Goal: Task Accomplishment & Management: Use online tool/utility

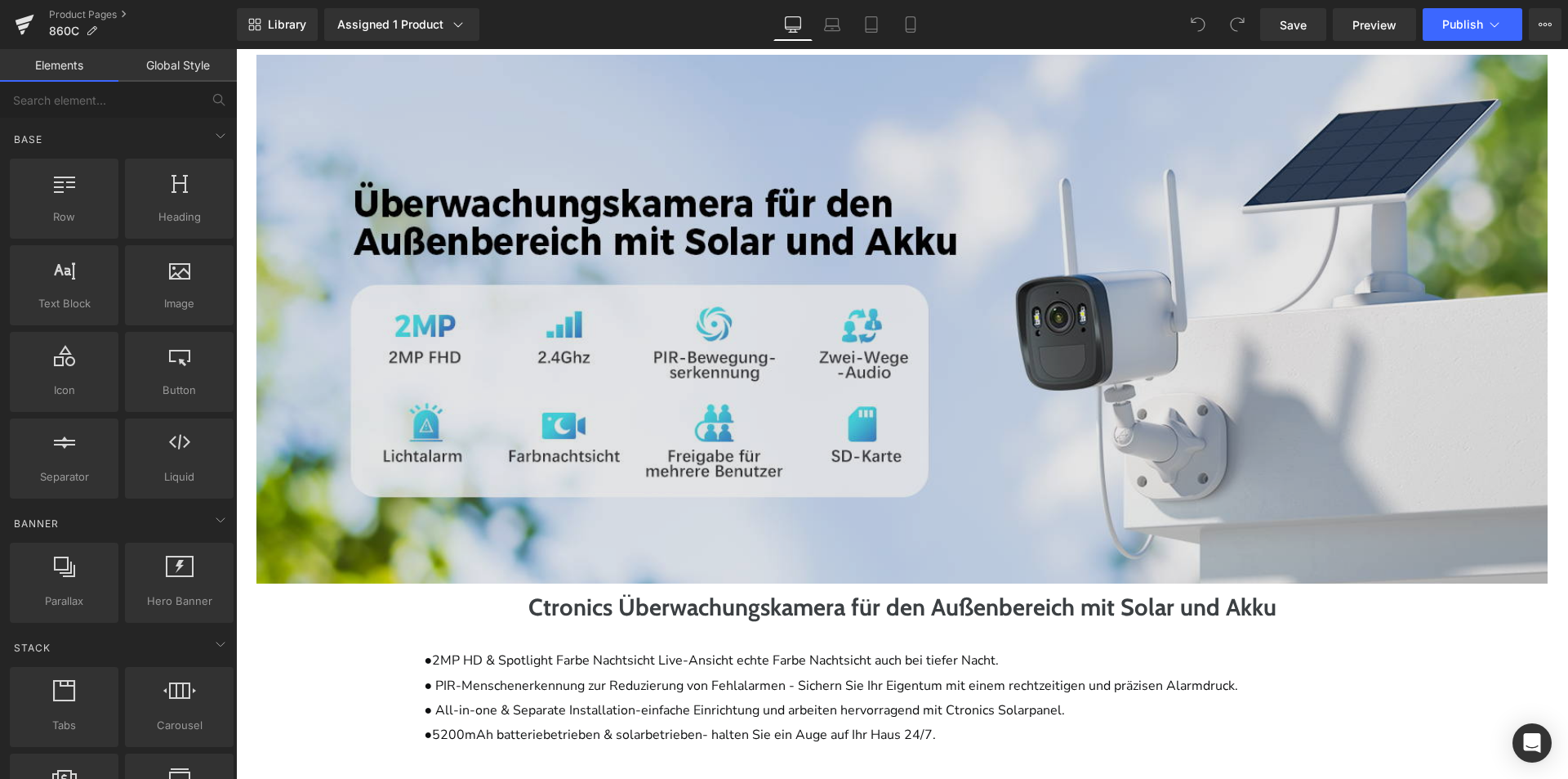
click at [811, 401] on img at bounding box center [901, 319] width 1291 height 529
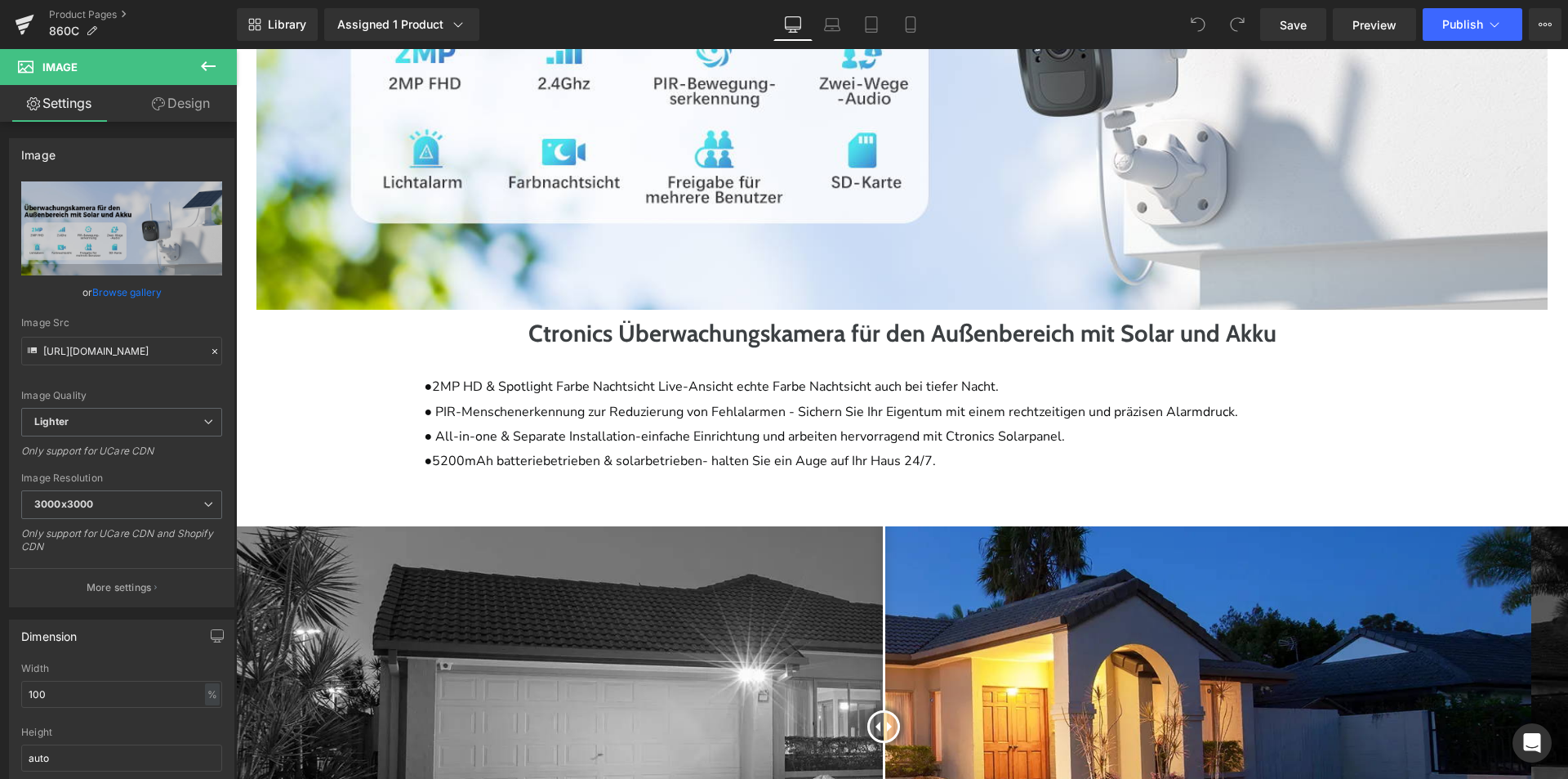
scroll to position [1389, 0]
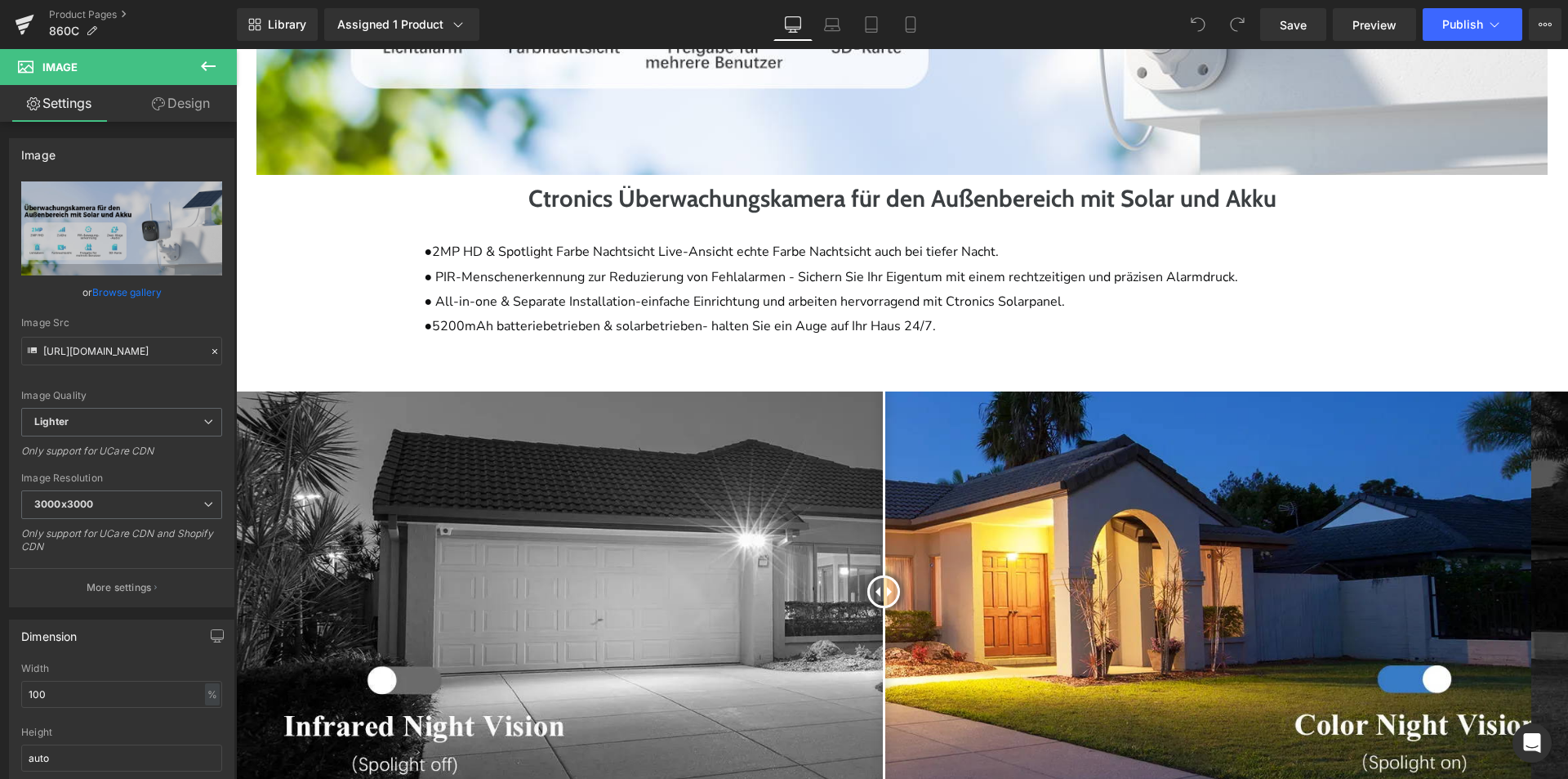
click at [712, 551] on img at bounding box center [901, 590] width 1332 height 400
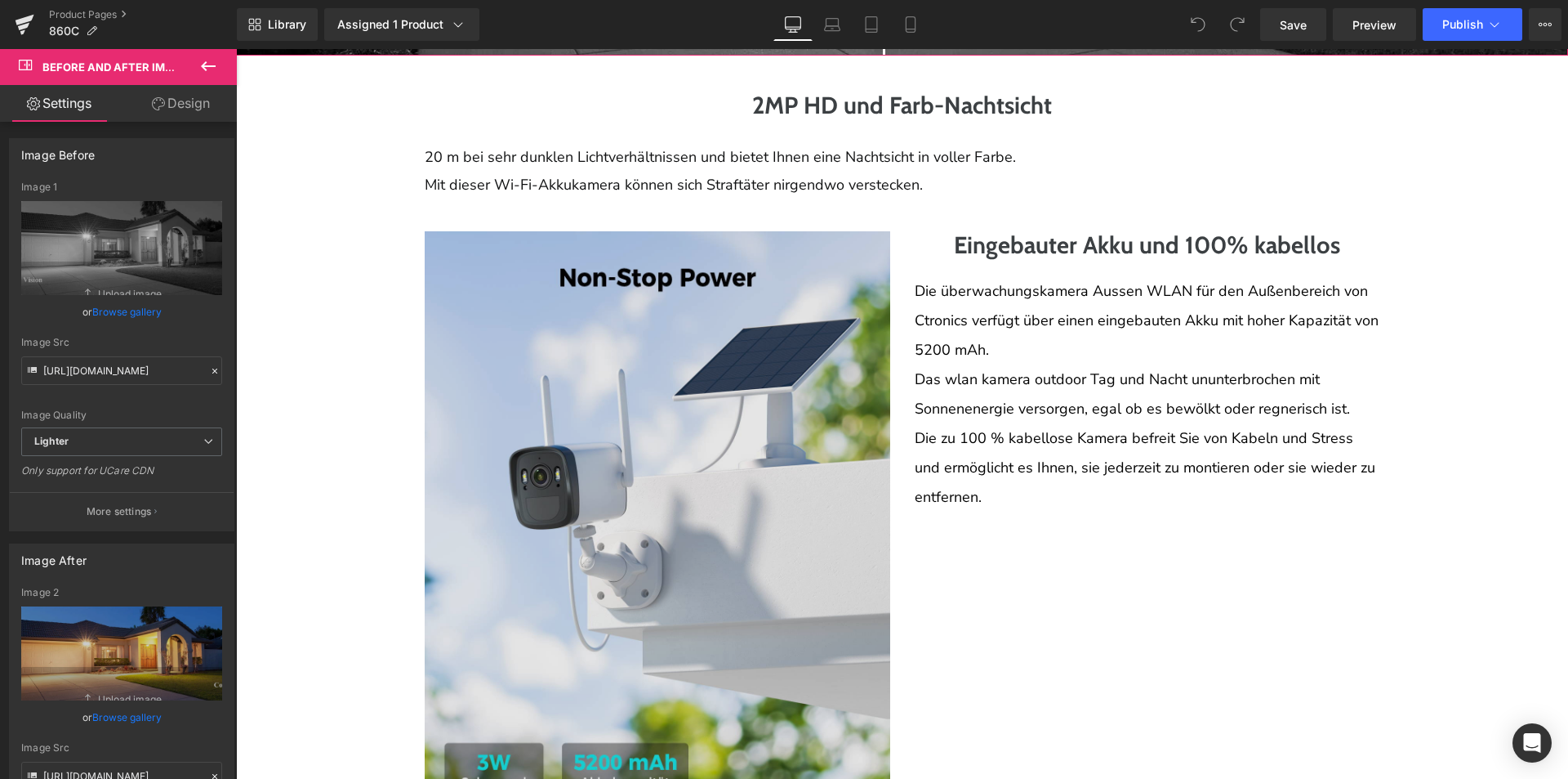
click at [686, 459] on img at bounding box center [658, 522] width 465 height 583
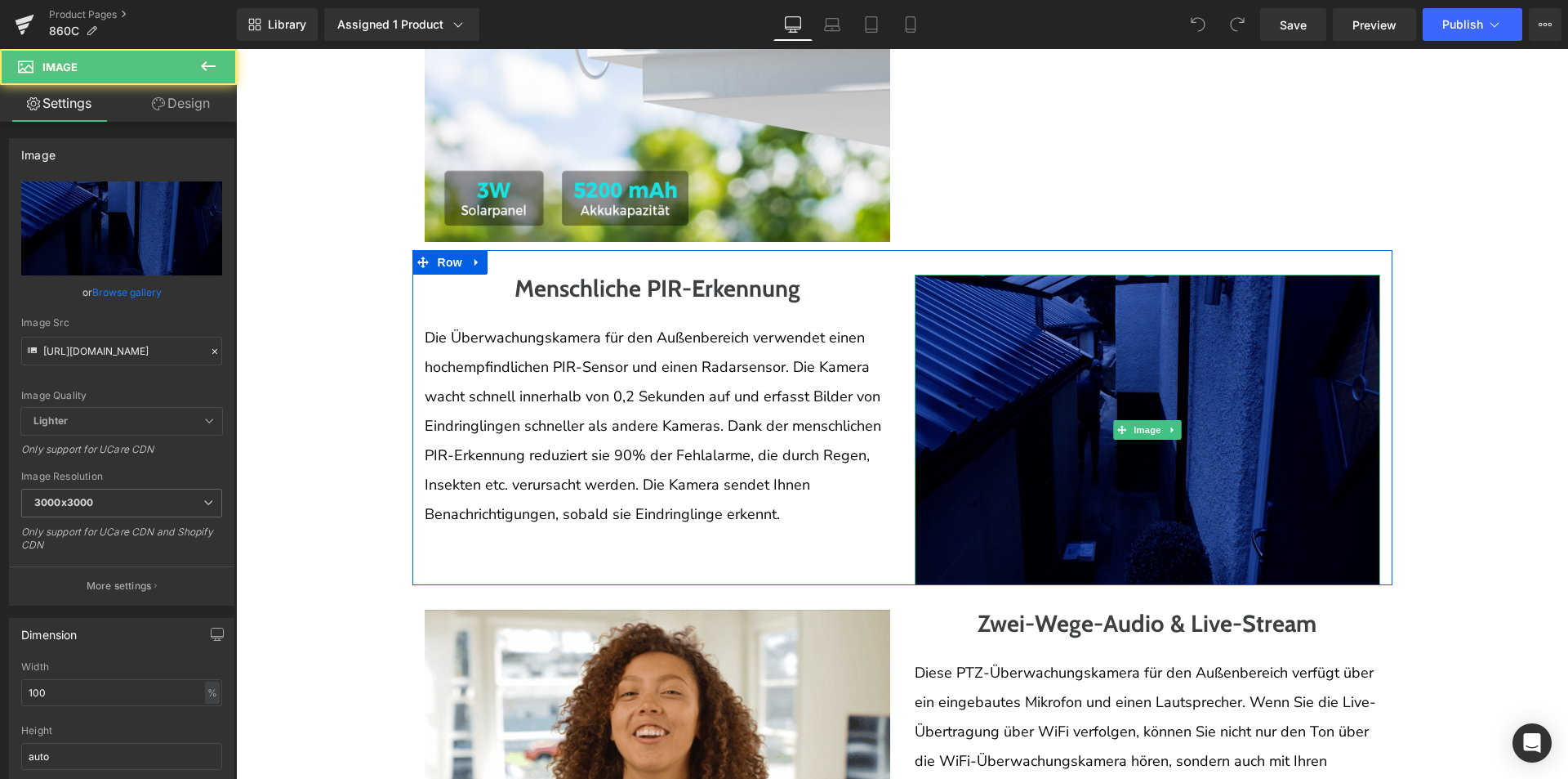
click at [950, 449] on img at bounding box center [1148, 429] width 465 height 310
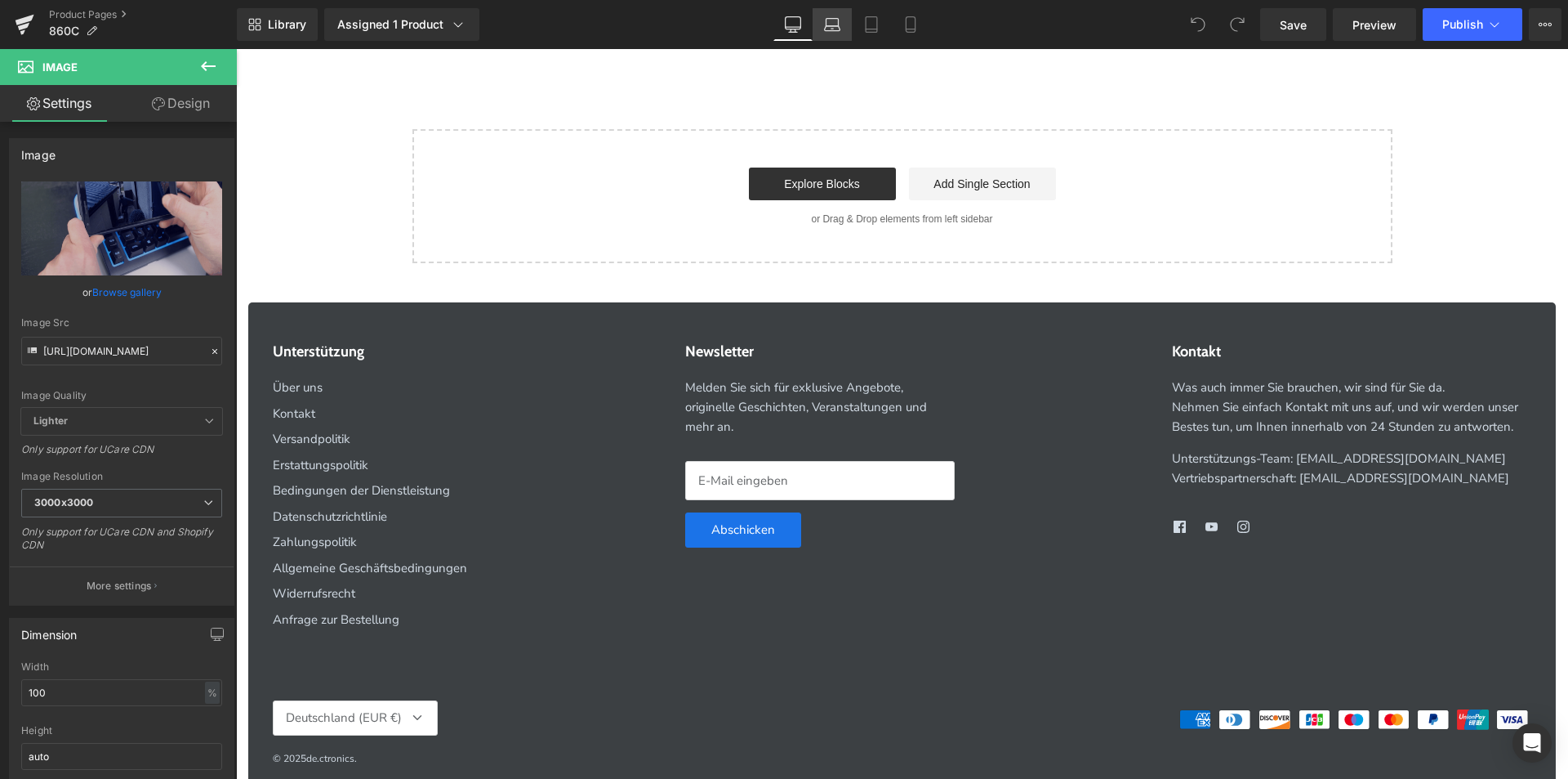
drag, startPoint x: 817, startPoint y: 37, endPoint x: 328, endPoint y: 117, distance: 495.5
click at [817, 37] on link "Laptop" at bounding box center [833, 24] width 39 height 32
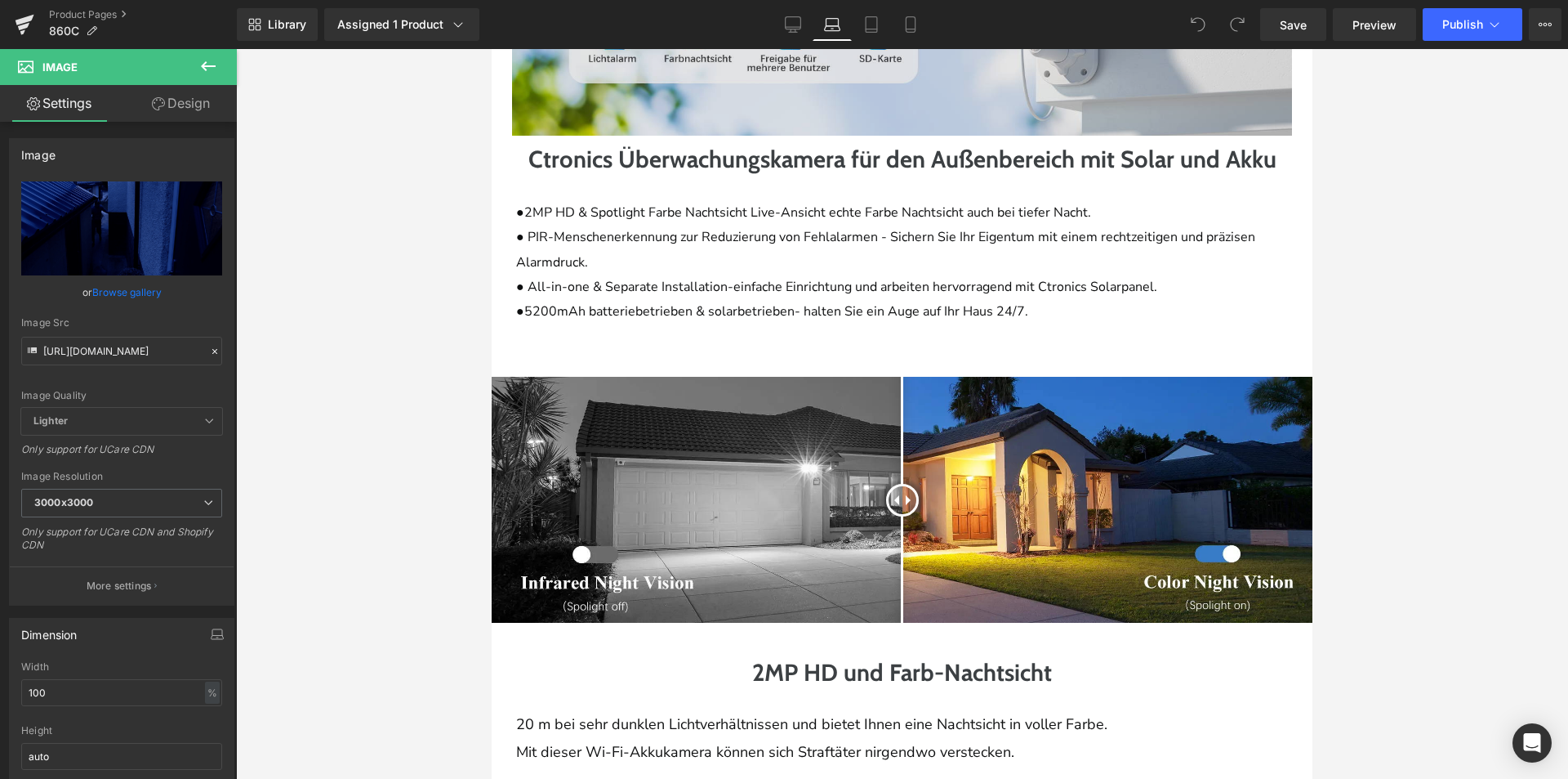
scroll to position [821, 0]
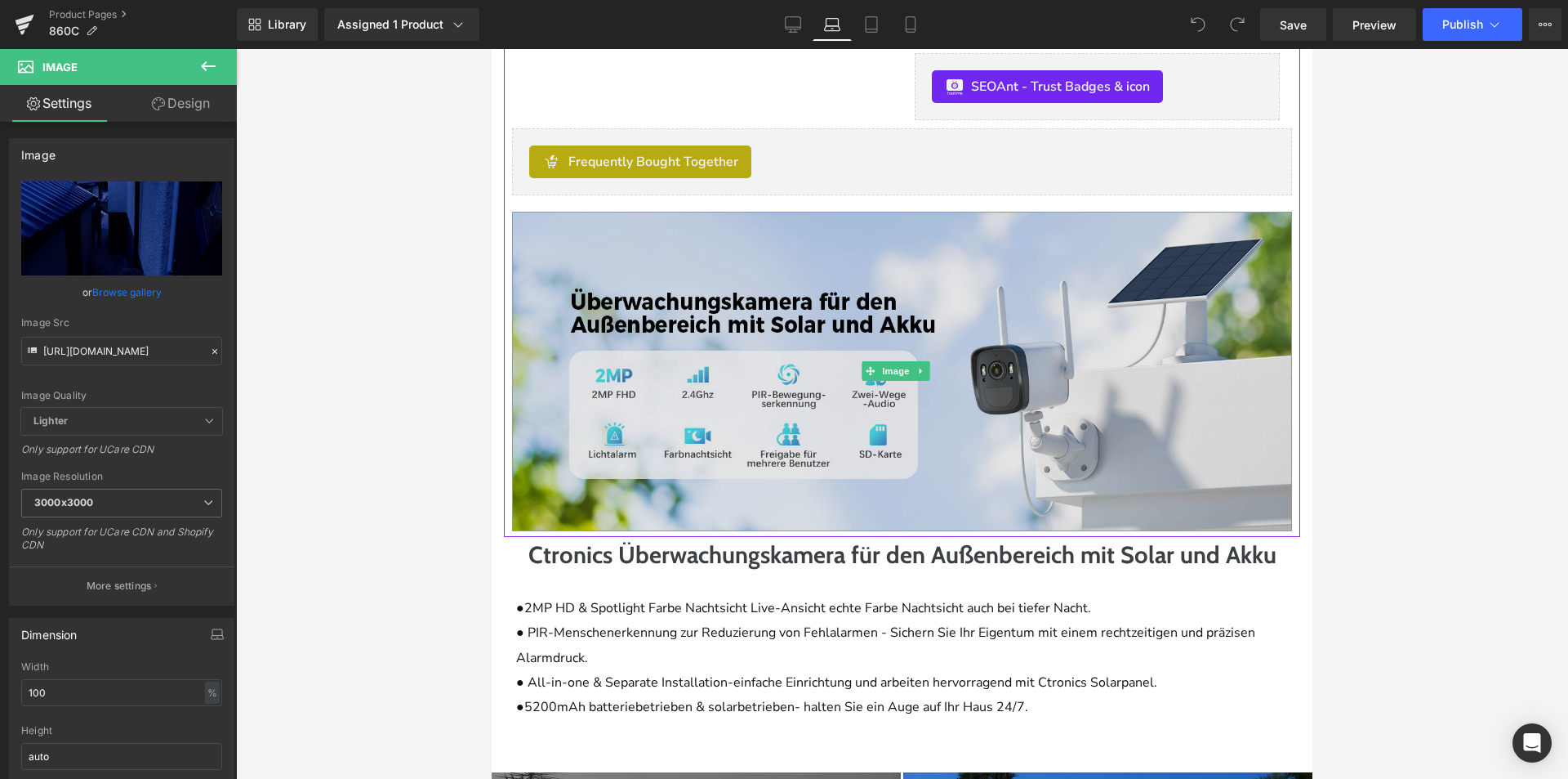
click at [947, 413] on img at bounding box center [902, 370] width 780 height 319
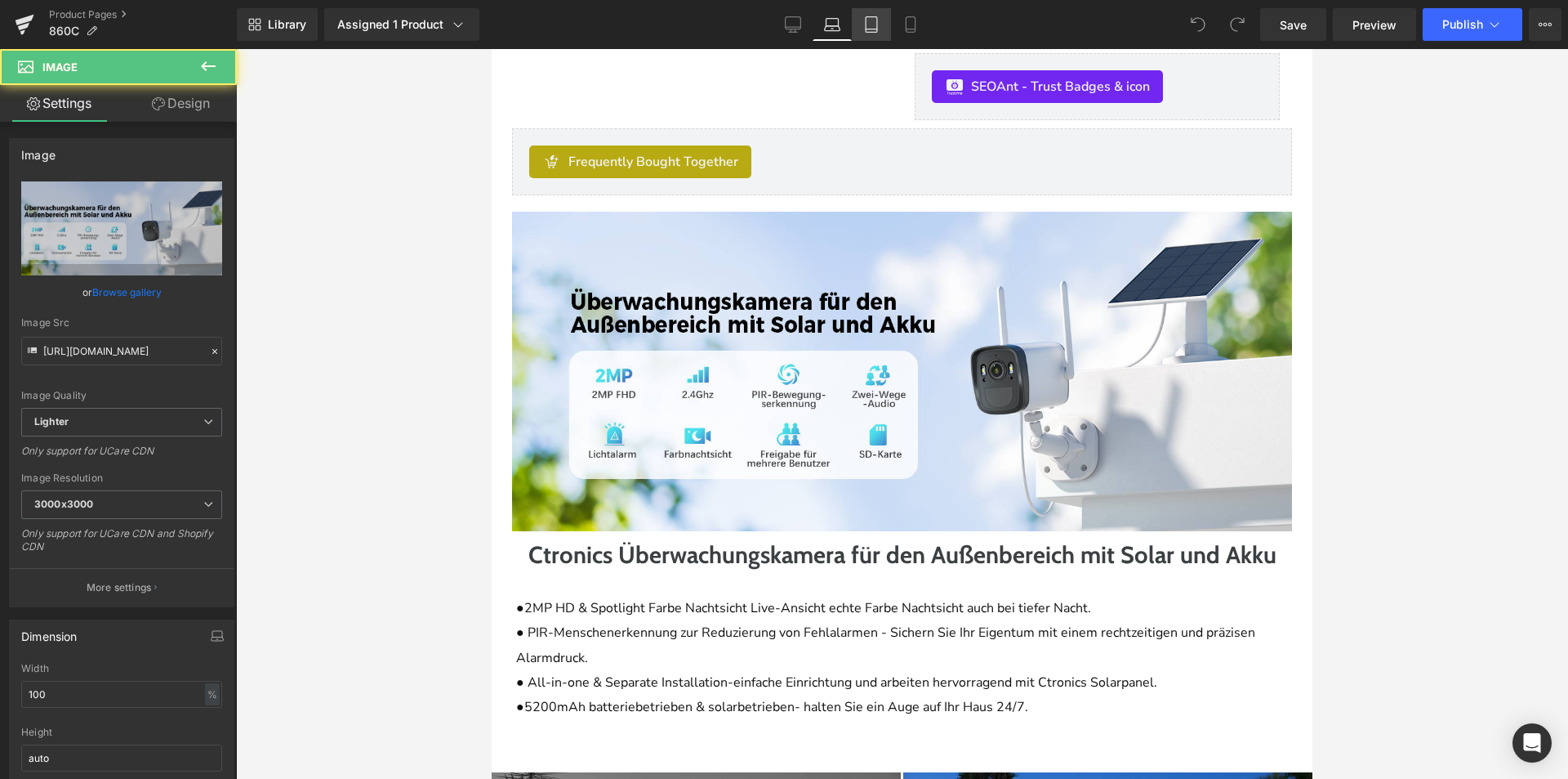
click at [864, 19] on icon at bounding box center [871, 25] width 17 height 17
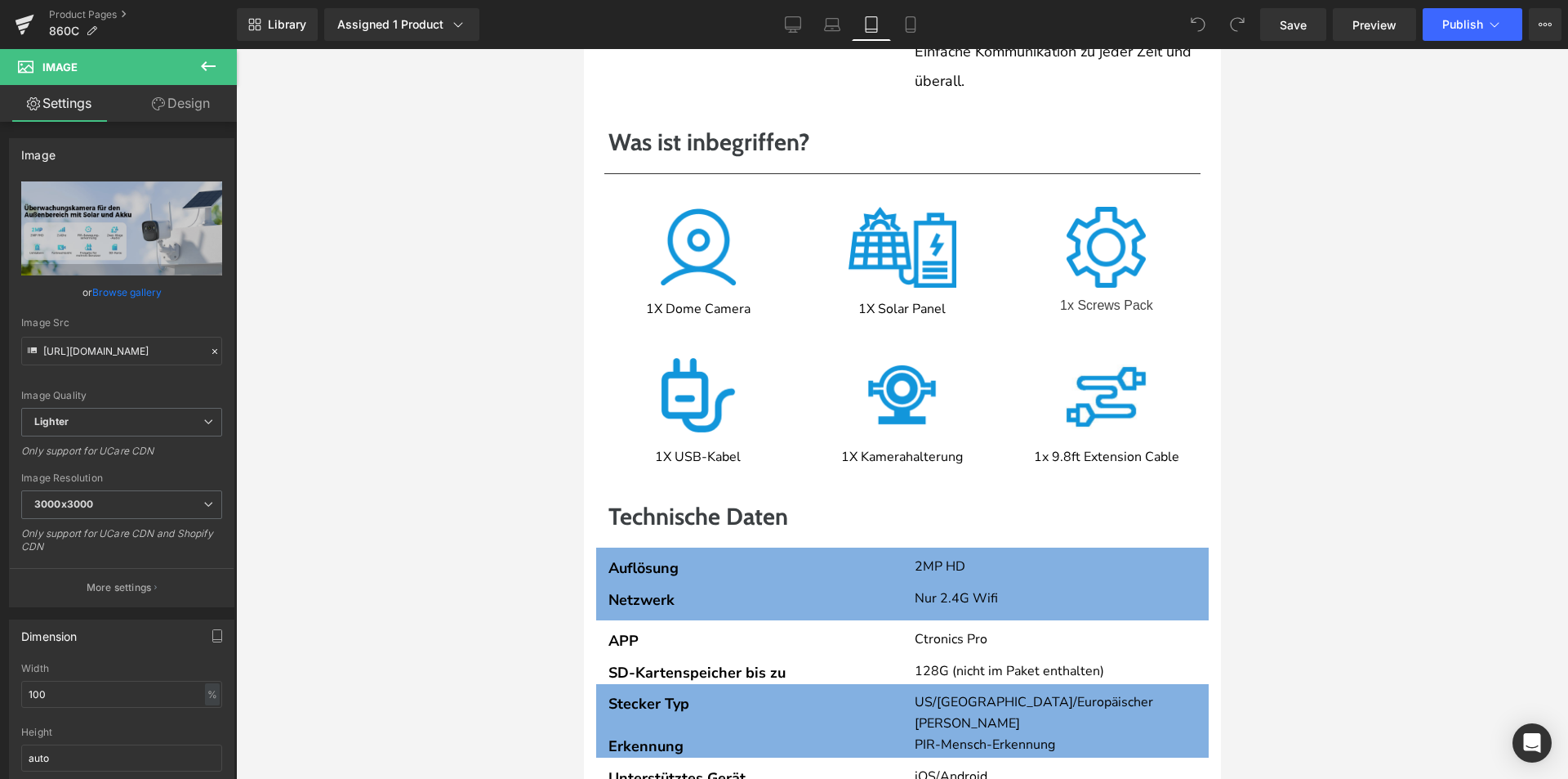
scroll to position [3855, 0]
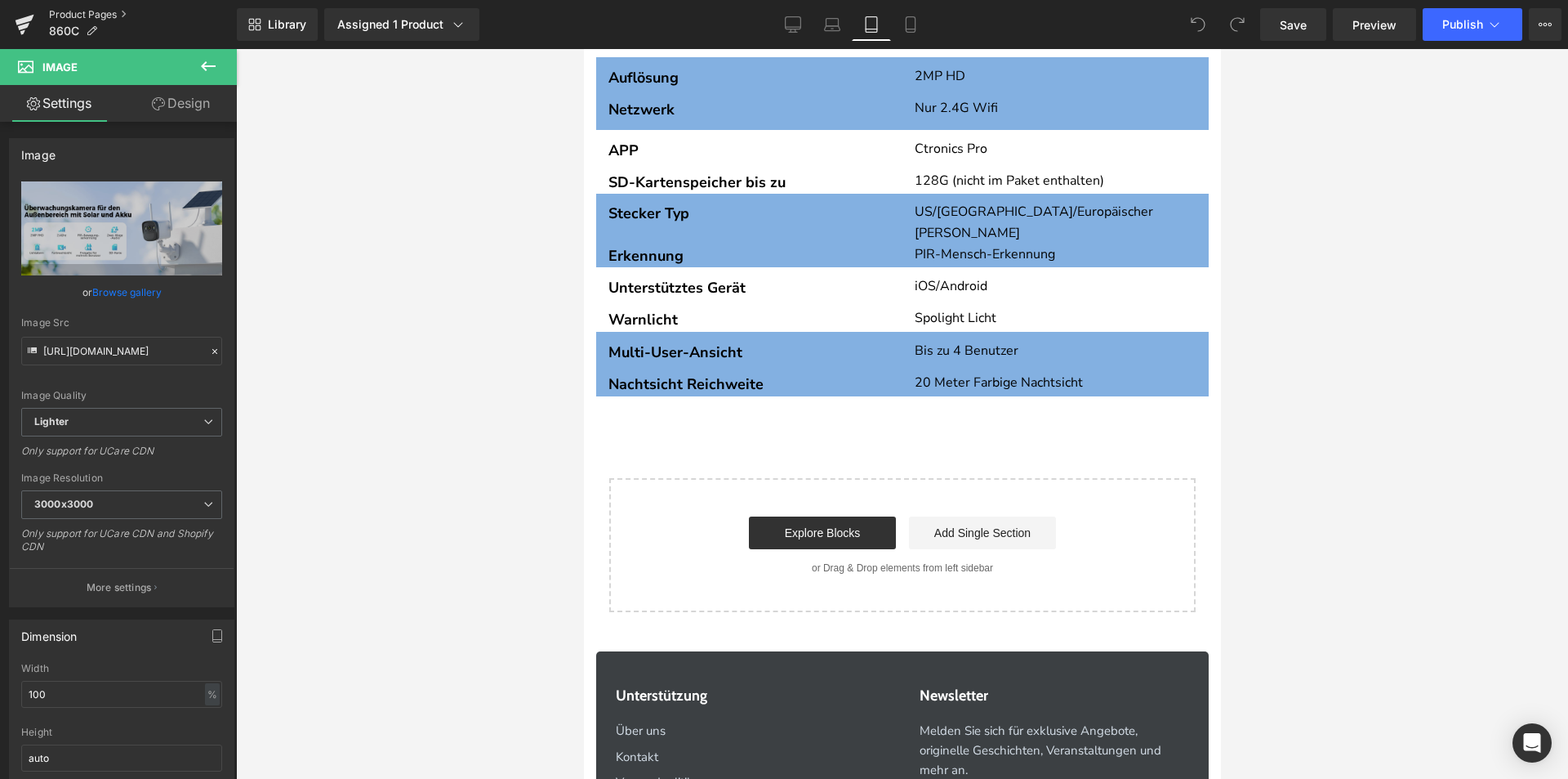
click at [109, 17] on link "Product Pages" at bounding box center [142, 14] width 188 height 13
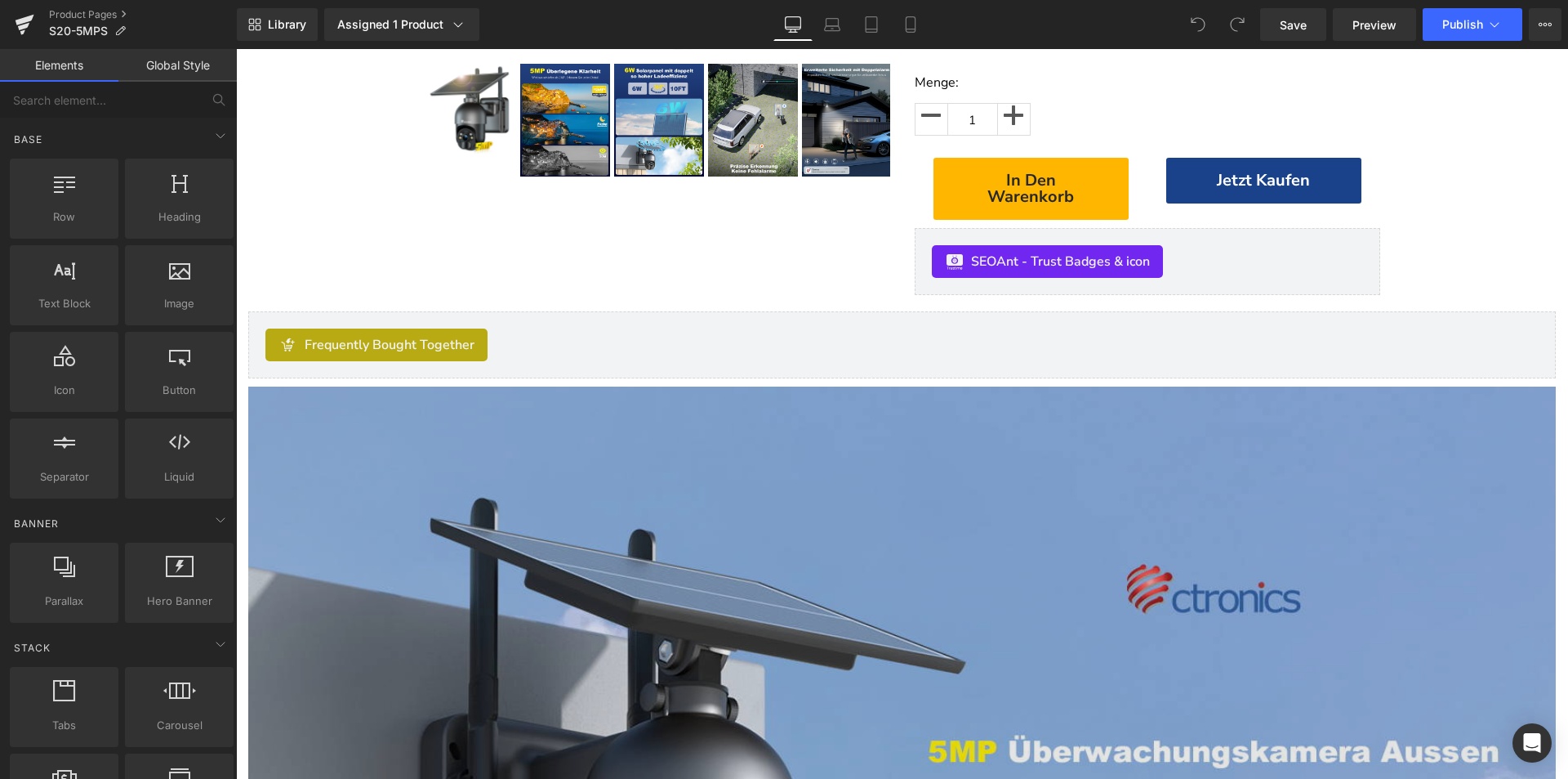
scroll to position [980, 0]
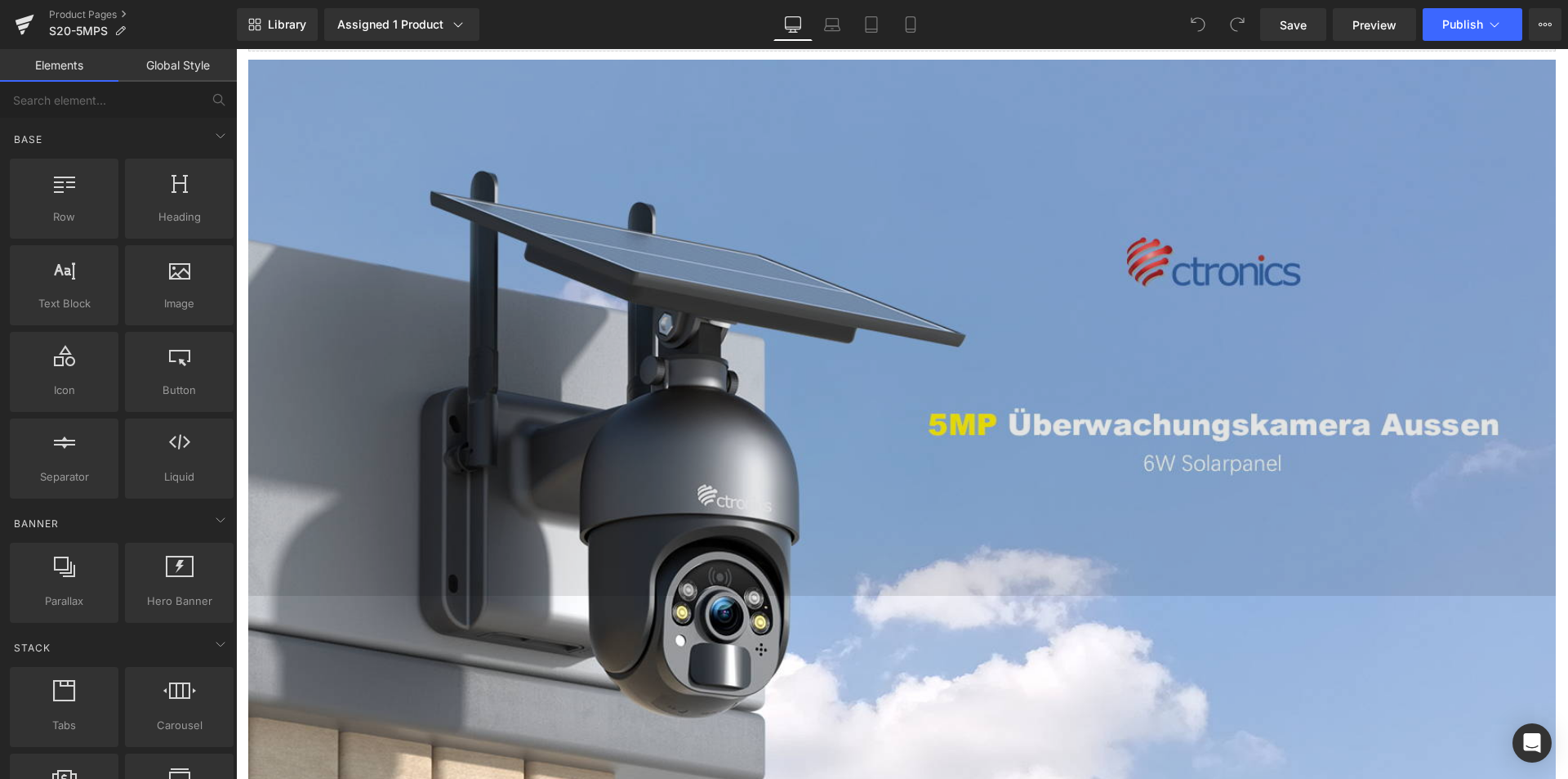
click at [764, 418] on img at bounding box center [902, 328] width 1308 height 536
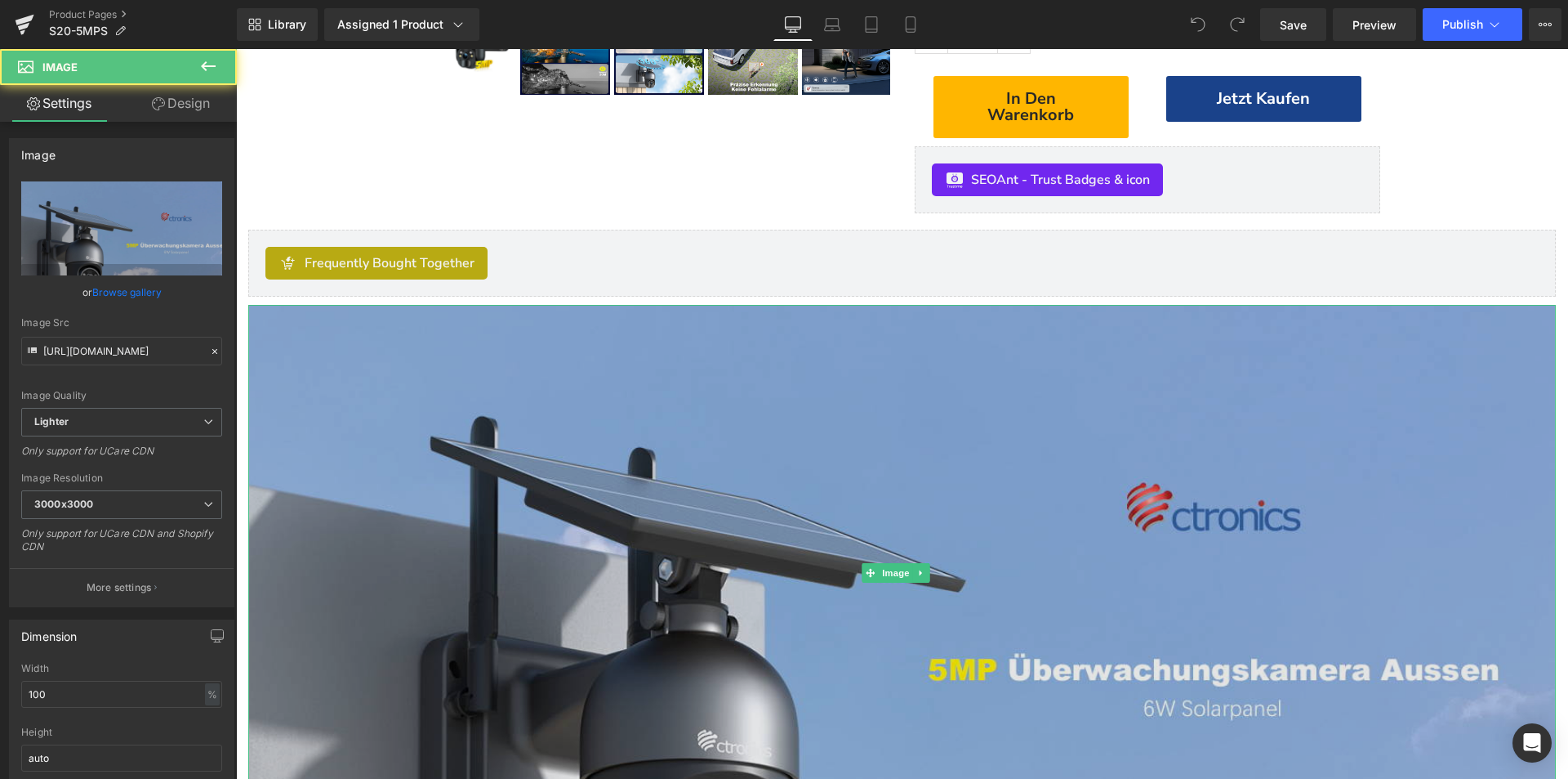
click at [824, 488] on img at bounding box center [902, 573] width 1308 height 536
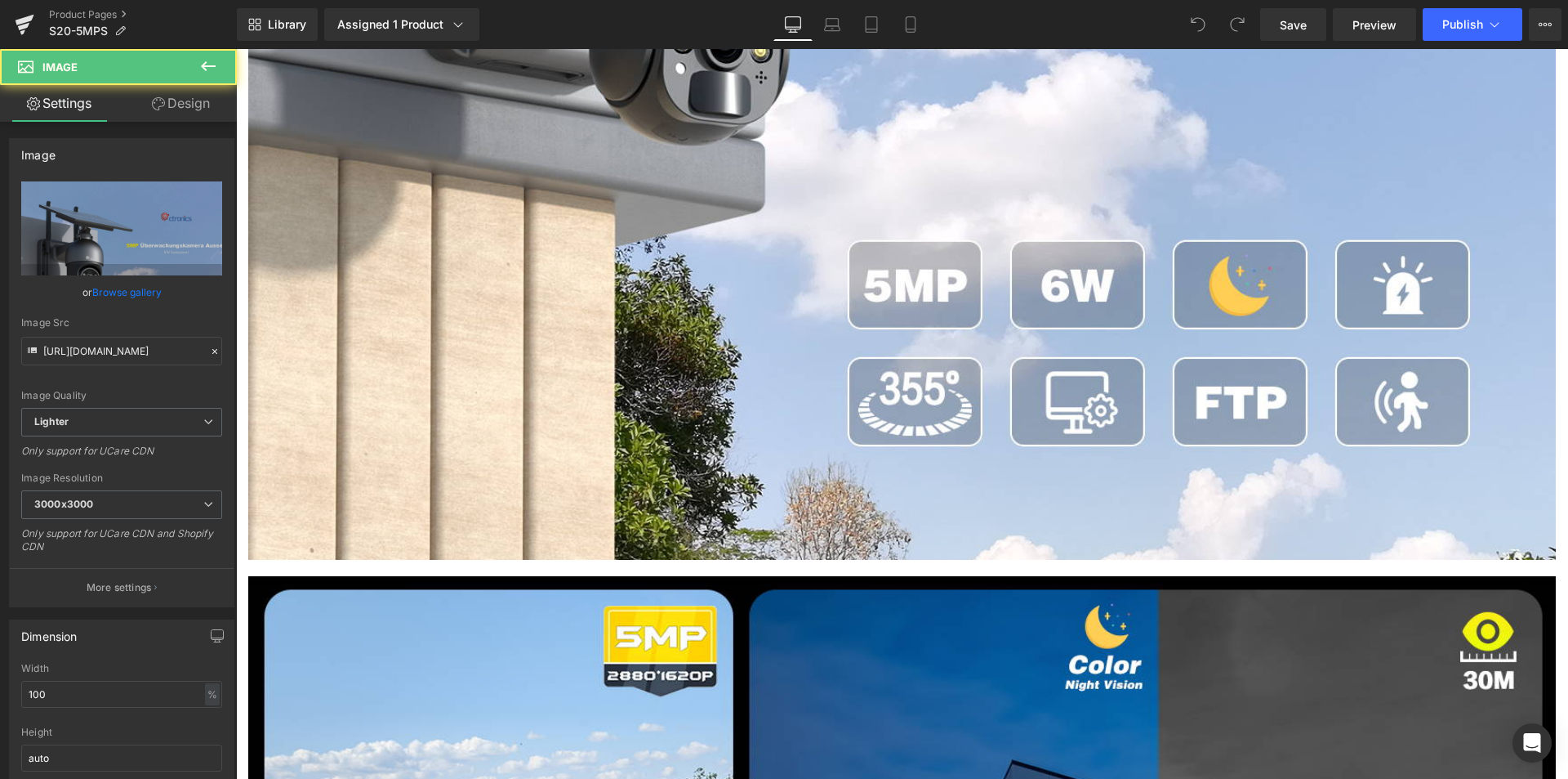
scroll to position [2043, 0]
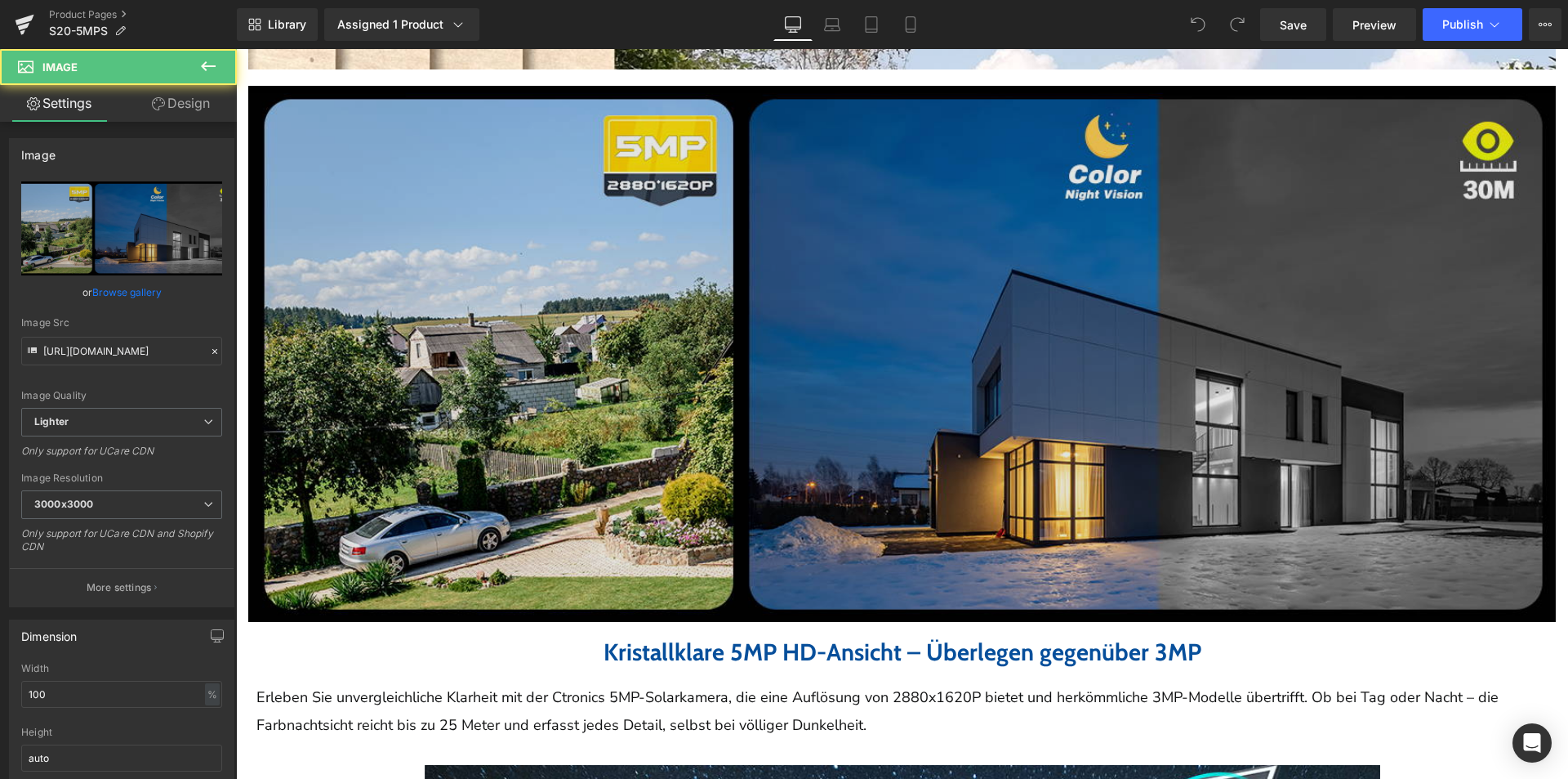
click at [824, 395] on img at bounding box center [902, 354] width 1308 height 536
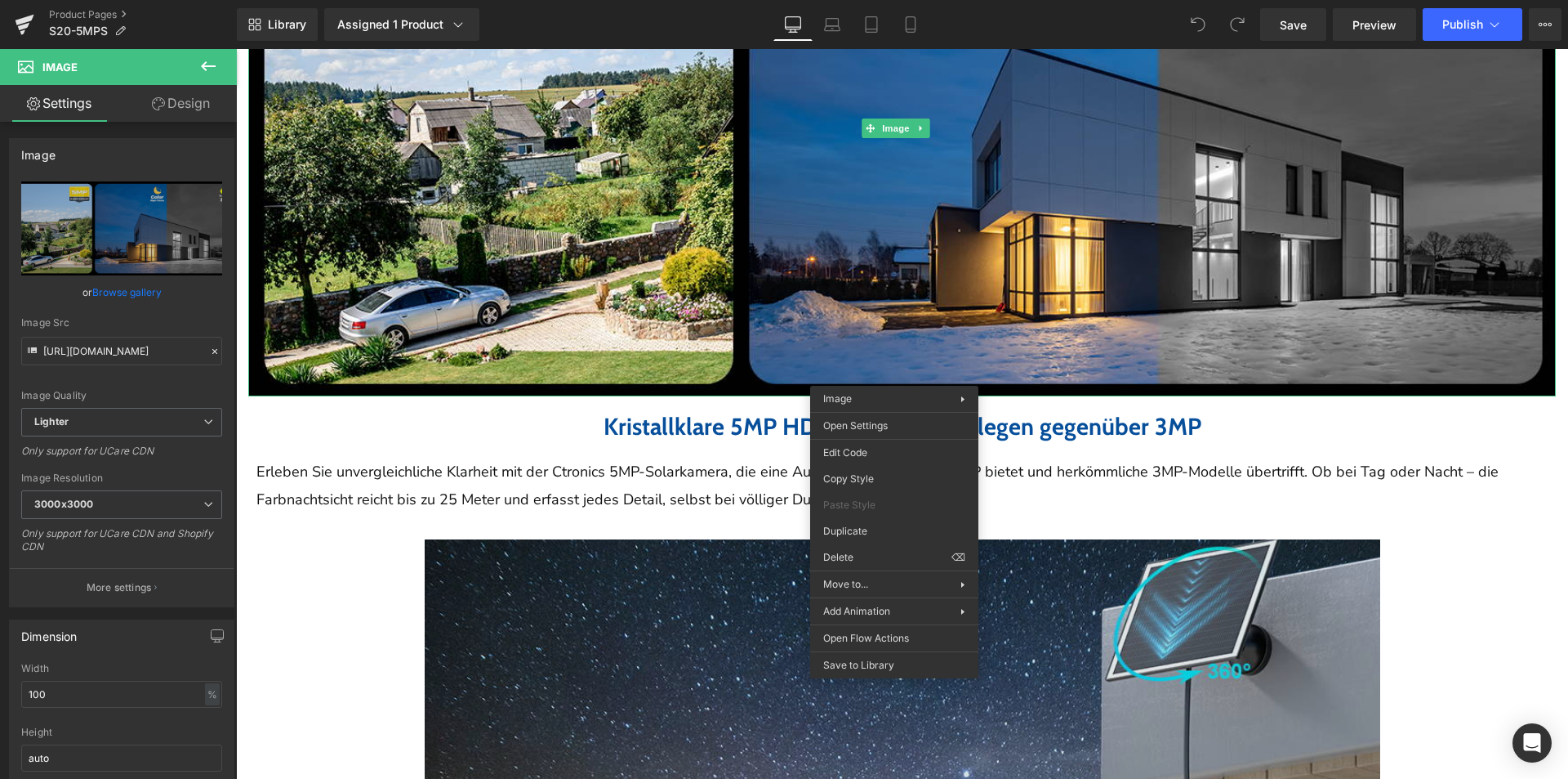
scroll to position [2369, 0]
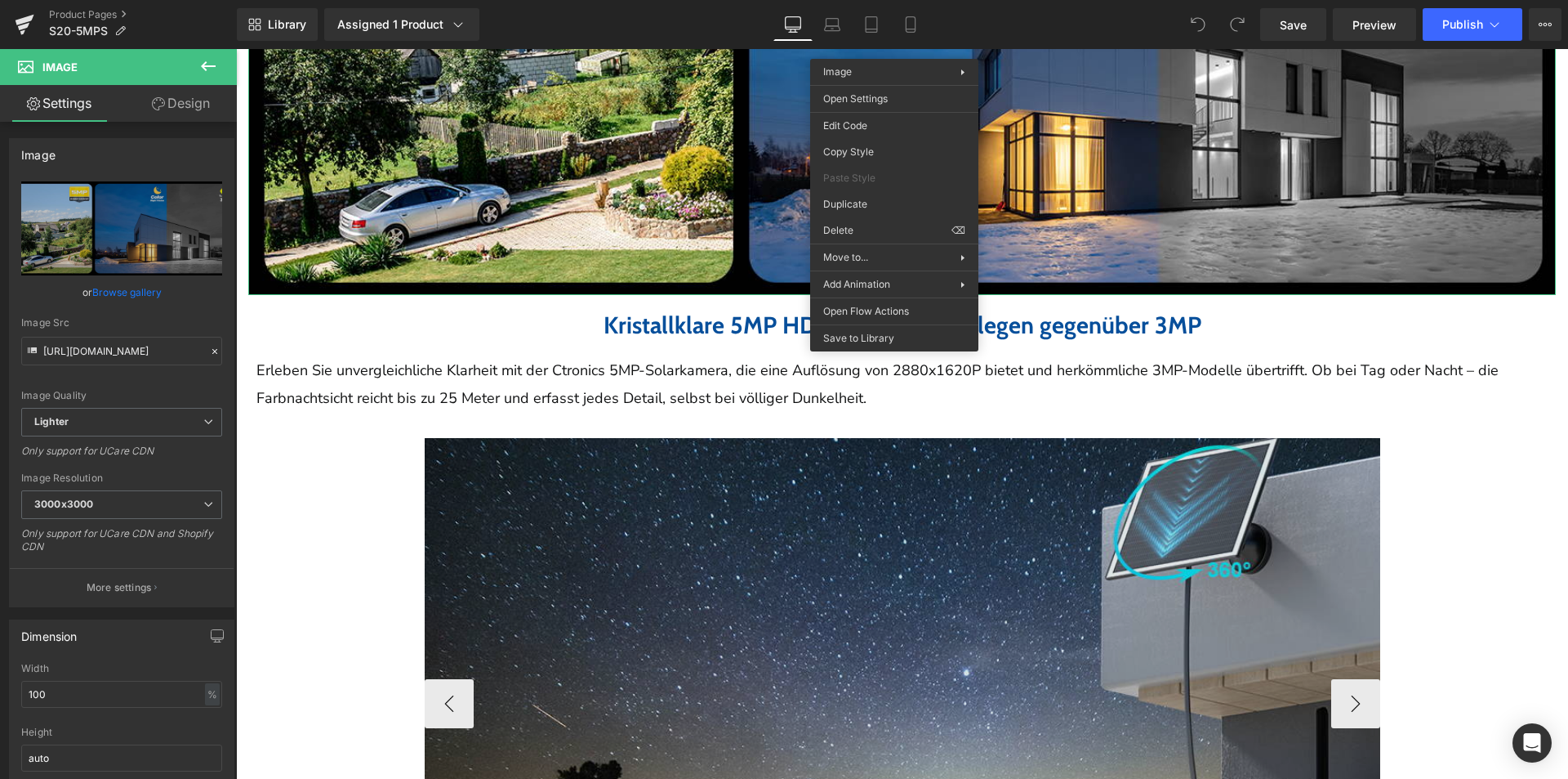
click at [623, 574] on img at bounding box center [1072, 703] width 1295 height 531
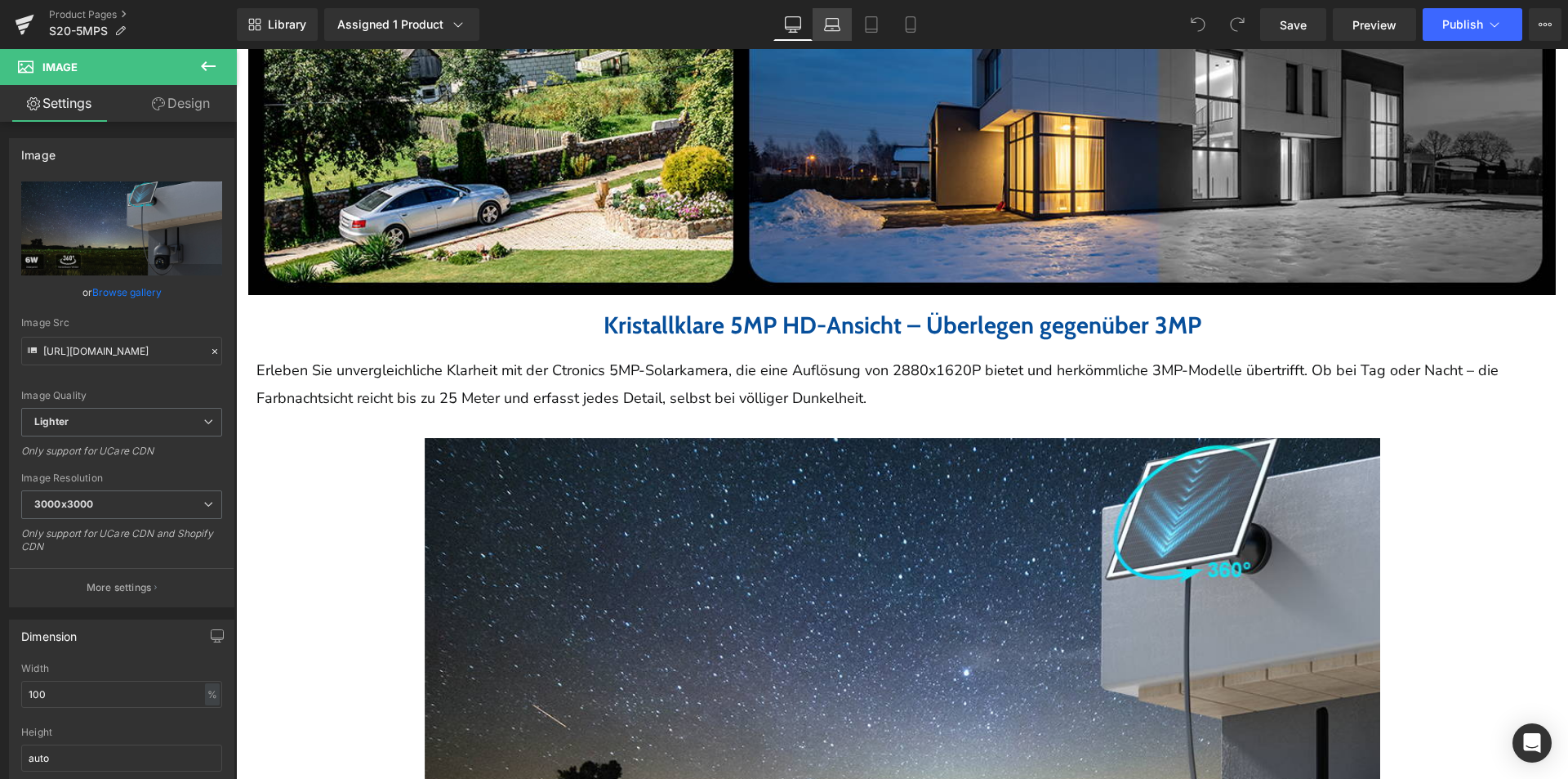
click at [831, 26] on icon at bounding box center [832, 25] width 17 height 17
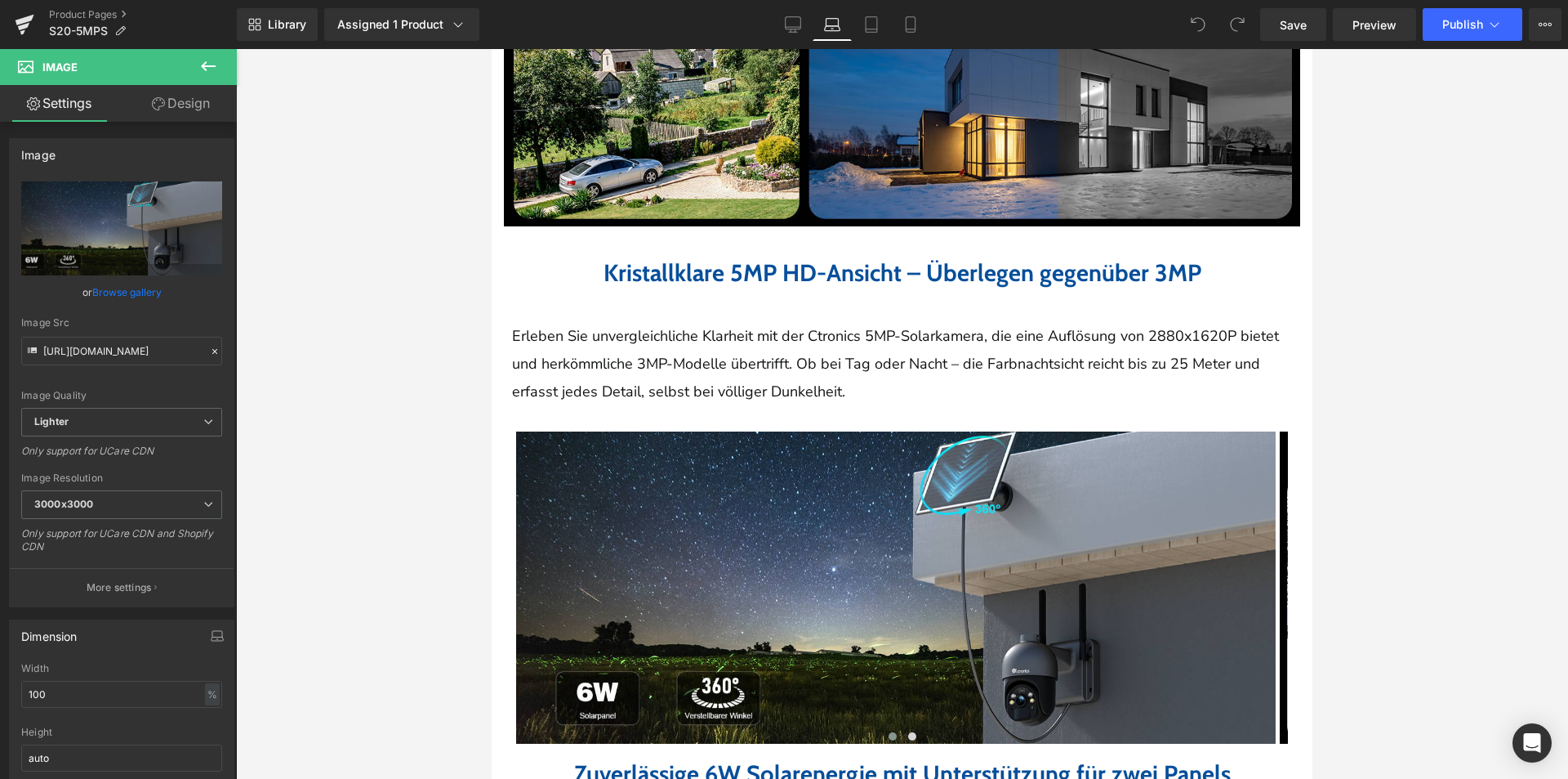
scroll to position [2574, 0]
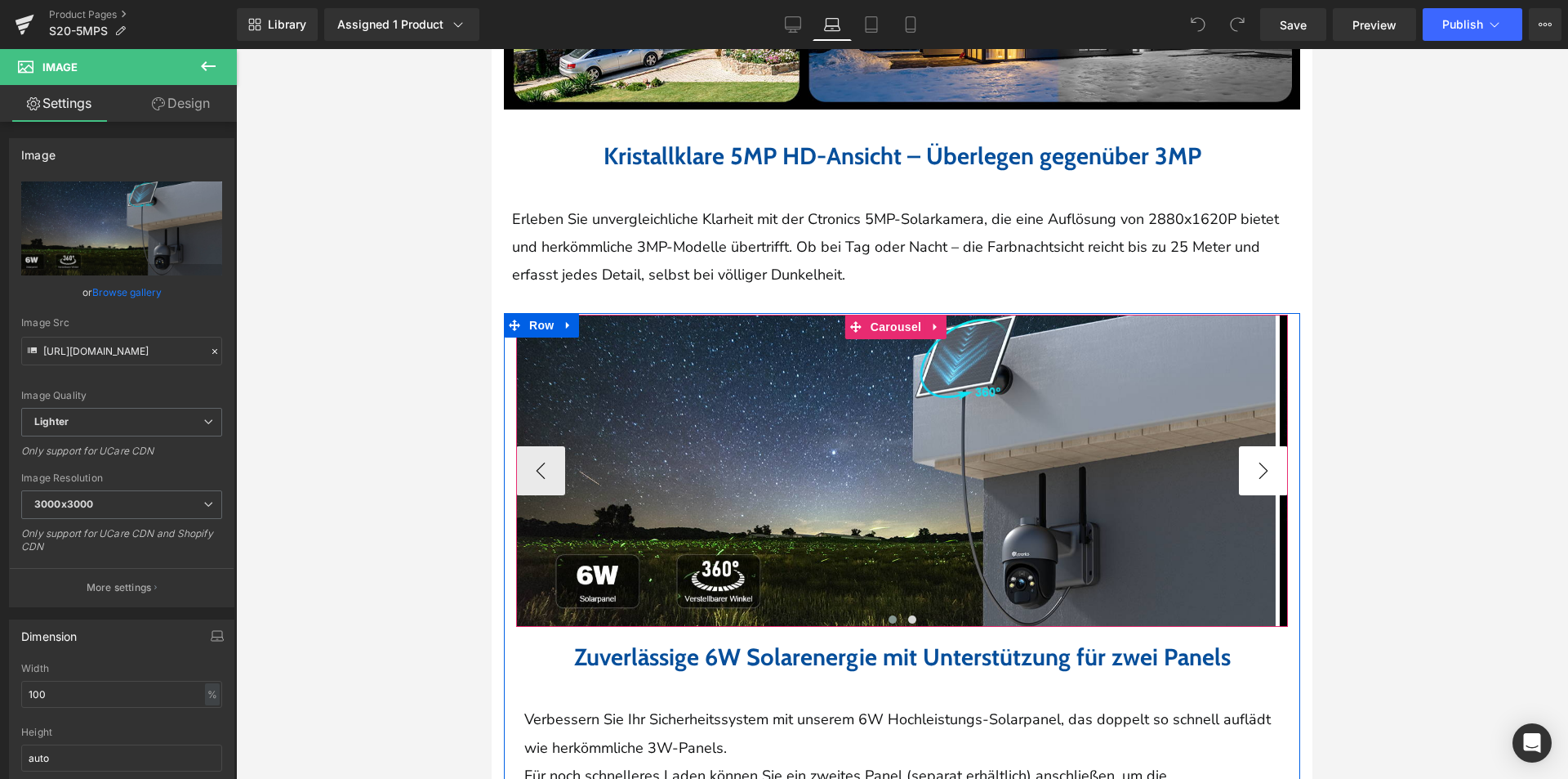
click at [1245, 454] on button "›" at bounding box center [1264, 471] width 49 height 49
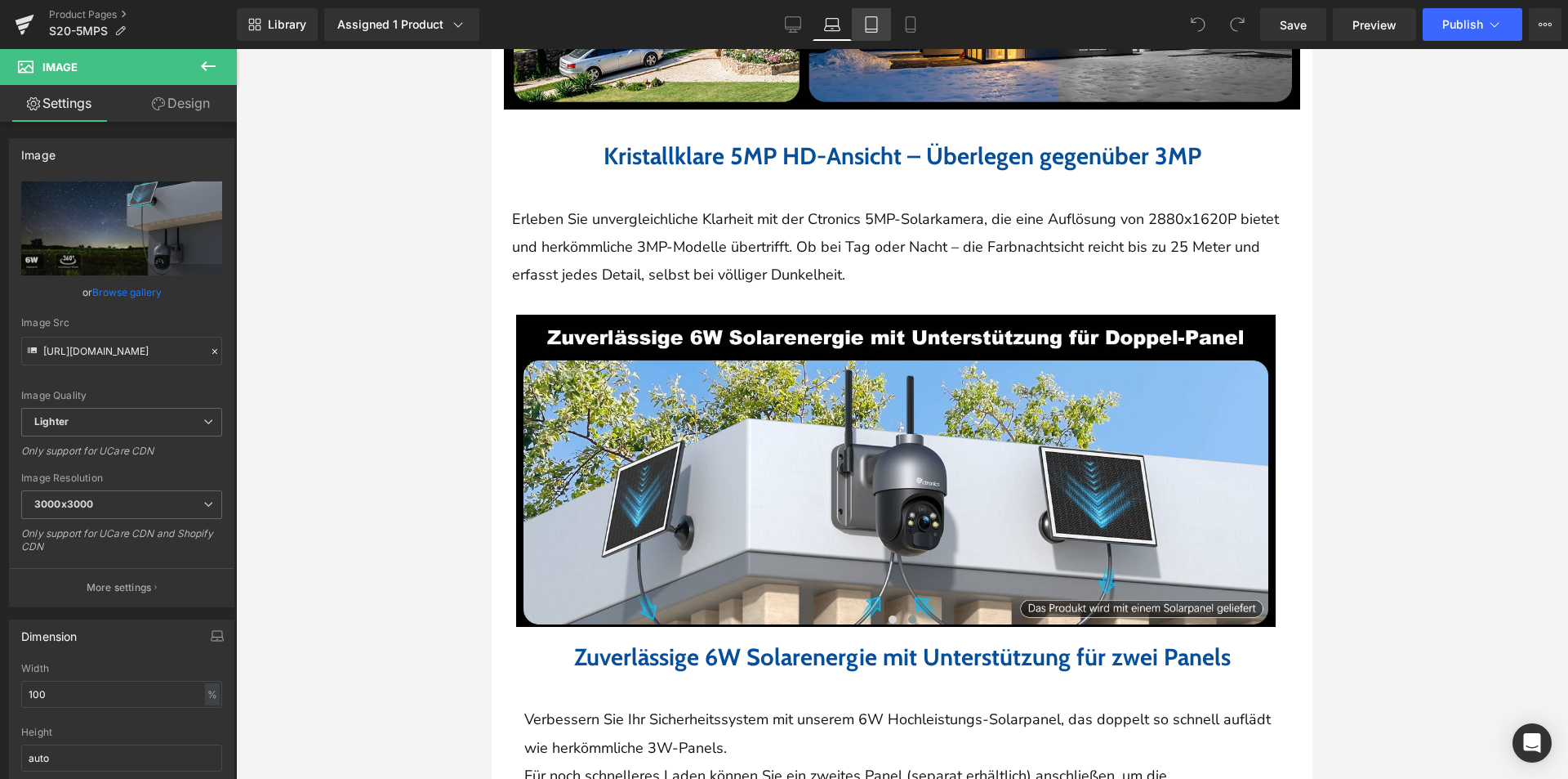
click at [864, 23] on icon at bounding box center [871, 25] width 17 height 17
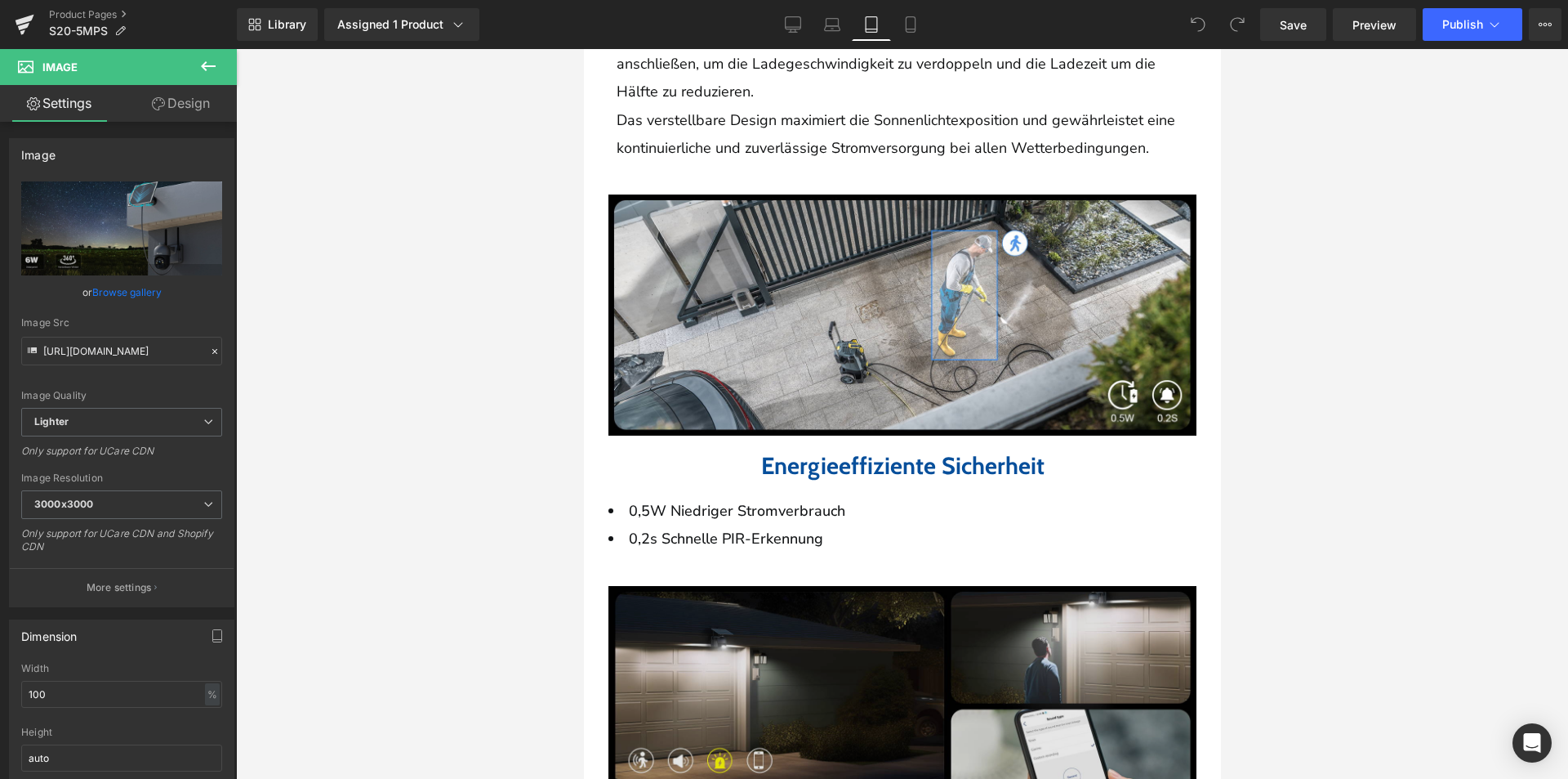
scroll to position [3126, 0]
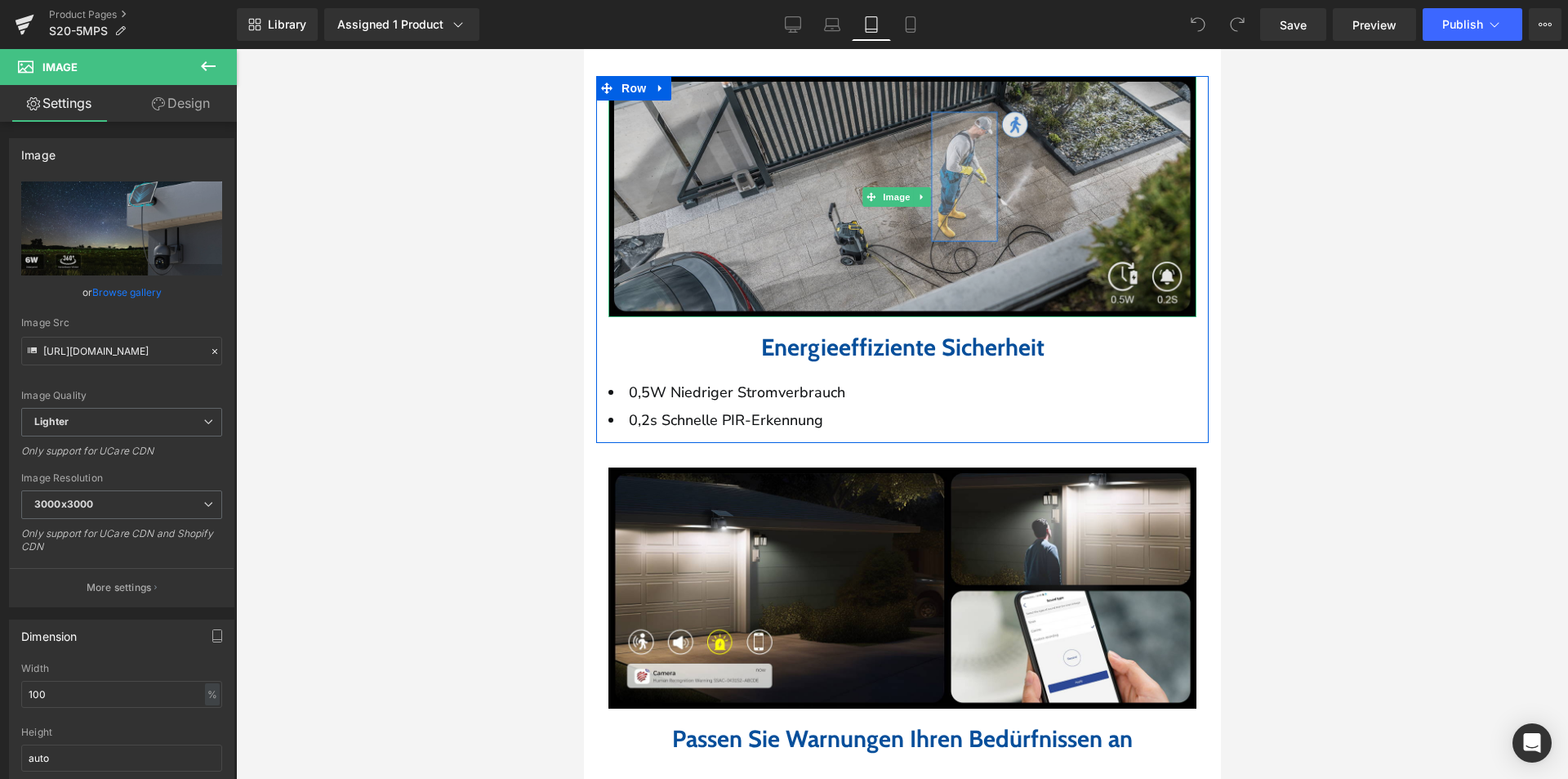
click at [859, 268] on img at bounding box center [901, 195] width 588 height 241
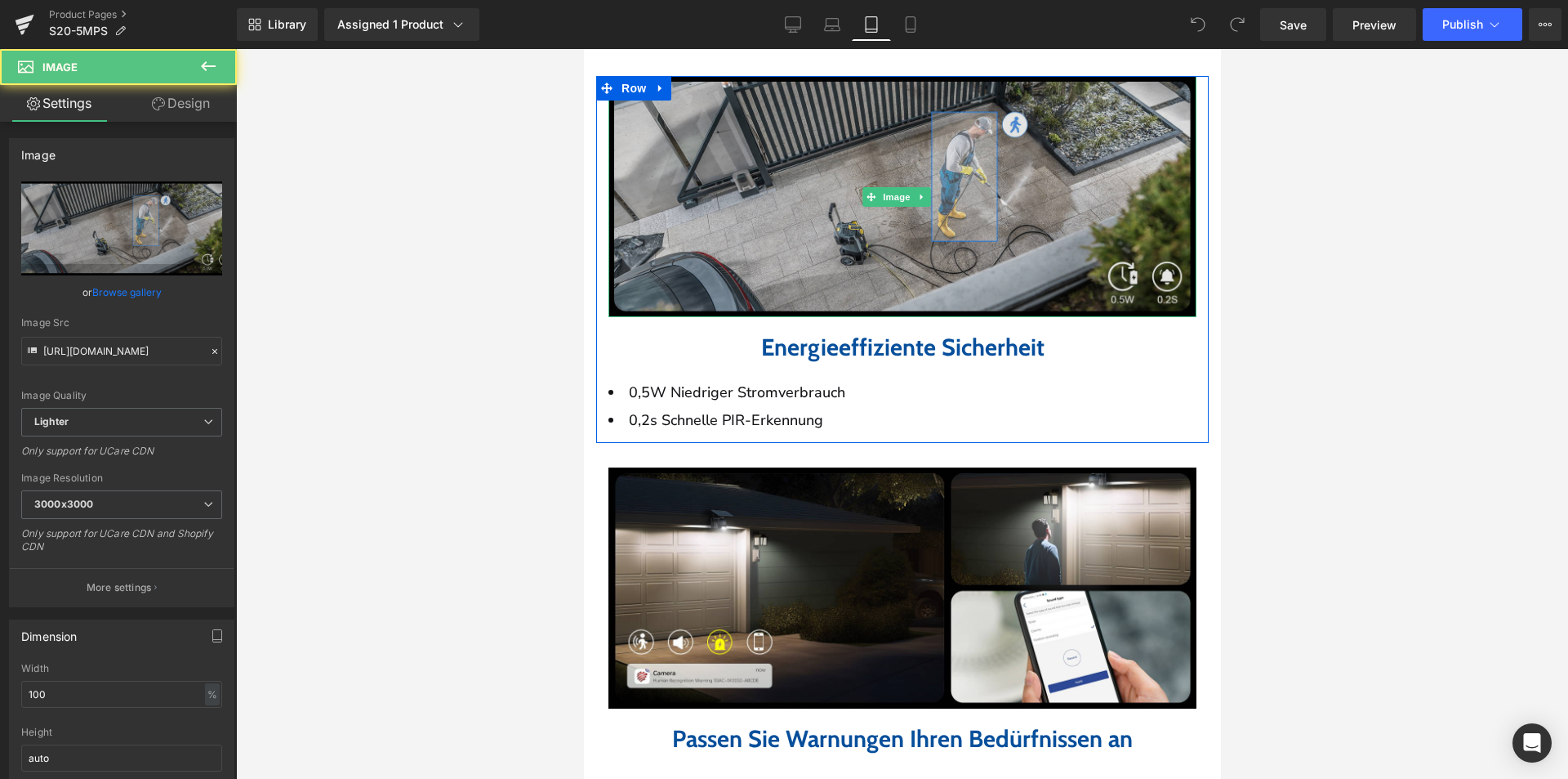
click at [826, 252] on img at bounding box center [901, 195] width 588 height 241
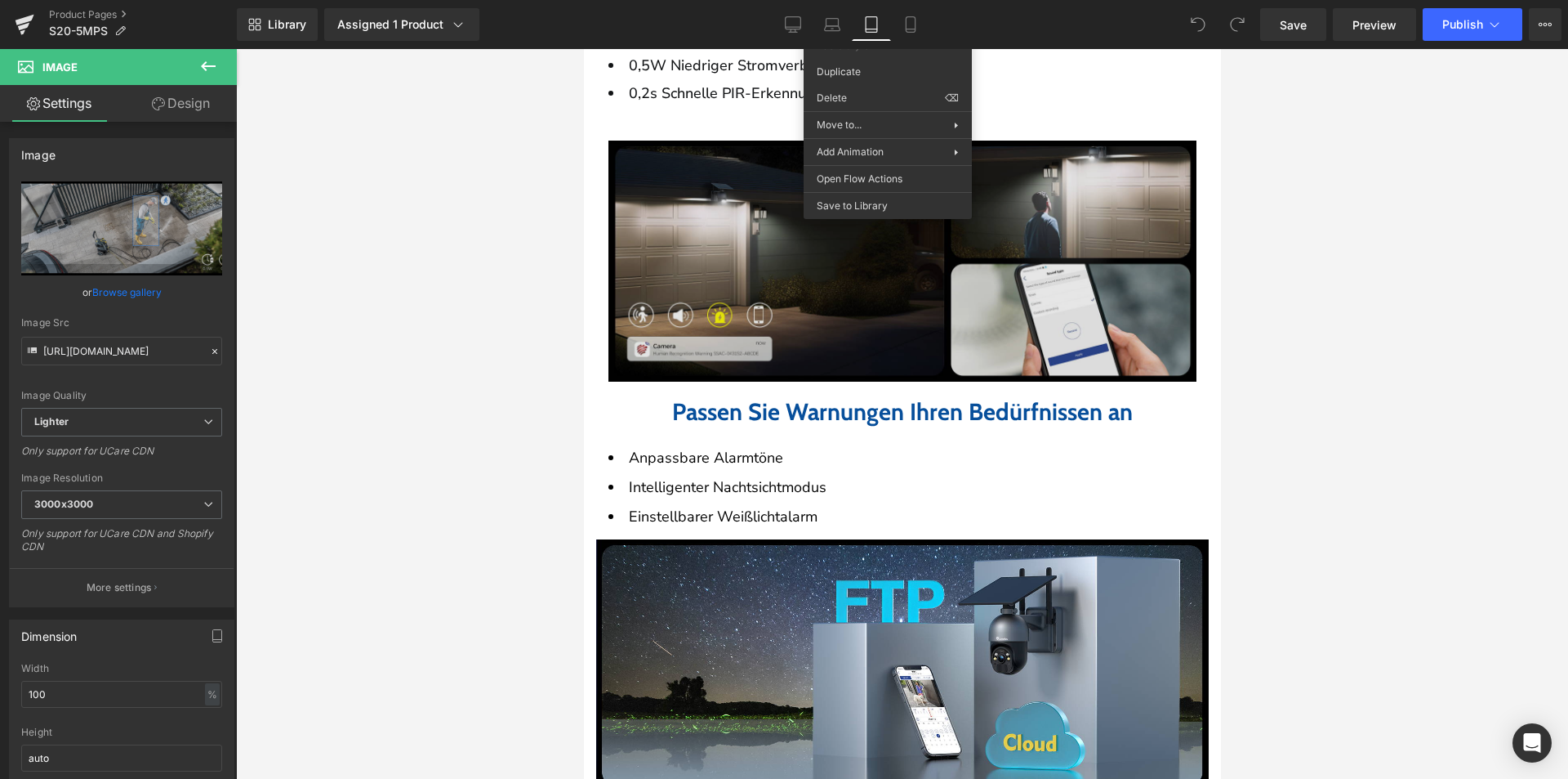
click at [761, 350] on img at bounding box center [901, 260] width 588 height 241
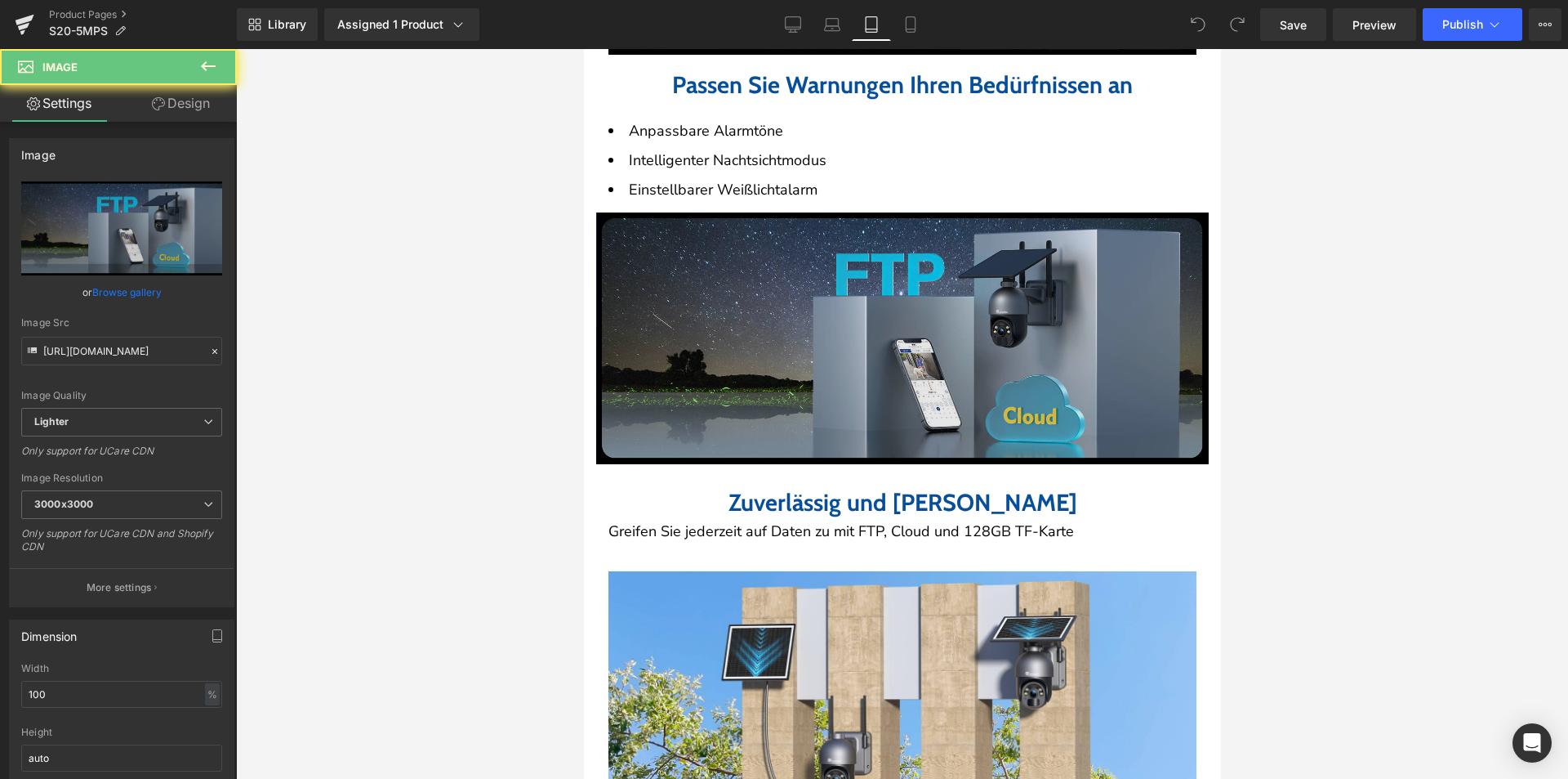
click at [783, 406] on img at bounding box center [901, 337] width 613 height 250
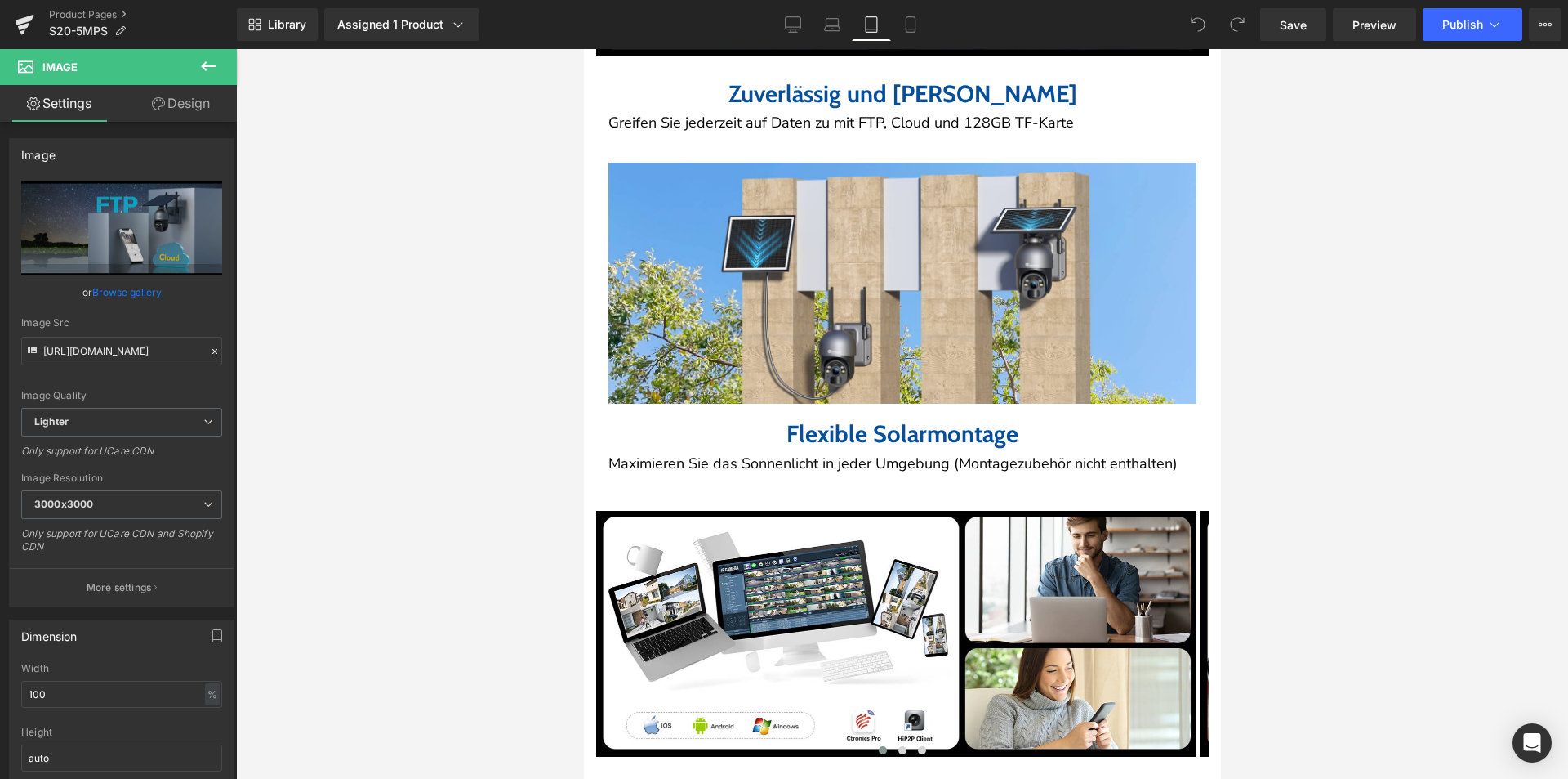
click at [759, 447] on h2 "Flexible Solarmontage" at bounding box center [901, 434] width 588 height 28
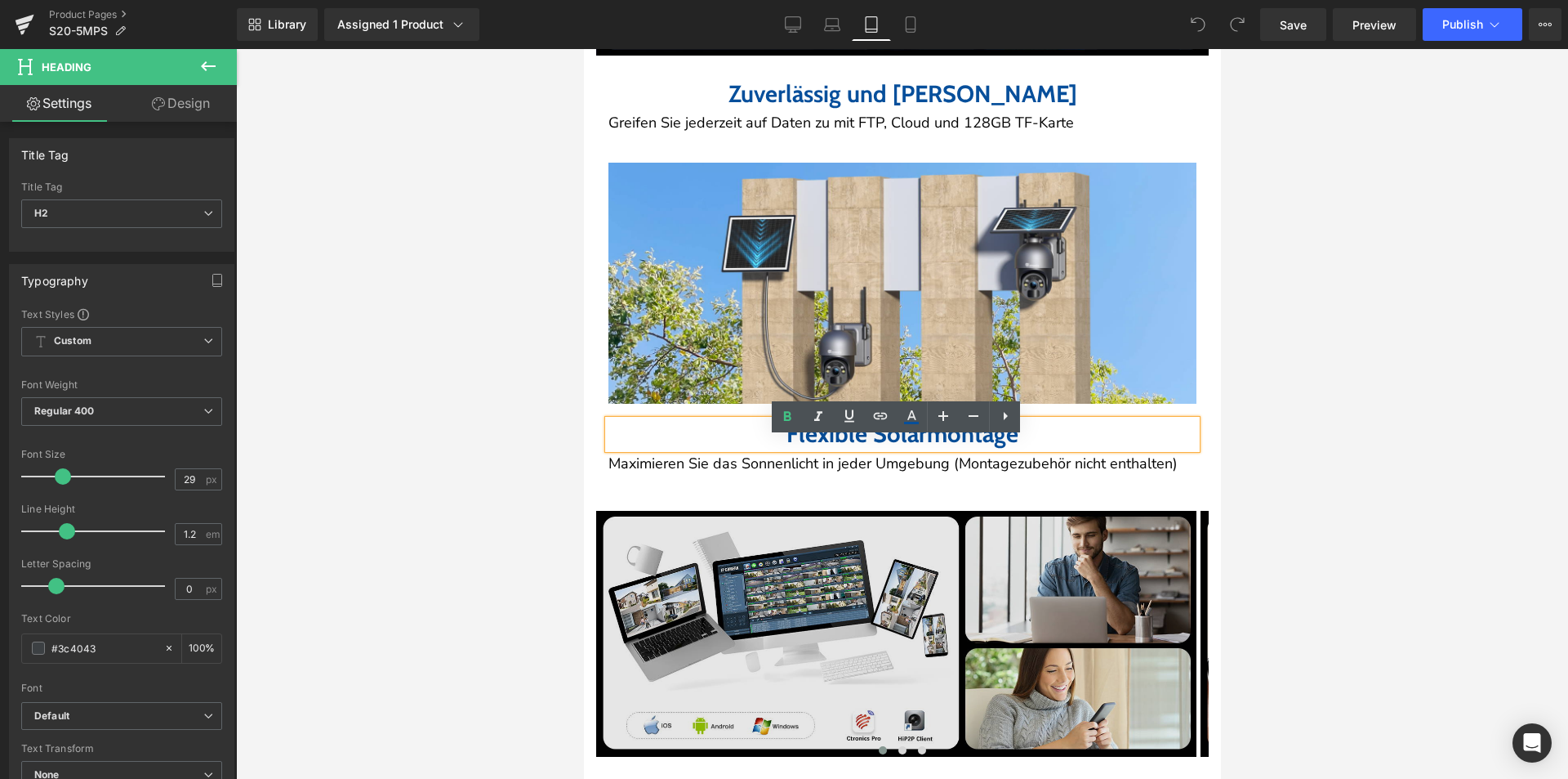
click at [767, 544] on img at bounding box center [894, 634] width 600 height 246
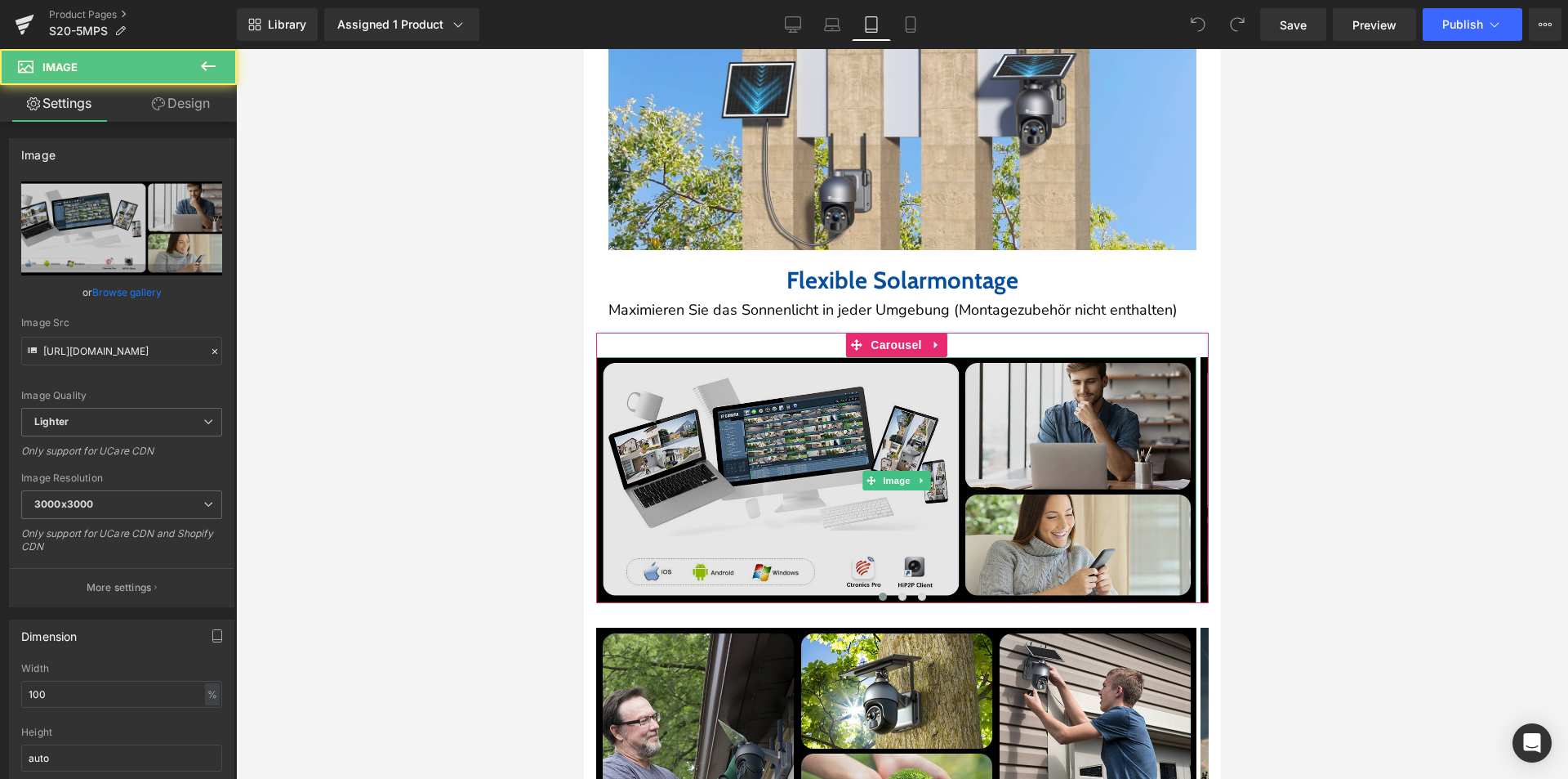
scroll to position [4515, 0]
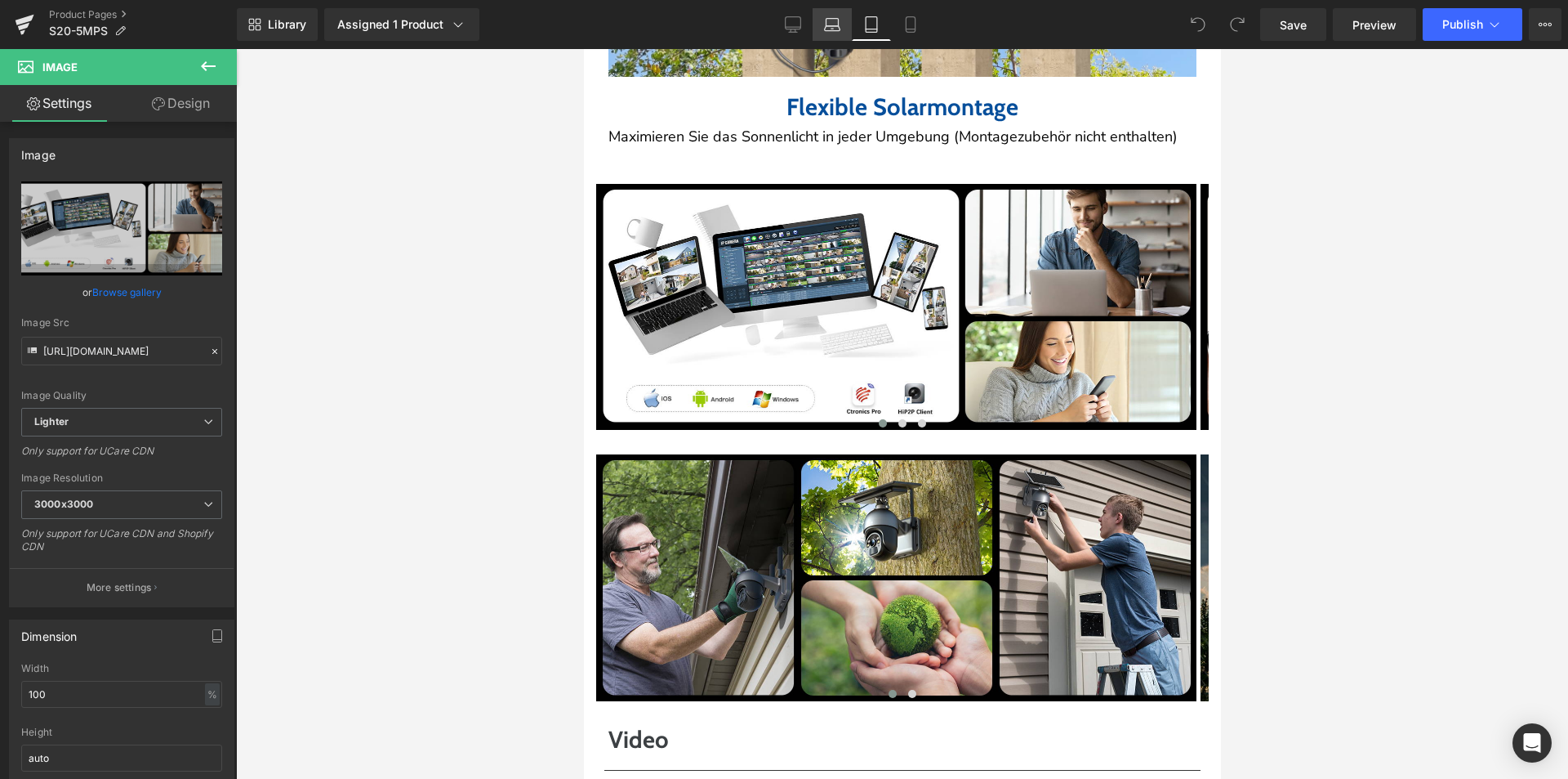
click at [830, 26] on icon at bounding box center [832, 25] width 17 height 17
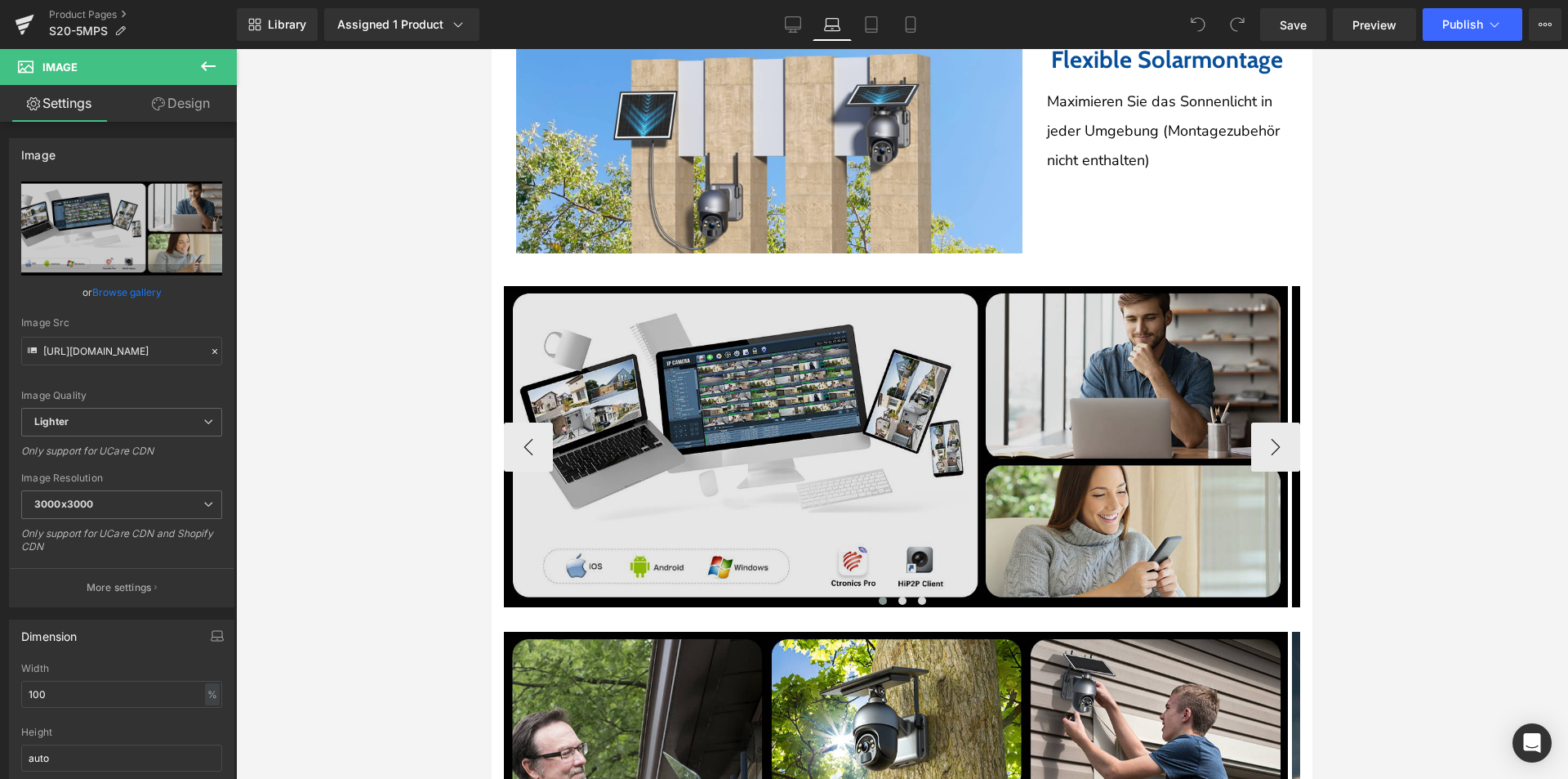
scroll to position [4197, 0]
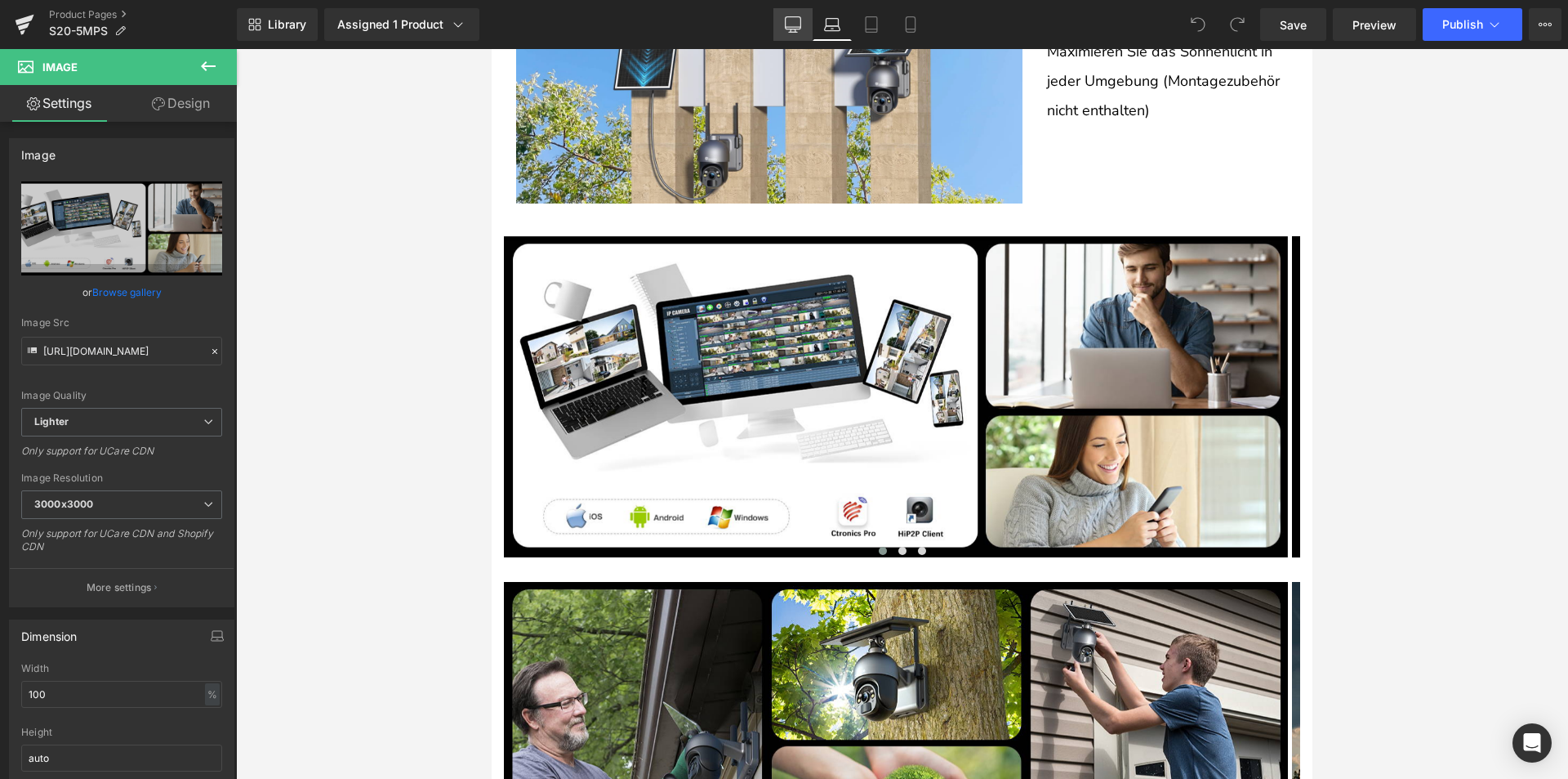
click at [784, 25] on icon at bounding box center [792, 25] width 17 height 17
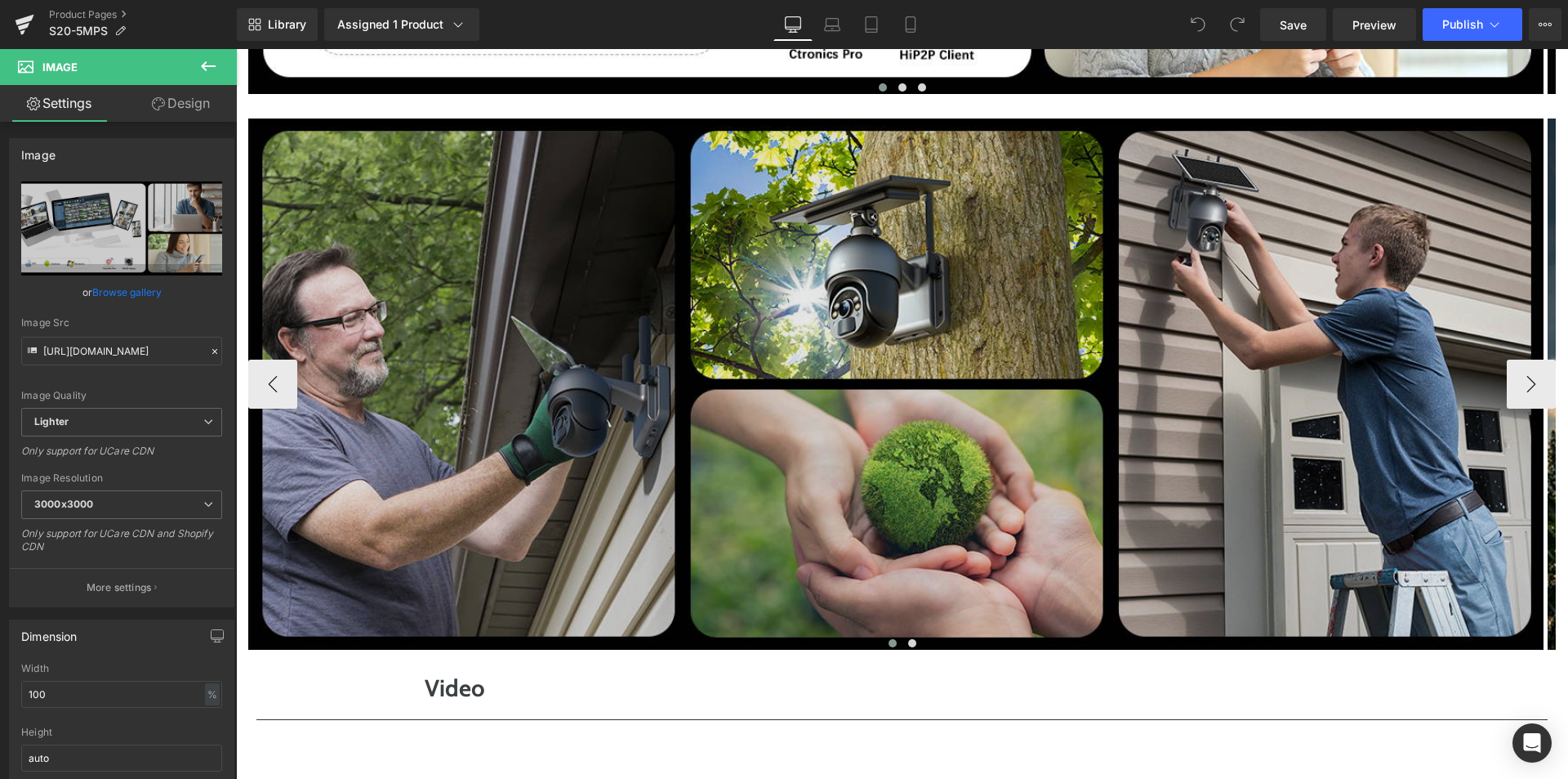
click at [752, 425] on img at bounding box center [895, 384] width 1295 height 531
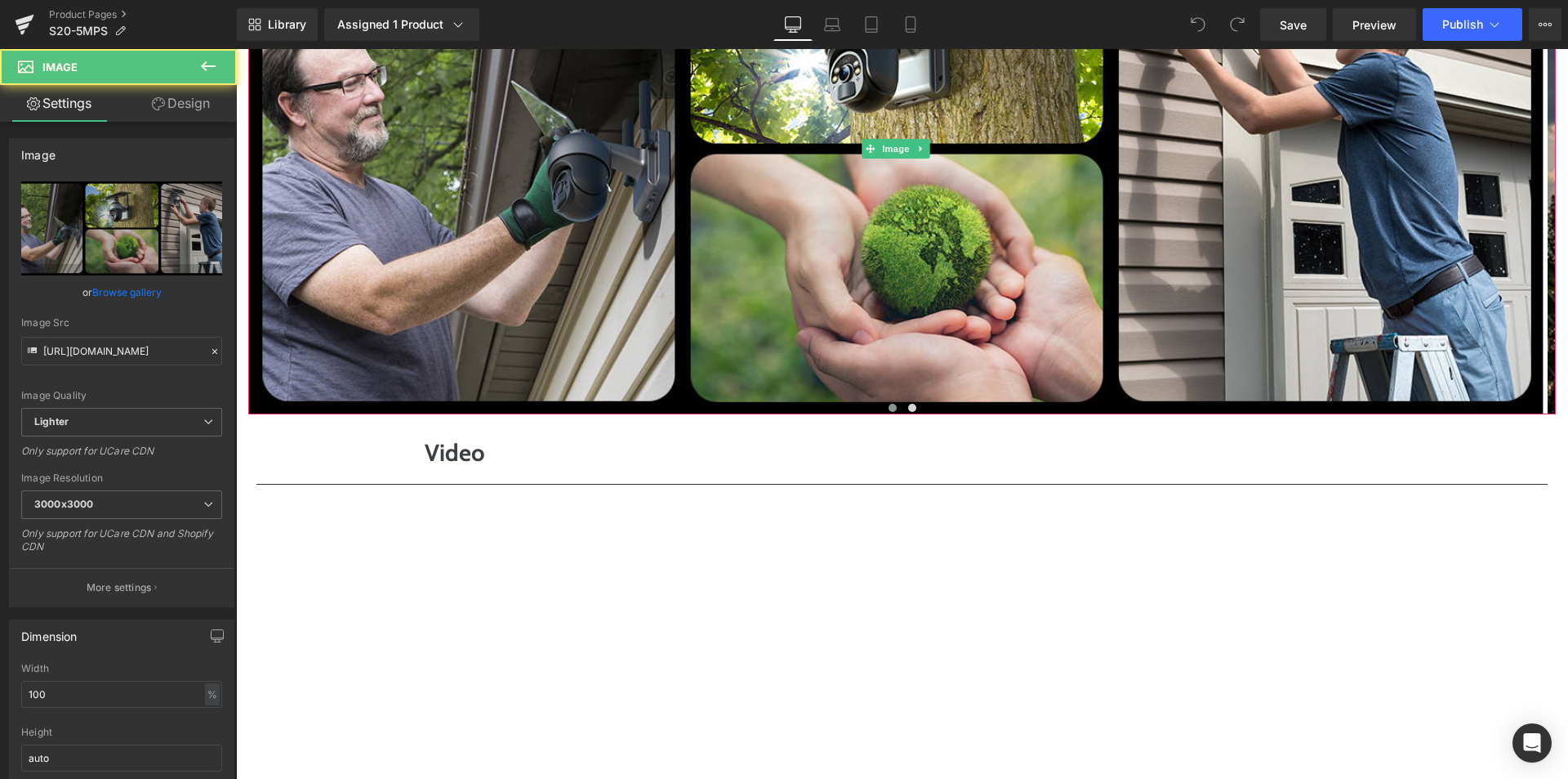
scroll to position [5379, 0]
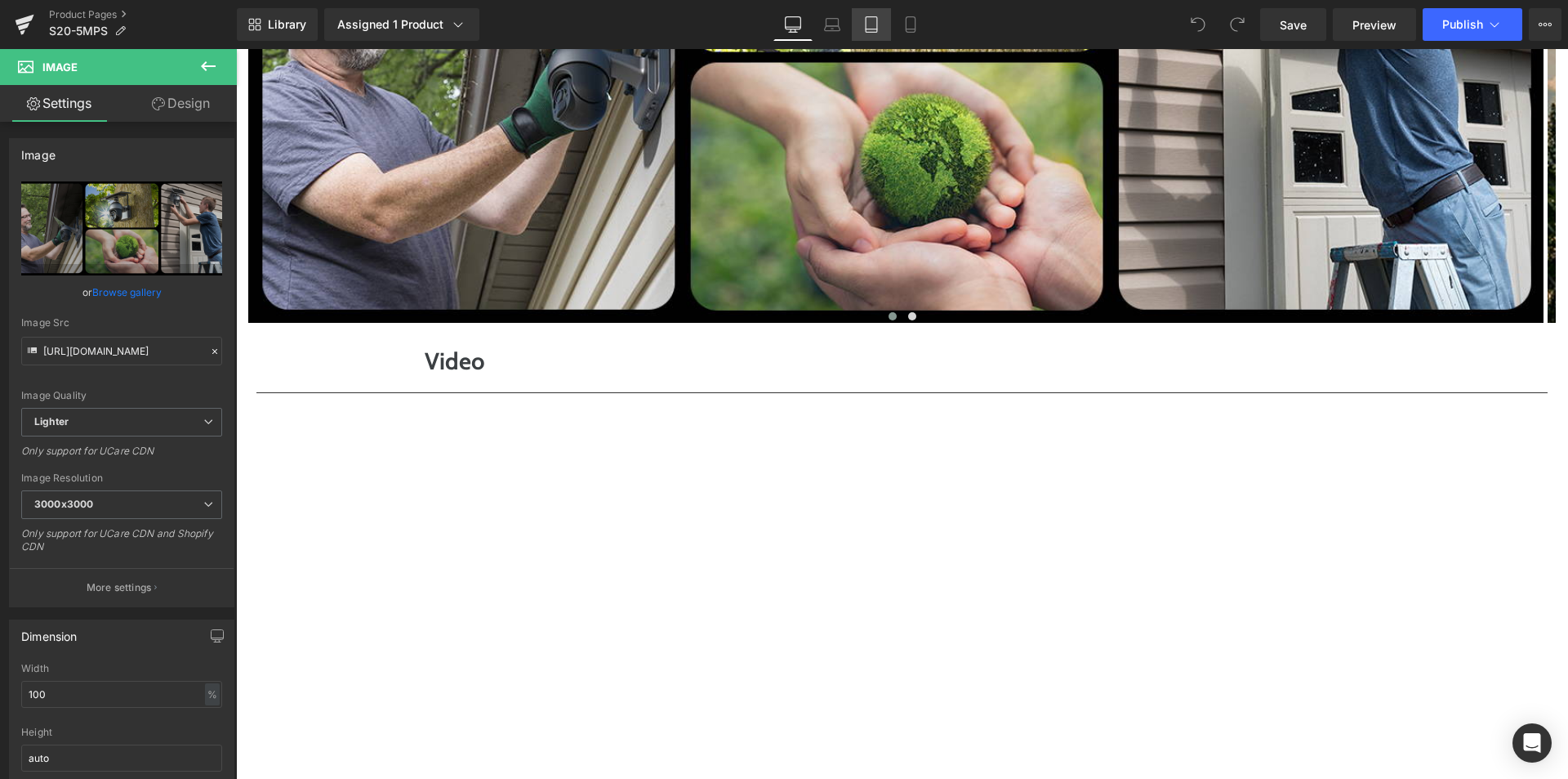
click at [854, 24] on link "Tablet" at bounding box center [872, 24] width 39 height 32
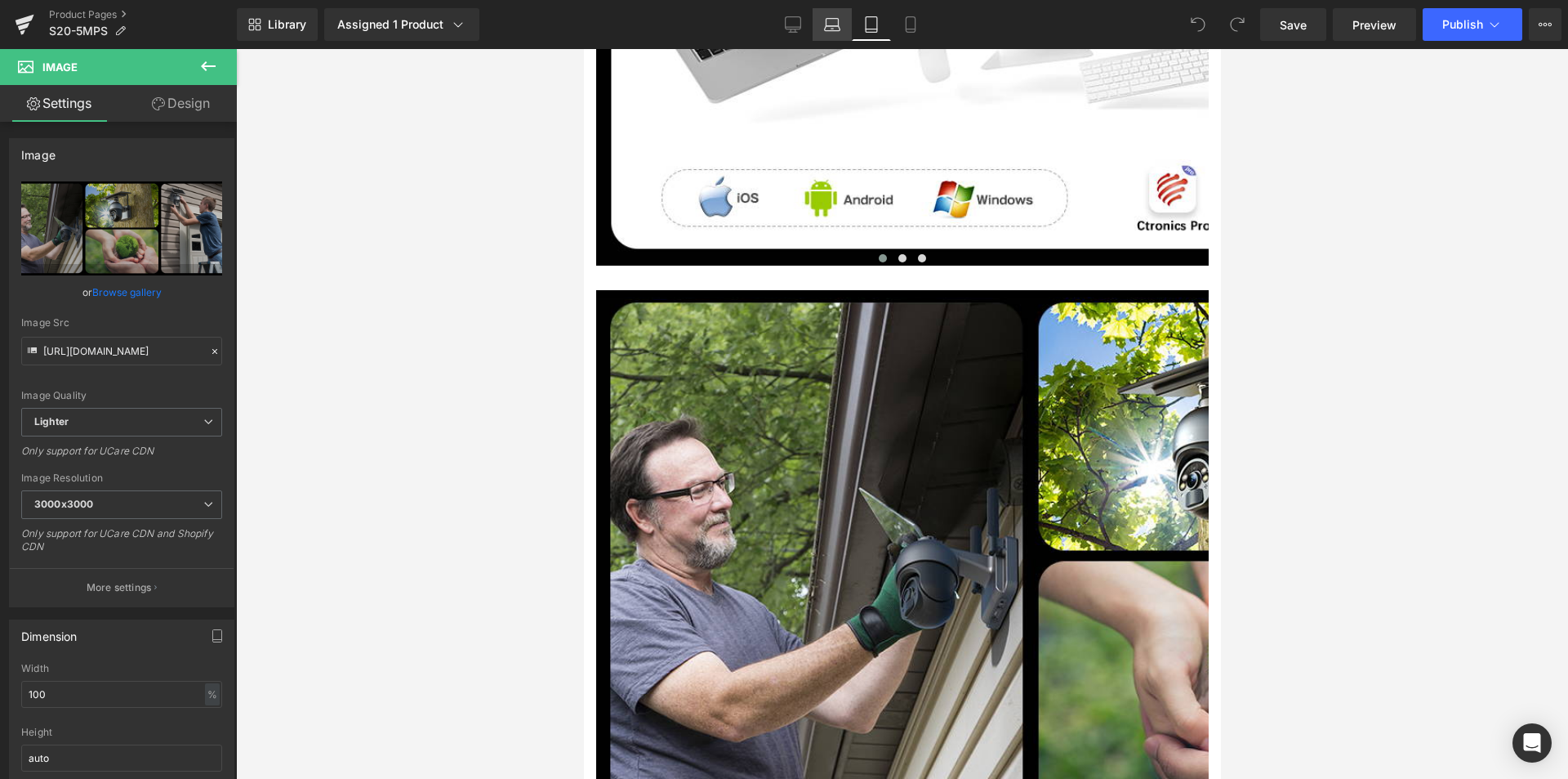
click at [834, 28] on icon at bounding box center [833, 28] width 2 height 0
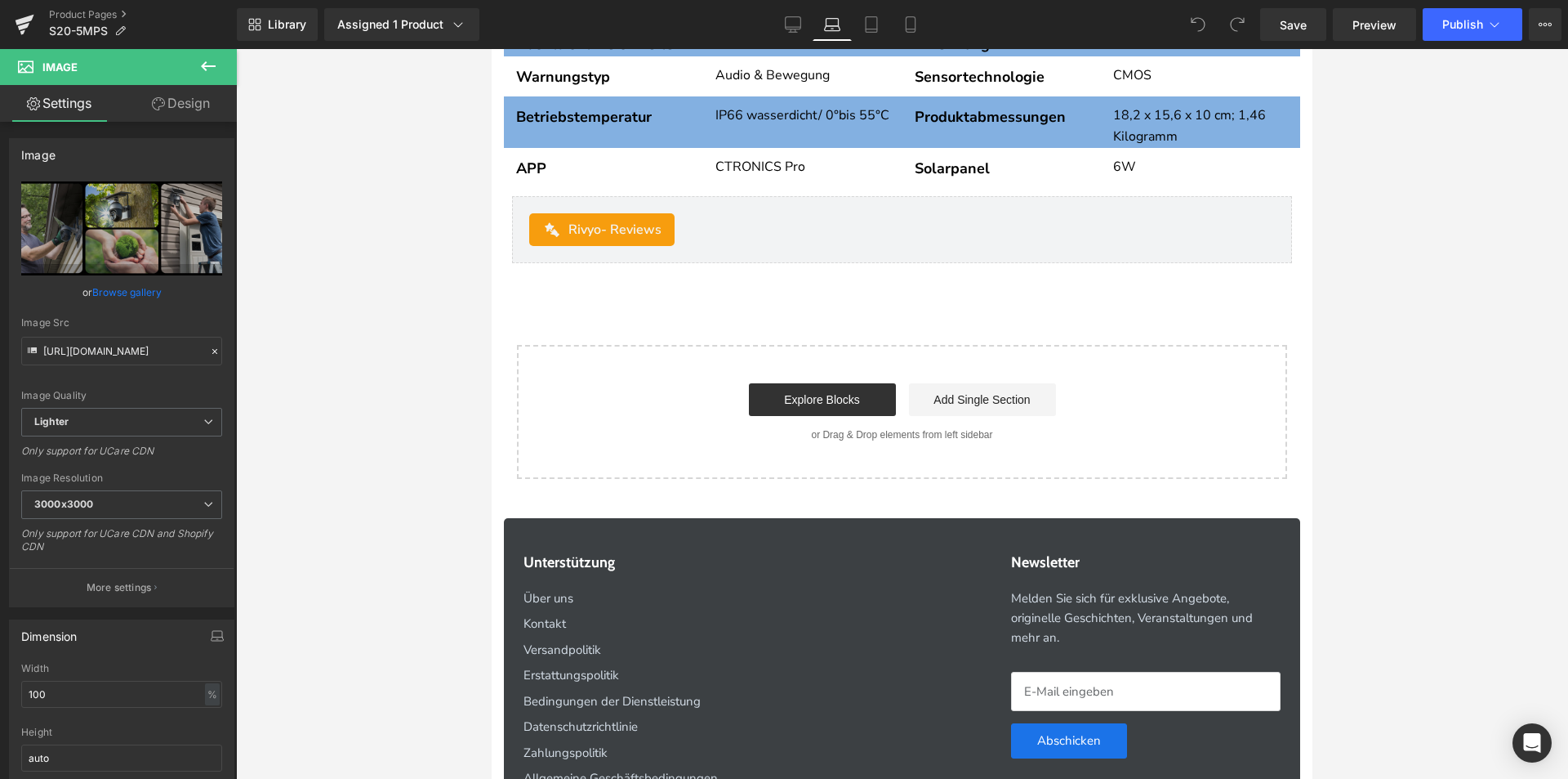
scroll to position [6009, 0]
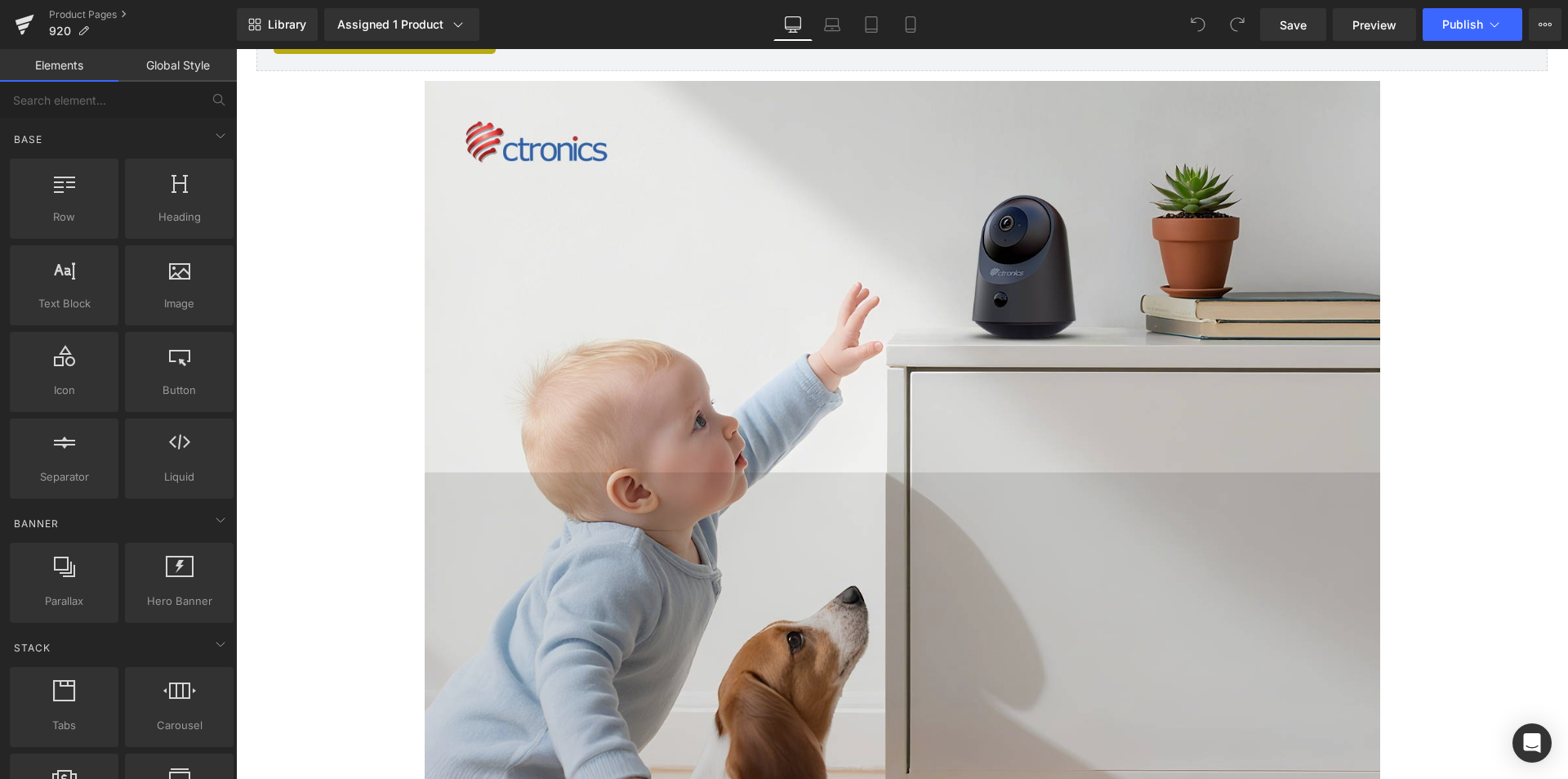
click at [703, 458] on img at bounding box center [902, 276] width 955 height 392
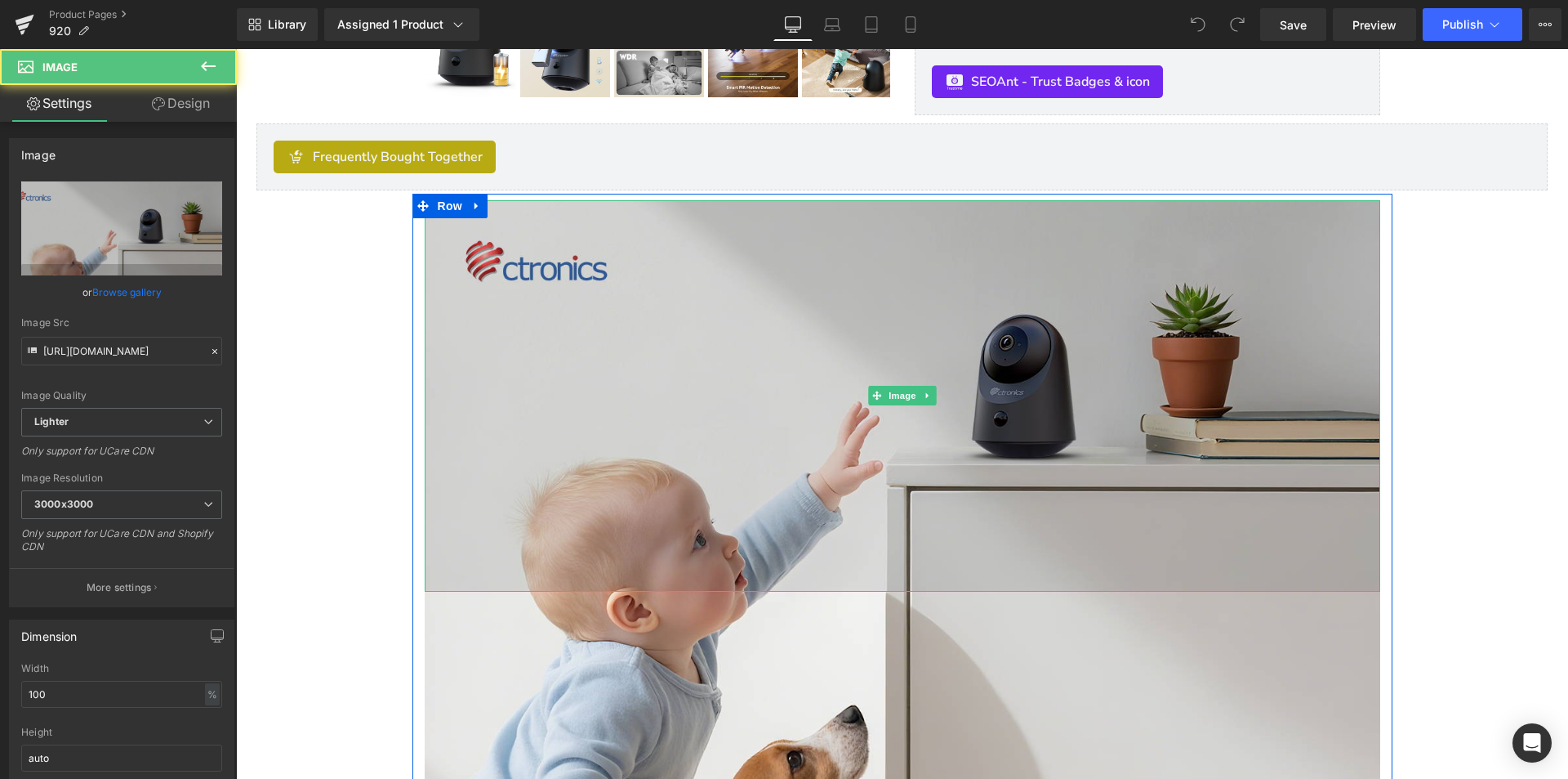
scroll to position [409, 0]
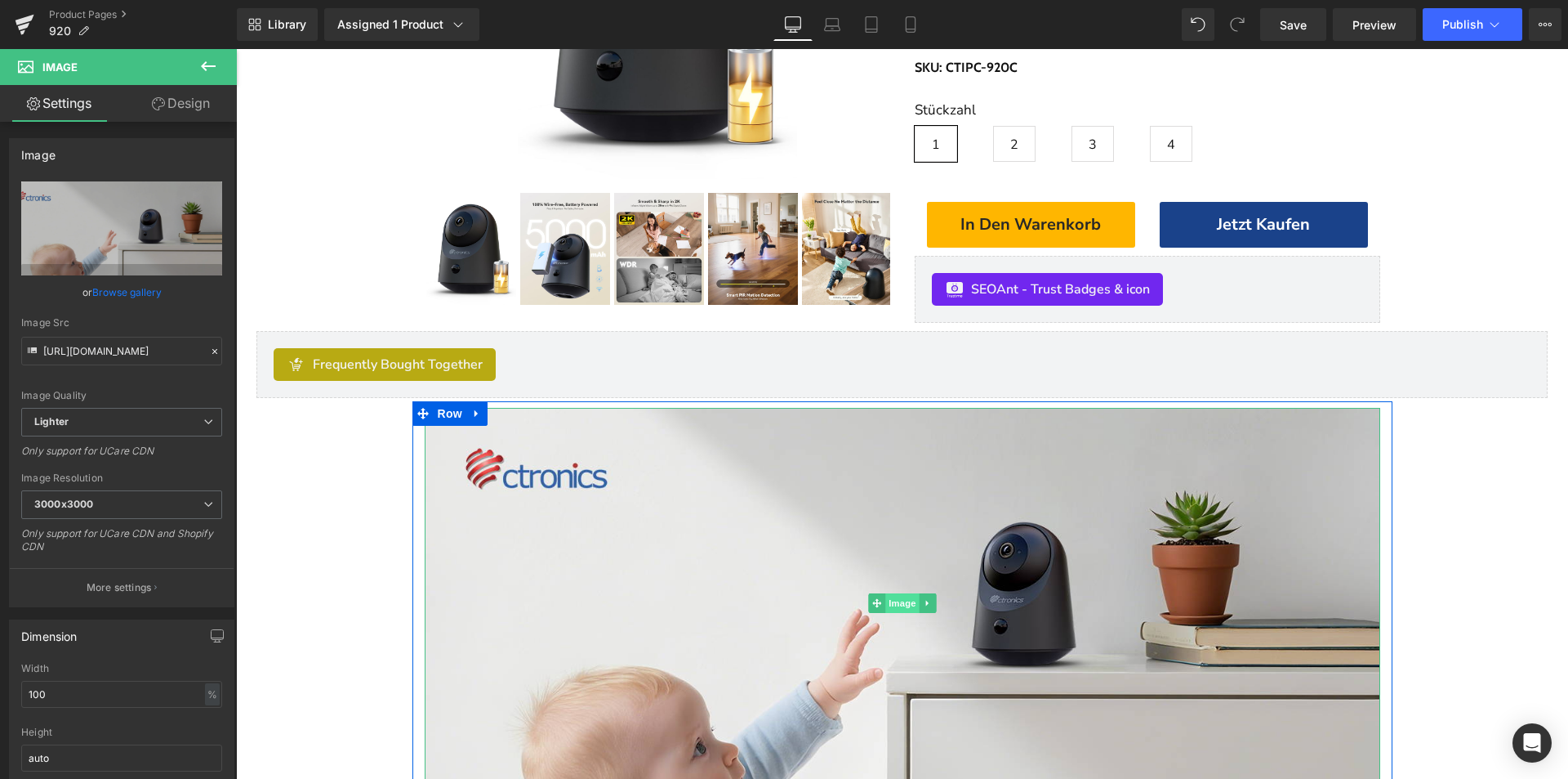
click at [886, 600] on span "Image" at bounding box center [902, 603] width 34 height 20
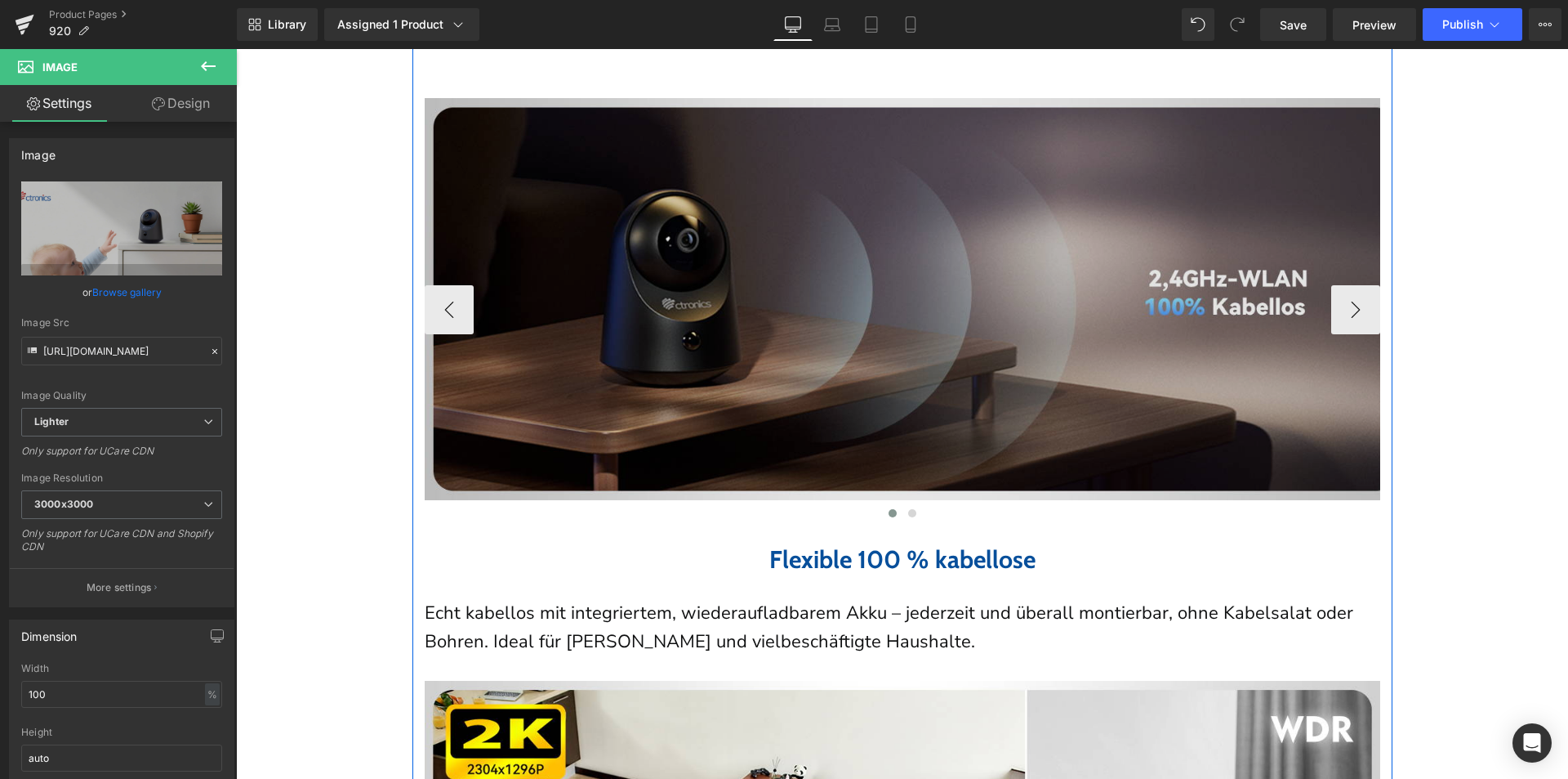
scroll to position [1552, 0]
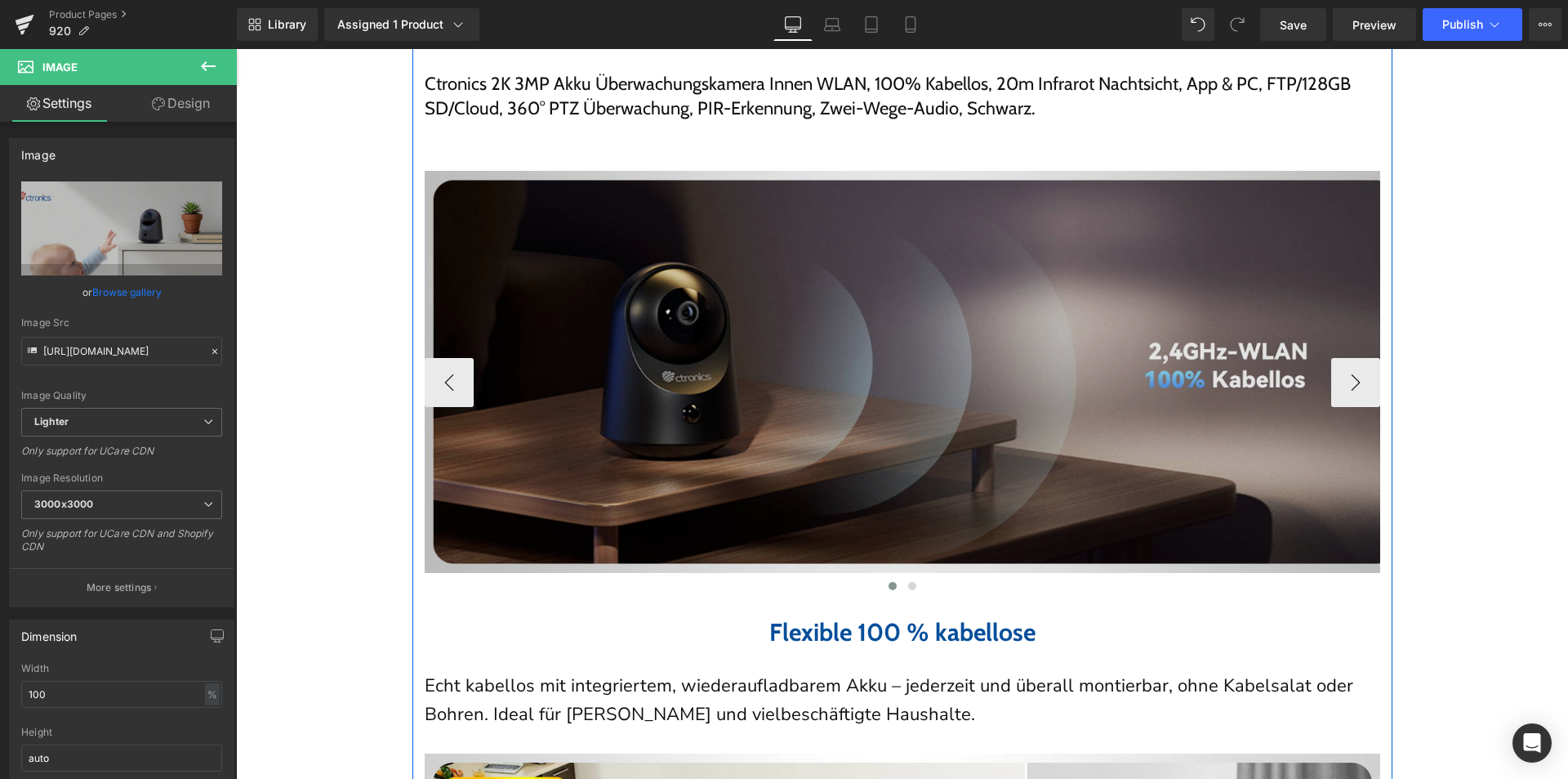
click at [846, 480] on img at bounding box center [915, 371] width 980 height 402
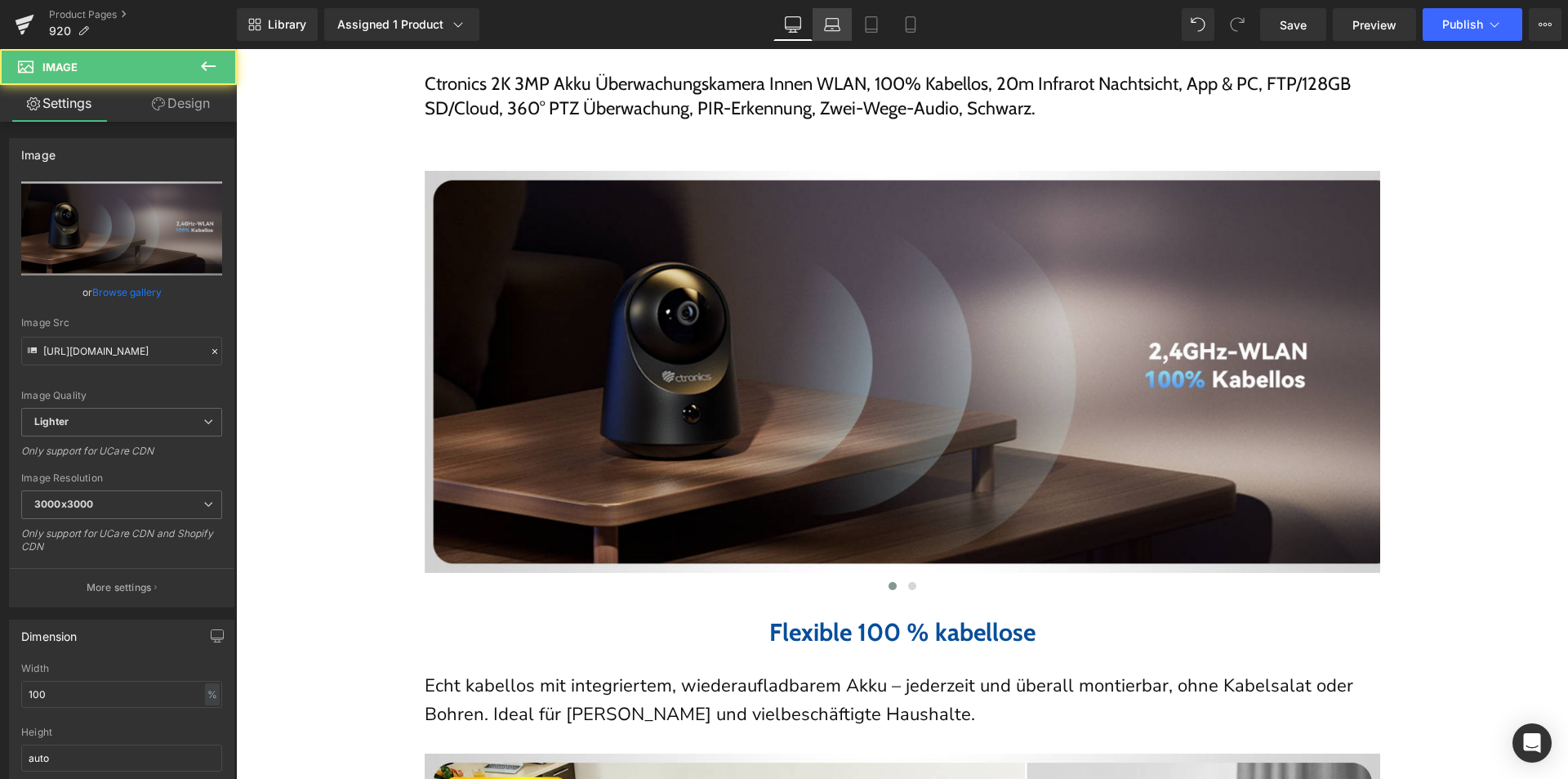
click at [838, 28] on icon at bounding box center [832, 25] width 17 height 17
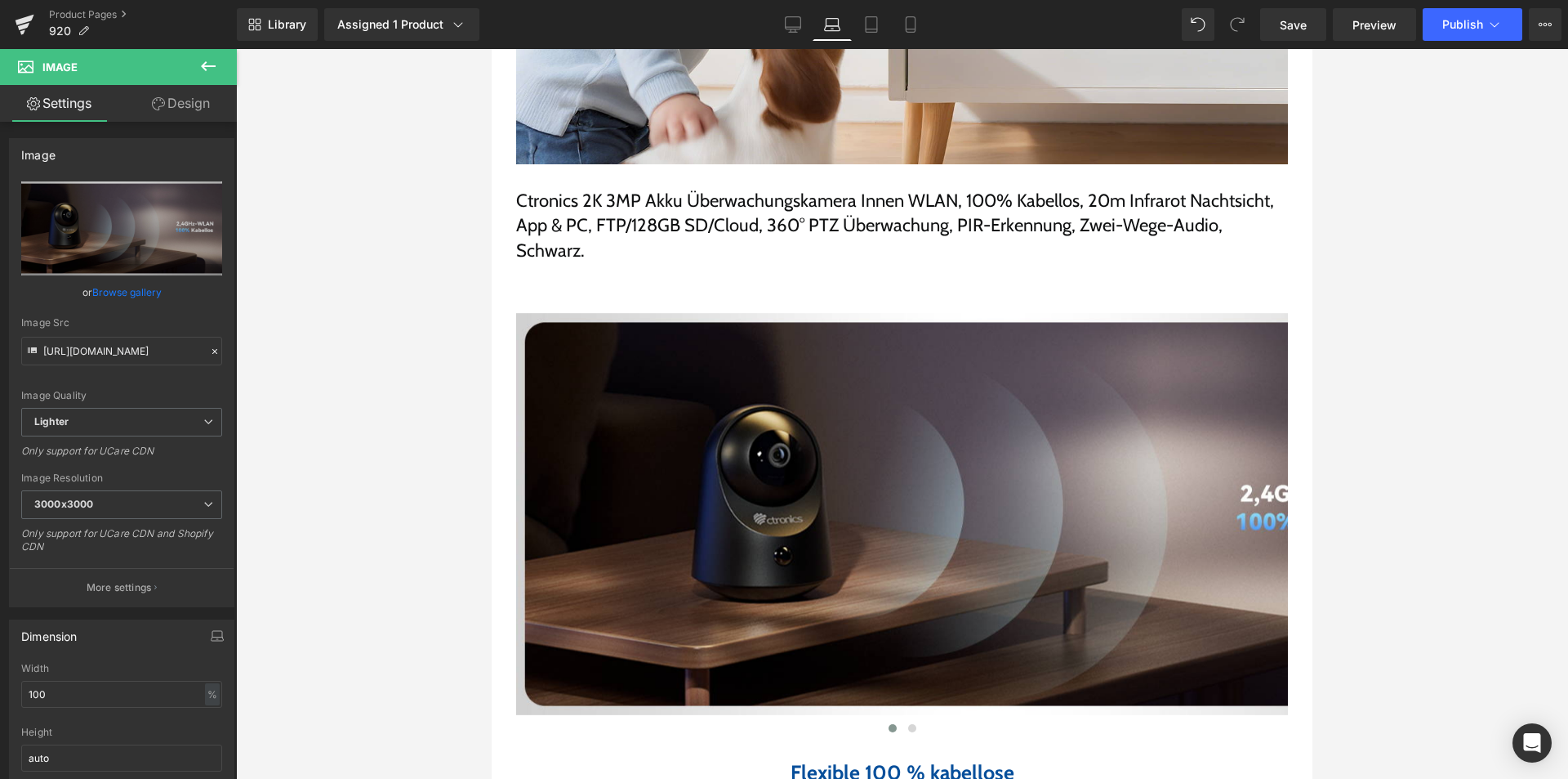
scroll to position [1372, 0]
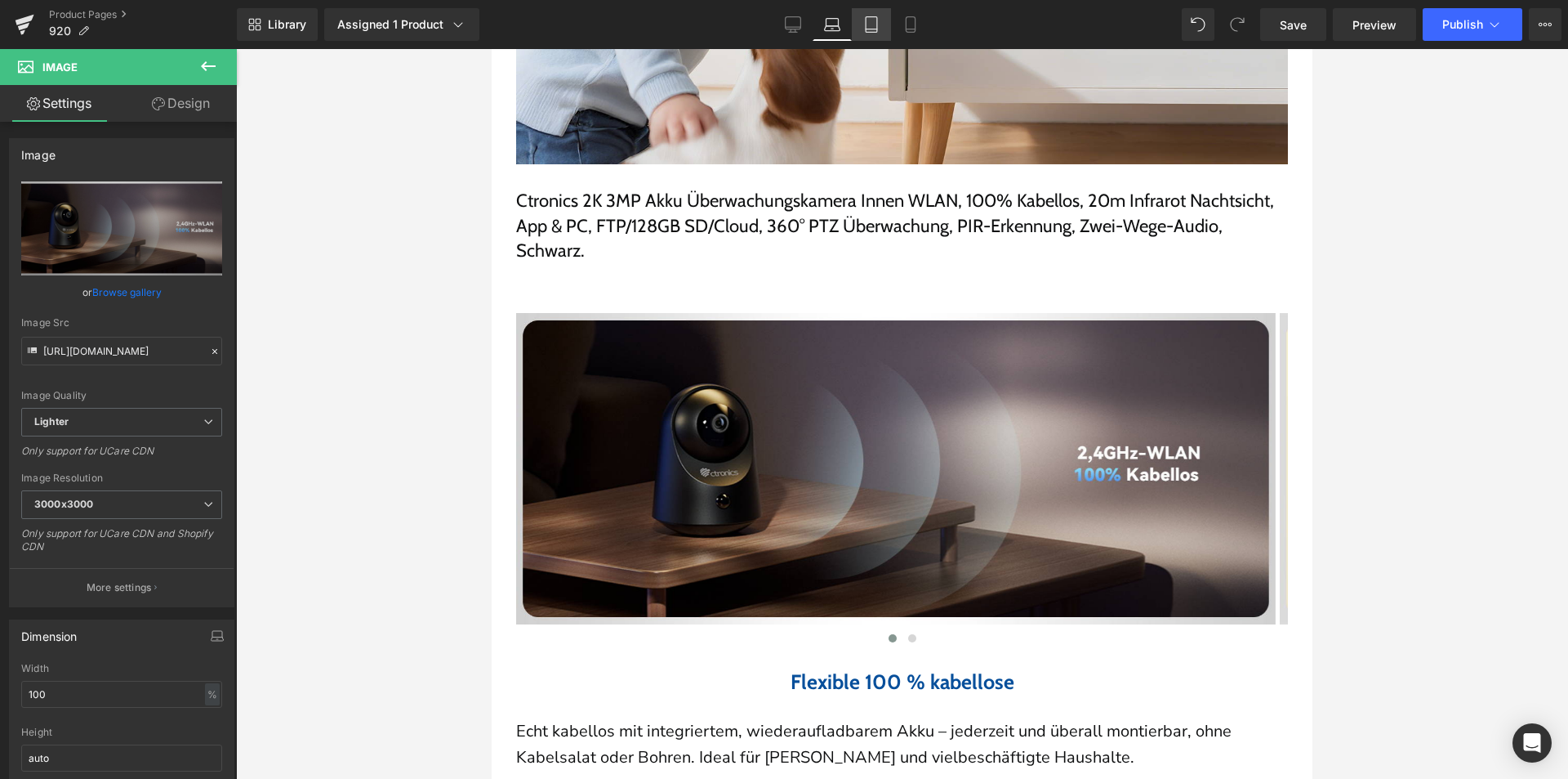
click at [877, 25] on icon at bounding box center [871, 25] width 17 height 17
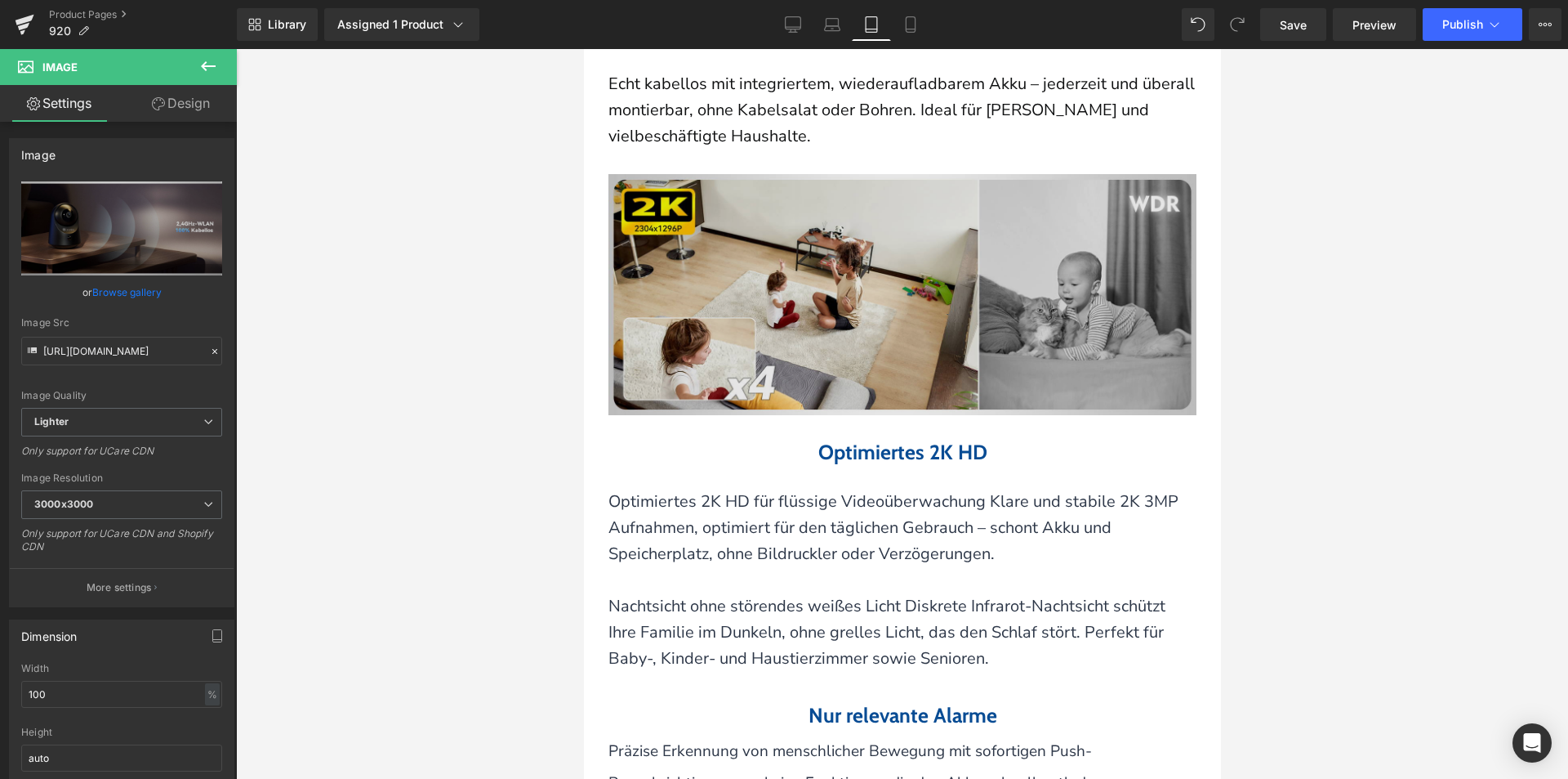
click at [884, 361] on img at bounding box center [901, 294] width 588 height 241
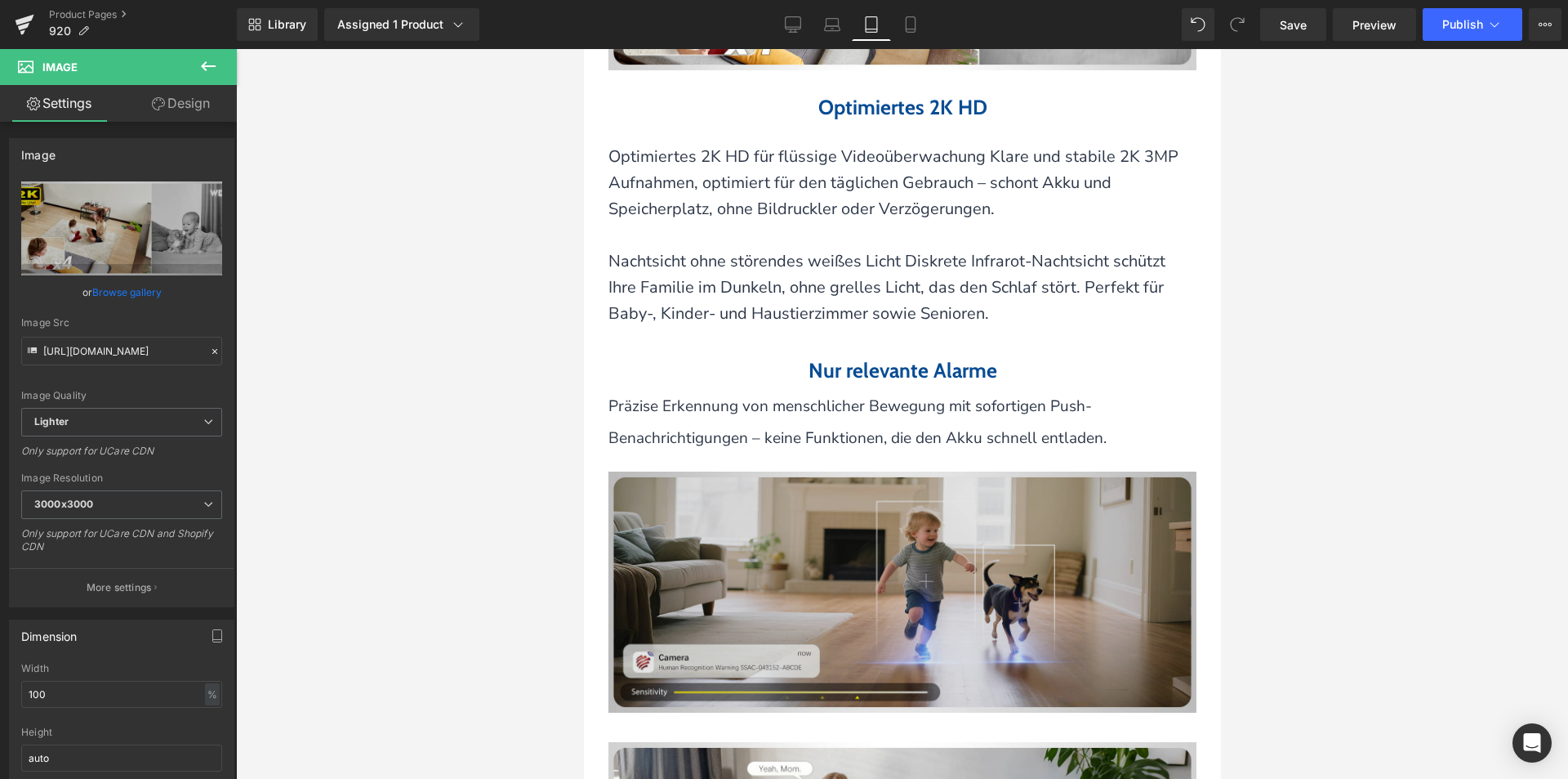
scroll to position [2912, 0]
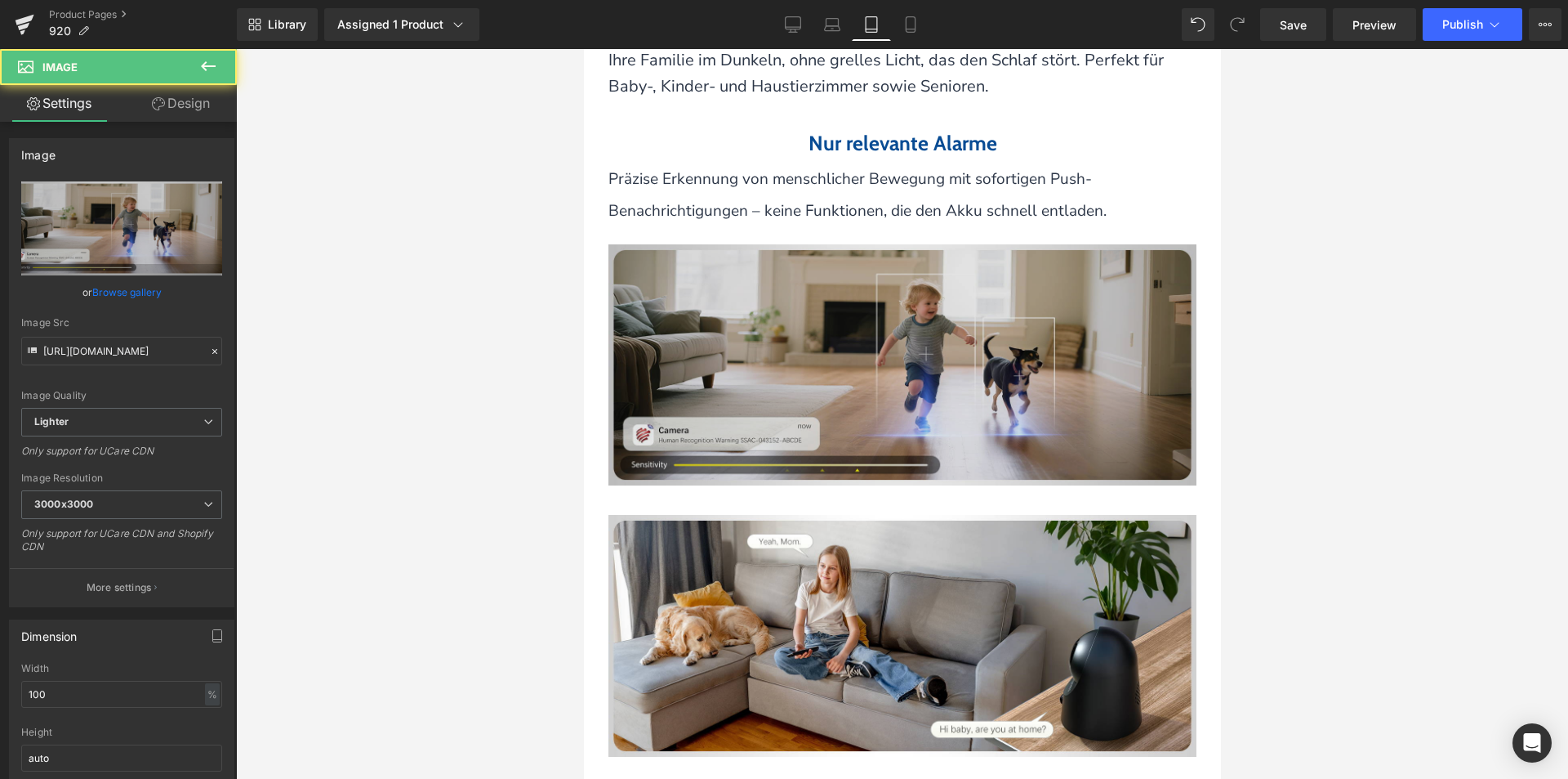
click at [879, 371] on img at bounding box center [901, 364] width 588 height 241
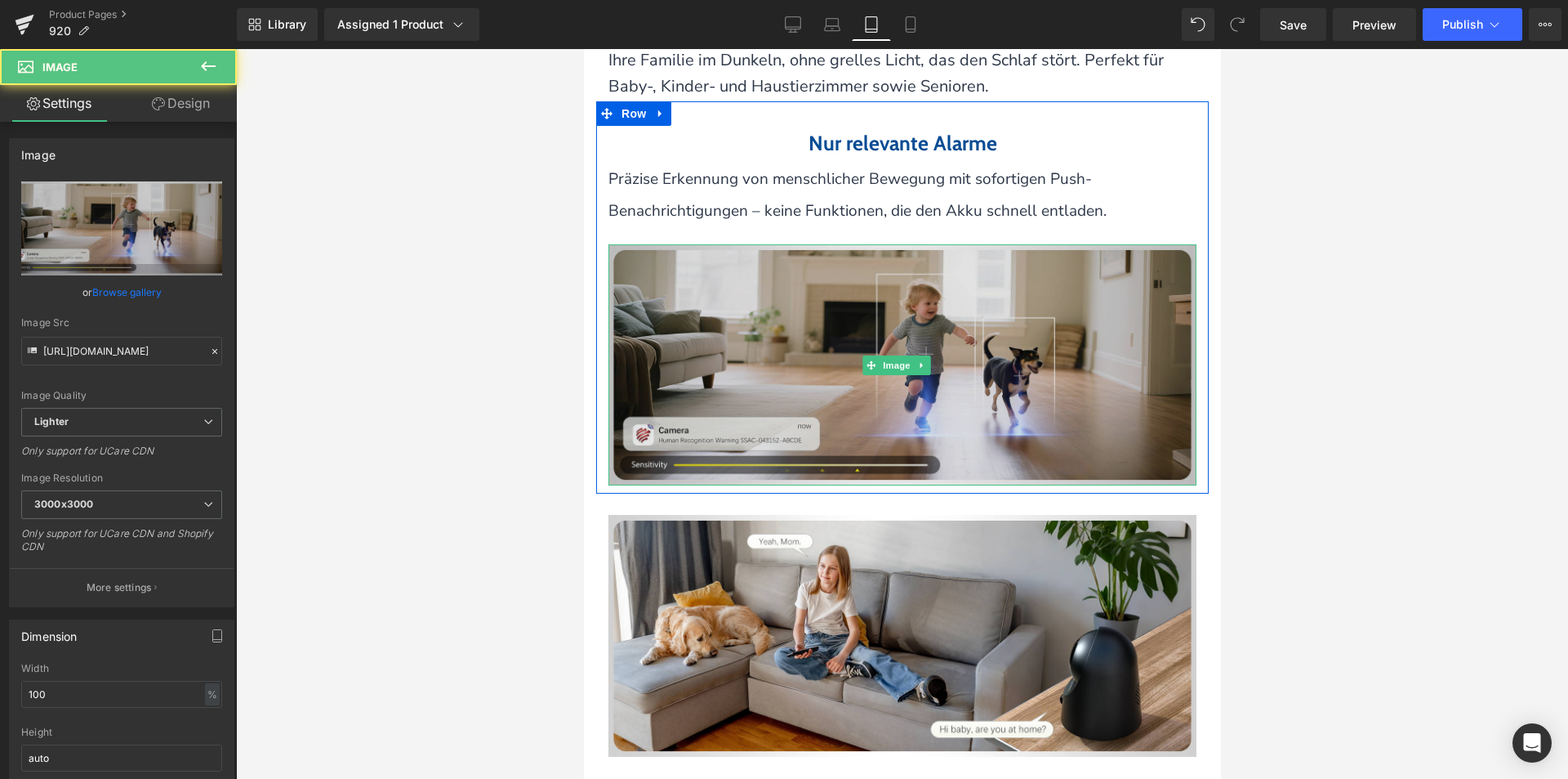
scroll to position [3320, 0]
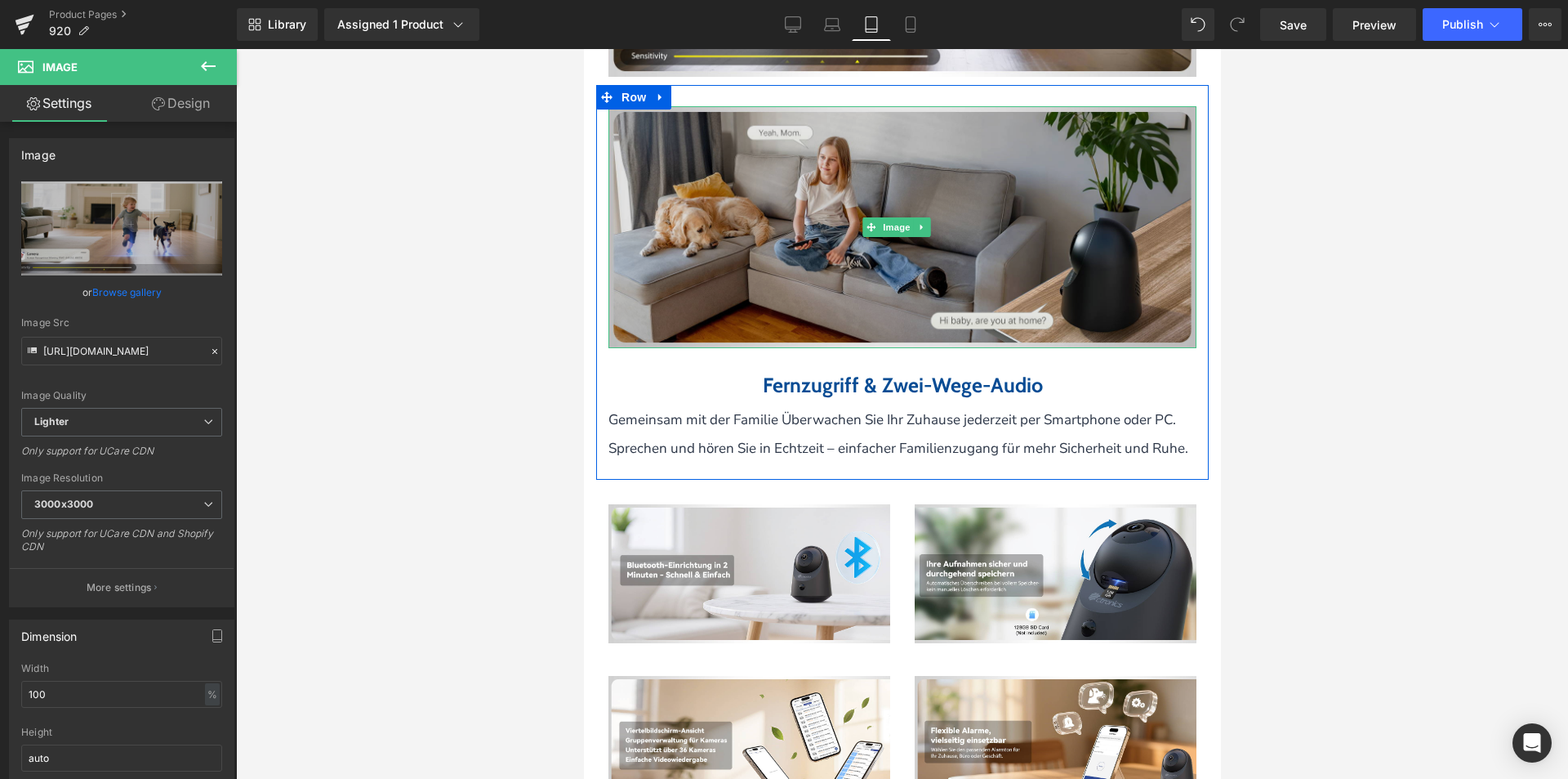
click at [869, 231] on img at bounding box center [901, 226] width 588 height 241
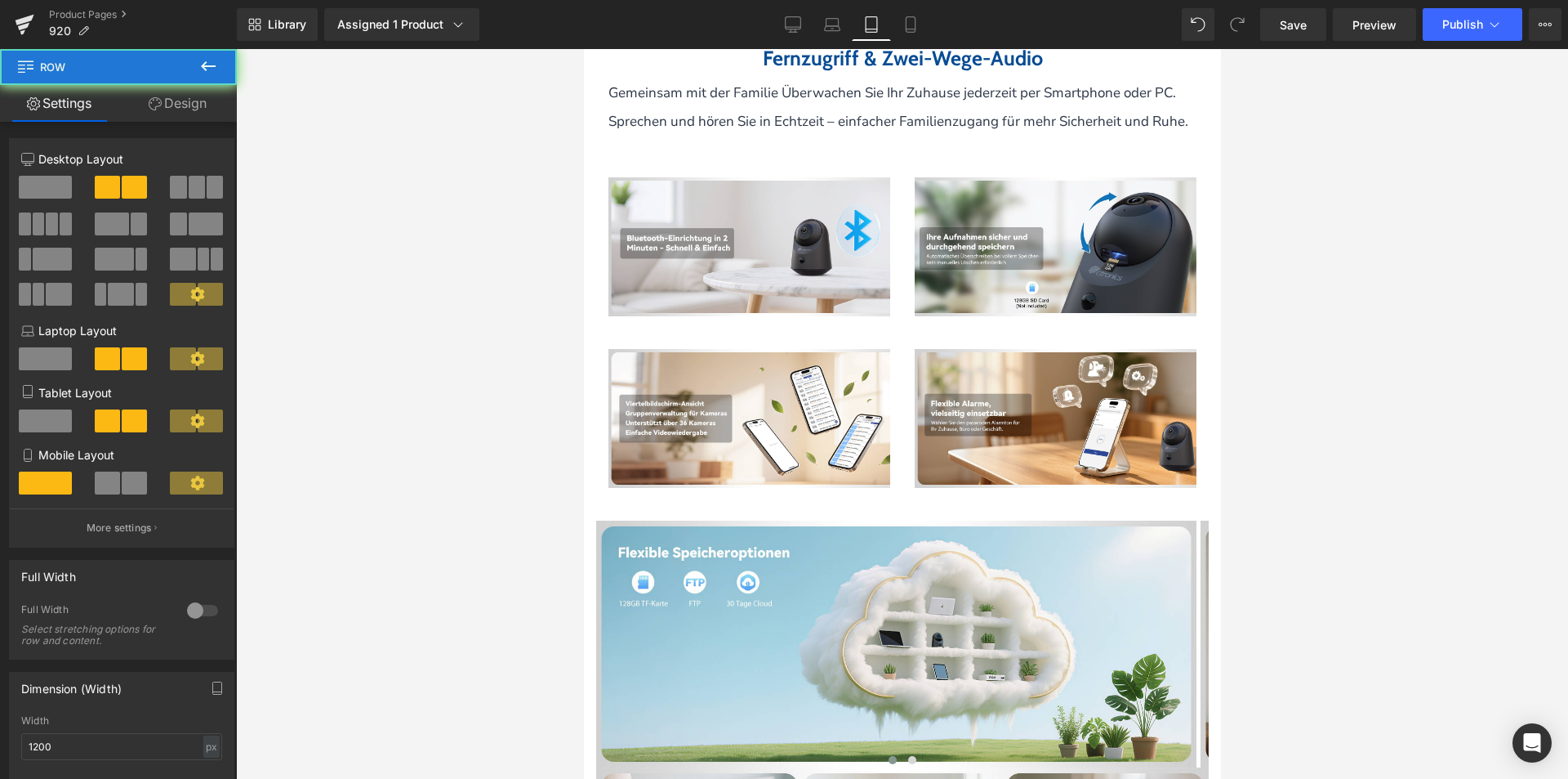
click at [847, 324] on div "Image Image Row" at bounding box center [901, 410] width 613 height 172
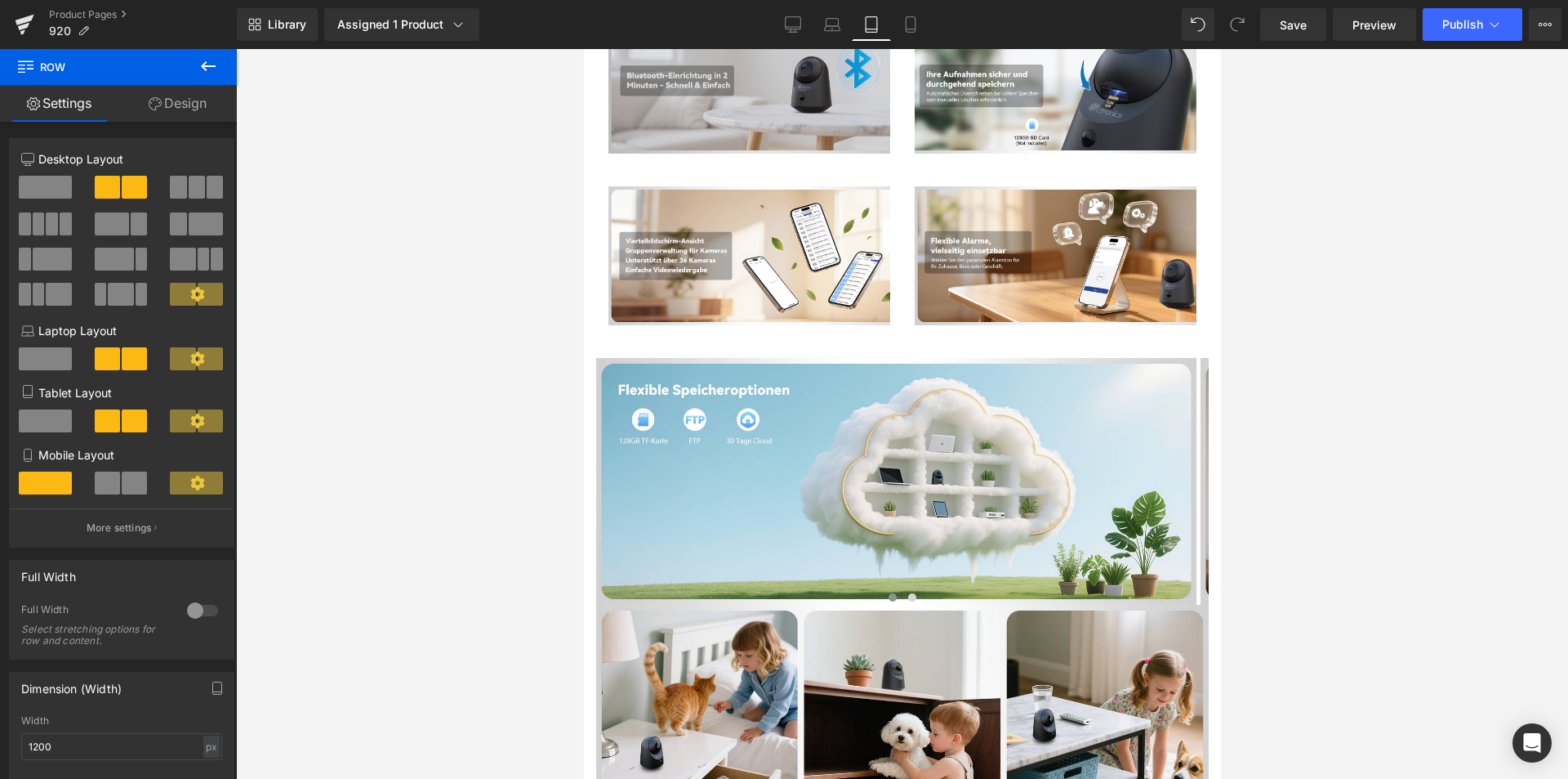
scroll to position [3646, 0]
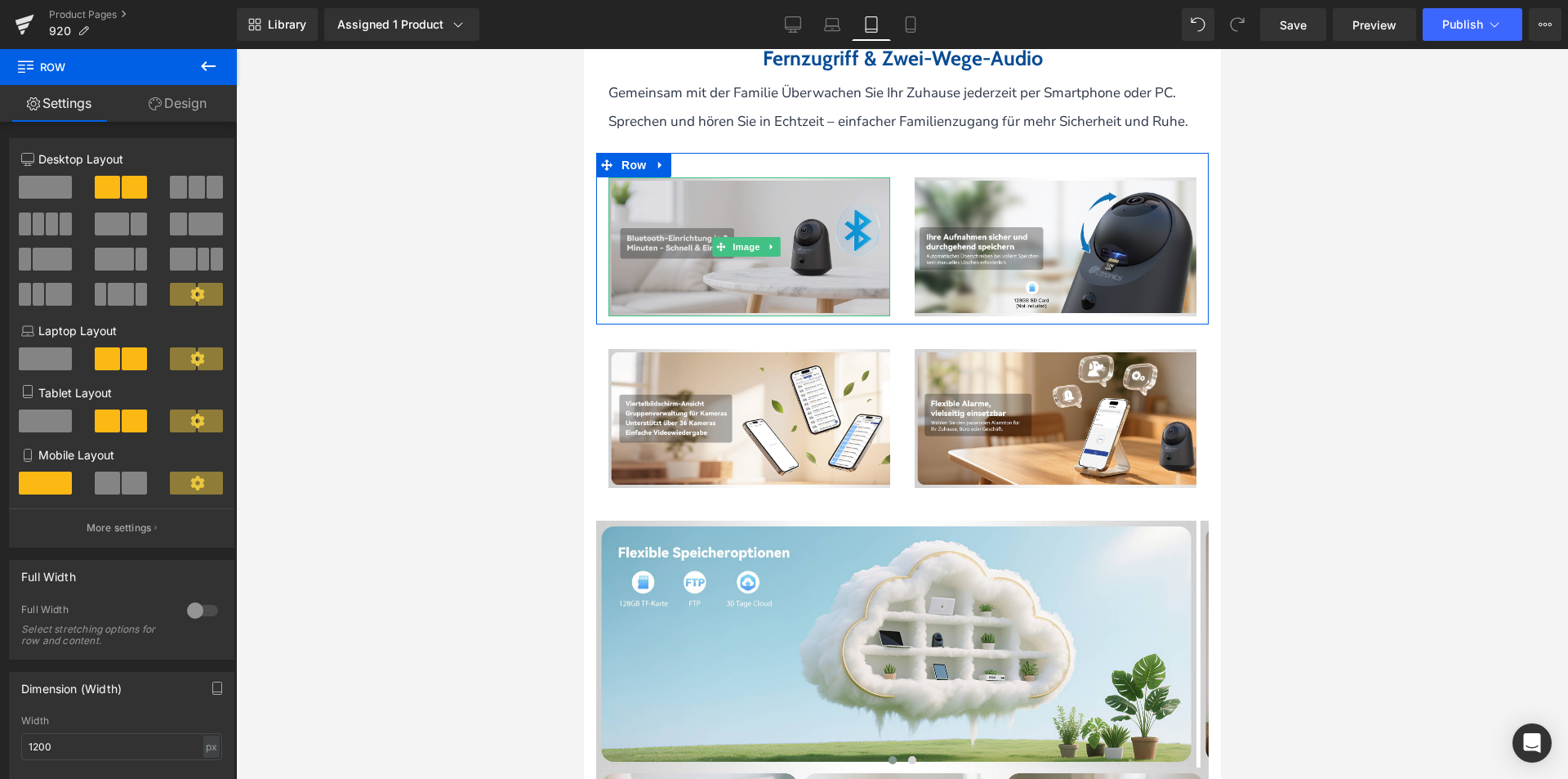
click at [852, 274] on img at bounding box center [748, 247] width 282 height 139
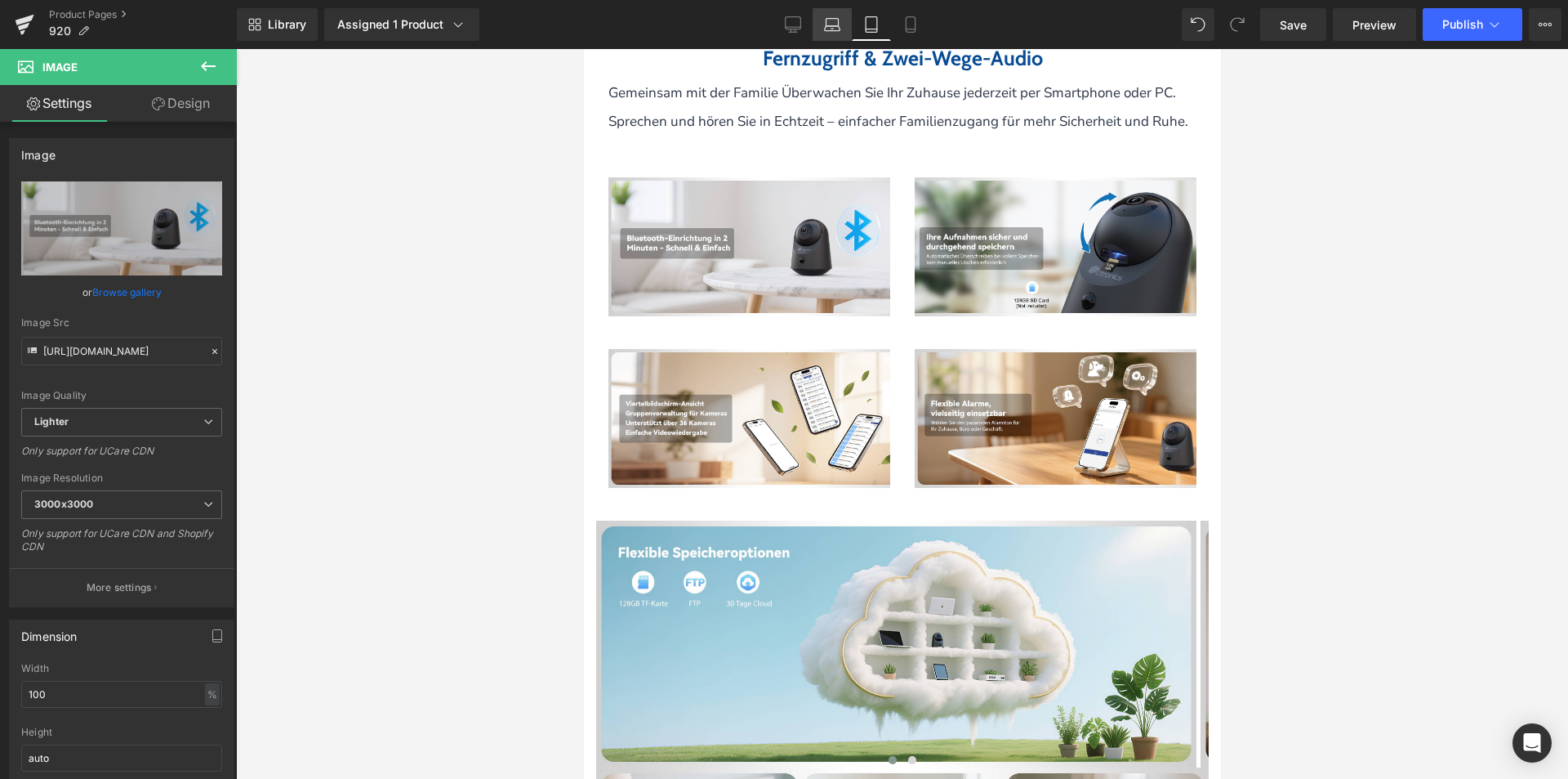
click at [820, 18] on link "Laptop" at bounding box center [833, 24] width 39 height 32
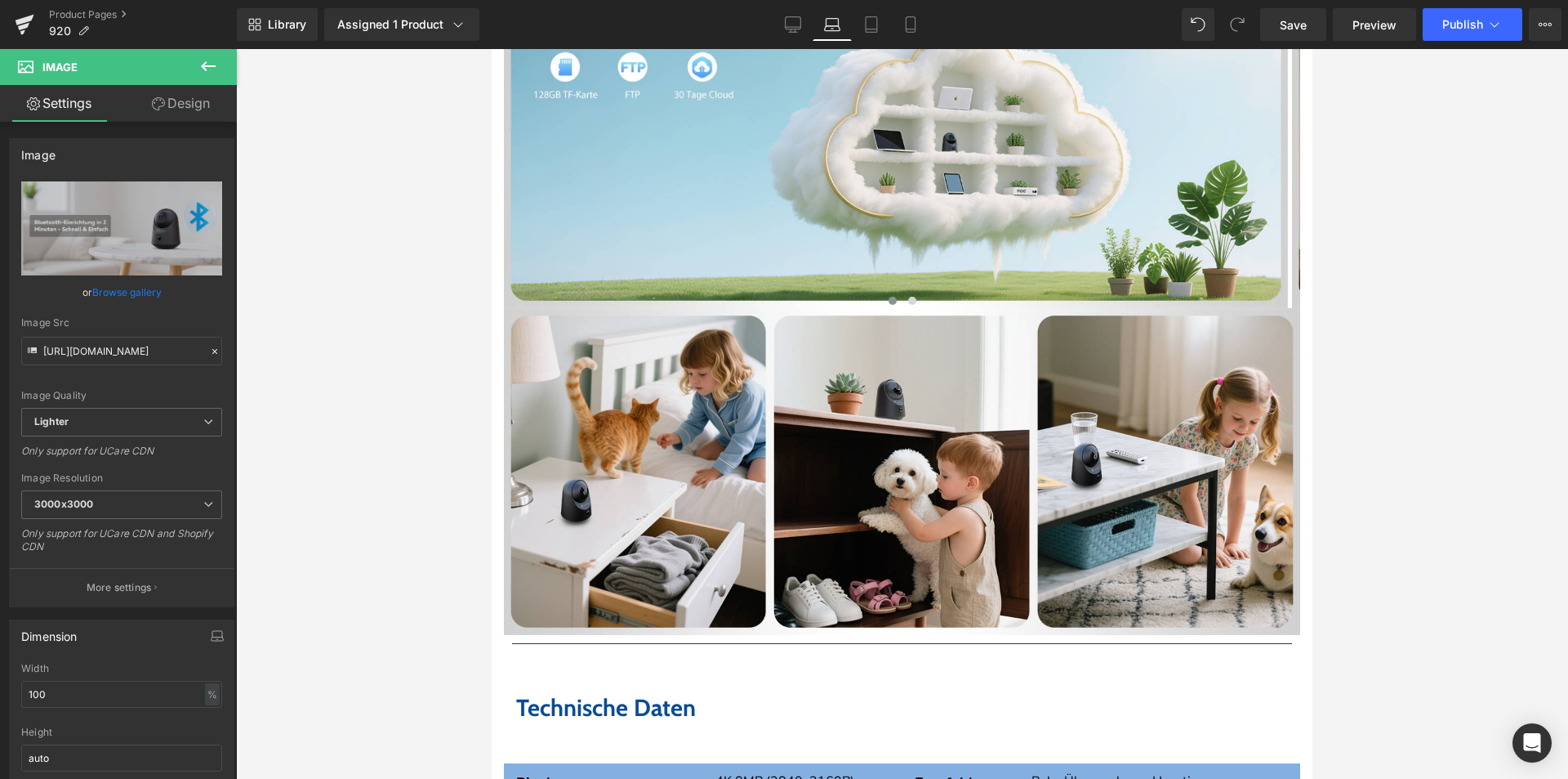
scroll to position [3913, 0]
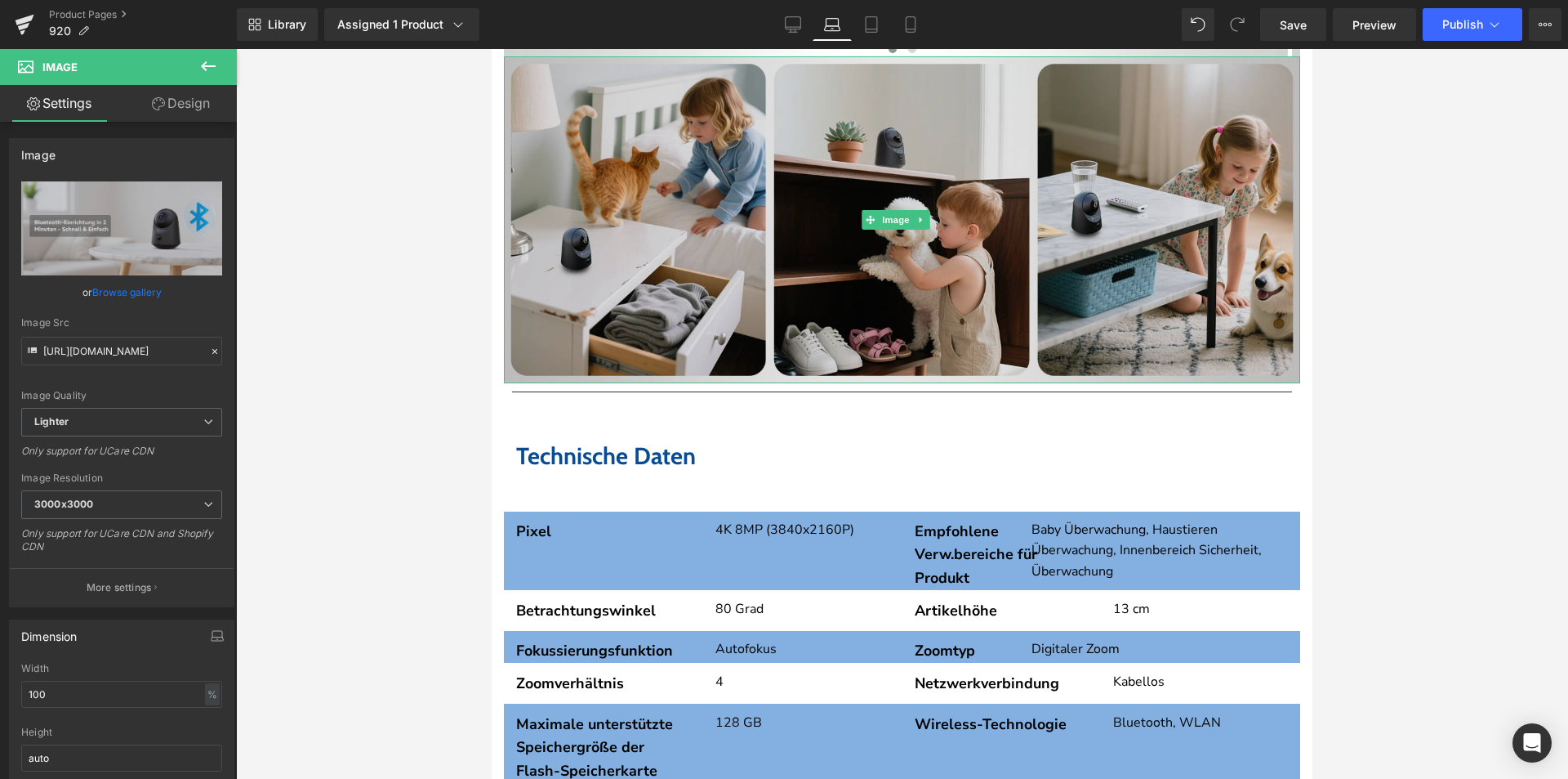
click at [817, 294] on img at bounding box center [901, 219] width 796 height 327
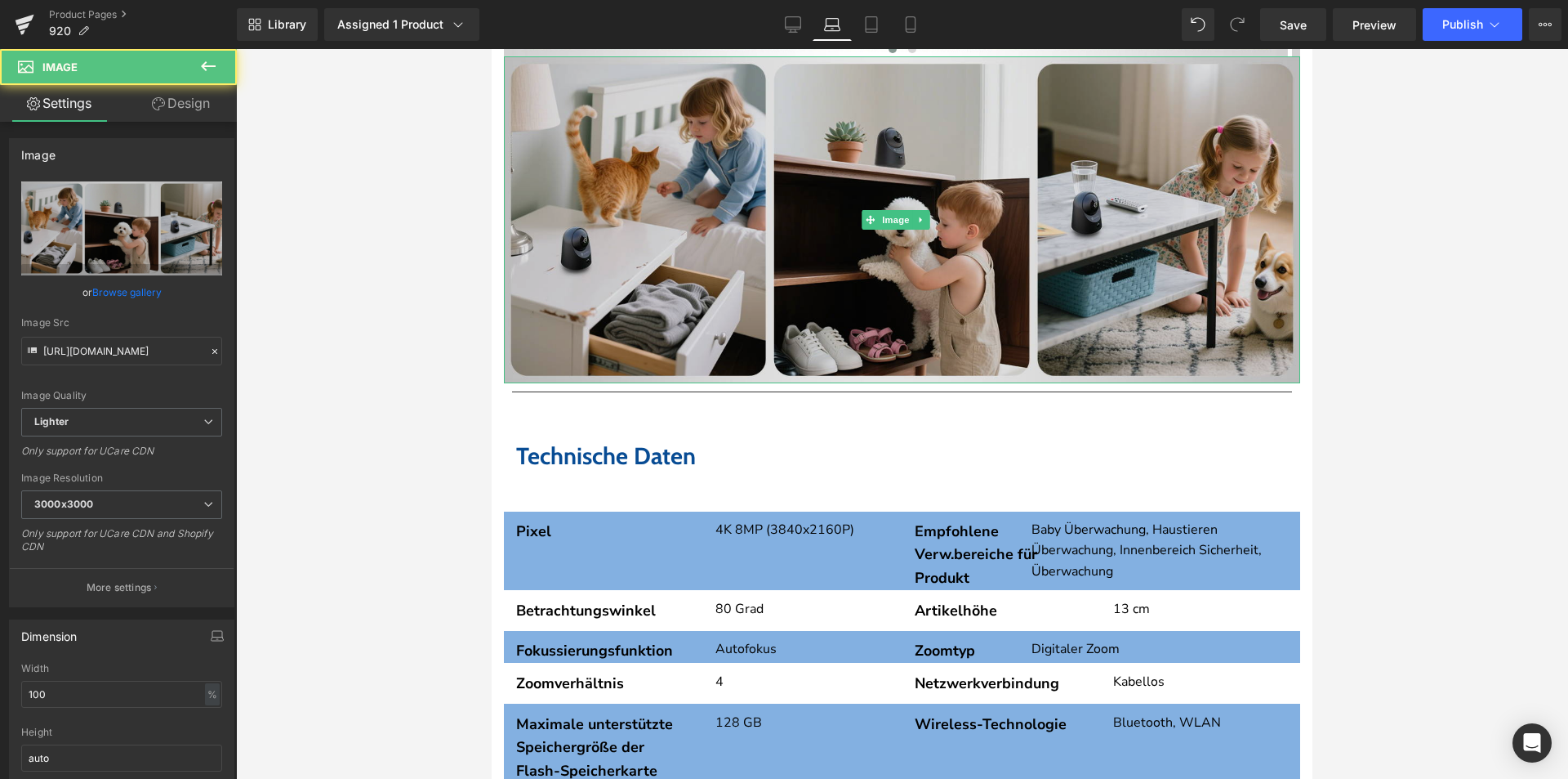
scroll to position [3504, 0]
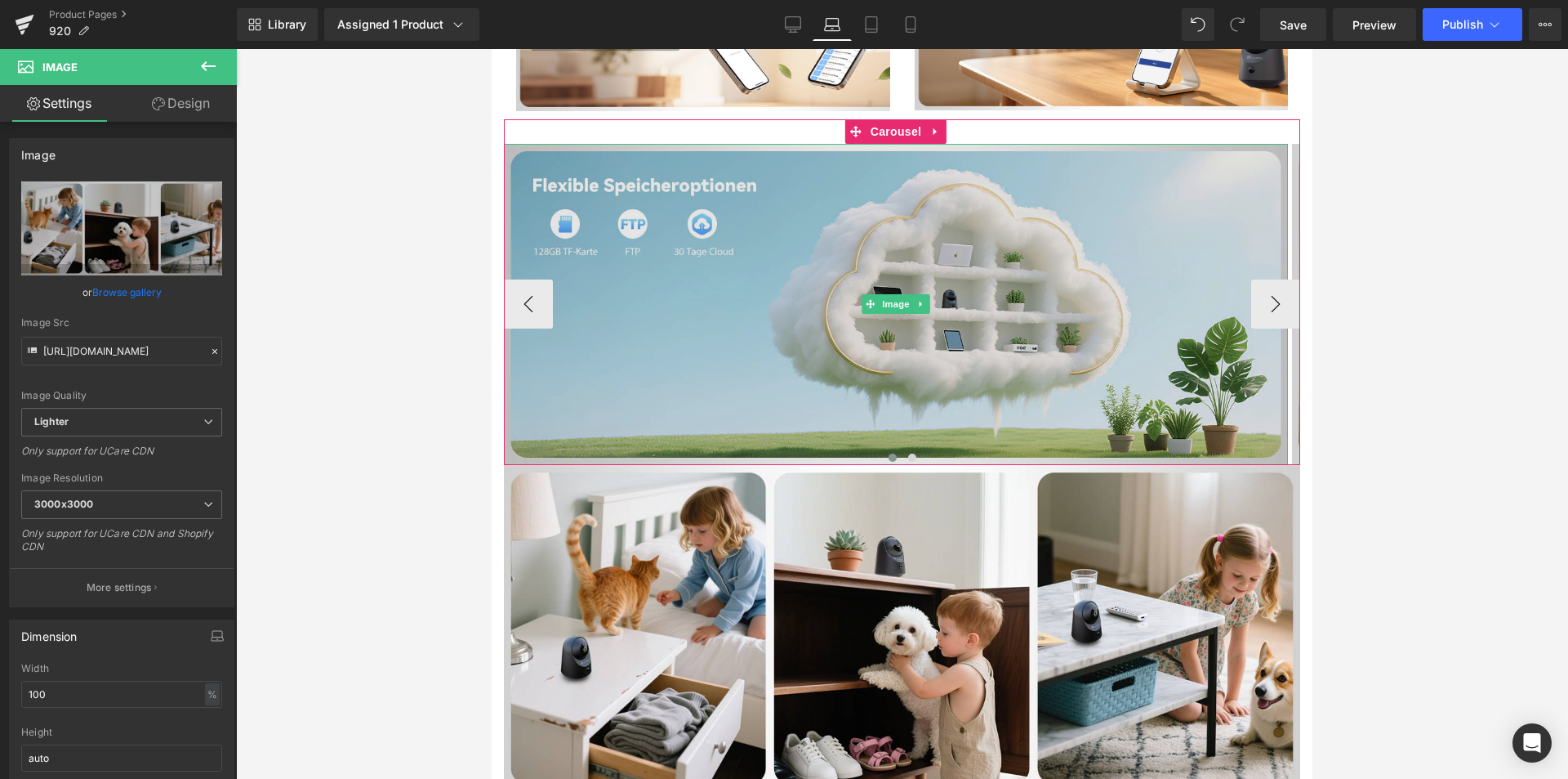
click at [969, 298] on img at bounding box center [895, 304] width 784 height 321
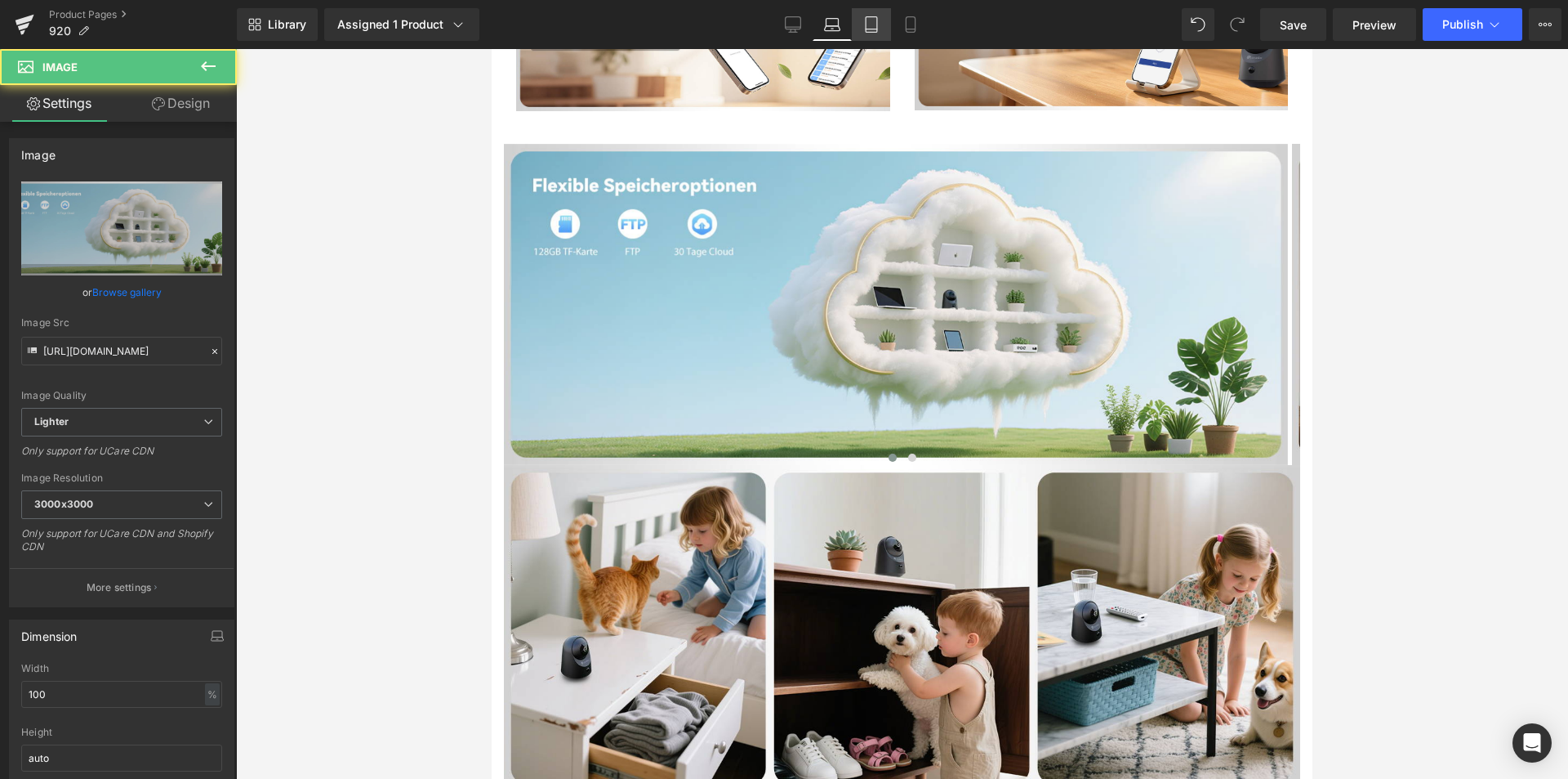
click at [874, 22] on icon at bounding box center [871, 25] width 17 height 17
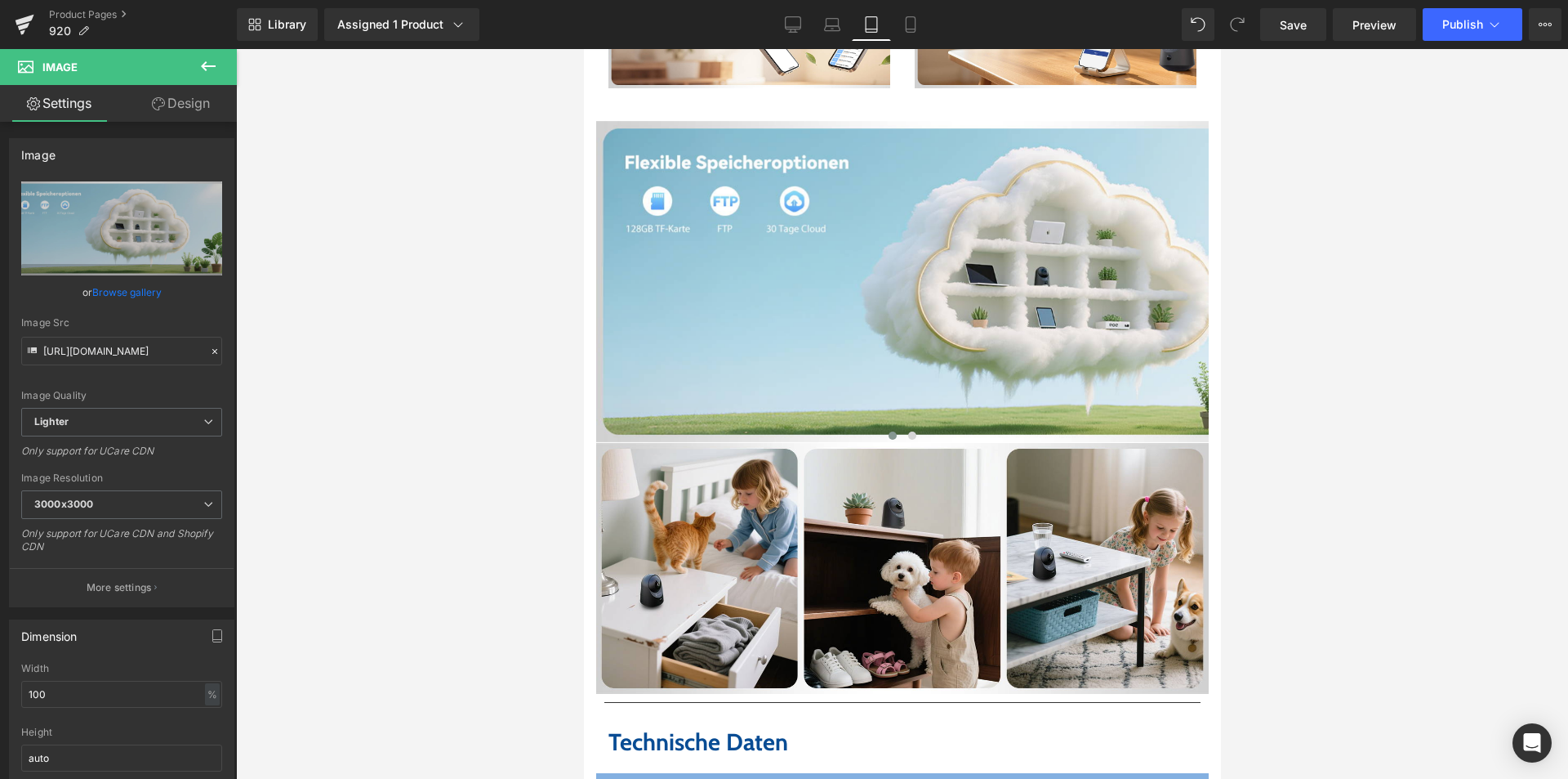
scroll to position [4046, 0]
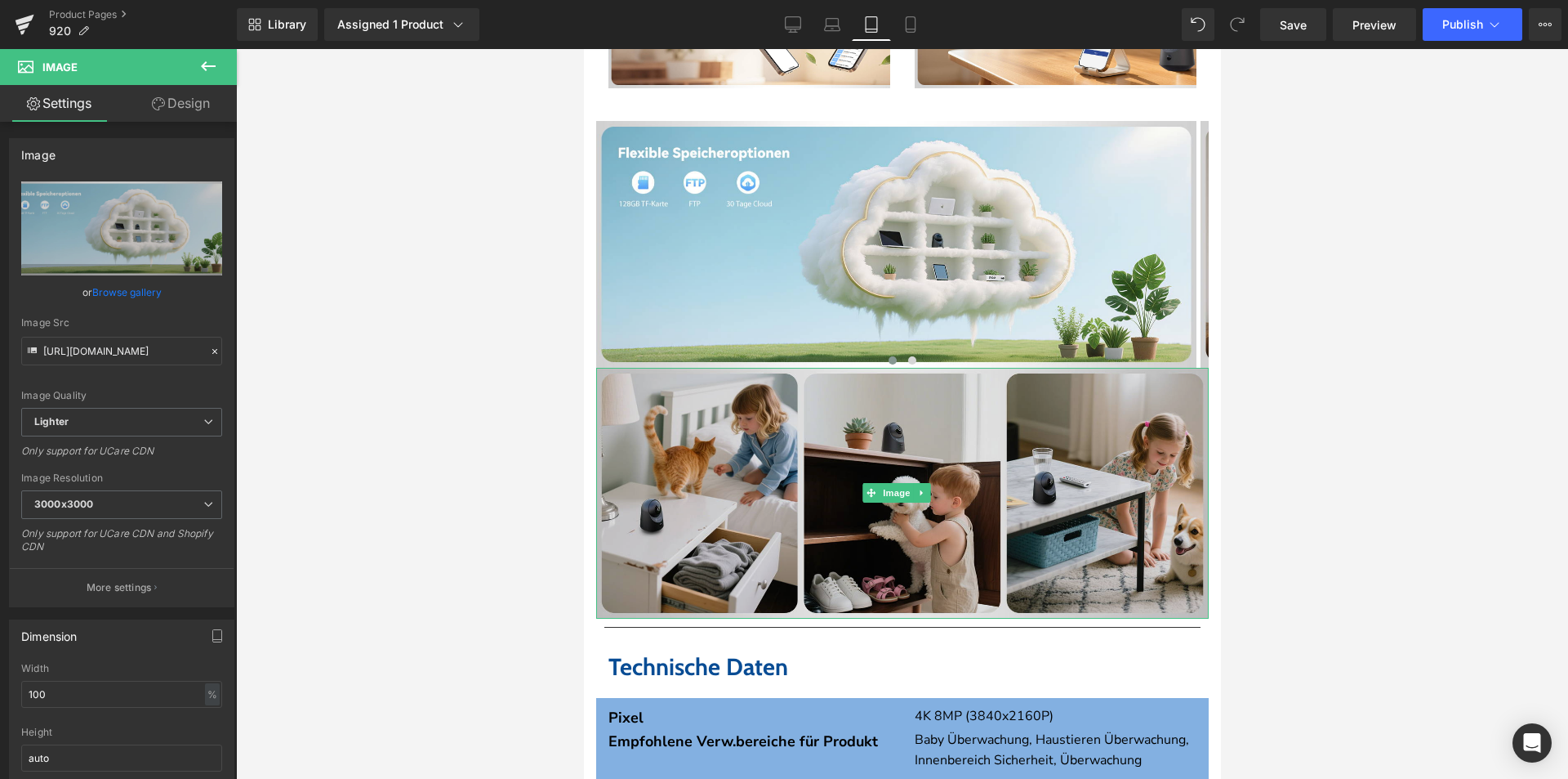
click at [750, 451] on img at bounding box center [901, 492] width 613 height 250
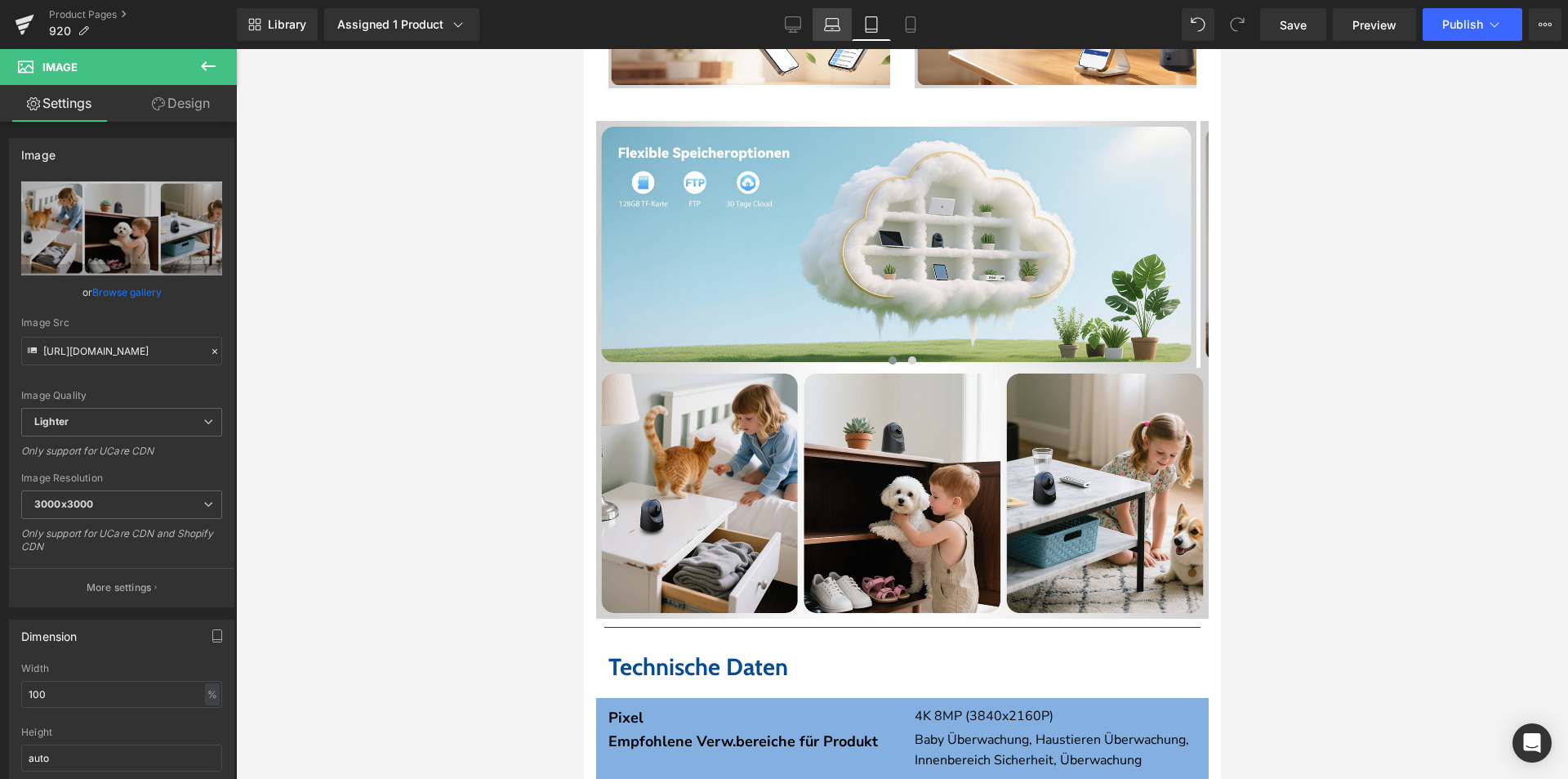
click at [844, 14] on link "Laptop" at bounding box center [833, 24] width 39 height 32
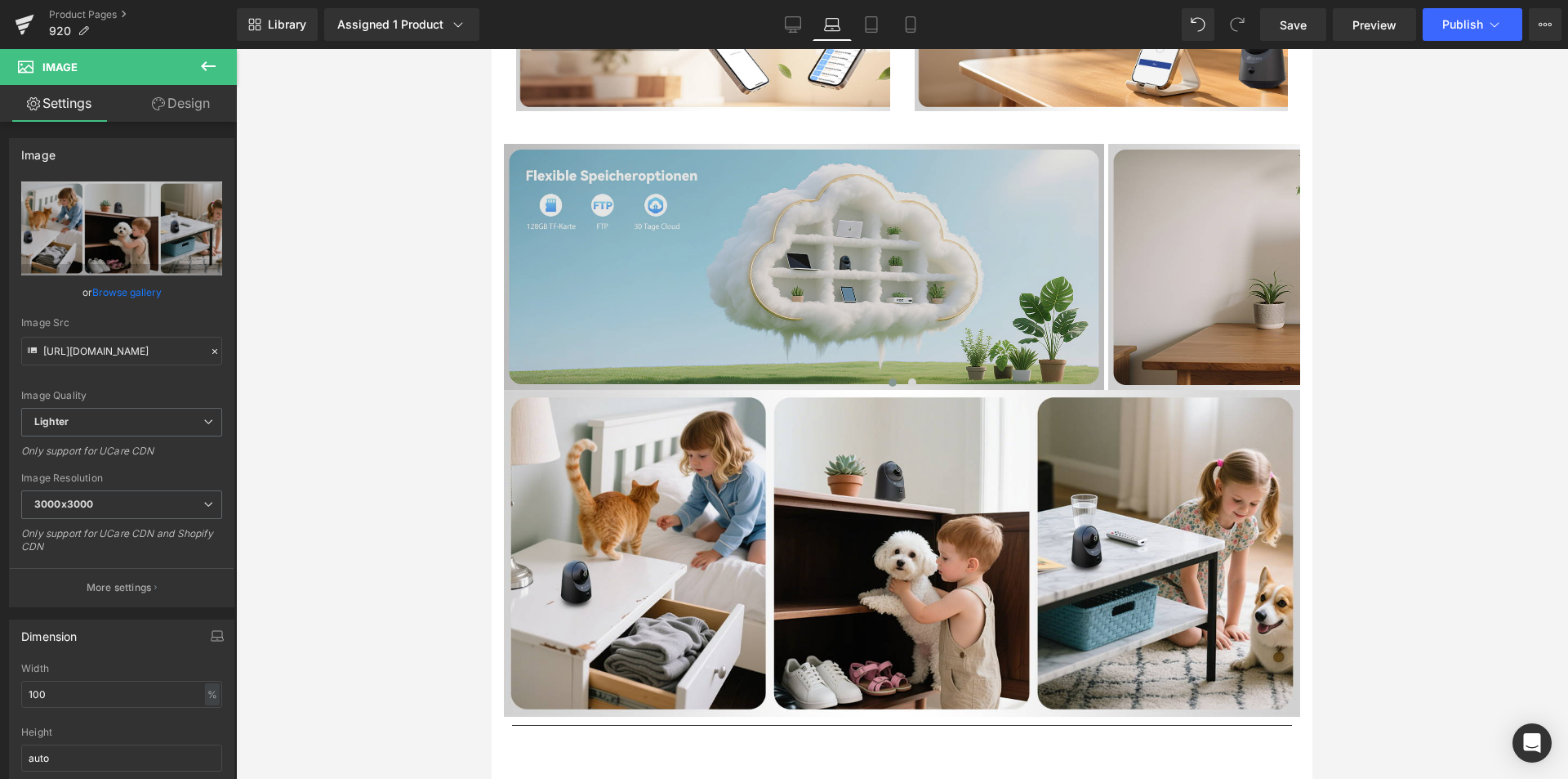
scroll to position [3504, 0]
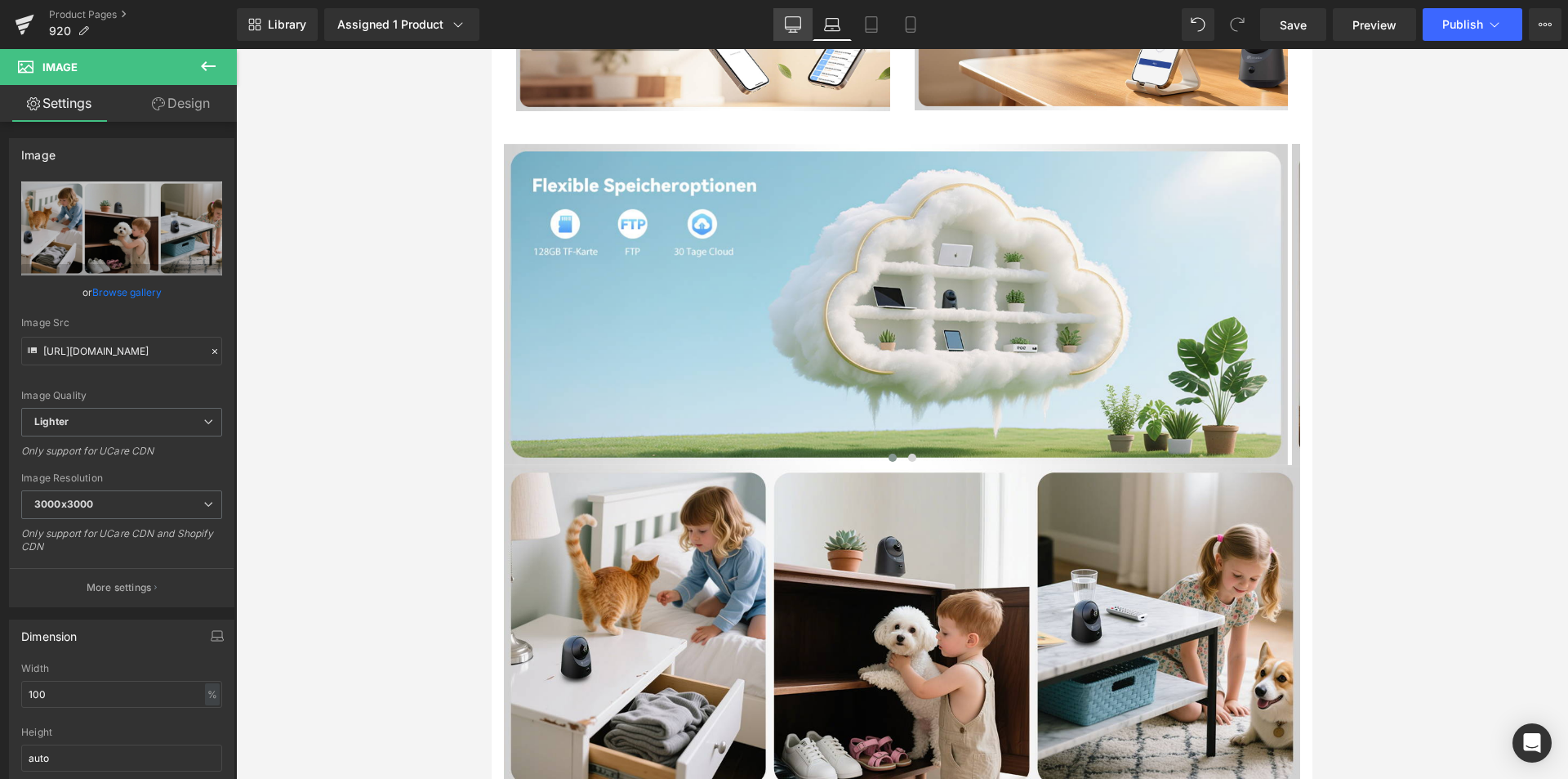
click at [812, 19] on link "Desktop" at bounding box center [793, 24] width 39 height 32
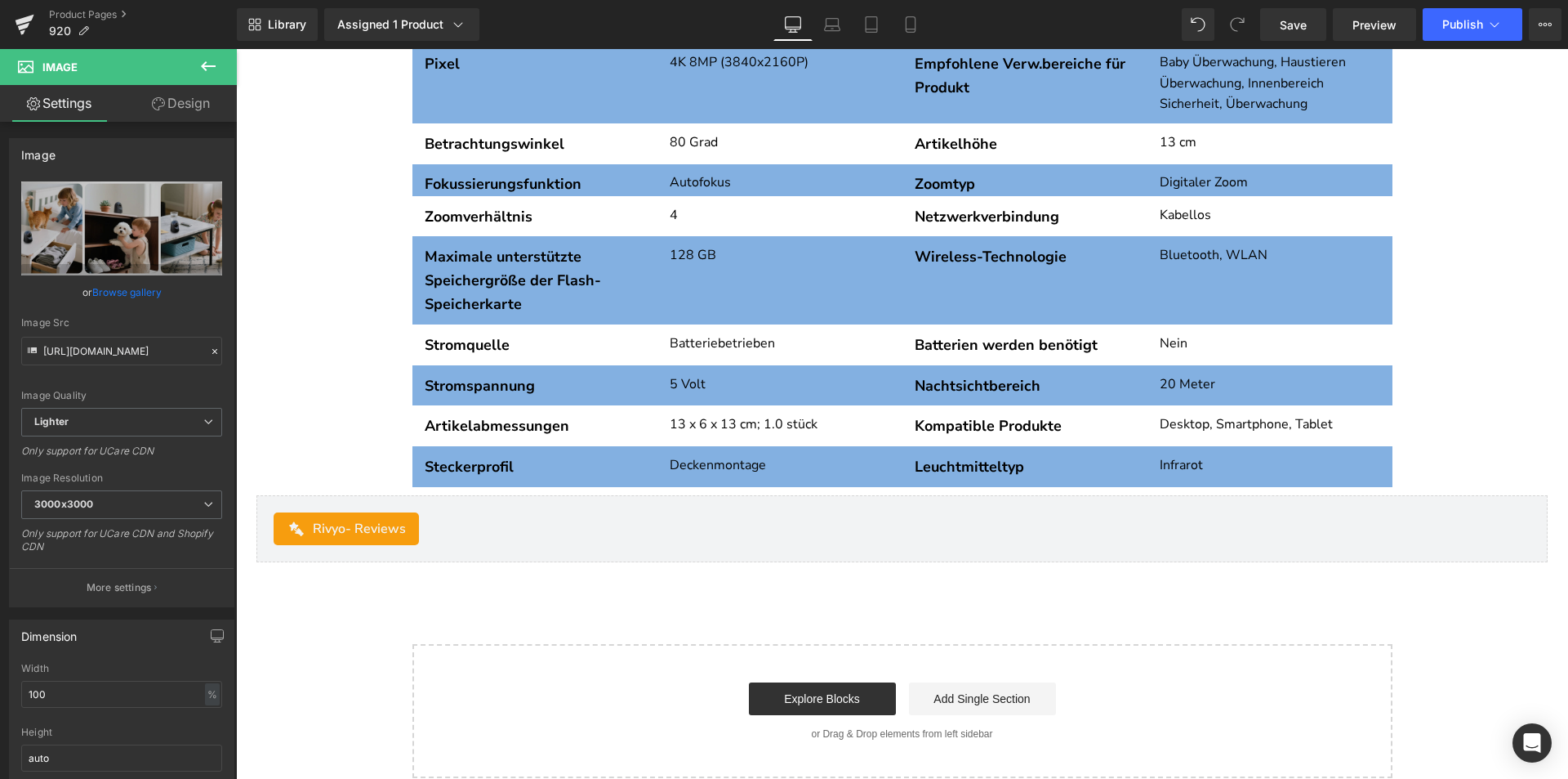
scroll to position [5608, 0]
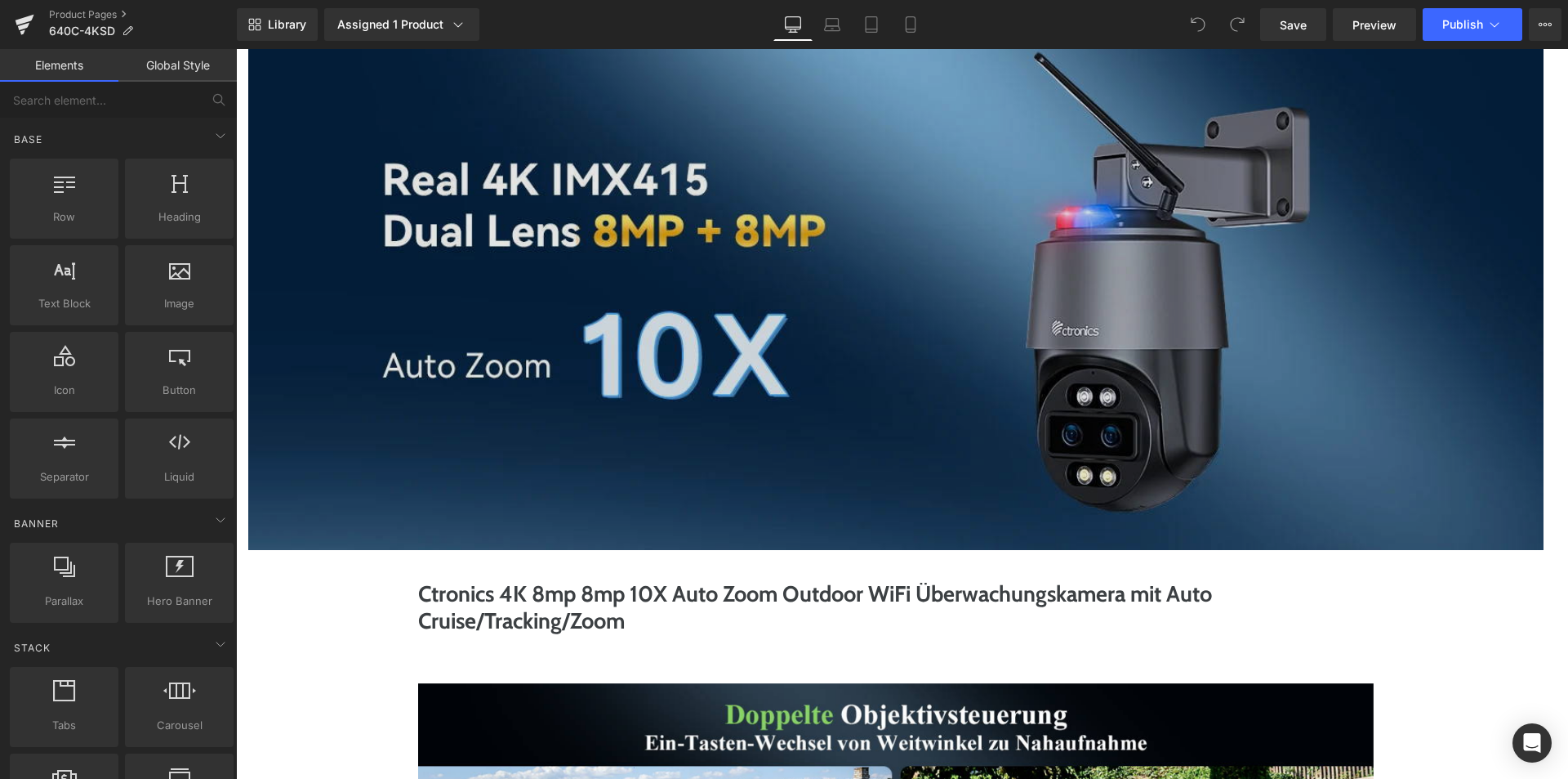
click at [796, 338] on img at bounding box center [895, 284] width 1295 height 531
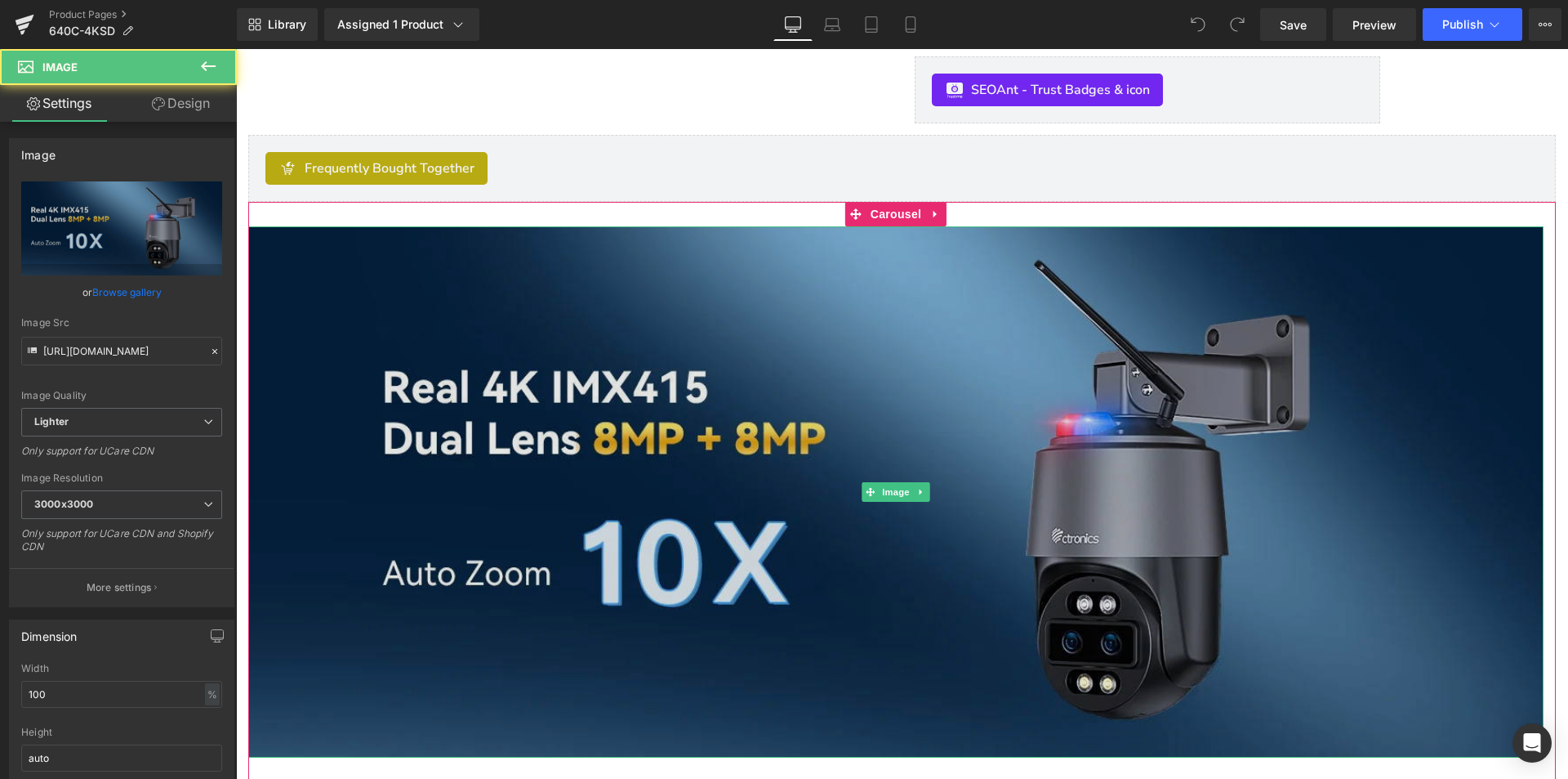
scroll to position [490, 0]
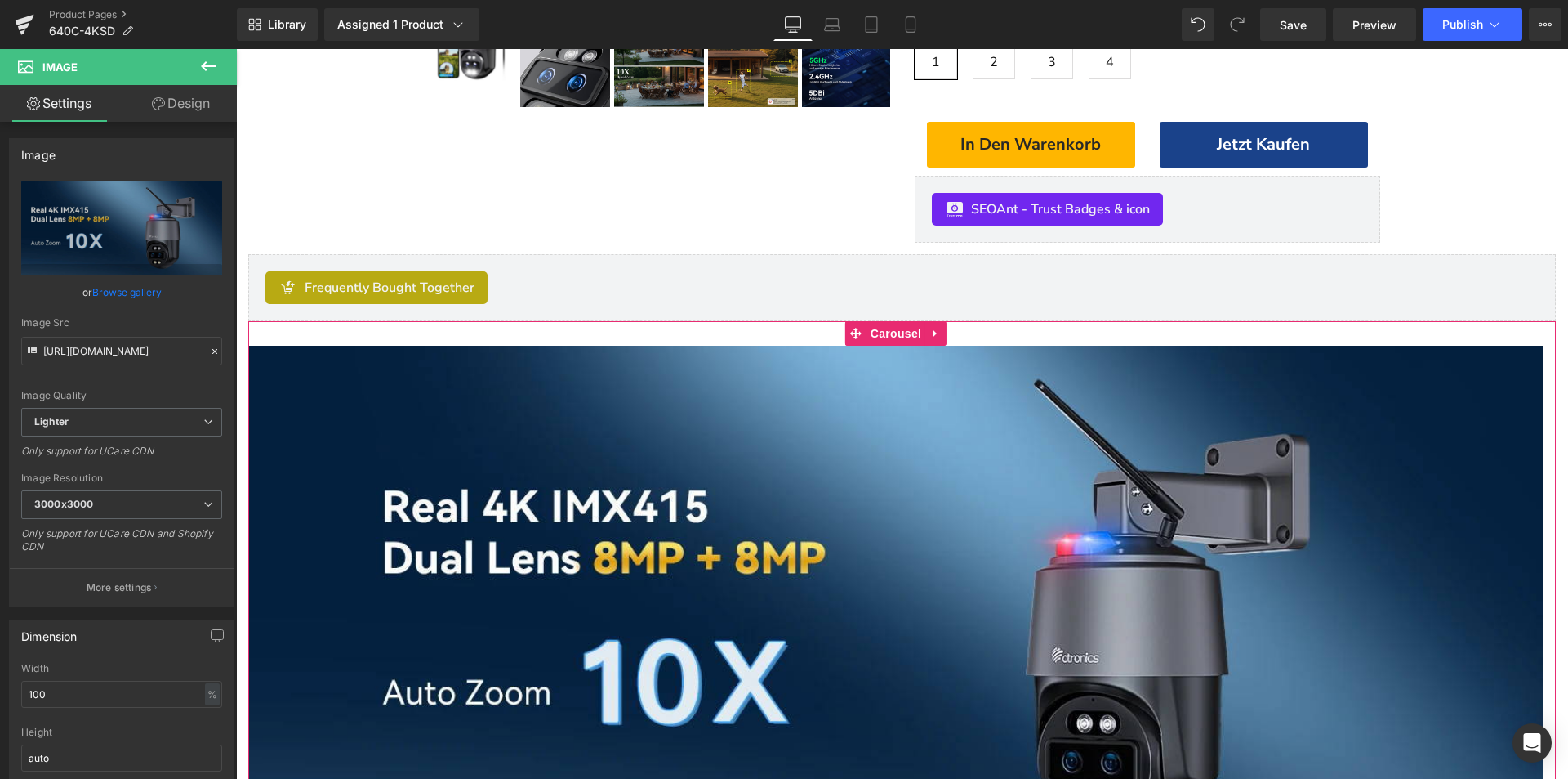
click at [893, 340] on span "Carousel" at bounding box center [896, 333] width 59 height 25
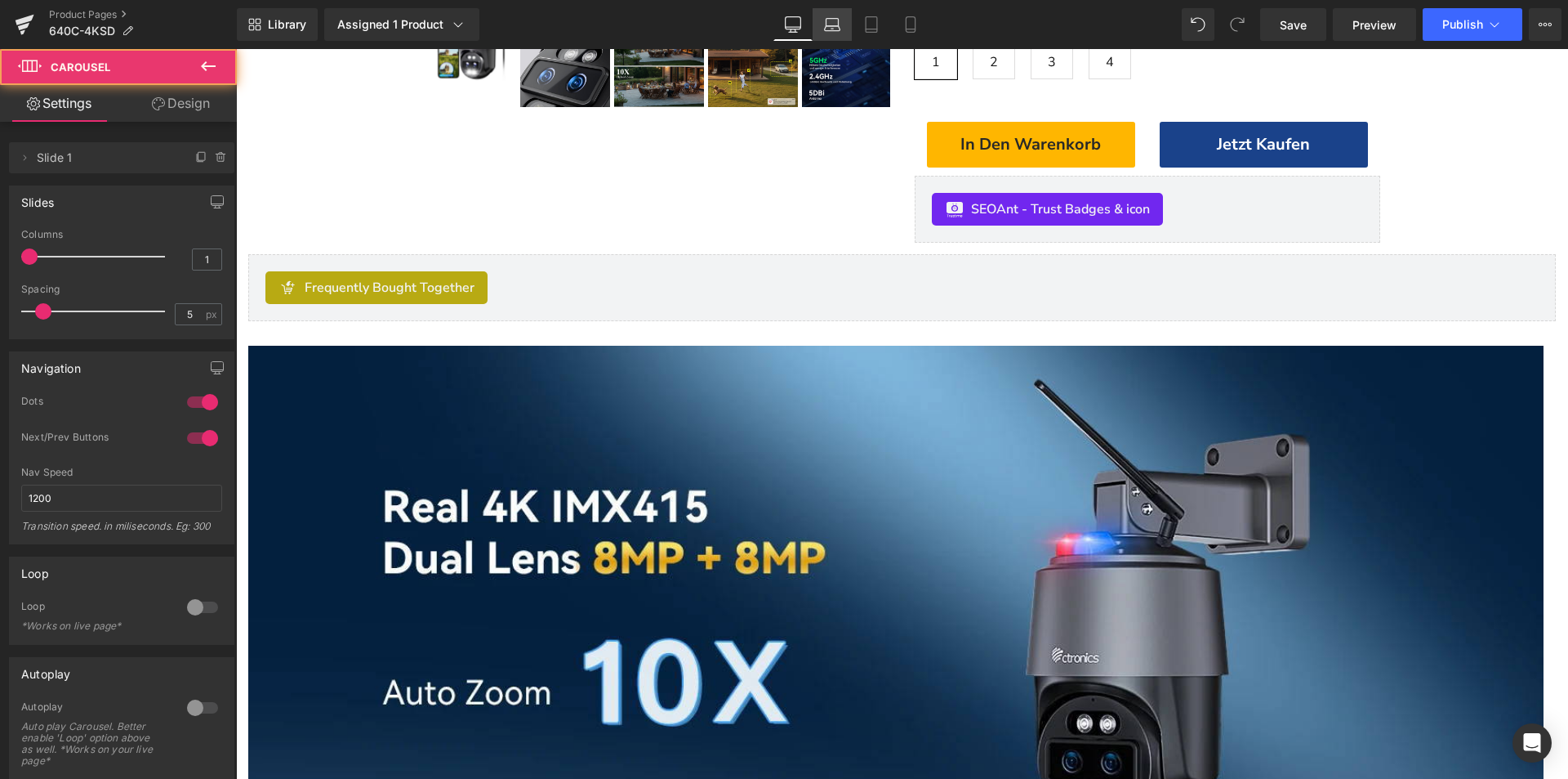
click at [824, 15] on link "Laptop" at bounding box center [833, 24] width 39 height 32
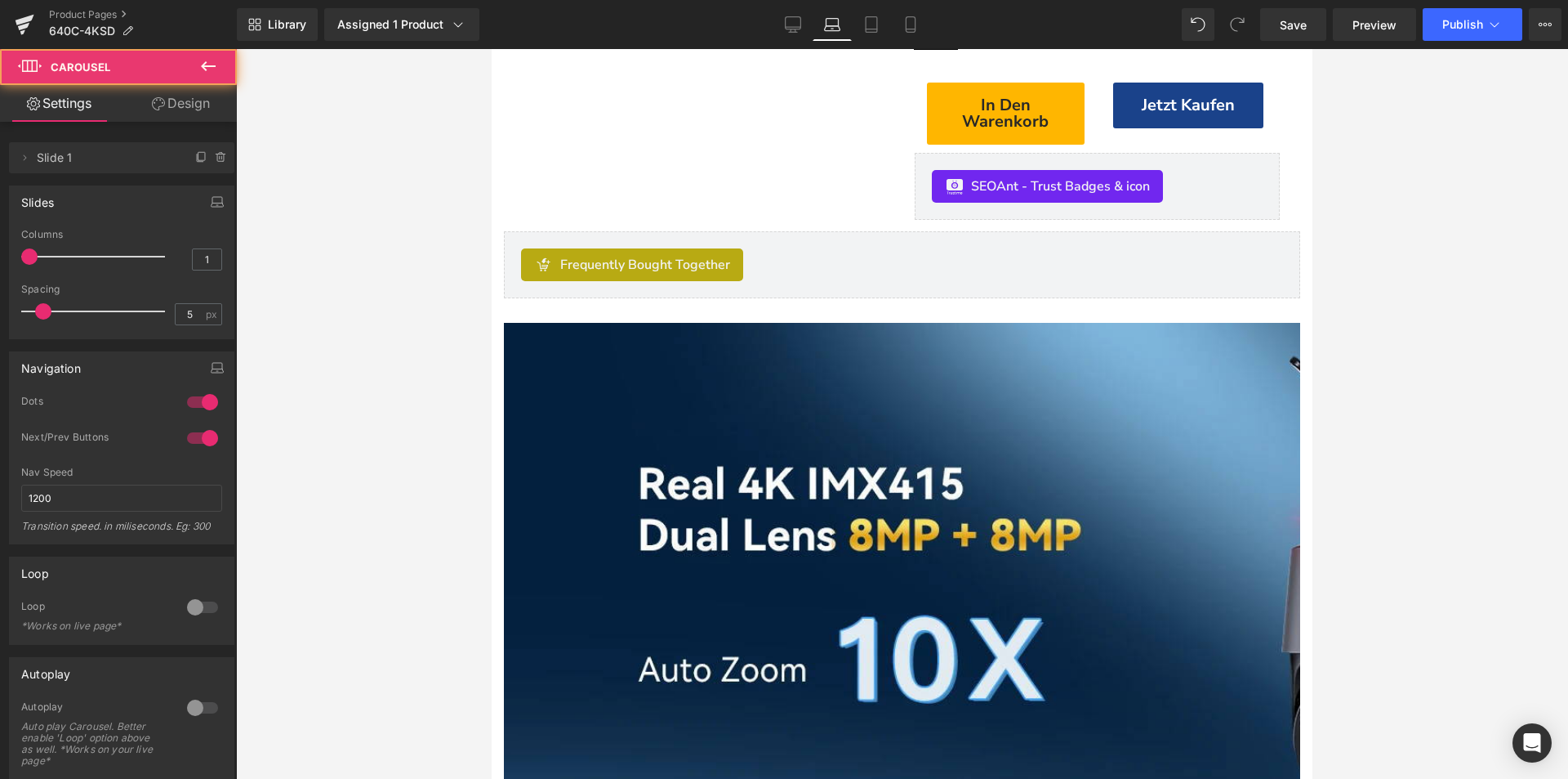
scroll to position [494, 0]
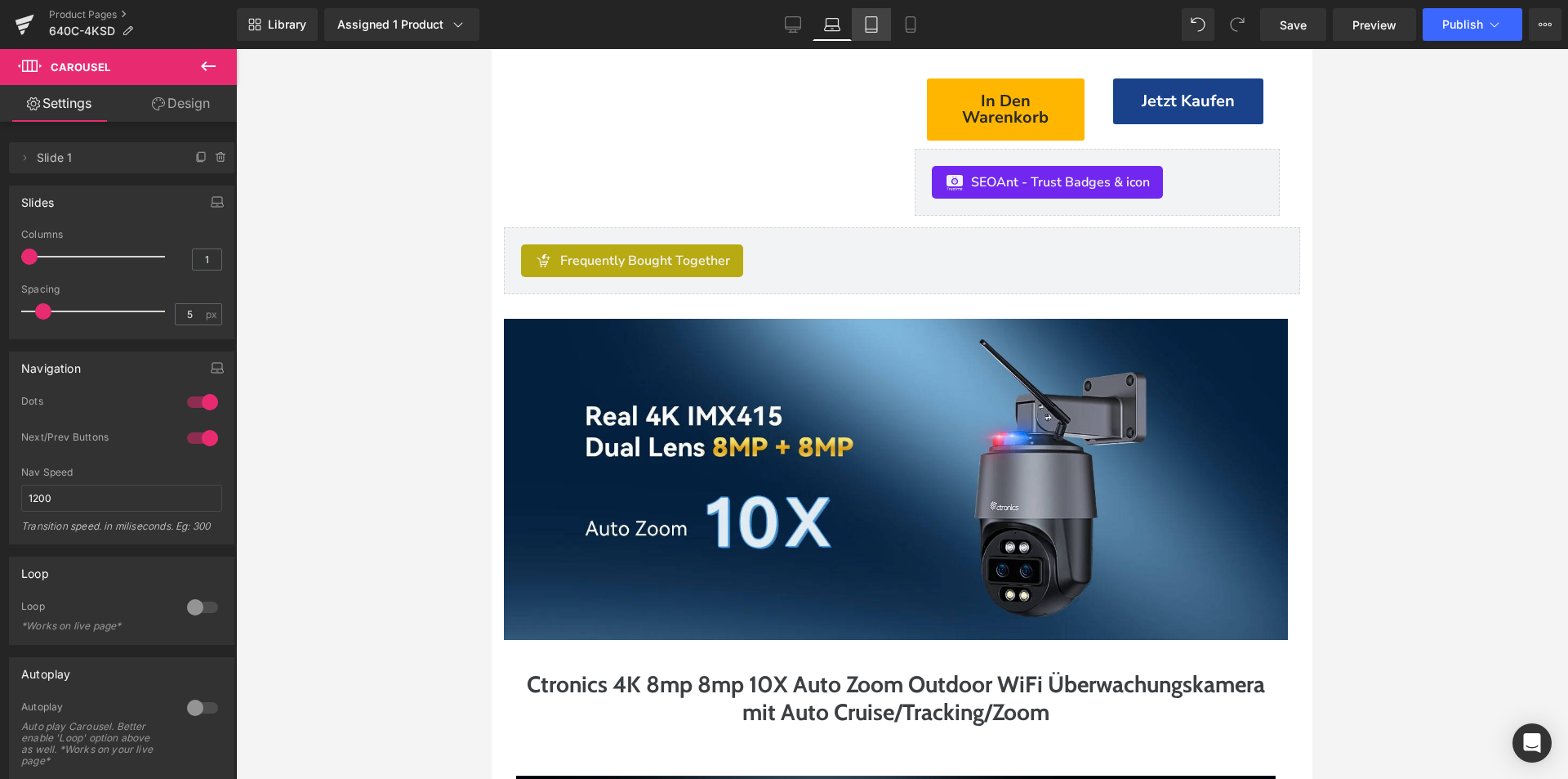
click at [884, 33] on link "Tablet" at bounding box center [872, 24] width 39 height 32
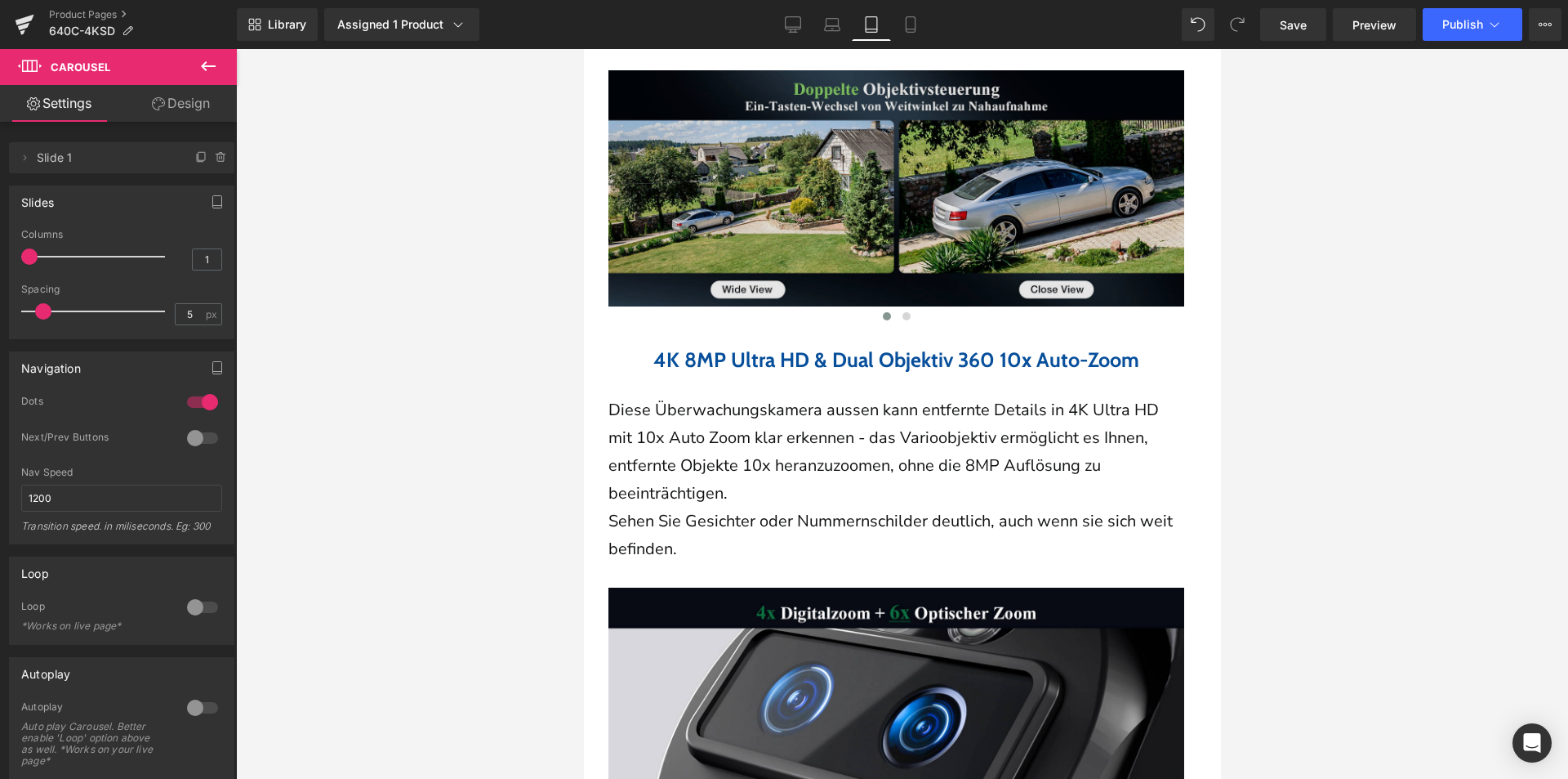
scroll to position [1659, 0]
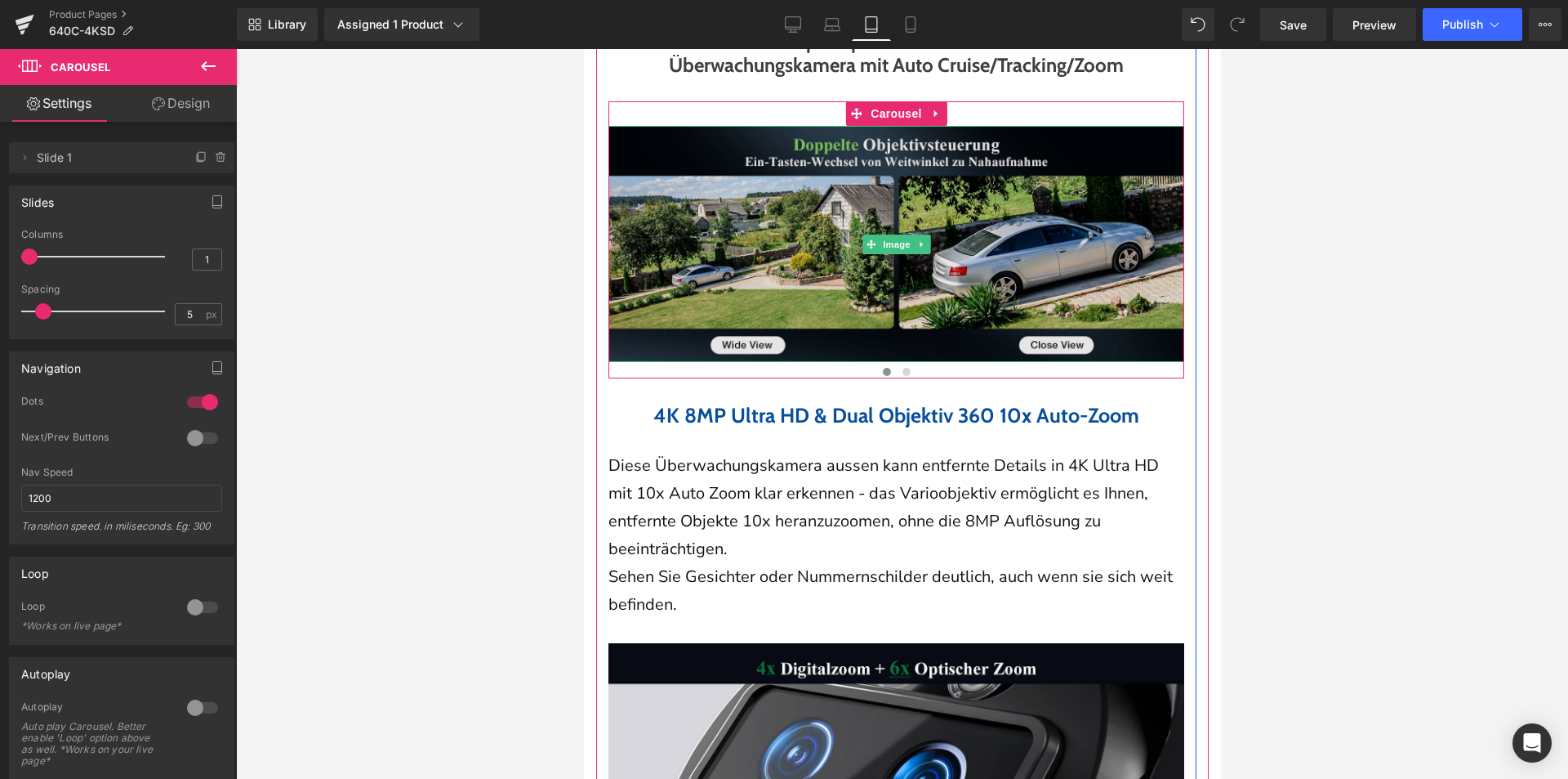
click at [914, 240] on div "Image" at bounding box center [895, 244] width 575 height 236
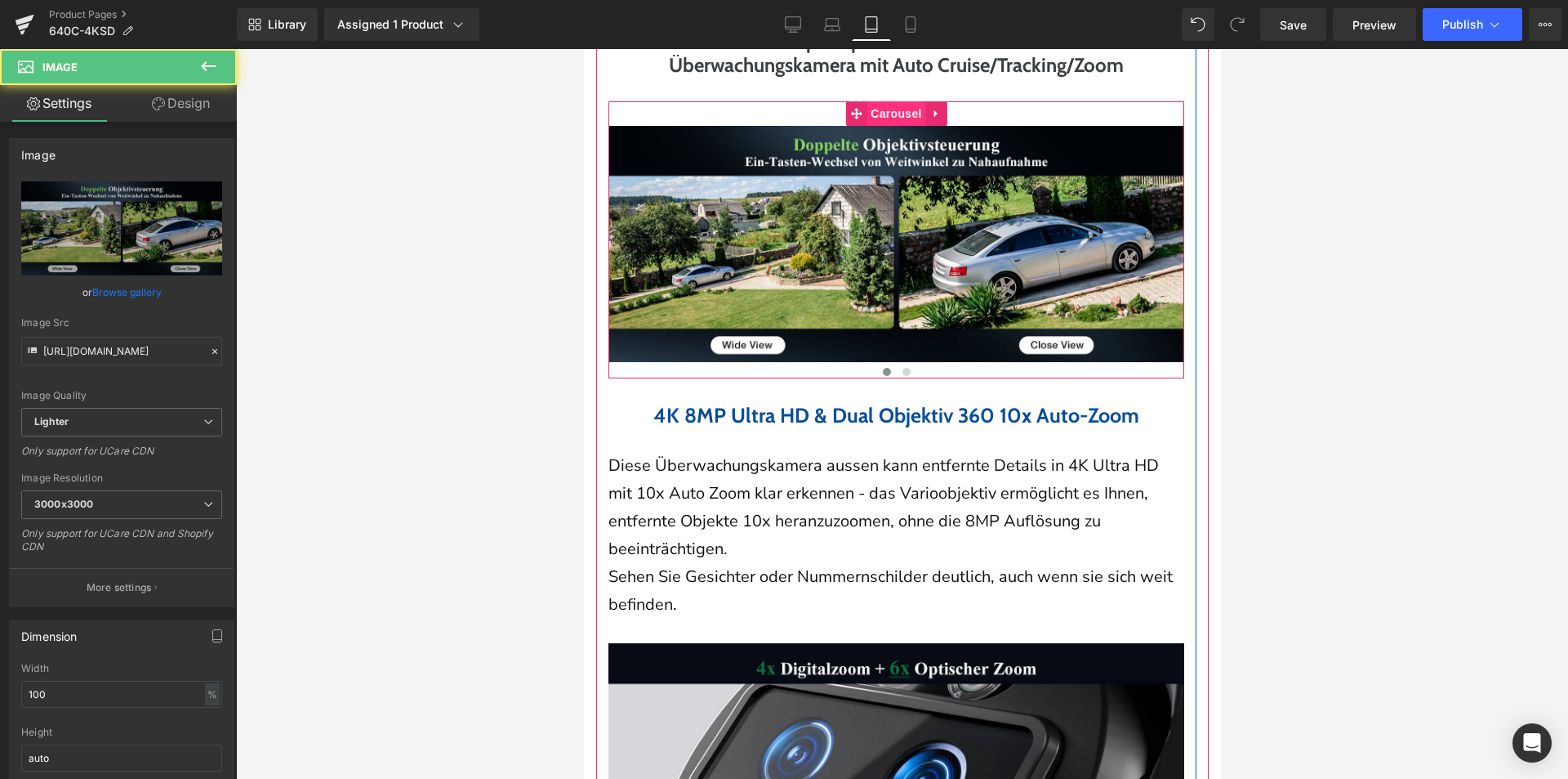
click at [898, 105] on span "Carousel" at bounding box center [895, 113] width 59 height 25
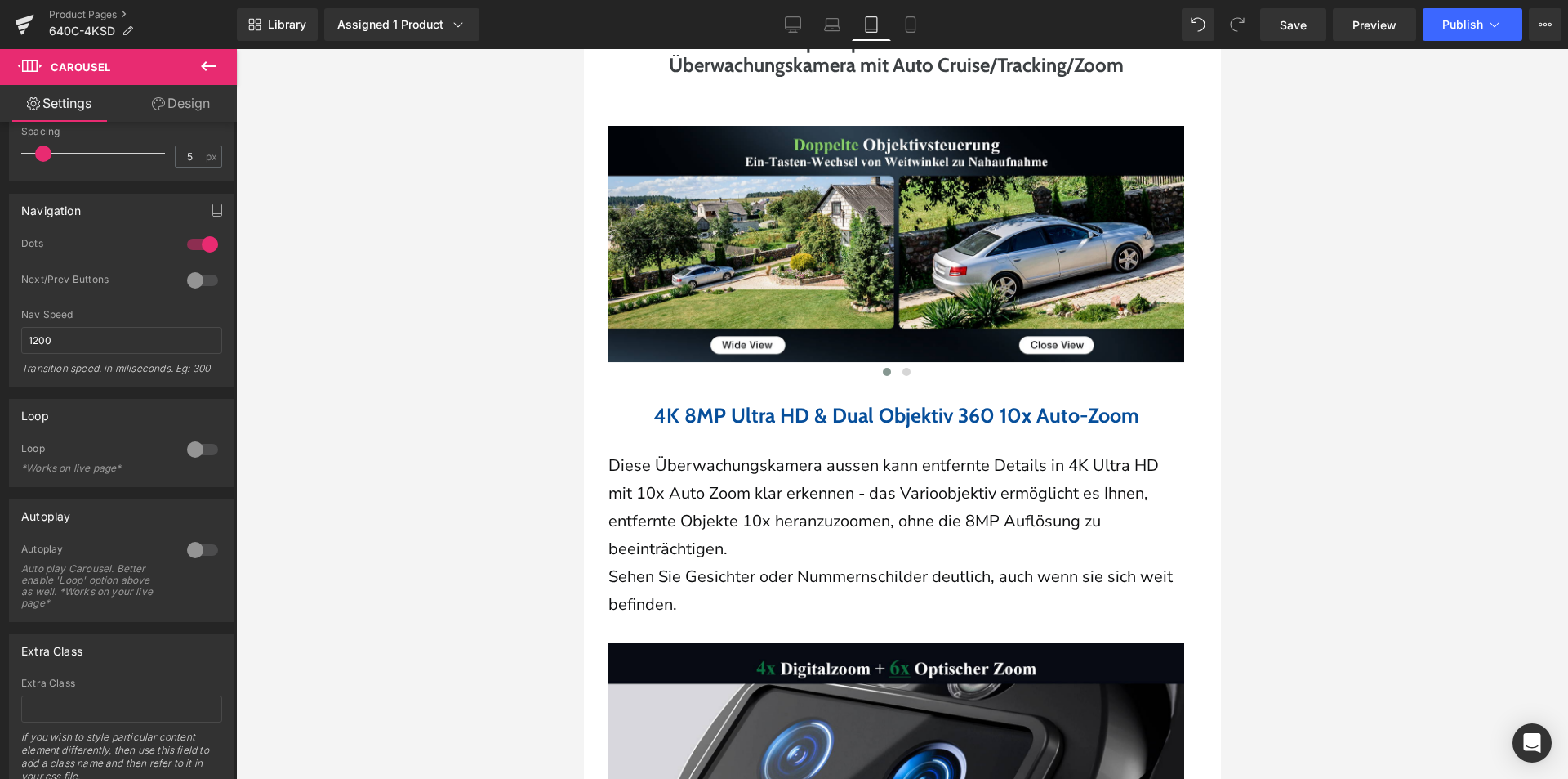
scroll to position [89, 0]
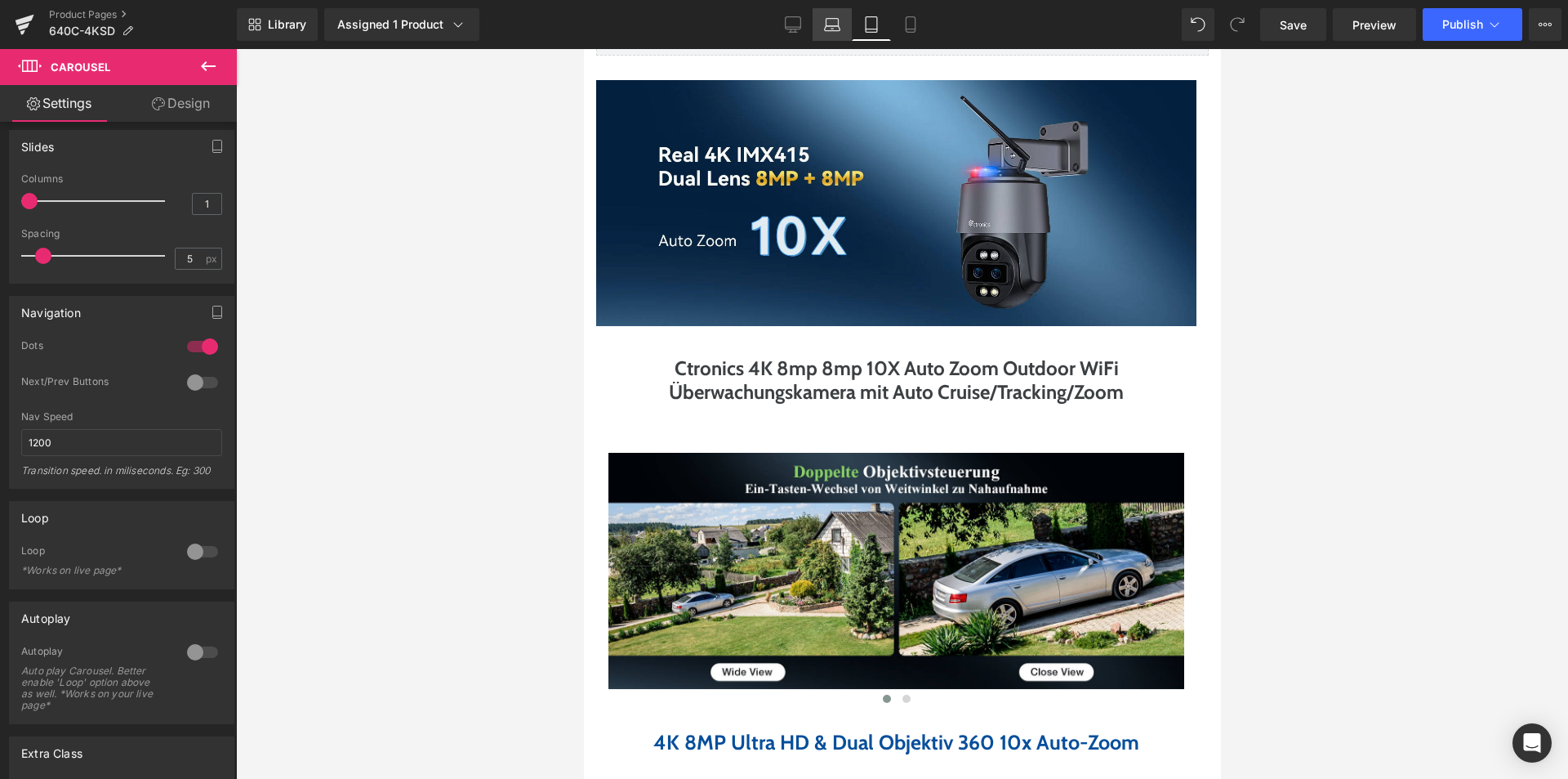
drag, startPoint x: 835, startPoint y: 31, endPoint x: 346, endPoint y: 21, distance: 489.1
click at [835, 31] on icon at bounding box center [833, 28] width 16 height 5
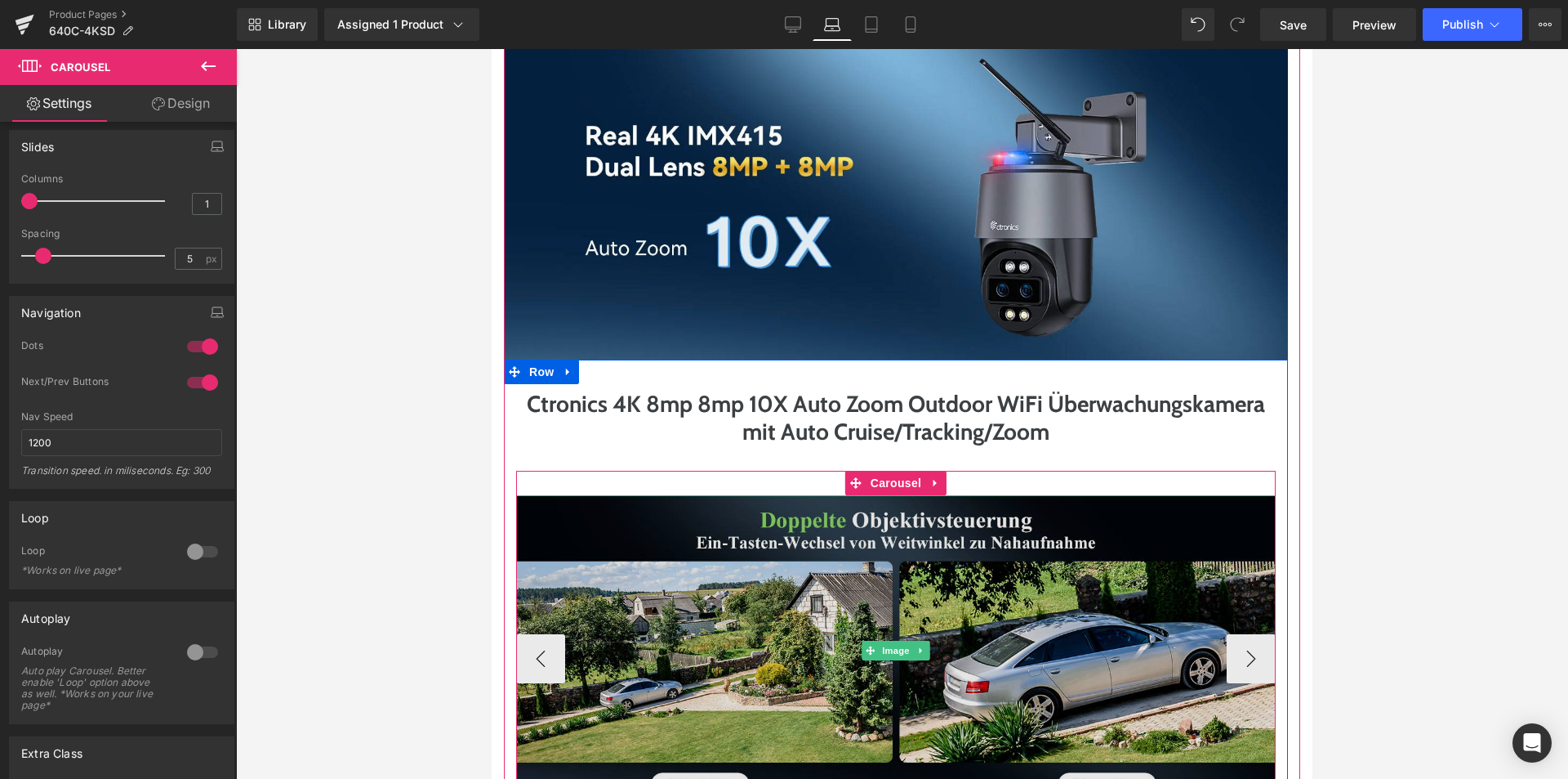
scroll to position [1020, 0]
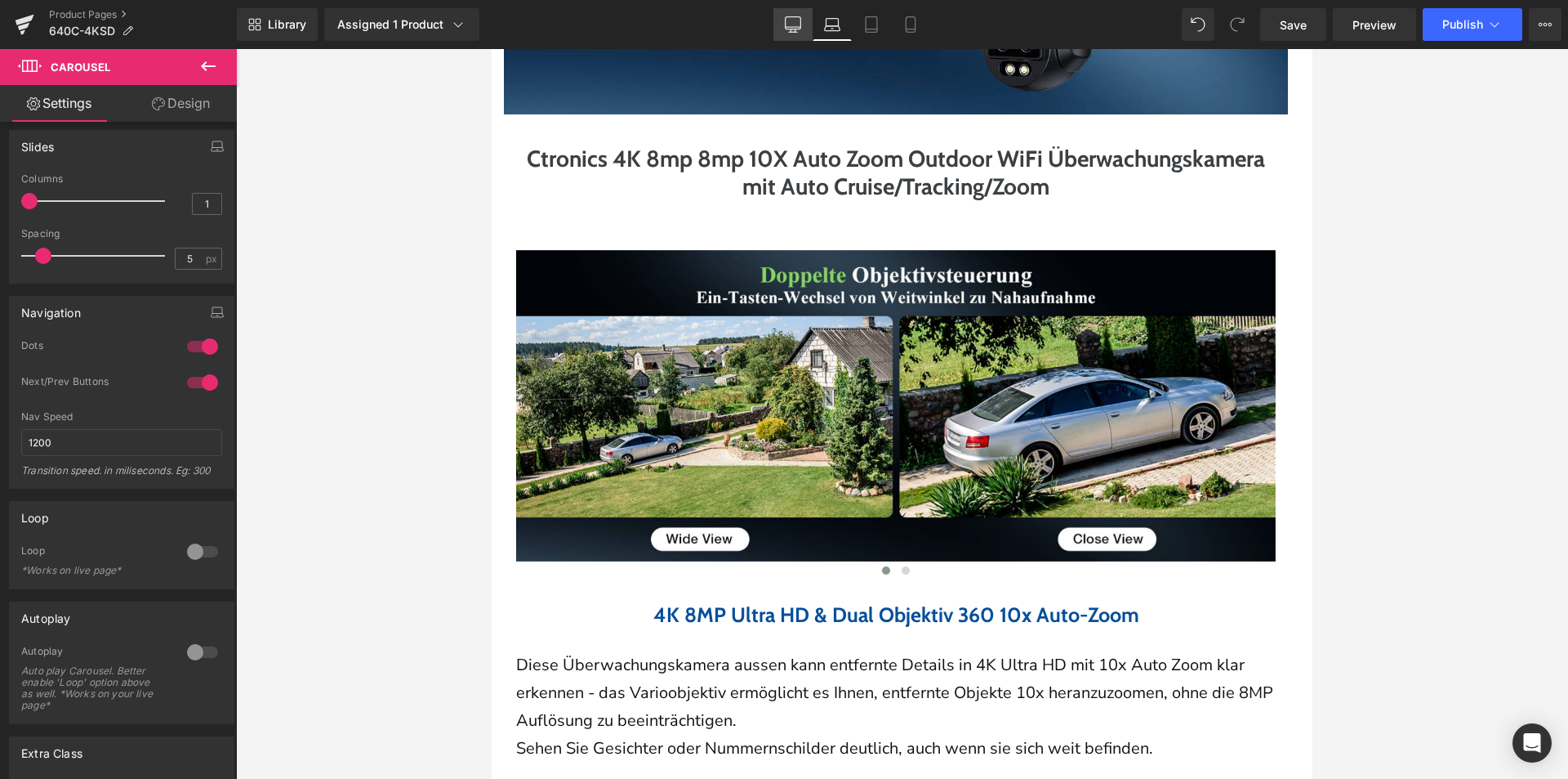
drag, startPoint x: 790, startPoint y: 28, endPoint x: 565, endPoint y: 127, distance: 245.8
click at [790, 28] on icon at bounding box center [792, 25] width 17 height 17
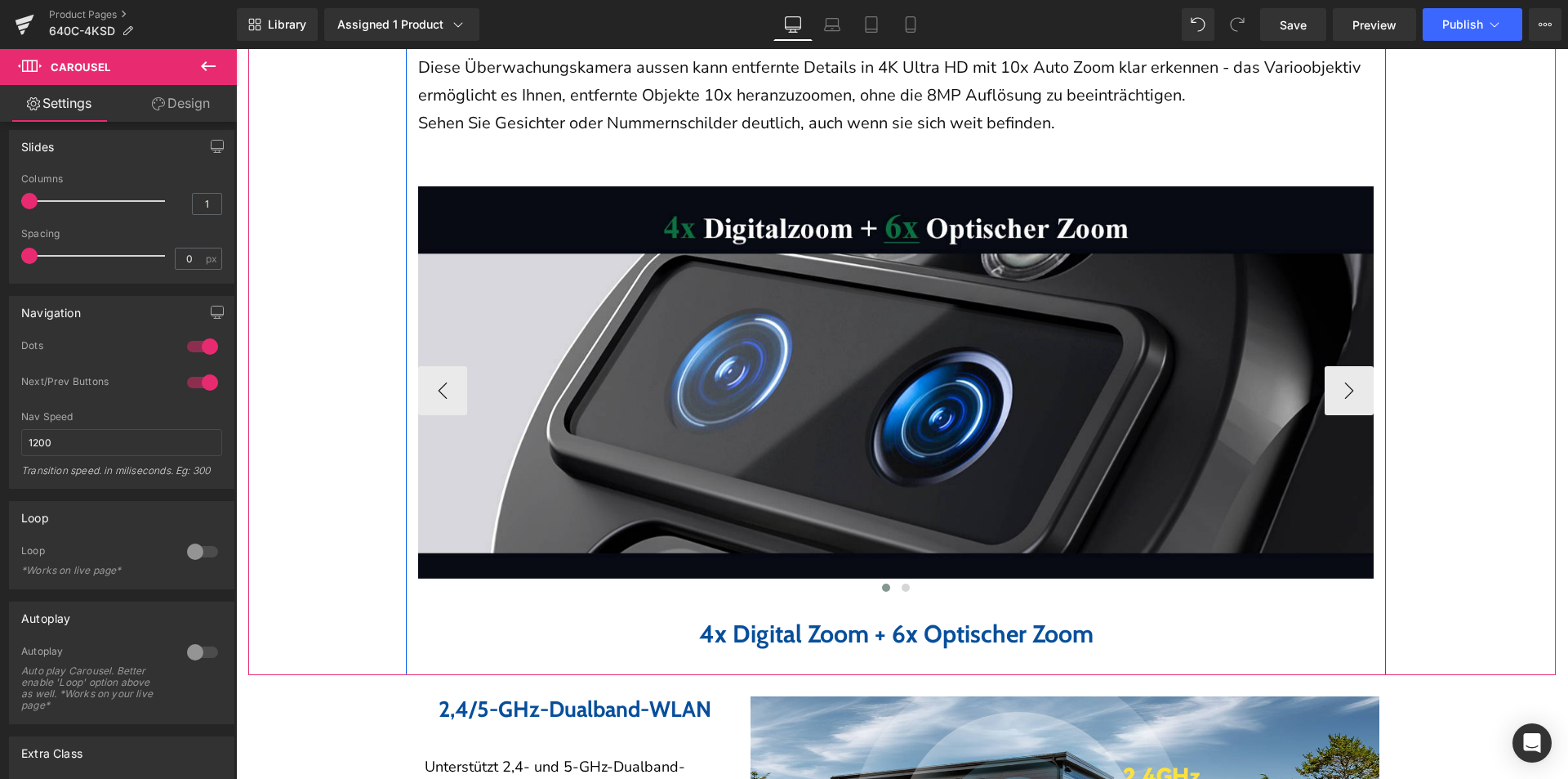
scroll to position [1939, 0]
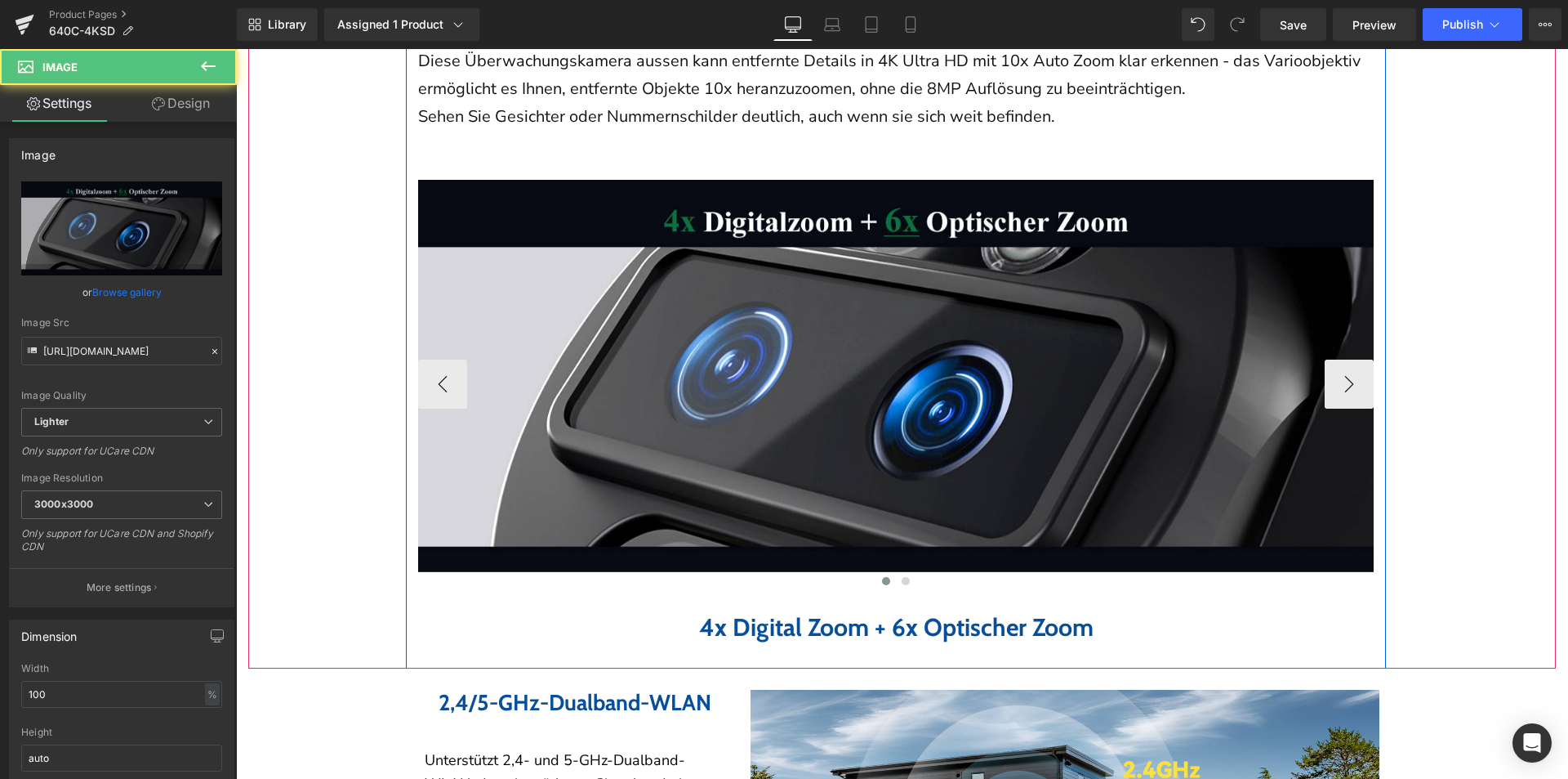
click at [753, 473] on img at bounding box center [895, 375] width 955 height 392
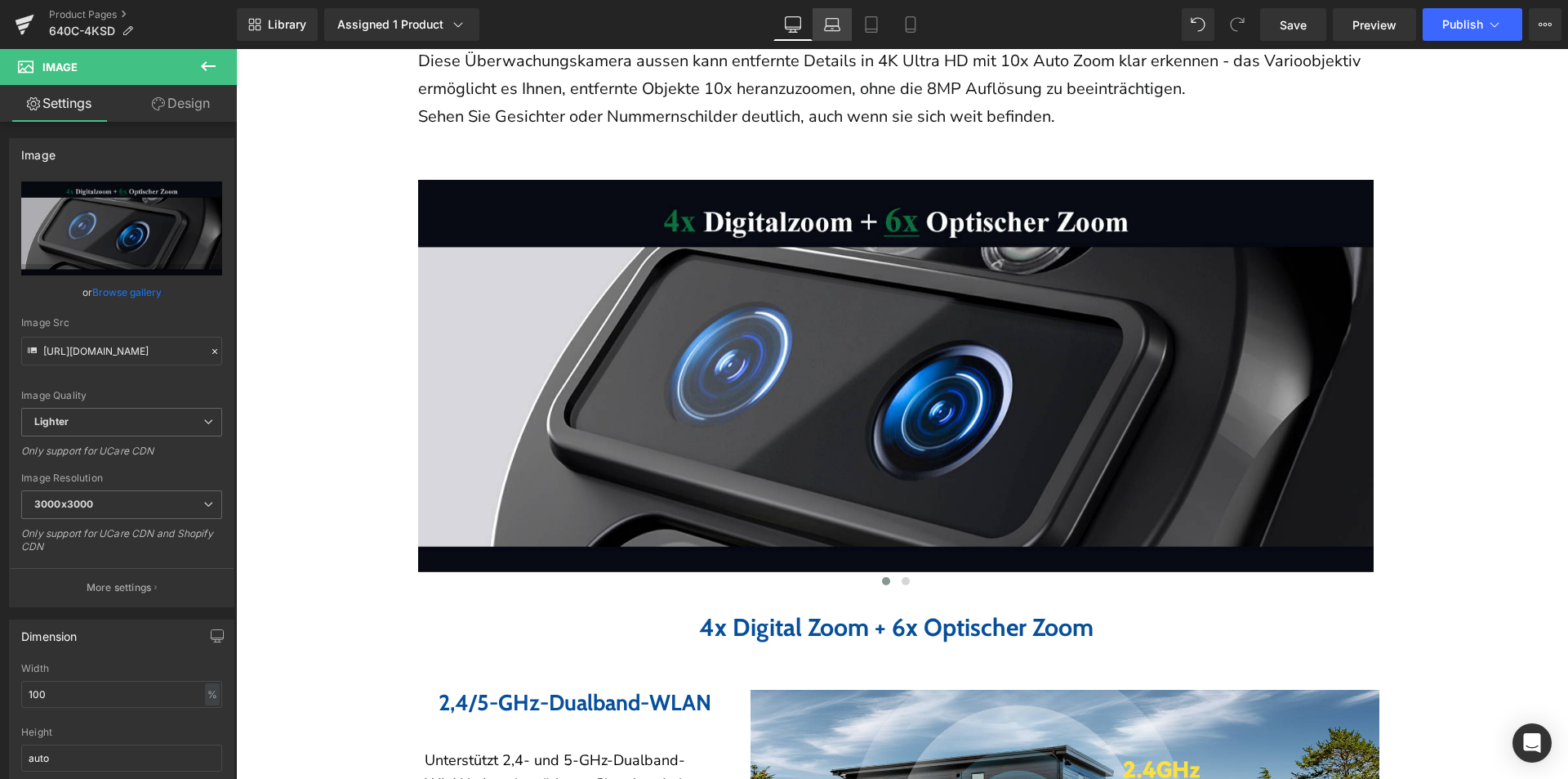
click at [831, 27] on icon at bounding box center [832, 25] width 17 height 17
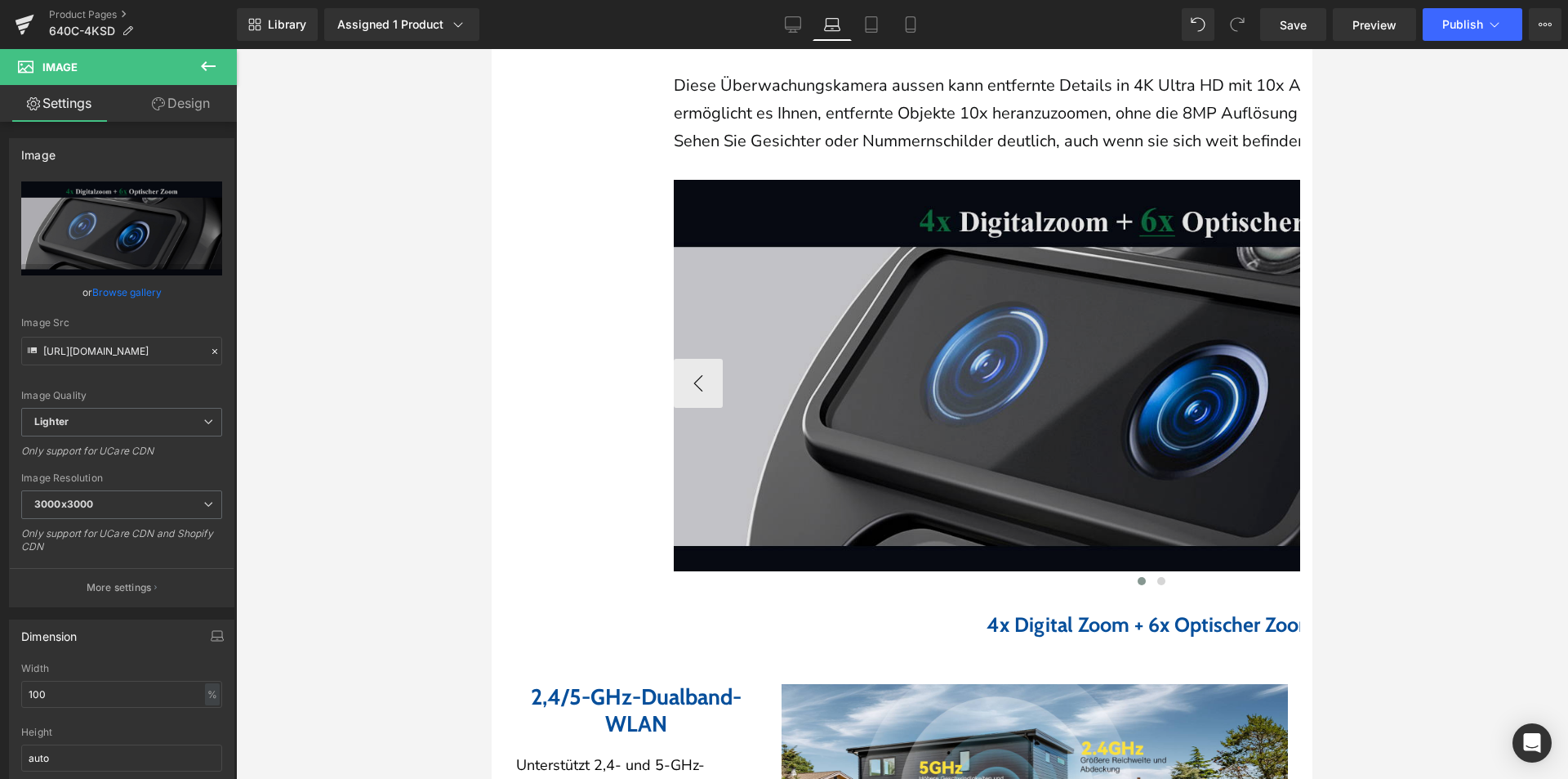
scroll to position [1809, 0]
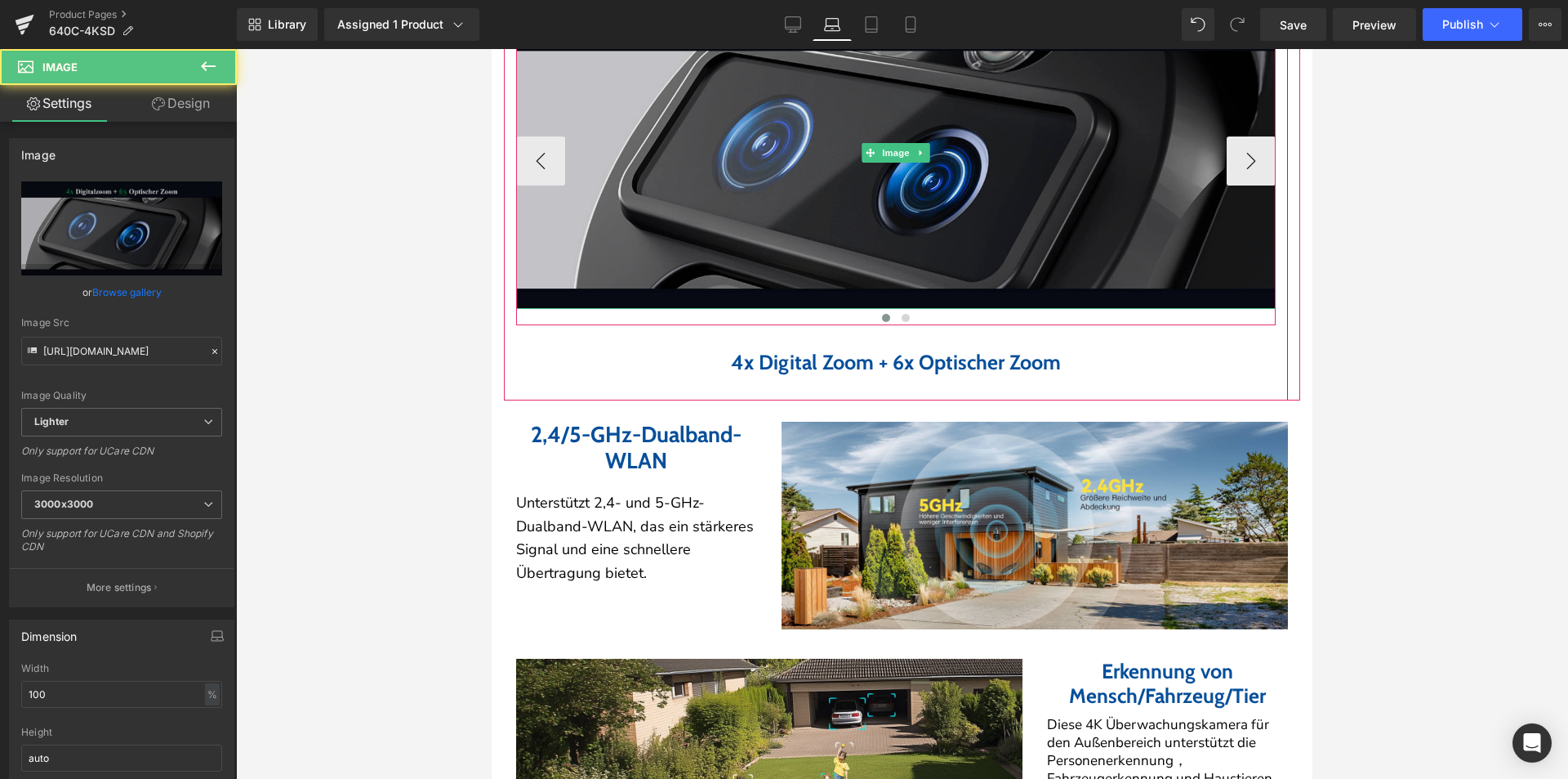
click at [824, 288] on img at bounding box center [896, 153] width 760 height 311
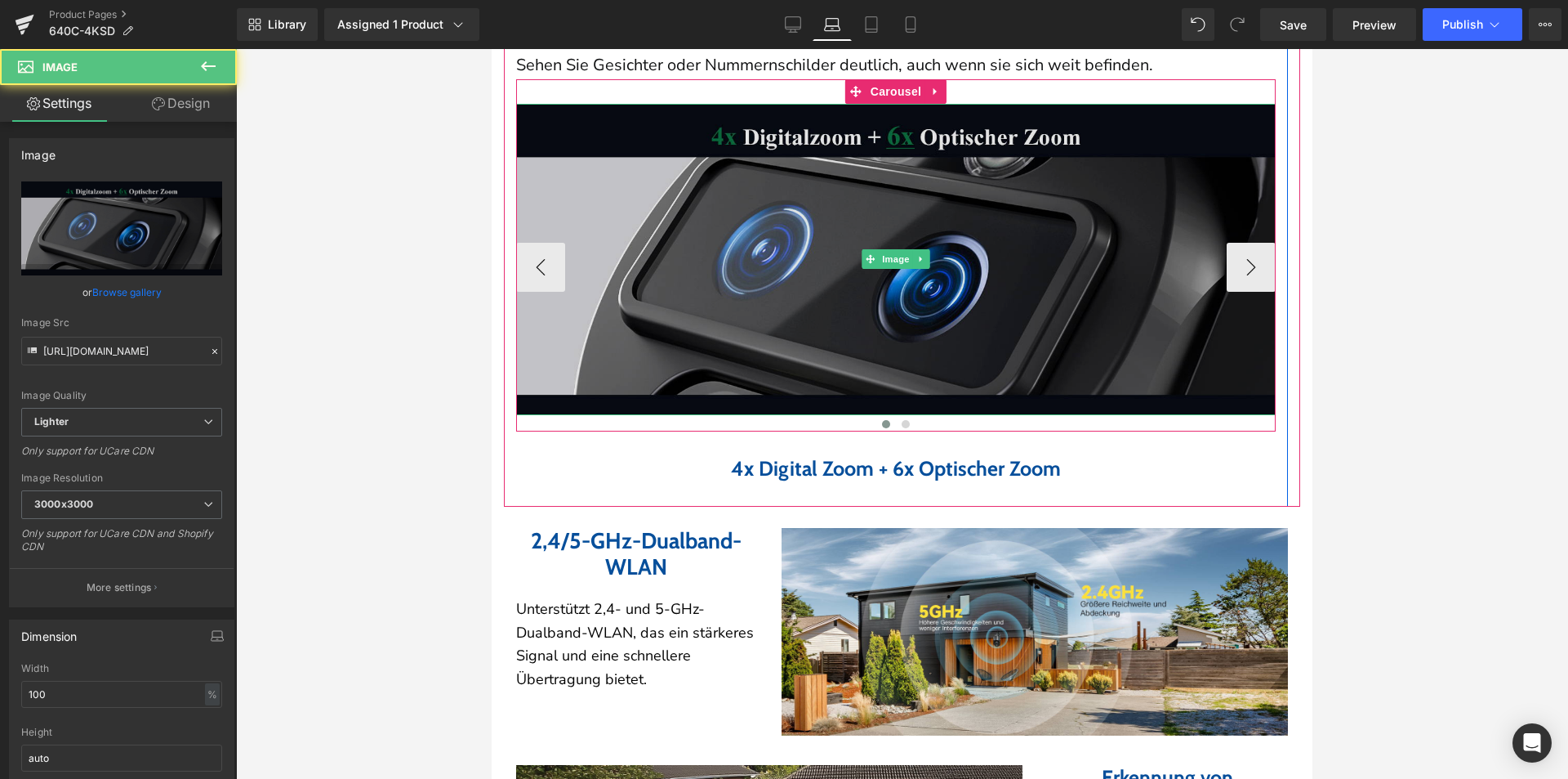
scroll to position [1564, 0]
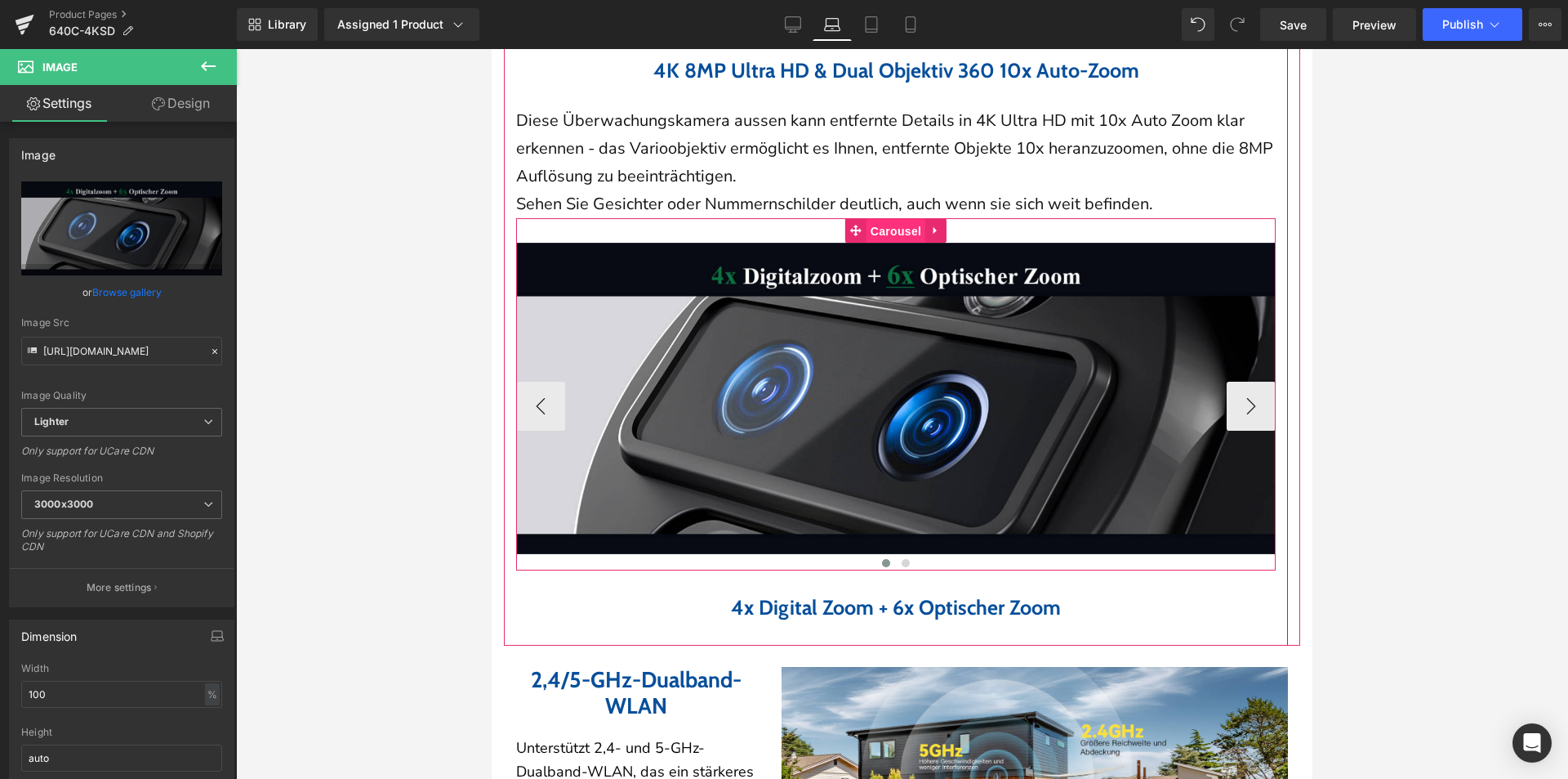
click at [902, 231] on span "Carousel" at bounding box center [896, 231] width 59 height 25
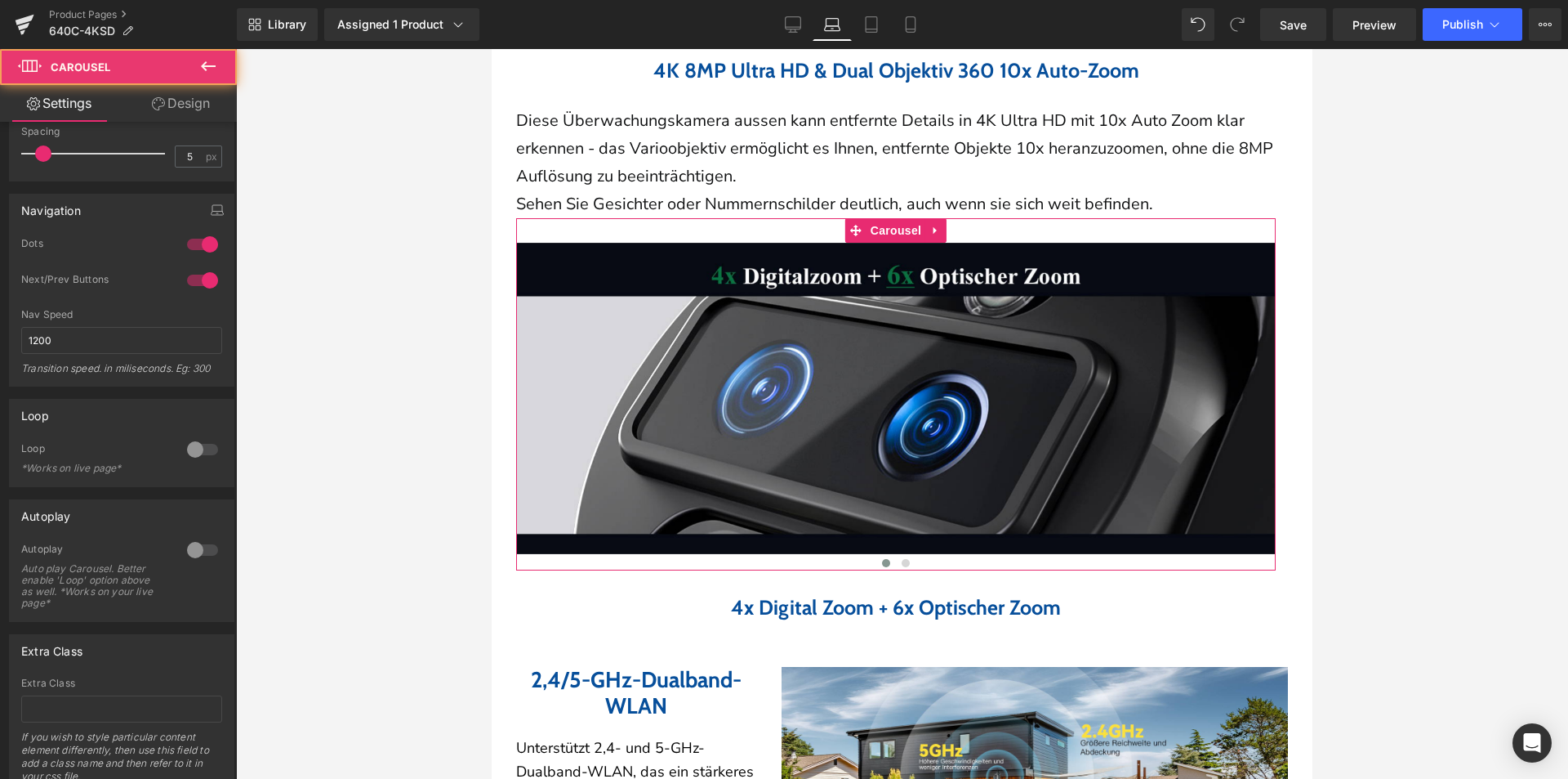
scroll to position [246, 0]
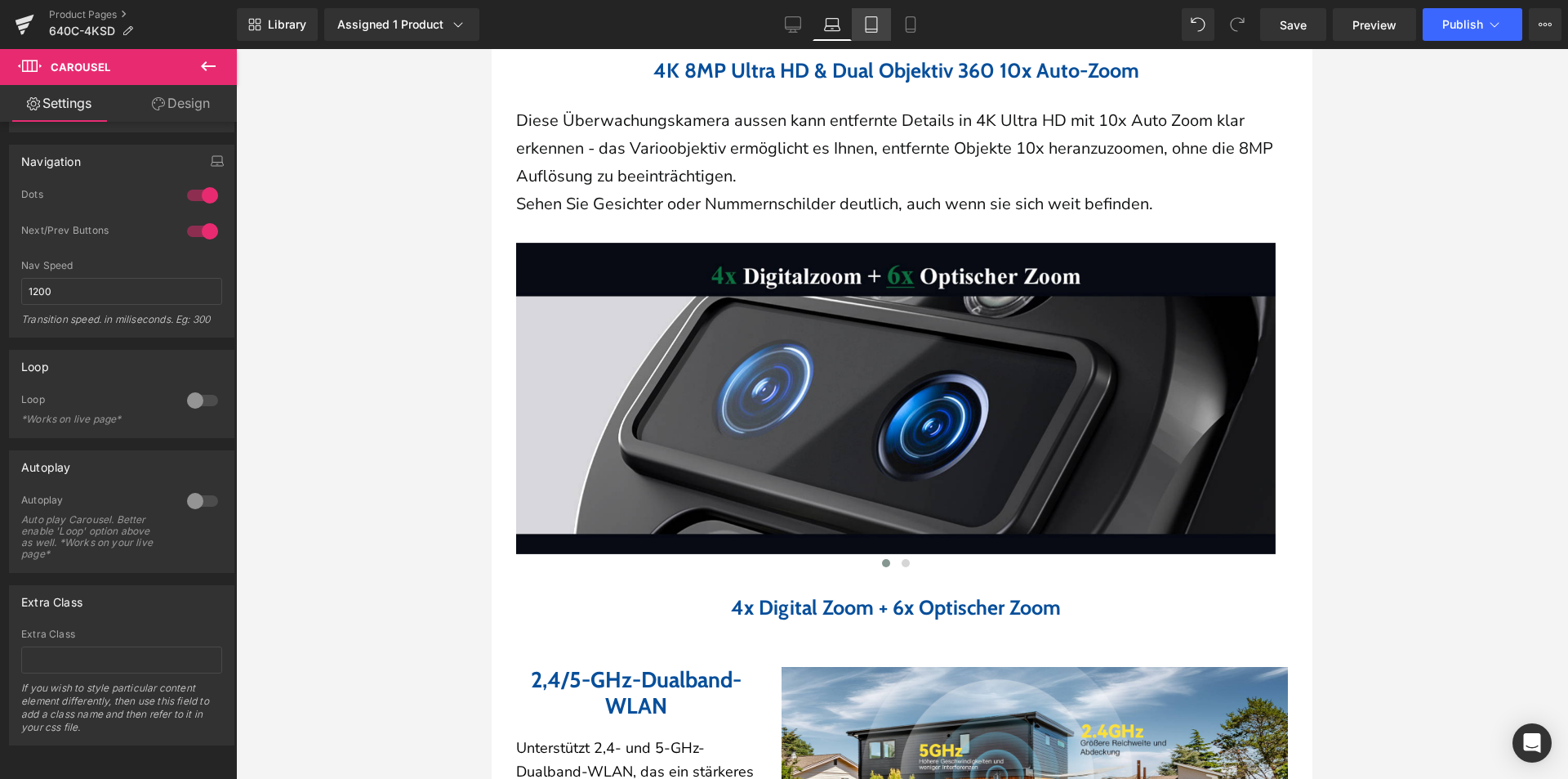
click at [872, 18] on icon at bounding box center [871, 25] width 17 height 17
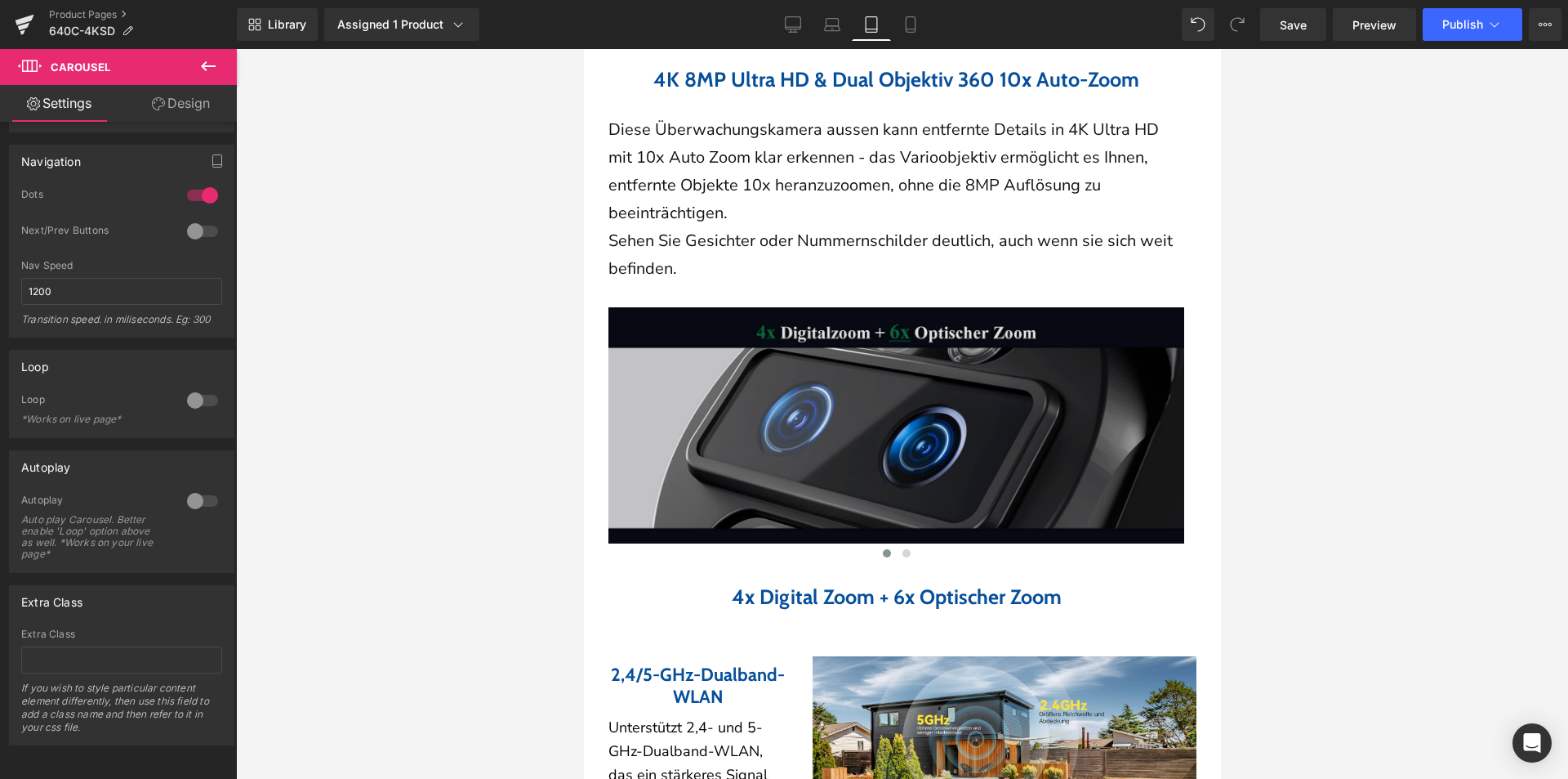
scroll to position [2074, 0]
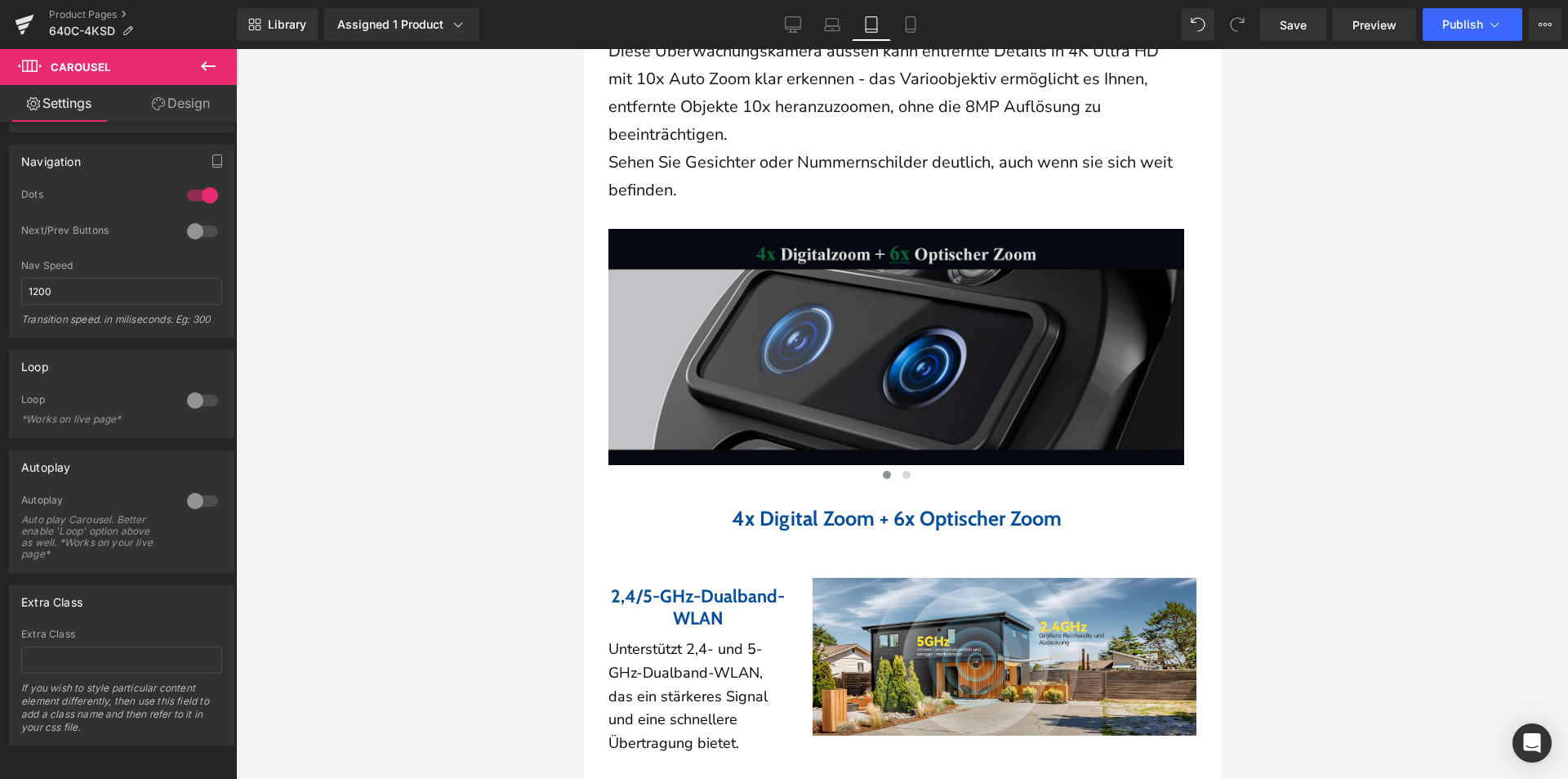
click at [825, 258] on img at bounding box center [895, 347] width 575 height 236
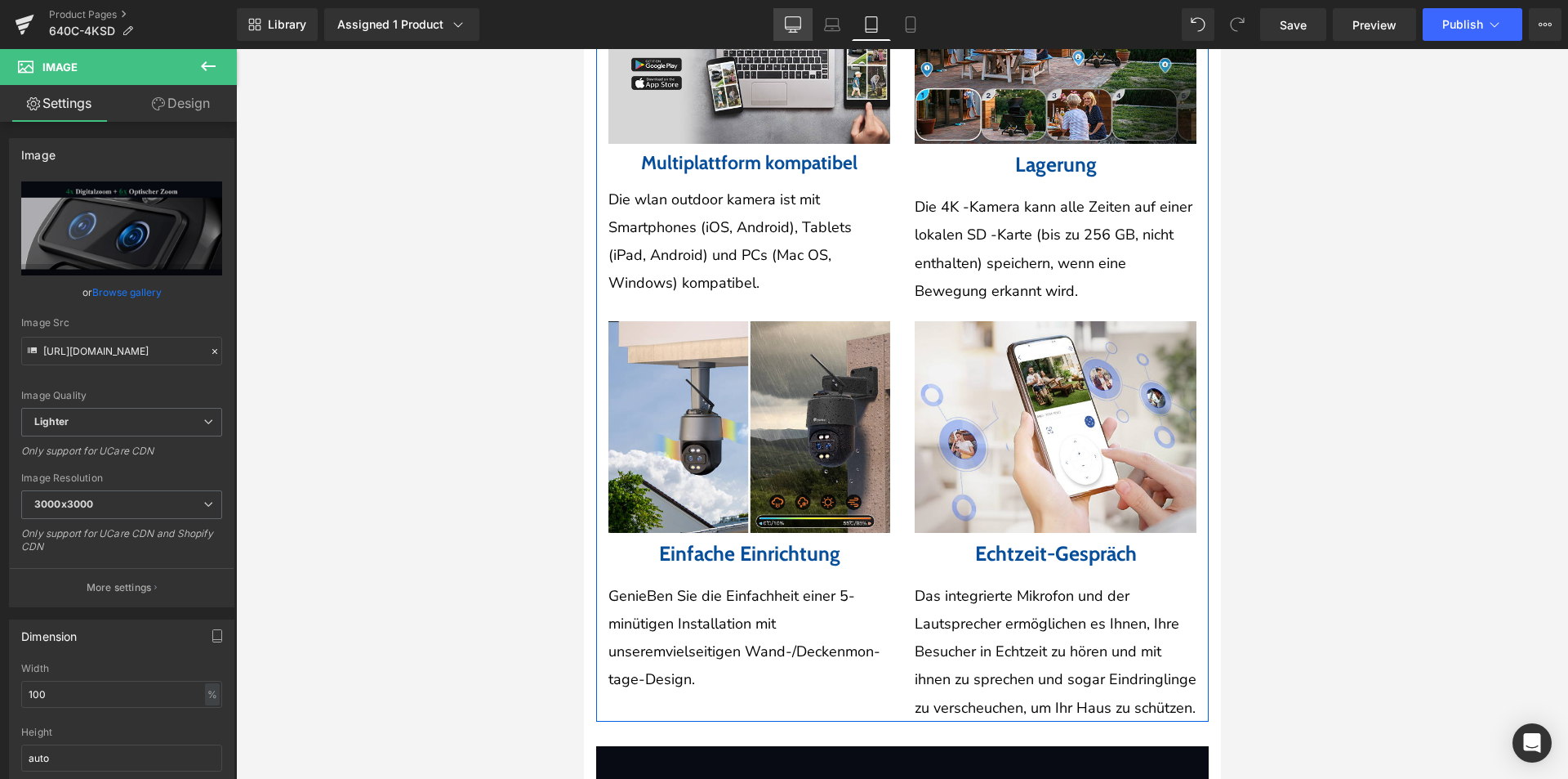
scroll to position [3381, 0]
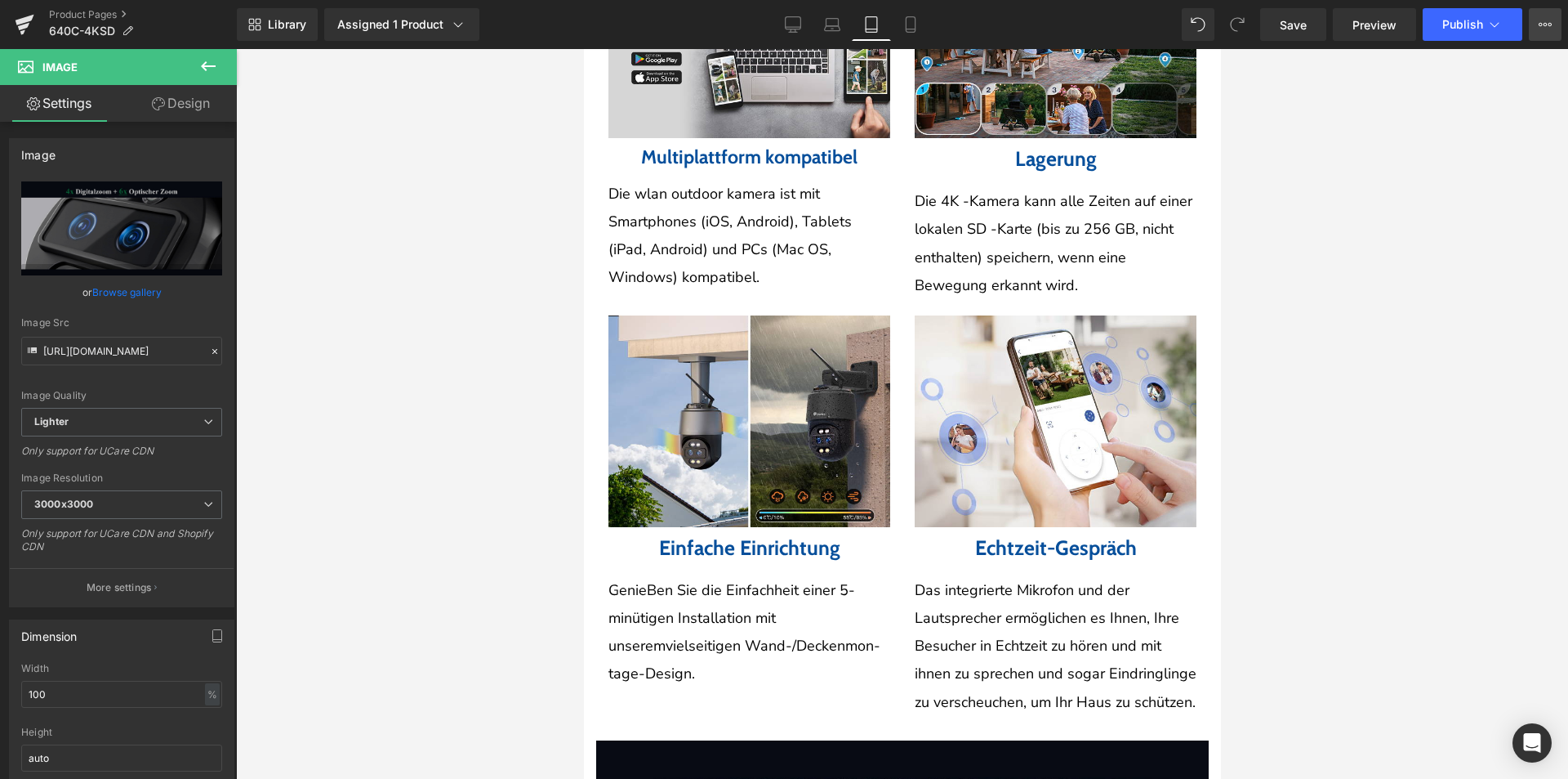
click at [1547, 27] on icon at bounding box center [1544, 24] width 13 height 13
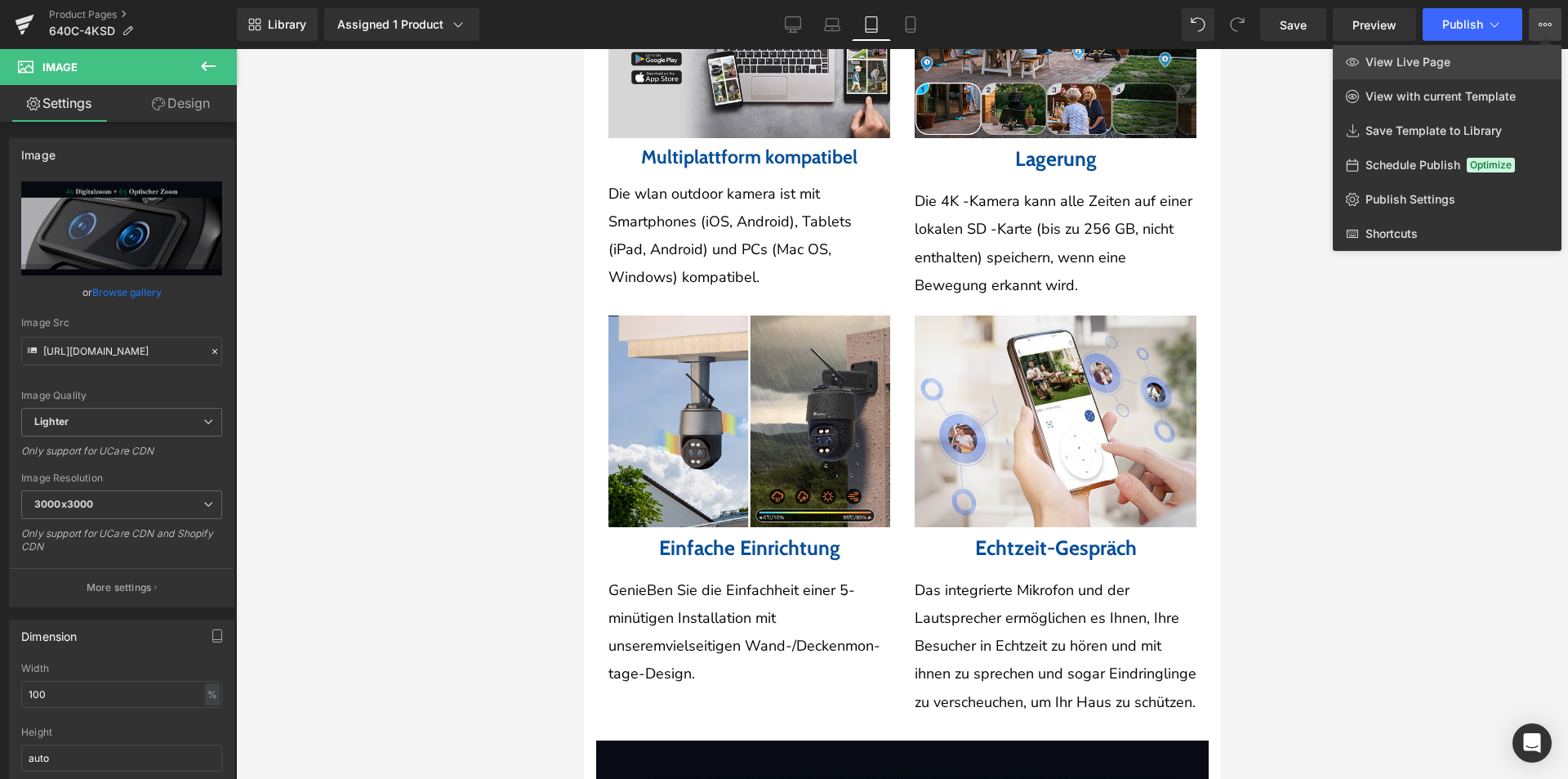
click at [1529, 53] on link "View Live Page" at bounding box center [1447, 62] width 229 height 34
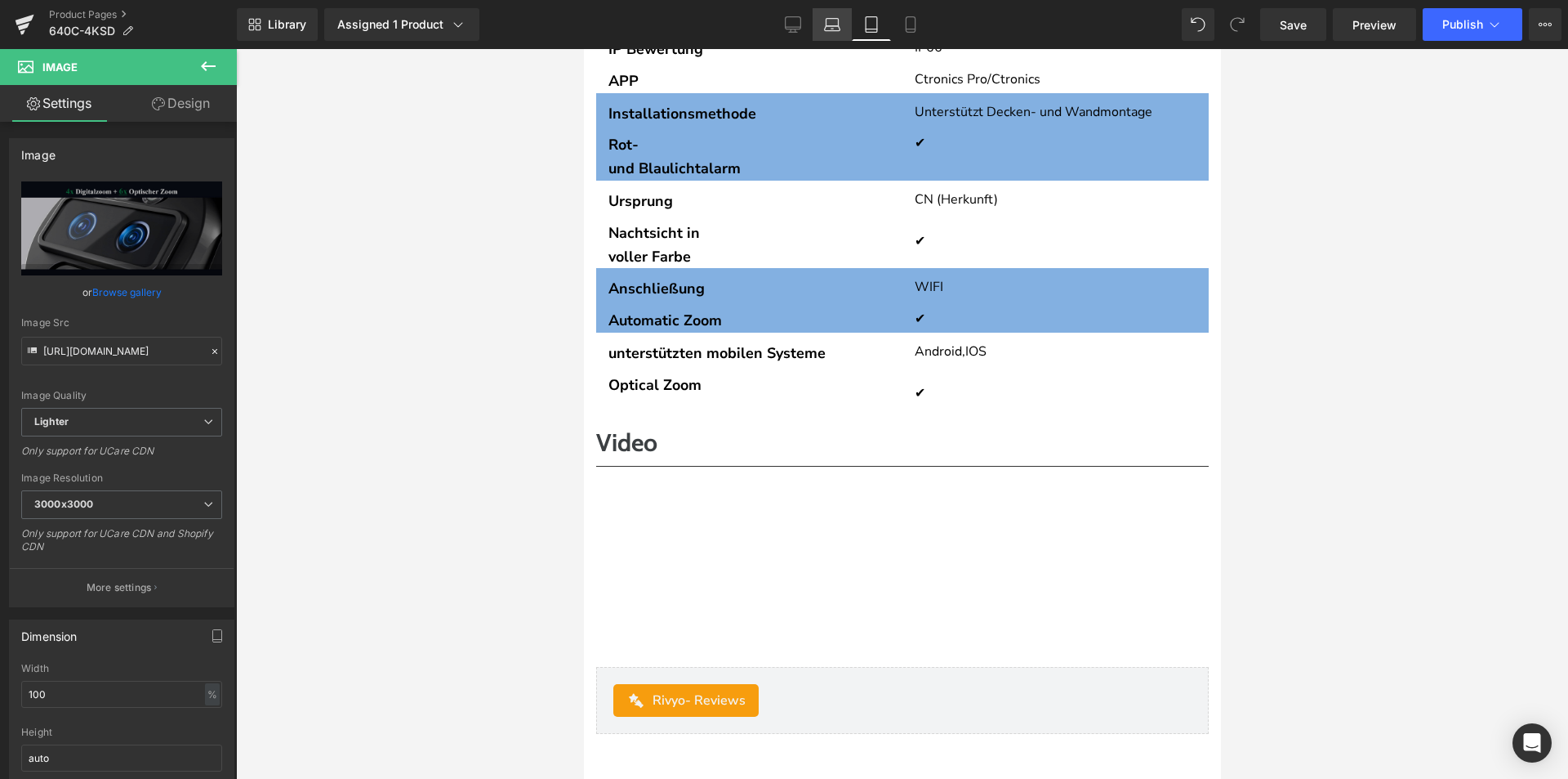
click at [830, 25] on icon at bounding box center [832, 25] width 17 height 17
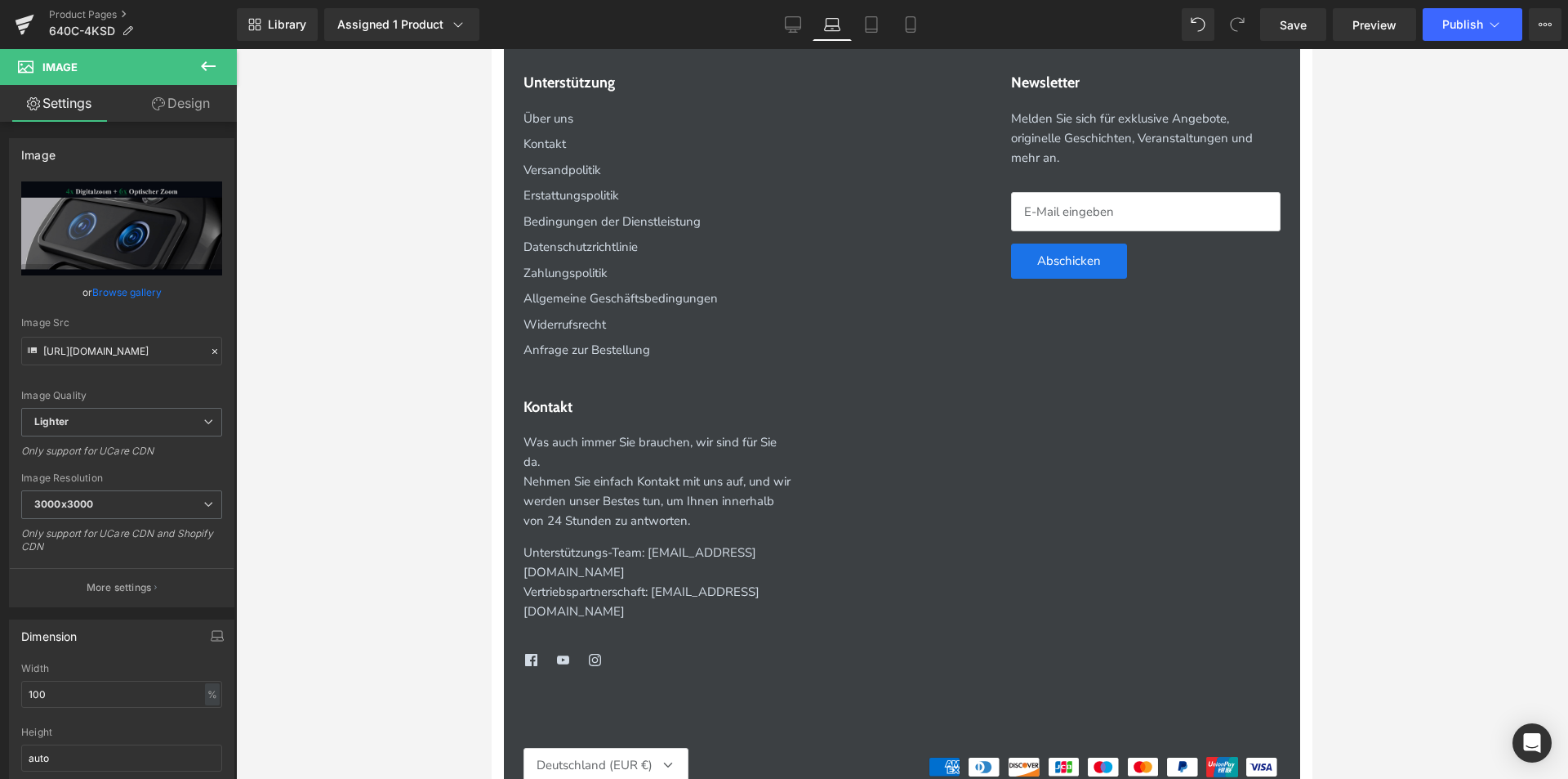
scroll to position [5899, 0]
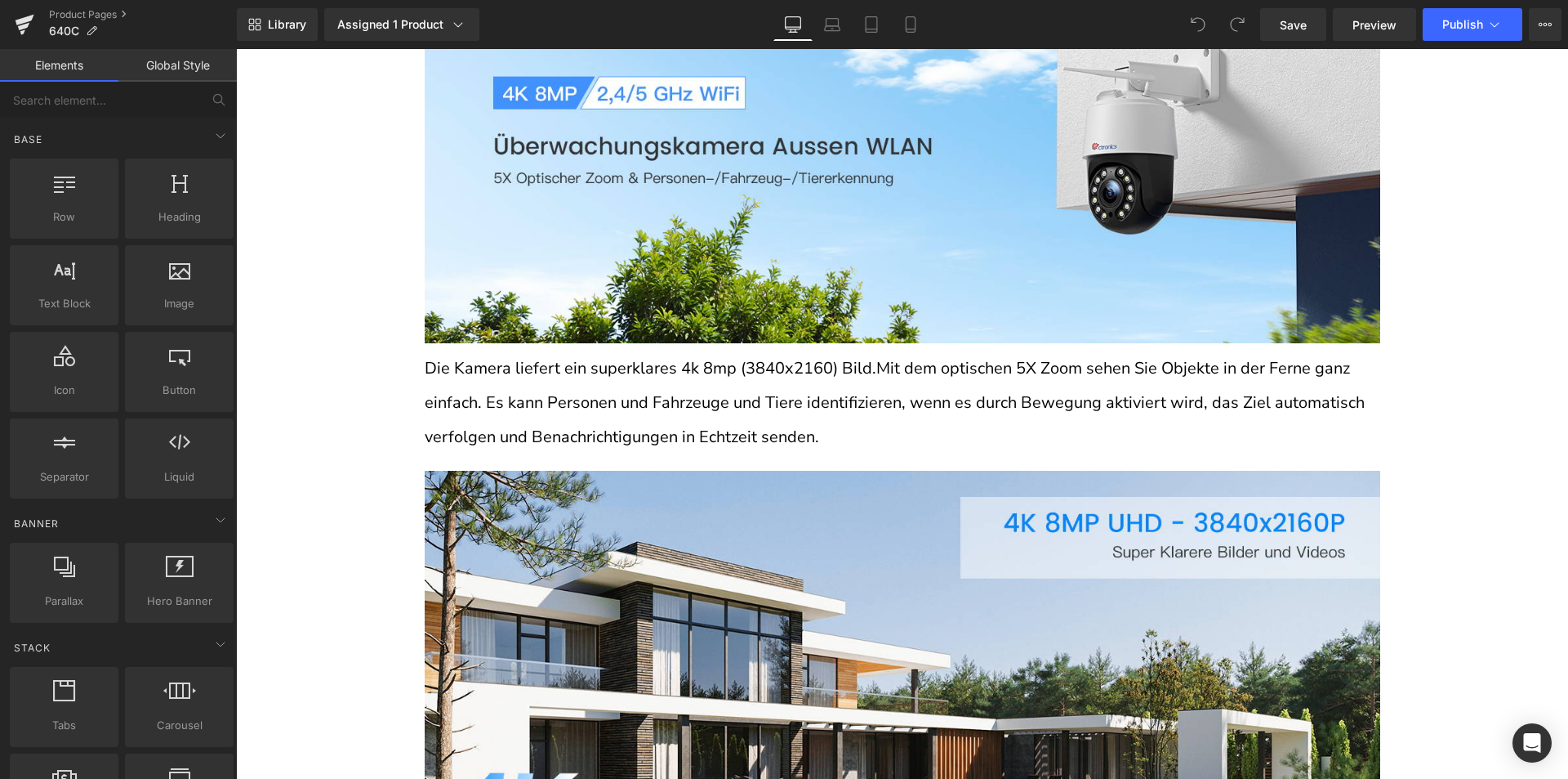
scroll to position [980, 0]
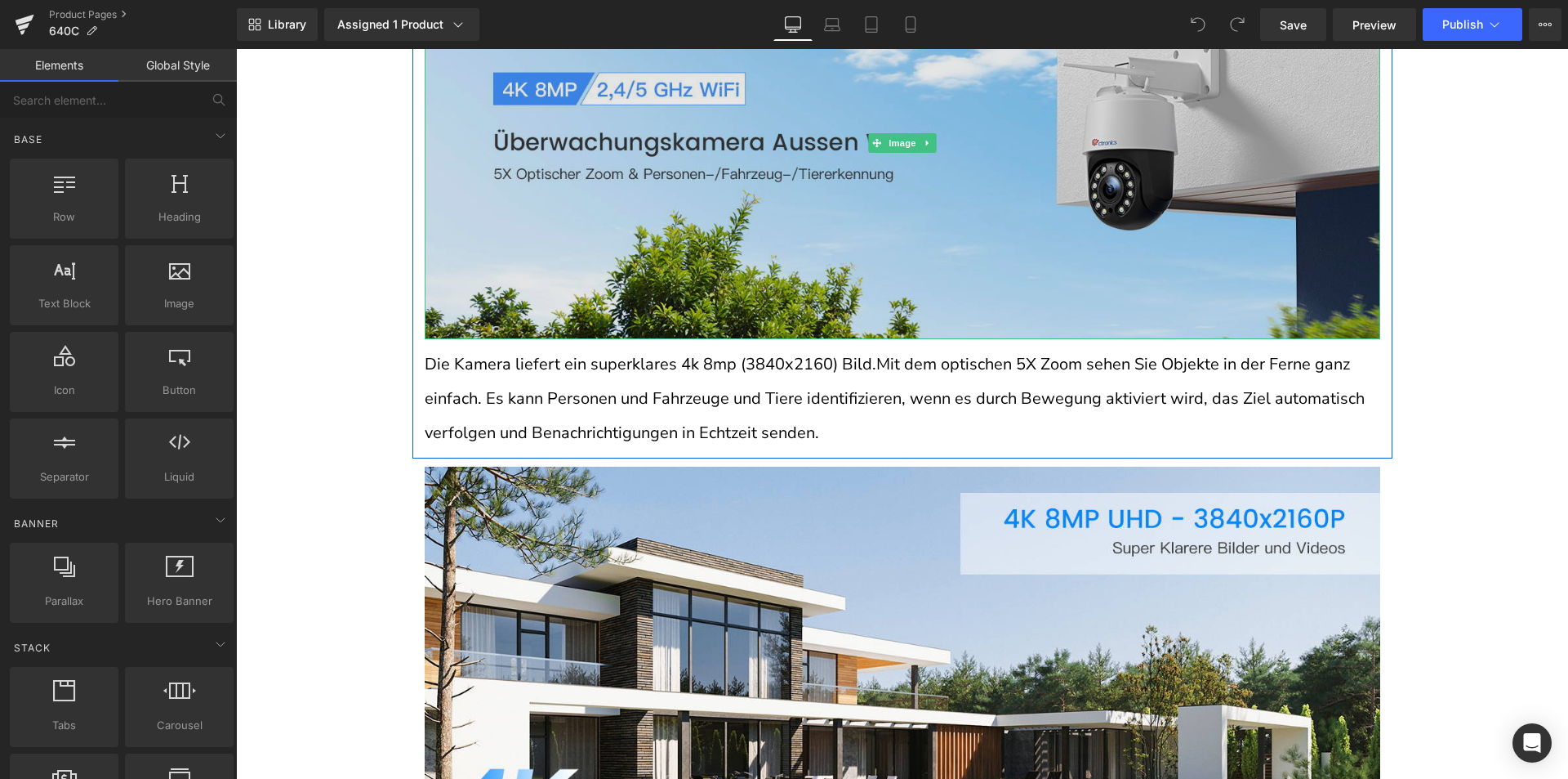
click at [801, 260] on img at bounding box center [902, 142] width 955 height 392
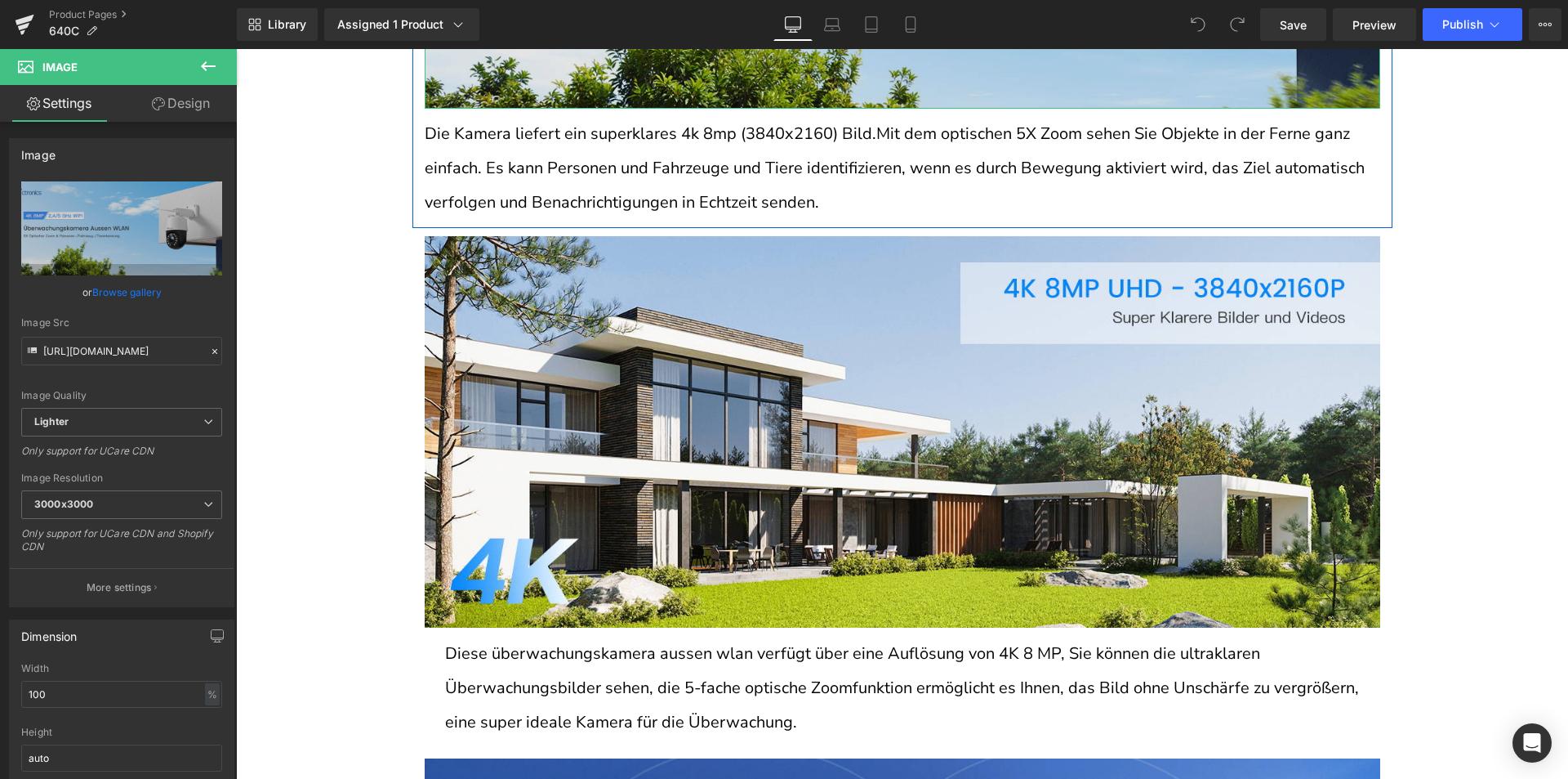
scroll to position [1389, 0]
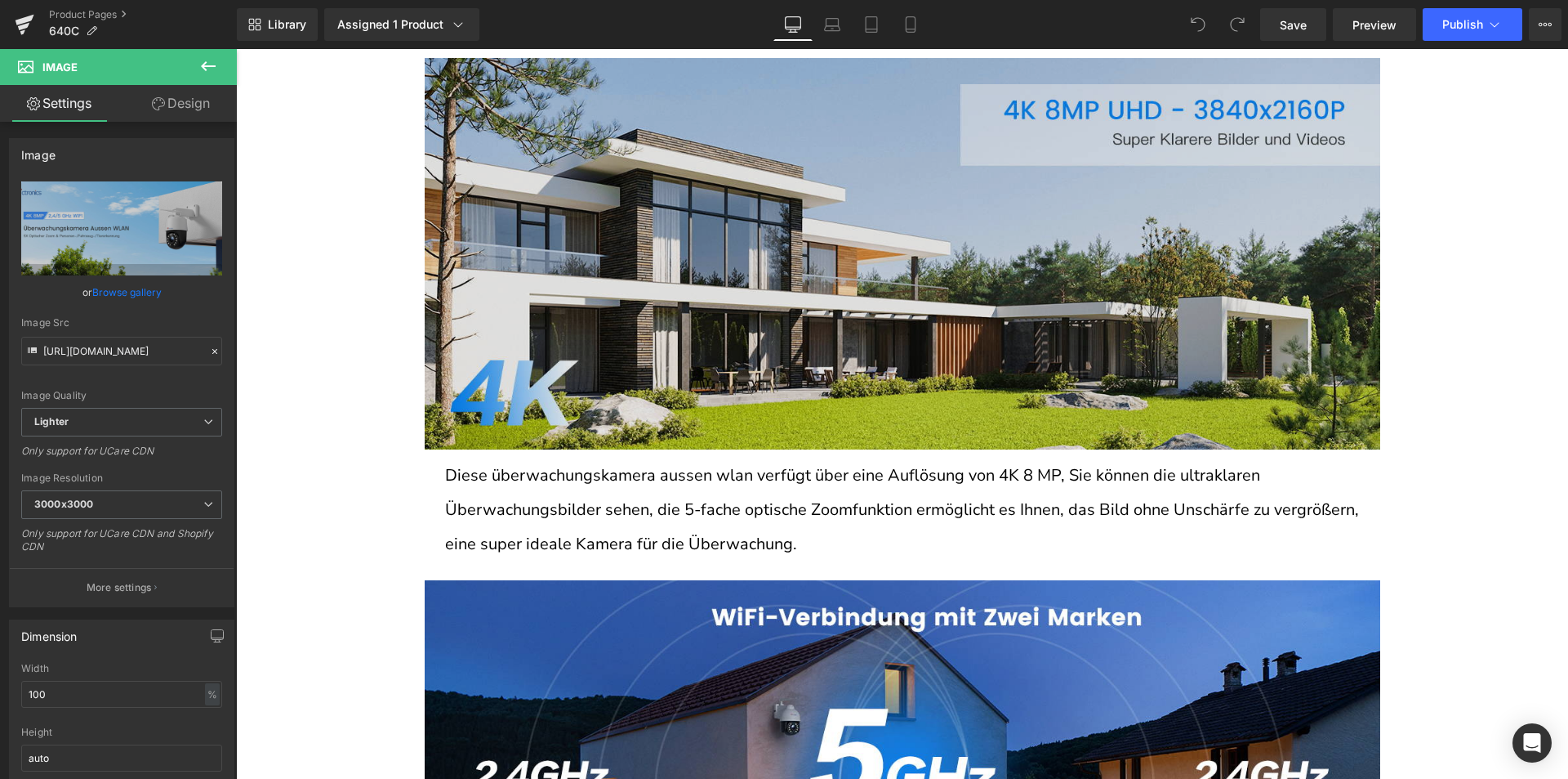
click at [847, 318] on img at bounding box center [902, 253] width 955 height 392
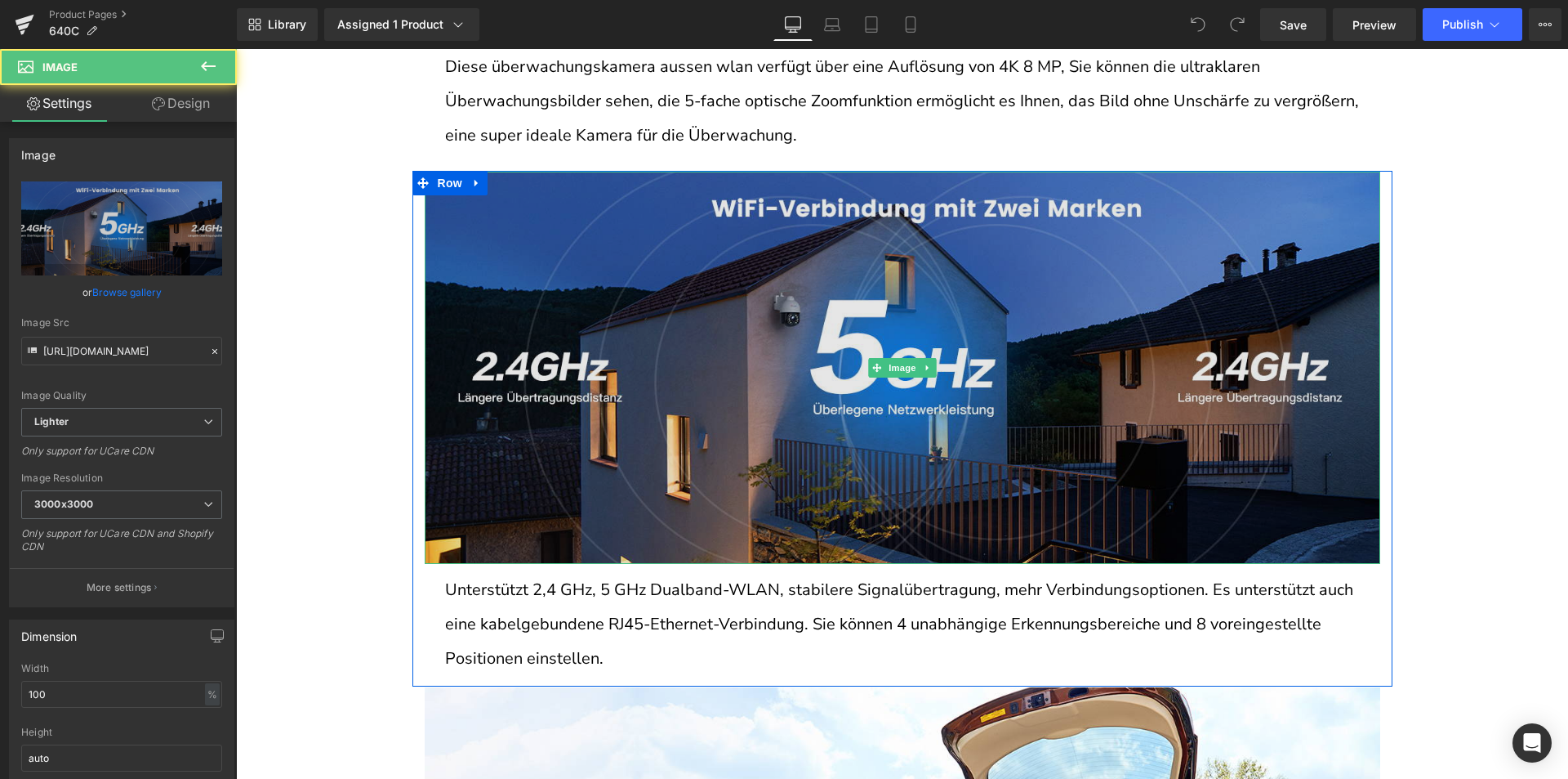
click at [838, 367] on img at bounding box center [902, 367] width 955 height 392
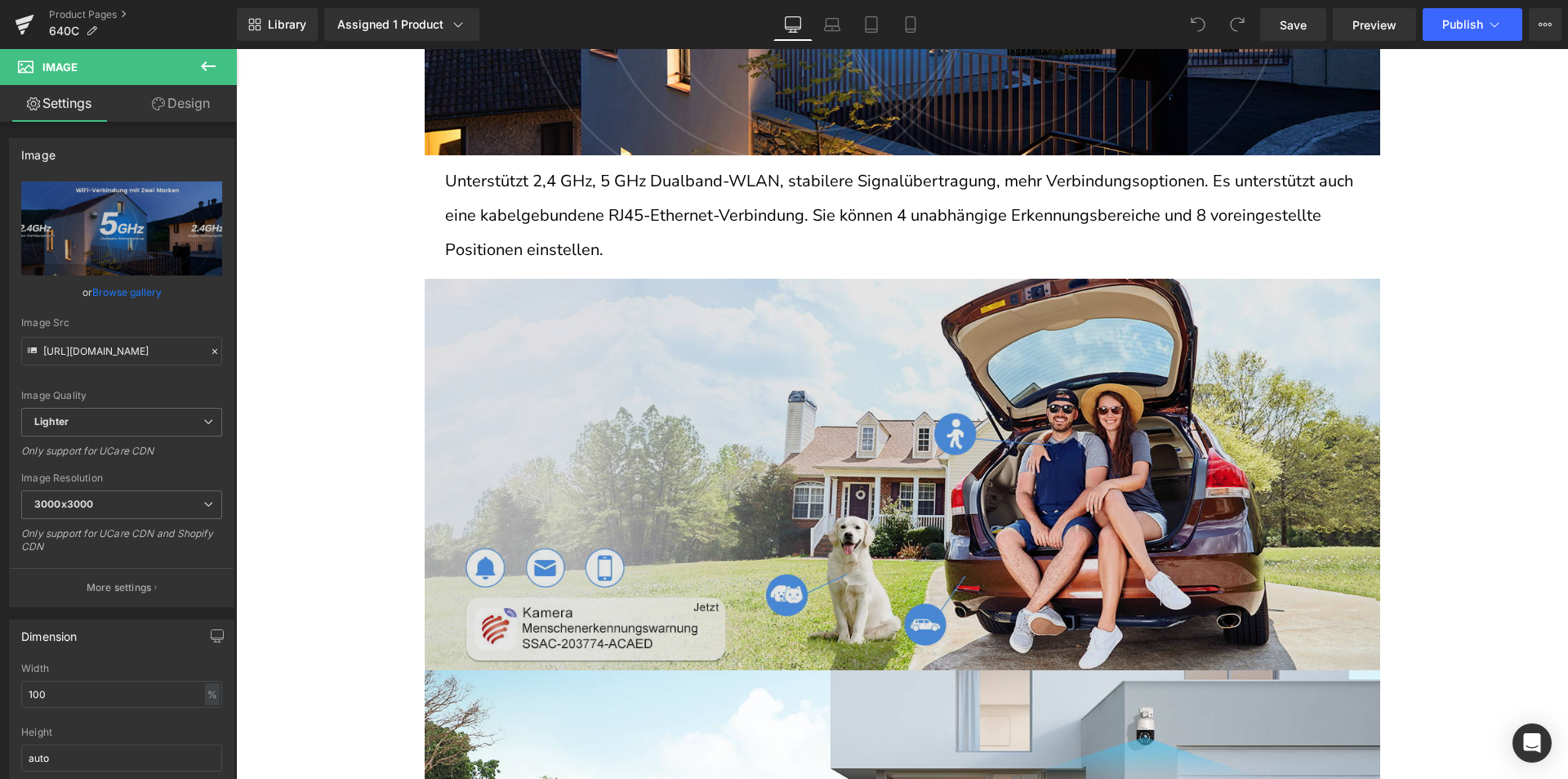
click at [784, 380] on img at bounding box center [902, 474] width 955 height 392
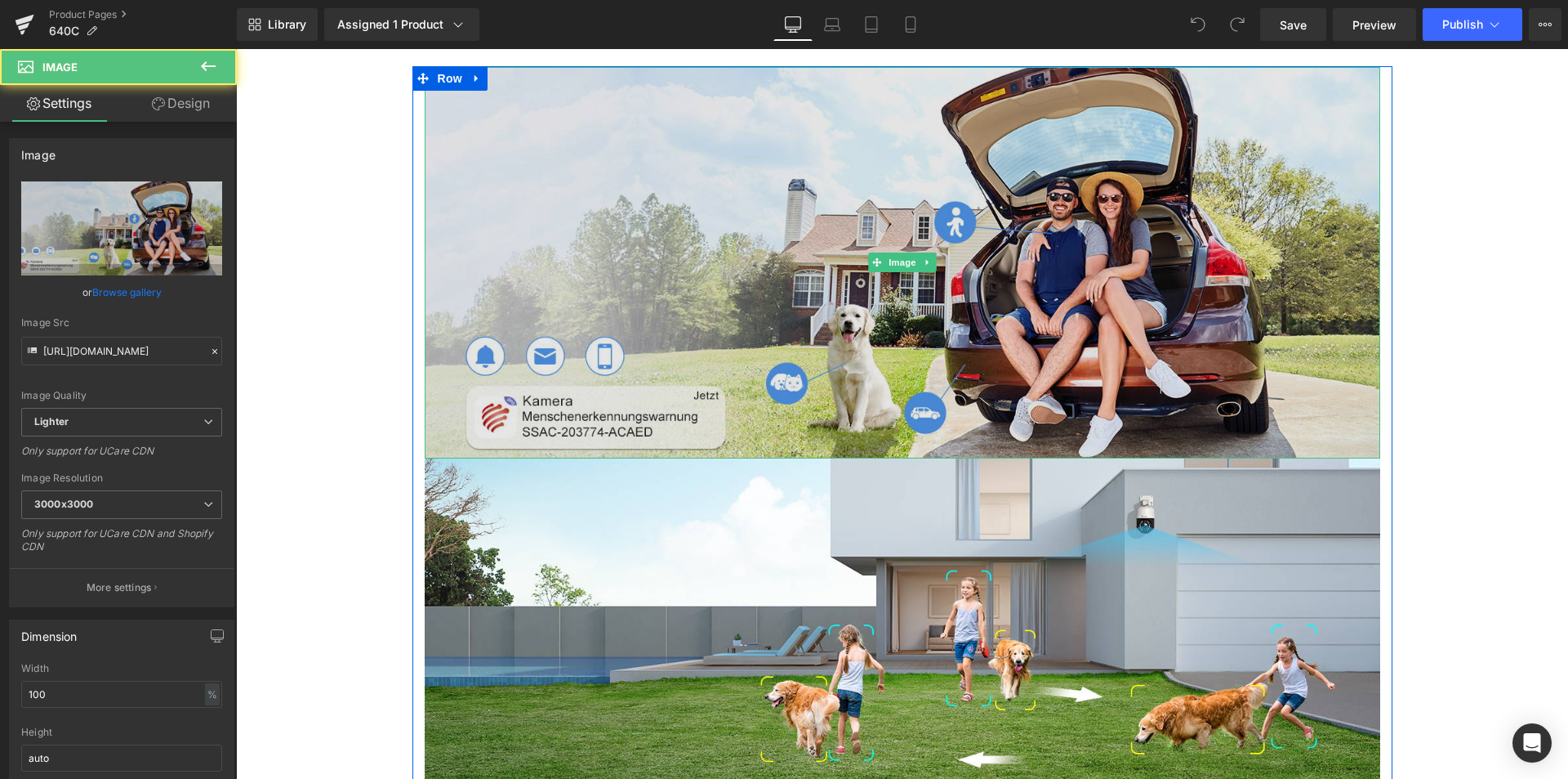
scroll to position [2615, 0]
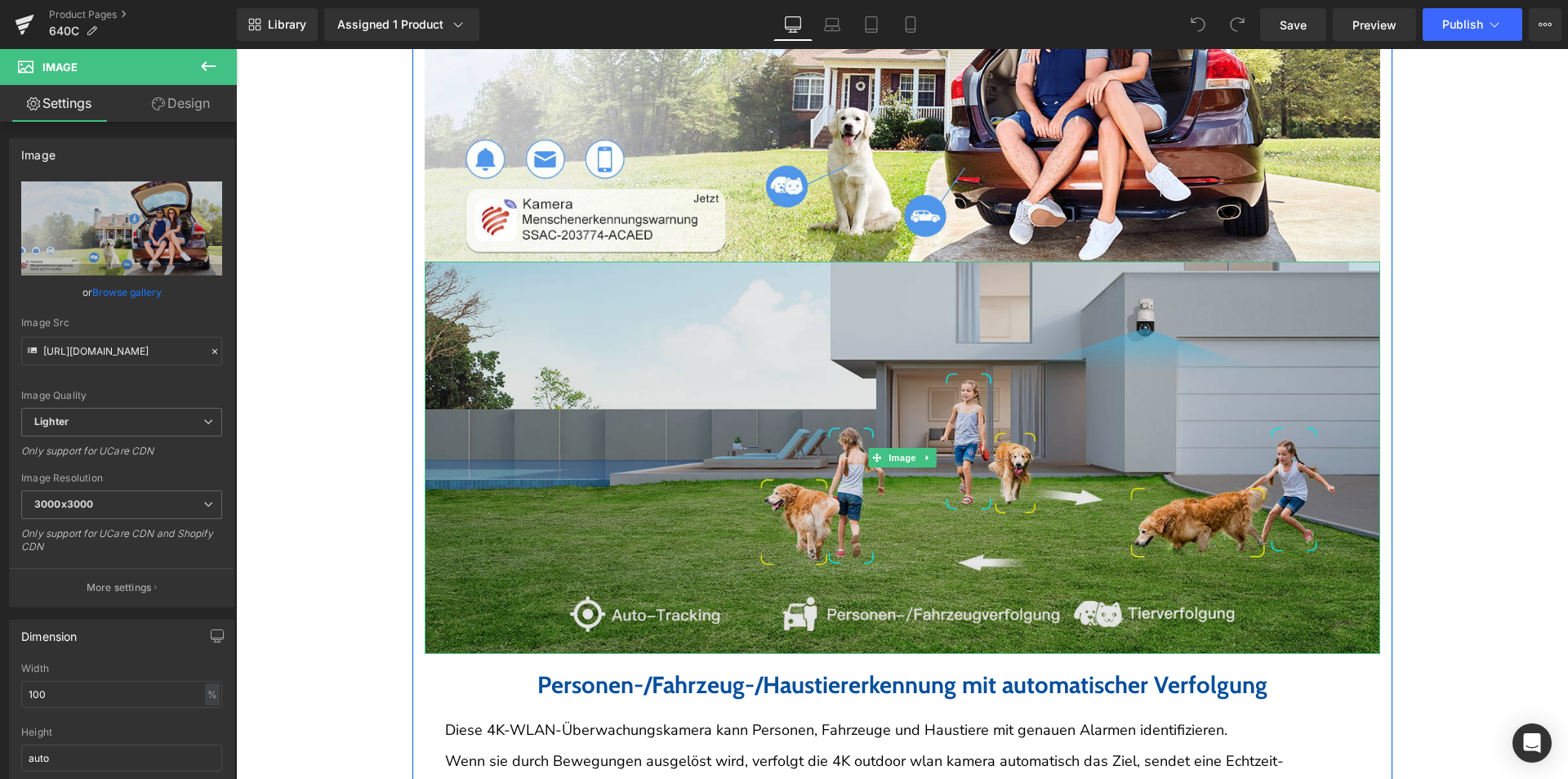
click at [854, 350] on img at bounding box center [902, 457] width 955 height 392
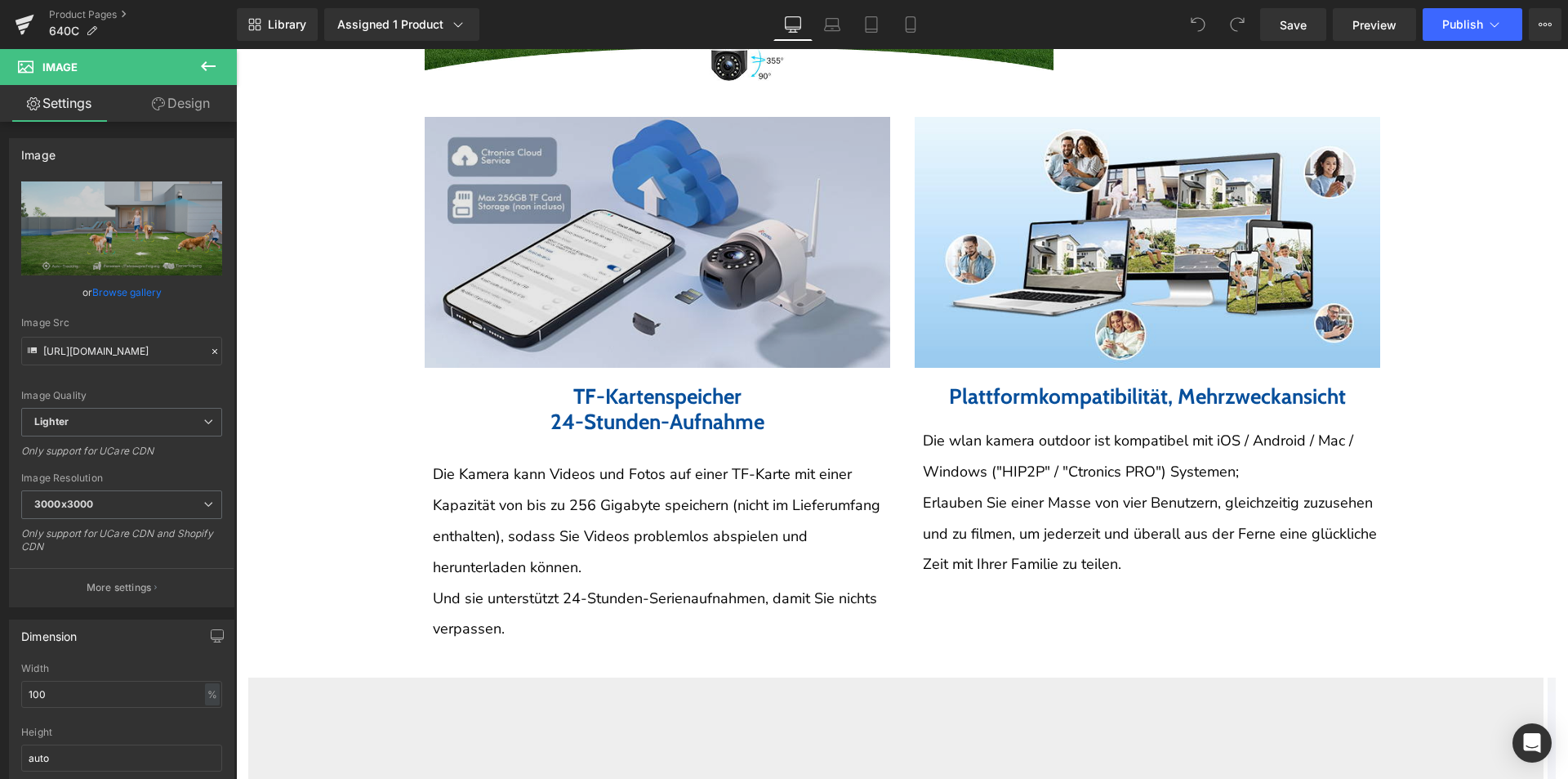
scroll to position [4167, 0]
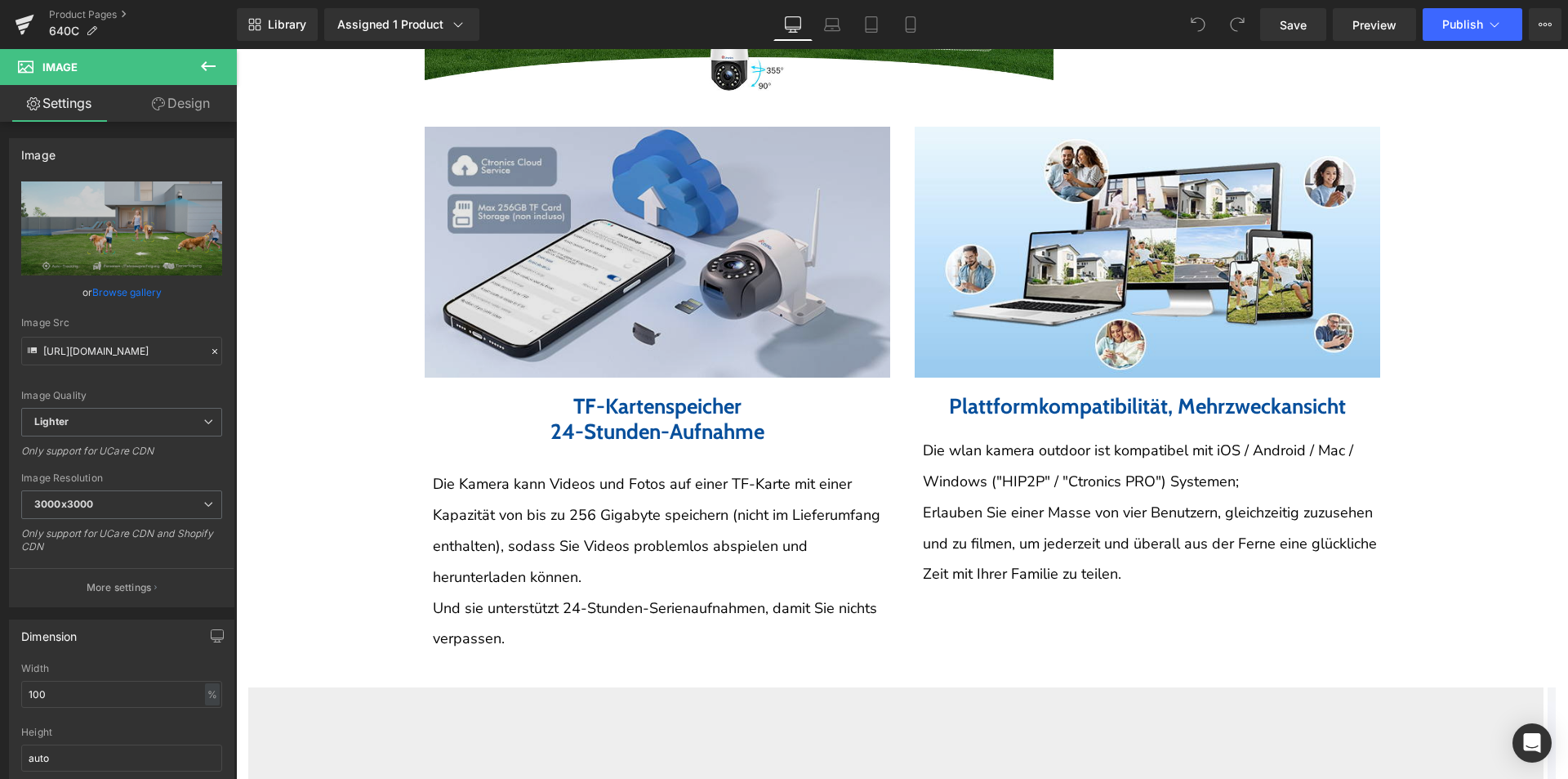
click at [854, 299] on img at bounding box center [658, 251] width 465 height 250
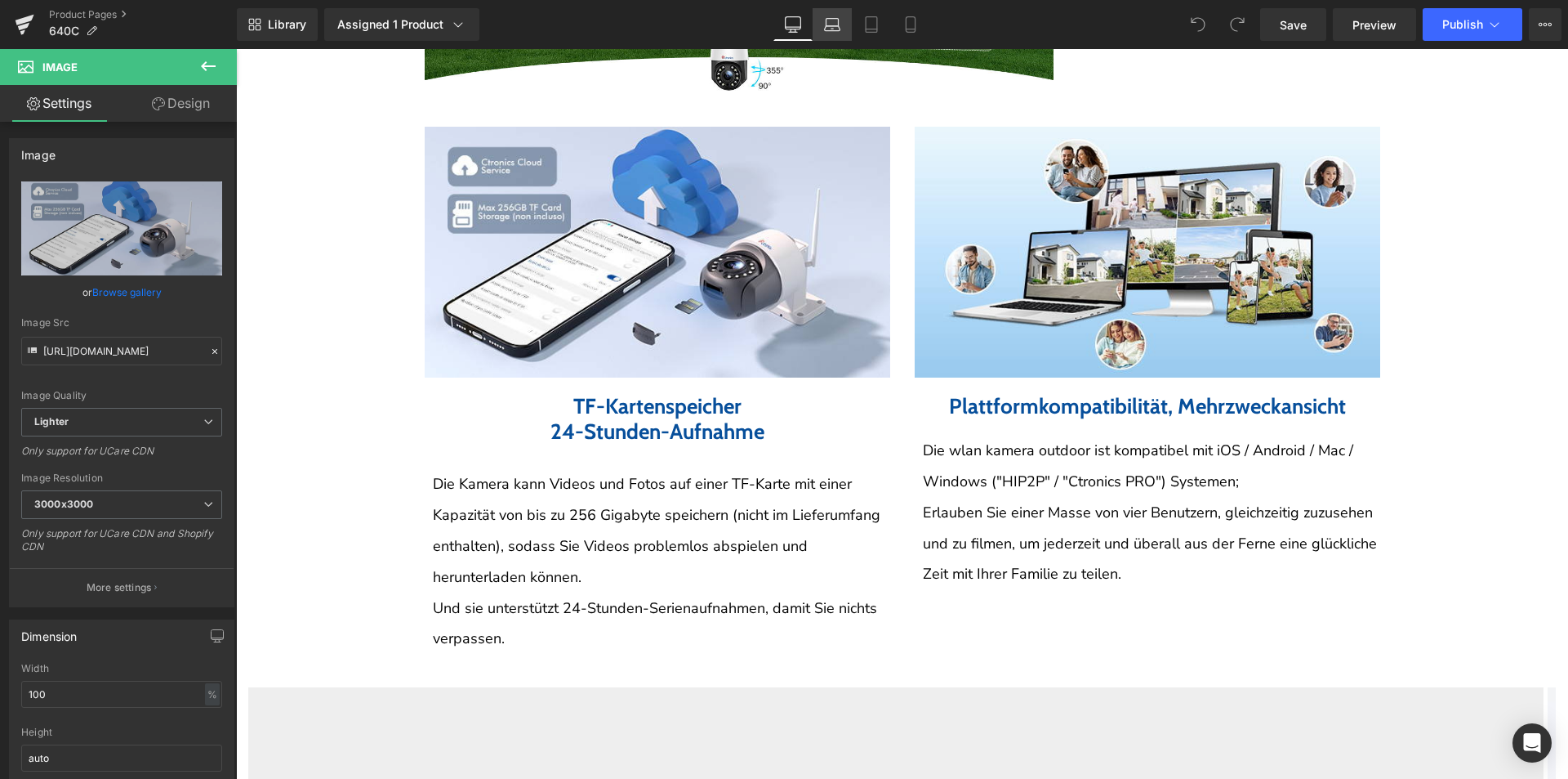
click at [829, 34] on link "Laptop" at bounding box center [833, 24] width 39 height 32
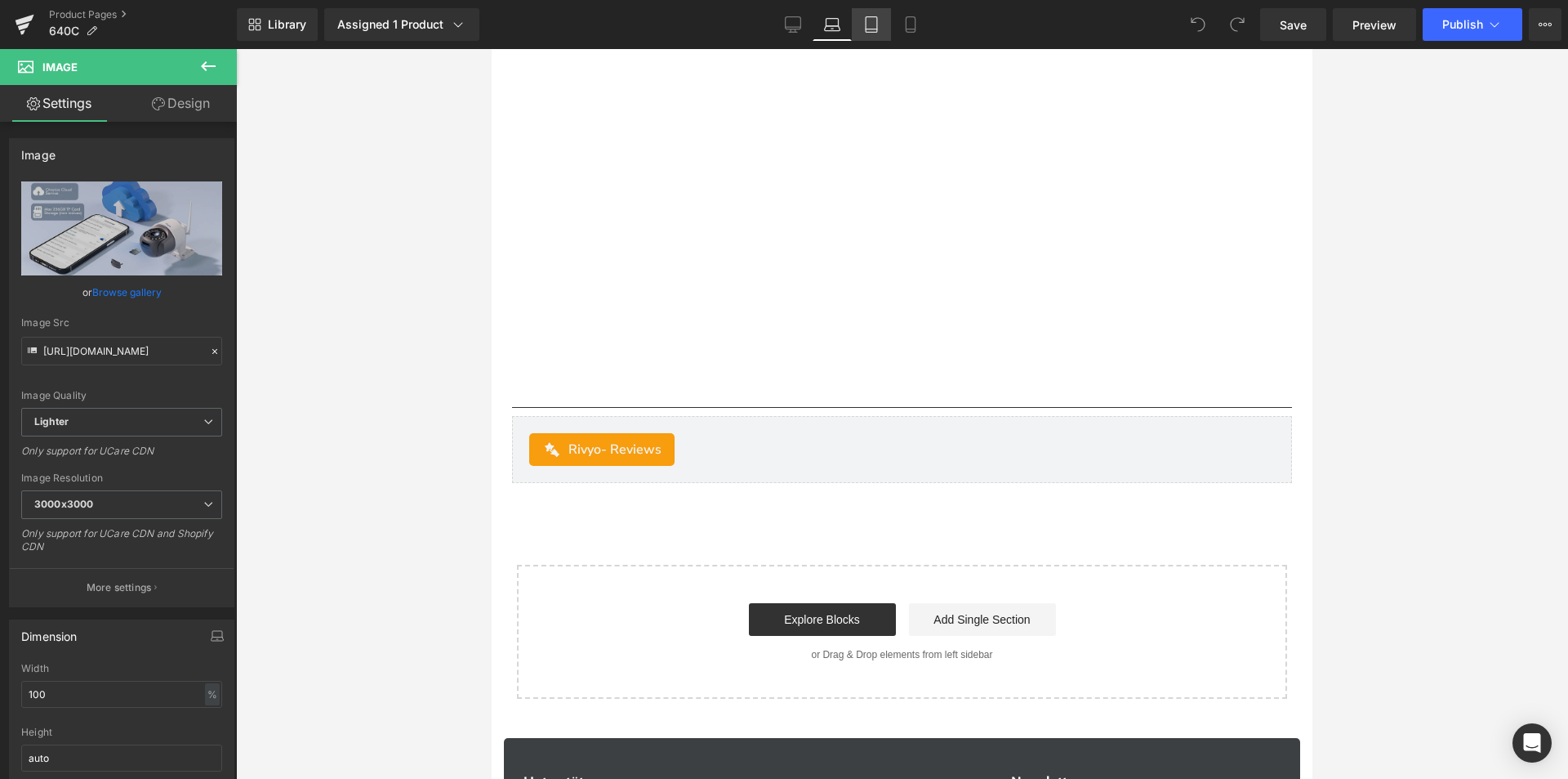
click at [863, 31] on icon at bounding box center [871, 25] width 17 height 17
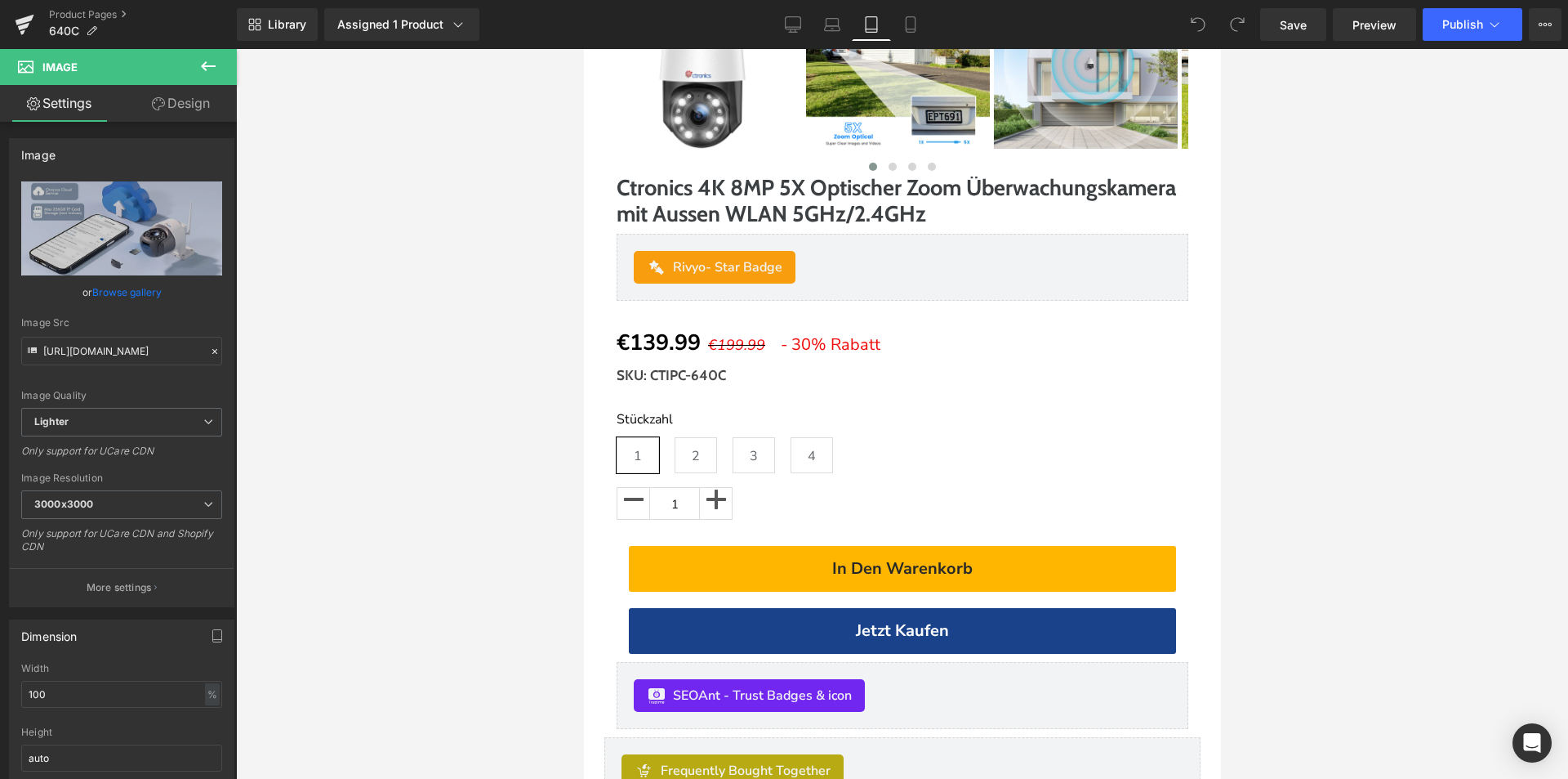
scroll to position [366, 0]
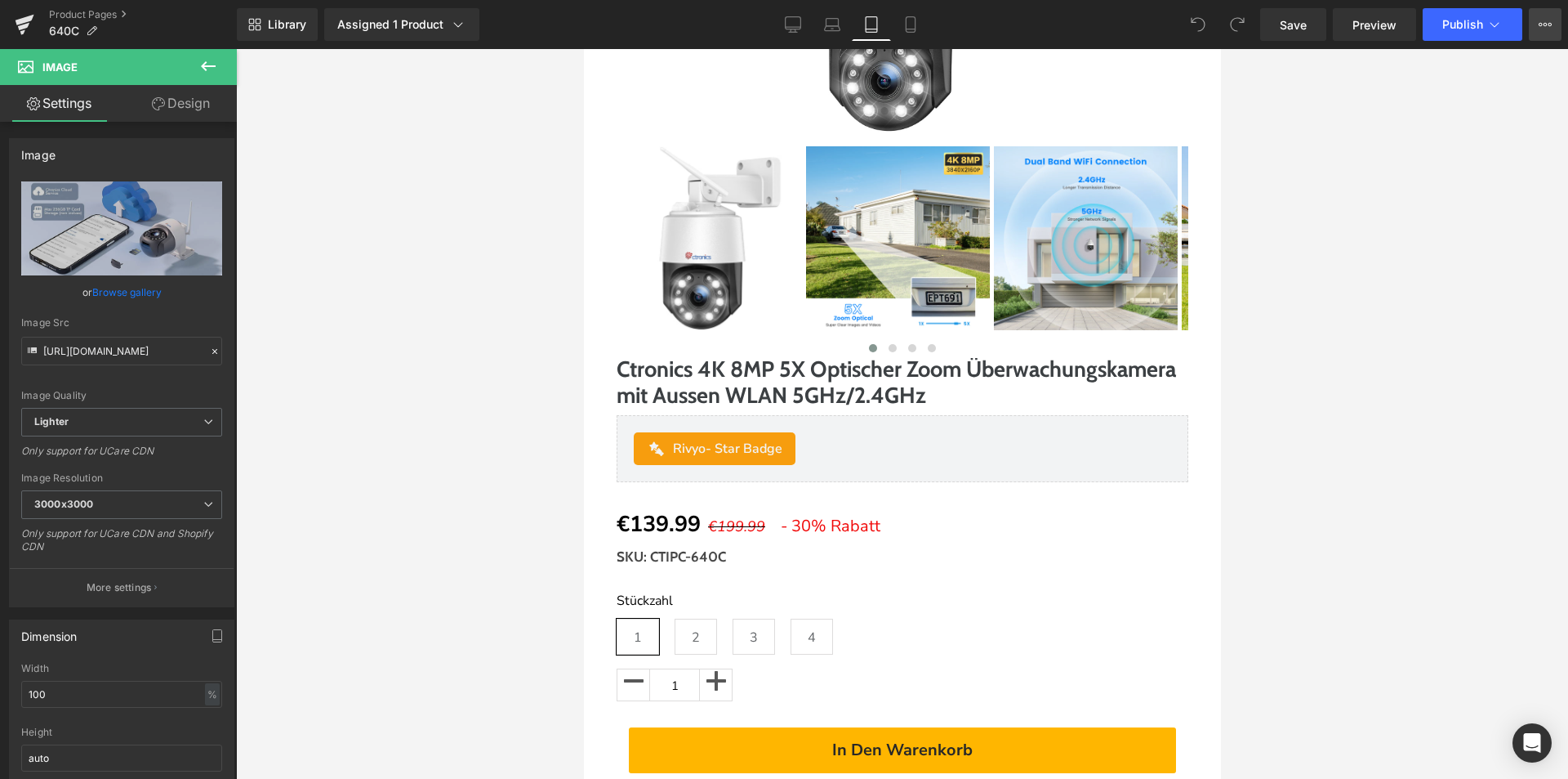
click at [1535, 29] on button "View Live Page View with current Template Save Template to Library Schedule Pub…" at bounding box center [1544, 24] width 32 height 32
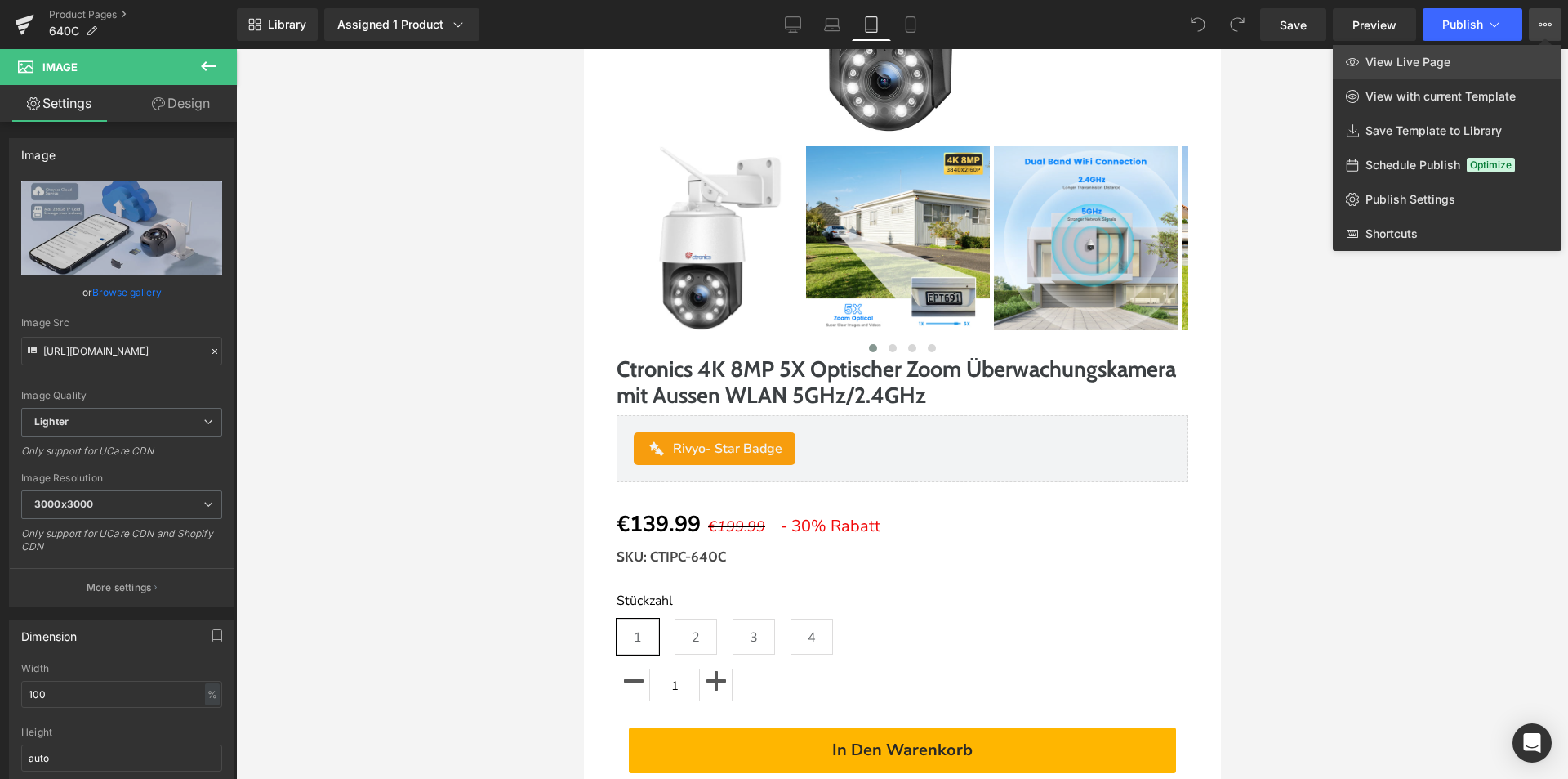
click at [1522, 71] on link "View Live Page" at bounding box center [1447, 62] width 229 height 34
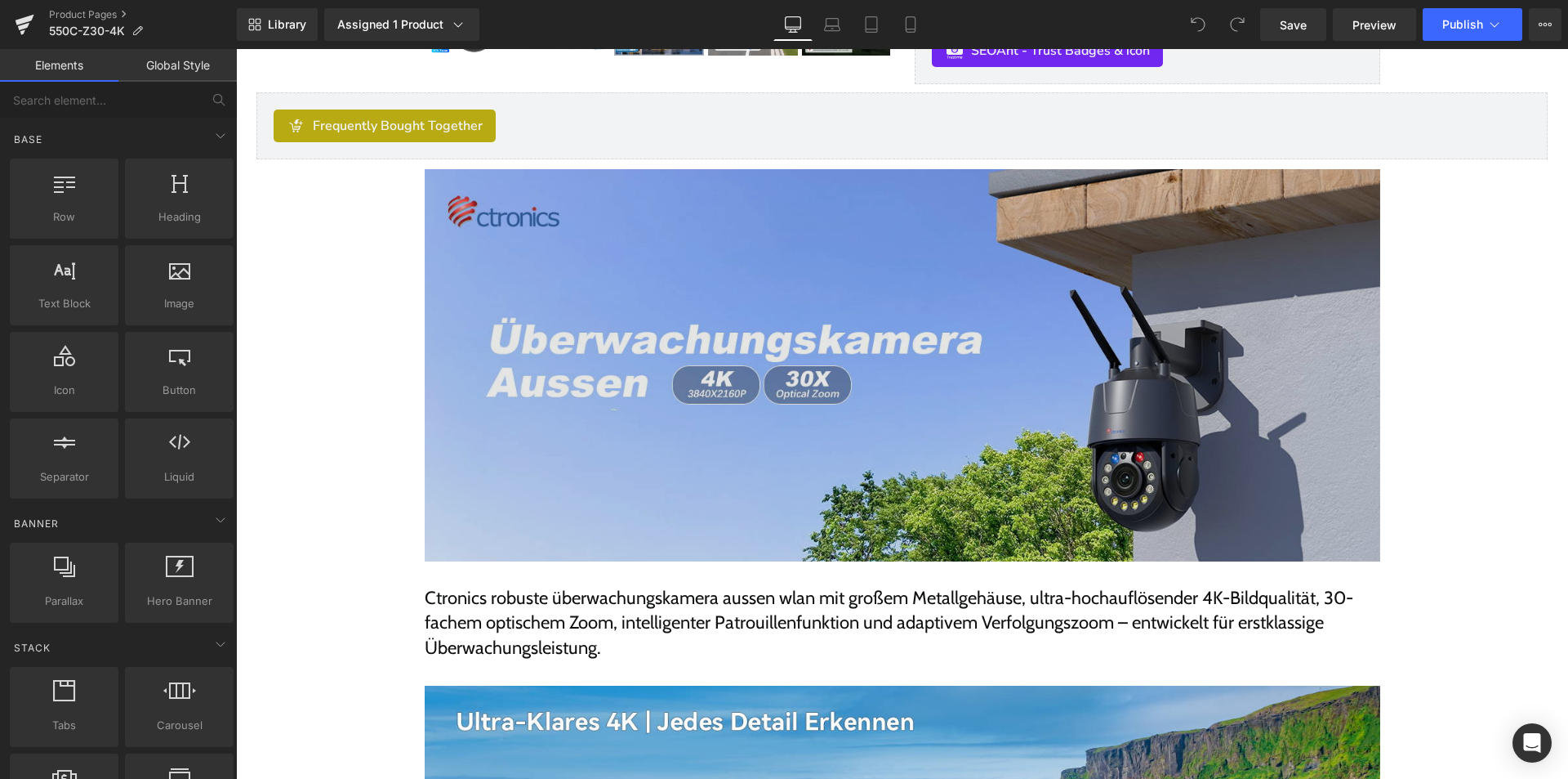
scroll to position [653, 0]
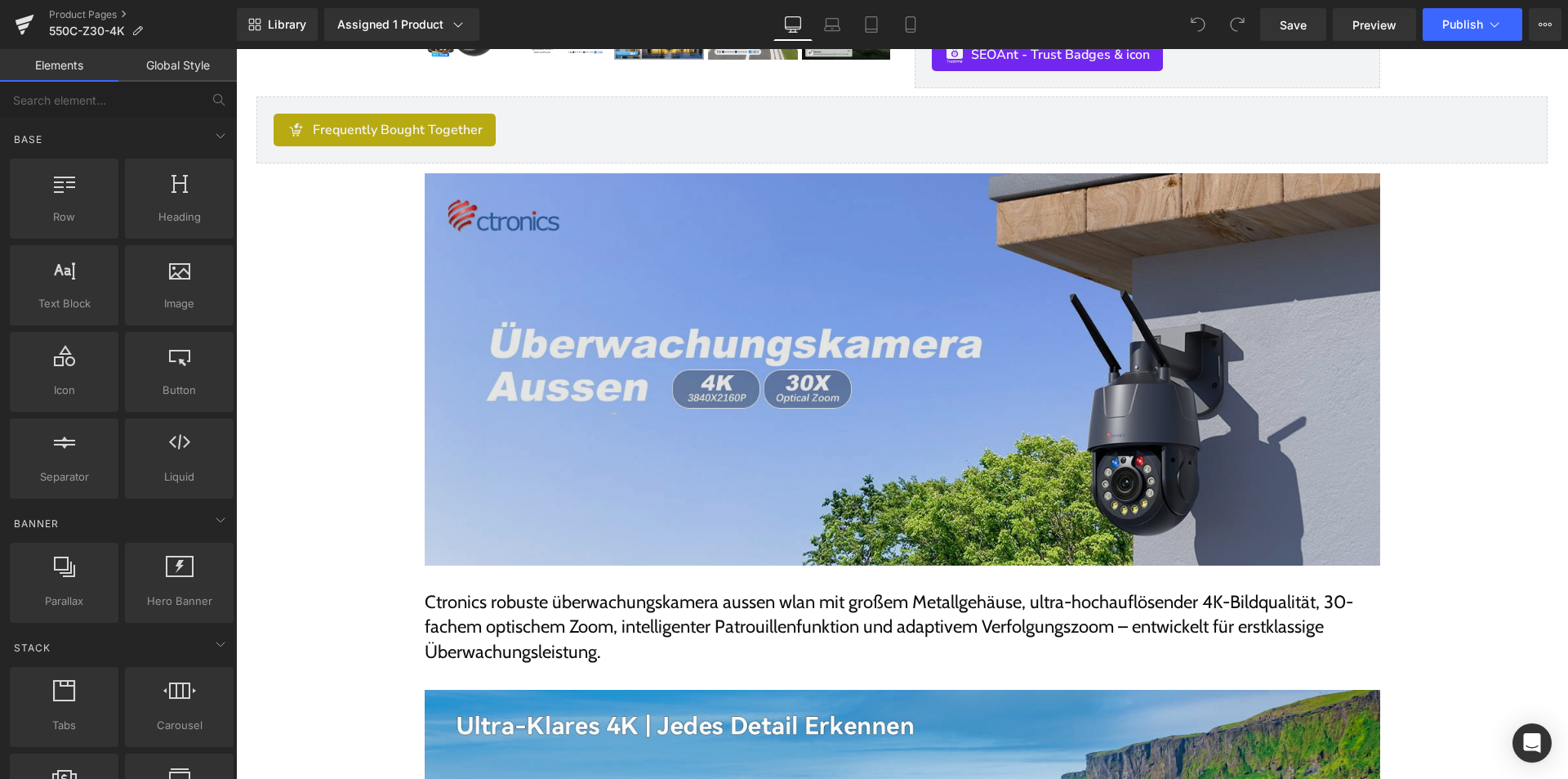
click at [772, 395] on img at bounding box center [902, 368] width 955 height 392
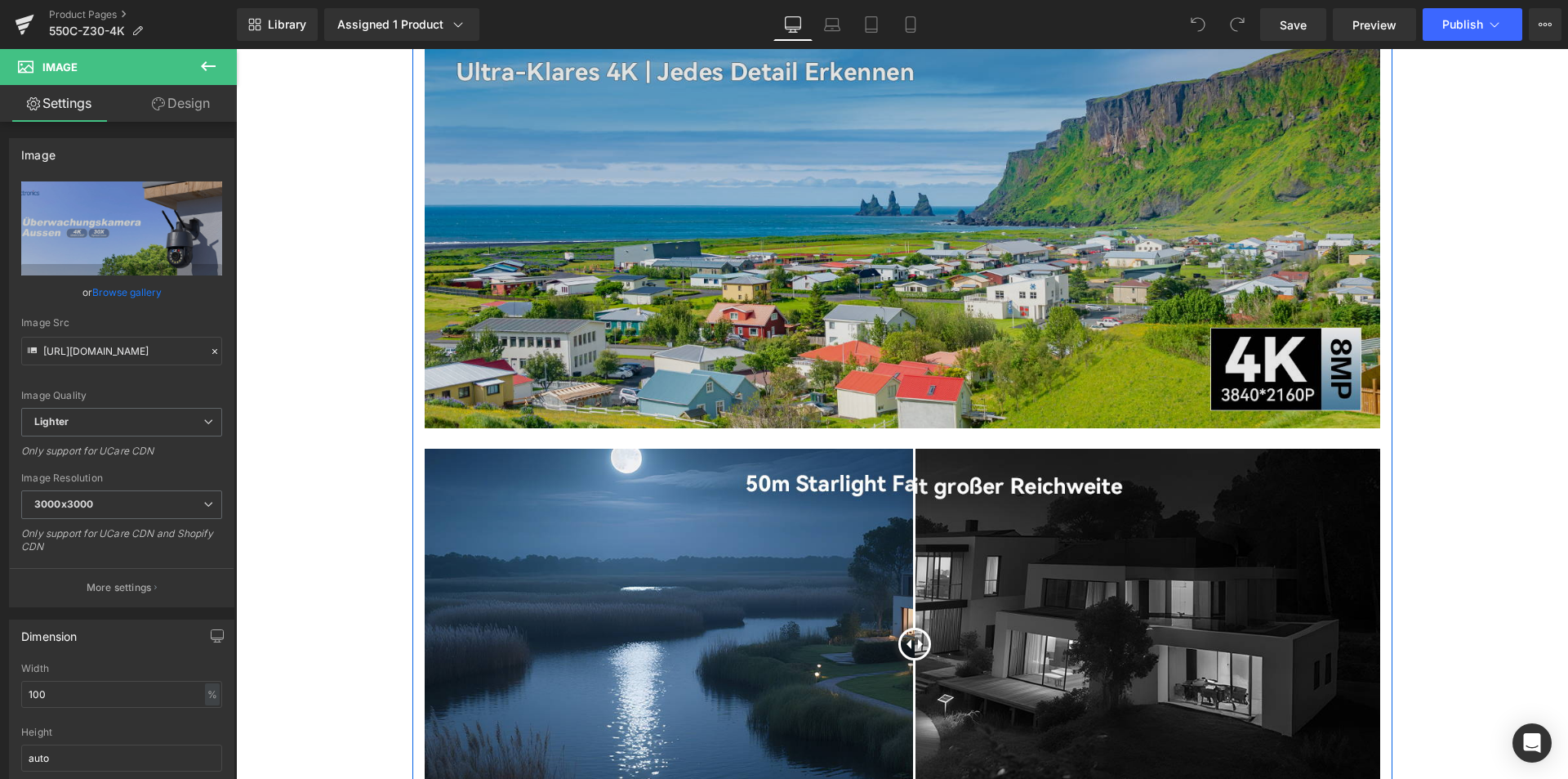
click at [774, 380] on img at bounding box center [902, 243] width 955 height 413
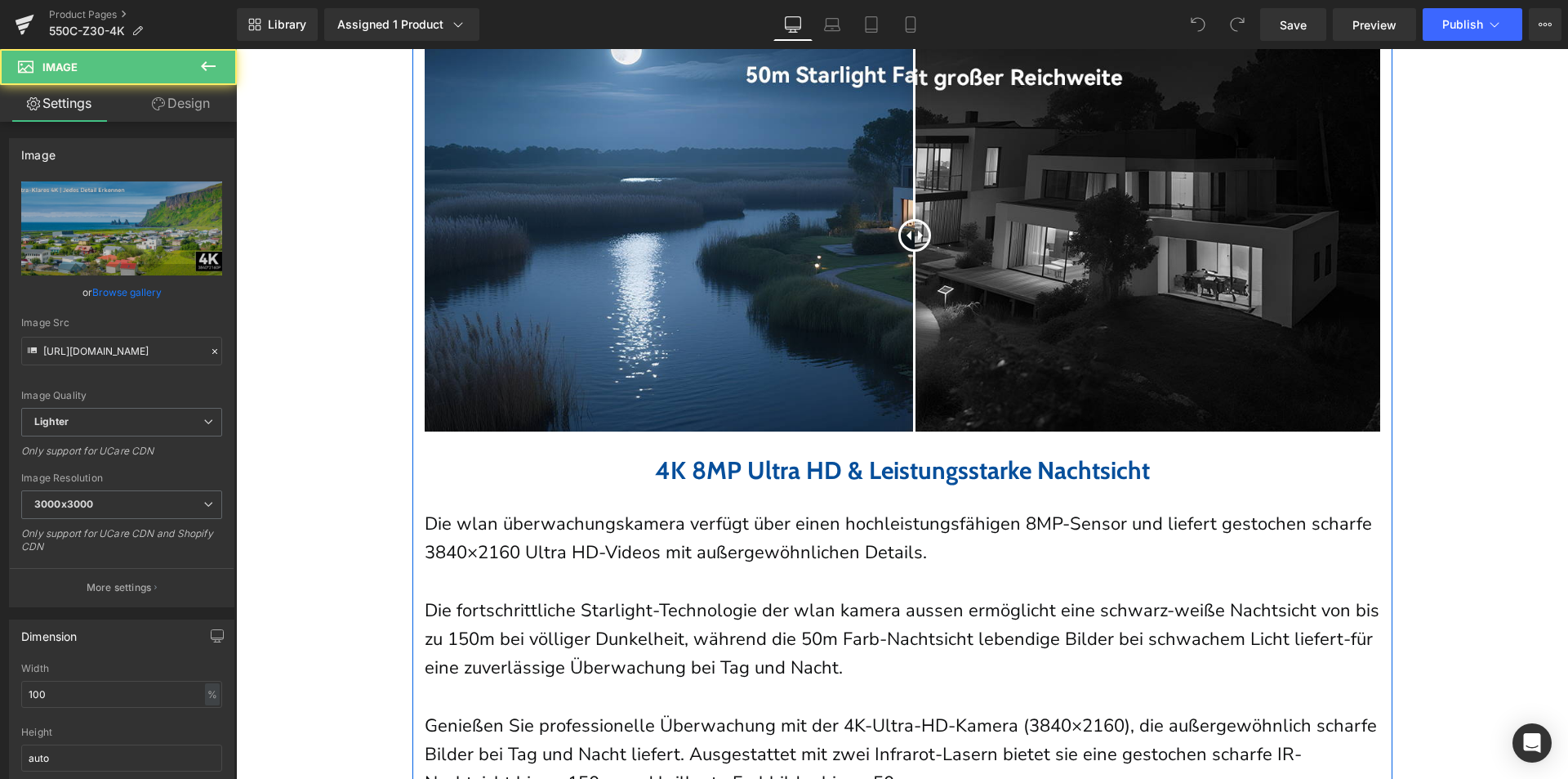
click at [773, 380] on img at bounding box center [902, 236] width 955 height 392
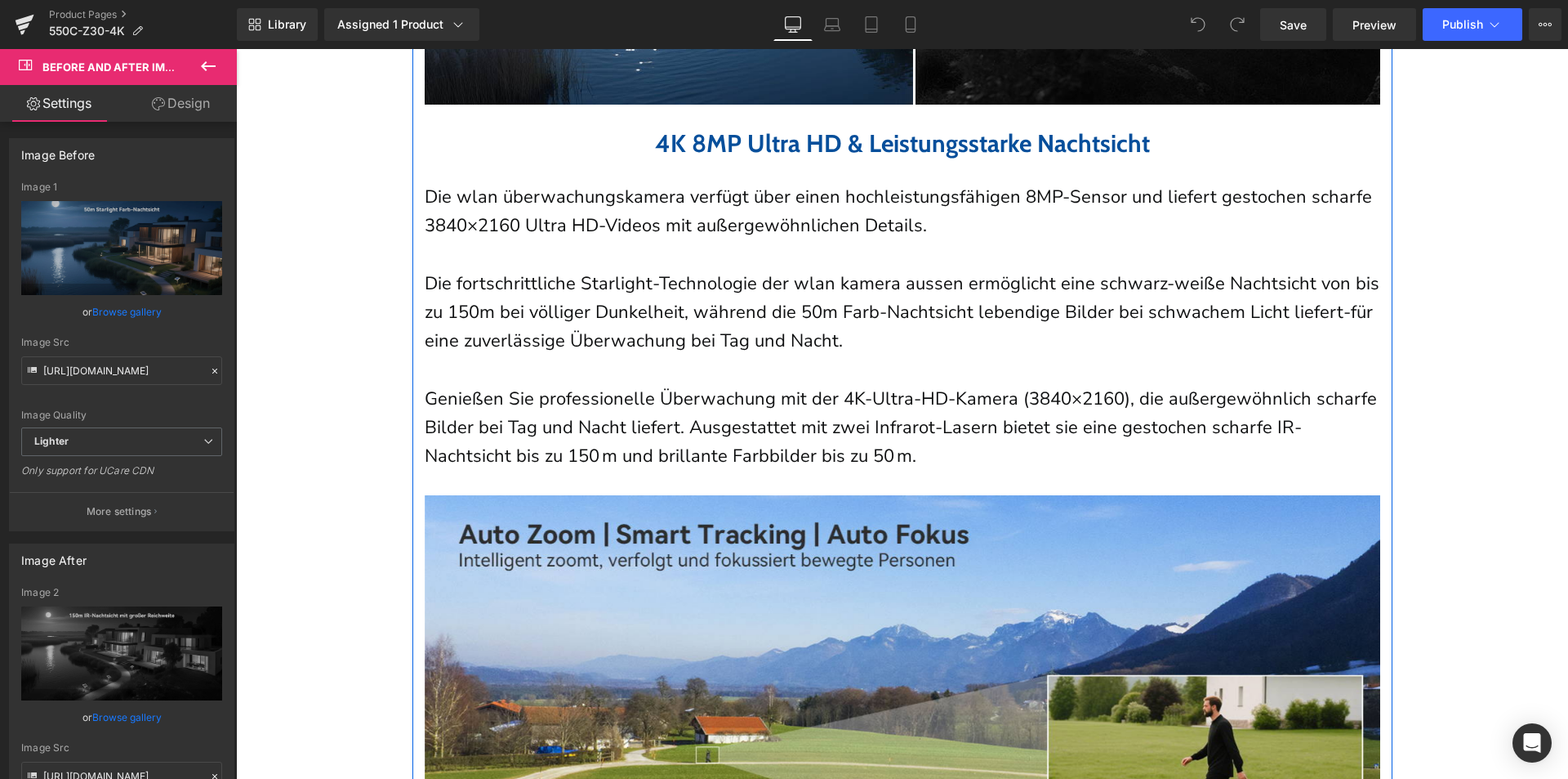
scroll to position [2369, 0]
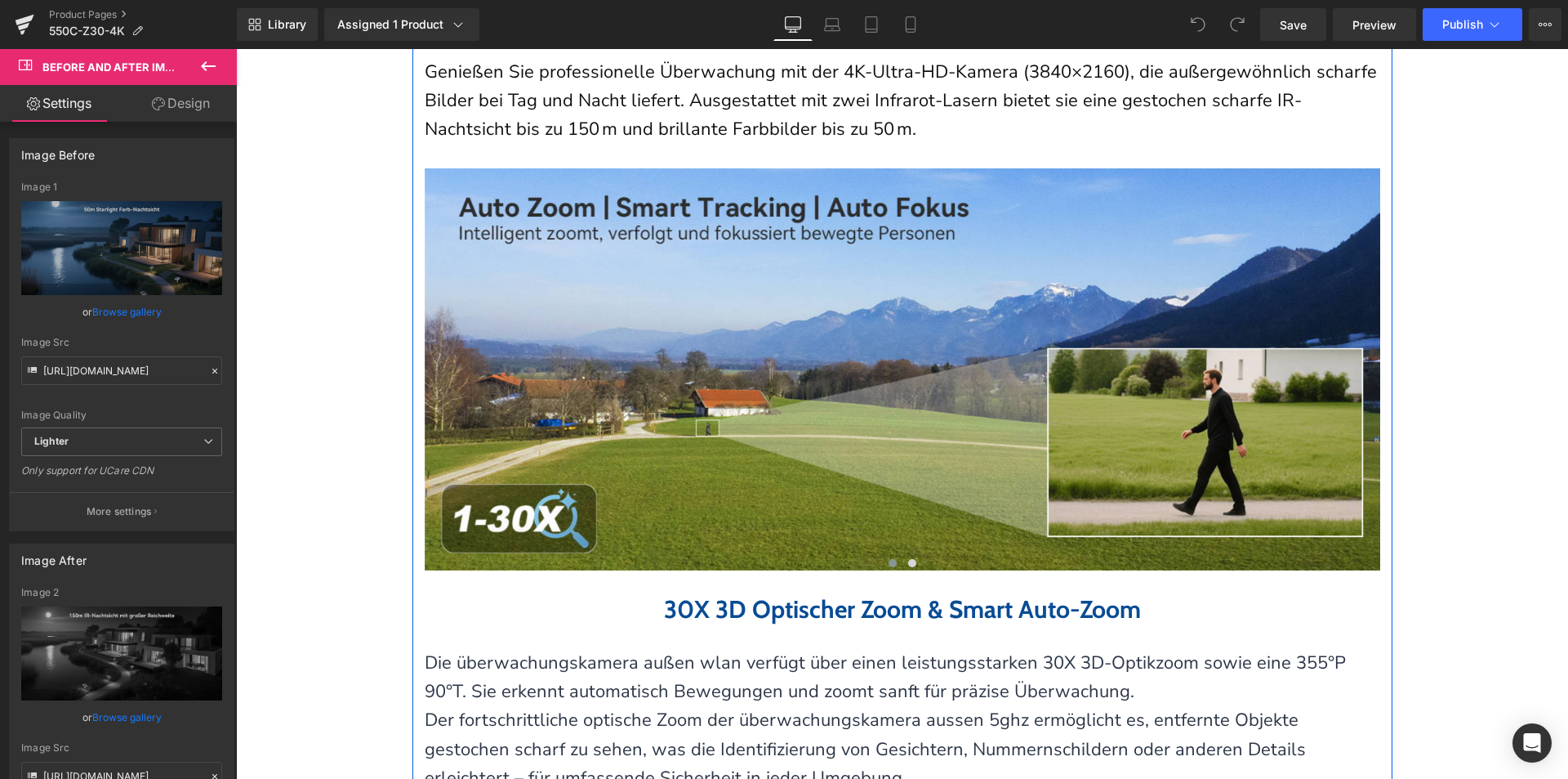
click at [773, 380] on img at bounding box center [915, 368] width 980 height 402
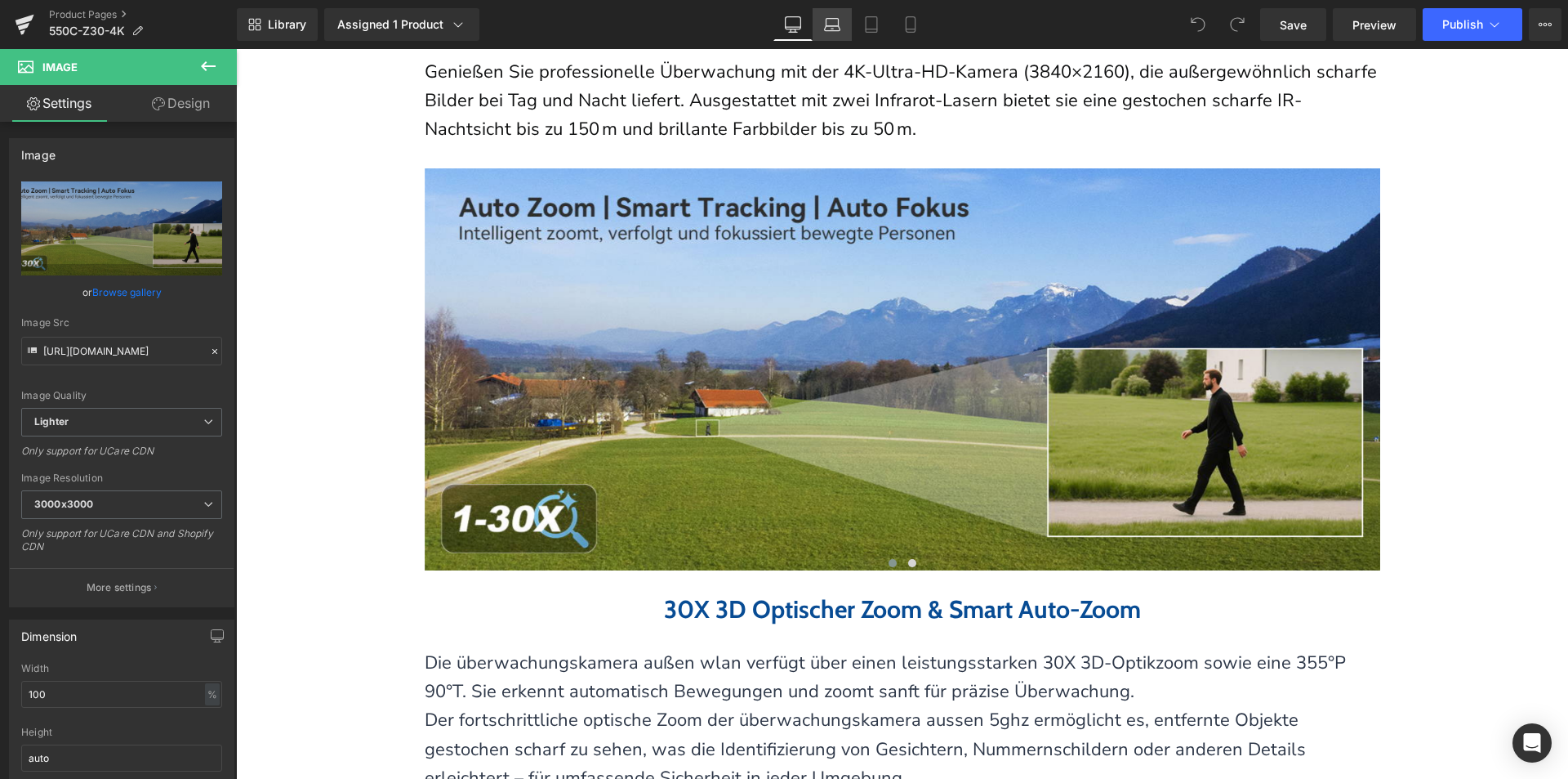
click at [838, 27] on icon at bounding box center [833, 28] width 16 height 5
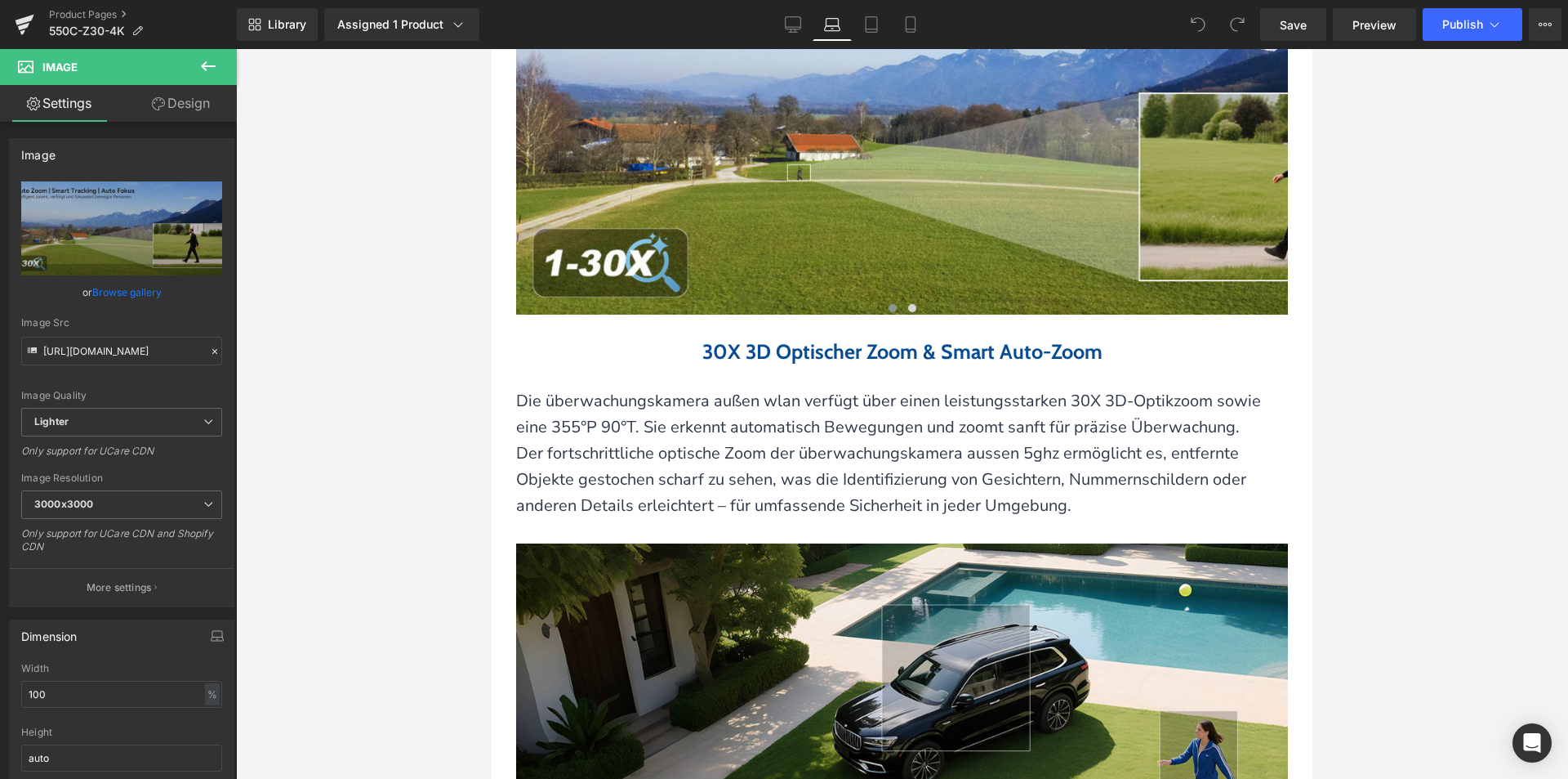
scroll to position [1997, 0]
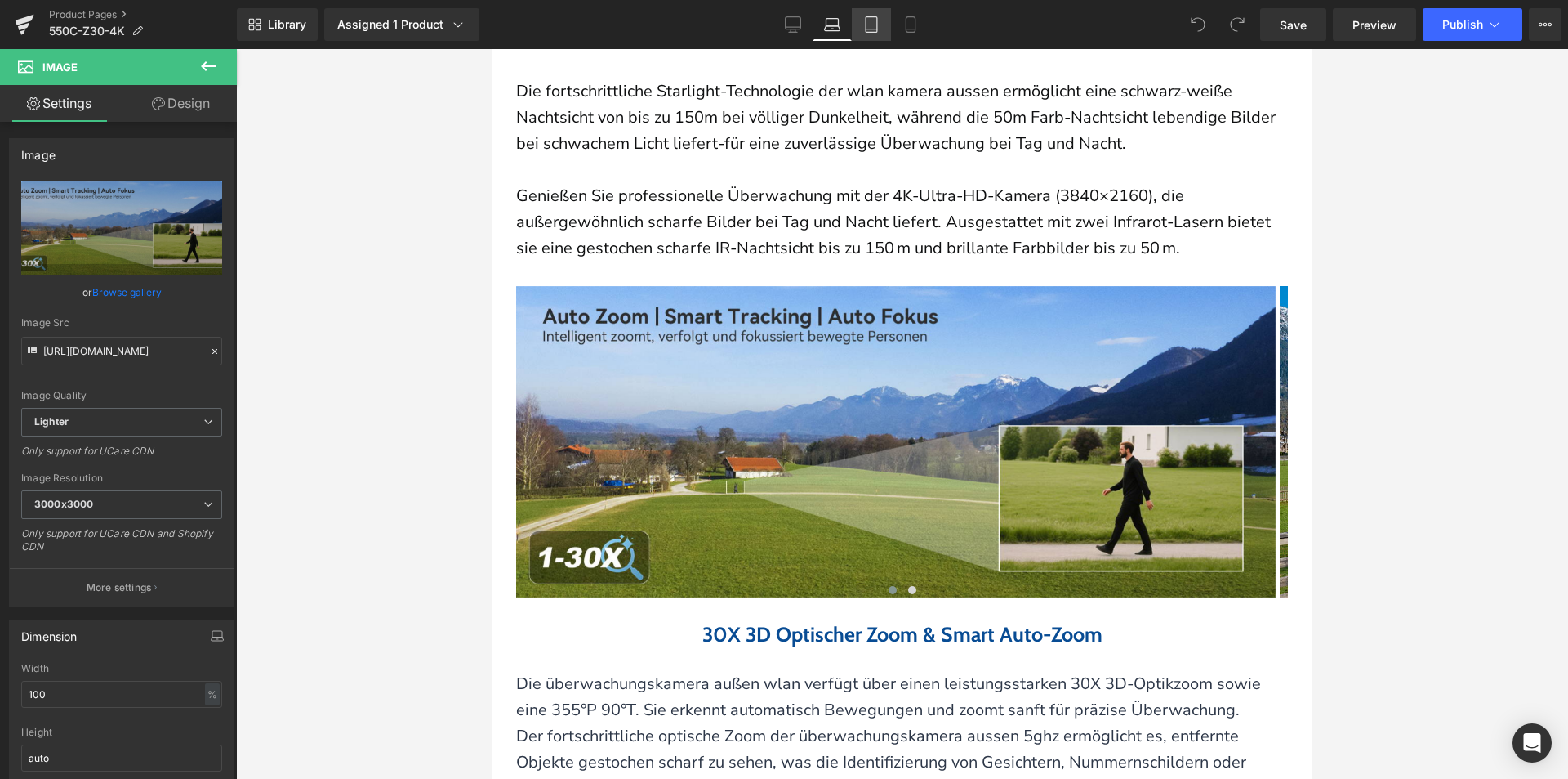
click at [877, 31] on icon at bounding box center [872, 25] width 12 height 16
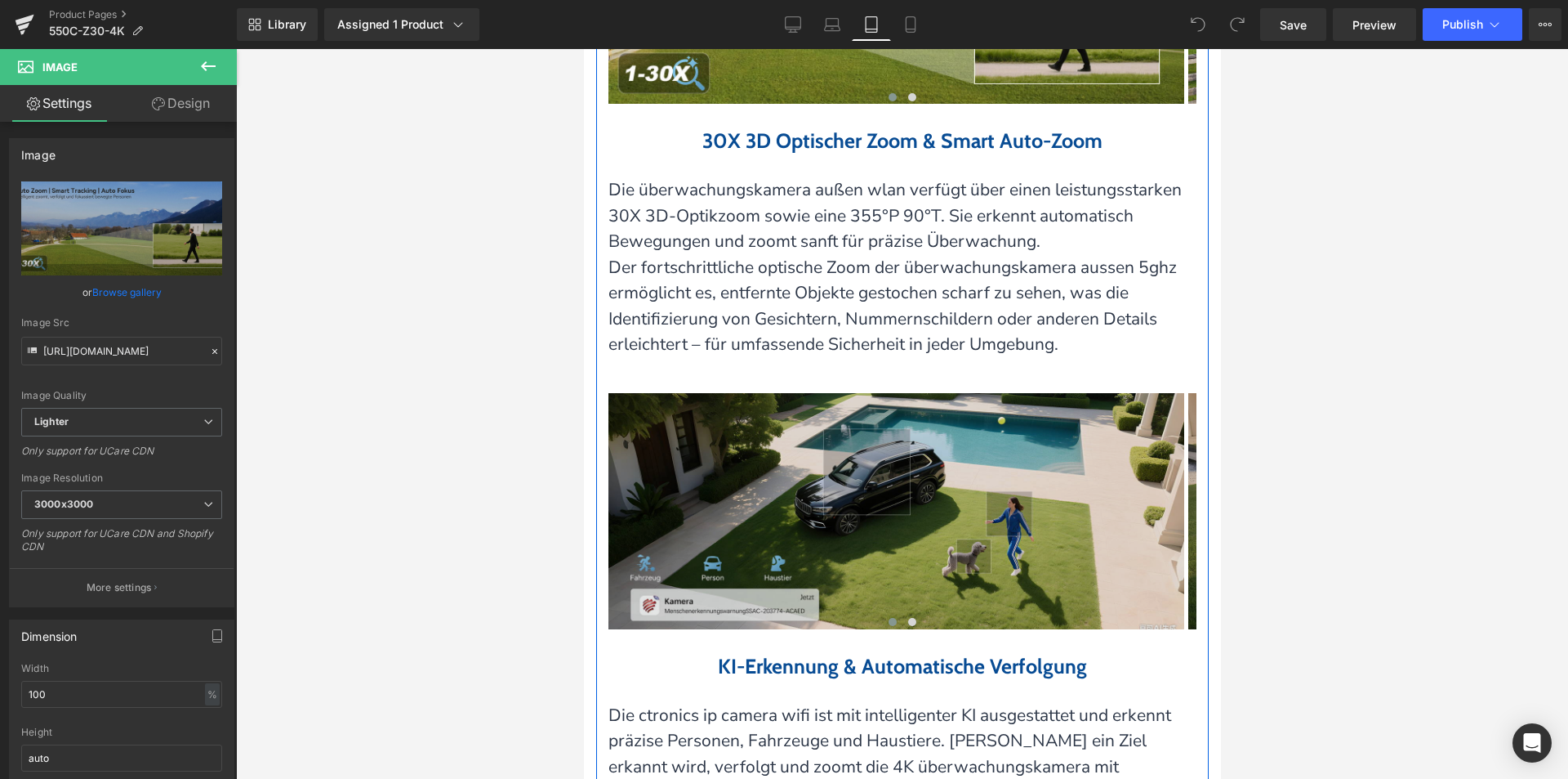
scroll to position [3107, 0]
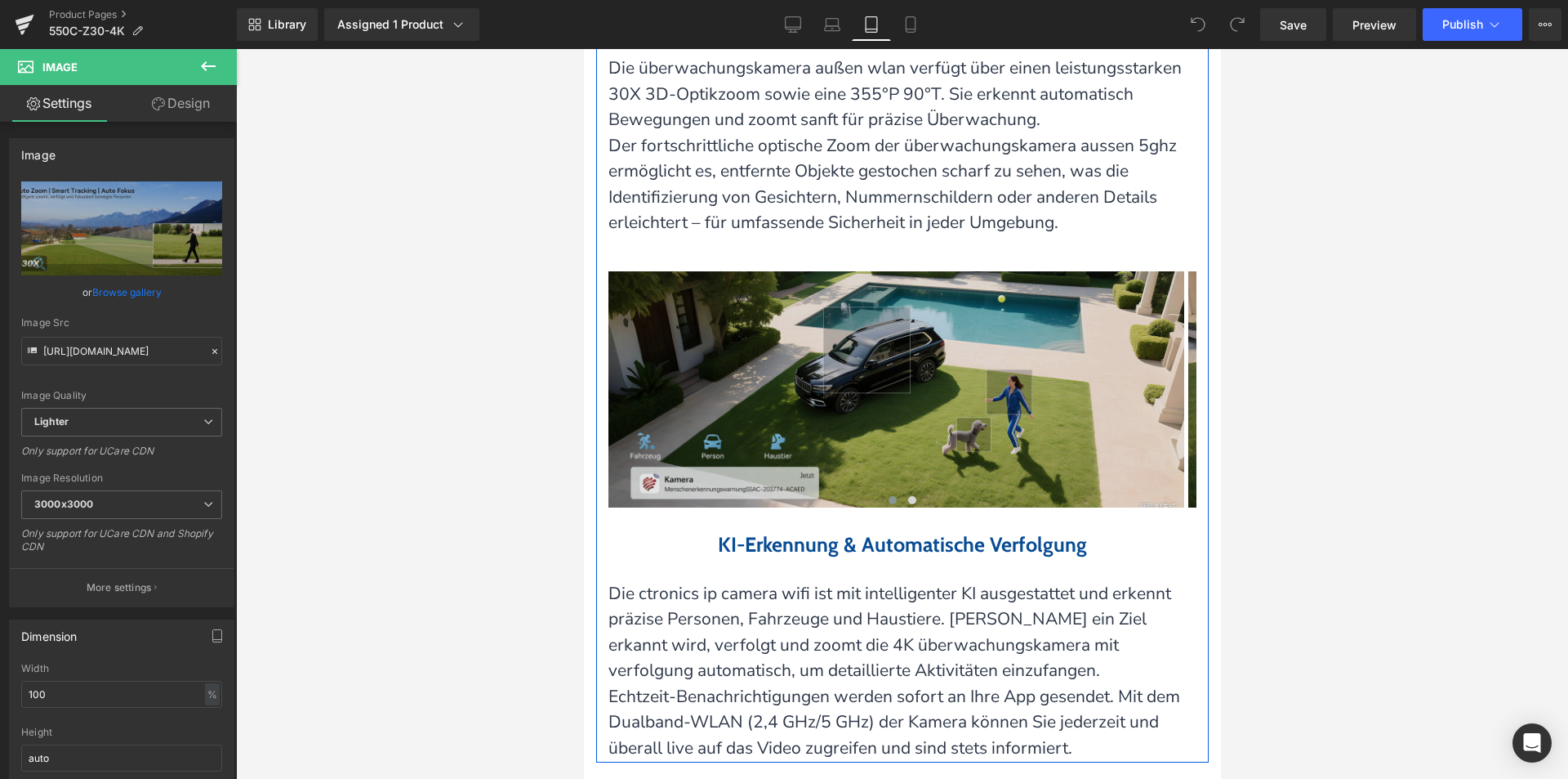
click at [938, 416] on img at bounding box center [895, 389] width 575 height 236
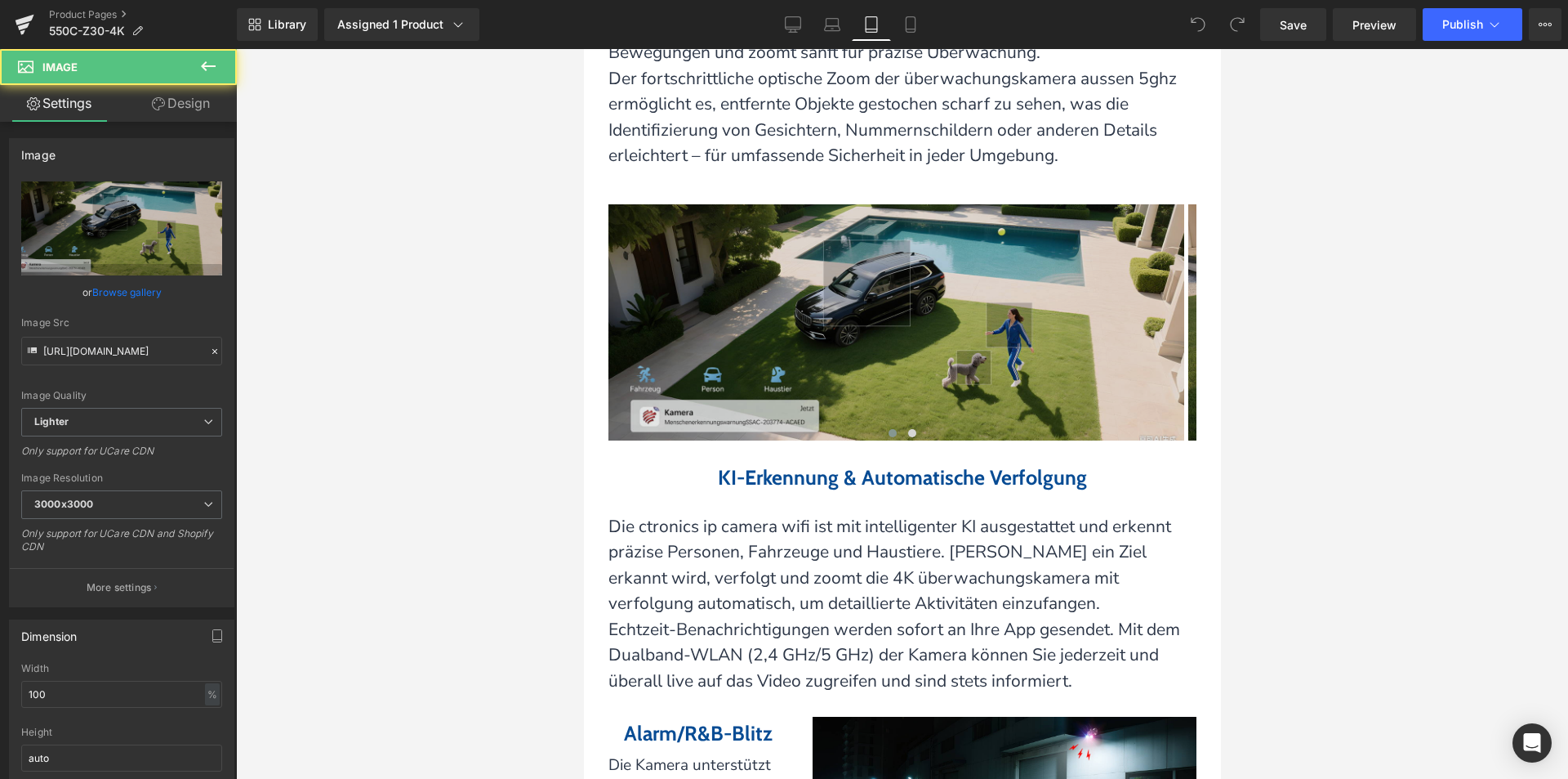
scroll to position [3190, 0]
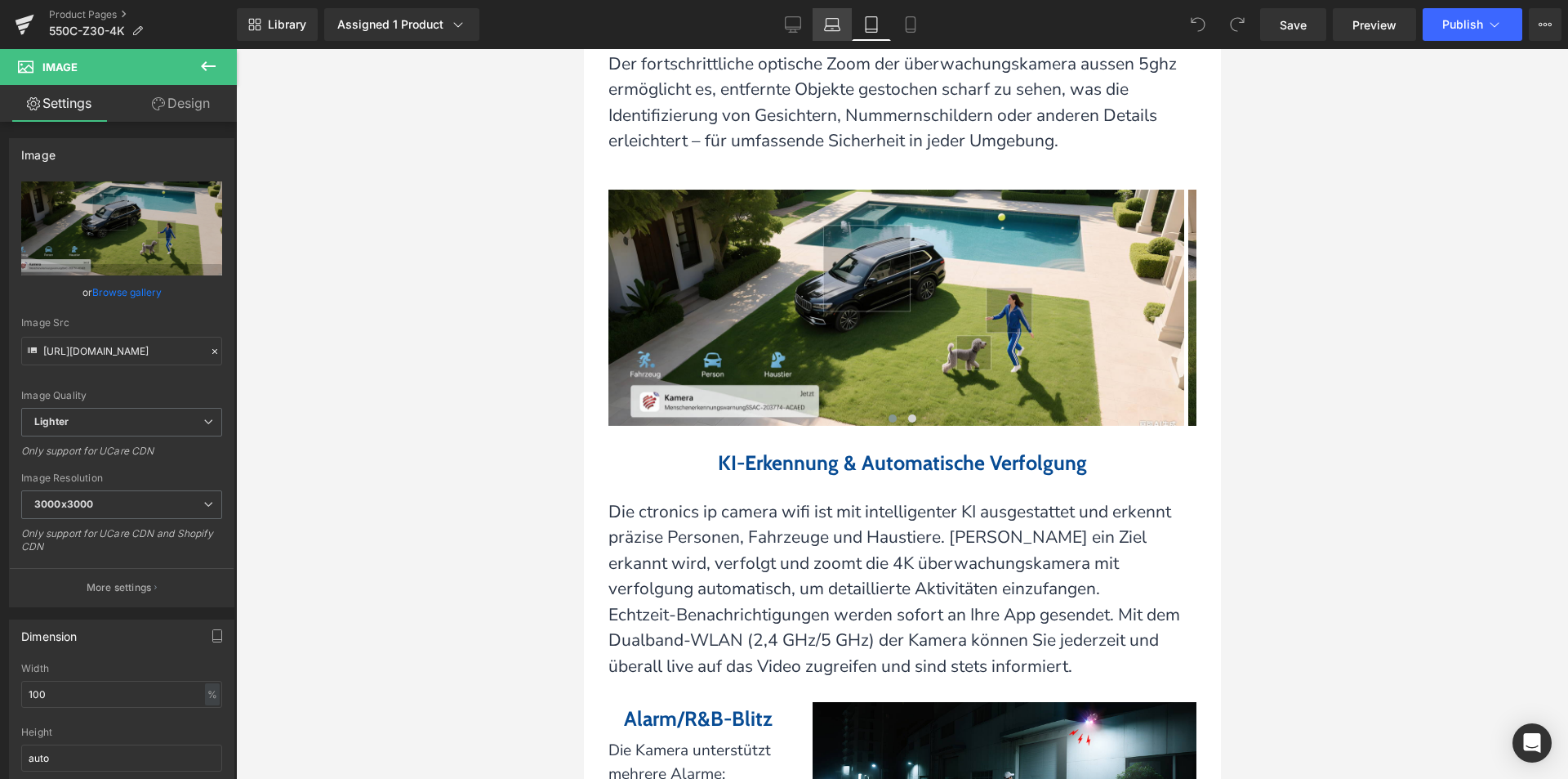
click at [819, 23] on link "Laptop" at bounding box center [833, 24] width 39 height 32
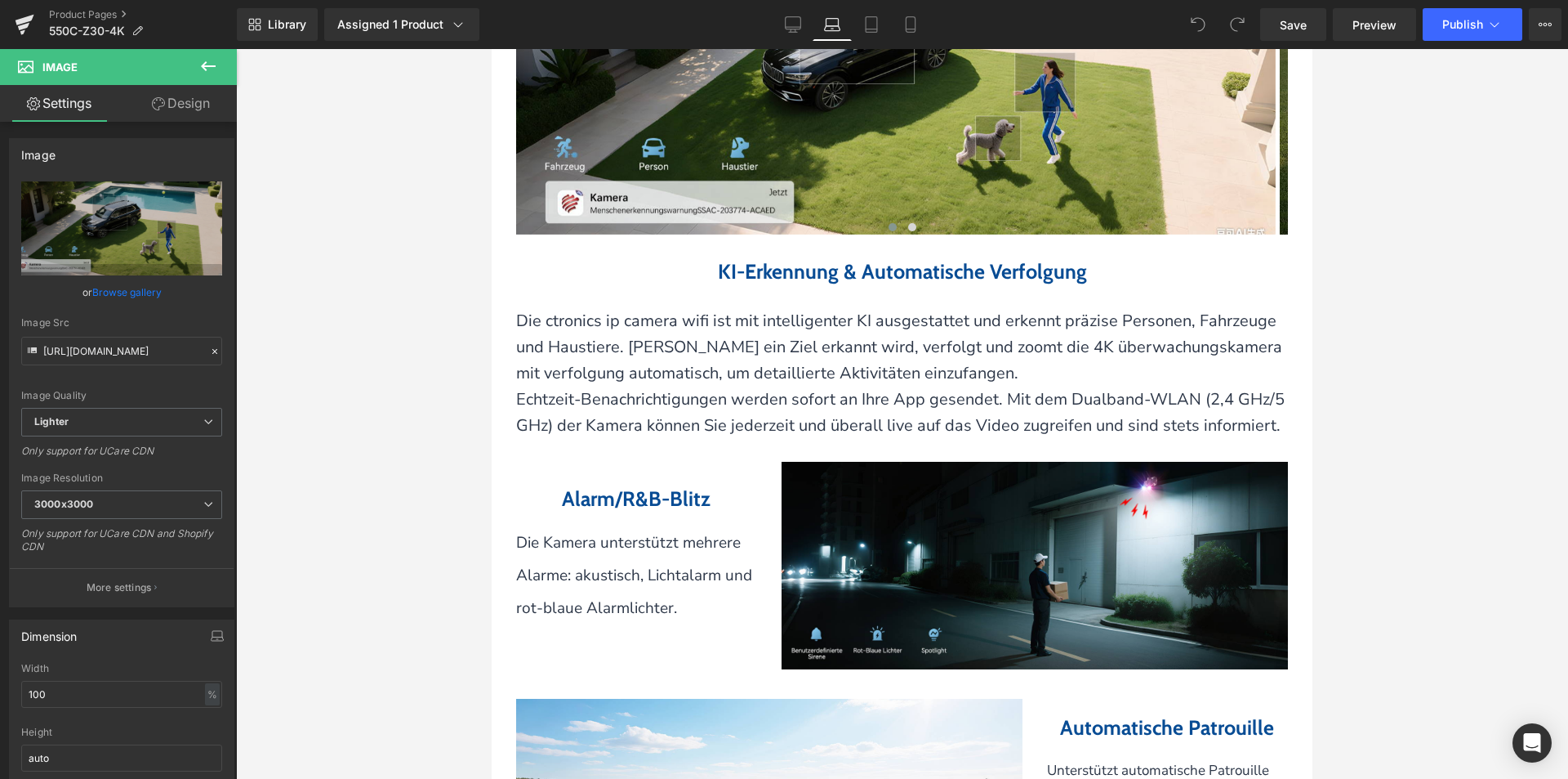
scroll to position [2911, 0]
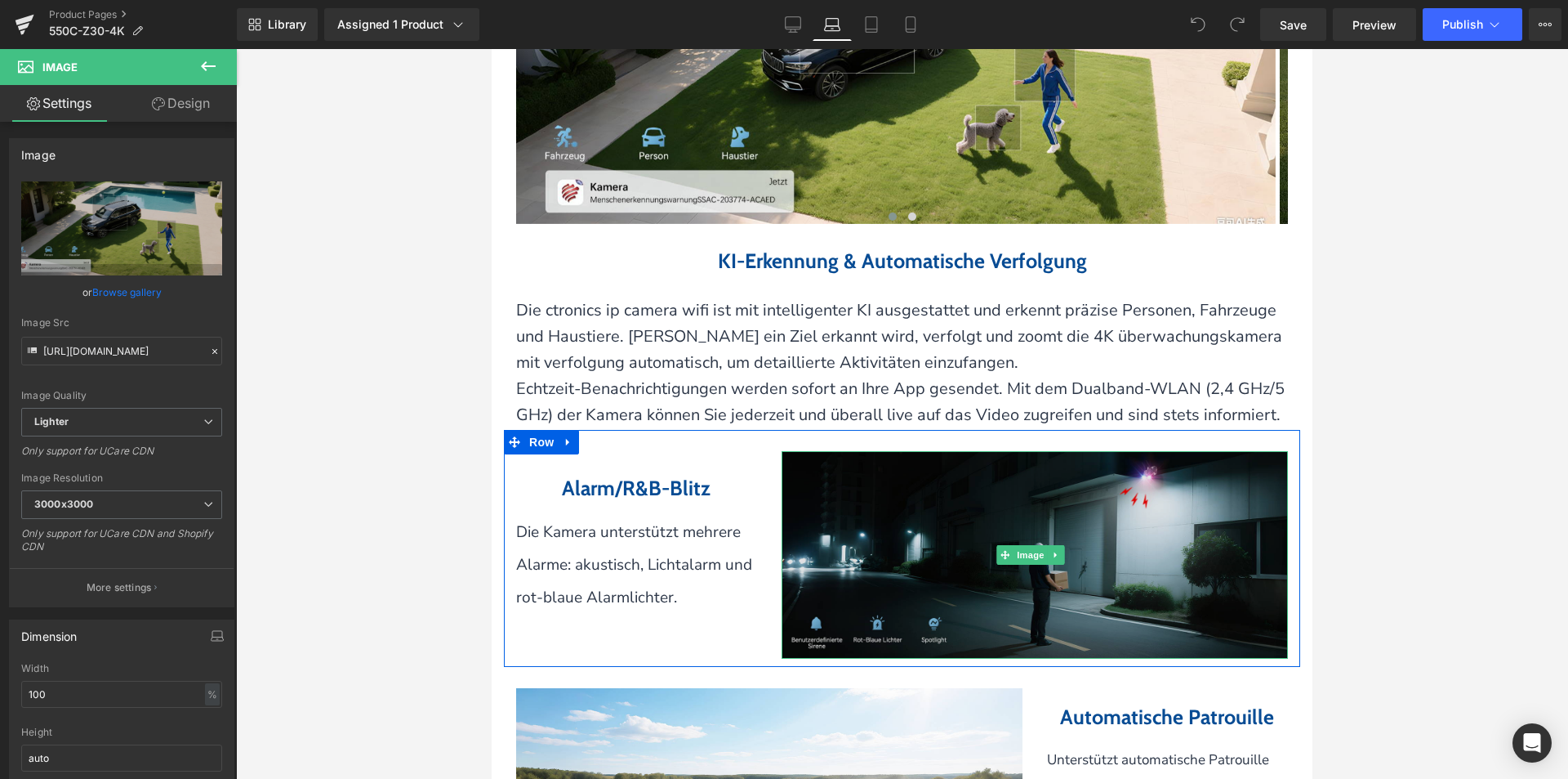
click at [968, 572] on img at bounding box center [1035, 554] width 507 height 207
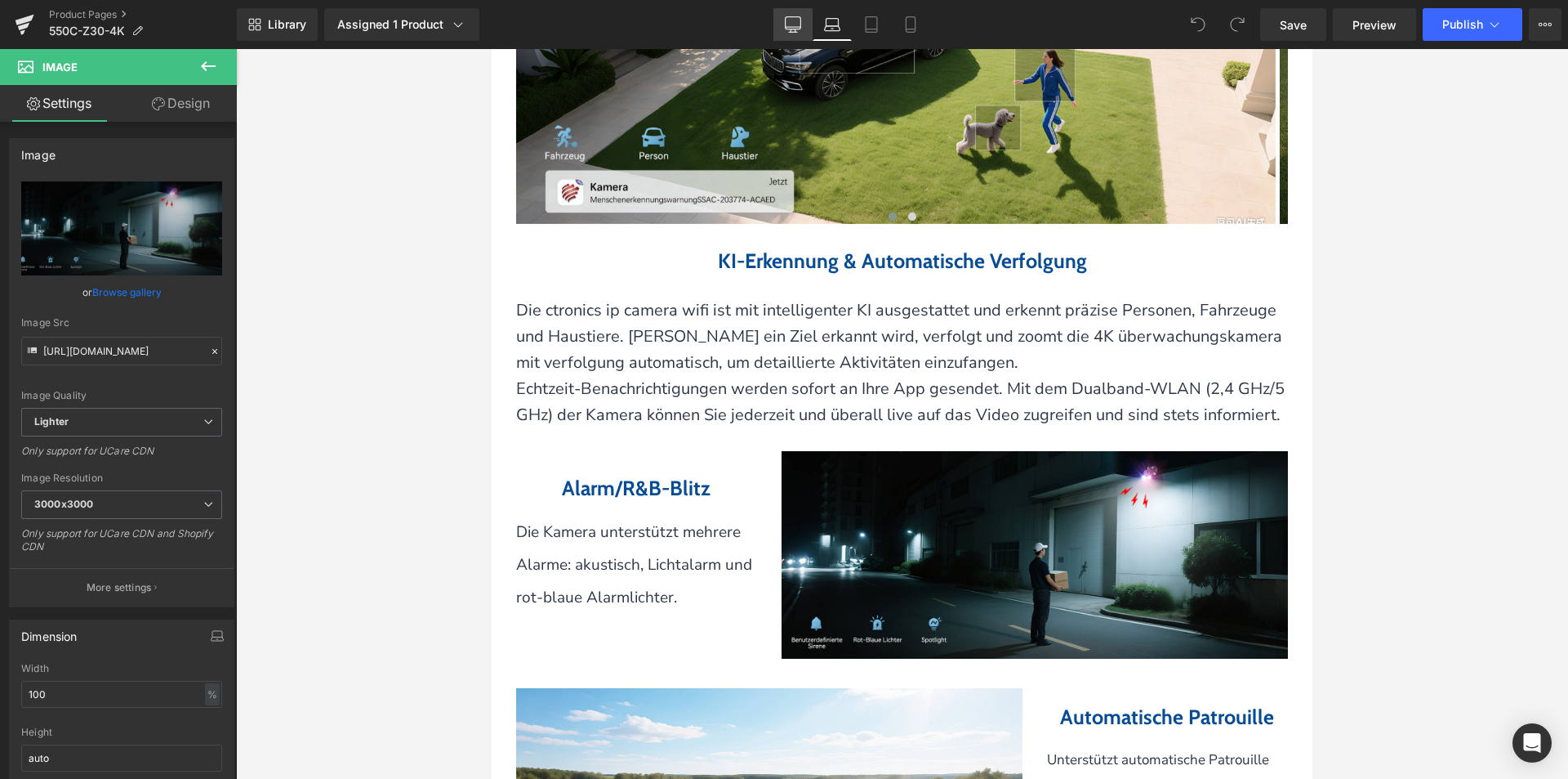
click at [794, 28] on icon at bounding box center [793, 23] width 16 height 12
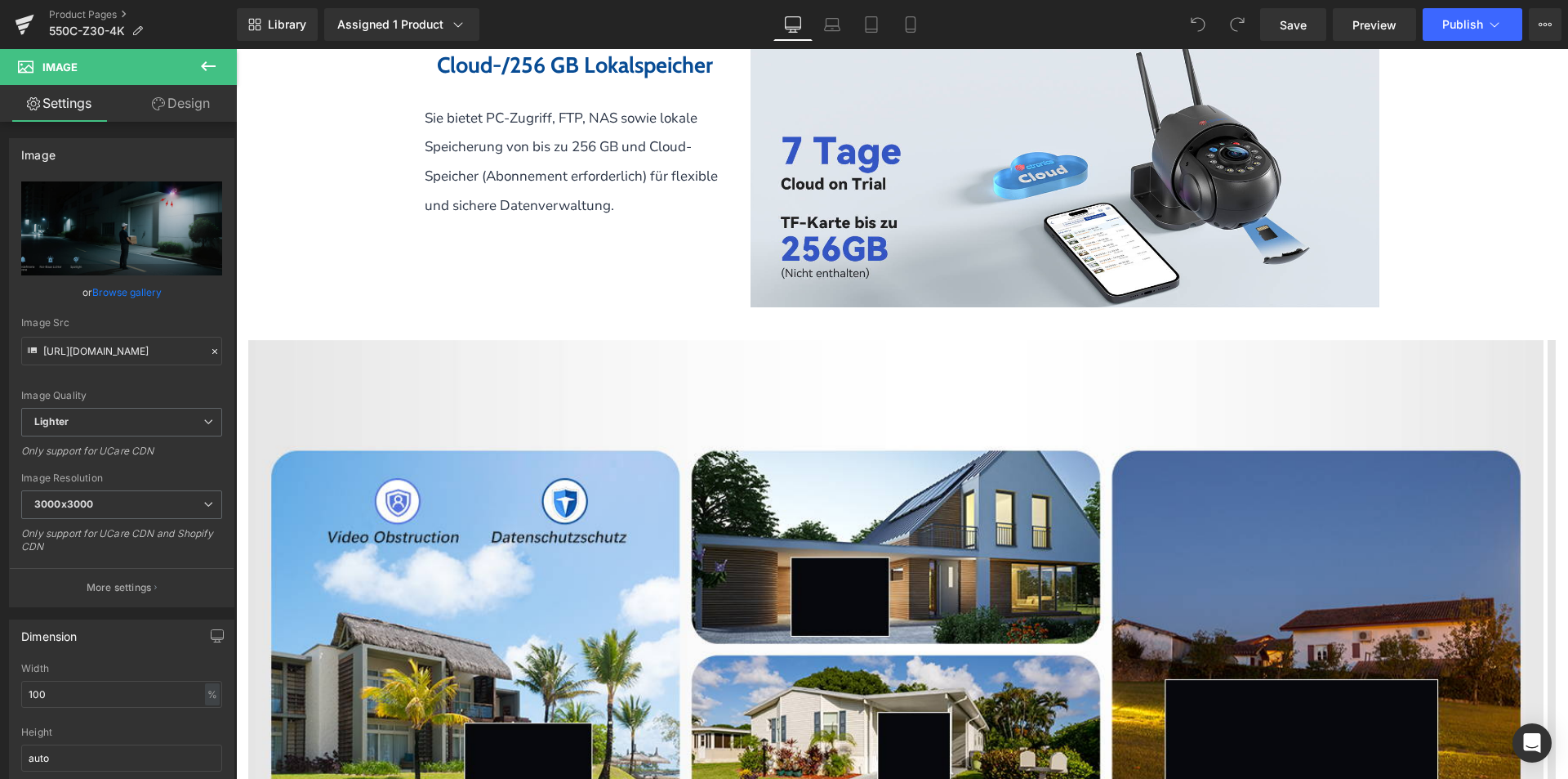
scroll to position [4816, 0]
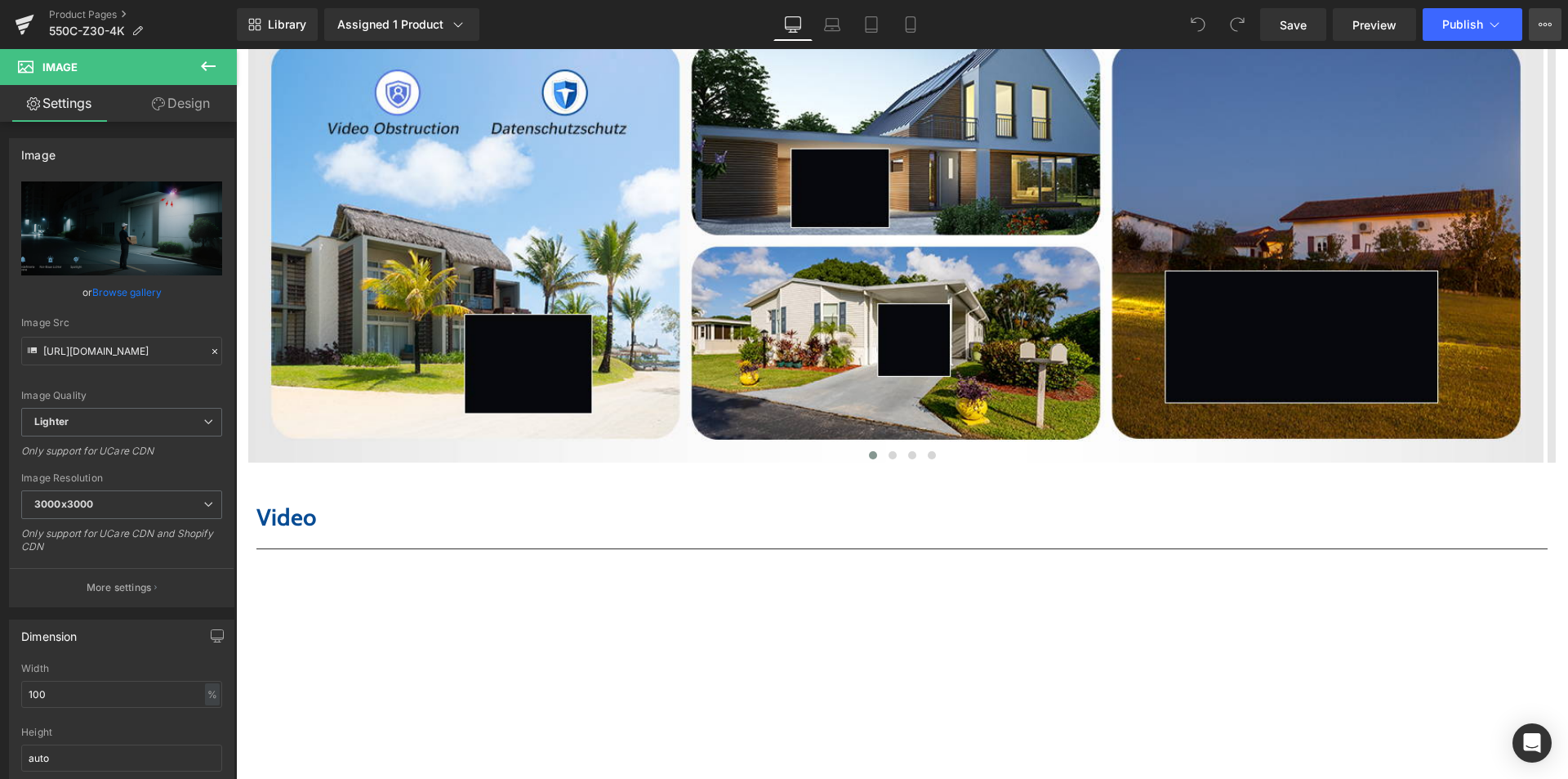
click at [1556, 36] on button "View Live Page View with current Template Save Template to Library Schedule Pub…" at bounding box center [1544, 24] width 32 height 32
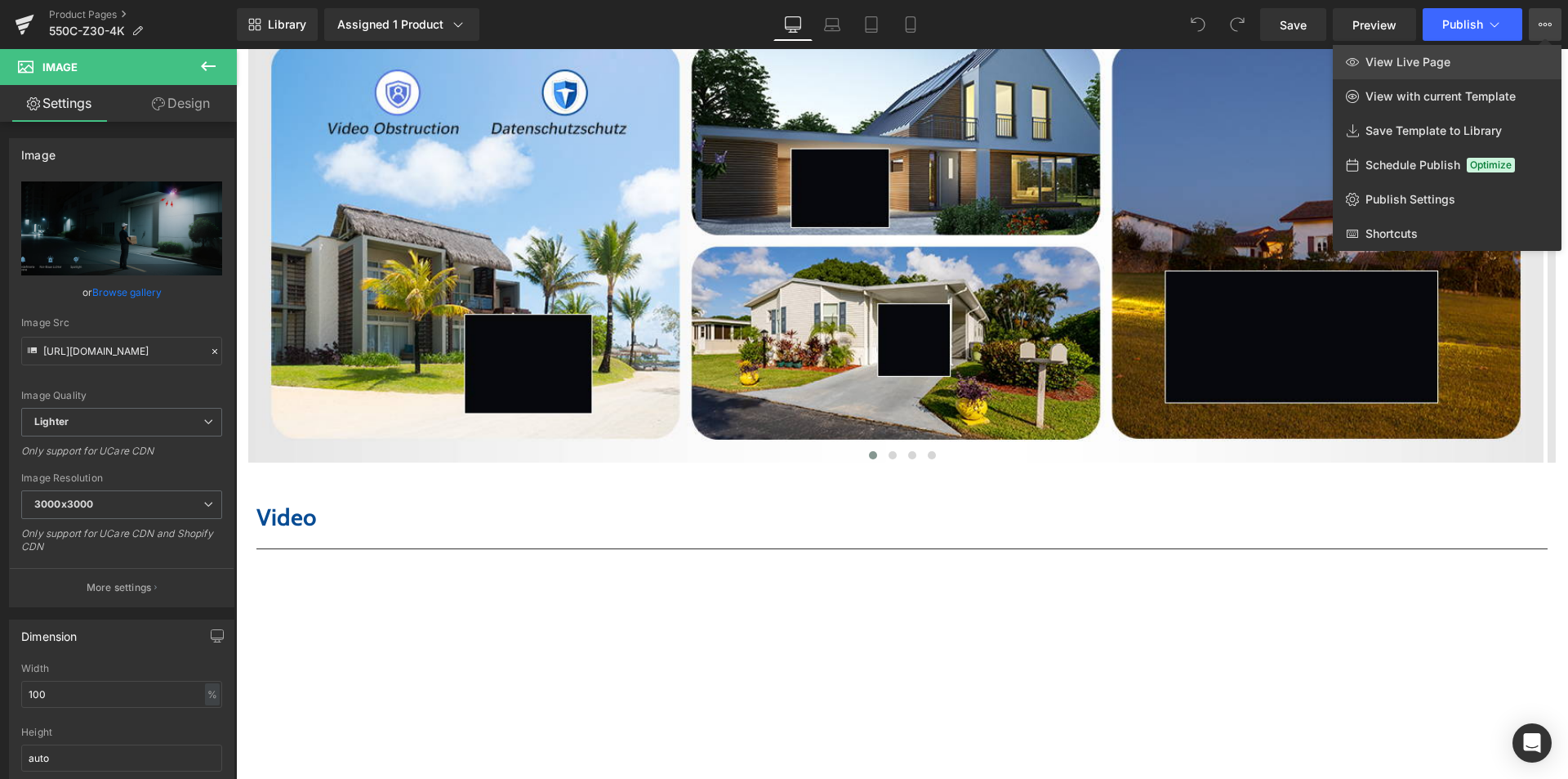
click at [1549, 67] on link "View Live Page" at bounding box center [1447, 62] width 229 height 34
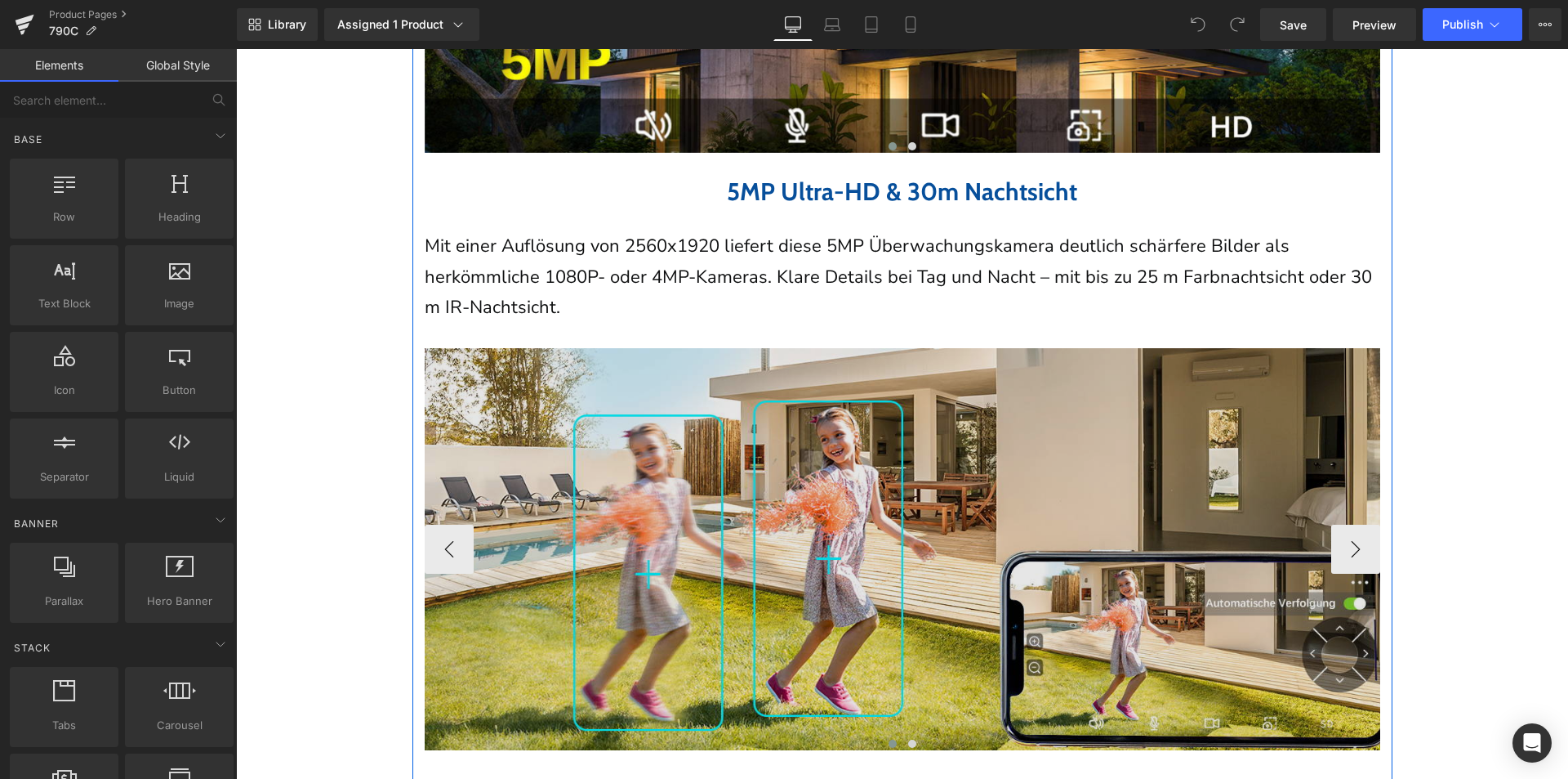
scroll to position [1716, 0]
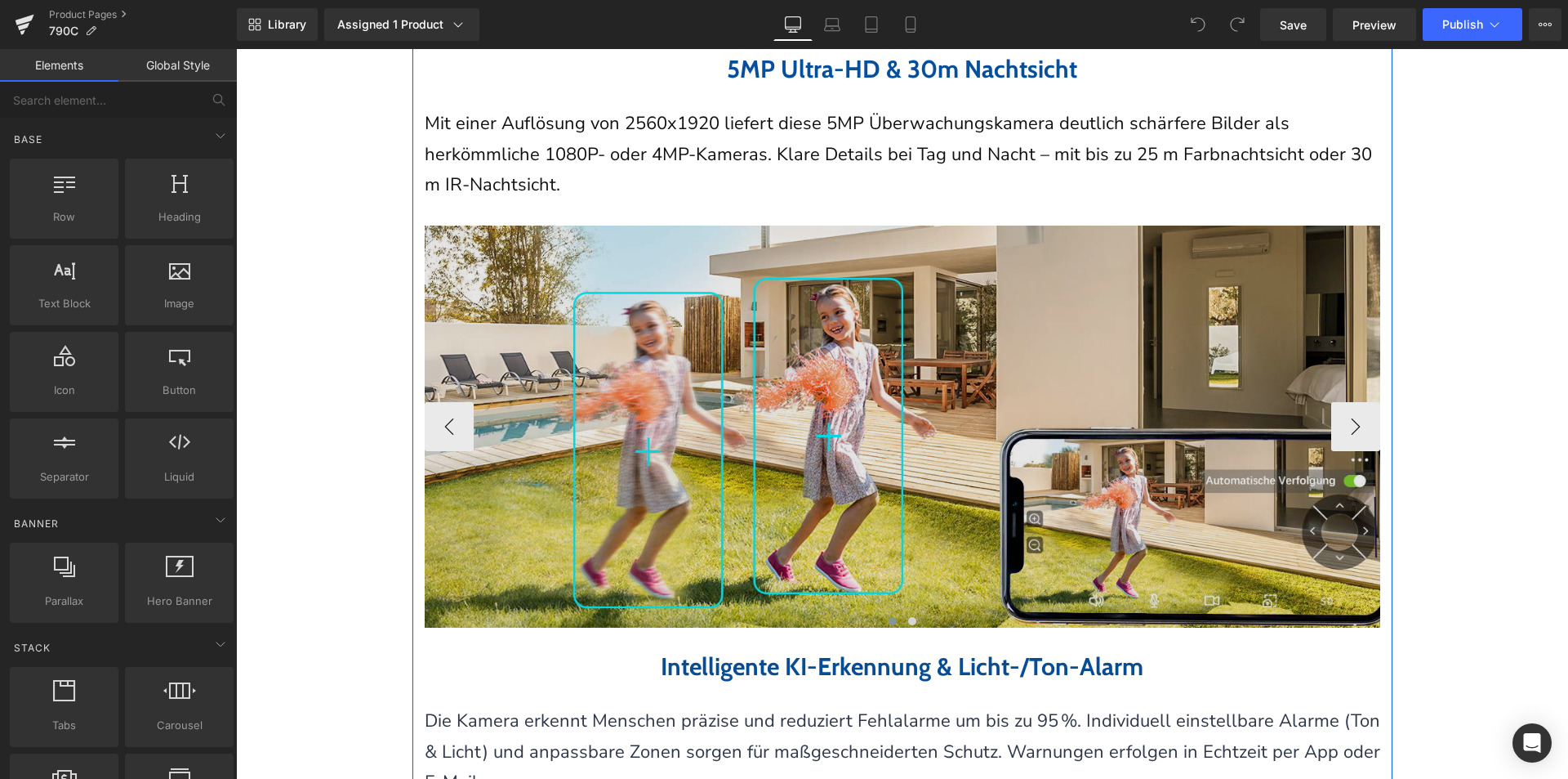
click at [857, 546] on img at bounding box center [915, 426] width 980 height 402
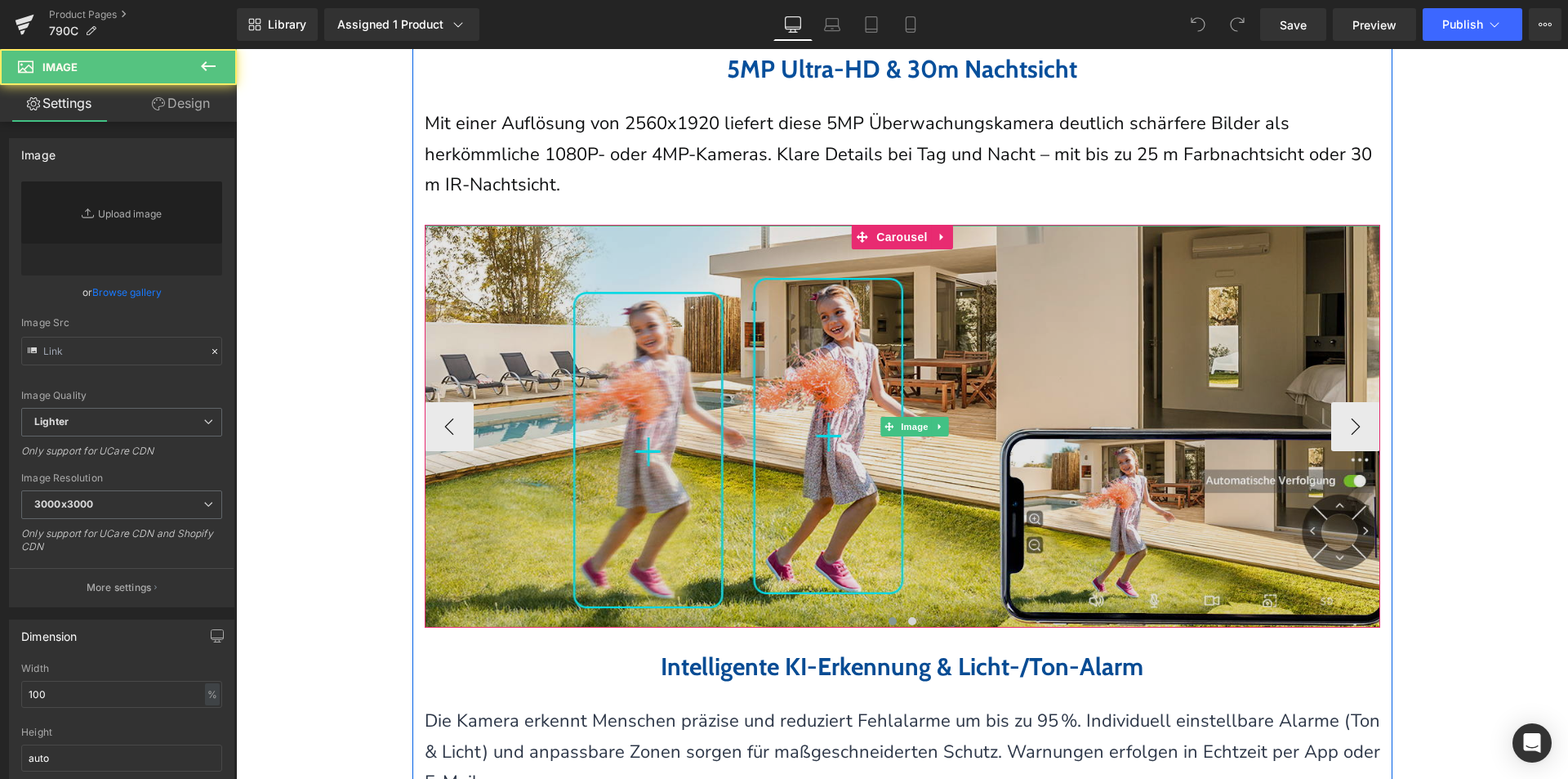
type input "[URL][DOMAIN_NAME]"
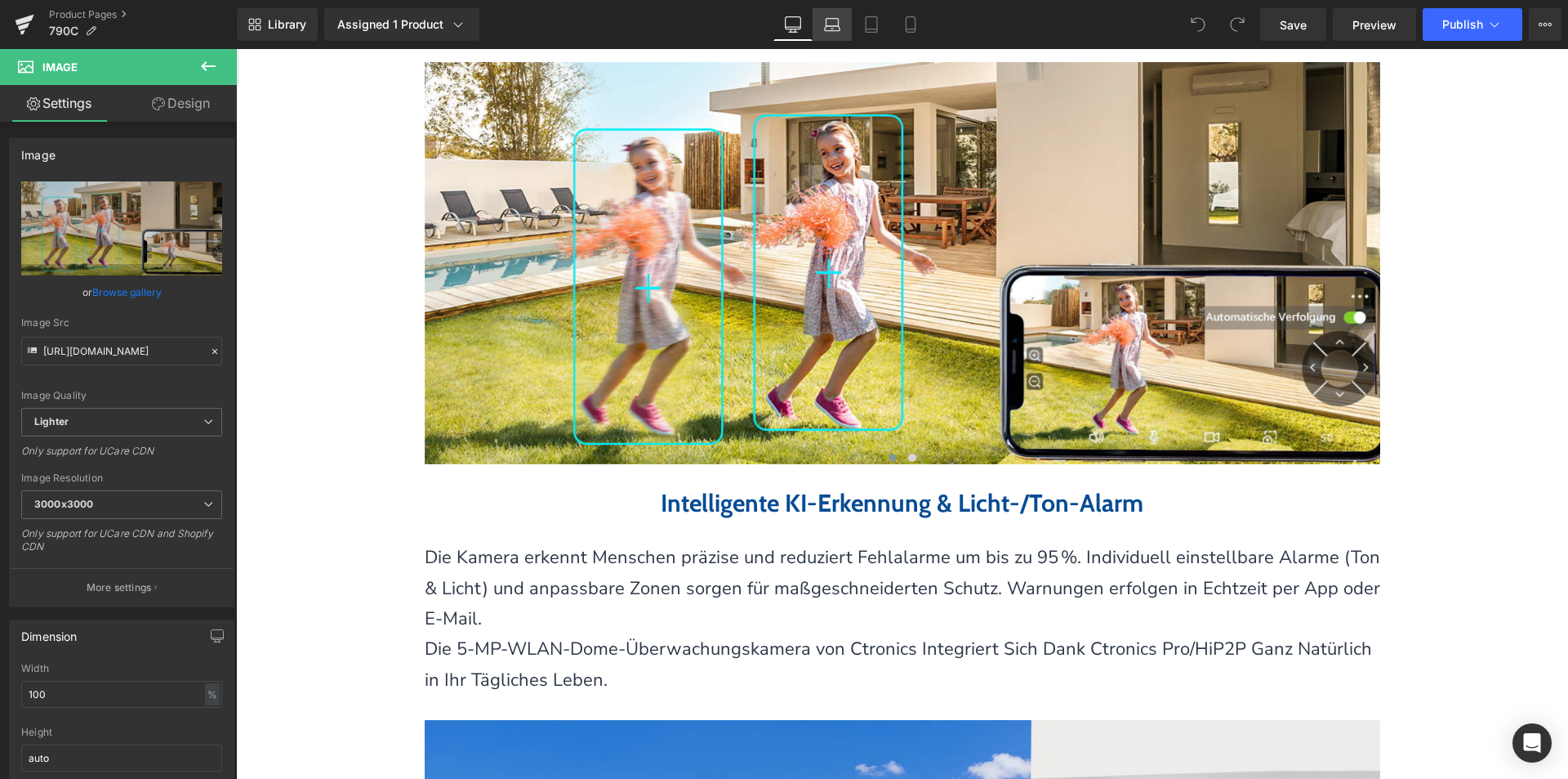
drag, startPoint x: 828, startPoint y: 13, endPoint x: 127, endPoint y: 163, distance: 716.9
click at [828, 13] on link "Laptop" at bounding box center [833, 24] width 39 height 32
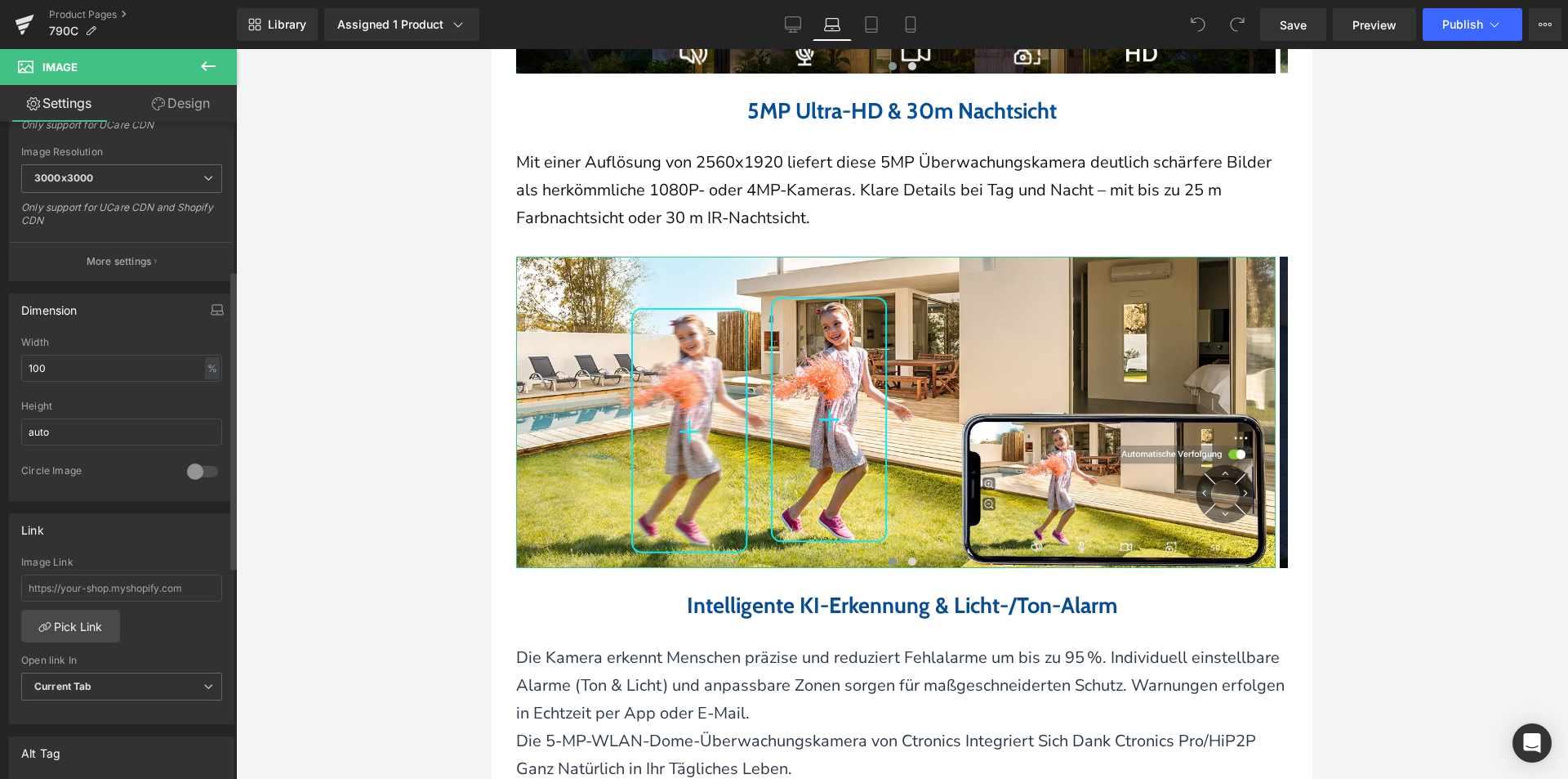
scroll to position [0, 0]
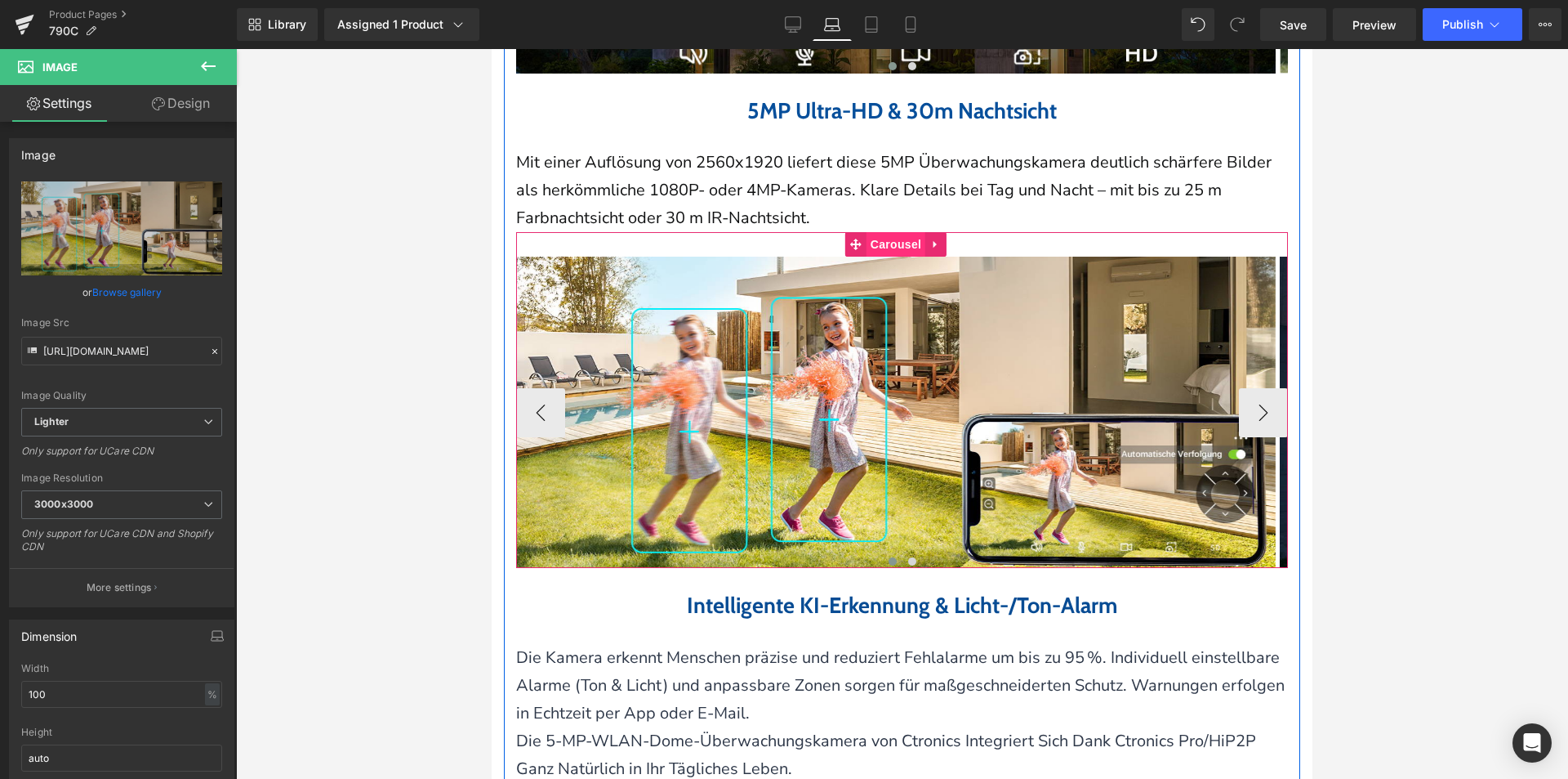
click at [884, 238] on span "Carousel" at bounding box center [896, 244] width 59 height 25
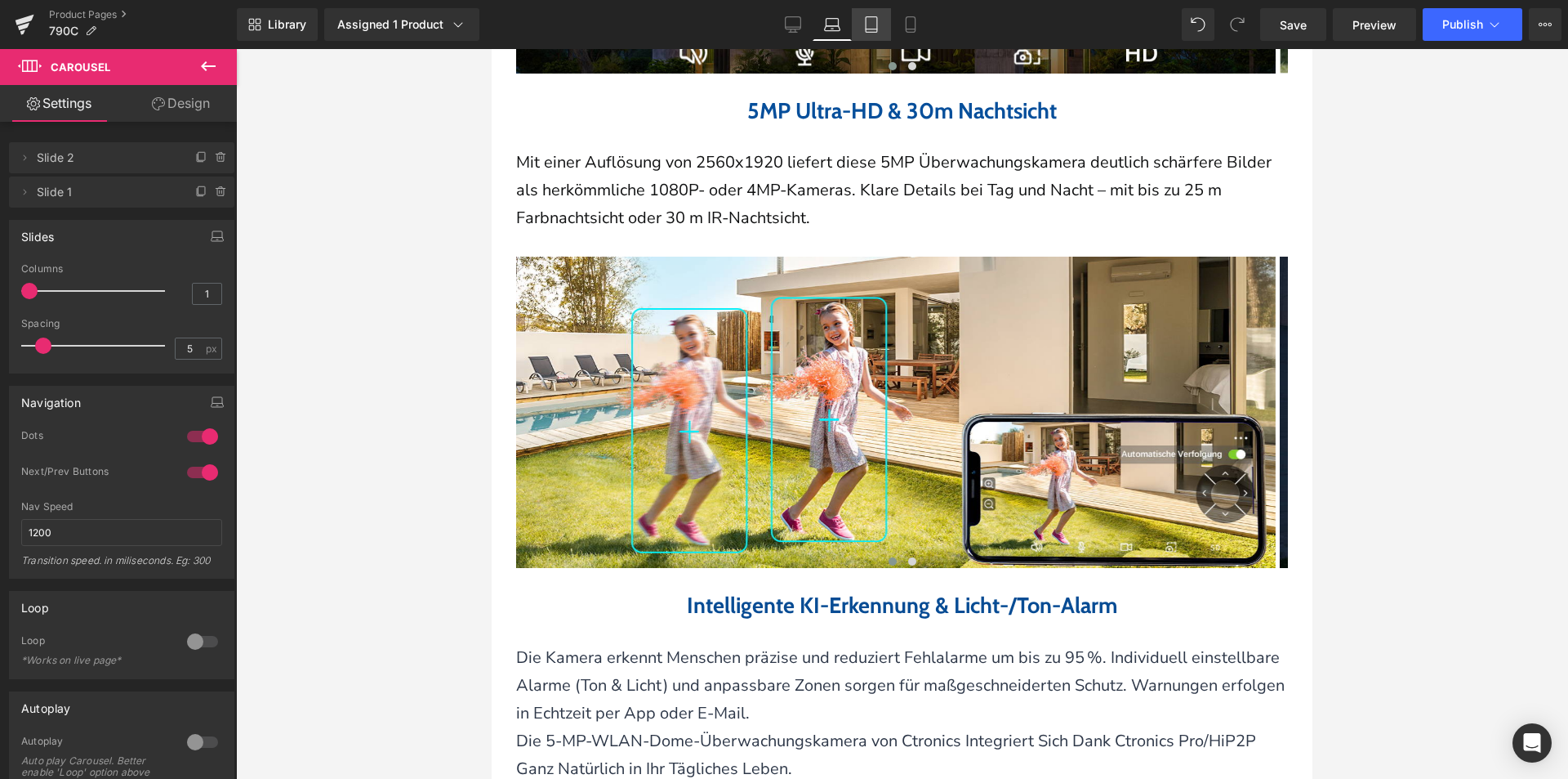
click at [870, 28] on icon at bounding box center [871, 25] width 17 height 17
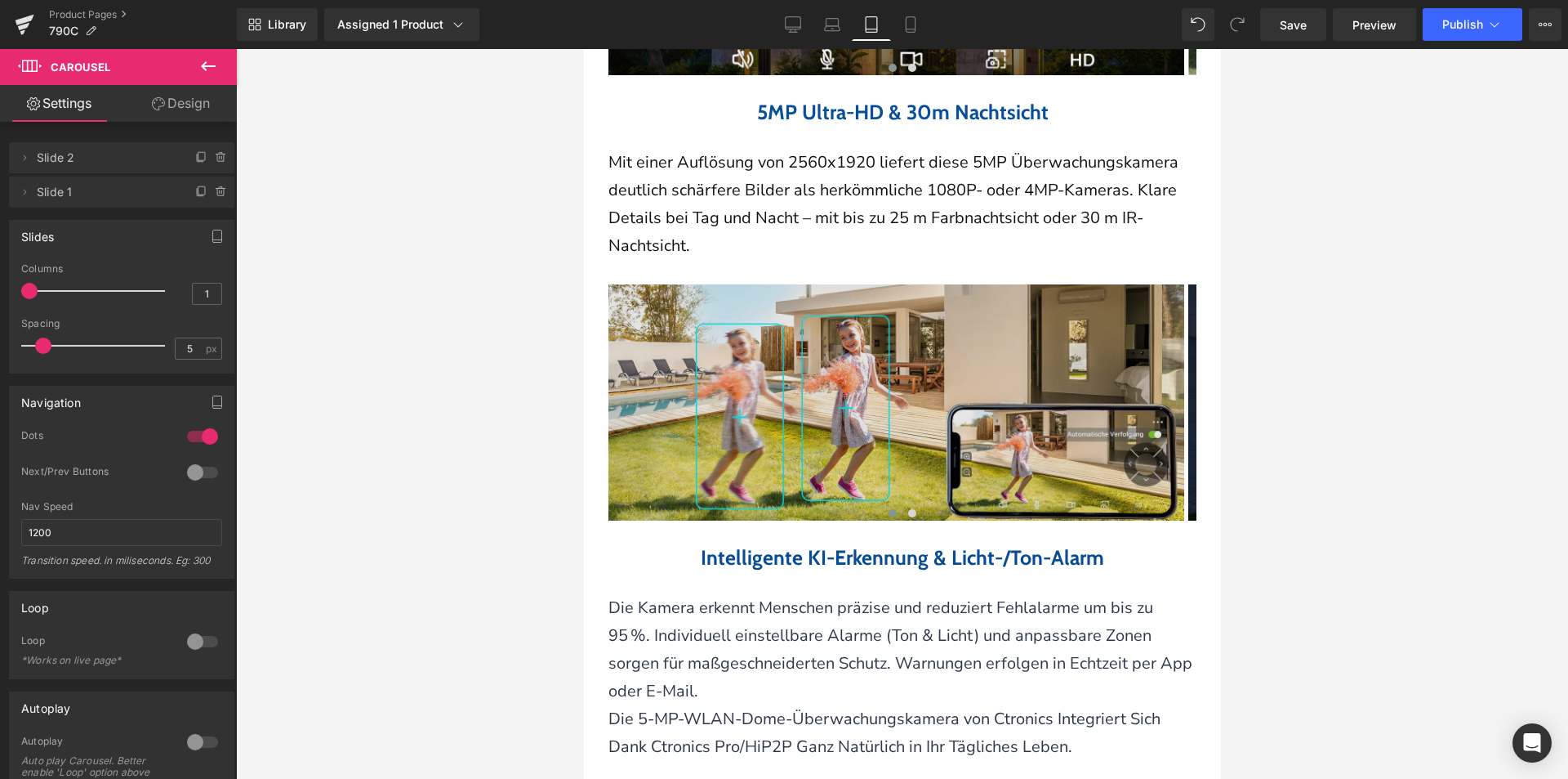
scroll to position [1908, 0]
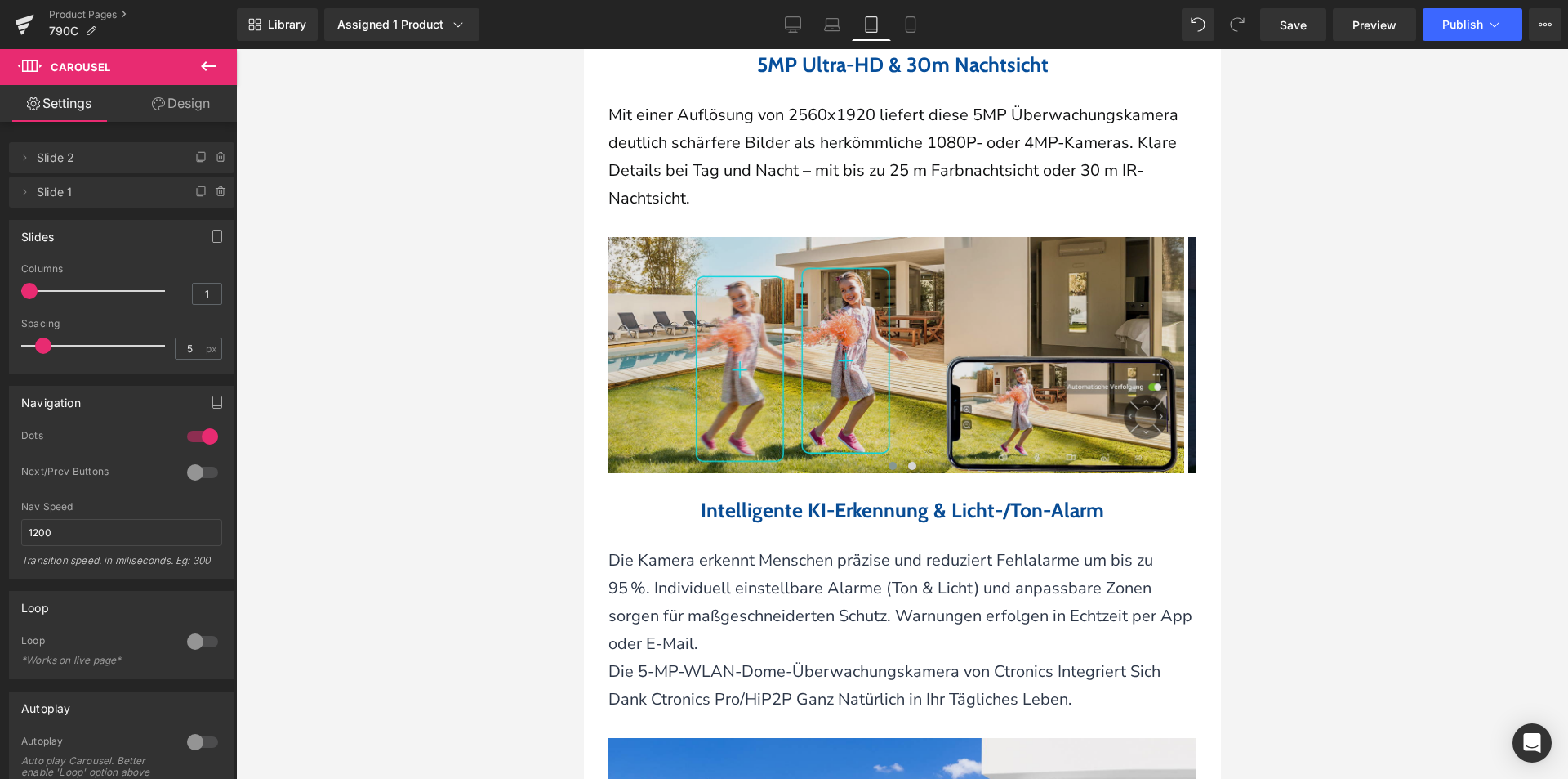
click at [761, 391] on img at bounding box center [895, 355] width 575 height 236
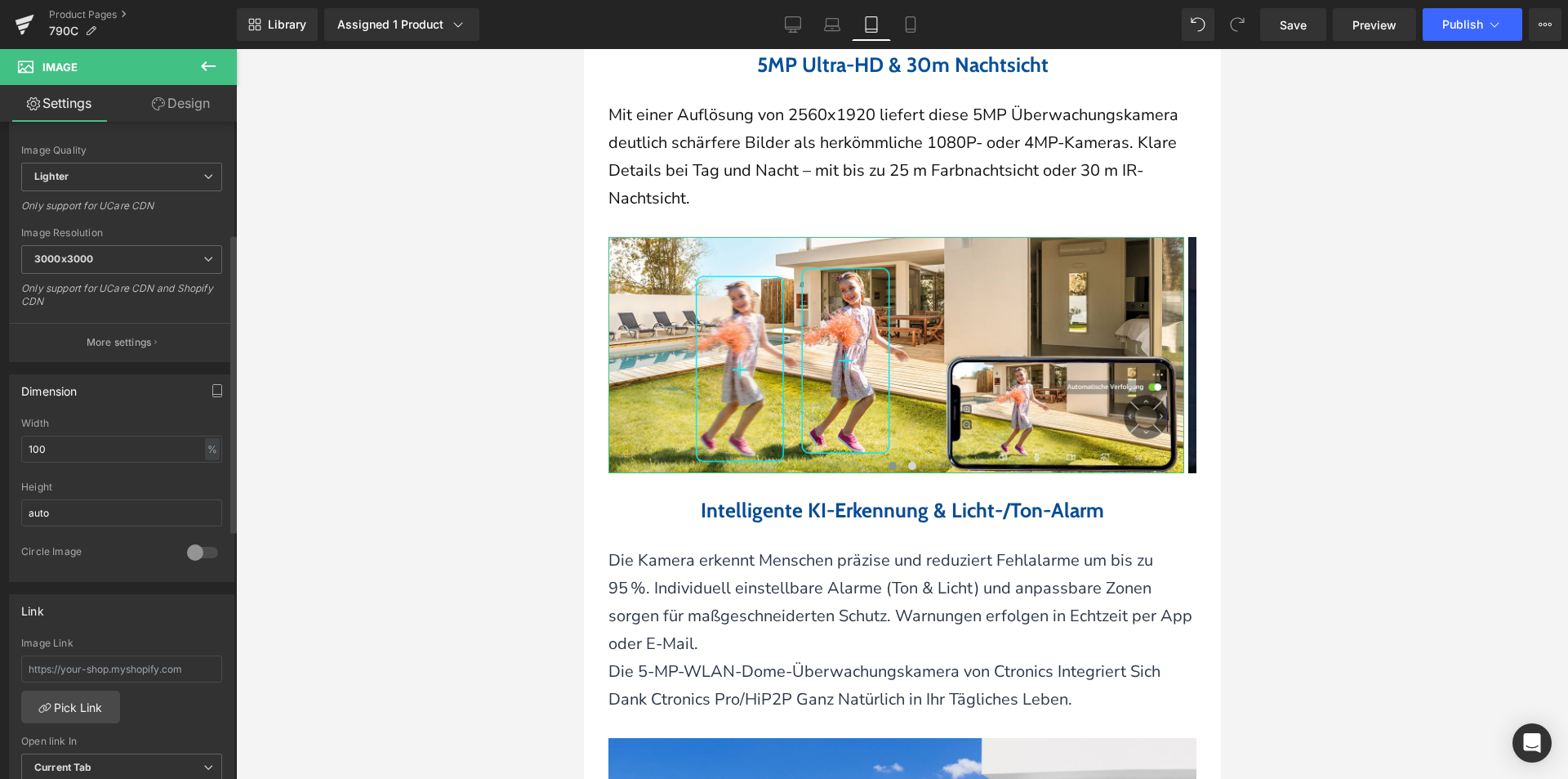
scroll to position [0, 0]
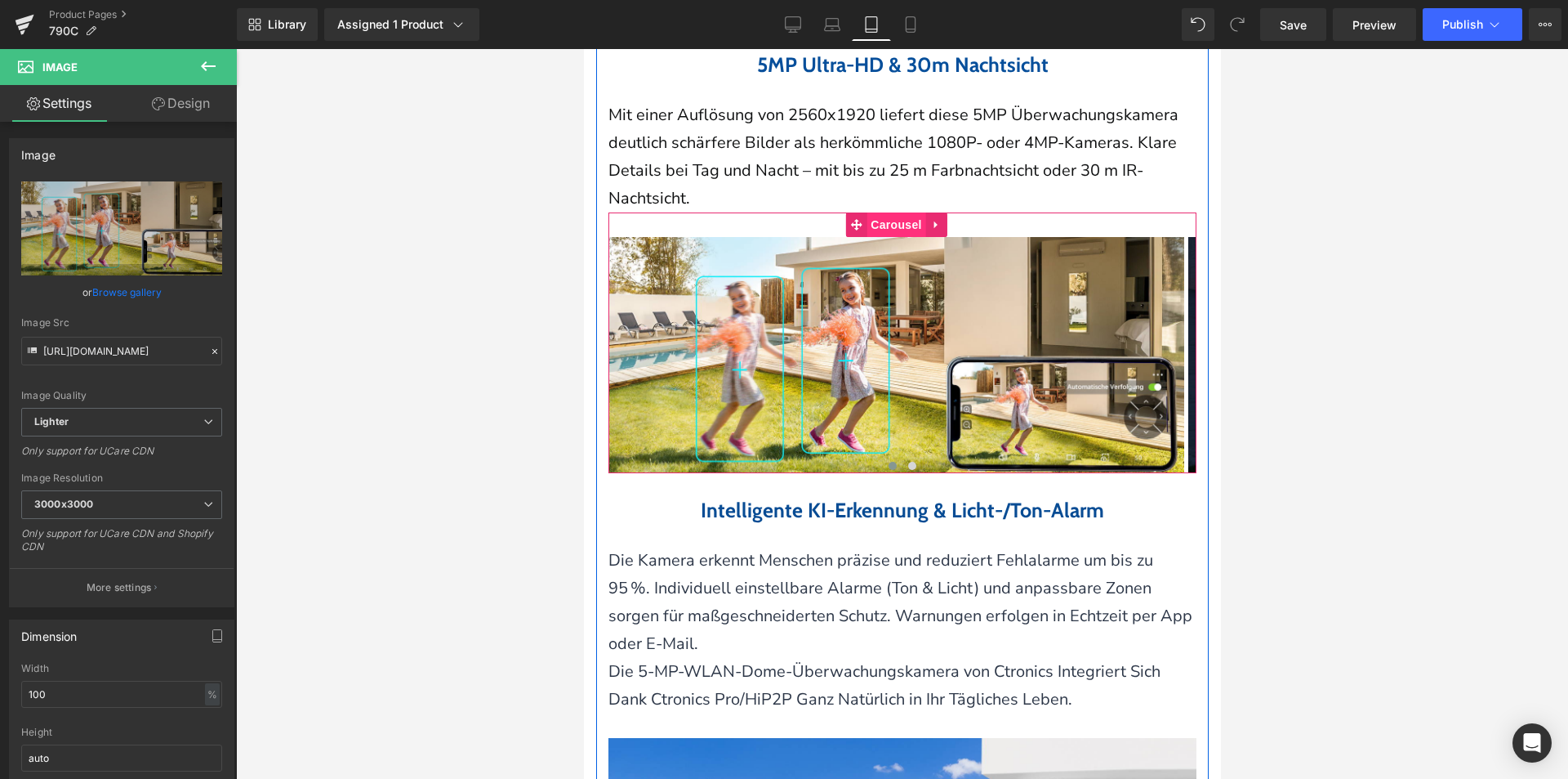
click at [878, 237] on span "Carousel" at bounding box center [895, 224] width 59 height 25
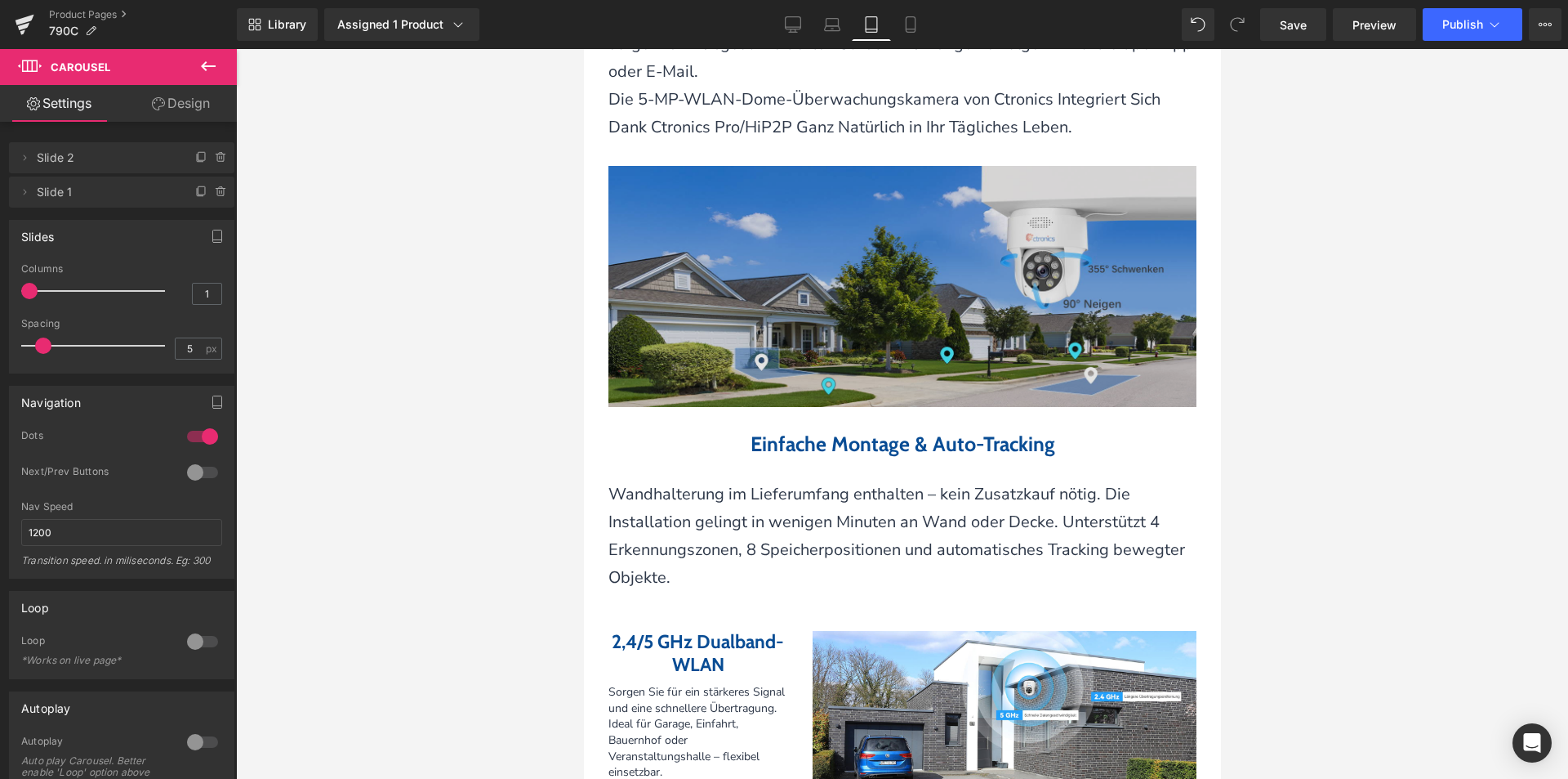
click at [846, 364] on img at bounding box center [901, 286] width 588 height 241
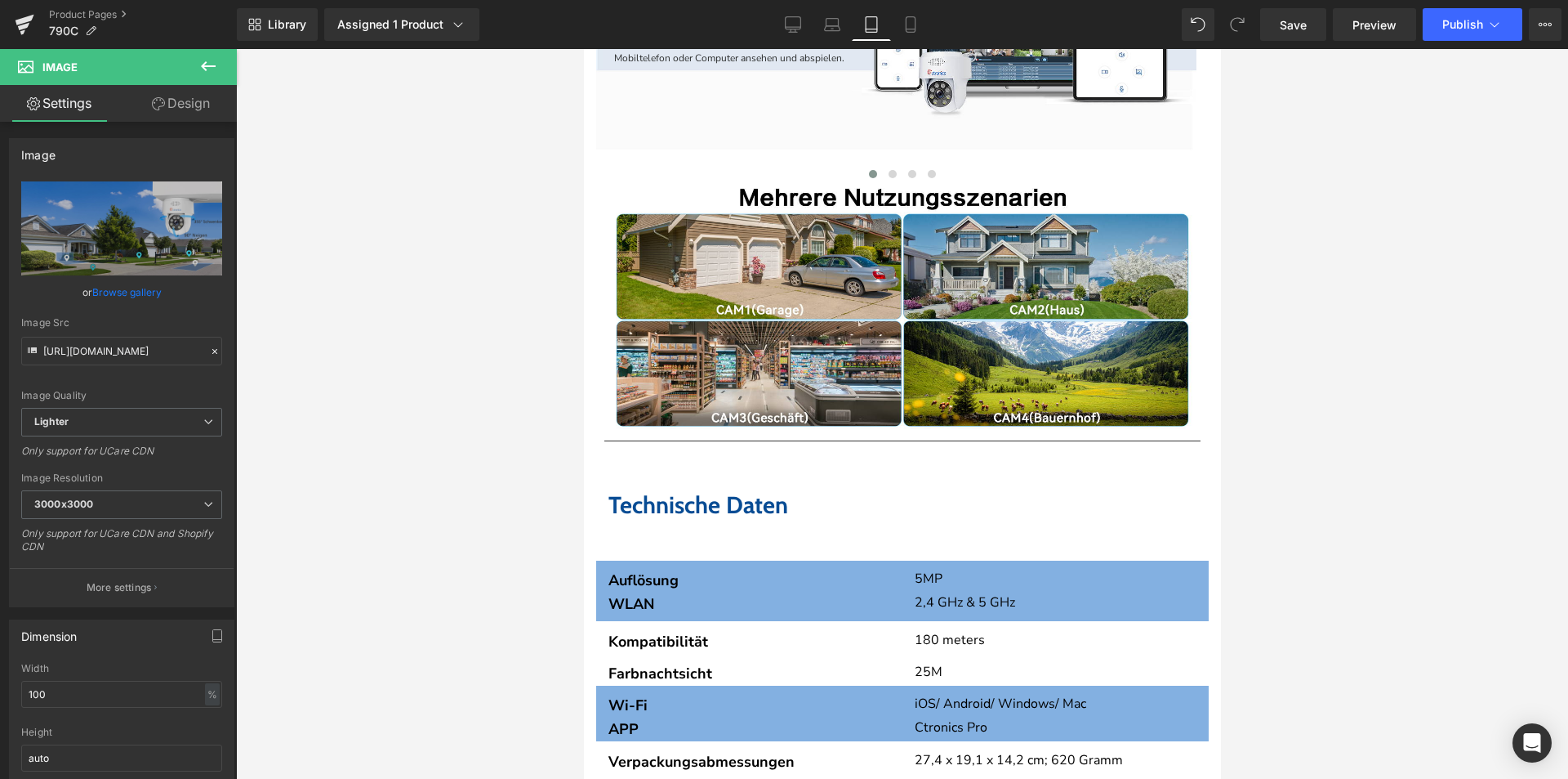
scroll to position [3951, 0]
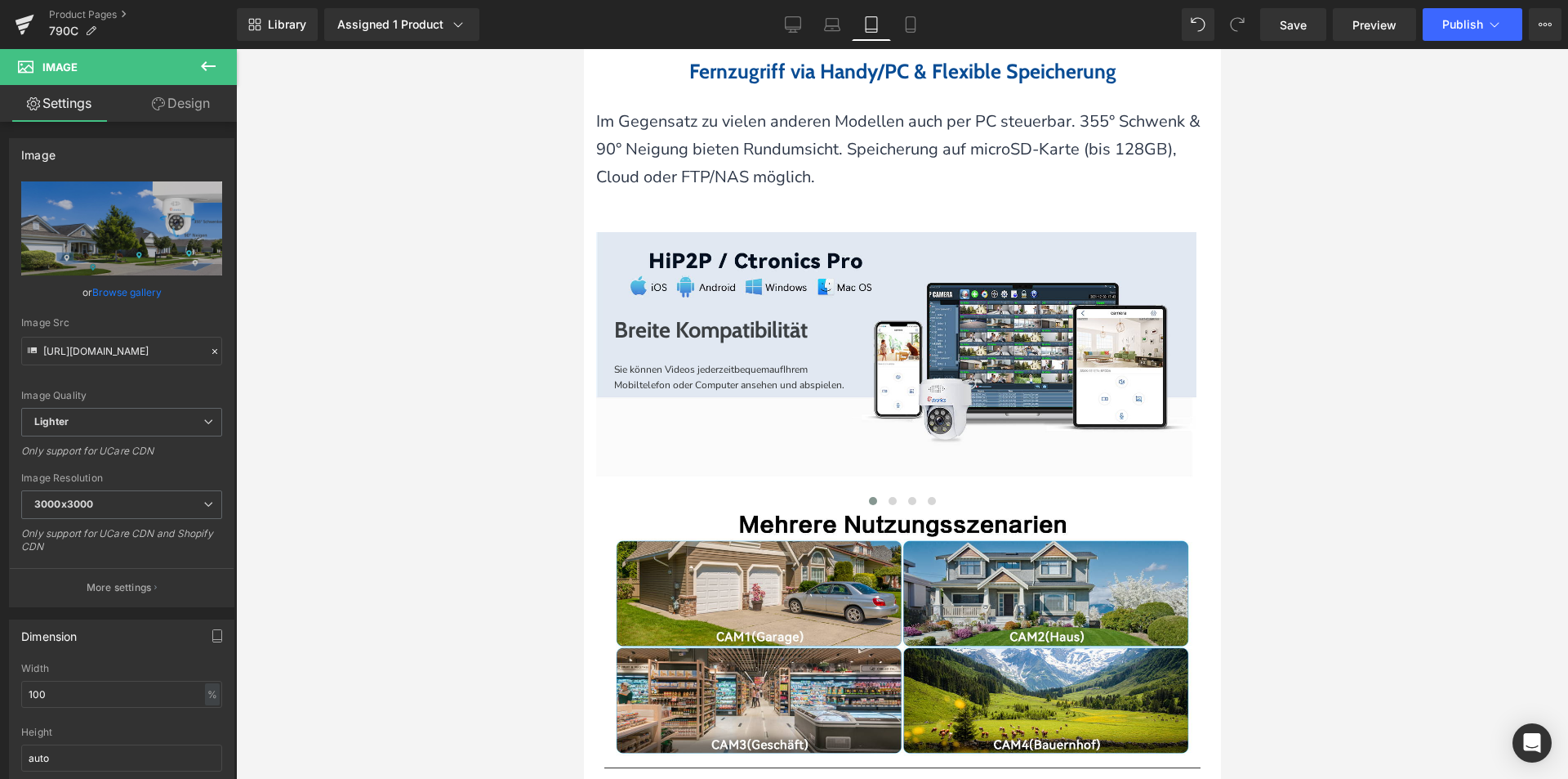
click at [887, 391] on div "Sie können Videos jederzeit bequem auf Ihrem Mobiltelefon oder Computer ansehen…" at bounding box center [895, 377] width 565 height 31
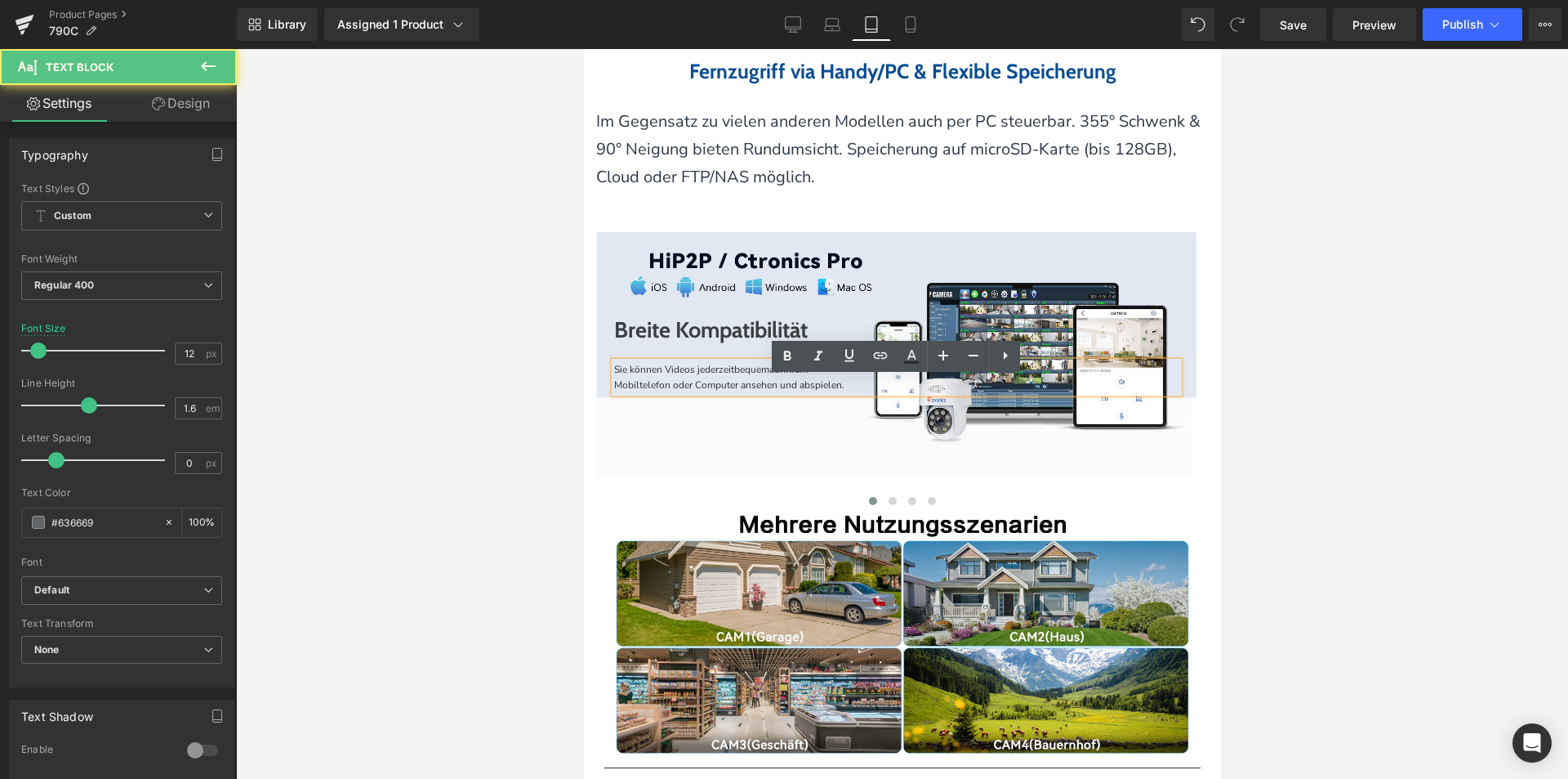
click at [892, 277] on div "Breite Kompatibilität Heading Sie können Videos jederzeit bequem auf Ihrem Mobi…" at bounding box center [894, 355] width 600 height 246
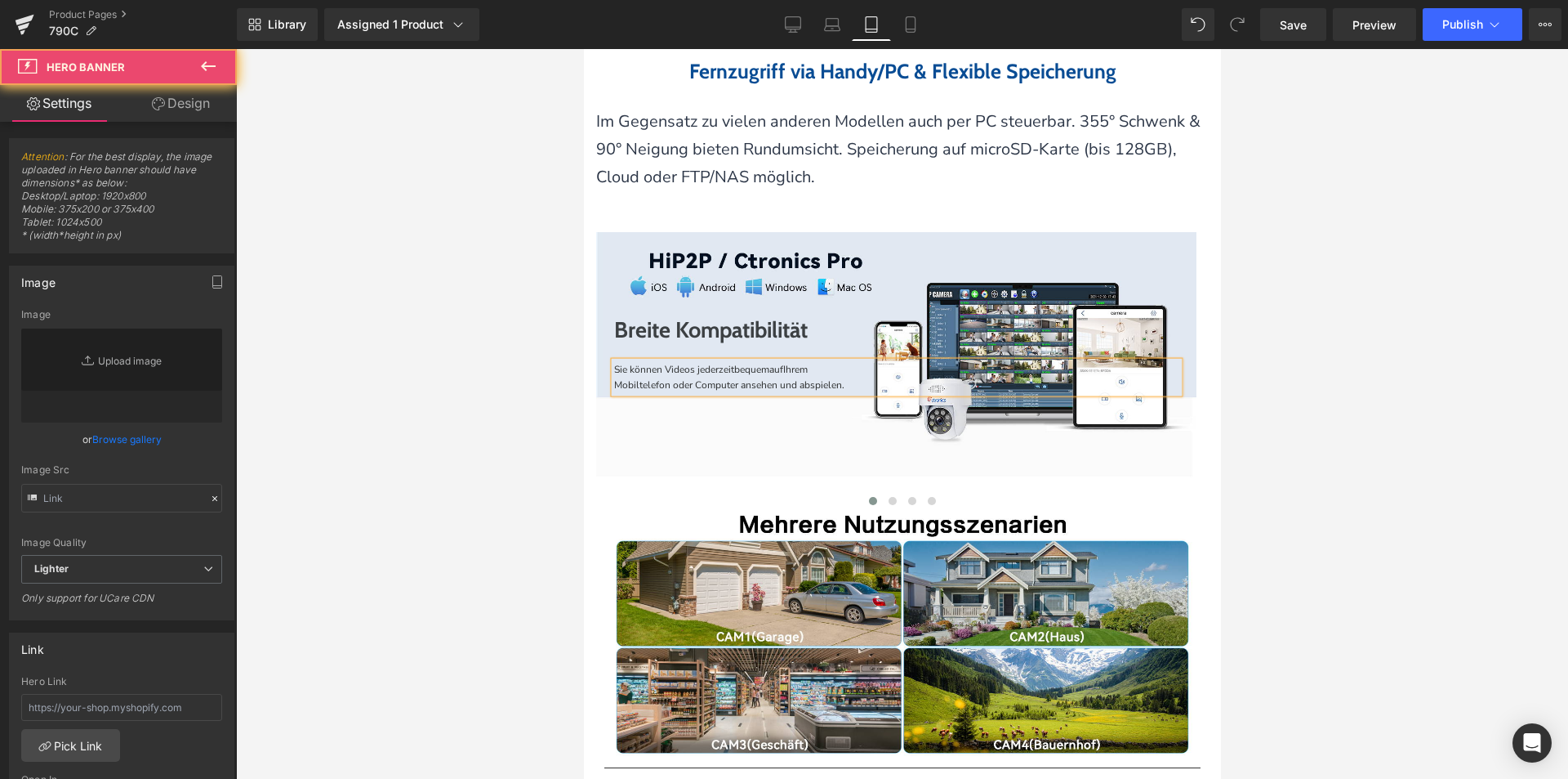
type input "https://ucarecdn.com/e0daa467-2e8e-45de-a191-961a5d265a12/-/format/auto/-/previ…"
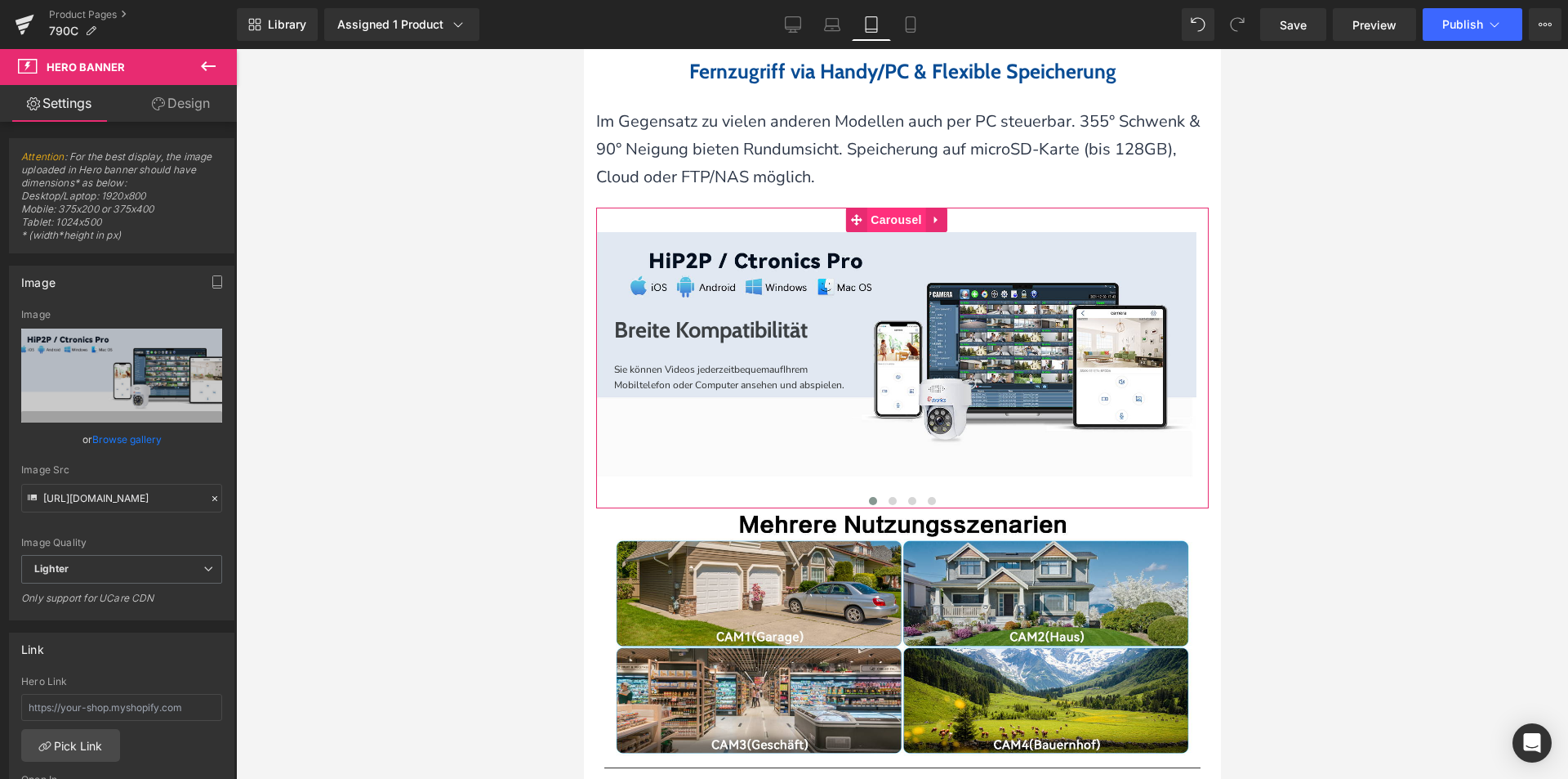
click at [895, 232] on span "Carousel" at bounding box center [895, 219] width 59 height 25
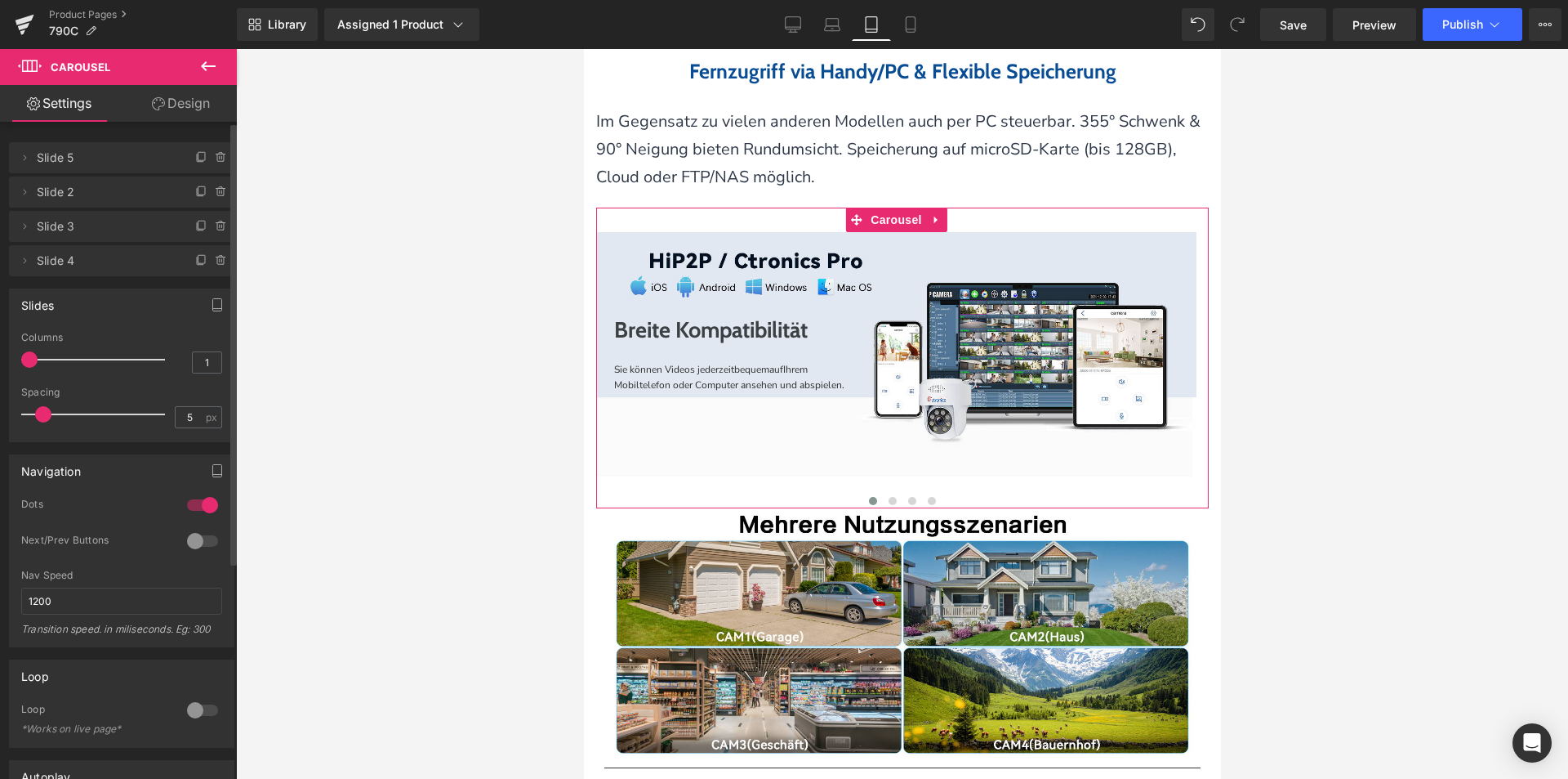
drag, startPoint x: 202, startPoint y: 300, endPoint x: 143, endPoint y: 323, distance: 63.3
click at [204, 301] on button "button" at bounding box center [217, 305] width 27 height 31
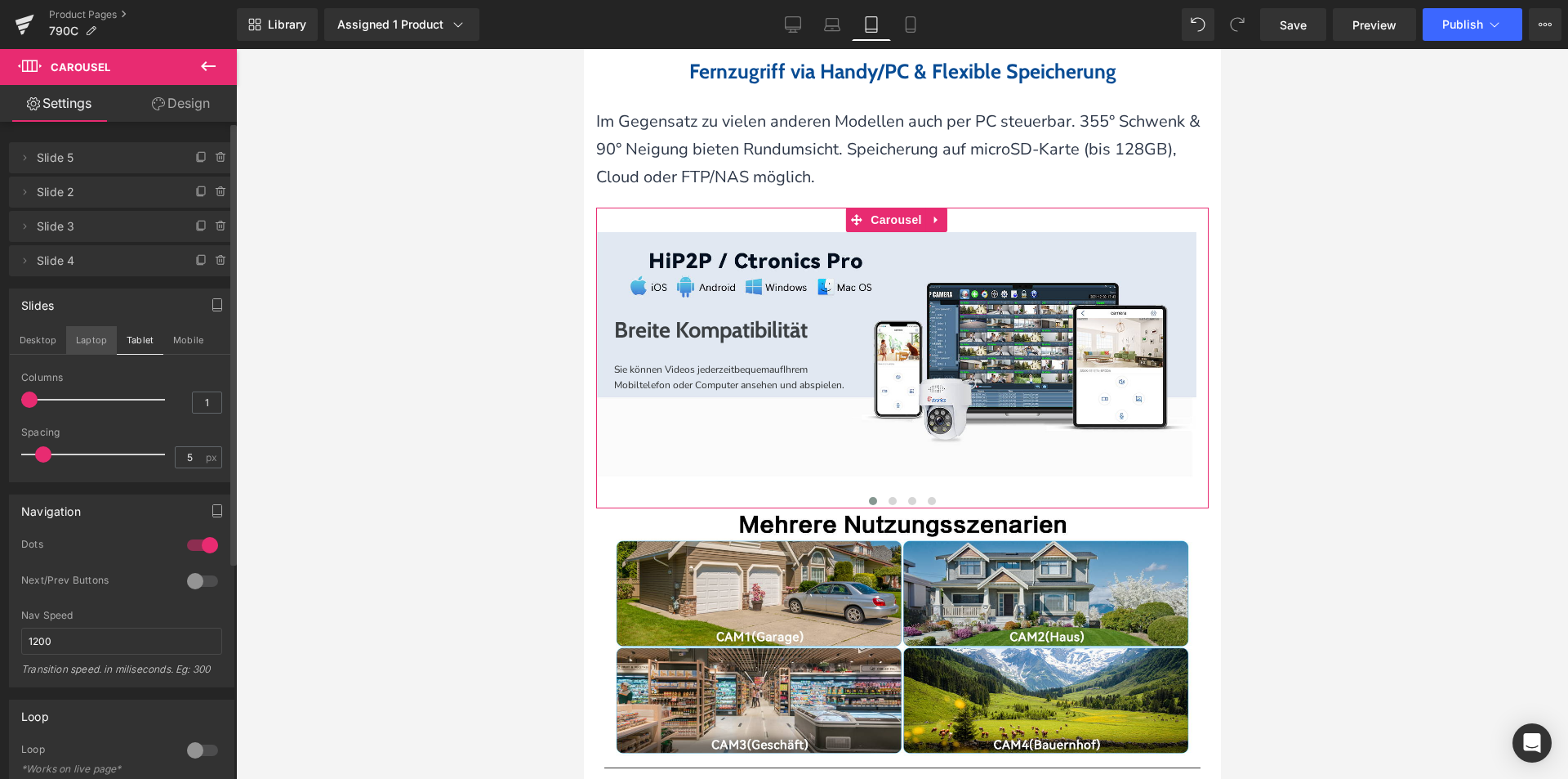
click at [82, 342] on button "Laptop" at bounding box center [91, 340] width 51 height 28
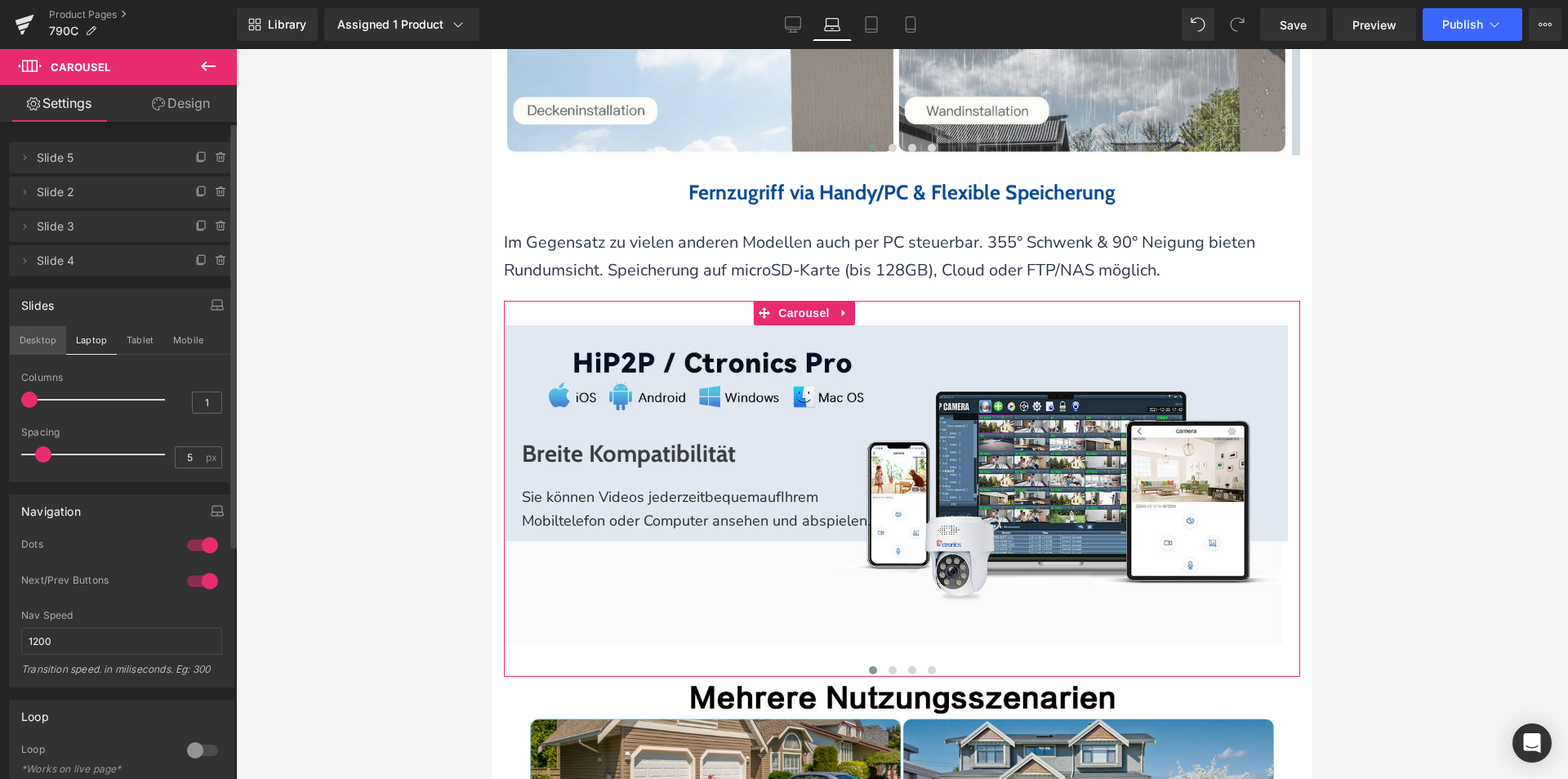
click at [45, 343] on button "Desktop" at bounding box center [37, 340] width 56 height 28
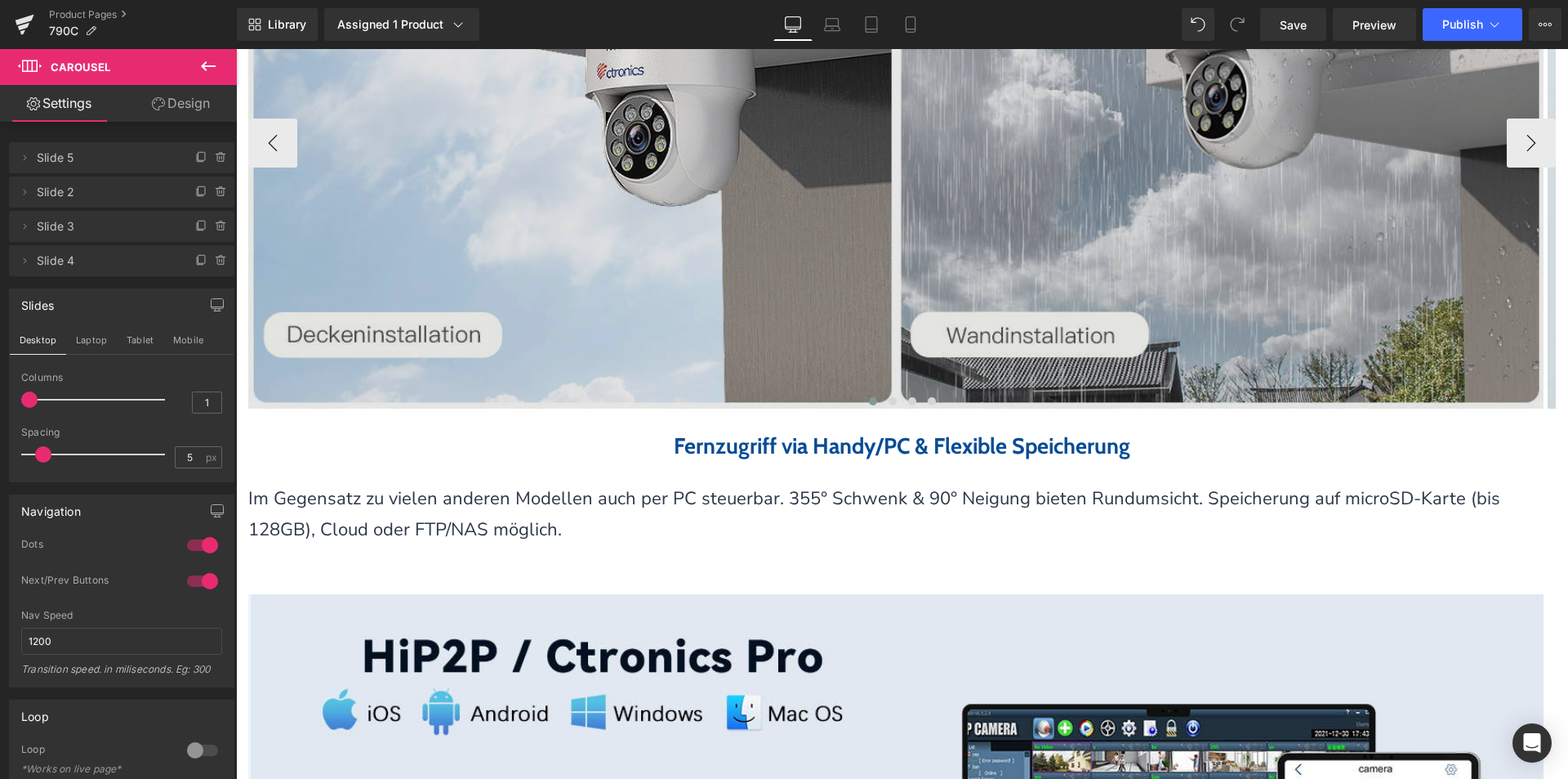
scroll to position [4231, 0]
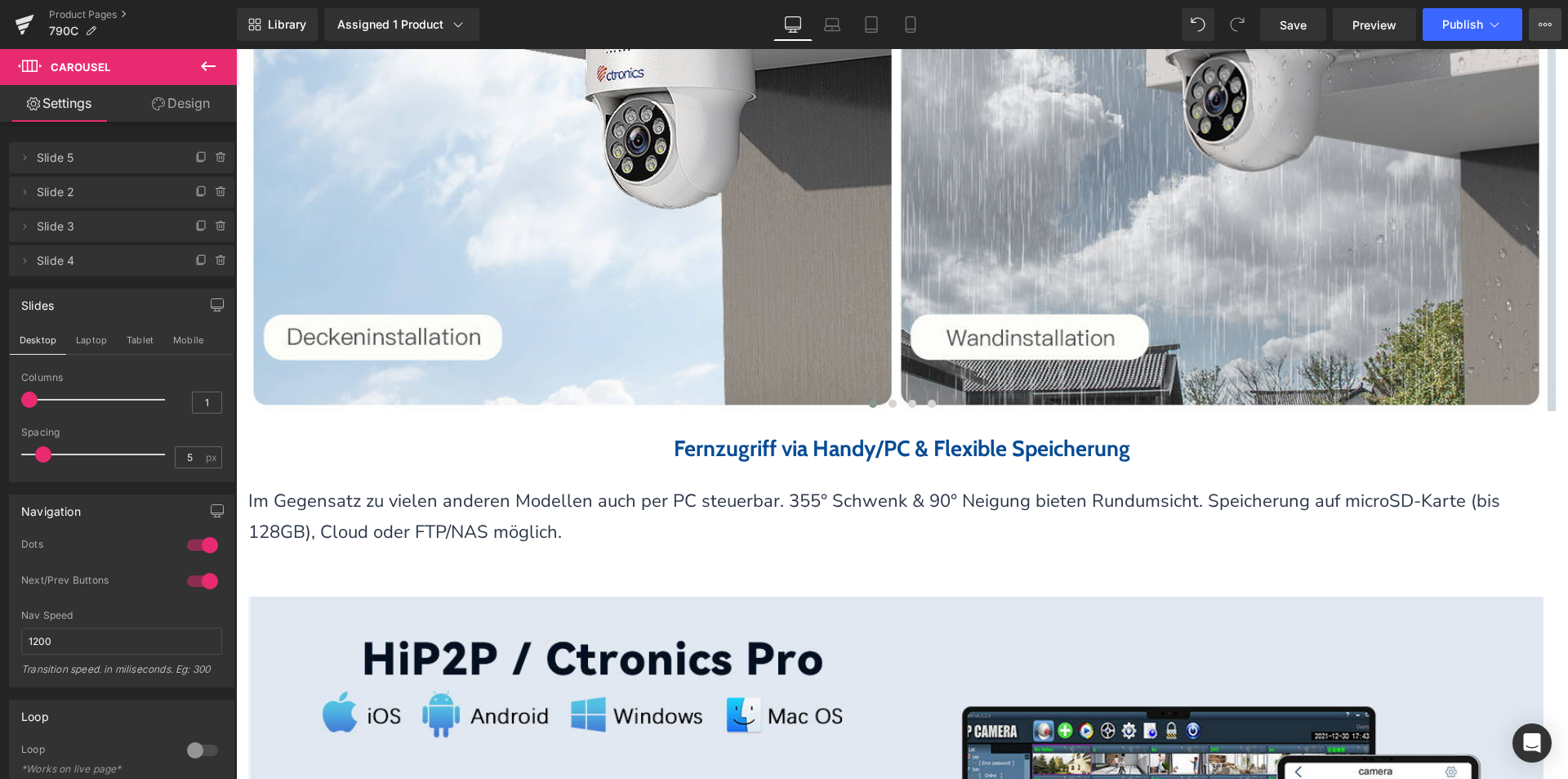
click at [1540, 31] on button "View Live Page View with current Template Save Template to Library Schedule Pub…" at bounding box center [1544, 24] width 32 height 32
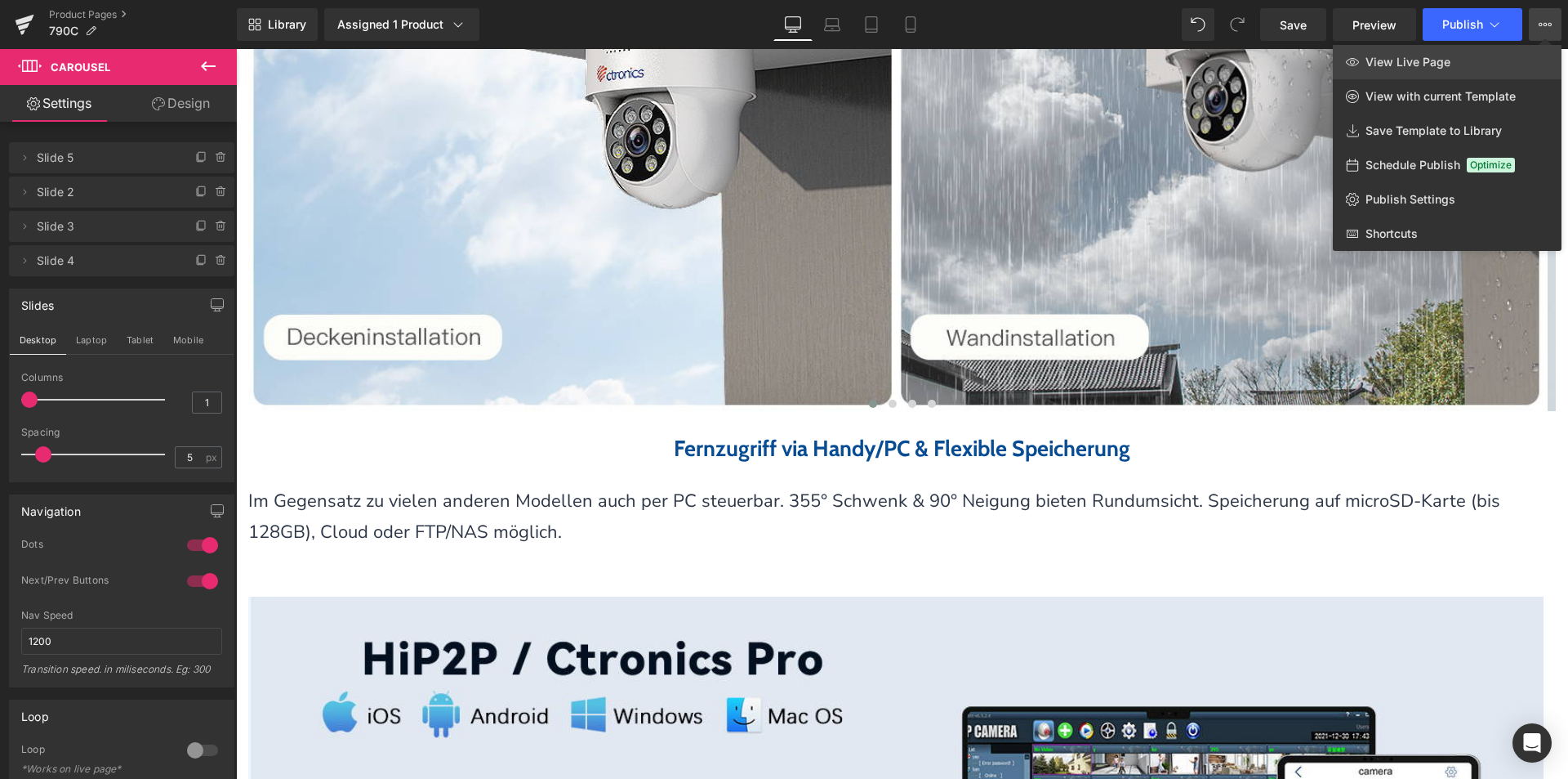
click at [1522, 68] on link "View Live Page" at bounding box center [1447, 62] width 229 height 34
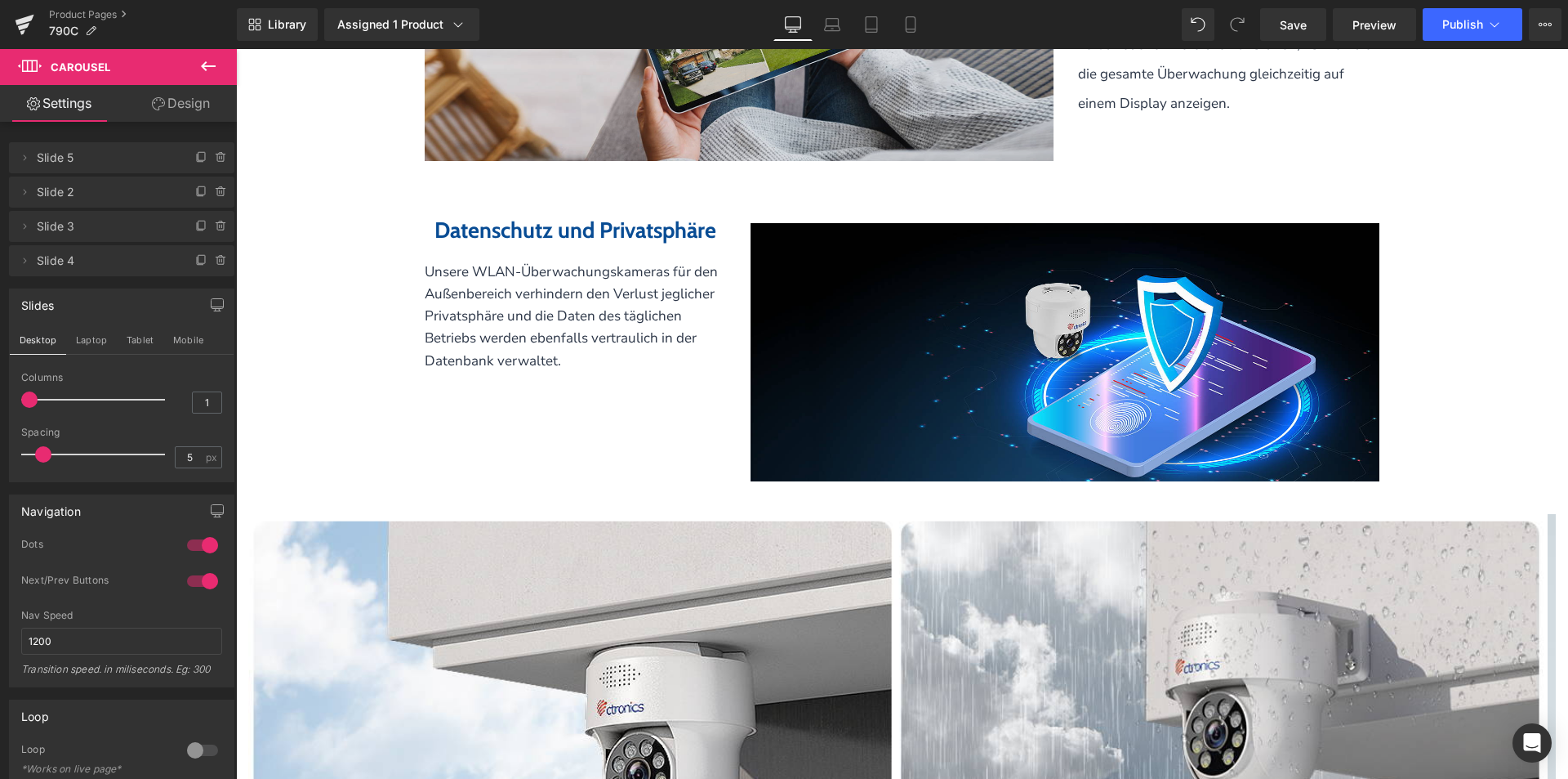
scroll to position [3332, 0]
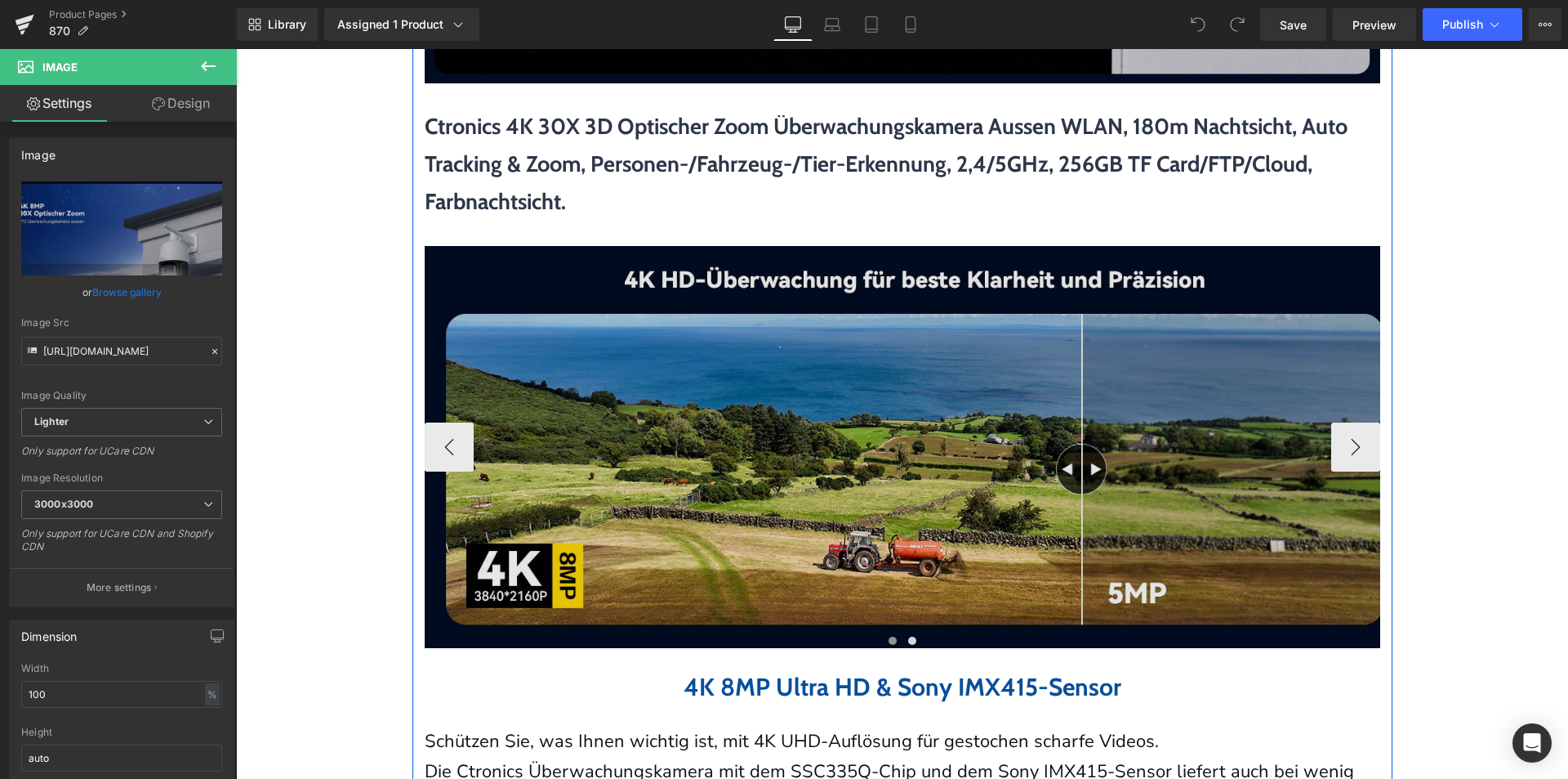
scroll to position [1716, 0]
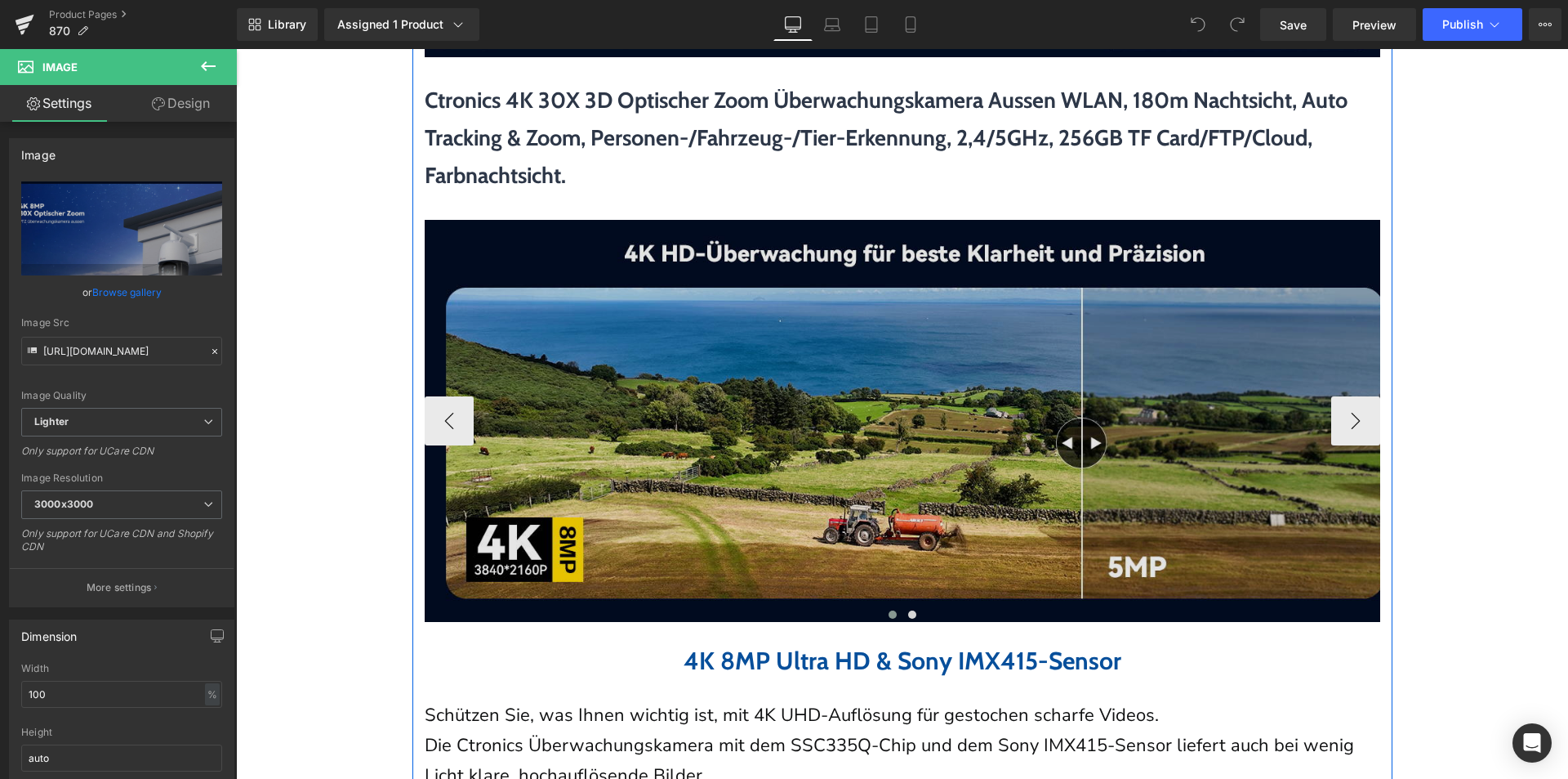
click at [714, 462] on img at bounding box center [915, 420] width 980 height 402
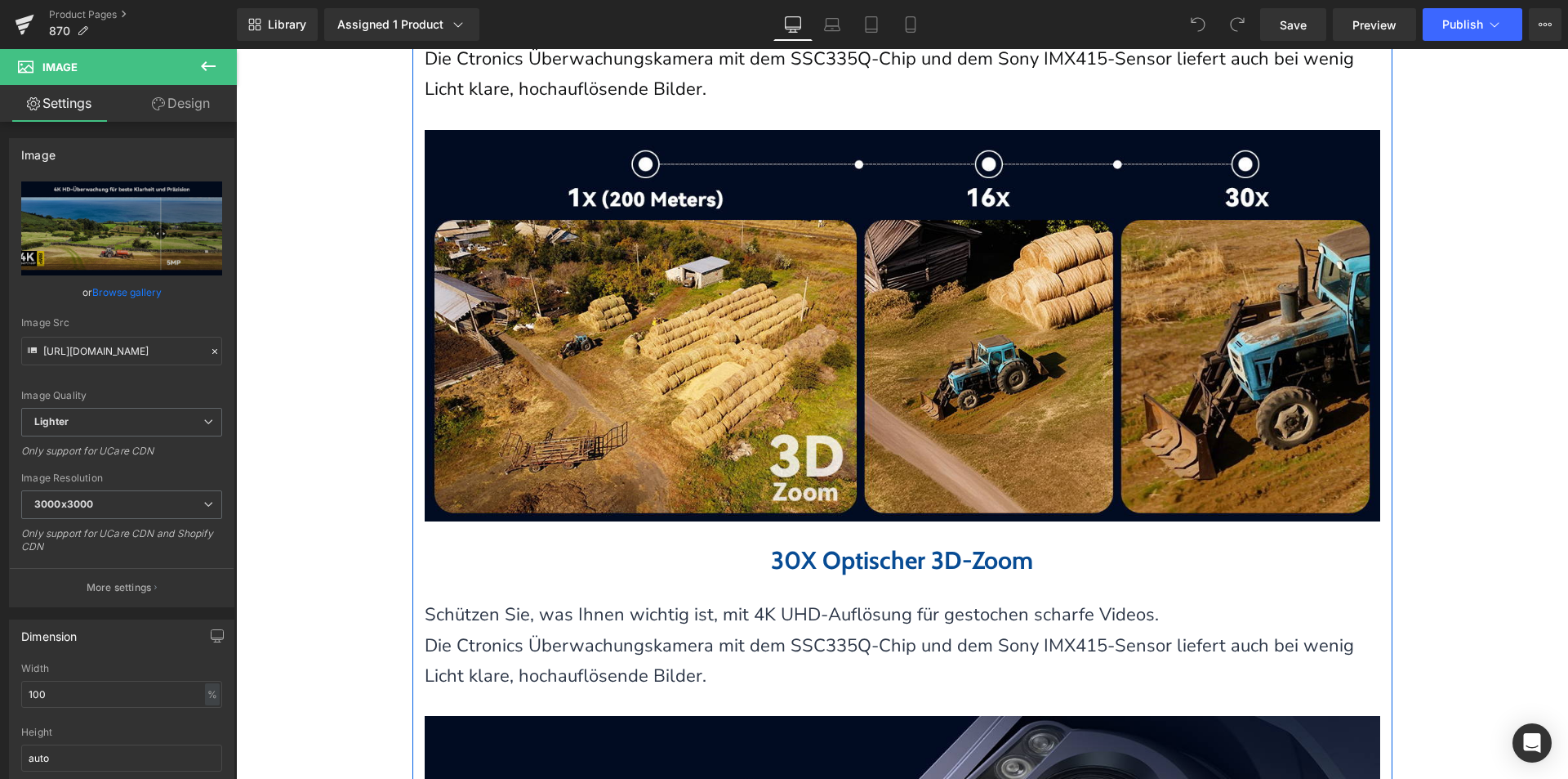
scroll to position [2533, 0]
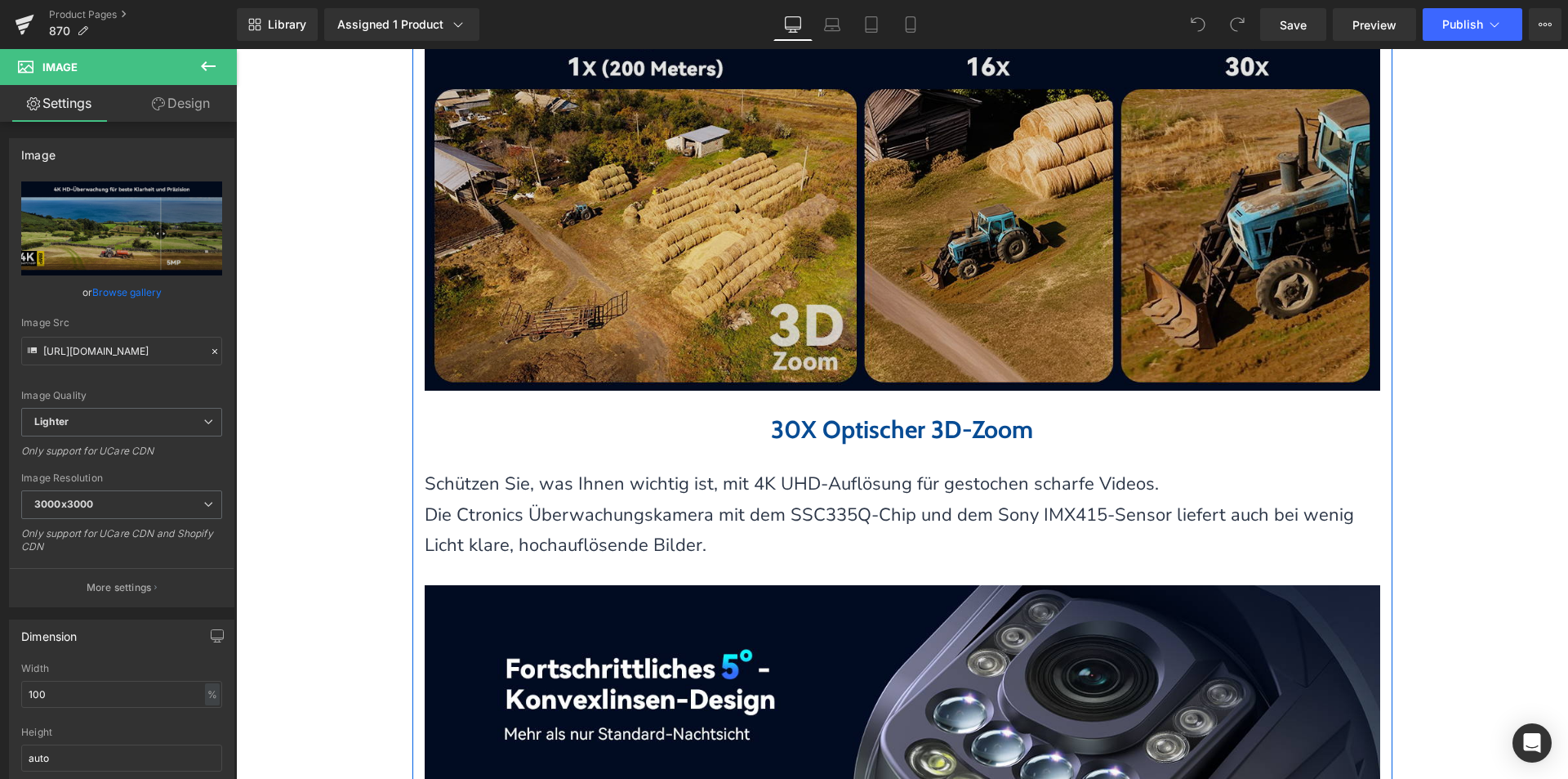
click at [726, 366] on img at bounding box center [902, 195] width 955 height 392
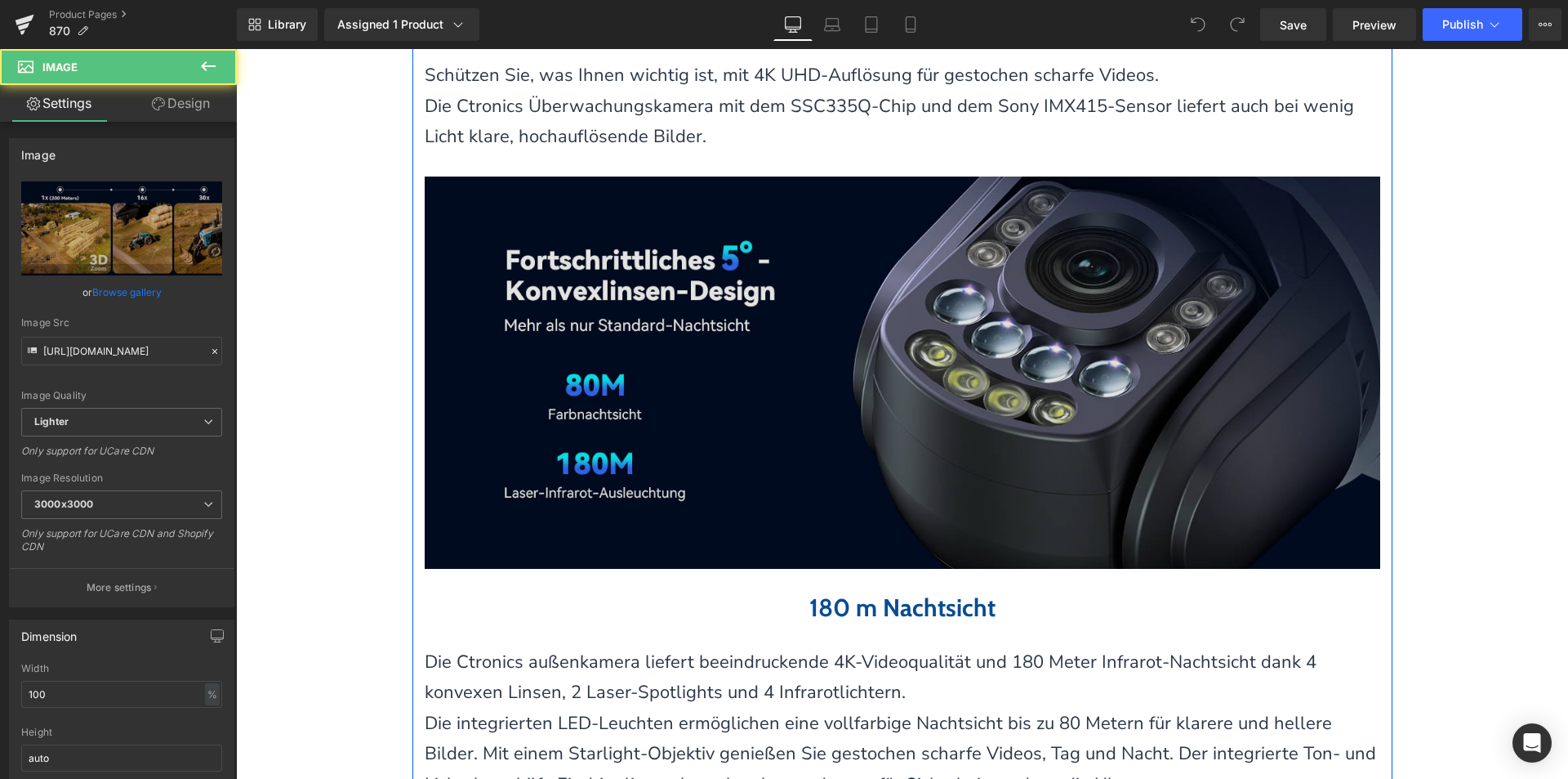
click at [719, 435] on img at bounding box center [902, 372] width 955 height 392
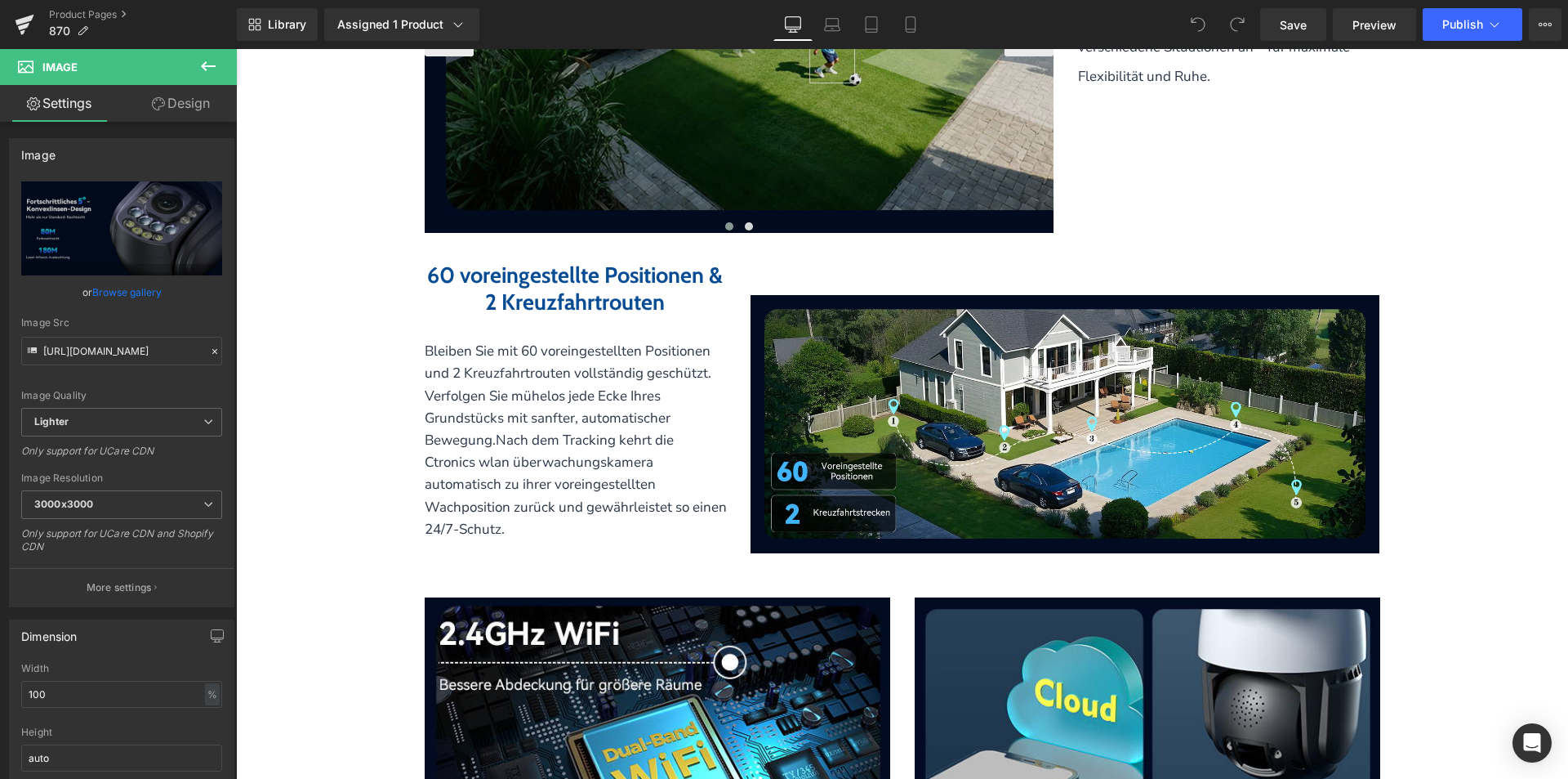
scroll to position [4004, 0]
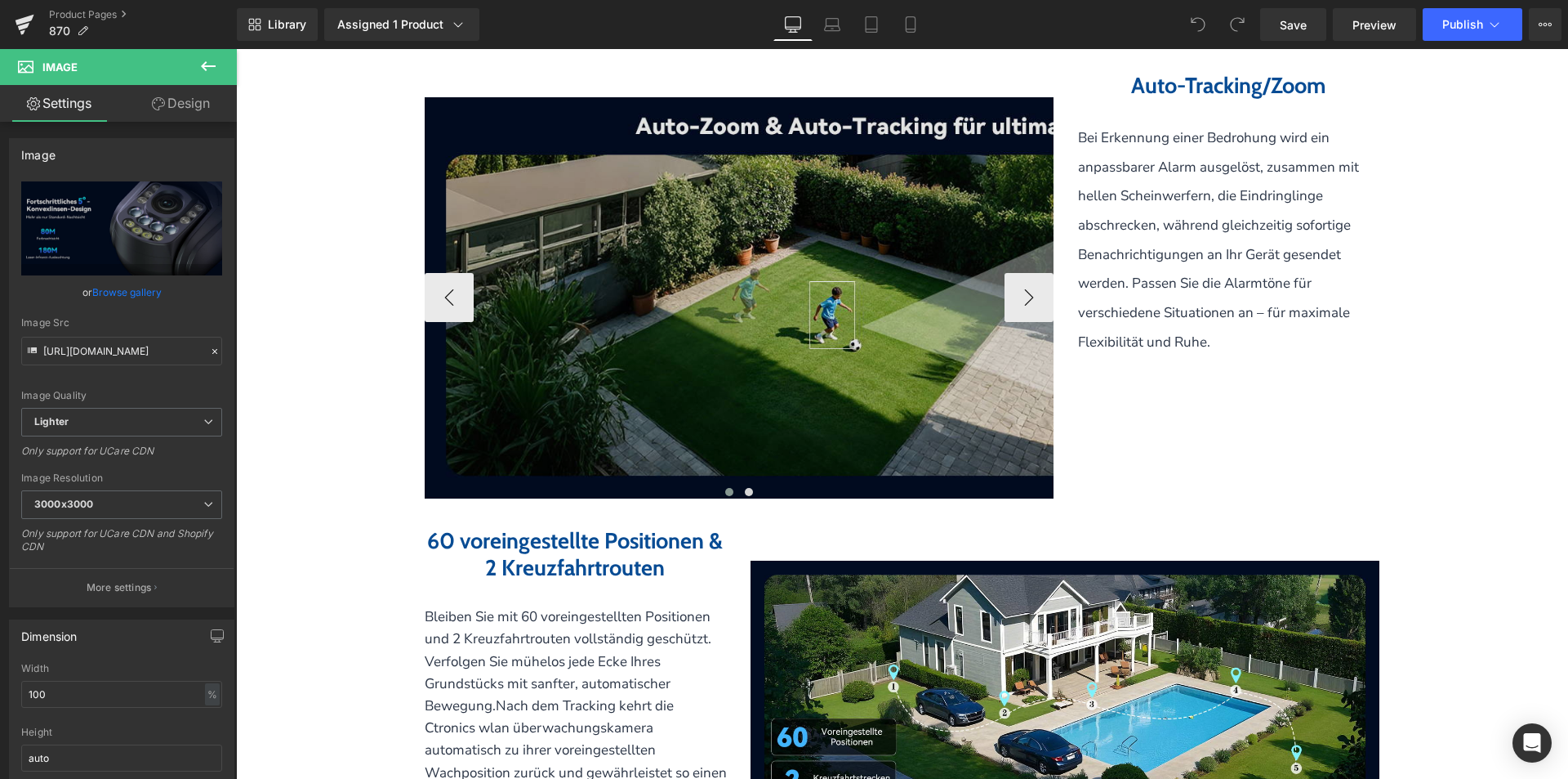
click at [749, 406] on img at bounding box center [915, 298] width 980 height 402
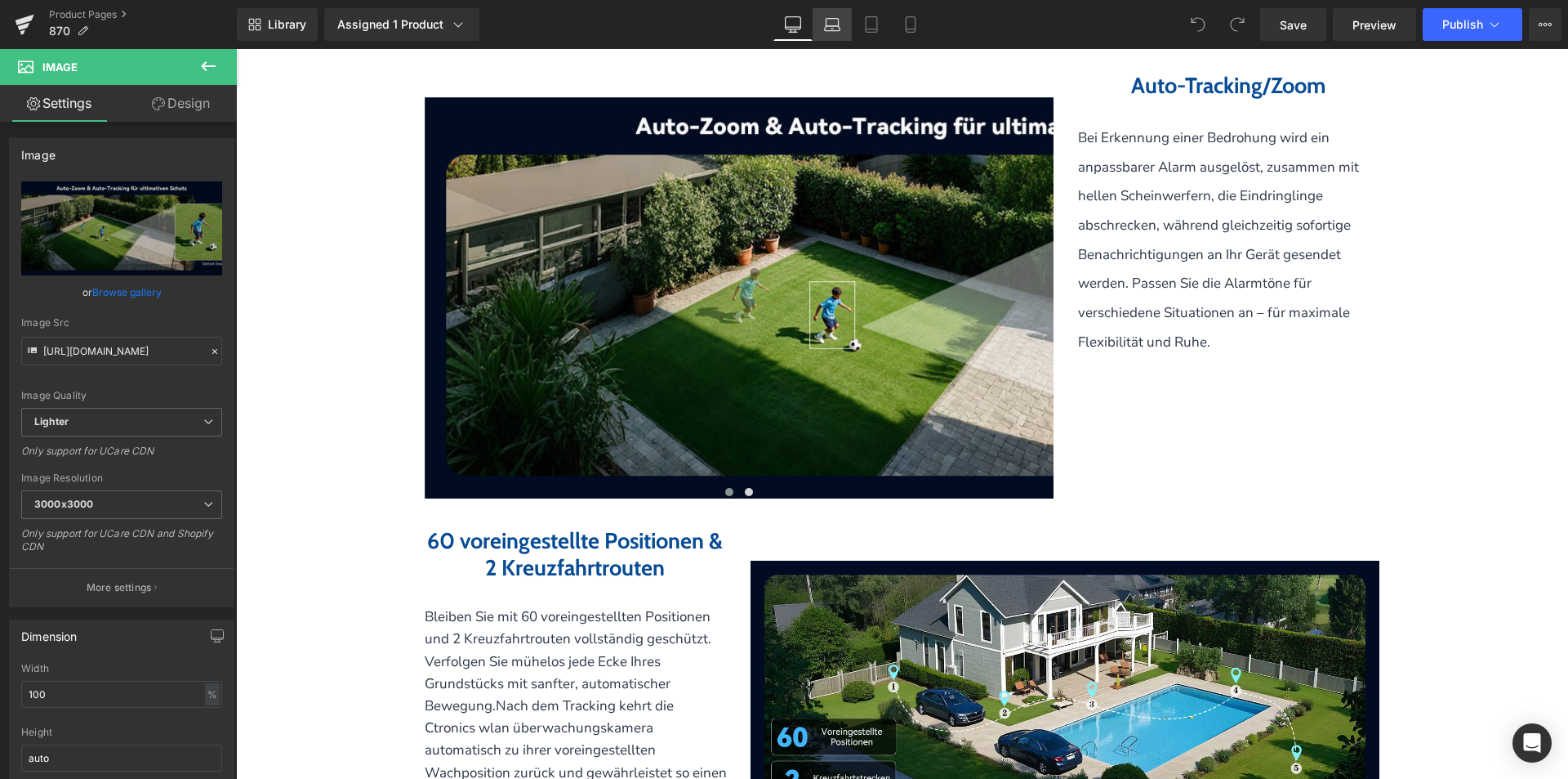
click at [828, 30] on icon at bounding box center [833, 28] width 16 height 5
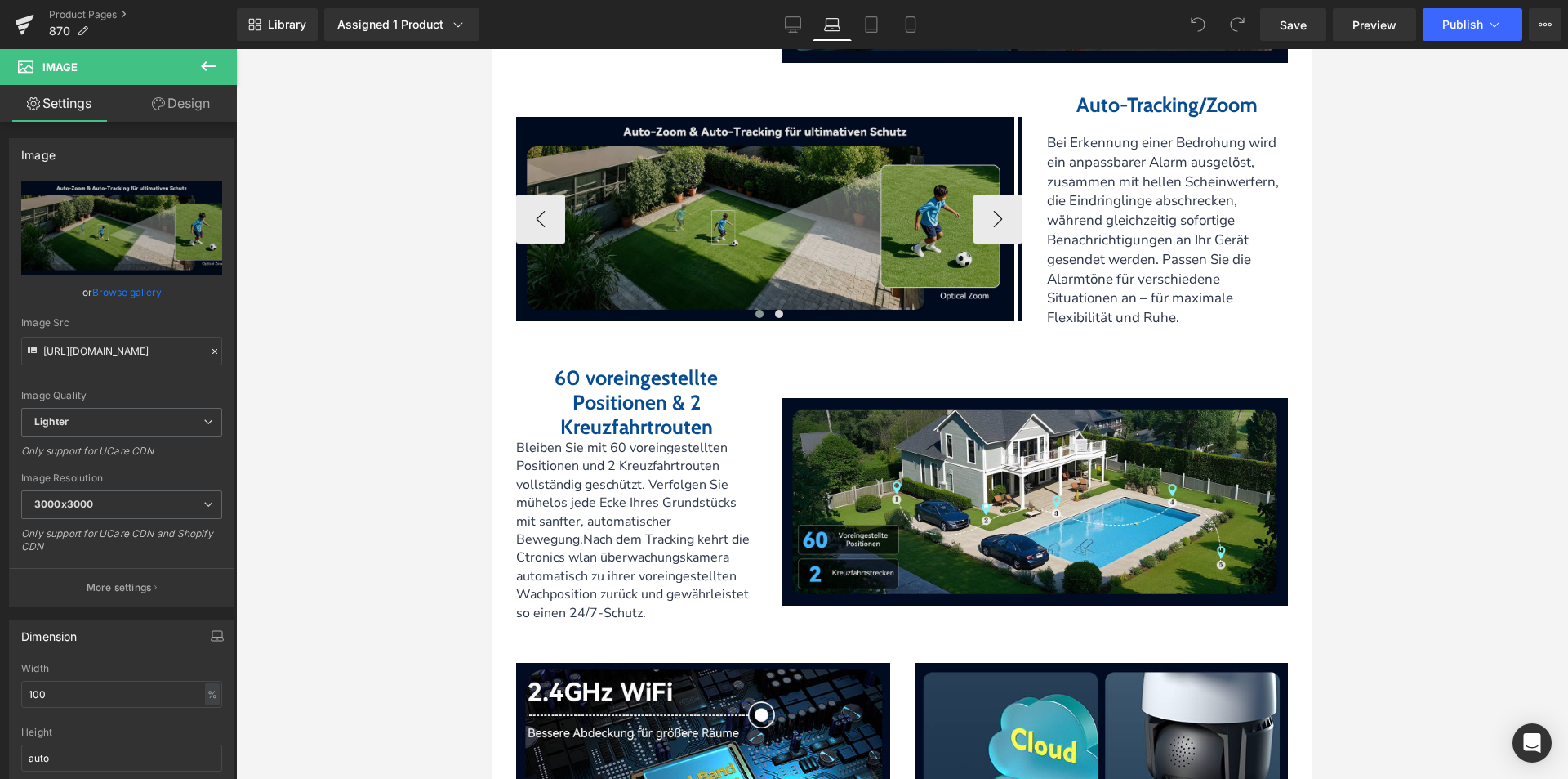
scroll to position [3217, 0]
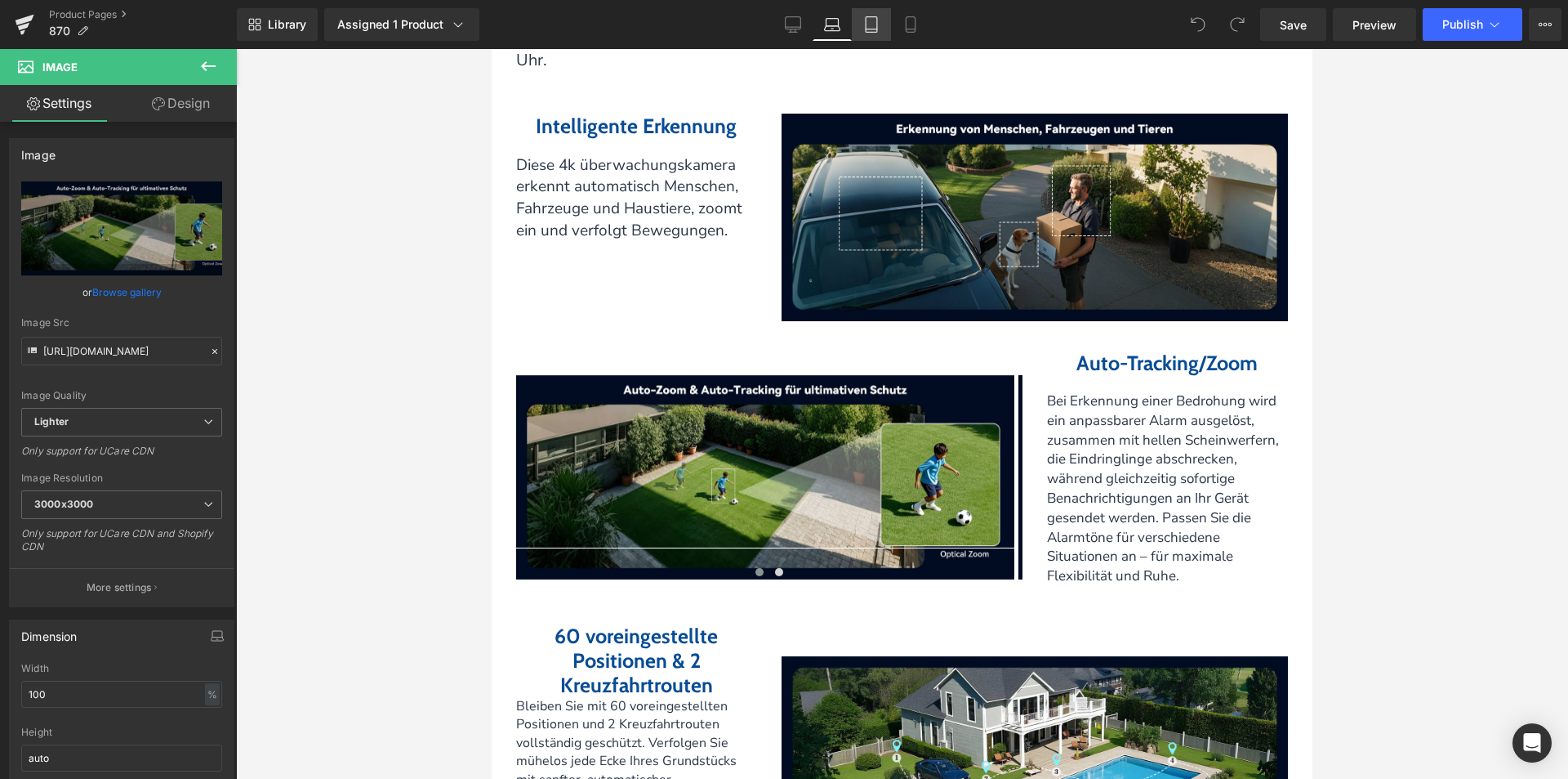
click at [877, 34] on link "Tablet" at bounding box center [872, 24] width 39 height 32
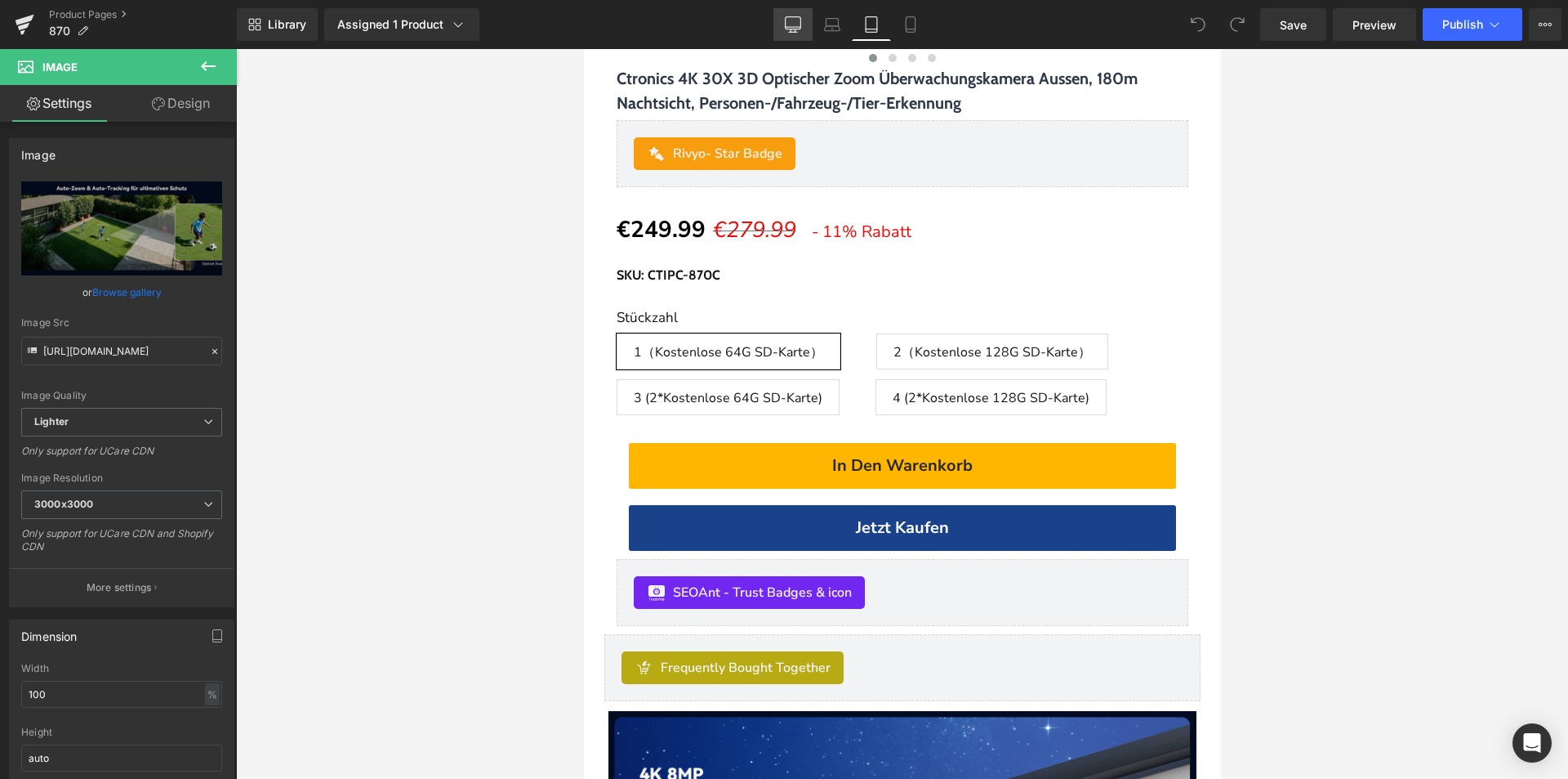
click at [800, 25] on icon at bounding box center [792, 25] width 17 height 17
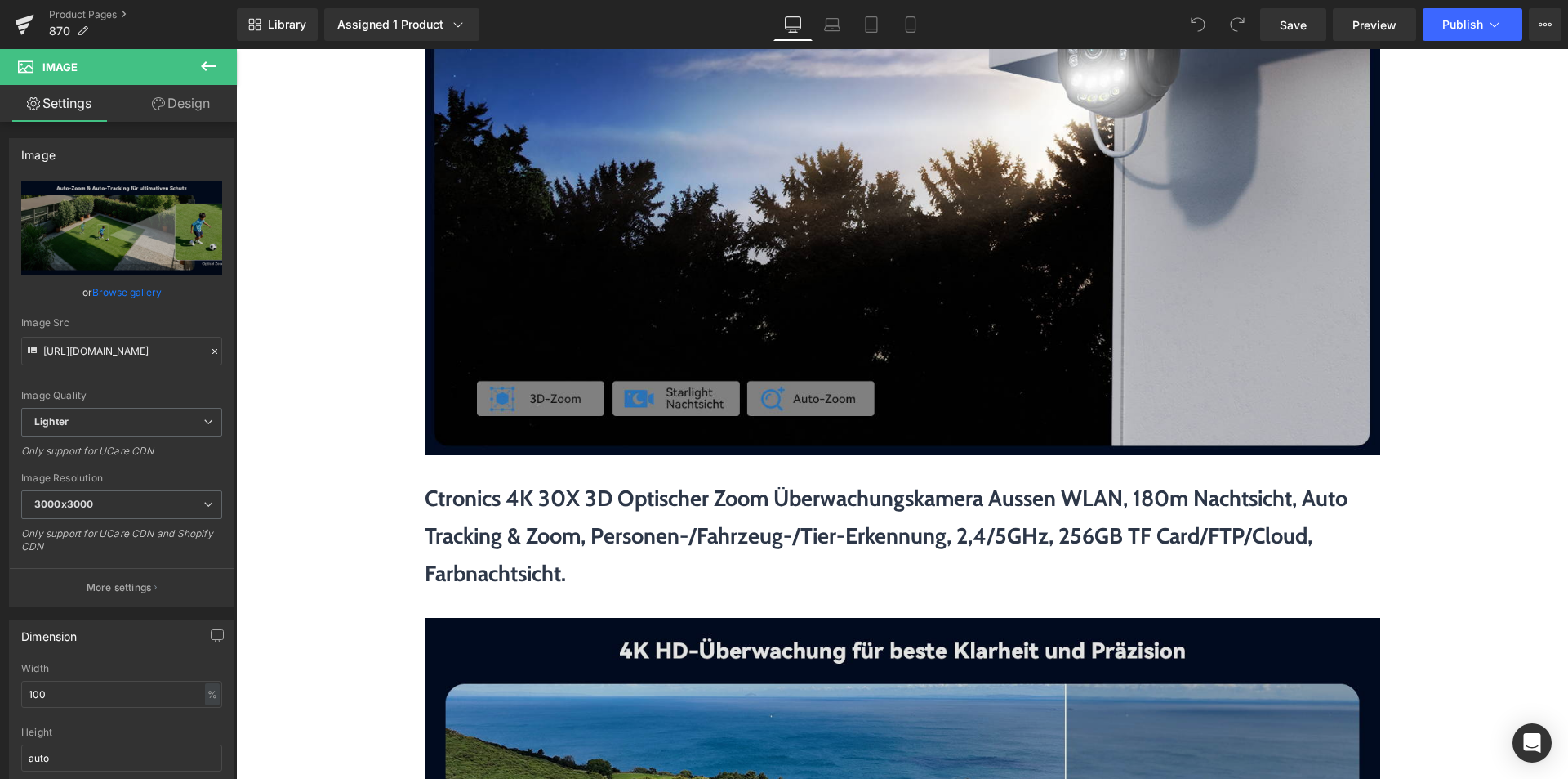
scroll to position [1471, 0]
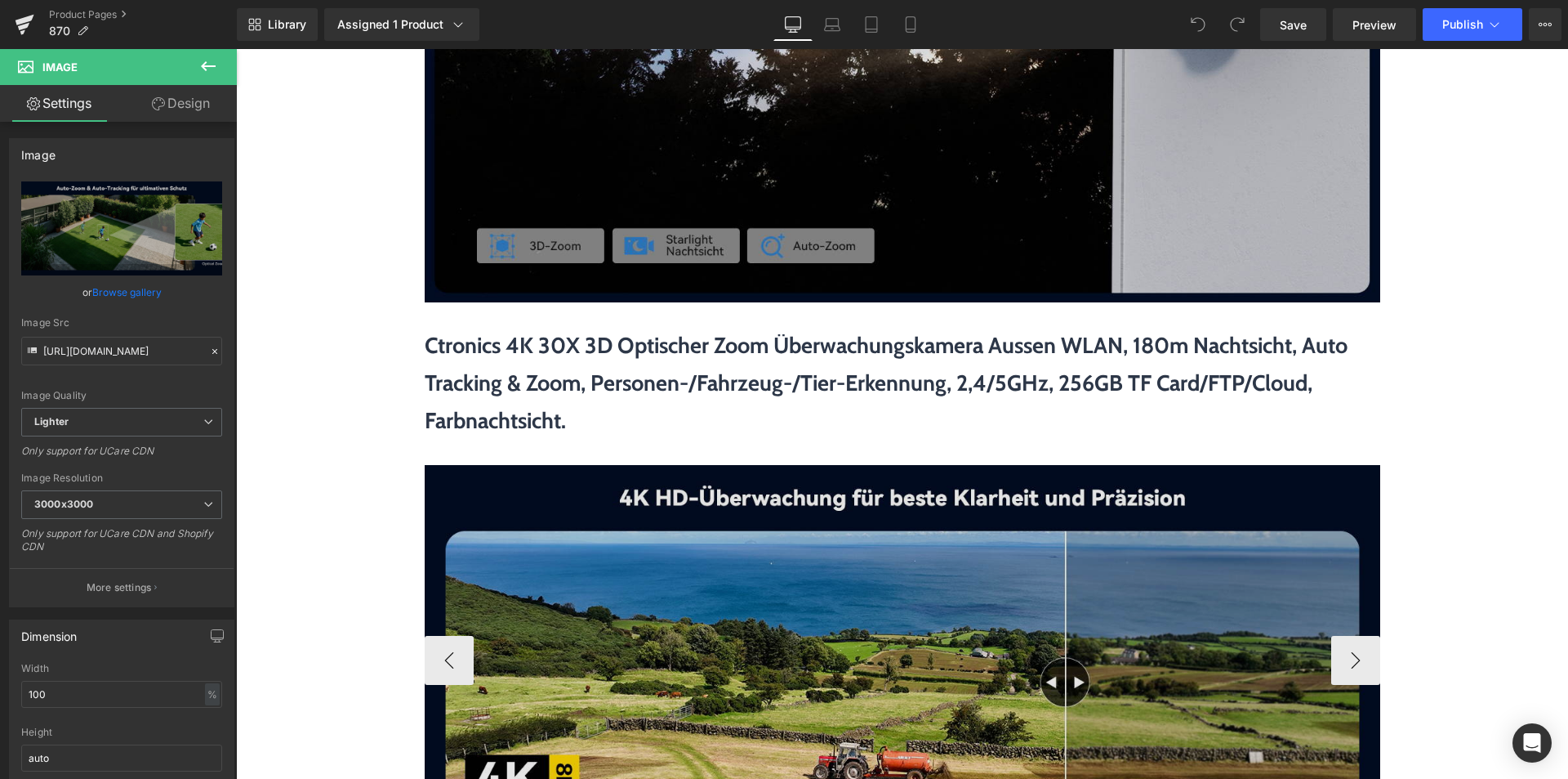
click at [770, 566] on img at bounding box center [902, 660] width 955 height 392
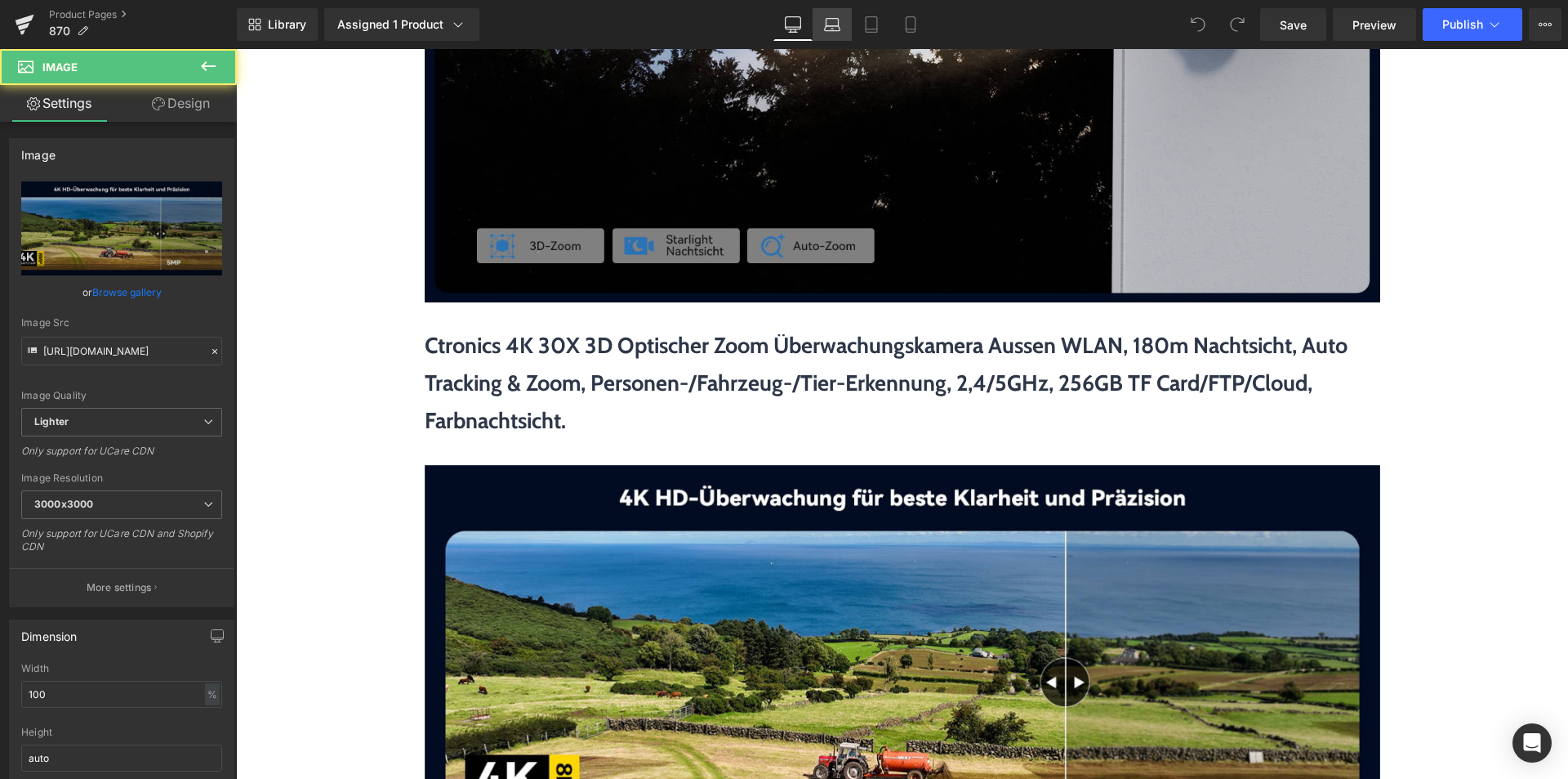
click at [827, 29] on icon at bounding box center [832, 25] width 17 height 17
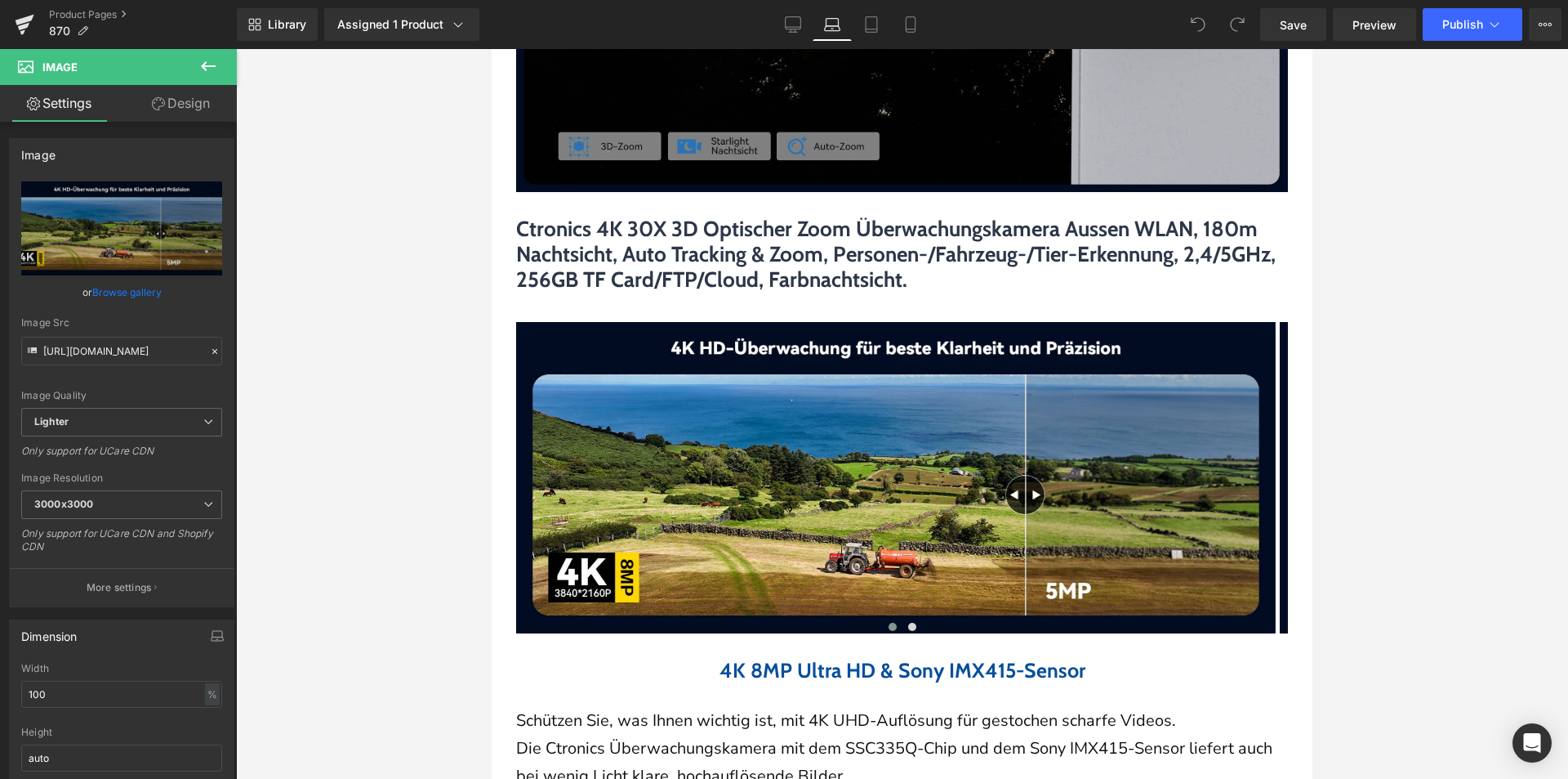
scroll to position [1422, 0]
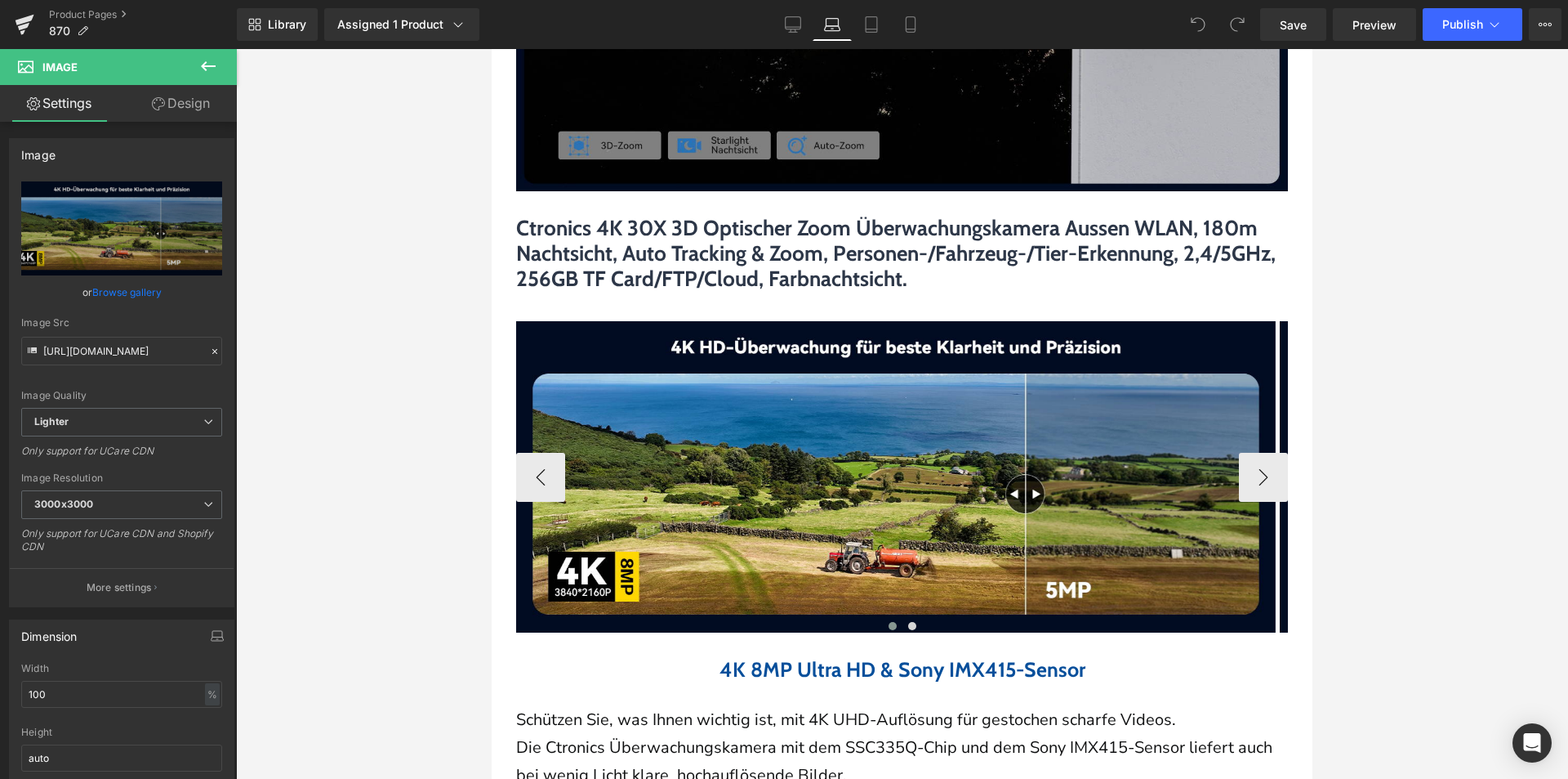
click at [886, 633] on button at bounding box center [892, 626] width 20 height 17
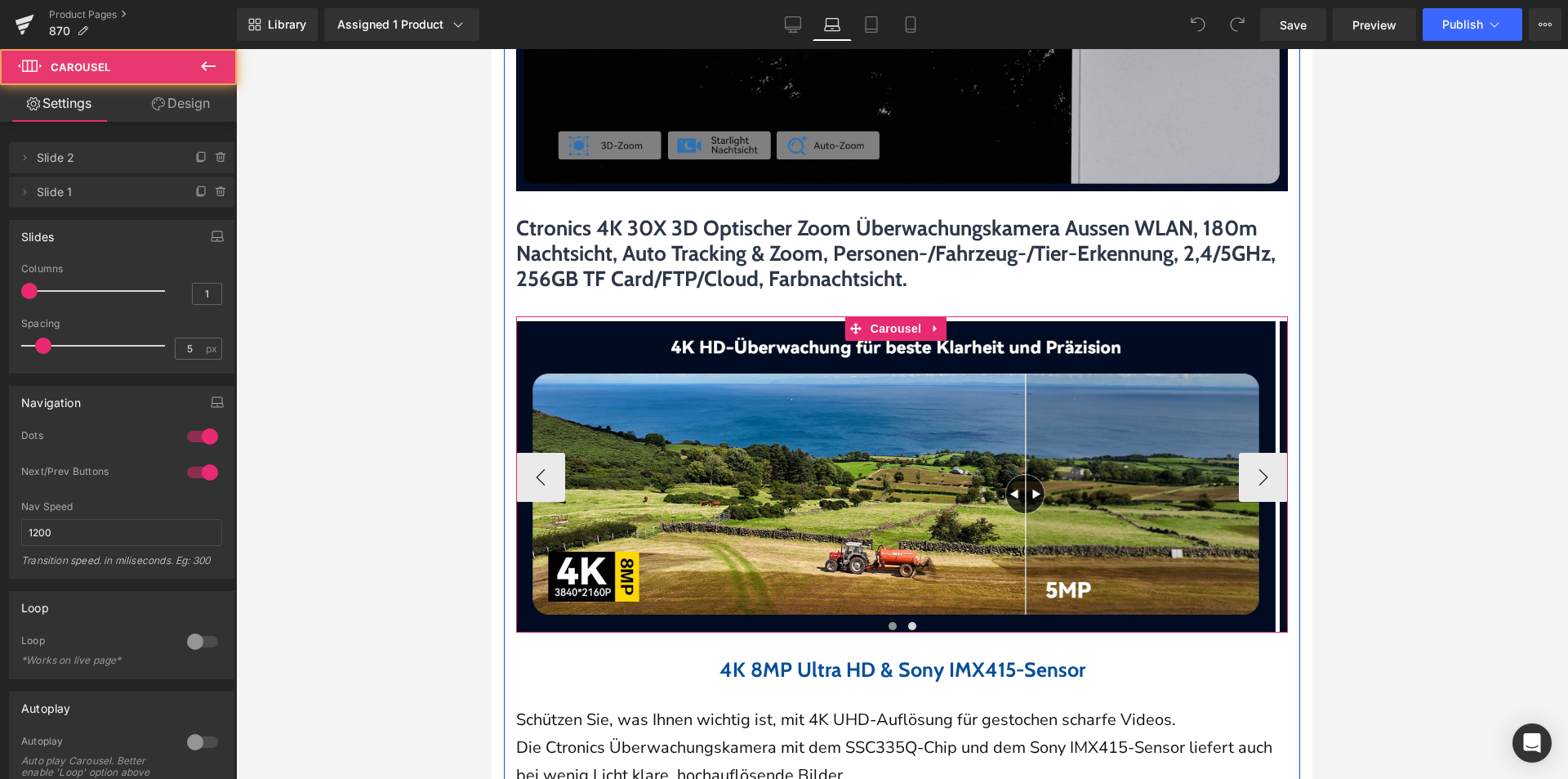
click at [889, 630] on span at bounding box center [892, 626] width 8 height 8
click at [1251, 495] on button "›" at bounding box center [1264, 477] width 49 height 49
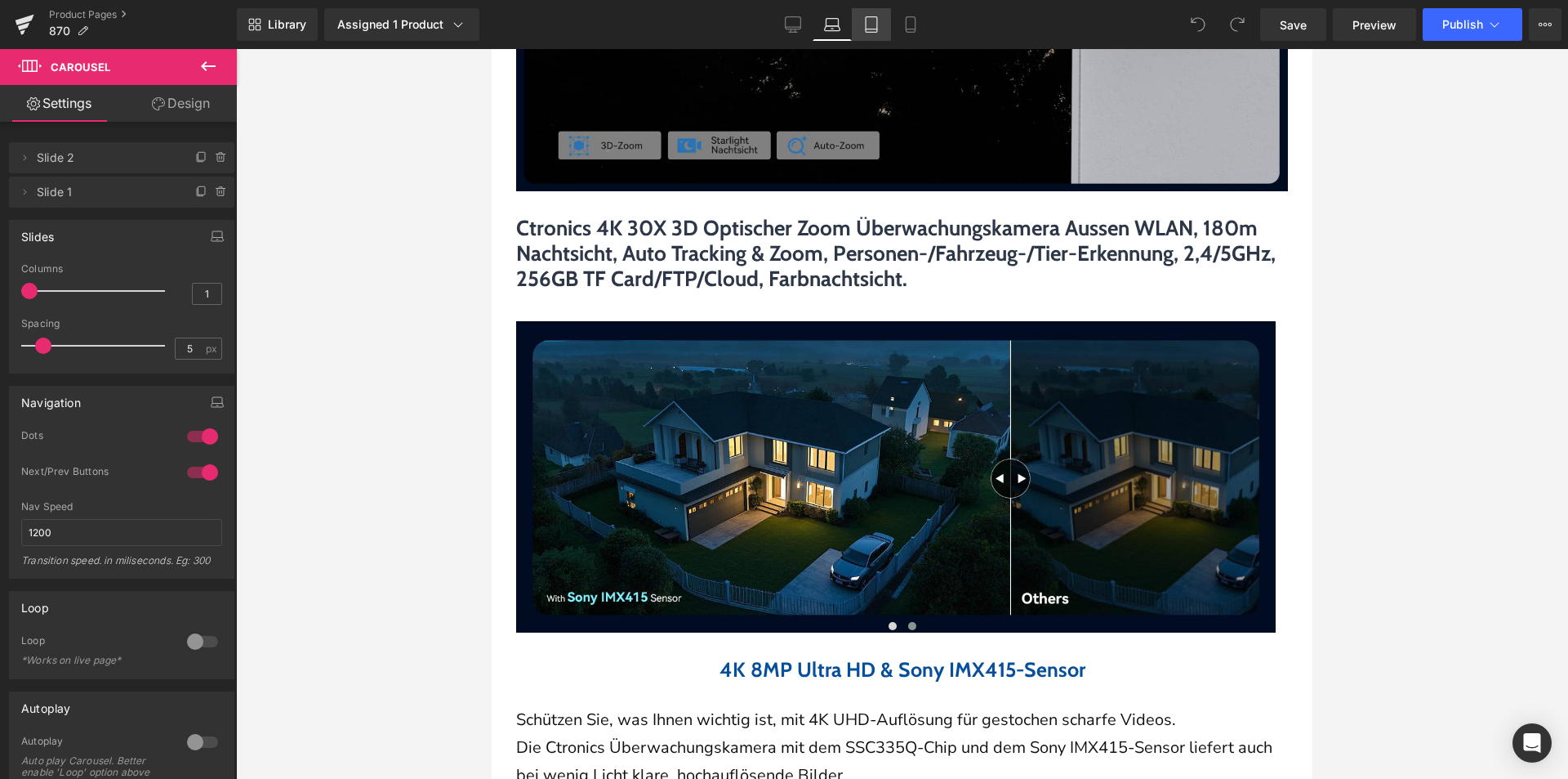
click at [860, 20] on link "Tablet" at bounding box center [872, 24] width 39 height 32
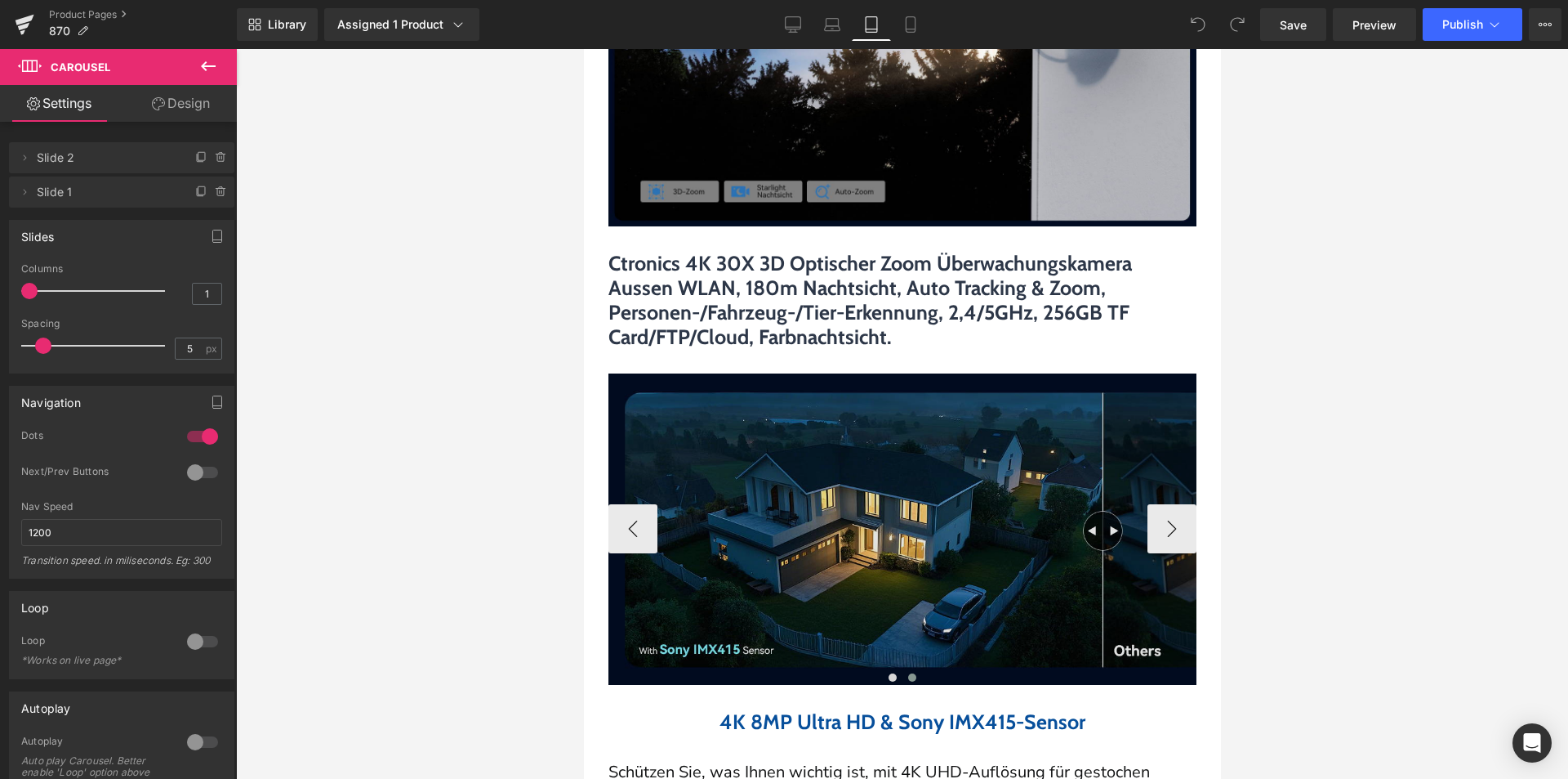
scroll to position [1742, 0]
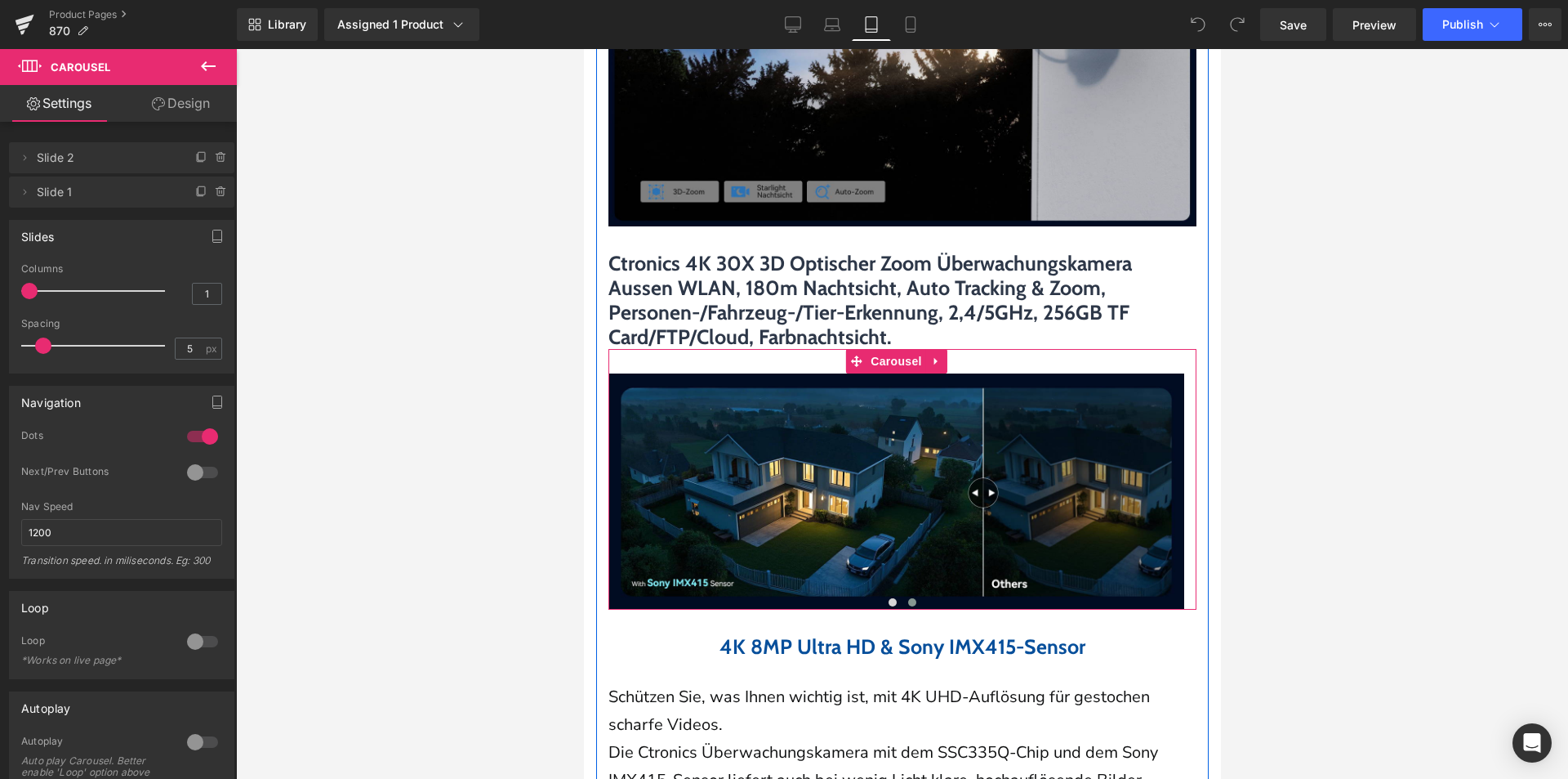
click at [907, 598] on span at bounding box center [911, 602] width 8 height 8
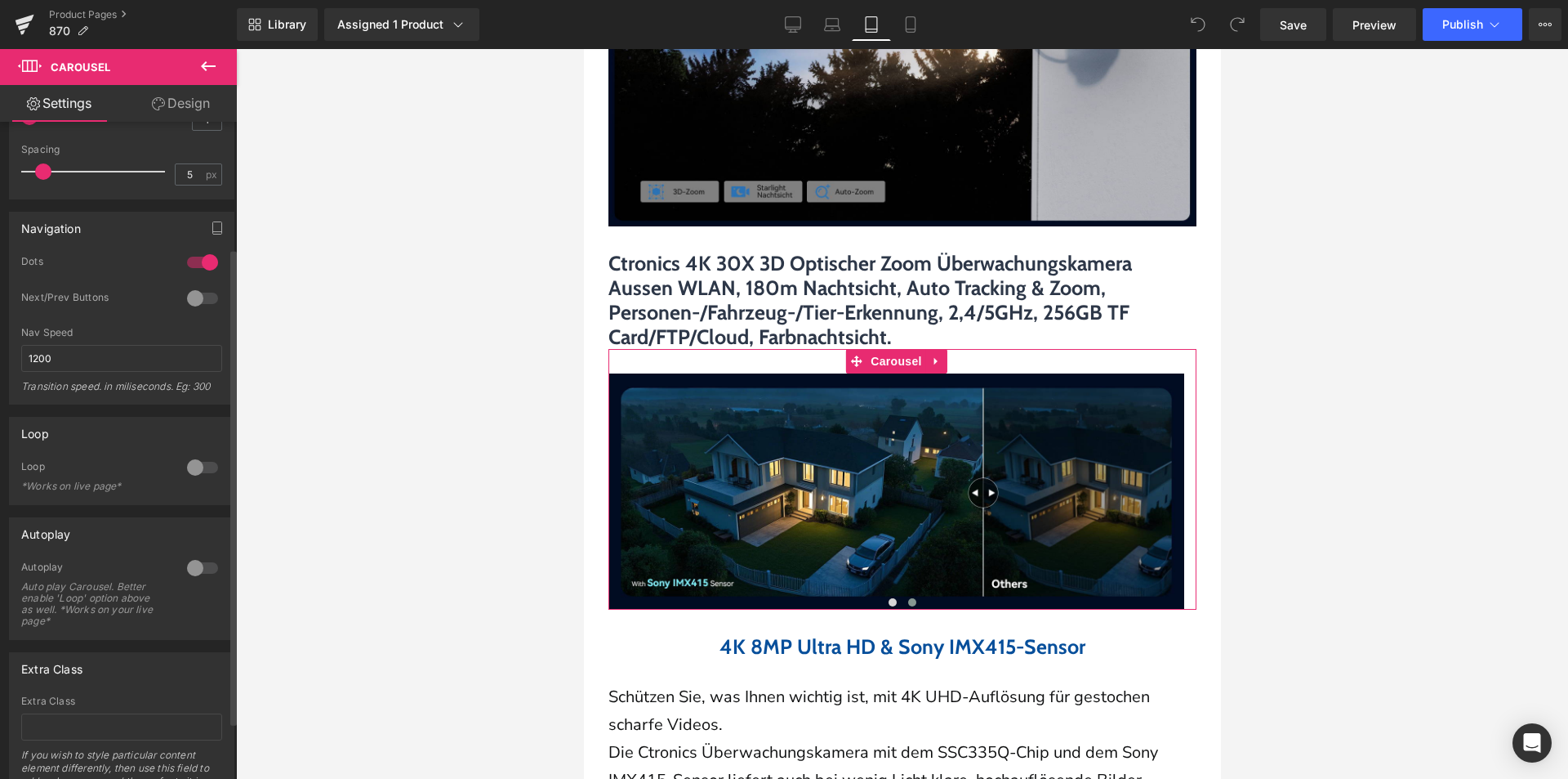
scroll to position [246, 0]
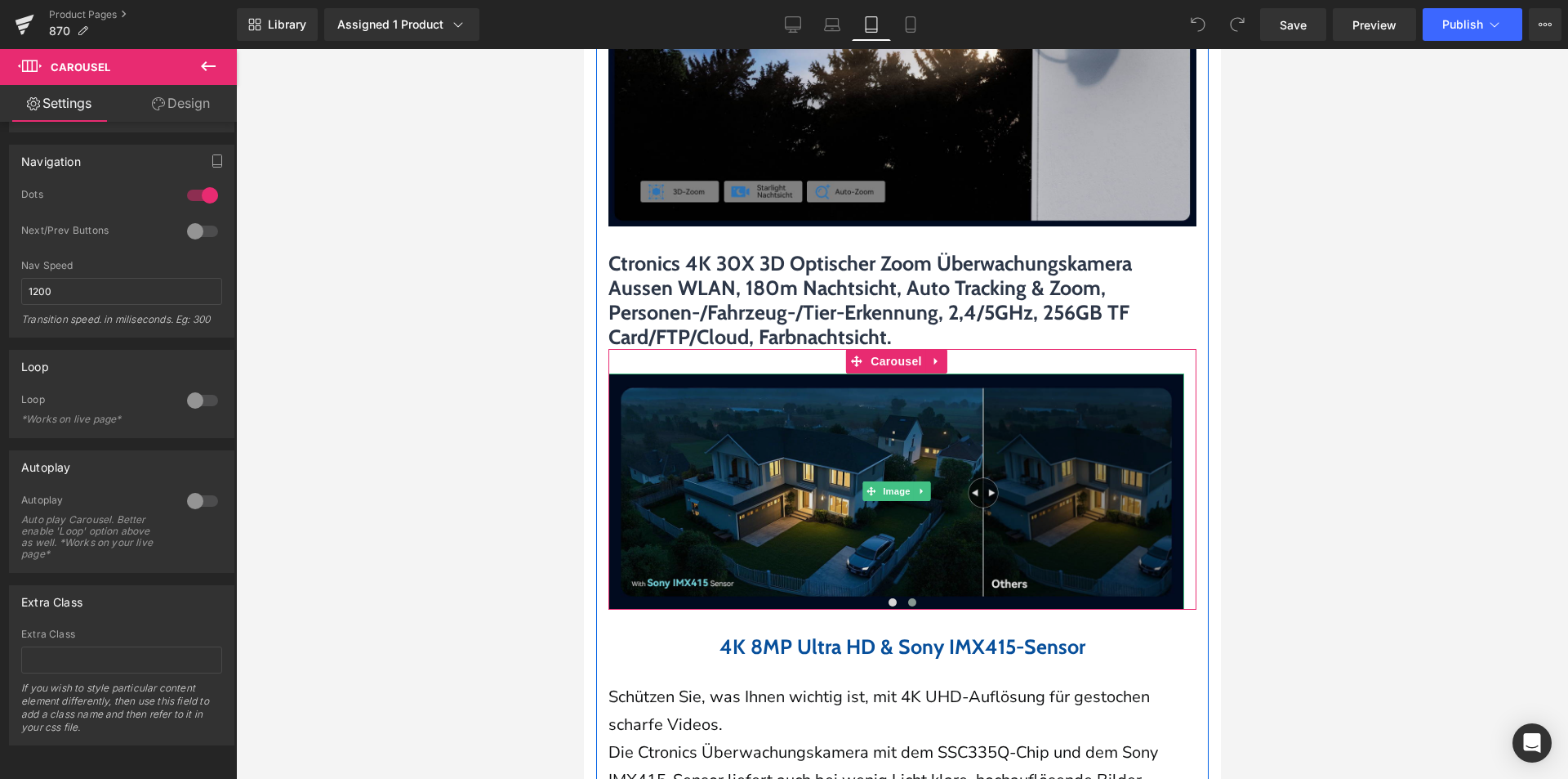
click at [641, 497] on img at bounding box center [895, 491] width 575 height 236
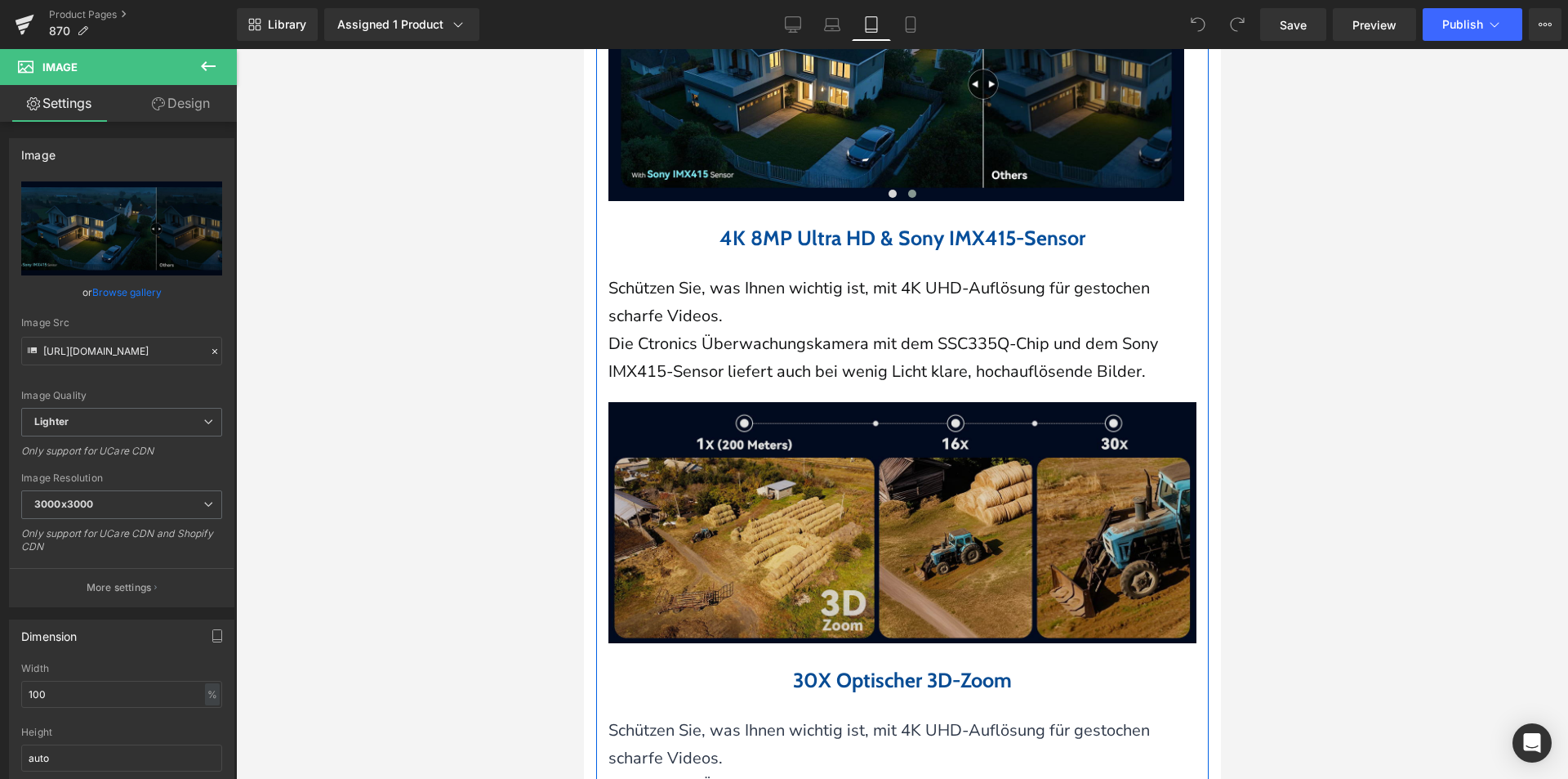
click at [921, 472] on img at bounding box center [901, 522] width 588 height 241
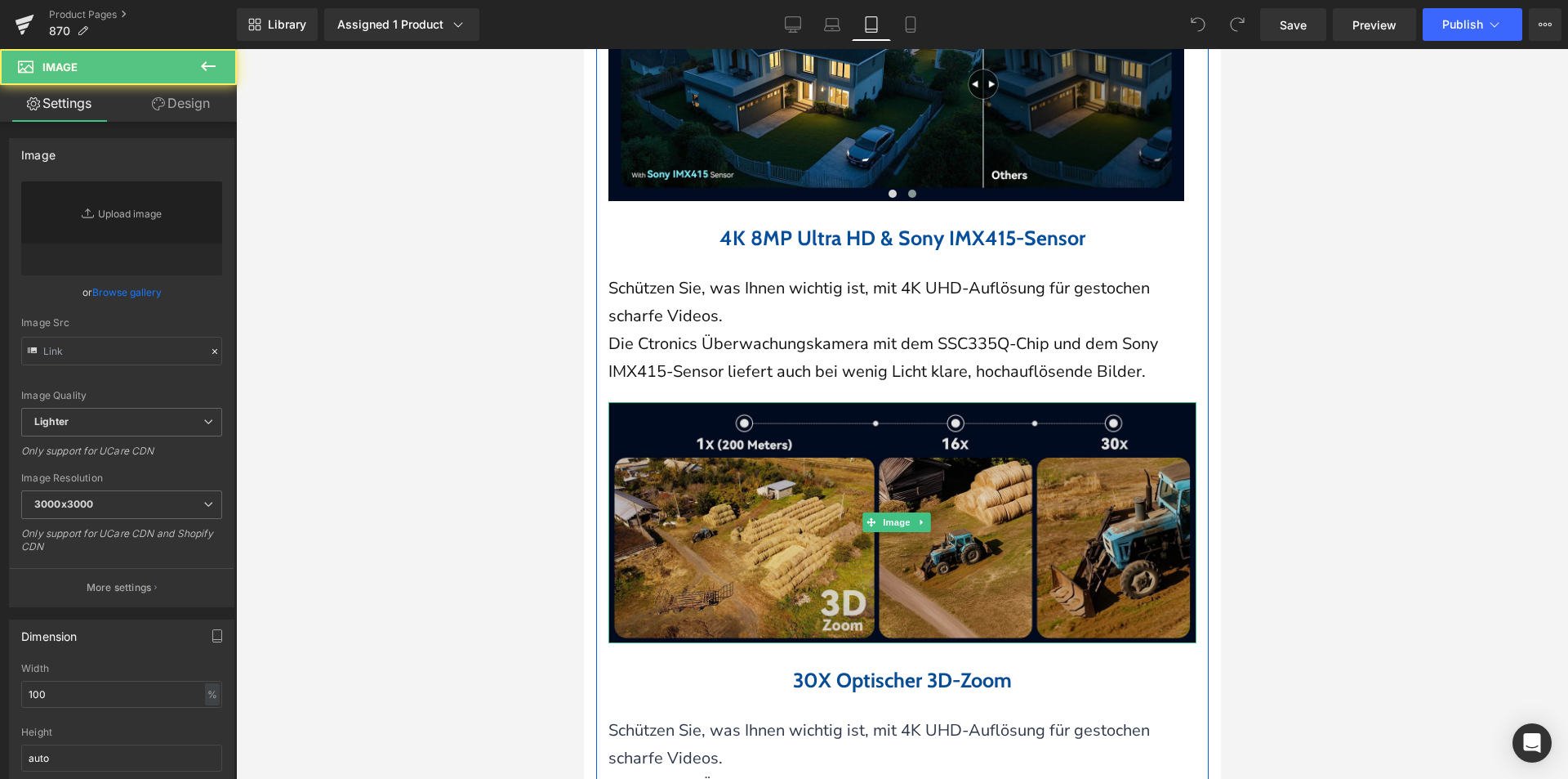
type input "https://ucarecdn.com/5592b3c3-bcc5-4687-adb0-9597655f8208/-/format/auto/-/previ…"
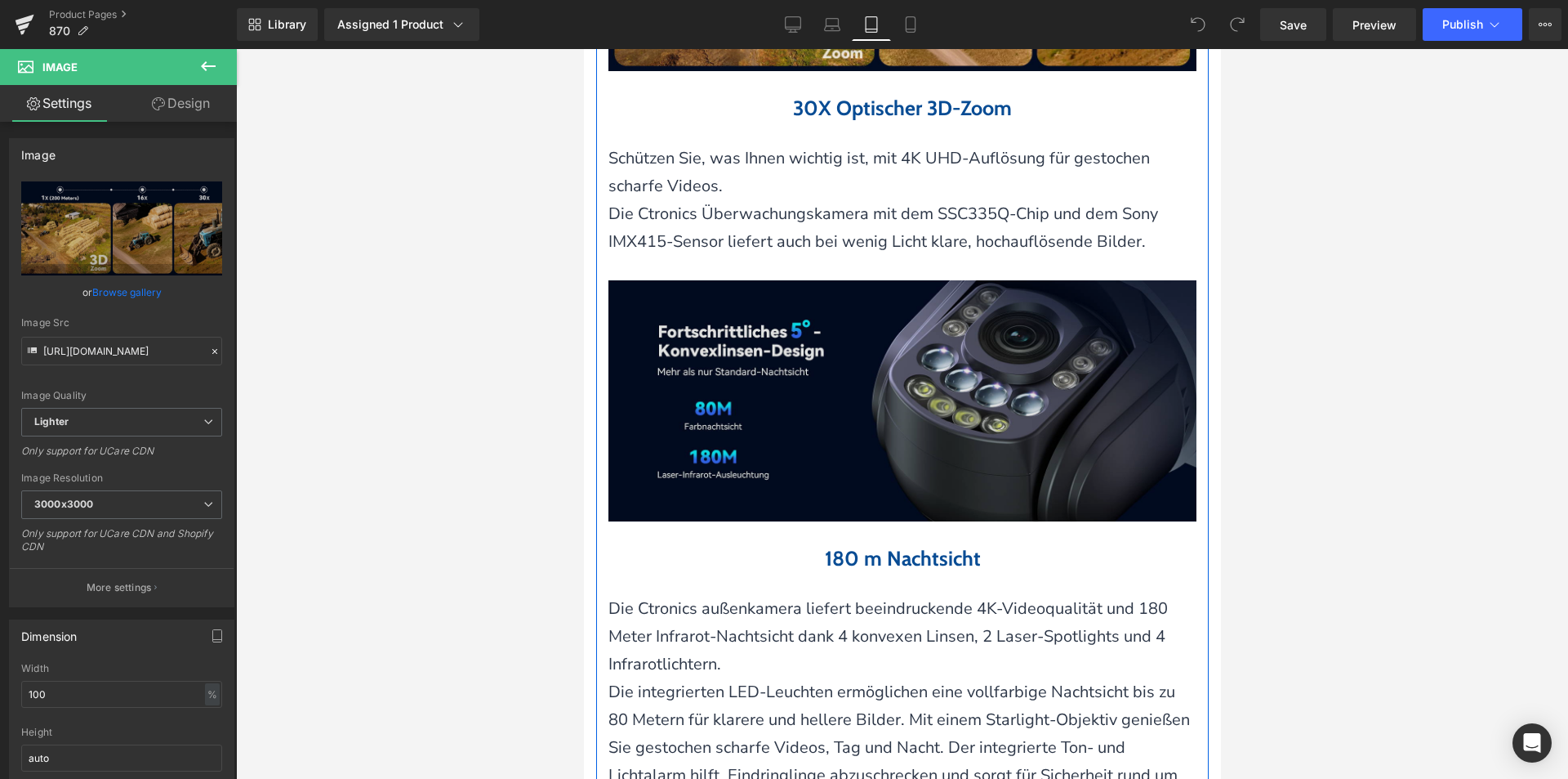
click at [847, 377] on img at bounding box center [901, 400] width 588 height 241
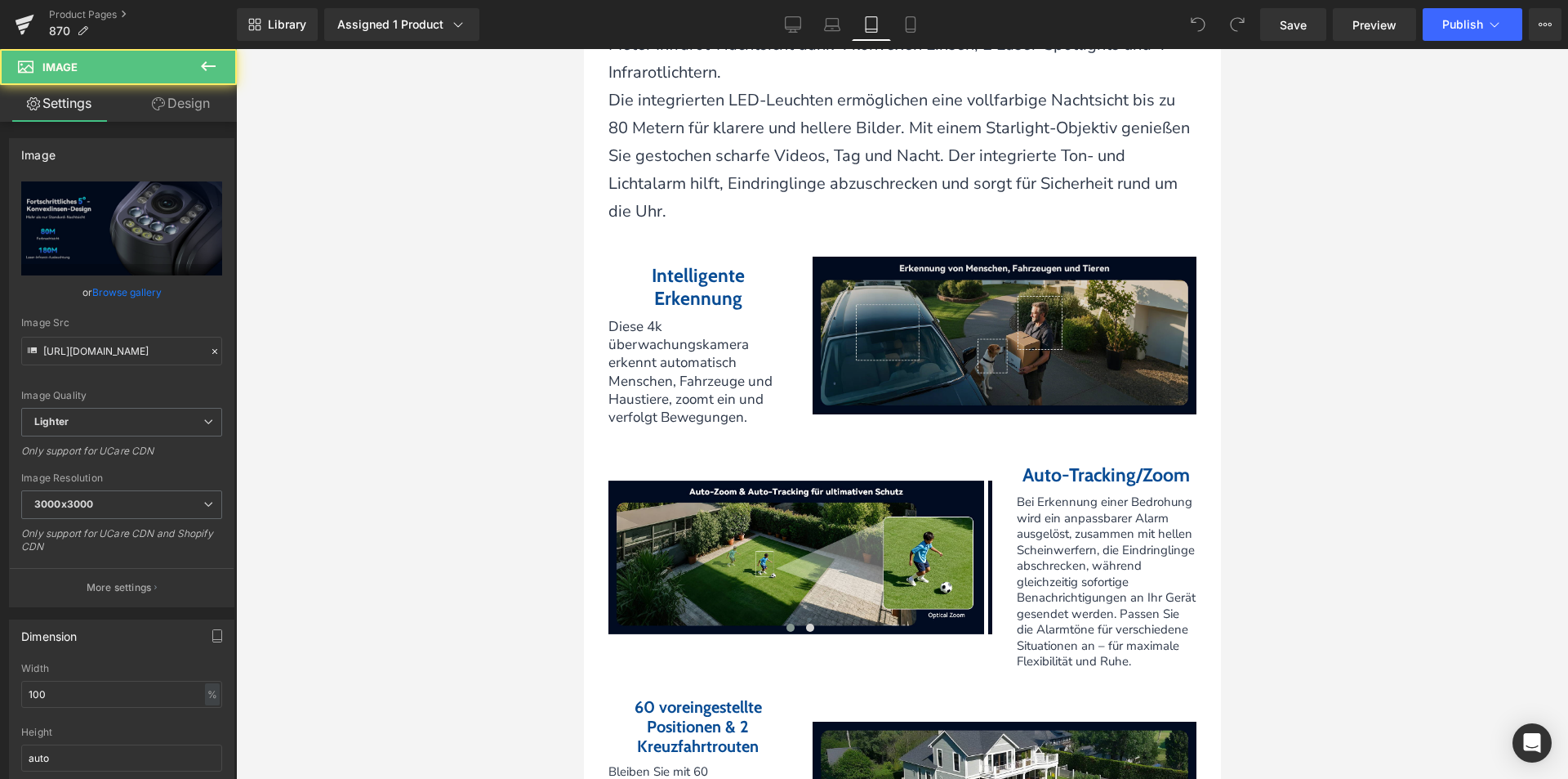
scroll to position [3457, 0]
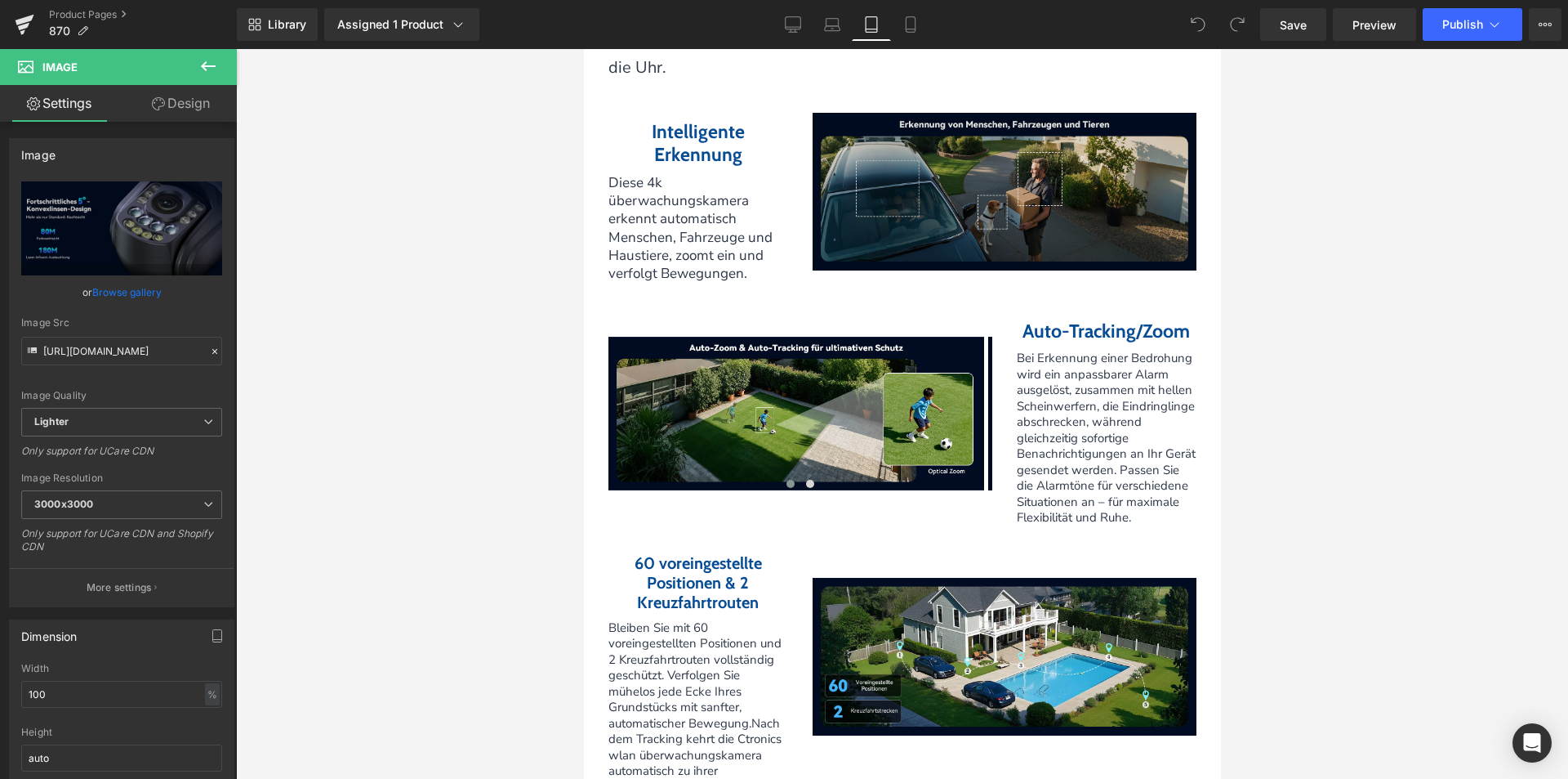
click at [867, 199] on img at bounding box center [1003, 192] width 384 height 158
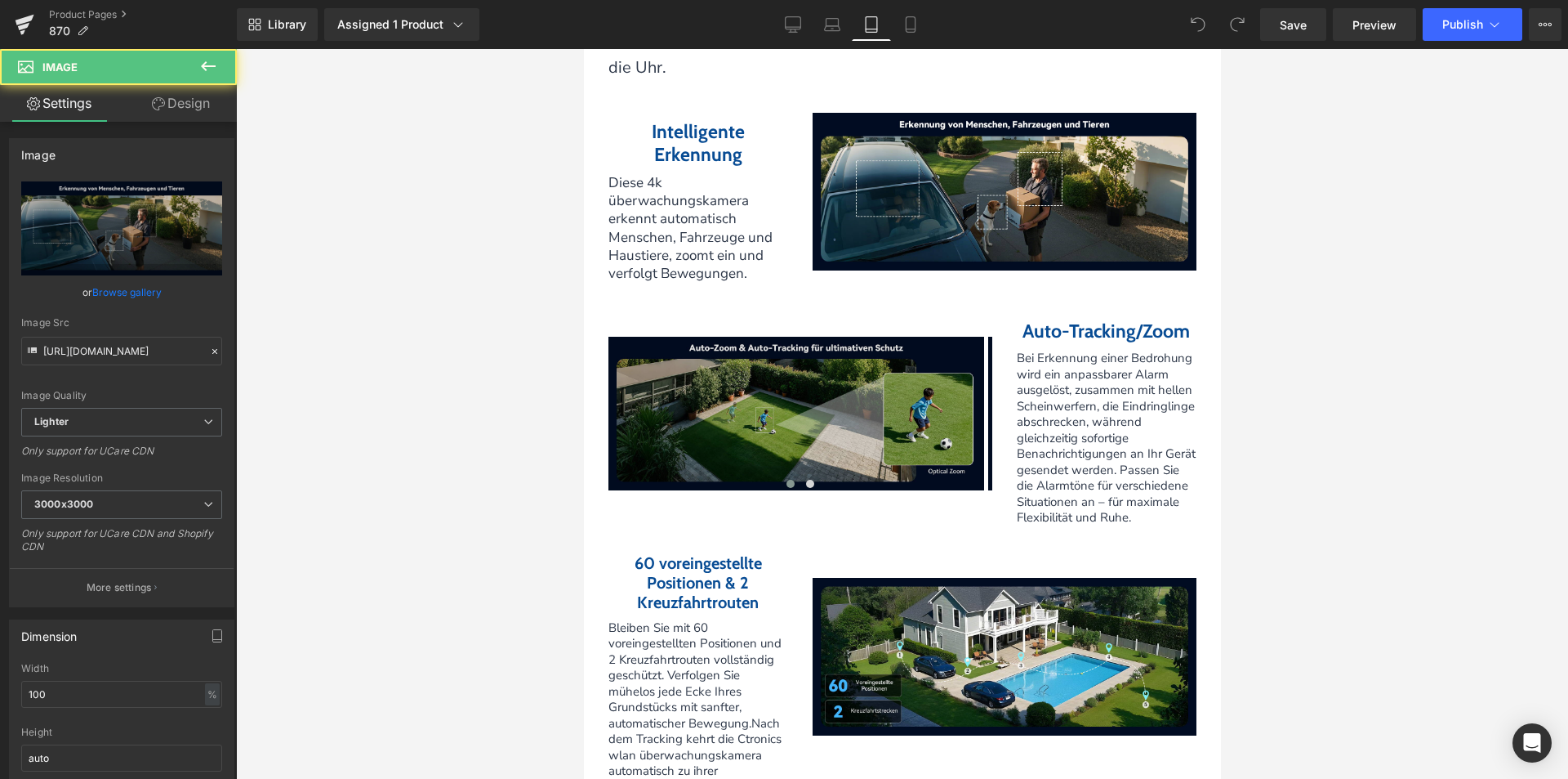
click at [837, 390] on img at bounding box center [795, 414] width 376 height 154
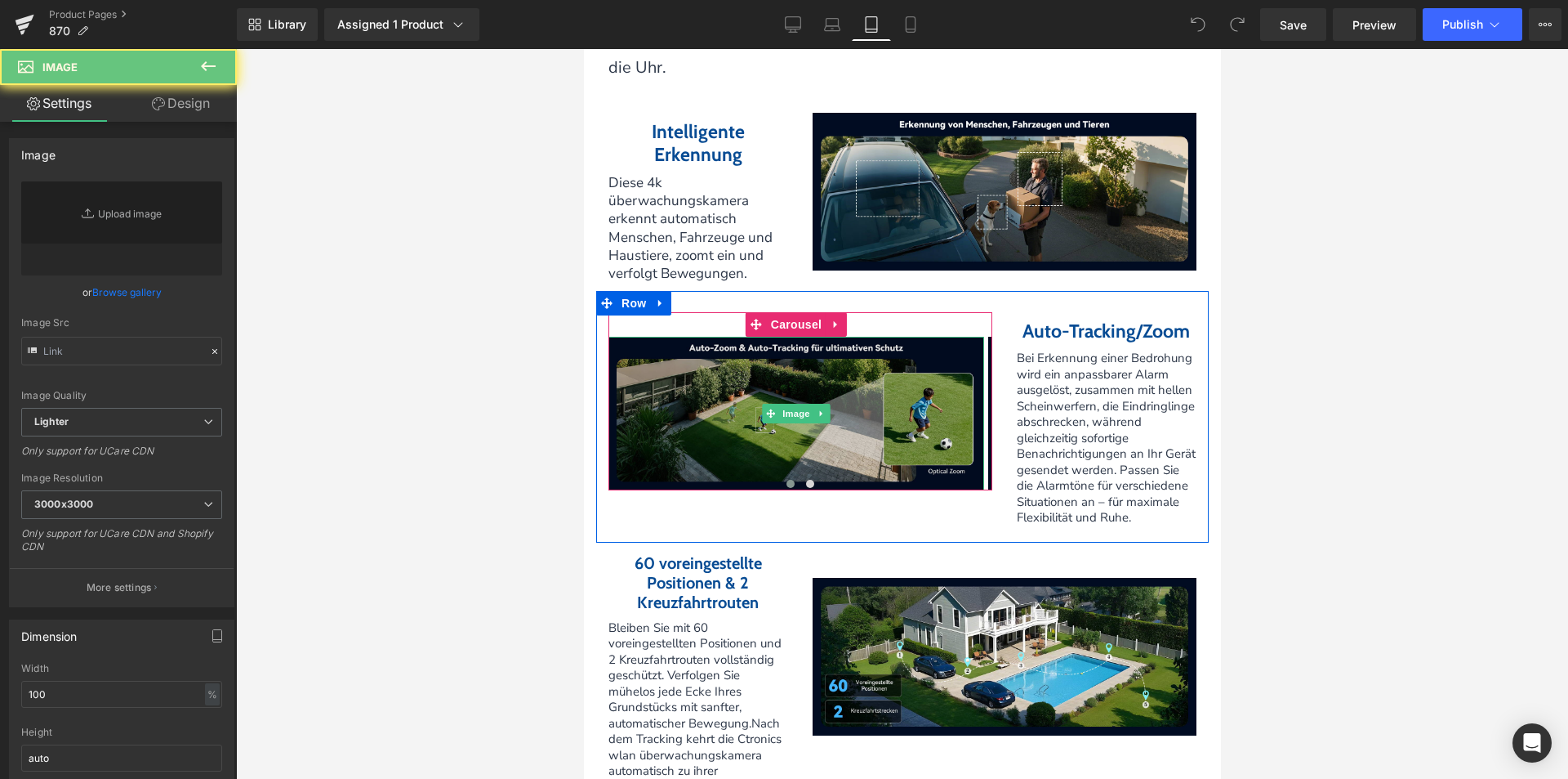
type input "https://ucarecdn.com/d8b1cc73-7e17-428b-be87-686af1db98e5/-/format/auto/-/previ…"
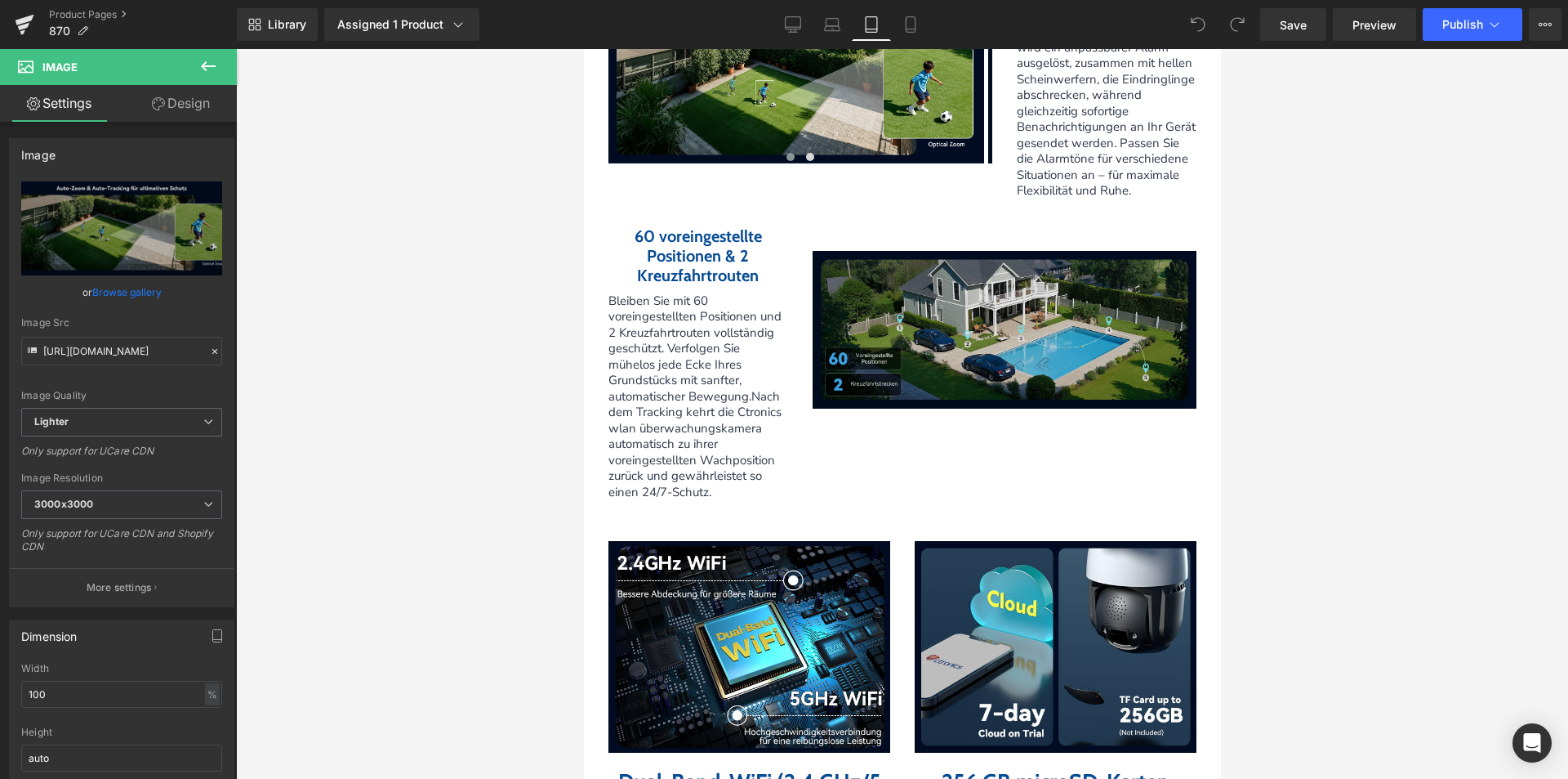
click at [941, 350] on img at bounding box center [1003, 329] width 384 height 158
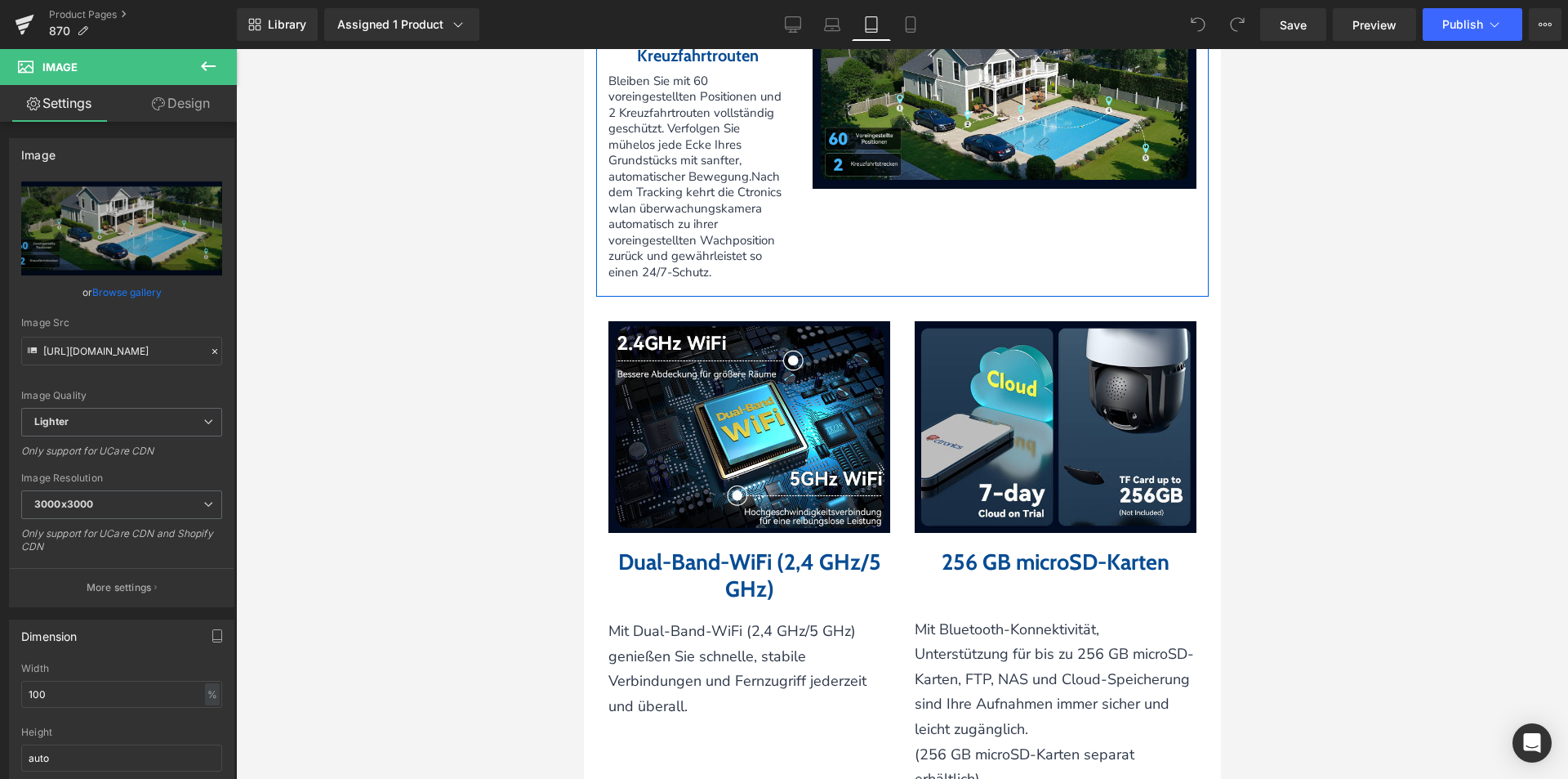
scroll to position [4111, 0]
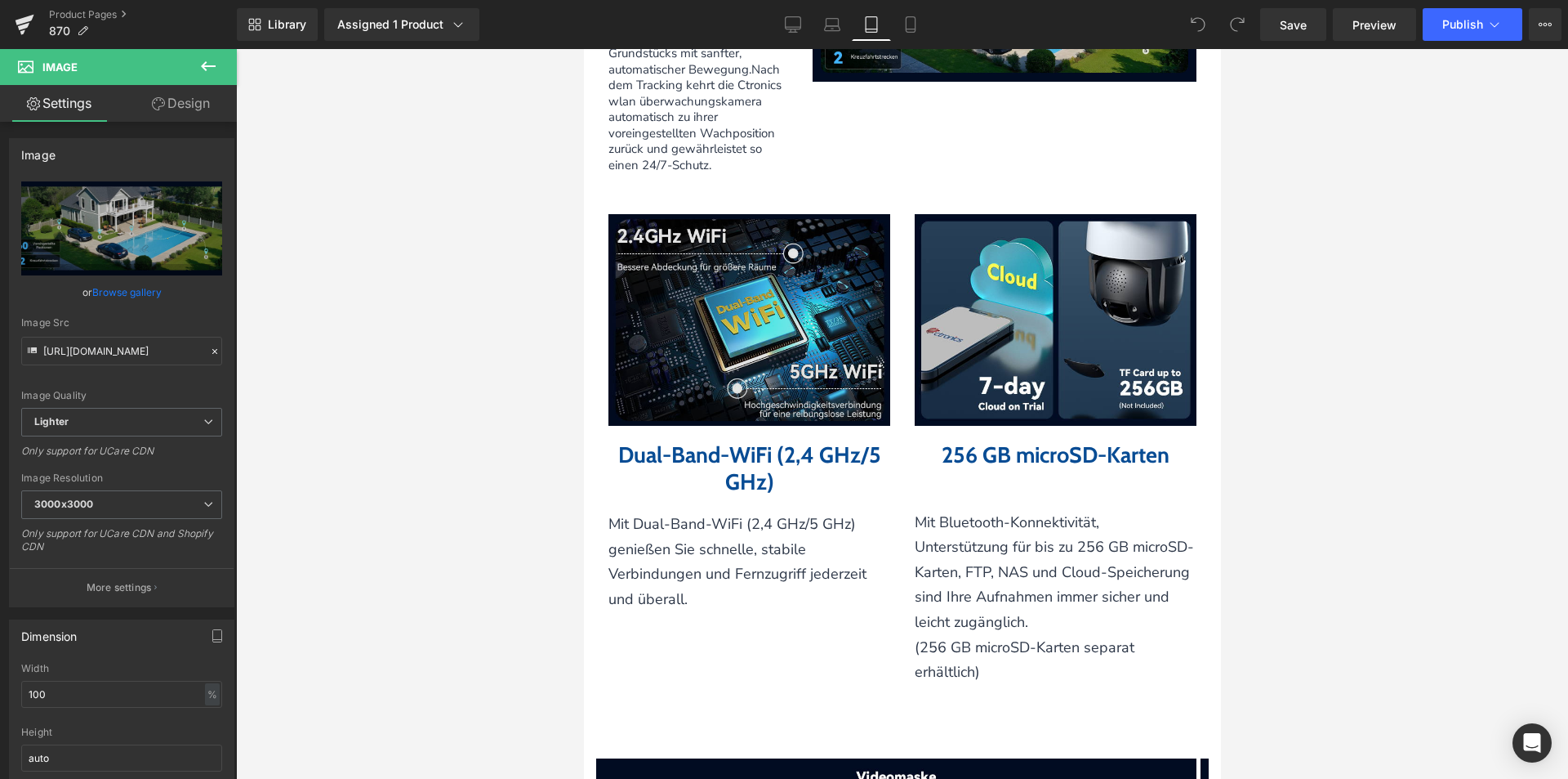
click at [824, 363] on img at bounding box center [748, 319] width 282 height 211
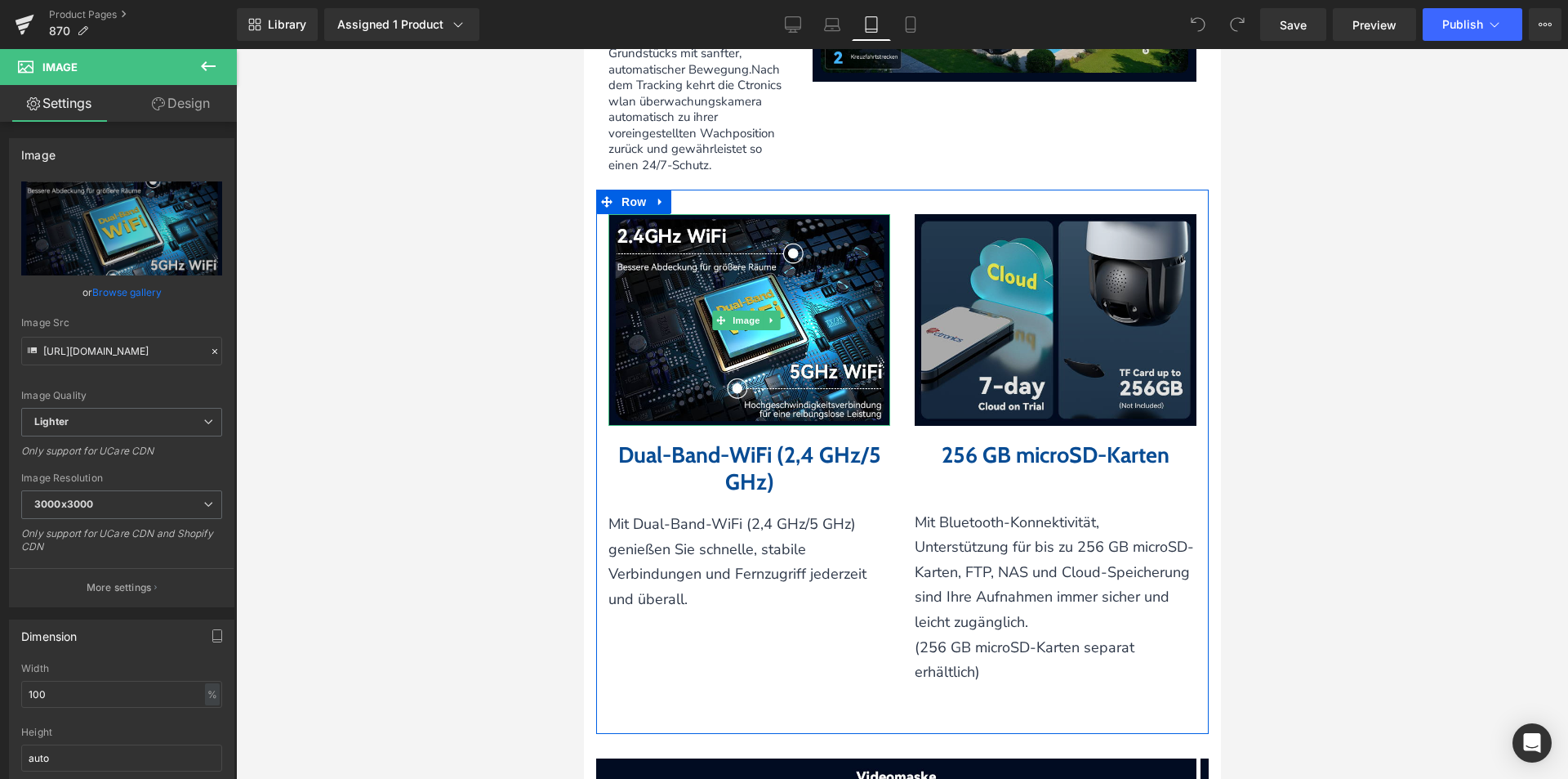
click at [1045, 371] on img at bounding box center [1054, 319] width 282 height 211
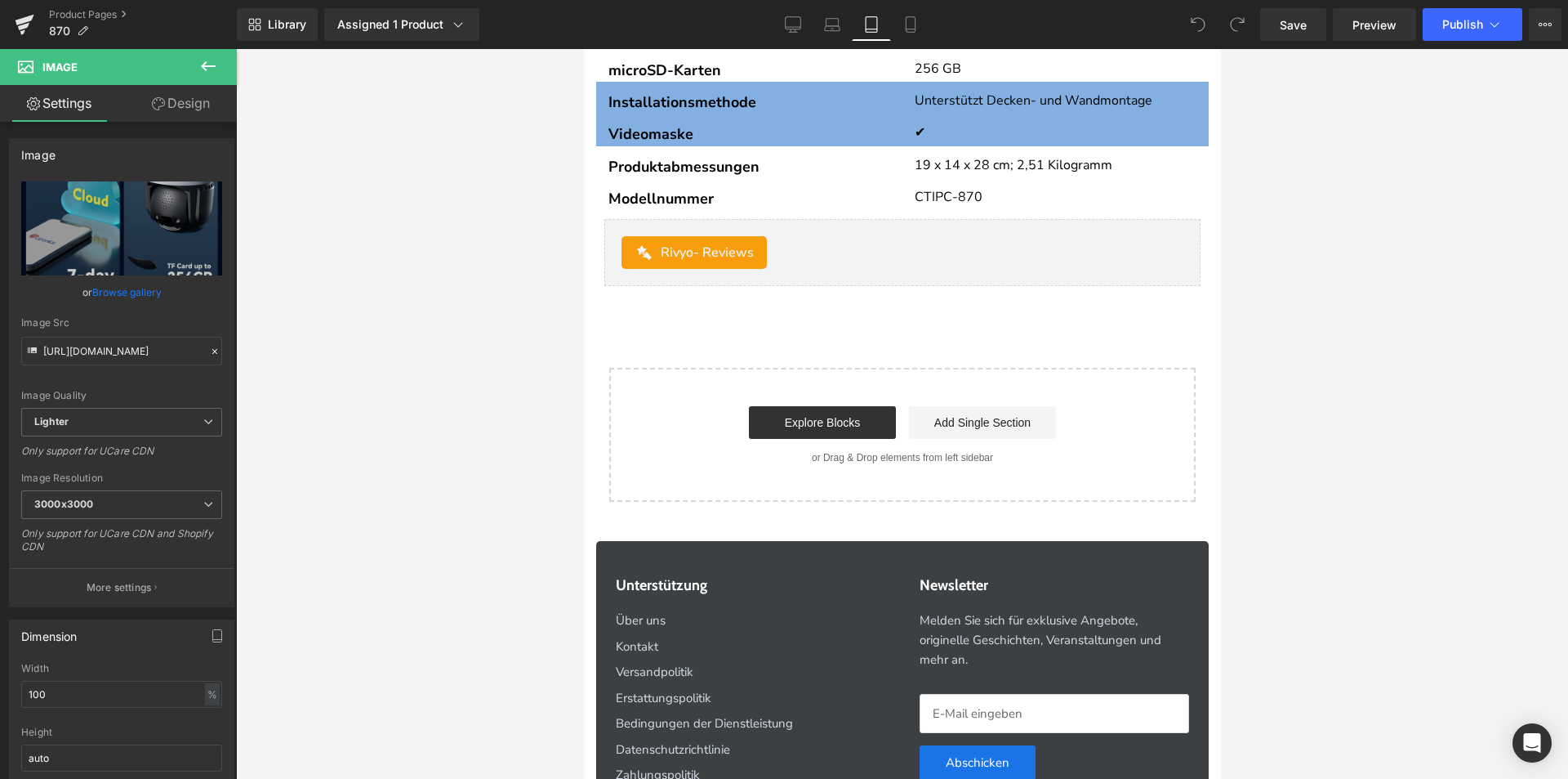
scroll to position [5827, 0]
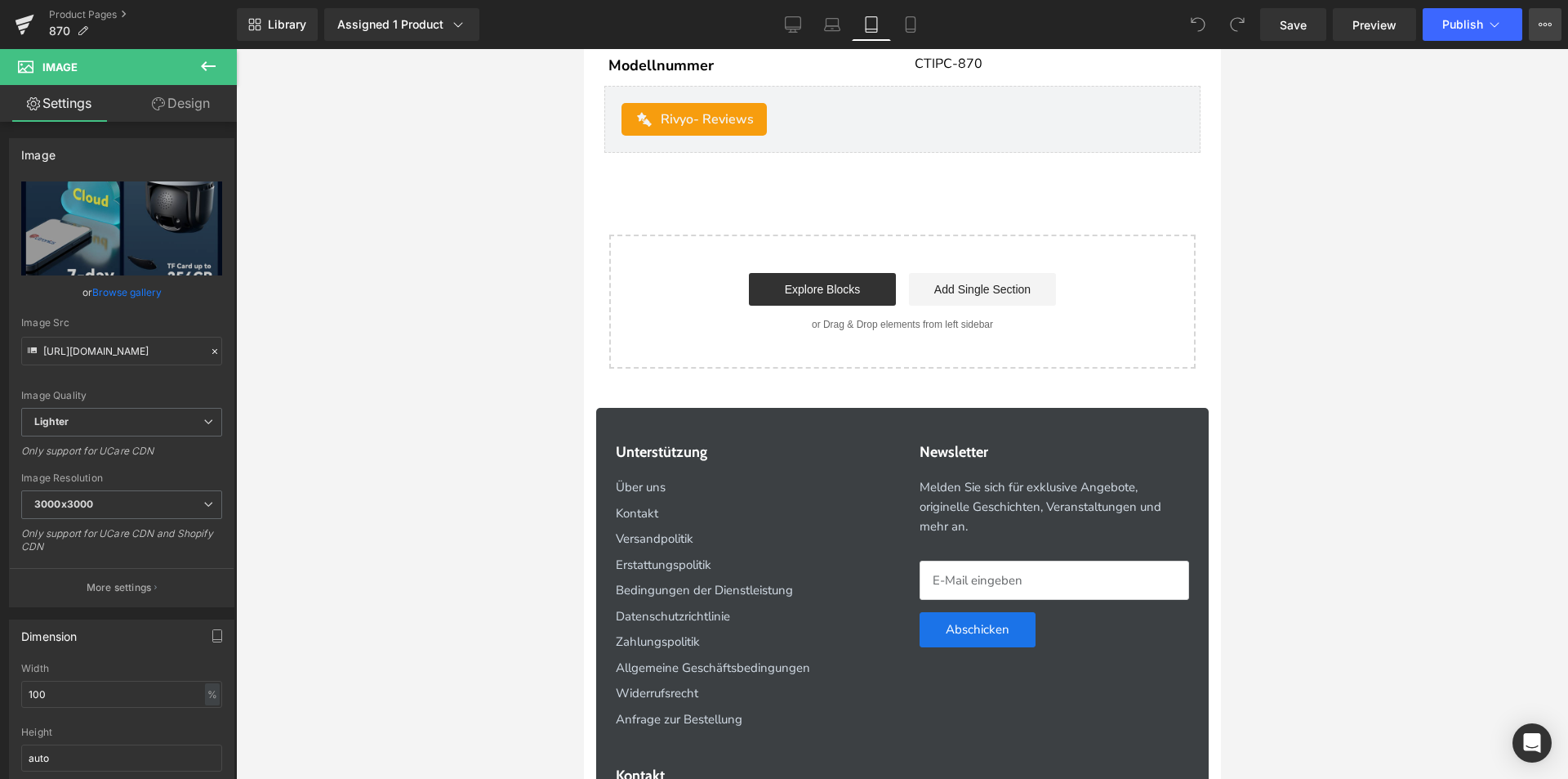
click at [1555, 18] on button "View Live Page View with current Template Save Template to Library Schedule Pub…" at bounding box center [1544, 24] width 32 height 32
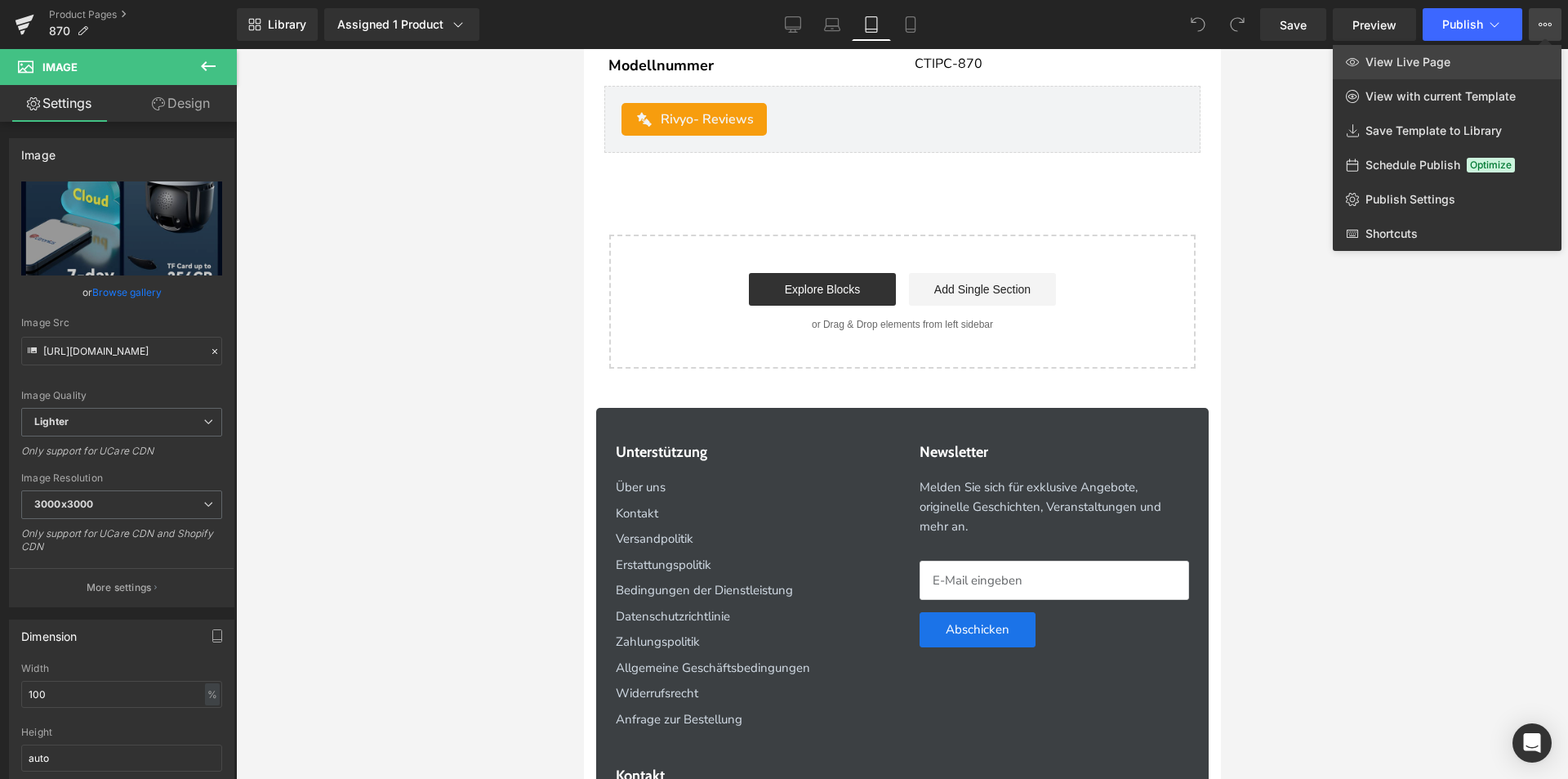
click at [1495, 64] on link "View Live Page" at bounding box center [1447, 62] width 229 height 34
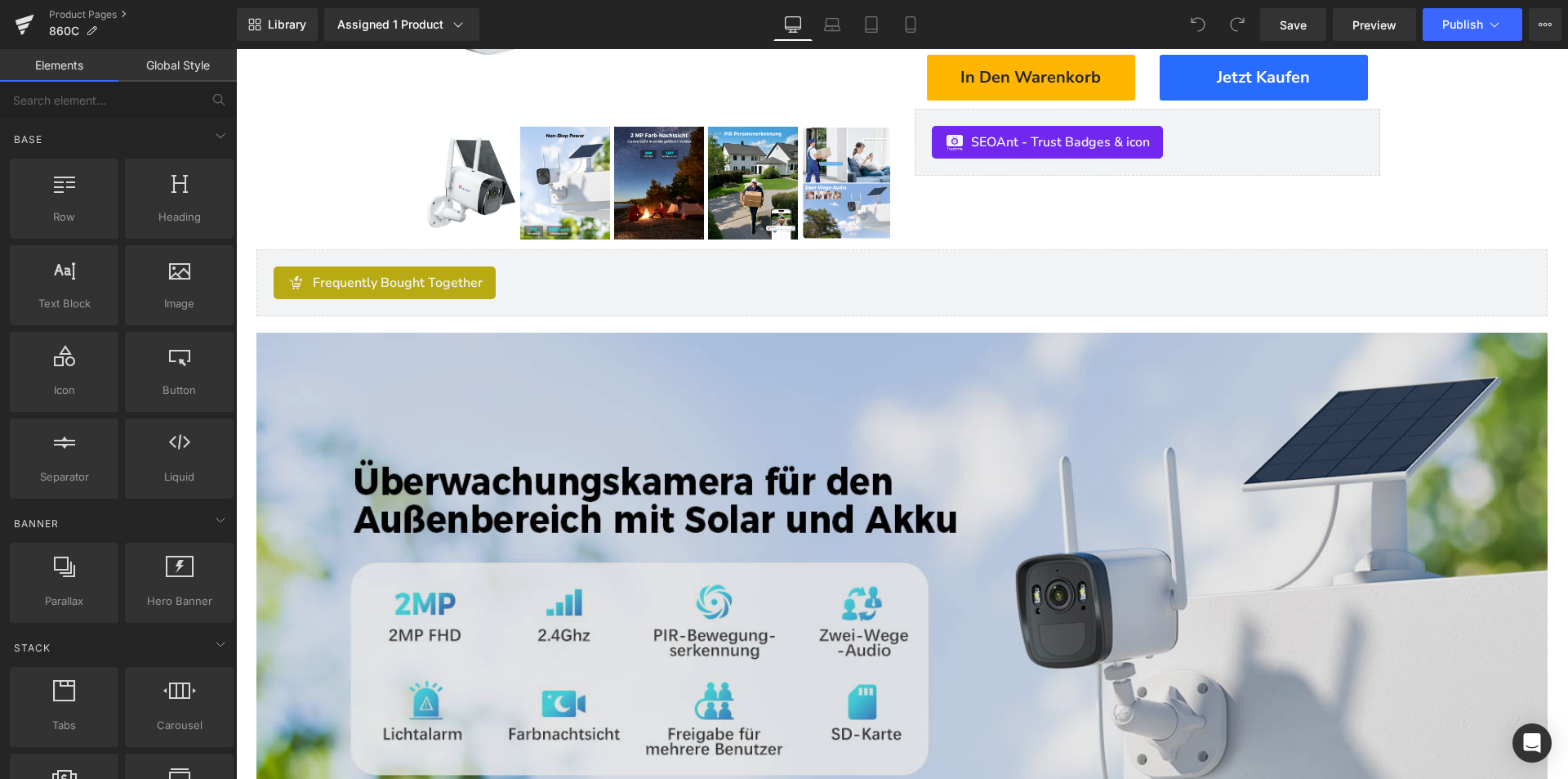
click at [731, 567] on img at bounding box center [901, 597] width 1291 height 529
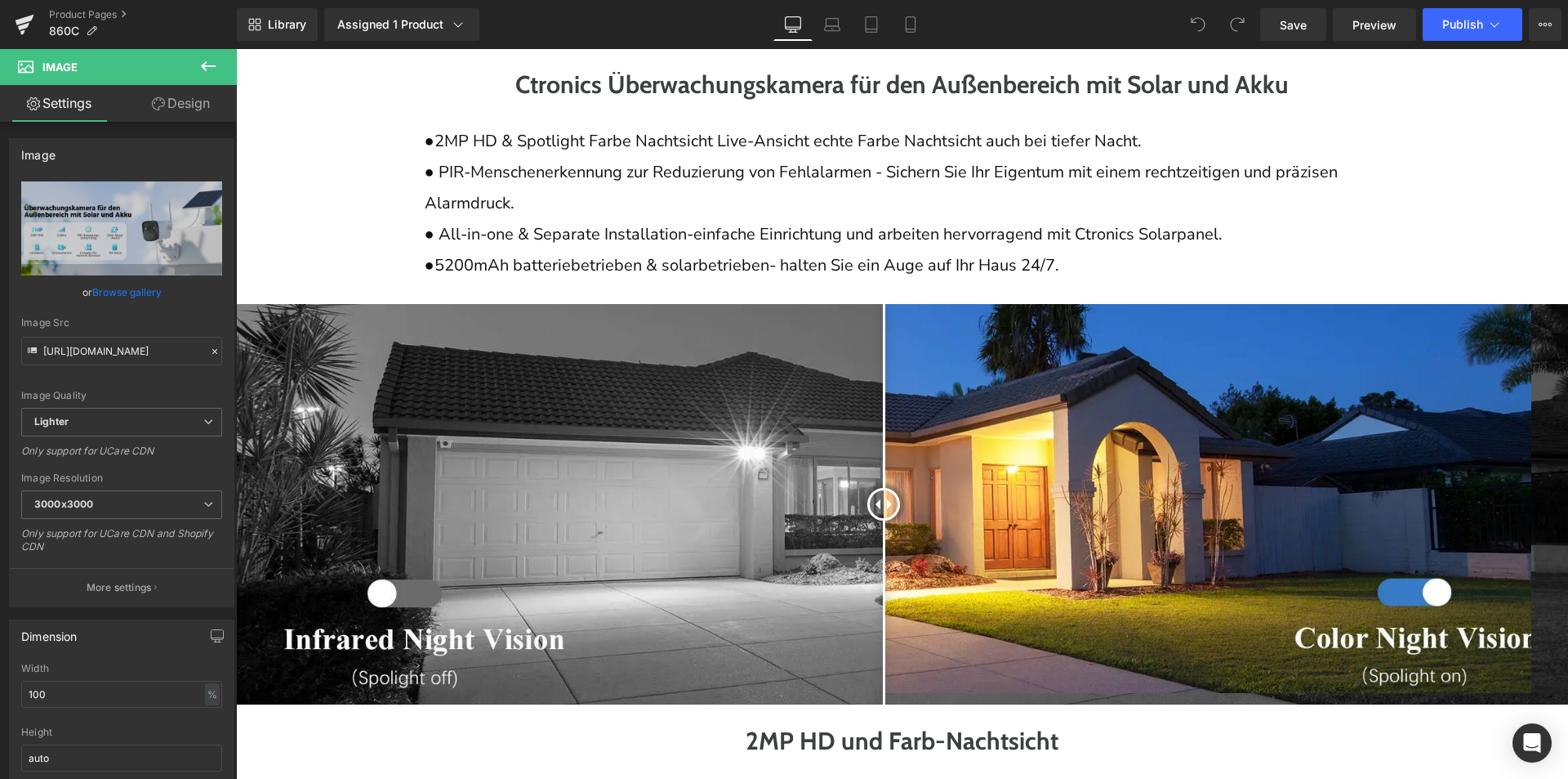
click at [738, 451] on img at bounding box center [901, 503] width 1332 height 400
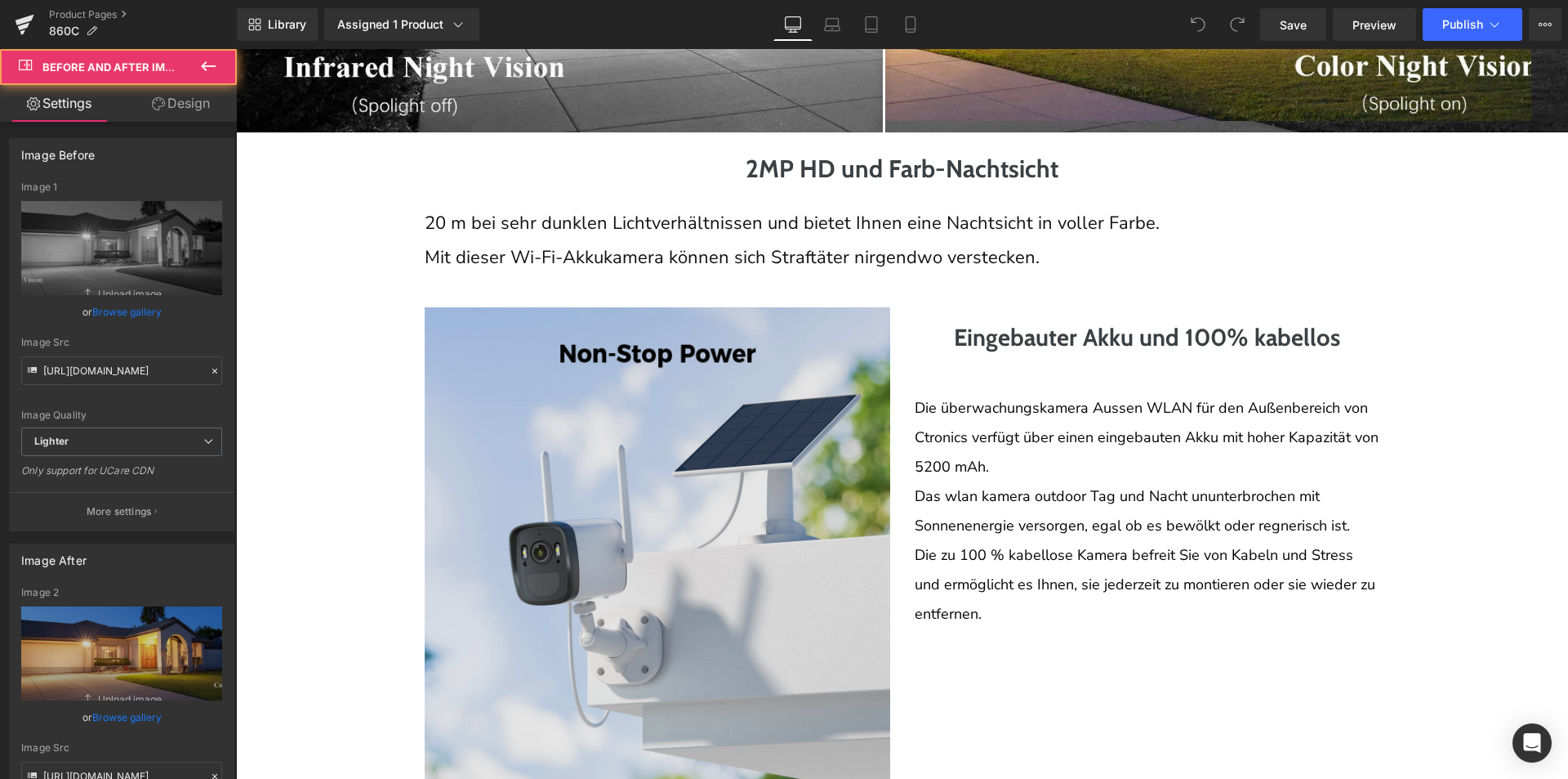
click at [744, 444] on img at bounding box center [658, 598] width 465 height 583
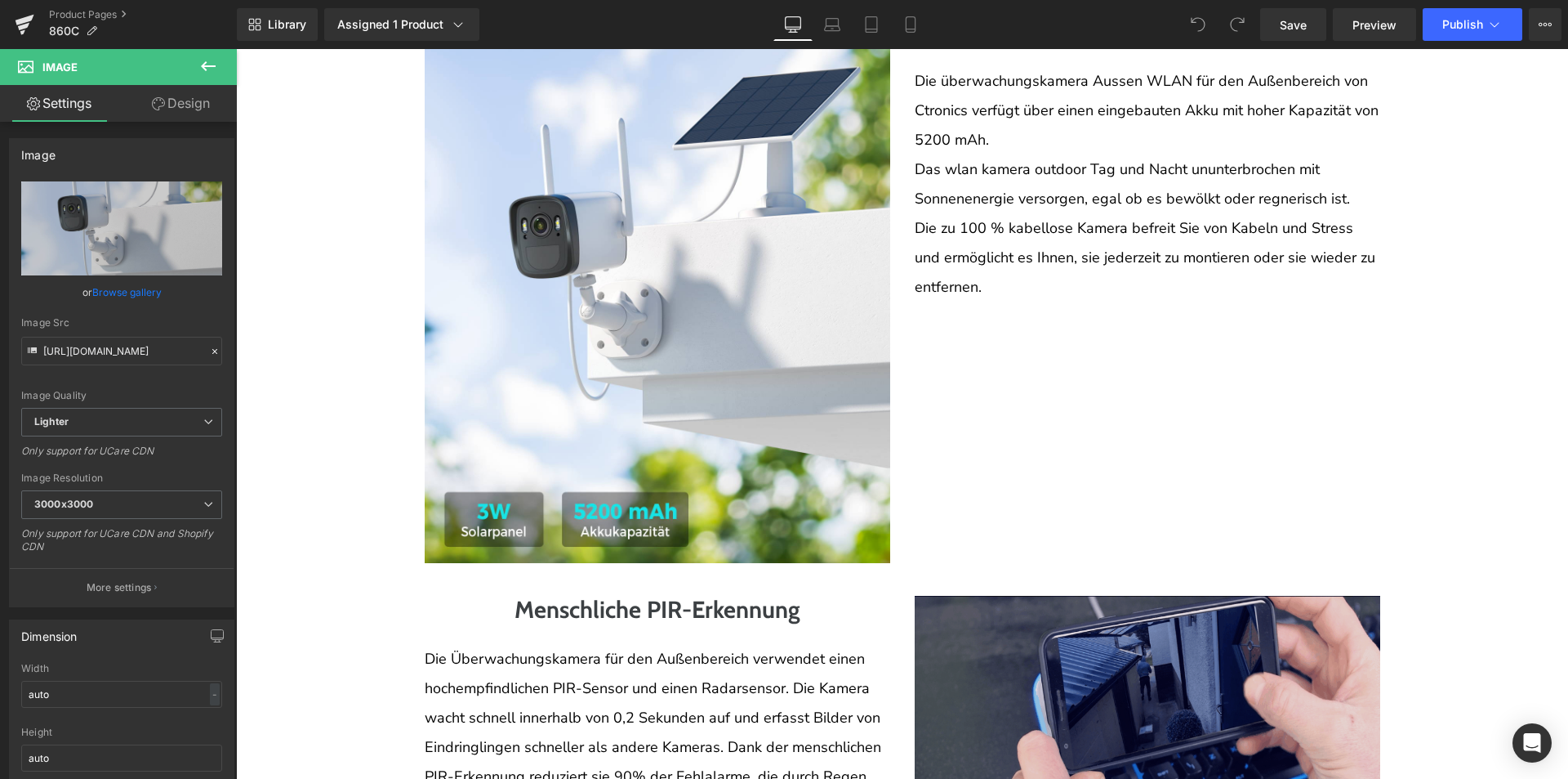
click at [1075, 673] on img at bounding box center [1148, 751] width 465 height 310
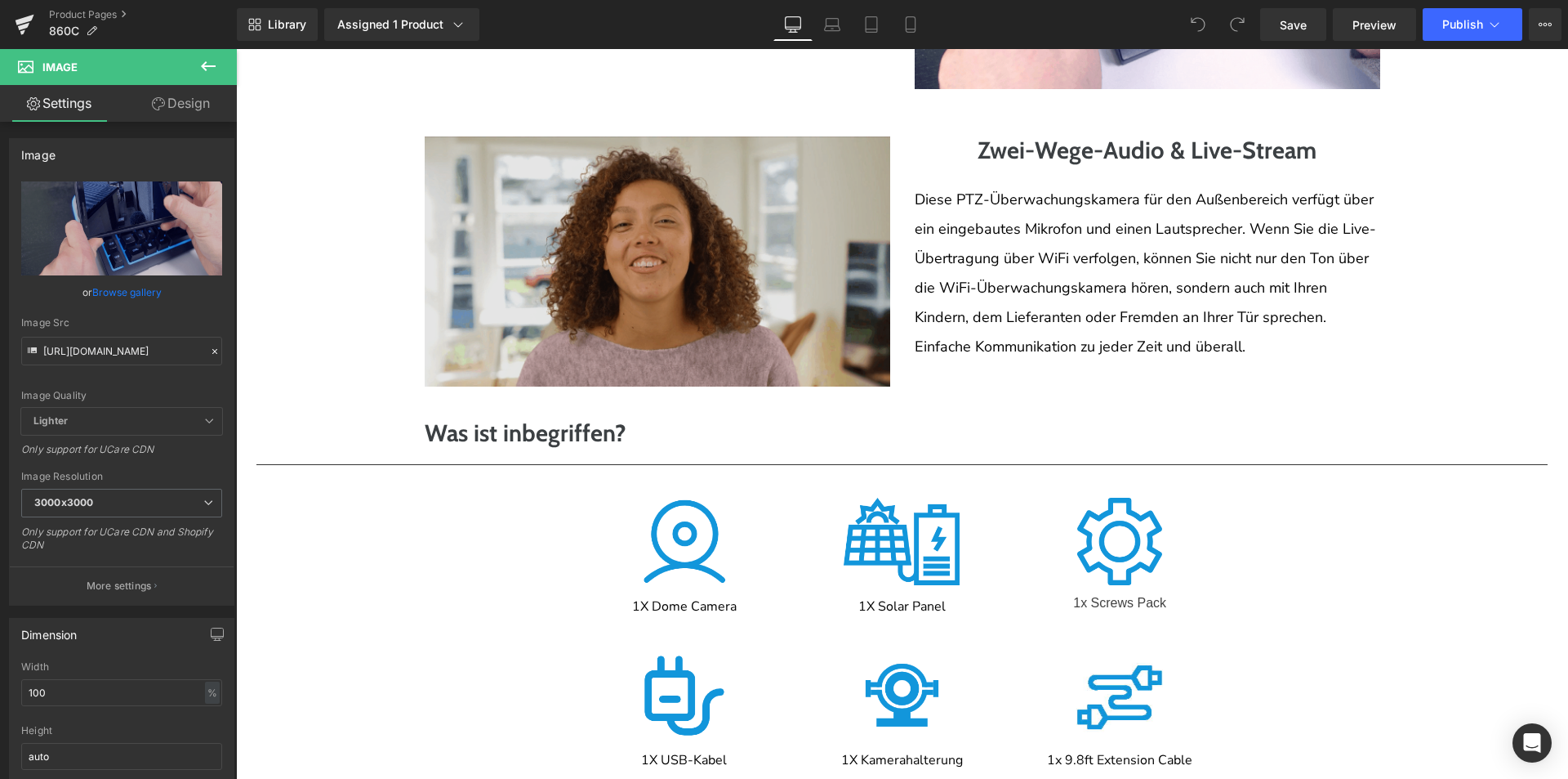
click at [701, 316] on img at bounding box center [658, 261] width 465 height 250
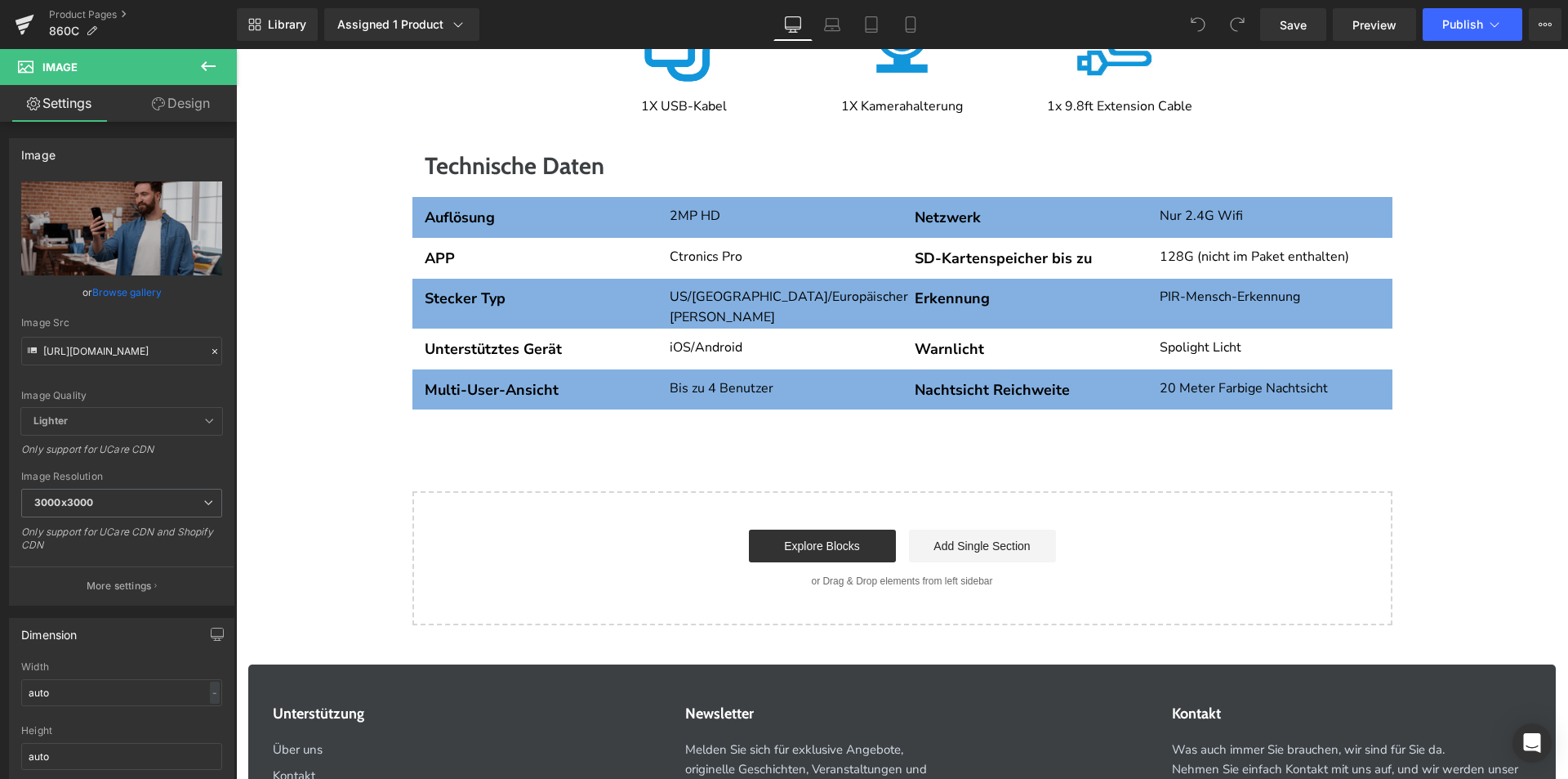
scroll to position [3514, 0]
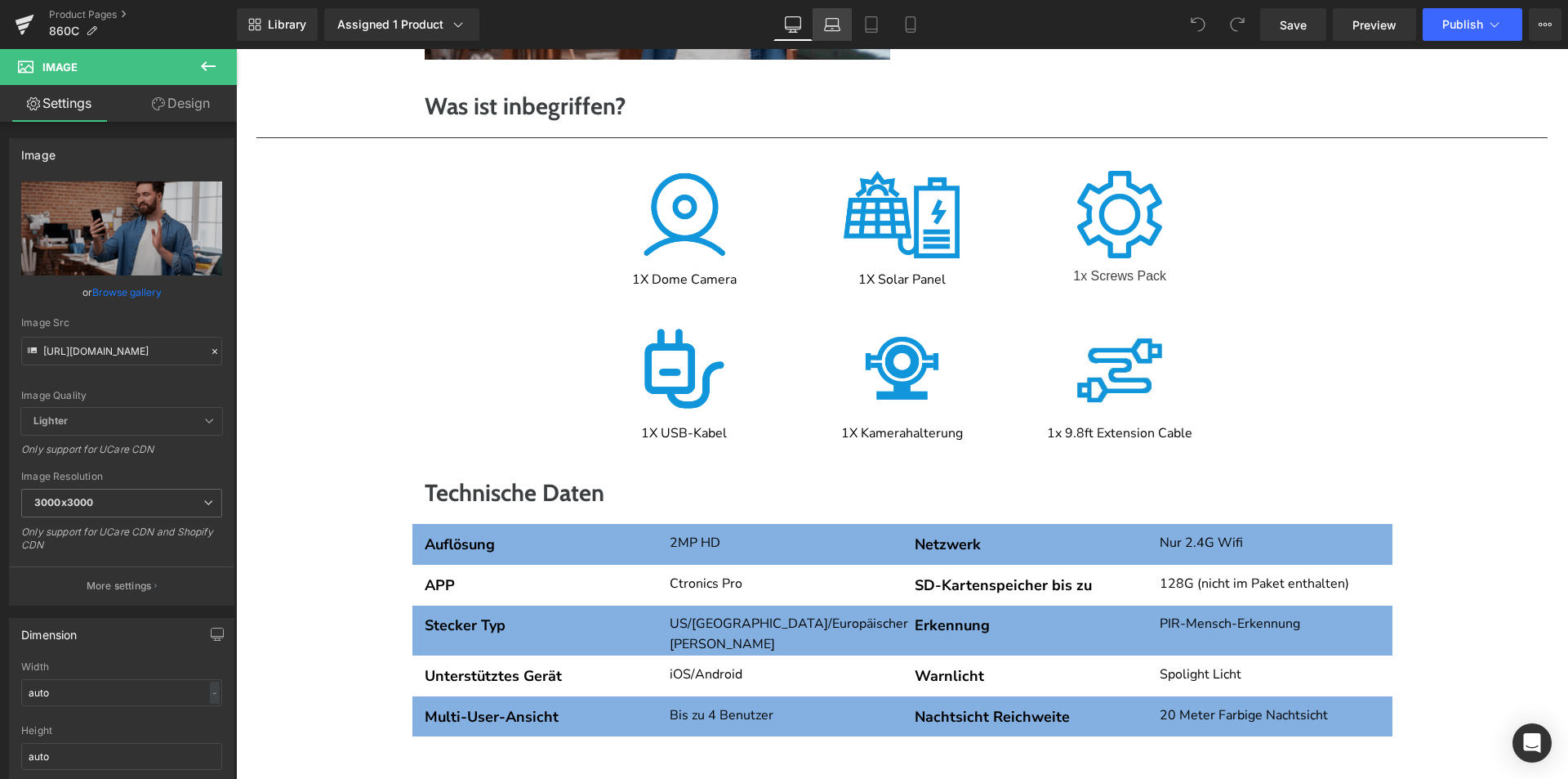
drag, startPoint x: 842, startPoint y: 29, endPoint x: 343, endPoint y: 16, distance: 499.2
click at [842, 29] on link "Laptop" at bounding box center [833, 24] width 39 height 32
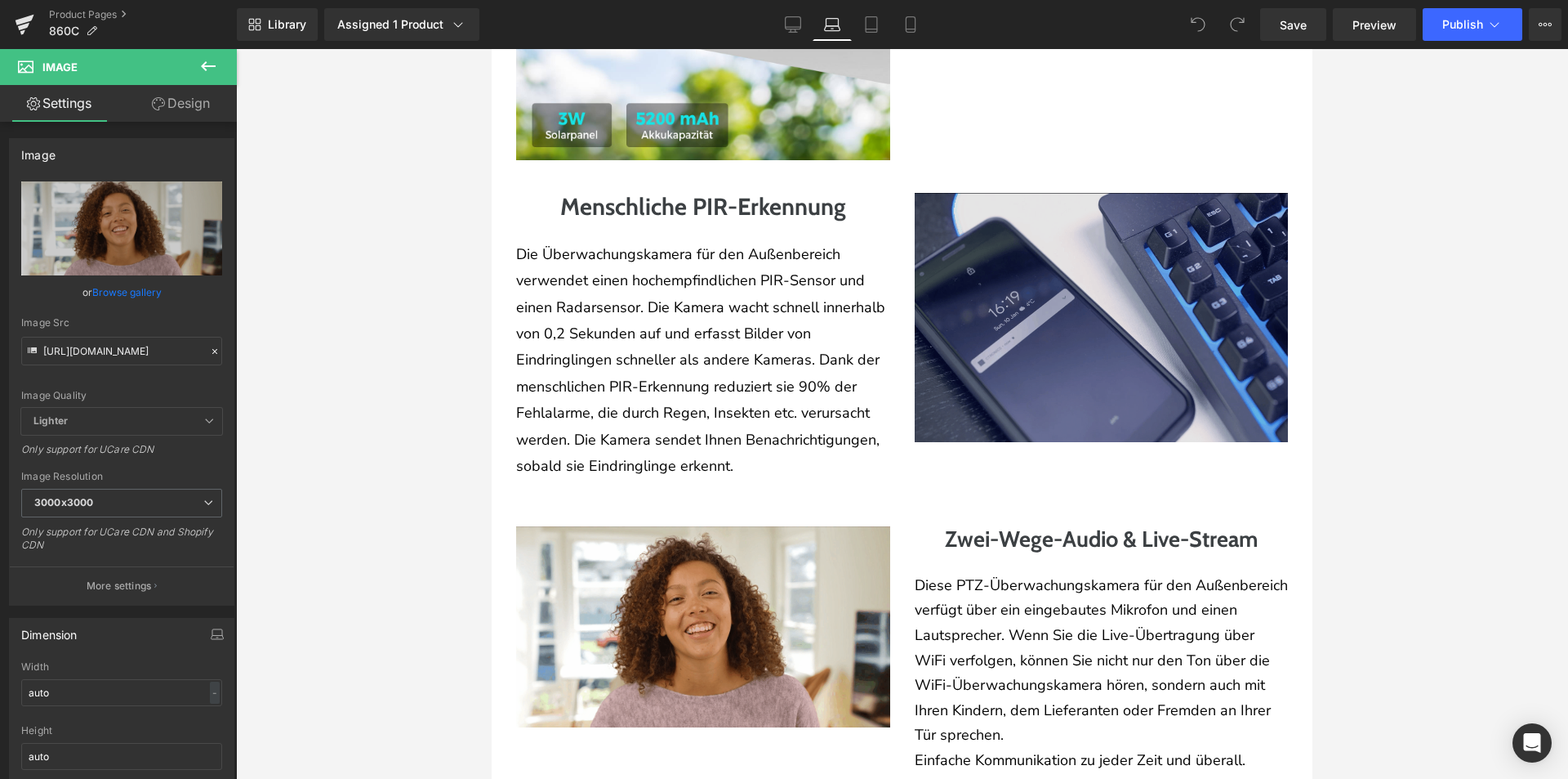
click at [1008, 396] on img at bounding box center [1102, 317] width 374 height 250
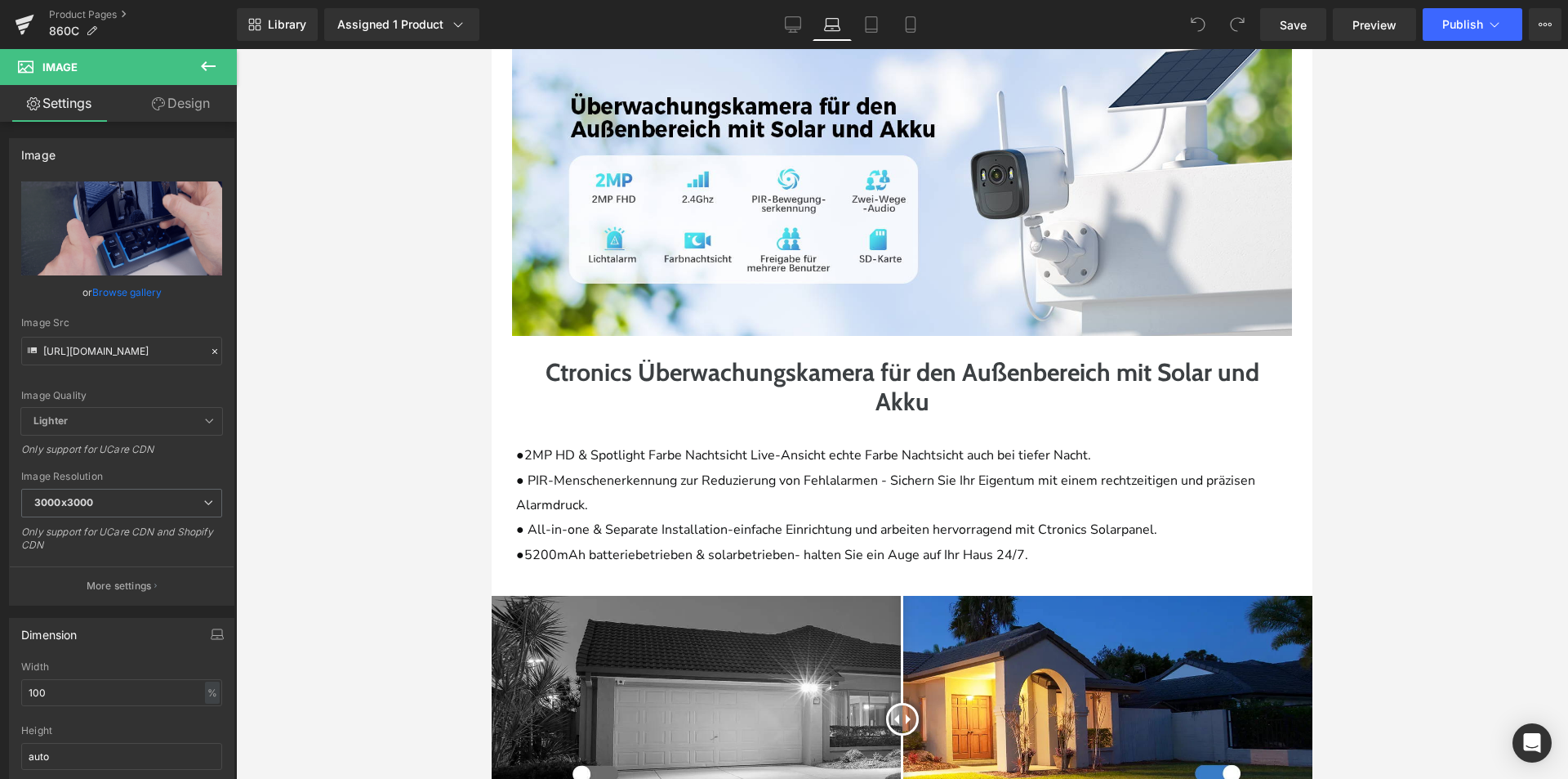
scroll to position [808, 0]
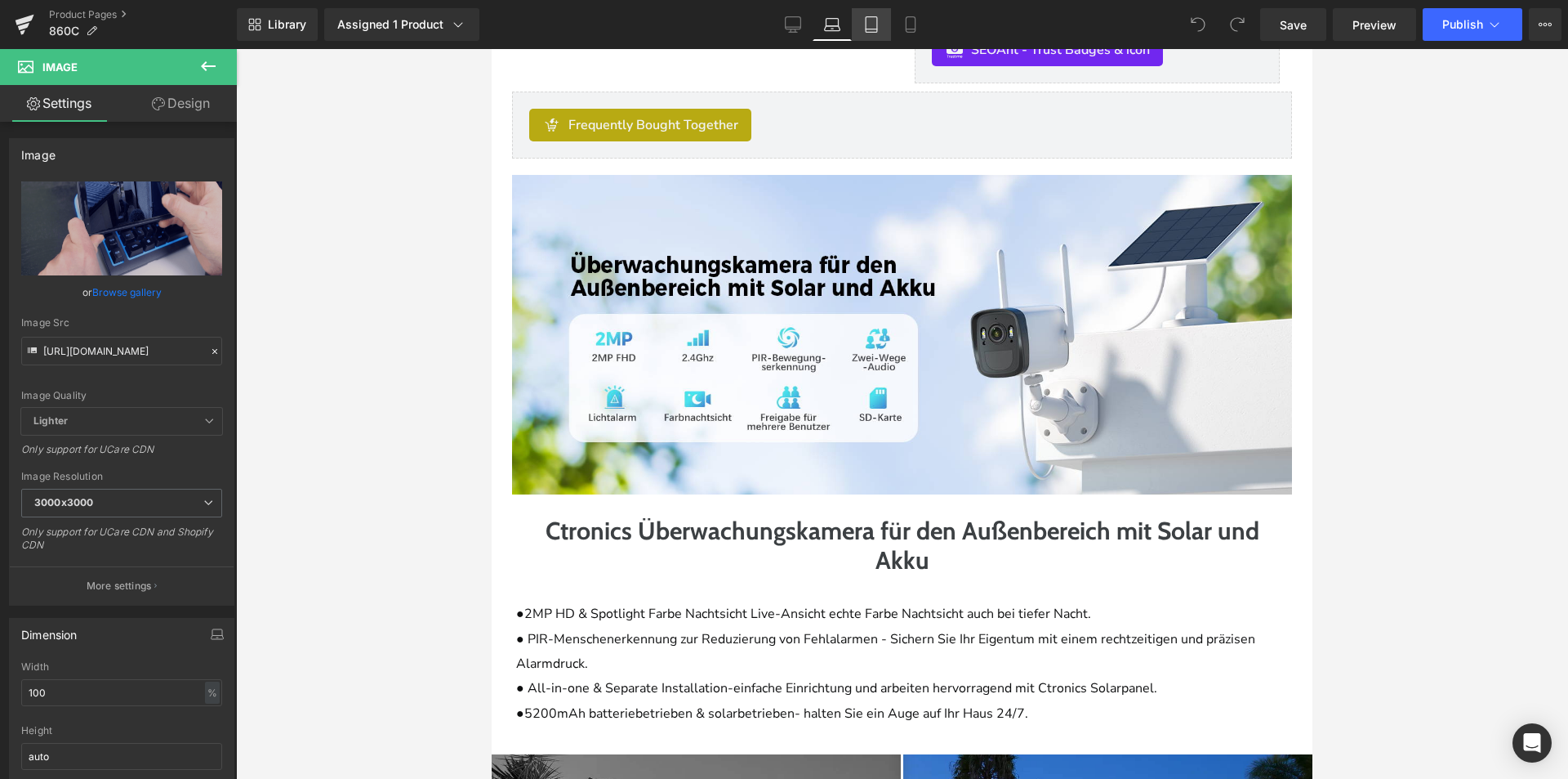
drag, startPoint x: 882, startPoint y: 36, endPoint x: 304, endPoint y: 171, distance: 593.6
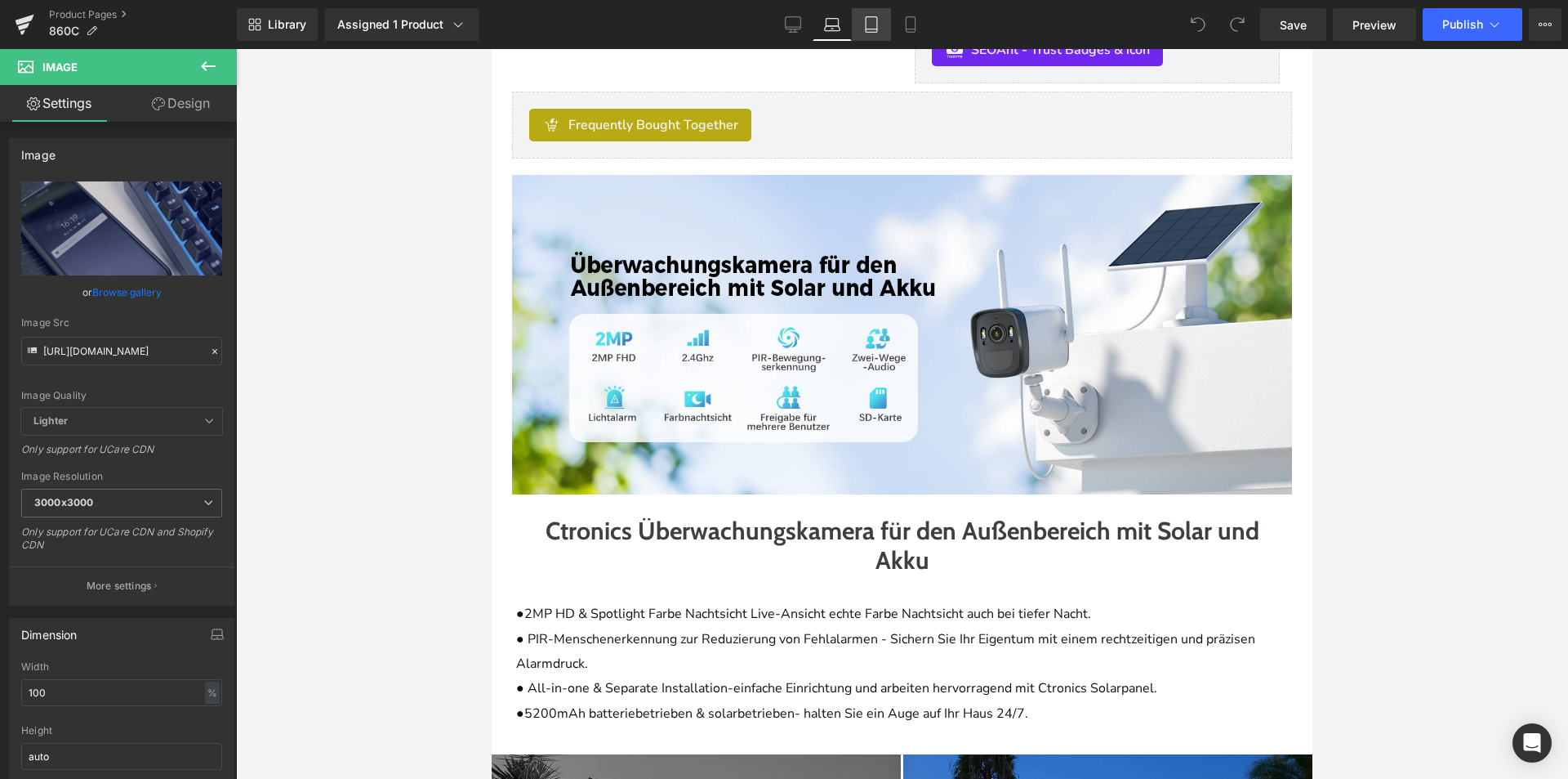
click at [882, 36] on link "Tablet" at bounding box center [872, 24] width 39 height 32
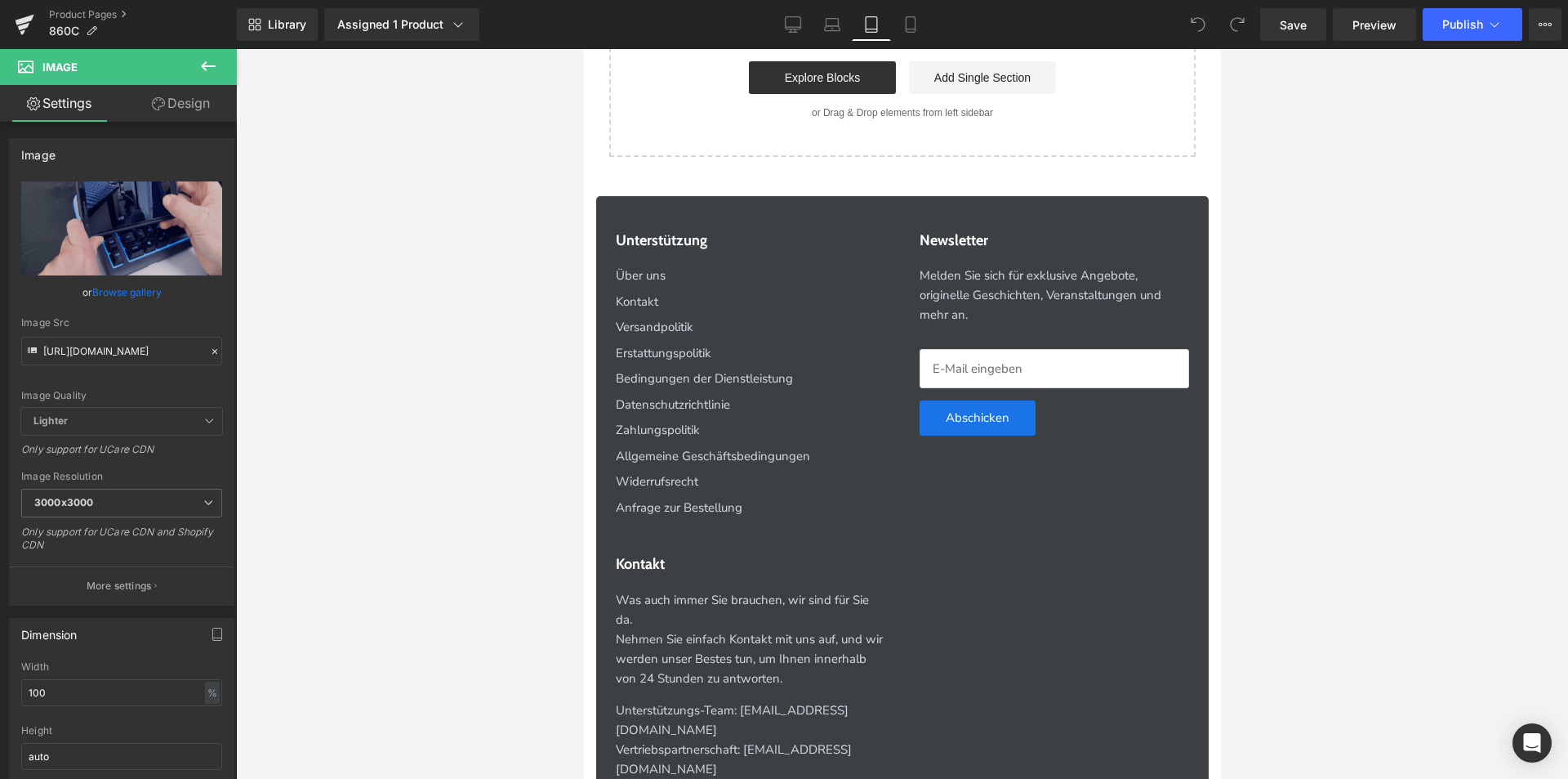
scroll to position [5729, 0]
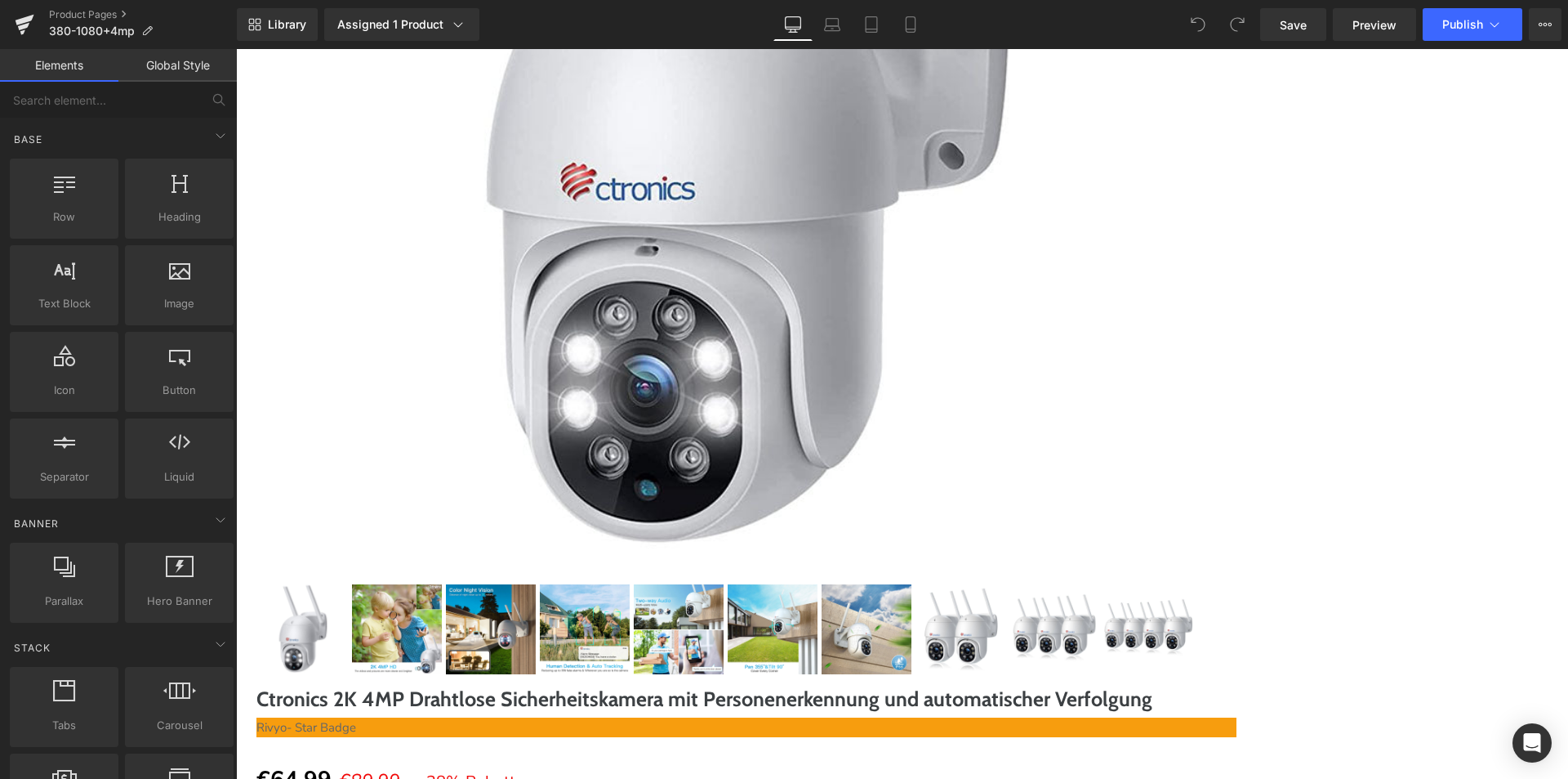
scroll to position [1062, 0]
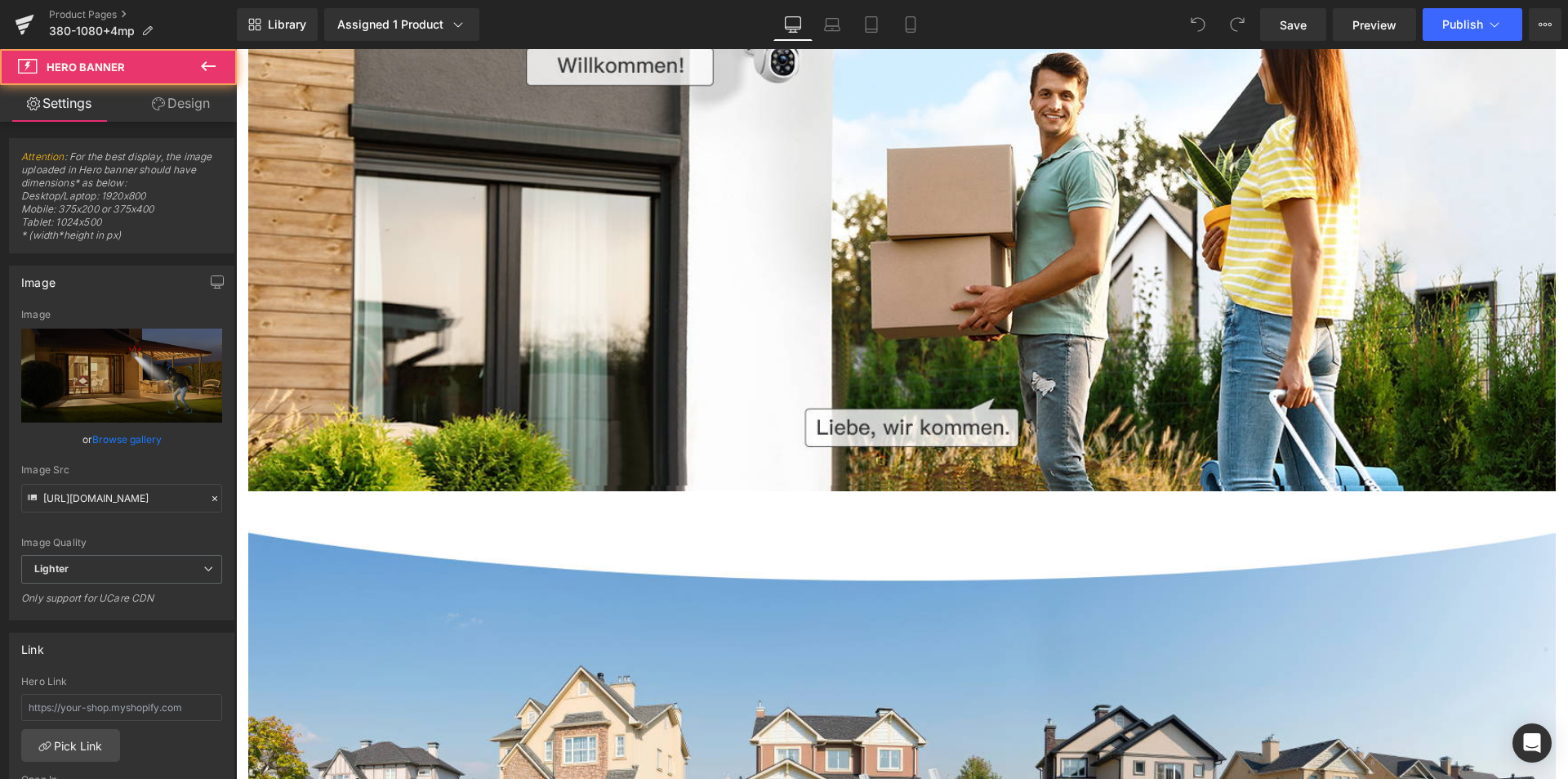
scroll to position [4331, 0]
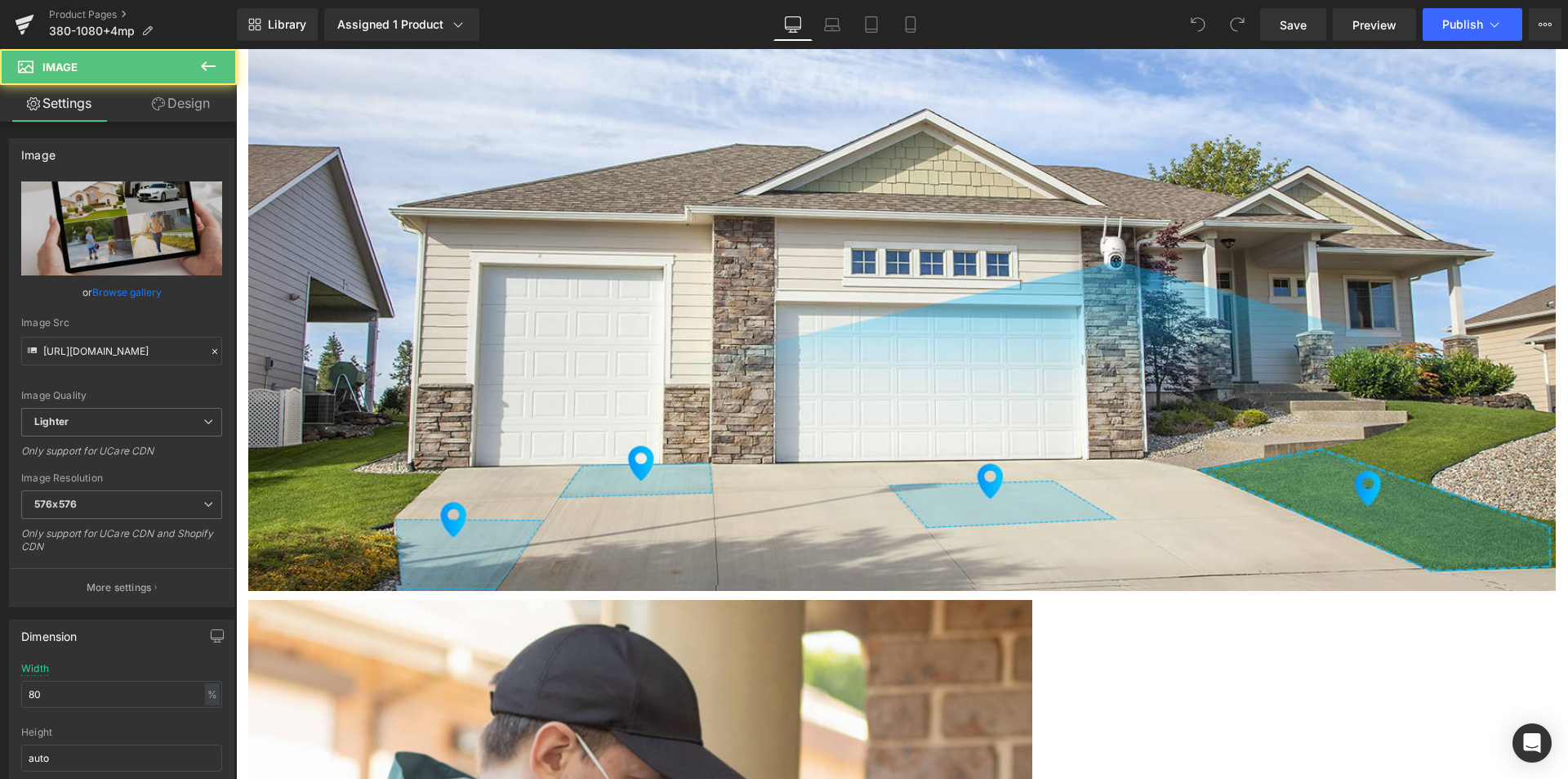
scroll to position [5556, 0]
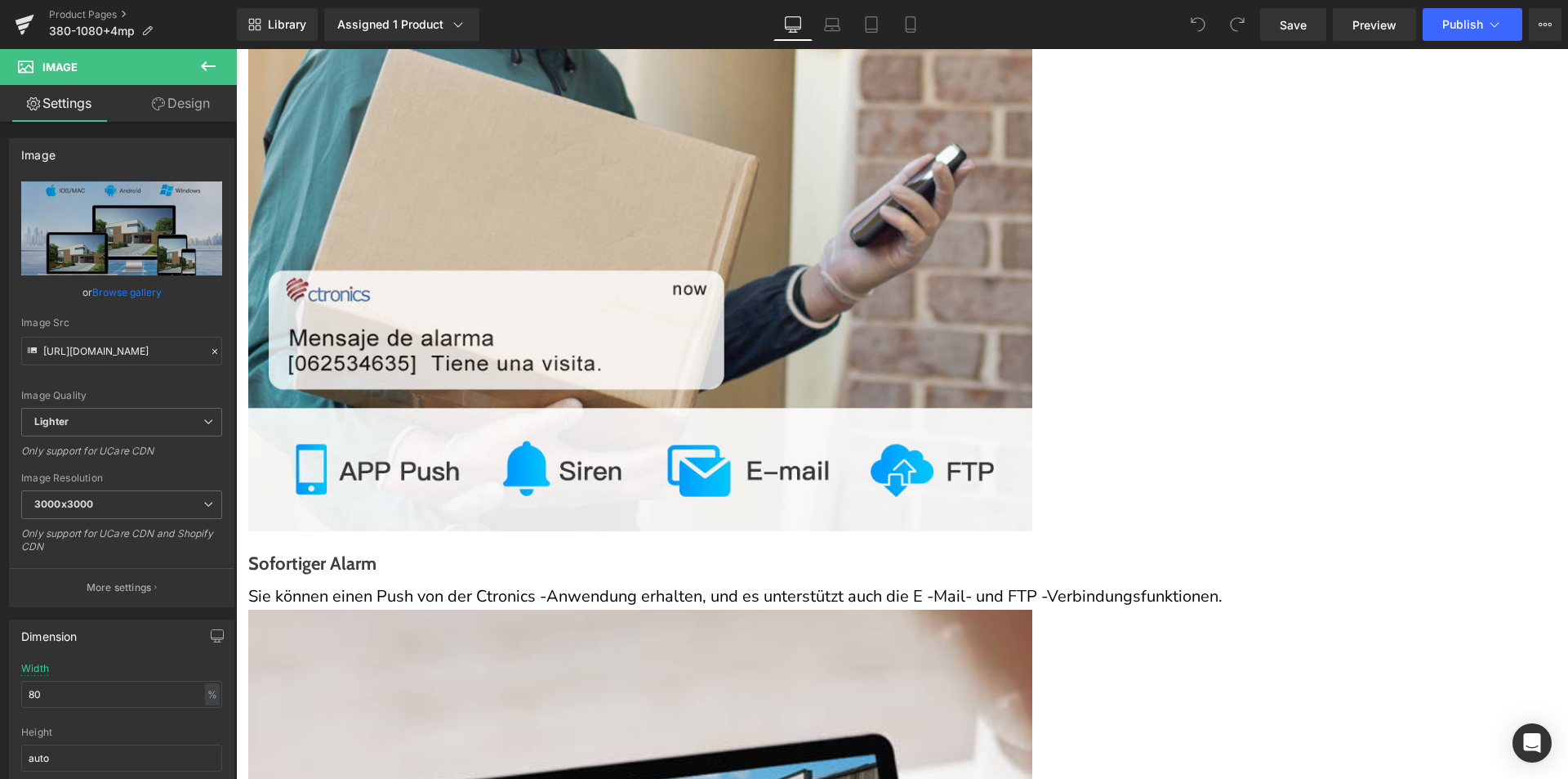
scroll to position [6537, 0]
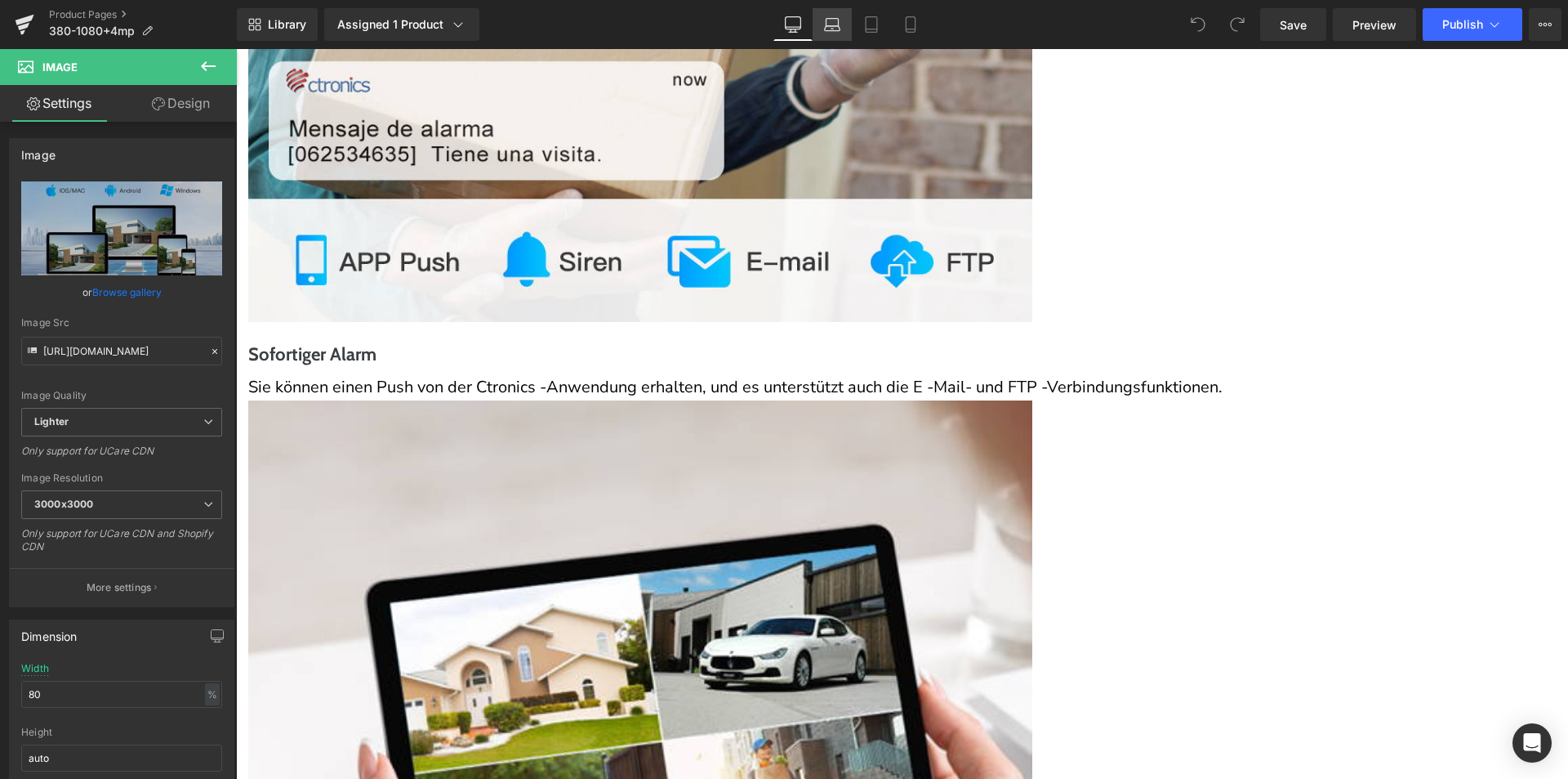
drag, startPoint x: 846, startPoint y: 18, endPoint x: 384, endPoint y: 115, distance: 472.1
click at [846, 18] on link "Laptop" at bounding box center [833, 24] width 39 height 32
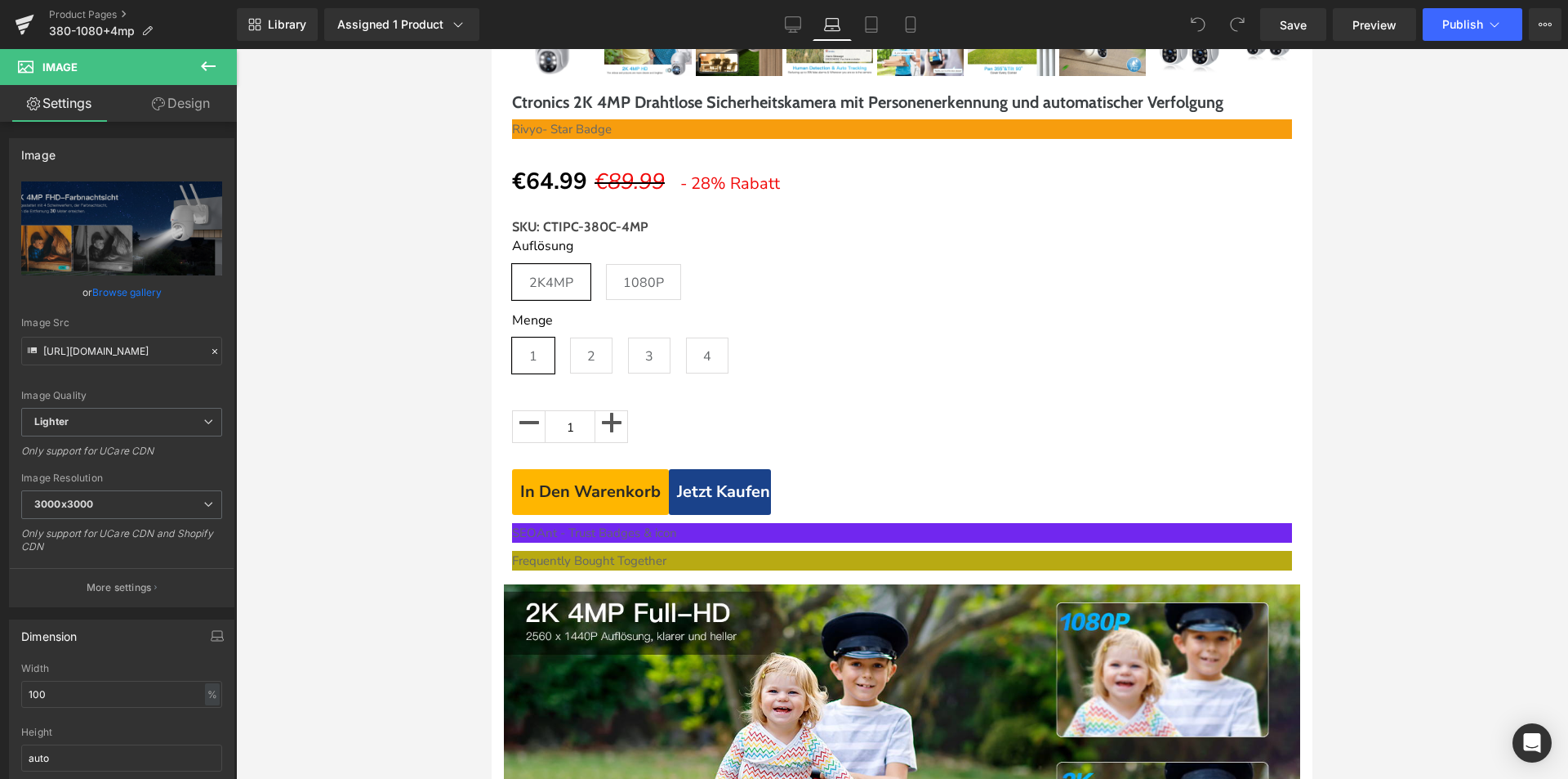
scroll to position [640, 0]
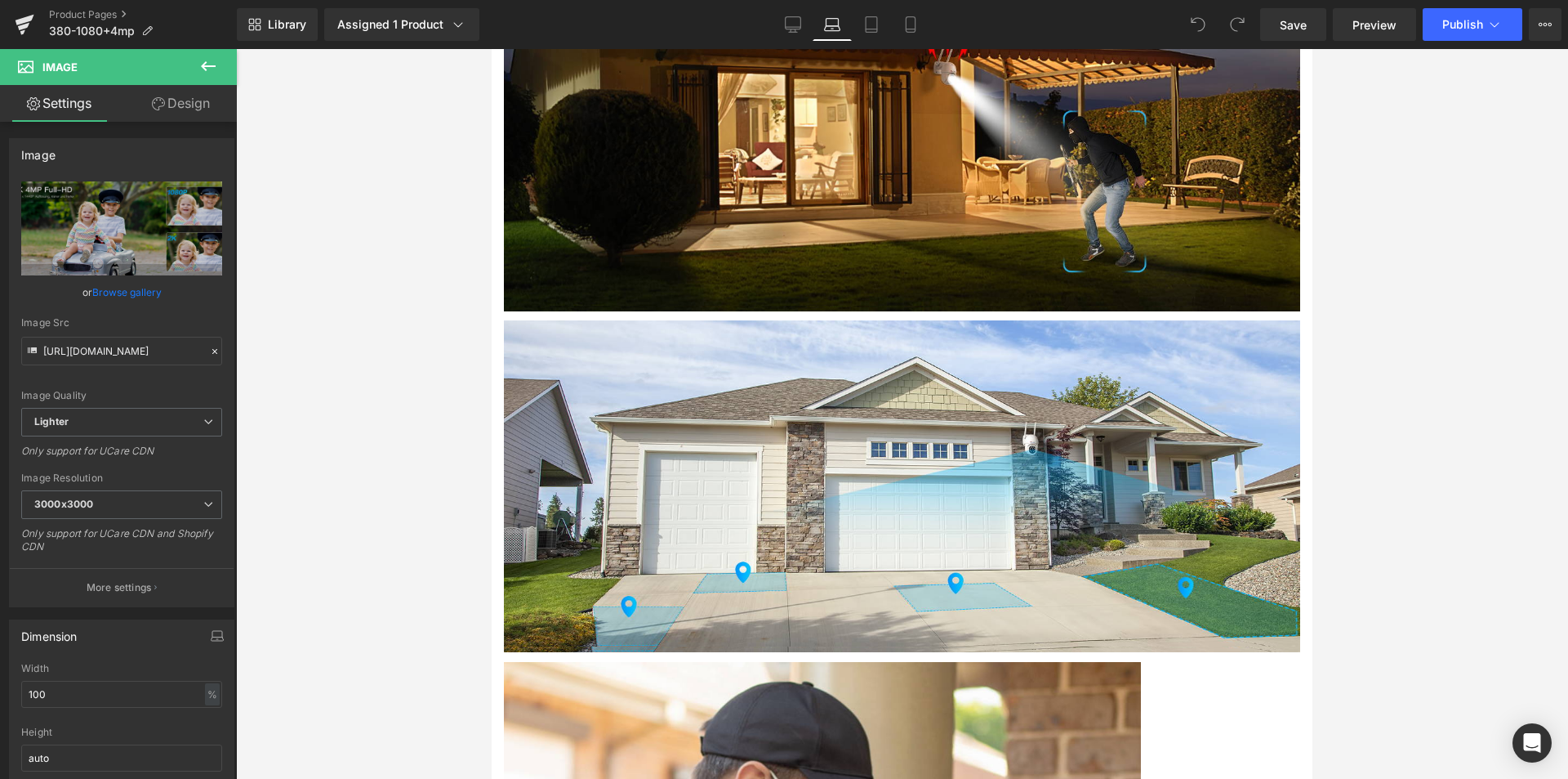
scroll to position [3663, 0]
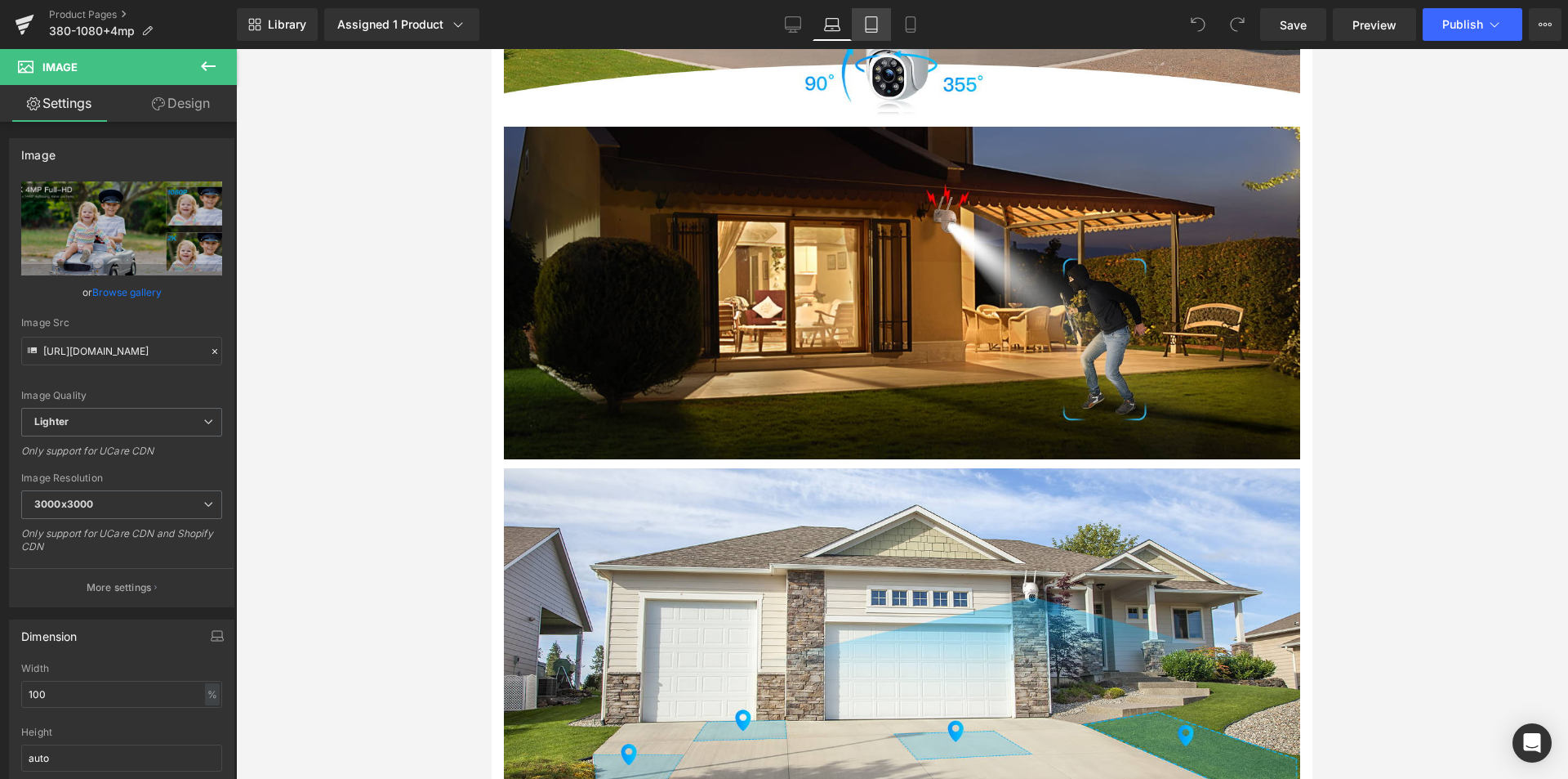
drag, startPoint x: 860, startPoint y: 22, endPoint x: 312, endPoint y: 104, distance: 554.1
click at [860, 22] on link "Tablet" at bounding box center [872, 24] width 39 height 32
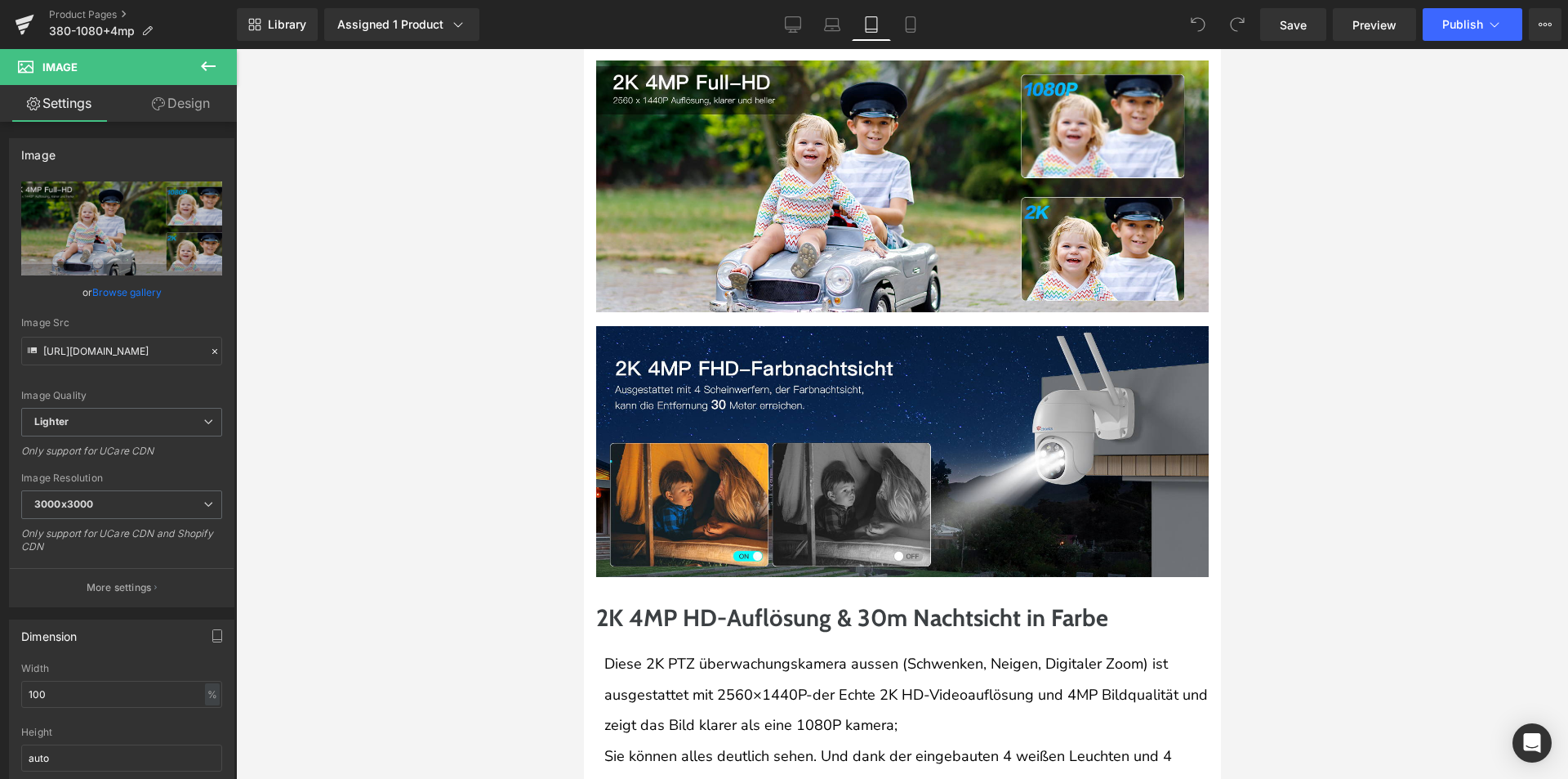
scroll to position [955, 0]
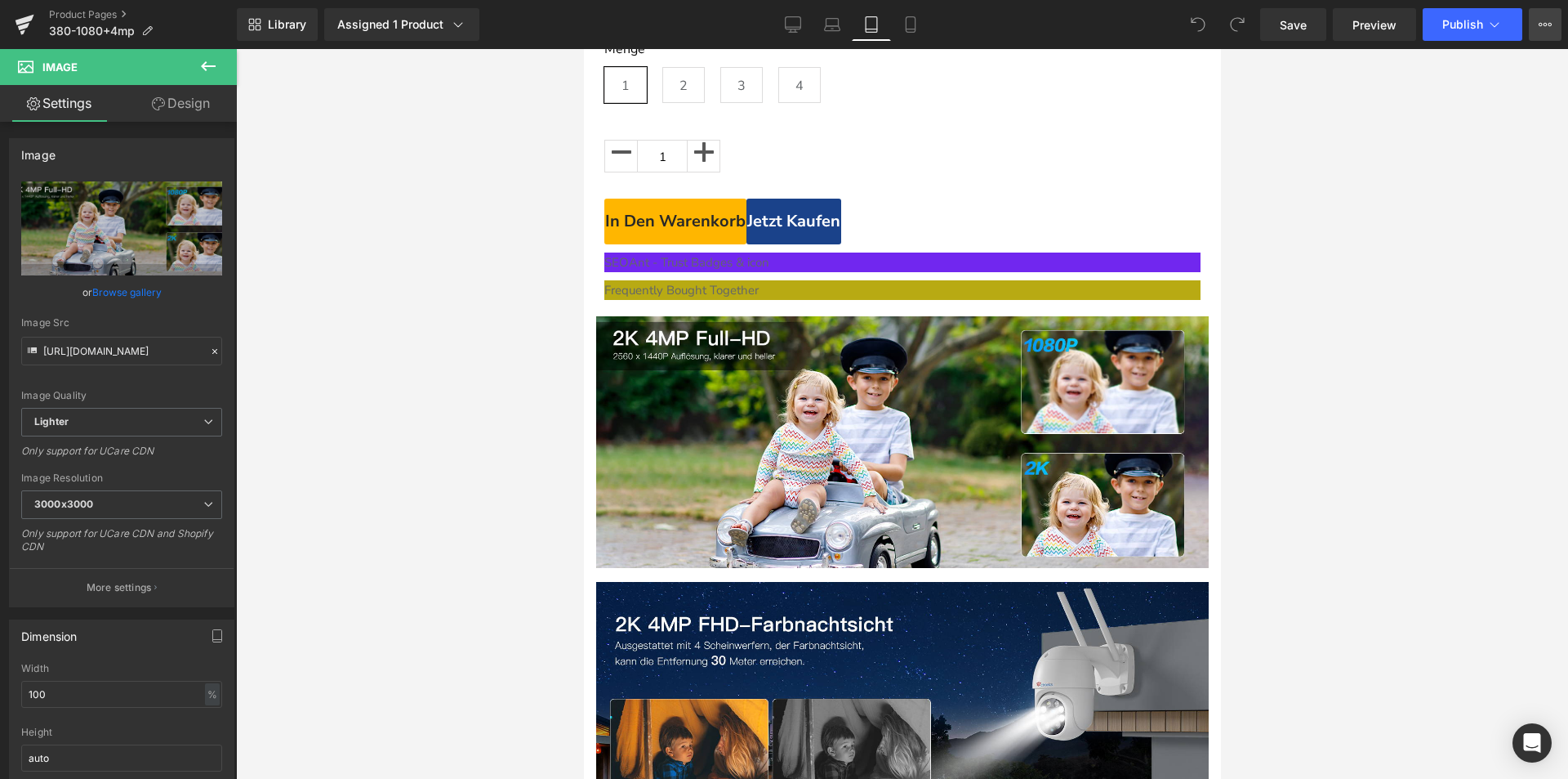
click at [1549, 22] on icon at bounding box center [1544, 24] width 13 height 13
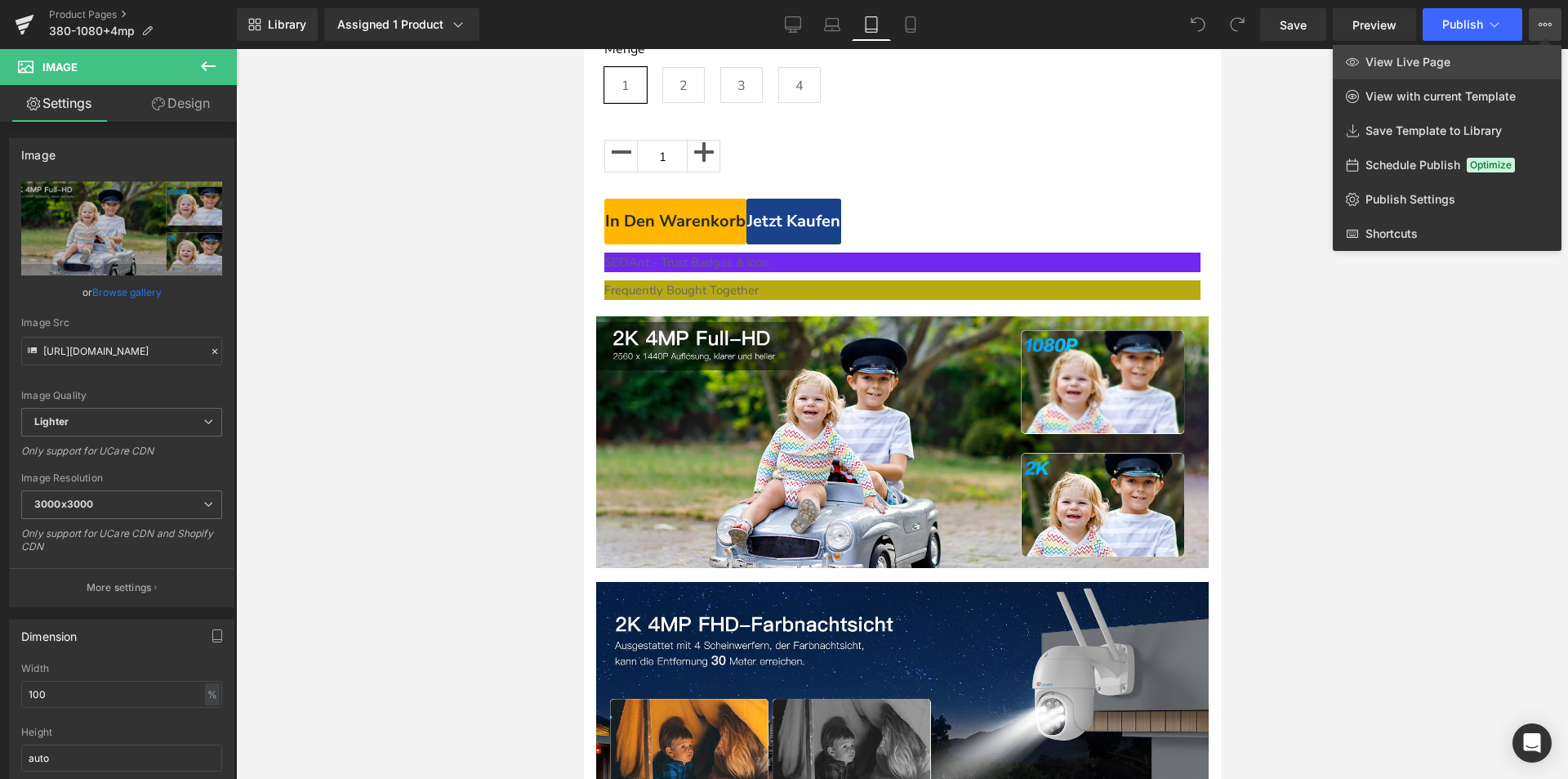
click at [1537, 55] on link "View Live Page" at bounding box center [1447, 62] width 229 height 34
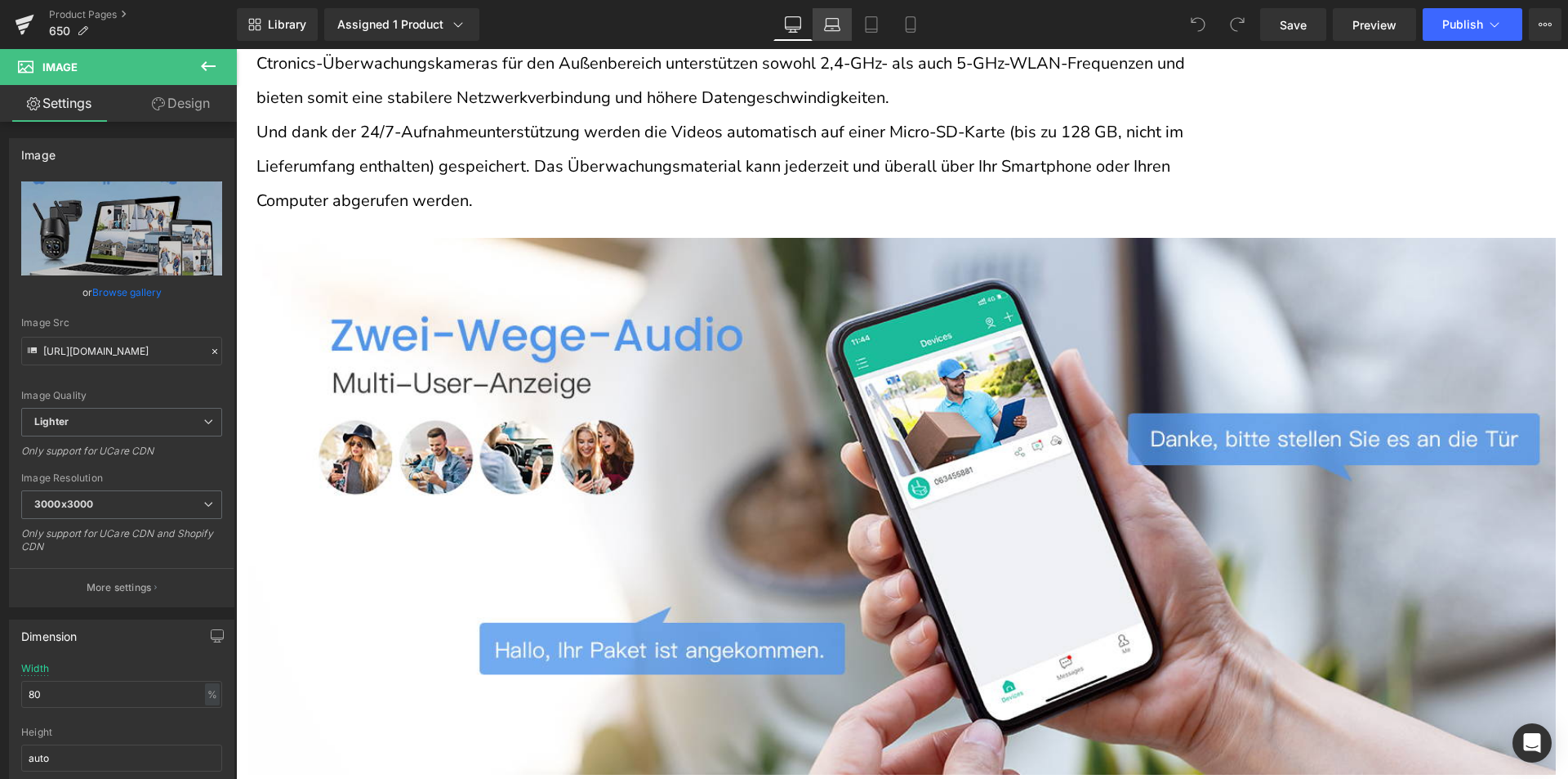
drag, startPoint x: 843, startPoint y: 32, endPoint x: 352, endPoint y: 10, distance: 491.5
click at [843, 32] on link "Laptop" at bounding box center [833, 24] width 39 height 32
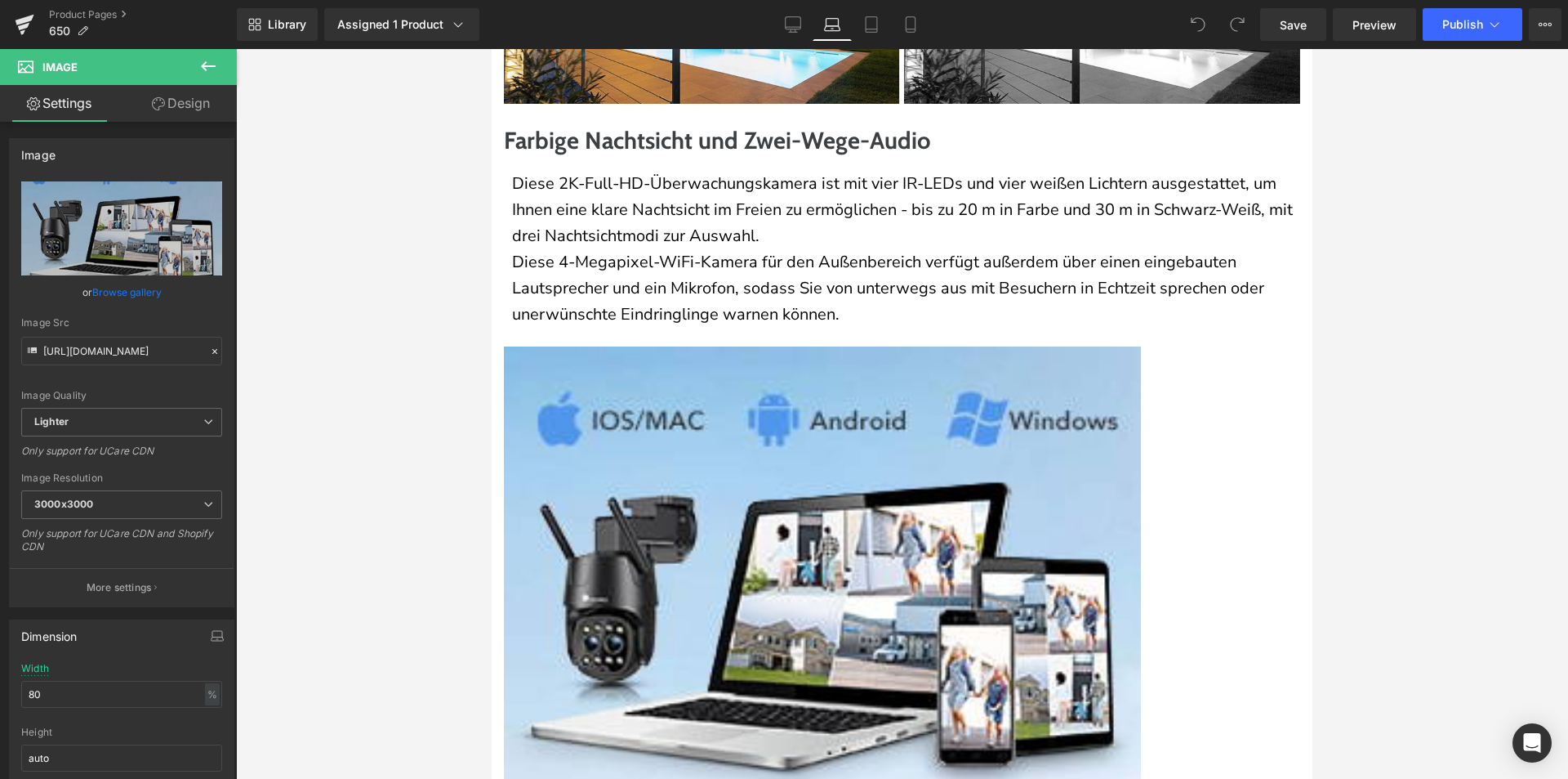
scroll to position [6002, 0]
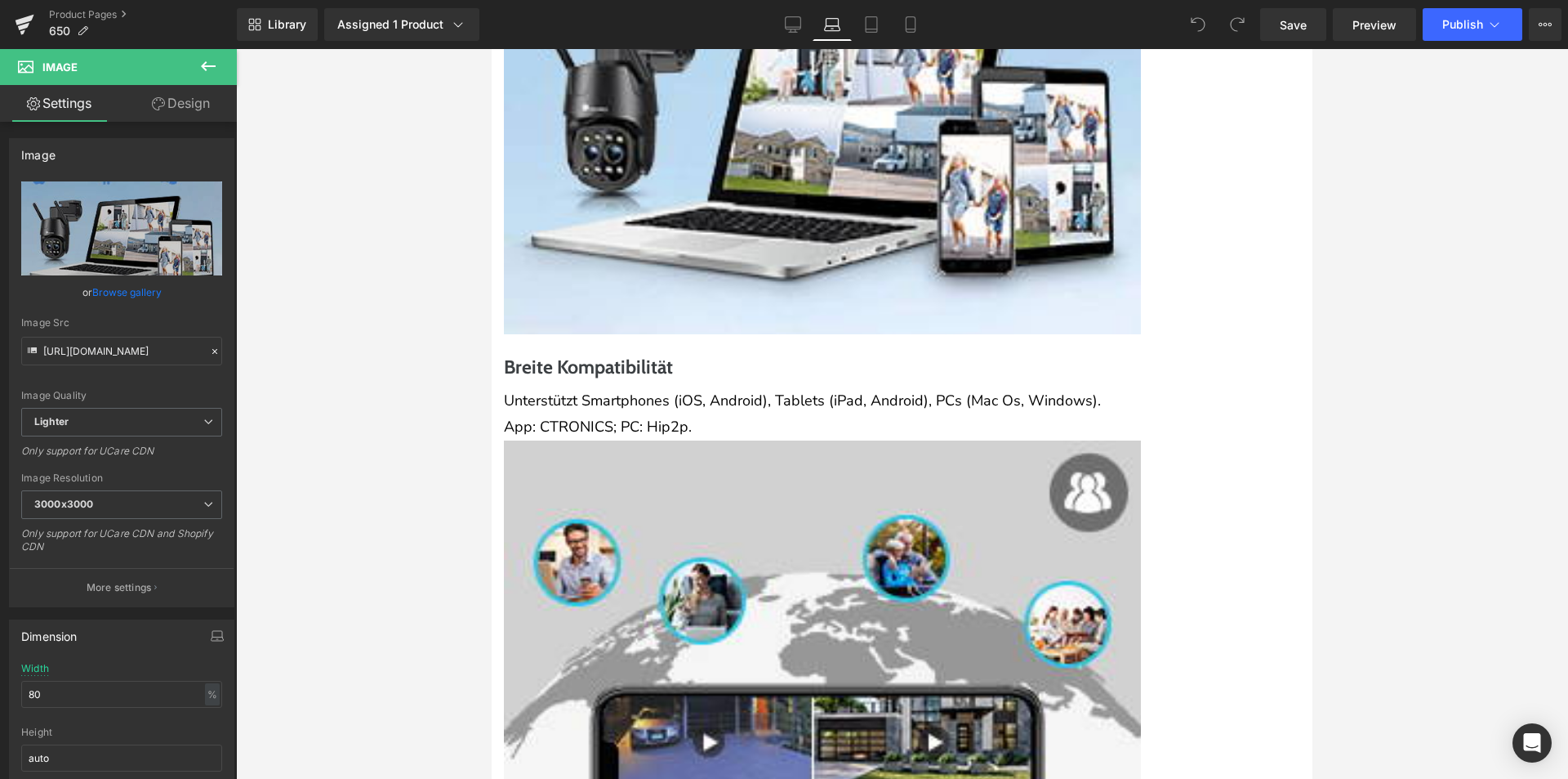
drag, startPoint x: 868, startPoint y: 34, endPoint x: 869, endPoint y: 42, distance: 8.1
click at [869, 34] on link "Tablet" at bounding box center [872, 24] width 39 height 32
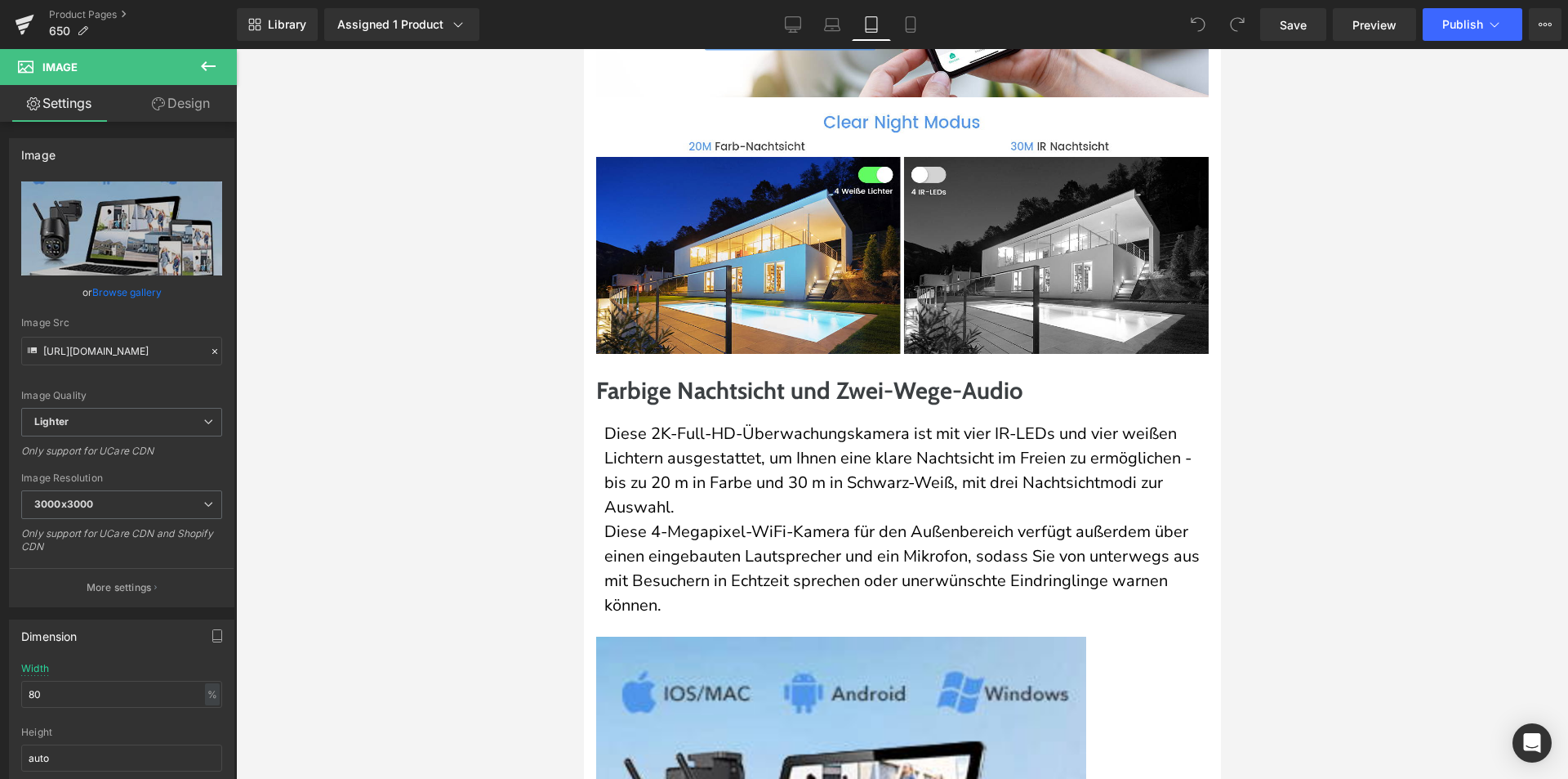
scroll to position [4744, 0]
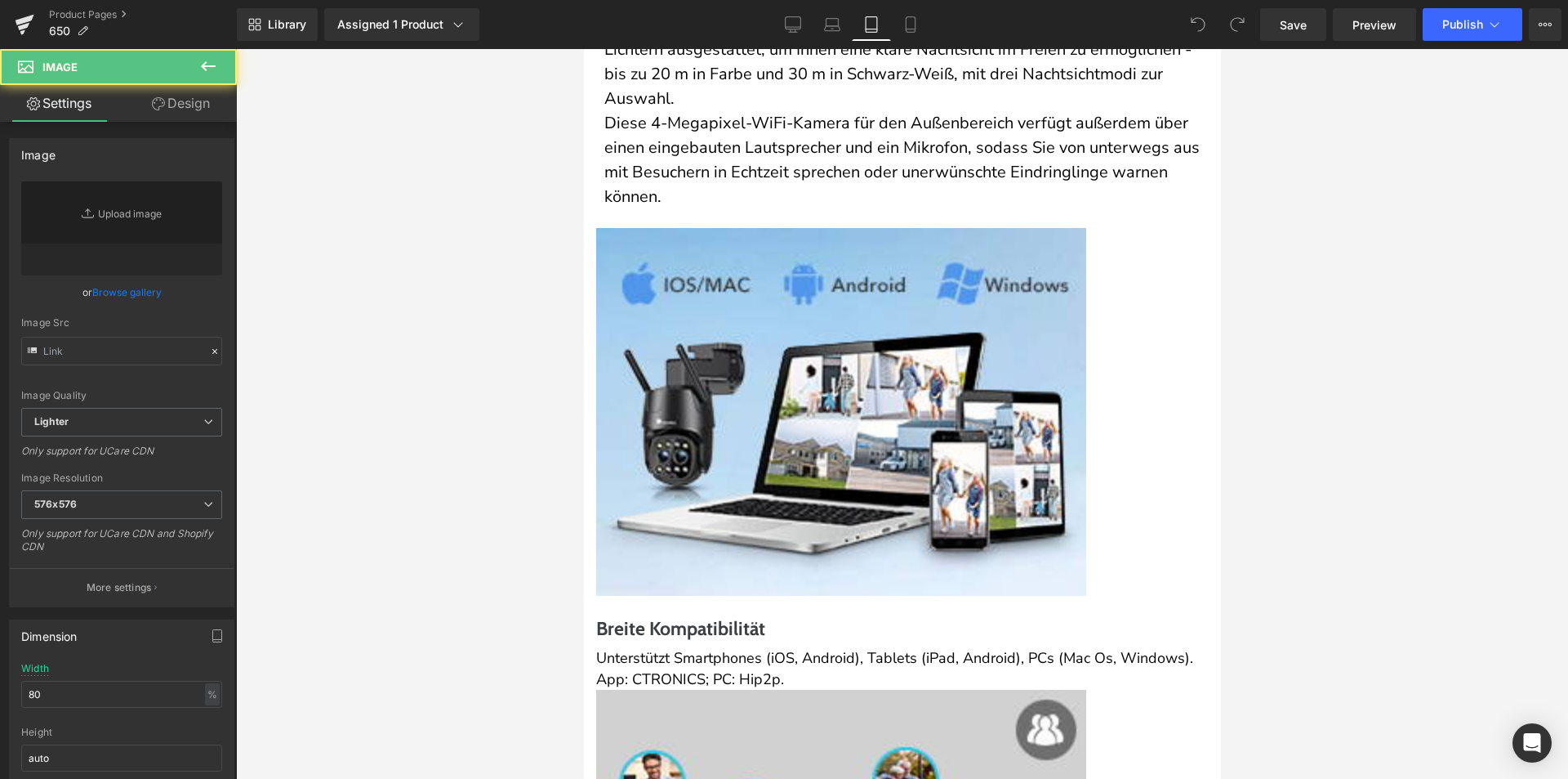
type input "https://ucarecdn.com/8430d18d-645b-4868-b641-48f7bf445e51/-/format/auto/-/previ…"
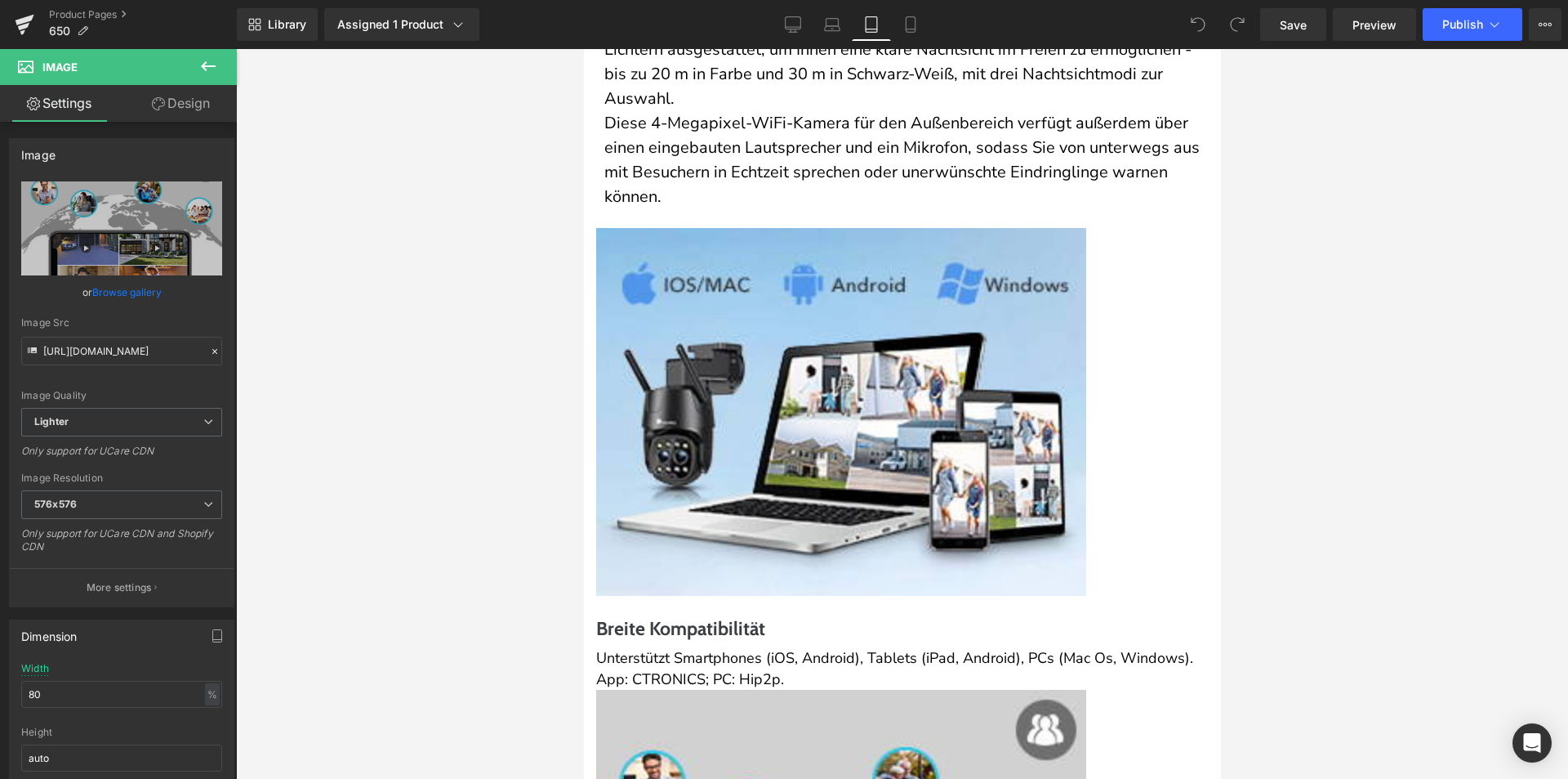
click at [583, 49] on span "Image" at bounding box center [583, 49] width 0 height 0
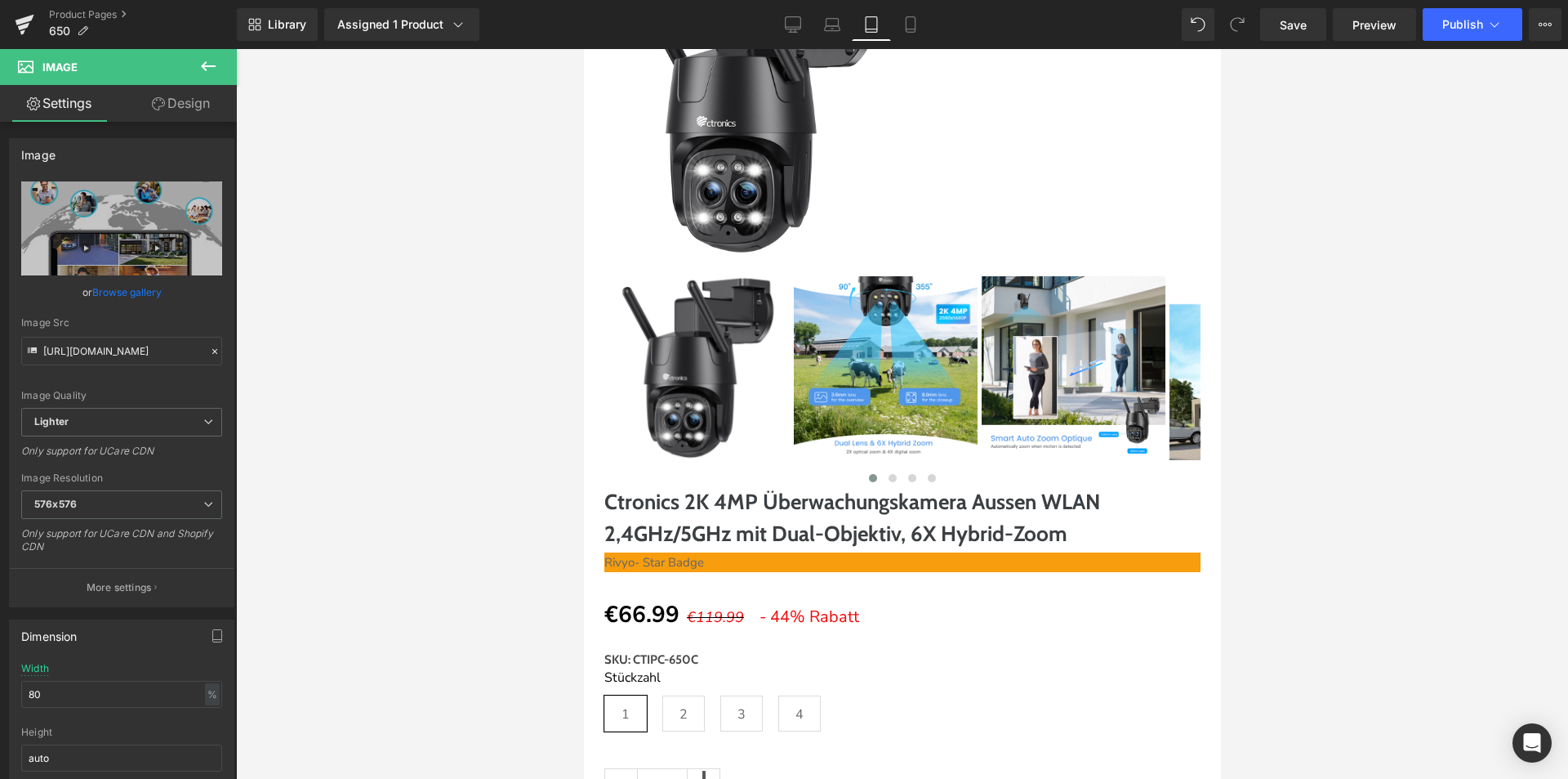
scroll to position [0, 0]
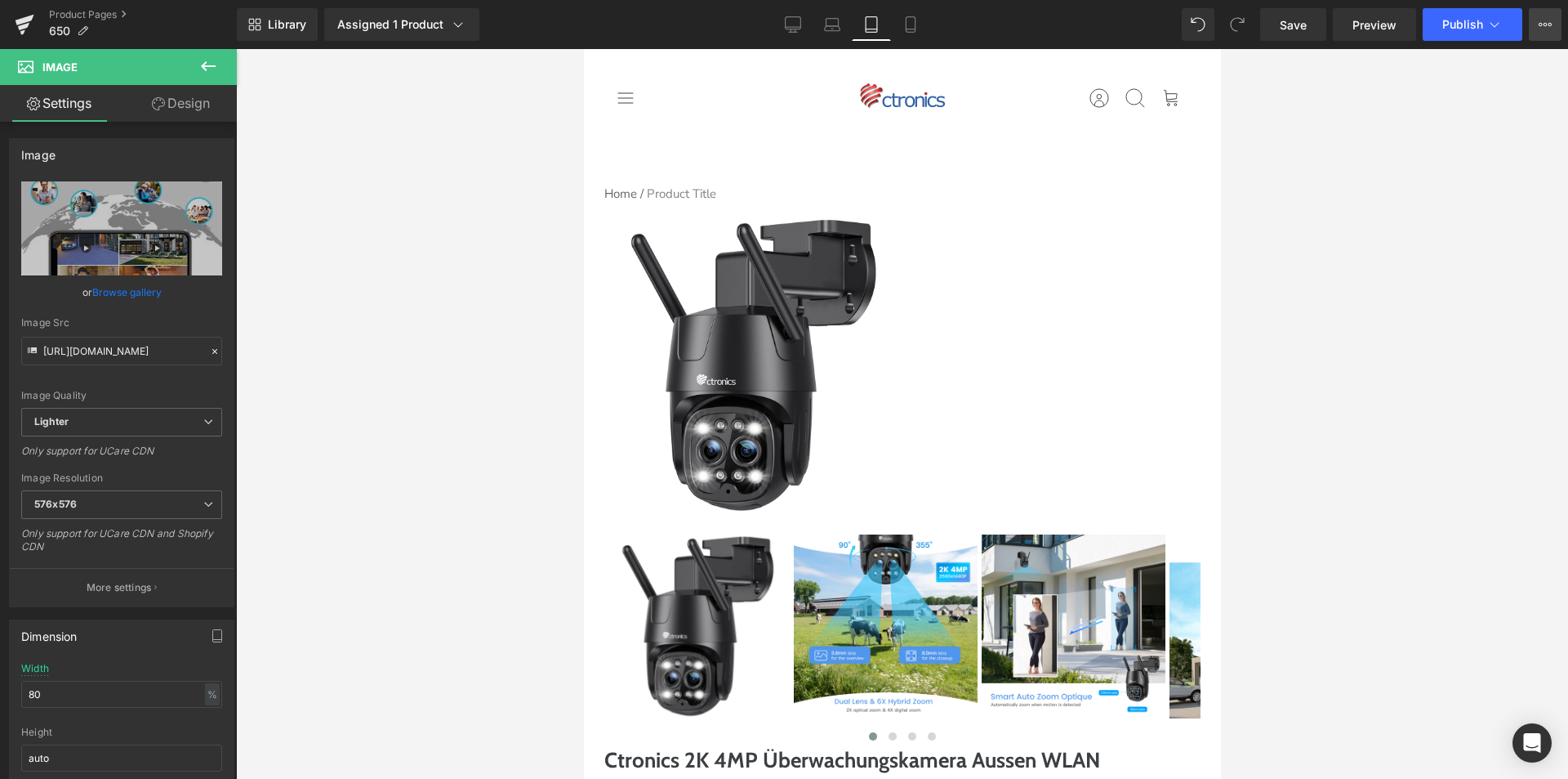
click at [1540, 31] on button "View Live Page View with current Template Save Template to Library Schedule Pub…" at bounding box center [1544, 24] width 32 height 32
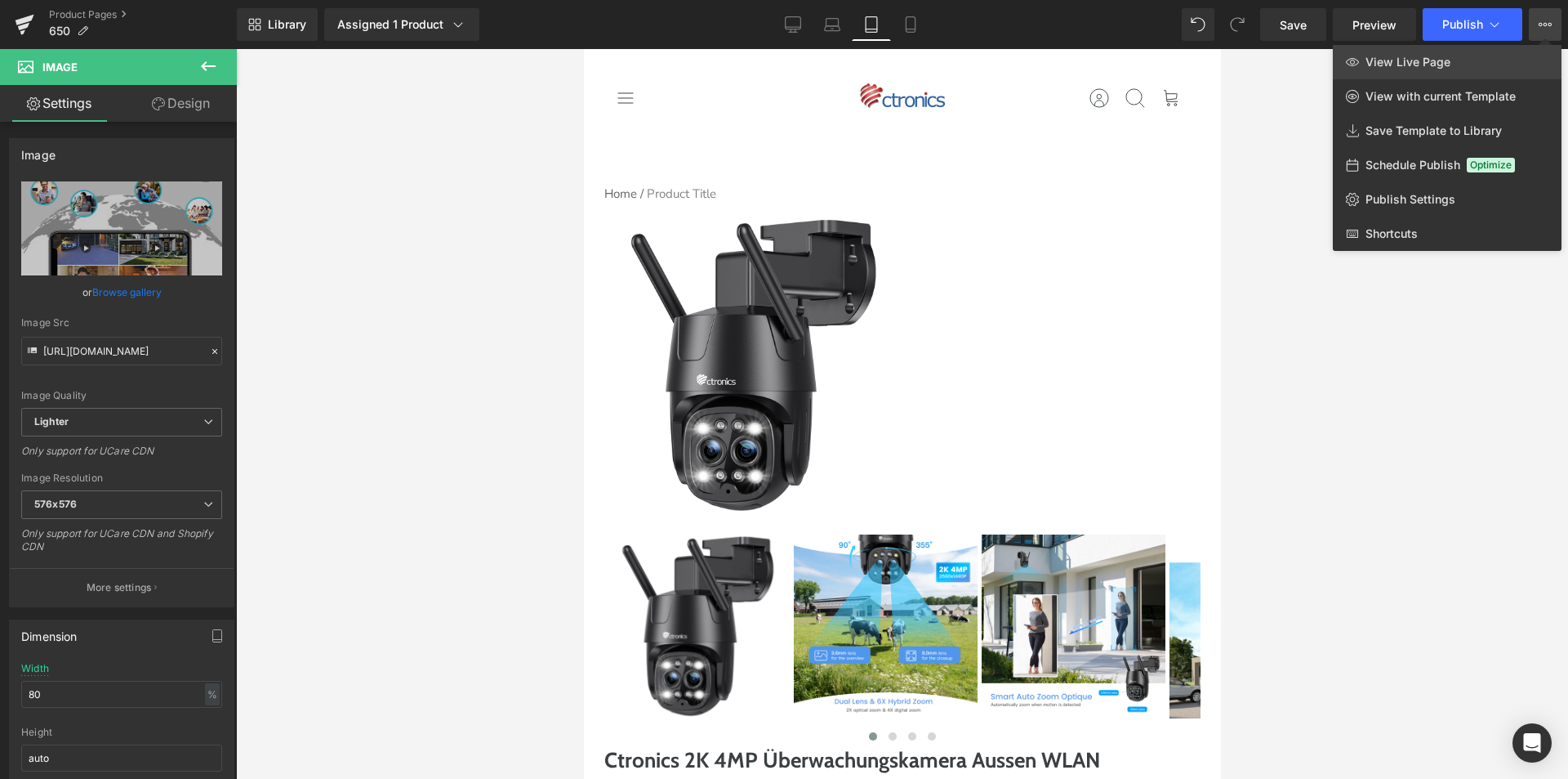
click at [1540, 64] on link "View Live Page" at bounding box center [1447, 62] width 229 height 34
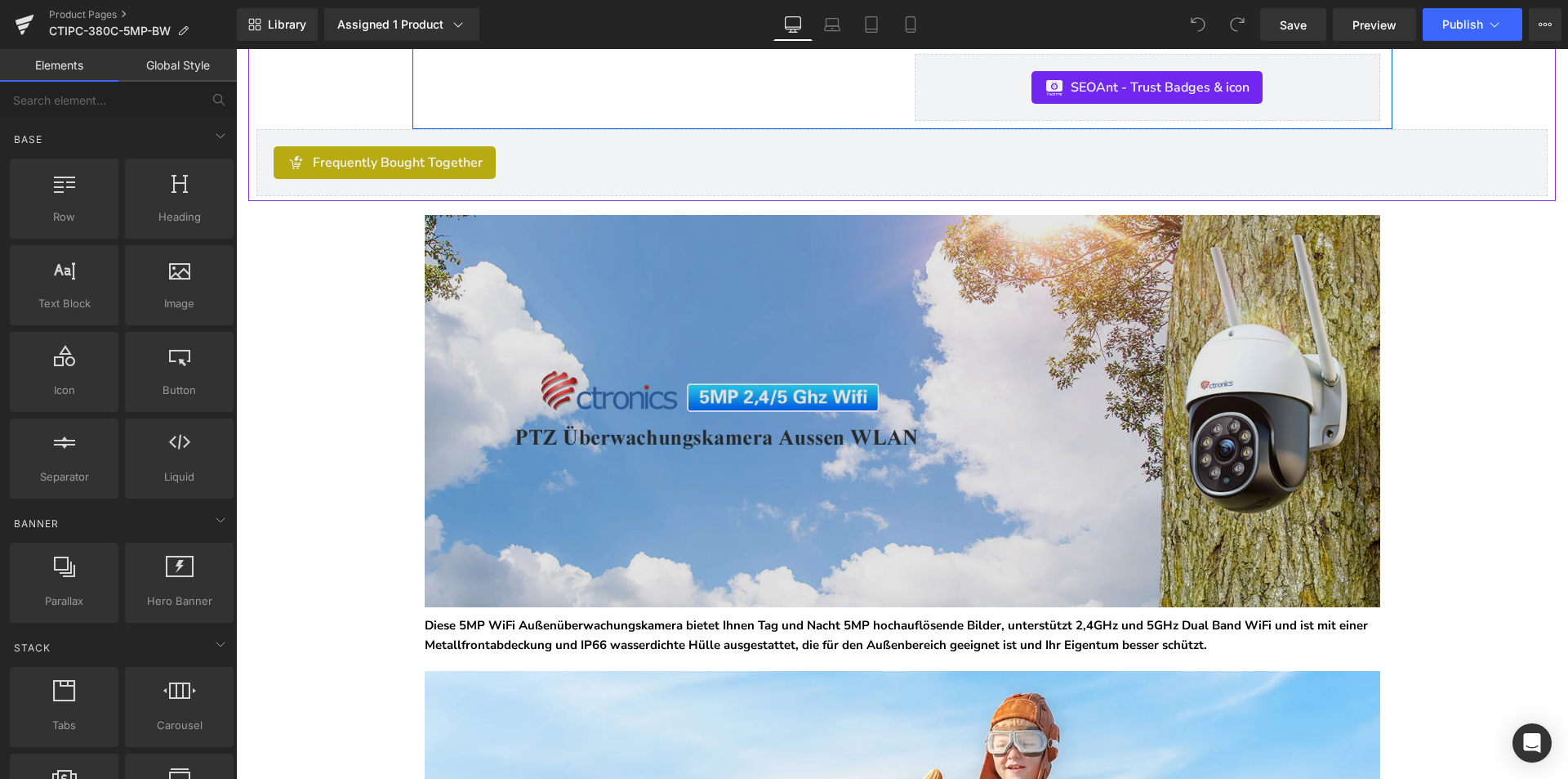
click at [742, 520] on img at bounding box center [902, 411] width 955 height 392
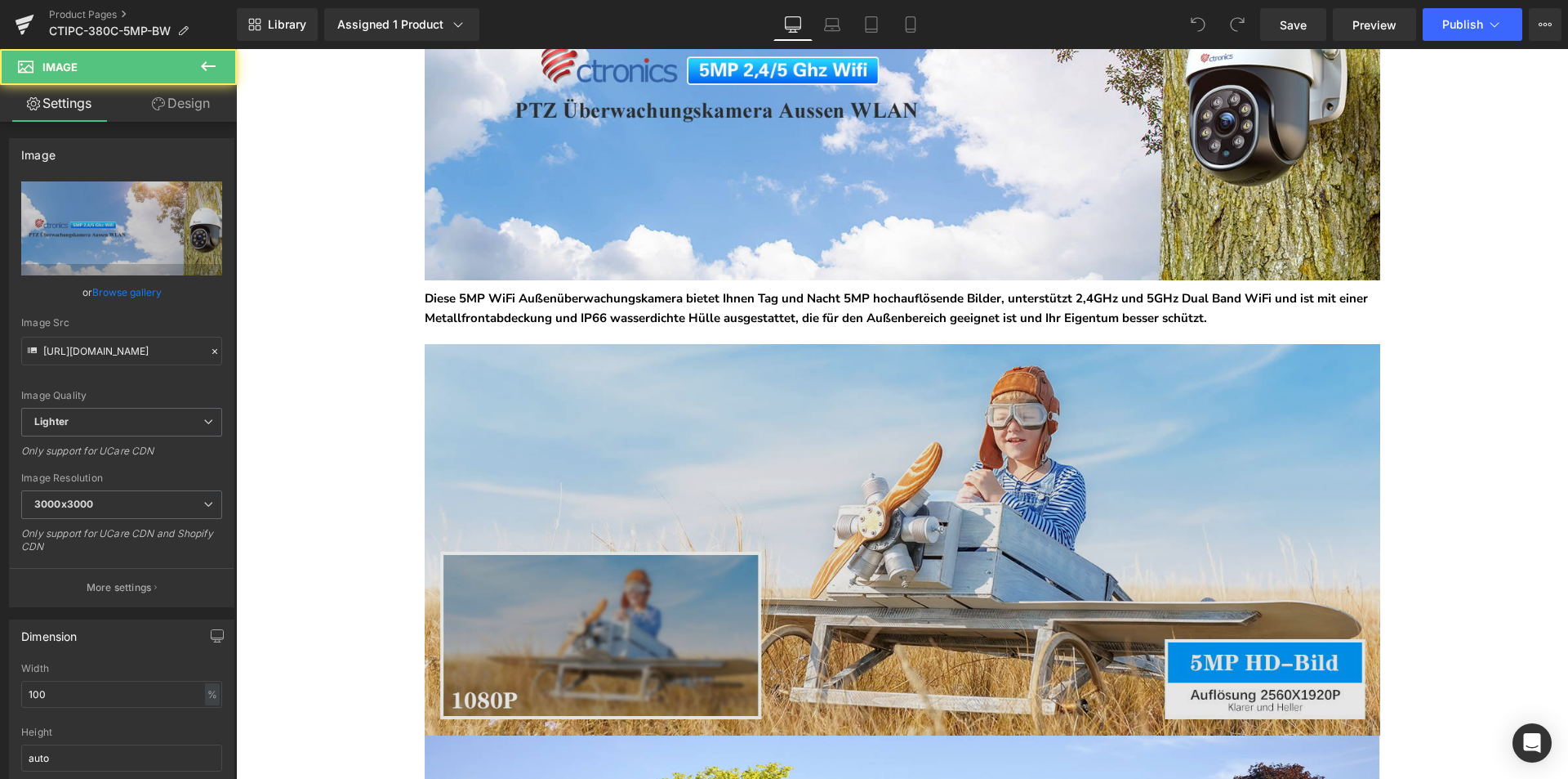
click at [745, 511] on img at bounding box center [902, 539] width 955 height 392
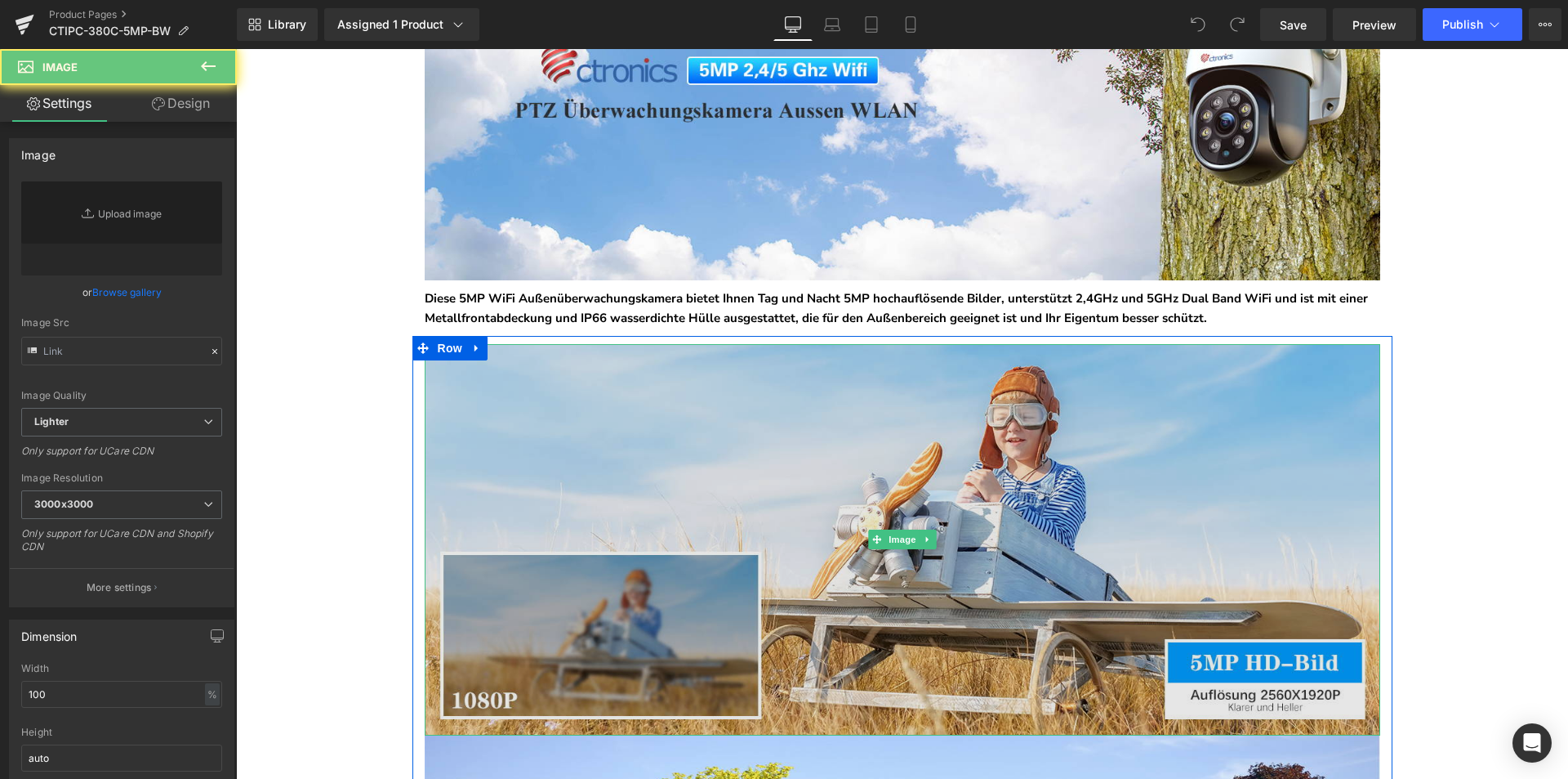
type input "[URL][DOMAIN_NAME]"
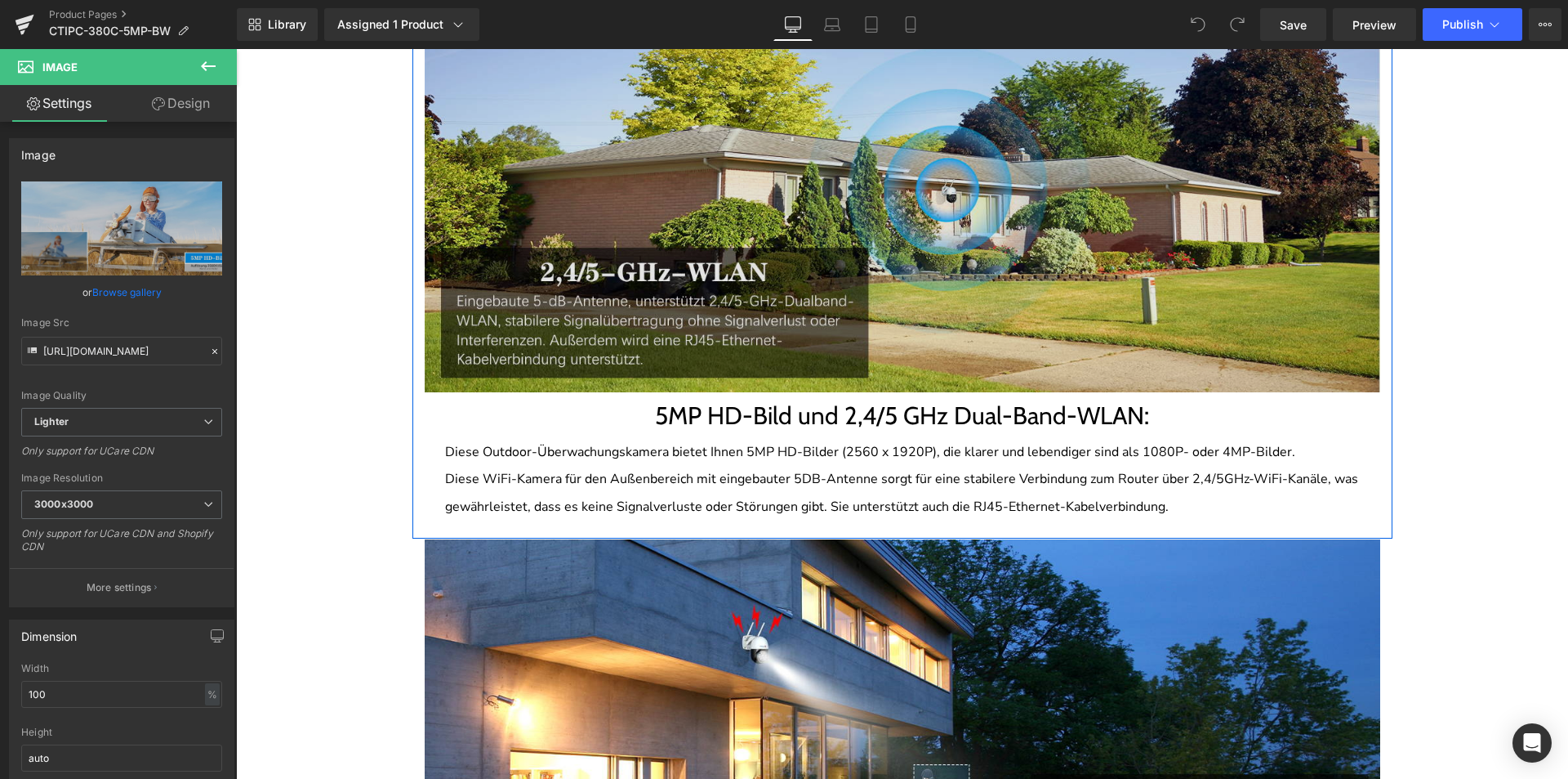
click at [757, 328] on img at bounding box center [902, 195] width 955 height 392
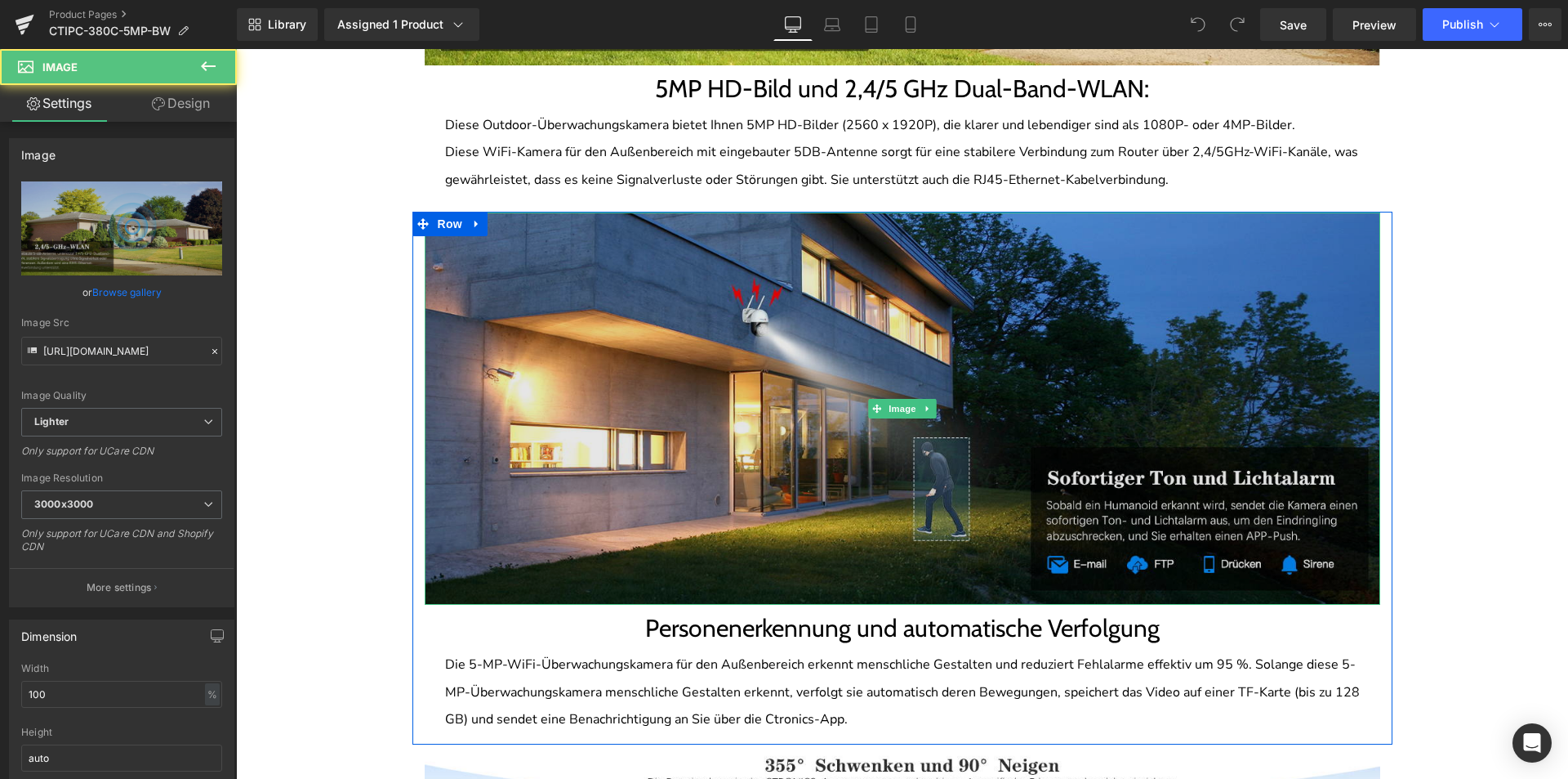
click at [749, 438] on img at bounding box center [902, 408] width 955 height 392
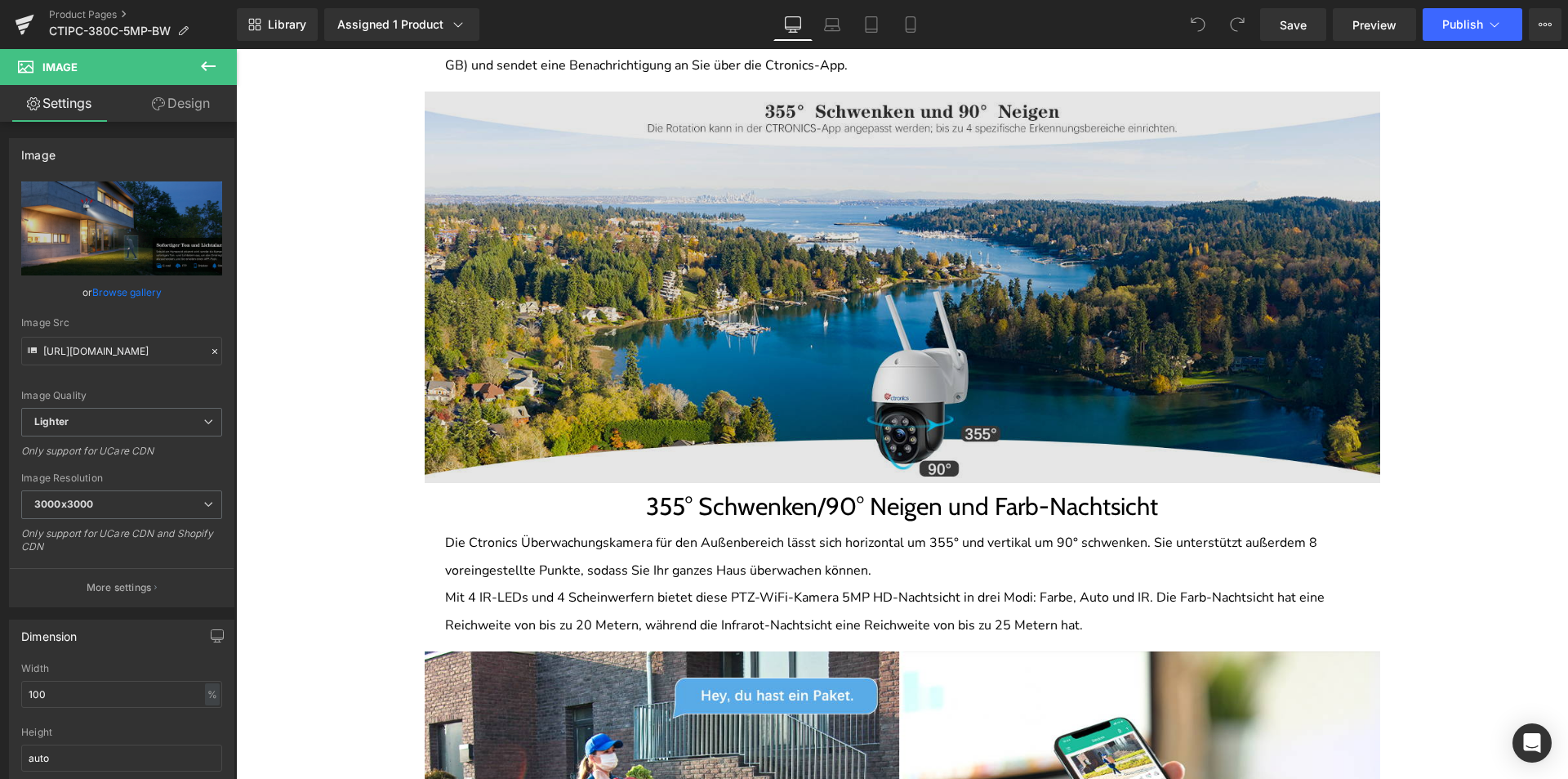
click at [748, 431] on img at bounding box center [902, 287] width 955 height 392
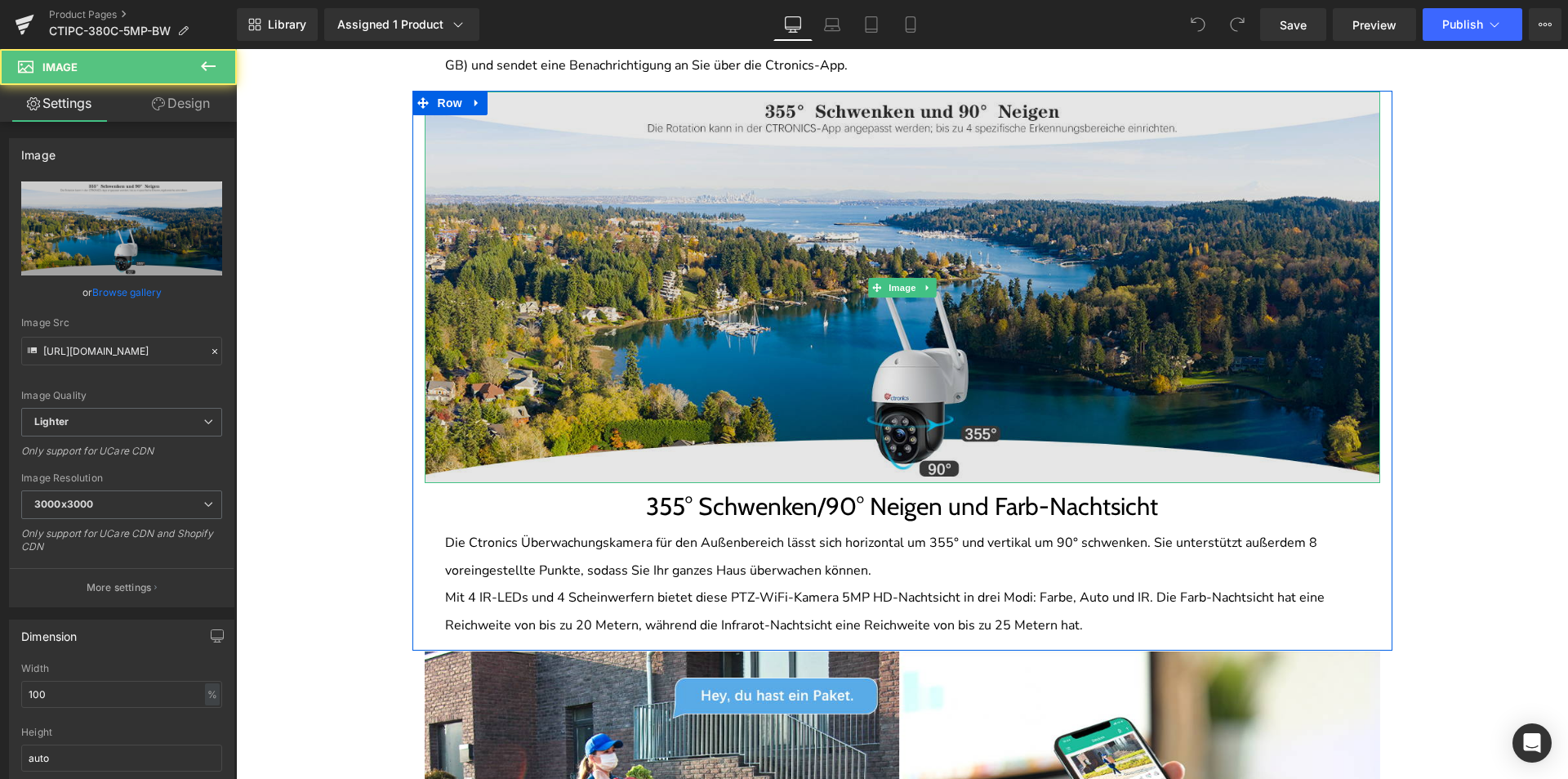
scroll to position [3024, 0]
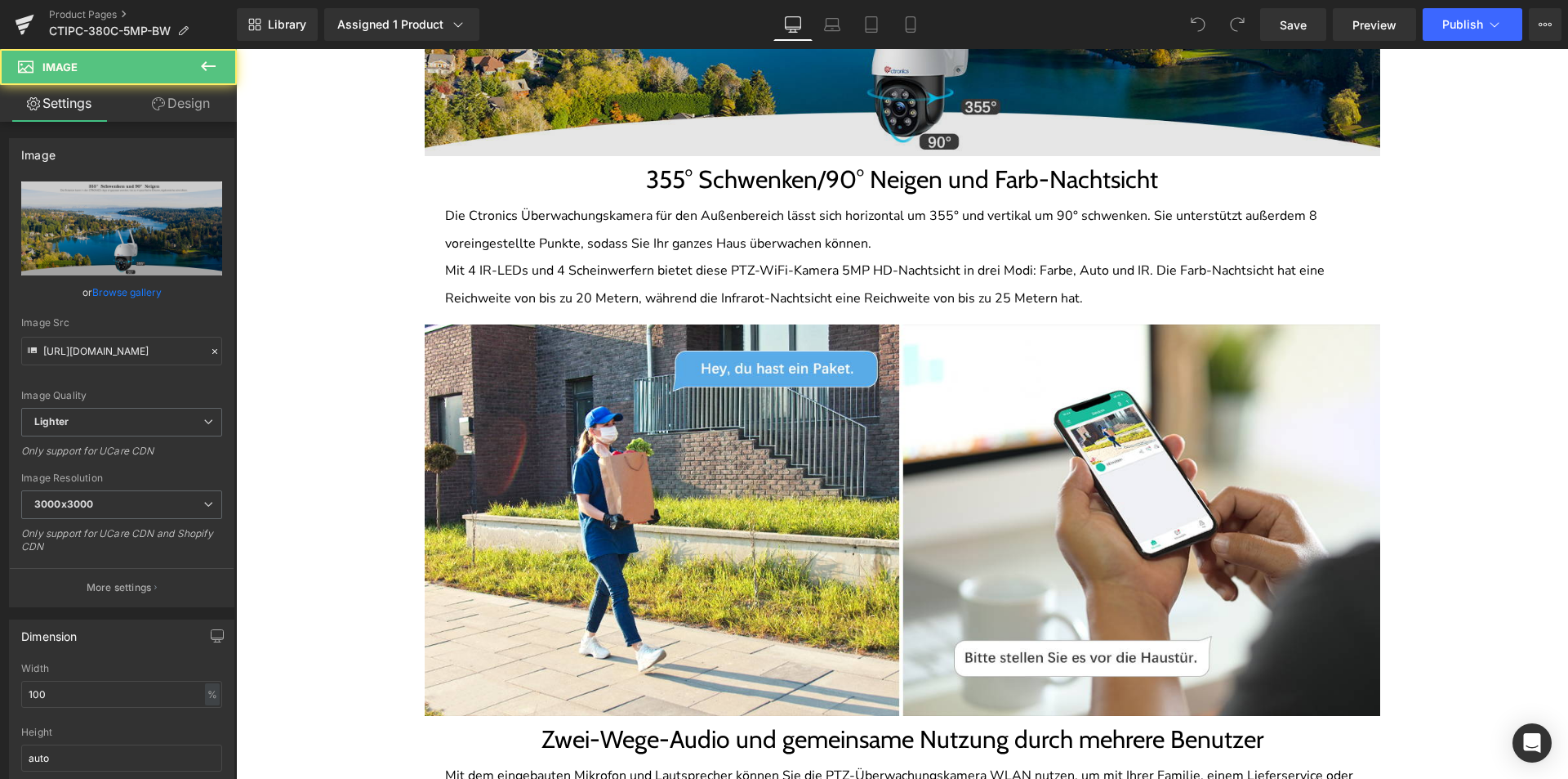
click at [744, 449] on img at bounding box center [902, 520] width 955 height 392
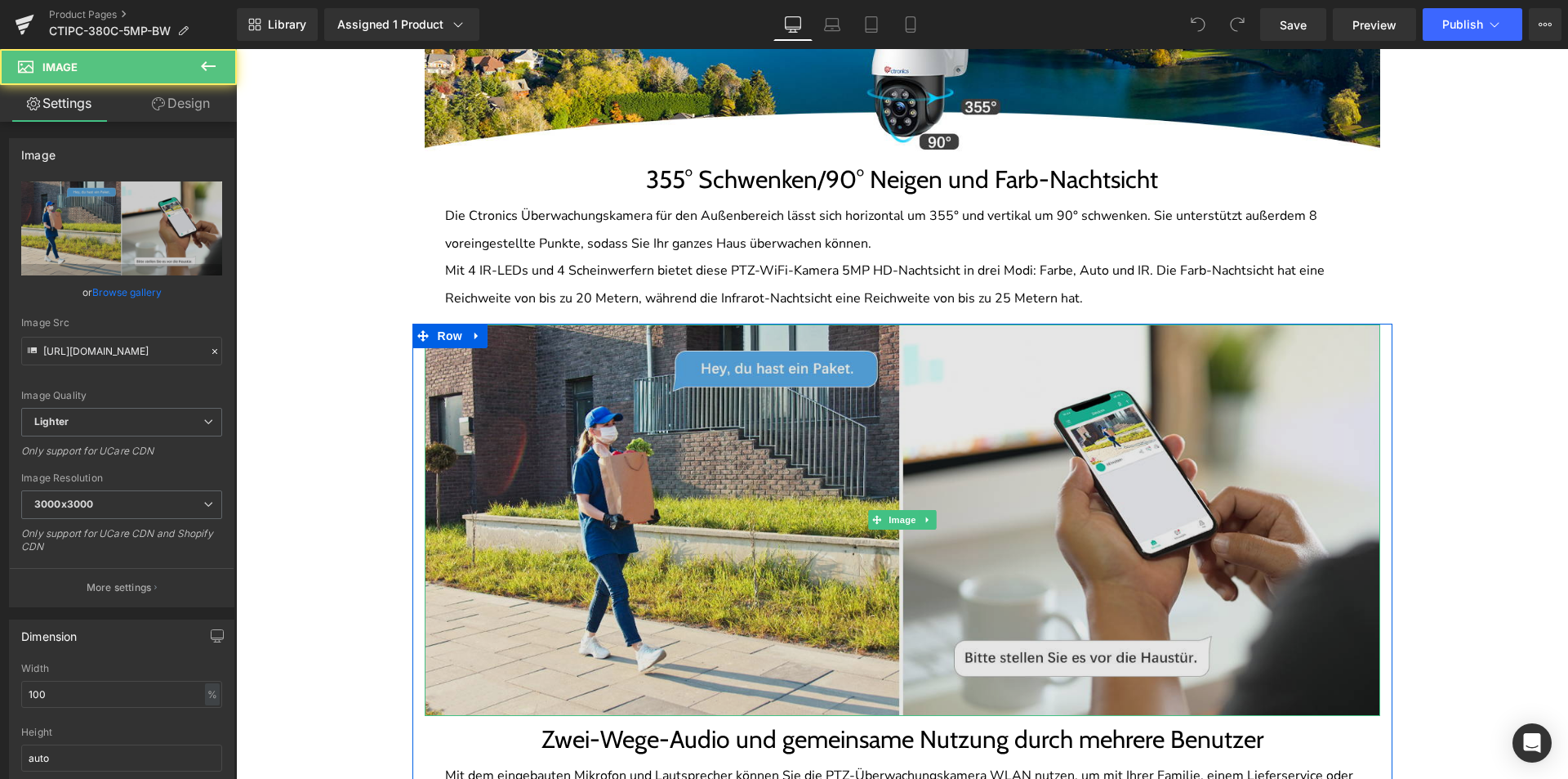
click at [1023, 442] on img at bounding box center [902, 520] width 955 height 392
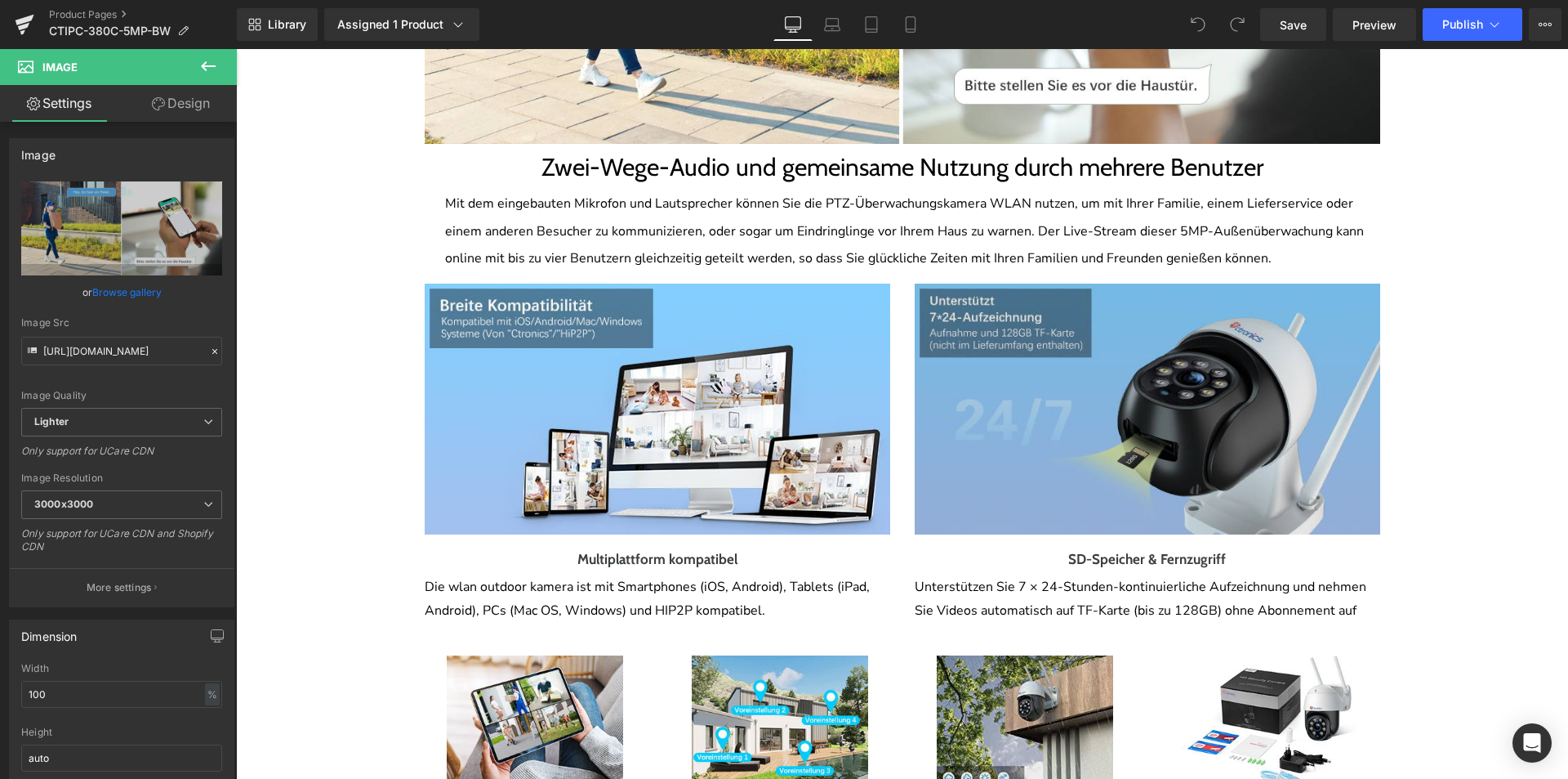
scroll to position [3677, 0]
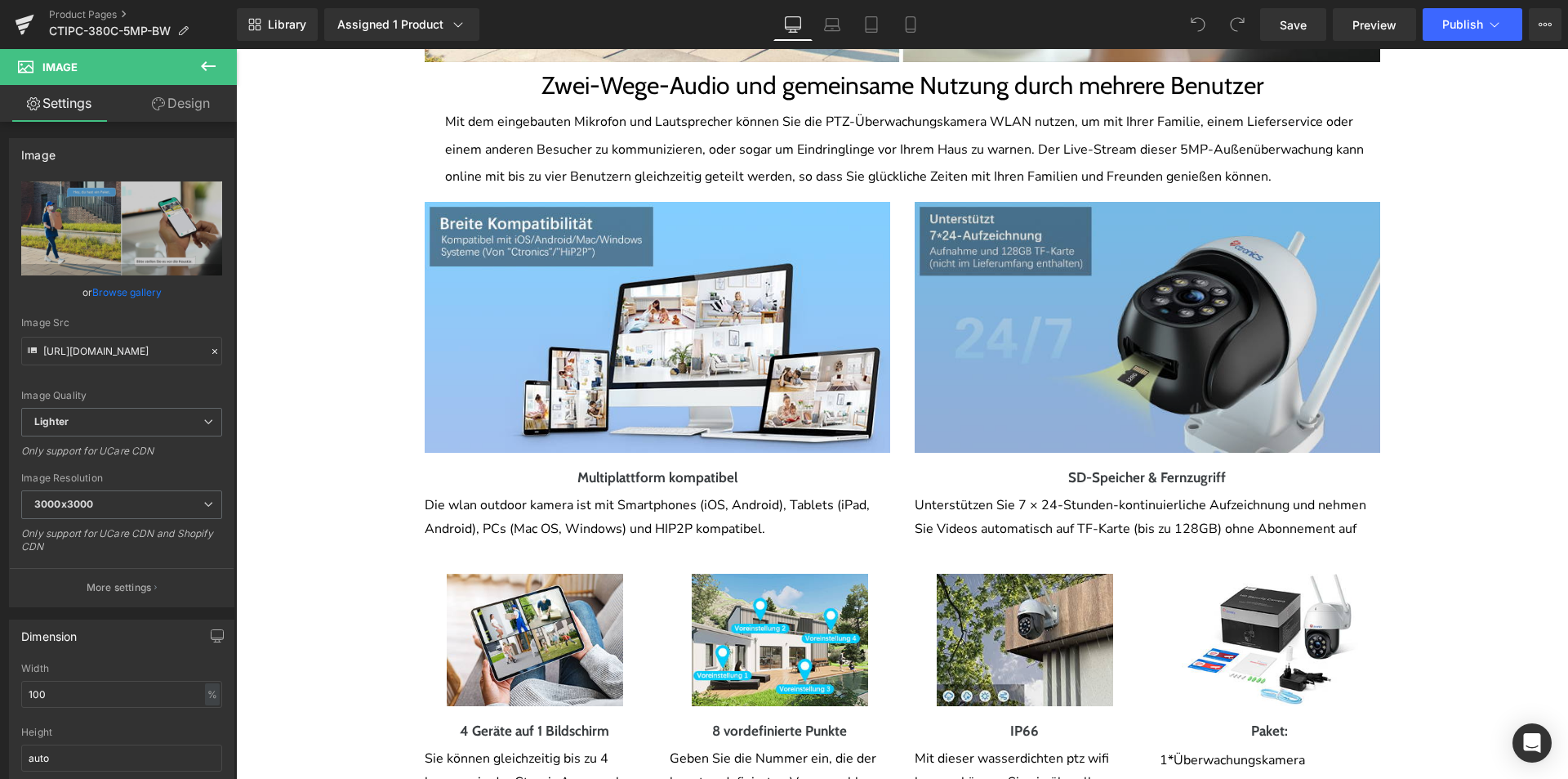
click at [1008, 386] on img at bounding box center [1148, 326] width 465 height 250
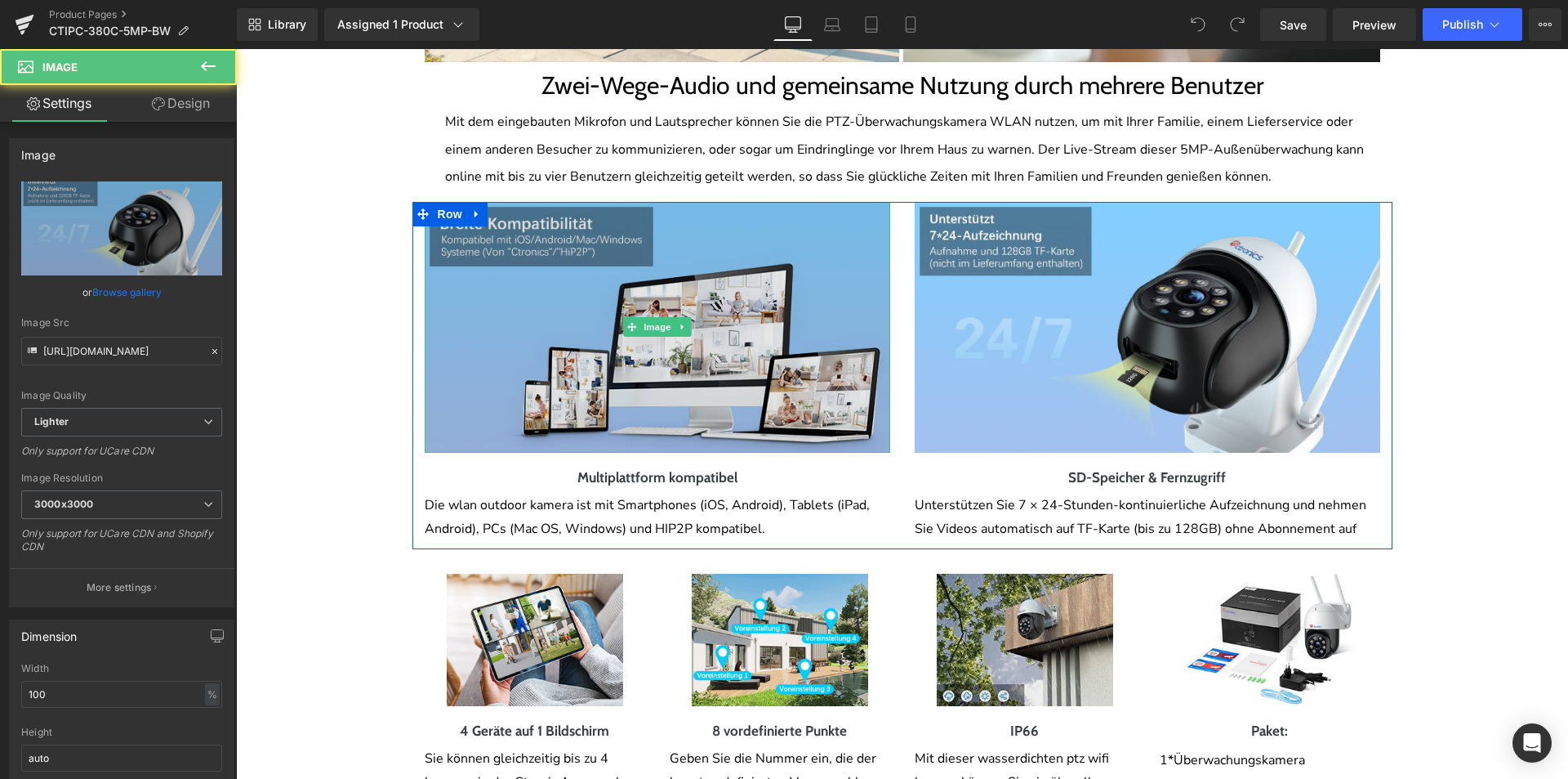
click at [778, 356] on img at bounding box center [658, 326] width 465 height 250
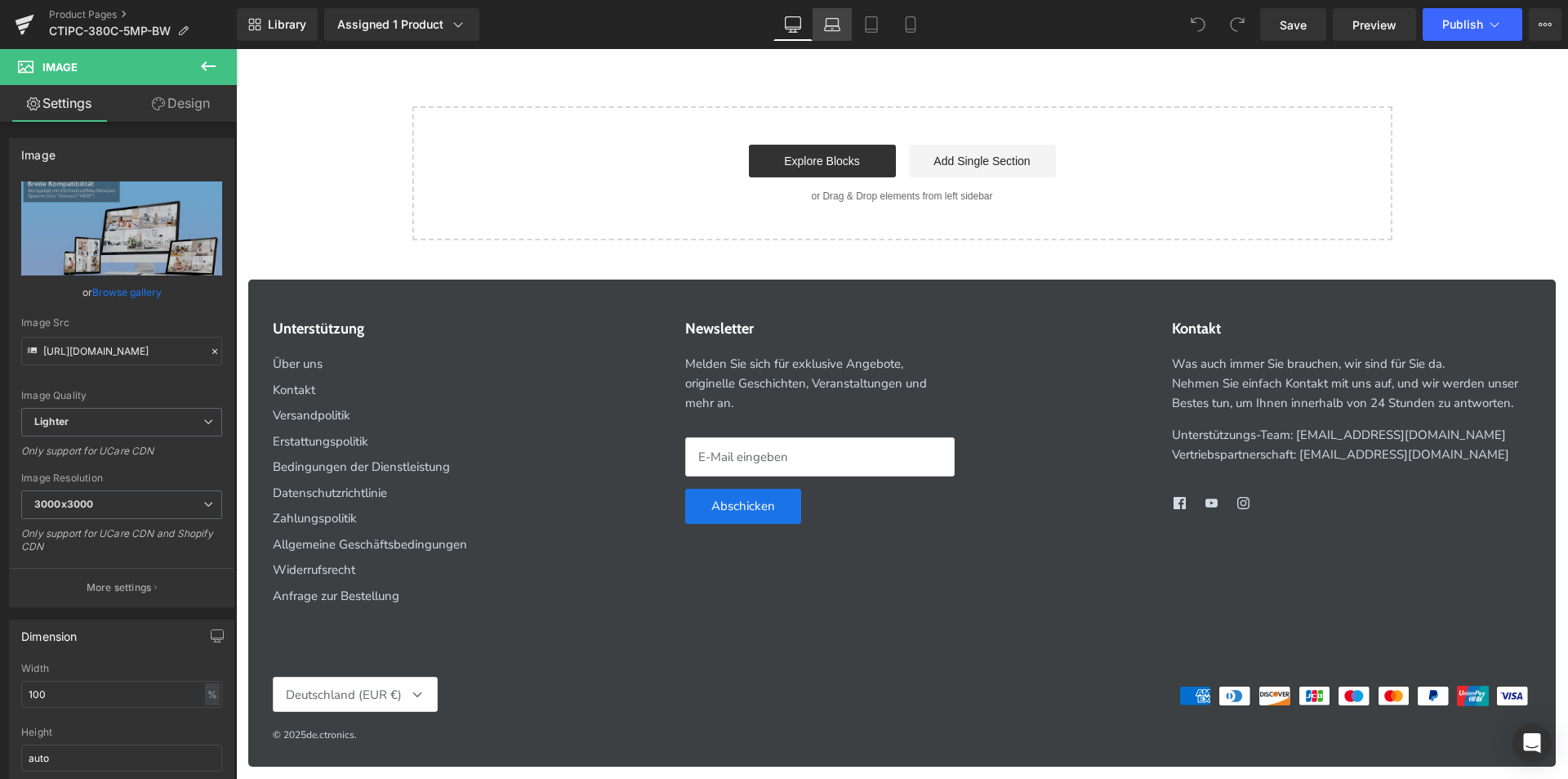
click at [847, 36] on link "Laptop" at bounding box center [833, 24] width 39 height 32
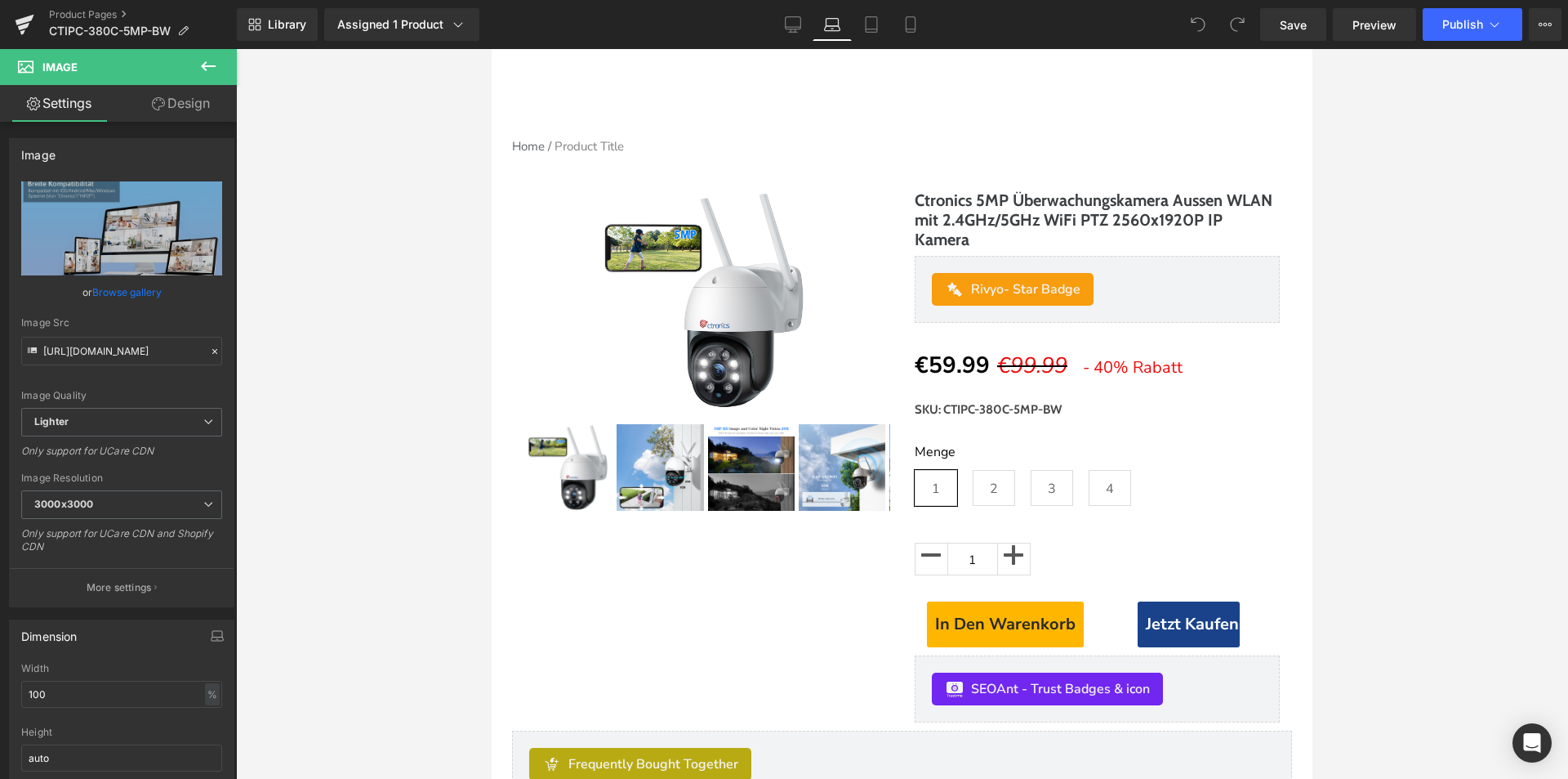
scroll to position [0, 0]
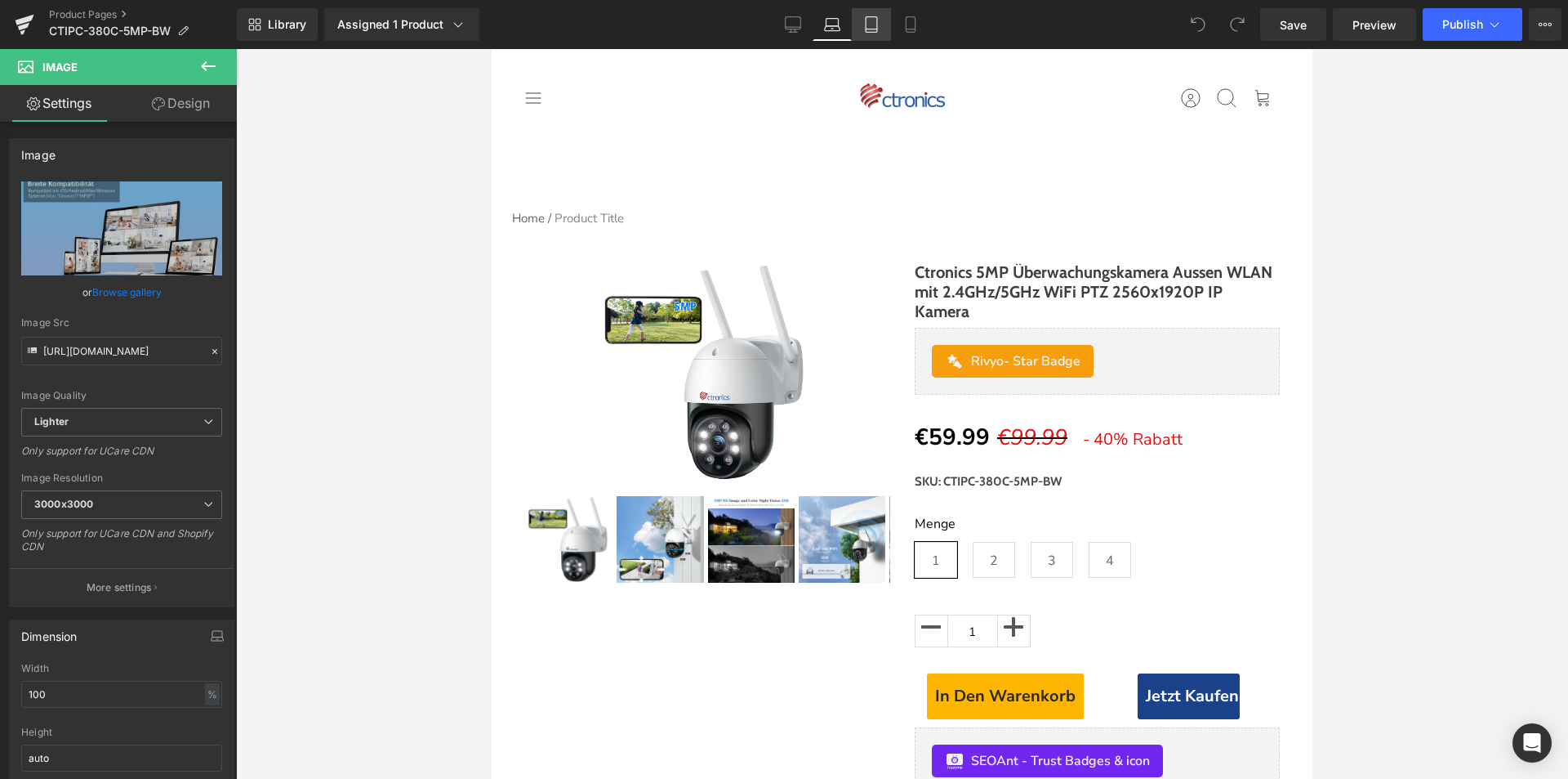
drag, startPoint x: 866, startPoint y: 28, endPoint x: 326, endPoint y: 88, distance: 543.3
click at [866, 28] on icon at bounding box center [871, 25] width 17 height 17
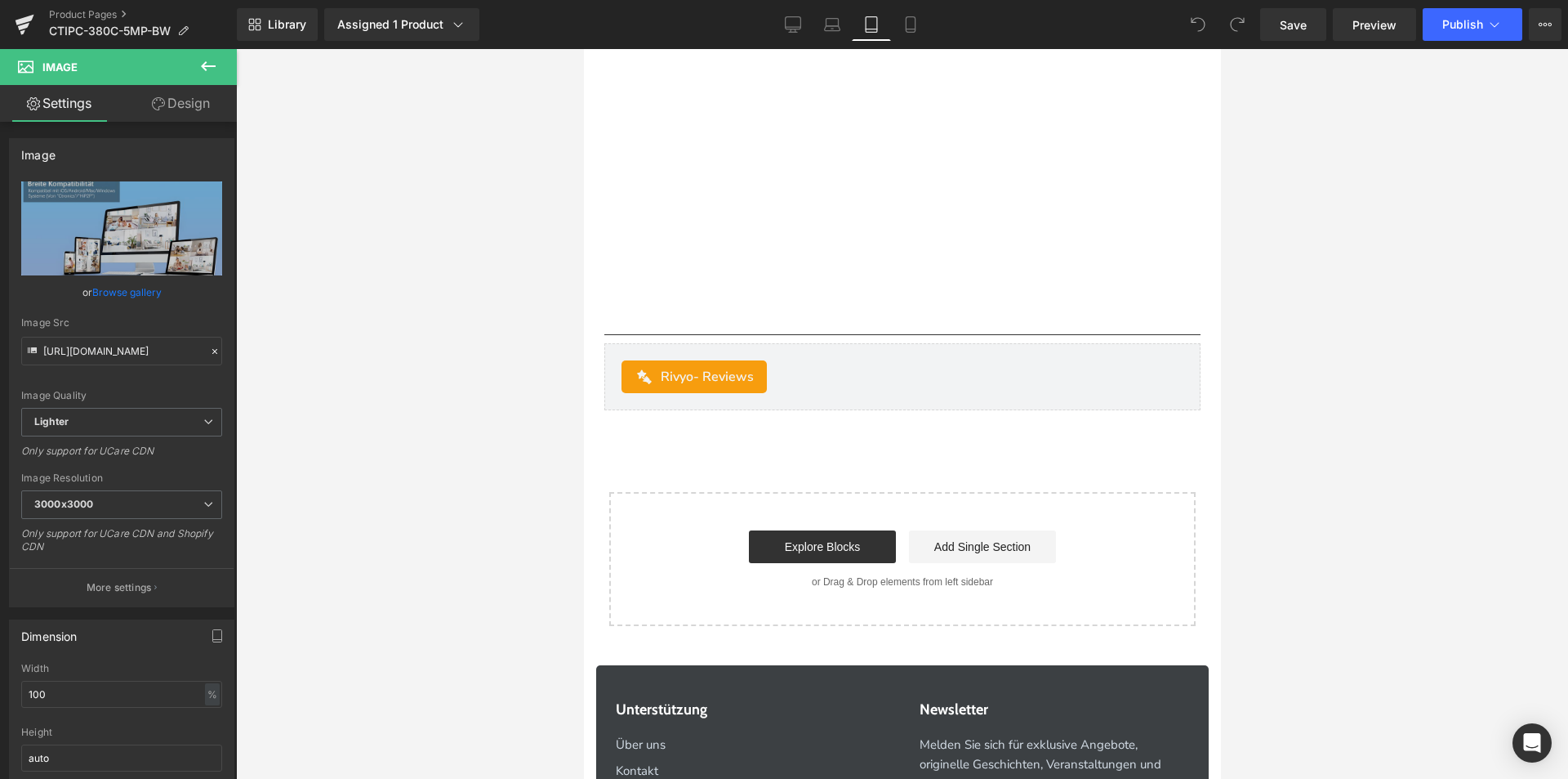
scroll to position [5531, 0]
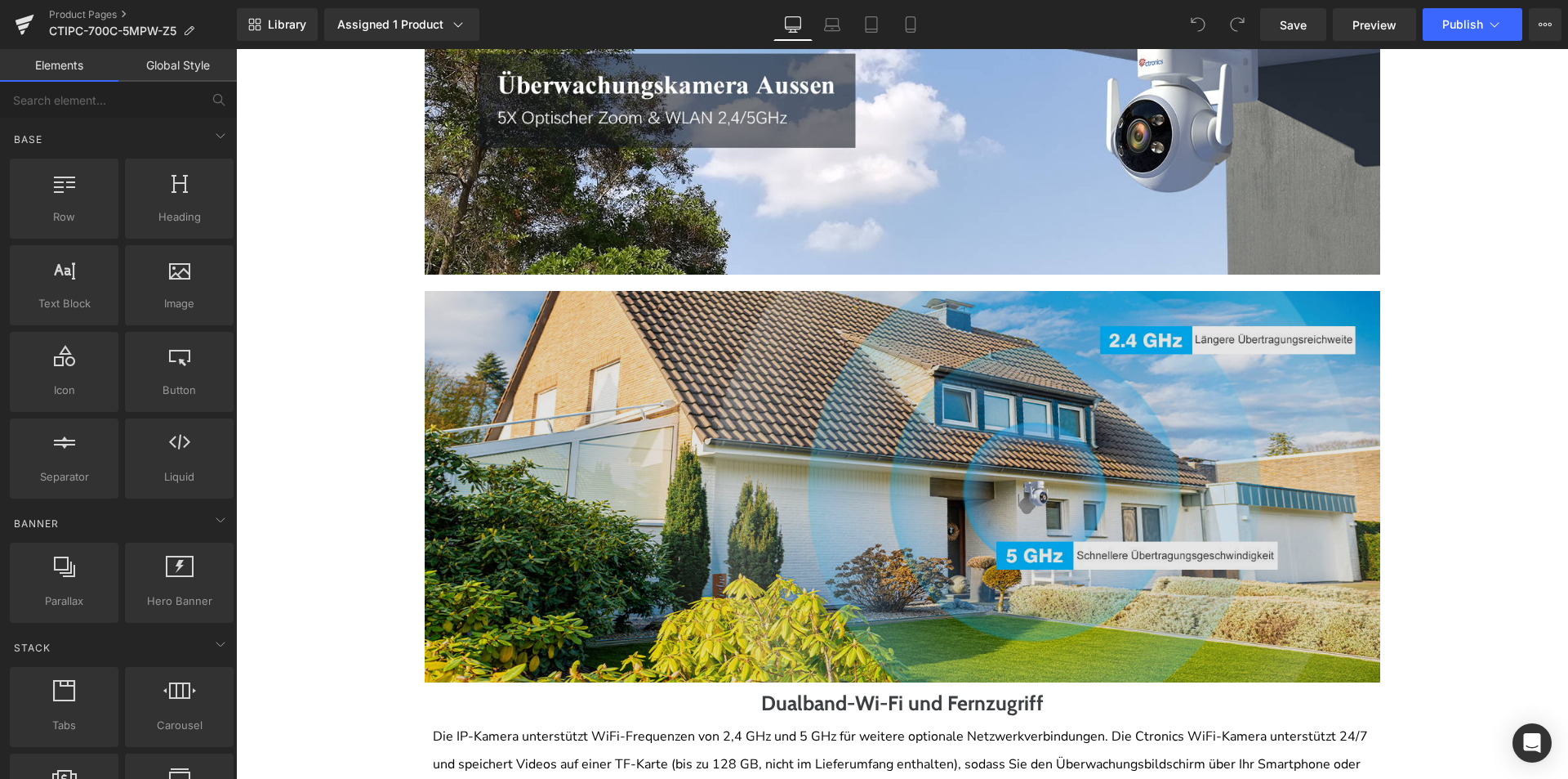
click at [881, 455] on img at bounding box center [902, 486] width 955 height 392
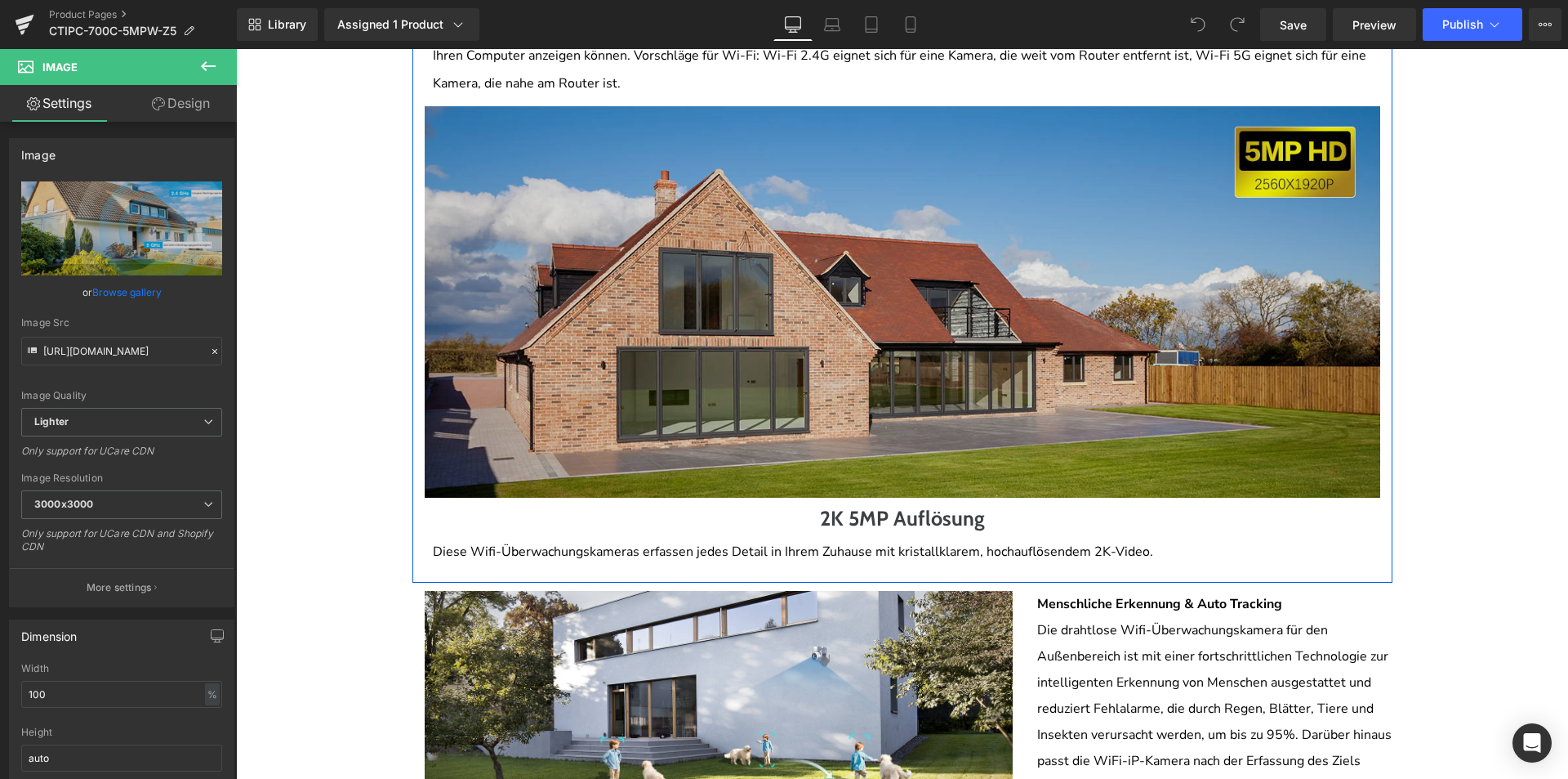
click at [871, 445] on img at bounding box center [902, 302] width 955 height 392
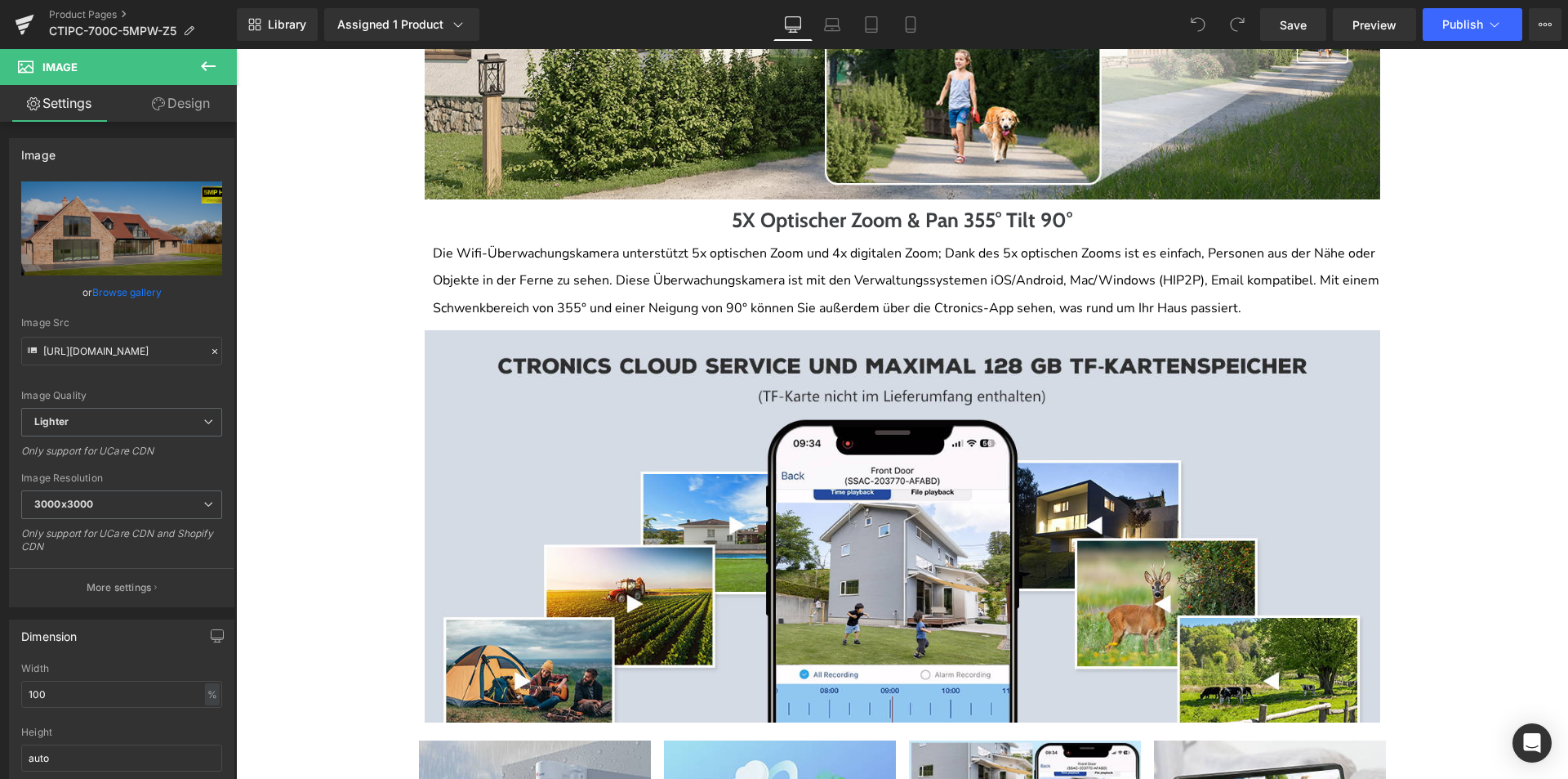
scroll to position [3432, 0]
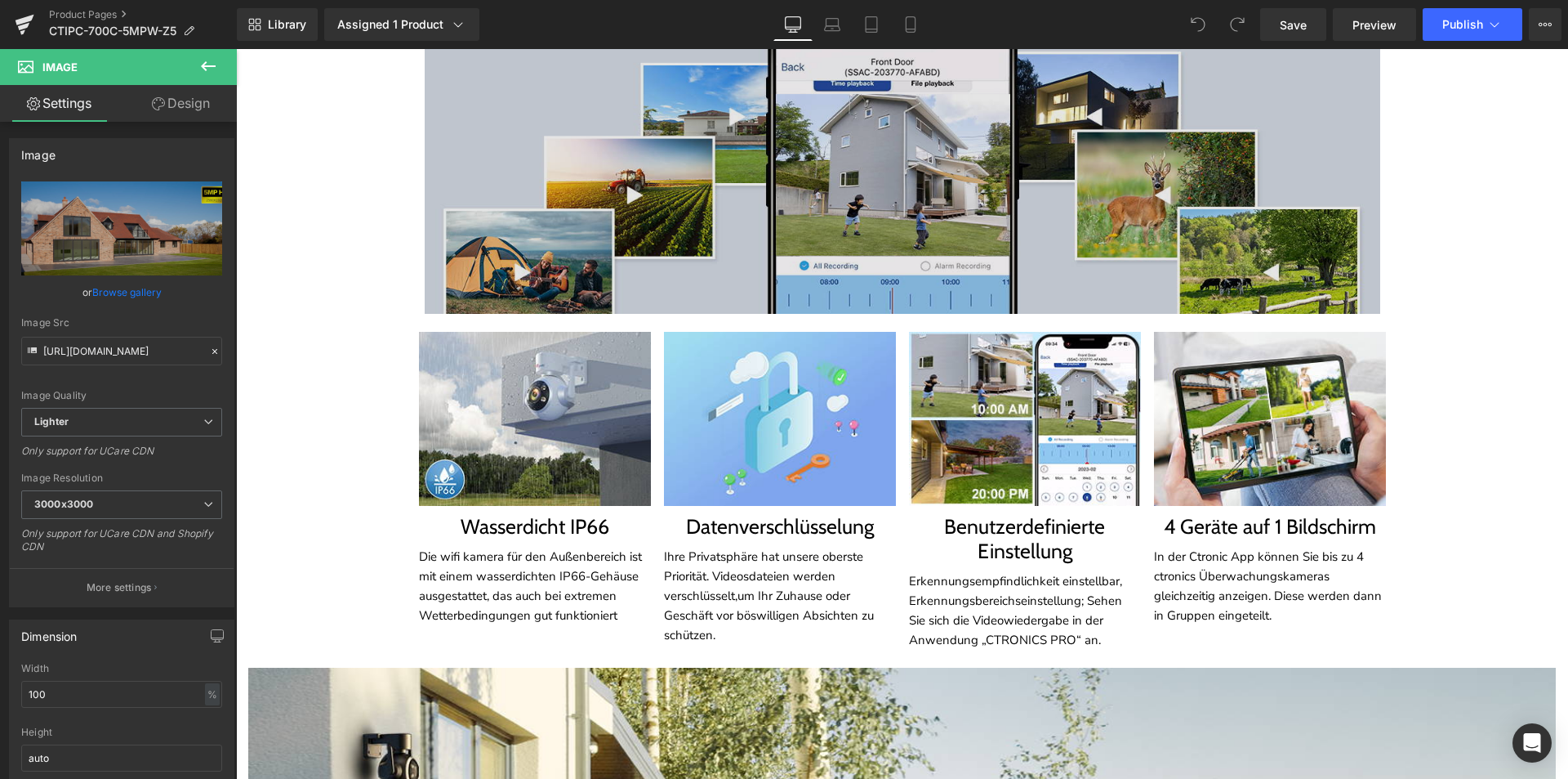
click at [885, 297] on img at bounding box center [902, 117] width 955 height 392
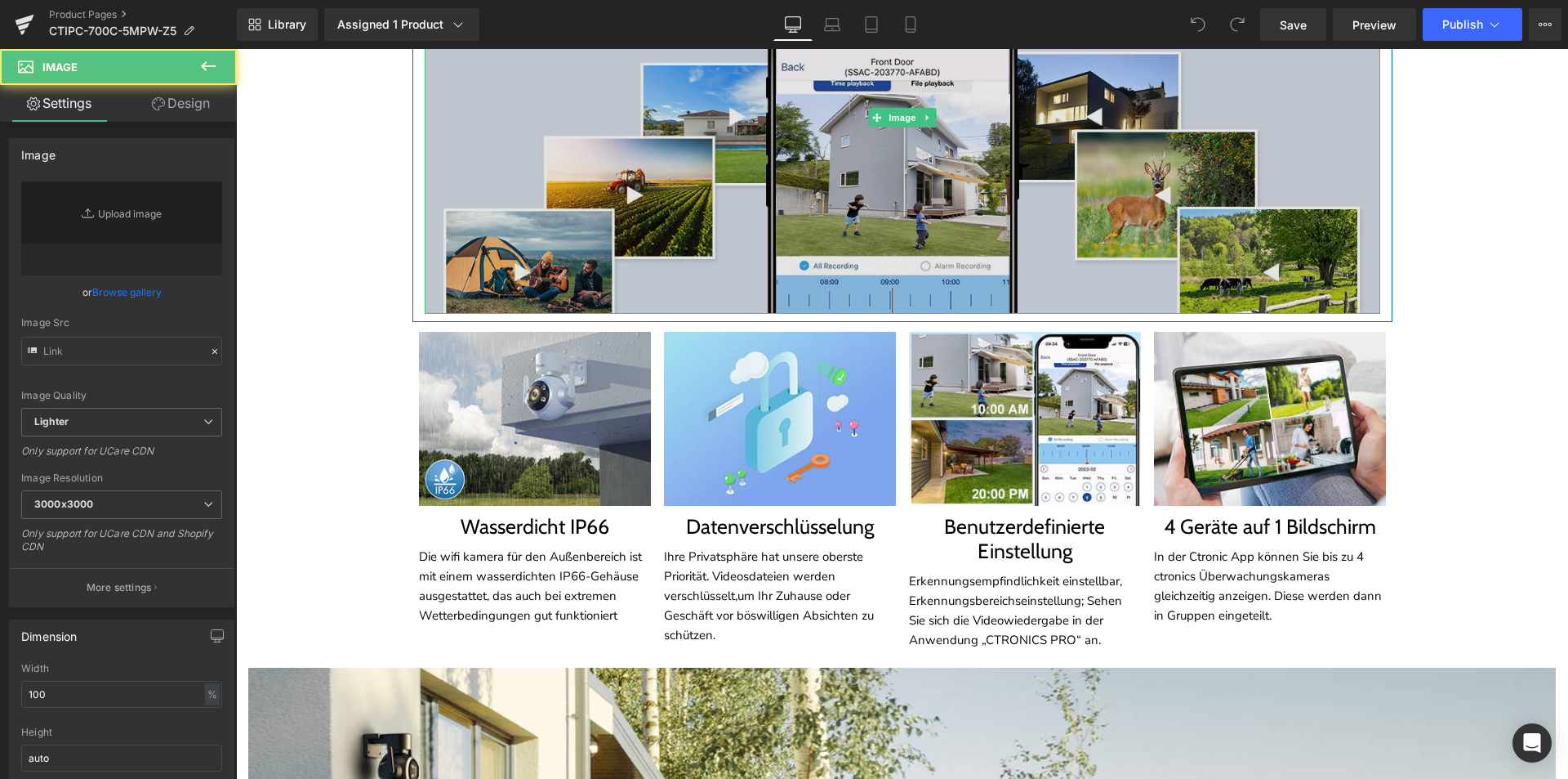
type input "https://ucarecdn.com/a3647576-1559-4a00-a181-3a9c40a2d72e/-/format/auto/-/previ…"
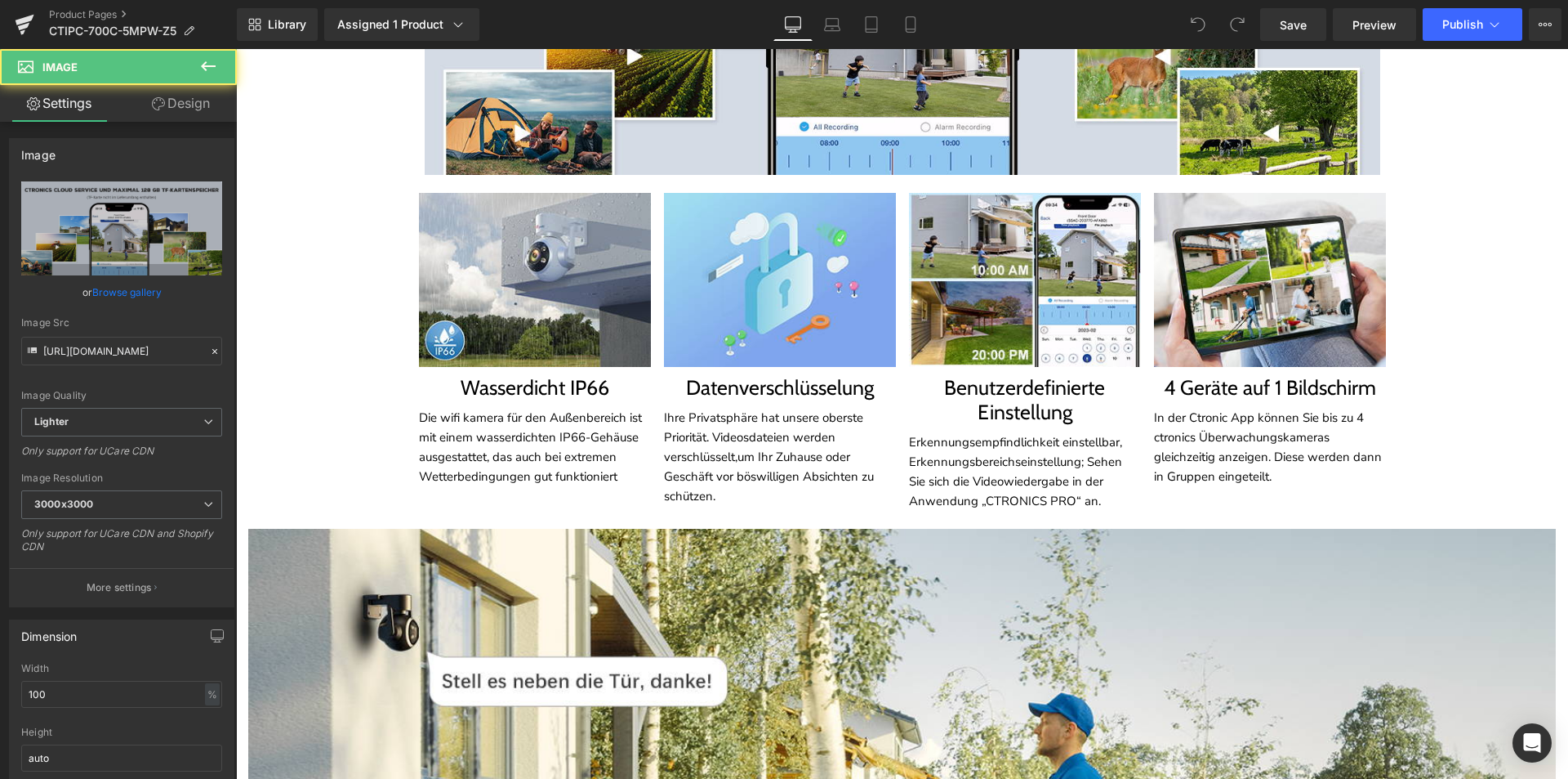
scroll to position [3677, 0]
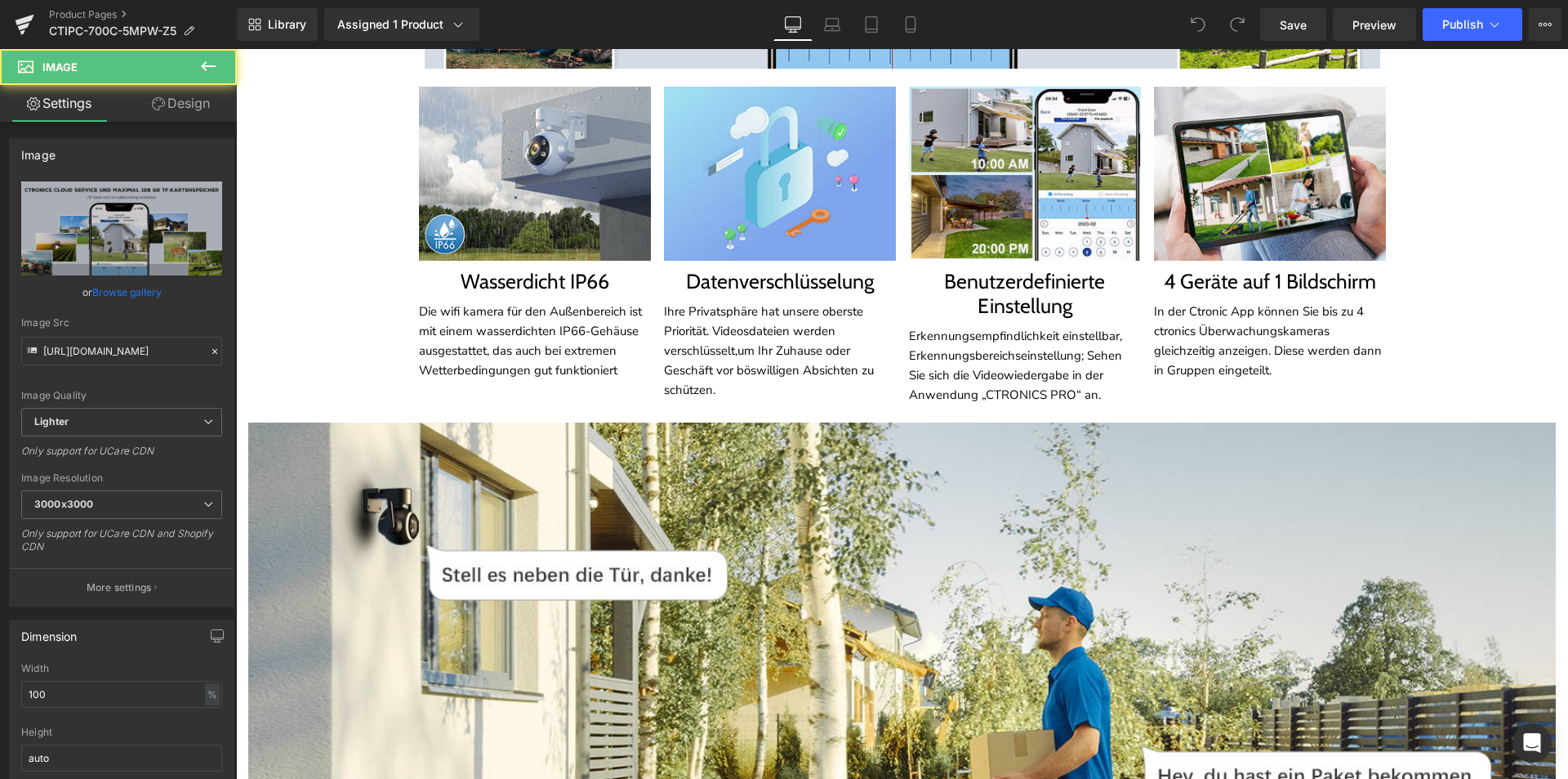
click at [875, 358] on p "Ihre Privatsphäre hat unsere oberste Priorität. Videosdateien werden verschlüss…" at bounding box center [780, 351] width 232 height 98
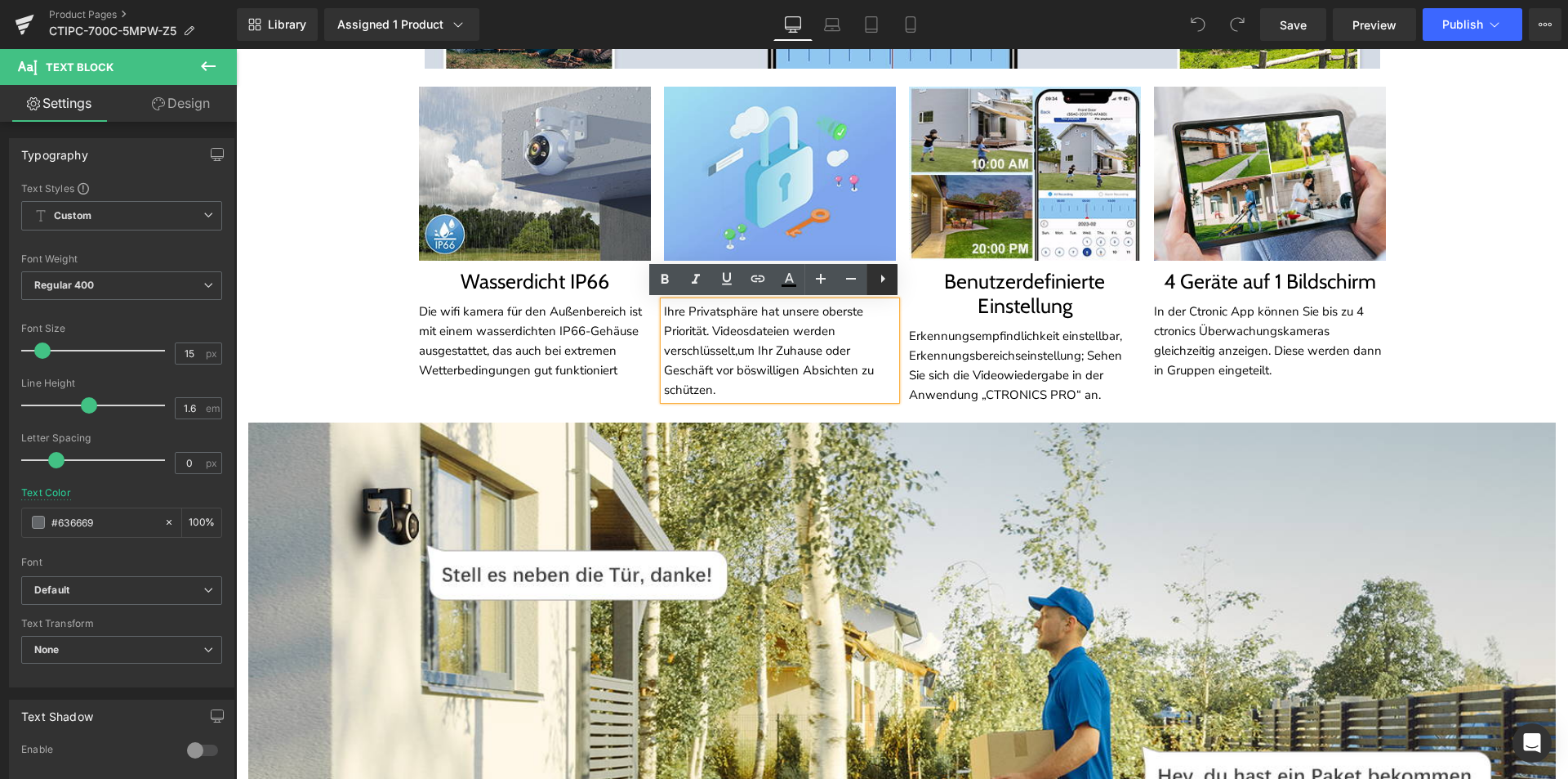
click at [857, 249] on img at bounding box center [780, 173] width 232 height 174
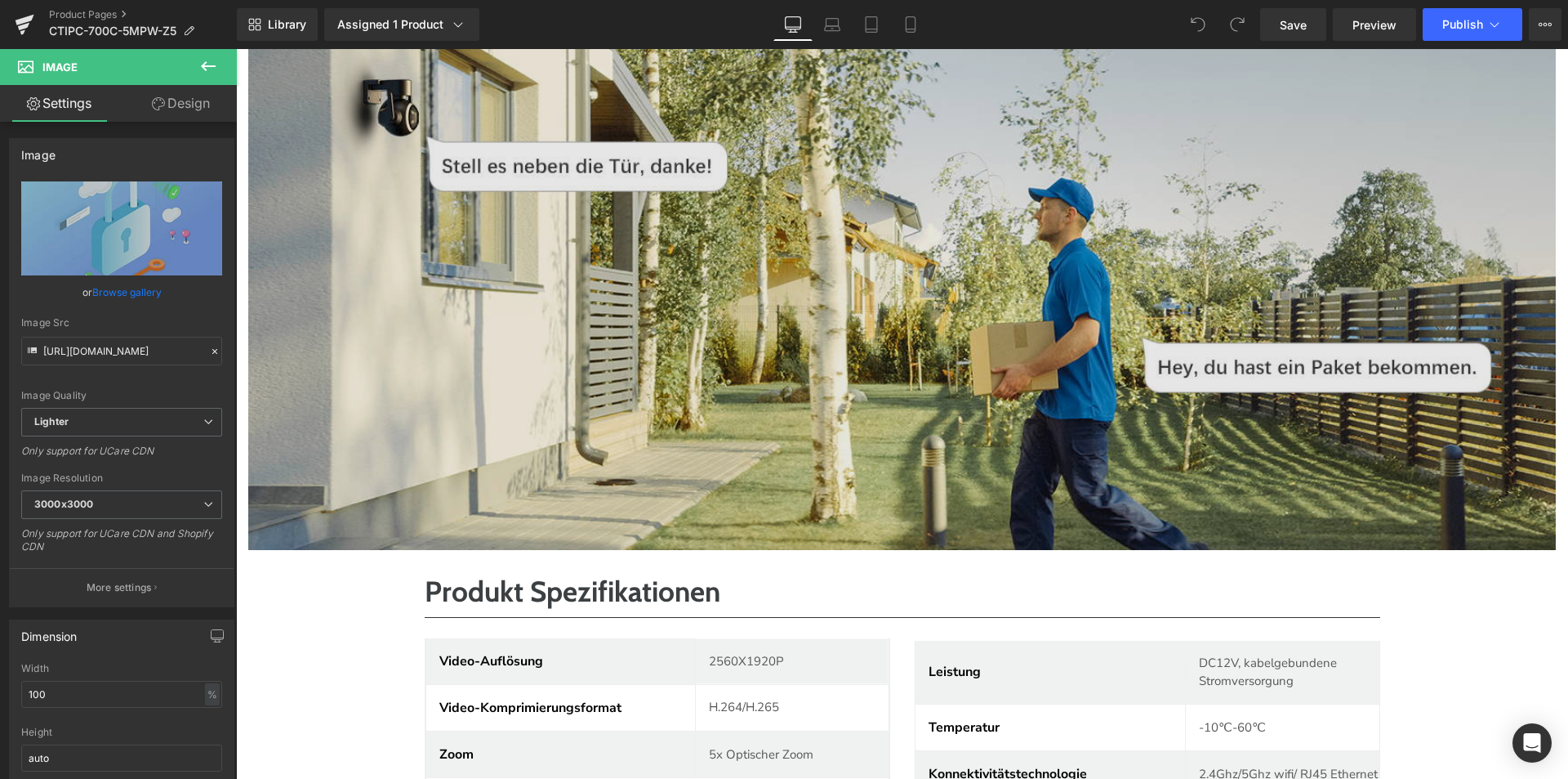
click at [875, 411] on img at bounding box center [902, 282] width 1308 height 536
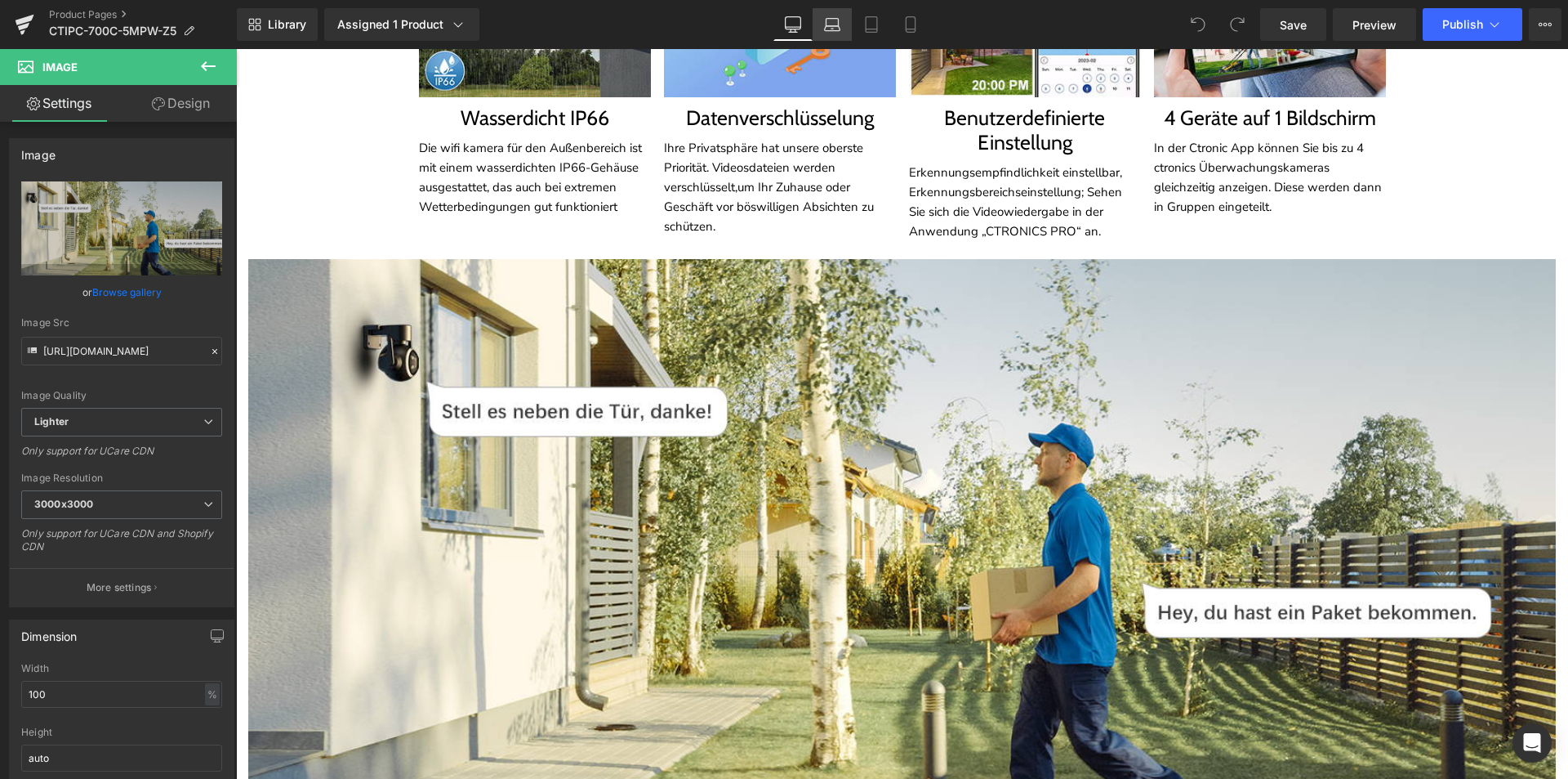
click at [821, 28] on link "Laptop" at bounding box center [833, 24] width 39 height 32
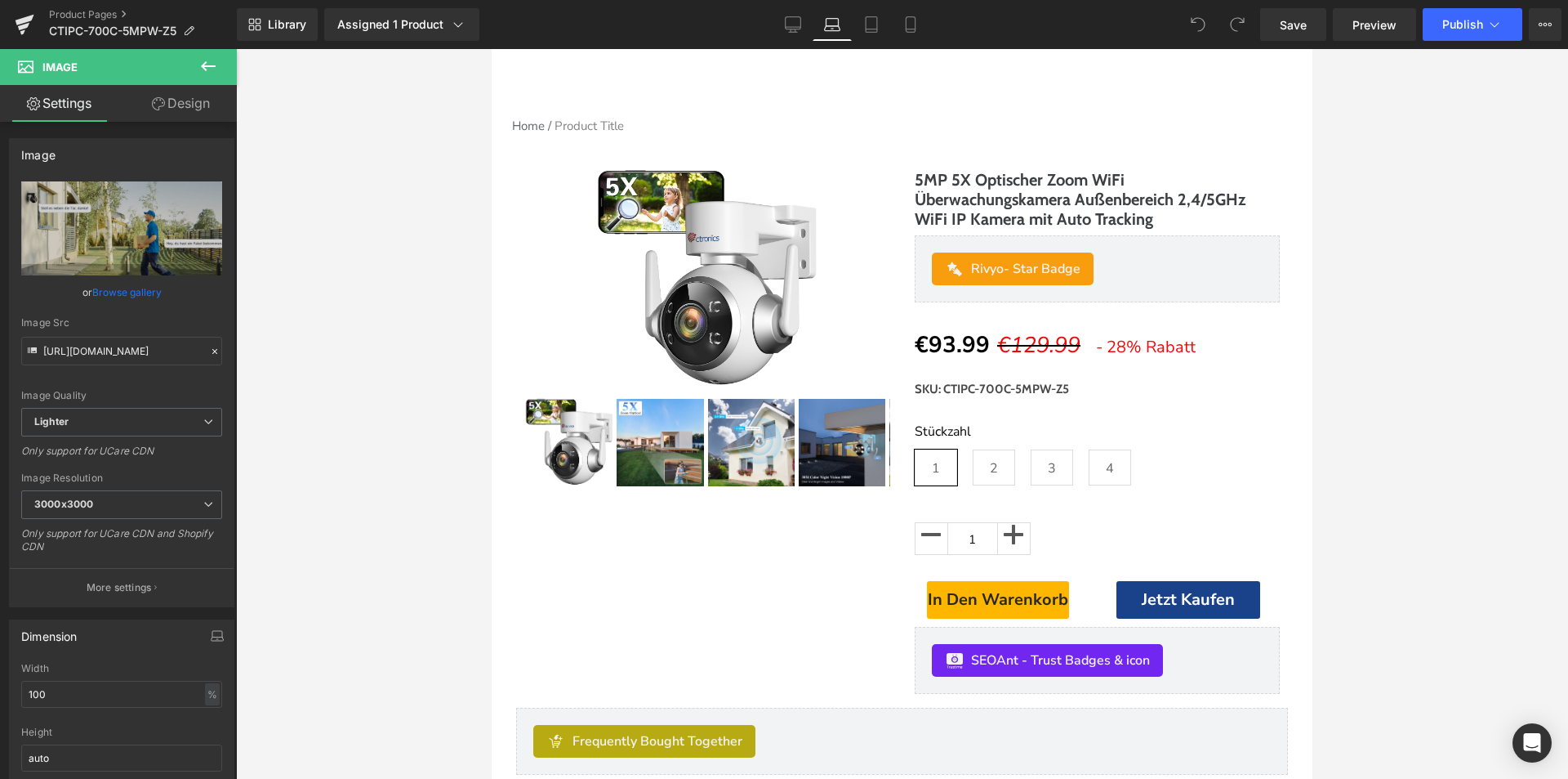
scroll to position [0, 0]
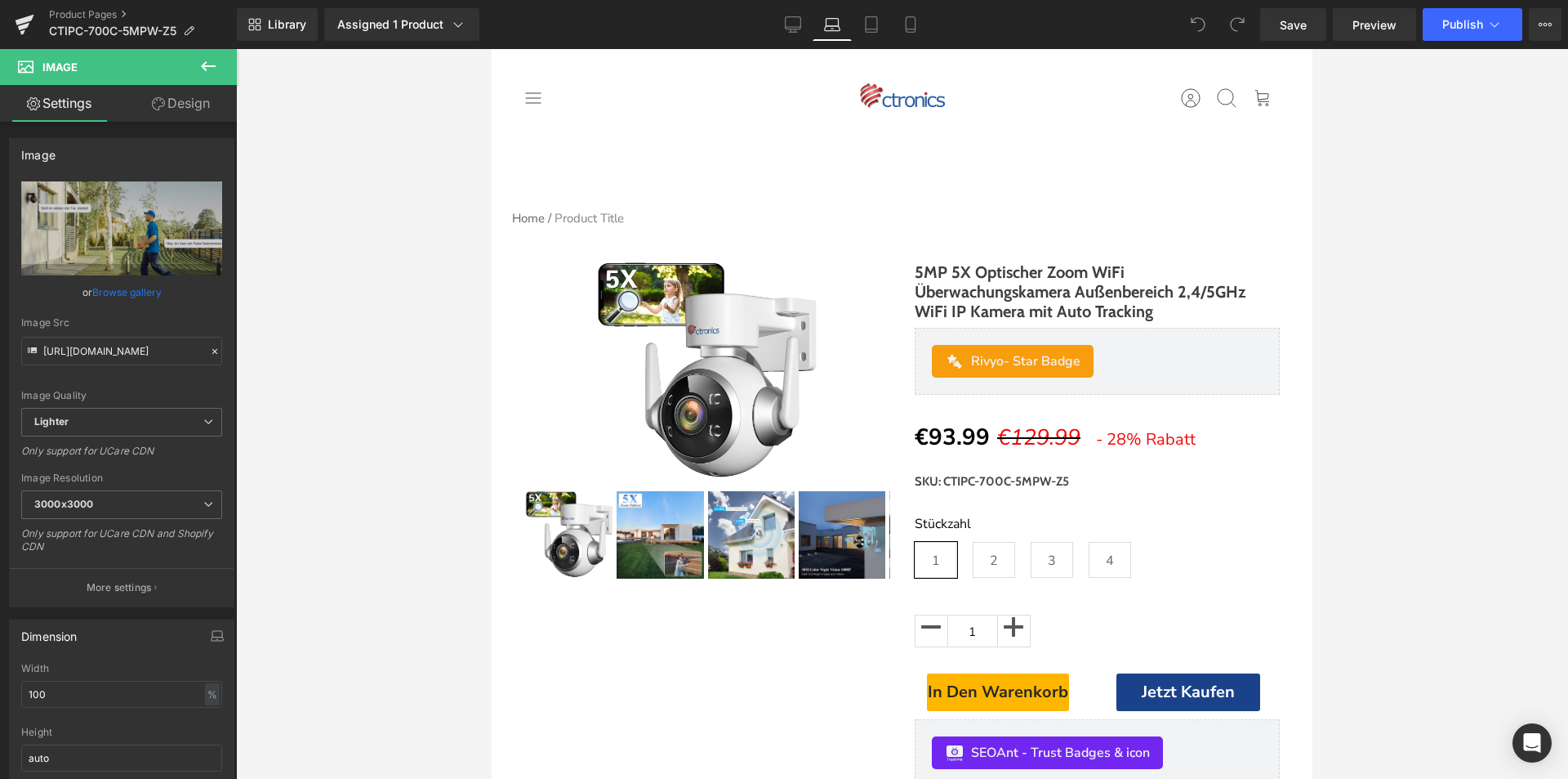
click at [866, 3] on div "Library Assigned 1 Product Product Preview 5MP 5X Optischer Zoom WiFi Überwachu…" at bounding box center [902, 25] width 1331 height 49
click at [867, 20] on icon at bounding box center [871, 25] width 17 height 17
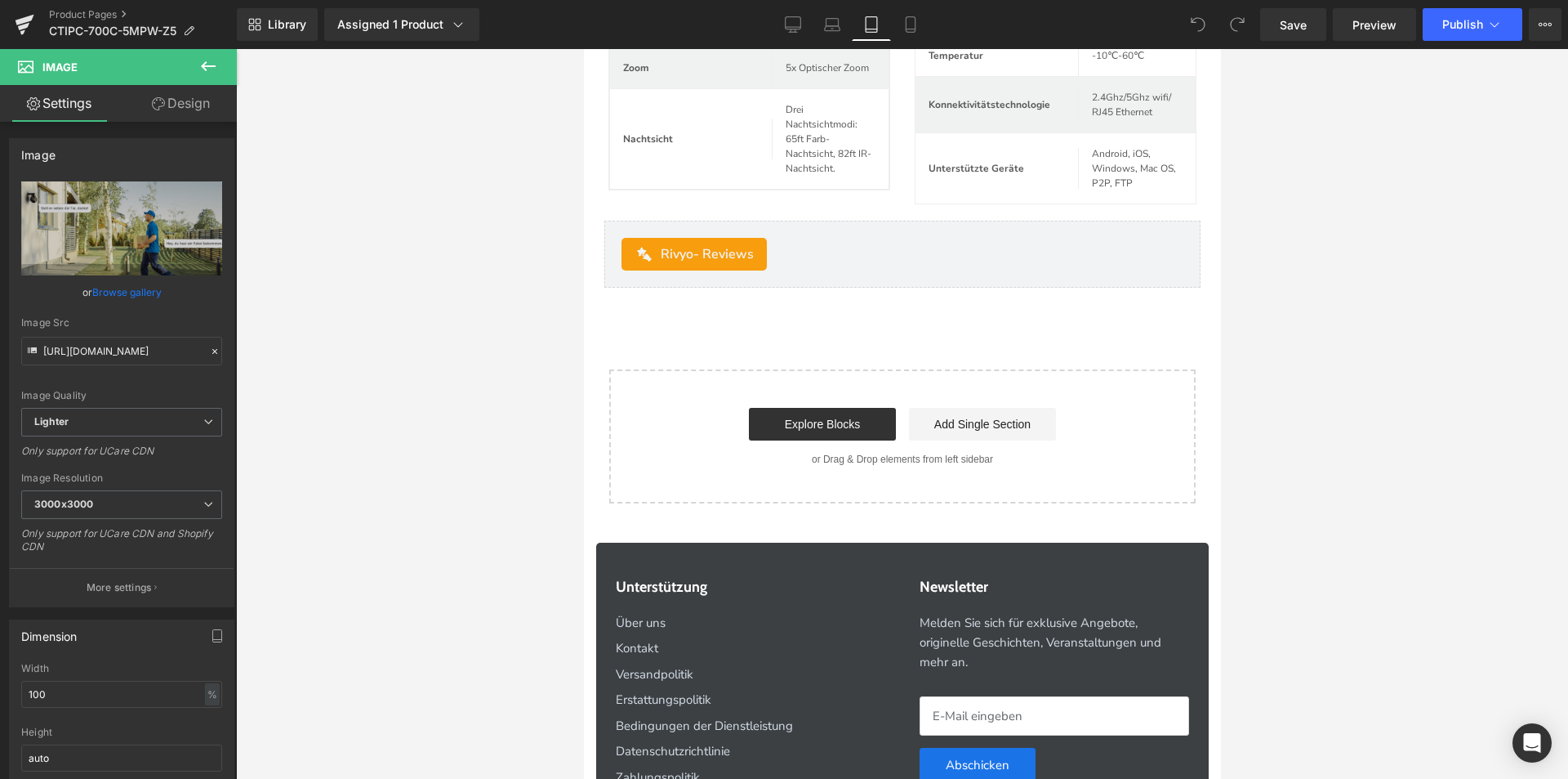
scroll to position [5015, 0]
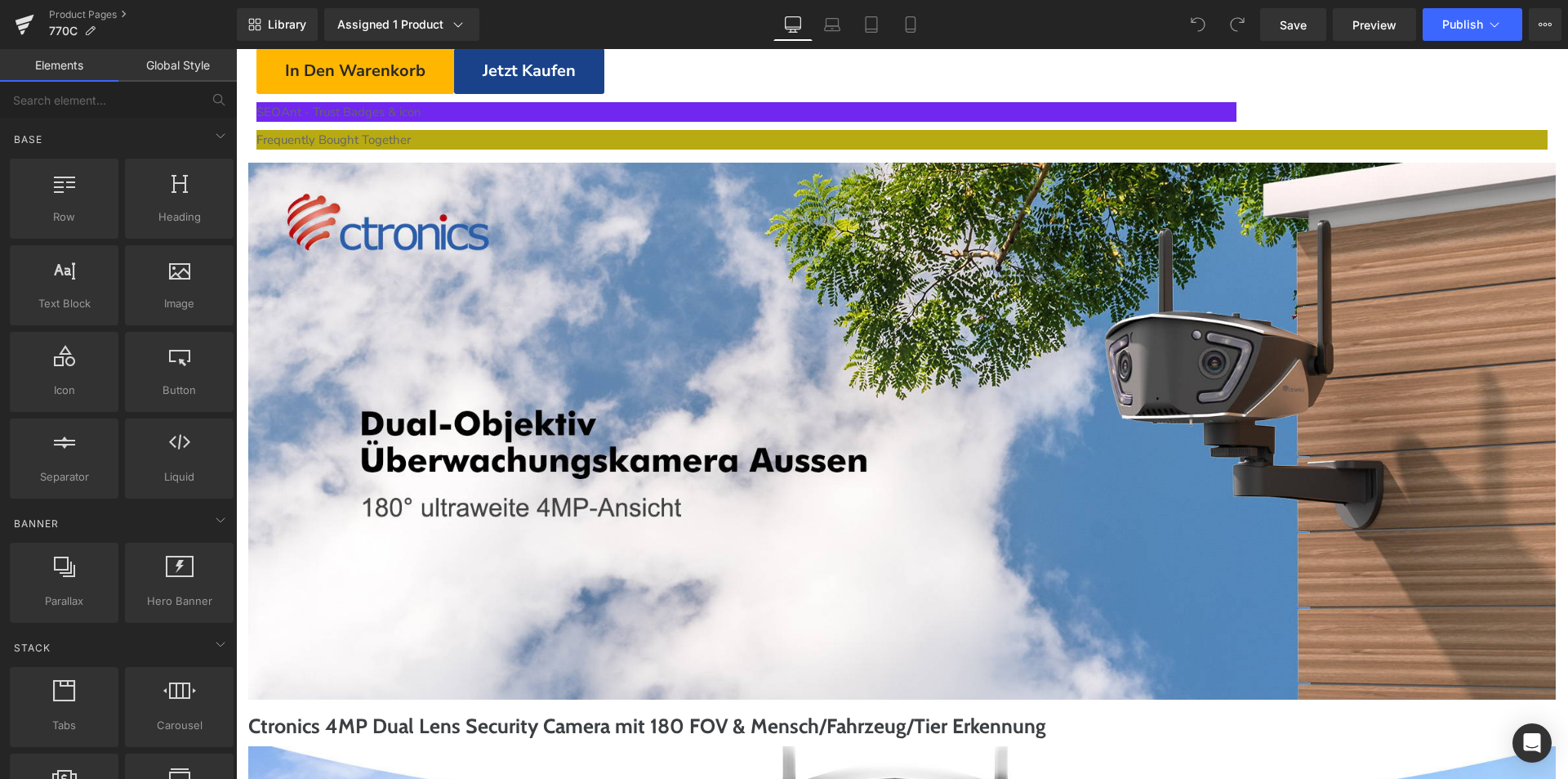
click img
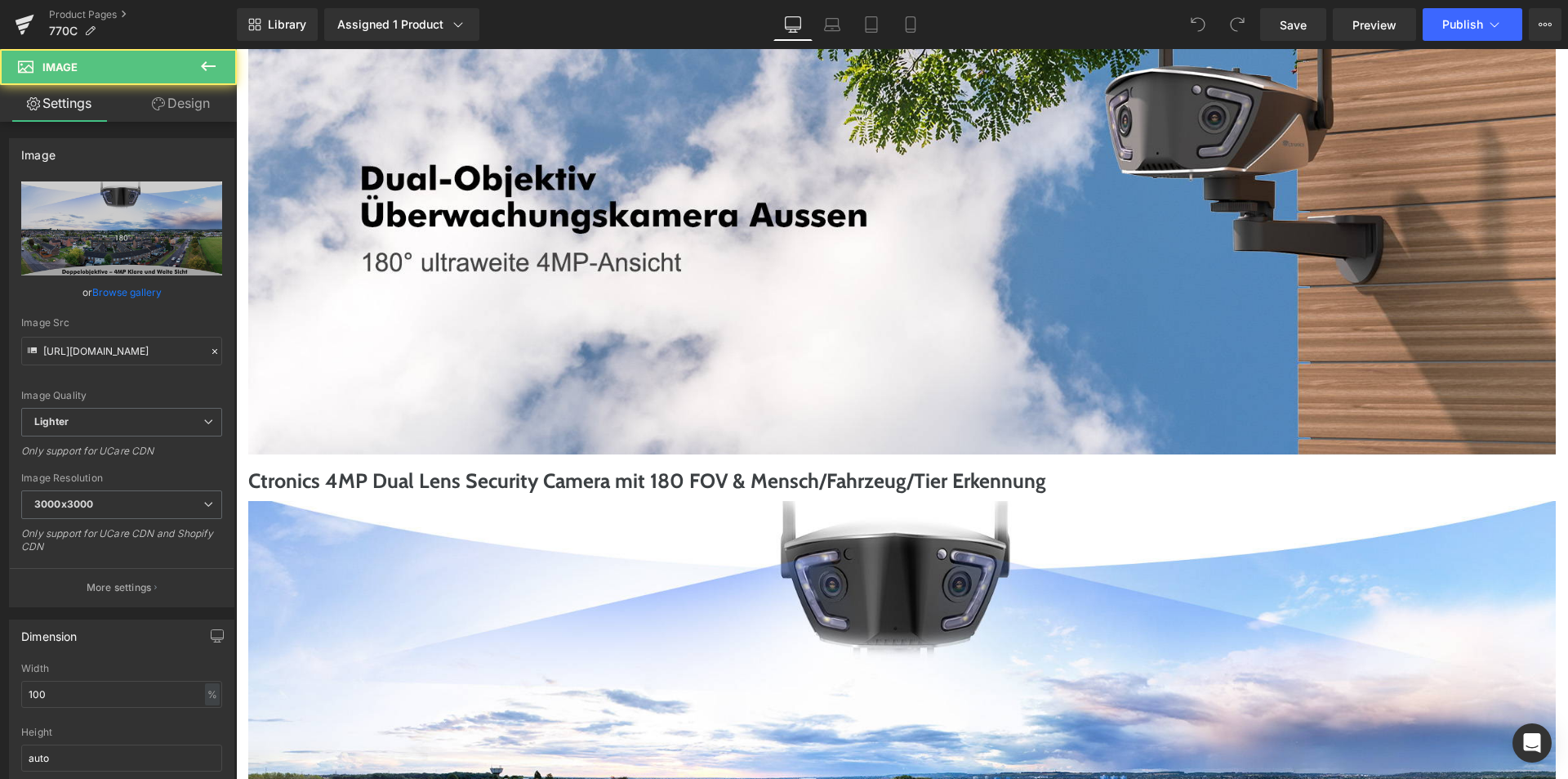
click img
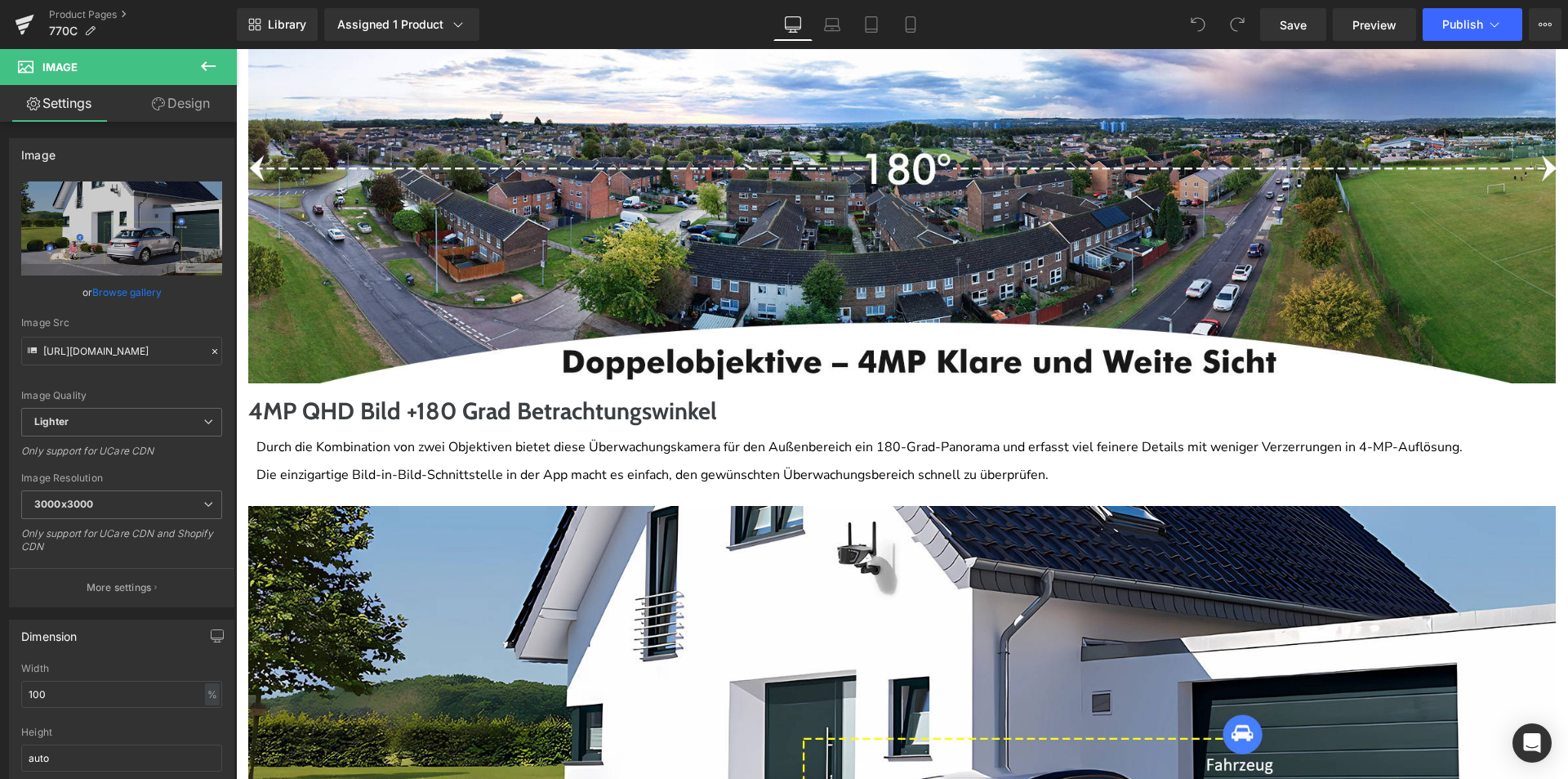
click img
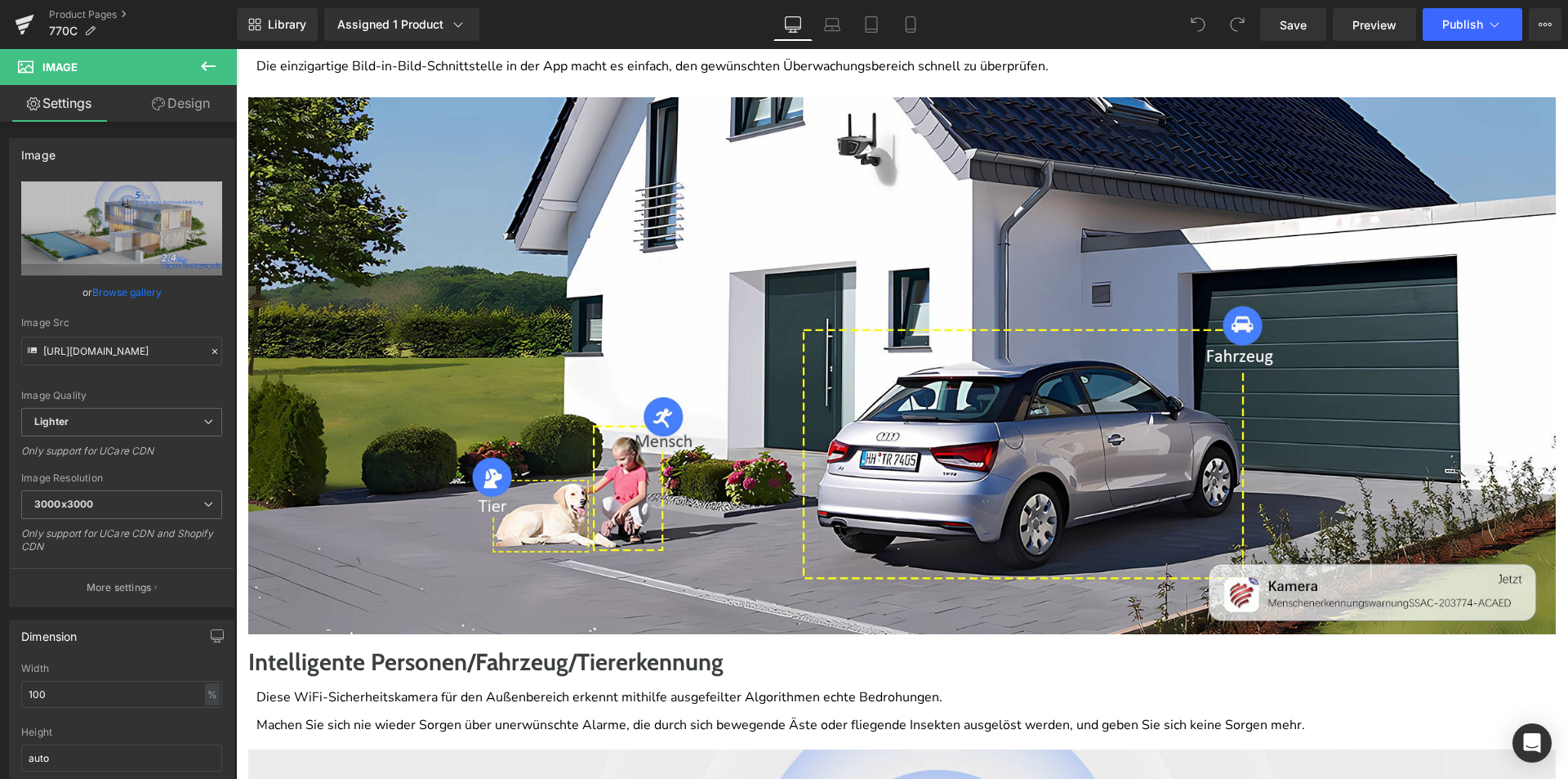
click img
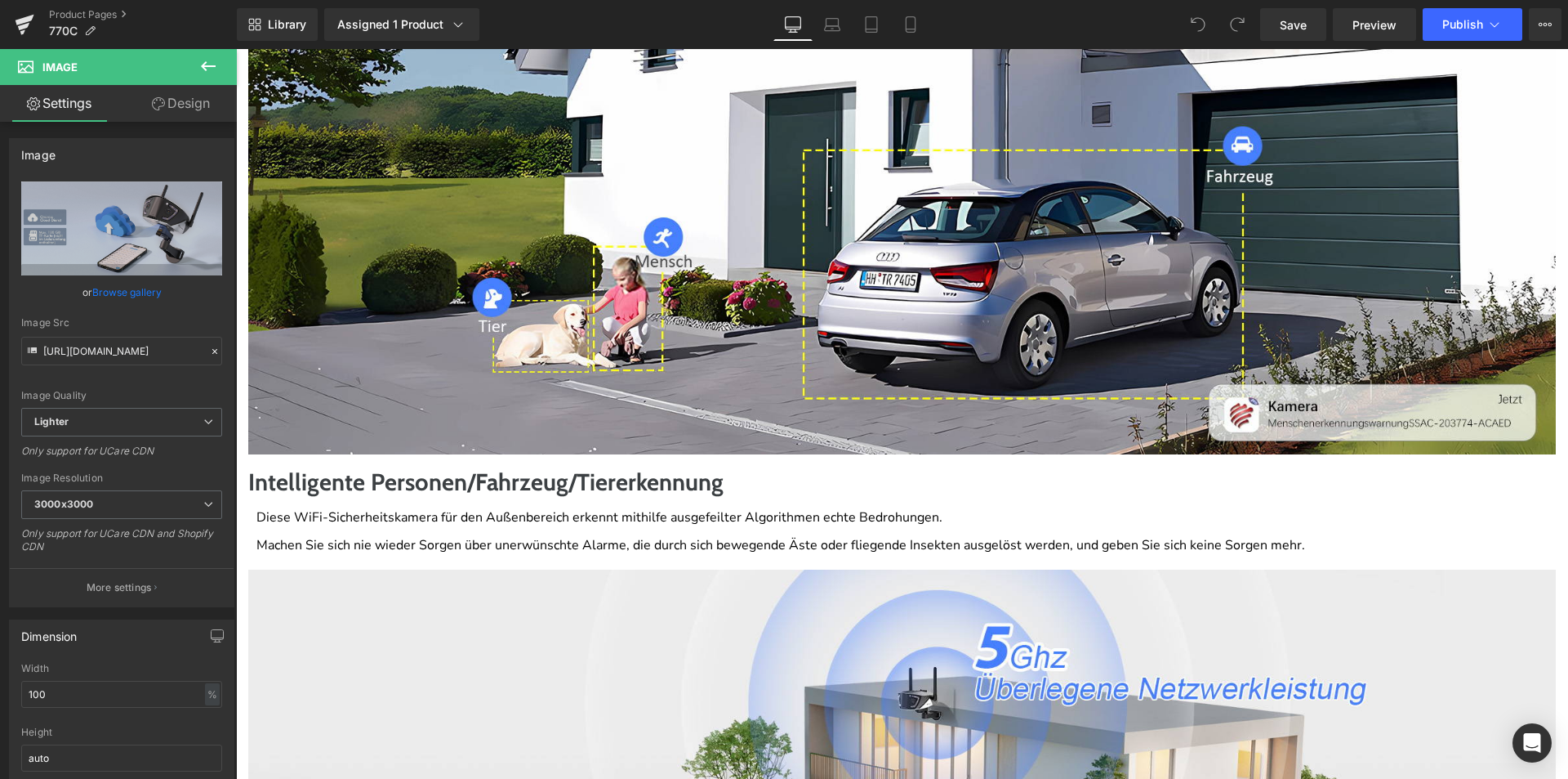
scroll to position [3024, 0]
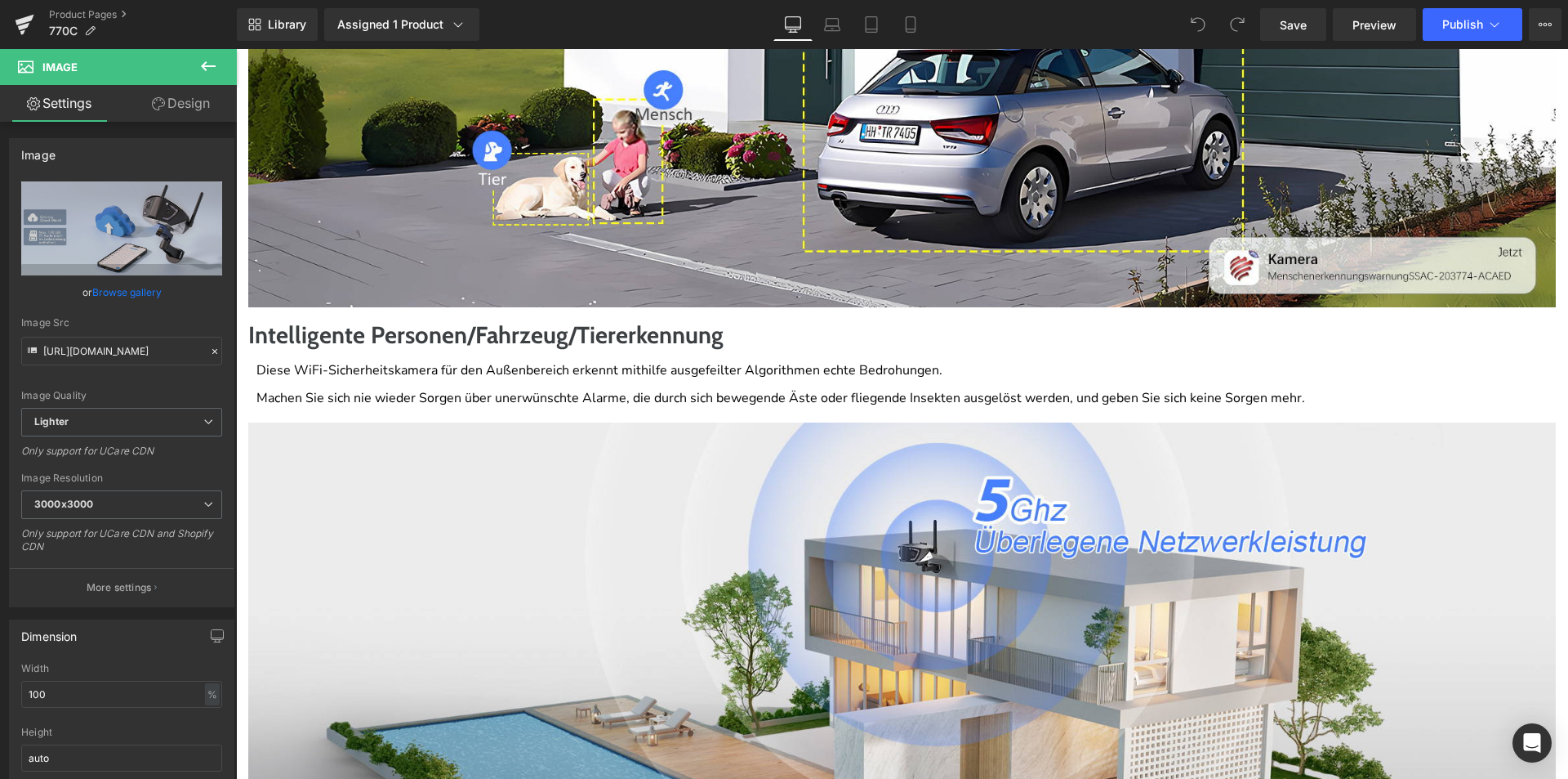
click img
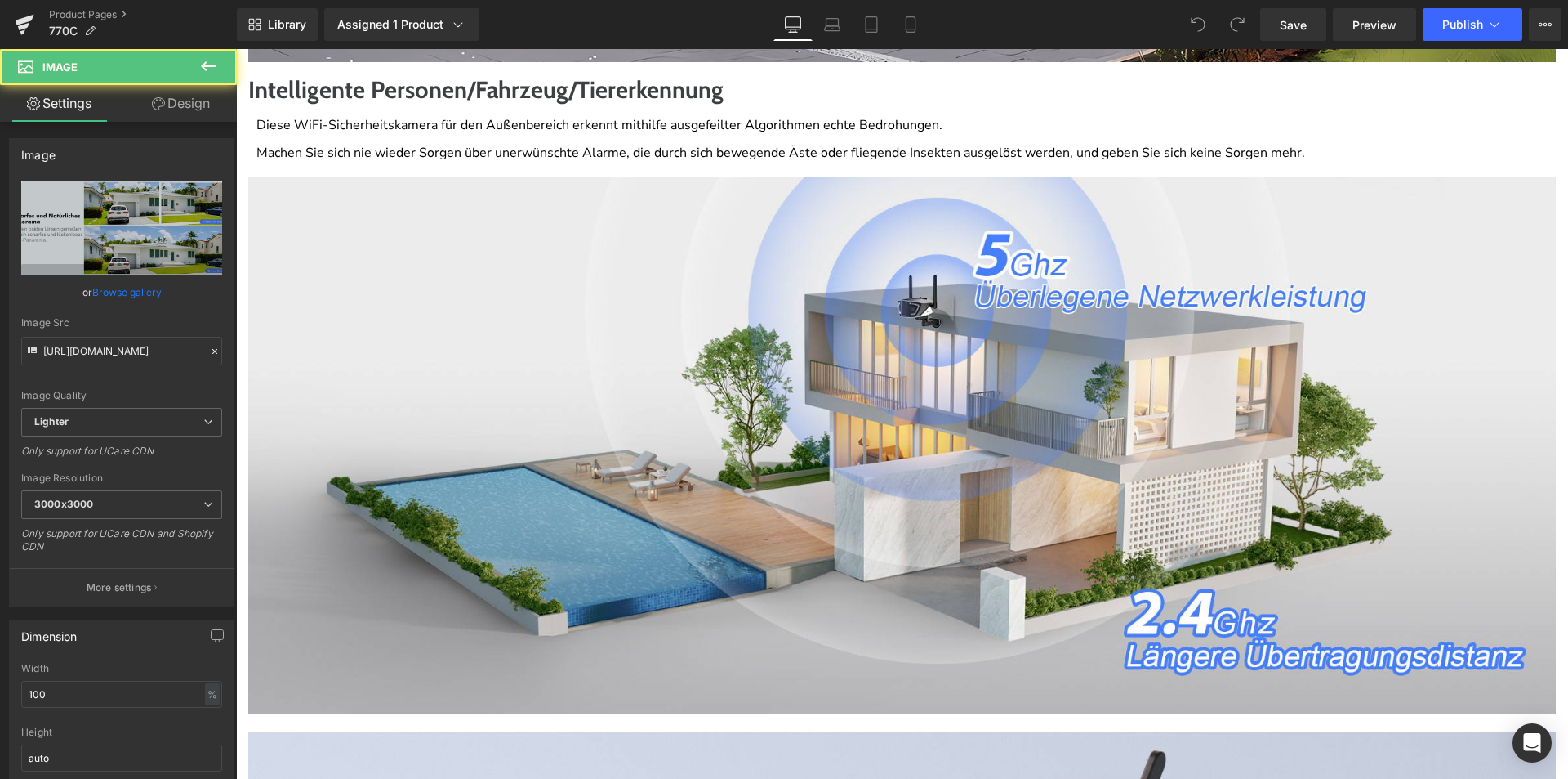
scroll to position [3514, 0]
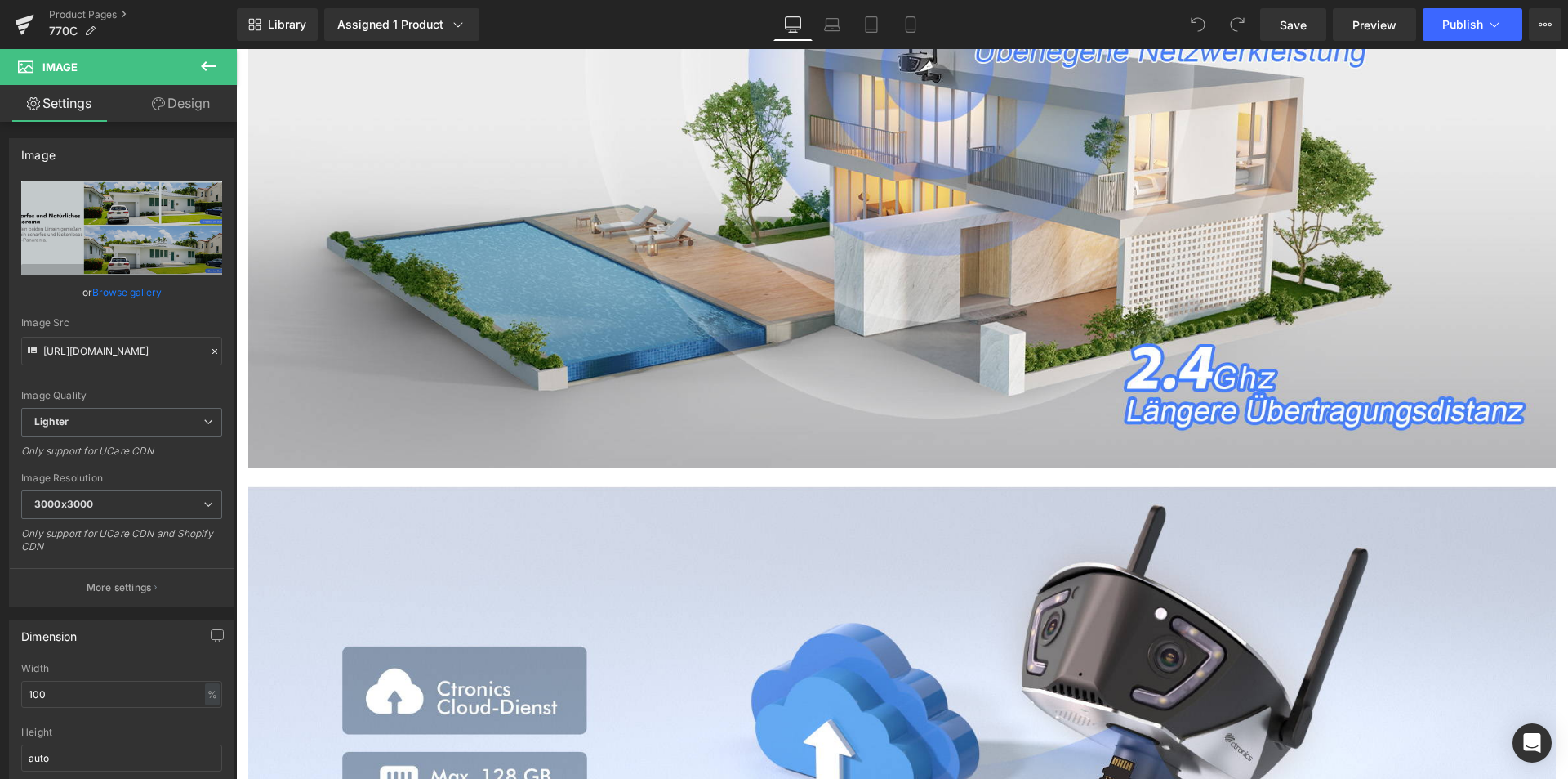
click img
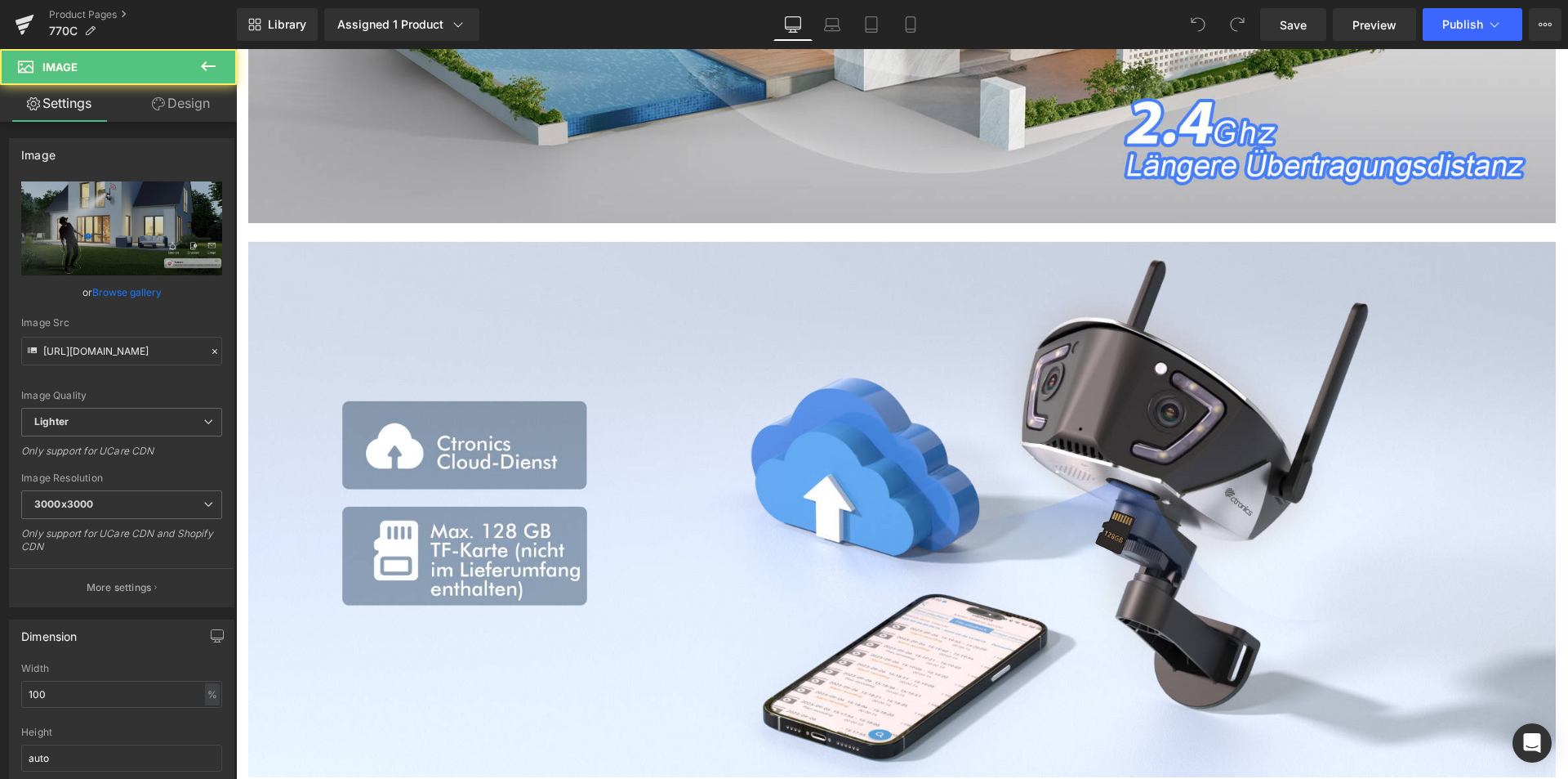
click img
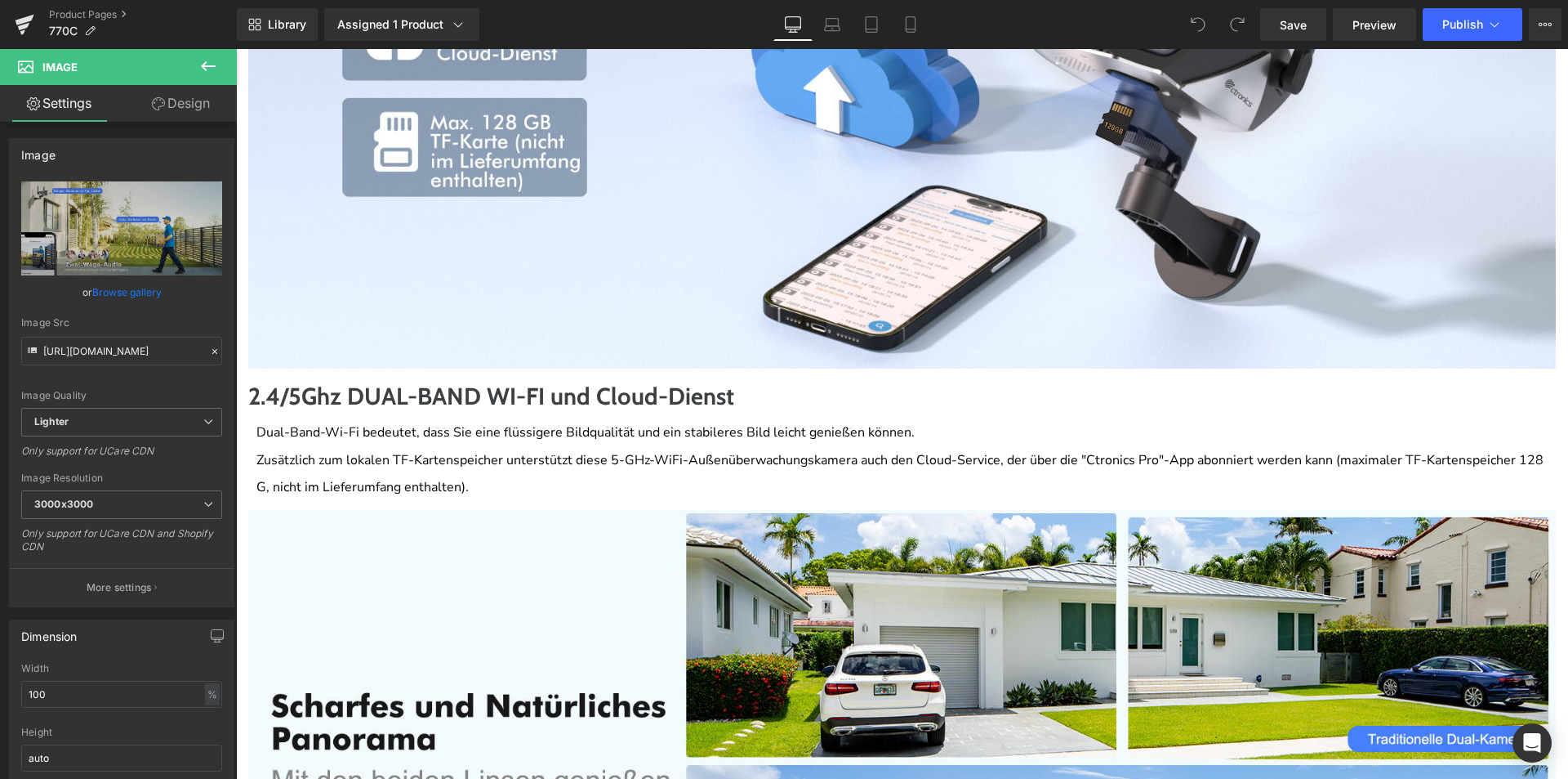
click img
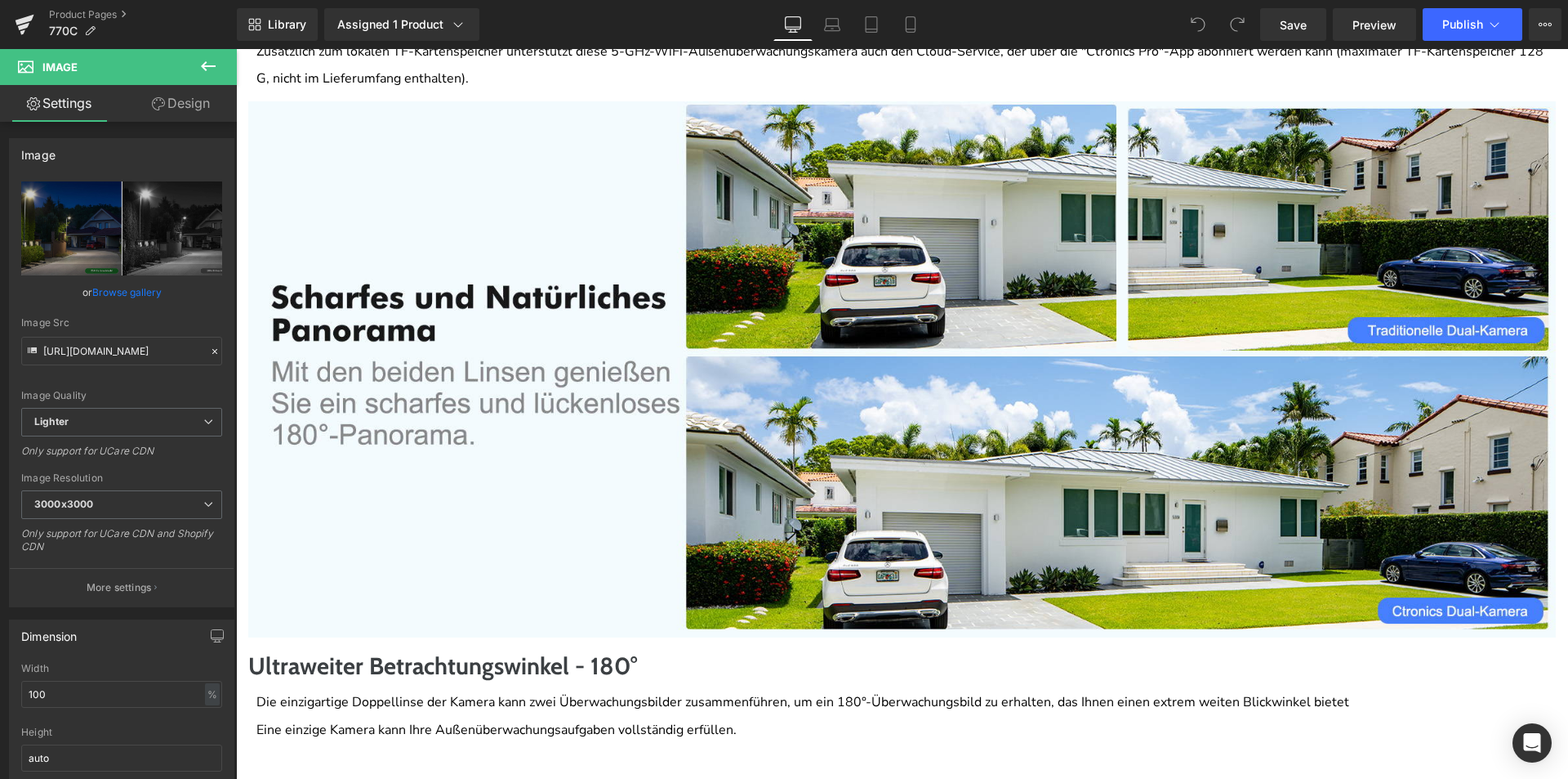
click img
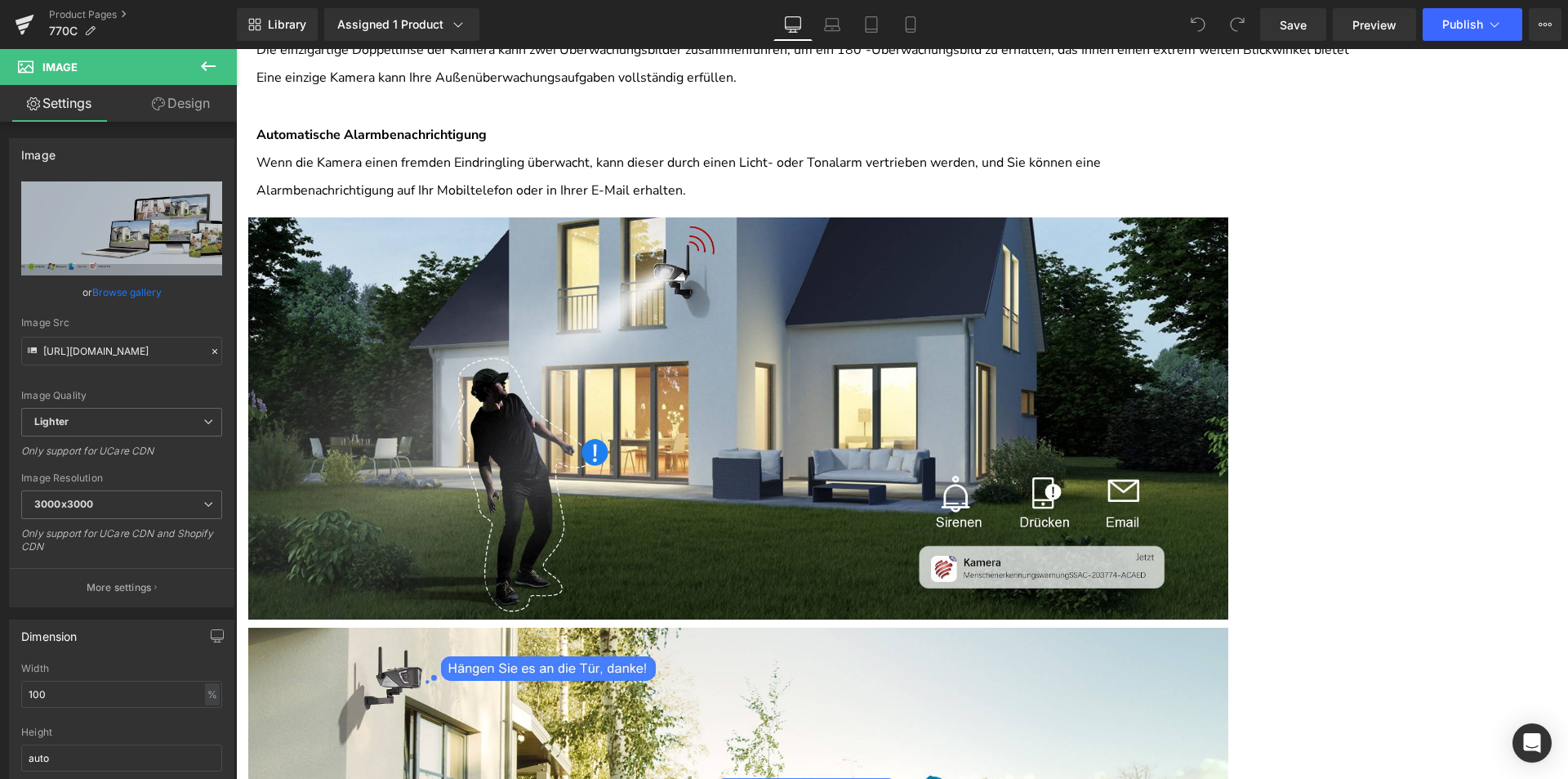
click img
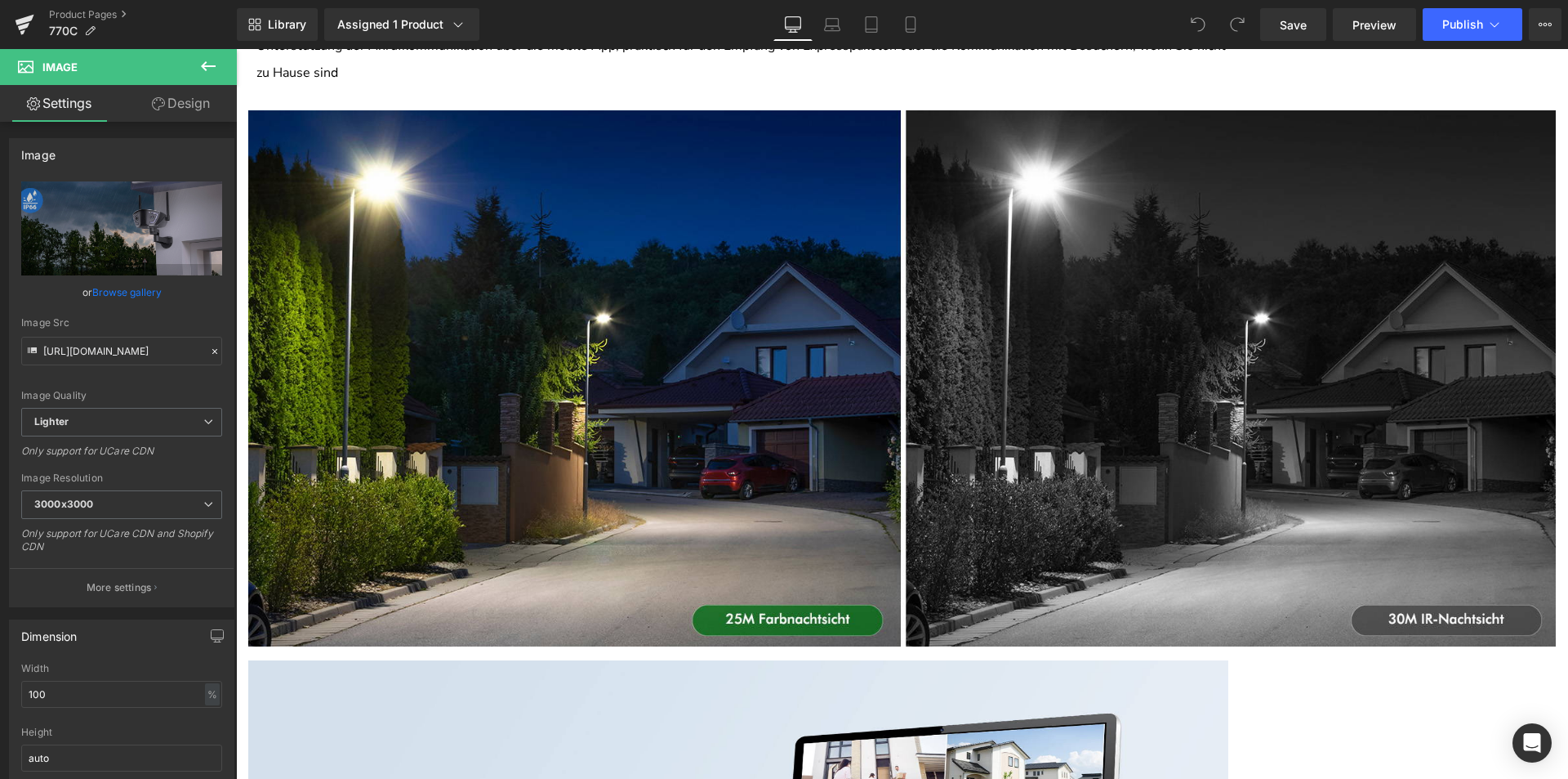
scroll to position [6292, 0]
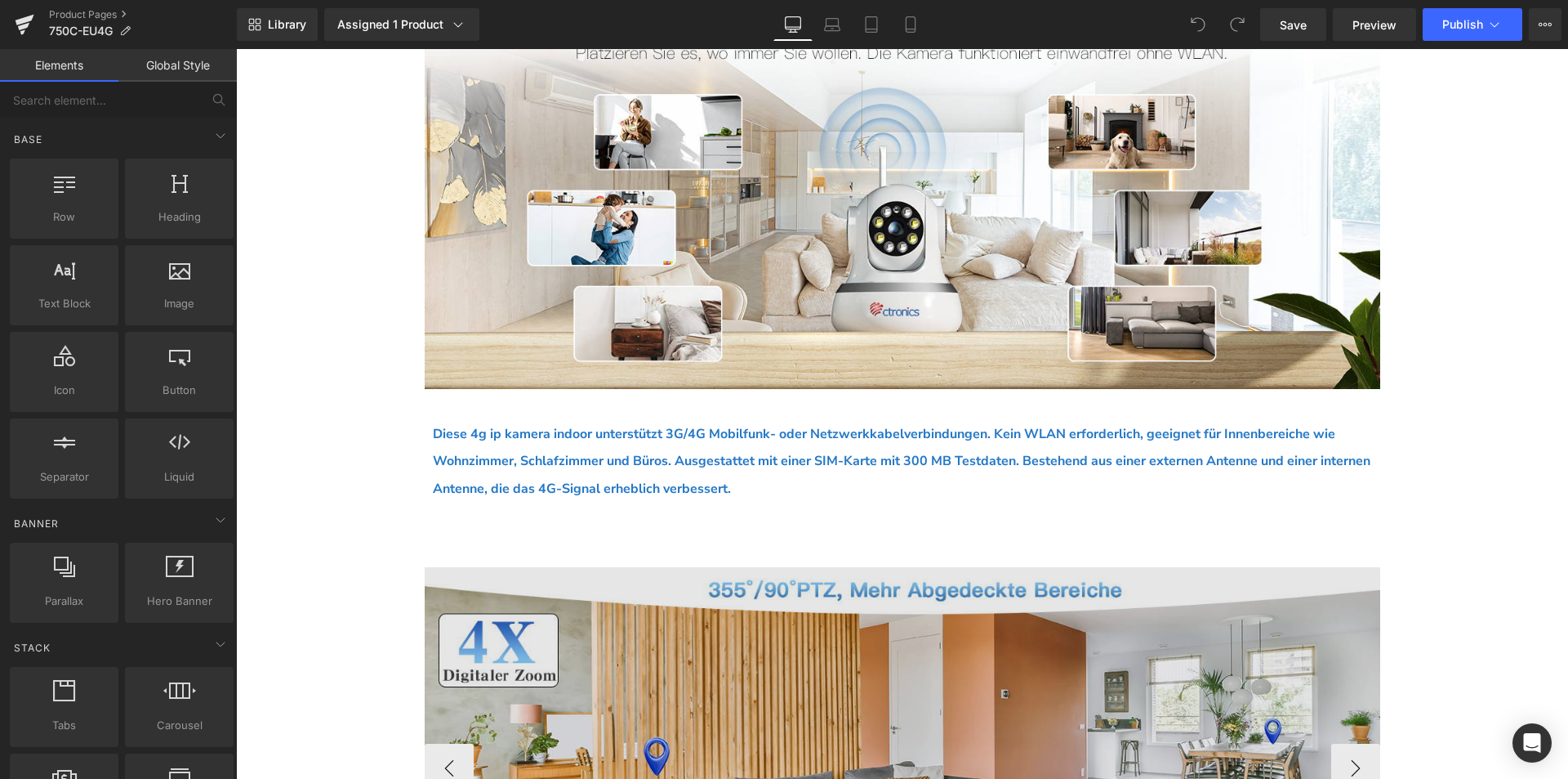
scroll to position [1144, 0]
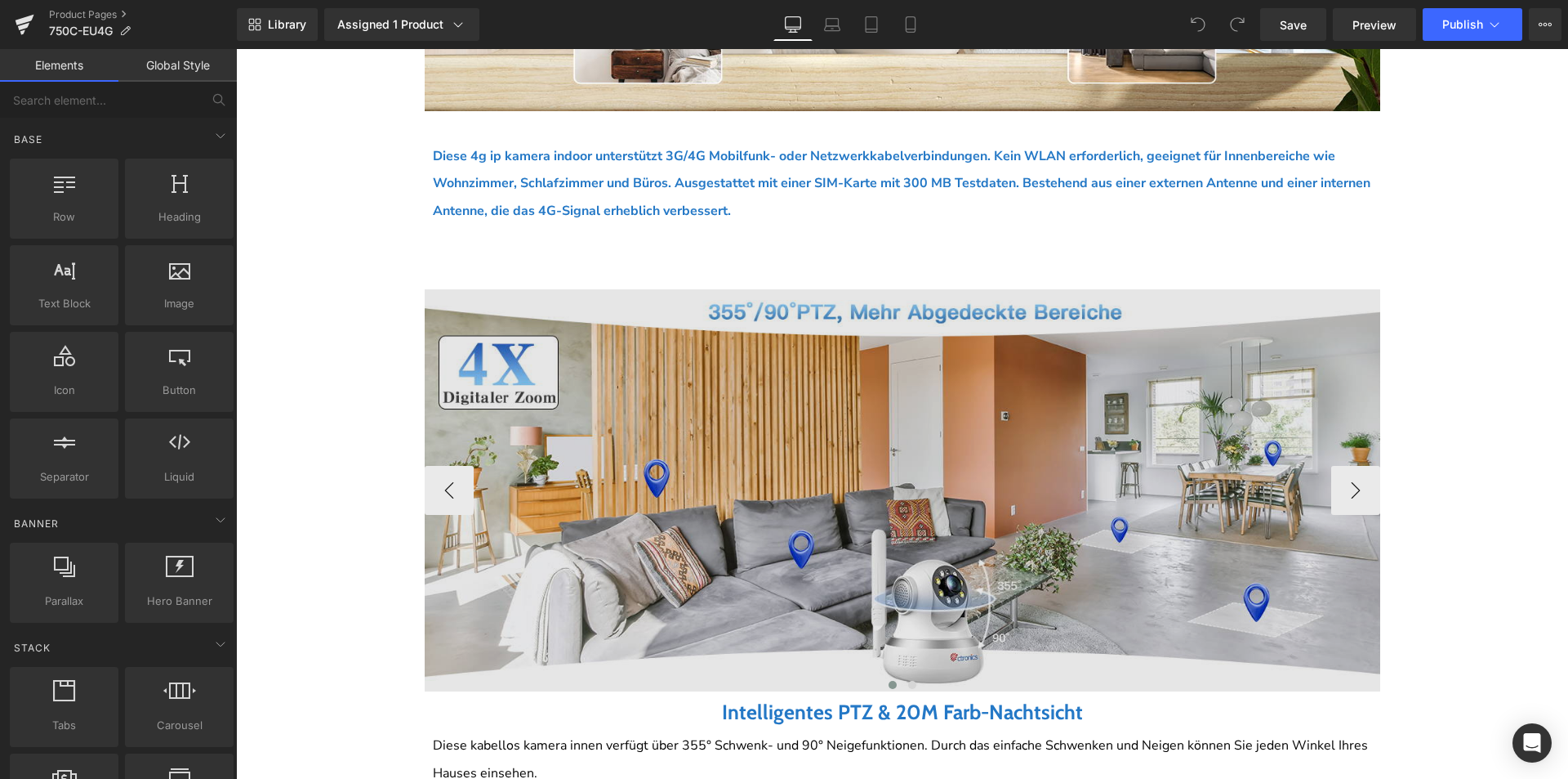
click at [904, 476] on img at bounding box center [915, 489] width 980 height 402
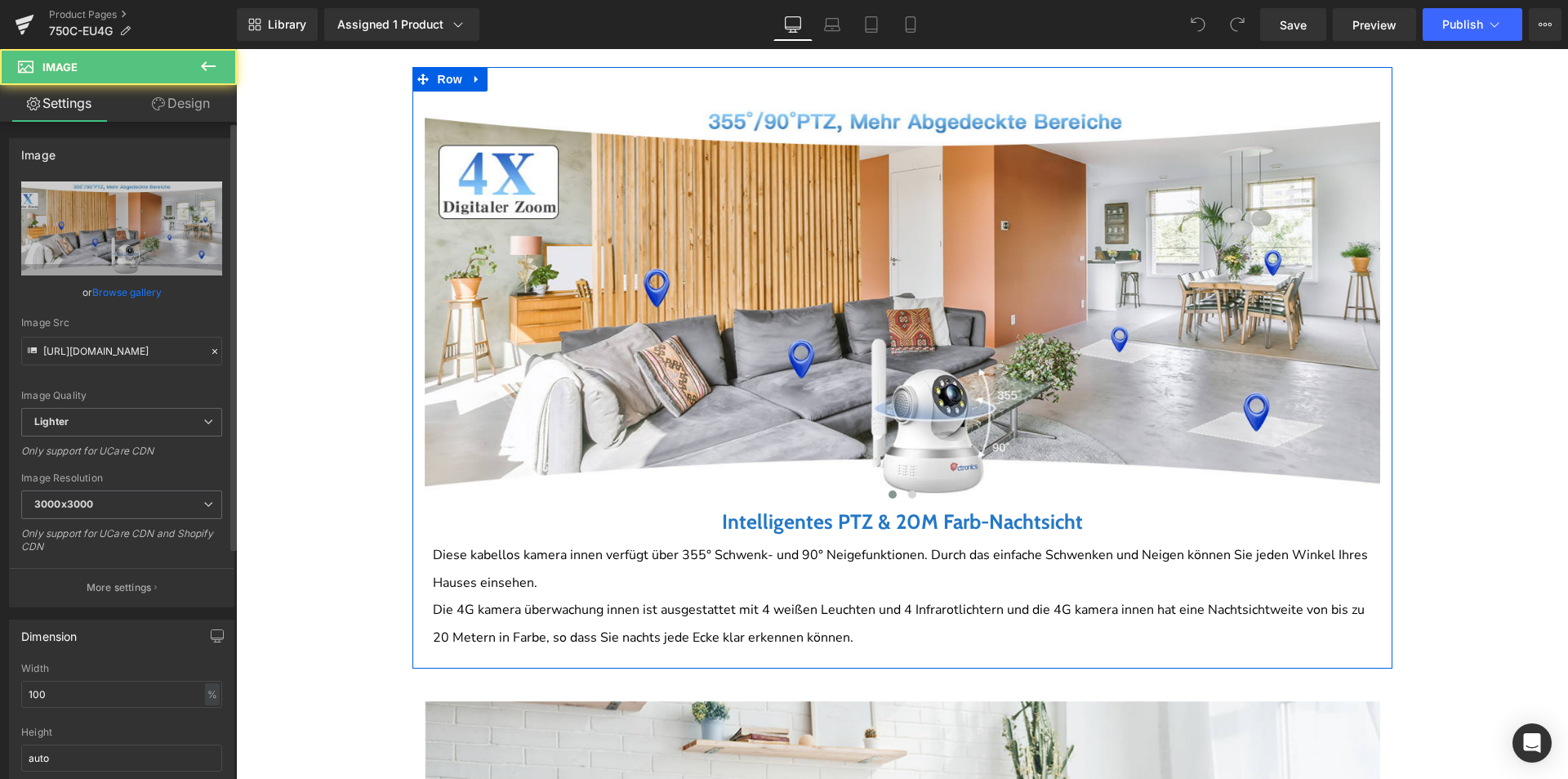
scroll to position [1308, 0]
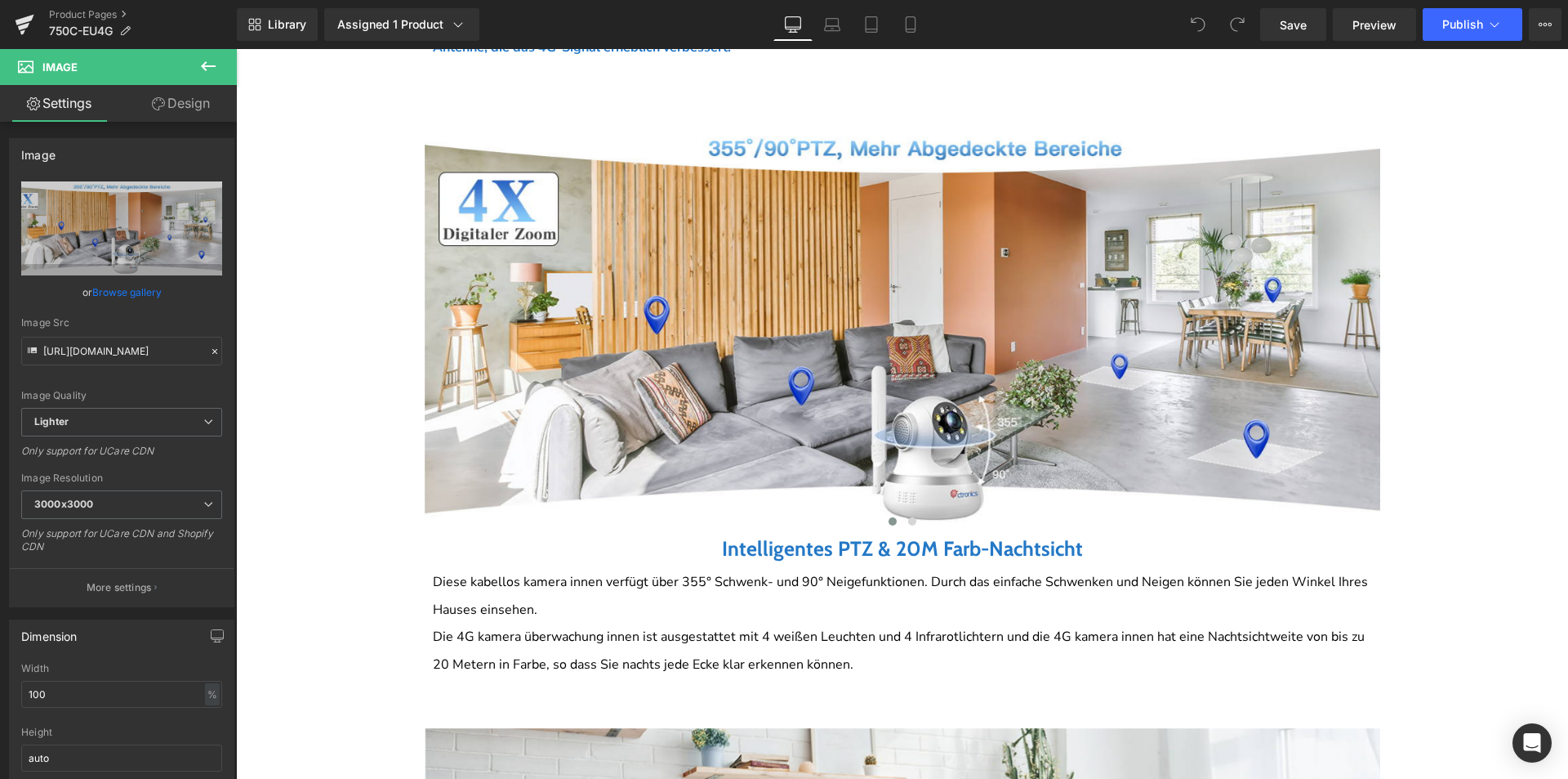
click at [829, 41] on div "Library Assigned 1 Product Product Preview 4G LTE 360° PTZ IP Überwachungskamer…" at bounding box center [902, 25] width 1331 height 49
drag, startPoint x: 836, startPoint y: 30, endPoint x: 304, endPoint y: 49, distance: 532.3
click at [836, 30] on icon at bounding box center [833, 28] width 16 height 5
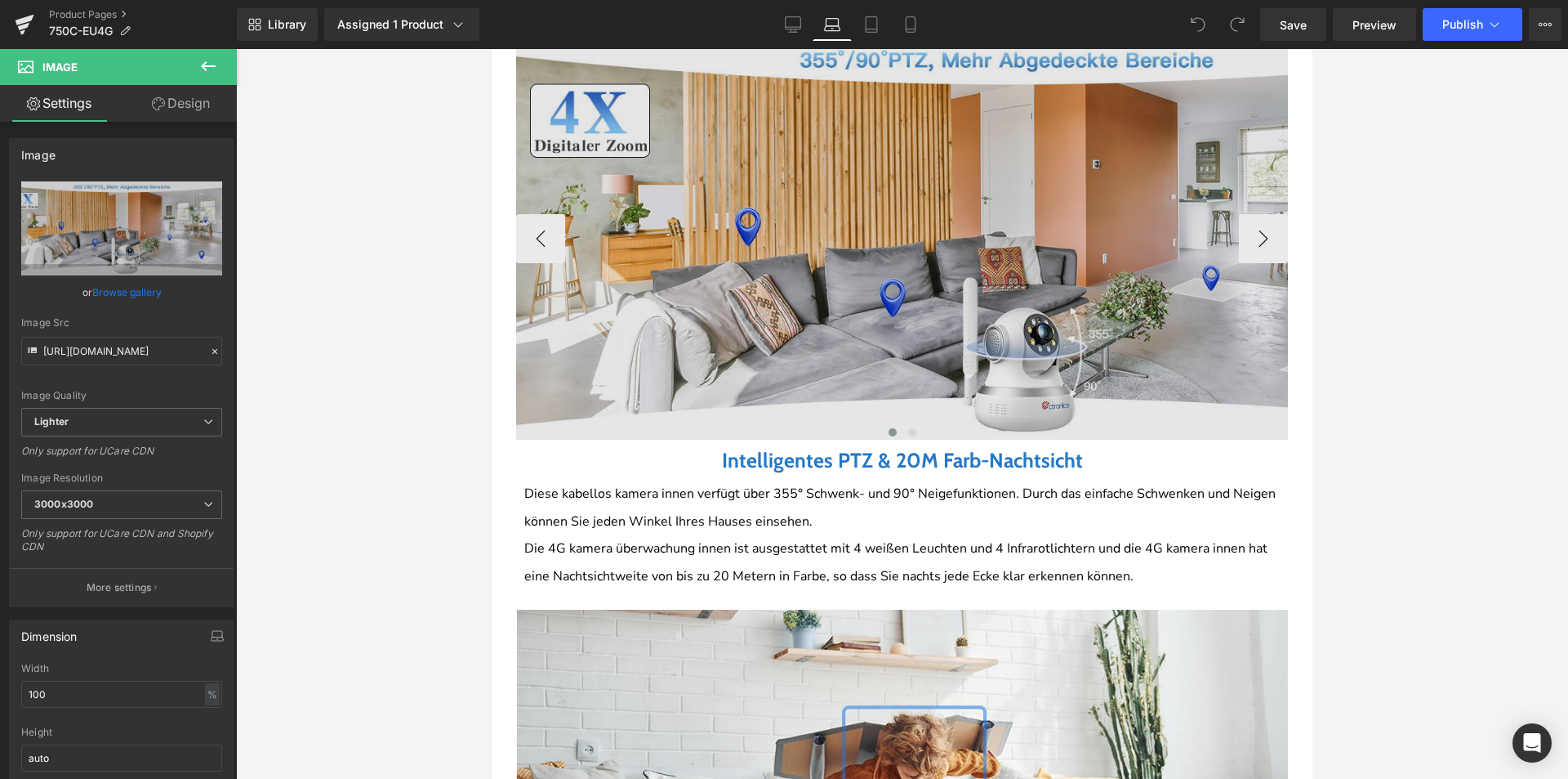
scroll to position [1045, 0]
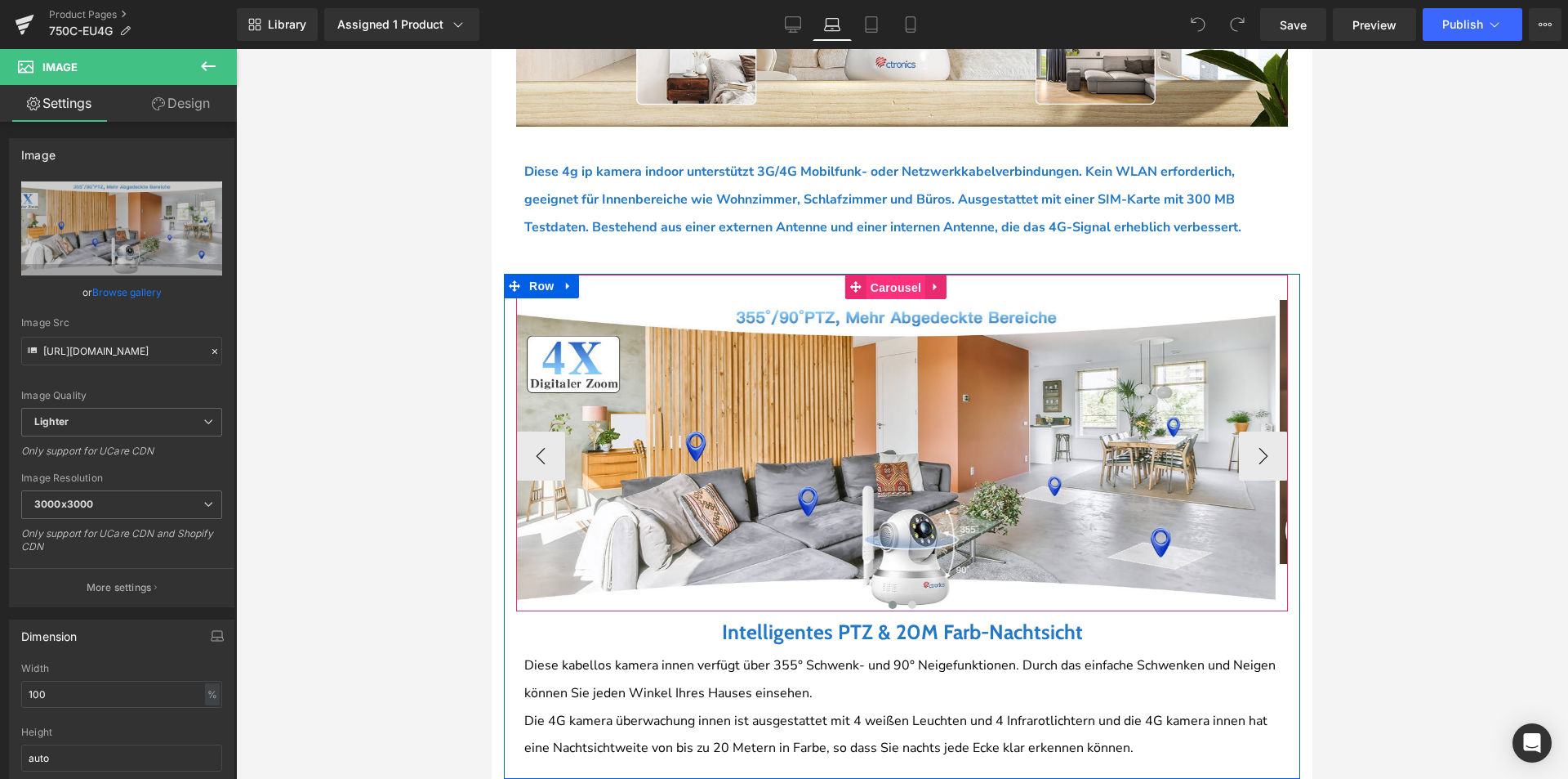
drag, startPoint x: 886, startPoint y: 281, endPoint x: 770, endPoint y: 464, distance: 216.7
click at [886, 281] on span "Carousel" at bounding box center [896, 287] width 59 height 25
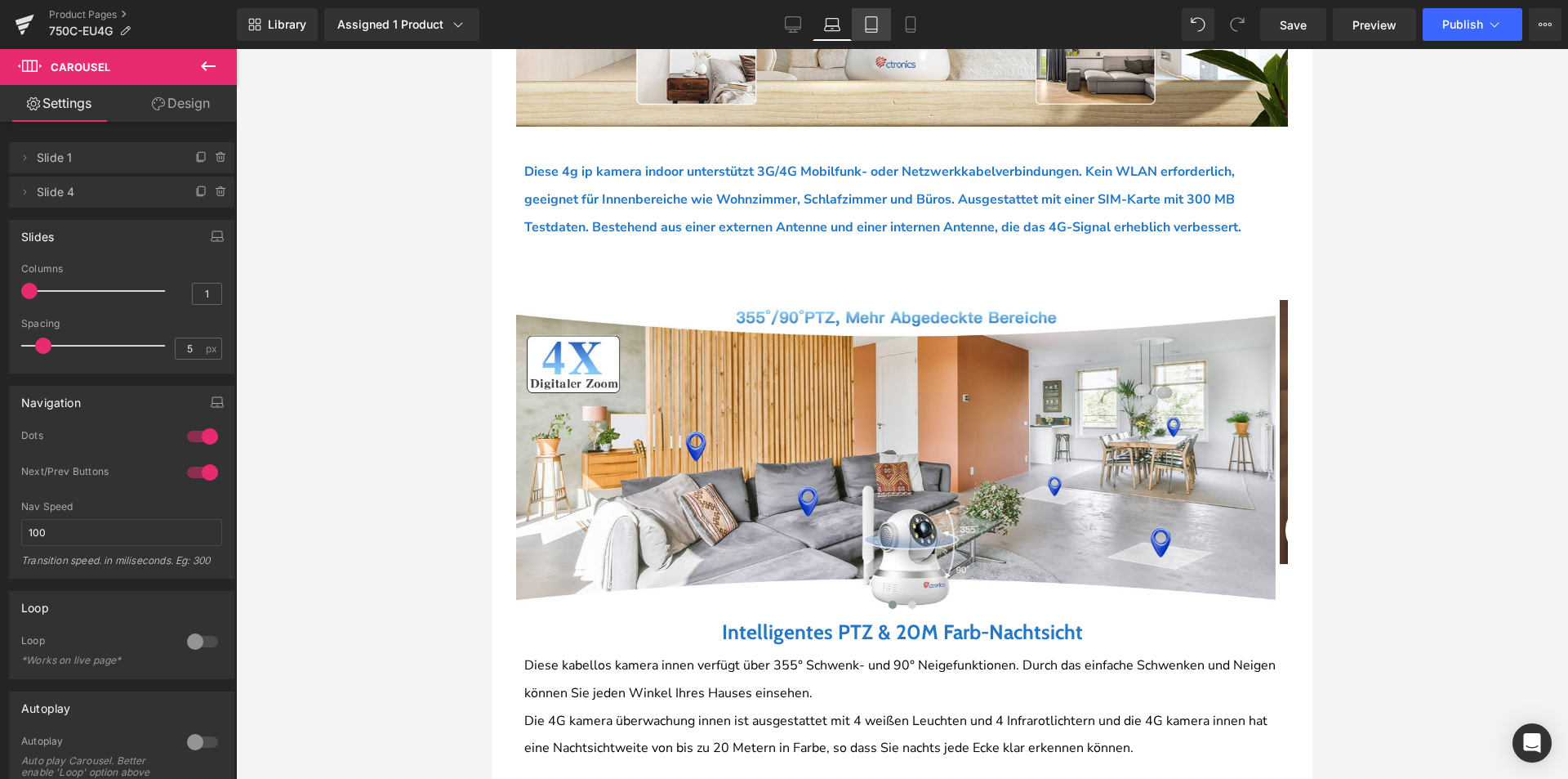
click at [865, 22] on icon at bounding box center [871, 25] width 17 height 17
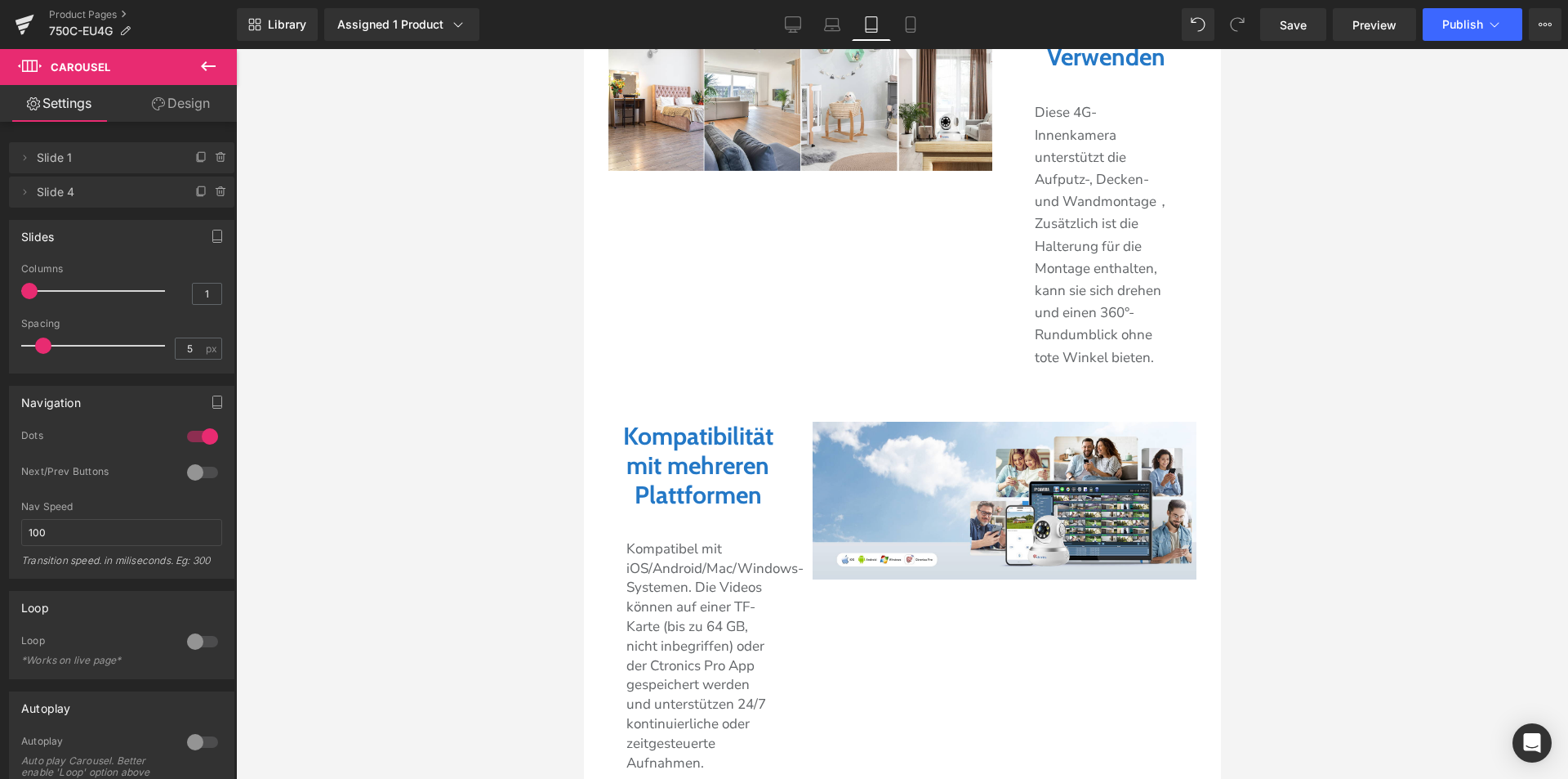
scroll to position [2415, 0]
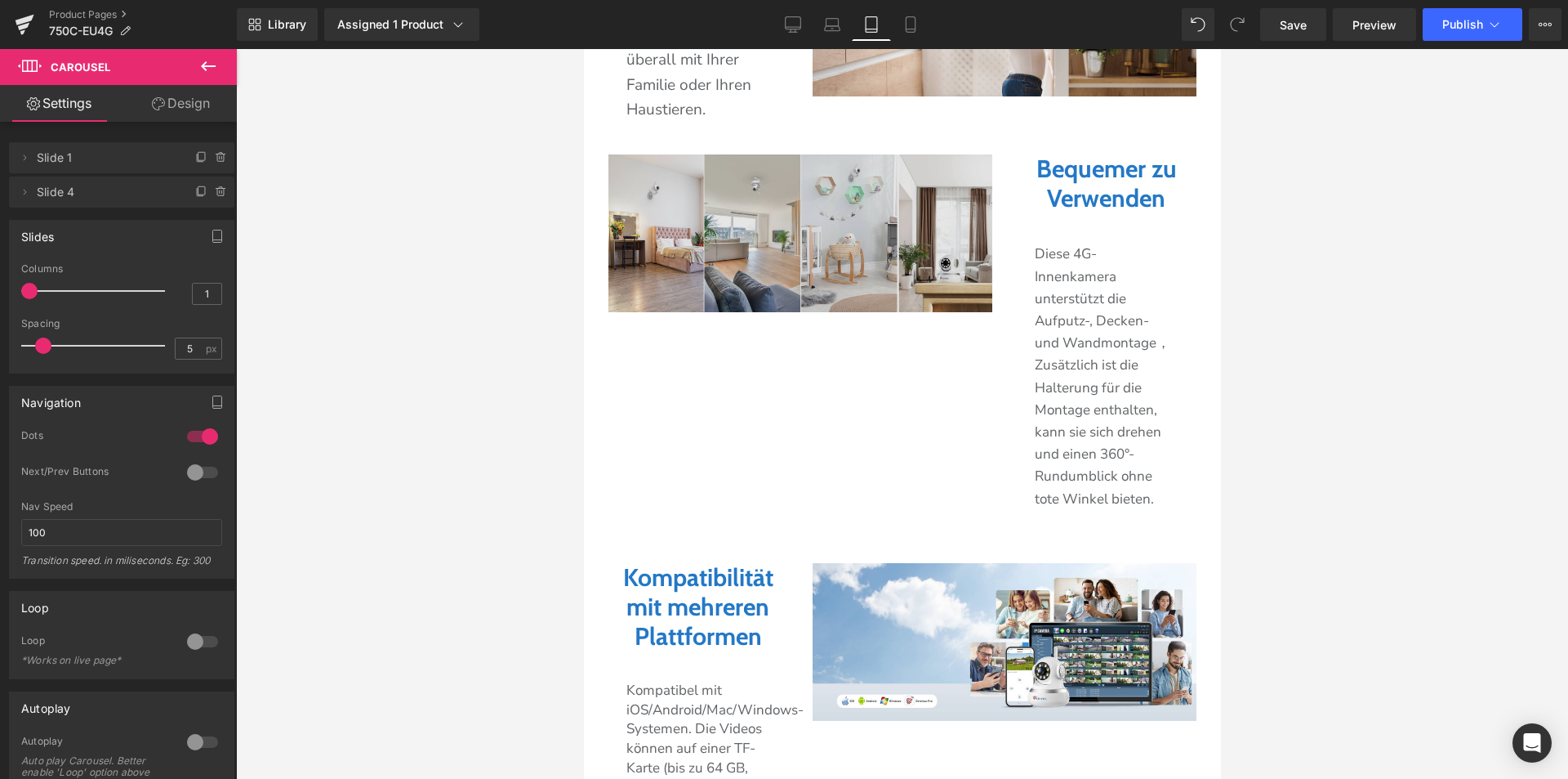
click at [877, 269] on img at bounding box center [799, 233] width 384 height 158
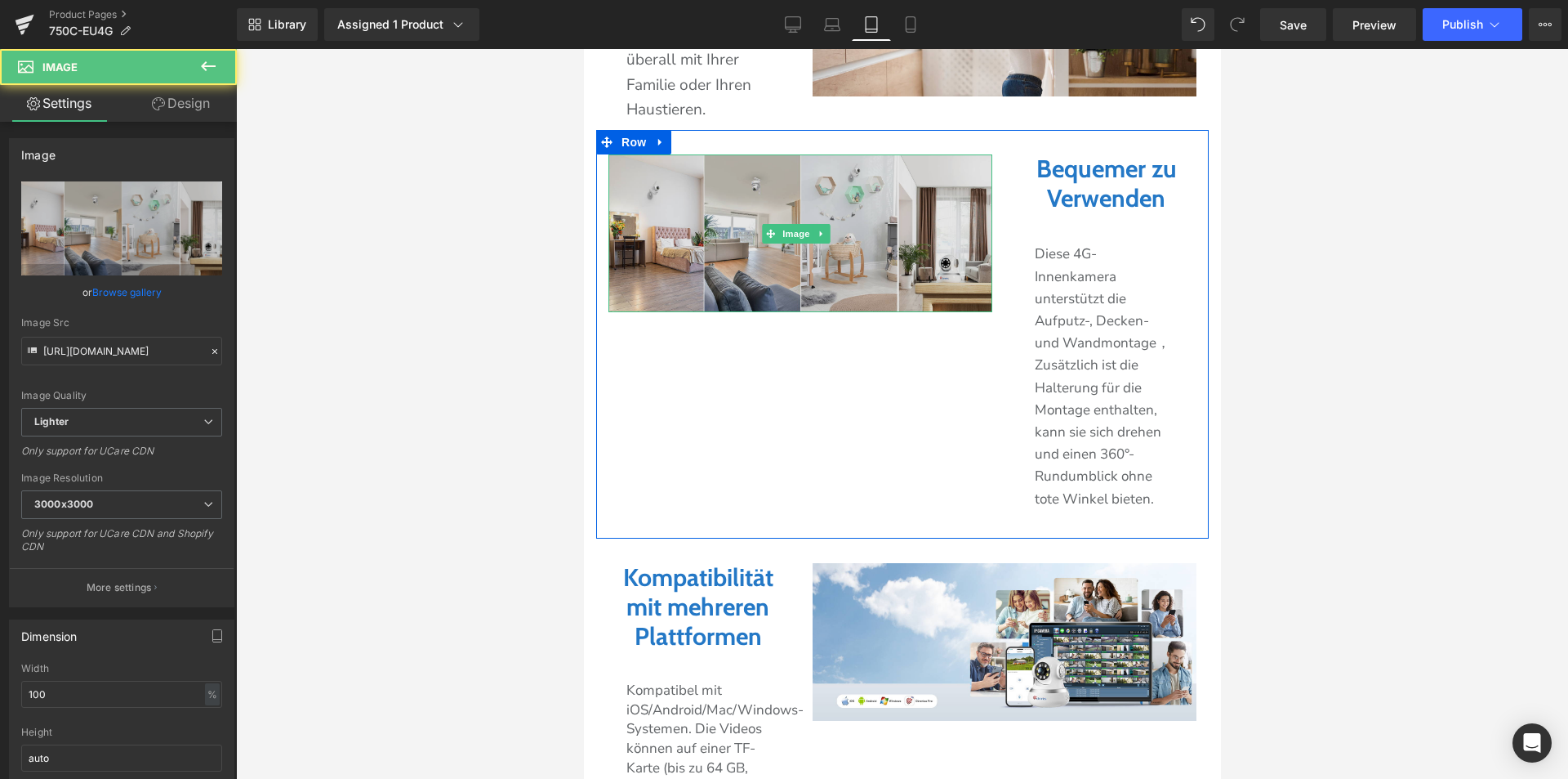
click at [712, 214] on img at bounding box center [799, 233] width 384 height 158
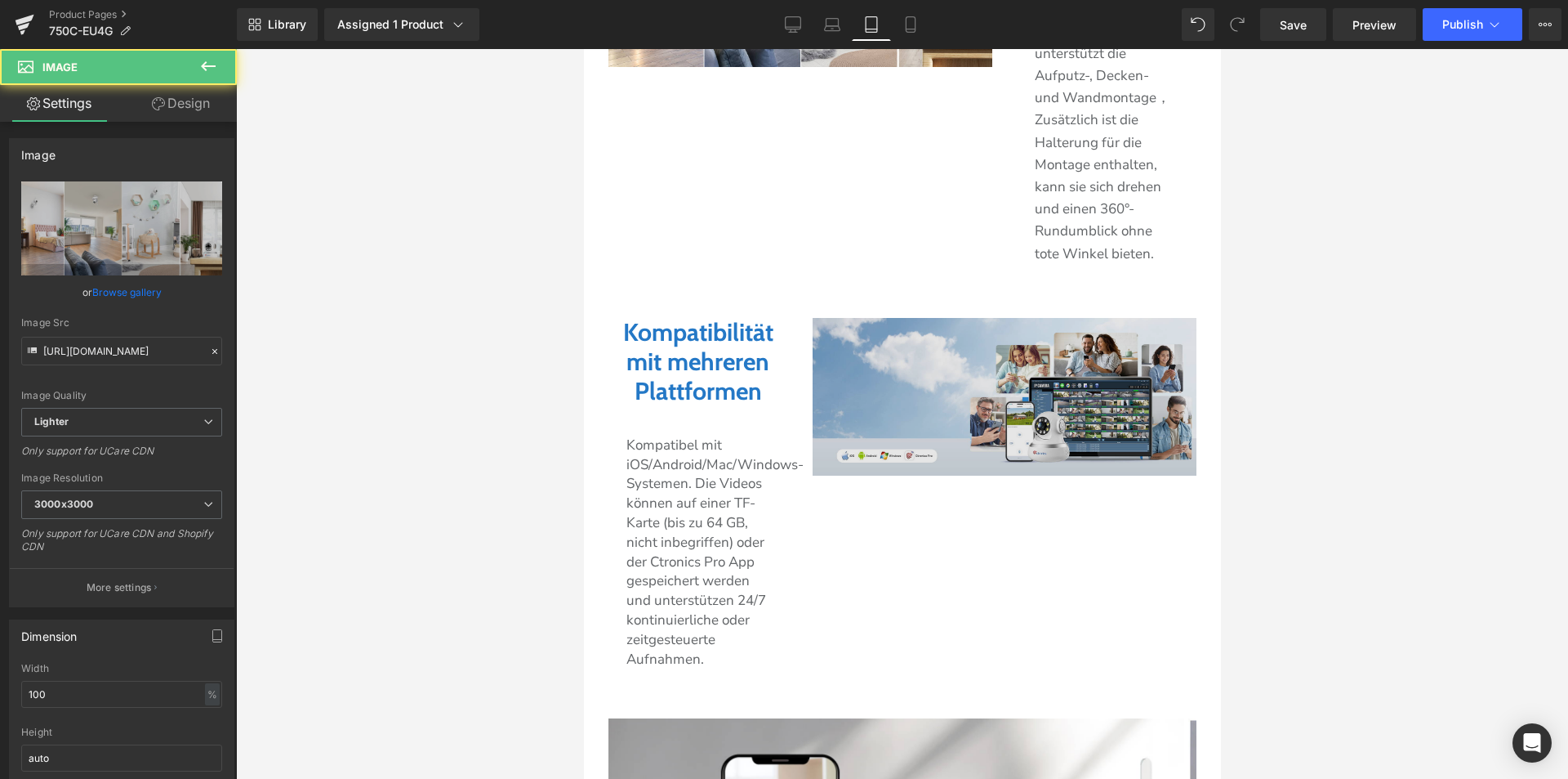
click at [928, 388] on img at bounding box center [1003, 397] width 384 height 158
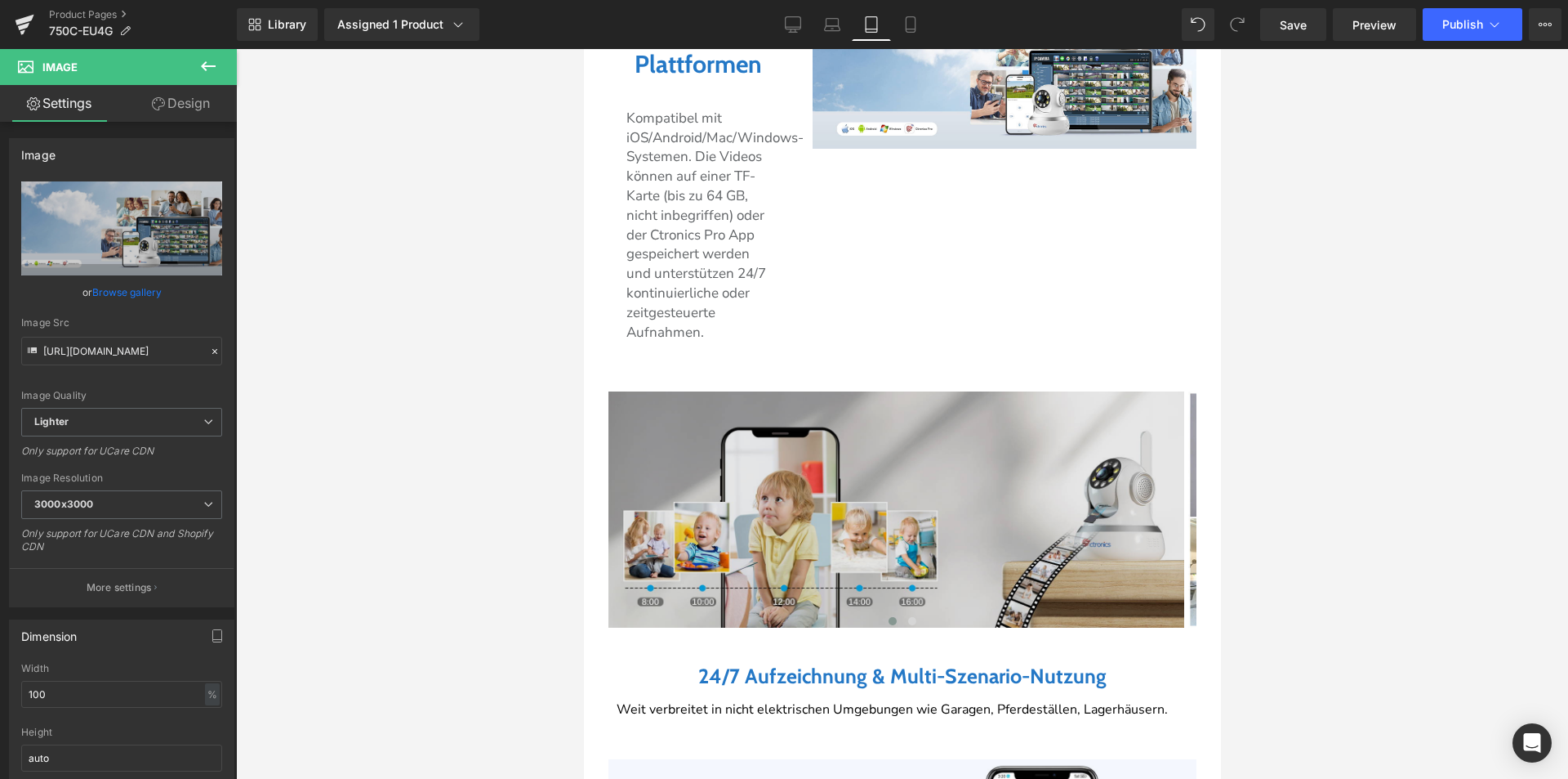
click at [827, 553] on img at bounding box center [895, 509] width 575 height 236
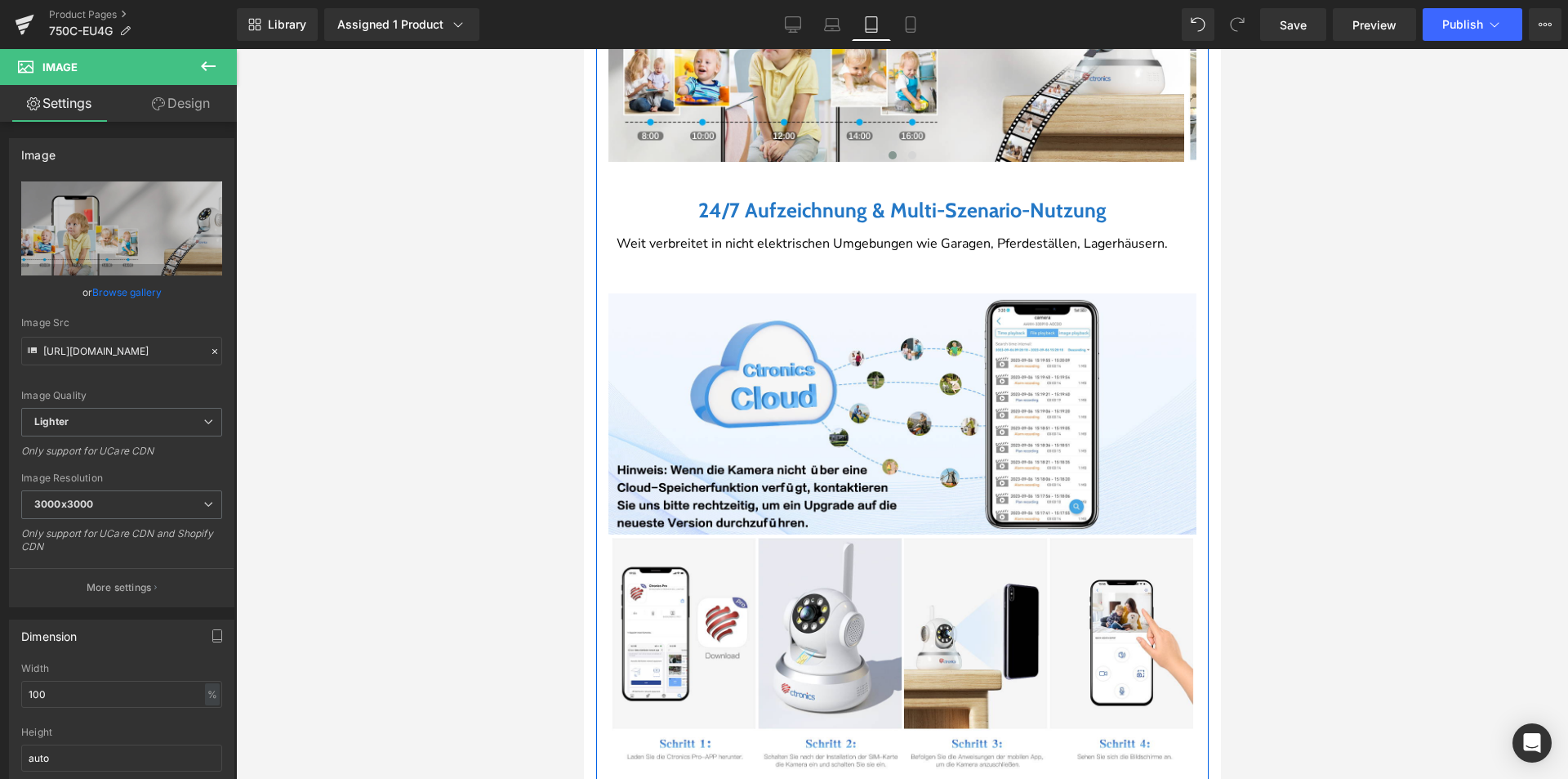
scroll to position [3232, 0]
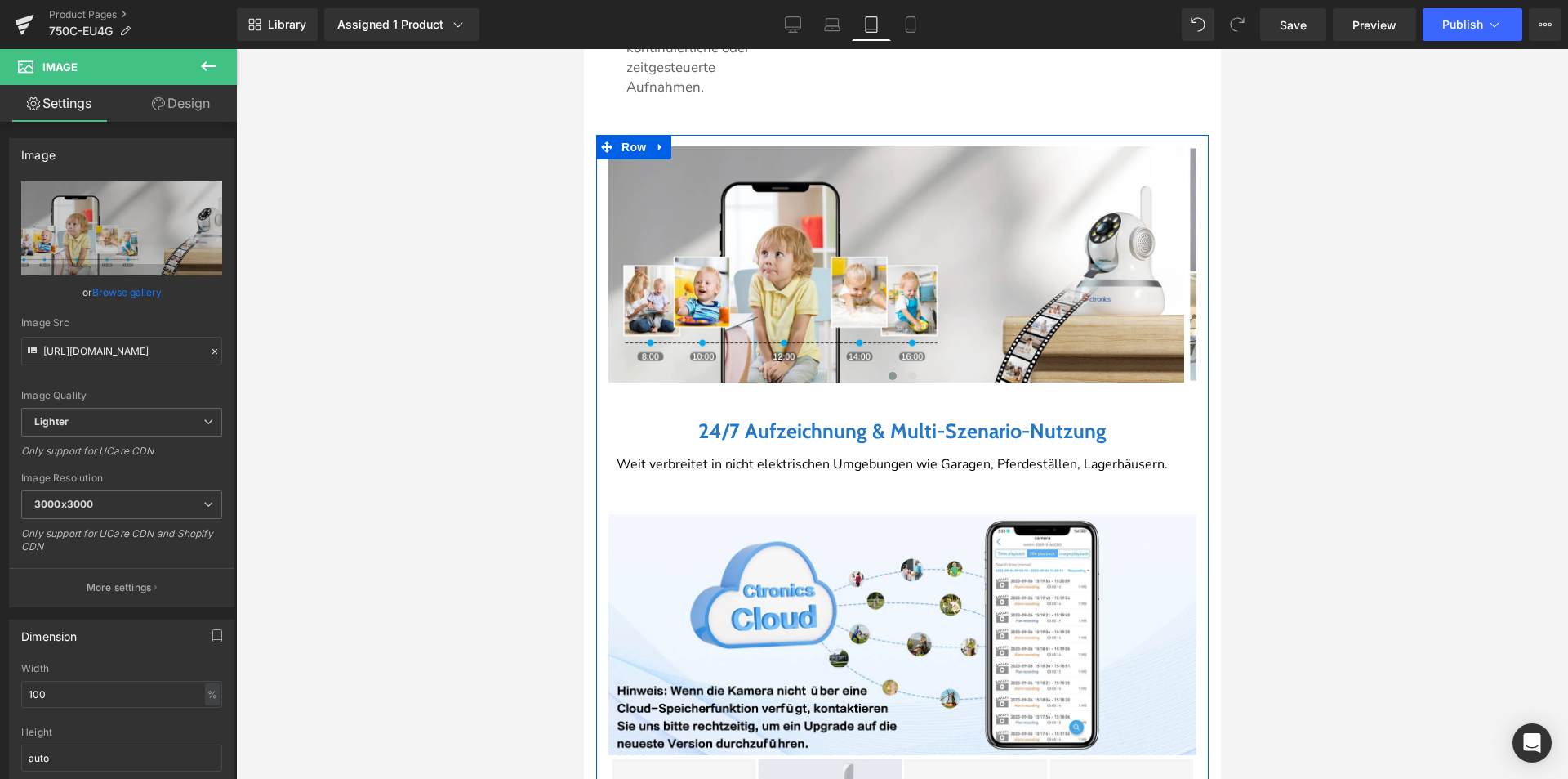
click at [891, 136] on div "Image Image ‹ › Carousel 24/7 Aufzeichnung & Multi-Szenario-Nutzung Heading Wei…" at bounding box center [901, 693] width 613 height 1116
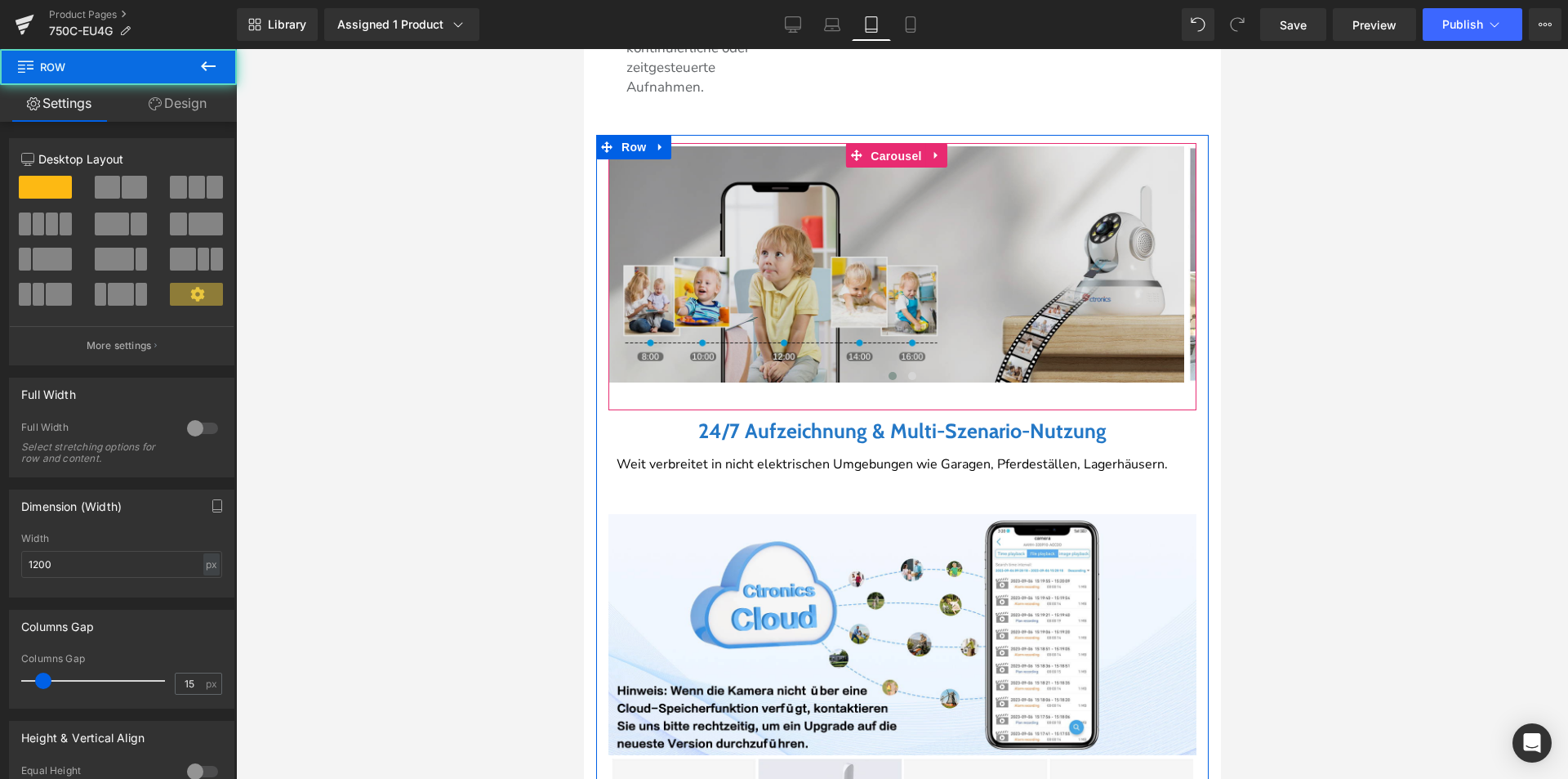
click at [892, 152] on span "Carousel" at bounding box center [895, 155] width 59 height 25
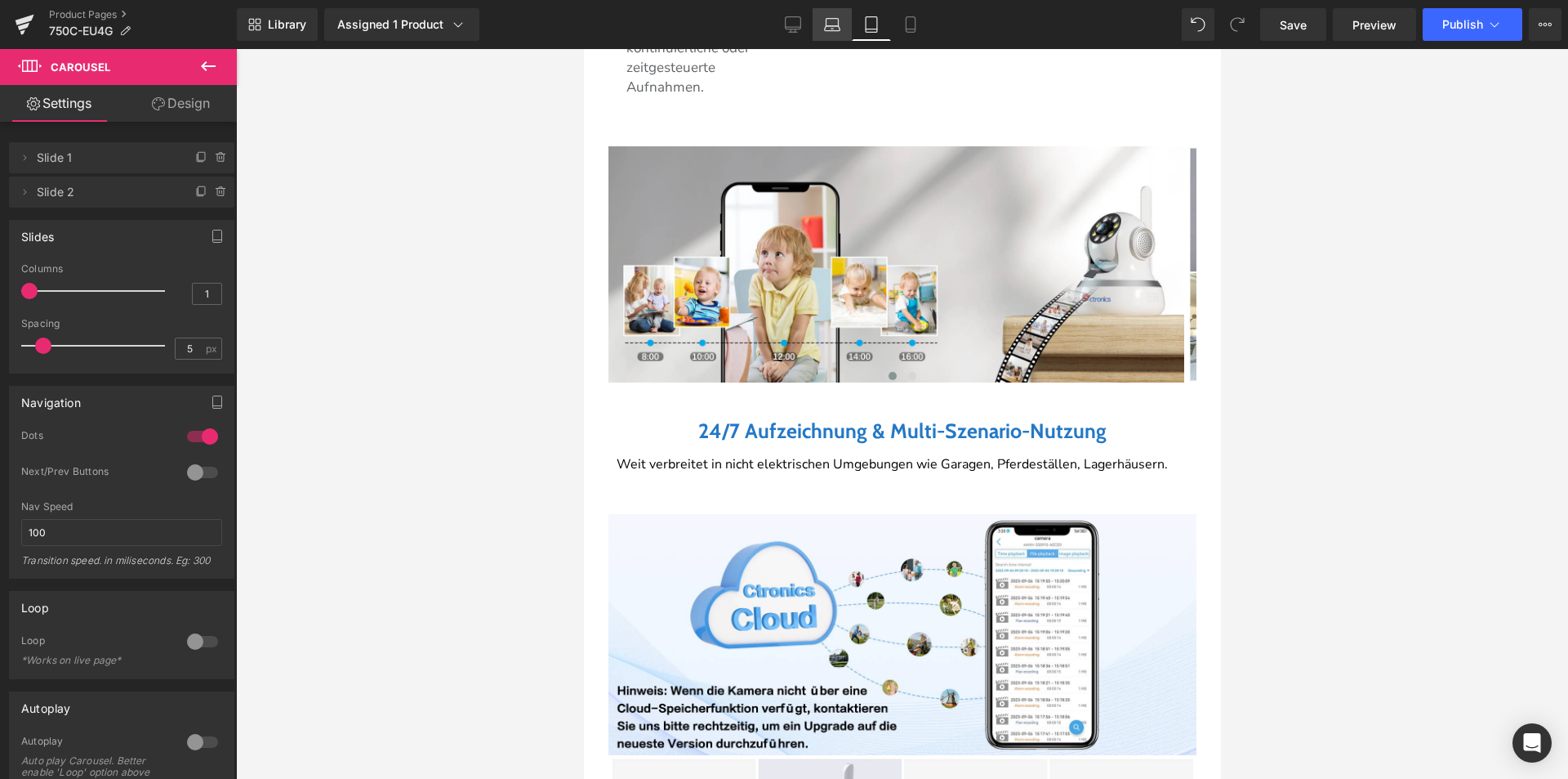
click at [838, 32] on link "Laptop" at bounding box center [833, 24] width 39 height 32
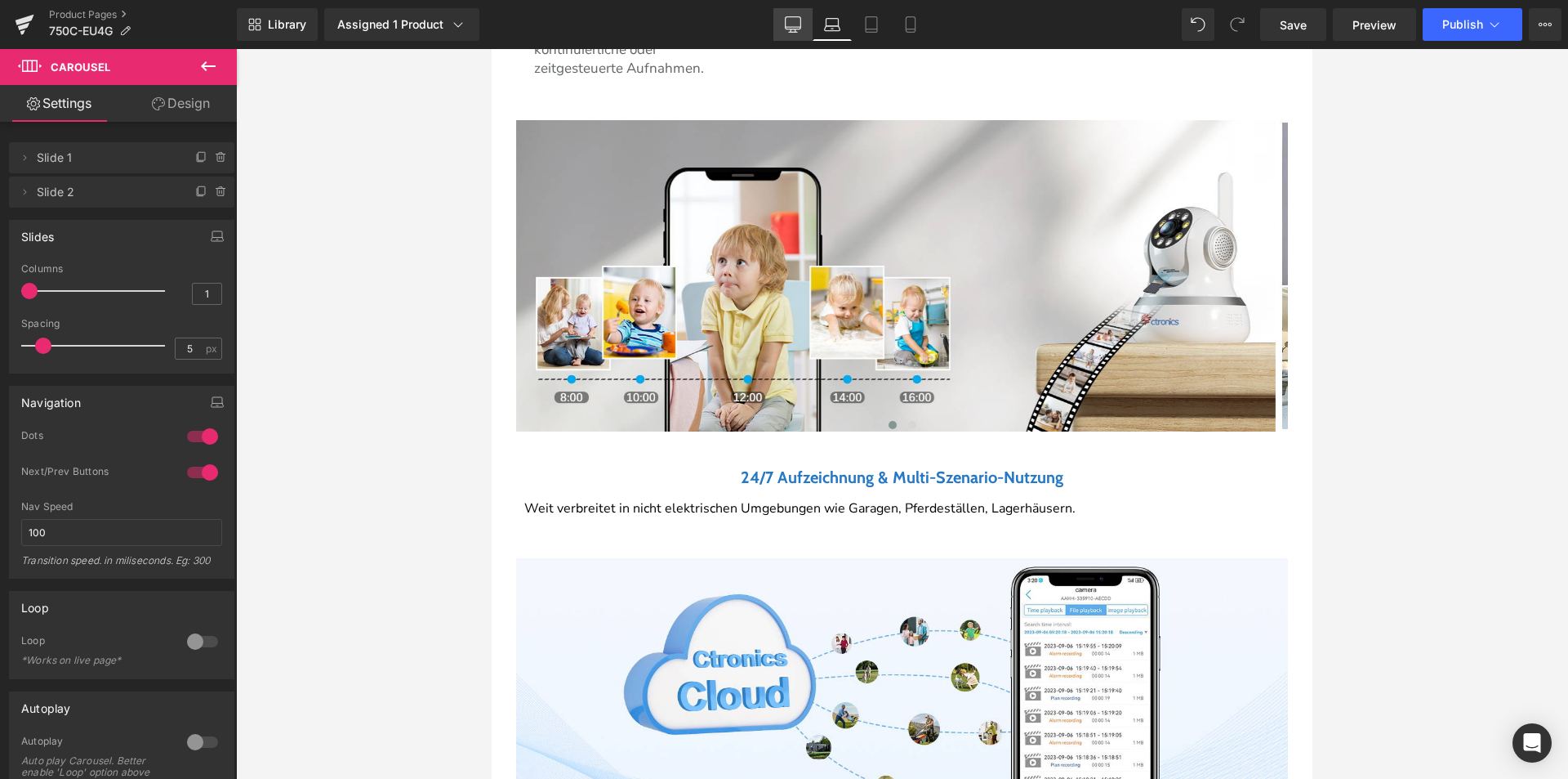
click at [791, 34] on link "Desktop" at bounding box center [793, 24] width 39 height 32
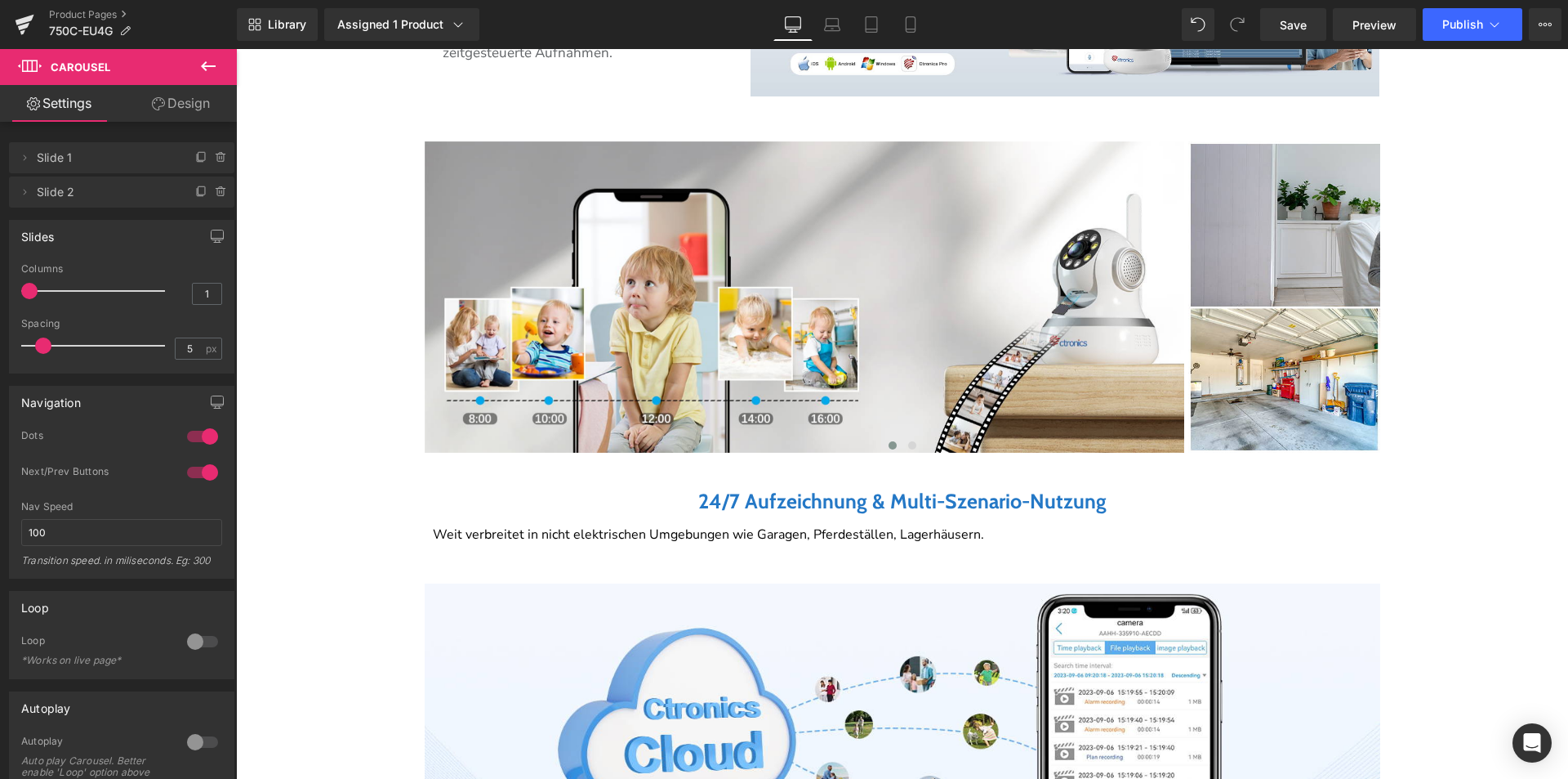
scroll to position [3378, 0]
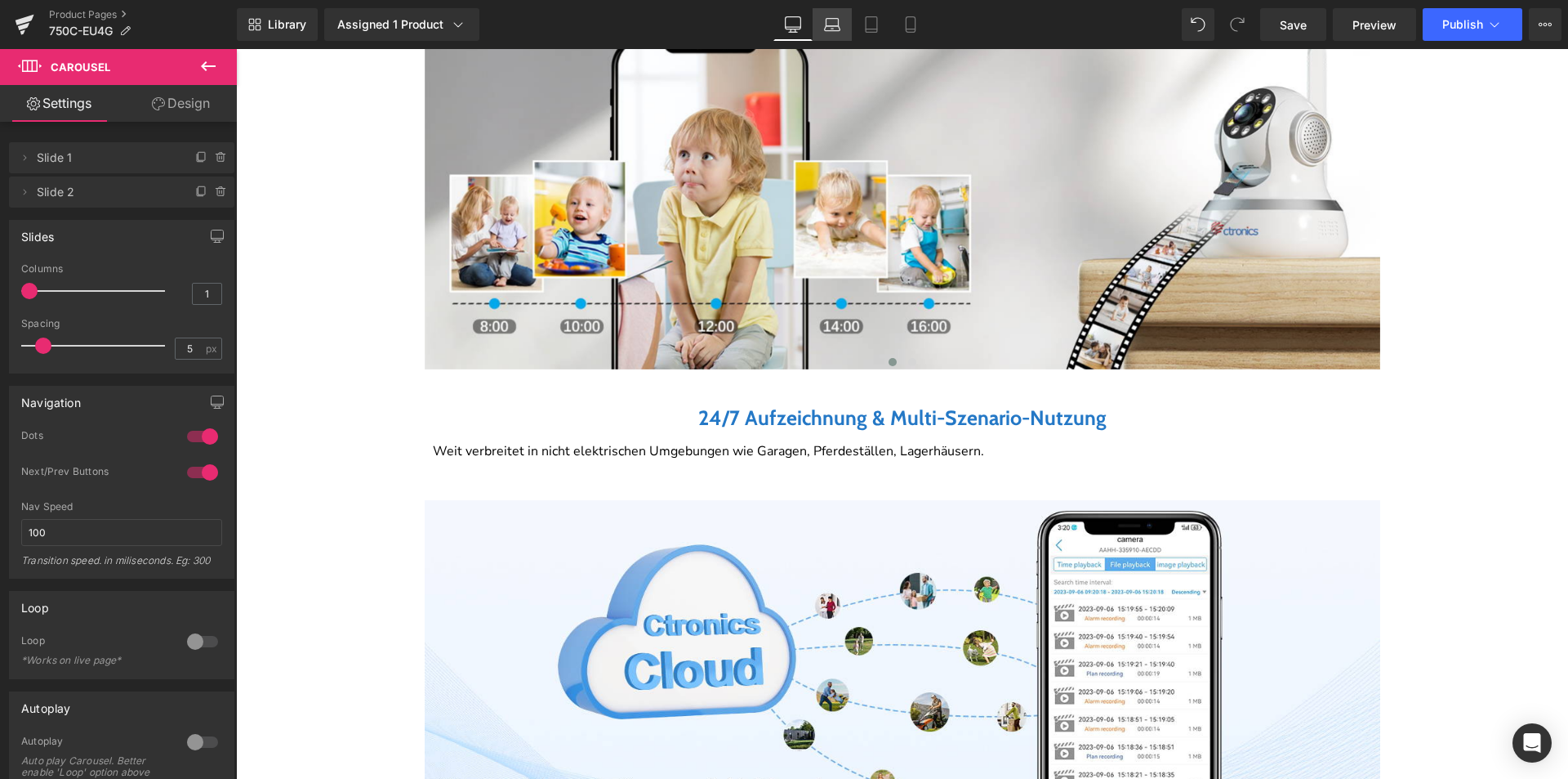
click at [826, 31] on icon at bounding box center [832, 25] width 17 height 17
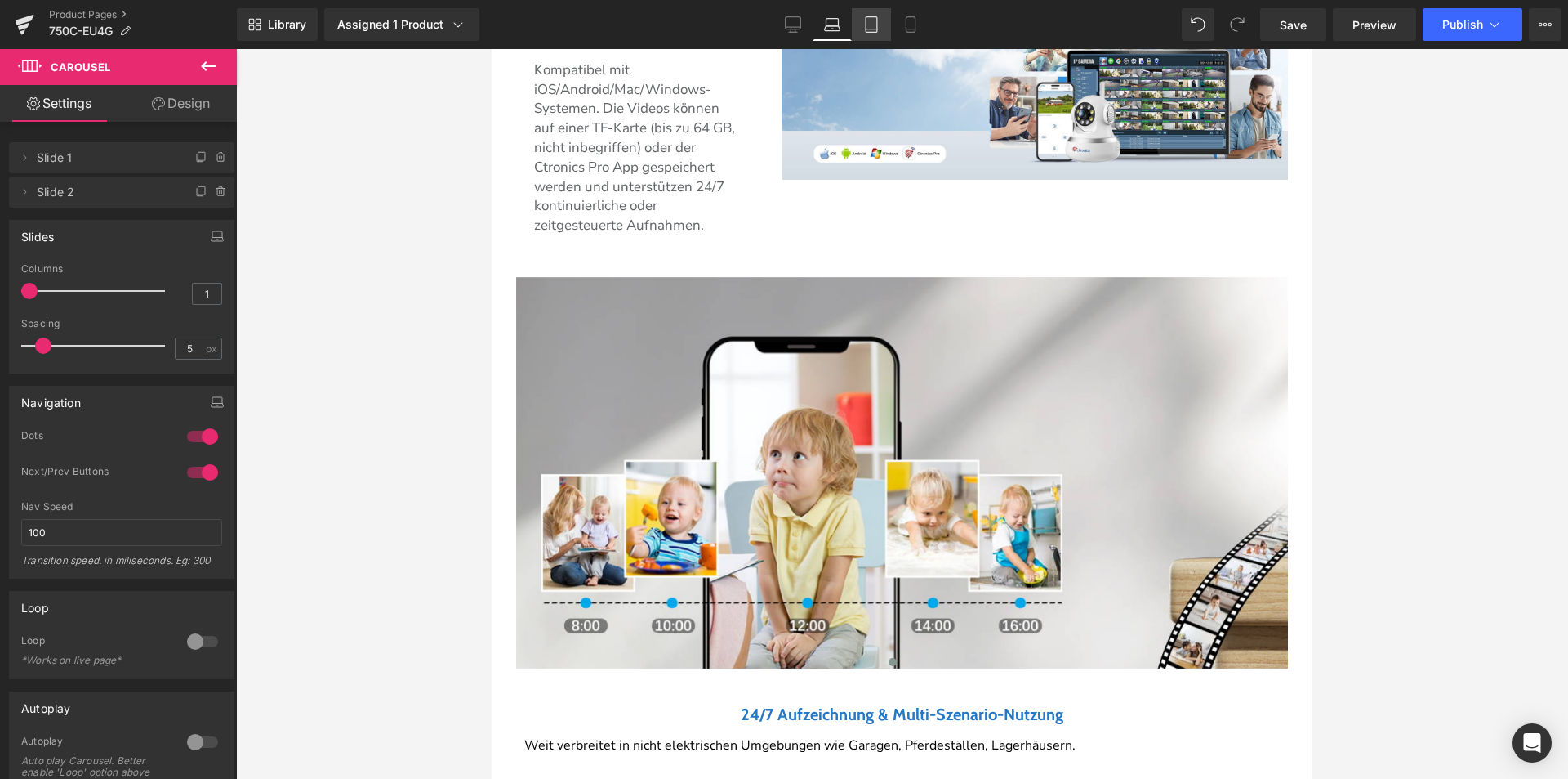
scroll to position [2951, 0]
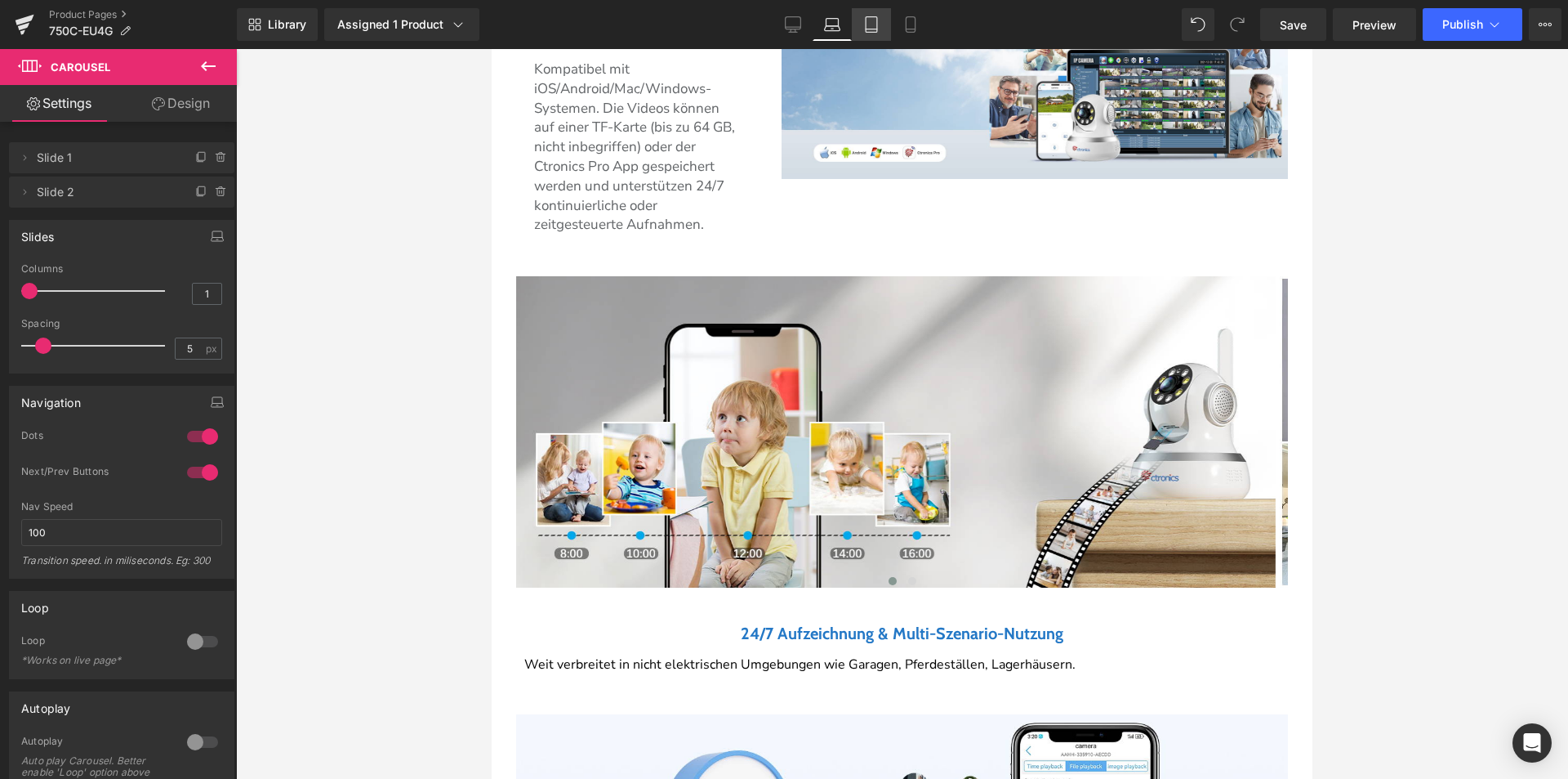
click at [869, 31] on icon at bounding box center [871, 25] width 17 height 17
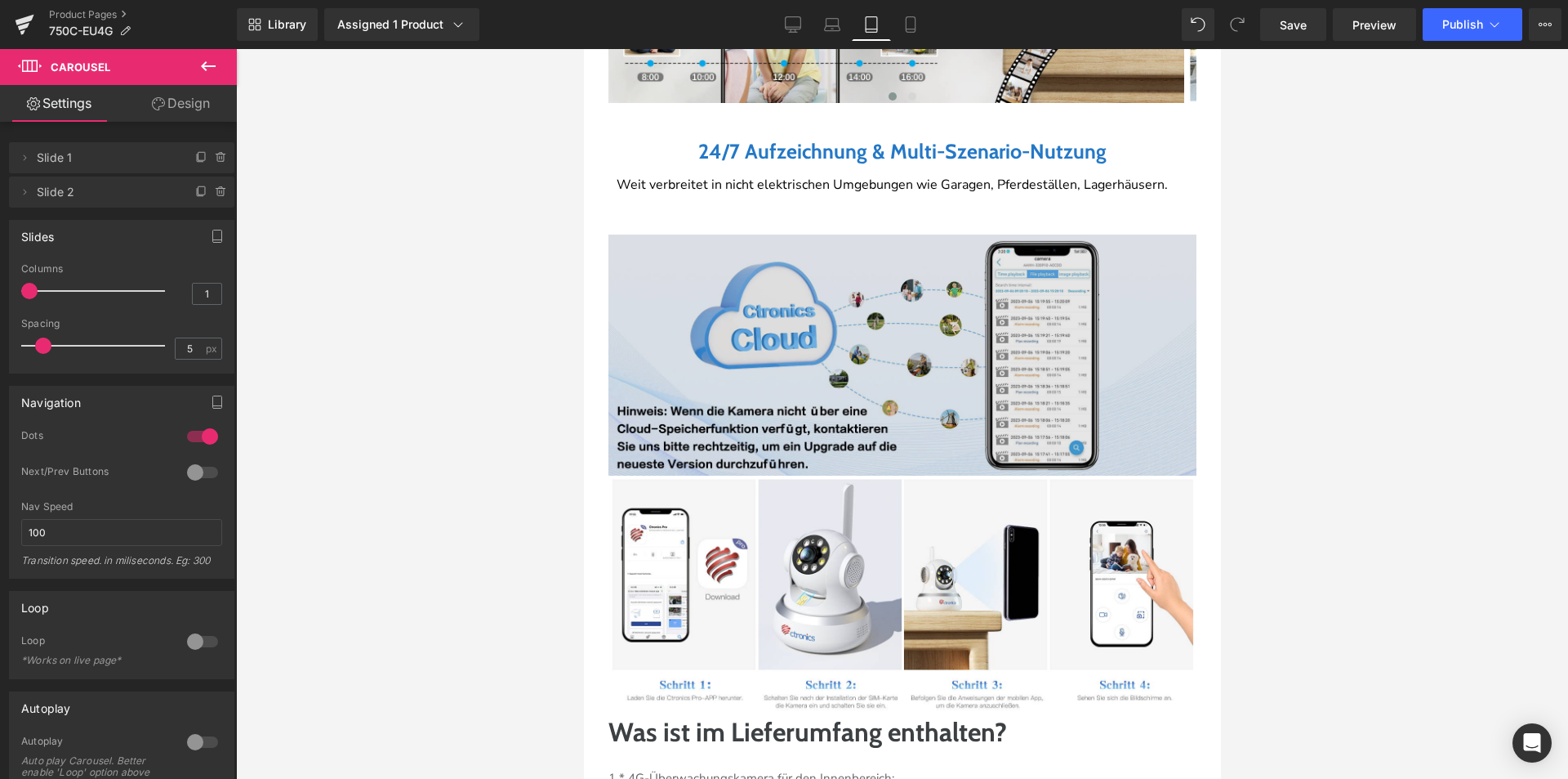
scroll to position [3485, 0]
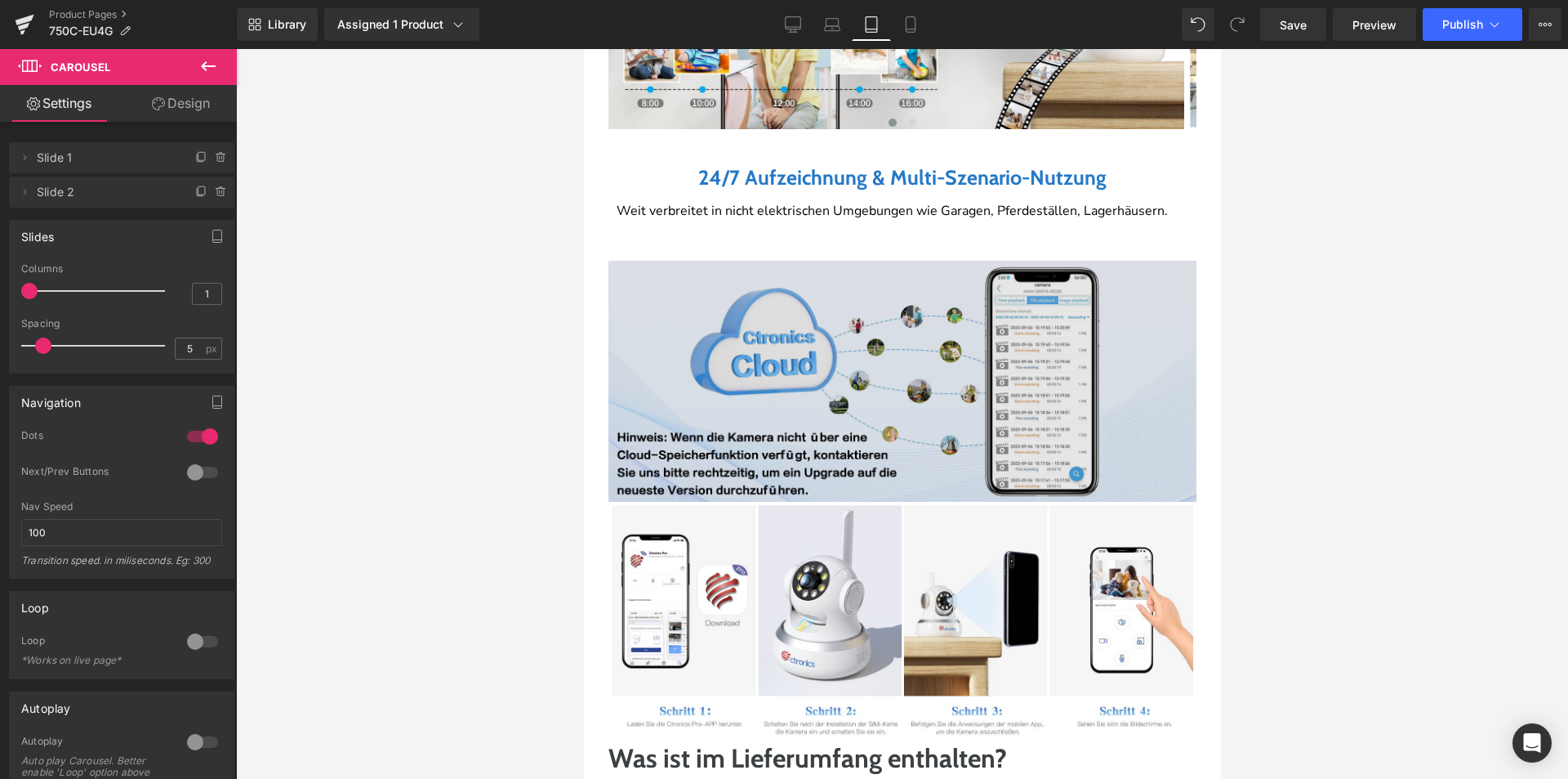
click at [867, 351] on div "Image" at bounding box center [901, 367] width 588 height 268
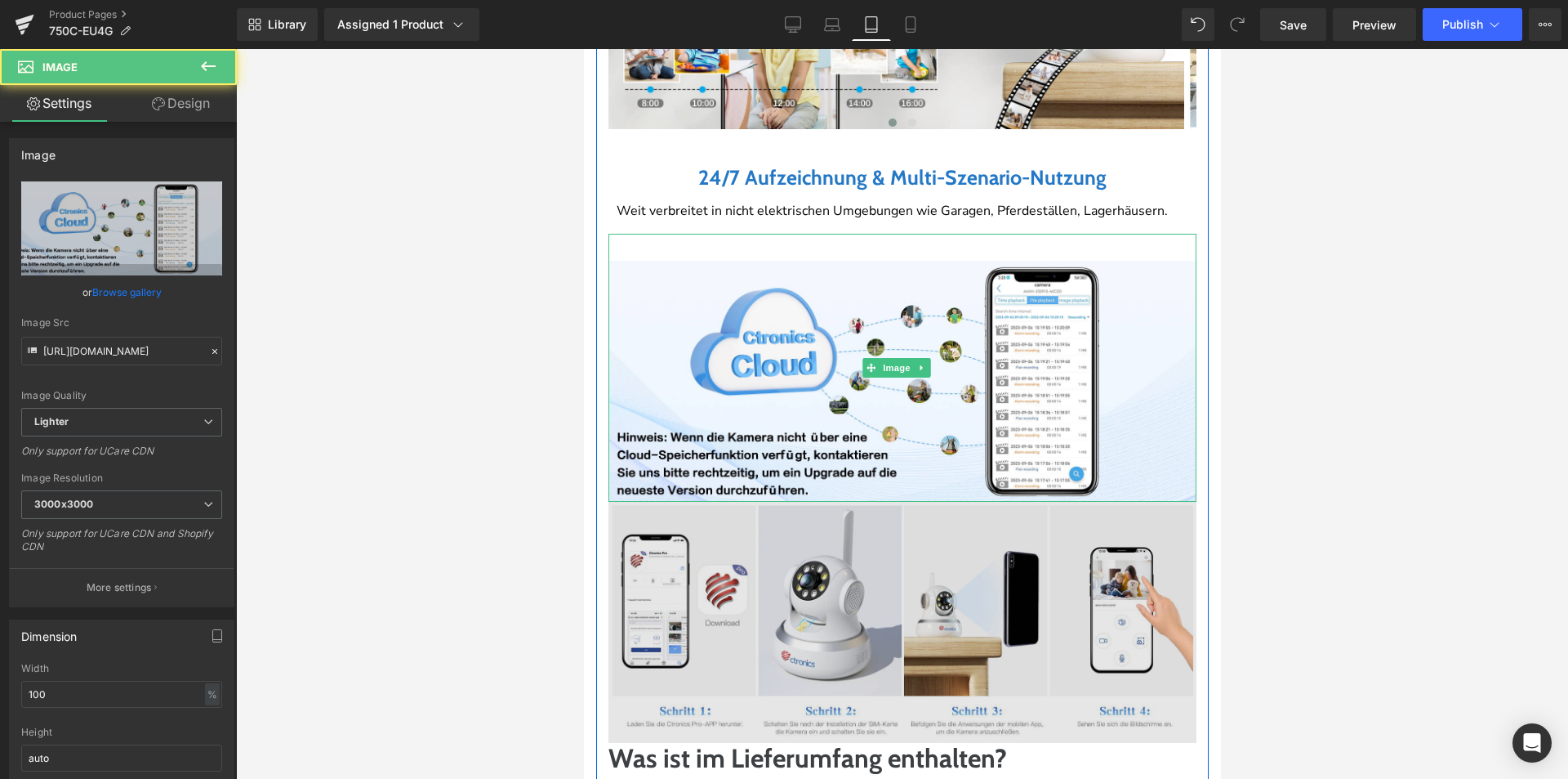
click at [843, 541] on img at bounding box center [901, 622] width 588 height 241
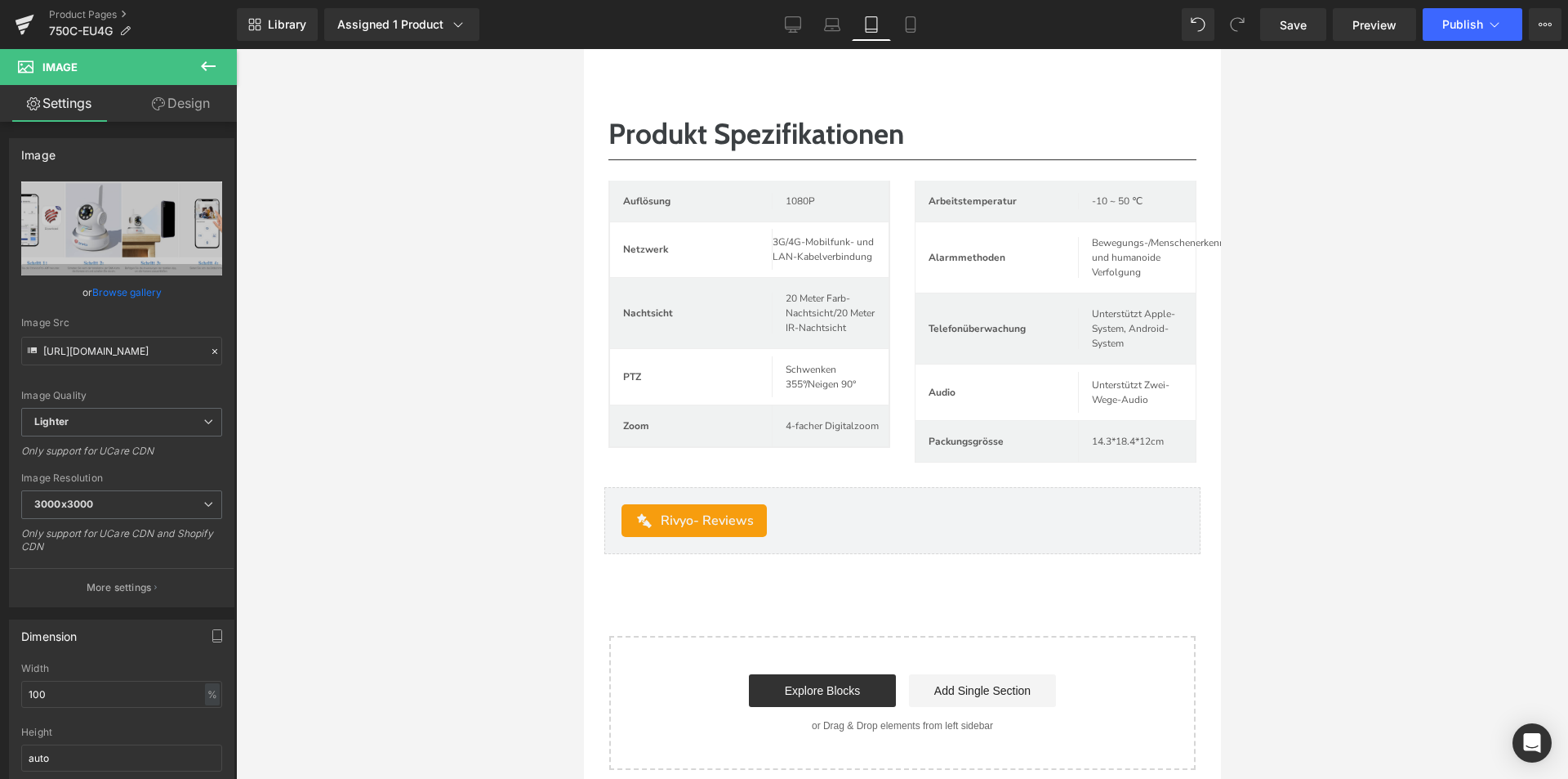
scroll to position [5201, 0]
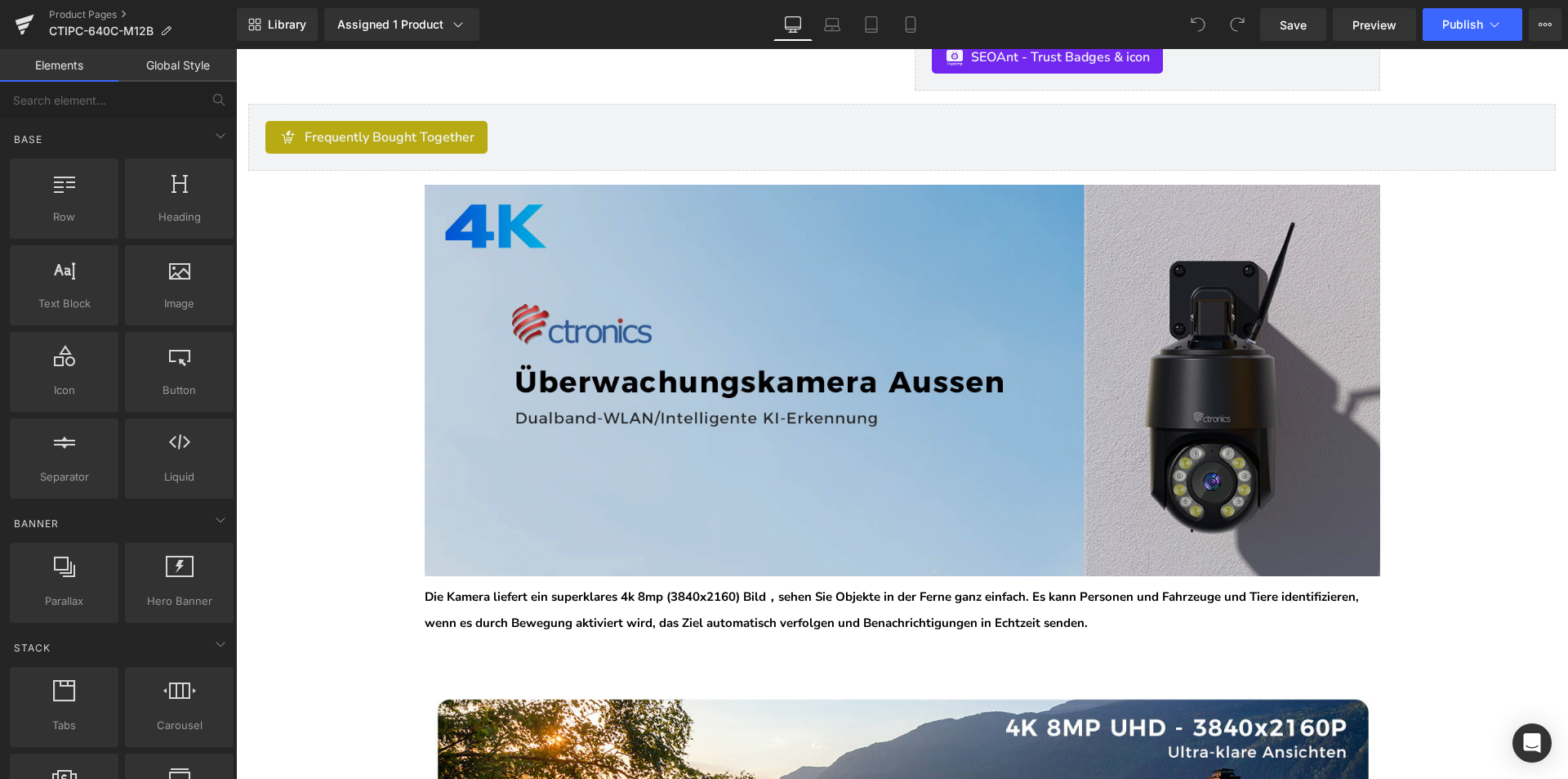
click at [782, 362] on img at bounding box center [902, 380] width 955 height 392
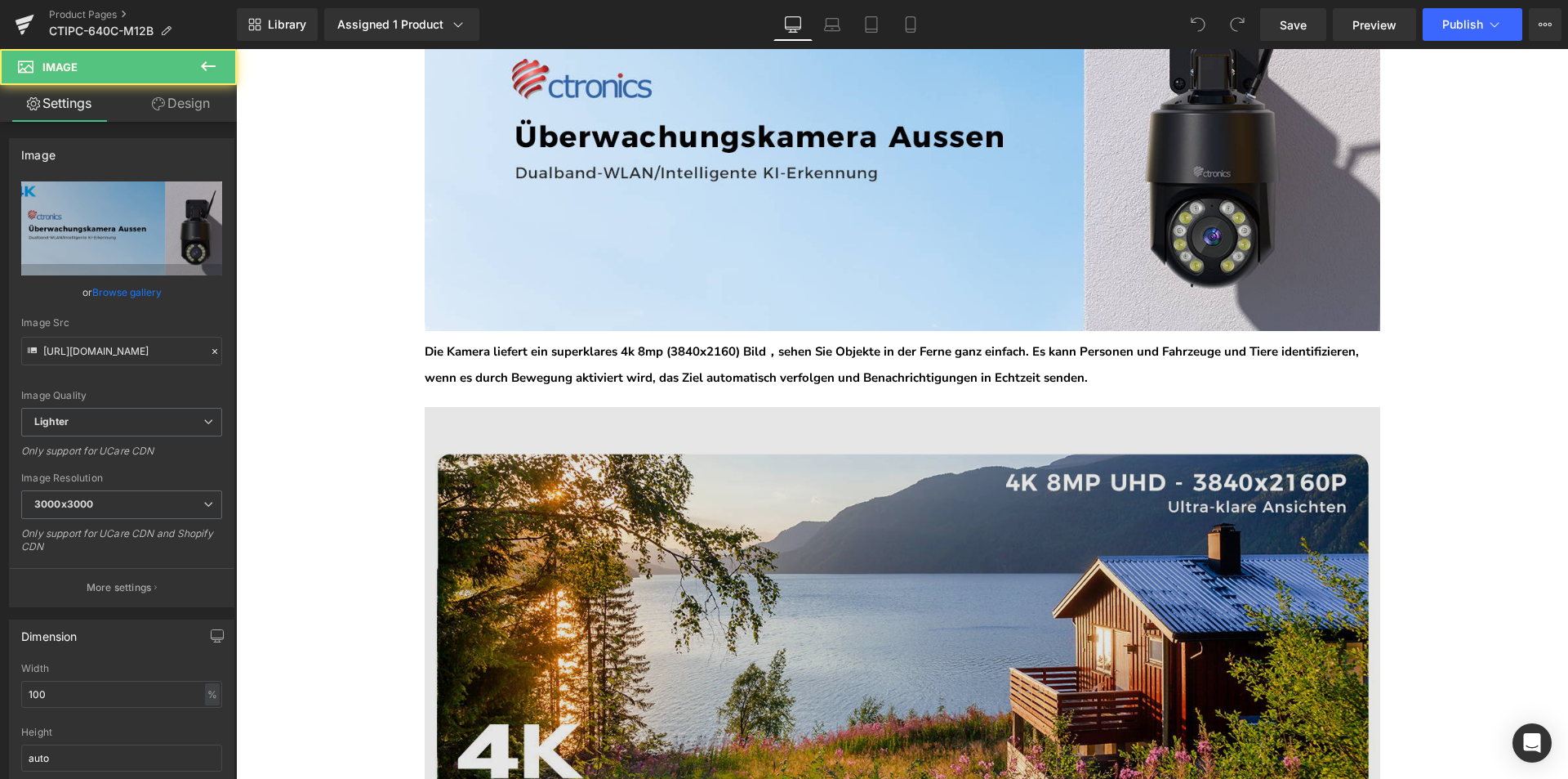
click at [789, 473] on img at bounding box center [902, 602] width 955 height 392
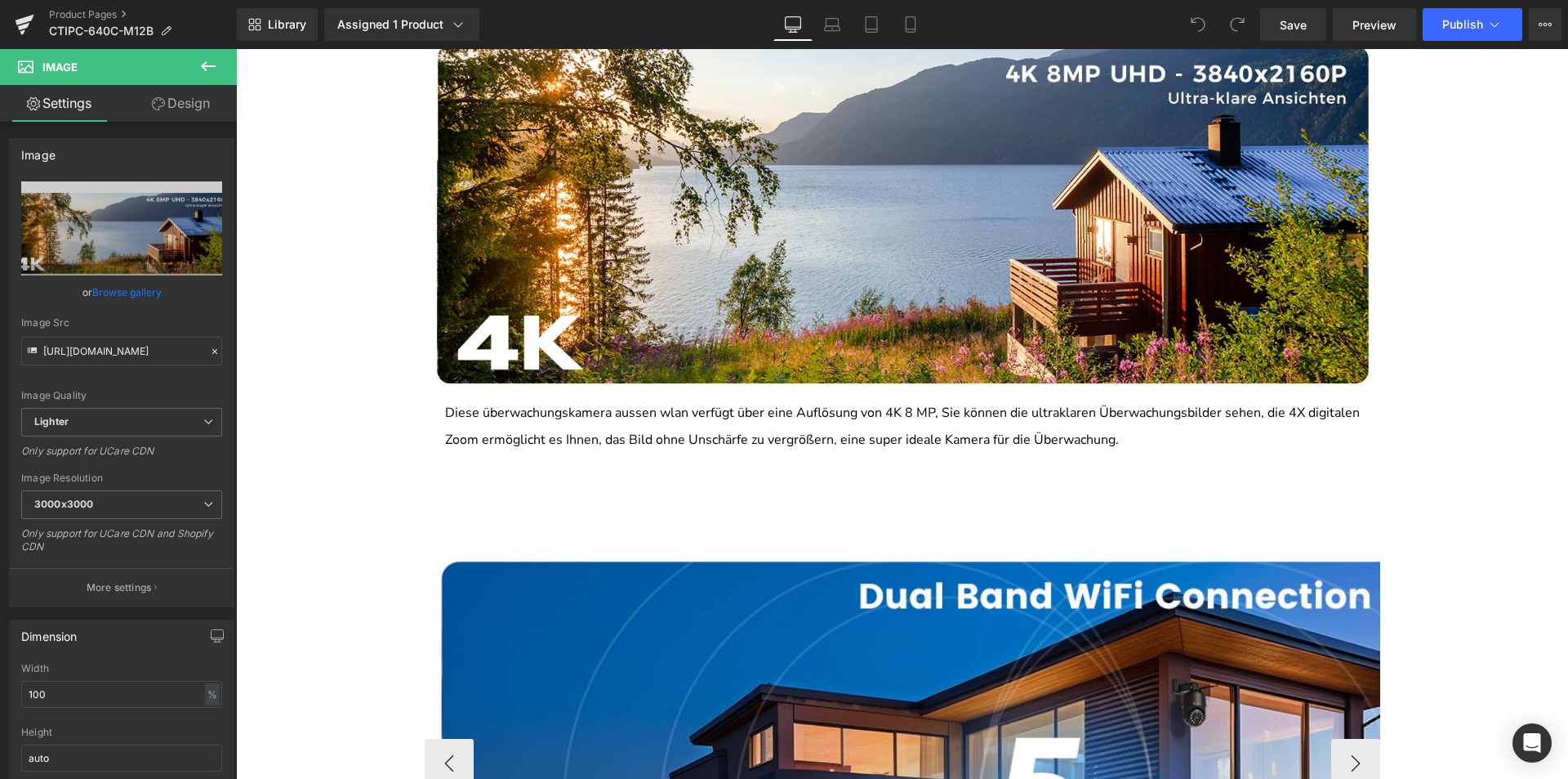
scroll to position [1716, 0]
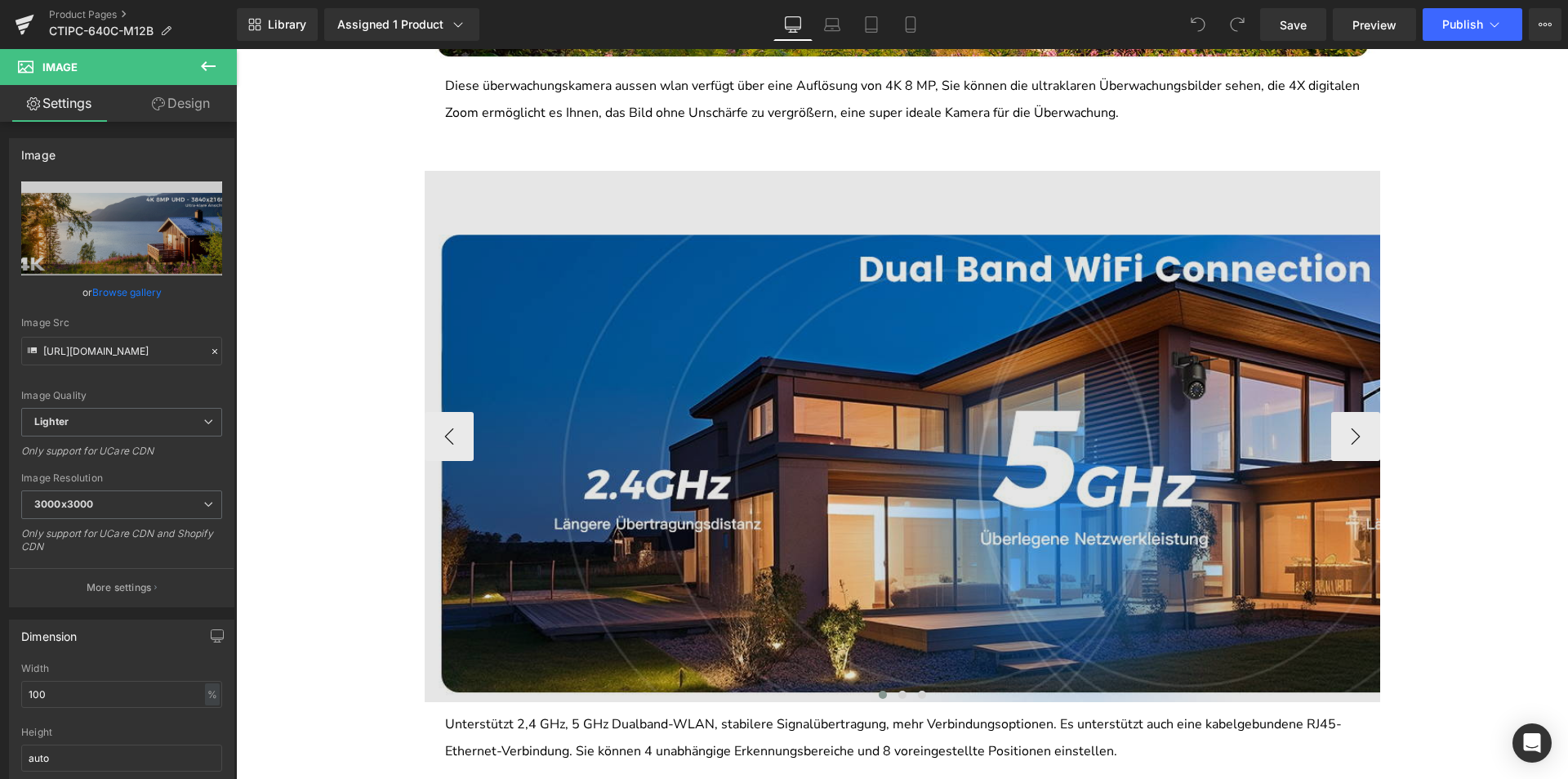
click at [798, 473] on img at bounding box center [1072, 436] width 1295 height 531
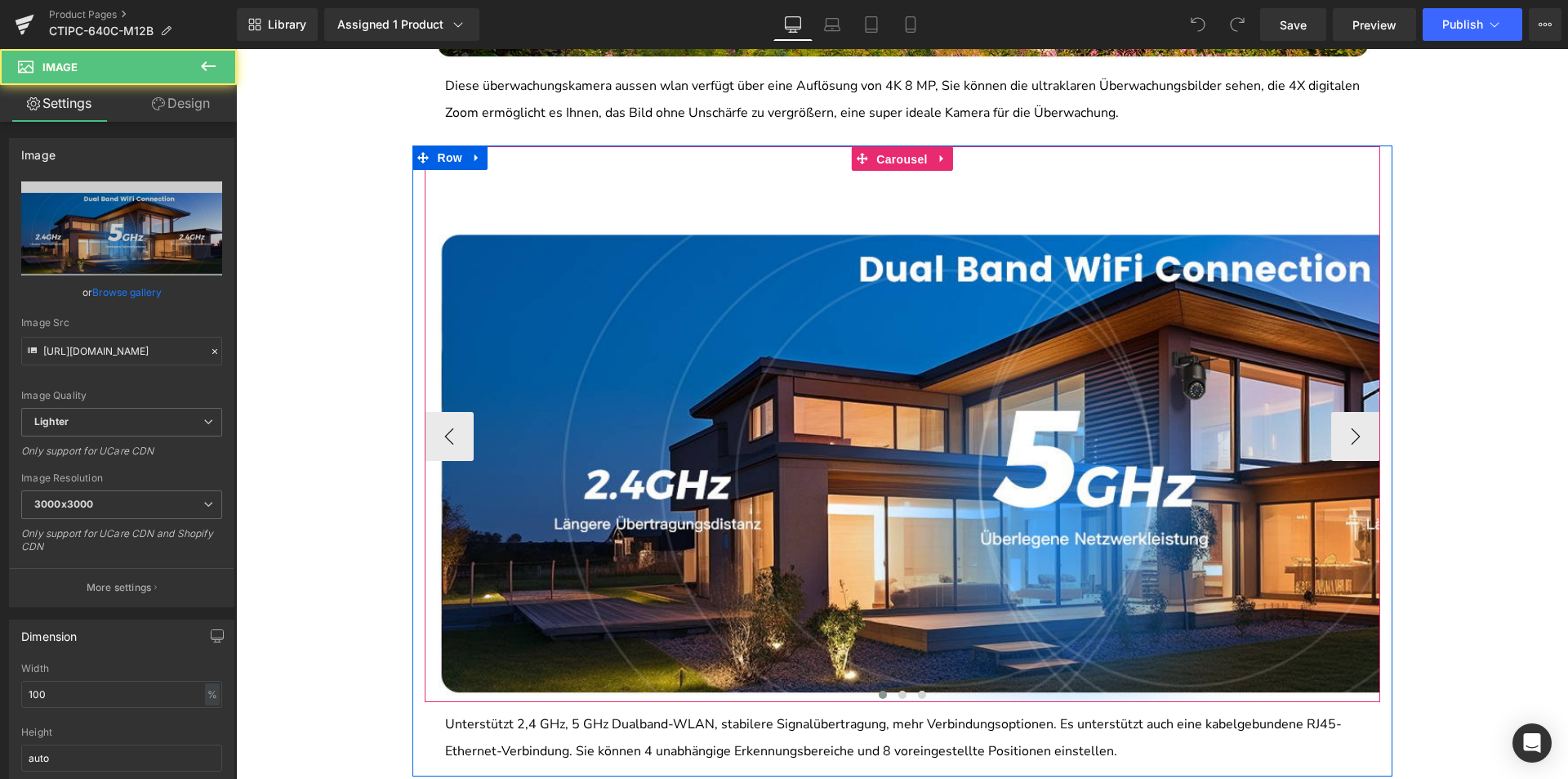
click at [905, 158] on span "Carousel" at bounding box center [901, 159] width 59 height 25
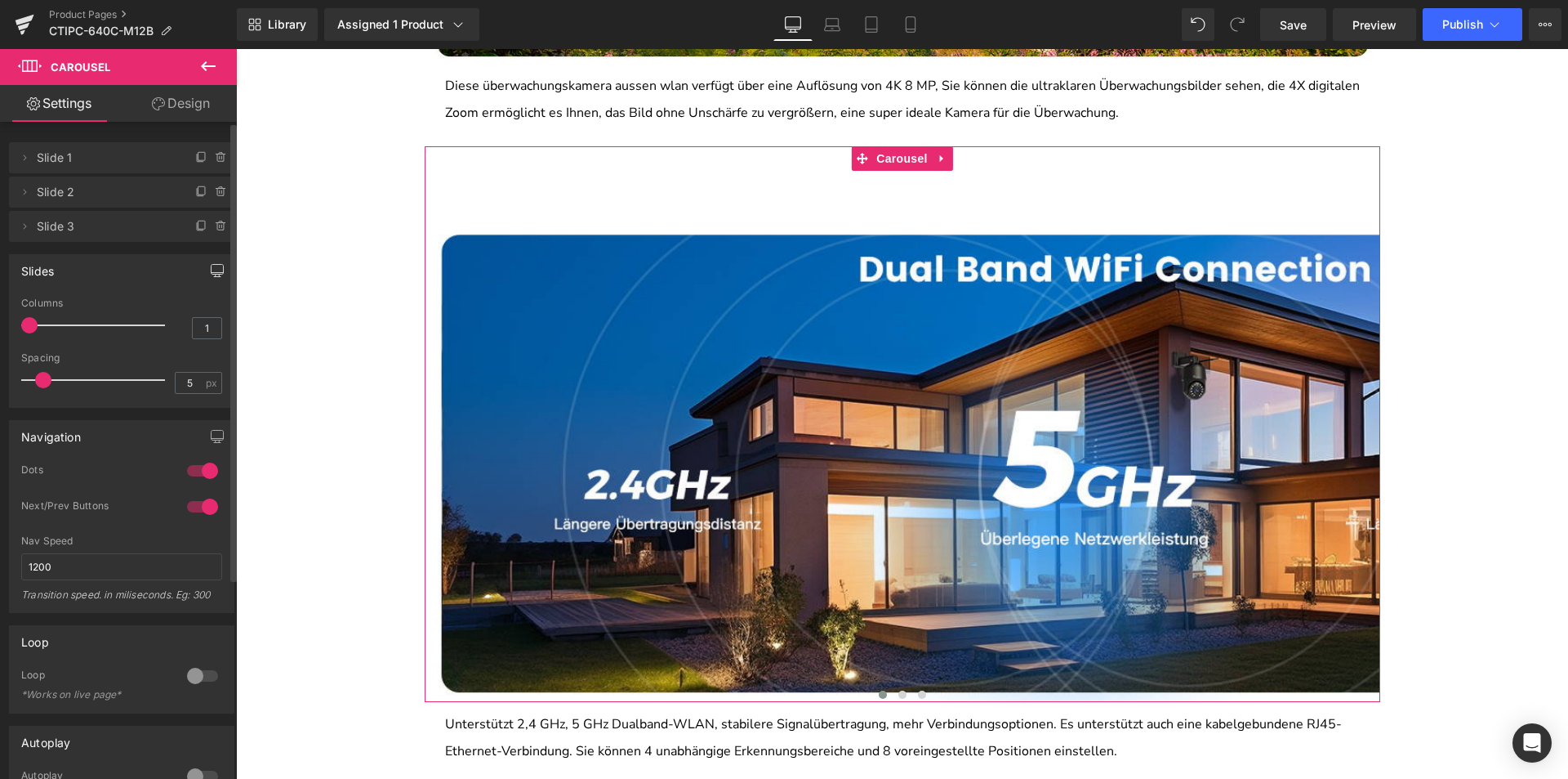
click at [211, 280] on button "button" at bounding box center [217, 271] width 27 height 31
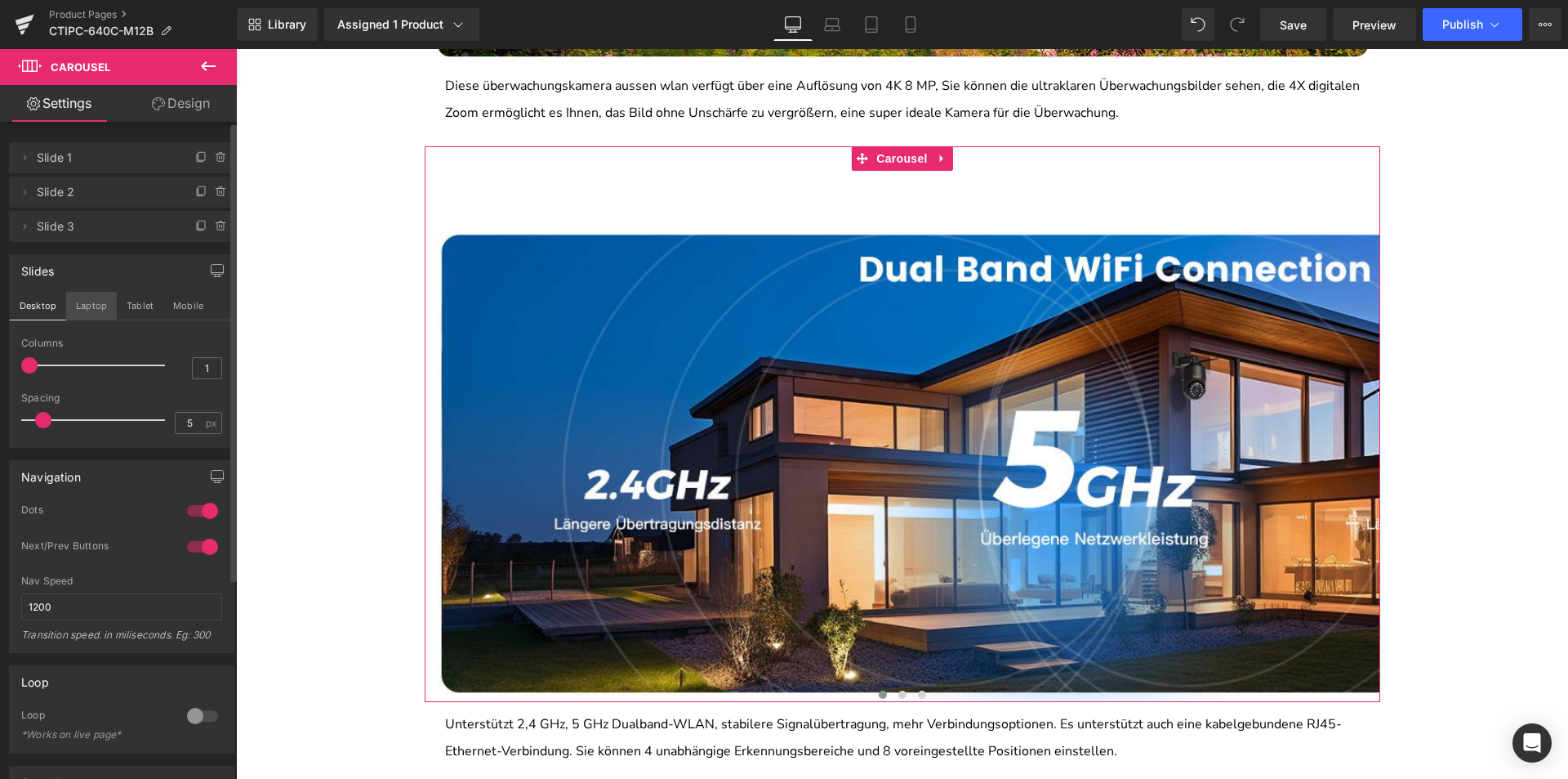
click at [74, 311] on button "Laptop" at bounding box center [91, 306] width 51 height 28
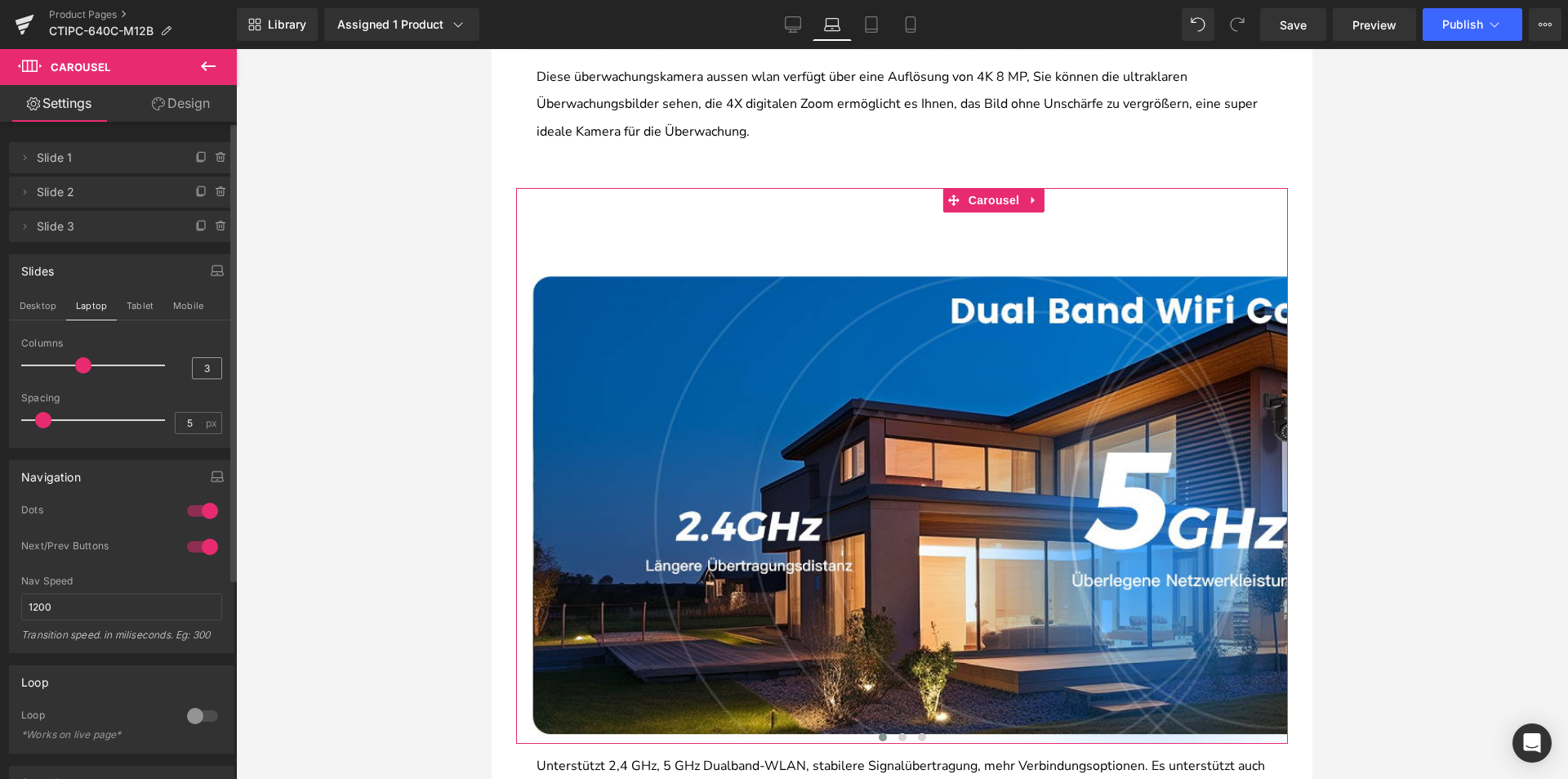
scroll to position [1615, 0]
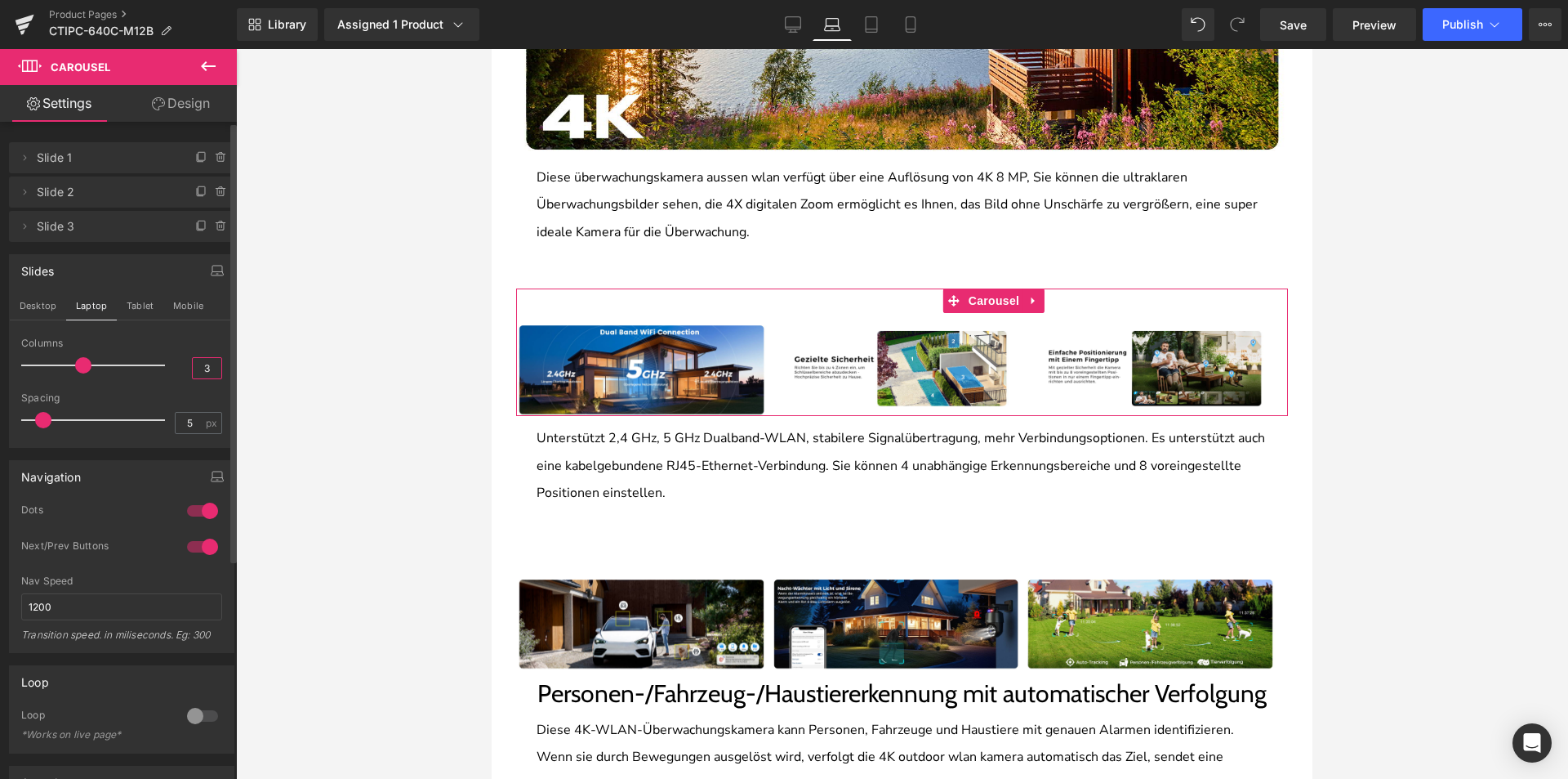
click at [198, 364] on input "3" at bounding box center [206, 367] width 28 height 21
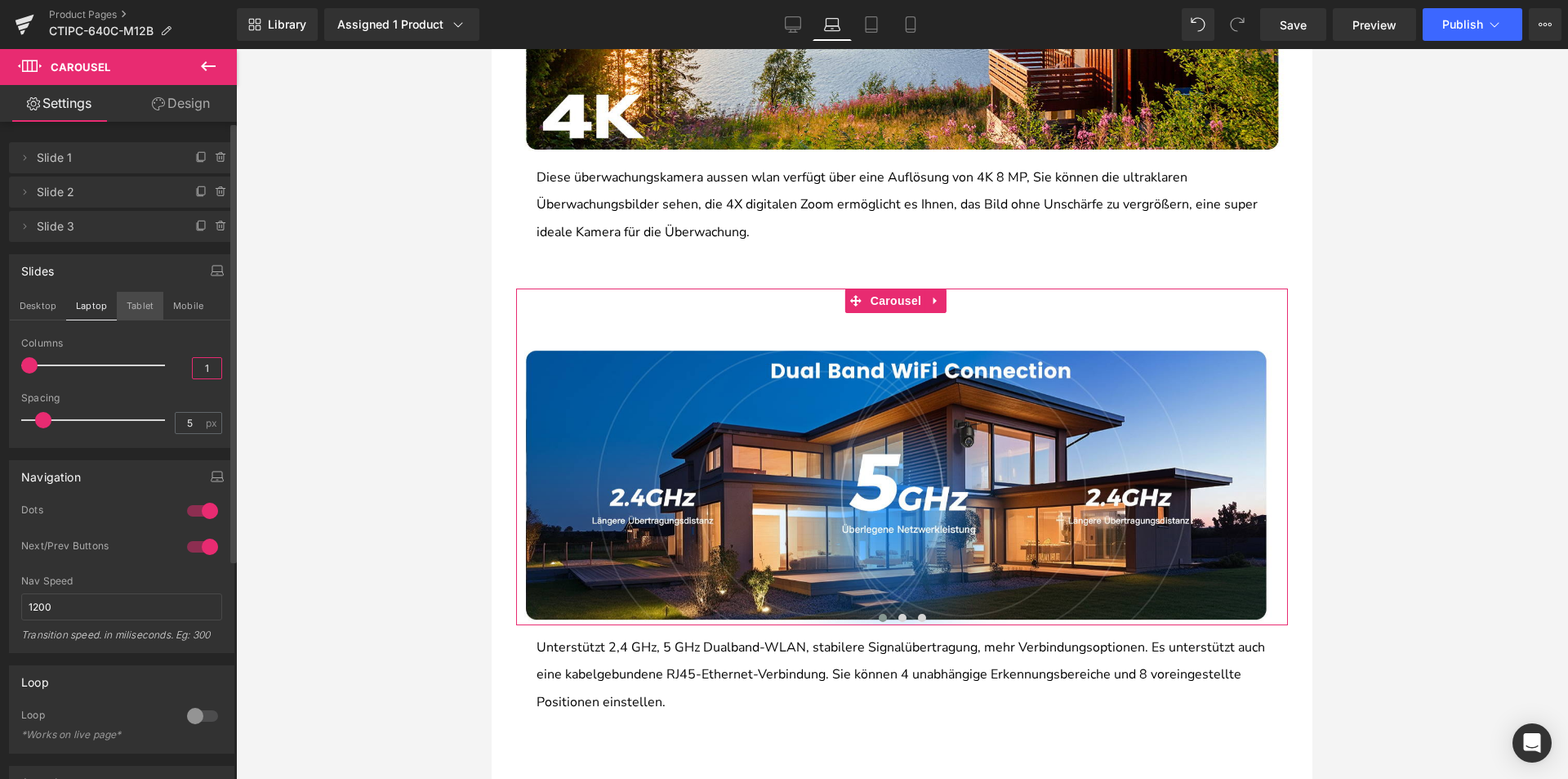
type input "1"
click at [134, 306] on button "Tablet" at bounding box center [139, 306] width 46 height 28
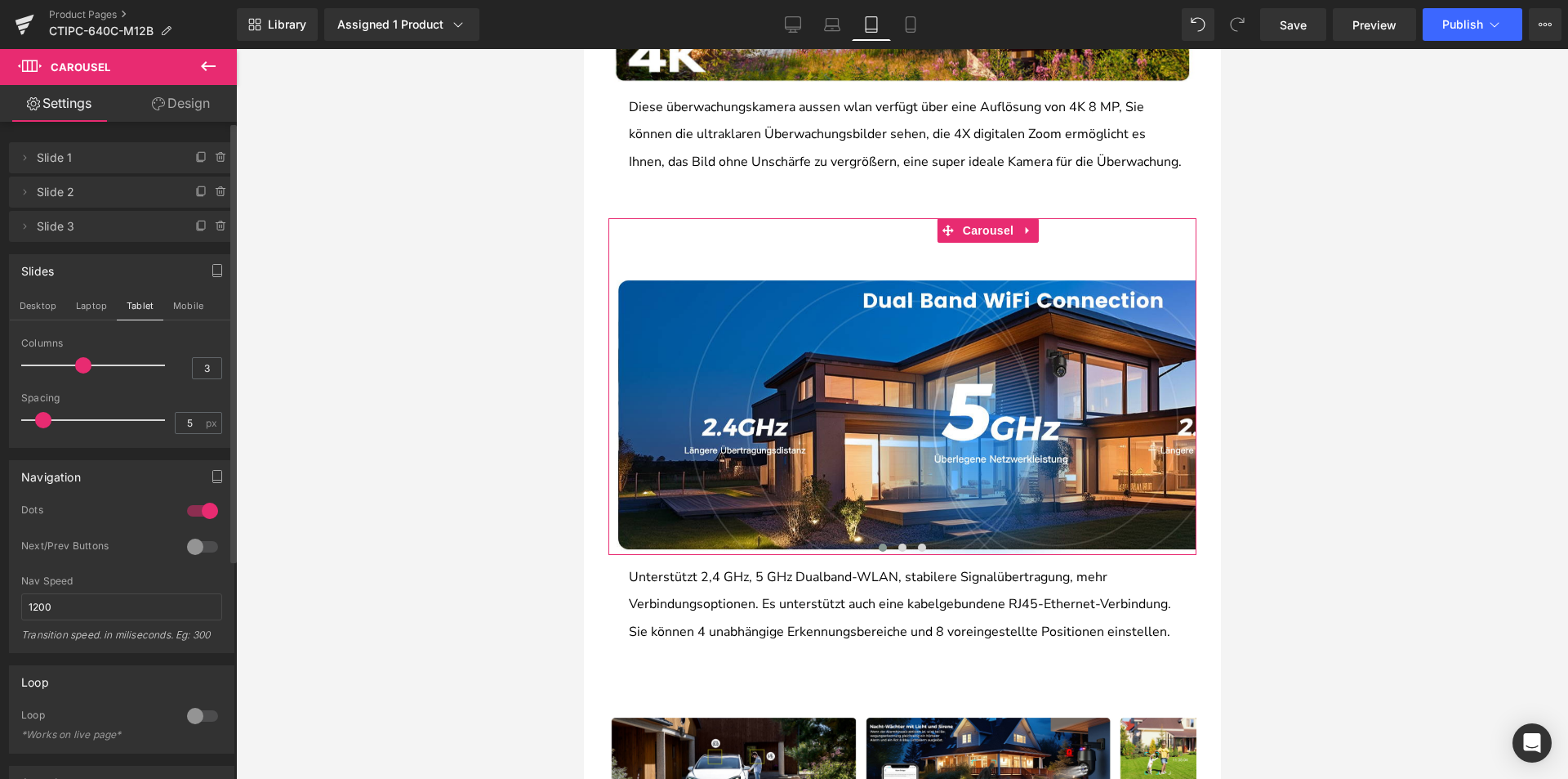
scroll to position [1557, 0]
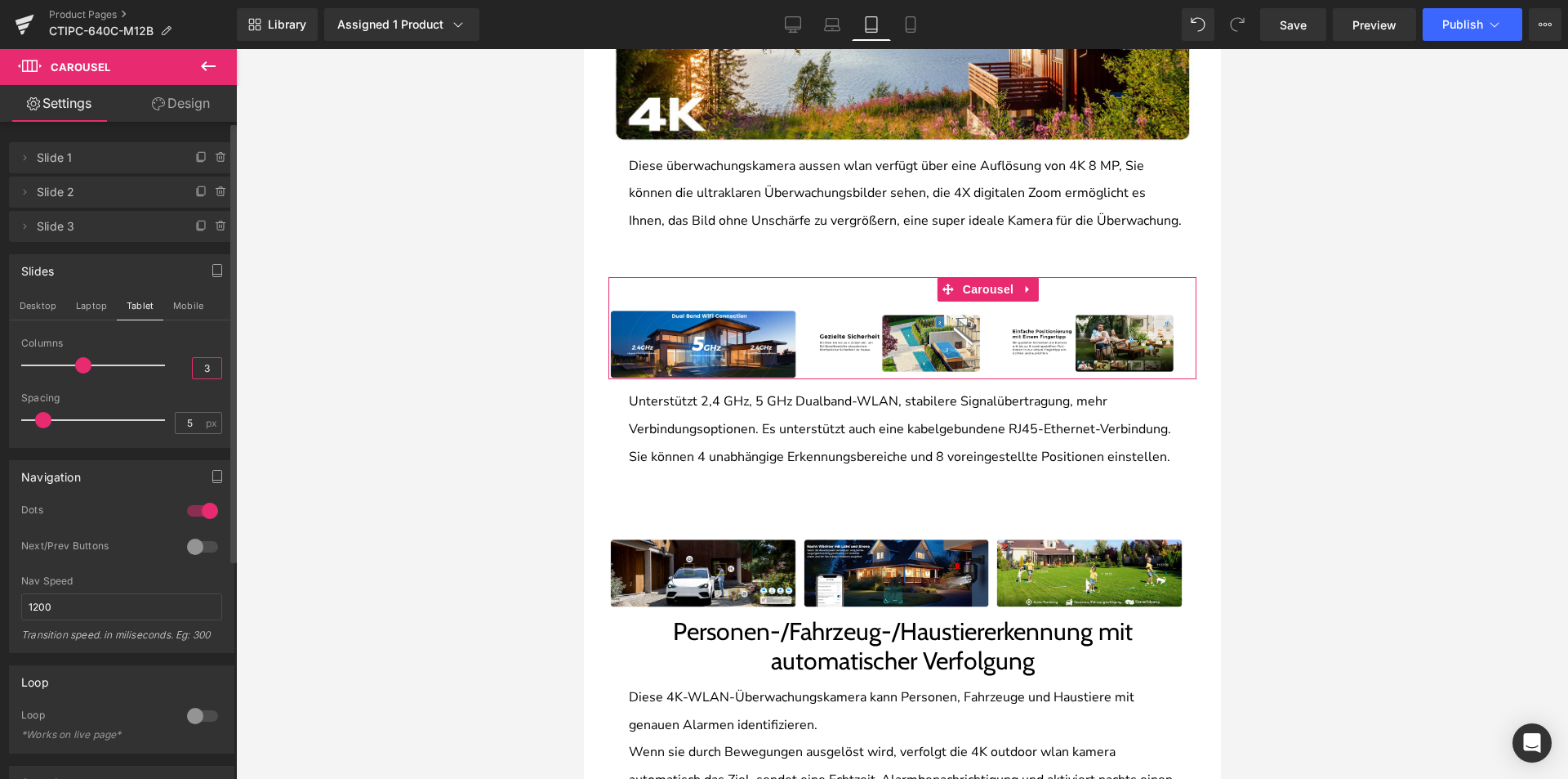
click at [202, 370] on input "3" at bounding box center [206, 367] width 28 height 21
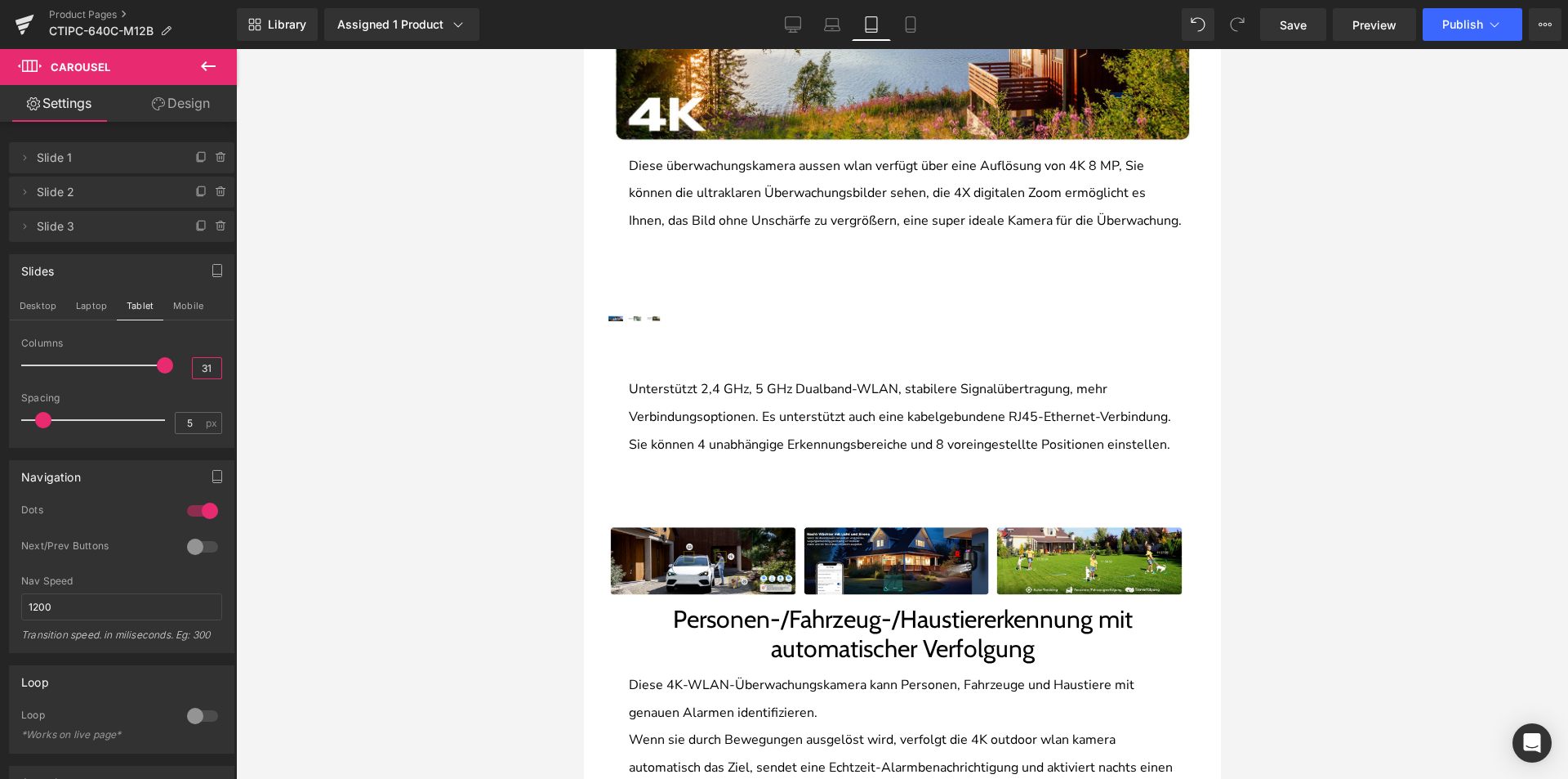
type input "3"
type input "1"
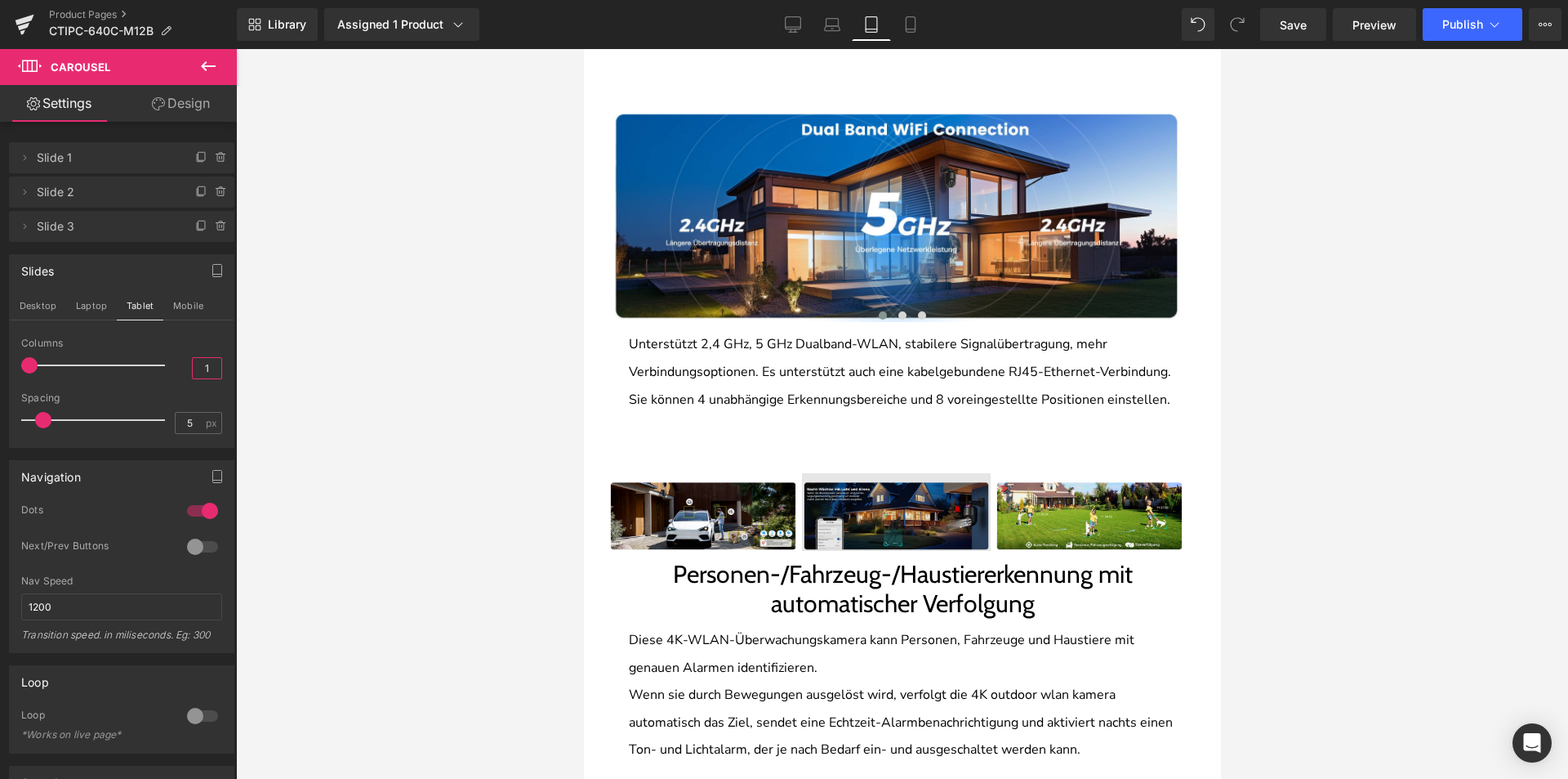
scroll to position [1802, 0]
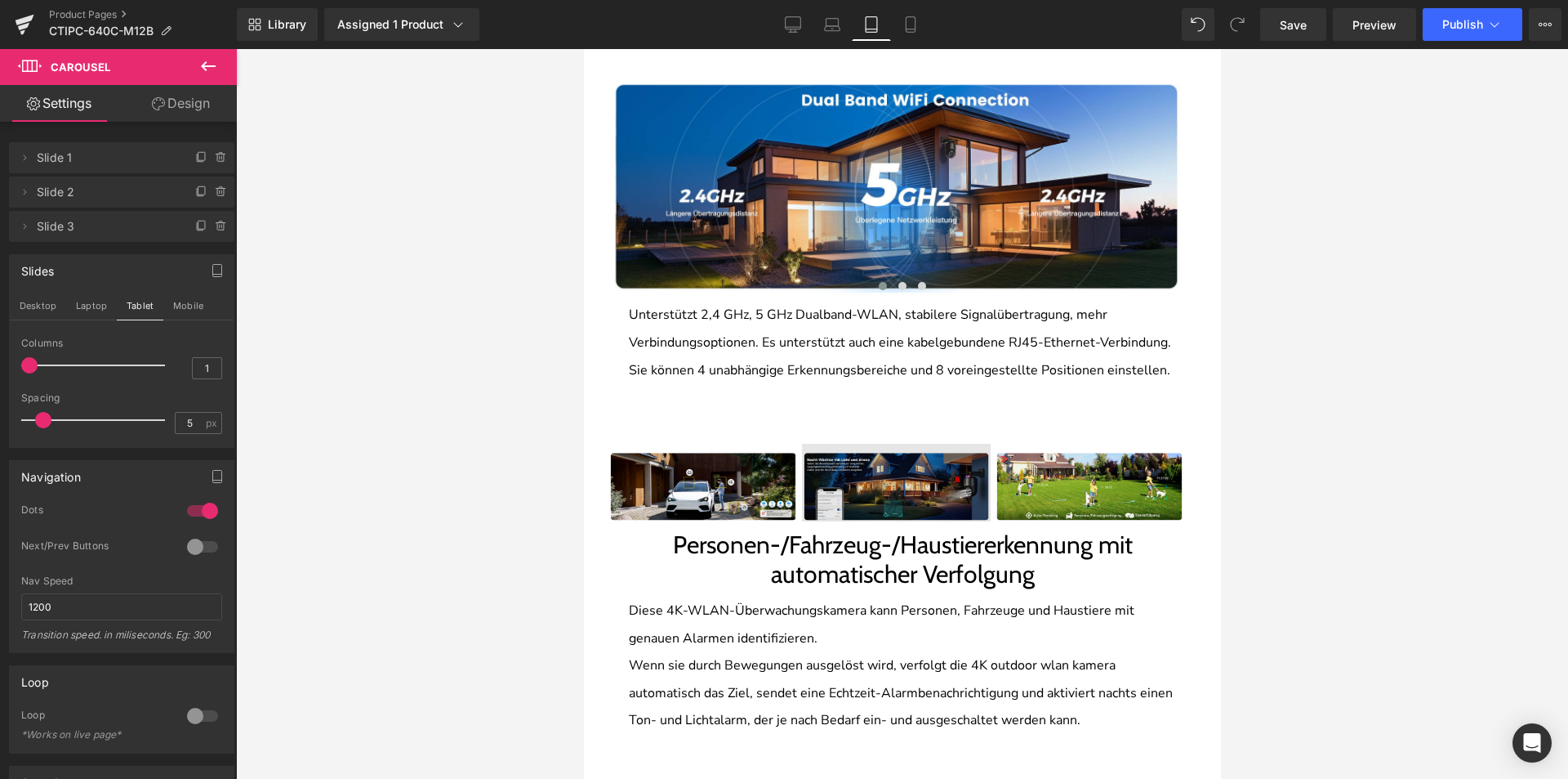
click at [891, 495] on div "Image" at bounding box center [895, 482] width 189 height 78
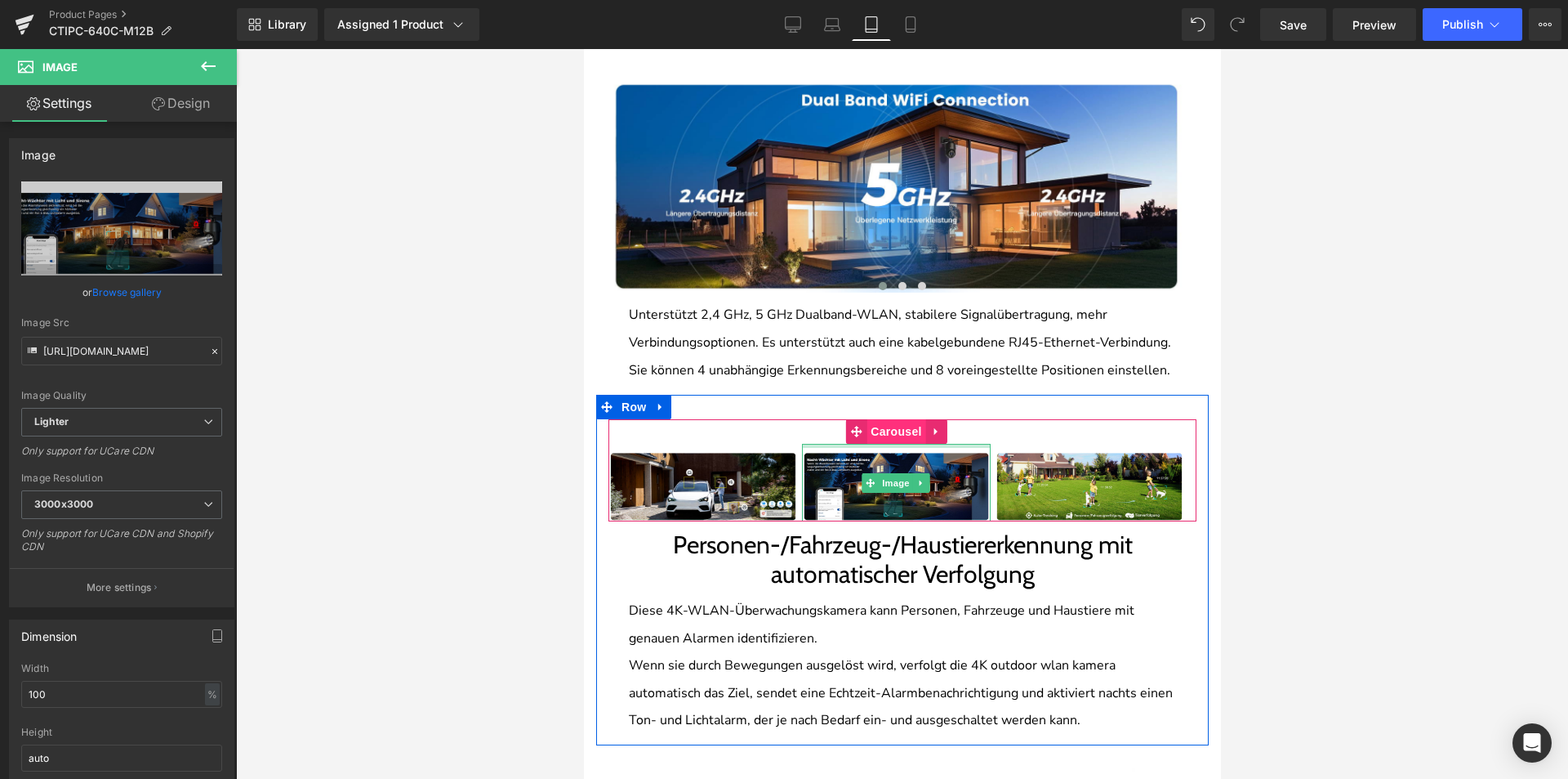
click at [881, 444] on span "Carousel" at bounding box center [895, 431] width 59 height 25
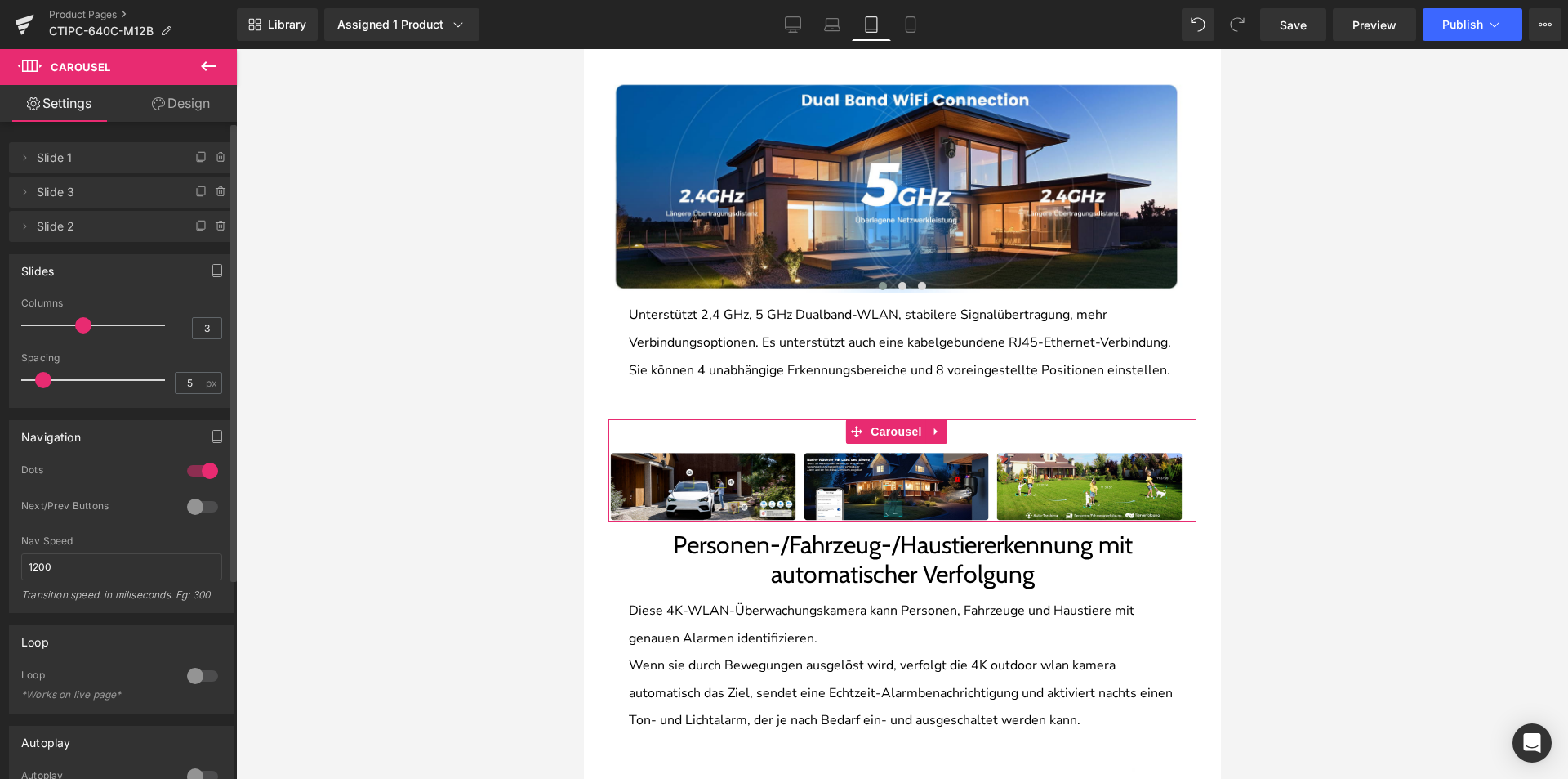
click at [196, 273] on div "Slides" at bounding box center [122, 271] width 224 height 31
click at [211, 278] on button "button" at bounding box center [217, 271] width 27 height 31
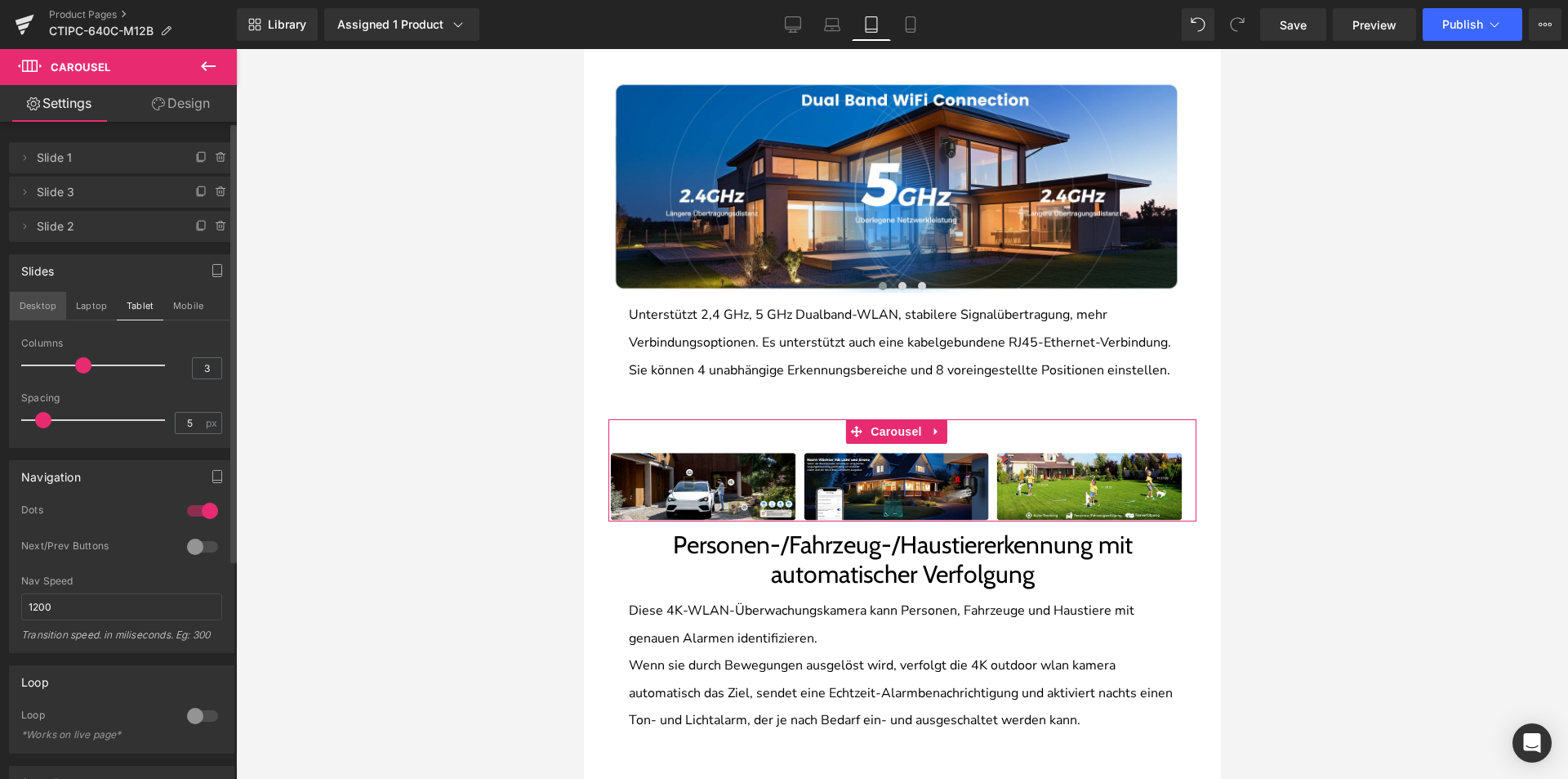
click at [45, 306] on button "Desktop" at bounding box center [37, 306] width 56 height 28
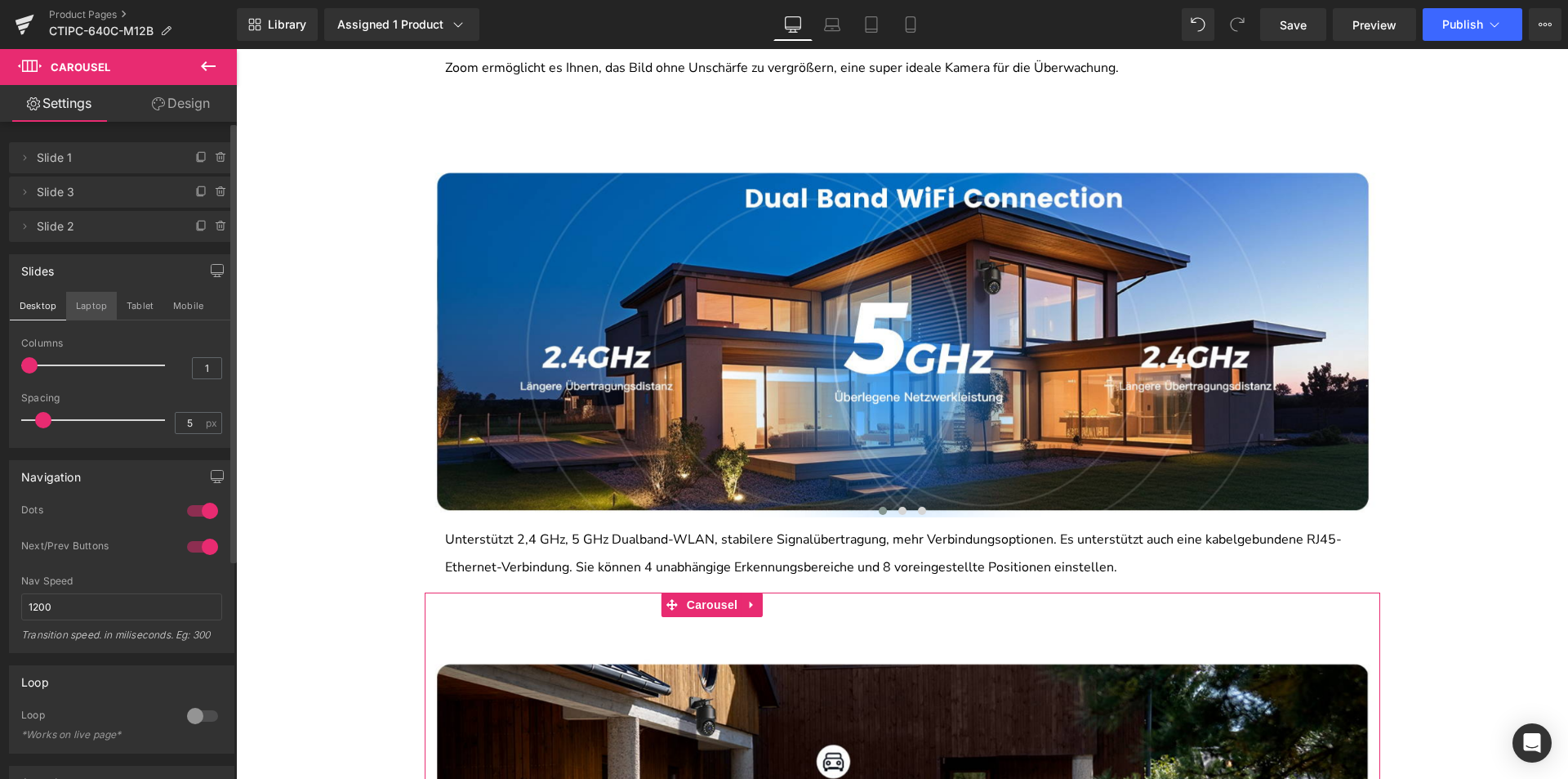
click at [87, 304] on button "Laptop" at bounding box center [91, 306] width 51 height 28
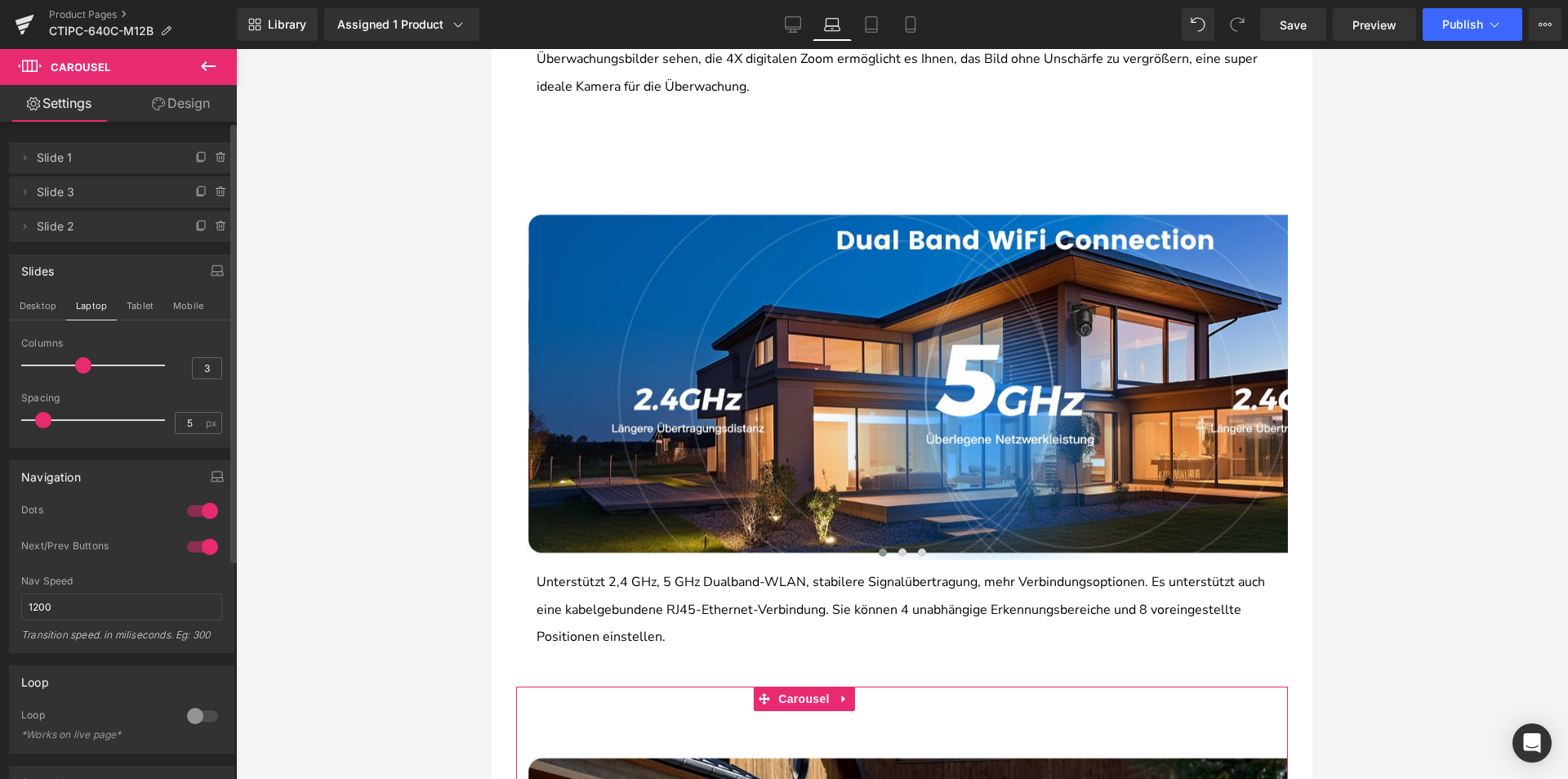
scroll to position [1861, 0]
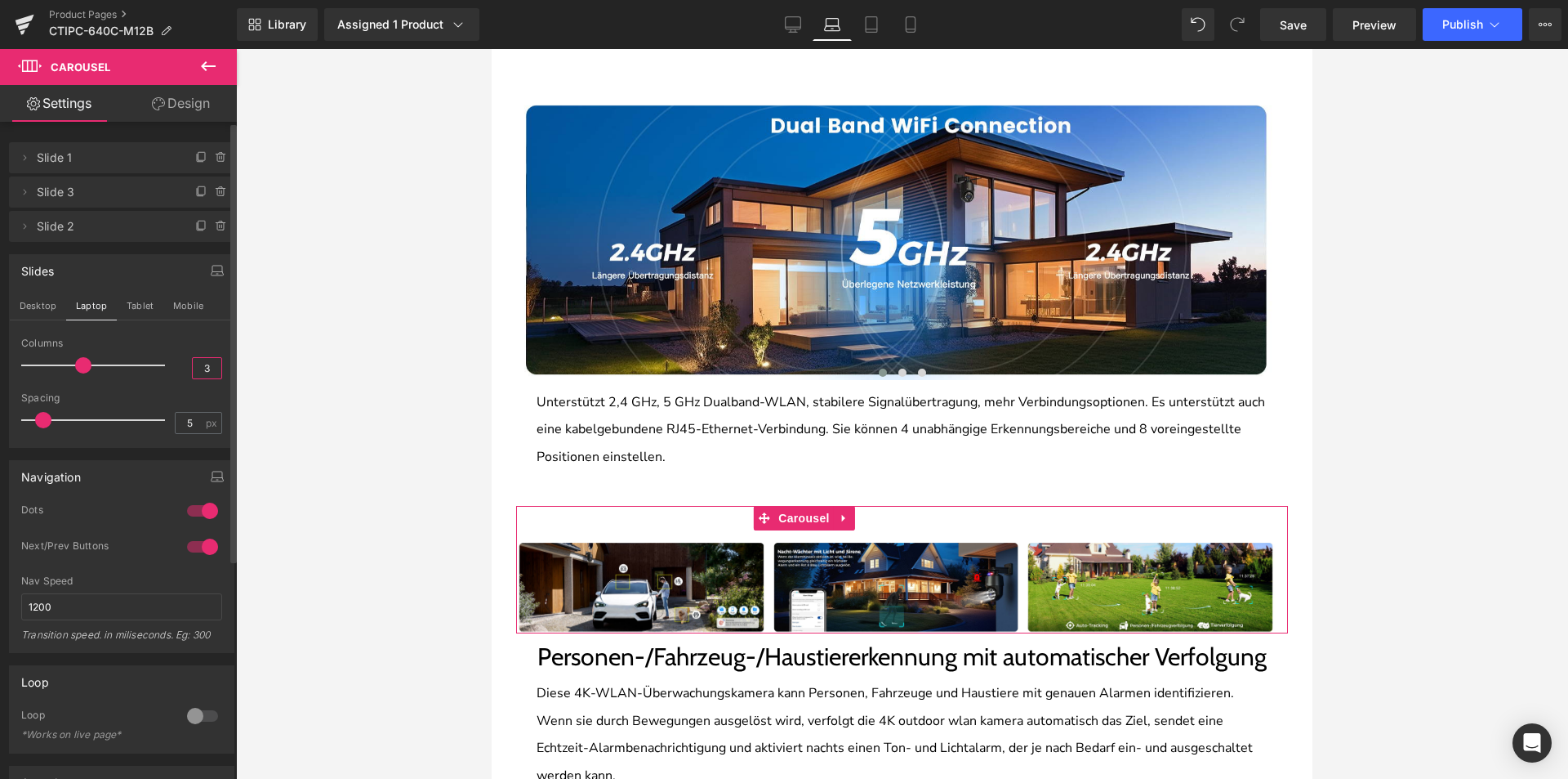
click at [197, 369] on input "3" at bounding box center [206, 367] width 28 height 21
type input "1"
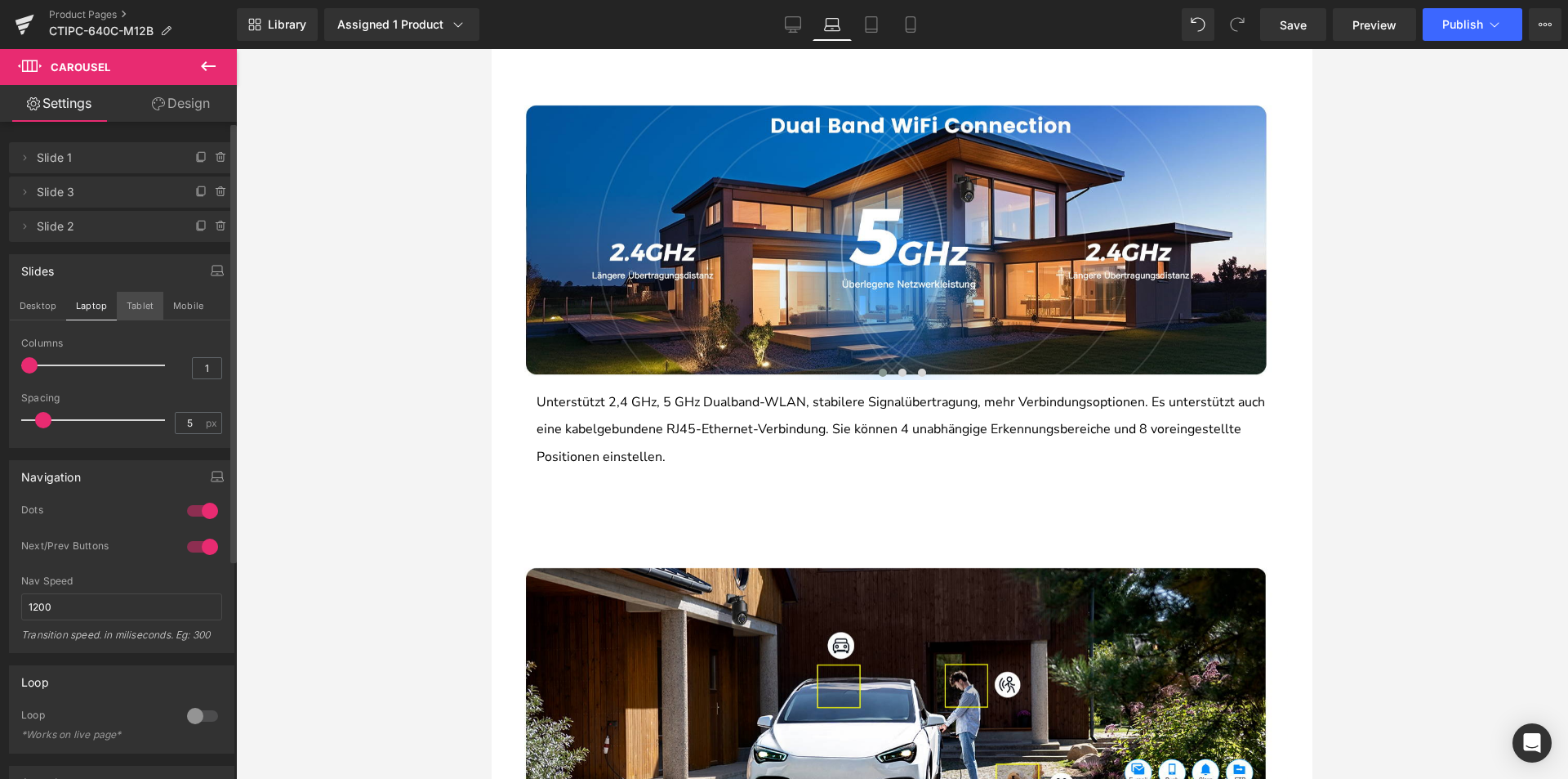
click at [124, 311] on button "Tablet" at bounding box center [139, 306] width 46 height 28
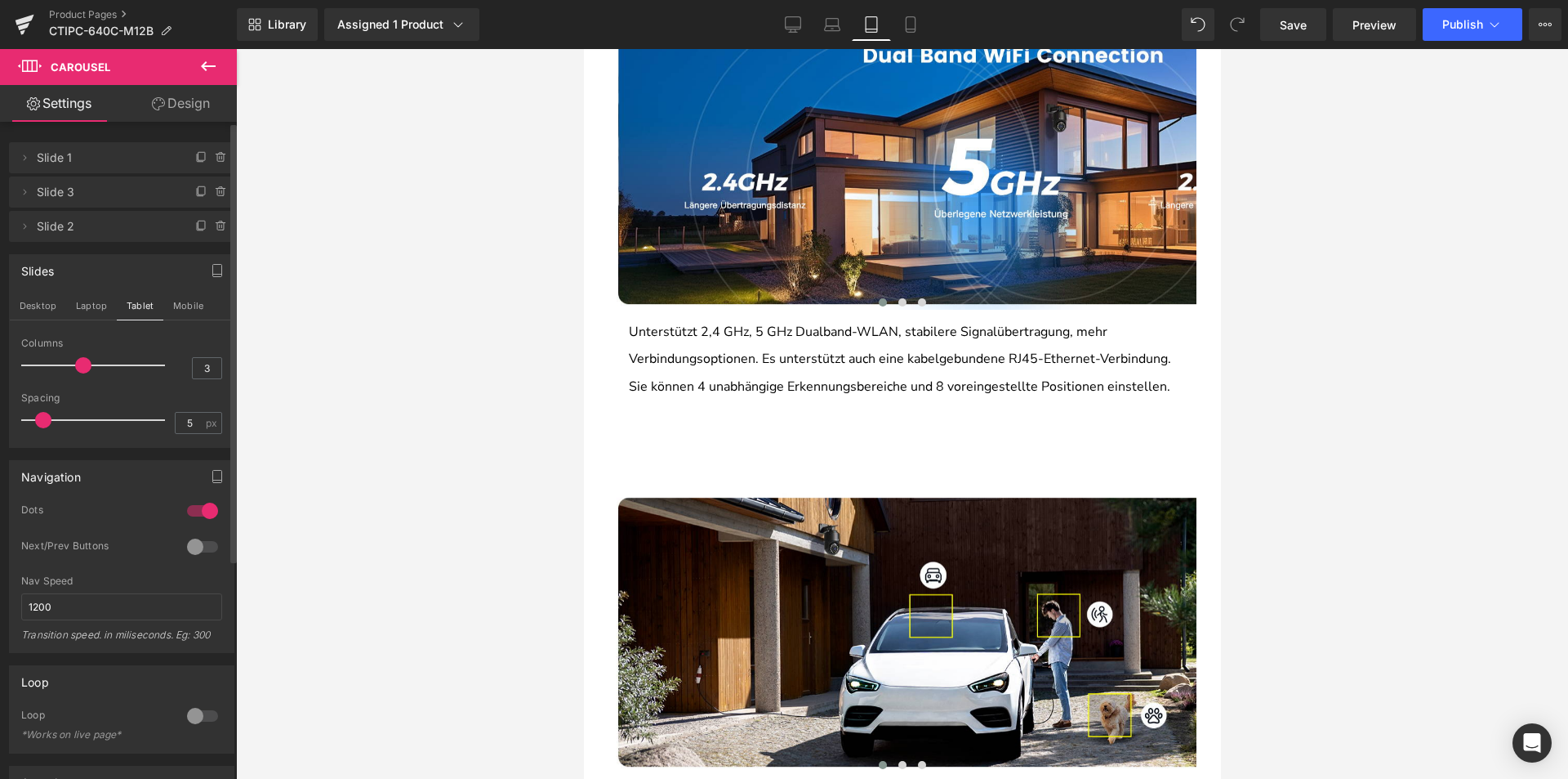
scroll to position [1802, 0]
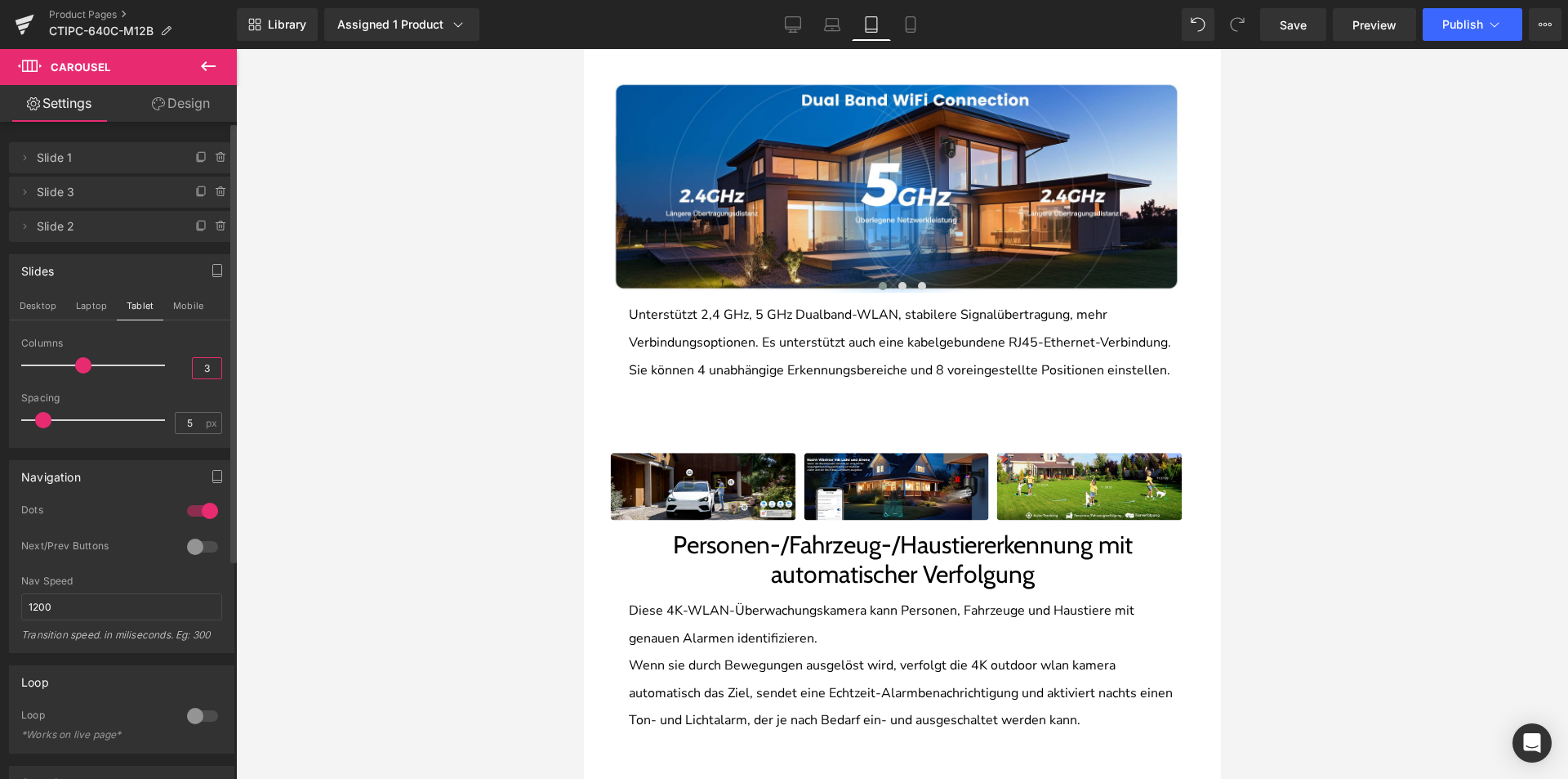
click at [213, 366] on input "3" at bounding box center [206, 367] width 28 height 21
click at [212, 366] on input "3" at bounding box center [206, 367] width 28 height 21
type input "1"
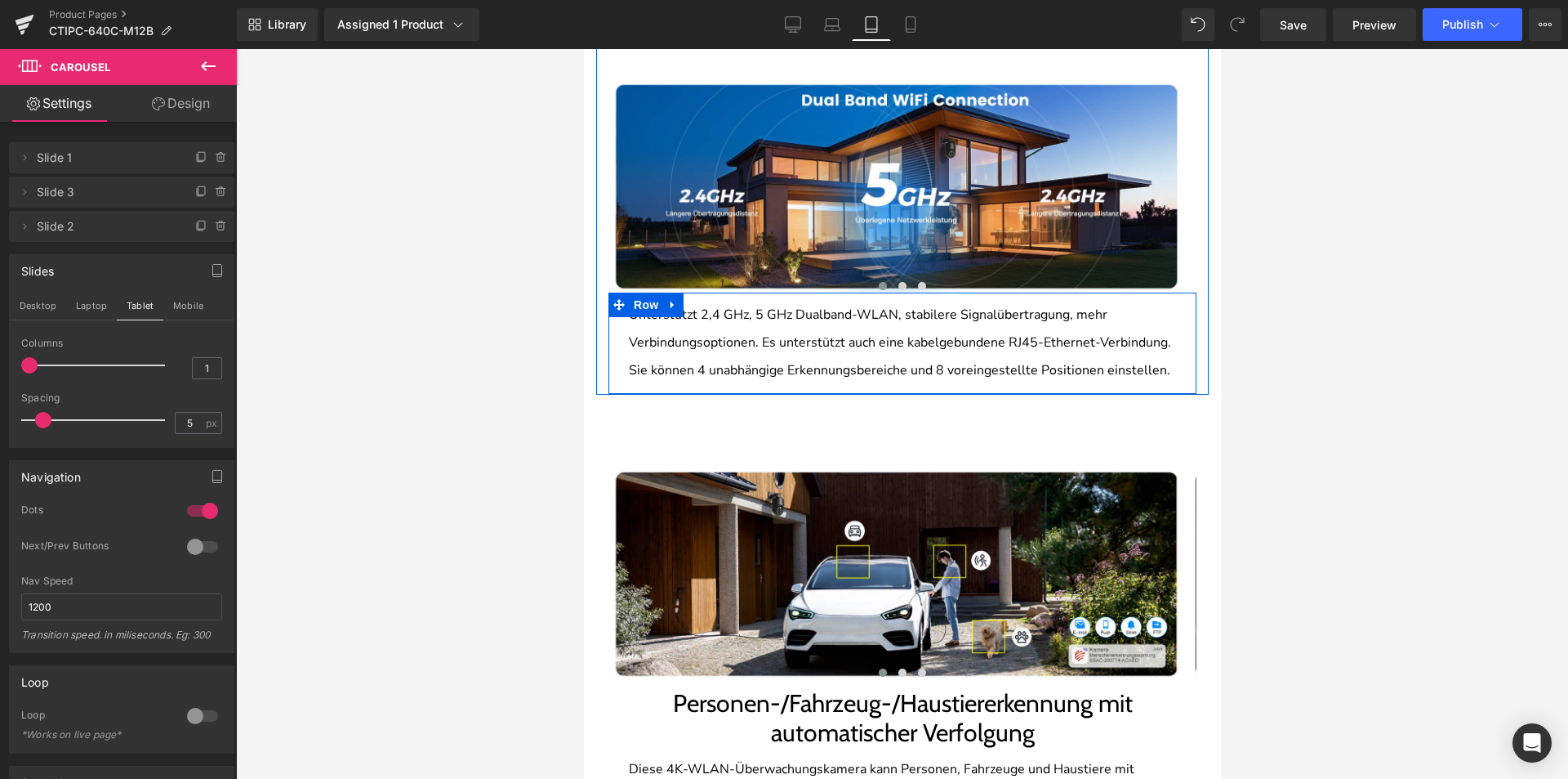
click at [618, 395] on div at bounding box center [901, 393] width 613 height 4
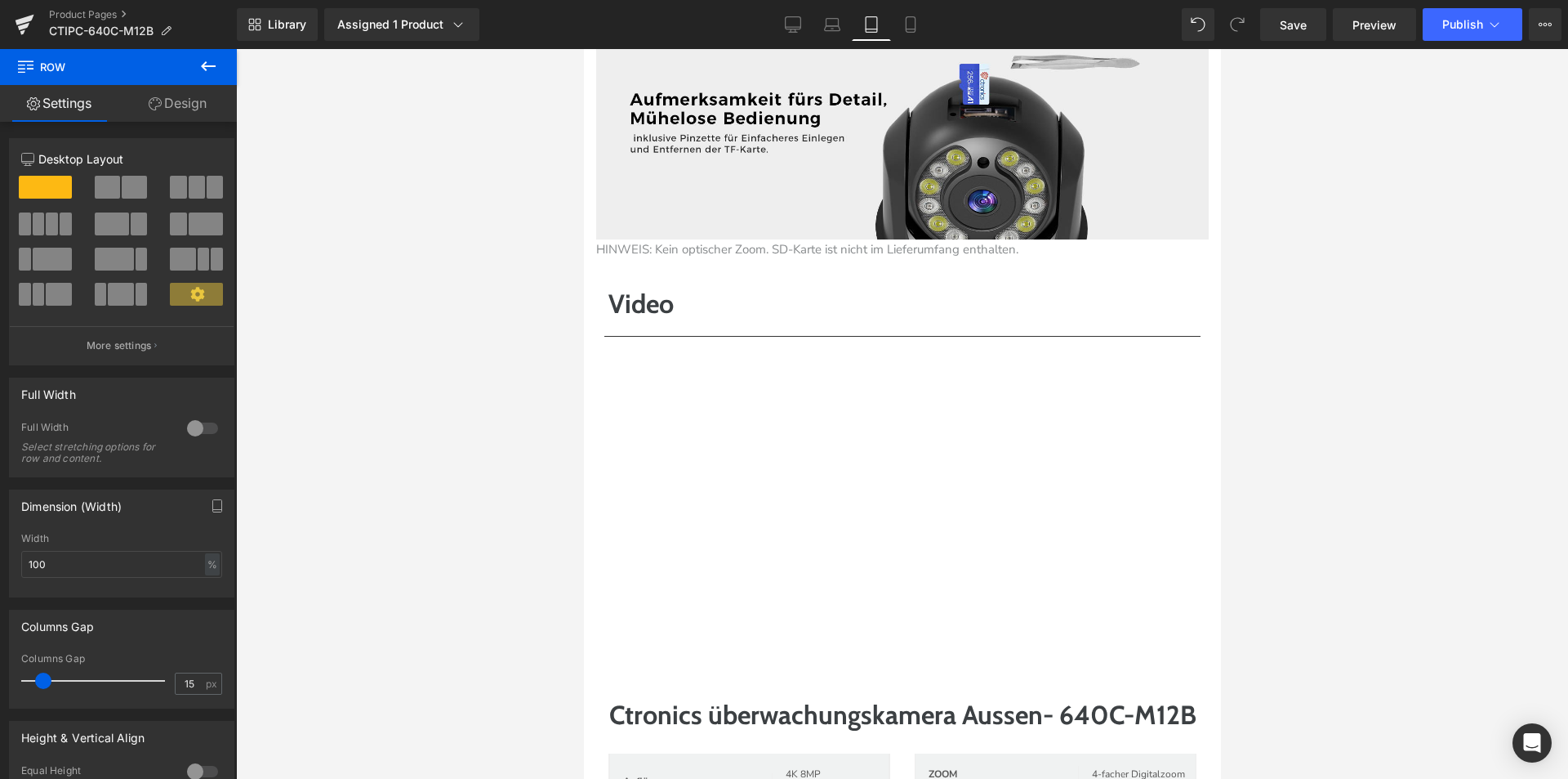
scroll to position [4580, 0]
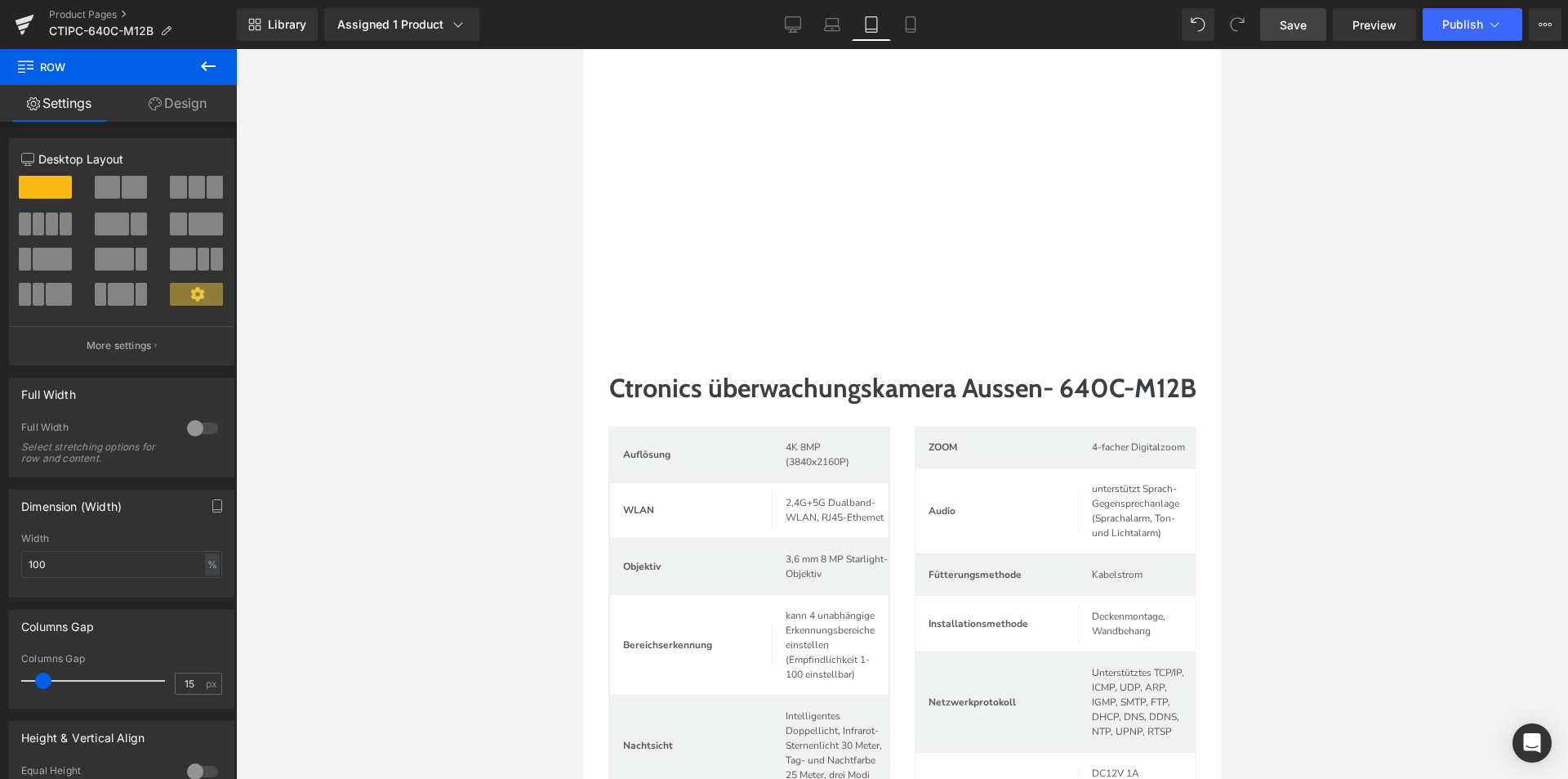
click at [1298, 27] on span "Save" at bounding box center [1292, 25] width 27 height 17
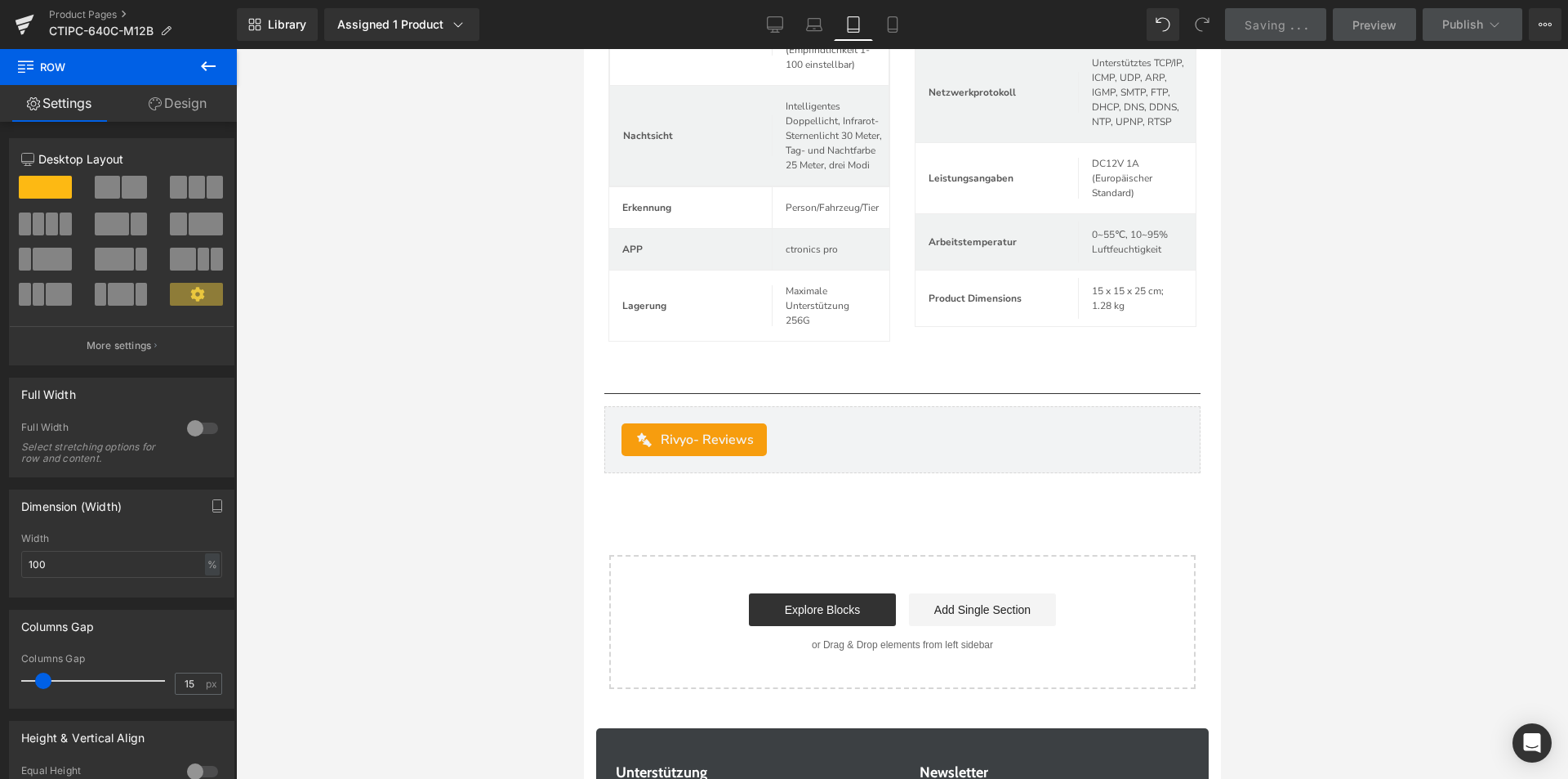
scroll to position [5070, 0]
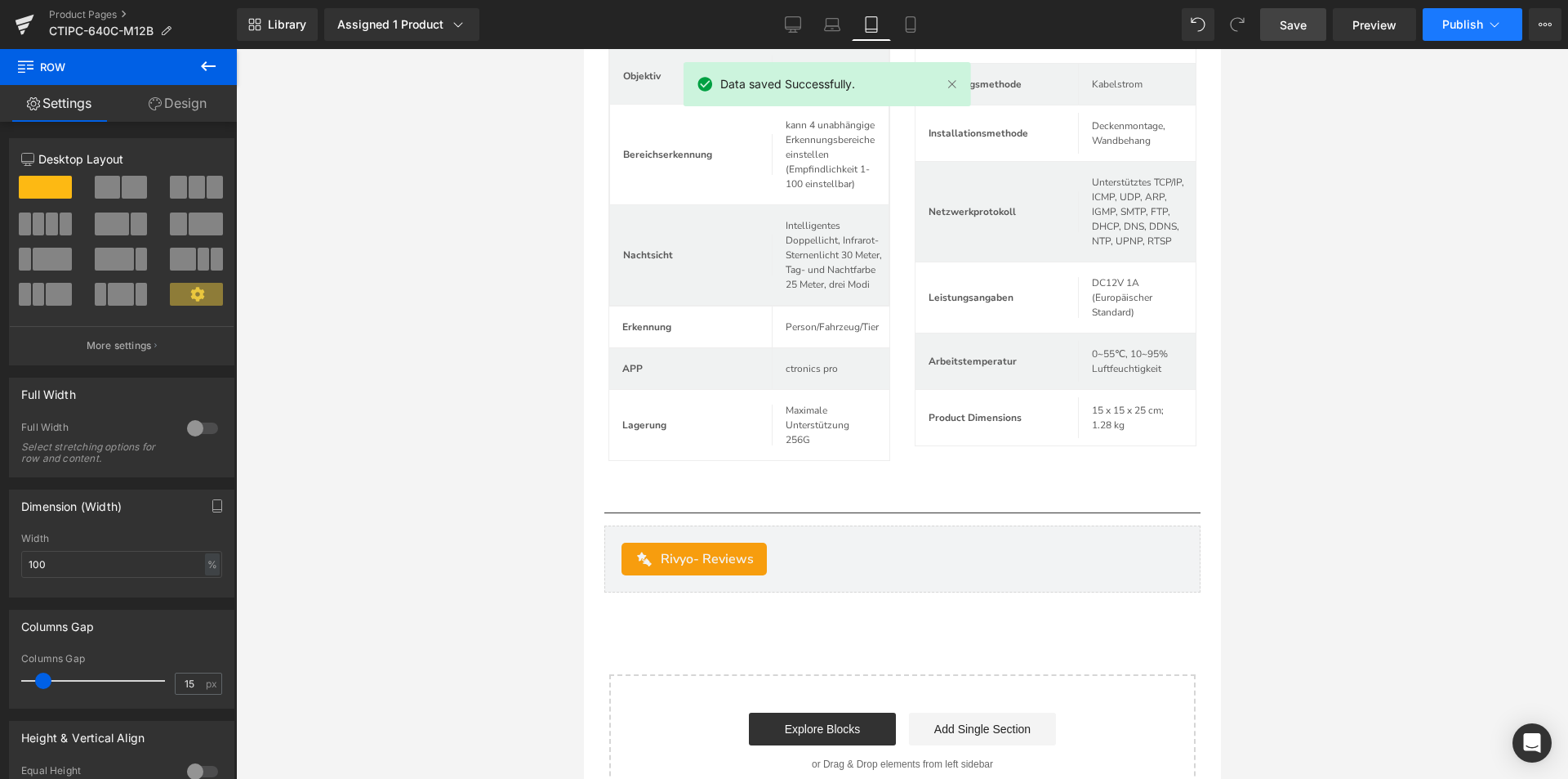
click at [1439, 23] on button "Publish" at bounding box center [1472, 24] width 99 height 32
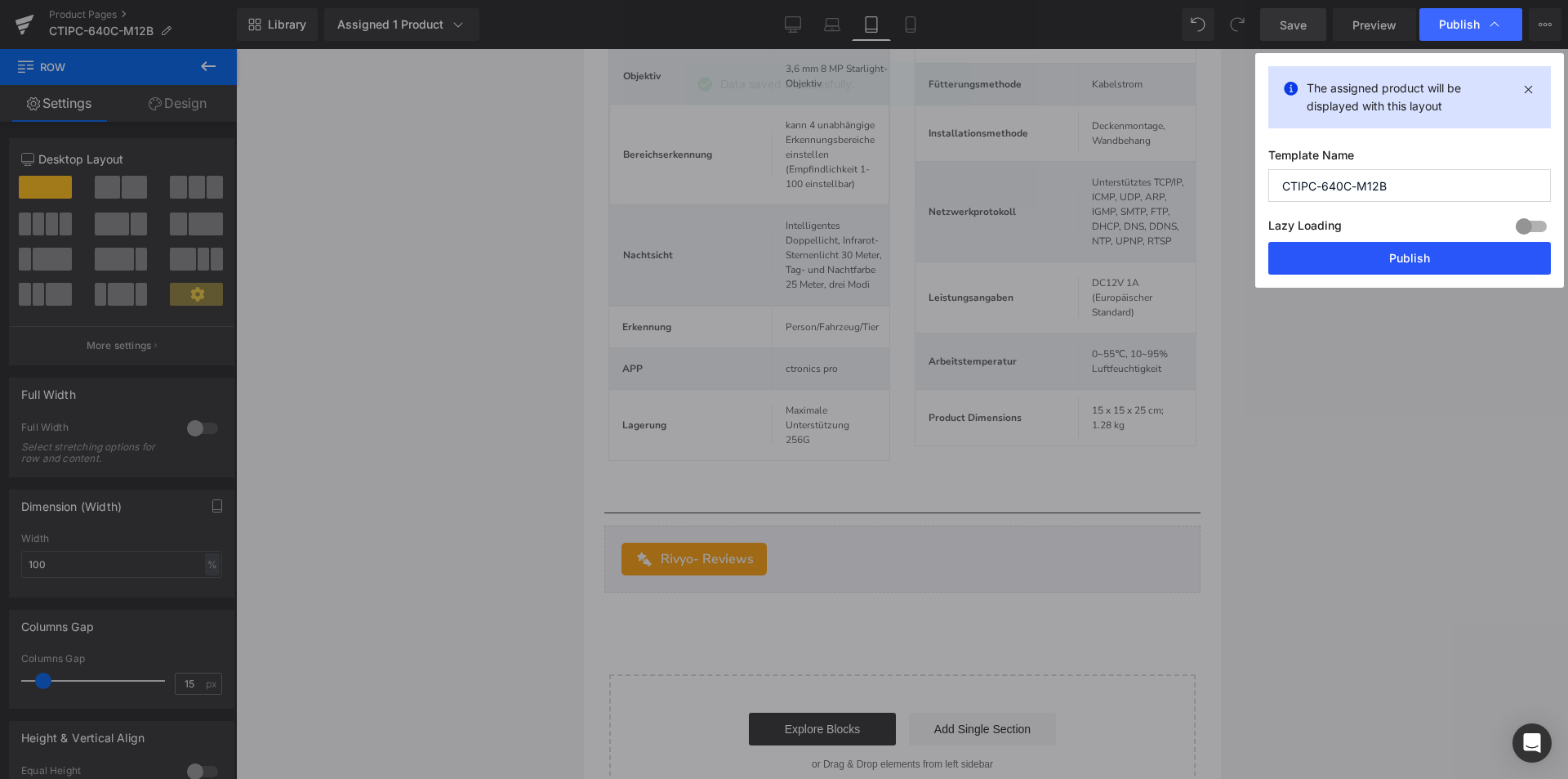
click at [1350, 260] on button "Publish" at bounding box center [1410, 257] width 283 height 32
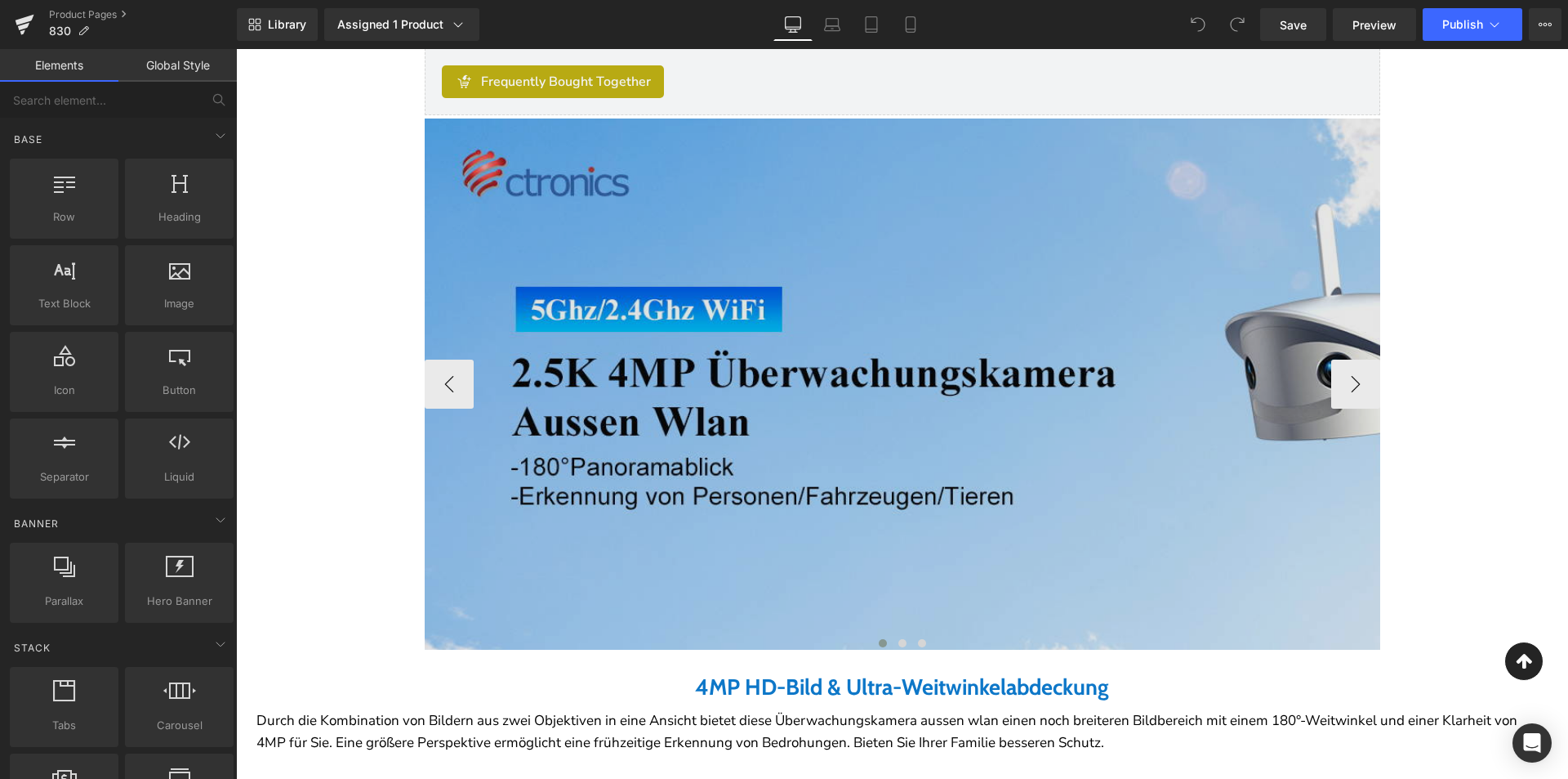
scroll to position [572, 0]
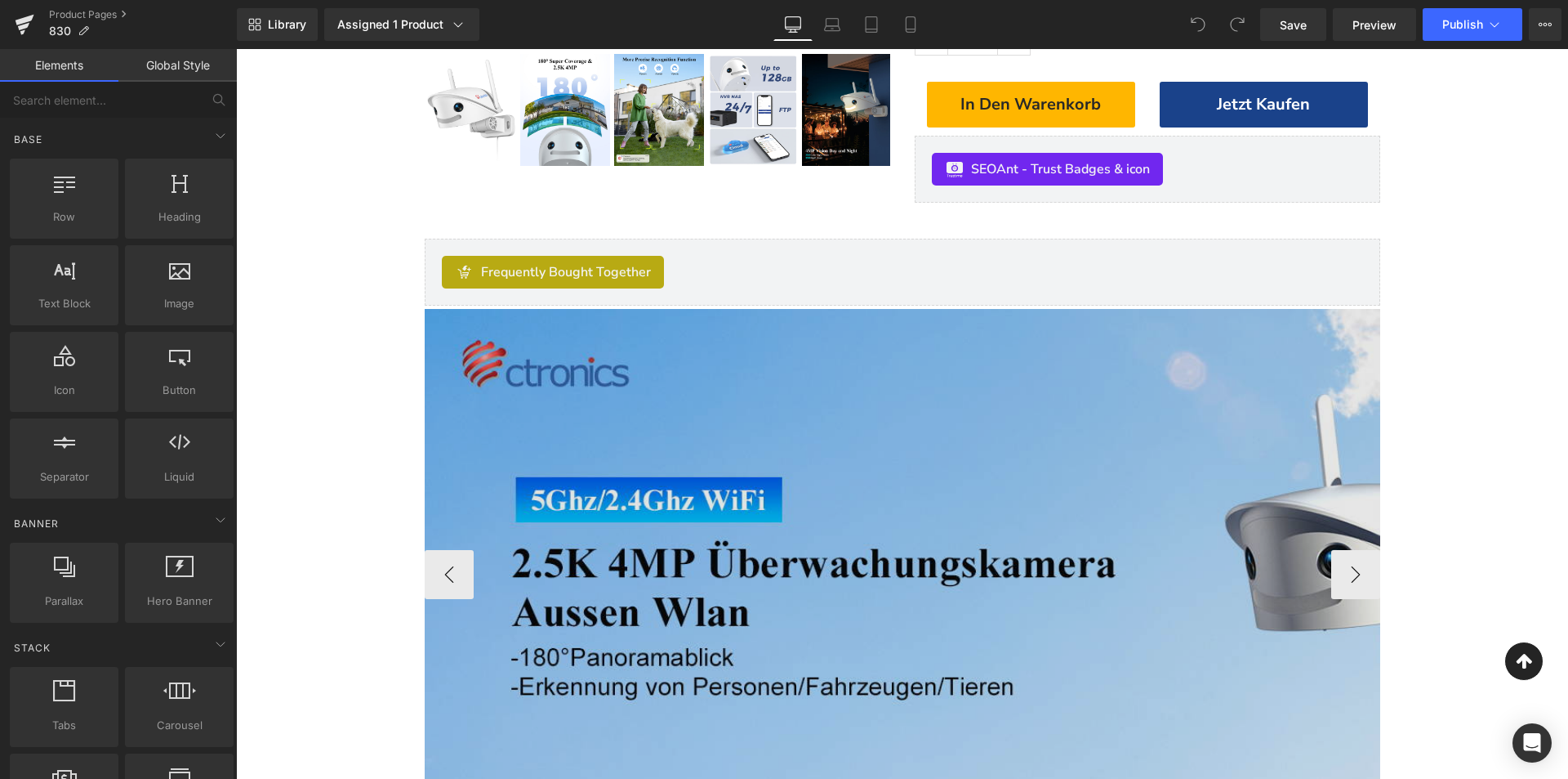
click at [811, 414] on img at bounding box center [1072, 574] width 1295 height 531
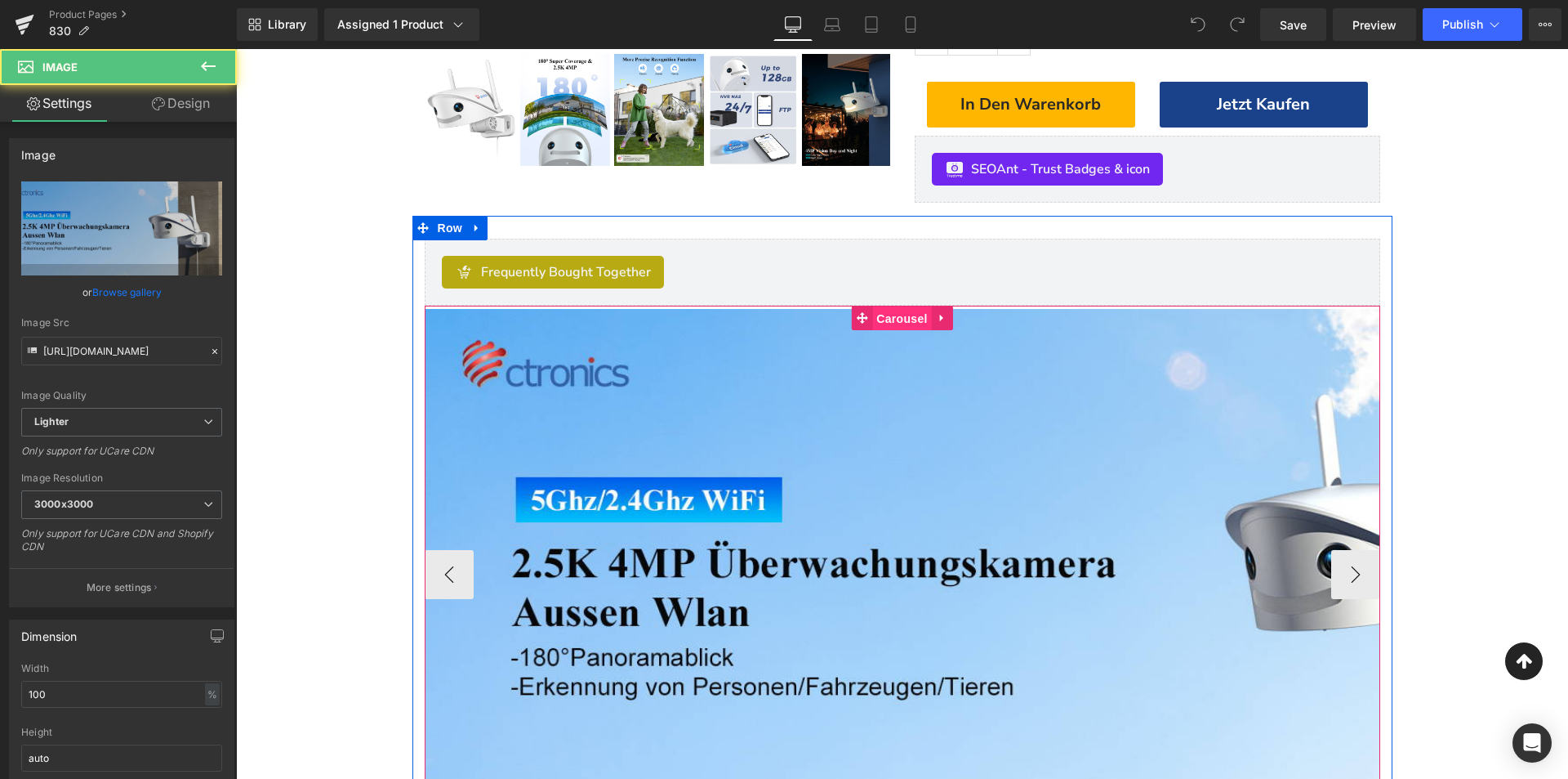
click at [882, 323] on span "Carousel" at bounding box center [901, 318] width 59 height 25
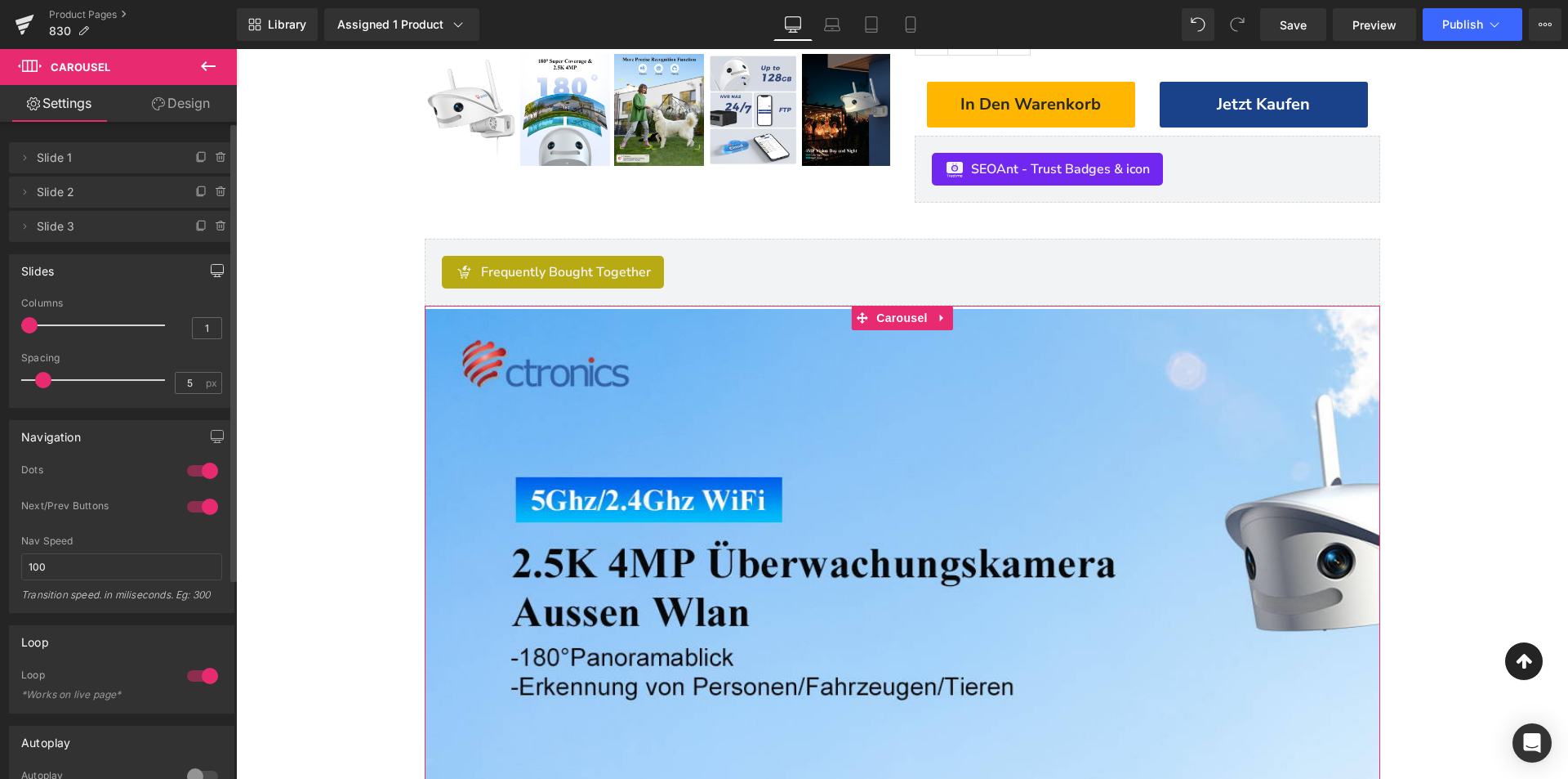
click at [211, 269] on icon "button" at bounding box center [217, 270] width 13 height 13
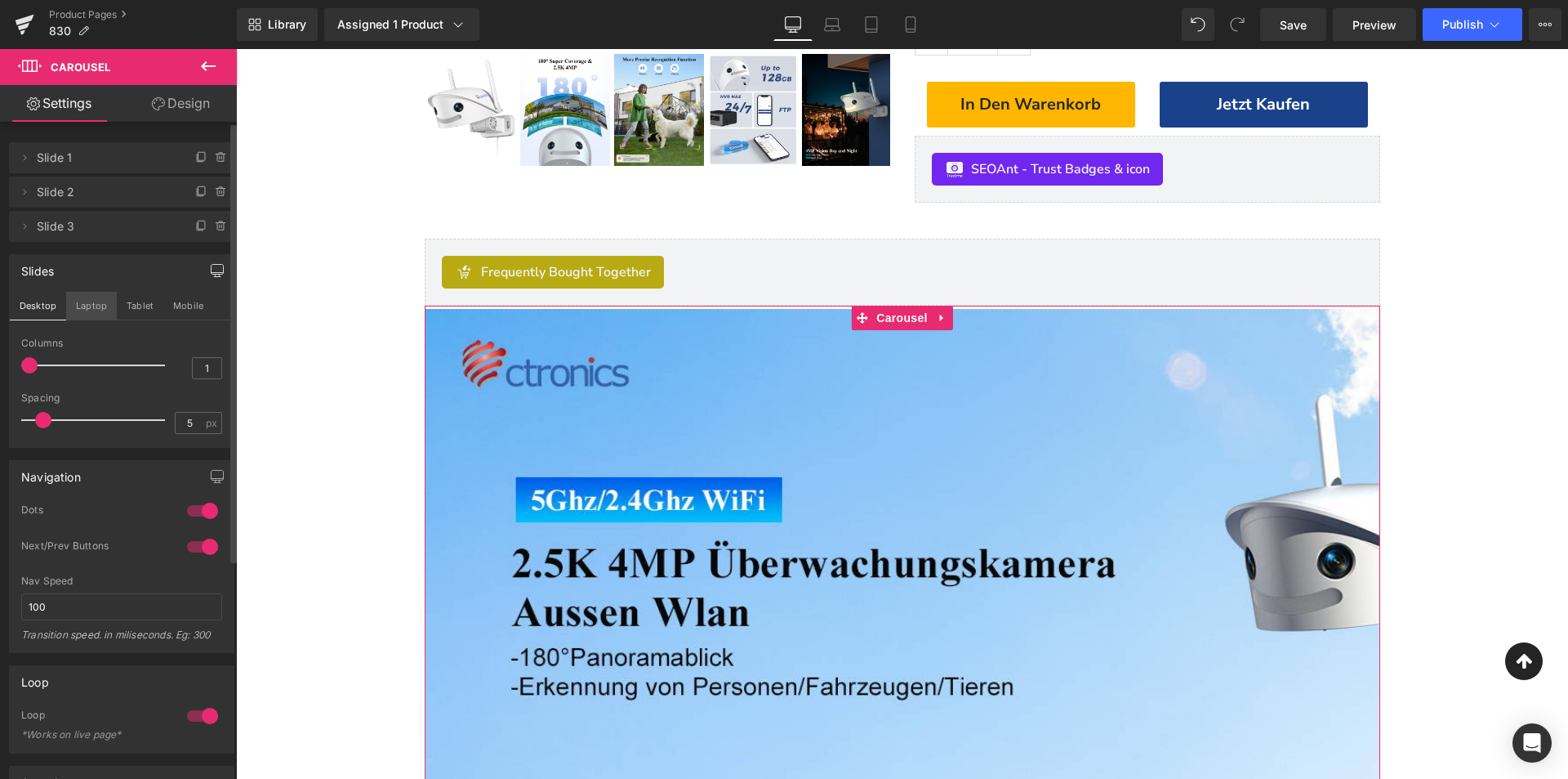
click at [83, 313] on button "Laptop" at bounding box center [91, 306] width 51 height 28
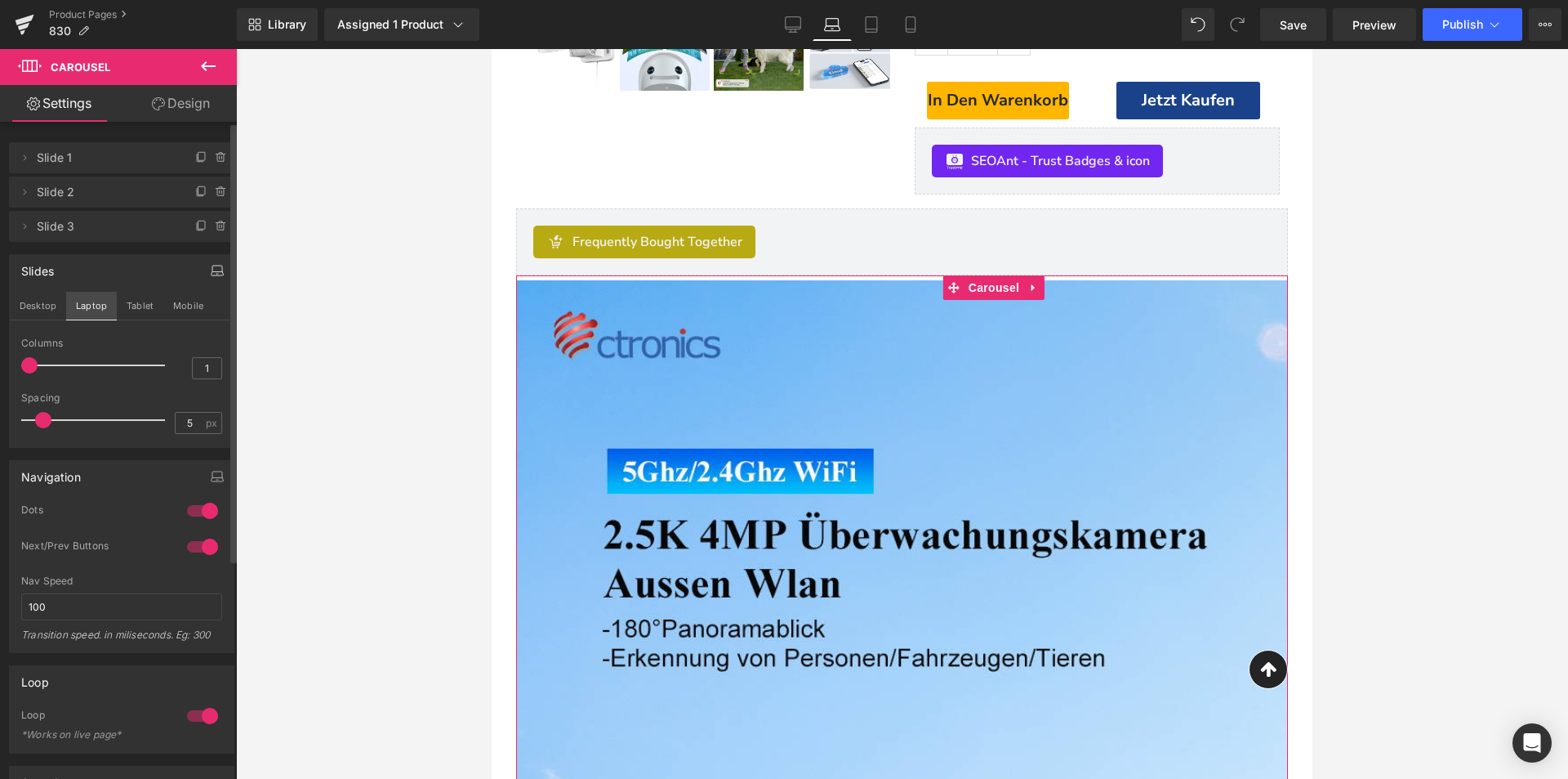
scroll to position [552, 0]
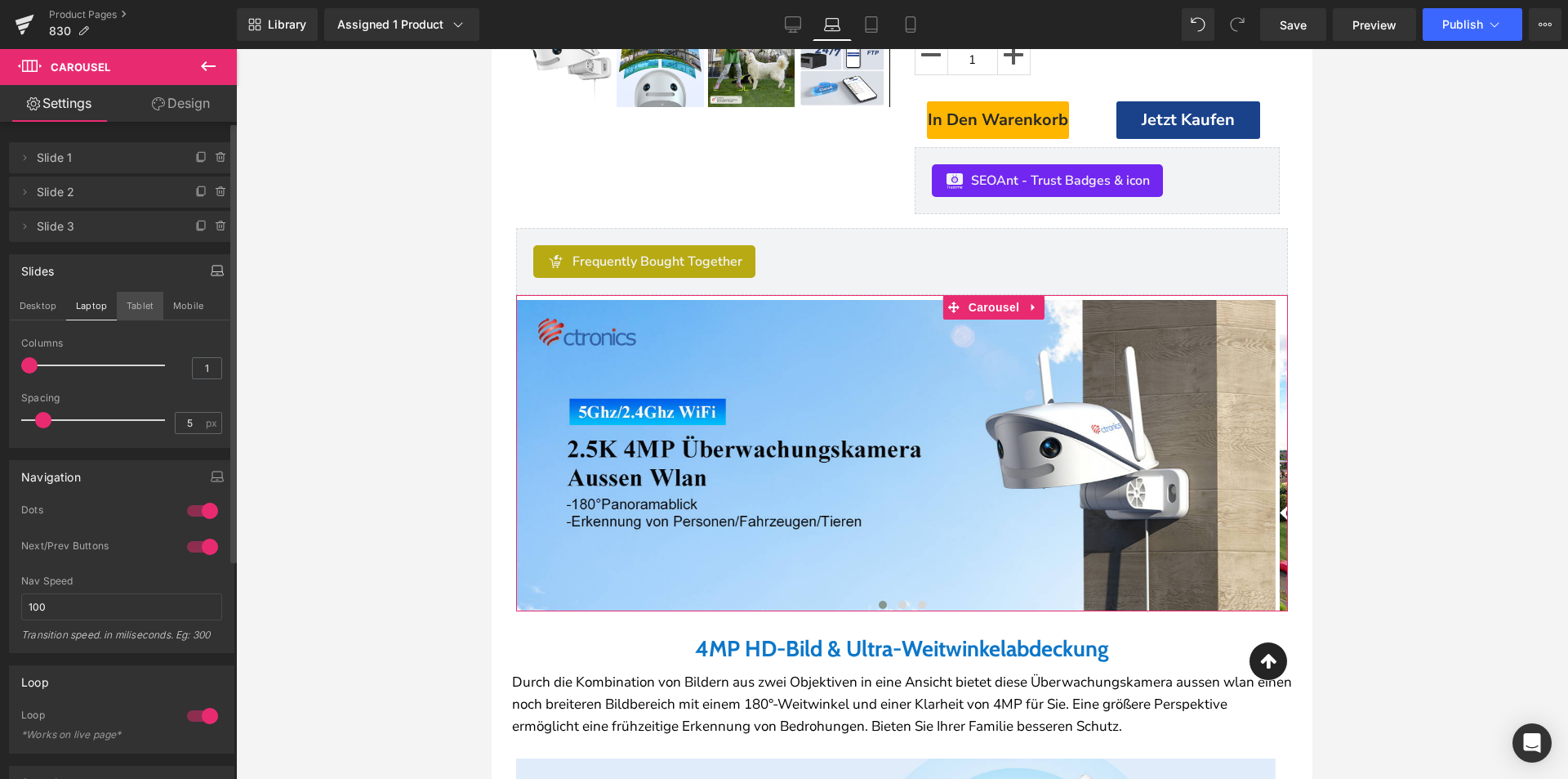
click at [141, 313] on button "Tablet" at bounding box center [139, 306] width 46 height 28
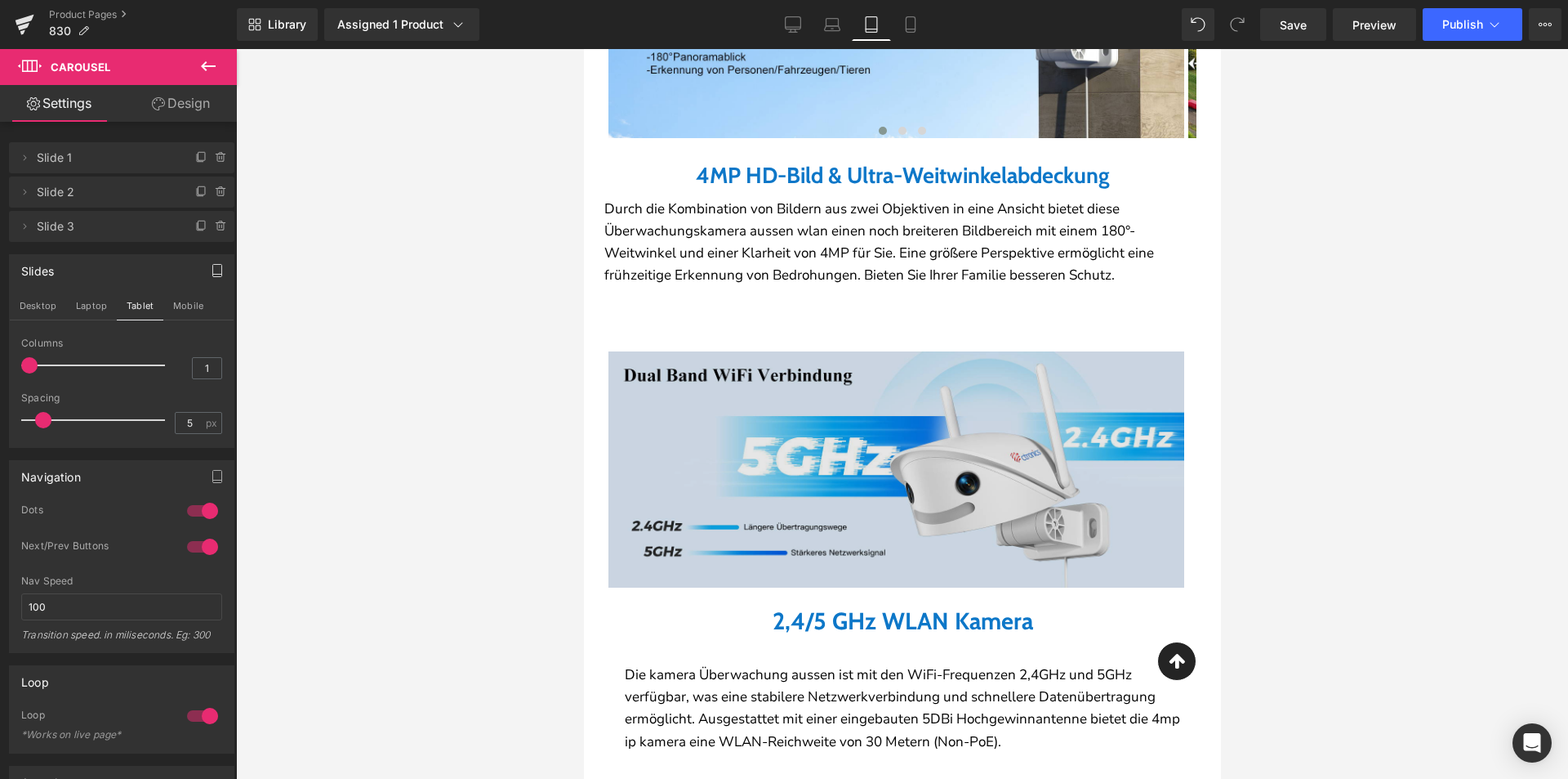
scroll to position [1091, 0]
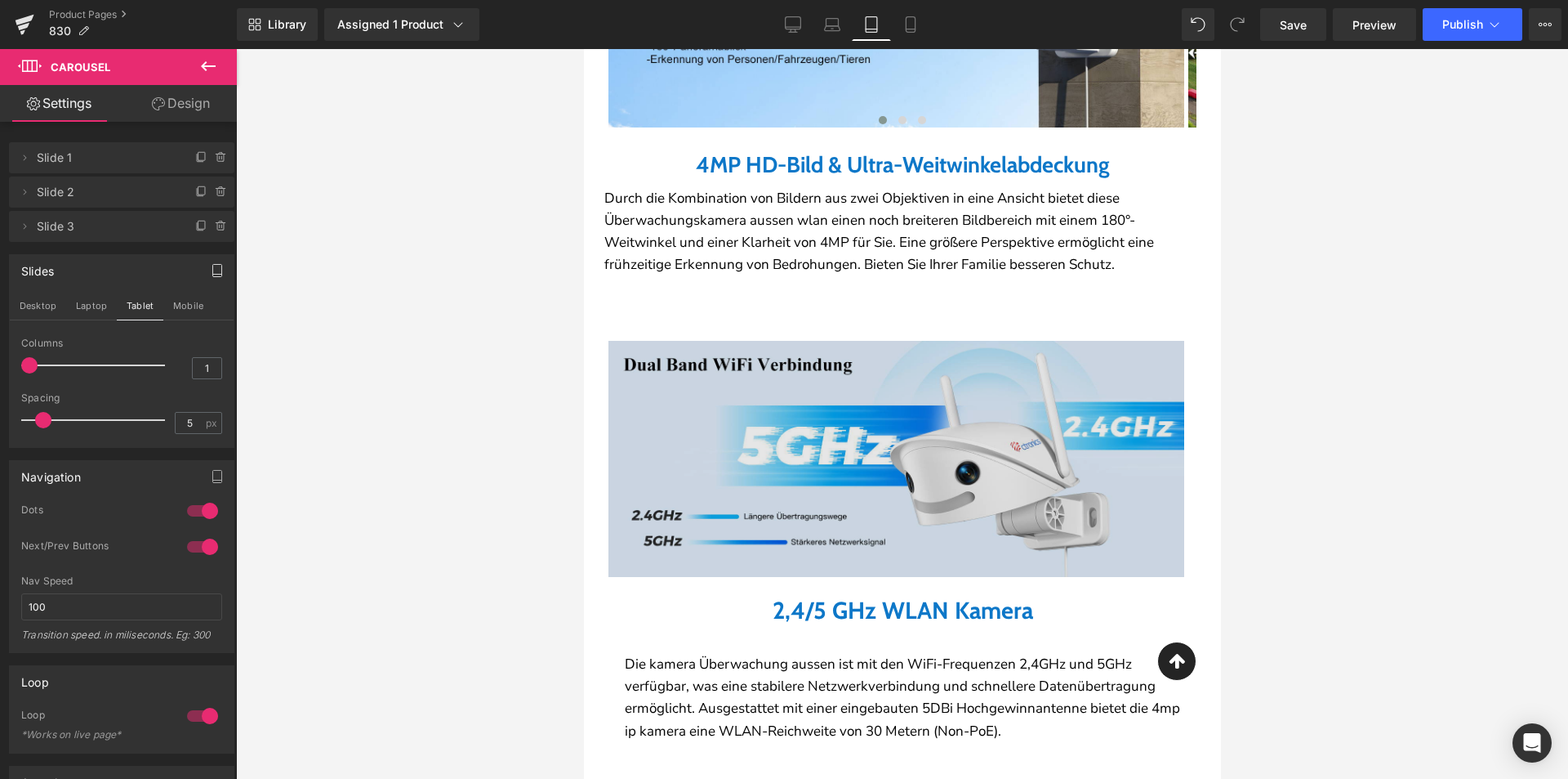
click at [818, 490] on img at bounding box center [895, 459] width 575 height 236
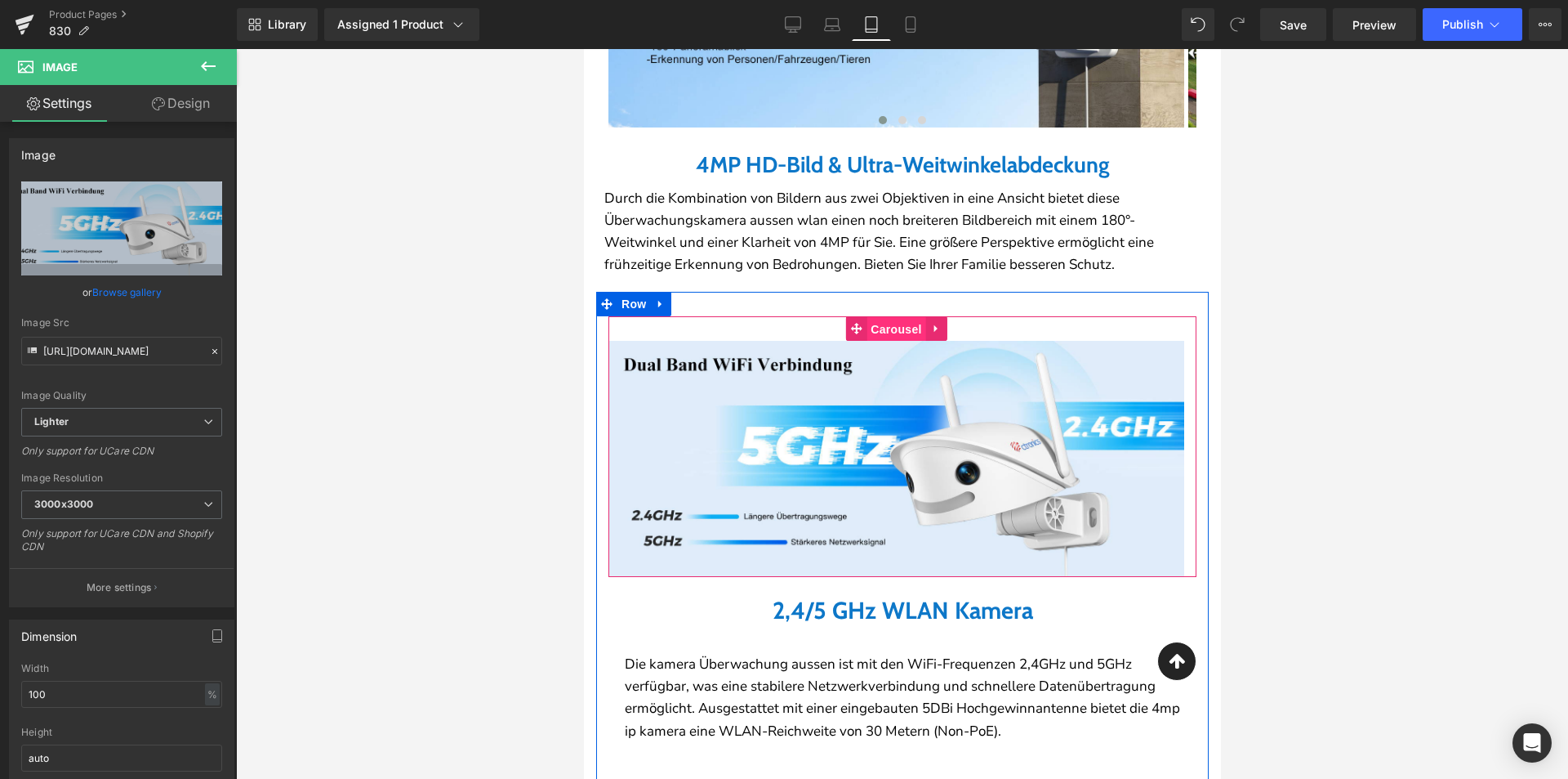
drag, startPoint x: 883, startPoint y: 332, endPoint x: 918, endPoint y: 440, distance: 113.5
click at [883, 332] on span "Carousel" at bounding box center [895, 329] width 59 height 25
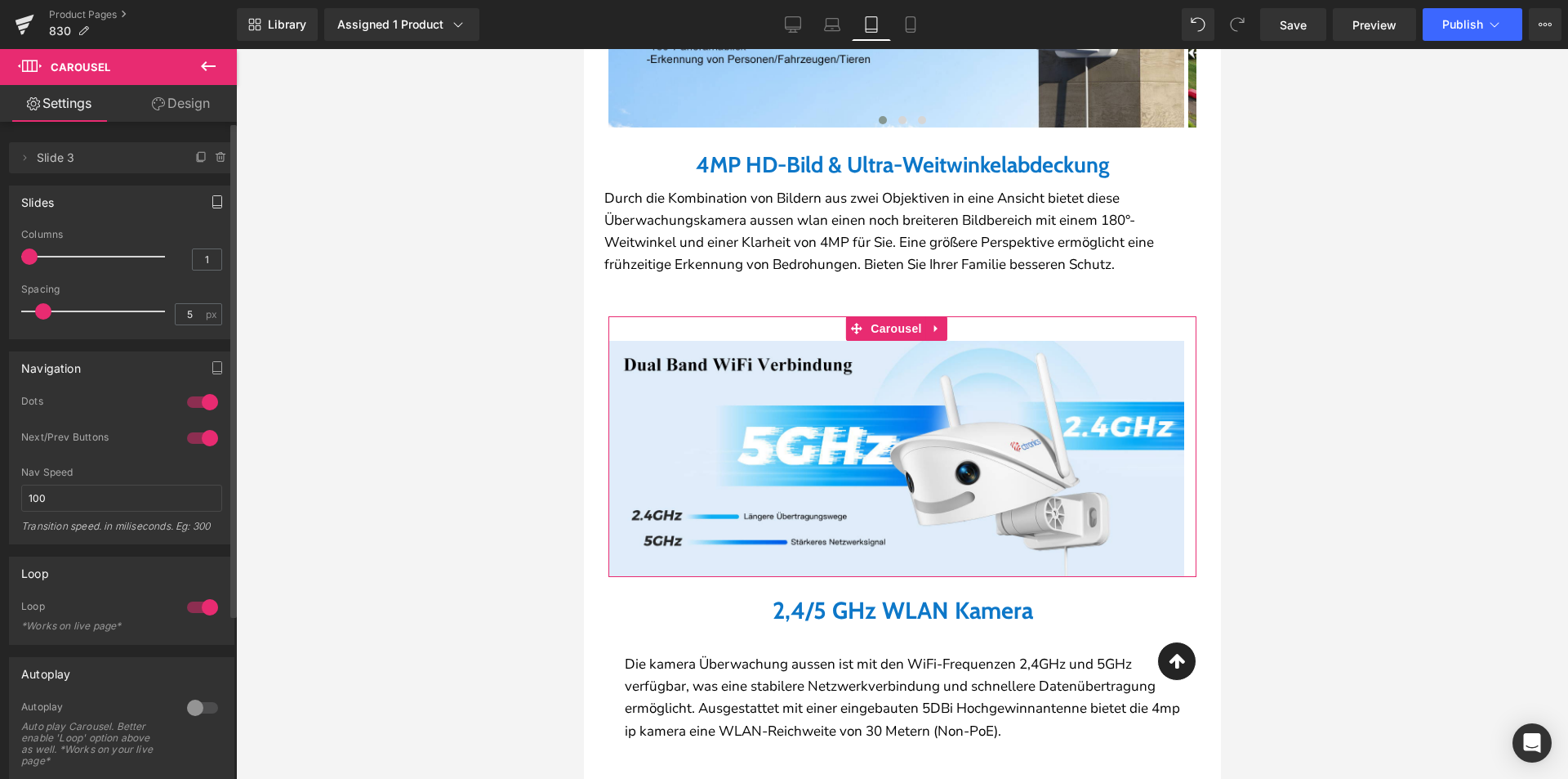
click at [204, 210] on button "button" at bounding box center [217, 202] width 27 height 31
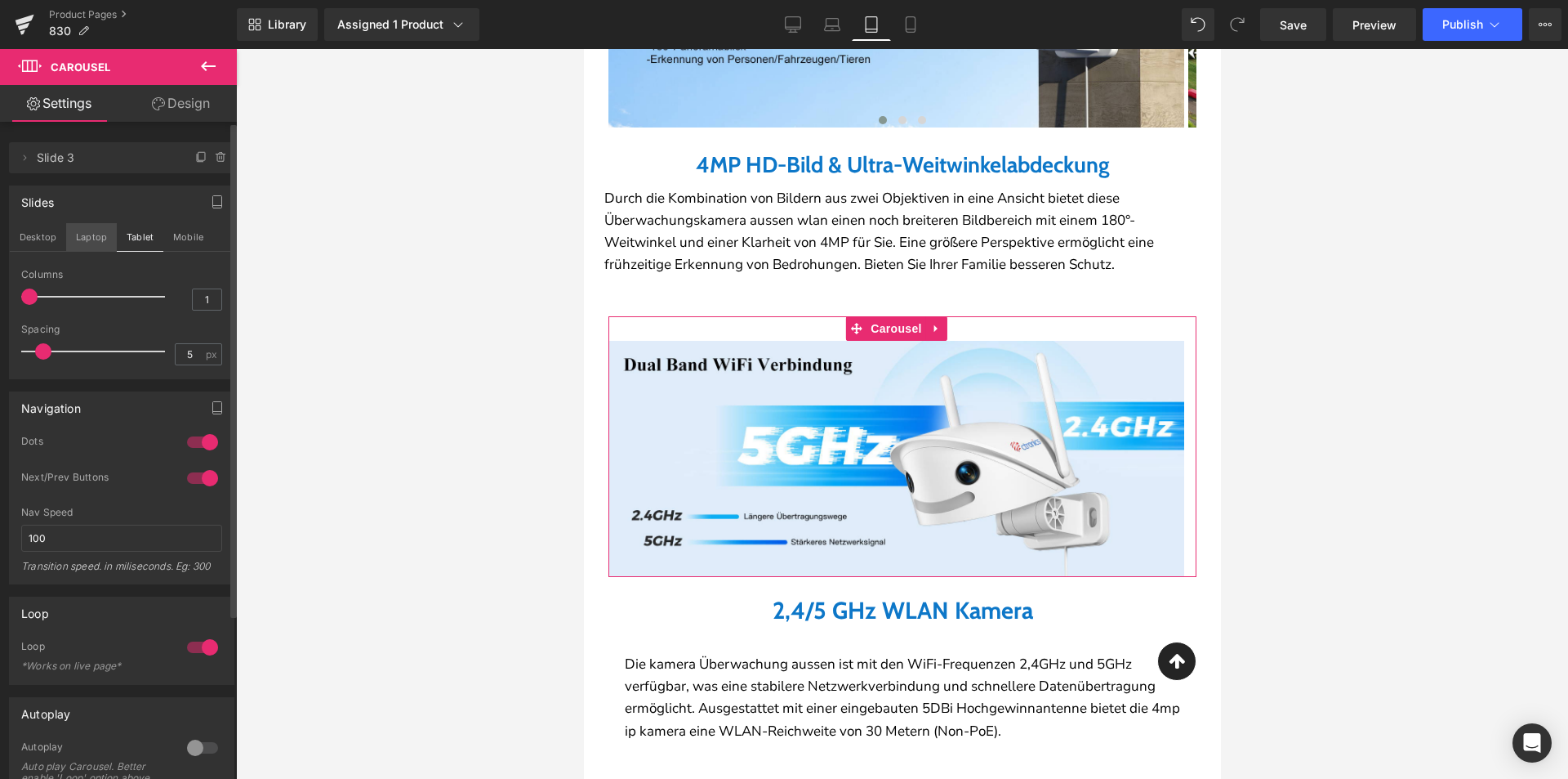
click at [89, 244] on button "Laptop" at bounding box center [91, 237] width 51 height 28
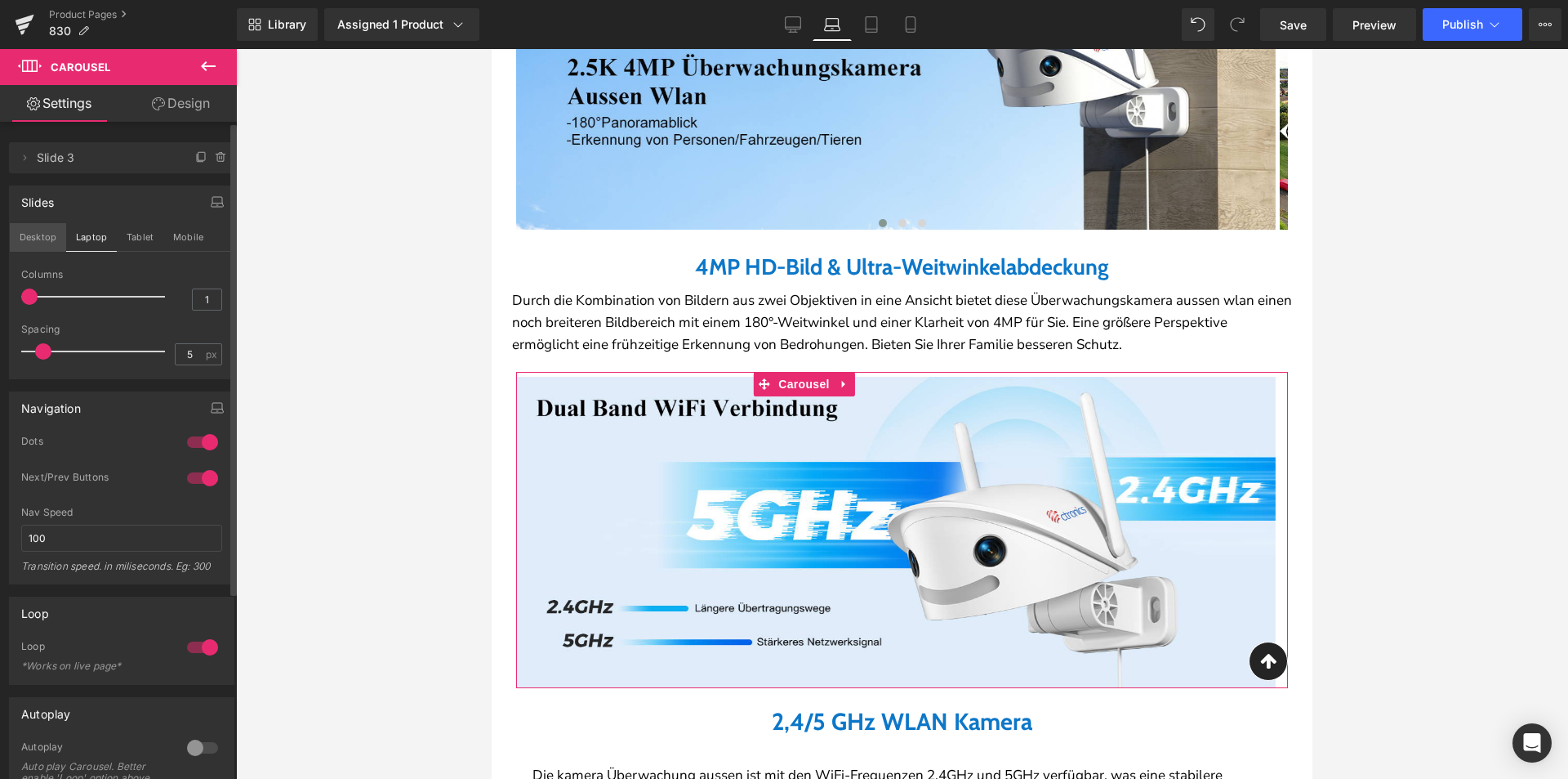
click at [43, 238] on button "Desktop" at bounding box center [37, 237] width 56 height 28
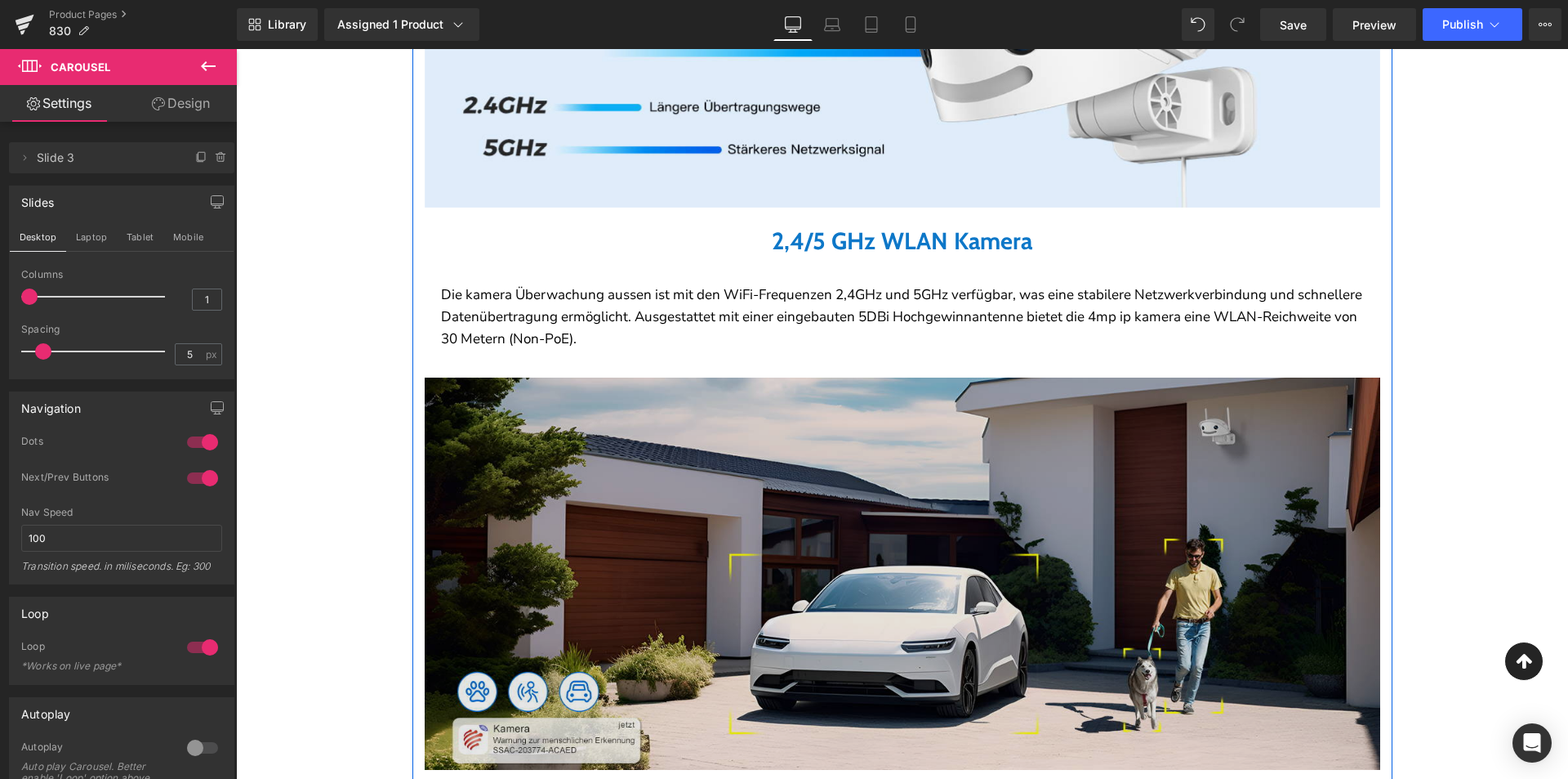
scroll to position [1602, 0]
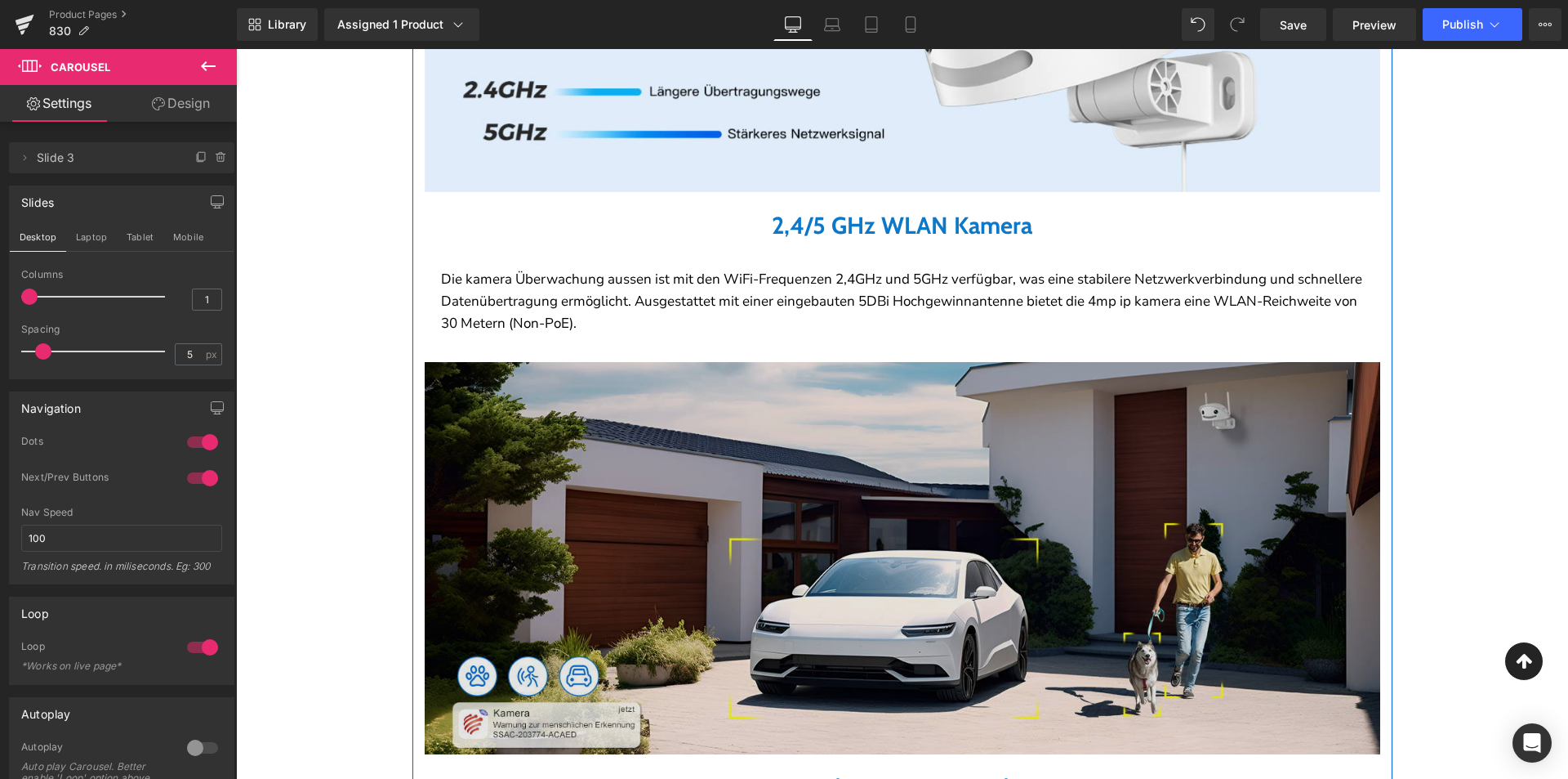
click at [846, 528] on img at bounding box center [902, 557] width 955 height 392
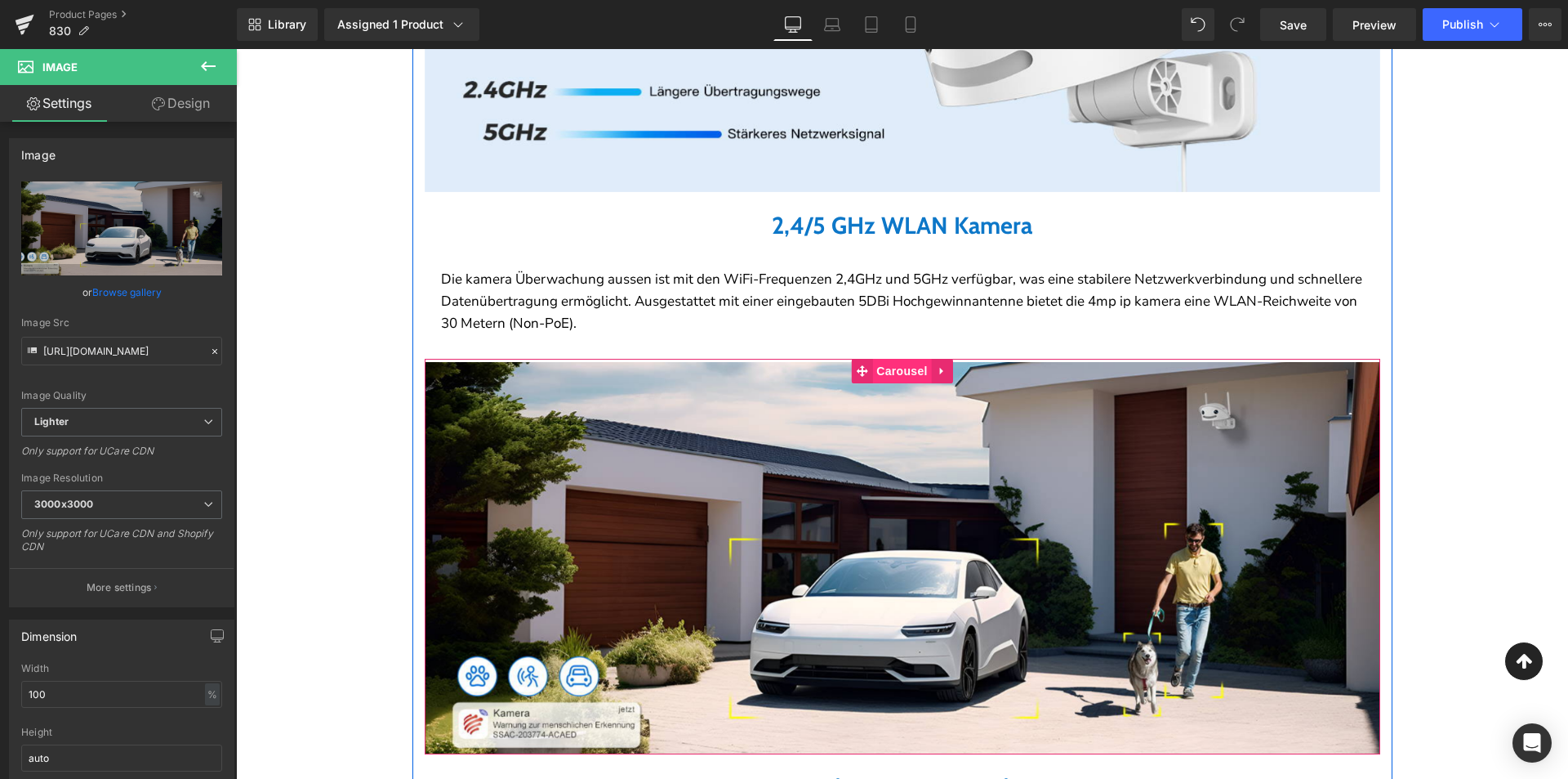
click at [900, 368] on span "Carousel" at bounding box center [901, 370] width 59 height 25
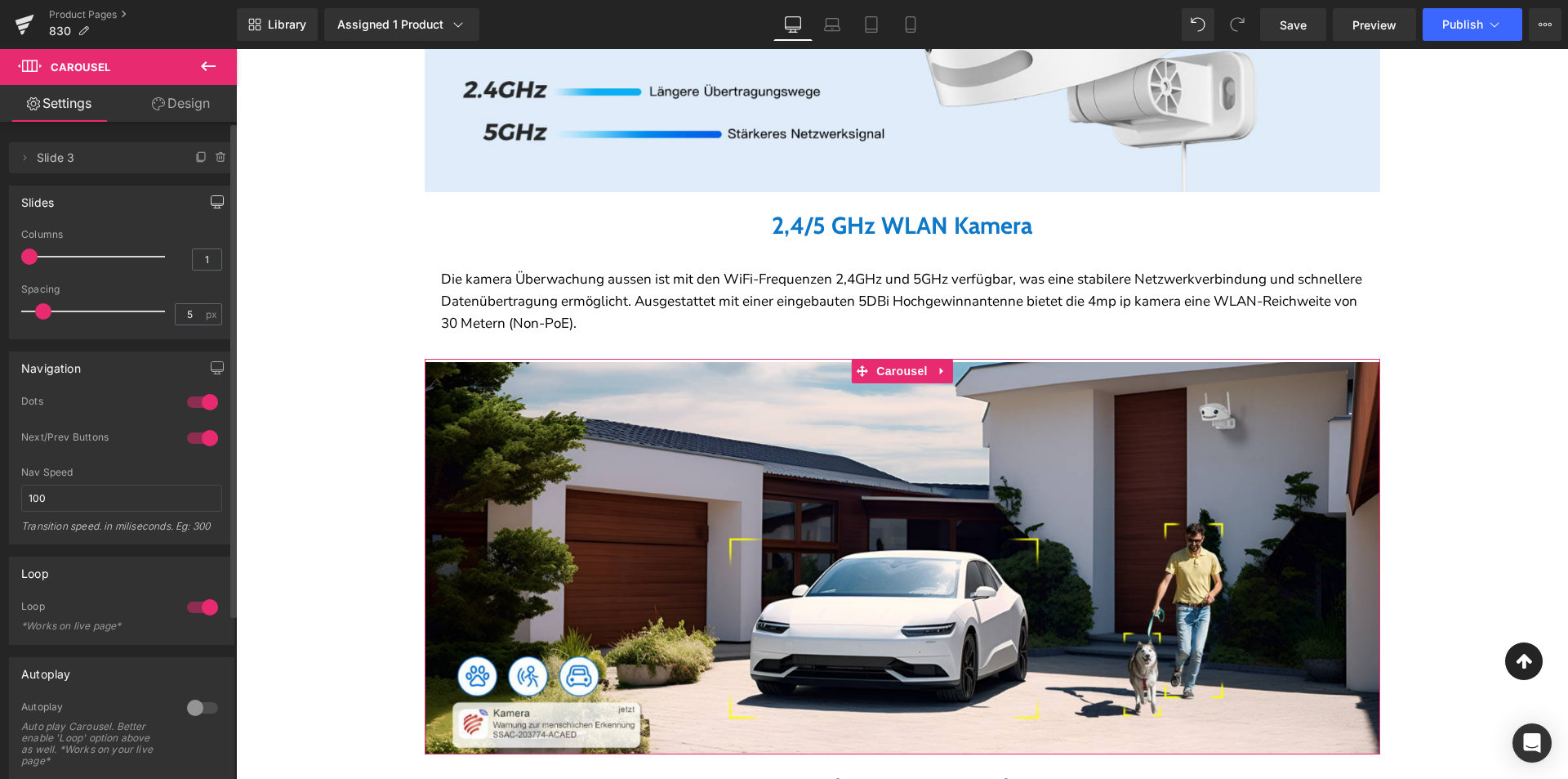
click at [204, 201] on button "button" at bounding box center [217, 202] width 27 height 31
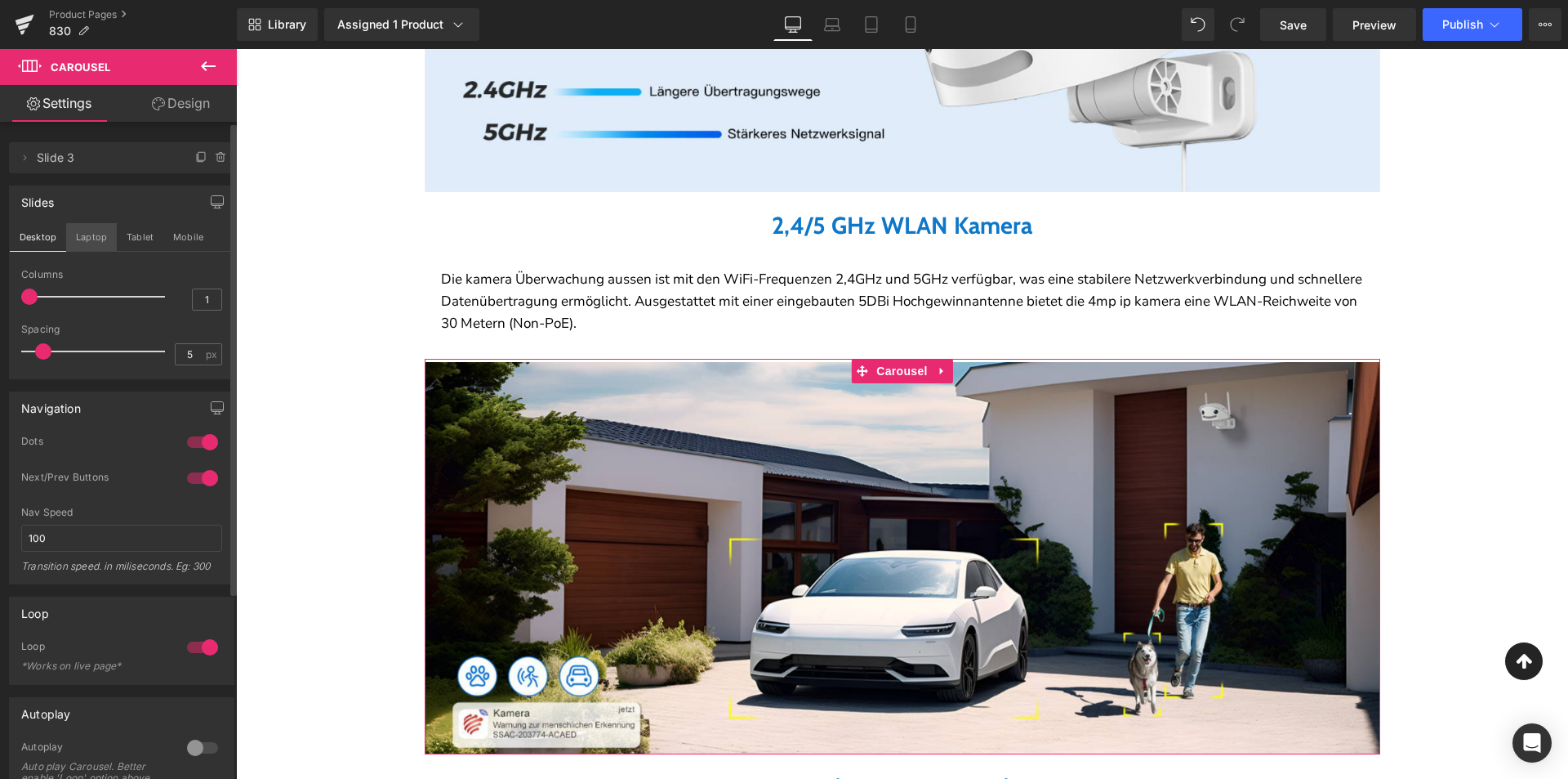
click at [82, 241] on button "Laptop" at bounding box center [91, 237] width 51 height 28
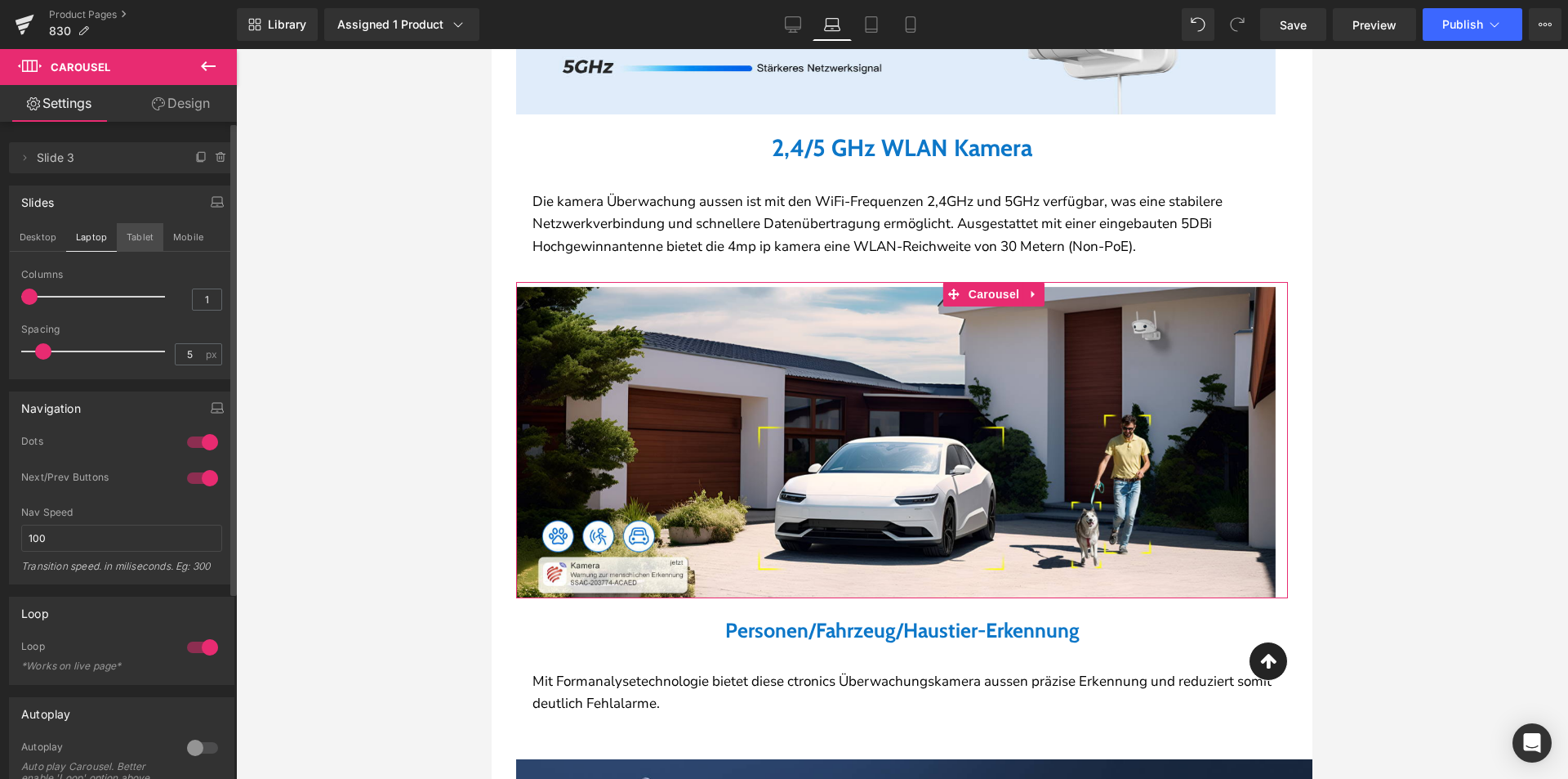
click at [127, 240] on button "Tablet" at bounding box center [139, 237] width 46 height 28
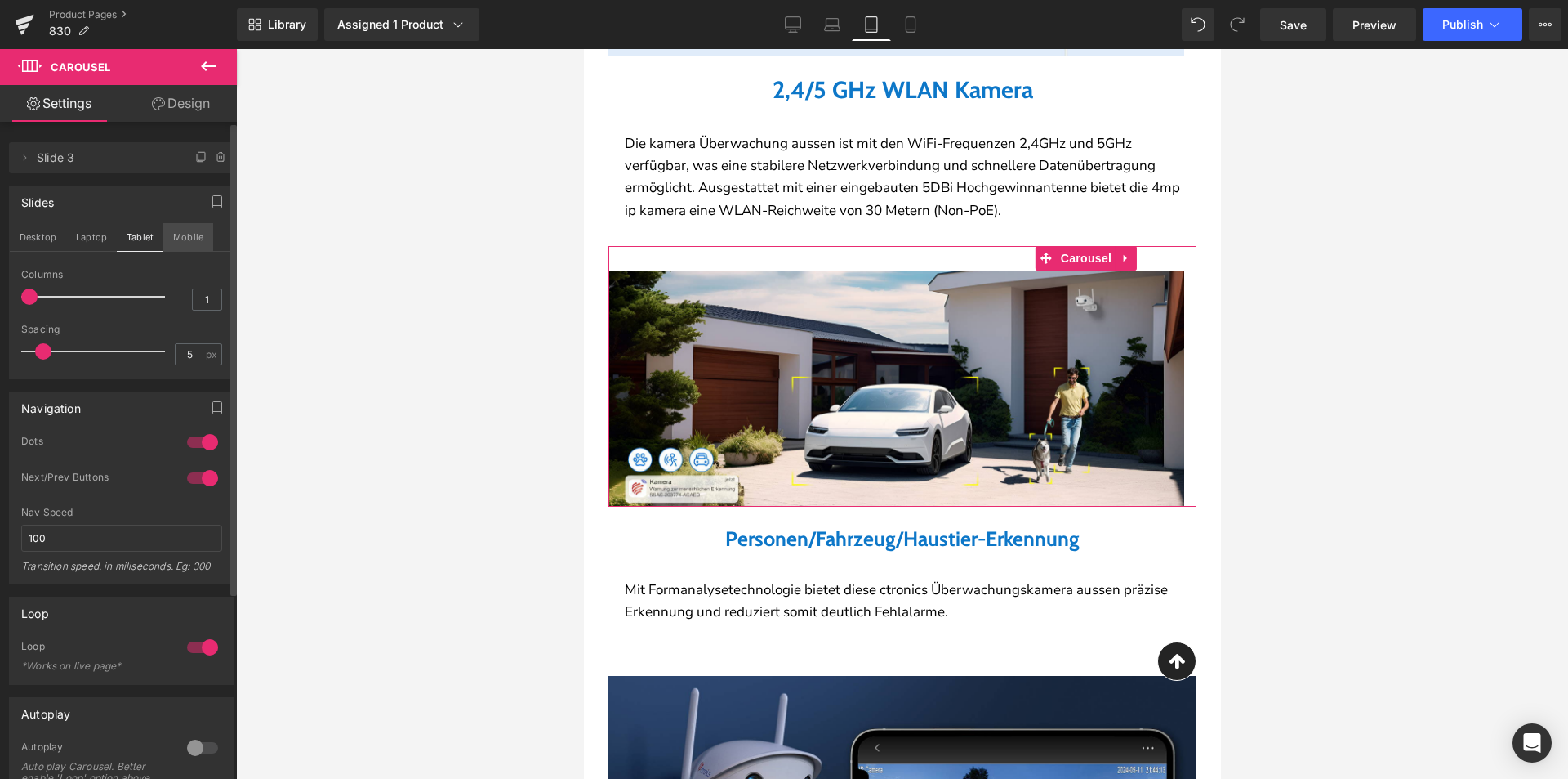
click at [171, 239] on button "Mobile" at bounding box center [188, 237] width 50 height 28
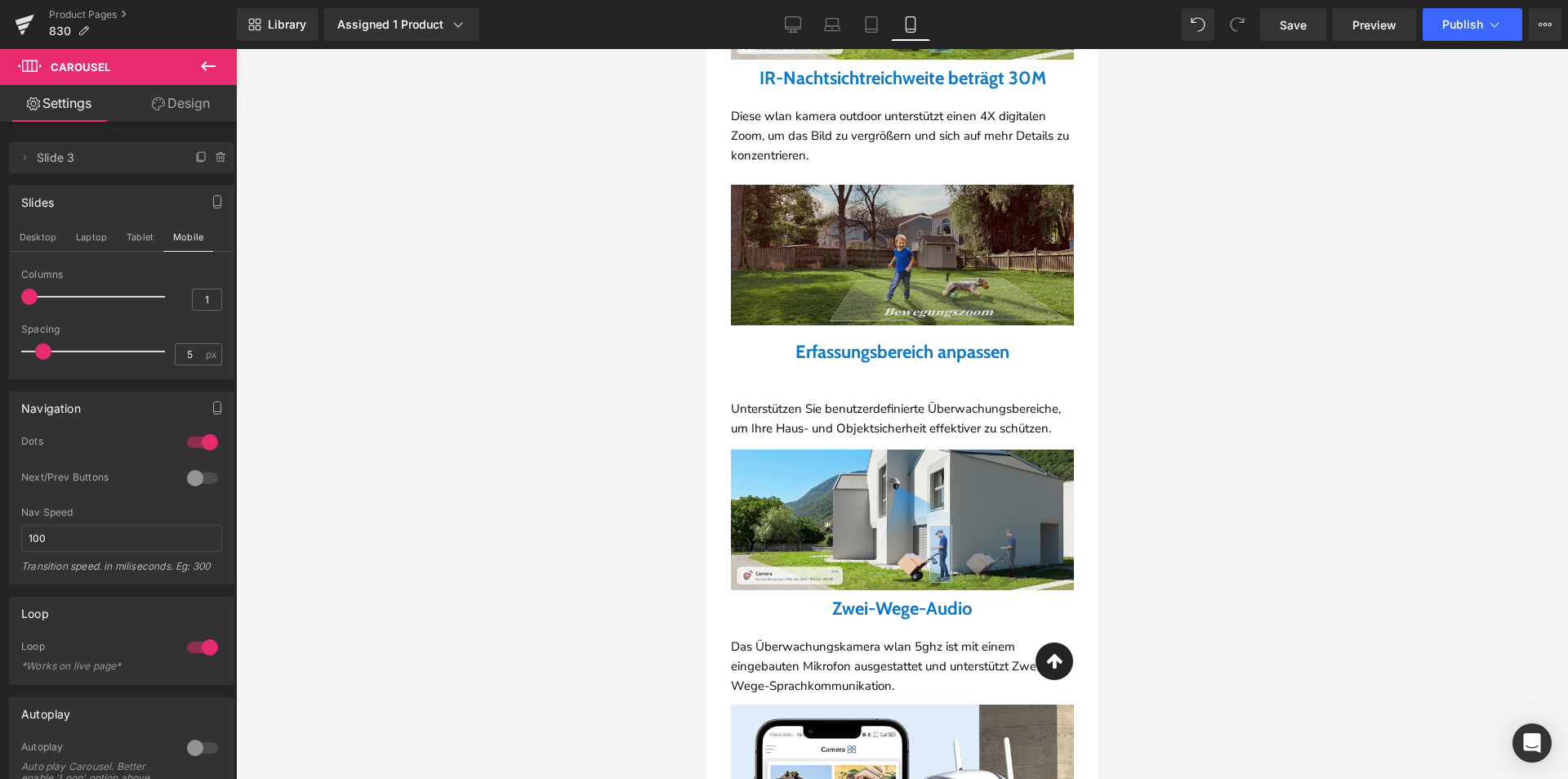
scroll to position [2729, 0]
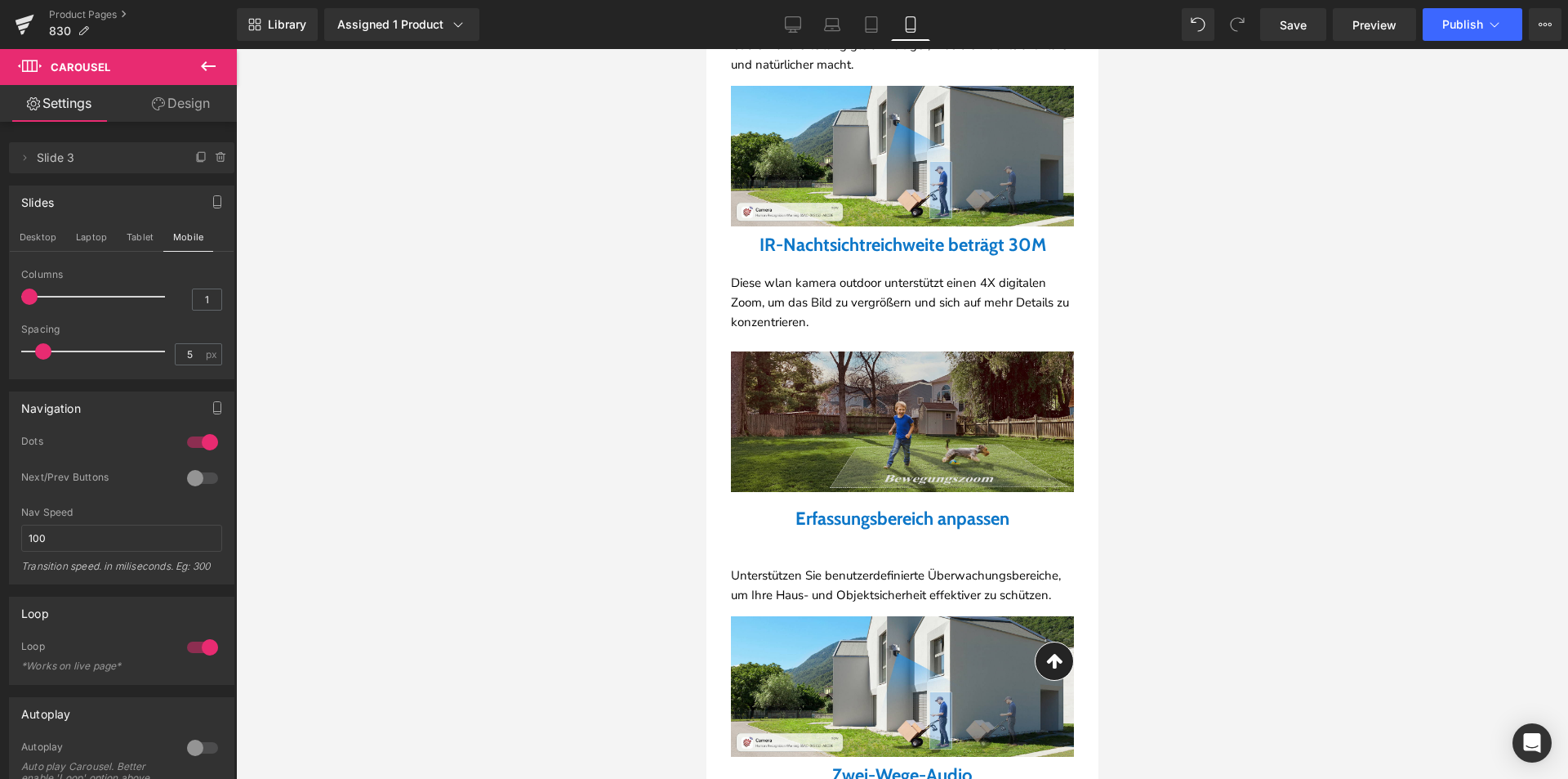
click at [830, 410] on img at bounding box center [901, 421] width 343 height 140
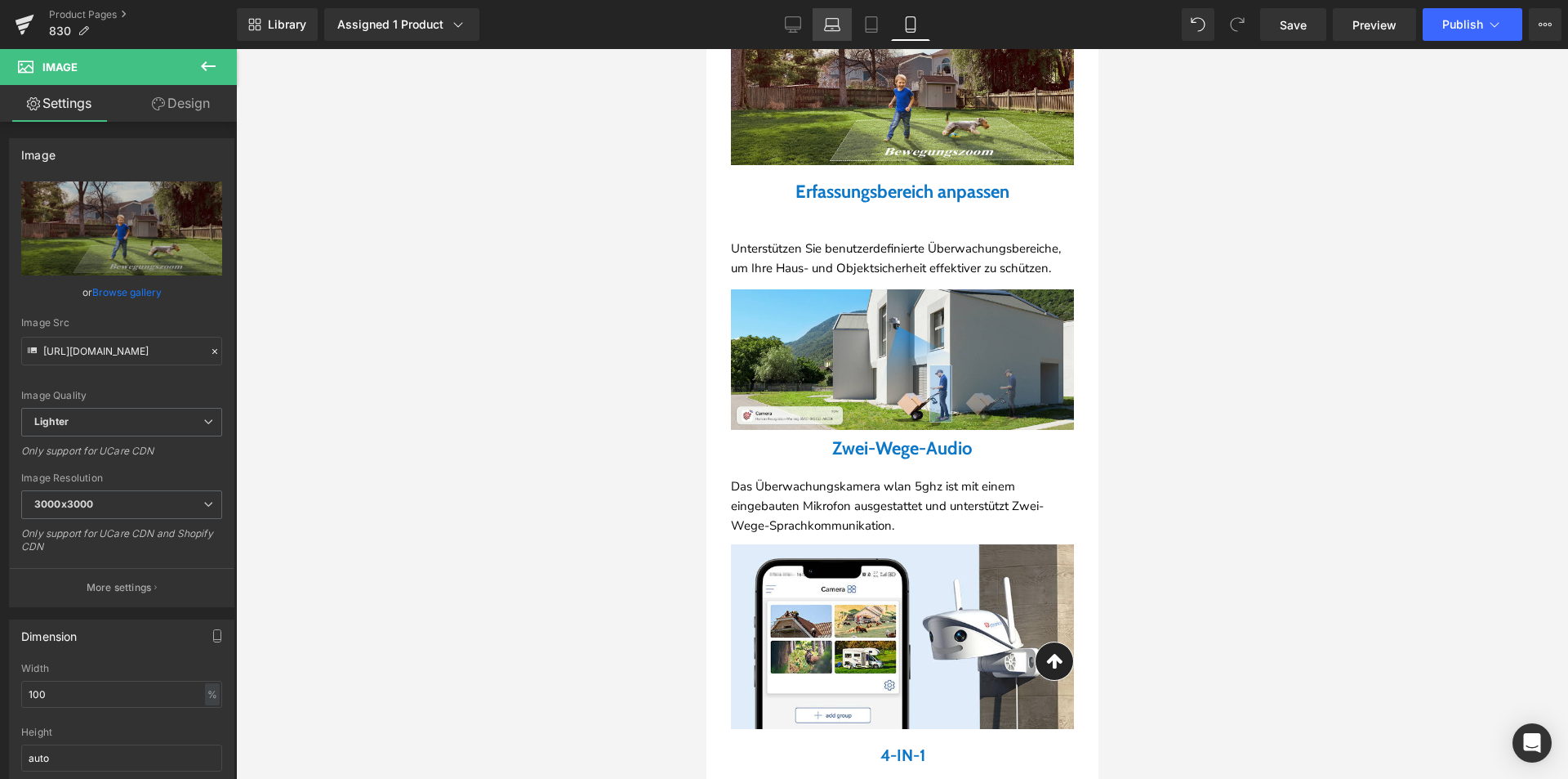
click at [836, 14] on link "Laptop" at bounding box center [833, 24] width 39 height 32
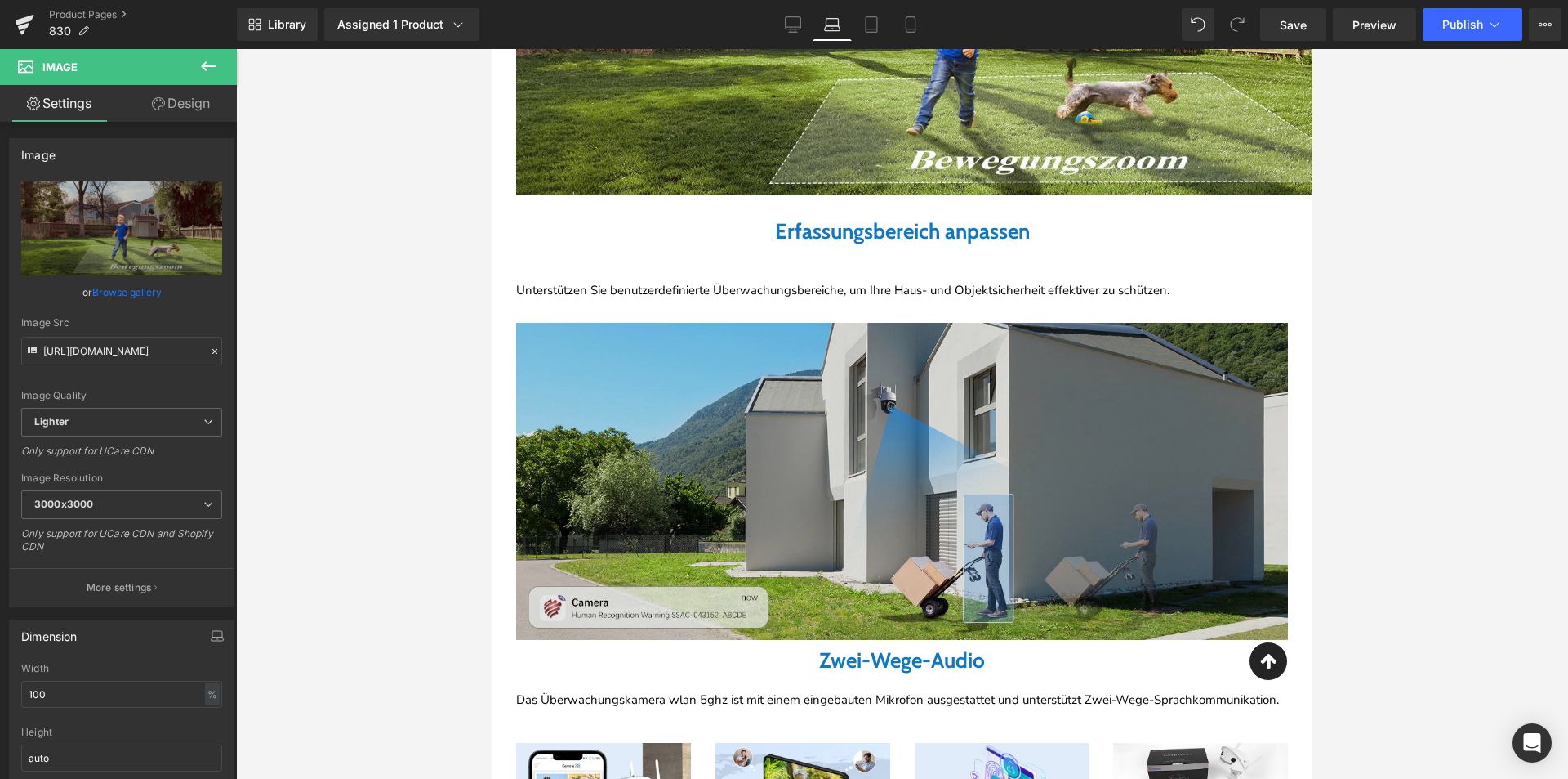
click at [815, 451] on img at bounding box center [902, 473] width 772 height 329
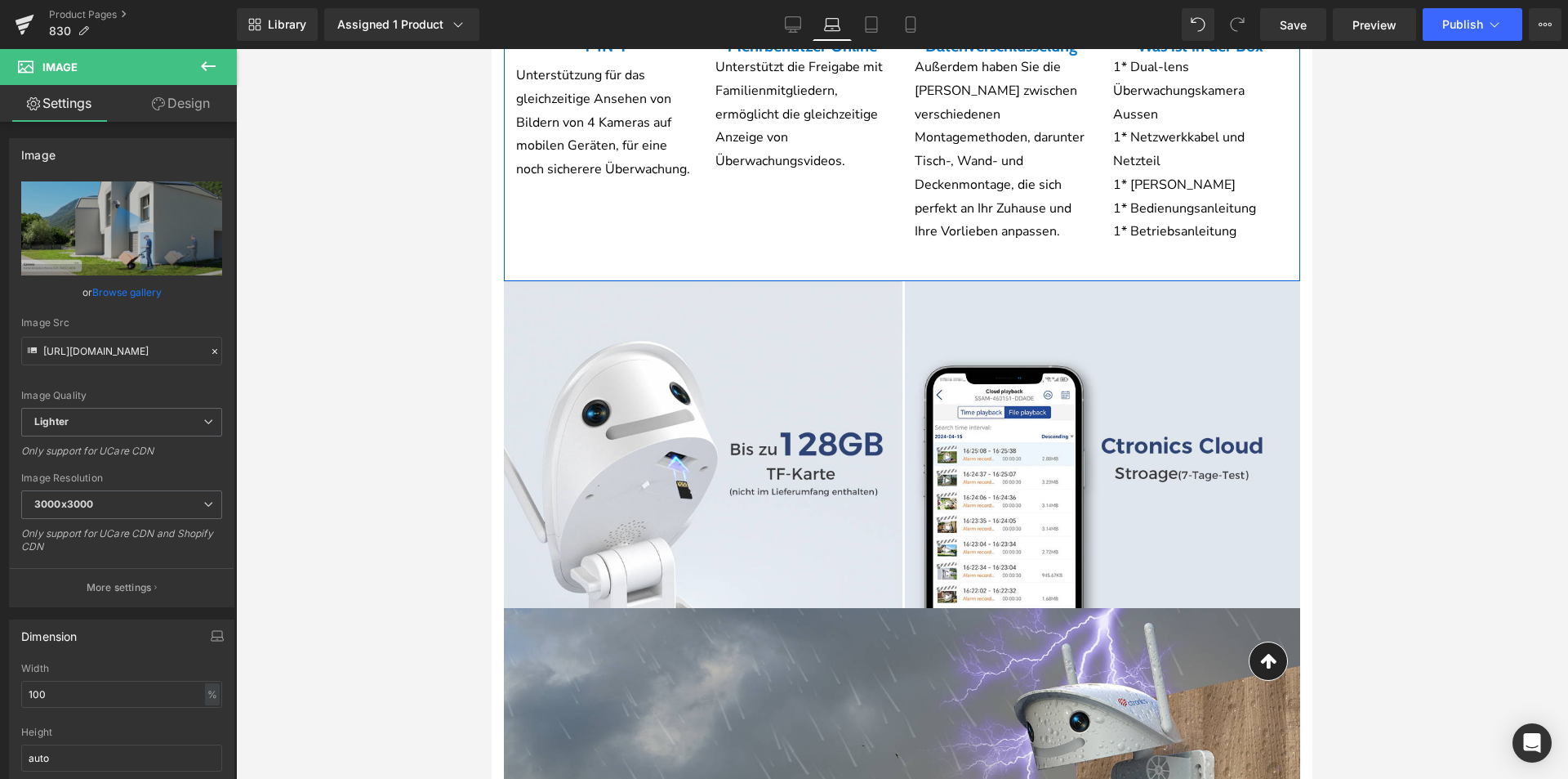
click at [803, 493] on img at bounding box center [901, 444] width 796 height 327
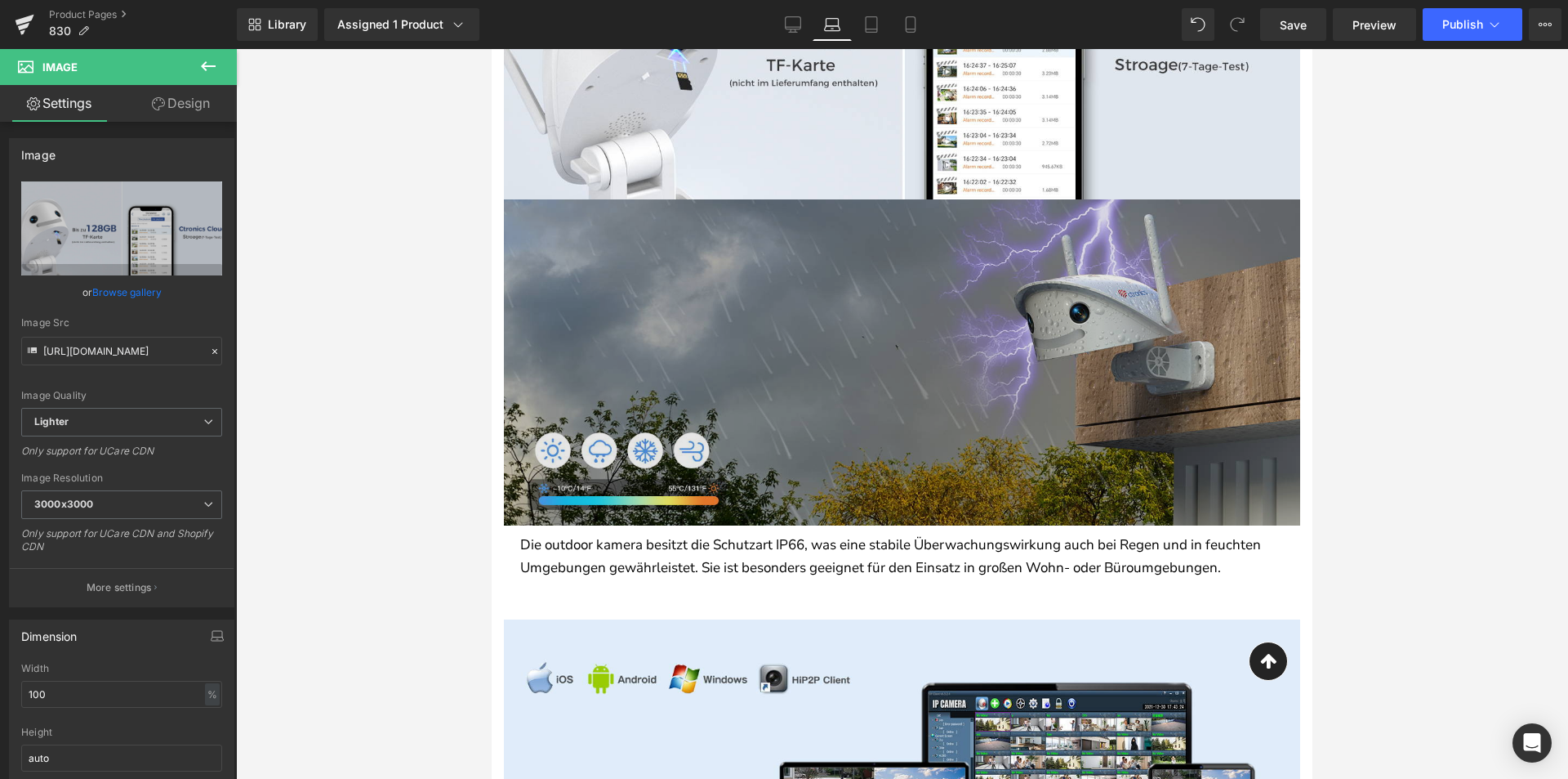
click at [804, 444] on img at bounding box center [901, 362] width 796 height 327
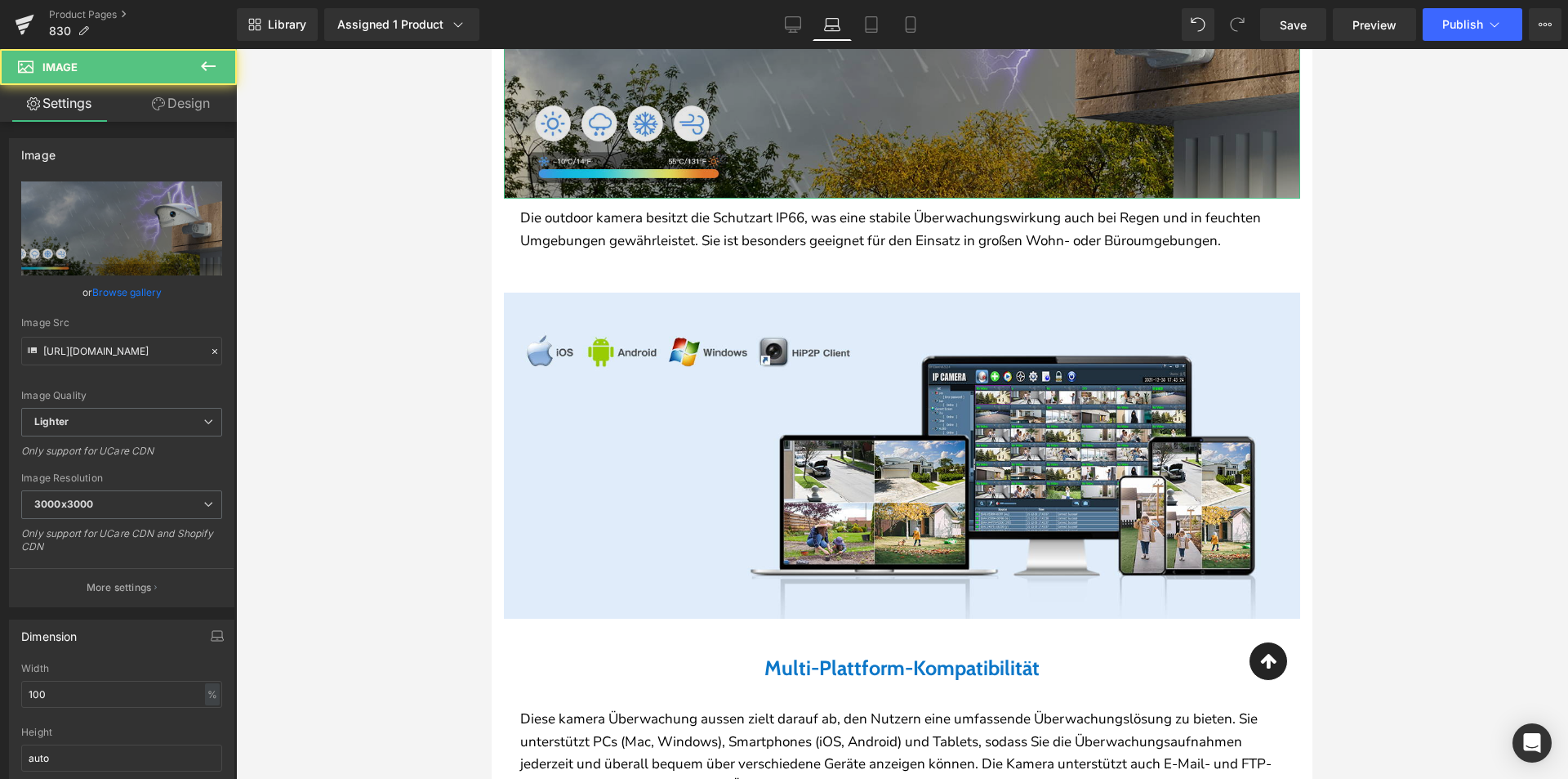
click at [804, 444] on img at bounding box center [901, 452] width 796 height 368
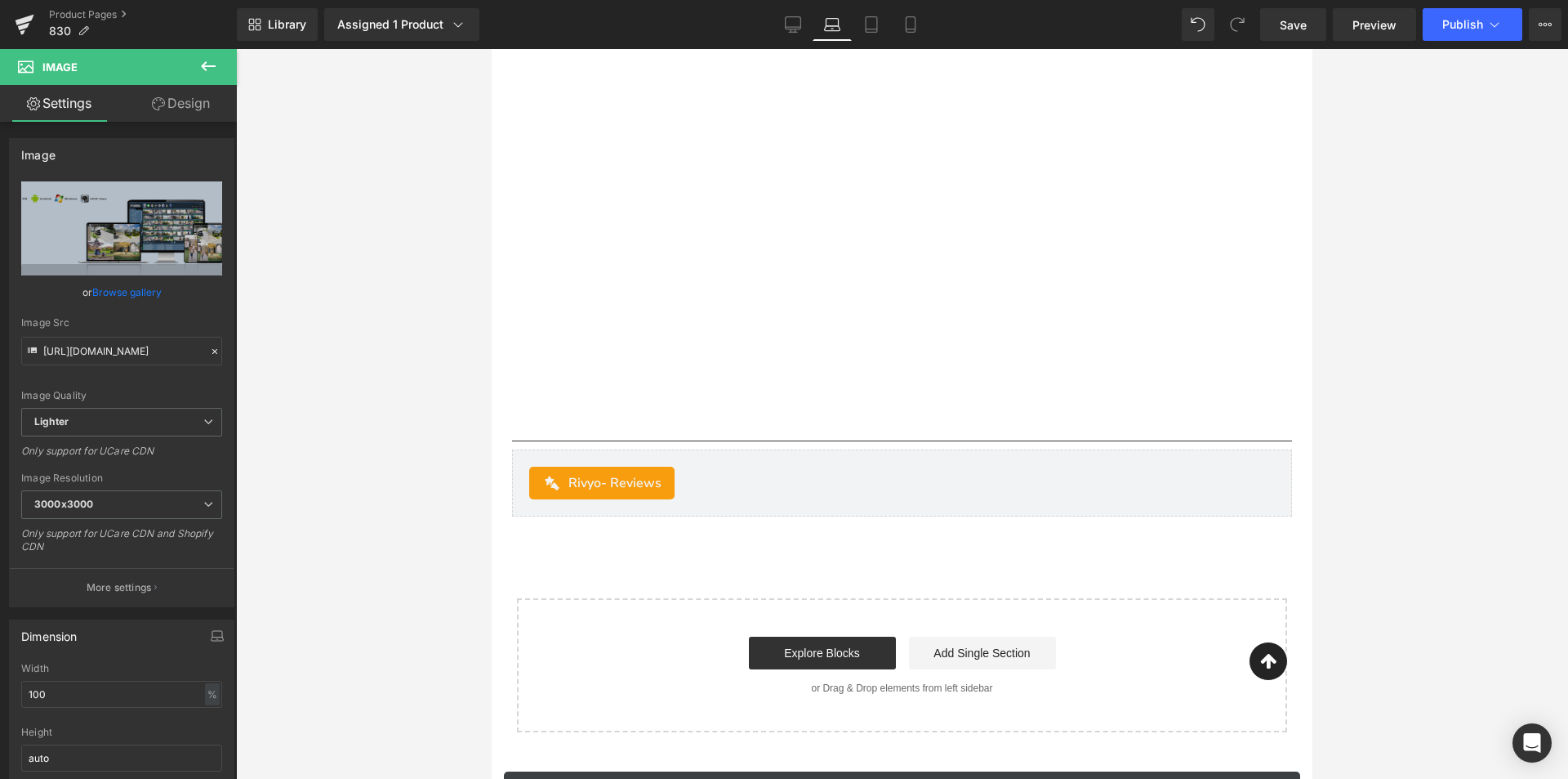
scroll to position [6037, 0]
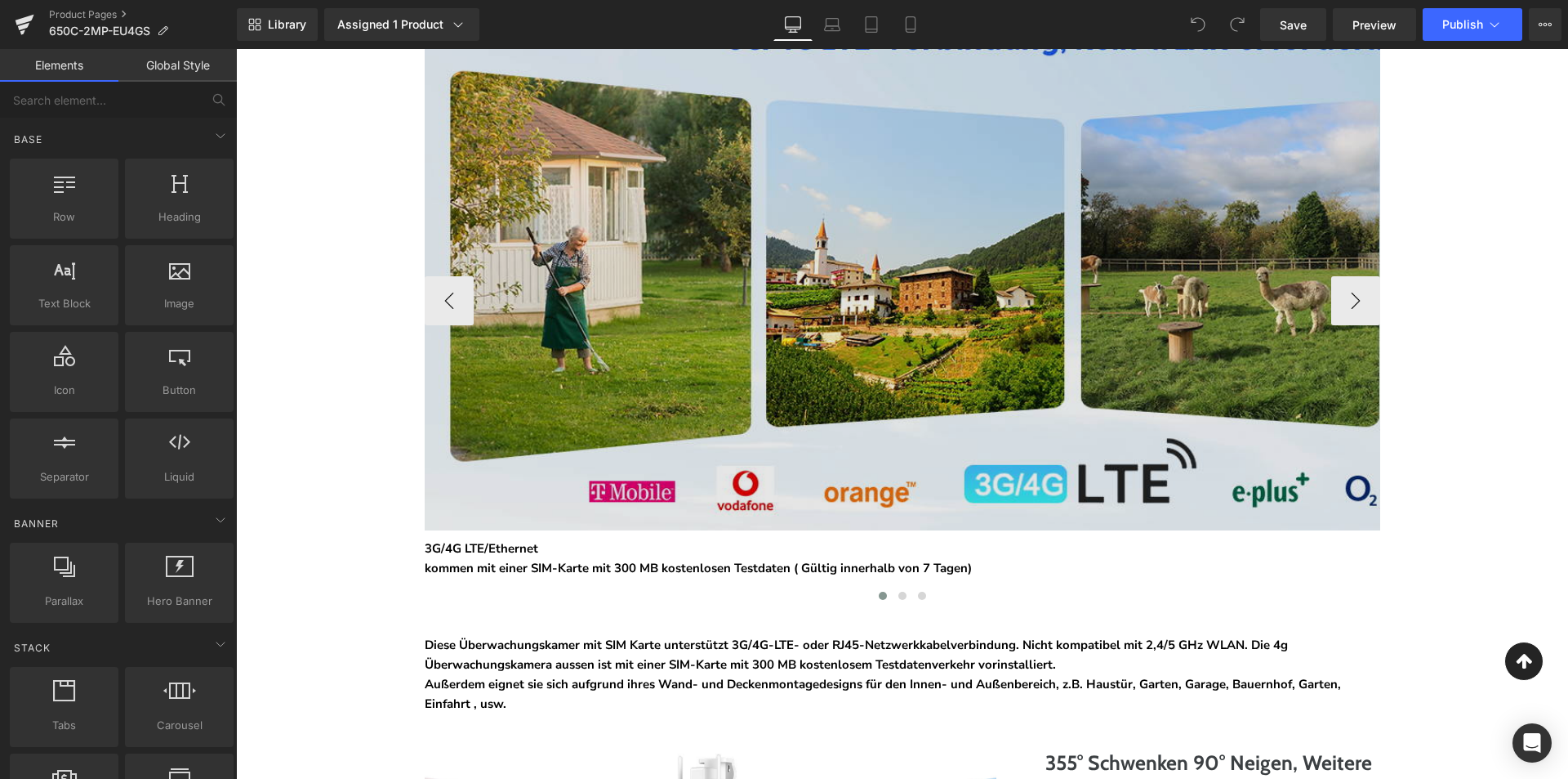
scroll to position [736, 0]
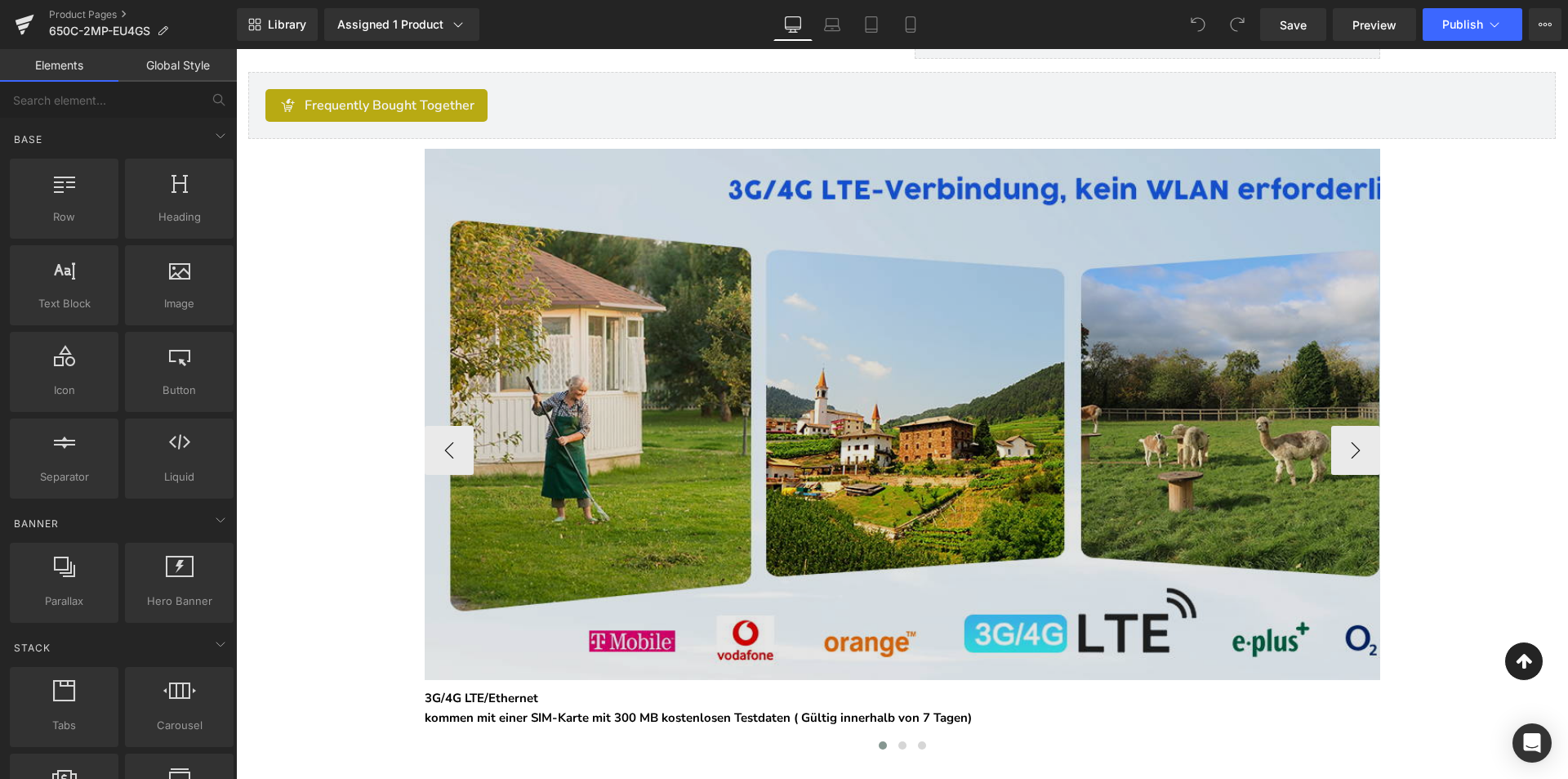
click at [847, 439] on img at bounding box center [1072, 414] width 1295 height 531
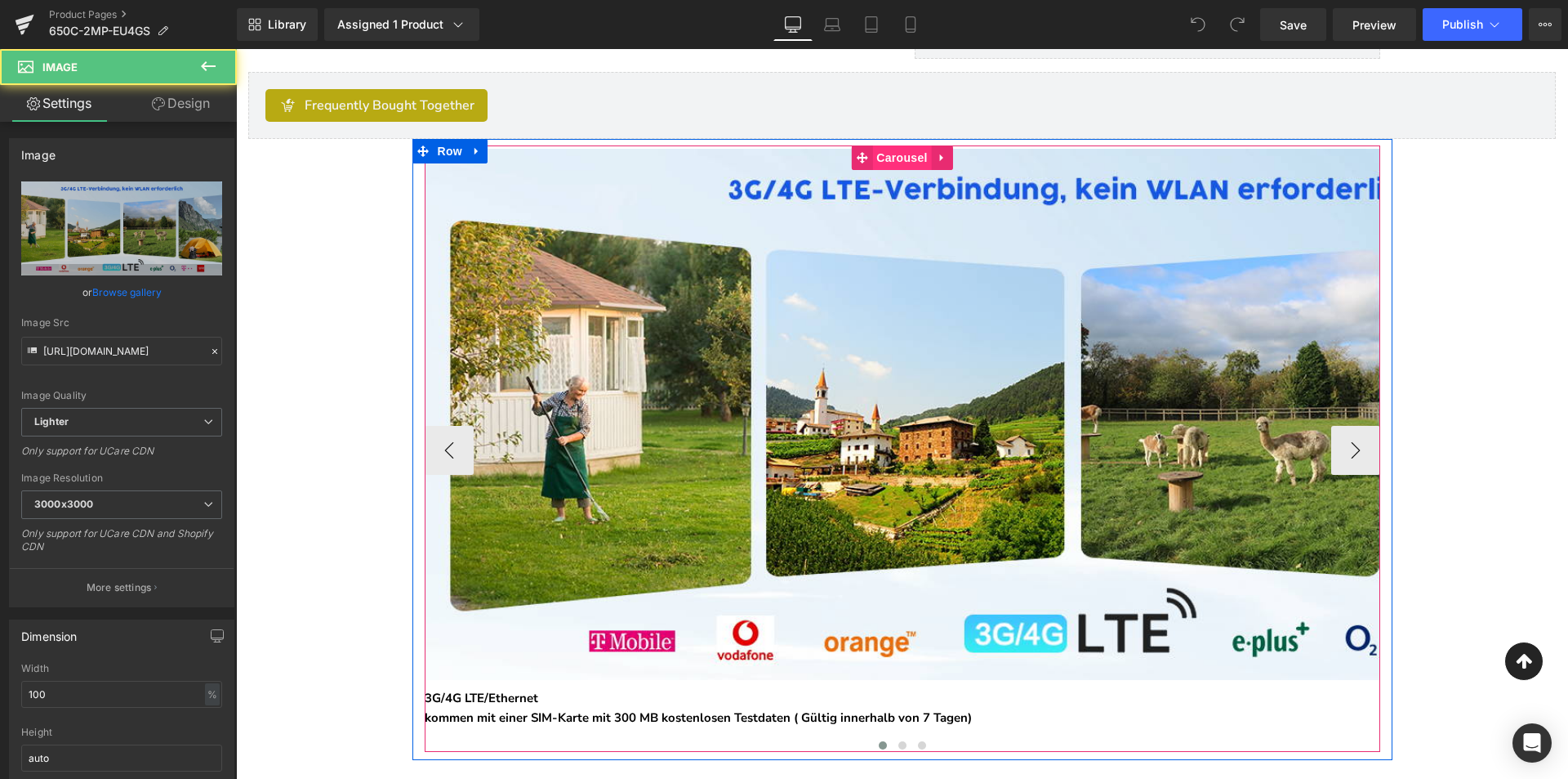
click at [887, 161] on span "Carousel" at bounding box center [901, 157] width 59 height 25
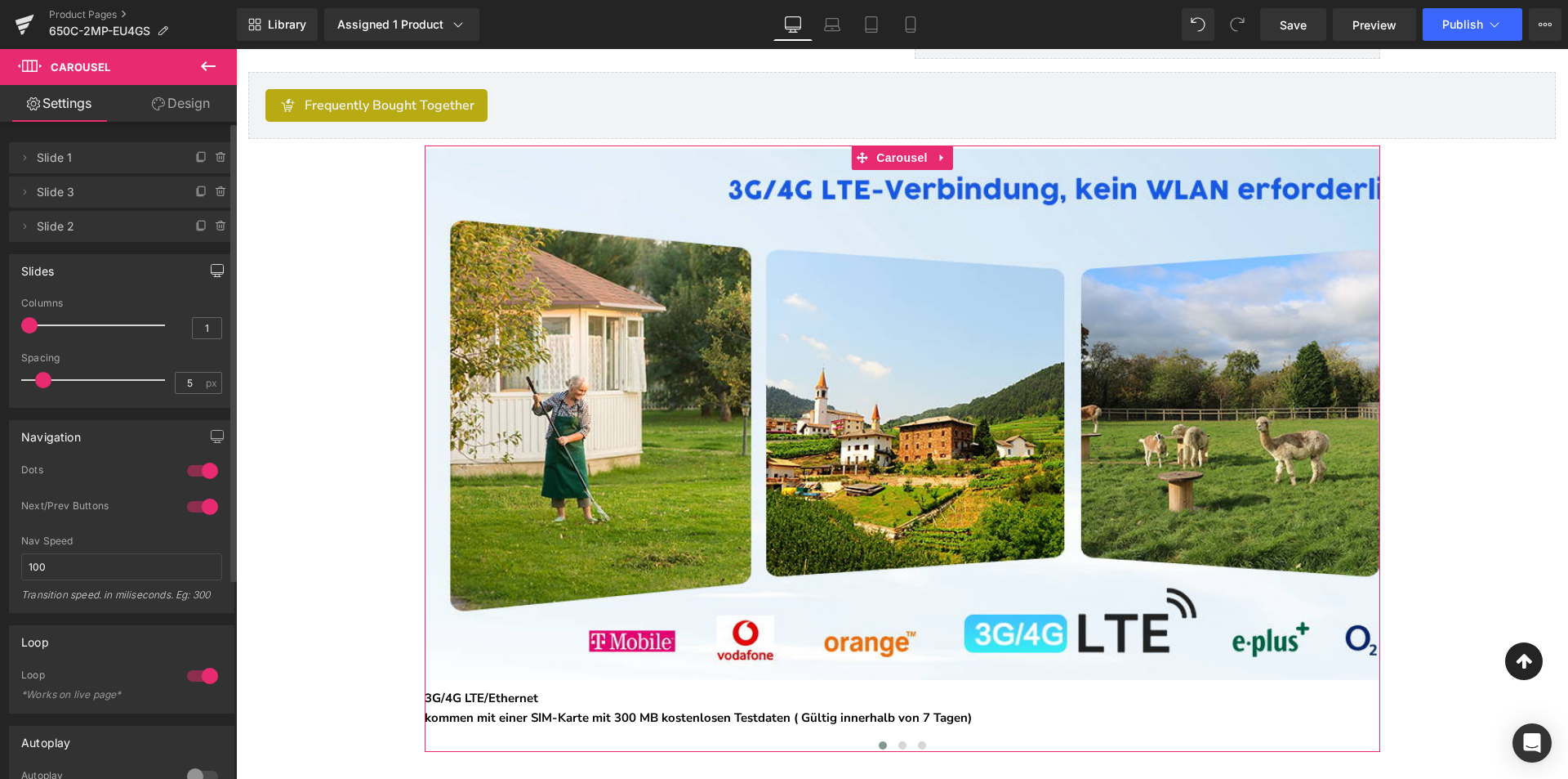
click at [211, 274] on icon "button" at bounding box center [217, 270] width 12 height 10
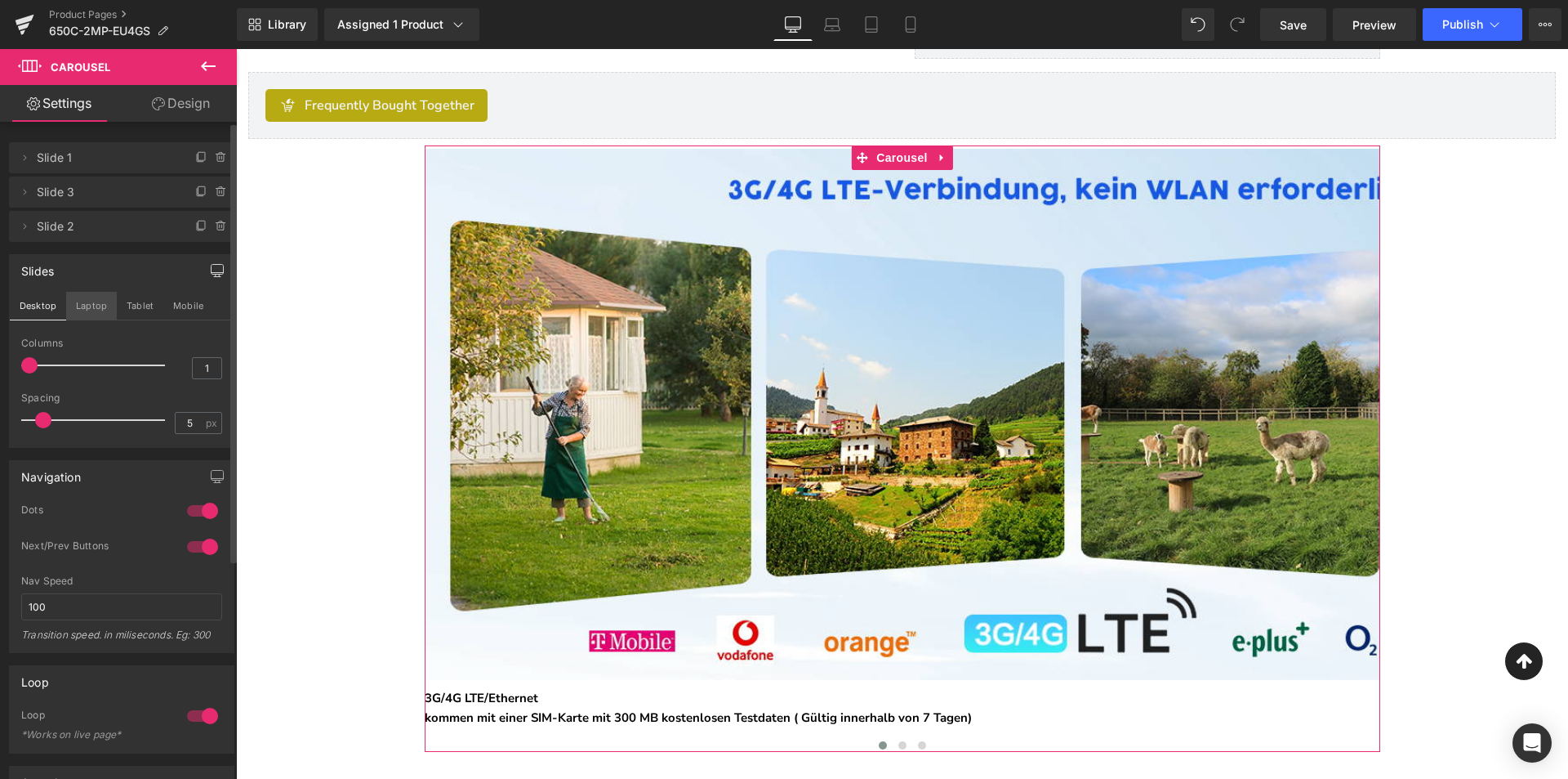
click at [106, 299] on button "Laptop" at bounding box center [91, 306] width 51 height 28
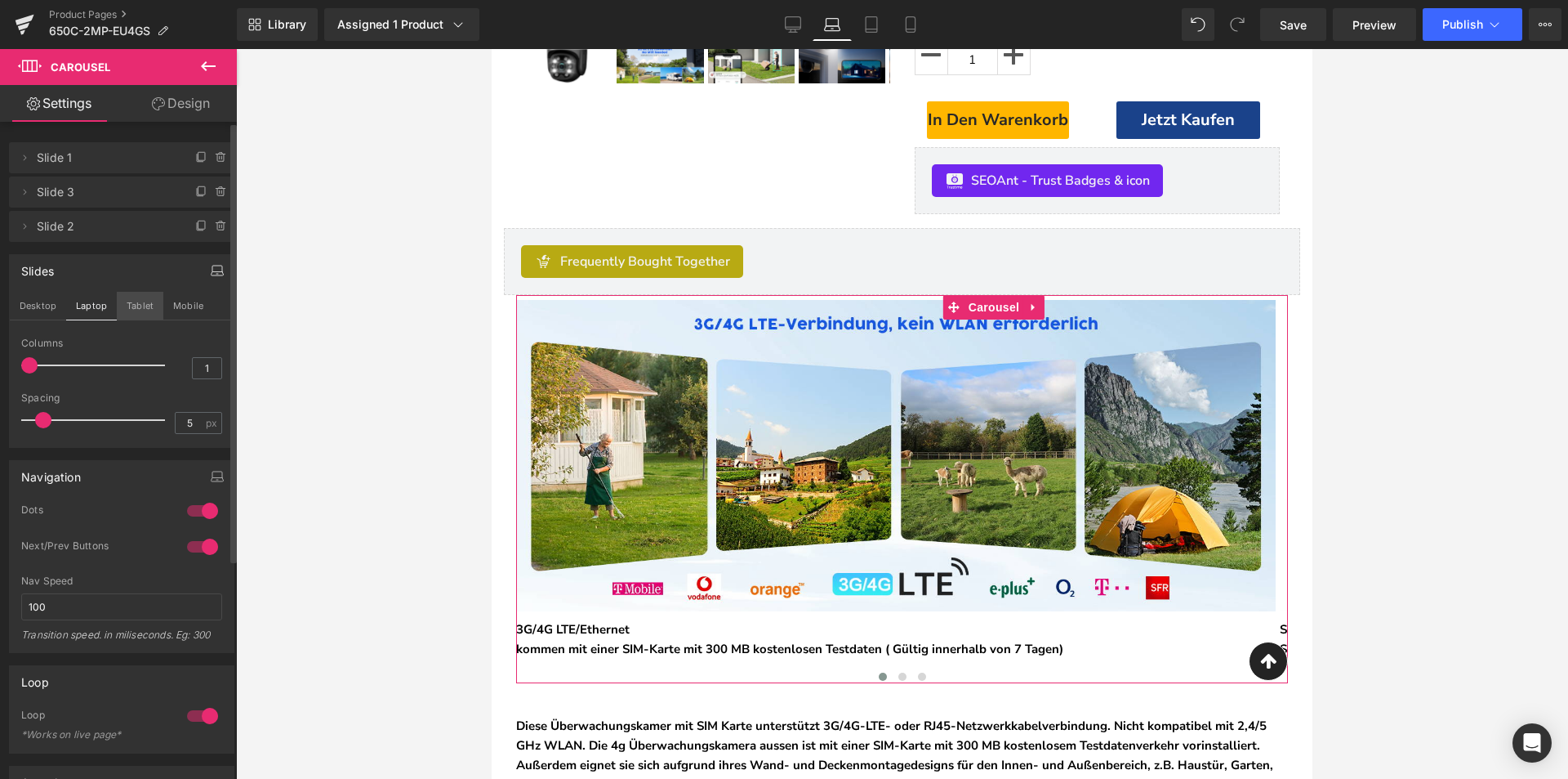
click at [142, 311] on button "Tablet" at bounding box center [139, 306] width 46 height 28
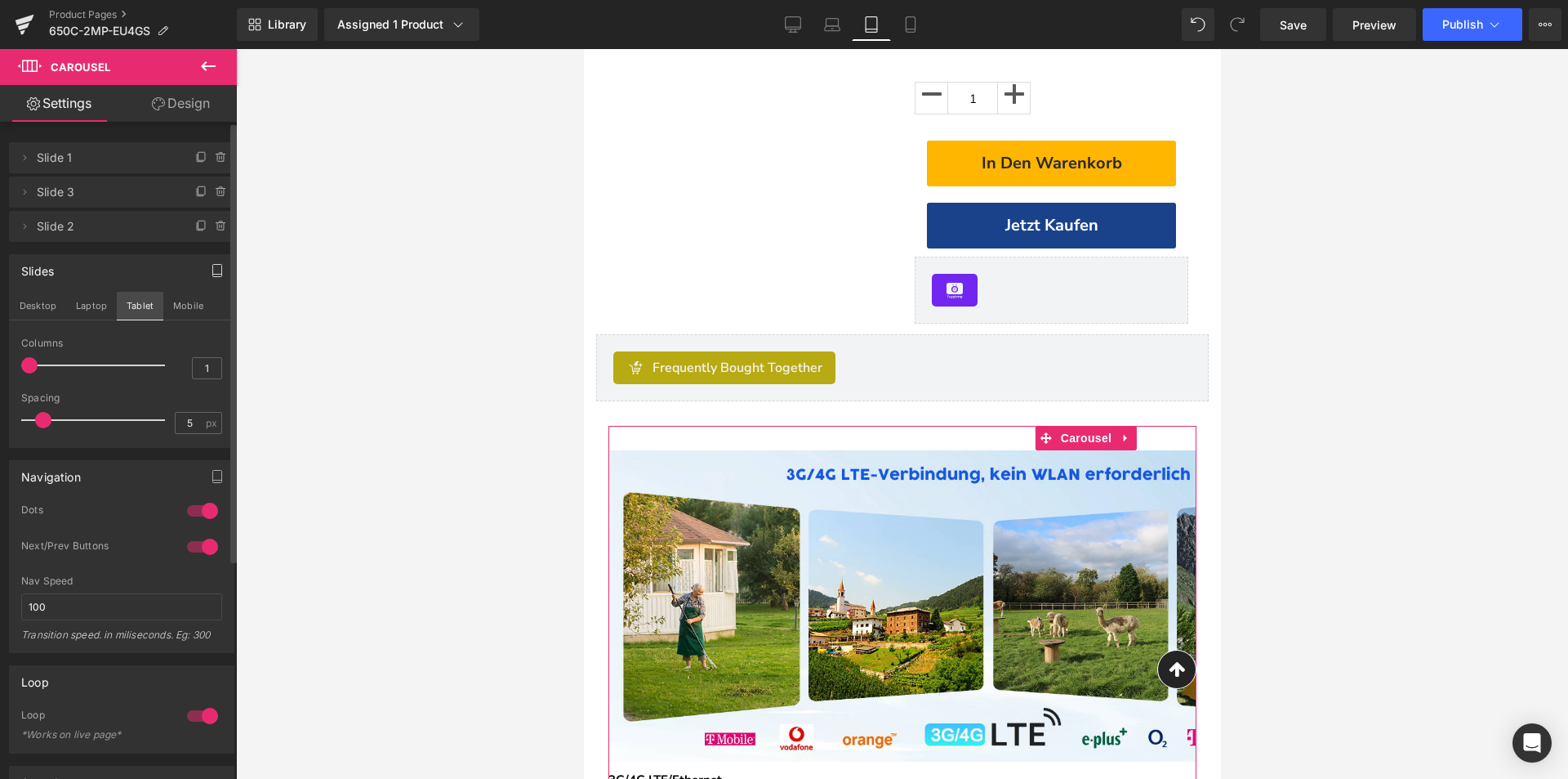
scroll to position [722, 0]
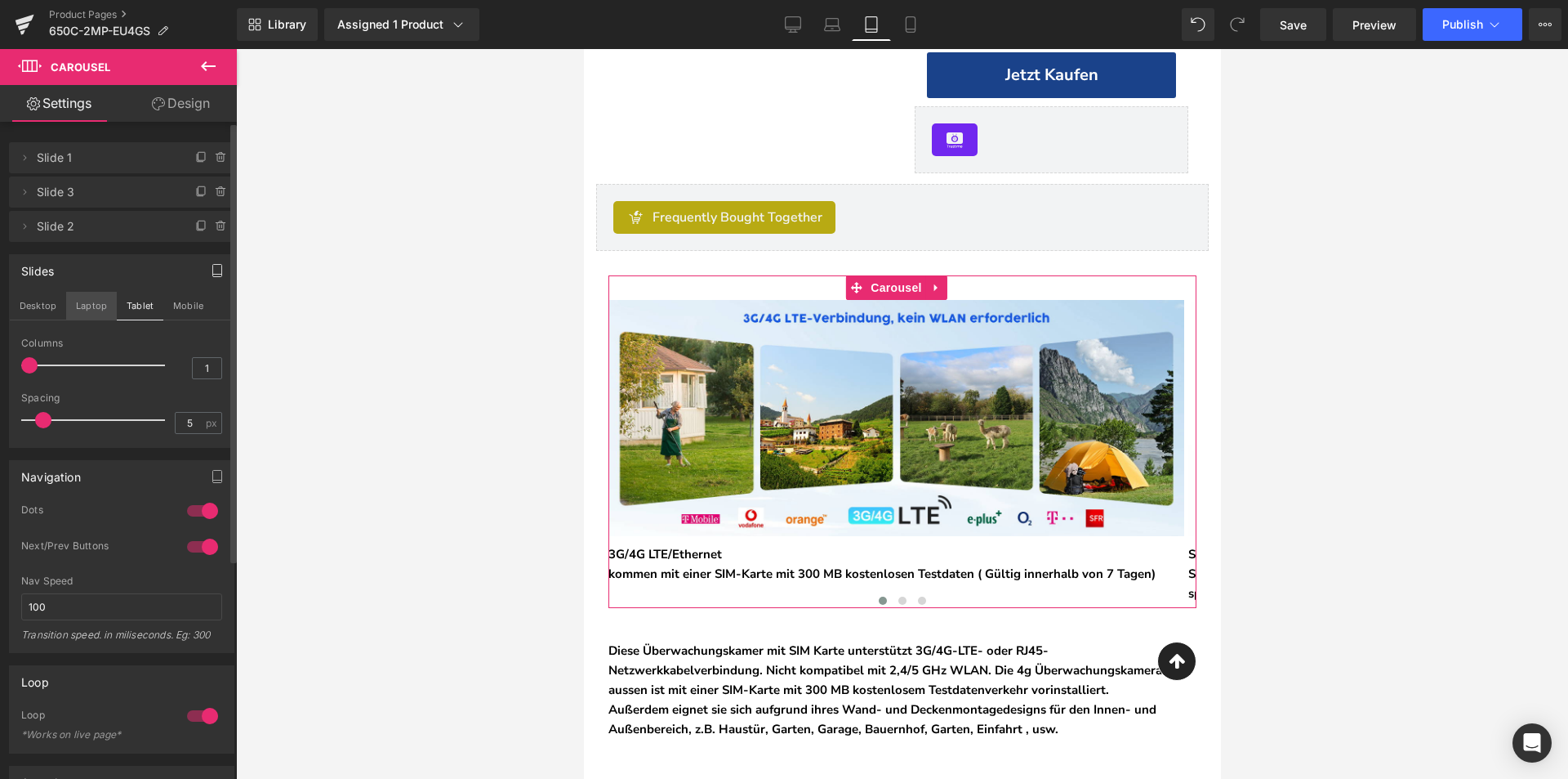
click at [100, 312] on button "Laptop" at bounding box center [91, 306] width 51 height 28
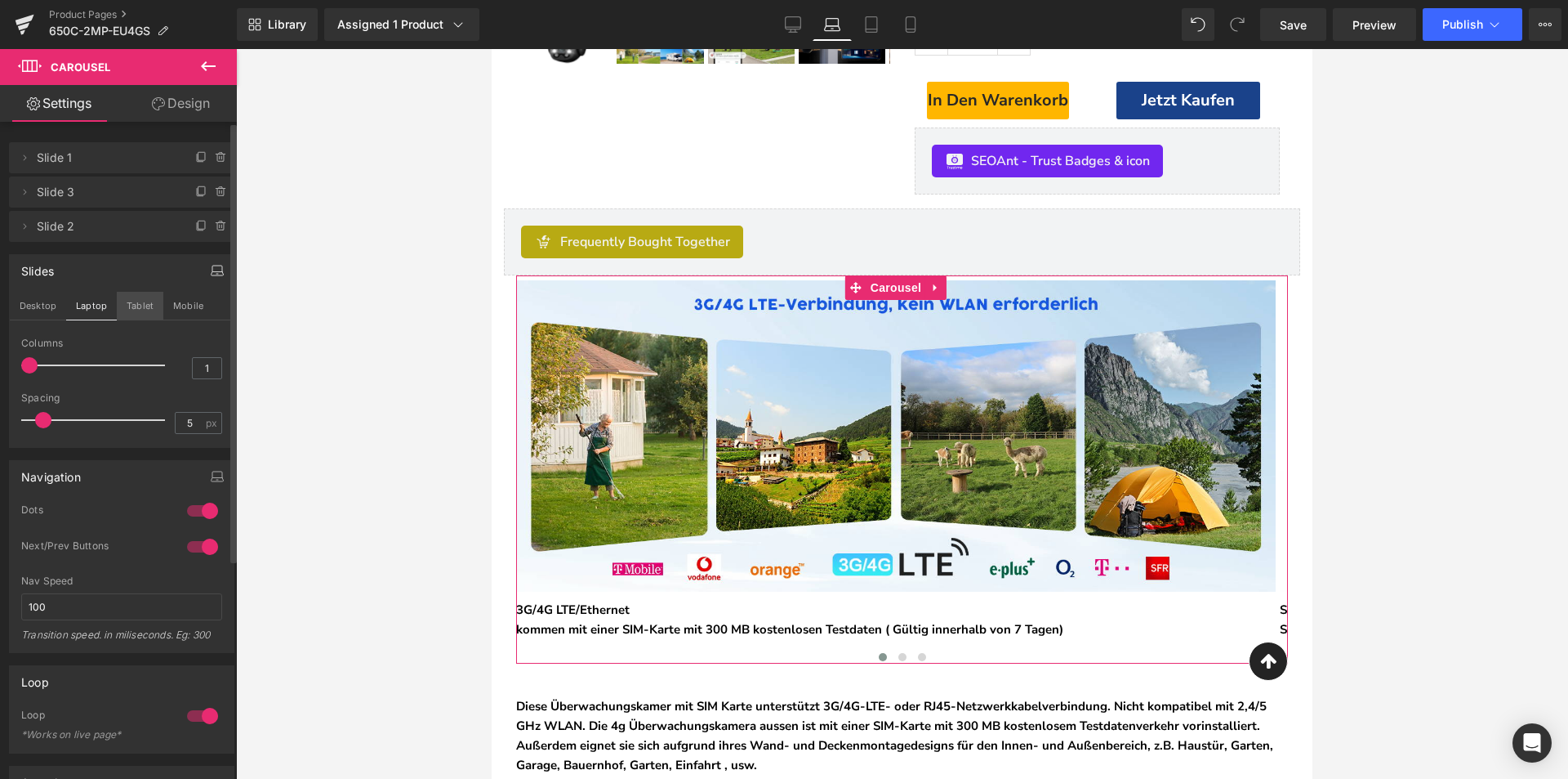
click at [124, 304] on button "Tablet" at bounding box center [139, 306] width 46 height 28
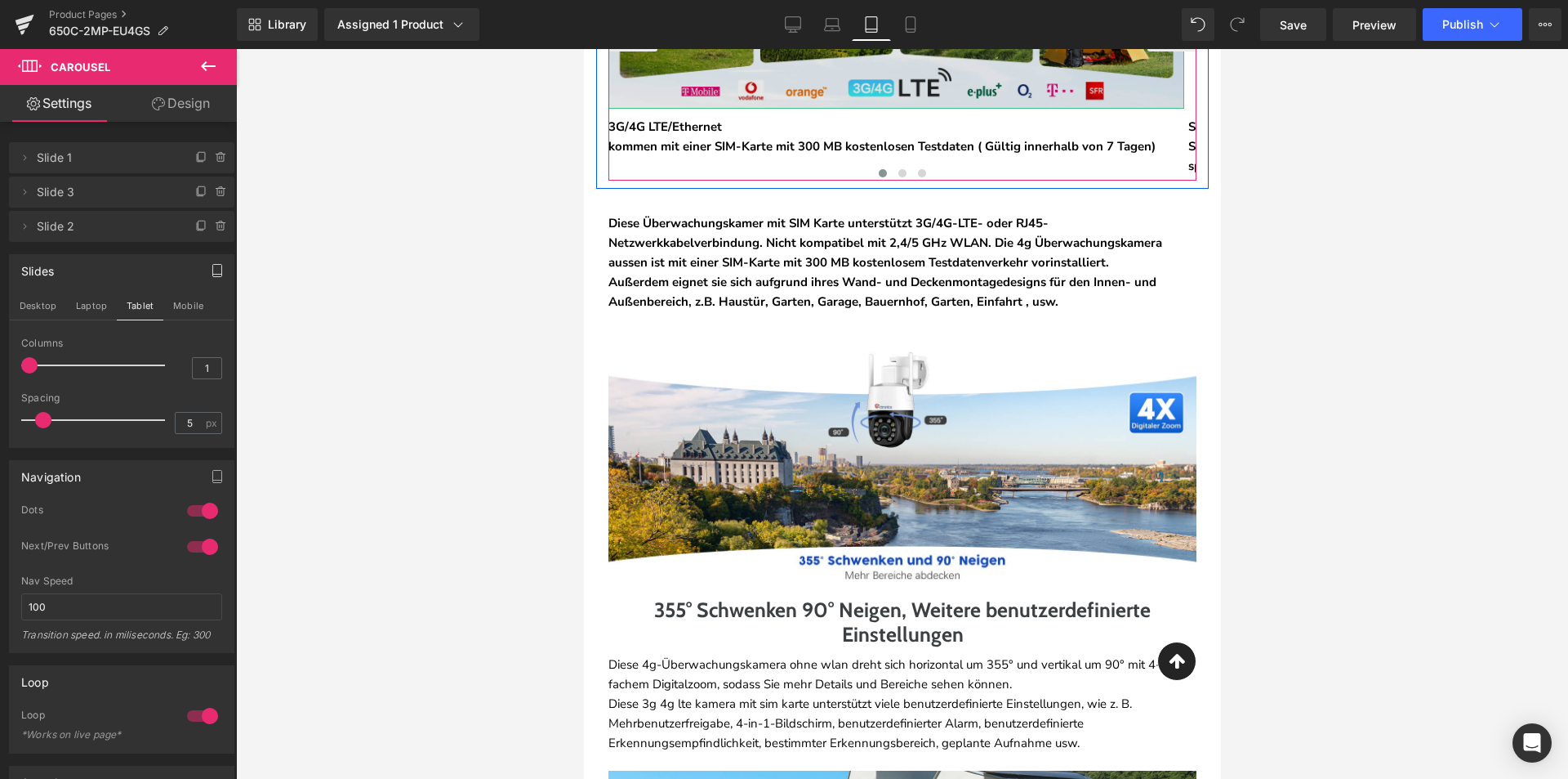
scroll to position [1150, 0]
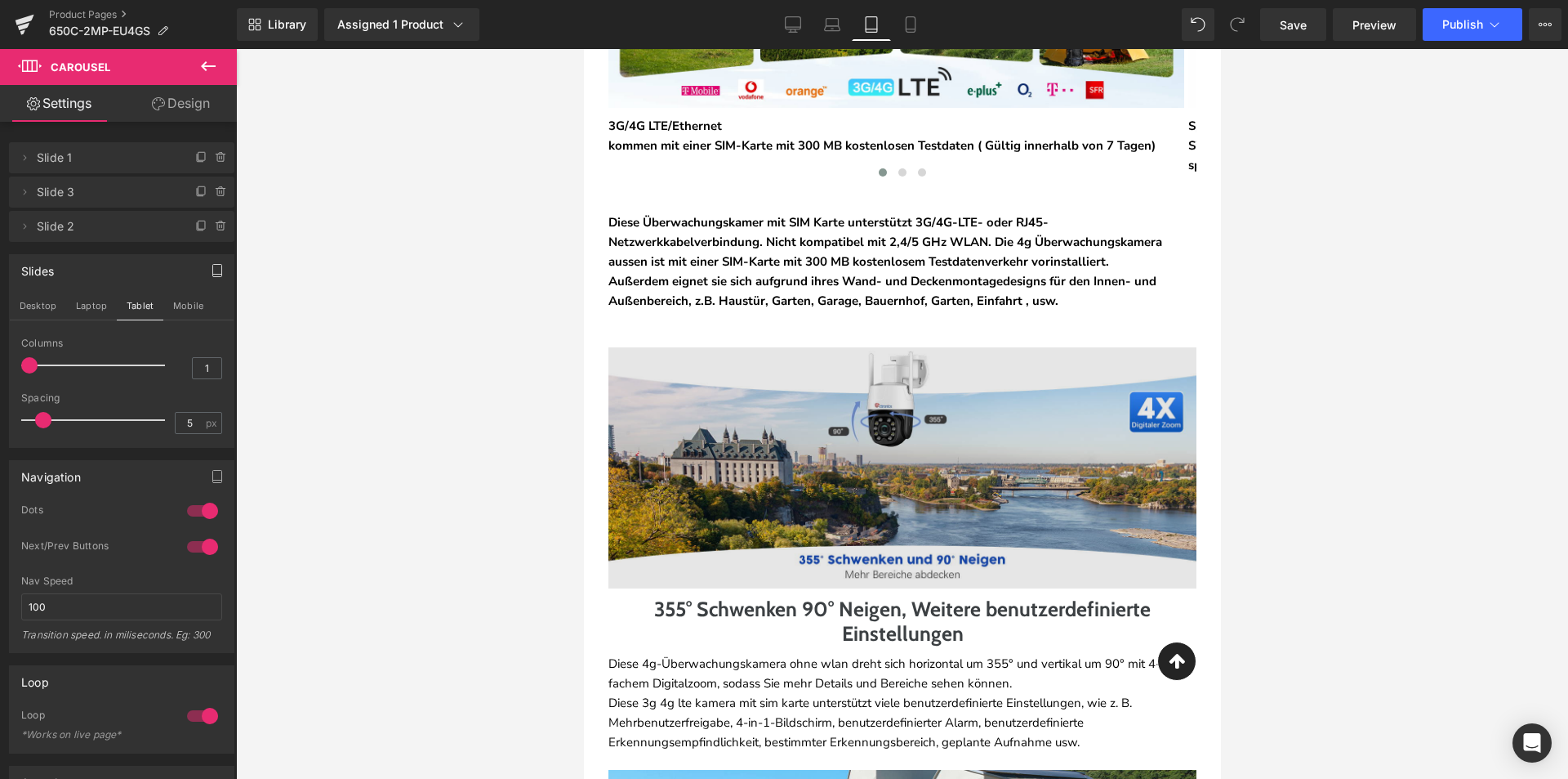
click at [785, 479] on img at bounding box center [901, 468] width 588 height 241
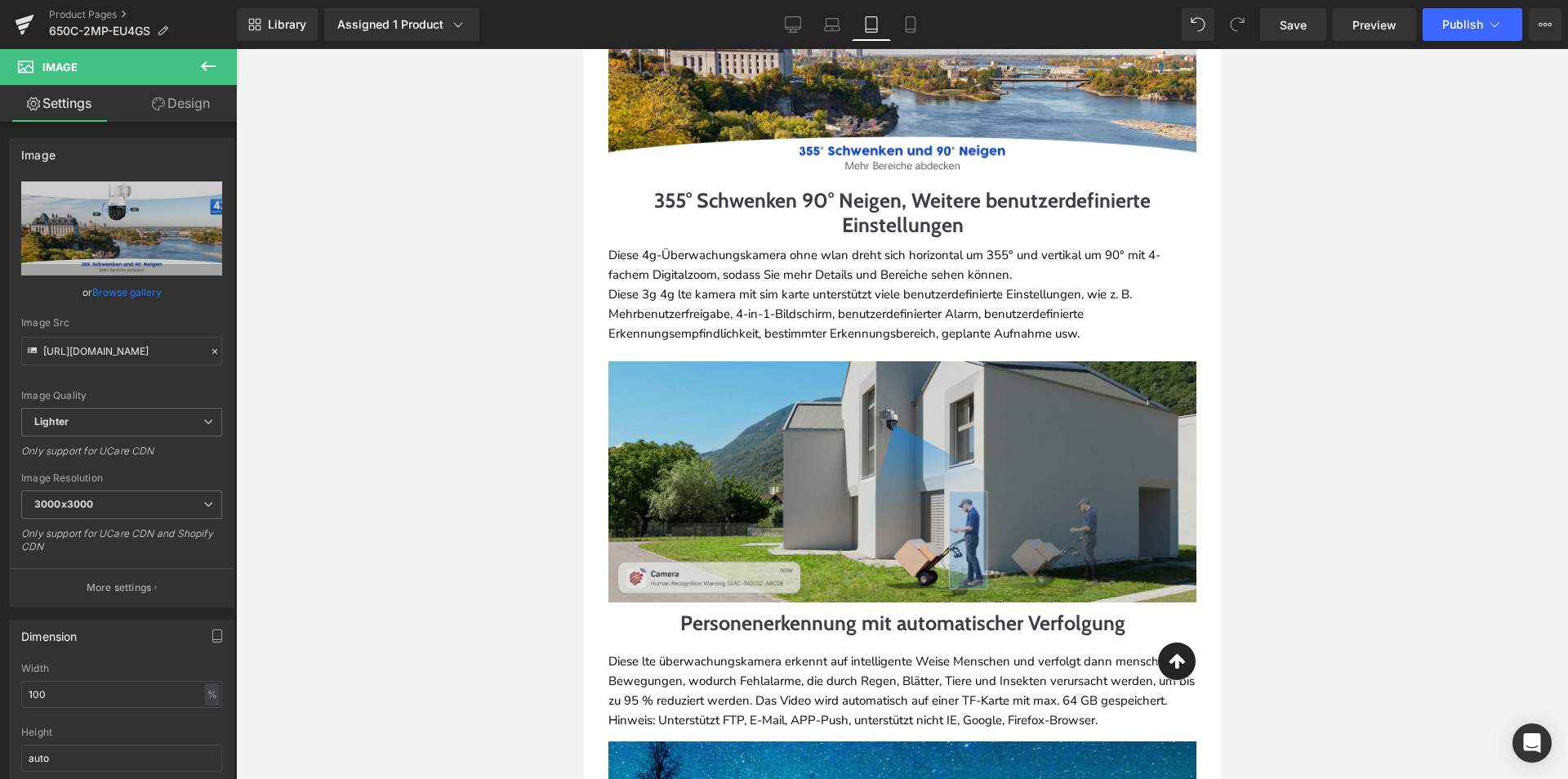
click at [725, 550] on img at bounding box center [901, 481] width 588 height 241
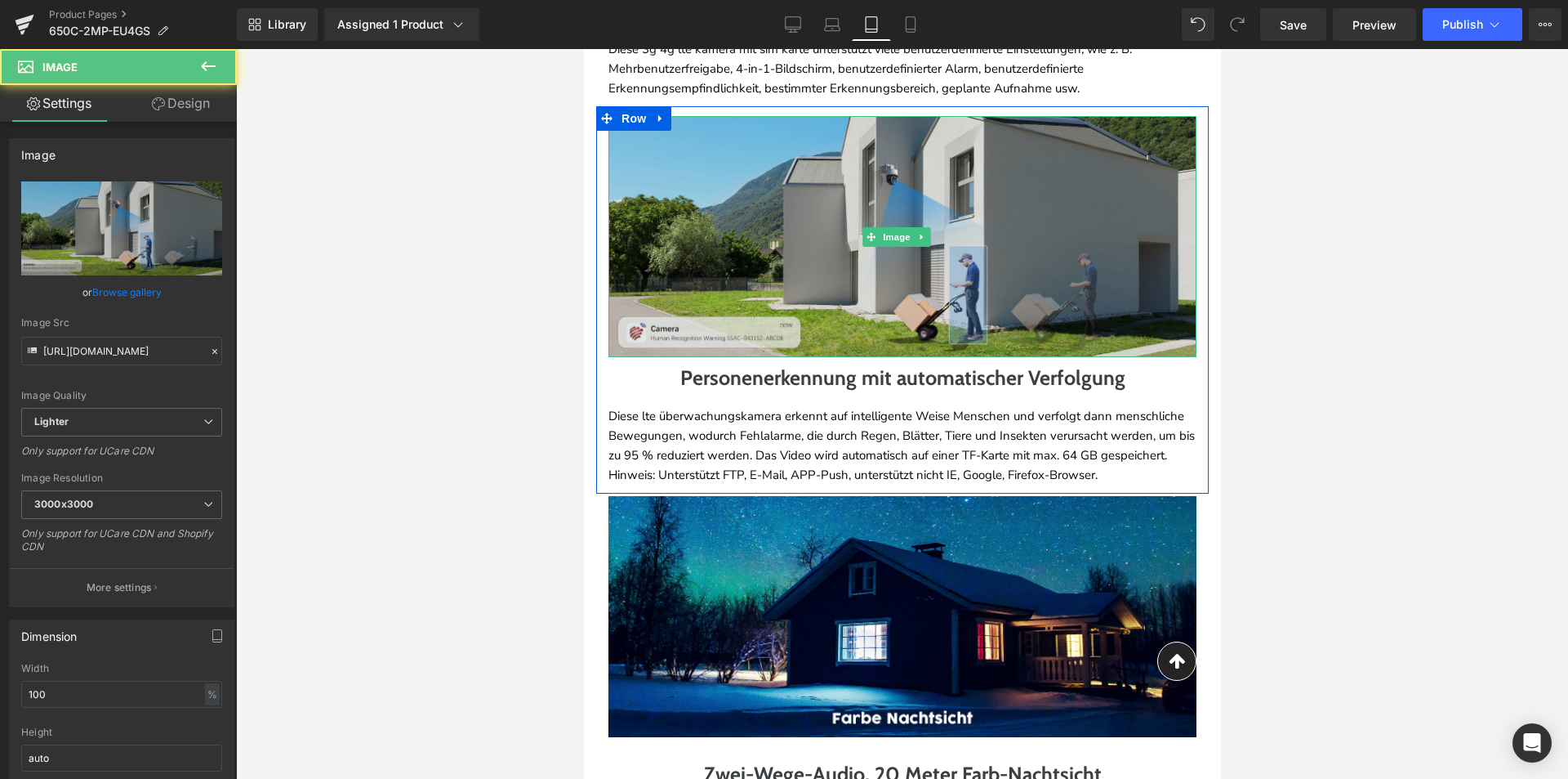
click at [731, 545] on img at bounding box center [901, 616] width 588 height 241
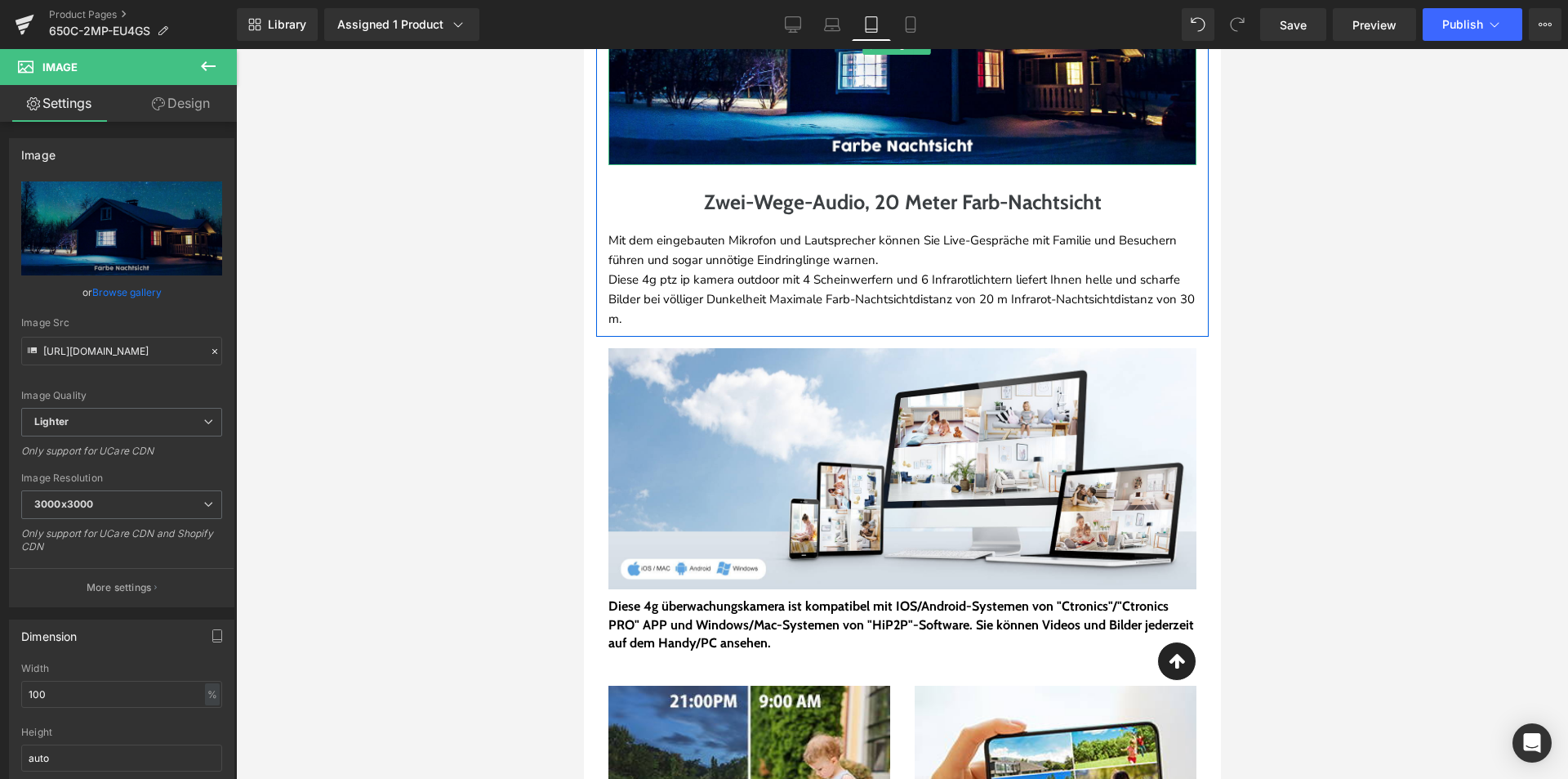
click at [731, 545] on img at bounding box center [901, 468] width 588 height 241
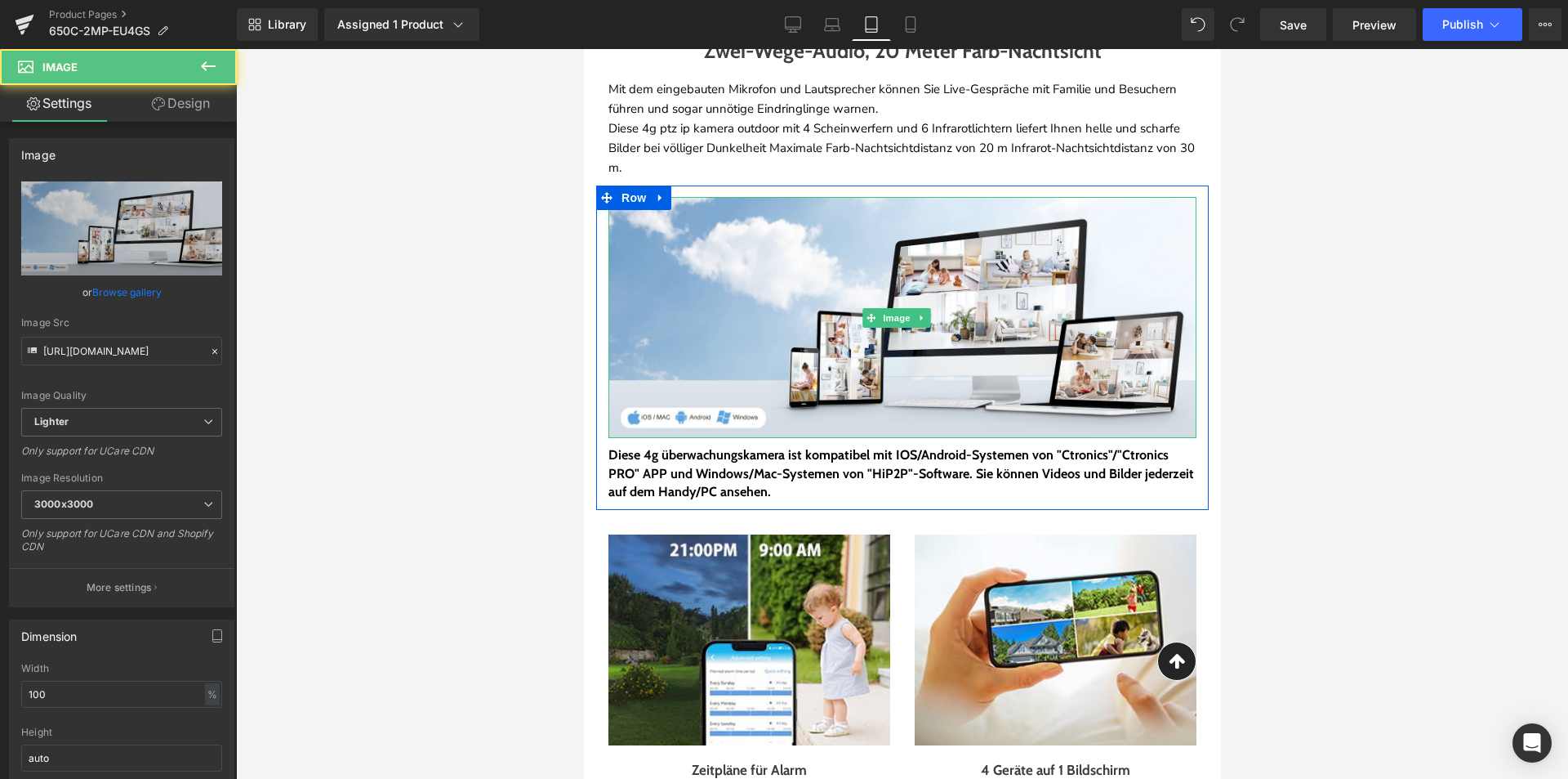
scroll to position [2703, 0]
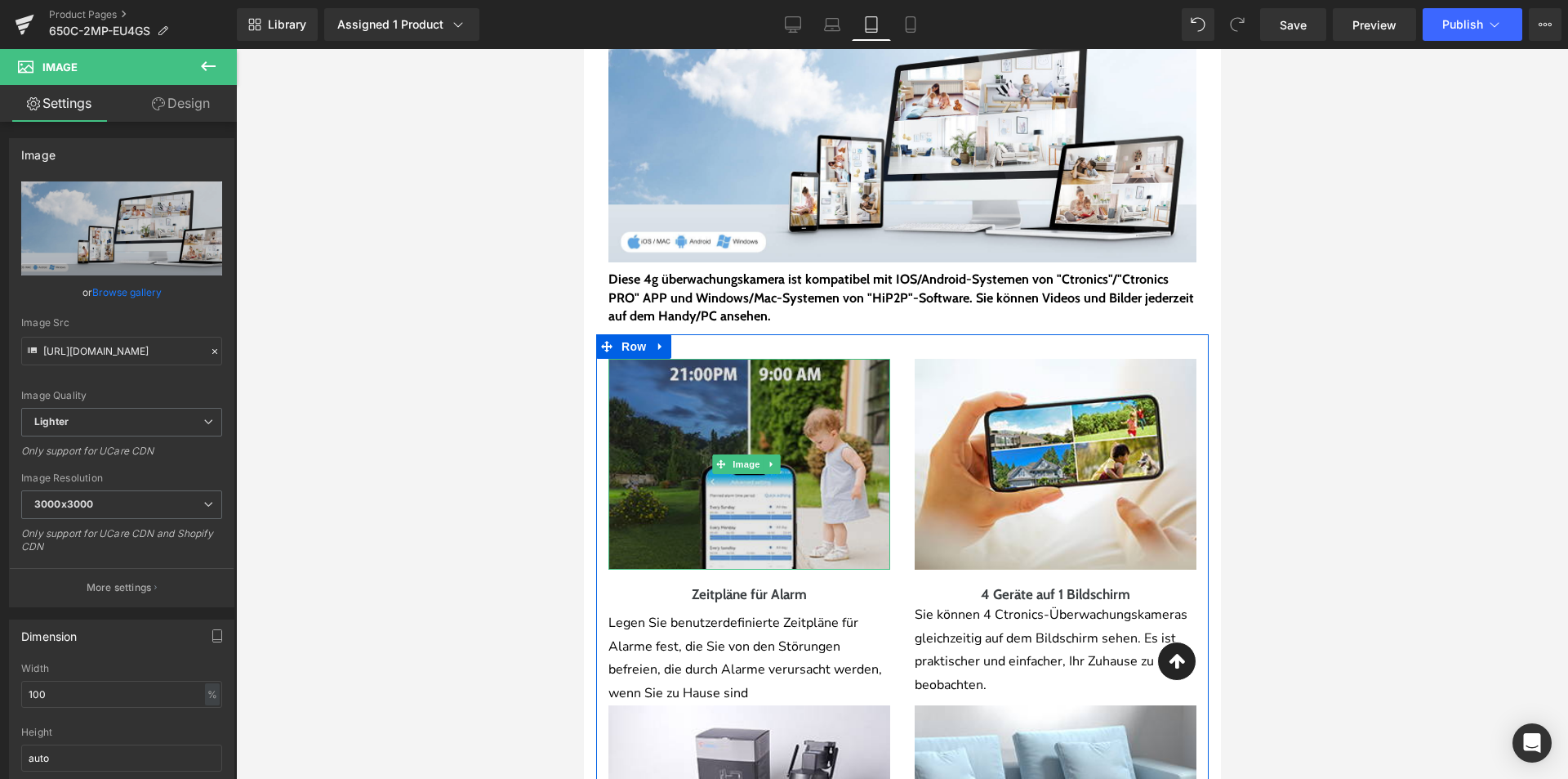
click at [740, 510] on img at bounding box center [748, 464] width 282 height 211
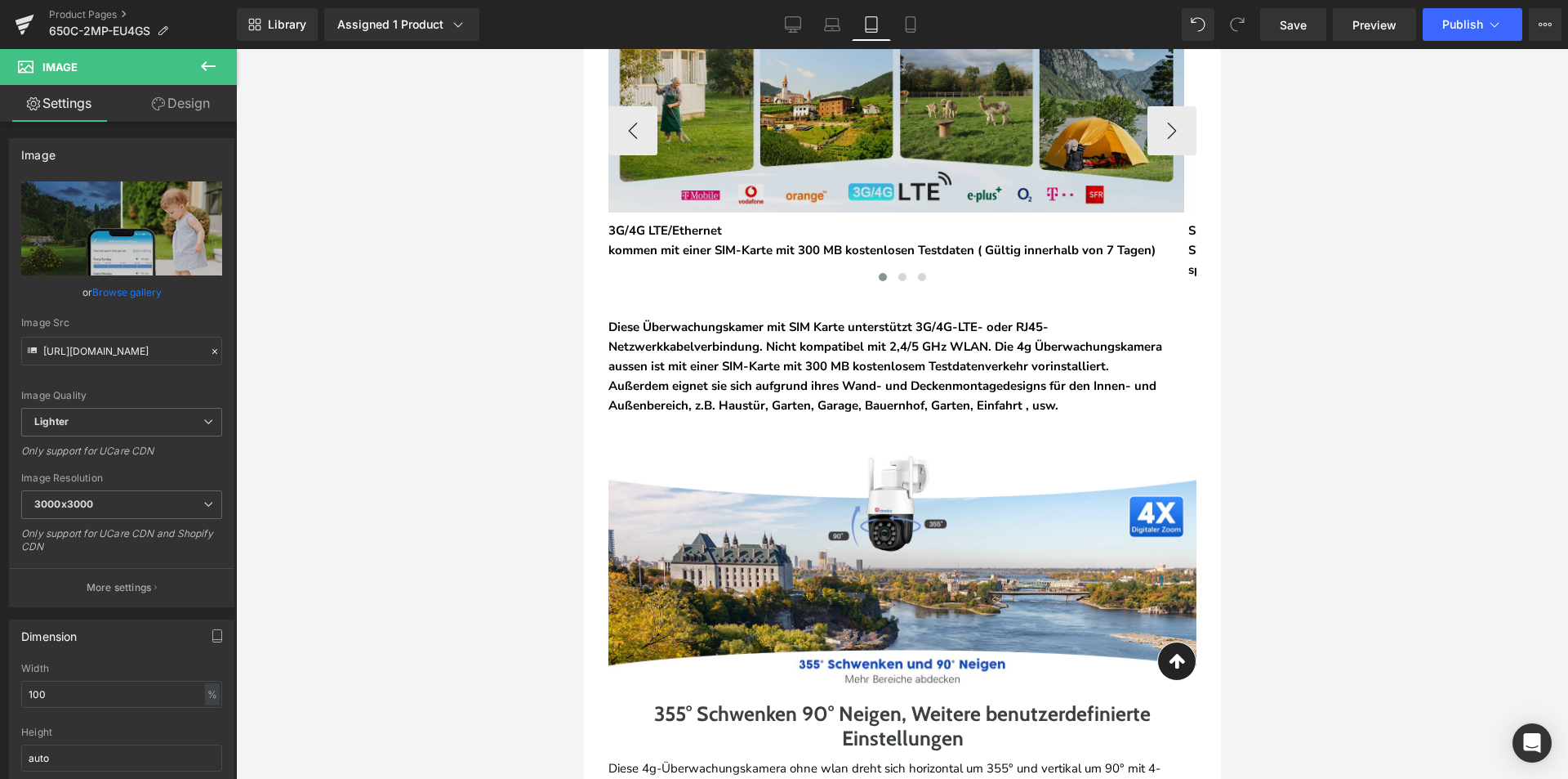
scroll to position [987, 0]
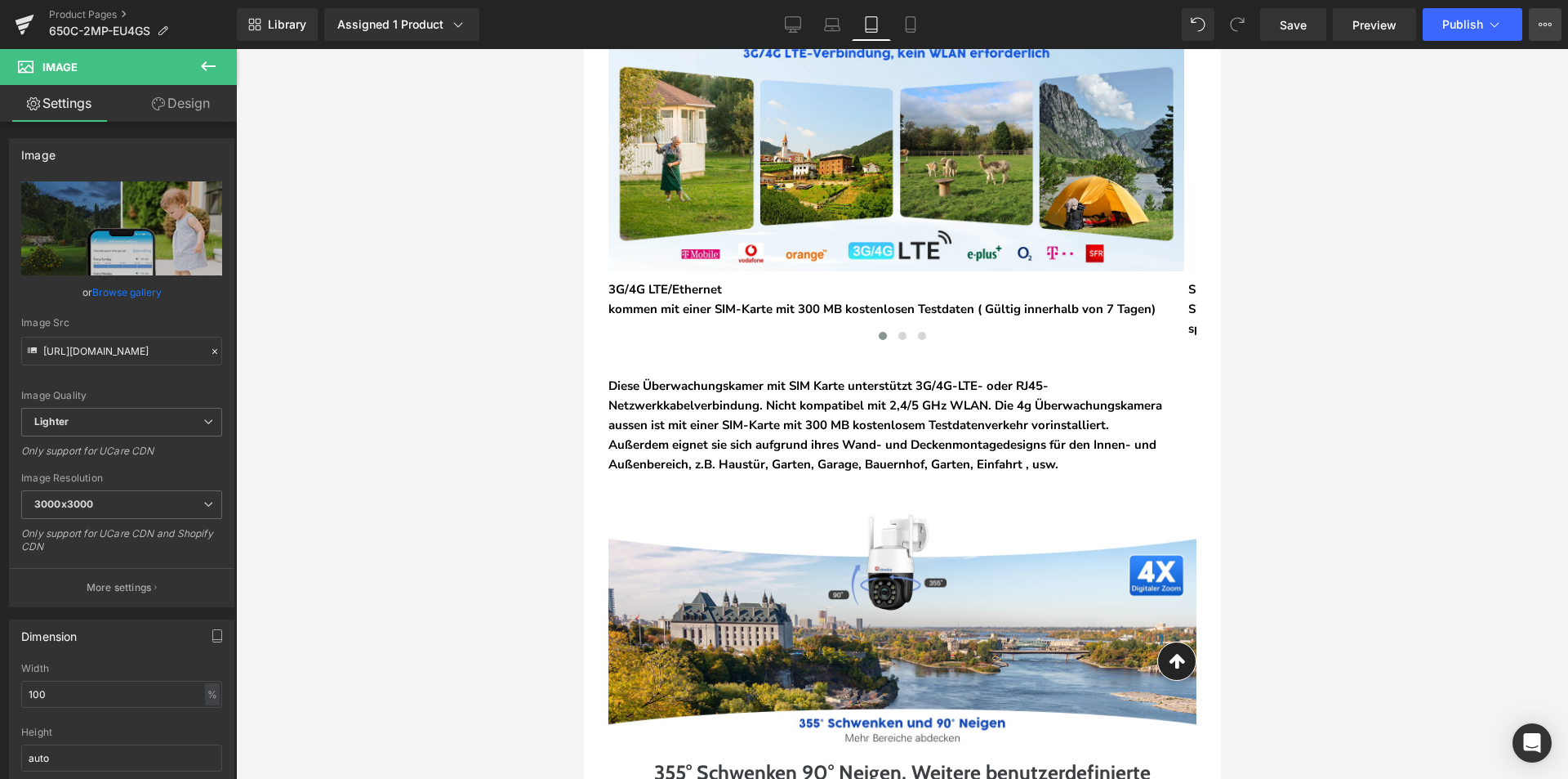
click at [1548, 15] on button "View Live Page View with current Template Save Template to Library Schedule Pub…" at bounding box center [1544, 24] width 32 height 32
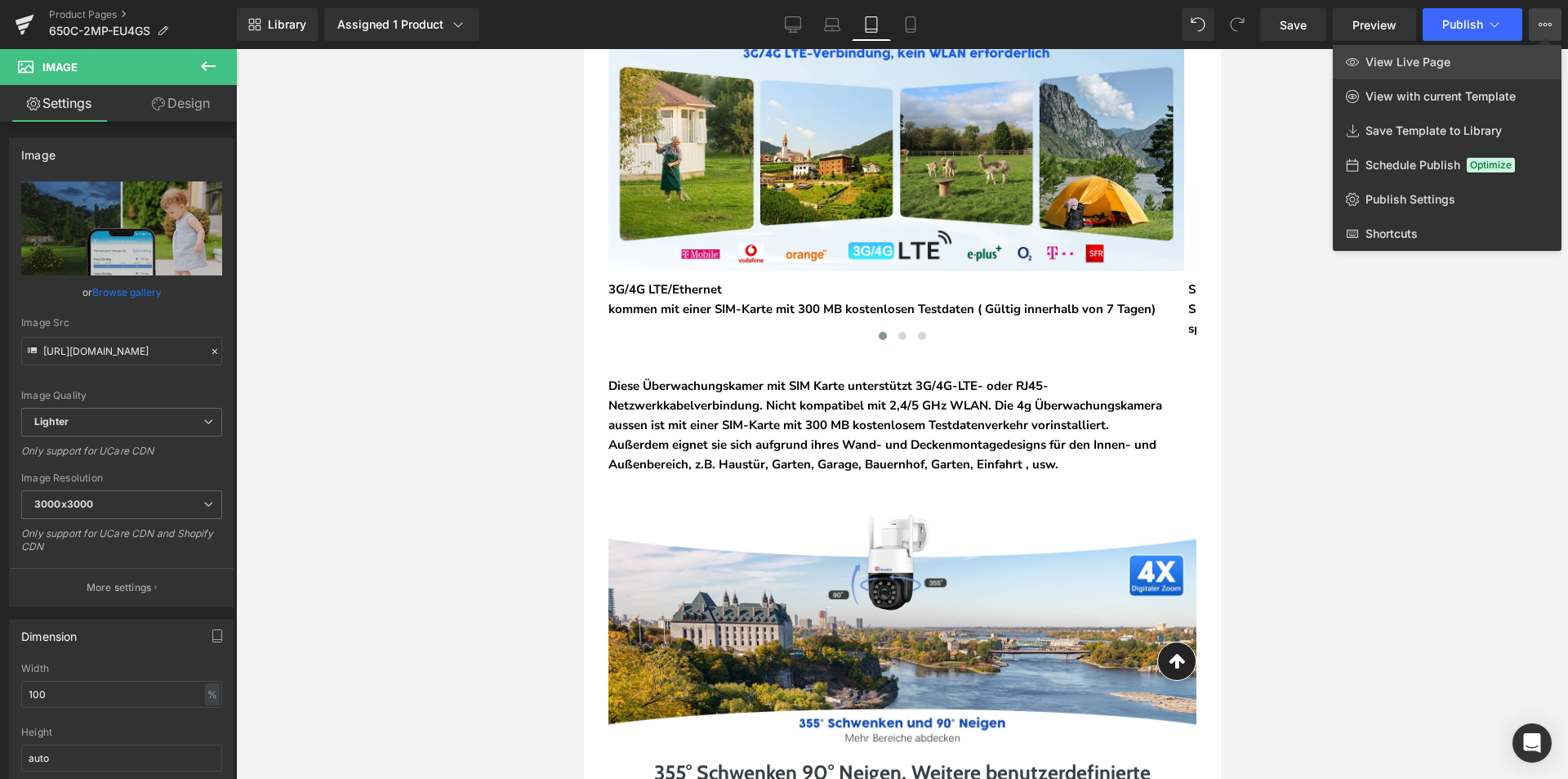
click at [1537, 62] on link "View Live Page" at bounding box center [1447, 62] width 229 height 34
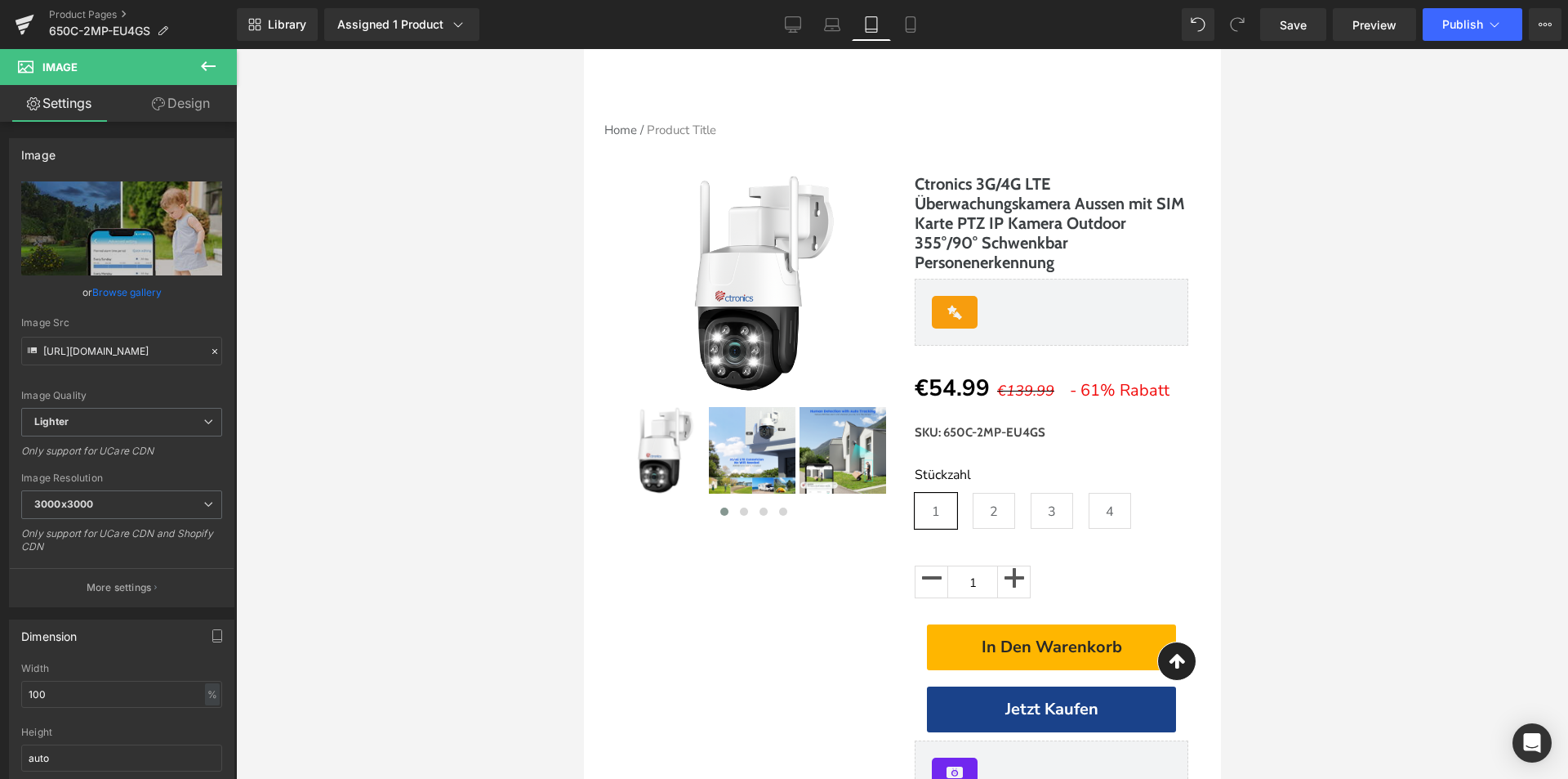
scroll to position [0, 0]
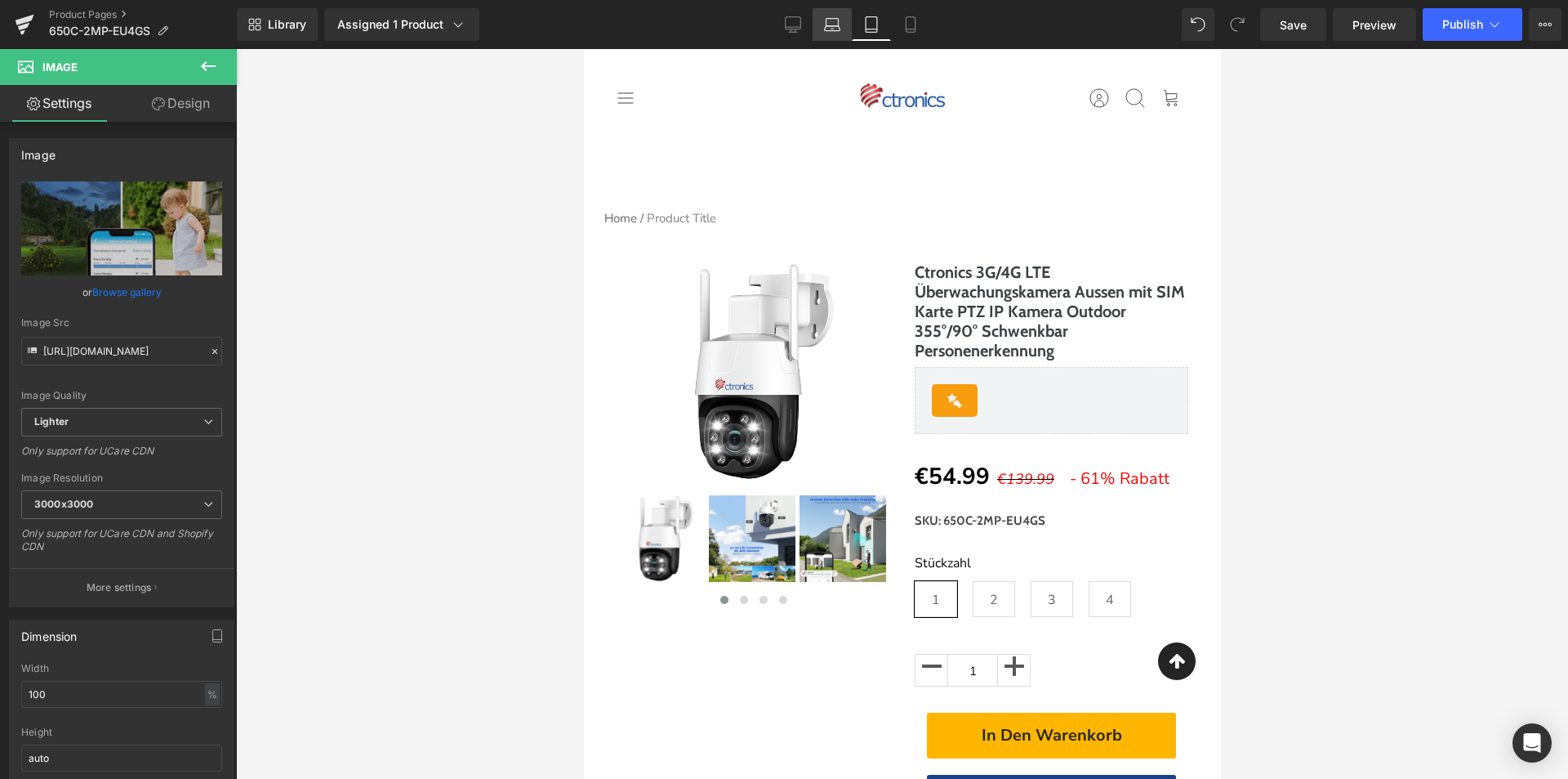
click at [833, 26] on icon at bounding box center [832, 25] width 17 height 17
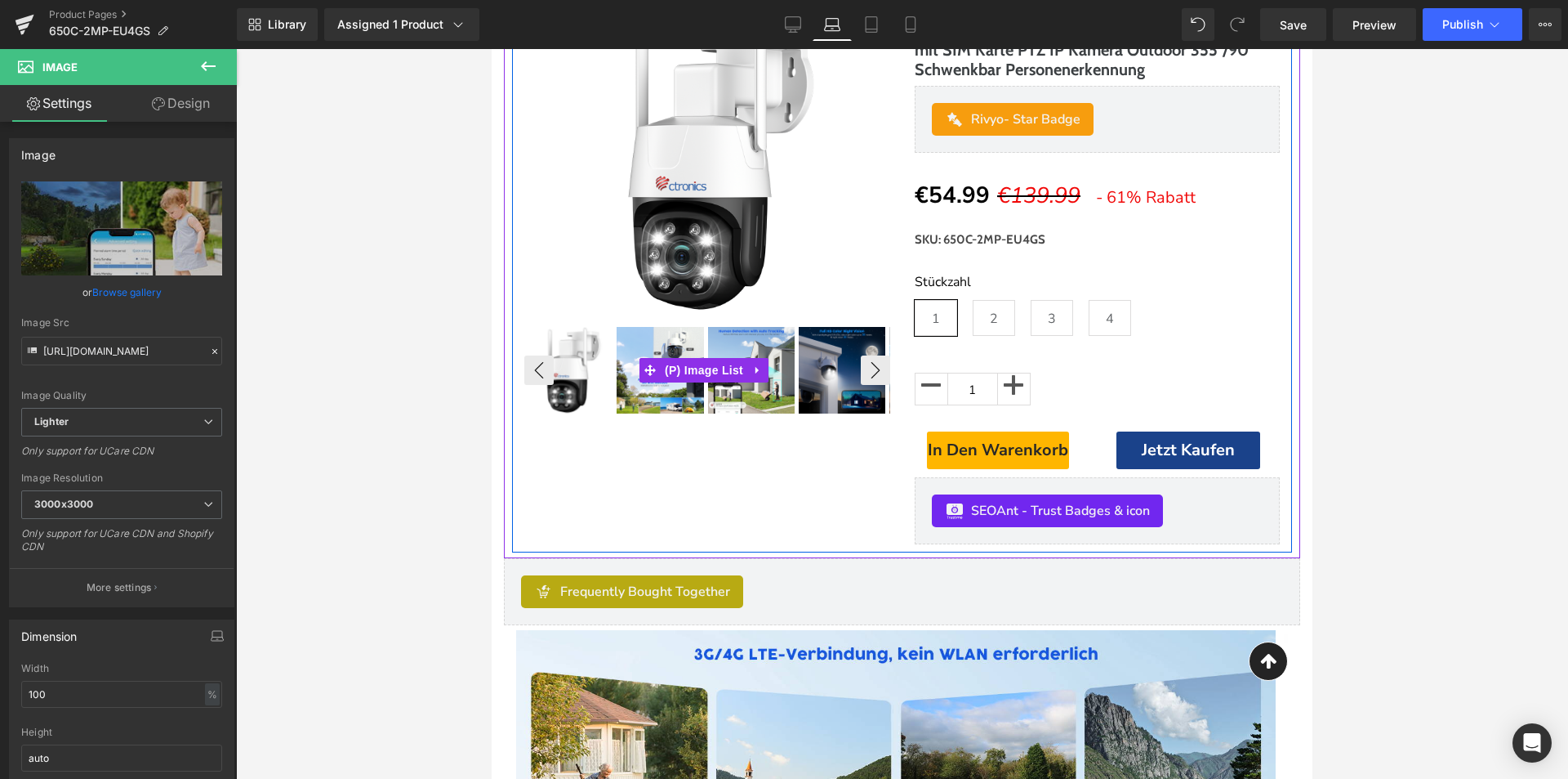
scroll to position [372, 0]
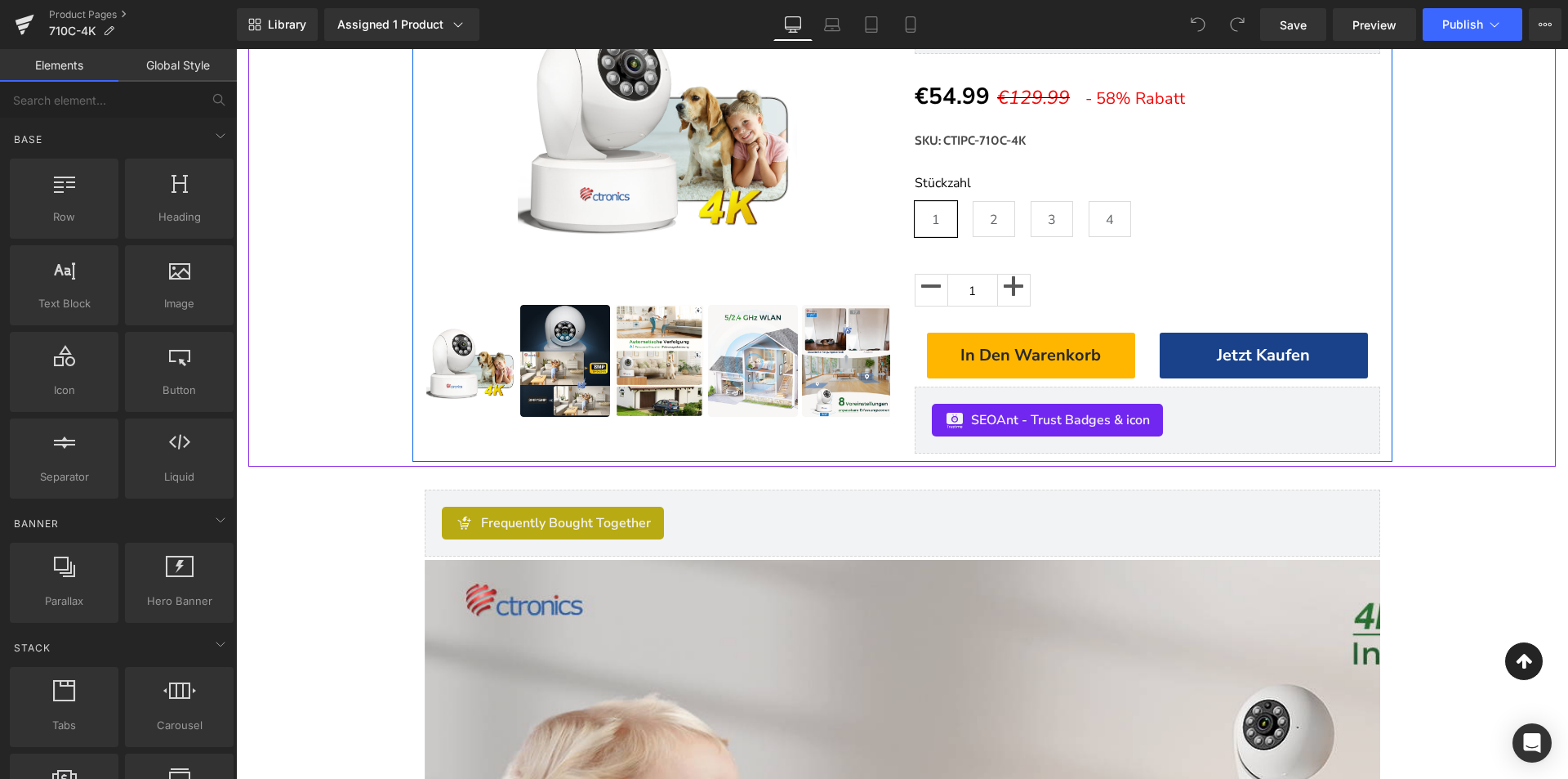
scroll to position [327, 0]
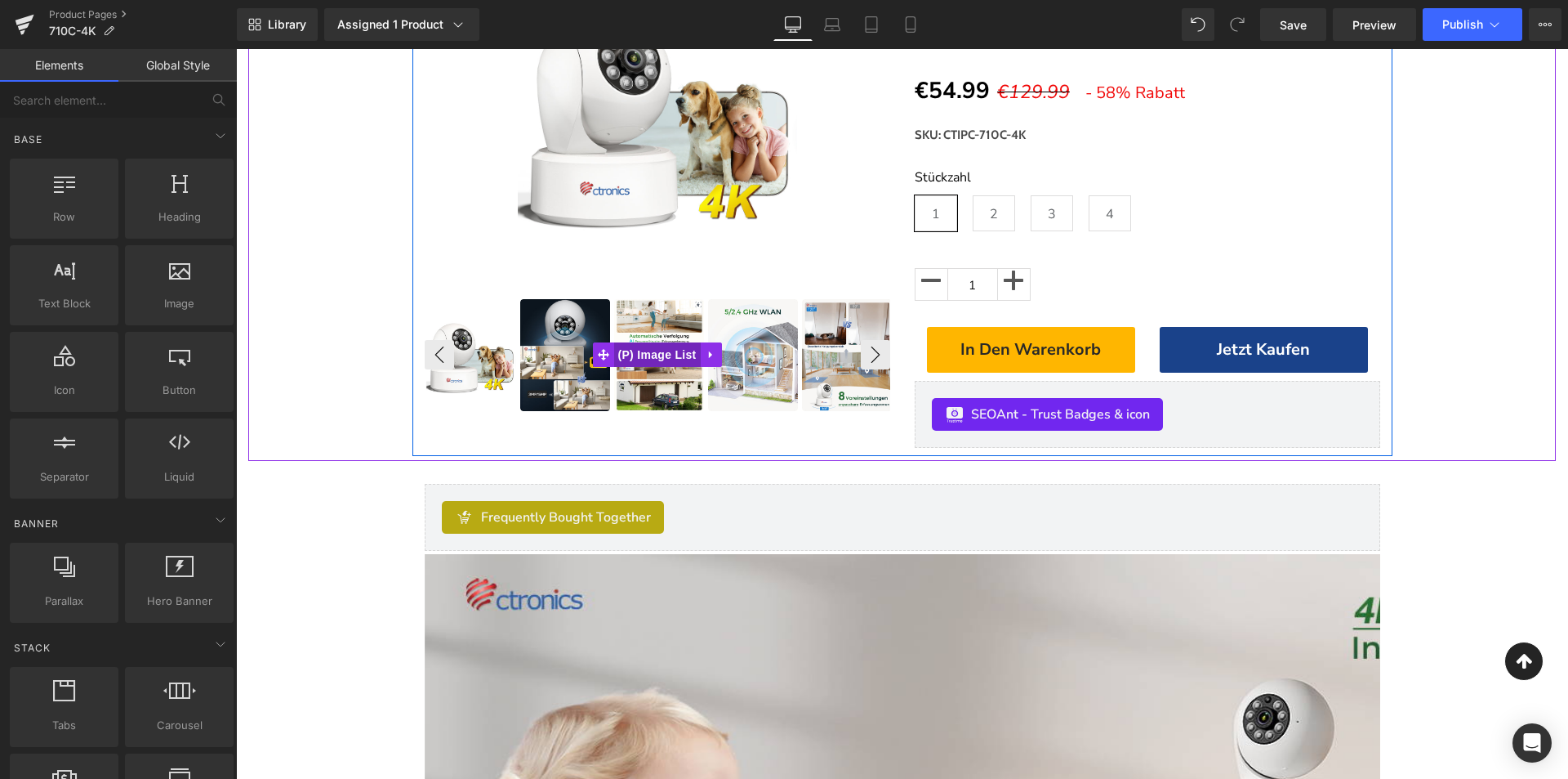
click at [659, 350] on span "(P) Image List" at bounding box center [658, 355] width 86 height 25
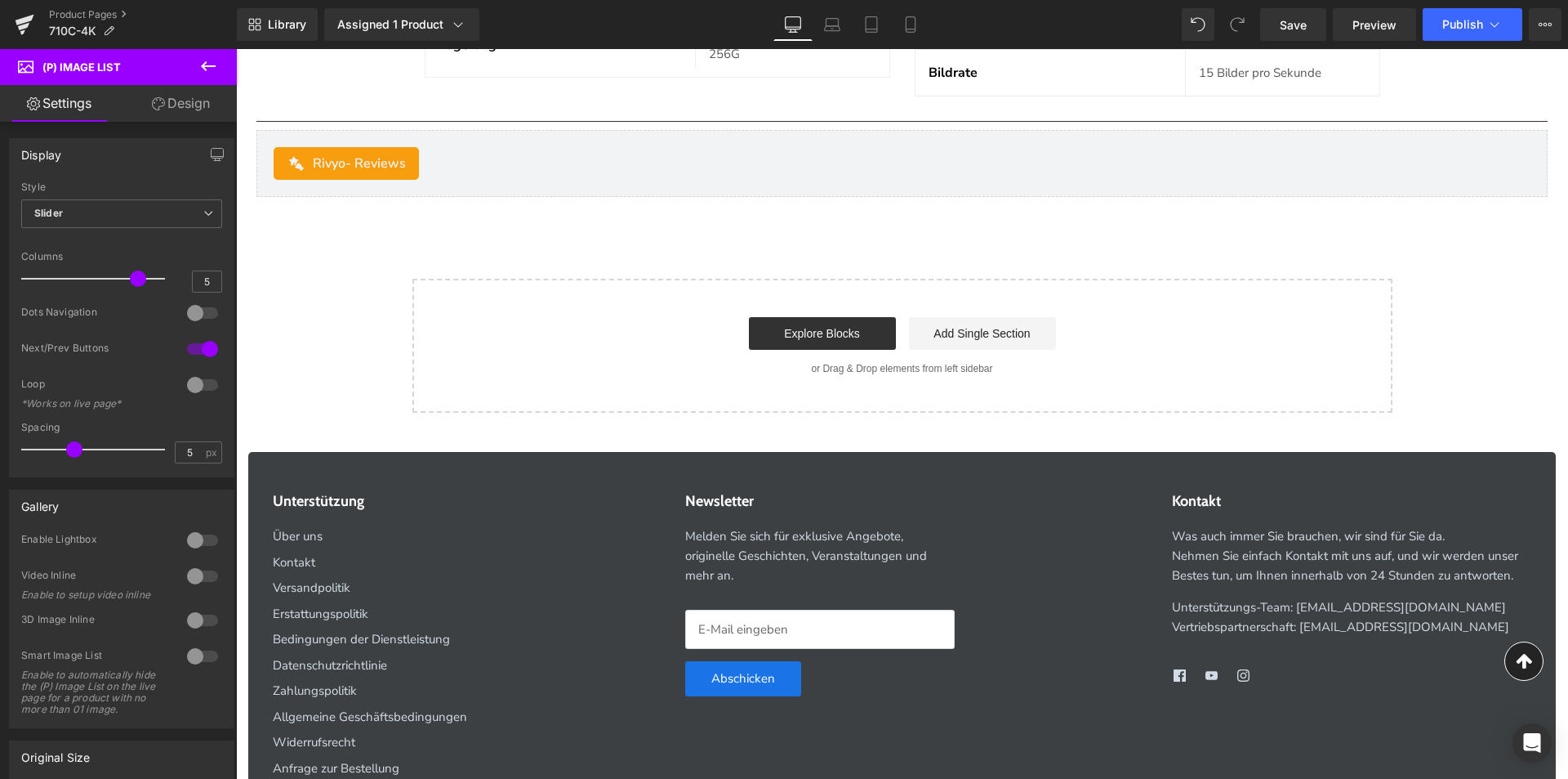
scroll to position [6231, 0]
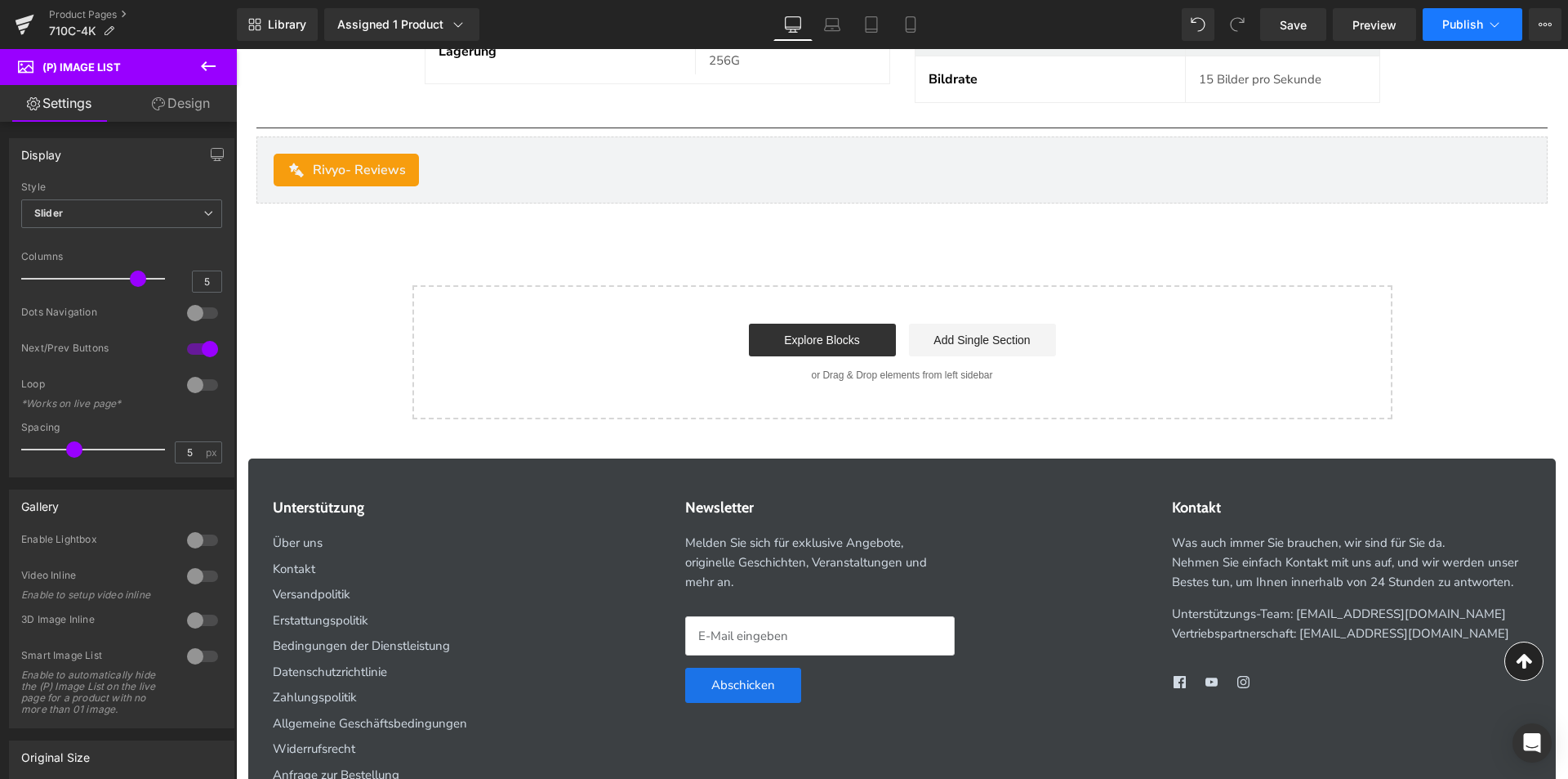
click at [1495, 34] on button "Publish" at bounding box center [1472, 24] width 99 height 32
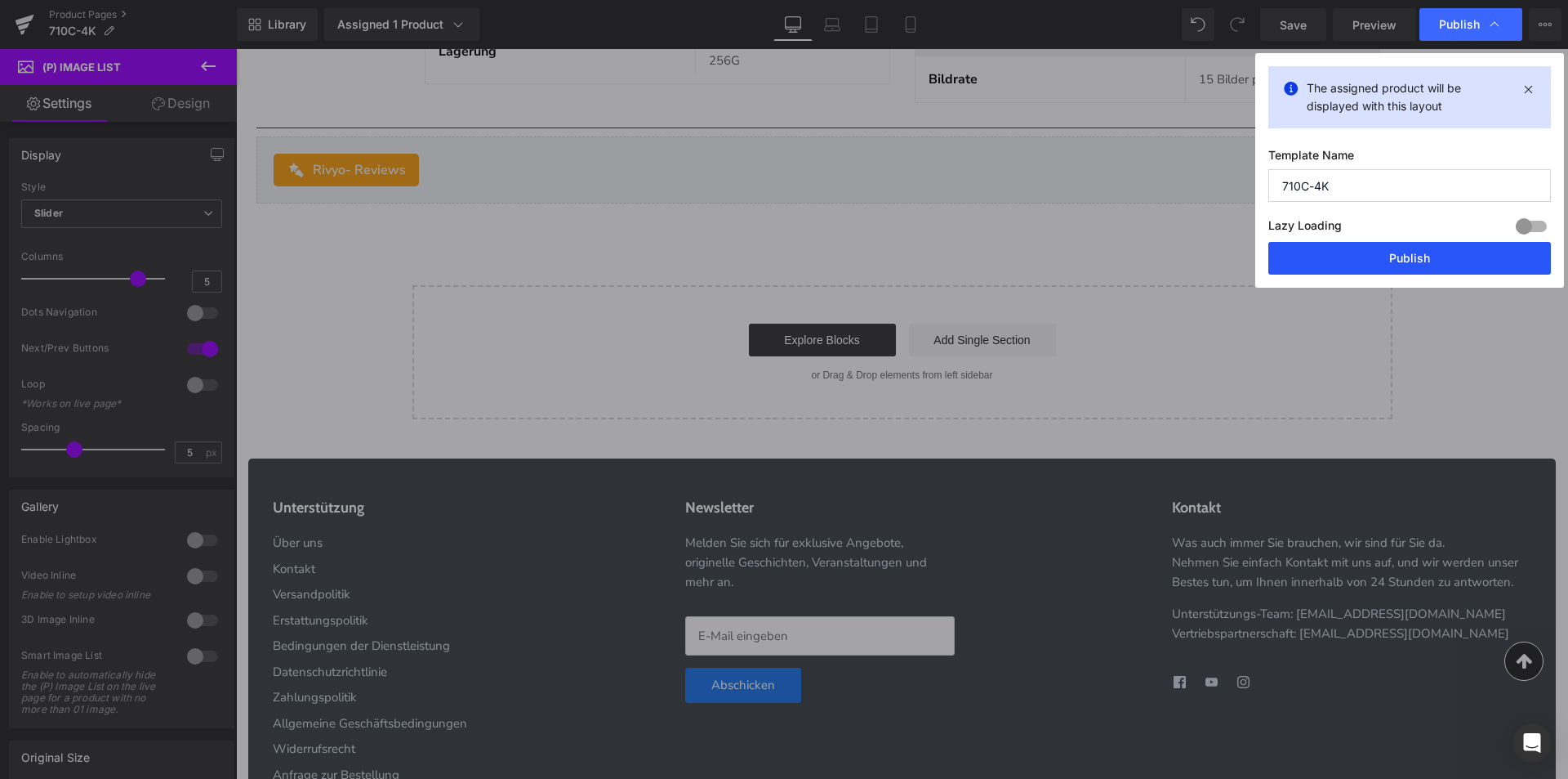
click at [1409, 250] on button "Publish" at bounding box center [1410, 257] width 283 height 32
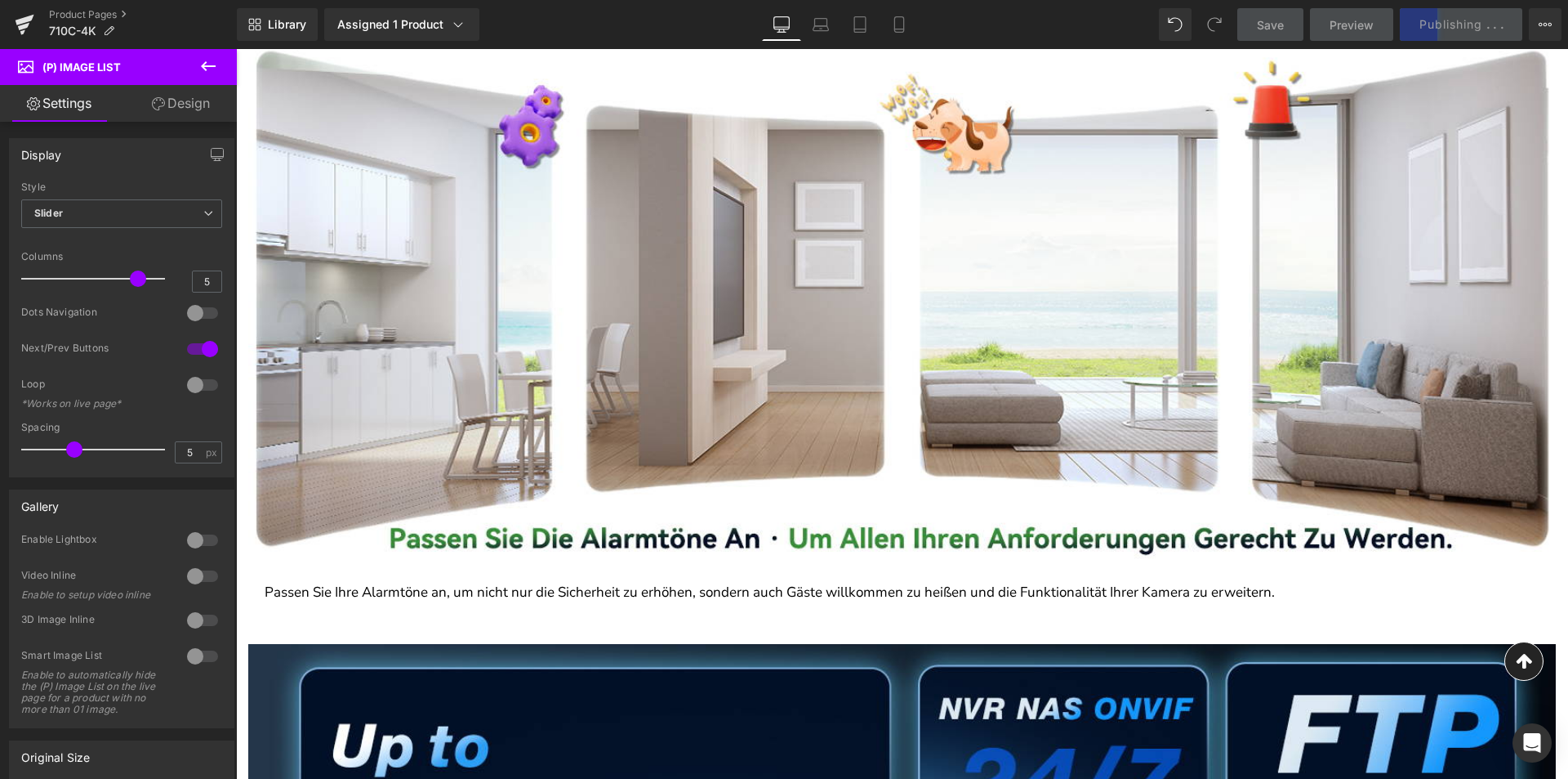
scroll to position [0, 0]
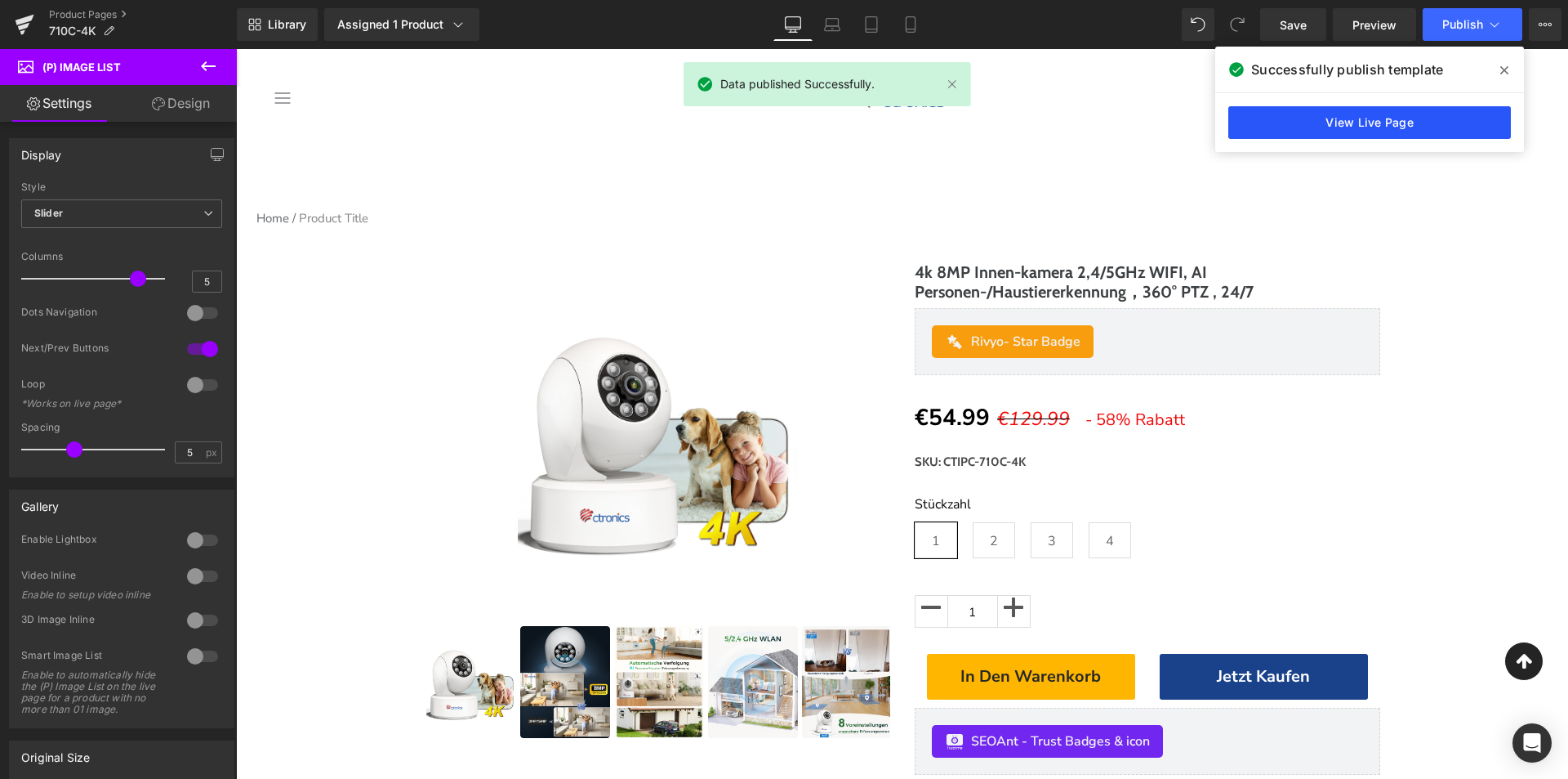
click at [1444, 114] on link "View Live Page" at bounding box center [1370, 122] width 283 height 32
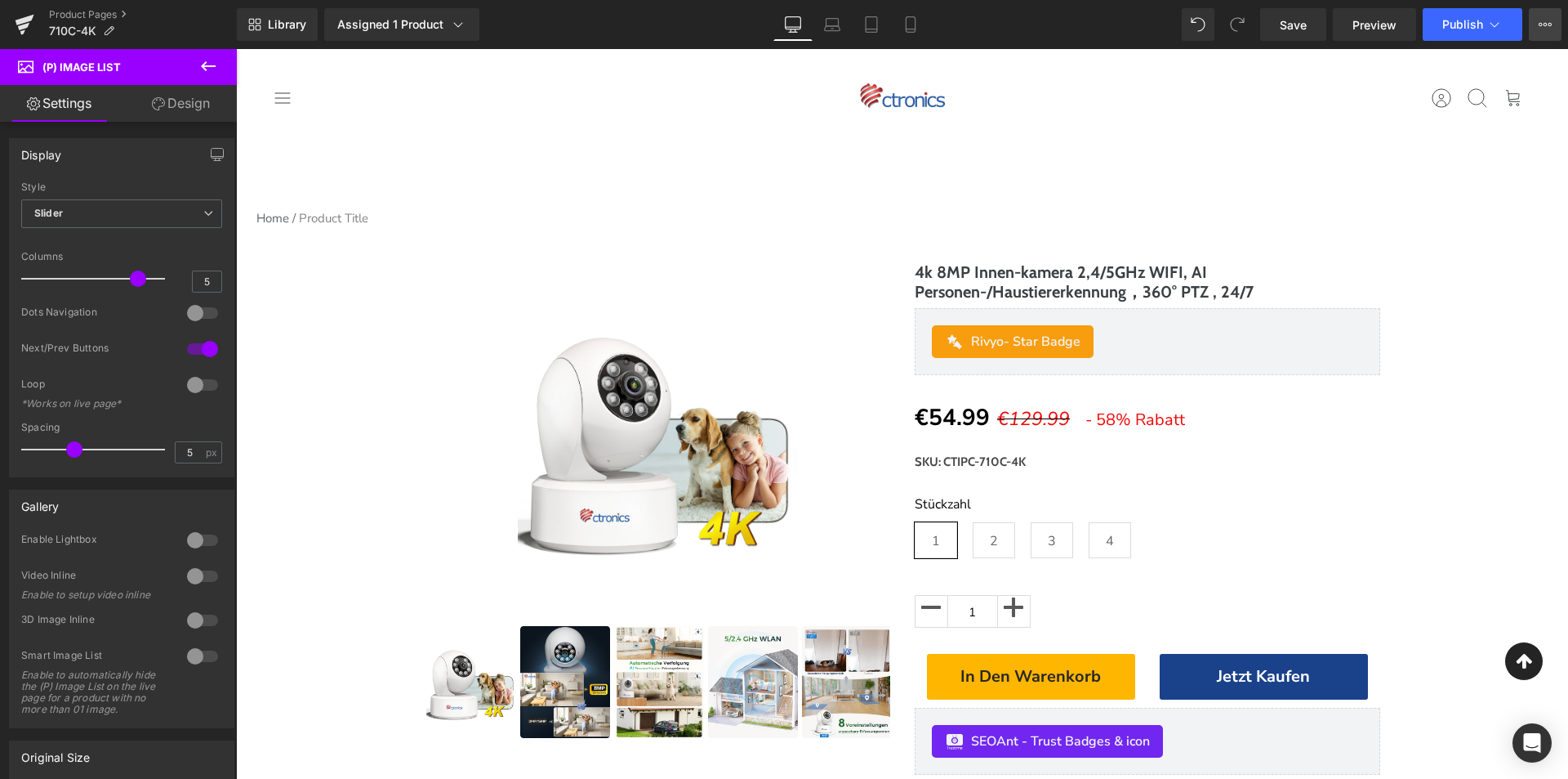
click at [1537, 22] on button "View Live Page View with current Template Save Template to Library Schedule Pub…" at bounding box center [1544, 24] width 32 height 32
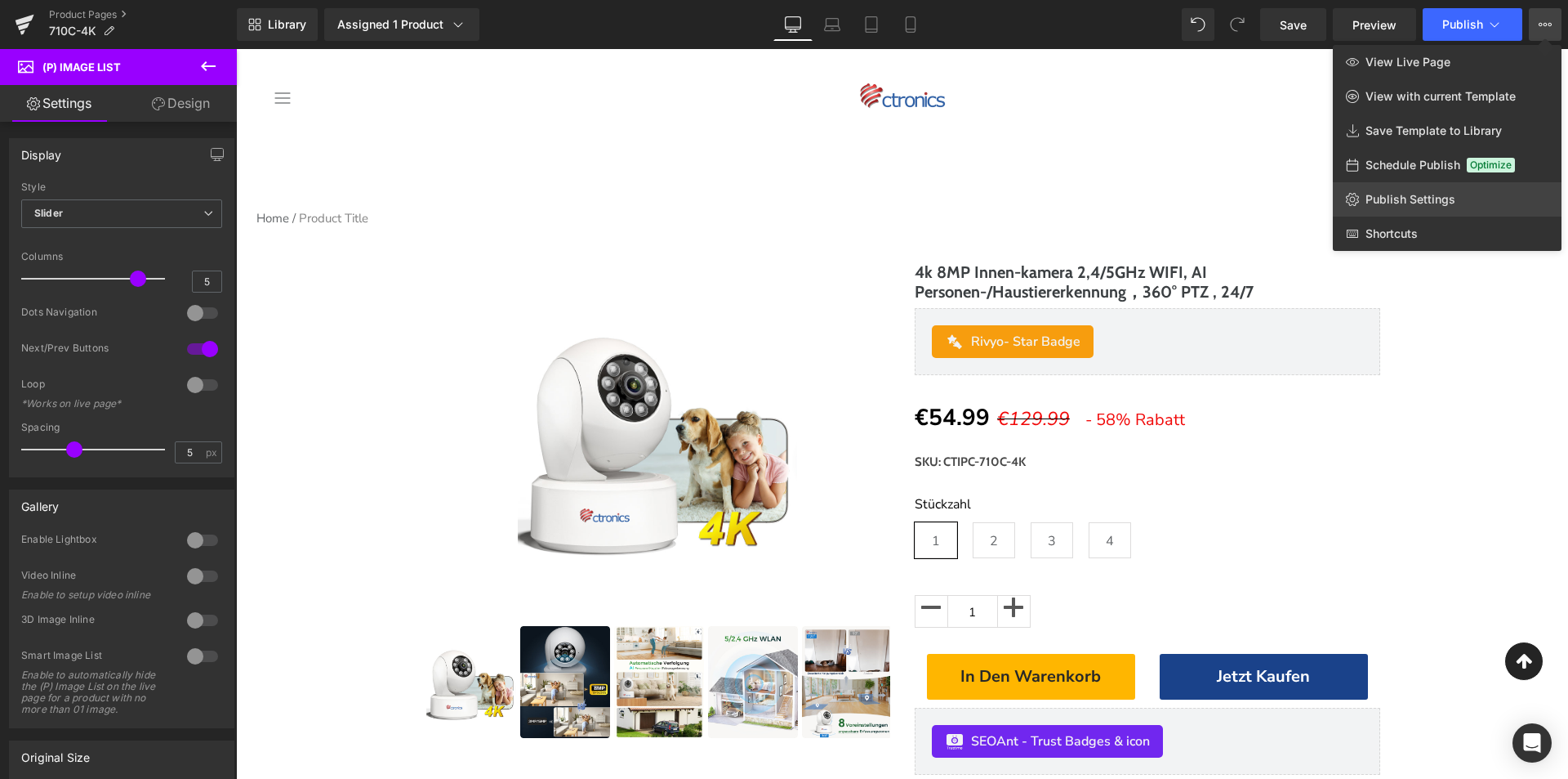
click at [1395, 191] on link "Publish Settings" at bounding box center [1447, 198] width 229 height 34
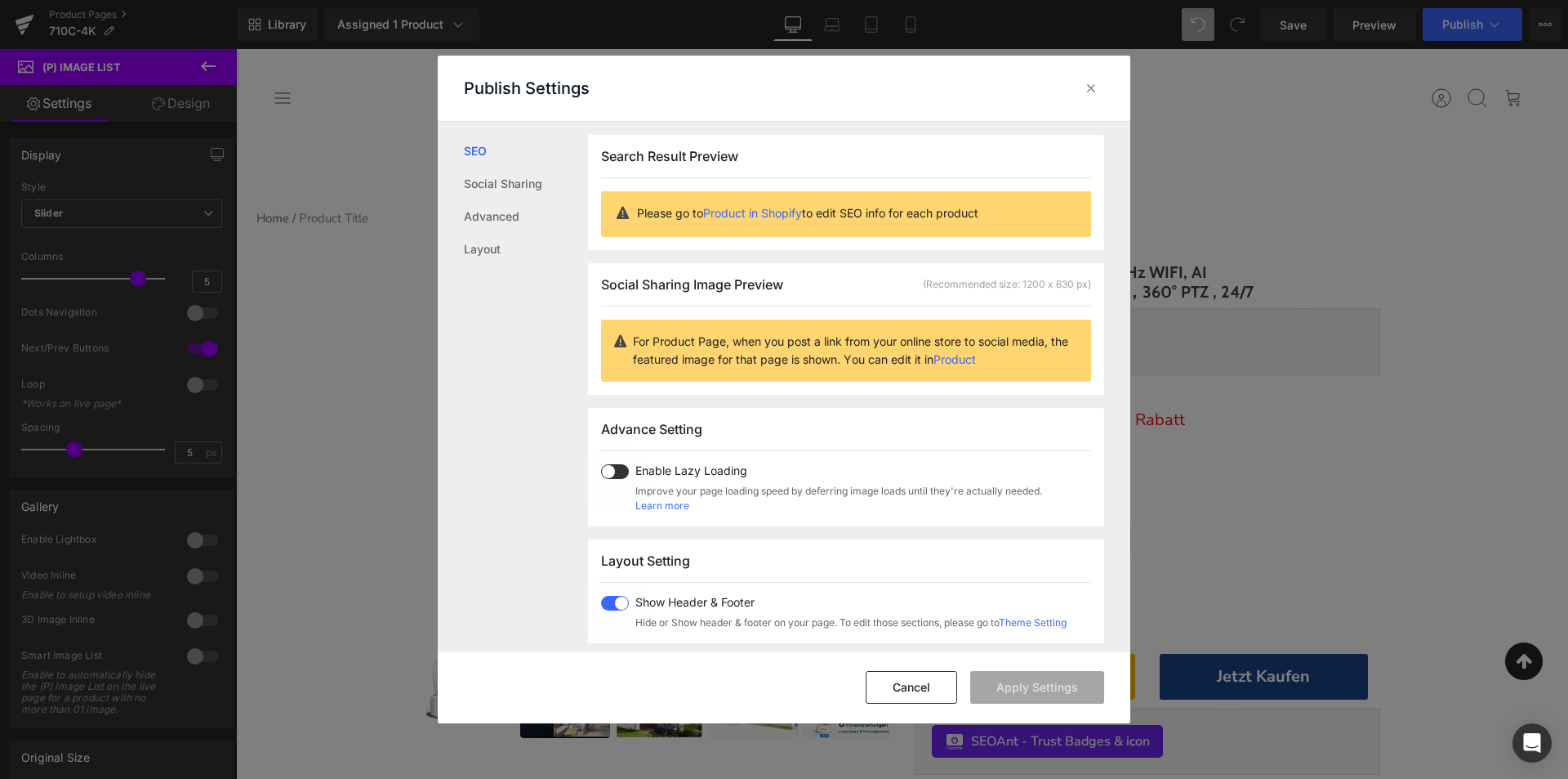
scroll to position [405, 0]
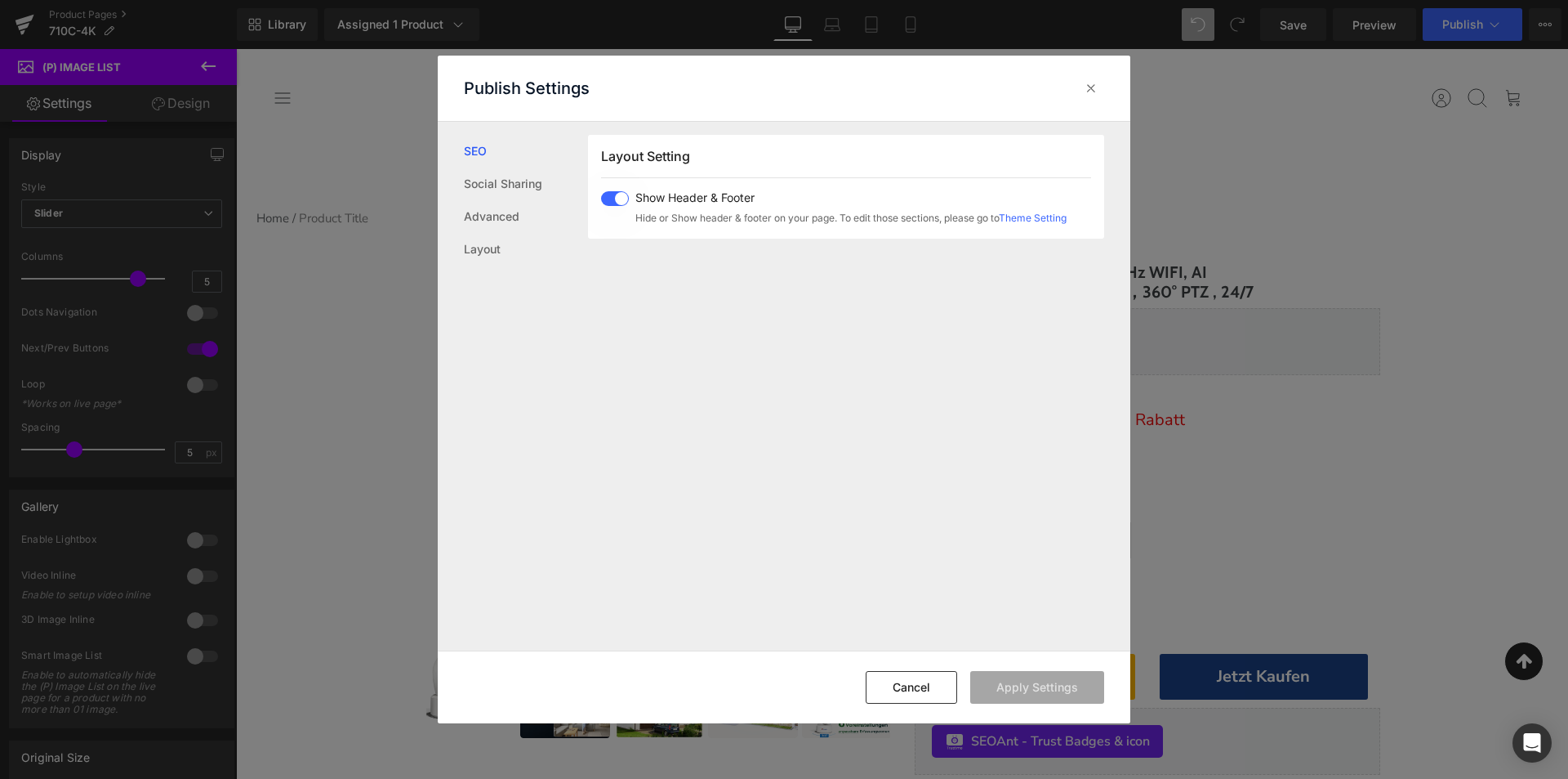
click at [600, 192] on div "Layout Setting Show Header & Footer Hide or Show header & footer on your page. …" at bounding box center [846, 187] width 516 height 104
click at [615, 201] on span at bounding box center [615, 198] width 27 height 15
click at [1014, 679] on button "Apply Settings" at bounding box center [1037, 687] width 134 height 32
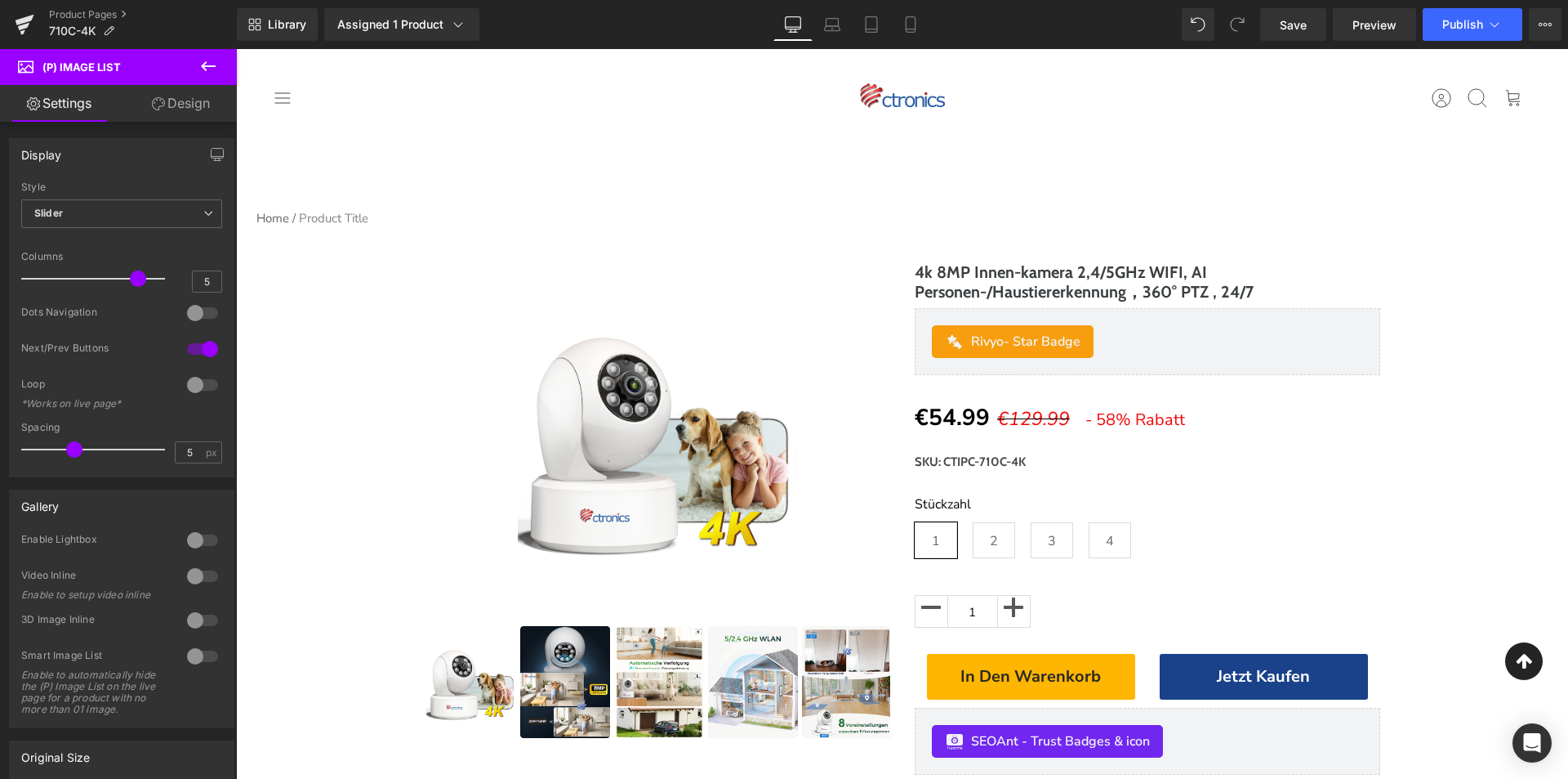
click at [1451, 30] on span "Publish" at bounding box center [1463, 24] width 41 height 13
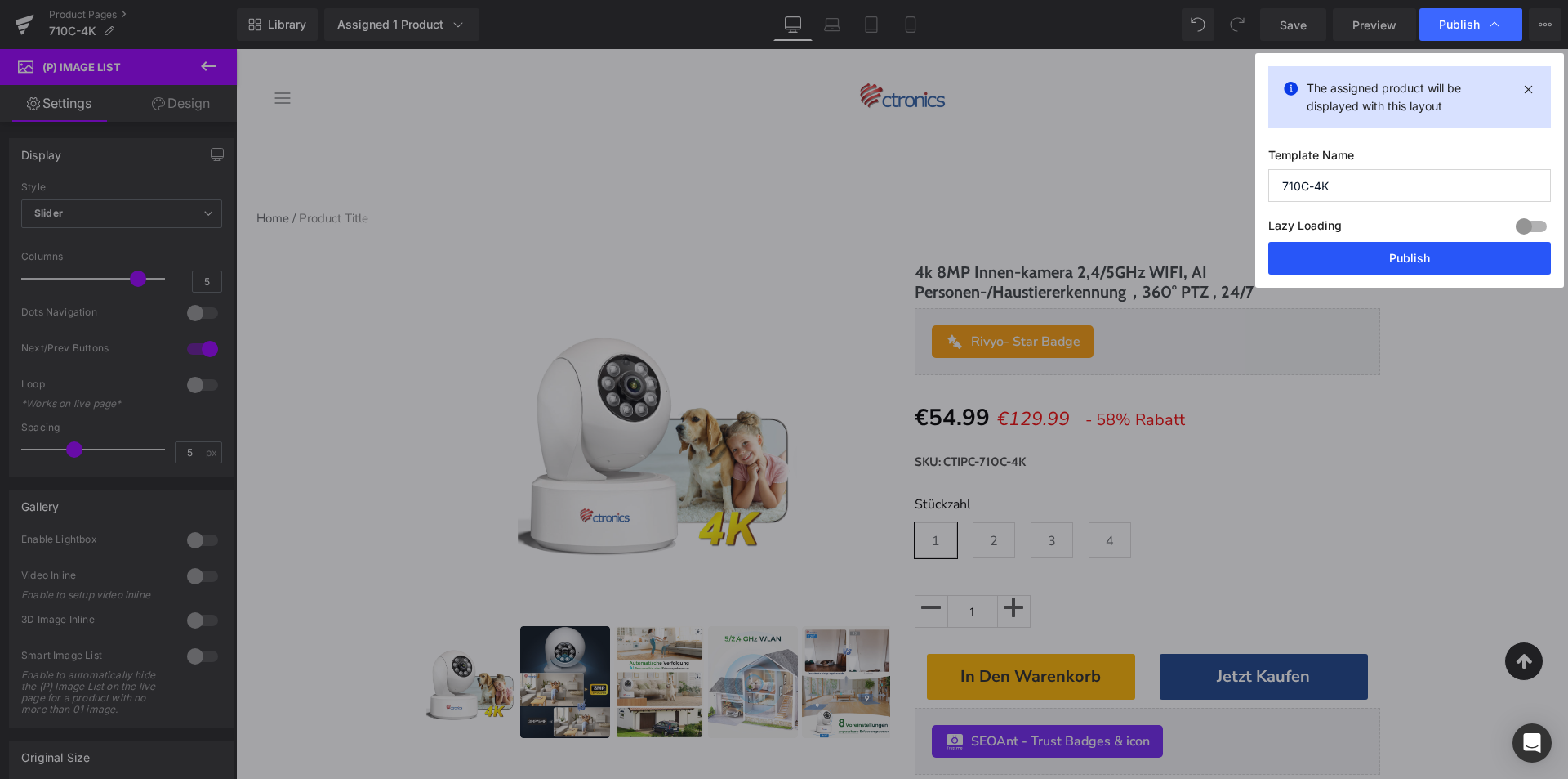
drag, startPoint x: 1377, startPoint y: 247, endPoint x: 1059, endPoint y: 8, distance: 397.8
click at [1377, 247] on button "Publish" at bounding box center [1410, 257] width 283 height 32
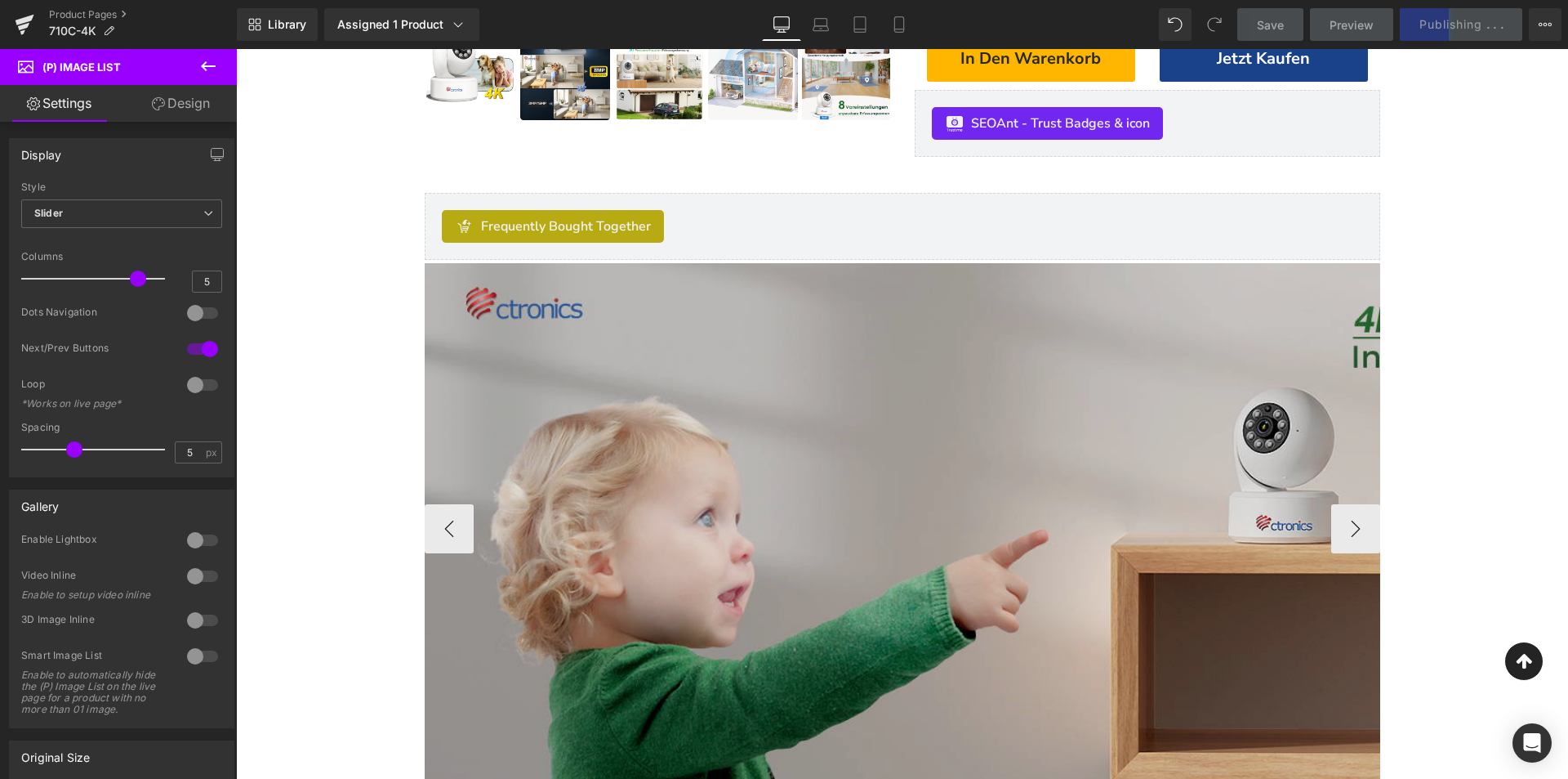
scroll to position [653, 0]
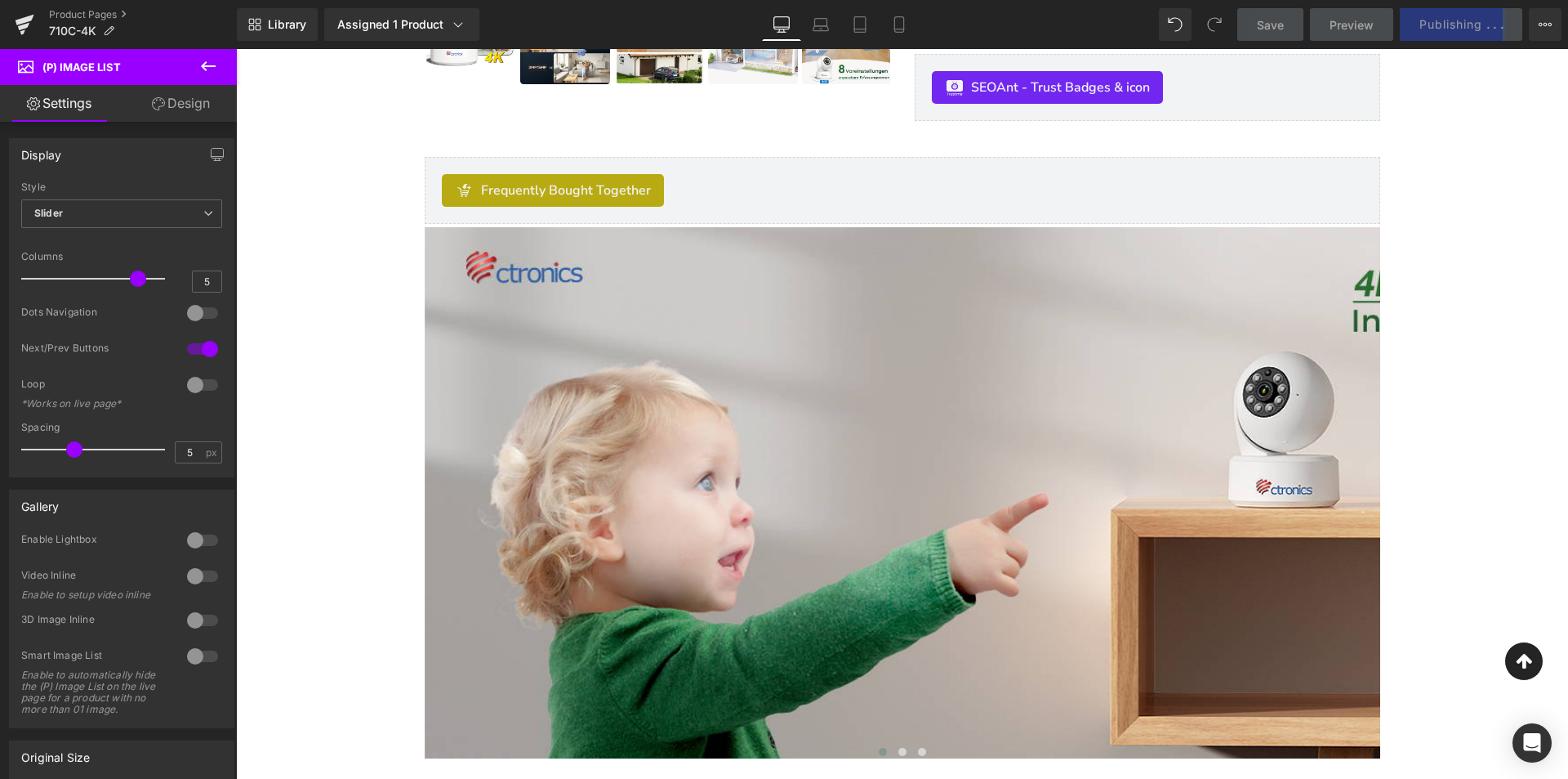
click at [1099, 85] on span "SEOAnt ‑ Trust Badges & icon" at bounding box center [1060, 87] width 179 height 20
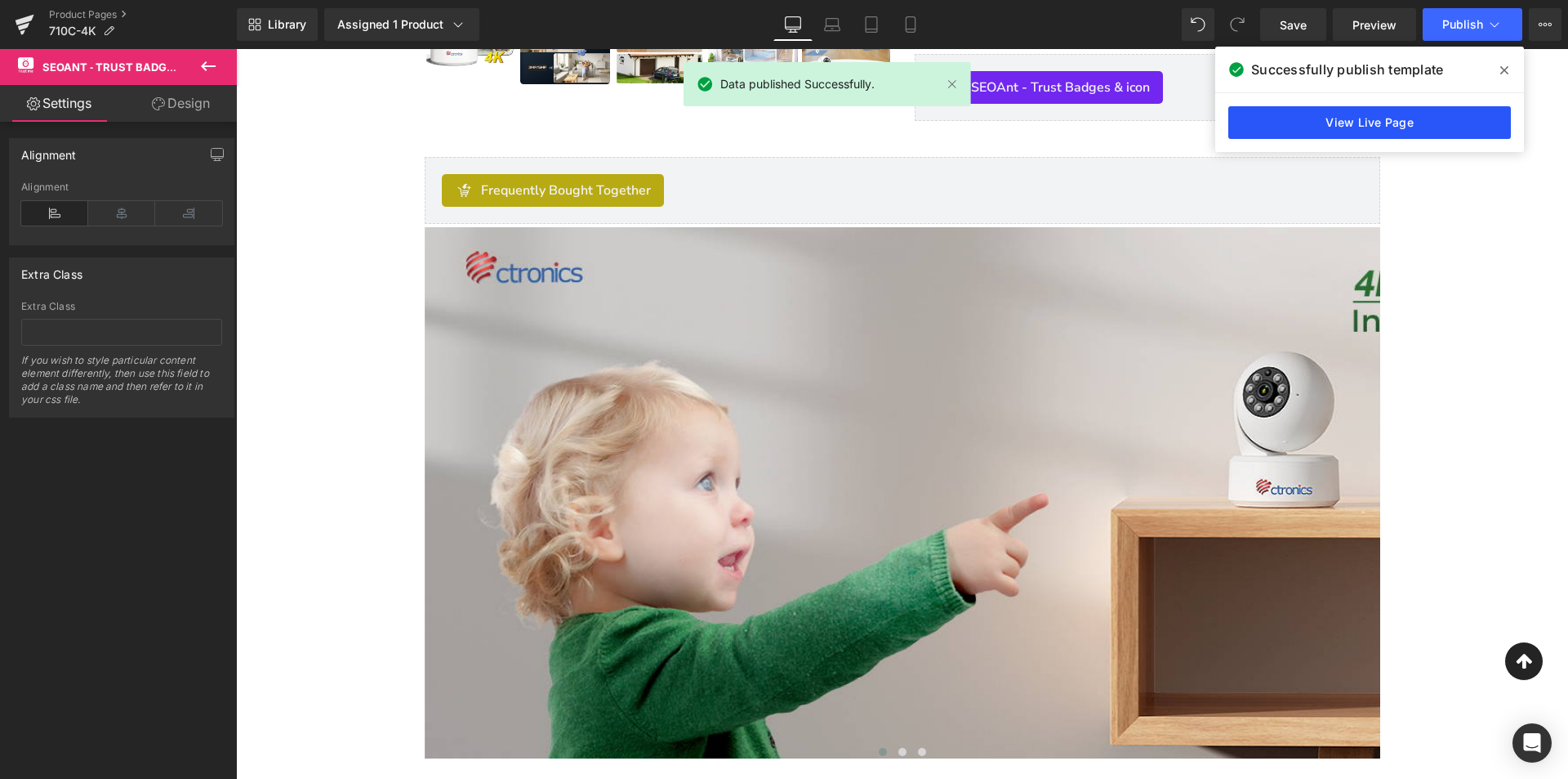
click at [1297, 119] on link "View Live Page" at bounding box center [1370, 122] width 283 height 32
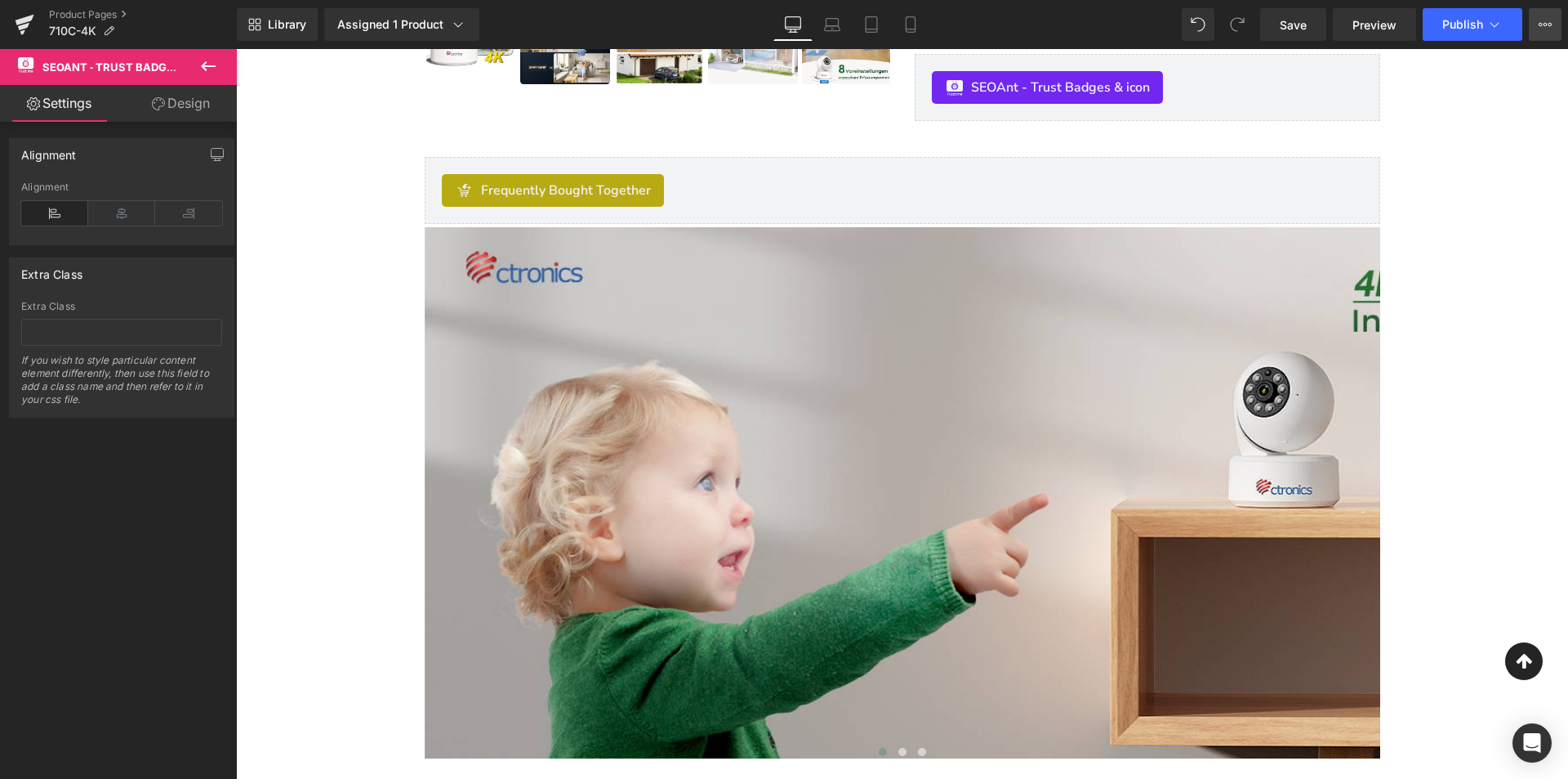
click at [1534, 22] on button "View Live Page View with current Template Save Template to Library Schedule Pub…" at bounding box center [1544, 24] width 32 height 32
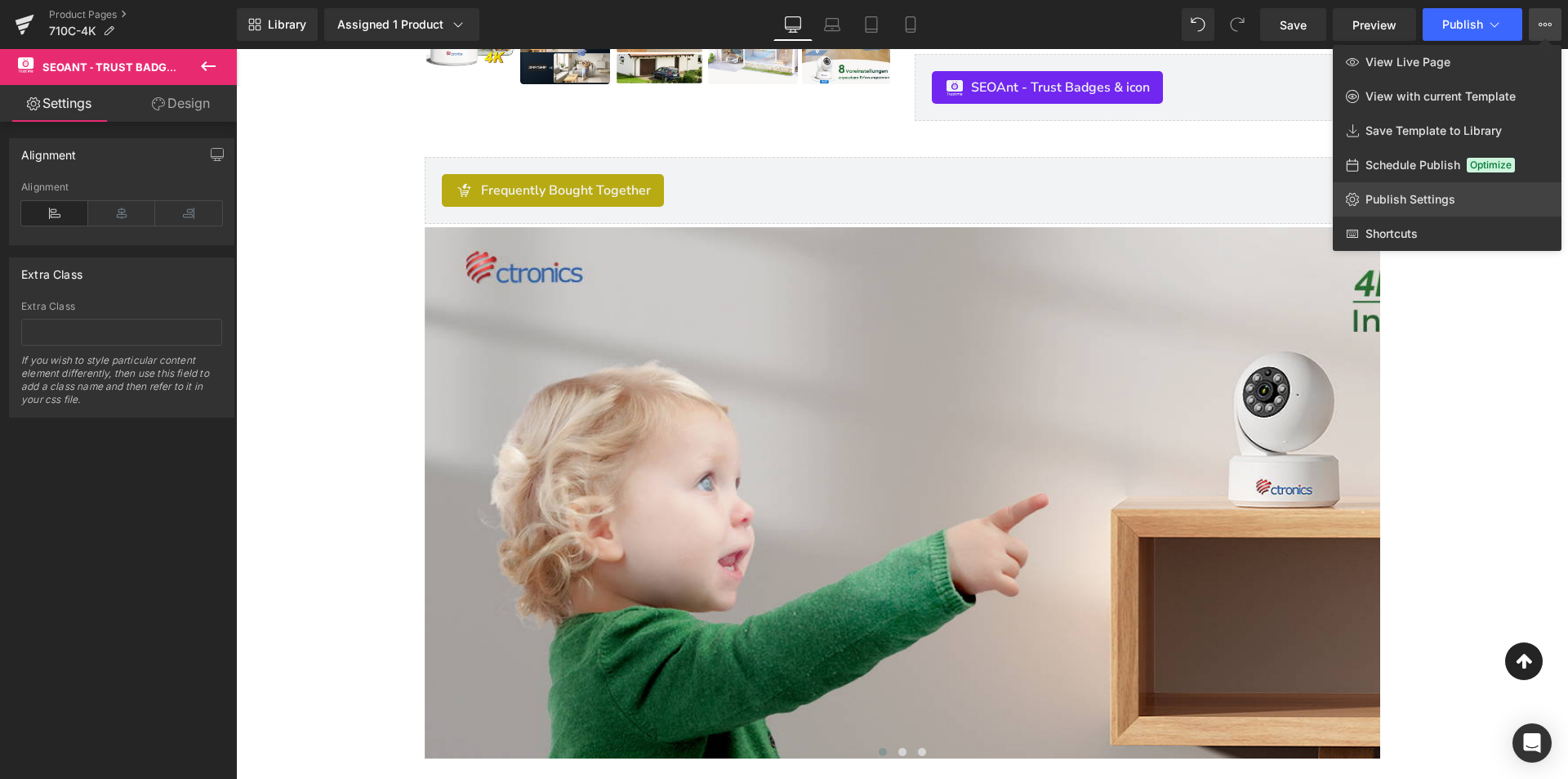
click at [1424, 215] on link "Publish Settings" at bounding box center [1447, 198] width 229 height 34
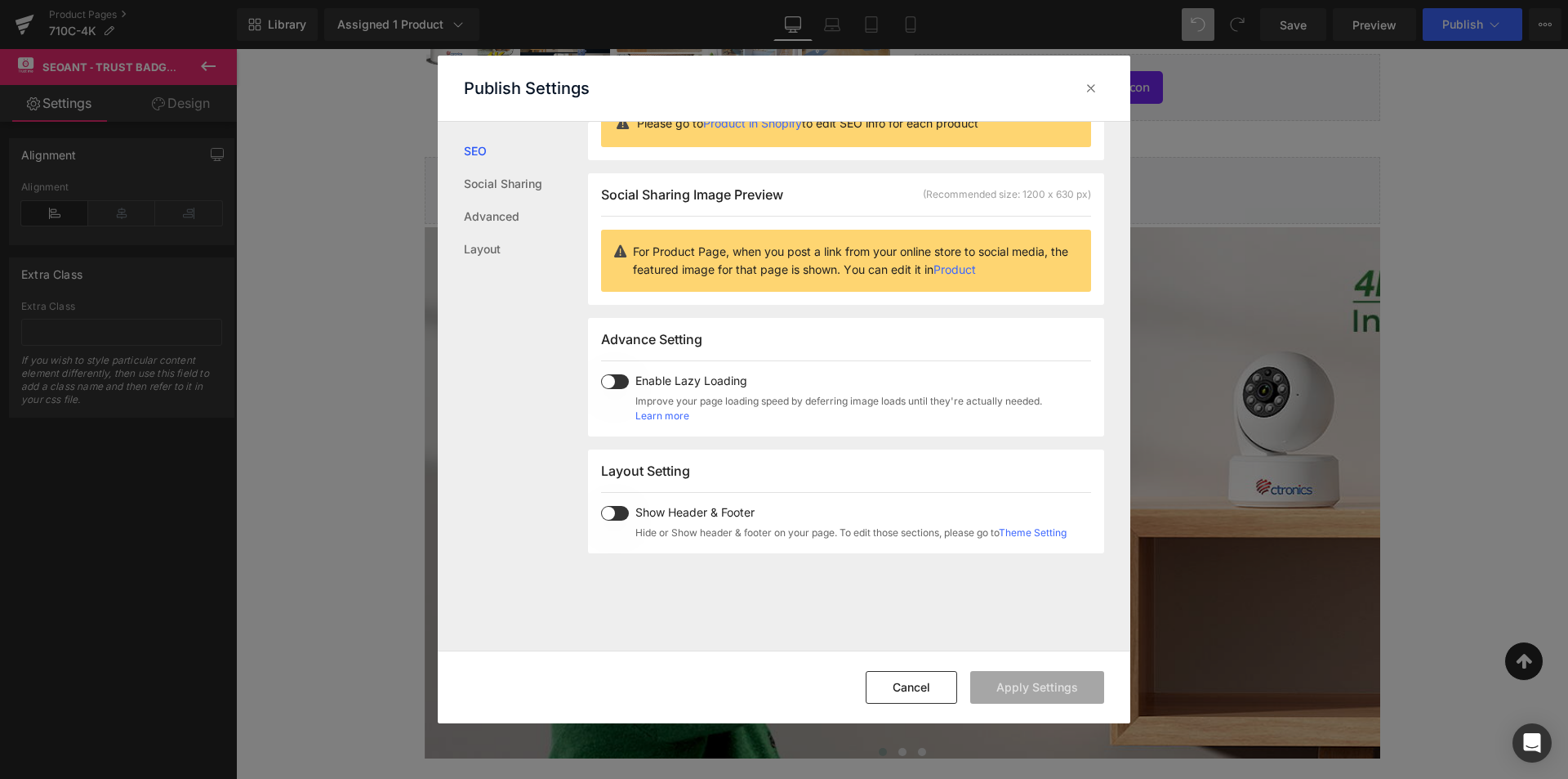
scroll to position [246, 0]
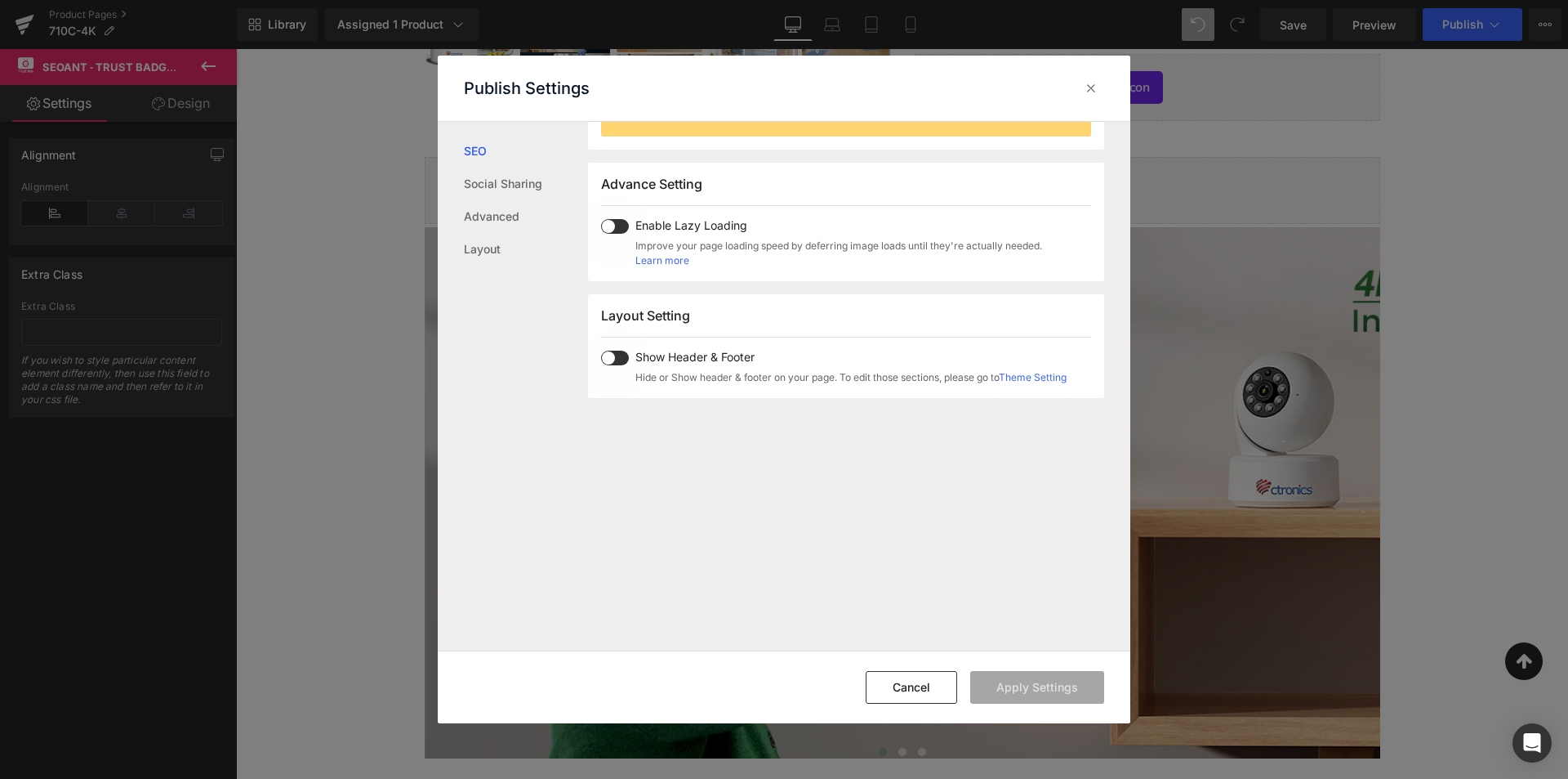
click at [608, 359] on span at bounding box center [615, 358] width 27 height 15
click at [1056, 691] on button "Apply Settings" at bounding box center [1037, 687] width 134 height 32
click at [1093, 93] on icon at bounding box center [1091, 88] width 17 height 17
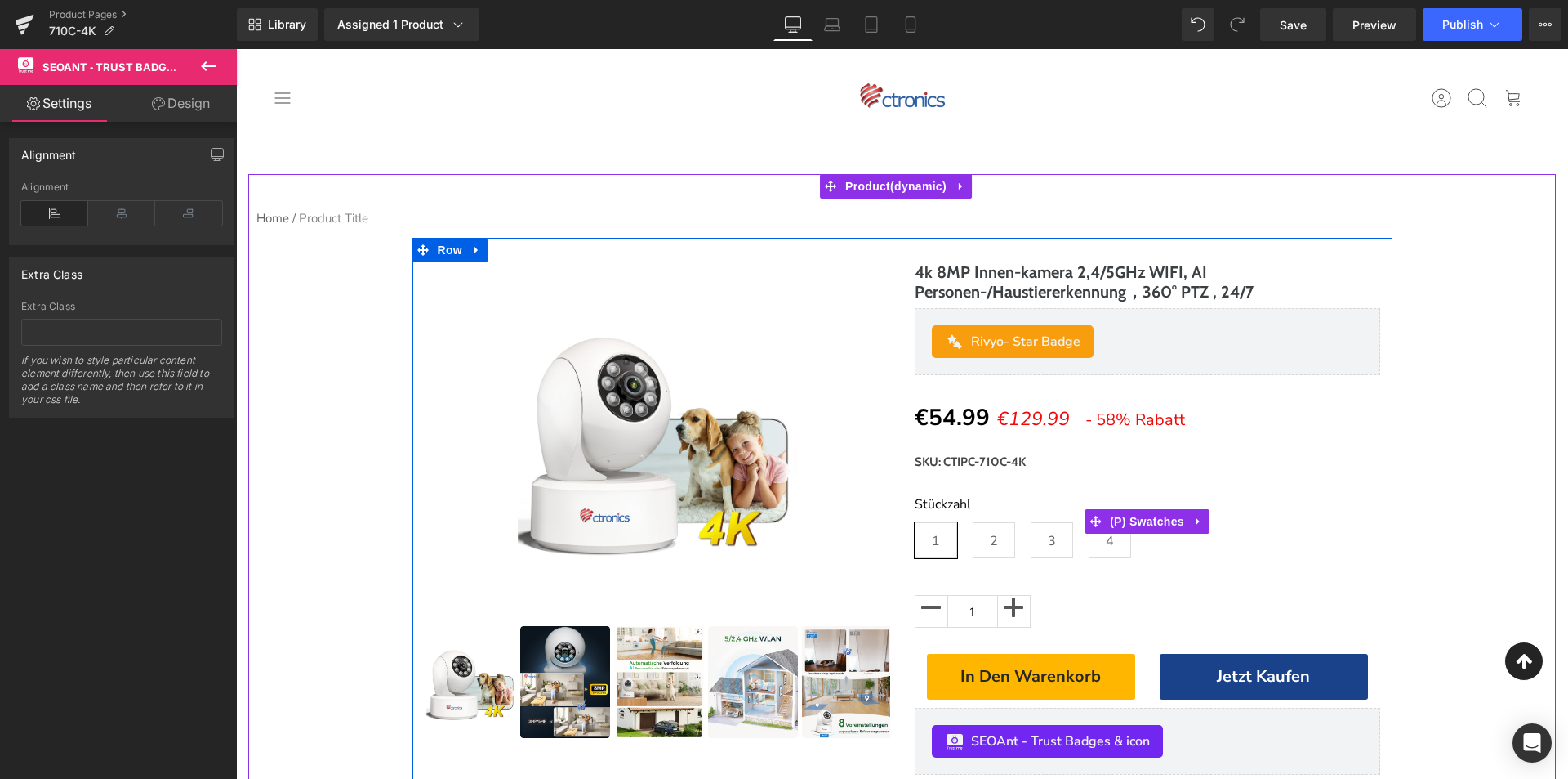
scroll to position [163, 0]
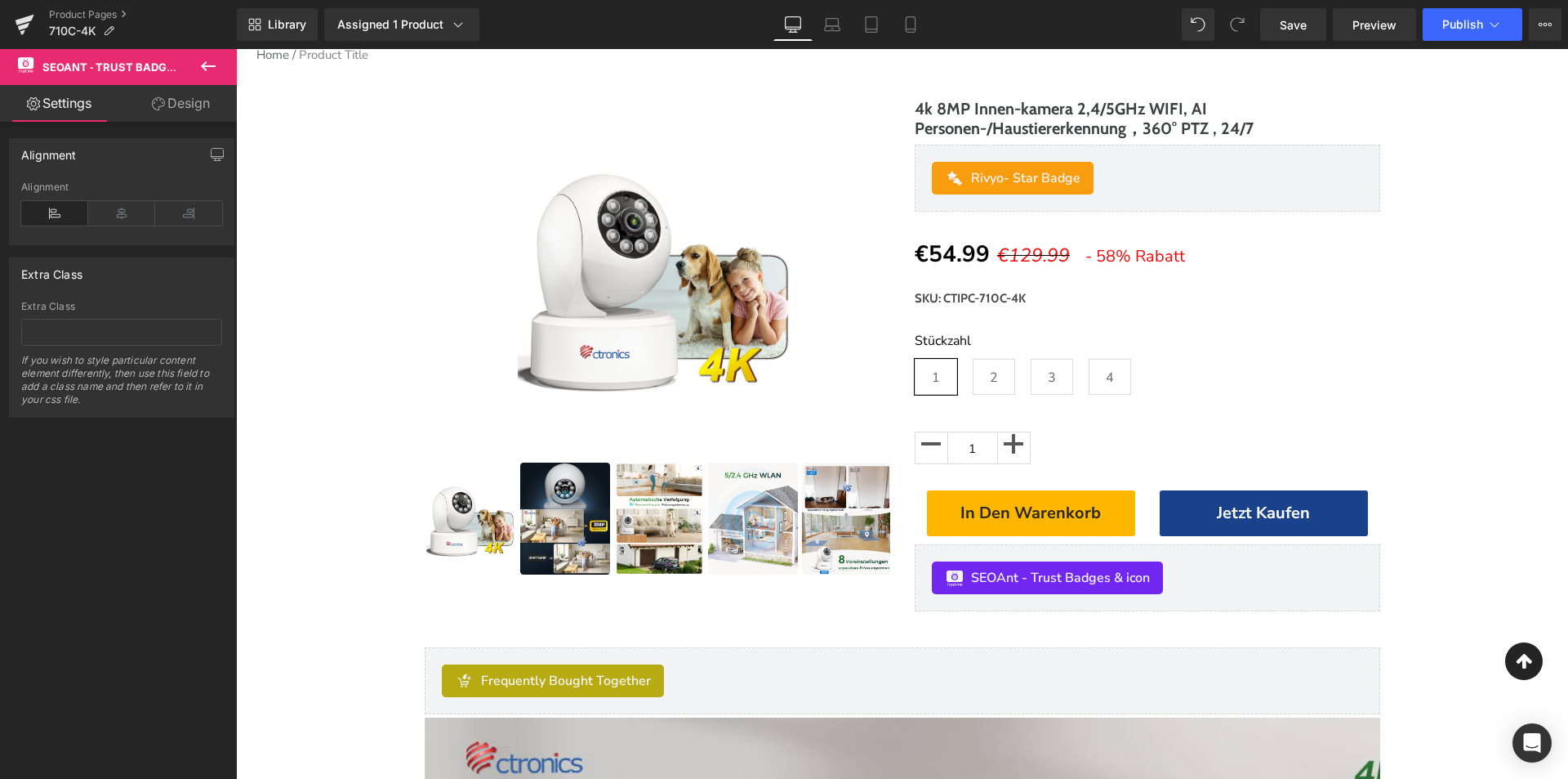
click at [204, 68] on icon at bounding box center [208, 66] width 15 height 10
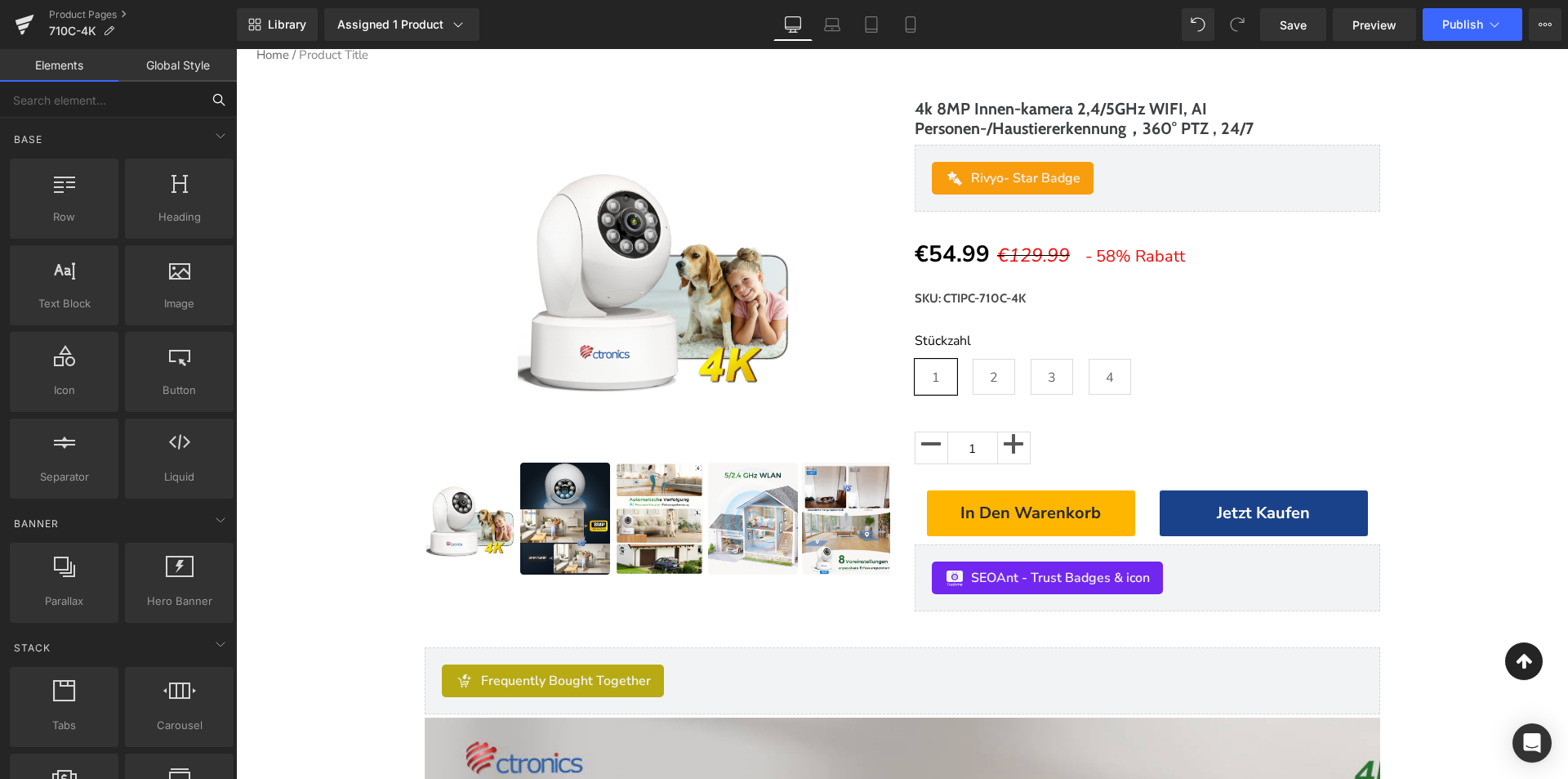
click at [103, 100] on input "text" at bounding box center [100, 99] width 201 height 36
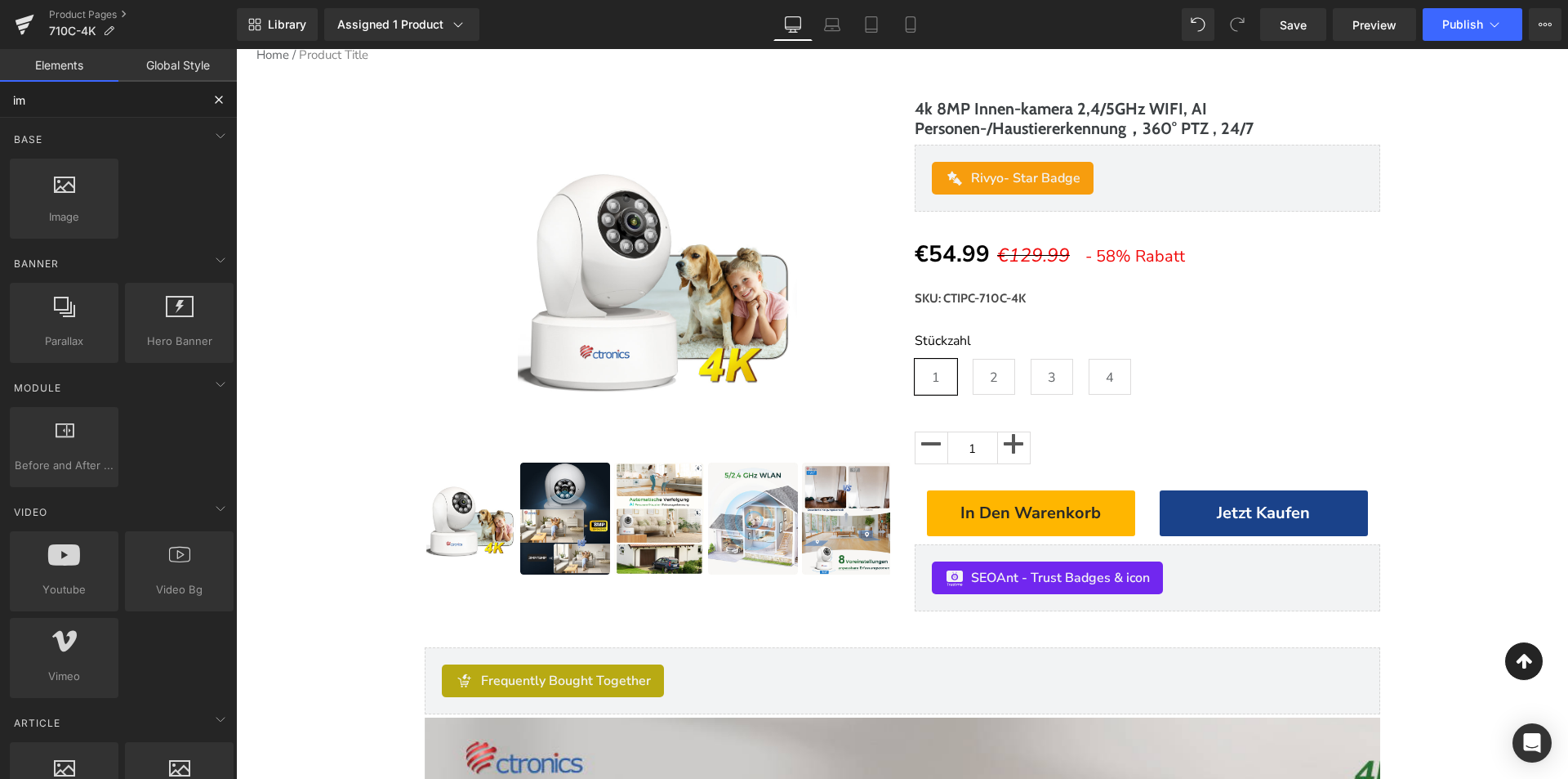
type input "ima"
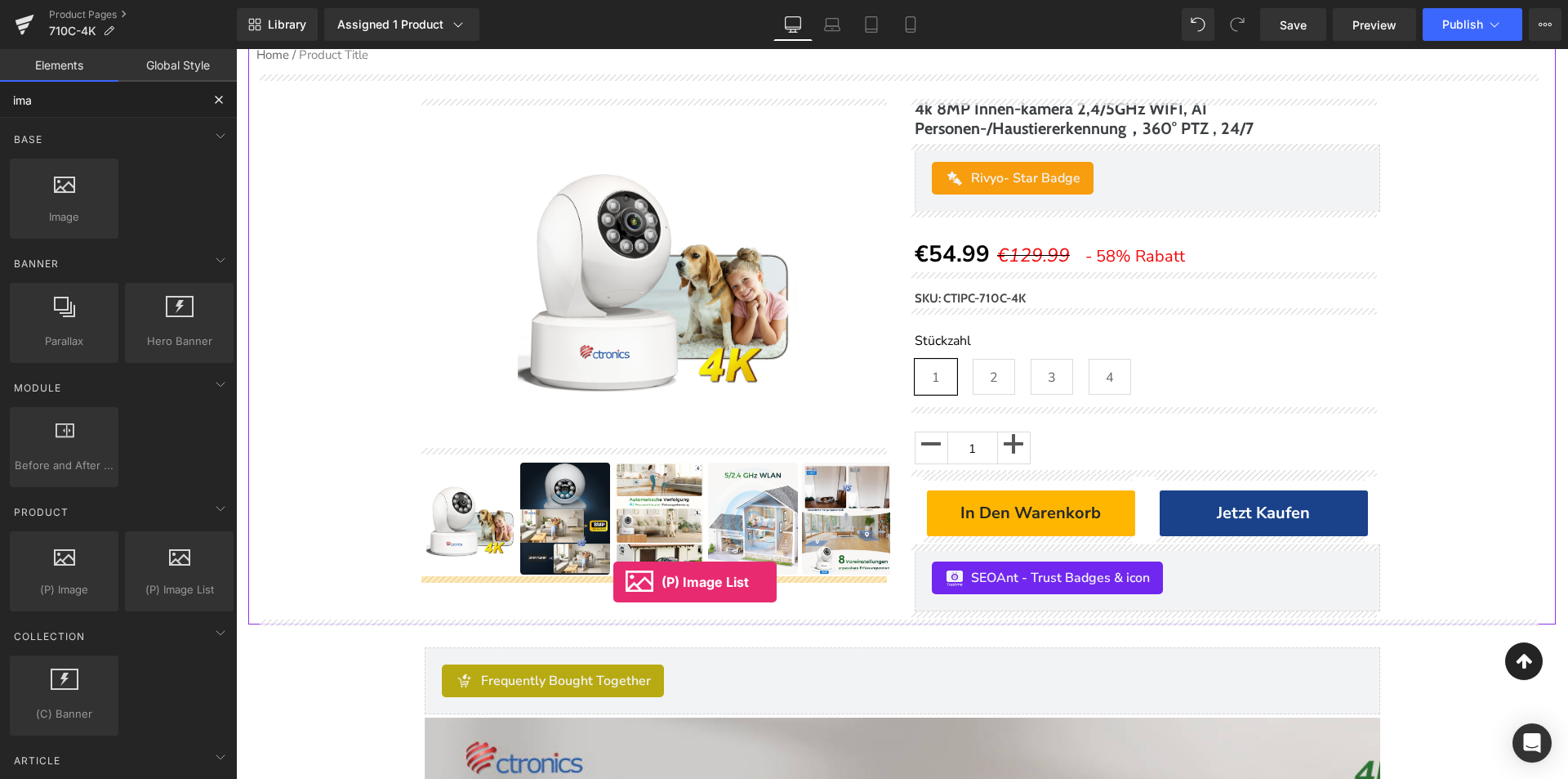
drag, startPoint x: 386, startPoint y: 630, endPoint x: 614, endPoint y: 582, distance: 233.0
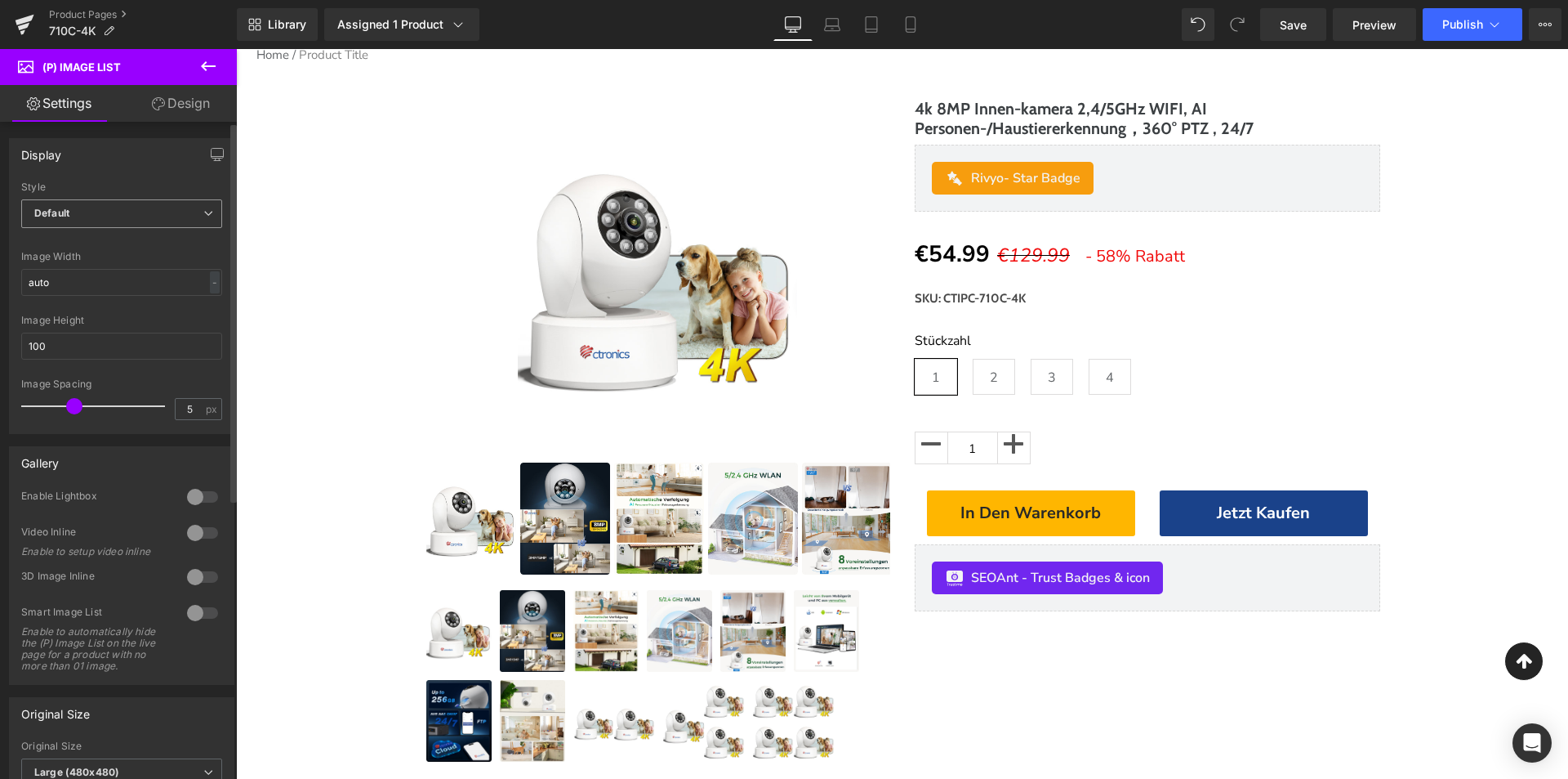
drag, startPoint x: 158, startPoint y: 221, endPoint x: 173, endPoint y: 226, distance: 15.8
click at [159, 219] on span "Default" at bounding box center [122, 213] width 201 height 28
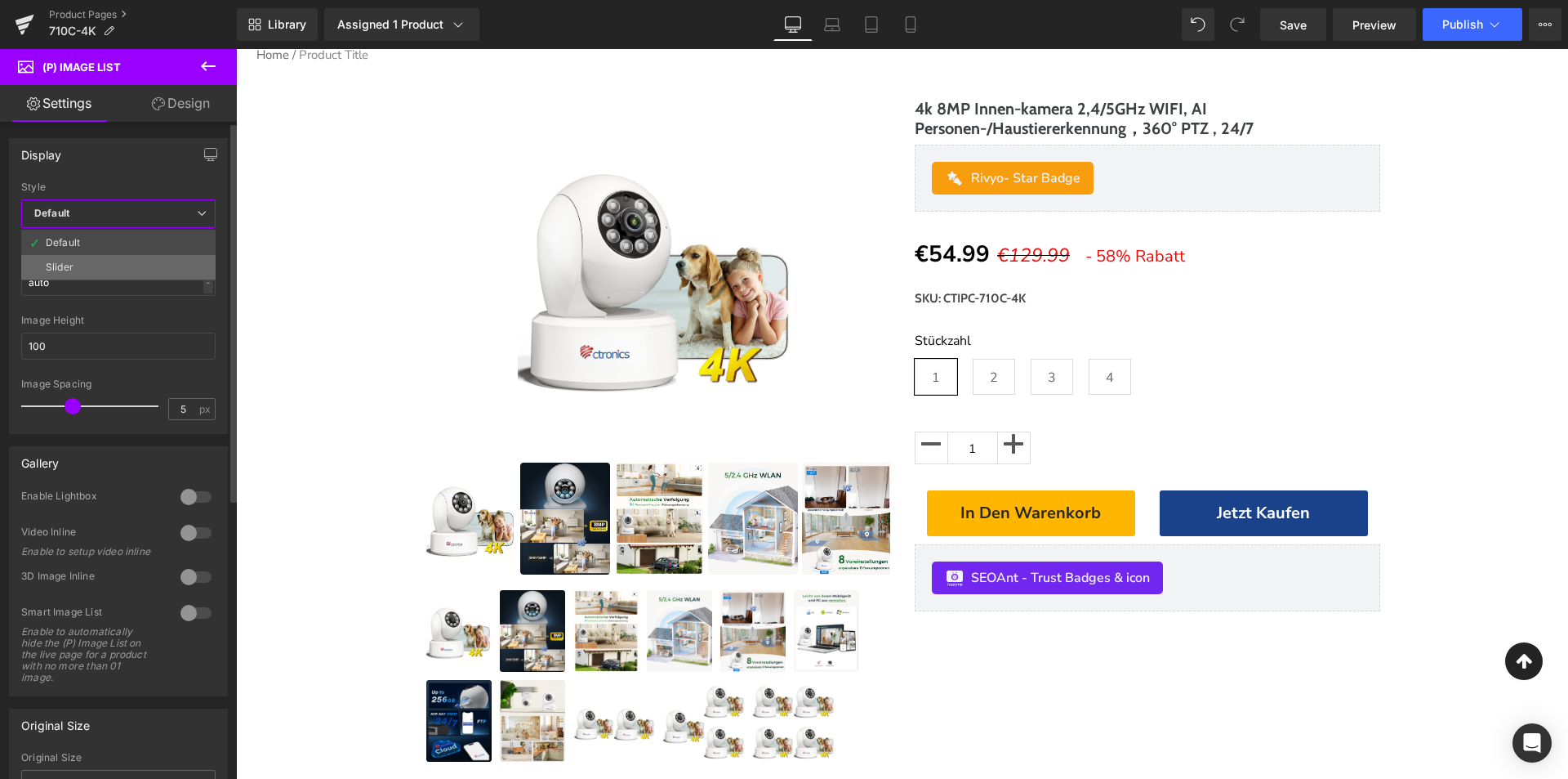
click at [147, 264] on li "Slider" at bounding box center [119, 267] width 194 height 25
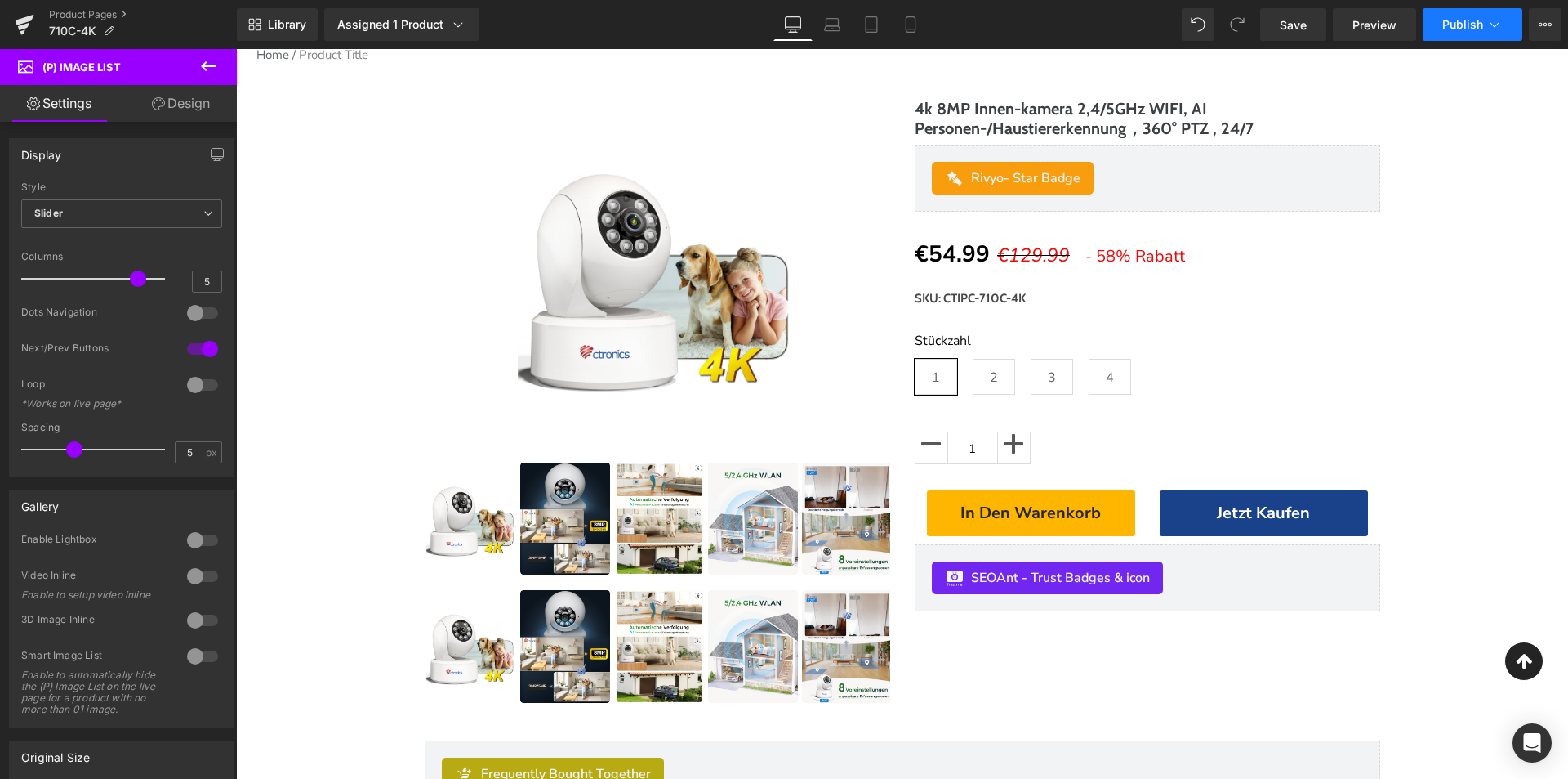
click at [1502, 28] on icon at bounding box center [1494, 25] width 17 height 17
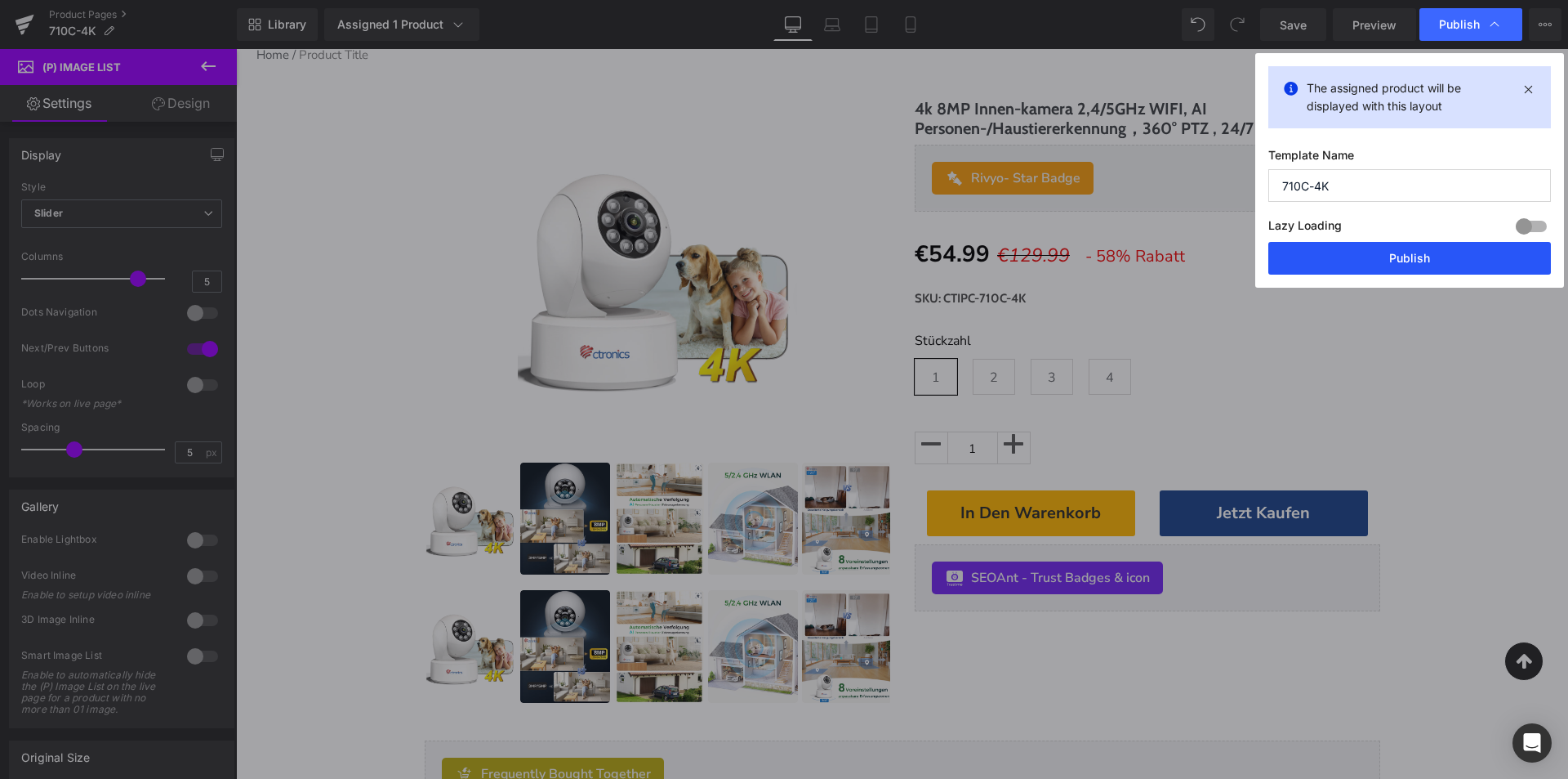
click at [1382, 265] on button "Publish" at bounding box center [1410, 257] width 283 height 32
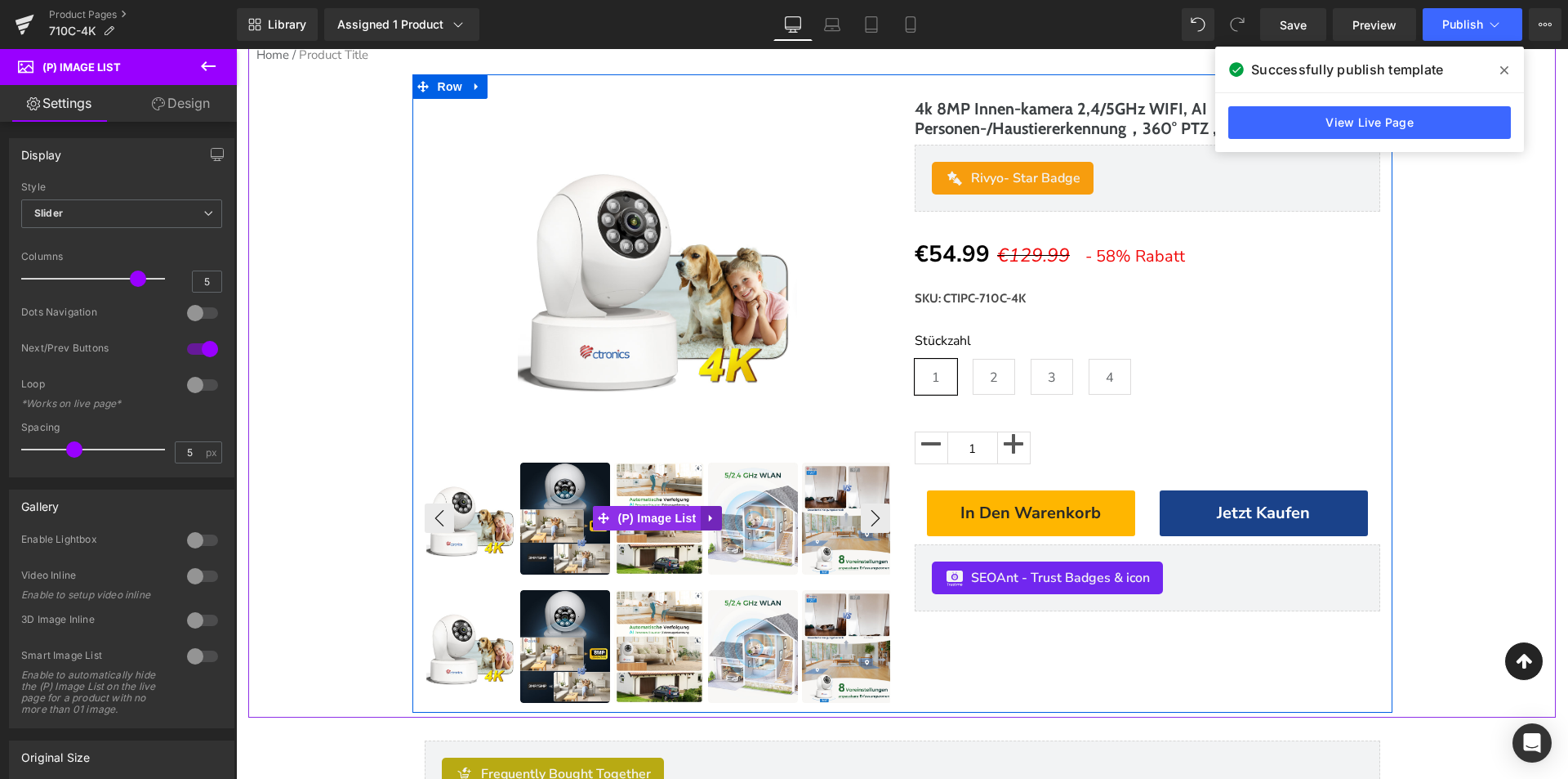
click at [706, 520] on icon at bounding box center [712, 519] width 12 height 12
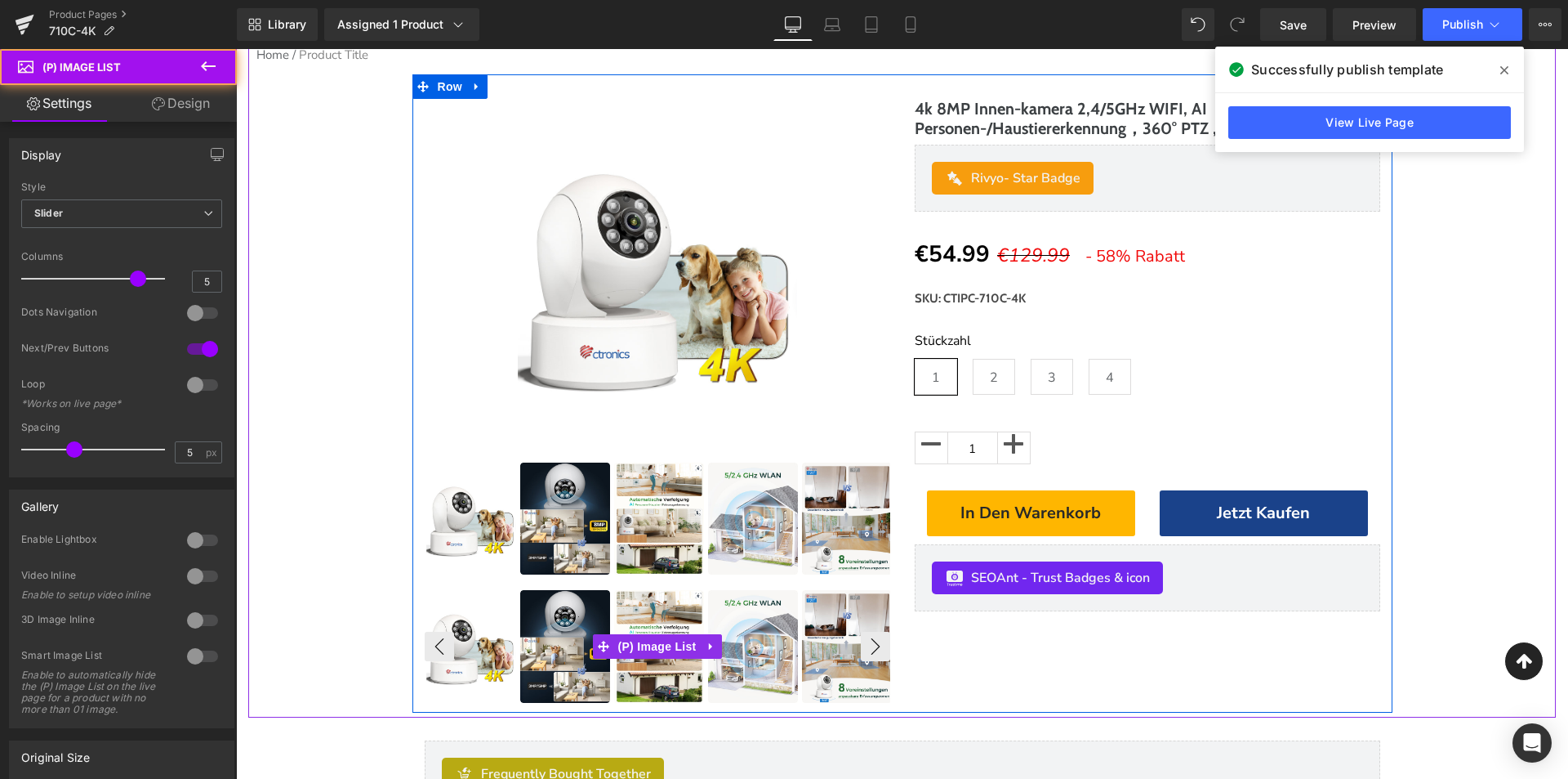
click at [708, 621] on img at bounding box center [752, 646] width 89 height 113
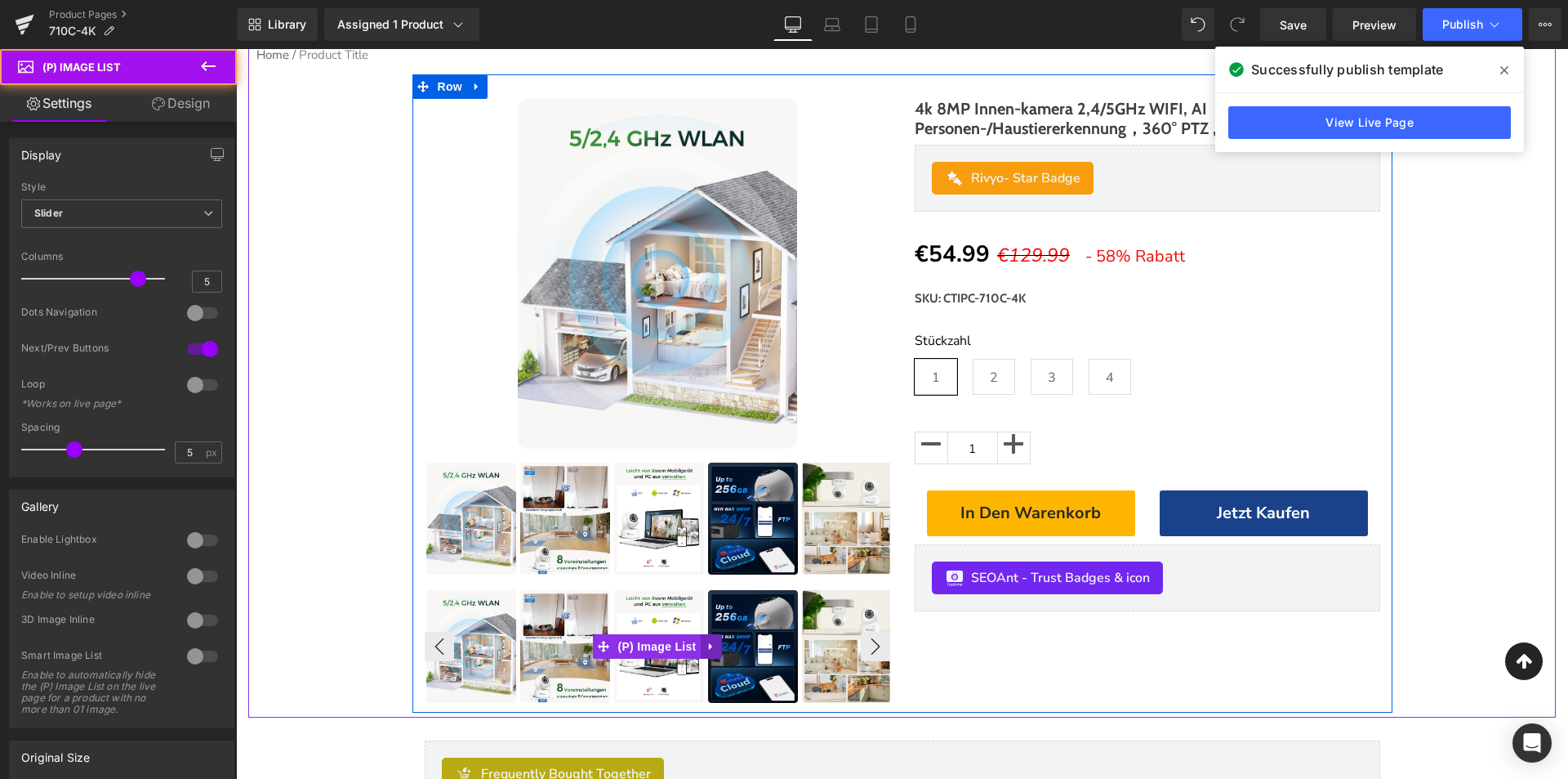
click at [706, 642] on icon at bounding box center [712, 645] width 12 height 12
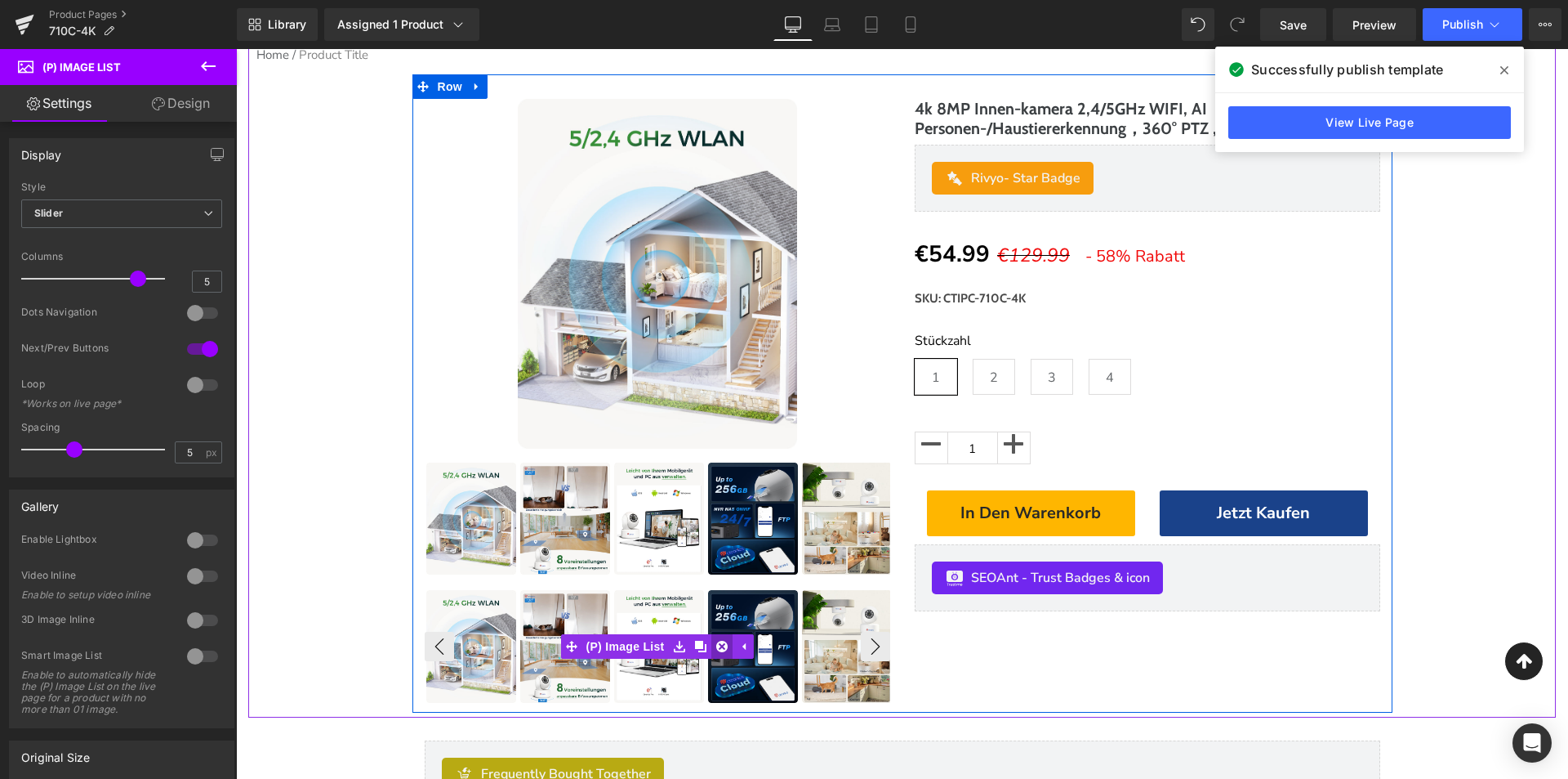
click at [716, 642] on icon at bounding box center [722, 646] width 12 height 12
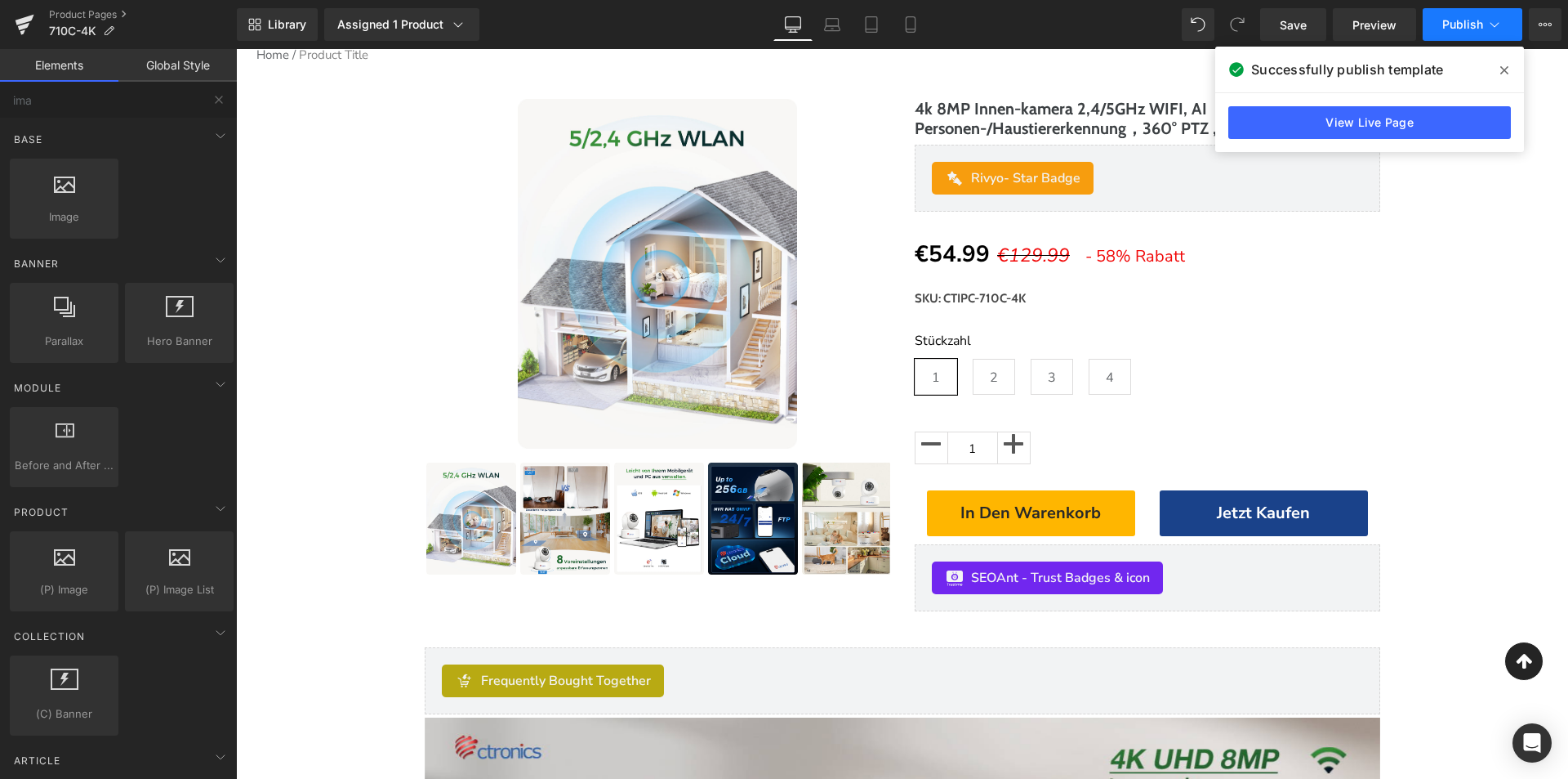
click at [1453, 22] on span "Publish" at bounding box center [1463, 24] width 41 height 13
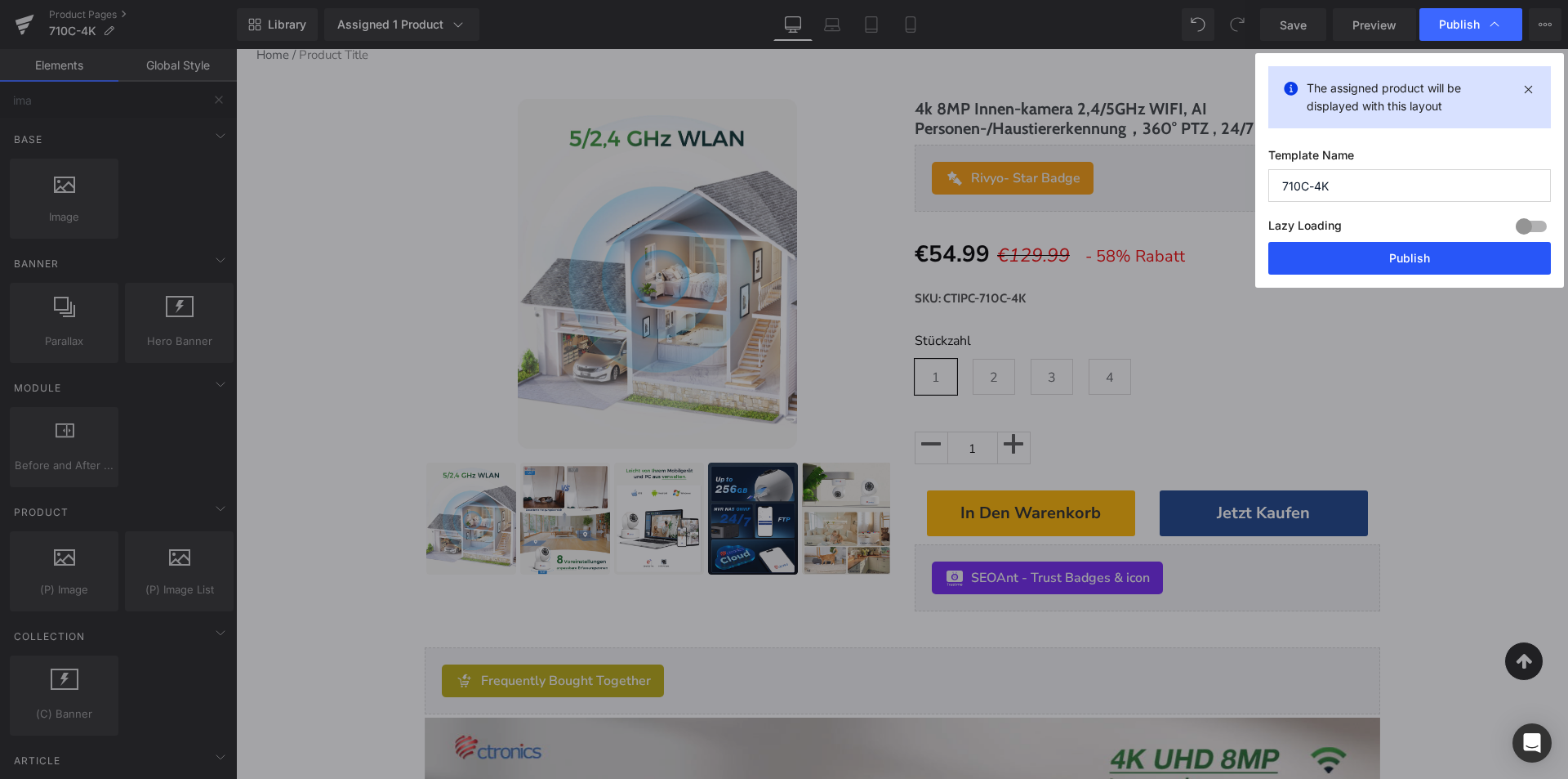
click at [1389, 250] on button "Publish" at bounding box center [1410, 257] width 283 height 32
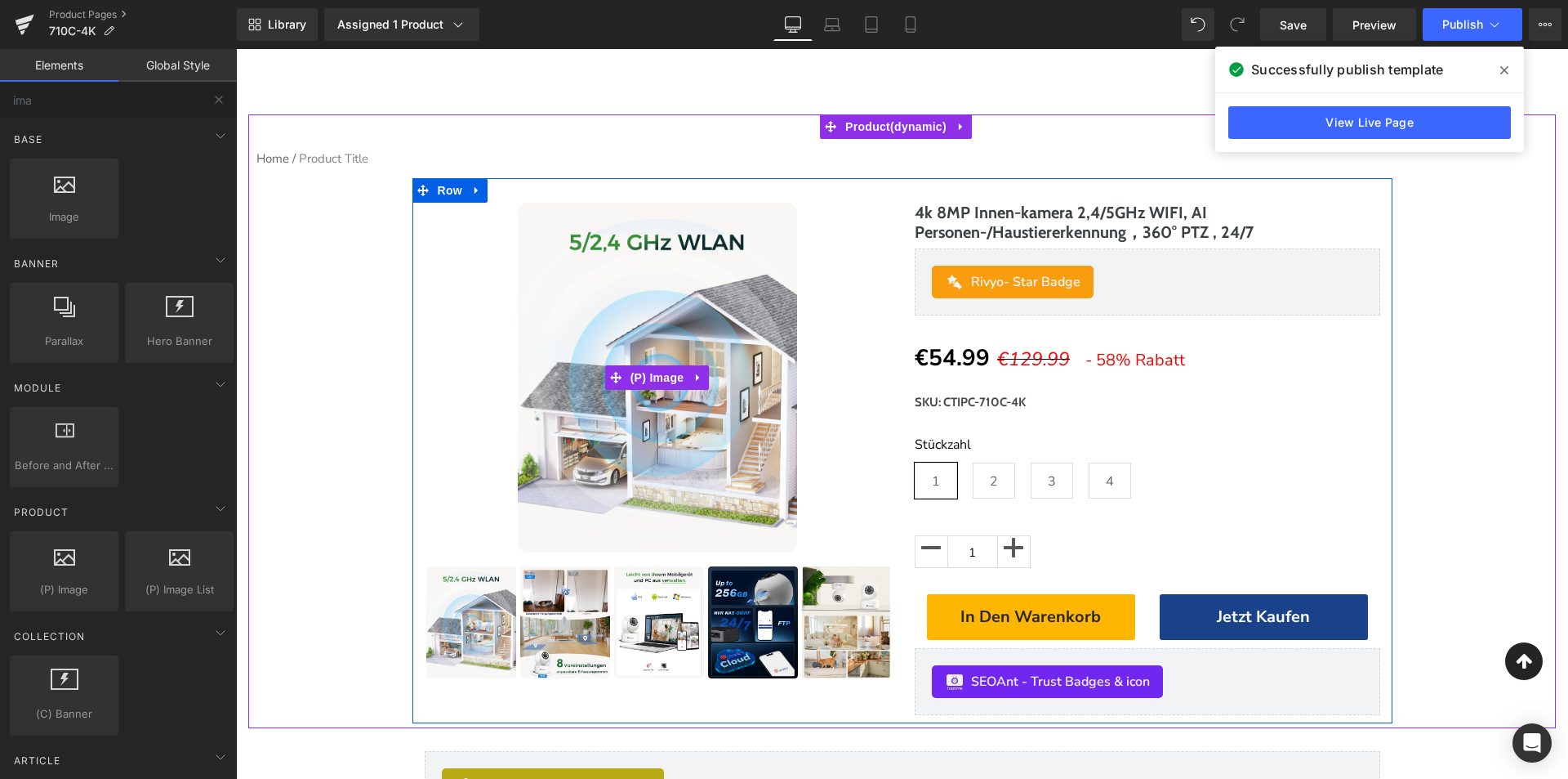
scroll to position [0, 0]
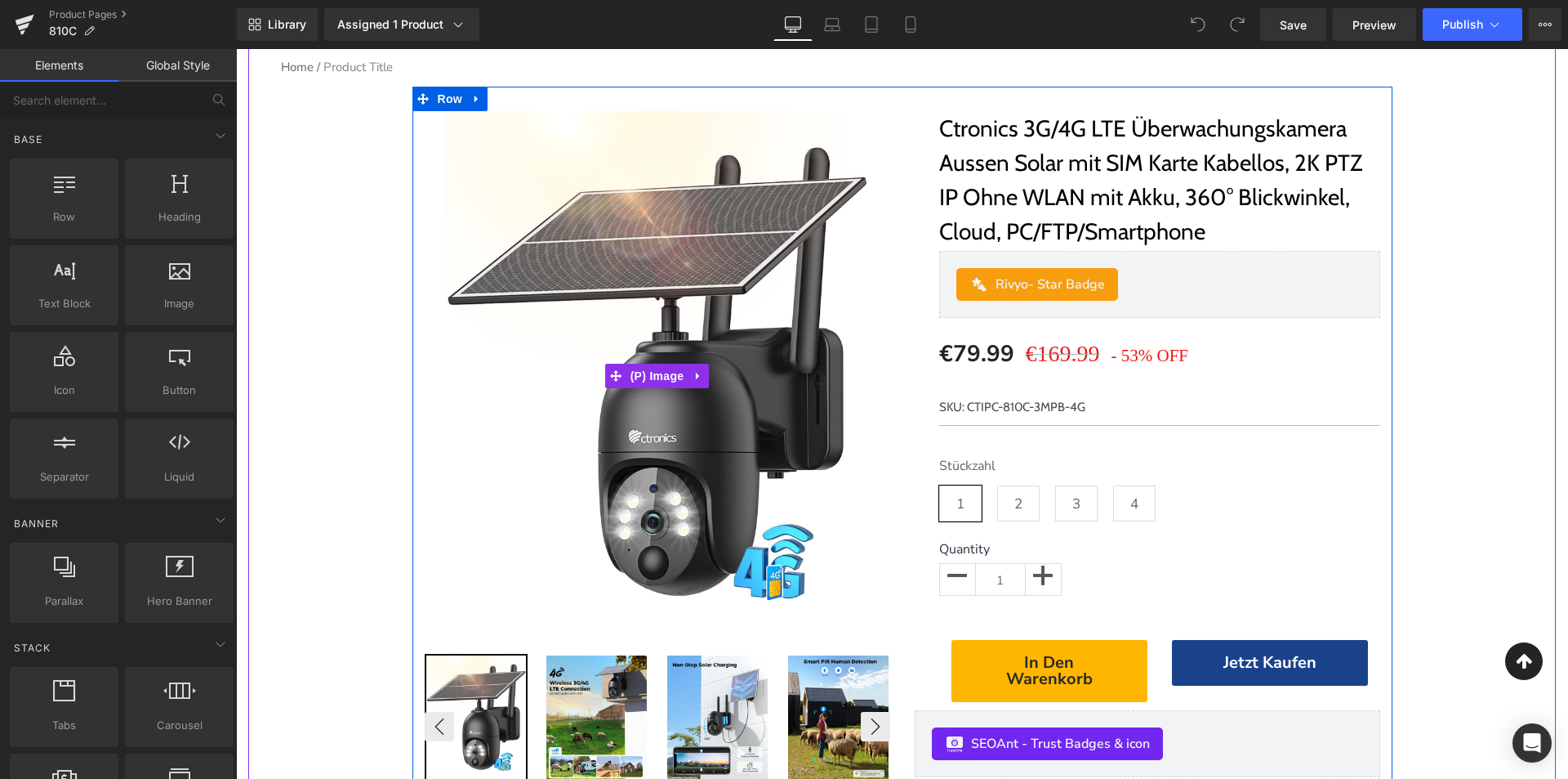
scroll to position [327, 0]
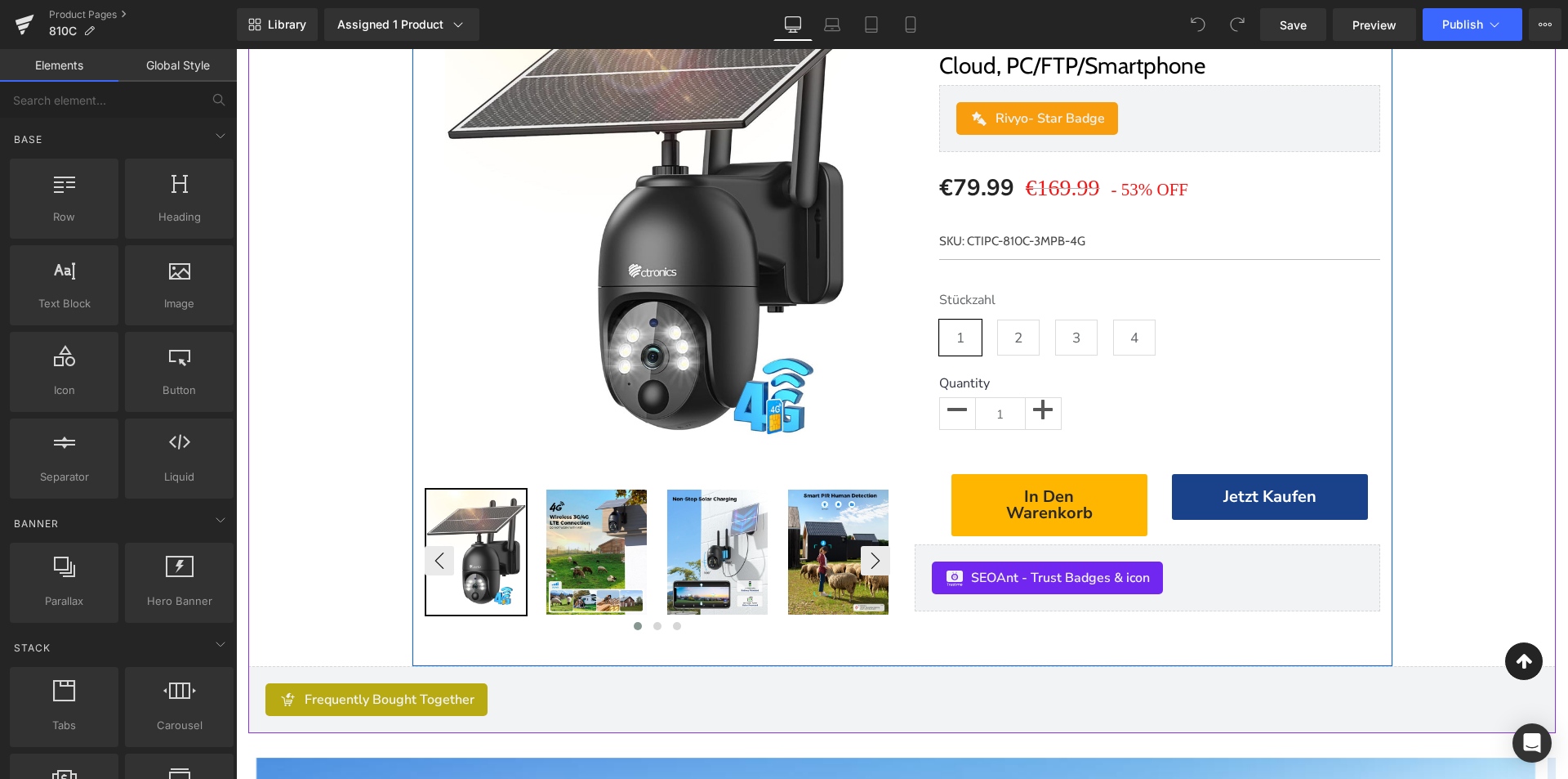
click at [622, 552] on div at bounding box center [658, 561] width 465 height 146
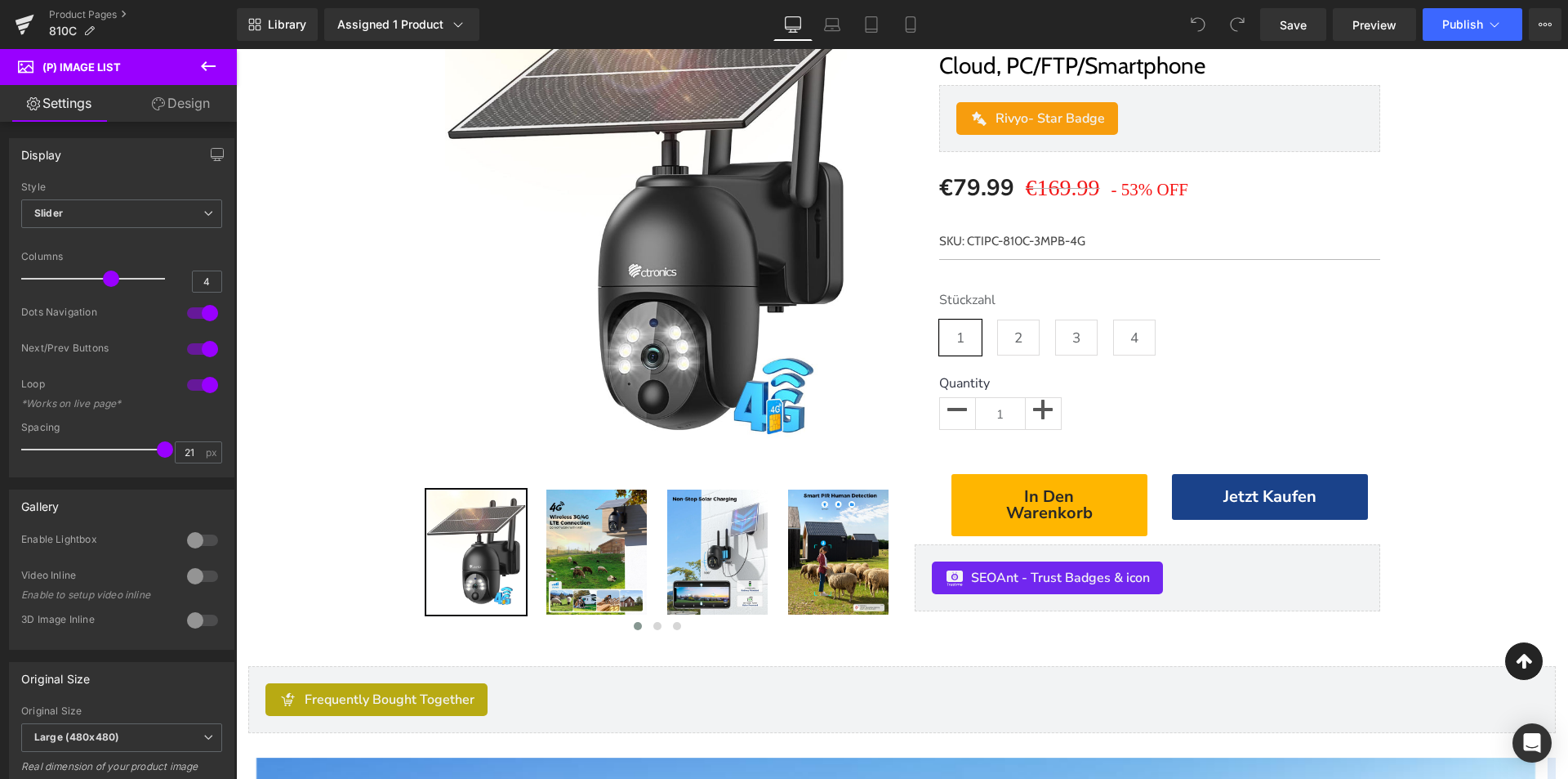
click at [211, 60] on icon at bounding box center [208, 66] width 20 height 20
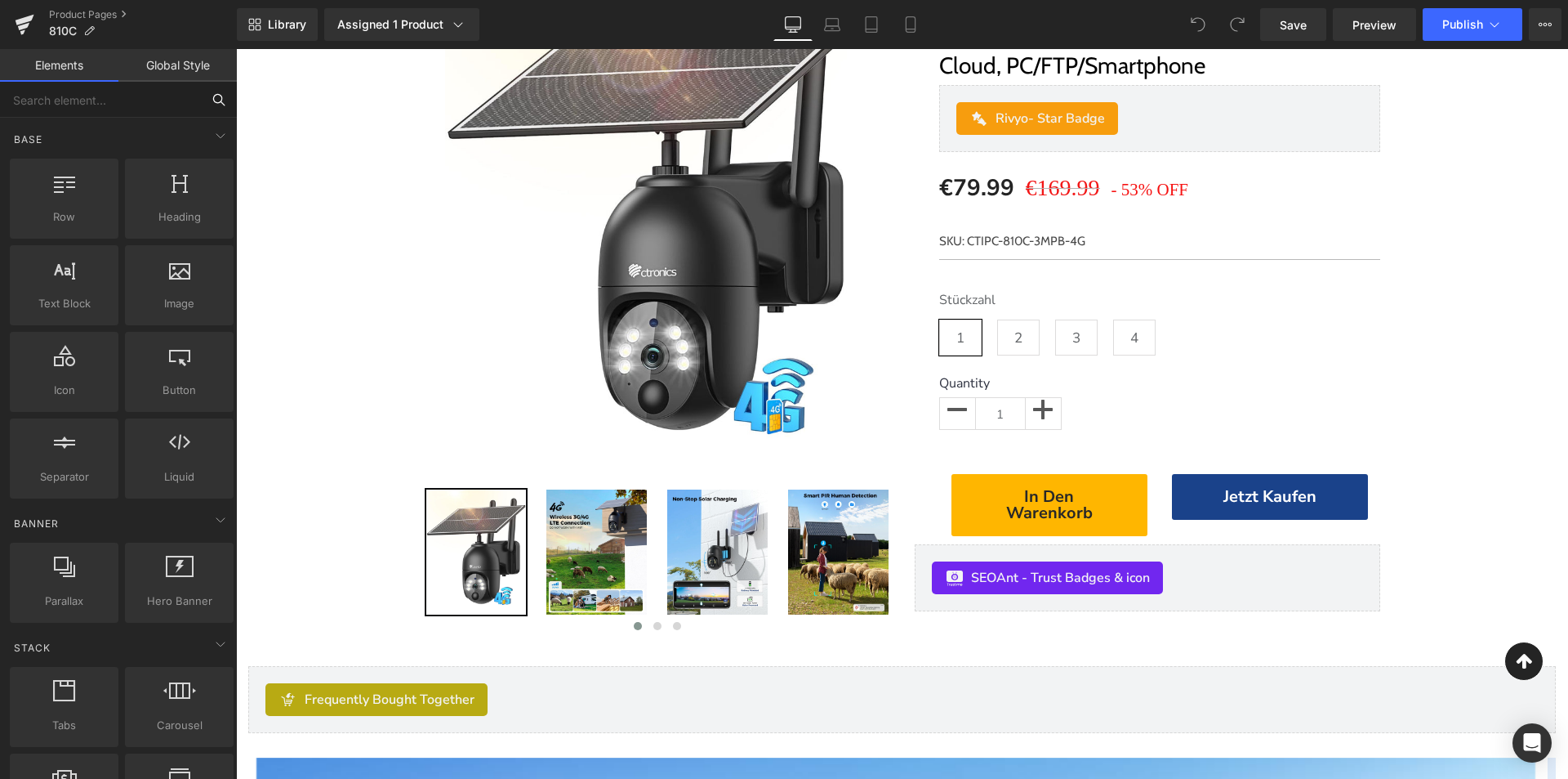
click at [84, 100] on input "text" at bounding box center [100, 99] width 201 height 36
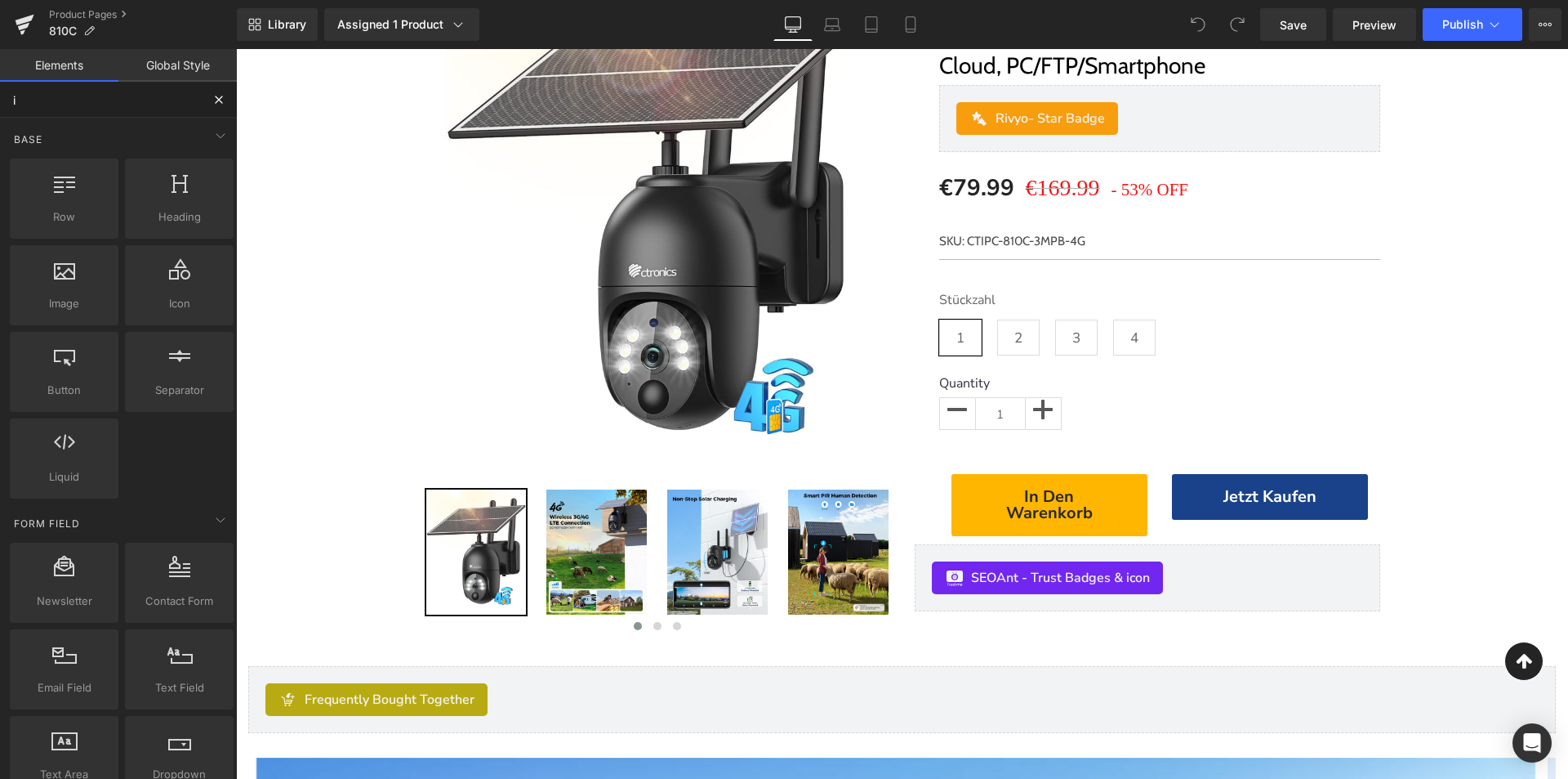
type input "im"
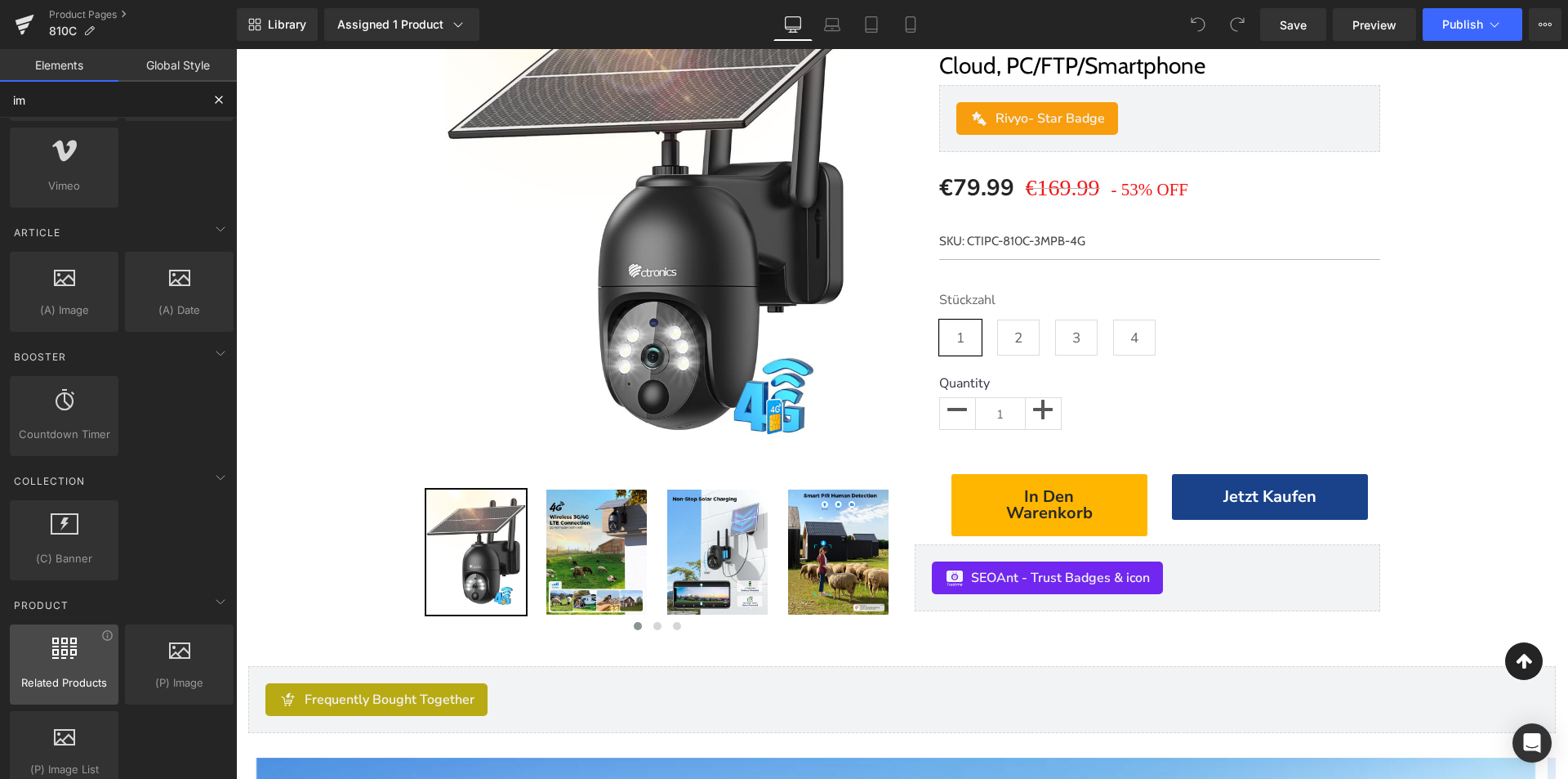
scroll to position [639, 0]
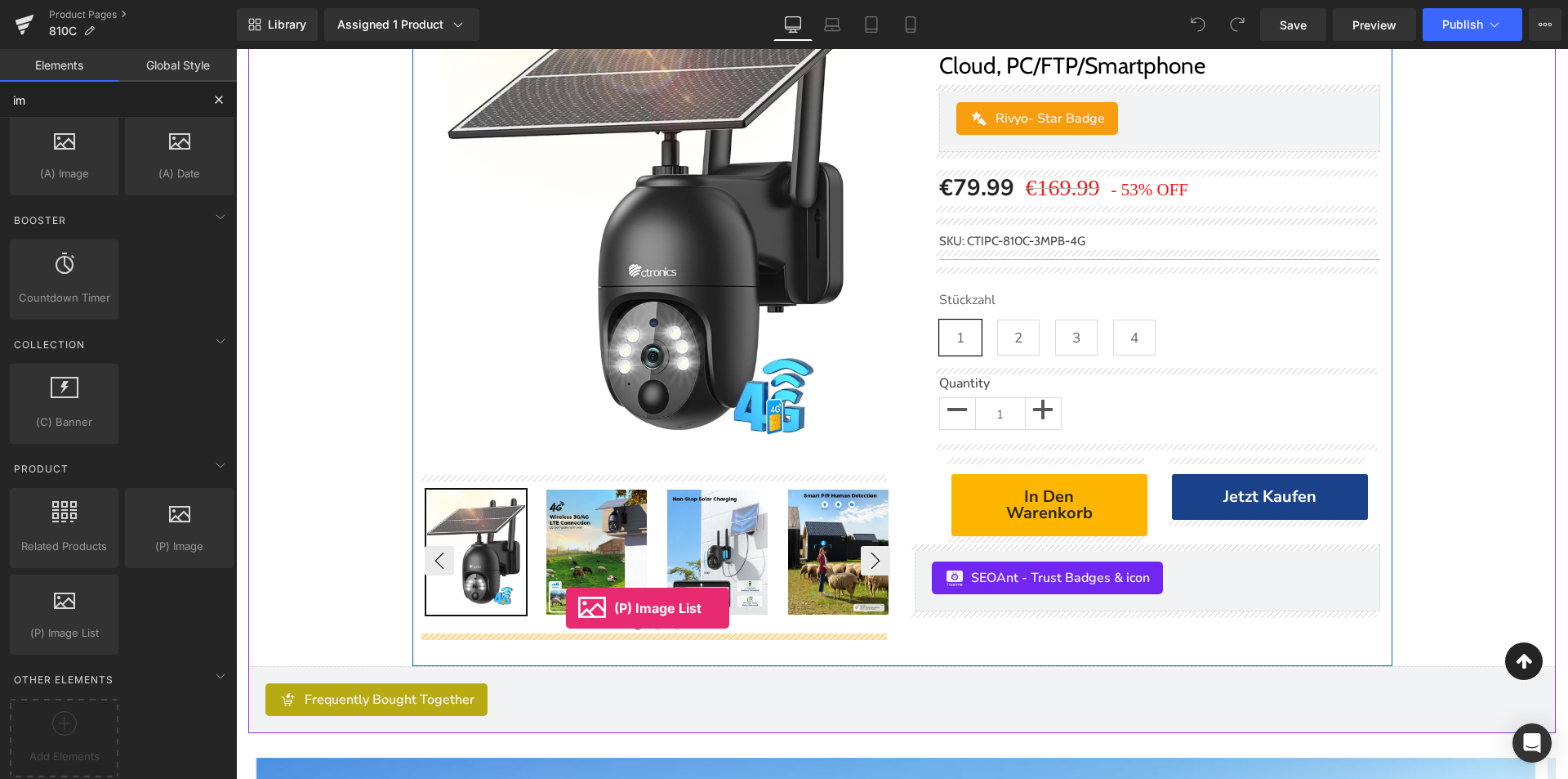
drag, startPoint x: 306, startPoint y: 662, endPoint x: 566, endPoint y: 608, distance: 265.5
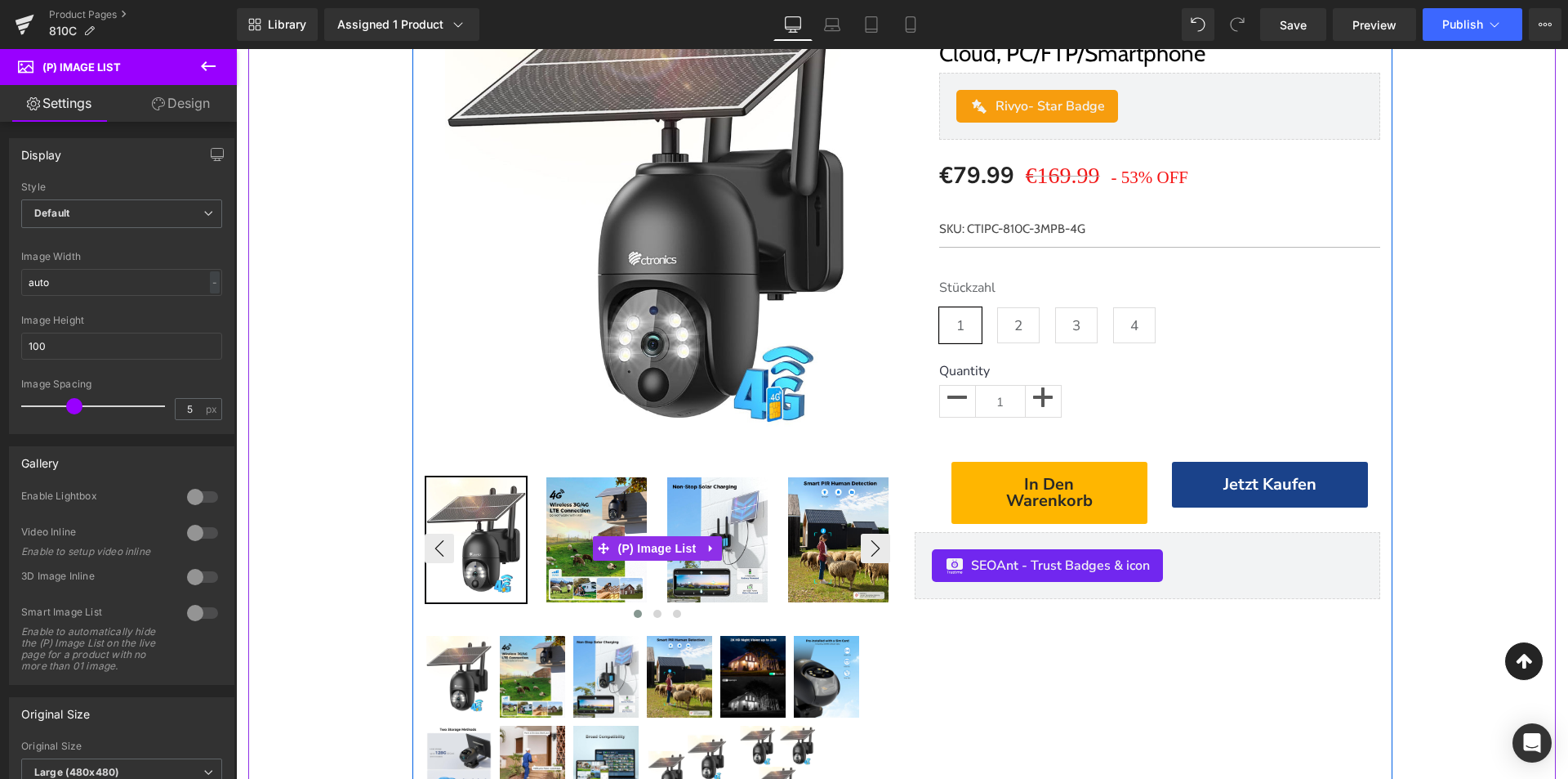
scroll to position [572, 0]
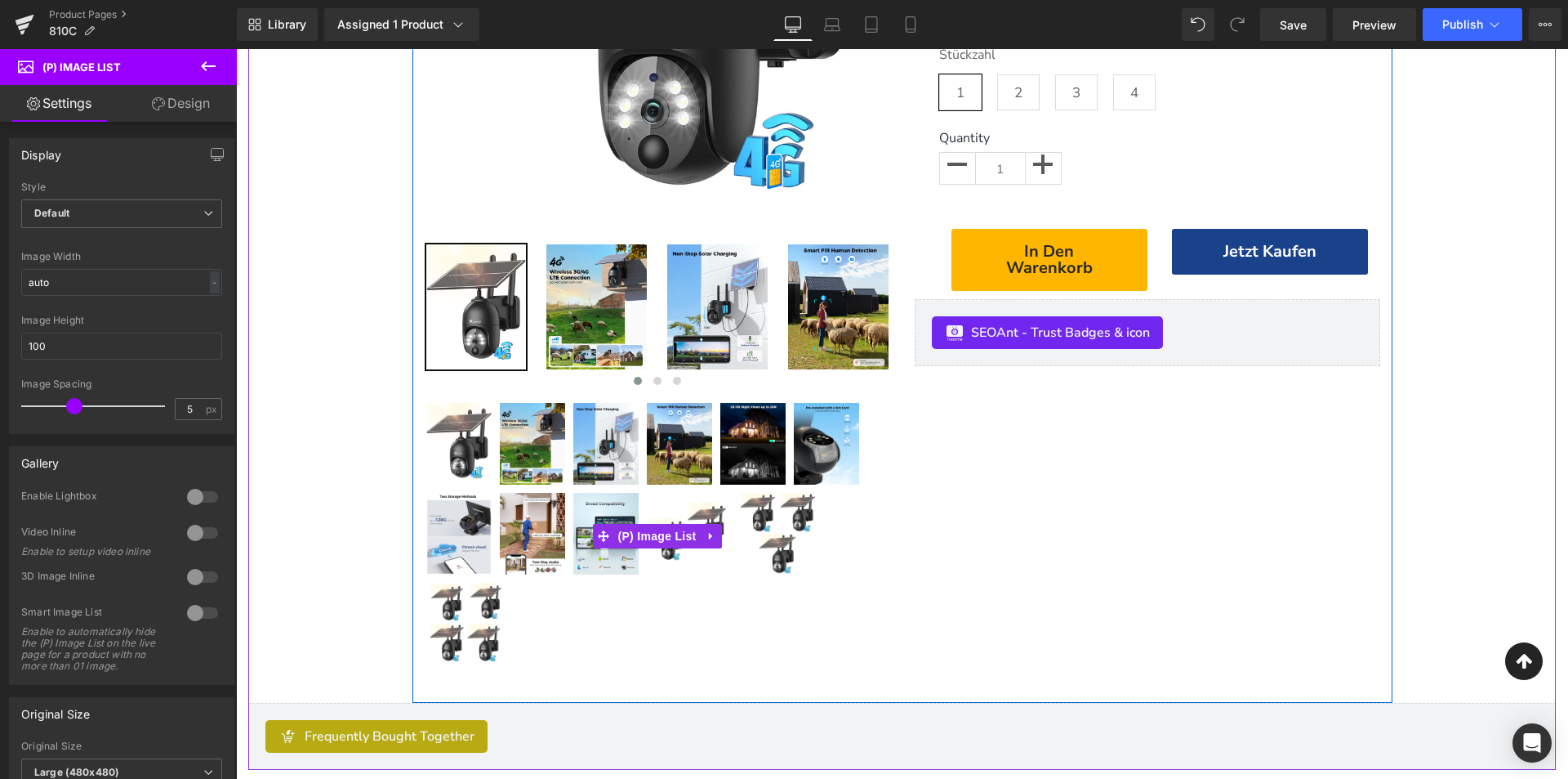
click at [615, 464] on img at bounding box center [606, 443] width 66 height 82
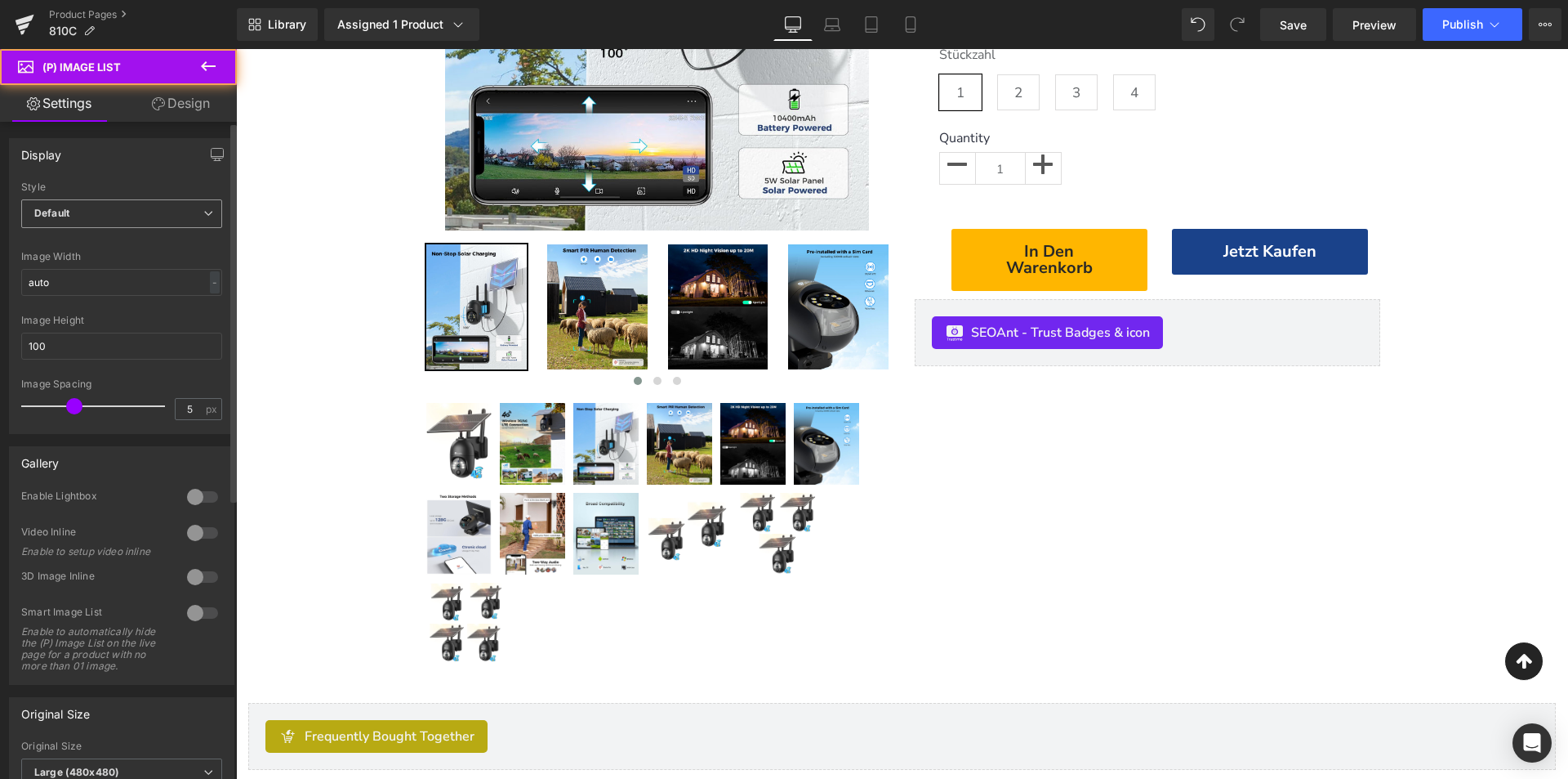
click at [184, 215] on span "Default" at bounding box center [122, 213] width 201 height 28
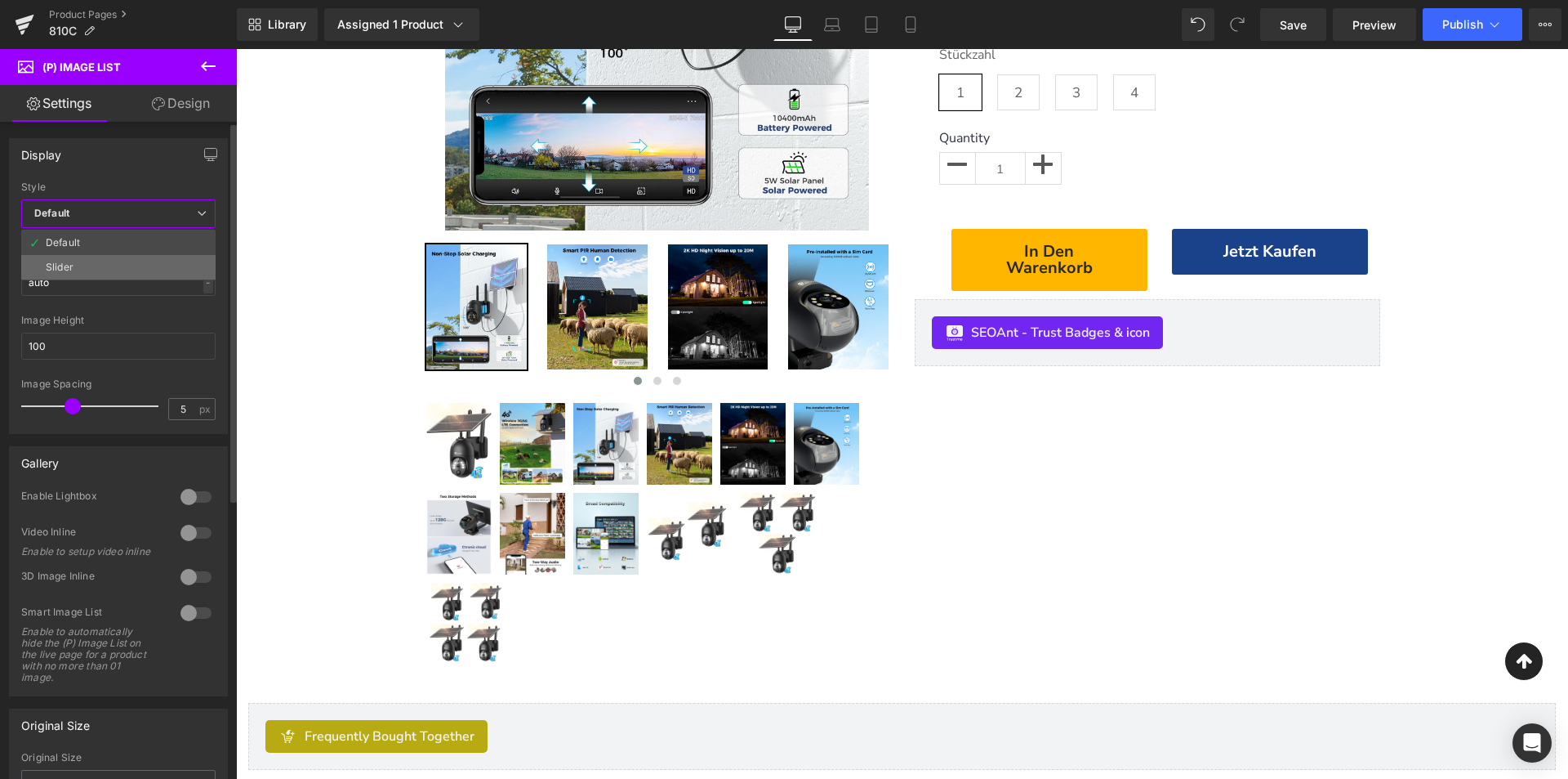
click at [144, 267] on li "Slider" at bounding box center [119, 267] width 194 height 25
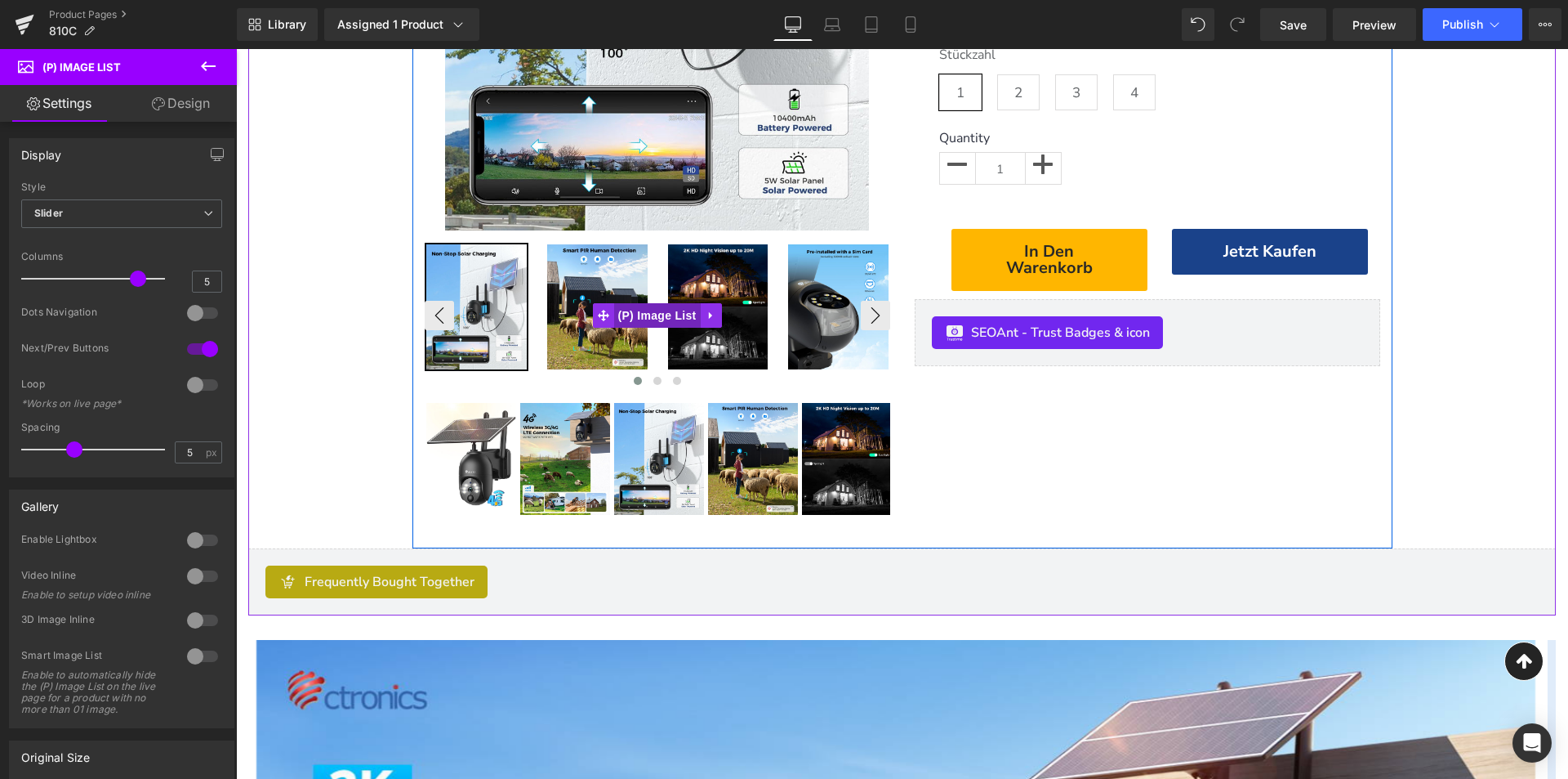
click at [649, 314] on span "(P) Image List" at bounding box center [658, 315] width 86 height 25
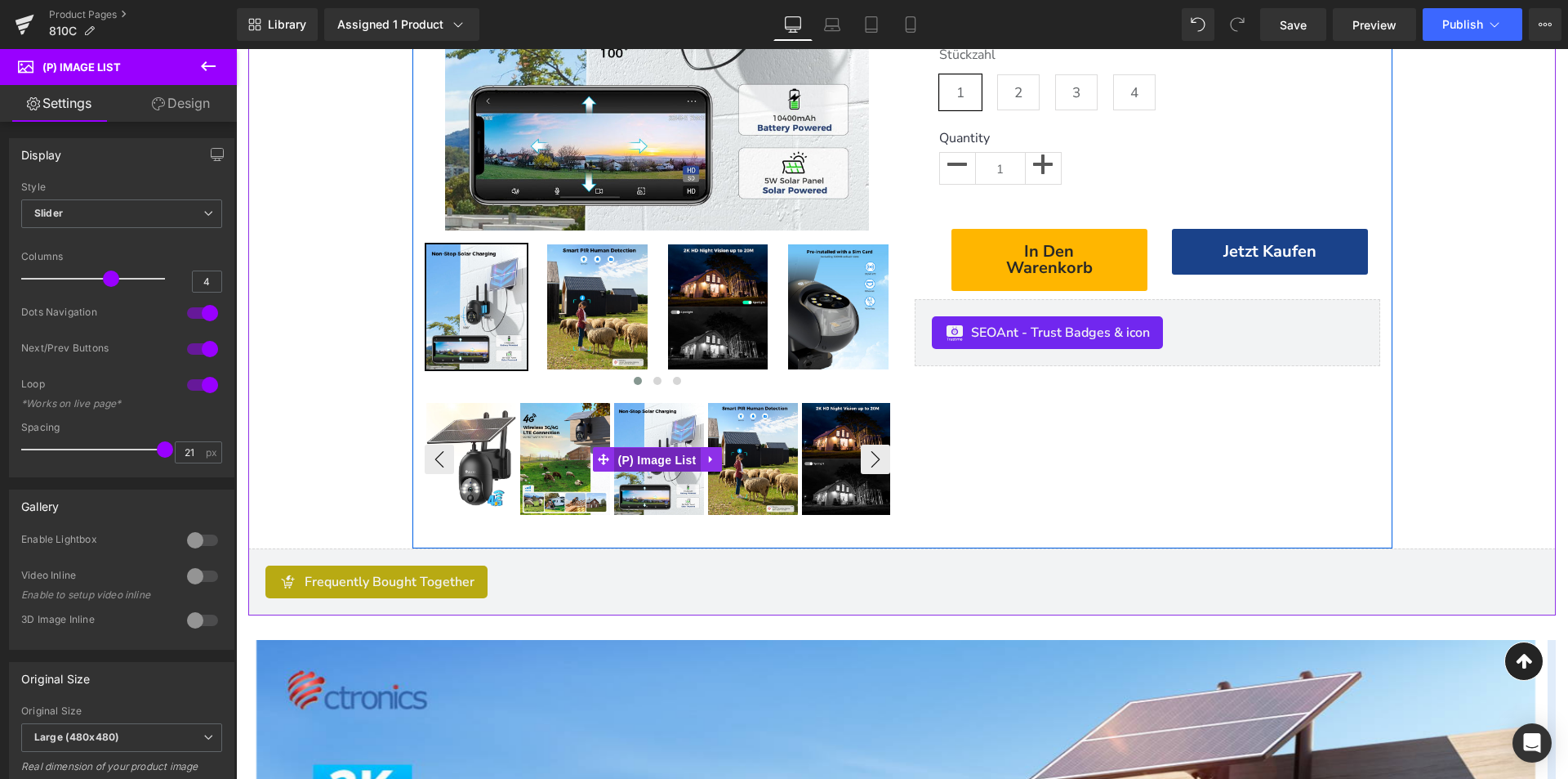
click at [654, 459] on span "(P) Image List" at bounding box center [658, 460] width 86 height 25
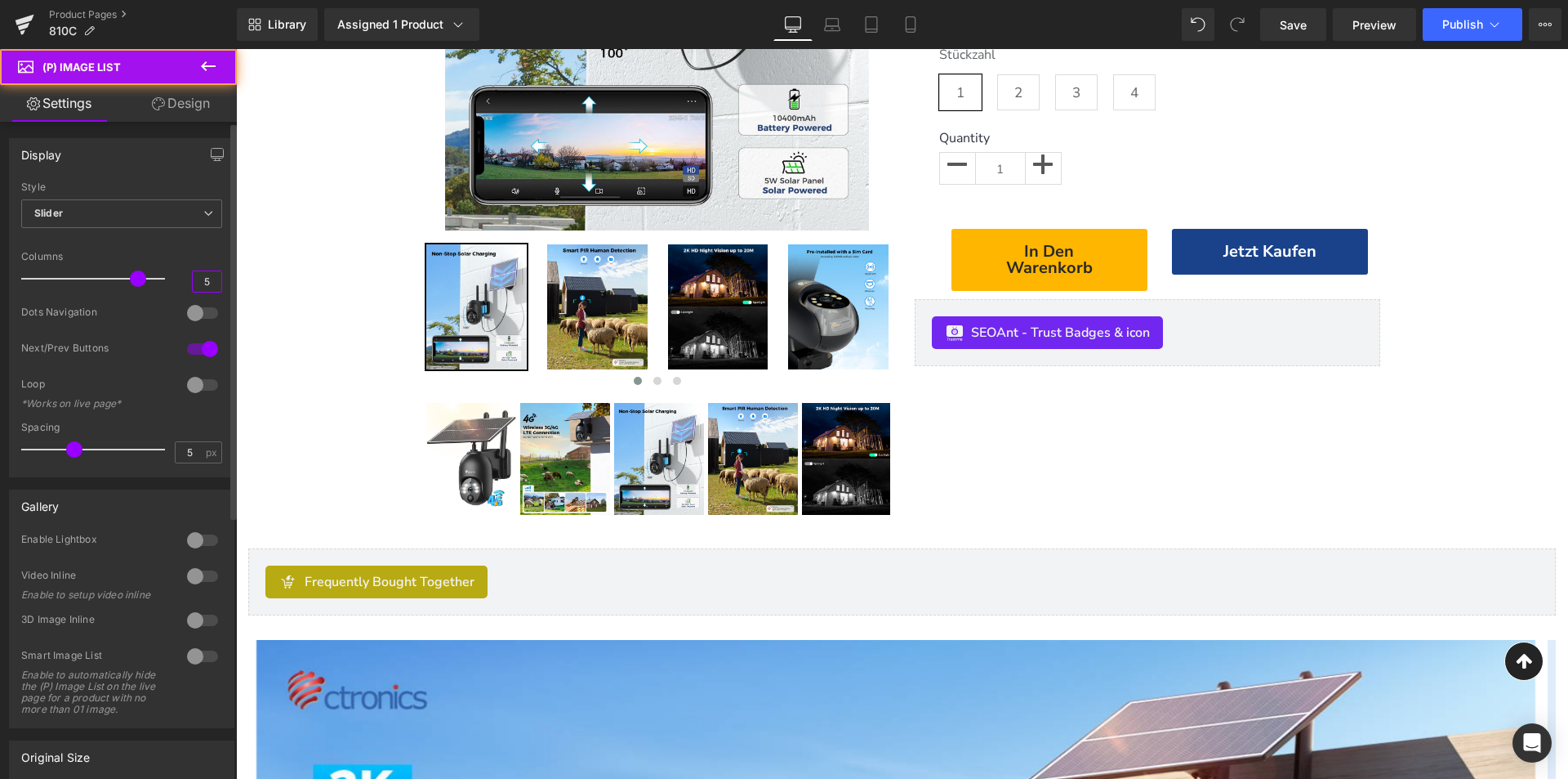
click at [196, 285] on input "5" at bounding box center [206, 281] width 28 height 21
type input "4"
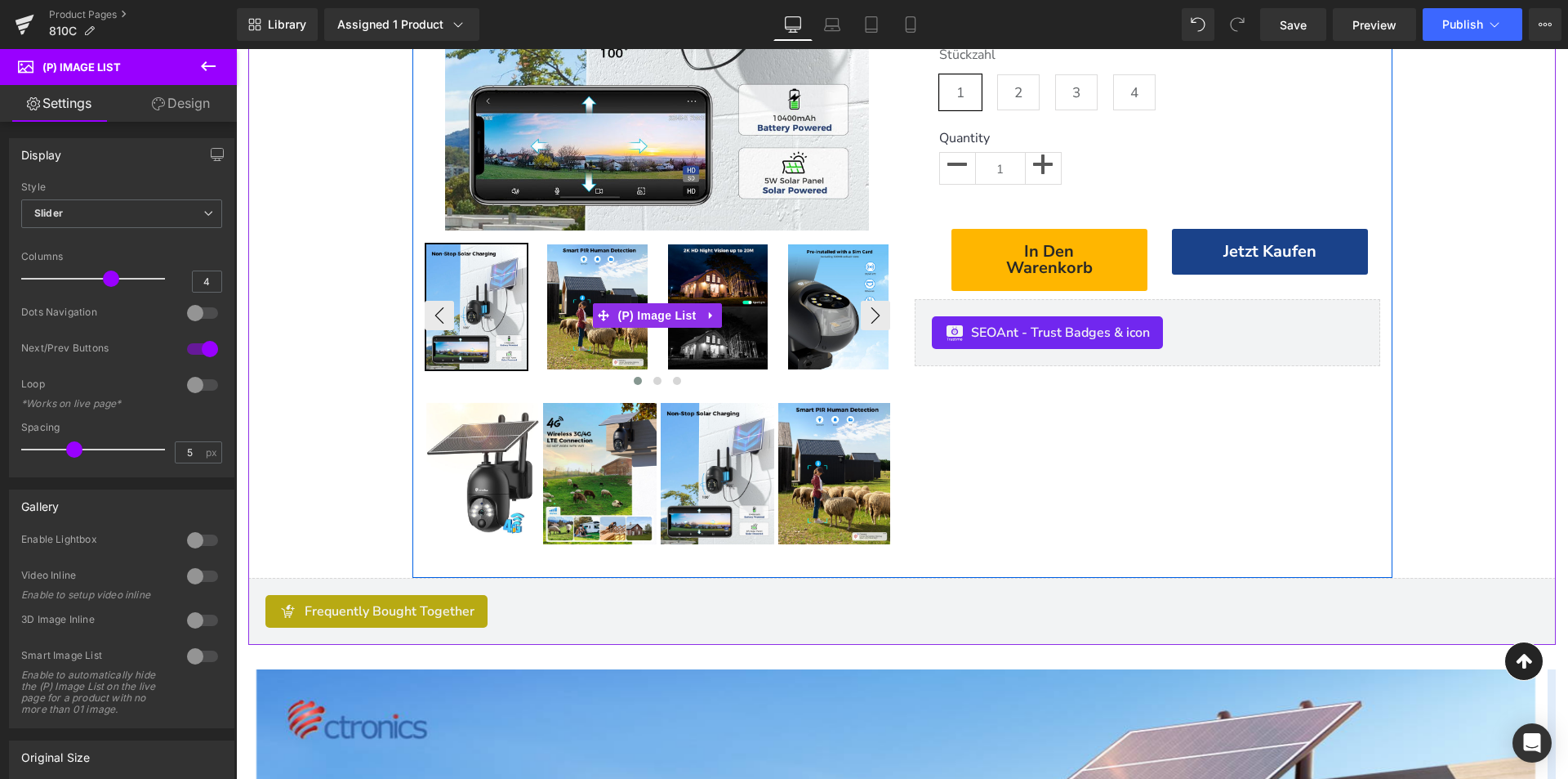
click at [589, 274] on img at bounding box center [597, 306] width 100 height 125
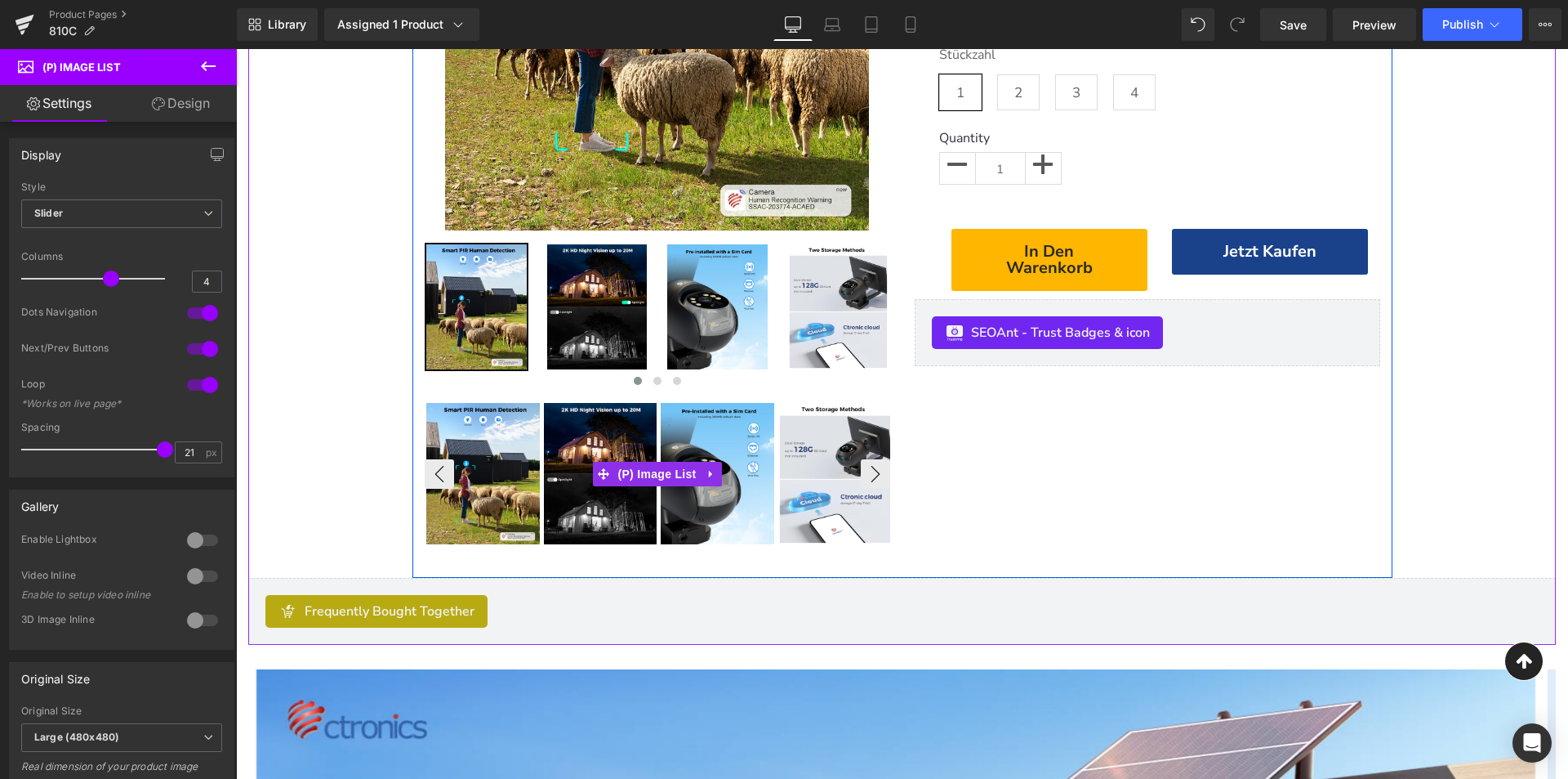
click at [630, 439] on img at bounding box center [601, 473] width 114 height 141
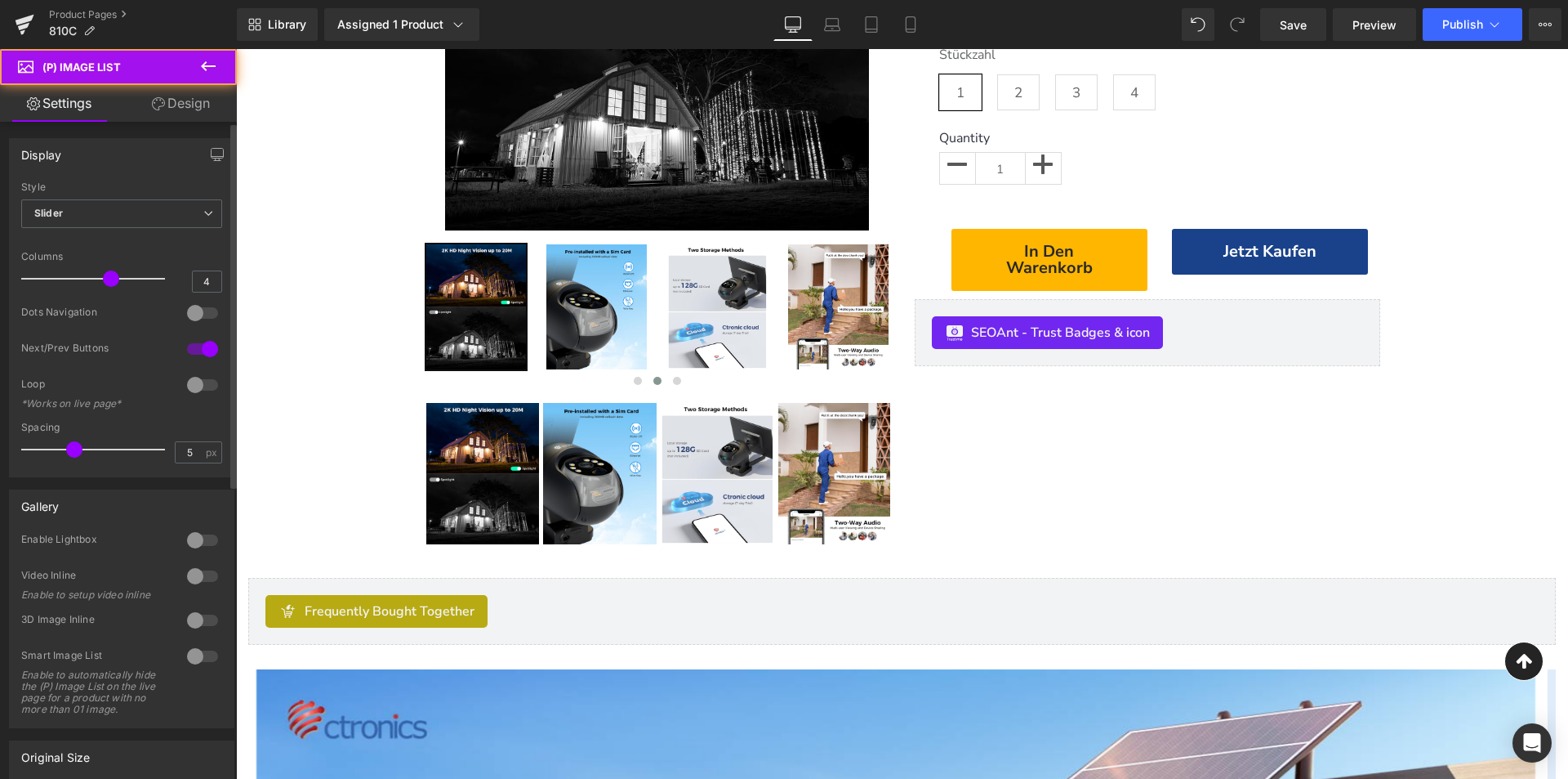
drag, startPoint x: 190, startPoint y: 308, endPoint x: 210, endPoint y: 377, distance: 71.8
click at [191, 307] on div at bounding box center [202, 312] width 39 height 27
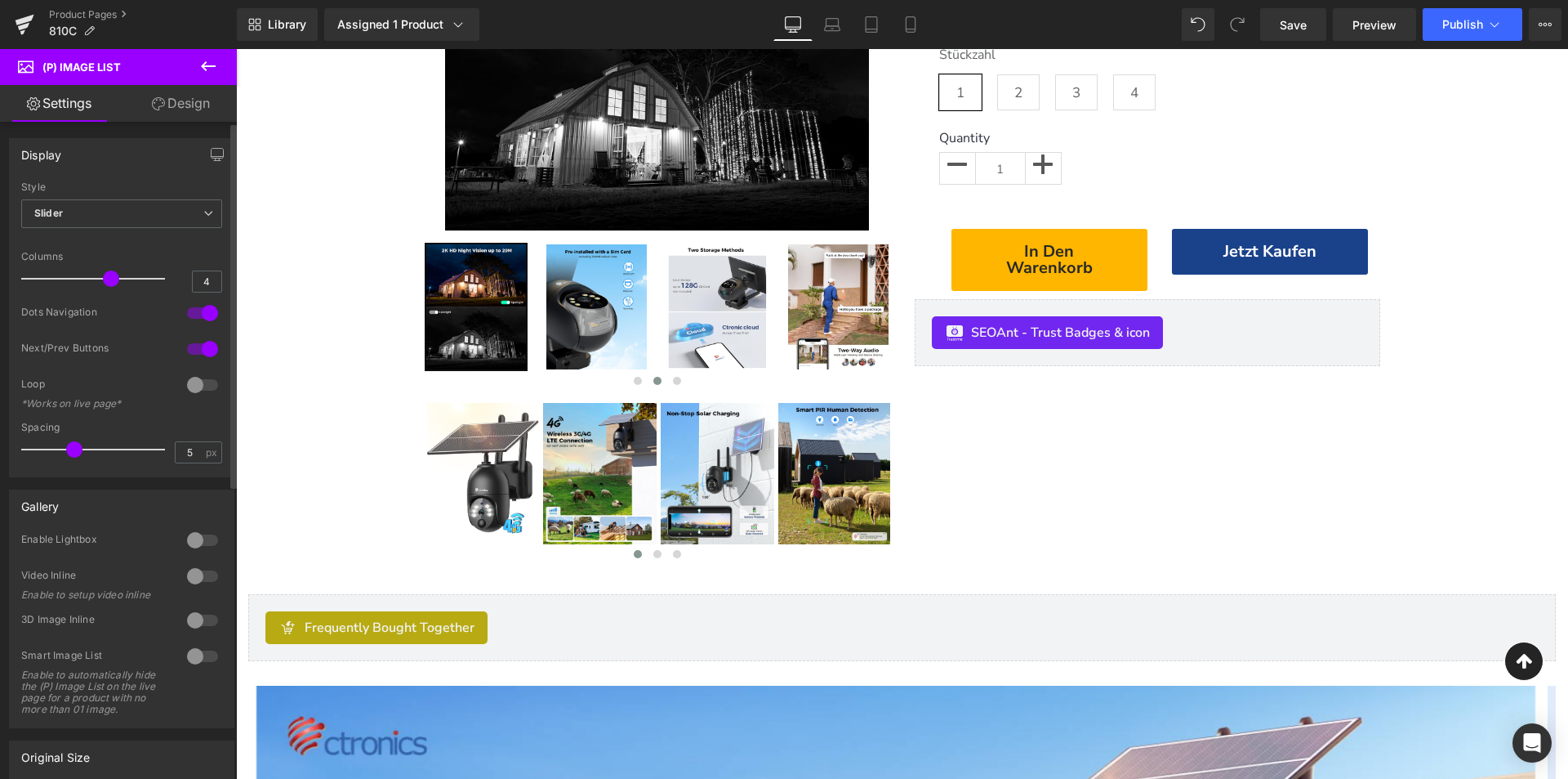
click at [208, 385] on div at bounding box center [202, 384] width 39 height 27
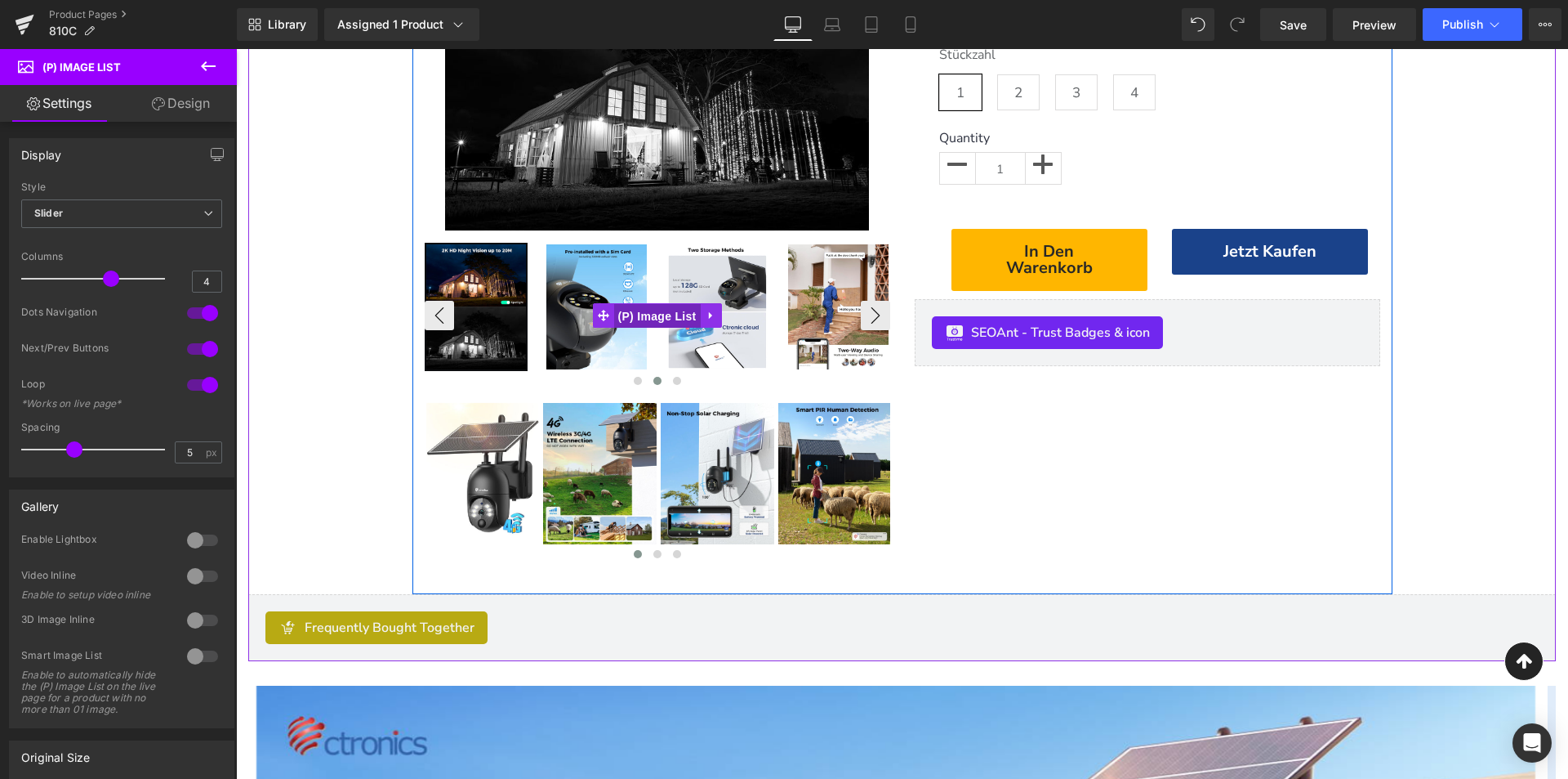
click at [663, 311] on span "(P) Image List" at bounding box center [658, 315] width 86 height 25
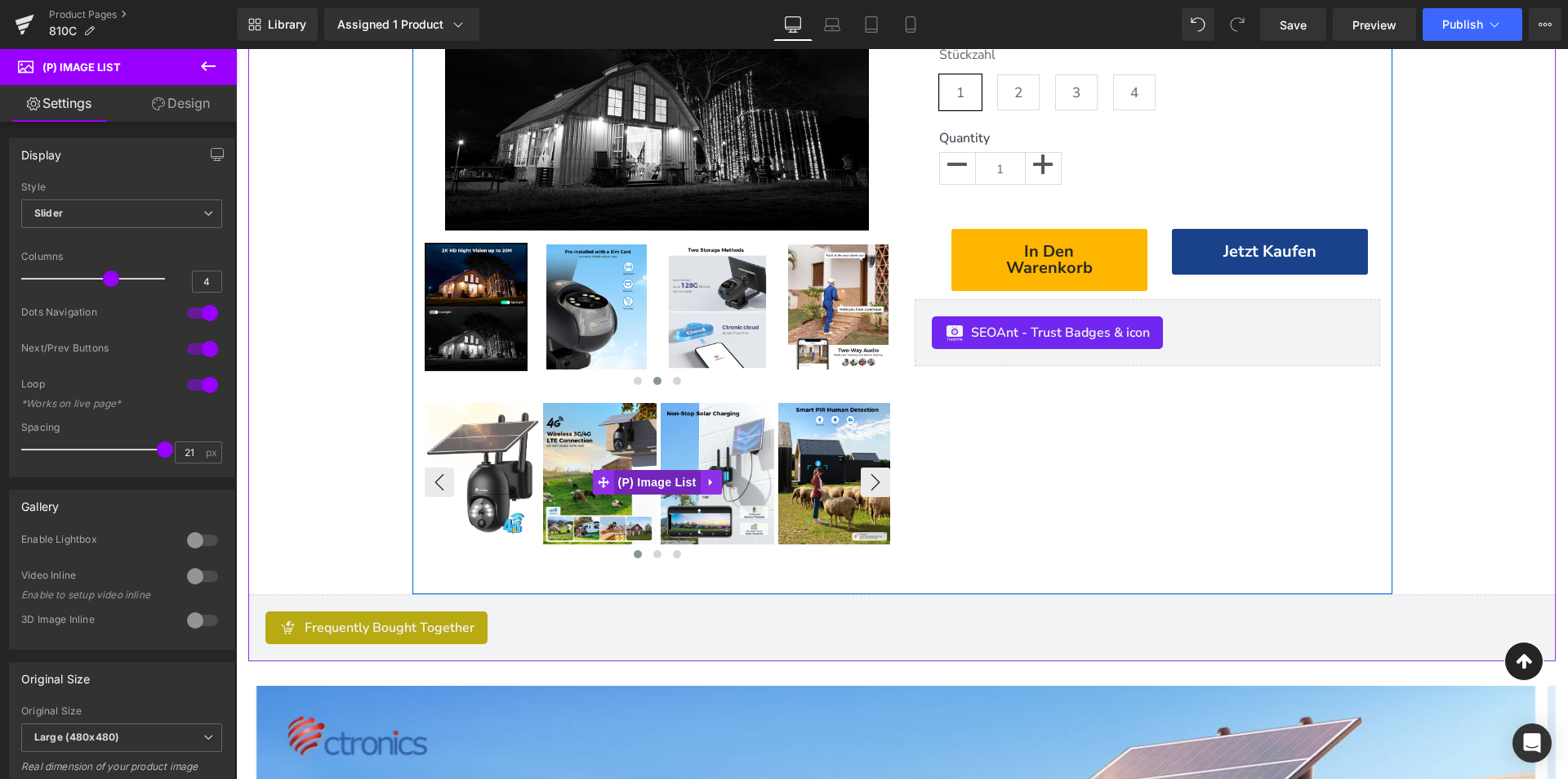
click at [658, 480] on span "(P) Image List" at bounding box center [658, 481] width 86 height 25
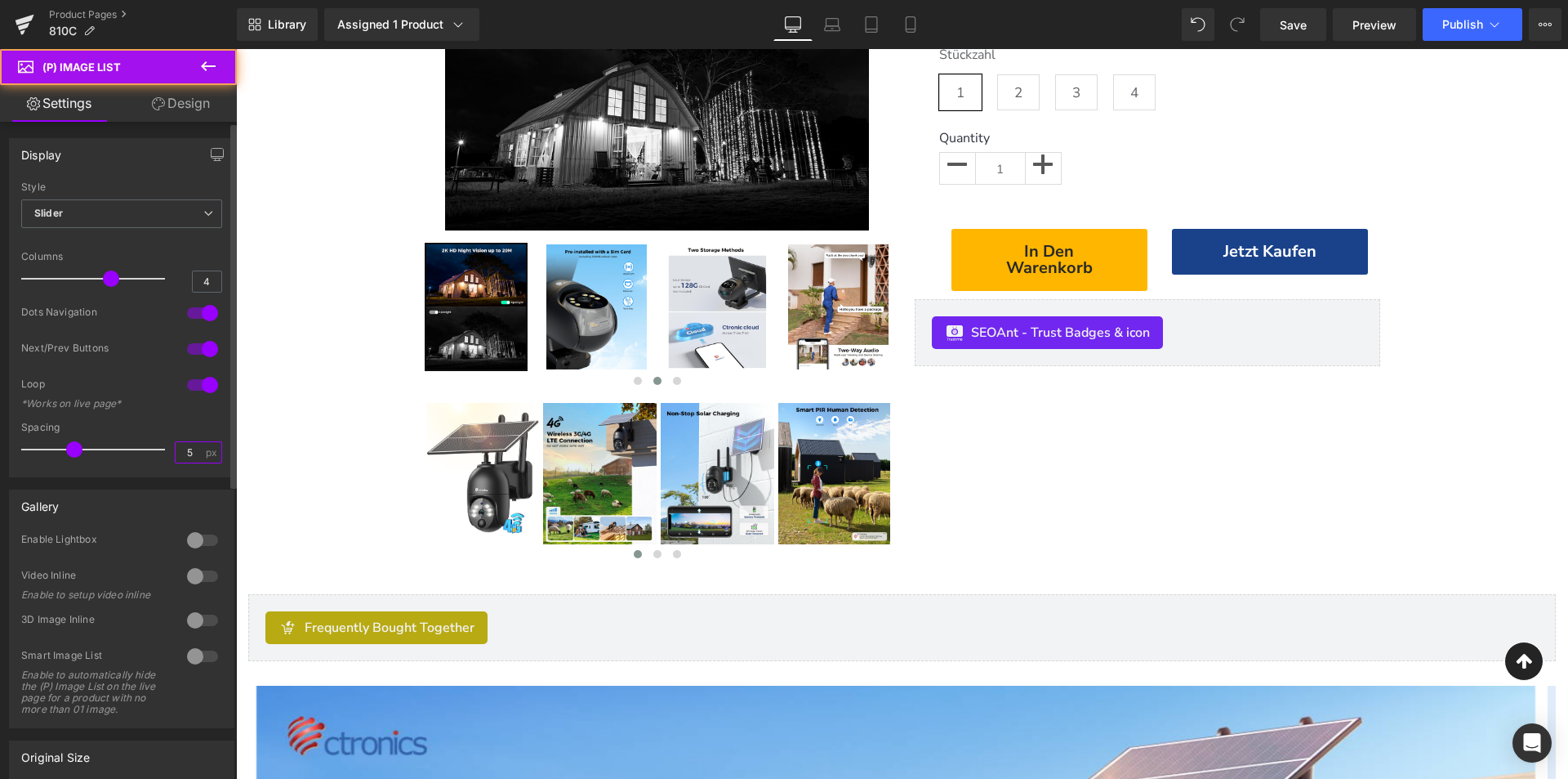
click at [181, 451] on input "5" at bounding box center [189, 452] width 28 height 21
type input "21"
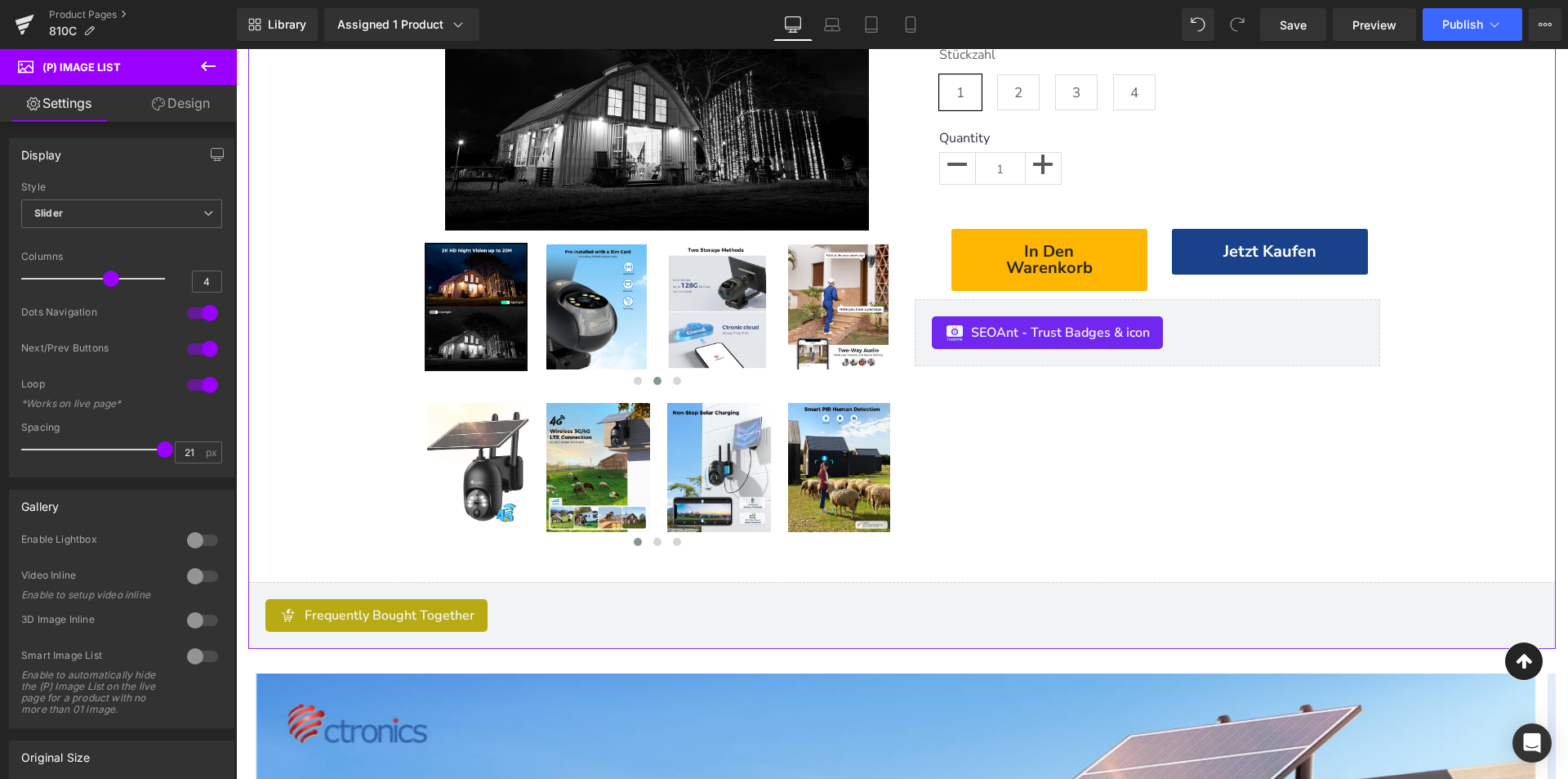
click at [338, 452] on div "Home / Product Title Breadcrumbs Sale Off (P) Image ‹ ›" at bounding box center [902, 142] width 1308 height 1013
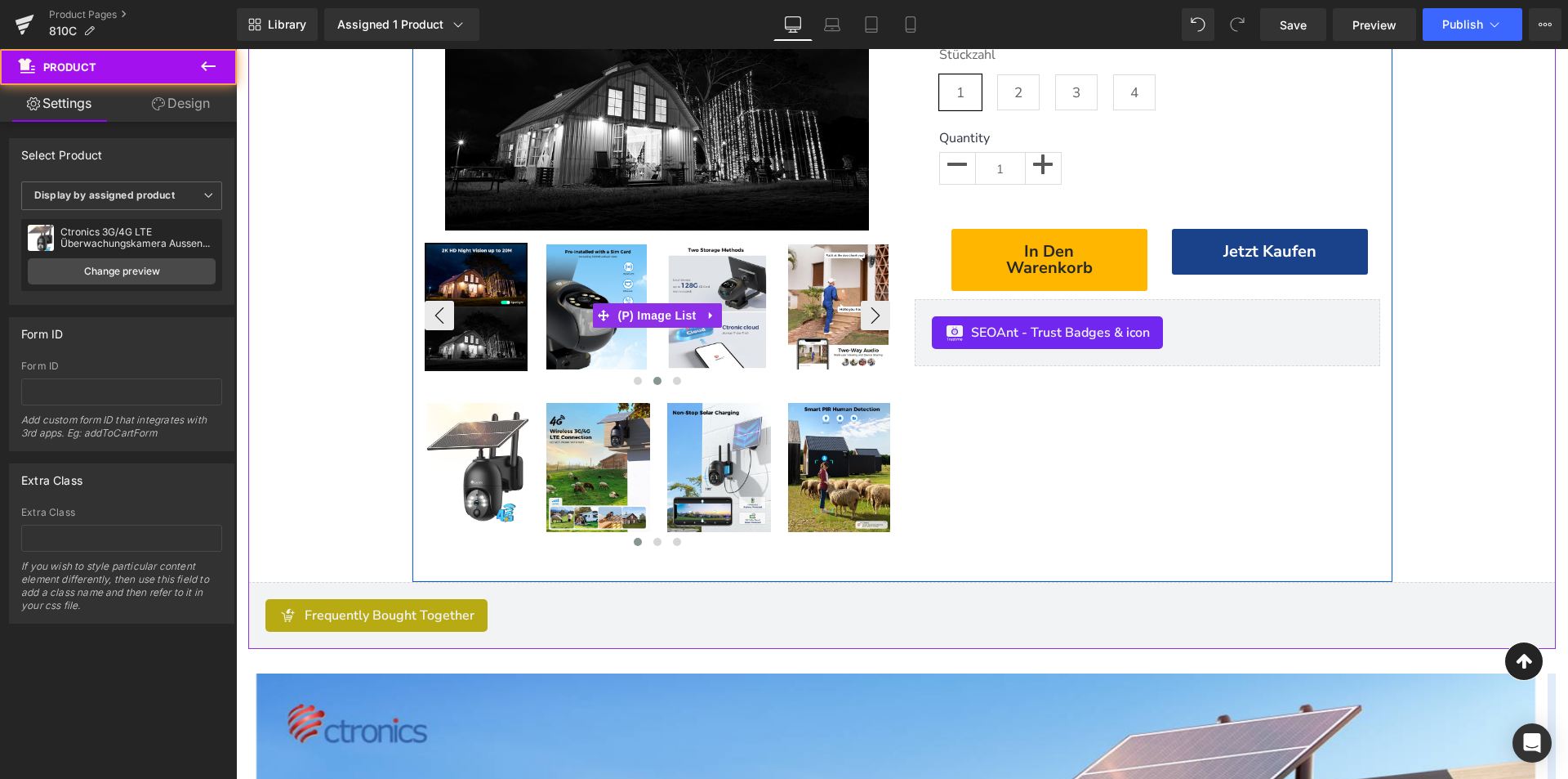
click at [635, 340] on img at bounding box center [596, 306] width 100 height 125
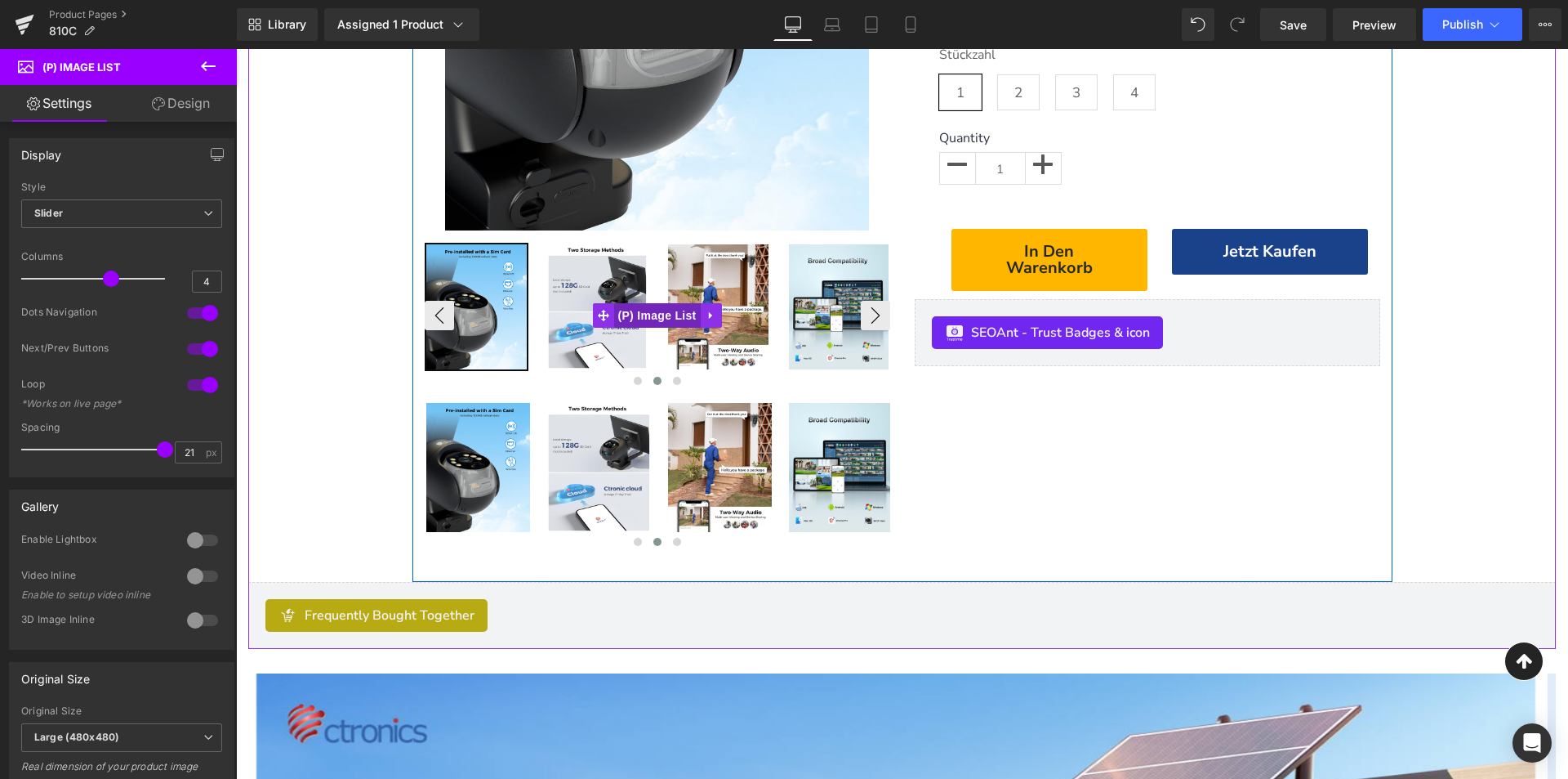
click at [644, 314] on span "(P) Image List" at bounding box center [658, 315] width 86 height 25
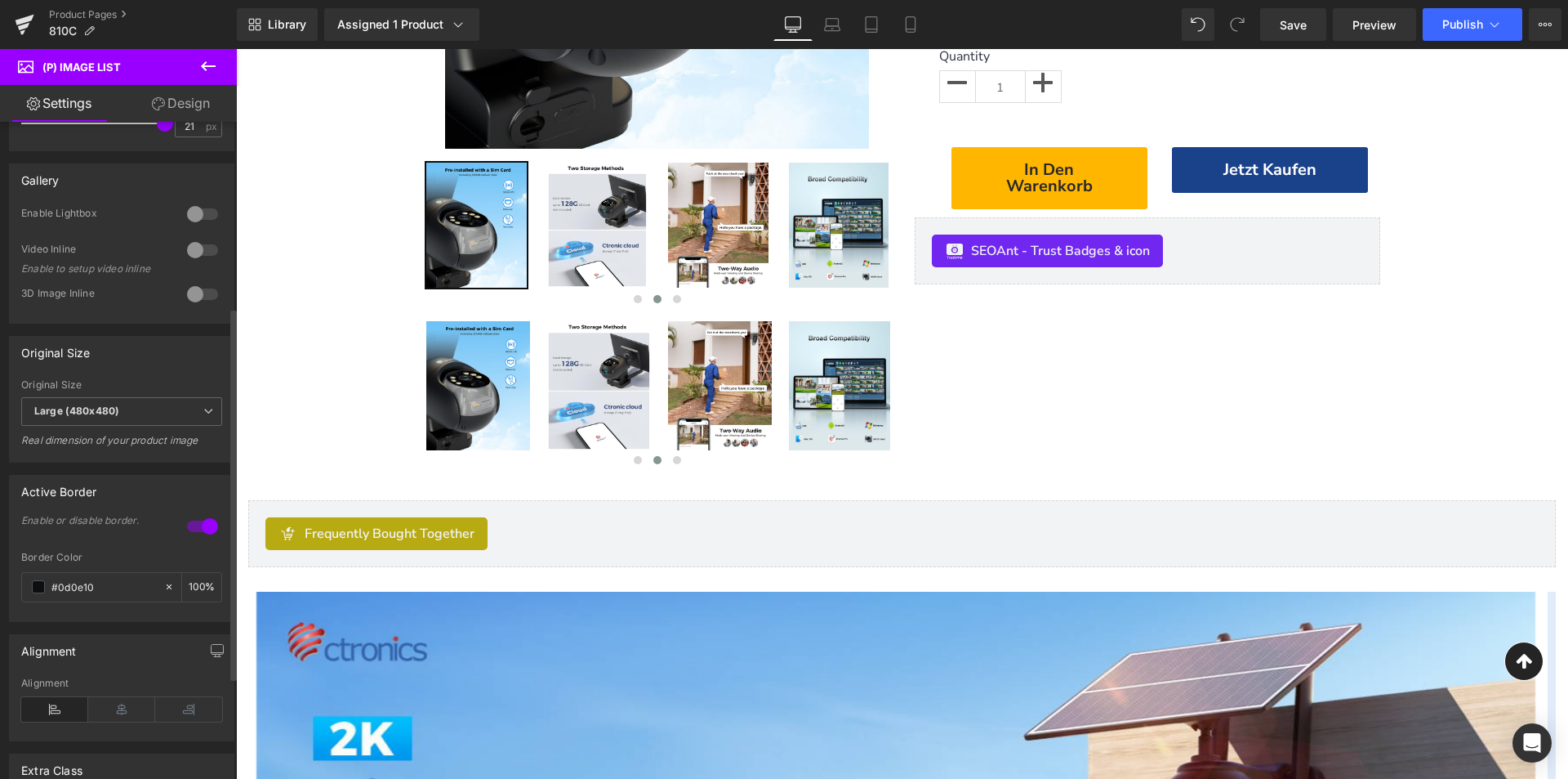
scroll to position [327, 0]
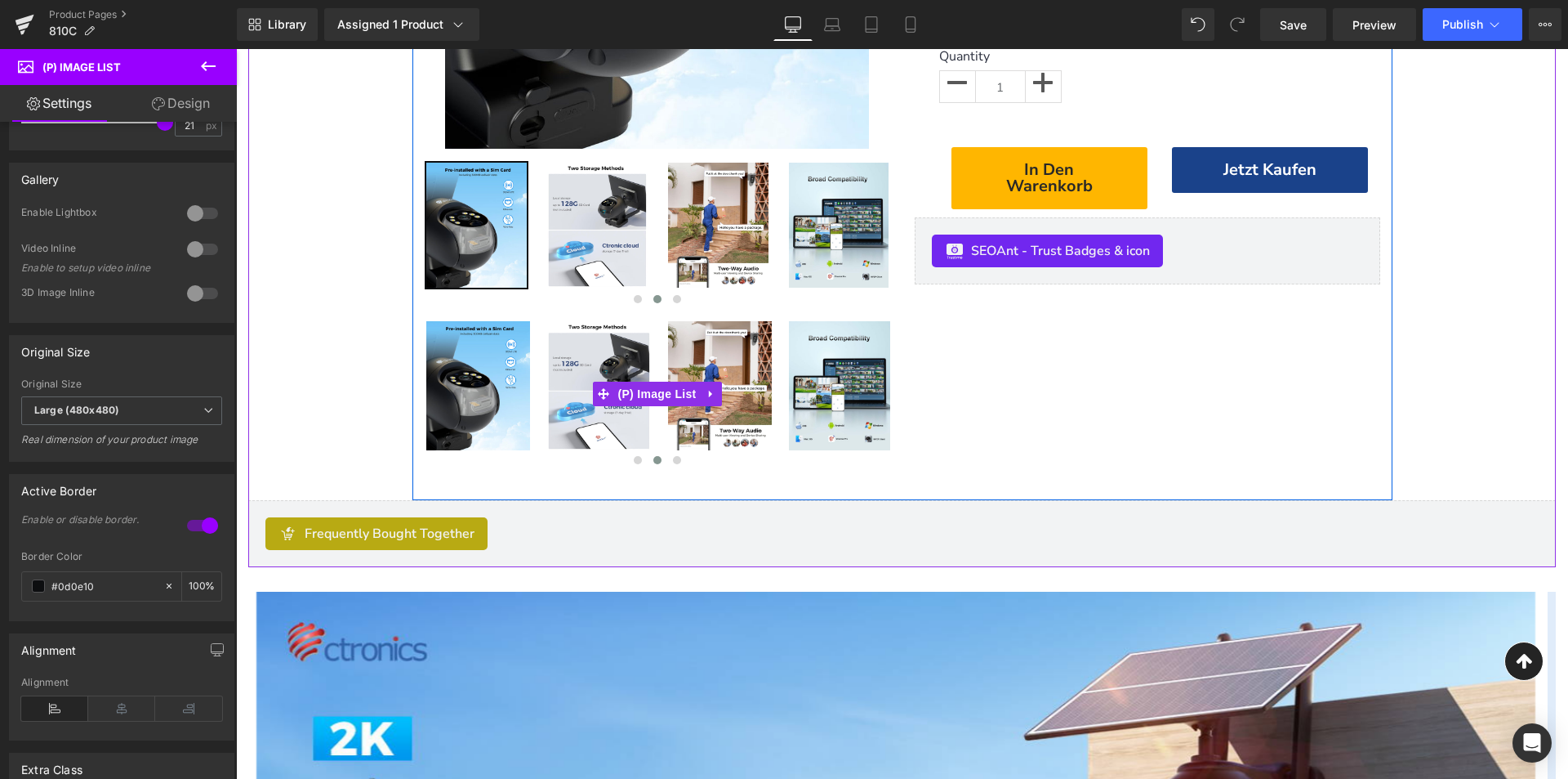
click at [658, 393] on span "(P) Image List" at bounding box center [658, 393] width 86 height 25
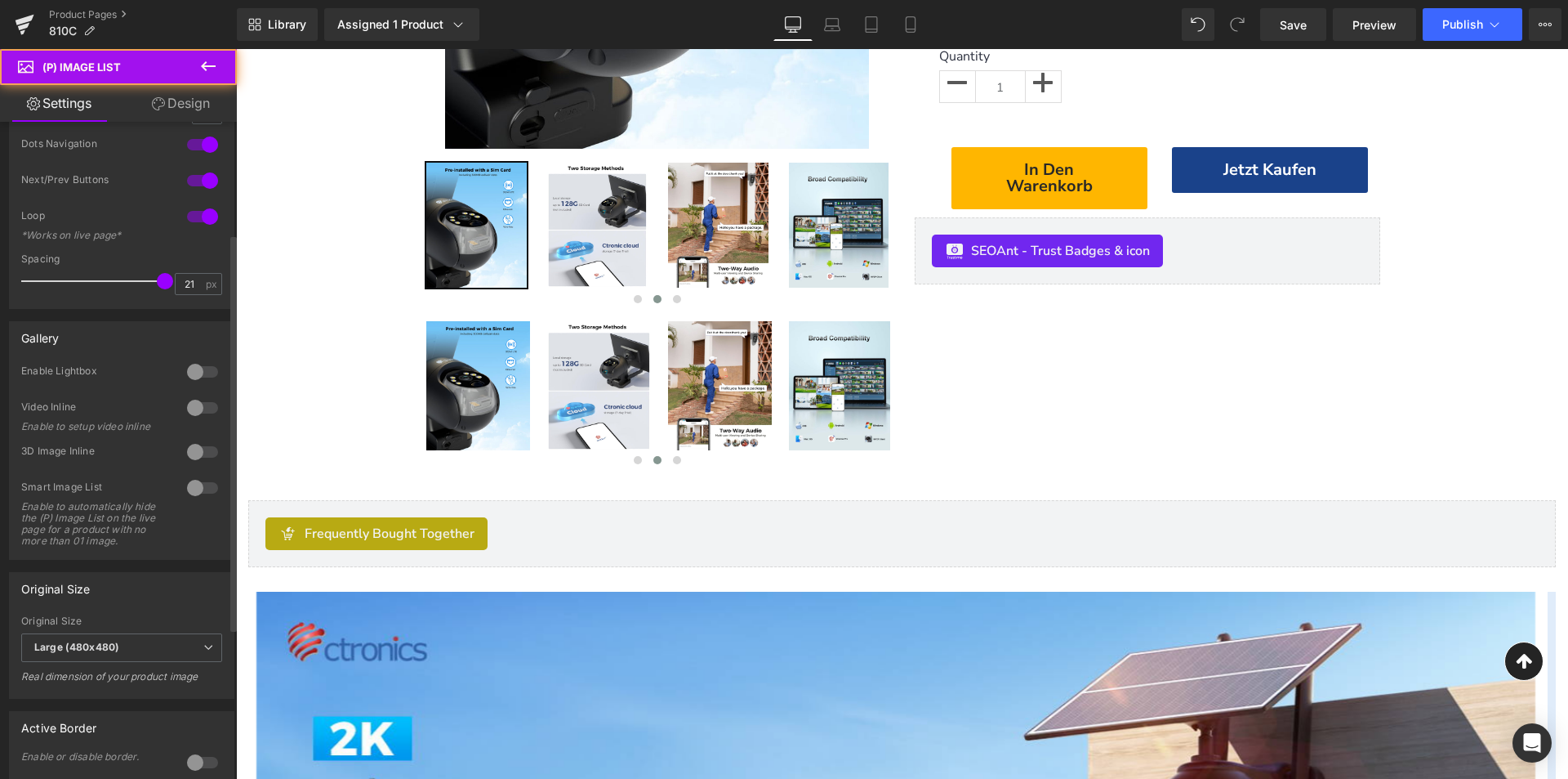
scroll to position [409, 0]
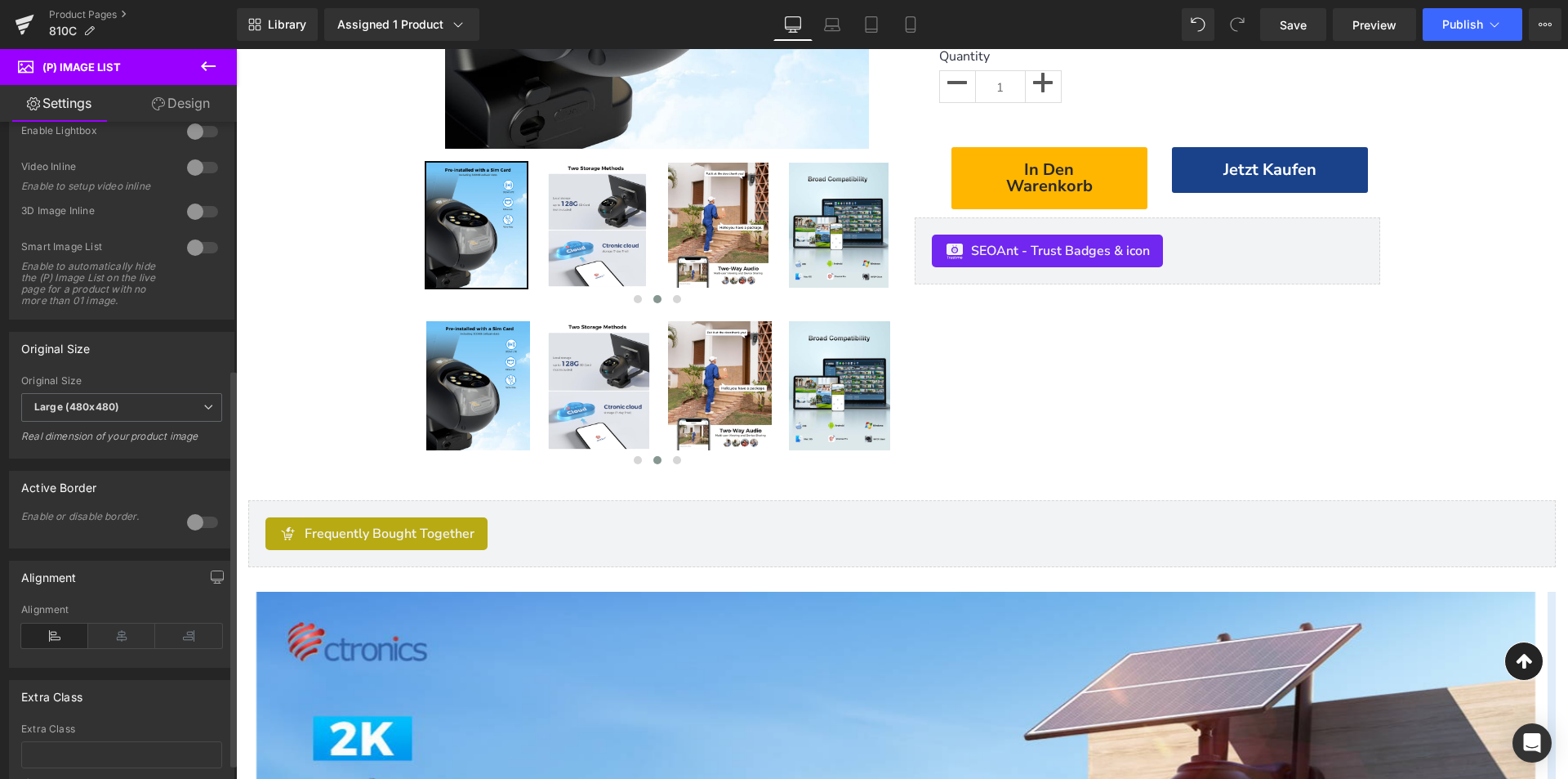
click at [199, 534] on div at bounding box center [202, 522] width 39 height 27
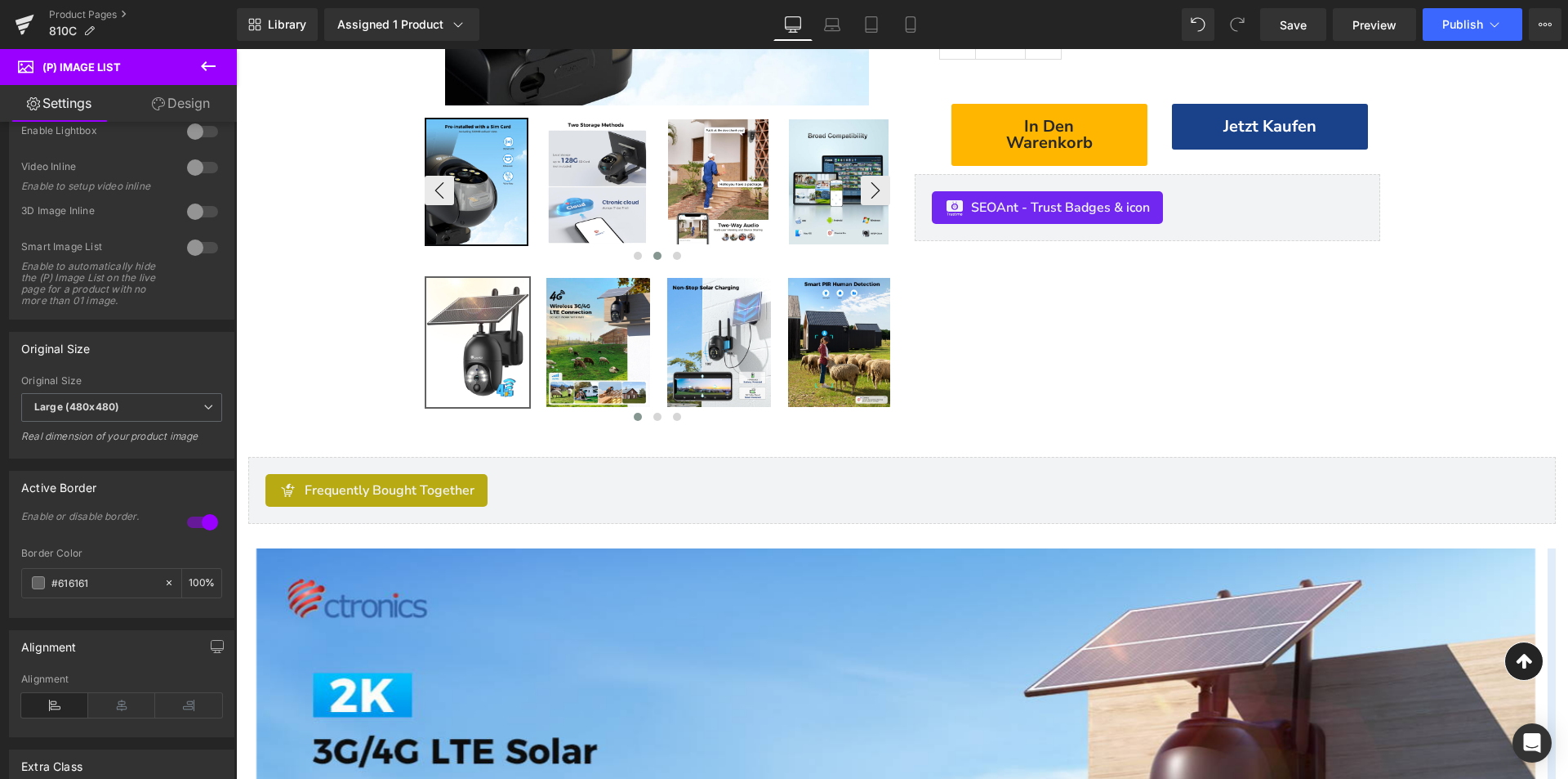
scroll to position [490, 0]
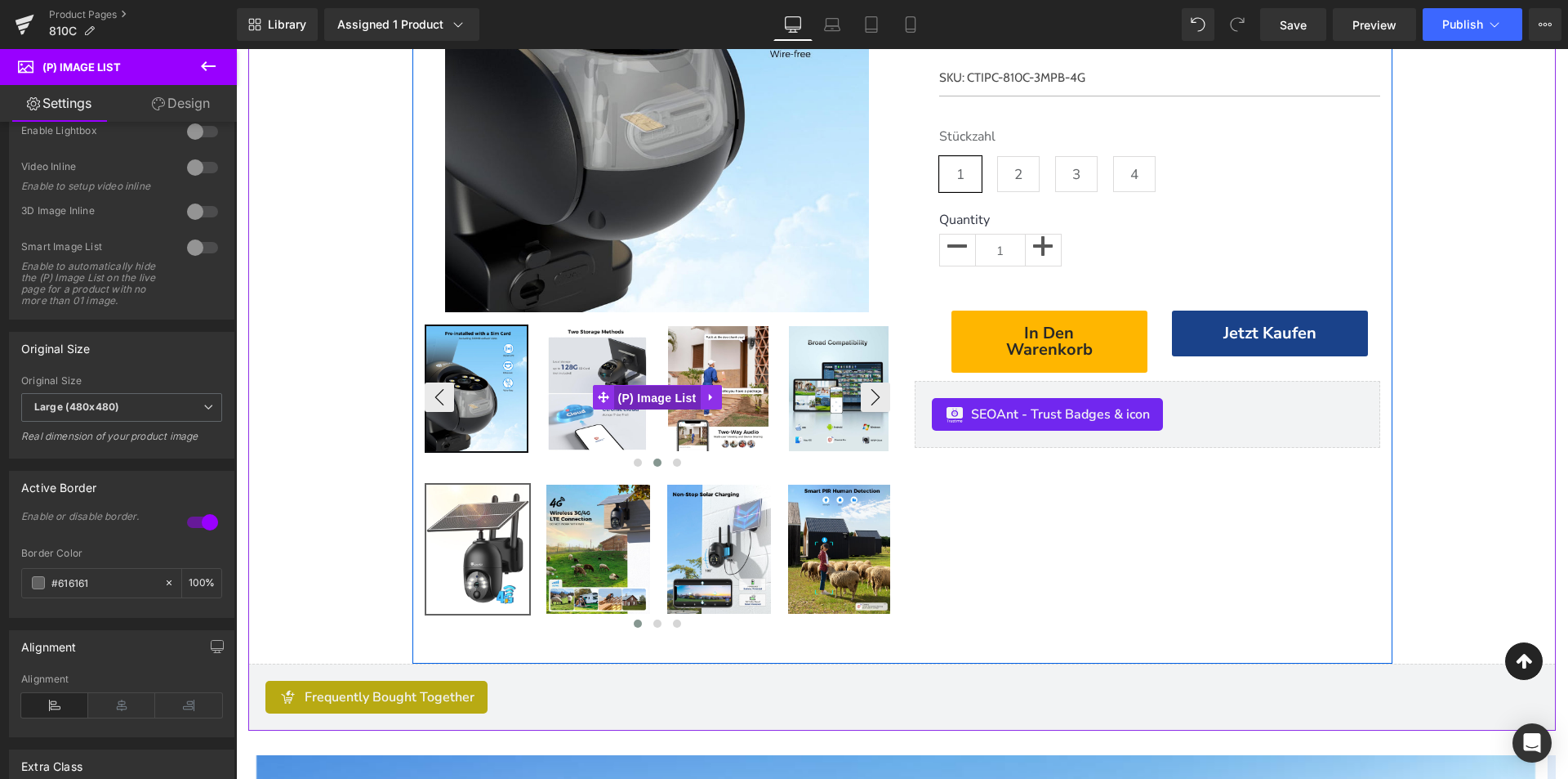
click at [653, 406] on span "(P) Image List" at bounding box center [658, 398] width 86 height 25
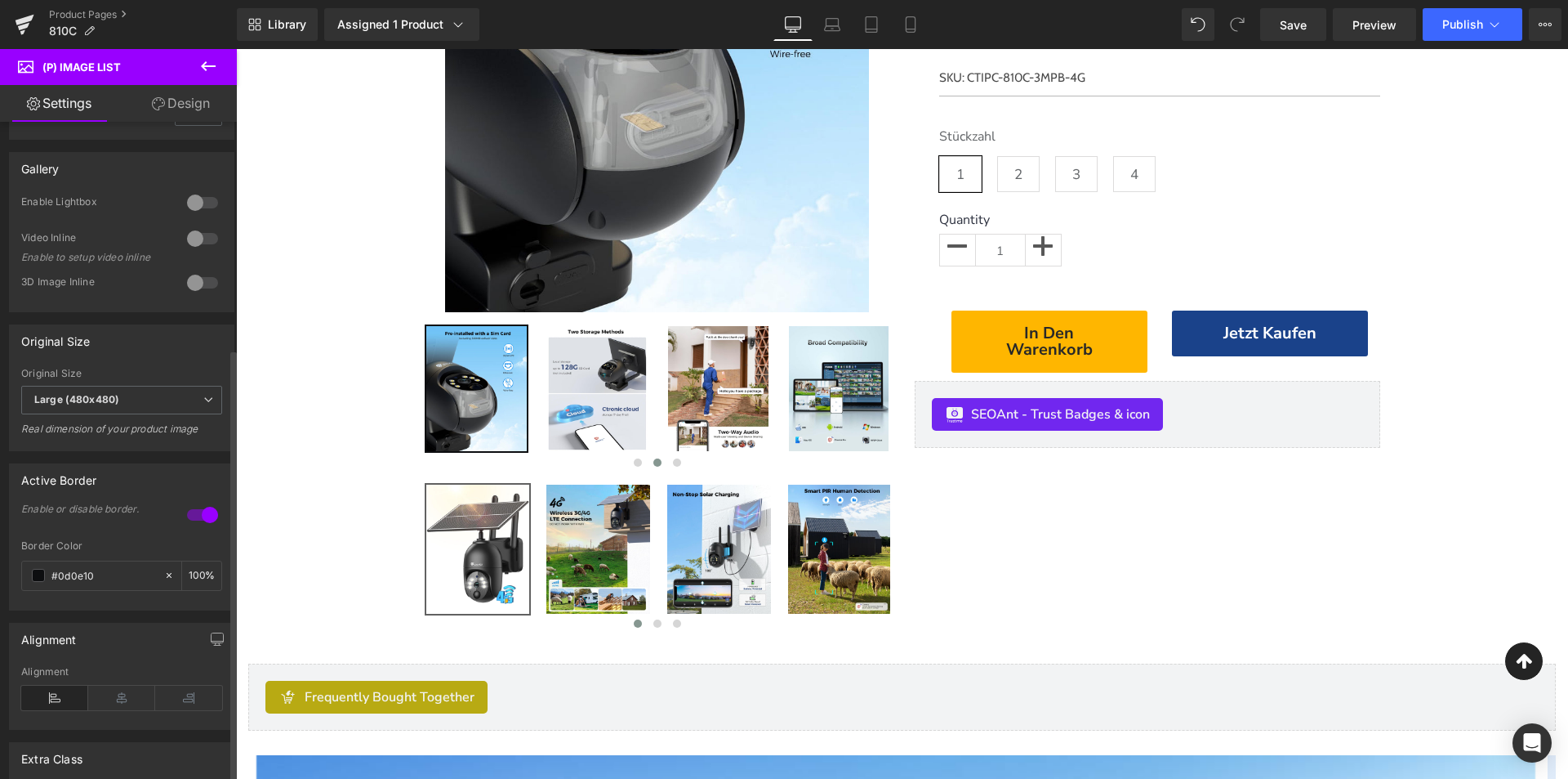
scroll to position [507, 0]
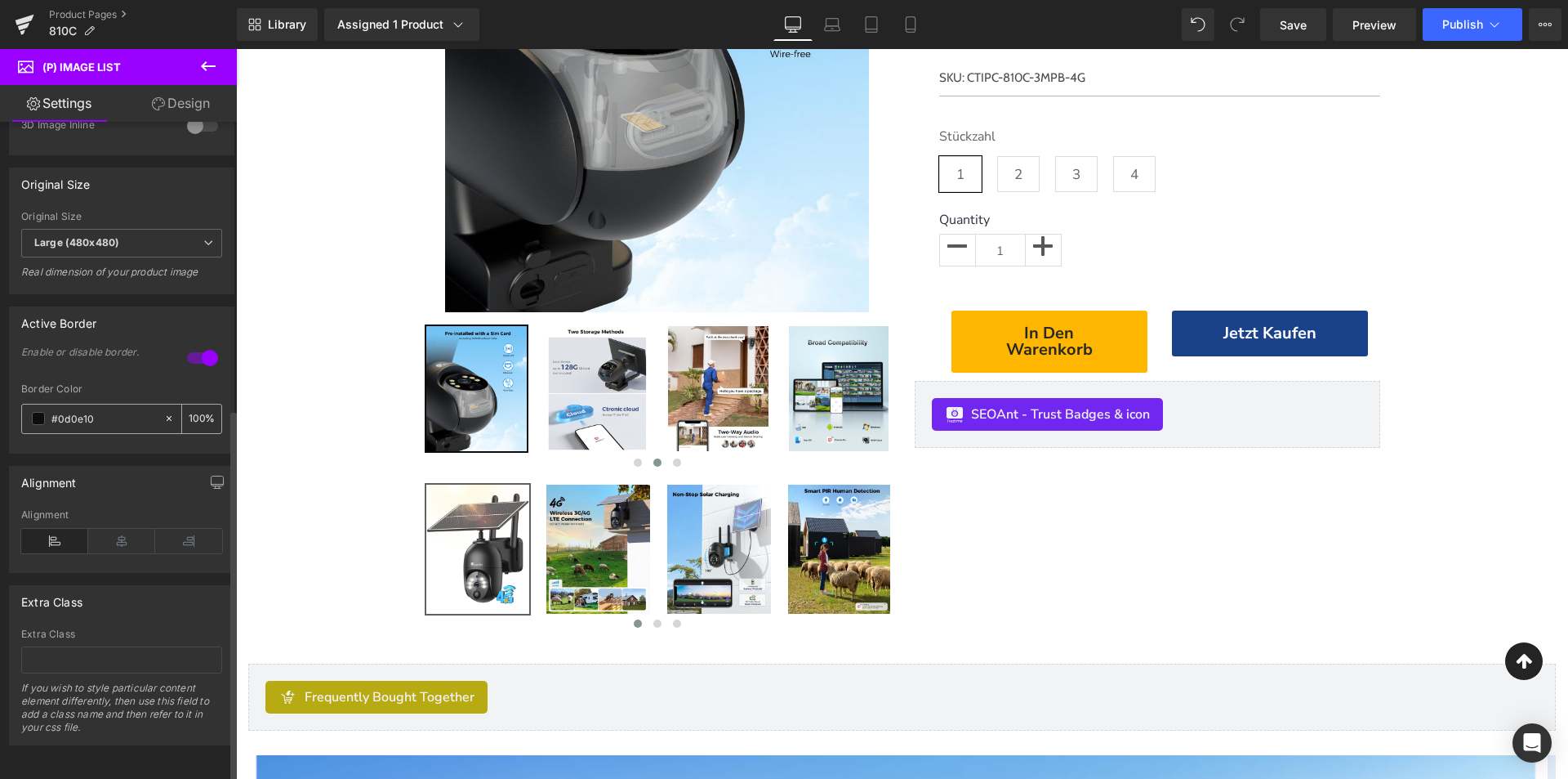
click at [73, 418] on div "#0d0e10" at bounding box center [92, 418] width 141 height 28
click at [73, 415] on input "#0d0e10" at bounding box center [103, 418] width 104 height 18
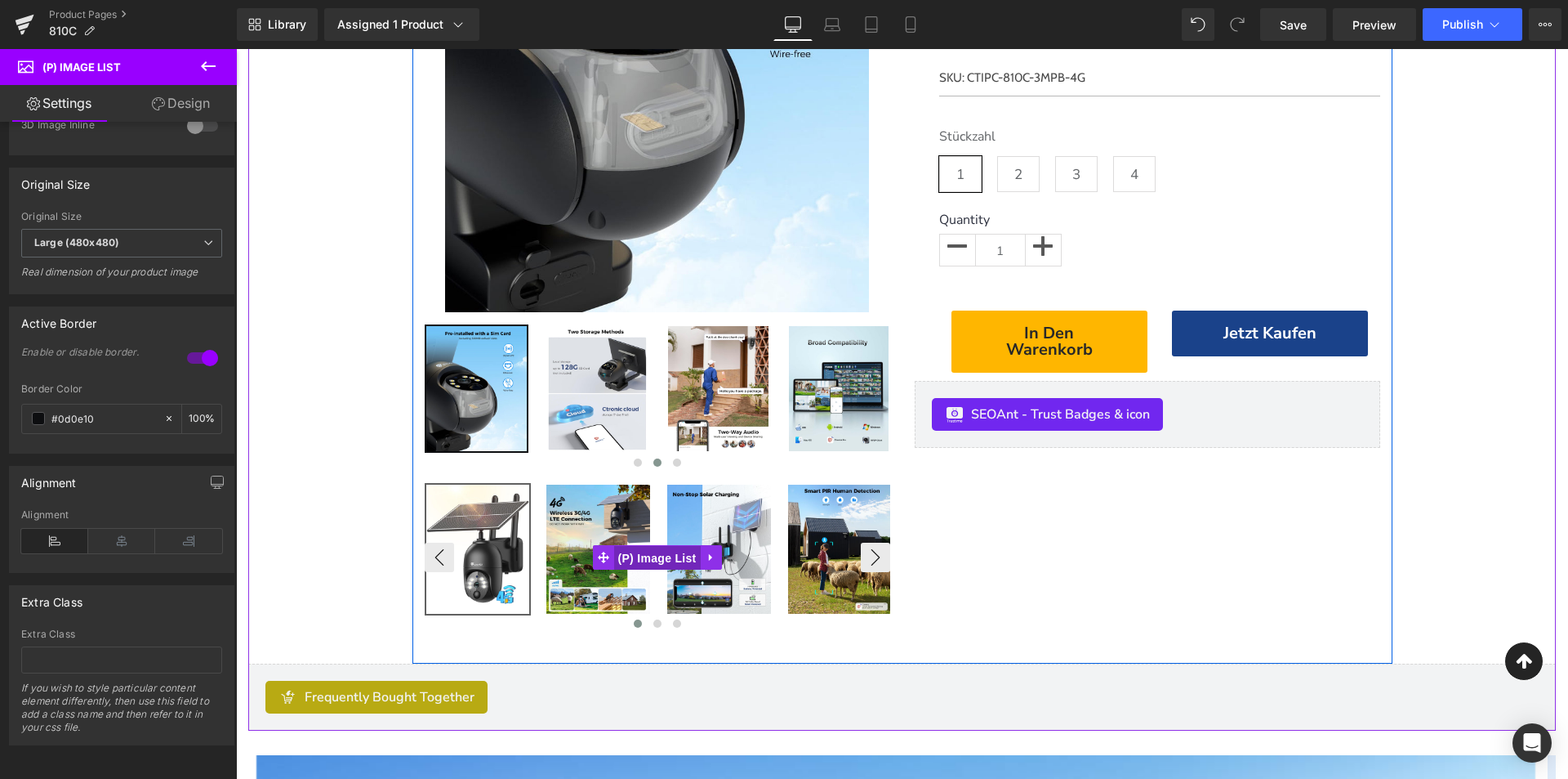
click at [644, 553] on span "(P) Image List" at bounding box center [658, 558] width 86 height 25
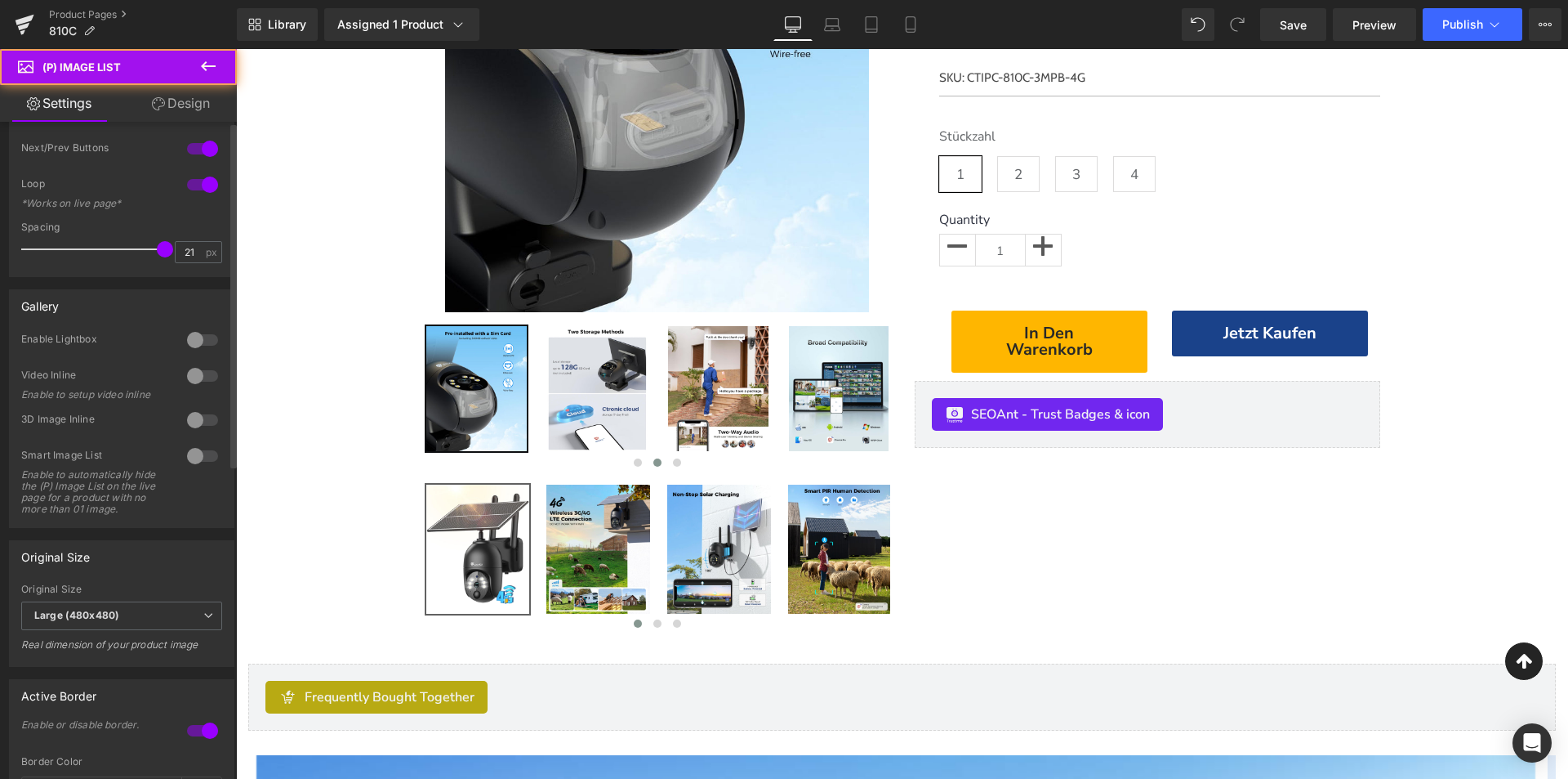
scroll to position [327, 0]
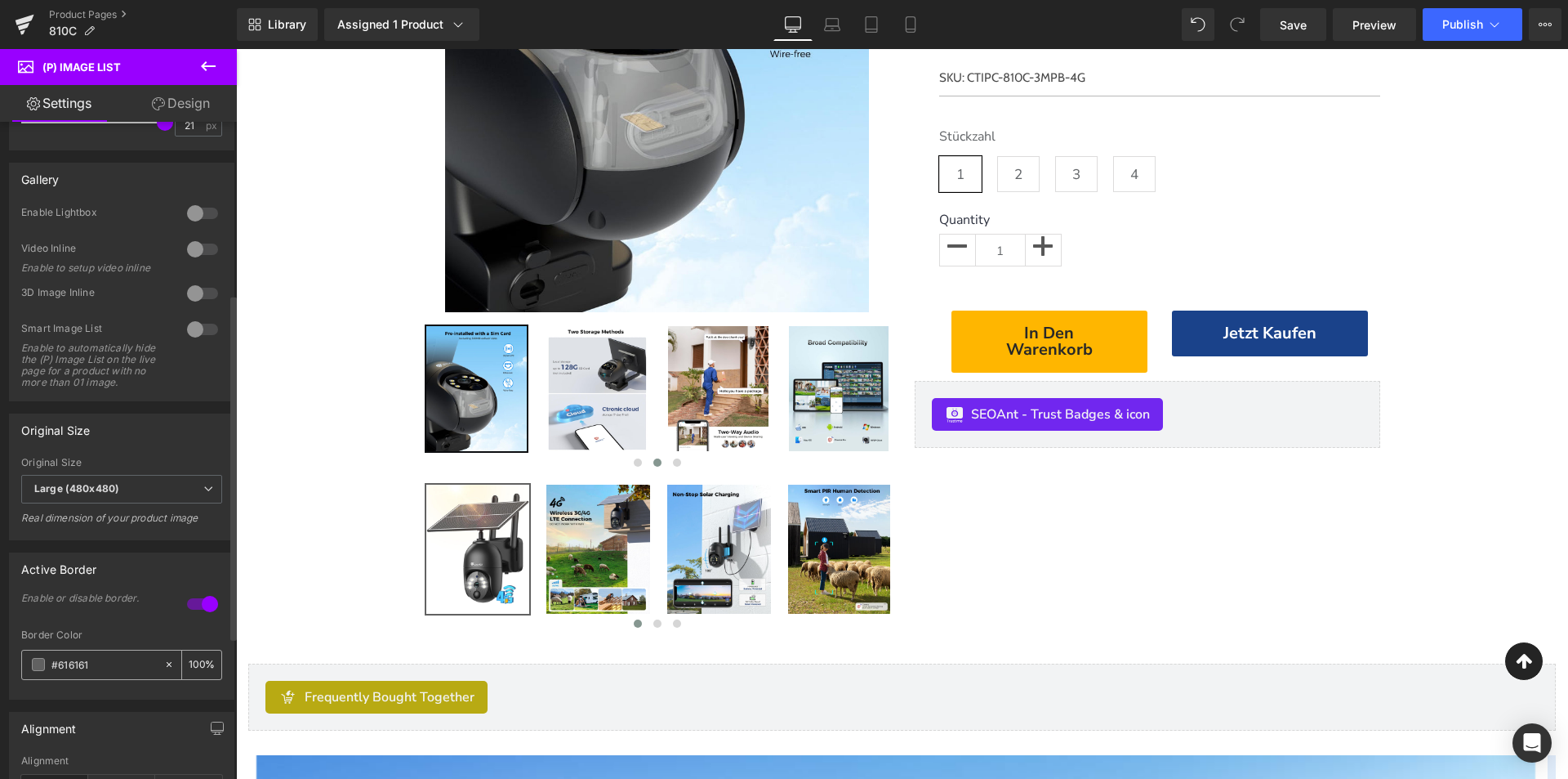
click at [116, 673] on input "#616161" at bounding box center [103, 664] width 104 height 18
paste input "0d0e10"
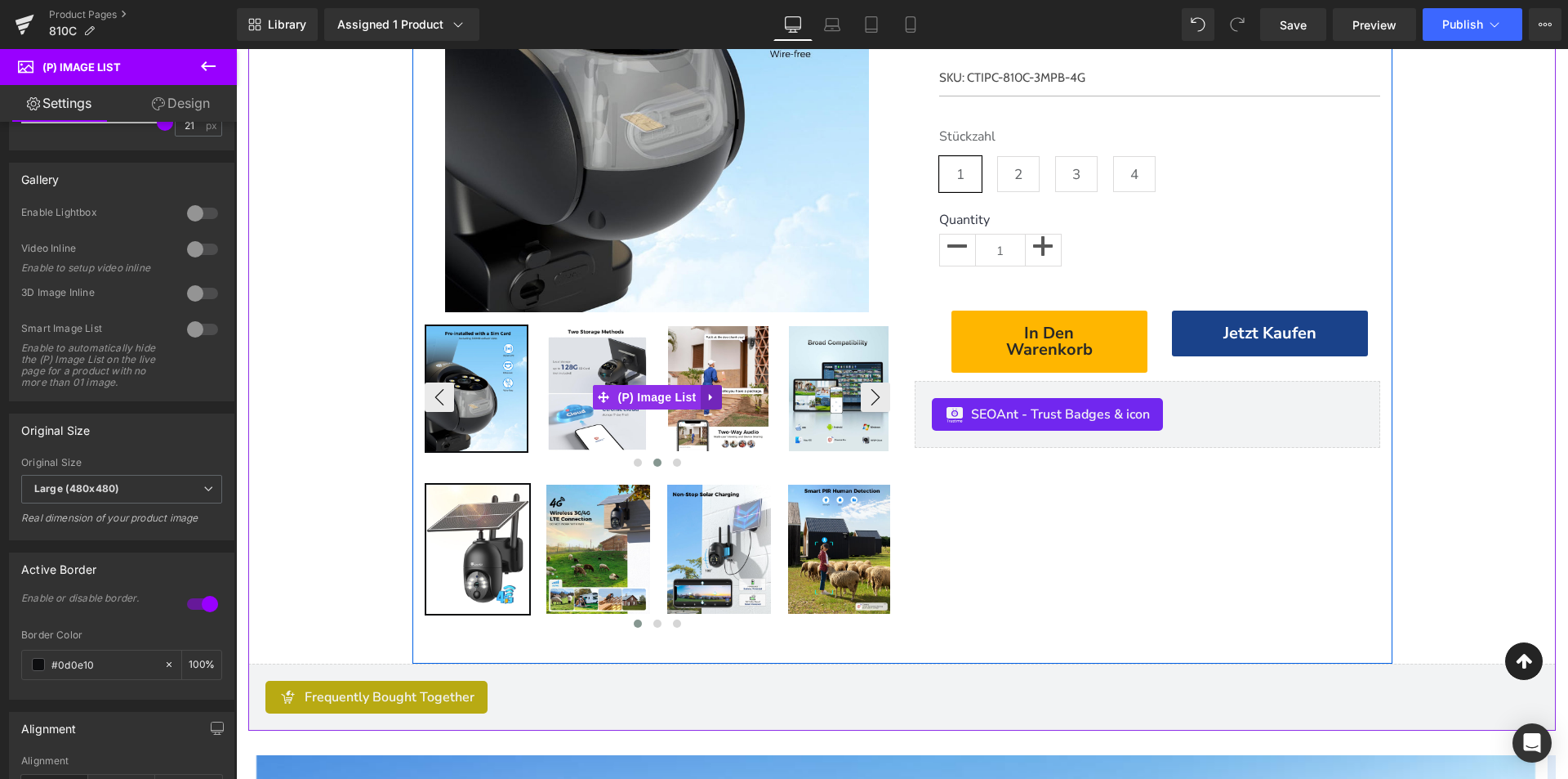
type input "#0d0e10"
click at [708, 398] on icon at bounding box center [709, 397] width 3 height 7
click at [718, 391] on icon at bounding box center [722, 397] width 12 height 12
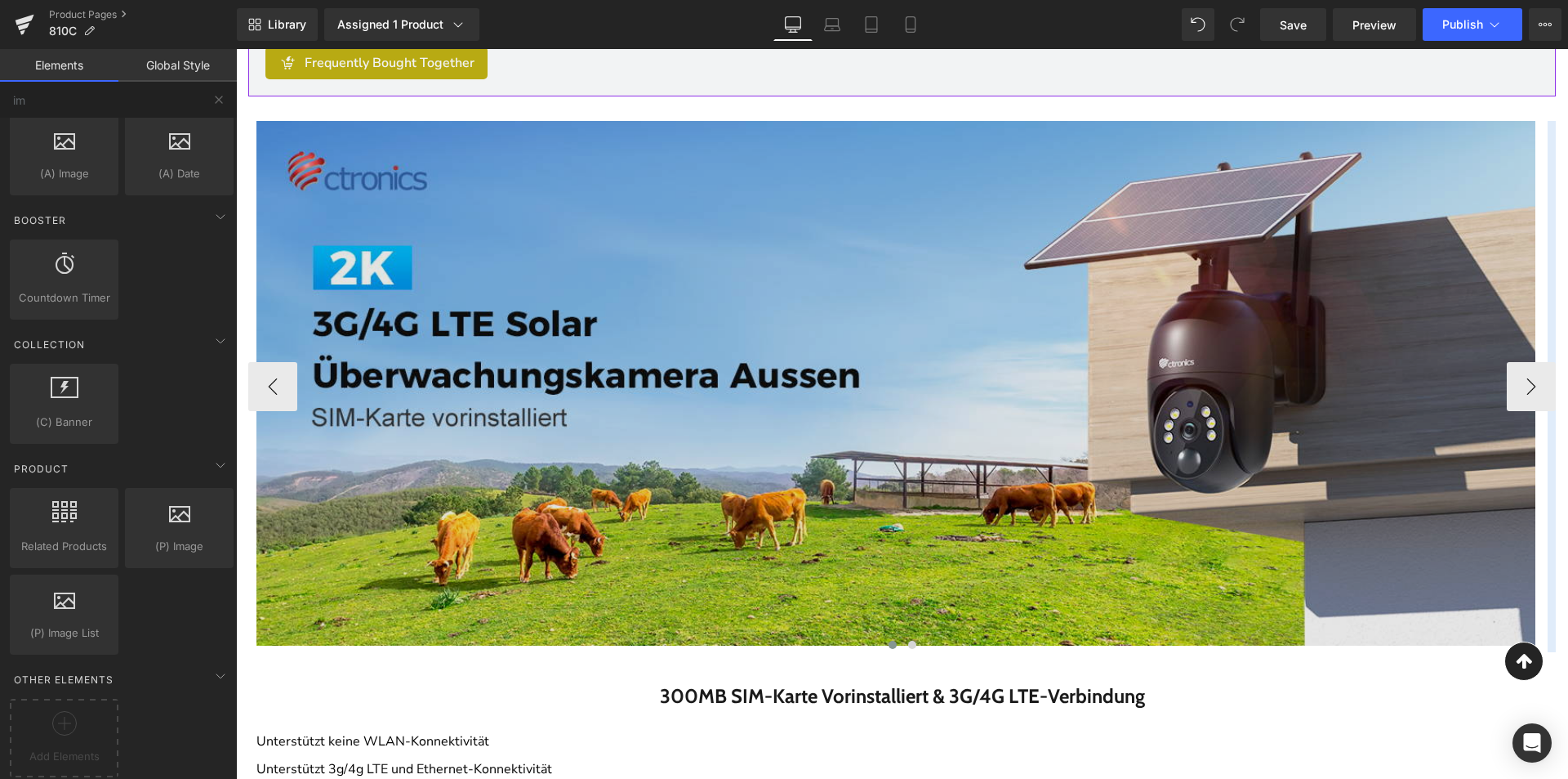
scroll to position [1144, 0]
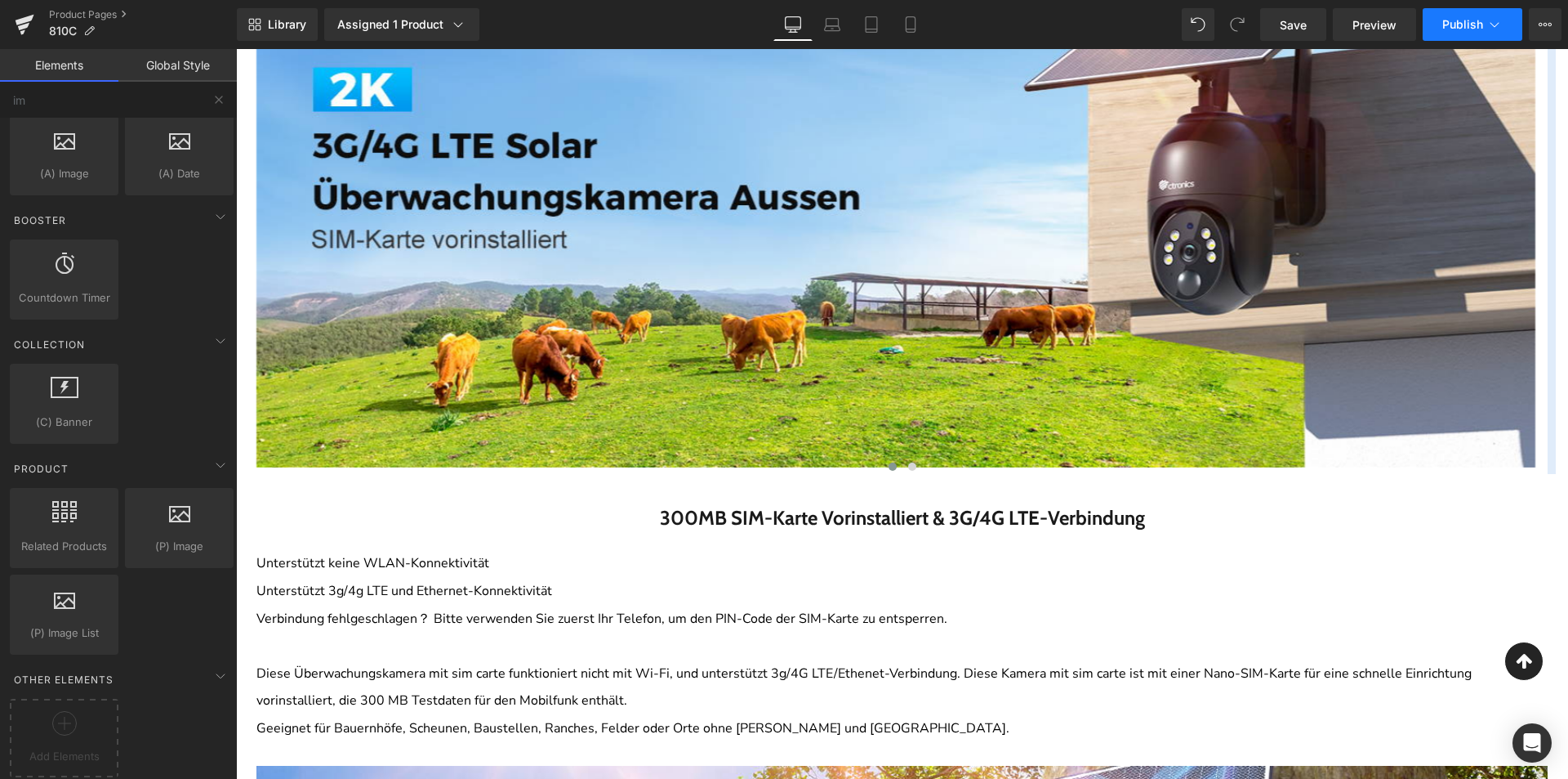
click at [1457, 28] on span "Publish" at bounding box center [1463, 24] width 41 height 13
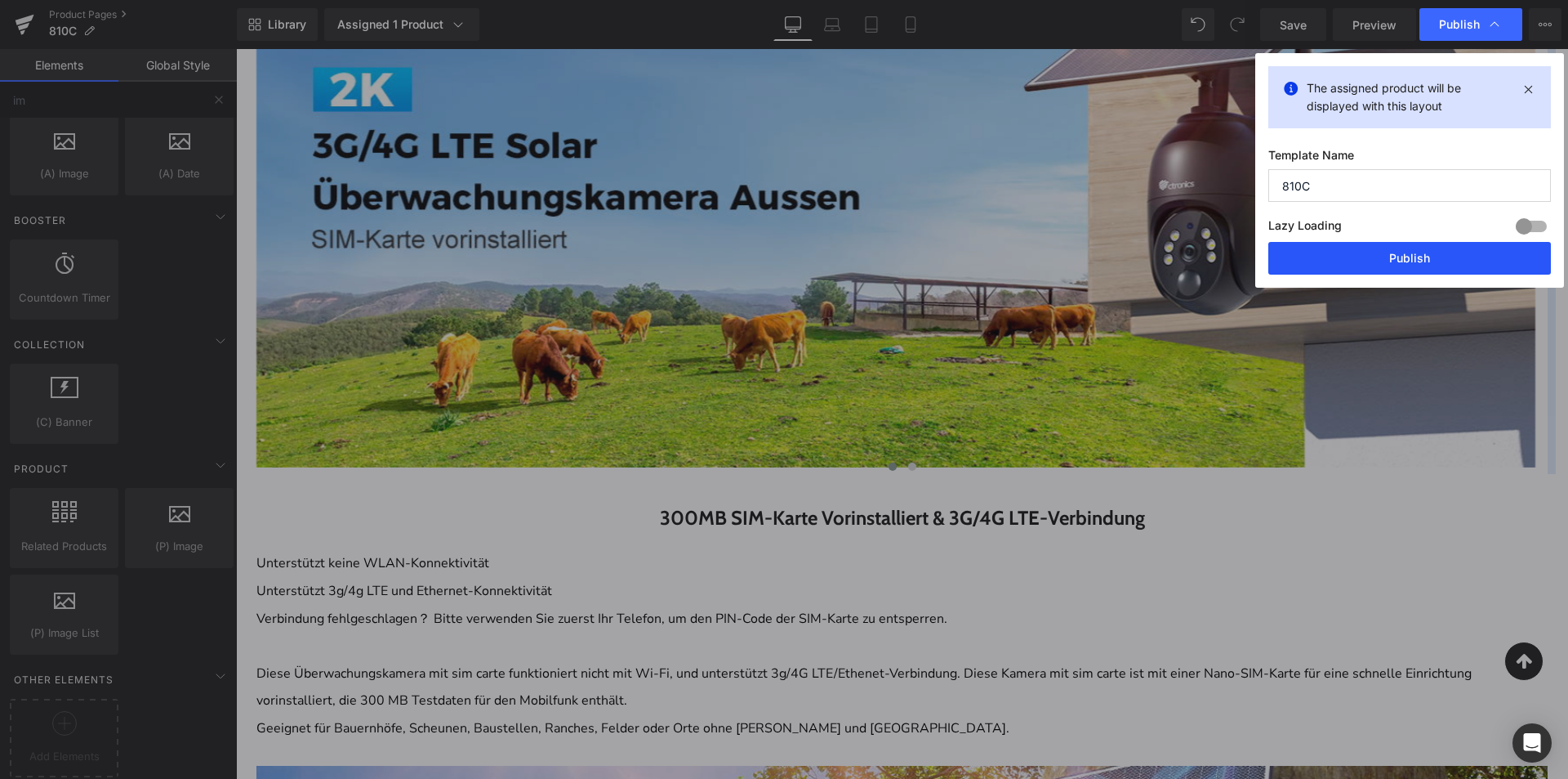
click at [1365, 271] on button "Publish" at bounding box center [1410, 257] width 283 height 32
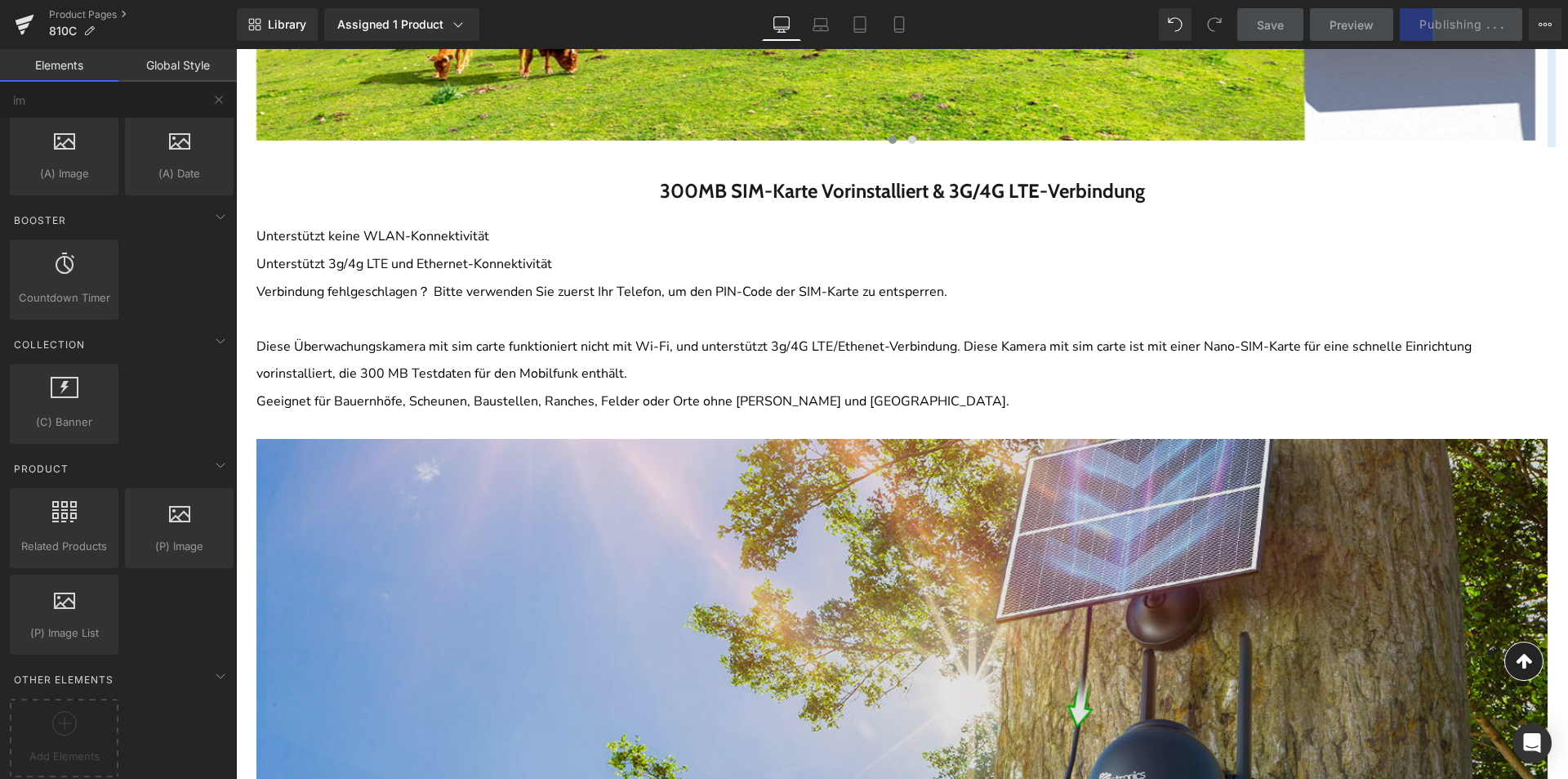
click at [637, 637] on img at bounding box center [901, 692] width 1291 height 552
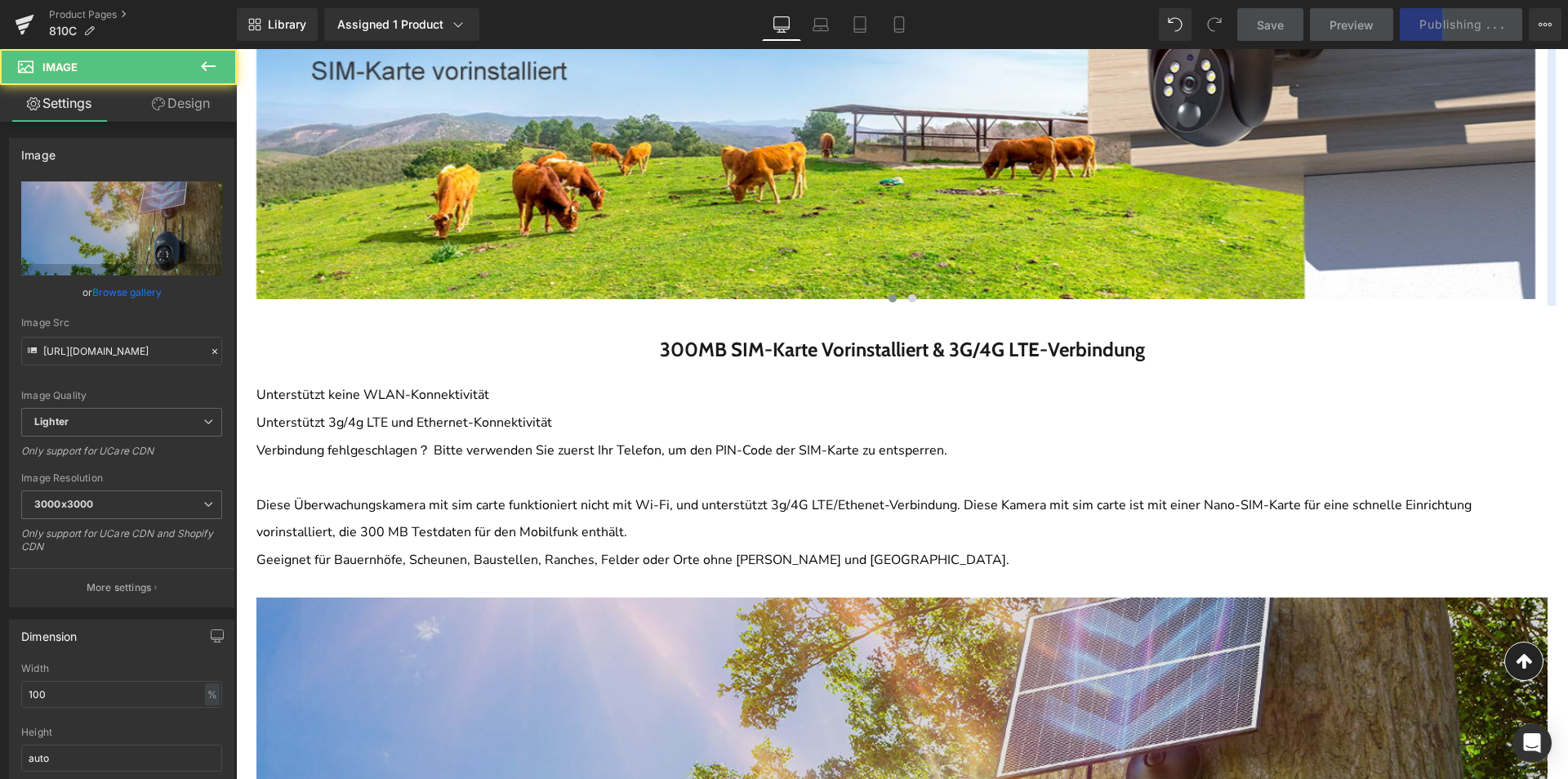
scroll to position [1062, 0]
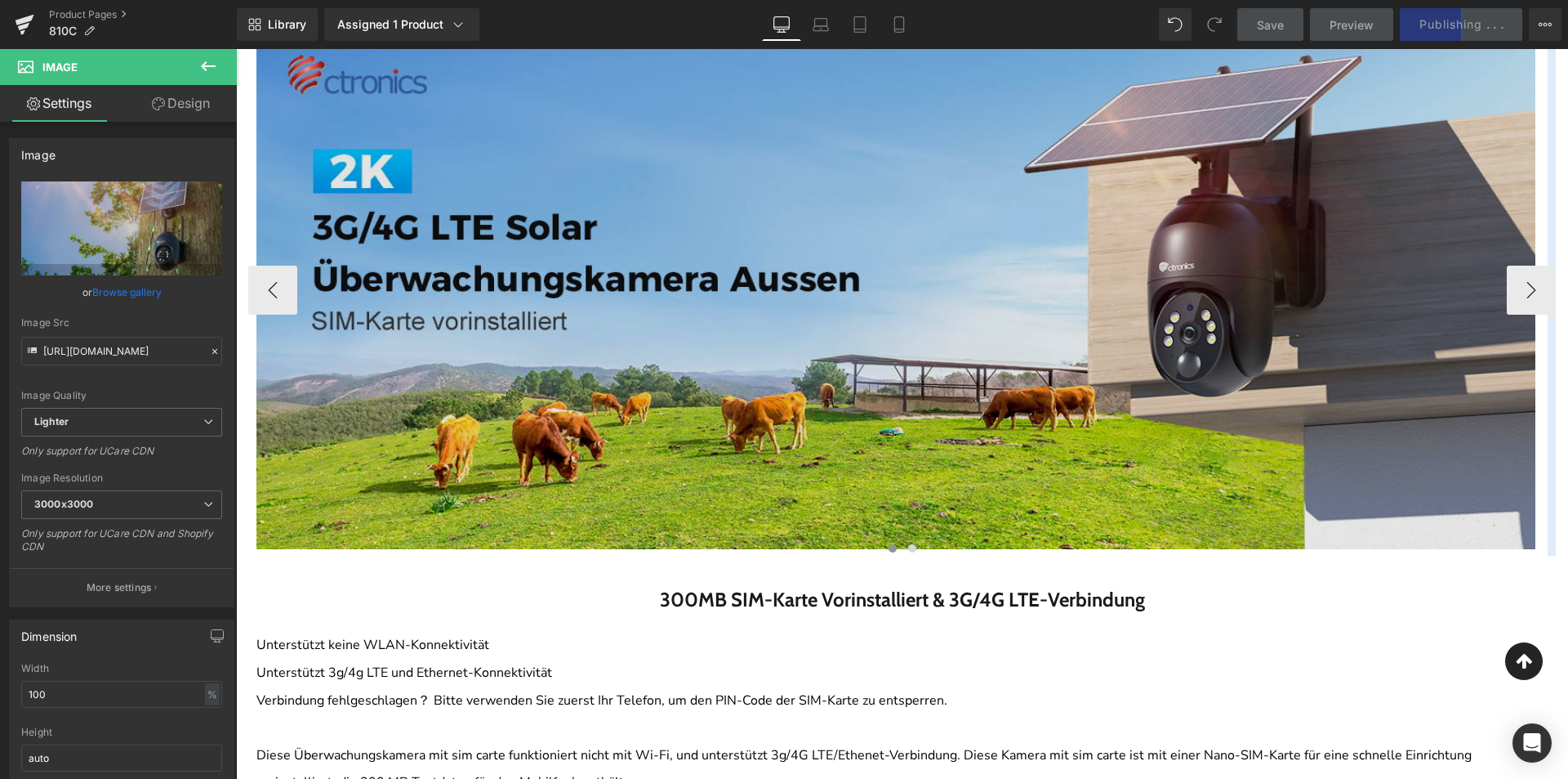
click at [633, 469] on img at bounding box center [895, 287] width 1279 height 525
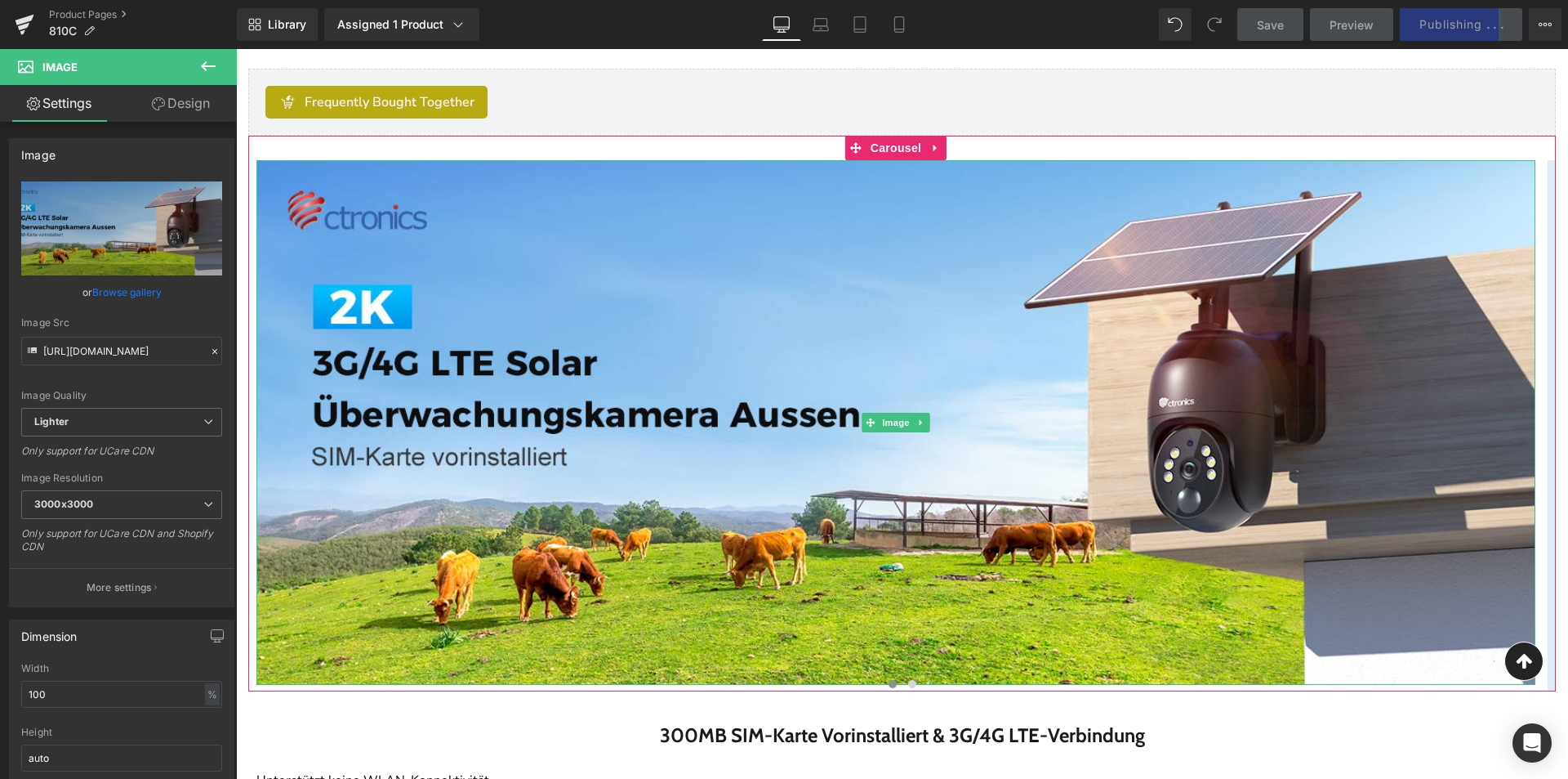
scroll to position [817, 0]
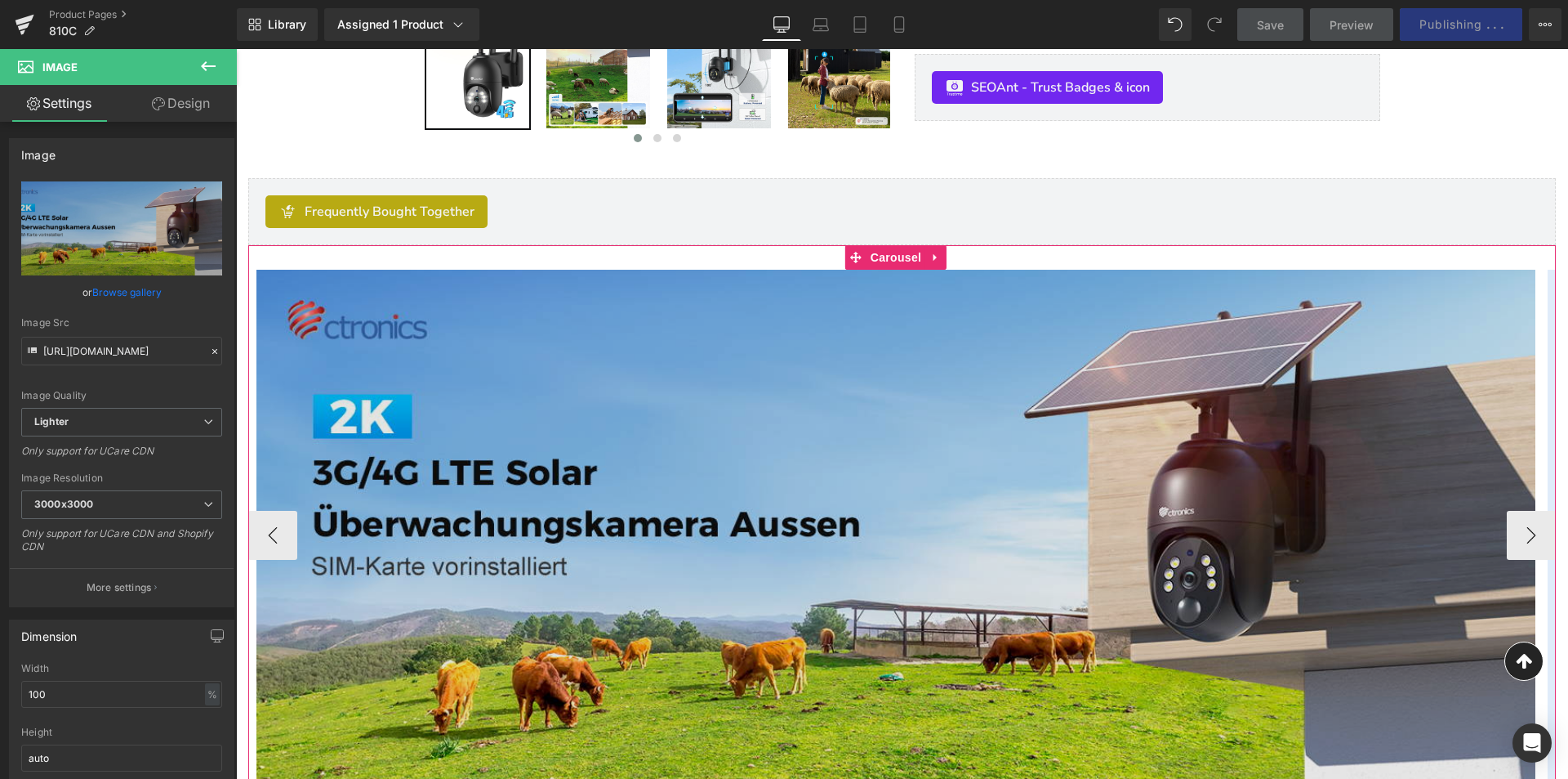
drag, startPoint x: 900, startPoint y: 265, endPoint x: 561, endPoint y: 343, distance: 347.9
click at [900, 265] on span "Carousel" at bounding box center [896, 257] width 59 height 25
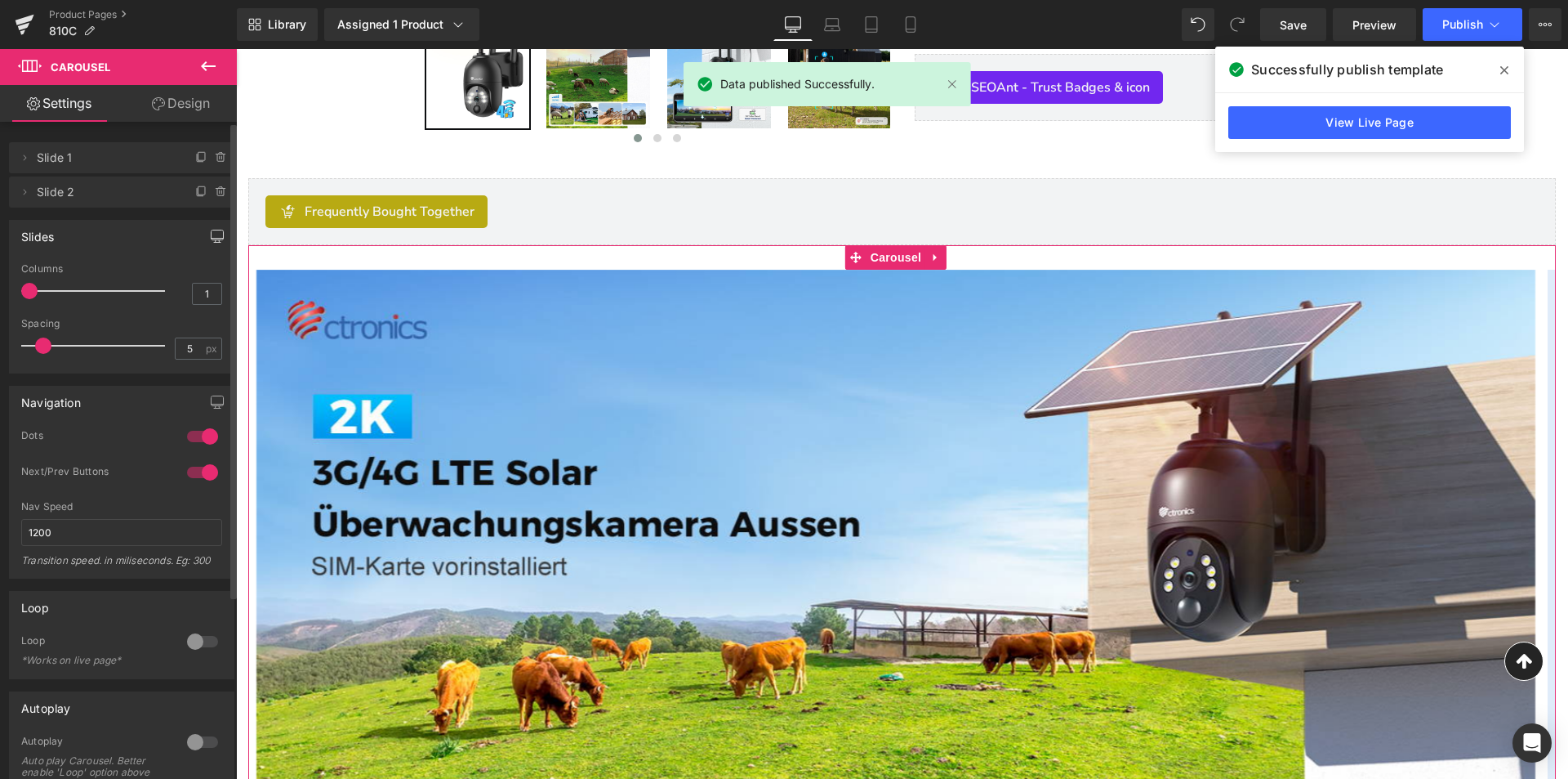
click at [214, 246] on button "button" at bounding box center [217, 237] width 27 height 31
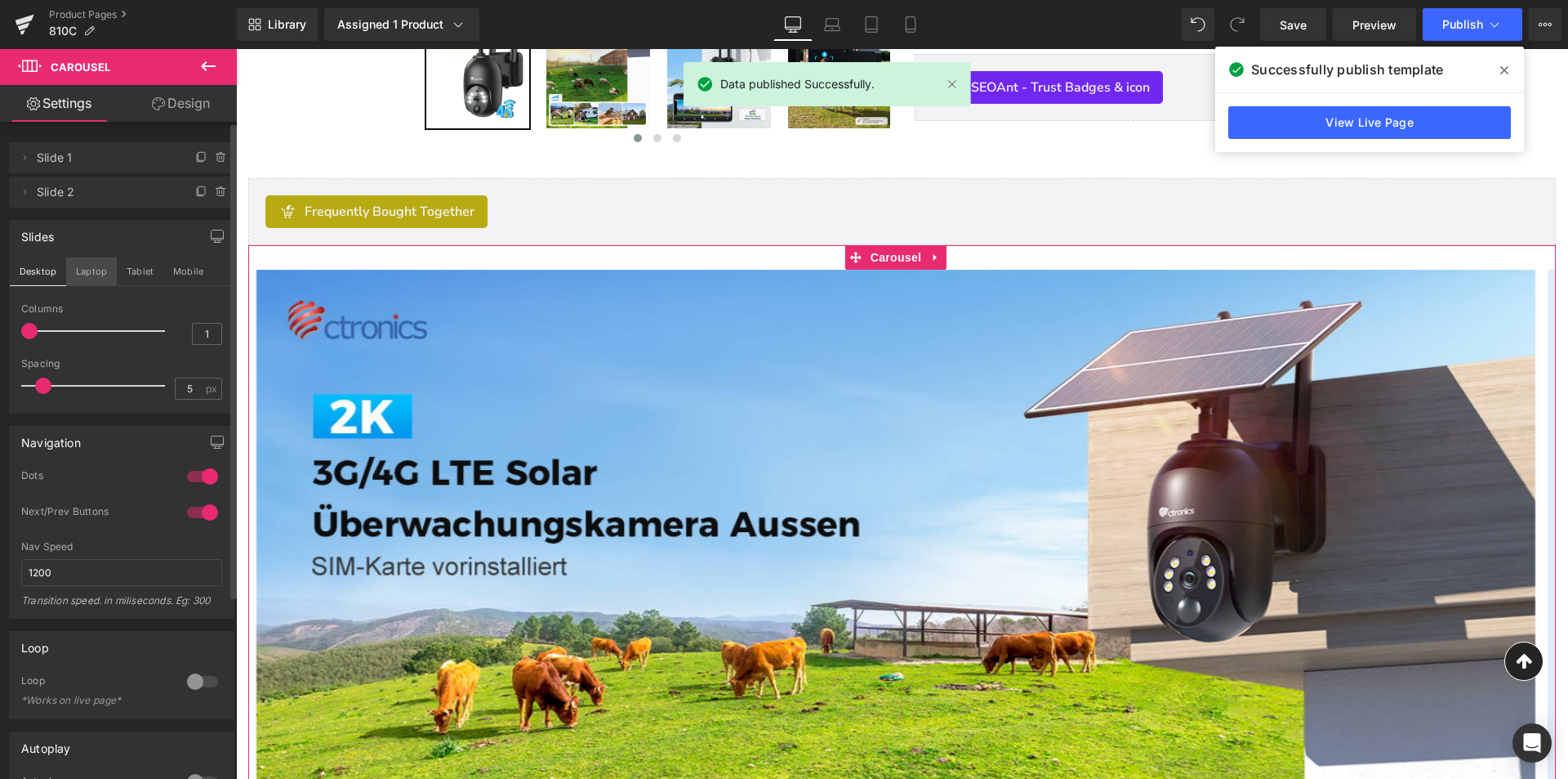
click at [94, 280] on button "Laptop" at bounding box center [91, 271] width 51 height 28
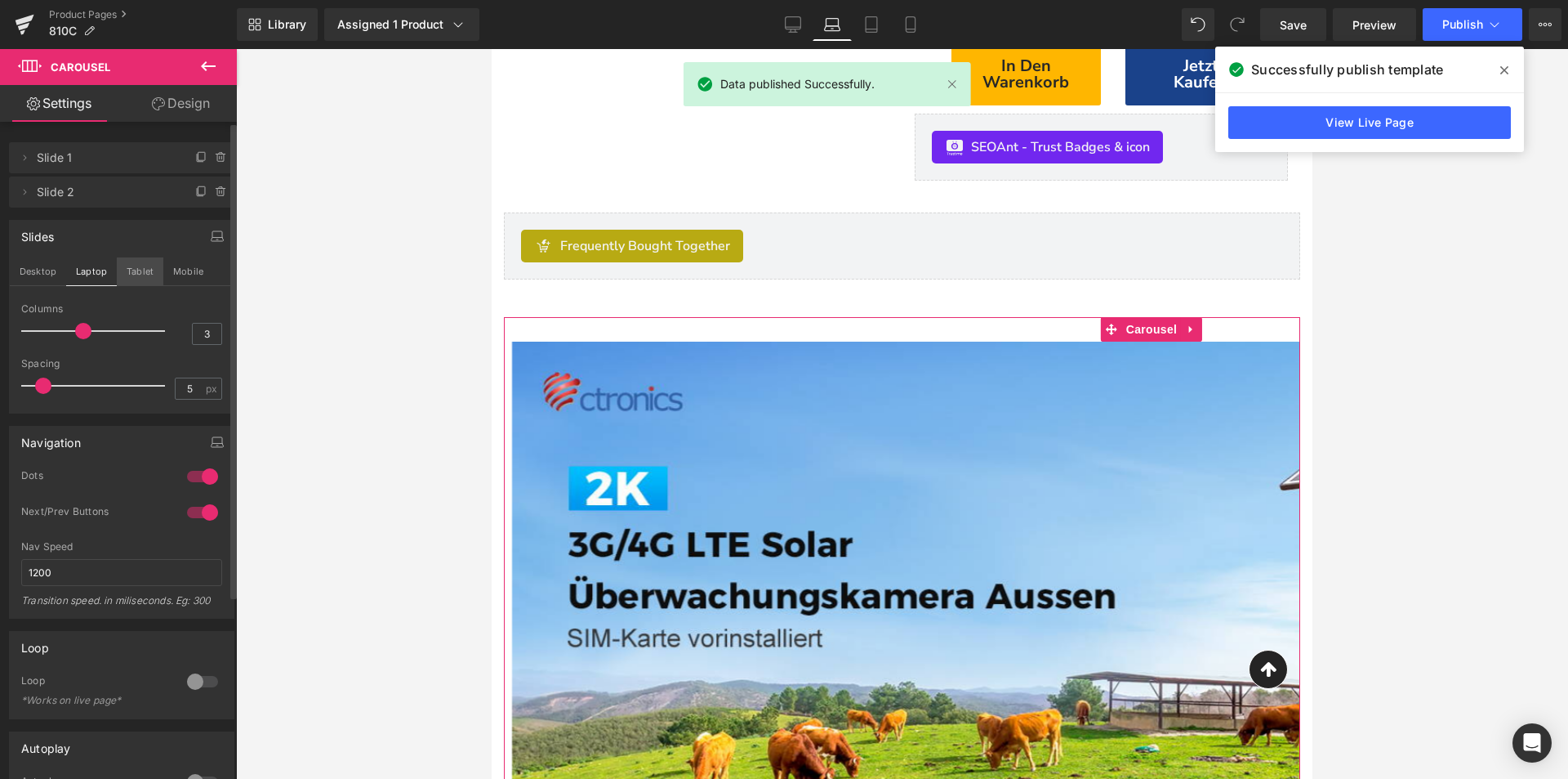
scroll to position [839, 0]
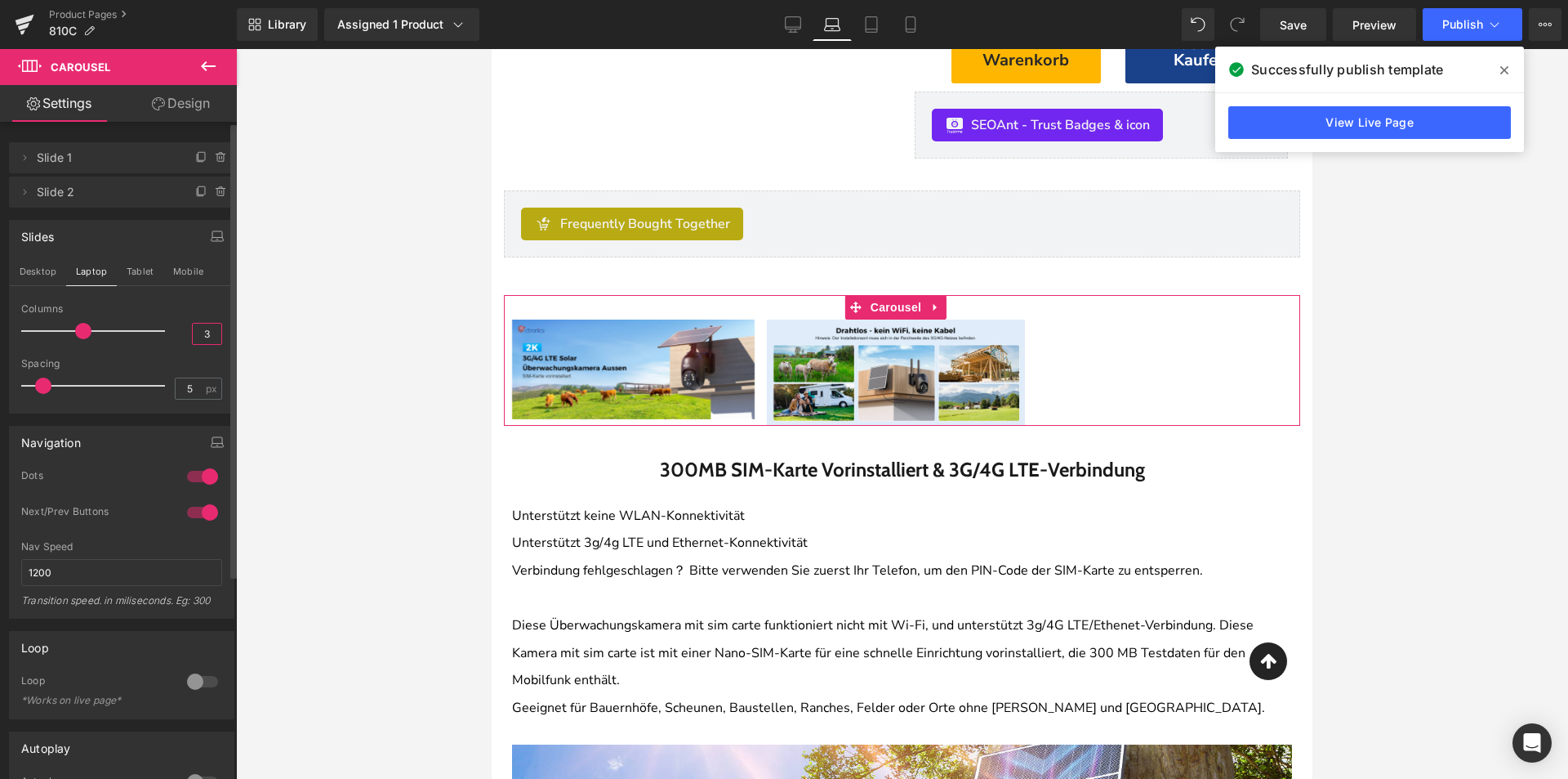
click at [208, 335] on input "3" at bounding box center [206, 333] width 28 height 21
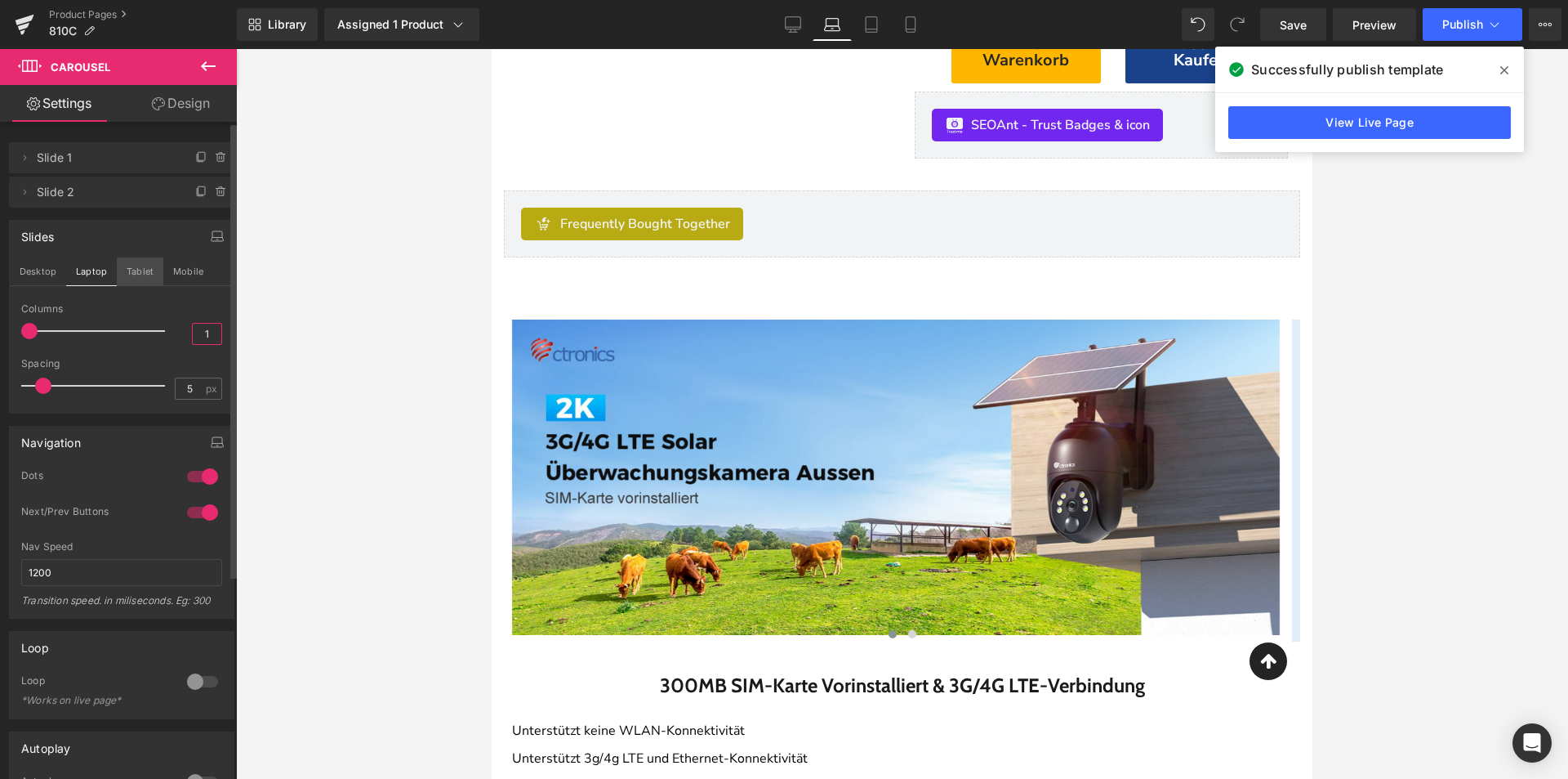
type input "1"
click at [144, 279] on button "Tablet" at bounding box center [139, 271] width 46 height 28
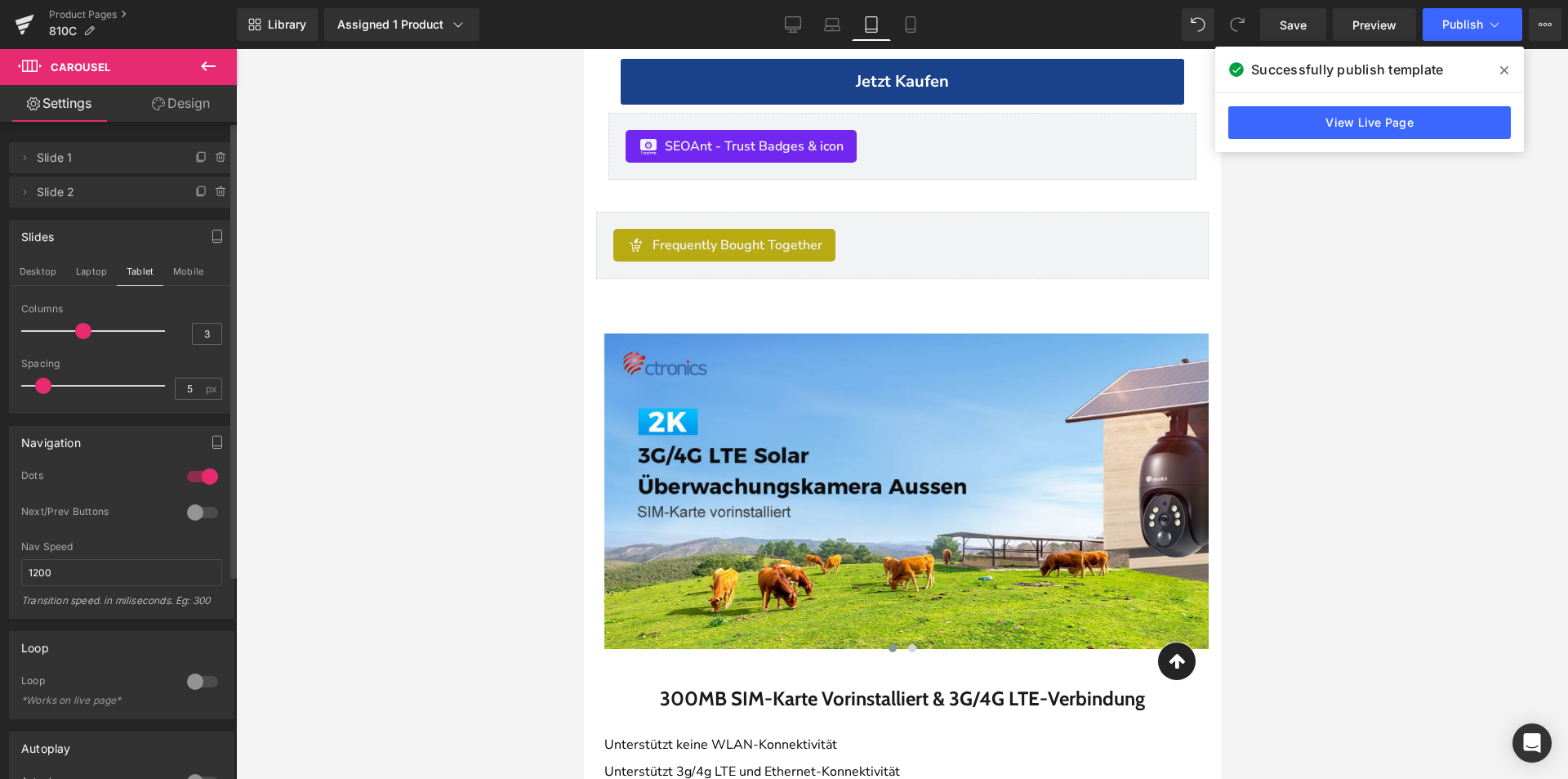
scroll to position [1732, 0]
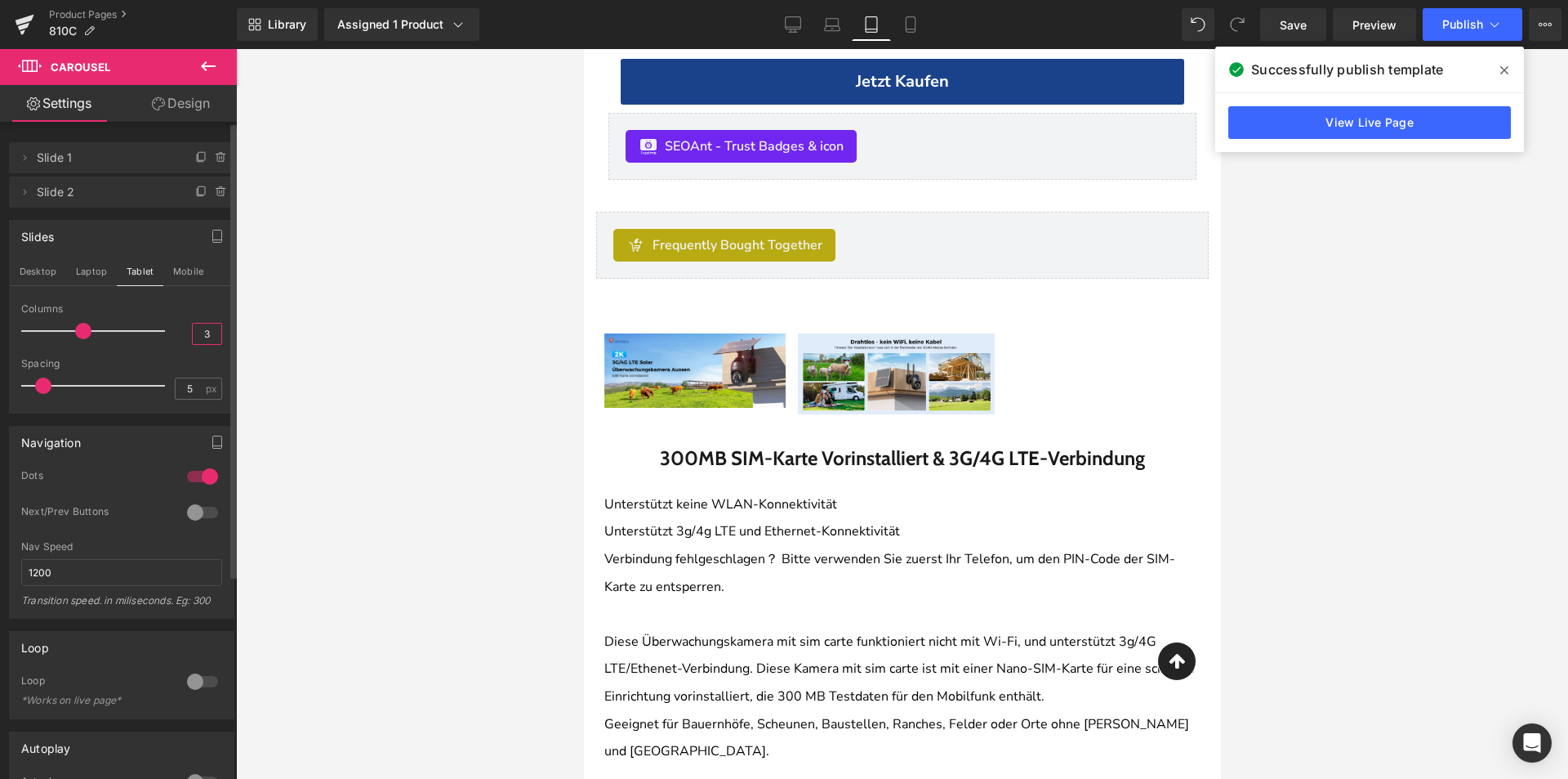
click at [201, 336] on input "3" at bounding box center [206, 333] width 28 height 21
type input "1"
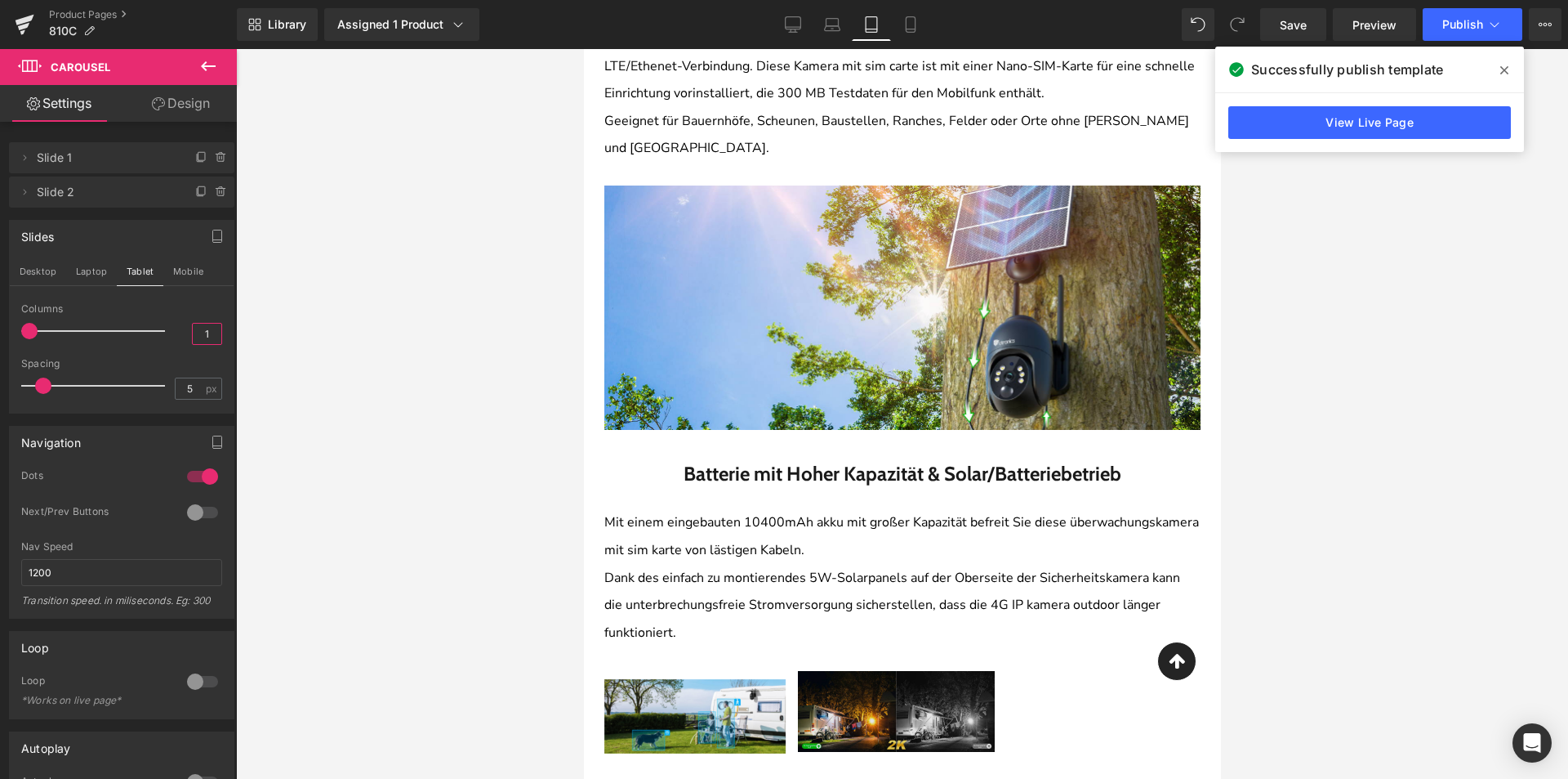
scroll to position [2712, 0]
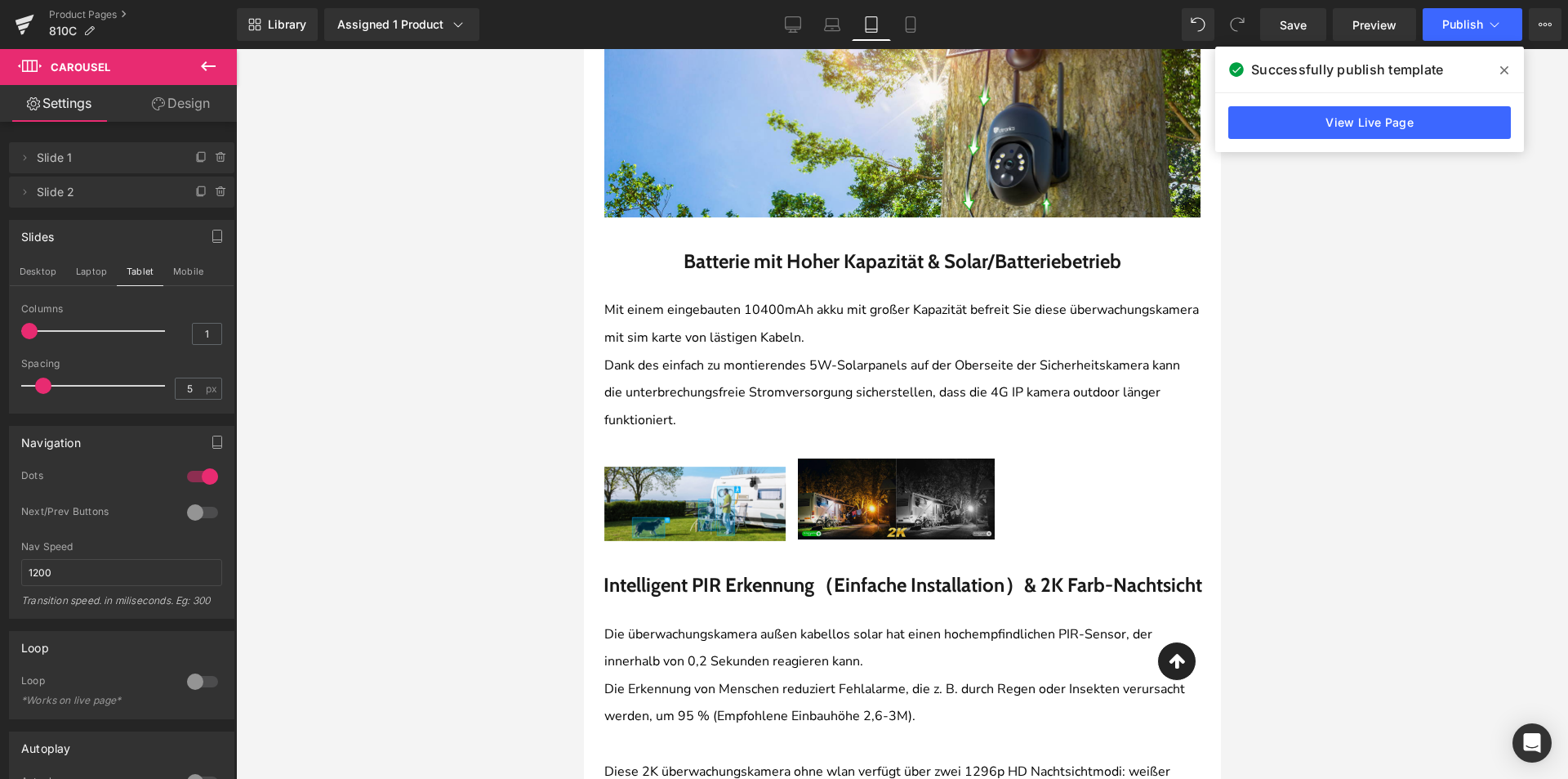
click at [813, 469] on img at bounding box center [895, 499] width 197 height 81
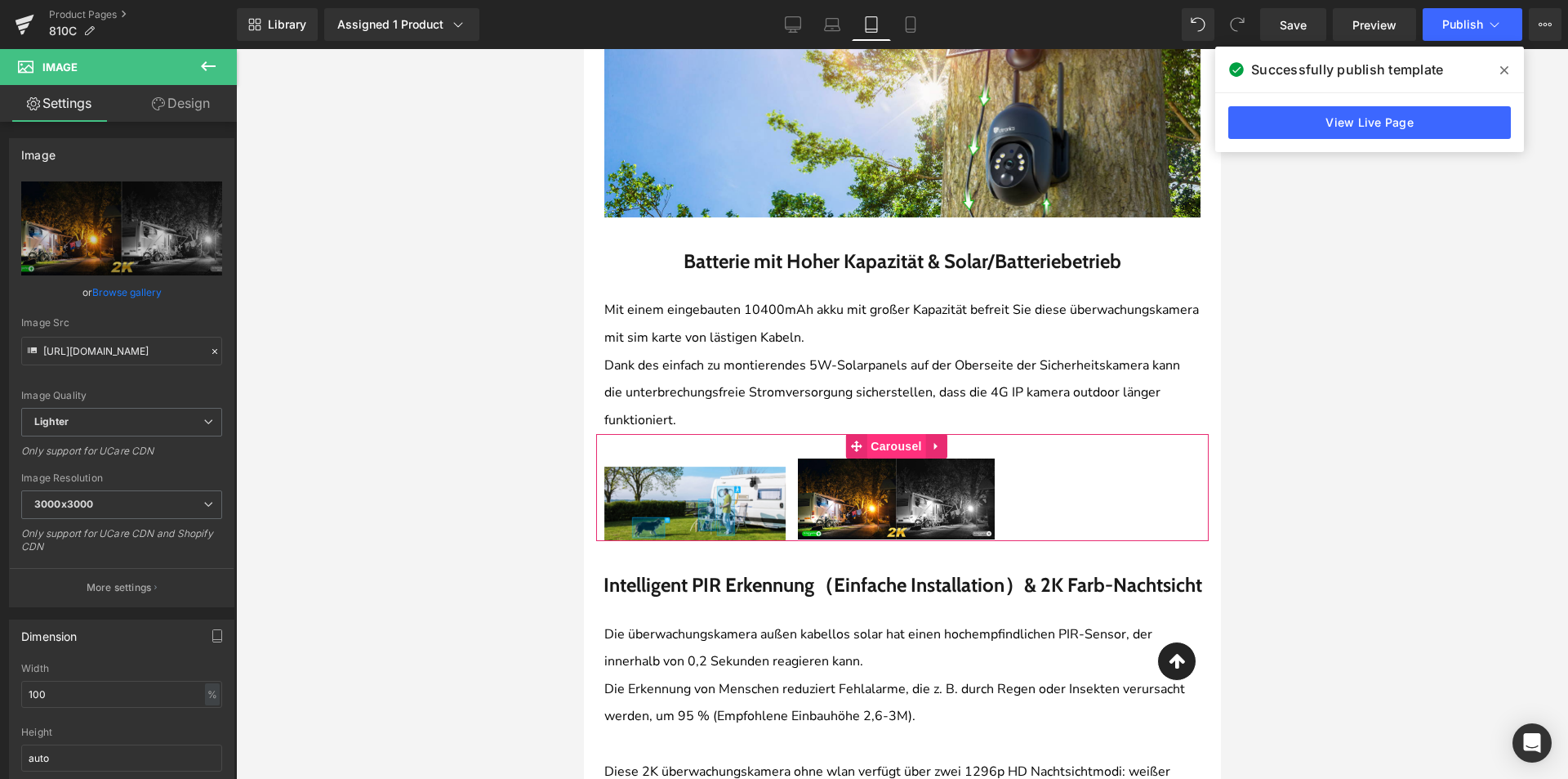
click at [889, 434] on span "Carousel" at bounding box center [895, 446] width 59 height 25
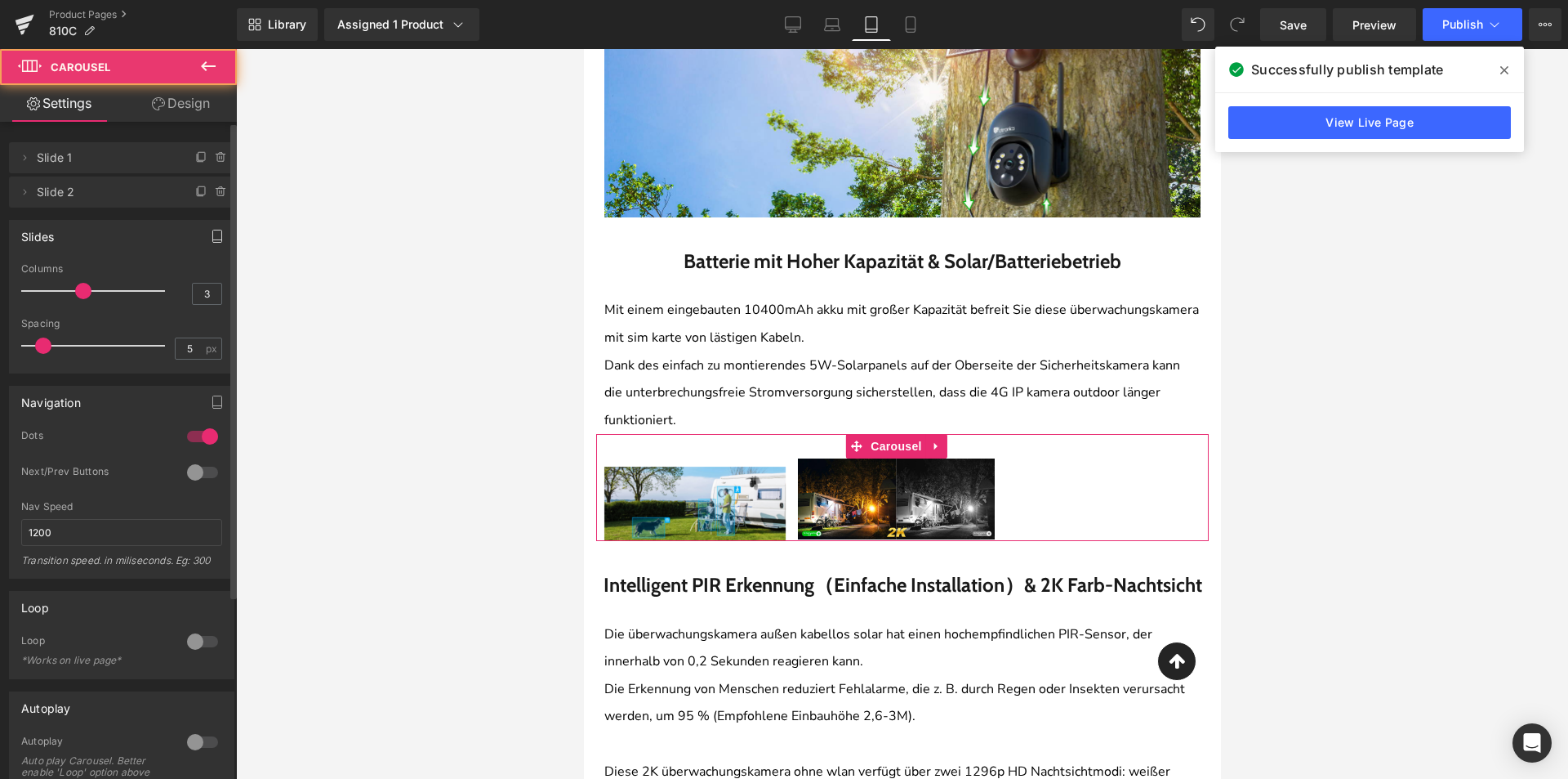
click at [211, 236] on icon "button" at bounding box center [217, 236] width 13 height 13
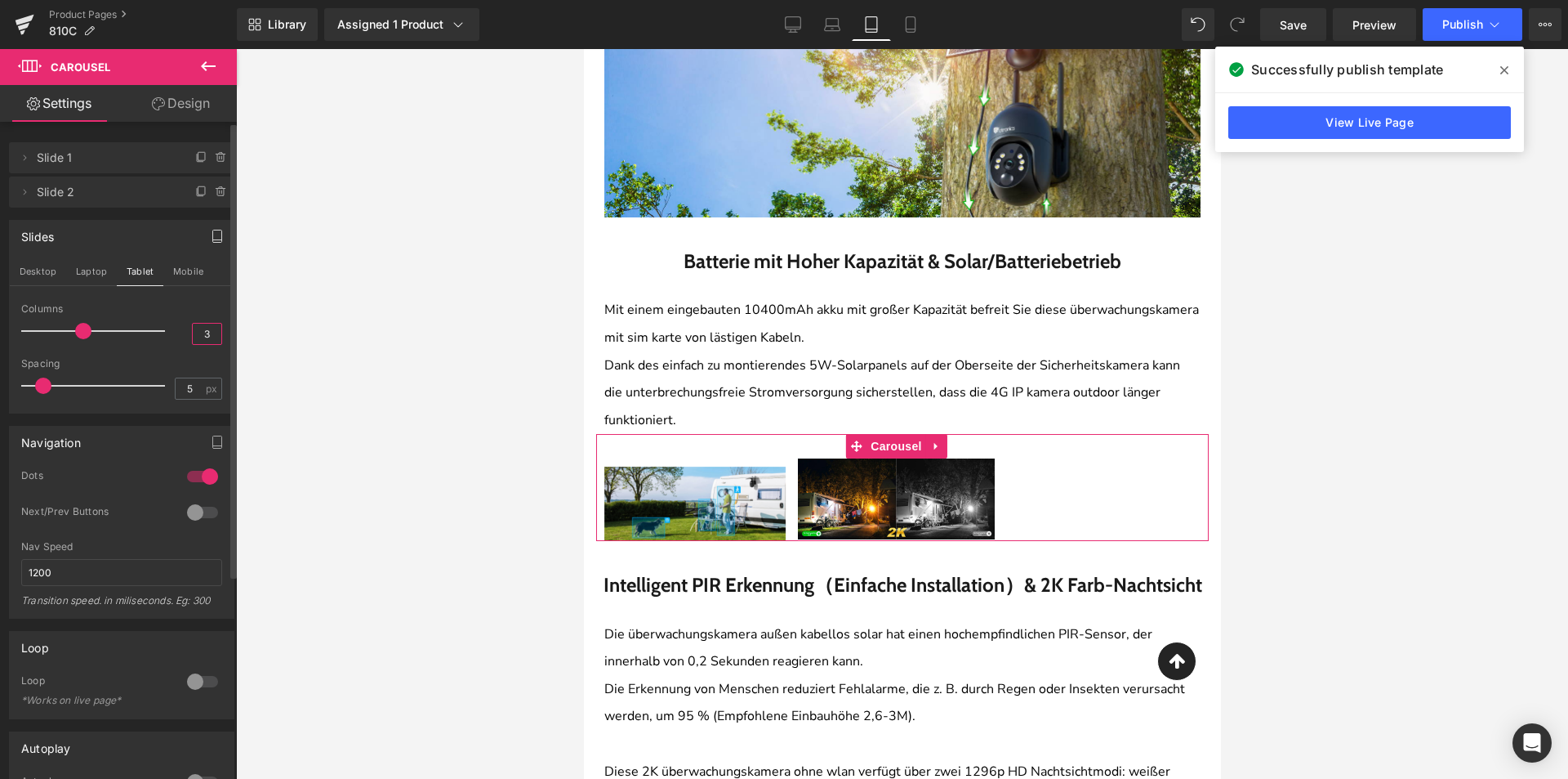
drag, startPoint x: 211, startPoint y: 328, endPoint x: 181, endPoint y: 334, distance: 30.6
click at [181, 334] on div "Columns 3" at bounding box center [122, 331] width 201 height 55
type input "1"
click at [71, 282] on button "Laptop" at bounding box center [91, 271] width 51 height 28
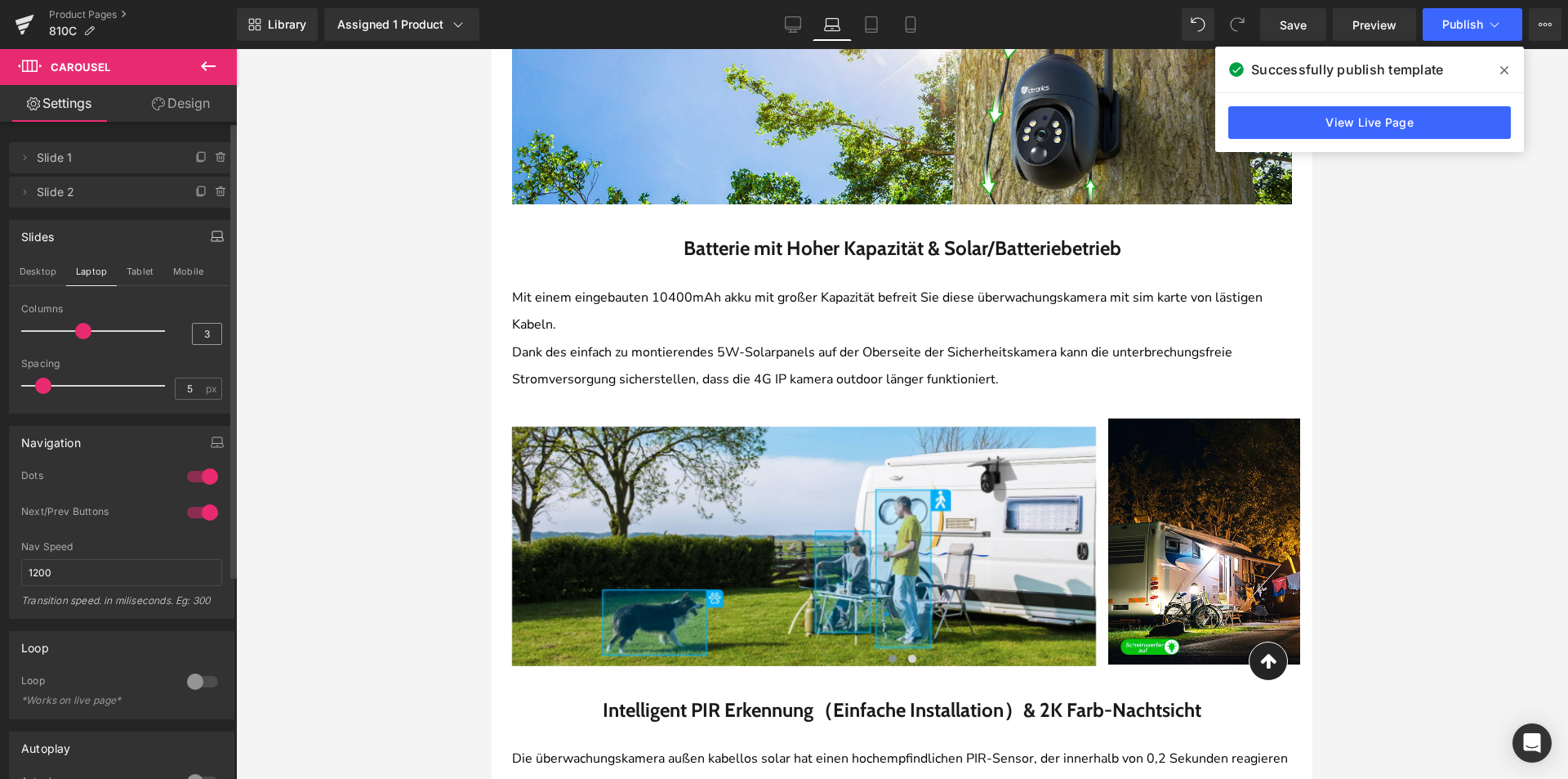
scroll to position [1915, 0]
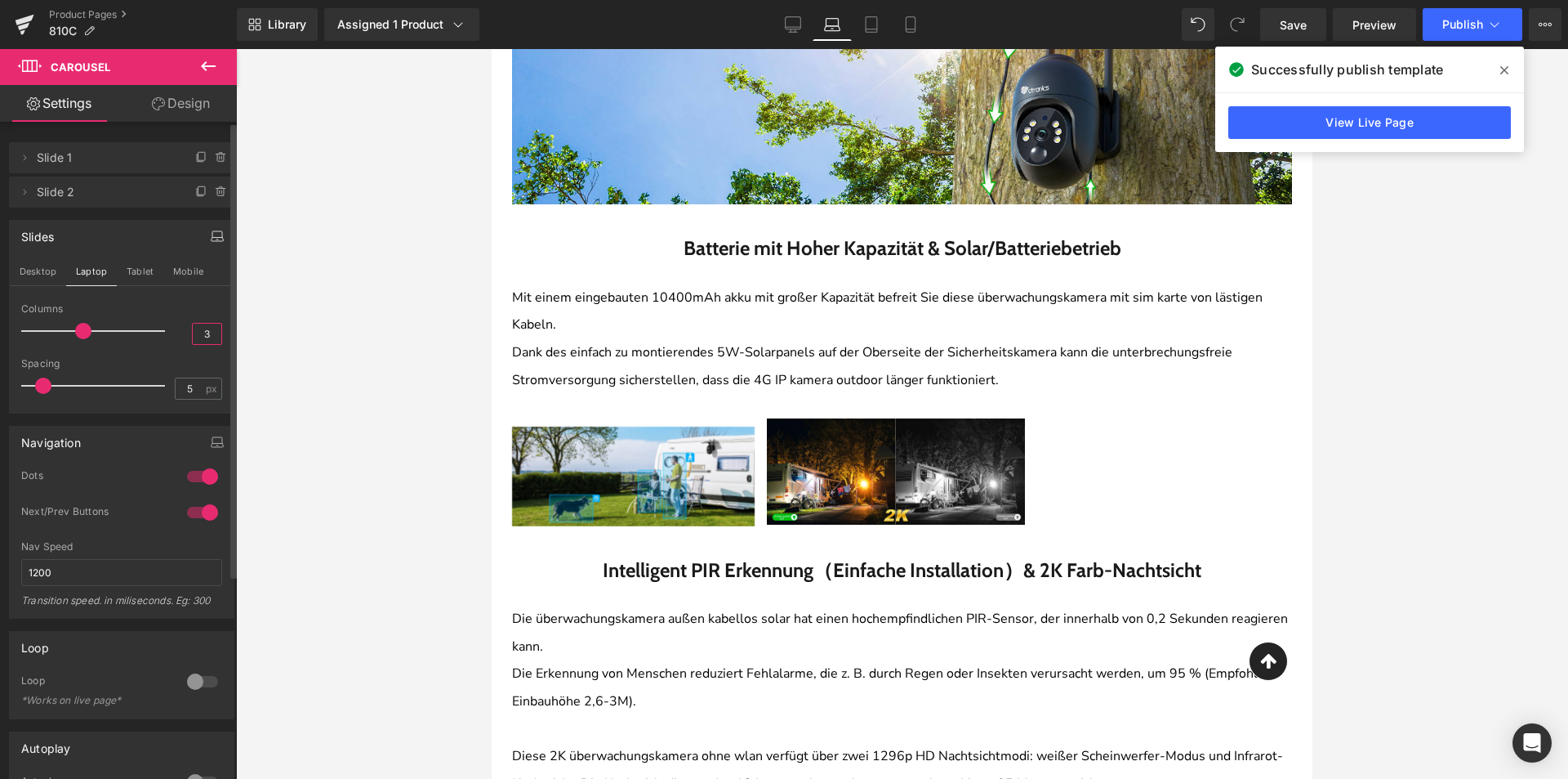
drag, startPoint x: 196, startPoint y: 331, endPoint x: 215, endPoint y: 333, distance: 19.1
click at [215, 333] on div "3" at bounding box center [206, 334] width 30 height 22
type input "1"
click at [340, 377] on div at bounding box center [901, 414] width 1332 height 730
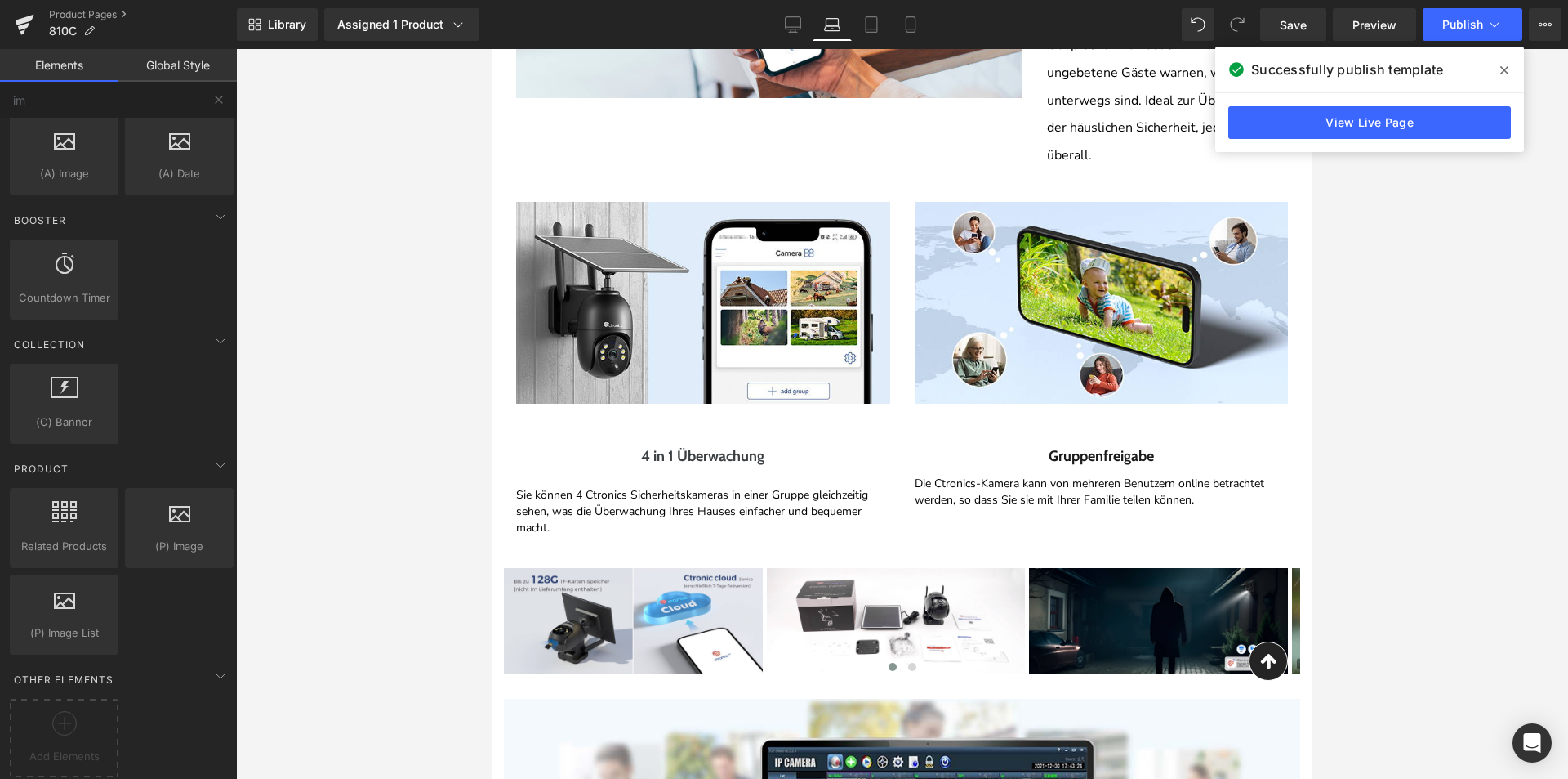
scroll to position [3712, 0]
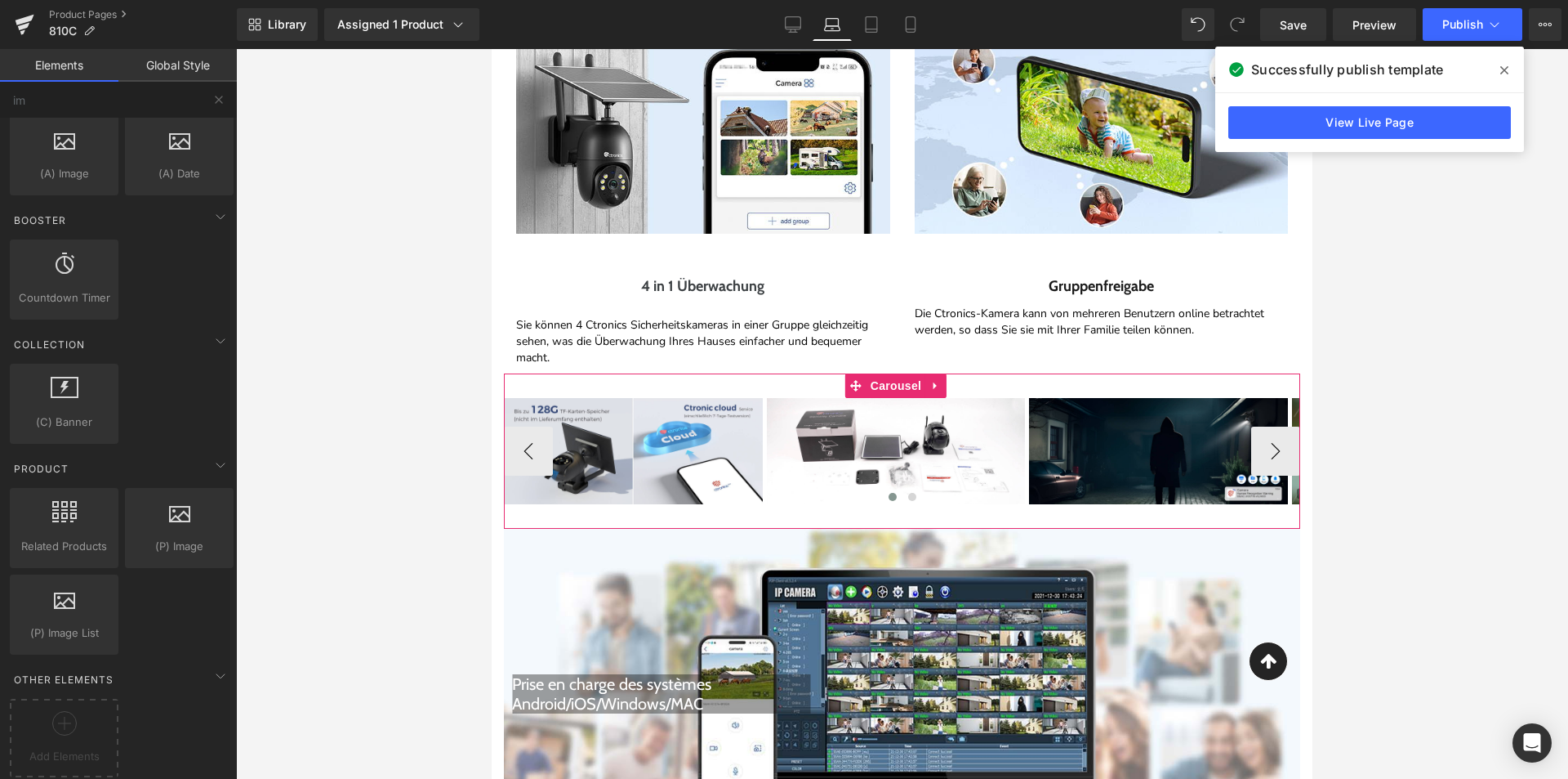
click at [831, 506] on div "Image Image Image Image ‹ › [GEOGRAPHIC_DATA]" at bounding box center [901, 451] width 796 height 155
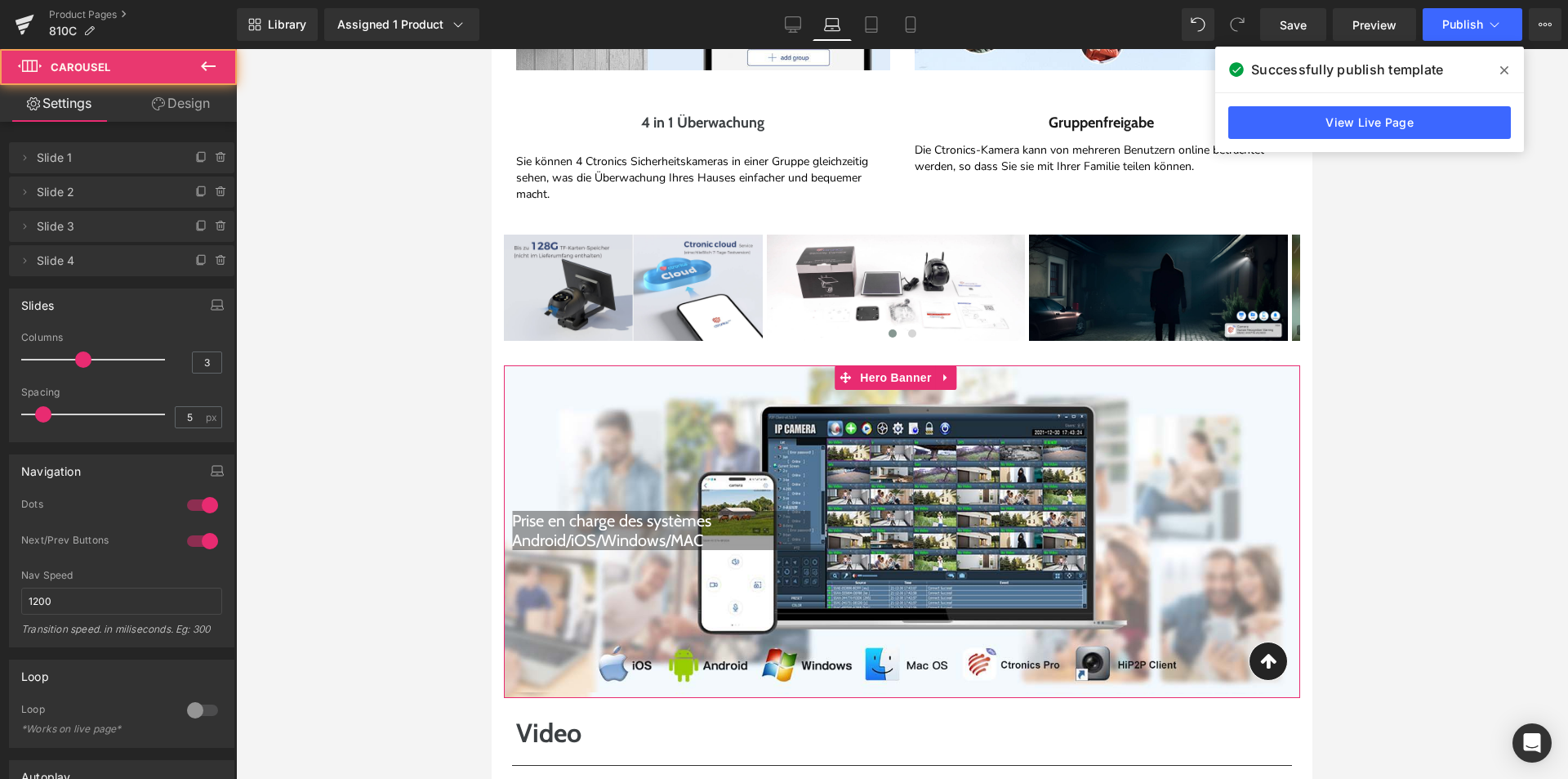
scroll to position [3957, 0]
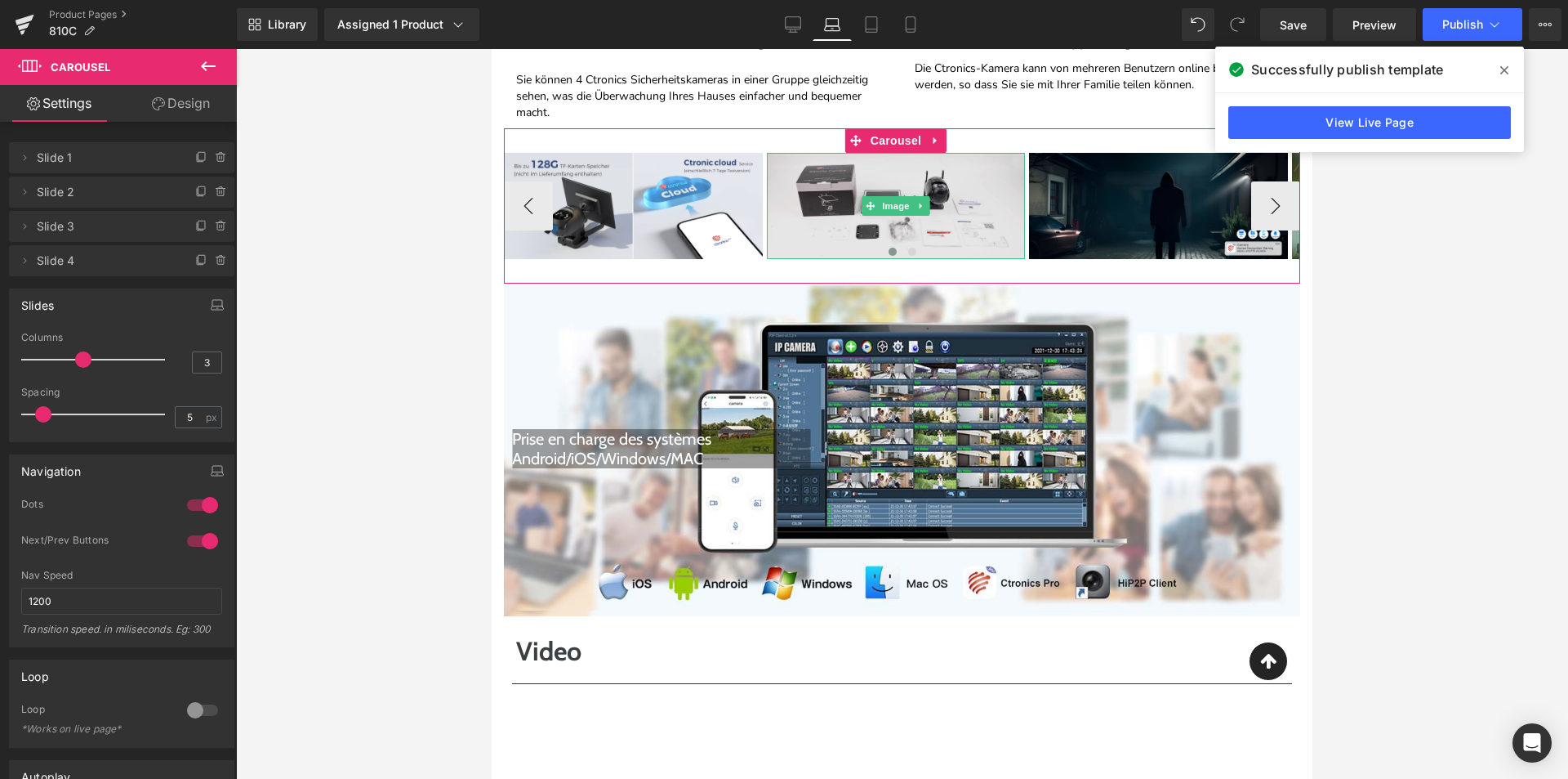
click at [845, 223] on img at bounding box center [896, 206] width 259 height 106
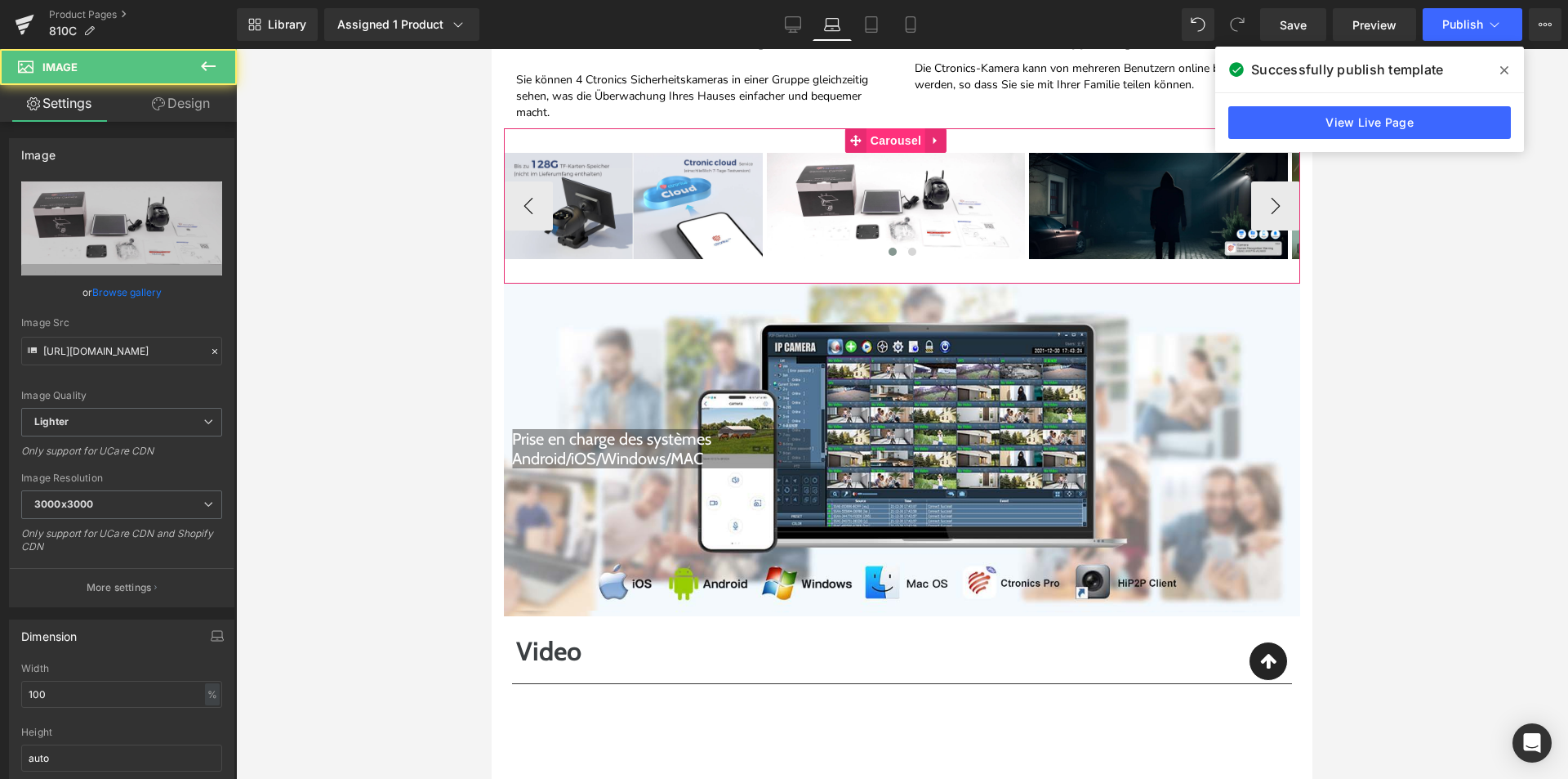
click at [885, 129] on span "Carousel" at bounding box center [896, 140] width 59 height 25
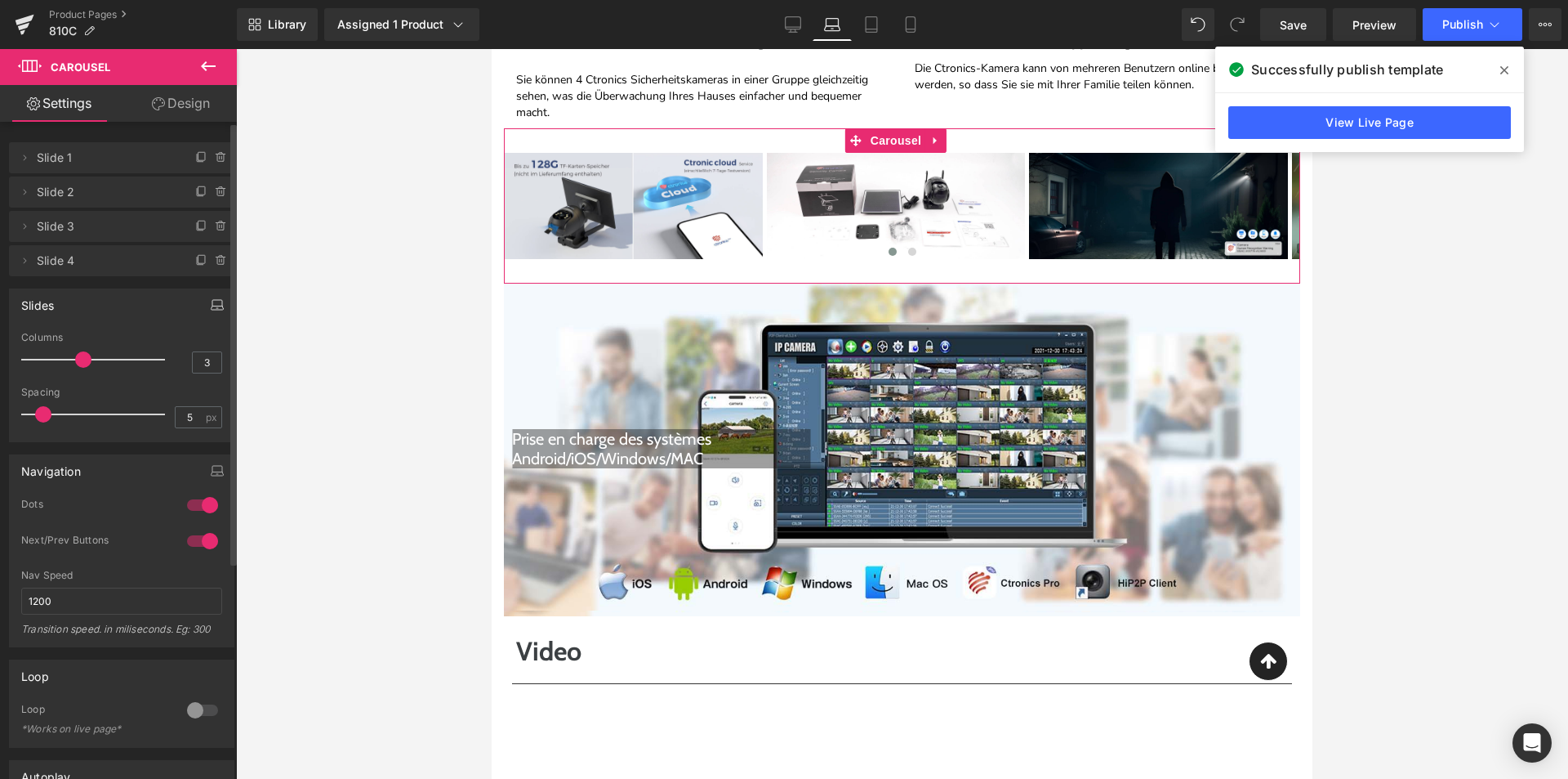
click at [218, 304] on button "button" at bounding box center [217, 305] width 27 height 31
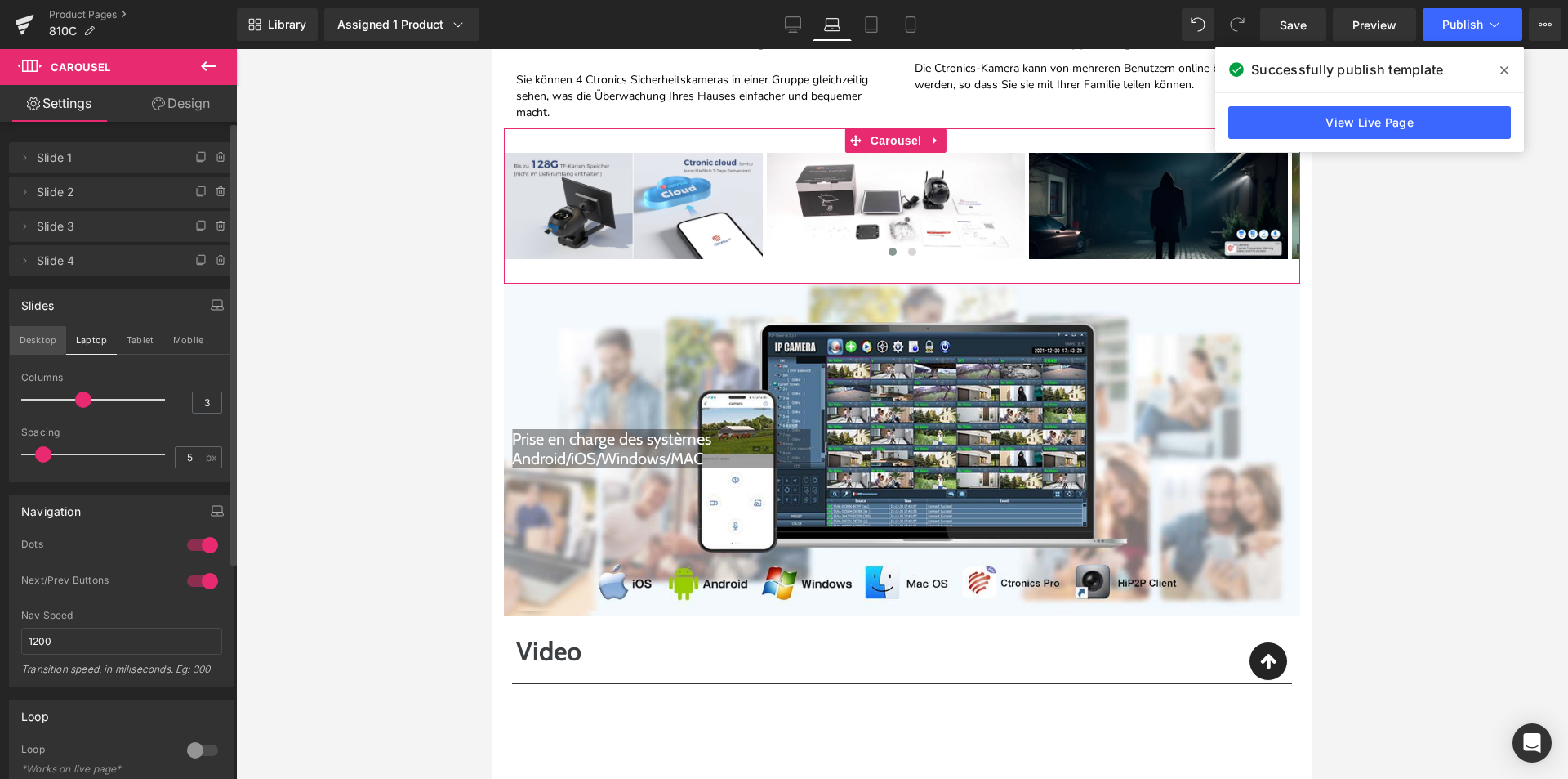
click at [41, 348] on button "Desktop" at bounding box center [37, 340] width 56 height 28
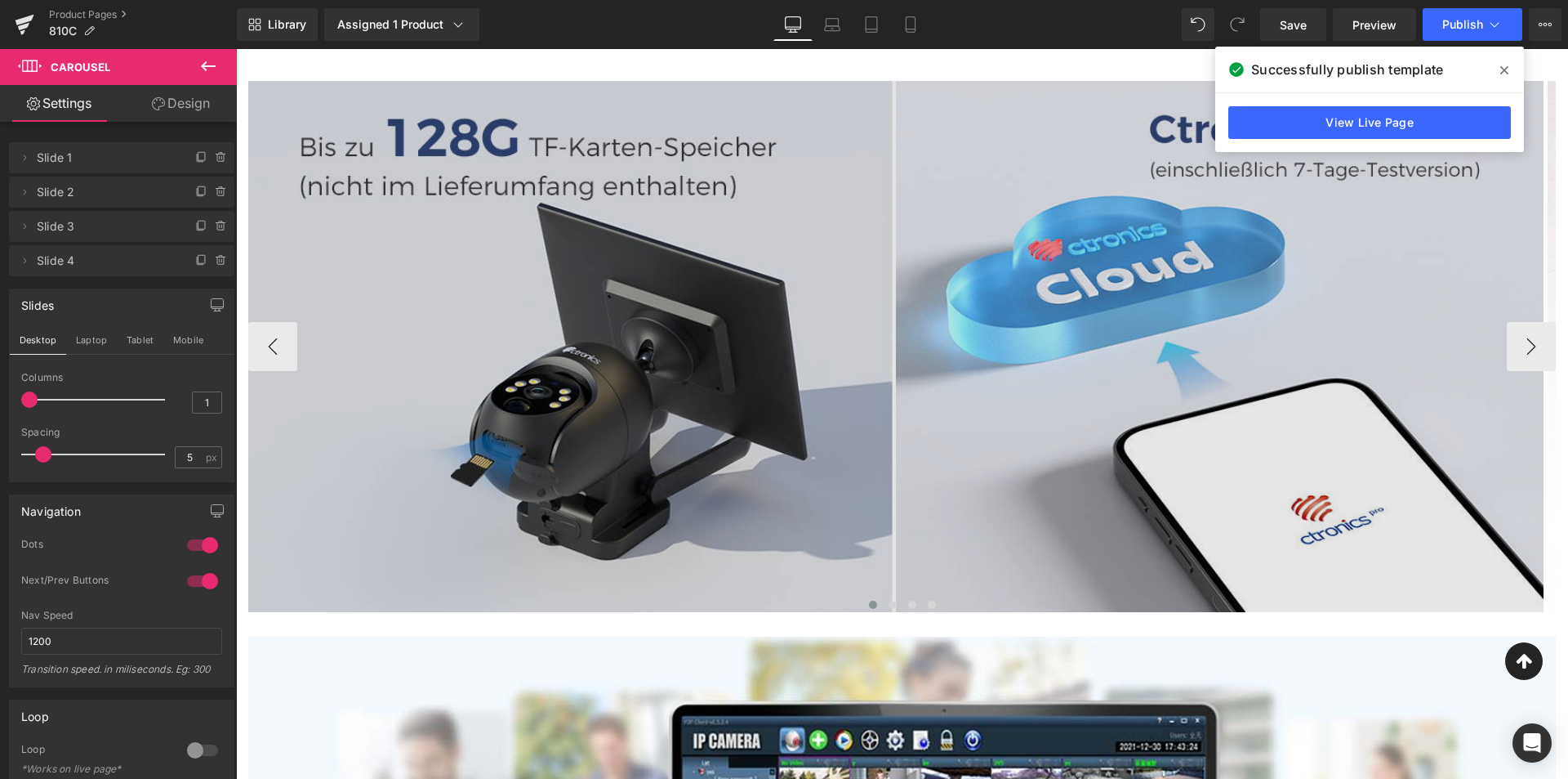
scroll to position [4419, 0]
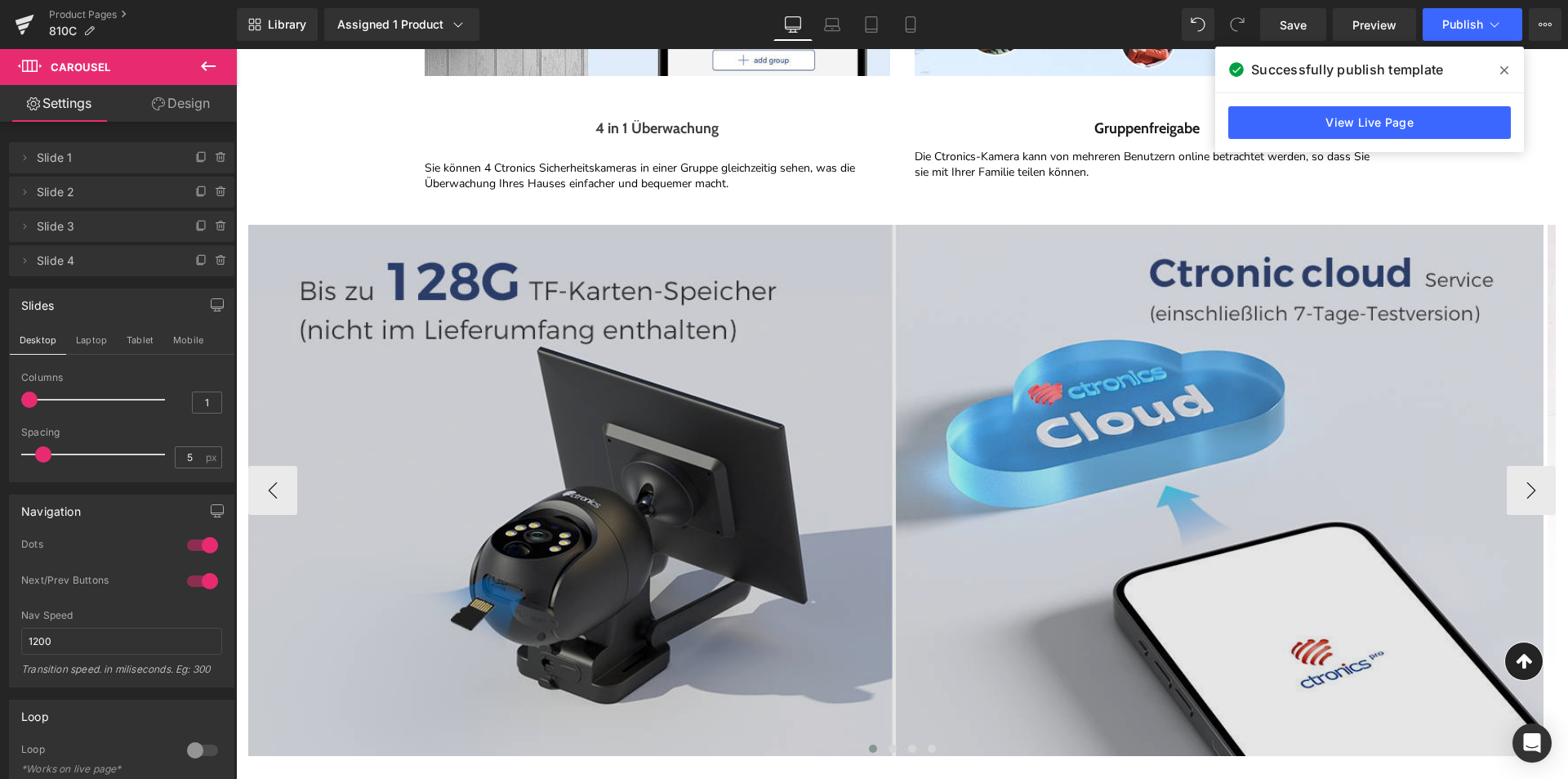
click at [782, 343] on img at bounding box center [895, 490] width 1295 height 531
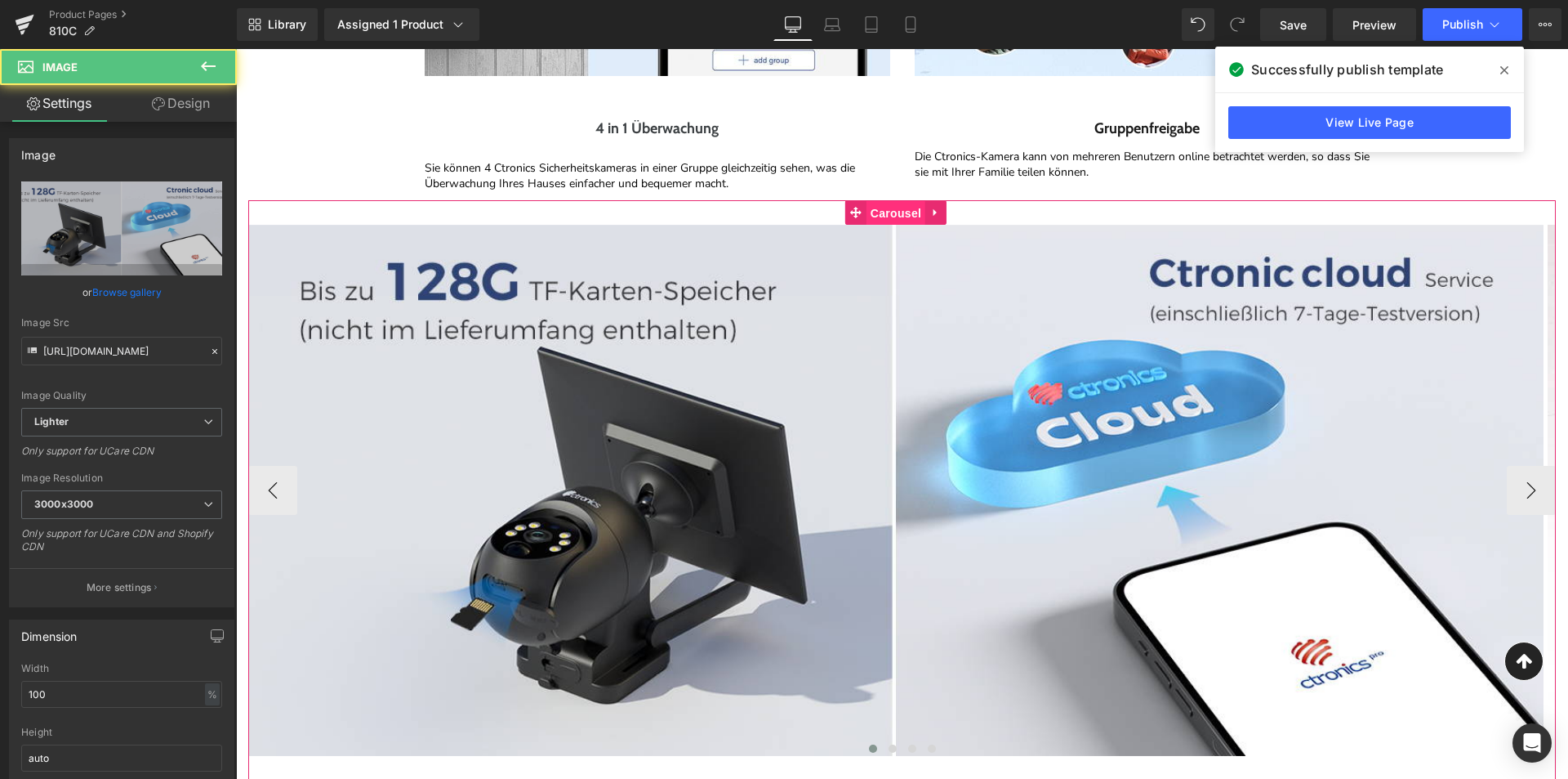
click at [880, 212] on span "Carousel" at bounding box center [896, 213] width 59 height 25
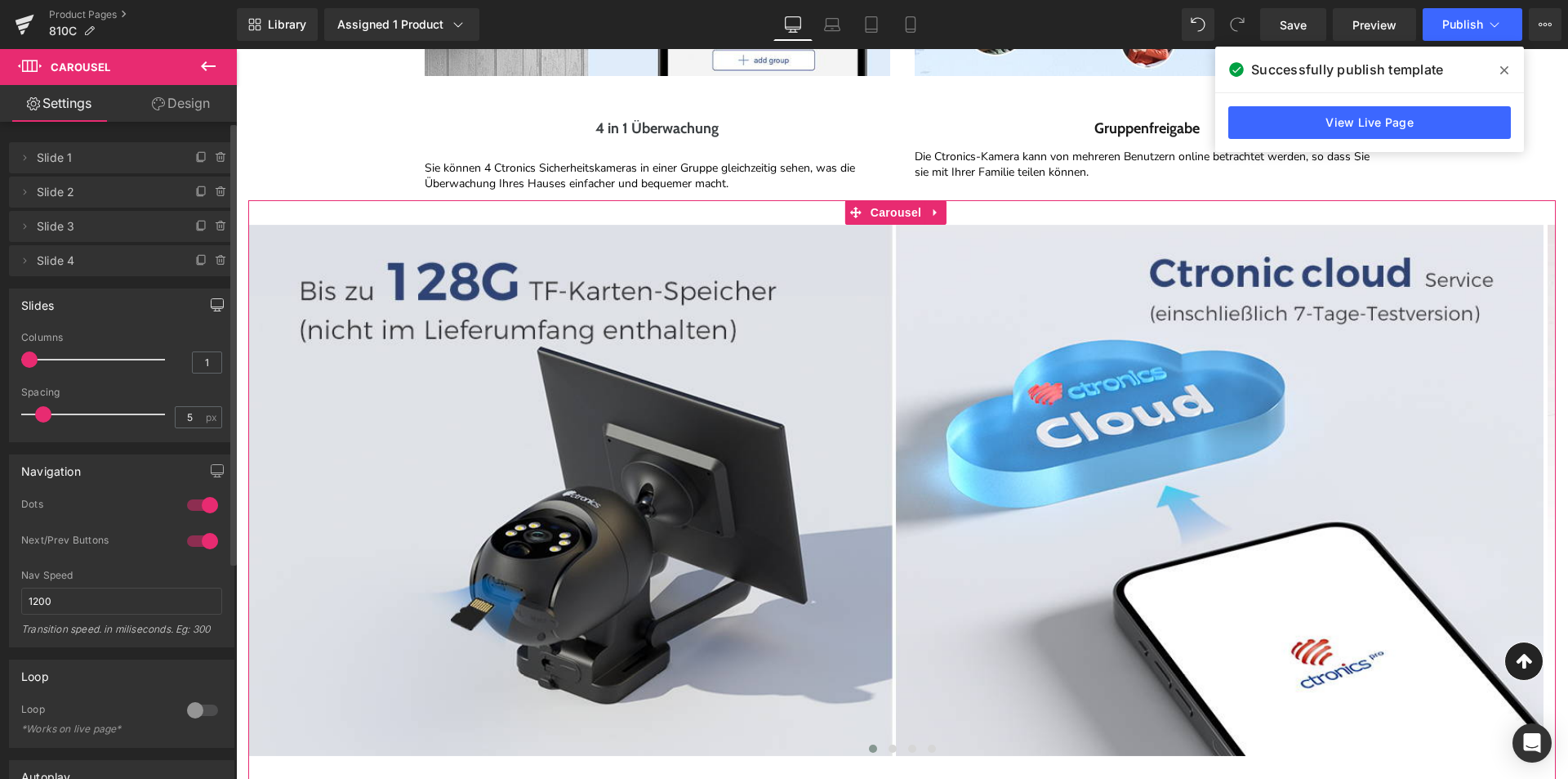
click at [207, 311] on button "button" at bounding box center [217, 305] width 27 height 31
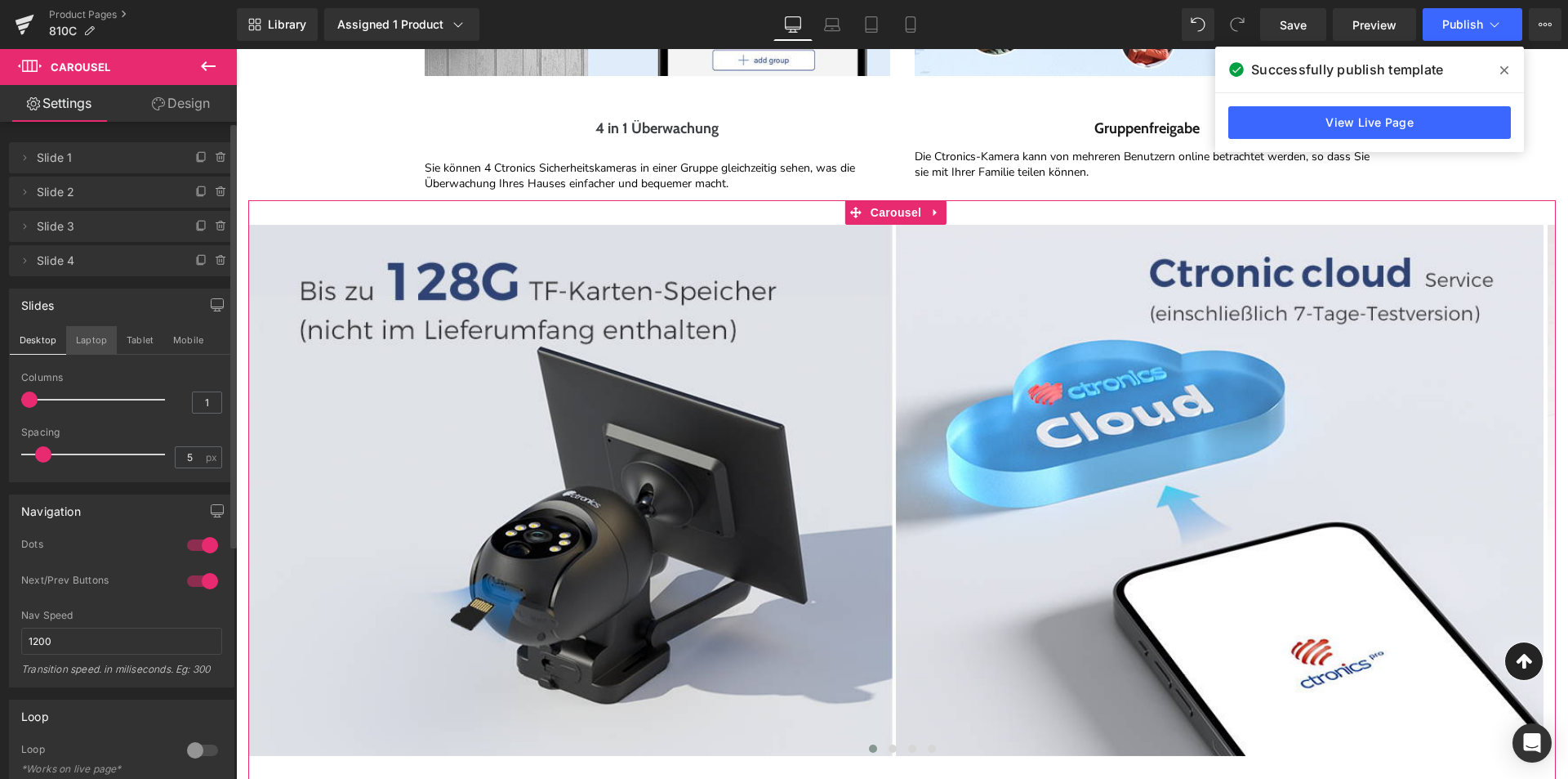
click at [104, 339] on button "Laptop" at bounding box center [91, 340] width 51 height 28
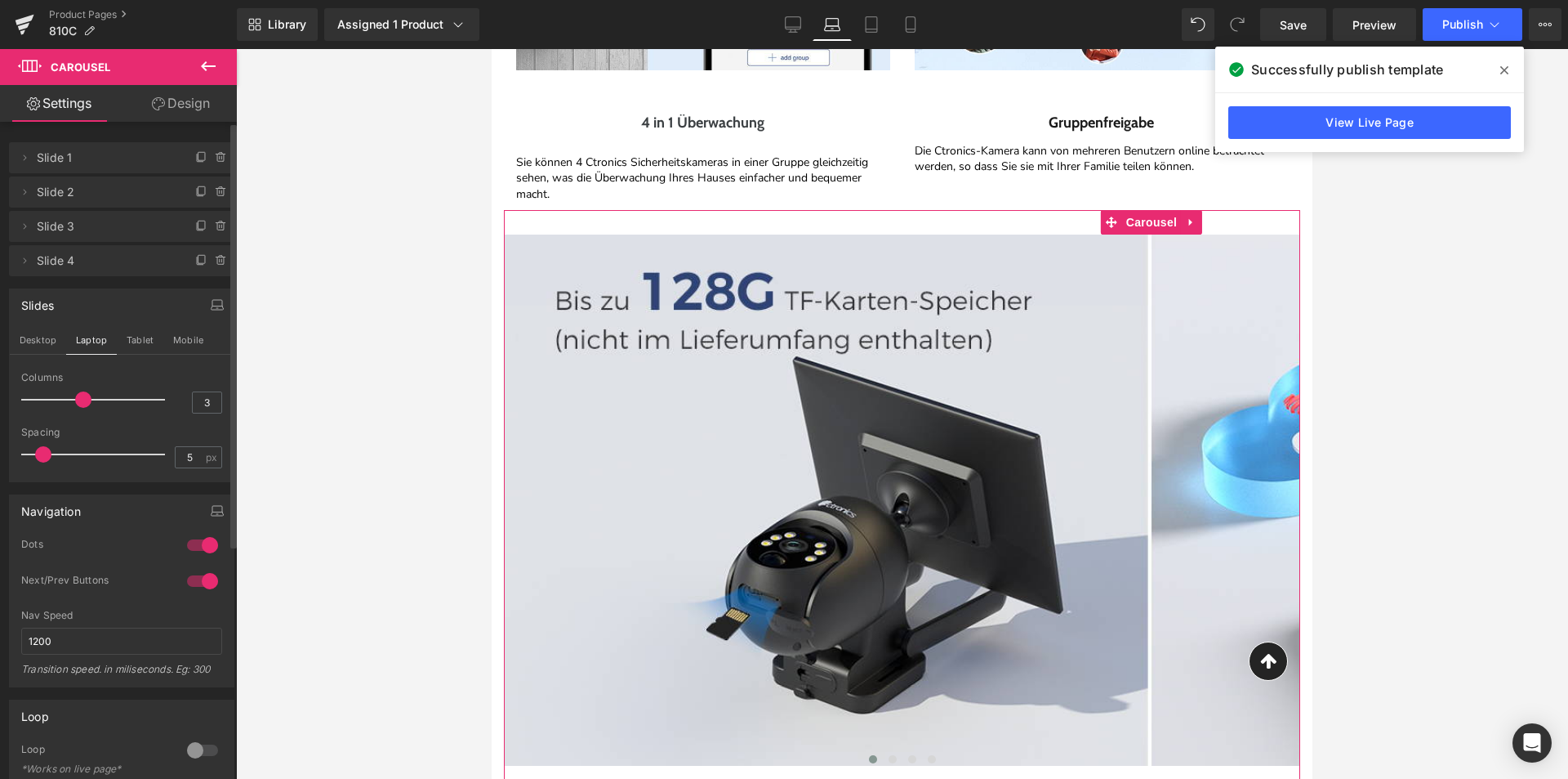
scroll to position [3875, 0]
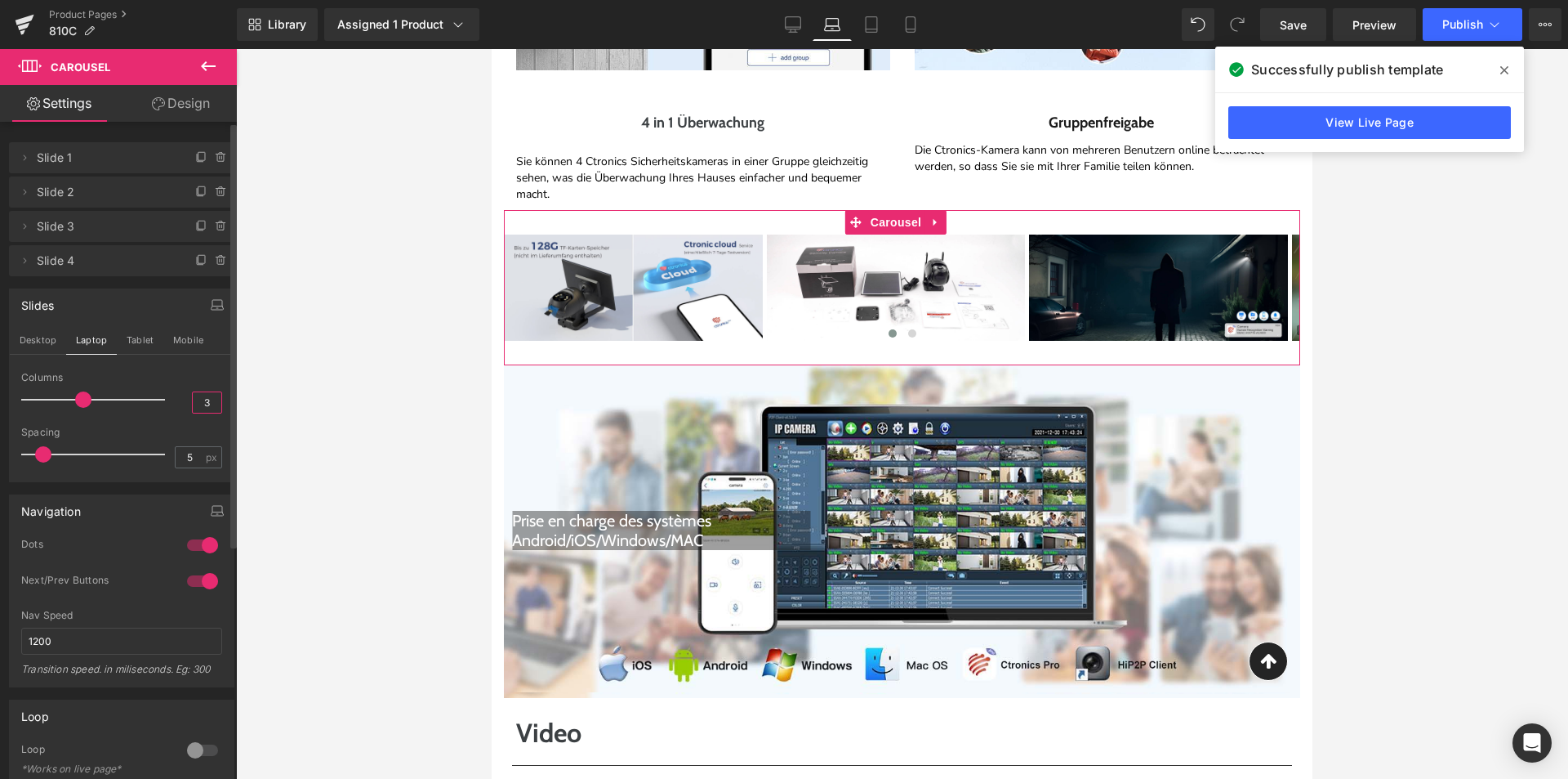
click at [200, 404] on input "3" at bounding box center [206, 402] width 28 height 21
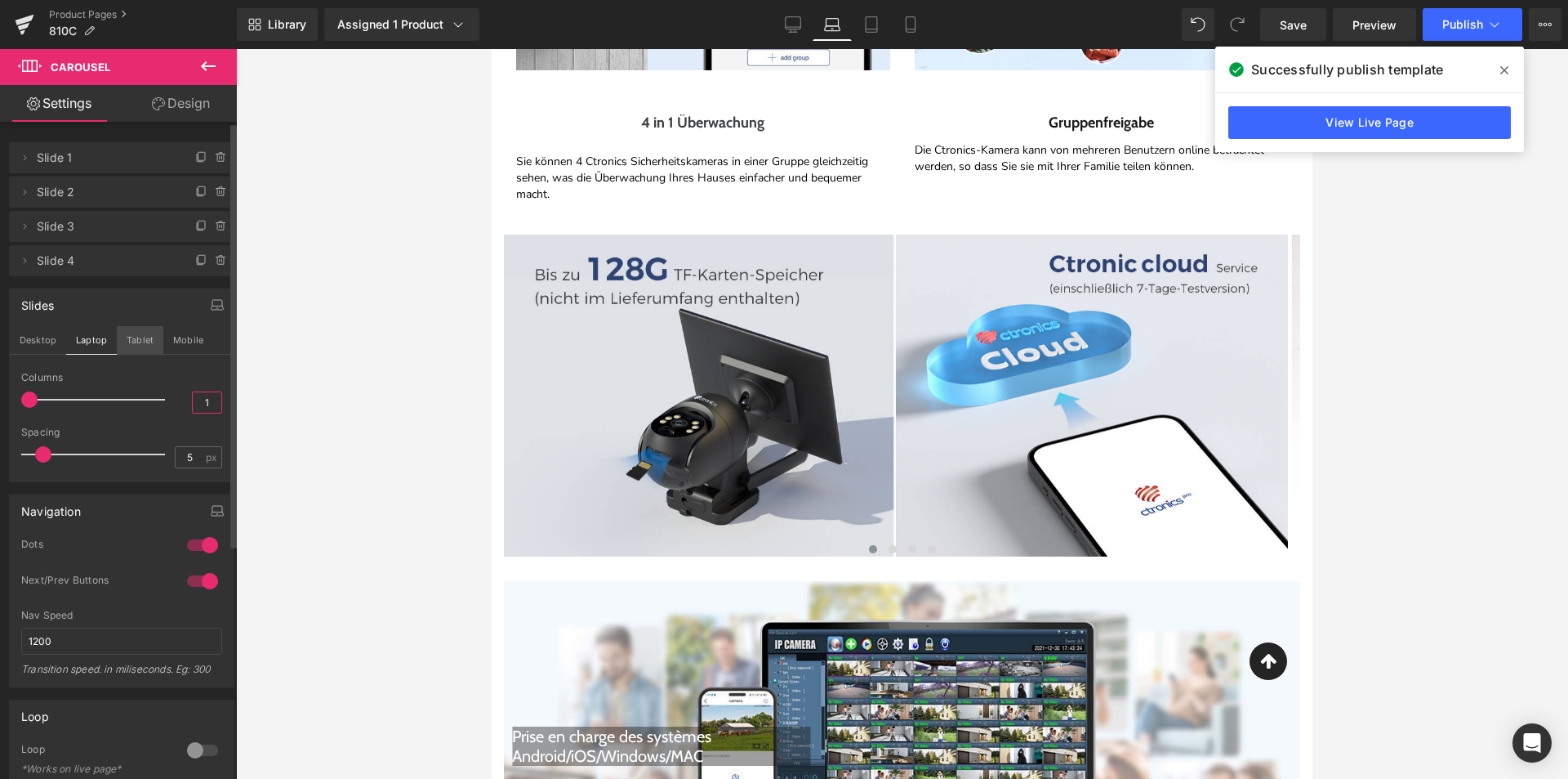
type input "1"
click at [146, 353] on button "Tablet" at bounding box center [139, 340] width 46 height 28
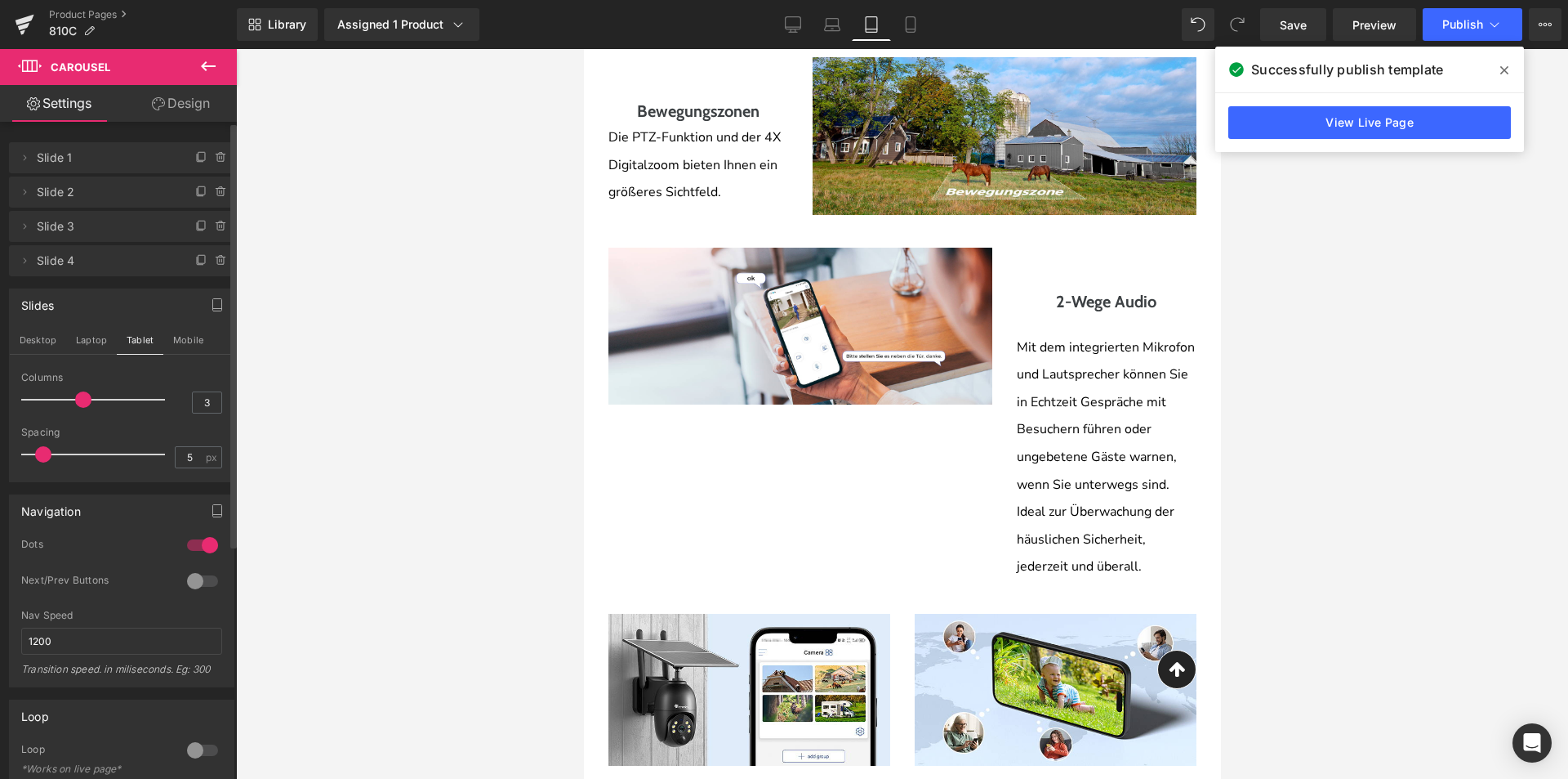
scroll to position [4562, 0]
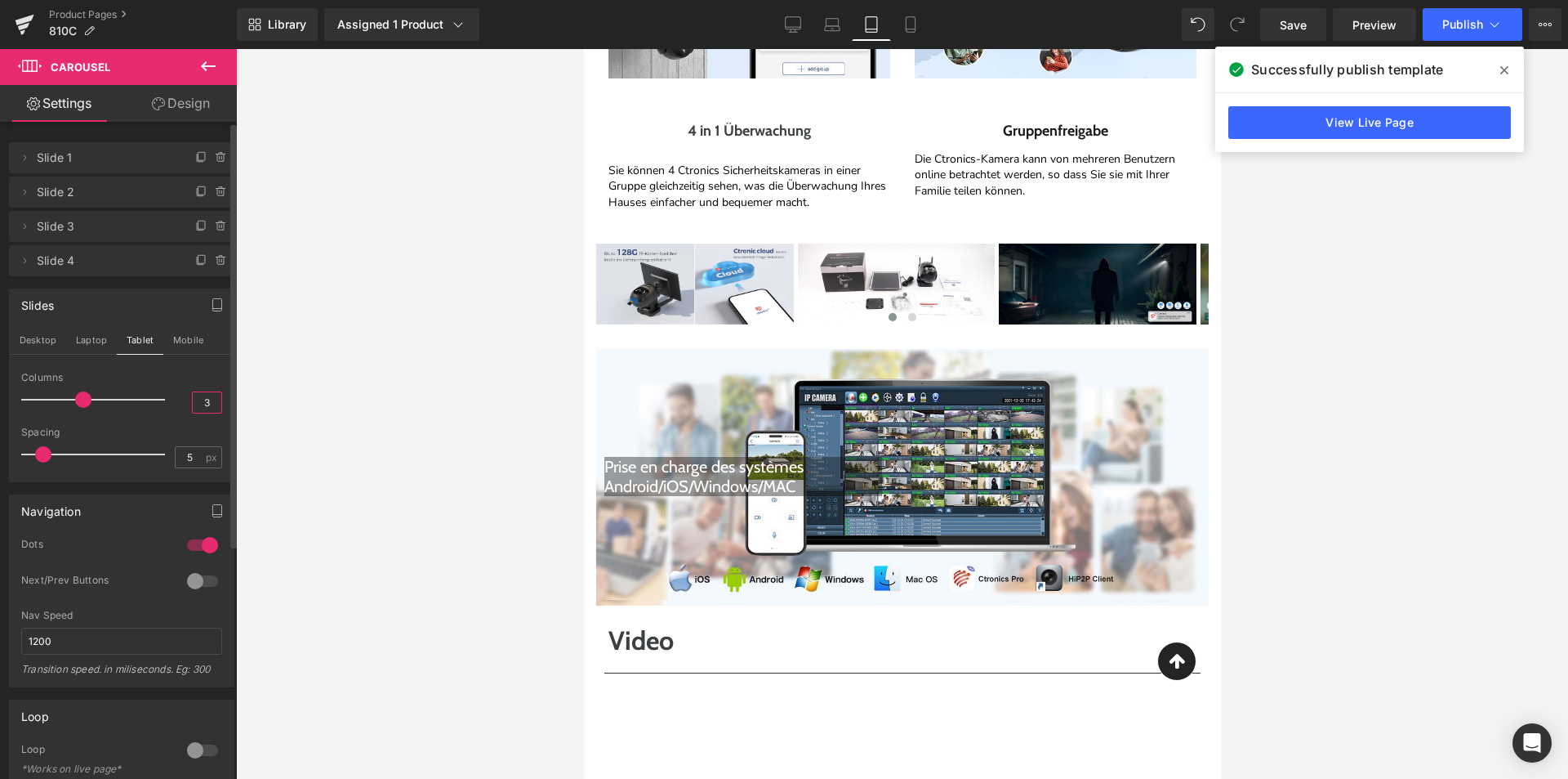
drag, startPoint x: 208, startPoint y: 403, endPoint x: 169, endPoint y: 404, distance: 39.0
click at [169, 404] on div "Columns 3" at bounding box center [122, 399] width 201 height 55
type input "1"
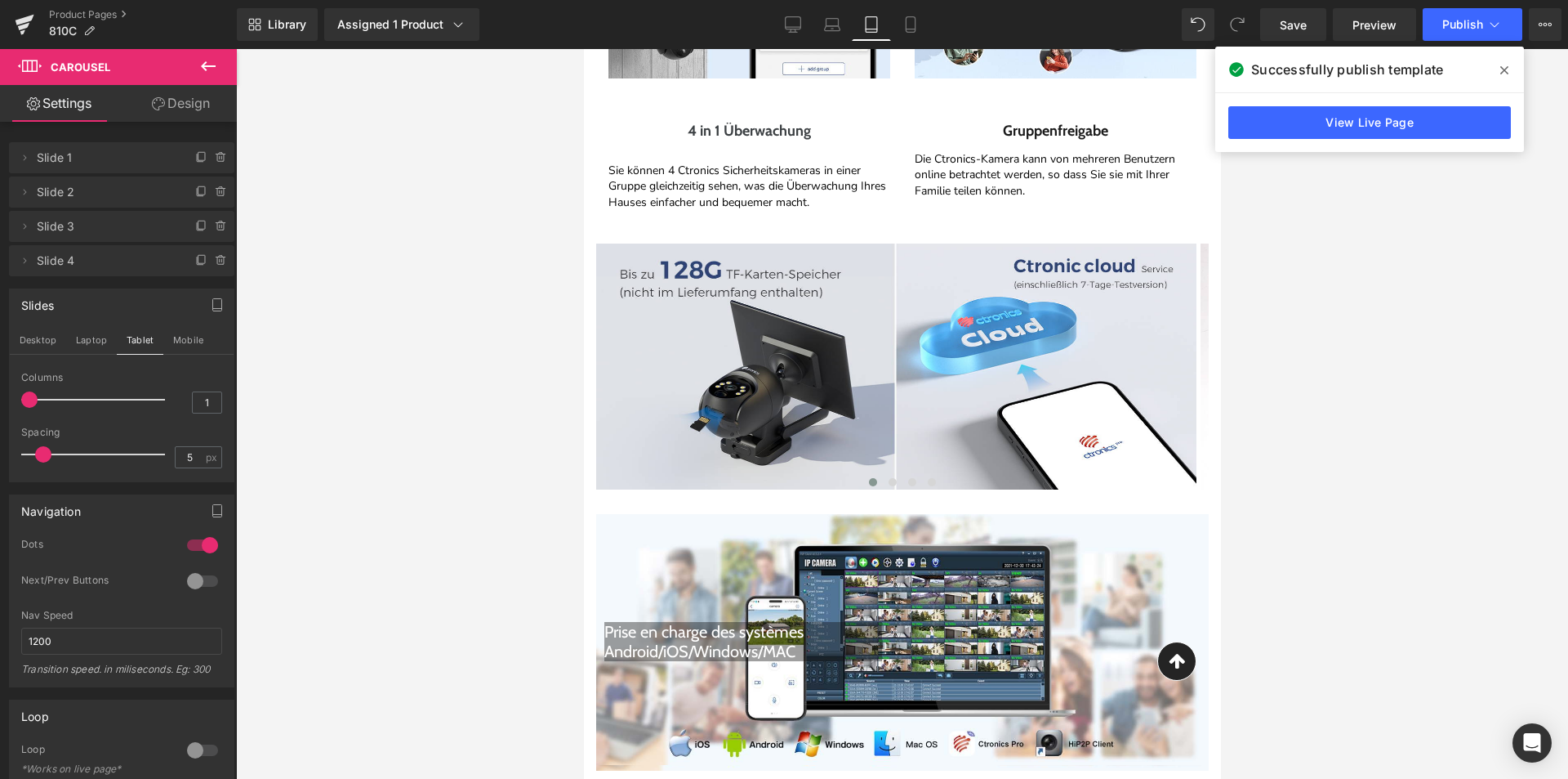
click at [1007, 419] on img at bounding box center [894, 366] width 600 height 246
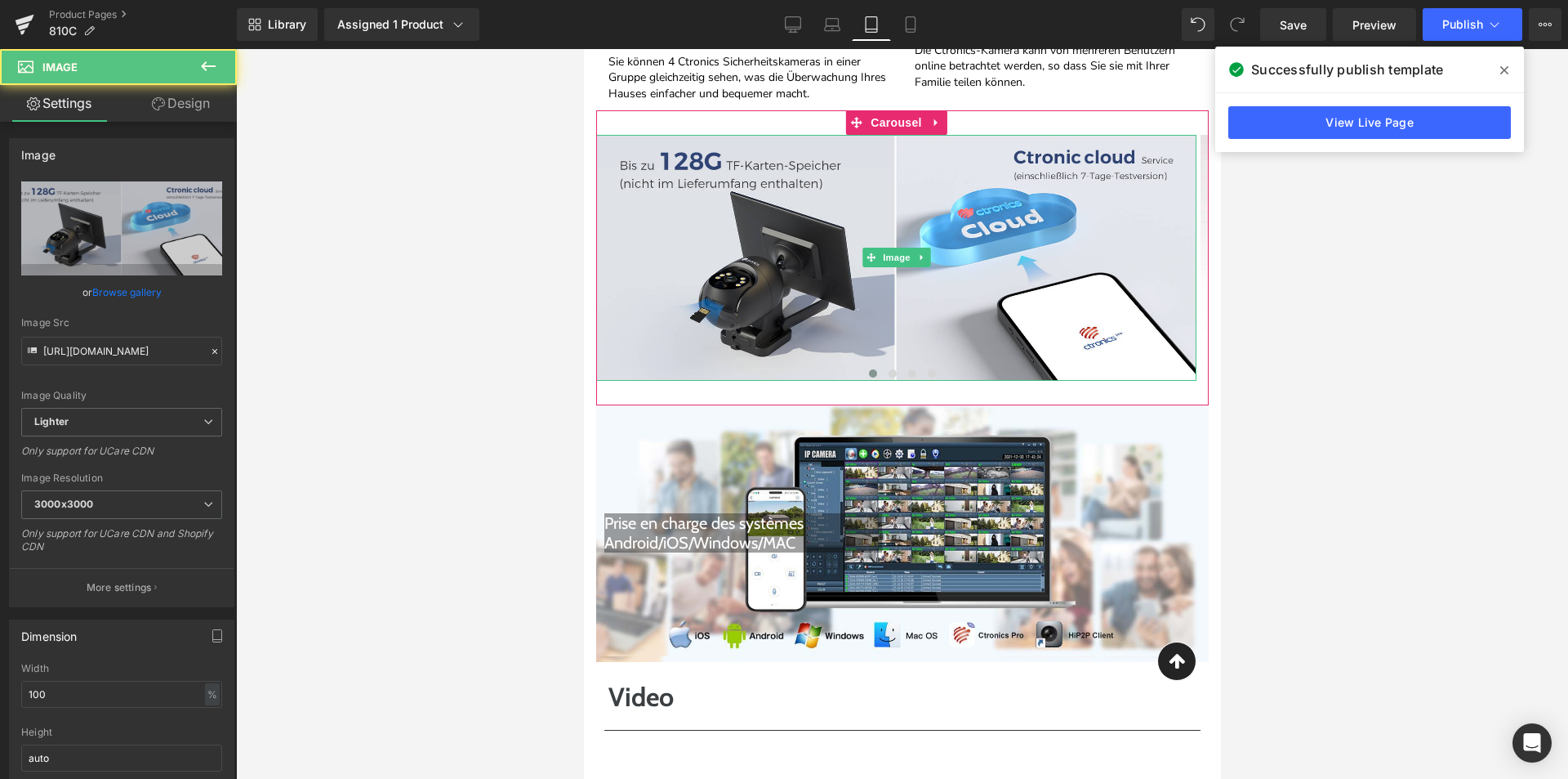
scroll to position [4808, 0]
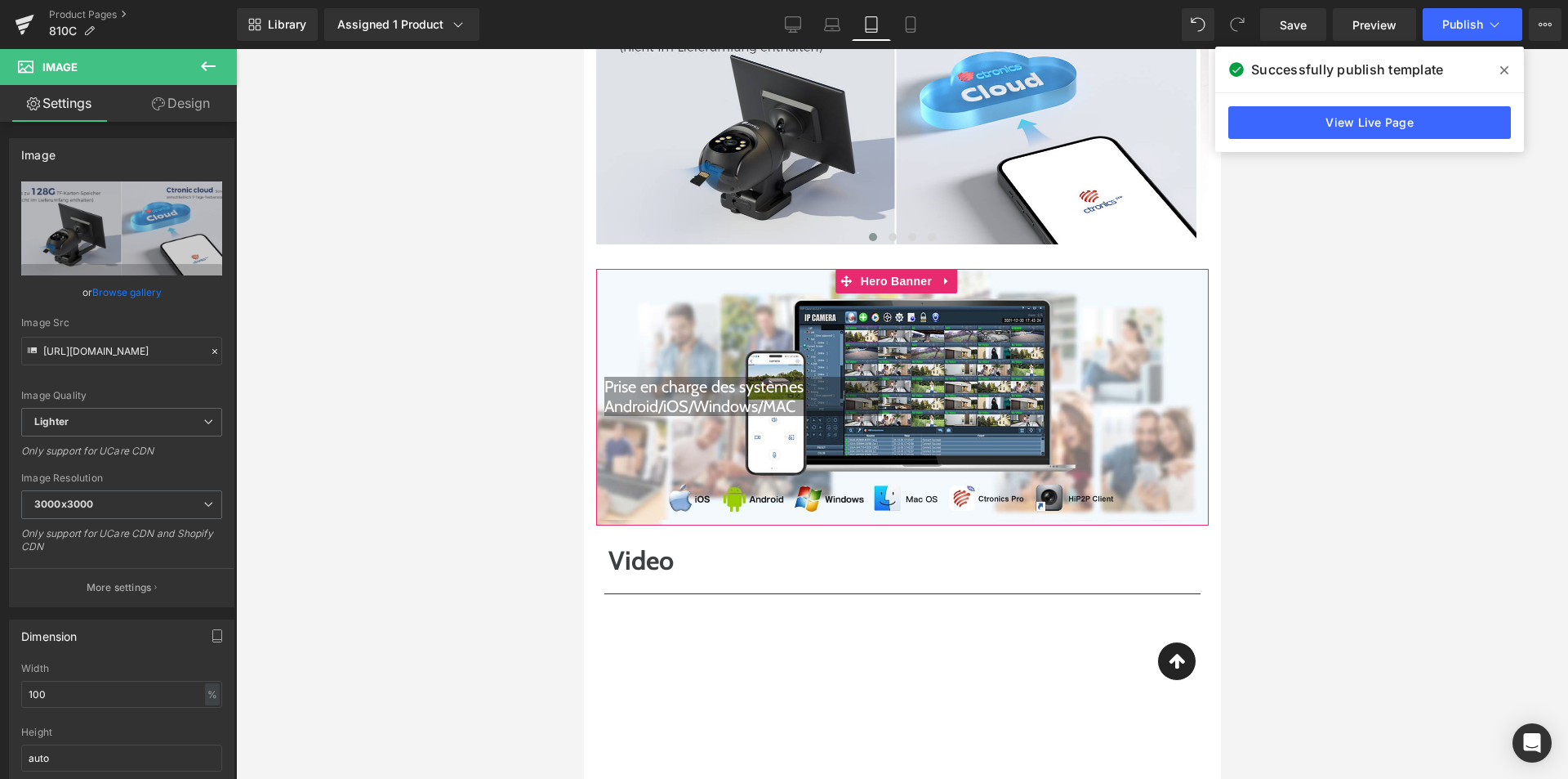
click at [923, 346] on div "Prise en charge des systèmes Android/iOS/Windows/MAC Heading" at bounding box center [901, 397] width 613 height 256
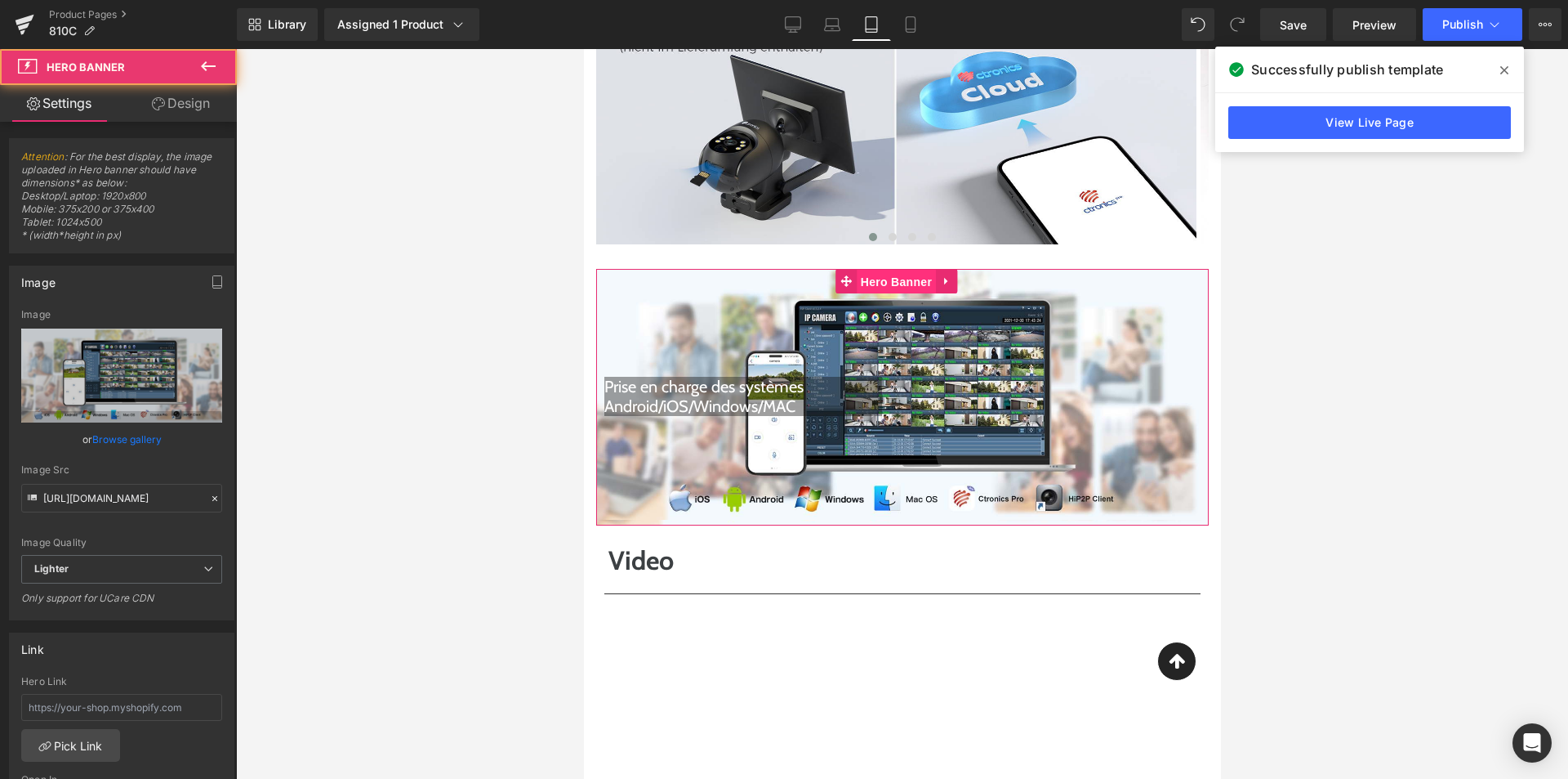
click at [900, 269] on span "Hero Banner" at bounding box center [895, 281] width 80 height 25
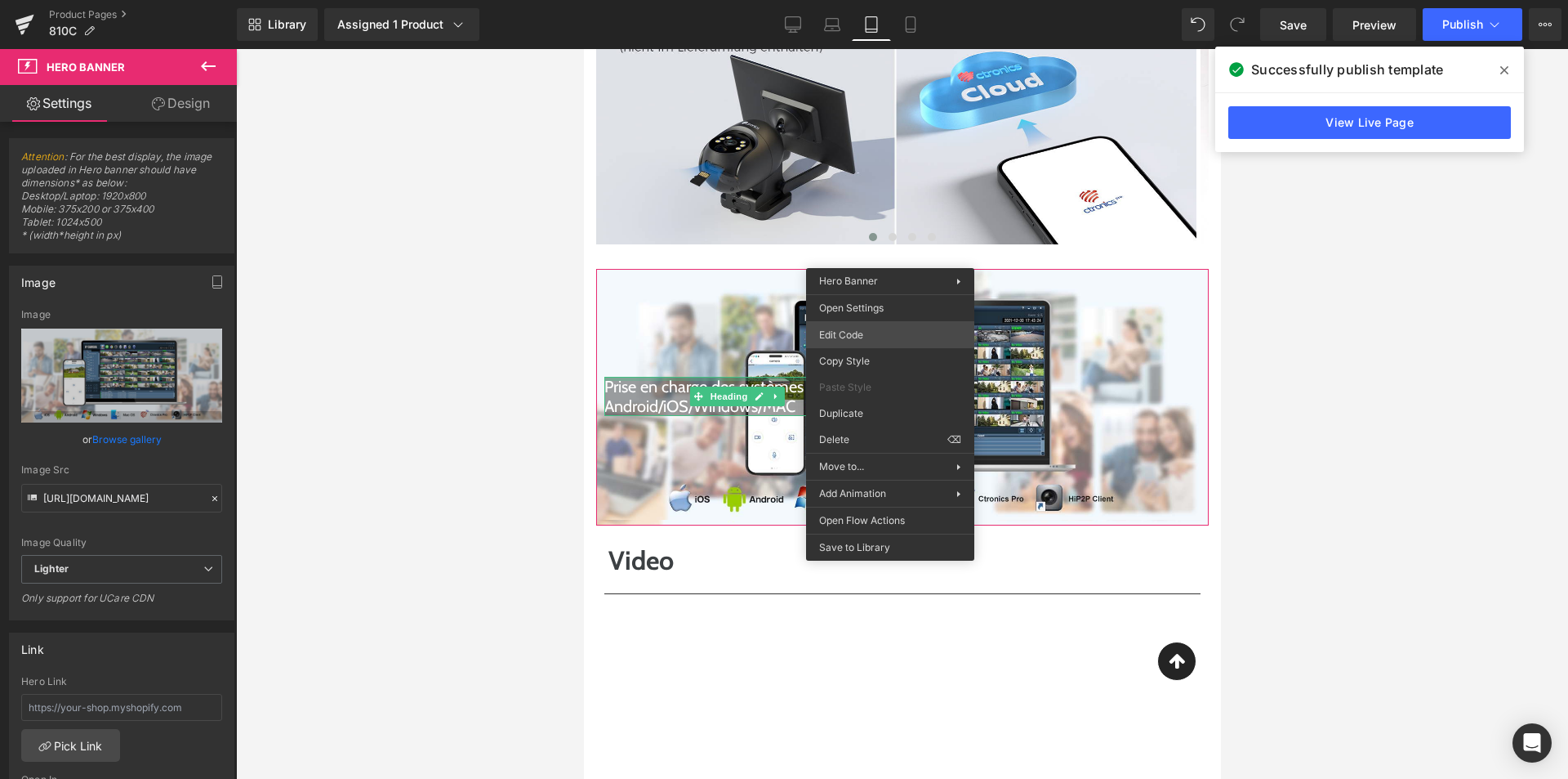
click at [658, 376] on div at bounding box center [742, 378] width 278 height 4
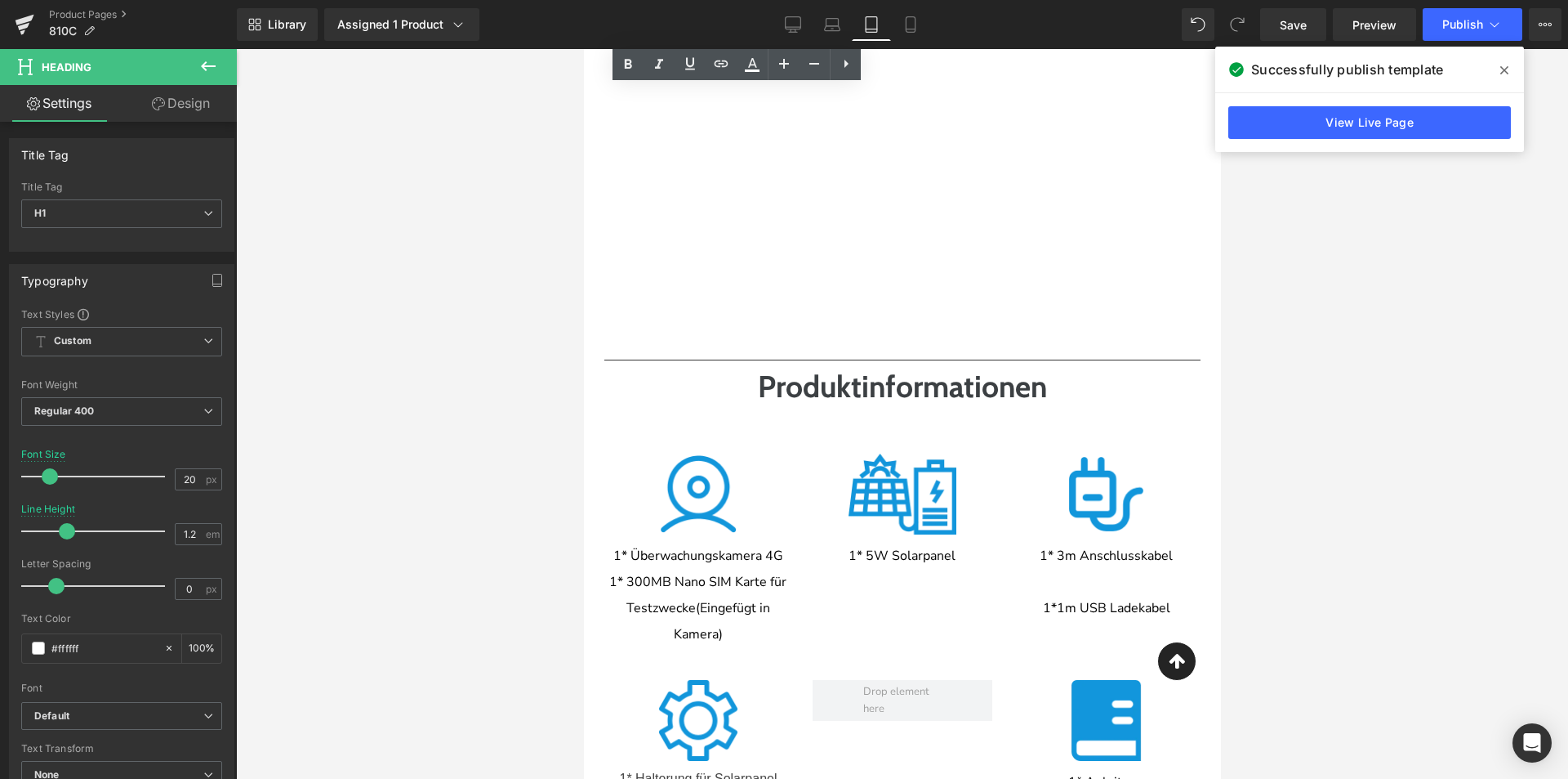
scroll to position [5542, 0]
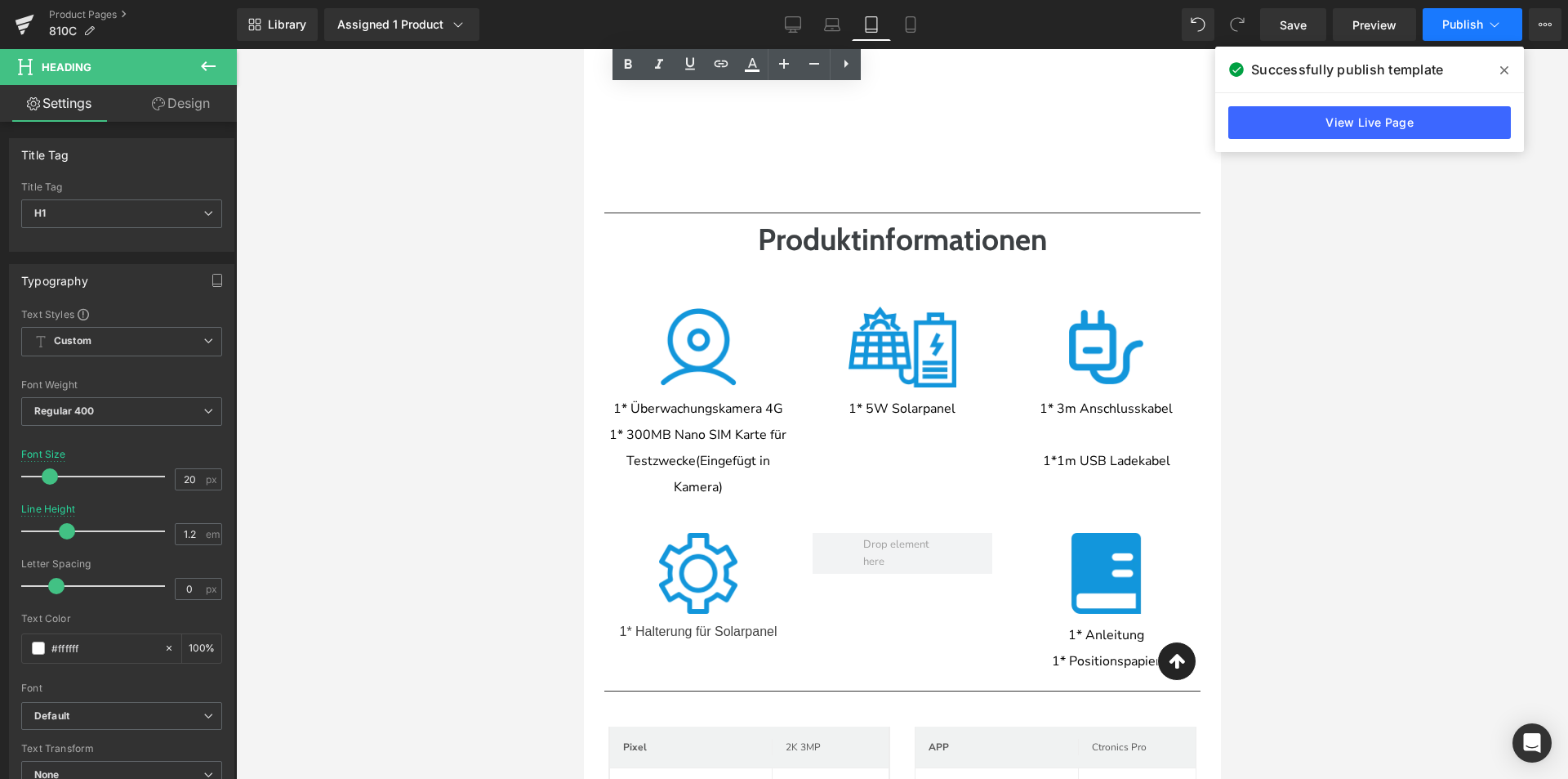
click at [1466, 23] on span "Publish" at bounding box center [1463, 24] width 41 height 13
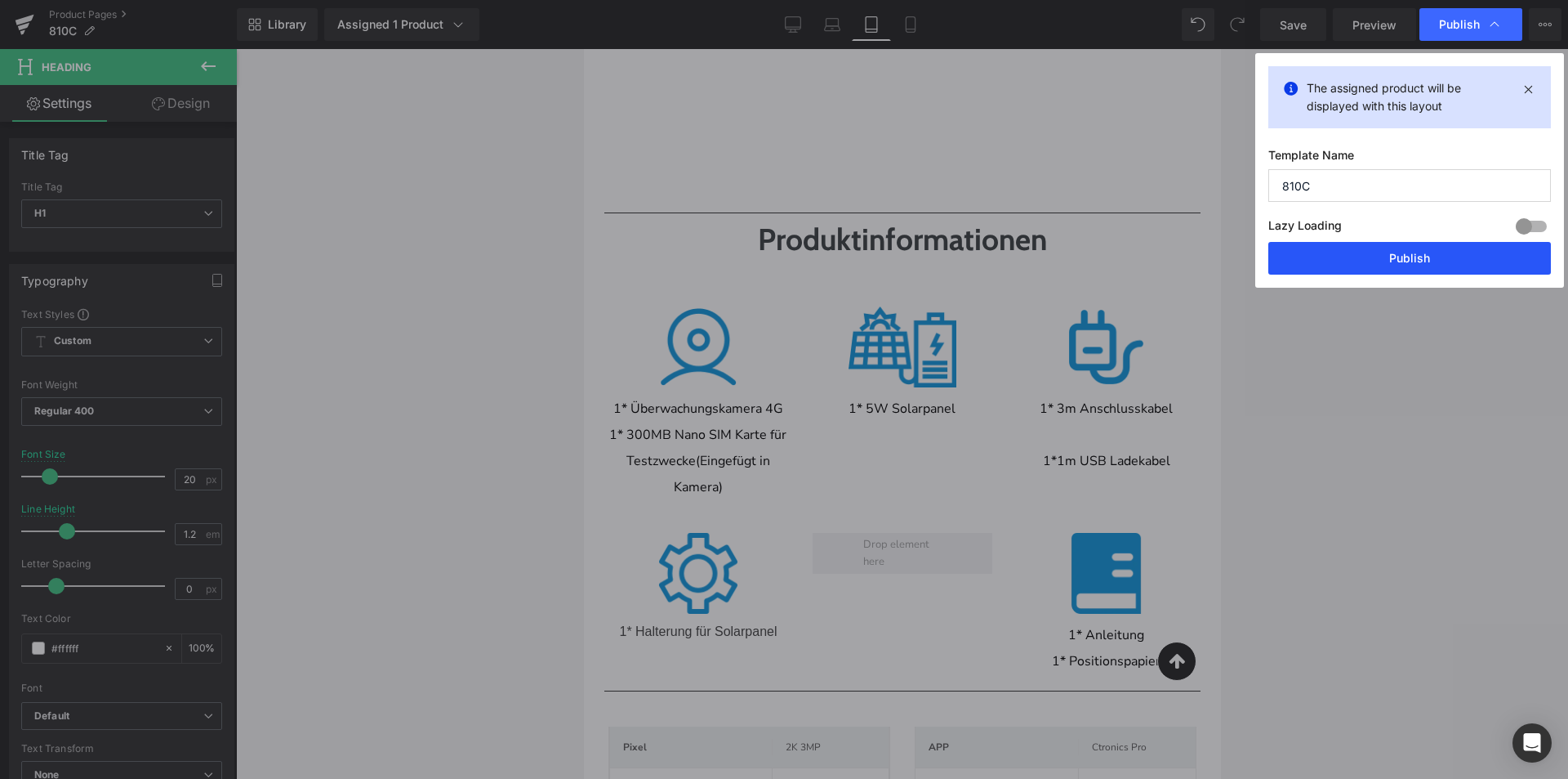
click at [1383, 248] on button "Publish" at bounding box center [1410, 257] width 283 height 32
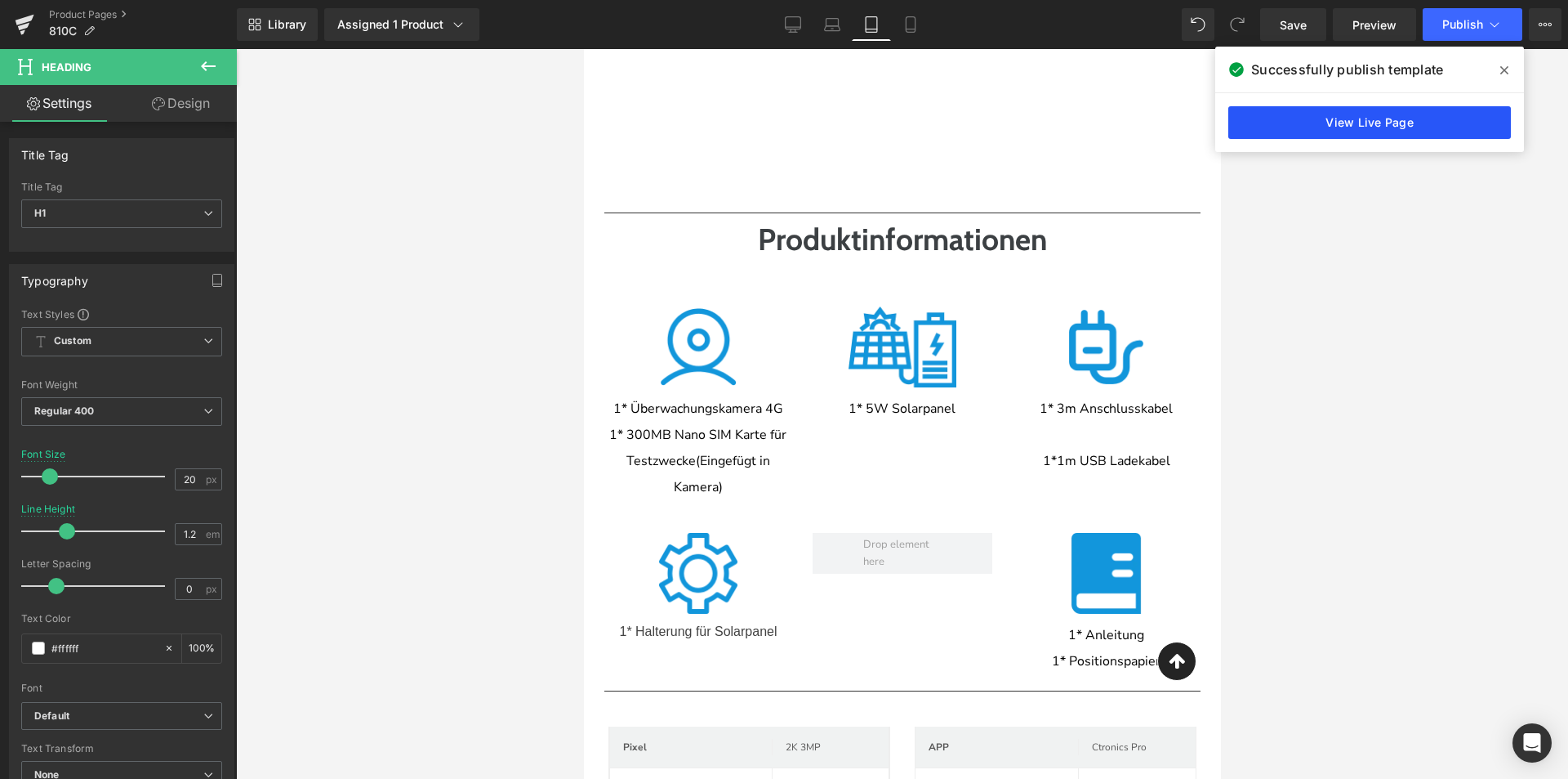
click at [1375, 123] on link "View Live Page" at bounding box center [1370, 122] width 283 height 32
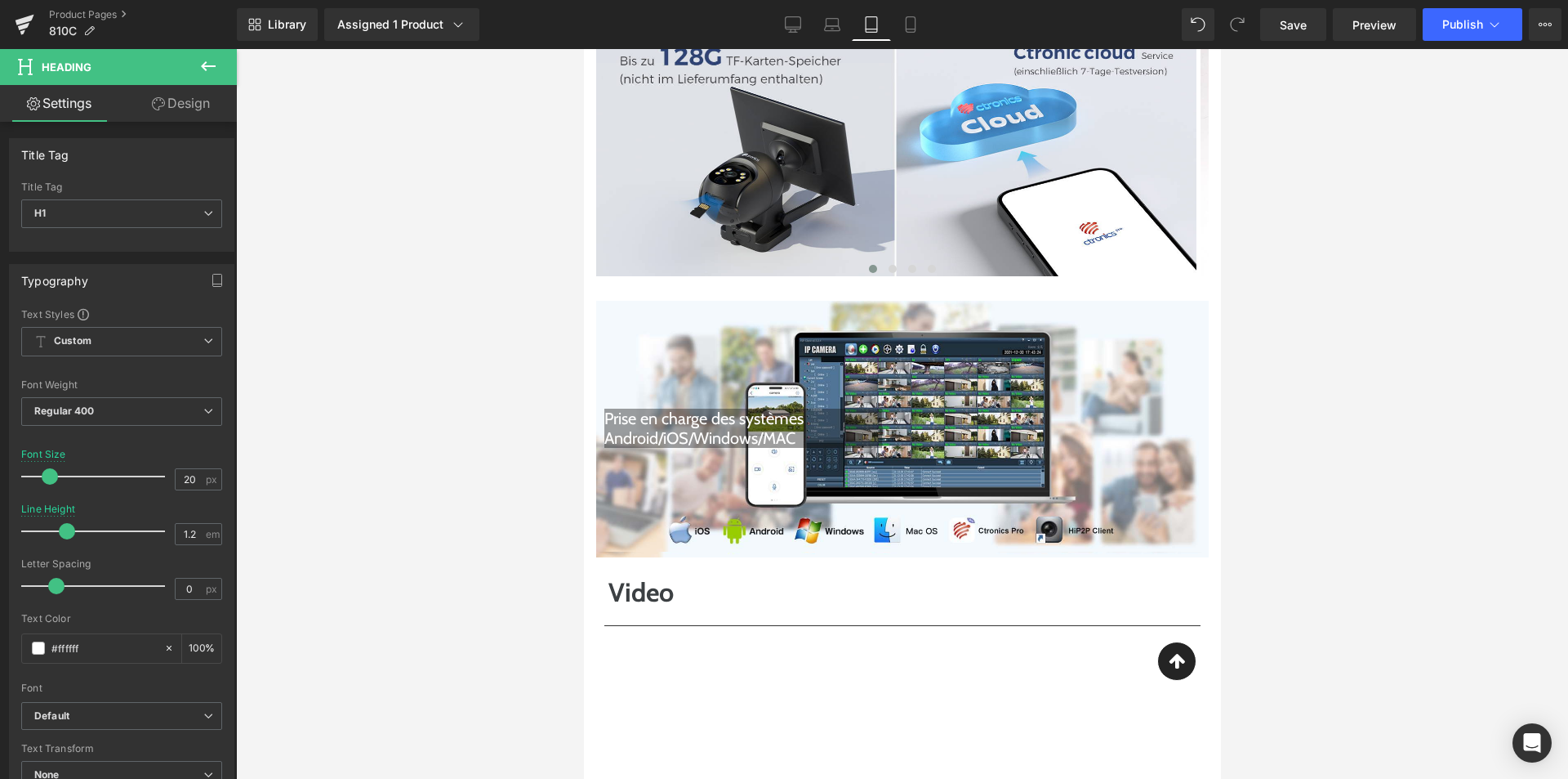
scroll to position [4725, 0]
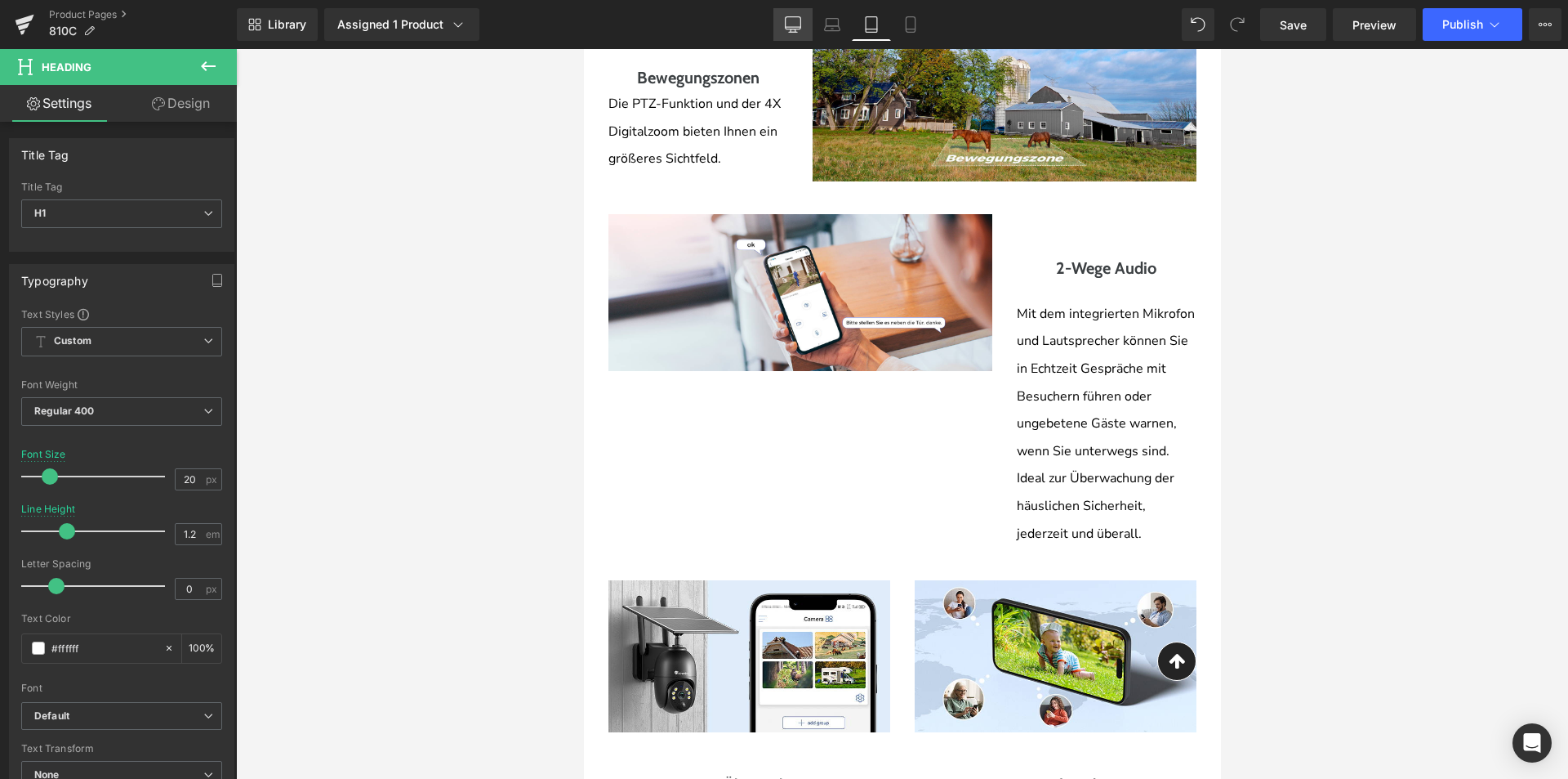
drag, startPoint x: 794, startPoint y: 22, endPoint x: 433, endPoint y: 212, distance: 407.9
click at [794, 22] on icon at bounding box center [792, 25] width 17 height 17
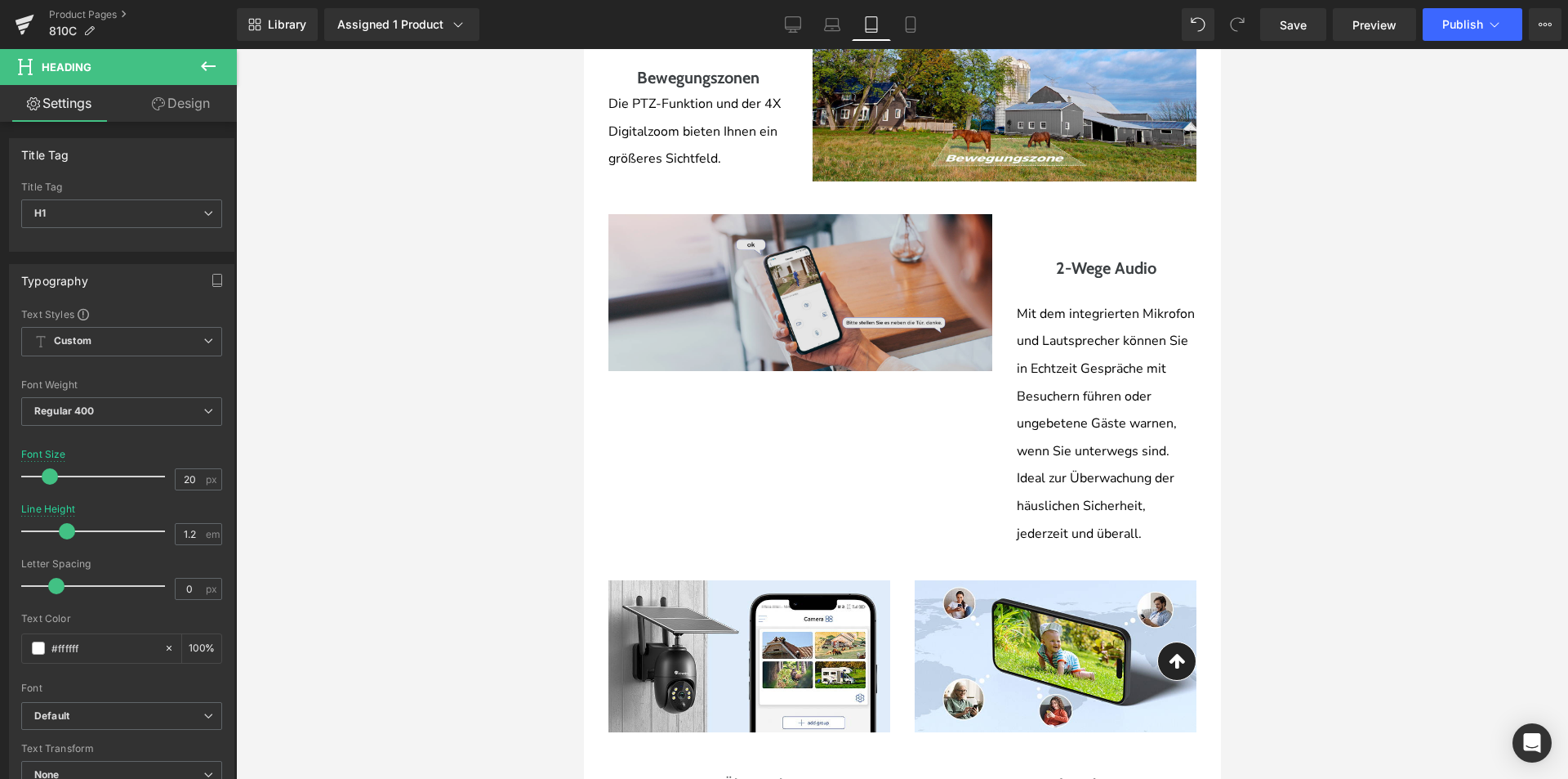
type input "26"
type input "100"
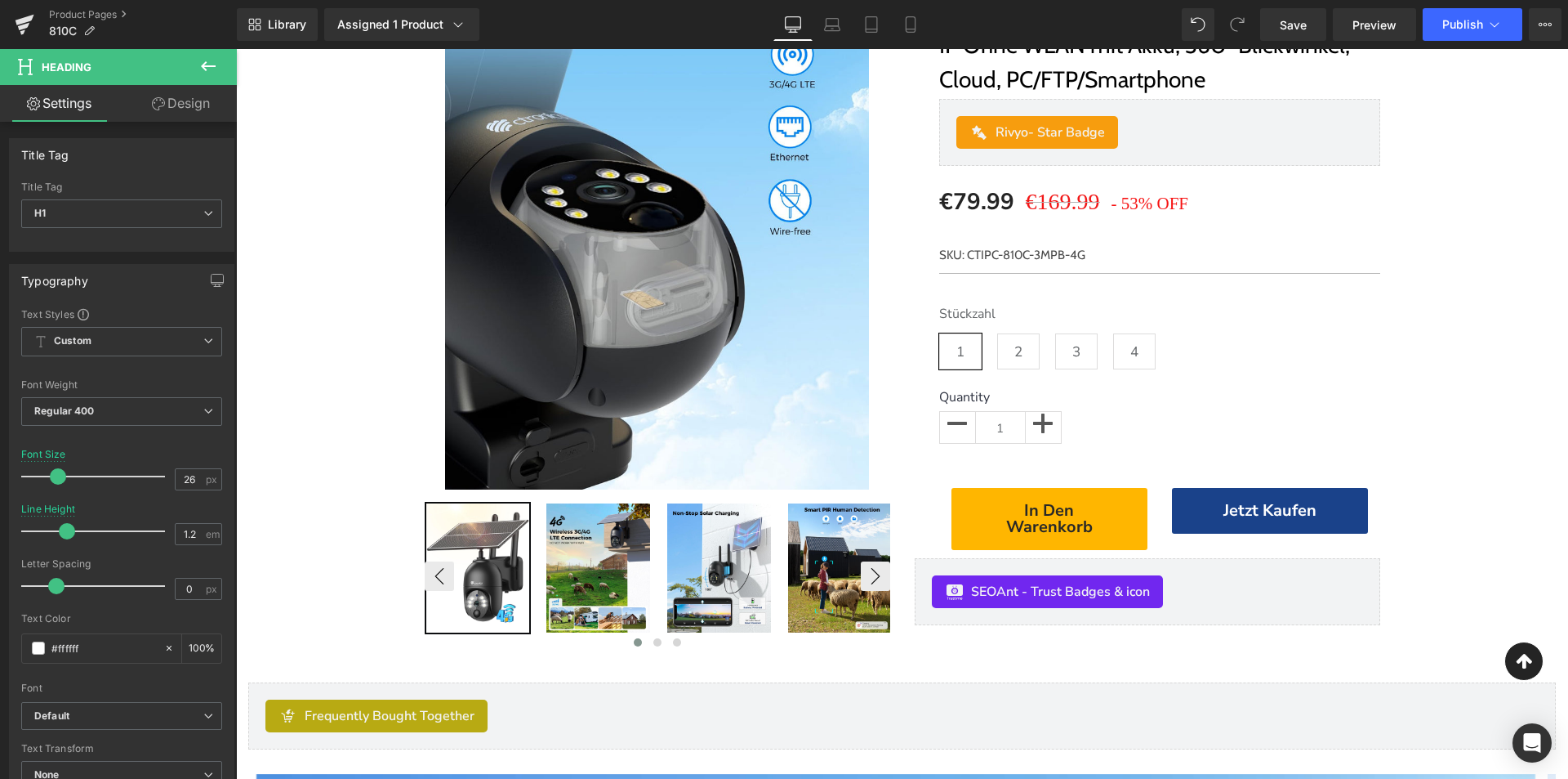
scroll to position [475, 0]
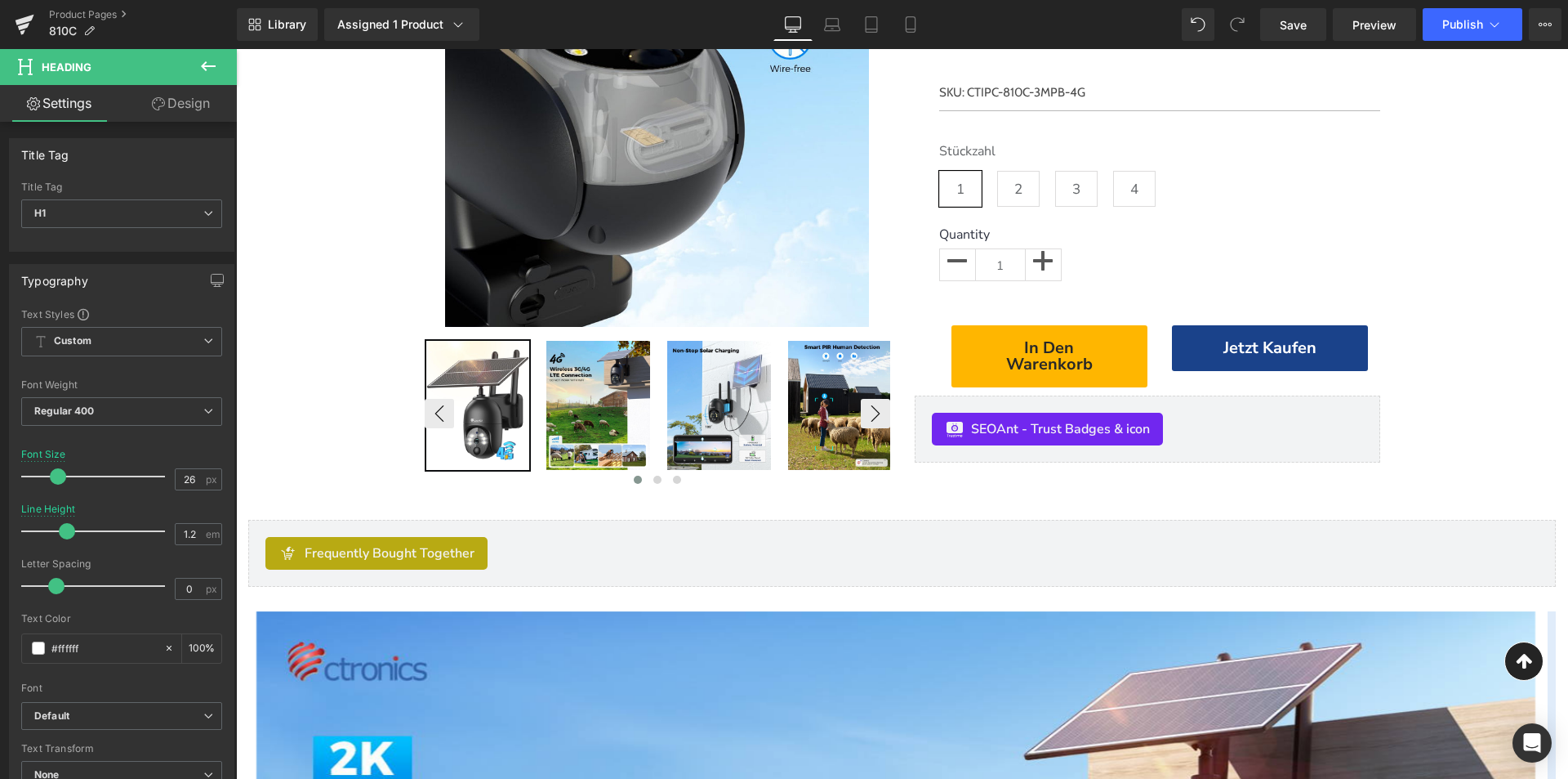
click at [637, 392] on img at bounding box center [598, 405] width 104 height 129
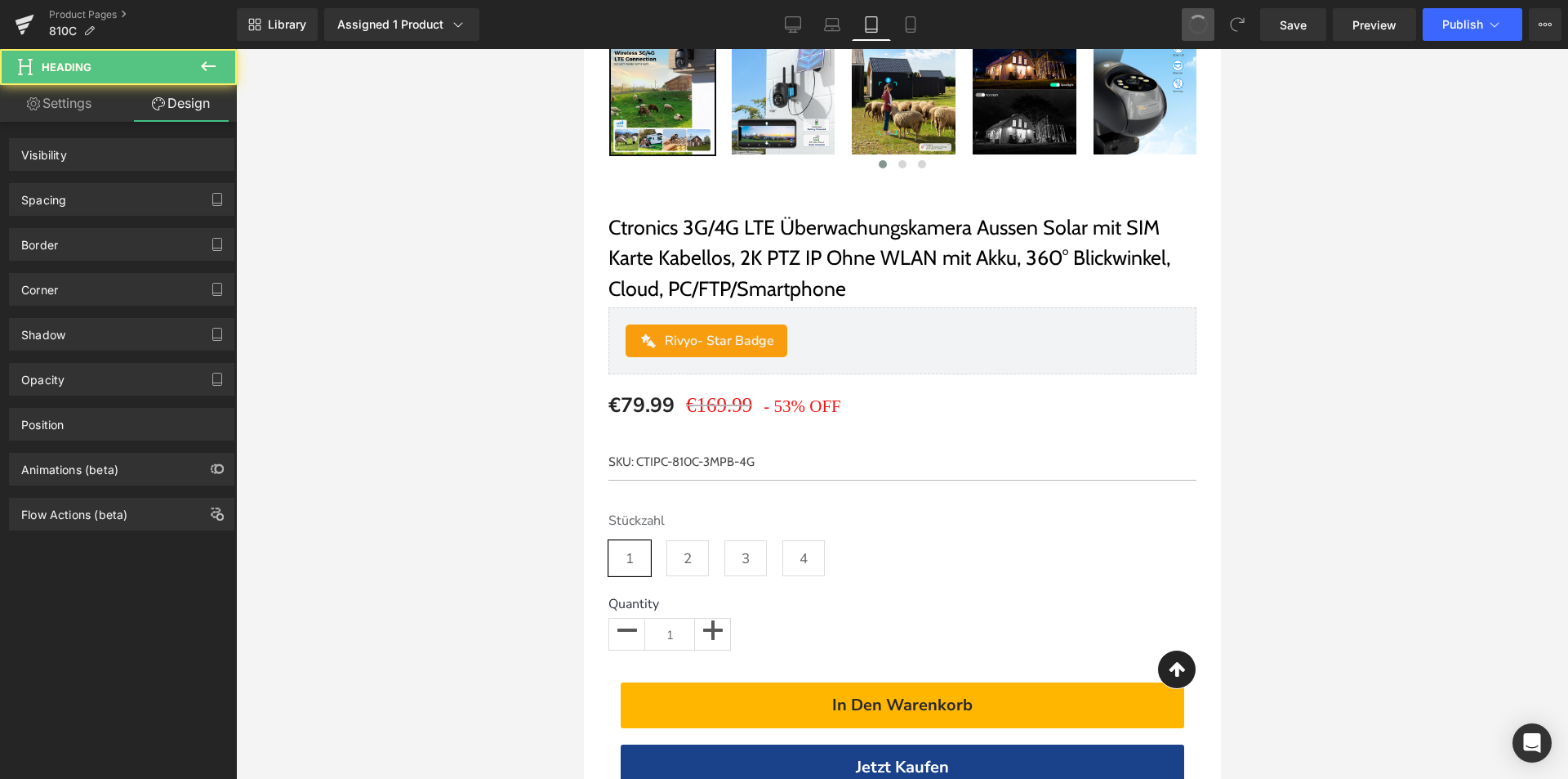
drag, startPoint x: 1202, startPoint y: 19, endPoint x: 600, endPoint y: 15, distance: 602.0
click at [1202, 19] on span at bounding box center [1198, 25] width 22 height 22
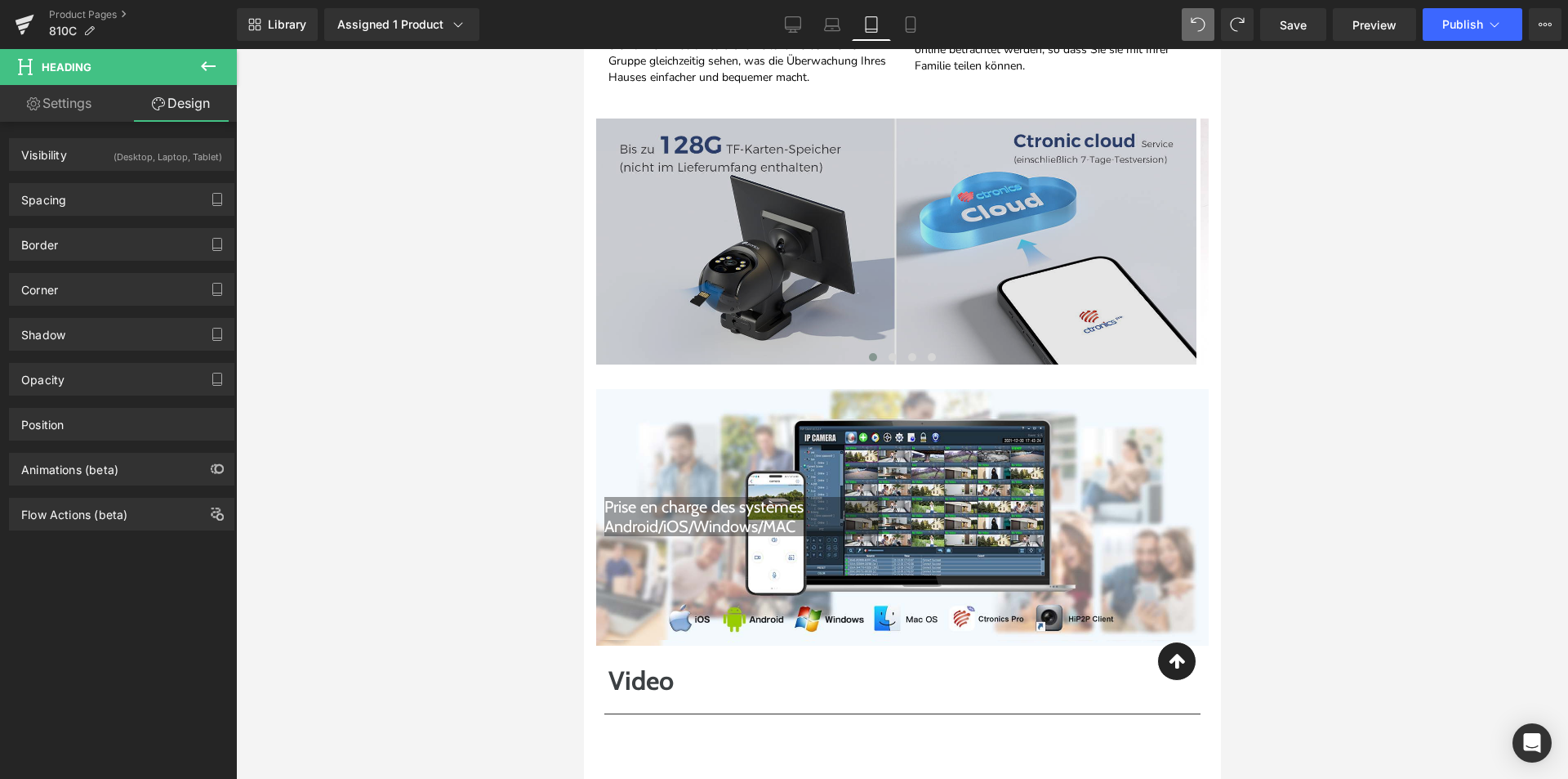
scroll to position [4539, 0]
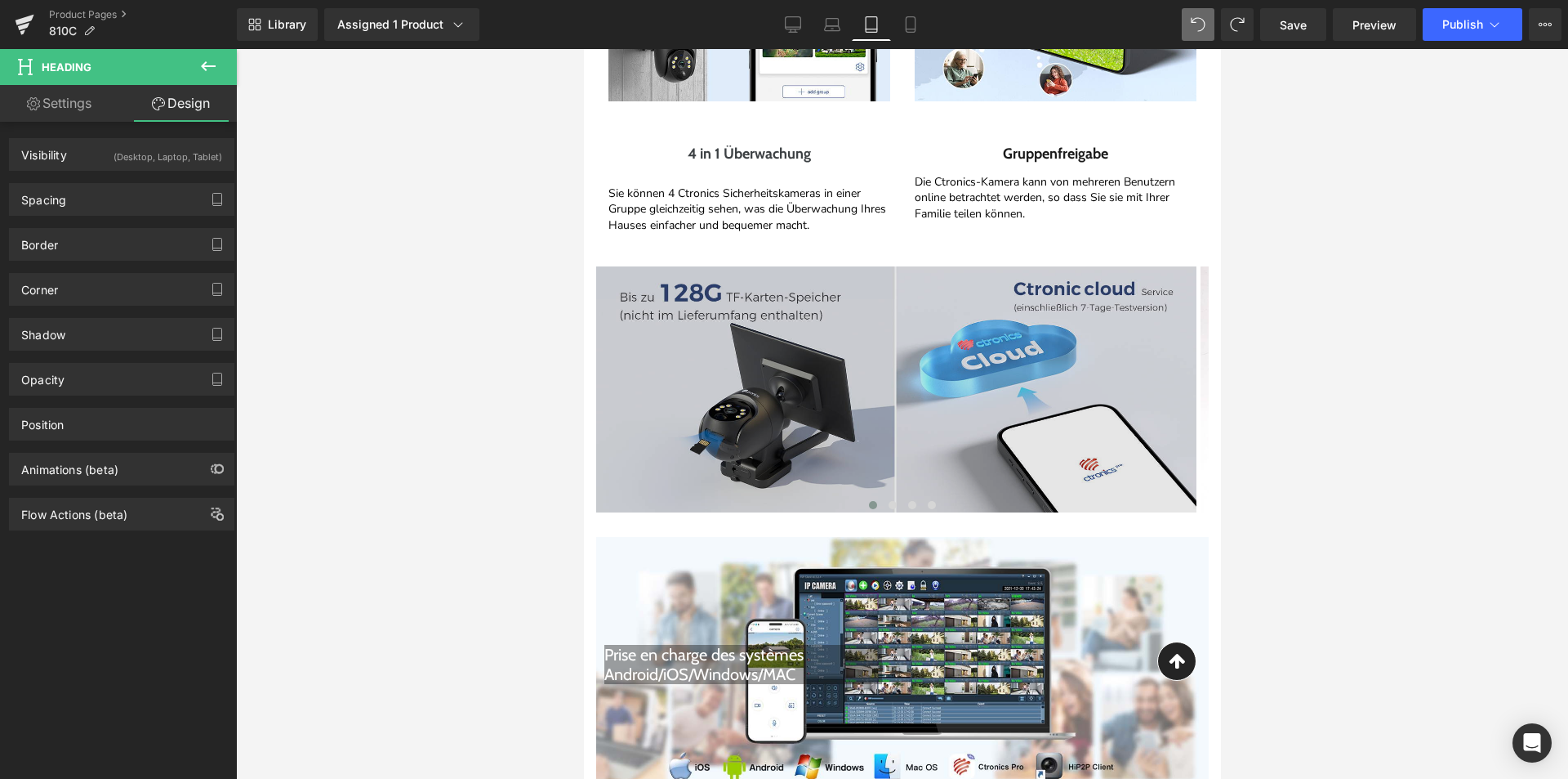
click at [913, 413] on img at bounding box center [894, 389] width 600 height 246
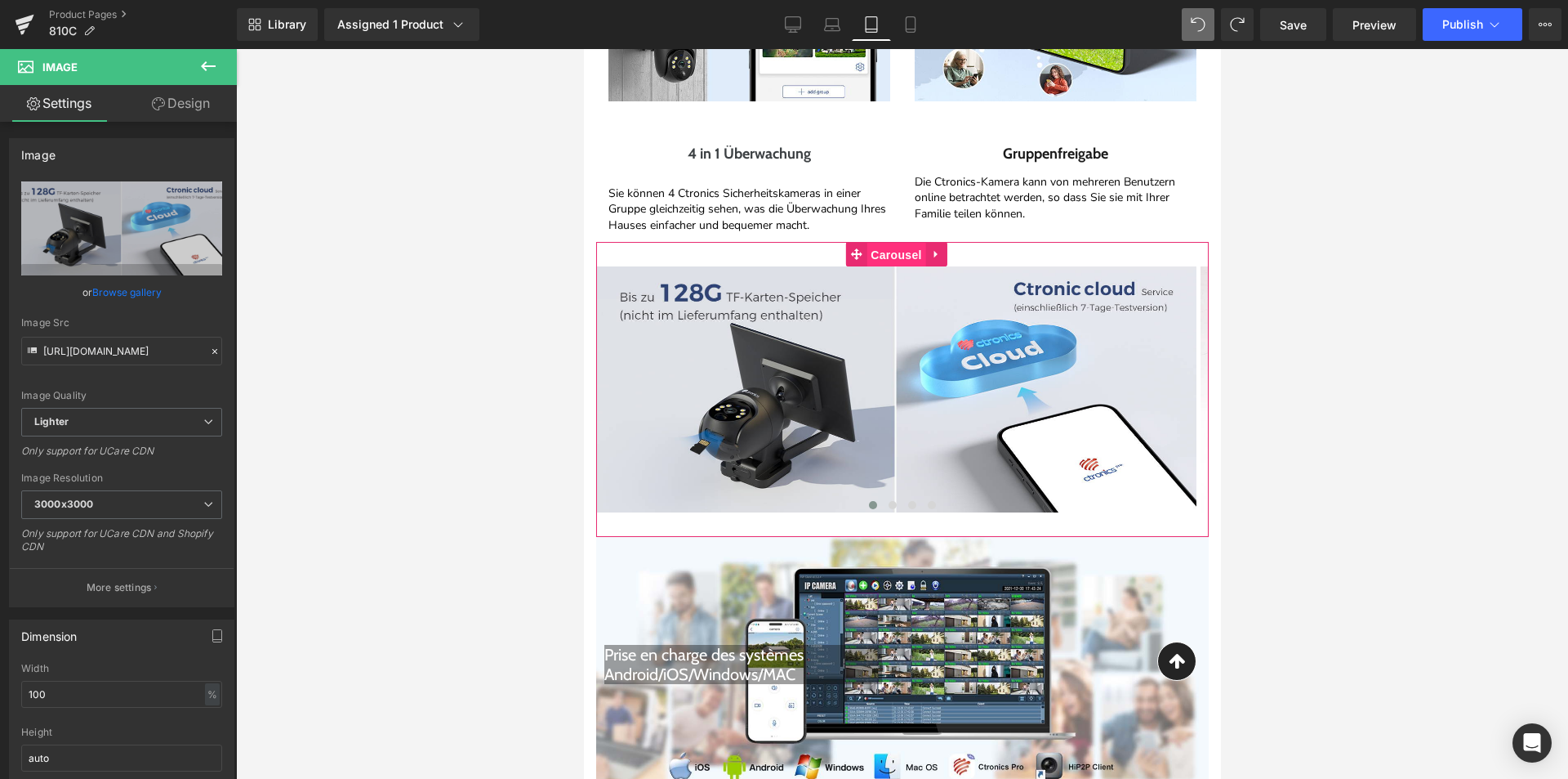
click at [898, 243] on span "Carousel" at bounding box center [895, 254] width 59 height 25
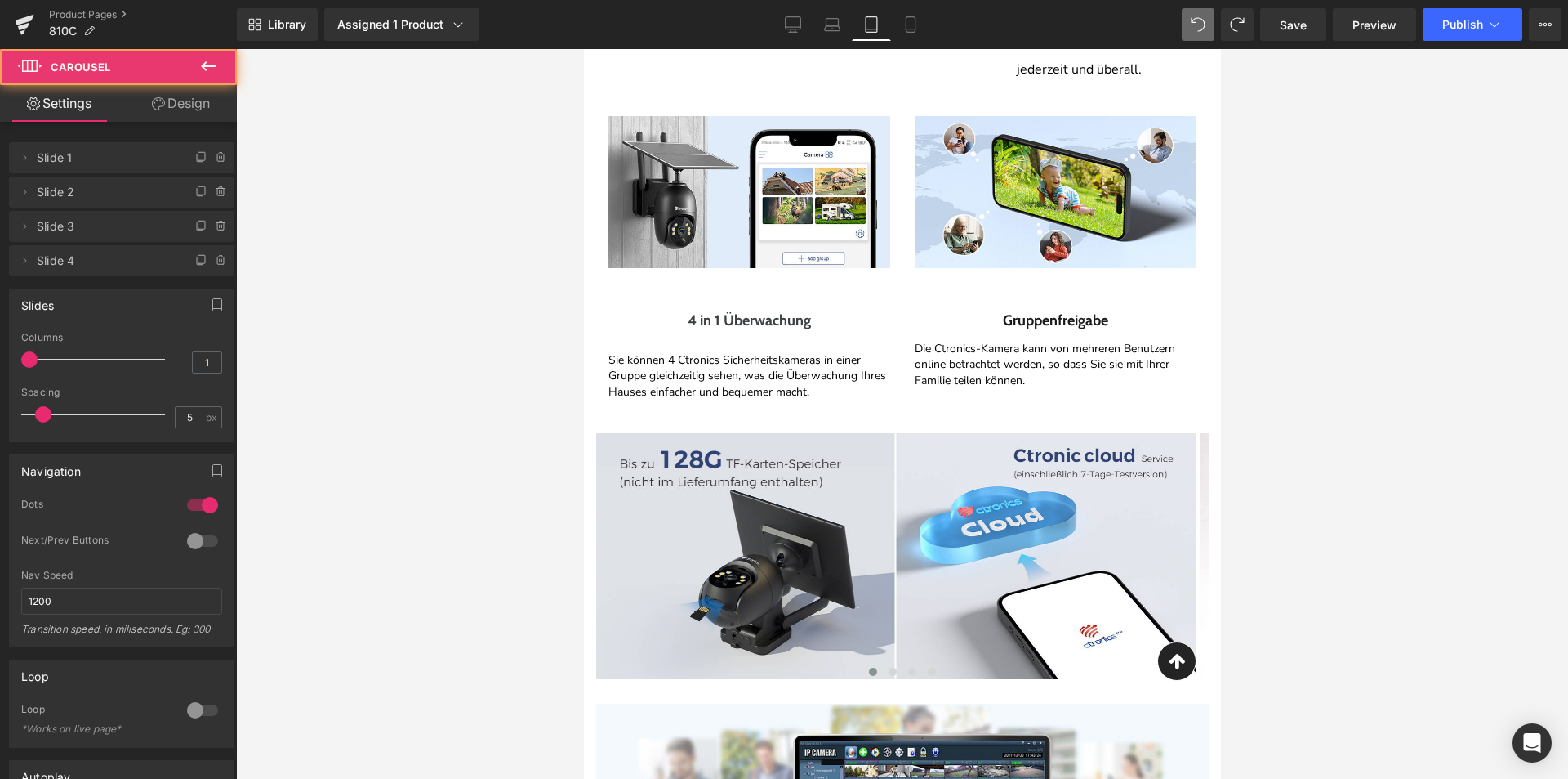
scroll to position [4212, 0]
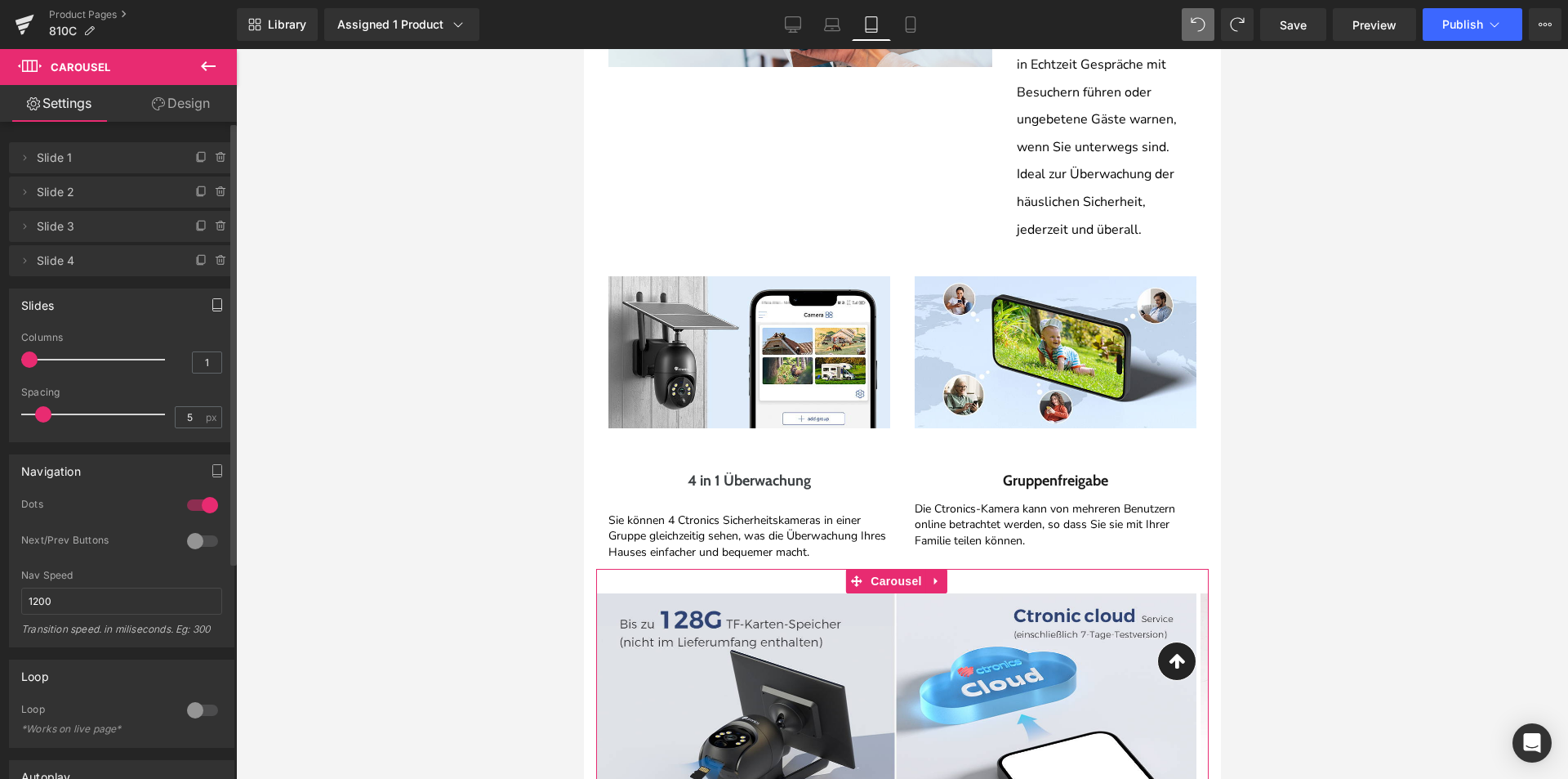
click at [211, 309] on icon "button" at bounding box center [217, 305] width 13 height 13
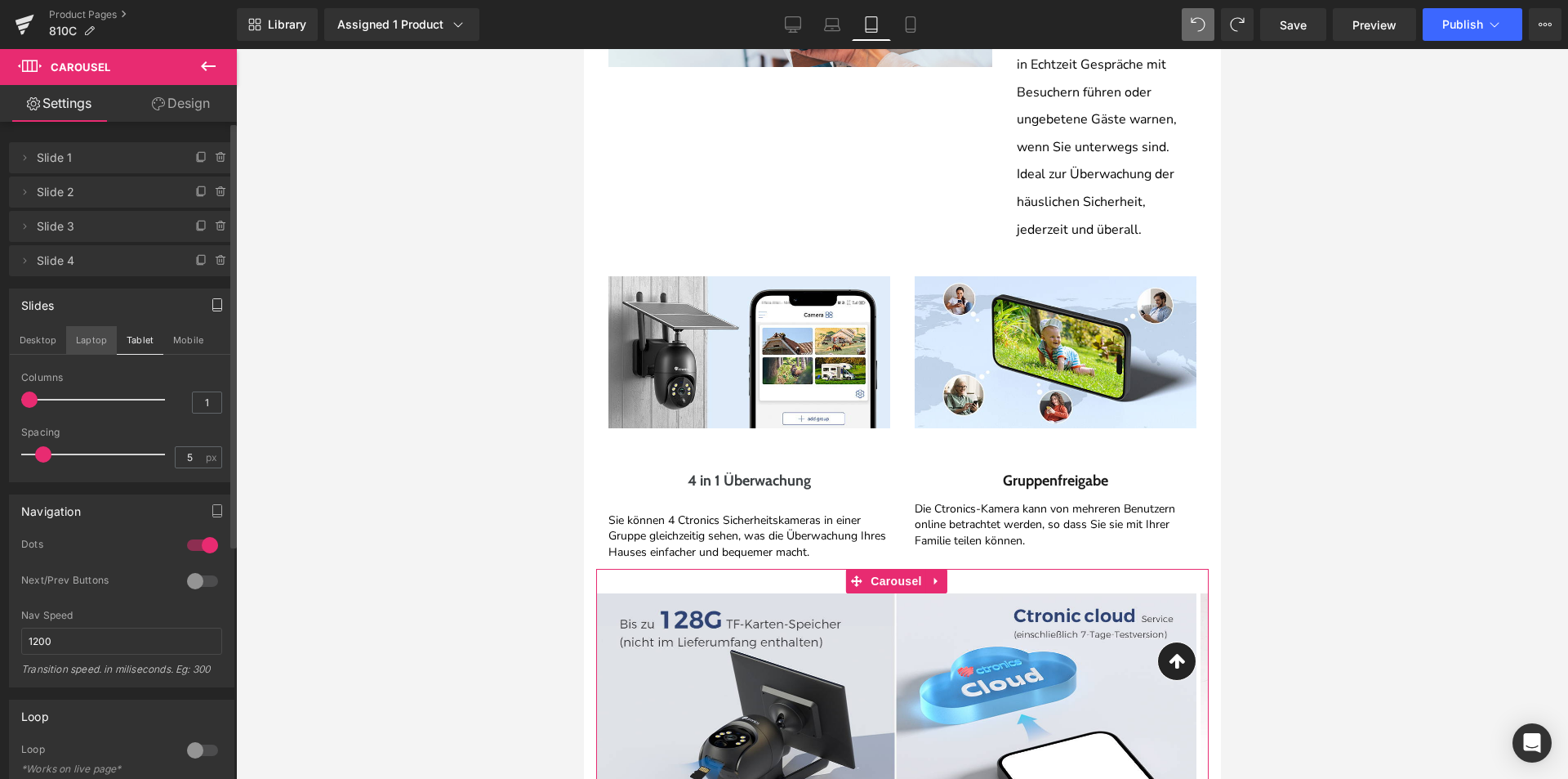
click at [90, 336] on button "Laptop" at bounding box center [91, 340] width 51 height 28
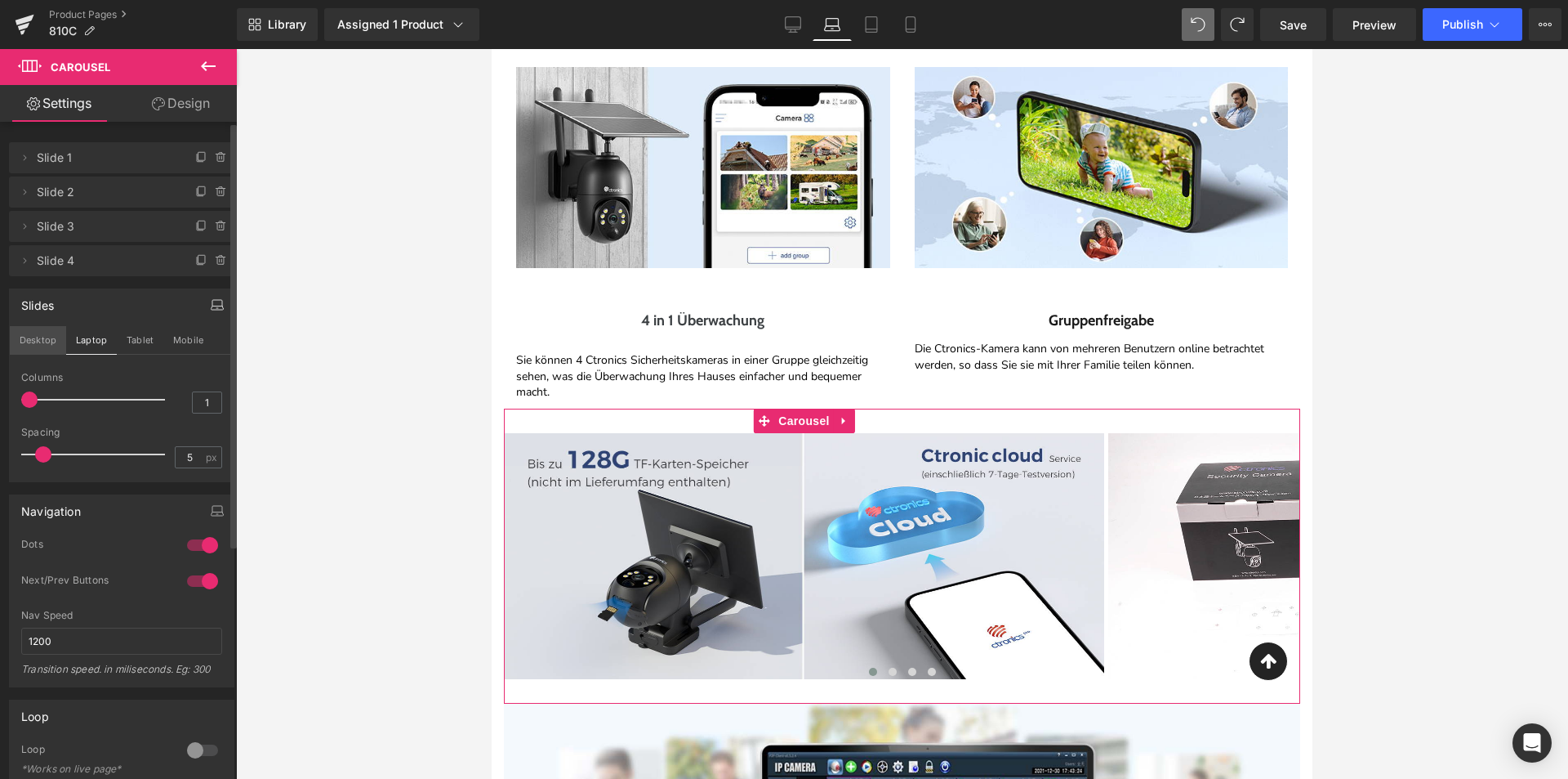
click at [33, 339] on button "Desktop" at bounding box center [37, 340] width 56 height 28
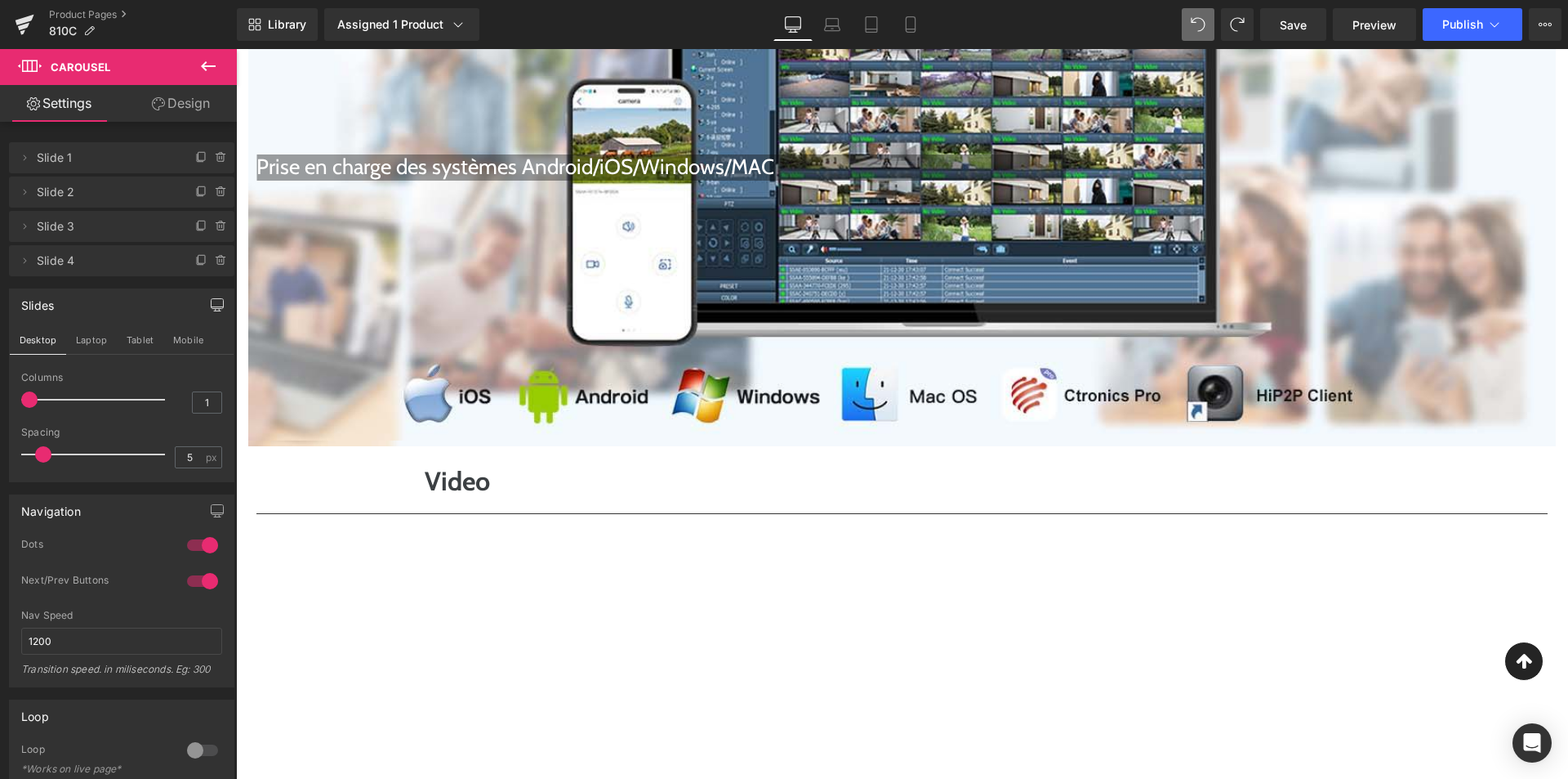
click at [735, 417] on div "Prise en charge des systèmes Android/iOS/Windows/MAC Heading" at bounding box center [902, 175] width 1308 height 541
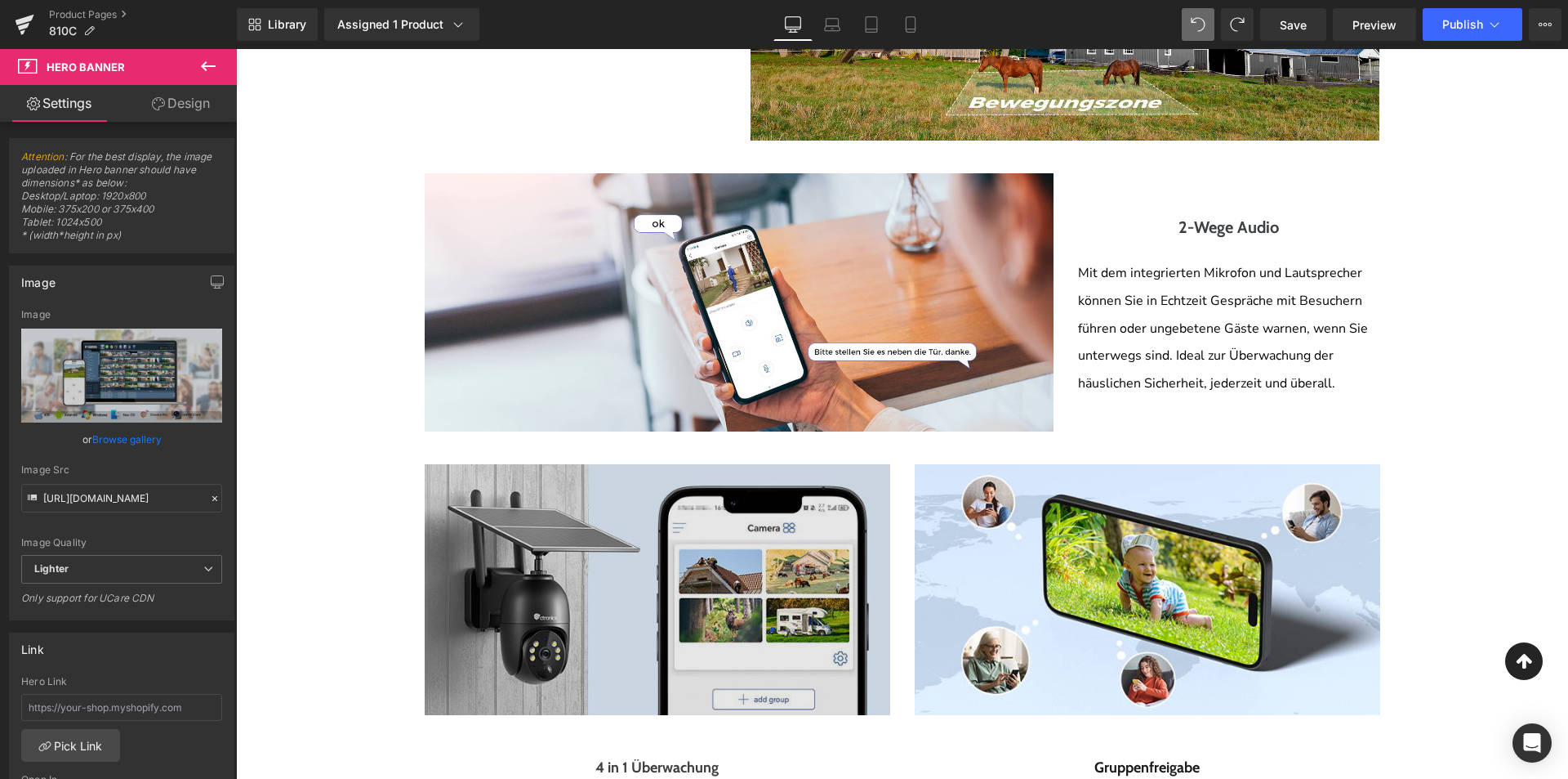
scroll to position [3905, 0]
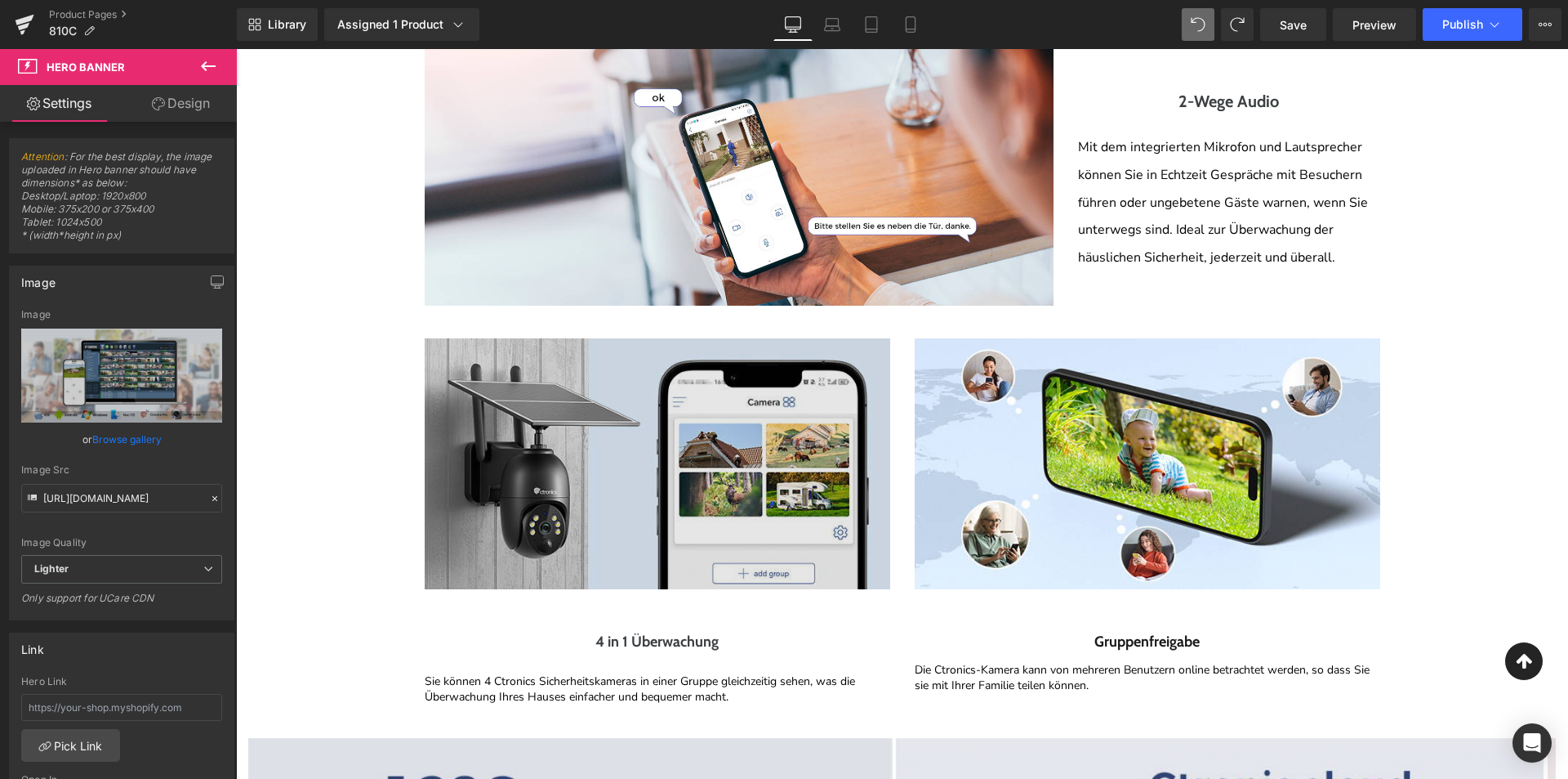
click at [867, 557] on img at bounding box center [658, 463] width 465 height 250
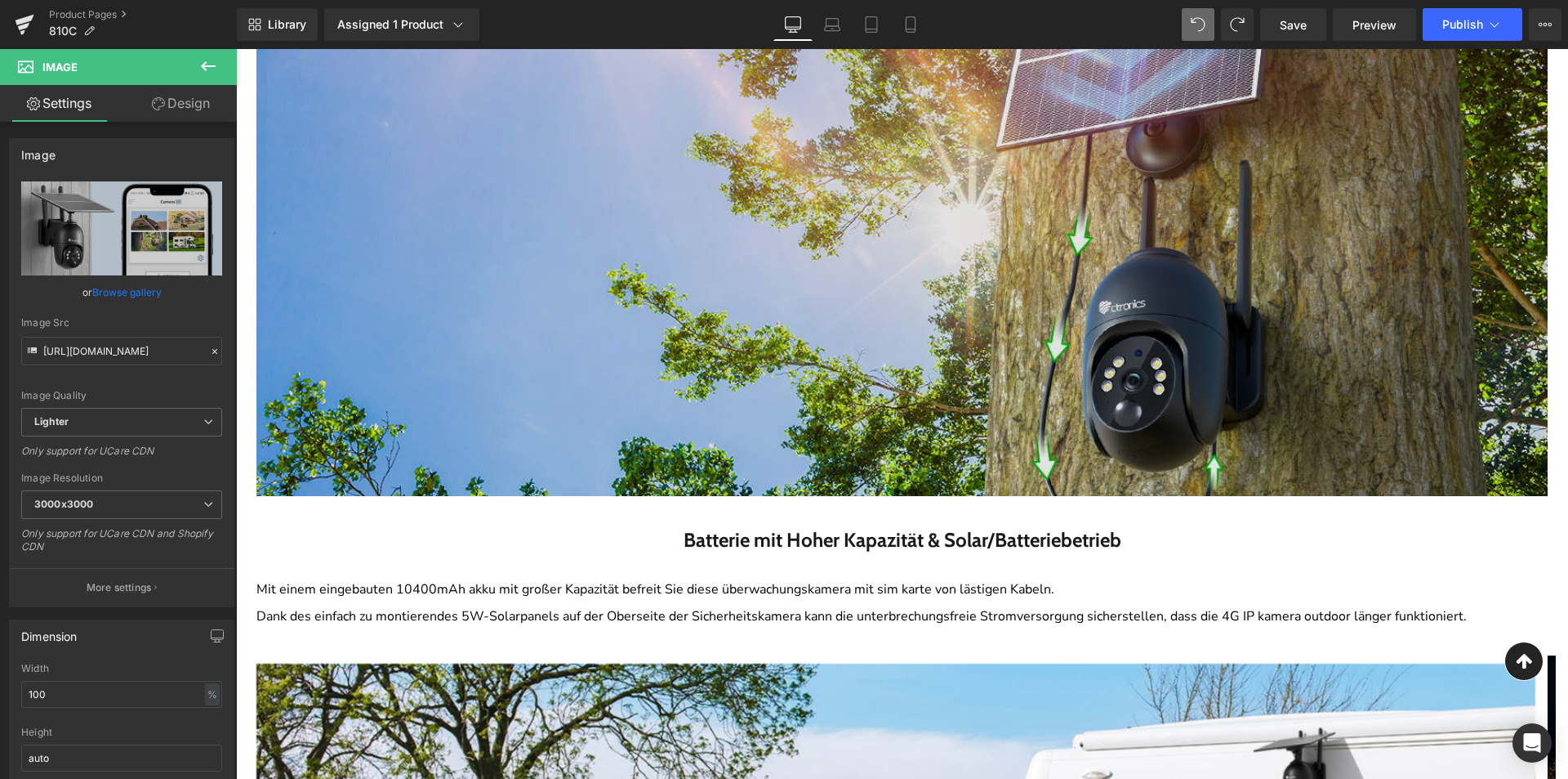
scroll to position [1698, 0]
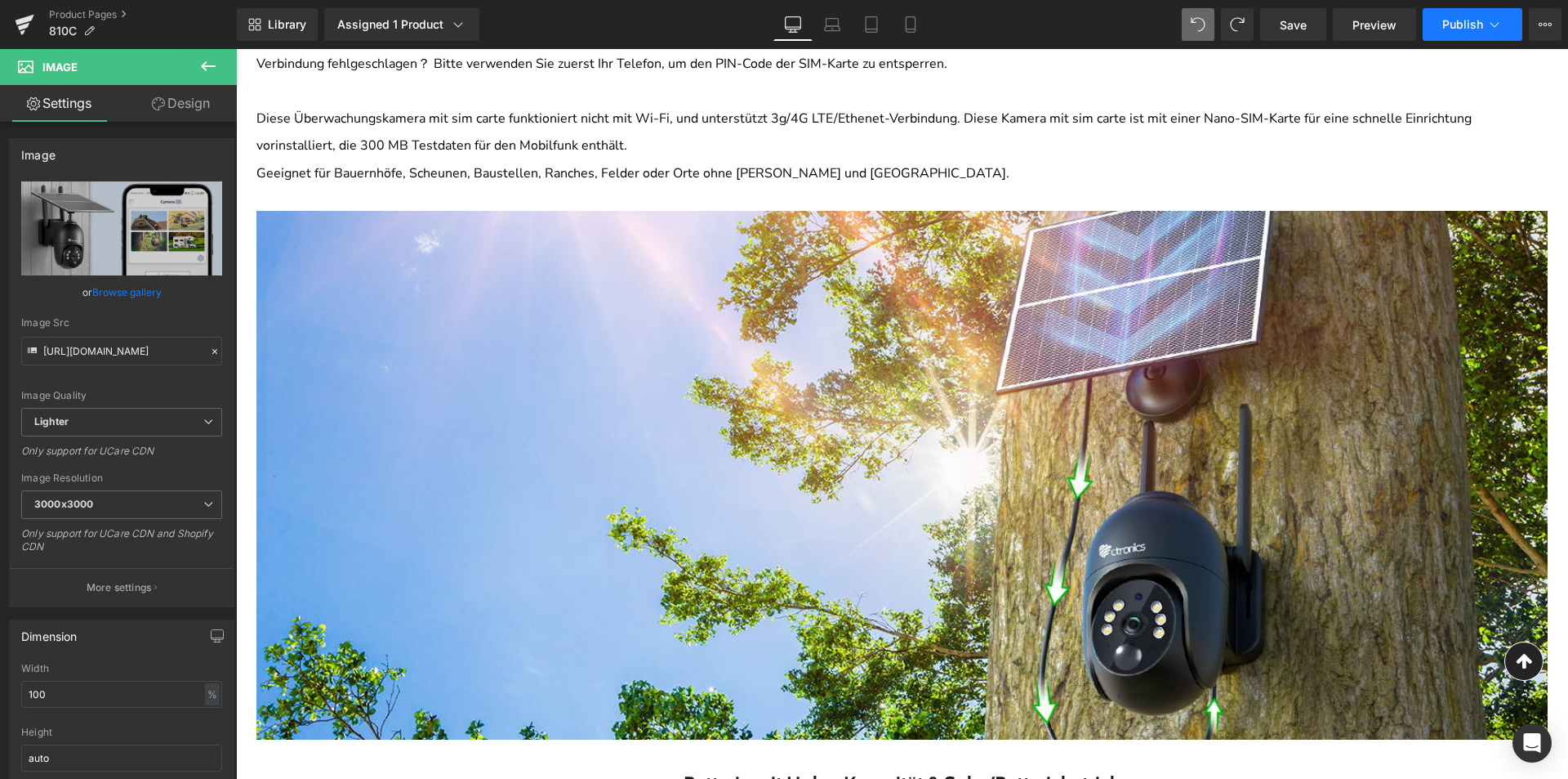
click at [1454, 27] on span "Publish" at bounding box center [1463, 24] width 41 height 13
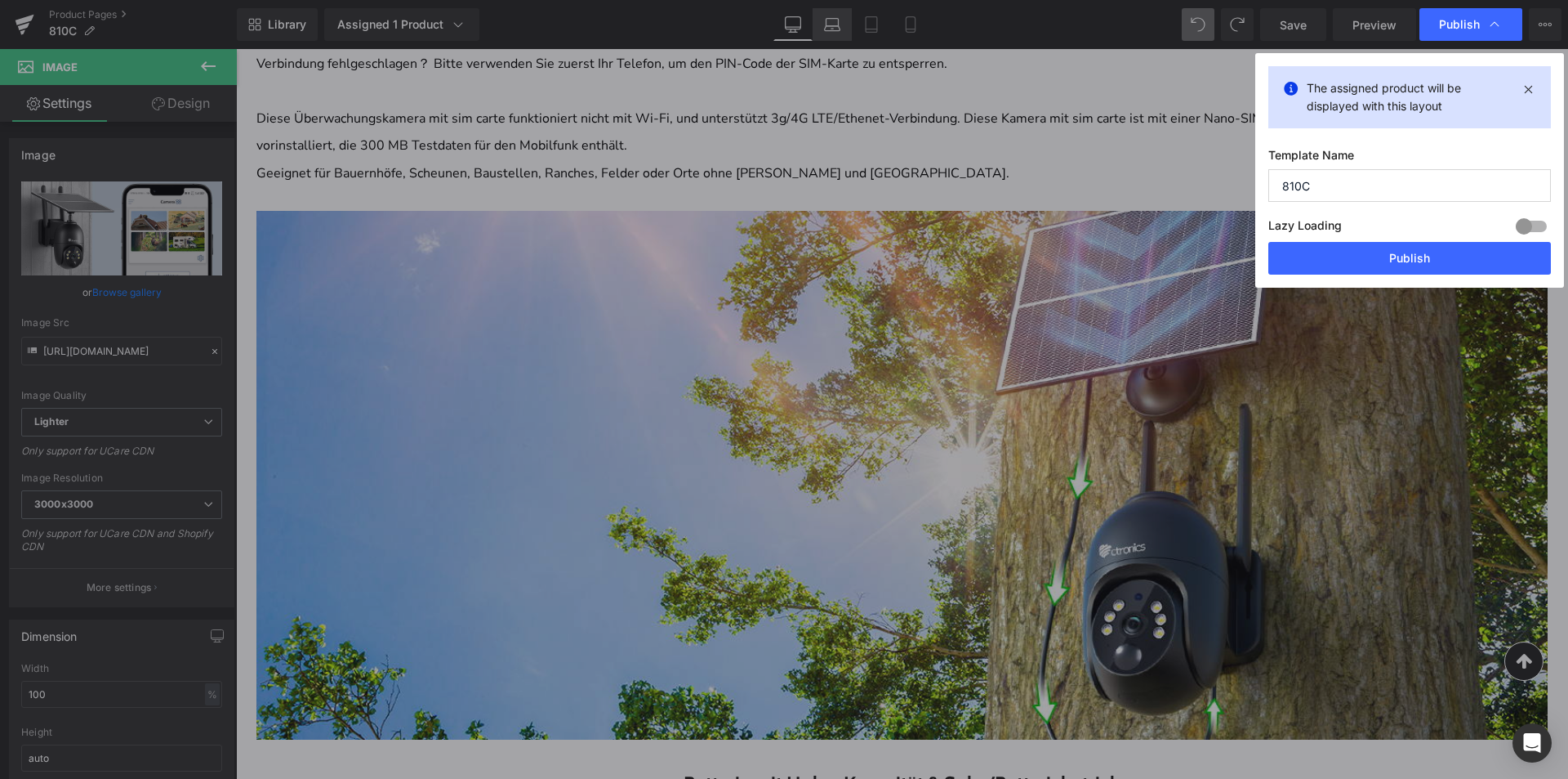
drag, startPoint x: 1403, startPoint y: 272, endPoint x: 813, endPoint y: 17, distance: 642.7
click at [1403, 270] on button "Publish" at bounding box center [1410, 257] width 283 height 32
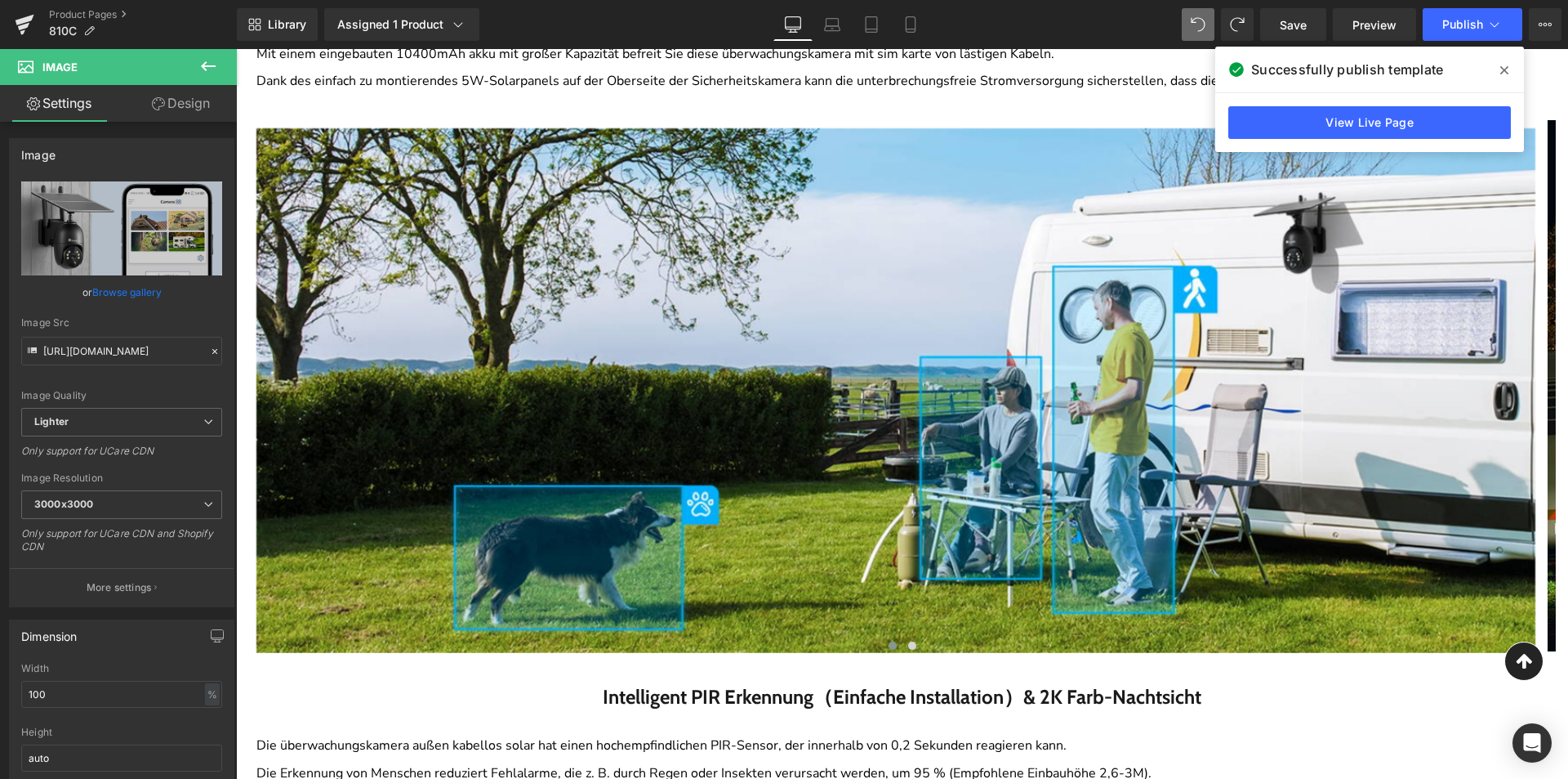
scroll to position [2597, 0]
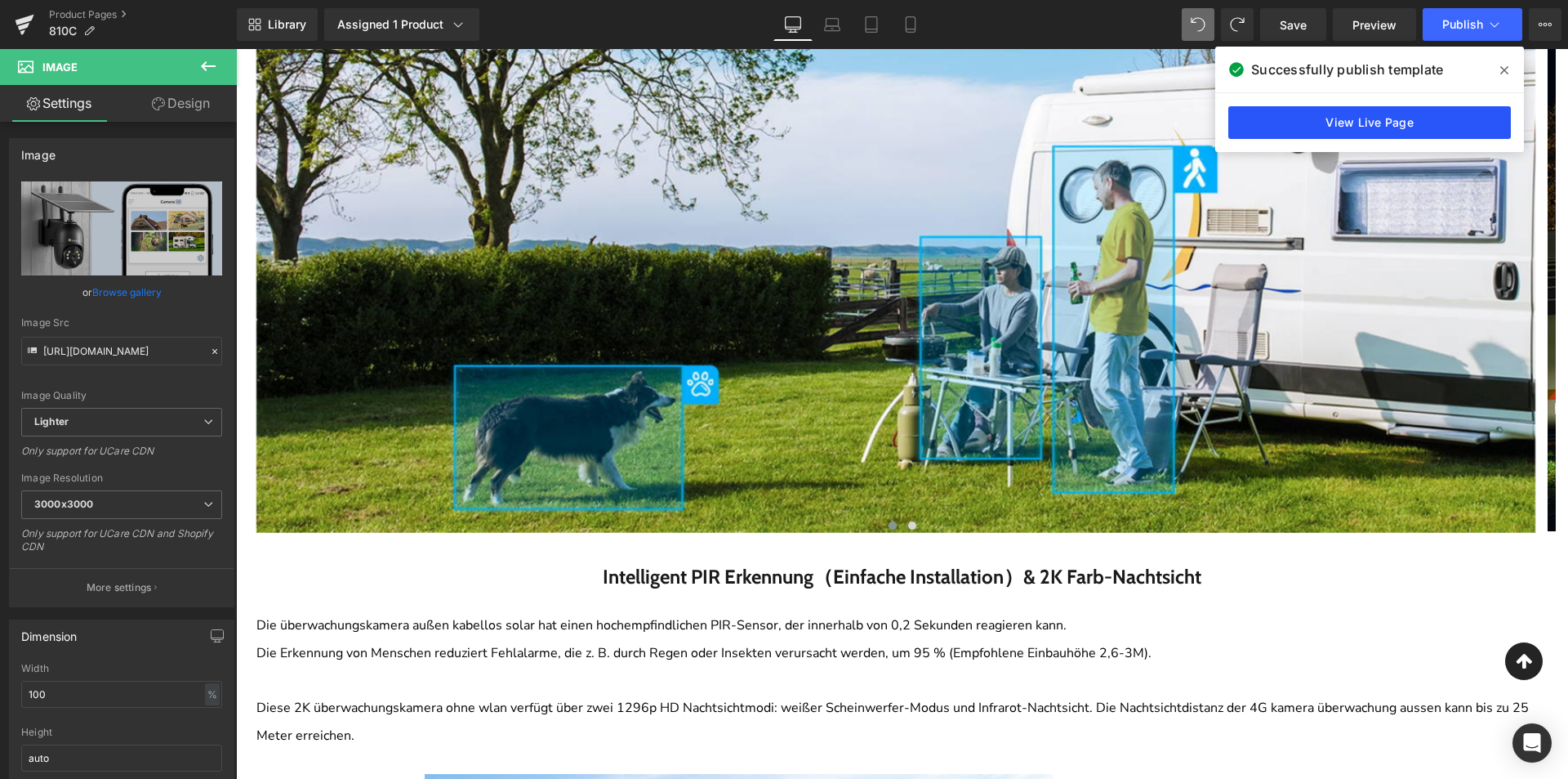
click at [1426, 126] on link "View Live Page" at bounding box center [1370, 122] width 283 height 32
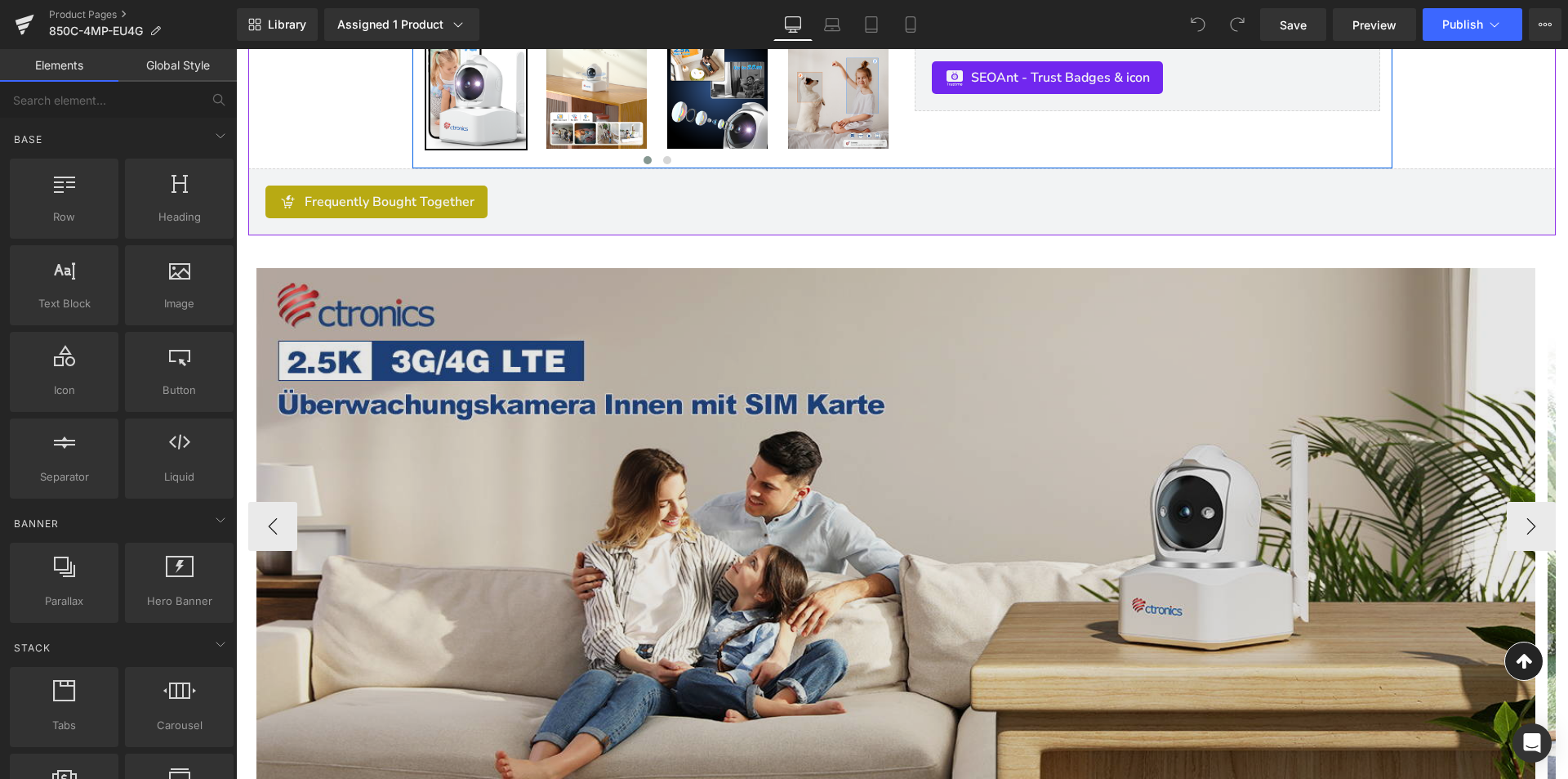
scroll to position [1062, 0]
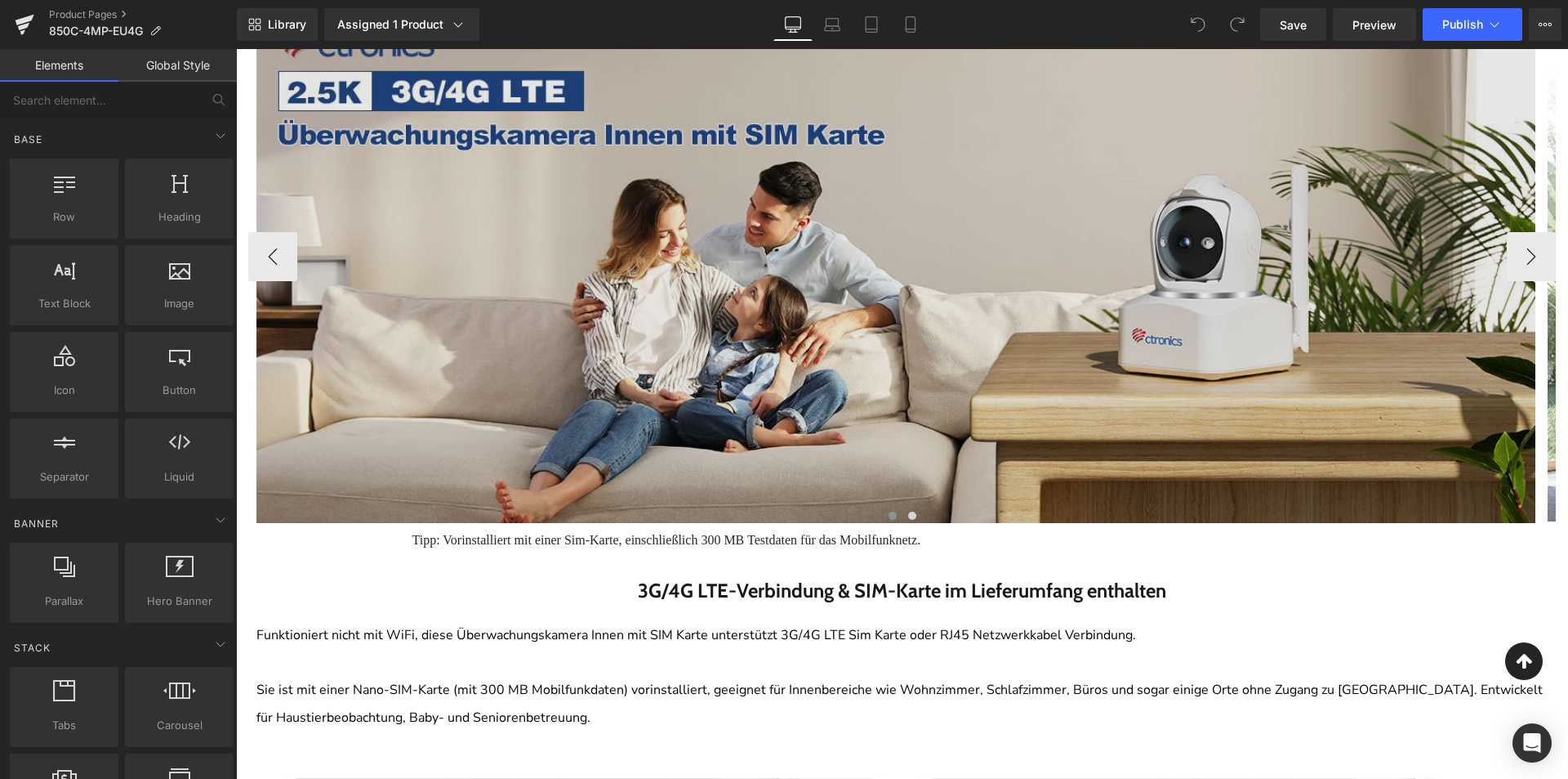
click at [868, 355] on img at bounding box center [895, 256] width 1279 height 532
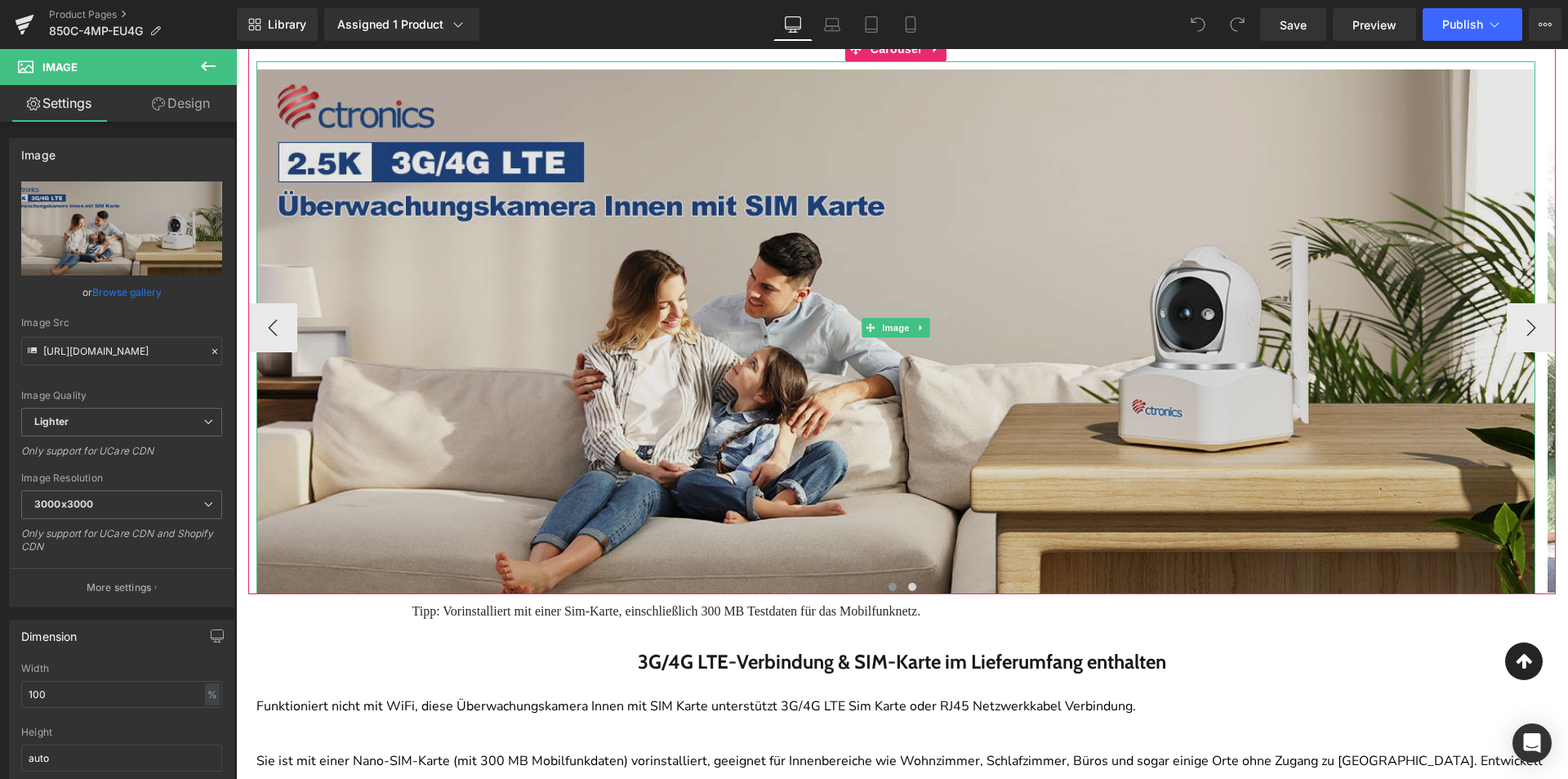
scroll to position [899, 0]
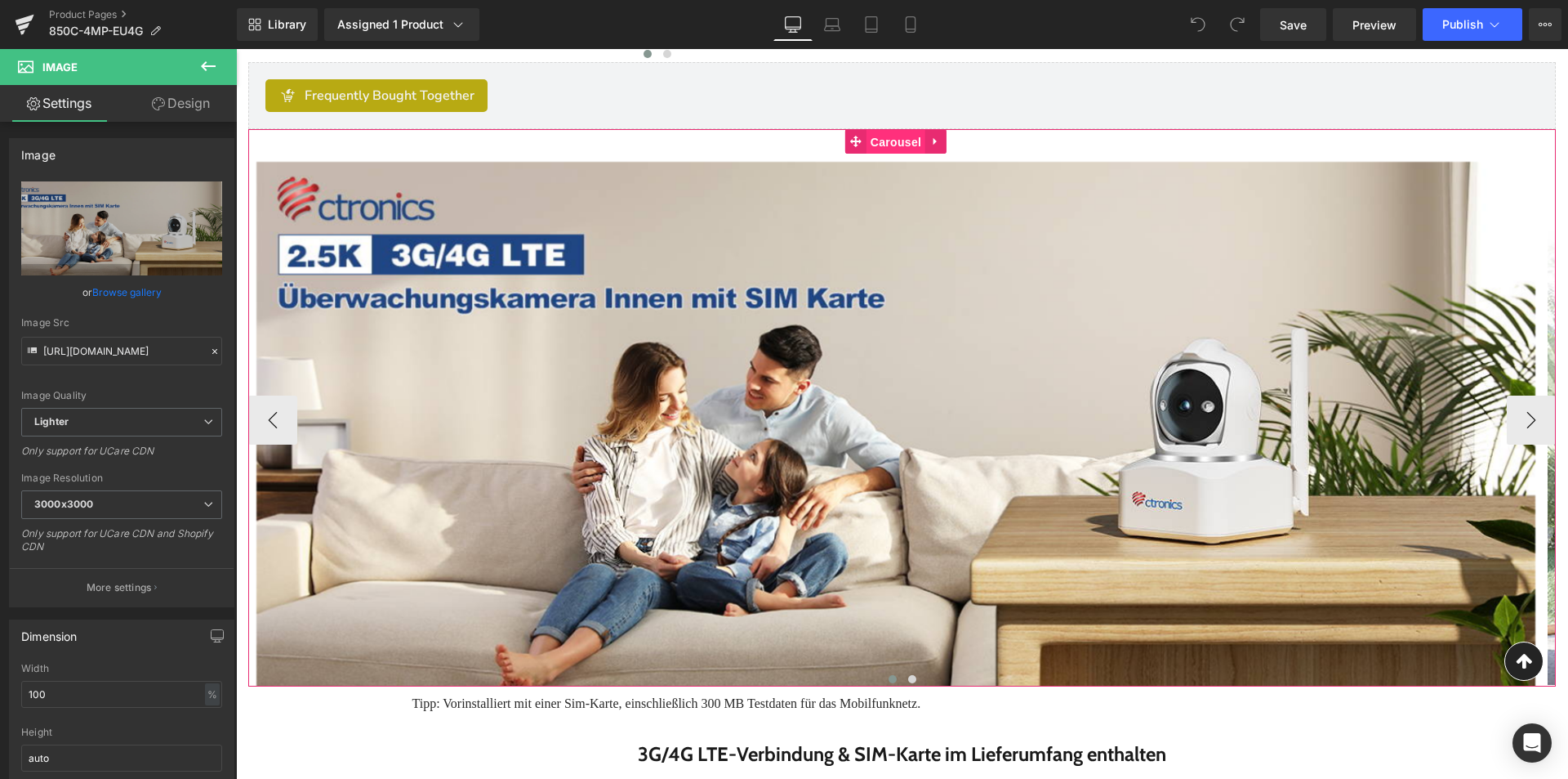
click at [886, 135] on span "Carousel" at bounding box center [896, 141] width 59 height 25
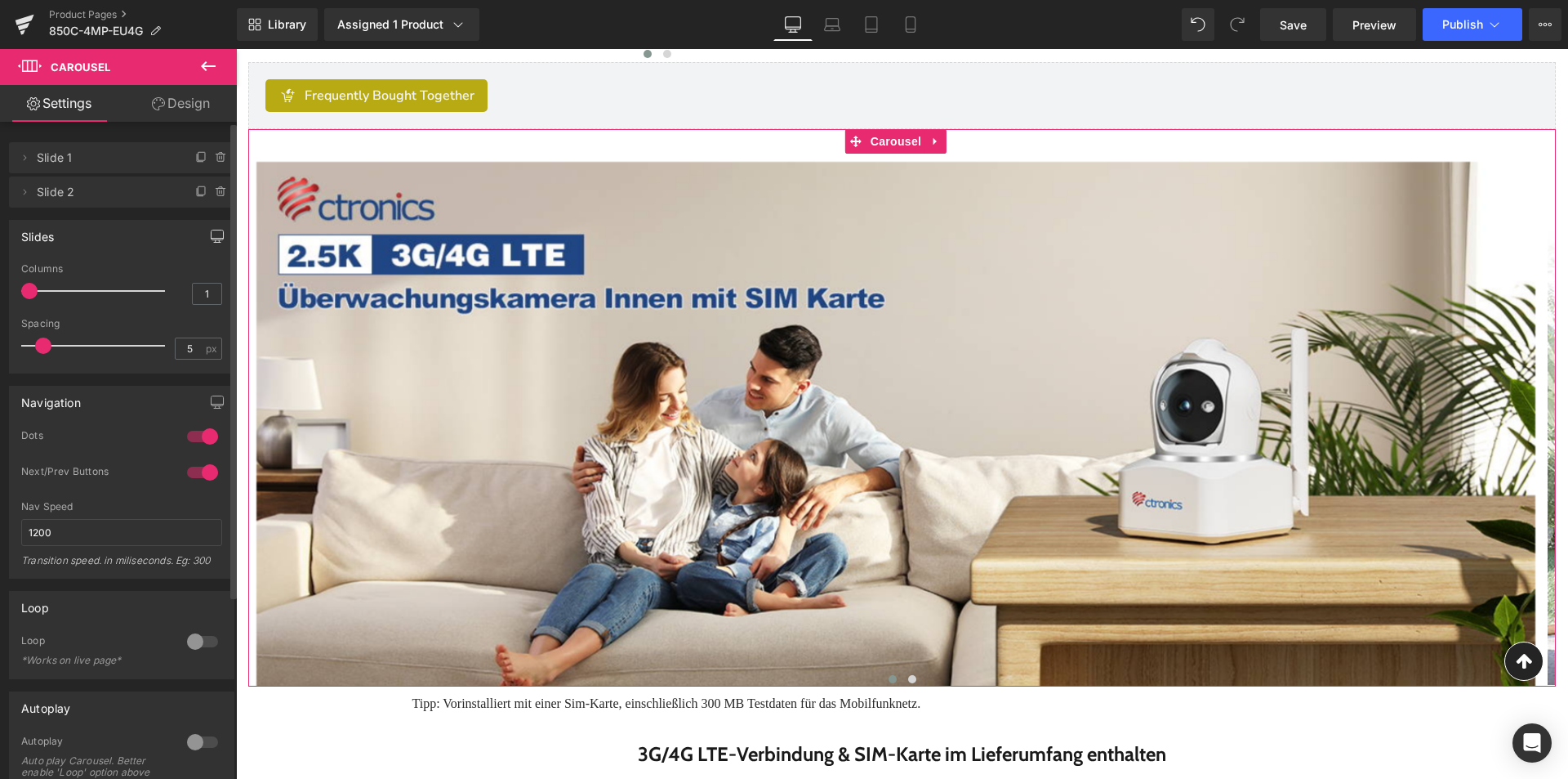
click at [211, 234] on icon "button" at bounding box center [217, 236] width 13 height 13
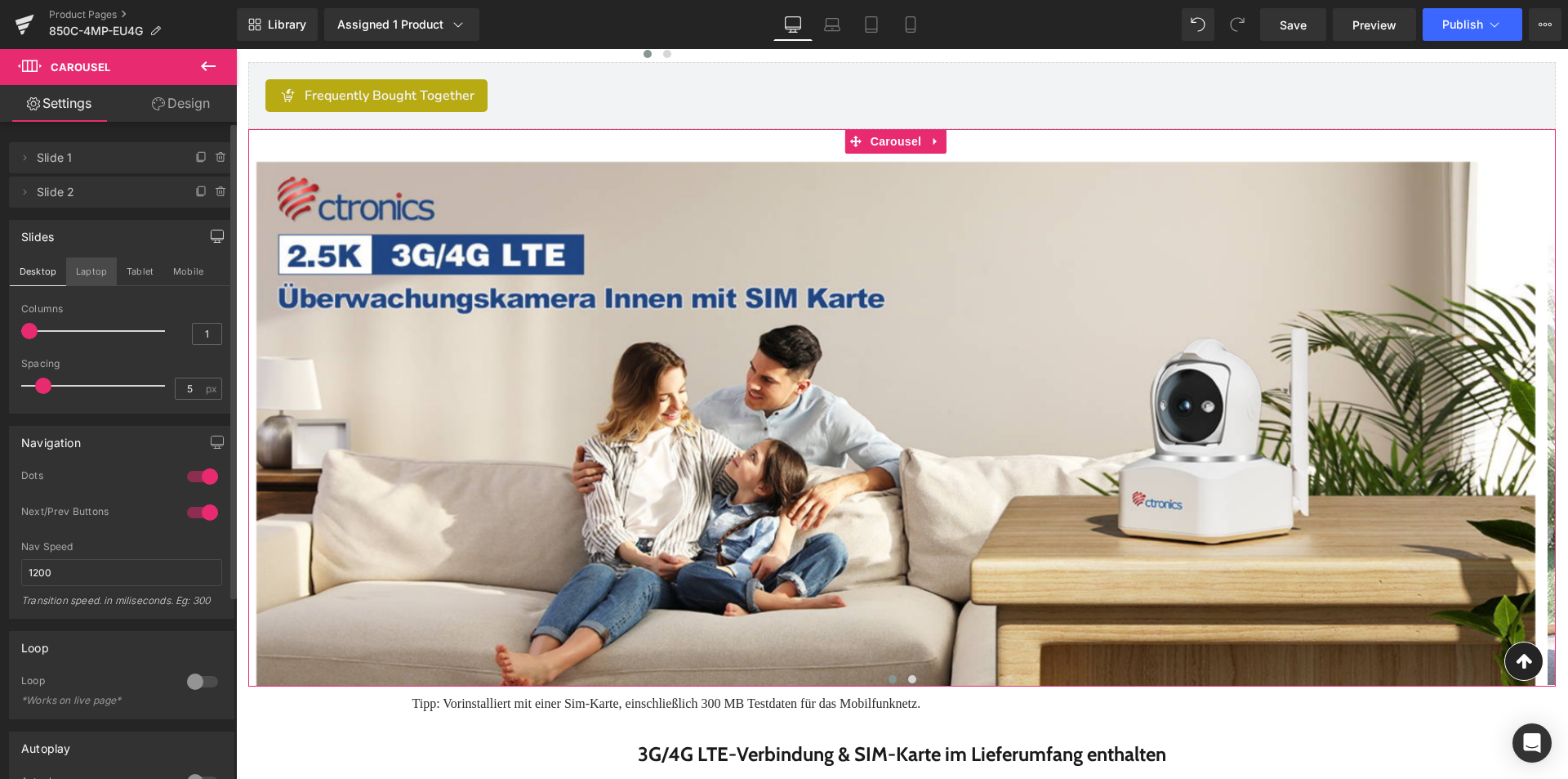
click at [86, 263] on button "Laptop" at bounding box center [91, 271] width 51 height 28
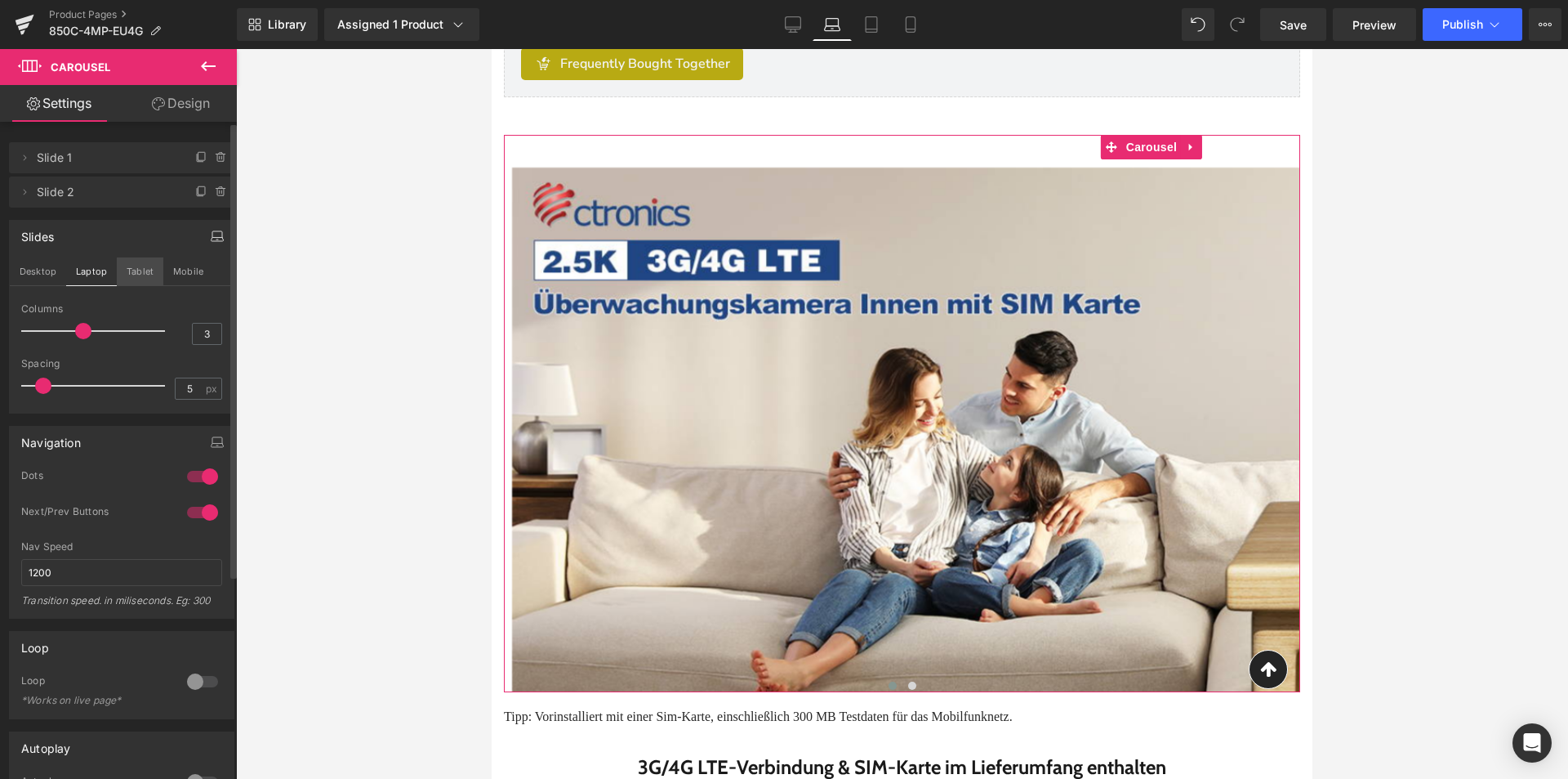
scroll to position [739, 0]
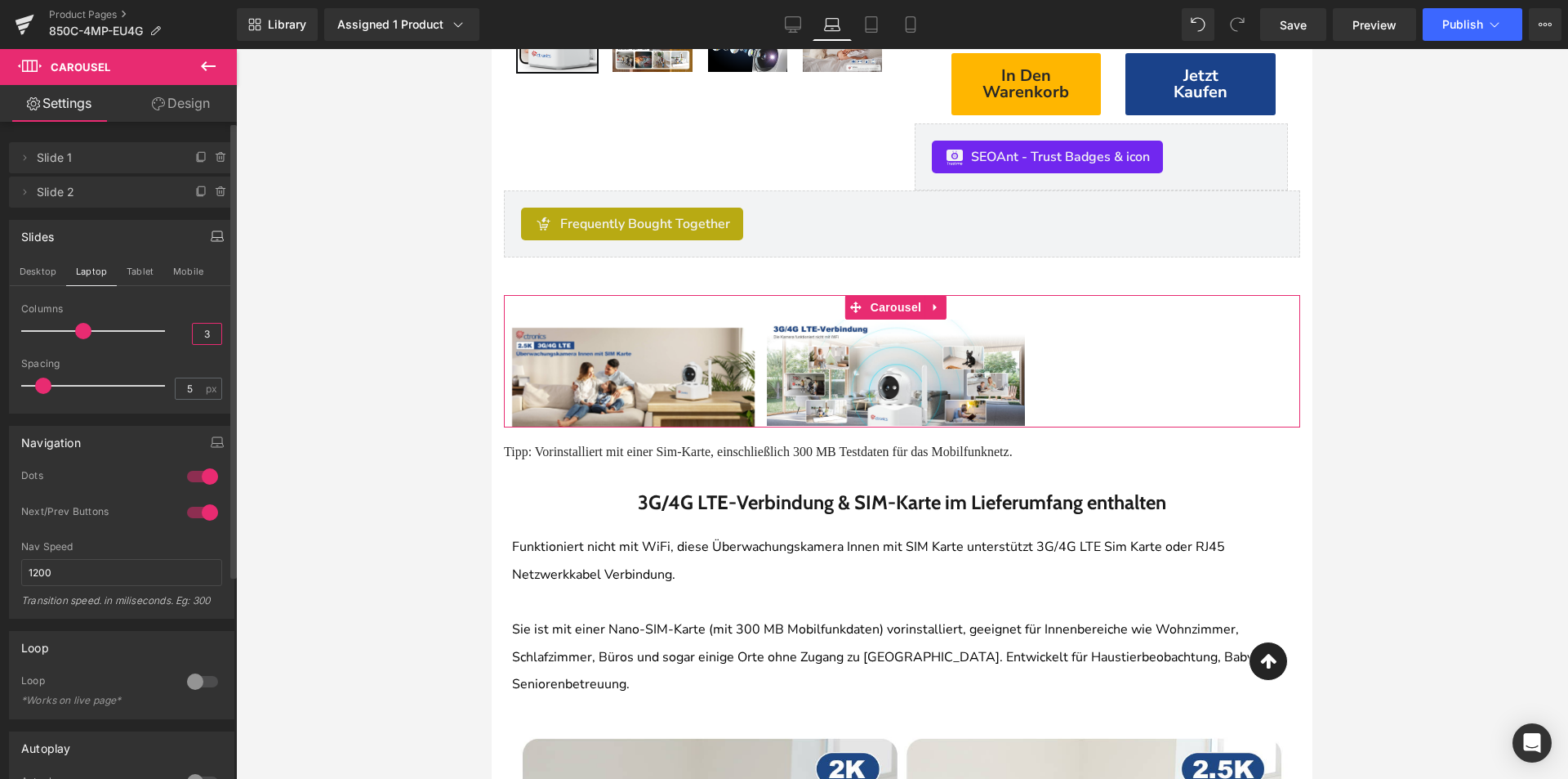
drag, startPoint x: 195, startPoint y: 329, endPoint x: 216, endPoint y: 335, distance: 21.8
click at [216, 335] on div "1 Columns 1 3 Columns 3 3 Columns 3 1 Columns 1 5px Spacing 5 px 5px Spacing 5 …" at bounding box center [122, 358] width 224 height 109
type input "1"
drag, startPoint x: 147, startPoint y: 272, endPoint x: 197, endPoint y: 324, distance: 72.1
click at [148, 272] on button "Tablet" at bounding box center [139, 271] width 46 height 28
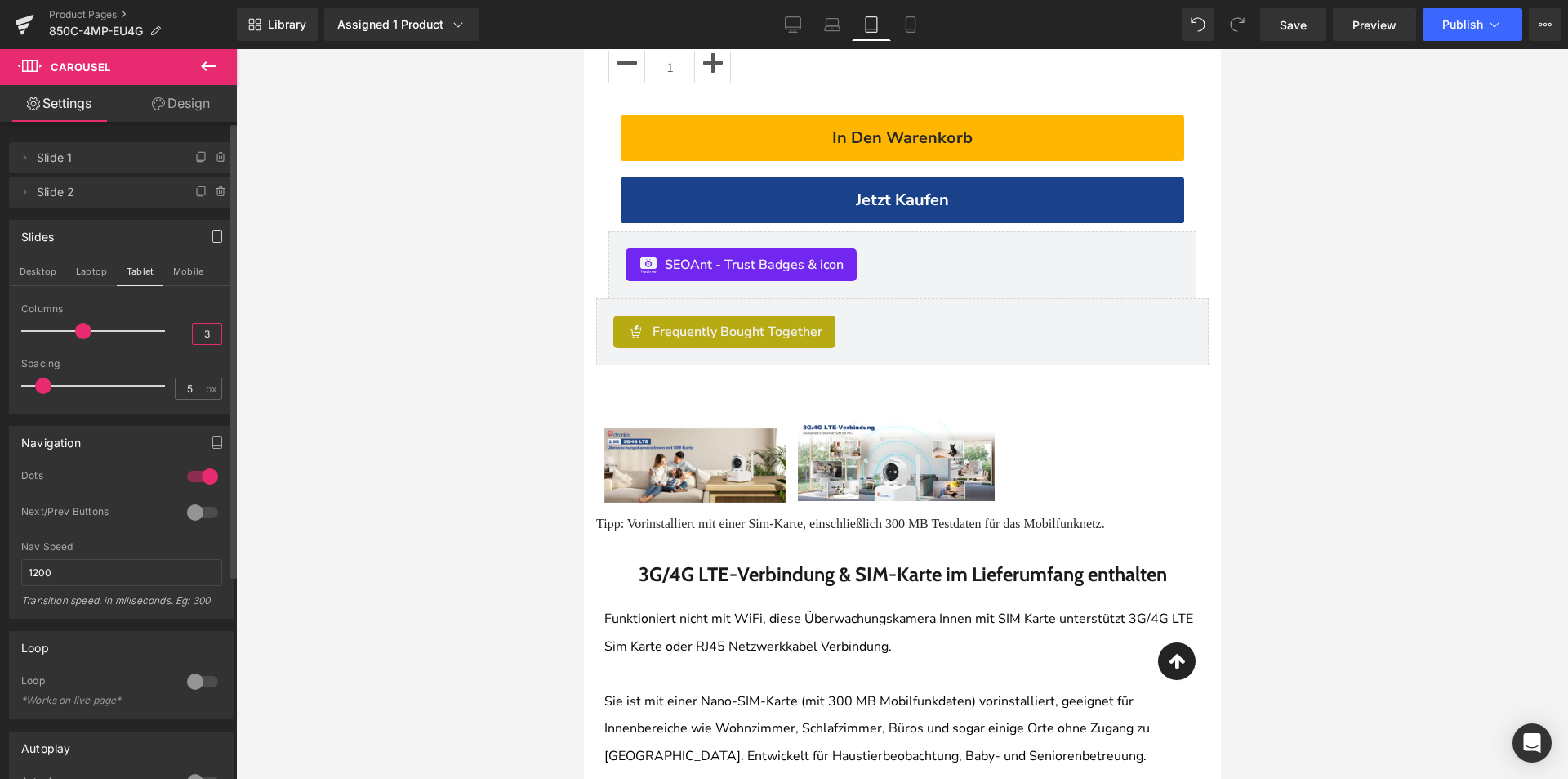
scroll to position [1596, 0]
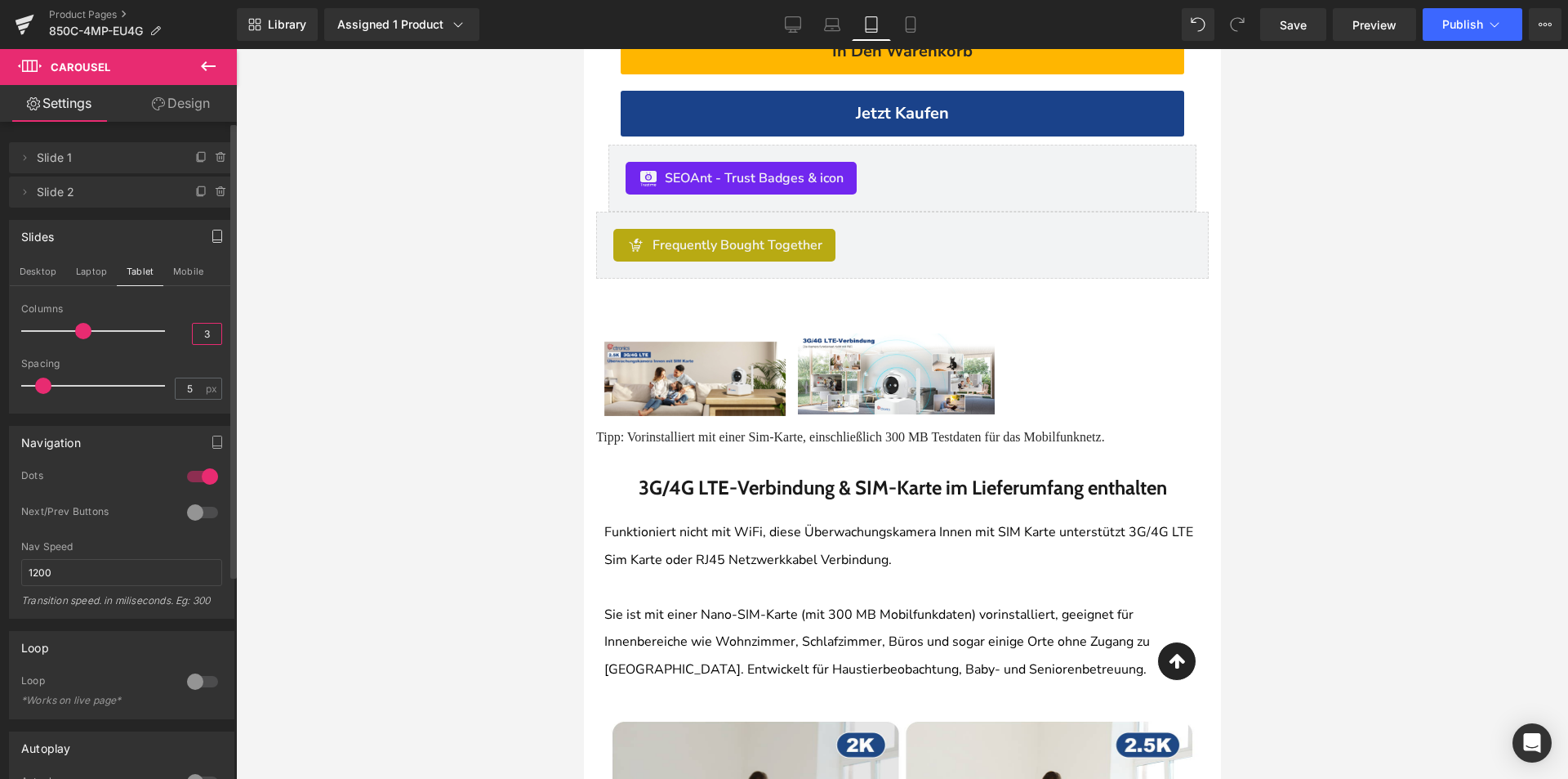
drag, startPoint x: 196, startPoint y: 338, endPoint x: 206, endPoint y: 338, distance: 10.0
click at [206, 338] on input "3" at bounding box center [206, 333] width 28 height 21
type input "1"
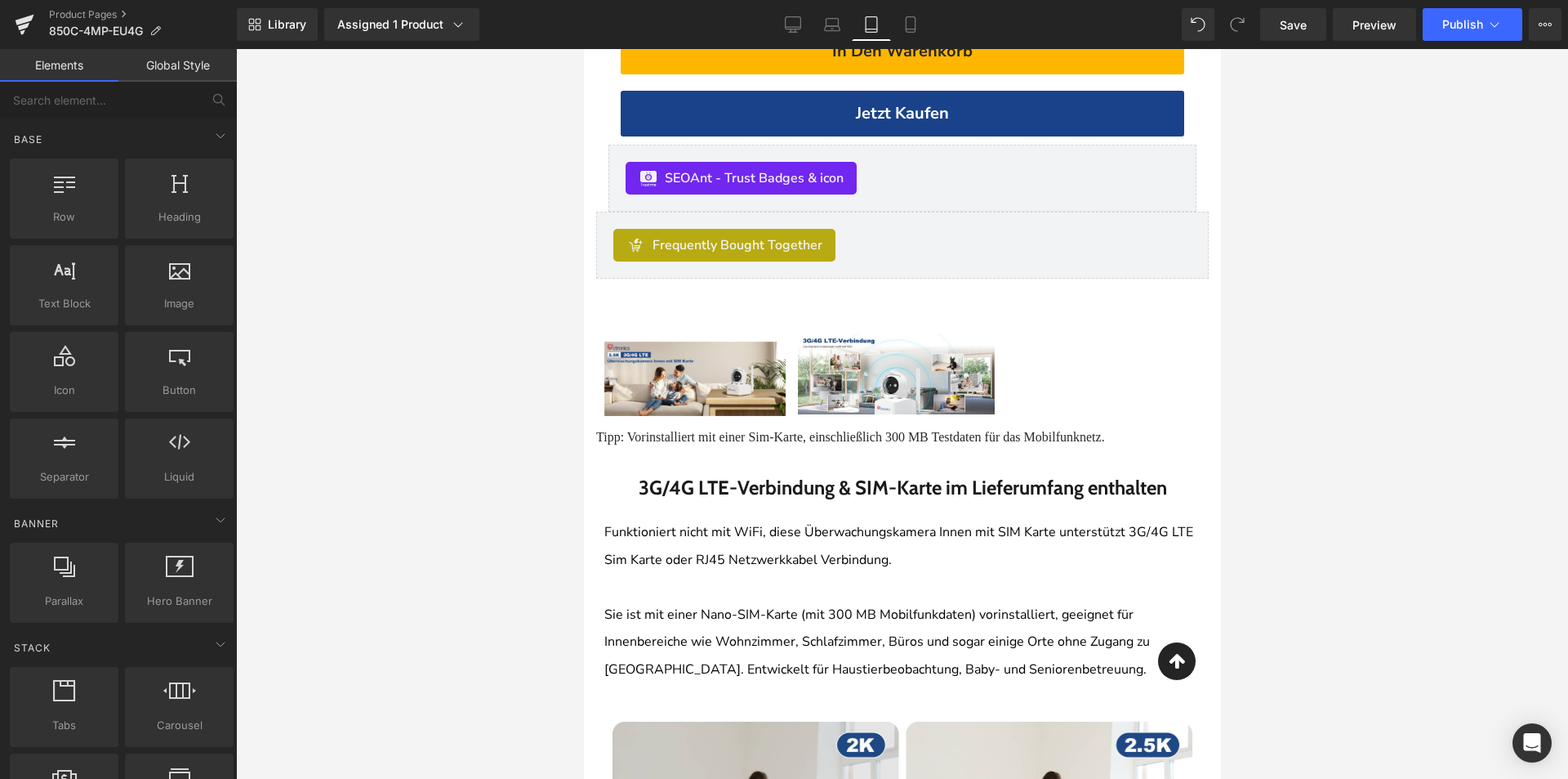
click at [401, 384] on div at bounding box center [901, 414] width 1332 height 730
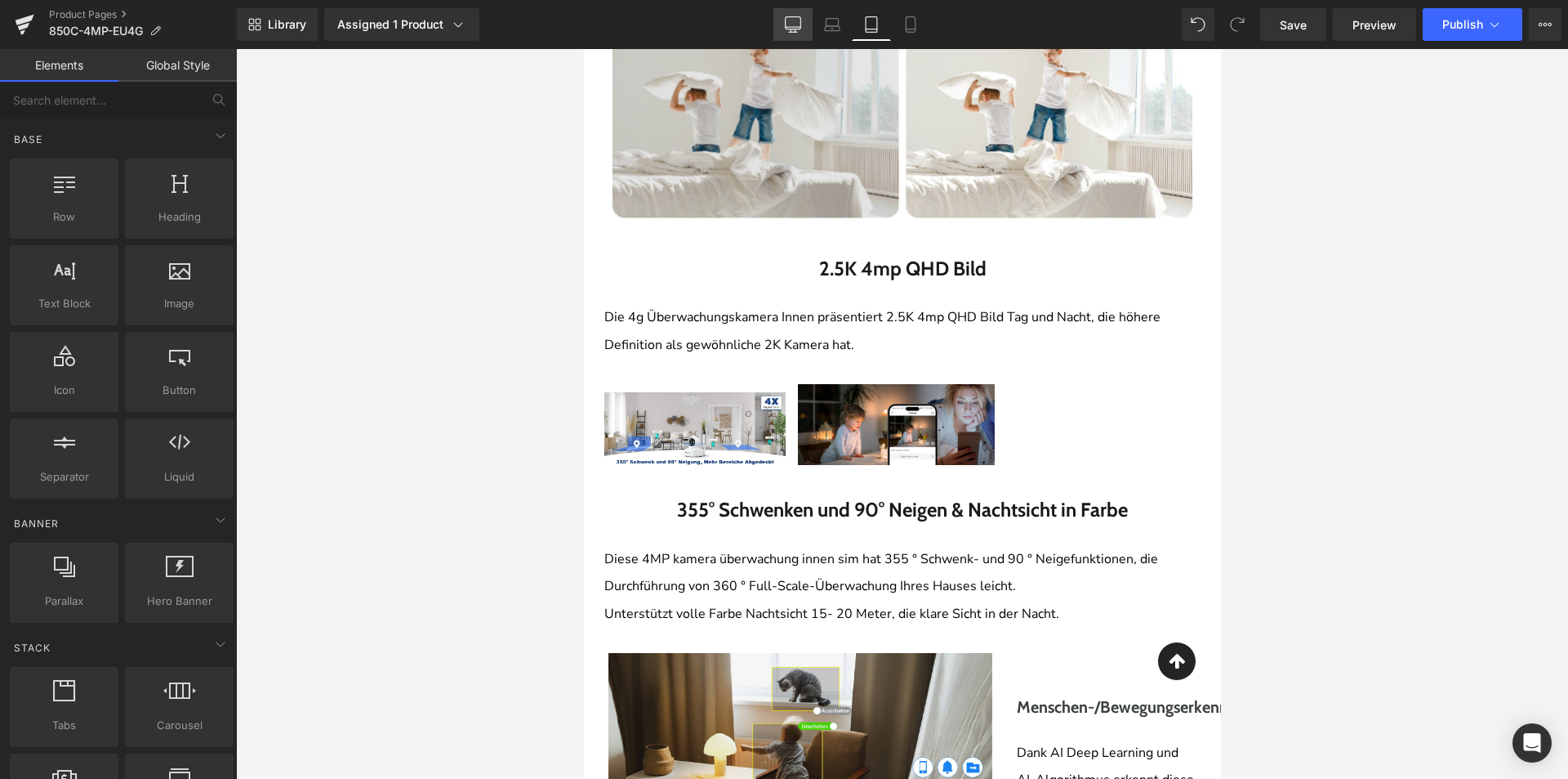
click at [789, 22] on icon at bounding box center [792, 25] width 17 height 17
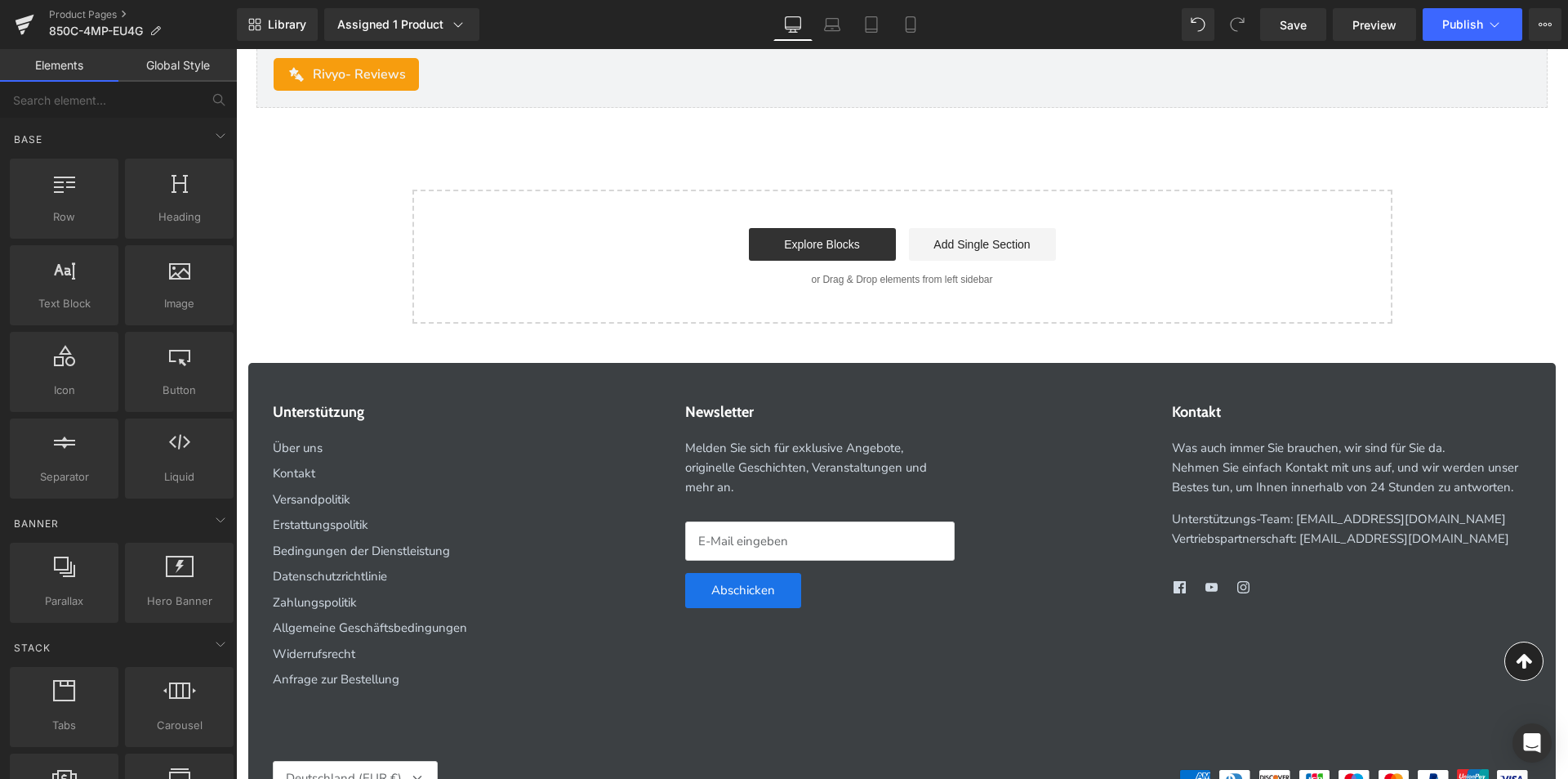
scroll to position [6911, 0]
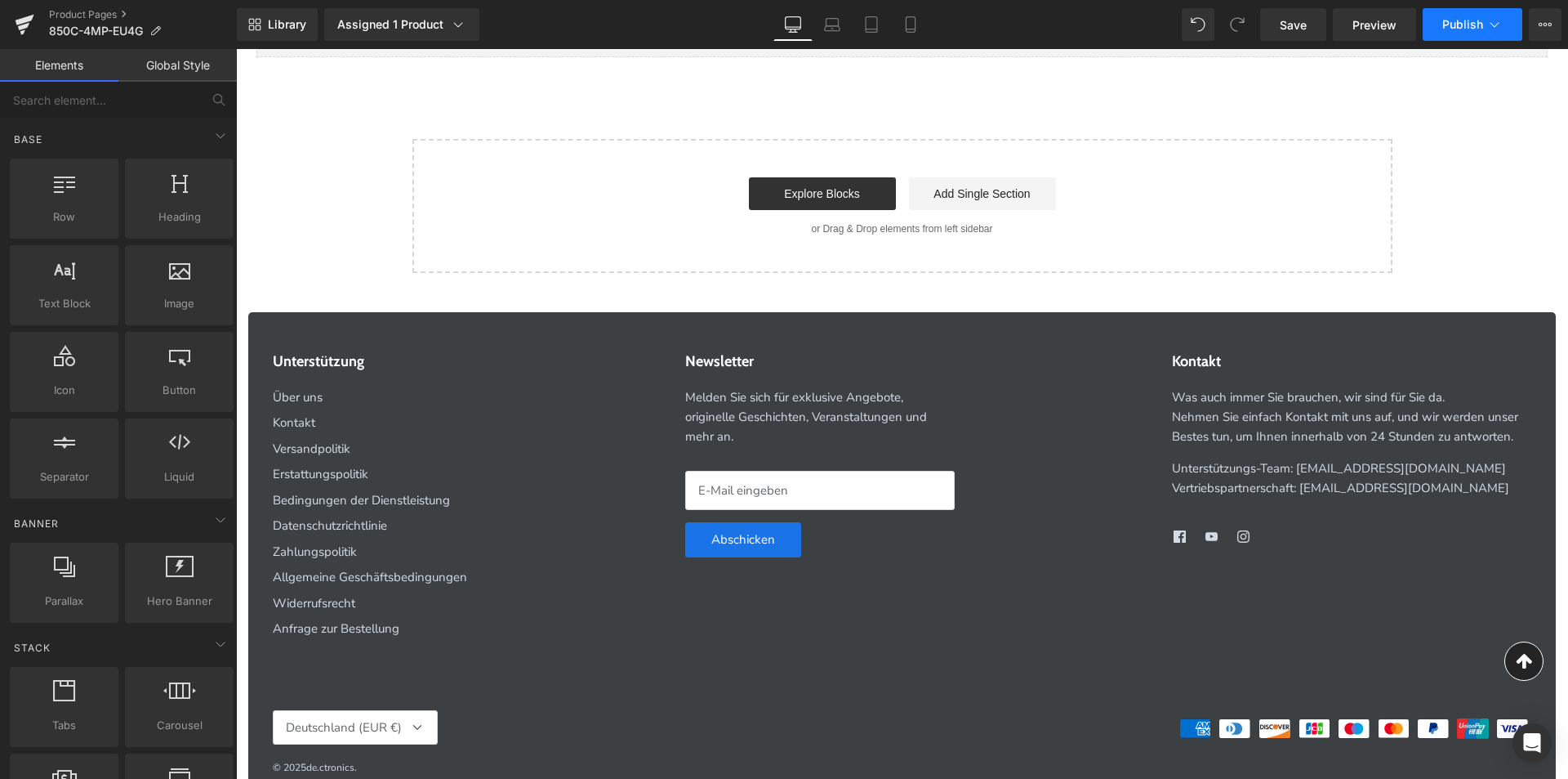
click at [1460, 30] on span "Publish" at bounding box center [1463, 24] width 41 height 13
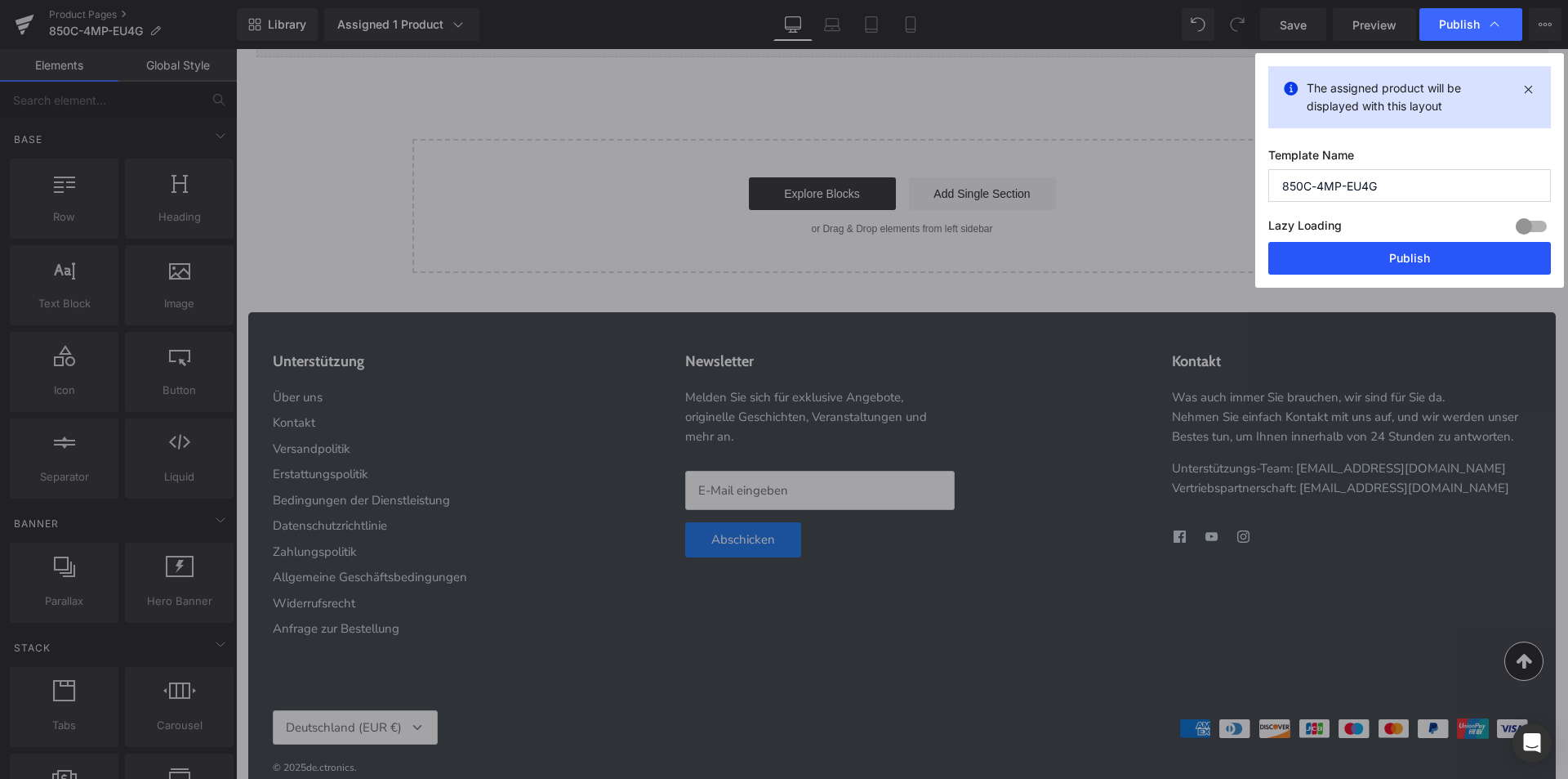
click at [1319, 256] on button "Publish" at bounding box center [1410, 257] width 283 height 32
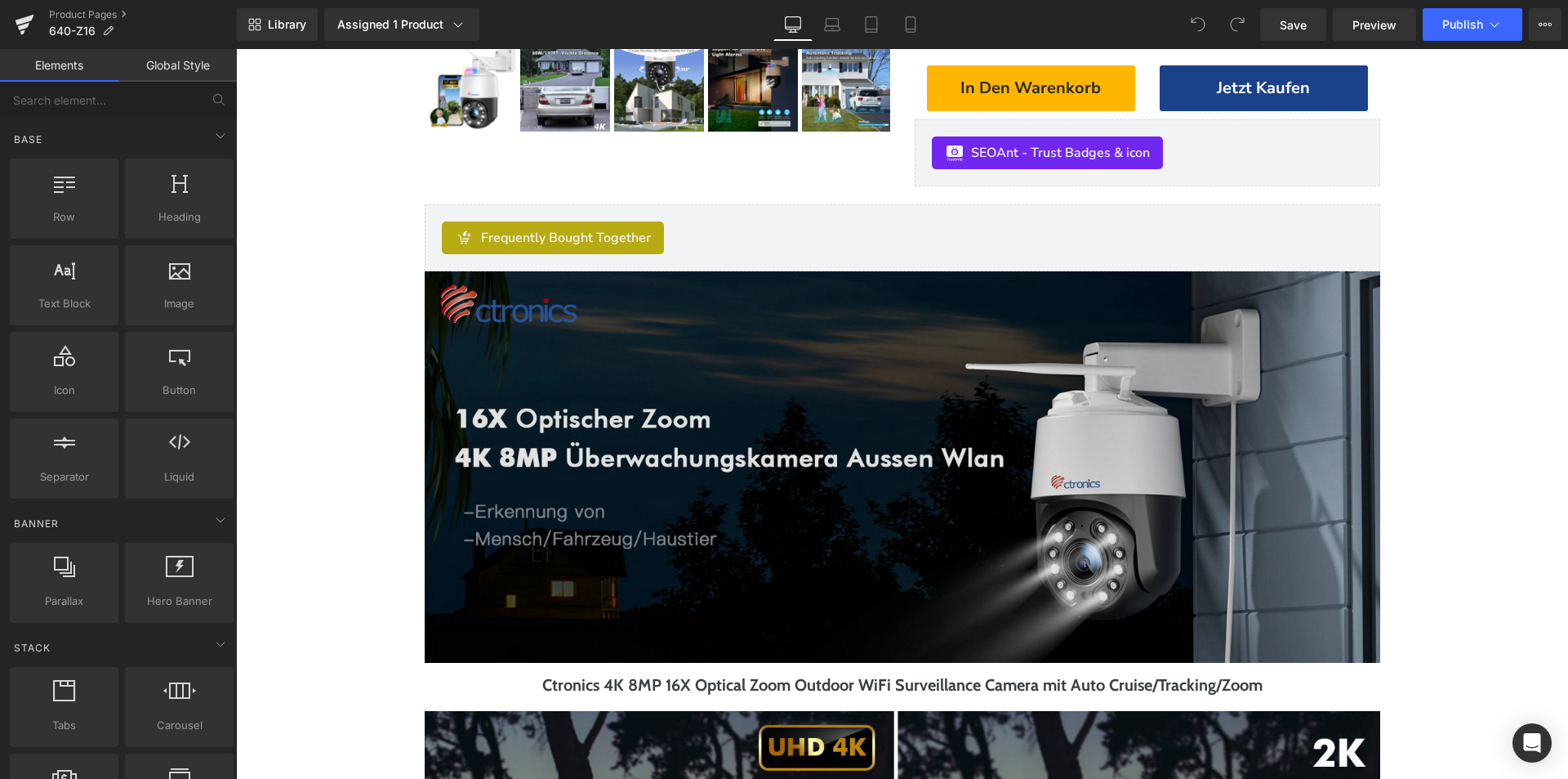
drag, startPoint x: 750, startPoint y: 415, endPoint x: 751, endPoint y: 478, distance: 63.0
click at [750, 415] on img at bounding box center [902, 467] width 955 height 392
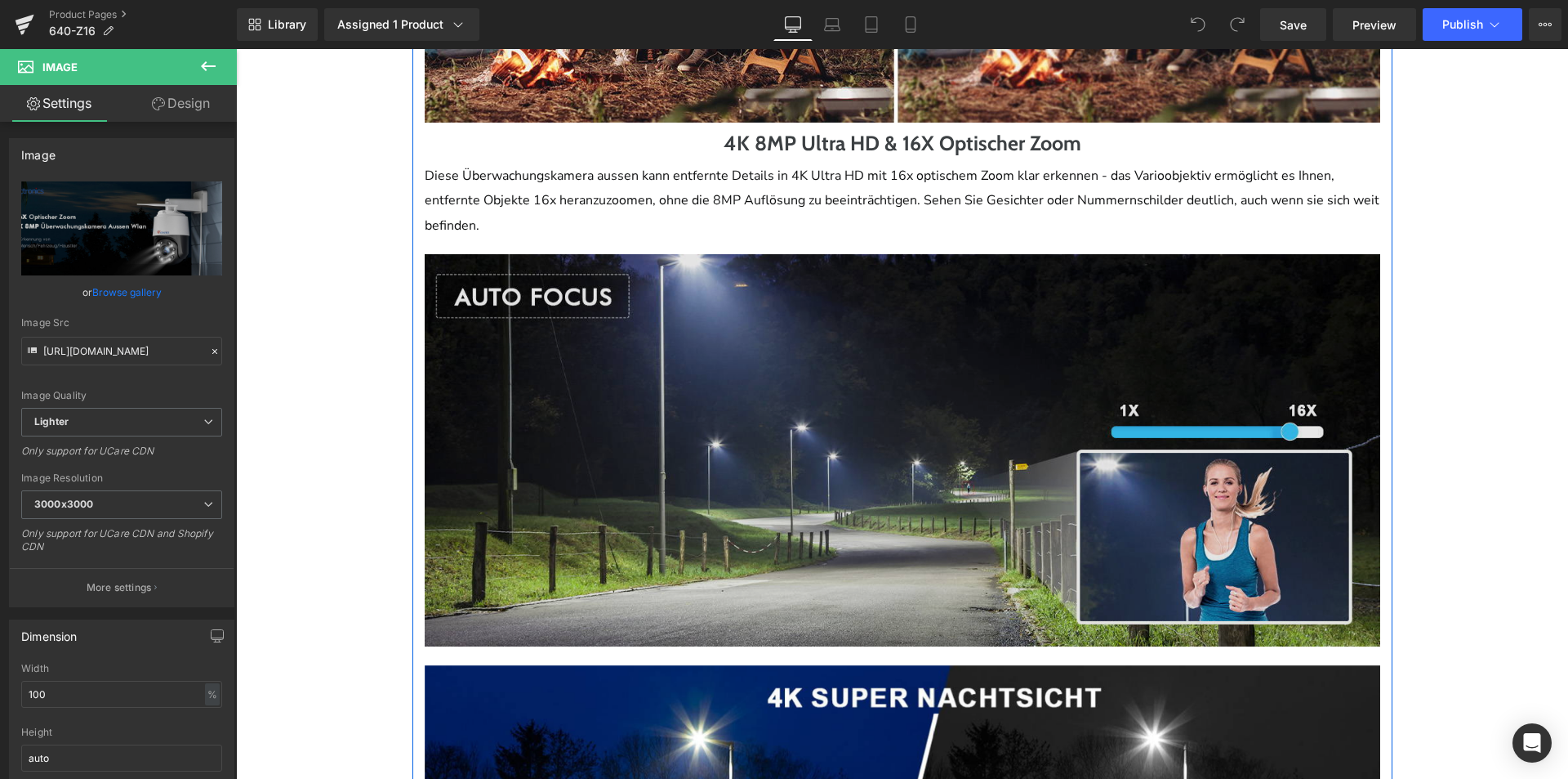
click at [770, 460] on img at bounding box center [902, 450] width 955 height 392
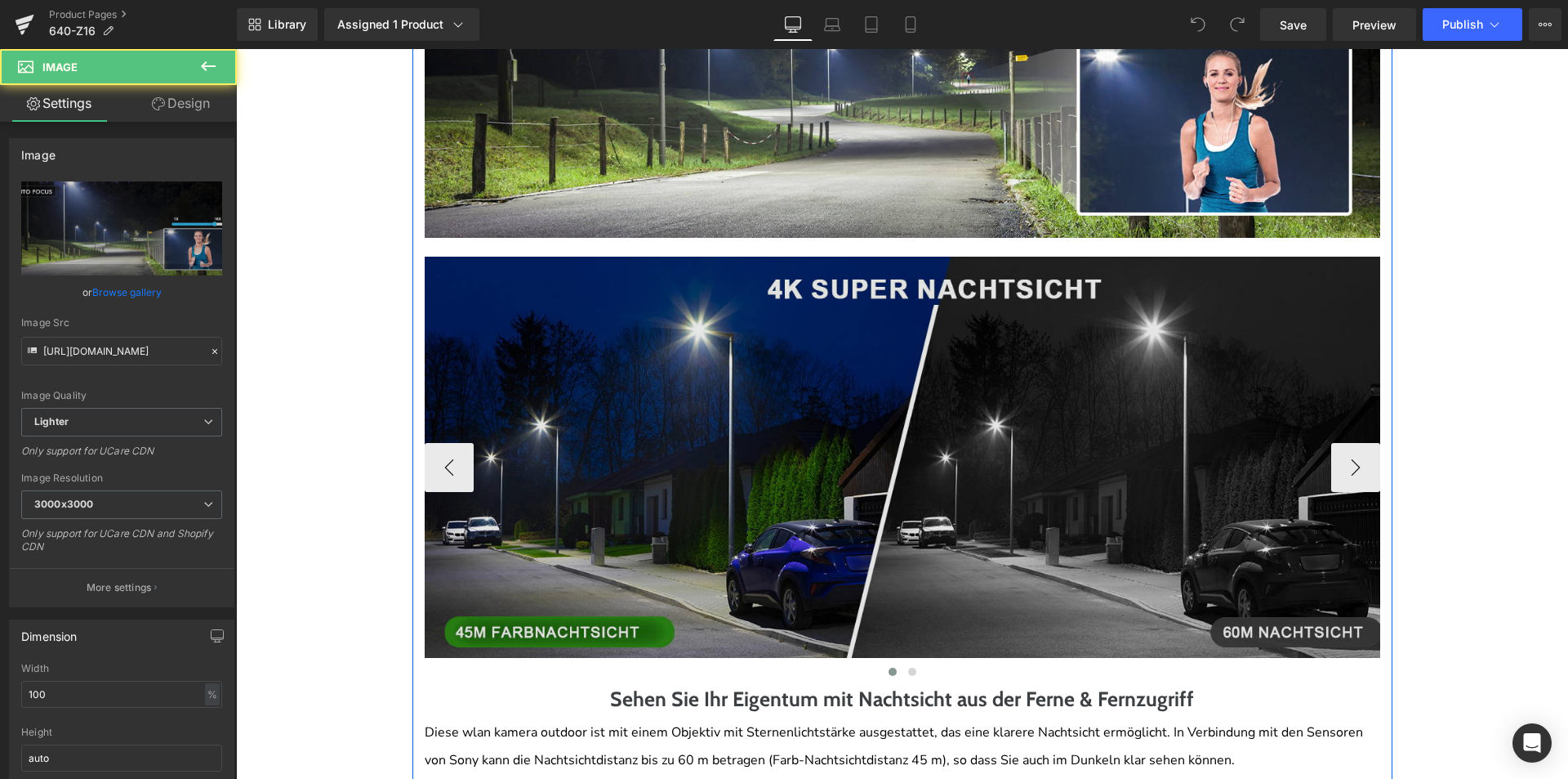
click at [766, 503] on img at bounding box center [915, 457] width 980 height 402
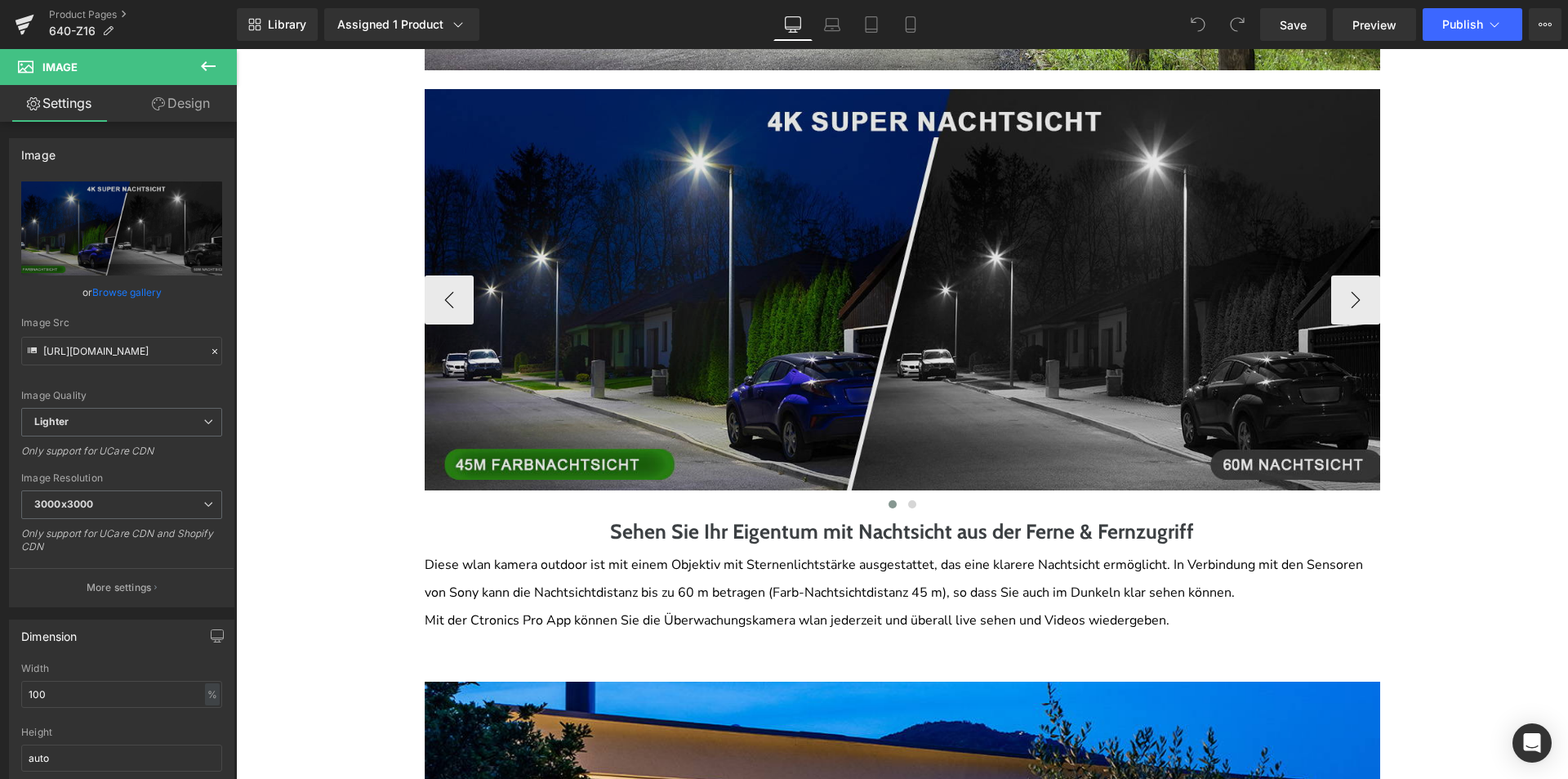
scroll to position [2125, 0]
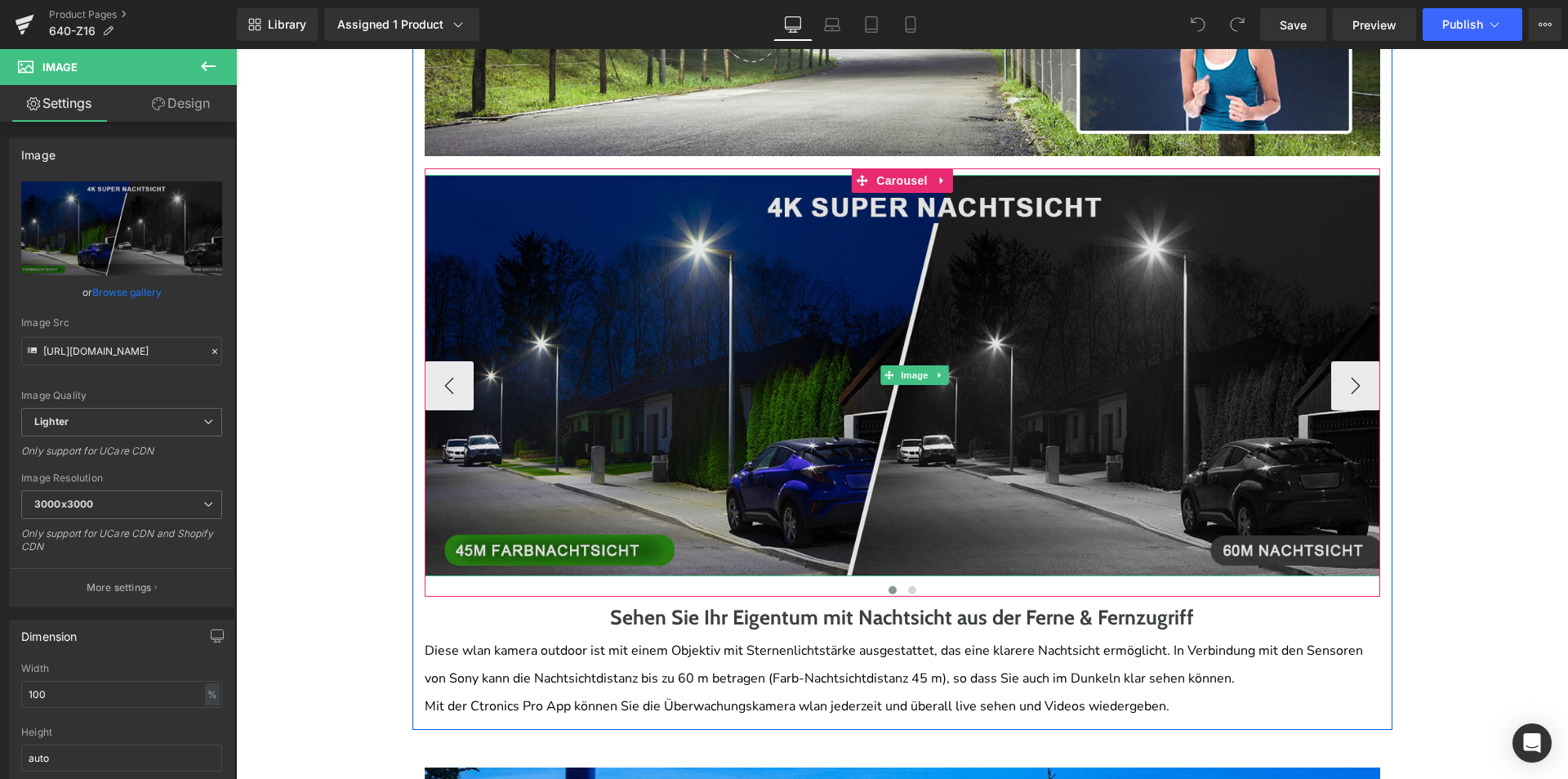
click at [803, 393] on img at bounding box center [915, 375] width 980 height 402
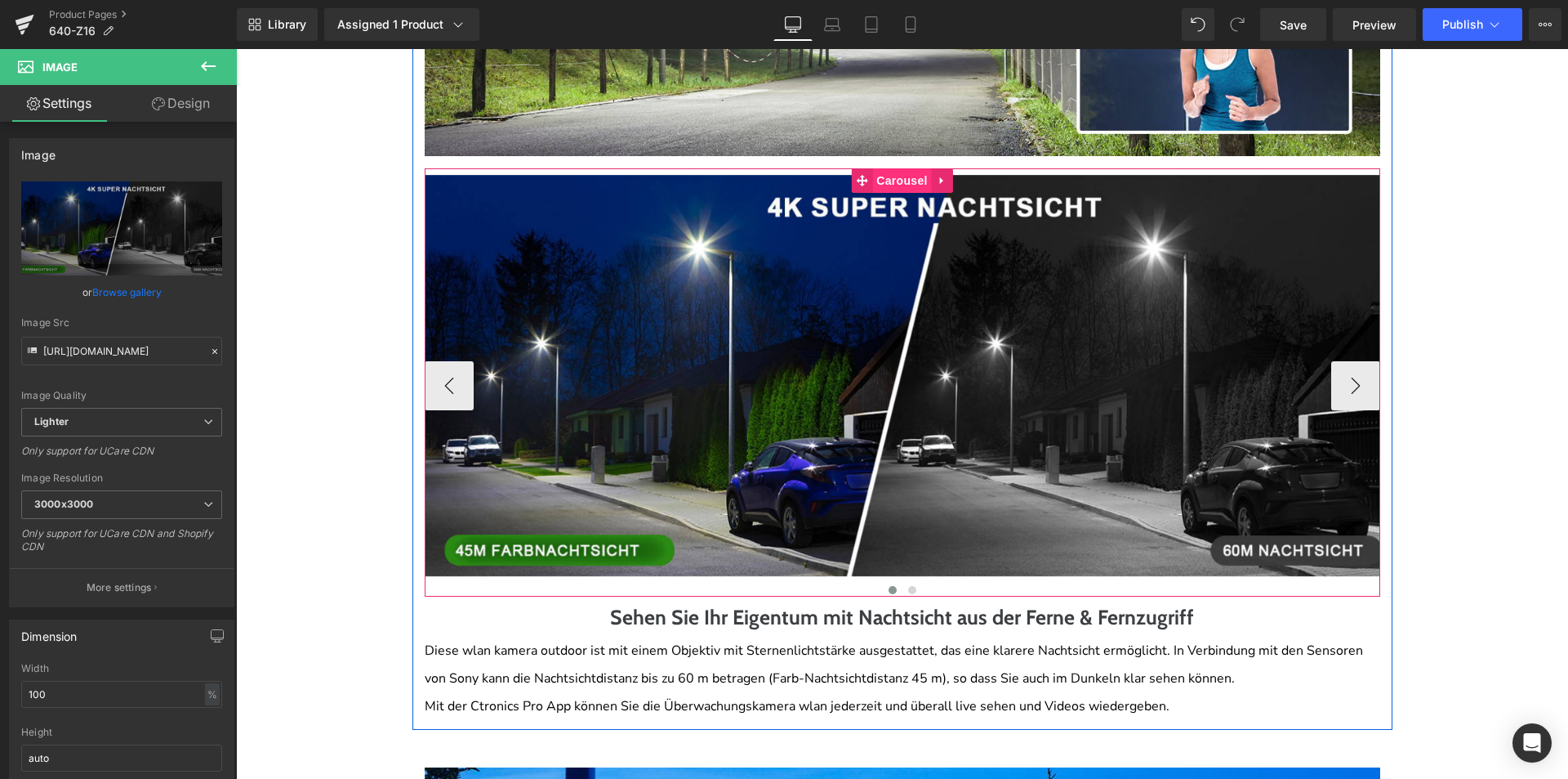
click at [887, 168] on span "Carousel" at bounding box center [901, 180] width 59 height 25
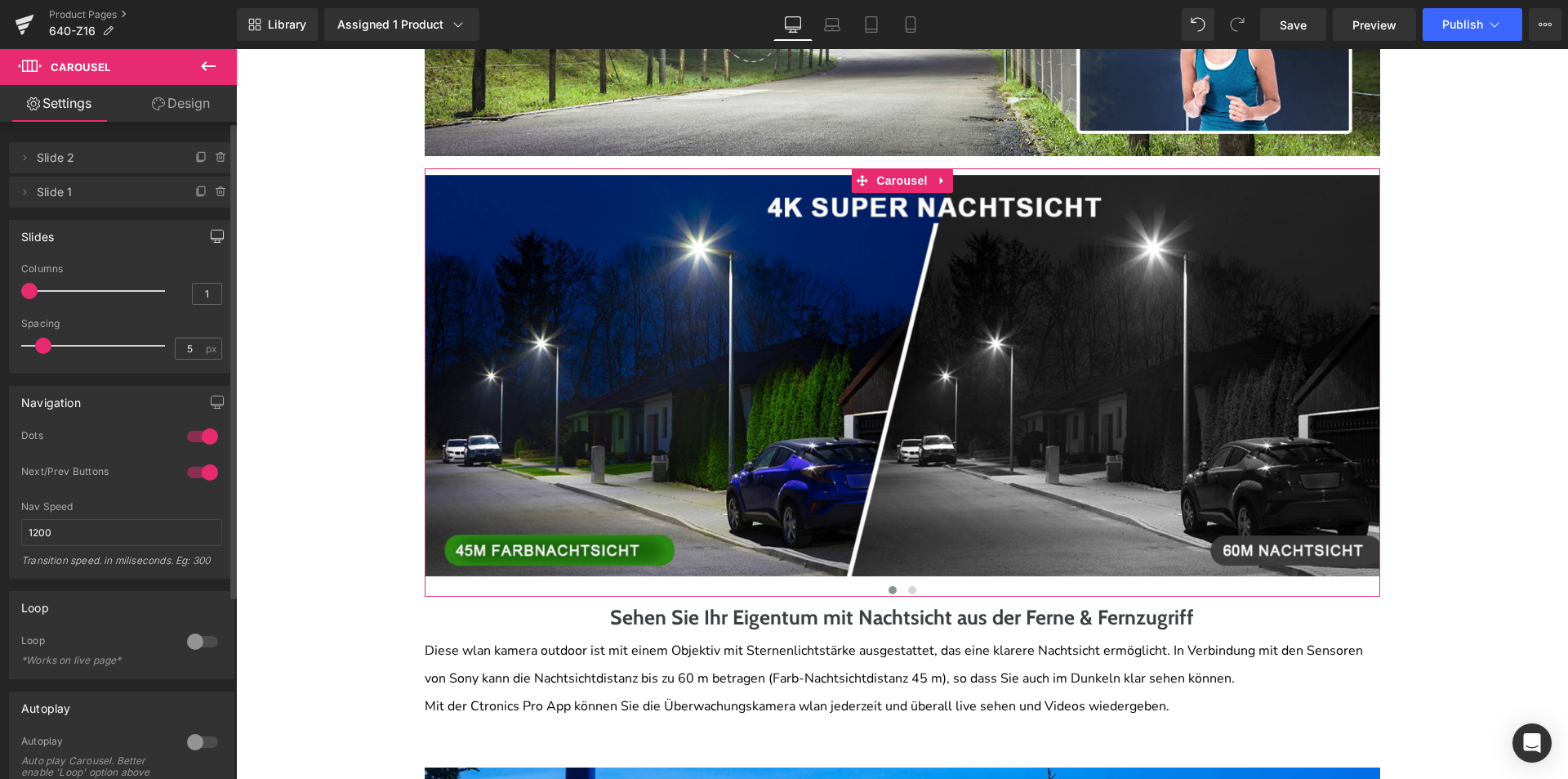
drag, startPoint x: 221, startPoint y: 240, endPoint x: 147, endPoint y: 254, distance: 75.3
click at [221, 241] on button "button" at bounding box center [217, 237] width 27 height 31
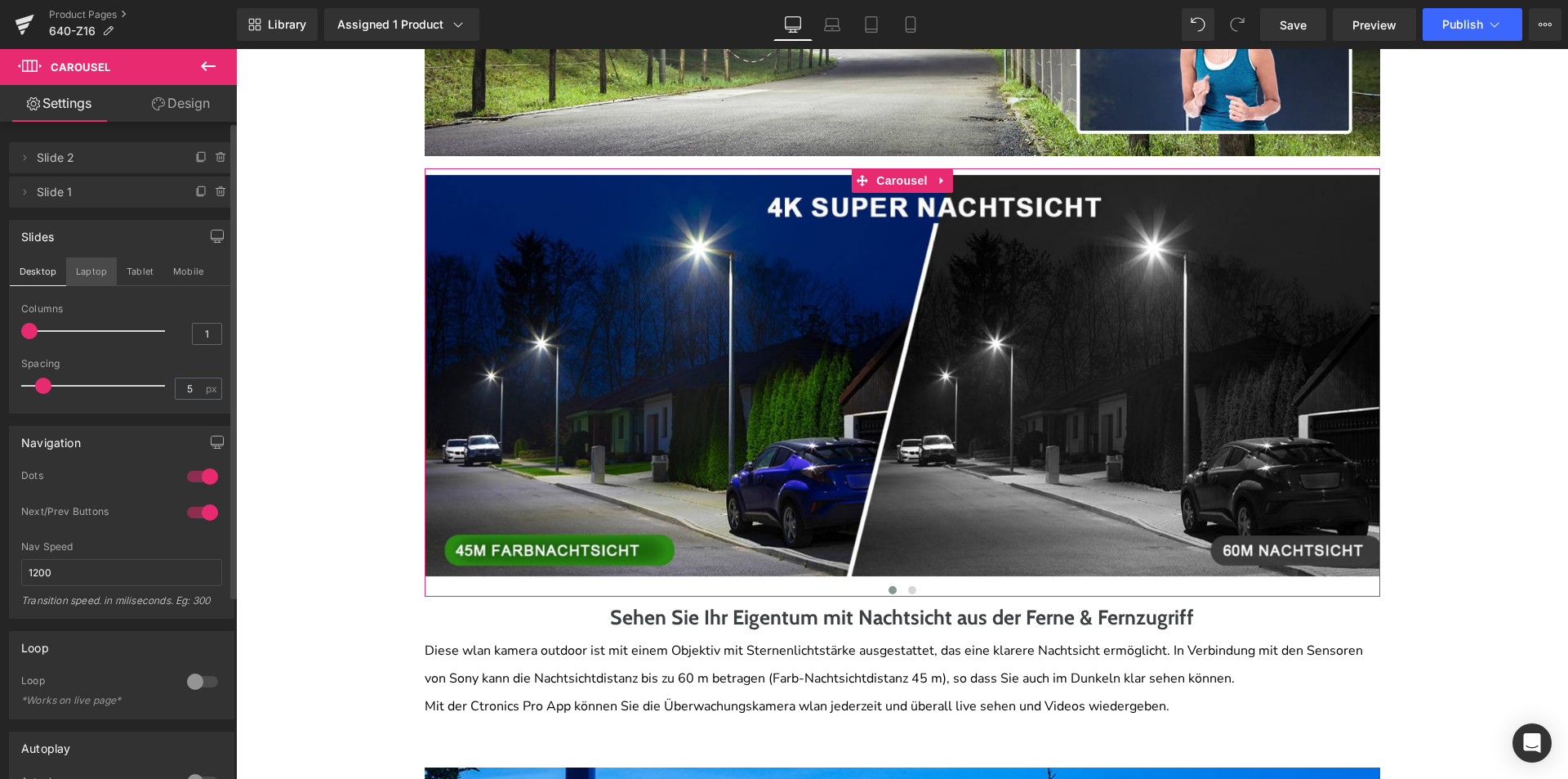
click at [79, 273] on button "Laptop" at bounding box center [91, 271] width 51 height 28
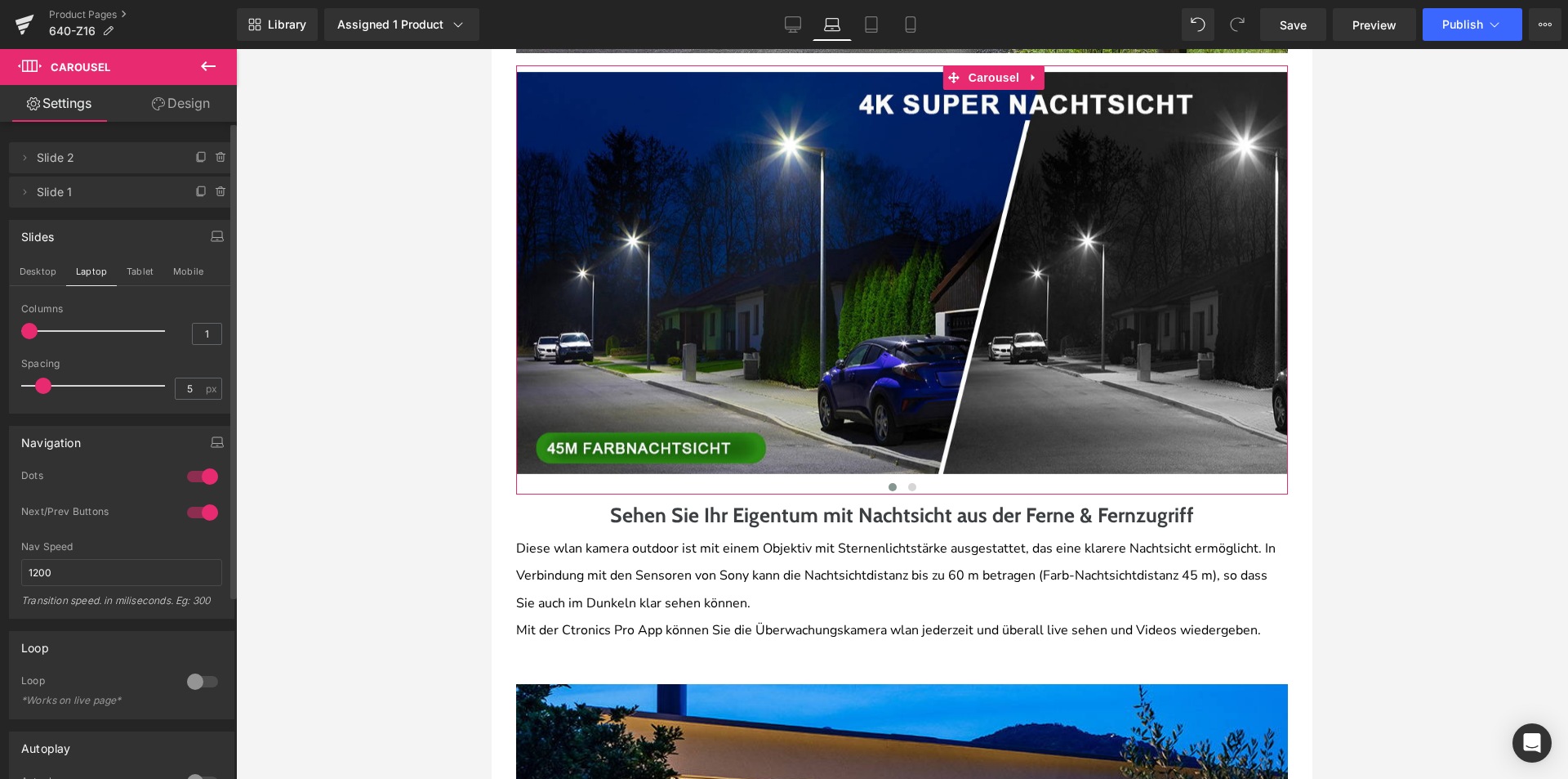
scroll to position [1899, 0]
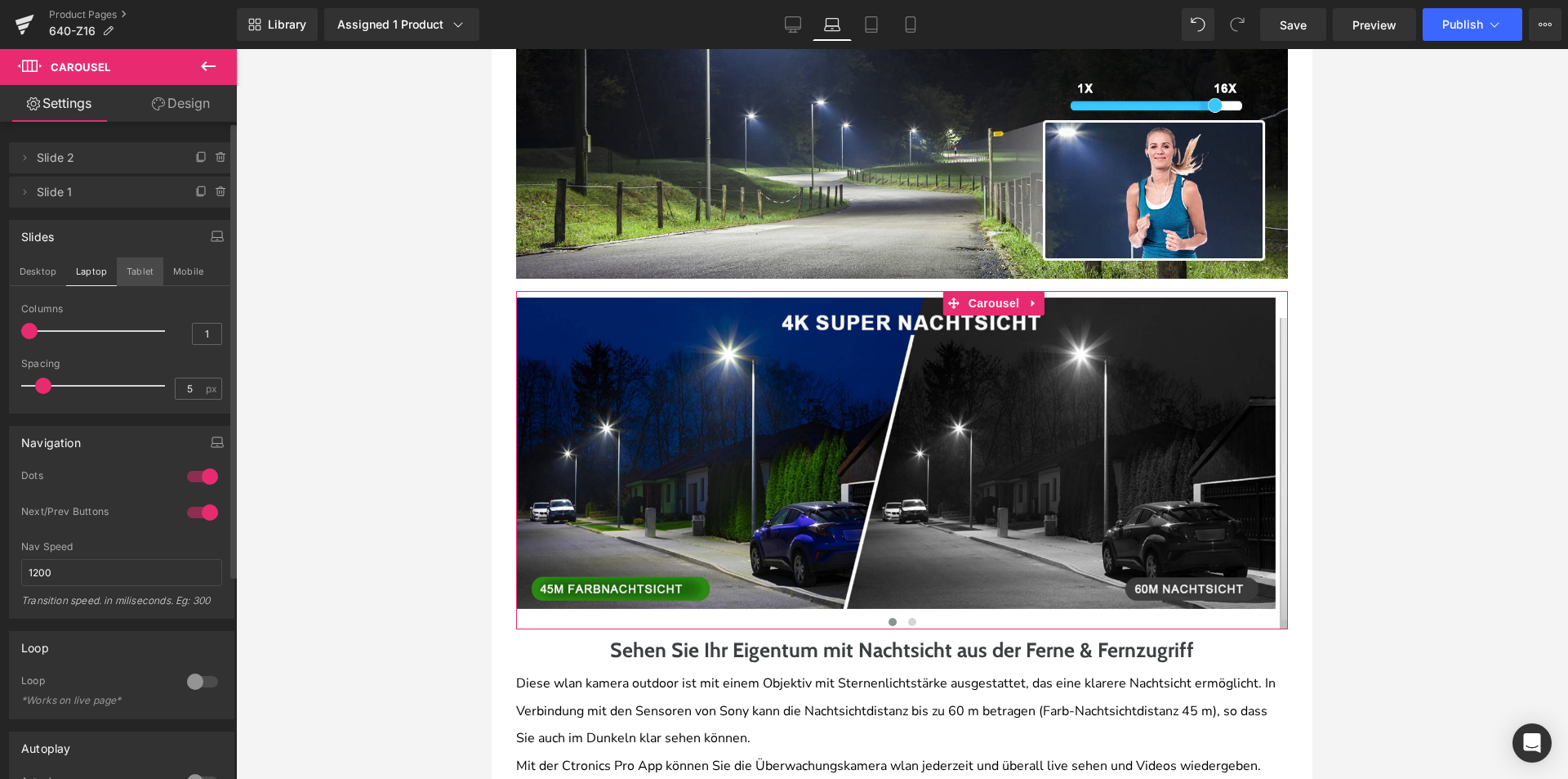
click at [139, 272] on button "Tablet" at bounding box center [139, 271] width 46 height 28
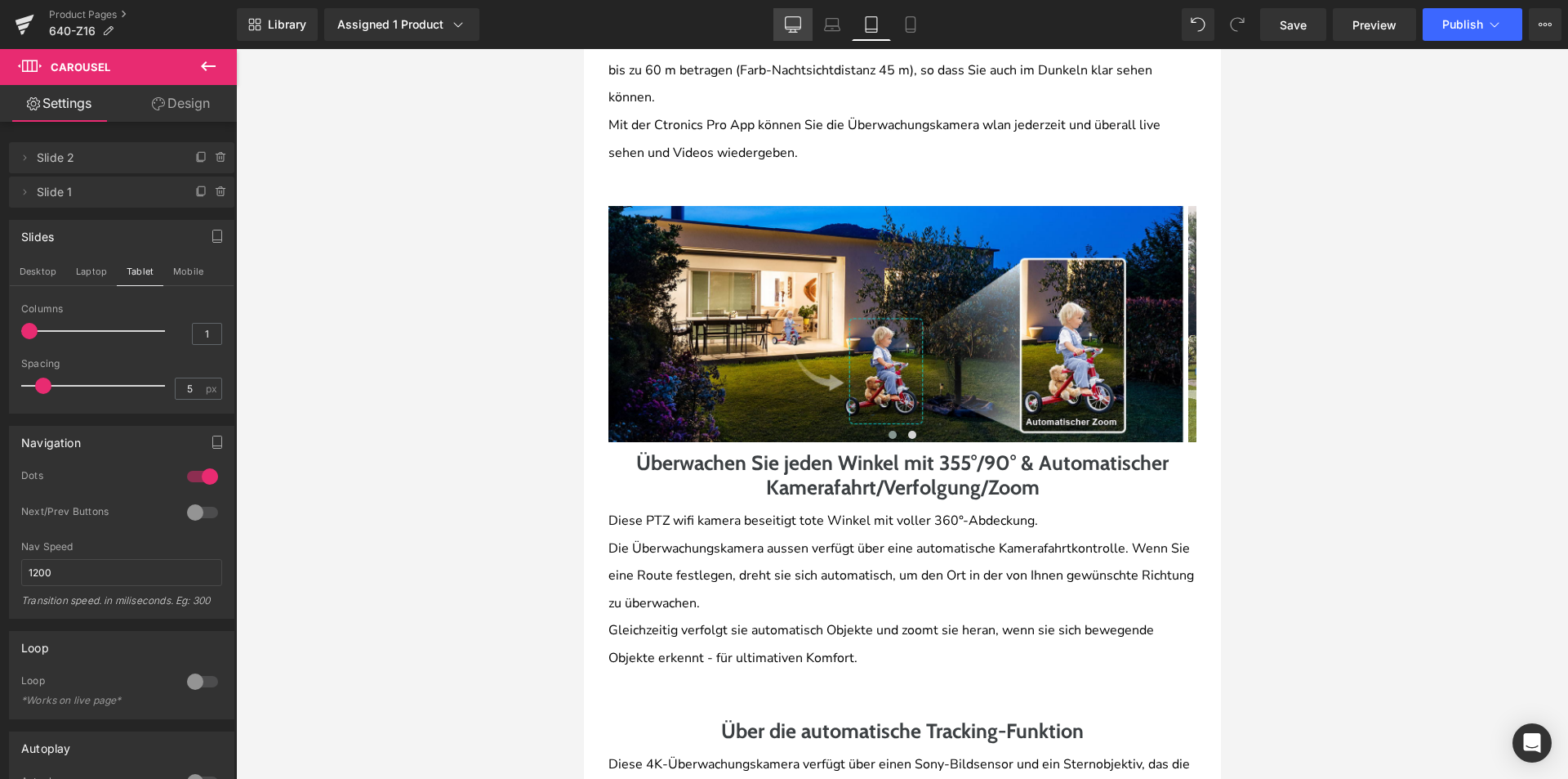
drag, startPoint x: 805, startPoint y: 26, endPoint x: 570, endPoint y: 28, distance: 235.0
click at [805, 26] on link "Desktop" at bounding box center [793, 24] width 39 height 32
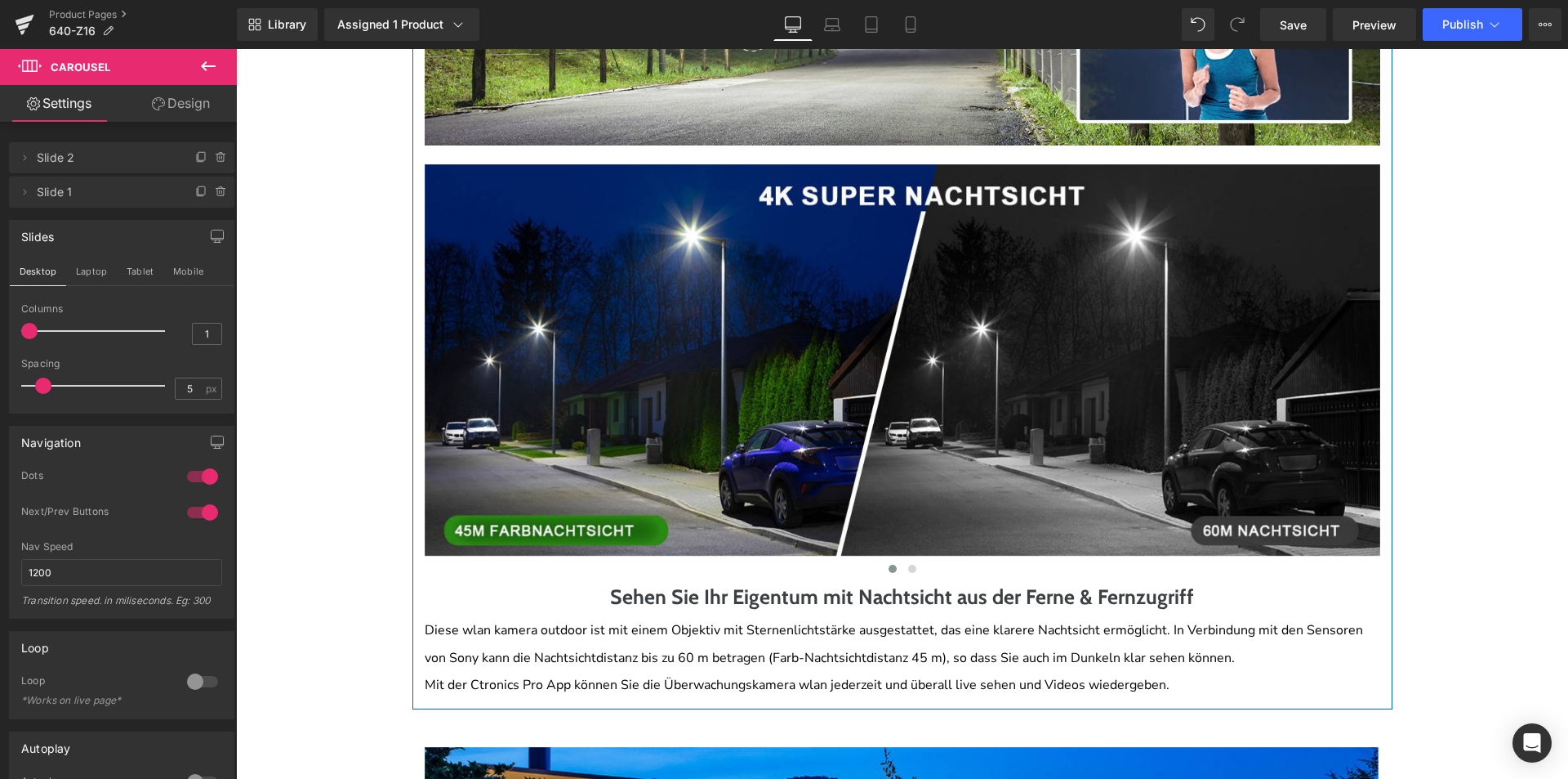
scroll to position [2054, 0]
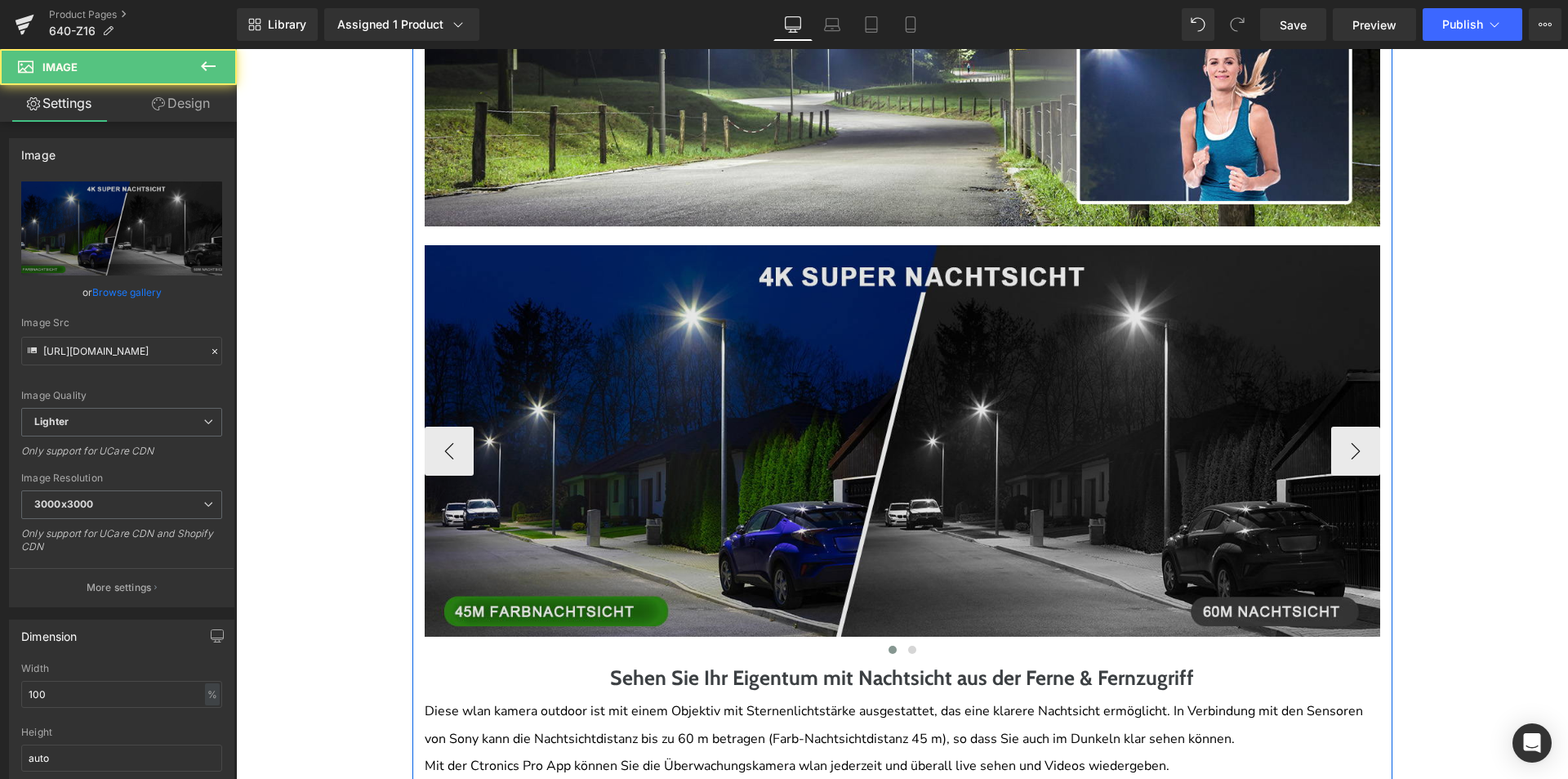
click at [813, 424] on img at bounding box center [902, 441] width 955 height 392
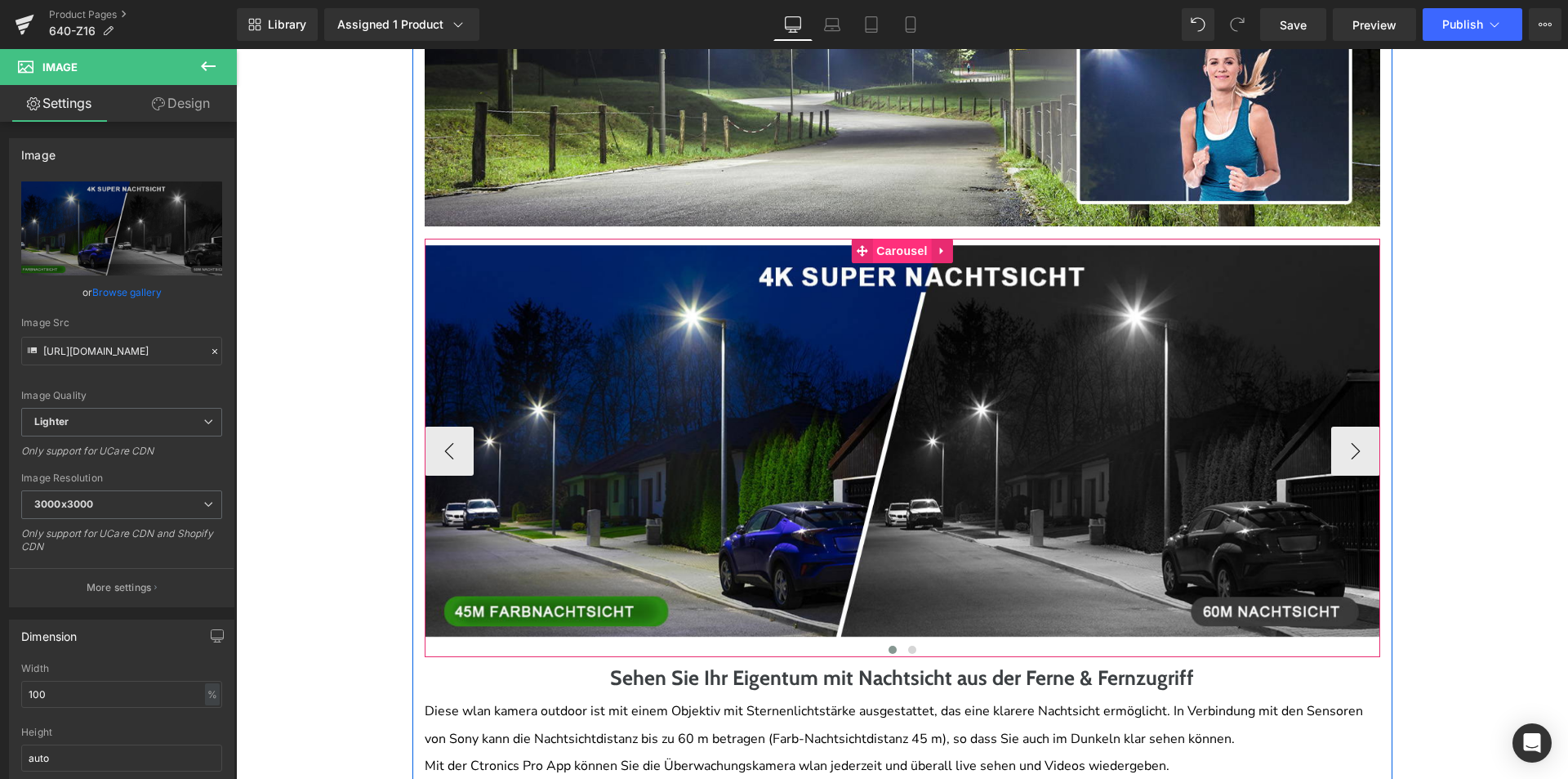
click at [891, 239] on span "Carousel" at bounding box center [901, 250] width 59 height 25
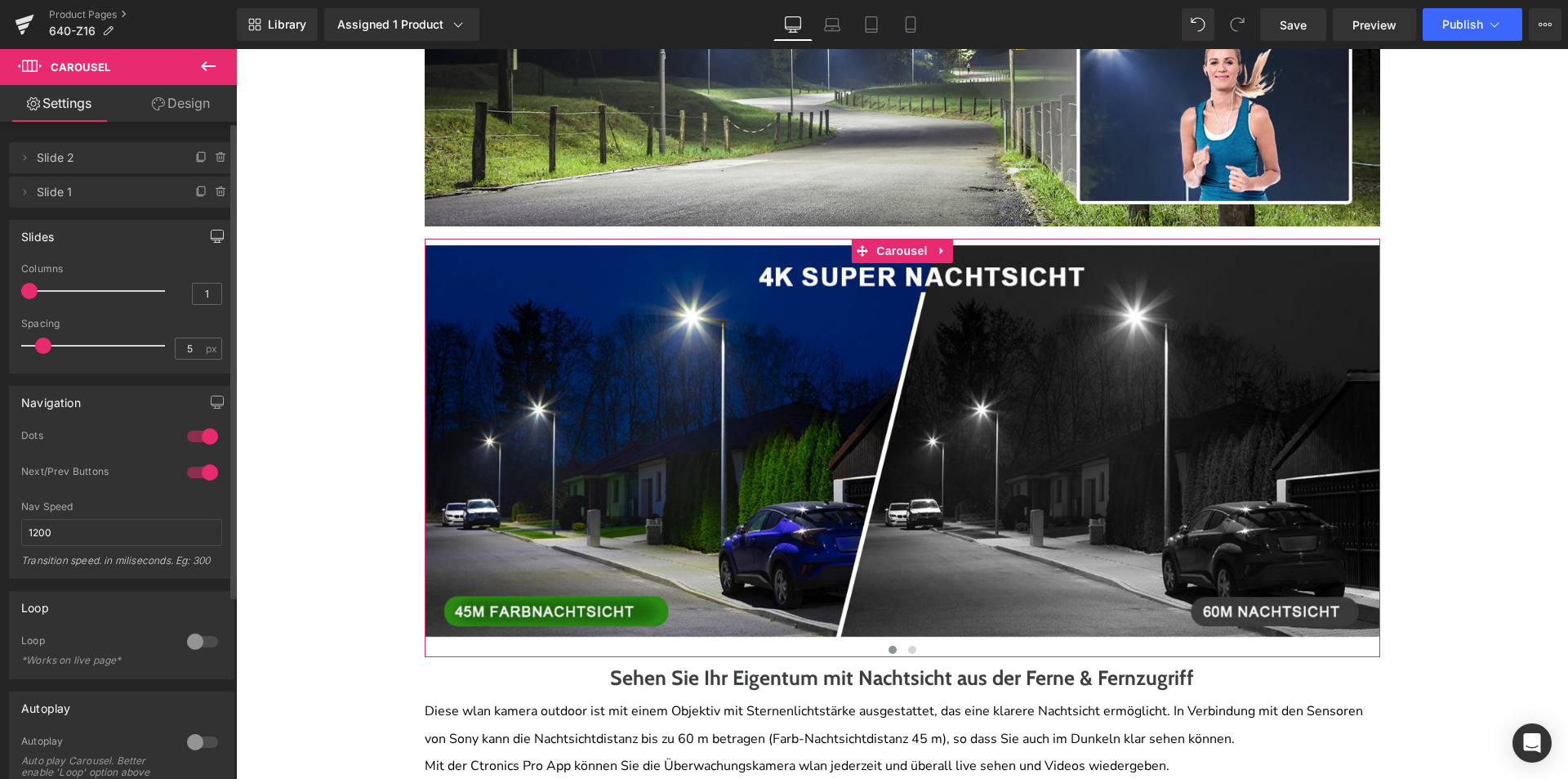
click at [211, 231] on icon "button" at bounding box center [217, 236] width 13 height 13
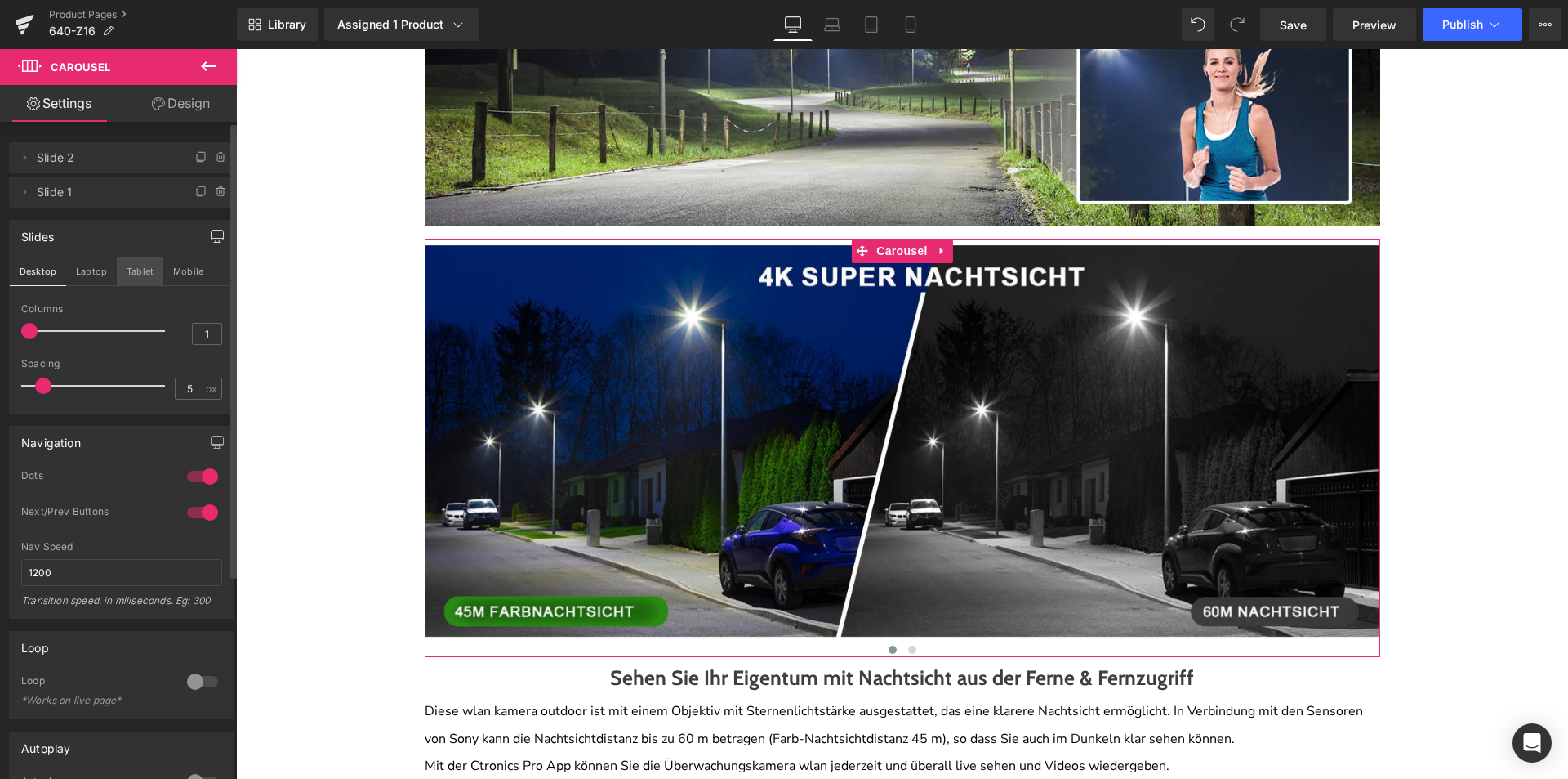
drag, startPoint x: 105, startPoint y: 265, endPoint x: 131, endPoint y: 270, distance: 26.5
click at [104, 266] on button "Laptop" at bounding box center [91, 271] width 51 height 28
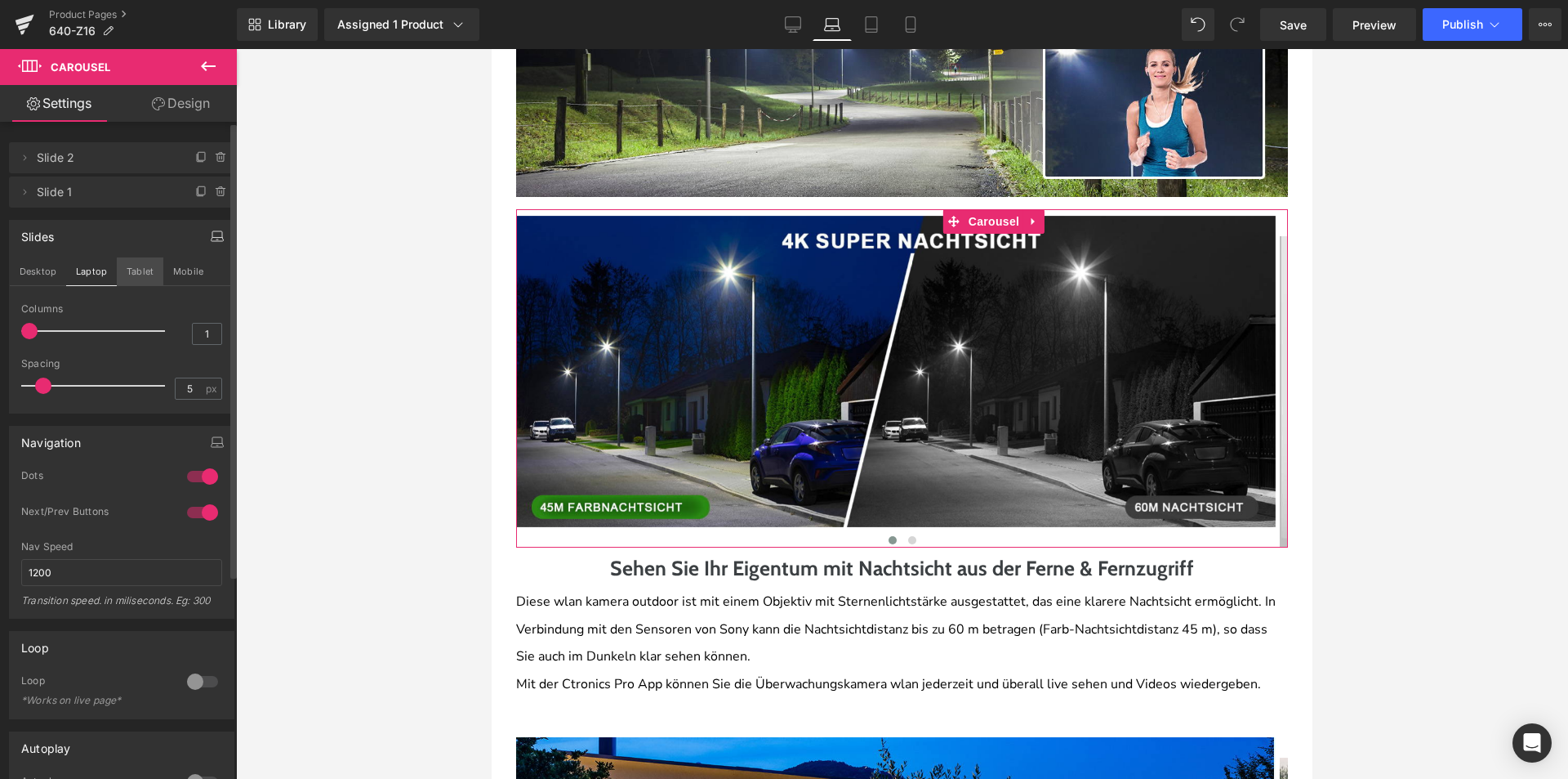
click at [134, 271] on button "Tablet" at bounding box center [139, 271] width 46 height 28
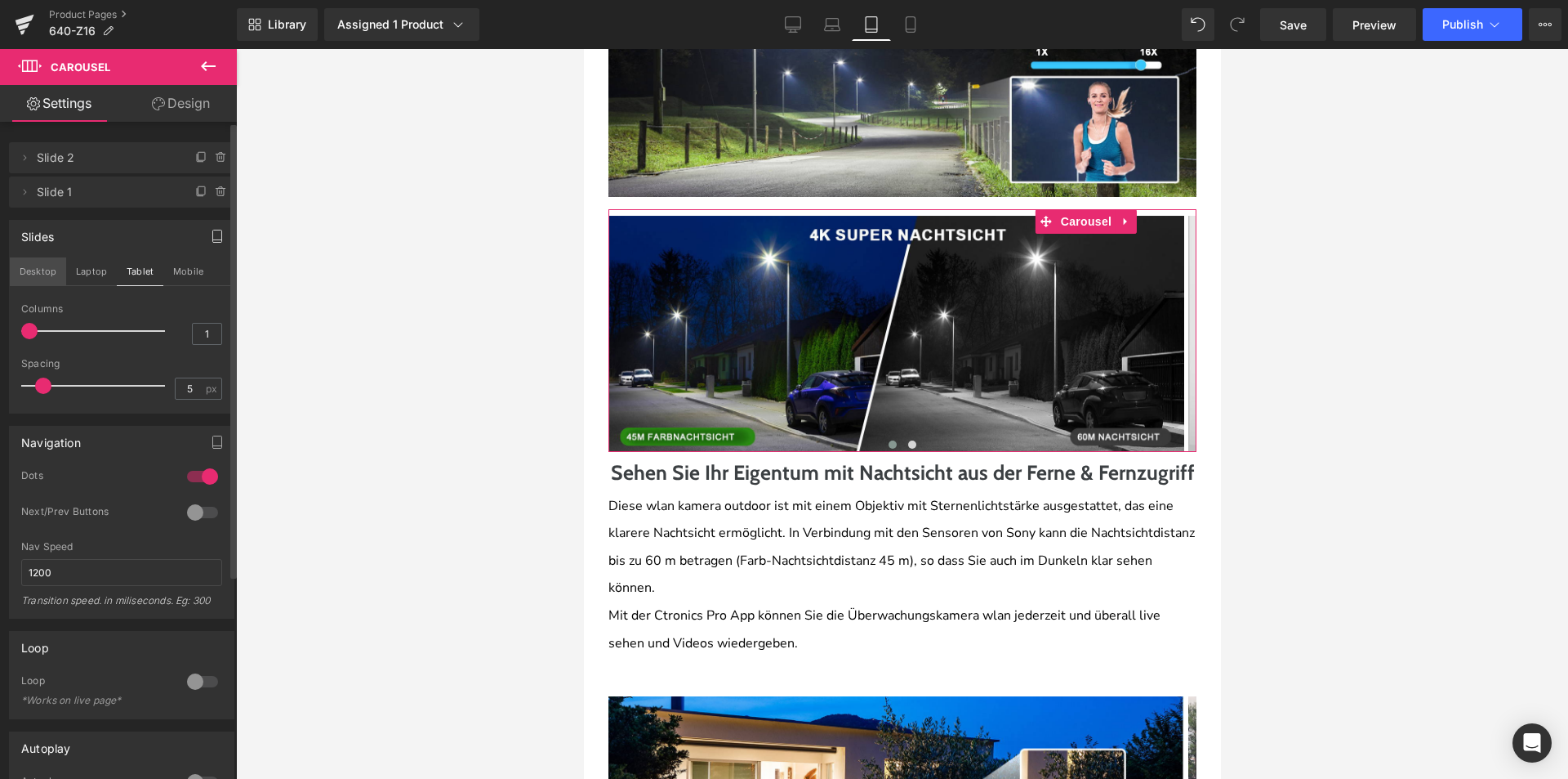
click at [64, 278] on button "Desktop" at bounding box center [37, 271] width 56 height 28
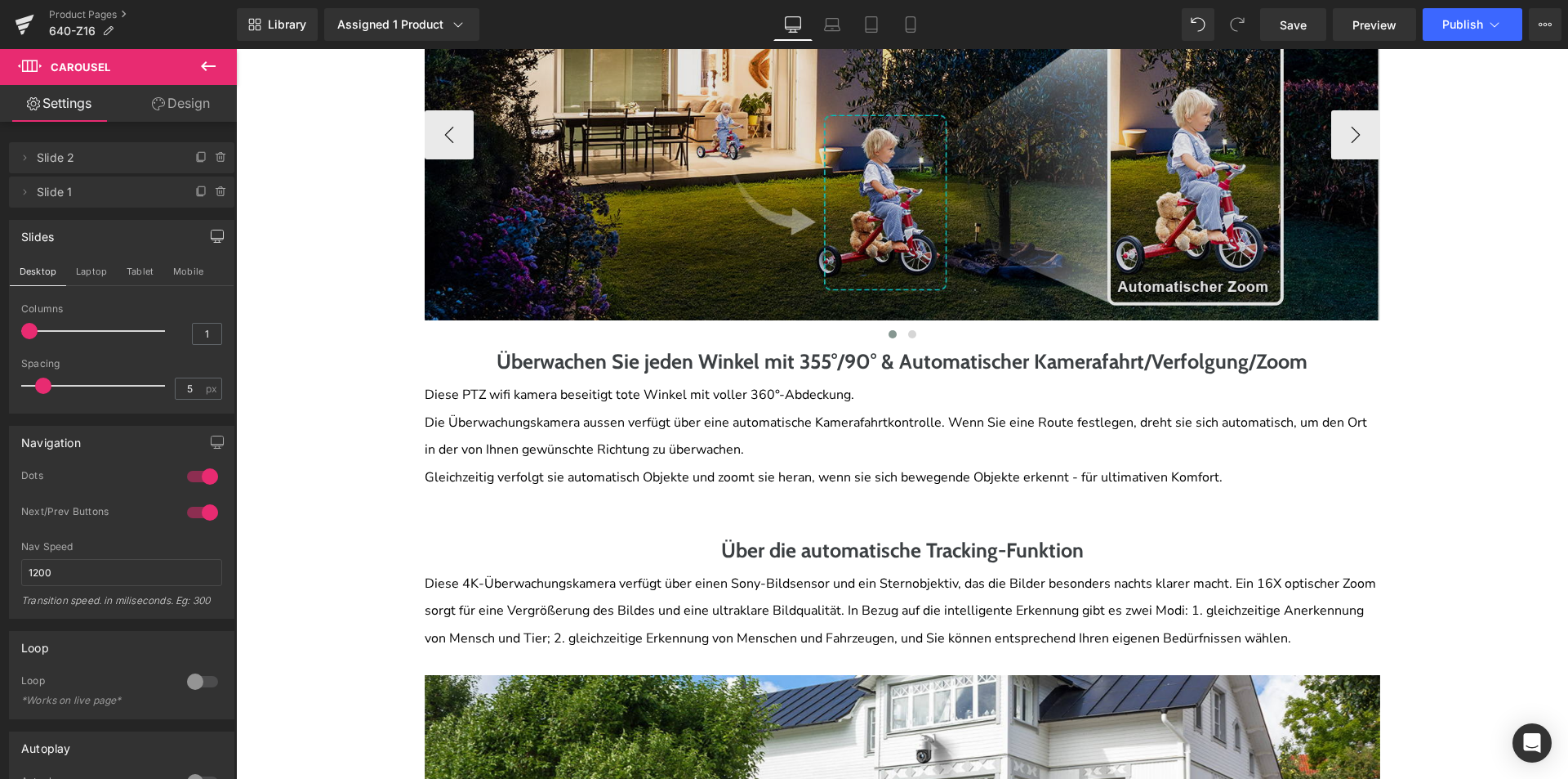
click at [774, 197] on img at bounding box center [902, 125] width 955 height 392
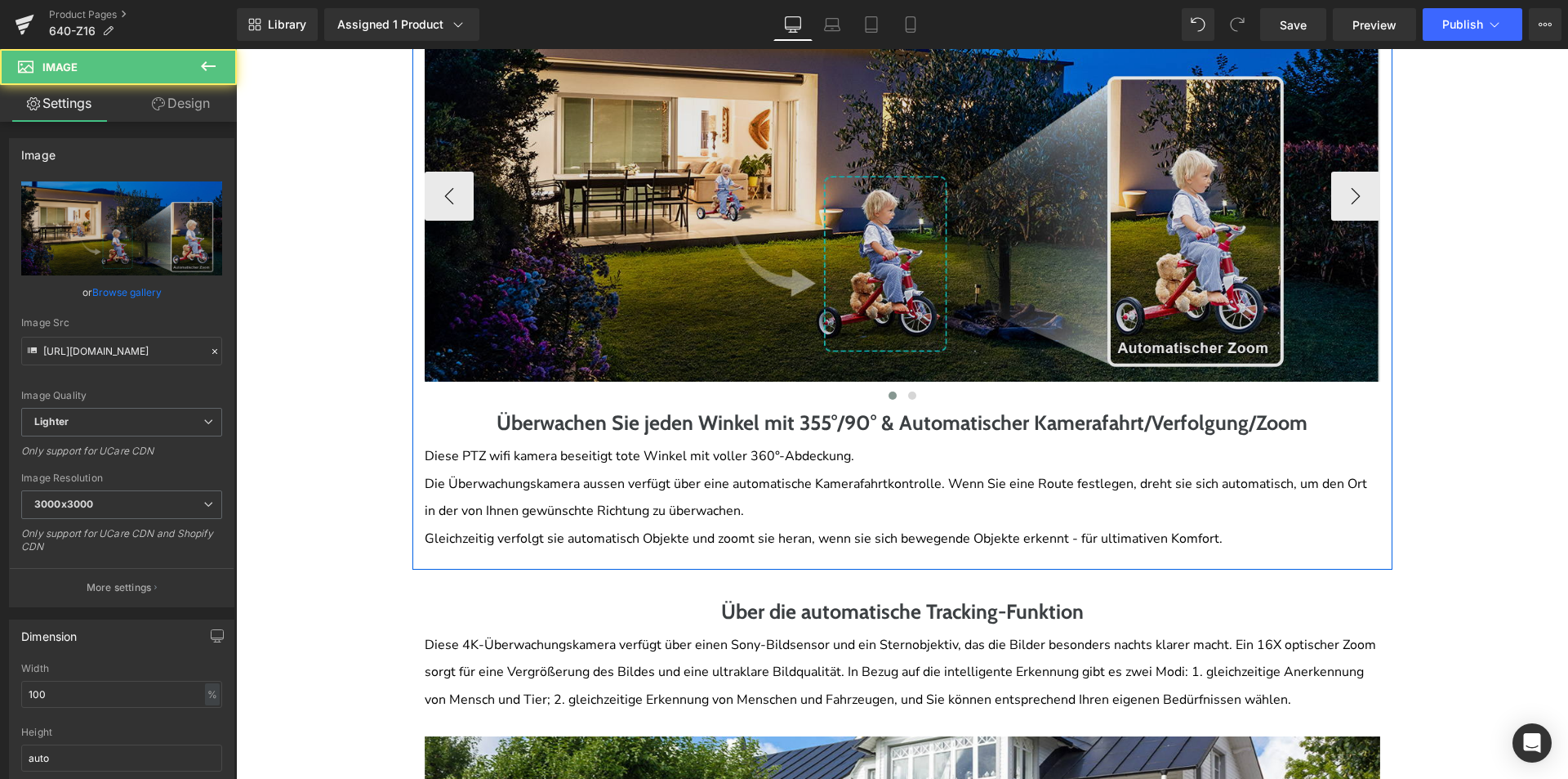
scroll to position [2626, 0]
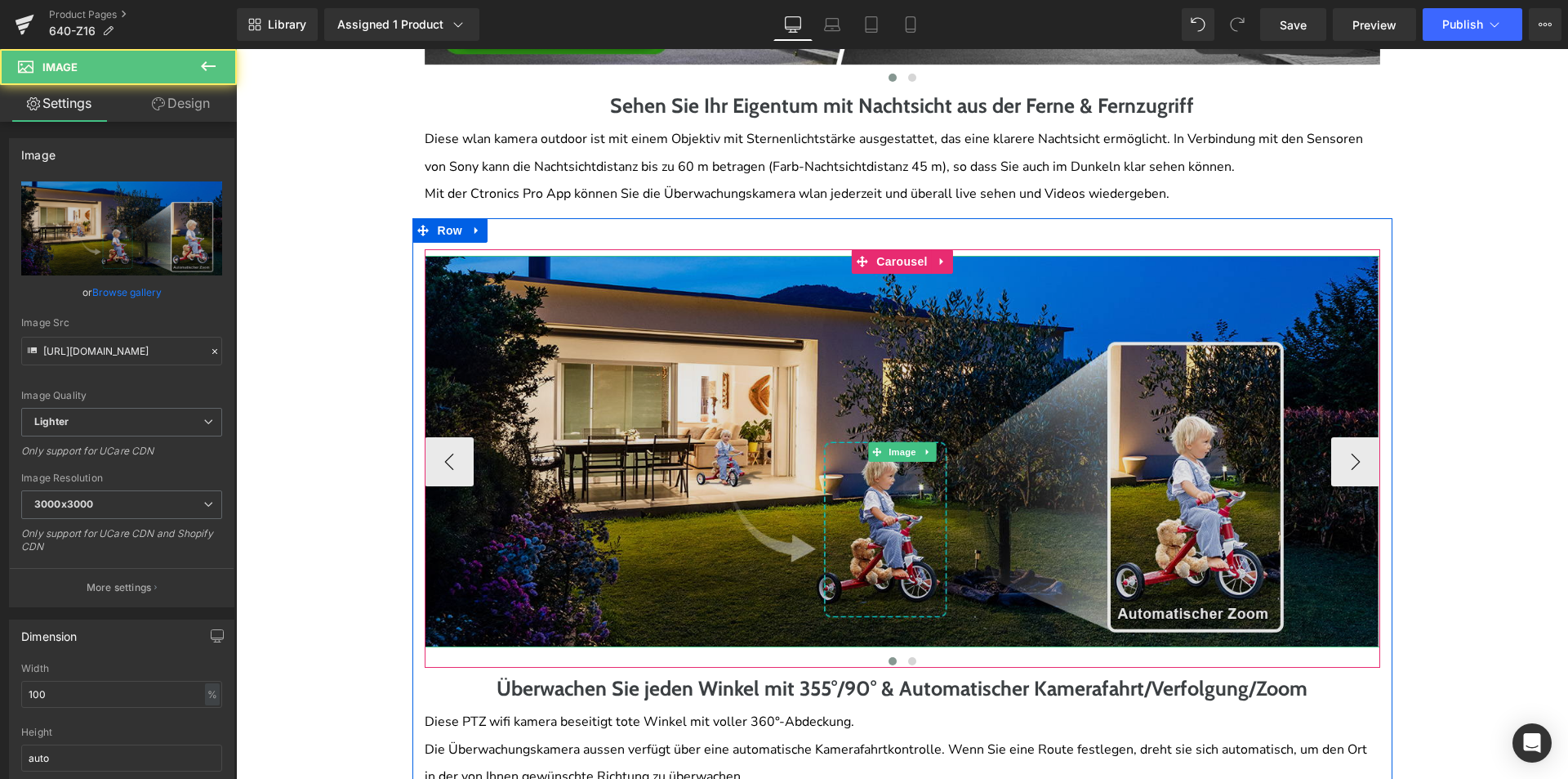
click at [904, 260] on img at bounding box center [902, 451] width 955 height 392
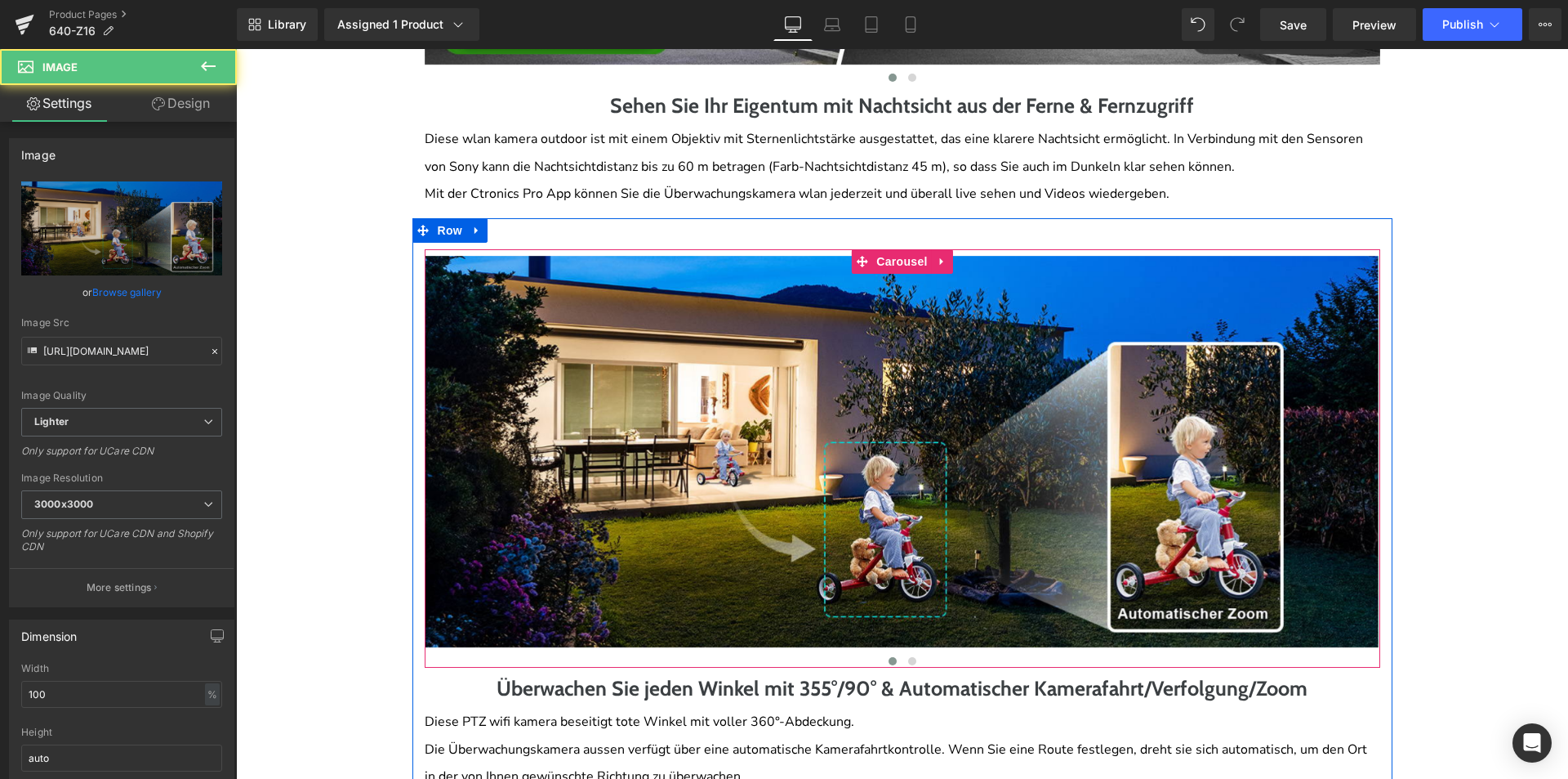
drag, startPoint x: 904, startPoint y: 244, endPoint x: 297, endPoint y: 395, distance: 625.5
click at [904, 250] on span "Carousel" at bounding box center [901, 261] width 59 height 25
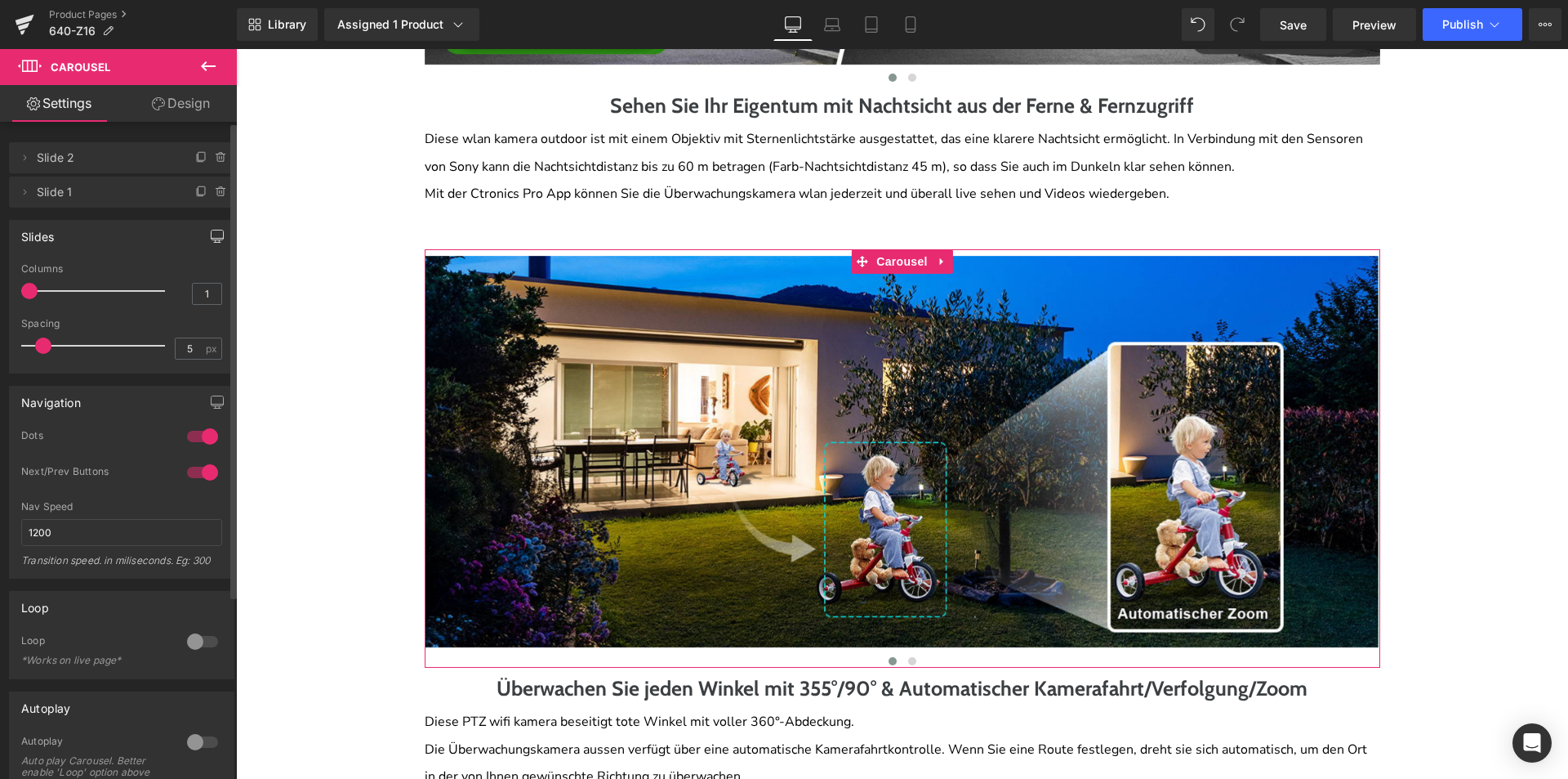
click at [211, 241] on icon "button" at bounding box center [217, 236] width 13 height 13
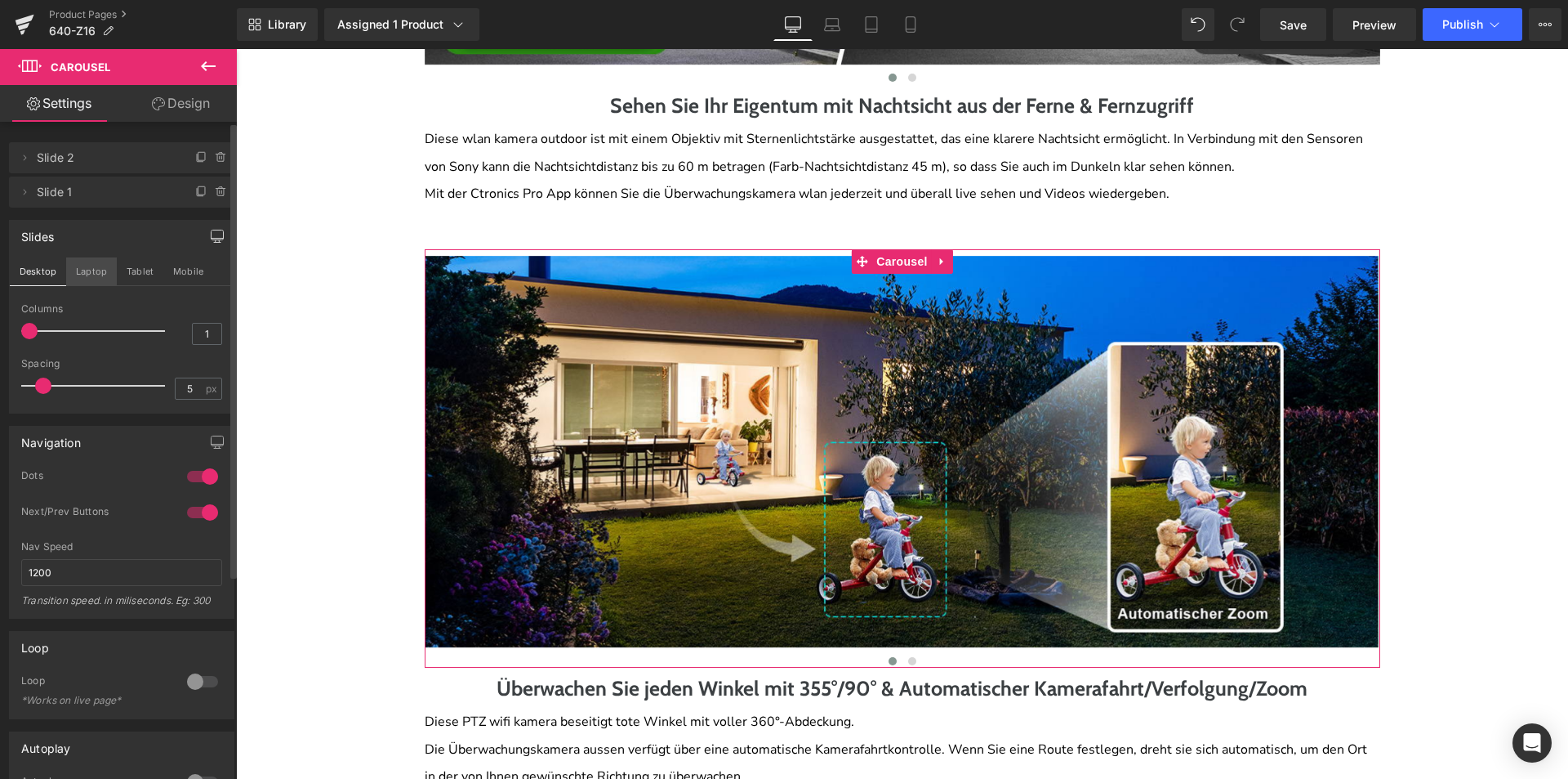
click at [86, 279] on button "Laptop" at bounding box center [91, 271] width 51 height 28
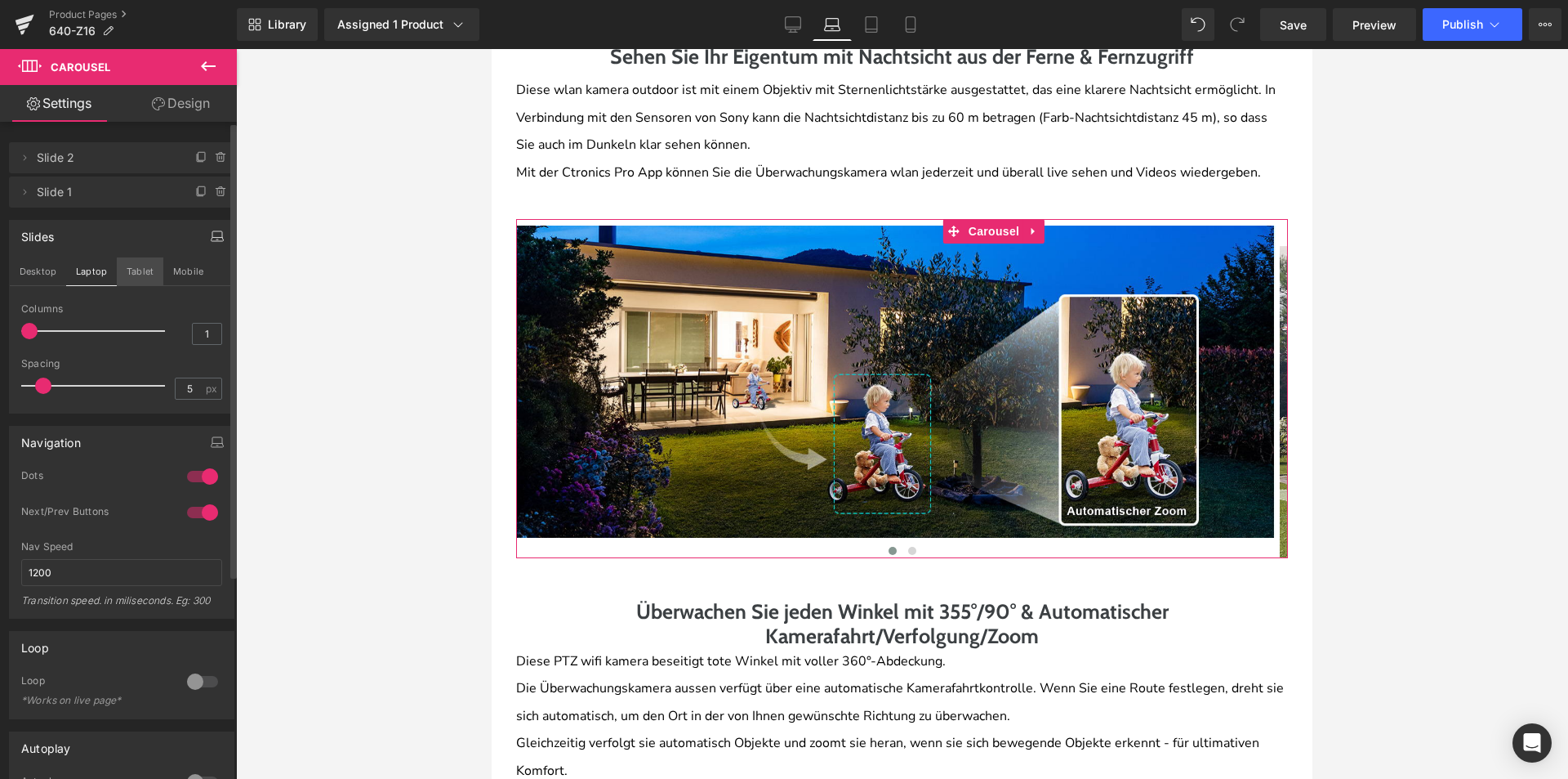
click at [134, 274] on button "Tablet" at bounding box center [139, 271] width 46 height 28
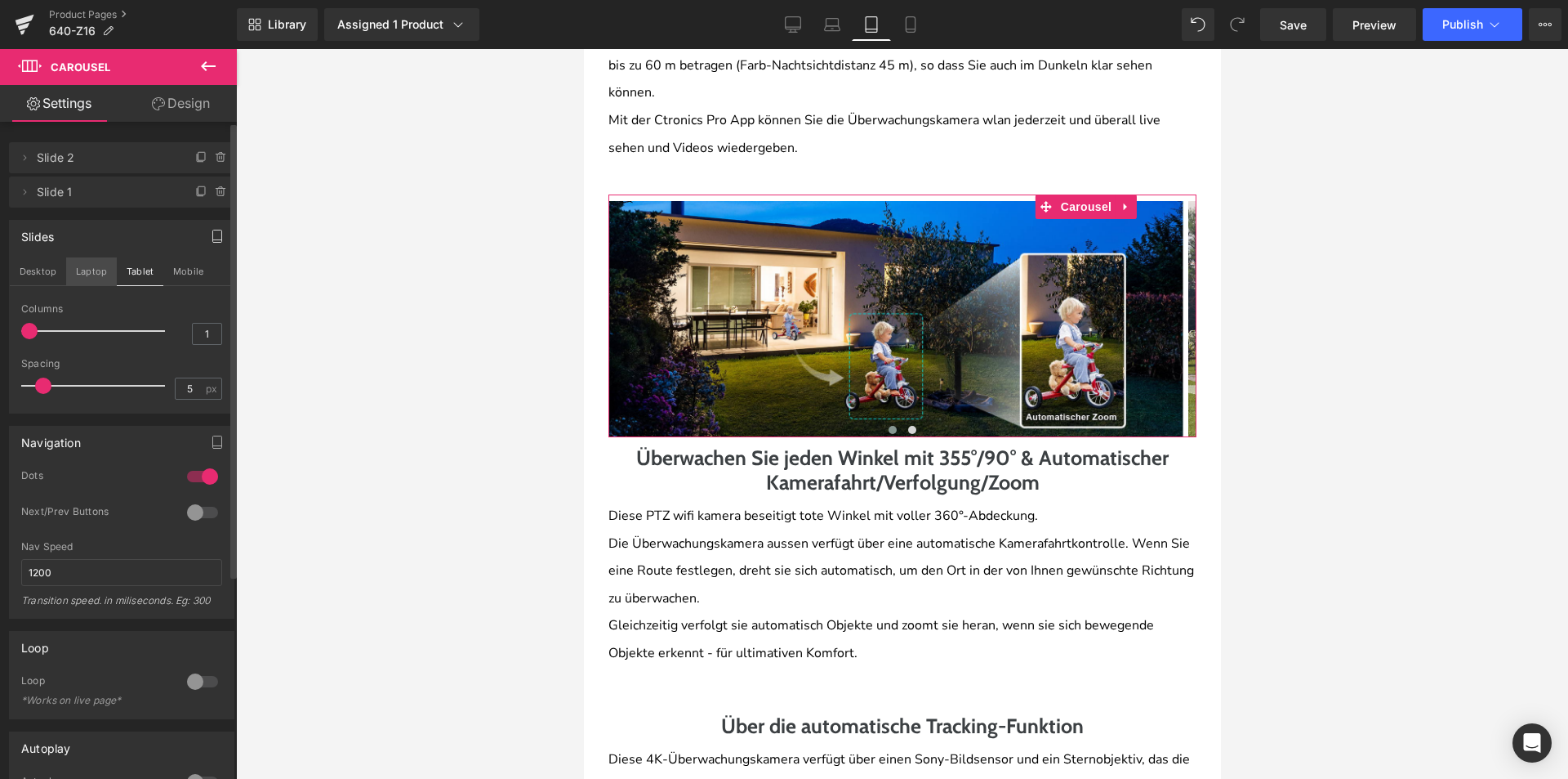
click at [68, 274] on button "Laptop" at bounding box center [91, 271] width 51 height 28
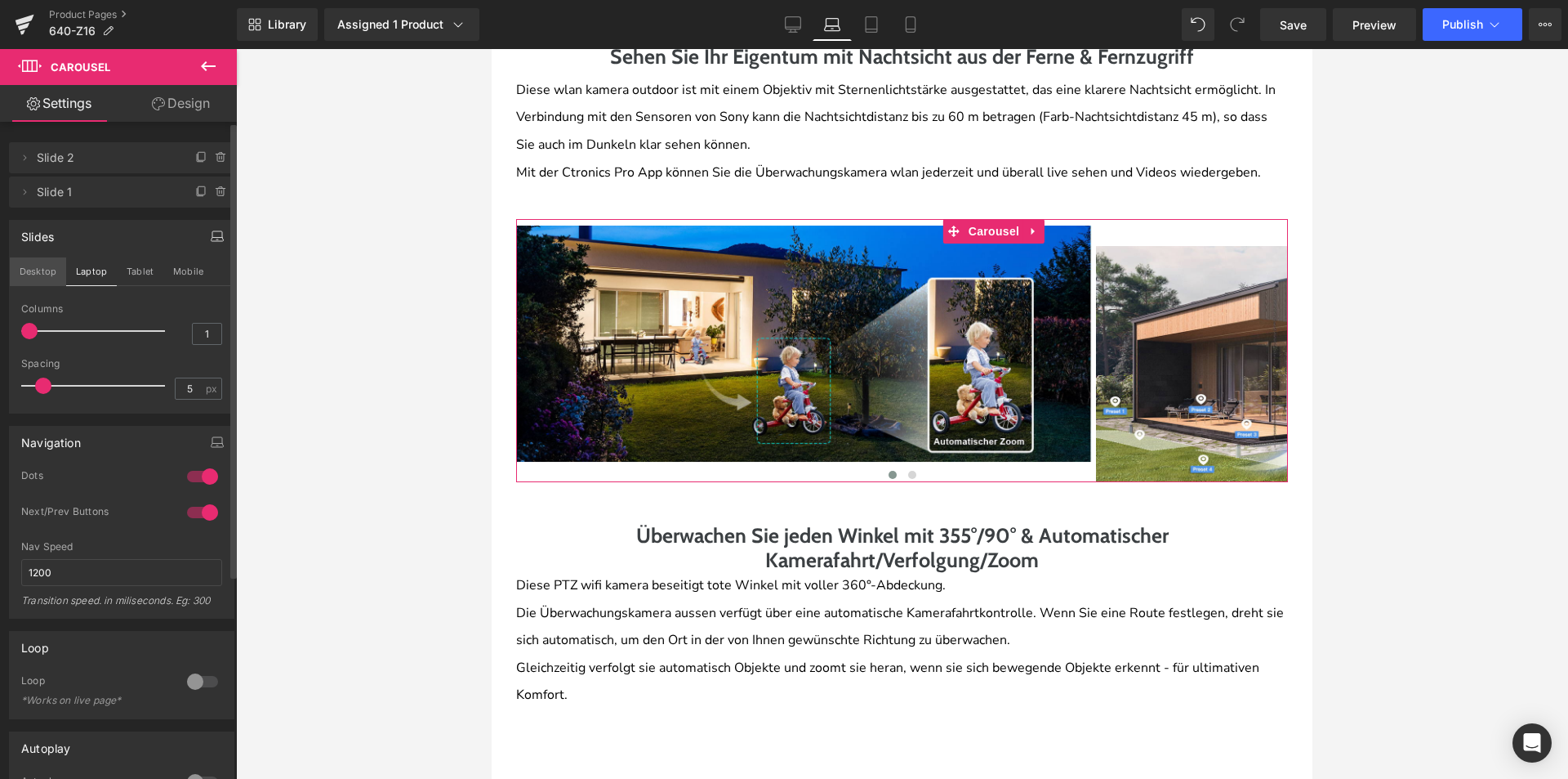
drag, startPoint x: 36, startPoint y: 274, endPoint x: 122, endPoint y: 316, distance: 95.7
click at [36, 274] on button "Desktop" at bounding box center [37, 271] width 56 height 28
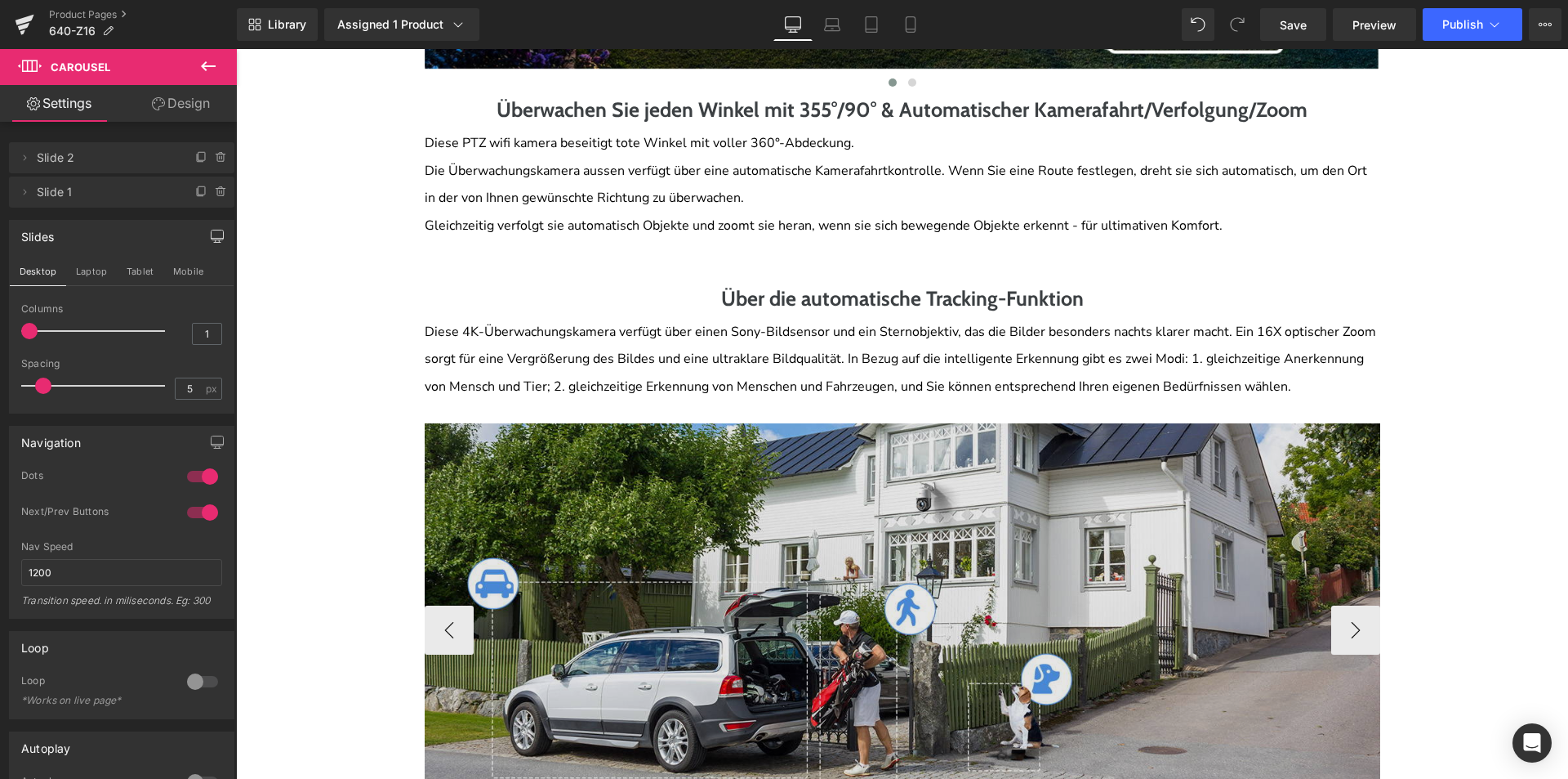
scroll to position [3369, 0]
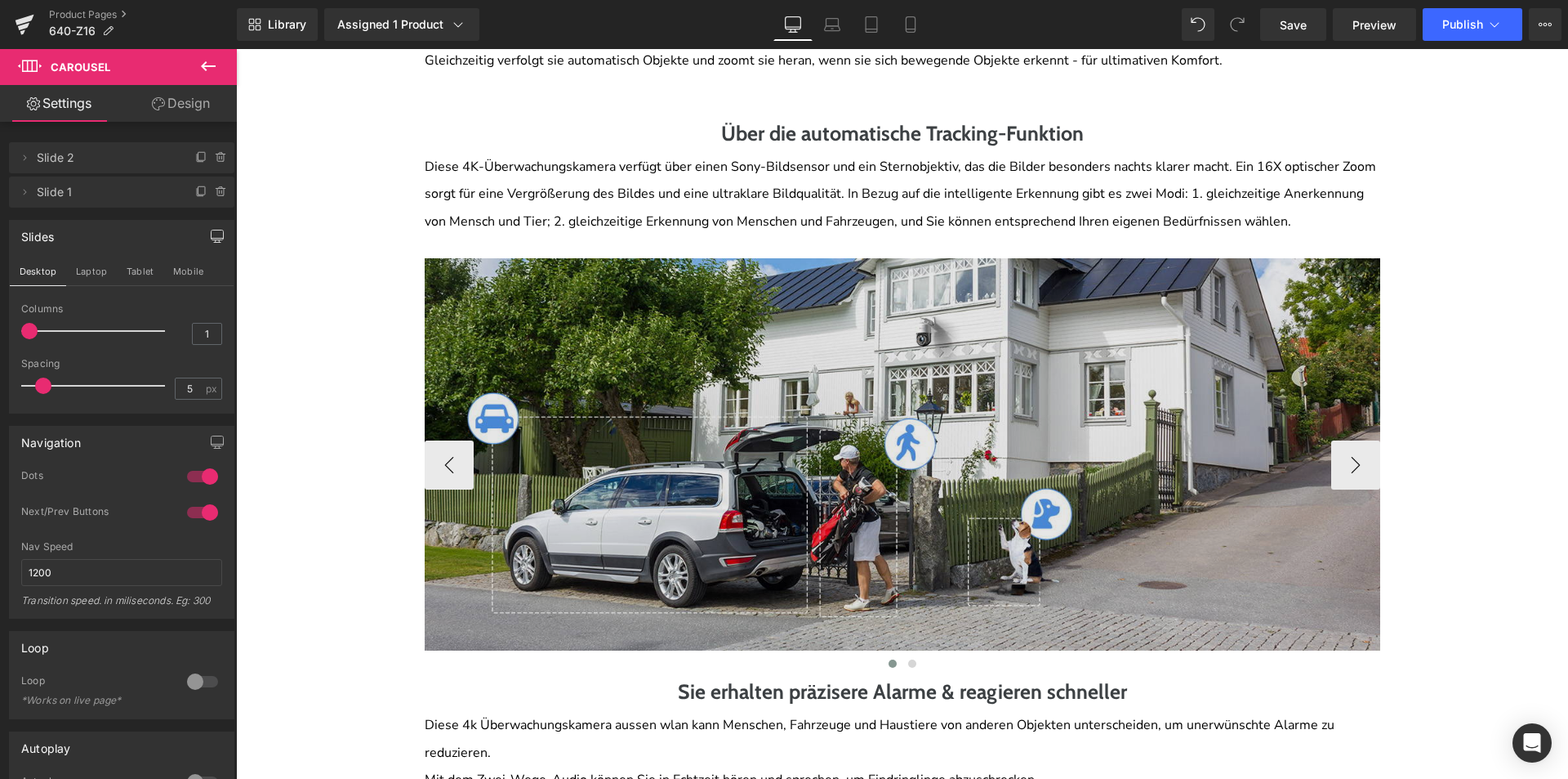
click at [808, 466] on img at bounding box center [902, 454] width 955 height 392
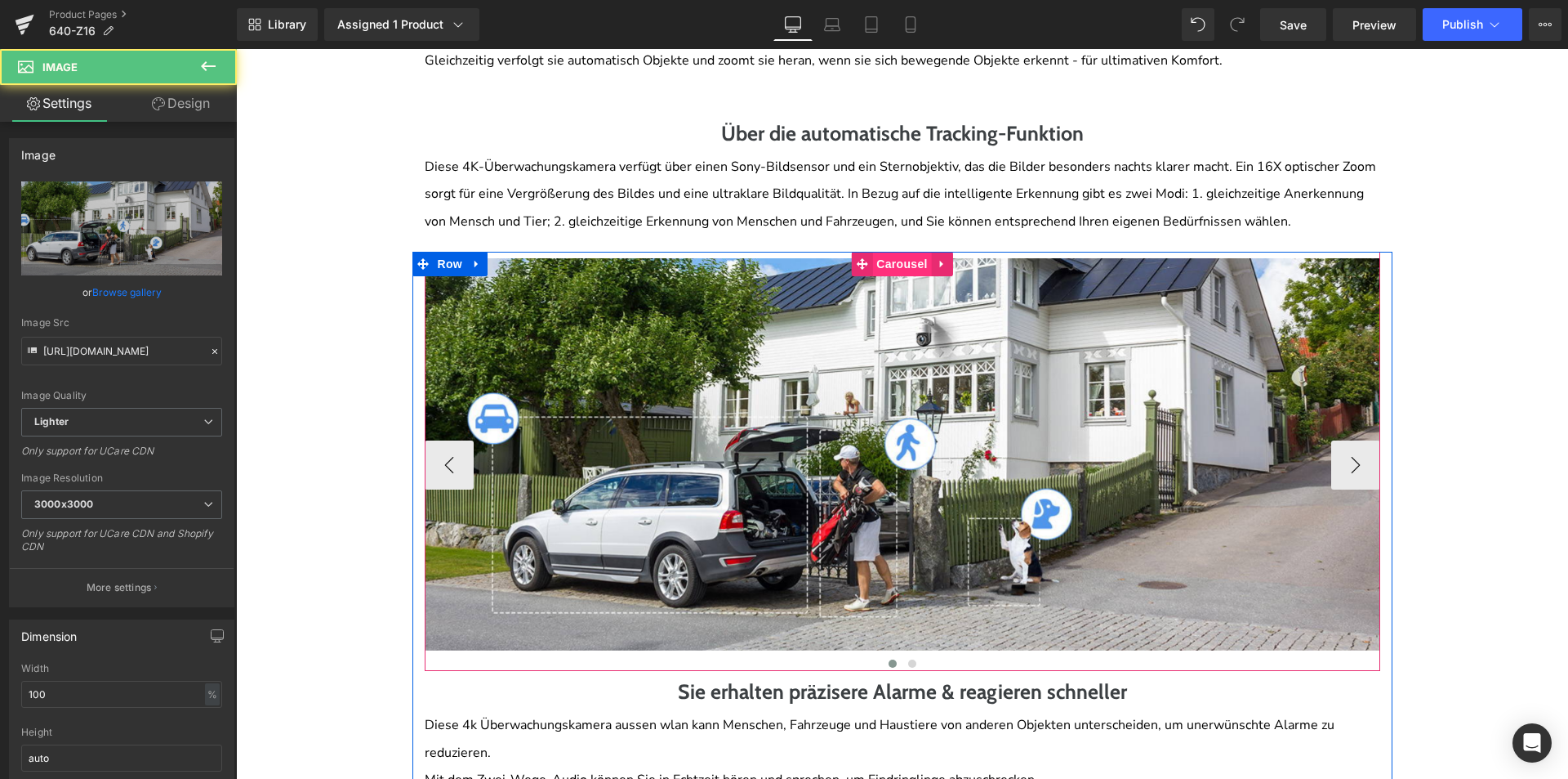
click at [894, 251] on span "Carousel" at bounding box center [901, 263] width 59 height 25
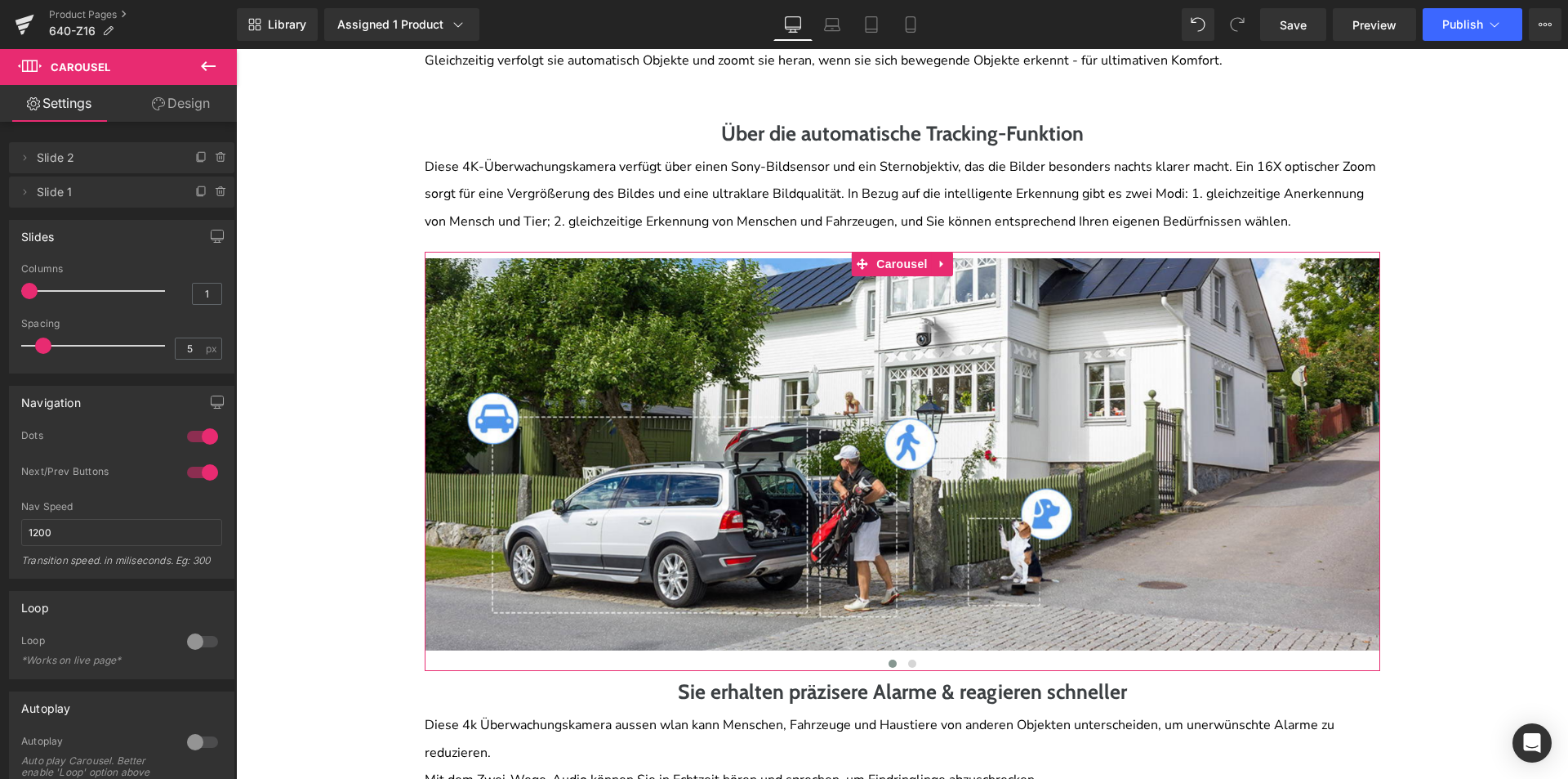
click at [199, 103] on link "Design" at bounding box center [181, 103] width 119 height 36
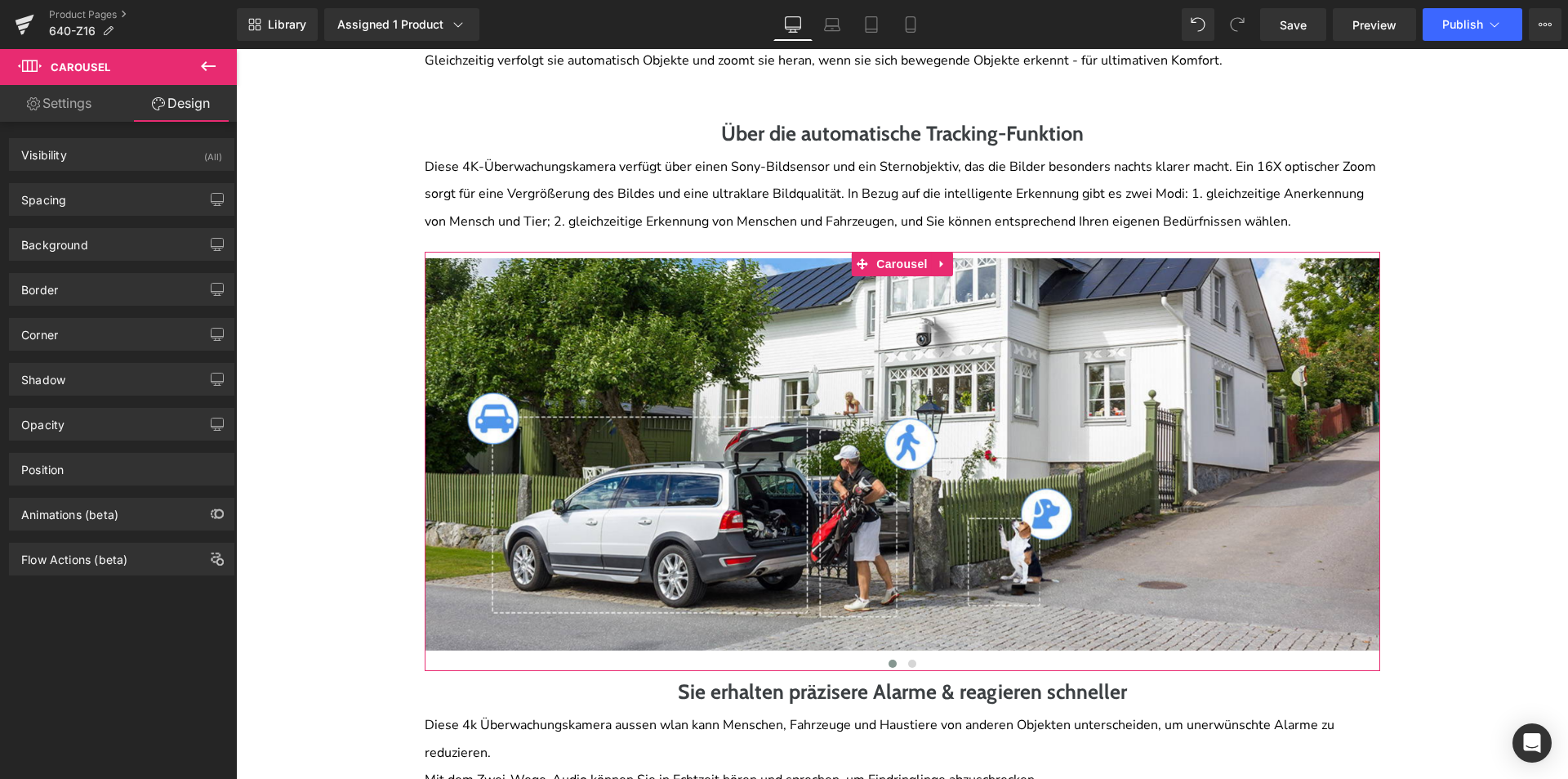
click at [79, 116] on link "Settings" at bounding box center [59, 103] width 119 height 36
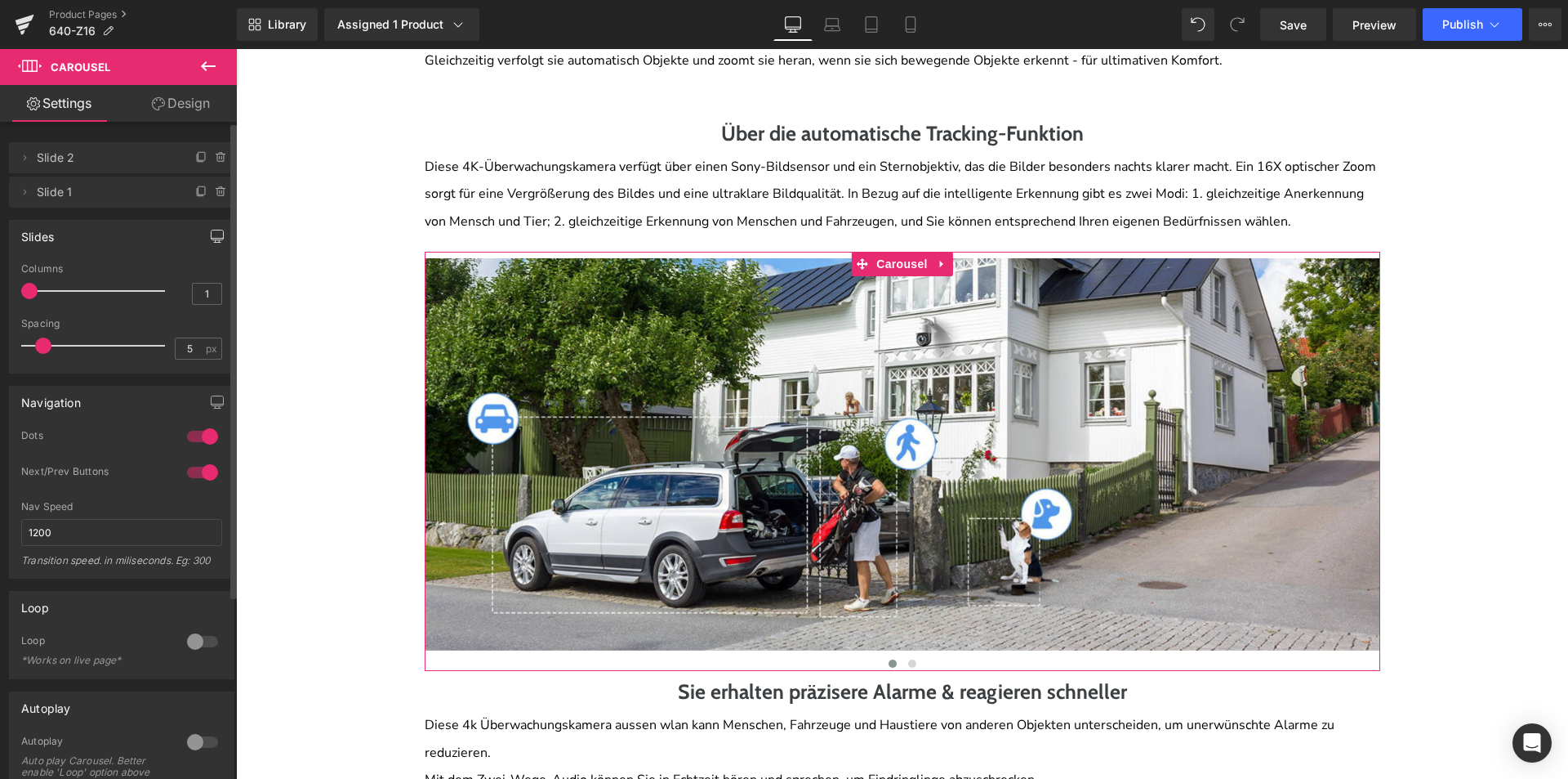
click at [211, 241] on icon "button" at bounding box center [217, 236] width 13 height 13
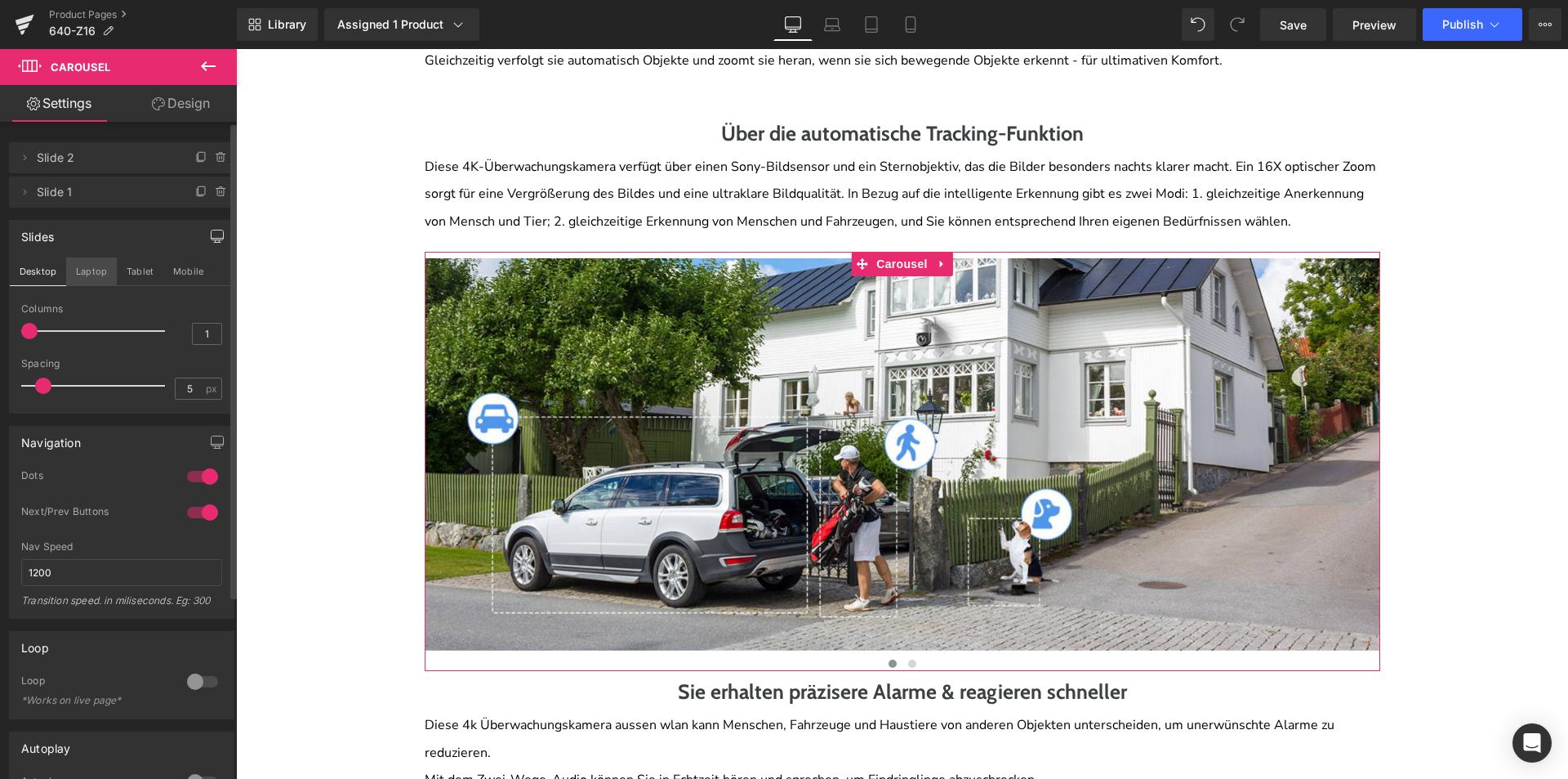
click at [75, 279] on button "Laptop" at bounding box center [91, 271] width 51 height 28
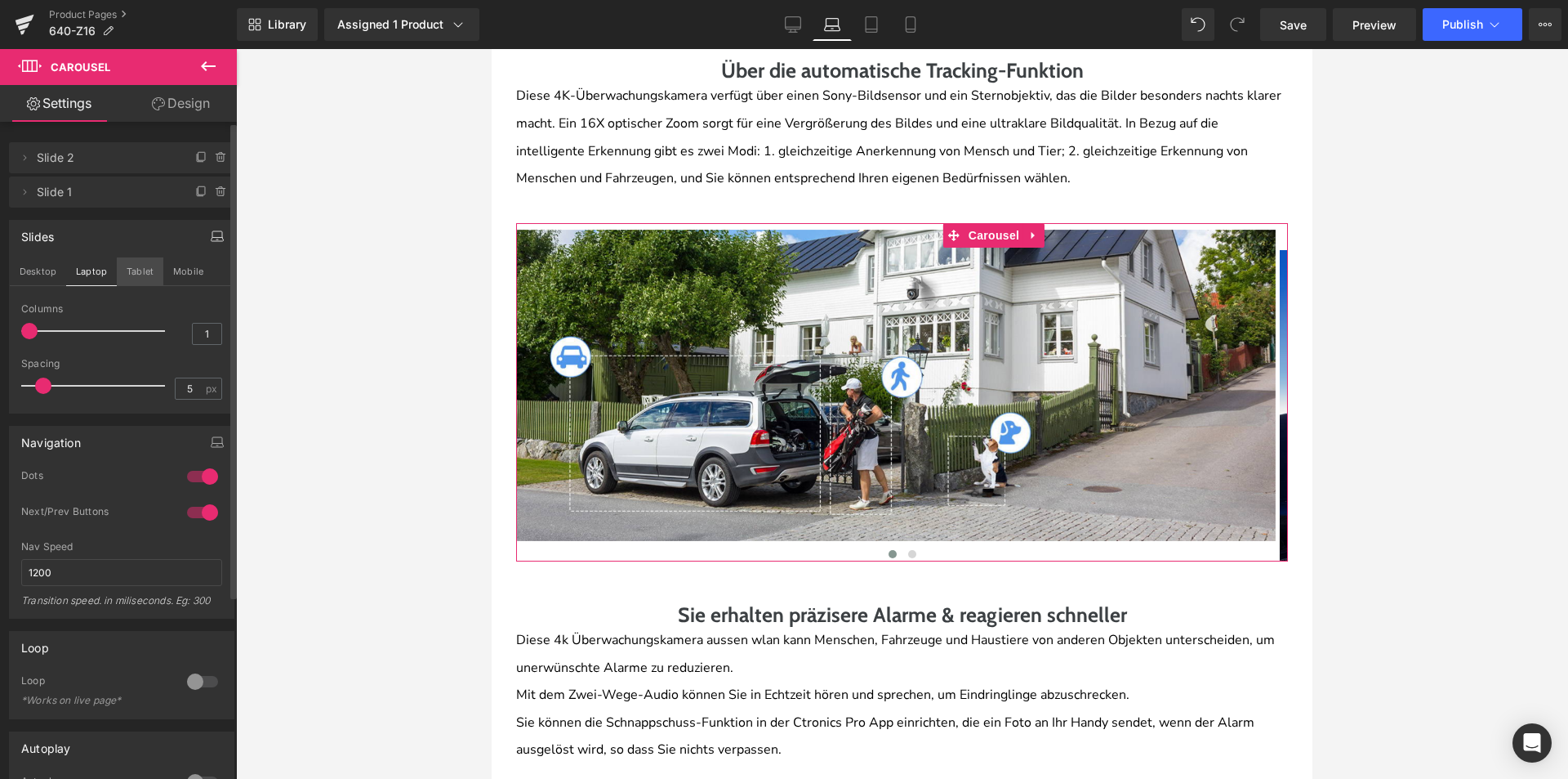
click at [128, 269] on button "Tablet" at bounding box center [139, 271] width 46 height 28
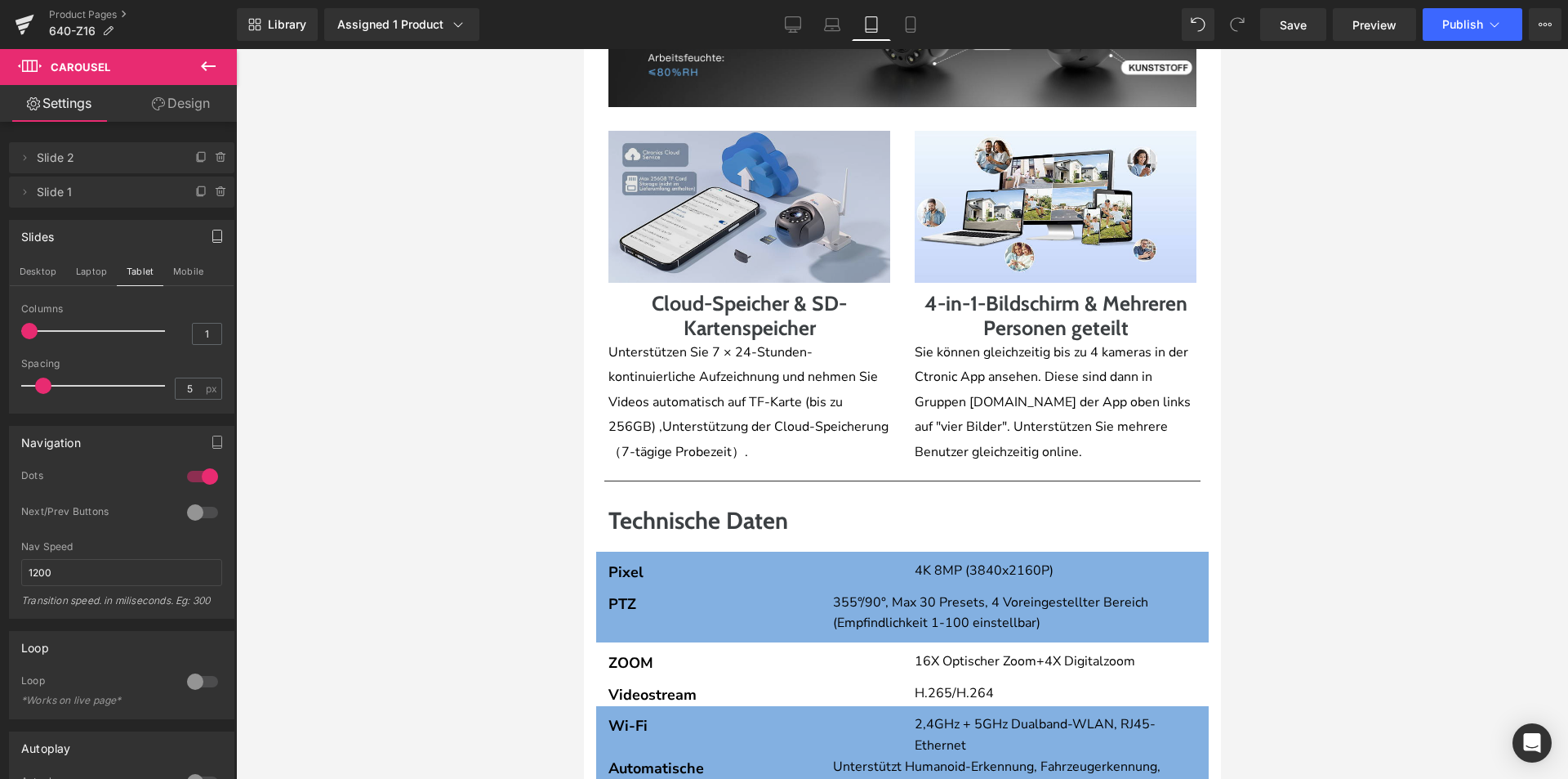
scroll to position [3977, 0]
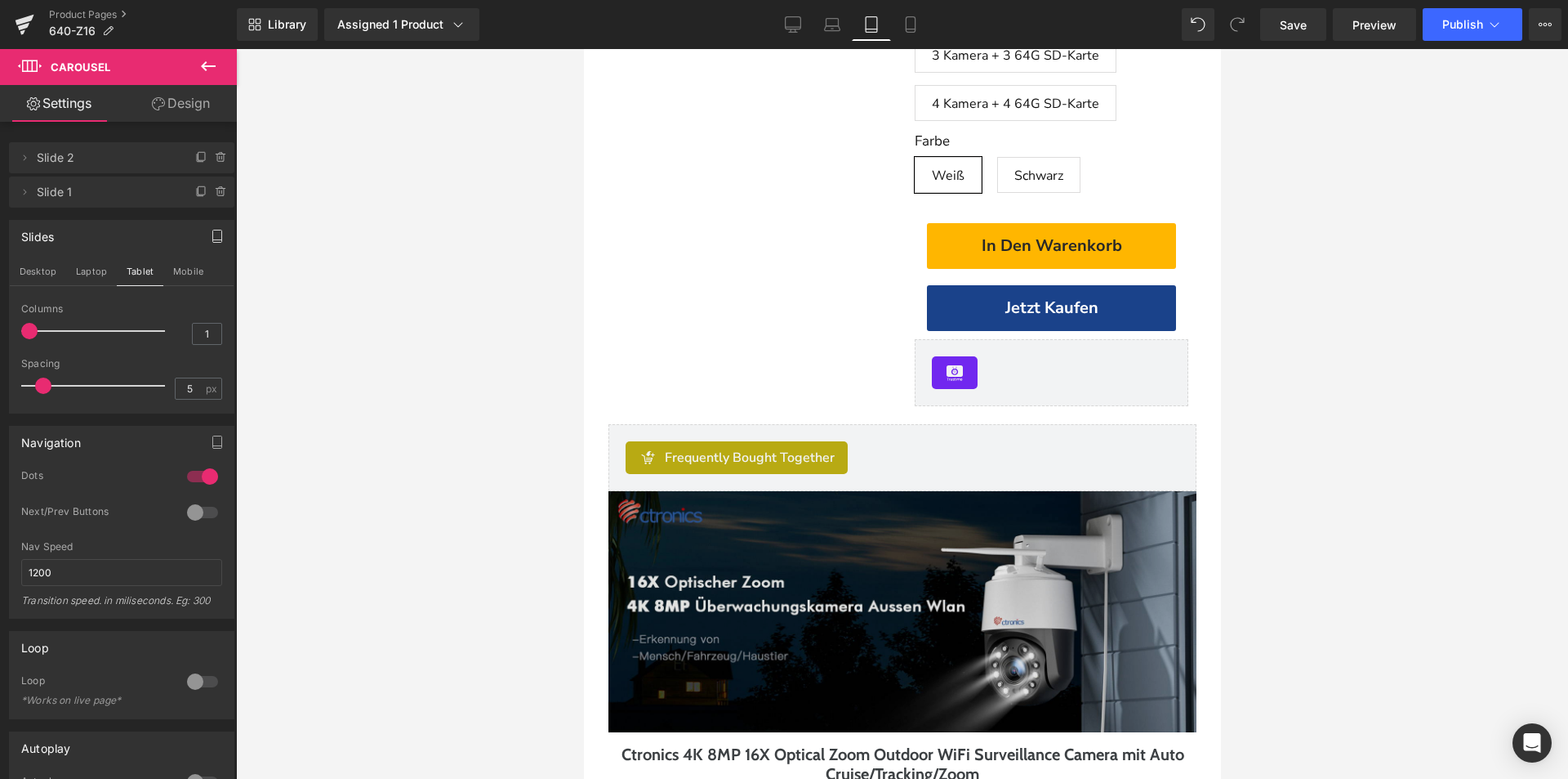
click at [819, 615] on img at bounding box center [901, 611] width 588 height 241
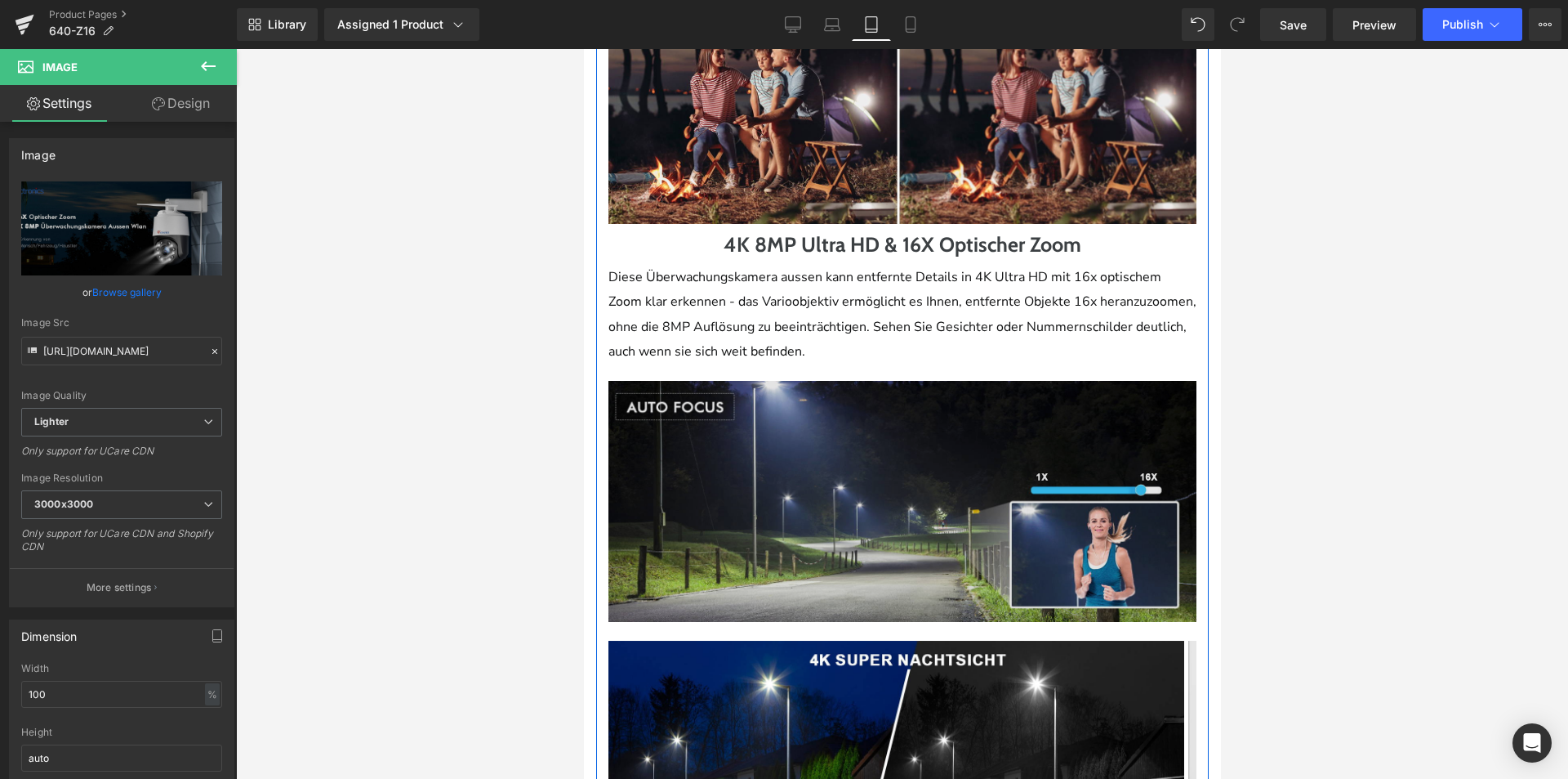
click at [846, 566] on img at bounding box center [901, 501] width 588 height 241
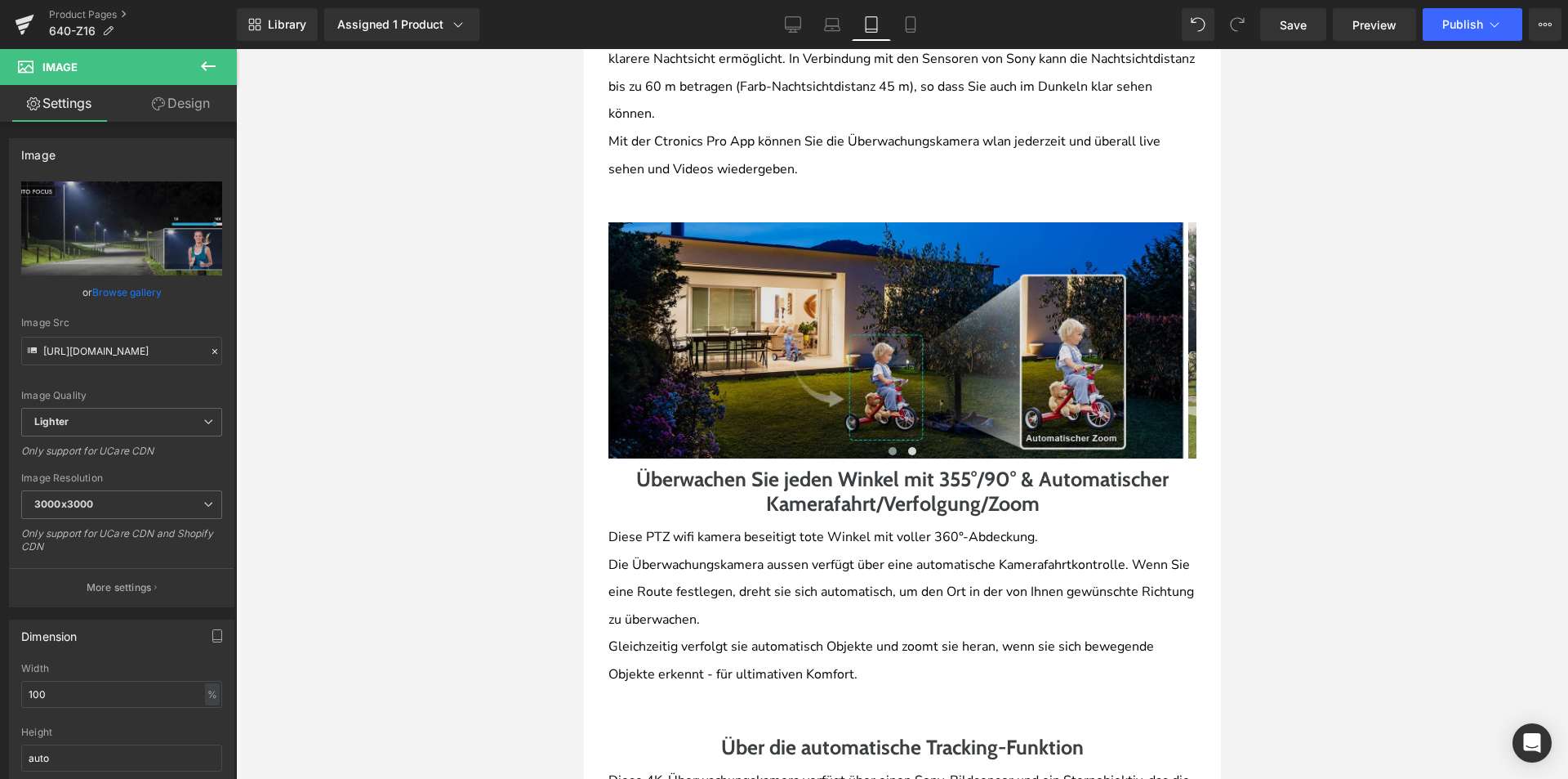
click at [815, 276] on img at bounding box center [895, 340] width 575 height 236
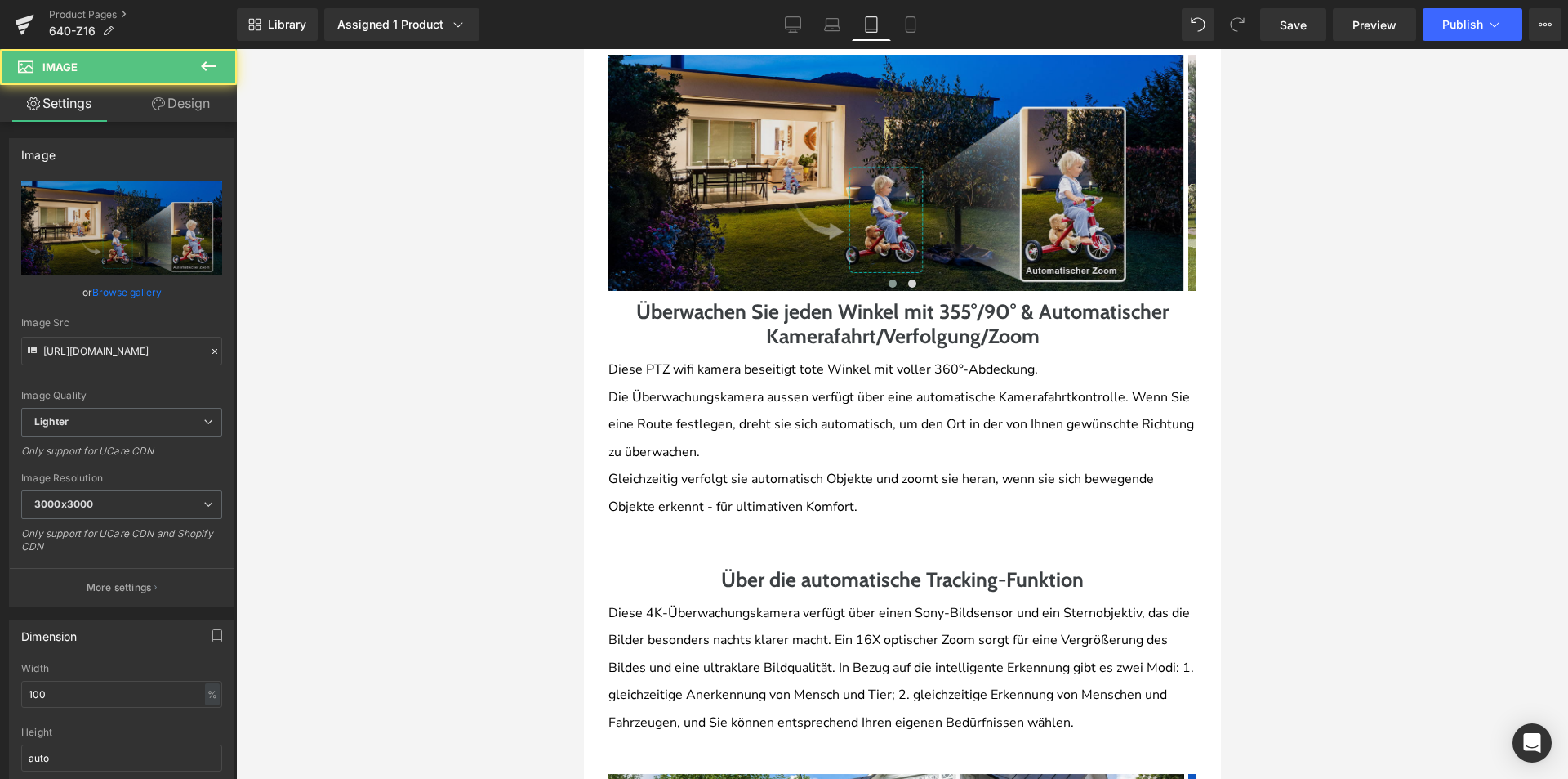
scroll to position [2342, 0]
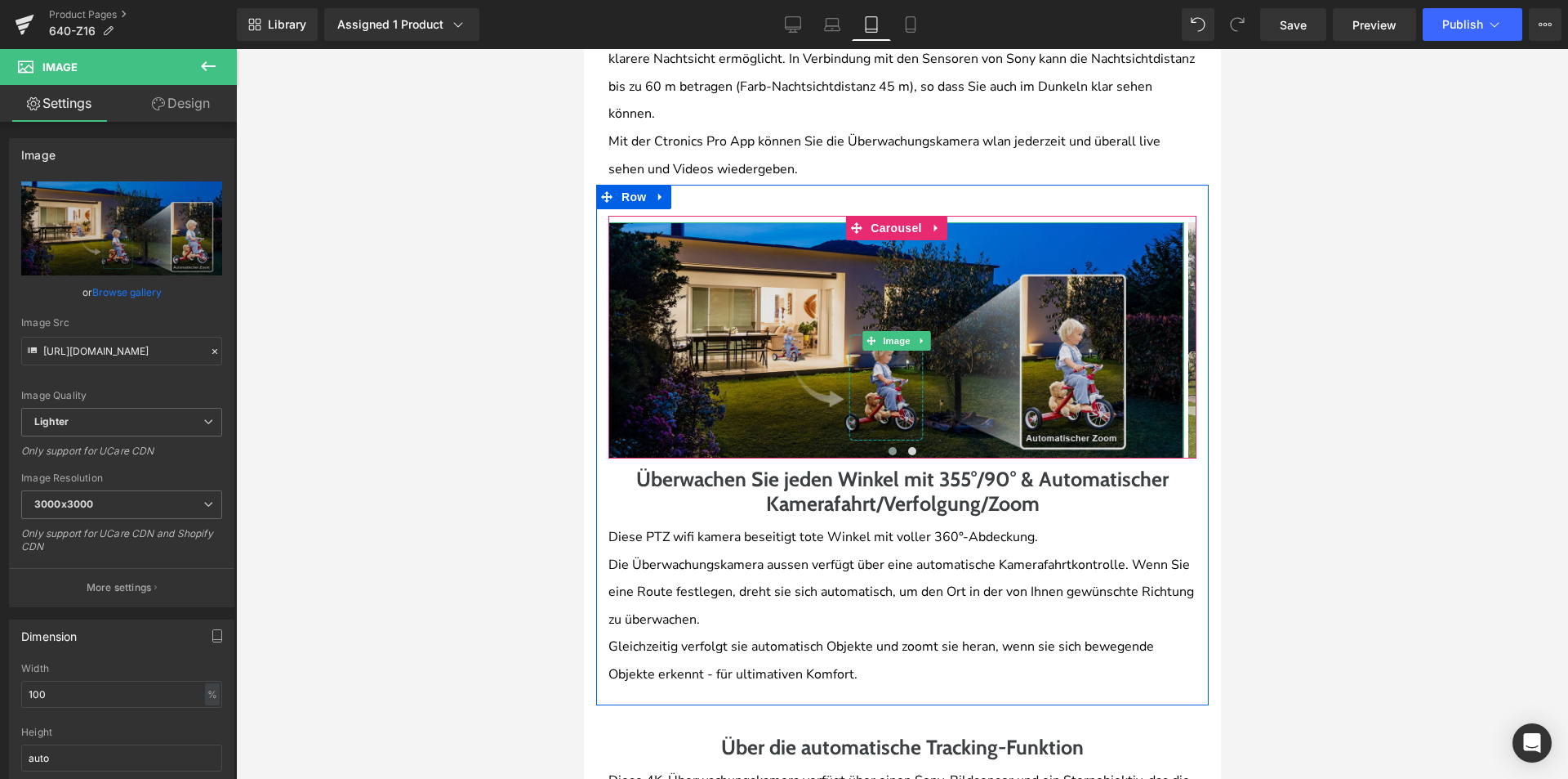
click at [916, 306] on img at bounding box center [895, 340] width 575 height 236
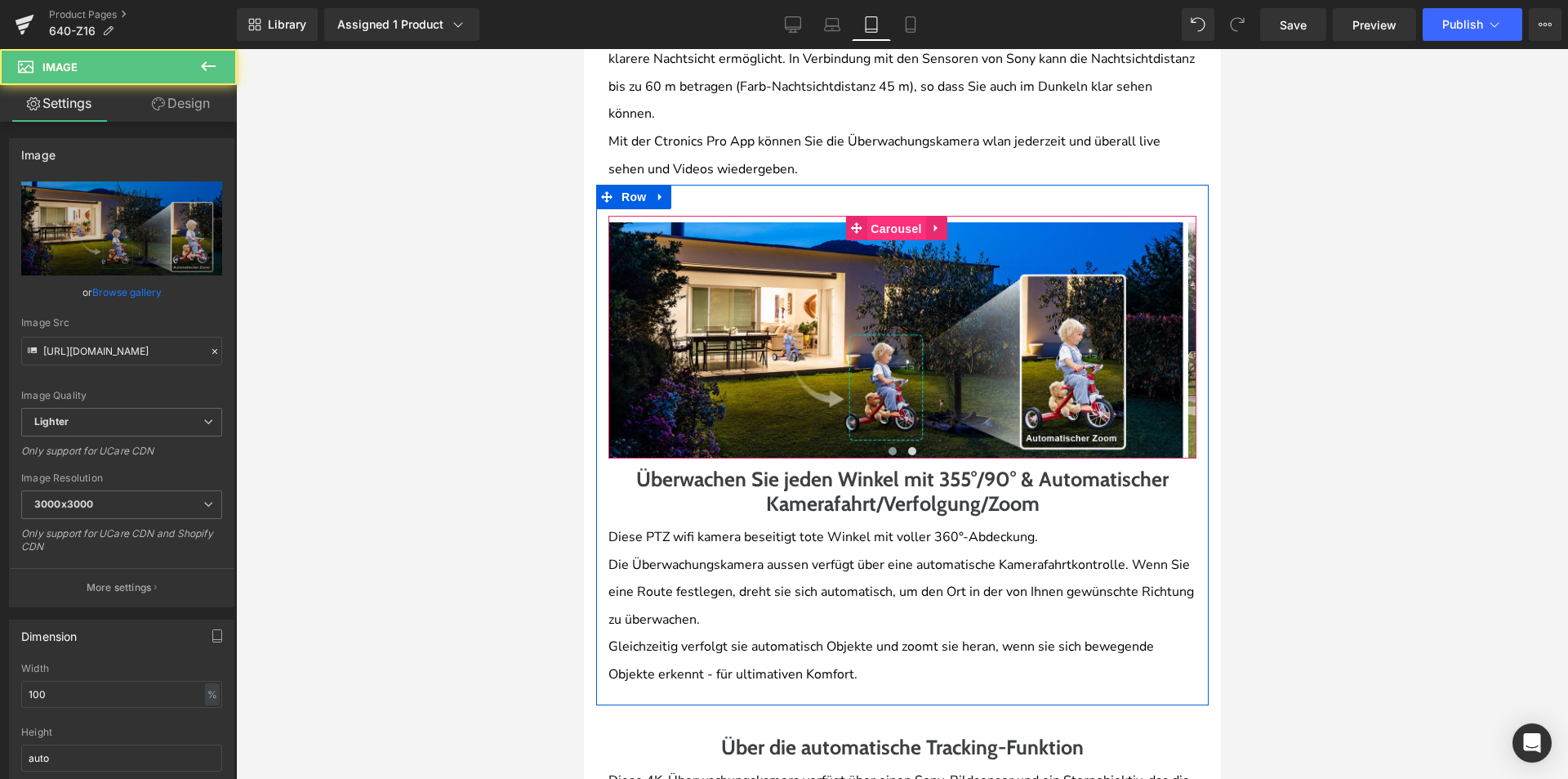
click at [912, 241] on span "Carousel" at bounding box center [895, 228] width 59 height 25
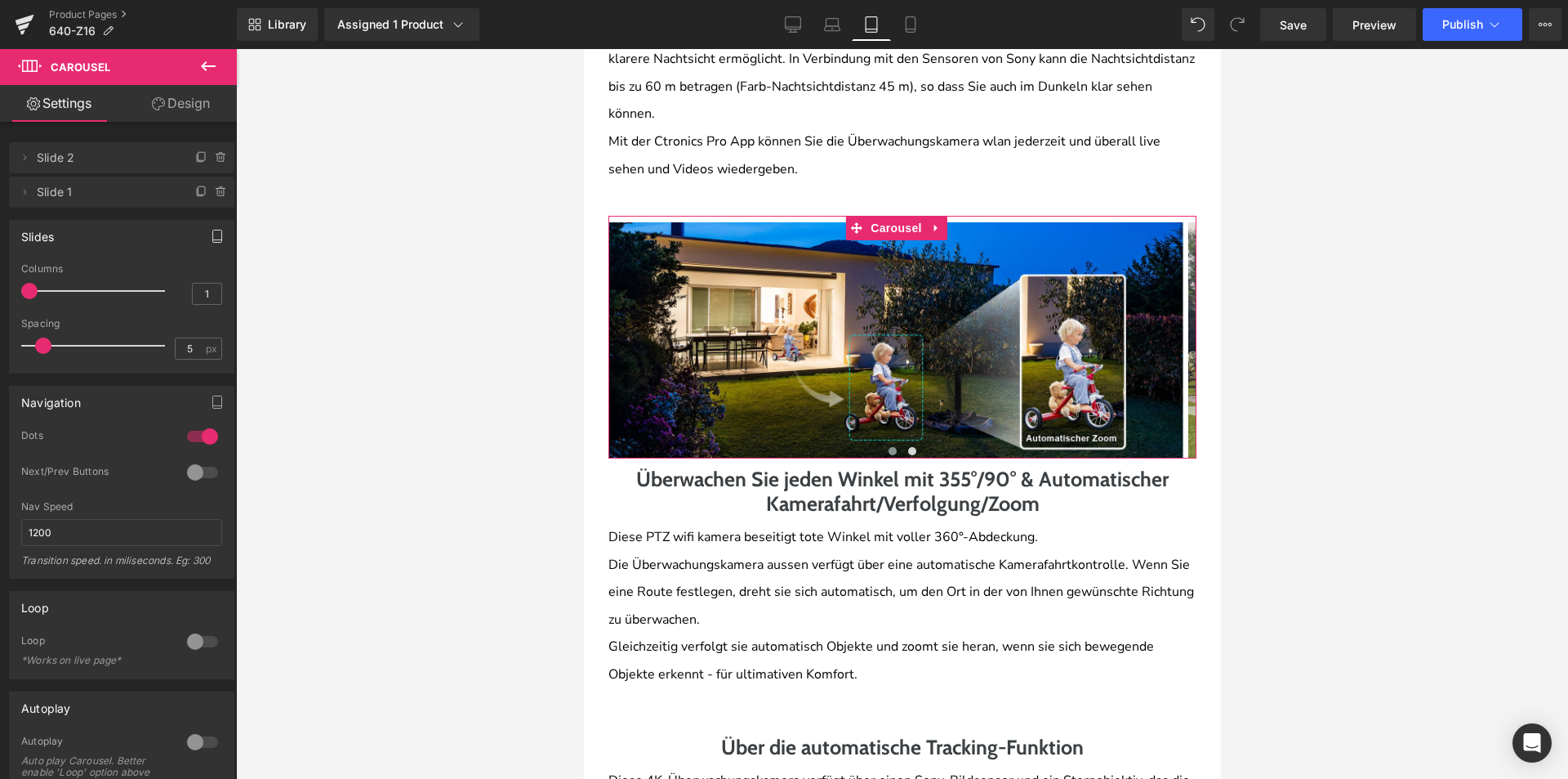
click at [204, 246] on button "button" at bounding box center [217, 237] width 27 height 31
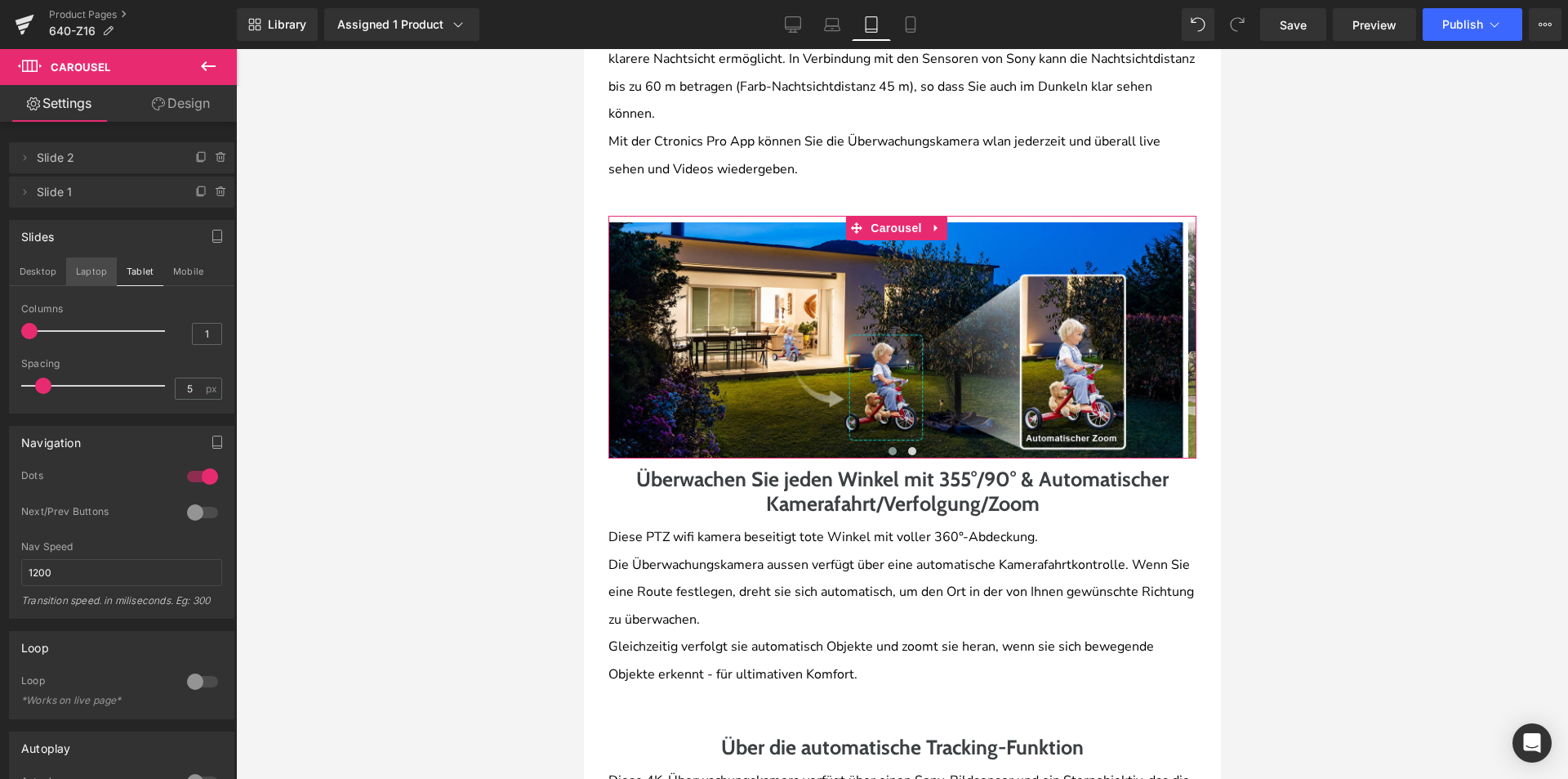
click at [97, 265] on button "Laptop" at bounding box center [91, 271] width 51 height 28
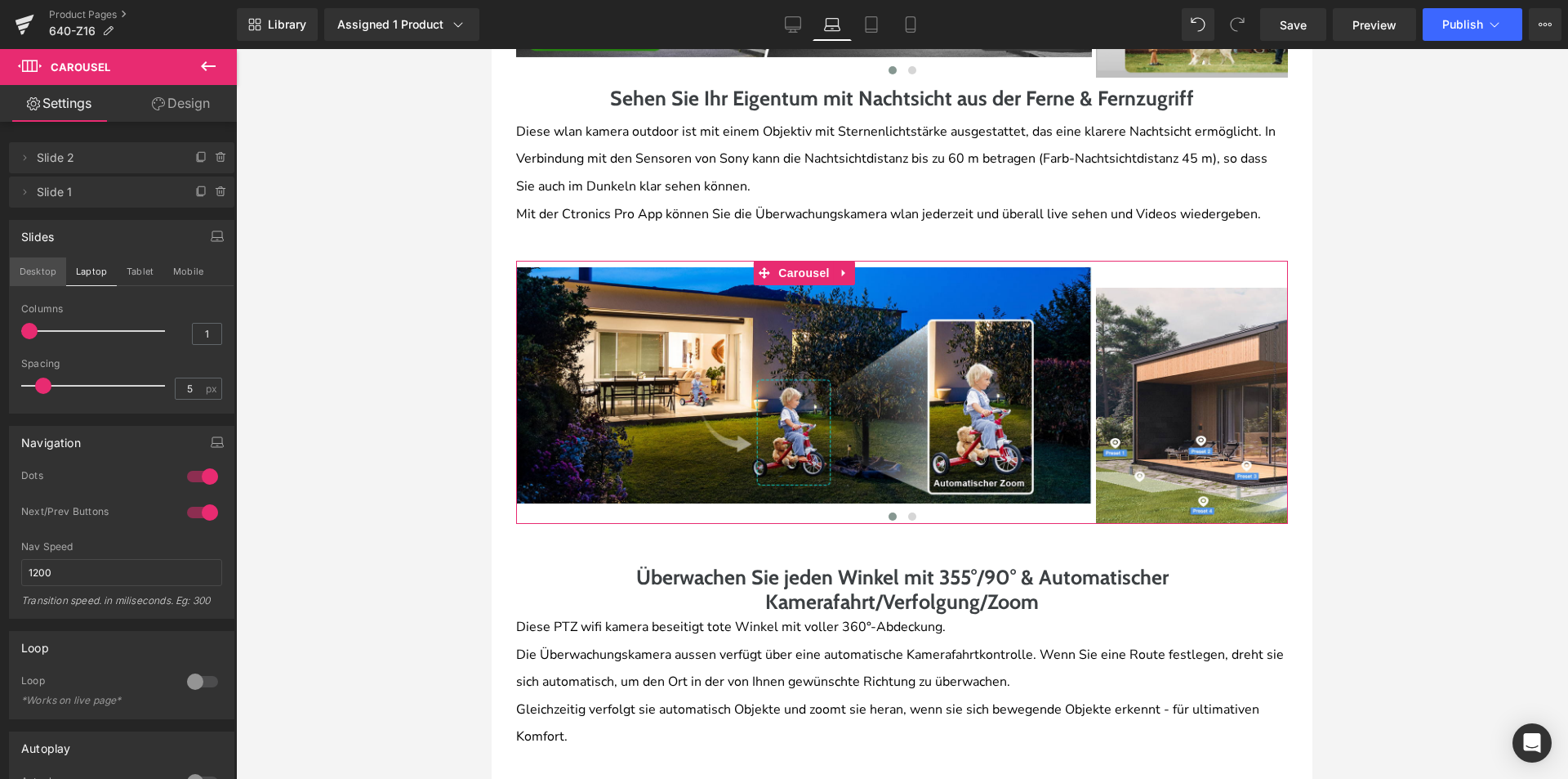
click at [45, 270] on button "Desktop" at bounding box center [37, 271] width 56 height 28
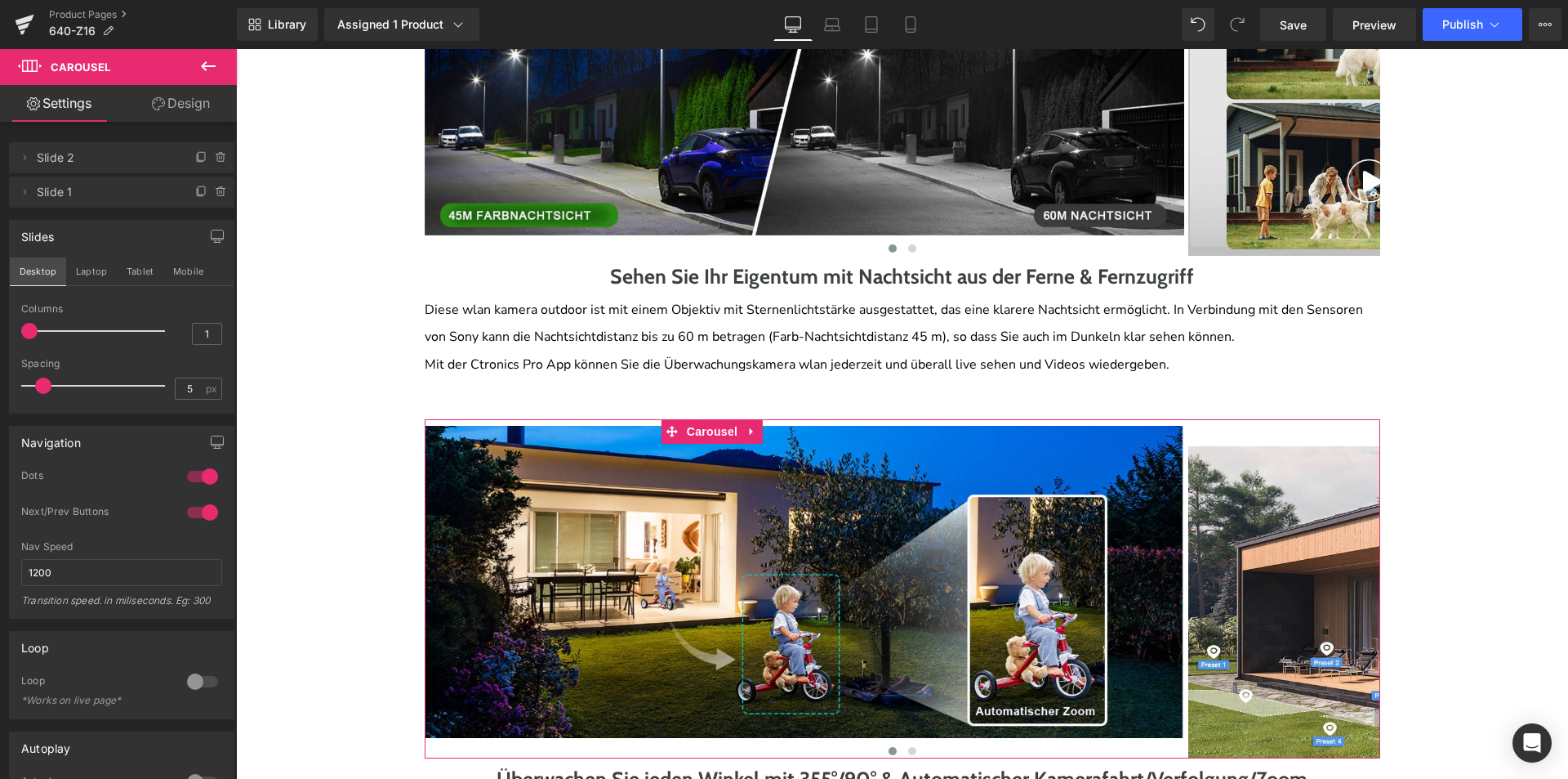
scroll to position [2429, 0]
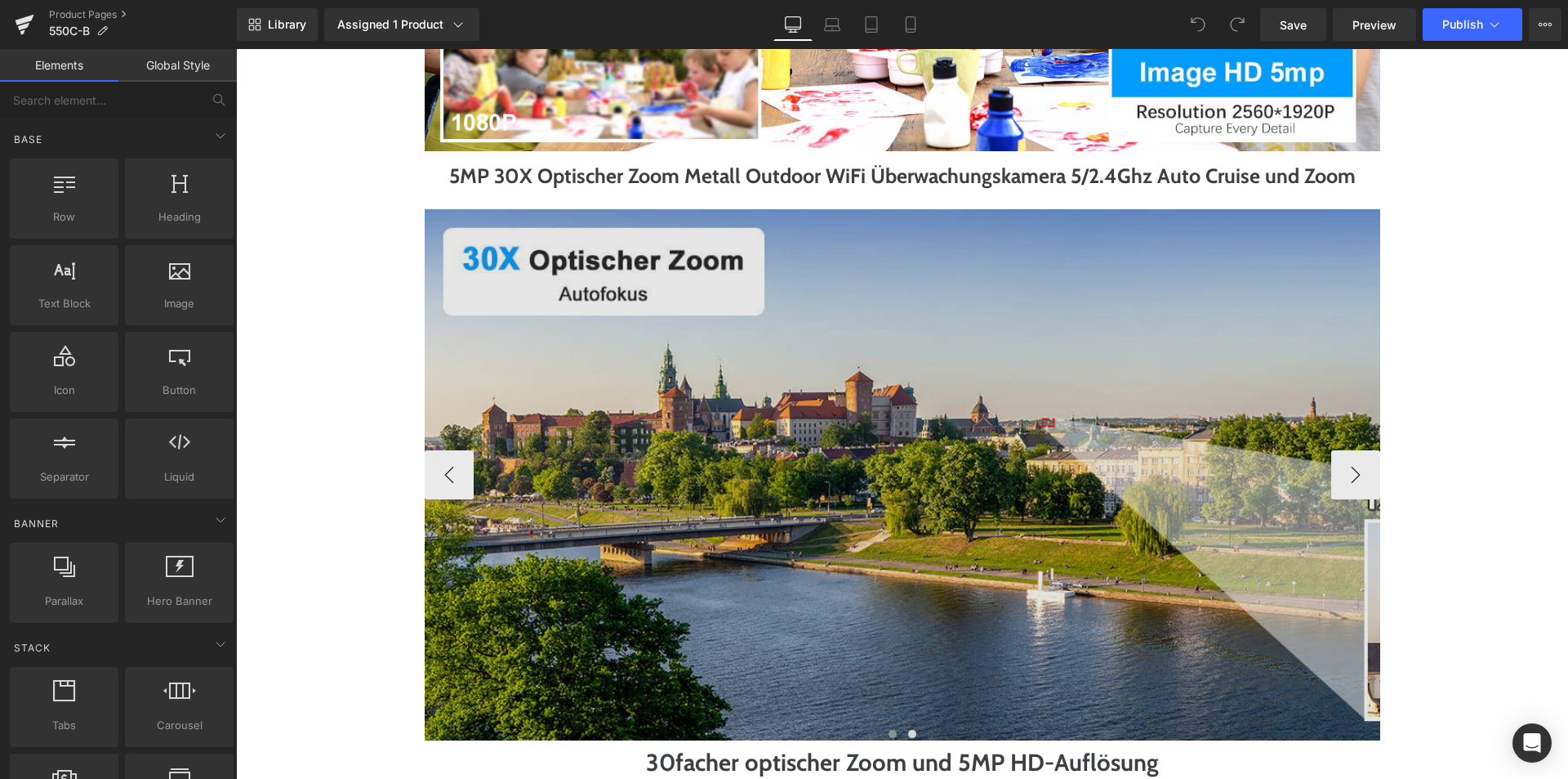
click at [873, 323] on img at bounding box center [1072, 474] width 1295 height 531
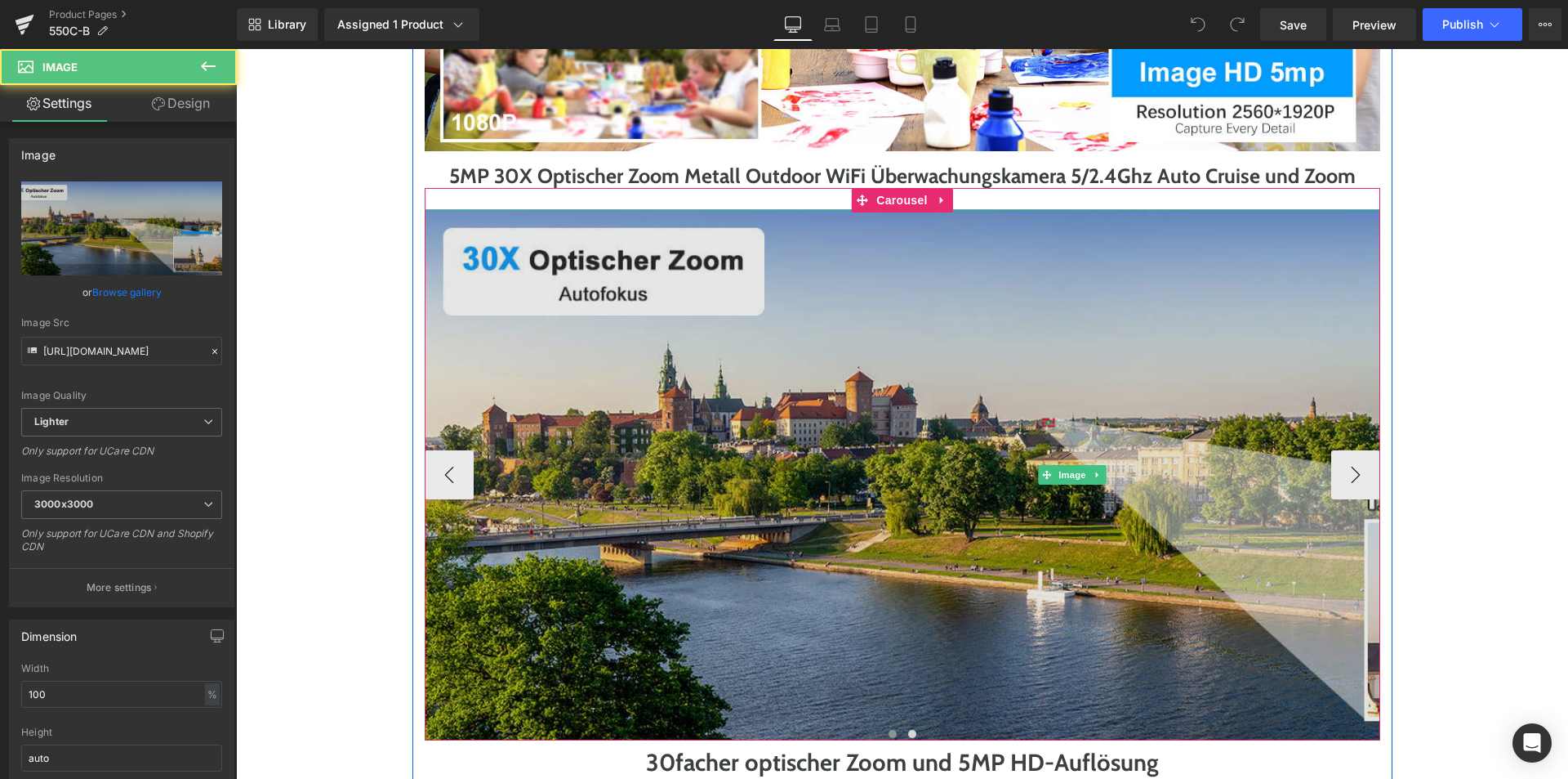
scroll to position [1144, 0]
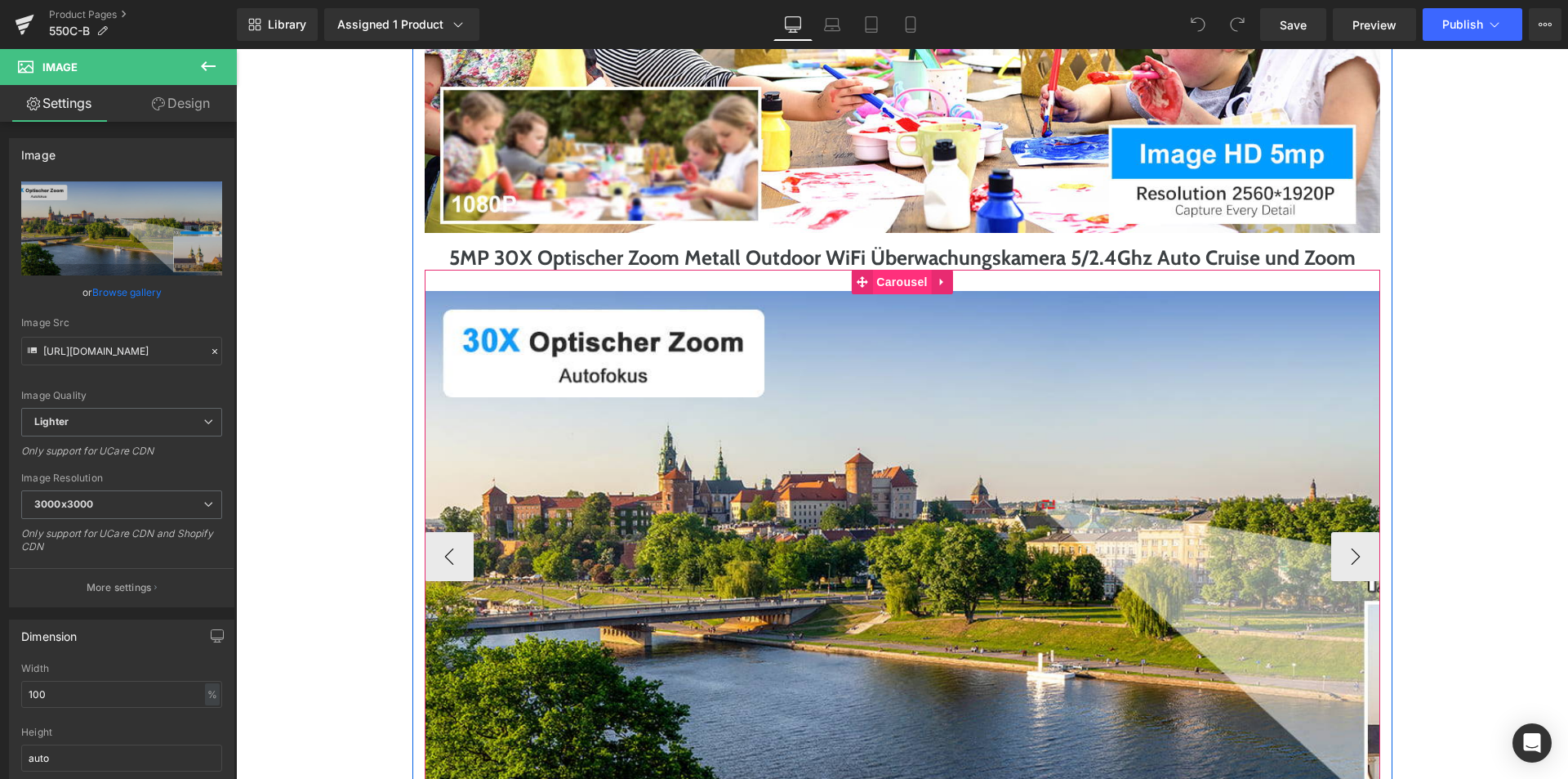
click at [887, 294] on span "Carousel" at bounding box center [901, 281] width 59 height 25
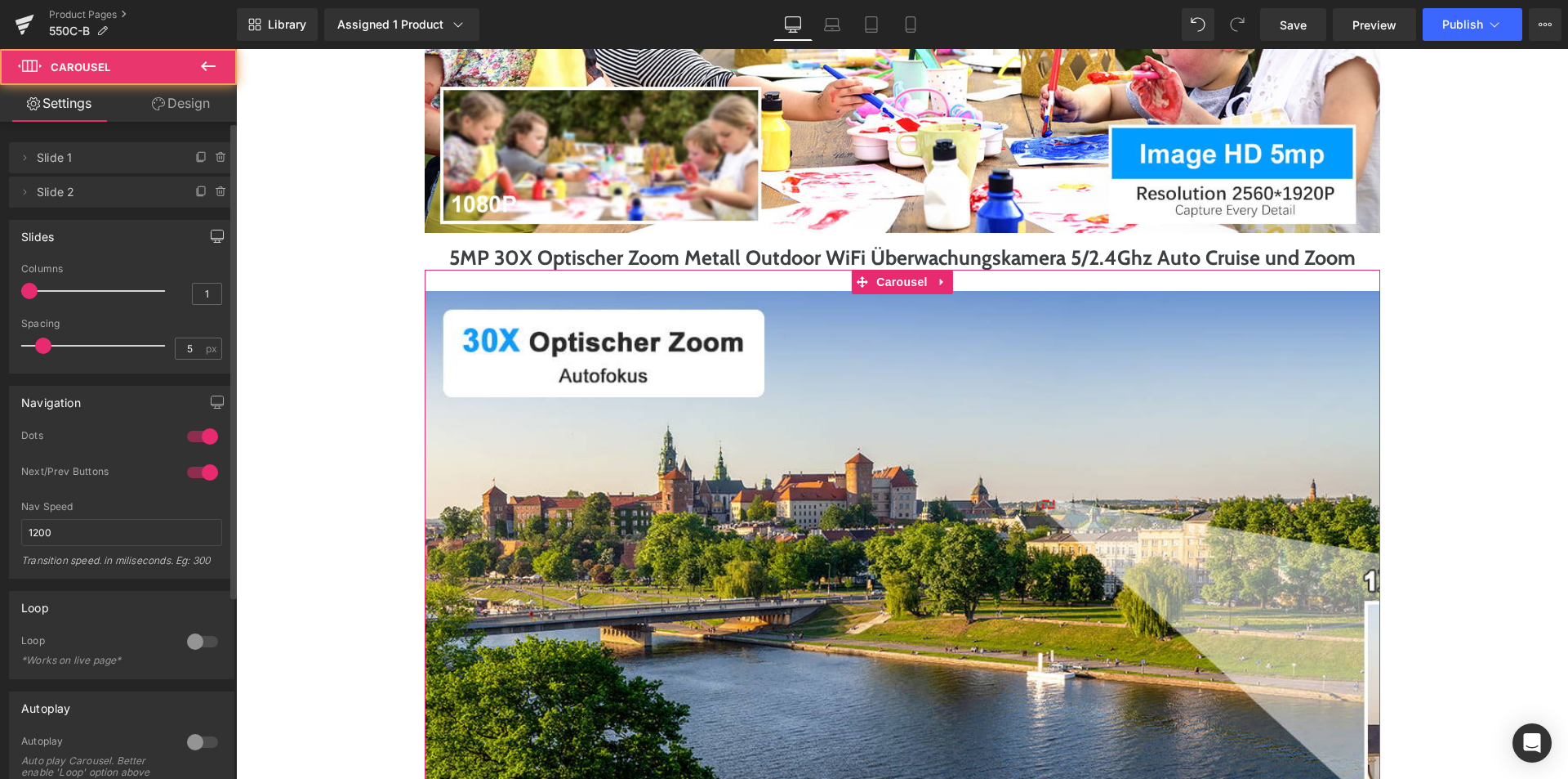
click at [204, 240] on button "button" at bounding box center [217, 237] width 27 height 31
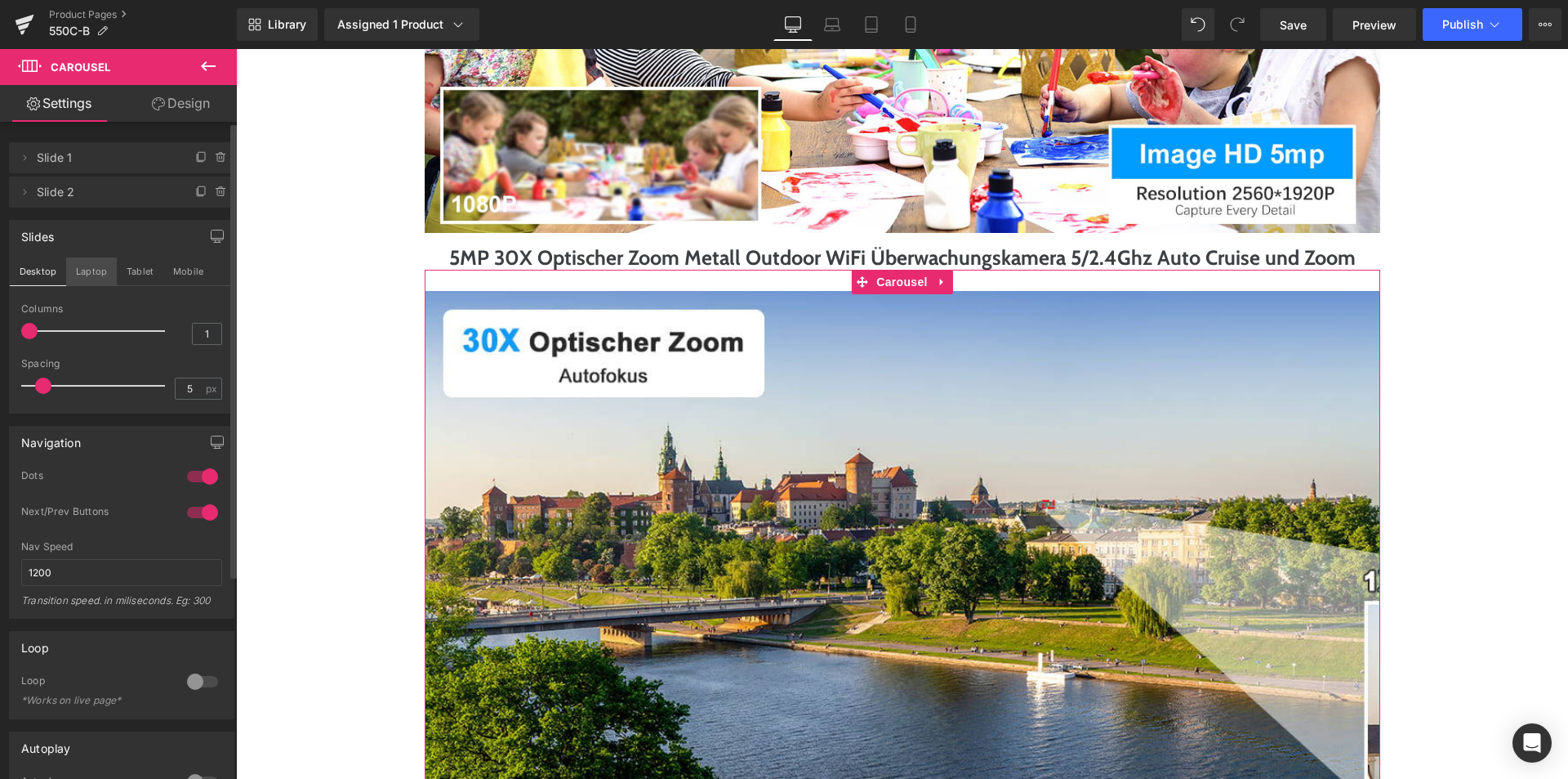
click at [106, 278] on button "Laptop" at bounding box center [91, 271] width 51 height 28
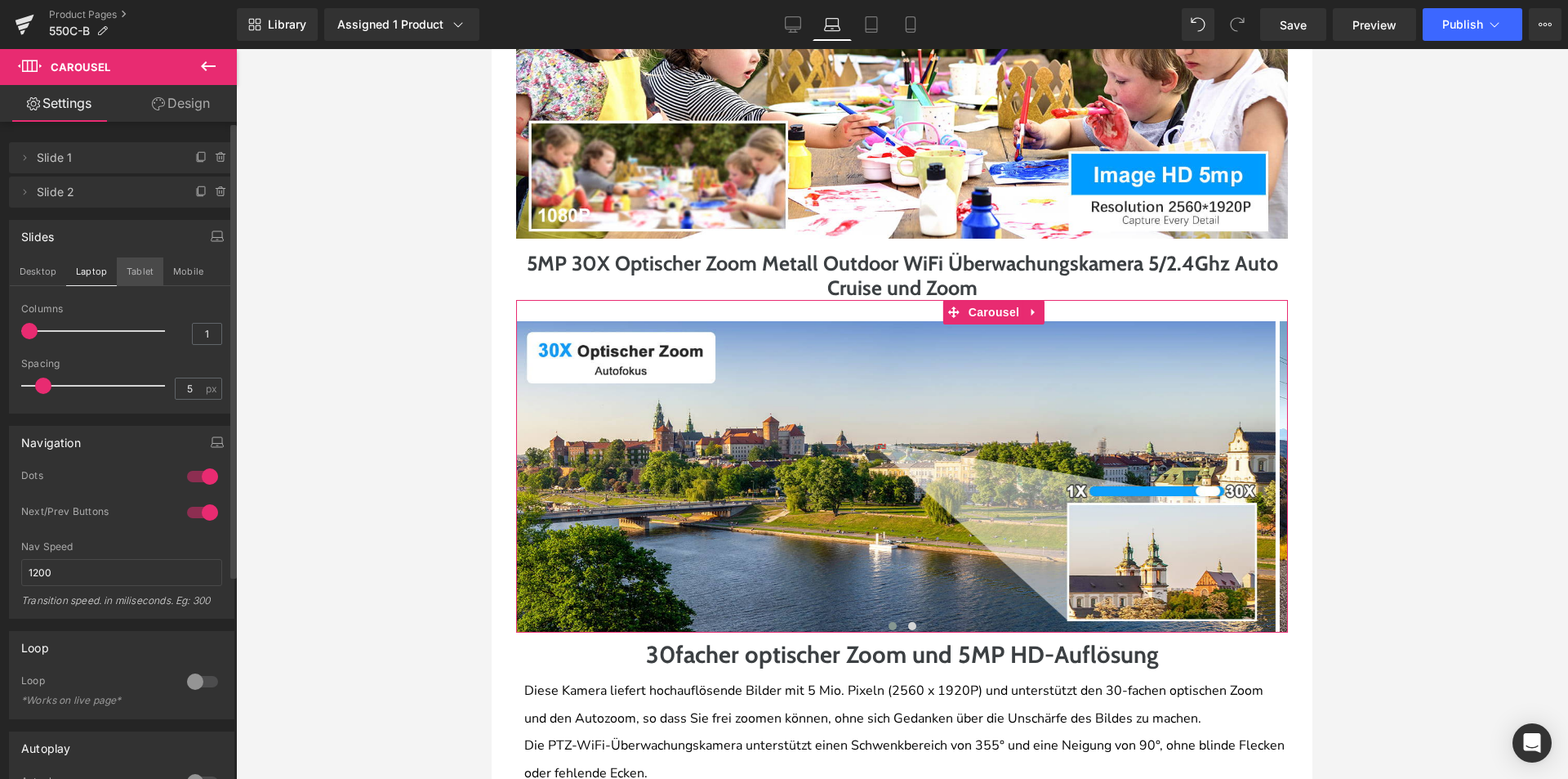
click at [134, 274] on button "Tablet" at bounding box center [139, 271] width 46 height 28
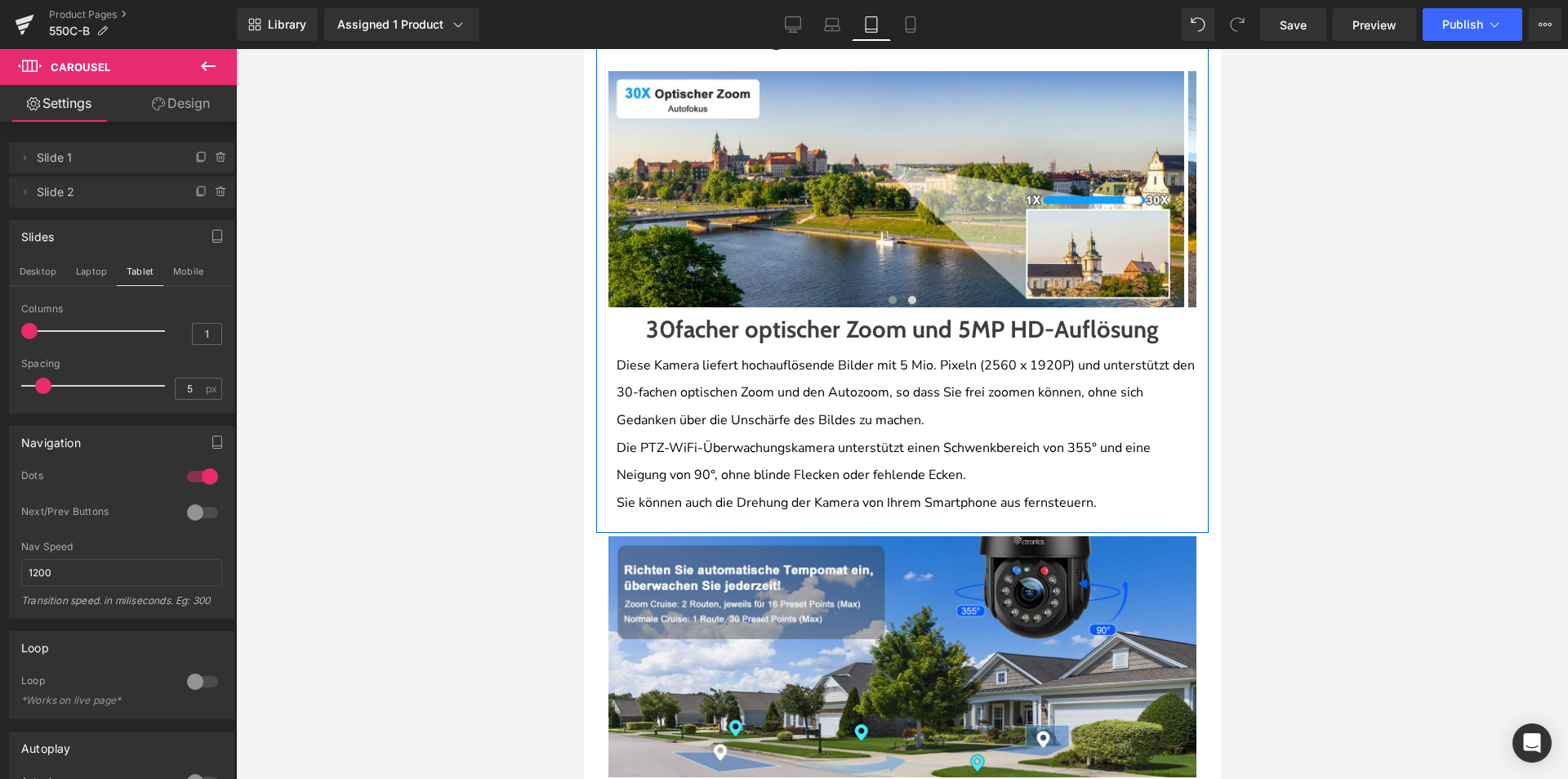
scroll to position [1674, 0]
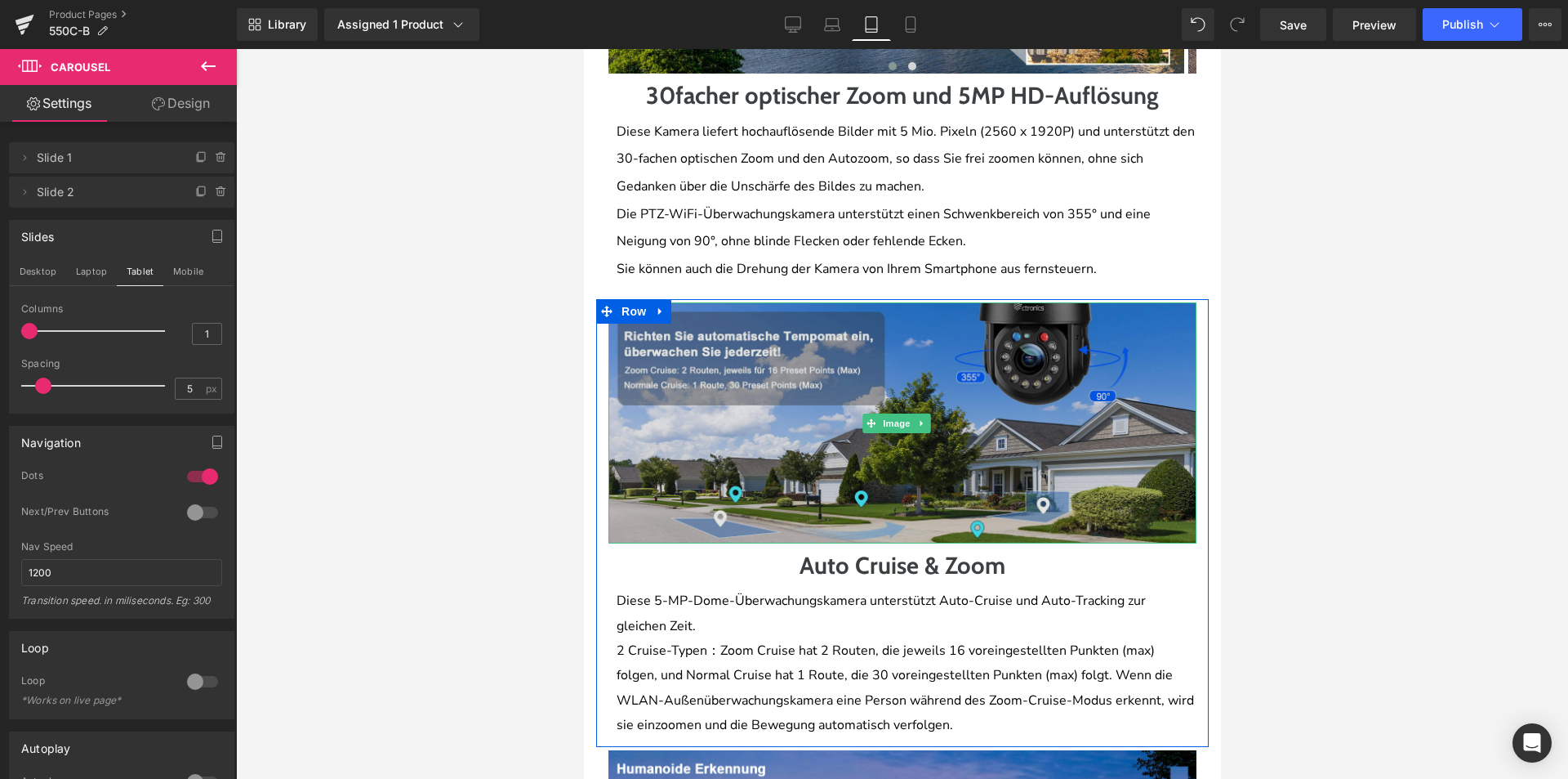
click at [789, 419] on img at bounding box center [901, 422] width 588 height 241
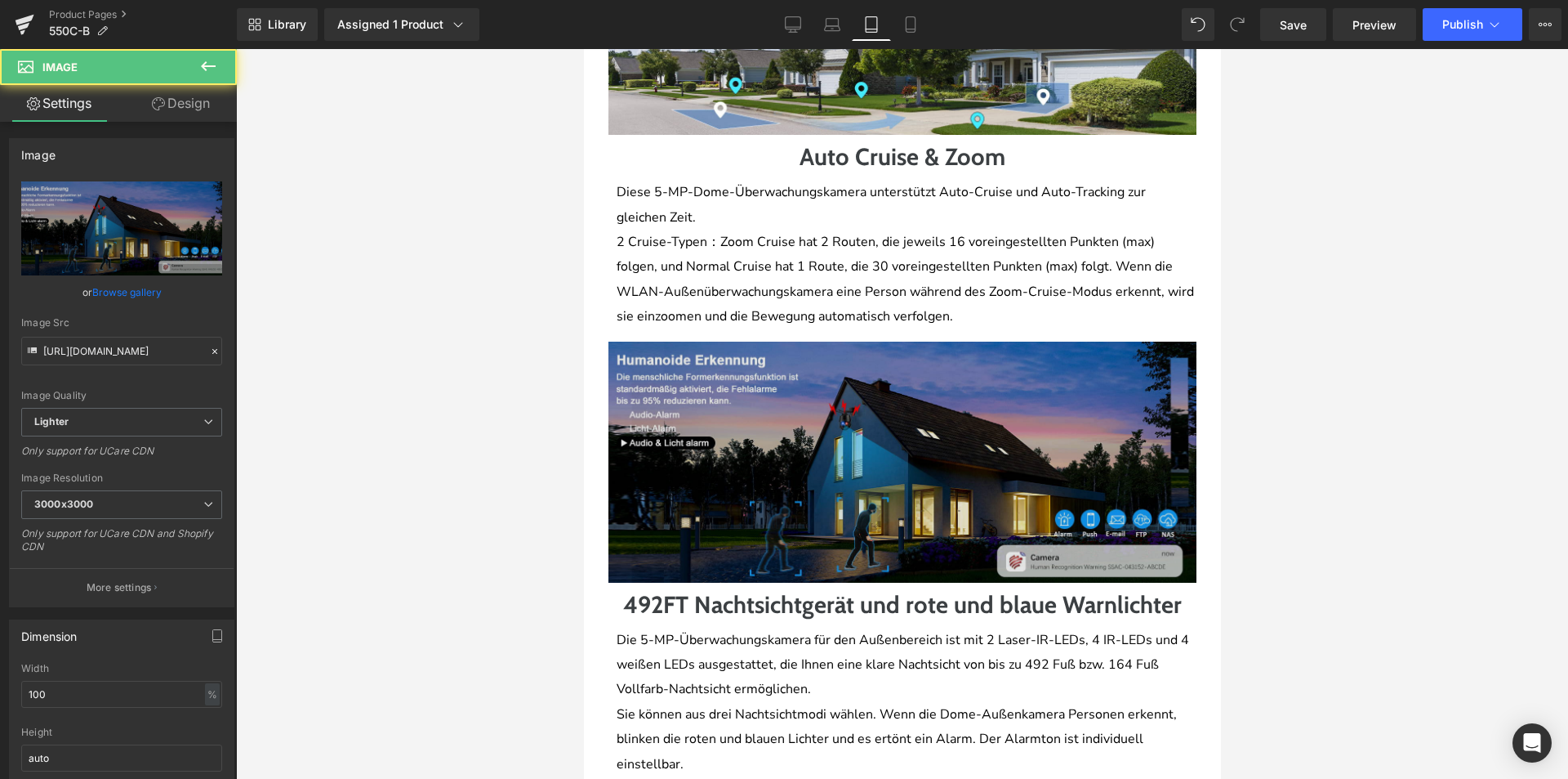
click at [818, 504] on img at bounding box center [901, 462] width 588 height 241
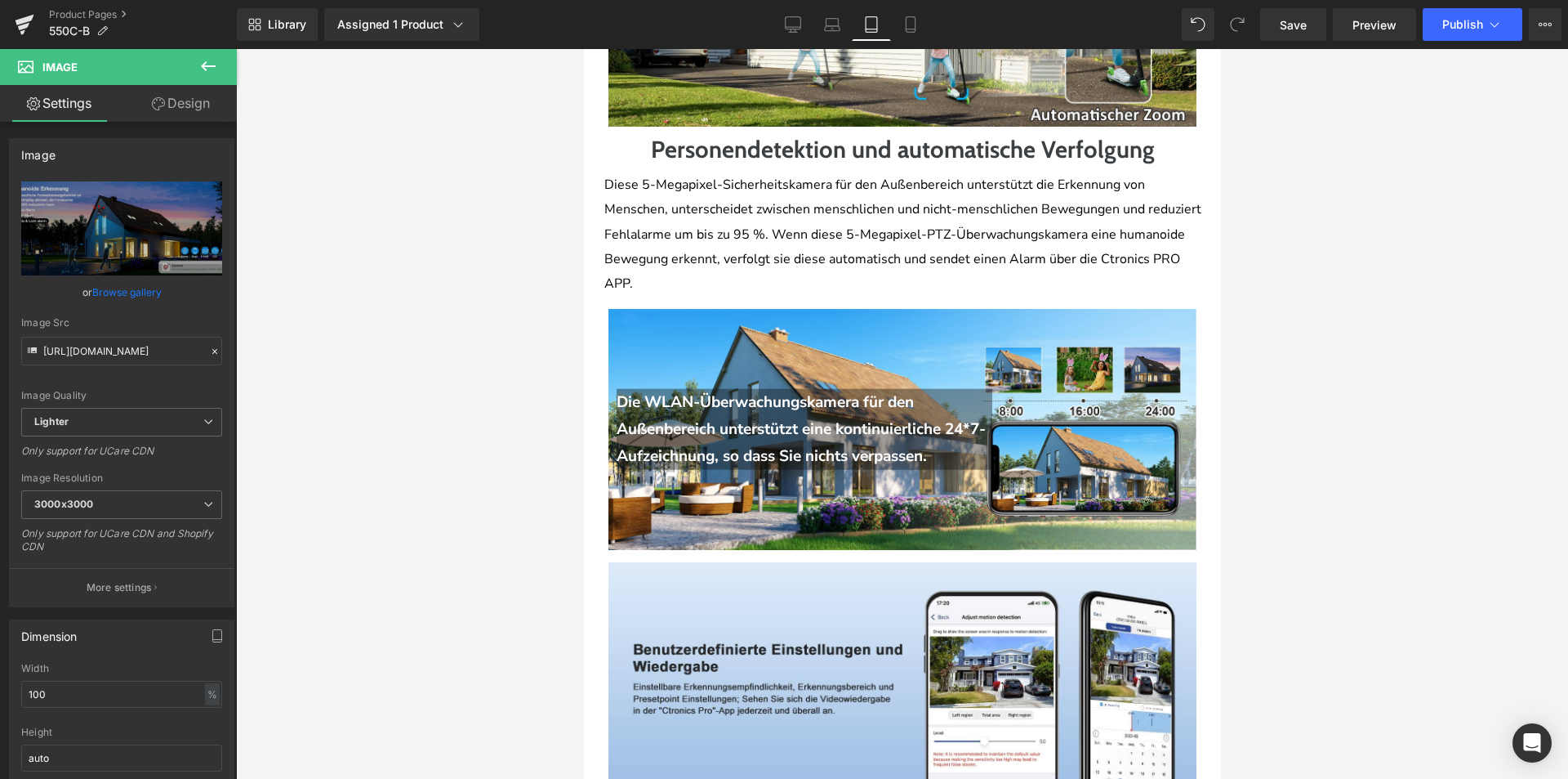
click at [847, 391] on b "Die WLAN-Überwachungskamera für den Außenbereich unterstützt eine kontinuierlic…" at bounding box center [800, 428] width 369 height 76
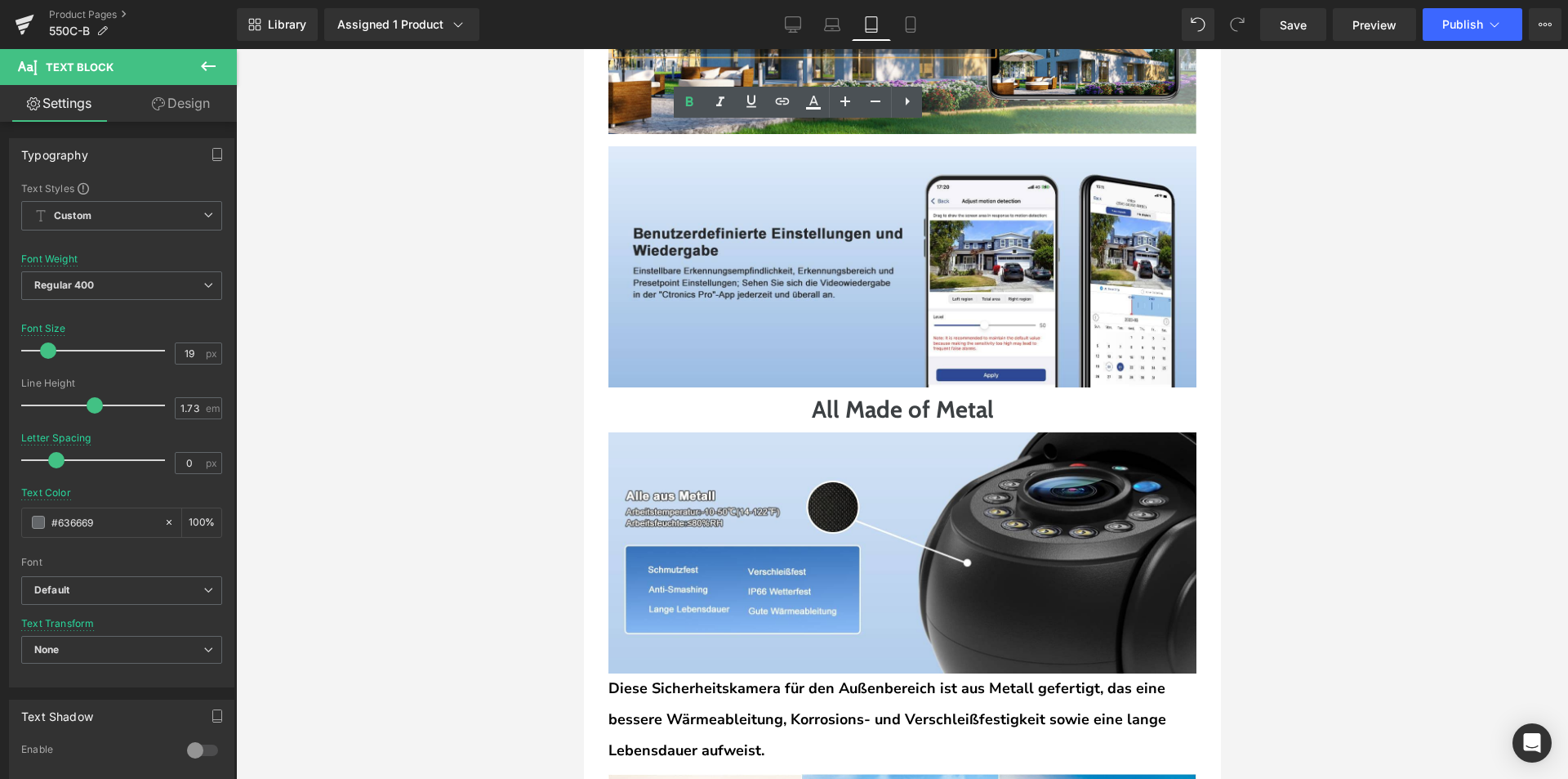
scroll to position [3226, 0]
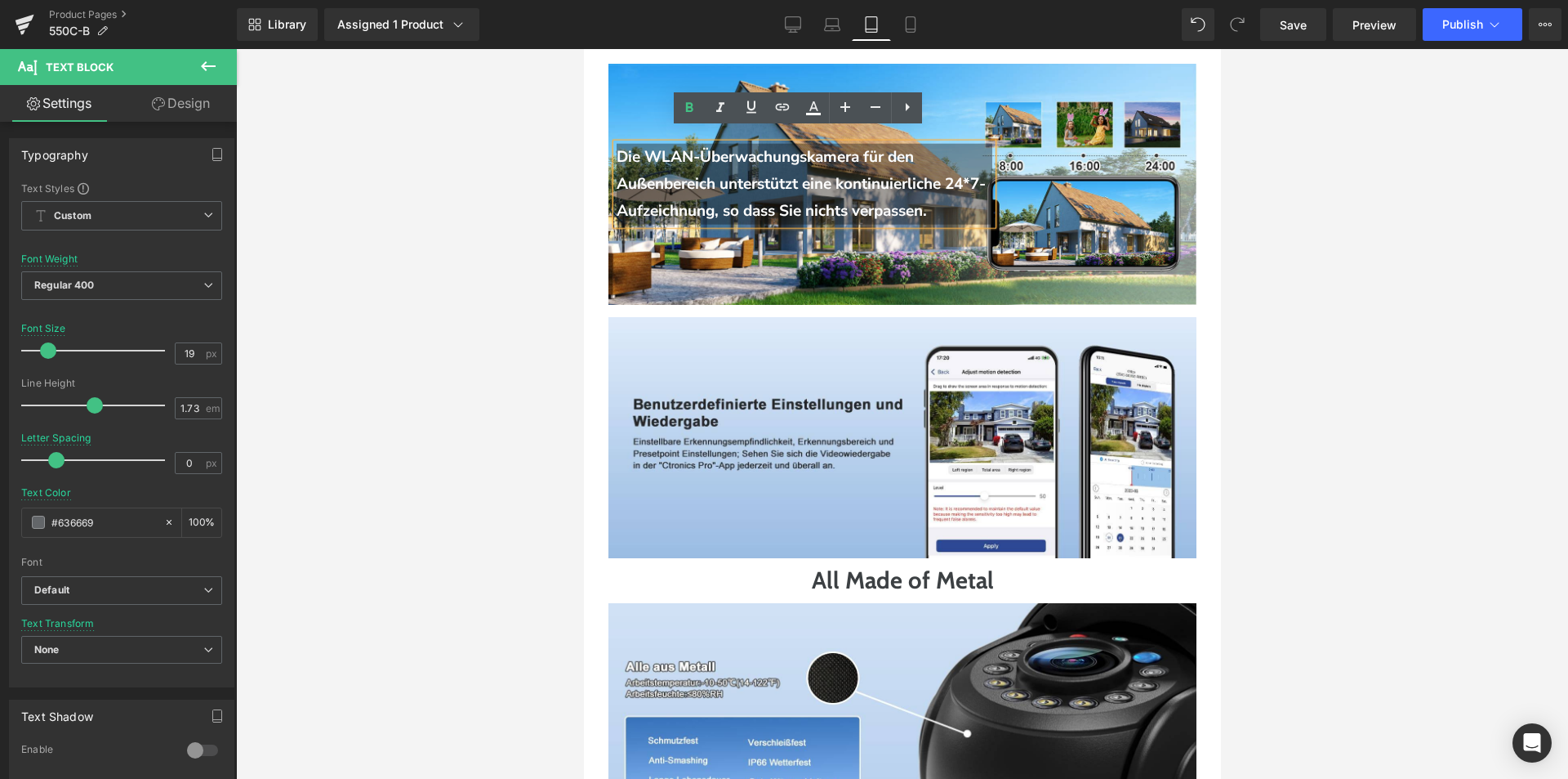
click at [1045, 83] on div "Die WLAN-Überwachungskamera für den Außenbereich unterstützt eine kontinuierlic…" at bounding box center [901, 184] width 588 height 241
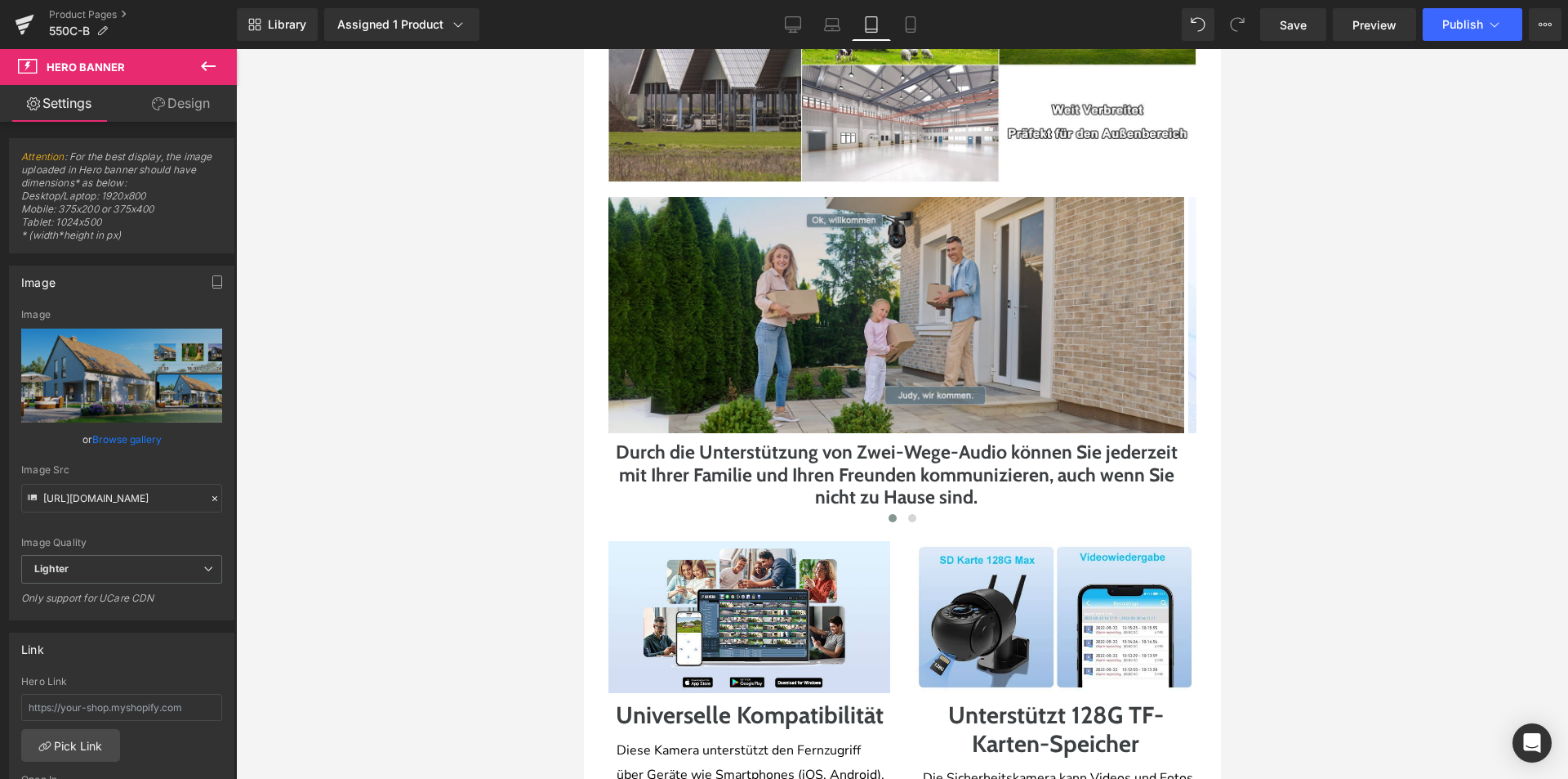
scroll to position [4206, 0]
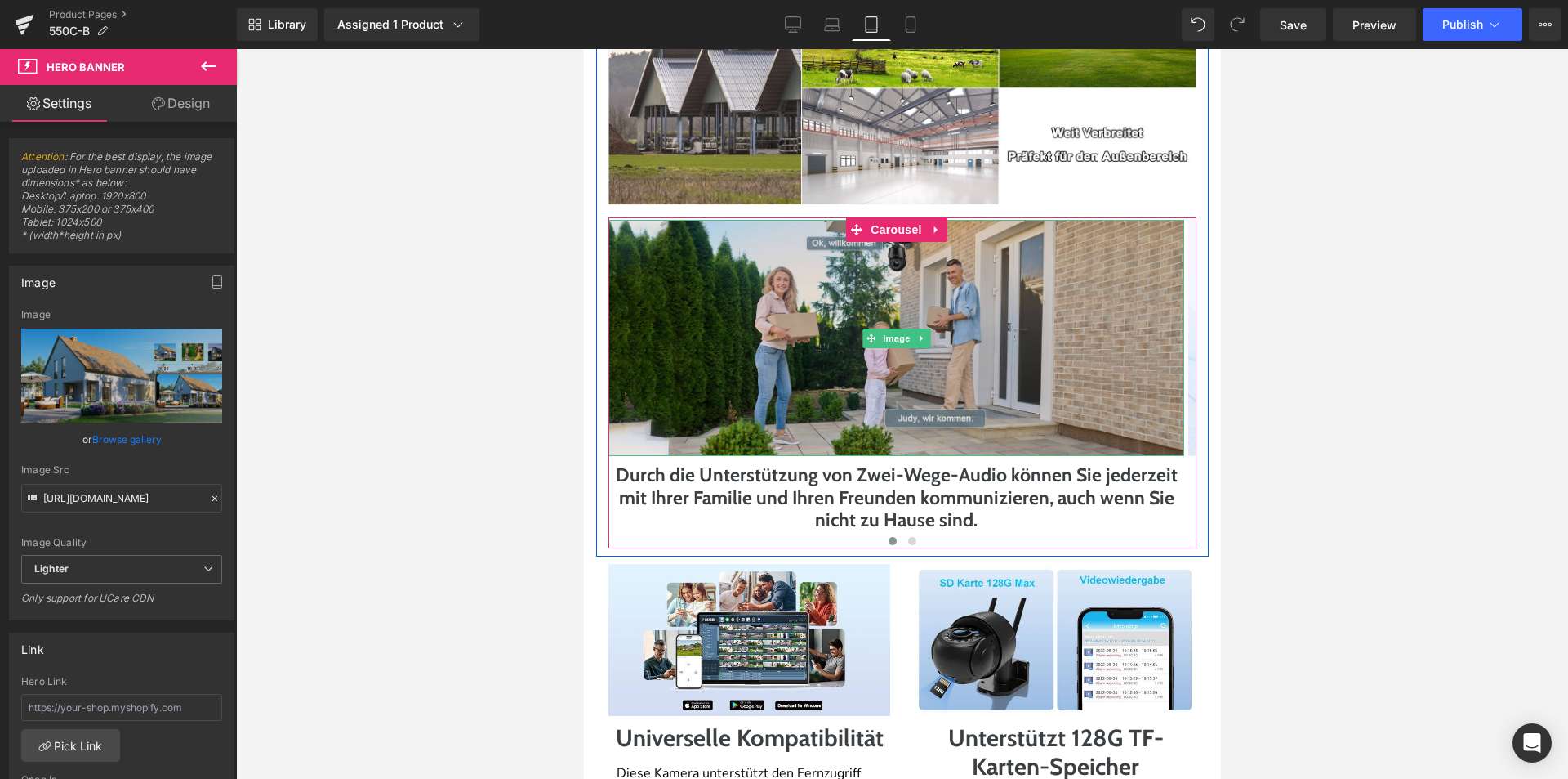
click at [899, 400] on img at bounding box center [895, 338] width 575 height 236
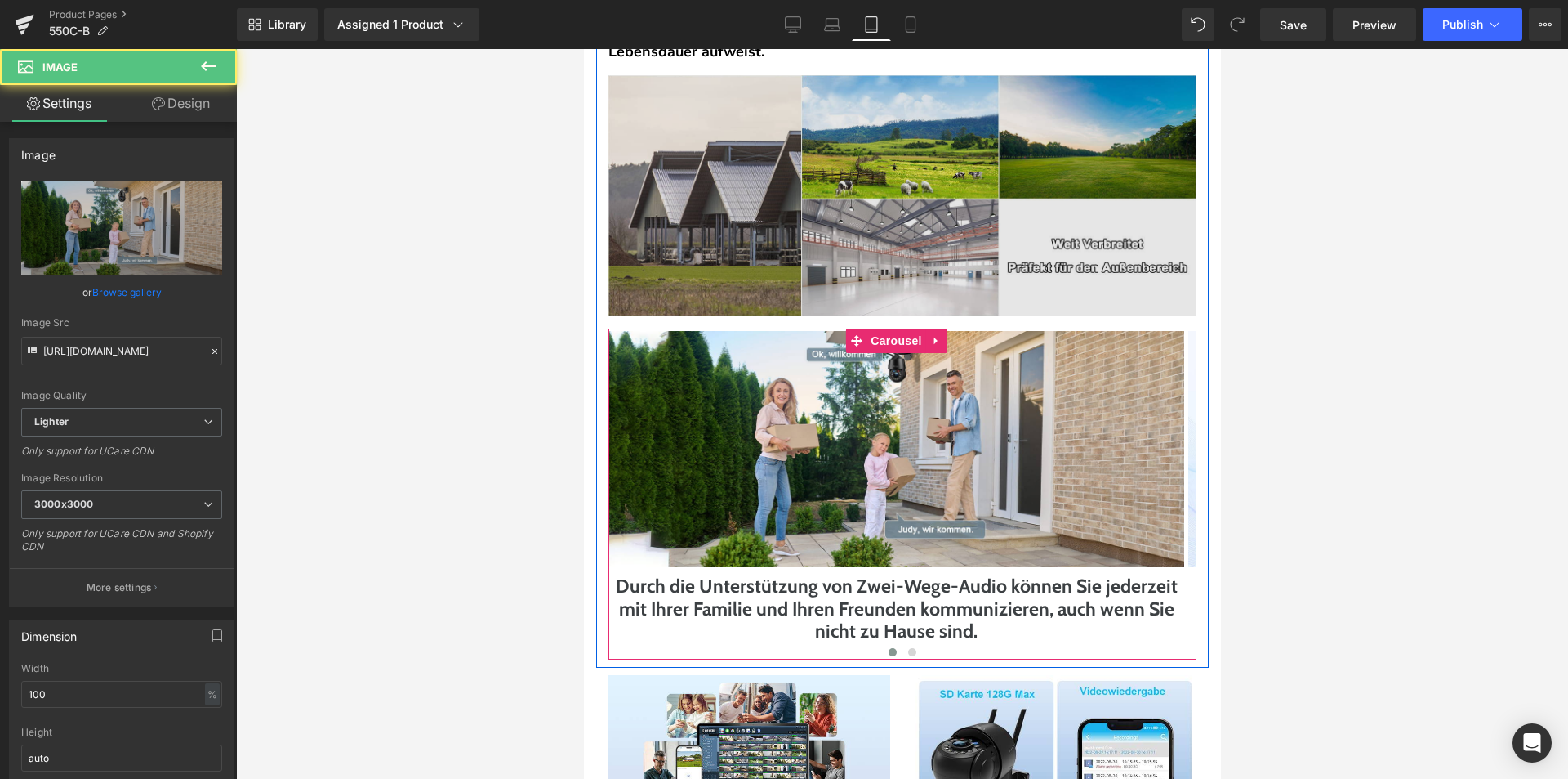
scroll to position [3879, 0]
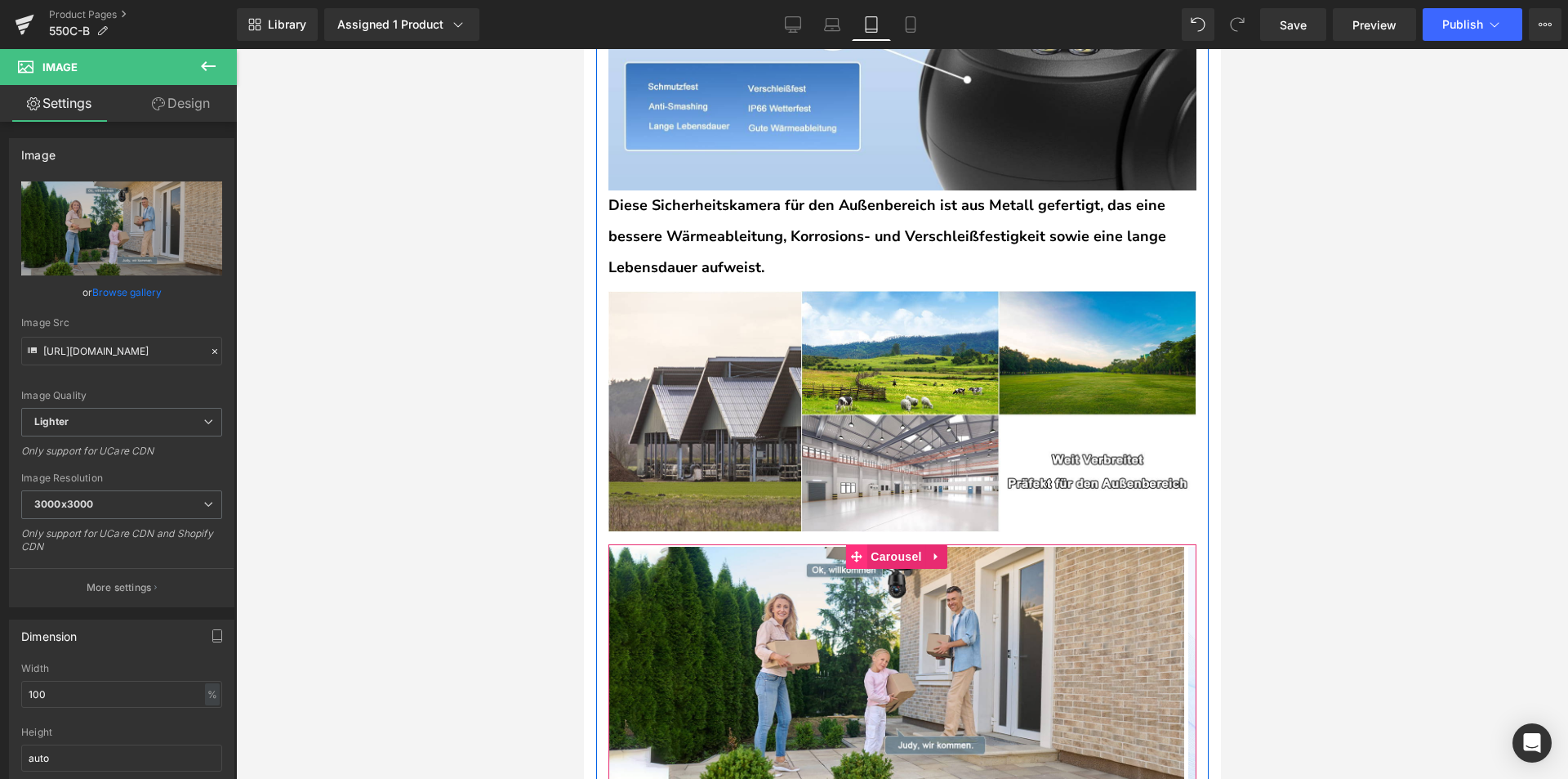
click at [864, 544] on span at bounding box center [855, 556] width 22 height 25
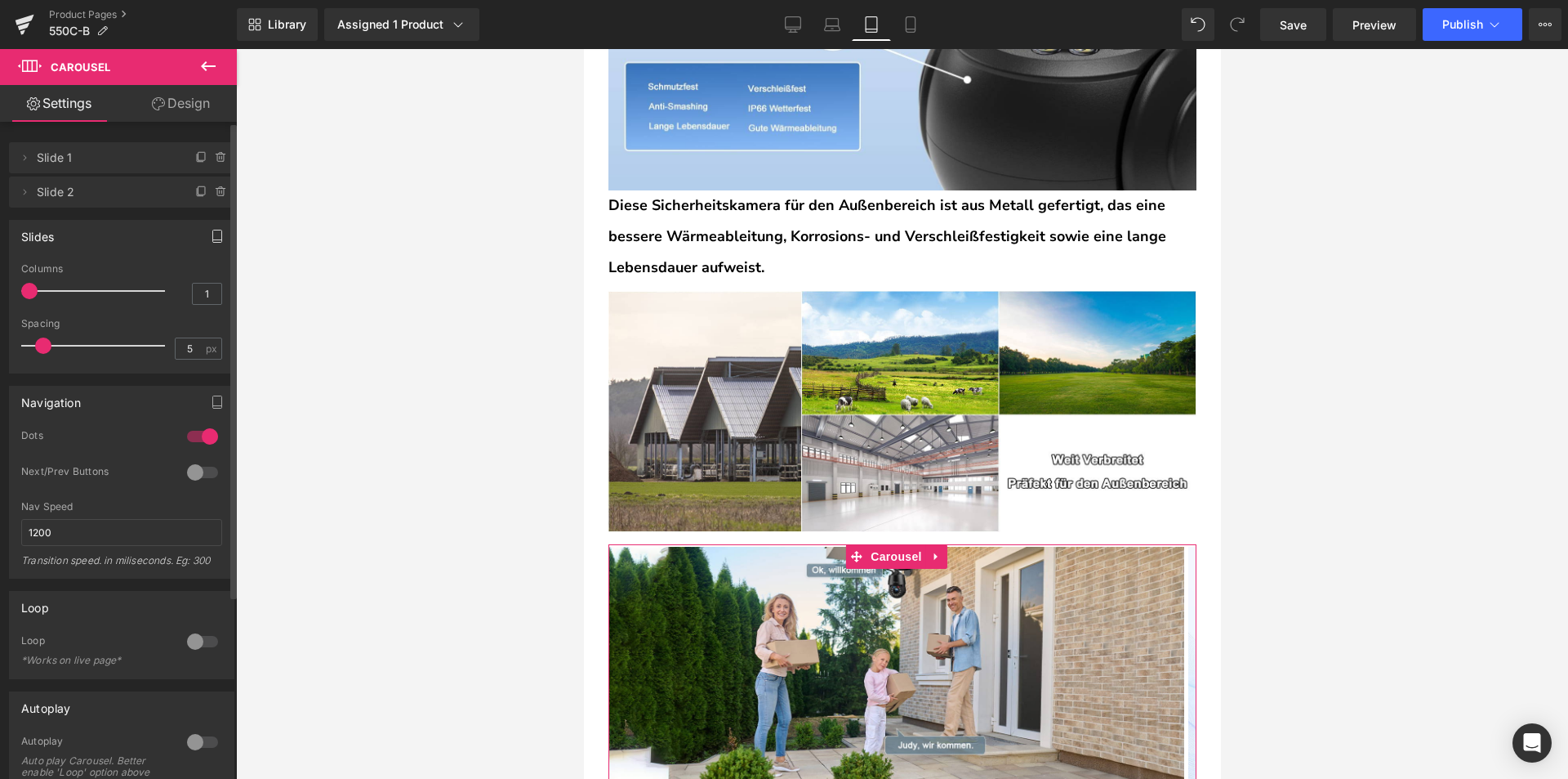
click at [211, 236] on icon "button" at bounding box center [217, 236] width 13 height 13
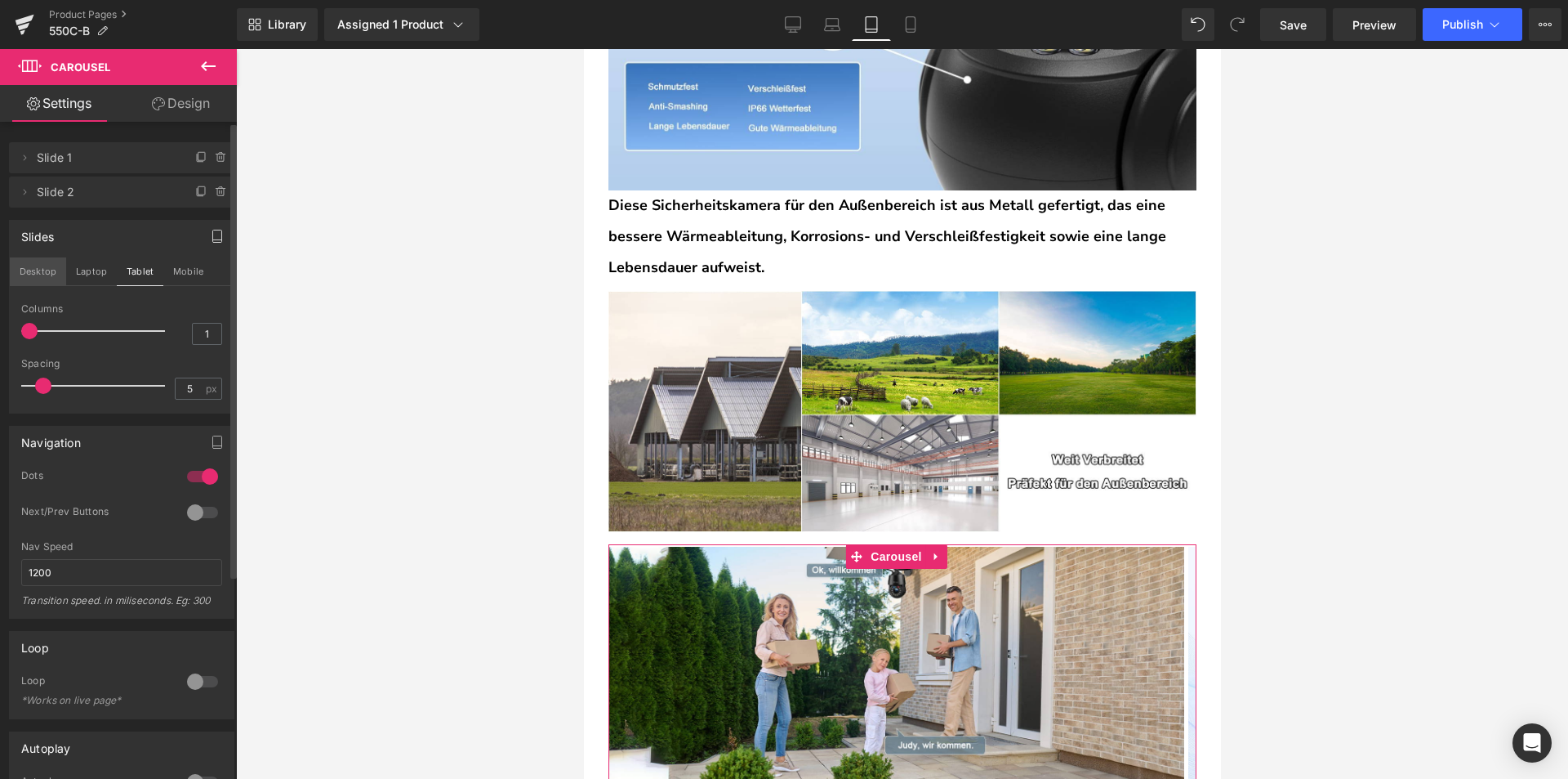
drag, startPoint x: 97, startPoint y: 283, endPoint x: 61, endPoint y: 283, distance: 36.0
click at [95, 283] on button "Laptop" at bounding box center [91, 271] width 51 height 28
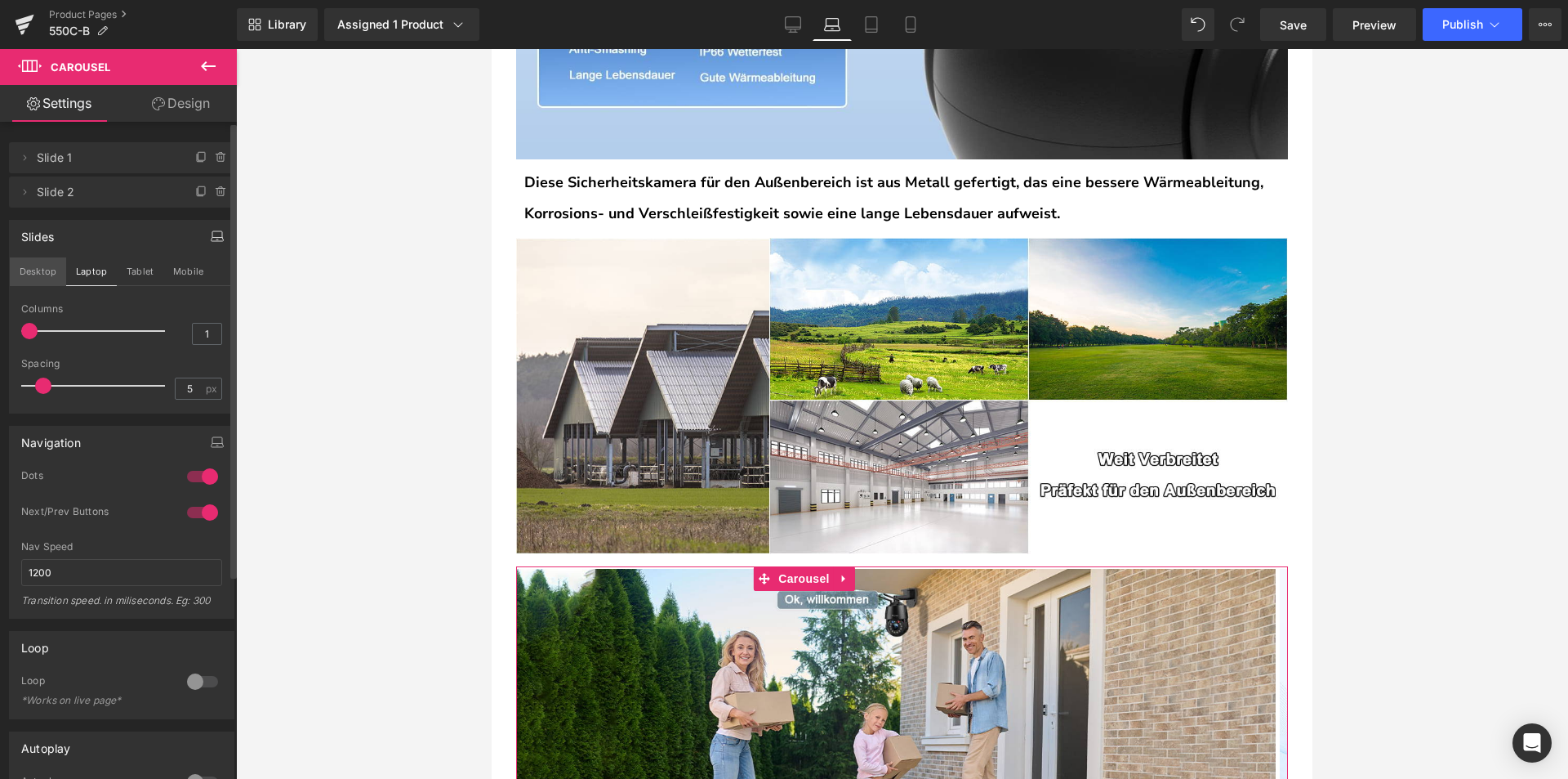
click at [37, 280] on button "Desktop" at bounding box center [37, 271] width 56 height 28
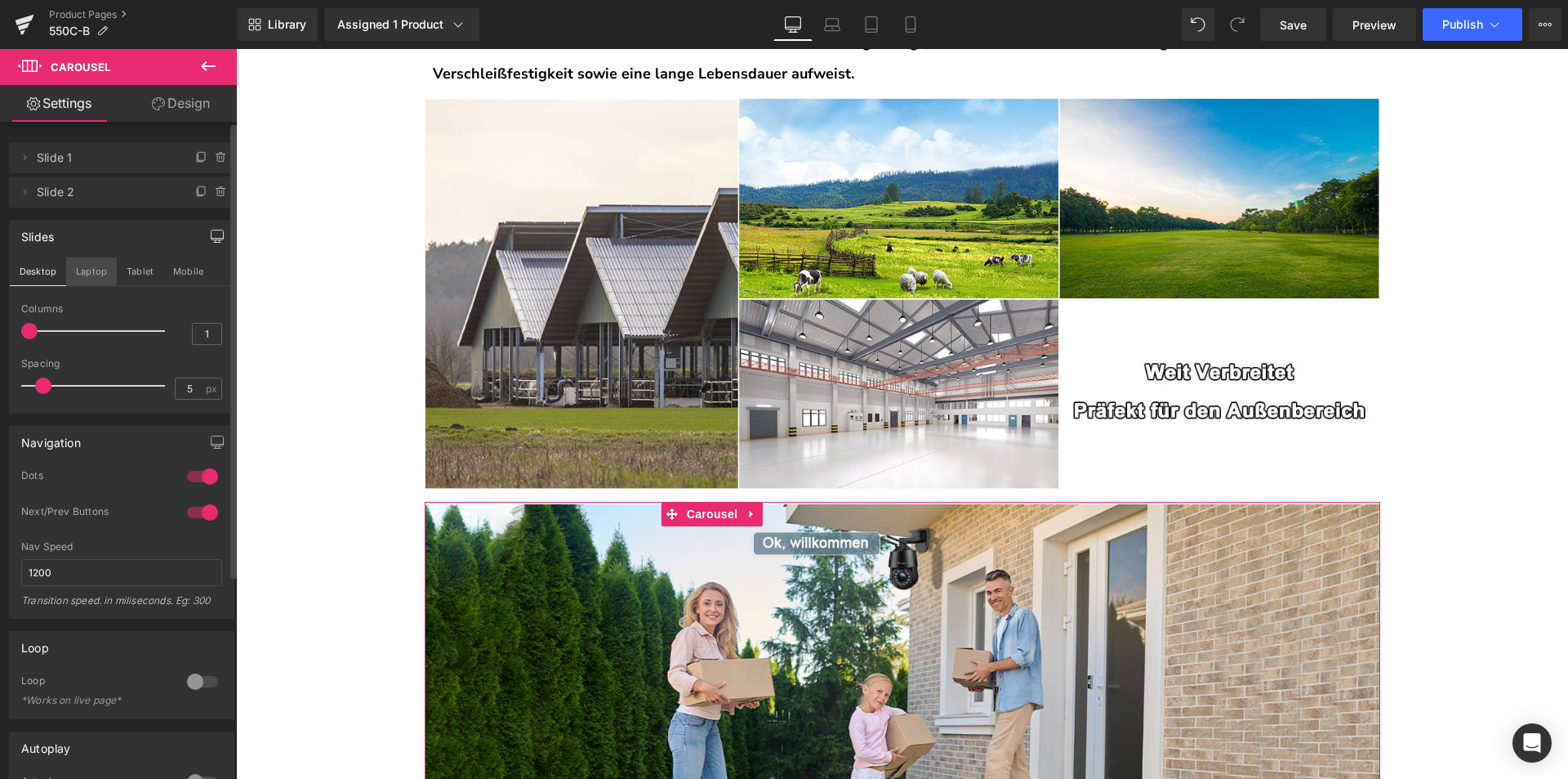
click at [81, 278] on button "Laptop" at bounding box center [91, 271] width 51 height 28
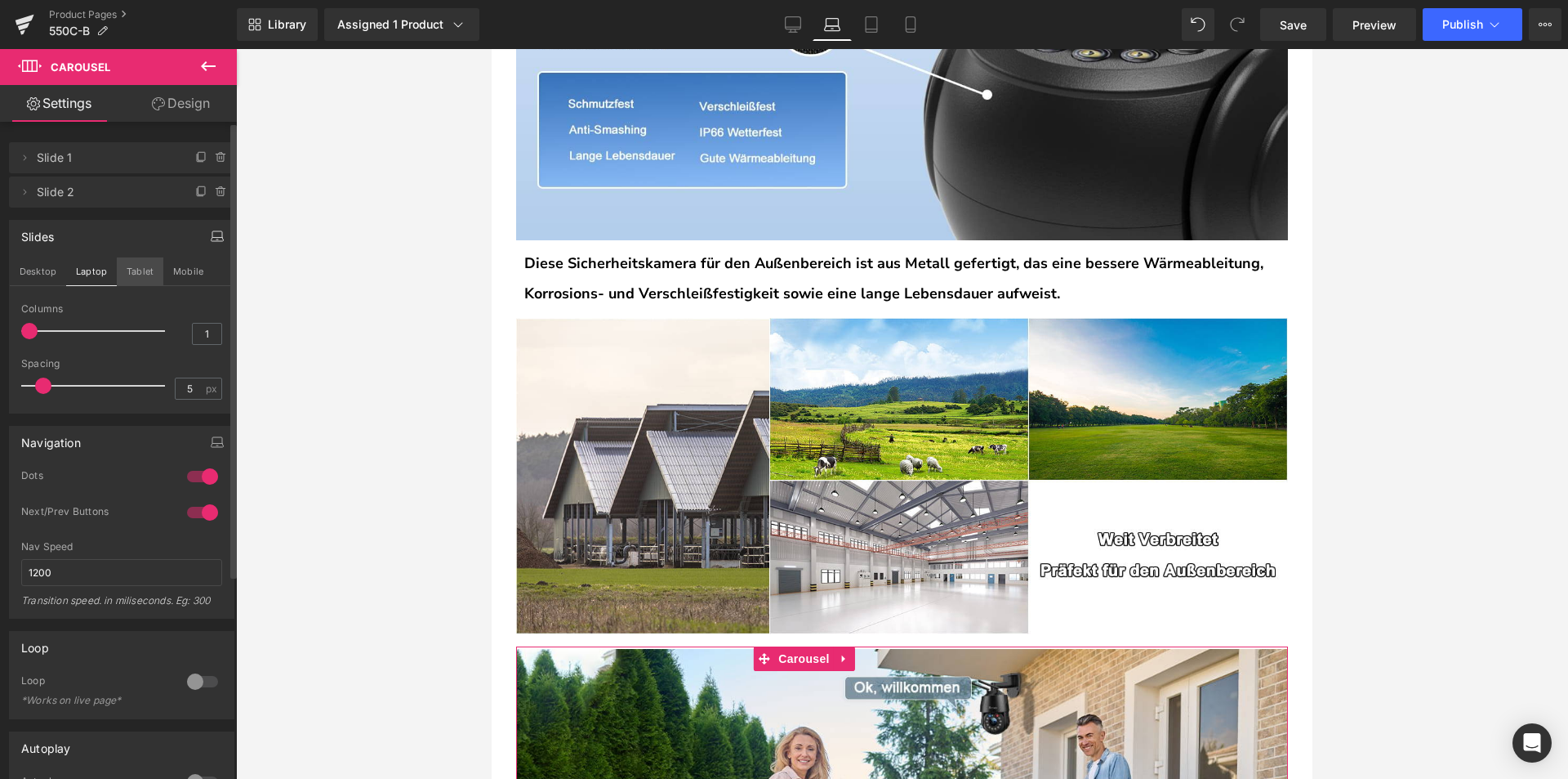
click at [129, 278] on button "Tablet" at bounding box center [139, 271] width 46 height 28
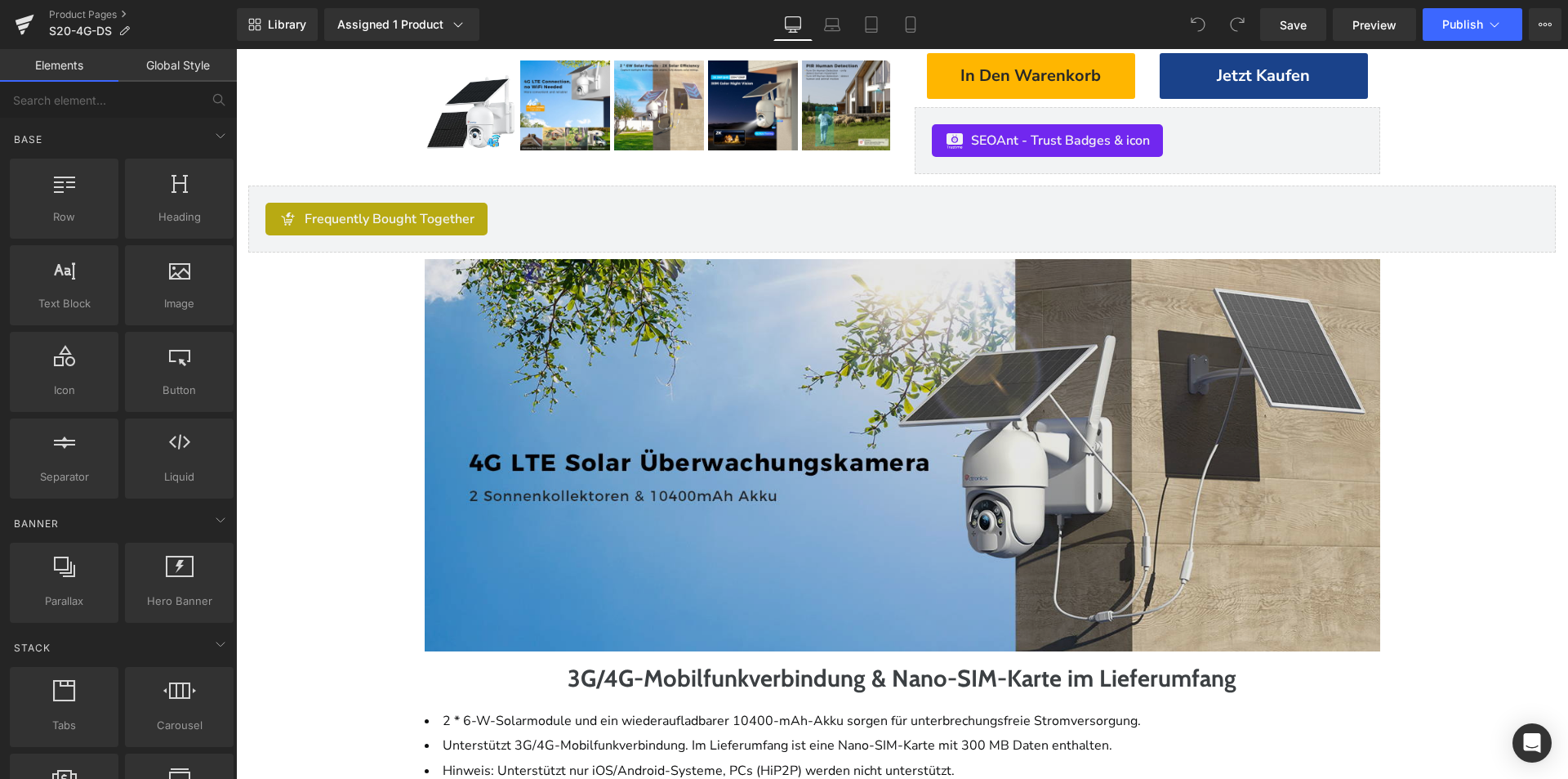
scroll to position [736, 0]
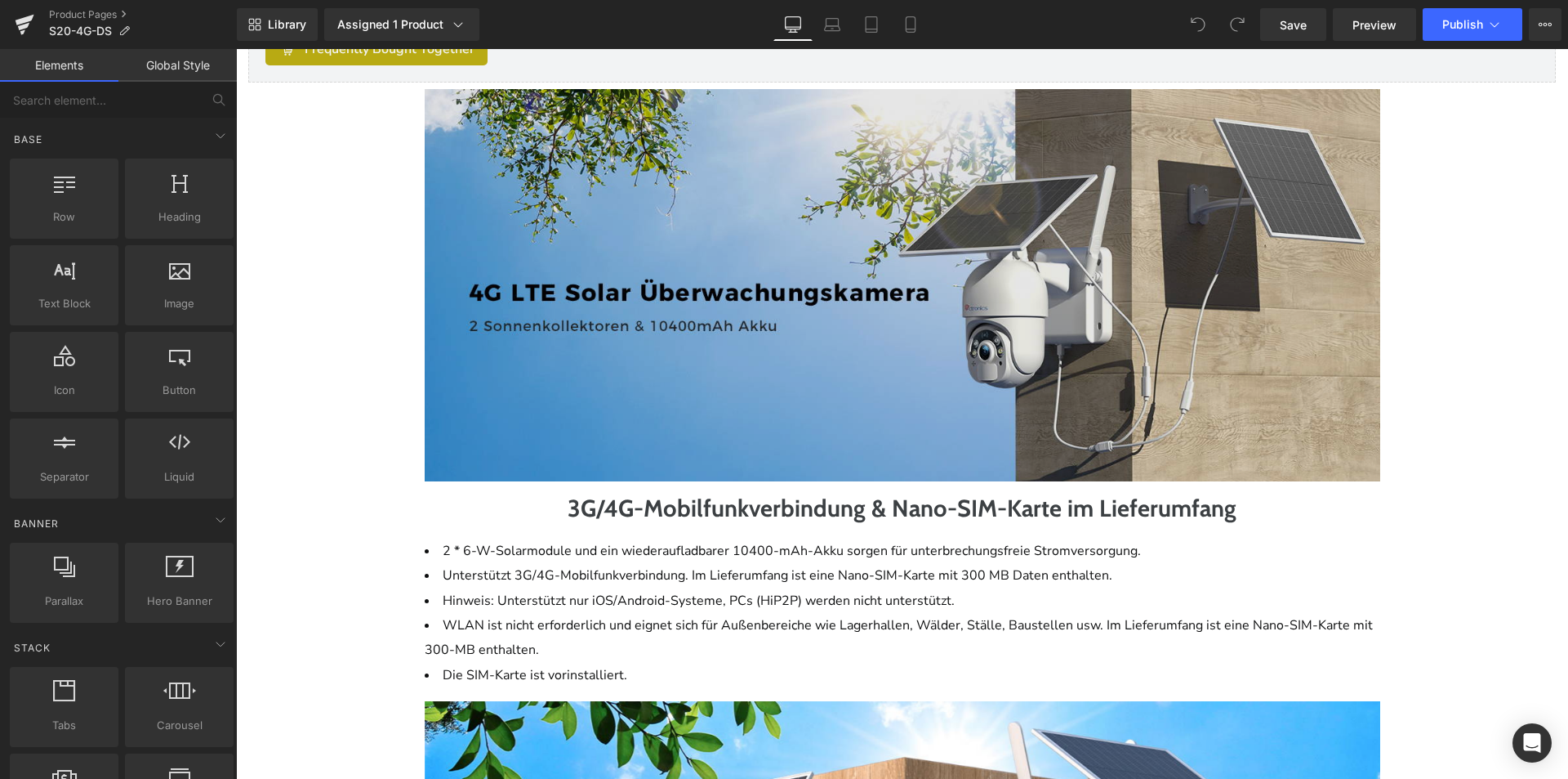
click at [869, 430] on img at bounding box center [902, 285] width 955 height 392
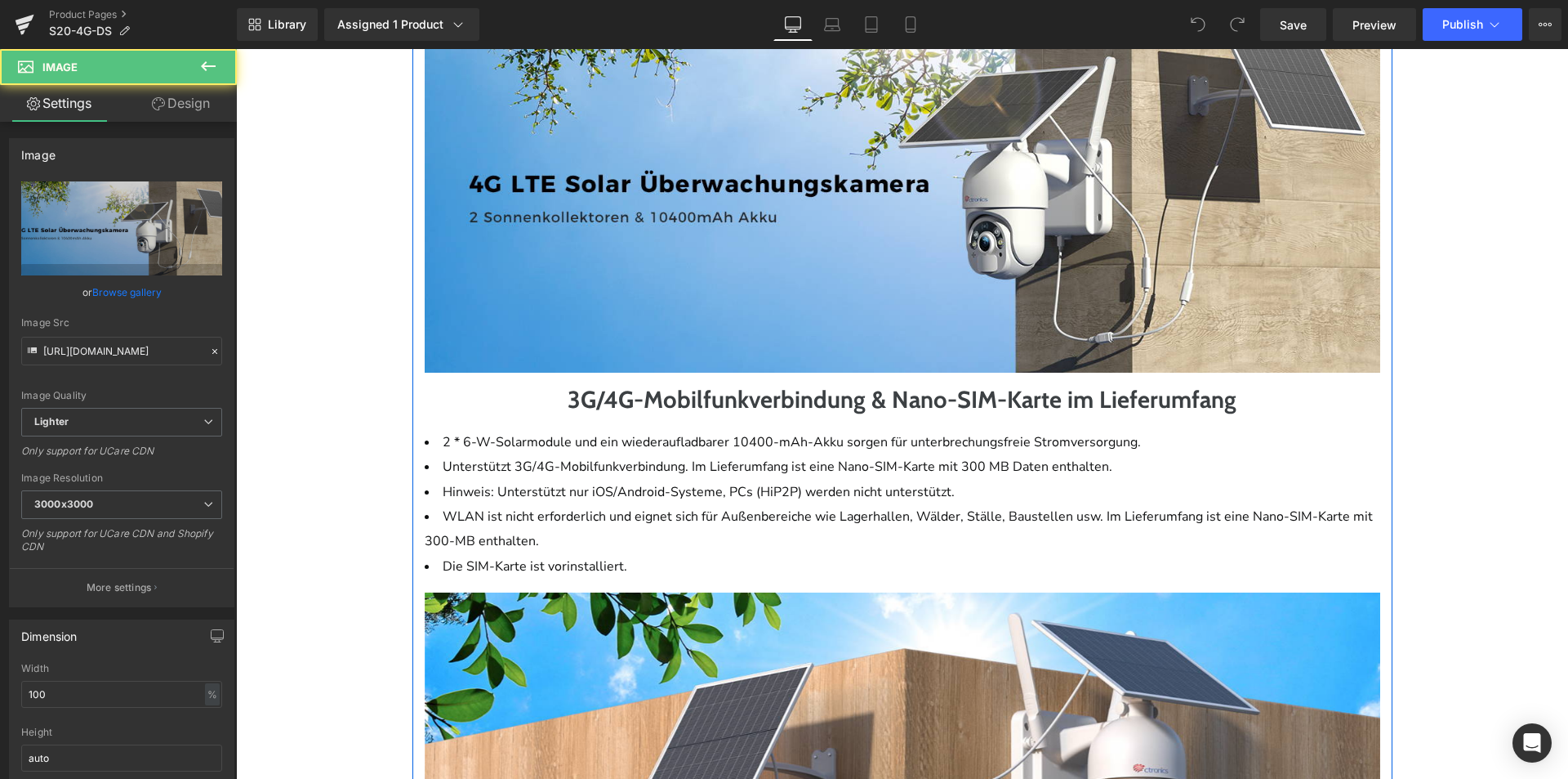
click at [868, 592] on img at bounding box center [915, 793] width 980 height 402
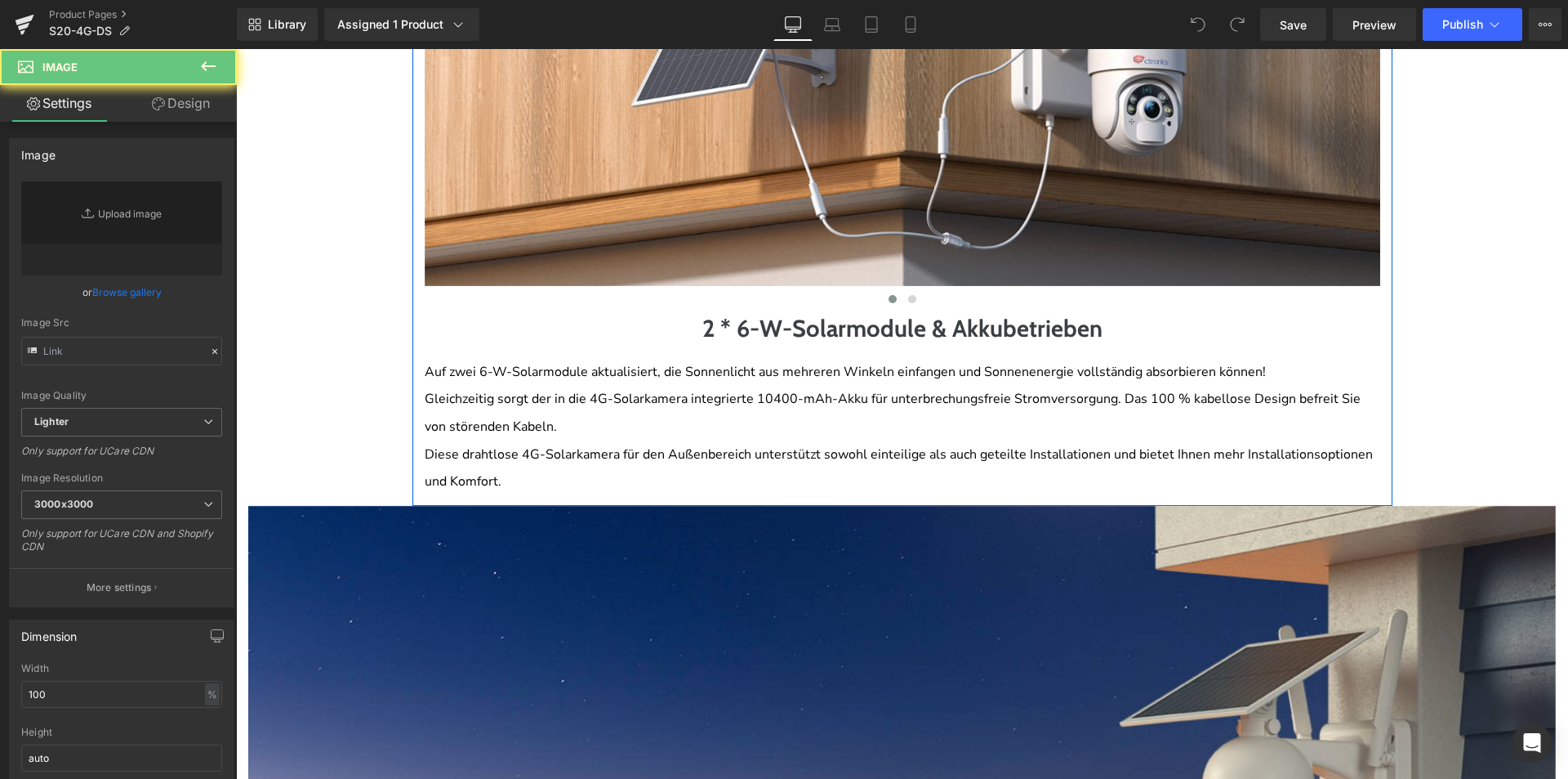
type input "https://ucarecdn.com/826c7c9e-1e04-4e6b-a3f3-f24eea30a52f/-/format/auto/-/previ…"
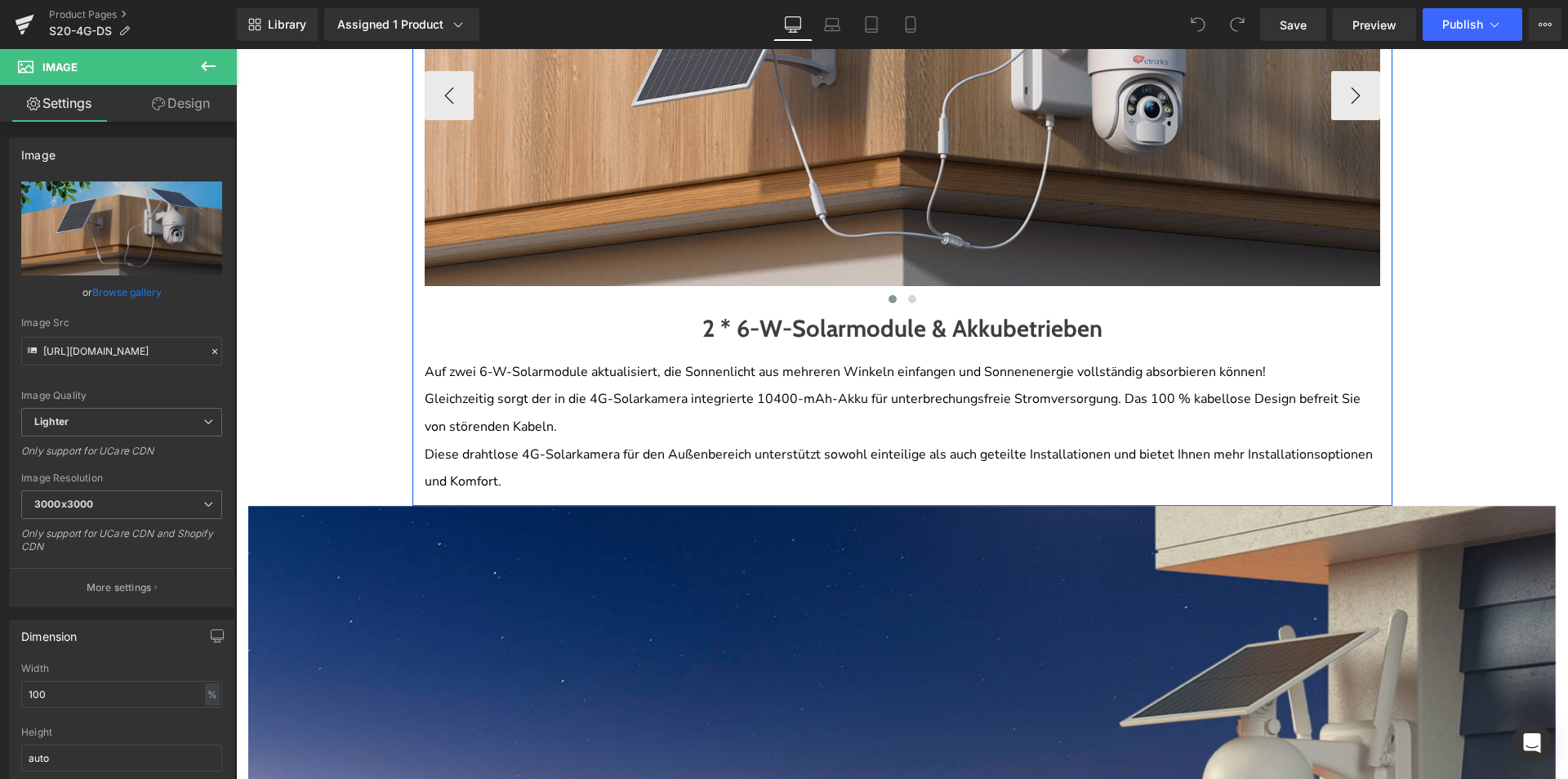
scroll to position [1226, 0]
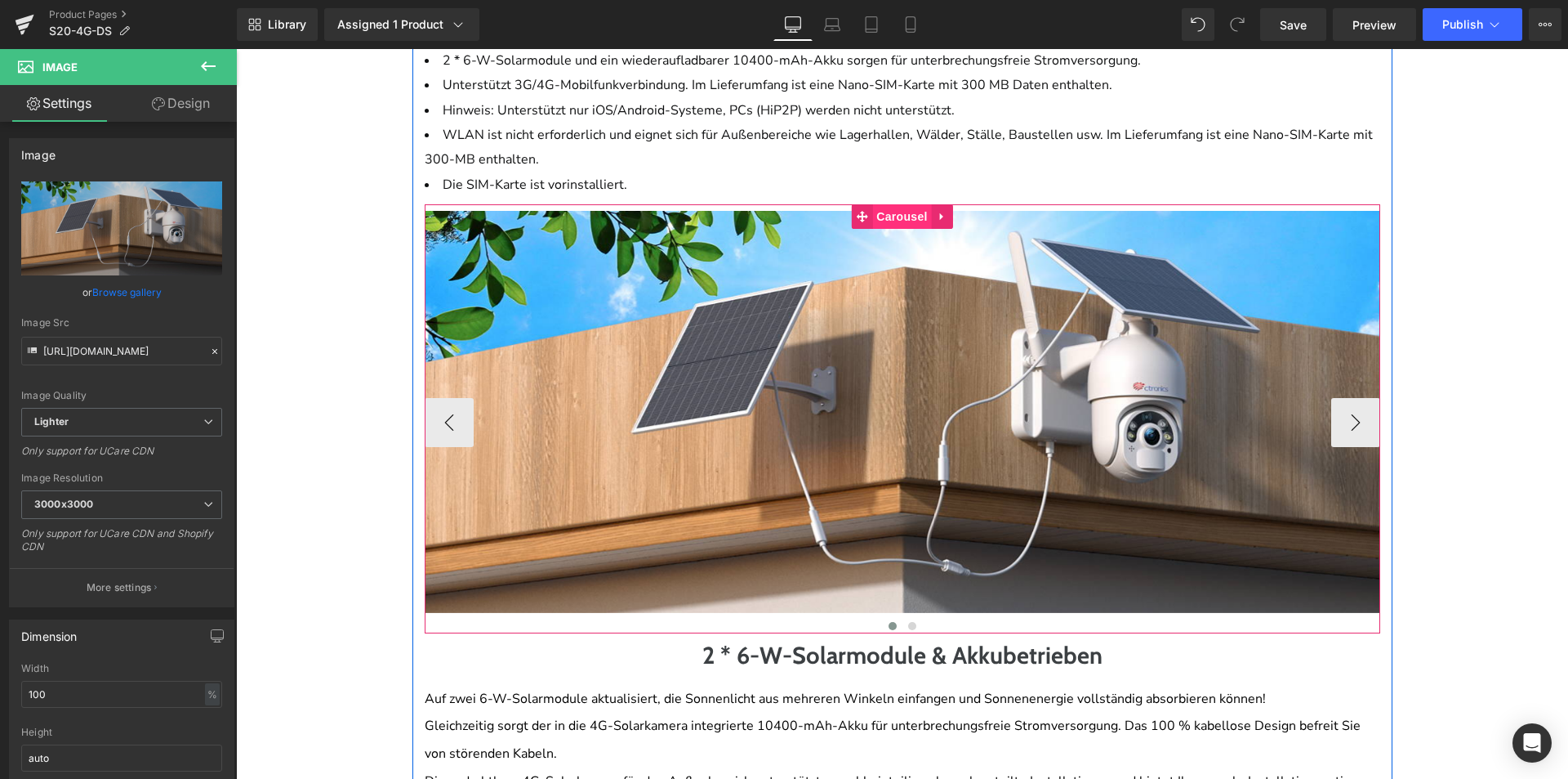
click at [880, 219] on span "Carousel" at bounding box center [901, 216] width 59 height 25
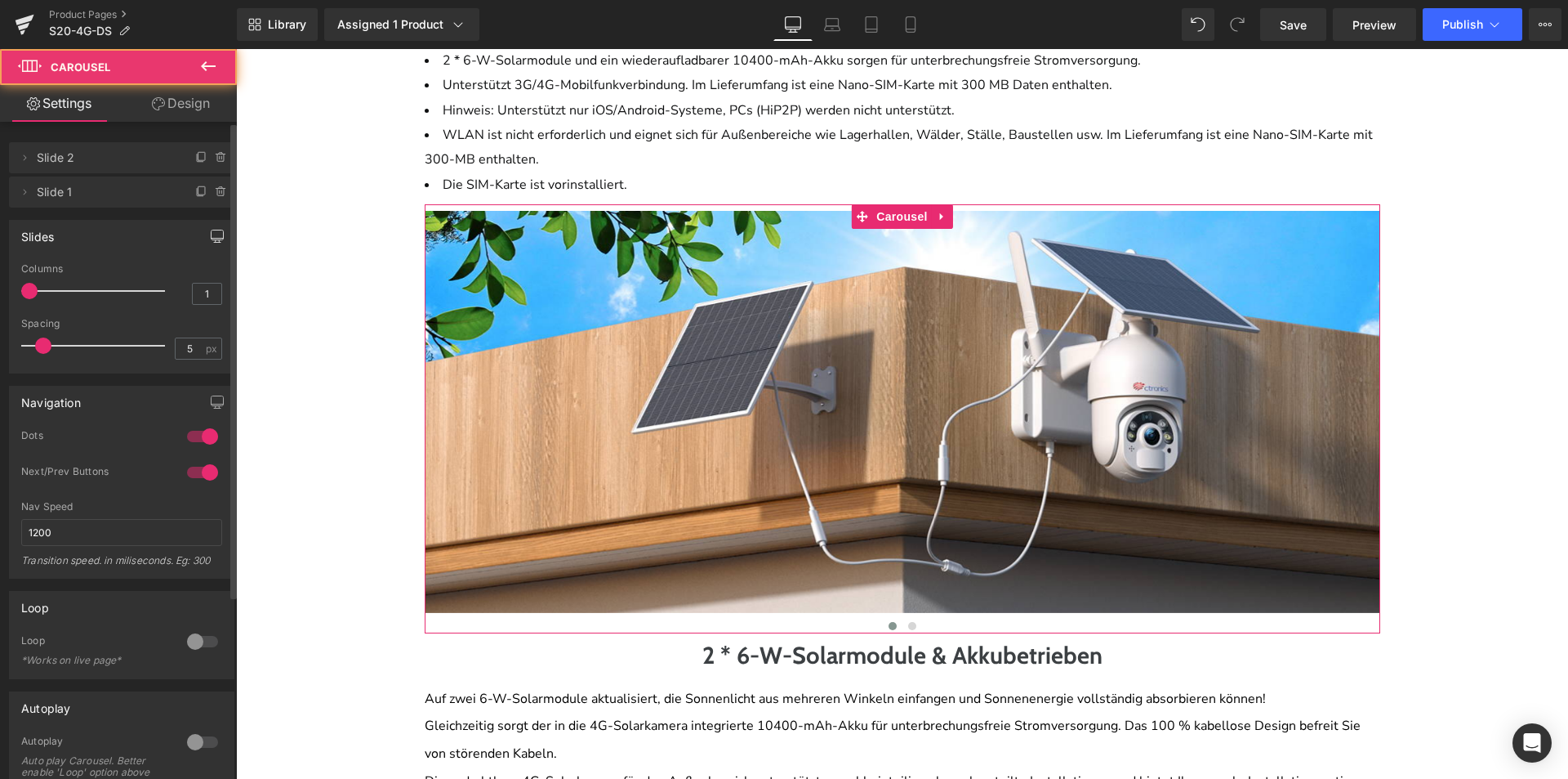
click at [211, 231] on icon "button" at bounding box center [217, 236] width 13 height 13
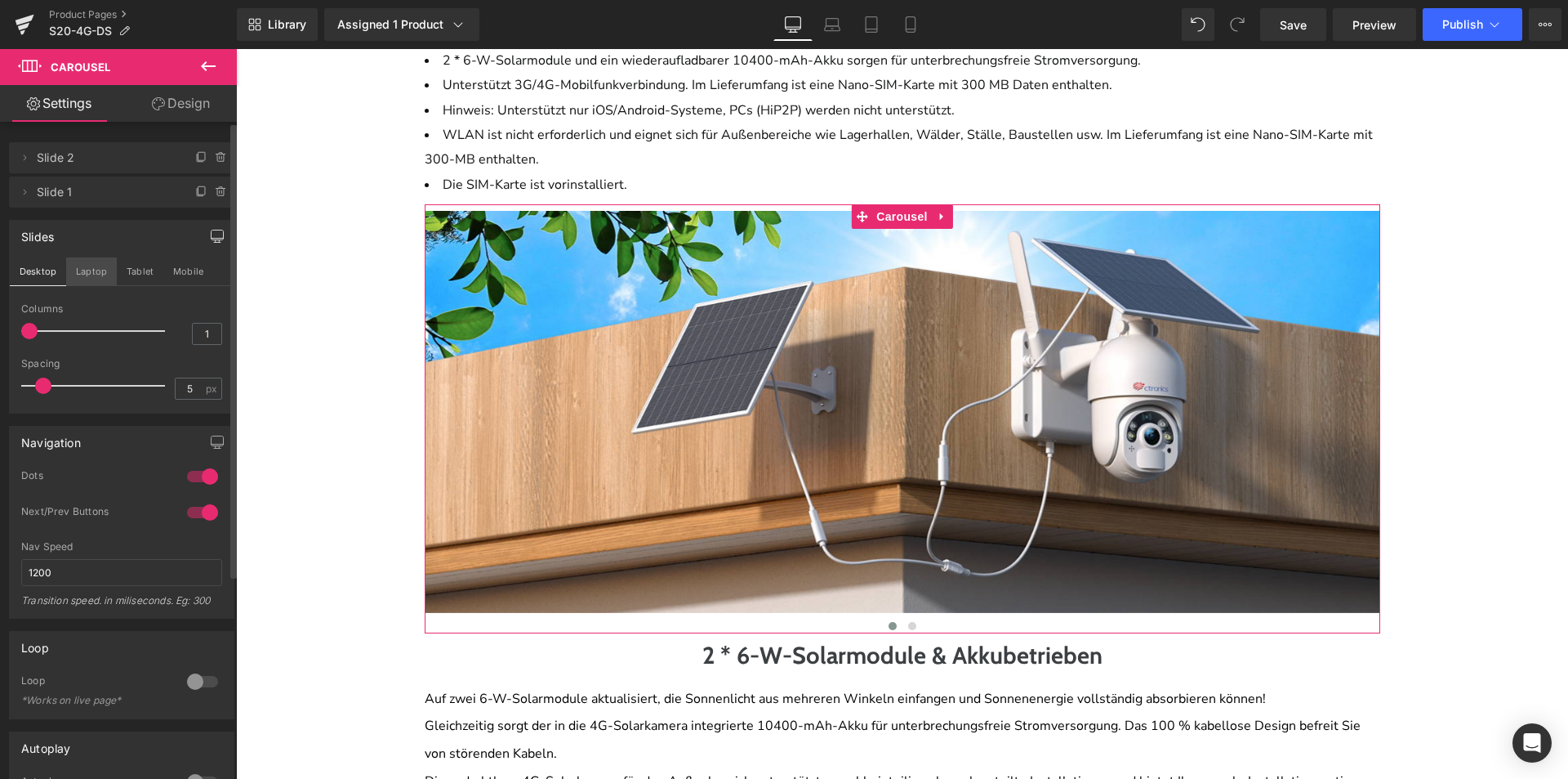
click at [92, 269] on button "Laptop" at bounding box center [91, 271] width 51 height 28
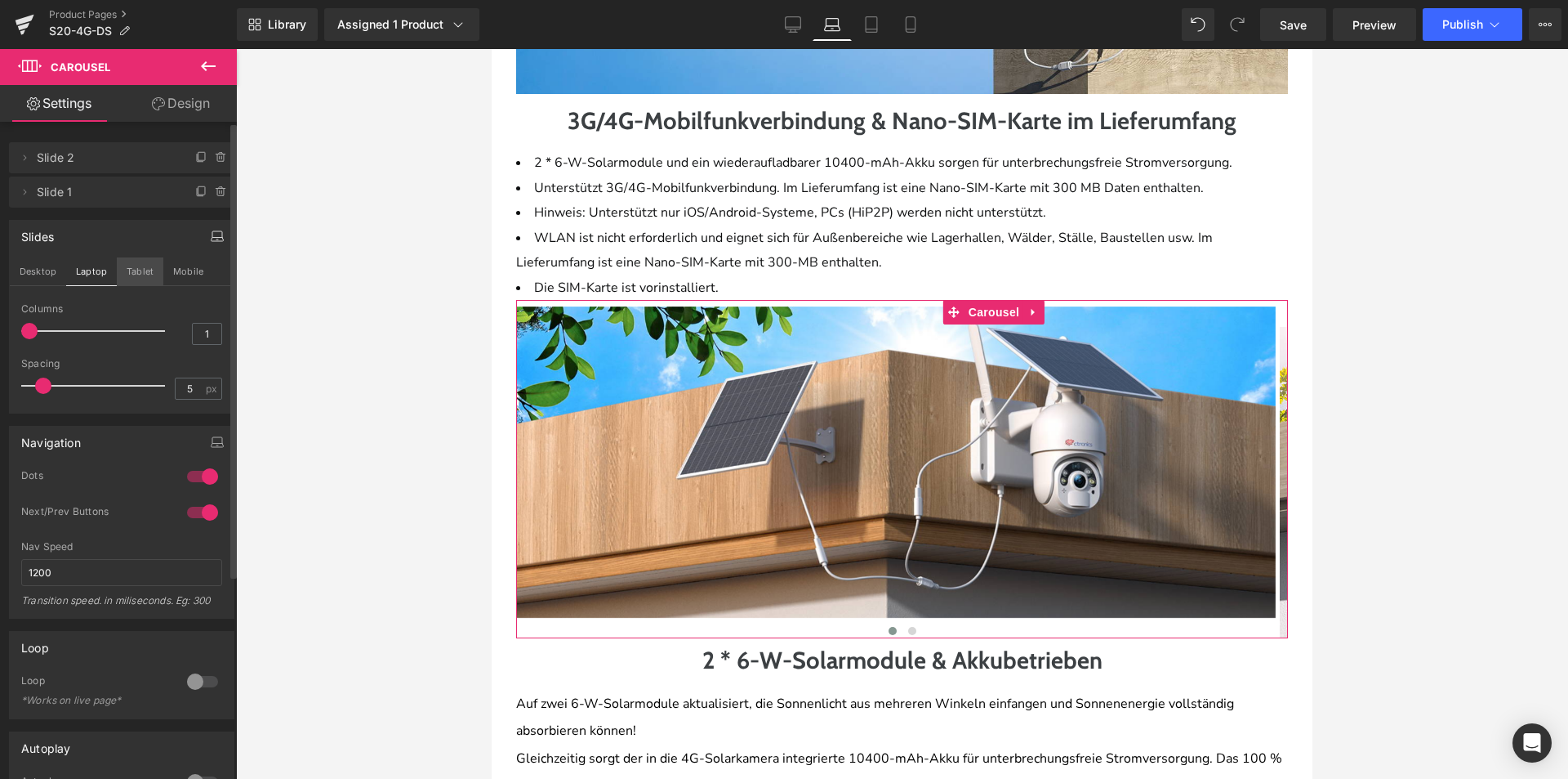
click at [129, 272] on button "Tablet" at bounding box center [139, 271] width 46 height 28
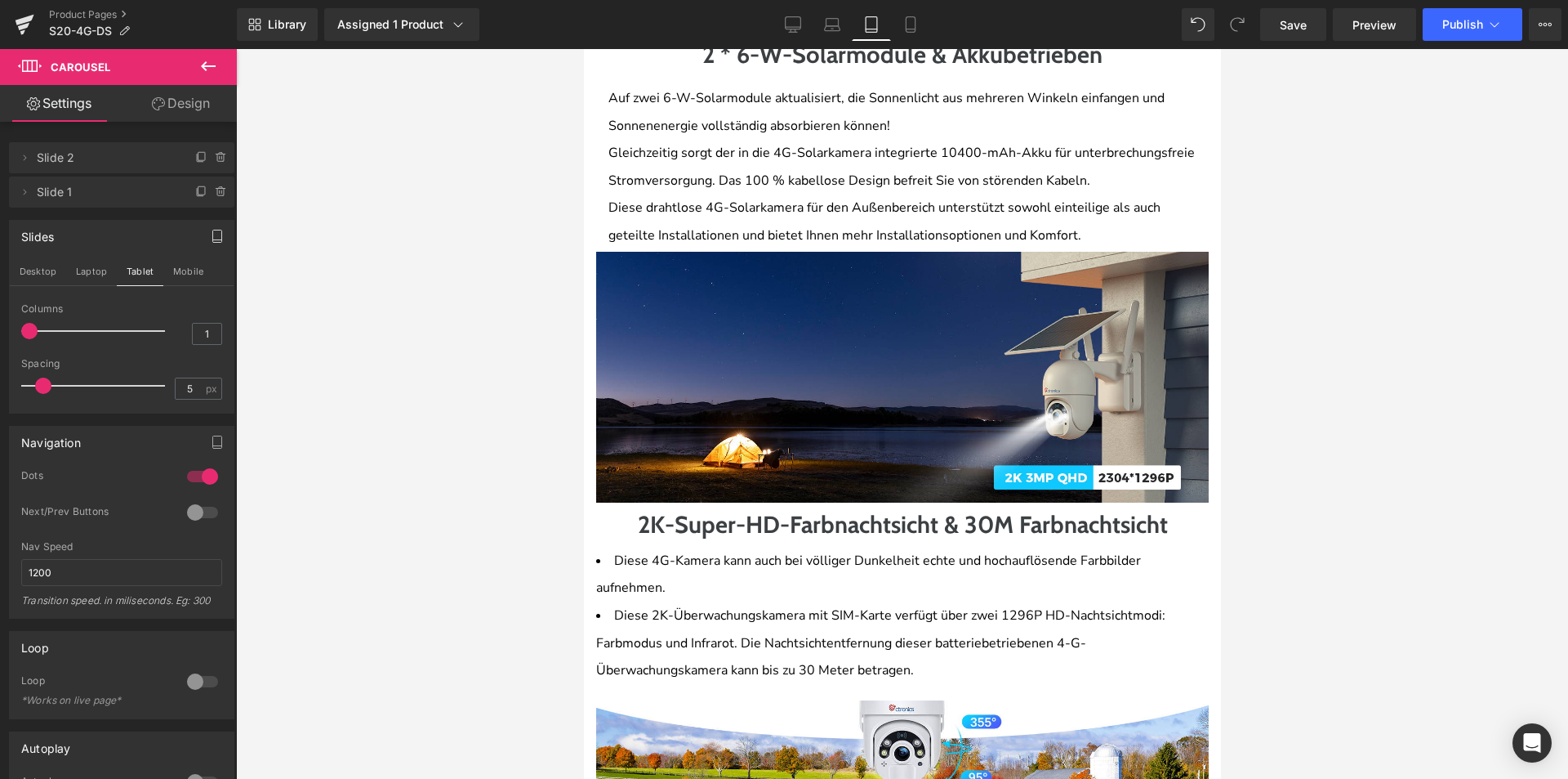
scroll to position [1247, 0]
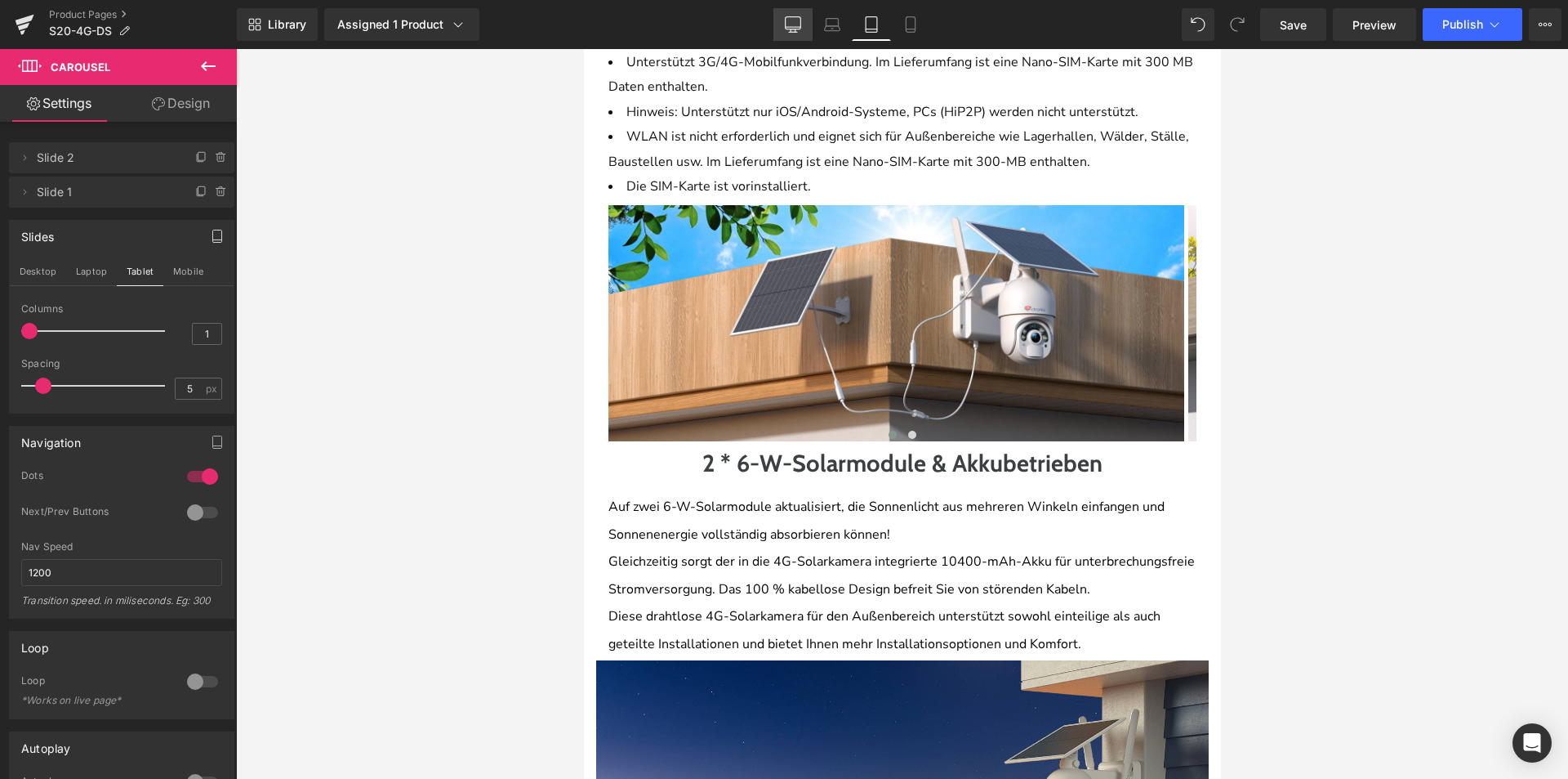
drag, startPoint x: 806, startPoint y: 18, endPoint x: 612, endPoint y: 117, distance: 217.8
click at [806, 18] on link "Desktop" at bounding box center [793, 24] width 39 height 32
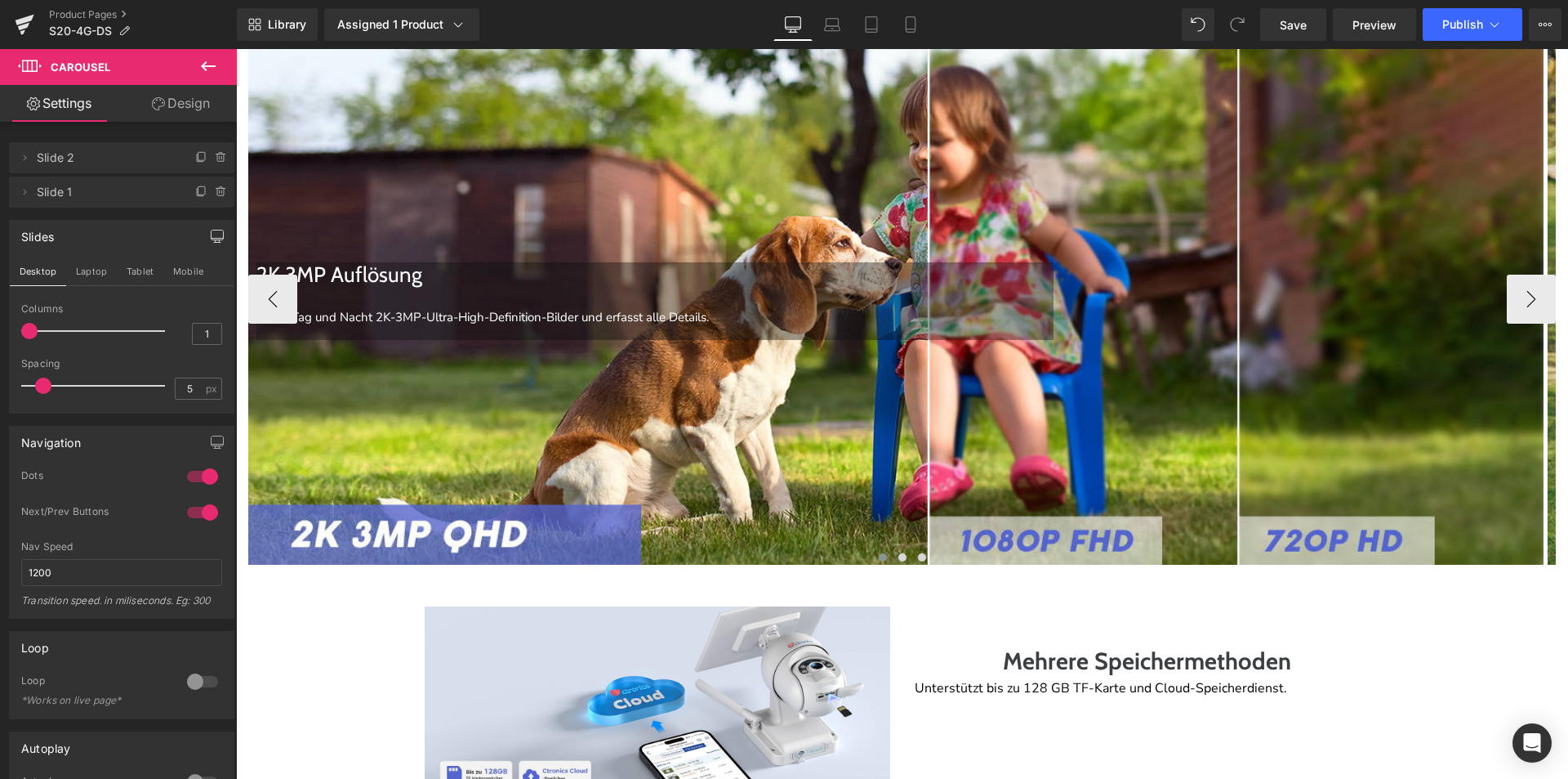
click at [840, 402] on div "2K 3MP Auflösung Bietet Tag und Nacht 2K-3MP-Ultra-High-Definition-Bilder und e…" at bounding box center [895, 299] width 1295 height 531
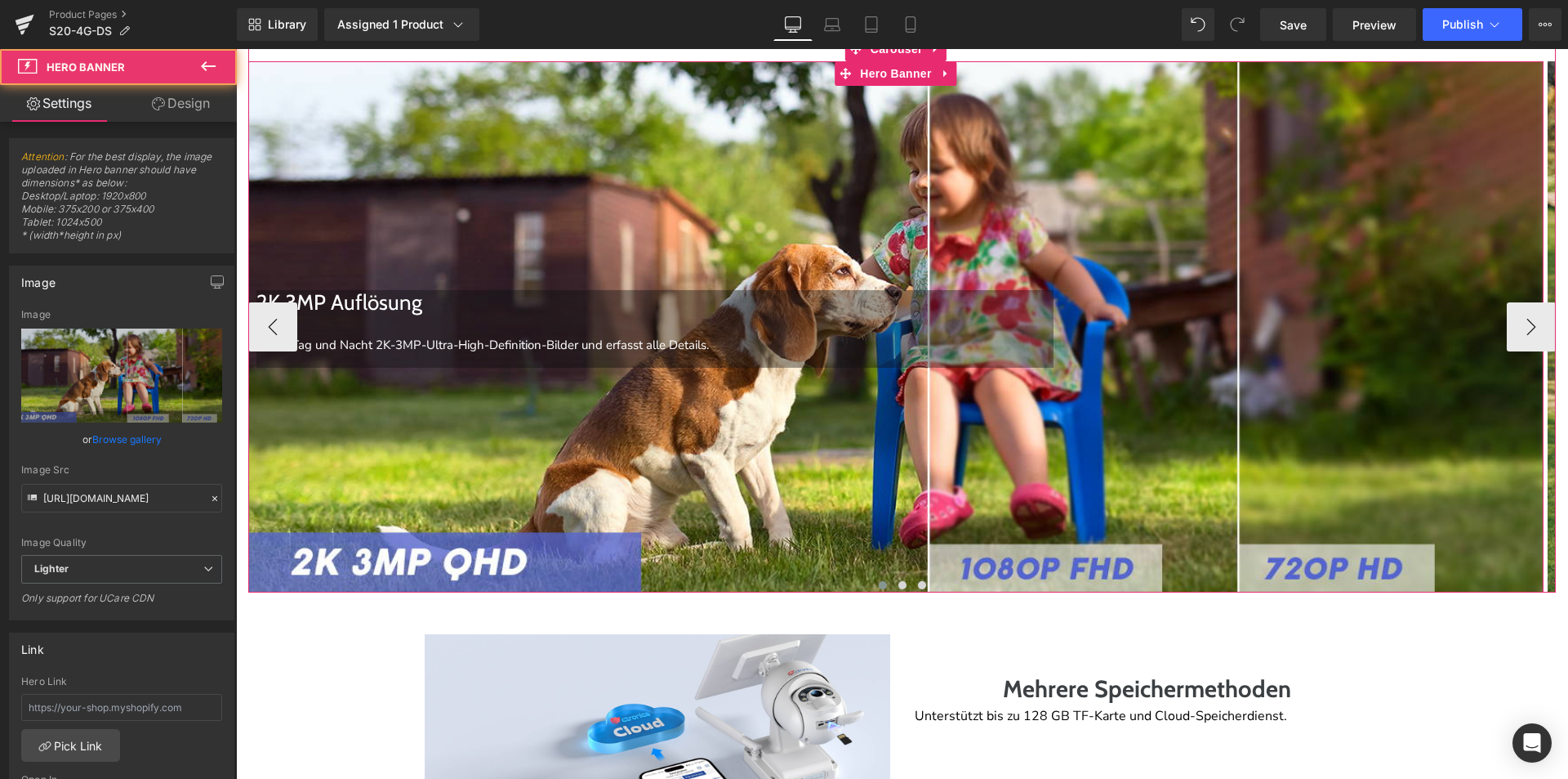
scroll to position [3097, 0]
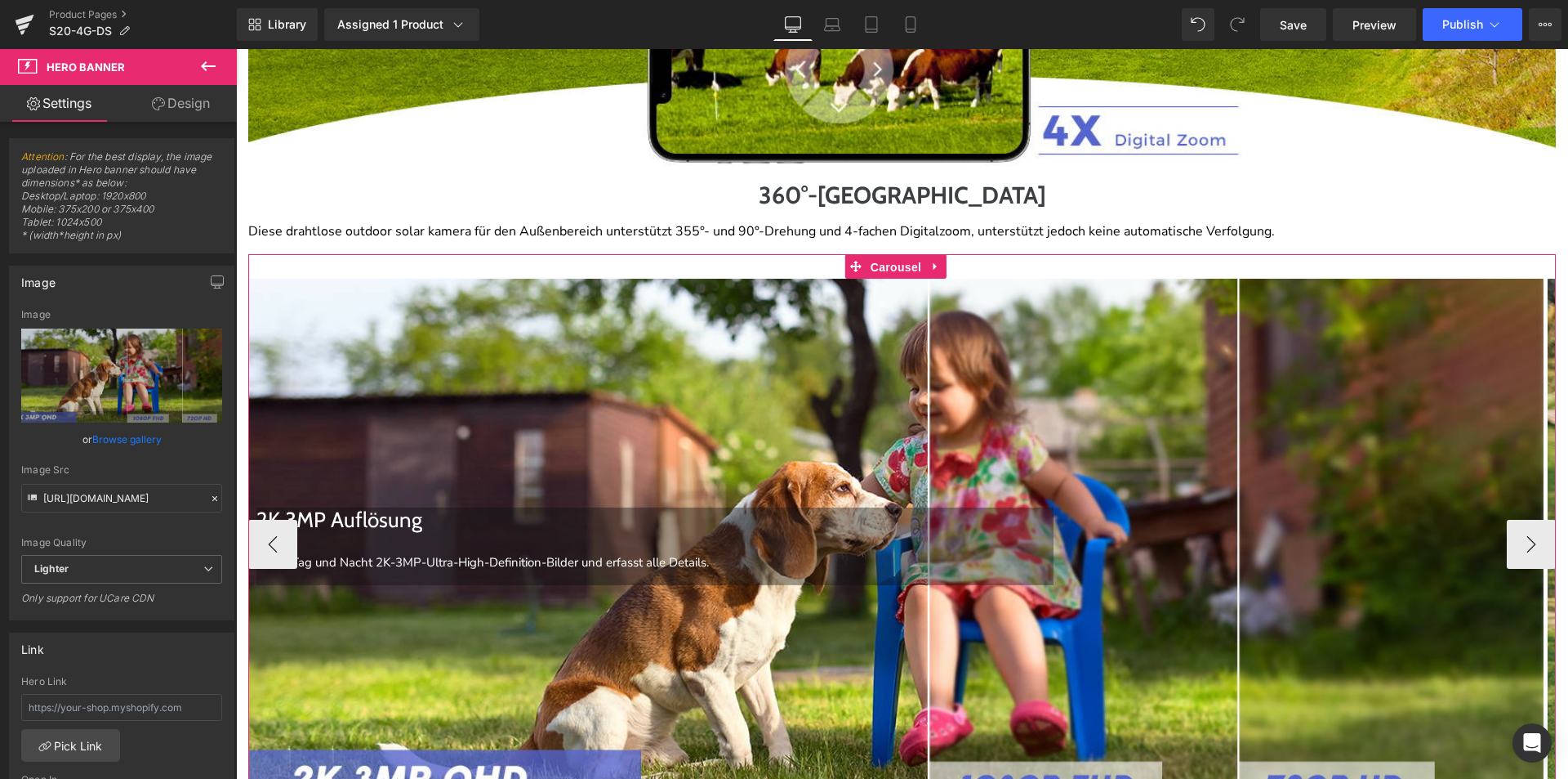
drag, startPoint x: 887, startPoint y: 259, endPoint x: 400, endPoint y: 284, distance: 487.6
click at [885, 256] on span "Carousel" at bounding box center [896, 267] width 59 height 25
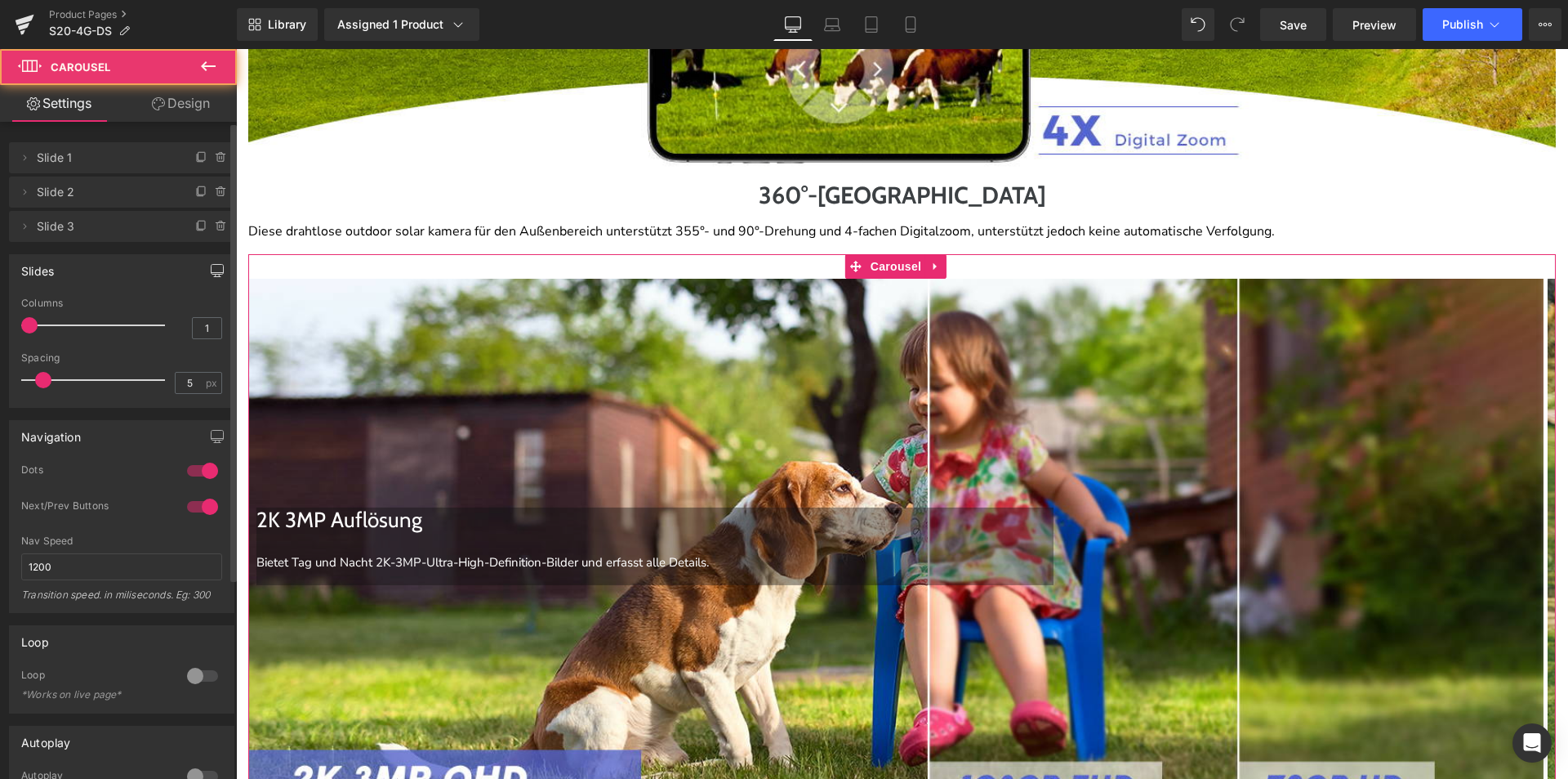
click at [210, 279] on button "button" at bounding box center [217, 271] width 27 height 31
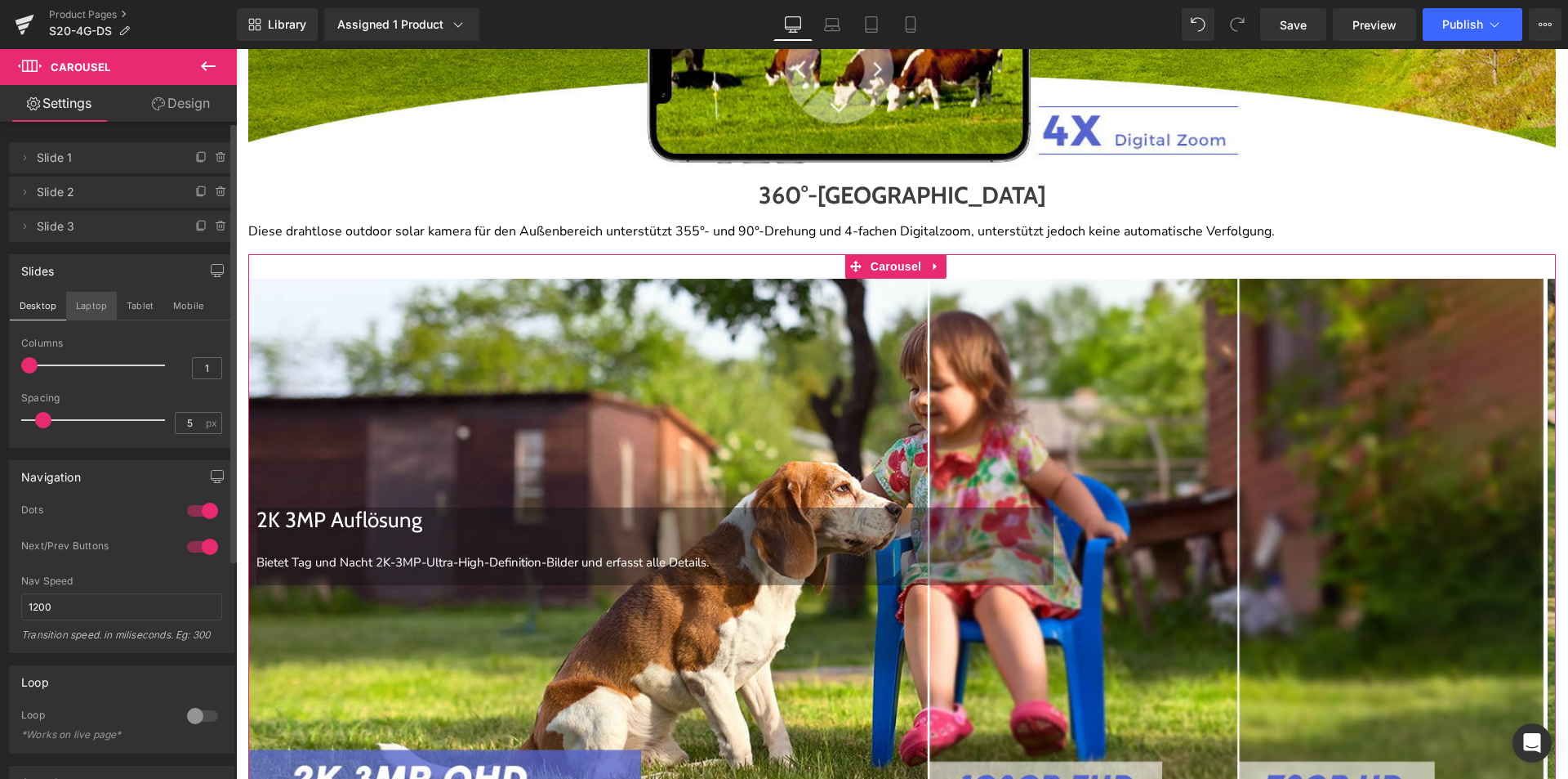
click at [102, 308] on button "Laptop" at bounding box center [91, 306] width 51 height 28
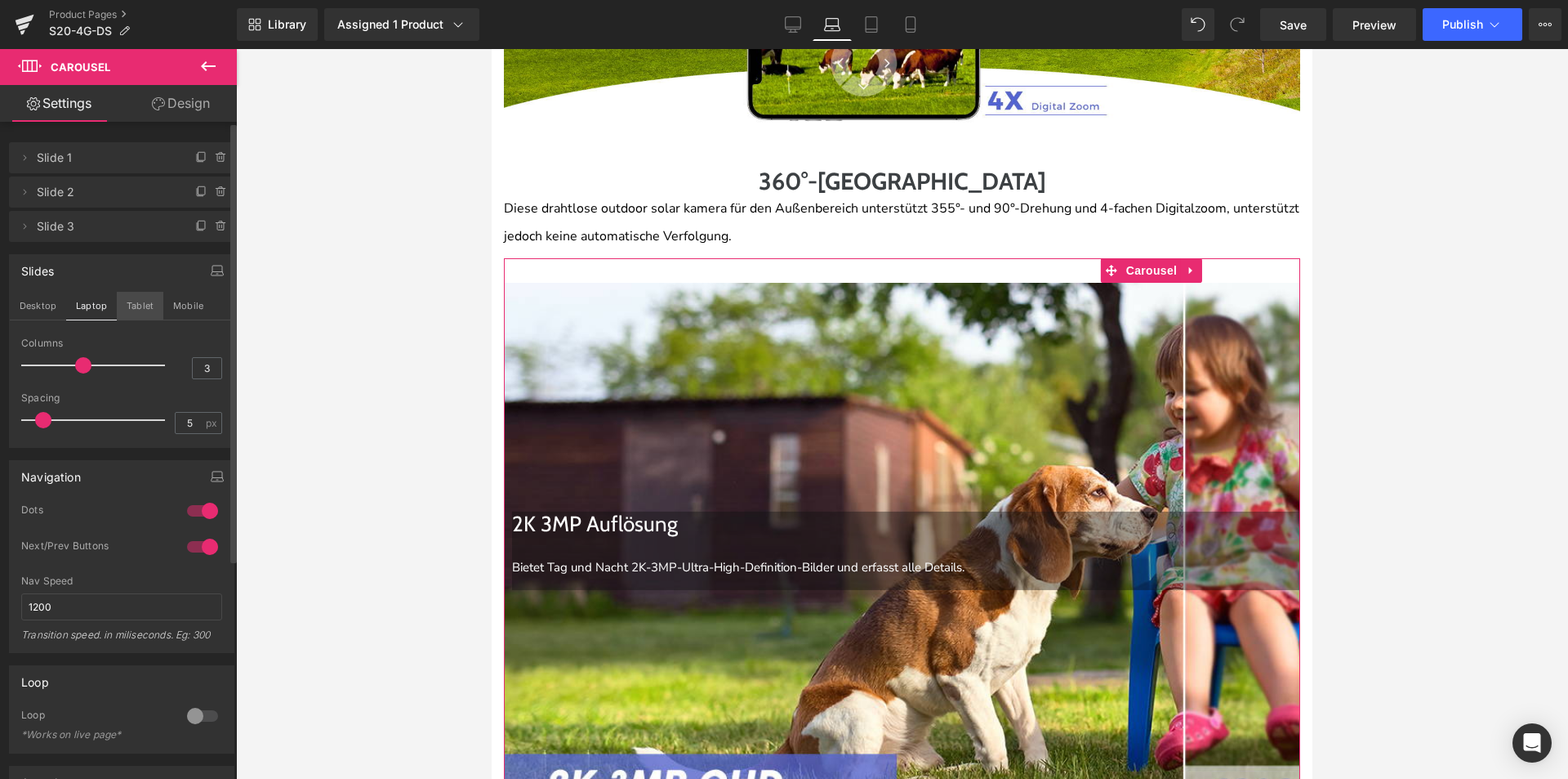
scroll to position [2605, 0]
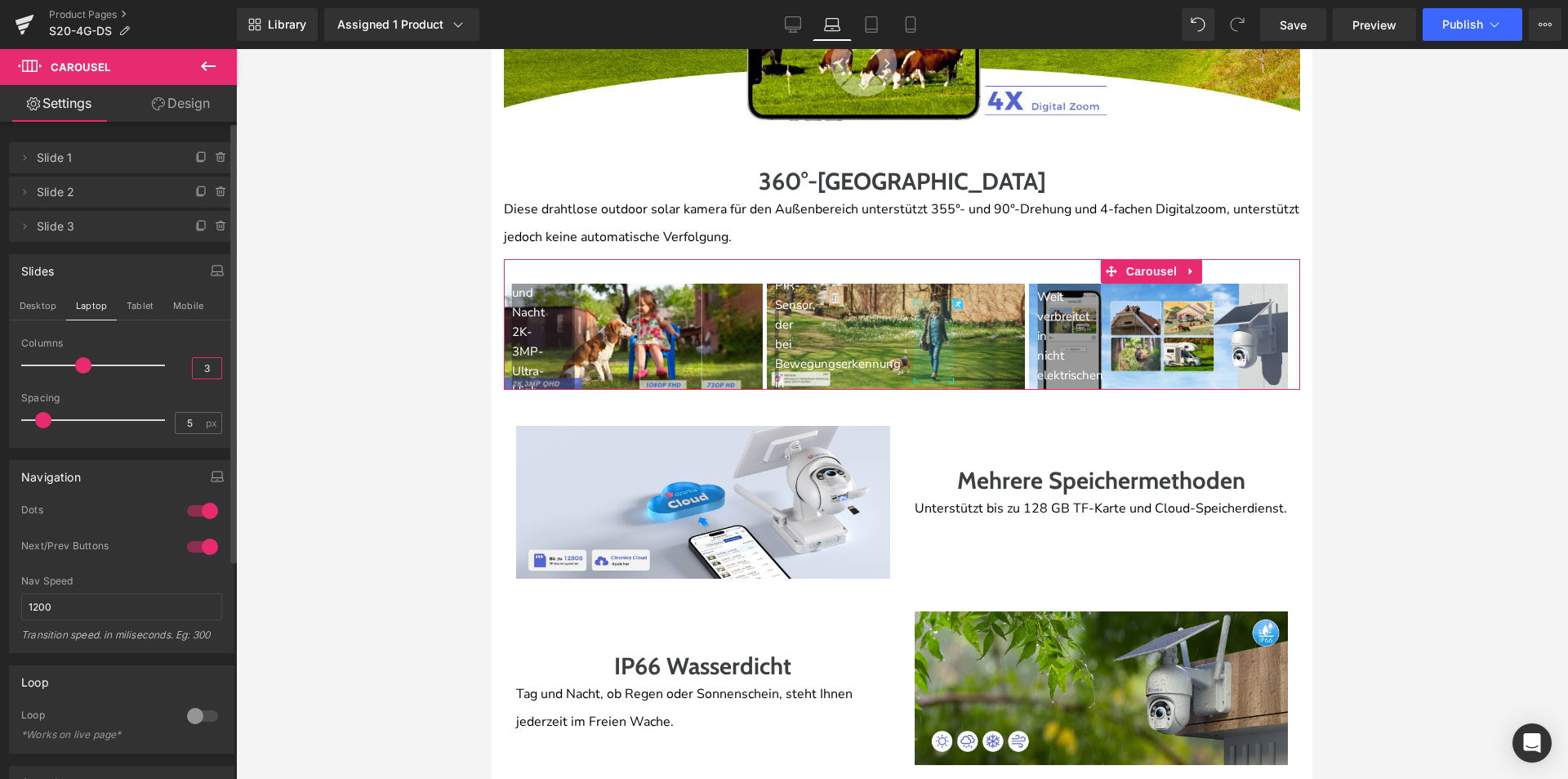
drag, startPoint x: 196, startPoint y: 362, endPoint x: 210, endPoint y: 362, distance: 14.0
click at [210, 362] on input "3" at bounding box center [206, 367] width 28 height 21
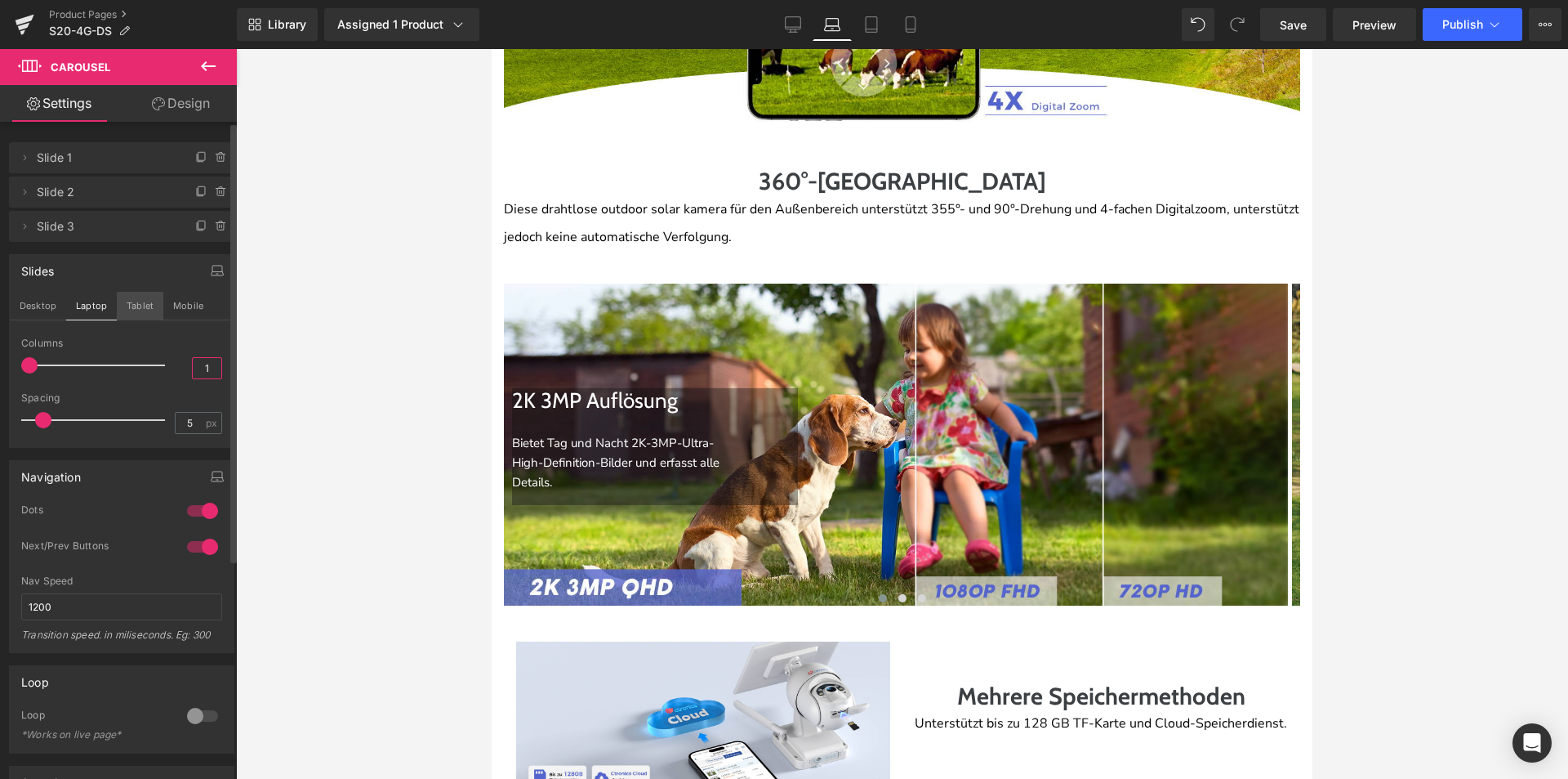
type input "1"
click at [139, 294] on button "Tablet" at bounding box center [139, 306] width 46 height 28
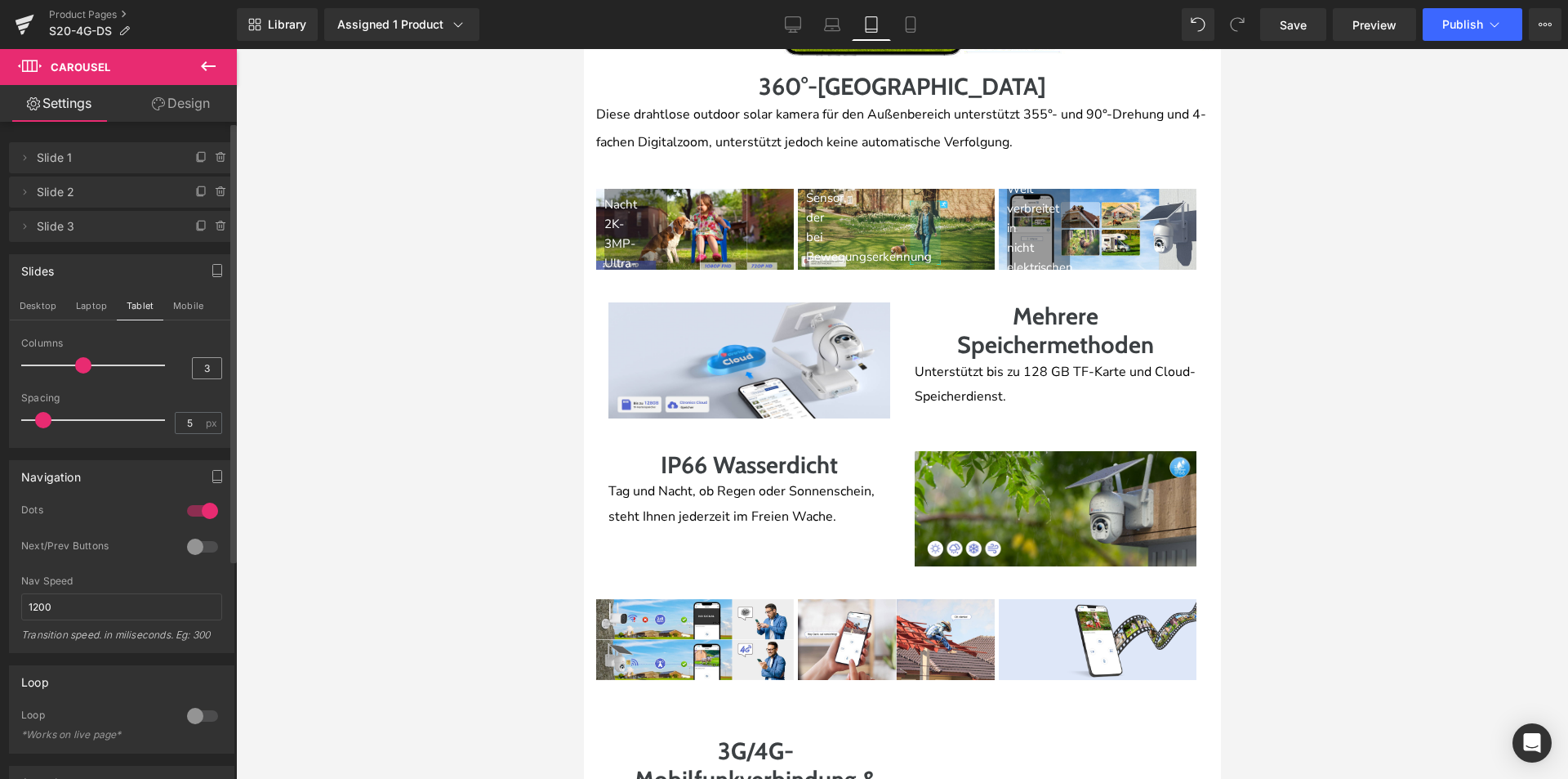
scroll to position [2471, 0]
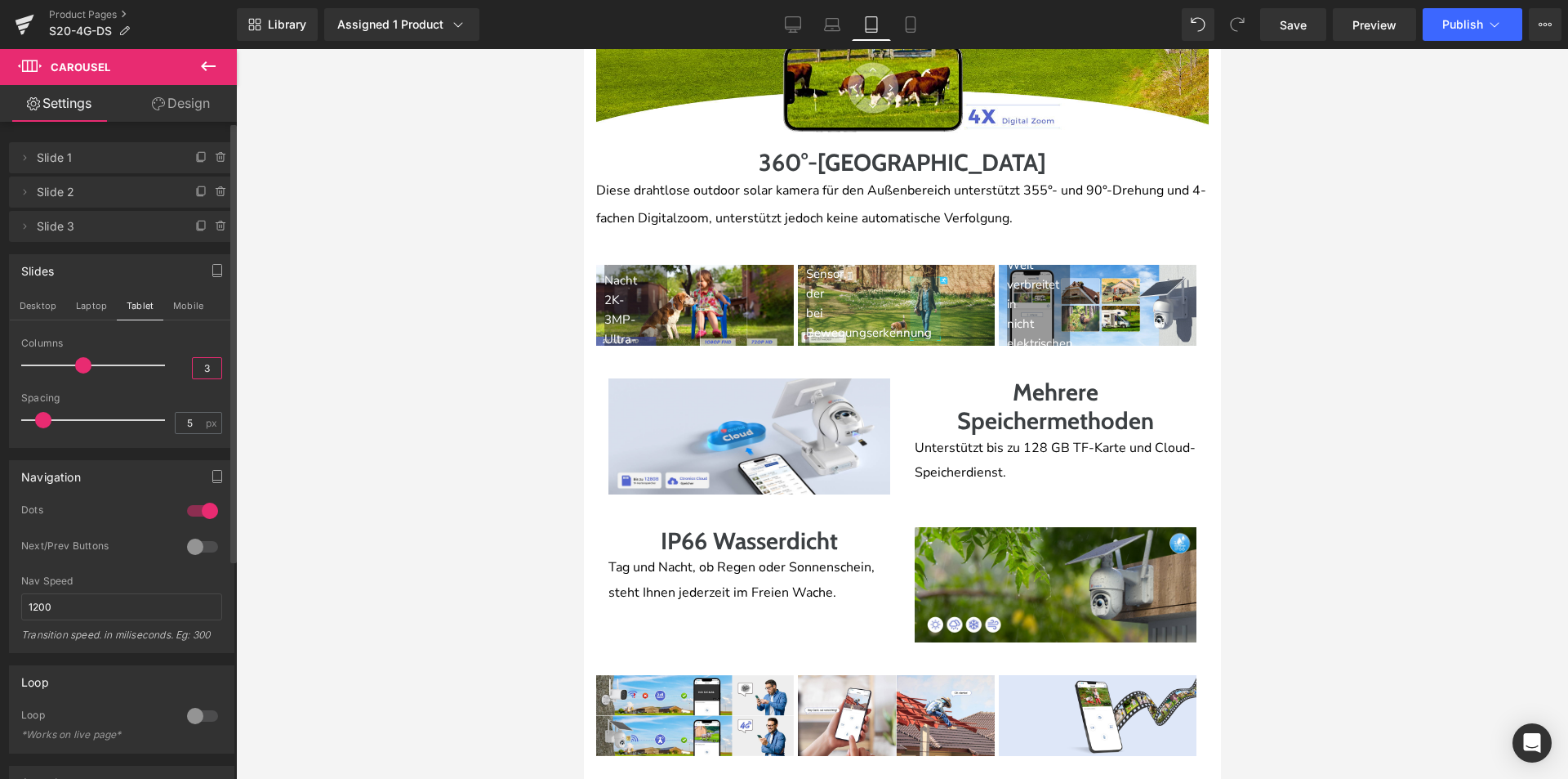
drag, startPoint x: 194, startPoint y: 366, endPoint x: 206, endPoint y: 365, distance: 12.0
click at [206, 365] on input "3" at bounding box center [206, 367] width 28 height 21
type input "1"
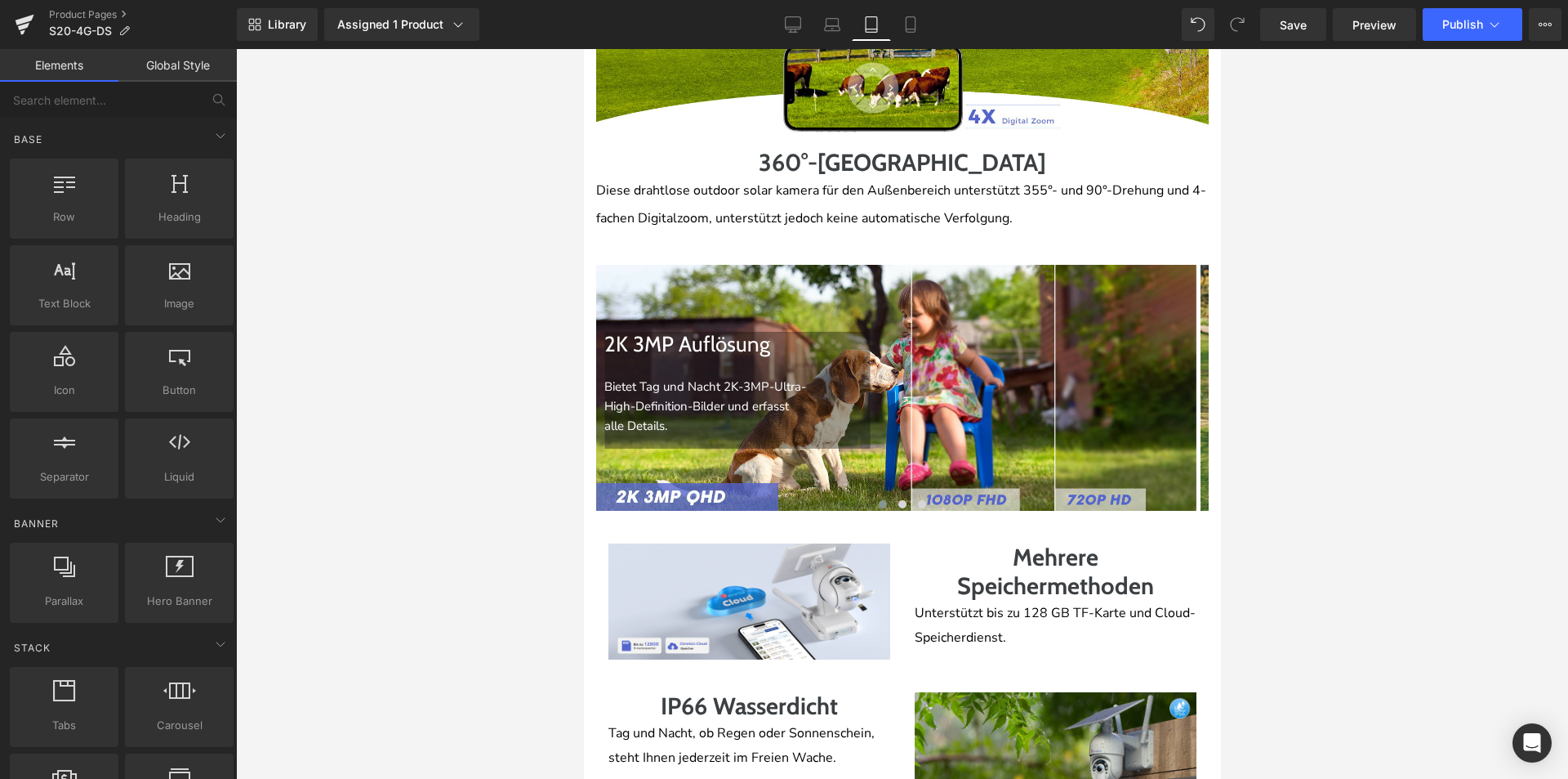
click at [528, 370] on div at bounding box center [901, 414] width 1332 height 730
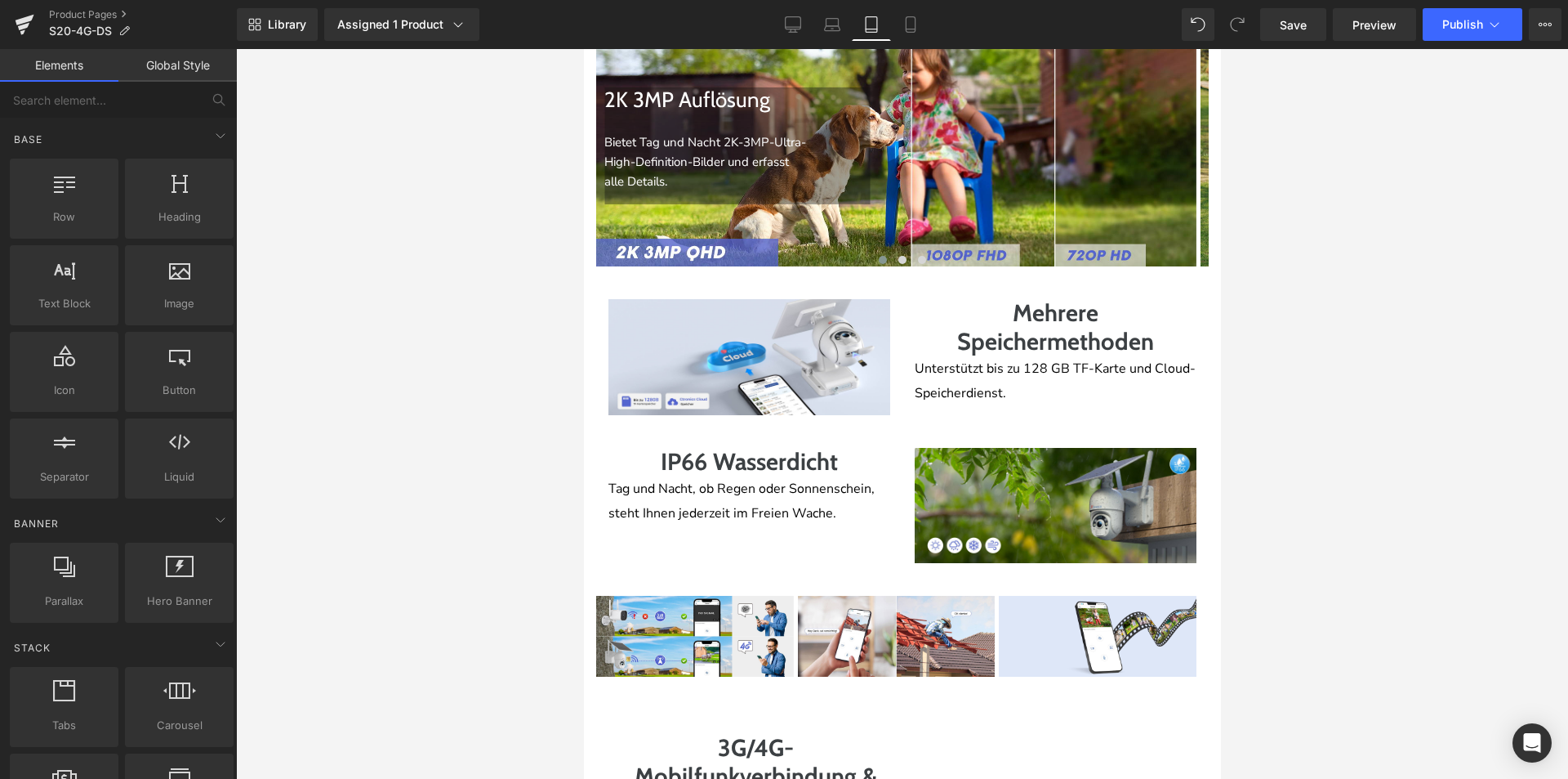
scroll to position [2552, 0]
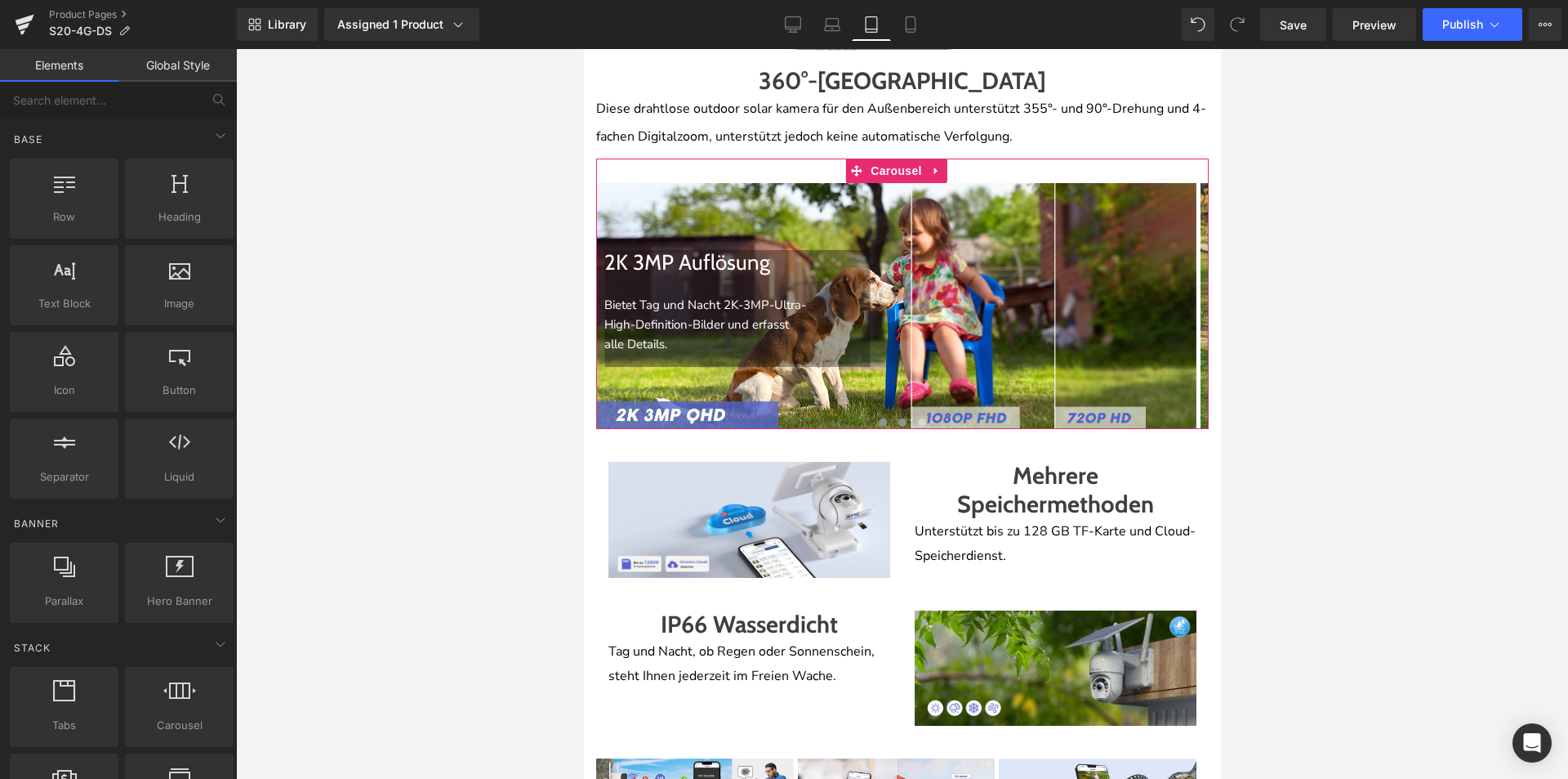
click at [897, 421] on span at bounding box center [901, 422] width 8 height 8
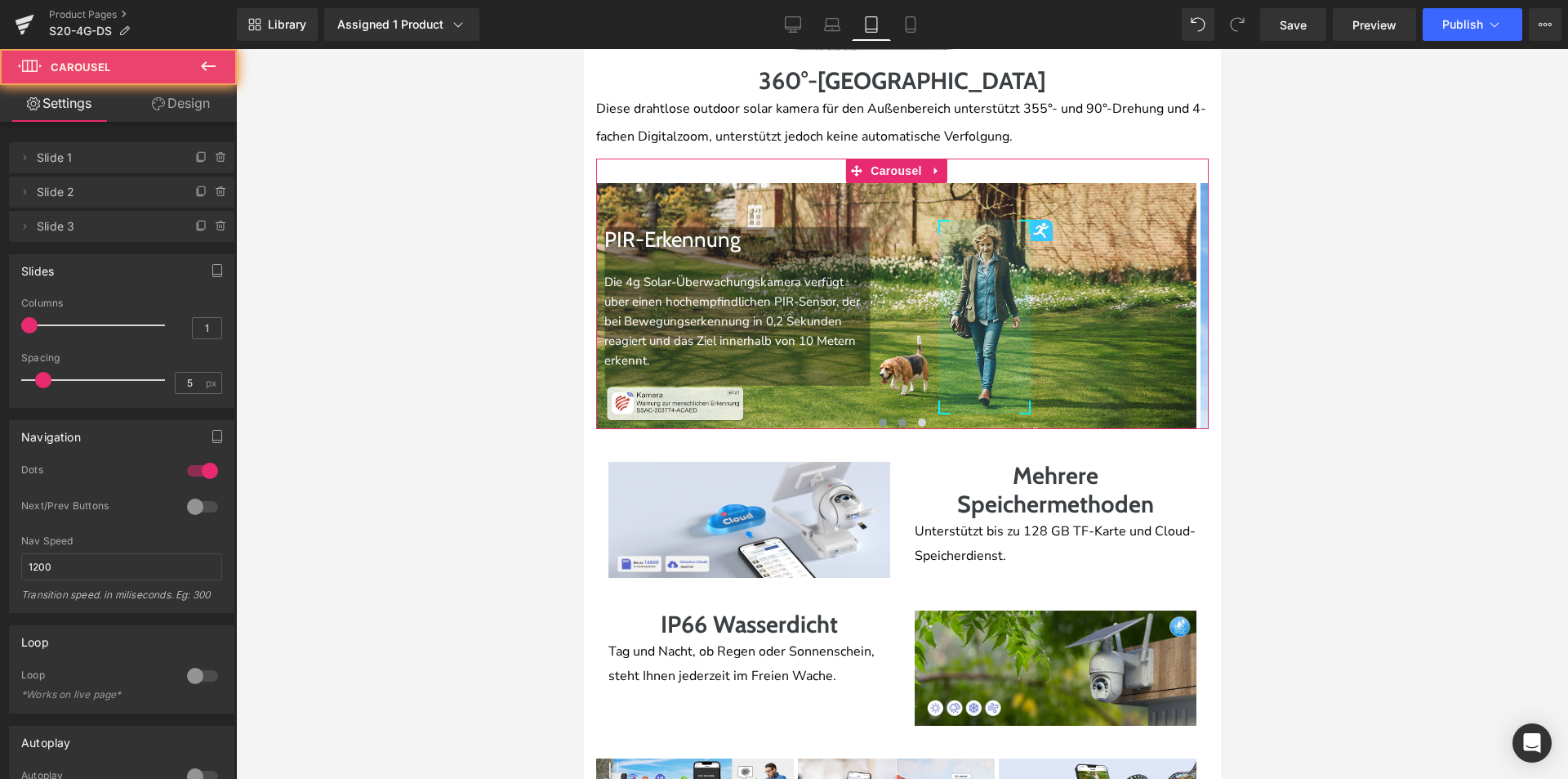
click at [878, 425] on span at bounding box center [882, 422] width 8 height 8
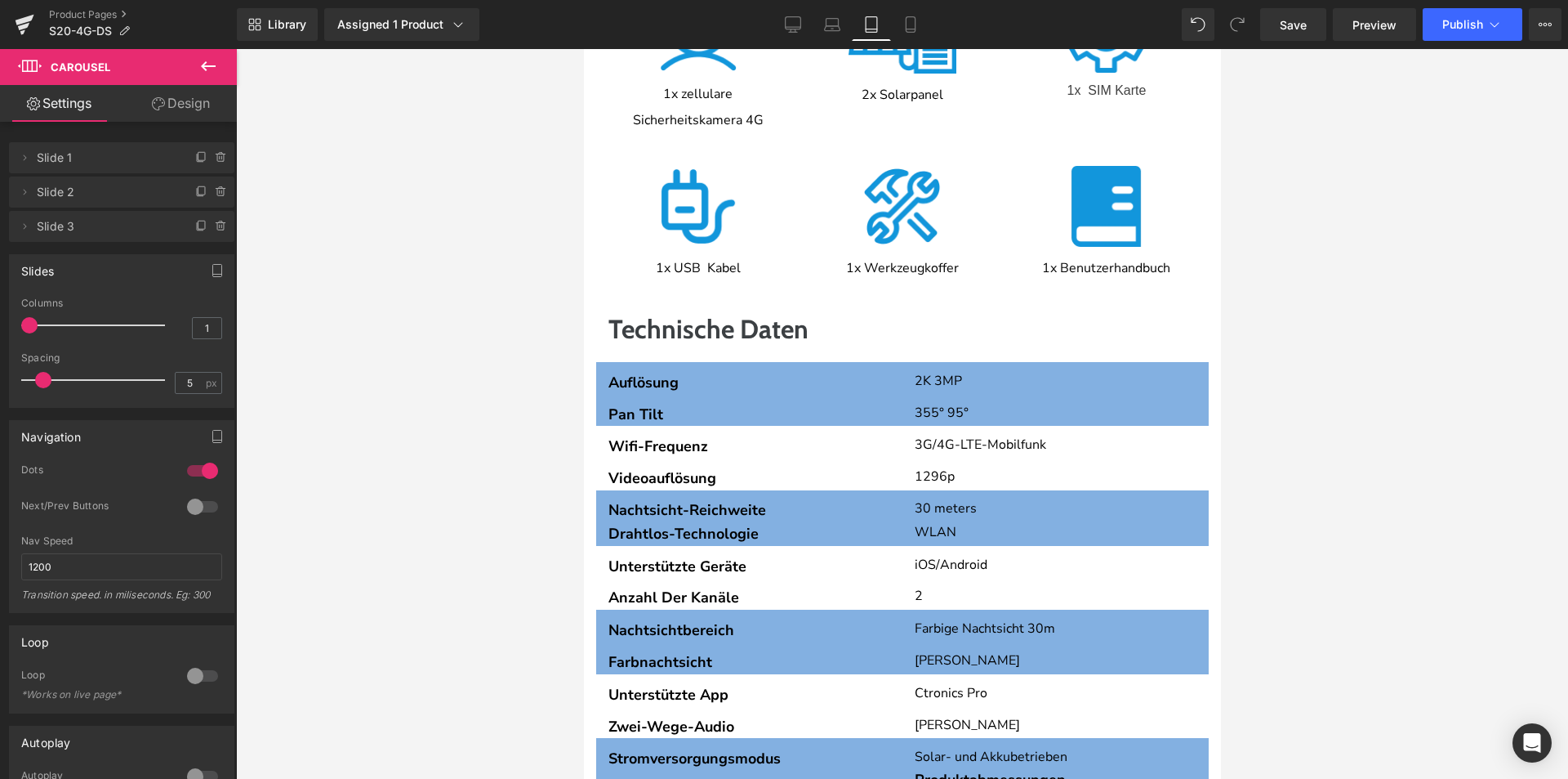
scroll to position [4513, 0]
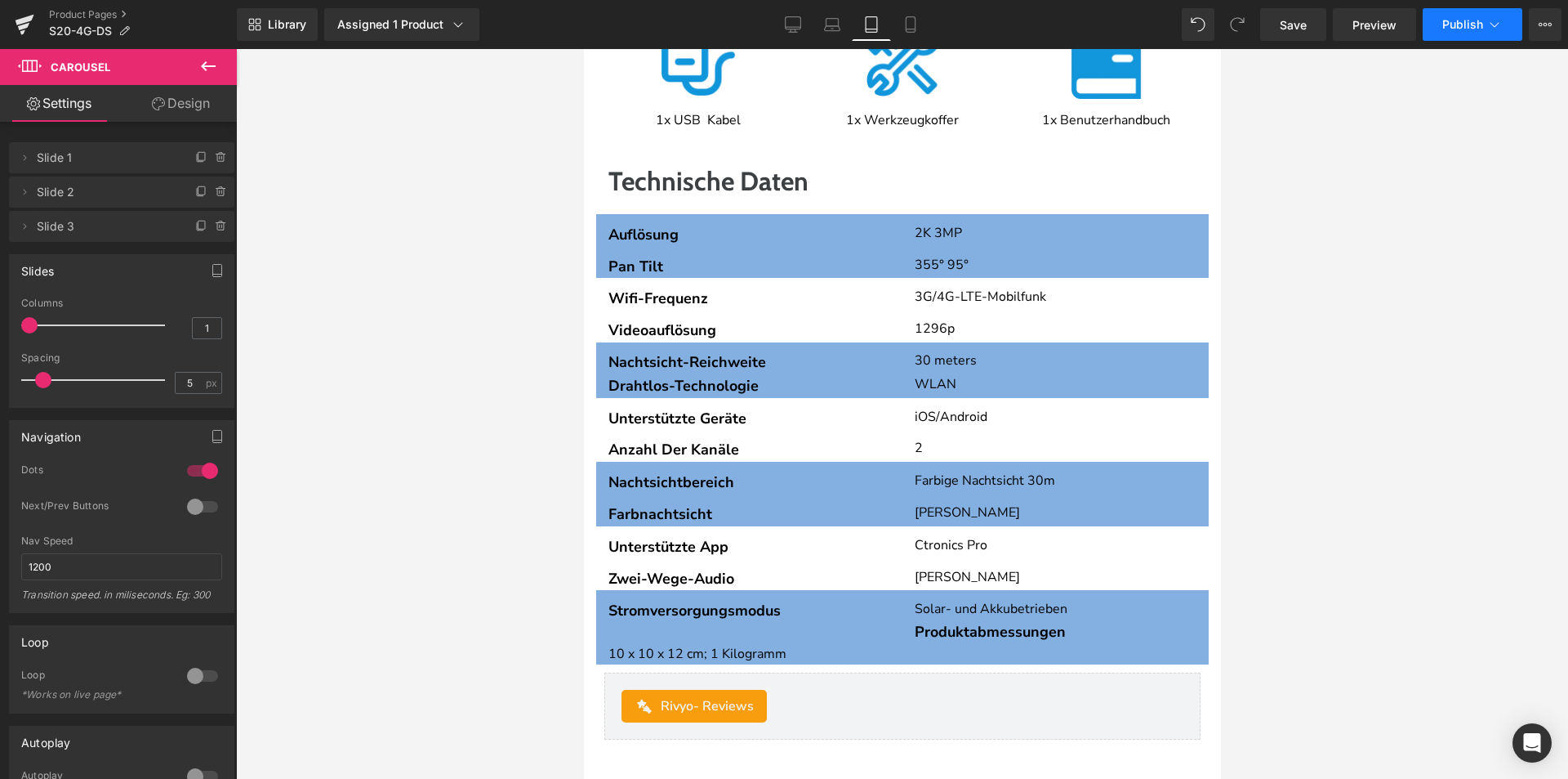
click at [1453, 28] on span "Publish" at bounding box center [1463, 24] width 41 height 13
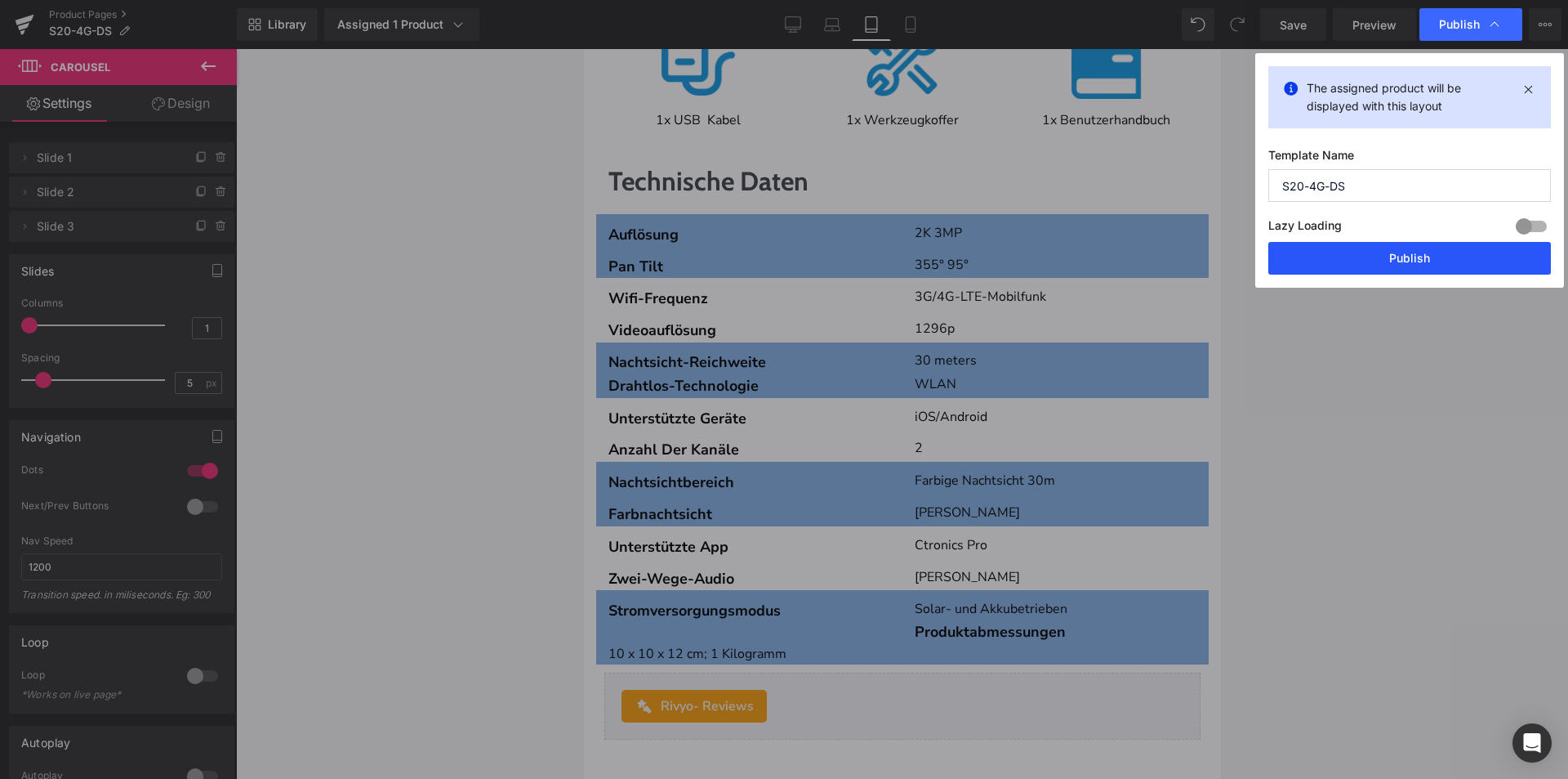
click at [1366, 259] on button "Publish" at bounding box center [1410, 257] width 283 height 32
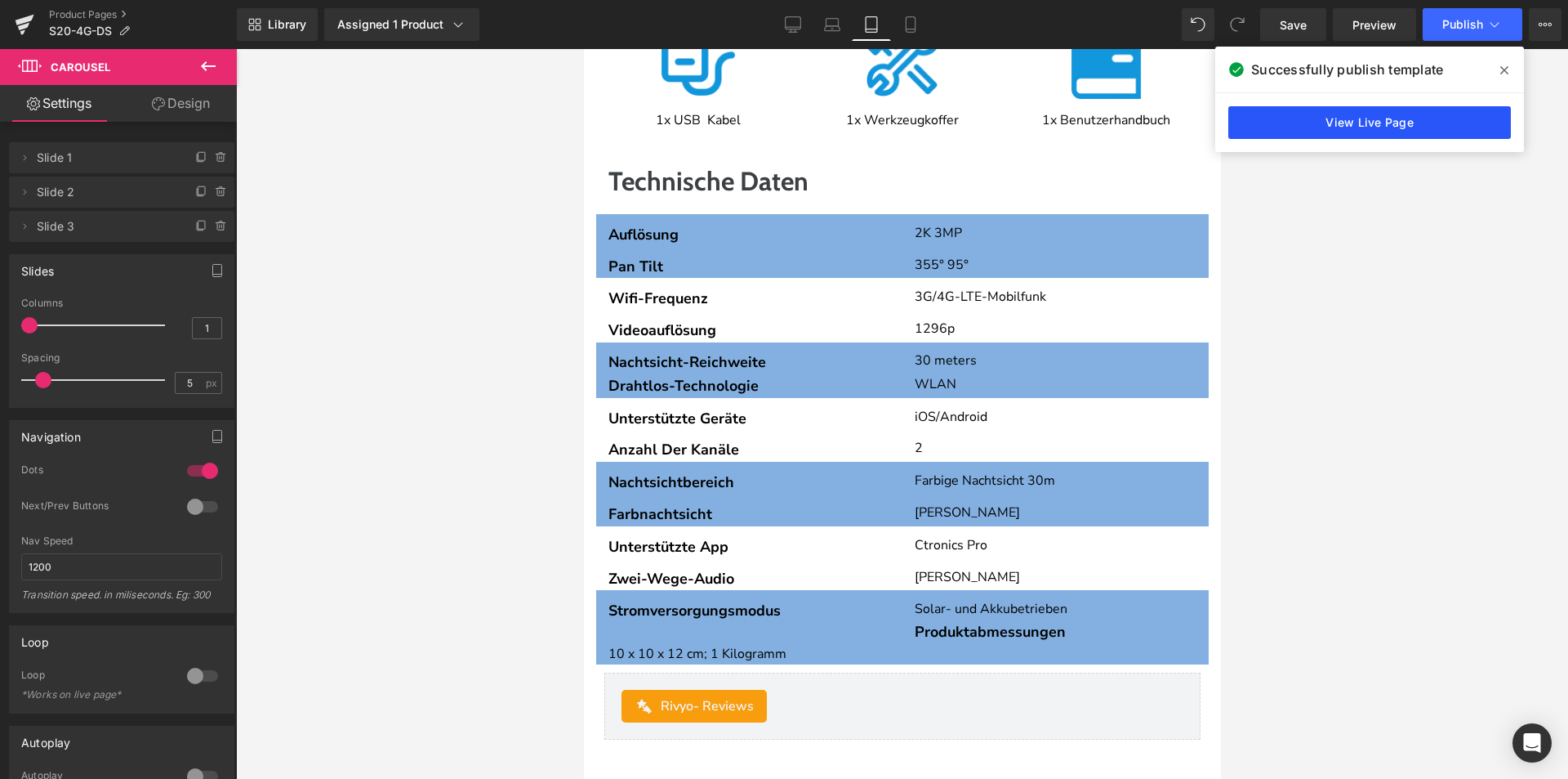
click at [1320, 120] on link "View Live Page" at bounding box center [1370, 122] width 283 height 32
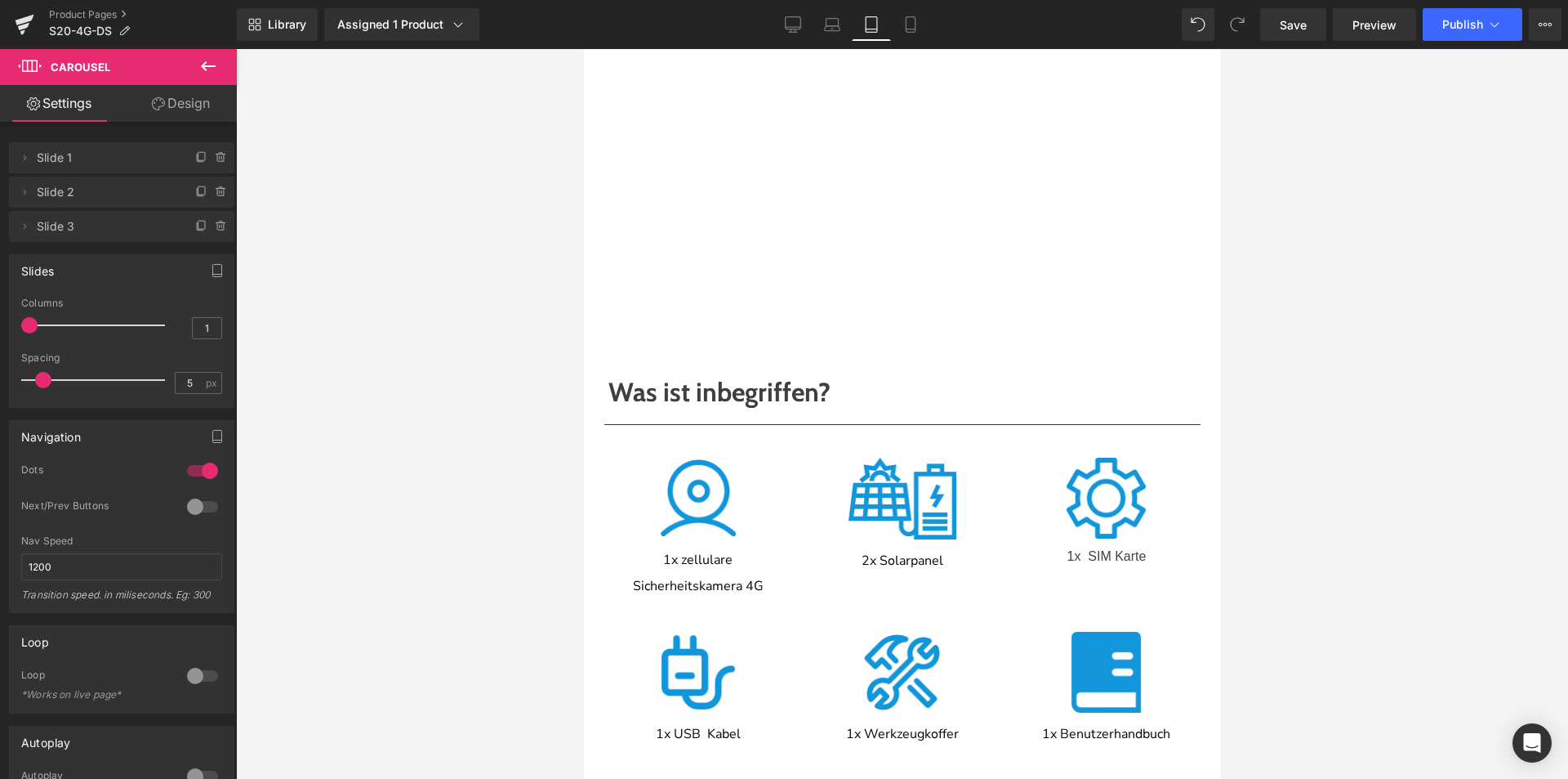
scroll to position [3696, 0]
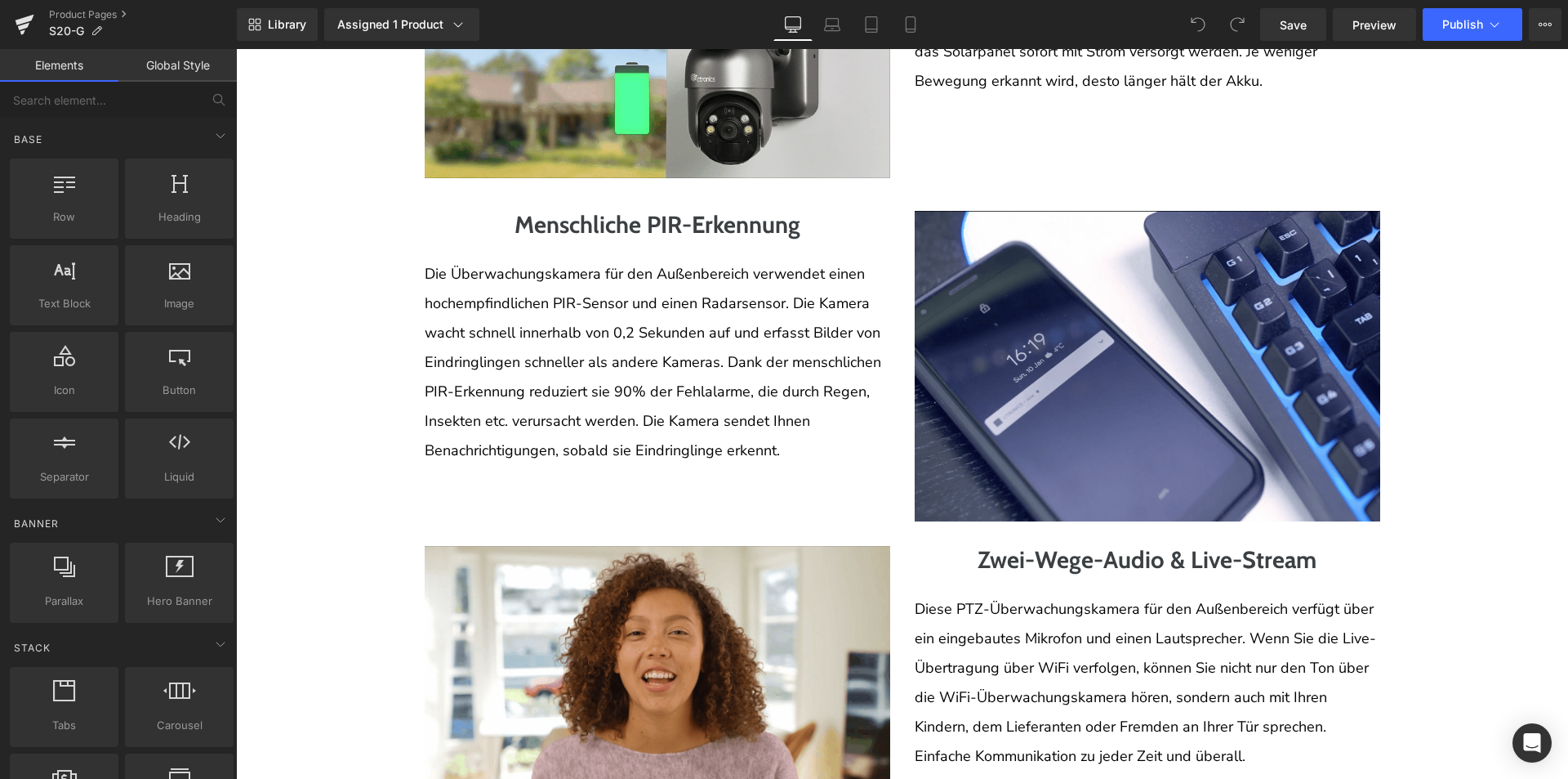
drag, startPoint x: 1105, startPoint y: 473, endPoint x: 1060, endPoint y: 507, distance: 56.4
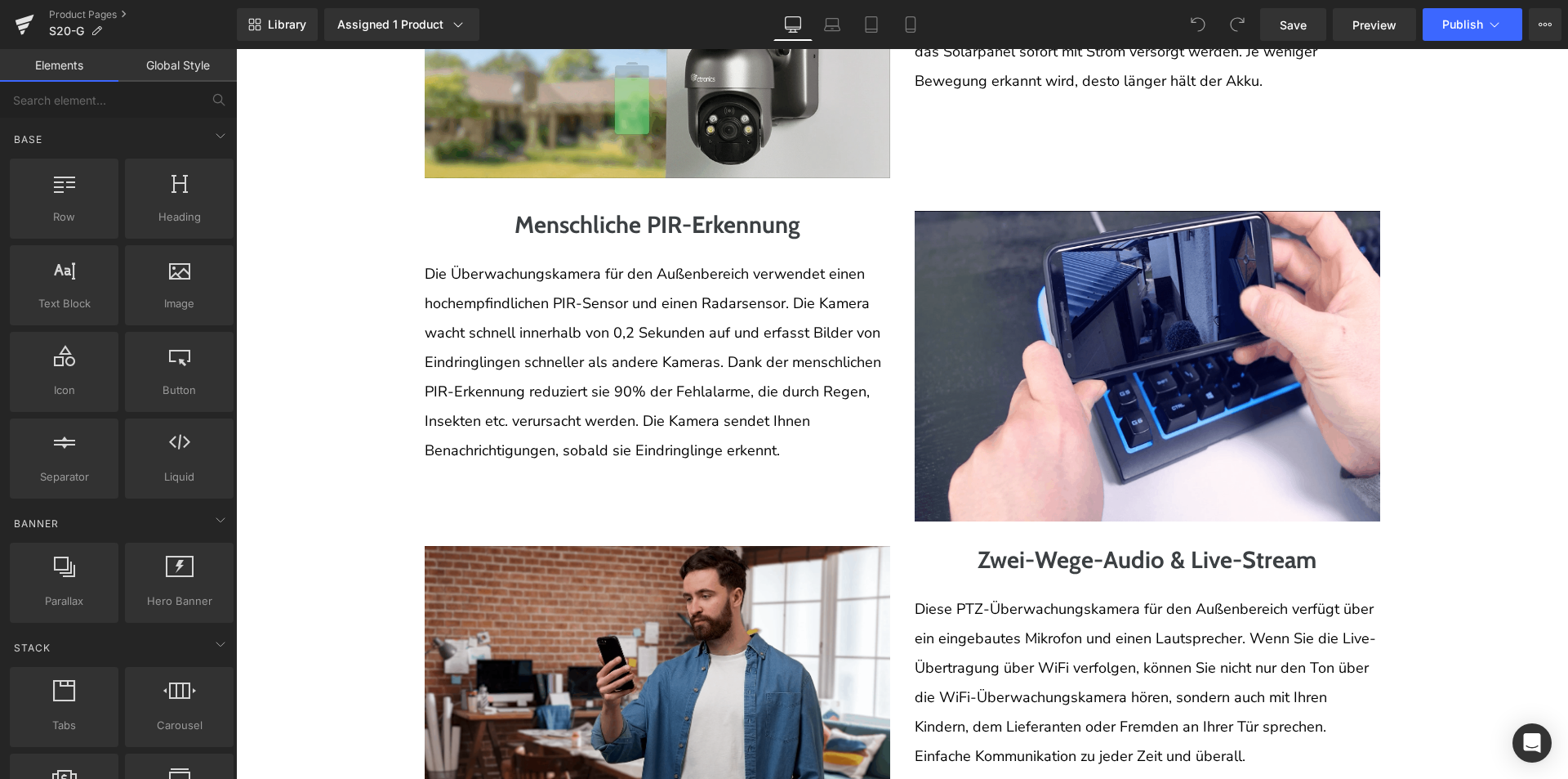
click at [1105, 473] on img at bounding box center [1148, 366] width 465 height 310
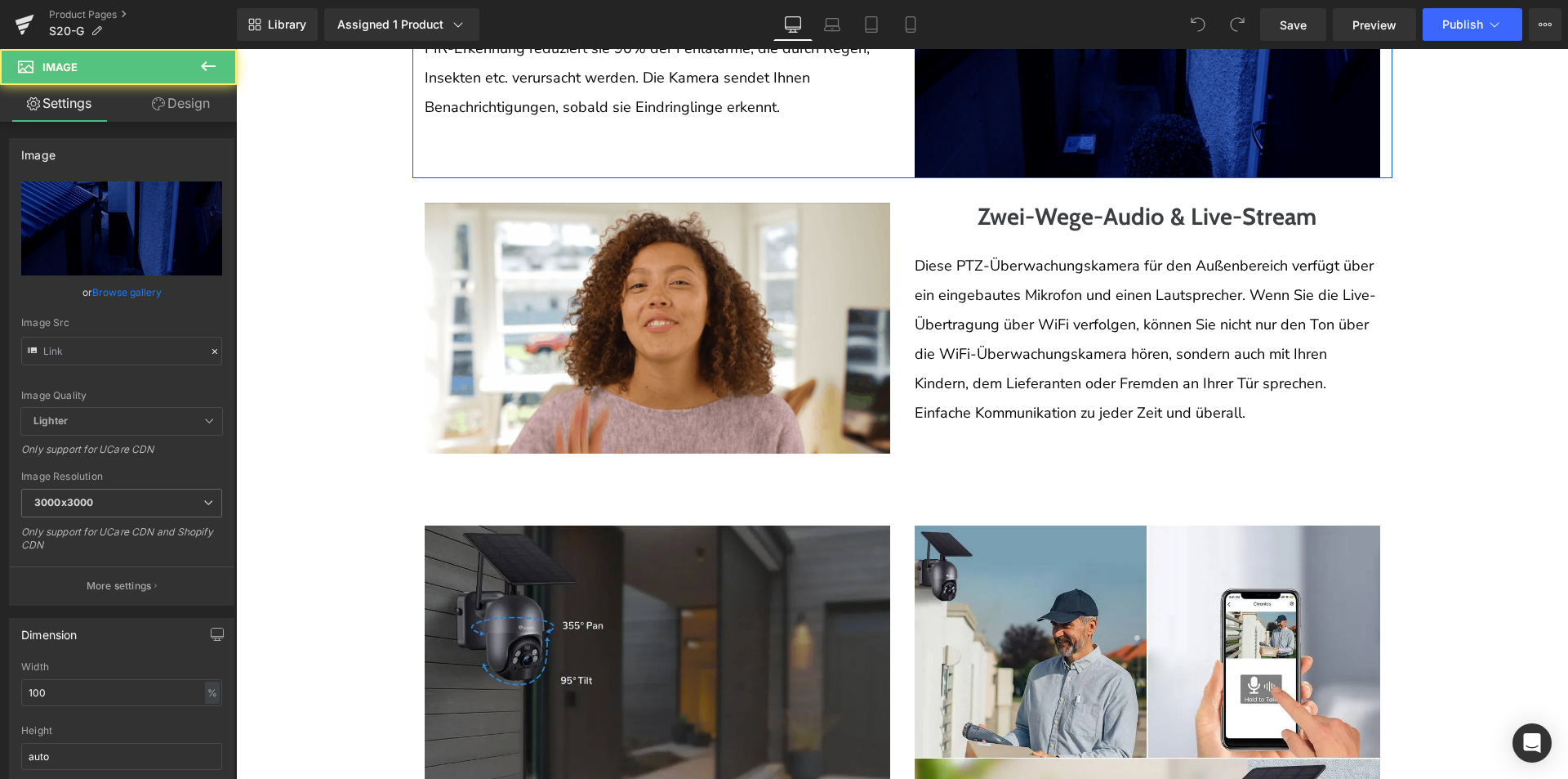
type input "https://cdn.shopifycdn.net/s/files/1/0549/4548/0755/files/S20-G4.gif?v=16600256…"
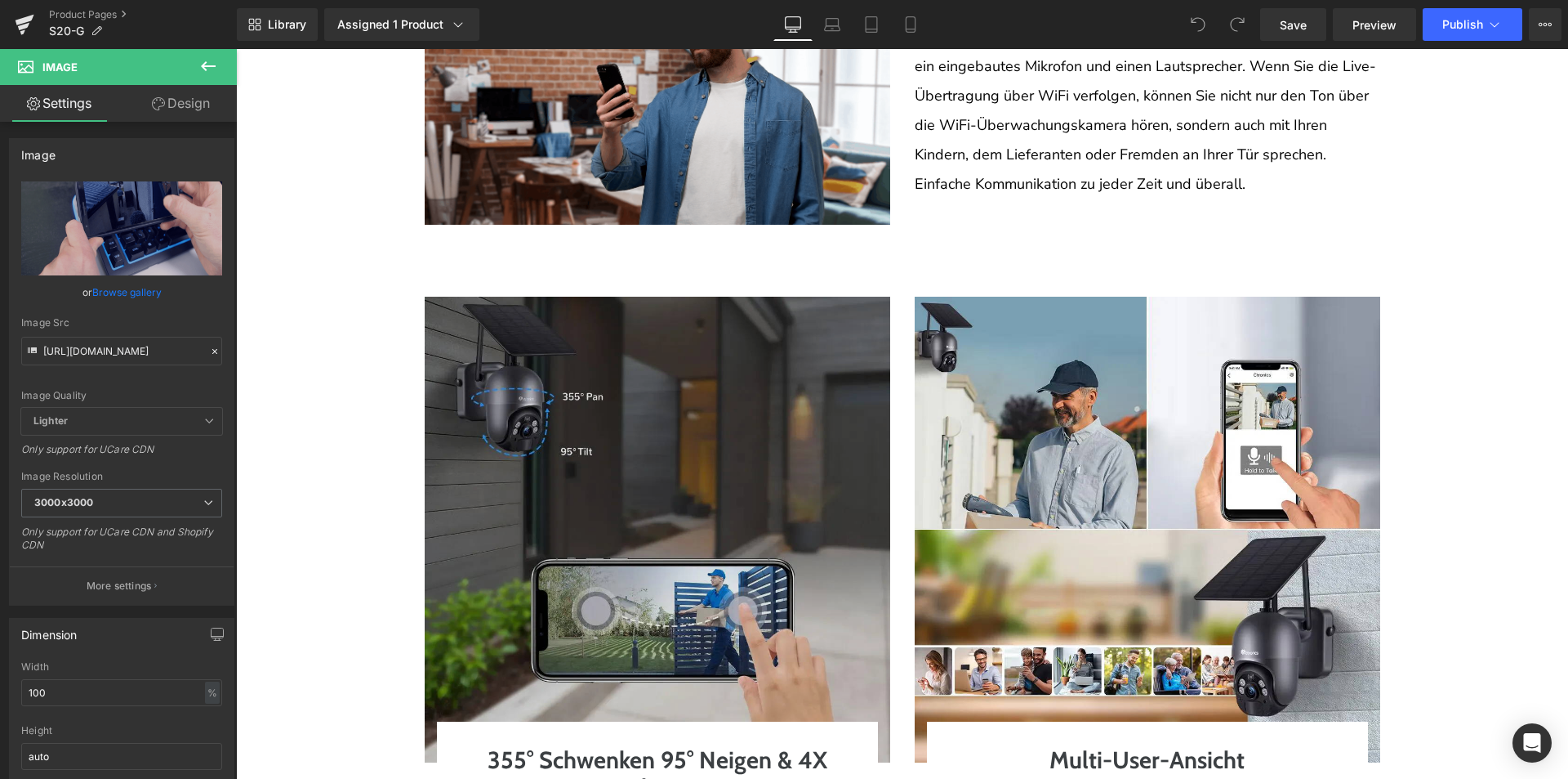
click at [827, 551] on img at bounding box center [658, 529] width 465 height 466
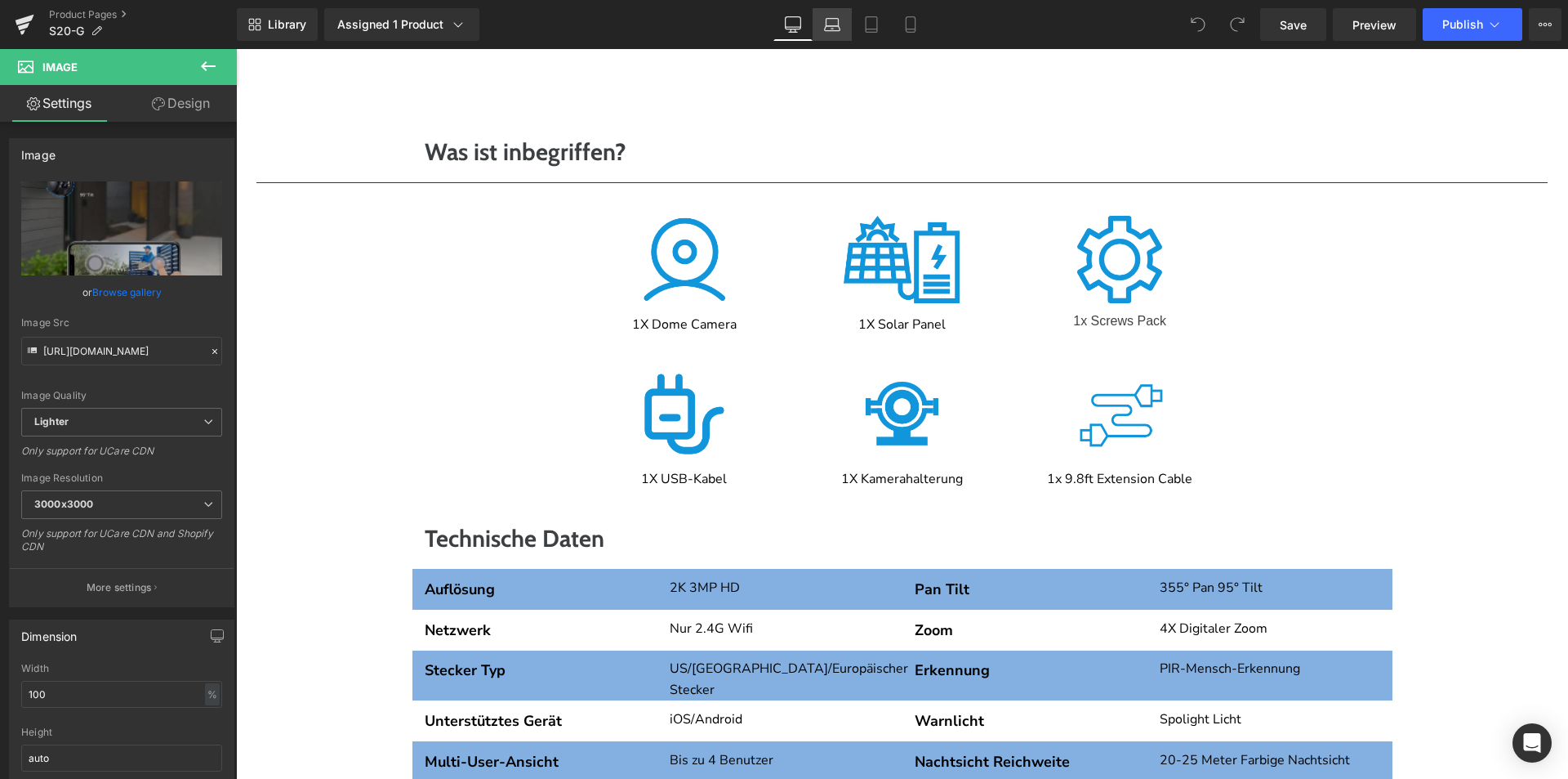
click at [828, 29] on icon at bounding box center [832, 25] width 17 height 17
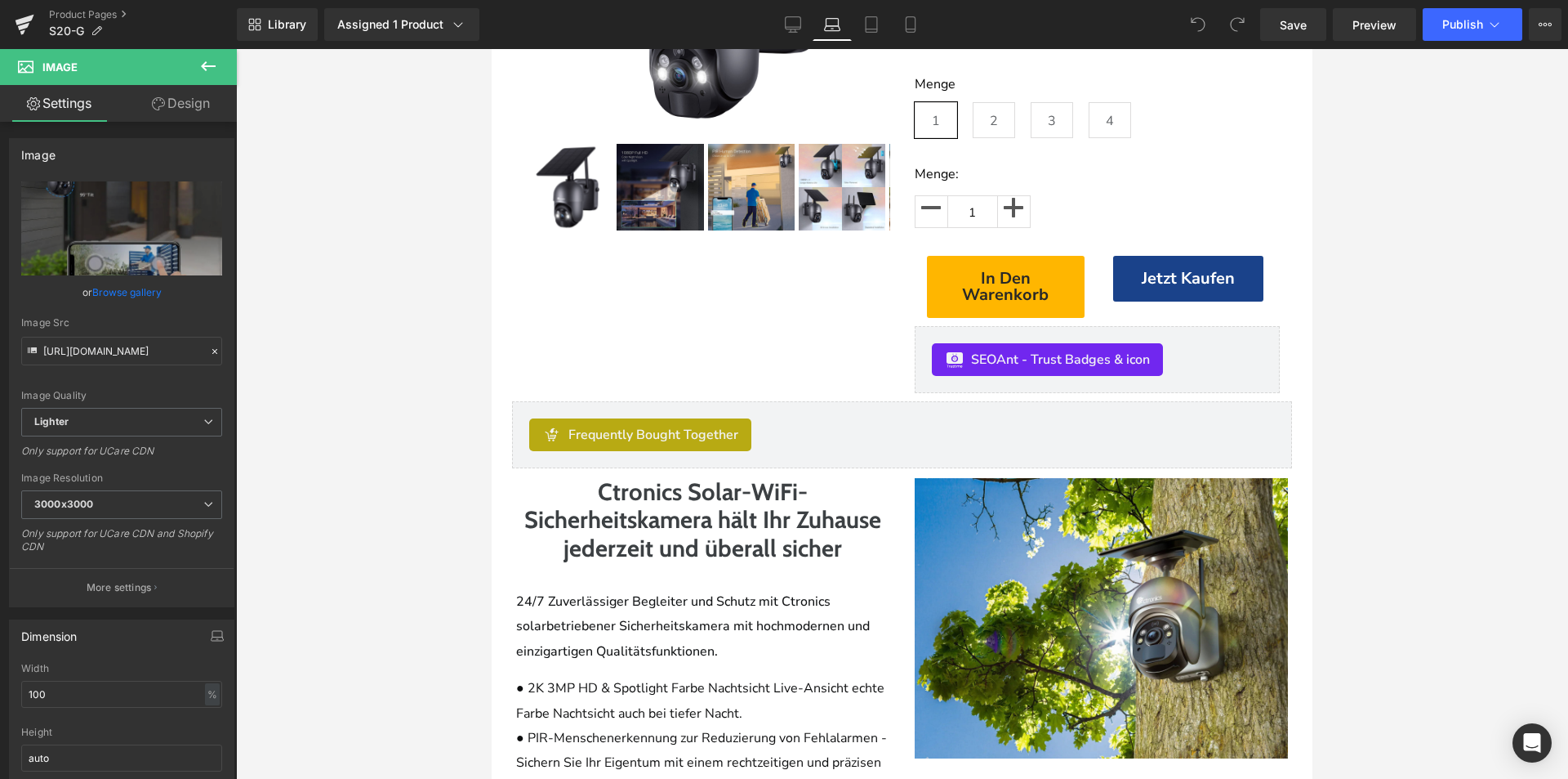
scroll to position [274, 0]
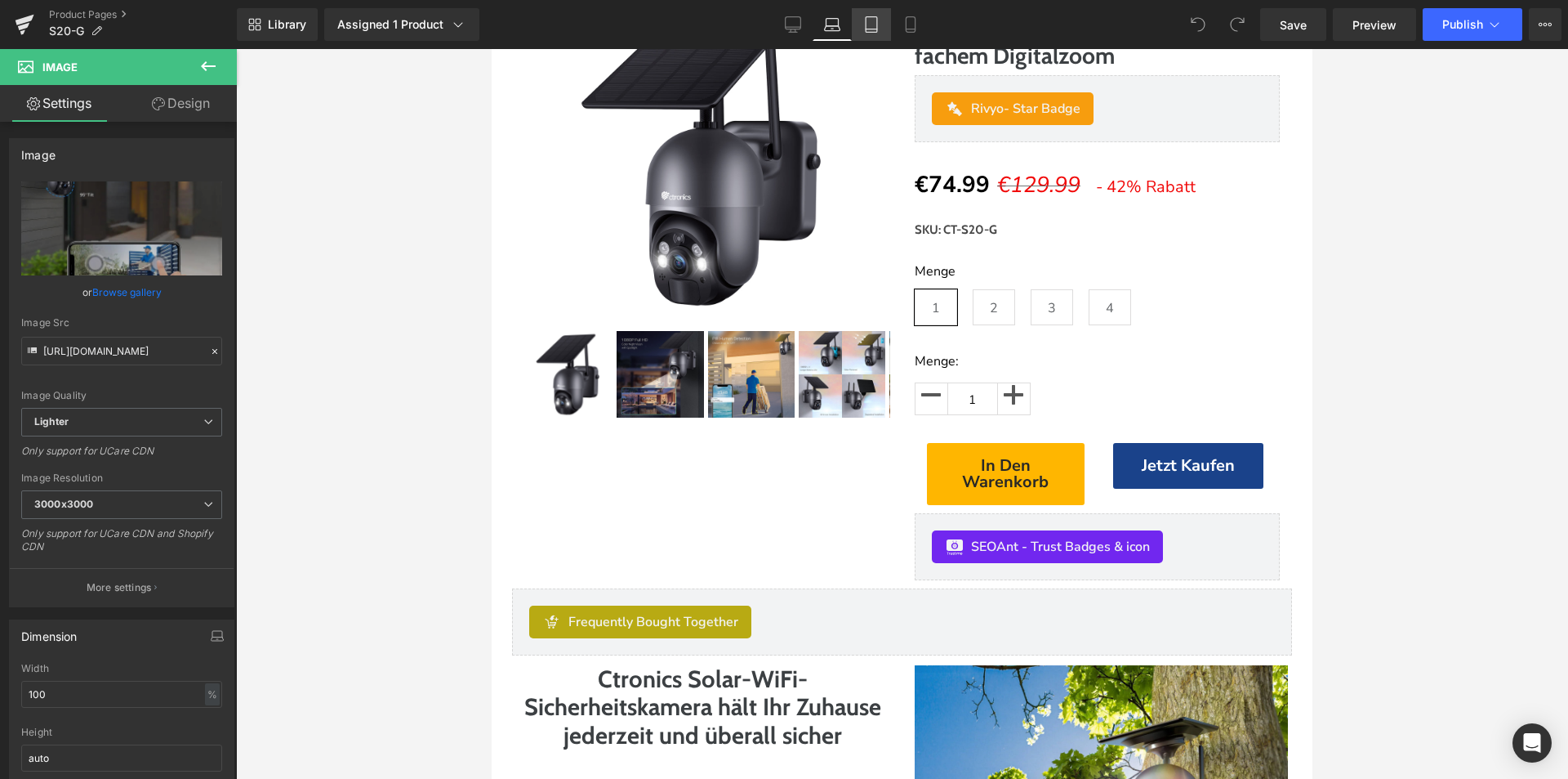
click at [866, 27] on icon at bounding box center [871, 25] width 17 height 17
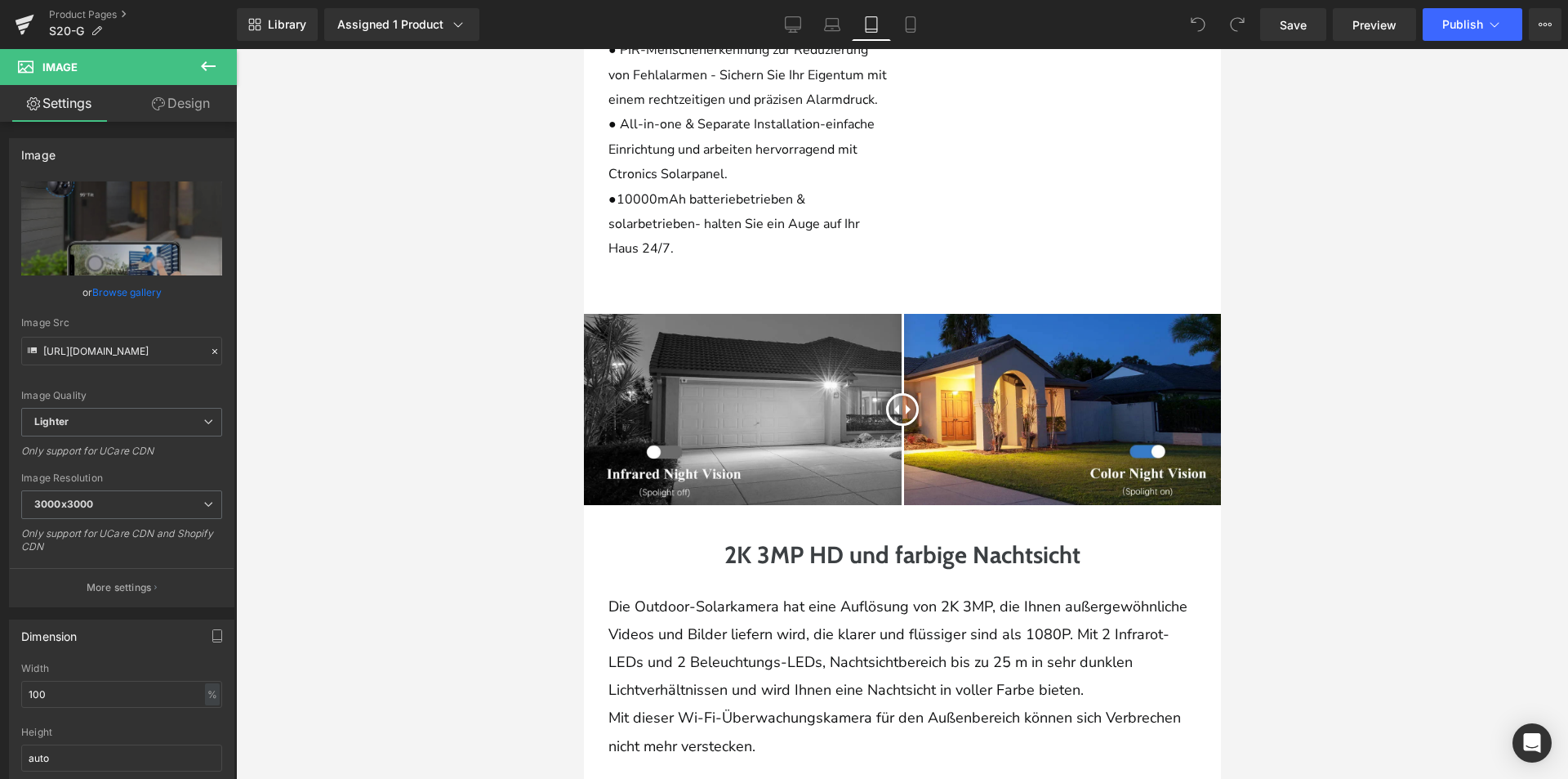
scroll to position [1552, 0]
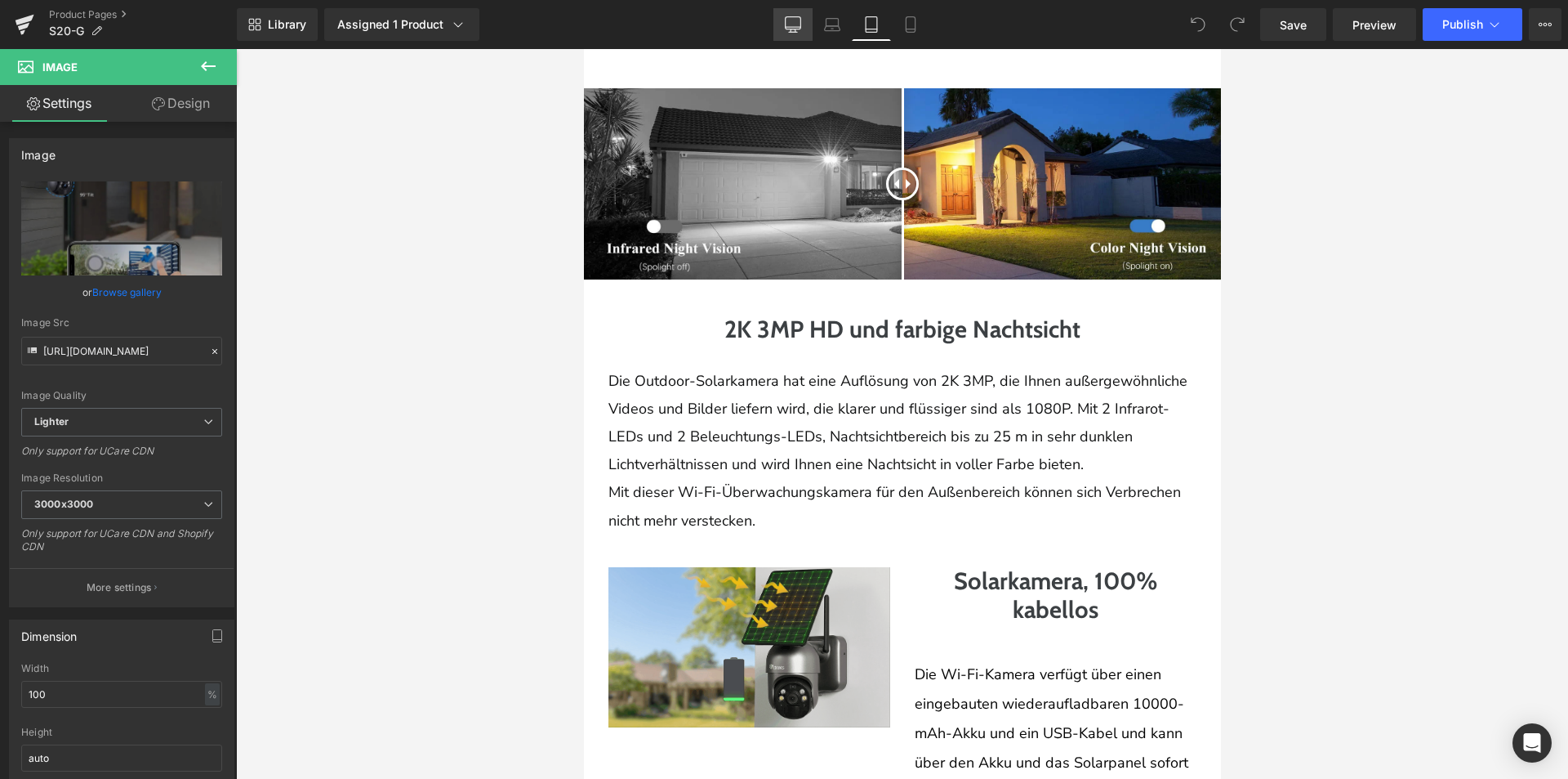
click at [787, 12] on link "Desktop" at bounding box center [793, 24] width 39 height 32
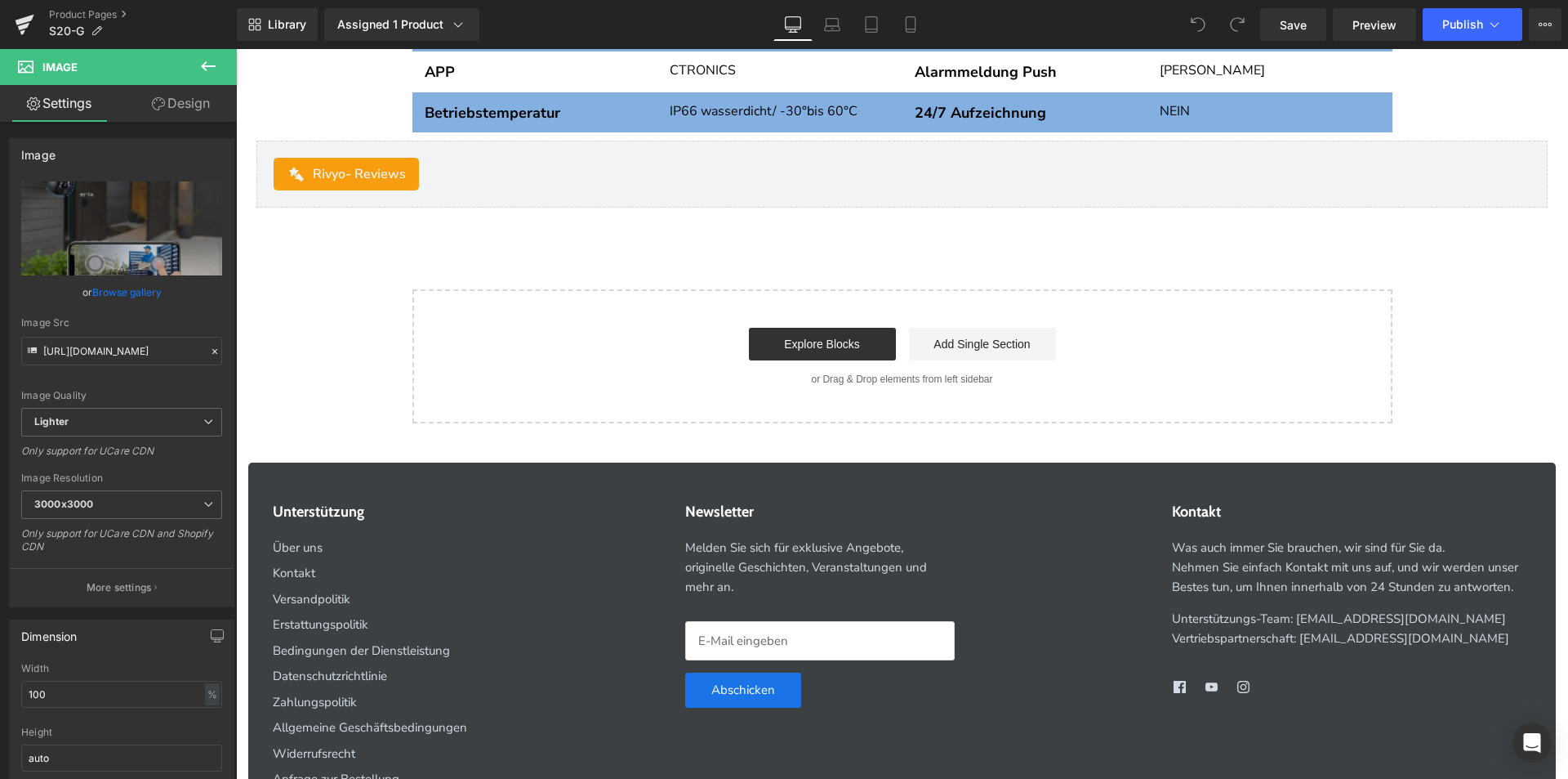
scroll to position [5056, 0]
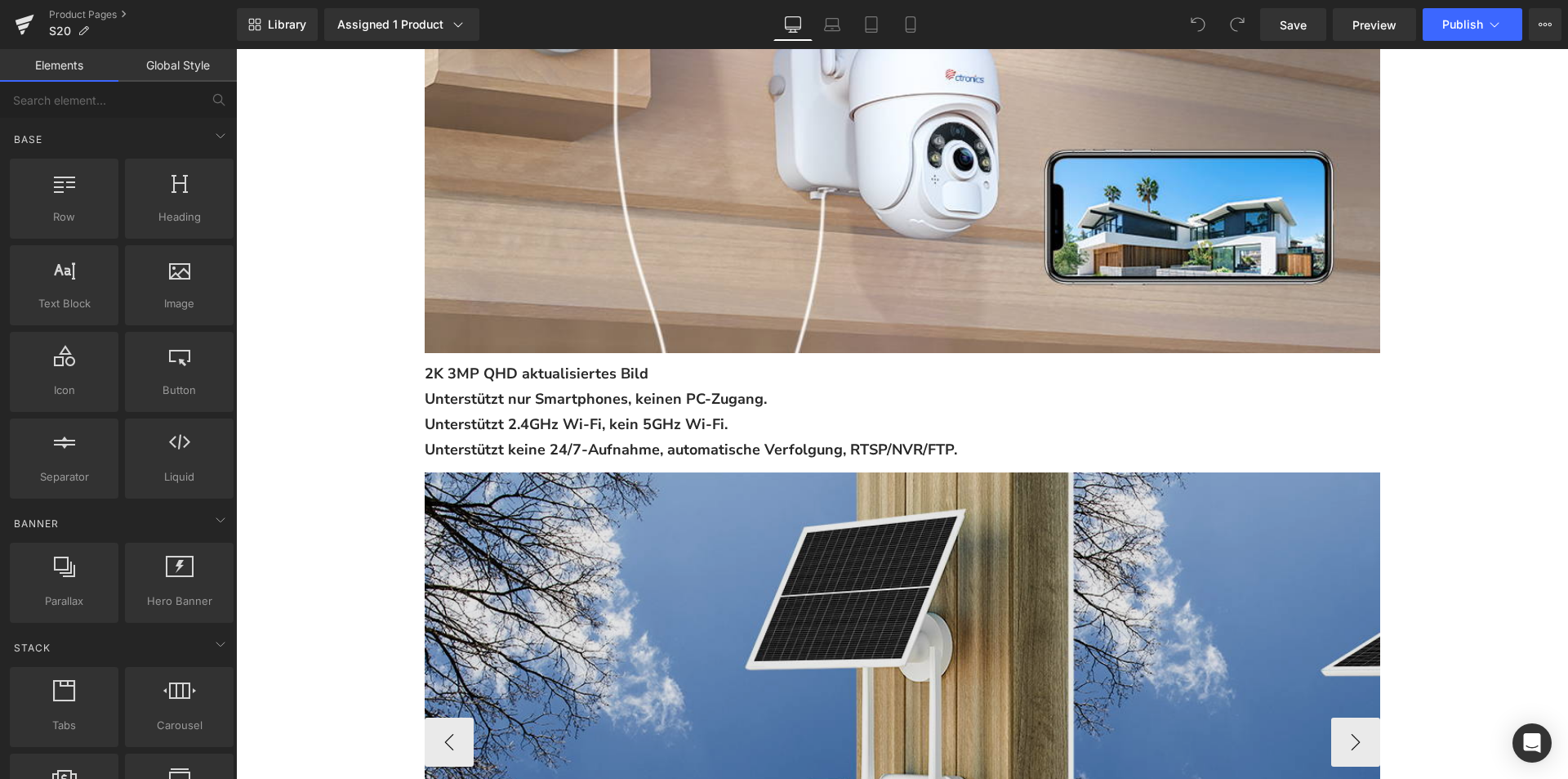
click at [765, 556] on img at bounding box center [1072, 738] width 1295 height 531
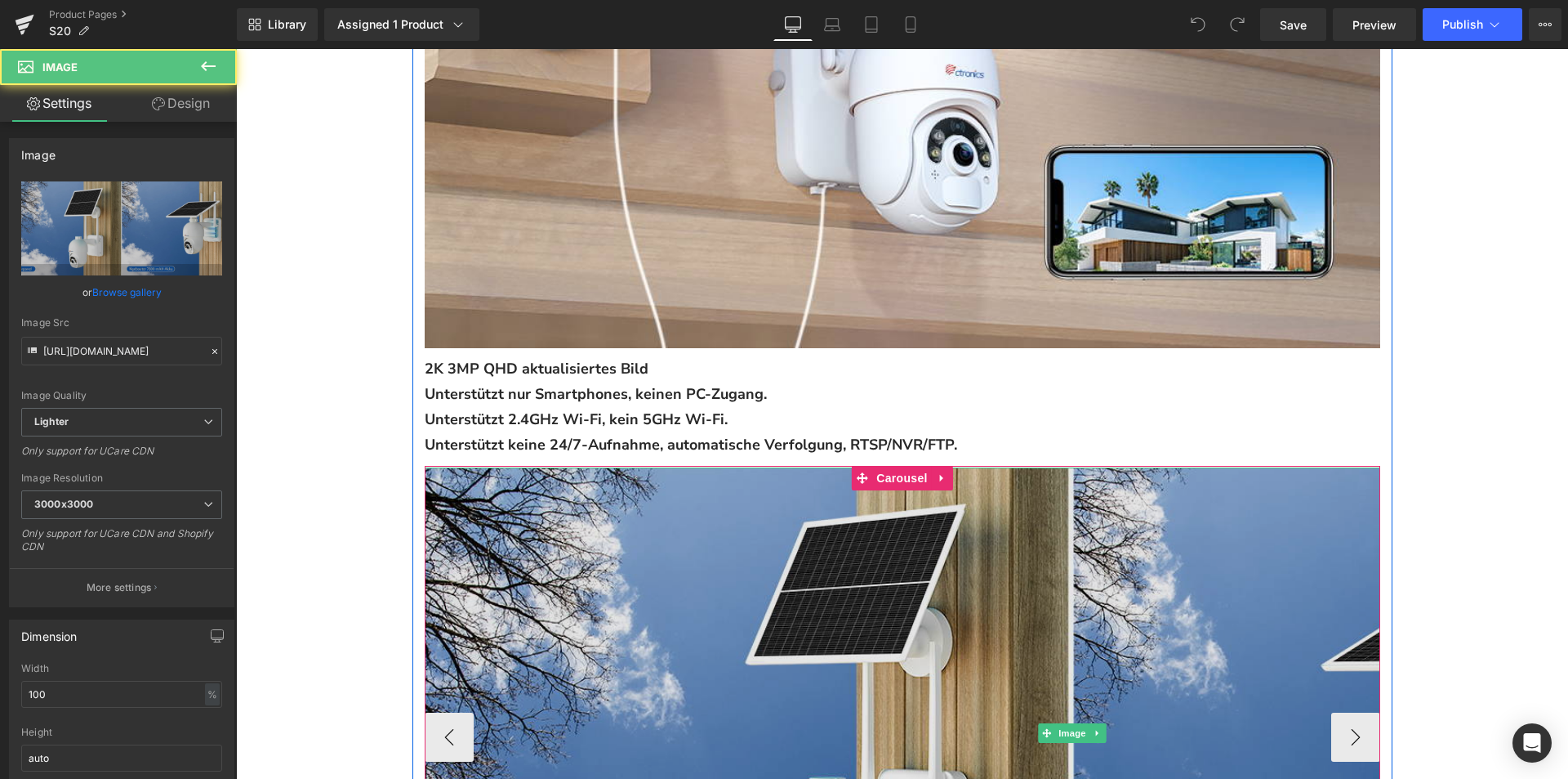
scroll to position [1471, 0]
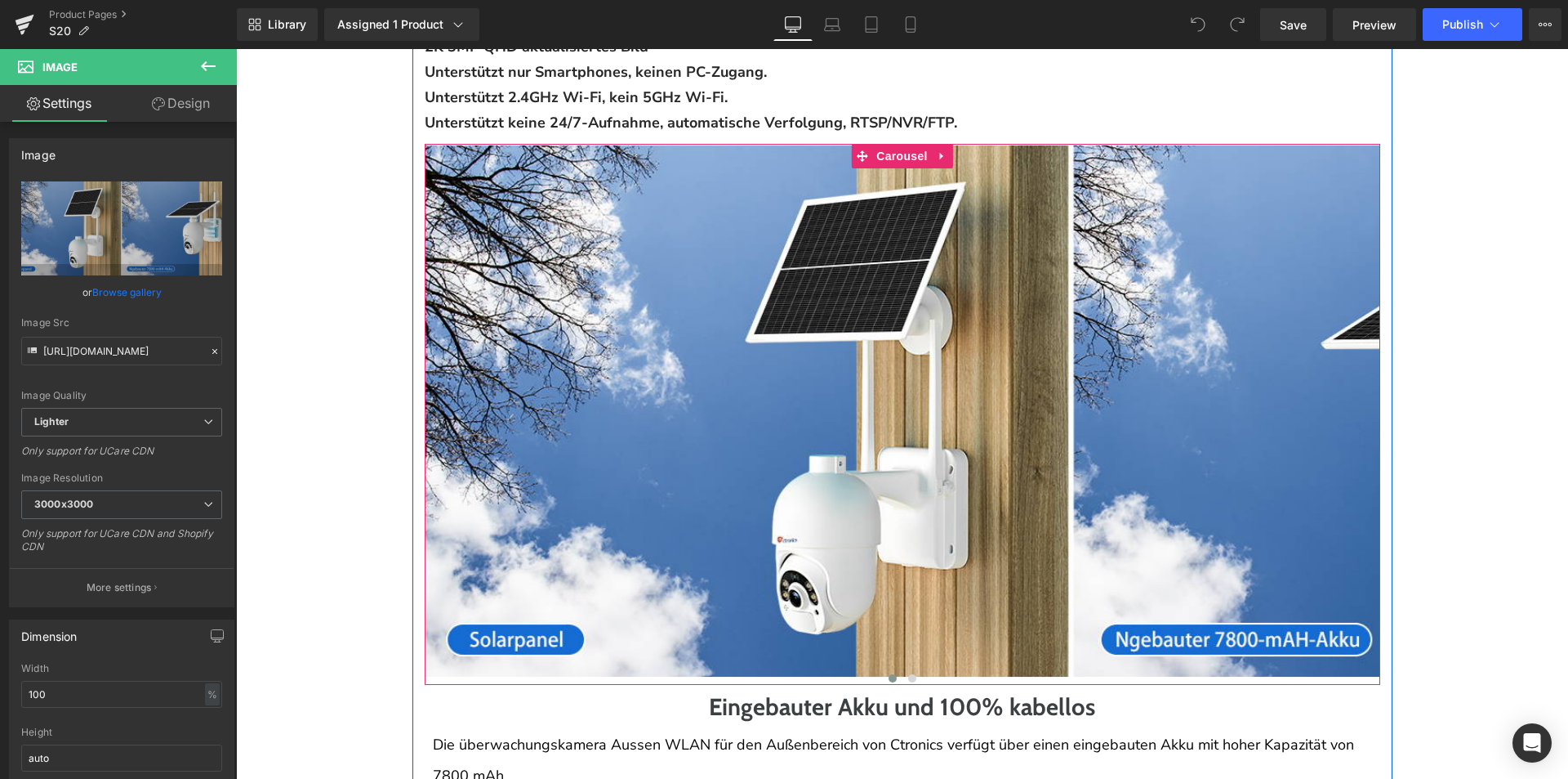
drag, startPoint x: 902, startPoint y: 183, endPoint x: 317, endPoint y: 404, distance: 625.4
click at [900, 168] on span "Carousel" at bounding box center [901, 155] width 59 height 25
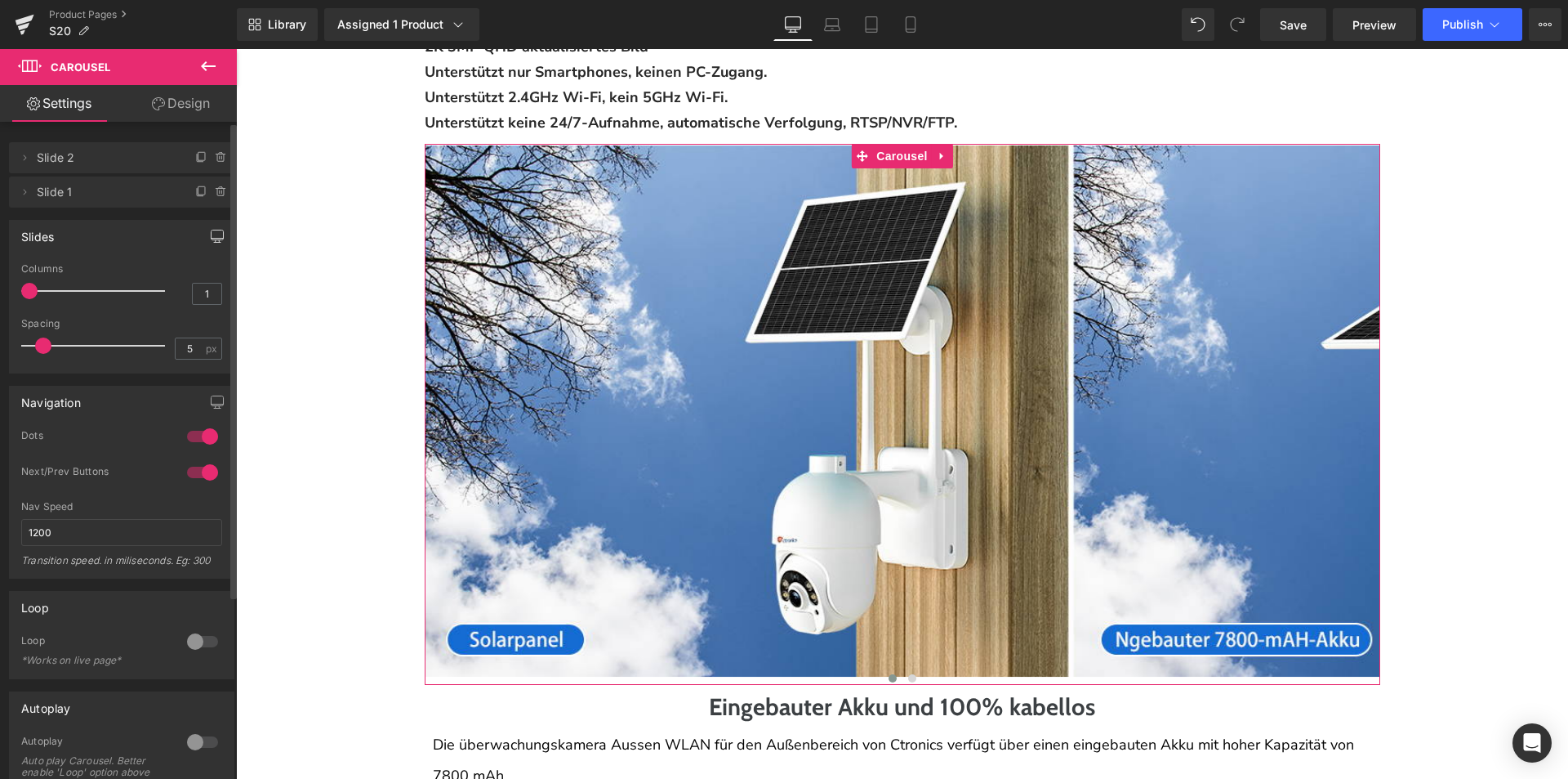
click at [214, 235] on icon "button" at bounding box center [217, 236] width 13 height 13
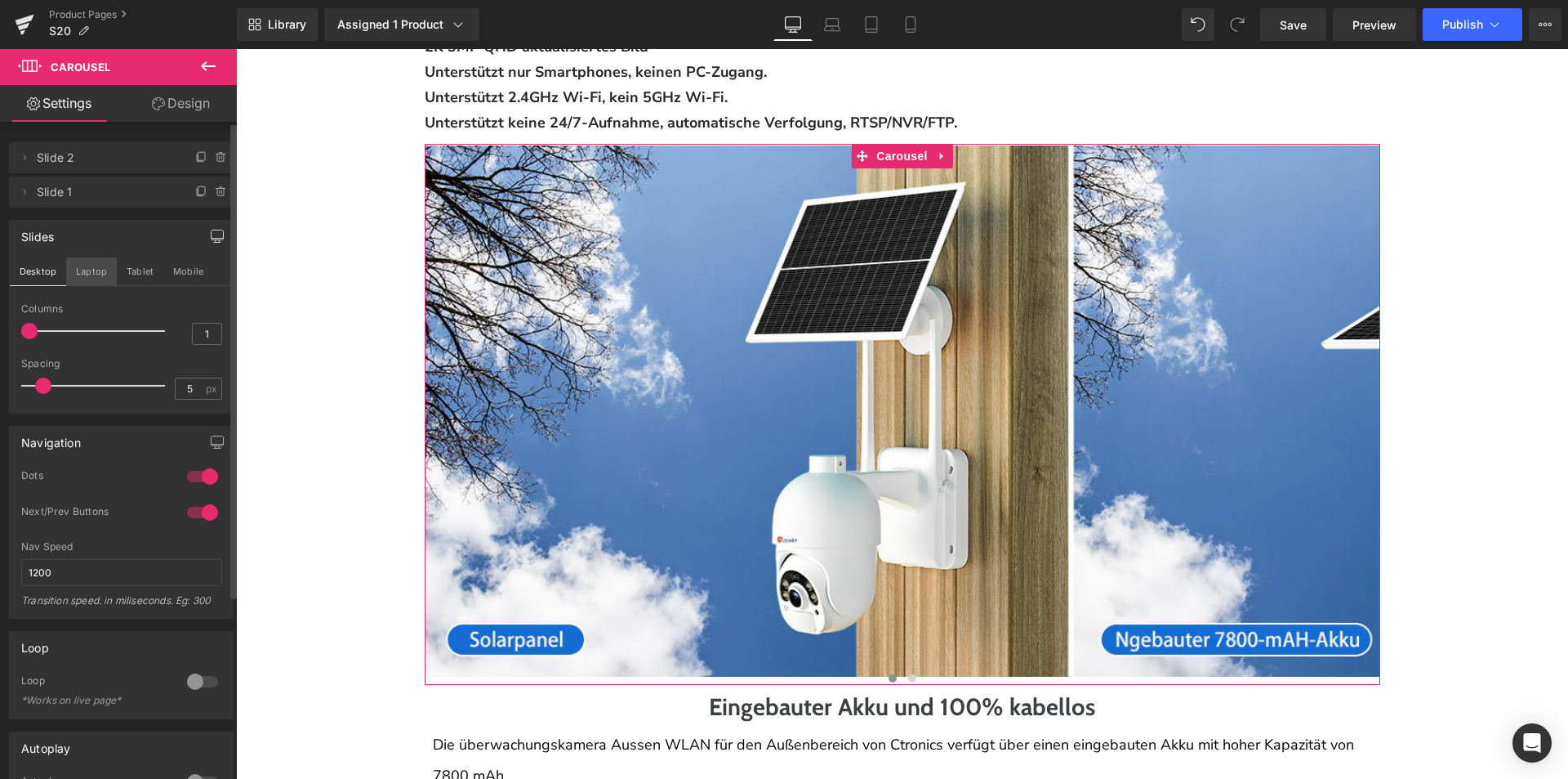
click at [94, 269] on button "Laptop" at bounding box center [91, 271] width 51 height 28
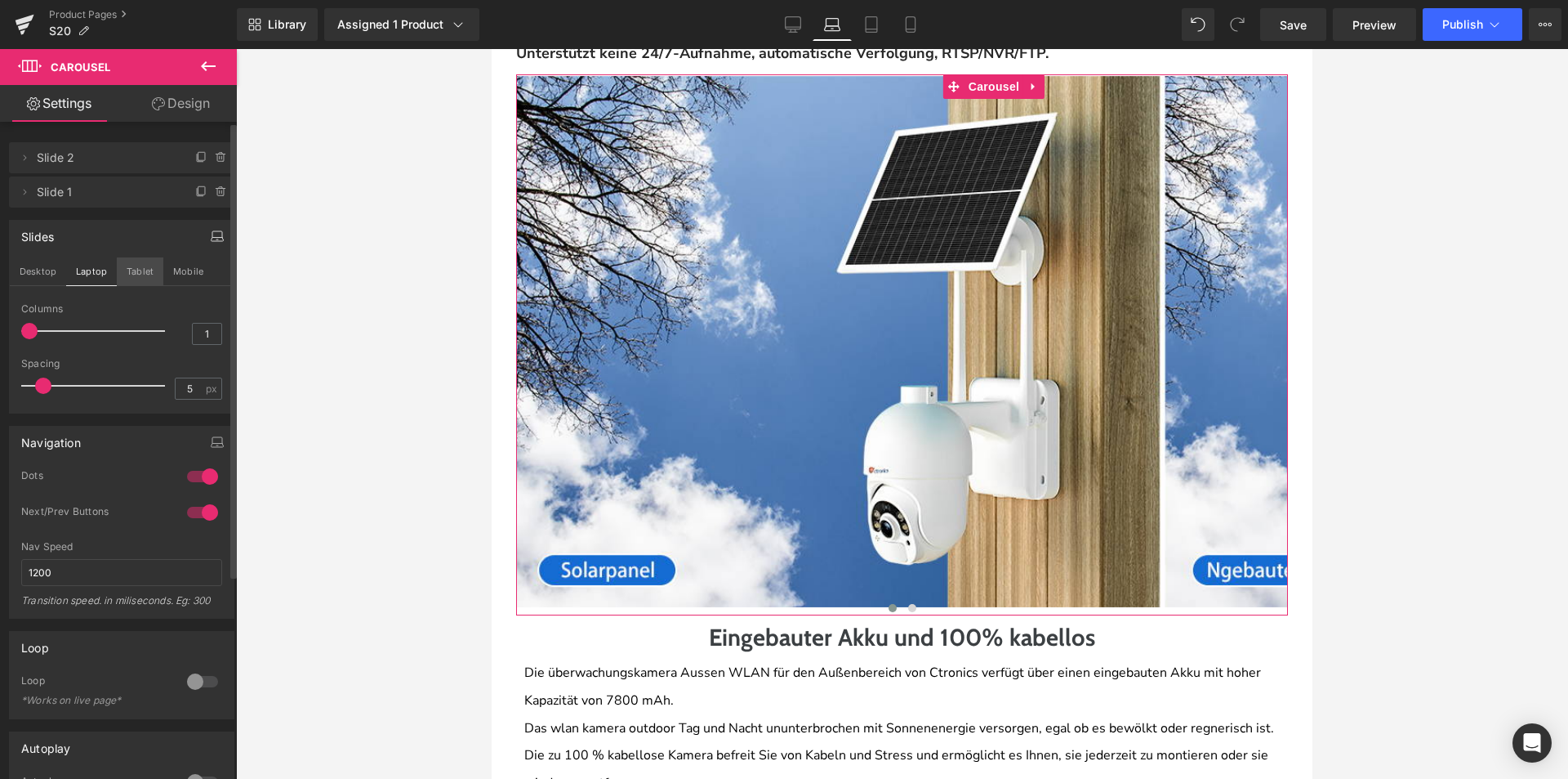
scroll to position [1270, 0]
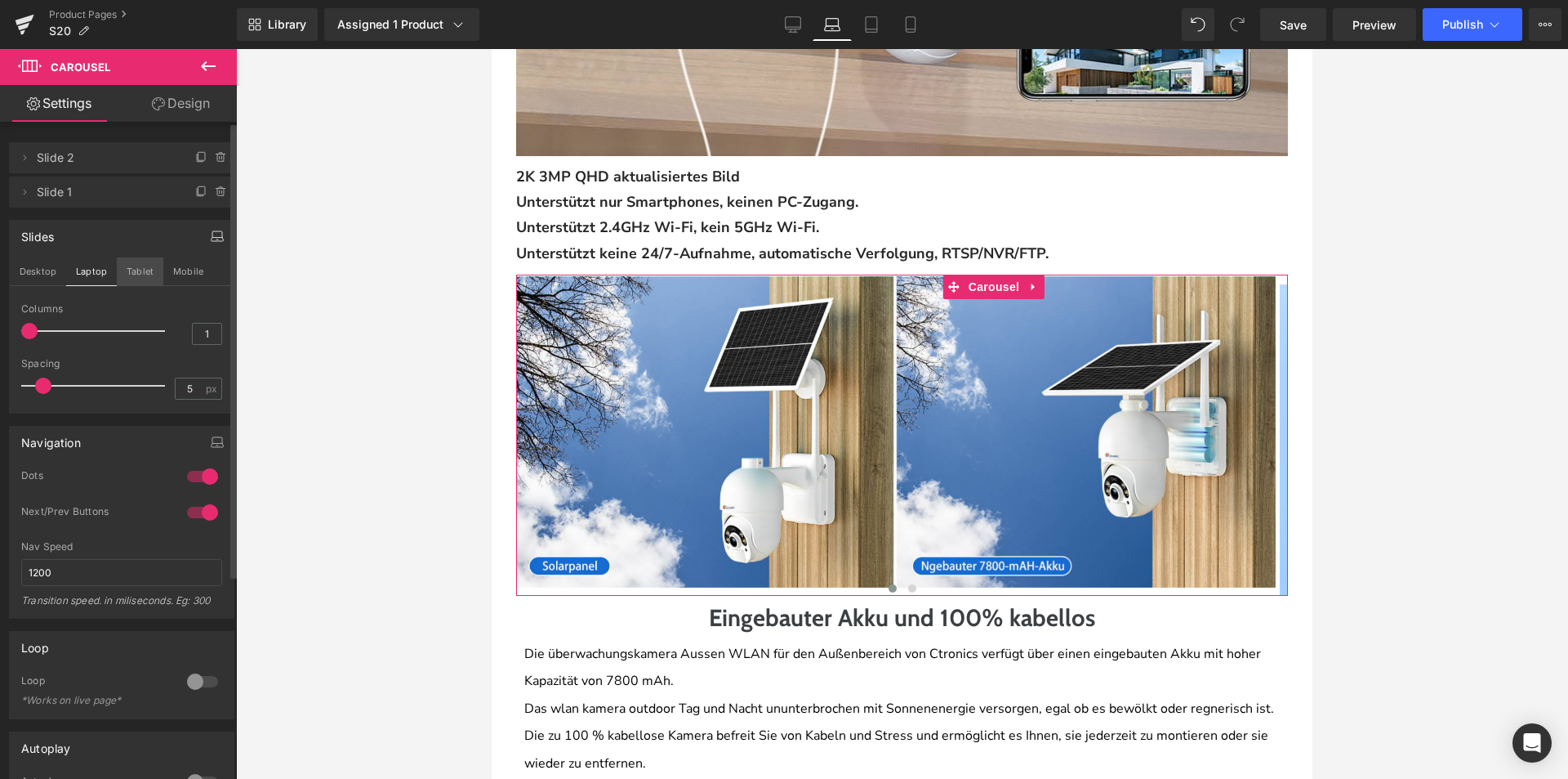
click at [131, 277] on button "Tablet" at bounding box center [139, 271] width 46 height 28
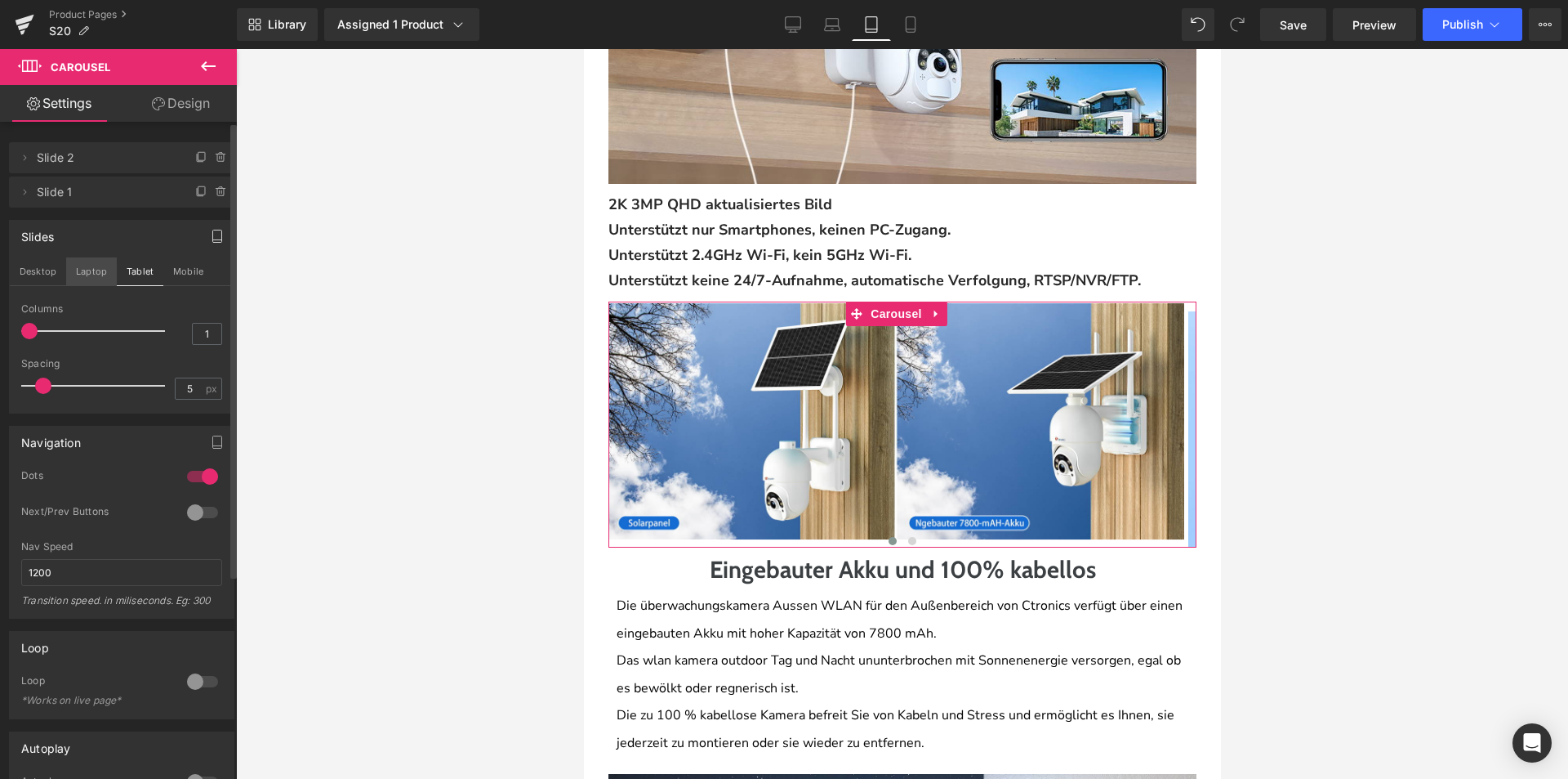
click at [77, 278] on button "Laptop" at bounding box center [91, 271] width 51 height 28
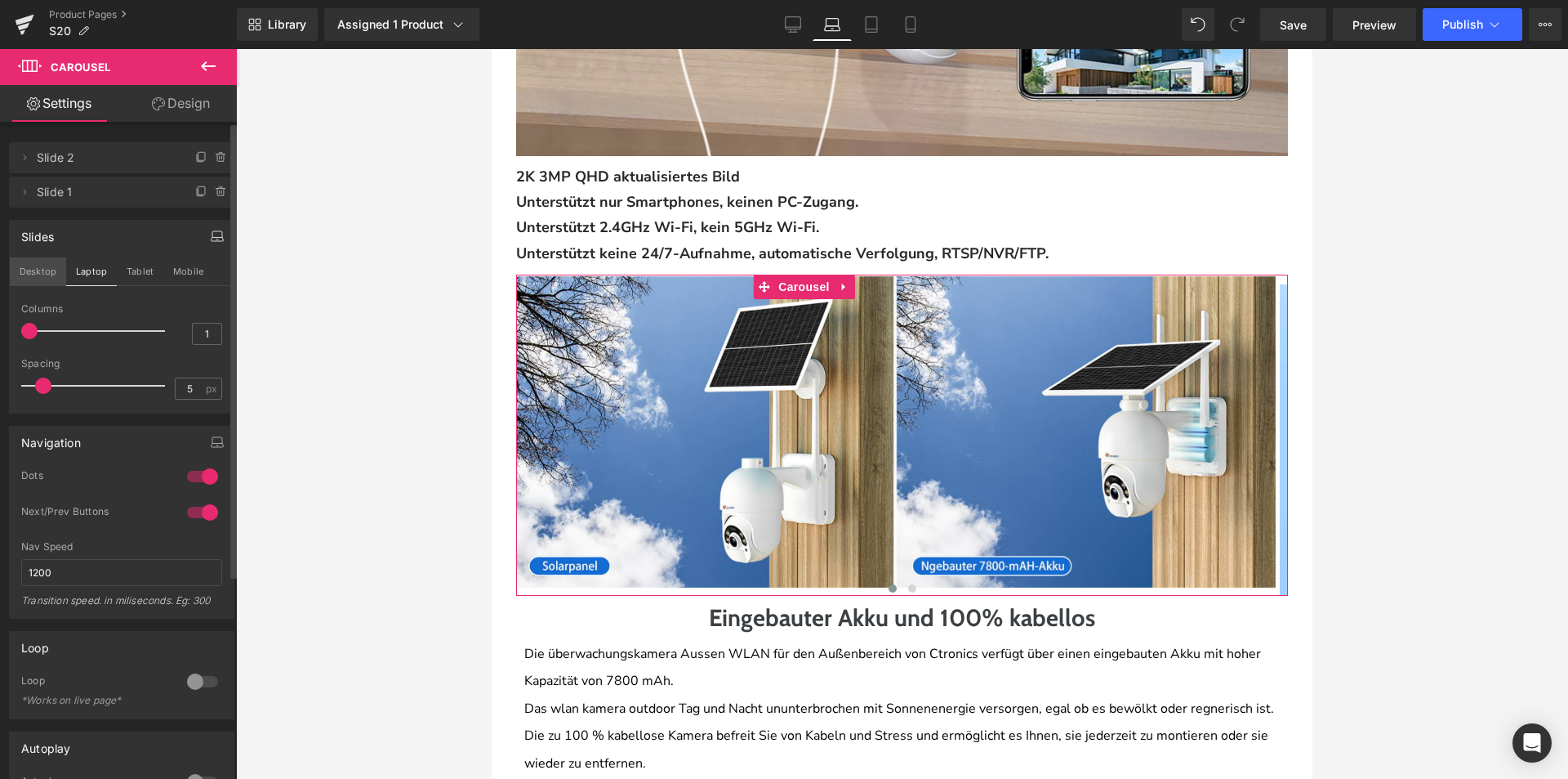
drag, startPoint x: 49, startPoint y: 278, endPoint x: 302, endPoint y: 376, distance: 271.3
click at [49, 278] on button "Desktop" at bounding box center [37, 271] width 56 height 28
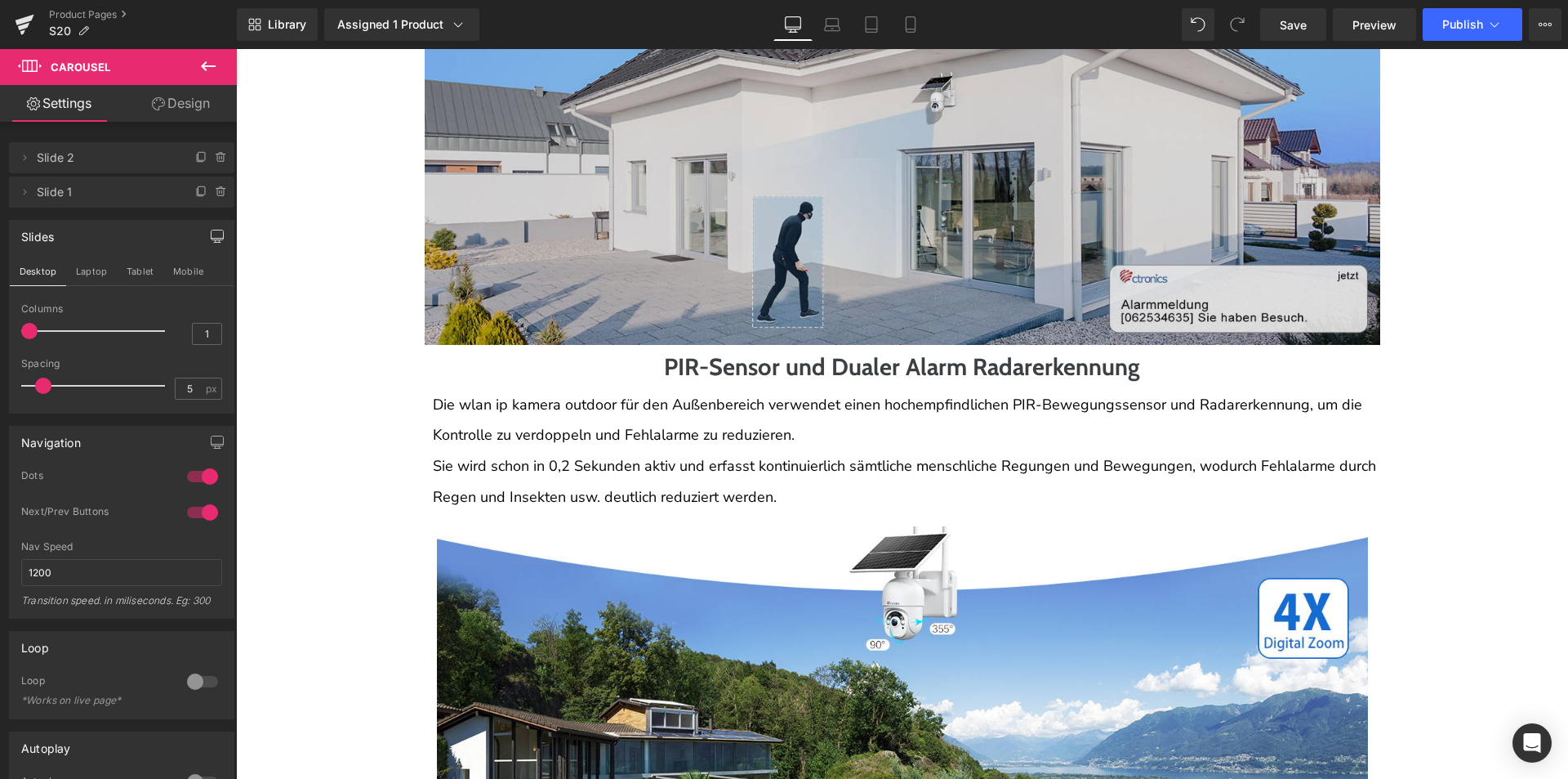
click at [763, 267] on img at bounding box center [902, 148] width 955 height 392
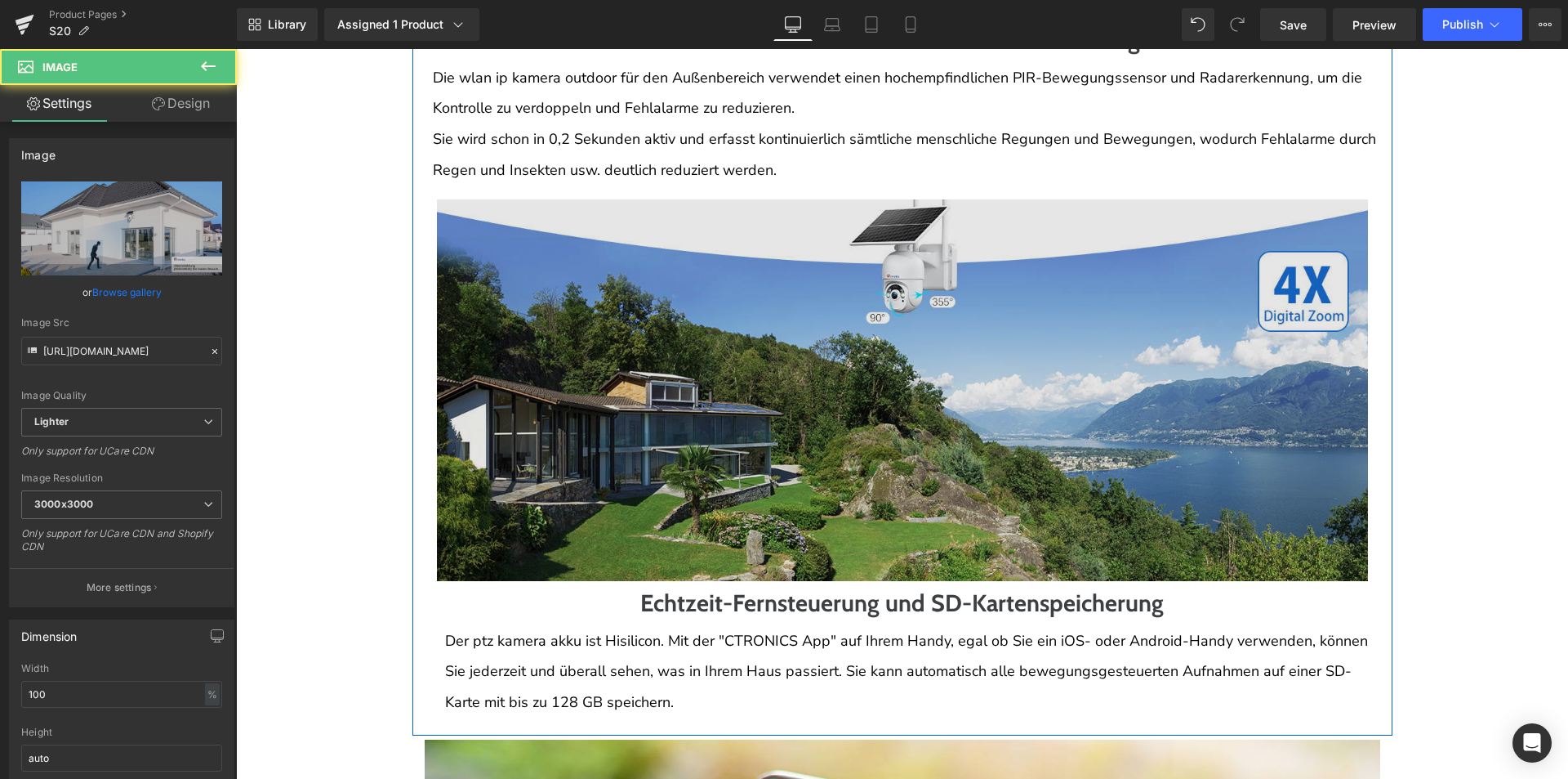
click at [702, 464] on img at bounding box center [902, 390] width 931 height 381
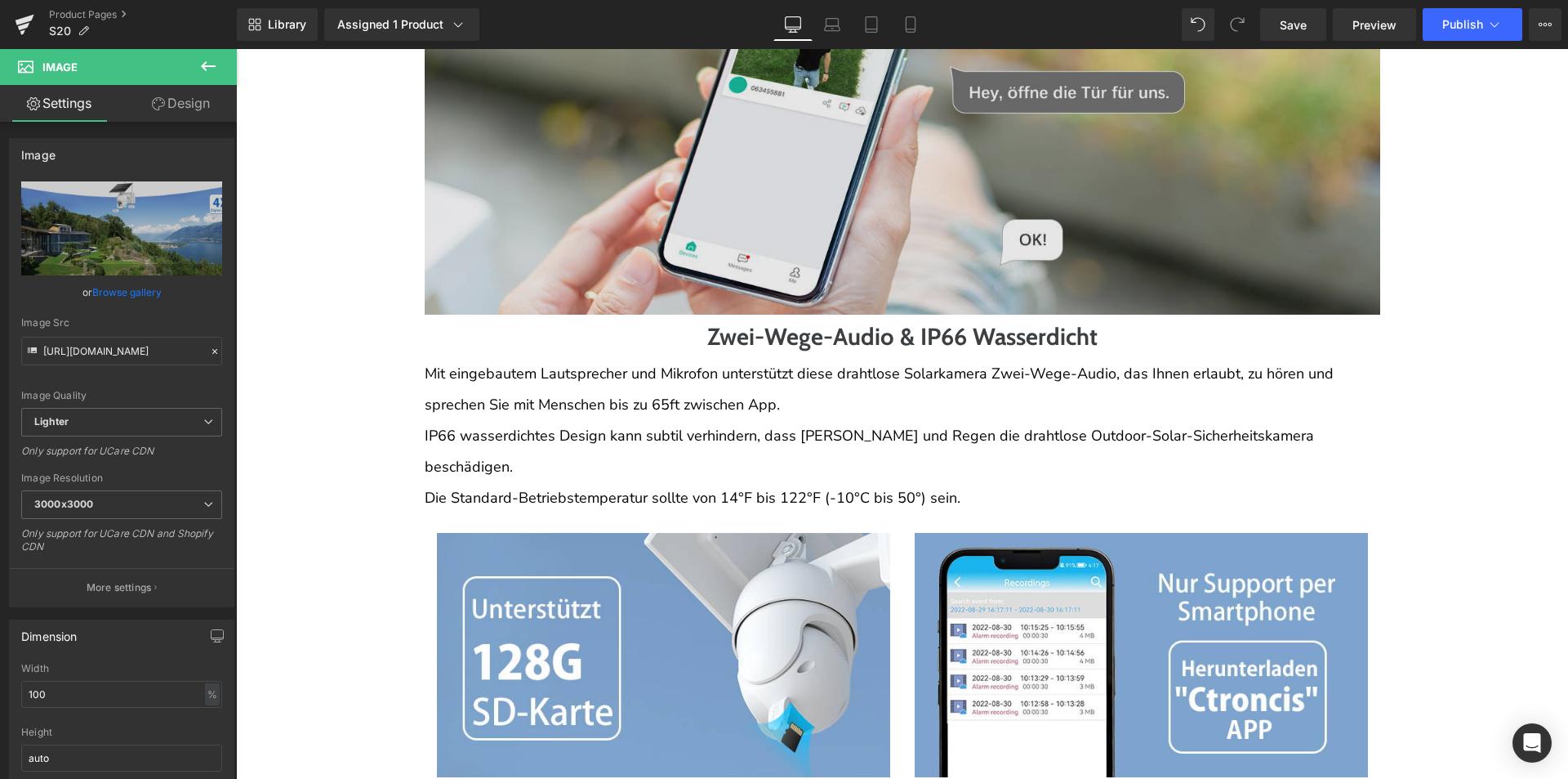
click at [692, 309] on img at bounding box center [902, 118] width 955 height 392
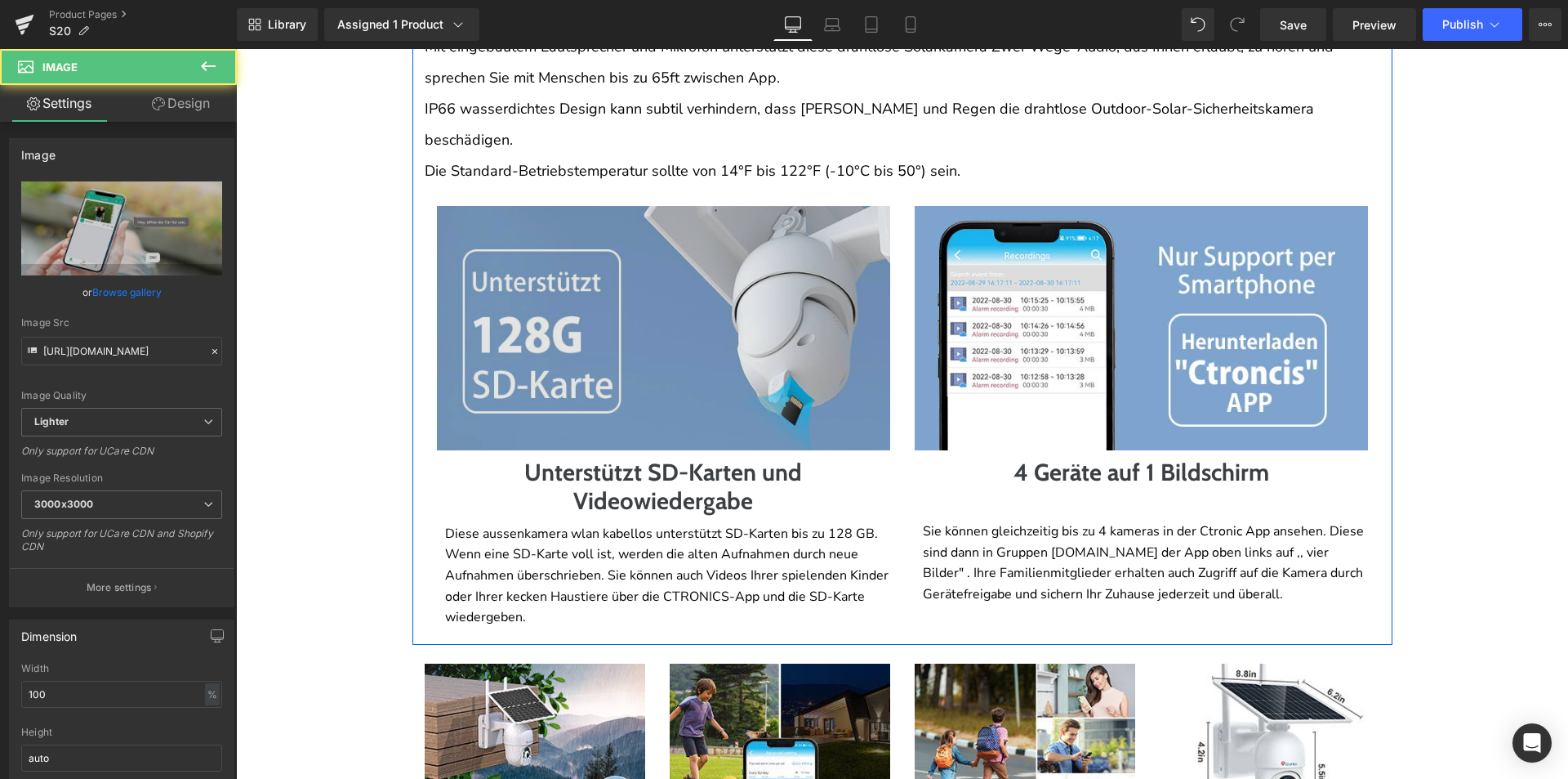
click at [673, 365] on img at bounding box center [664, 328] width 454 height 245
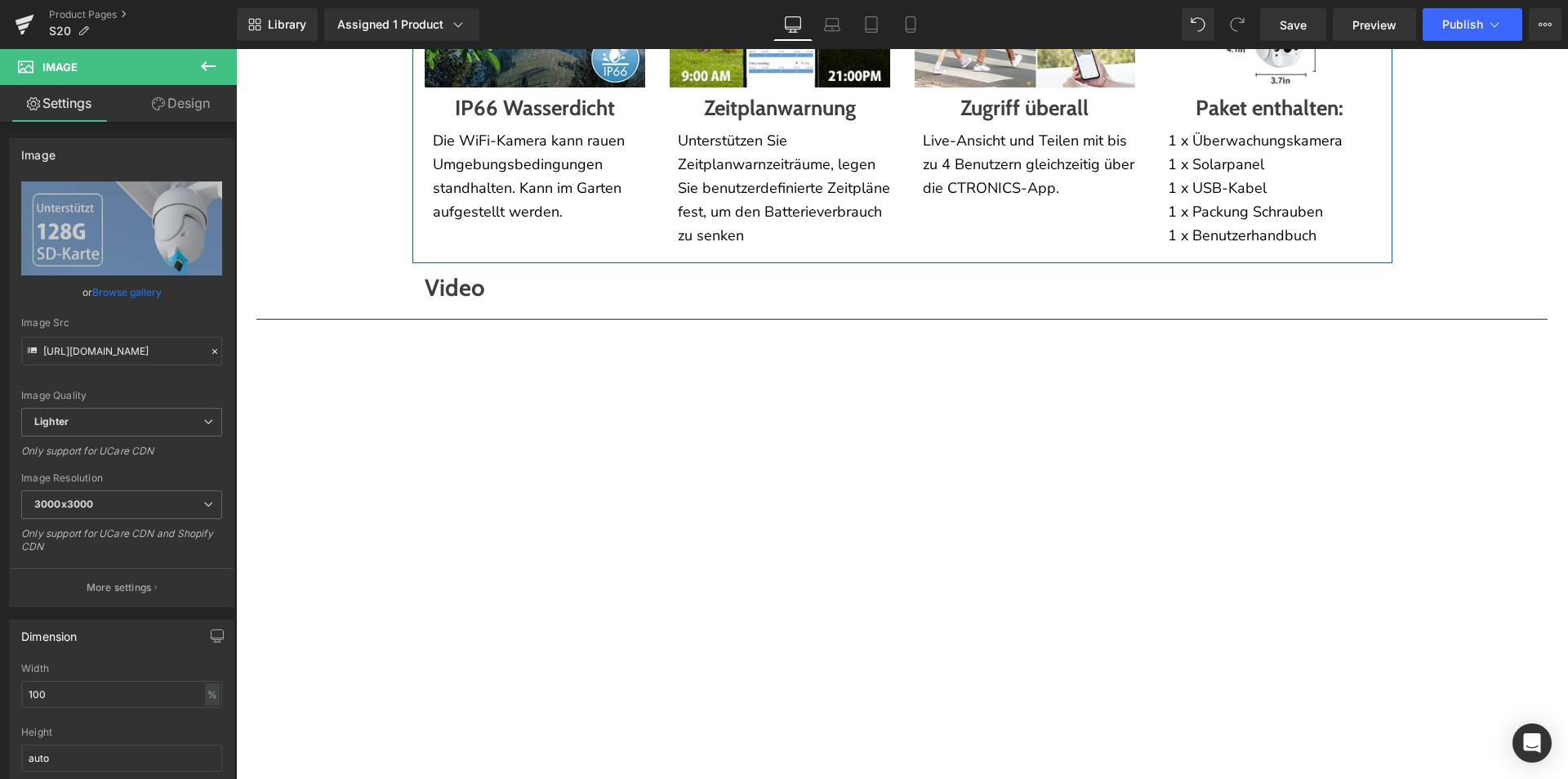
scroll to position [5107, 0]
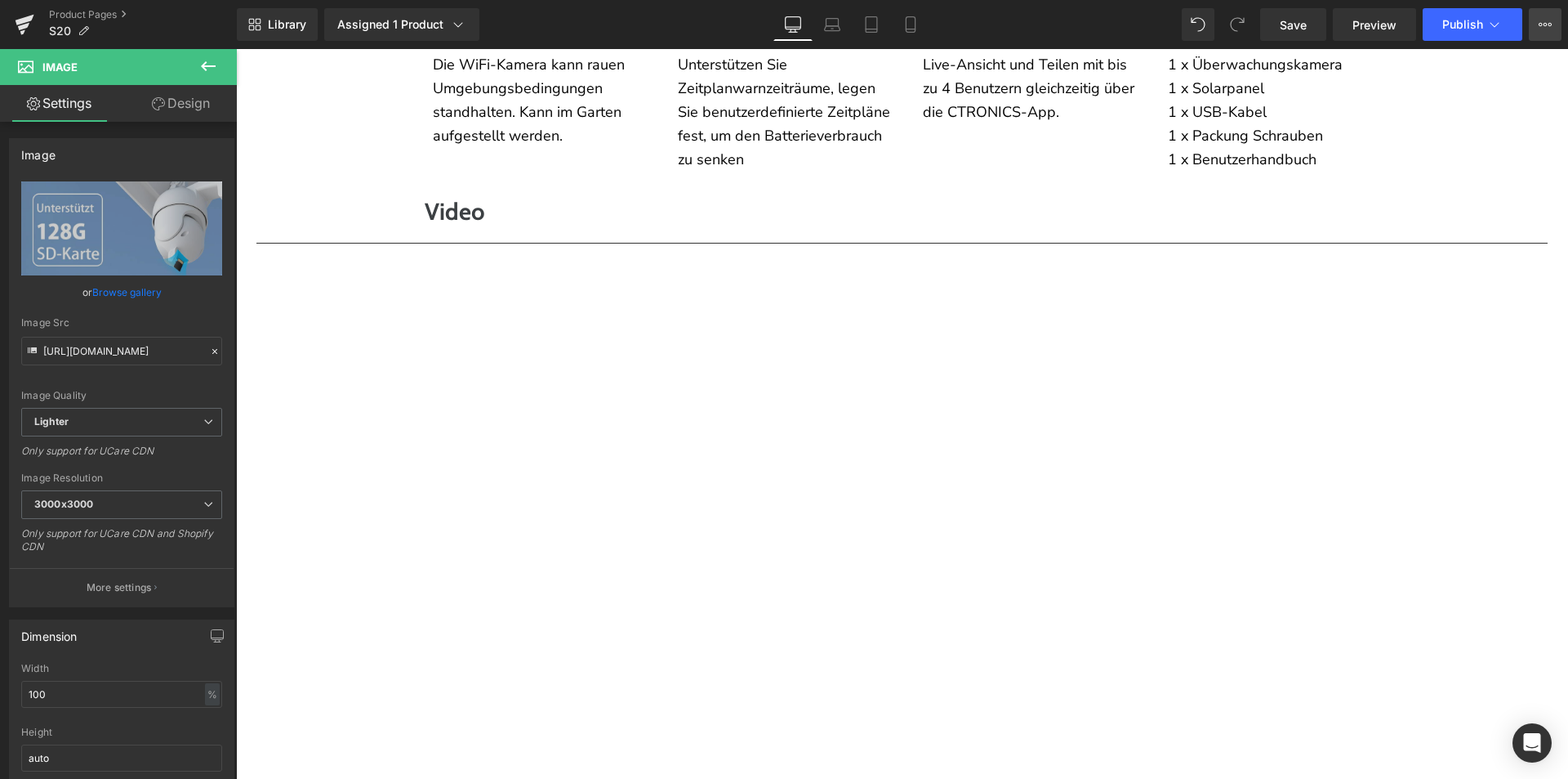
drag, startPoint x: 1546, startPoint y: 20, endPoint x: 1538, endPoint y: 56, distance: 36.9
click at [1546, 20] on icon at bounding box center [1544, 24] width 13 height 13
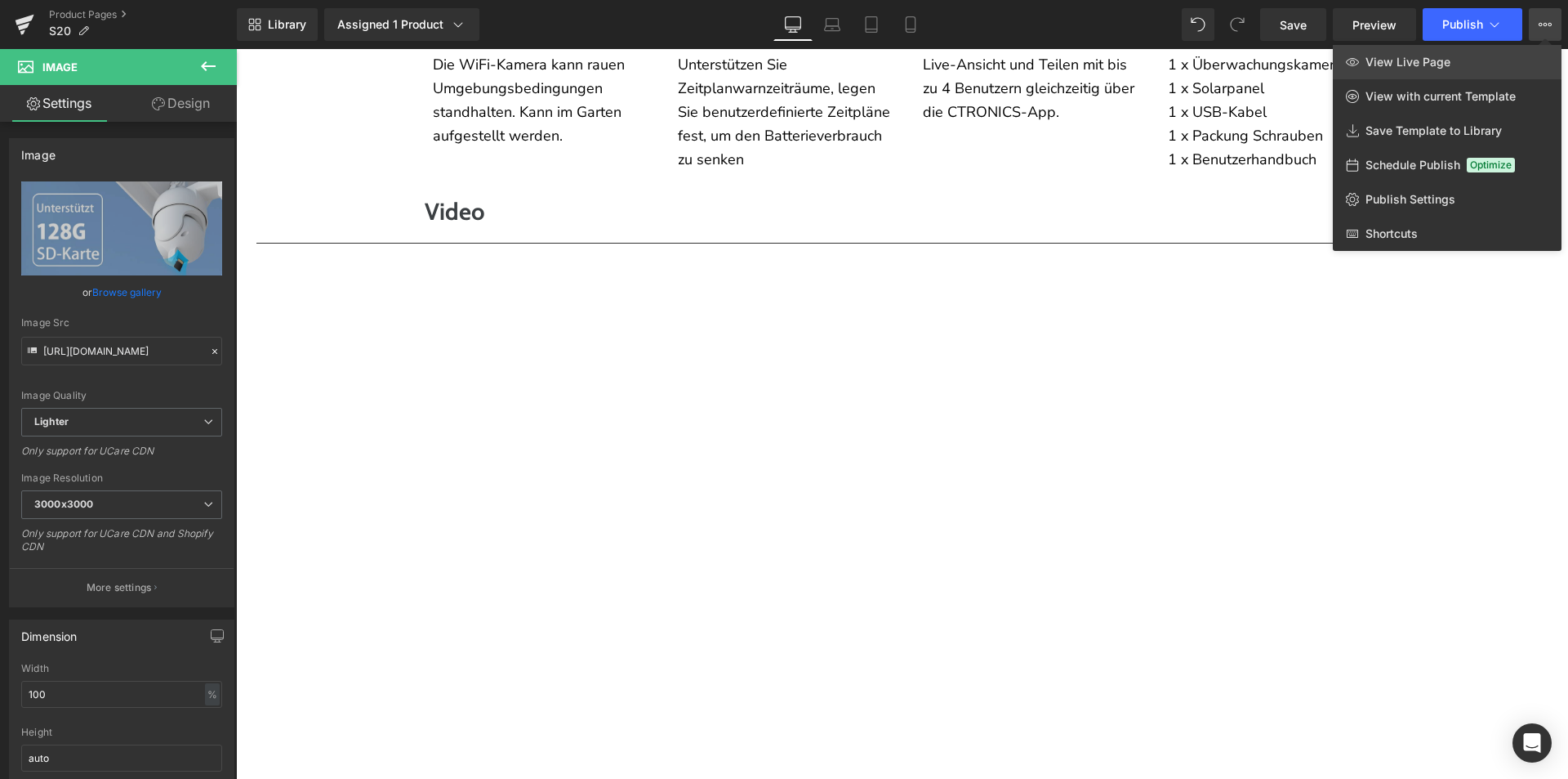
click at [1534, 63] on link "View Live Page" at bounding box center [1447, 62] width 229 height 34
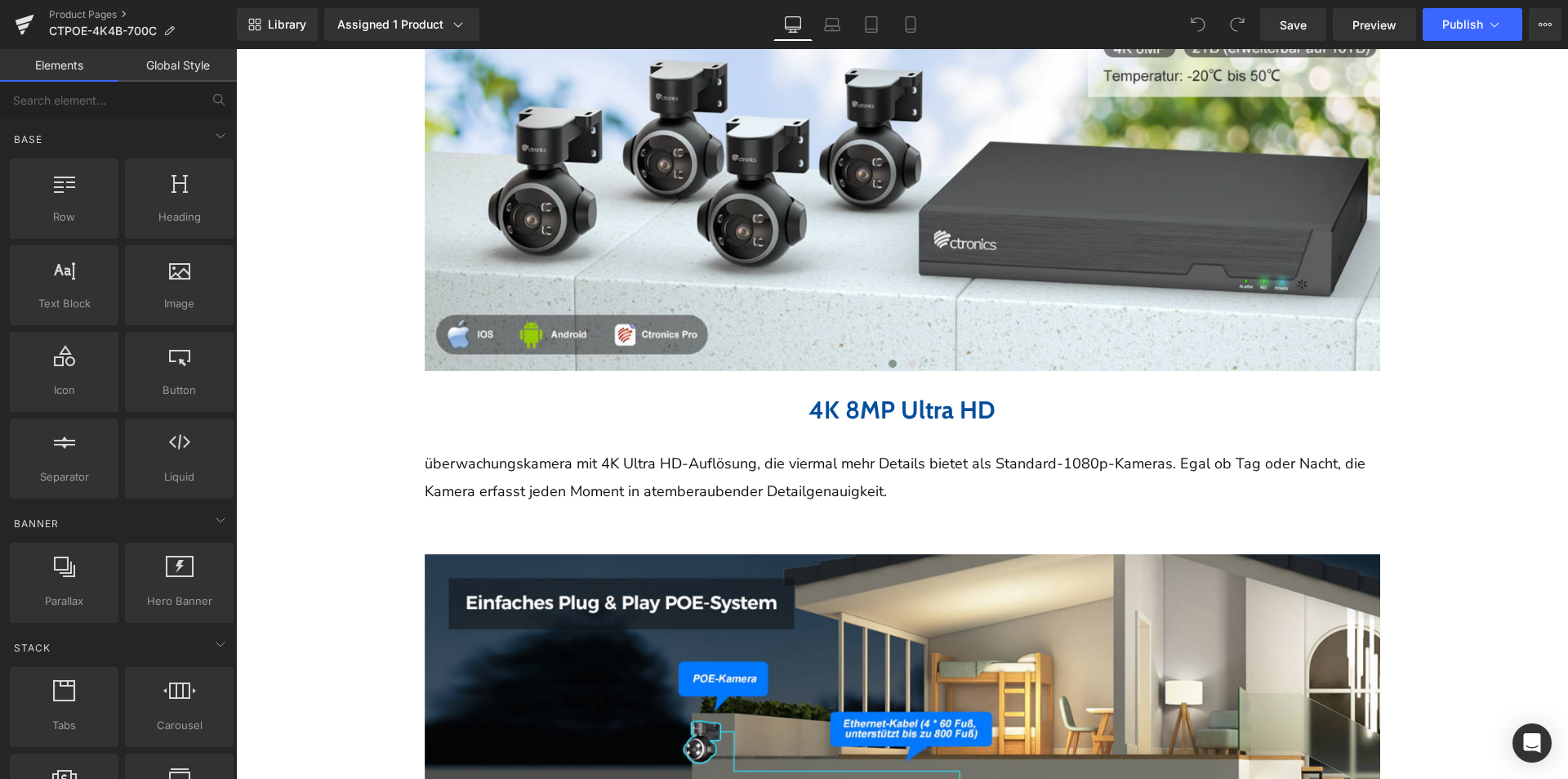
scroll to position [736, 0]
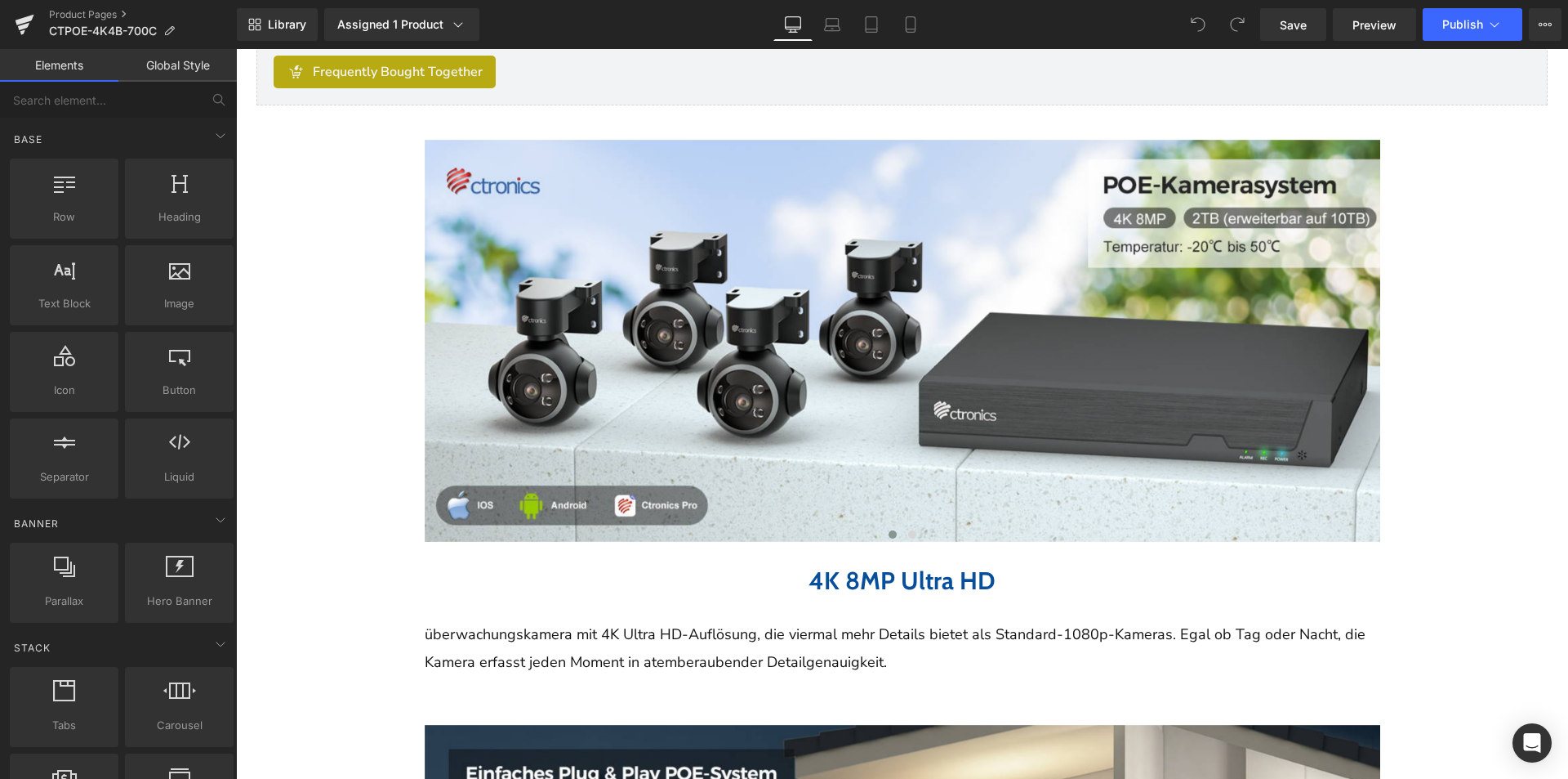
click at [896, 289] on img at bounding box center [915, 340] width 980 height 402
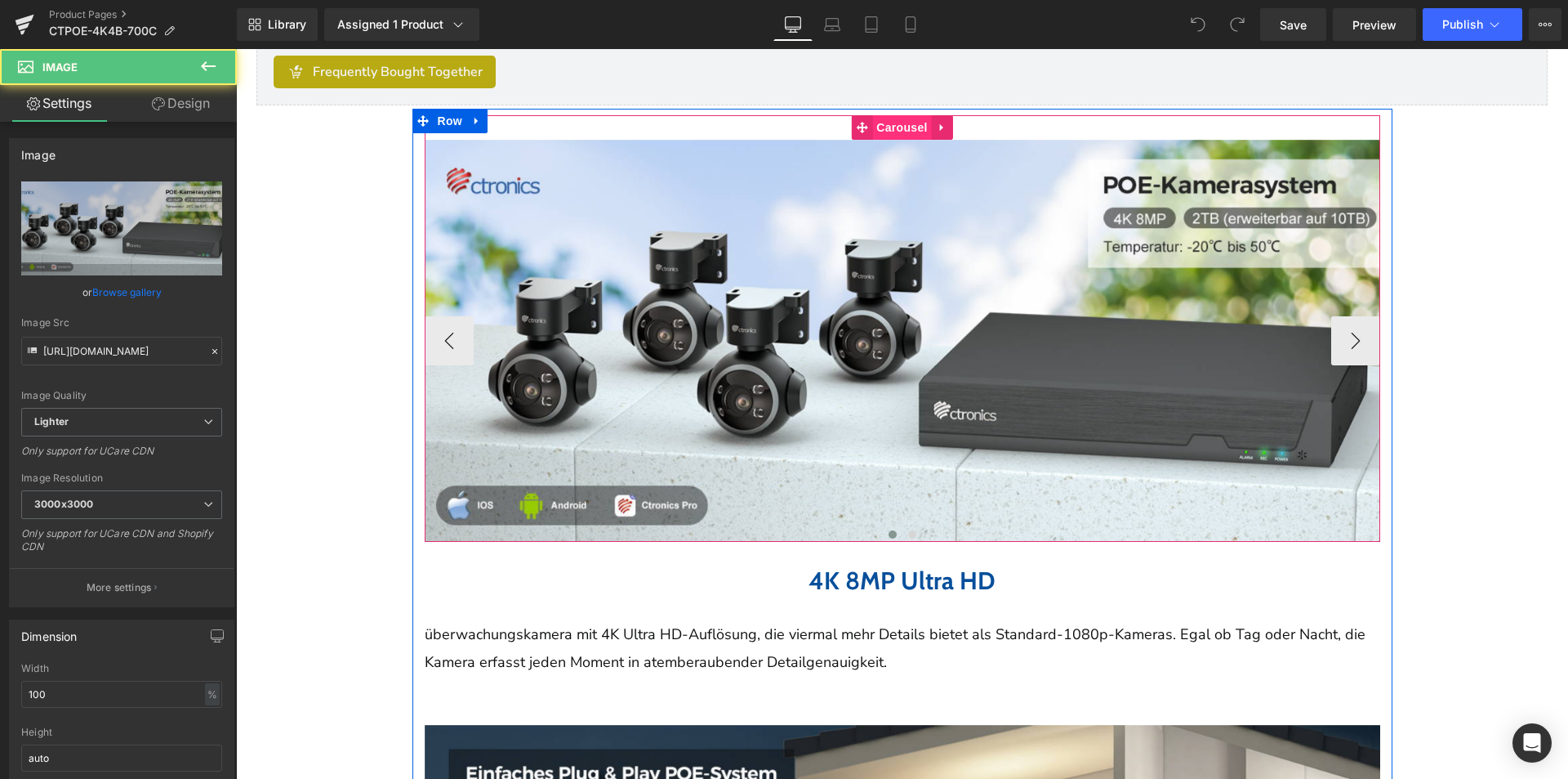
click at [900, 129] on span "Carousel" at bounding box center [901, 127] width 59 height 25
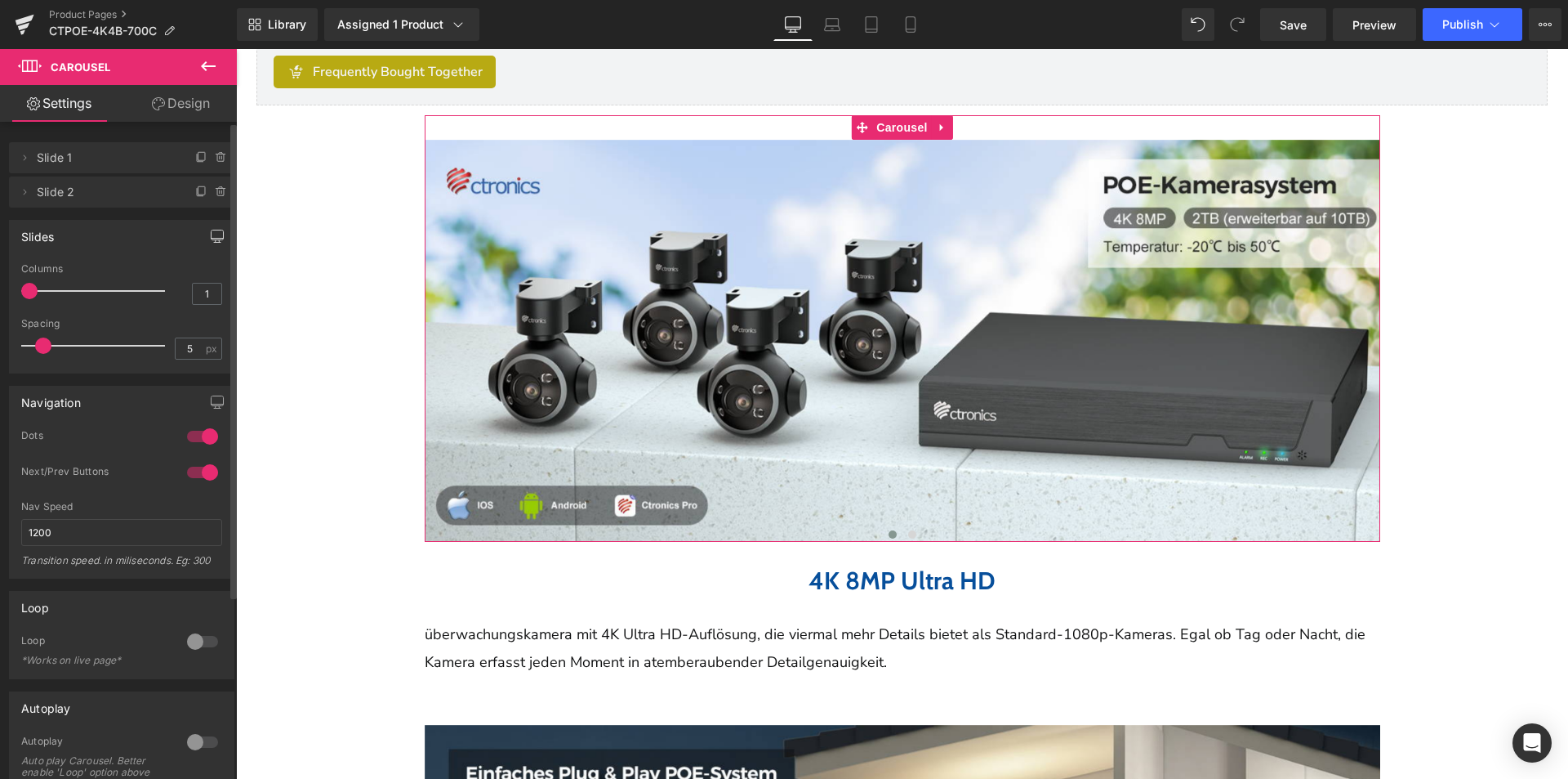
click at [211, 235] on icon "button" at bounding box center [217, 236] width 13 height 13
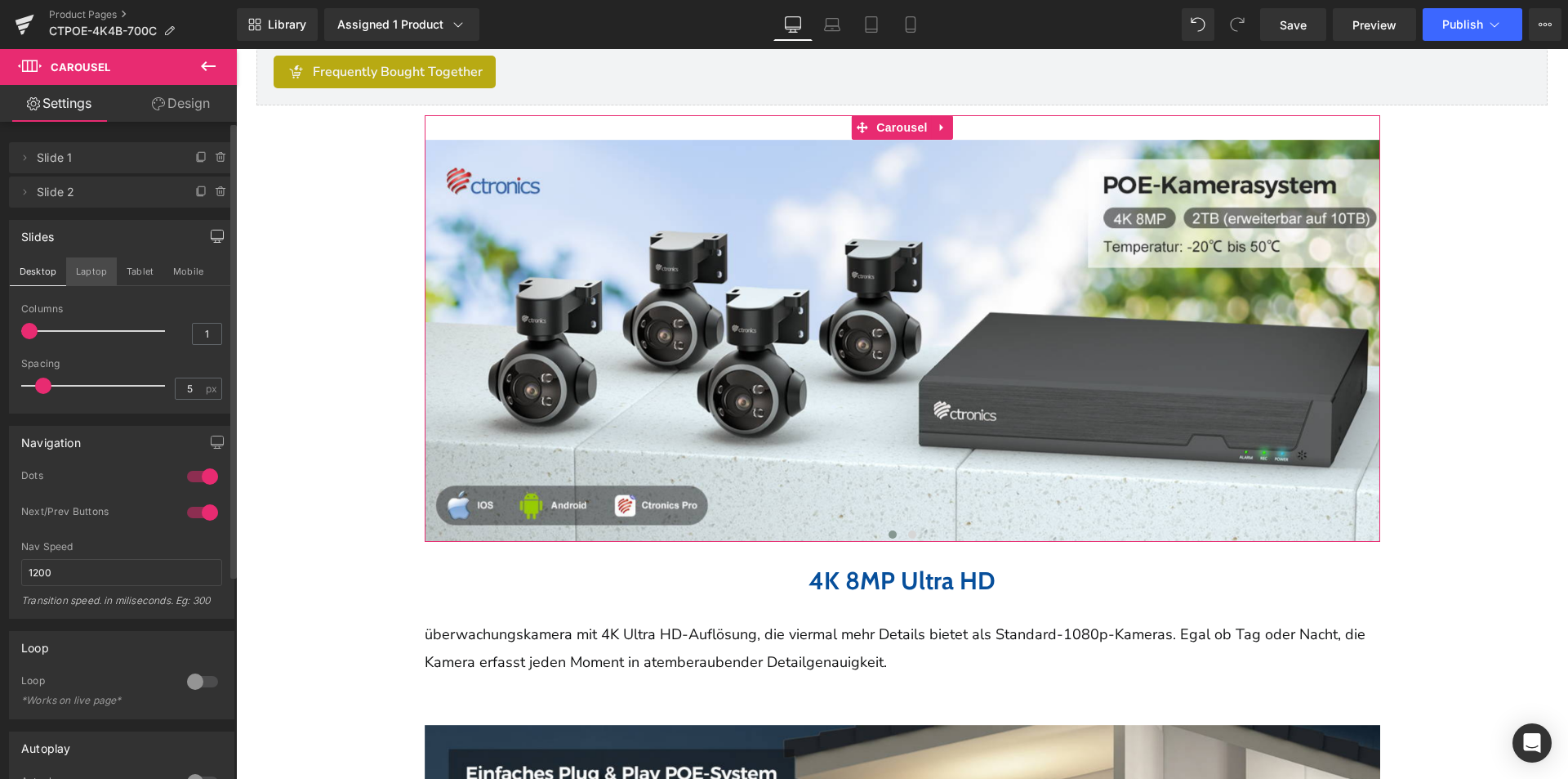
click at [79, 273] on button "Laptop" at bounding box center [91, 271] width 51 height 28
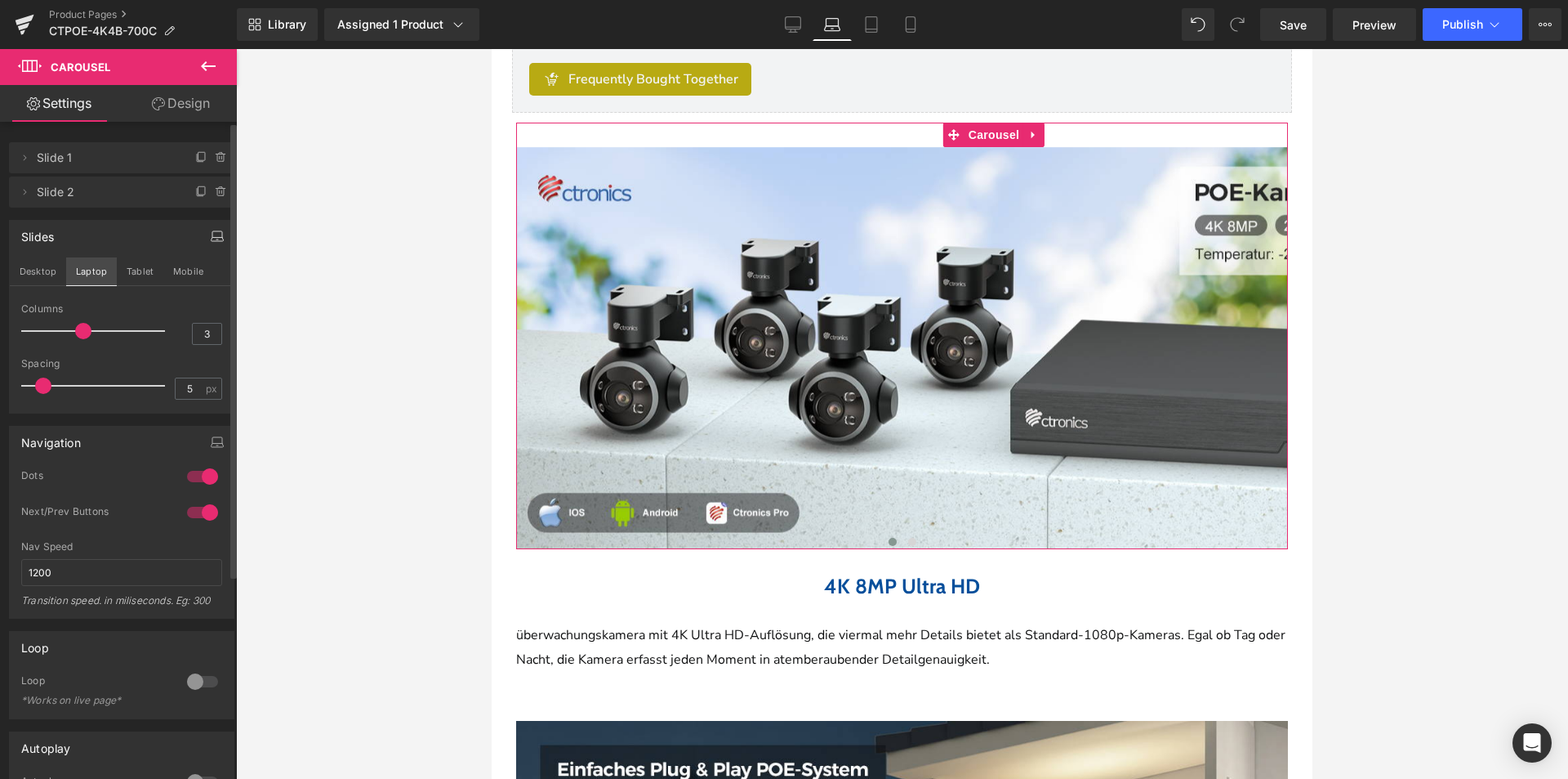
scroll to position [590, 0]
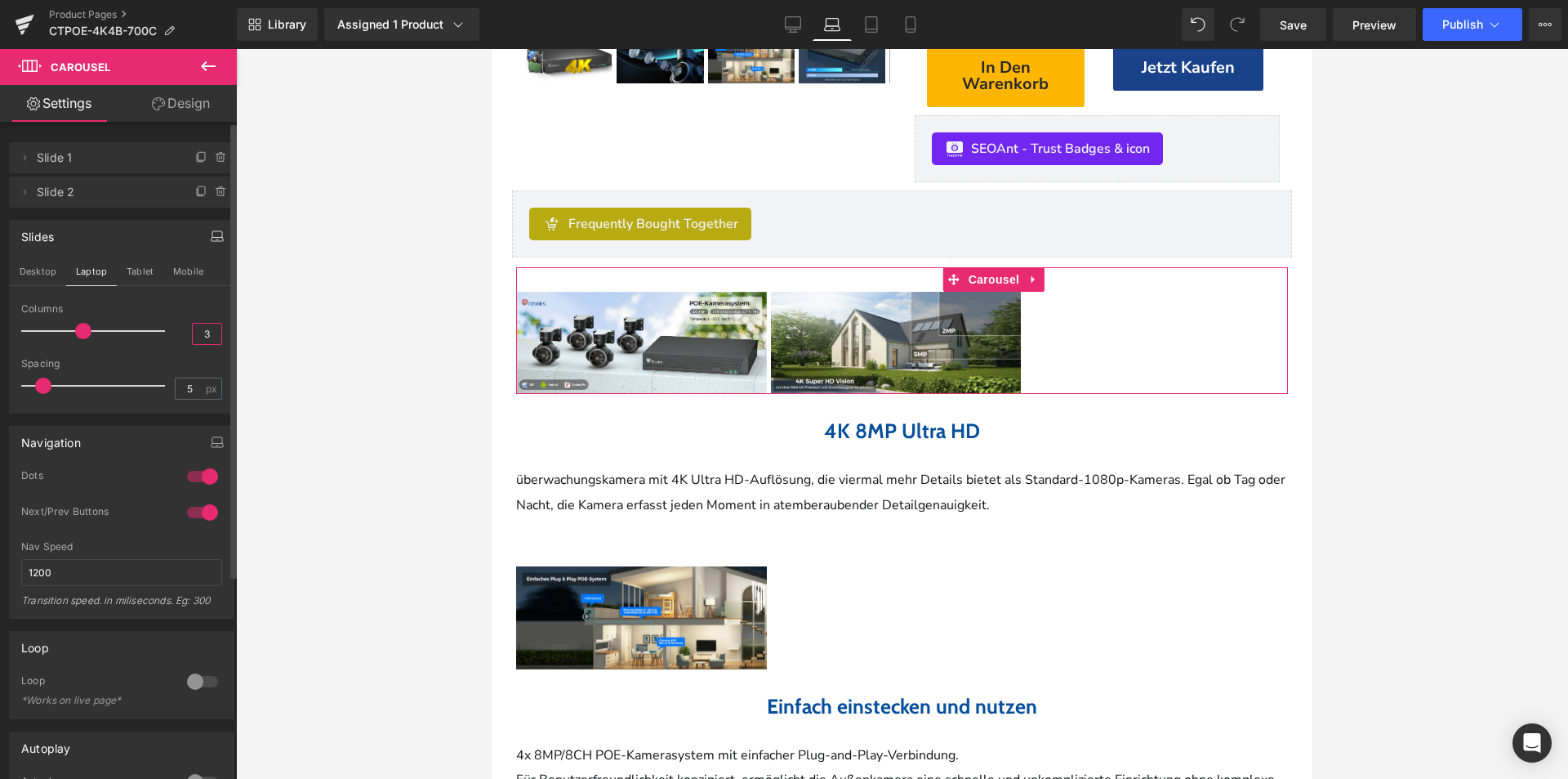
click at [199, 329] on input "3" at bounding box center [206, 333] width 28 height 21
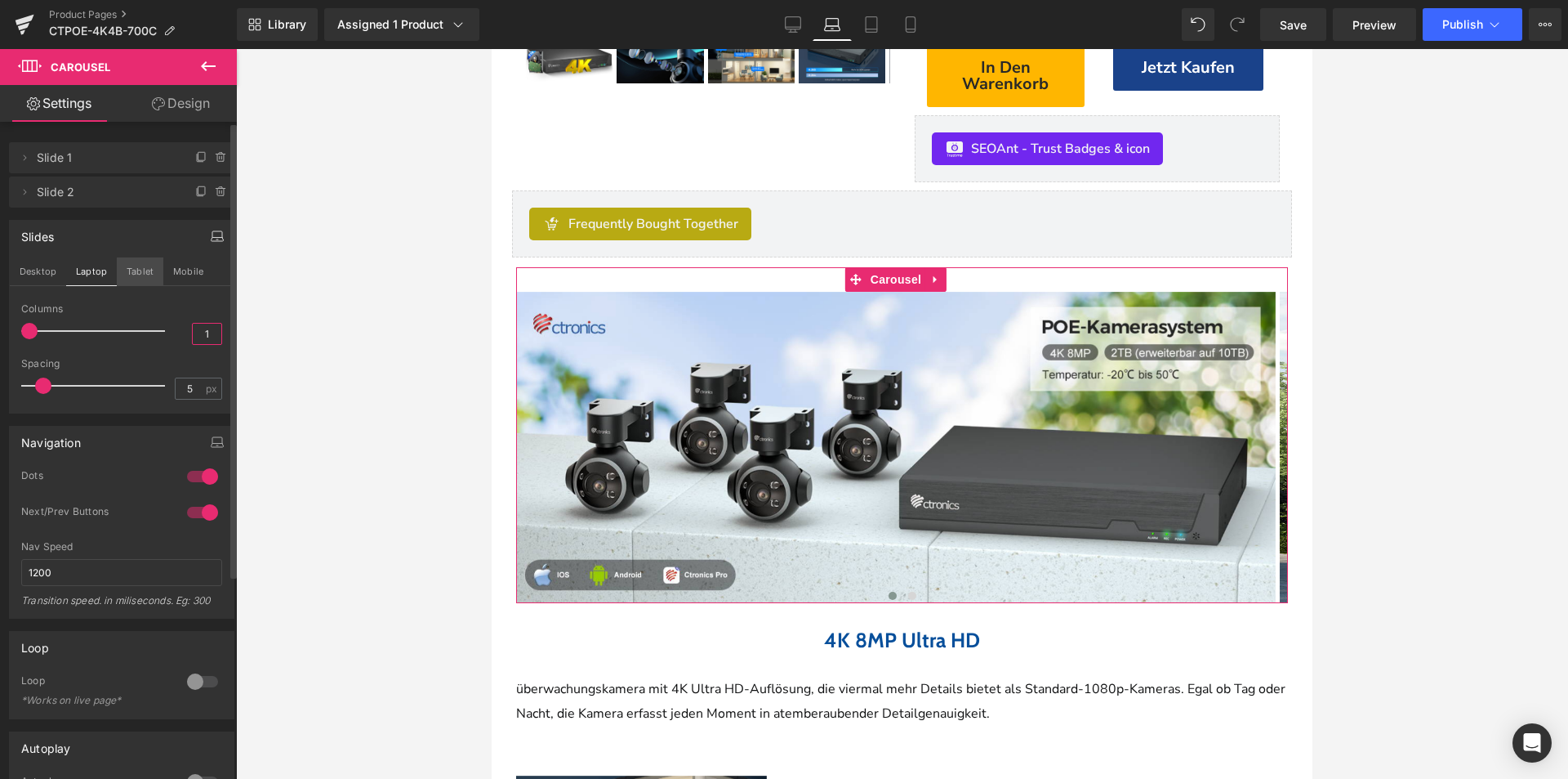
type input "1"
click at [144, 265] on button "Tablet" at bounding box center [139, 271] width 46 height 28
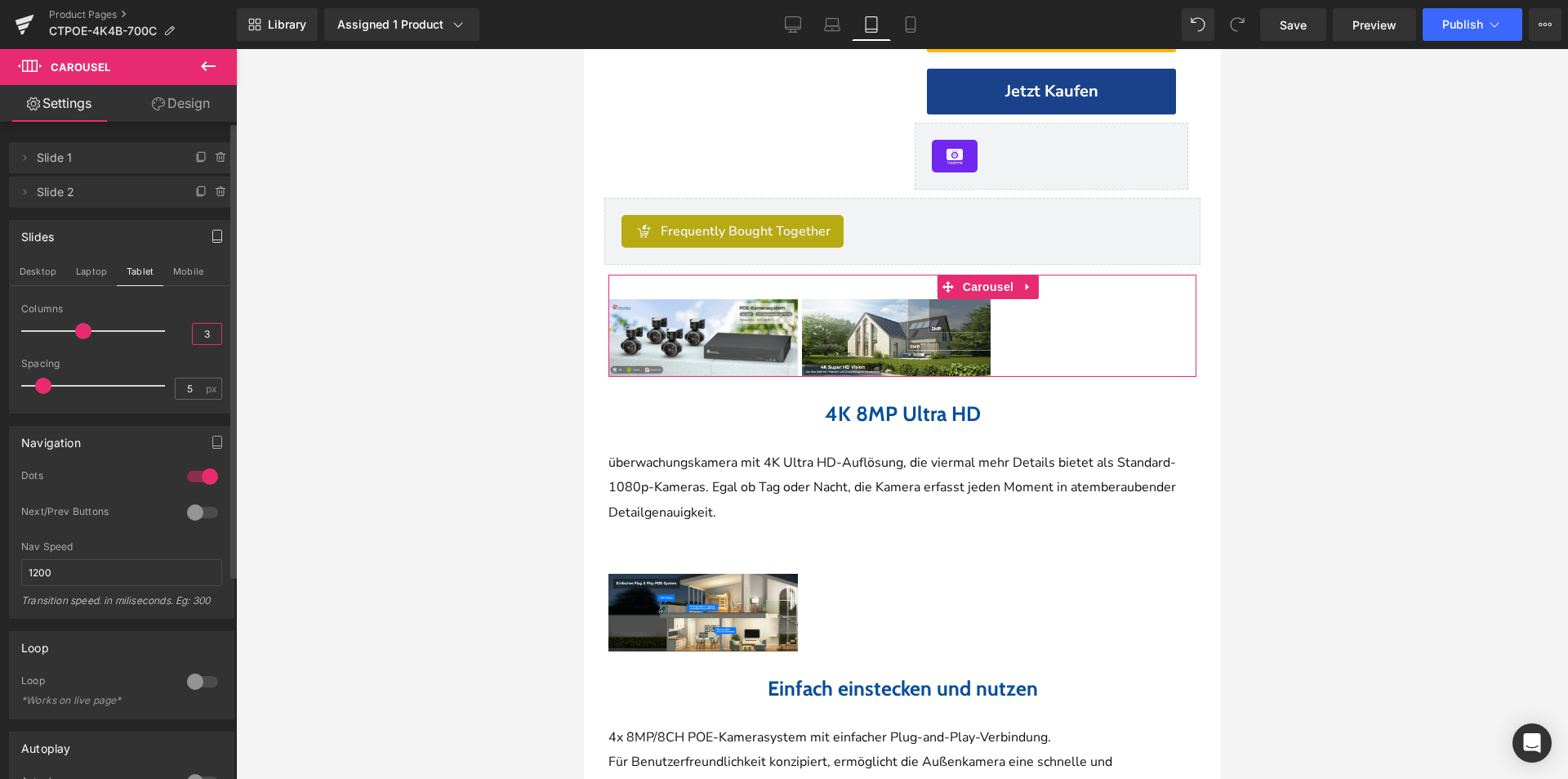
click at [194, 328] on input "3" at bounding box center [206, 333] width 28 height 21
type input "1"
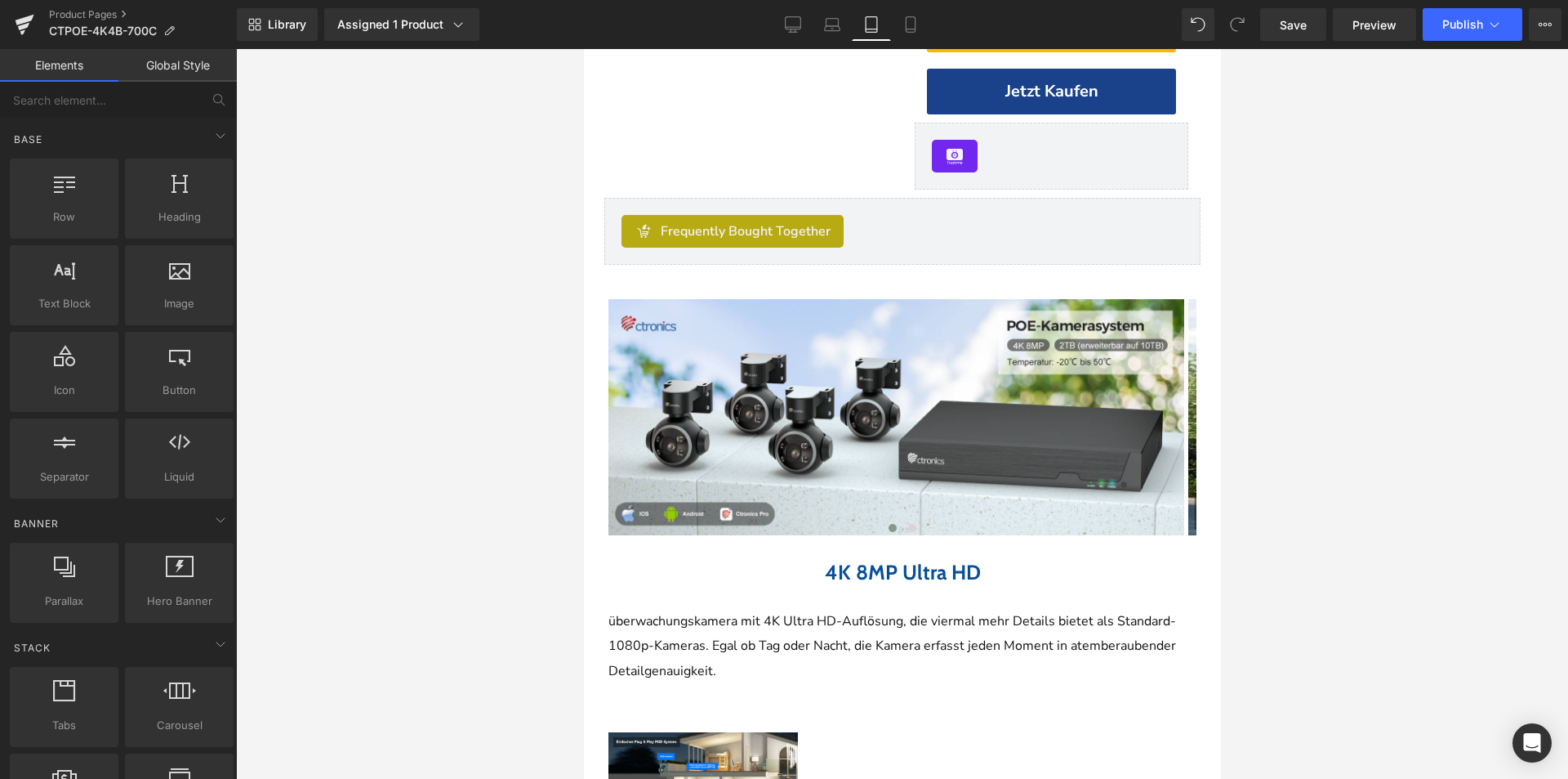
click at [475, 437] on div at bounding box center [901, 414] width 1332 height 730
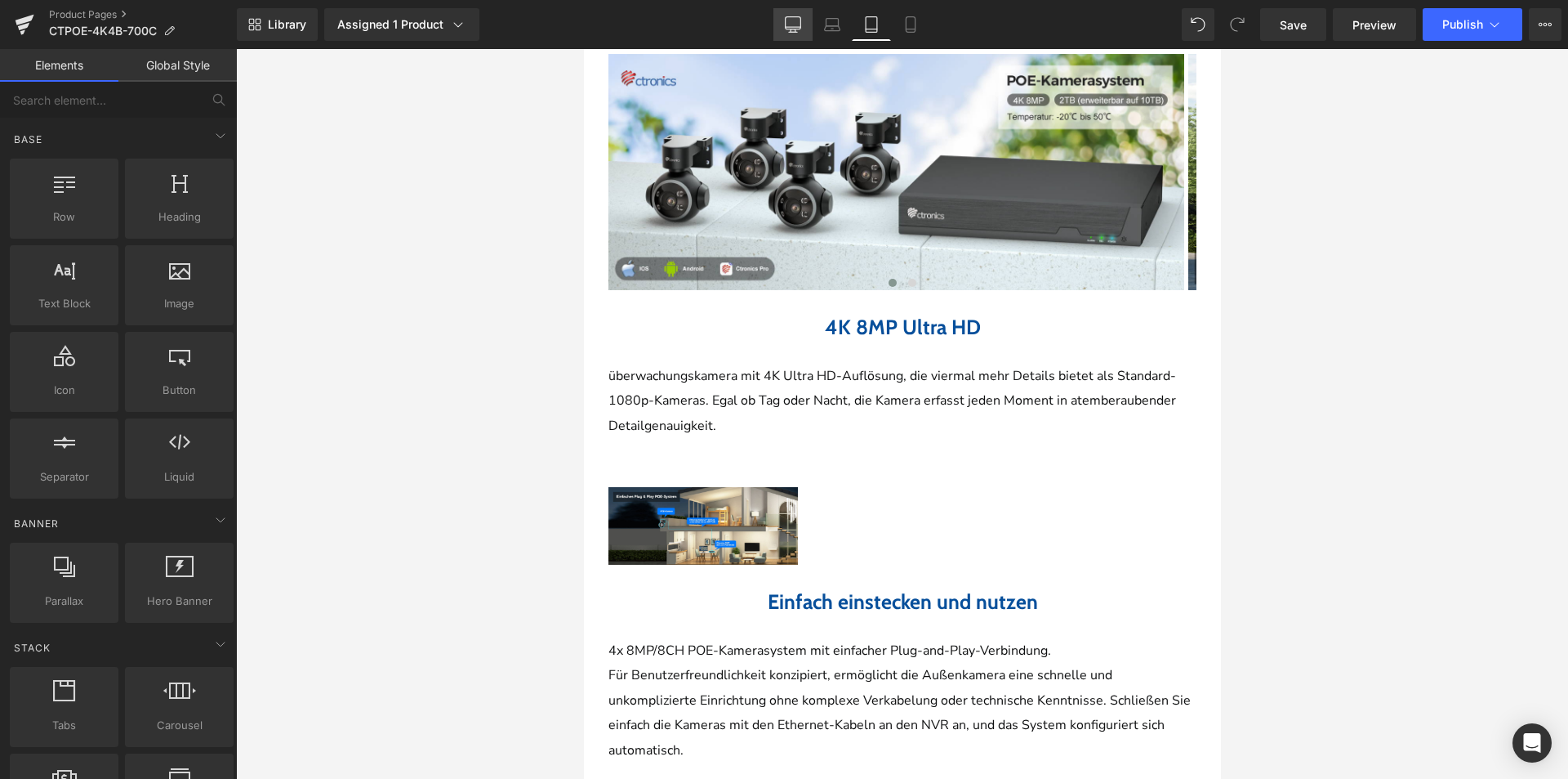
click at [794, 31] on icon at bounding box center [792, 25] width 17 height 17
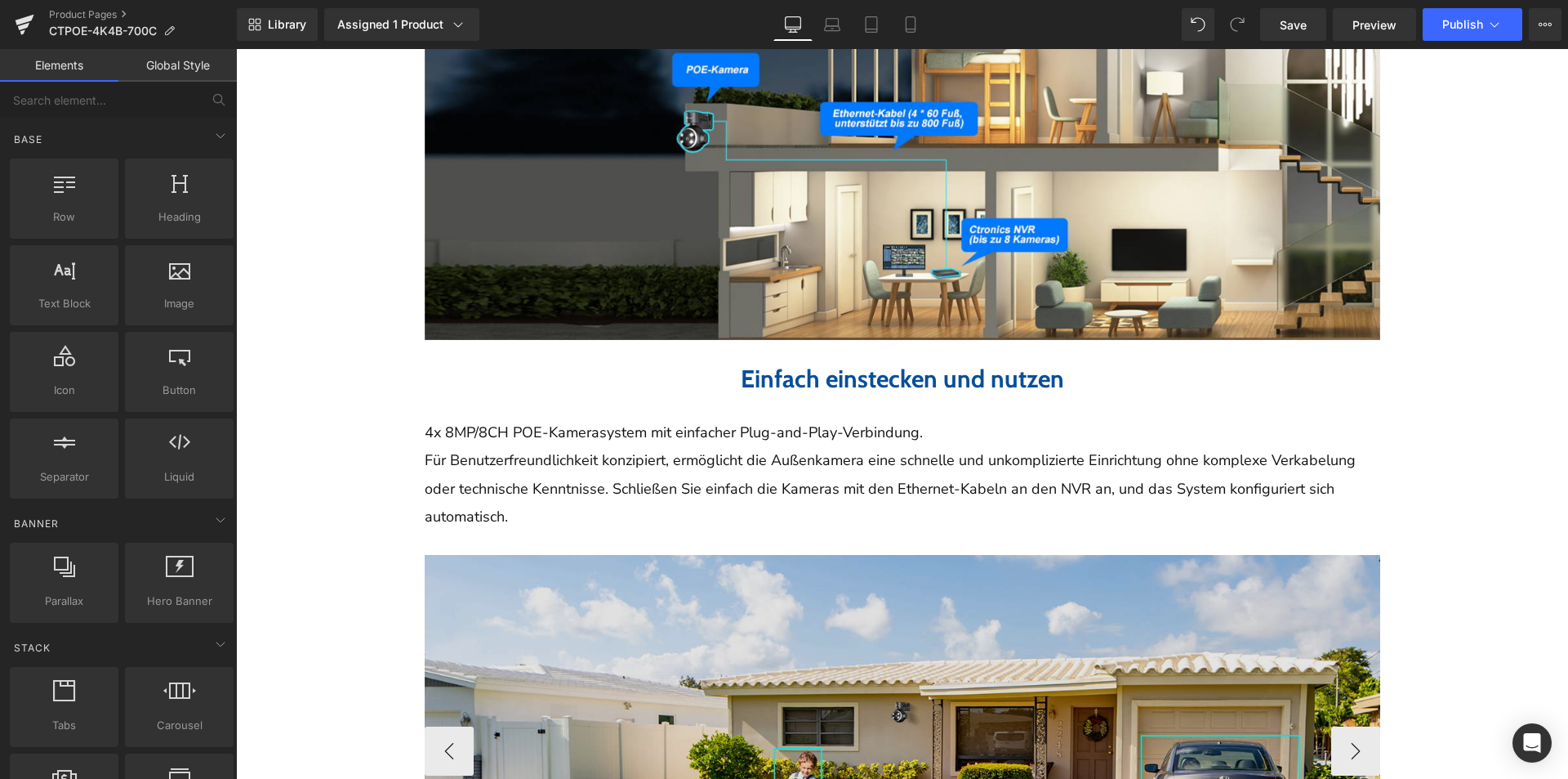
scroll to position [1829, 0]
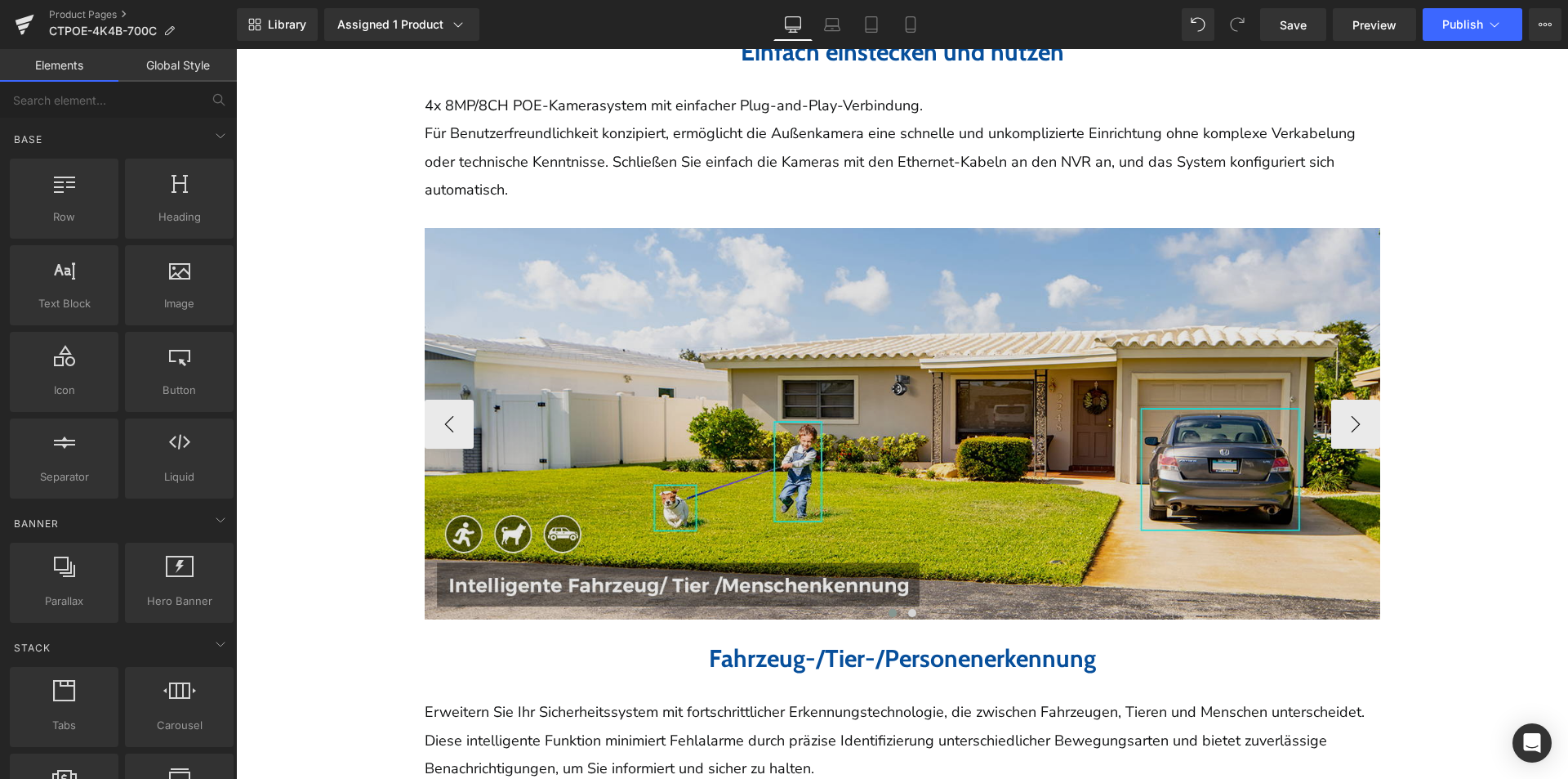
click at [883, 259] on img at bounding box center [902, 423] width 955 height 392
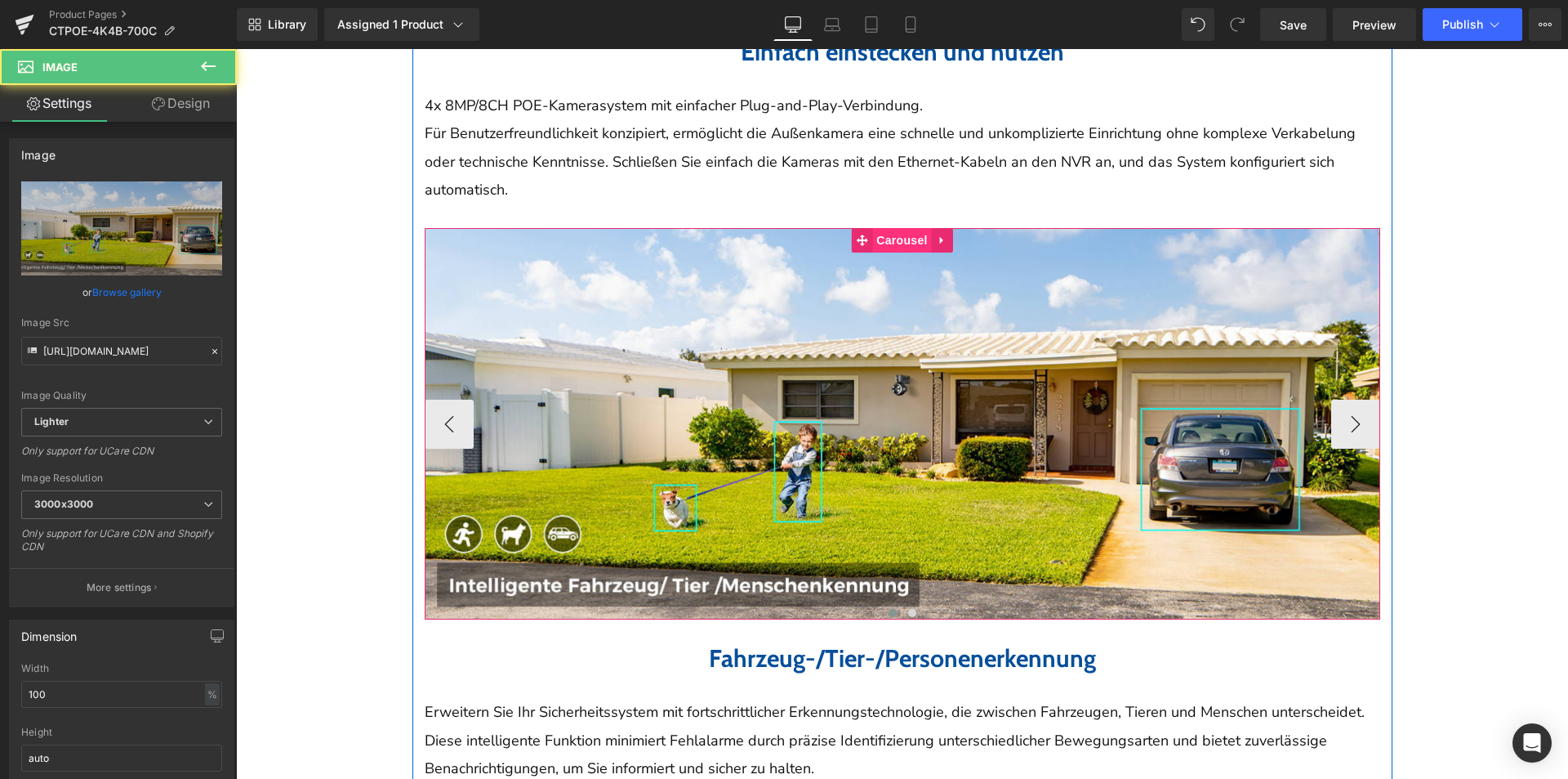
click at [891, 240] on span "Carousel" at bounding box center [901, 240] width 59 height 25
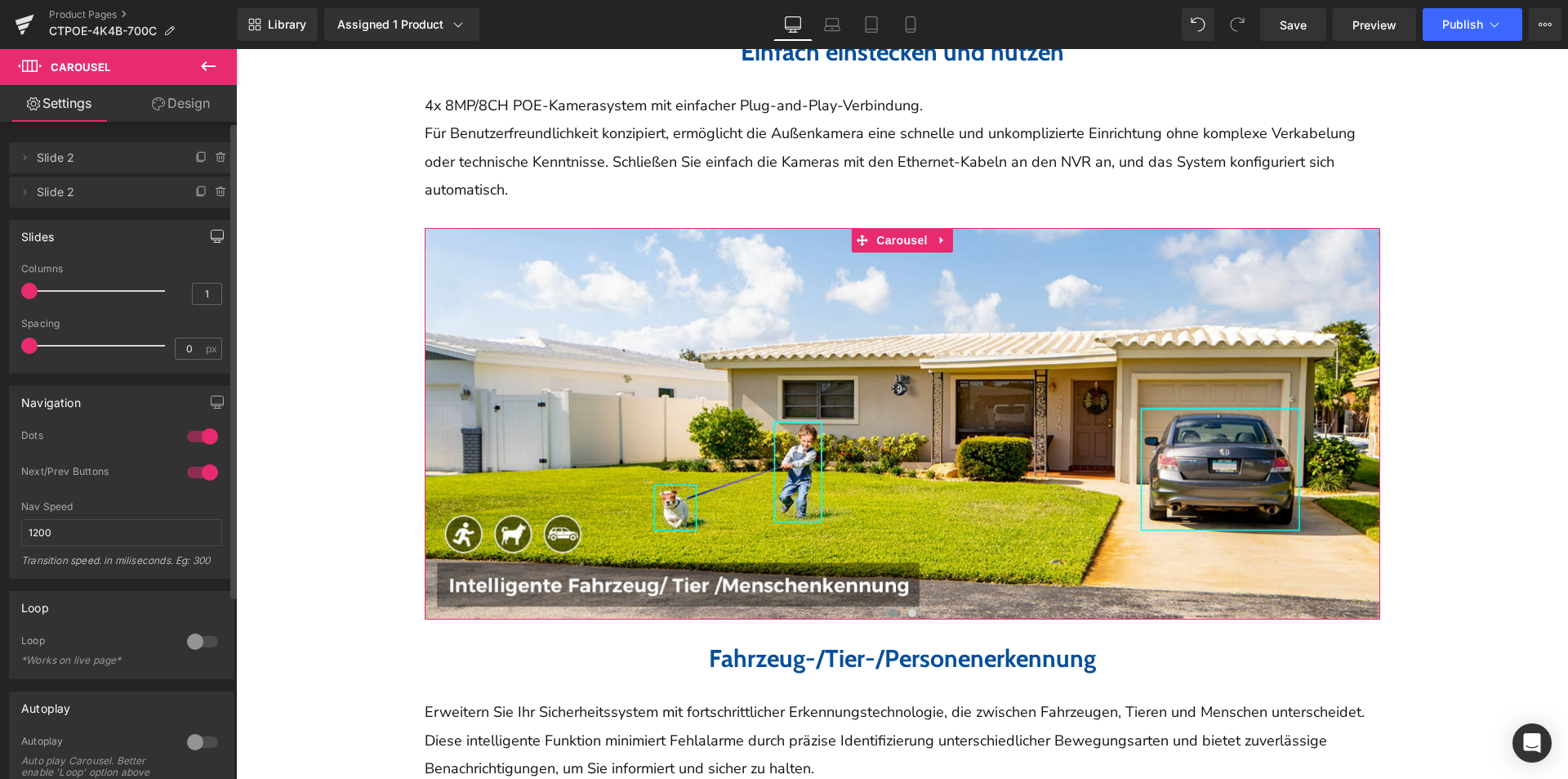
click at [204, 240] on button "button" at bounding box center [217, 237] width 27 height 31
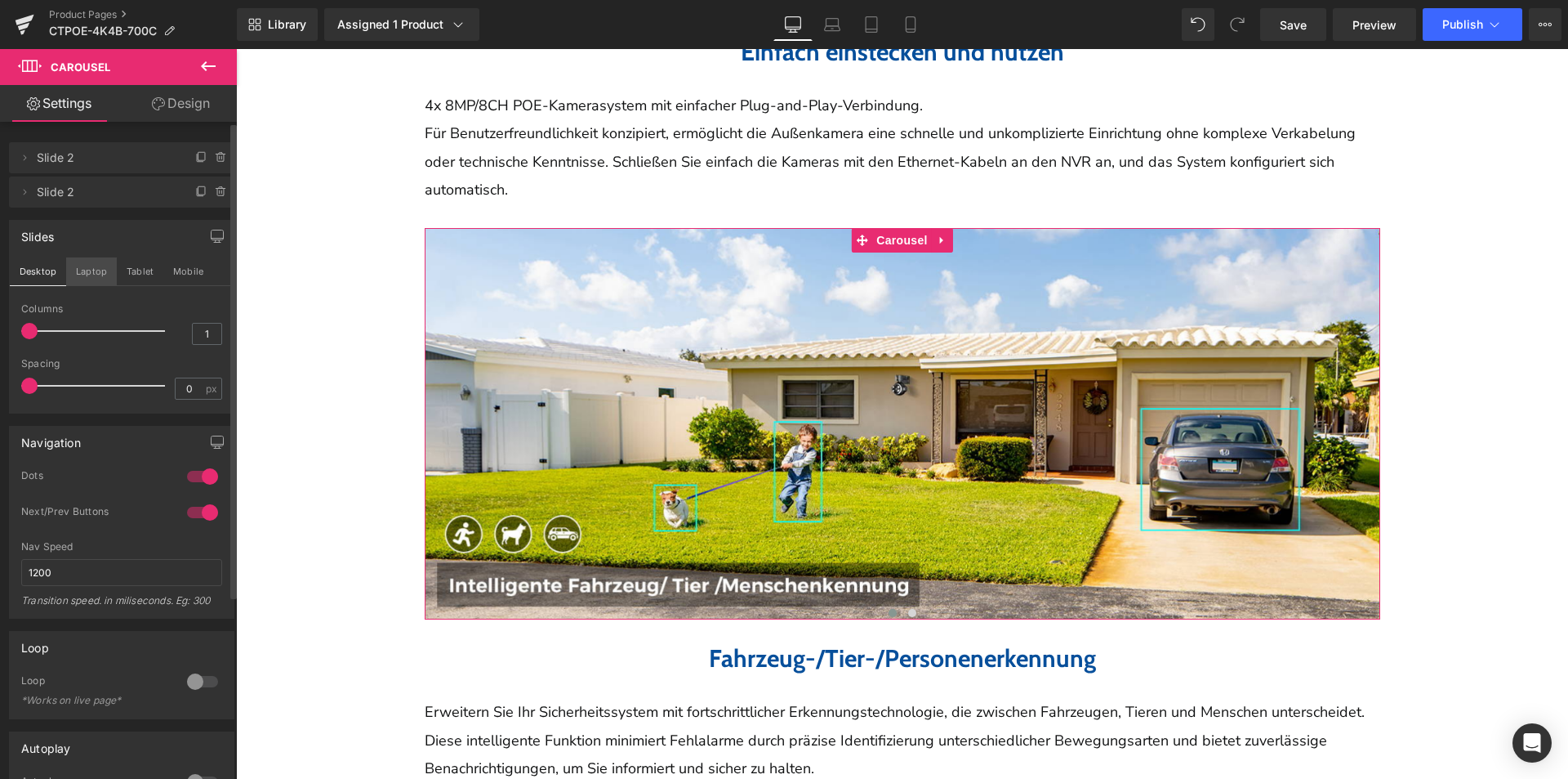
click at [90, 264] on button "Laptop" at bounding box center [91, 271] width 51 height 28
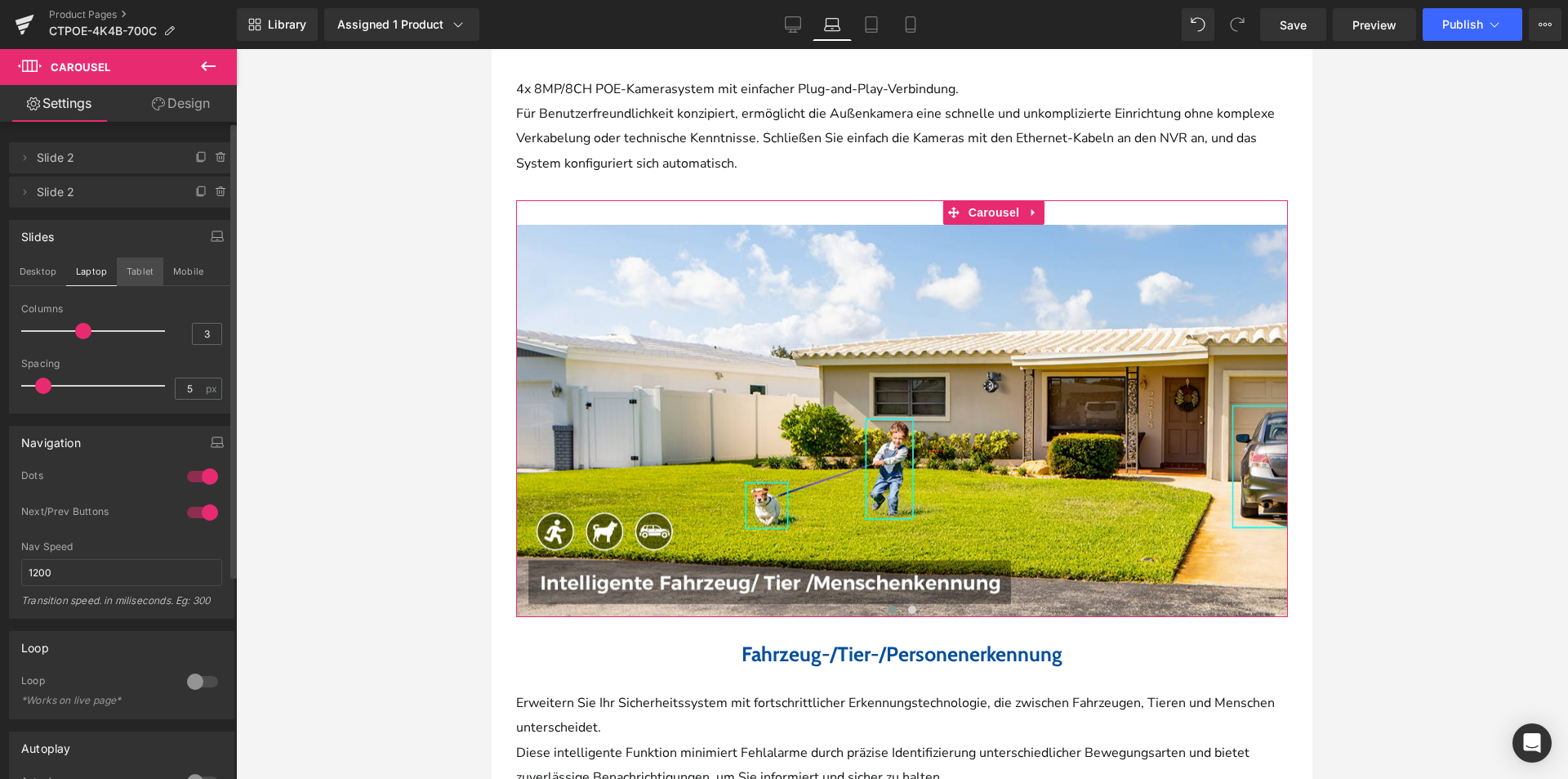
scroll to position [1466, 0]
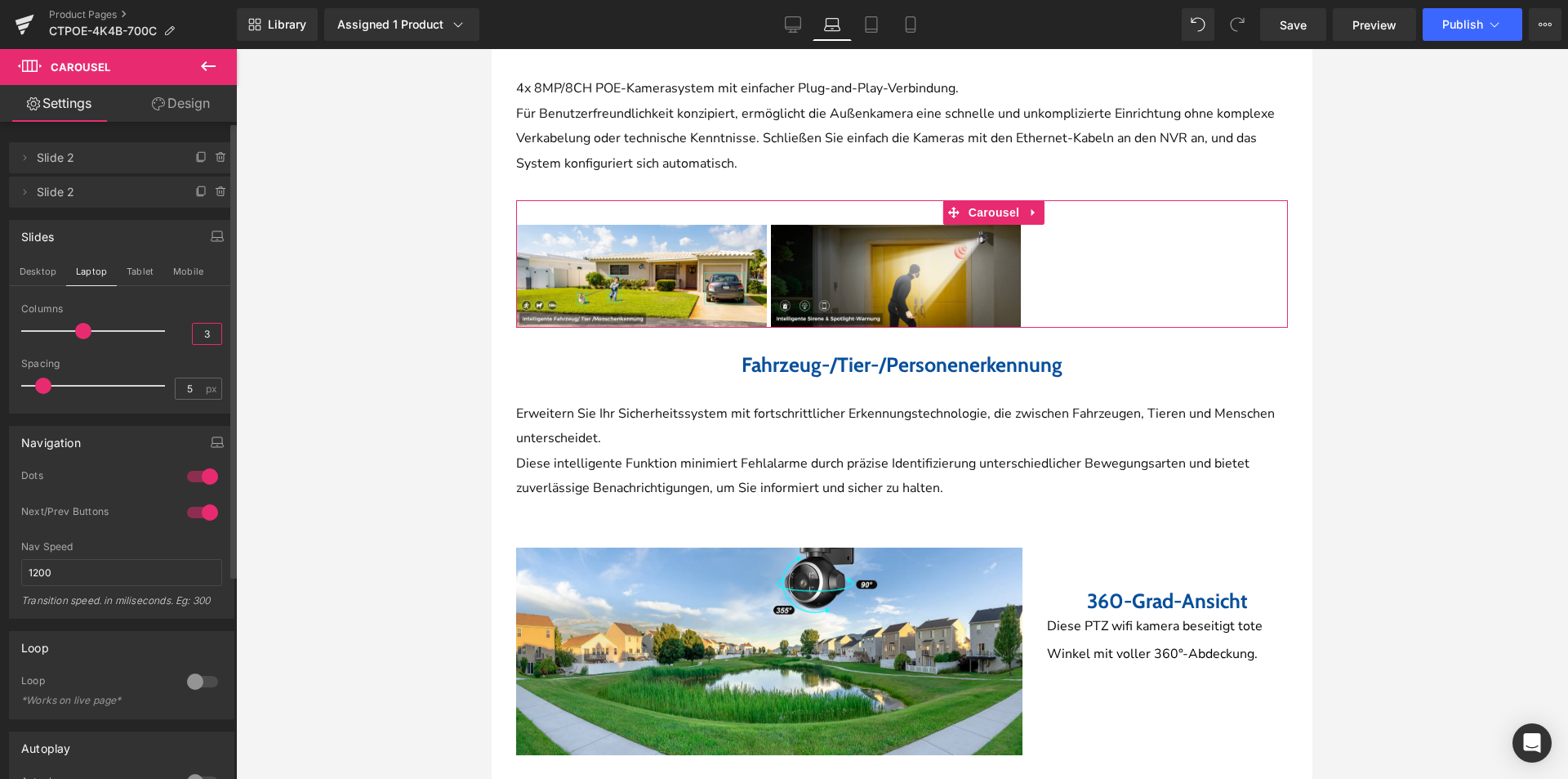
click at [195, 337] on input "3" at bounding box center [206, 333] width 28 height 21
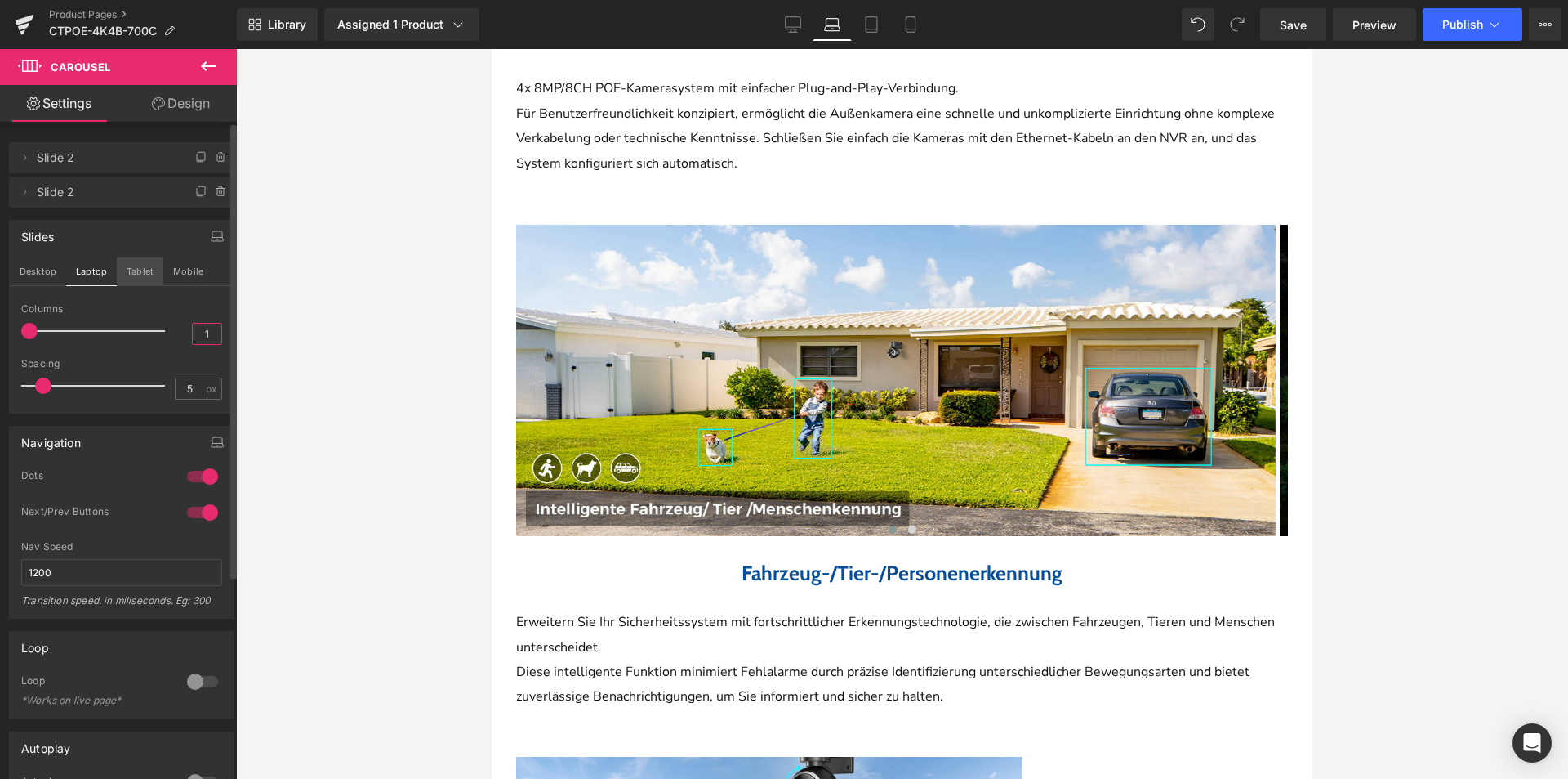
type input "1"
click at [140, 278] on button "Tablet" at bounding box center [139, 271] width 46 height 28
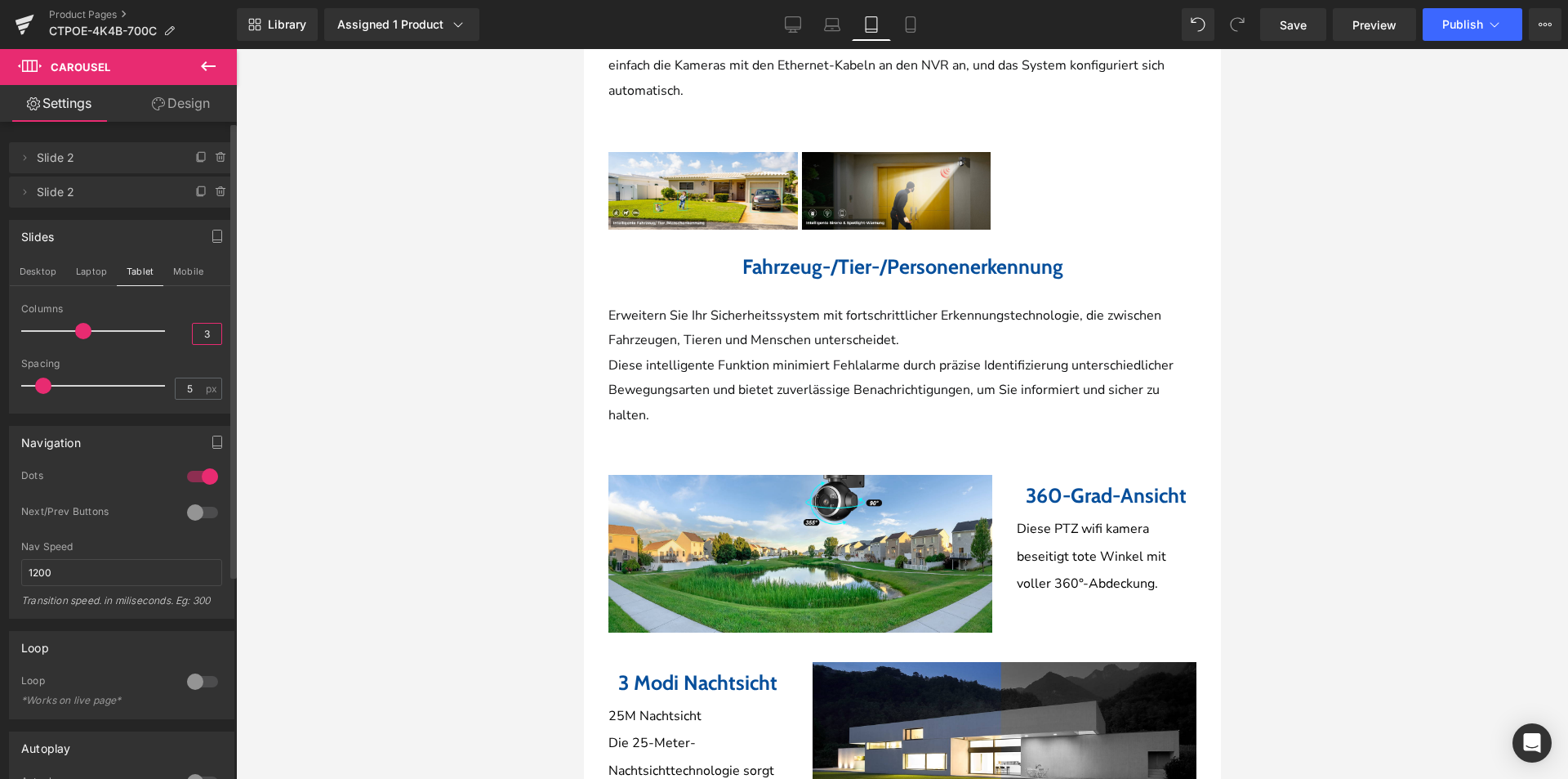
scroll to position [1511, 0]
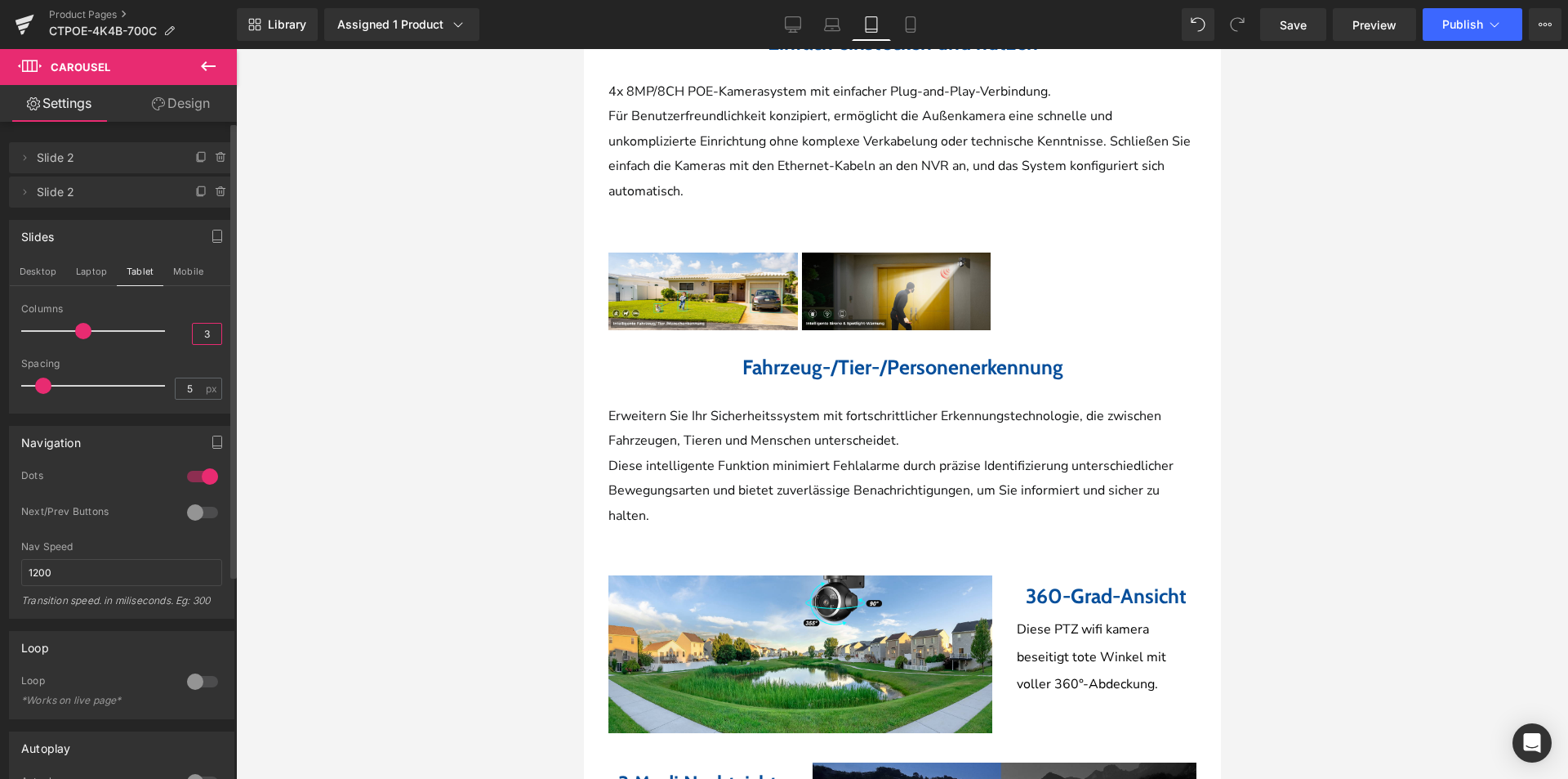
click at [198, 336] on input "3" at bounding box center [206, 333] width 28 height 21
type input "1"
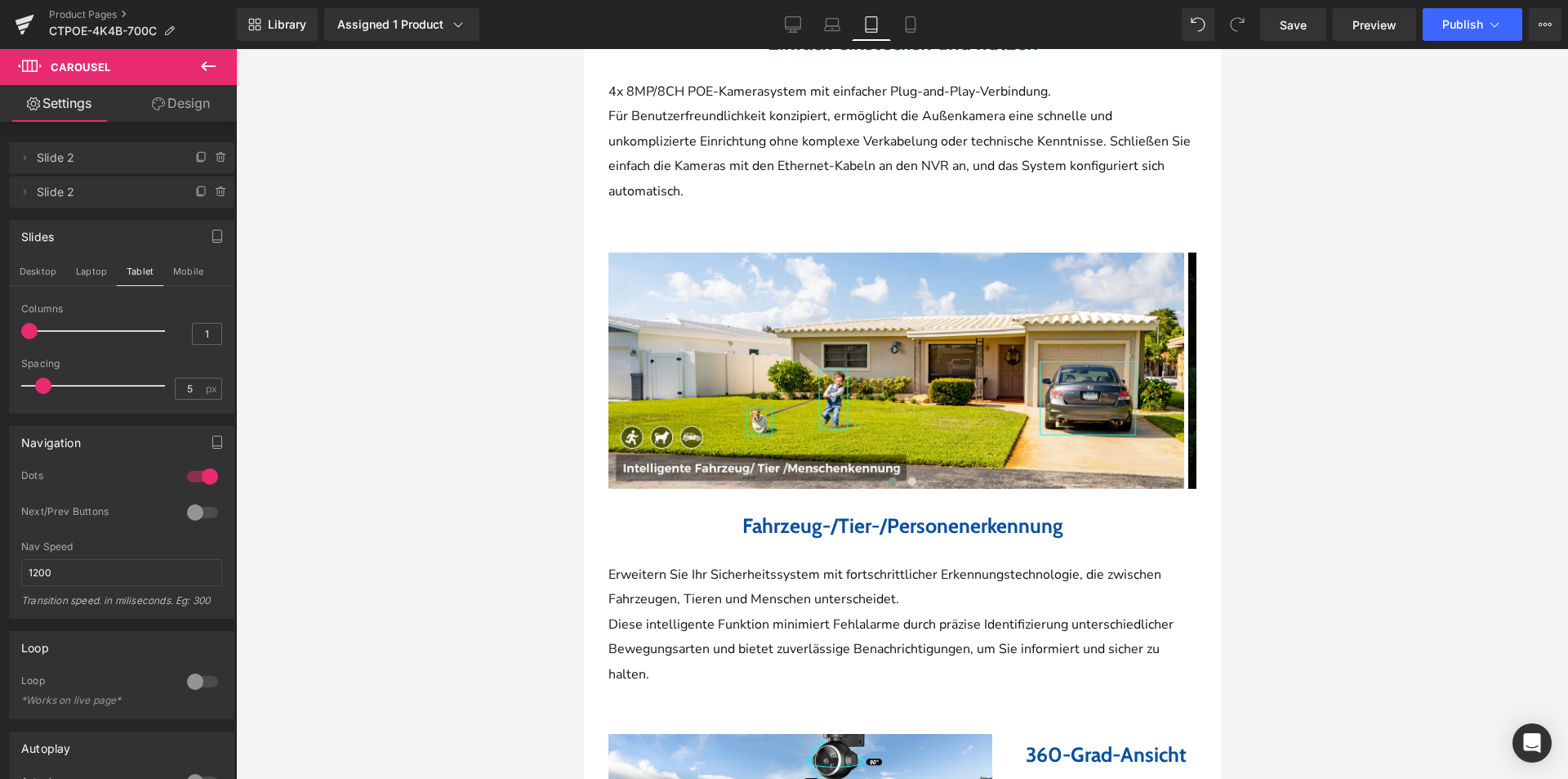
click at [430, 491] on div at bounding box center [901, 414] width 1332 height 730
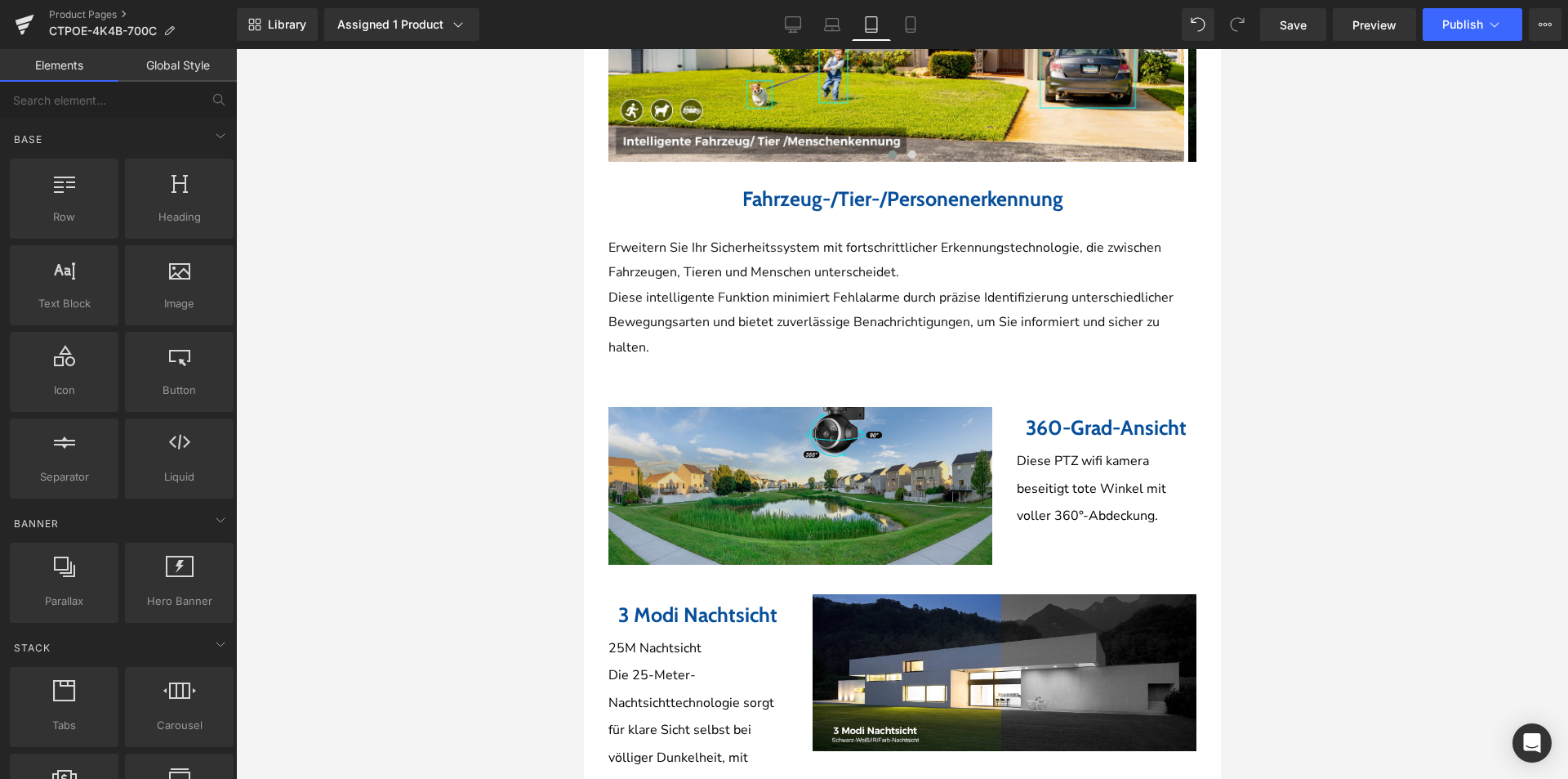
click at [905, 539] on img at bounding box center [799, 485] width 384 height 158
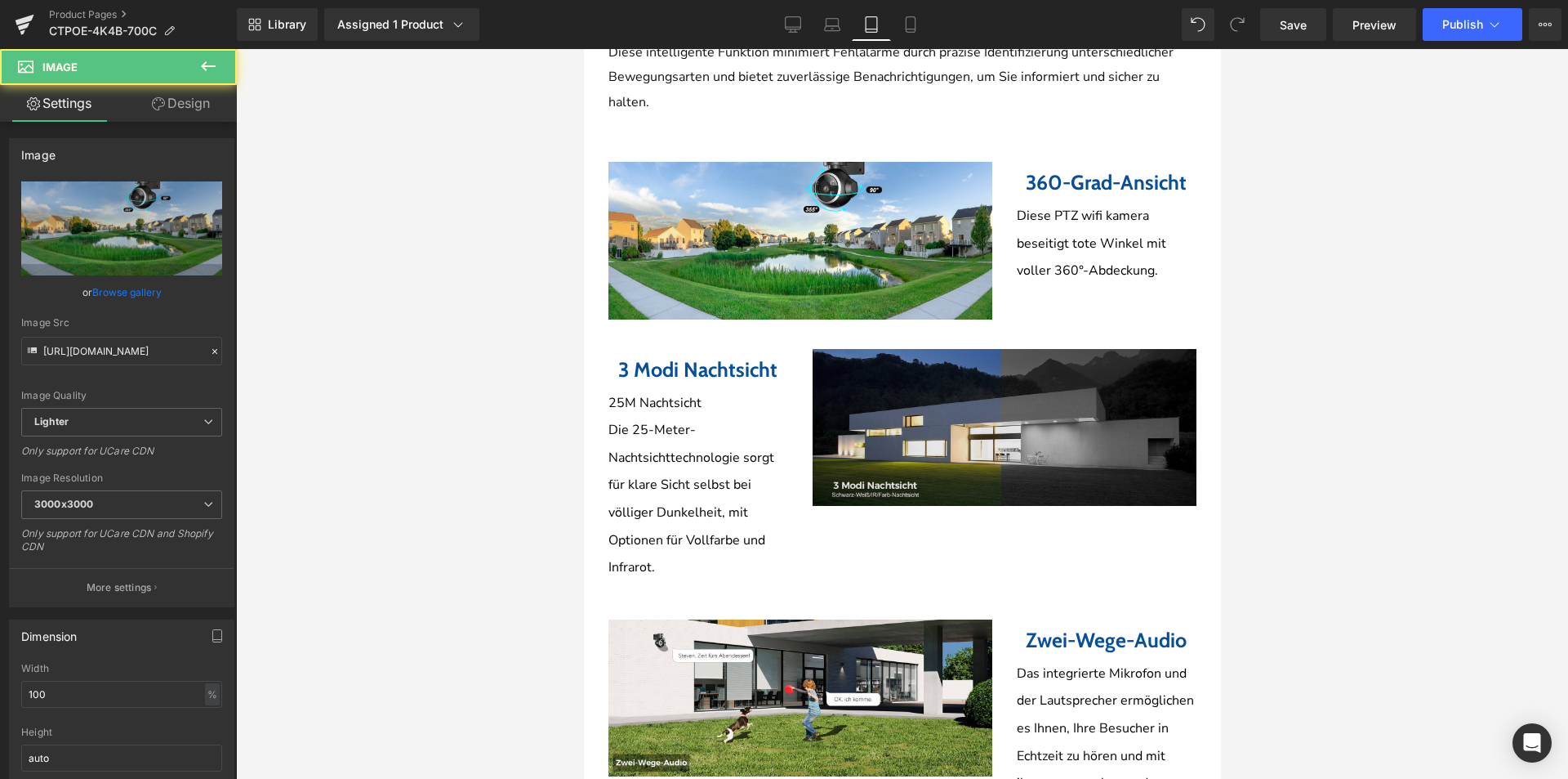
click at [925, 444] on img at bounding box center [1003, 427] width 384 height 158
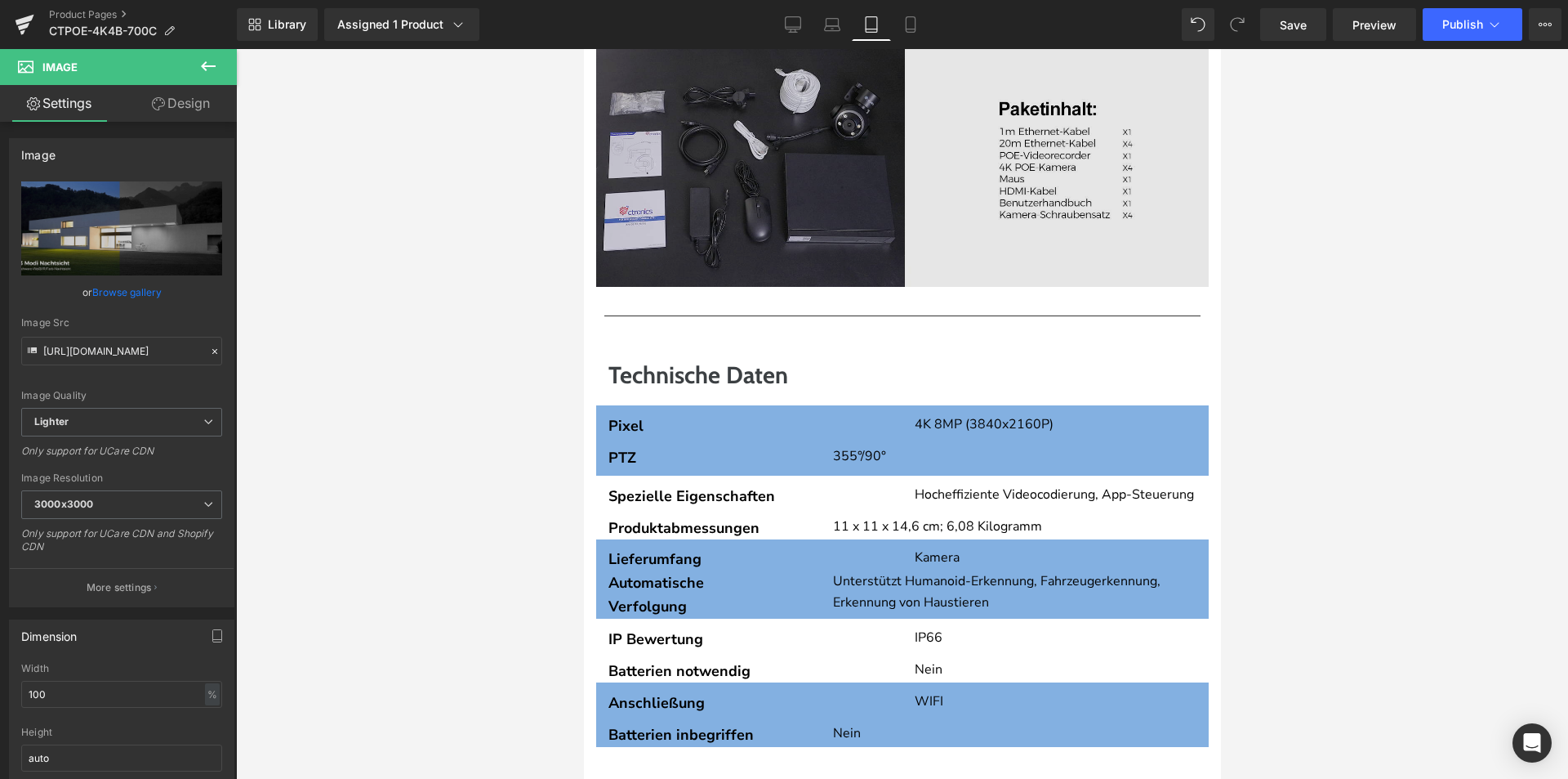
scroll to position [3309, 0]
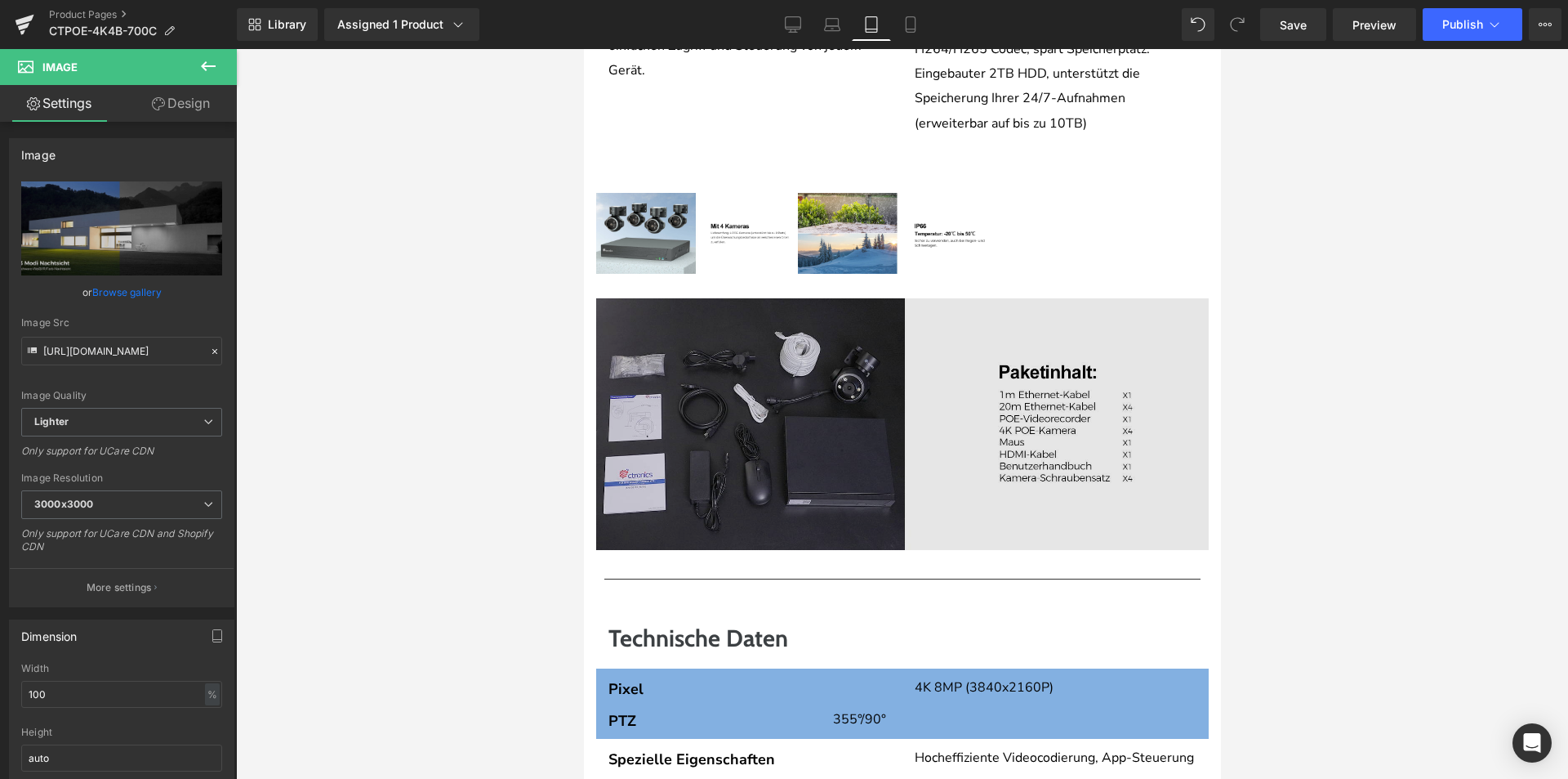
click at [844, 439] on img at bounding box center [901, 423] width 613 height 250
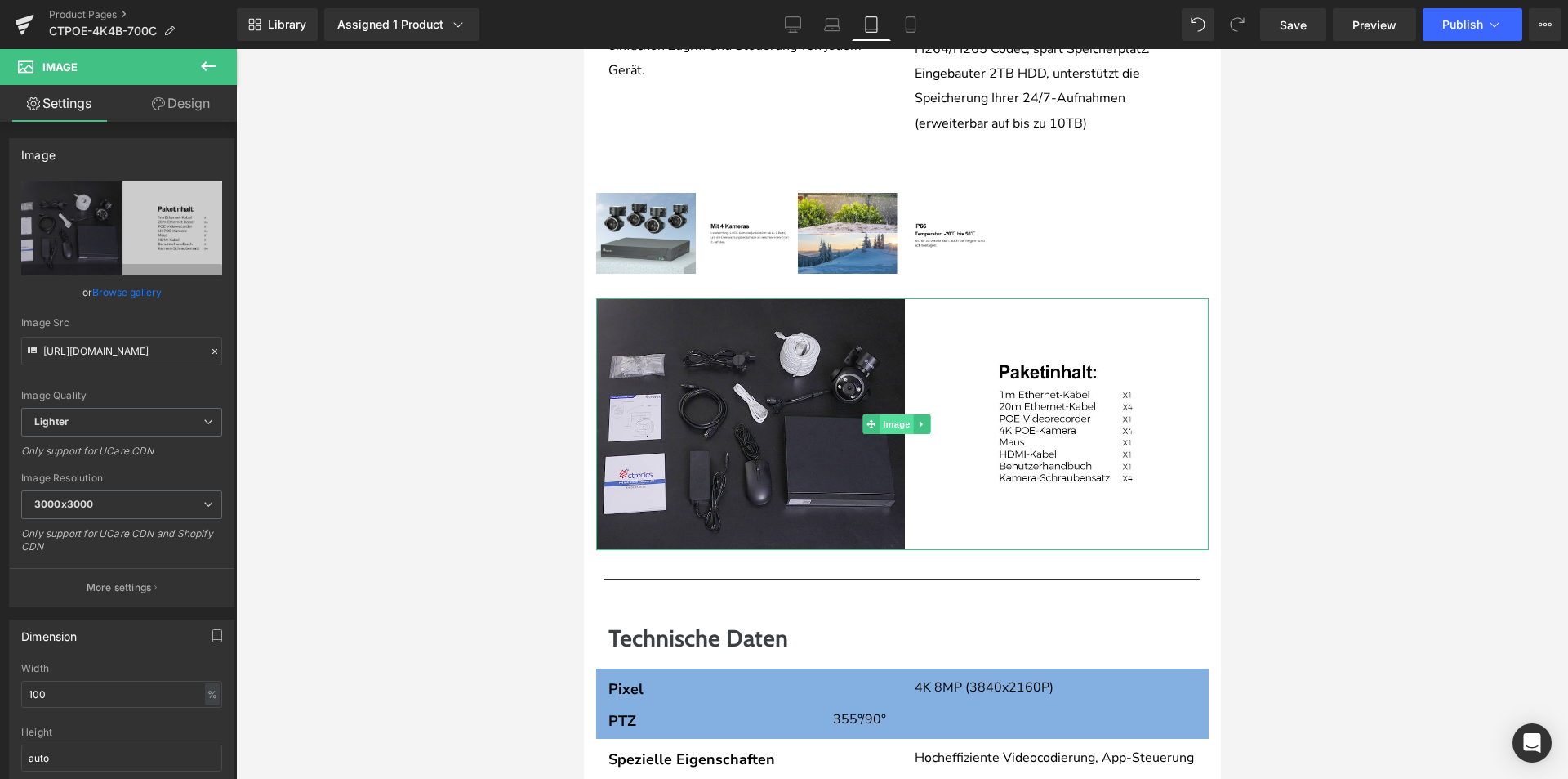
scroll to position [2981, 0]
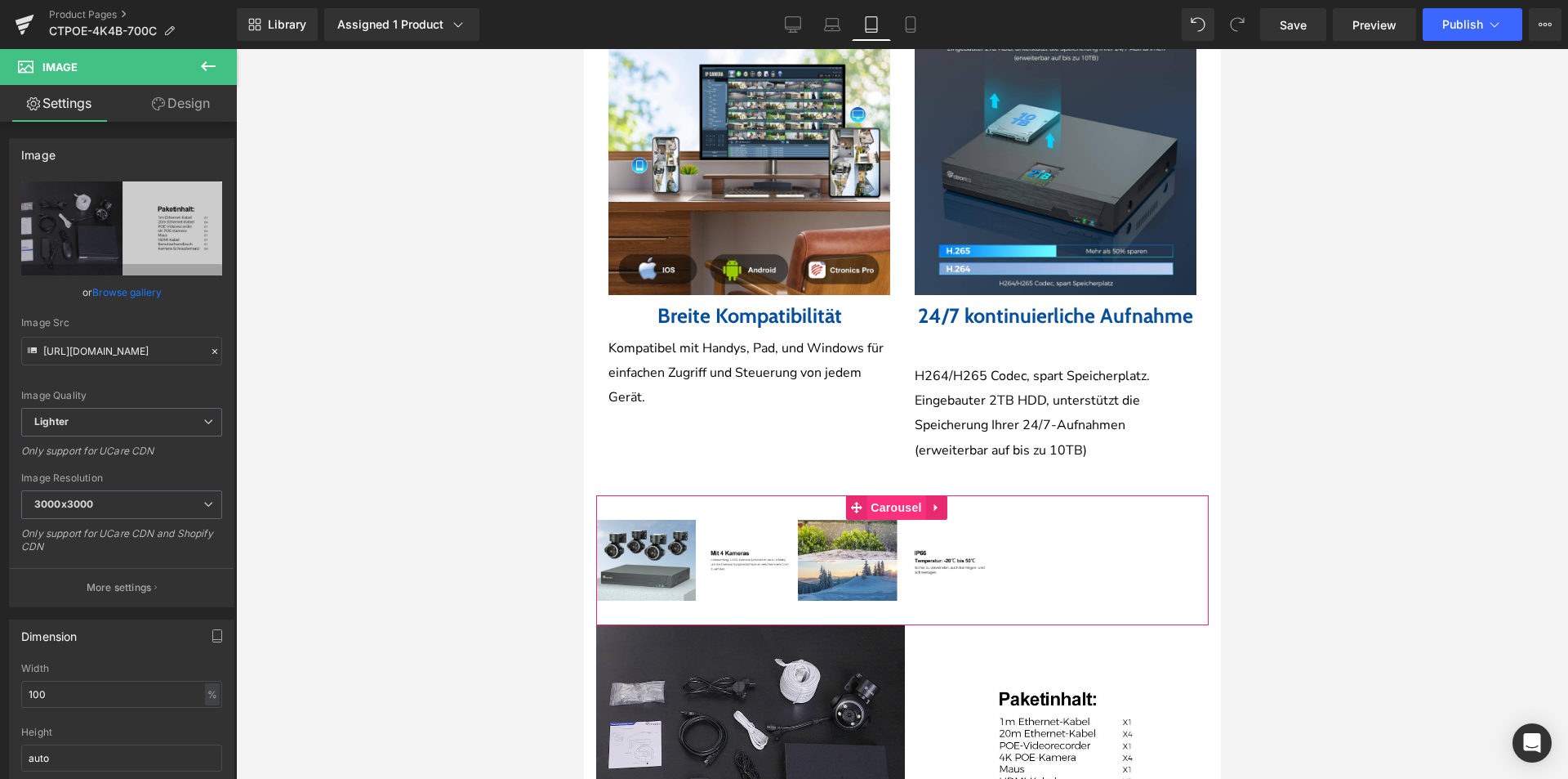
click at [917, 515] on span "Carousel" at bounding box center [895, 507] width 59 height 25
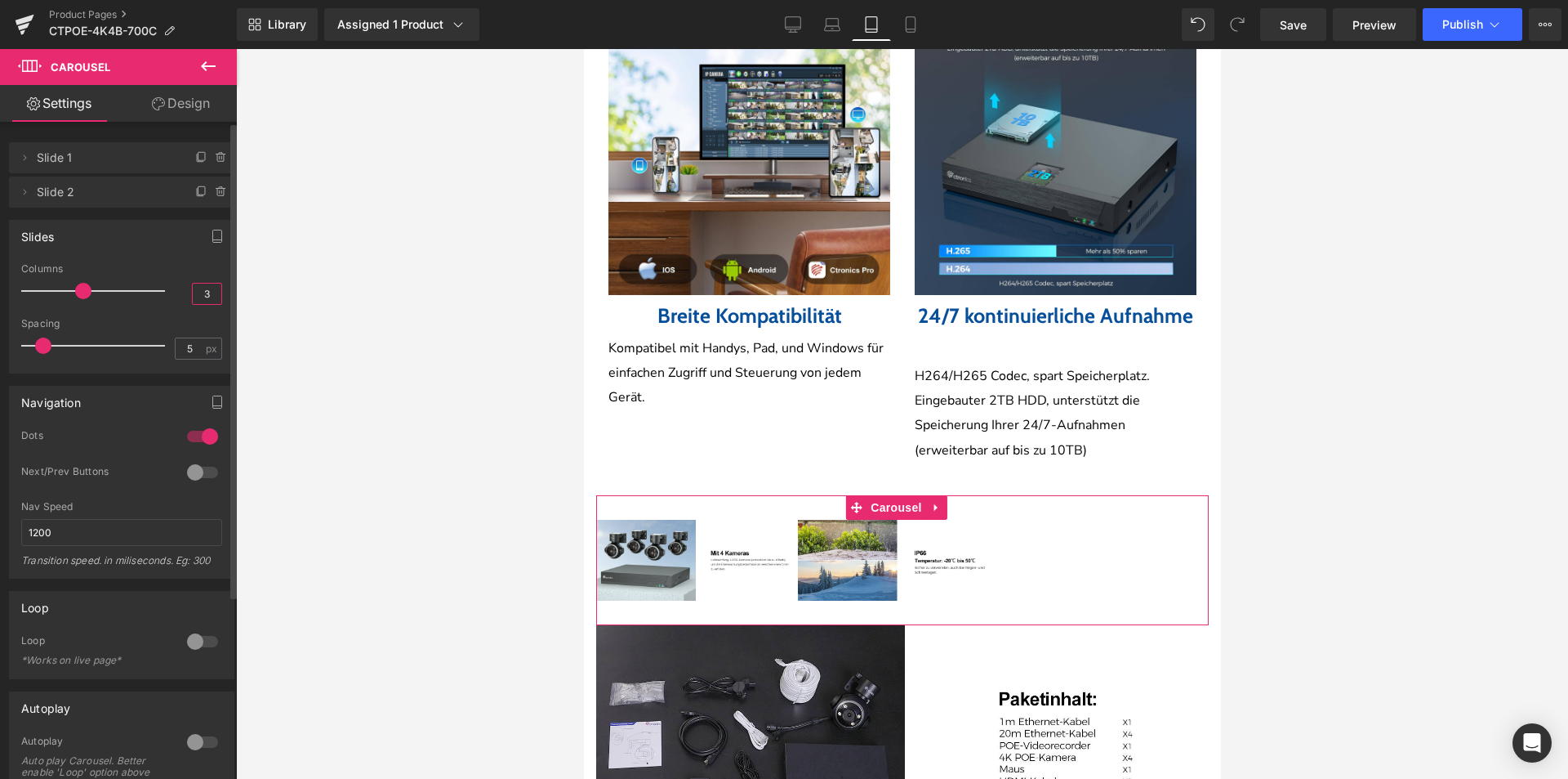
click at [201, 300] on input "3" at bounding box center [206, 294] width 28 height 21
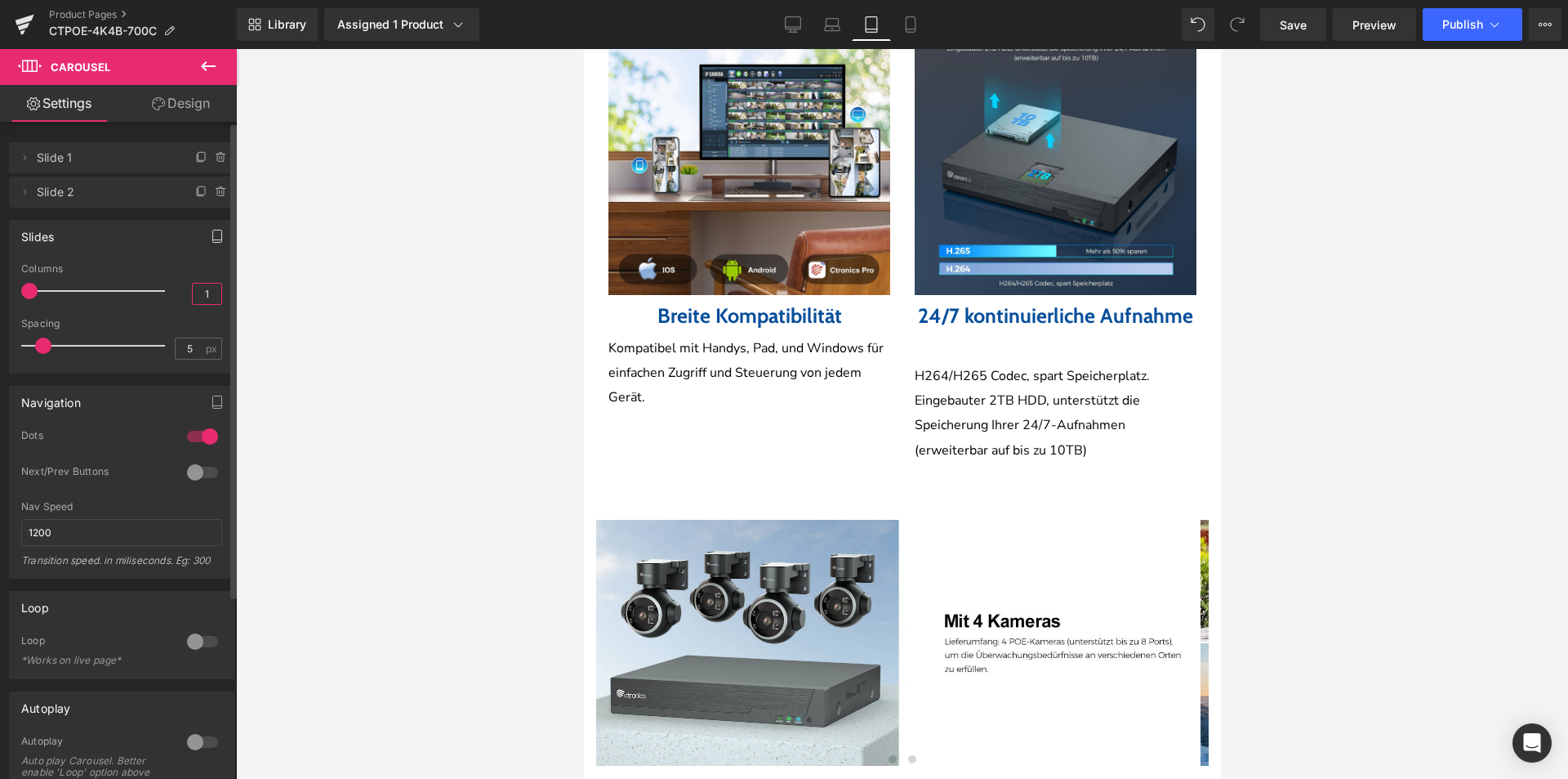
type input "1"
click at [210, 249] on button "button" at bounding box center [217, 237] width 27 height 31
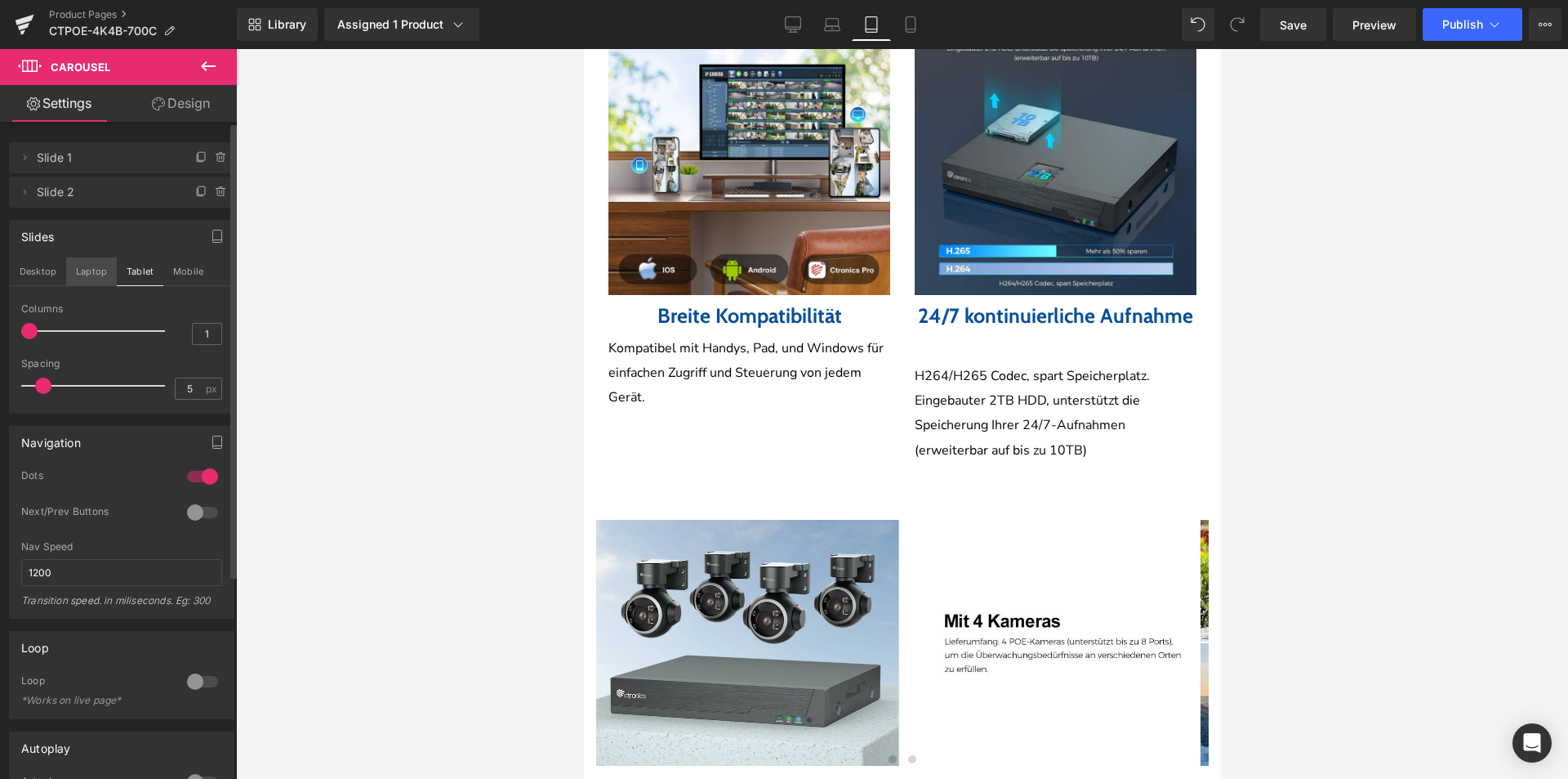
click at [93, 275] on button "Laptop" at bounding box center [91, 271] width 51 height 28
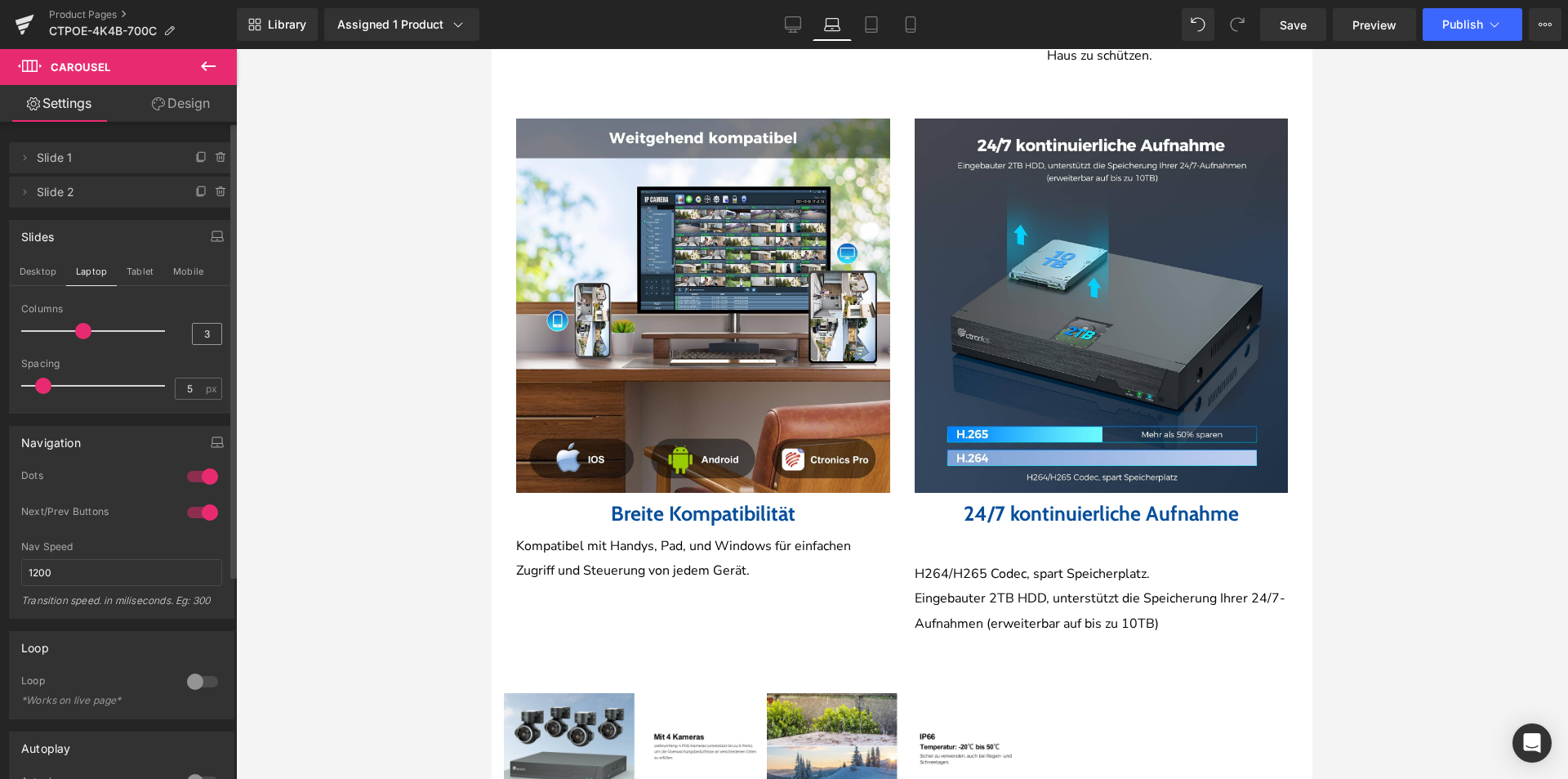
scroll to position [3035, 0]
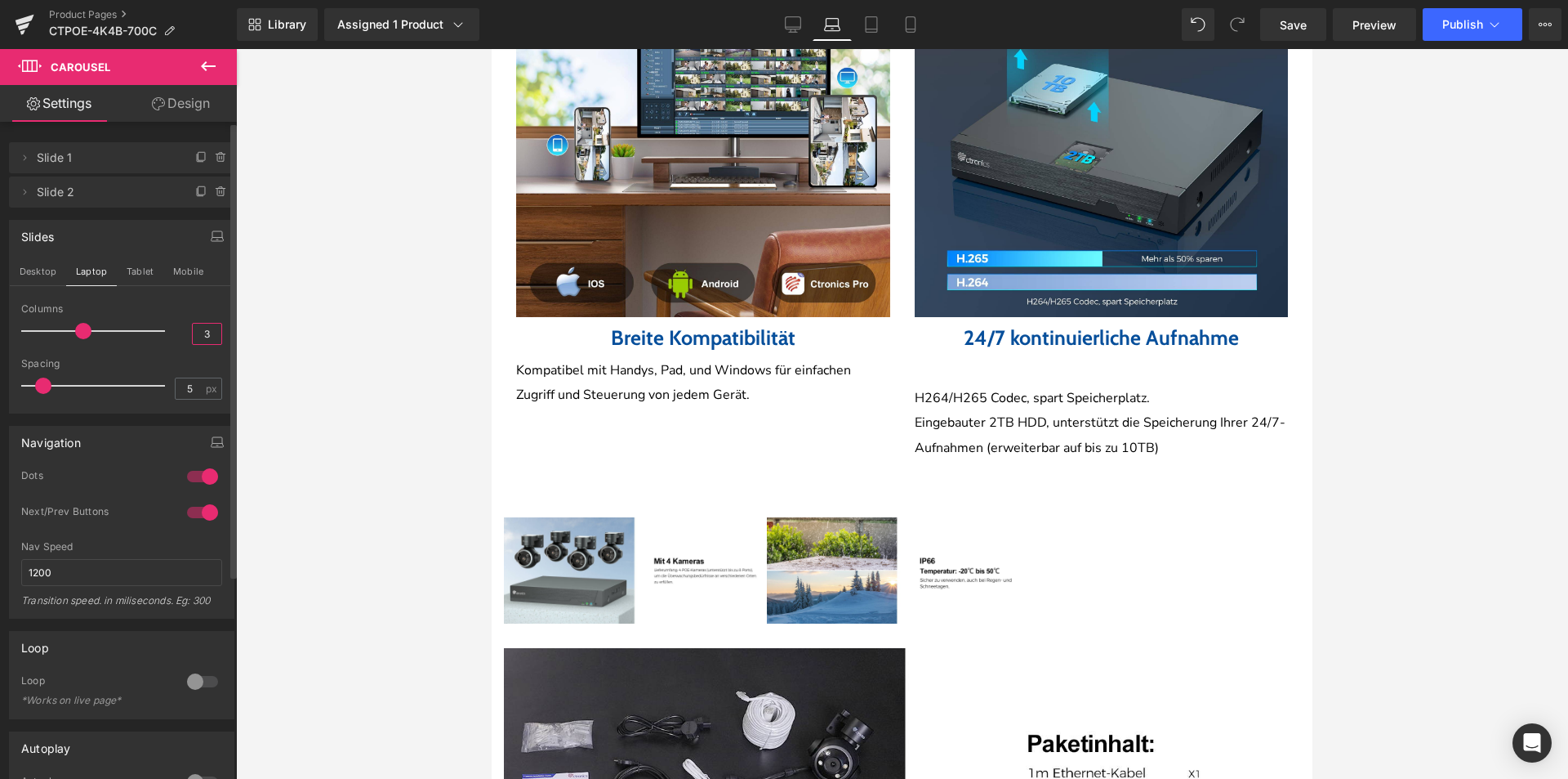
click at [195, 333] on input "3" at bounding box center [206, 333] width 28 height 21
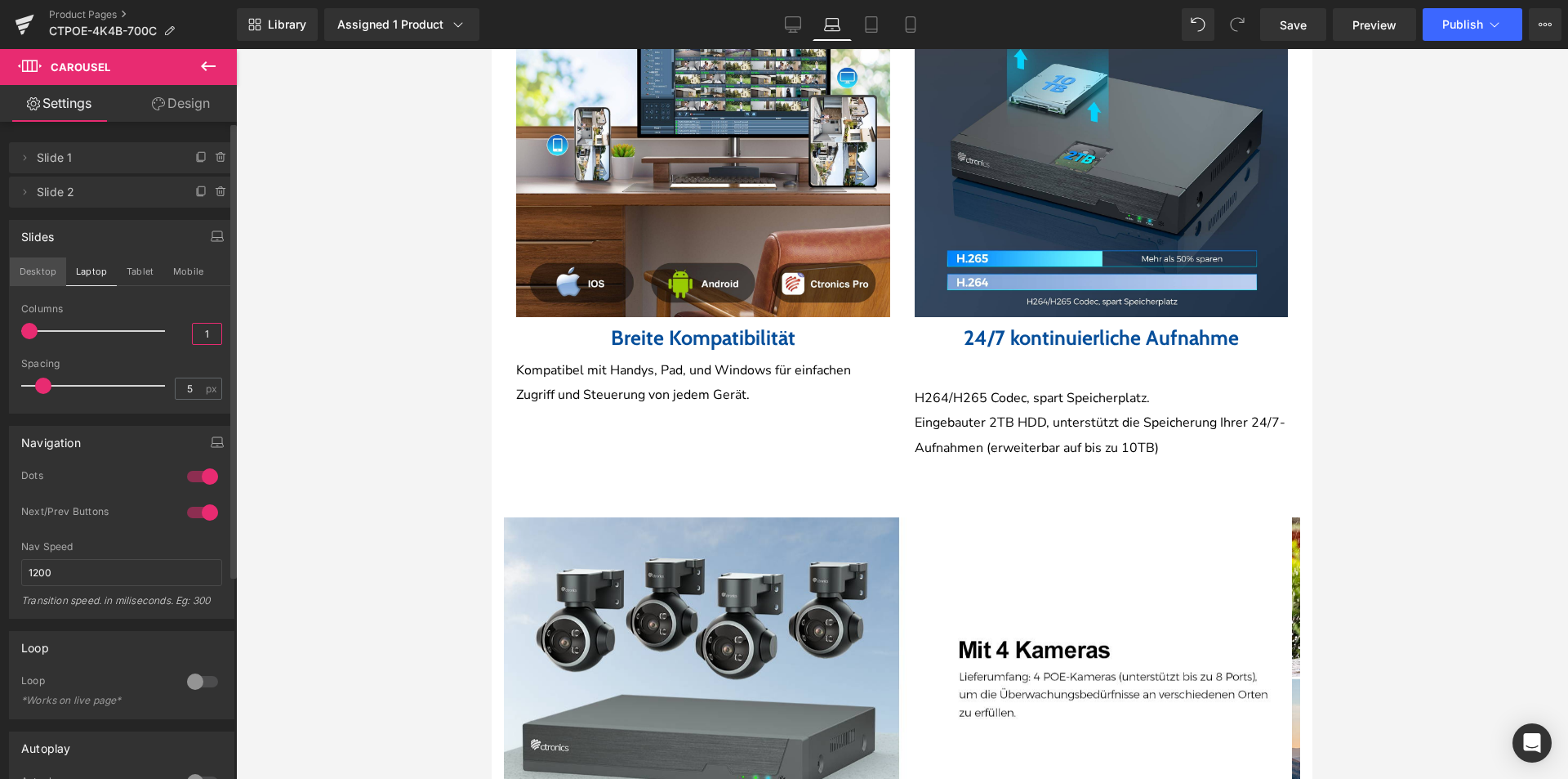
type input "1"
click at [51, 265] on button "Desktop" at bounding box center [37, 271] width 56 height 28
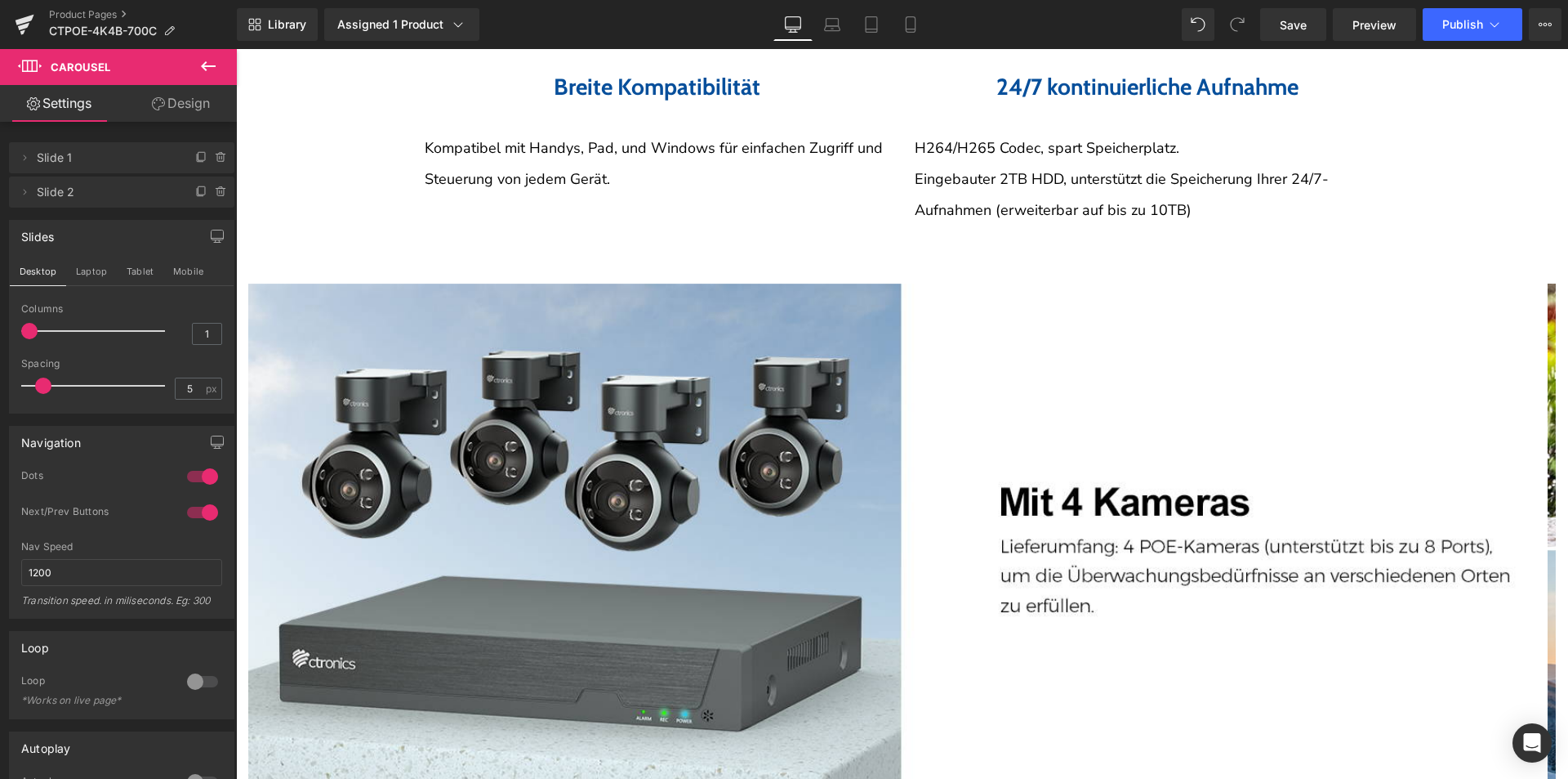
scroll to position [4002, 0]
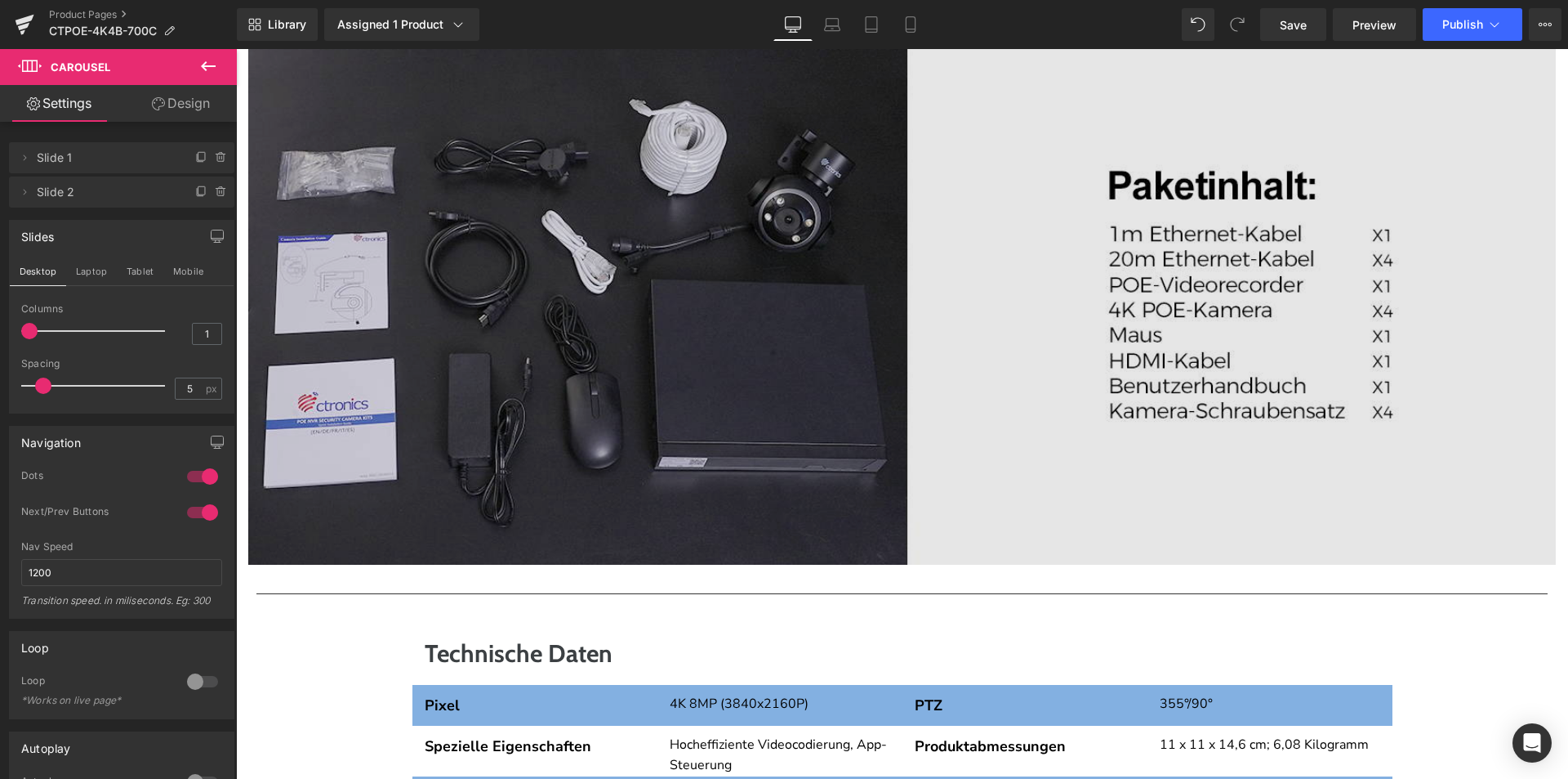
click at [884, 394] on img at bounding box center [902, 297] width 1308 height 536
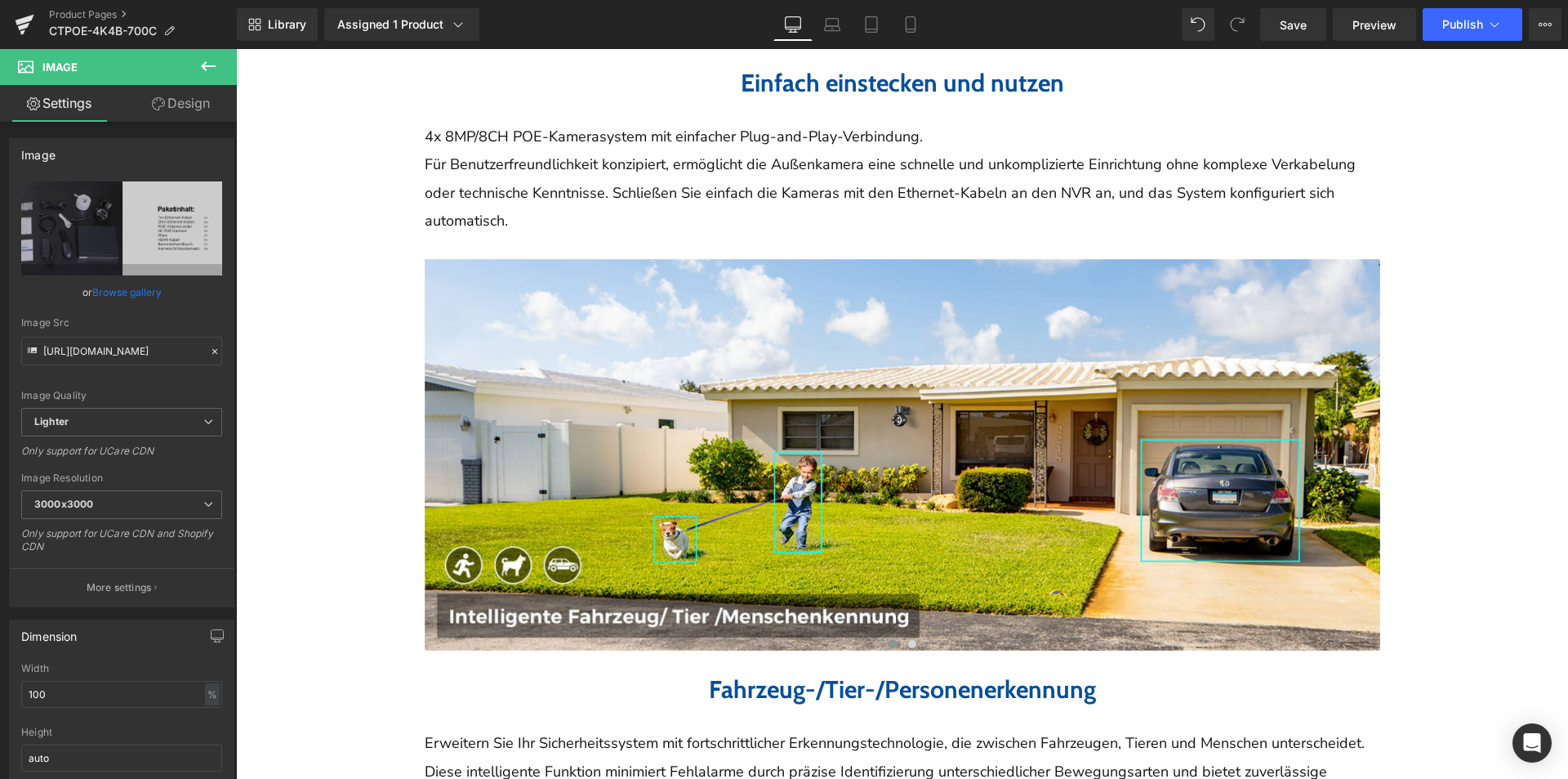
scroll to position [2206, 0]
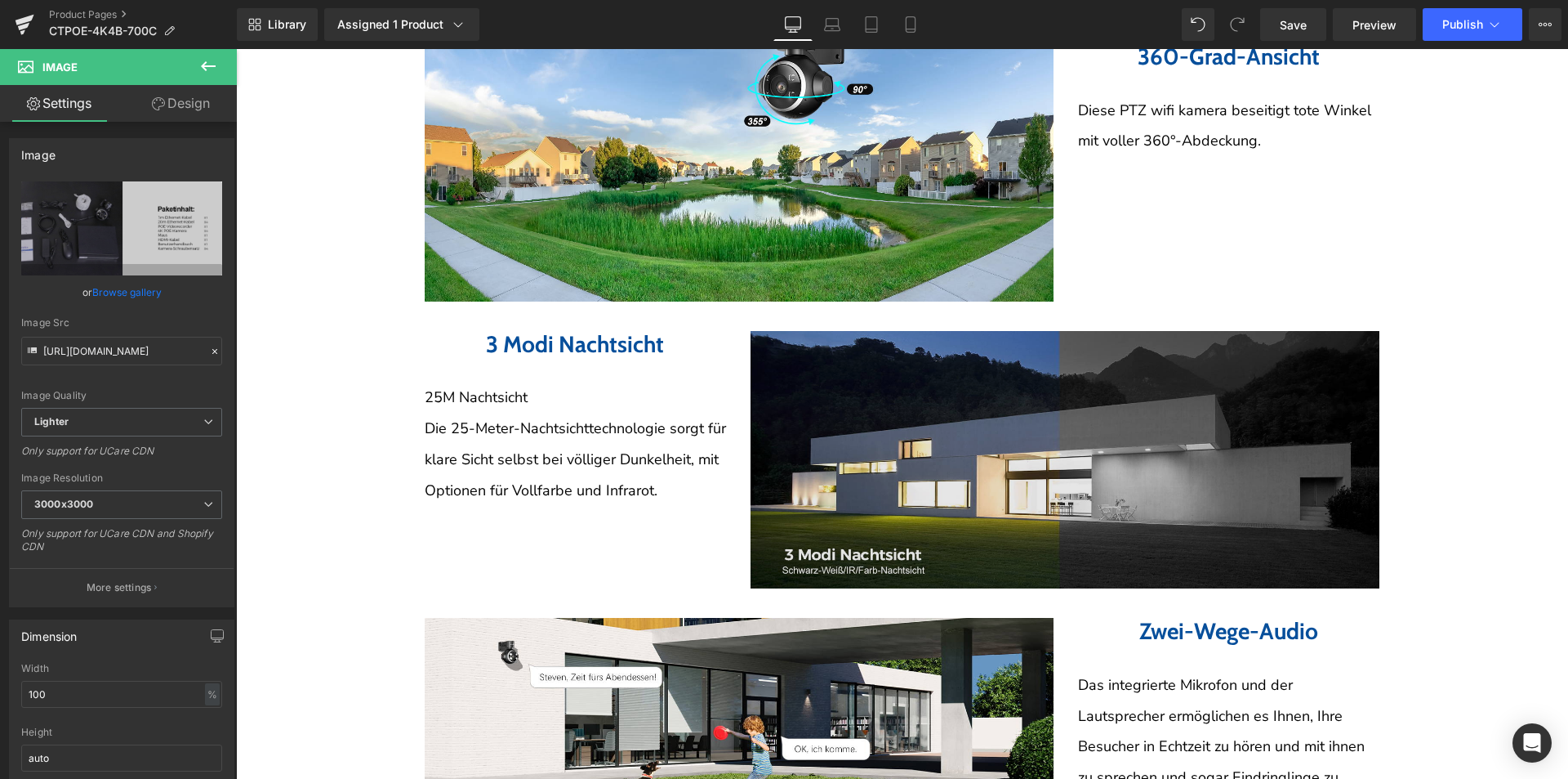
click at [940, 537] on img at bounding box center [1064, 460] width 628 height 258
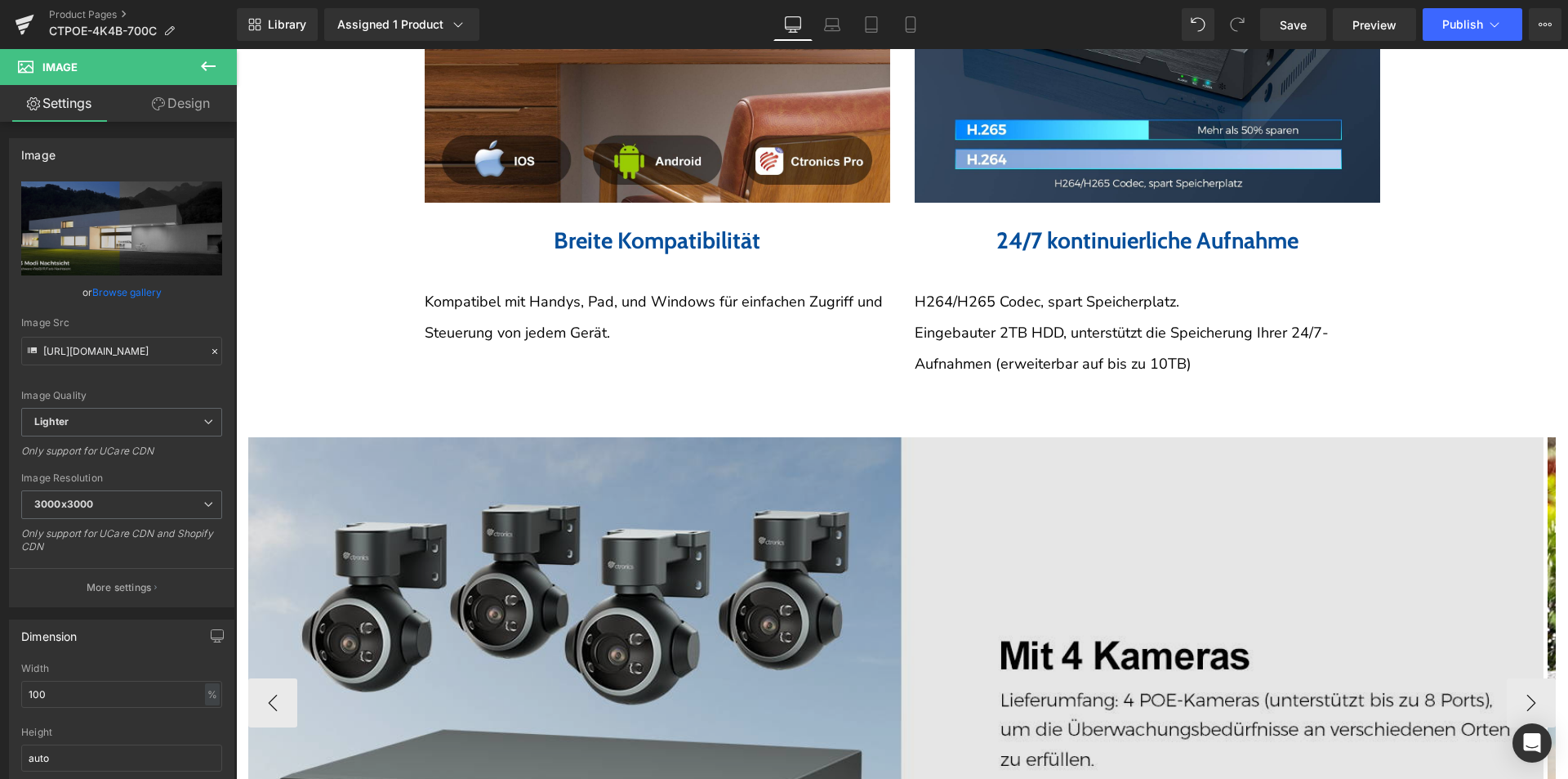
scroll to position [4004, 0]
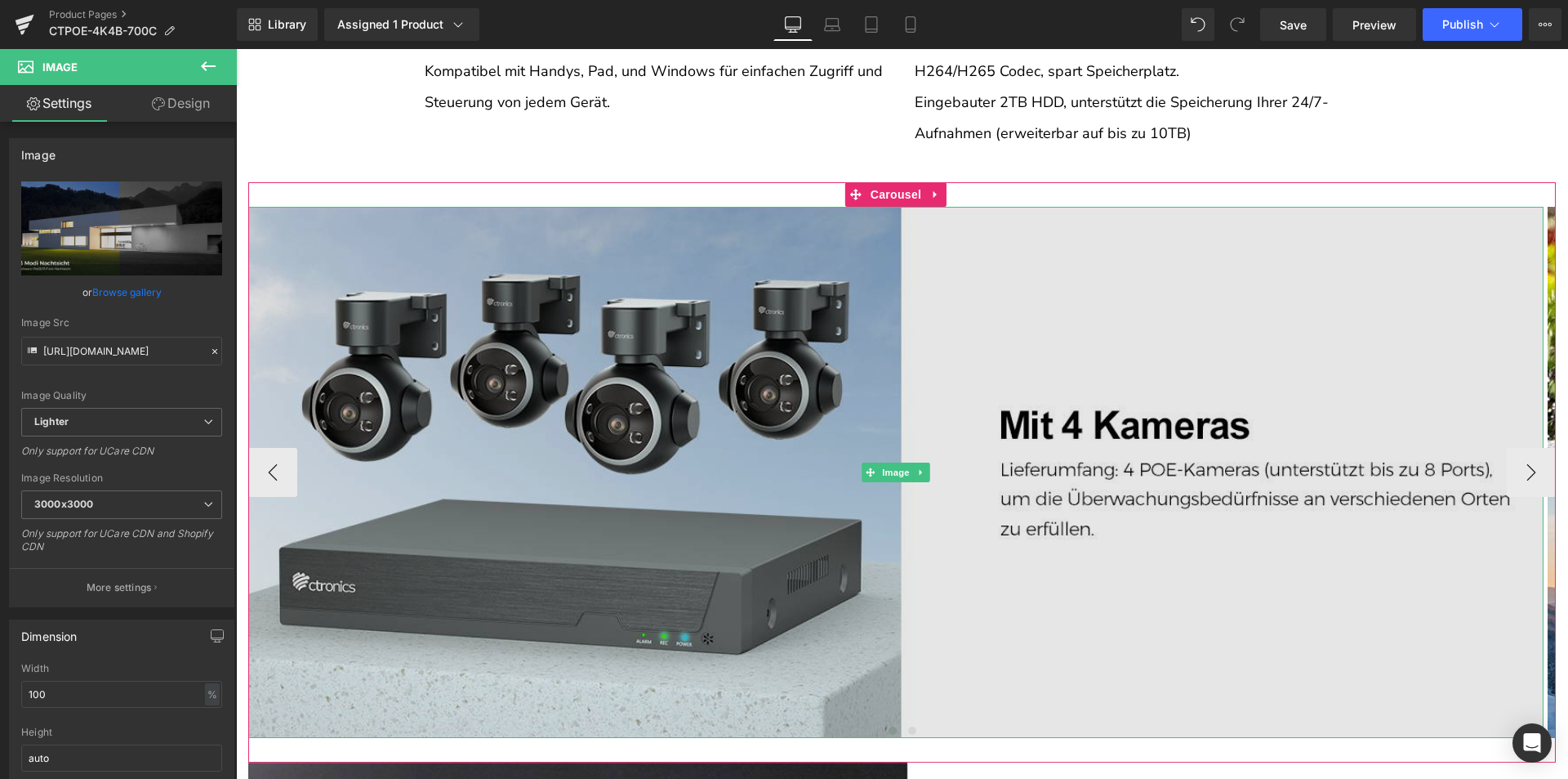
click at [998, 445] on img at bounding box center [895, 472] width 1295 height 531
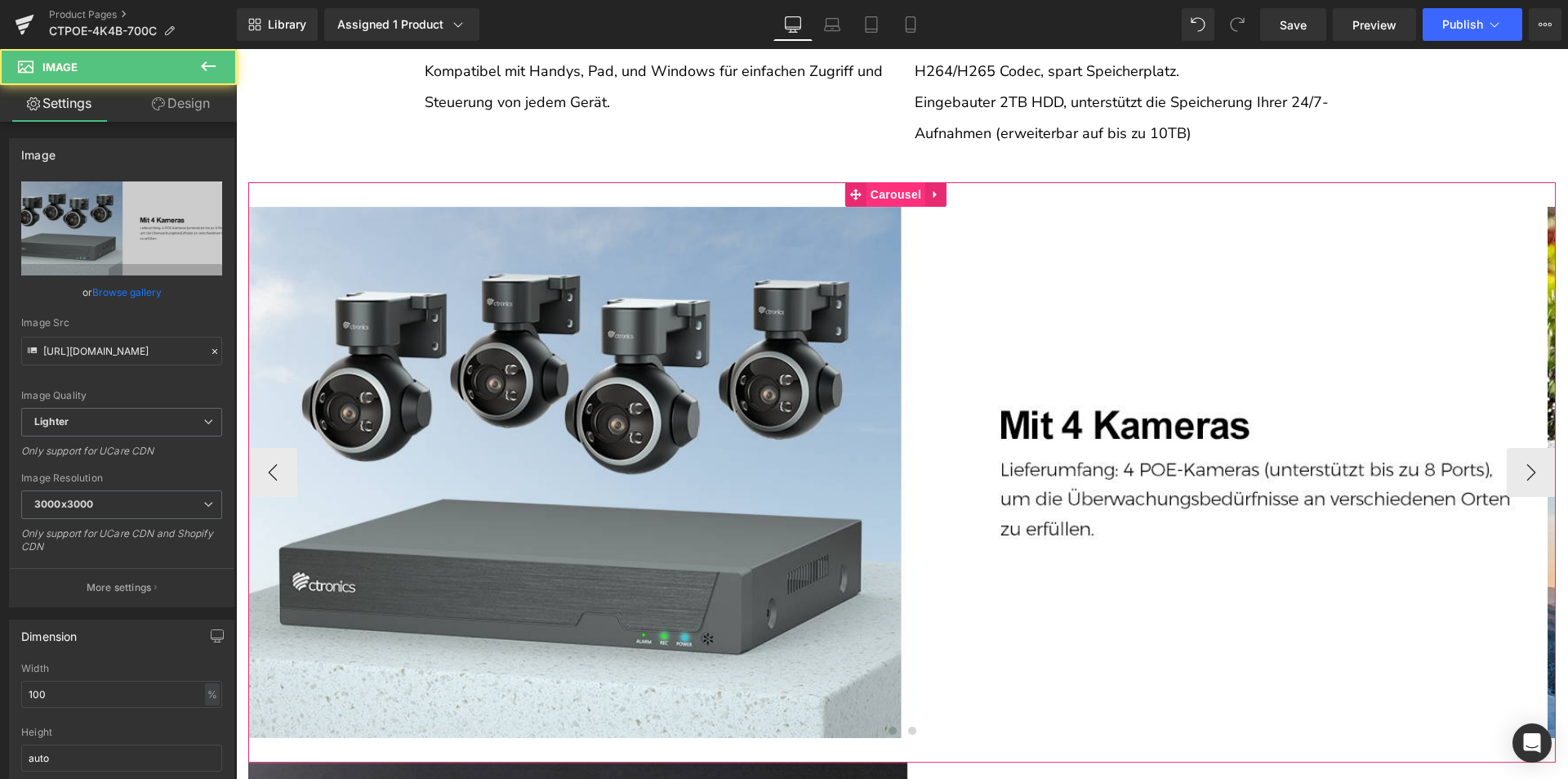
click at [894, 200] on span "Carousel" at bounding box center [896, 194] width 59 height 25
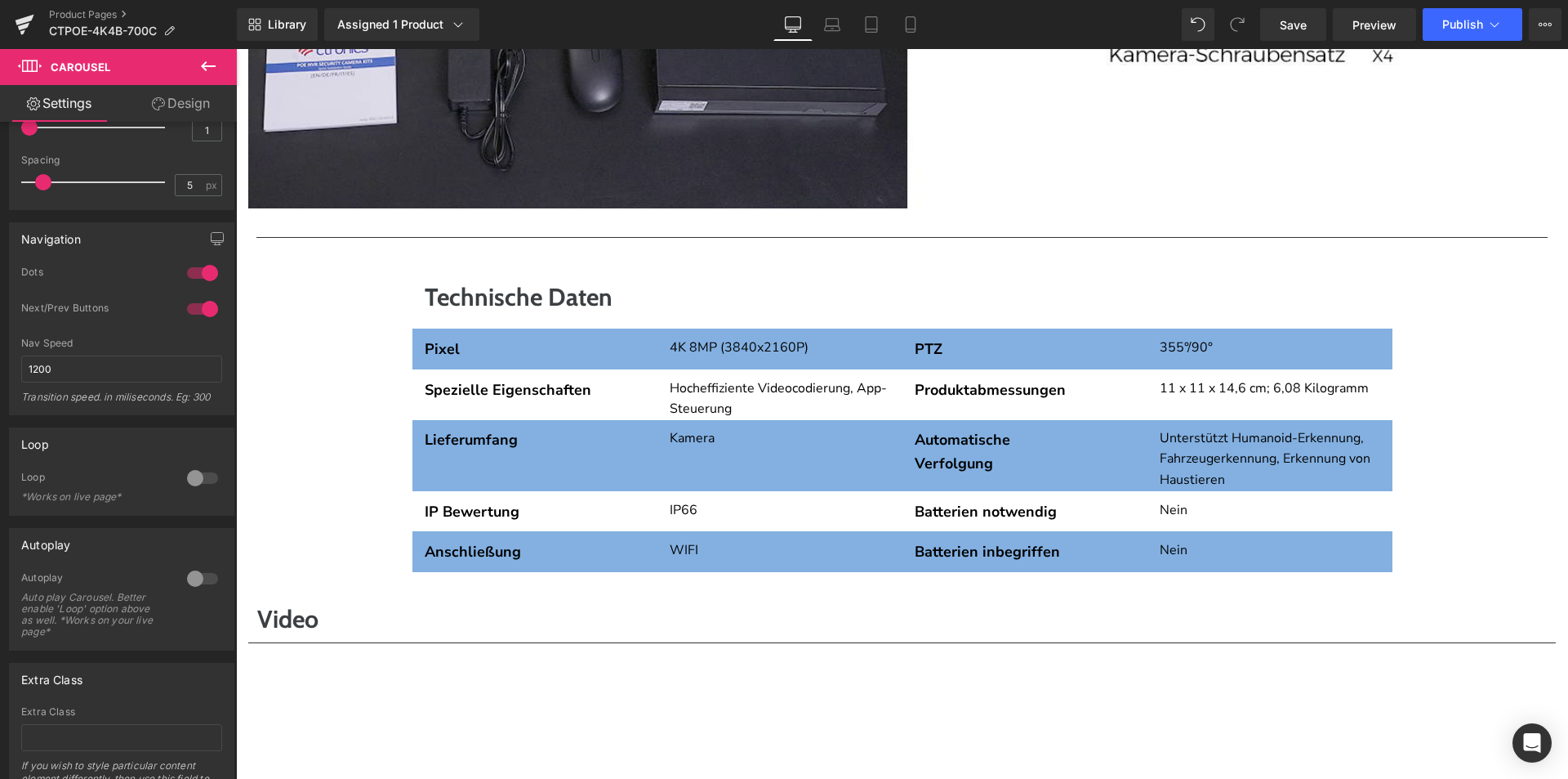
scroll to position [5312, 0]
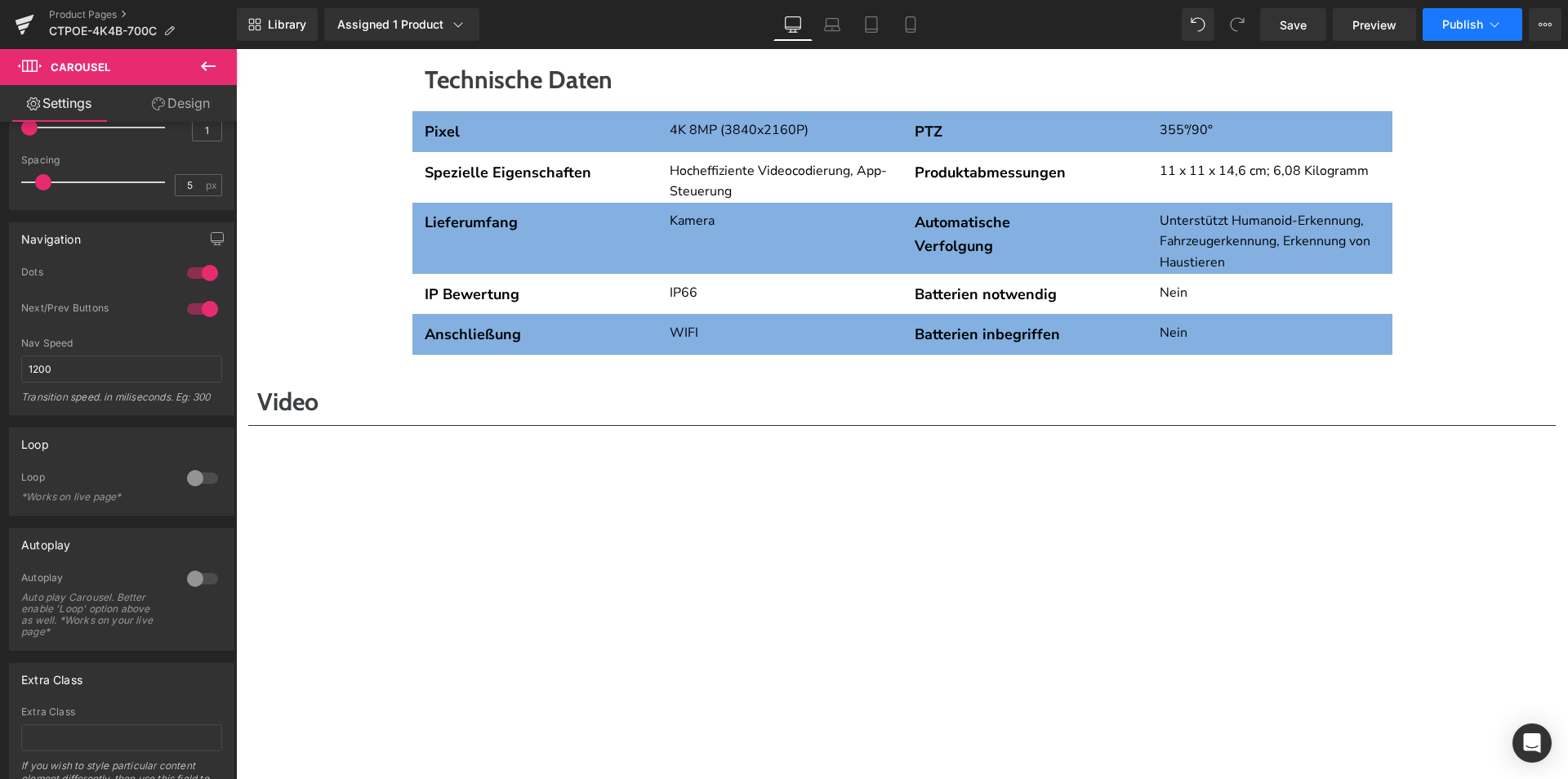
click at [1443, 35] on button "Publish" at bounding box center [1472, 24] width 99 height 32
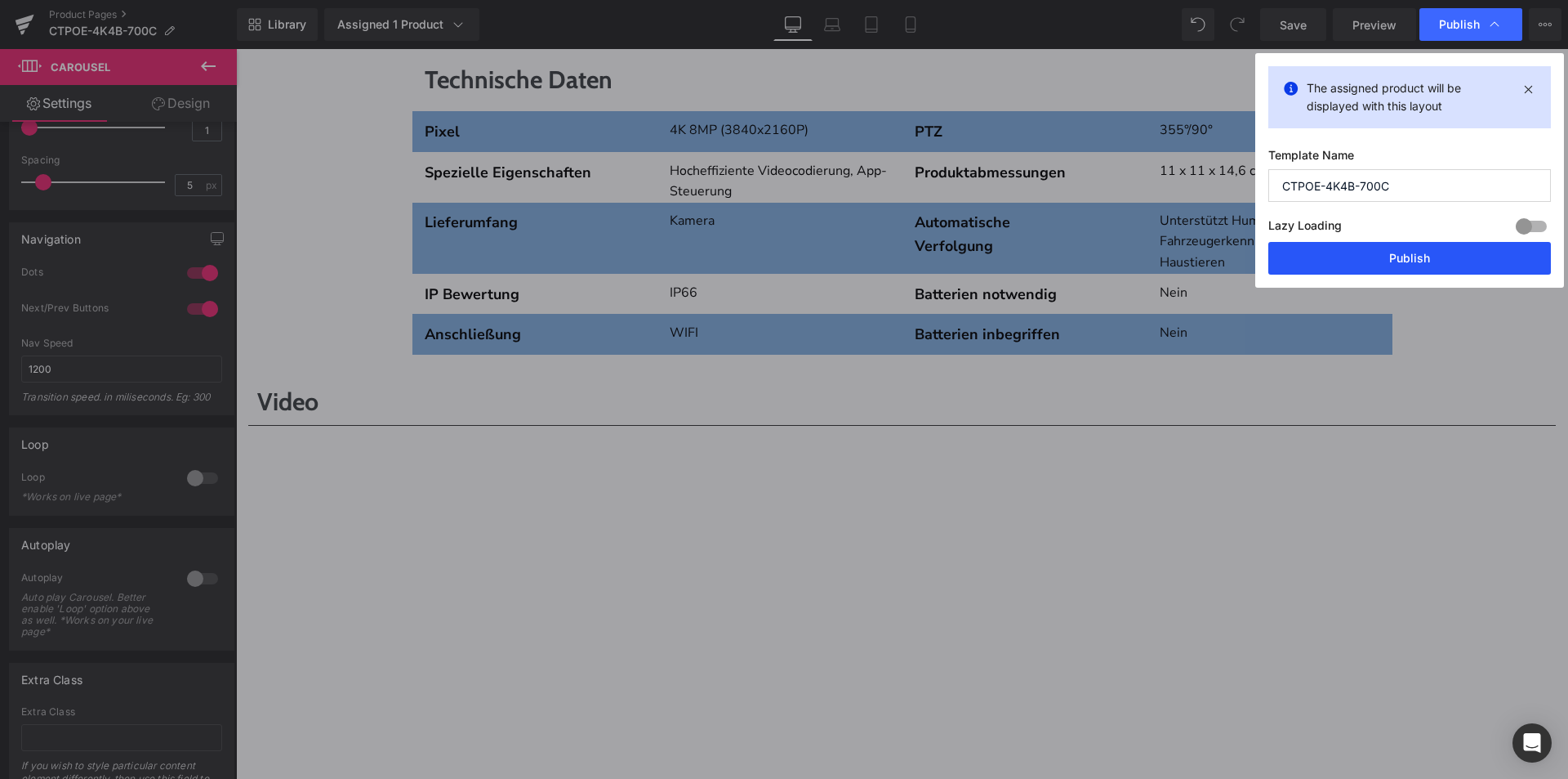
click at [1375, 249] on button "Publish" at bounding box center [1410, 257] width 283 height 32
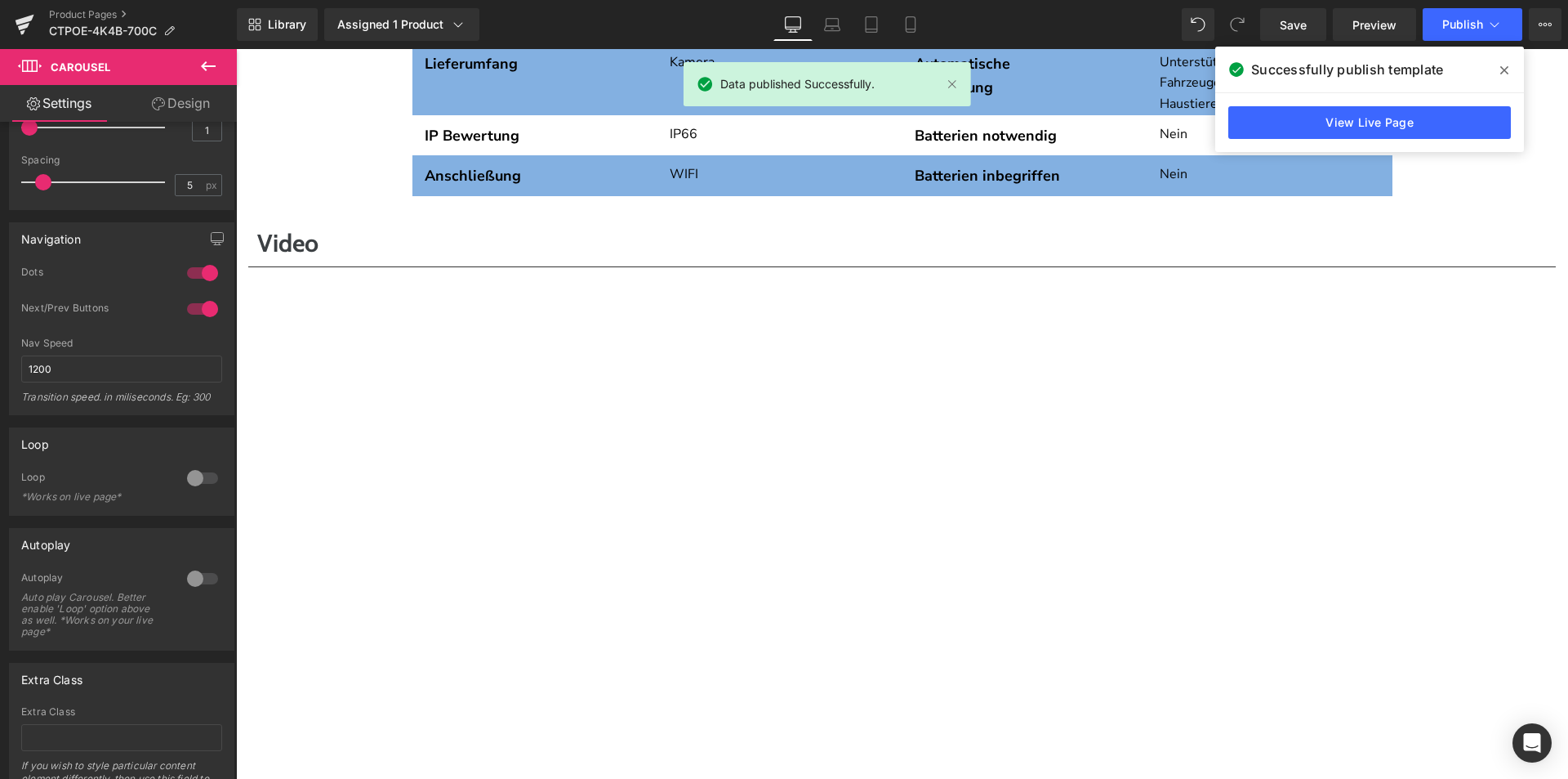
scroll to position [5475, 0]
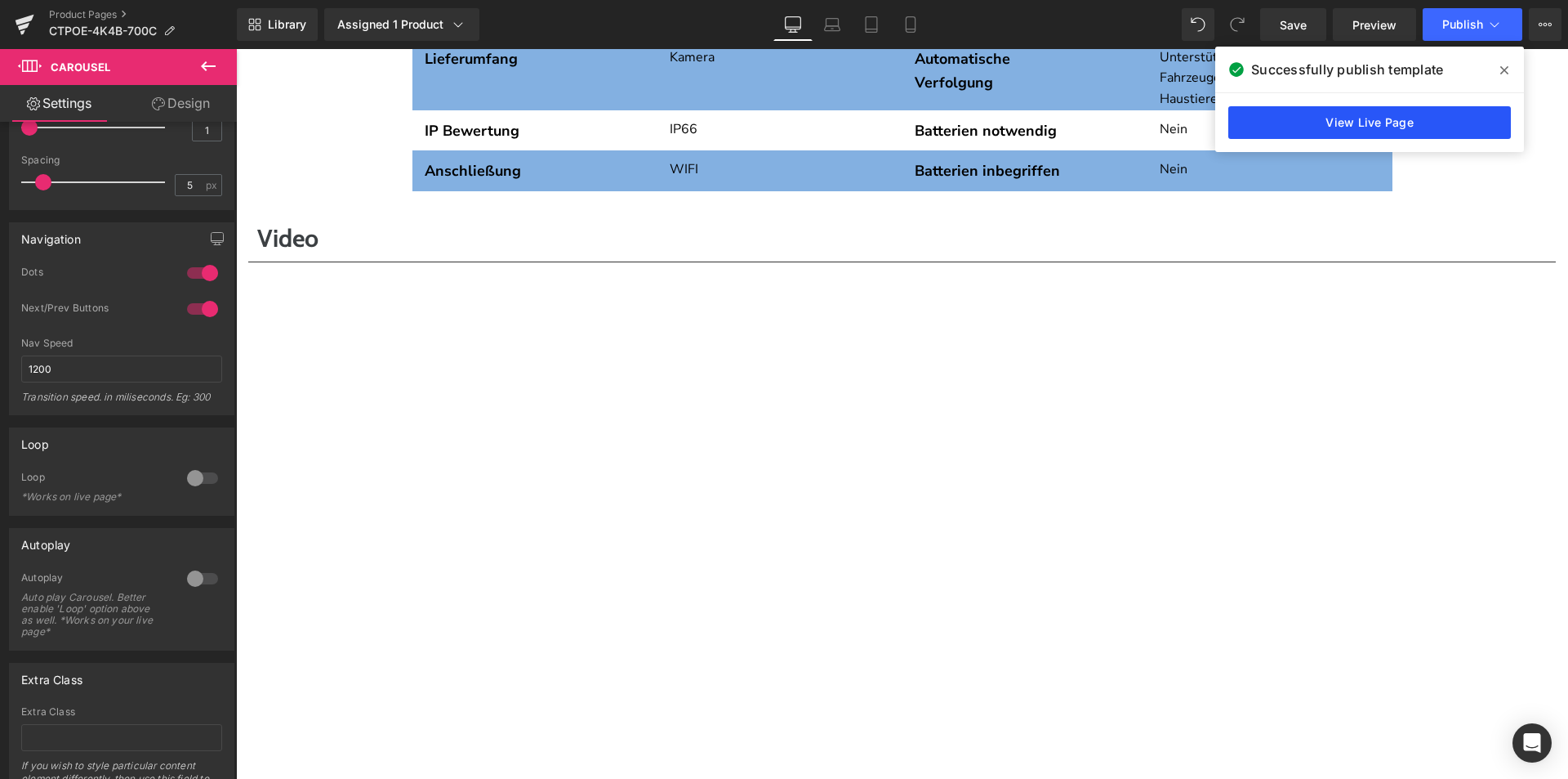
click at [1314, 129] on link "View Live Page" at bounding box center [1370, 122] width 283 height 32
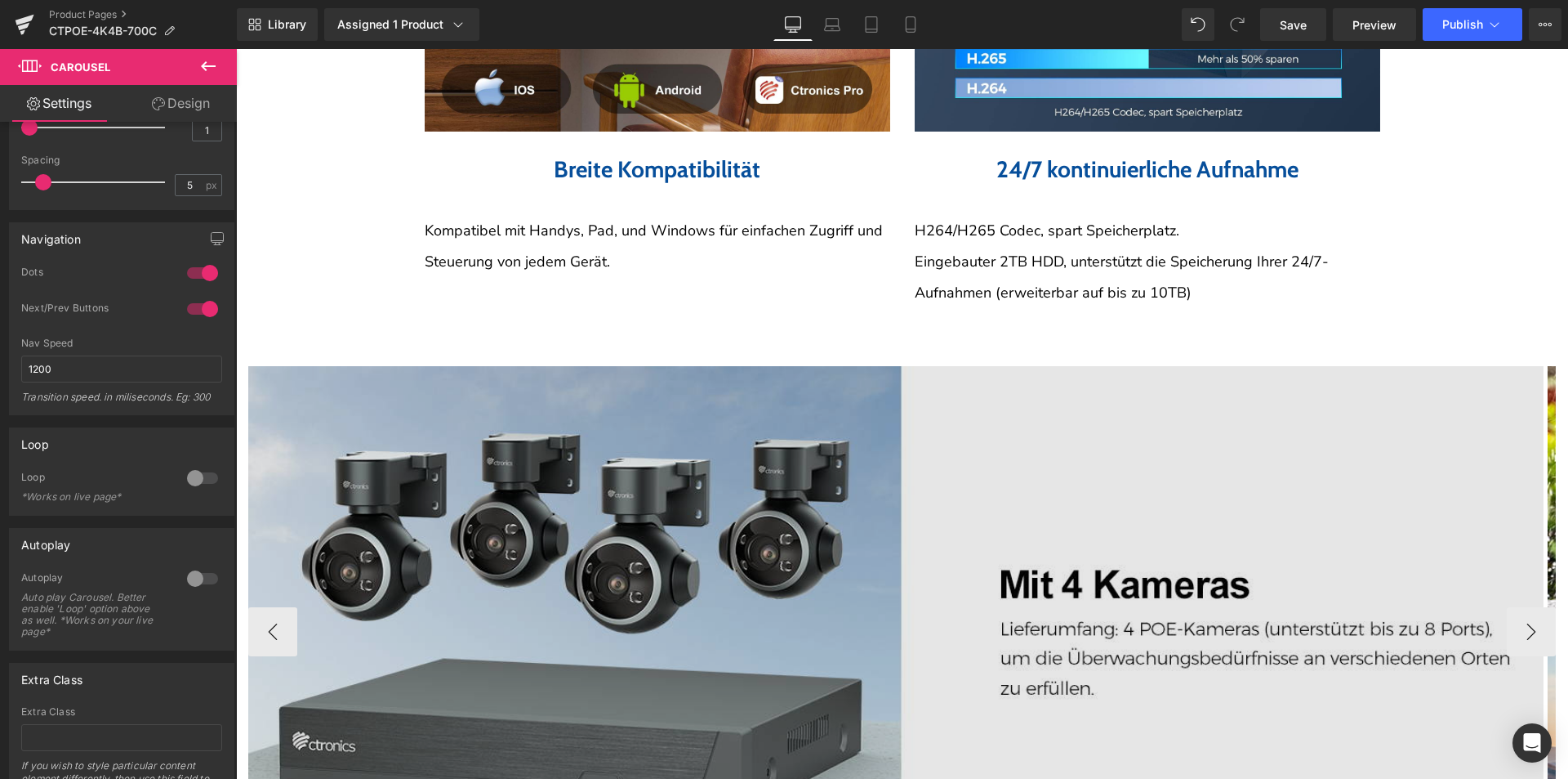
scroll to position [3840, 0]
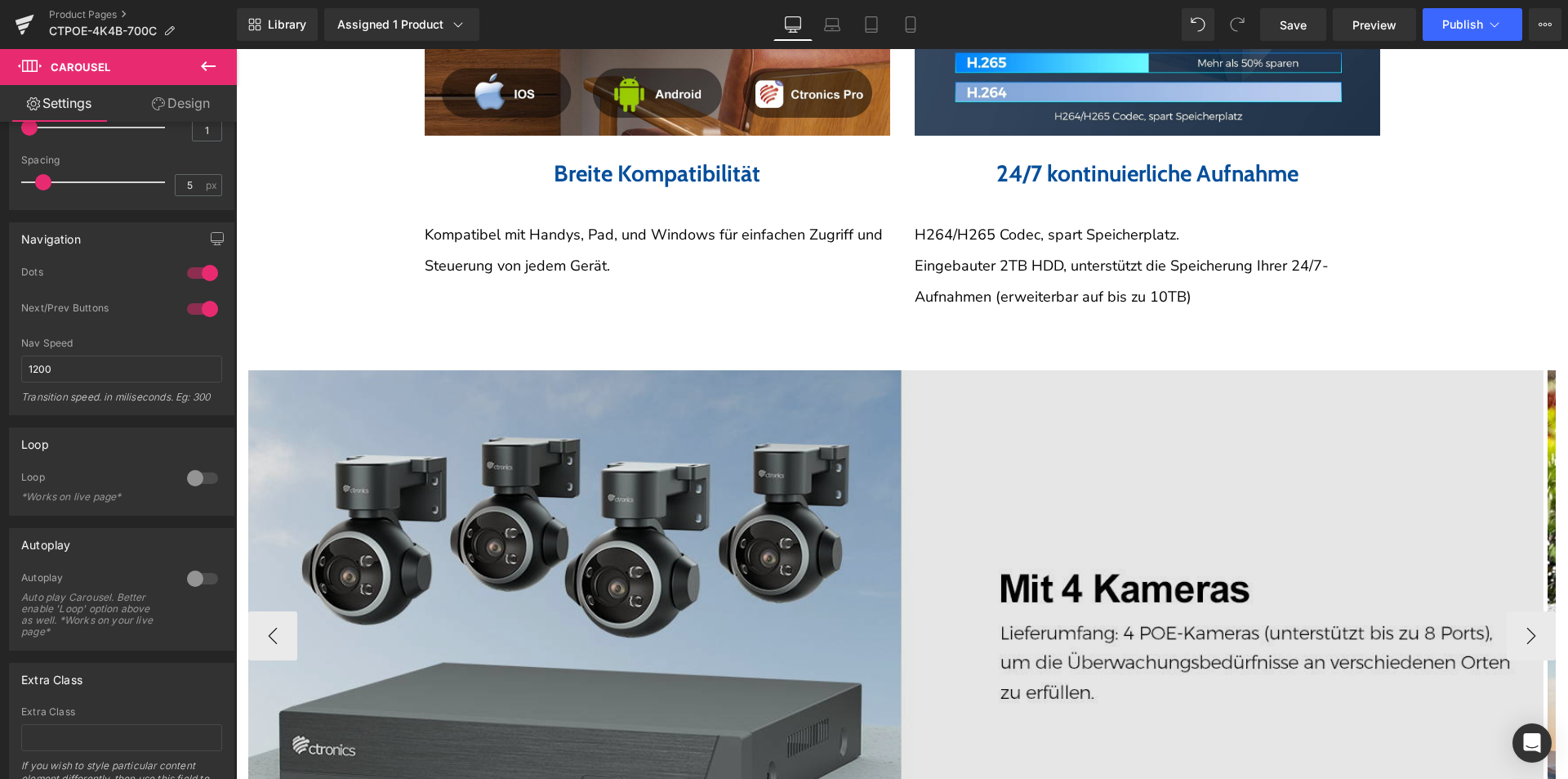
click at [705, 454] on img at bounding box center [895, 636] width 1295 height 531
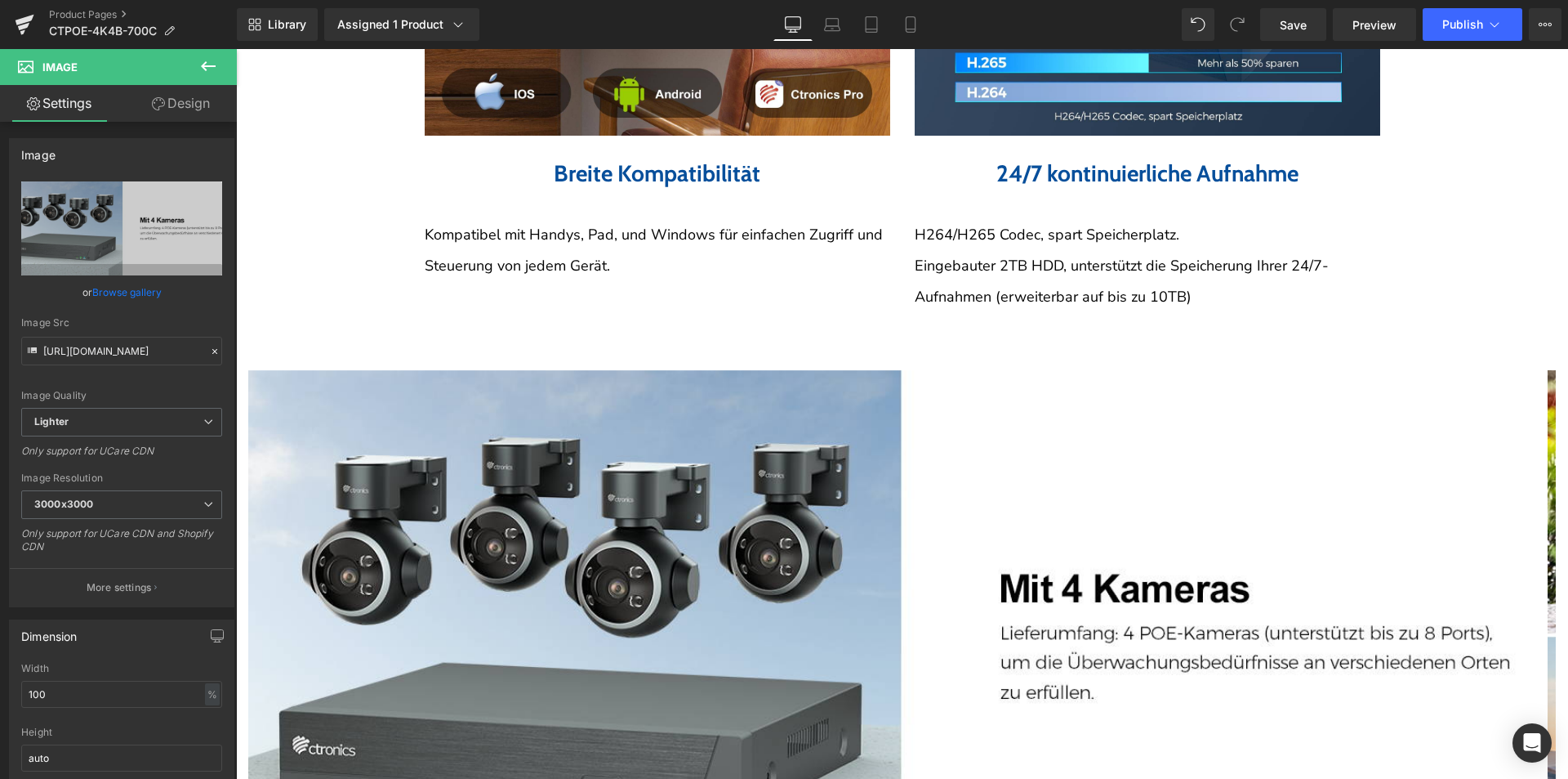
click at [211, 66] on icon at bounding box center [208, 66] width 15 height 10
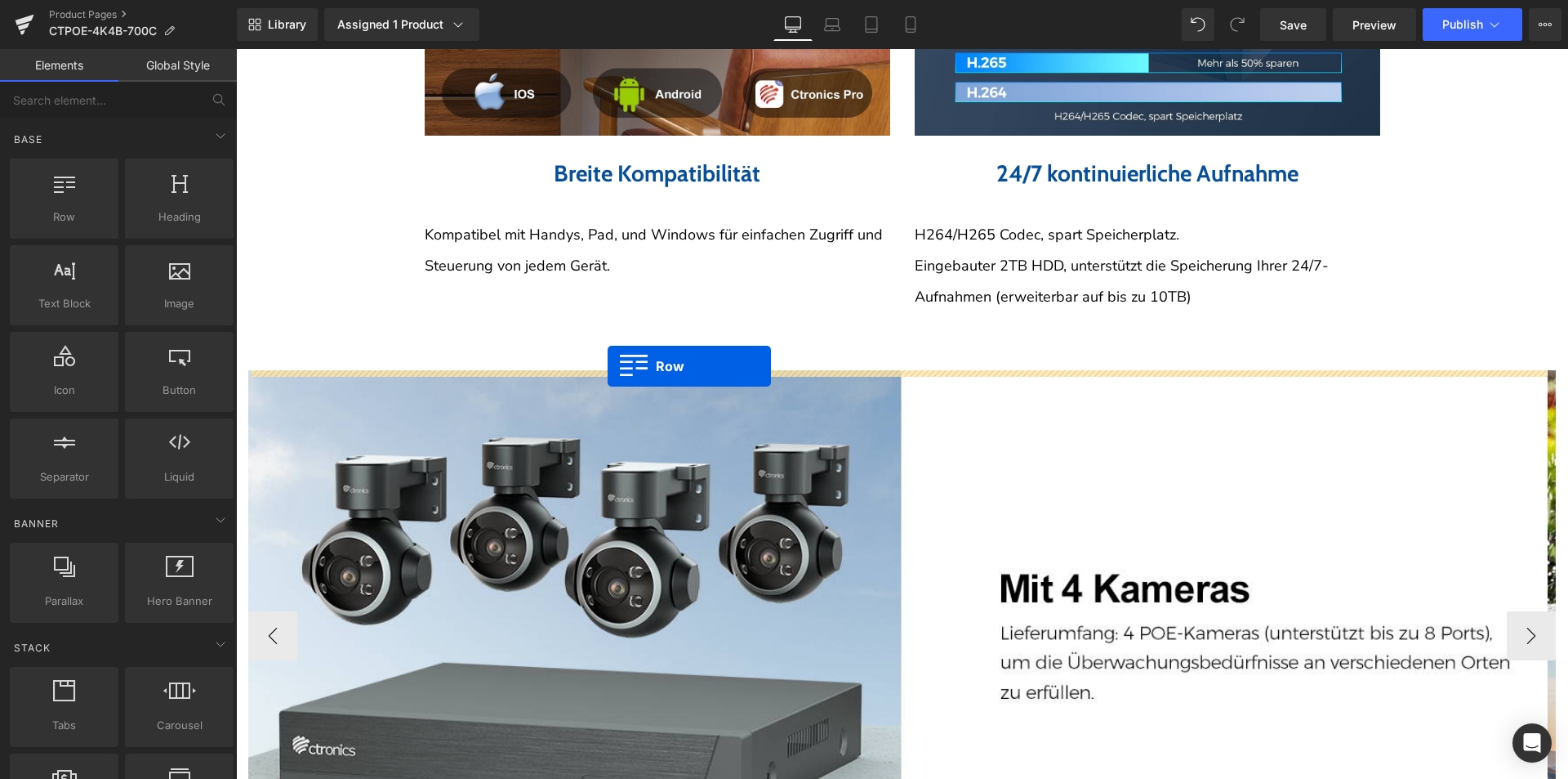
drag, startPoint x: 336, startPoint y: 282, endPoint x: 608, endPoint y: 366, distance: 284.7
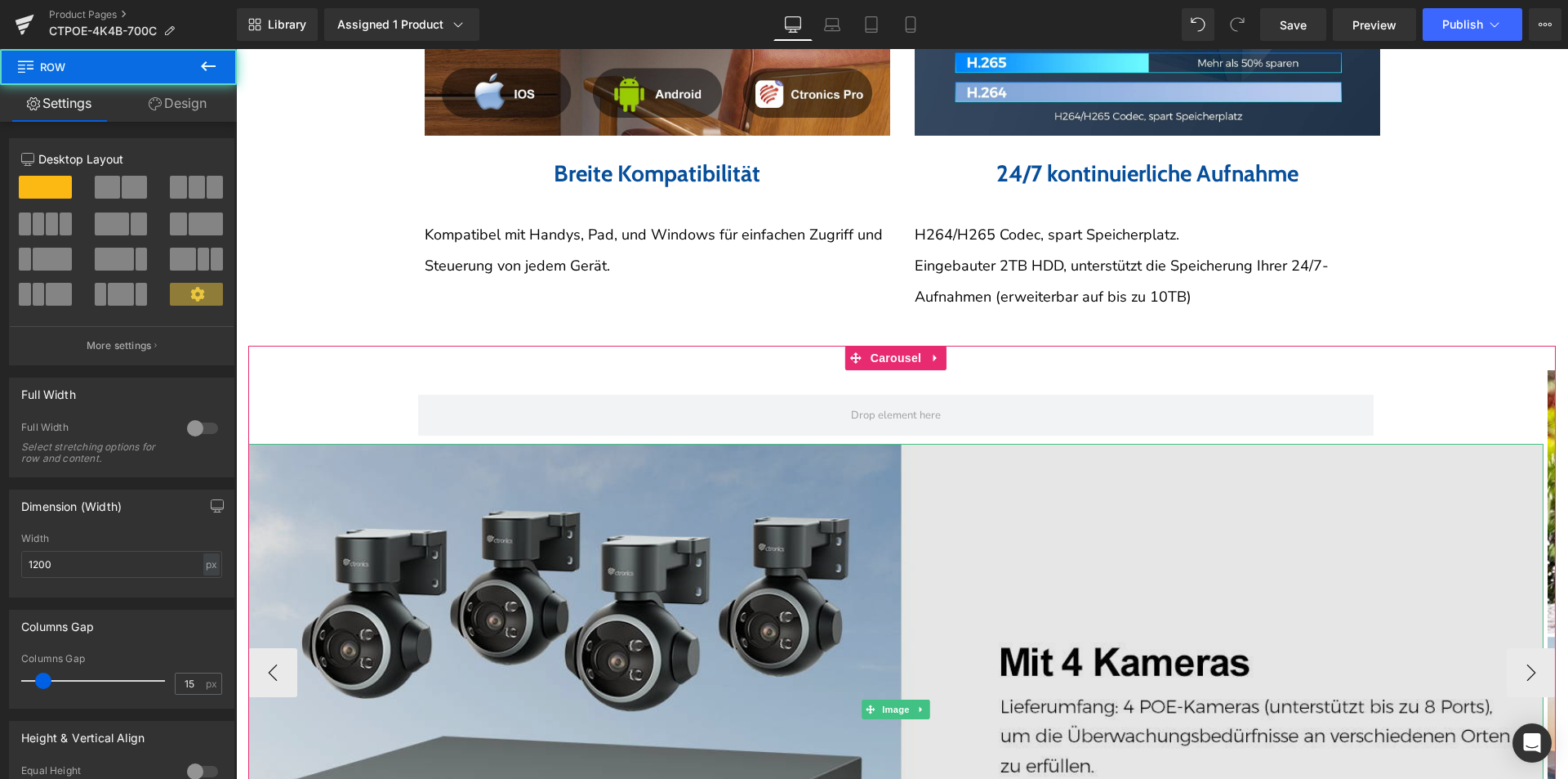
click at [579, 553] on img at bounding box center [895, 709] width 1295 height 531
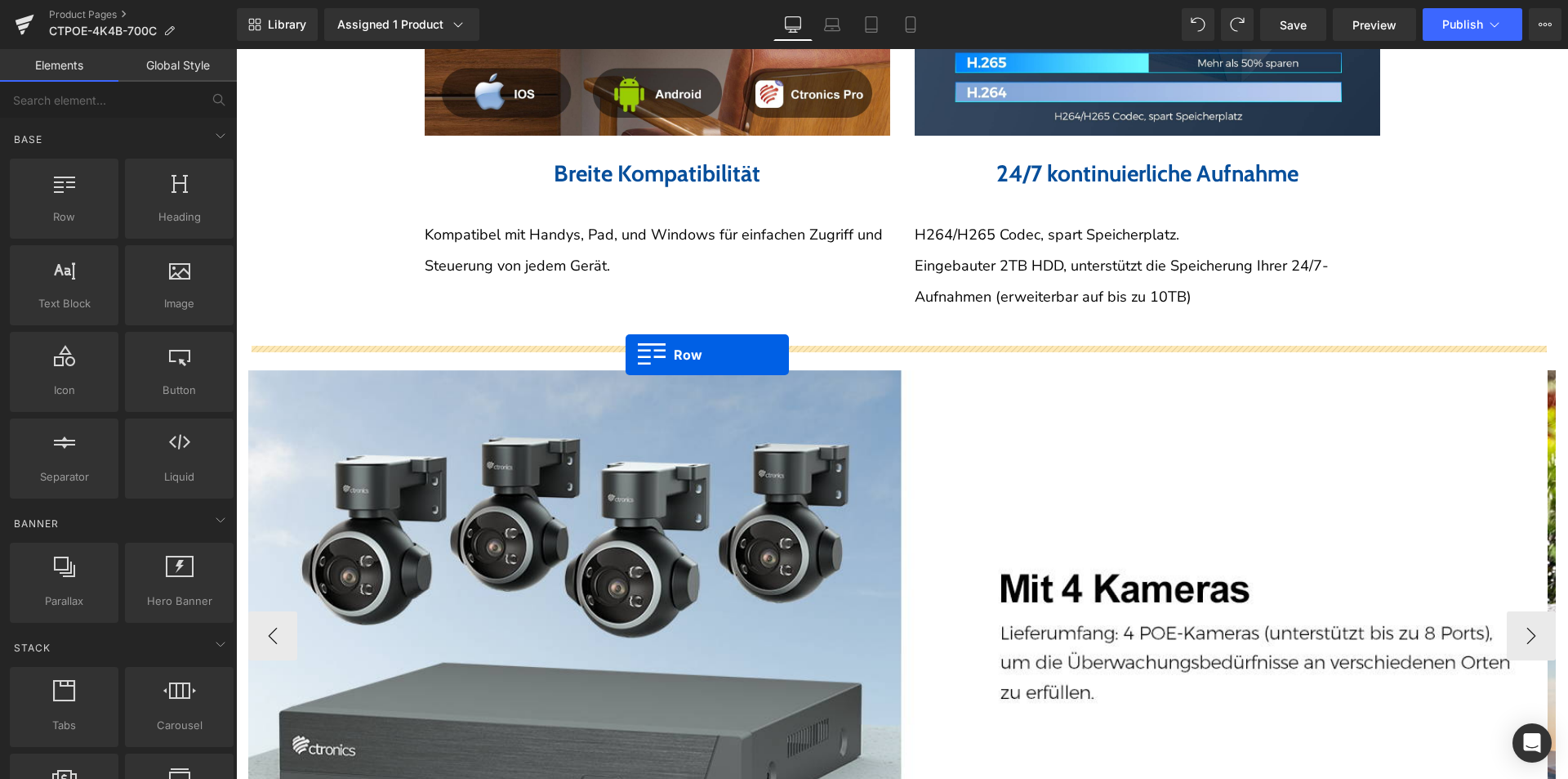
drag, startPoint x: 303, startPoint y: 236, endPoint x: 625, endPoint y: 356, distance: 343.6
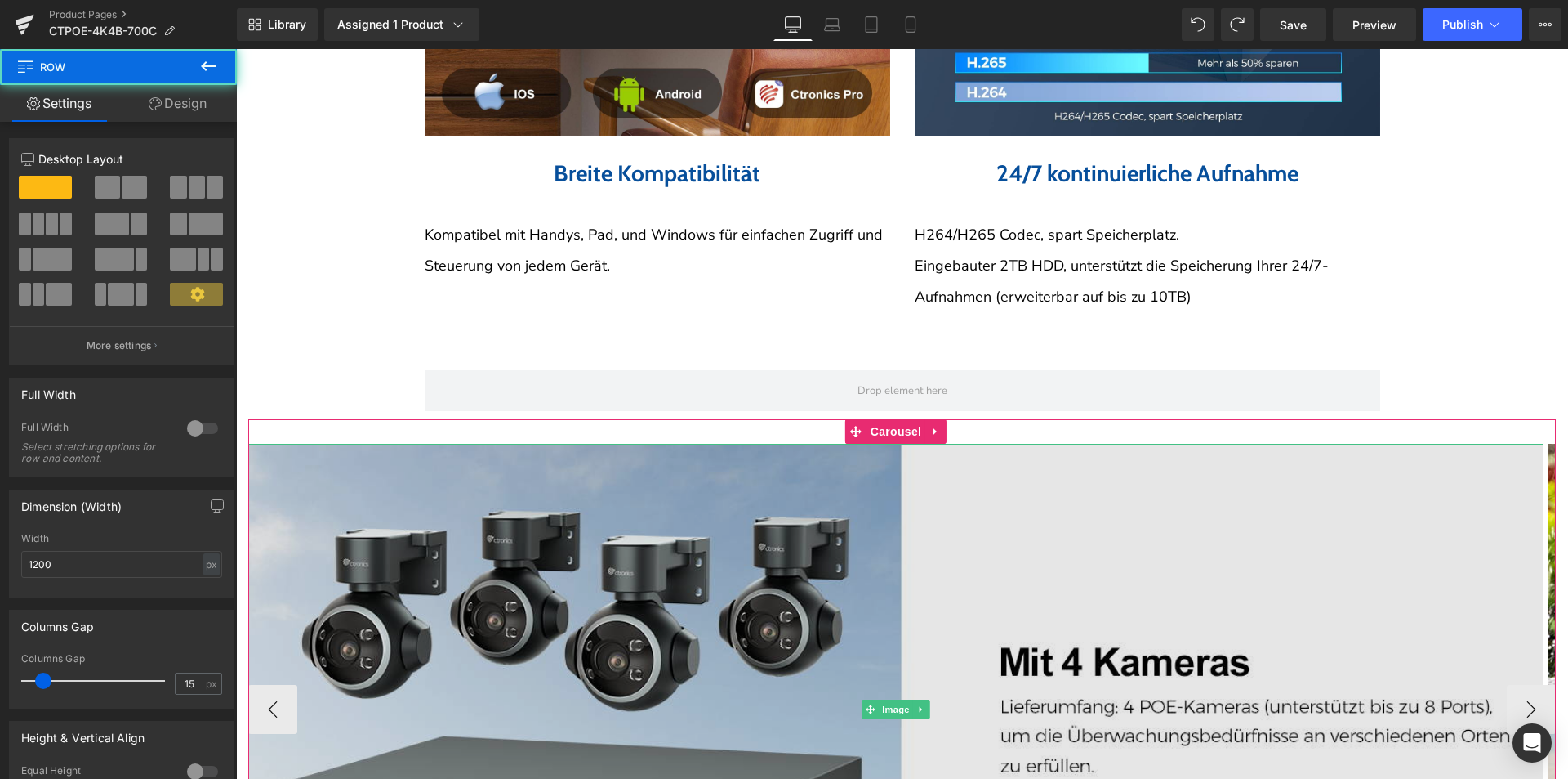
click at [597, 500] on img at bounding box center [895, 709] width 1295 height 531
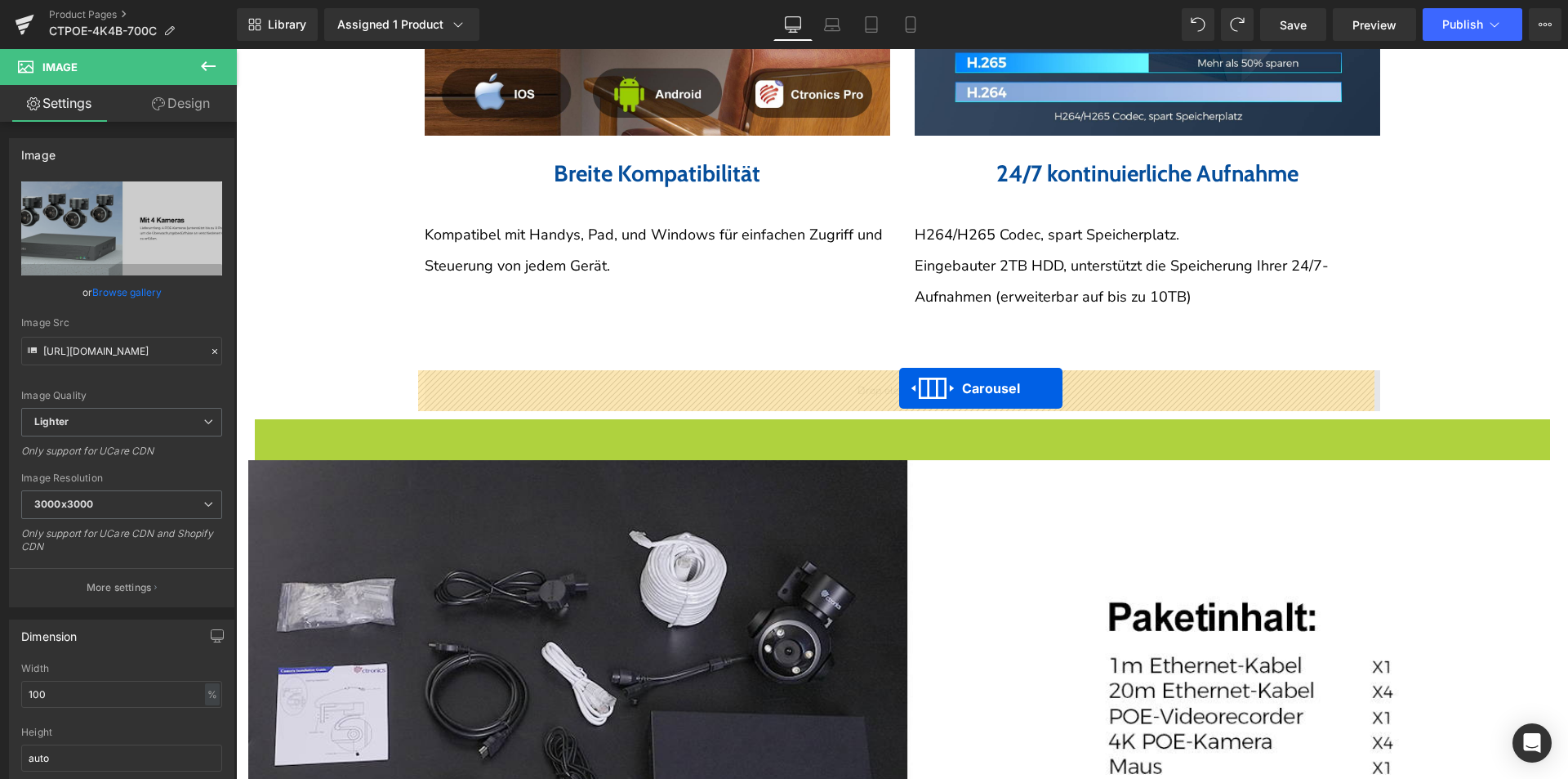
drag, startPoint x: 886, startPoint y: 431, endPoint x: 898, endPoint y: 390, distance: 42.7
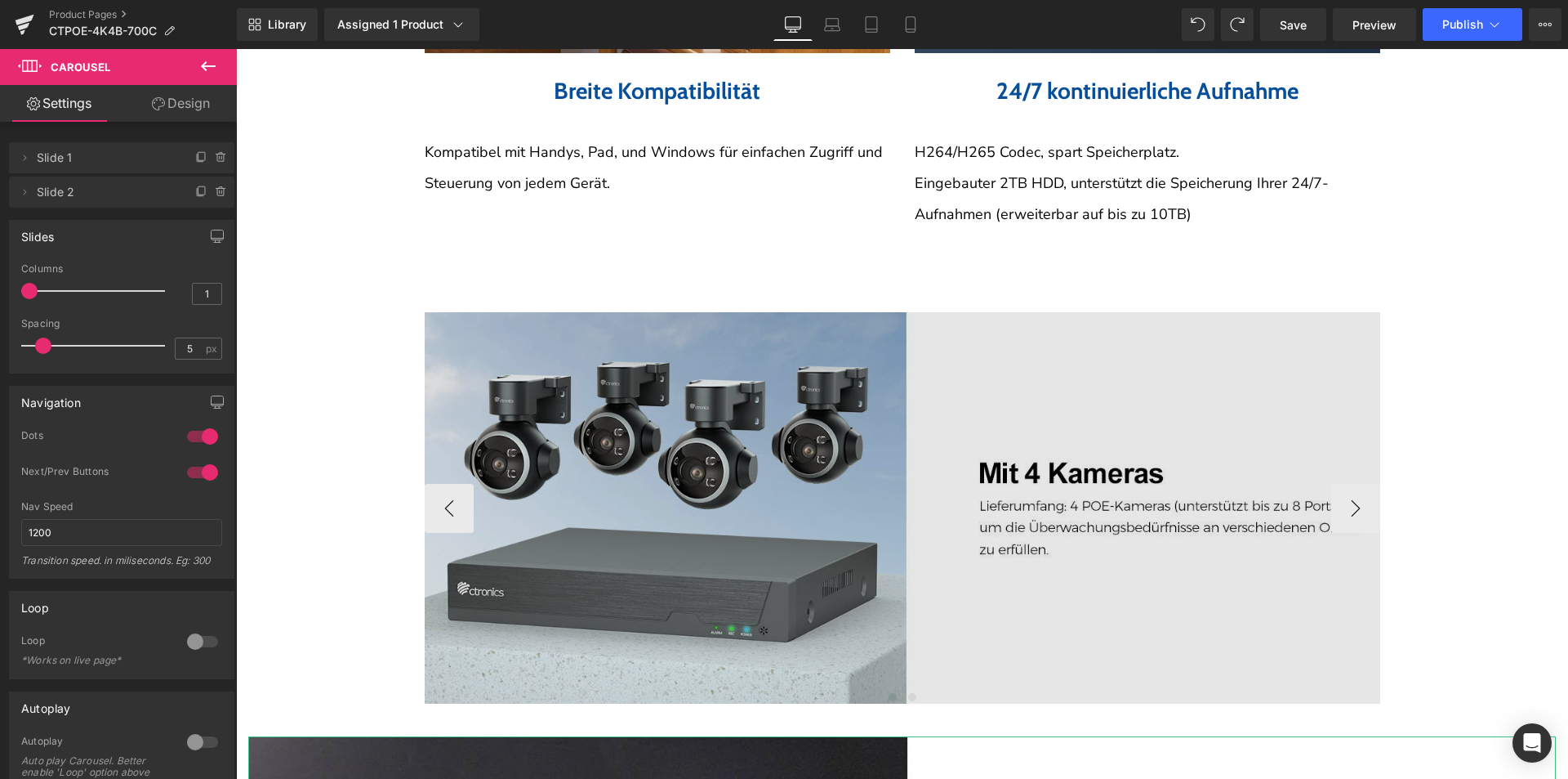
scroll to position [4167, 0]
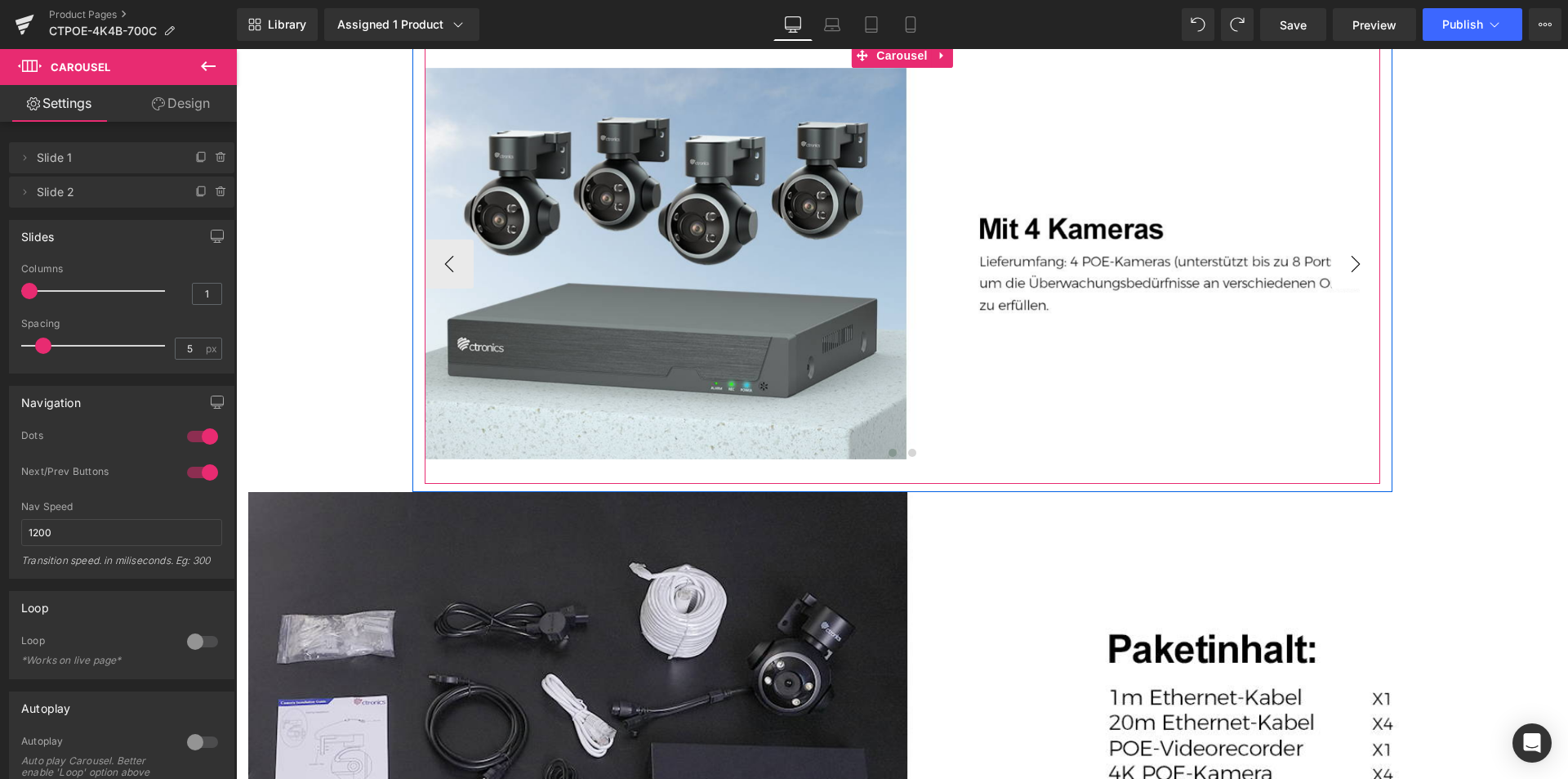
click at [1348, 269] on button "›" at bounding box center [1356, 264] width 49 height 49
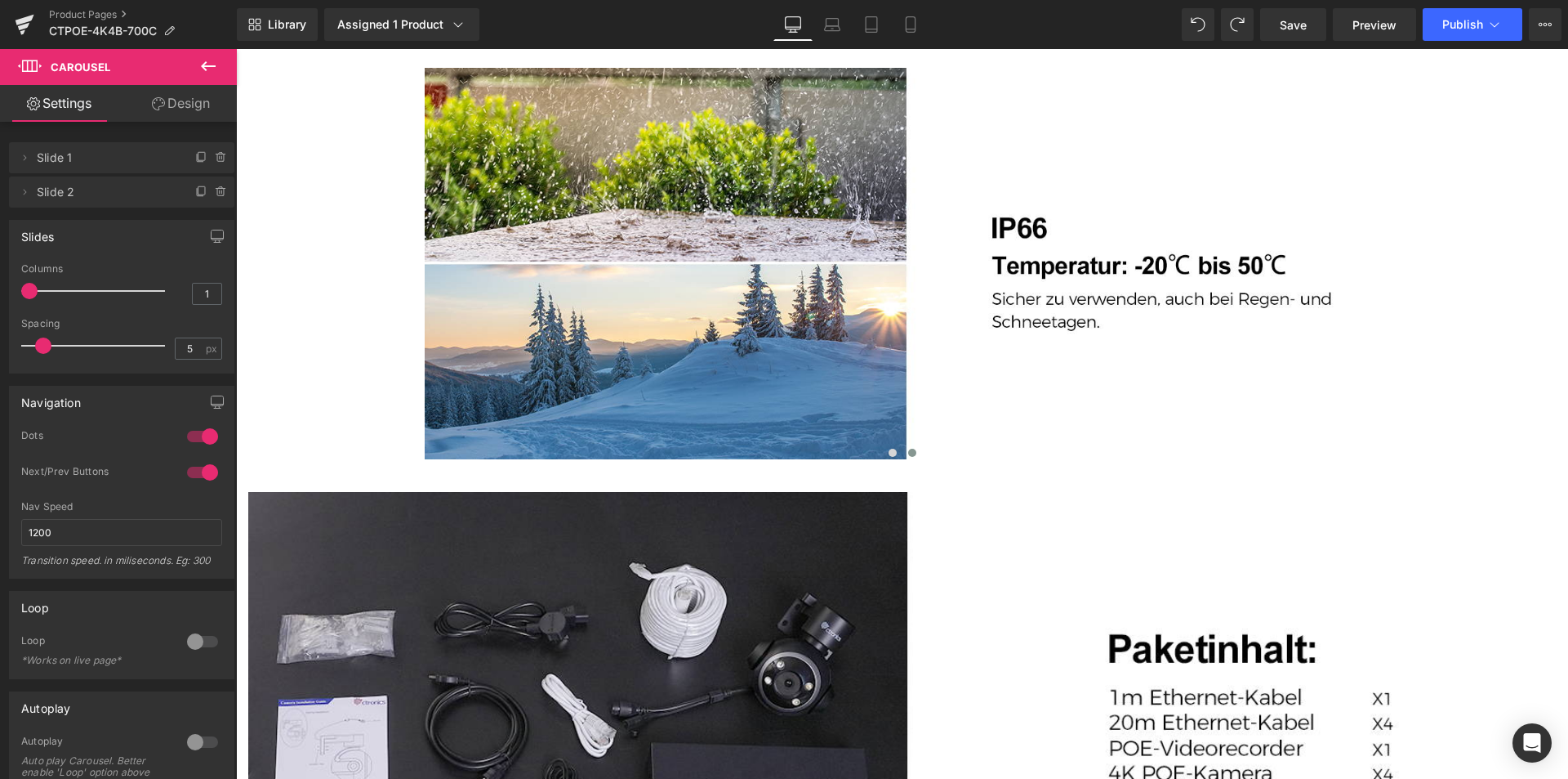
click at [205, 61] on icon at bounding box center [208, 66] width 20 height 20
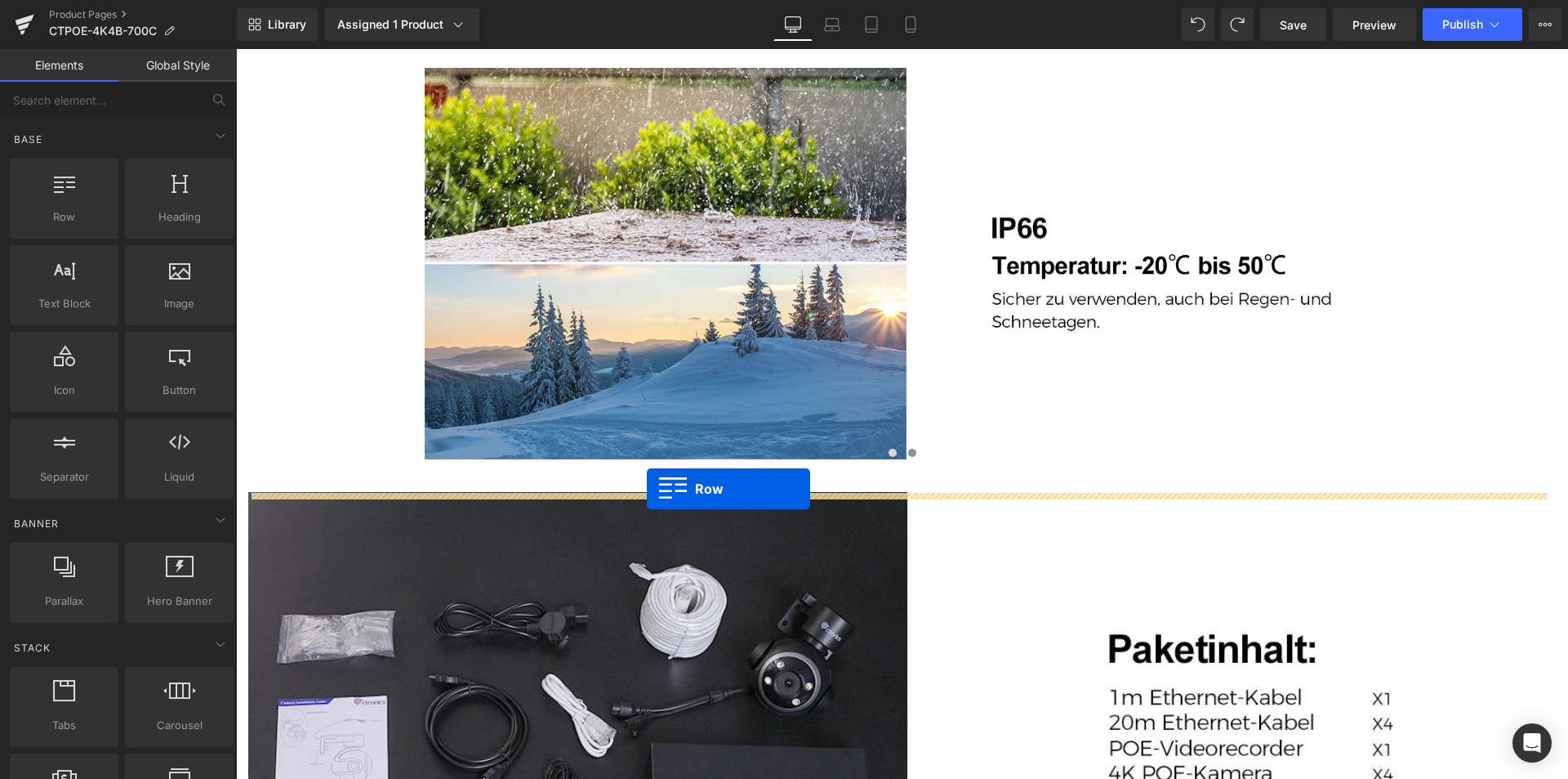
drag, startPoint x: 316, startPoint y: 265, endPoint x: 638, endPoint y: 493, distance: 394.5
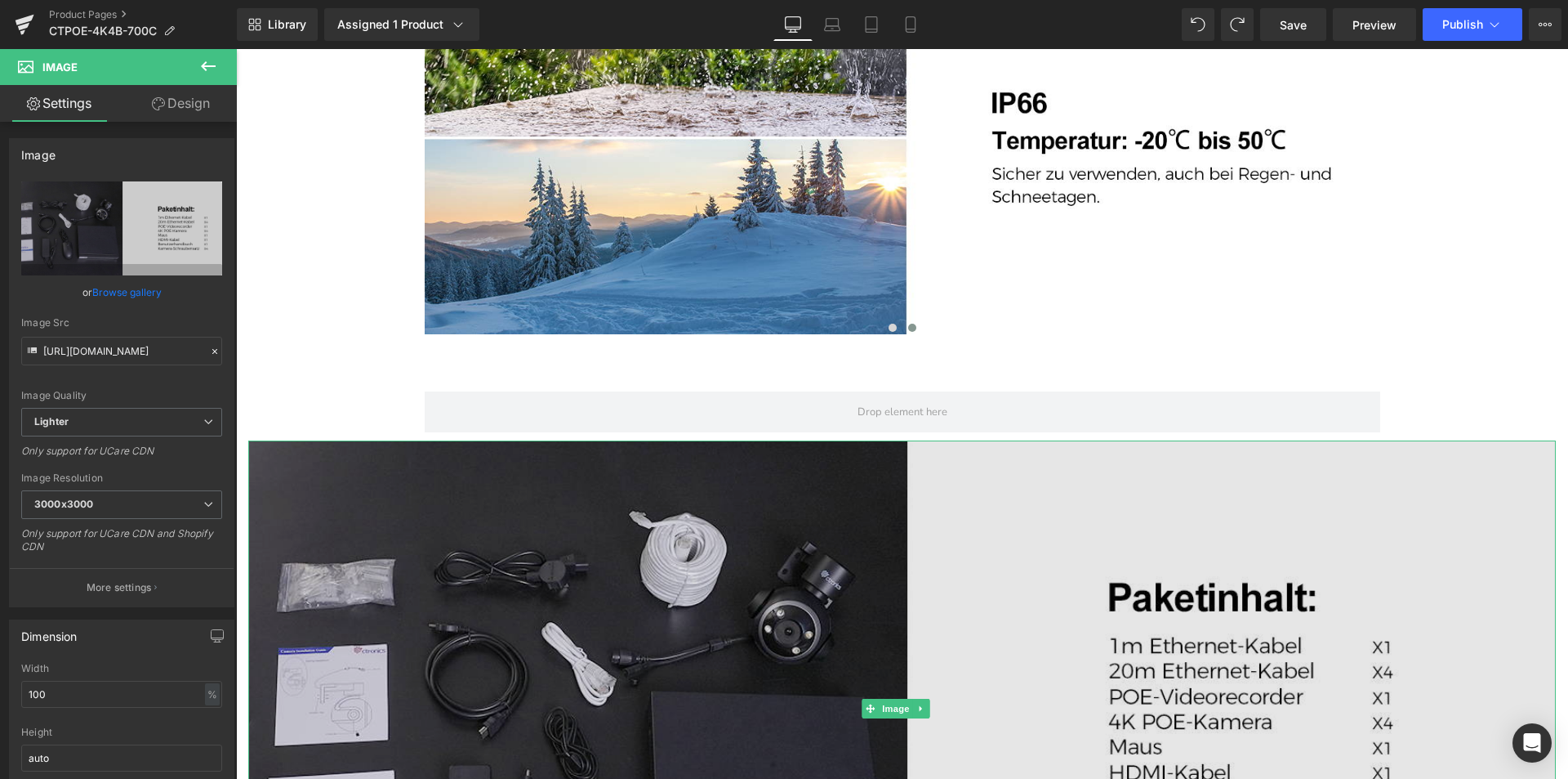
scroll to position [4413, 0]
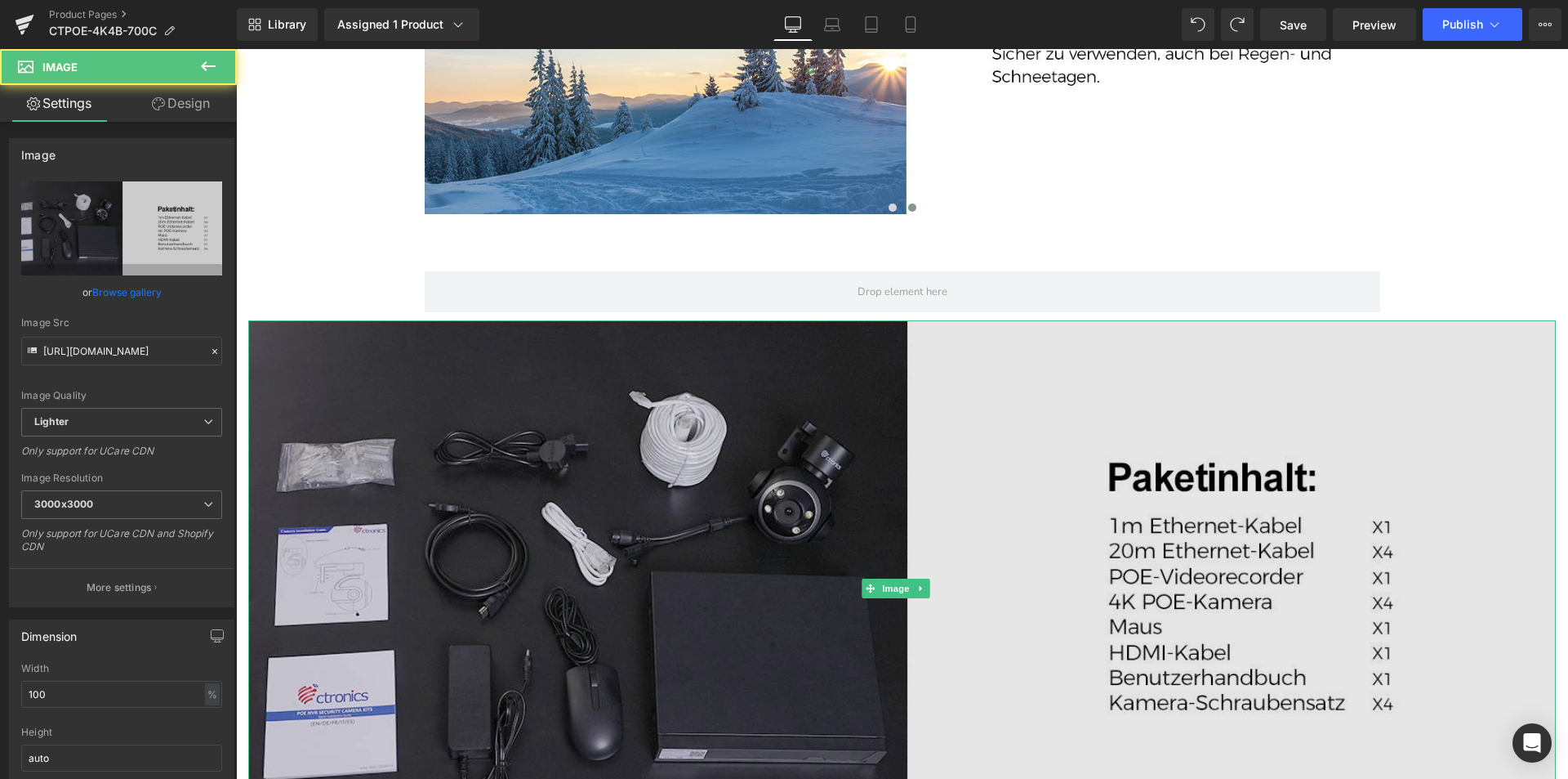
click at [931, 380] on img at bounding box center [902, 588] width 1308 height 536
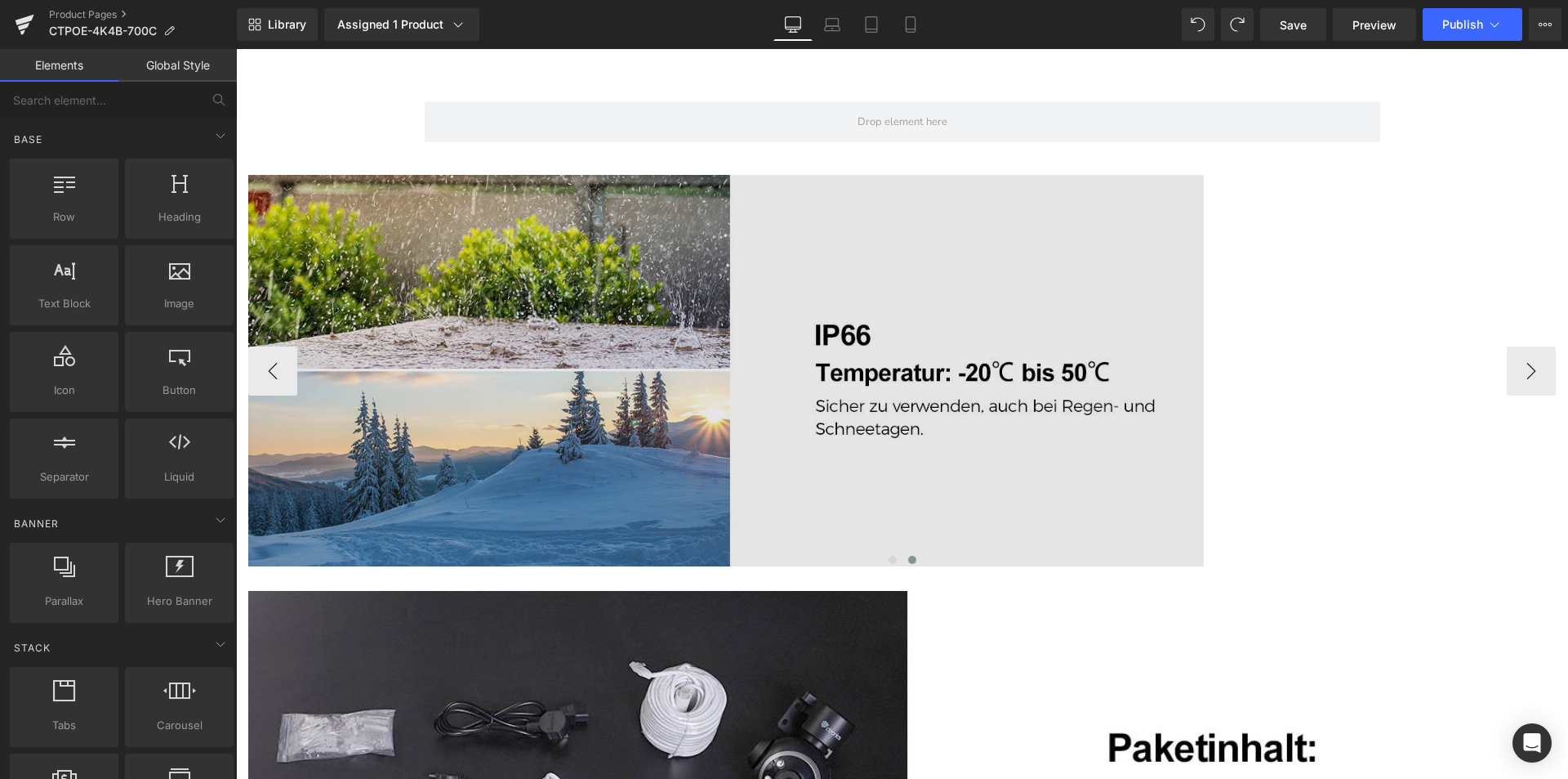
scroll to position [4129, 0]
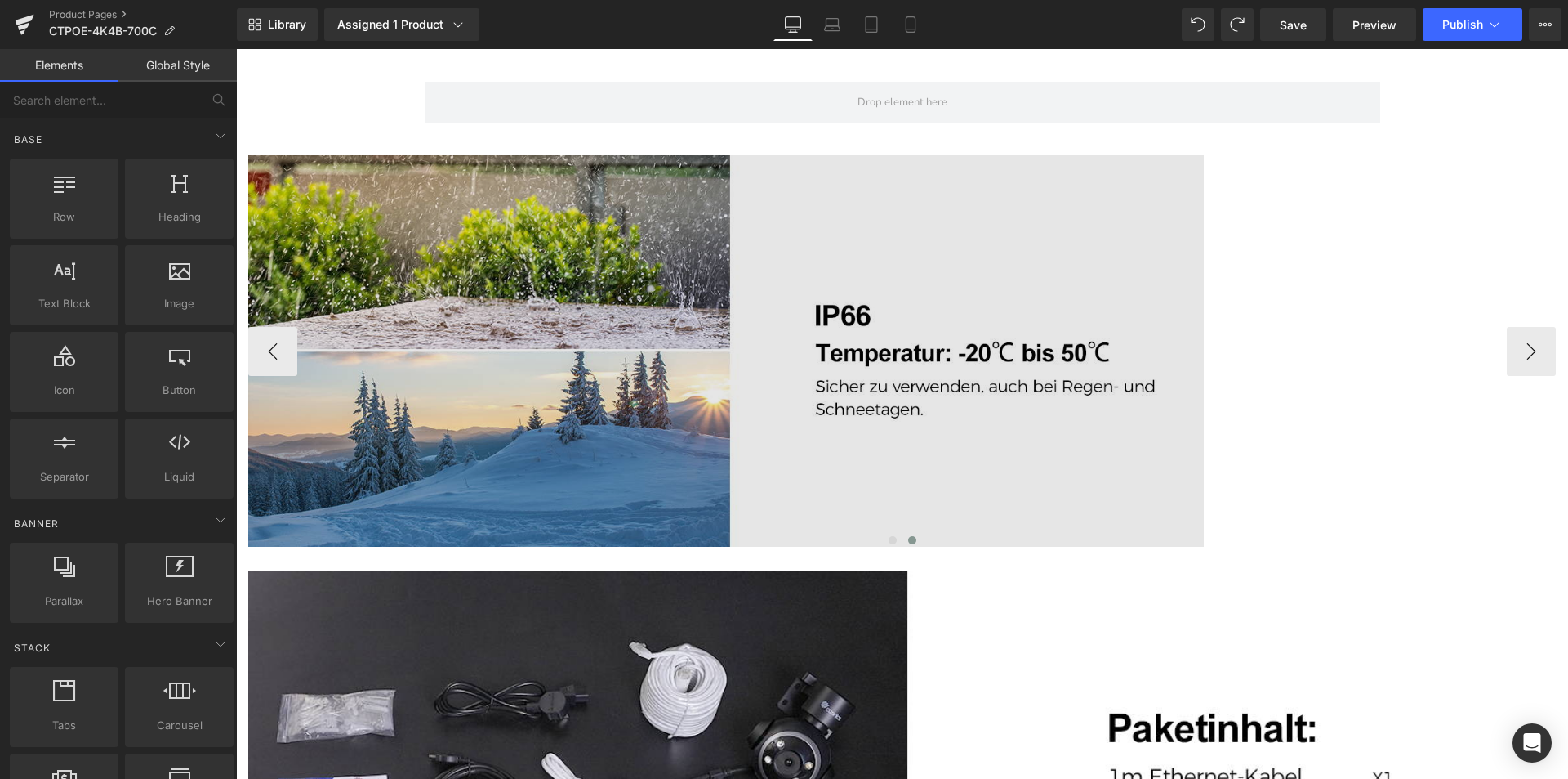
click at [911, 459] on img at bounding box center [726, 351] width 955 height 392
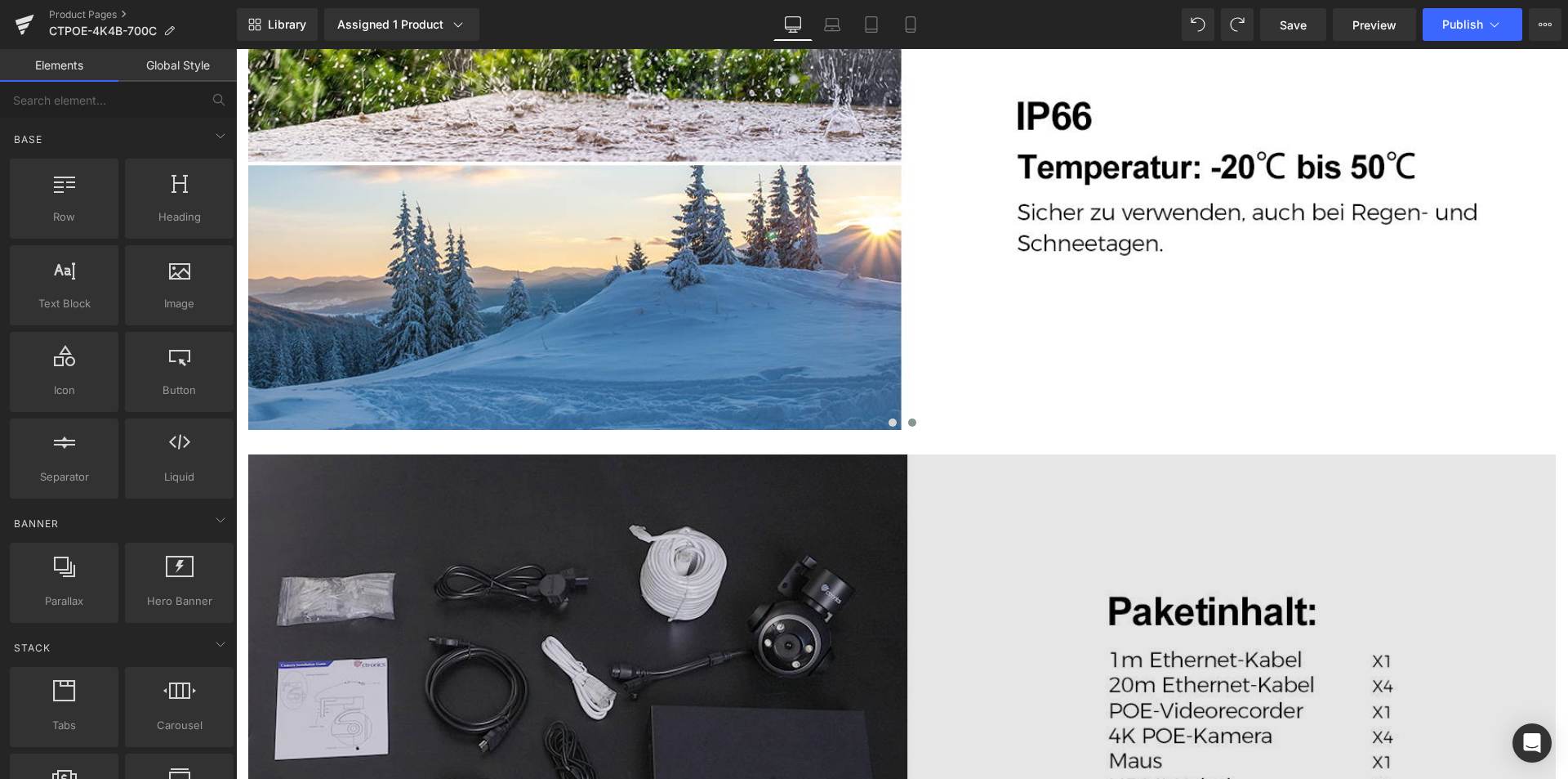
scroll to position [4374, 0]
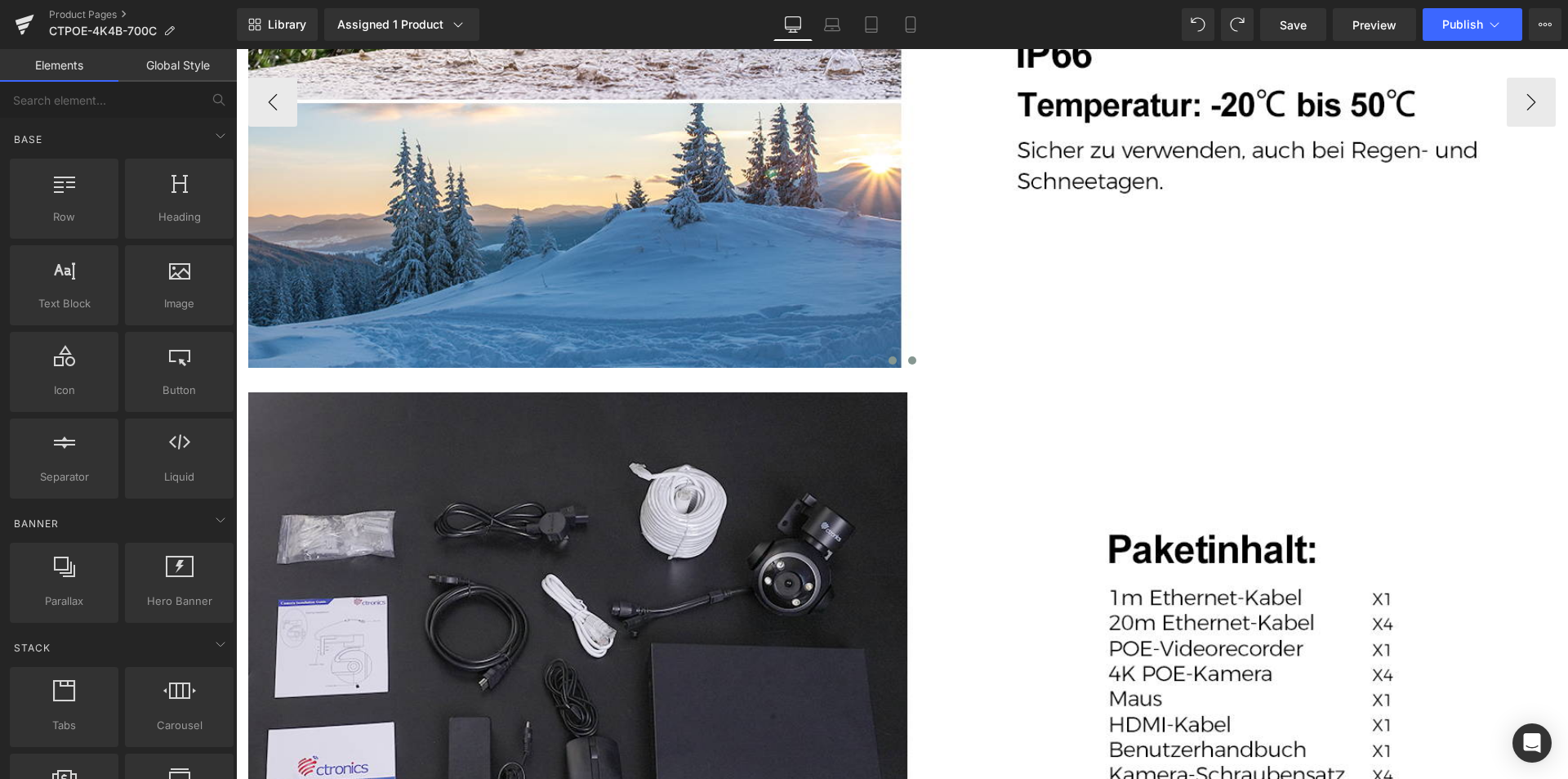
click at [889, 361] on span at bounding box center [892, 361] width 8 height 8
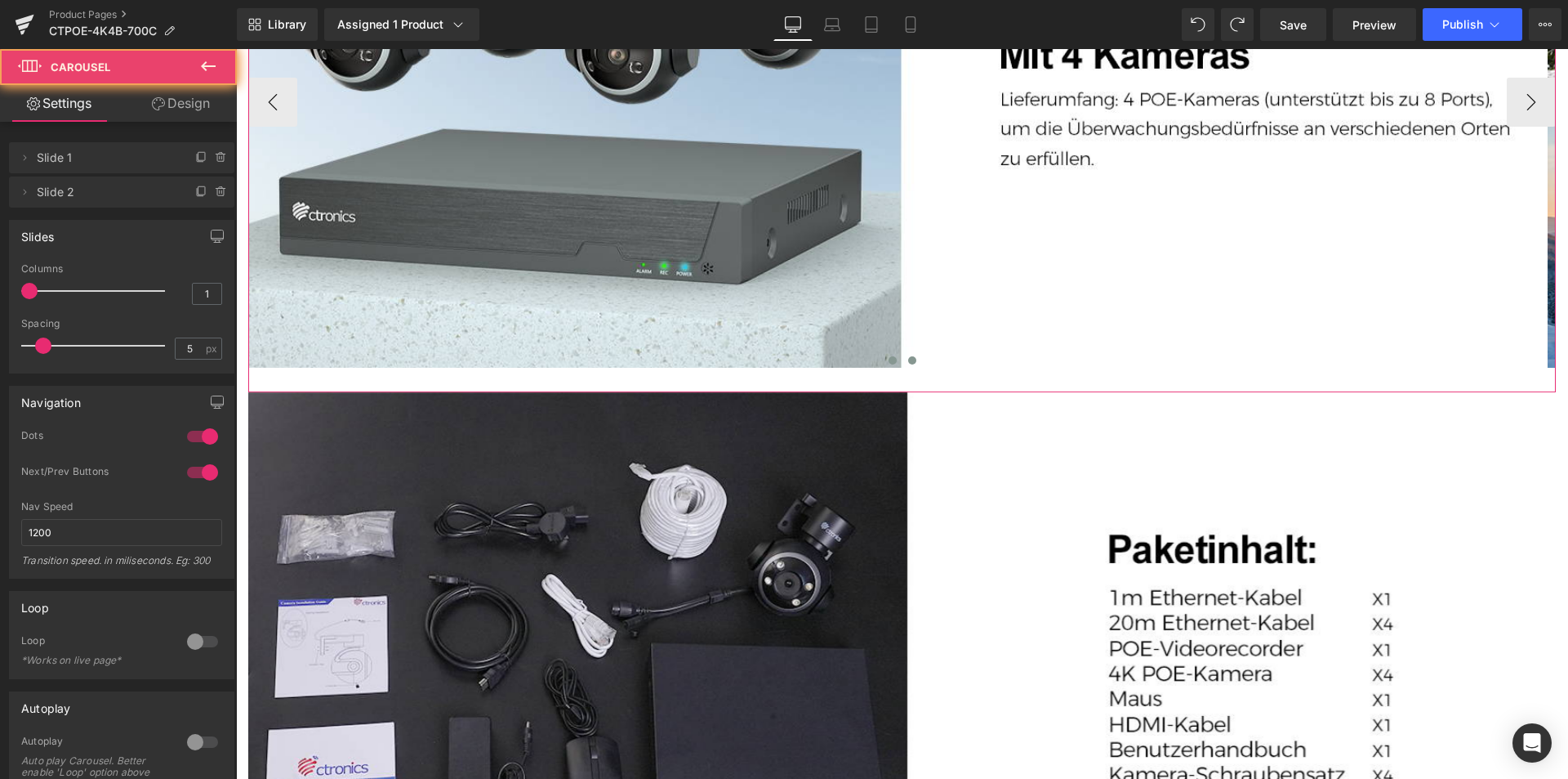
click at [908, 362] on span at bounding box center [912, 361] width 8 height 8
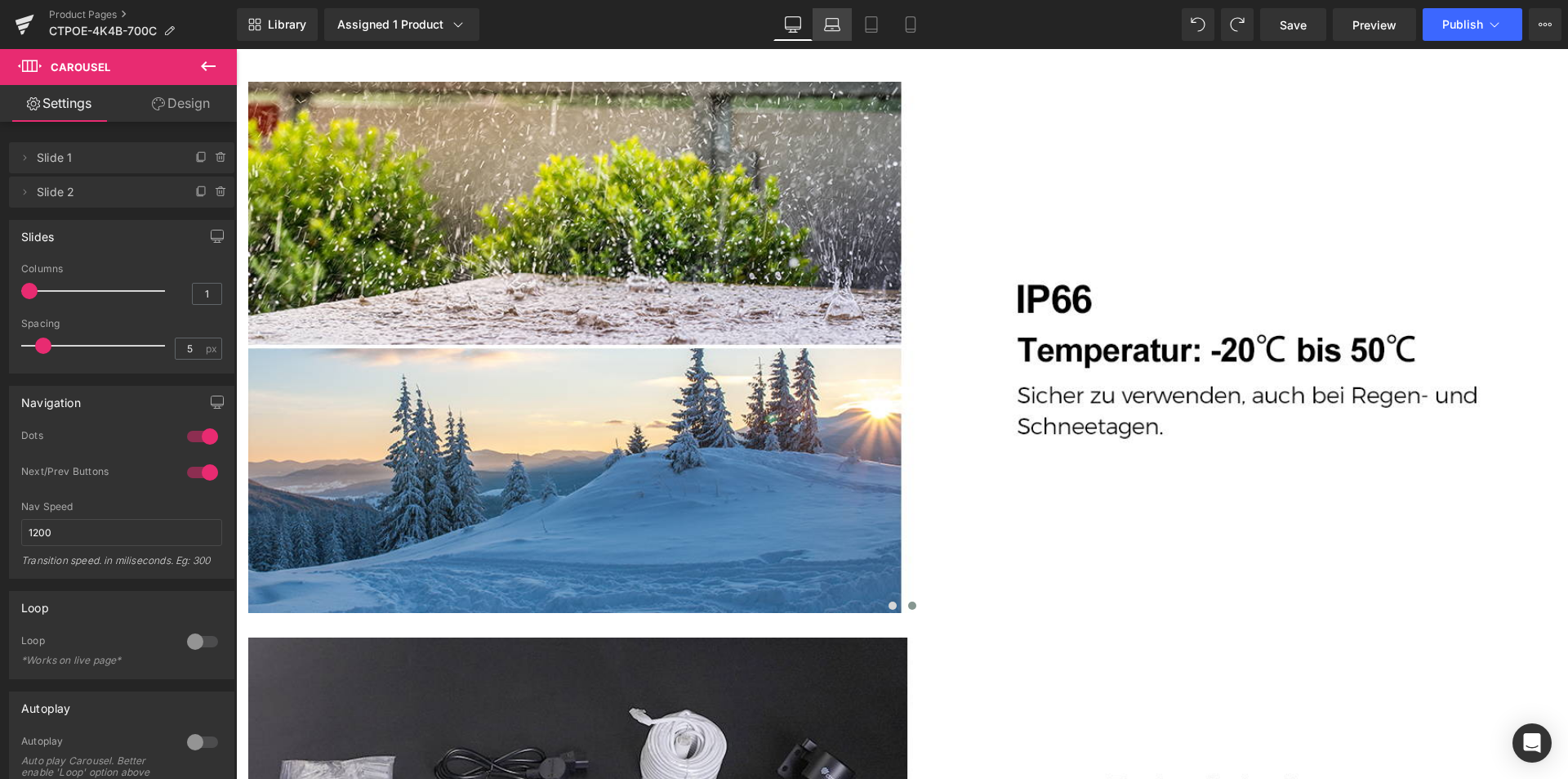
click at [838, 20] on icon at bounding box center [833, 22] width 12 height 7
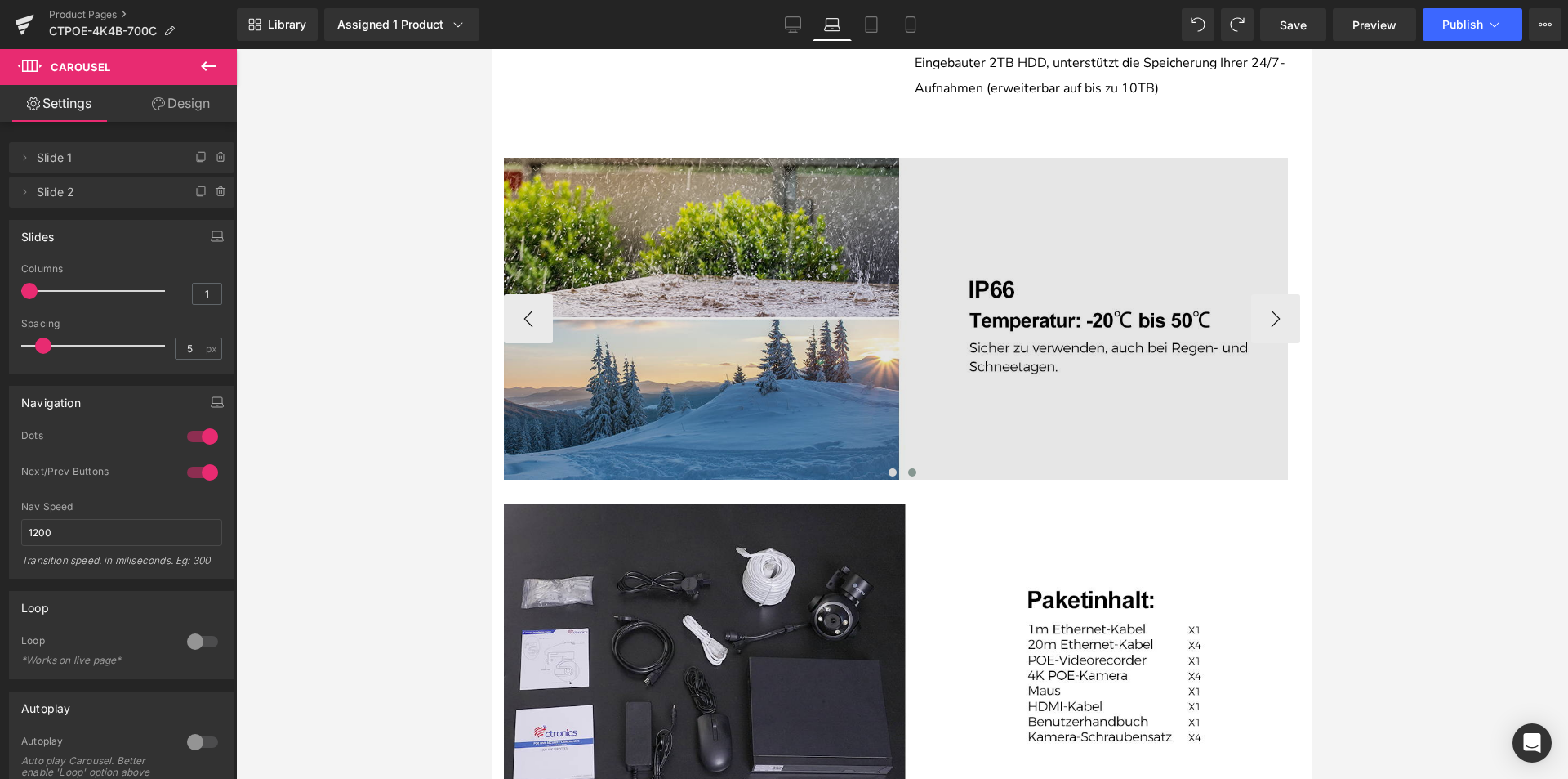
scroll to position [3245, 0]
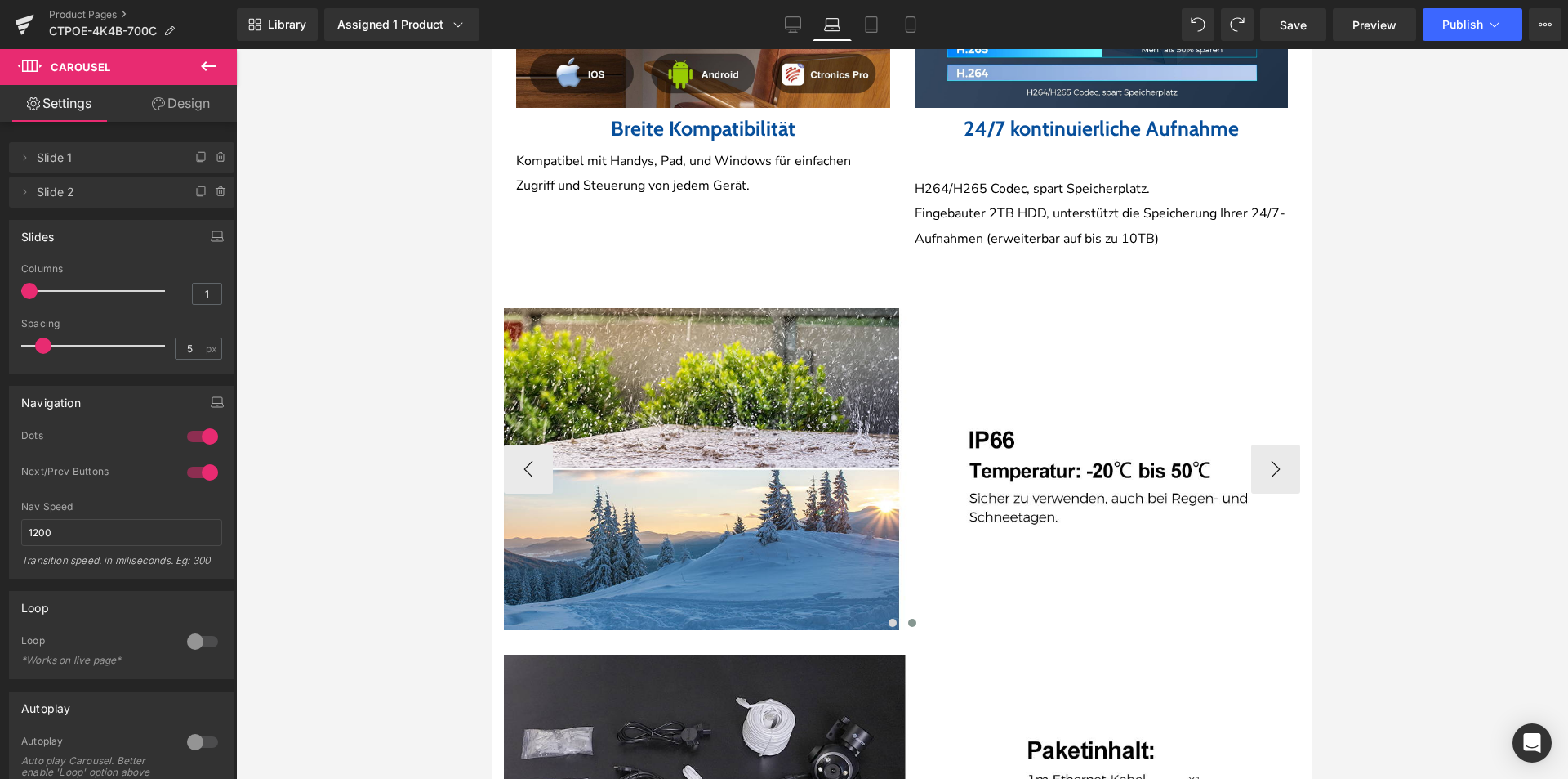
click at [908, 627] on span at bounding box center [912, 623] width 8 height 8
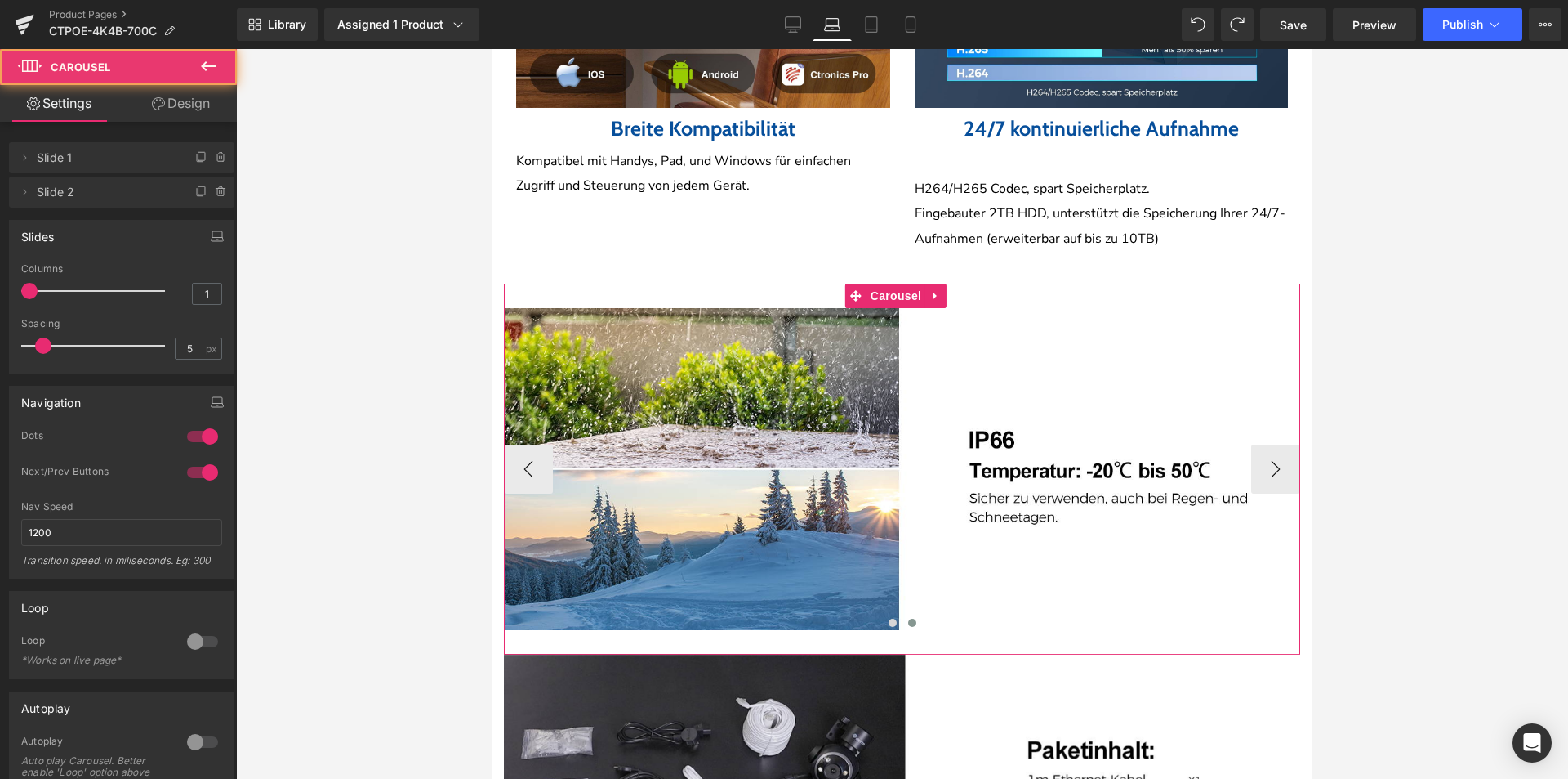
click at [908, 627] on span at bounding box center [912, 623] width 8 height 8
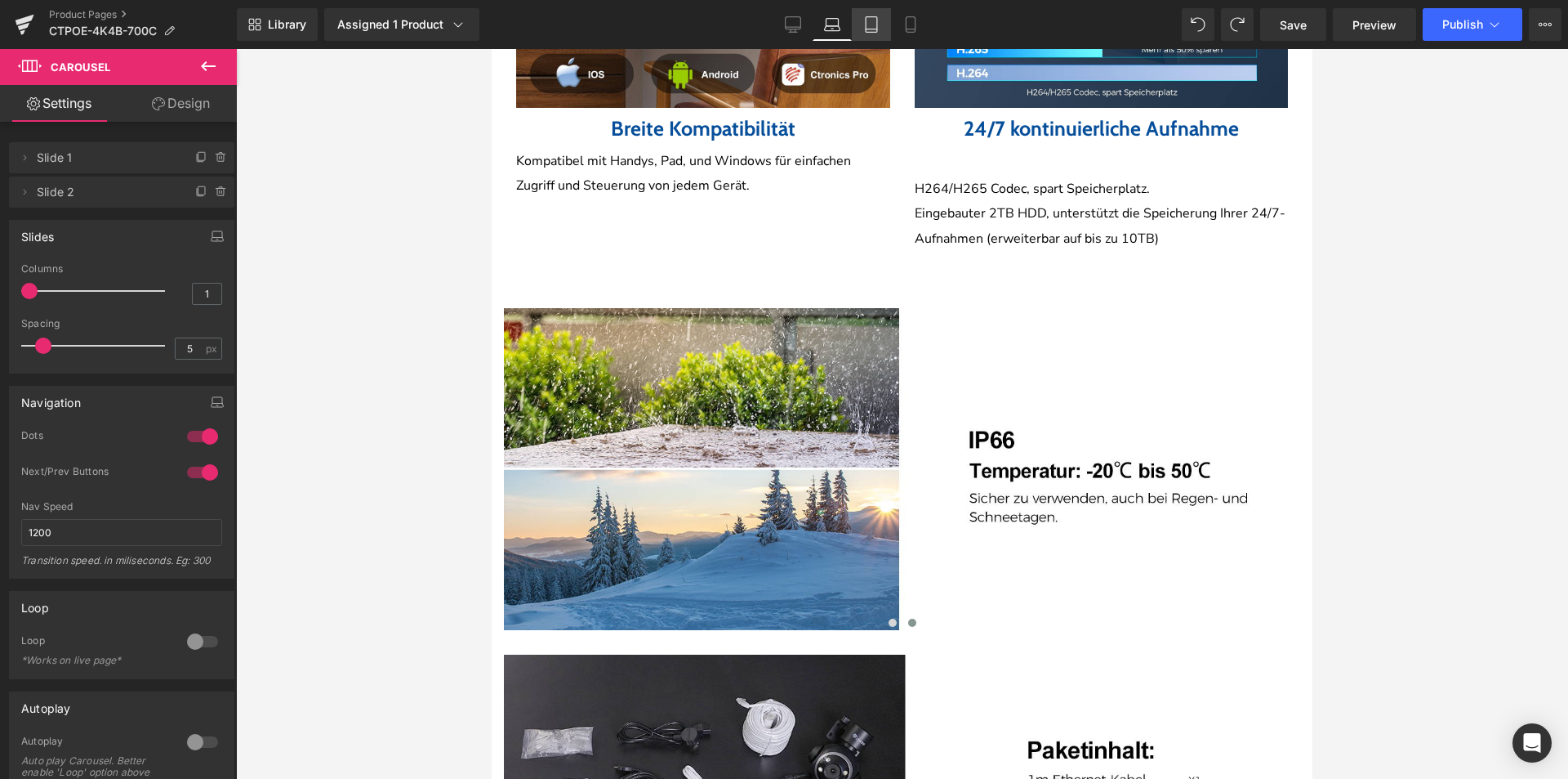
click at [858, 24] on link "Tablet" at bounding box center [872, 24] width 39 height 32
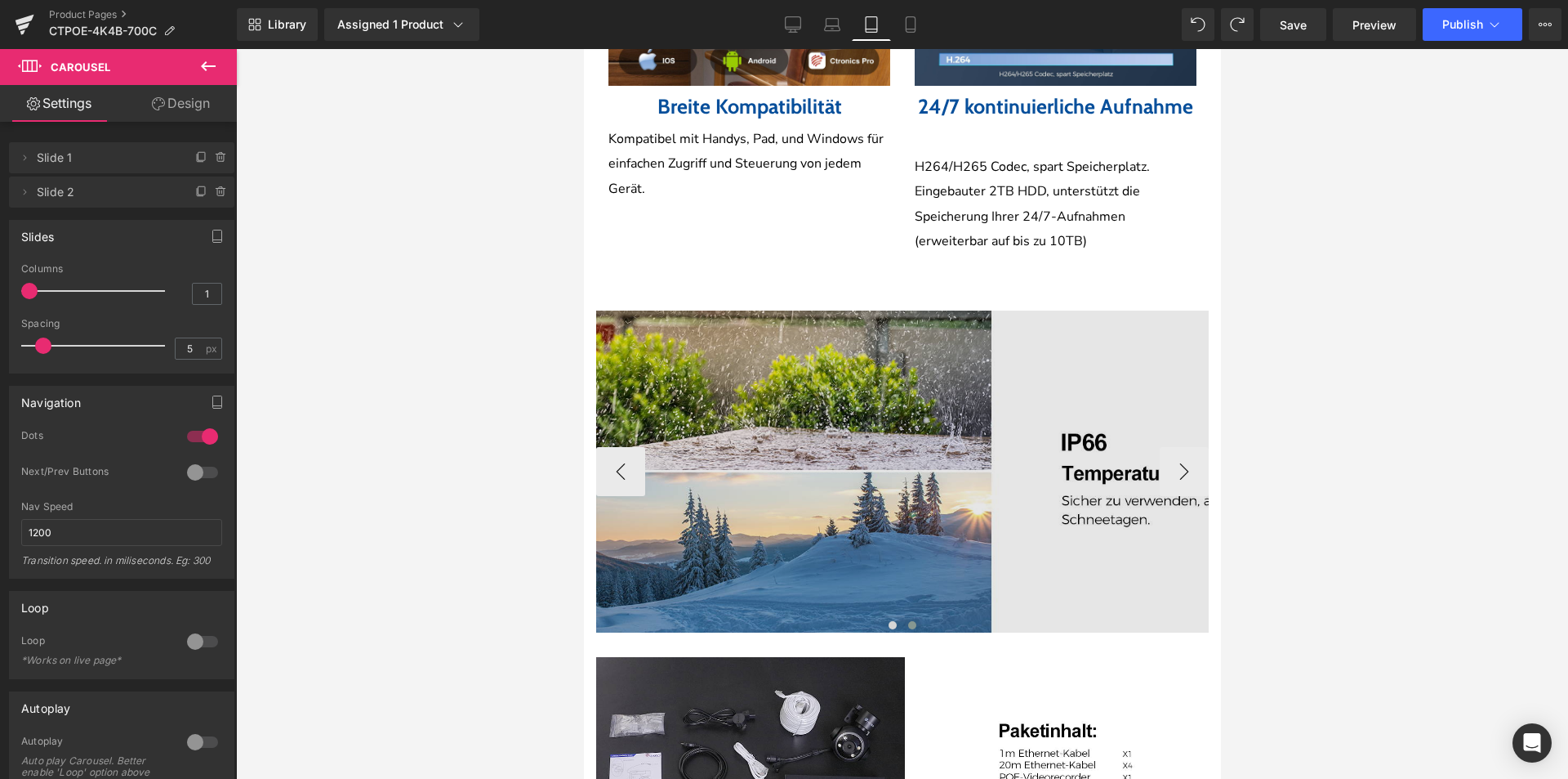
scroll to position [3190, 0]
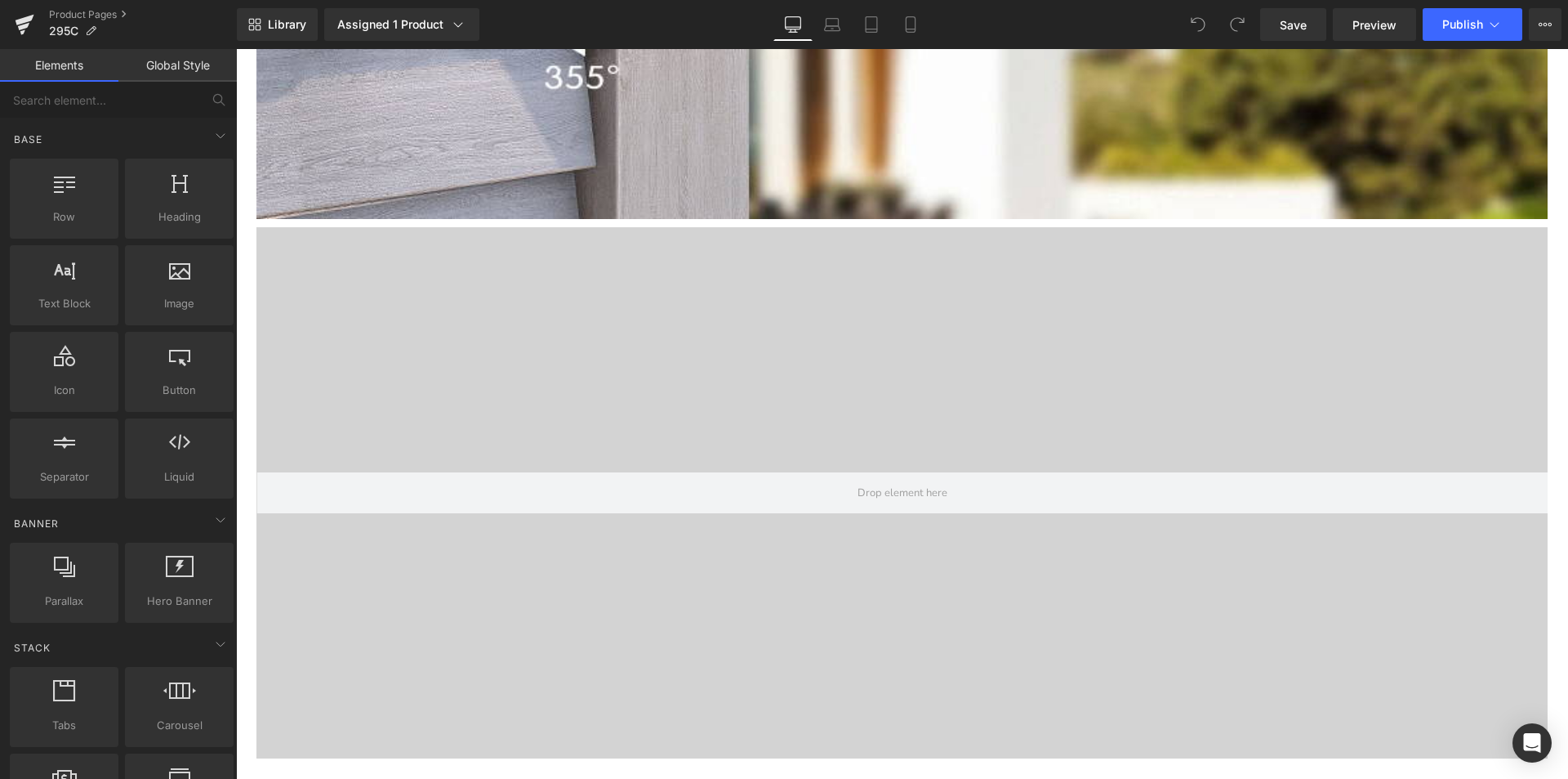
scroll to position [1879, 0]
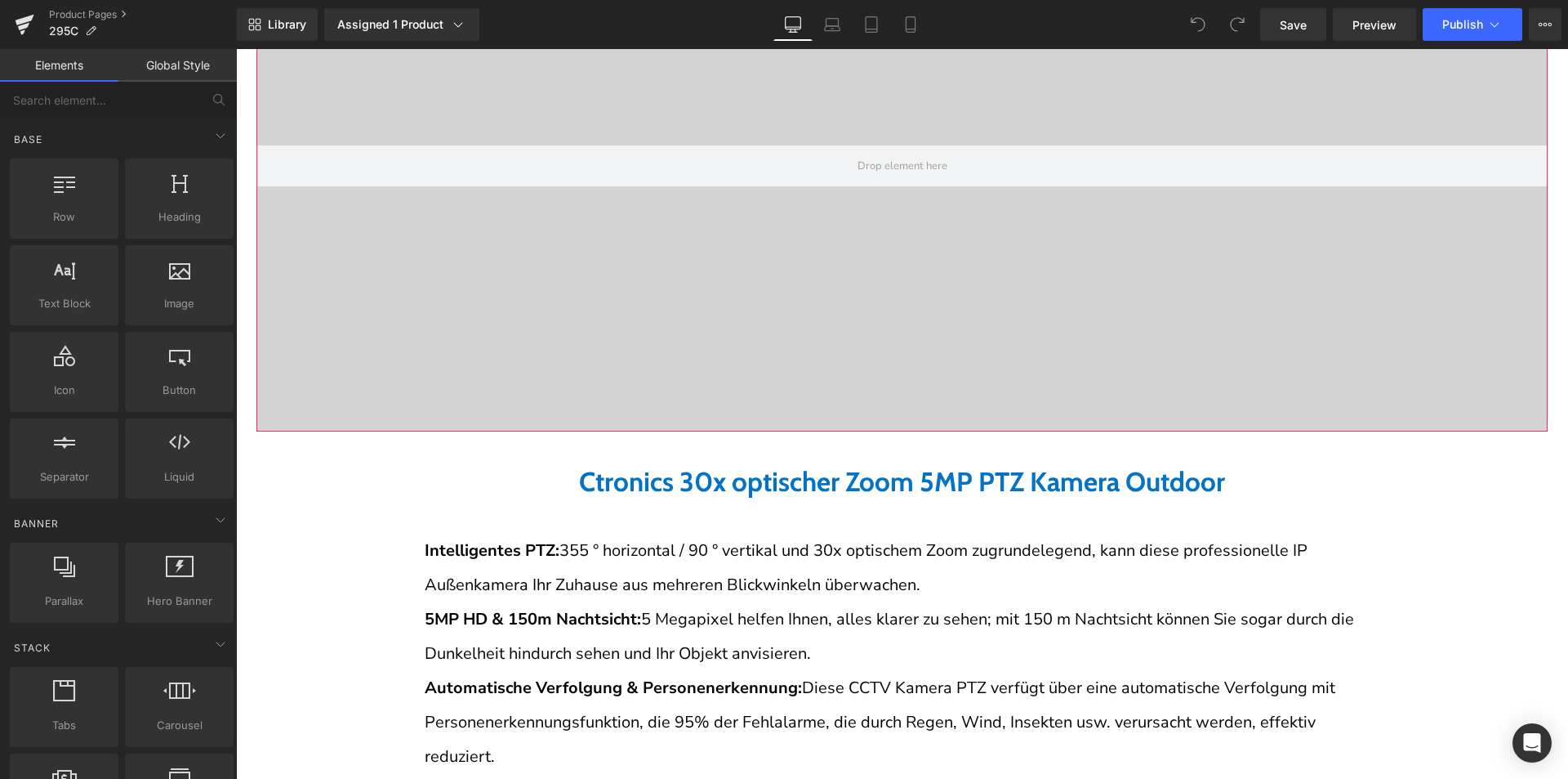
click at [782, 369] on div at bounding box center [901, 166] width 1291 height 531
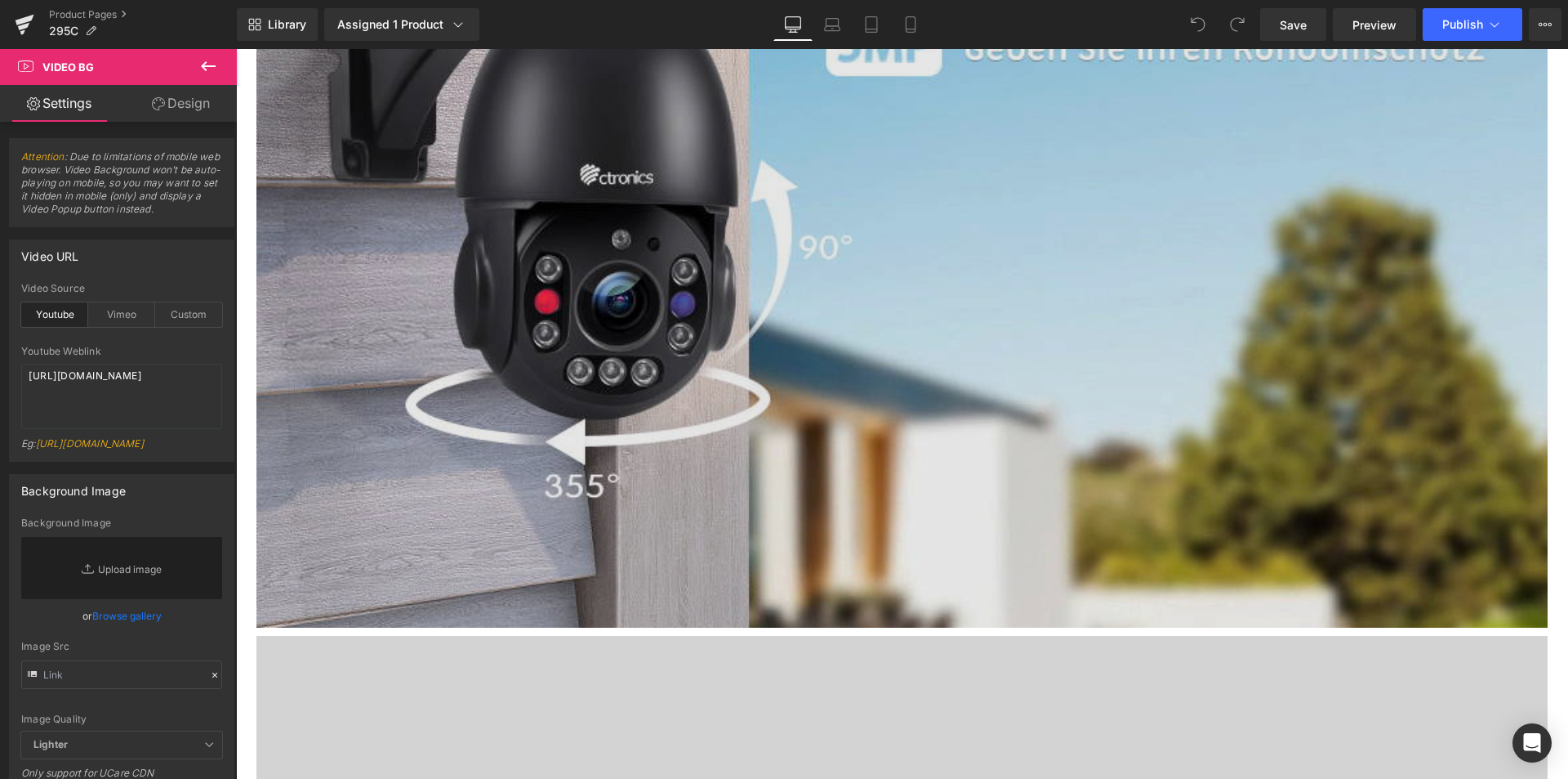
click at [861, 304] on img at bounding box center [901, 228] width 1291 height 800
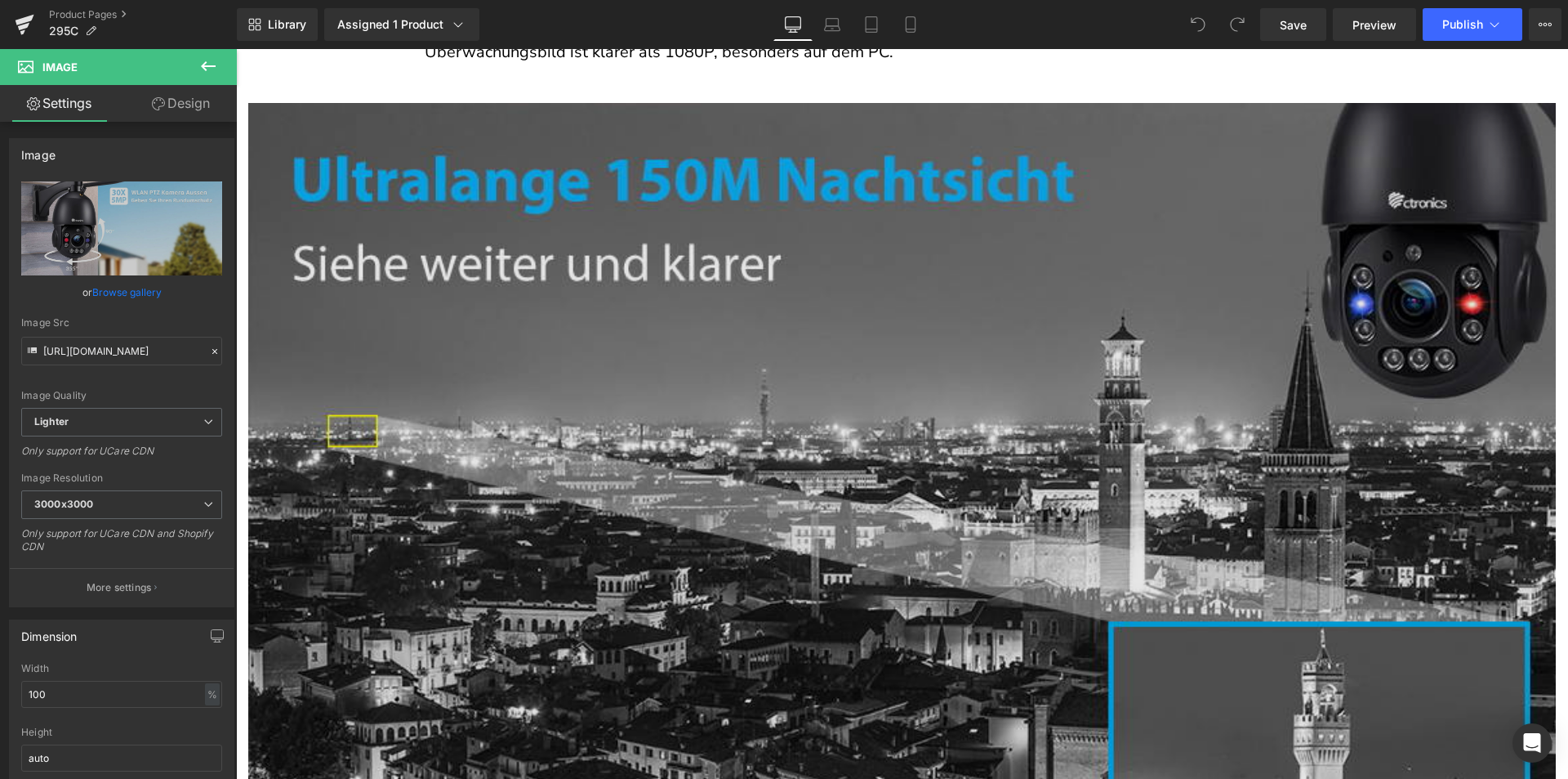
click at [830, 374] on img at bounding box center [902, 507] width 1308 height 808
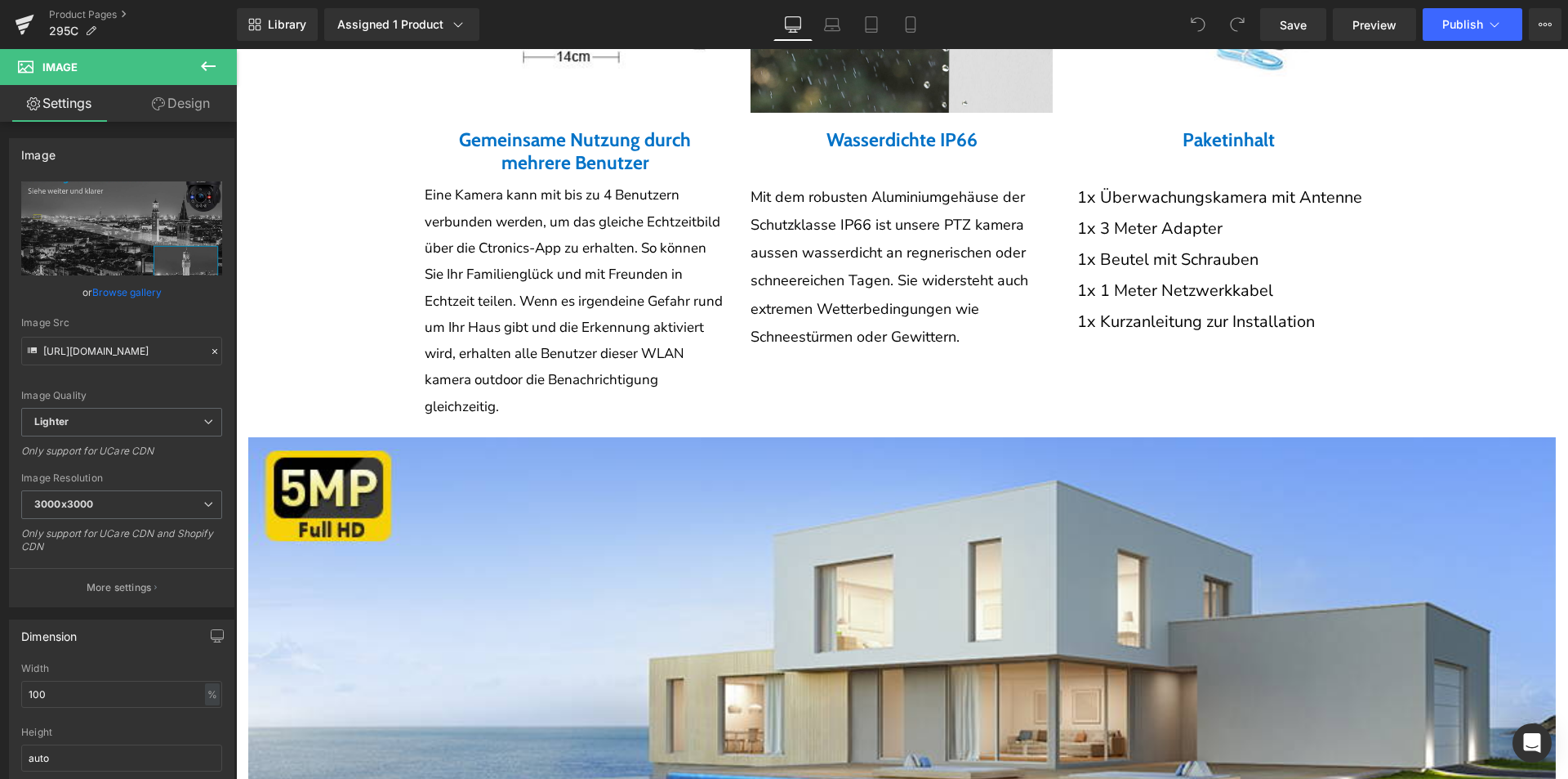
click at [888, 250] on p "Mit dem robusten Aluminiumgehäuse der Schutzklasse IP66 ist unsere PTZ kamera a…" at bounding box center [901, 266] width 302 height 168
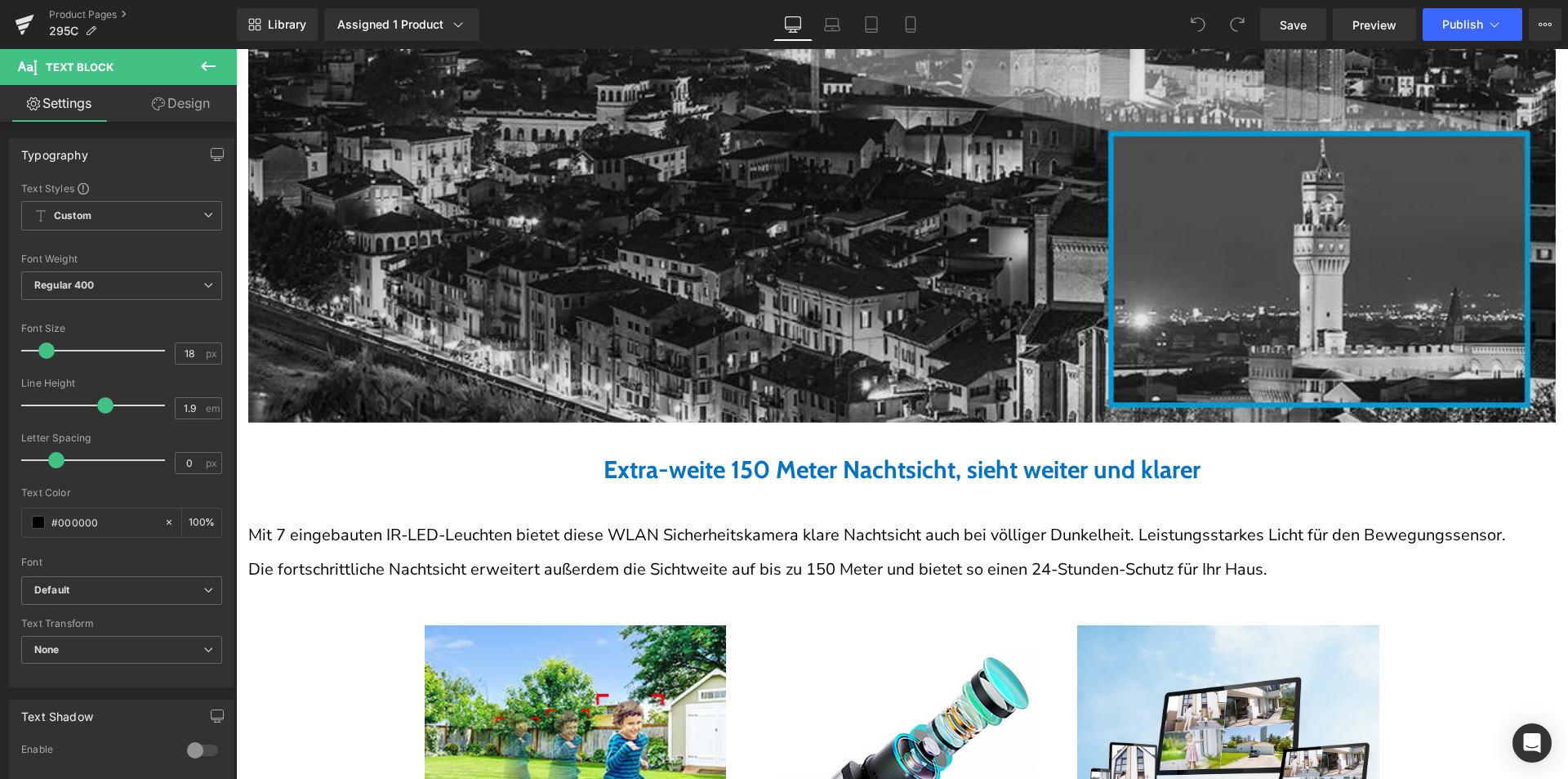
click at [859, 223] on img at bounding box center [902, 17] width 1308 height 808
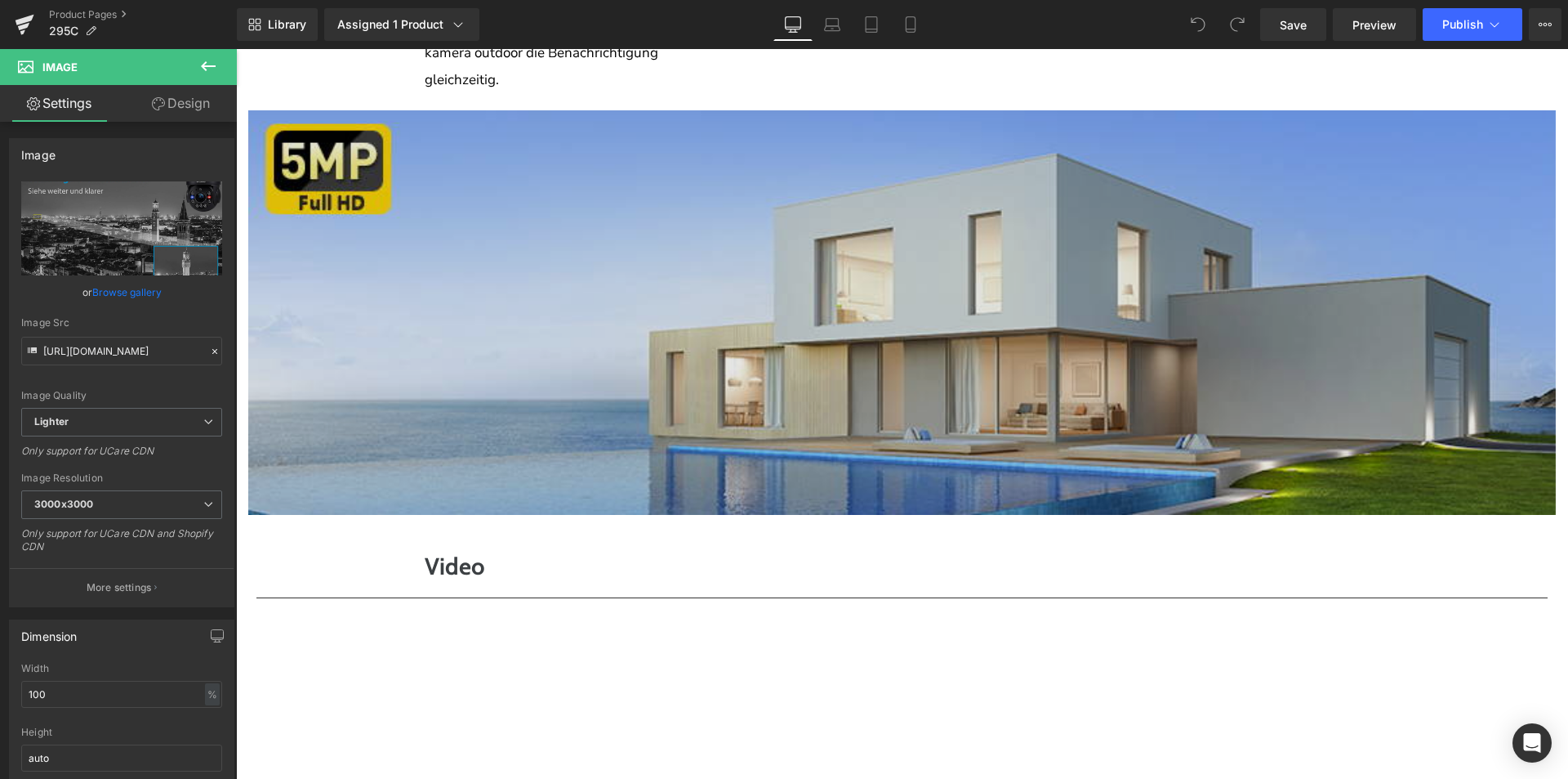
click at [827, 401] on img at bounding box center [902, 312] width 1308 height 405
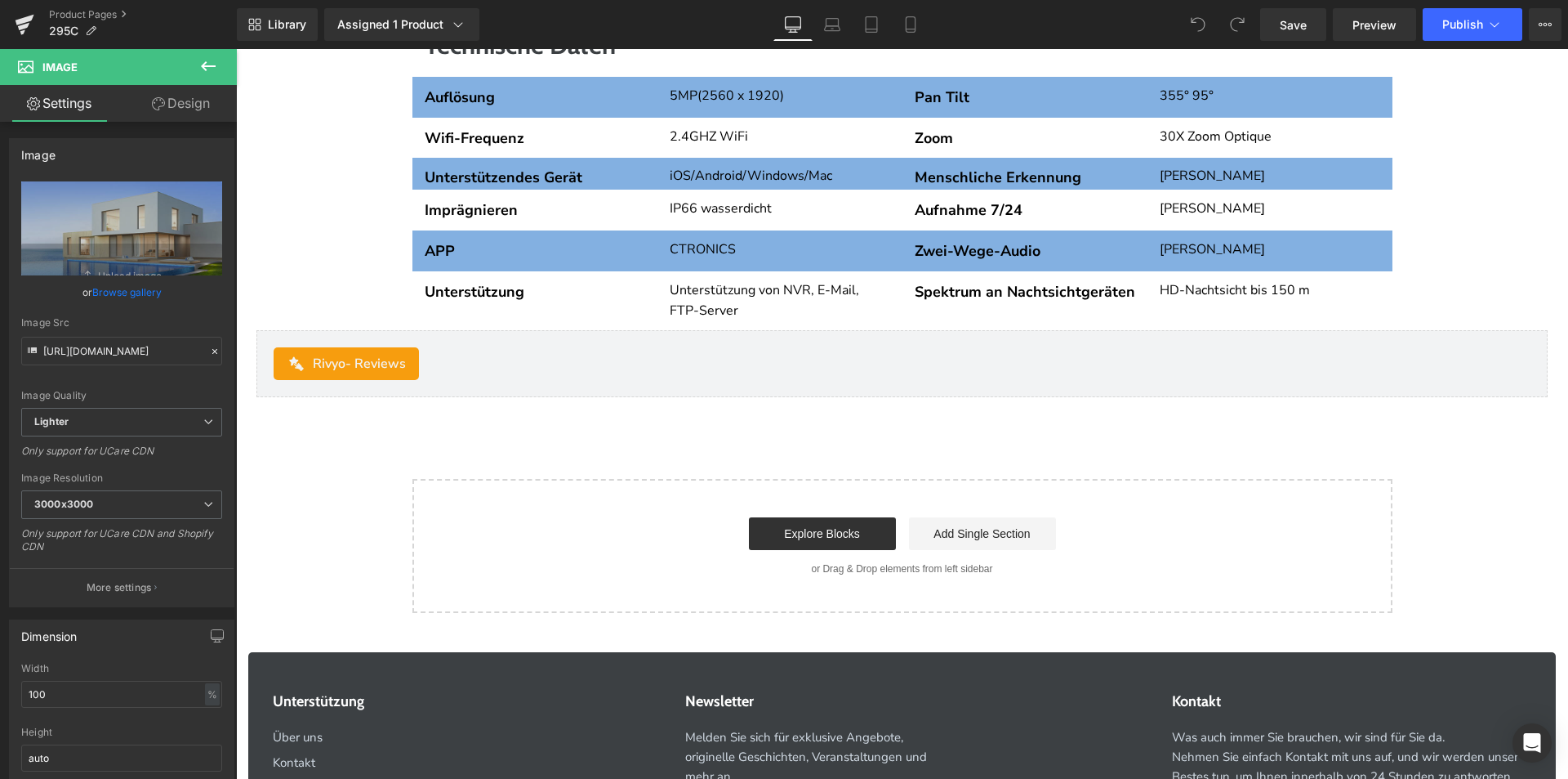
scroll to position [7586, 0]
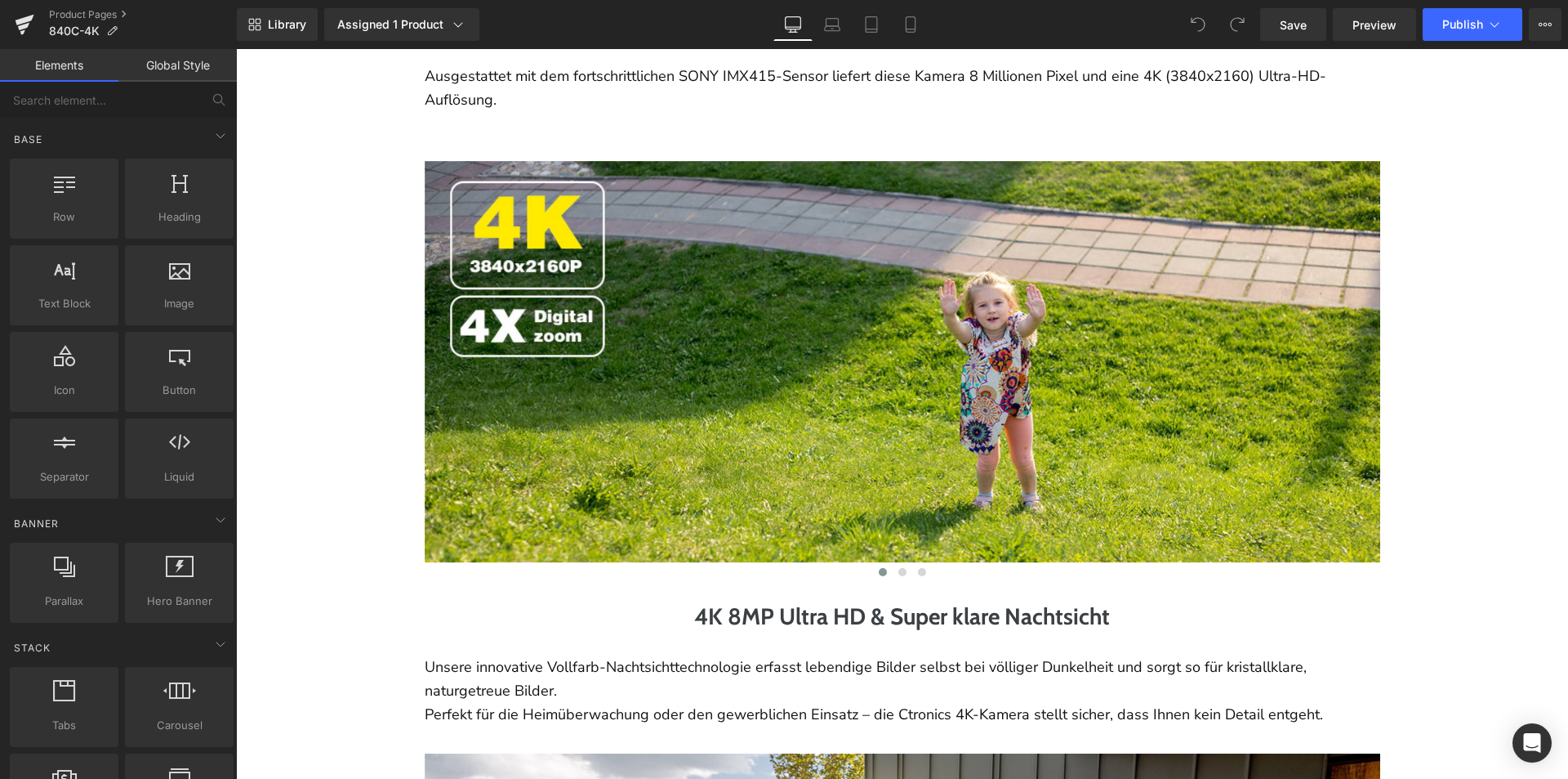
scroll to position [1552, 0]
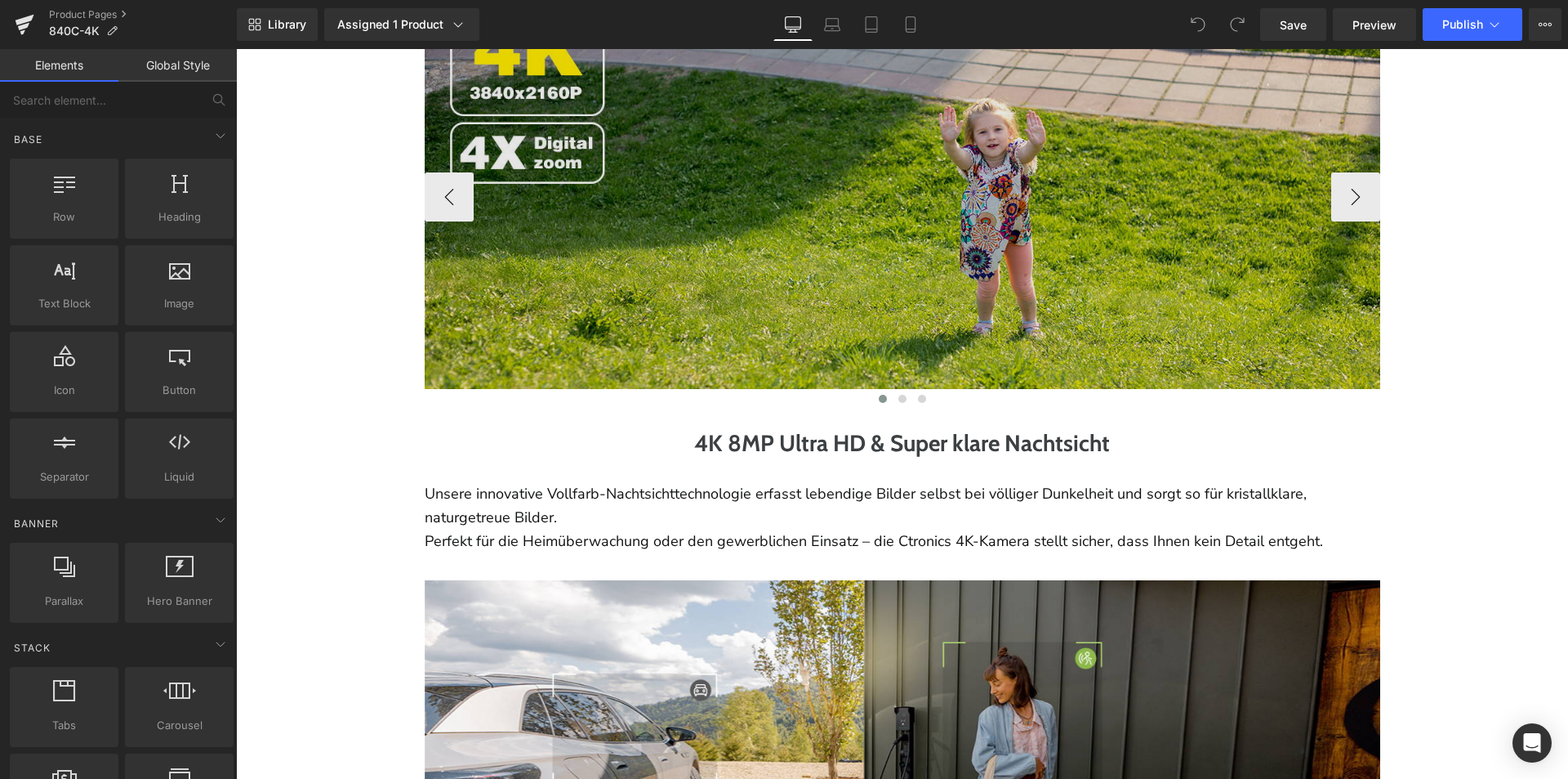
click at [1007, 289] on img at bounding box center [915, 189] width 980 height 402
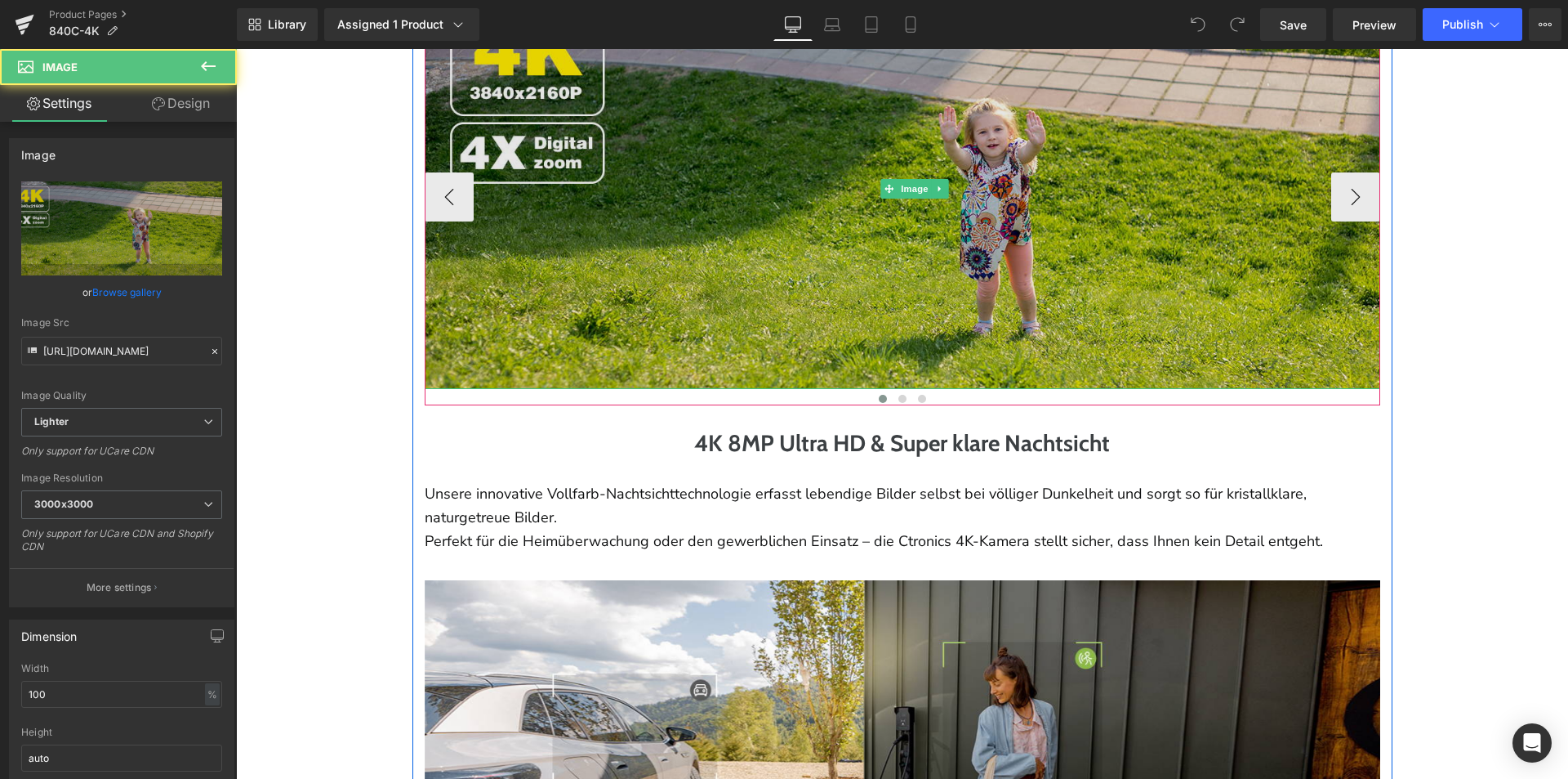
scroll to position [1389, 0]
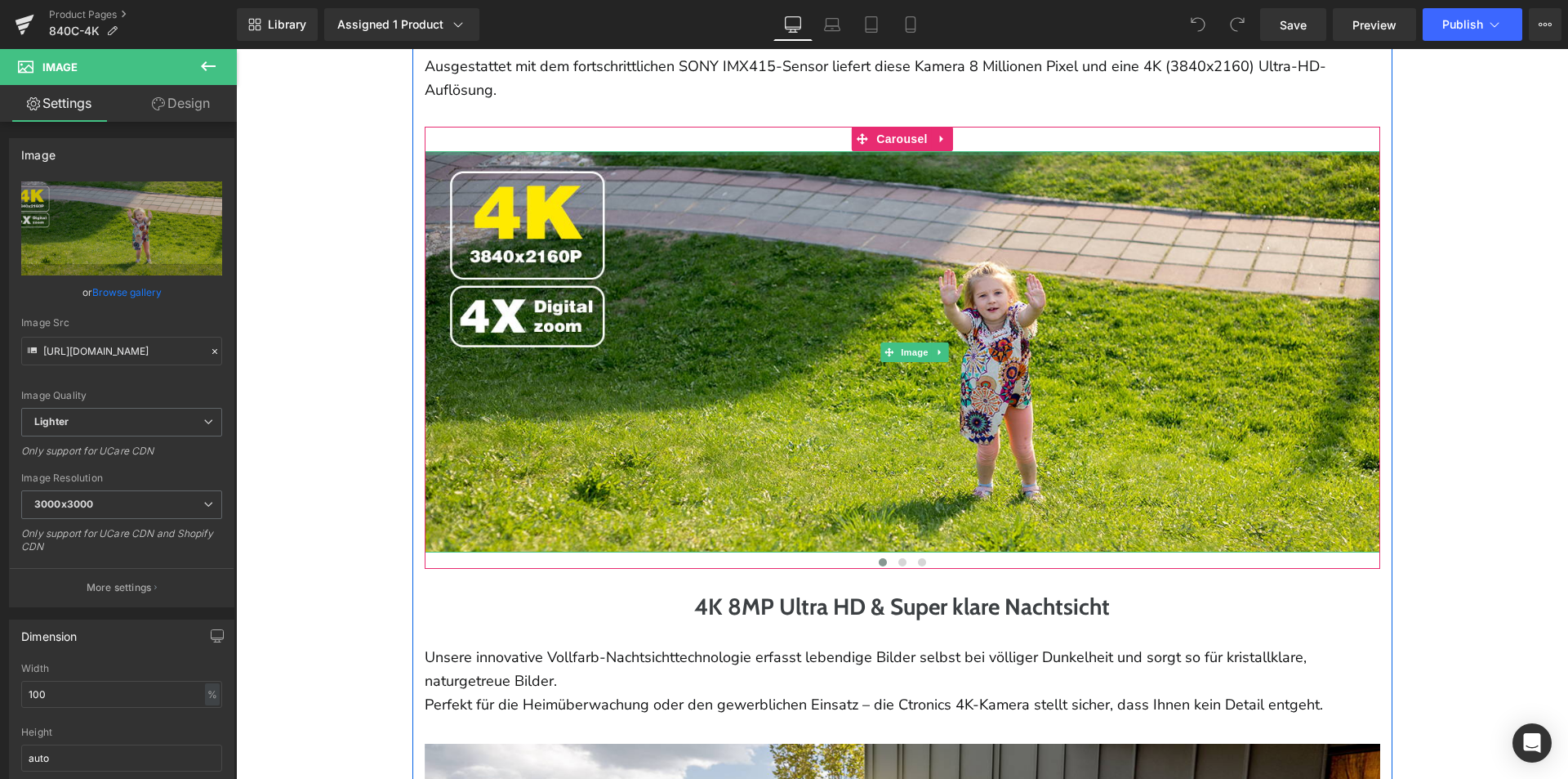
click at [894, 127] on span "Carousel" at bounding box center [901, 139] width 59 height 25
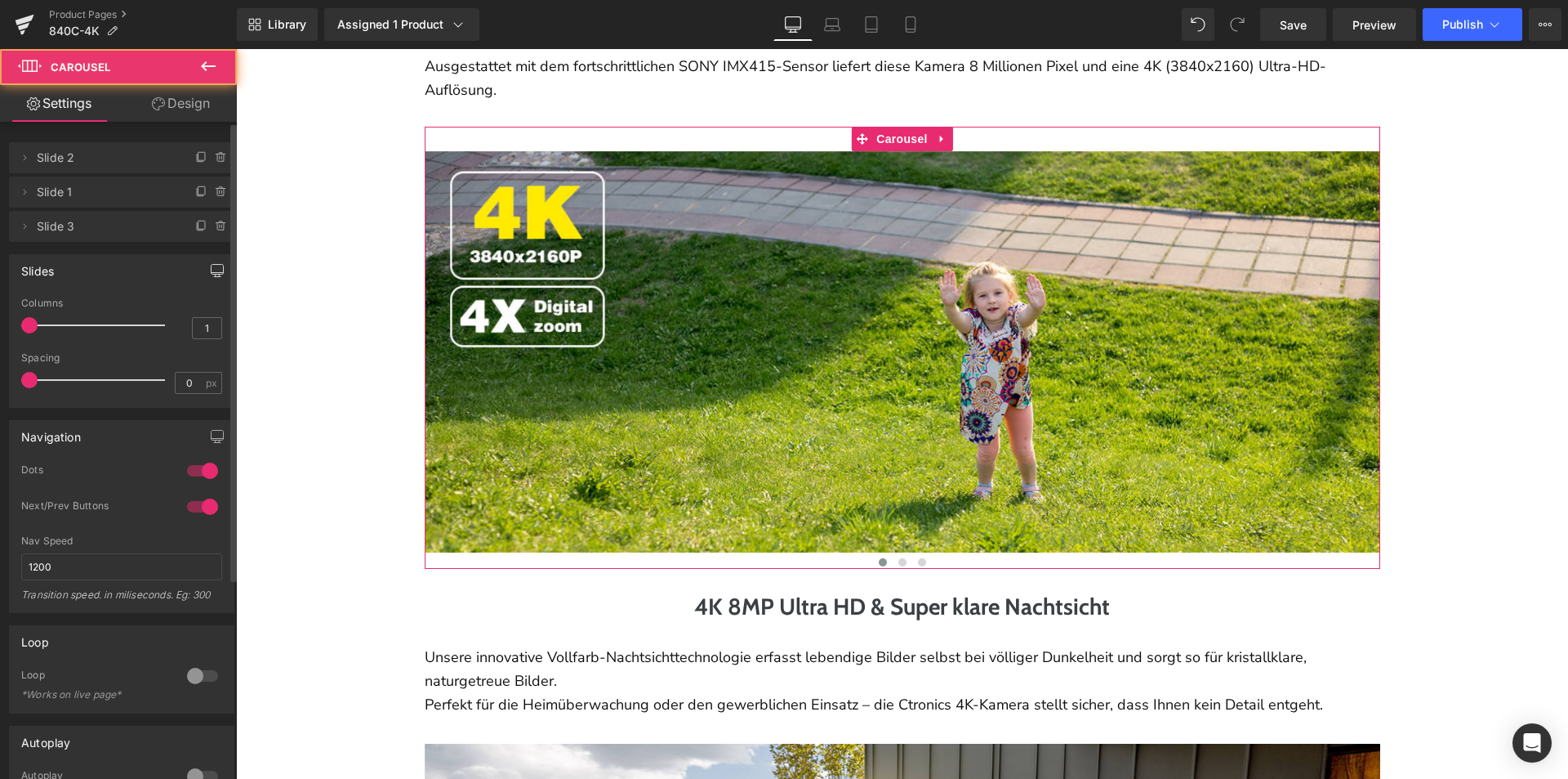
click at [211, 274] on icon "button" at bounding box center [217, 270] width 12 height 10
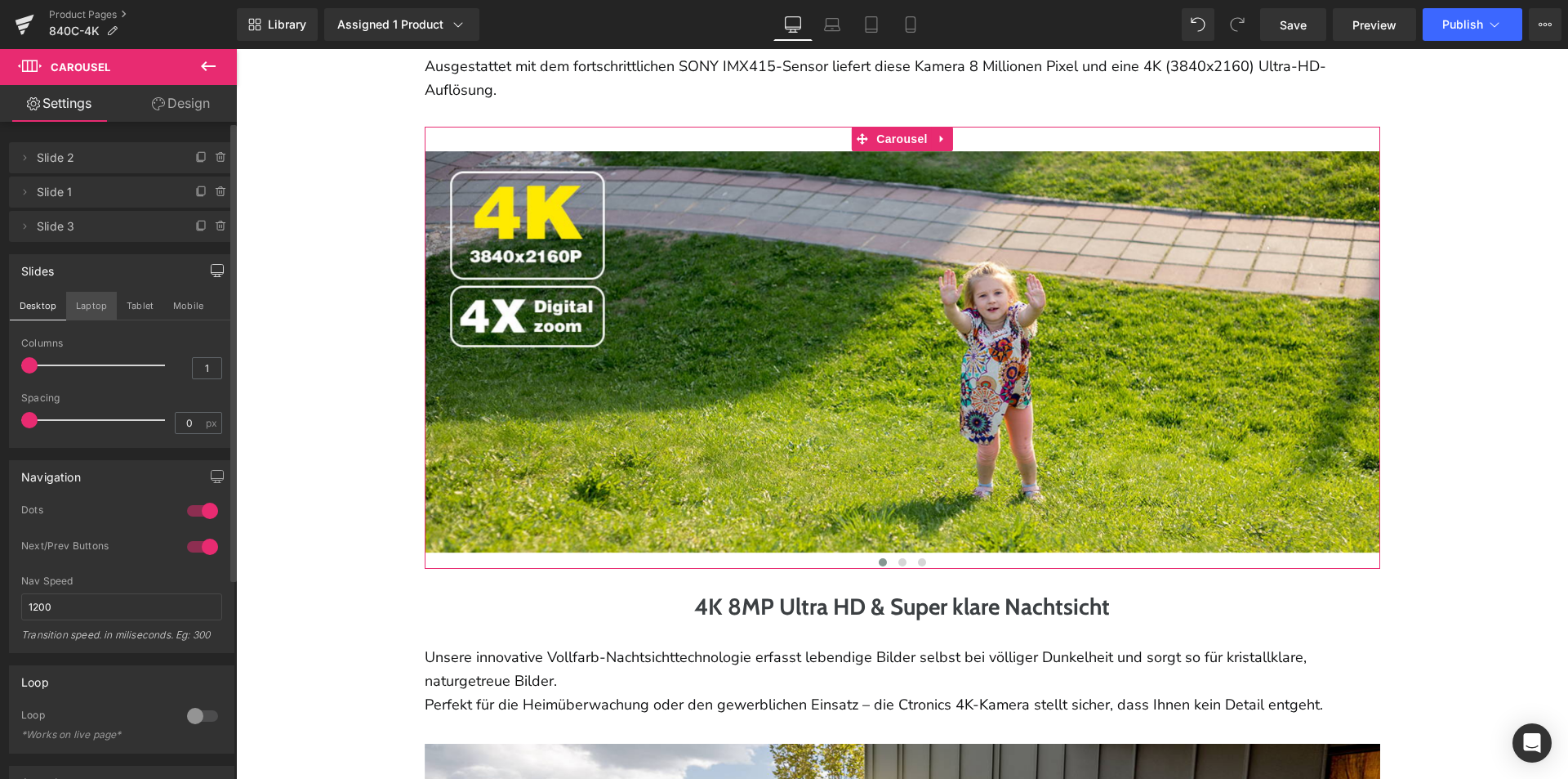
click at [94, 304] on button "Laptop" at bounding box center [91, 306] width 51 height 28
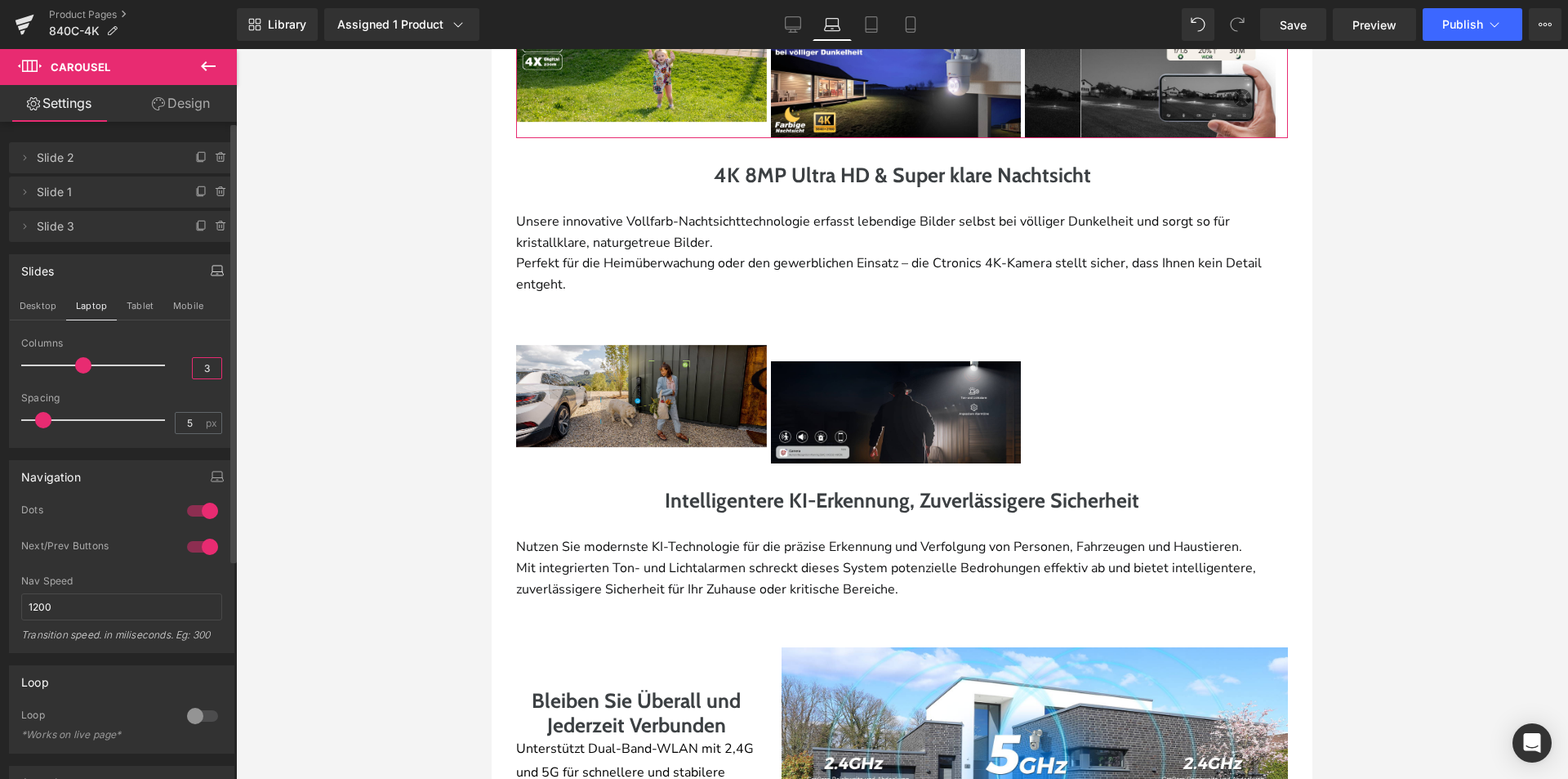
click at [201, 364] on input "3" at bounding box center [206, 367] width 28 height 21
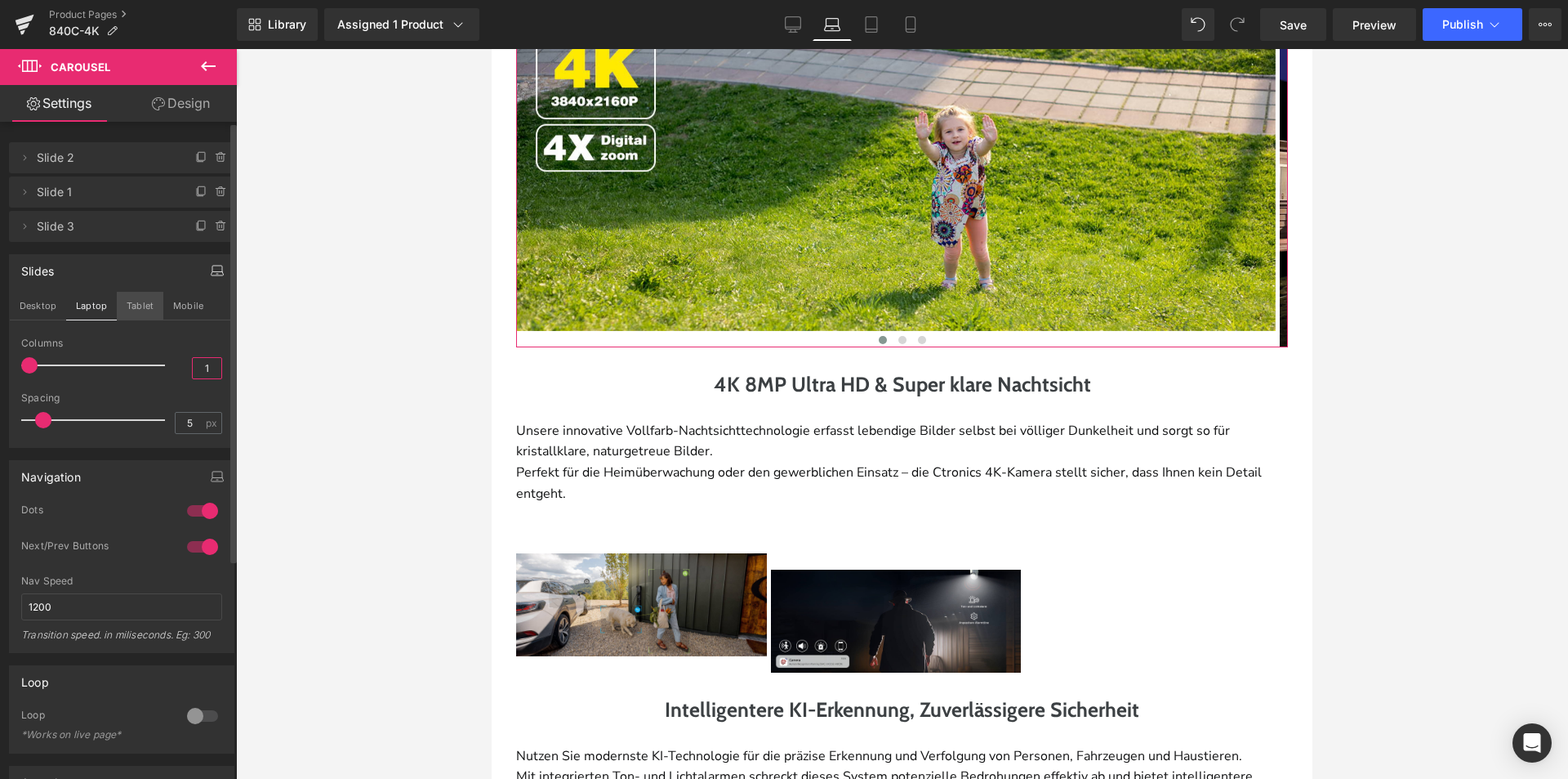
type input "1"
click at [143, 304] on button "Tablet" at bounding box center [139, 306] width 46 height 28
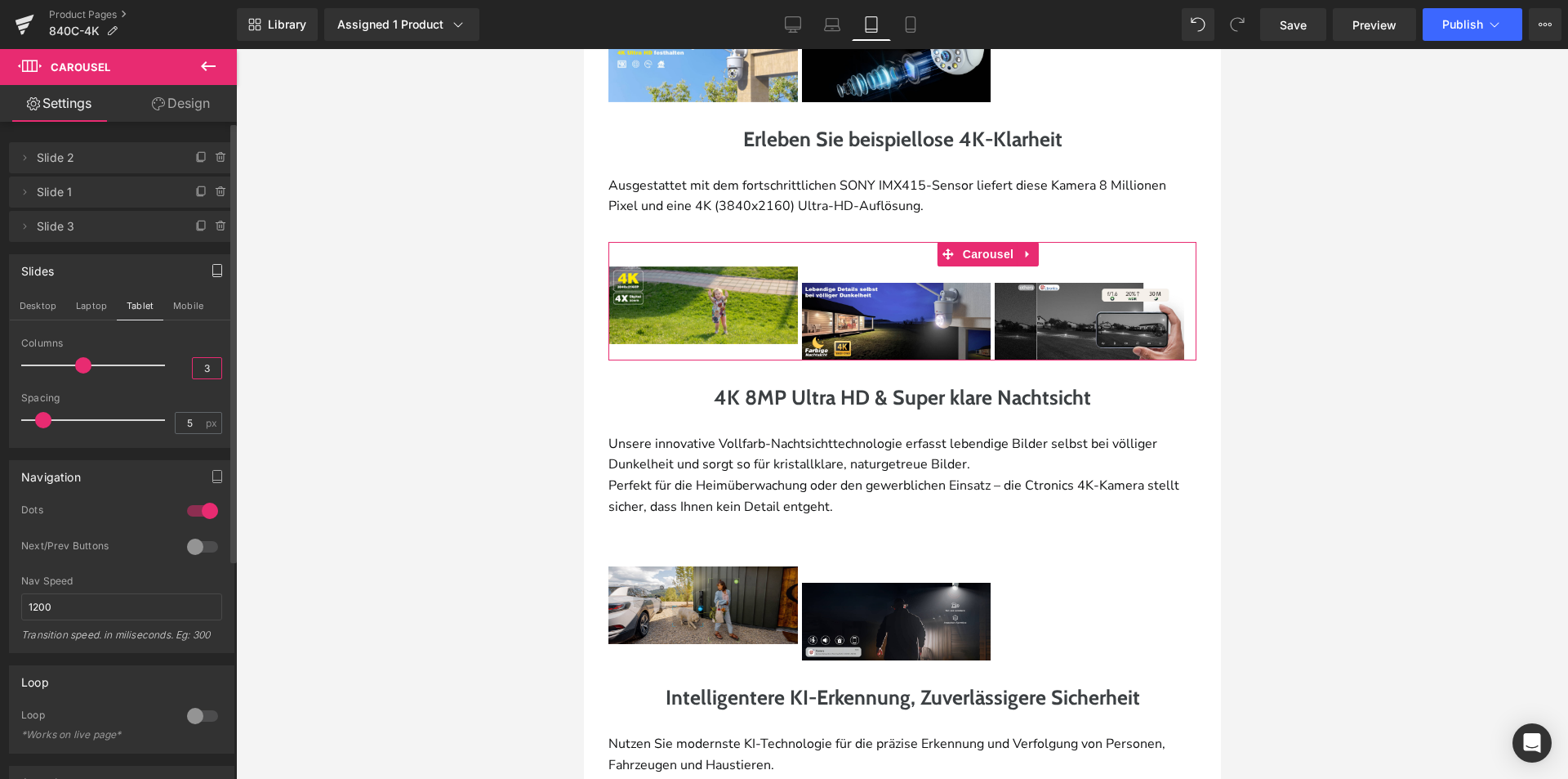
click at [198, 363] on input "3" at bounding box center [206, 367] width 28 height 21
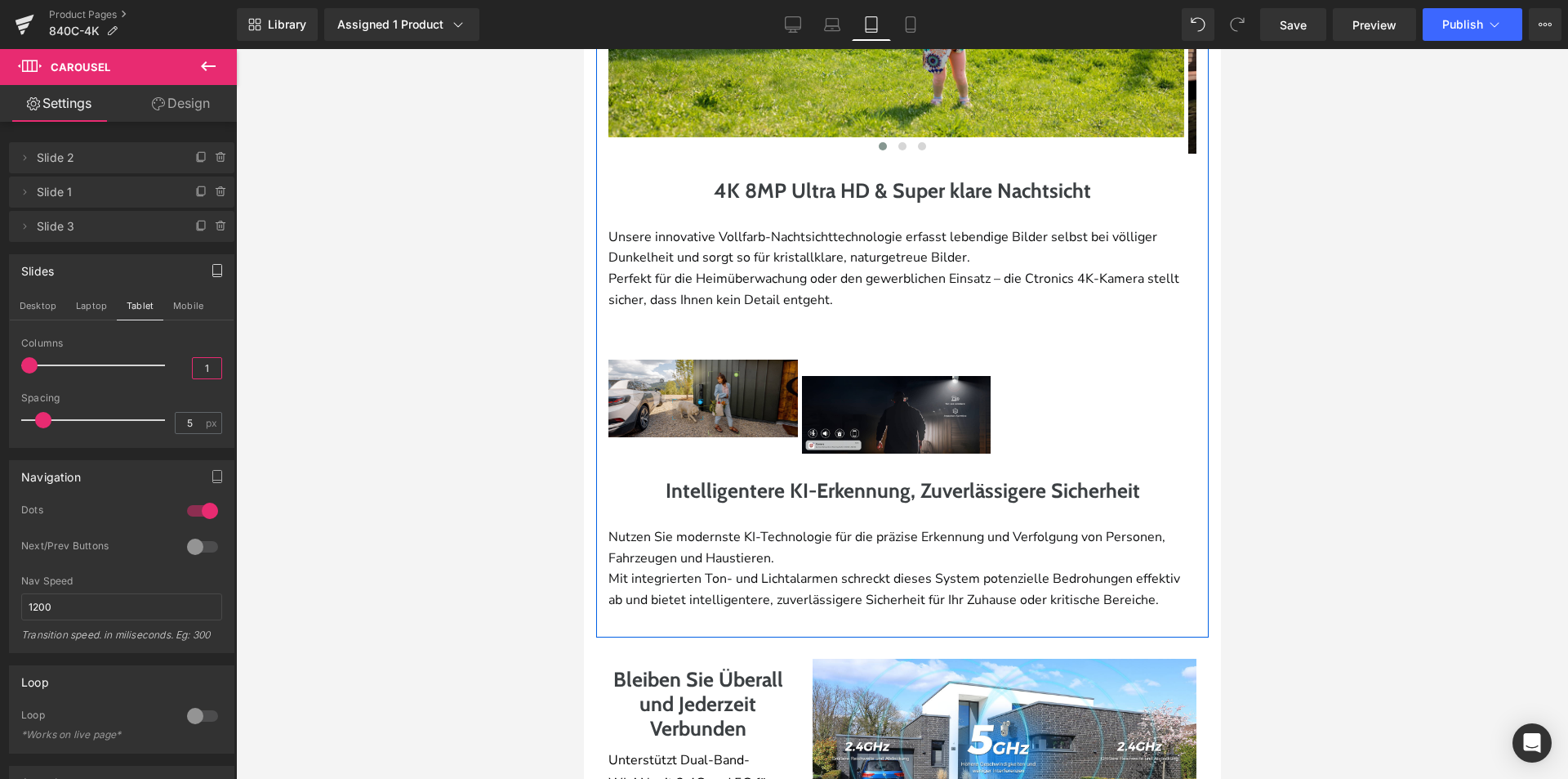
scroll to position [1441, 0]
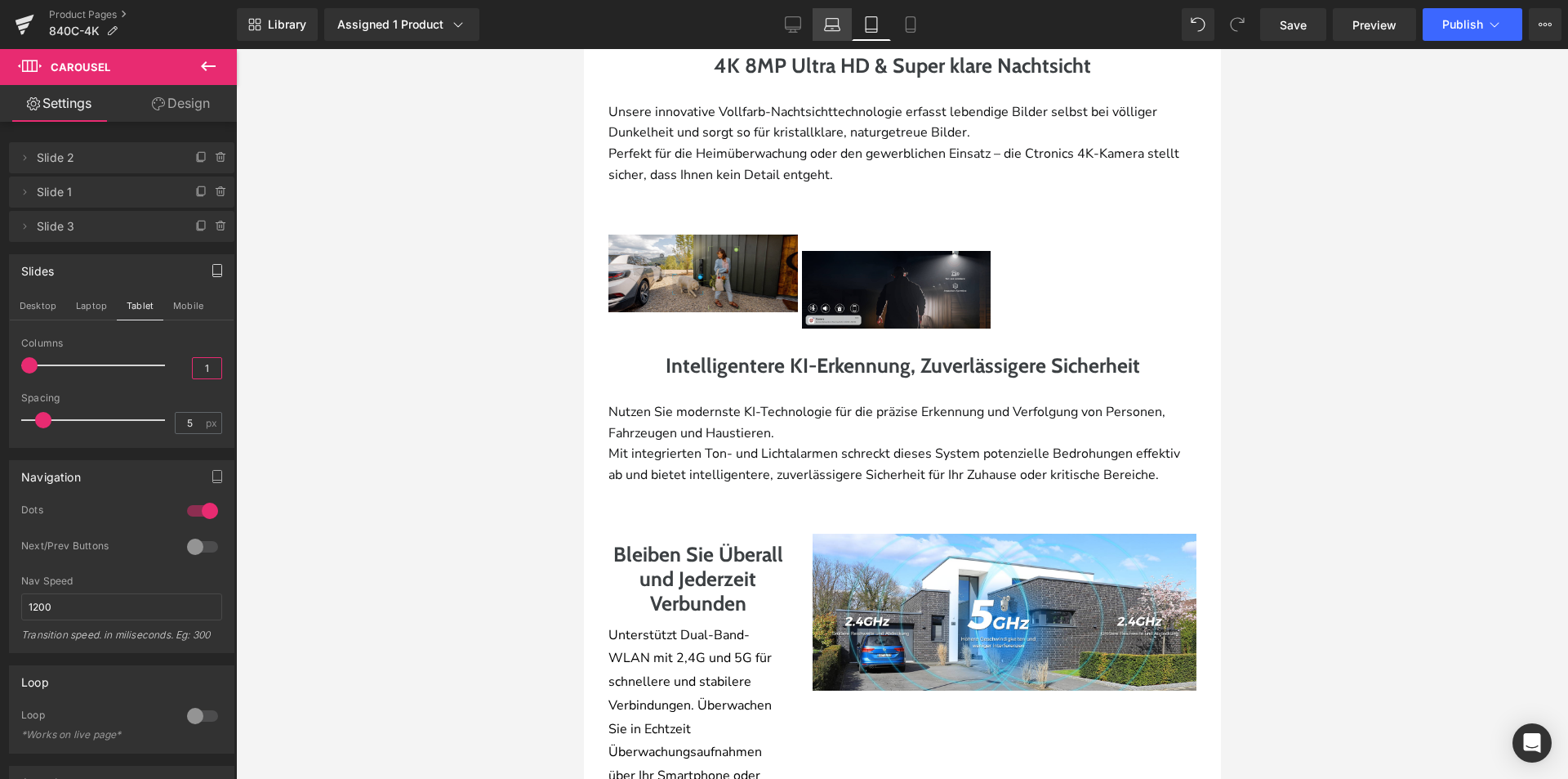
type input "1"
click at [827, 25] on icon at bounding box center [832, 25] width 17 height 17
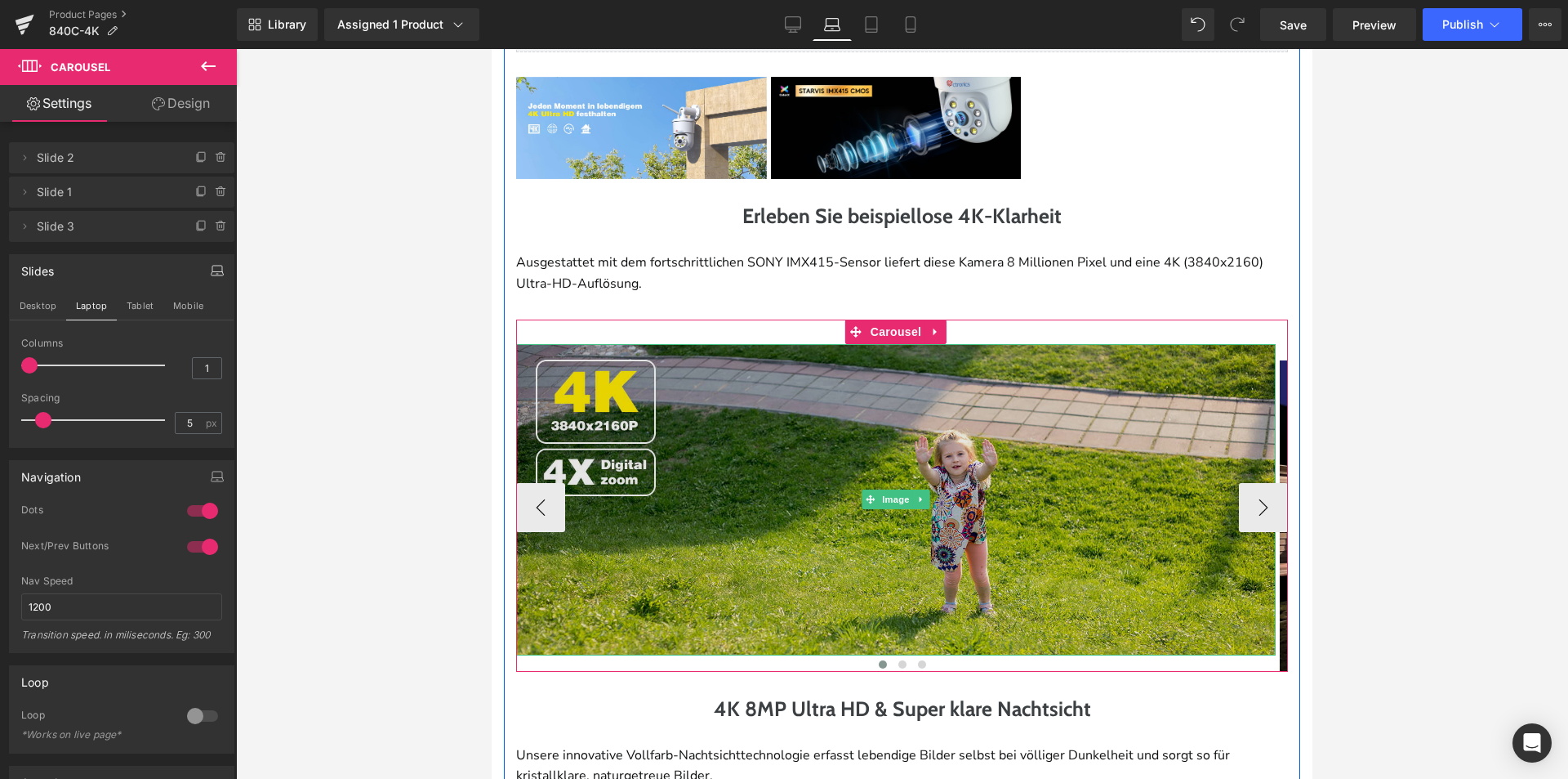
click at [852, 362] on img at bounding box center [896, 499] width 760 height 311
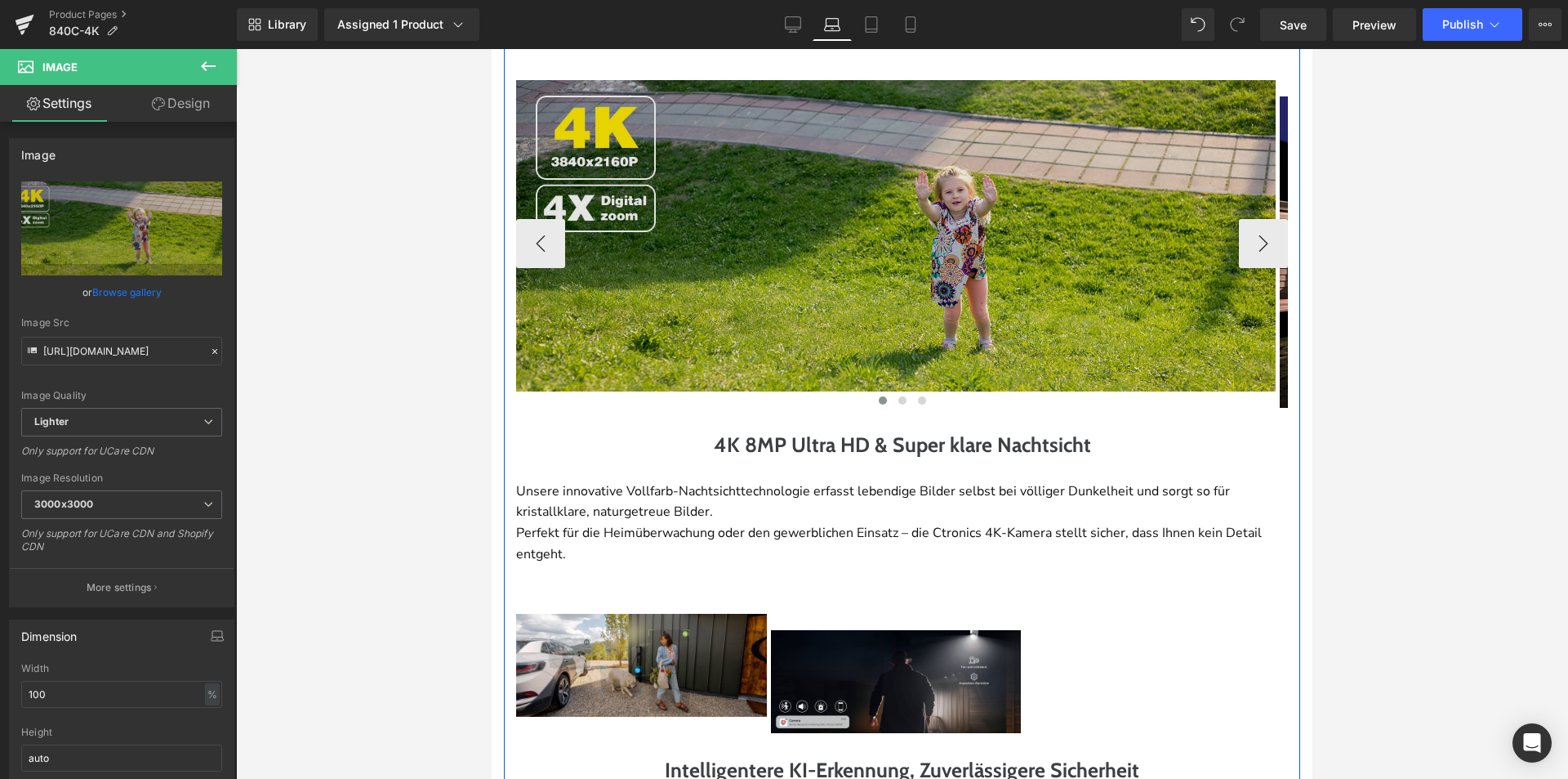
scroll to position [1239, 0]
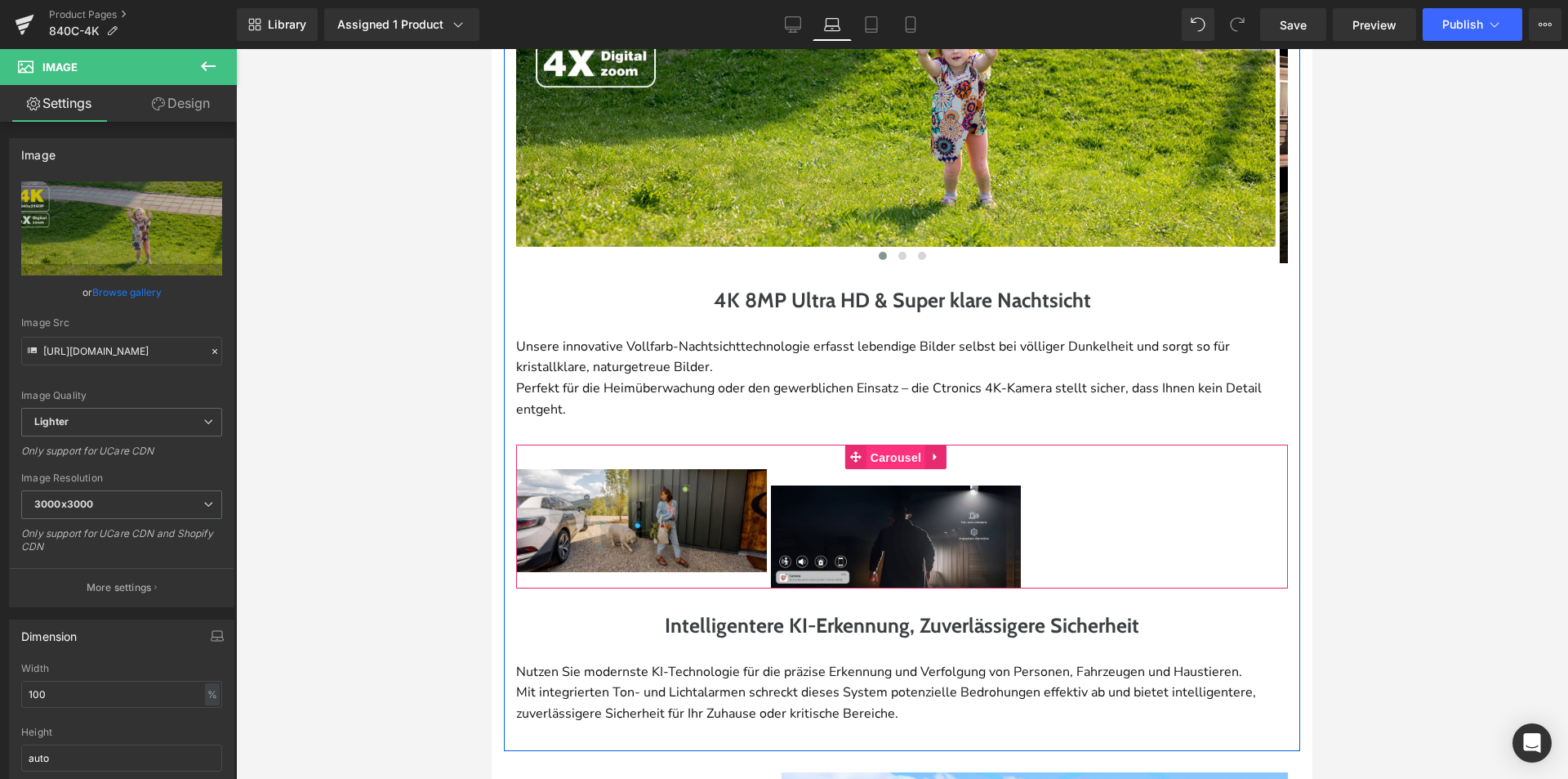
drag, startPoint x: 890, startPoint y: 455, endPoint x: 833, endPoint y: 458, distance: 57.1
click at [890, 455] on span "Carousel" at bounding box center [896, 457] width 59 height 25
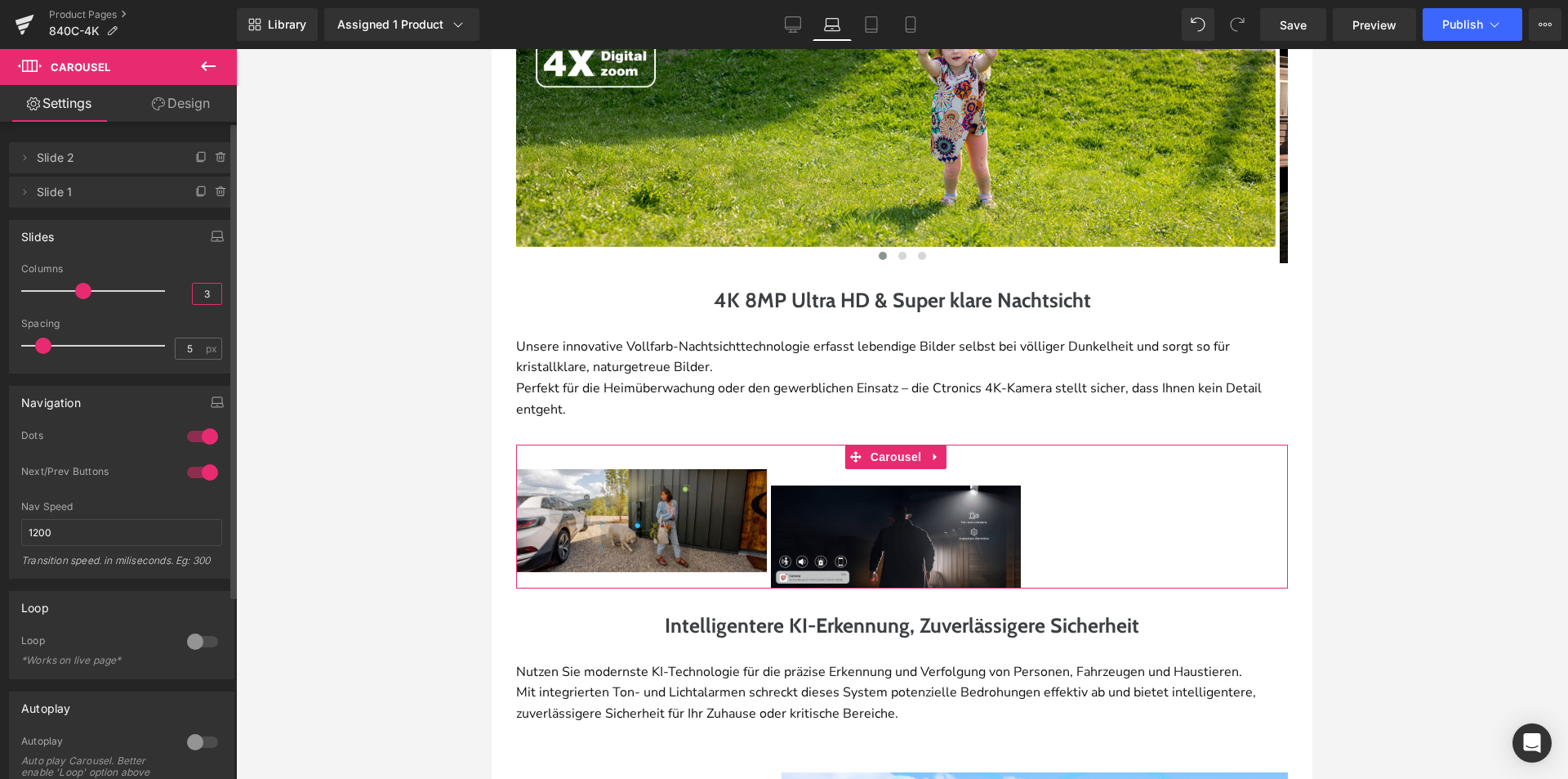
click at [197, 299] on input "3" at bounding box center [206, 294] width 28 height 21
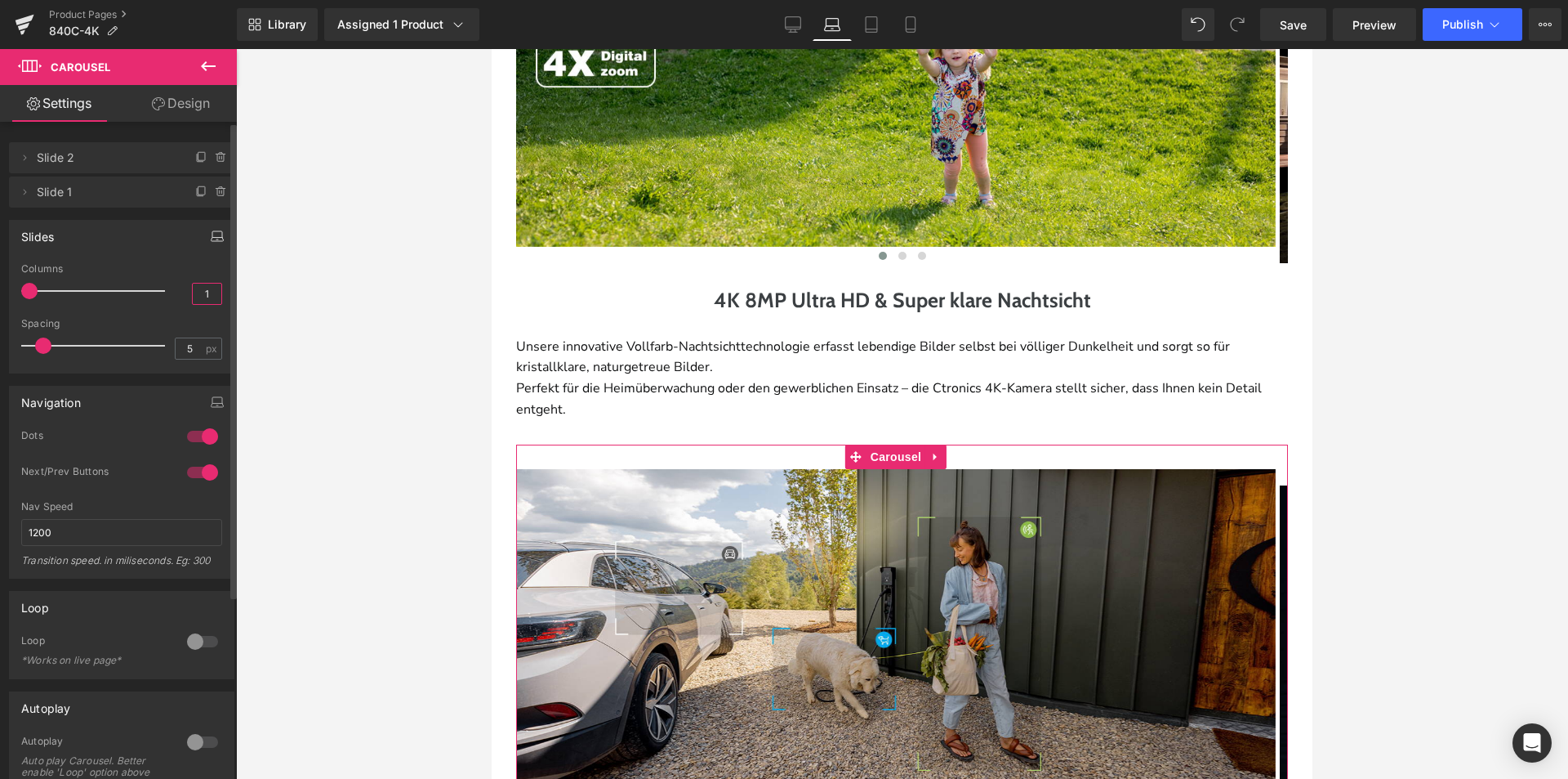
type input "1"
click at [221, 243] on button "button" at bounding box center [217, 237] width 27 height 31
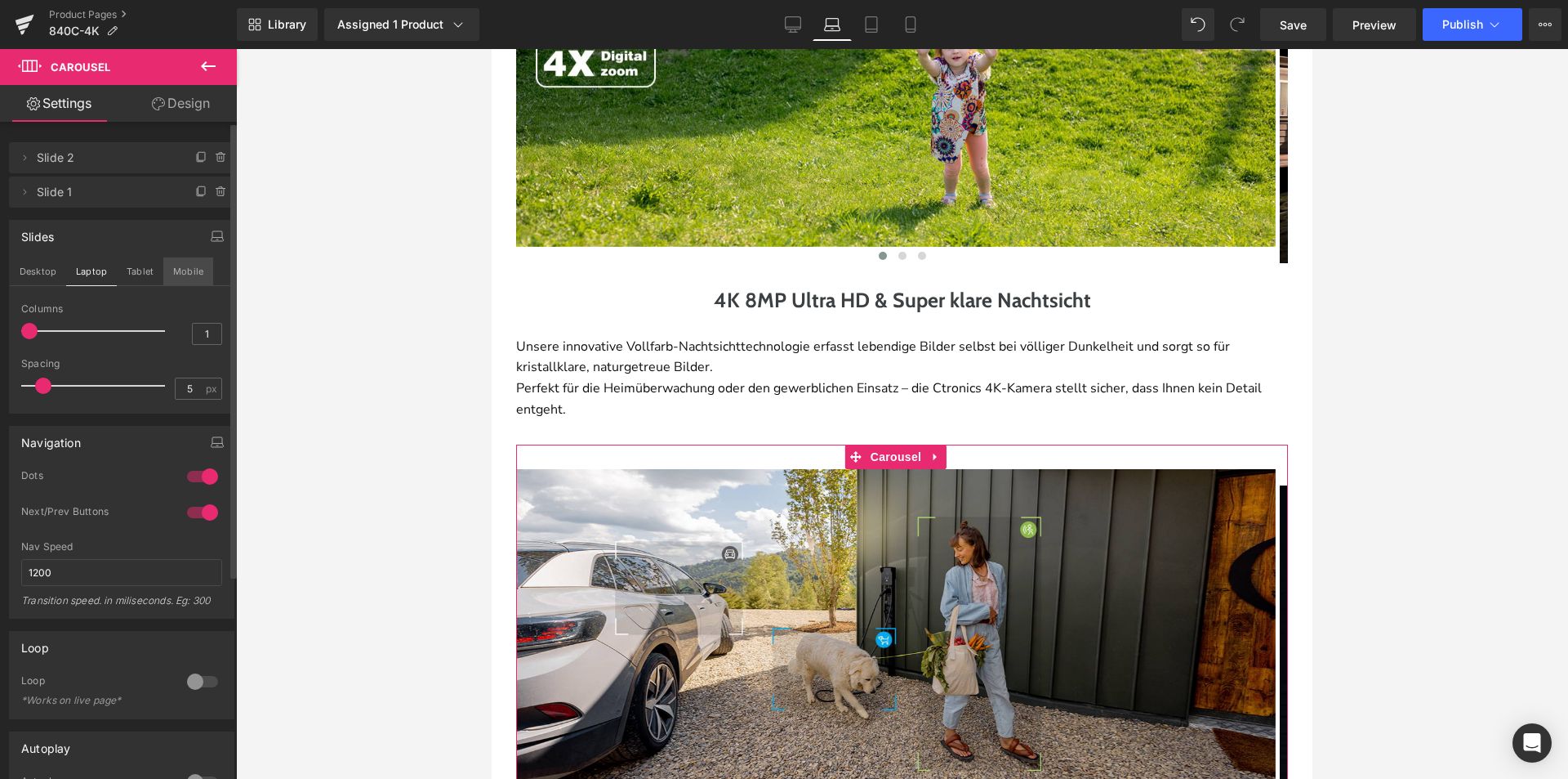
click at [163, 268] on button "Mobile" at bounding box center [188, 271] width 50 height 28
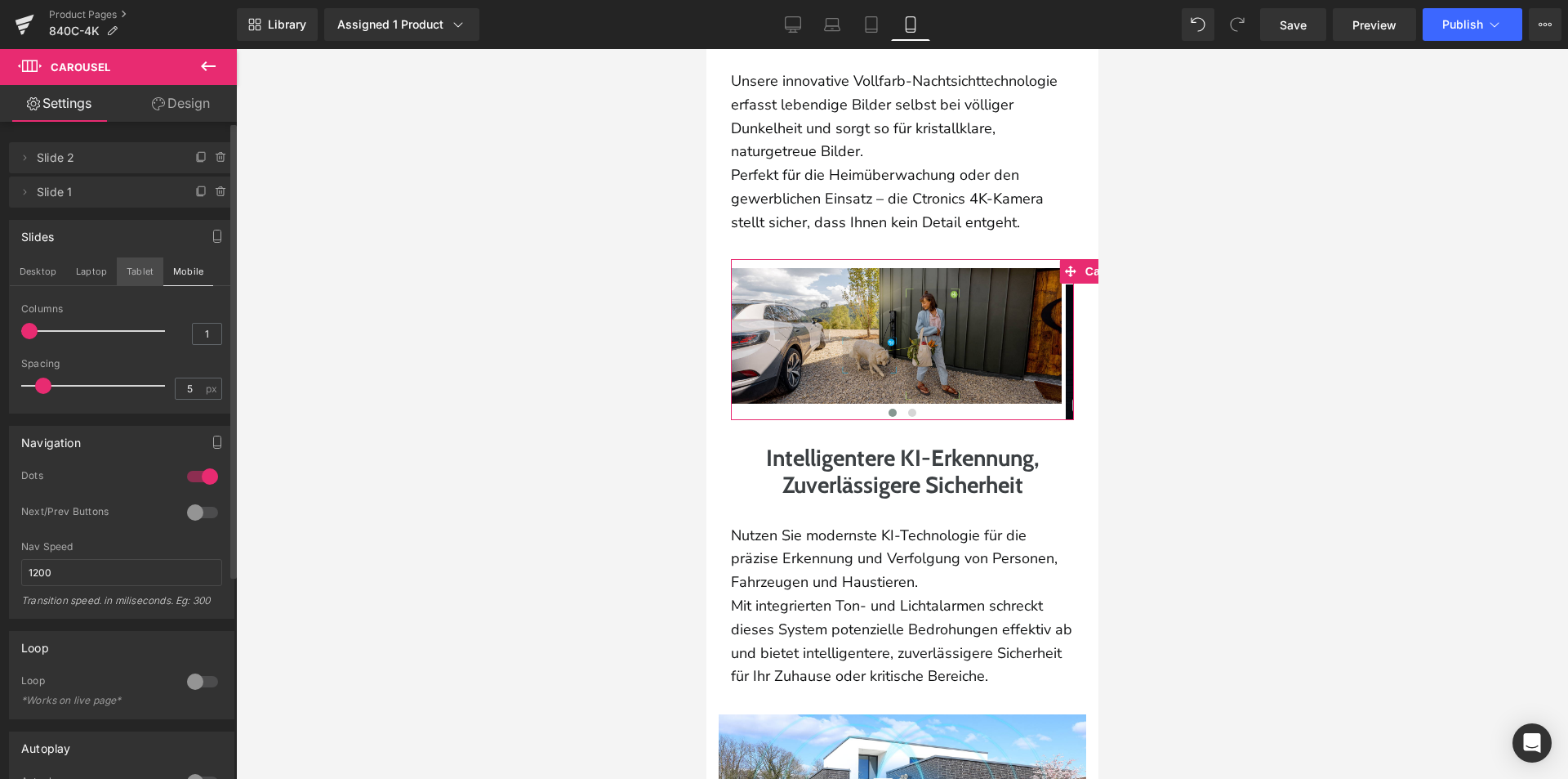
click at [150, 271] on button "Tablet" at bounding box center [139, 271] width 46 height 28
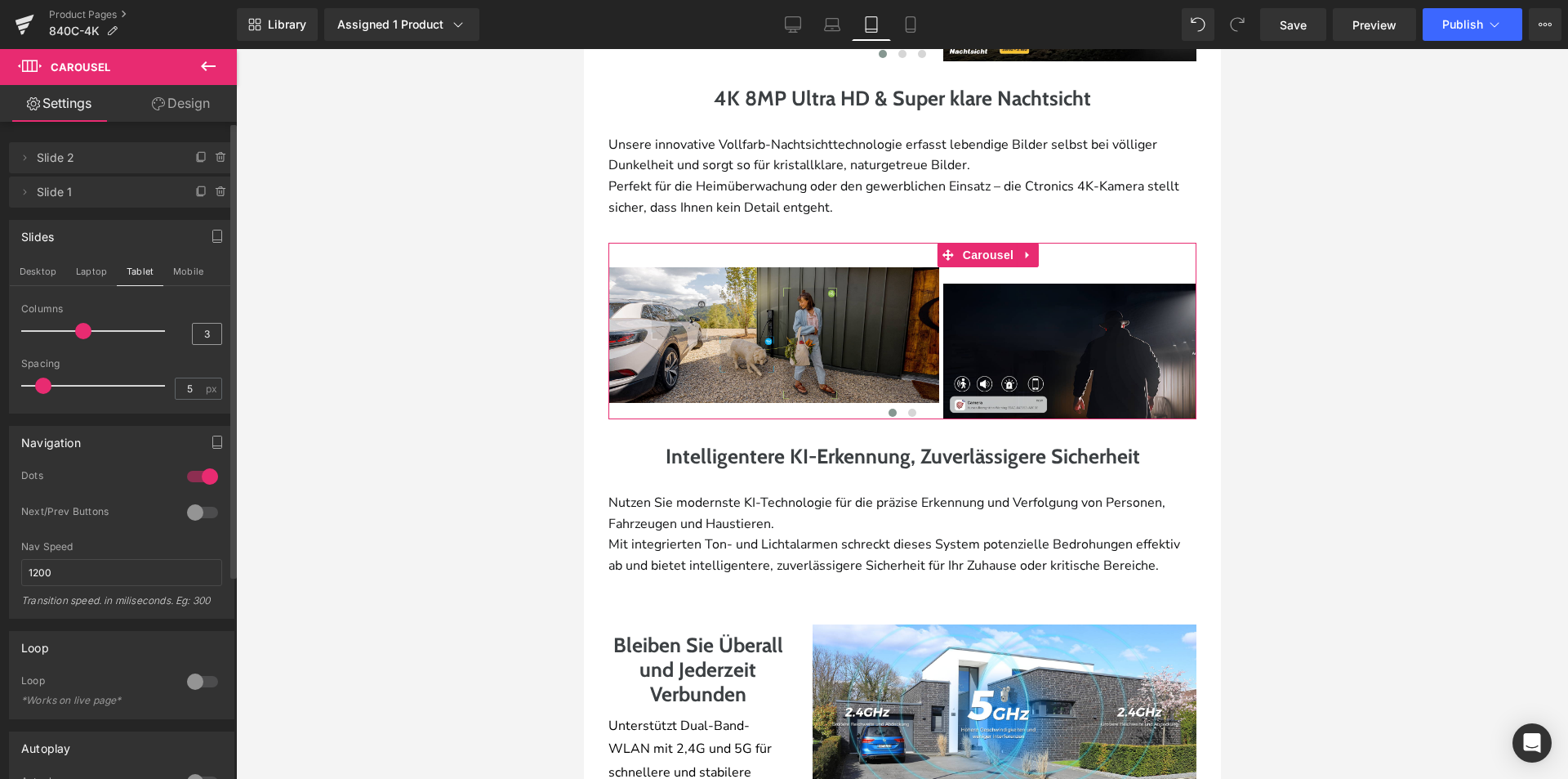
scroll to position [1308, 0]
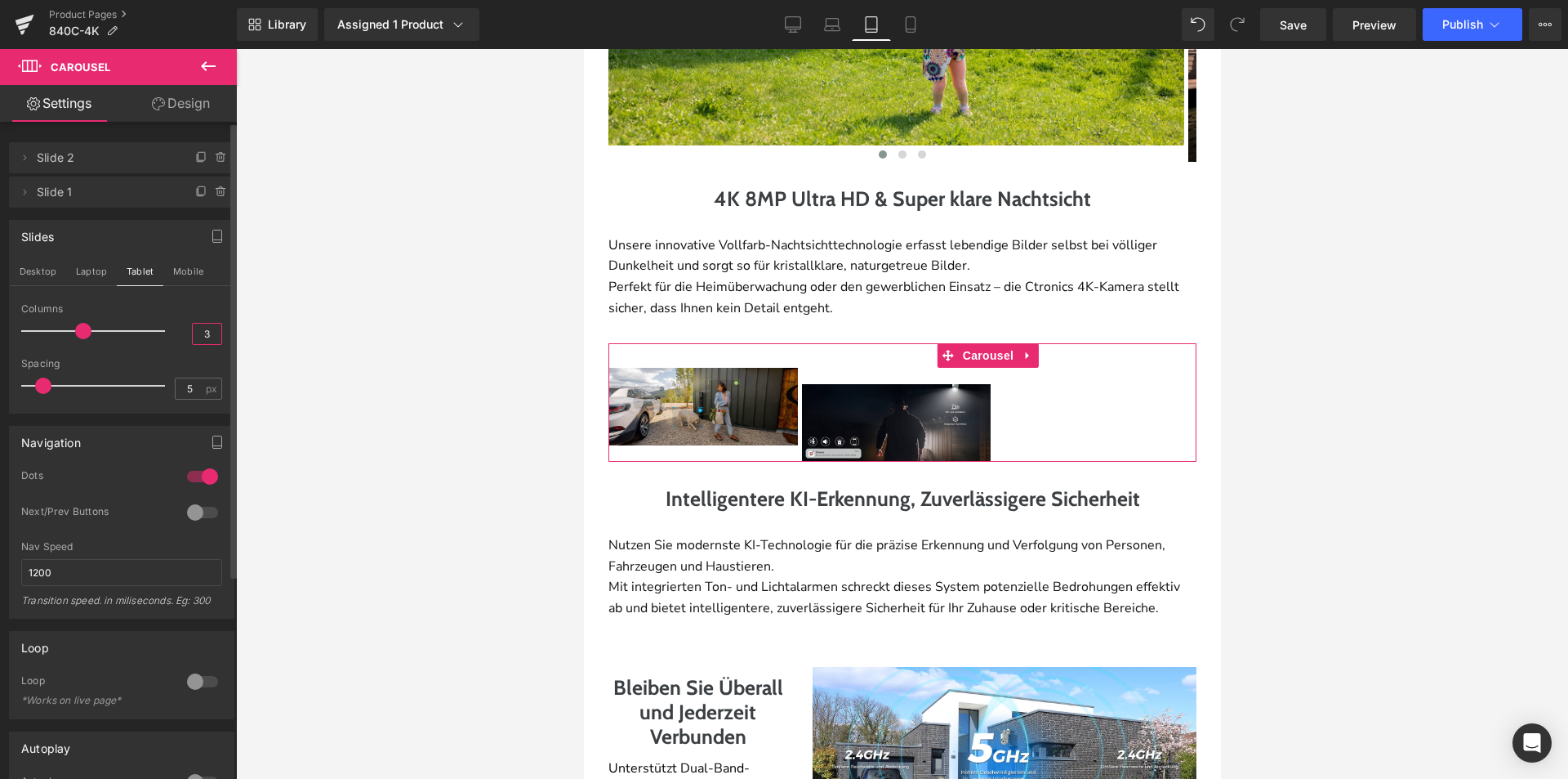
click at [201, 338] on input "3" at bounding box center [206, 333] width 28 height 21
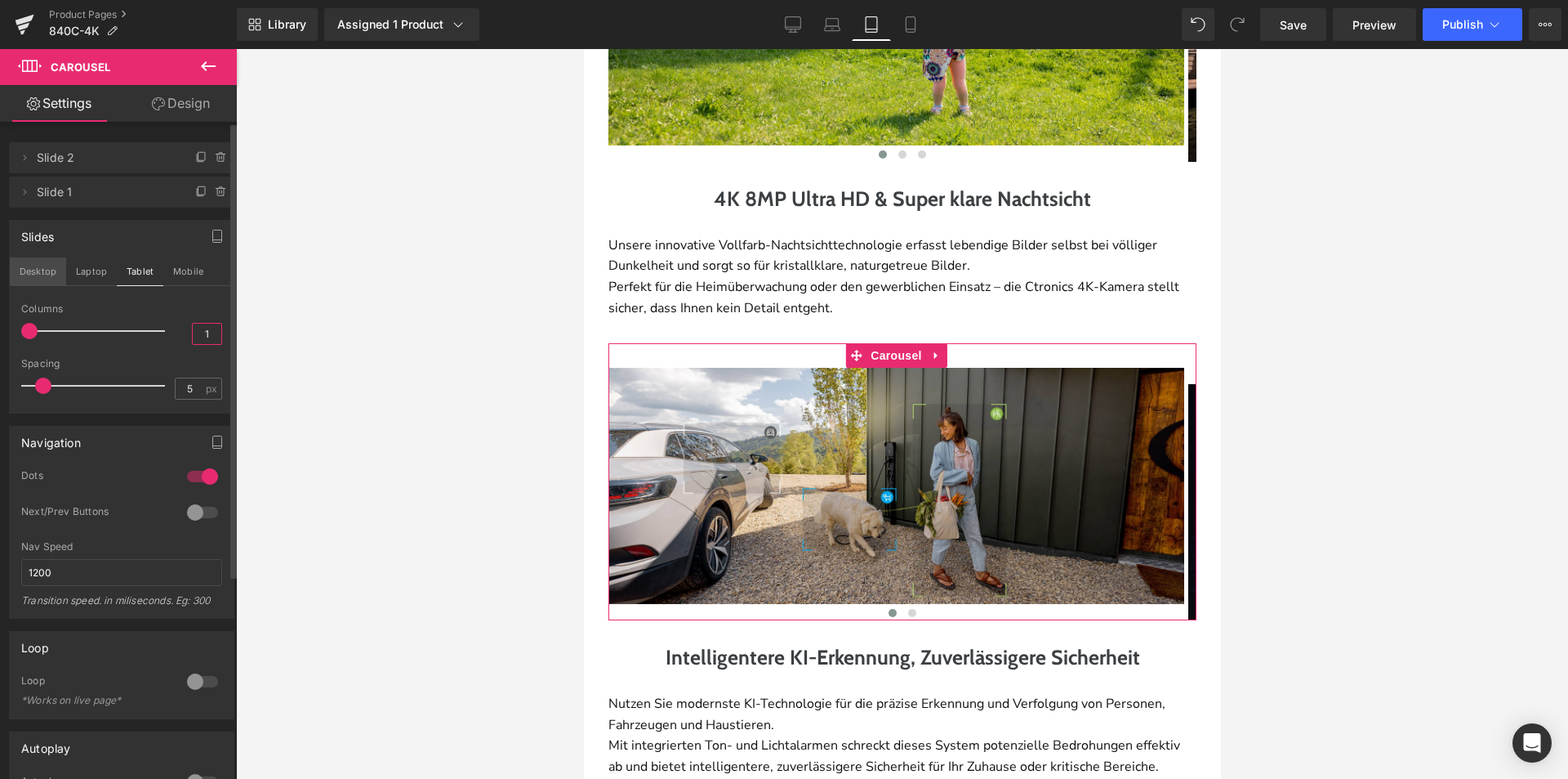
type input "1"
click at [53, 273] on button "Desktop" at bounding box center [37, 271] width 56 height 28
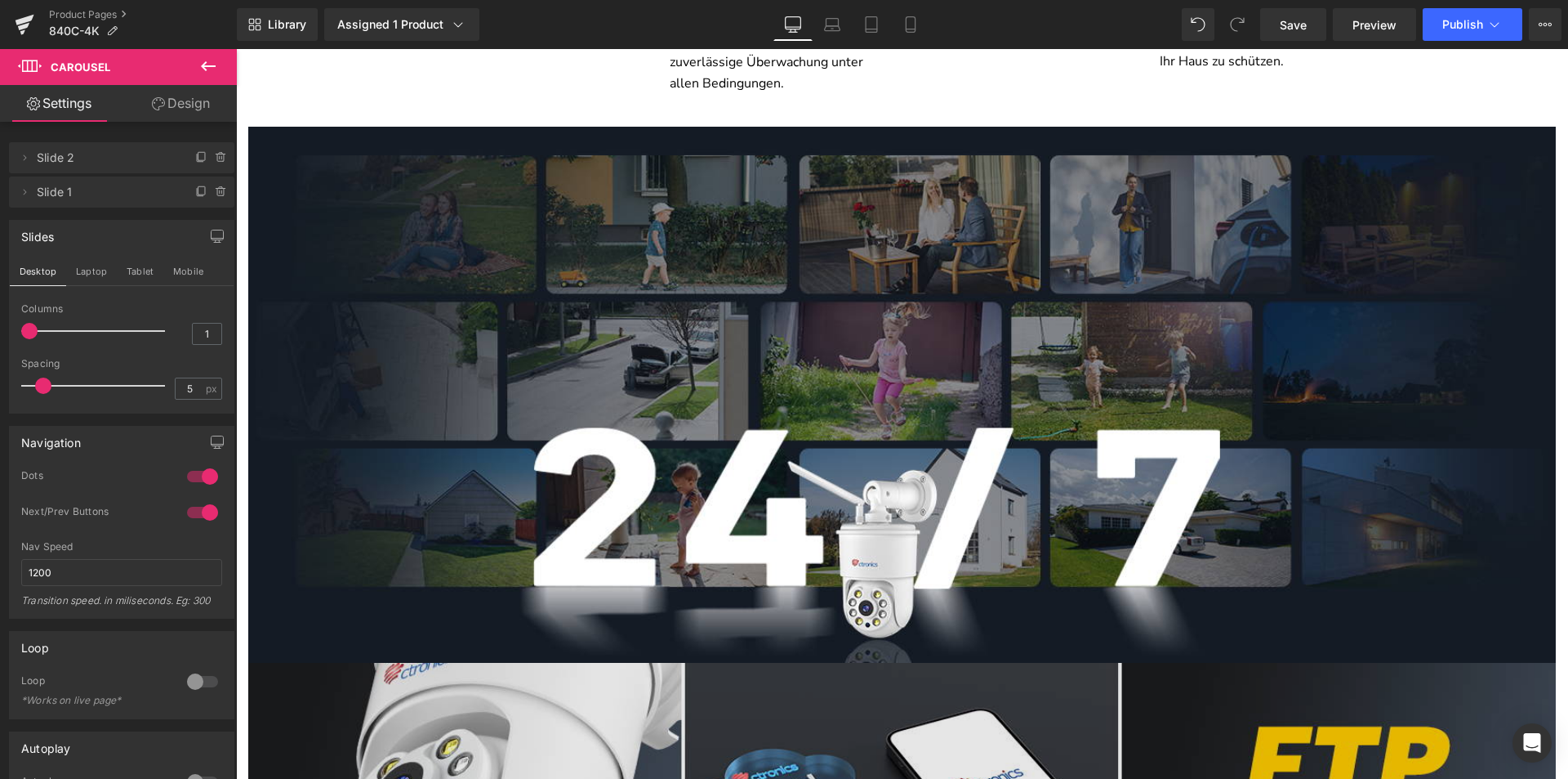
click at [915, 392] on img at bounding box center [902, 395] width 1308 height 536
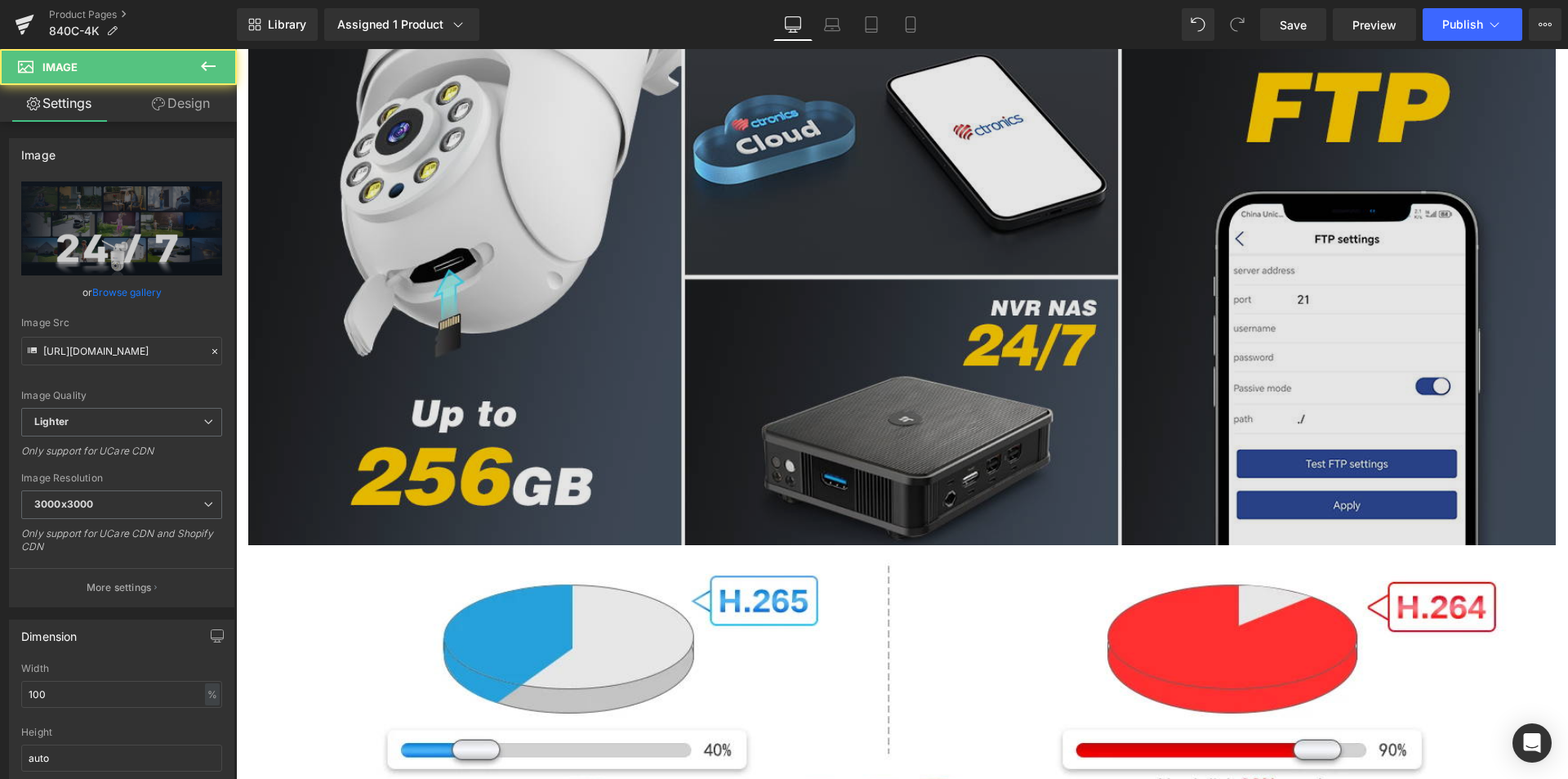
click at [894, 451] on img at bounding box center [902, 277] width 1308 height 536
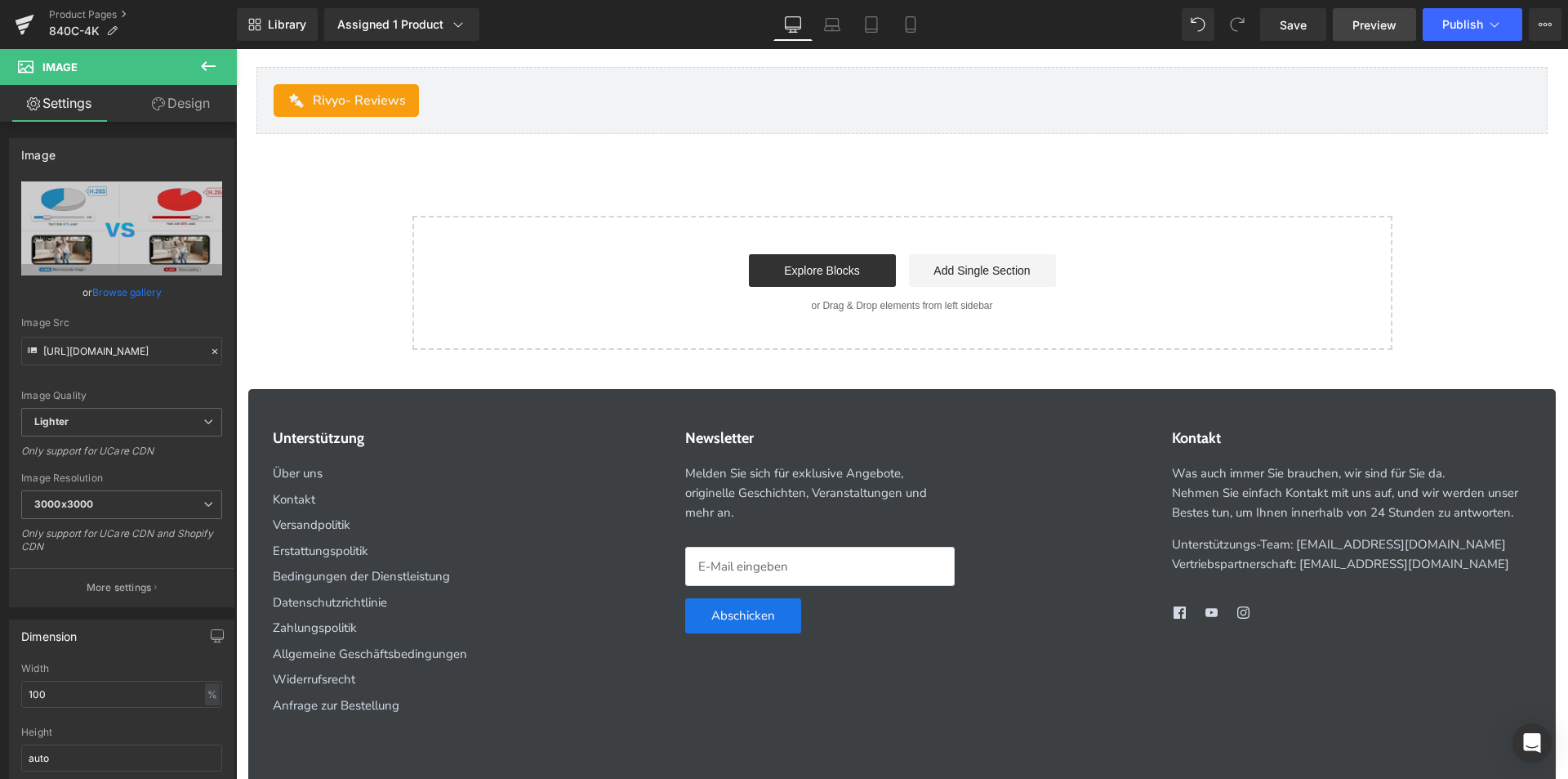
scroll to position [7361, 0]
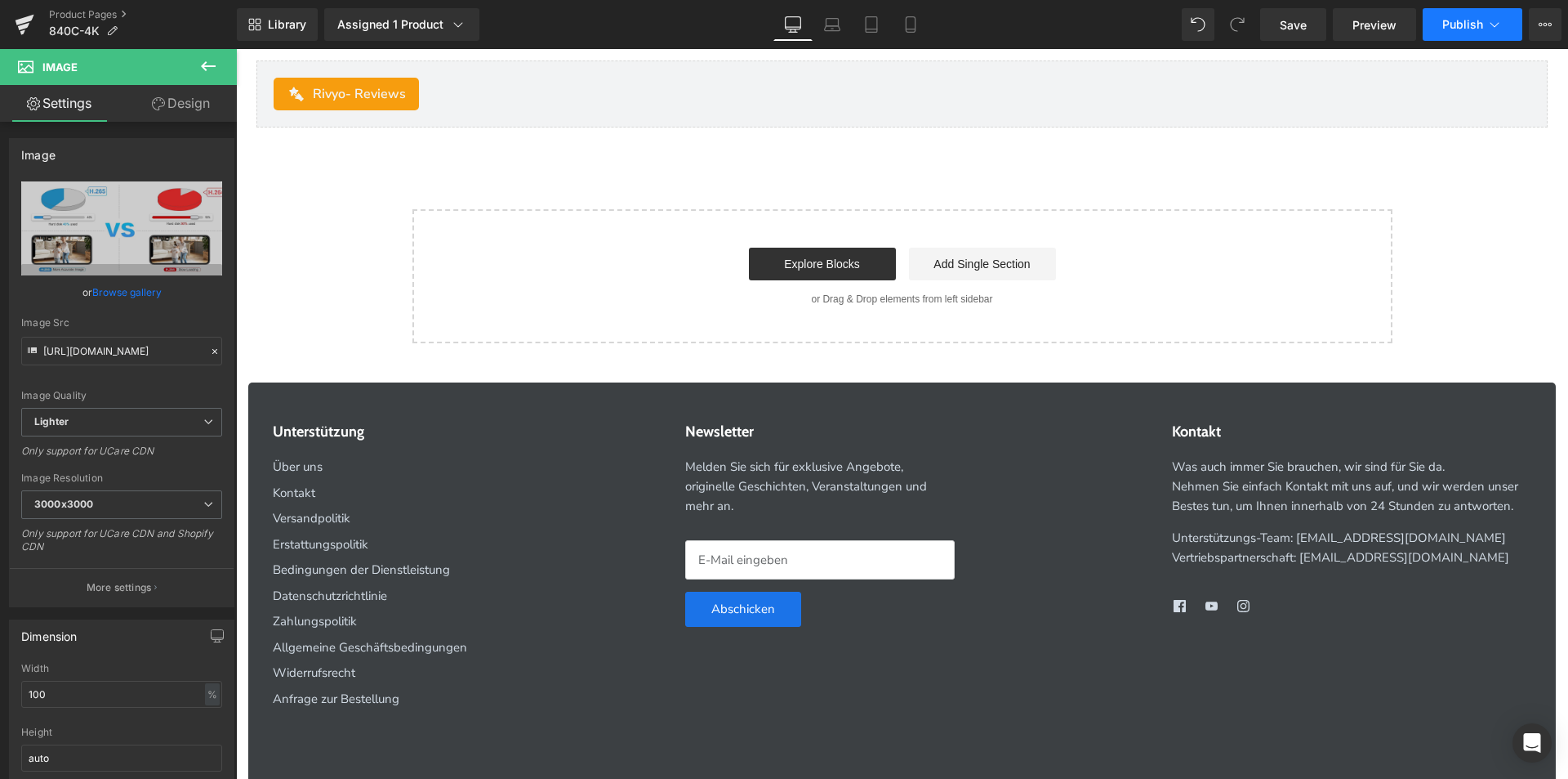
click at [1436, 32] on button "Publish" at bounding box center [1472, 24] width 99 height 32
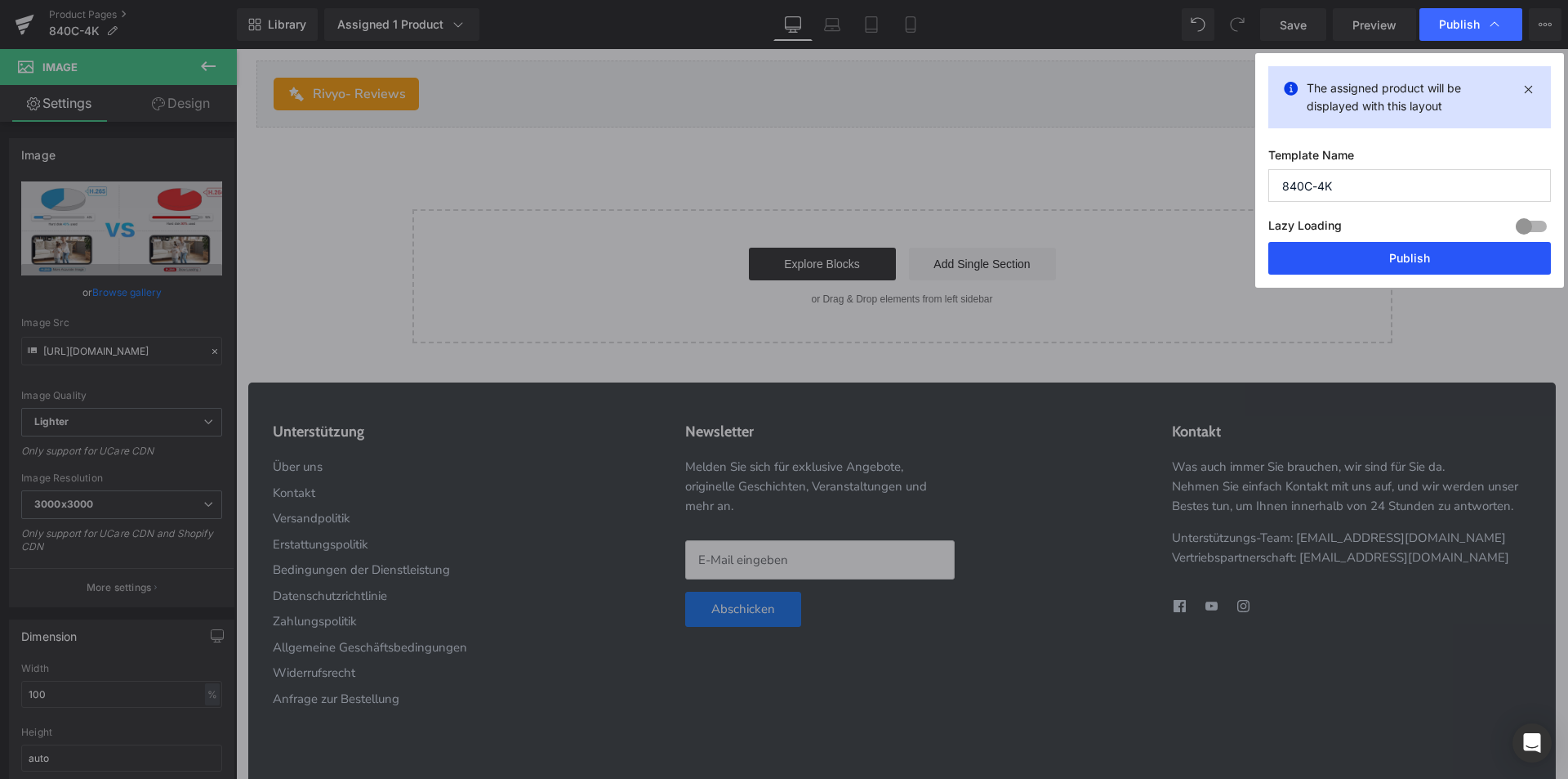
click at [1356, 257] on button "Publish" at bounding box center [1410, 257] width 283 height 32
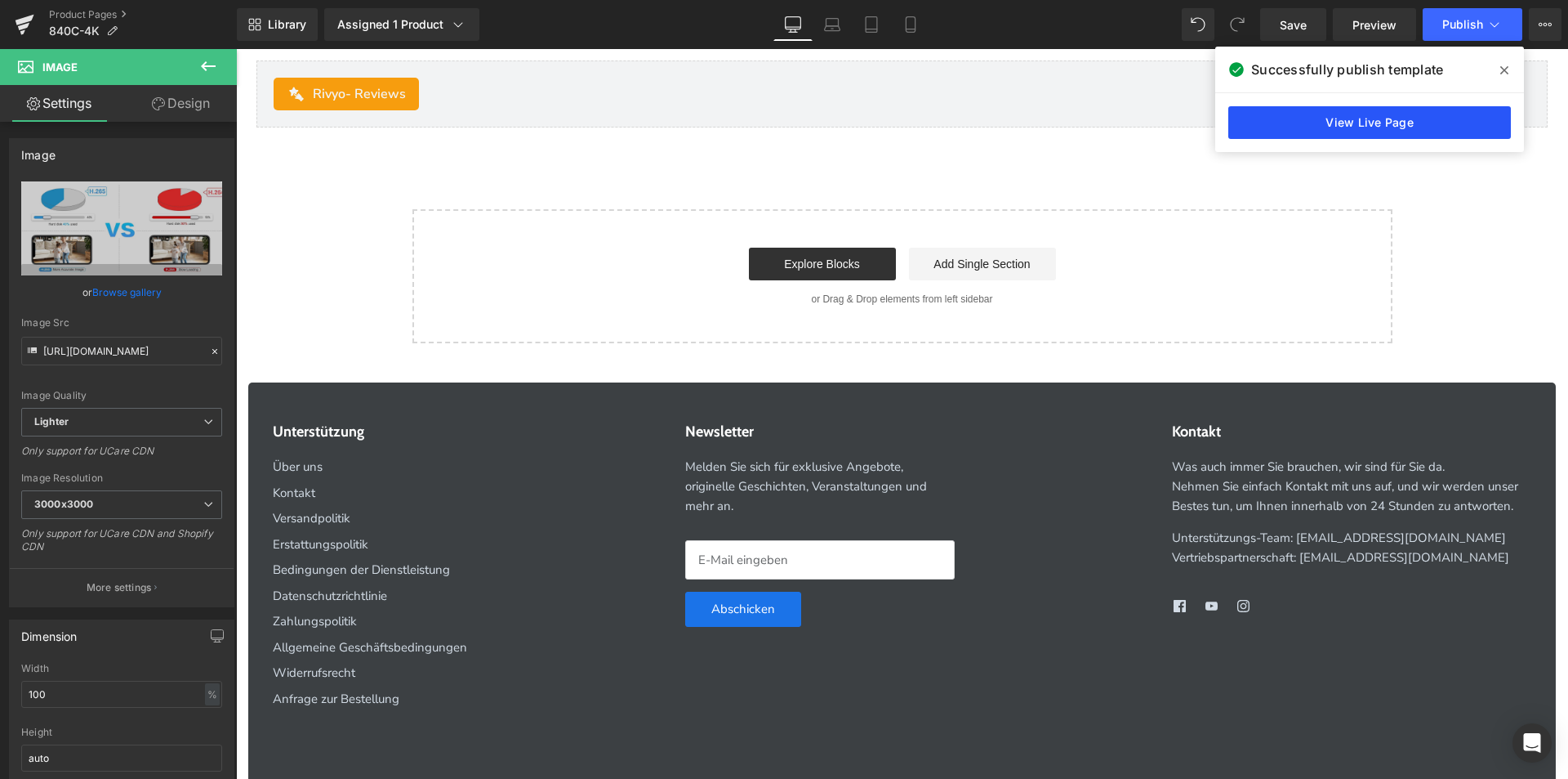
click at [1284, 116] on link "View Live Page" at bounding box center [1370, 122] width 283 height 32
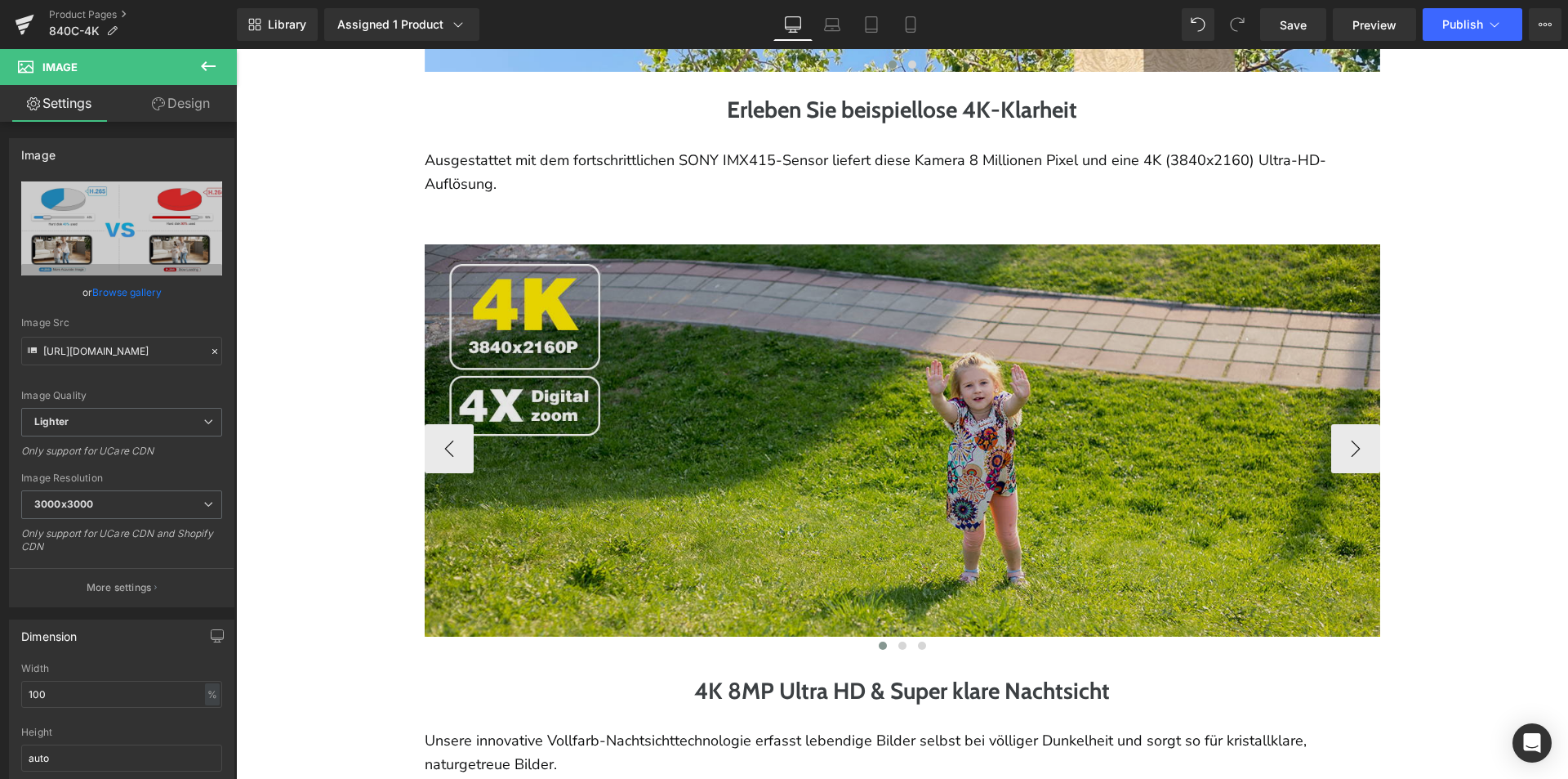
scroll to position [1396, 0]
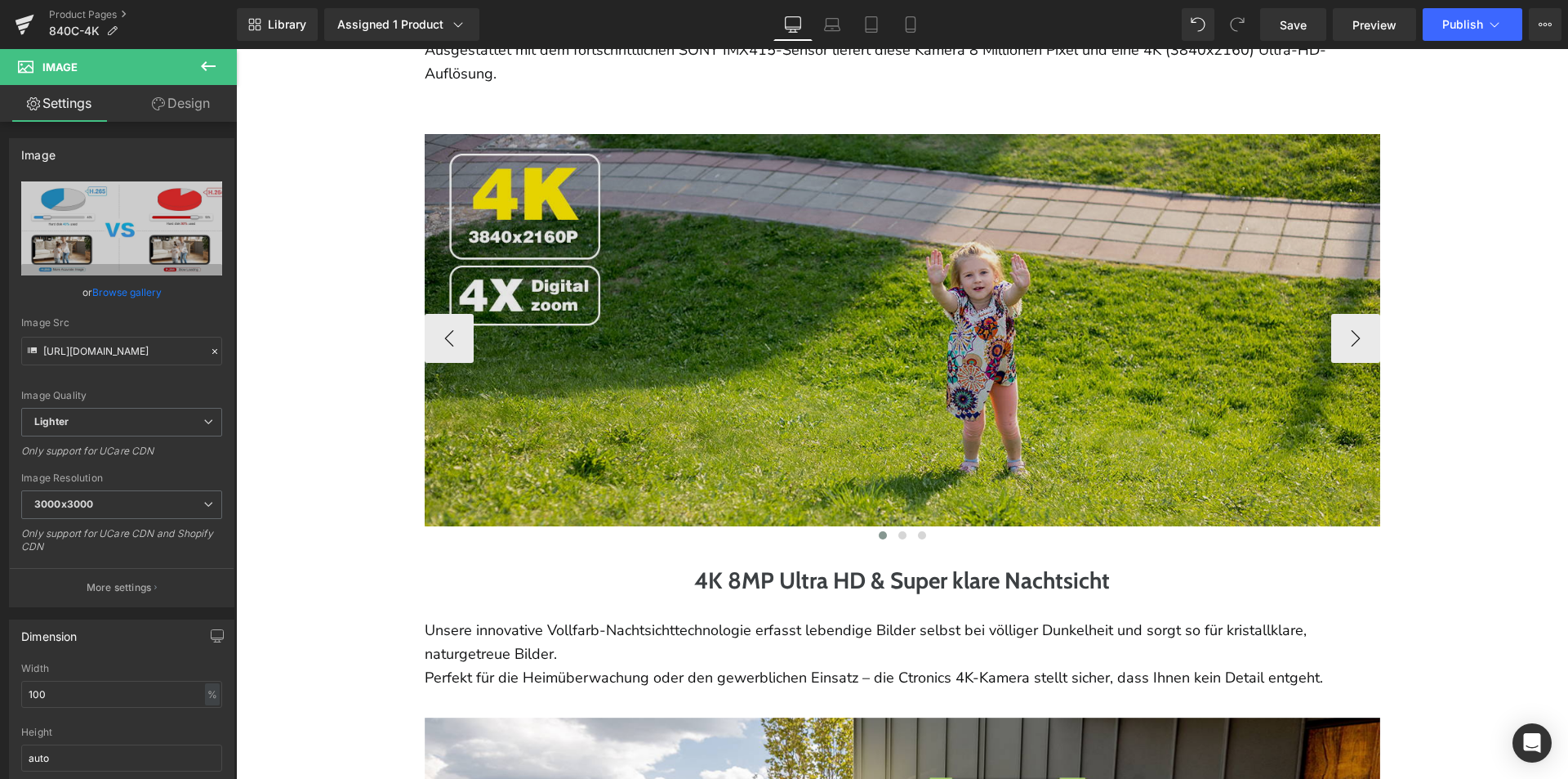
click at [844, 360] on img at bounding box center [902, 329] width 955 height 392
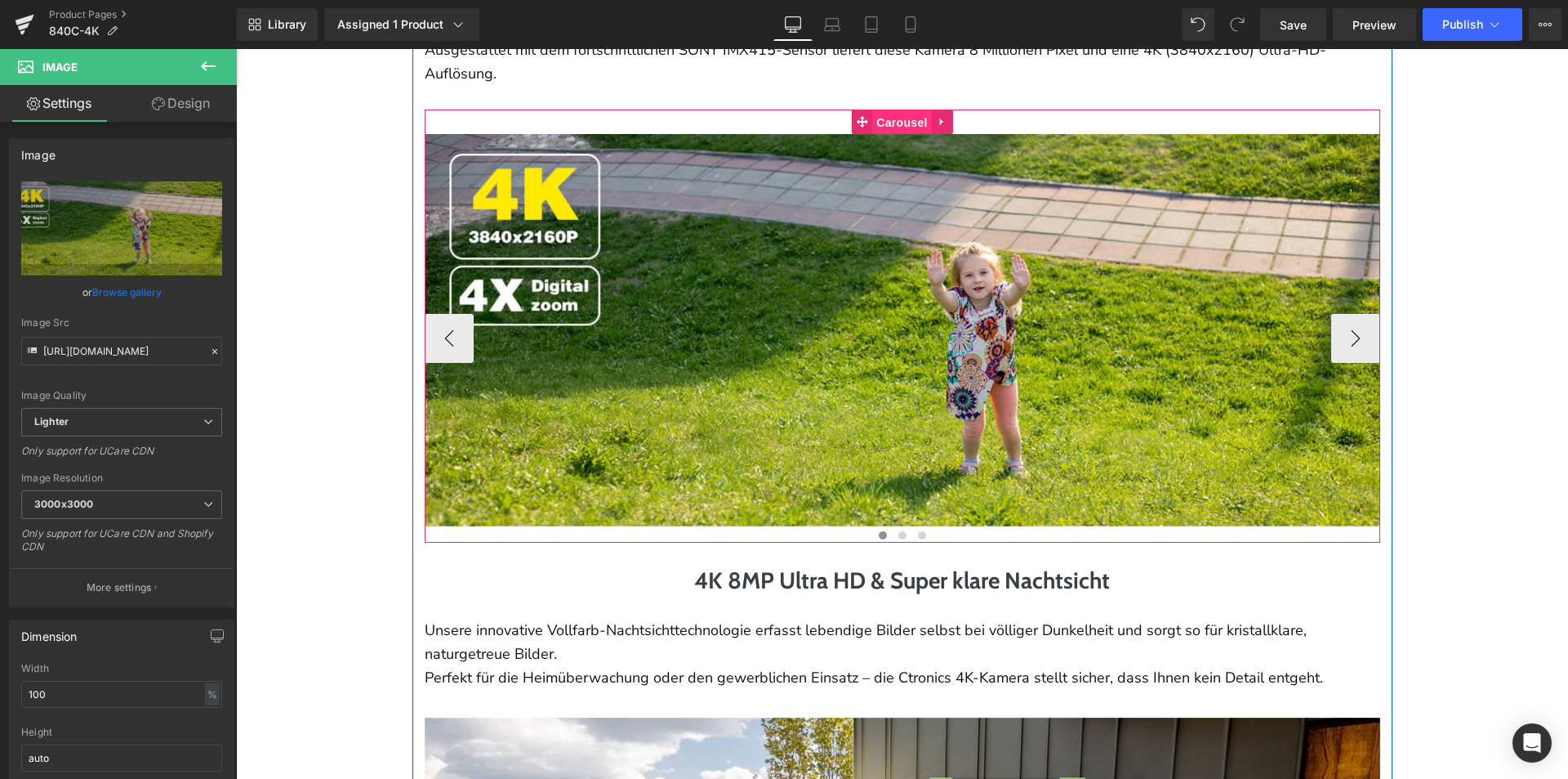
click at [891, 110] on span "Carousel" at bounding box center [901, 122] width 59 height 25
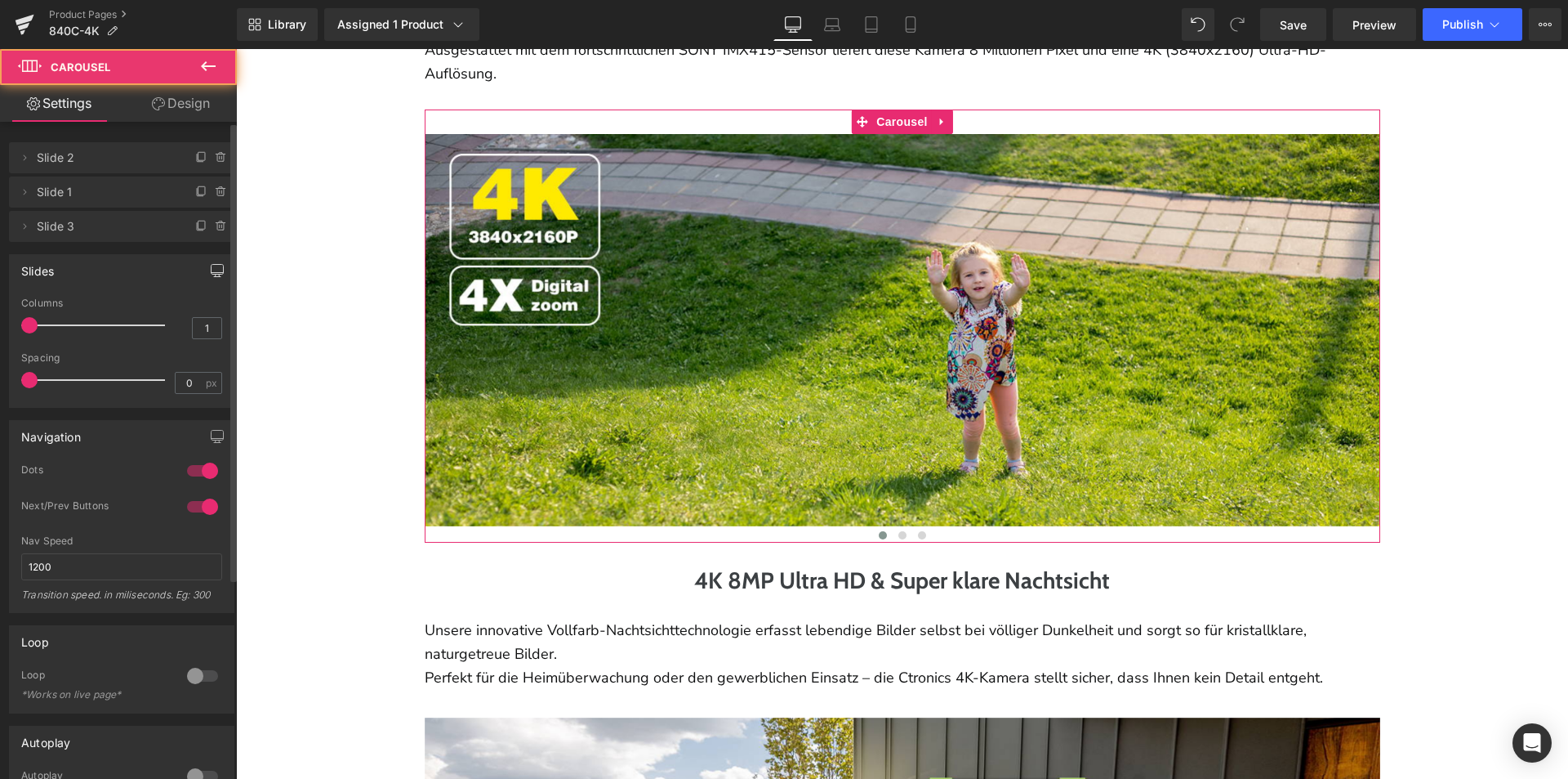
click at [218, 273] on button "button" at bounding box center [217, 271] width 27 height 31
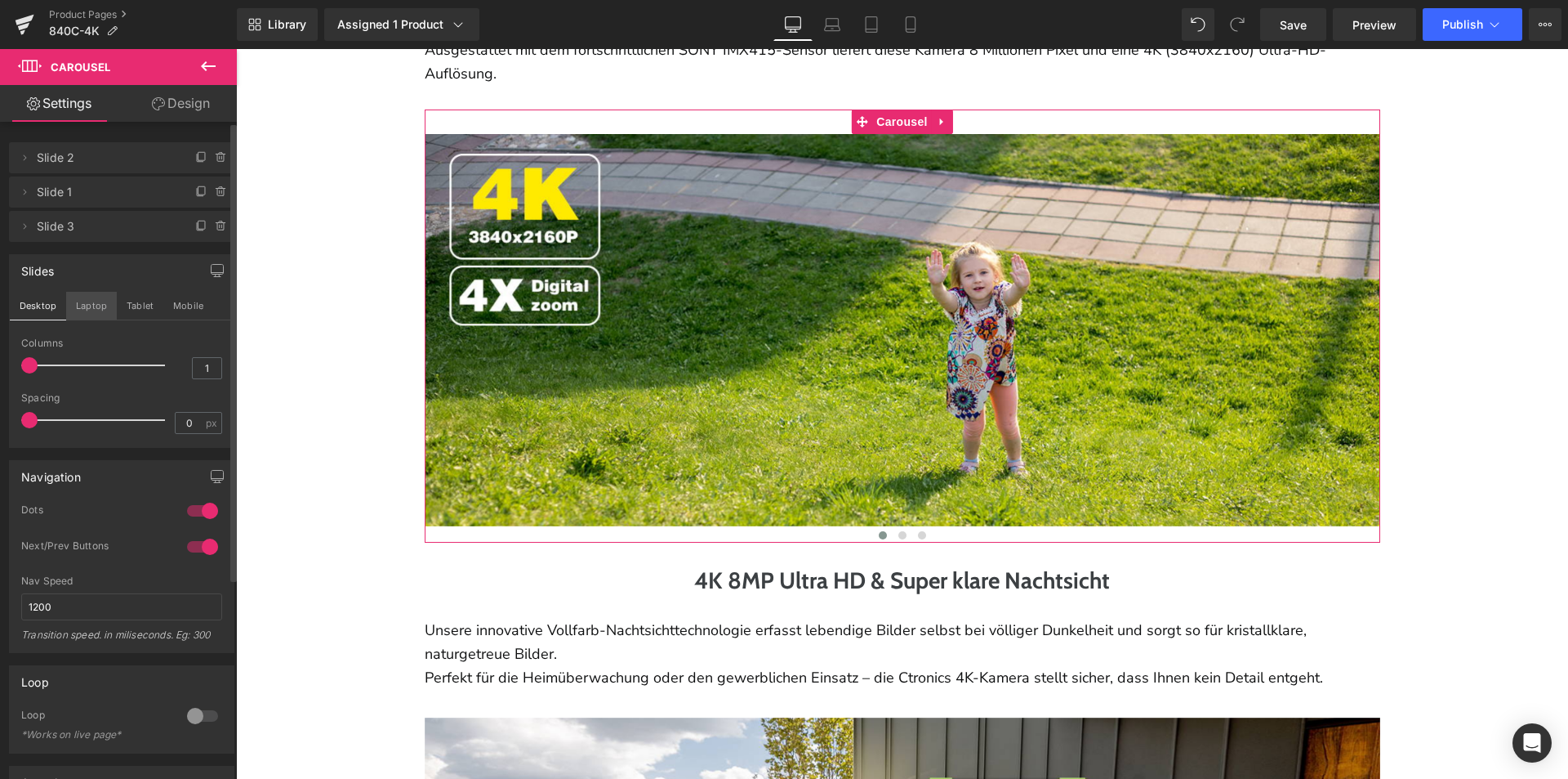
click at [99, 306] on button "Laptop" at bounding box center [91, 306] width 51 height 28
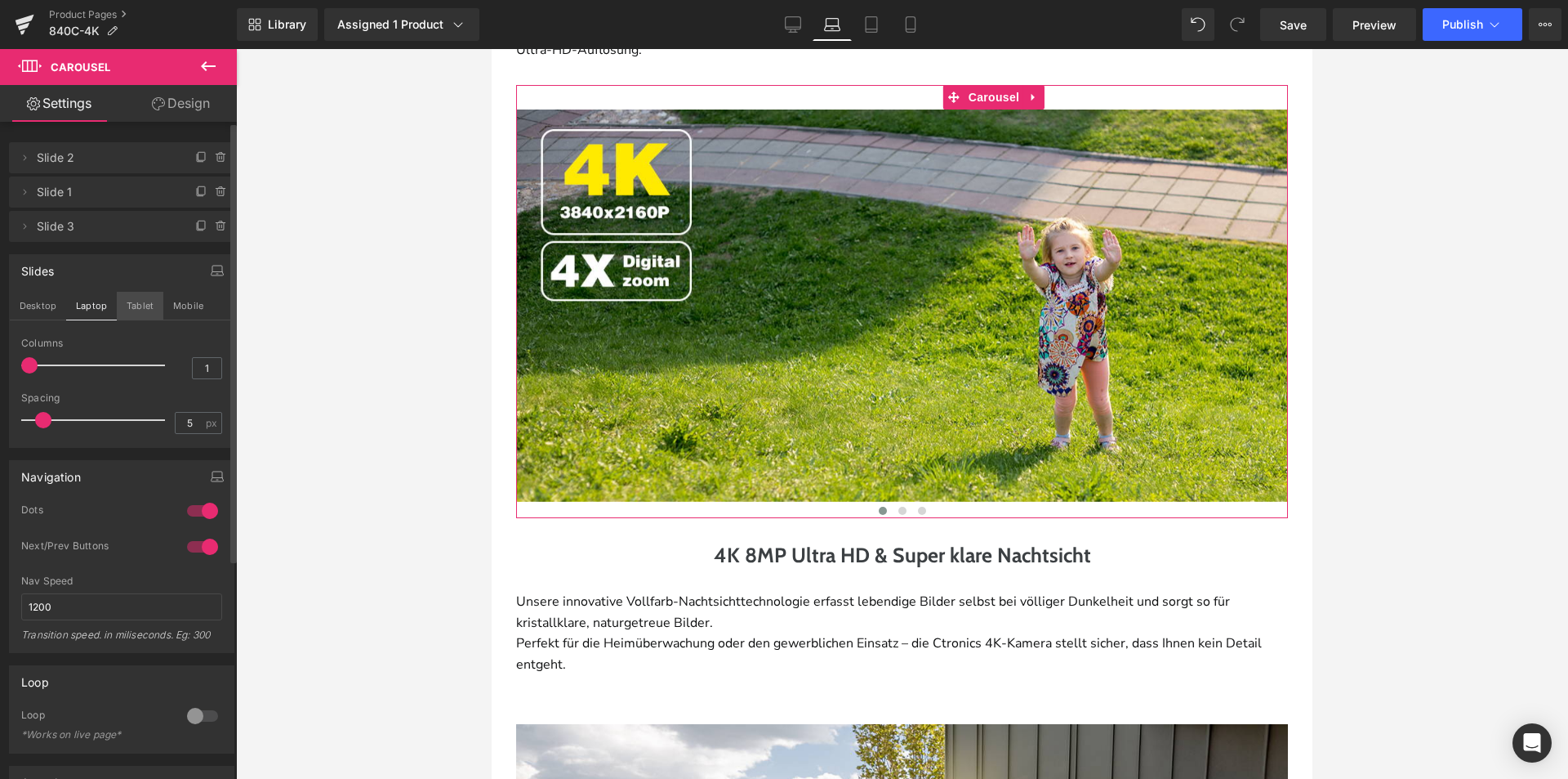
click at [134, 305] on button "Tablet" at bounding box center [139, 306] width 46 height 28
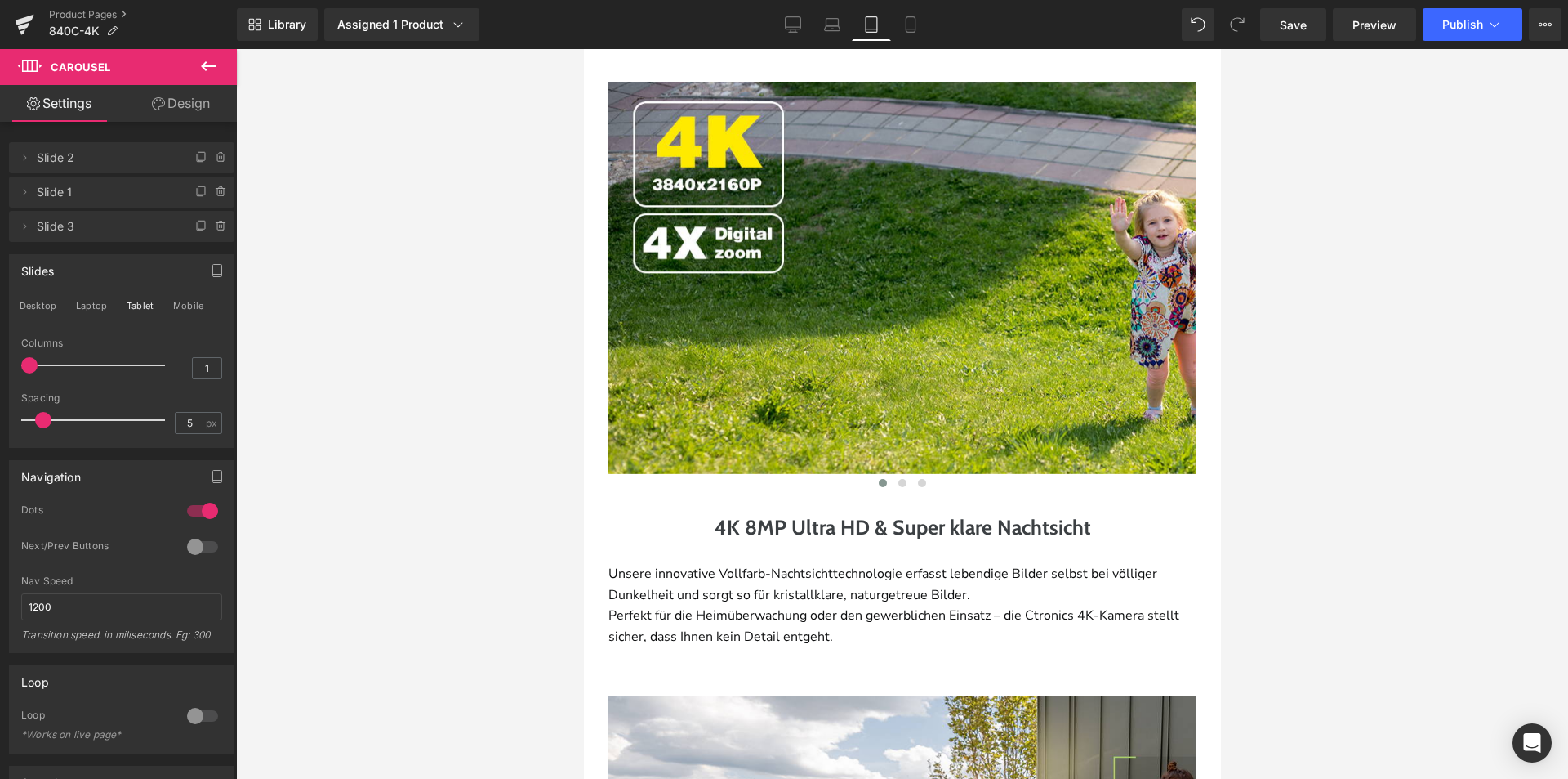
scroll to position [1135, 0]
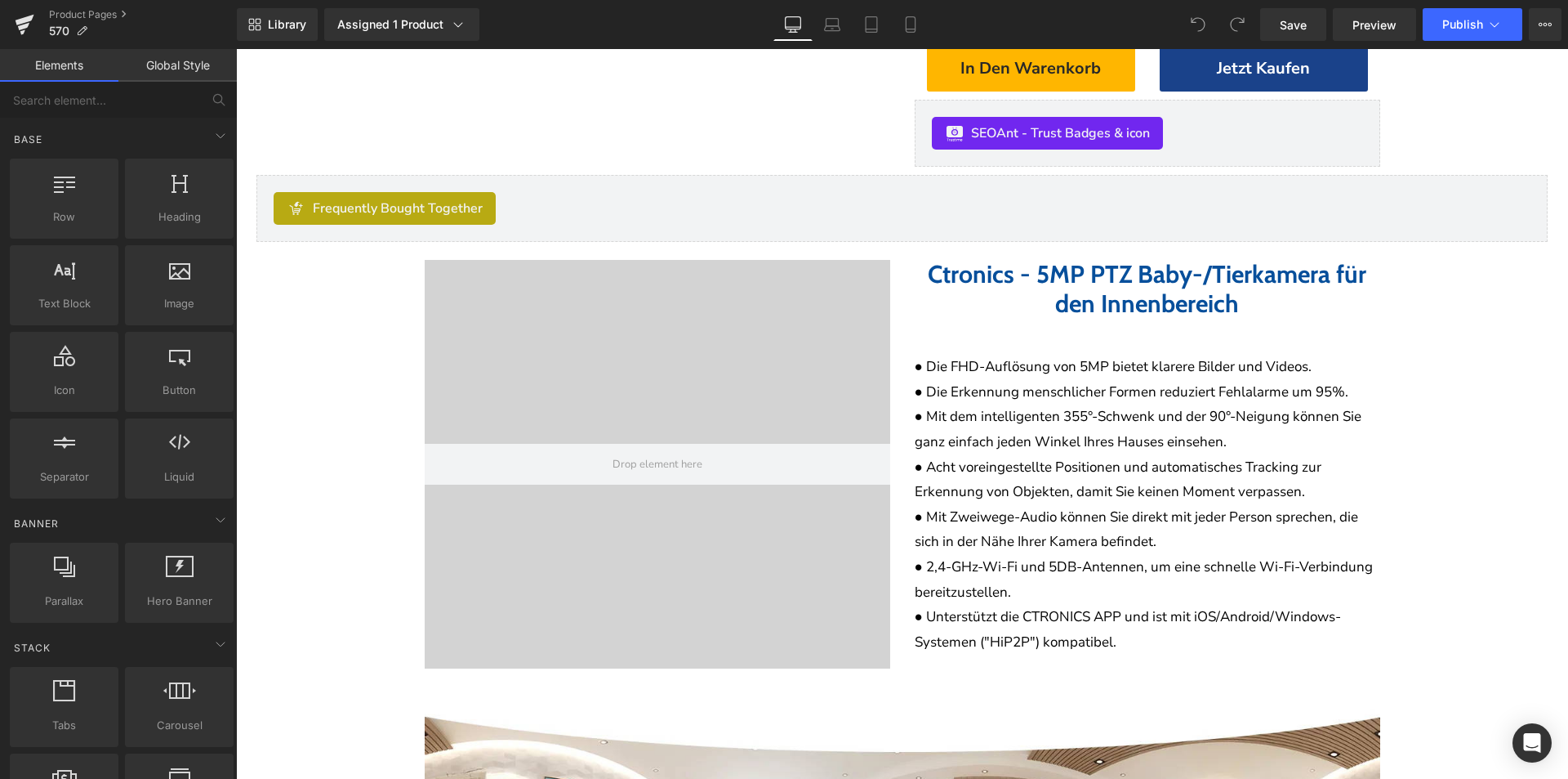
click at [811, 389] on div at bounding box center [658, 465] width 465 height 409
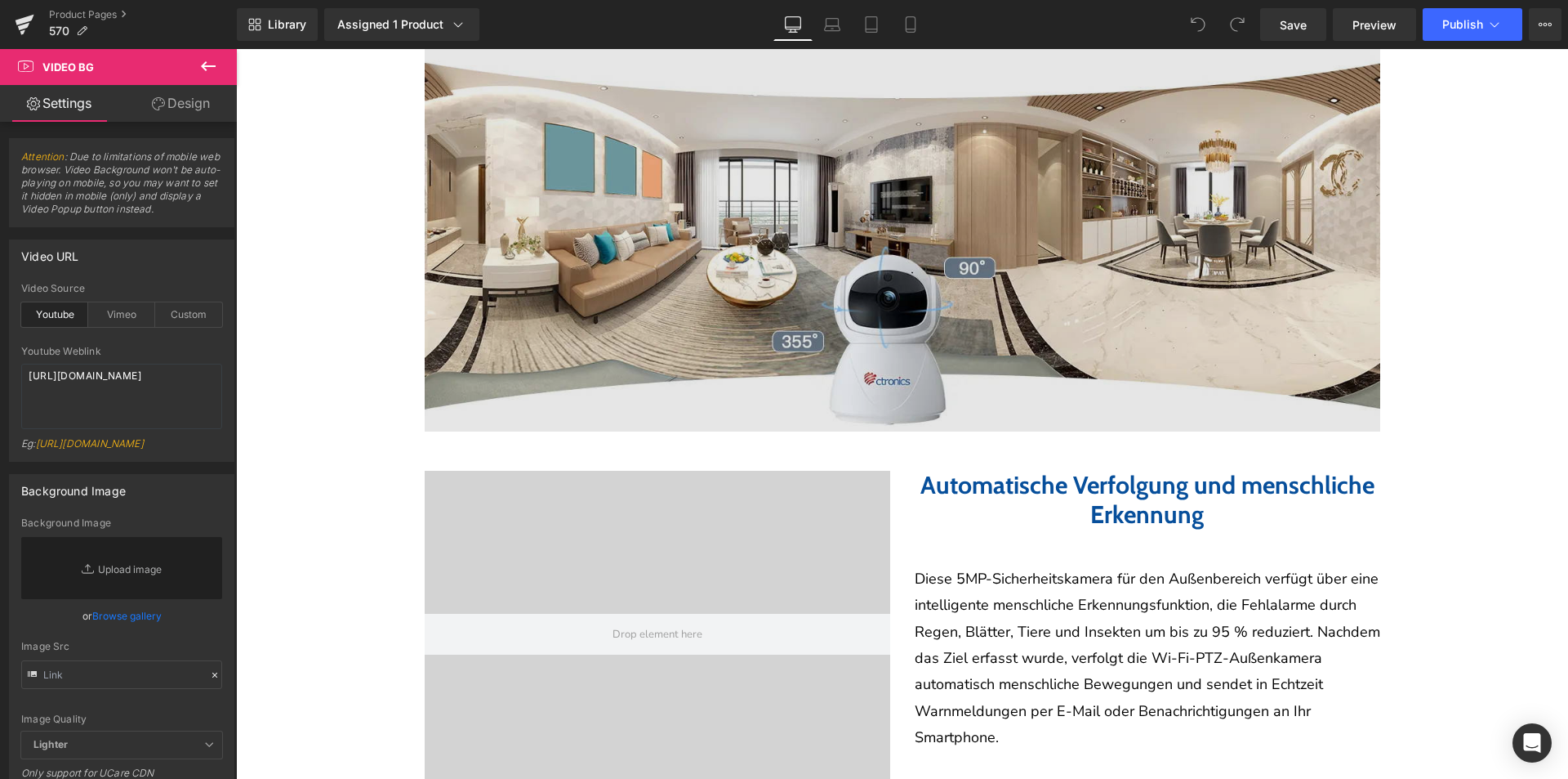
click at [834, 333] on img at bounding box center [902, 235] width 955 height 392
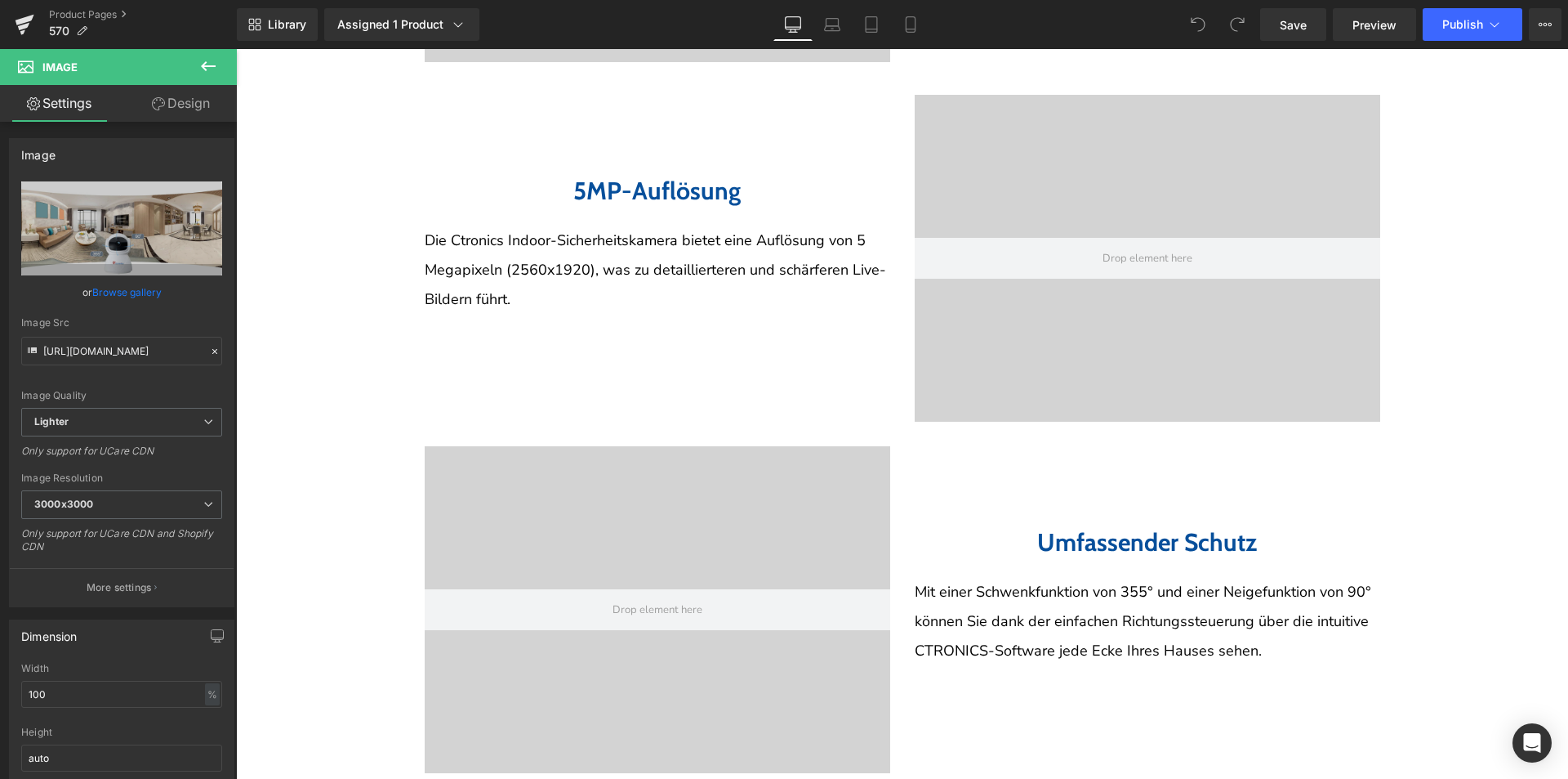
click at [922, 338] on div at bounding box center [1148, 257] width 465 height 327
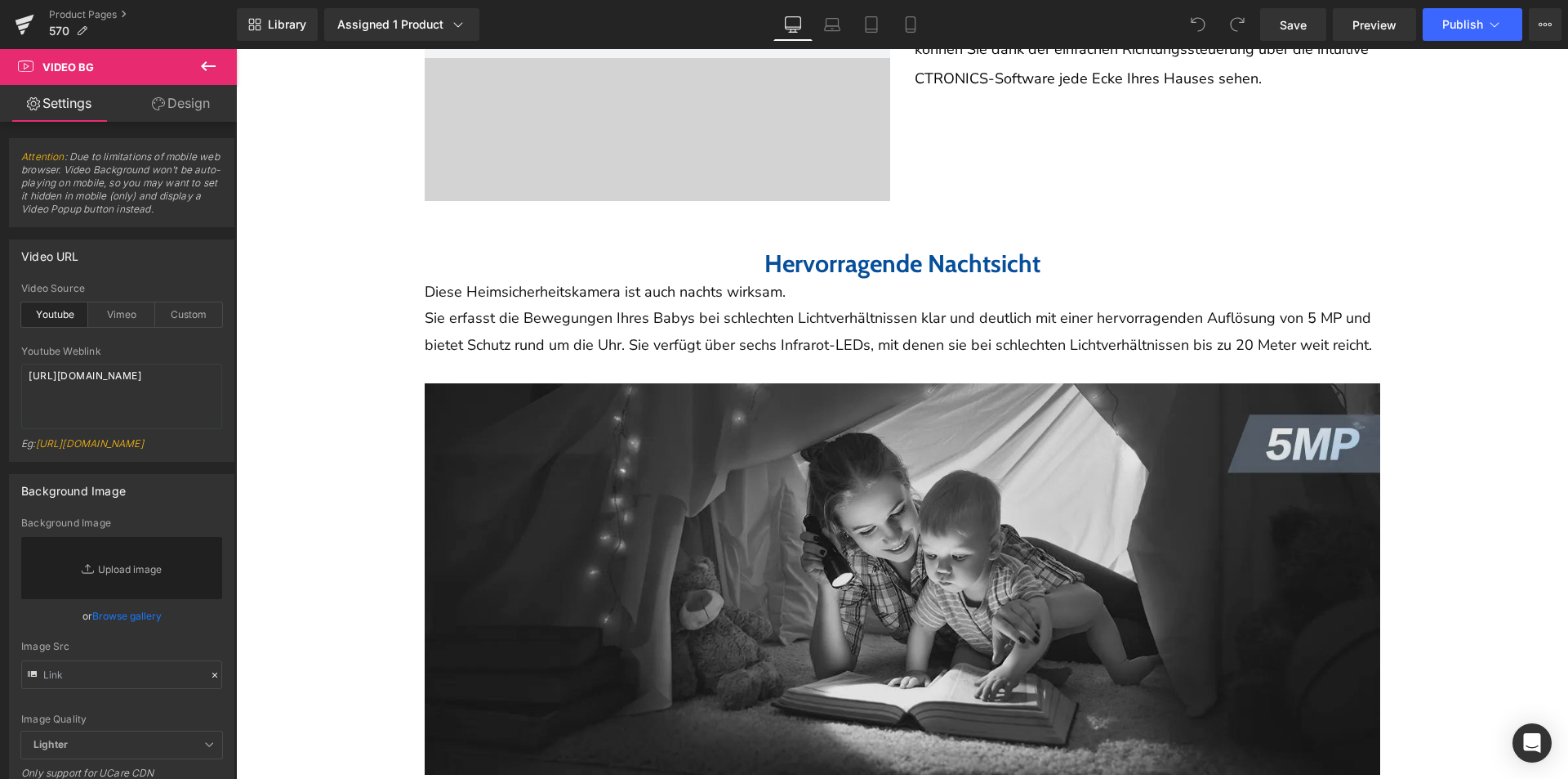
click at [929, 440] on img at bounding box center [902, 579] width 955 height 392
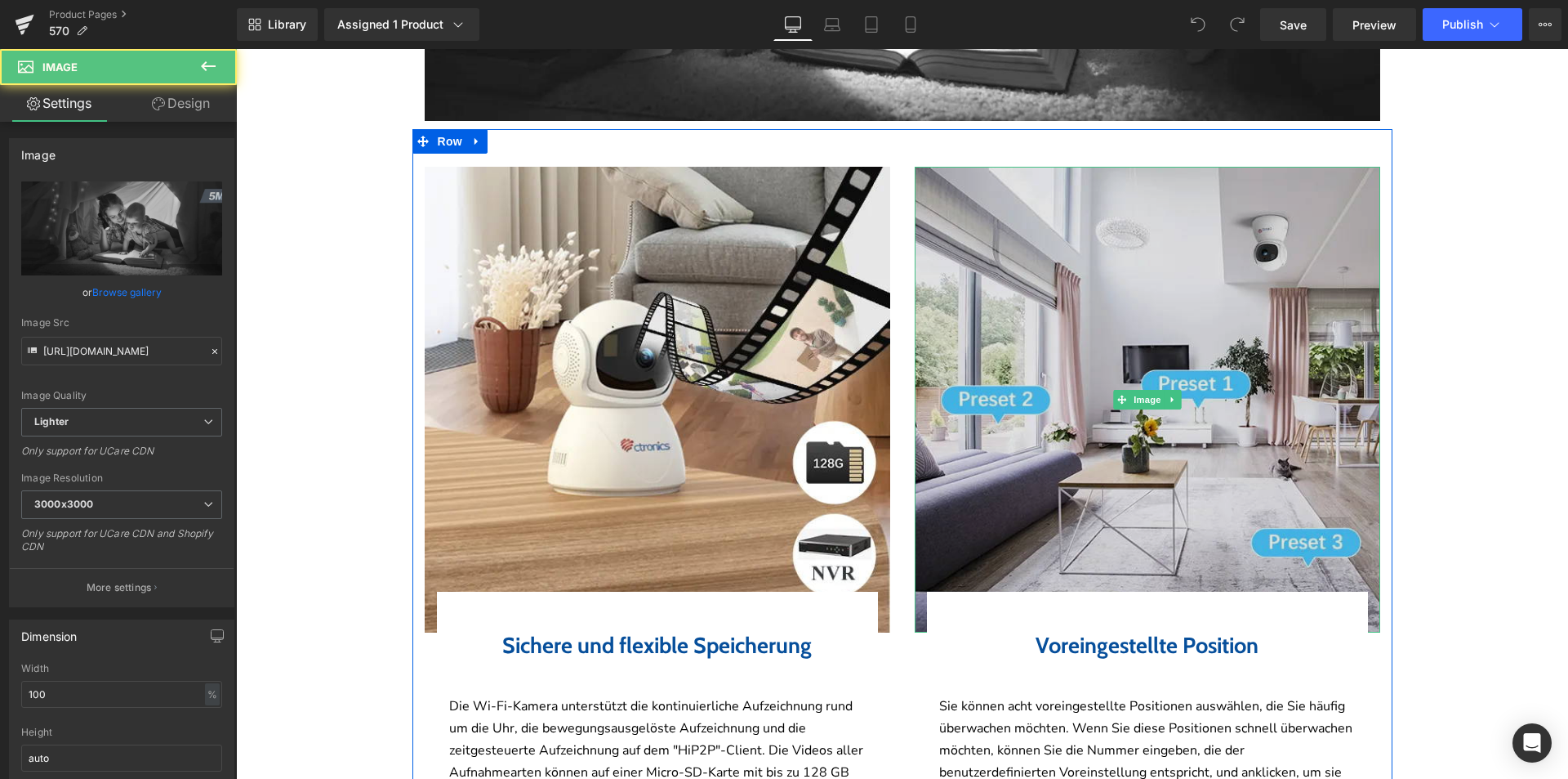
click at [936, 425] on img at bounding box center [1148, 400] width 465 height 466
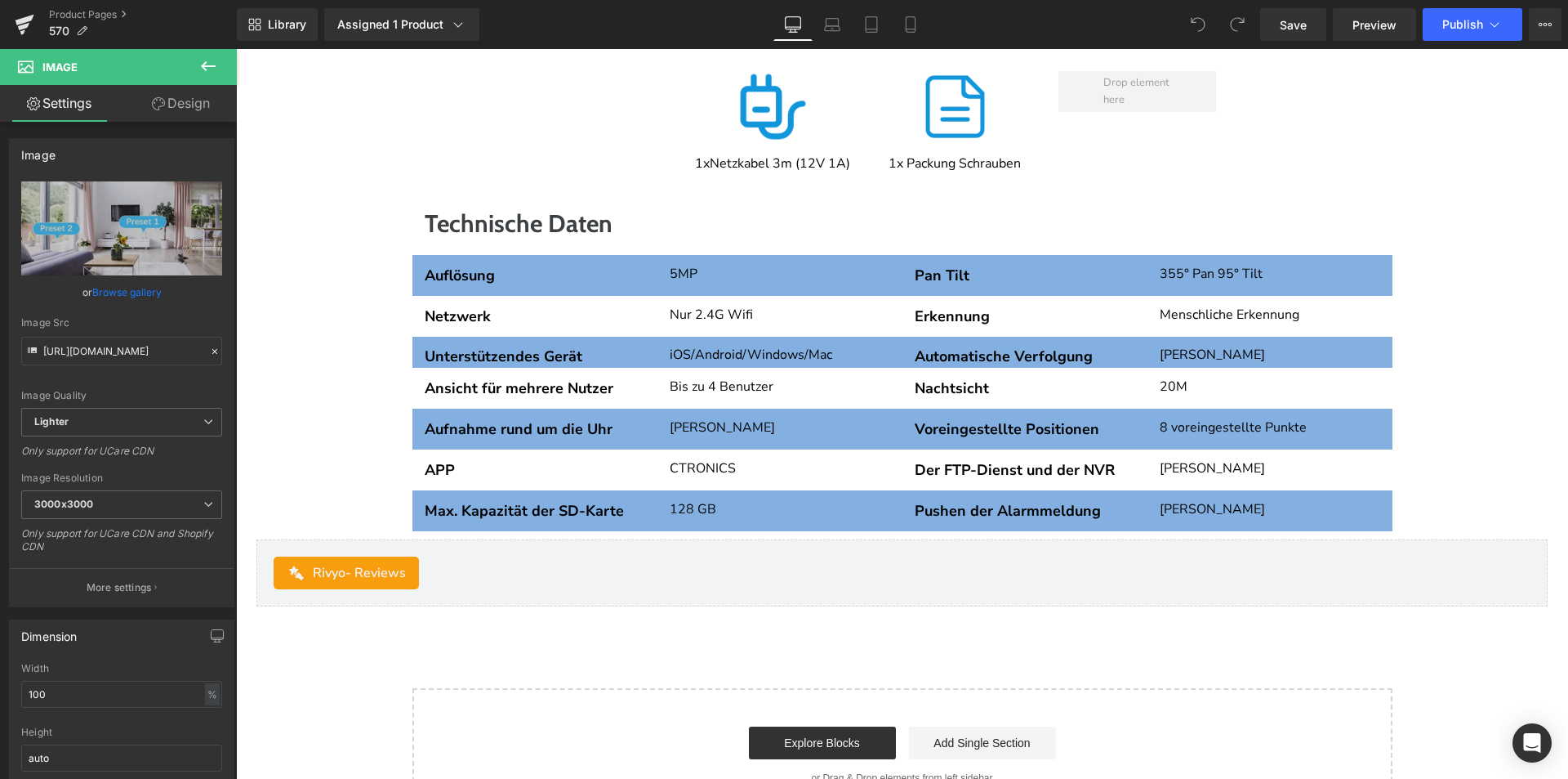
scroll to position [5393, 0]
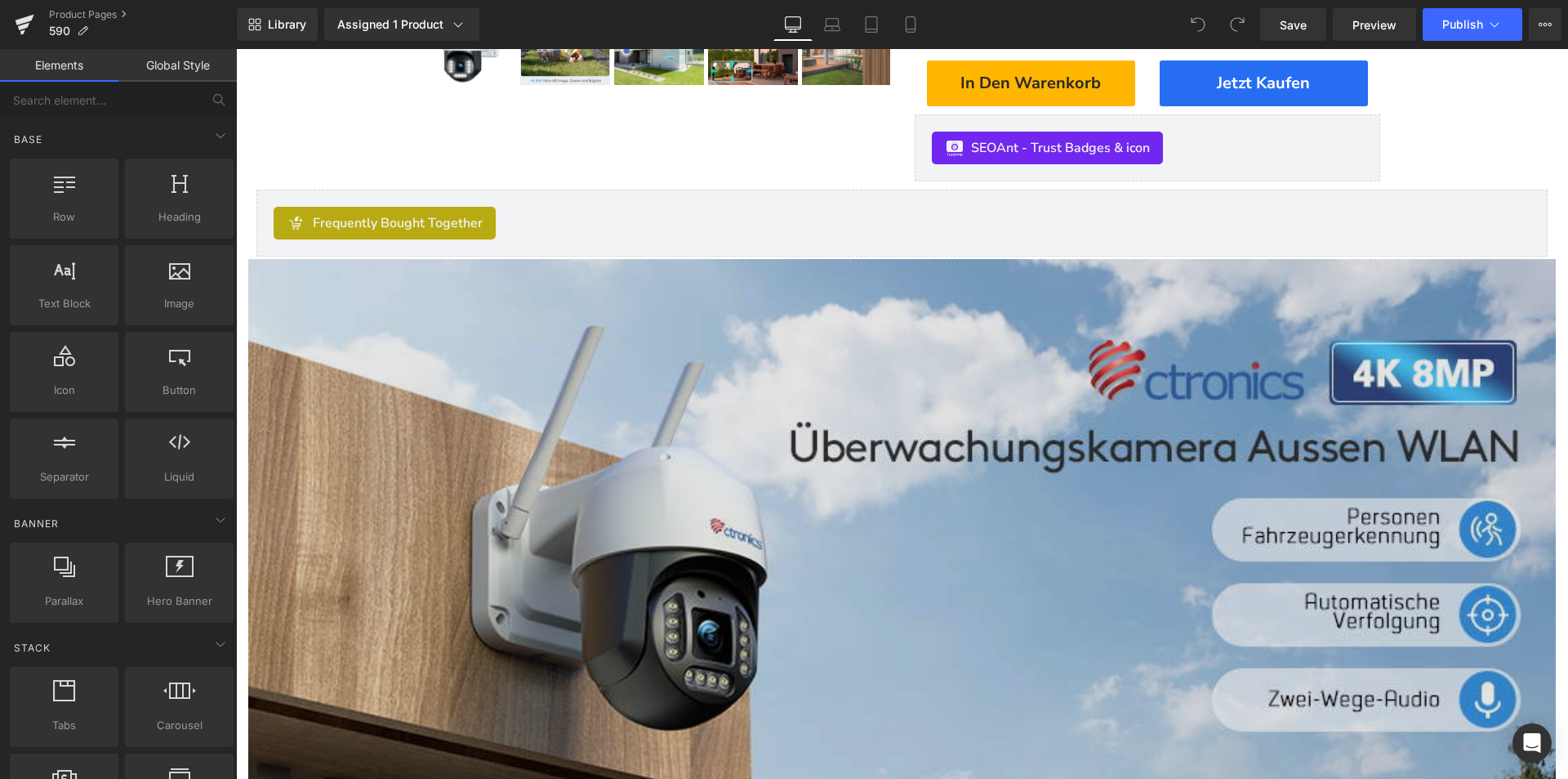
click at [749, 452] on img at bounding box center [902, 663] width 1308 height 808
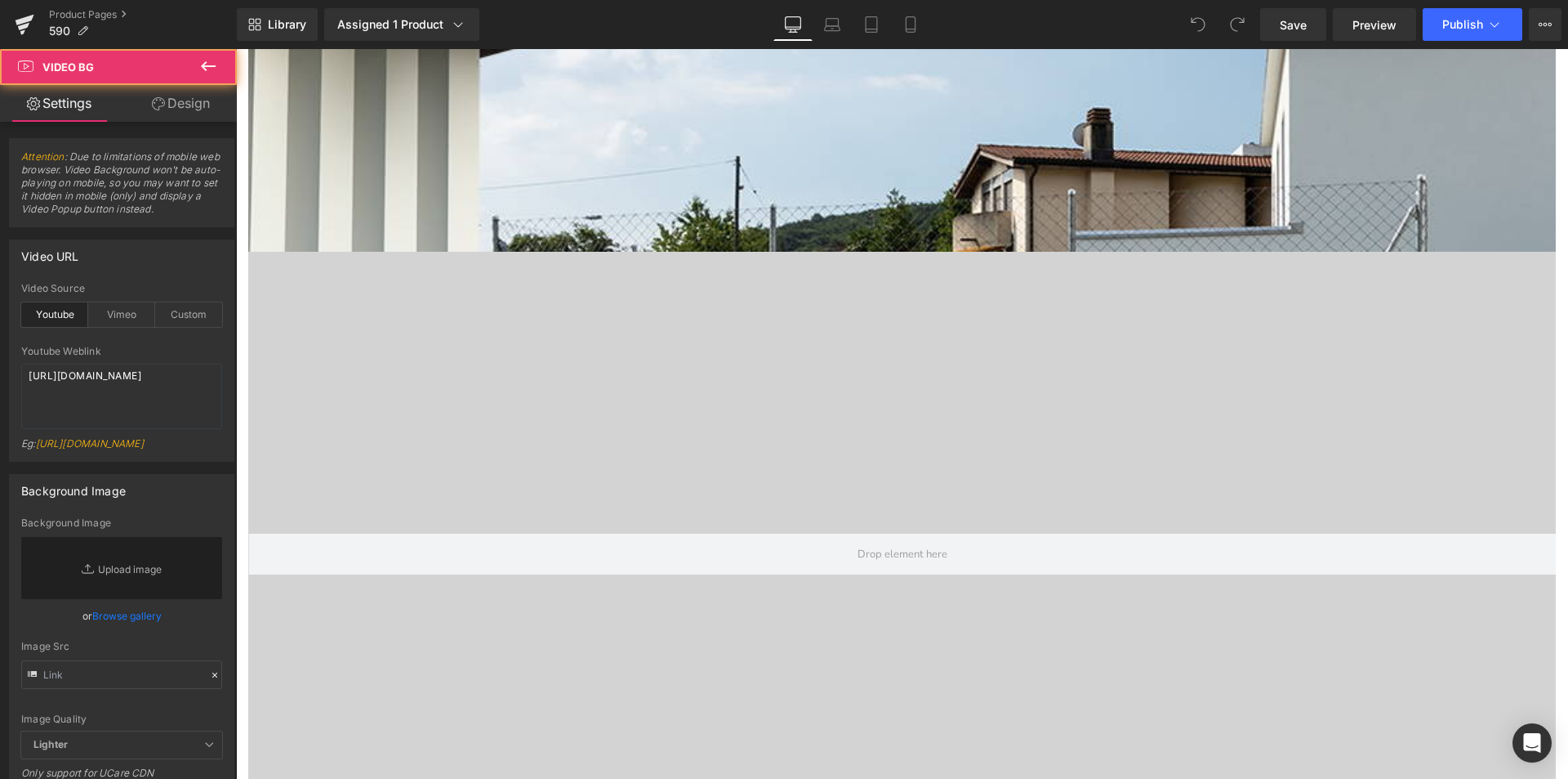
click at [753, 436] on div at bounding box center [902, 554] width 1308 height 572
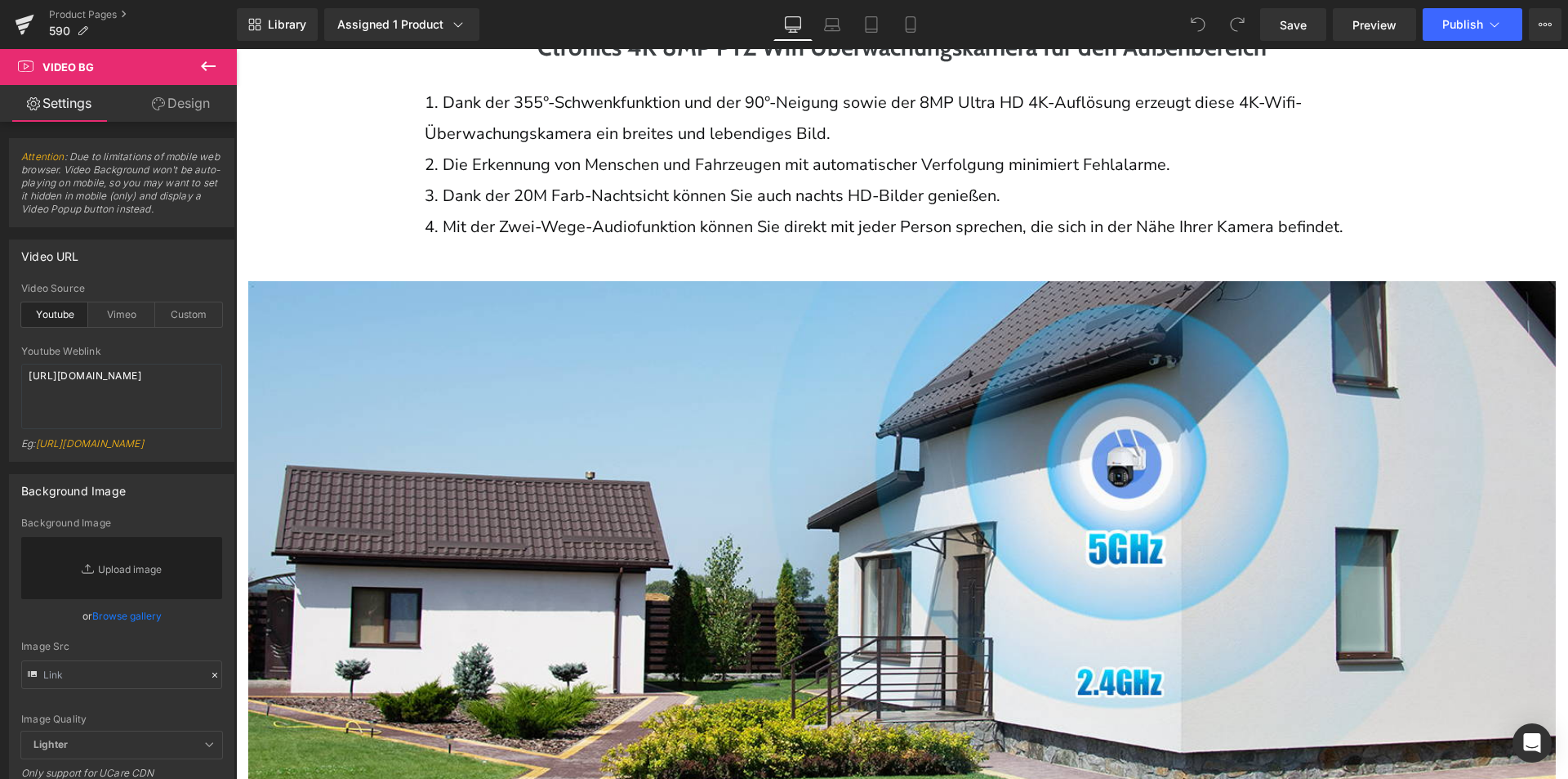
scroll to position [2533, 0]
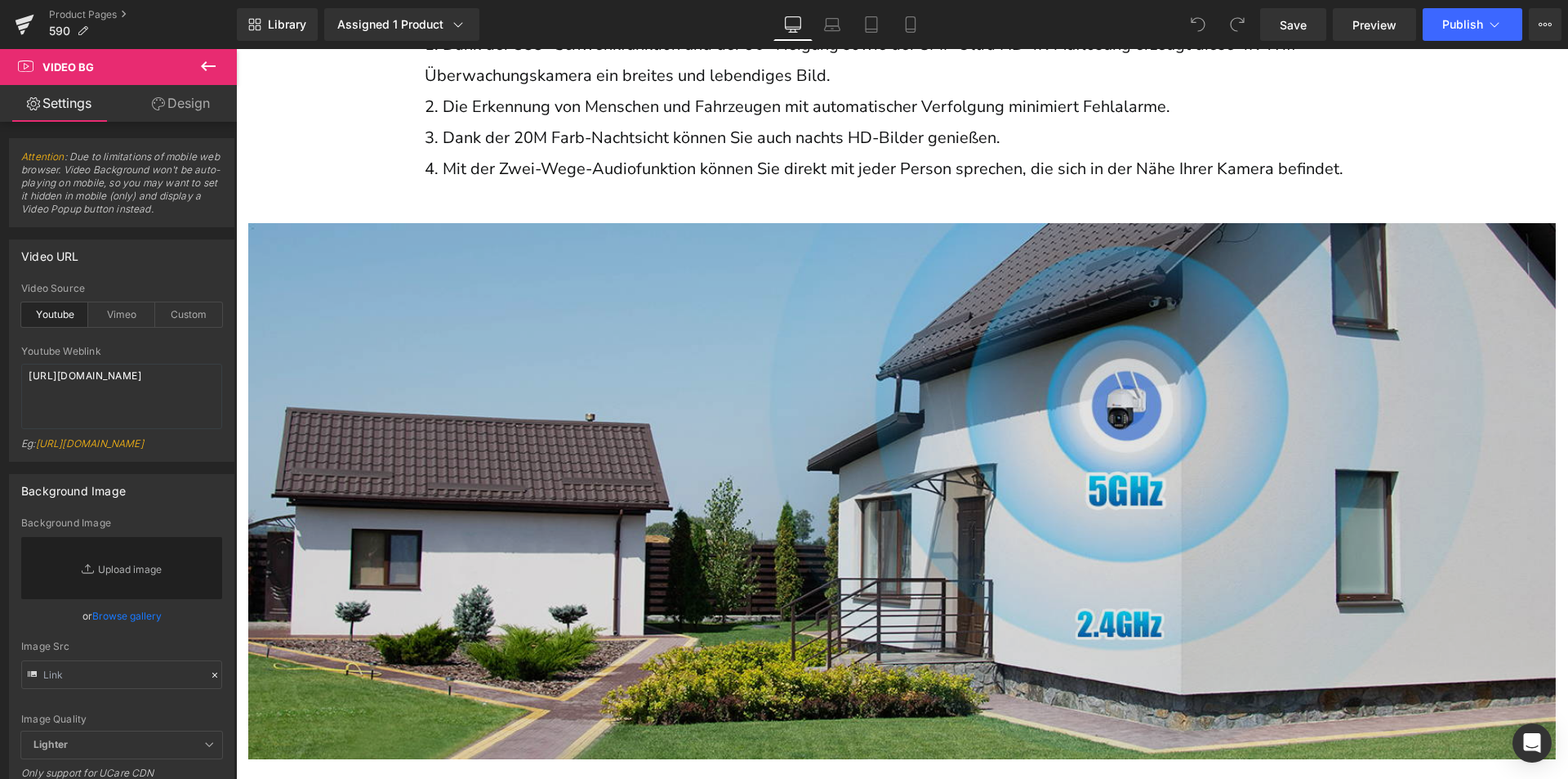
click at [752, 432] on img at bounding box center [902, 482] width 1308 height 553
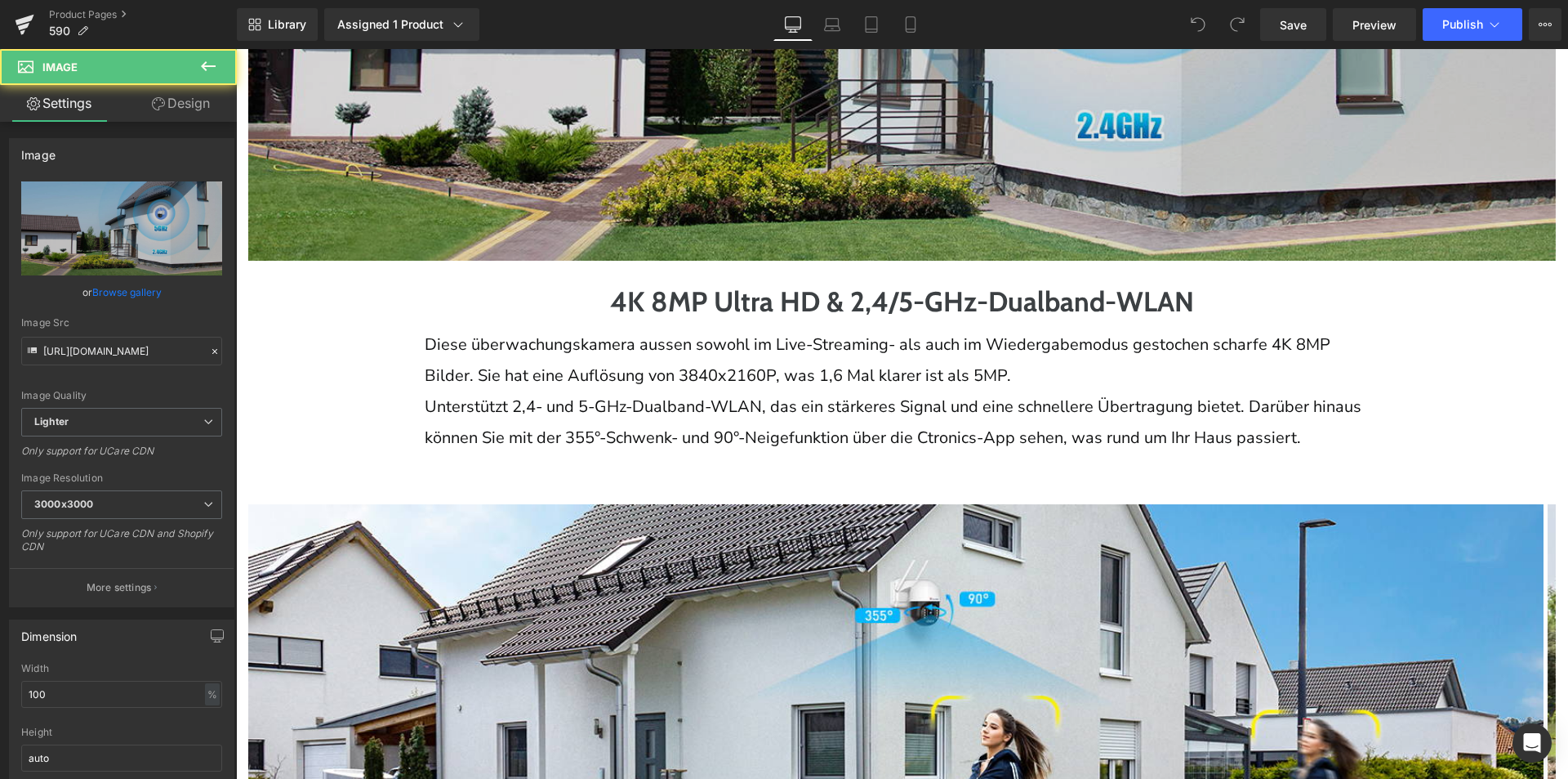
scroll to position [3105, 0]
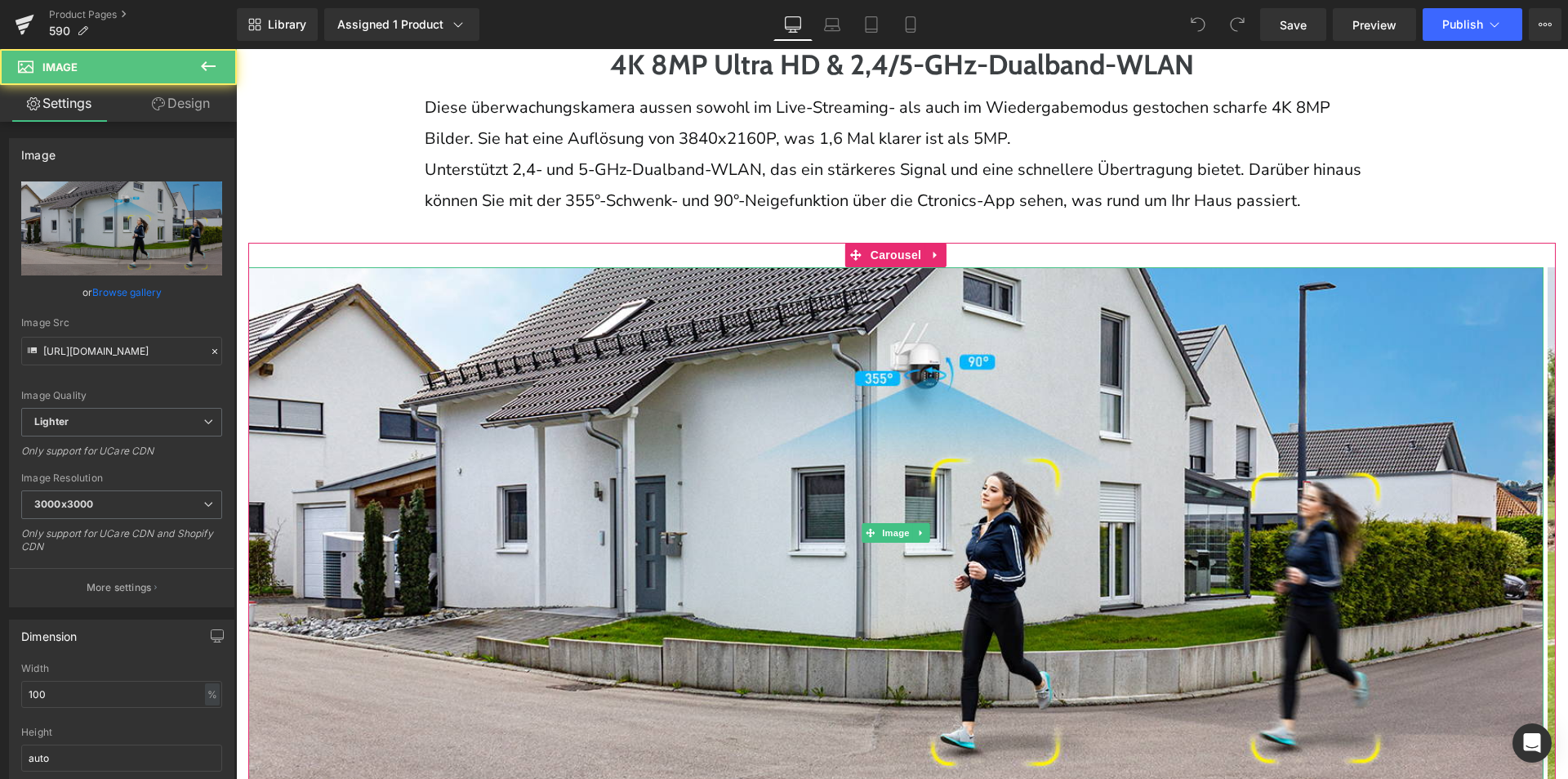
click at [750, 431] on img at bounding box center [895, 532] width 1295 height 531
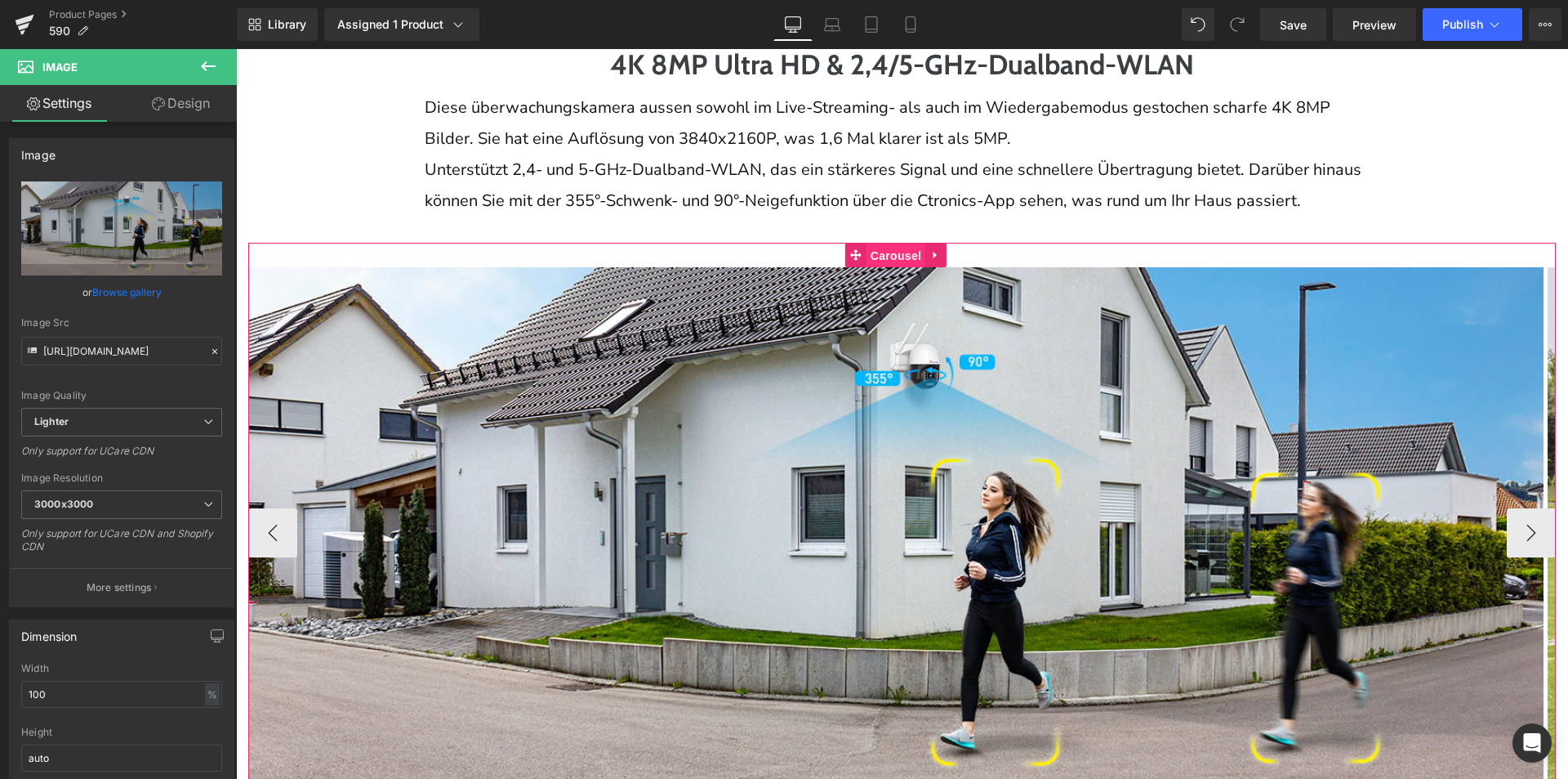
click at [887, 249] on span "Carousel" at bounding box center [896, 255] width 59 height 25
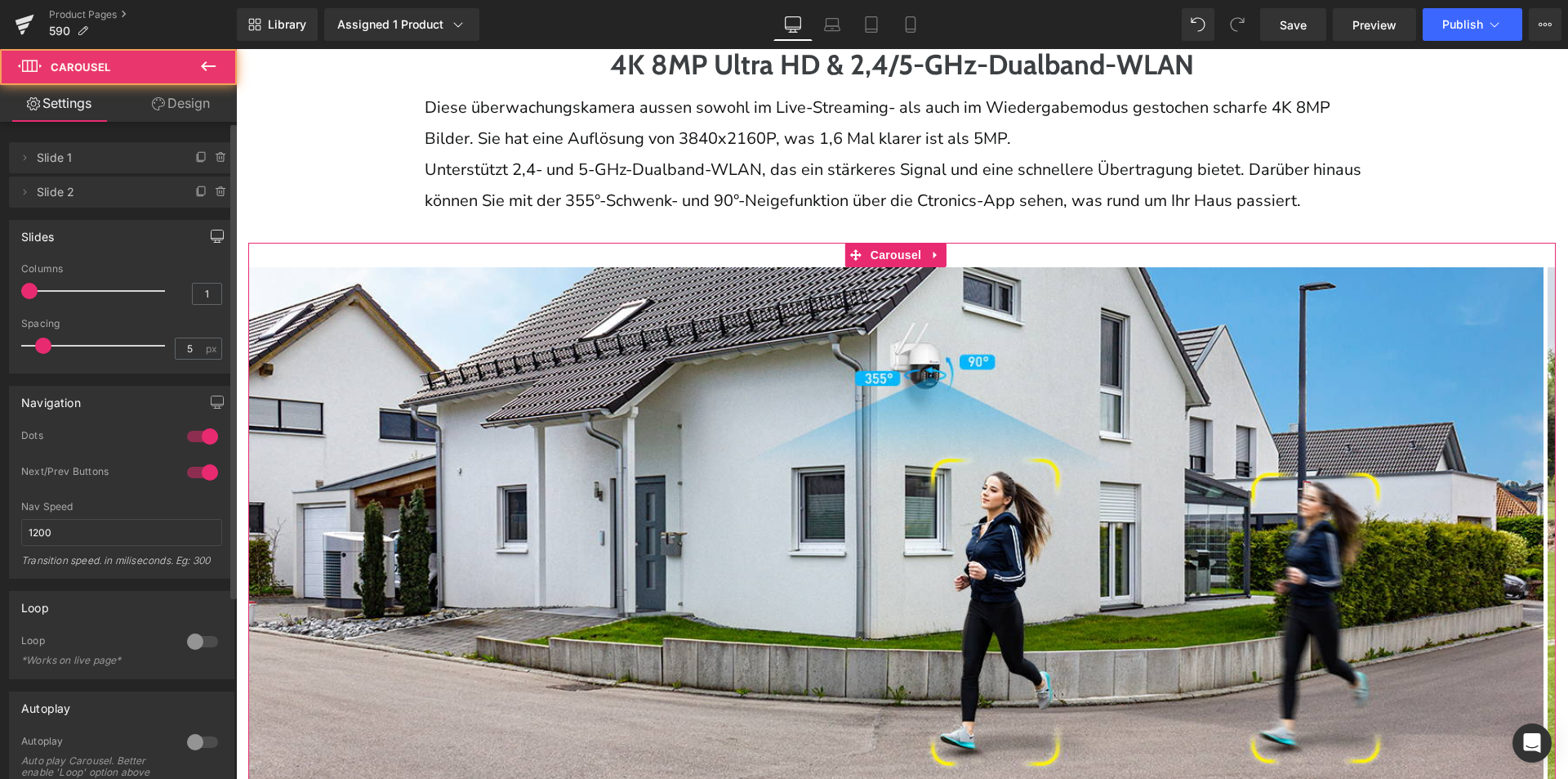
click at [204, 236] on button "button" at bounding box center [217, 237] width 27 height 31
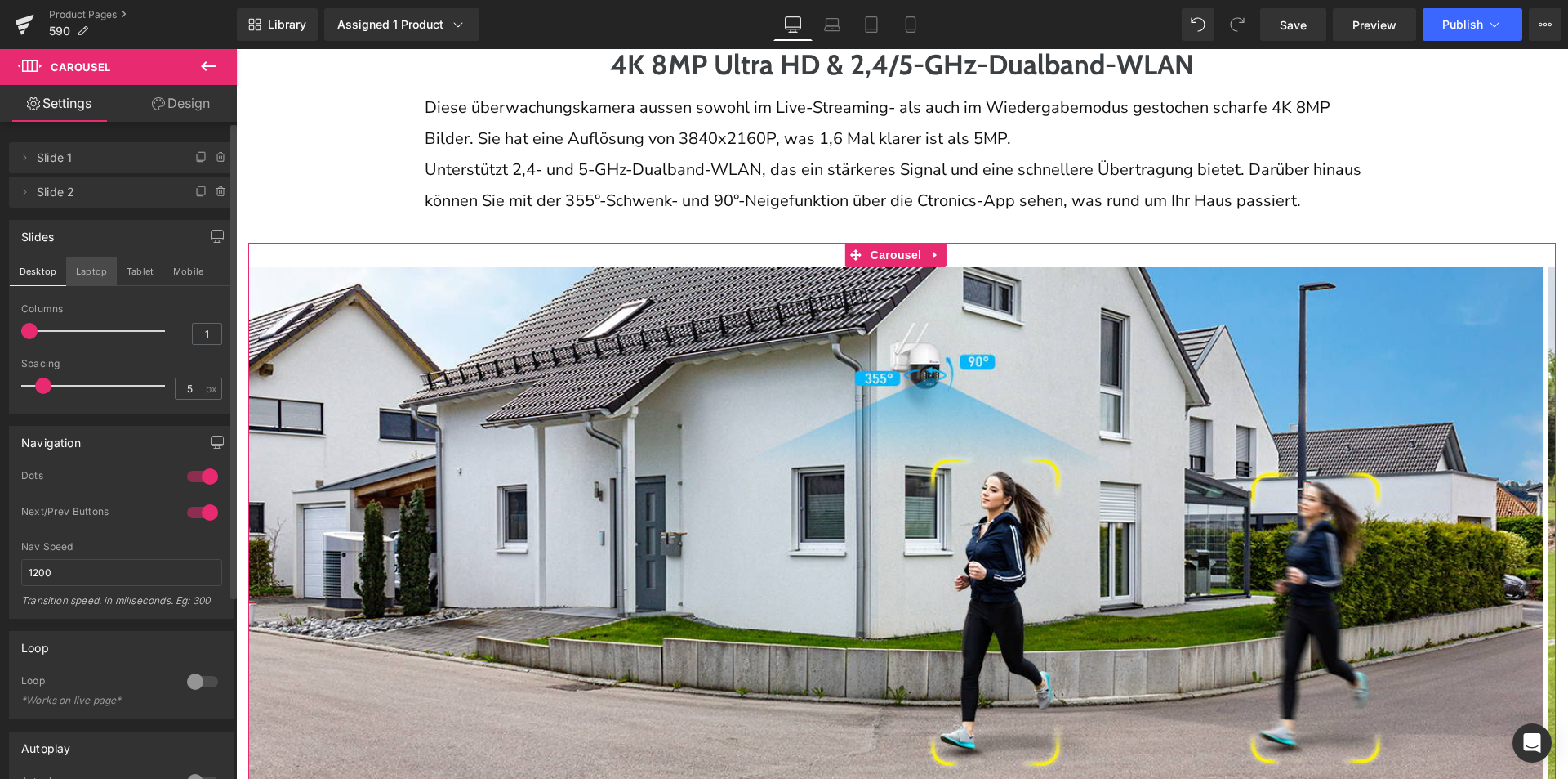
click at [93, 274] on button "Laptop" at bounding box center [91, 271] width 51 height 28
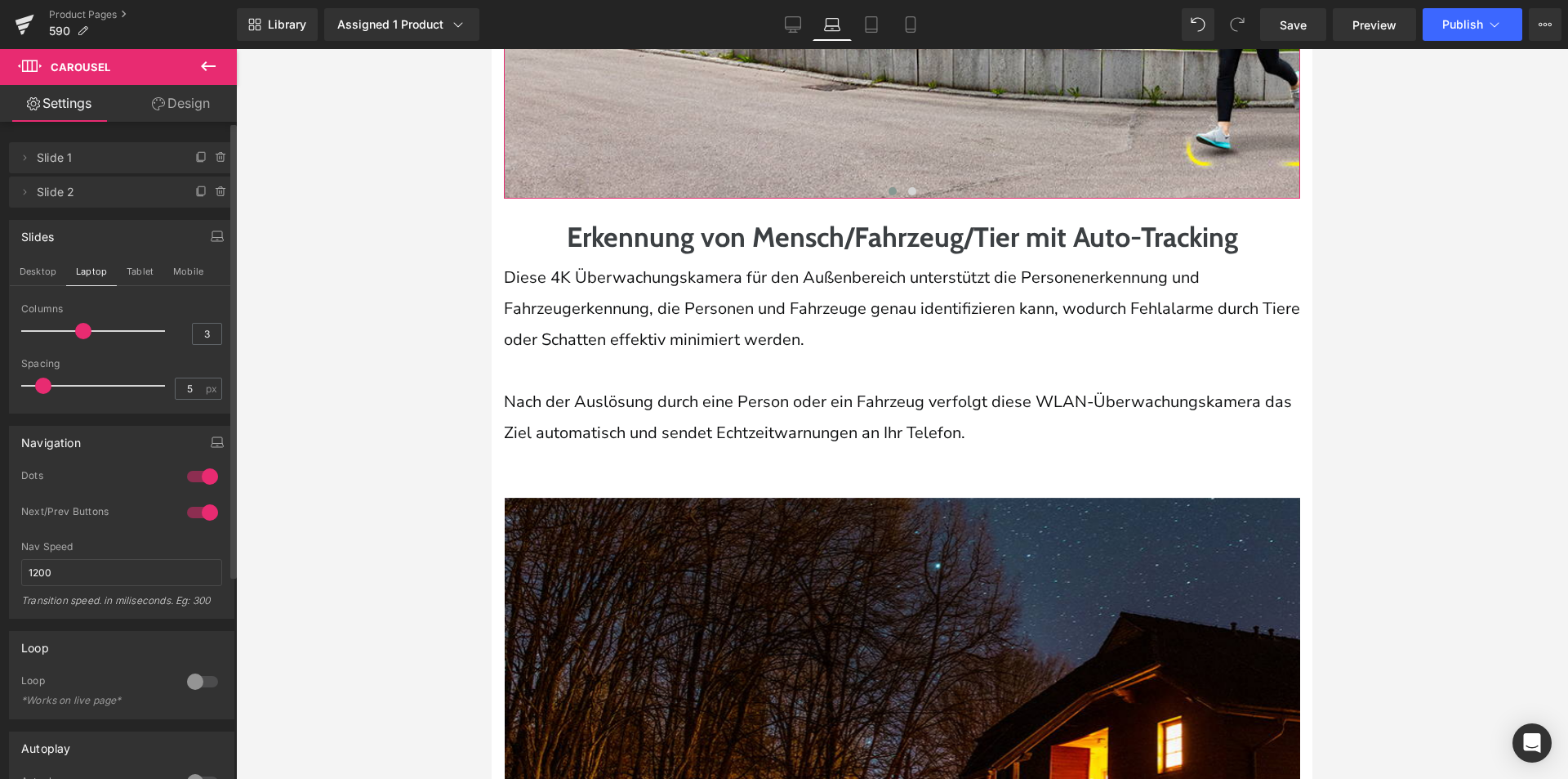
scroll to position [2470, 0]
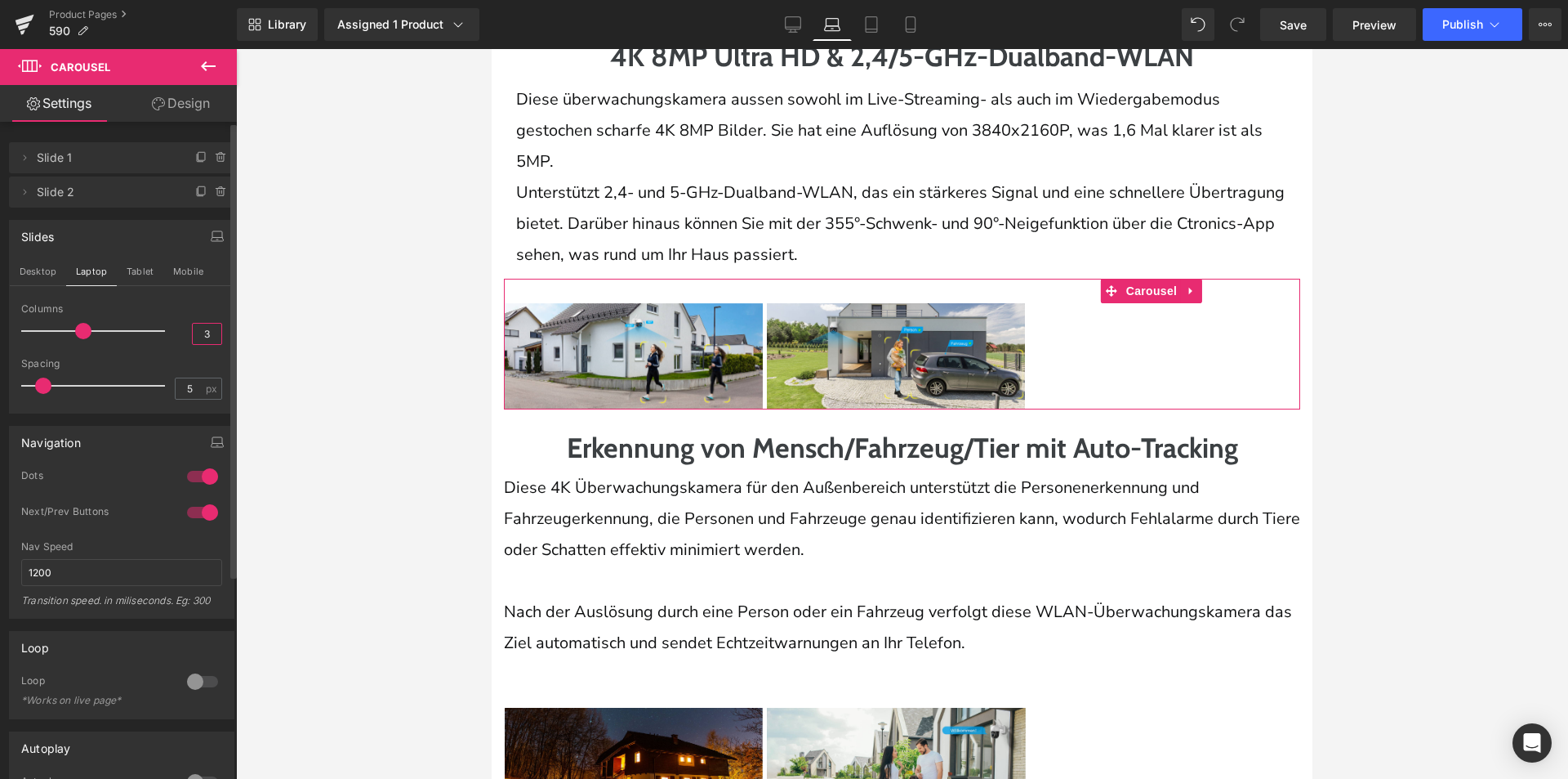
drag, startPoint x: 198, startPoint y: 328, endPoint x: 207, endPoint y: 330, distance: 9.2
click at [207, 330] on input "3" at bounding box center [206, 333] width 28 height 21
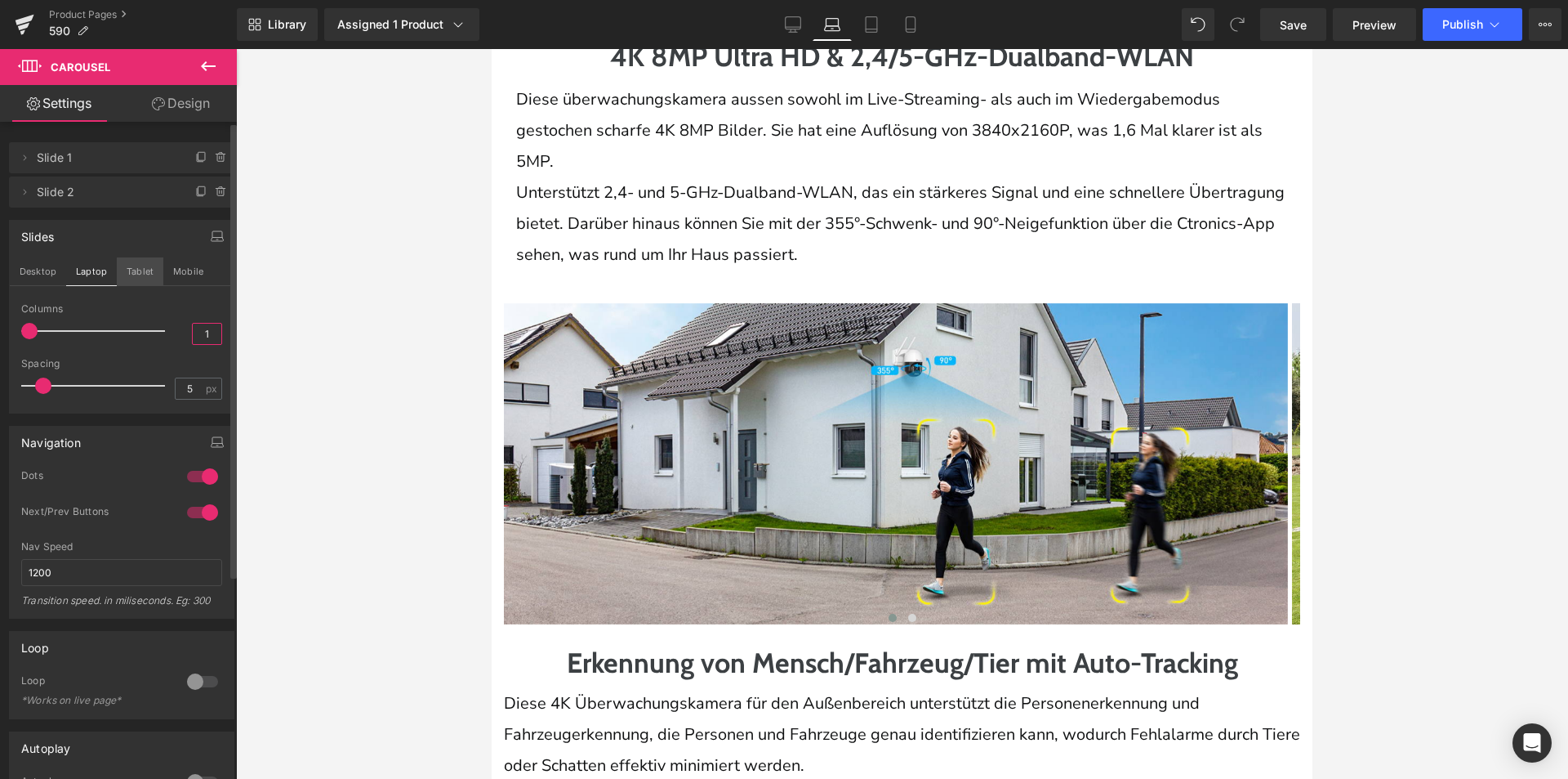
type input "1"
click at [156, 269] on button "Tablet" at bounding box center [139, 271] width 46 height 28
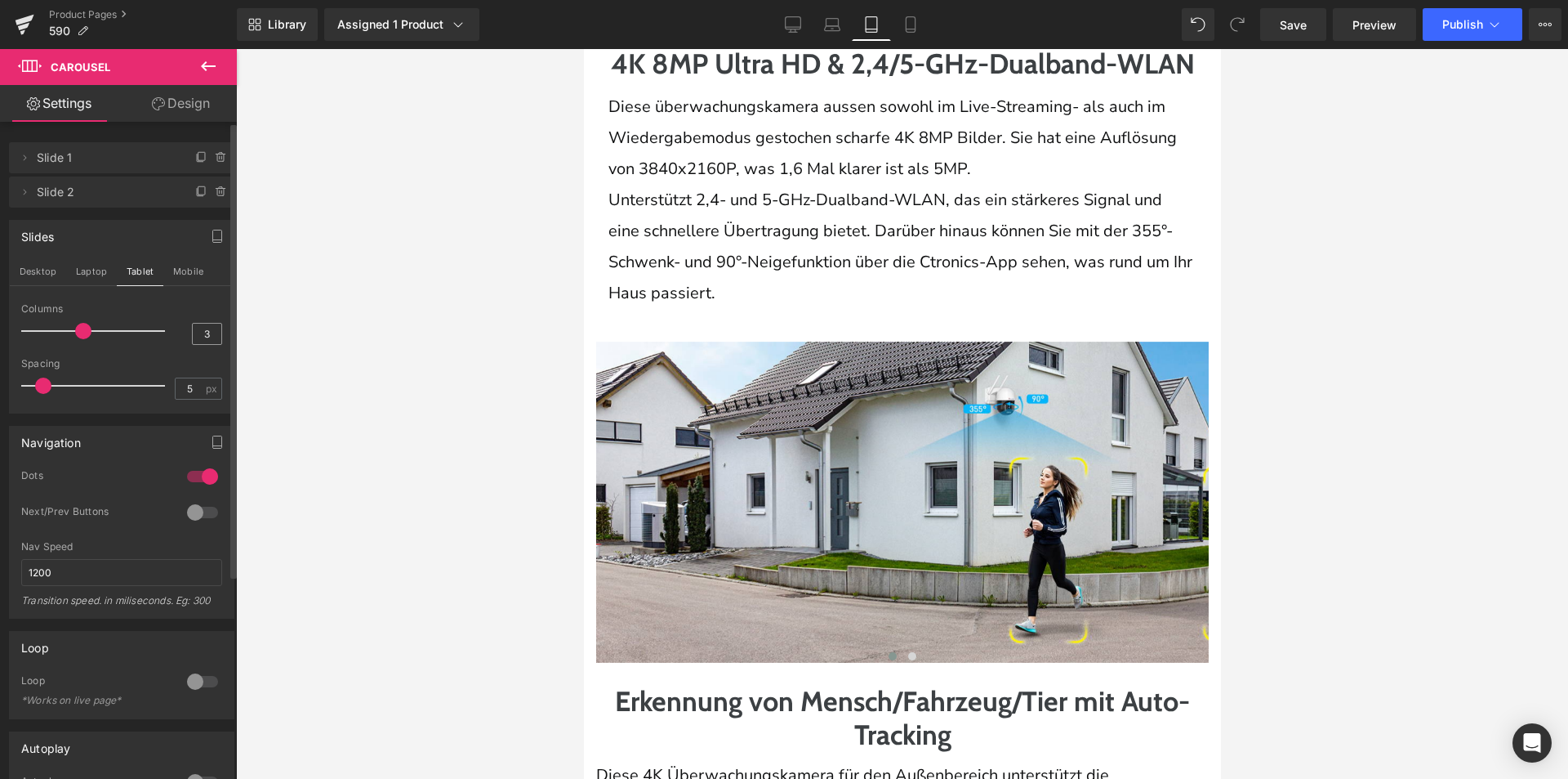
scroll to position [3038, 0]
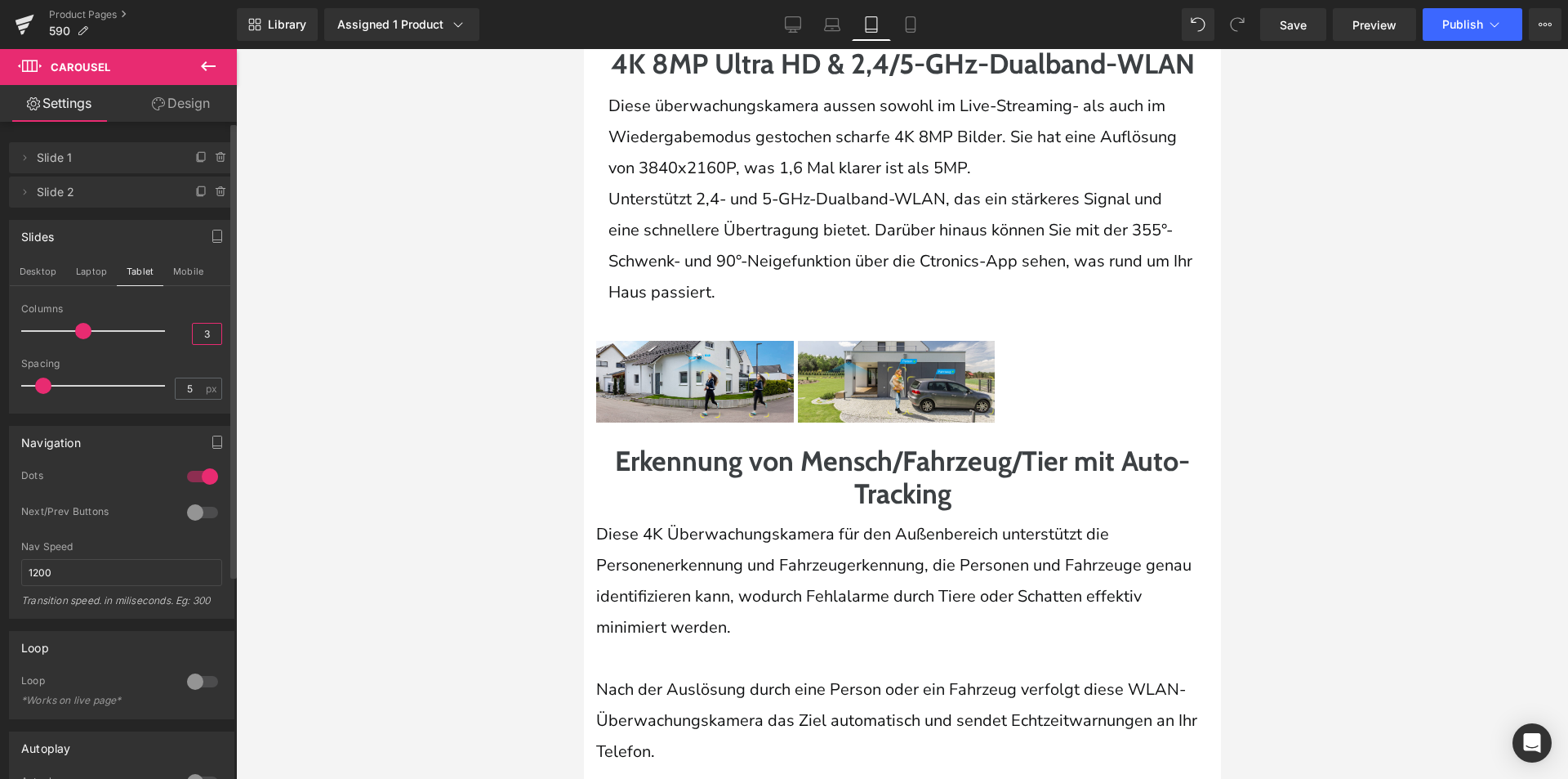
drag, startPoint x: 206, startPoint y: 332, endPoint x: 191, endPoint y: 334, distance: 15.1
click at [192, 334] on input "3" at bounding box center [206, 333] width 28 height 21
type input "1"
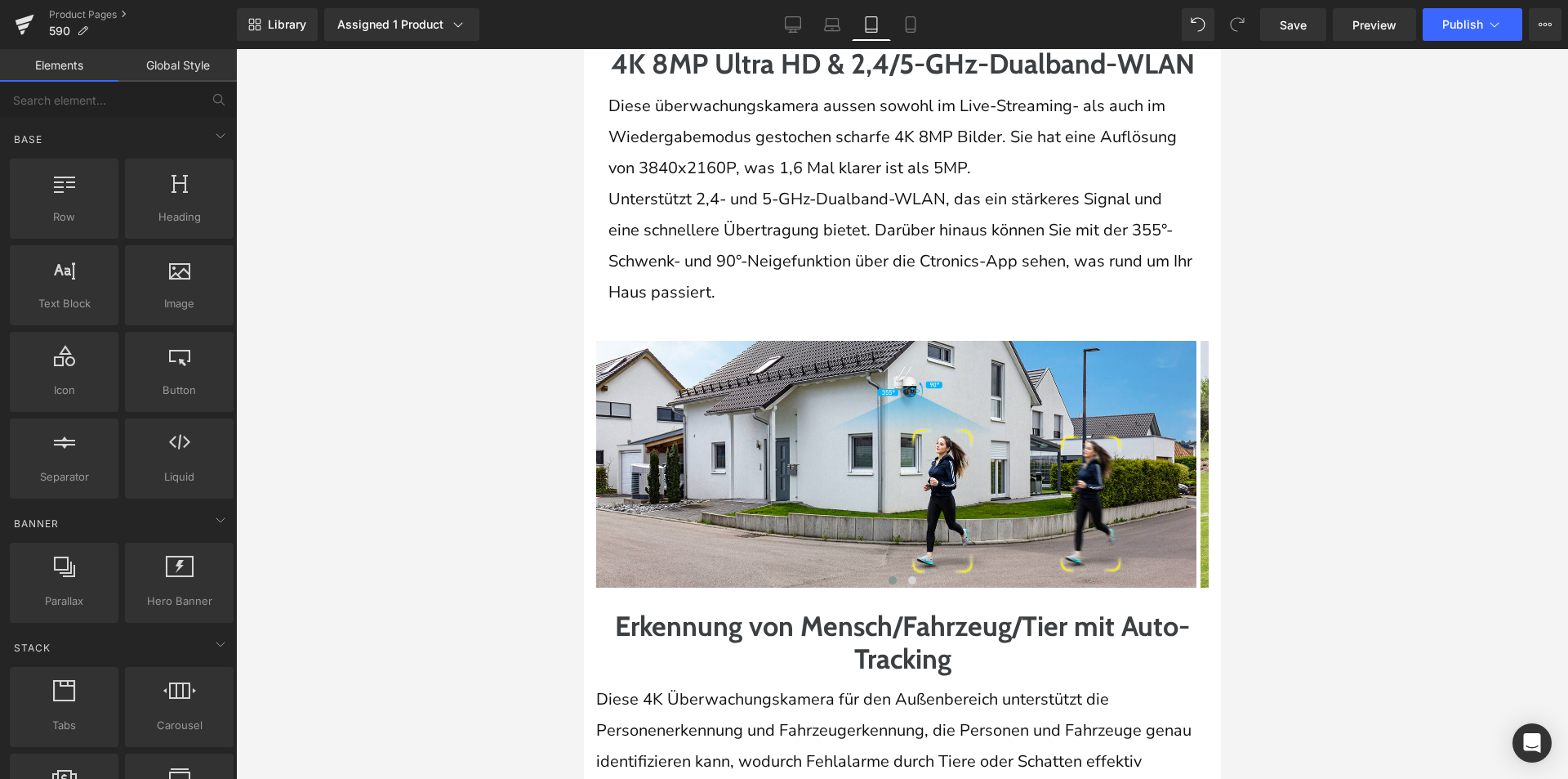
click at [514, 457] on div at bounding box center [901, 414] width 1332 height 730
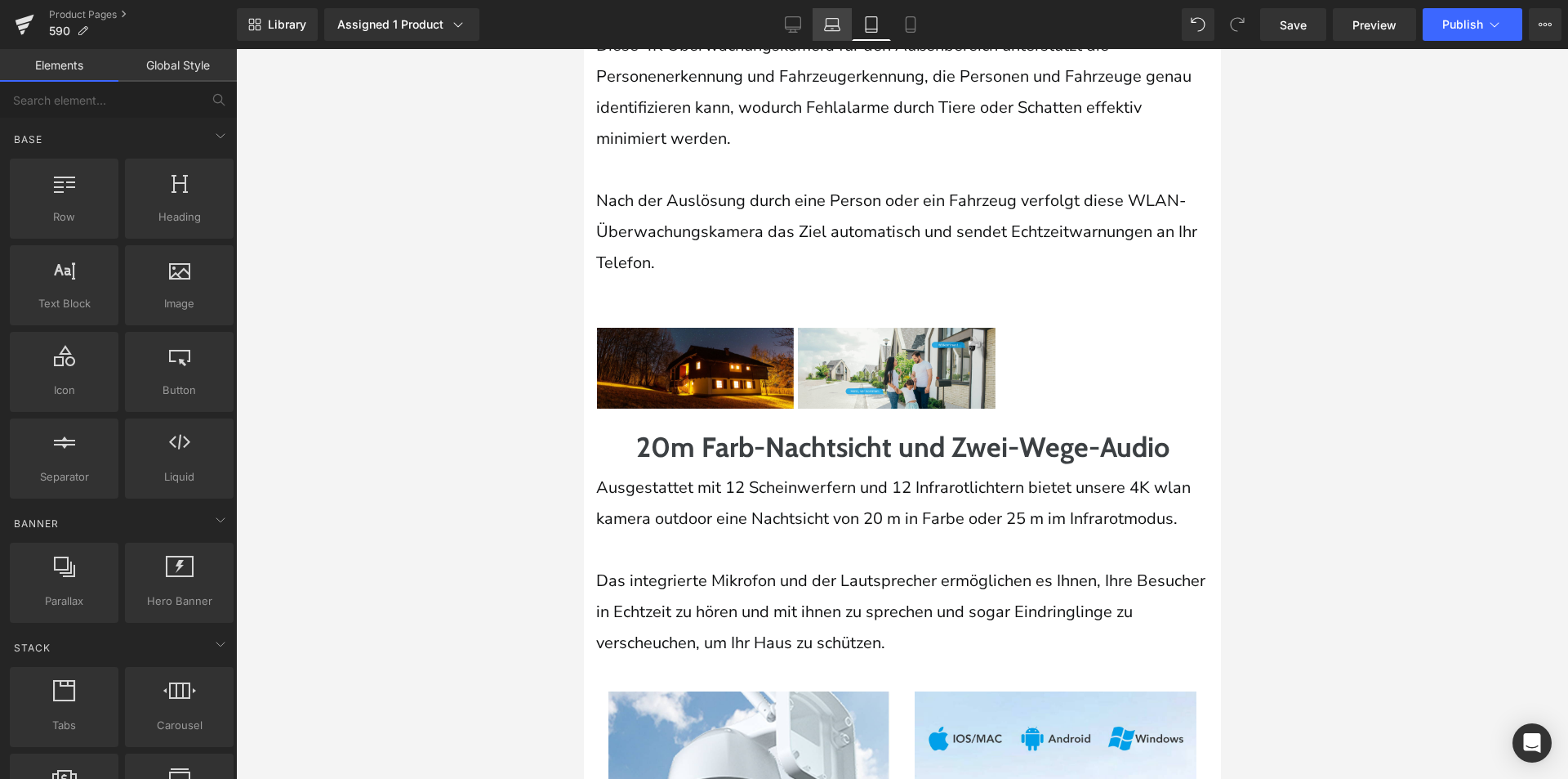
click at [816, 20] on link "Laptop" at bounding box center [833, 24] width 39 height 32
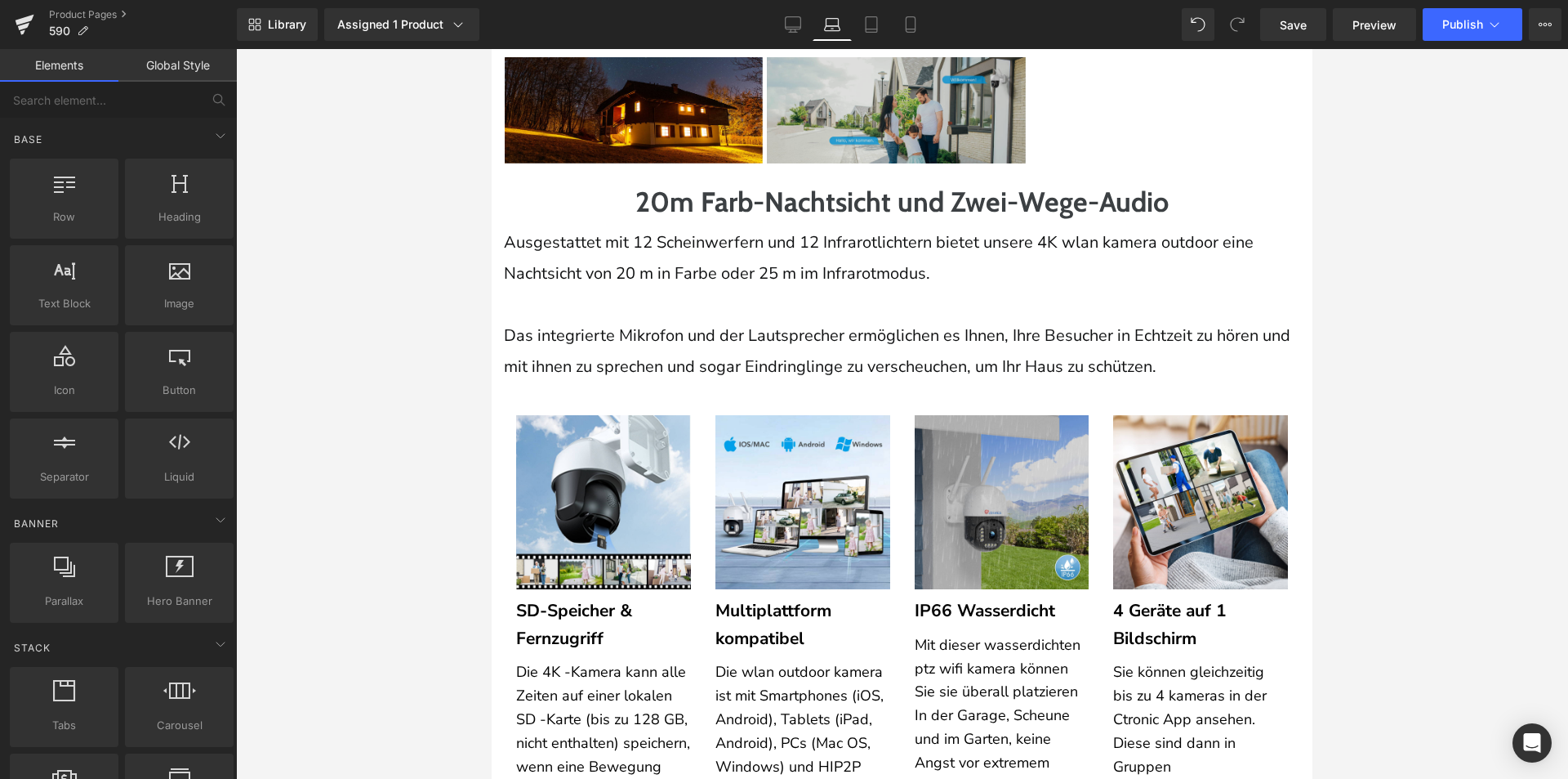
scroll to position [3009, 0]
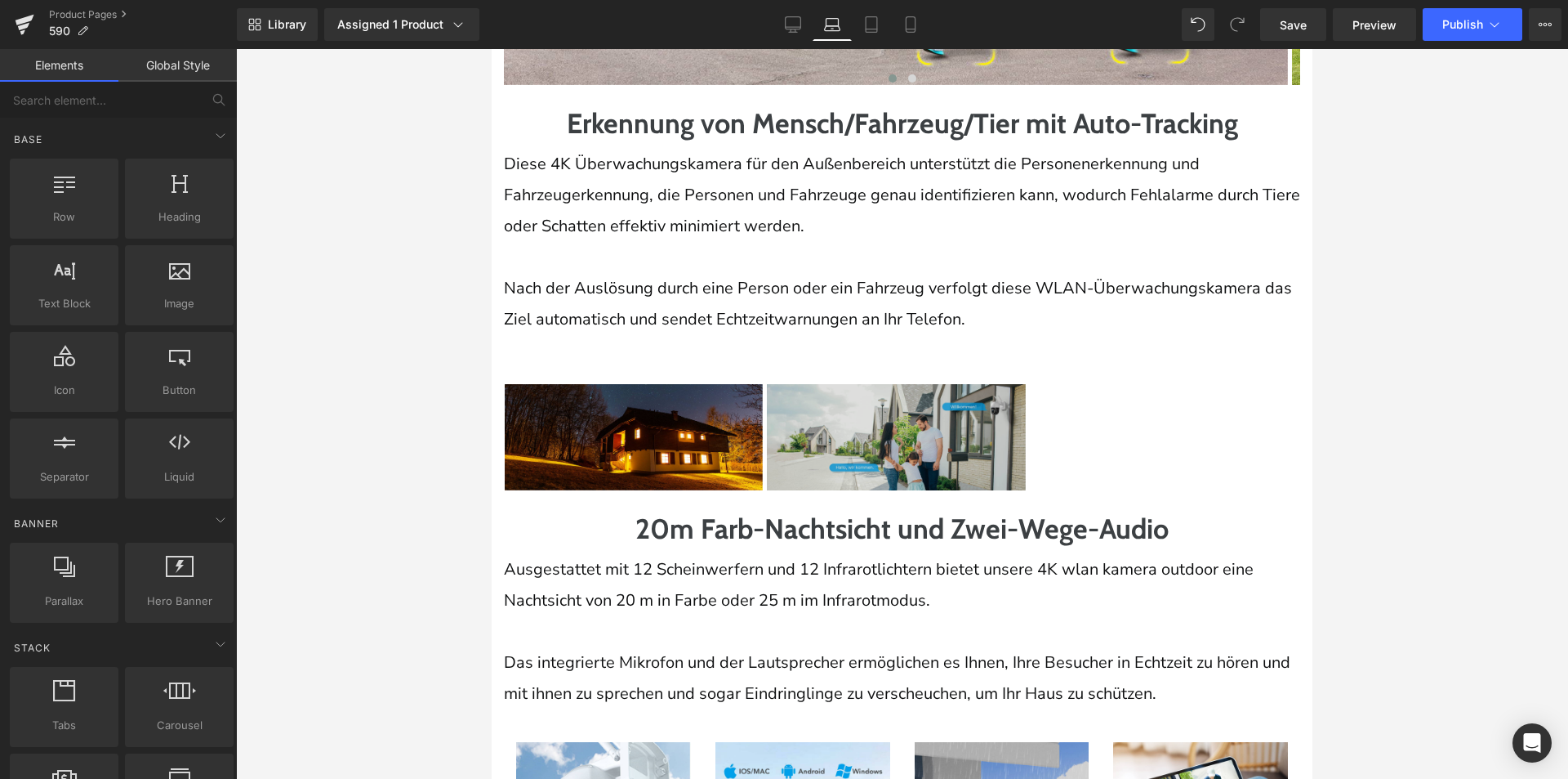
click at [865, 425] on img at bounding box center [895, 437] width 258 height 106
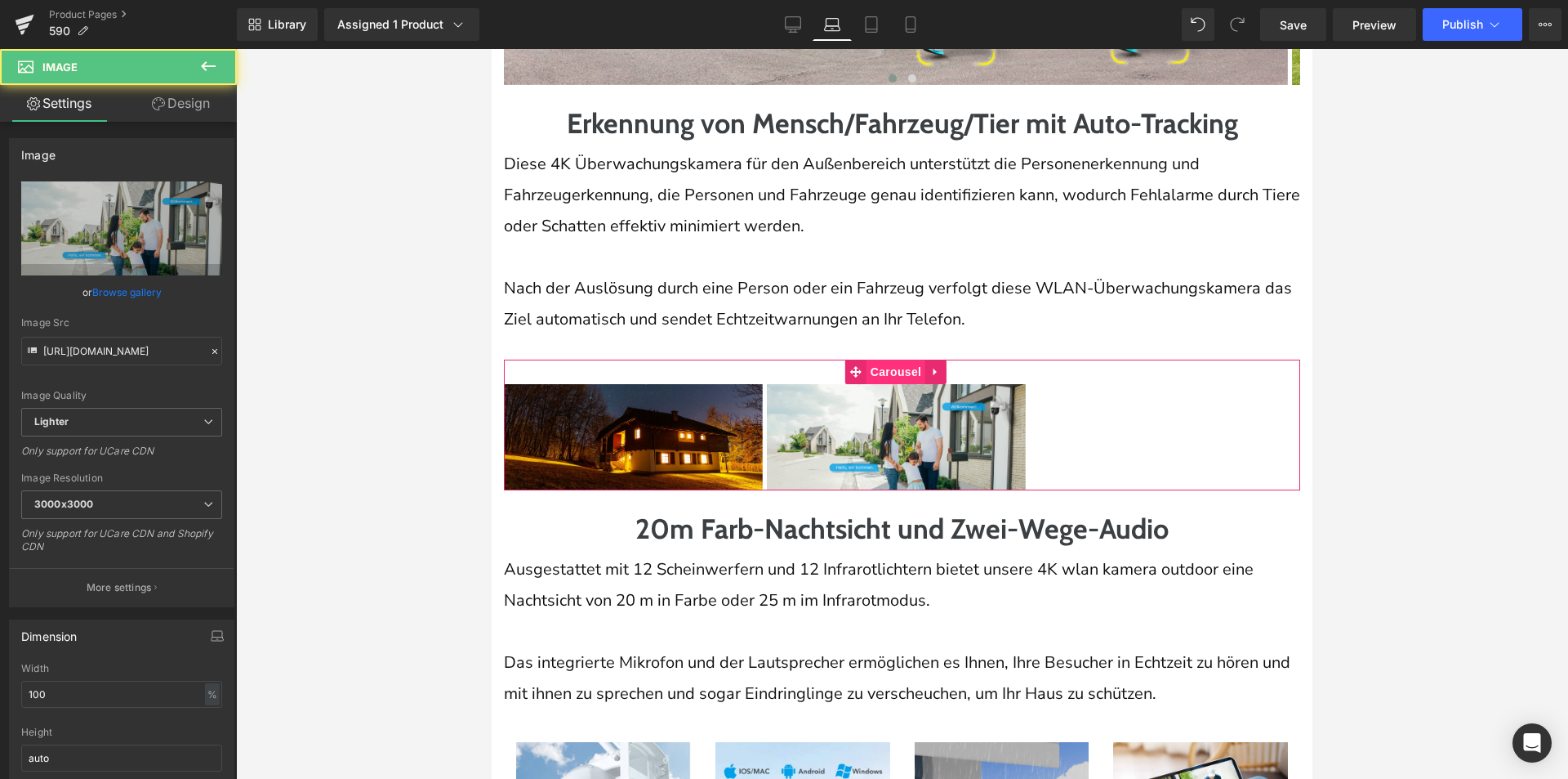
click at [883, 384] on span "Carousel" at bounding box center [896, 371] width 59 height 25
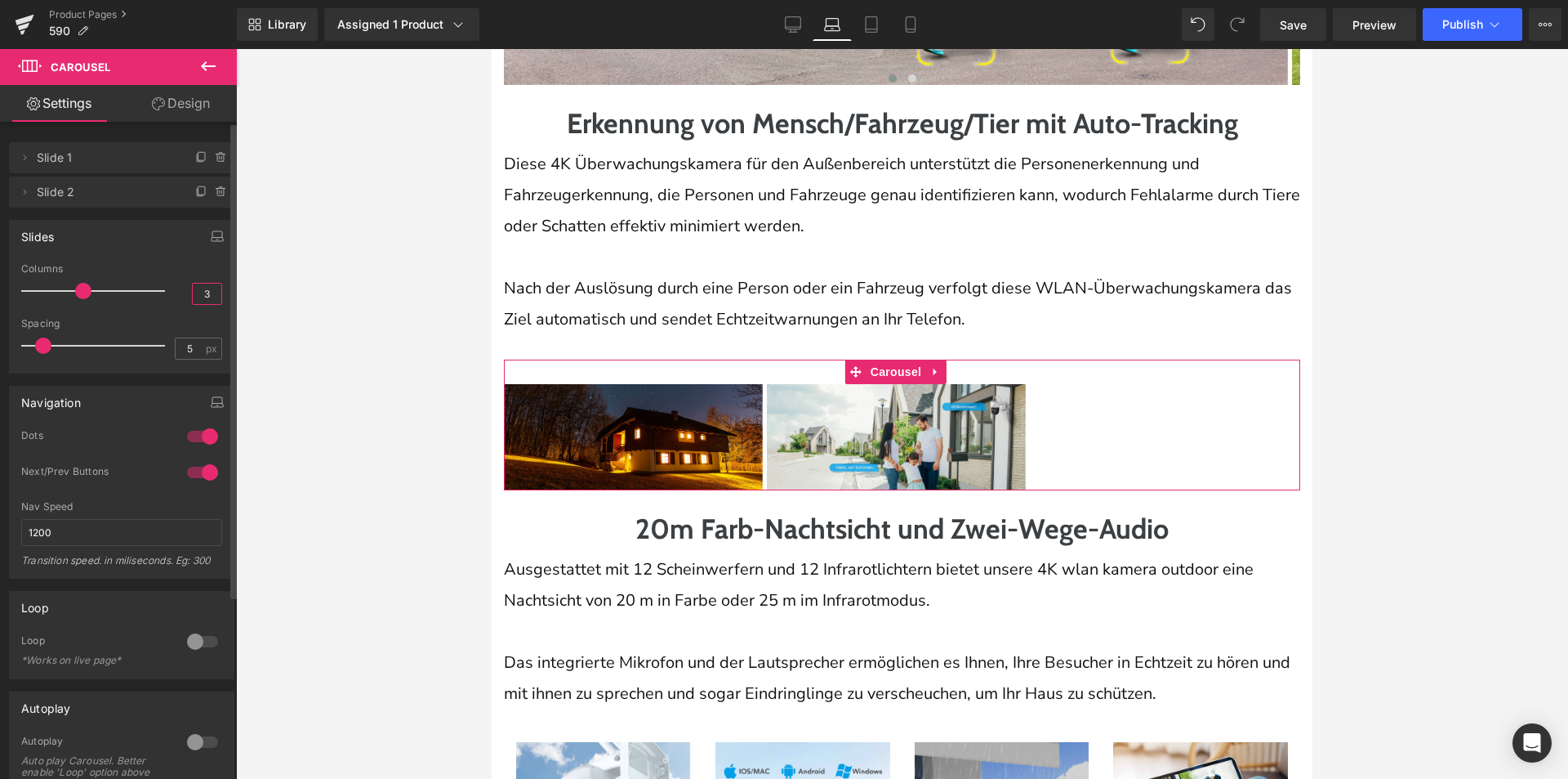
drag, startPoint x: 206, startPoint y: 291, endPoint x: 185, endPoint y: 293, distance: 21.1
click at [185, 293] on div "Columns 3" at bounding box center [122, 291] width 201 height 55
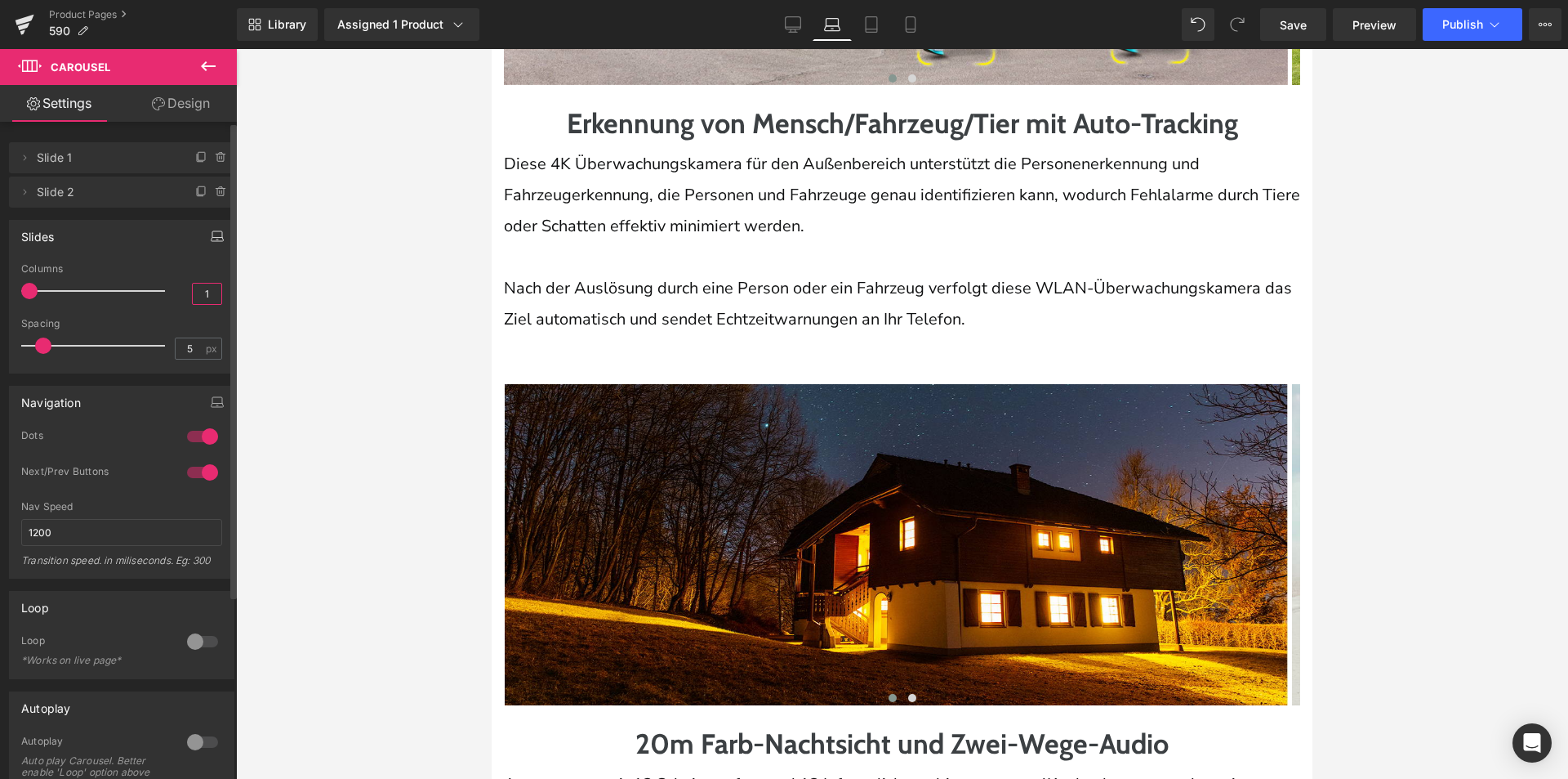
type input "1"
click at [212, 241] on icon "button" at bounding box center [217, 240] width 12 height 4
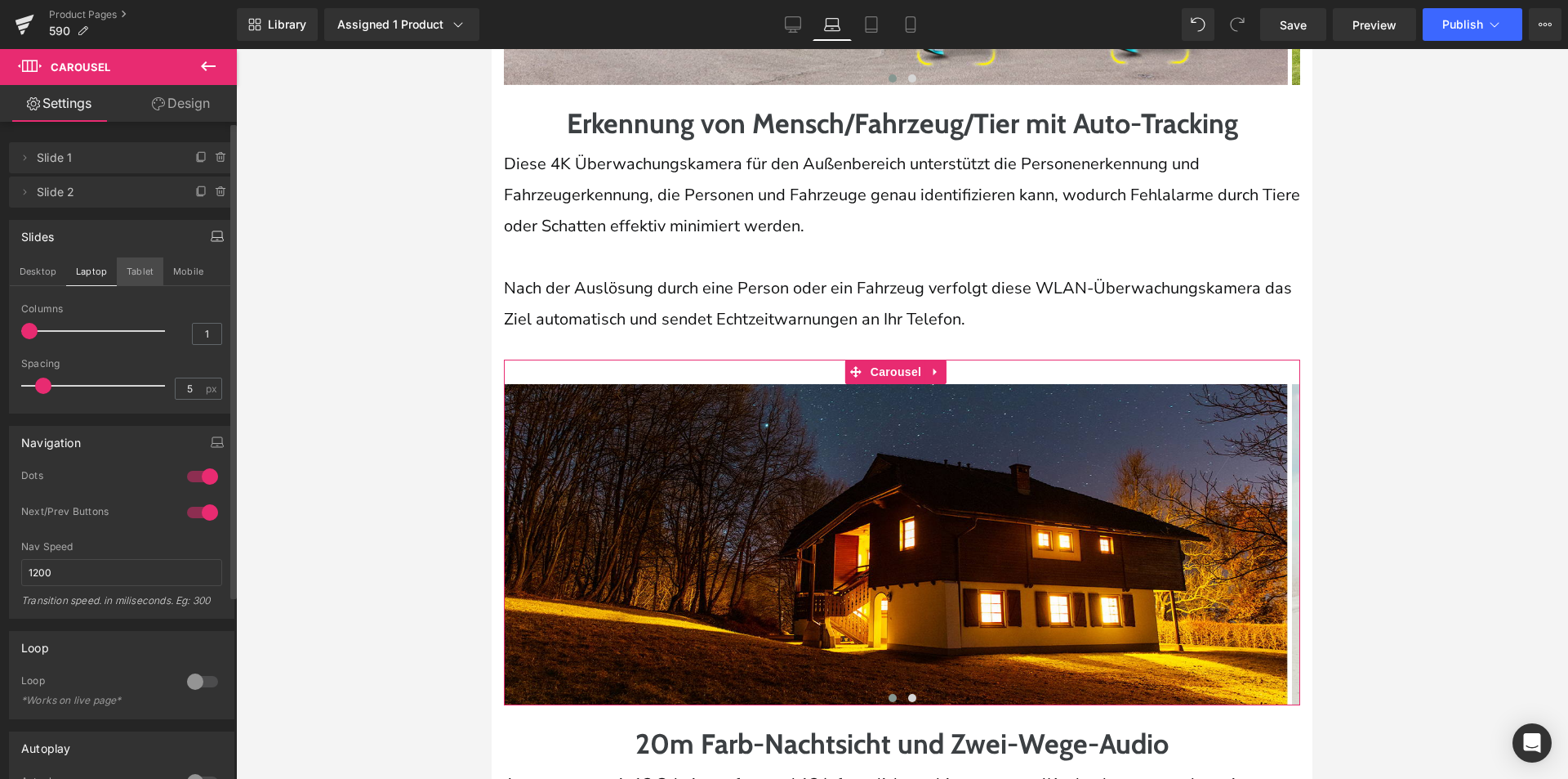
click at [149, 270] on button "Tablet" at bounding box center [139, 271] width 46 height 28
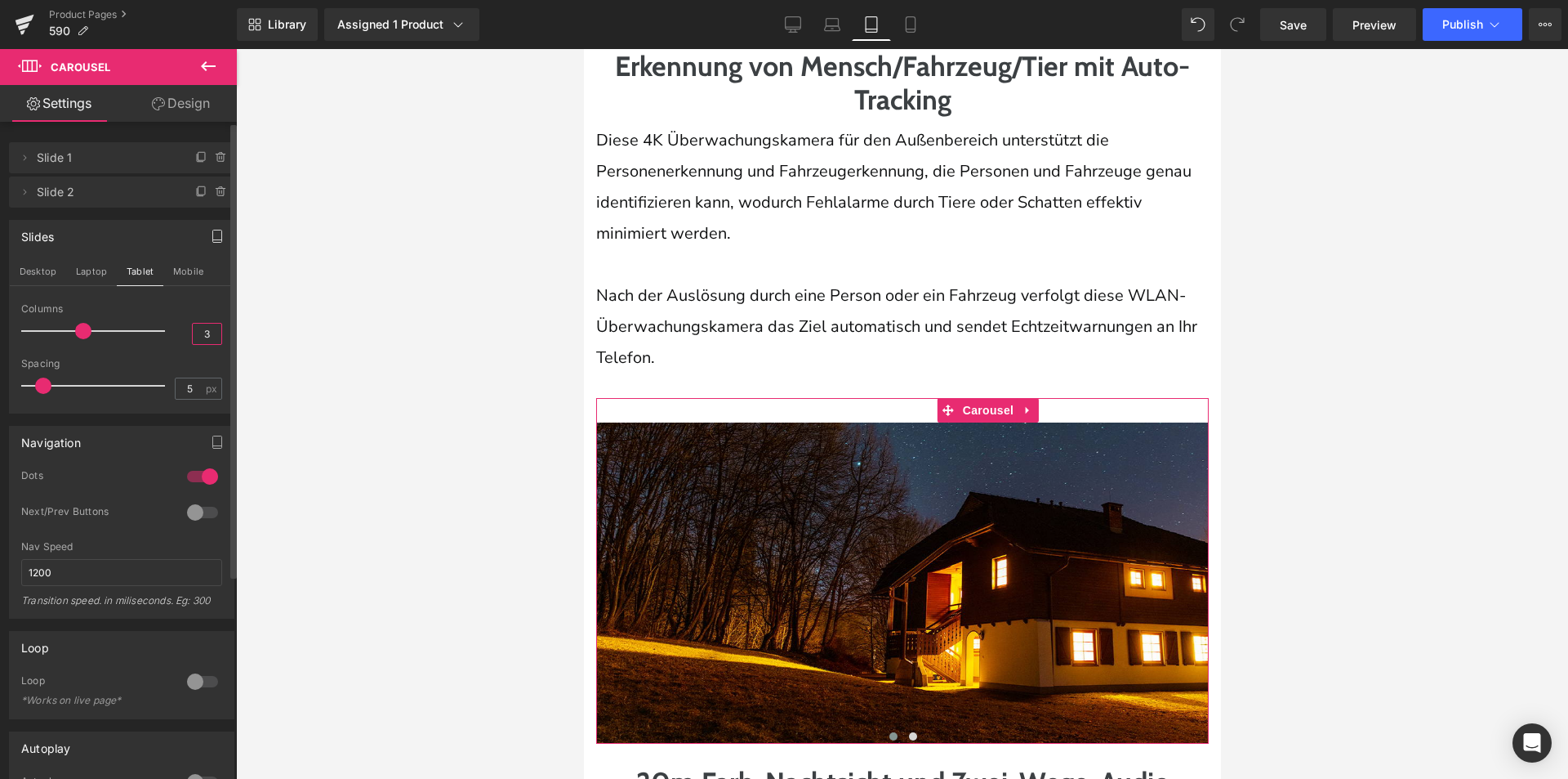
scroll to position [3597, 0]
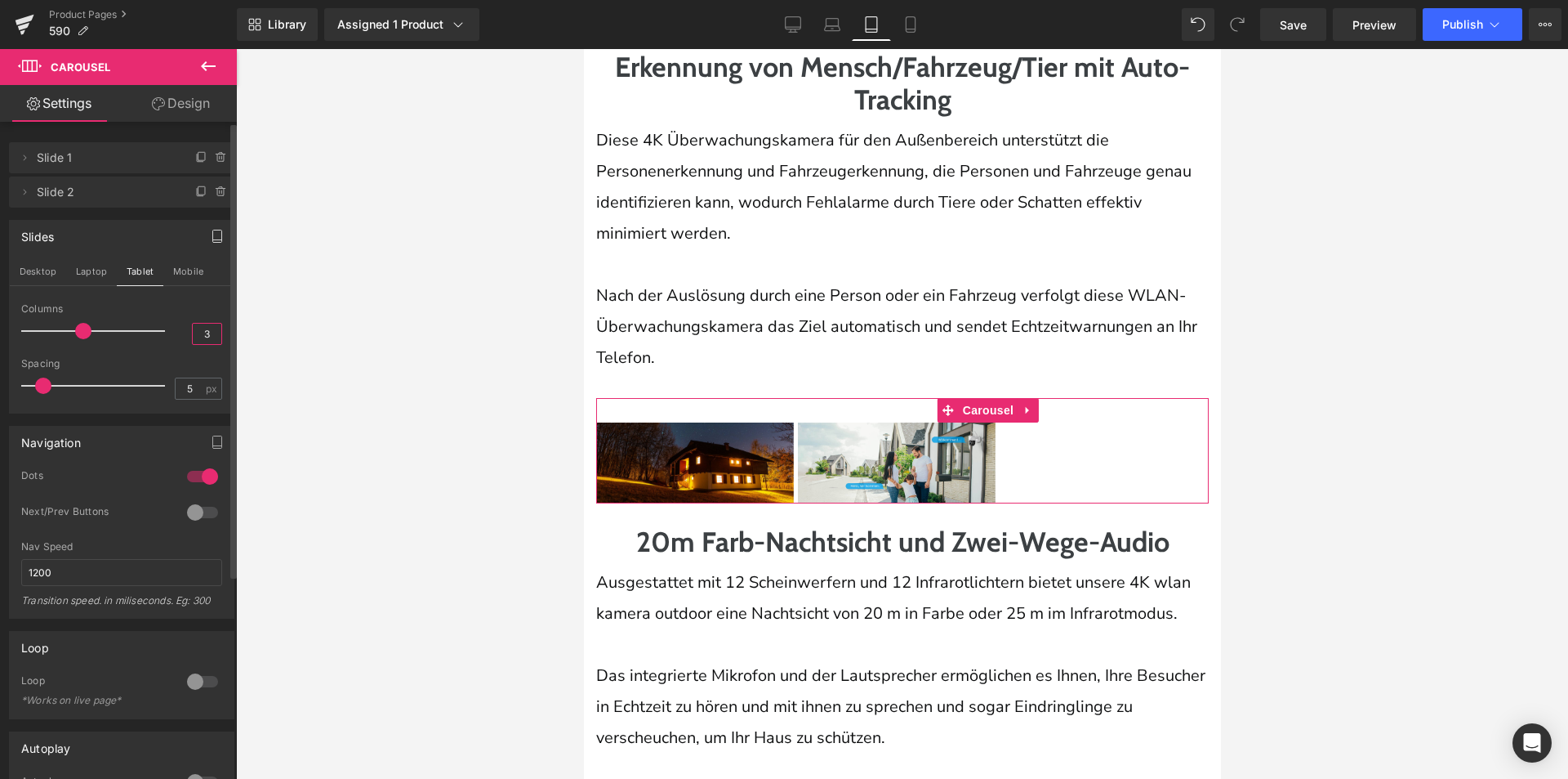
drag, startPoint x: 205, startPoint y: 342, endPoint x: 169, endPoint y: 342, distance: 36.0
click at [169, 342] on div "Columns 3" at bounding box center [122, 331] width 201 height 55
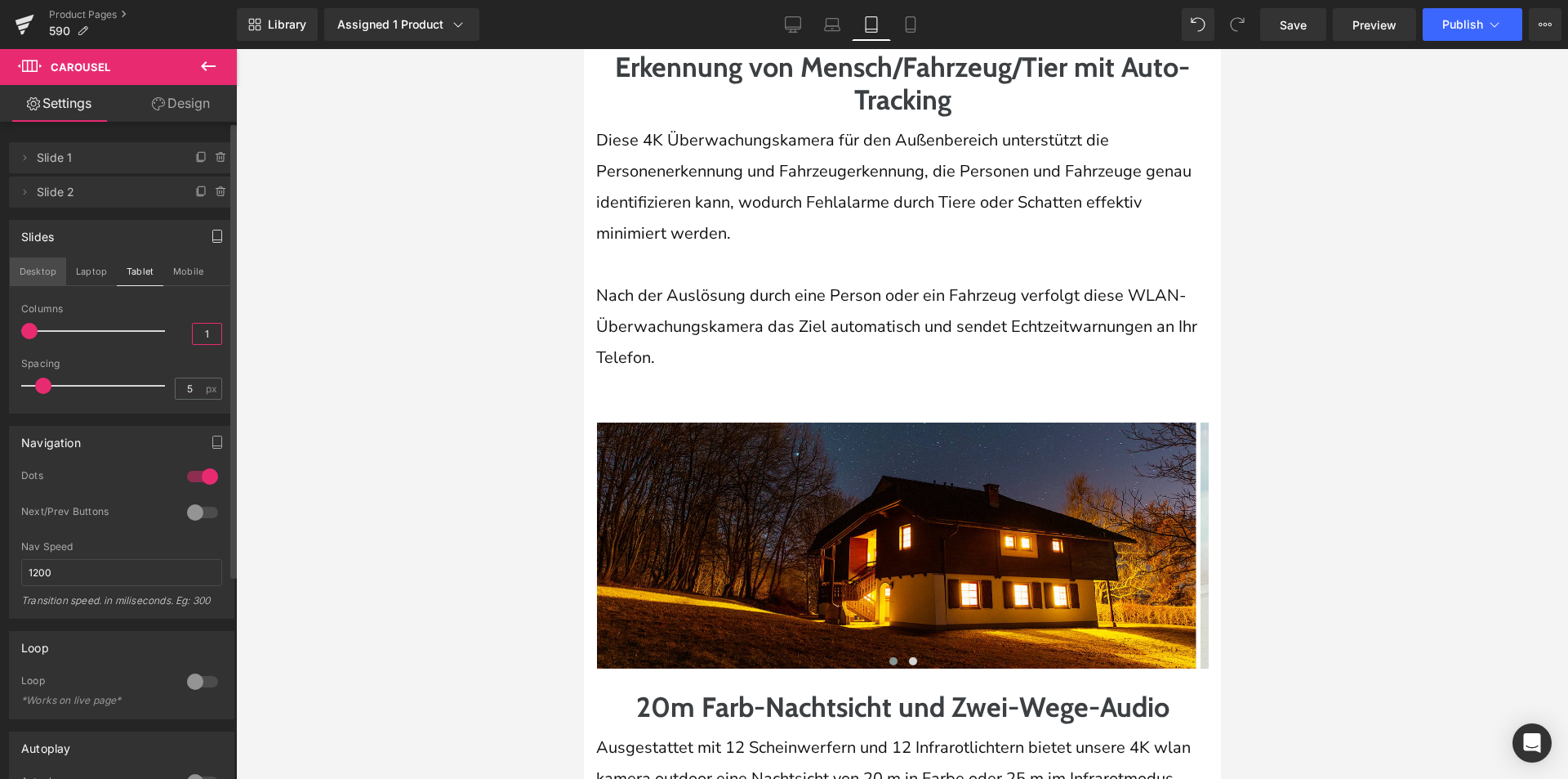
type input "1"
click at [45, 273] on button "Desktop" at bounding box center [37, 271] width 56 height 28
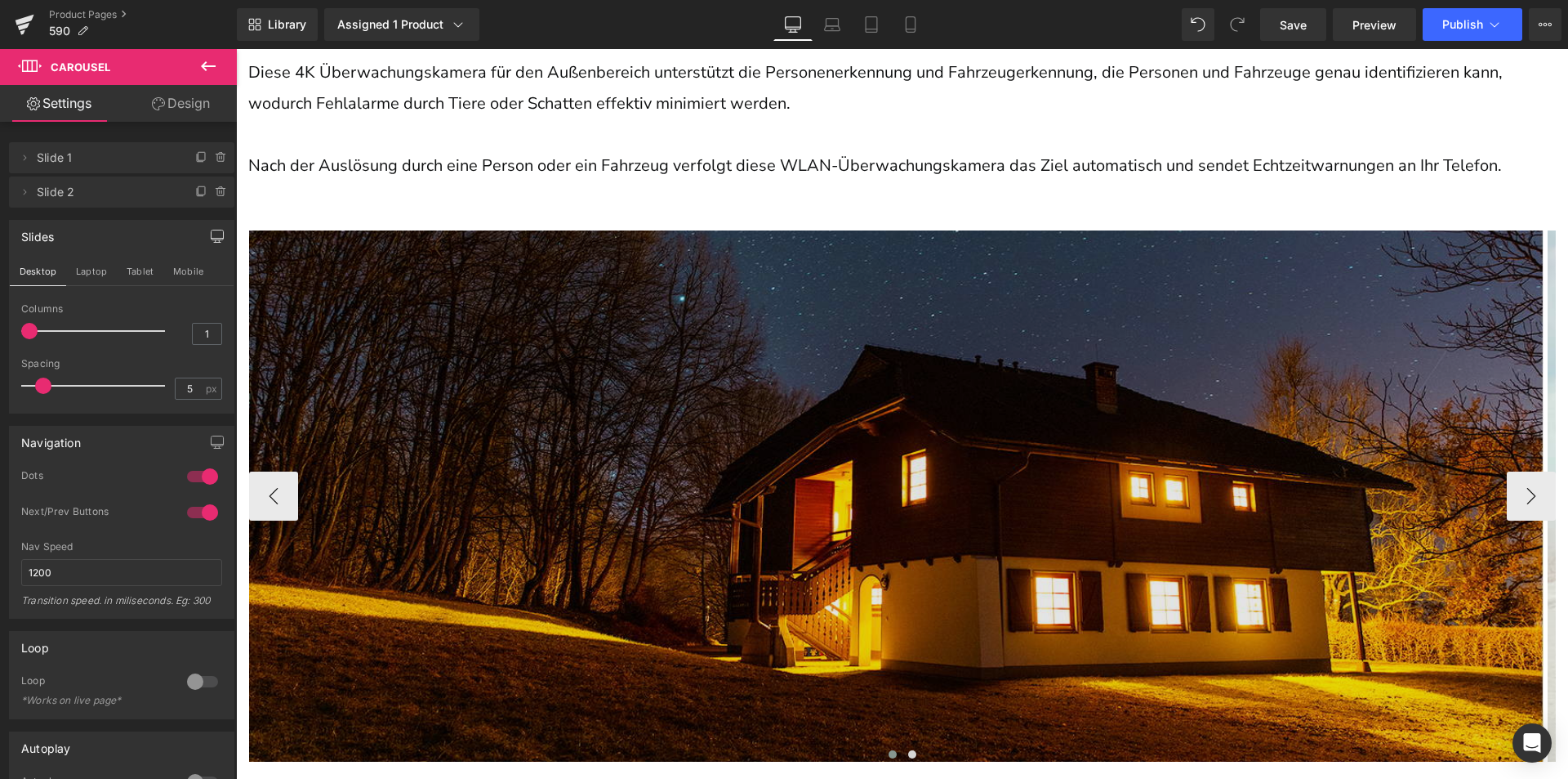
scroll to position [4098, 0]
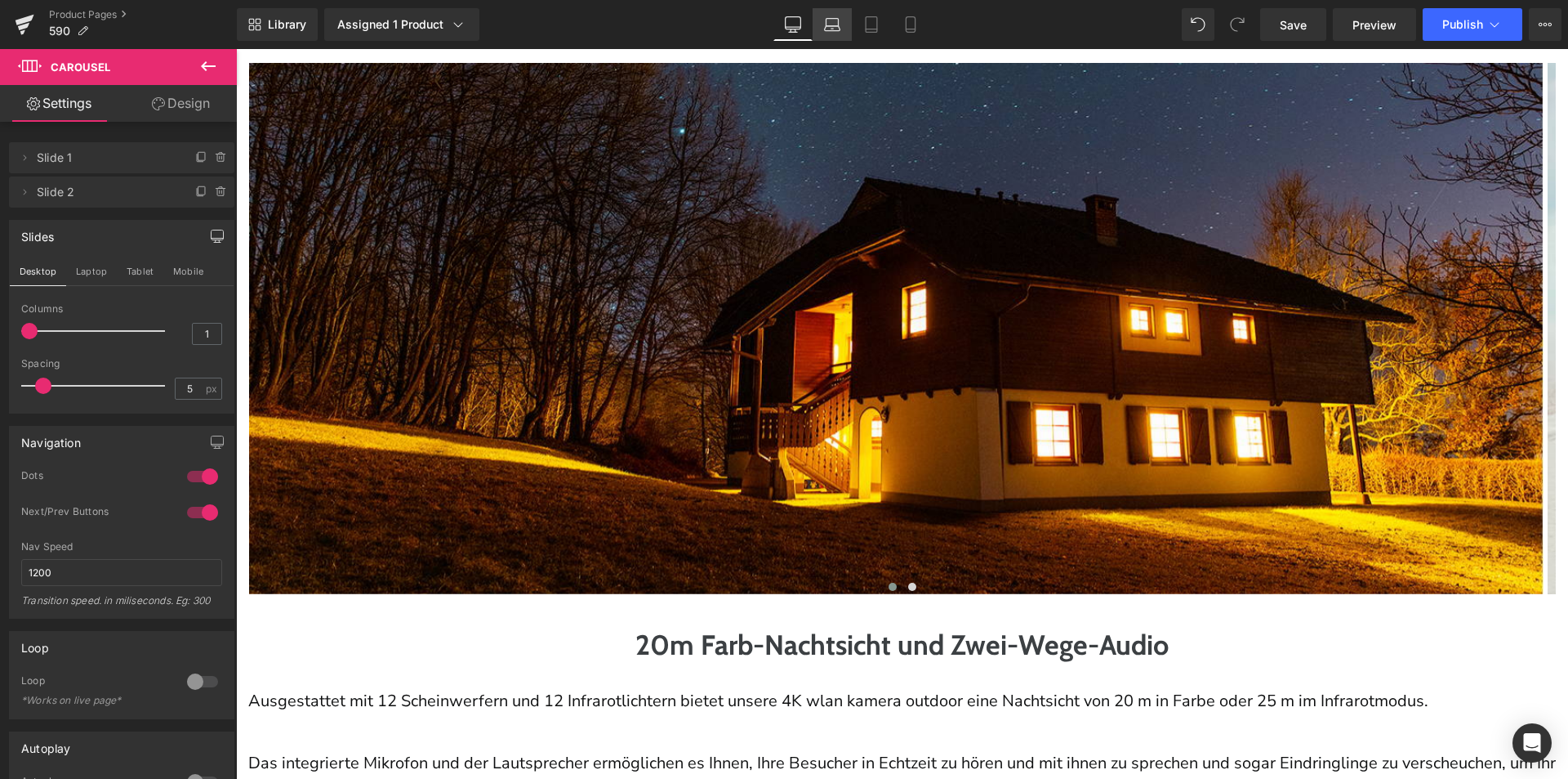
click at [823, 17] on link "Laptop" at bounding box center [833, 24] width 39 height 32
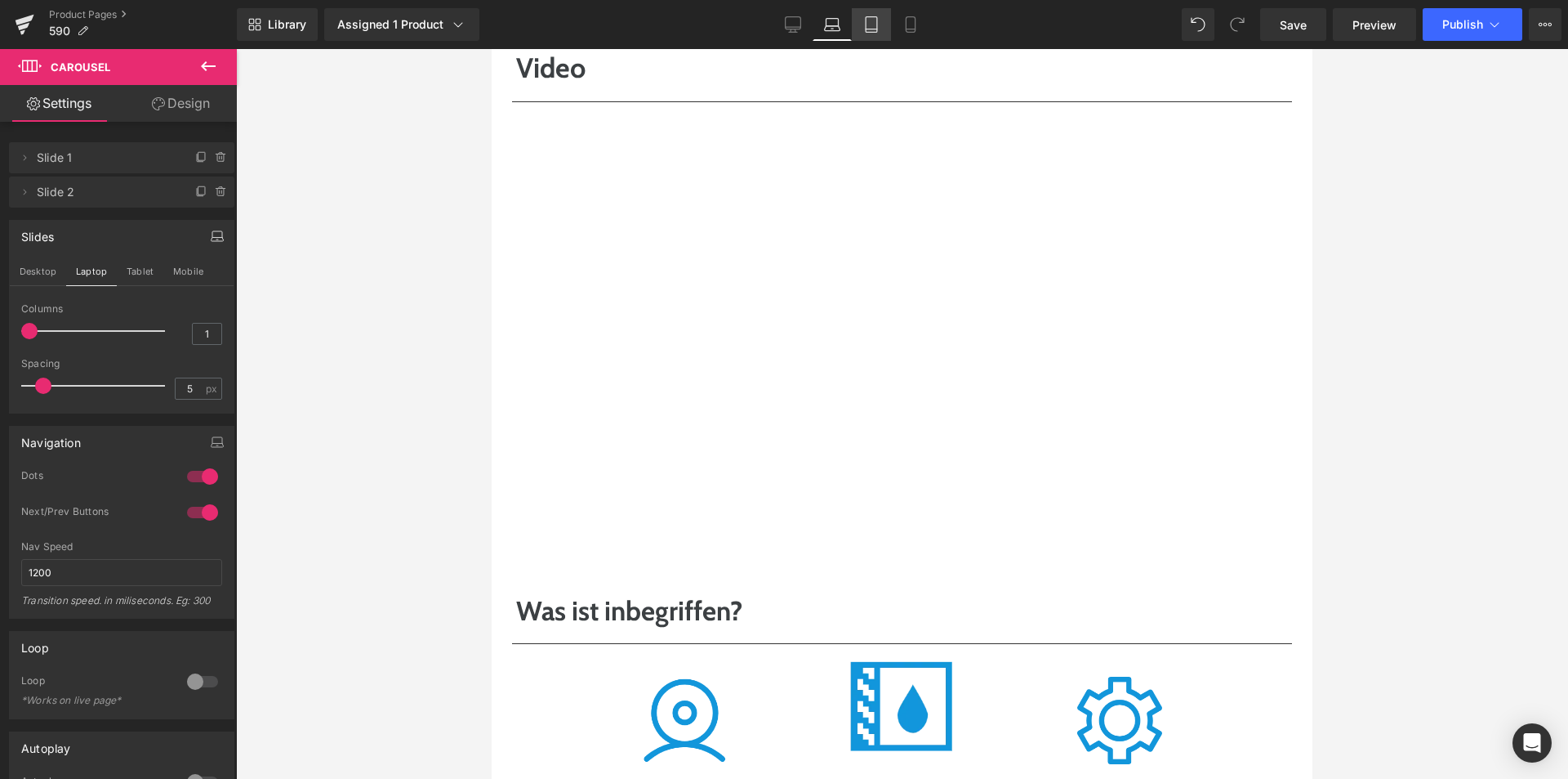
click at [870, 28] on icon at bounding box center [871, 25] width 17 height 17
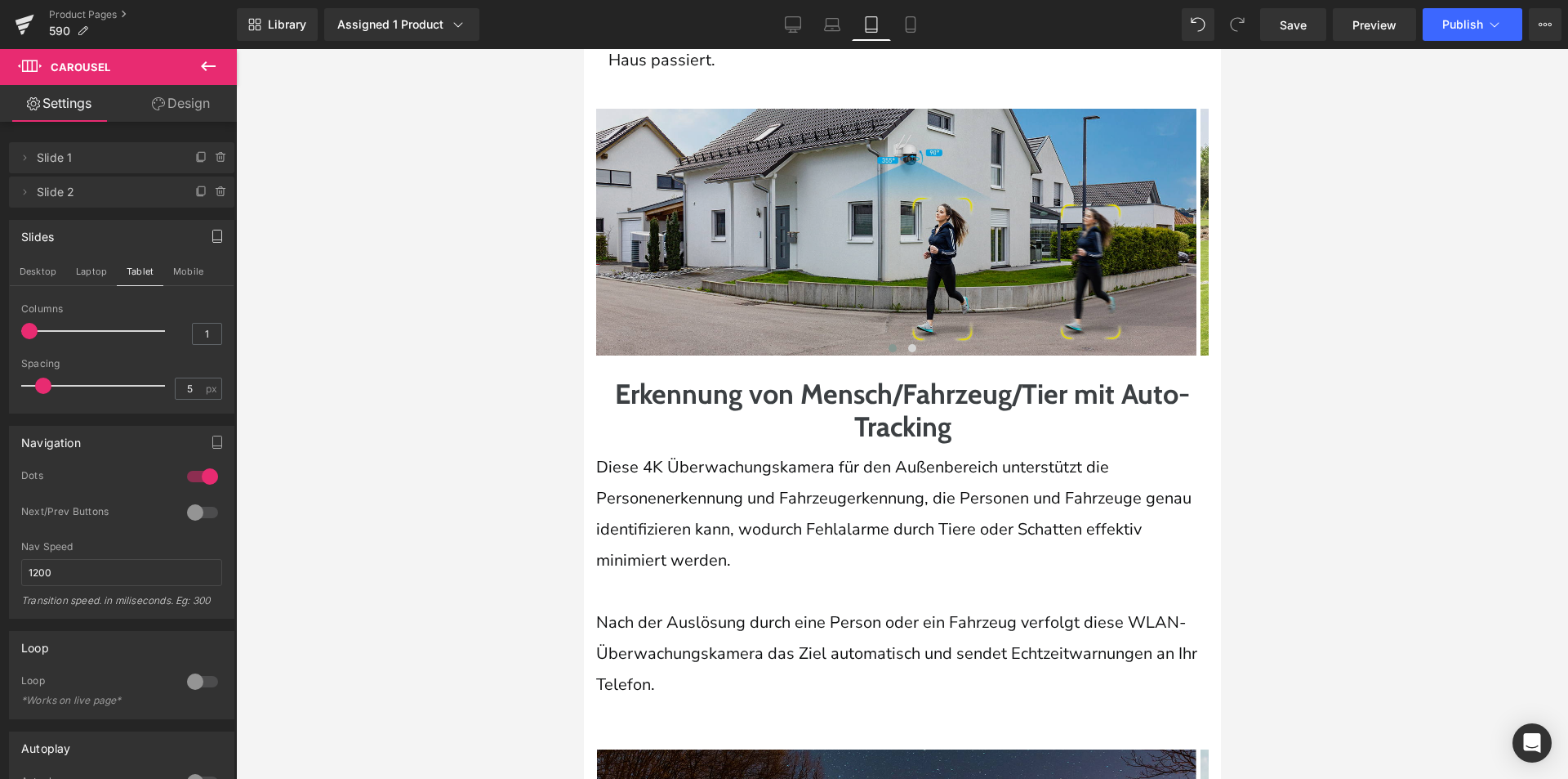
click at [901, 282] on img at bounding box center [894, 232] width 600 height 246
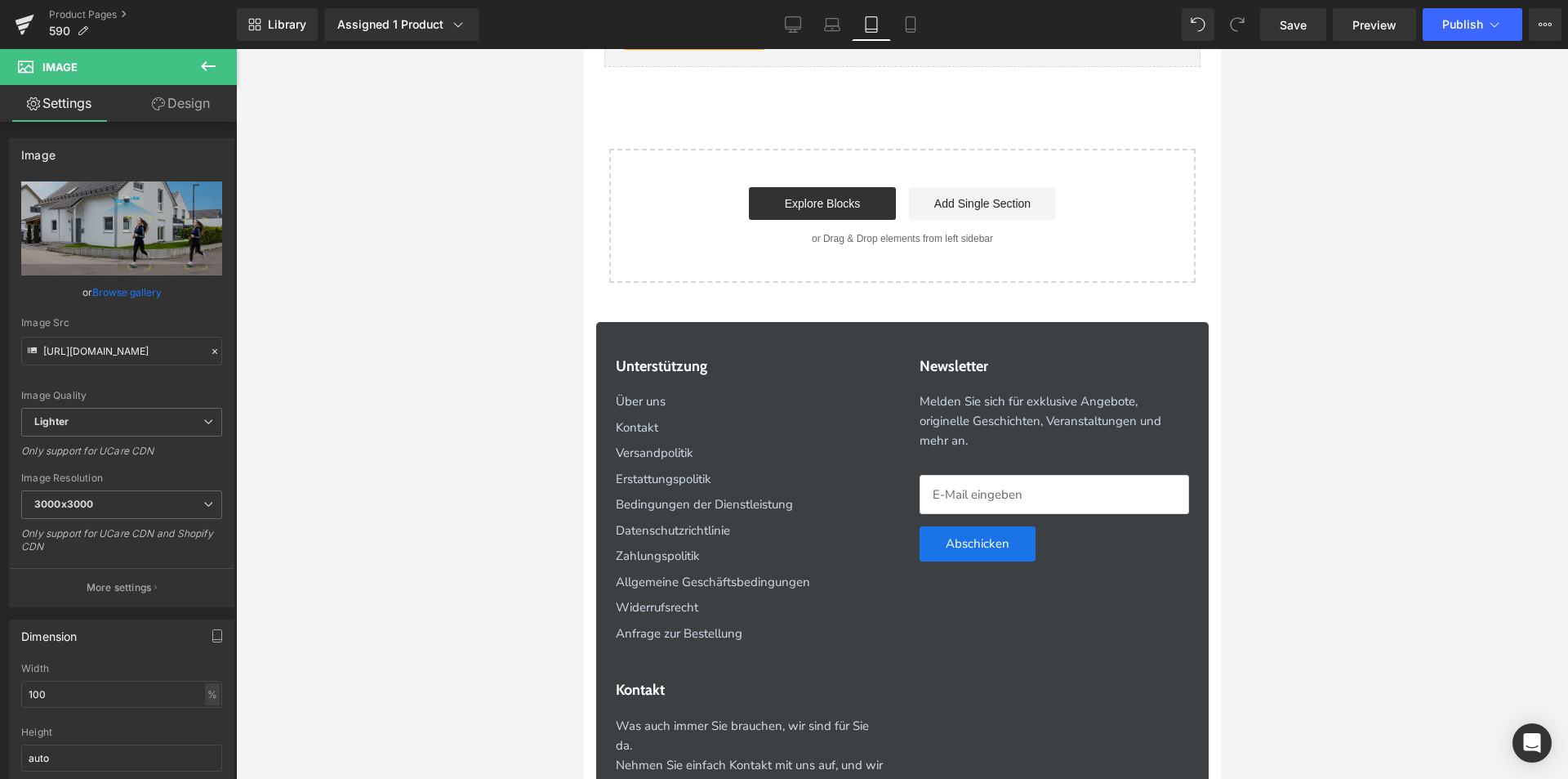
scroll to position [7377, 0]
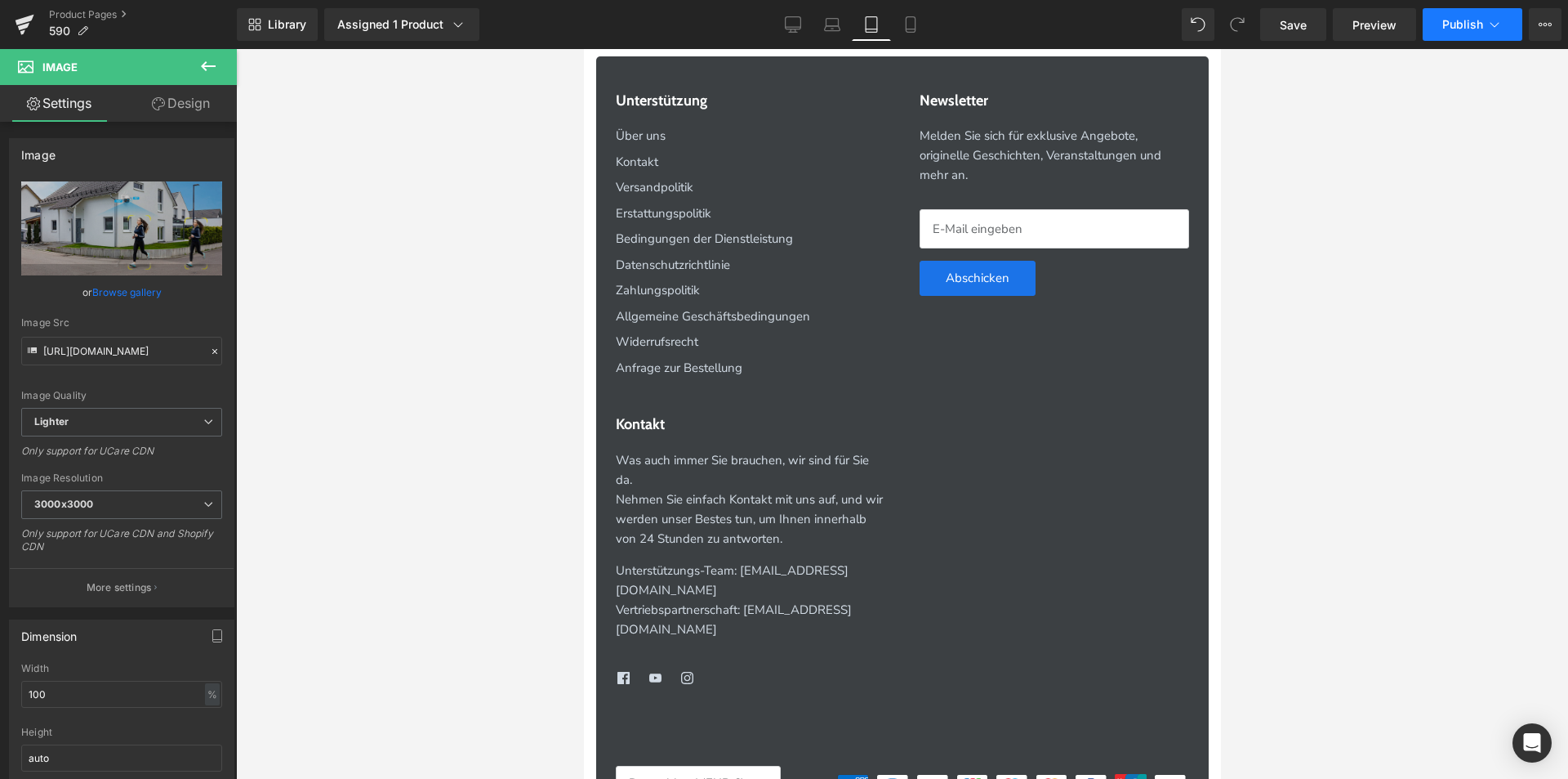
click at [1484, 19] on button "Publish" at bounding box center [1472, 24] width 99 height 32
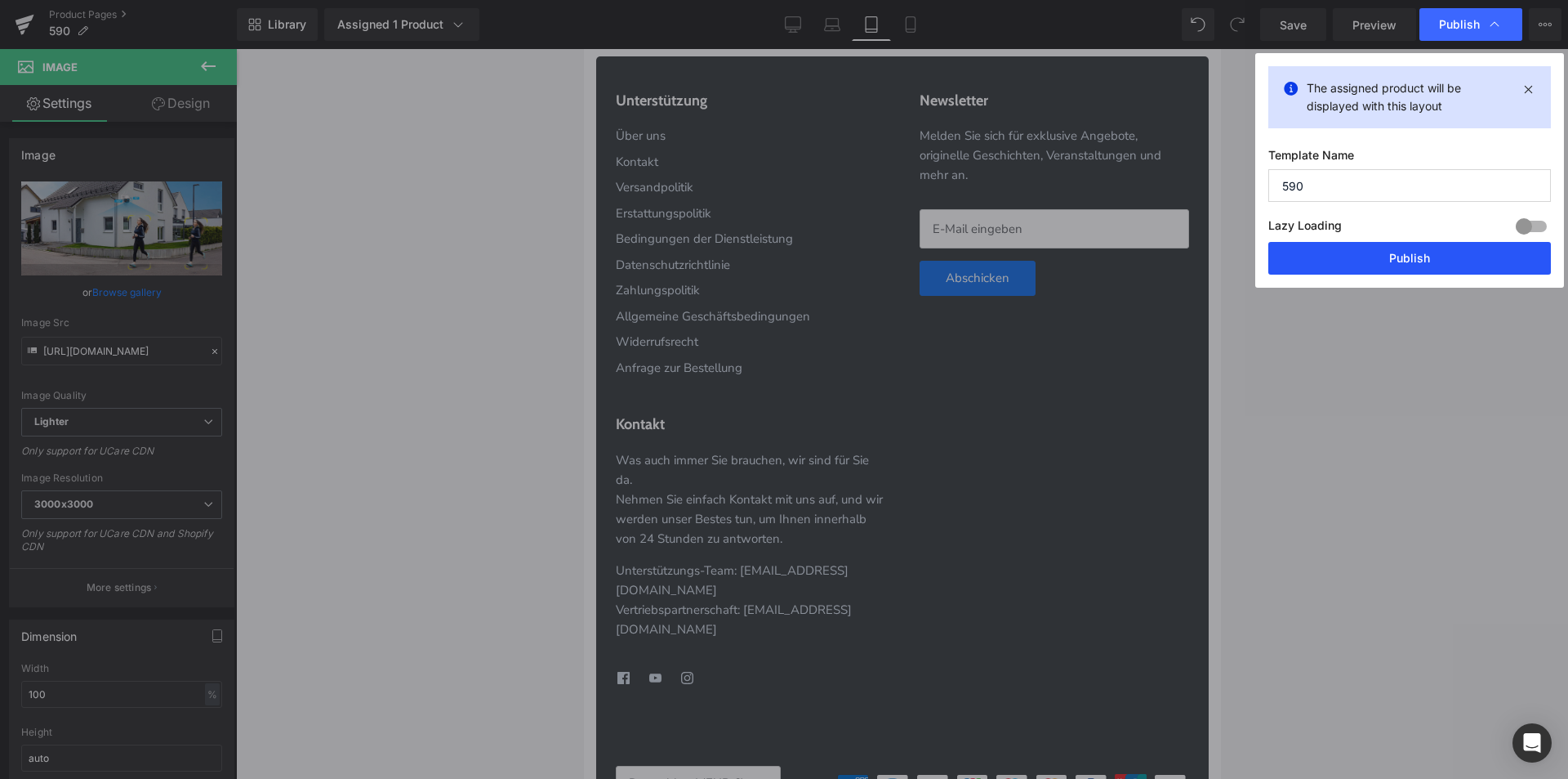
click at [1364, 256] on button "Publish" at bounding box center [1410, 257] width 283 height 32
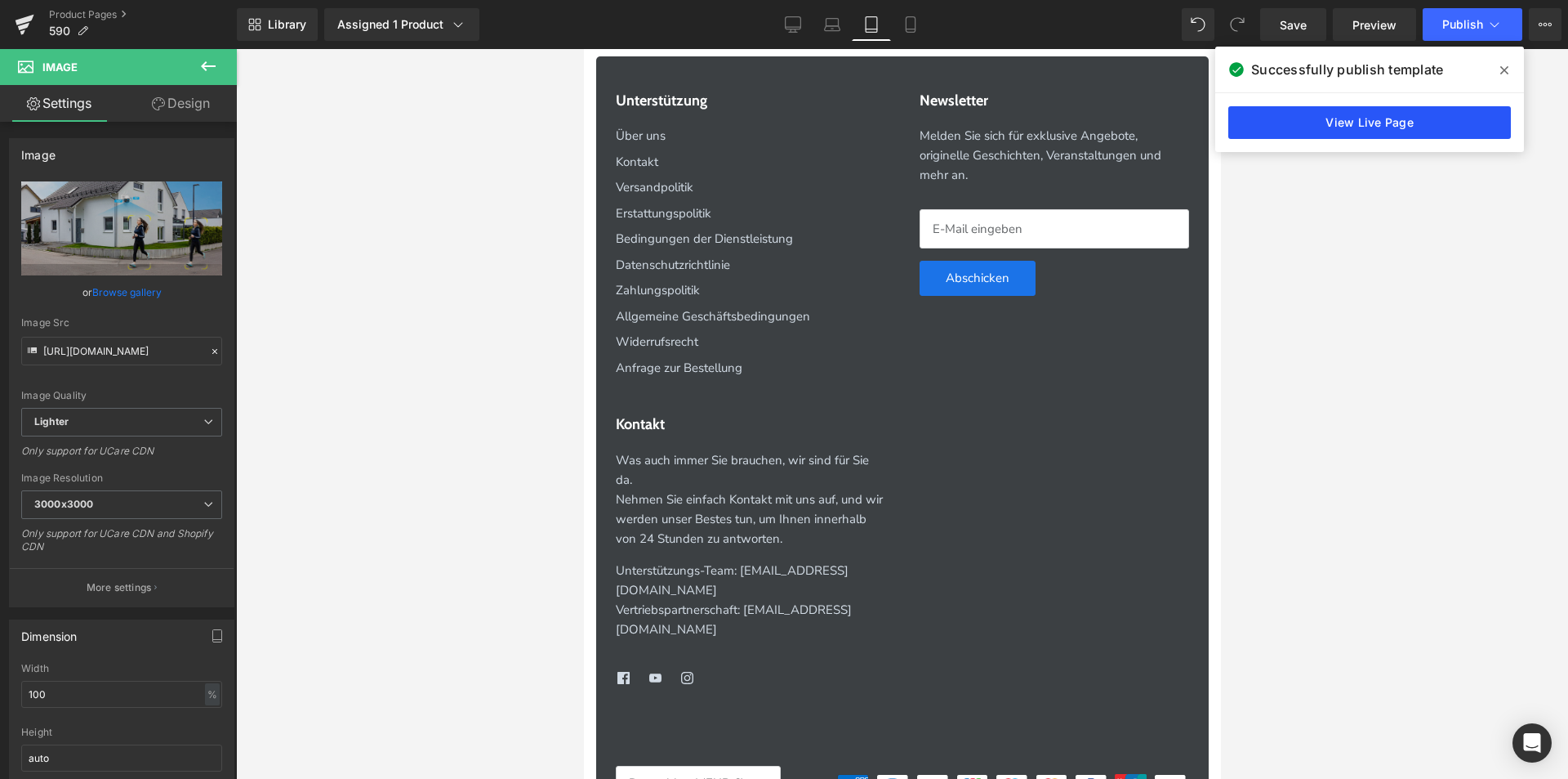
click at [1346, 121] on link "View Live Page" at bounding box center [1370, 122] width 283 height 32
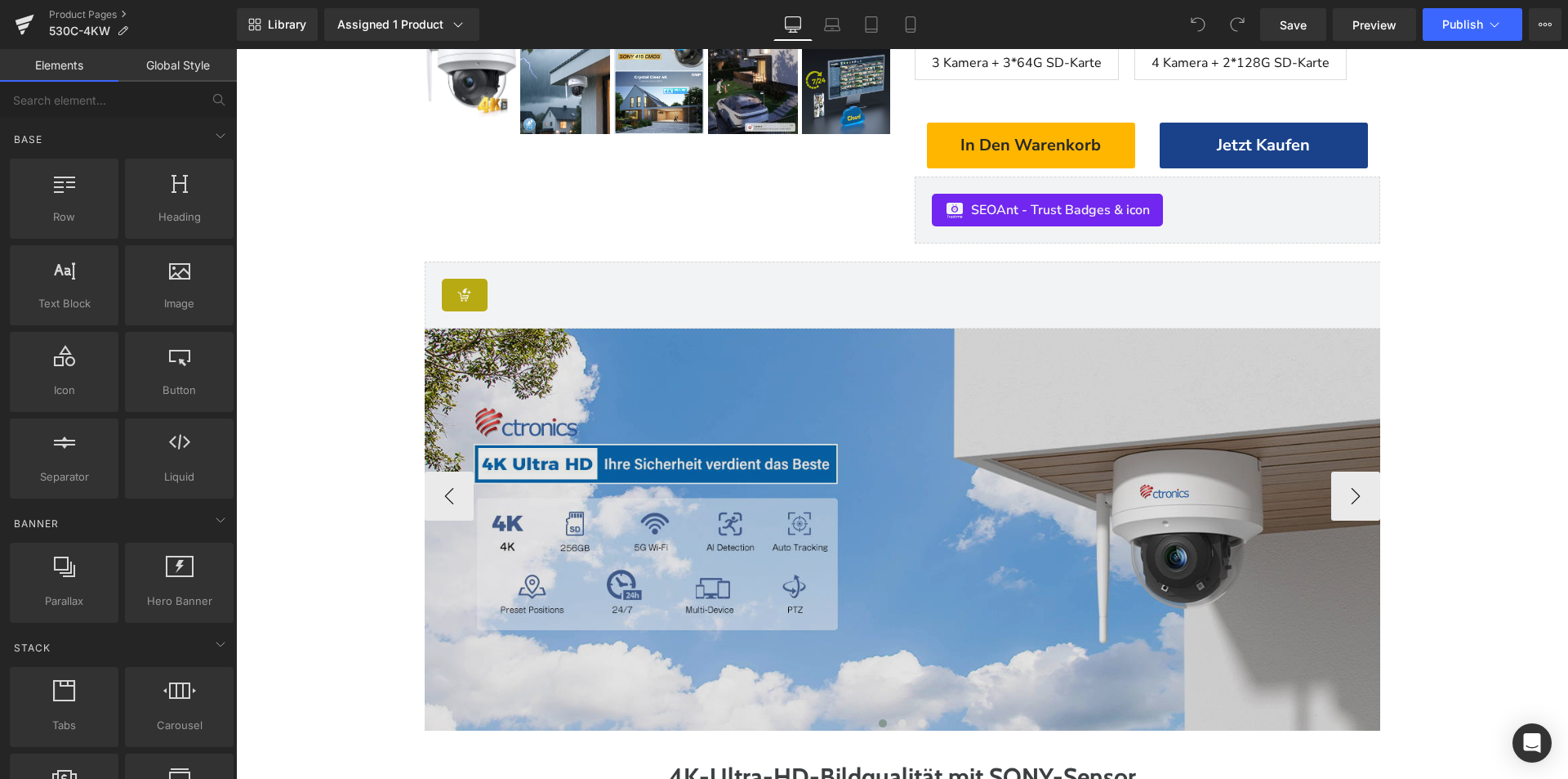
scroll to position [736, 0]
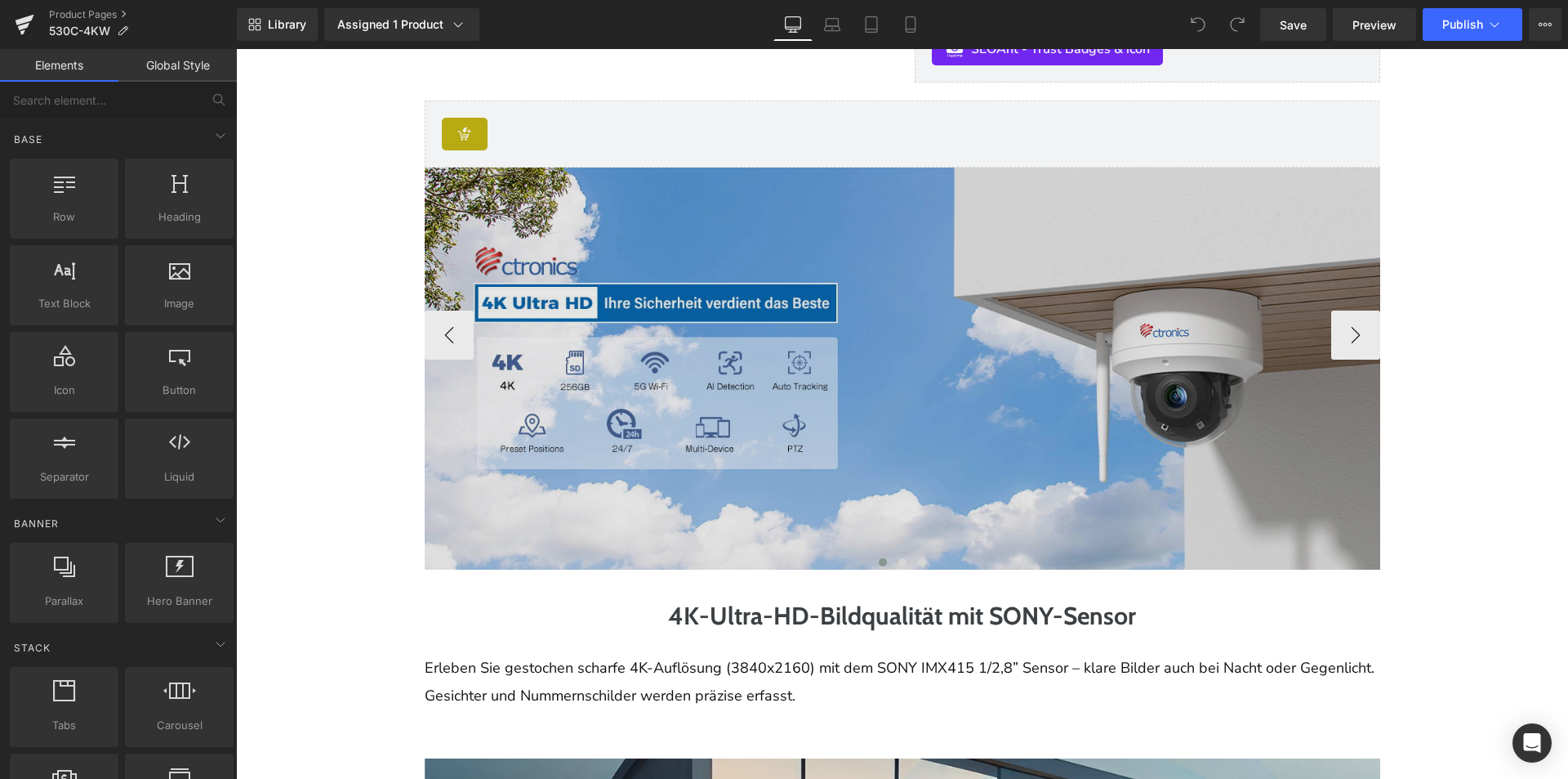
click at [816, 442] on img at bounding box center [915, 368] width 980 height 402
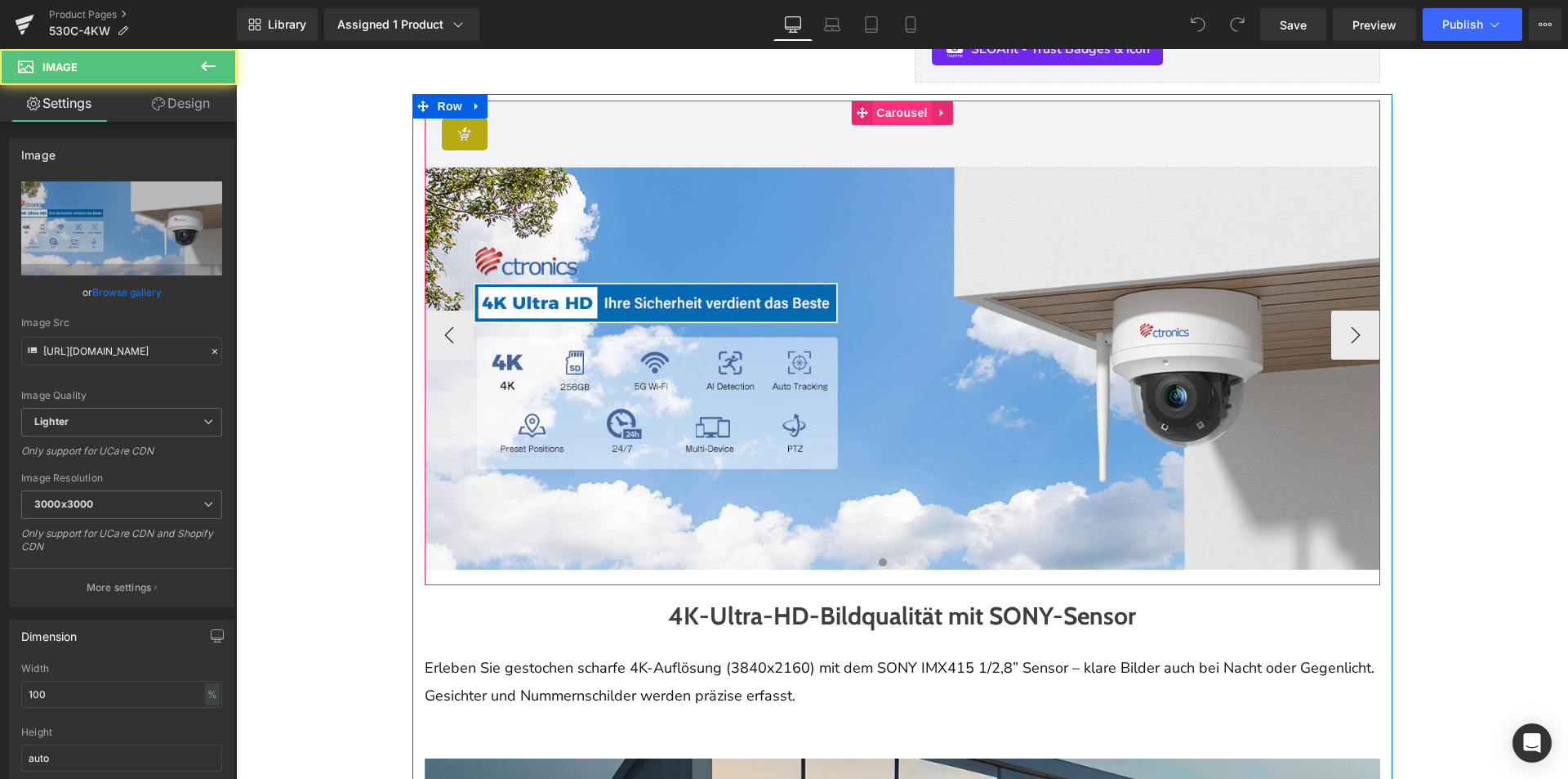
click at [895, 125] on span "Carousel" at bounding box center [901, 112] width 59 height 25
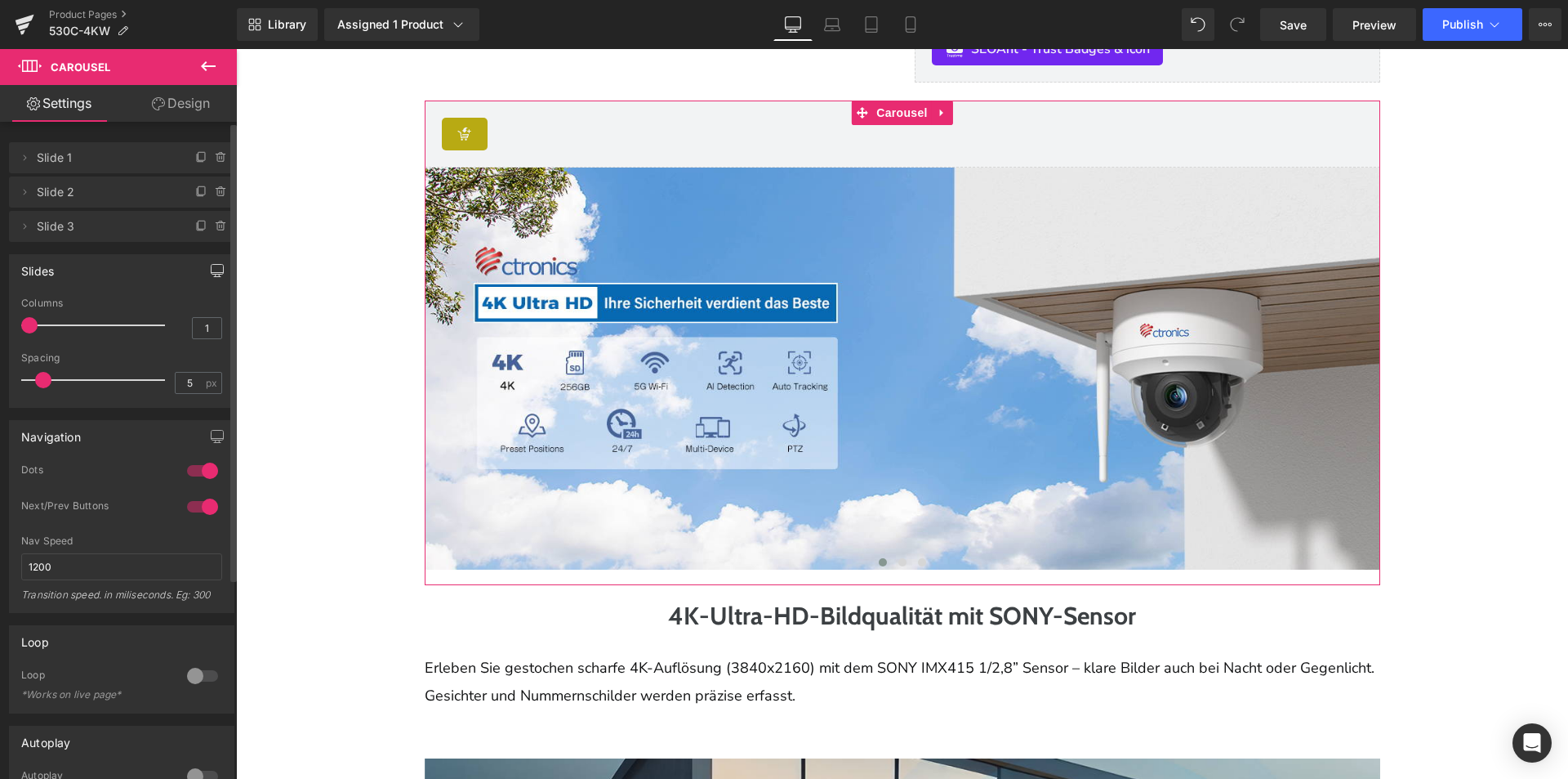
click at [216, 264] on icon "button" at bounding box center [217, 270] width 13 height 13
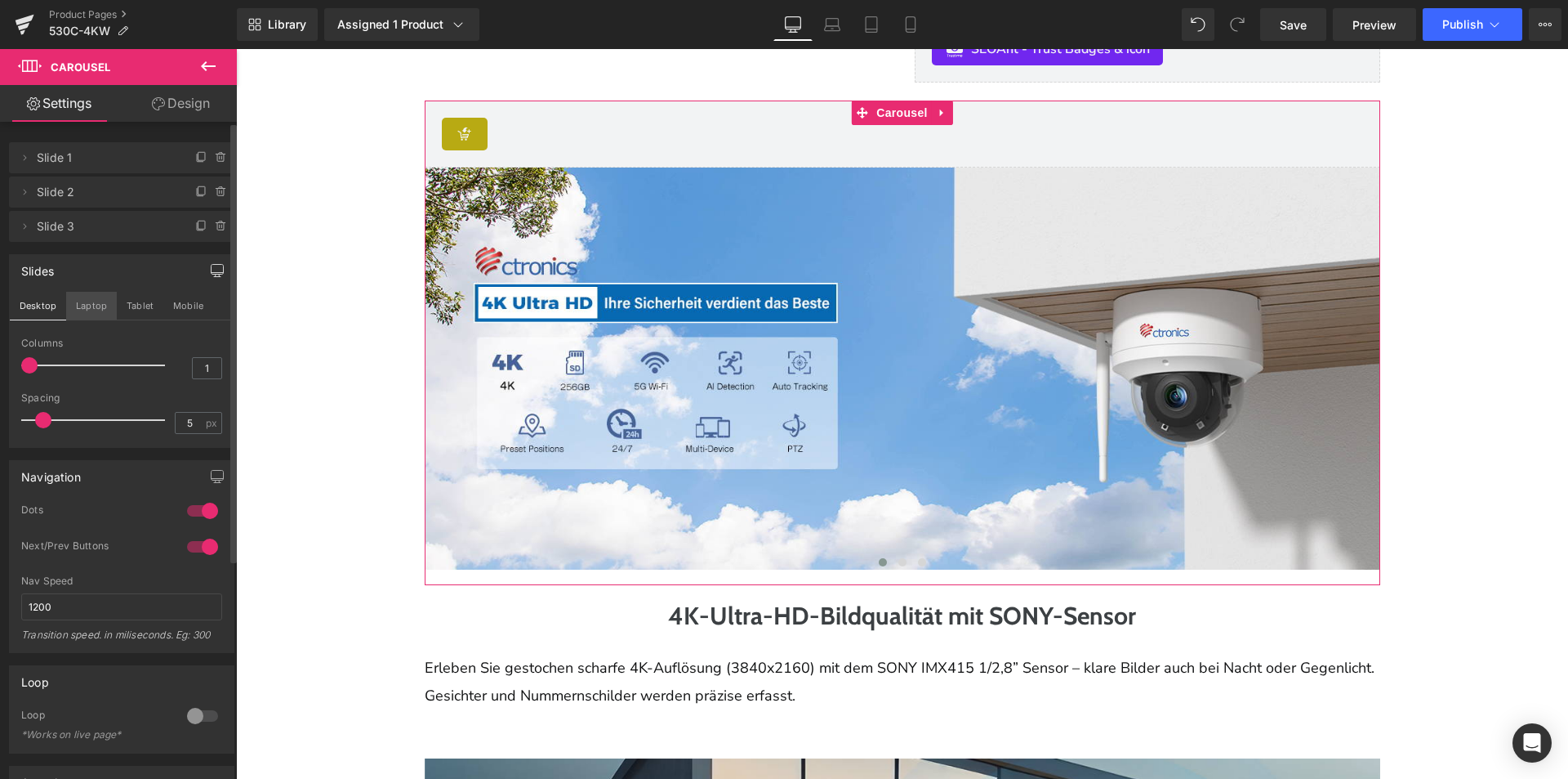
click at [94, 297] on button "Laptop" at bounding box center [91, 306] width 51 height 28
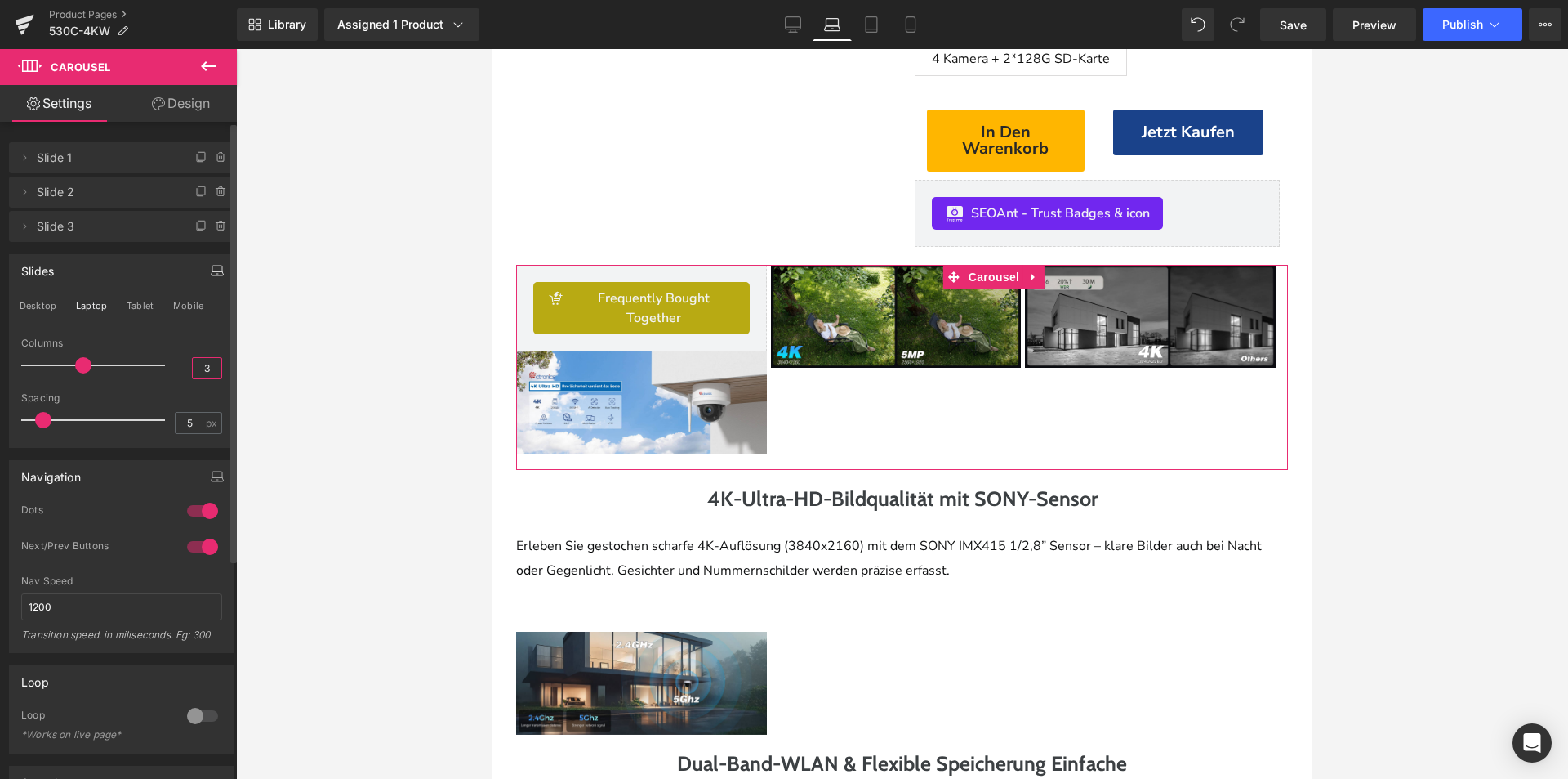
drag, startPoint x: 194, startPoint y: 371, endPoint x: 208, endPoint y: 370, distance: 14.0
click at [208, 370] on input "3" at bounding box center [206, 367] width 28 height 21
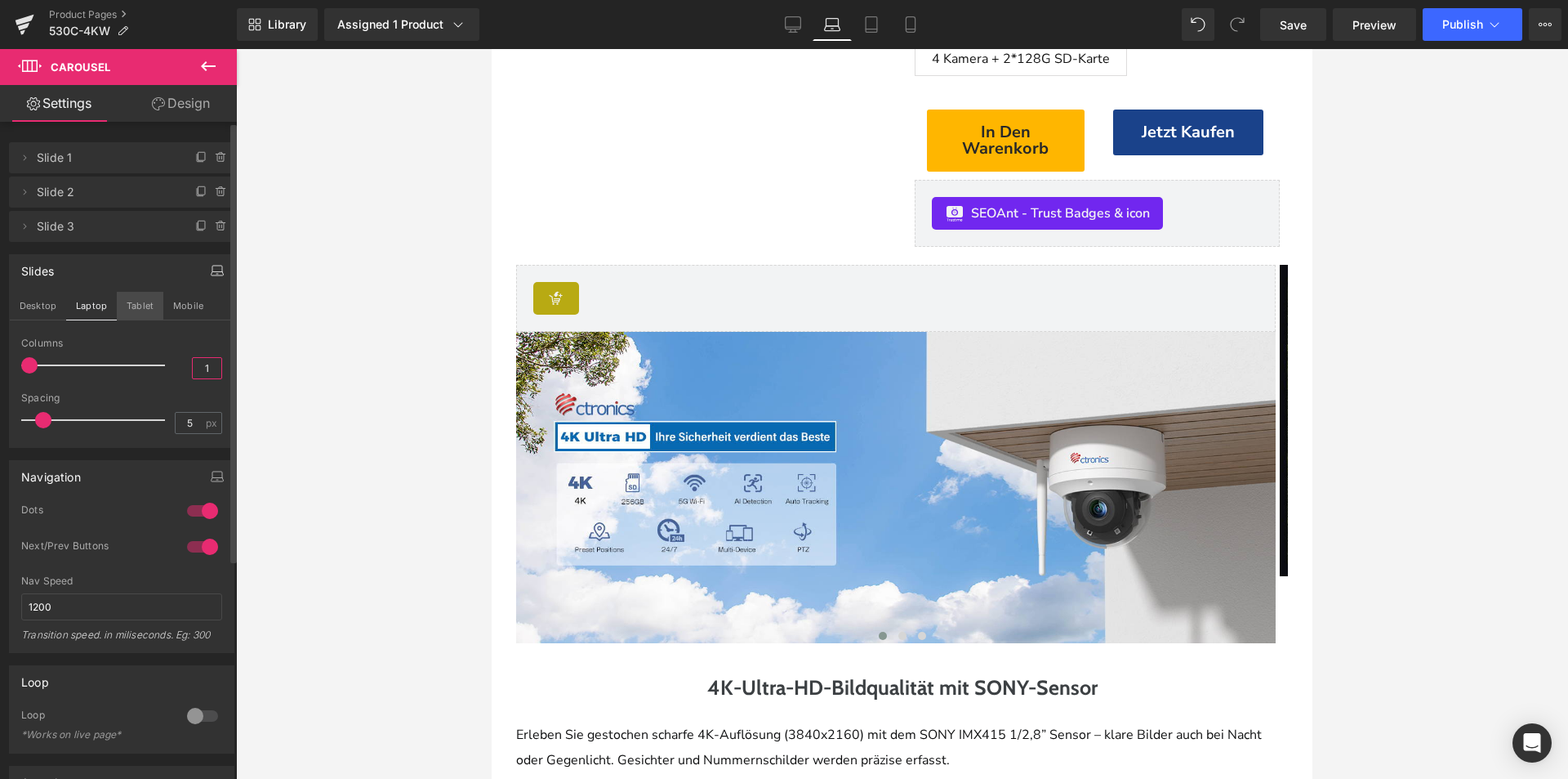
type input "1"
click at [160, 313] on button "Tablet" at bounding box center [139, 306] width 46 height 28
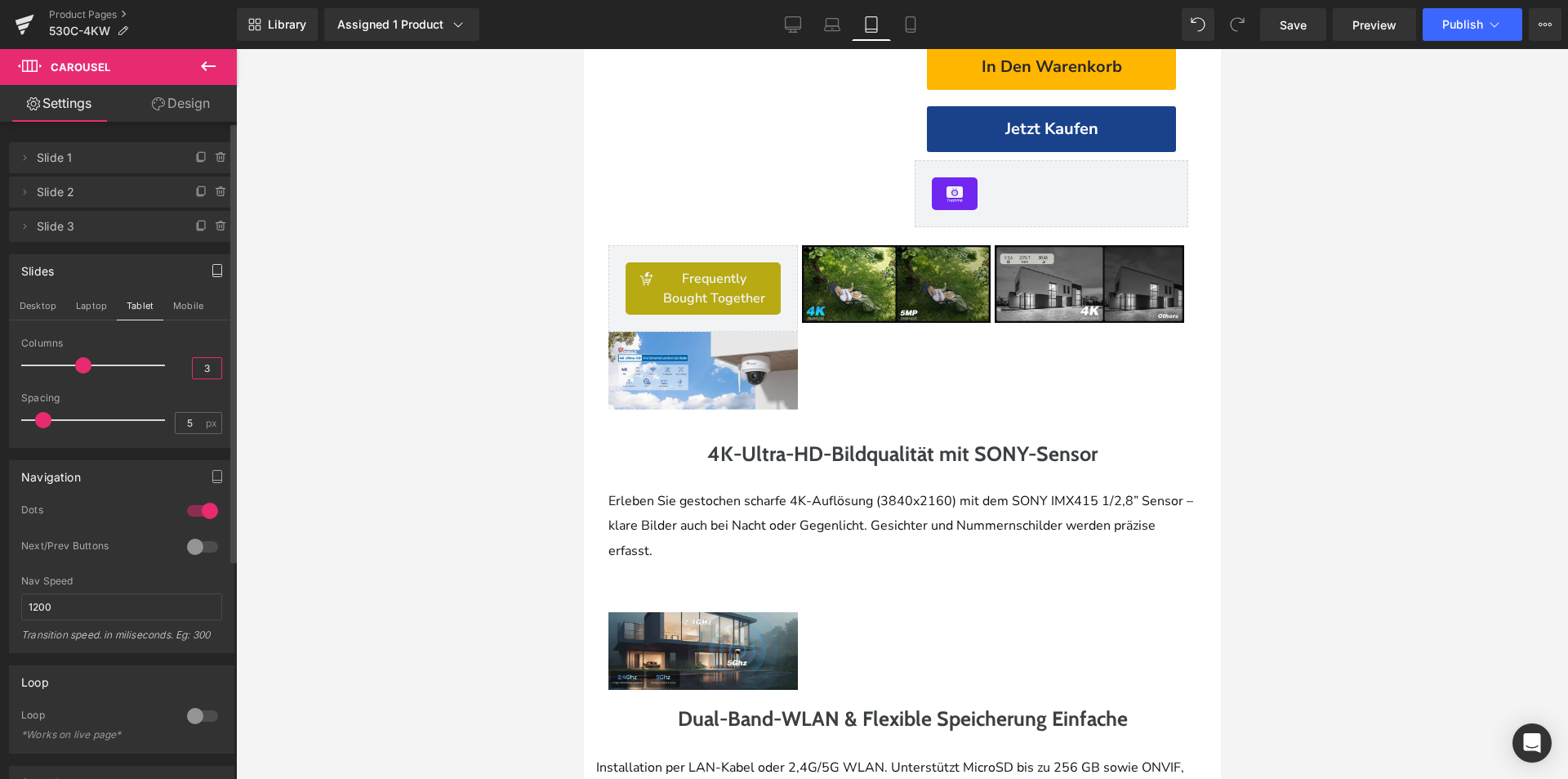
drag, startPoint x: 207, startPoint y: 365, endPoint x: 197, endPoint y: 366, distance: 10.0
click at [197, 366] on input "3" at bounding box center [206, 367] width 28 height 21
type input "1"
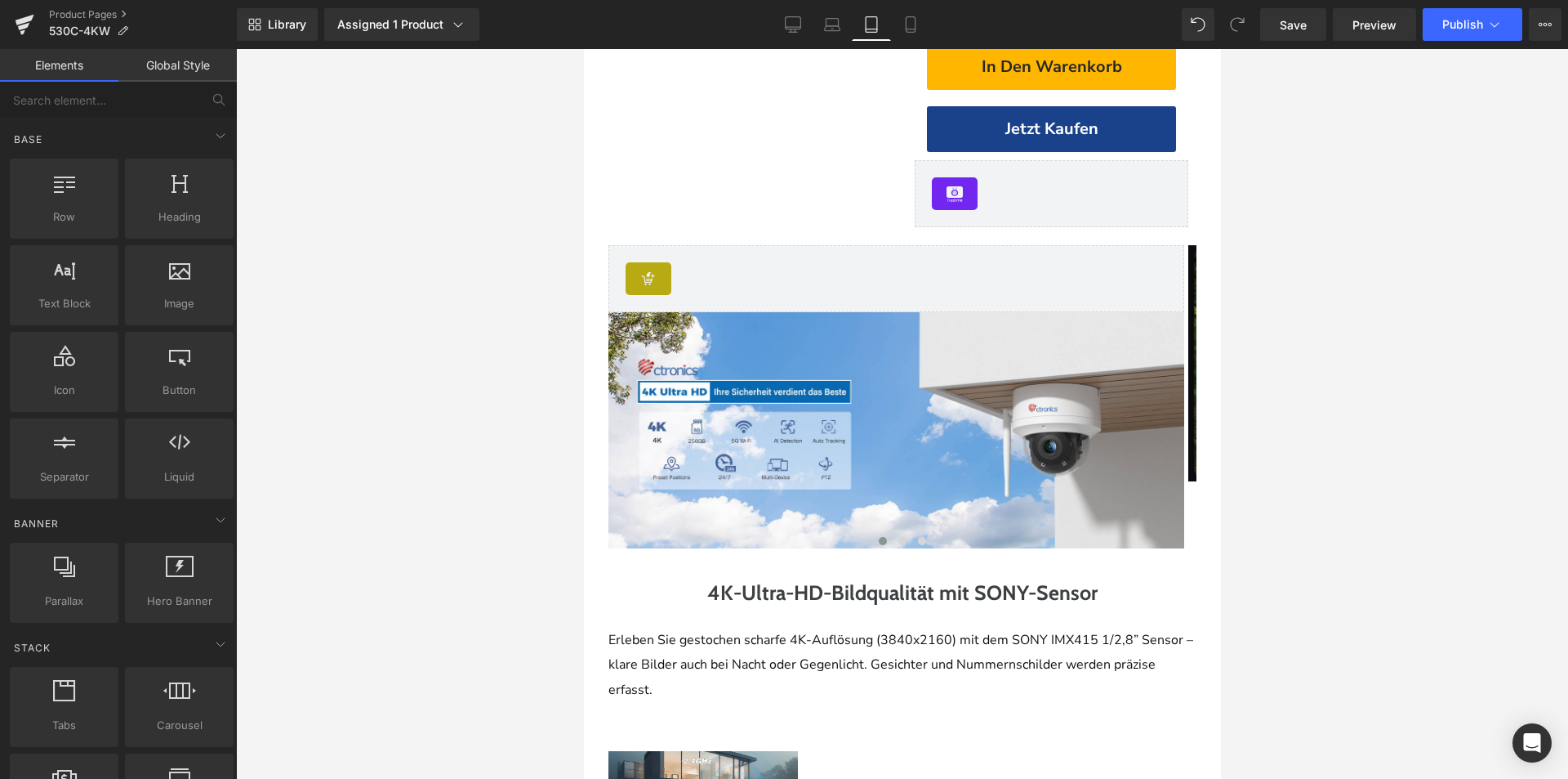
click at [509, 453] on div at bounding box center [901, 414] width 1332 height 730
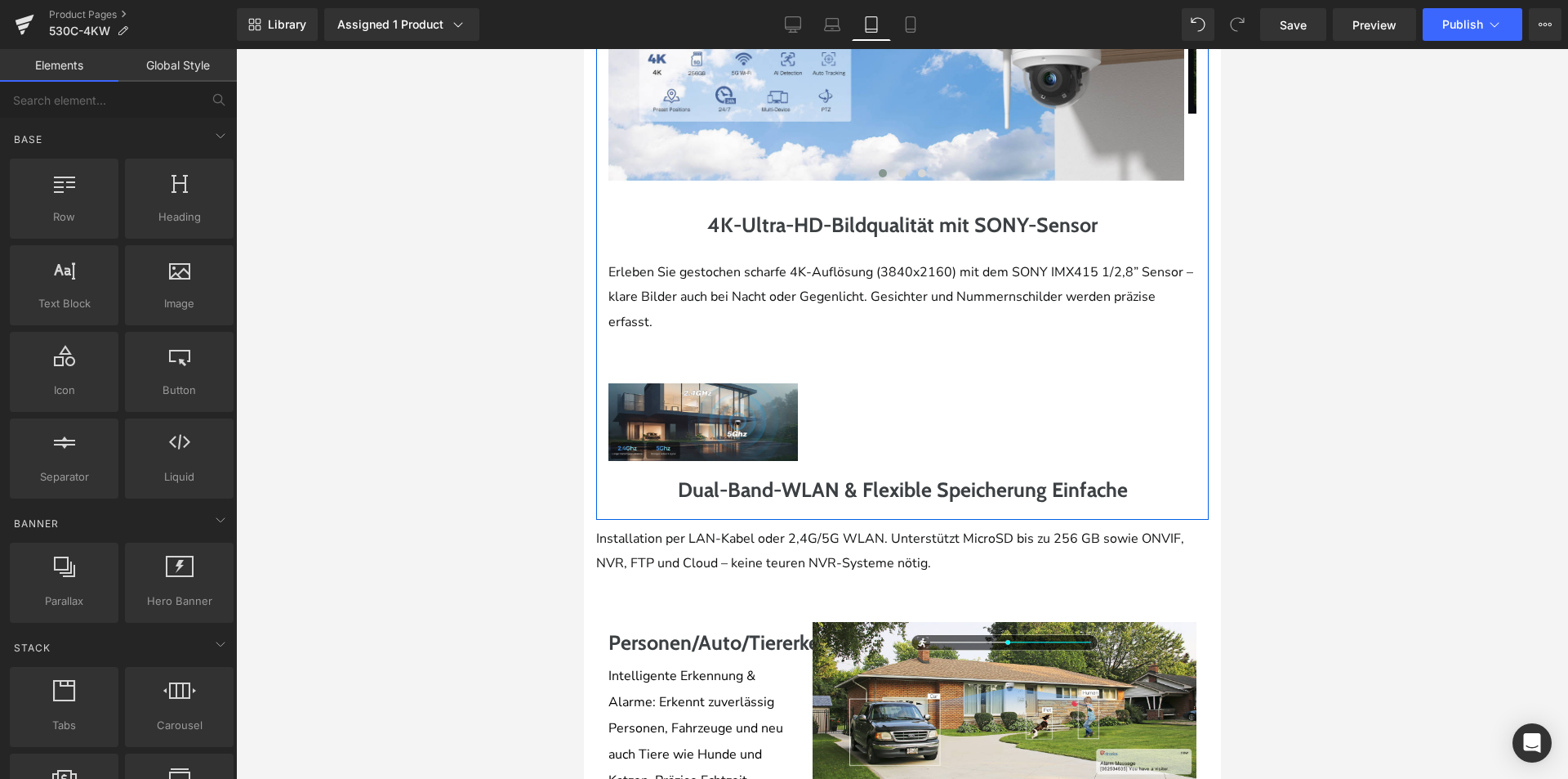
scroll to position [1338, 0]
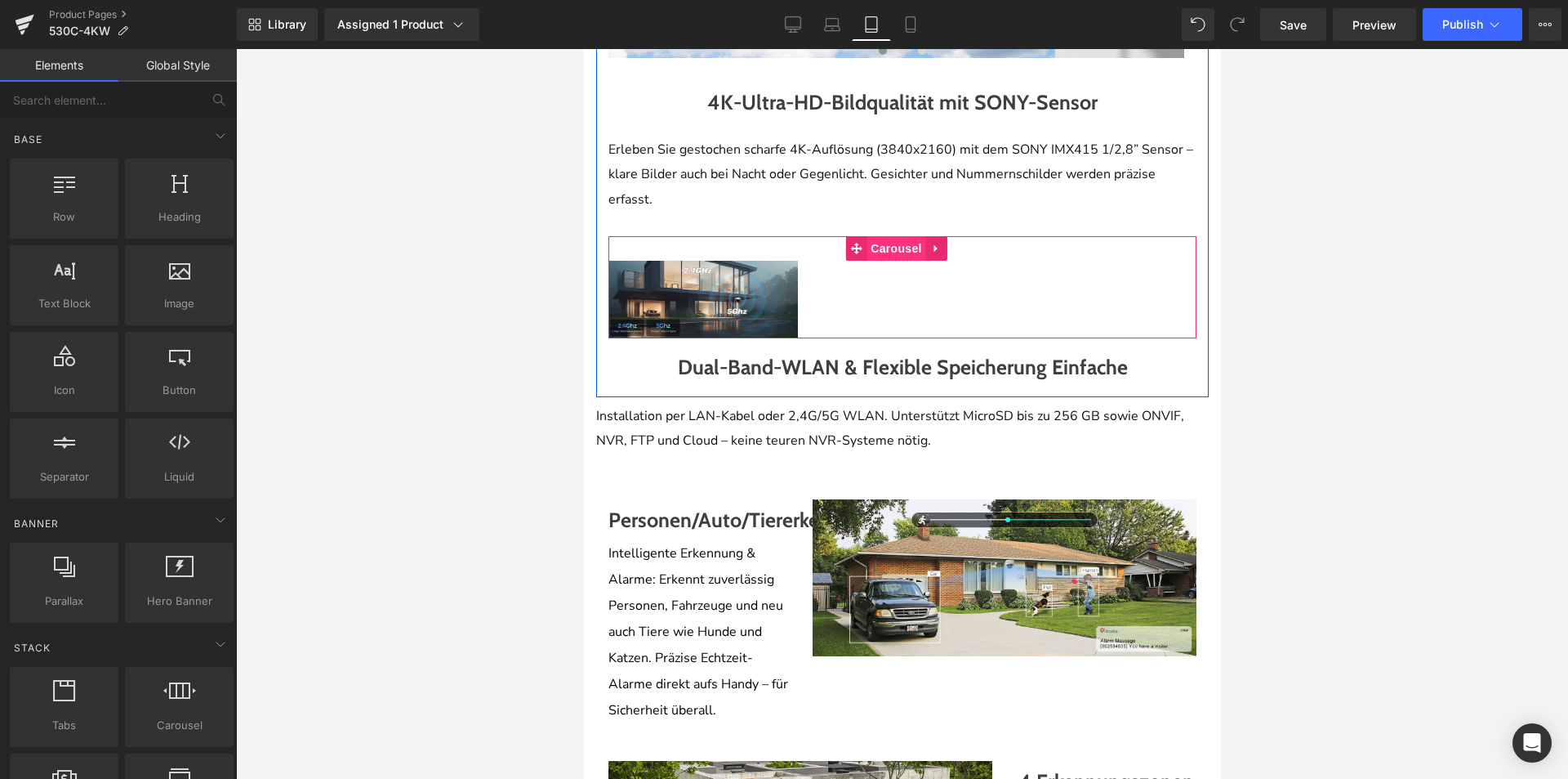
click at [896, 260] on span "Carousel" at bounding box center [895, 248] width 59 height 25
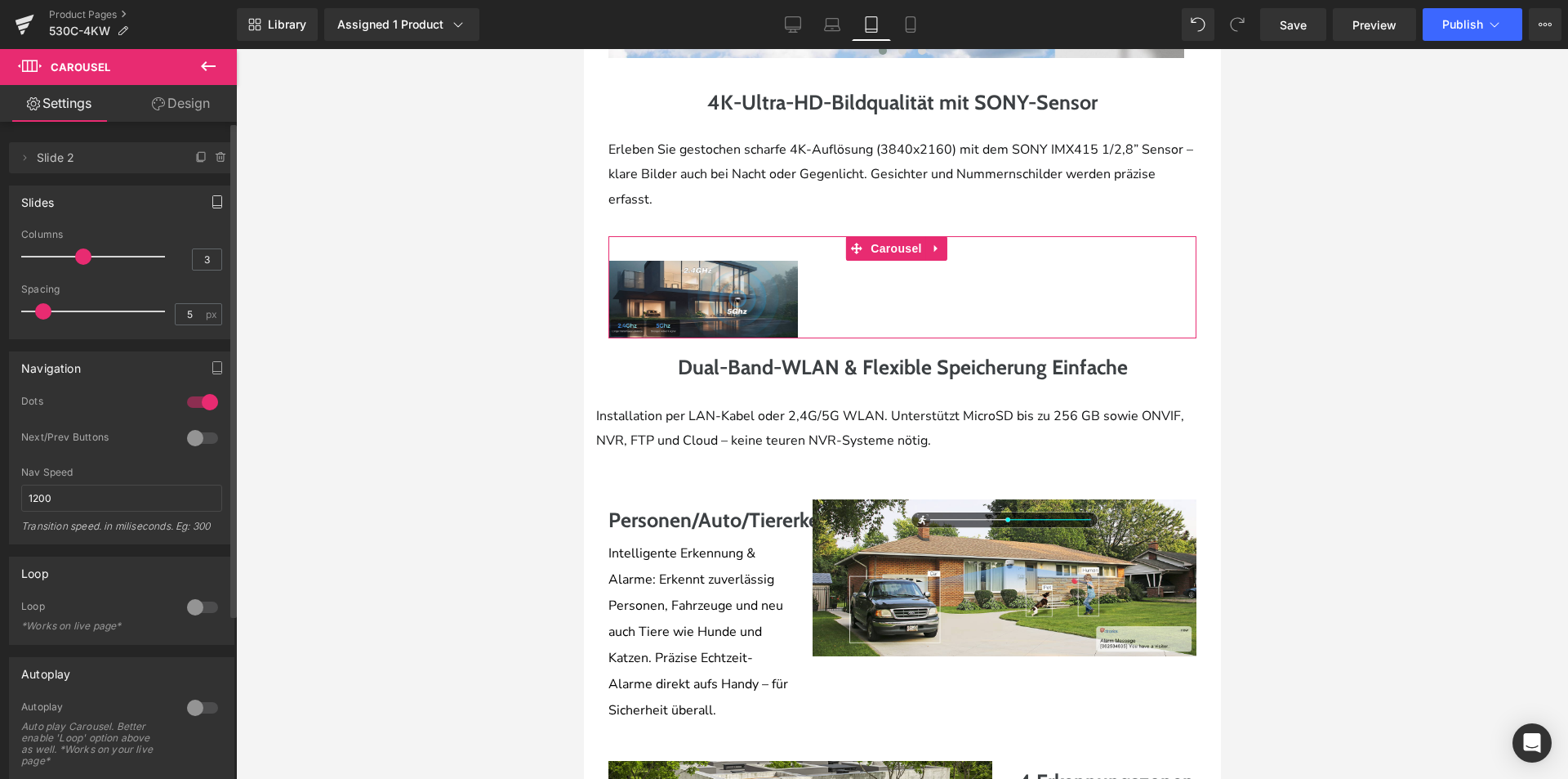
drag, startPoint x: 202, startPoint y: 200, endPoint x: 187, endPoint y: 220, distance: 25.0
click at [204, 200] on button "button" at bounding box center [217, 202] width 27 height 31
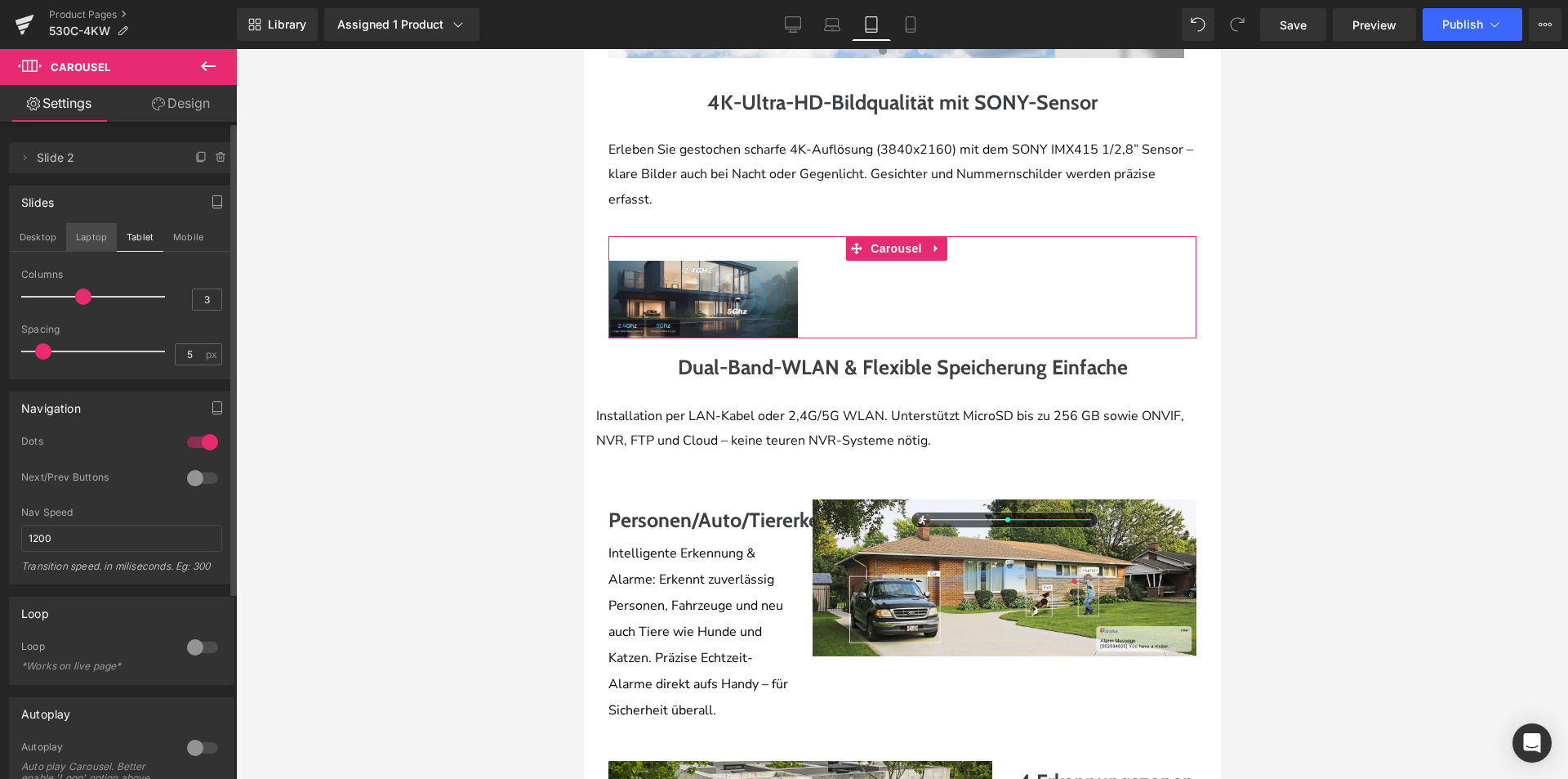
click at [97, 245] on button "Laptop" at bounding box center [91, 237] width 51 height 28
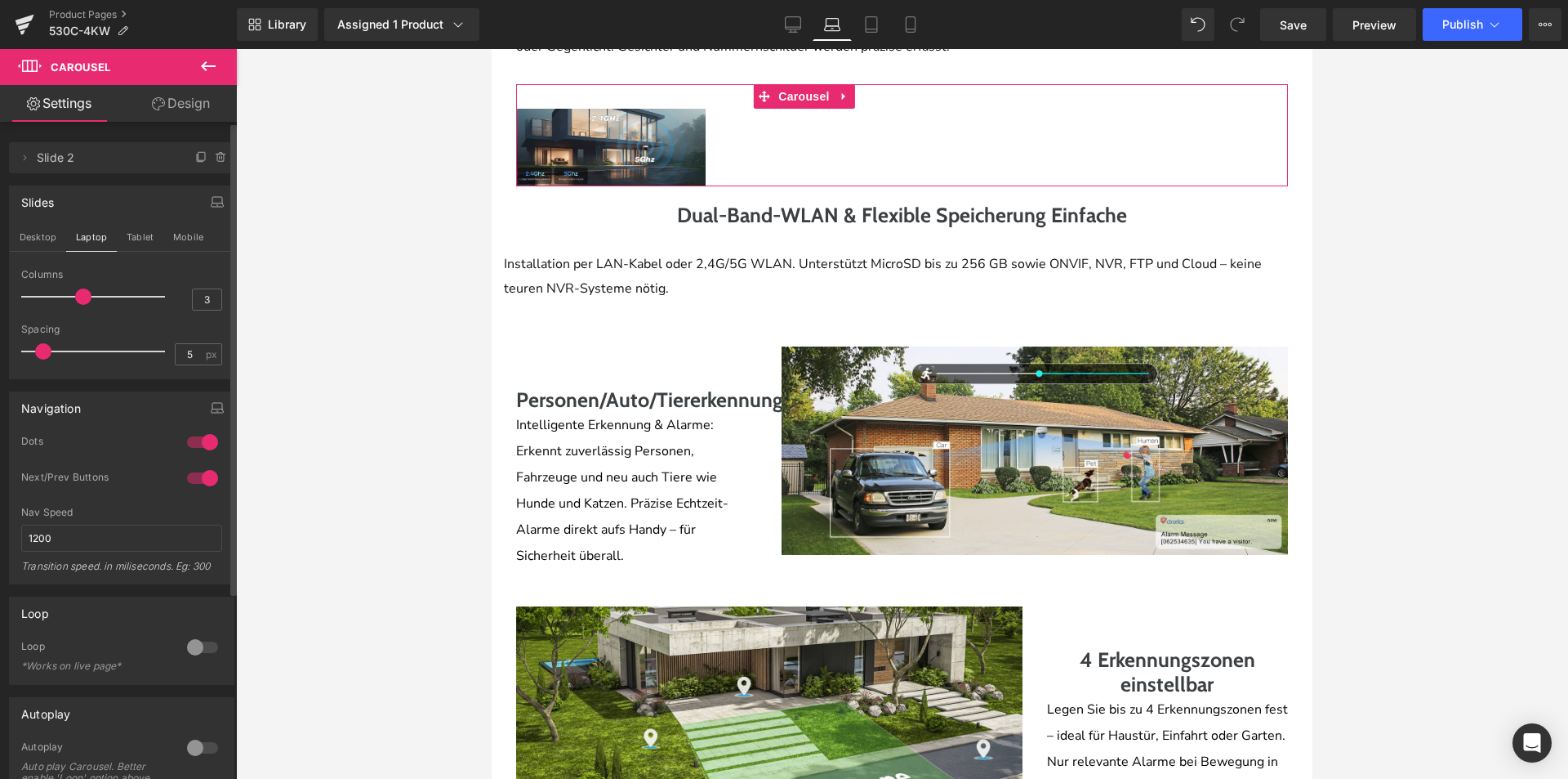
scroll to position [1187, 0]
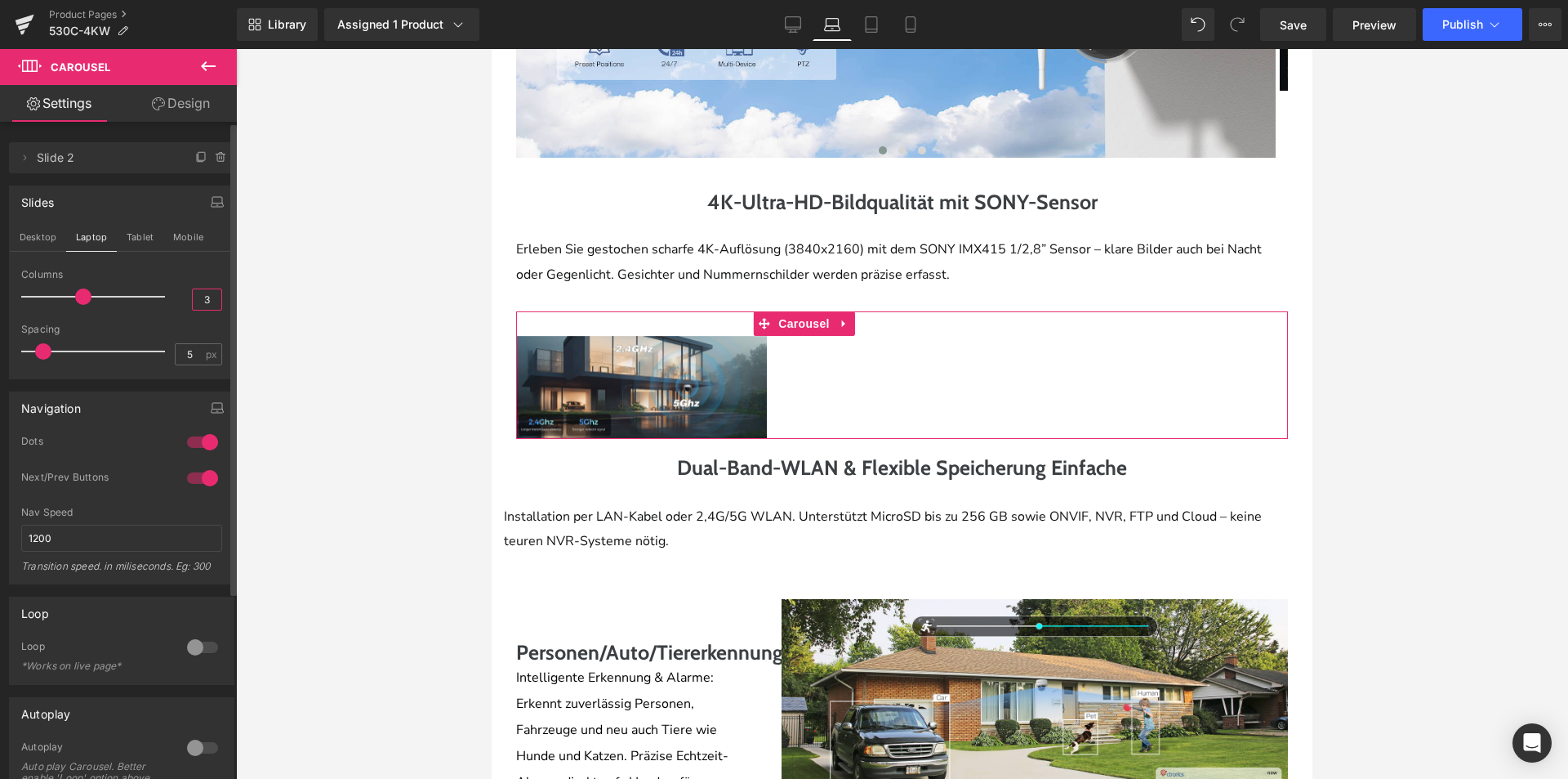
click at [196, 302] on input "3" at bounding box center [206, 299] width 28 height 21
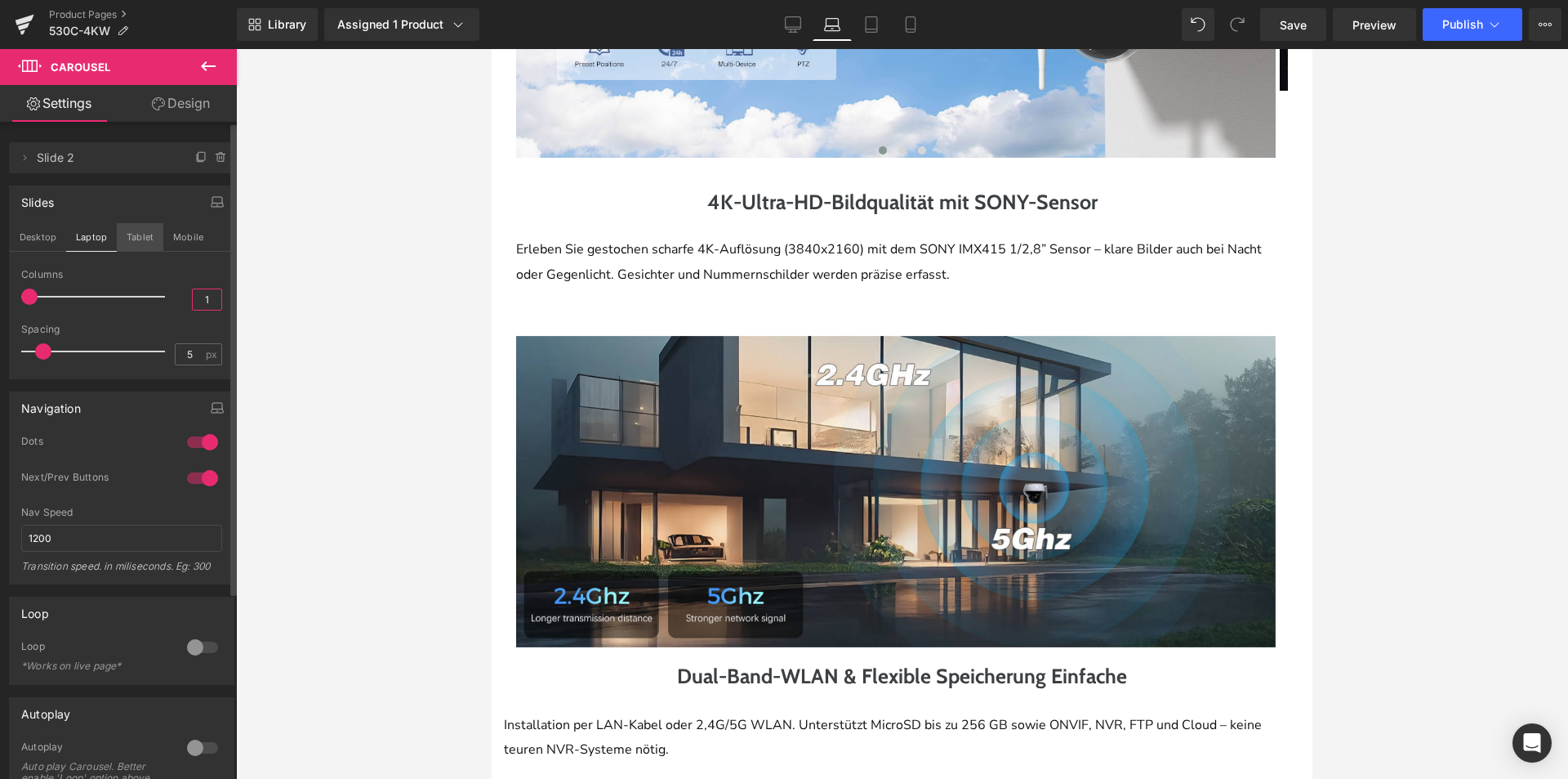
type input "1"
click at [140, 241] on button "Tablet" at bounding box center [139, 237] width 46 height 28
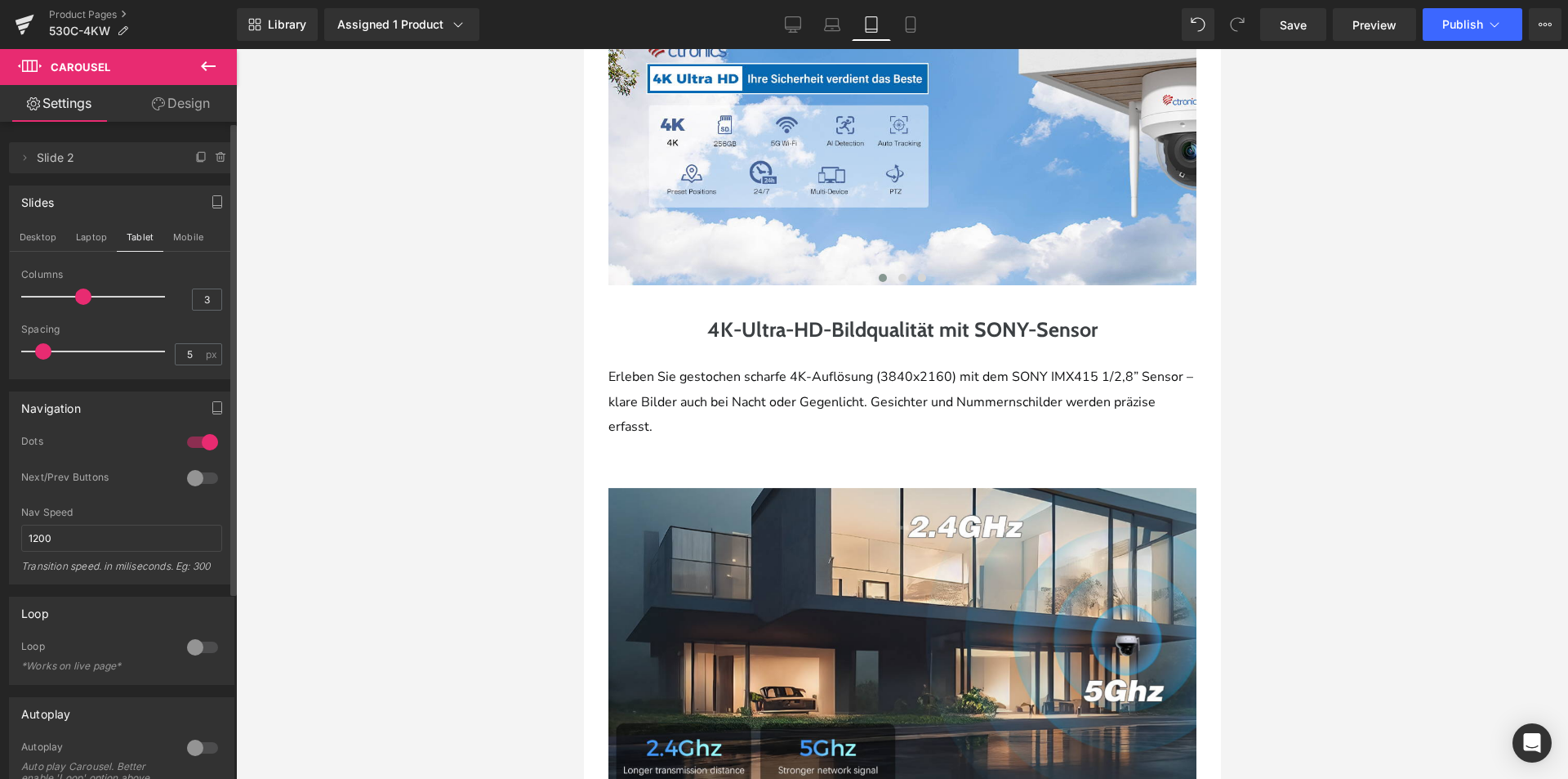
scroll to position [1338, 0]
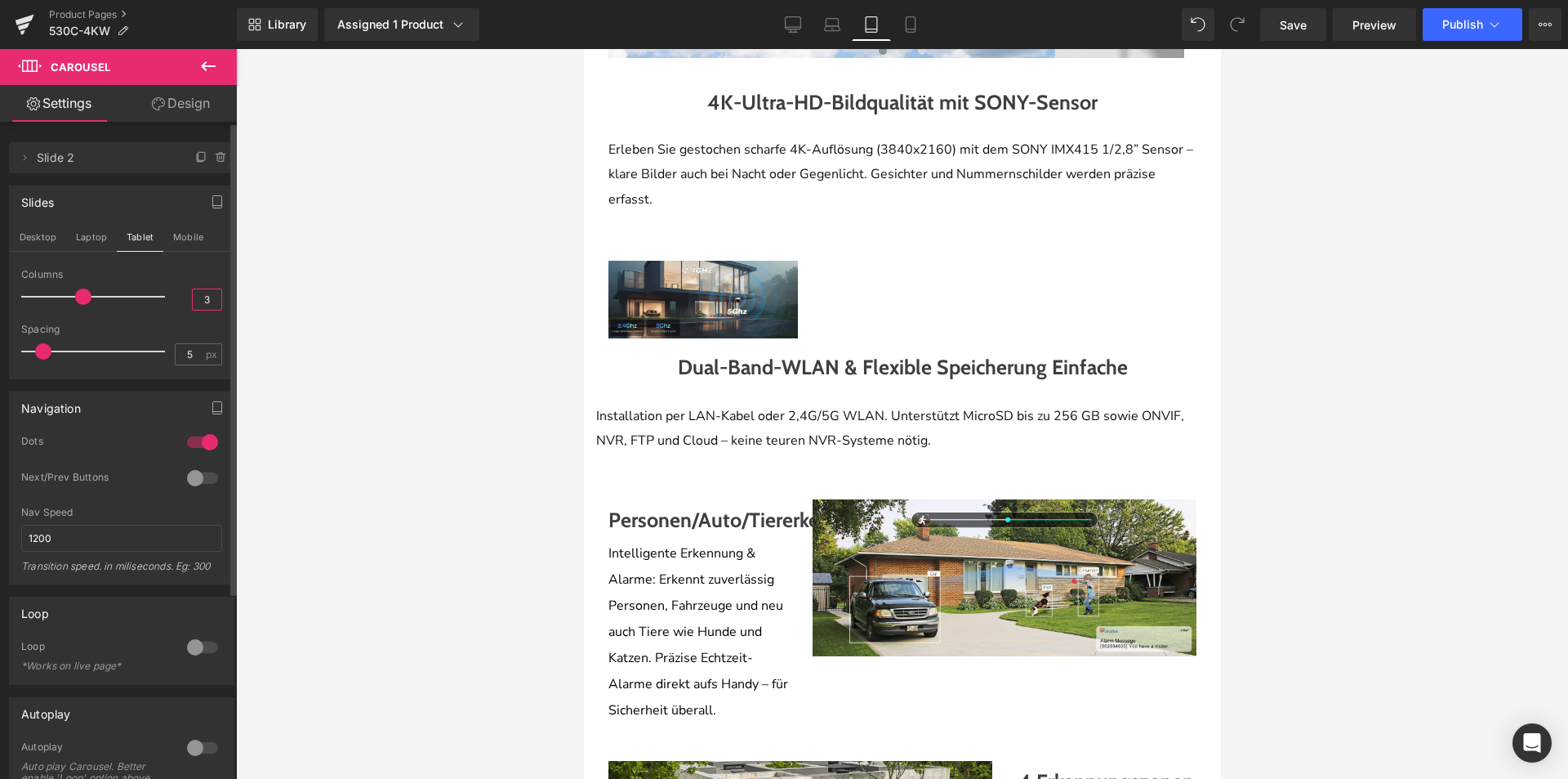
click at [205, 299] on input "3" at bounding box center [206, 299] width 28 height 21
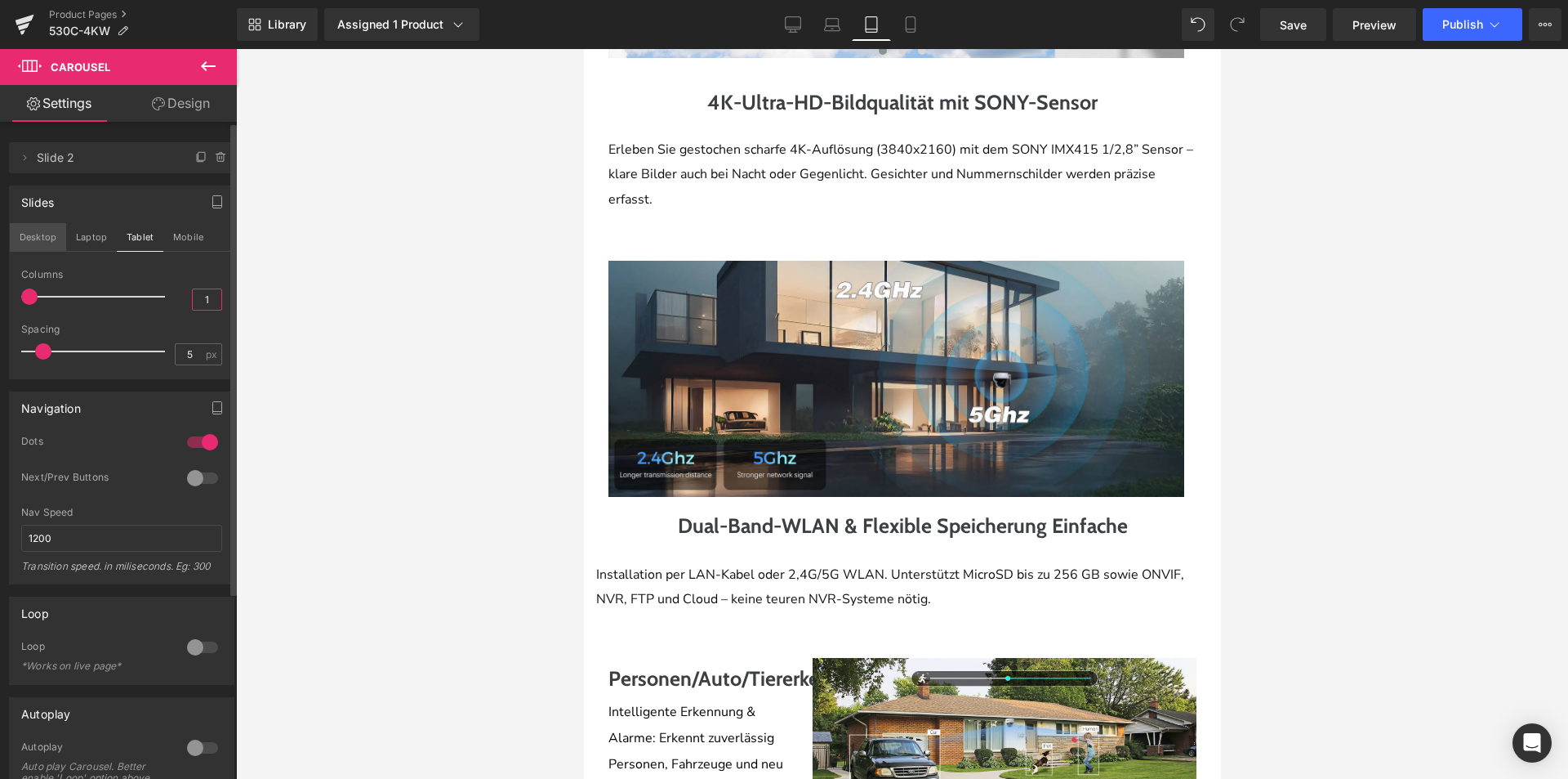
type input "1"
click at [46, 236] on button "Desktop" at bounding box center [37, 237] width 56 height 28
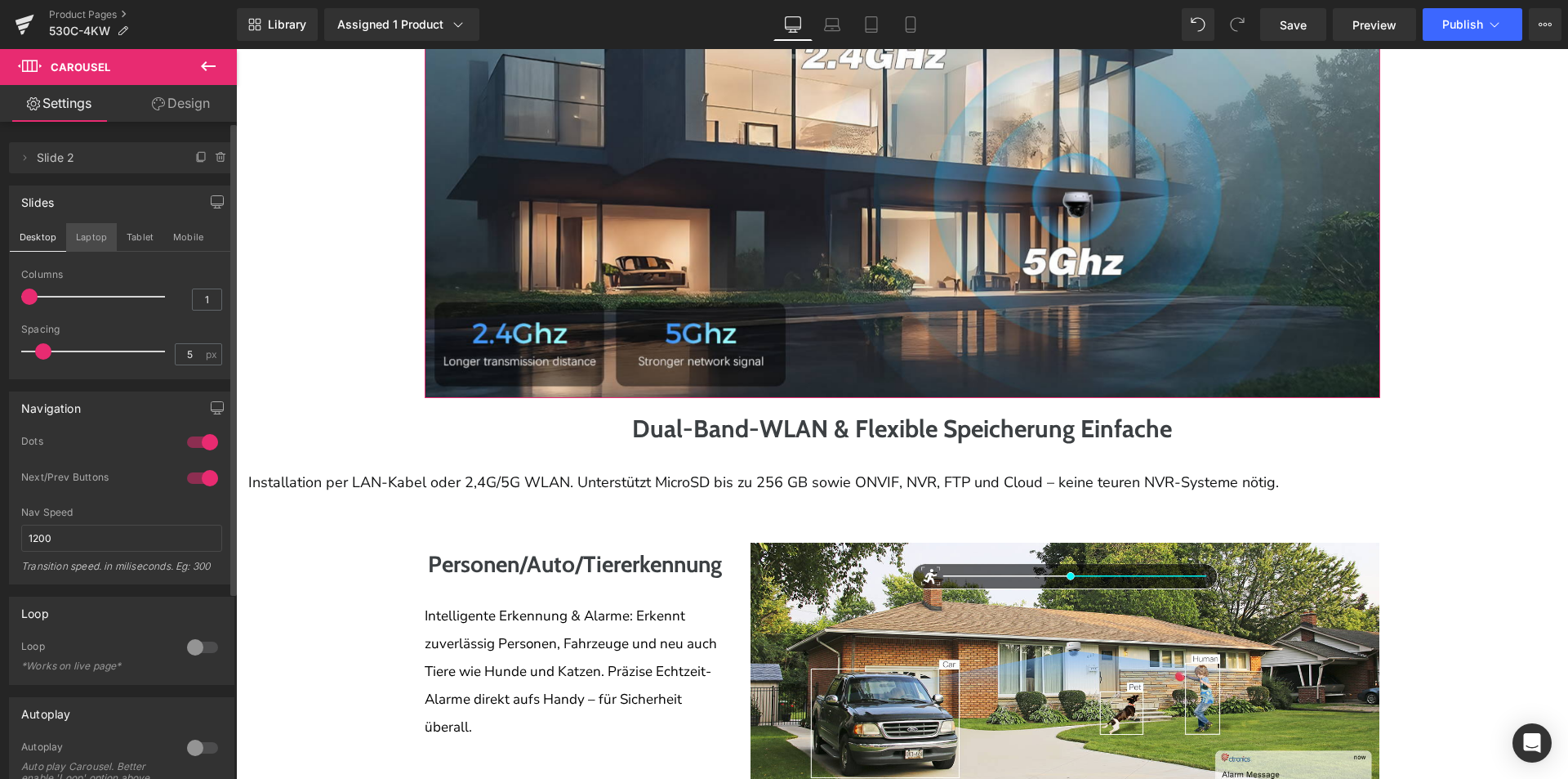
click at [73, 229] on button "Laptop" at bounding box center [91, 237] width 51 height 28
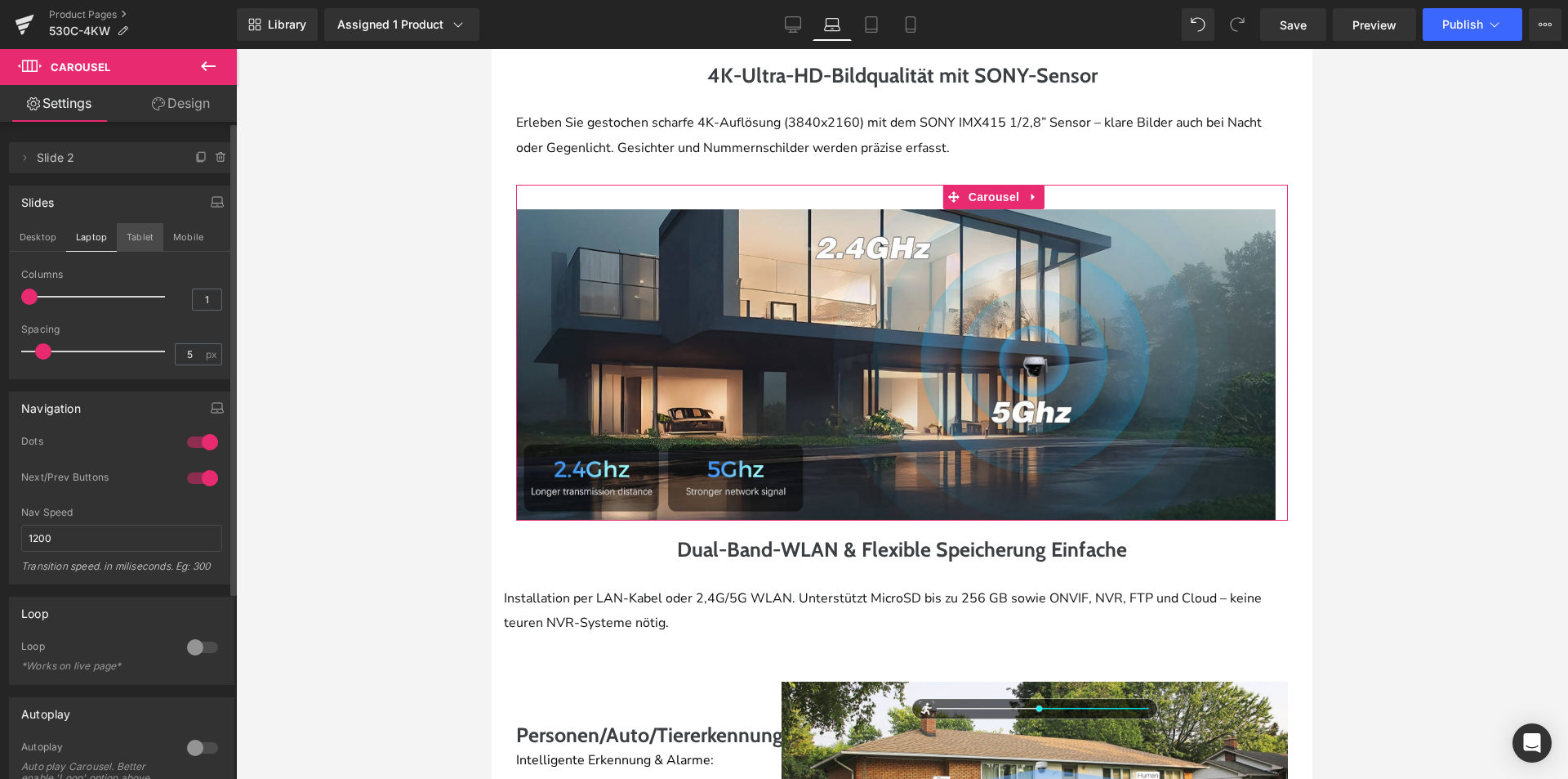
click at [138, 241] on button "Tablet" at bounding box center [139, 237] width 46 height 28
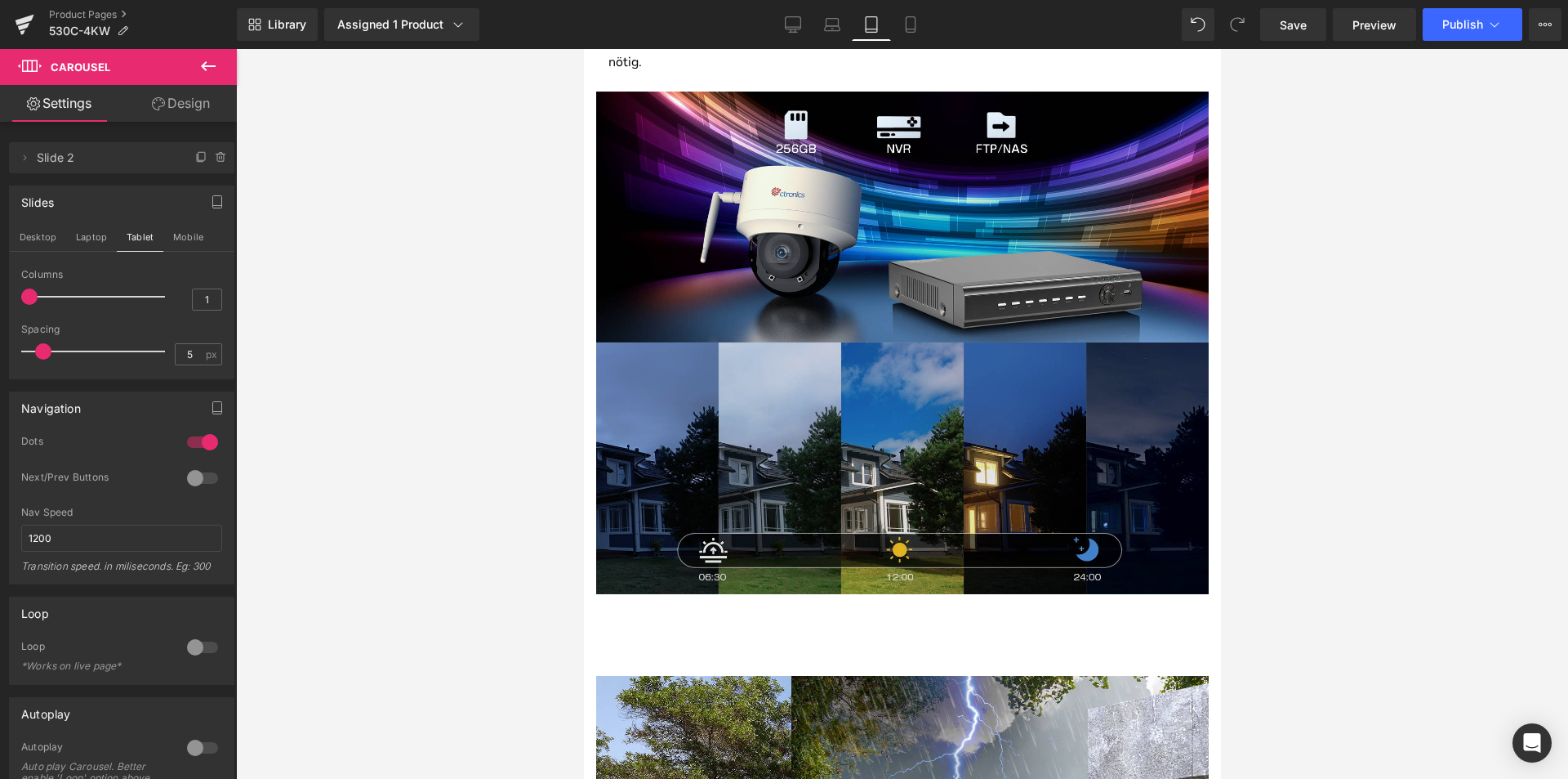
click at [925, 417] on img at bounding box center [901, 468] width 613 height 250
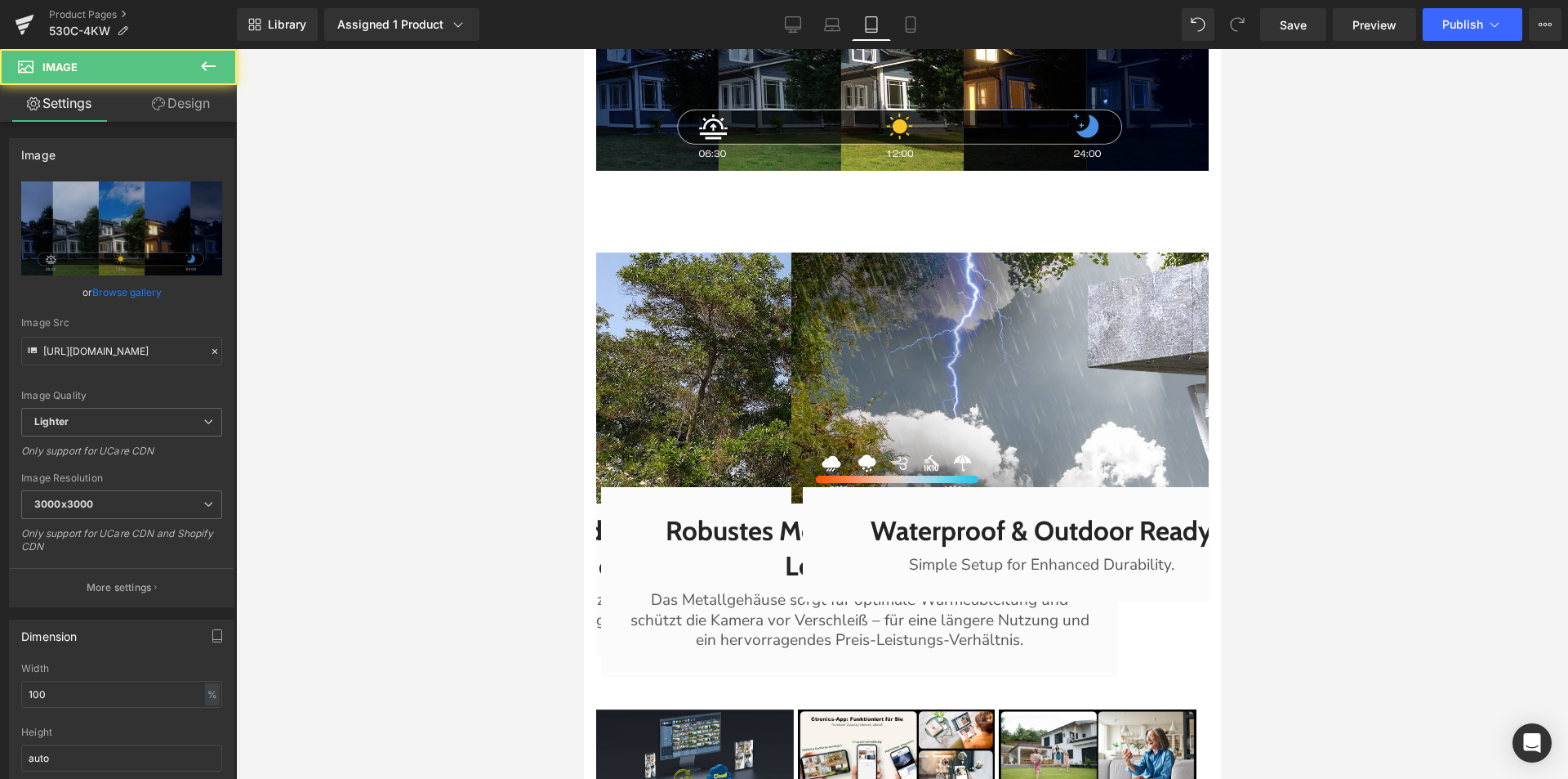
scroll to position [3345, 0]
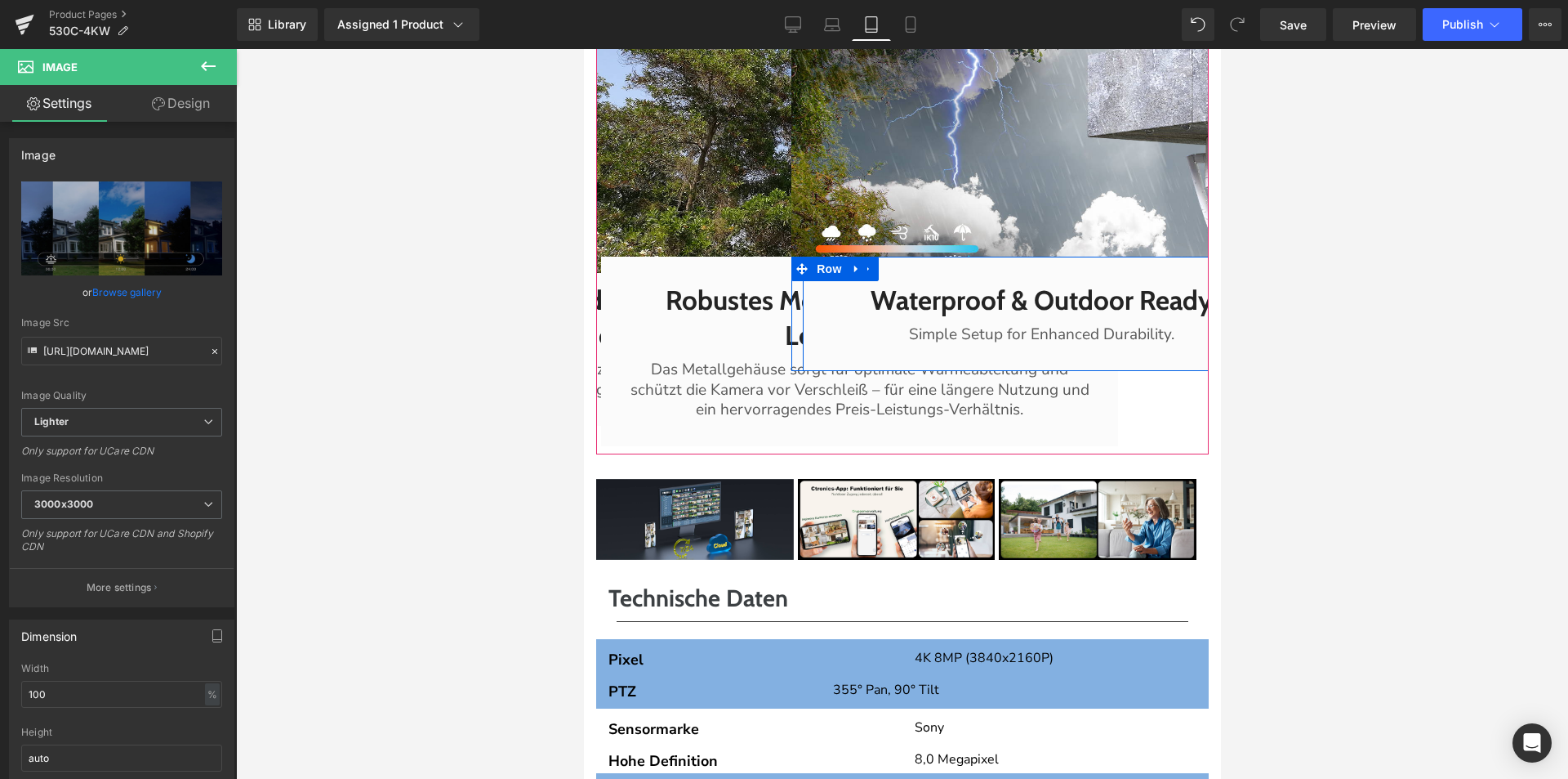
click at [925, 311] on div "Waterproof & Outdoor Ready Heading Simple Setup for Enhanced Durability. Text B…" at bounding box center [1041, 313] width 477 height 114
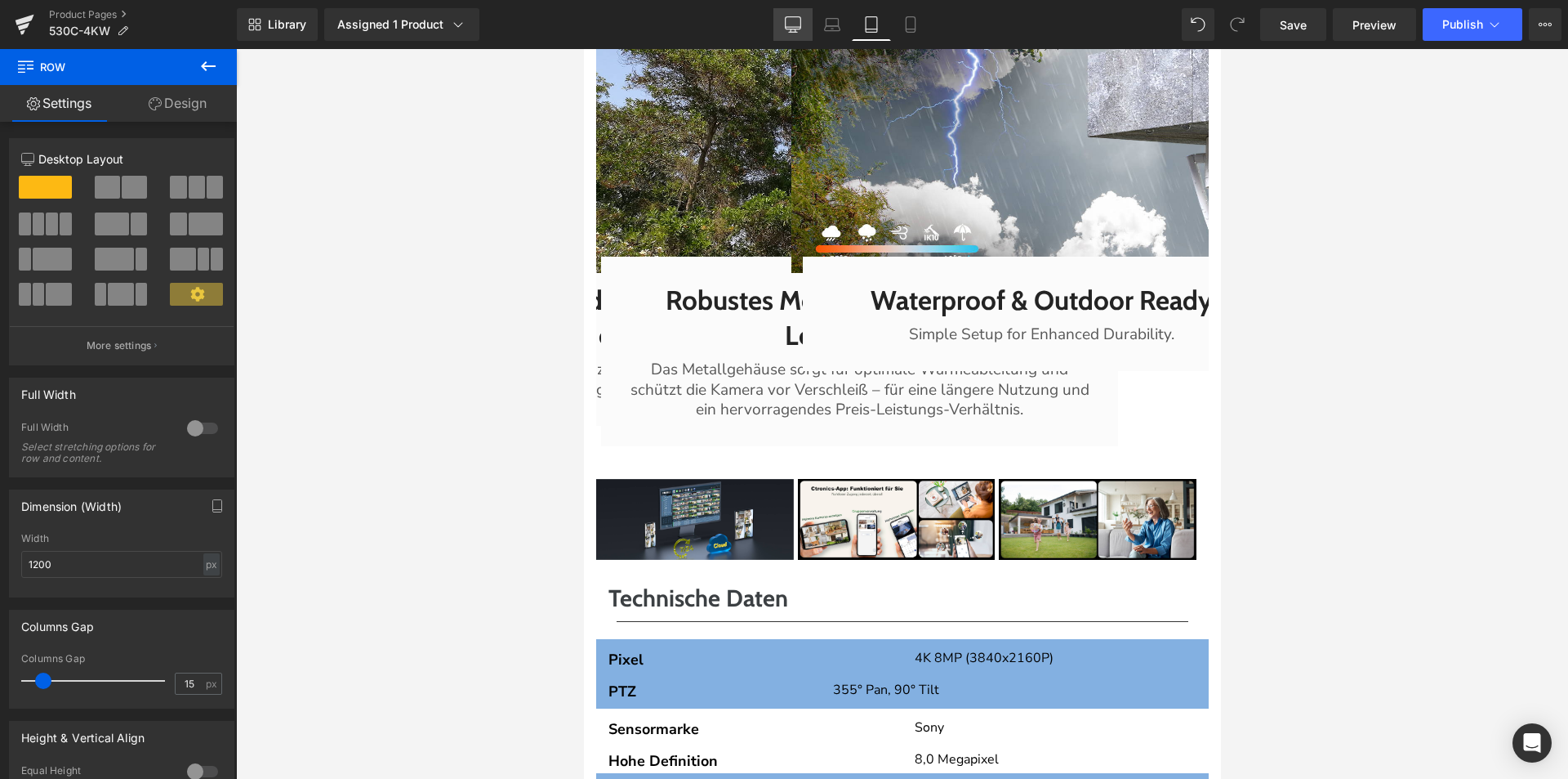
click at [793, 12] on link "Desktop" at bounding box center [793, 24] width 39 height 32
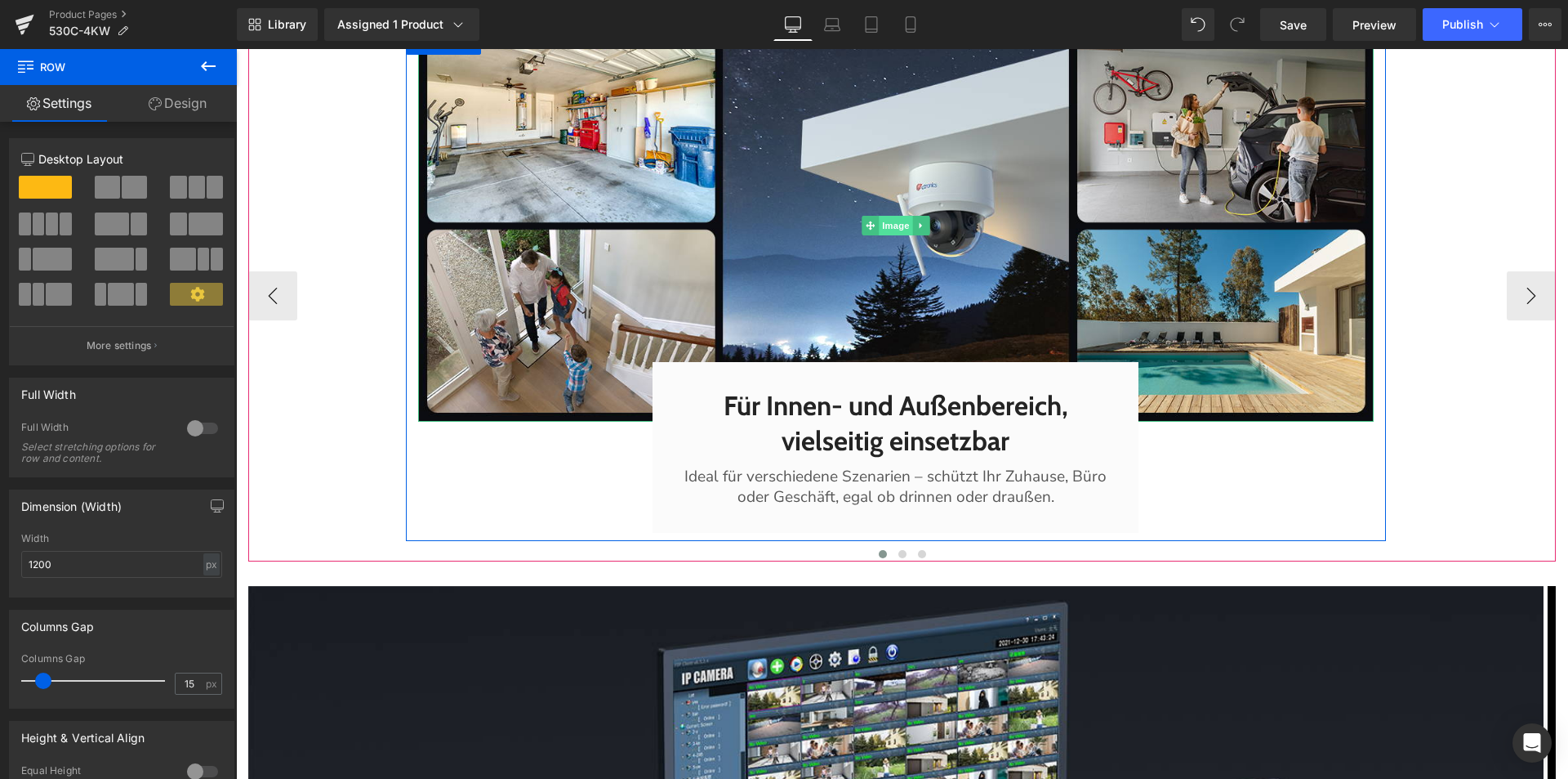
scroll to position [3682, 0]
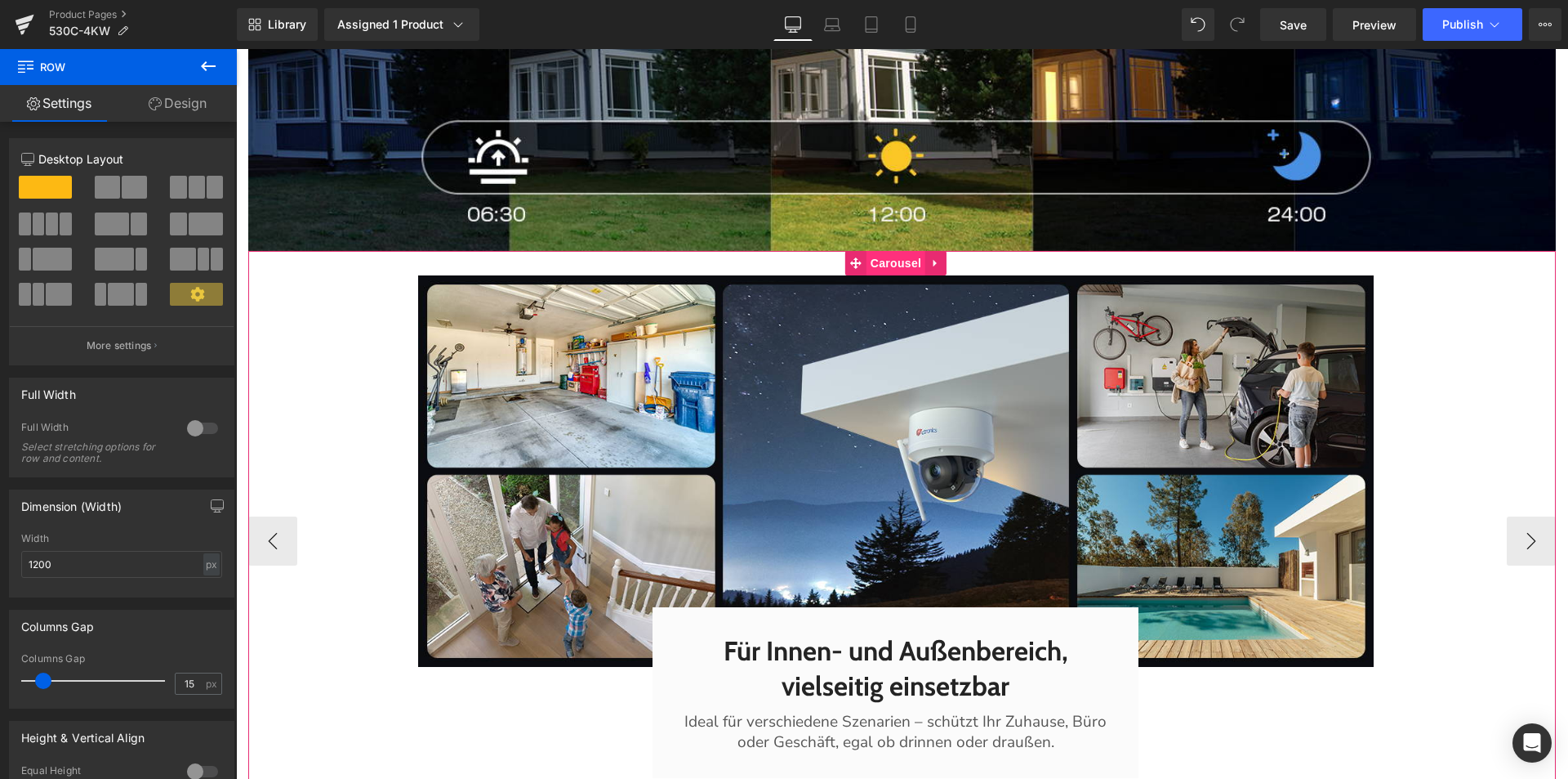
click at [907, 275] on span "Carousel" at bounding box center [896, 262] width 59 height 25
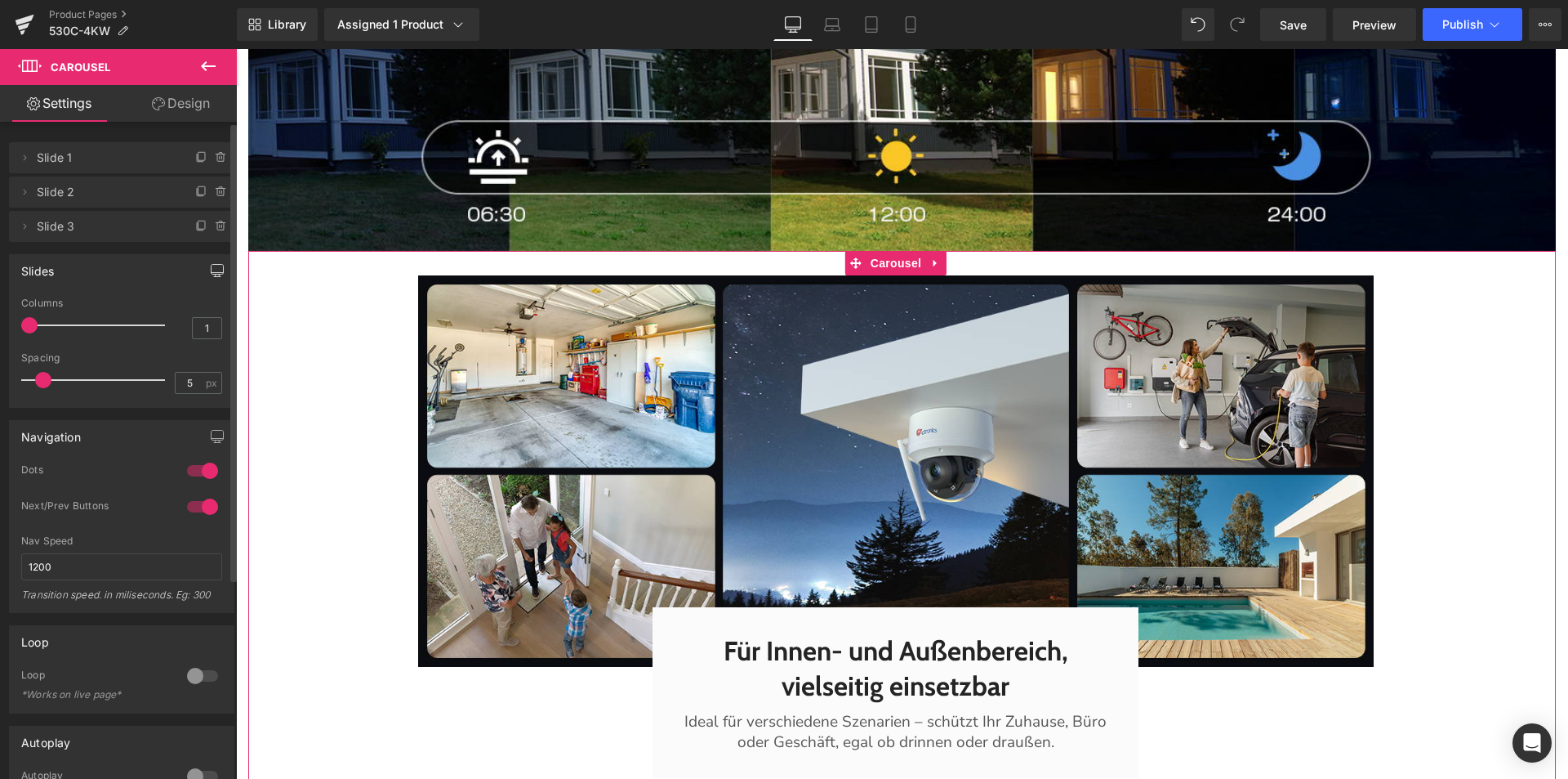
click at [211, 274] on icon "button" at bounding box center [217, 270] width 12 height 10
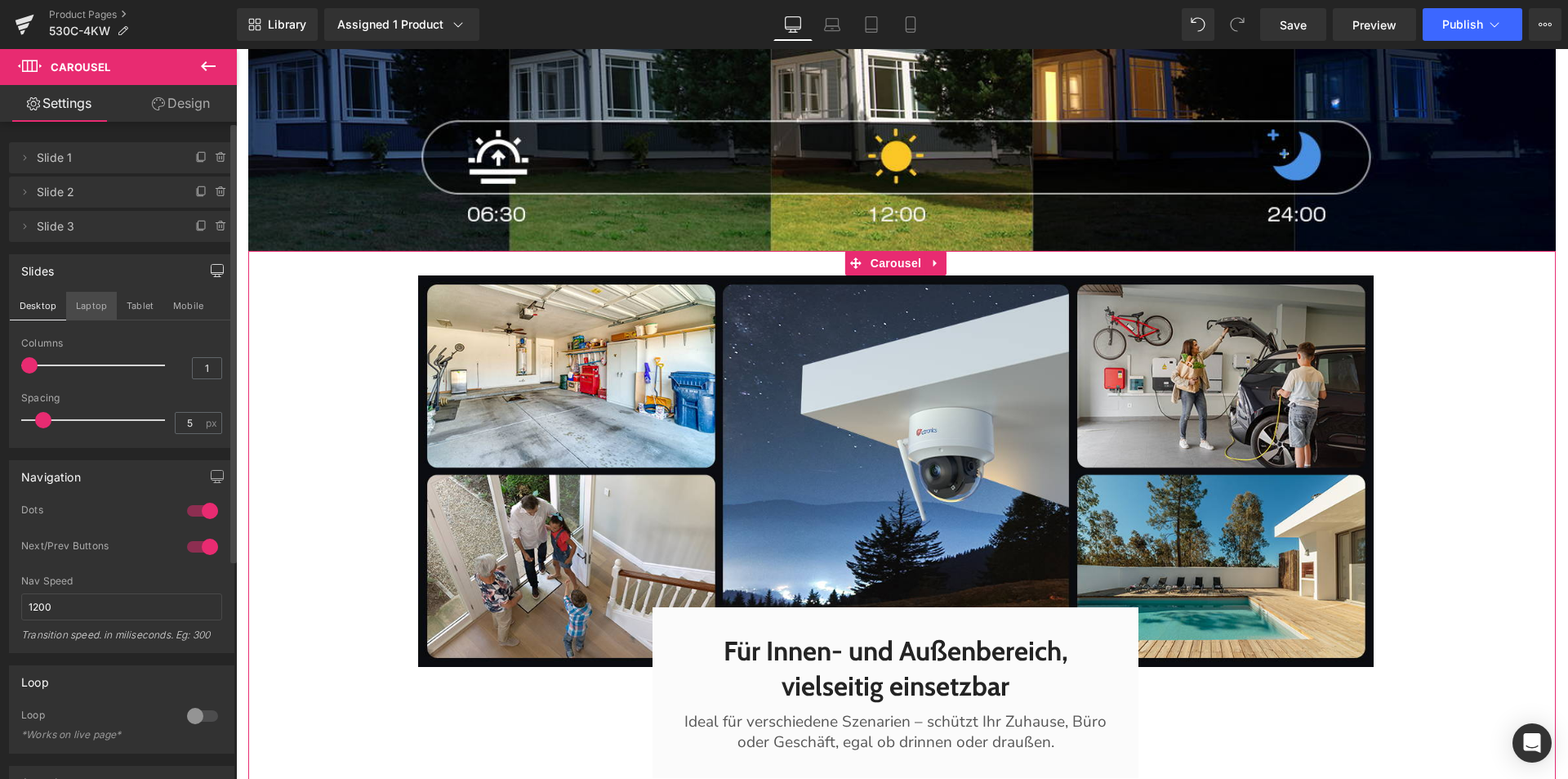
click at [83, 305] on button "Laptop" at bounding box center [91, 306] width 51 height 28
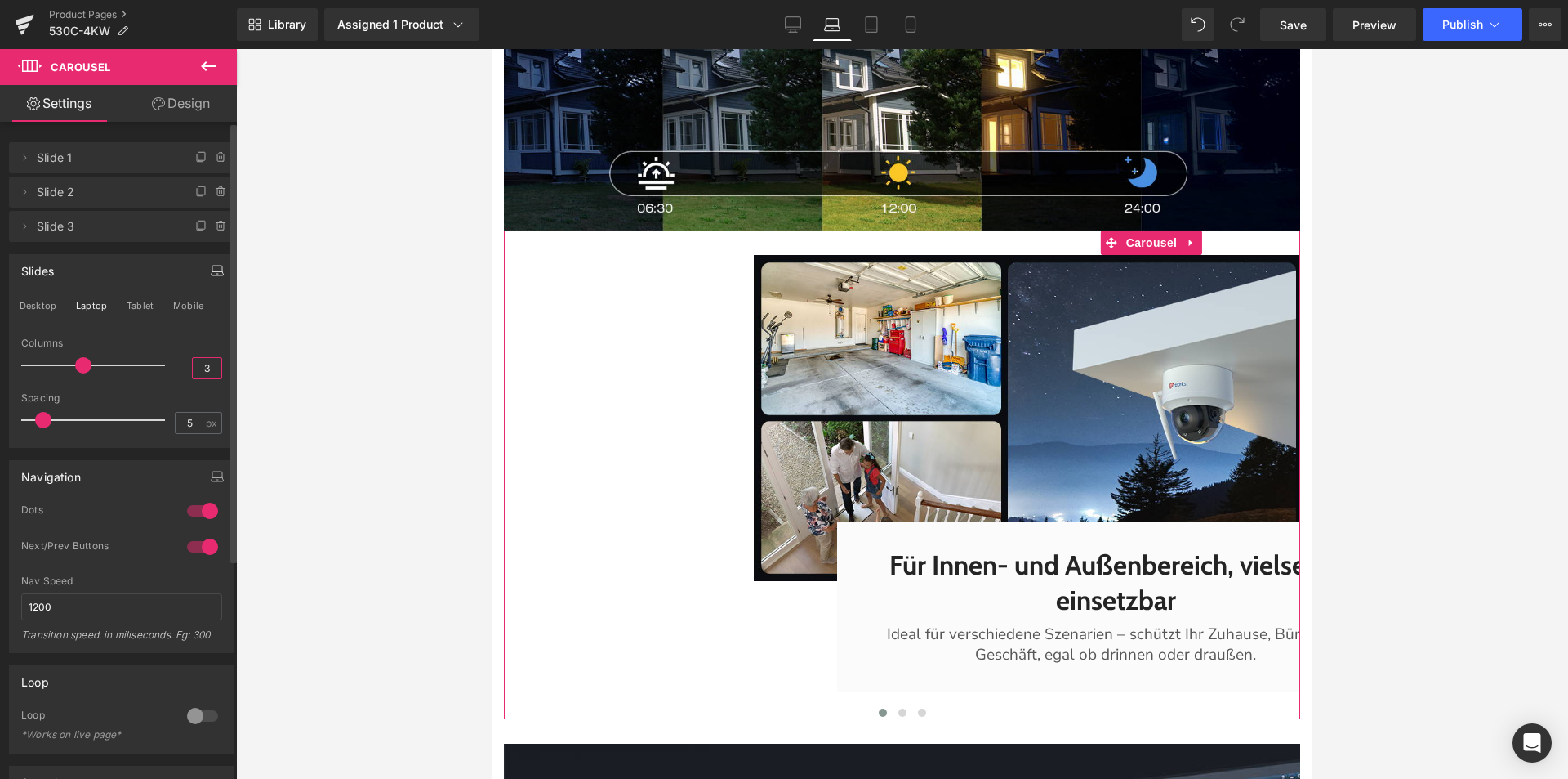
scroll to position [3150, 0]
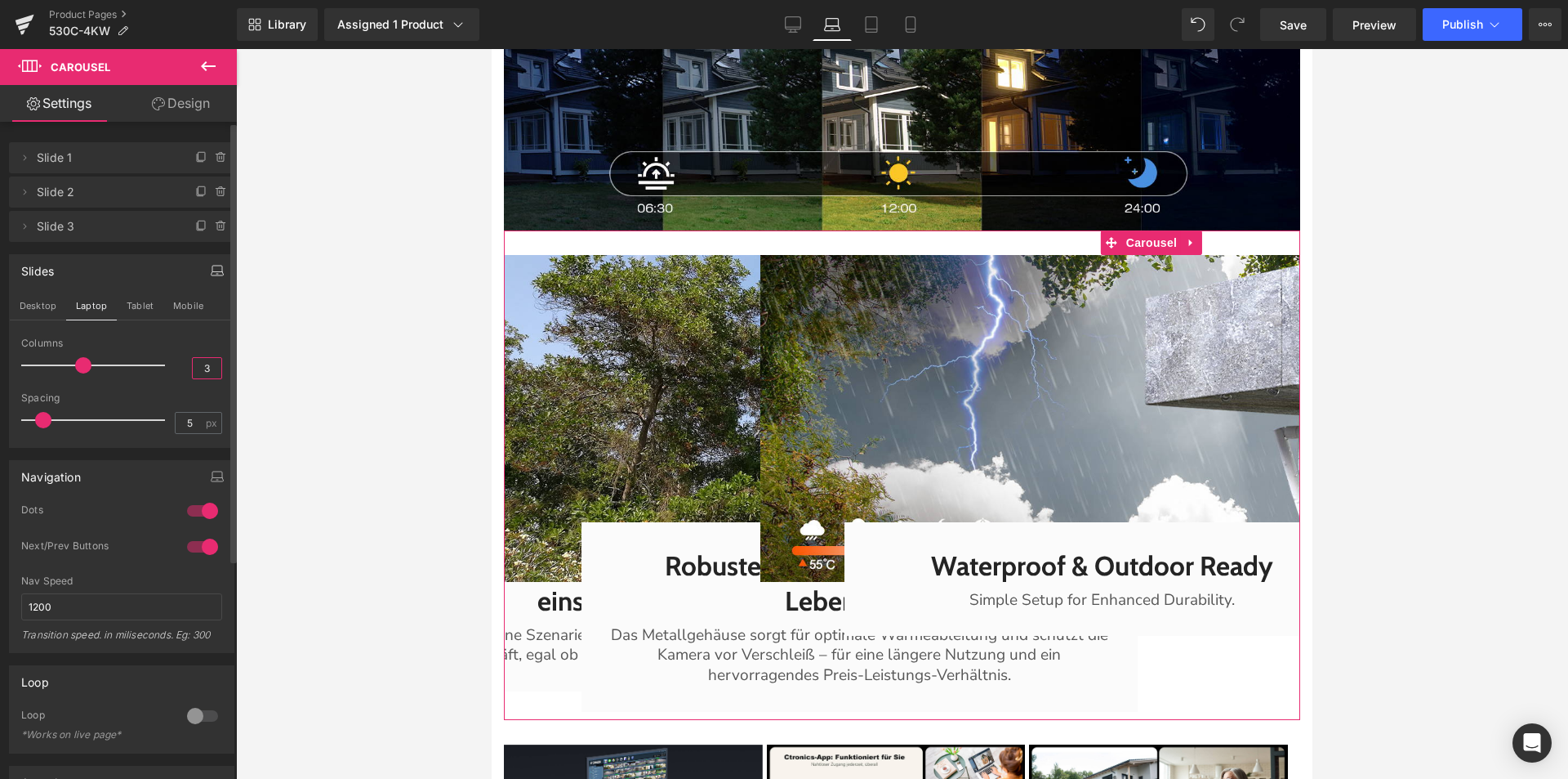
drag, startPoint x: 203, startPoint y: 363, endPoint x: 173, endPoint y: 371, distance: 31.0
click at [173, 371] on div "Columns 3" at bounding box center [122, 365] width 201 height 55
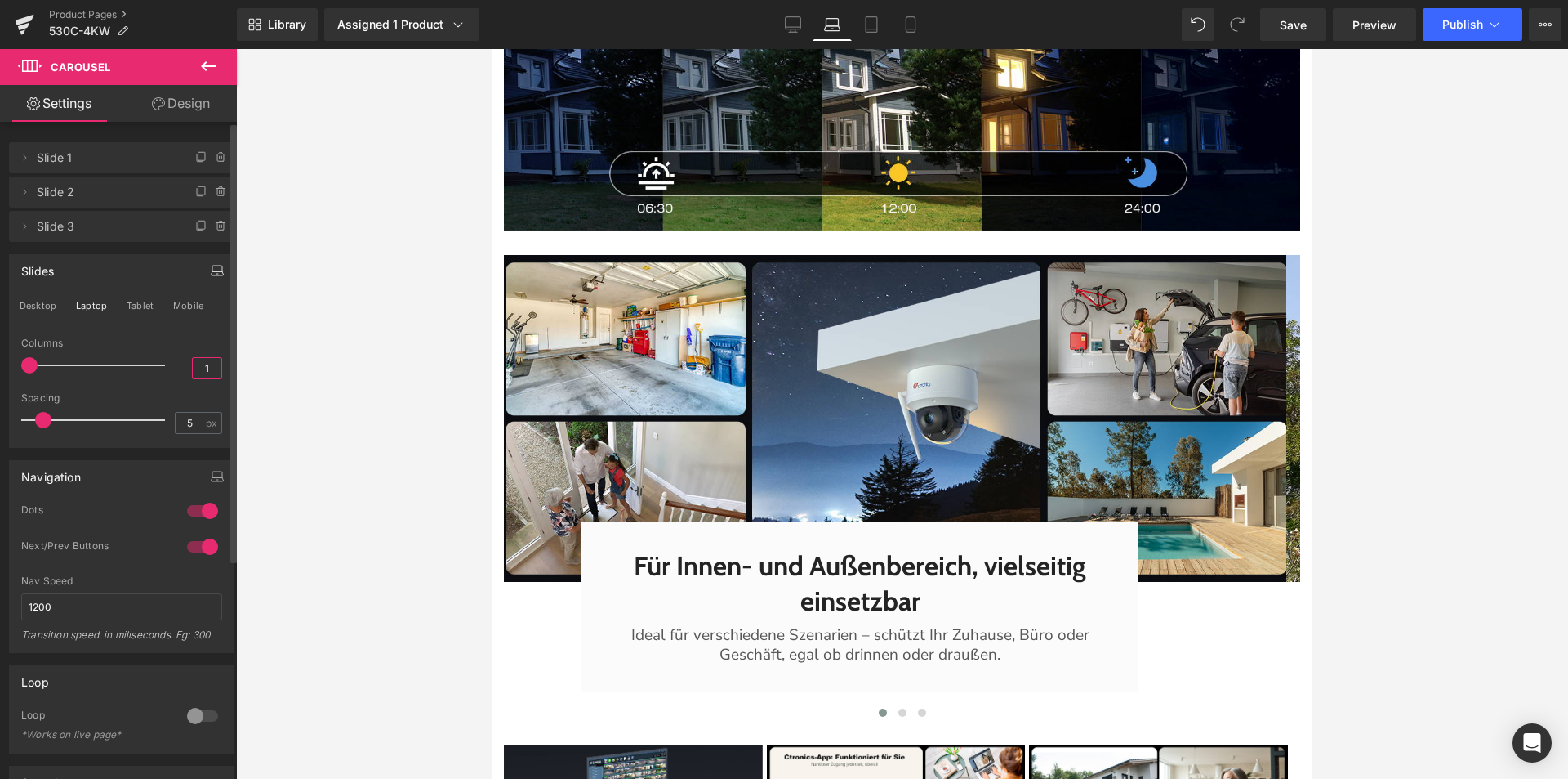
type input "1"
click at [135, 290] on div "Slides Desktop Laptop Tablet Mobile 1 Columns 1 3 Columns 1 3 Columns 3 1 Colum…" at bounding box center [122, 351] width 226 height 194
click at [135, 302] on button "Tablet" at bounding box center [139, 306] width 46 height 28
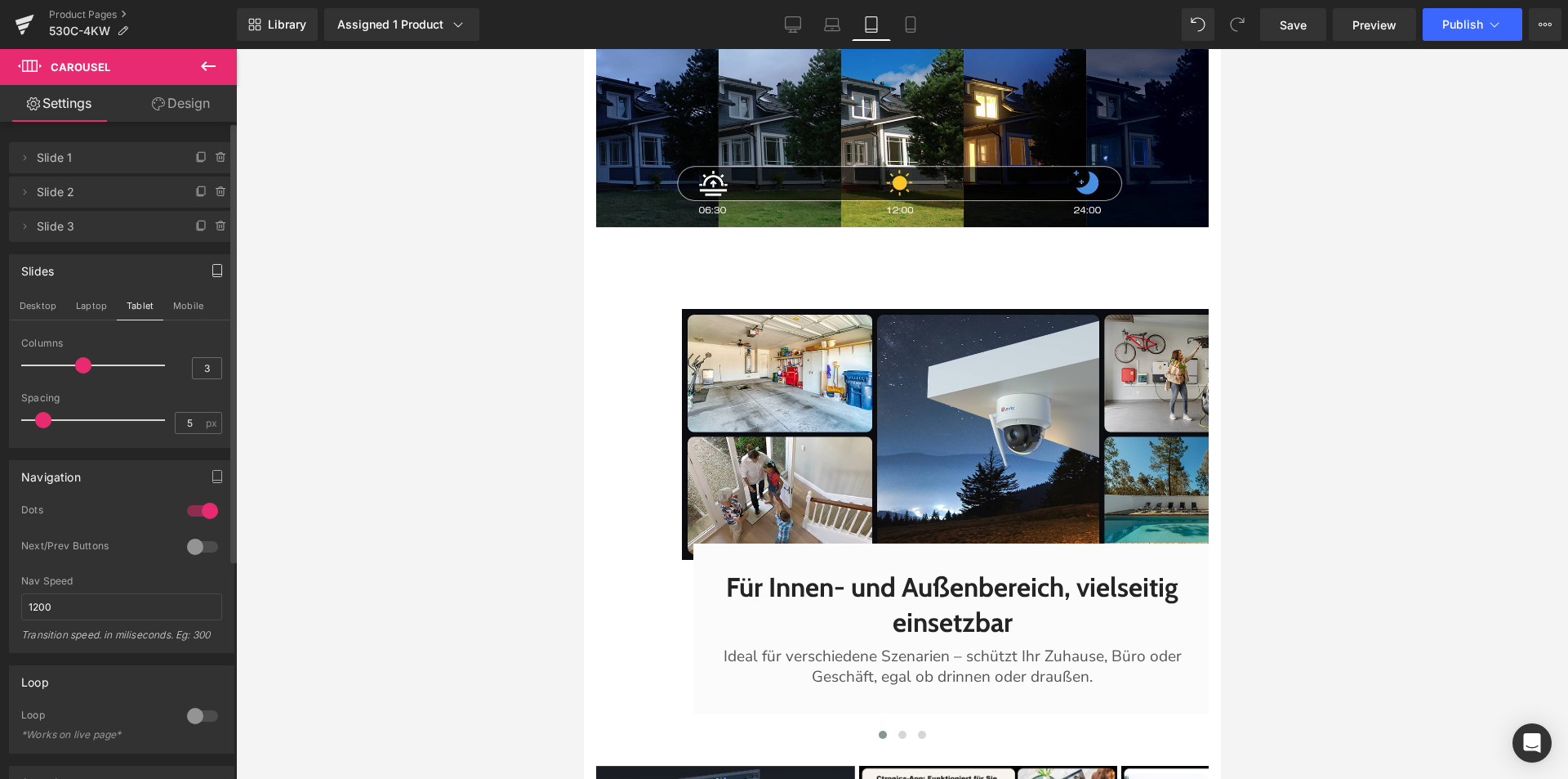
scroll to position [3057, 0]
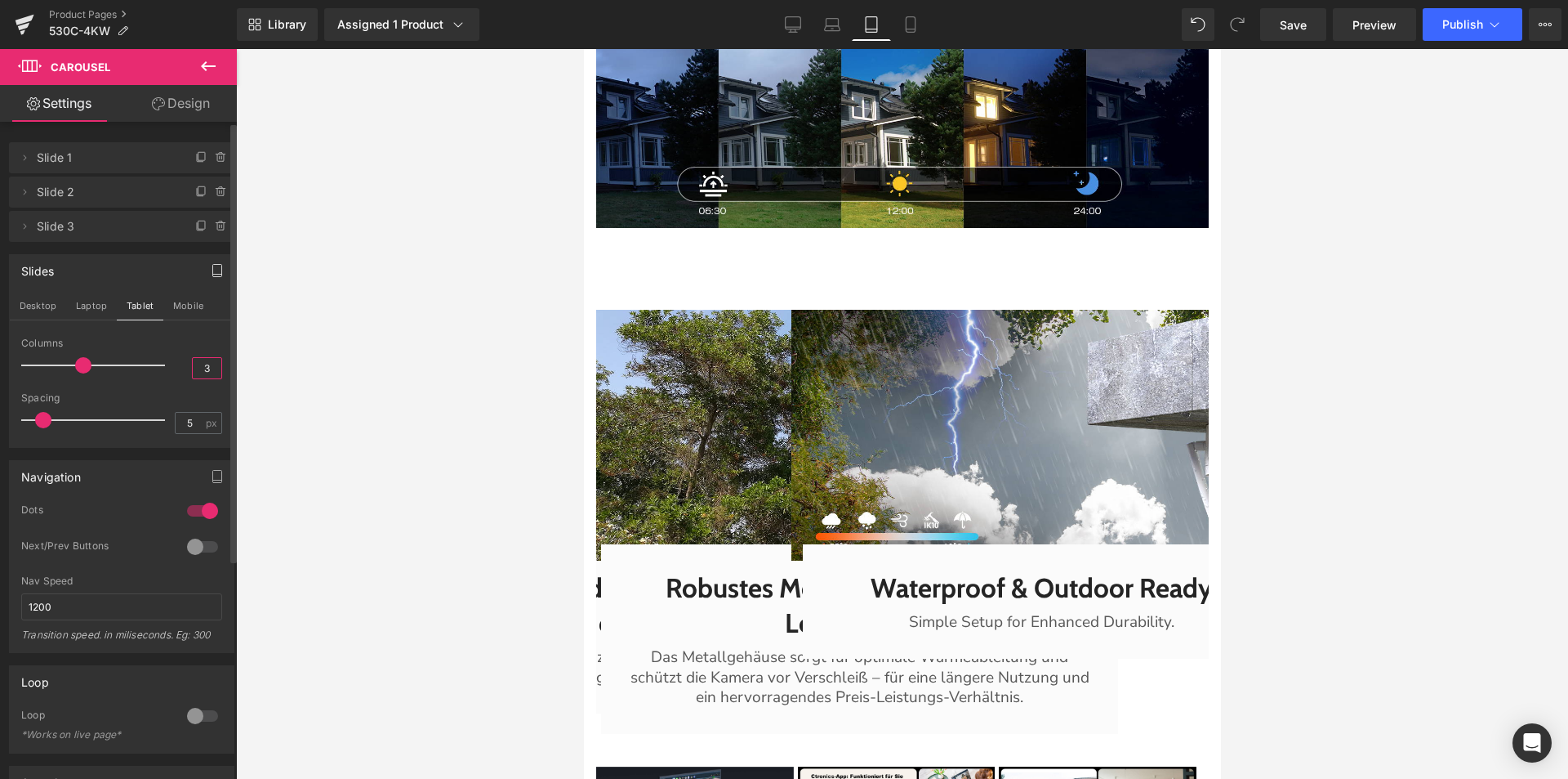
drag, startPoint x: 203, startPoint y: 374, endPoint x: 179, endPoint y: 374, distance: 24.0
click at [179, 374] on div "Columns 3" at bounding box center [122, 365] width 201 height 55
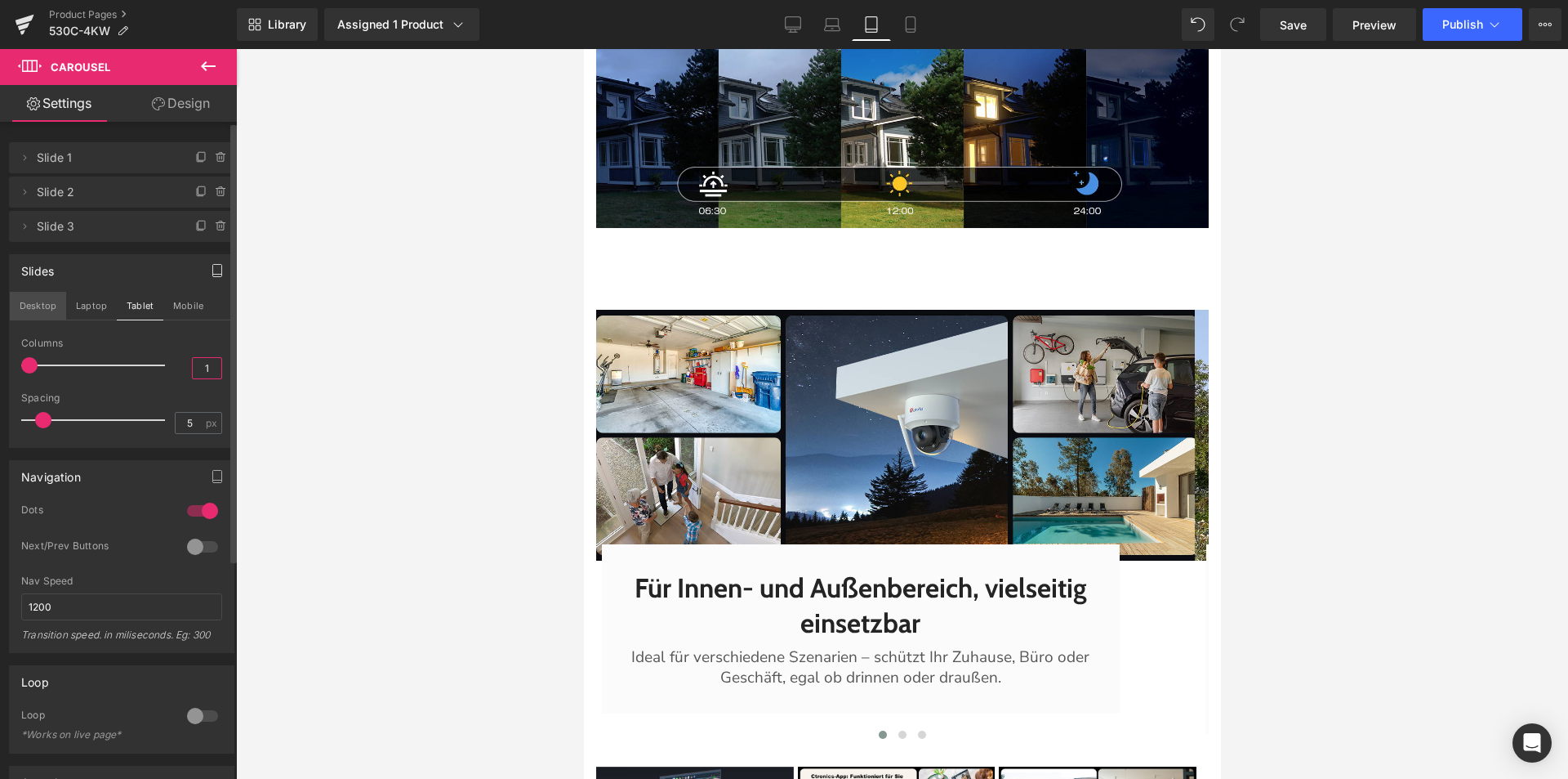
type input "1"
click at [43, 314] on button "Desktop" at bounding box center [37, 306] width 56 height 28
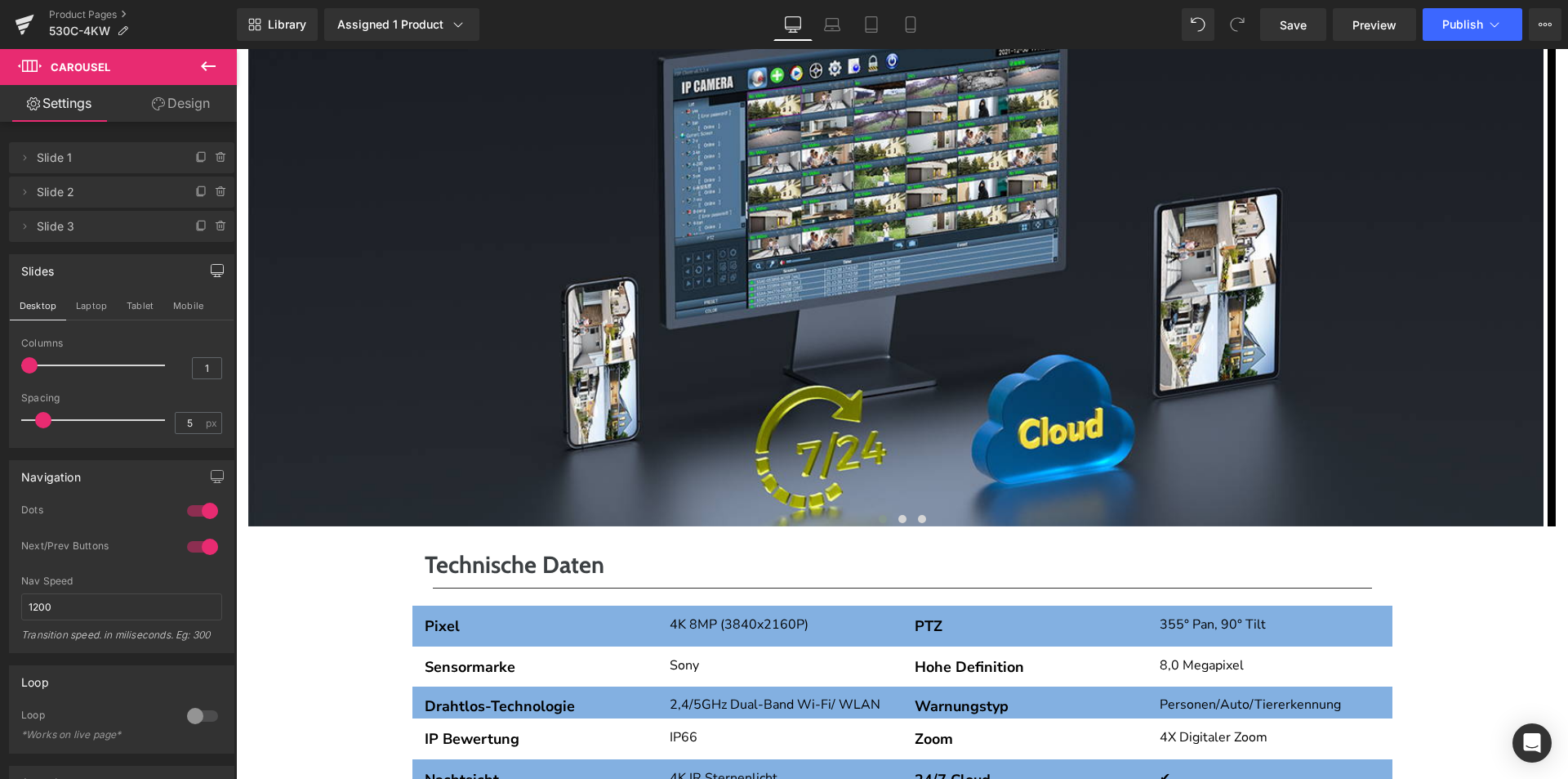
scroll to position [4580, 0]
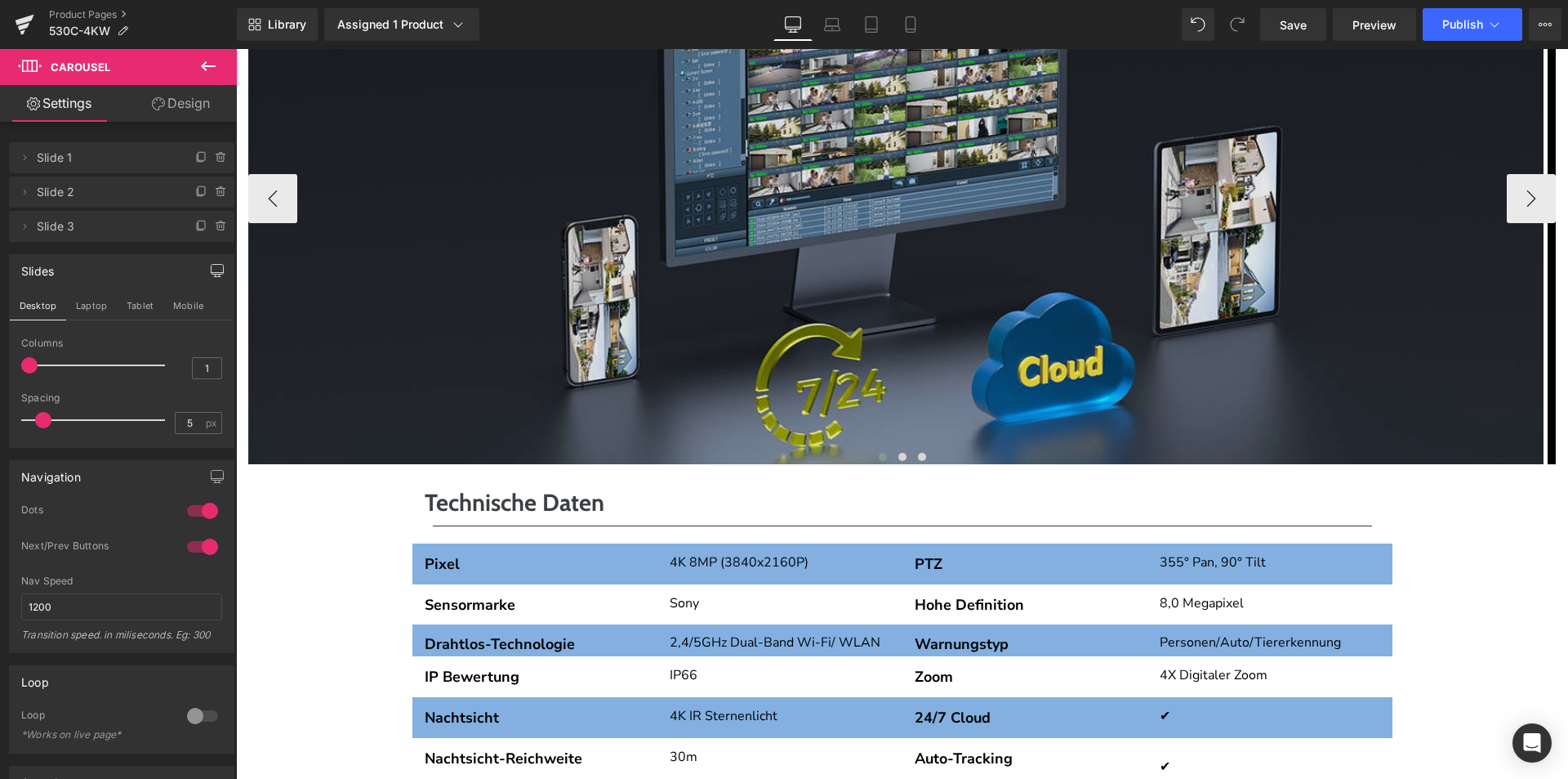
click at [895, 436] on img at bounding box center [895, 198] width 1295 height 531
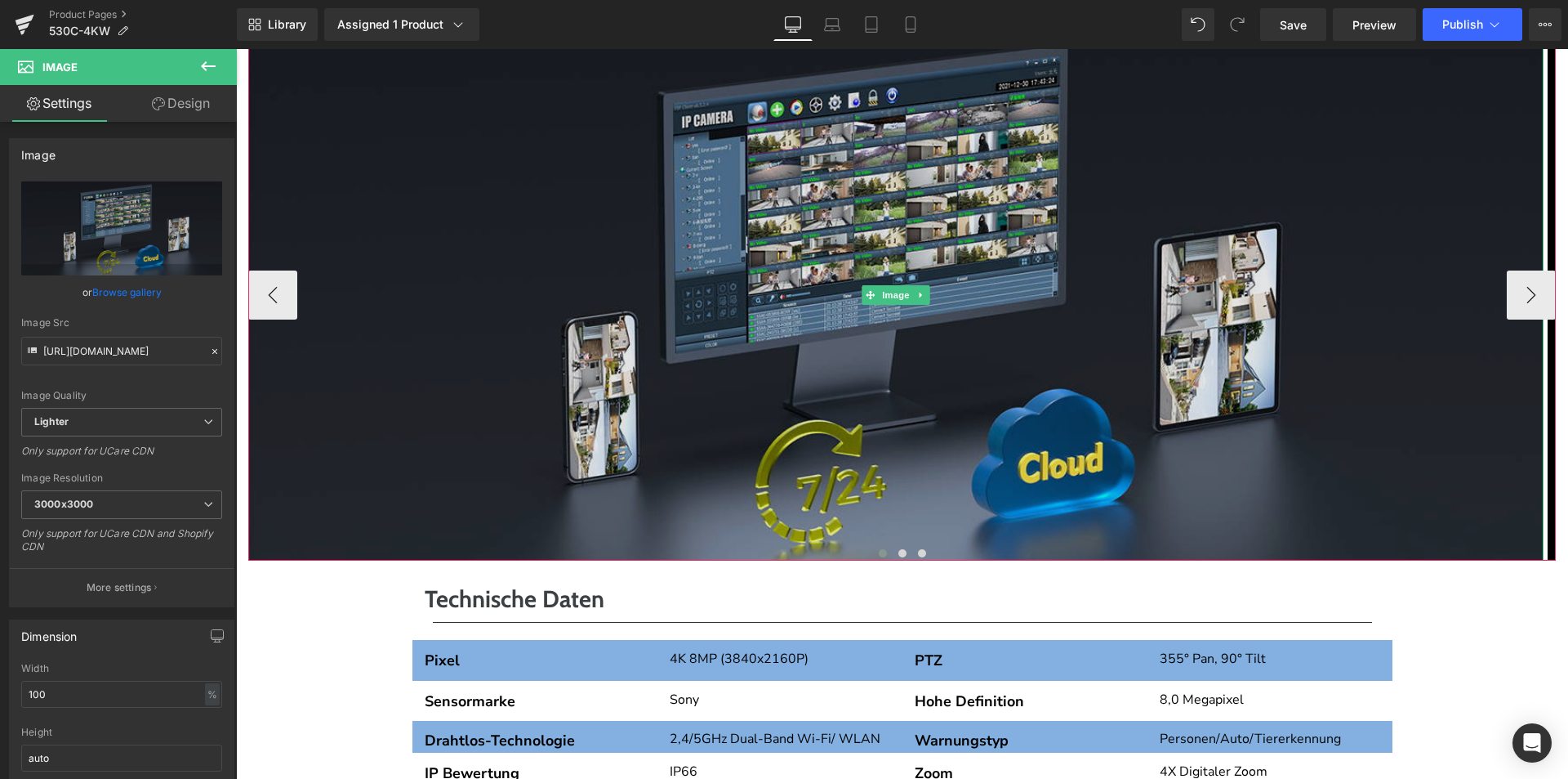
scroll to position [4417, 0]
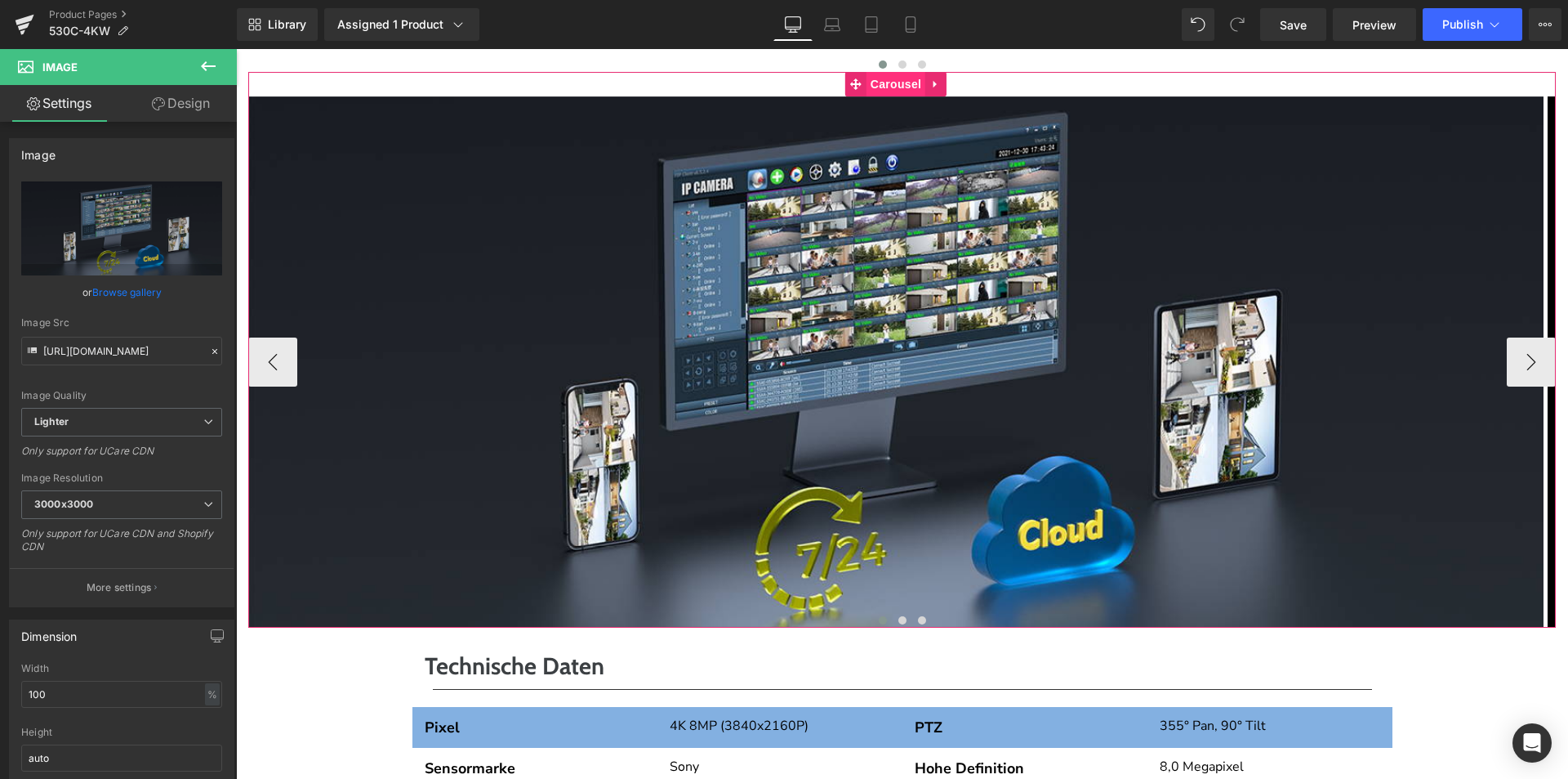
click at [886, 96] on span "Carousel" at bounding box center [896, 83] width 59 height 25
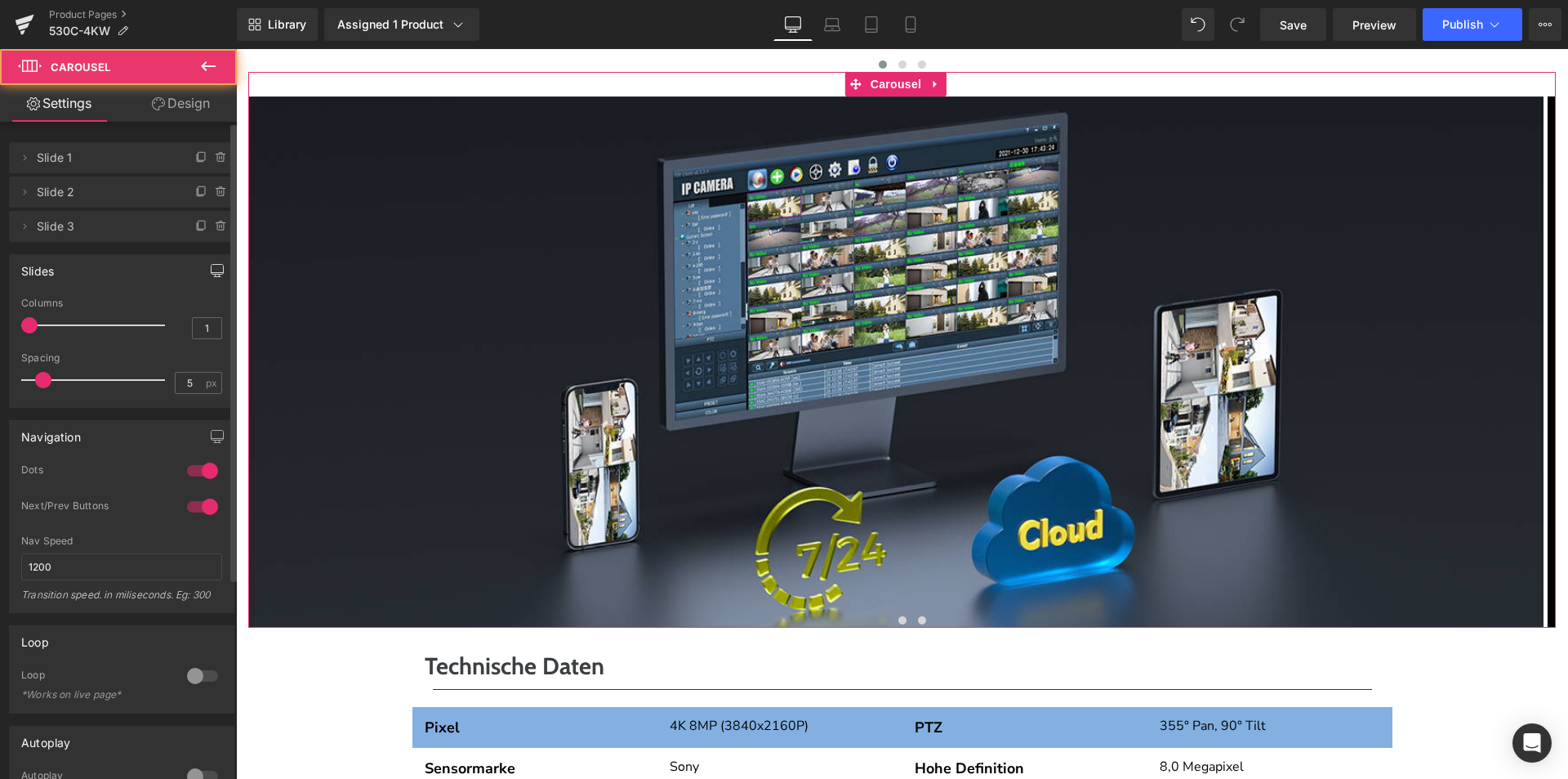
click at [211, 277] on button "button" at bounding box center [217, 271] width 27 height 31
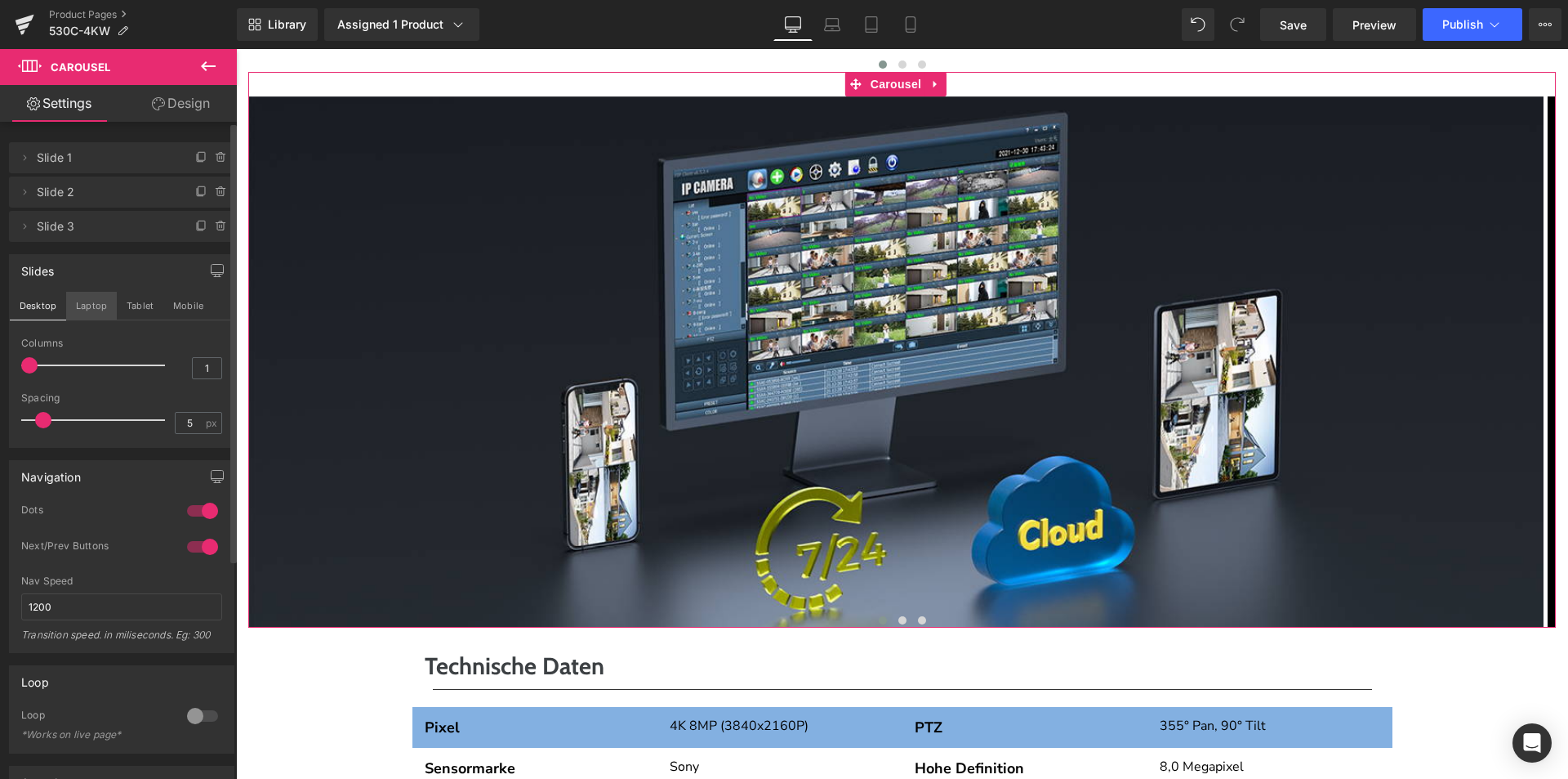
click at [91, 307] on button "Laptop" at bounding box center [91, 306] width 51 height 28
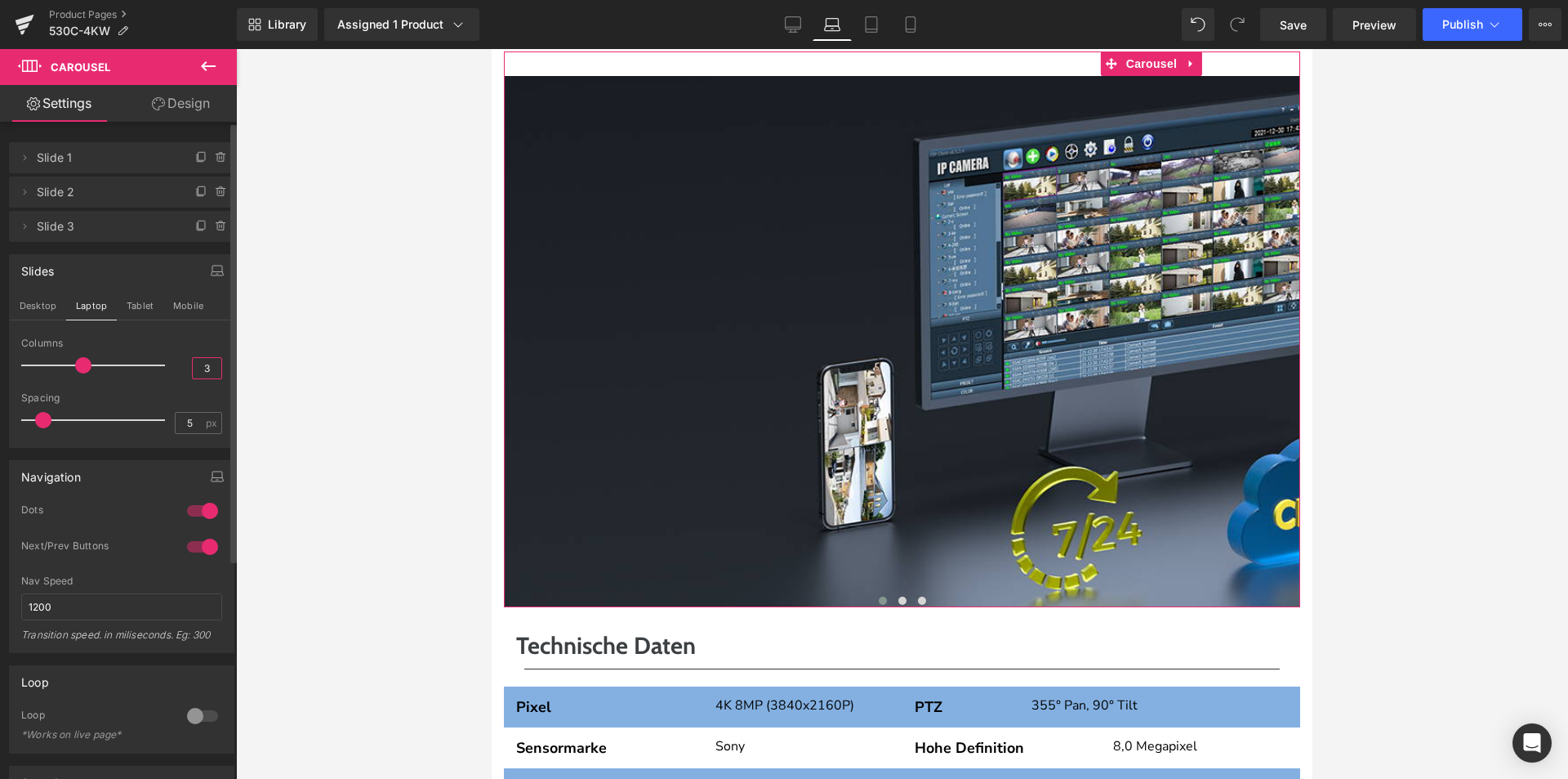
scroll to position [3818, 0]
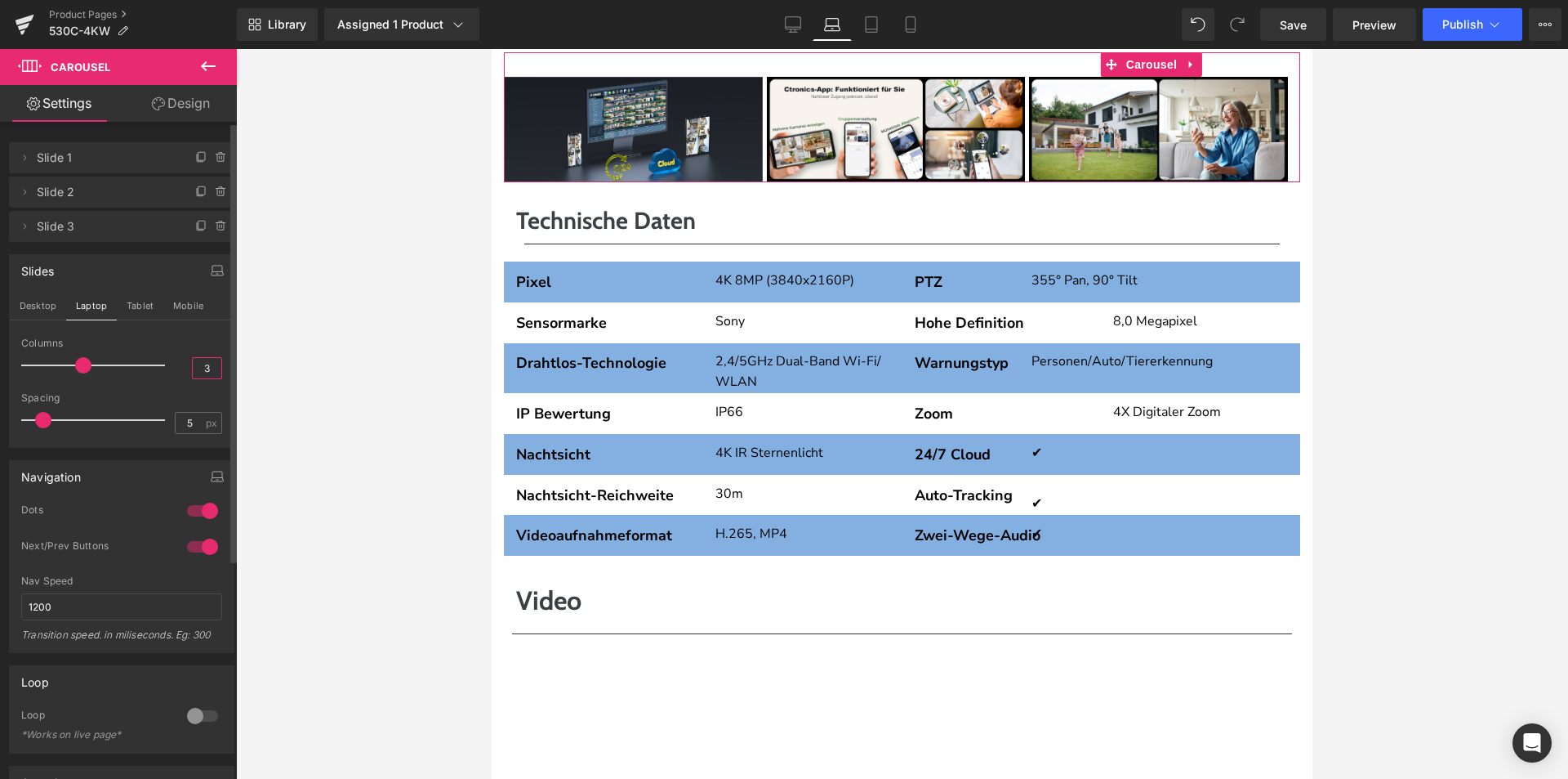
drag, startPoint x: 203, startPoint y: 371, endPoint x: 189, endPoint y: 371, distance: 14.0
click at [192, 371] on input "3" at bounding box center [206, 367] width 28 height 21
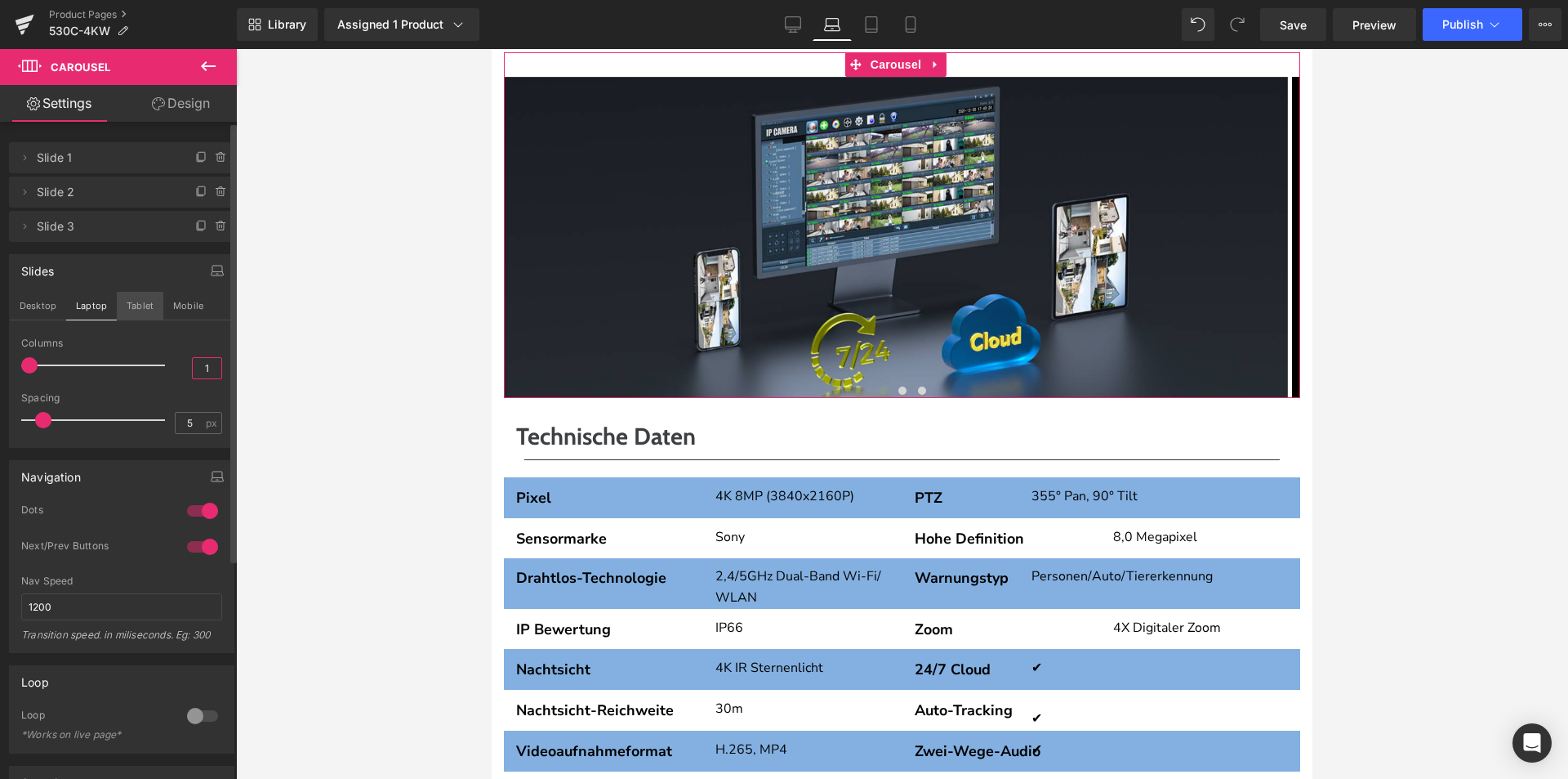
type input "1"
click at [137, 308] on button "Tablet" at bounding box center [139, 306] width 46 height 28
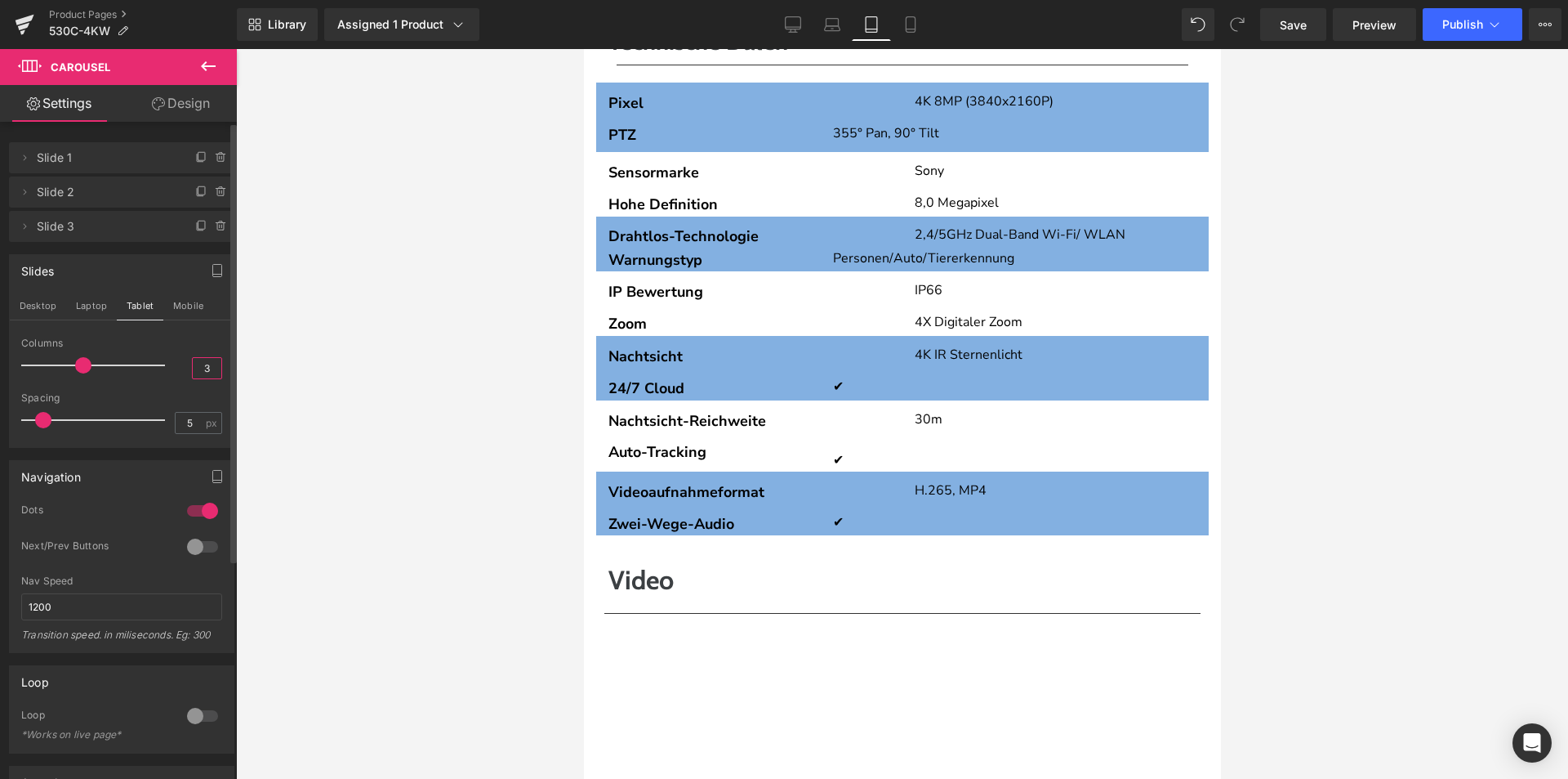
scroll to position [3751, 0]
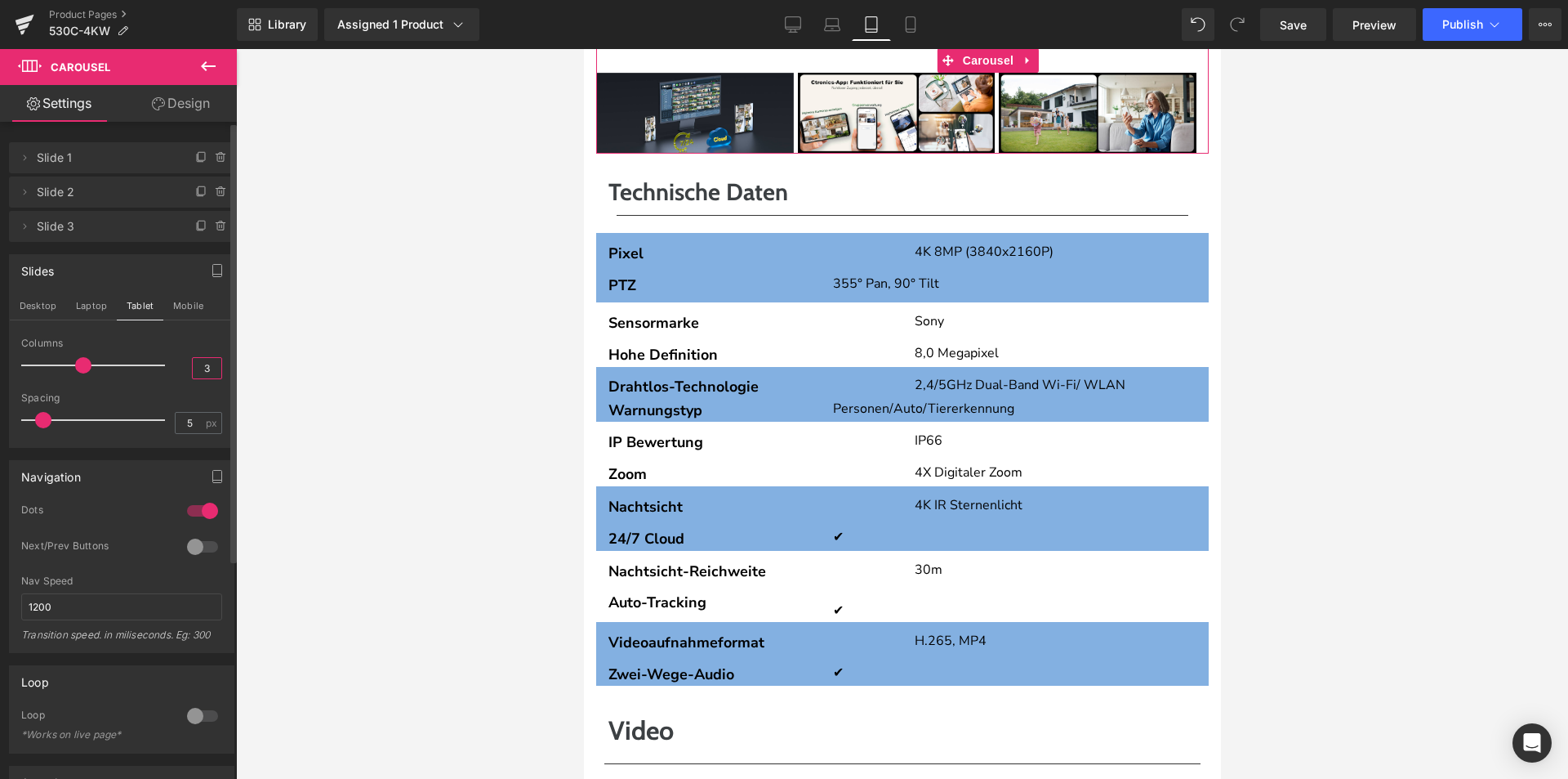
click at [200, 370] on input "3" at bounding box center [206, 367] width 28 height 21
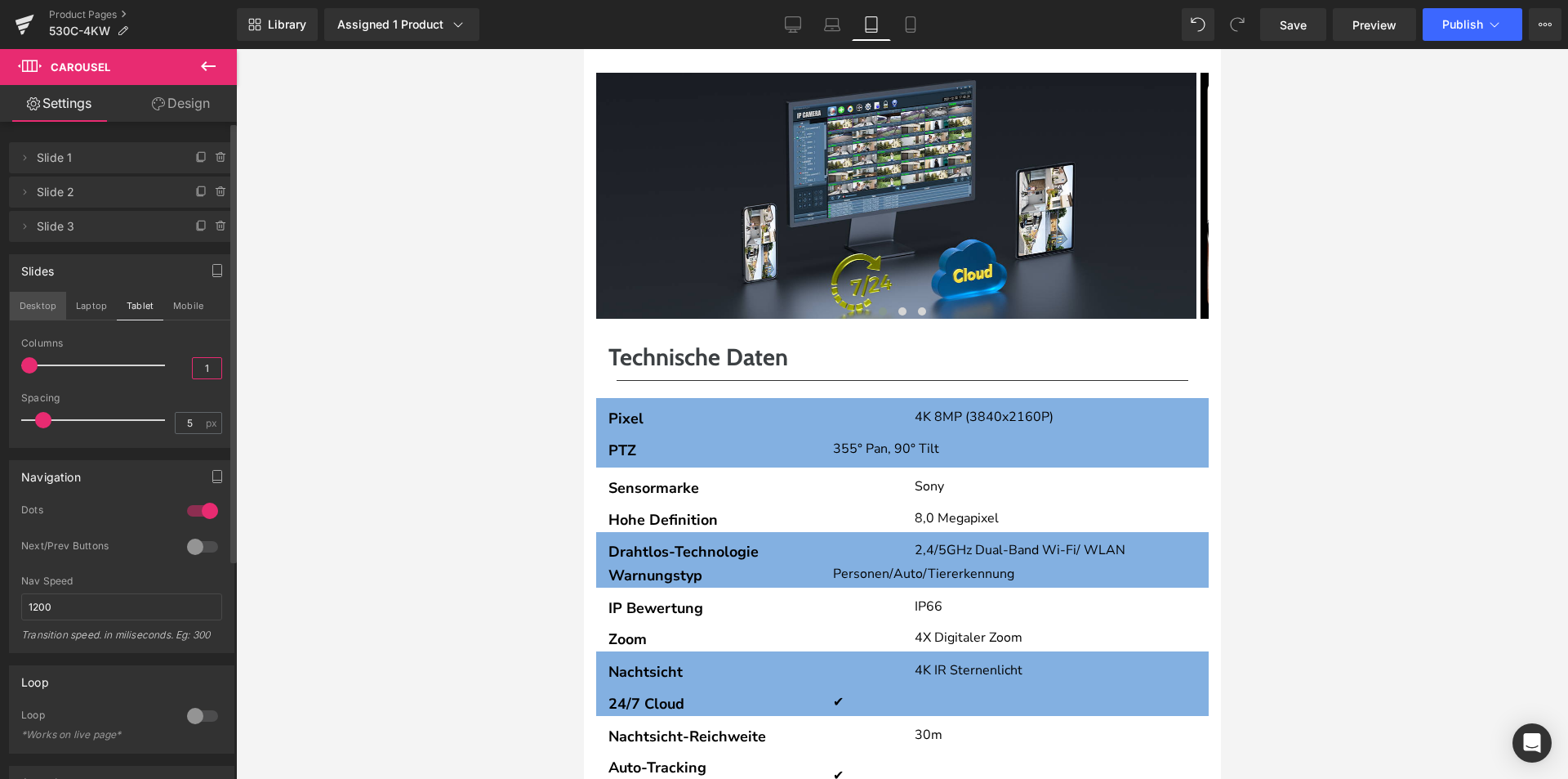
type input "1"
click at [45, 305] on button "Desktop" at bounding box center [37, 306] width 56 height 28
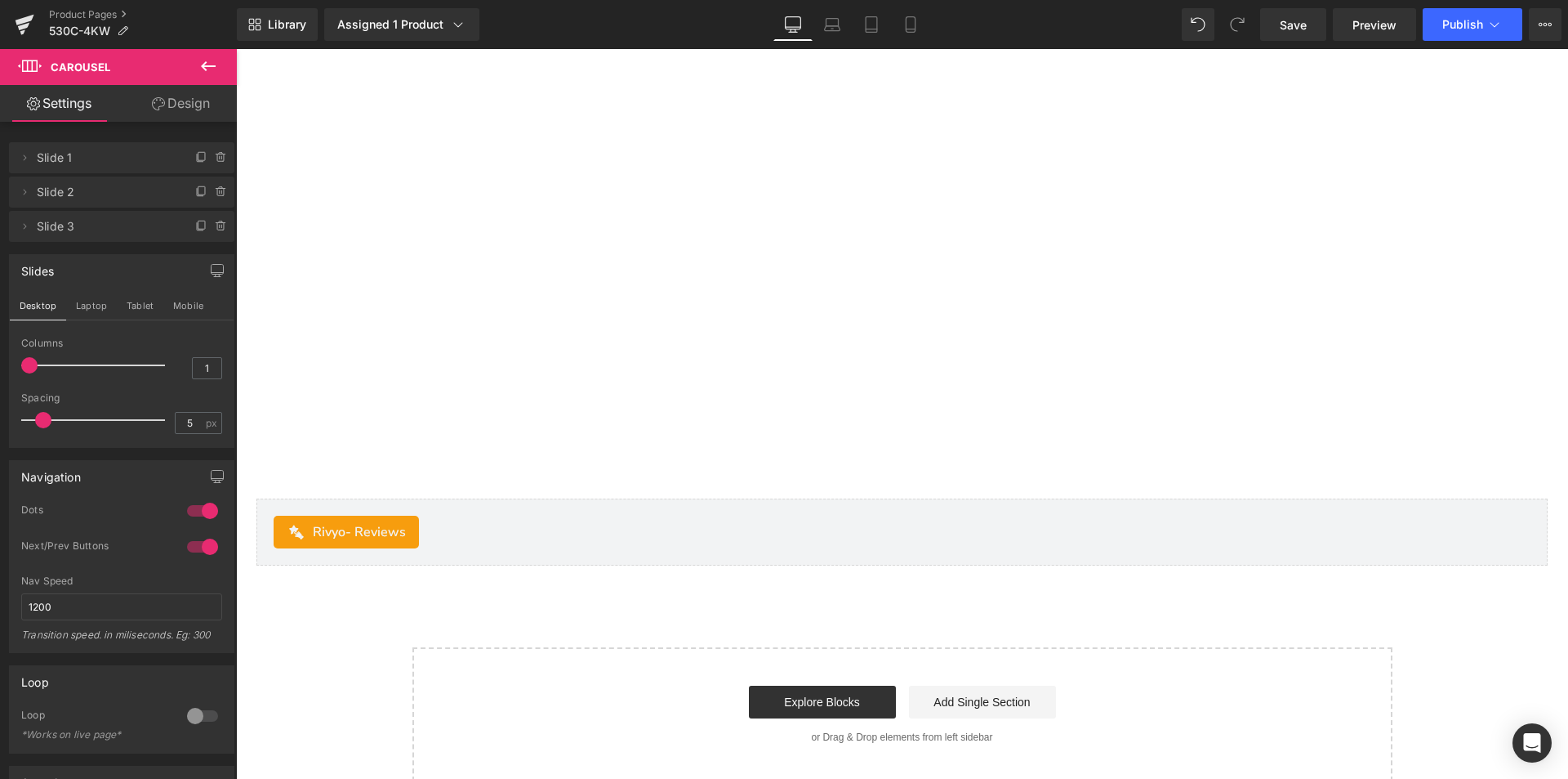
scroll to position [6051, 0]
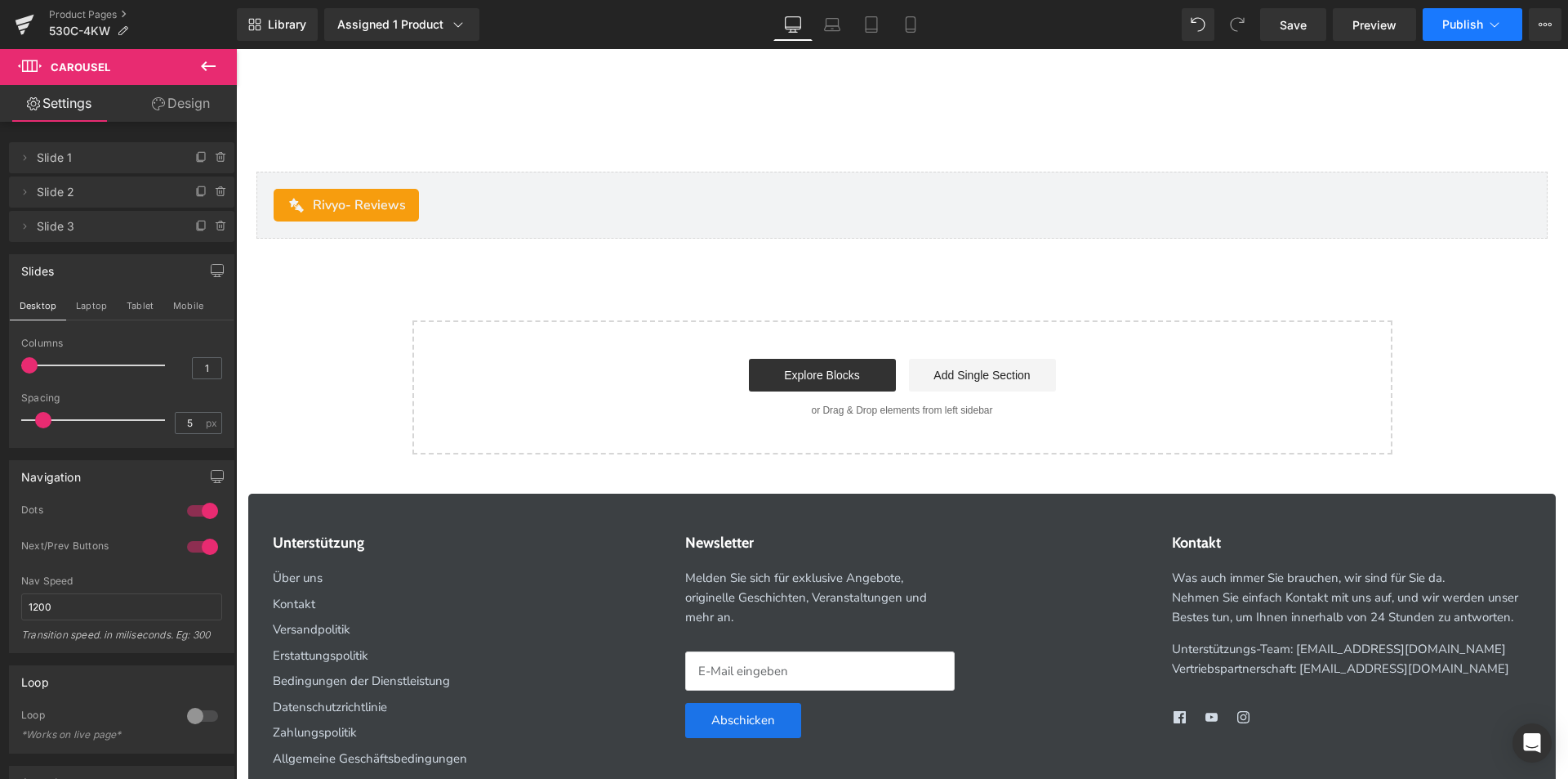
click at [1457, 27] on span "Publish" at bounding box center [1463, 24] width 41 height 13
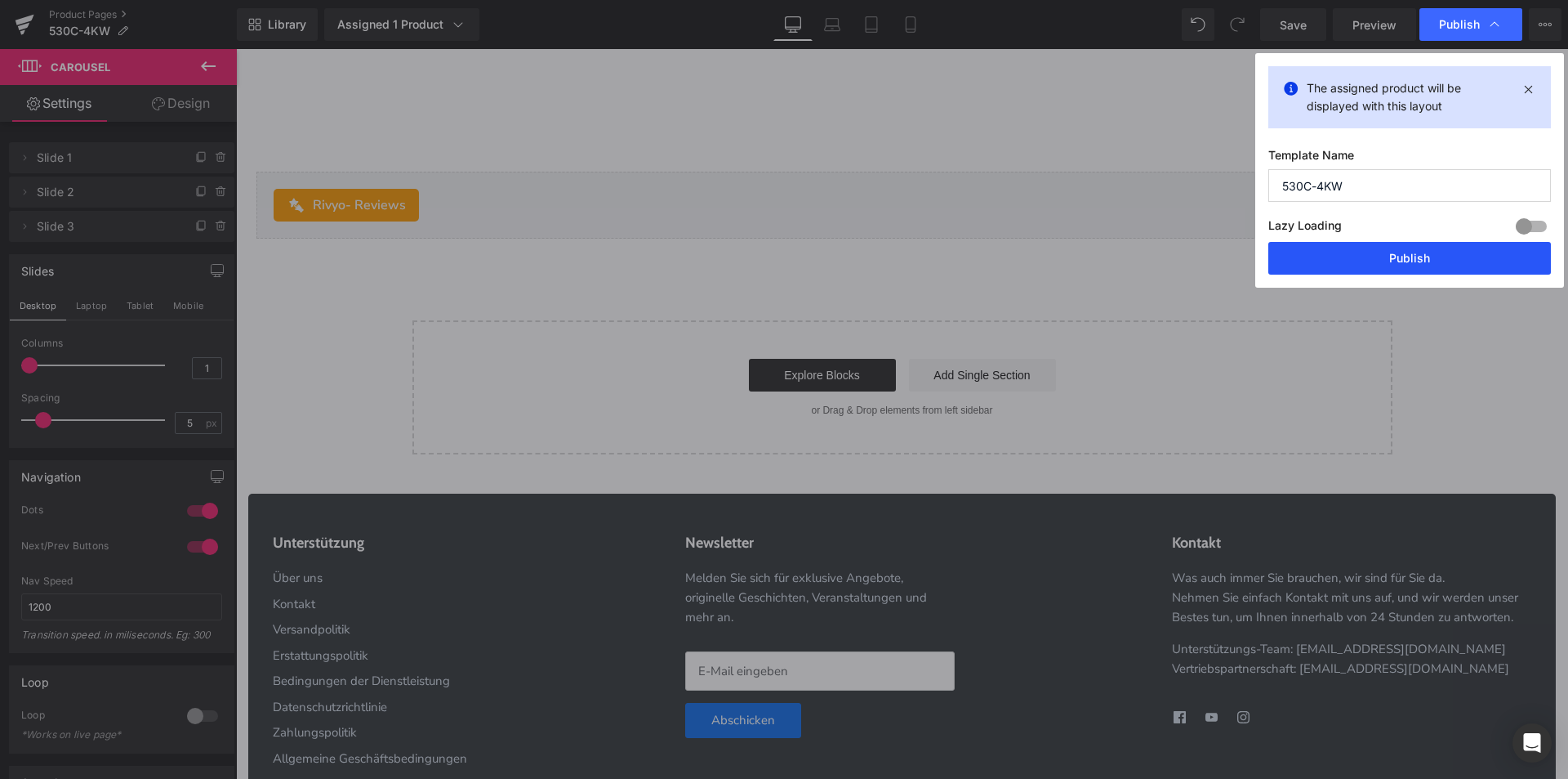
click at [1386, 258] on button "Publish" at bounding box center [1410, 257] width 283 height 32
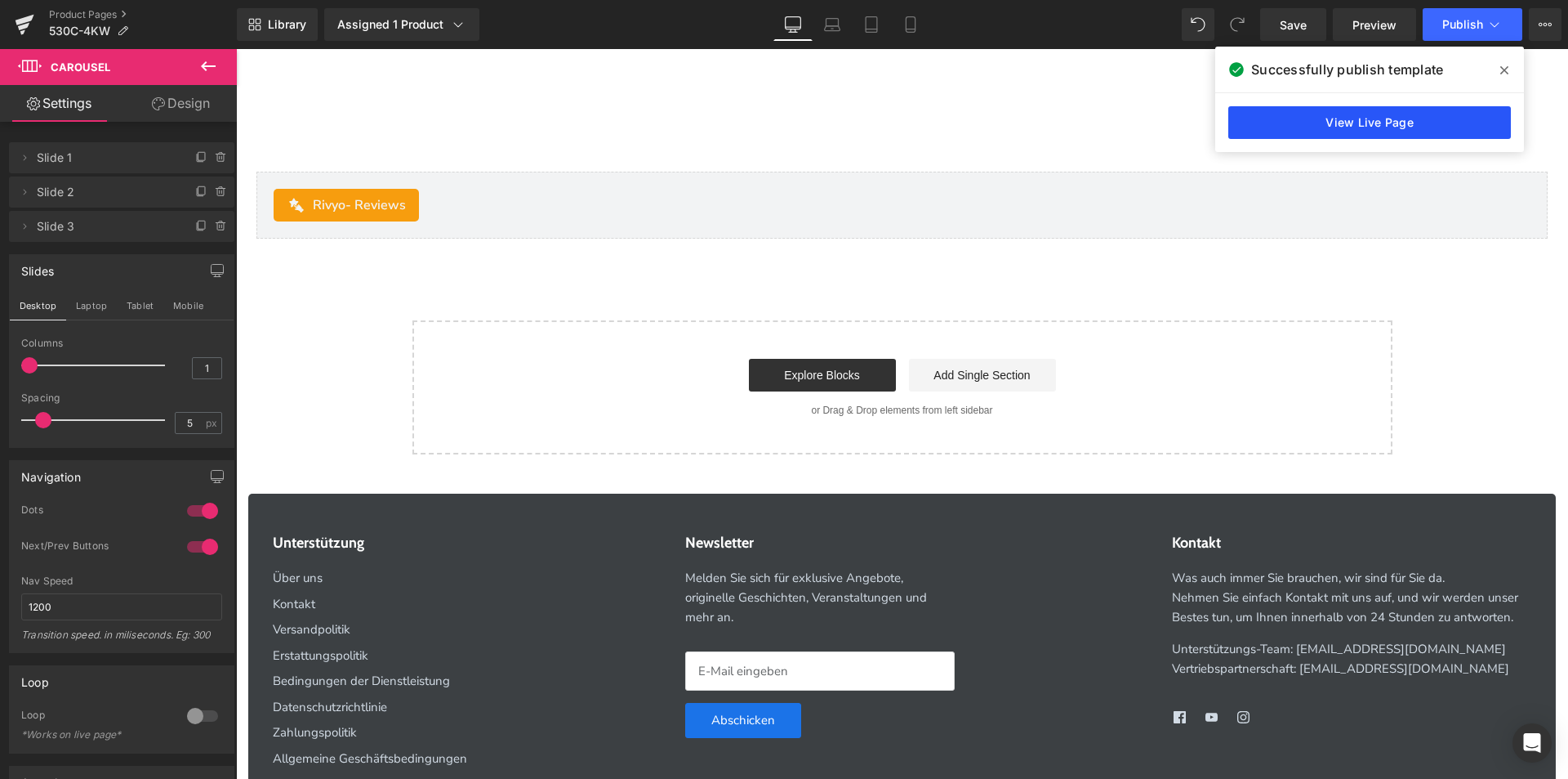
click at [1262, 125] on link "View Live Page" at bounding box center [1370, 122] width 283 height 32
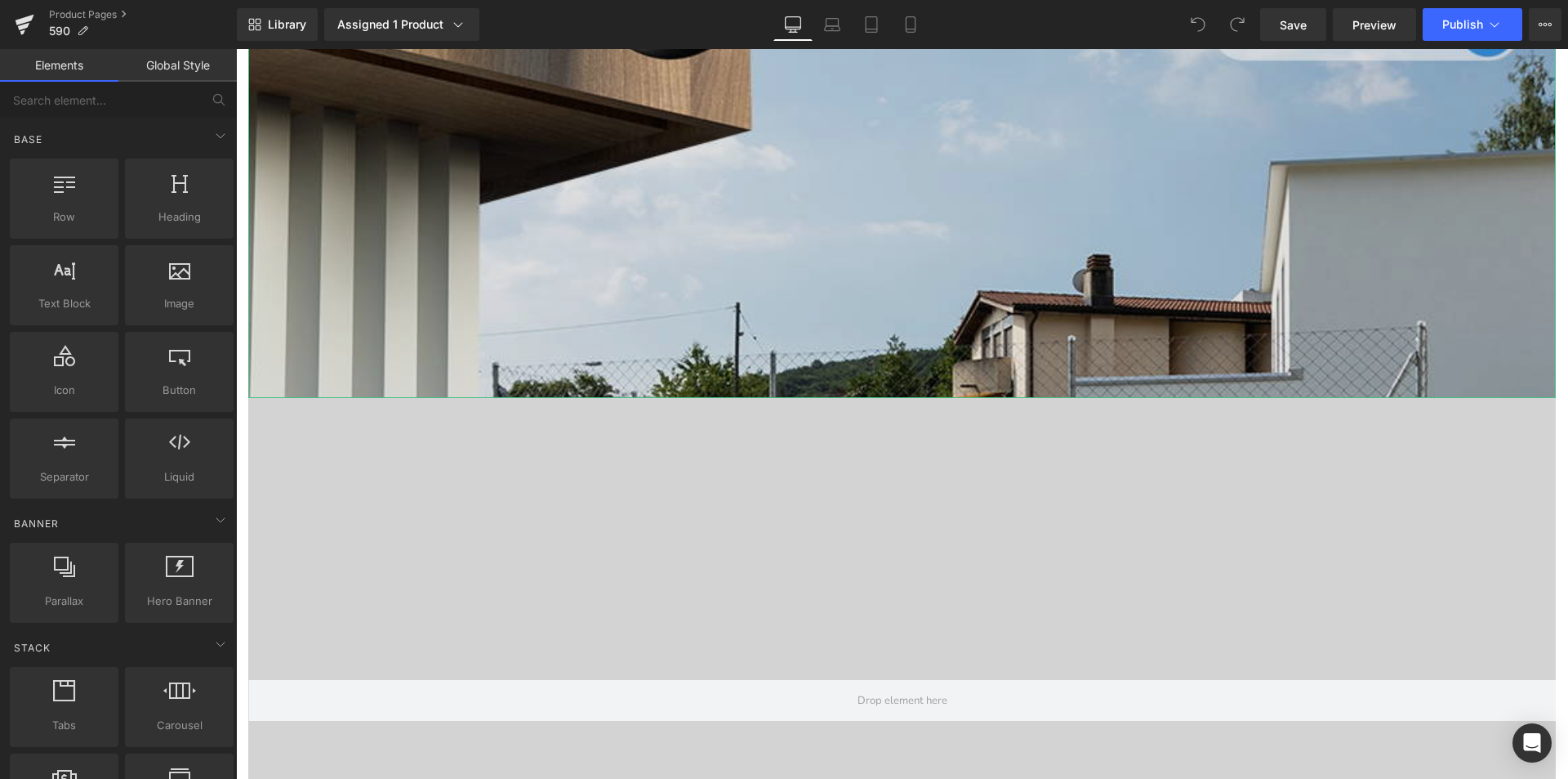
scroll to position [1471, 0]
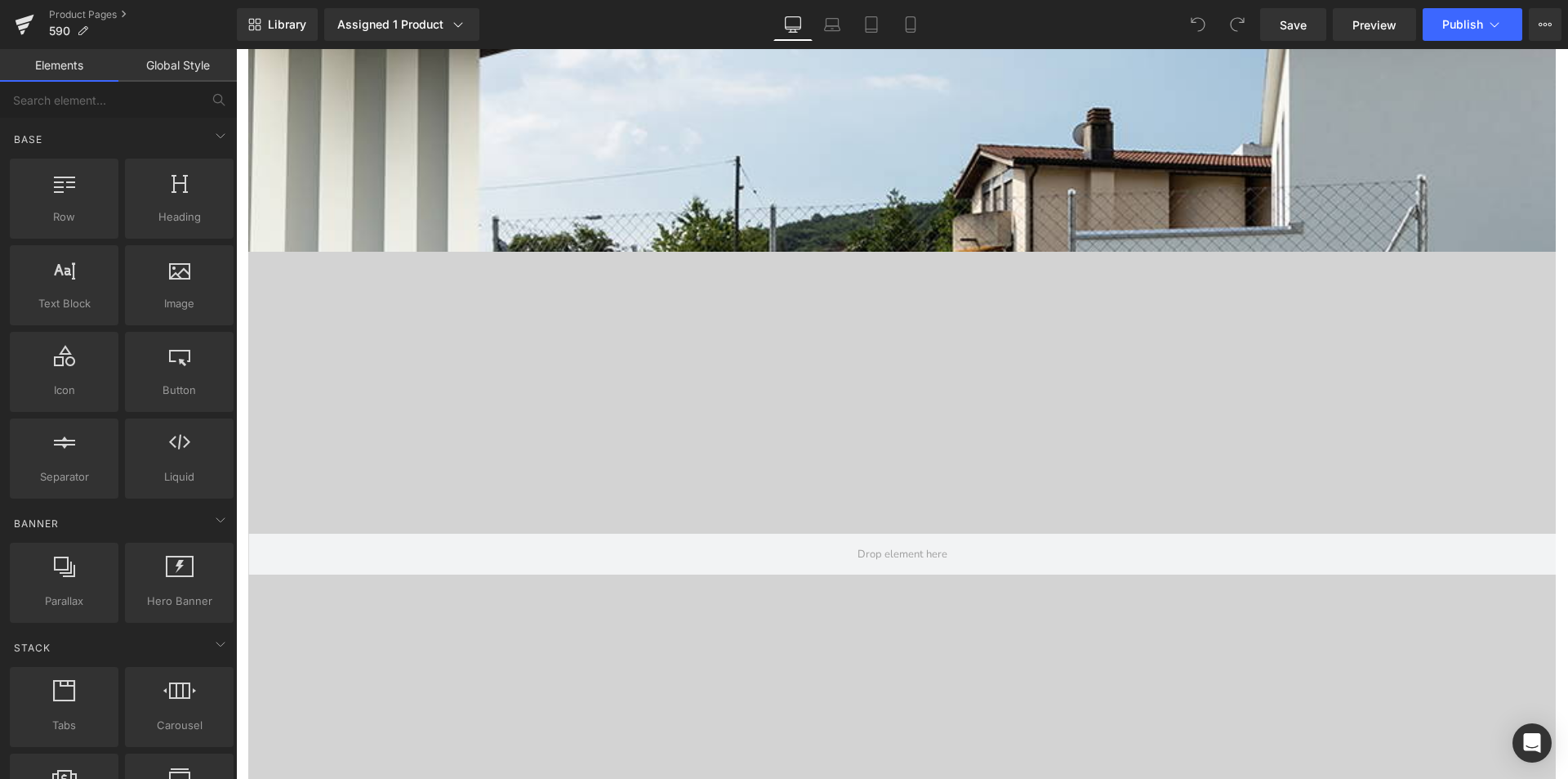
click at [957, 353] on div at bounding box center [902, 554] width 1308 height 572
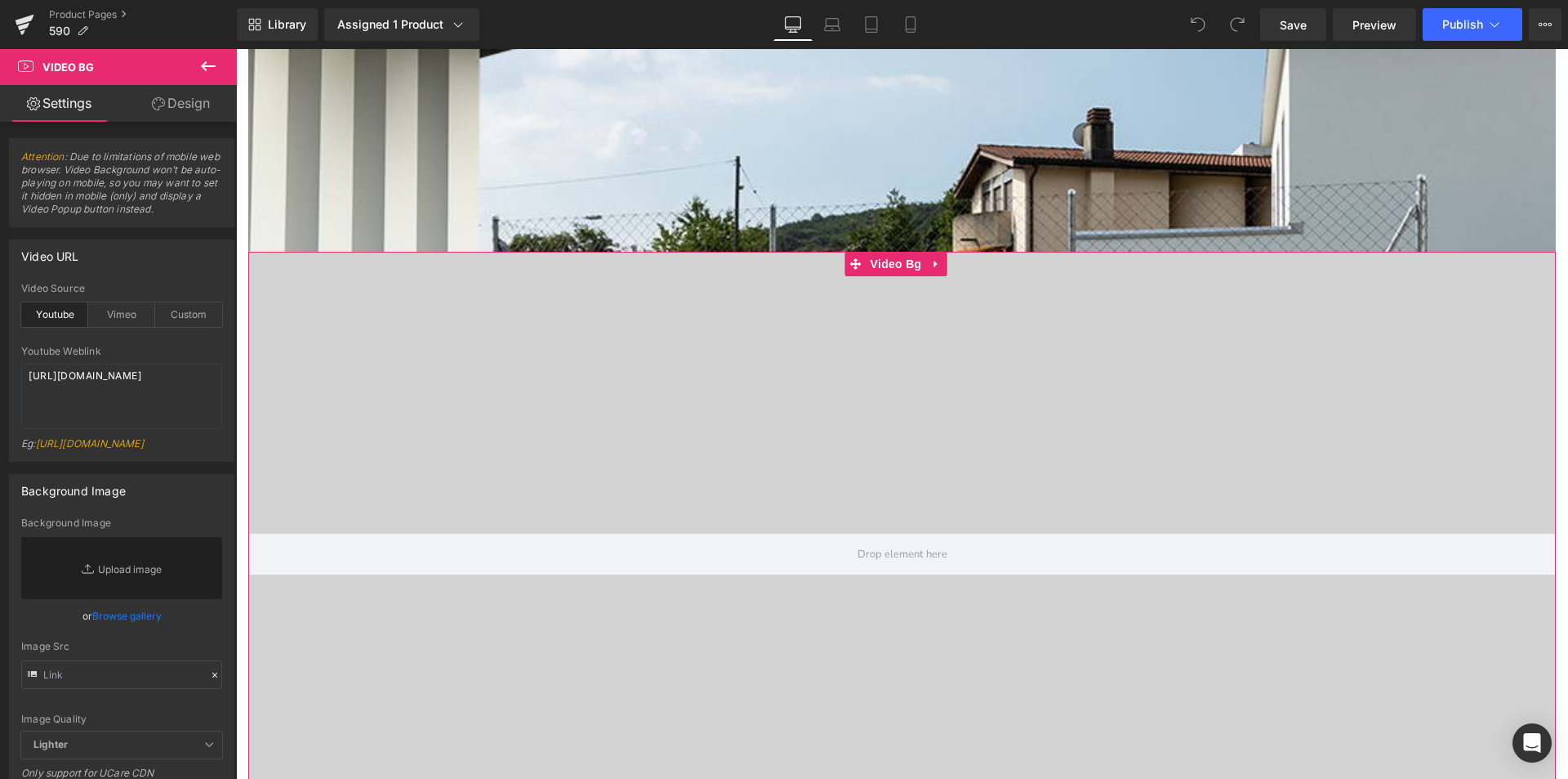
click at [1054, 268] on div at bounding box center [902, 554] width 1308 height 572
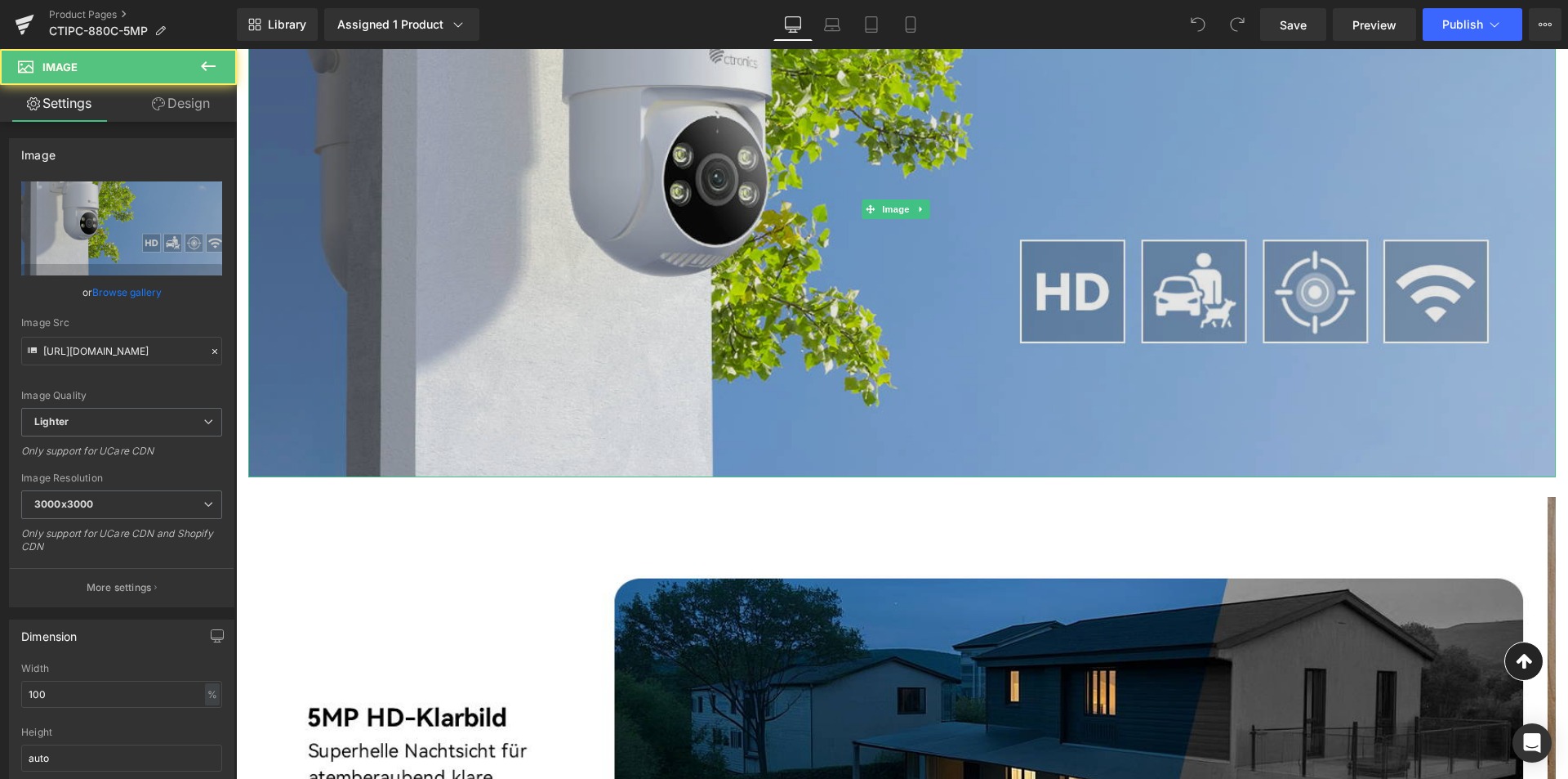
click at [867, 404] on img at bounding box center [902, 209] width 1308 height 536
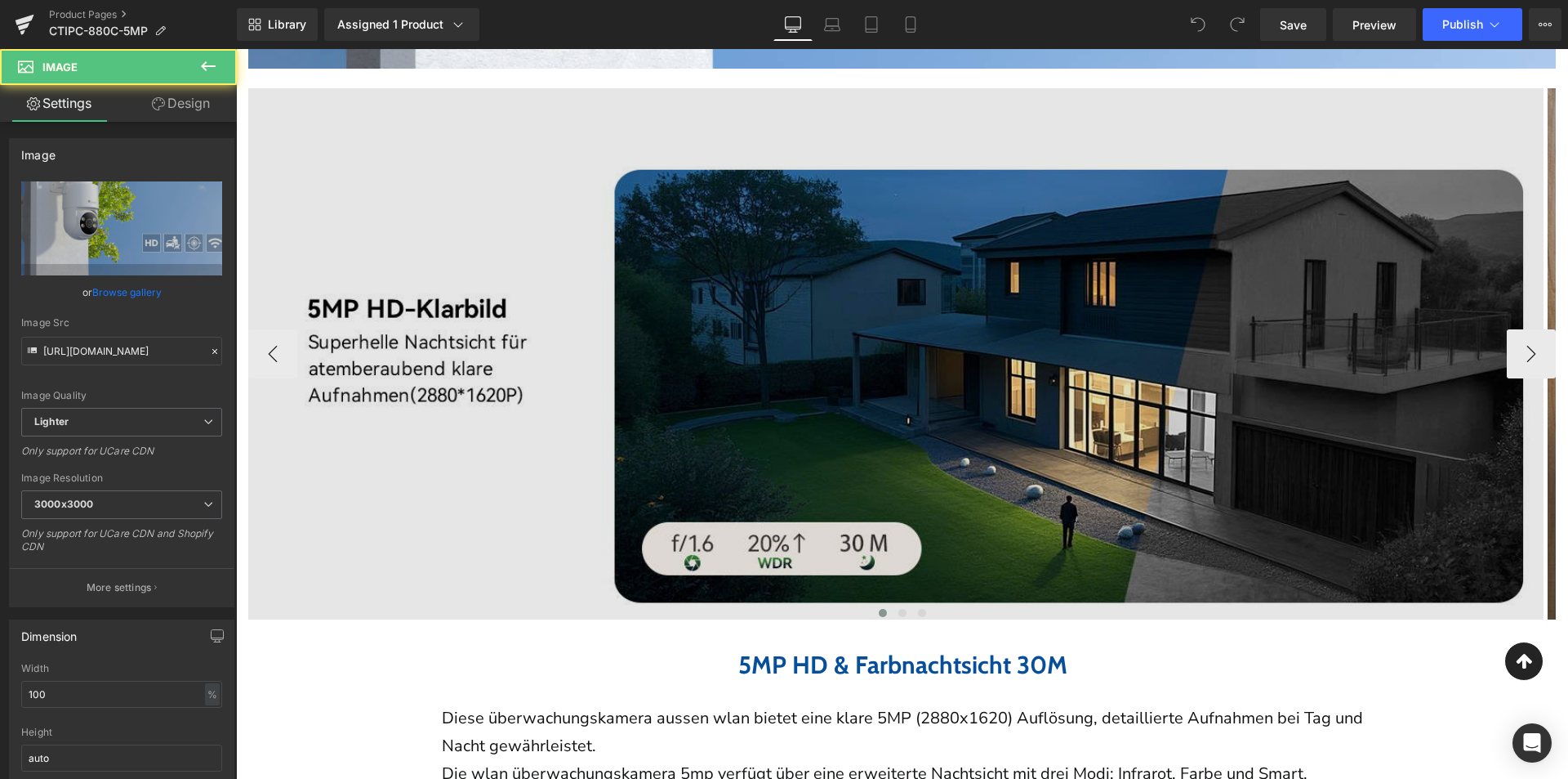
click at [865, 407] on img at bounding box center [895, 354] width 1295 height 531
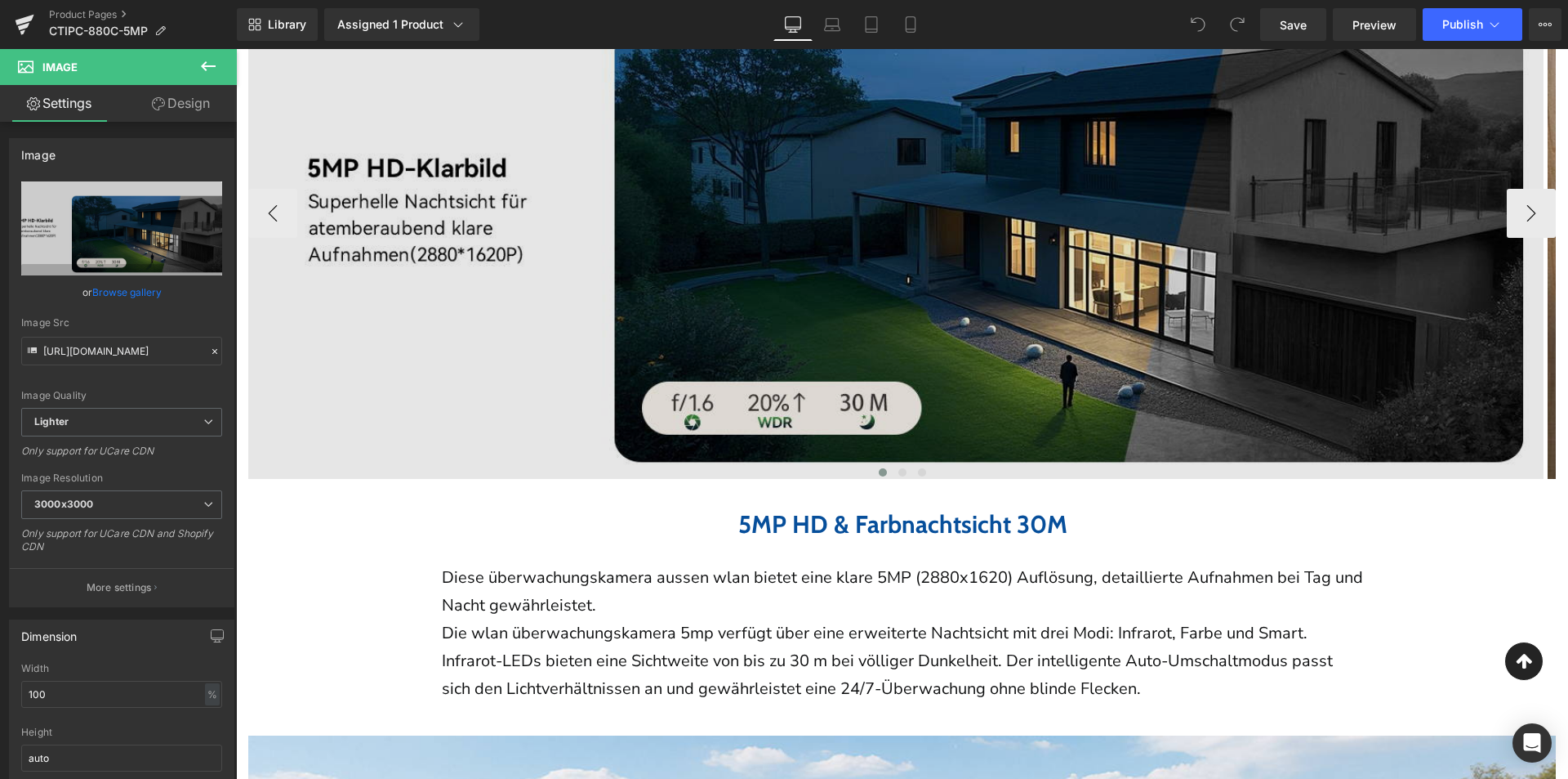
scroll to position [1879, 0]
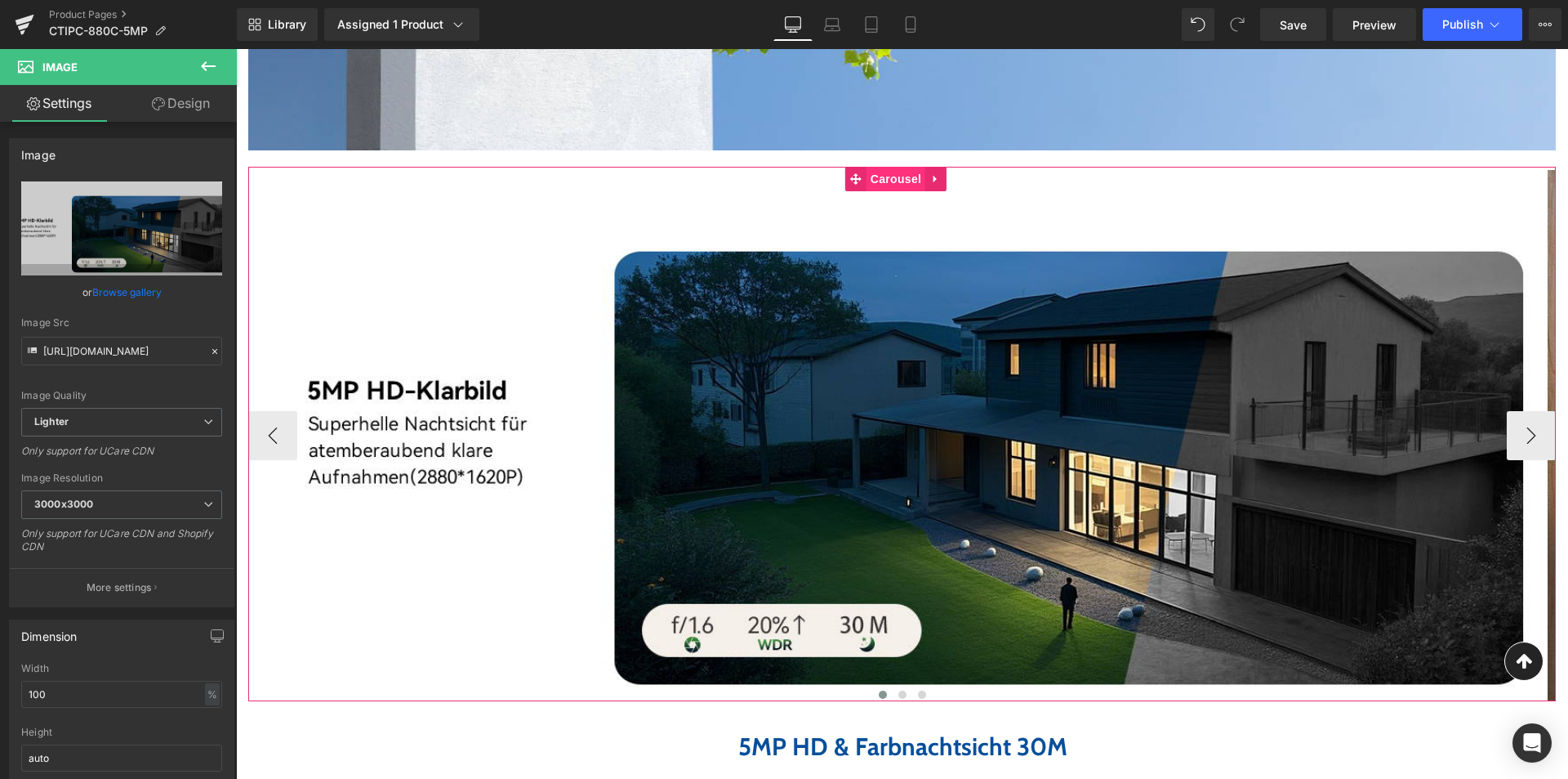
click at [869, 192] on span "Carousel" at bounding box center [896, 179] width 59 height 25
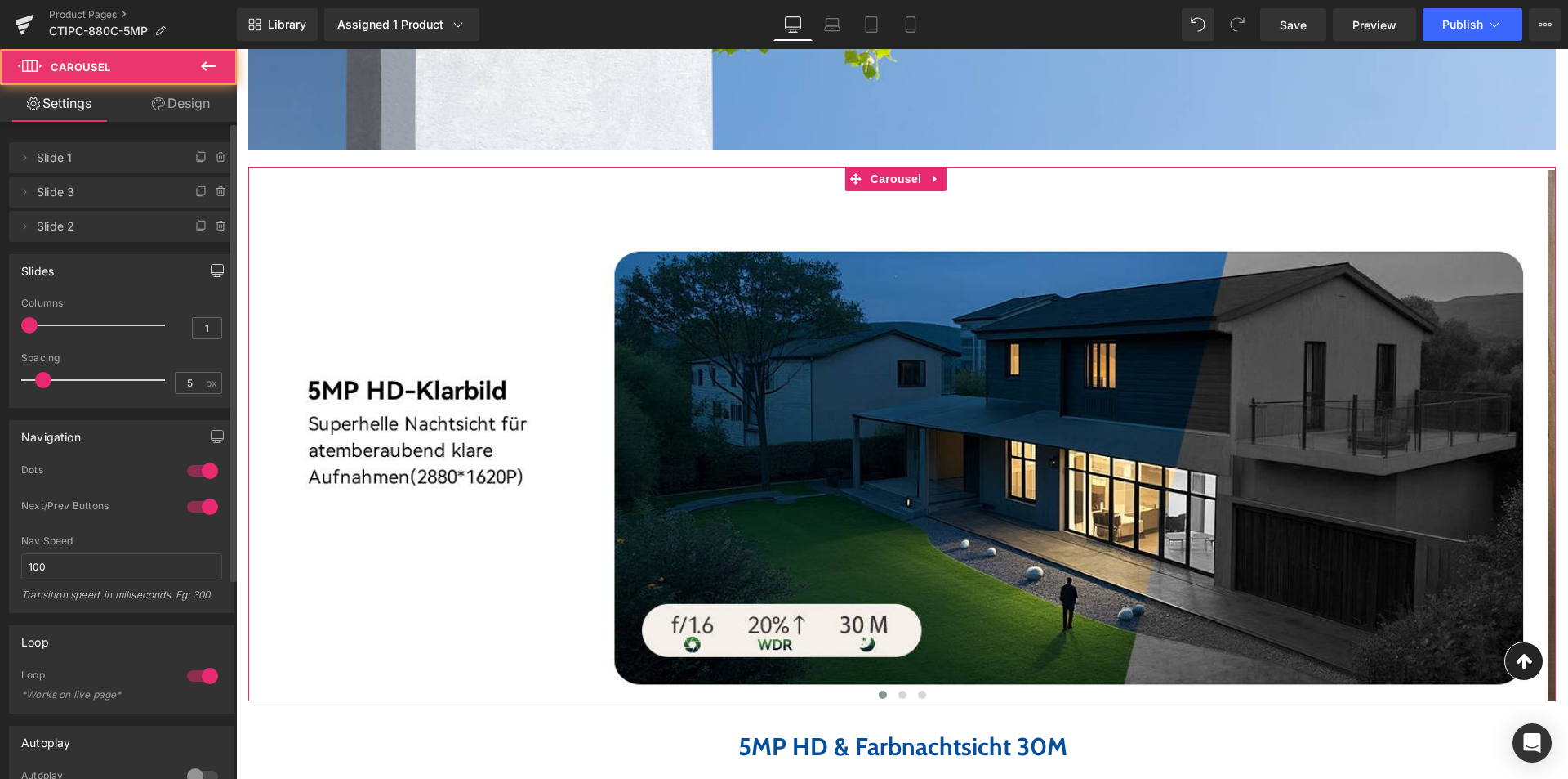
click at [211, 273] on icon "button" at bounding box center [217, 273] width 12 height 0
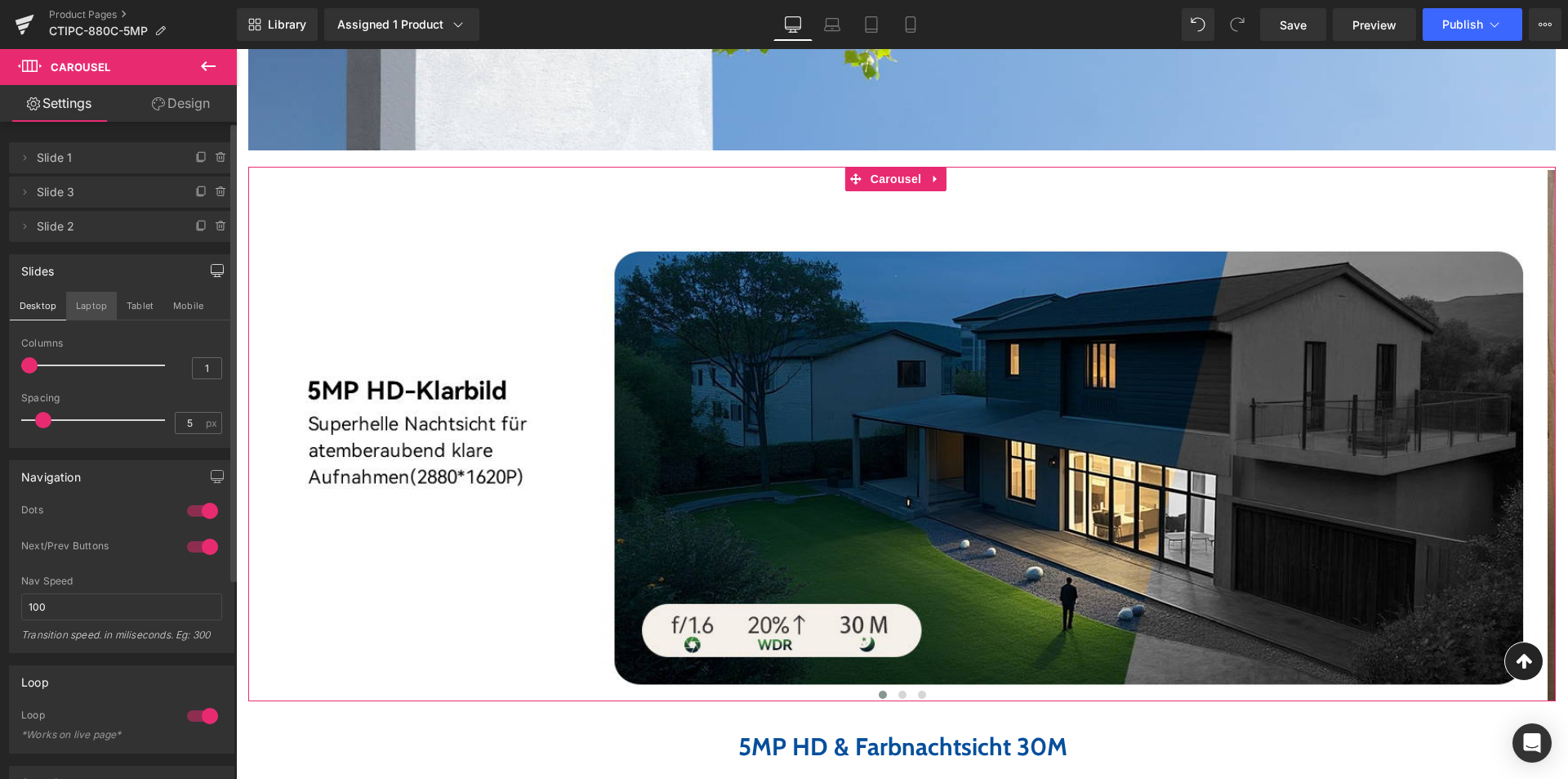
click at [85, 302] on button "Laptop" at bounding box center [91, 306] width 51 height 28
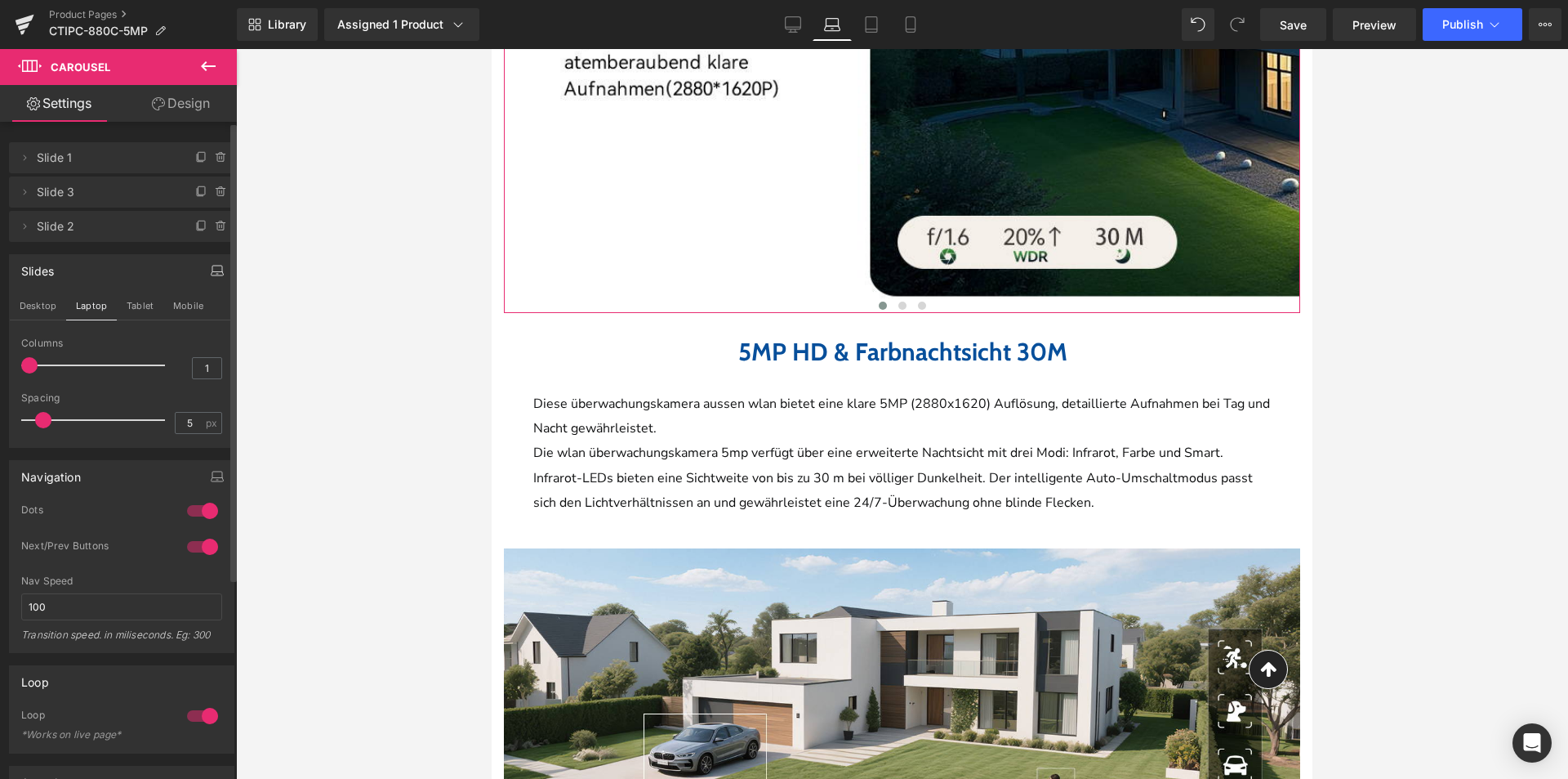
scroll to position [1367, 0]
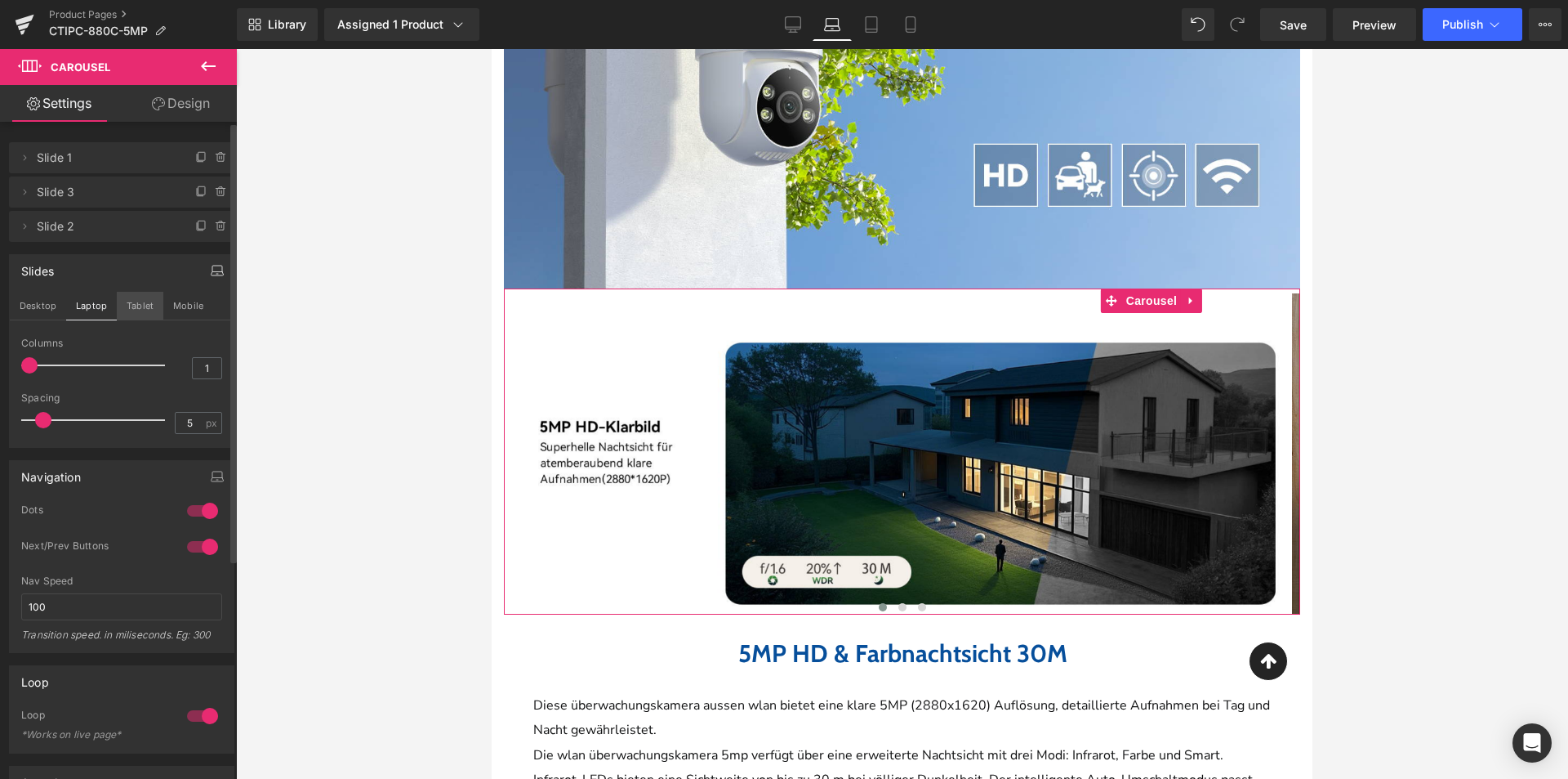
click at [138, 308] on button "Tablet" at bounding box center [139, 306] width 46 height 28
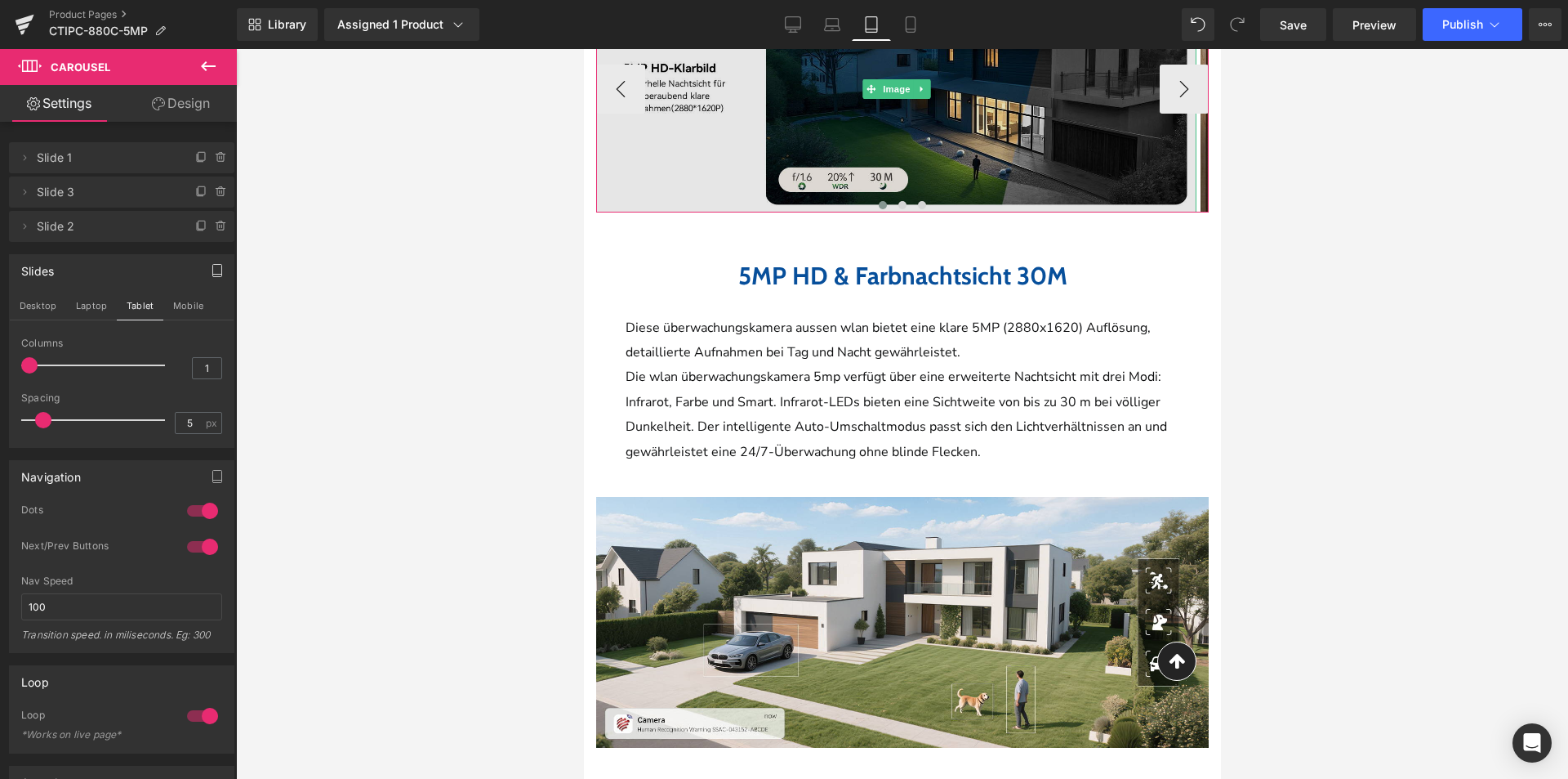
scroll to position [2114, 0]
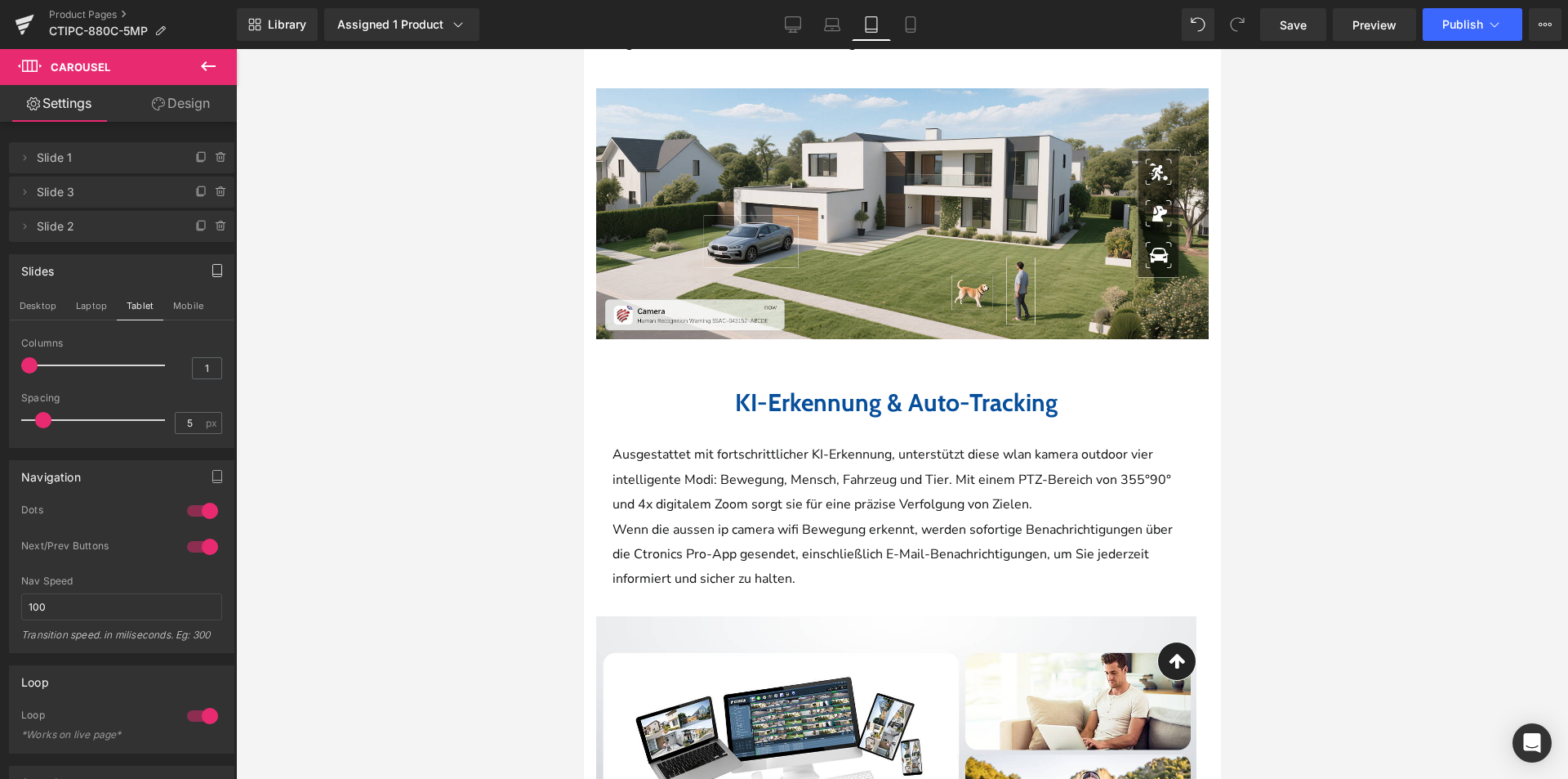
click at [861, 228] on div "Image" at bounding box center [901, 213] width 613 height 250
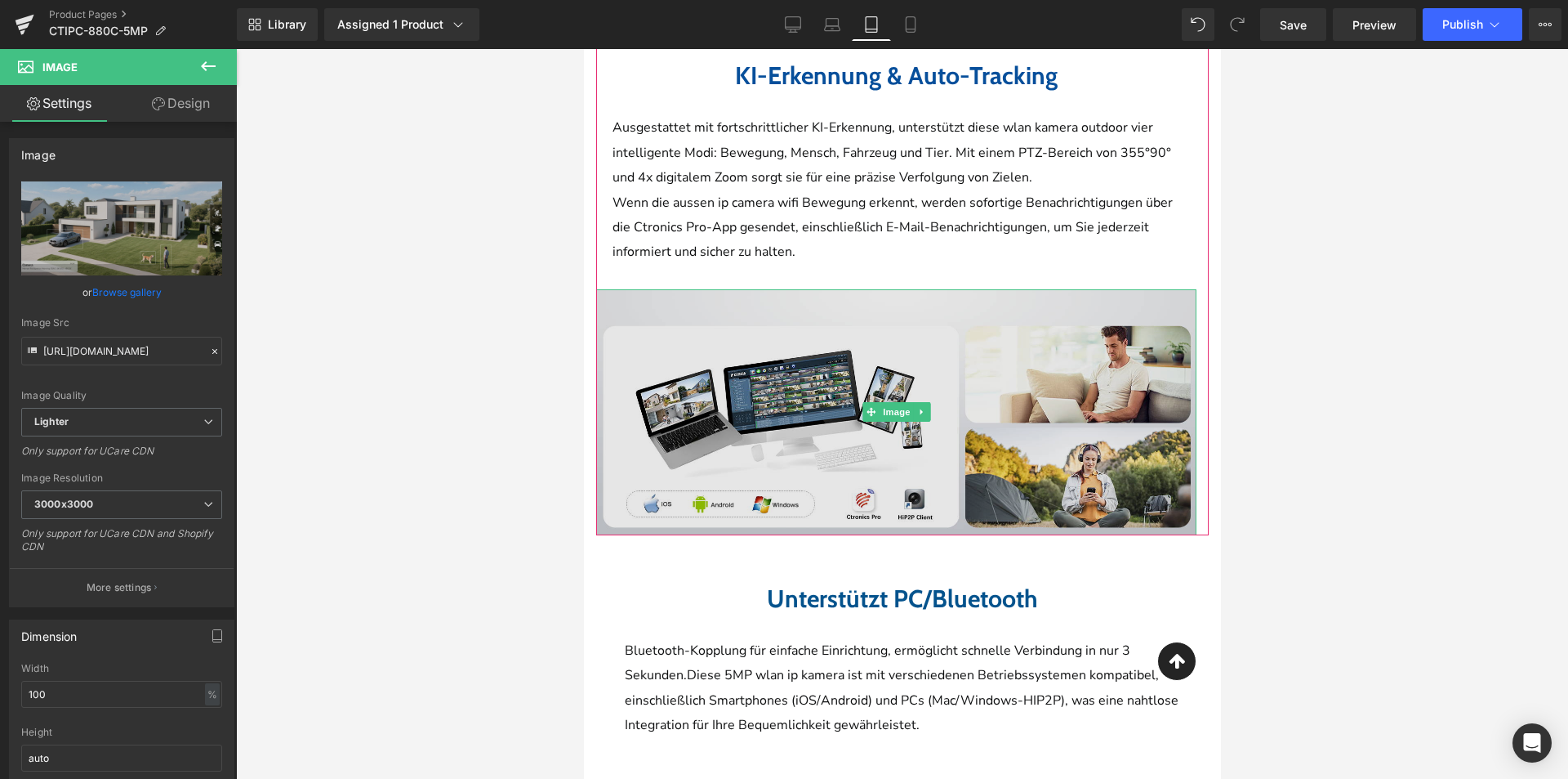
click at [852, 471] on img at bounding box center [894, 412] width 600 height 246
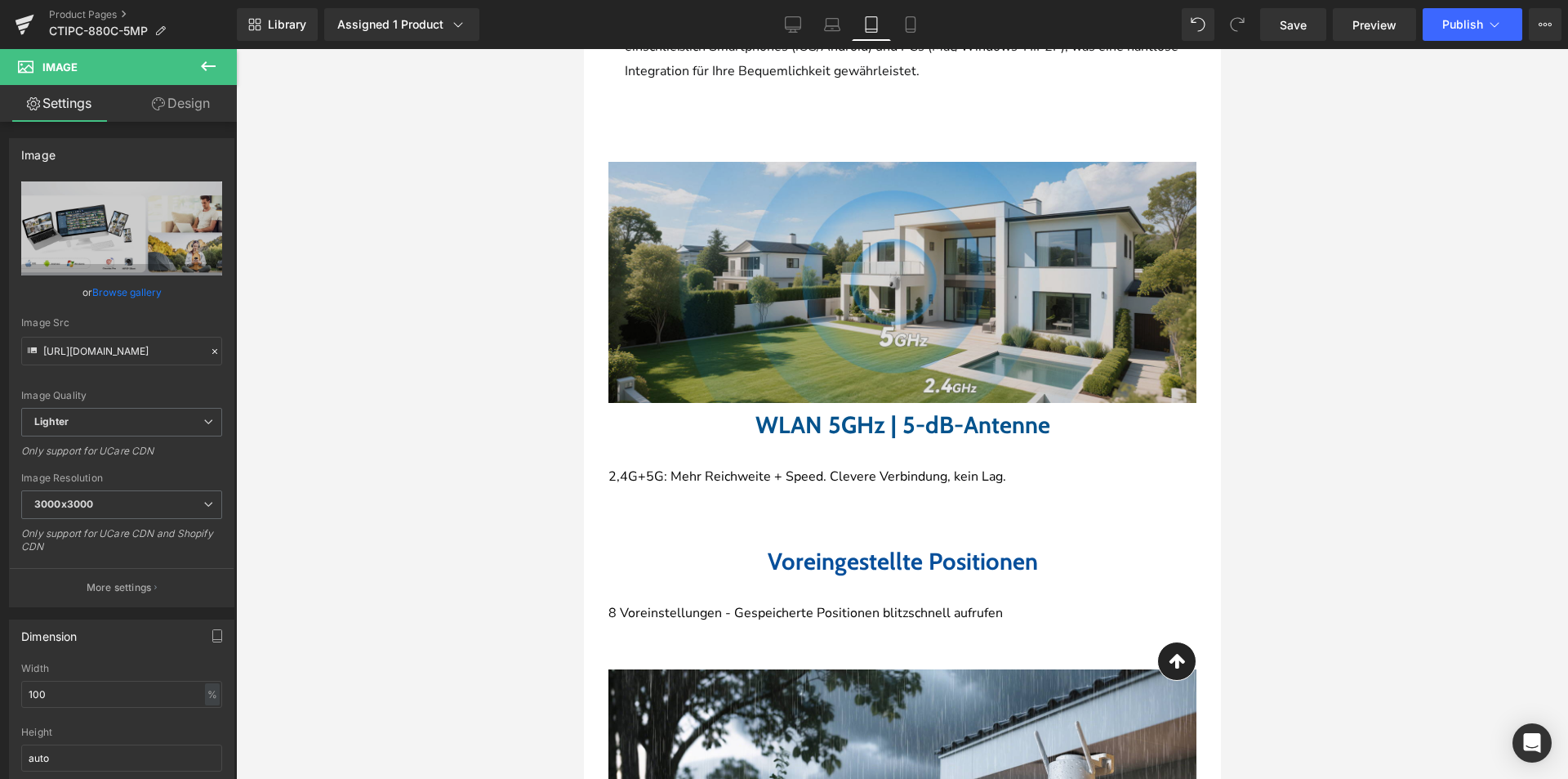
click at [852, 256] on img at bounding box center [901, 282] width 588 height 241
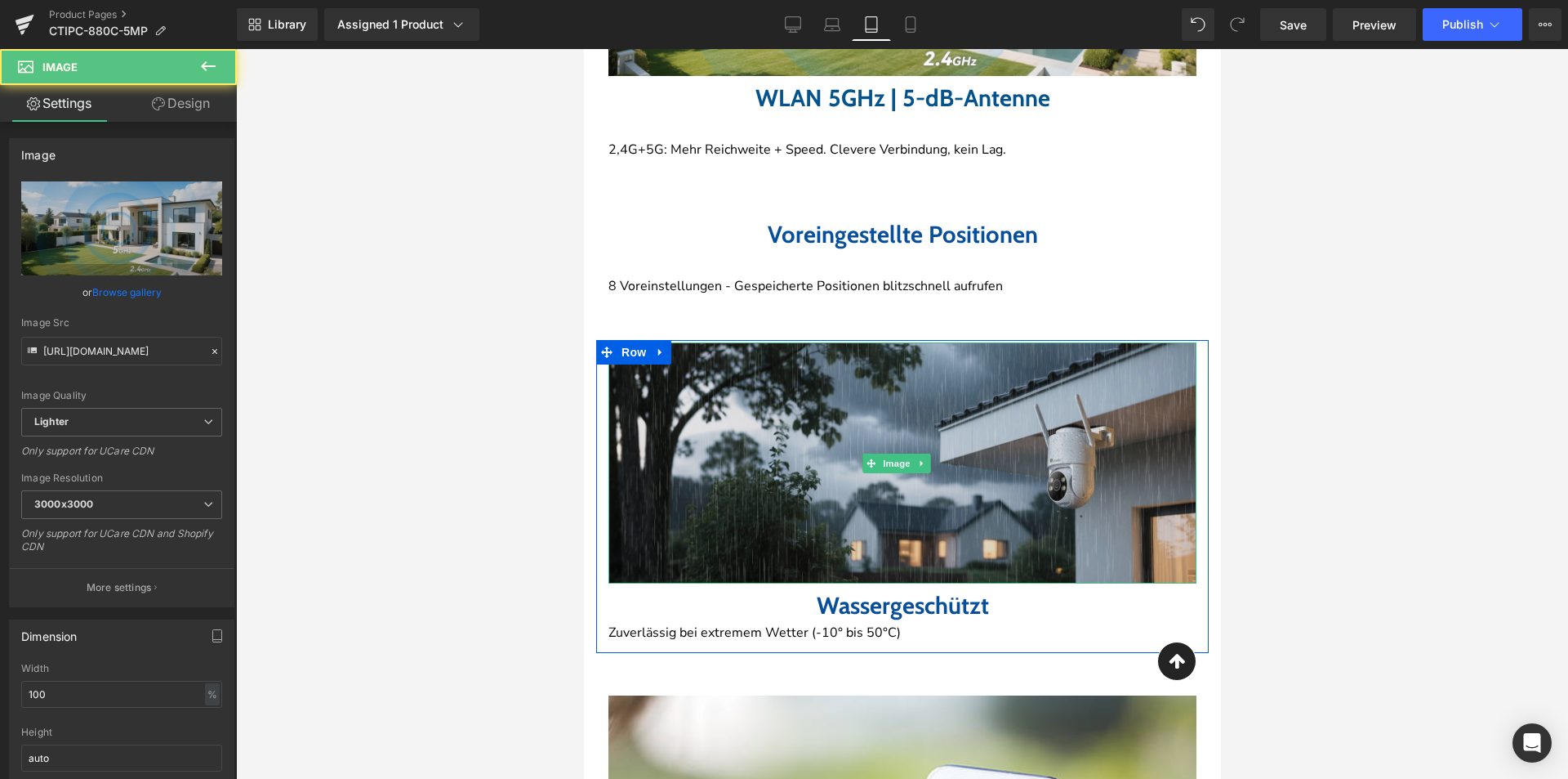
click at [837, 486] on img at bounding box center [901, 463] width 588 height 241
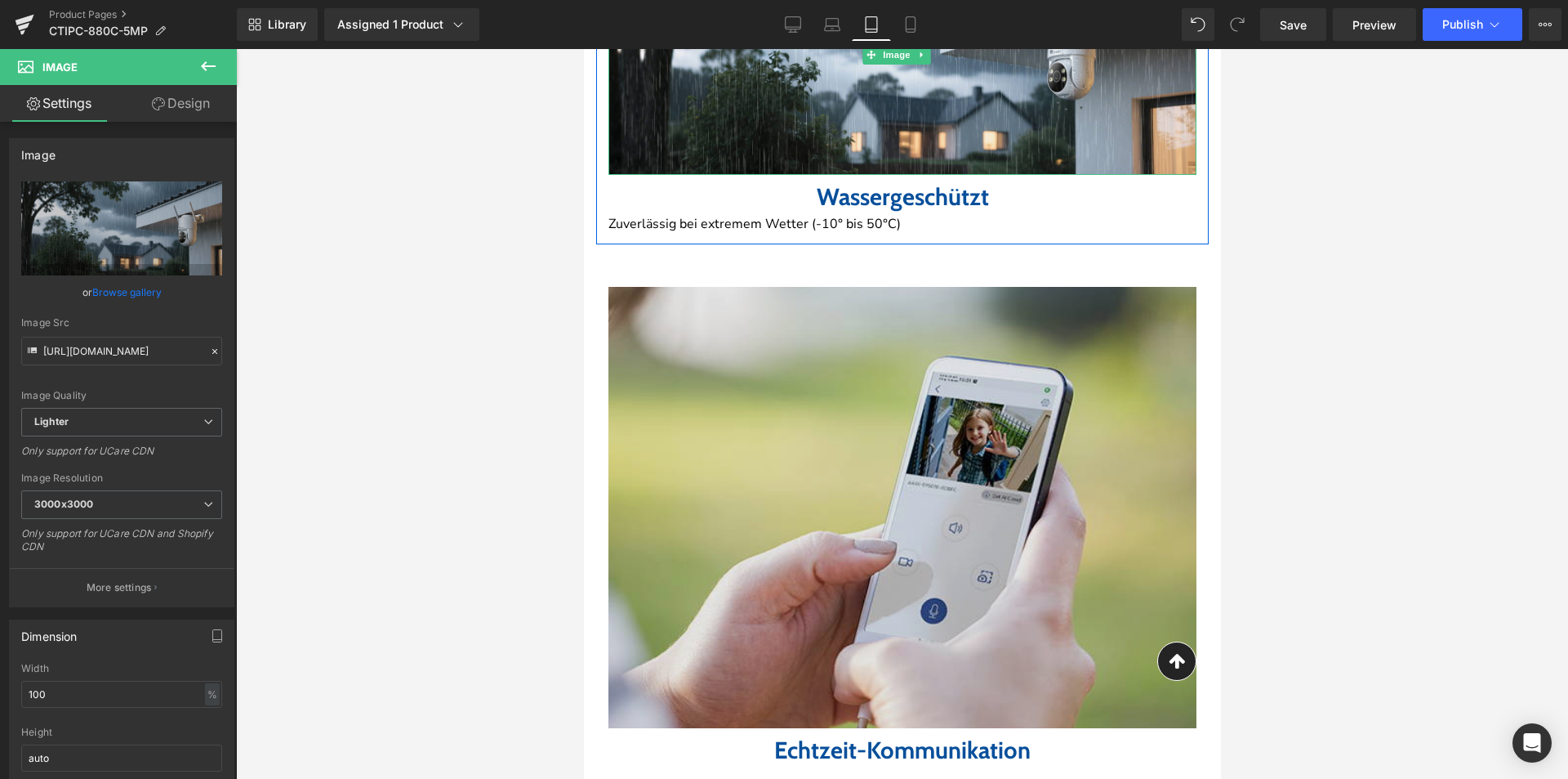
click at [838, 488] on img at bounding box center [901, 507] width 588 height 441
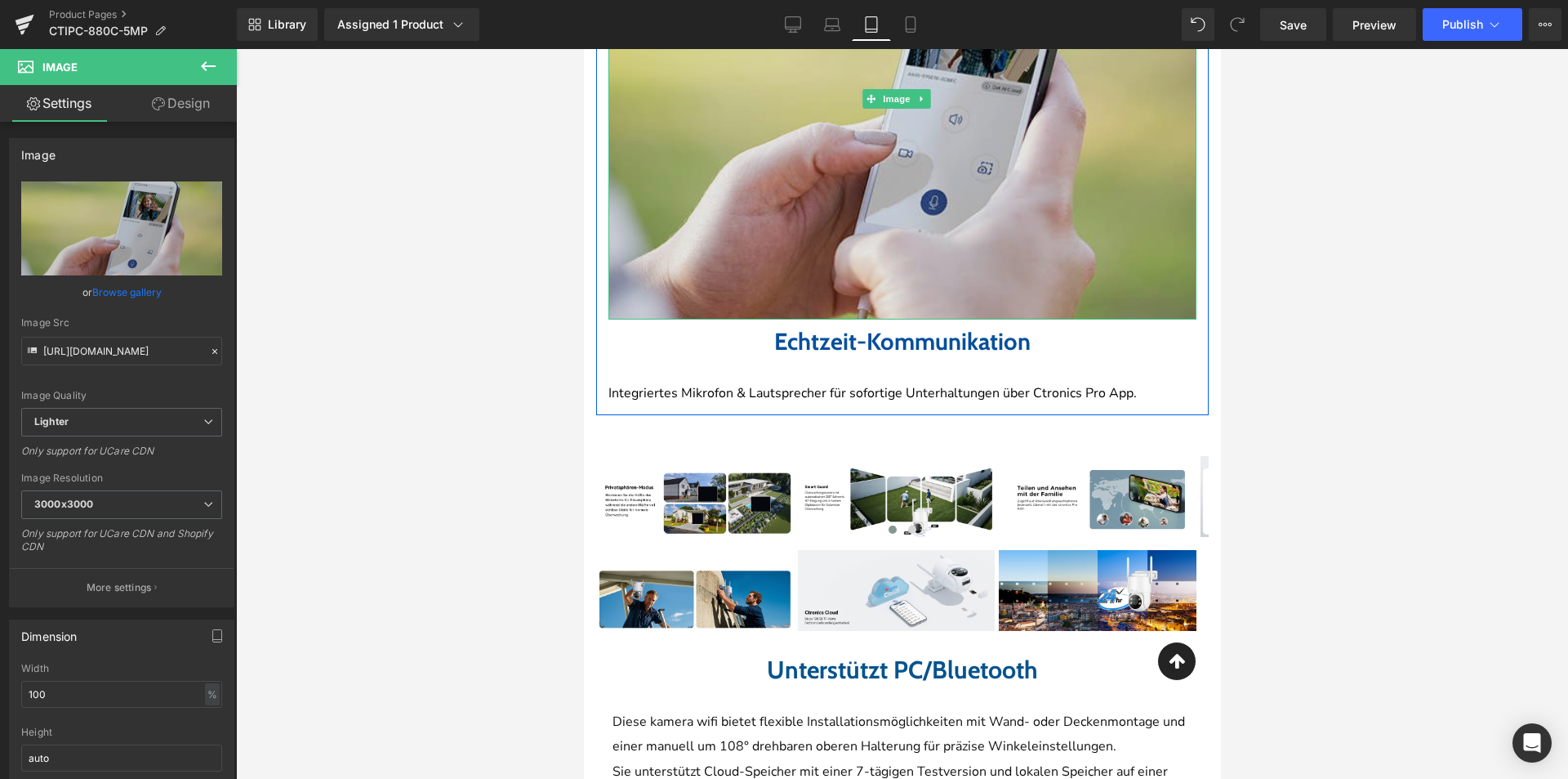
scroll to position [4646, 0]
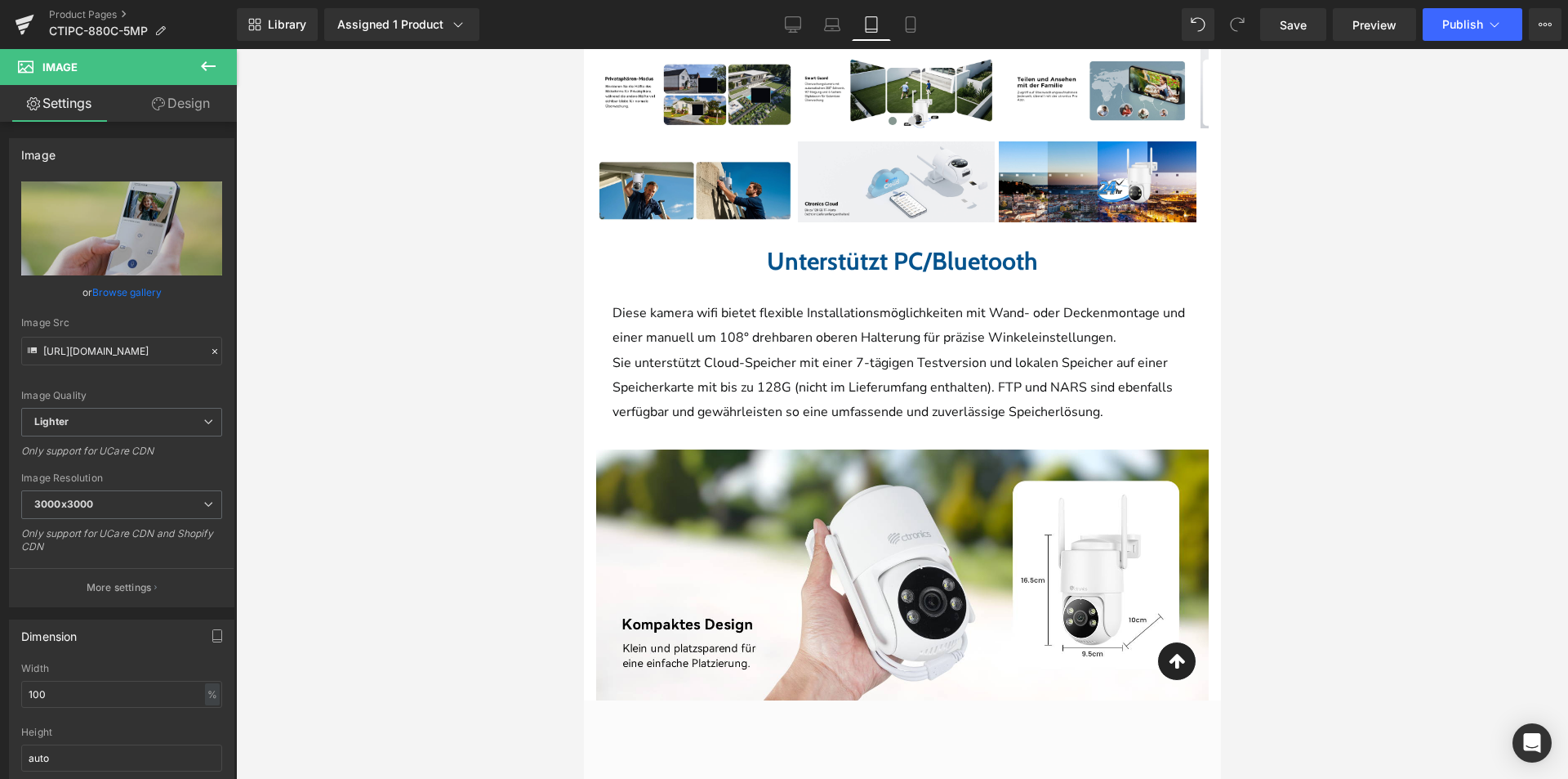
click at [878, 113] on div "Image Image Image Image ‹ › Carousel" at bounding box center [901, 75] width 613 height 105
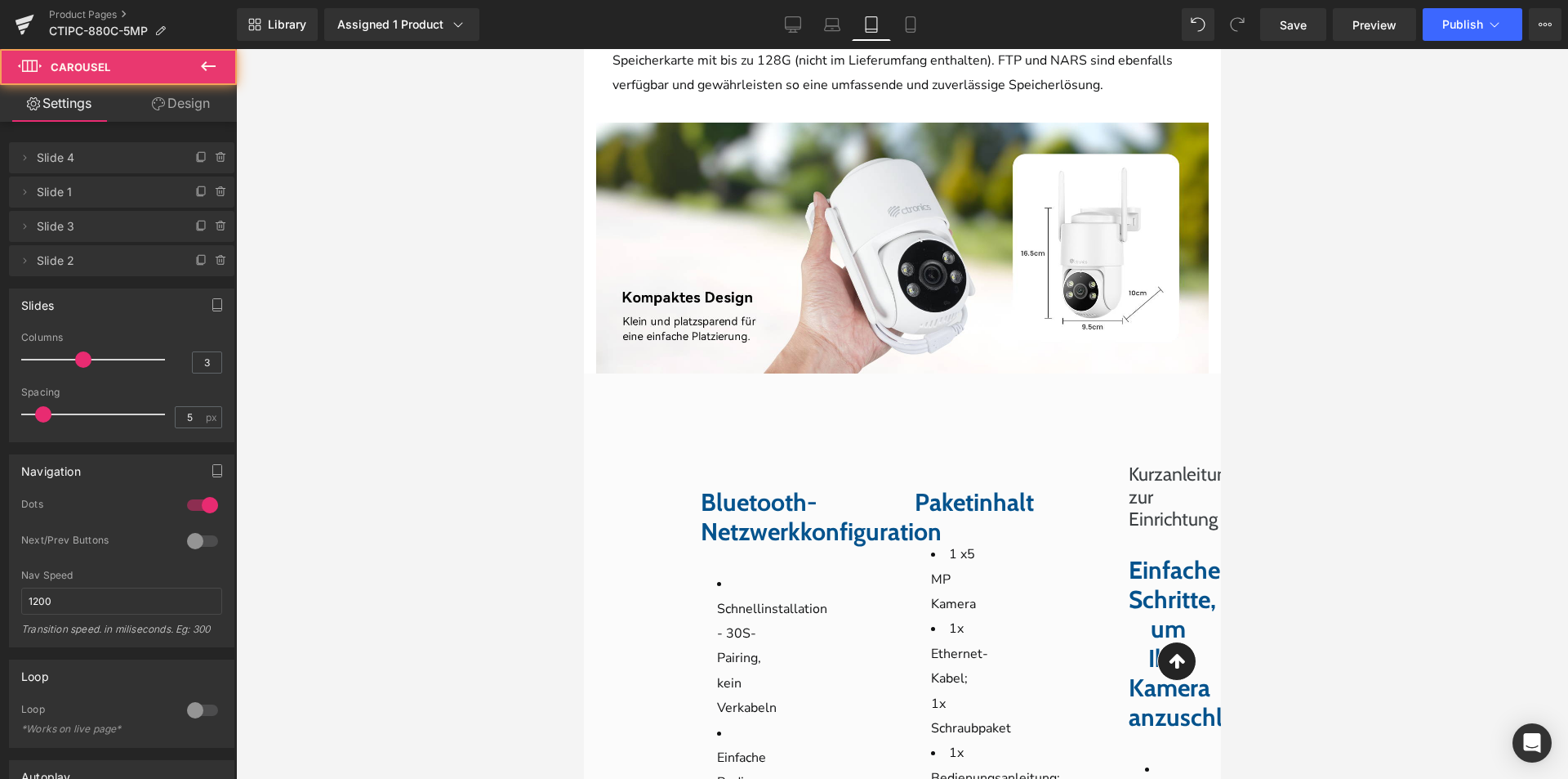
scroll to position [4483, 0]
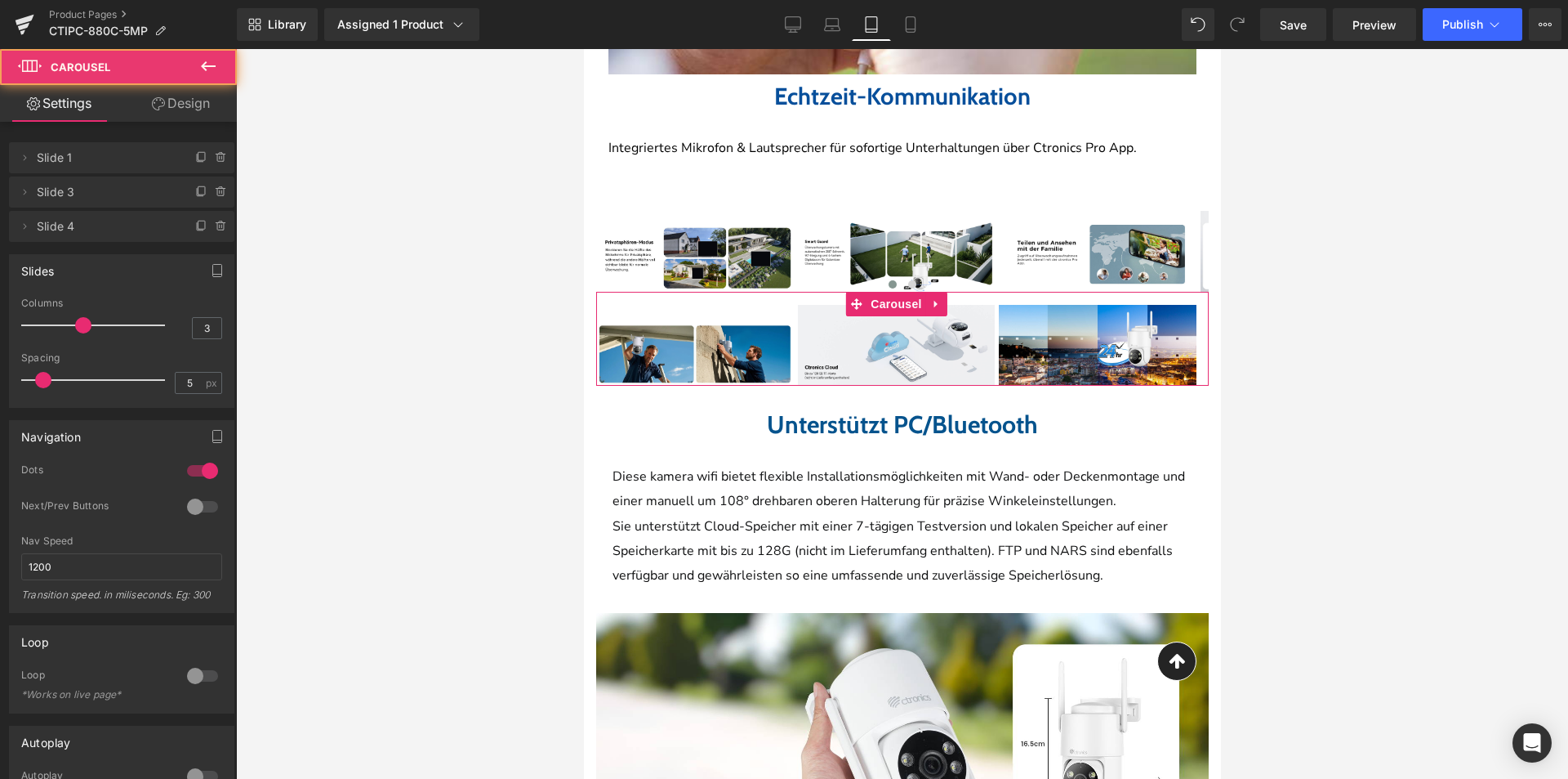
click at [859, 292] on div "Image Image Image ‹ › Carousel" at bounding box center [901, 339] width 613 height 94
click at [894, 297] on span "Carousel" at bounding box center [895, 304] width 59 height 25
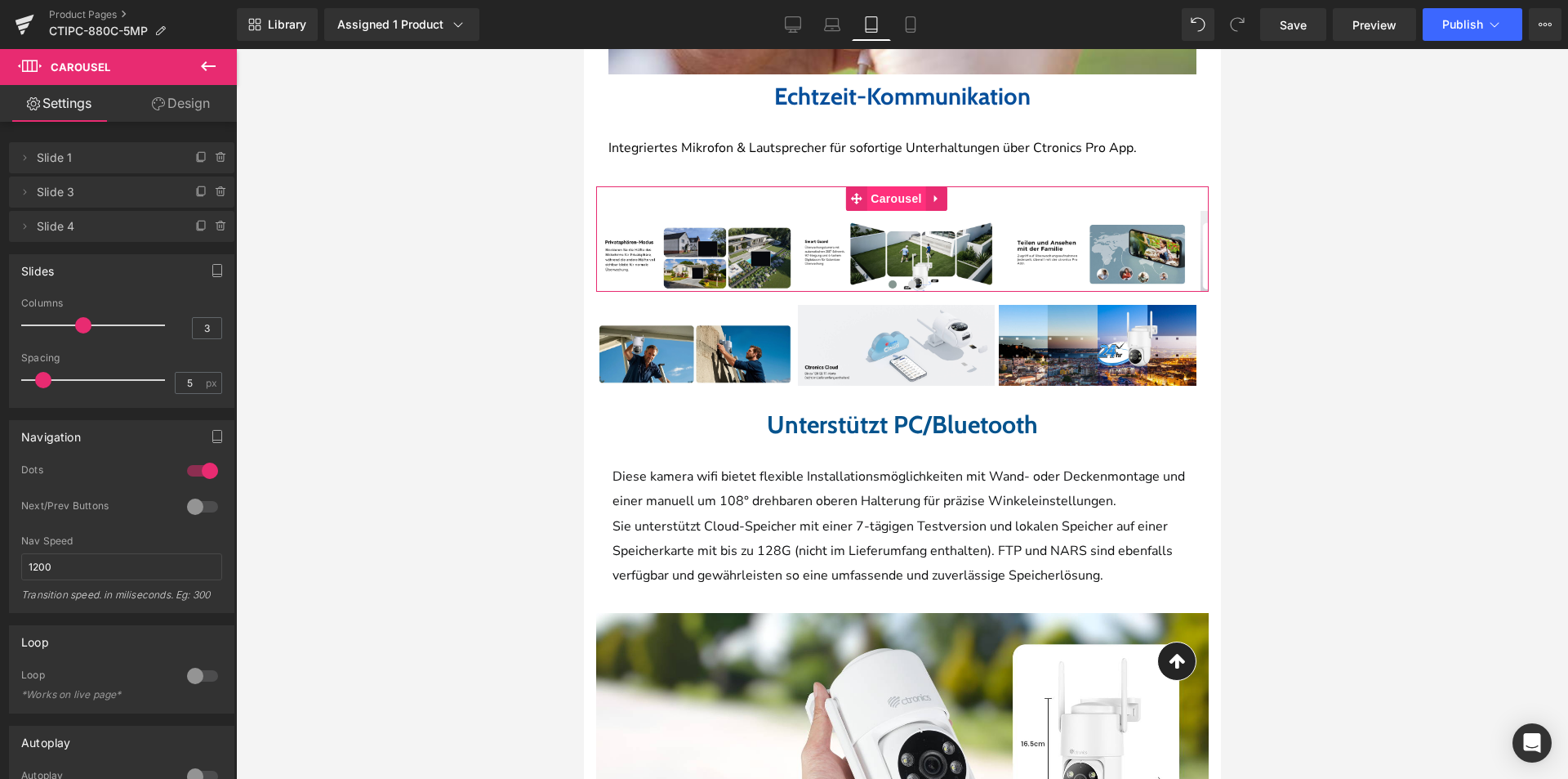
click at [900, 187] on span "Carousel" at bounding box center [895, 198] width 59 height 25
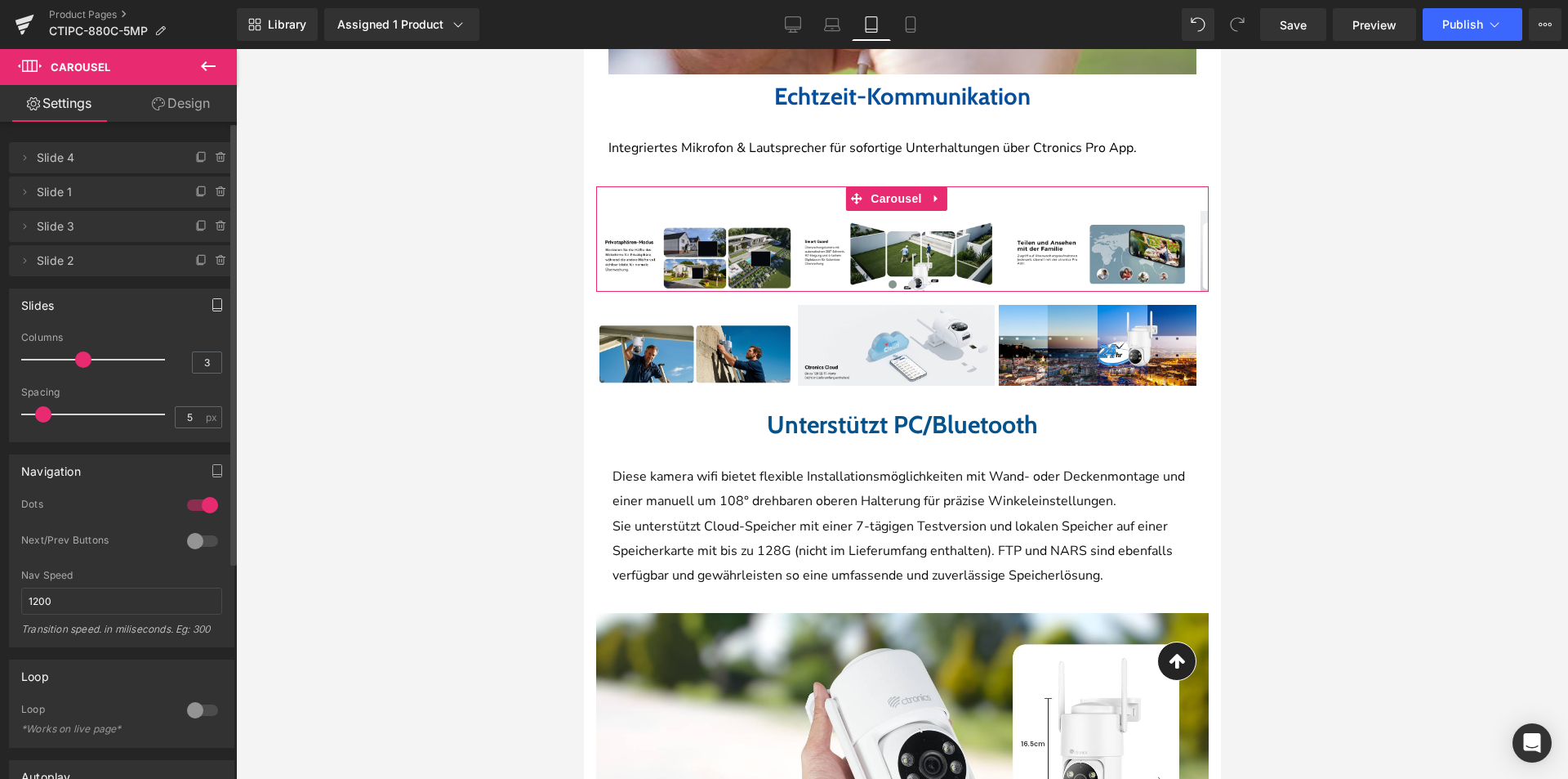
click at [204, 302] on button "button" at bounding box center [217, 305] width 27 height 31
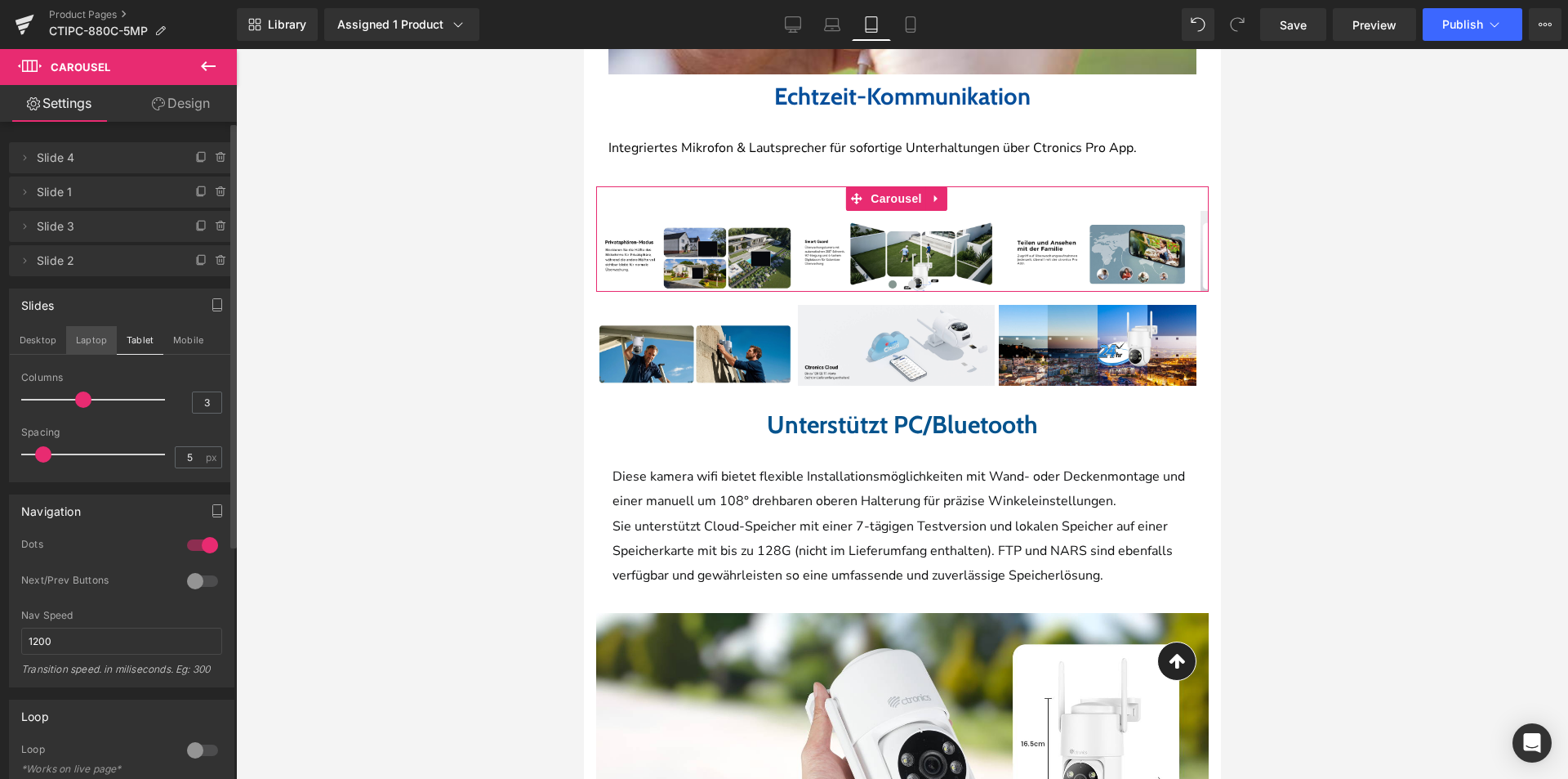
click at [81, 352] on button "Laptop" at bounding box center [91, 340] width 51 height 28
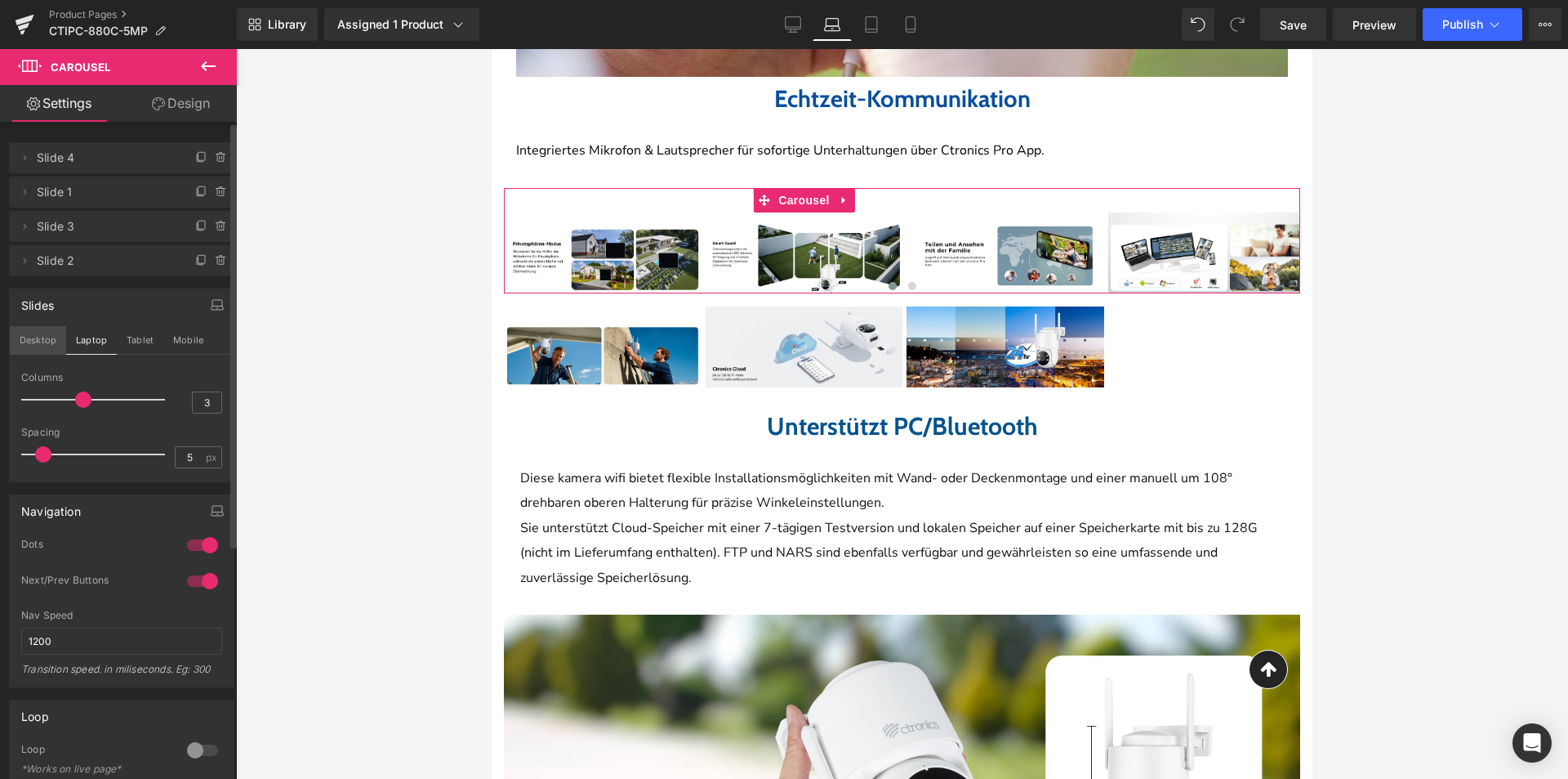
click at [32, 344] on button "Desktop" at bounding box center [37, 340] width 56 height 28
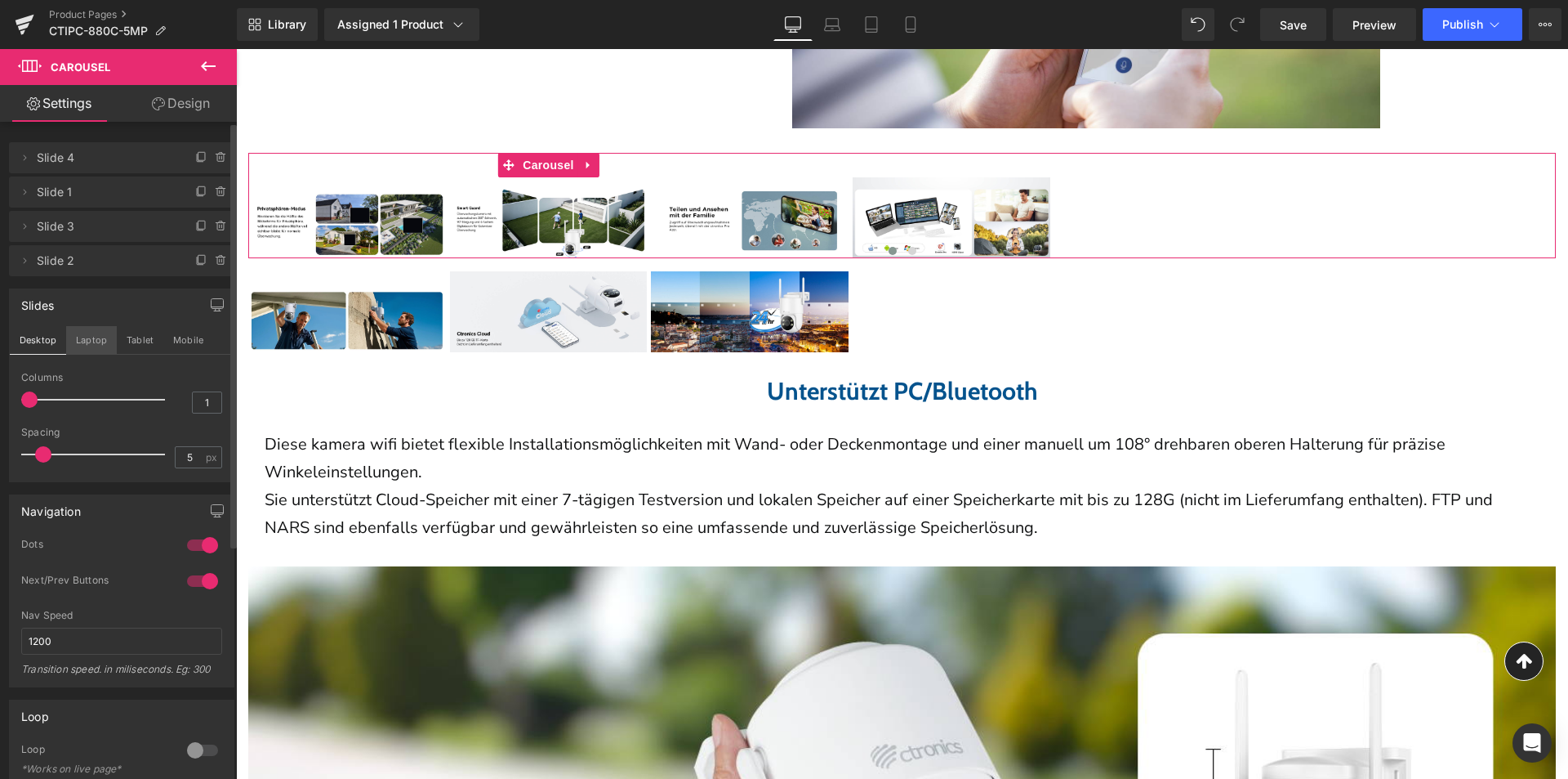
scroll to position [5330, 0]
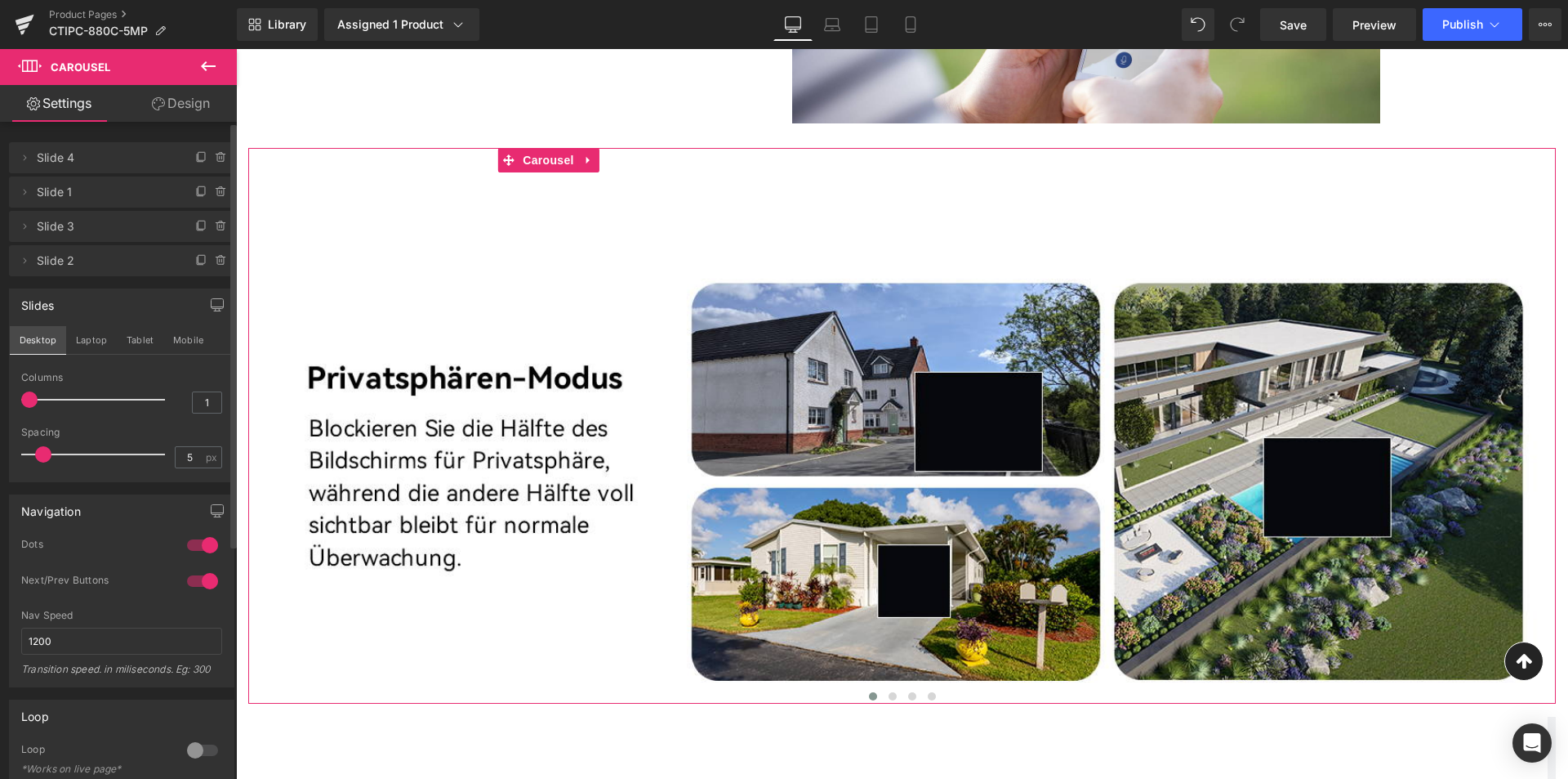
click at [29, 348] on button "Desktop" at bounding box center [37, 340] width 56 height 28
click at [92, 344] on button "Laptop" at bounding box center [91, 340] width 51 height 28
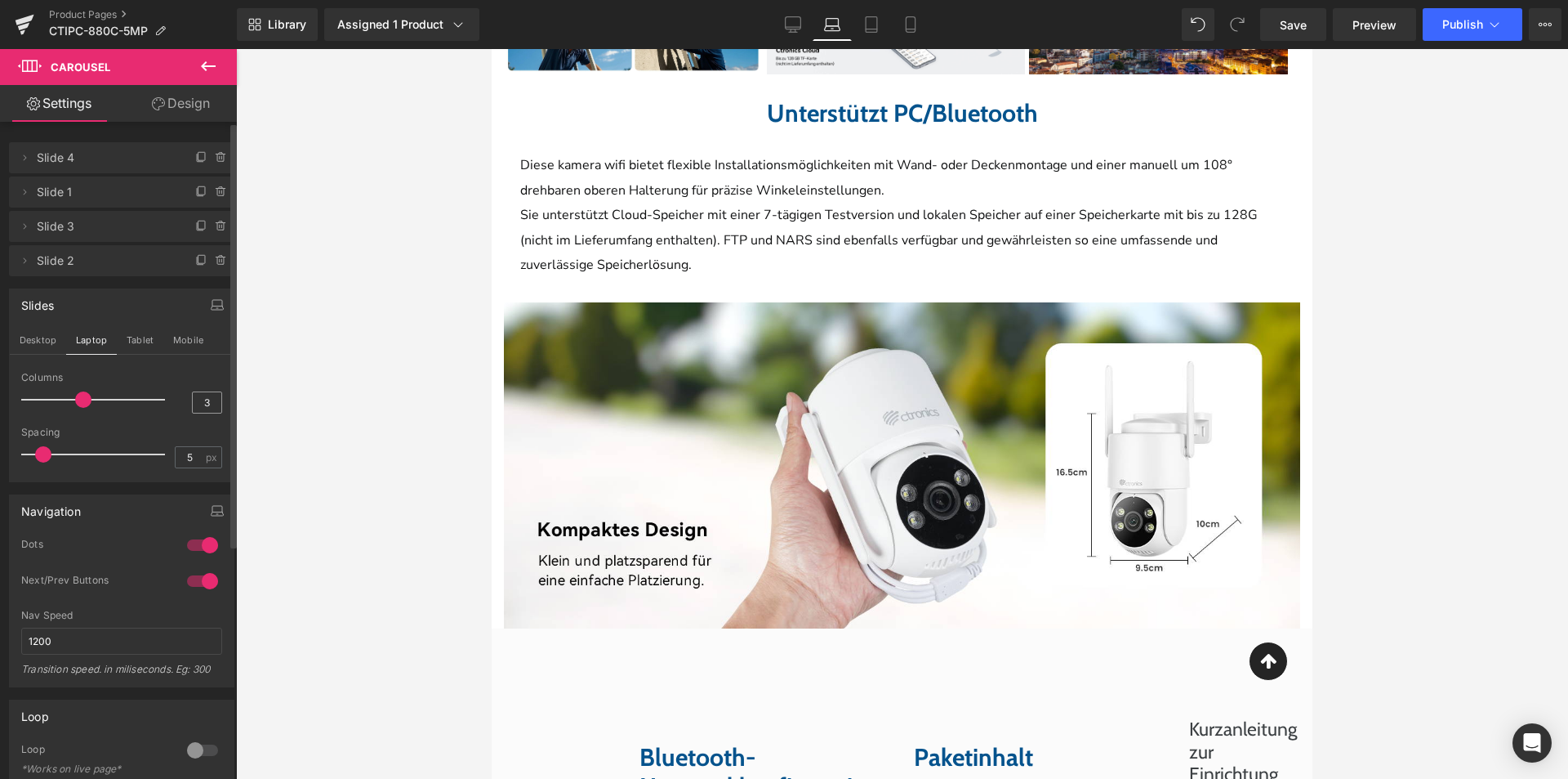
scroll to position [4893, 0]
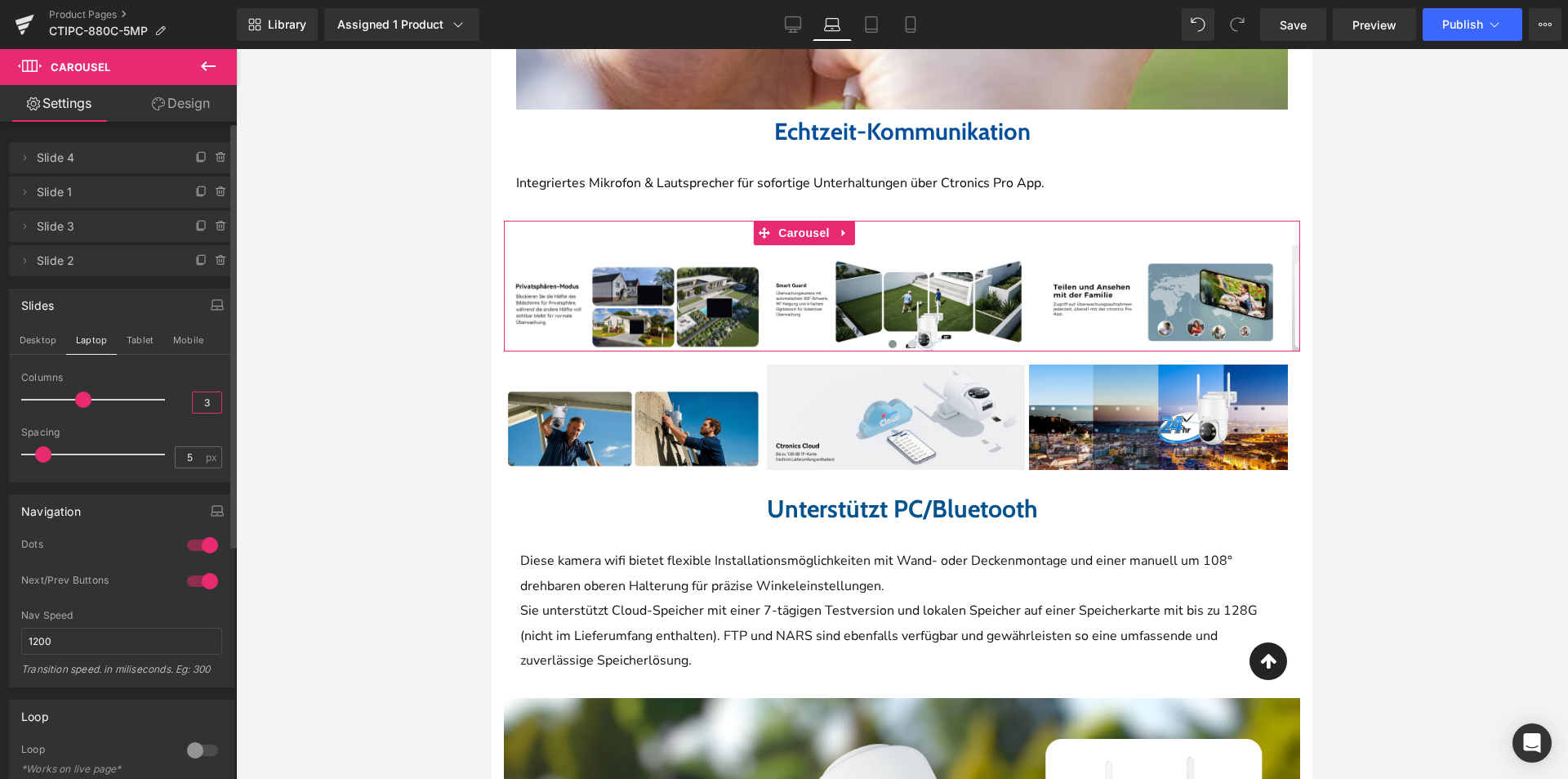
drag, startPoint x: 200, startPoint y: 395, endPoint x: 215, endPoint y: 401, distance: 16.2
click at [215, 401] on div "3" at bounding box center [206, 402] width 30 height 22
type input "1"
click at [140, 341] on button "Tablet" at bounding box center [139, 340] width 46 height 28
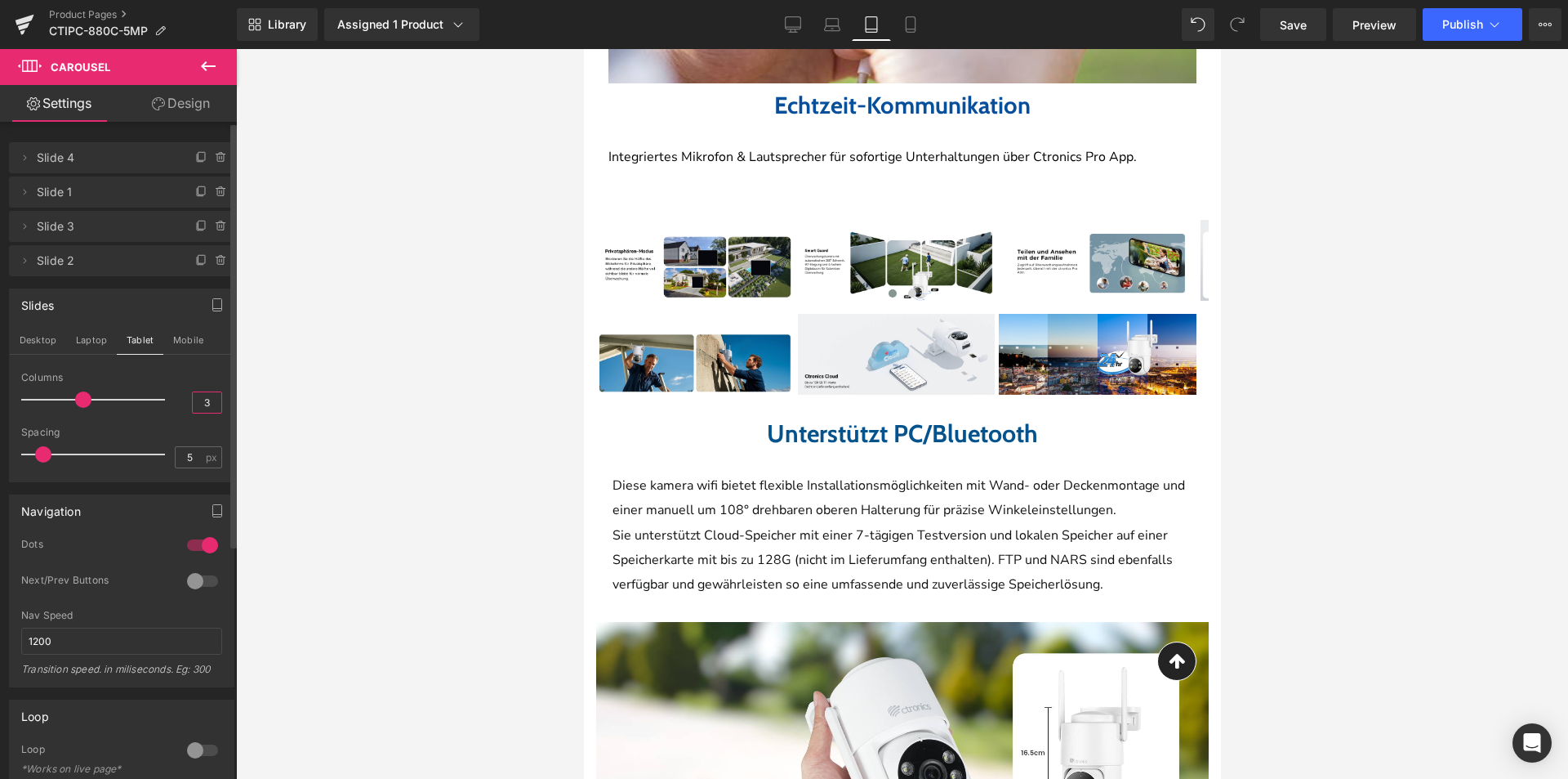
scroll to position [4476, 0]
drag, startPoint x: 196, startPoint y: 405, endPoint x: 216, endPoint y: 404, distance: 20.0
click at [216, 404] on div "1 Columns 1 3 Columns 1 3 Columns 3 1 Columns 1 5px Spacing 5 px 5px Spacing 5 …" at bounding box center [122, 425] width 224 height 109
type input "1"
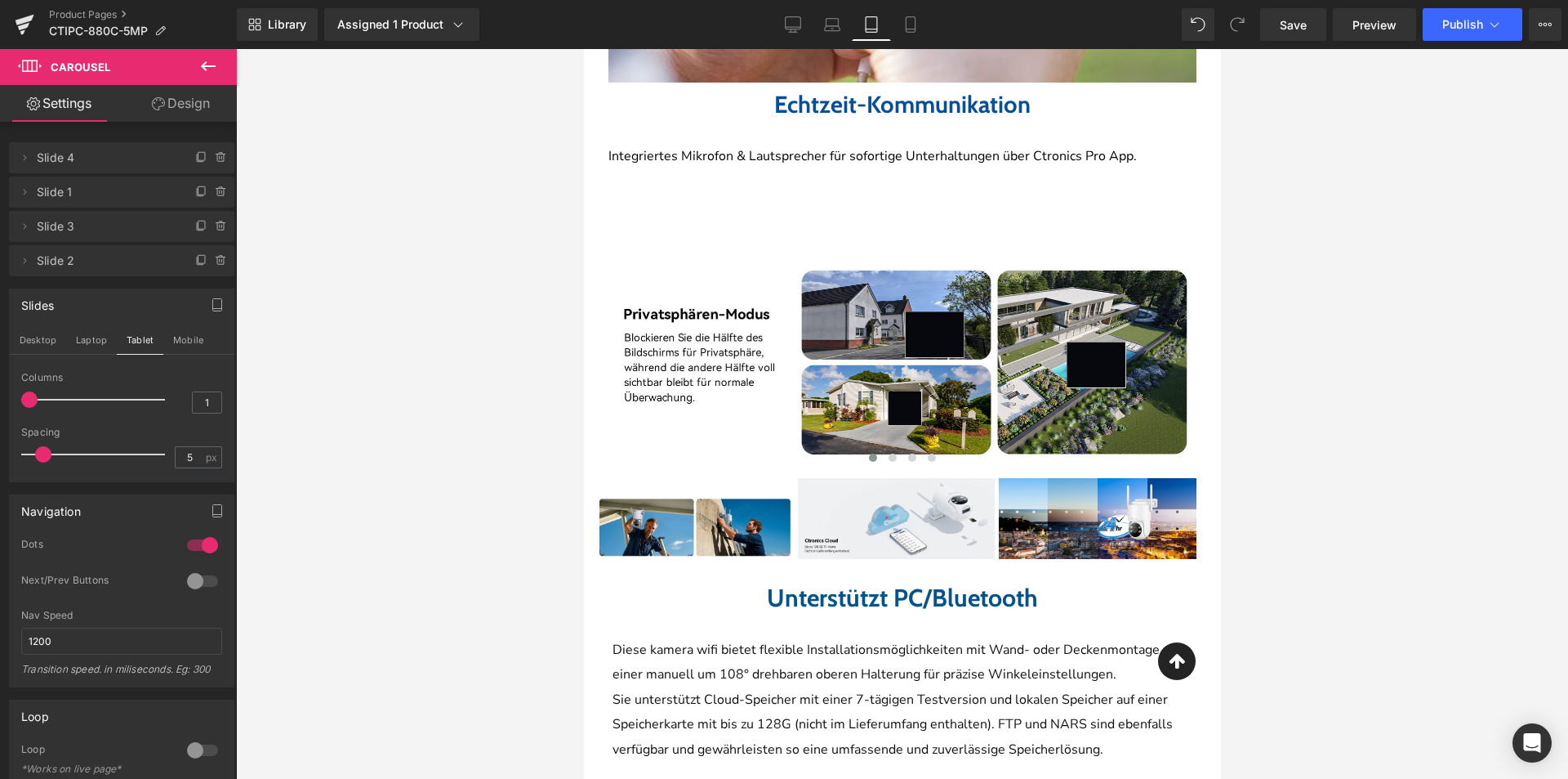
click at [537, 500] on div at bounding box center [901, 414] width 1332 height 730
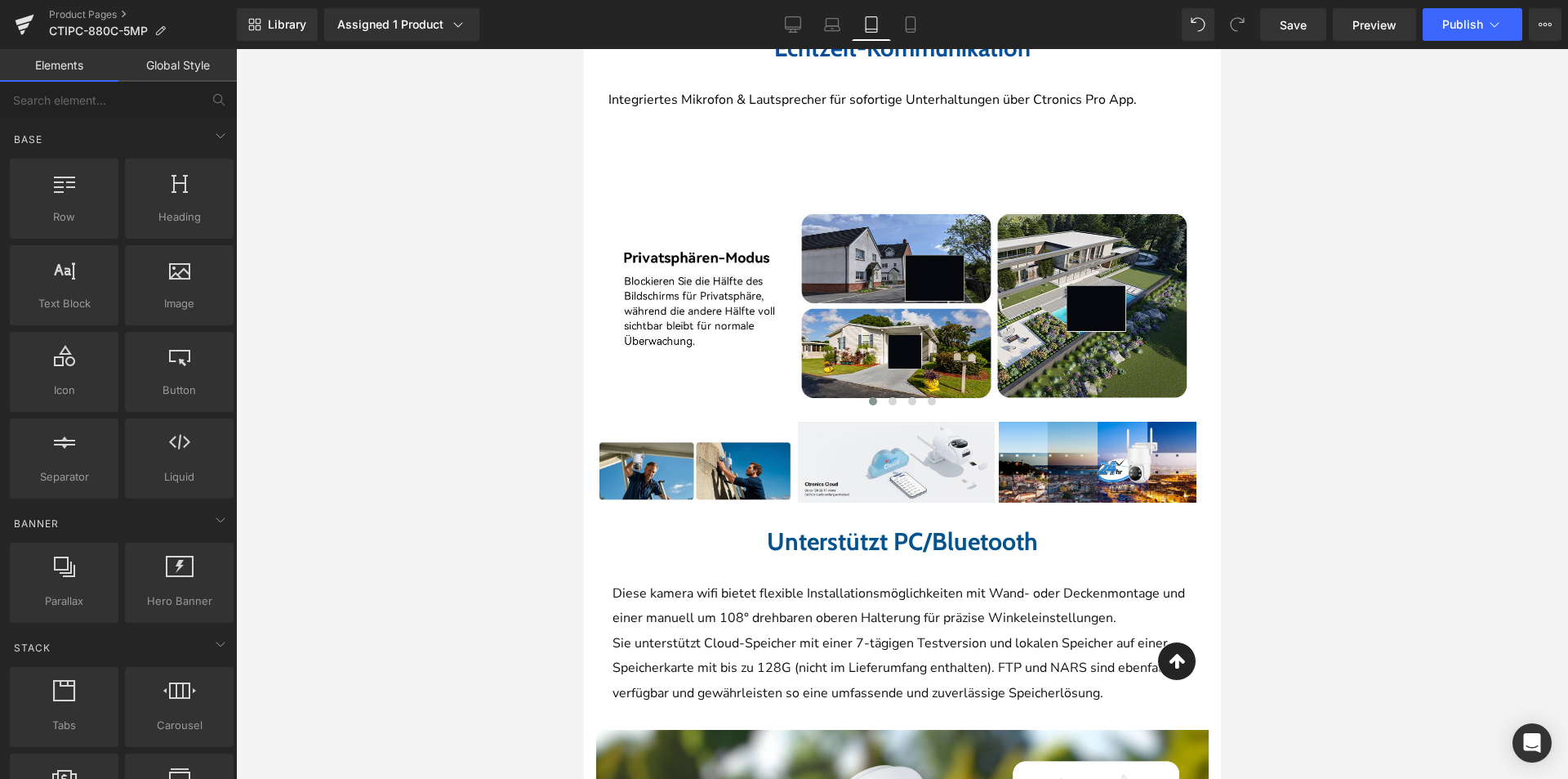
scroll to position [4557, 0]
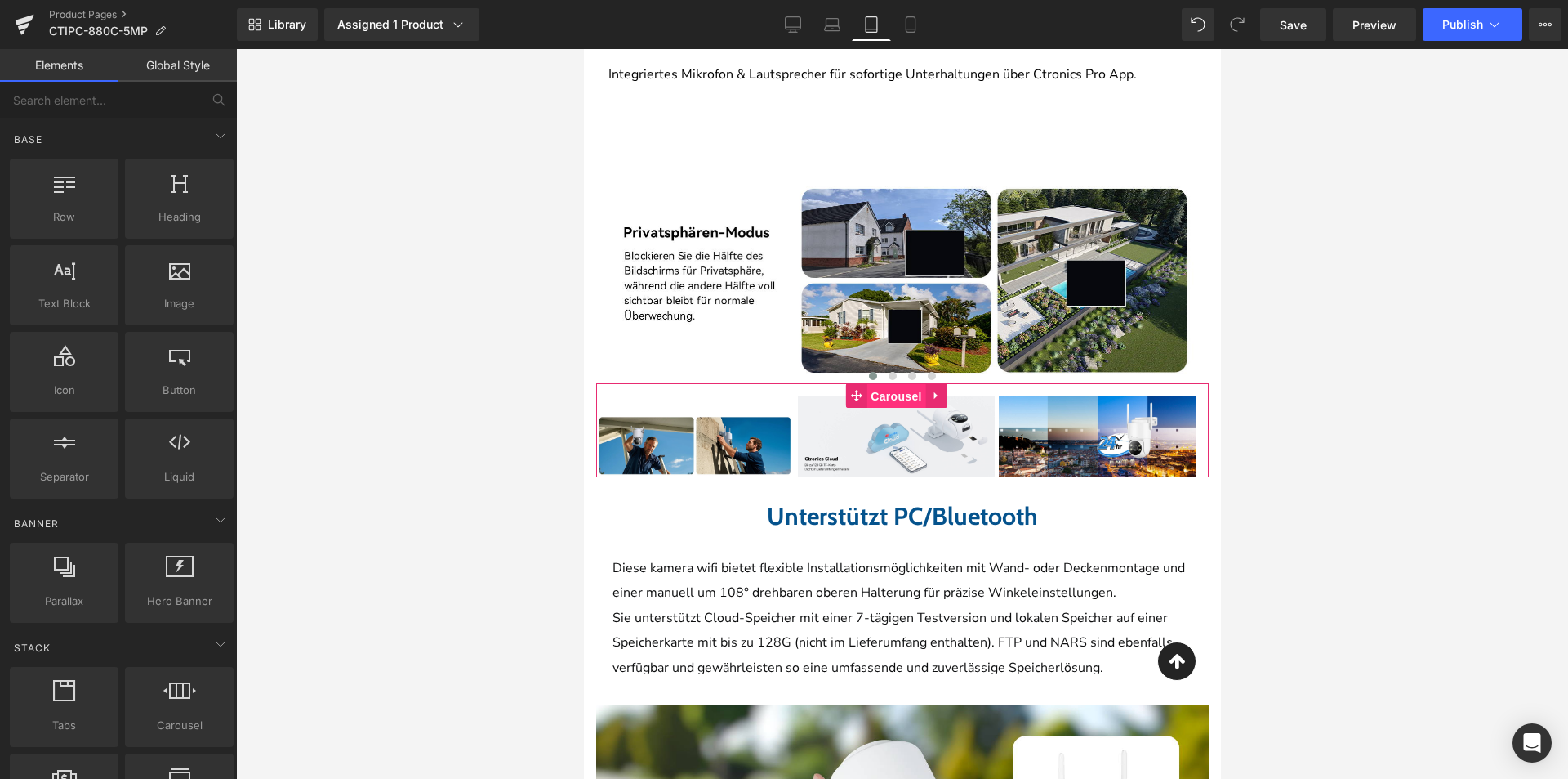
click at [900, 384] on span "Carousel" at bounding box center [895, 396] width 59 height 25
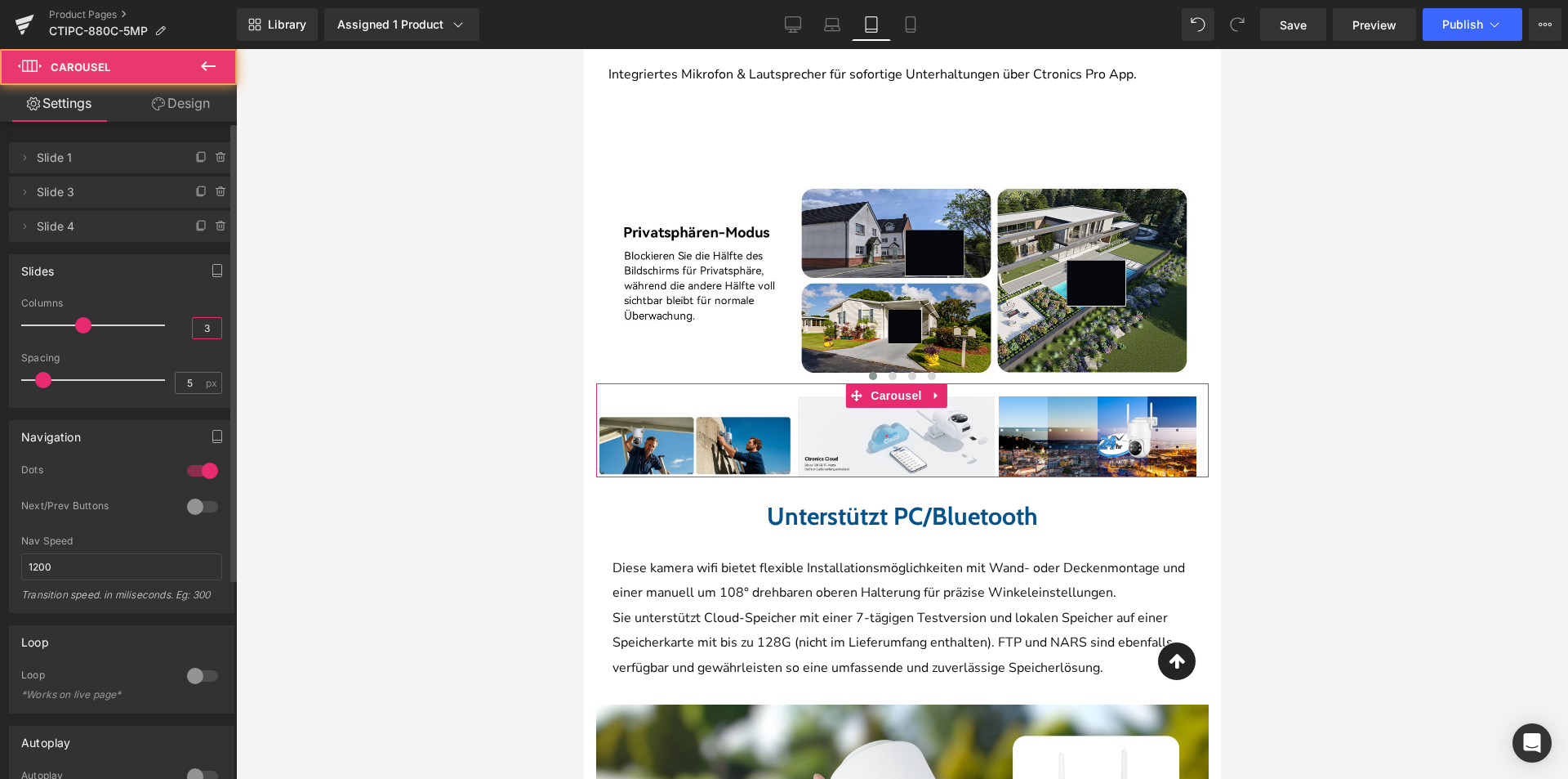
drag, startPoint x: 201, startPoint y: 332, endPoint x: 183, endPoint y: 333, distance: 18.0
click at [183, 333] on div "Columns 3" at bounding box center [122, 325] width 201 height 55
type input "1"
click at [213, 273] on icon "button" at bounding box center [217, 270] width 13 height 13
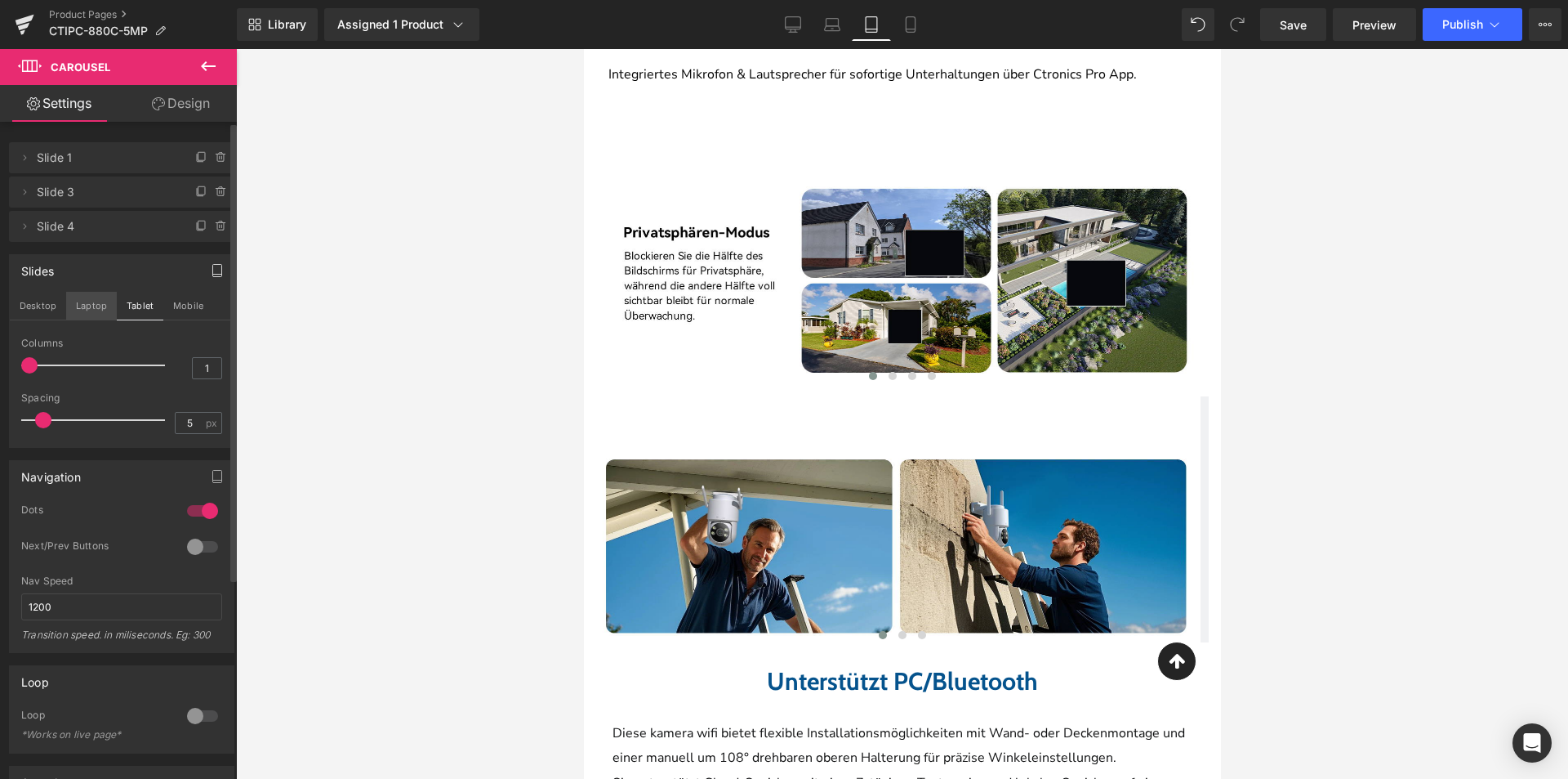
drag, startPoint x: 100, startPoint y: 310, endPoint x: 173, endPoint y: 360, distance: 88.5
click at [99, 311] on button "Laptop" at bounding box center [91, 306] width 51 height 28
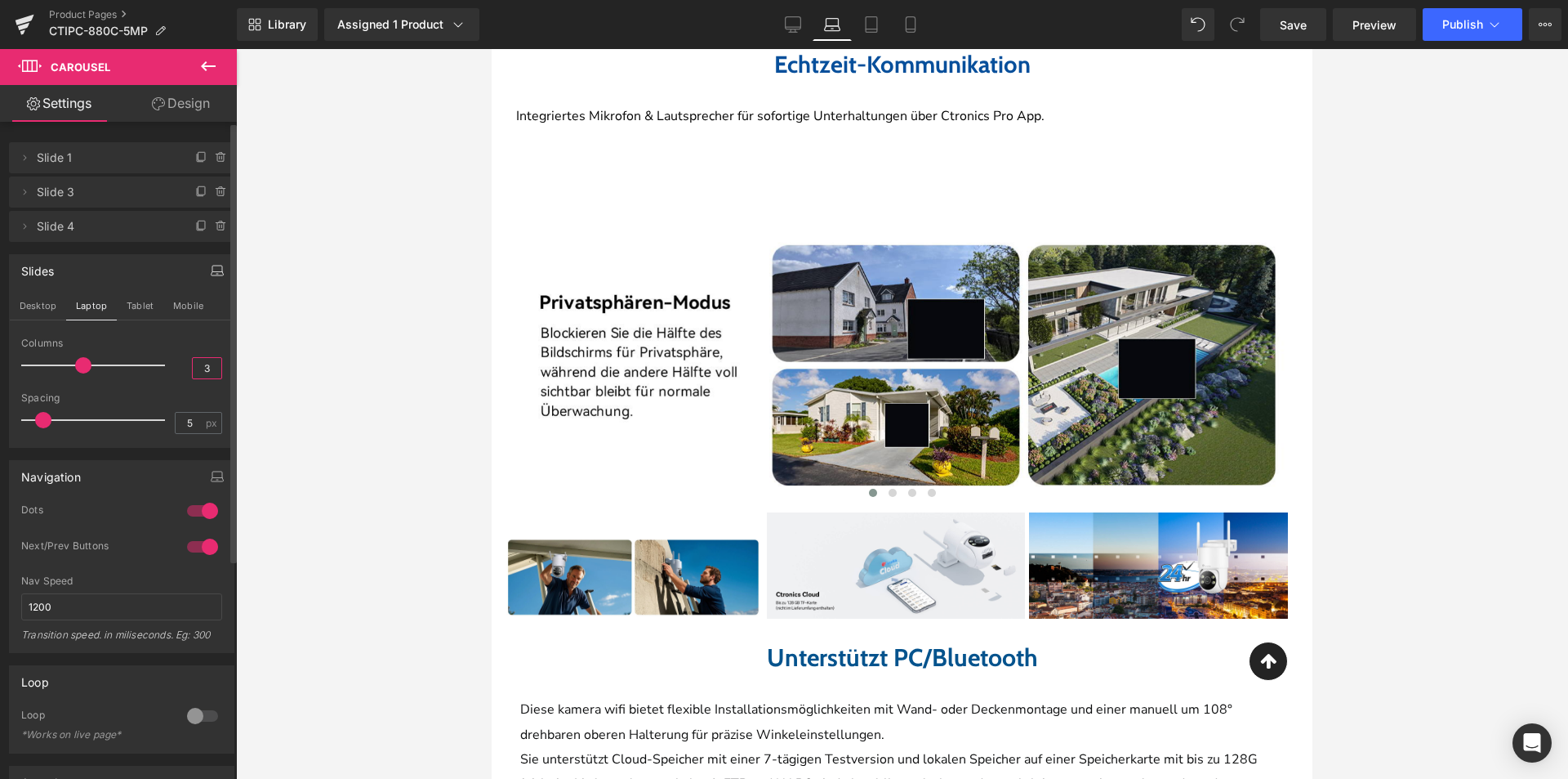
scroll to position [4958, 0]
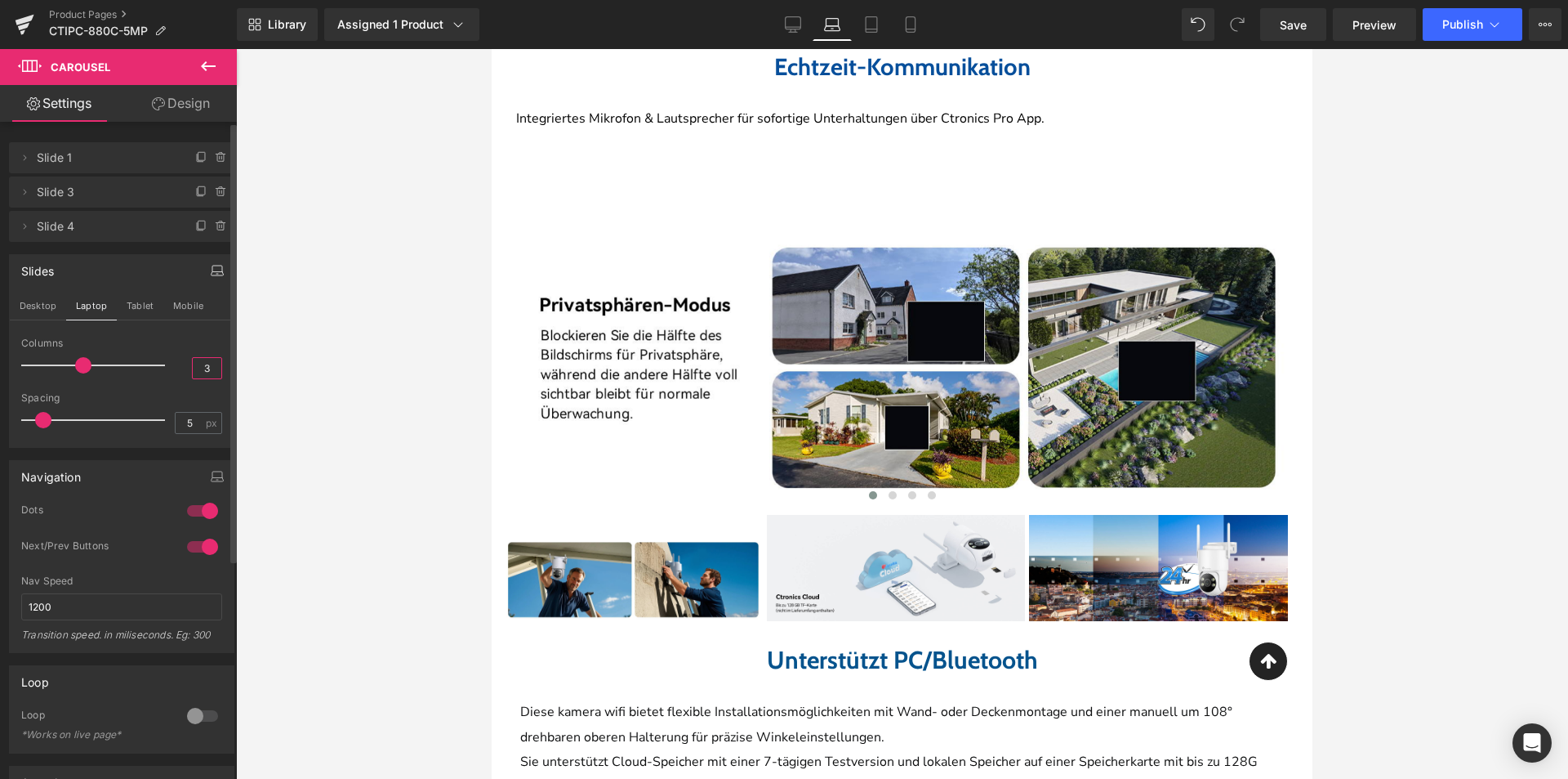
drag, startPoint x: 205, startPoint y: 367, endPoint x: 182, endPoint y: 371, distance: 23.3
click at [182, 370] on div "Columns 3" at bounding box center [122, 365] width 201 height 55
type input "1"
click at [46, 312] on button "Desktop" at bounding box center [37, 306] width 56 height 28
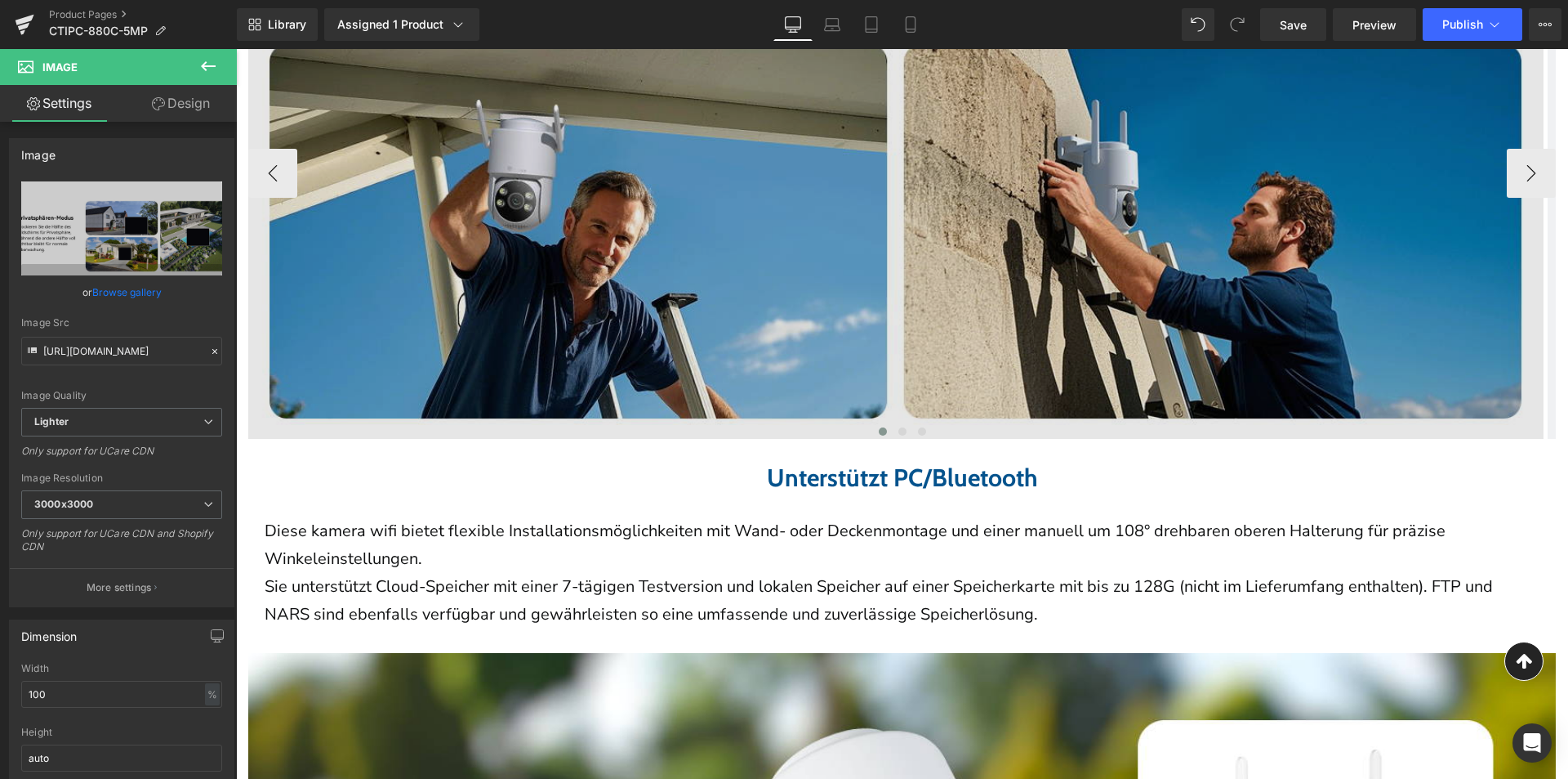
scroll to position [6129, 0]
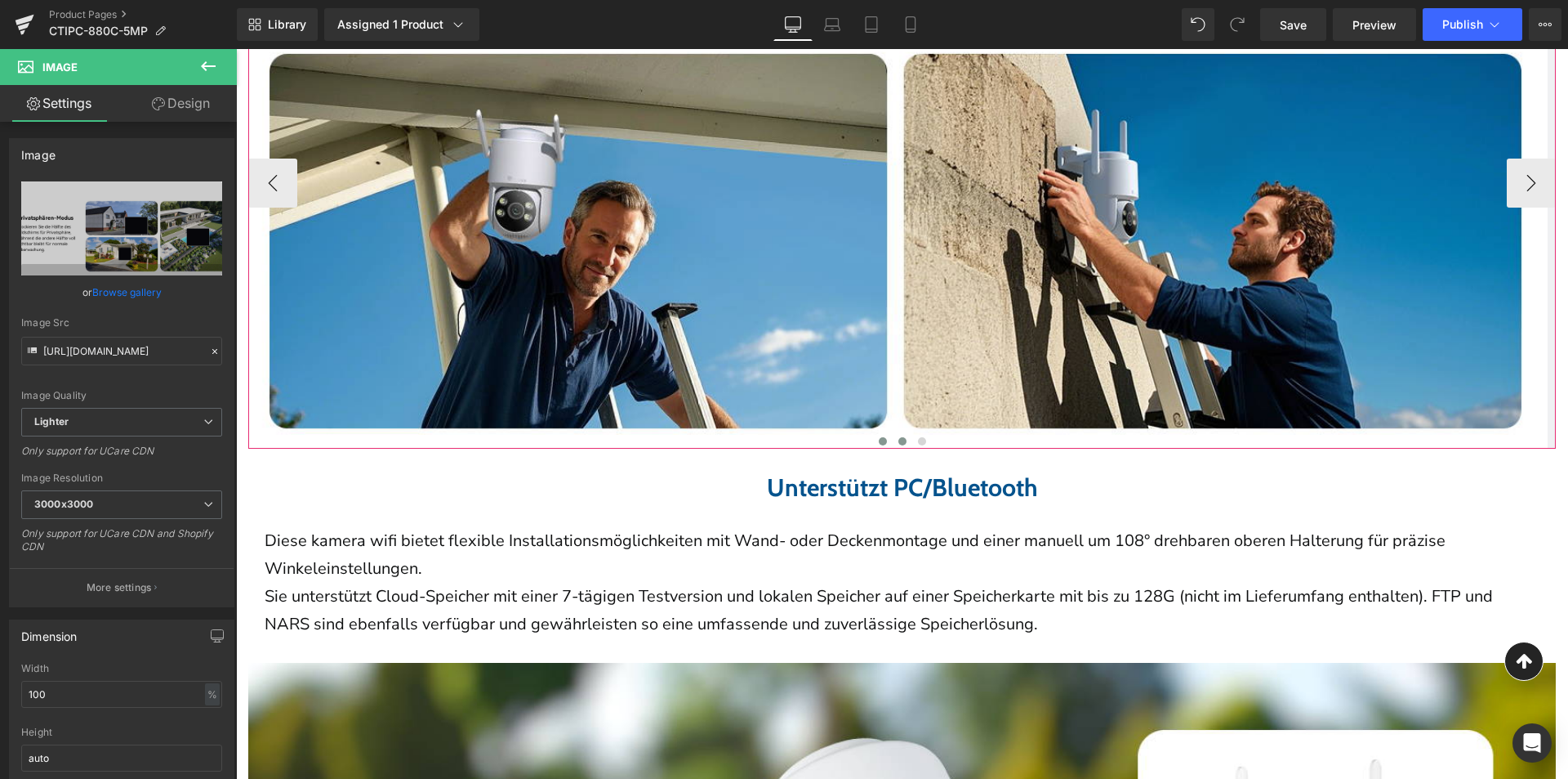
click at [892, 449] on button at bounding box center [902, 441] width 20 height 17
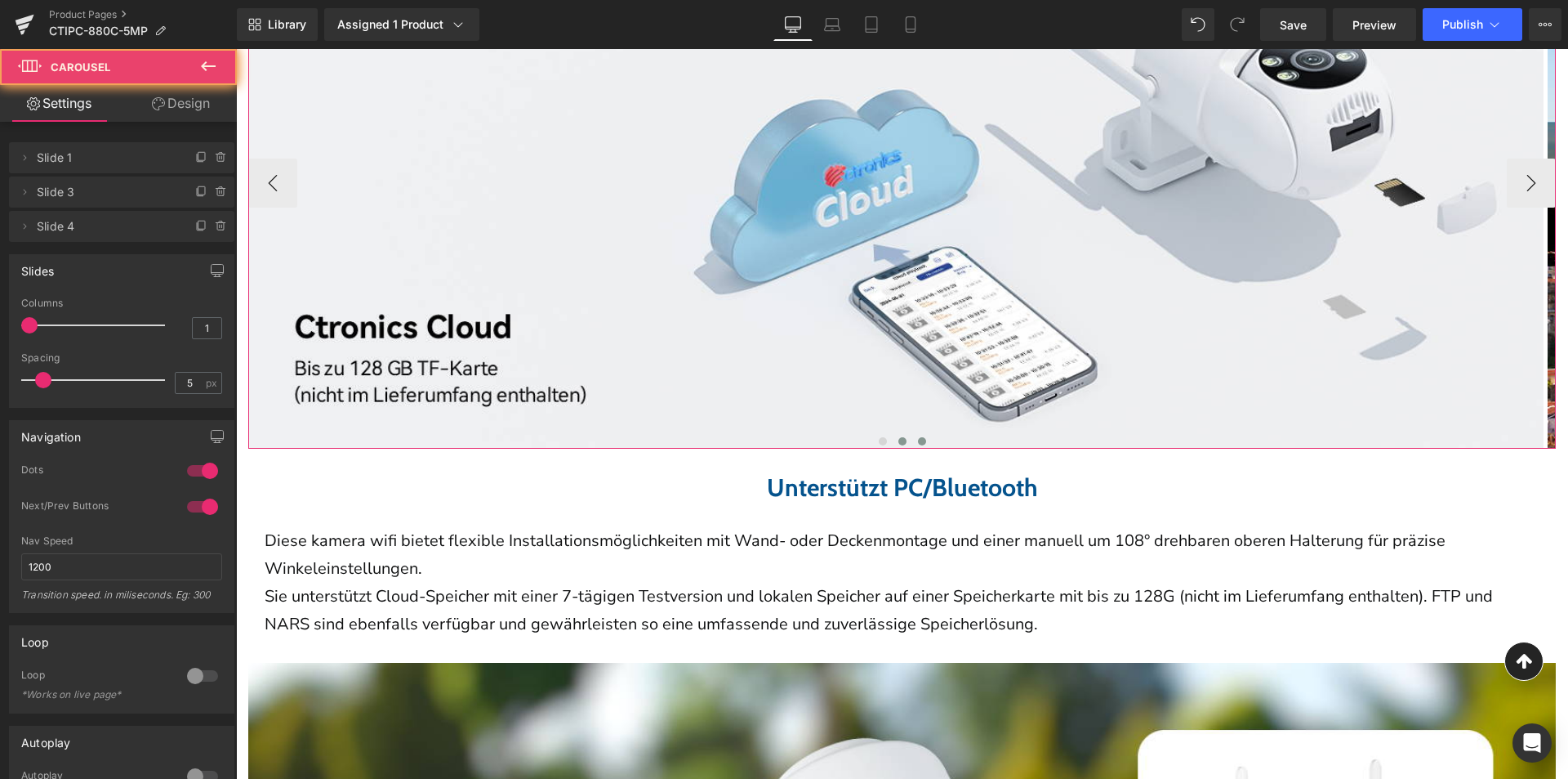
click at [912, 449] on button at bounding box center [922, 441] width 20 height 17
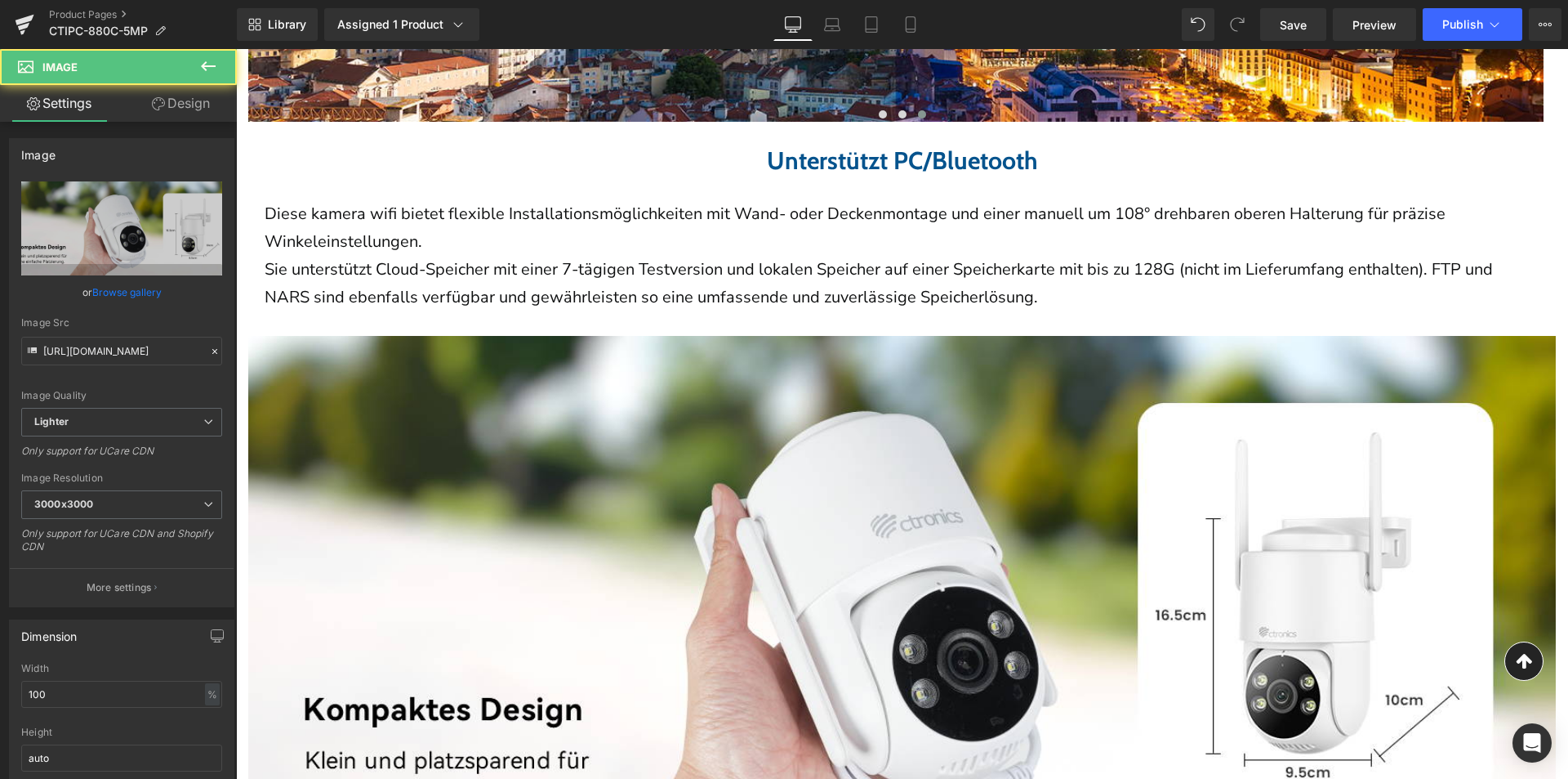
click at [897, 469] on img at bounding box center [902, 604] width 1308 height 536
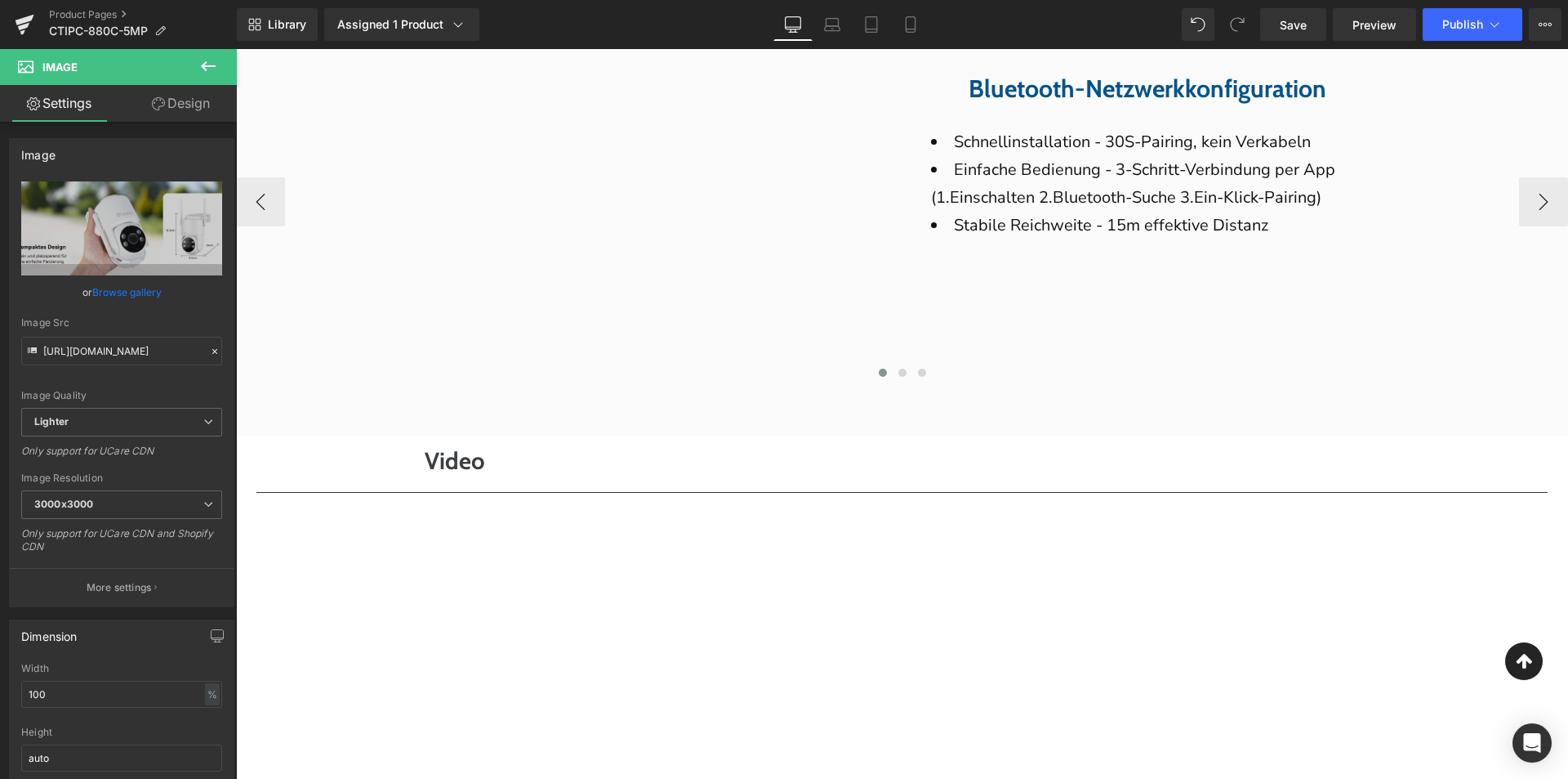
scroll to position [7192, 0]
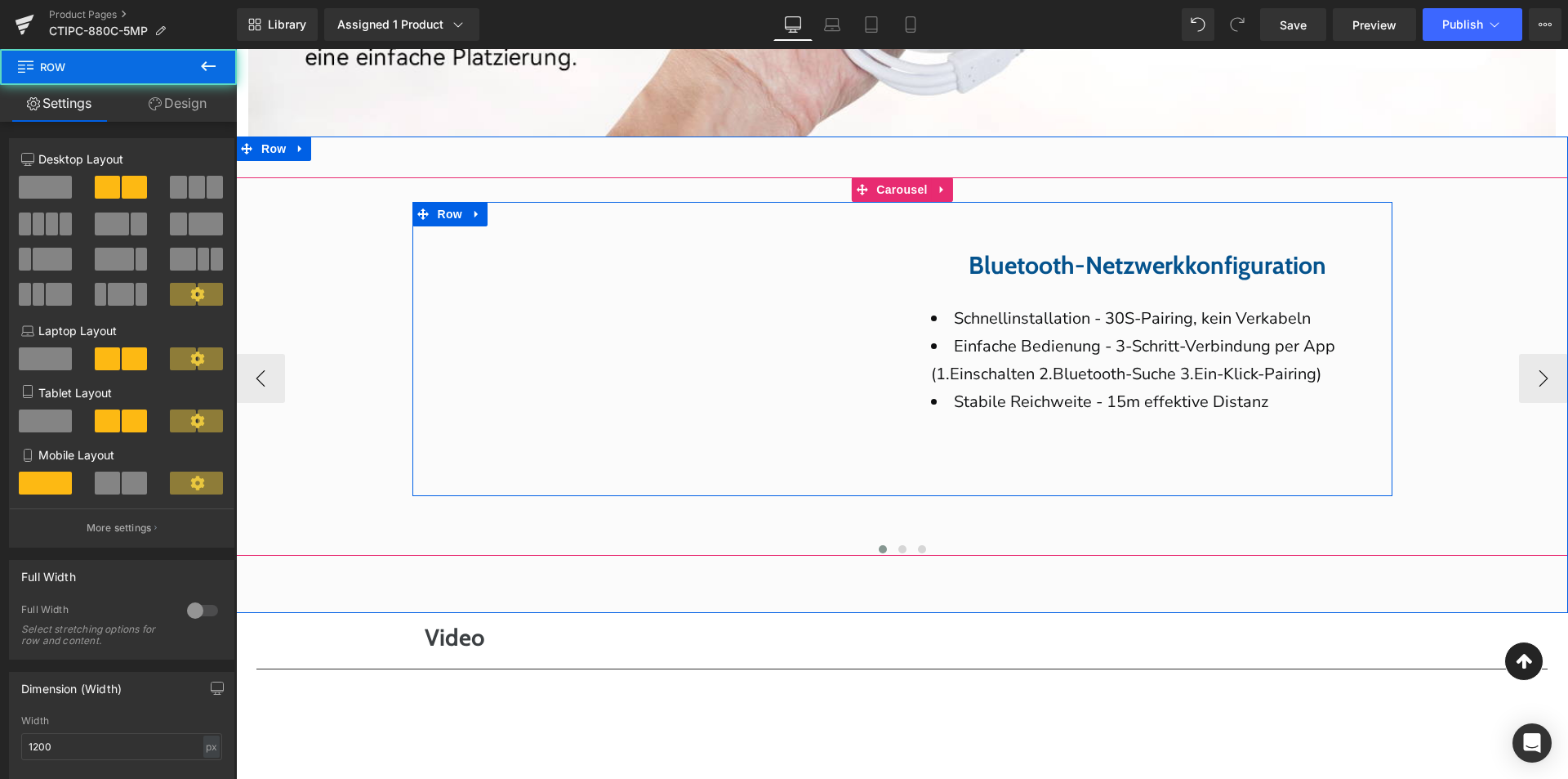
click at [944, 461] on div "Youtube Bluetooth-Netzwerkkonfiguration Heading Schnellinstallation - 30S-Pairi…" at bounding box center [902, 349] width 980 height 295
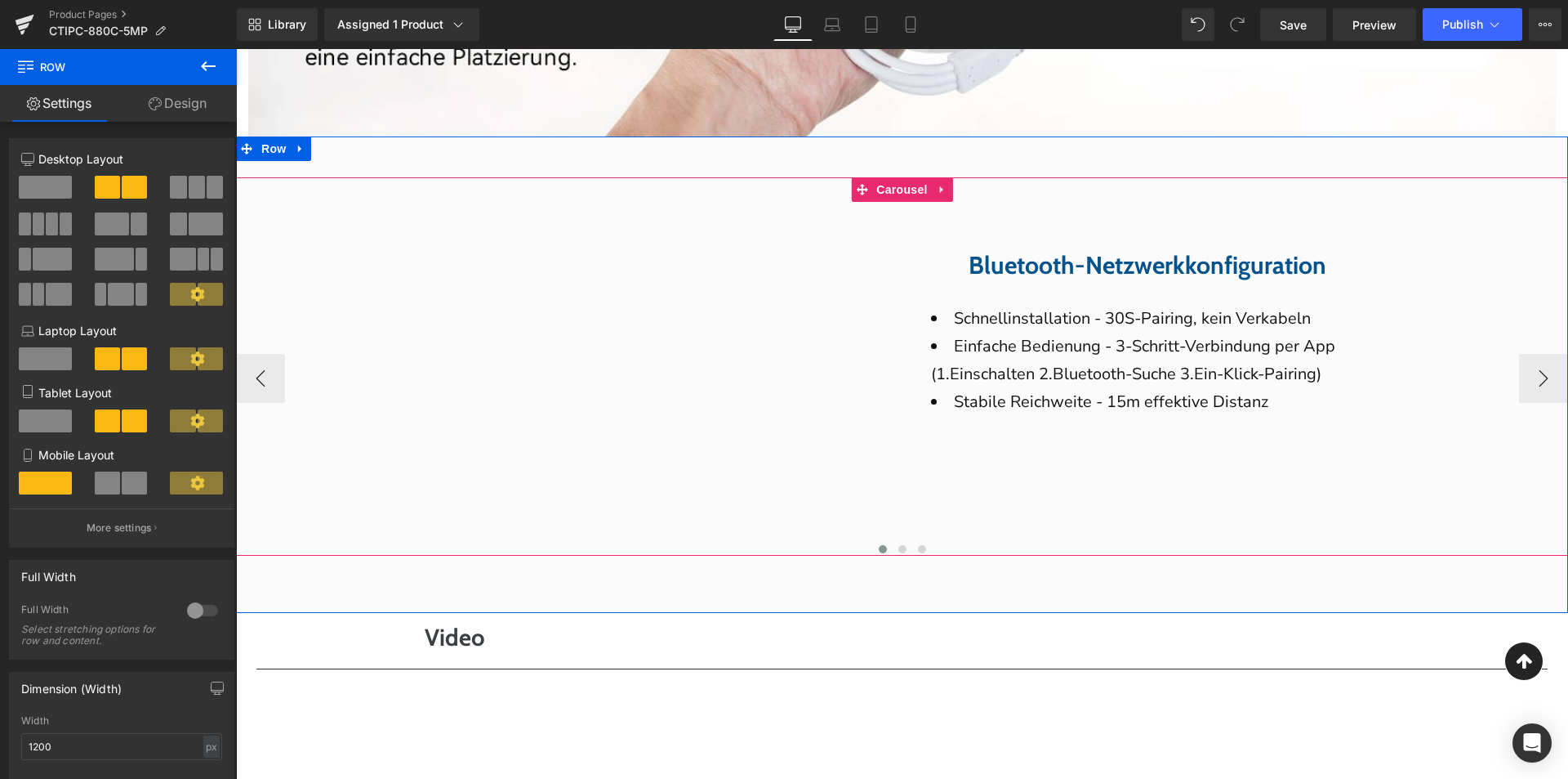
drag, startPoint x: 891, startPoint y: 202, endPoint x: 754, endPoint y: 217, distance: 137.8
click at [891, 201] on span "Carousel" at bounding box center [901, 190] width 59 height 25
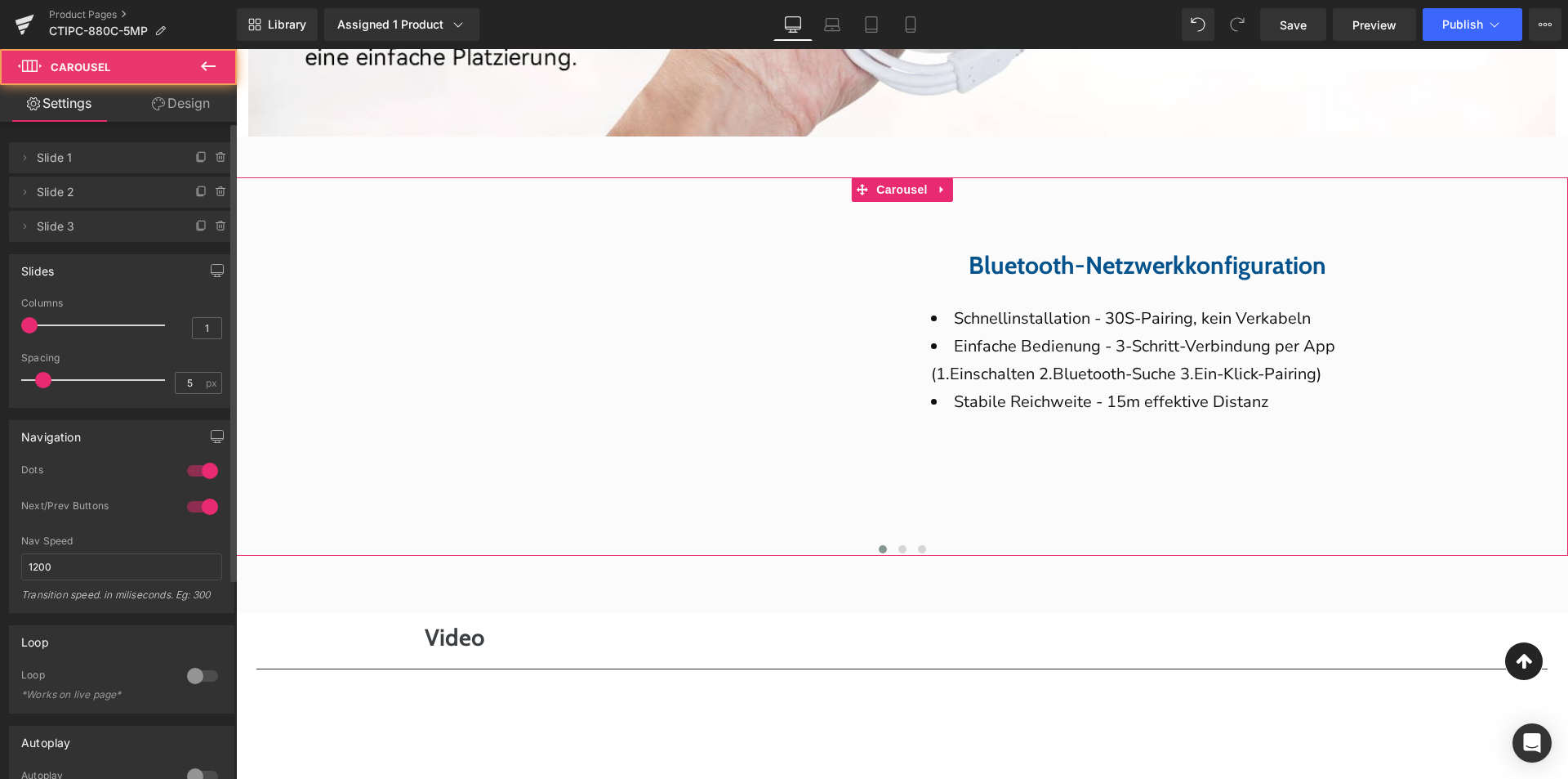
click at [195, 265] on div "Slides" at bounding box center [122, 271] width 224 height 31
click at [204, 269] on button "button" at bounding box center [217, 271] width 27 height 31
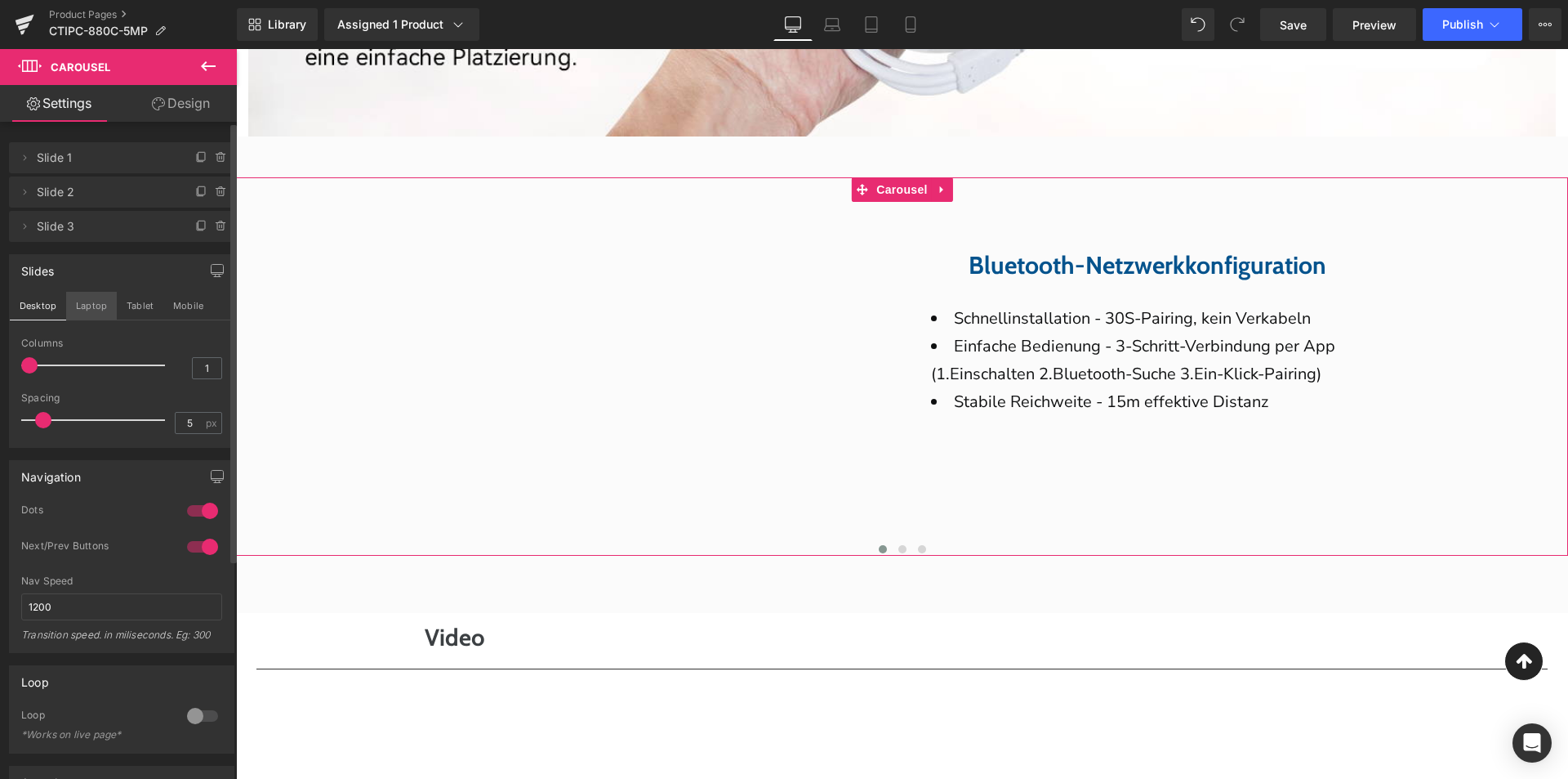
click at [94, 308] on button "Laptop" at bounding box center [91, 306] width 51 height 28
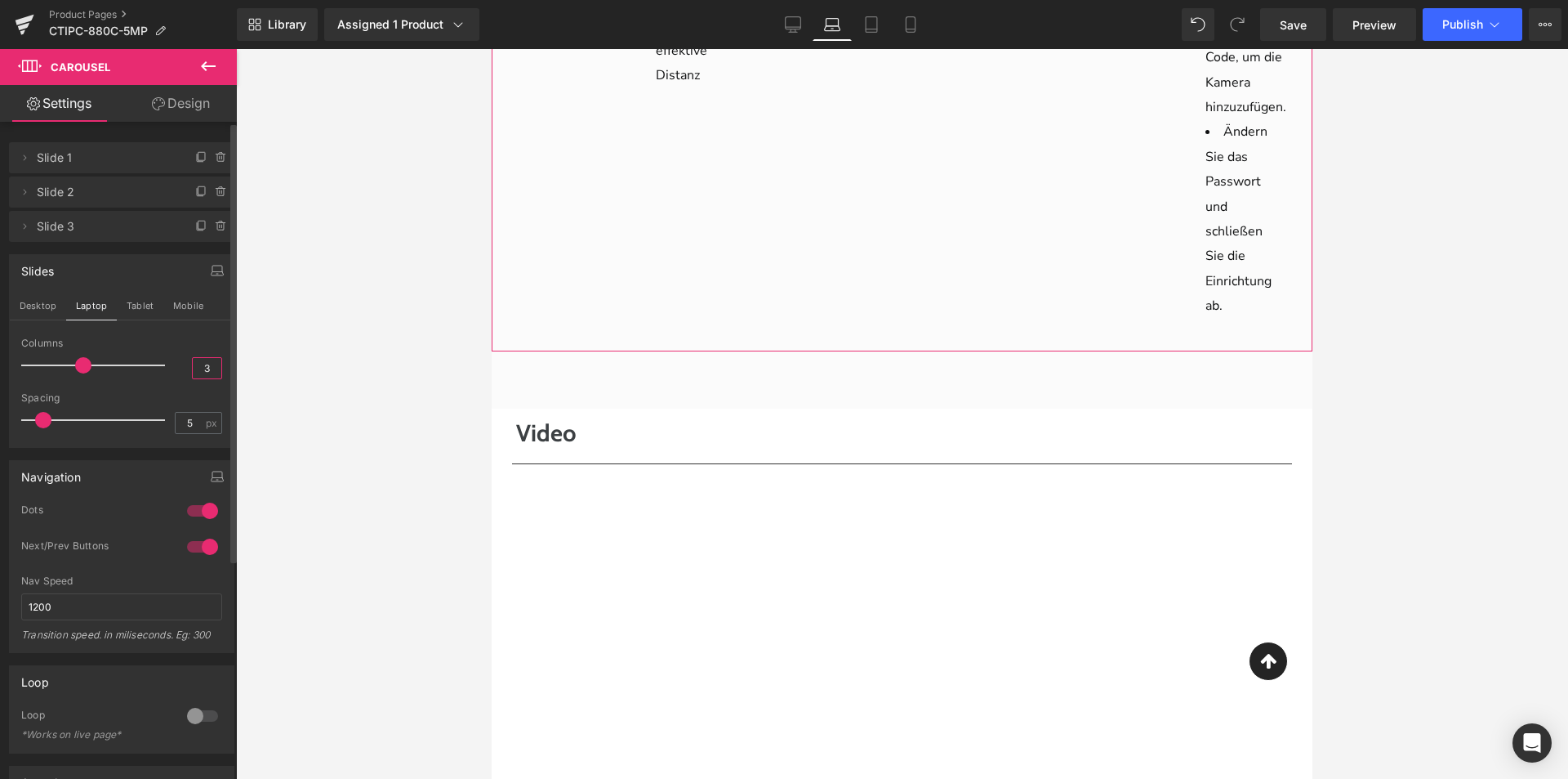
scroll to position [6140, 0]
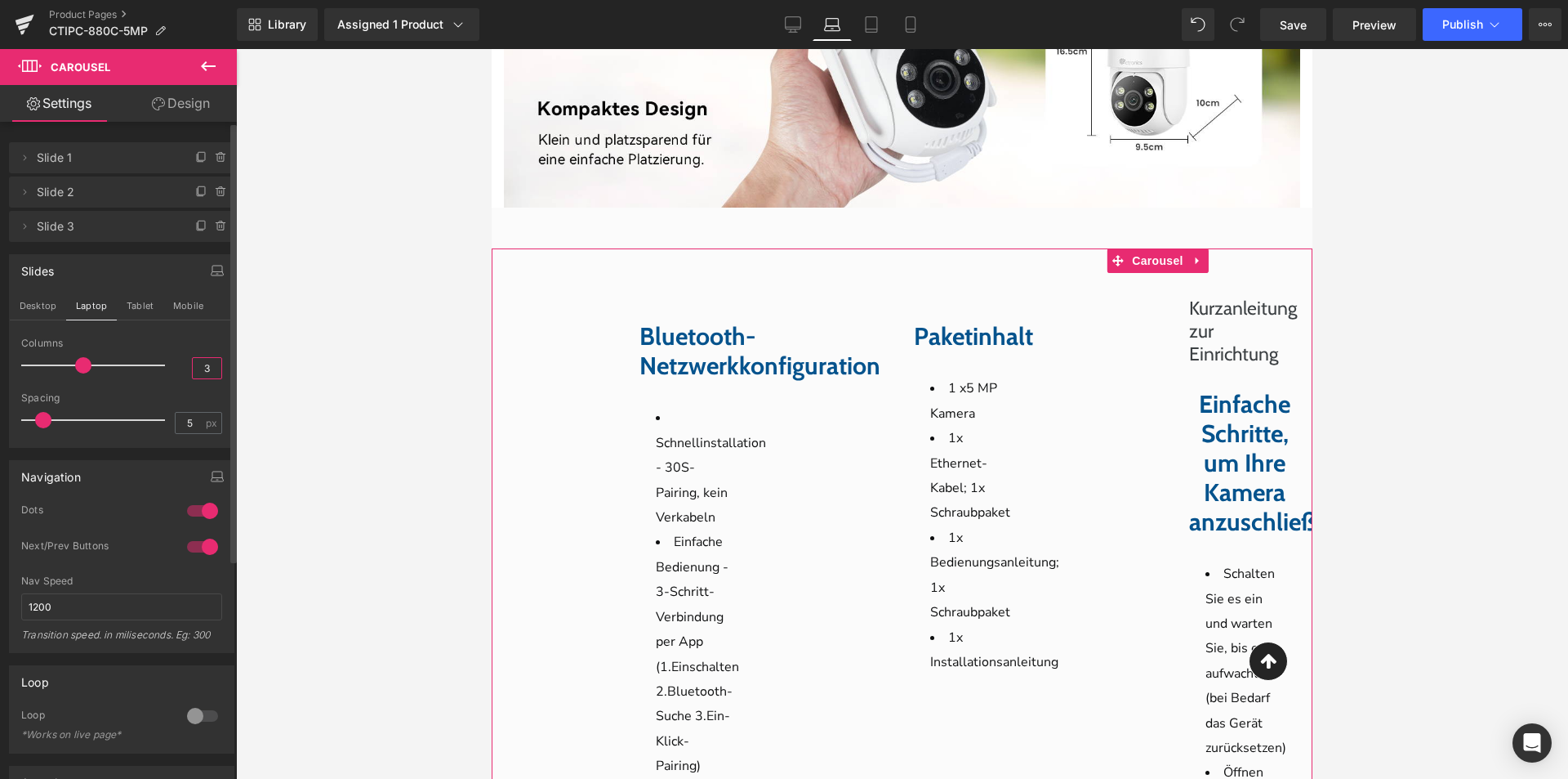
drag, startPoint x: 190, startPoint y: 366, endPoint x: 209, endPoint y: 368, distance: 19.1
click at [209, 368] on input "3" at bounding box center [206, 367] width 28 height 21
type input "1"
click at [135, 308] on button "Tablet" at bounding box center [139, 306] width 46 height 28
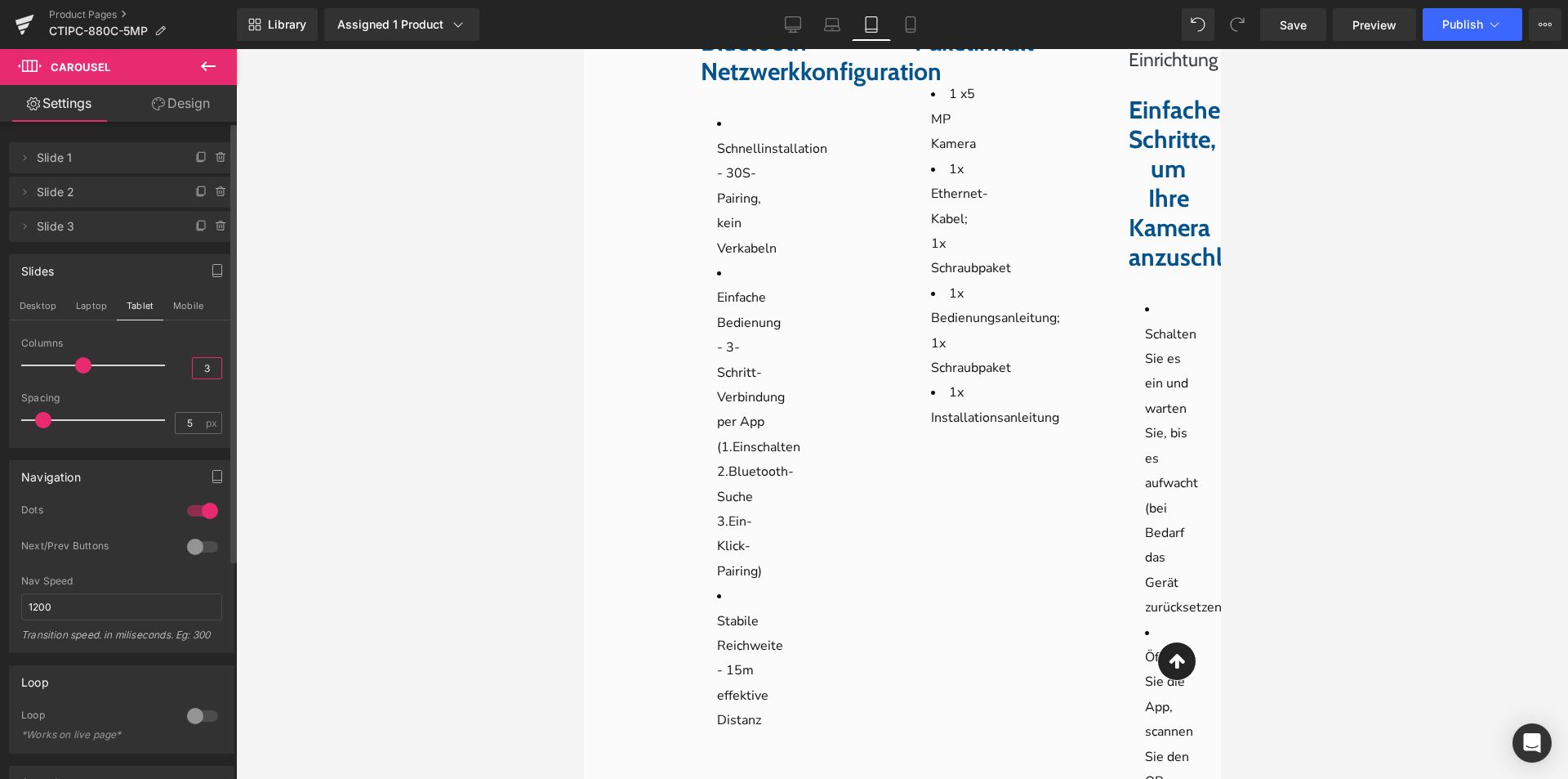
scroll to position [5514, 0]
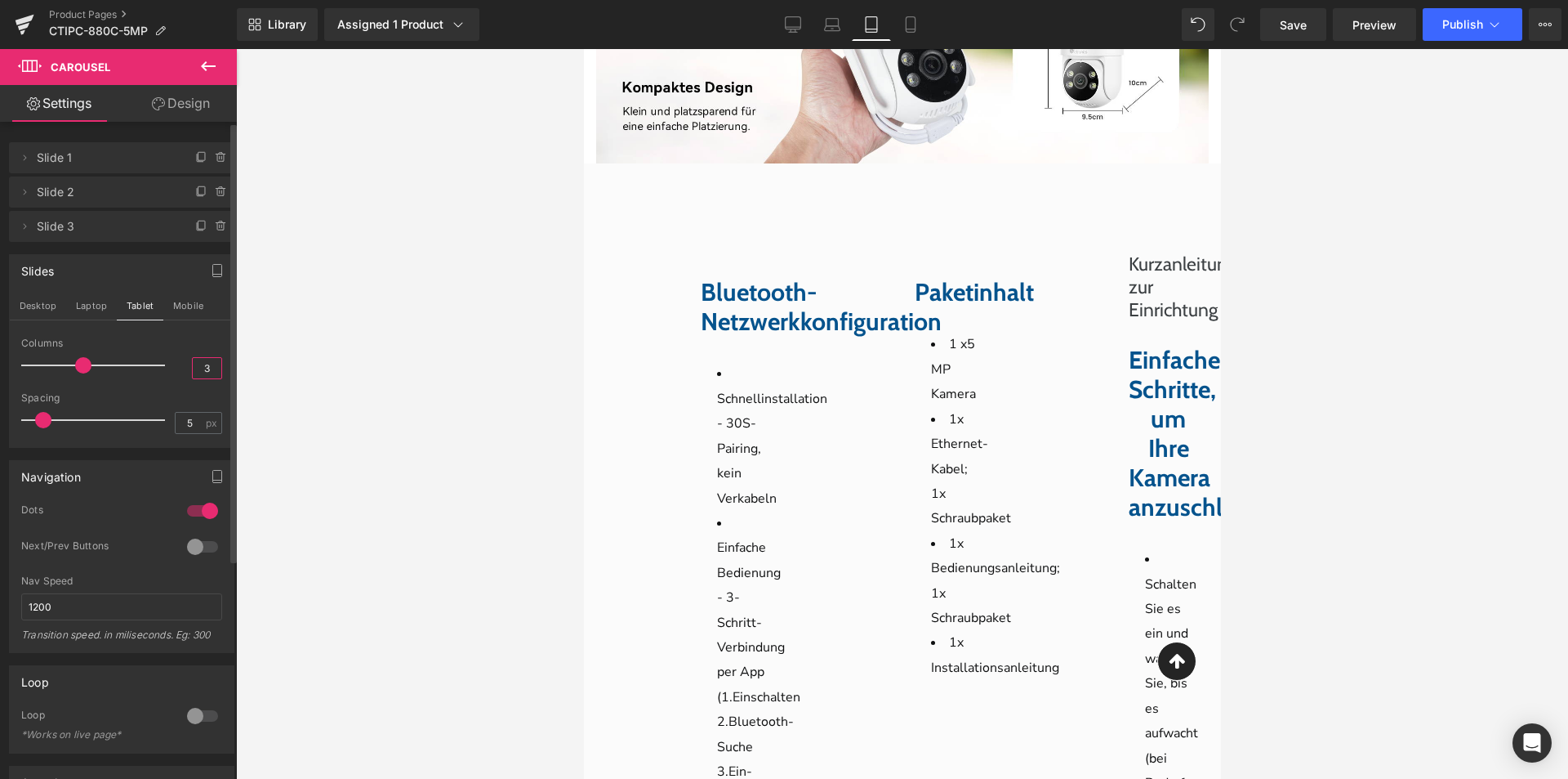
drag, startPoint x: 195, startPoint y: 362, endPoint x: 223, endPoint y: 368, distance: 28.6
click at [223, 368] on div "1 Columns 1 3 Columns 1 3 Columns 3 1 Columns 1 5px Spacing 5 px 5px Spacing 5 …" at bounding box center [122, 392] width 224 height 109
type input "1"
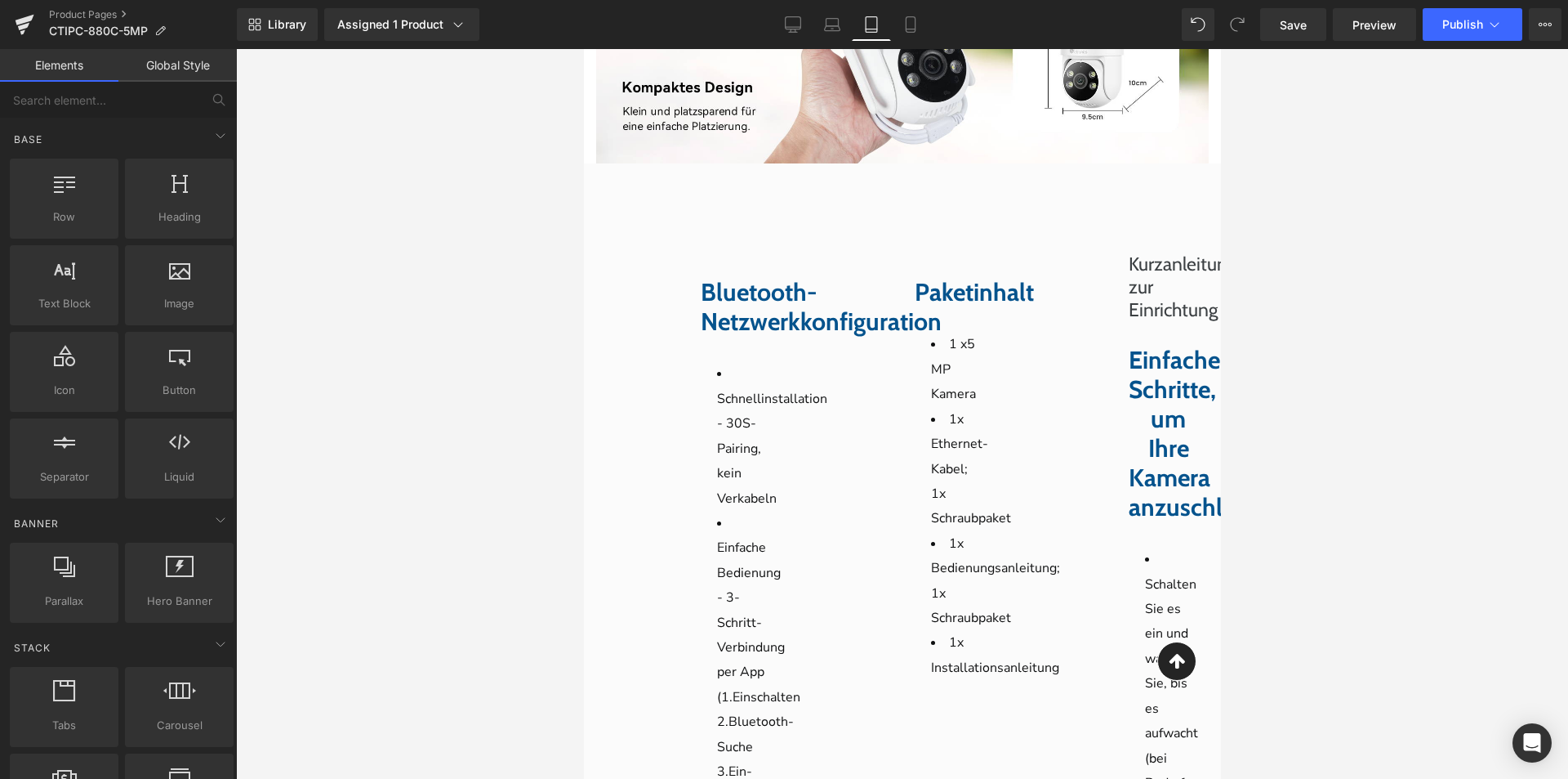
click at [359, 401] on div at bounding box center [901, 414] width 1332 height 730
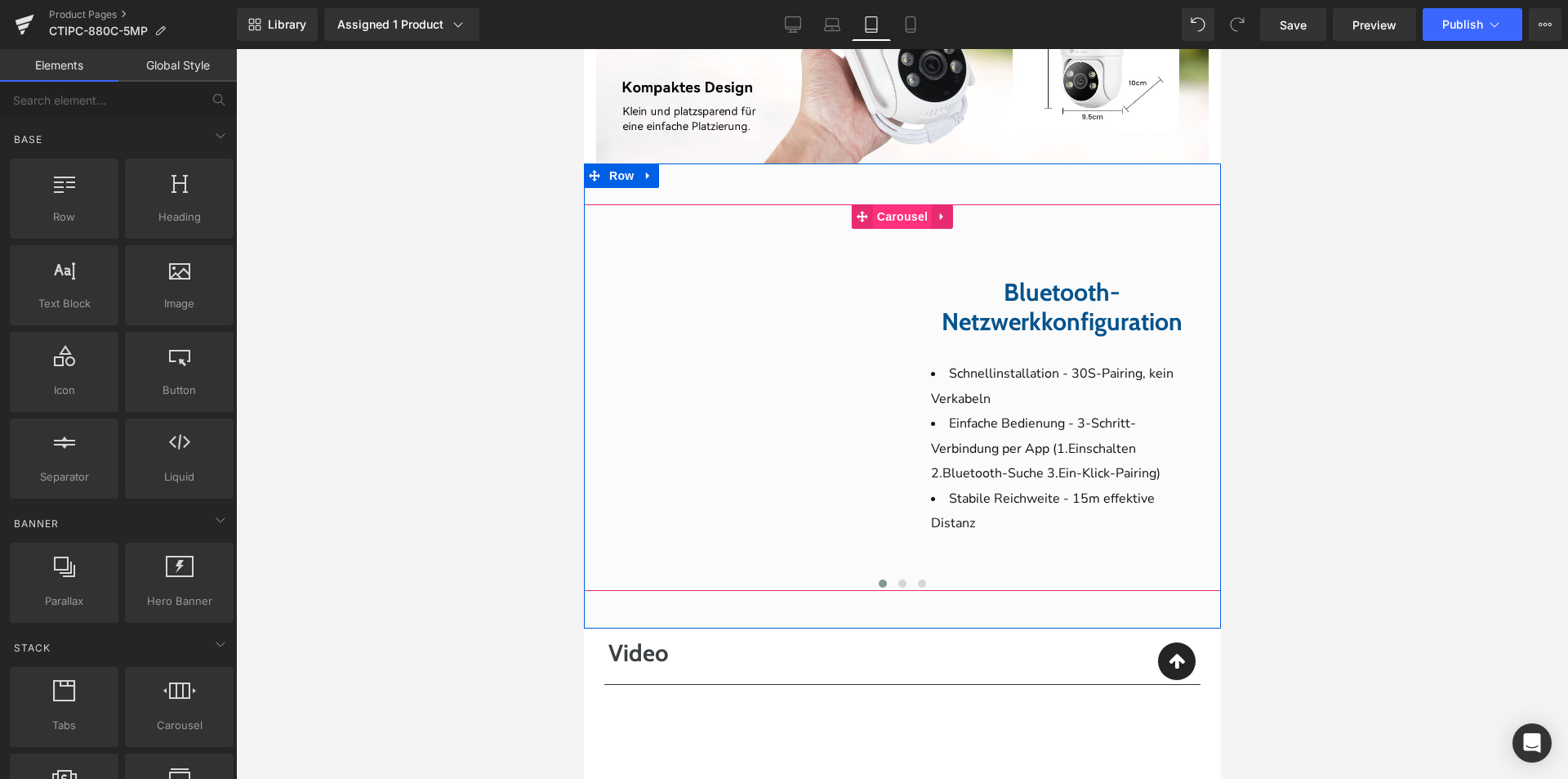
click at [898, 204] on span "Carousel" at bounding box center [901, 216] width 59 height 25
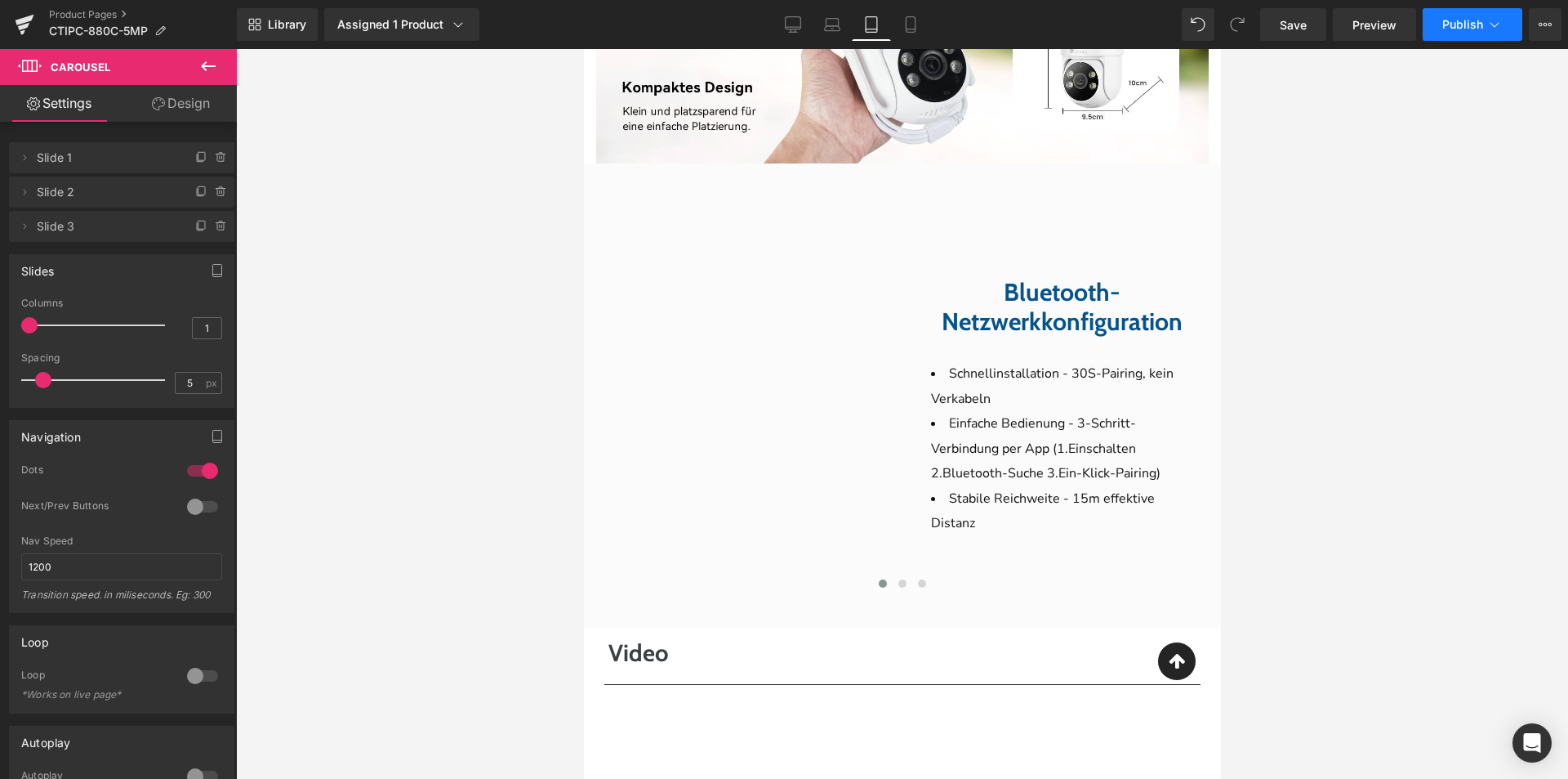
click at [1467, 24] on span "Publish" at bounding box center [1463, 24] width 41 height 13
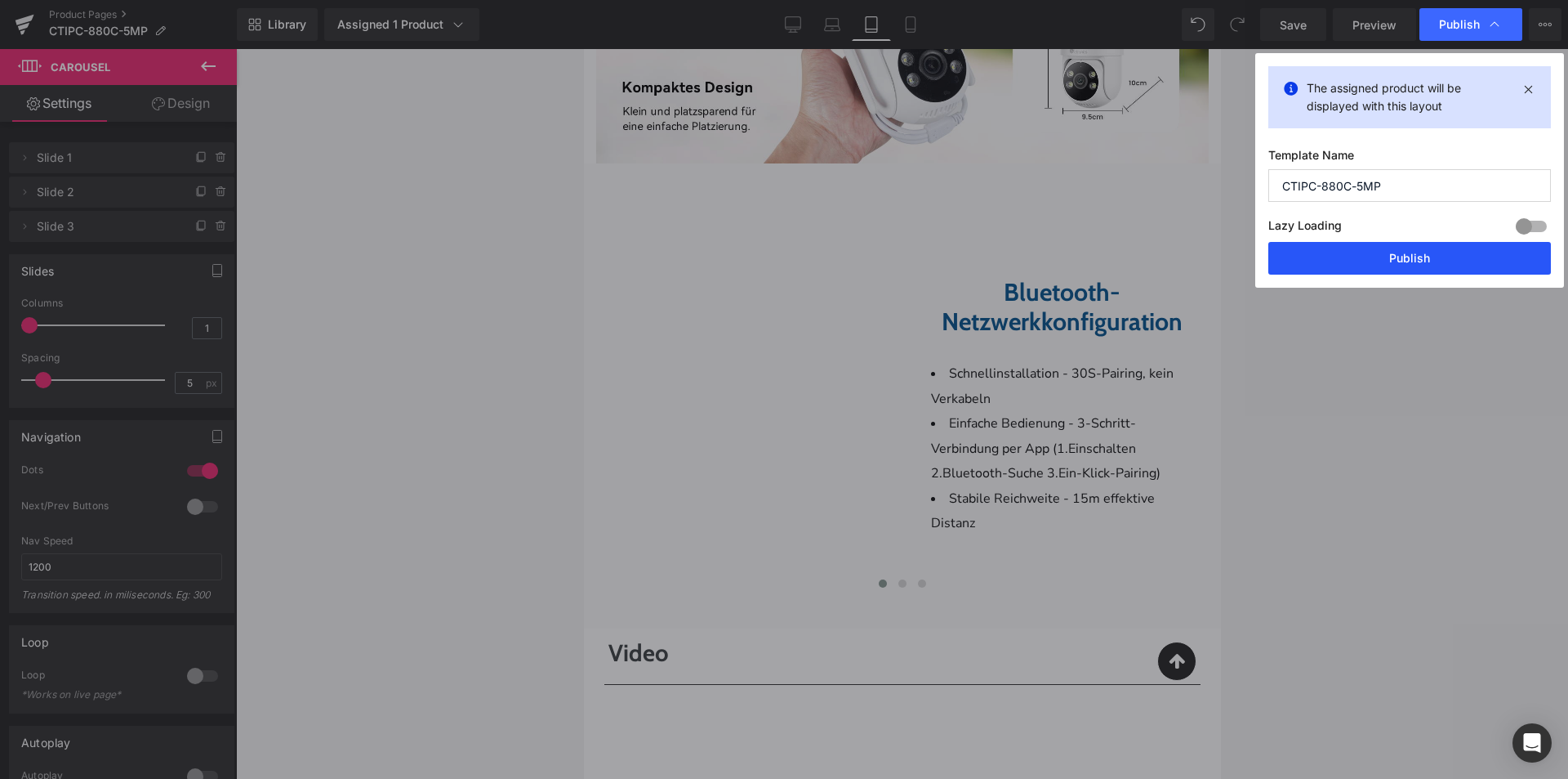
click at [1415, 262] on button "Publish" at bounding box center [1410, 257] width 283 height 32
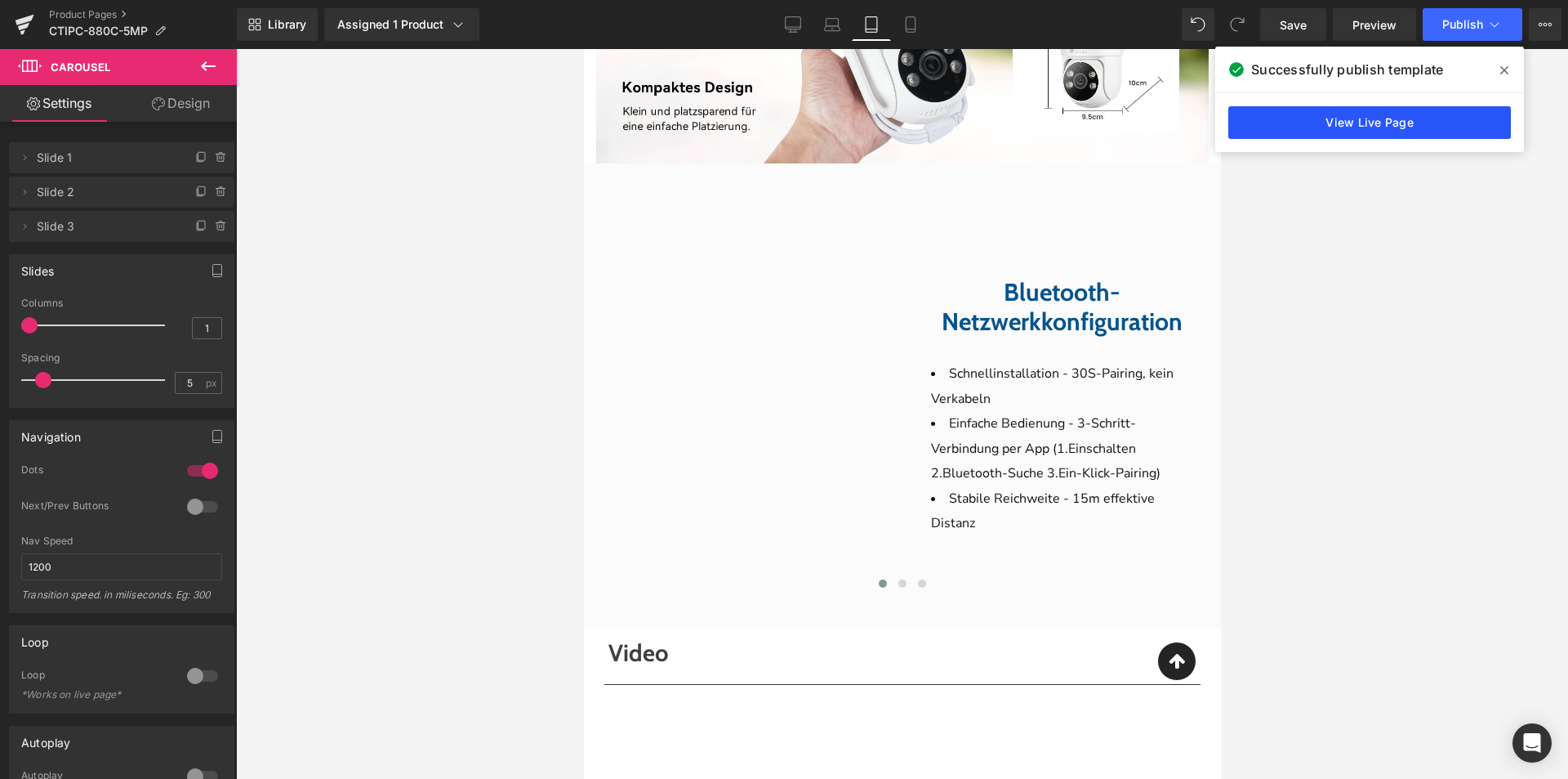
click at [1327, 129] on link "View Live Page" at bounding box center [1370, 122] width 283 height 32
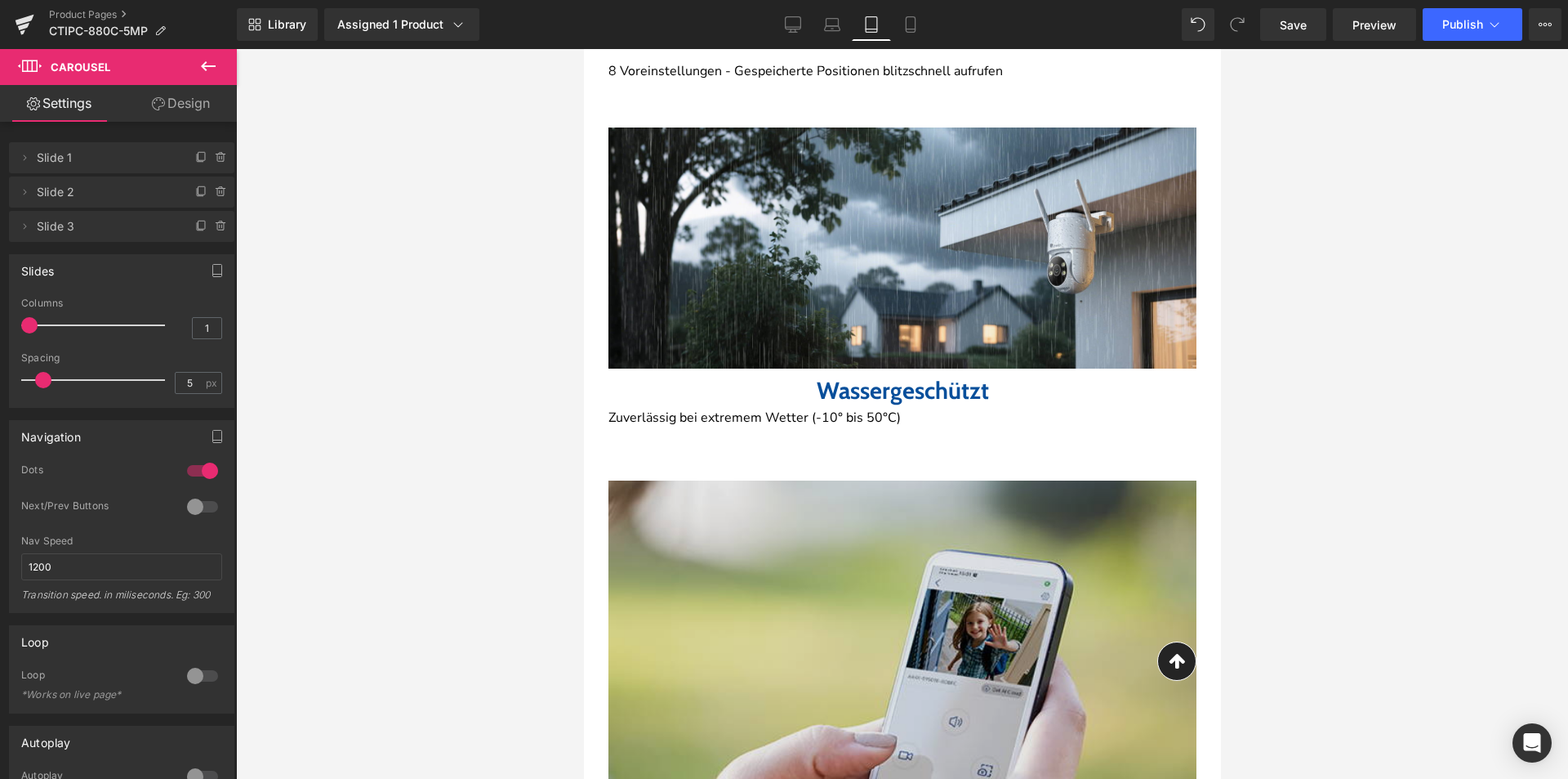
scroll to position [3879, 0]
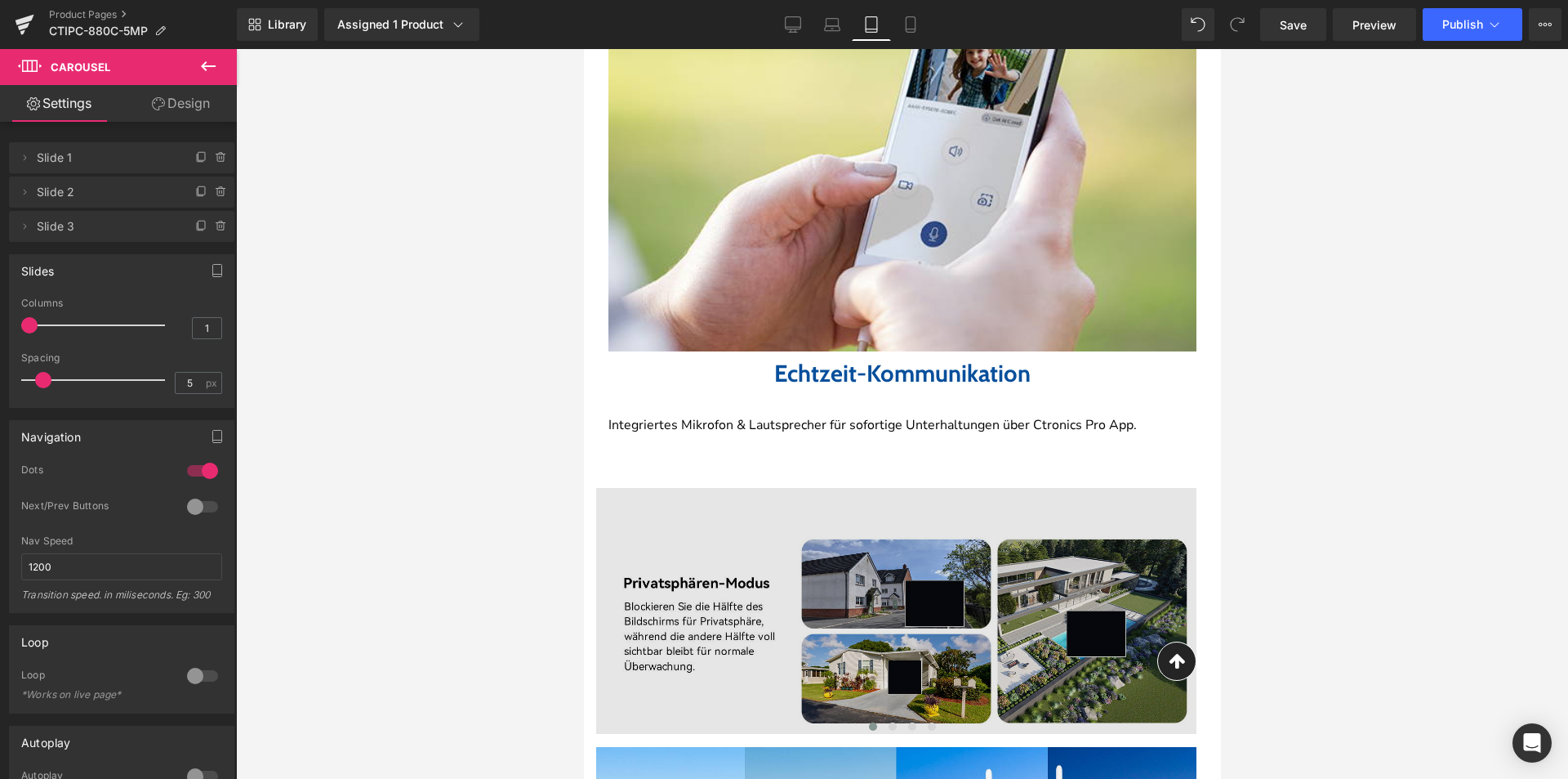
click at [906, 488] on img at bounding box center [894, 611] width 600 height 246
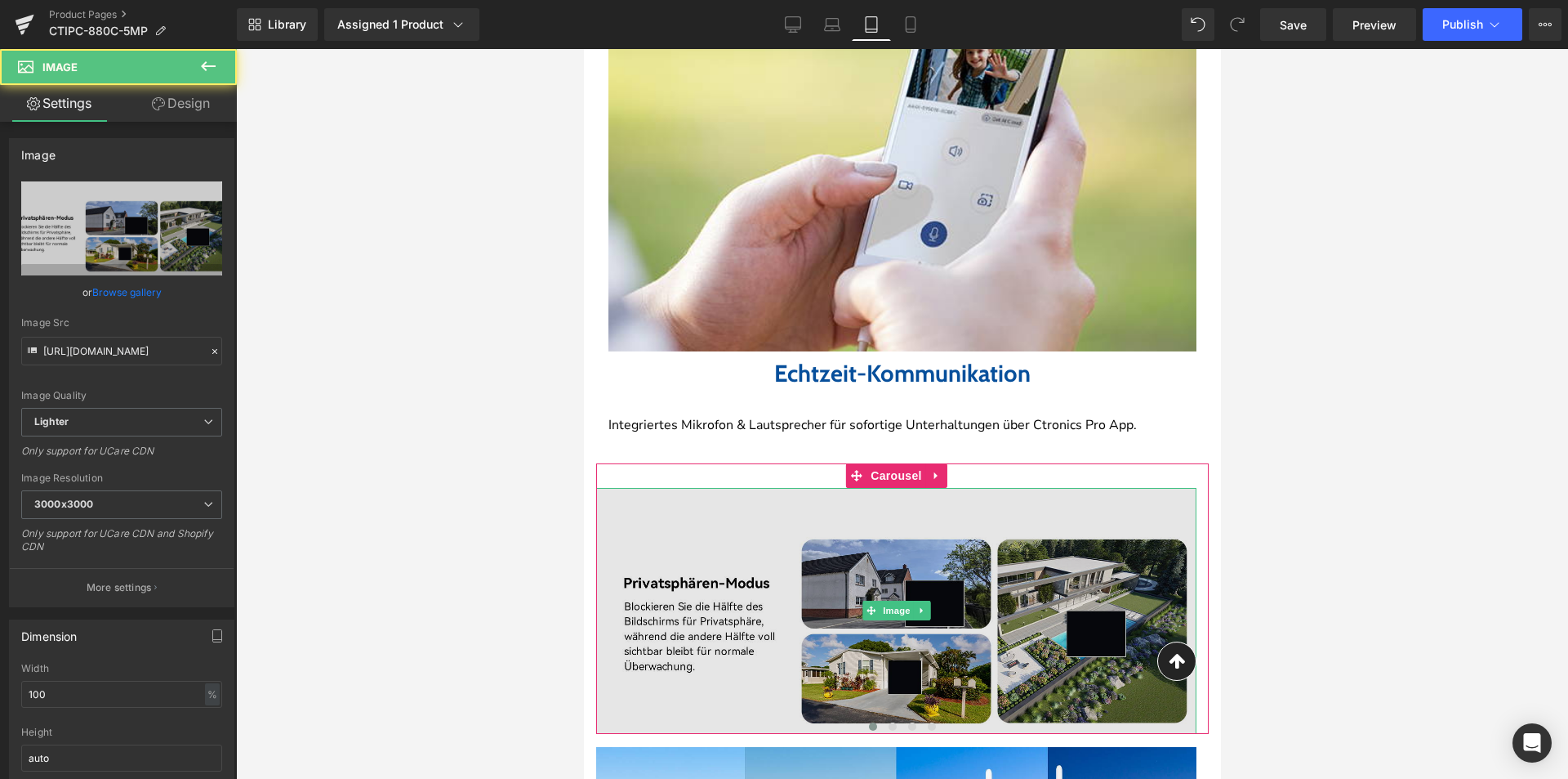
scroll to position [4452, 0]
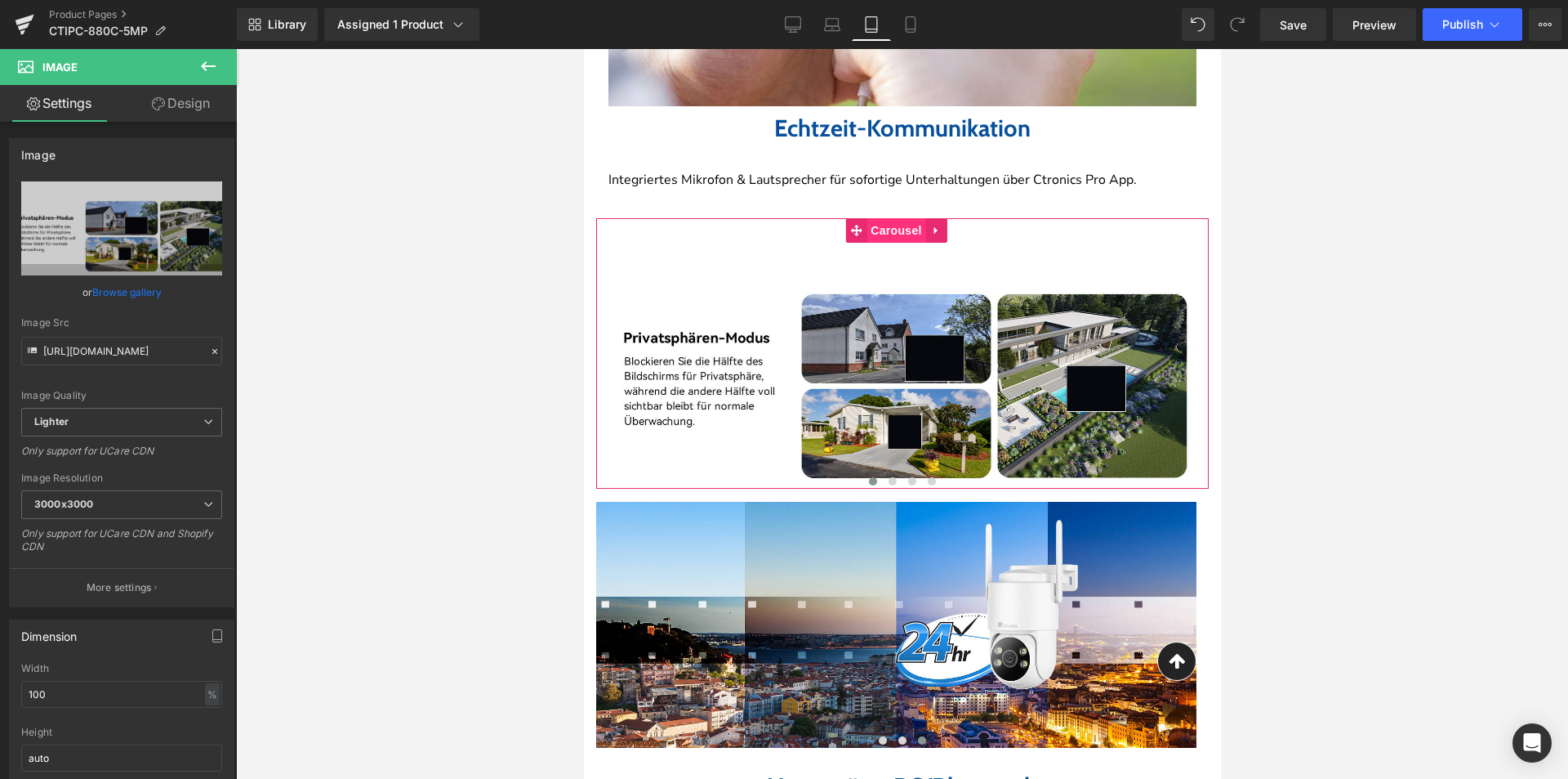
click at [886, 224] on span "Carousel" at bounding box center [895, 230] width 59 height 25
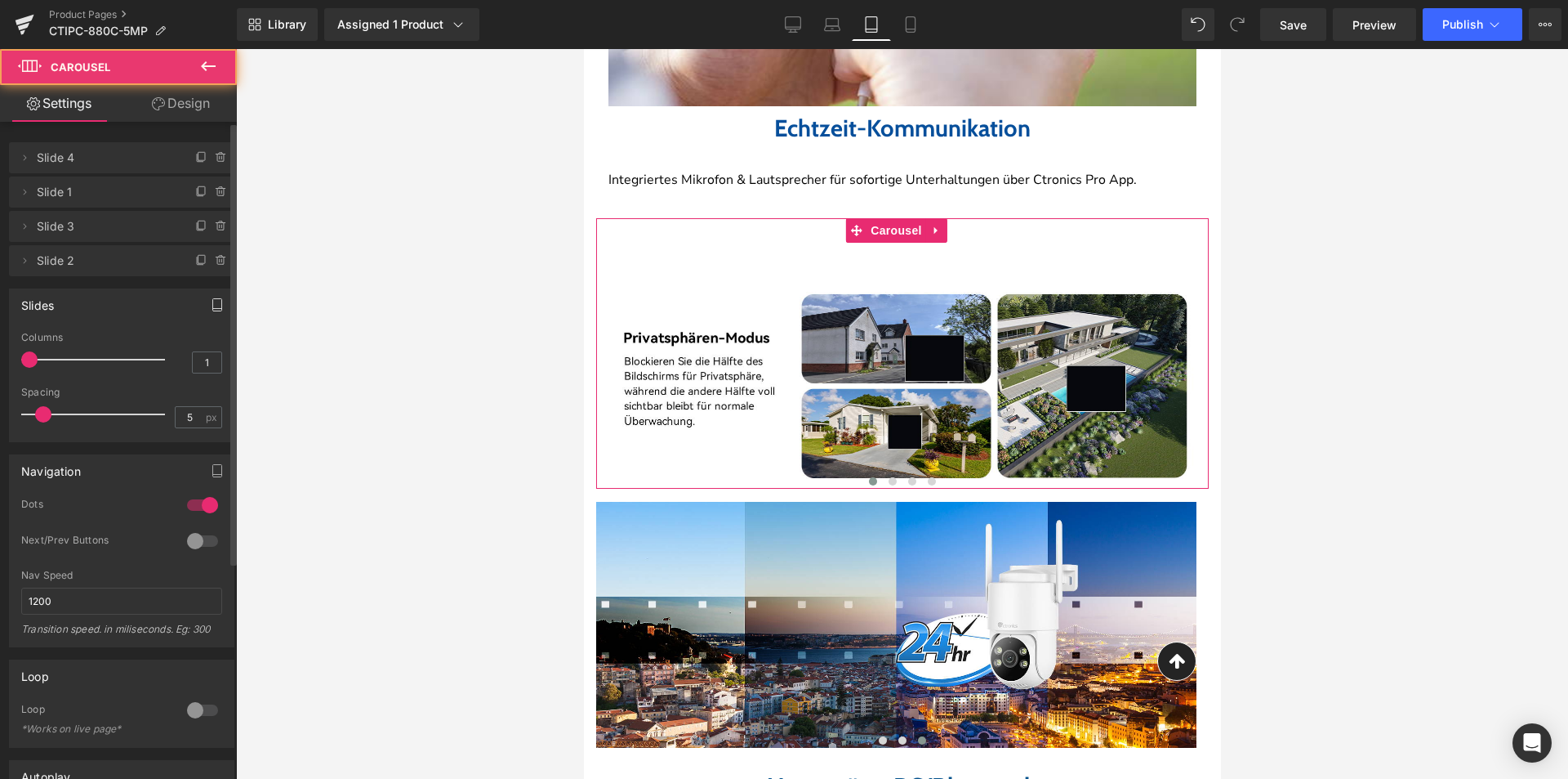
click at [211, 309] on icon "button" at bounding box center [217, 305] width 13 height 13
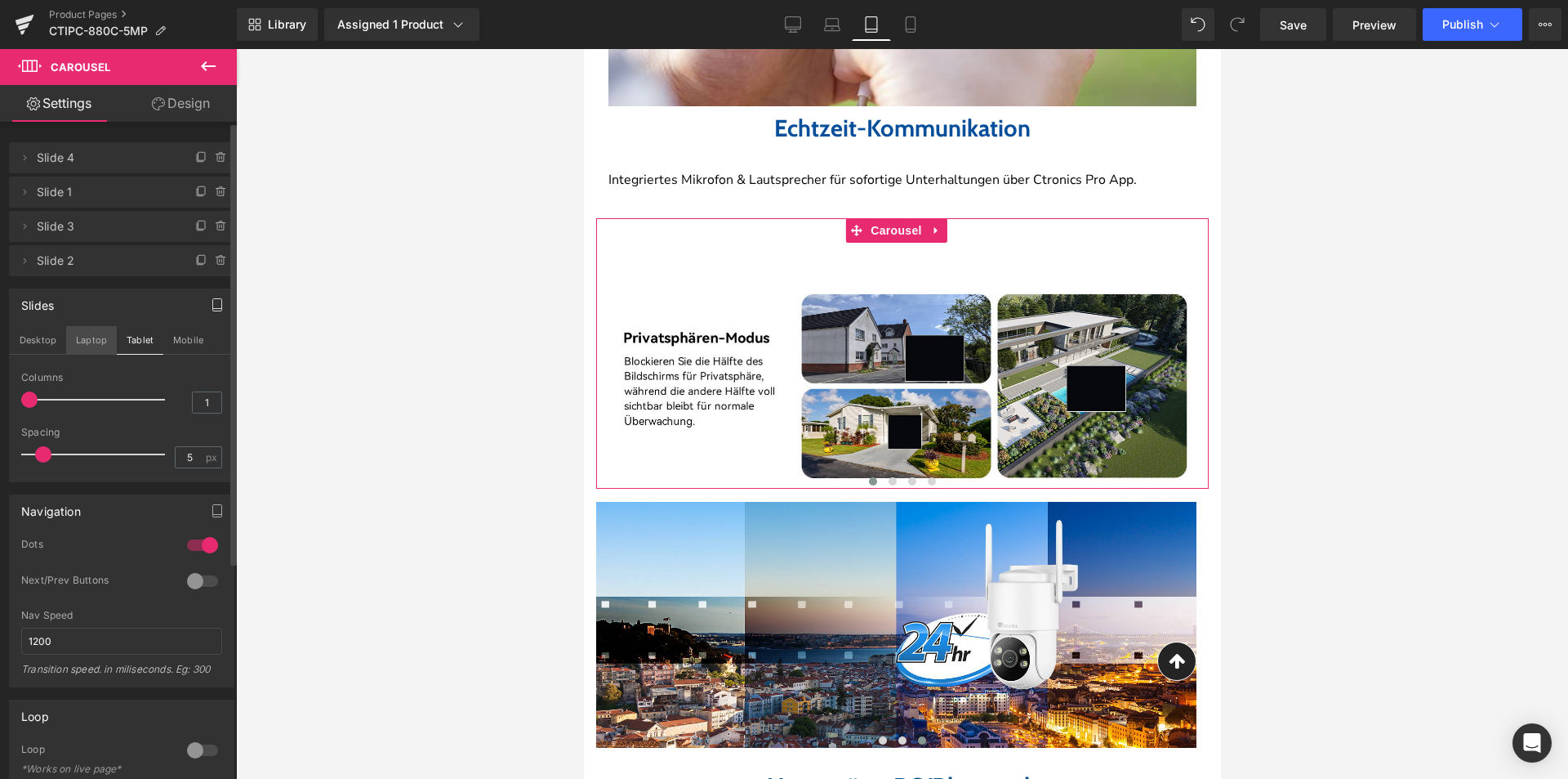
drag, startPoint x: 85, startPoint y: 341, endPoint x: 27, endPoint y: 340, distance: 58.0
click at [84, 341] on button "Laptop" at bounding box center [91, 340] width 51 height 28
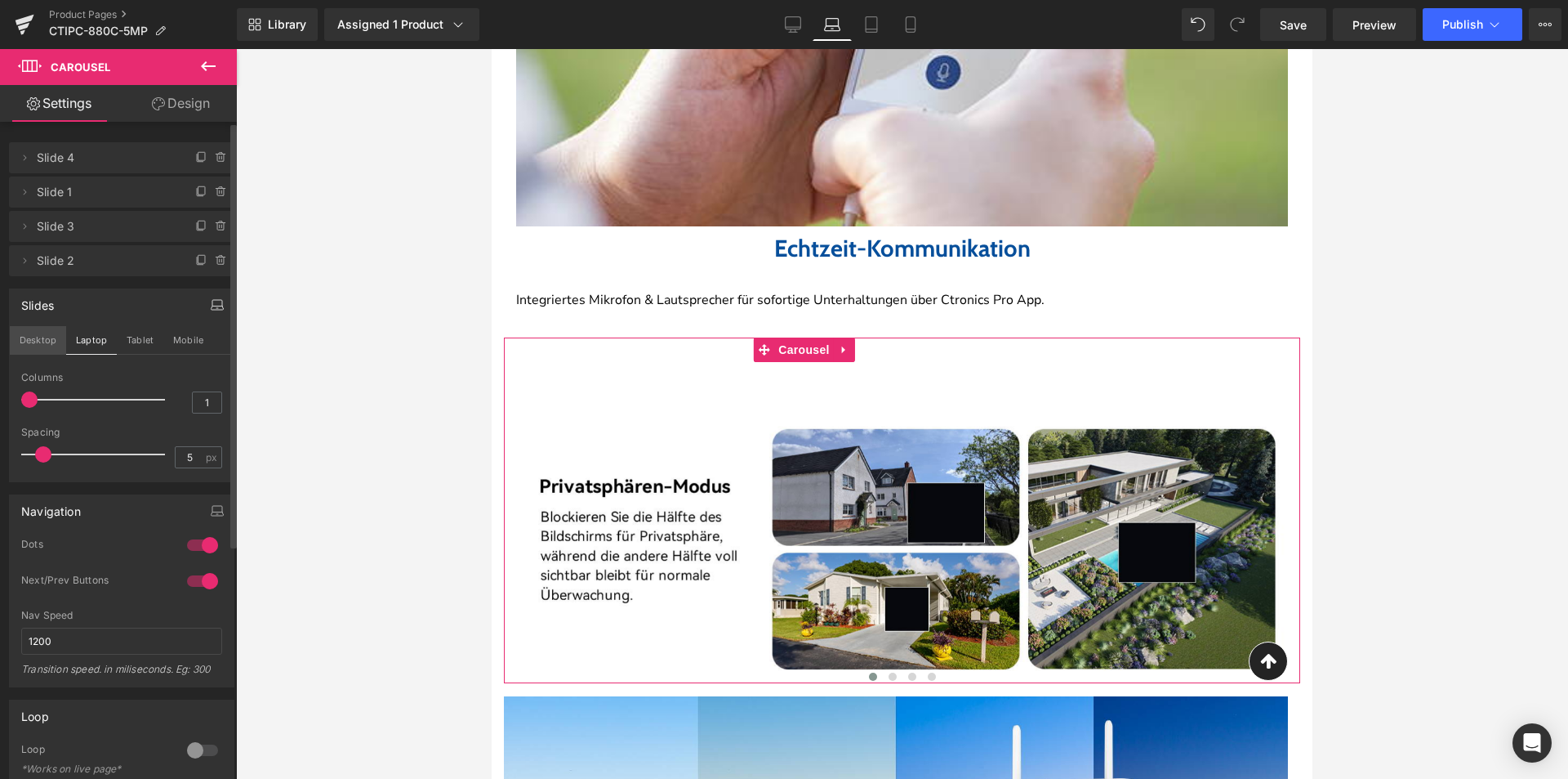
click at [34, 340] on button "Desktop" at bounding box center [37, 340] width 56 height 28
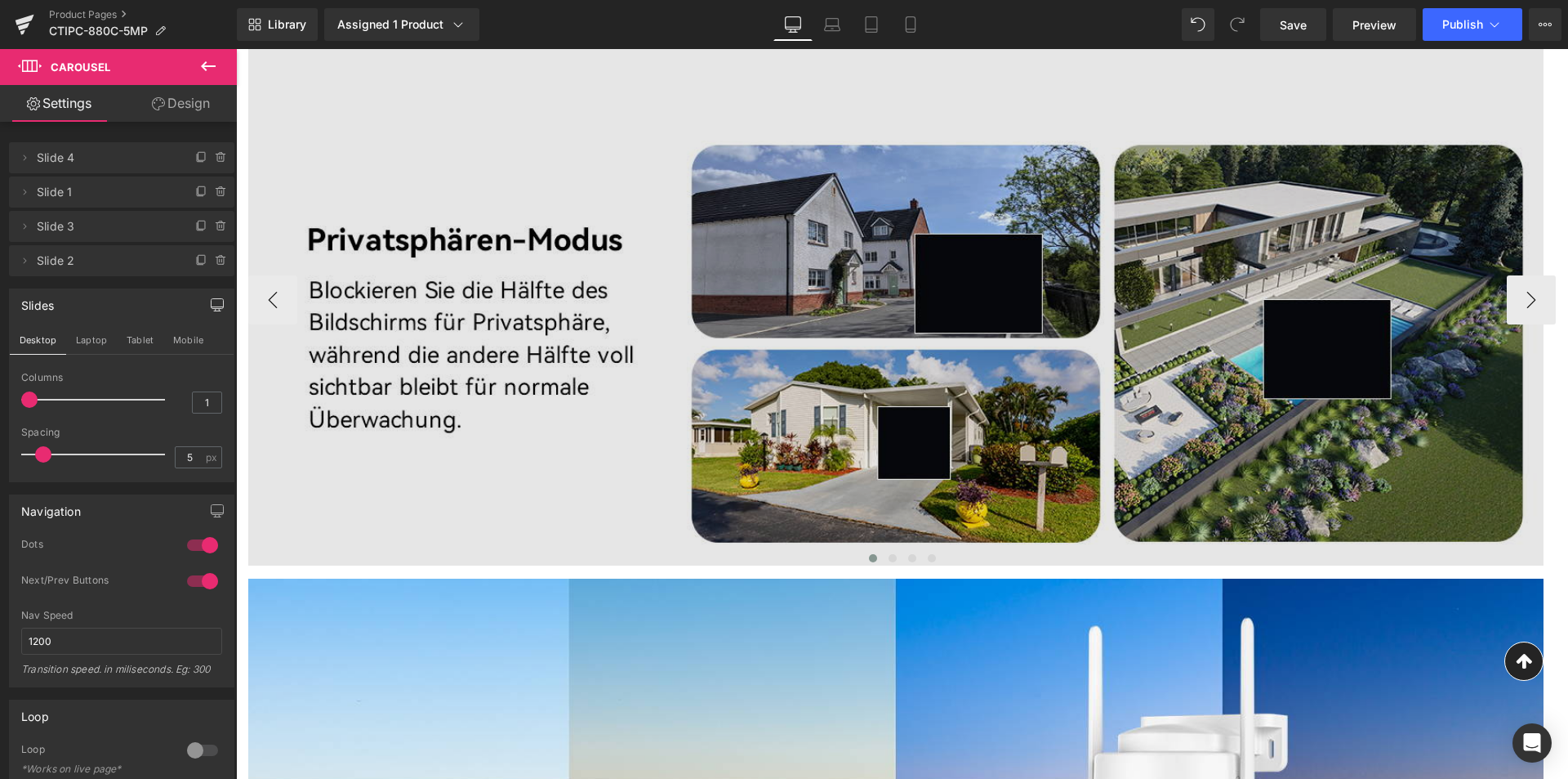
scroll to position [5469, 0]
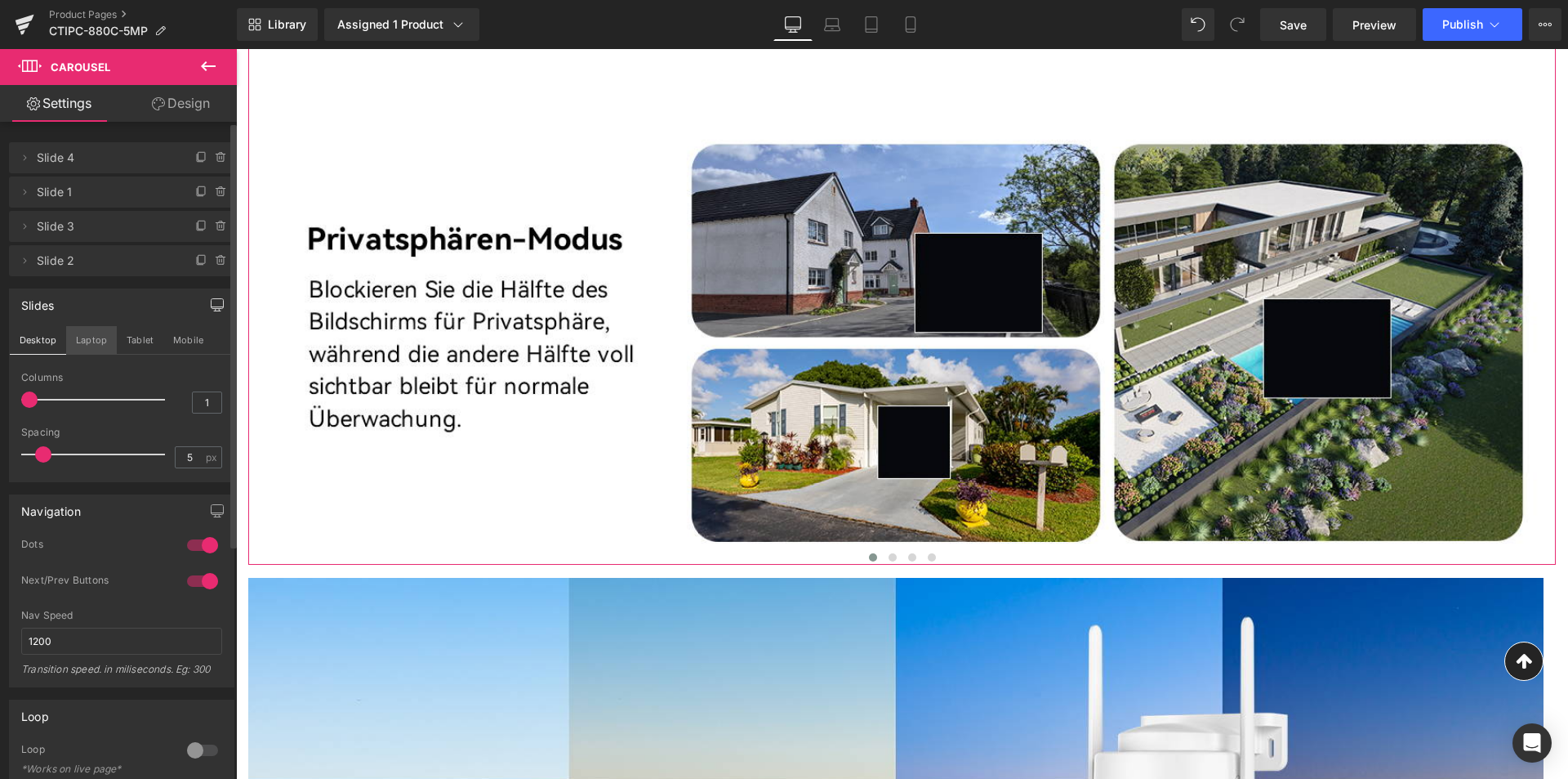
click at [81, 334] on button "Laptop" at bounding box center [91, 340] width 51 height 28
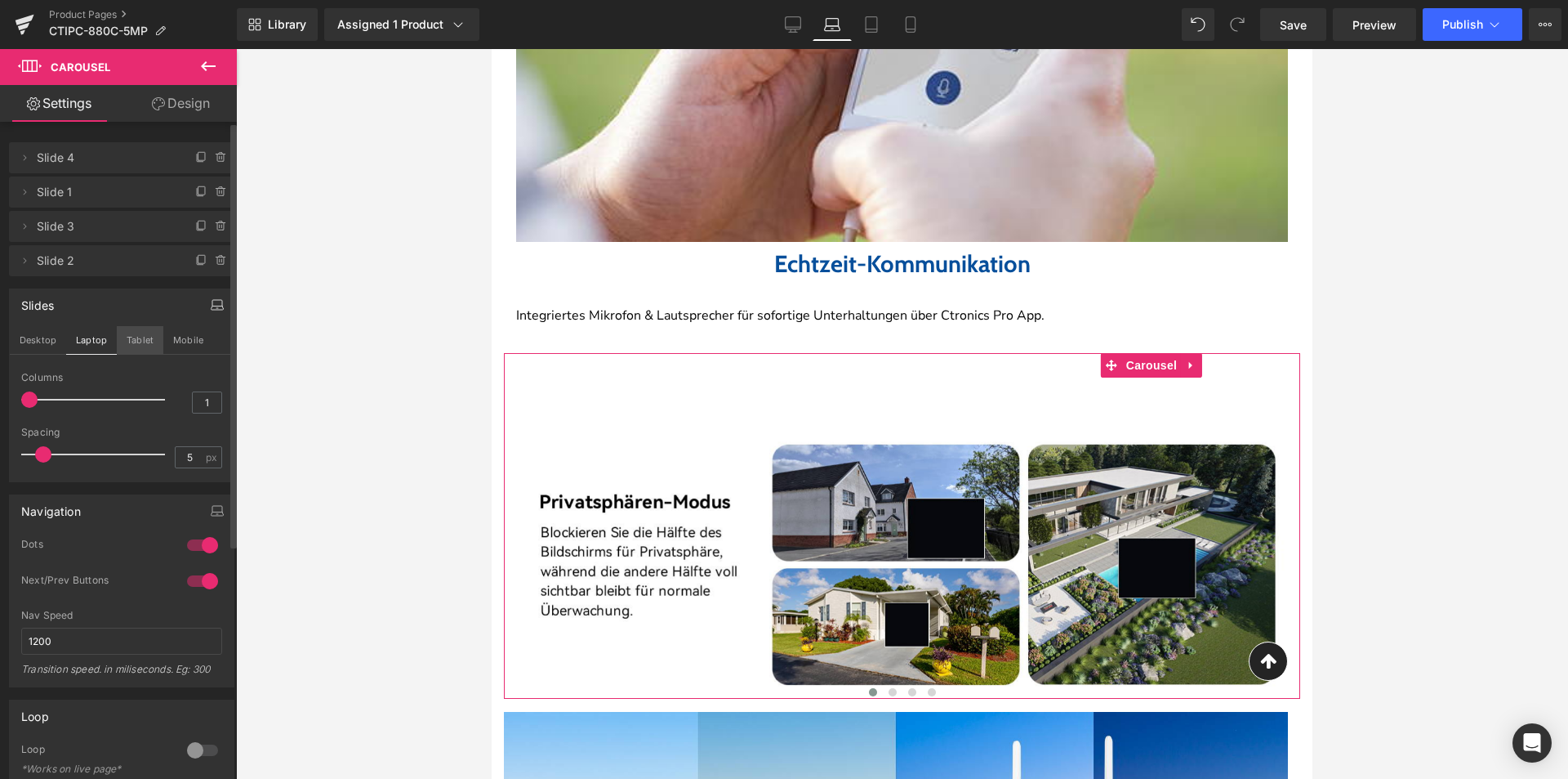
click at [146, 350] on button "Tablet" at bounding box center [139, 340] width 46 height 28
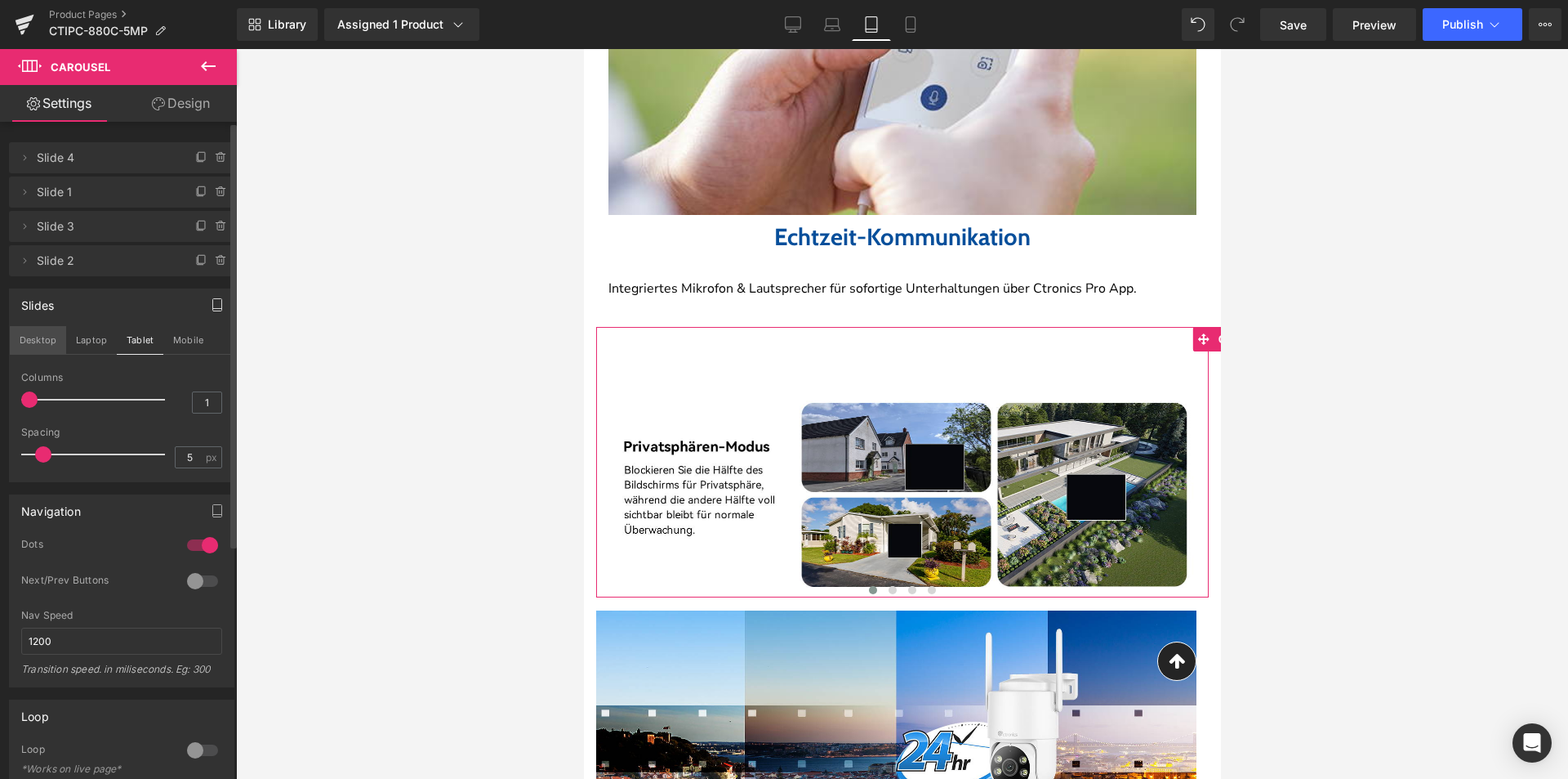
click at [55, 348] on button "Desktop" at bounding box center [37, 340] width 56 height 28
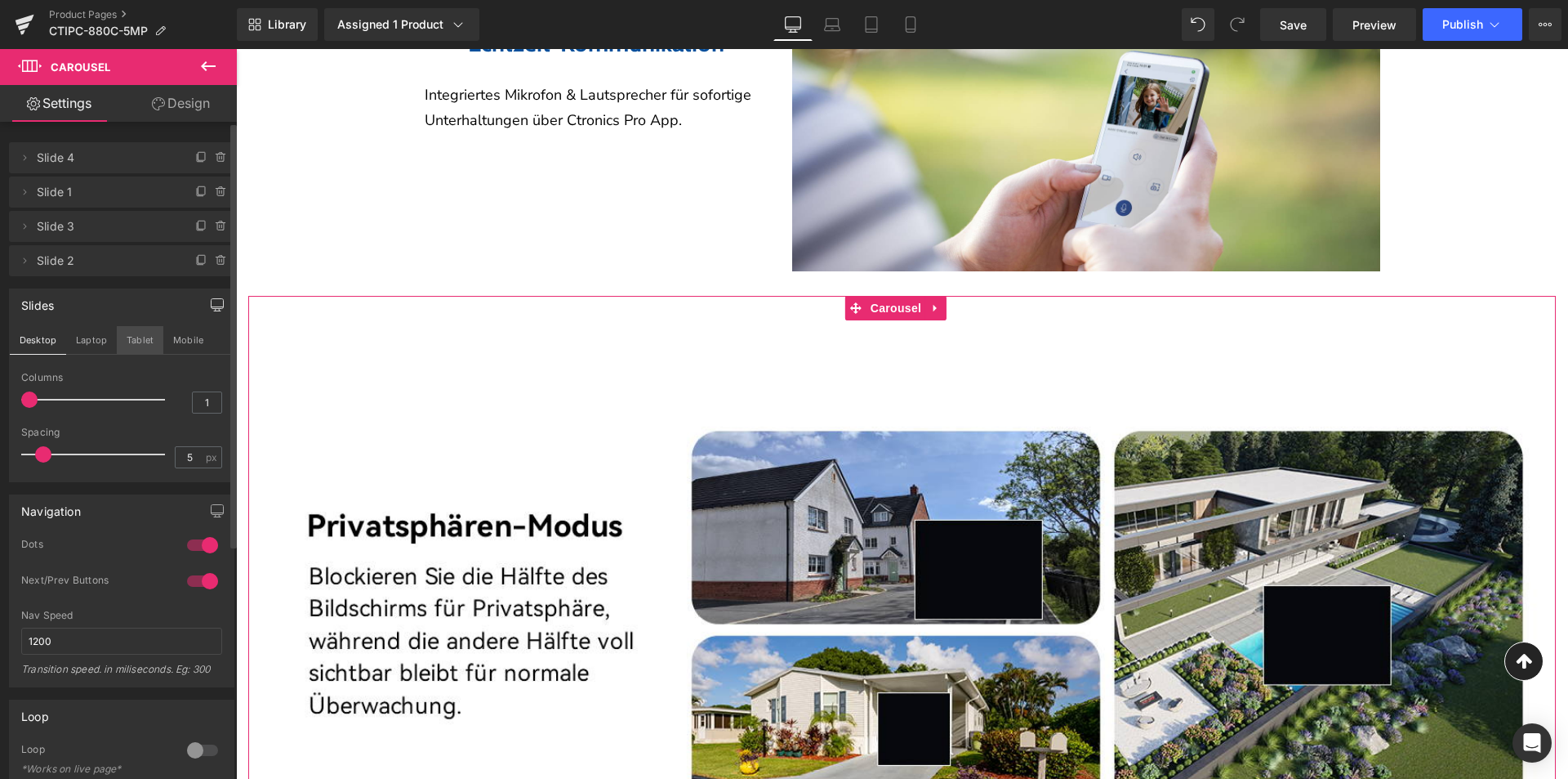
click at [122, 342] on button "Tablet" at bounding box center [139, 340] width 46 height 28
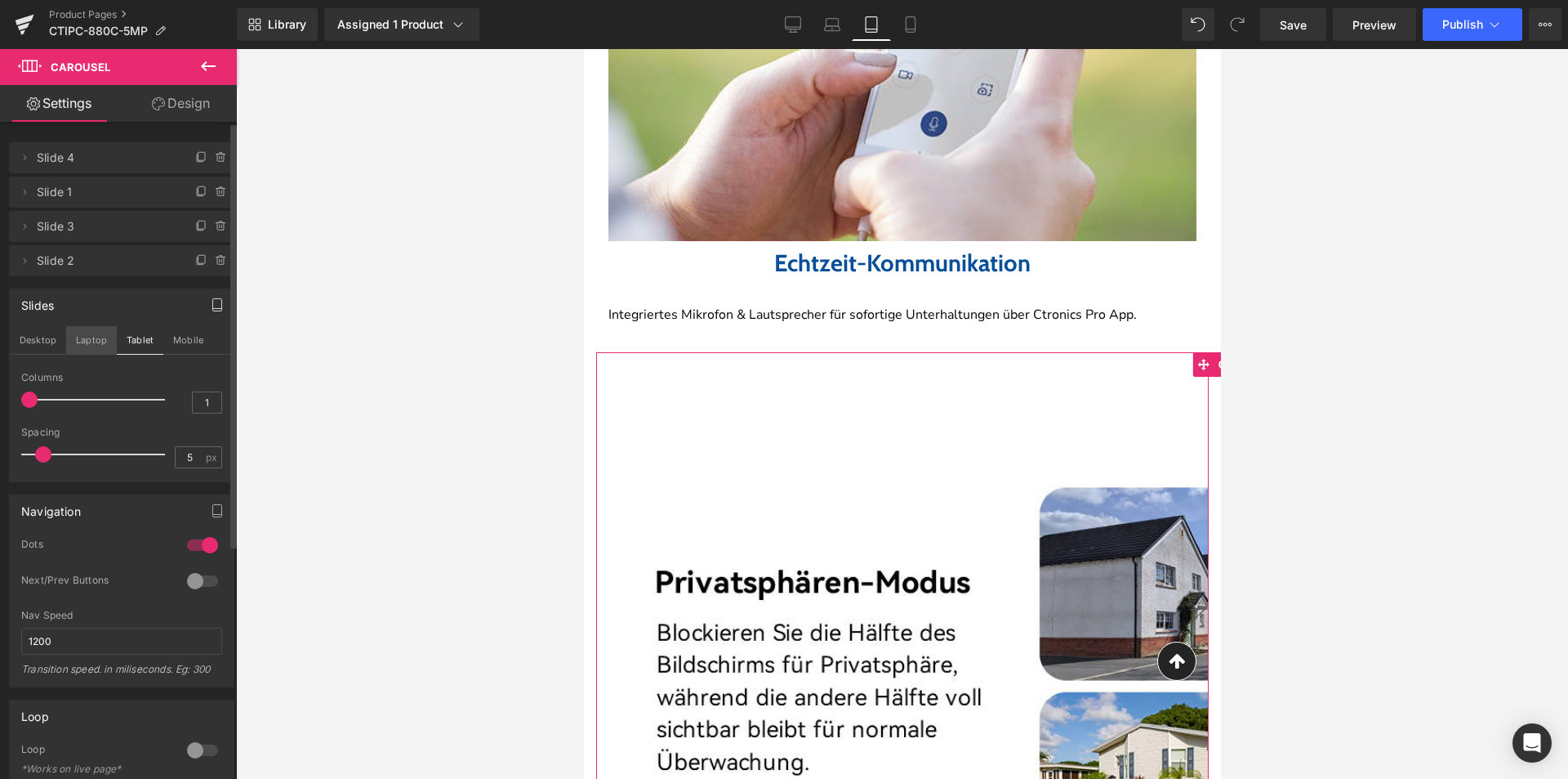
click at [101, 343] on button "Laptop" at bounding box center [91, 340] width 51 height 28
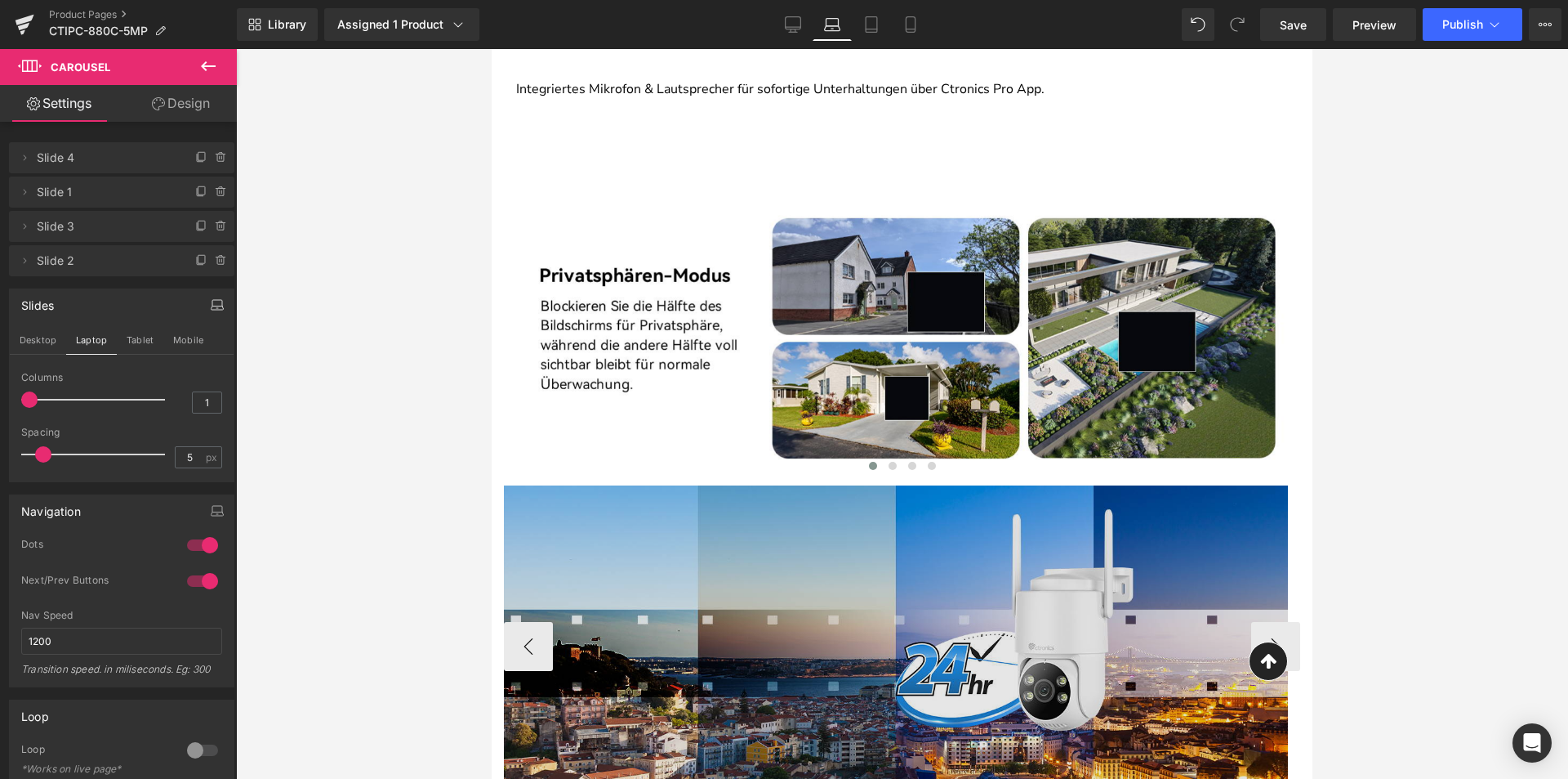
scroll to position [5232, 0]
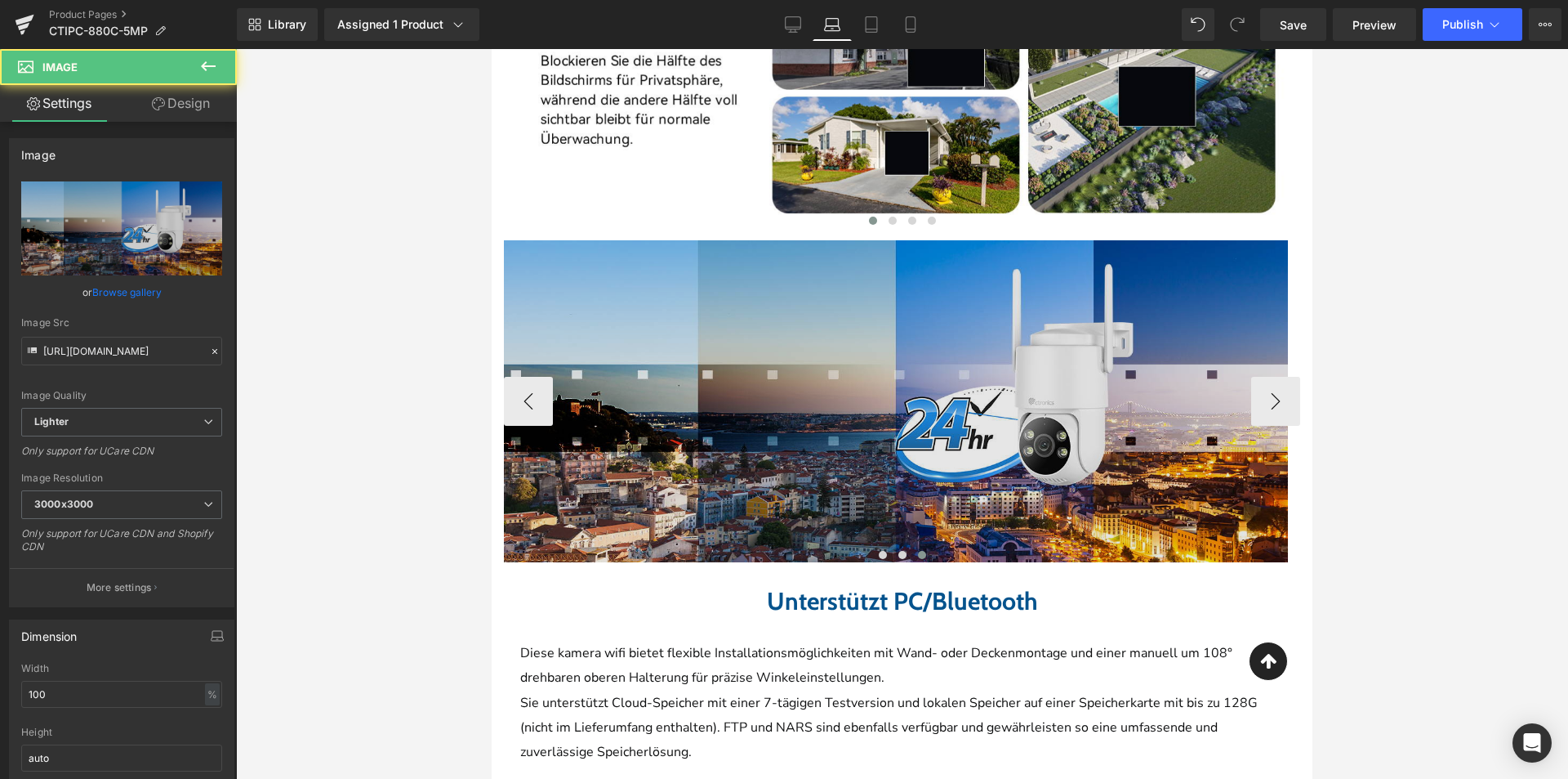
click at [943, 343] on img at bounding box center [895, 401] width 784 height 321
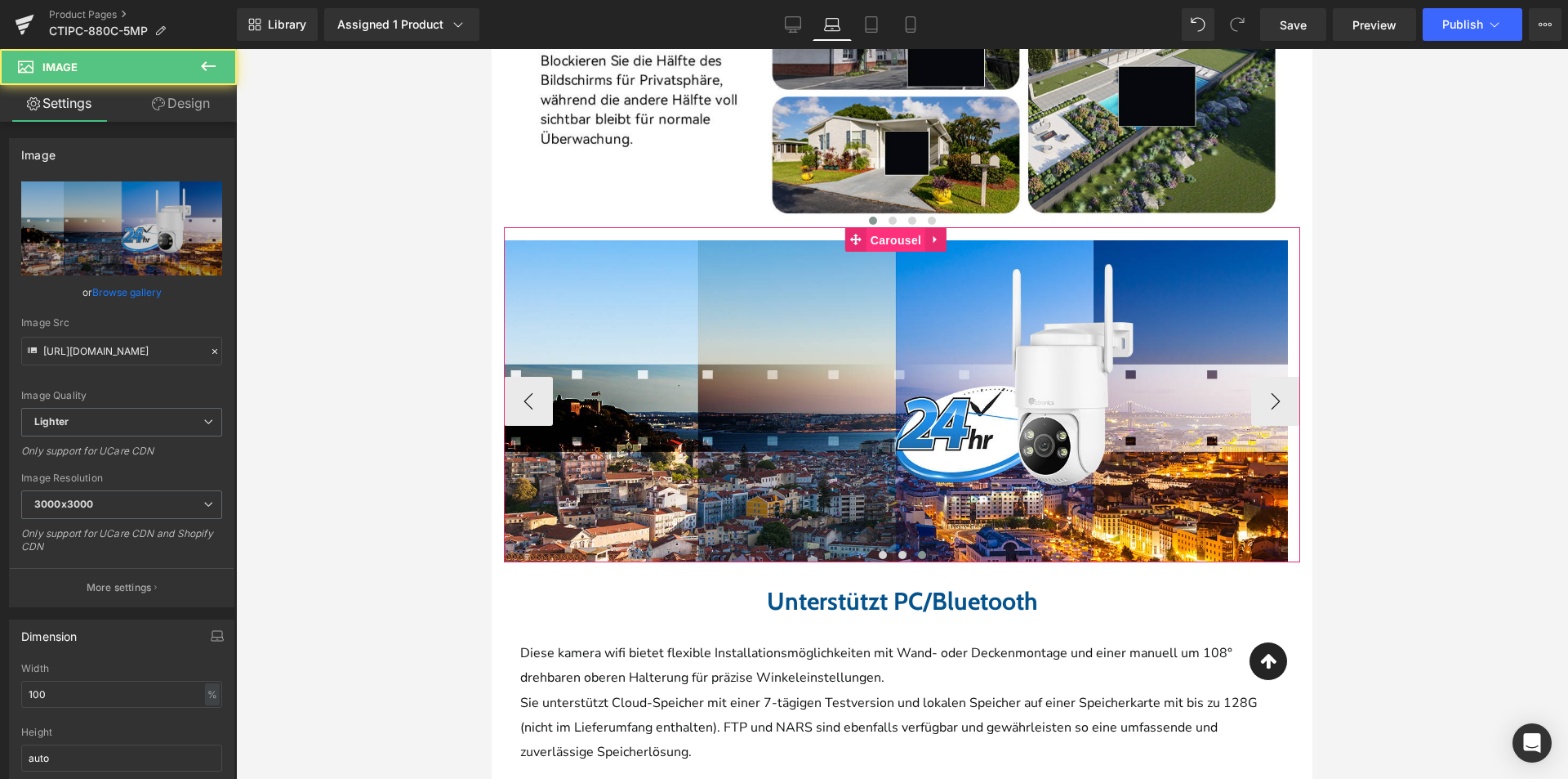
click at [891, 228] on span "Carousel" at bounding box center [896, 240] width 59 height 25
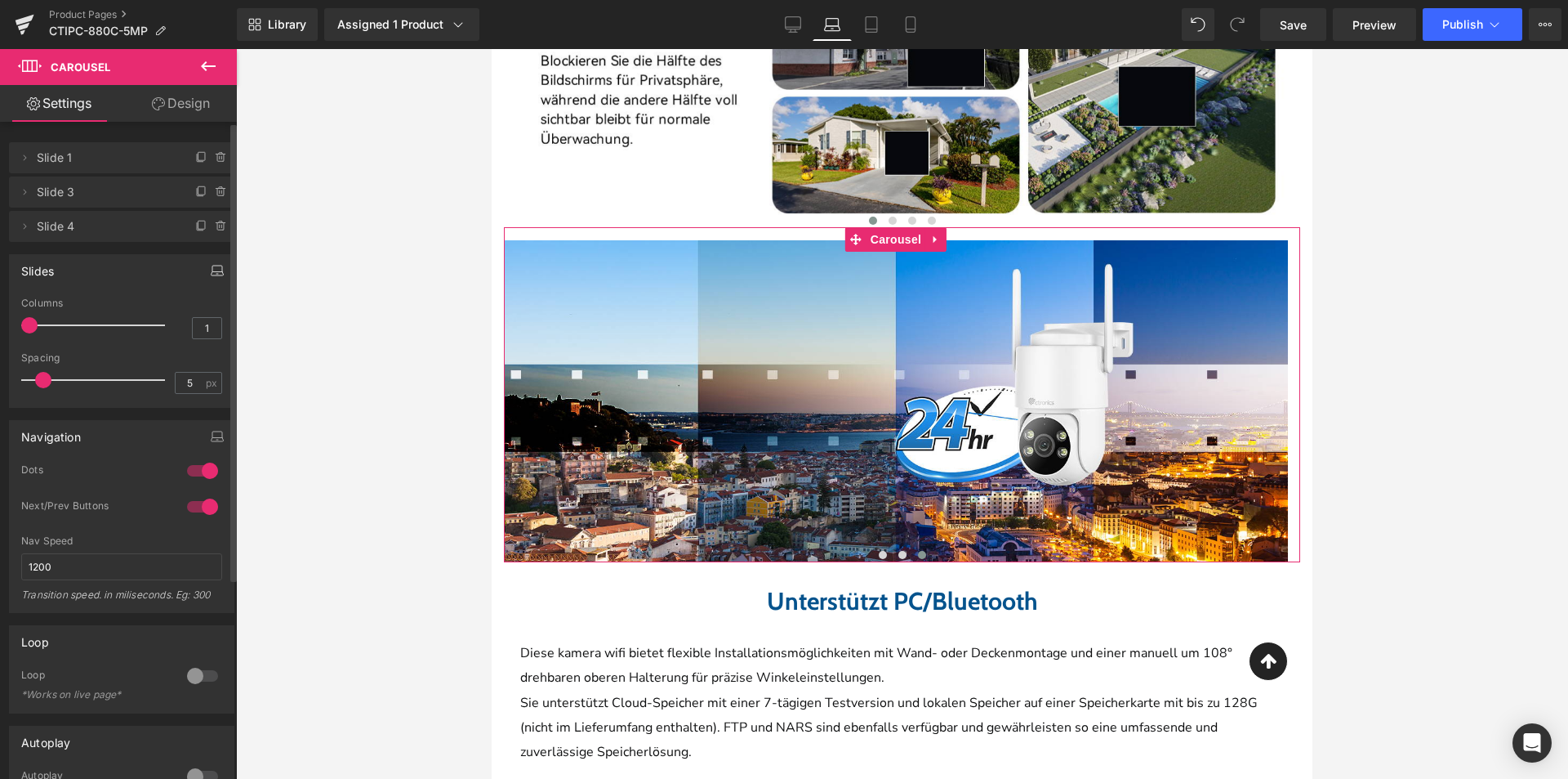
click at [211, 264] on icon "button" at bounding box center [217, 270] width 13 height 13
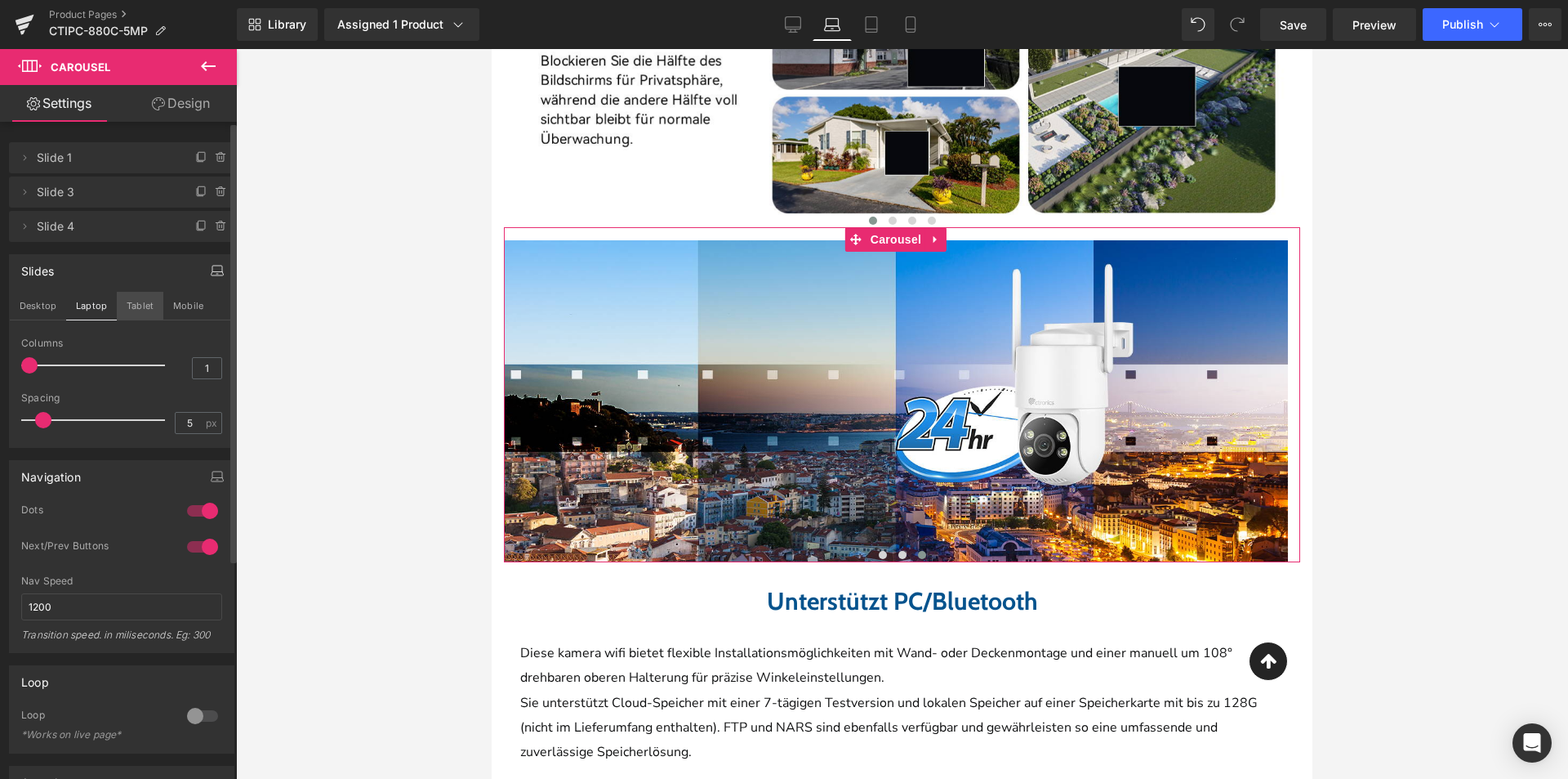
click at [147, 308] on button "Tablet" at bounding box center [139, 306] width 46 height 28
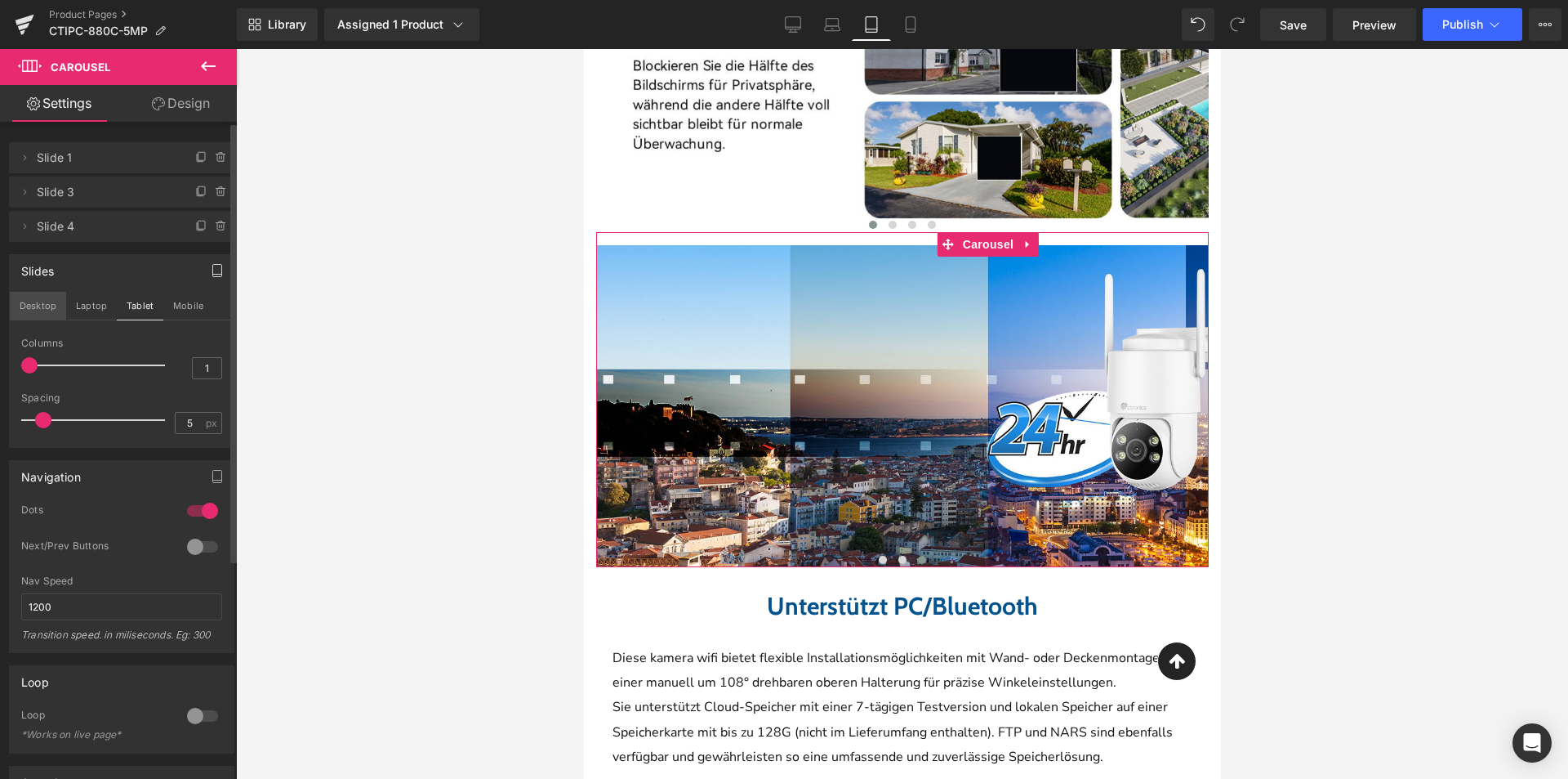
click at [37, 299] on button "Desktop" at bounding box center [37, 306] width 56 height 28
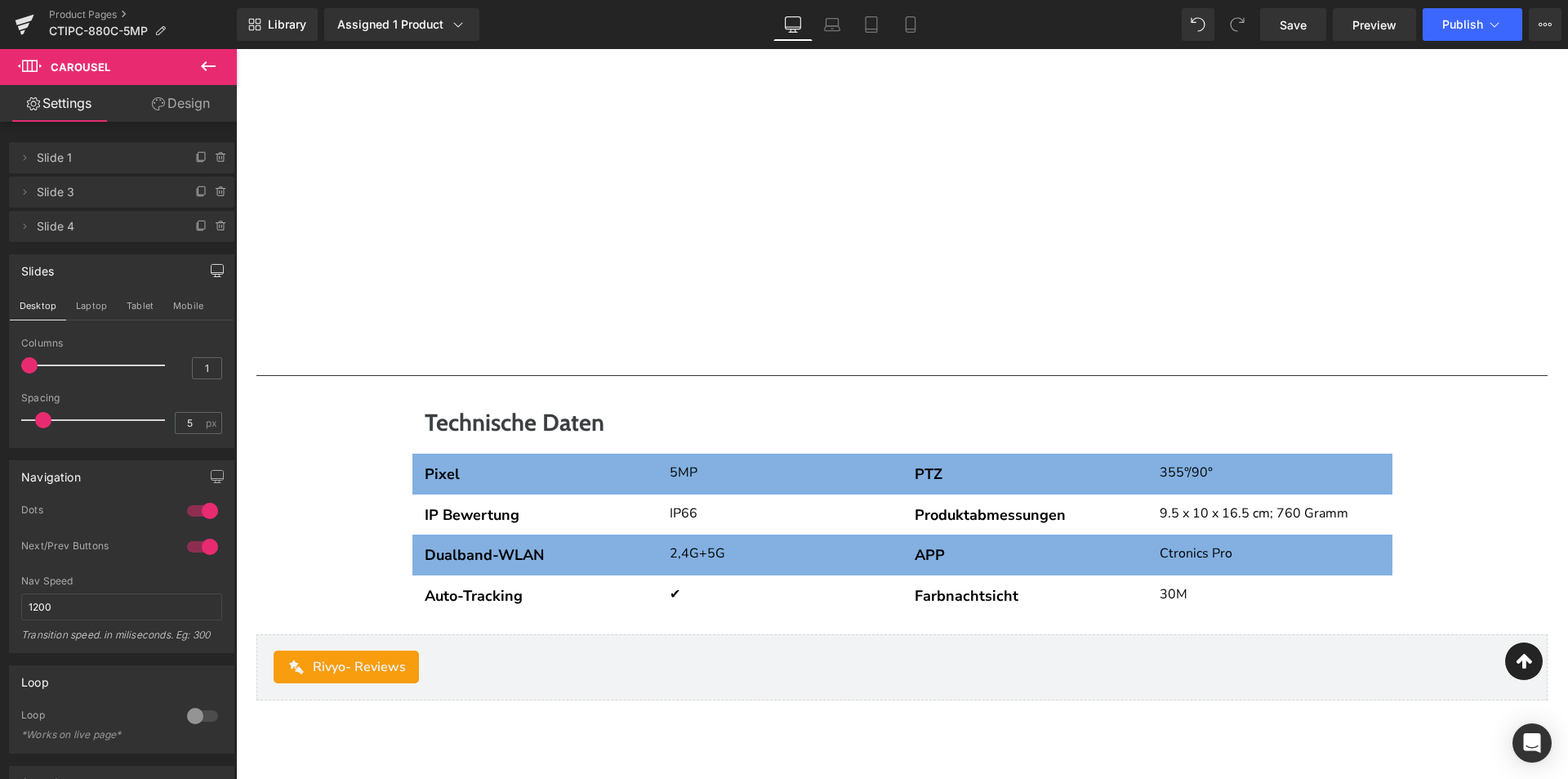
scroll to position [8161, 0]
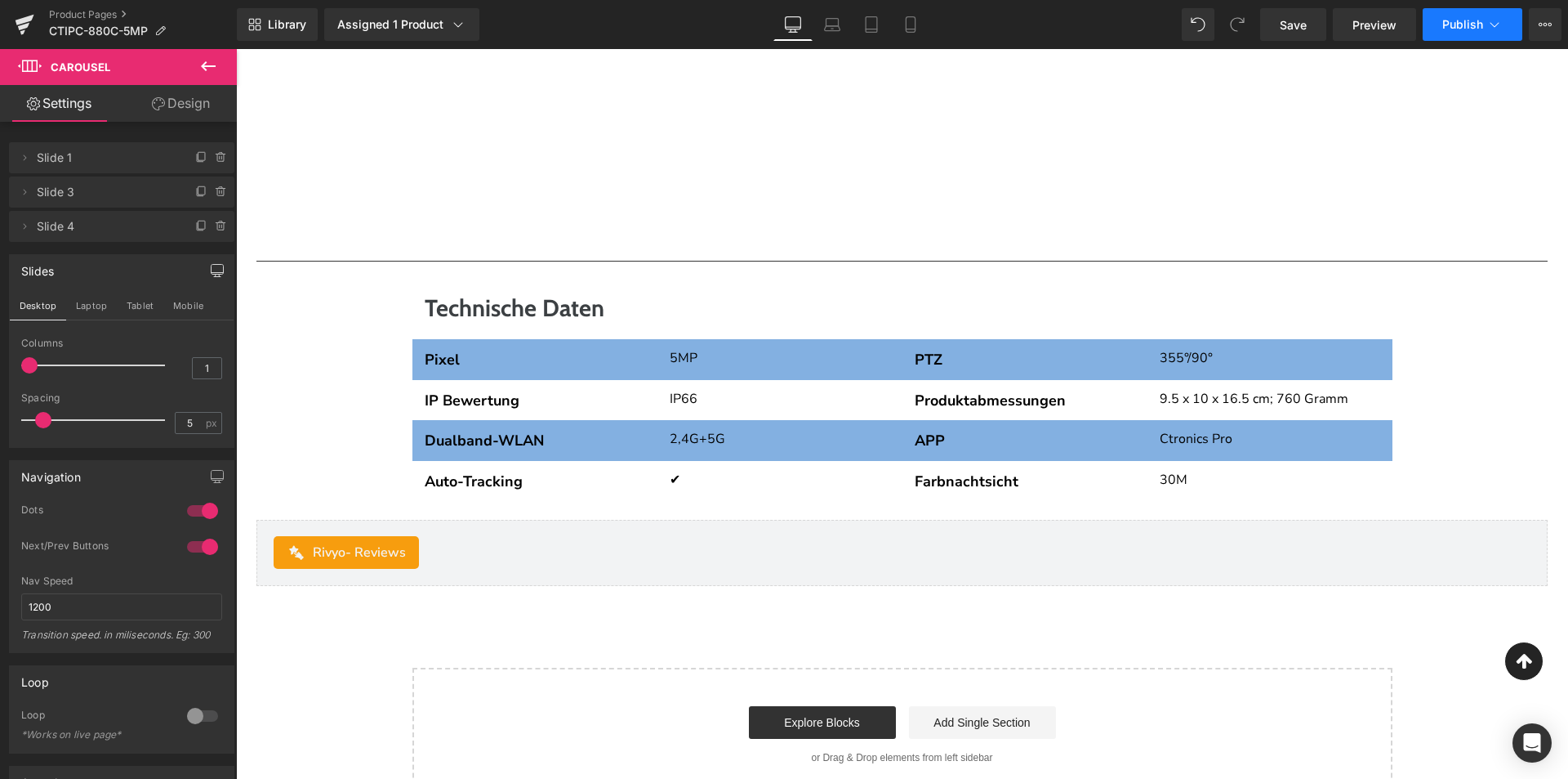
click at [1475, 36] on button "Publish" at bounding box center [1472, 24] width 99 height 32
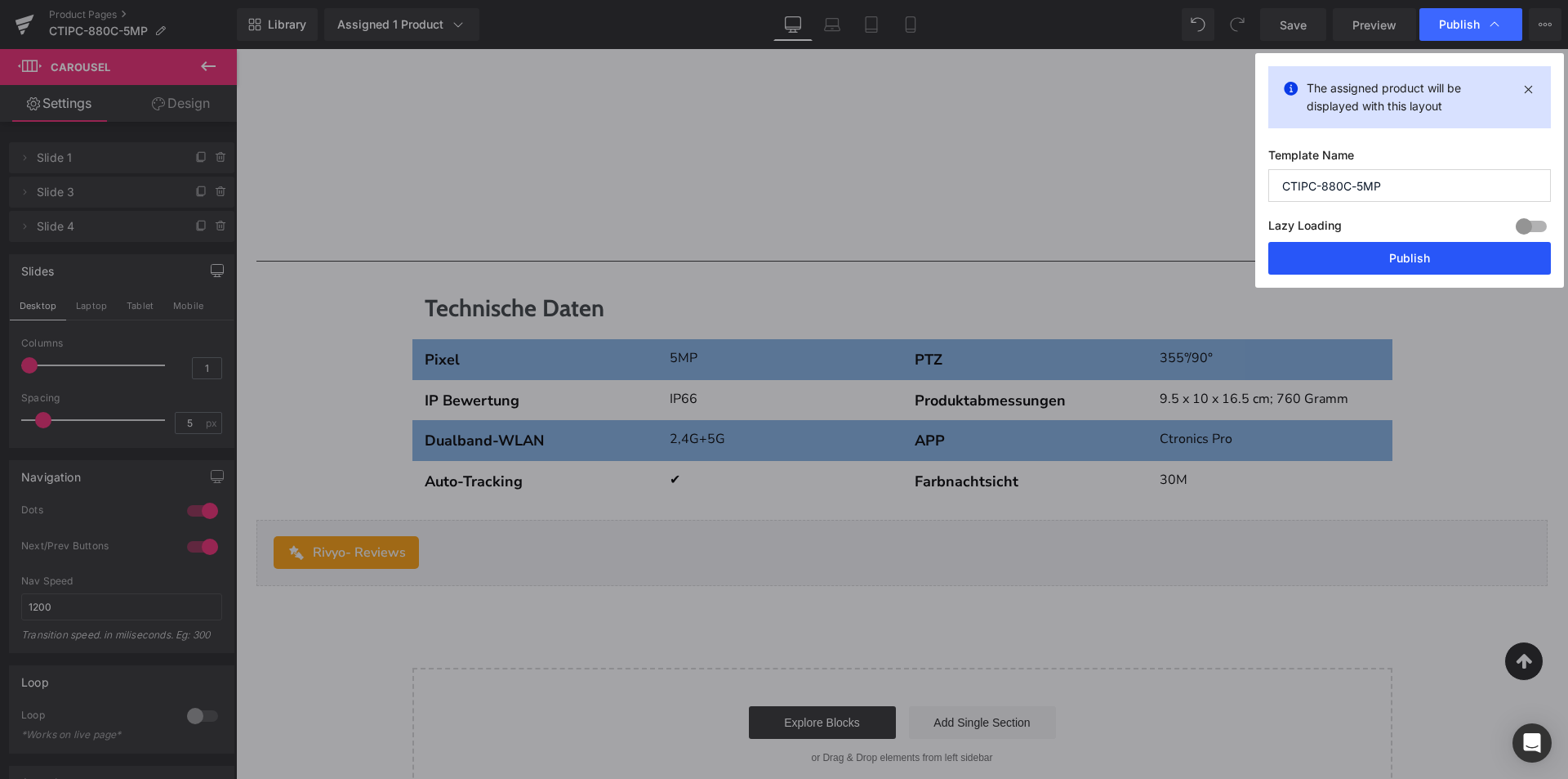
drag, startPoint x: 1396, startPoint y: 267, endPoint x: 1104, endPoint y: 190, distance: 302.0
click at [1396, 267] on button "Publish" at bounding box center [1410, 257] width 283 height 32
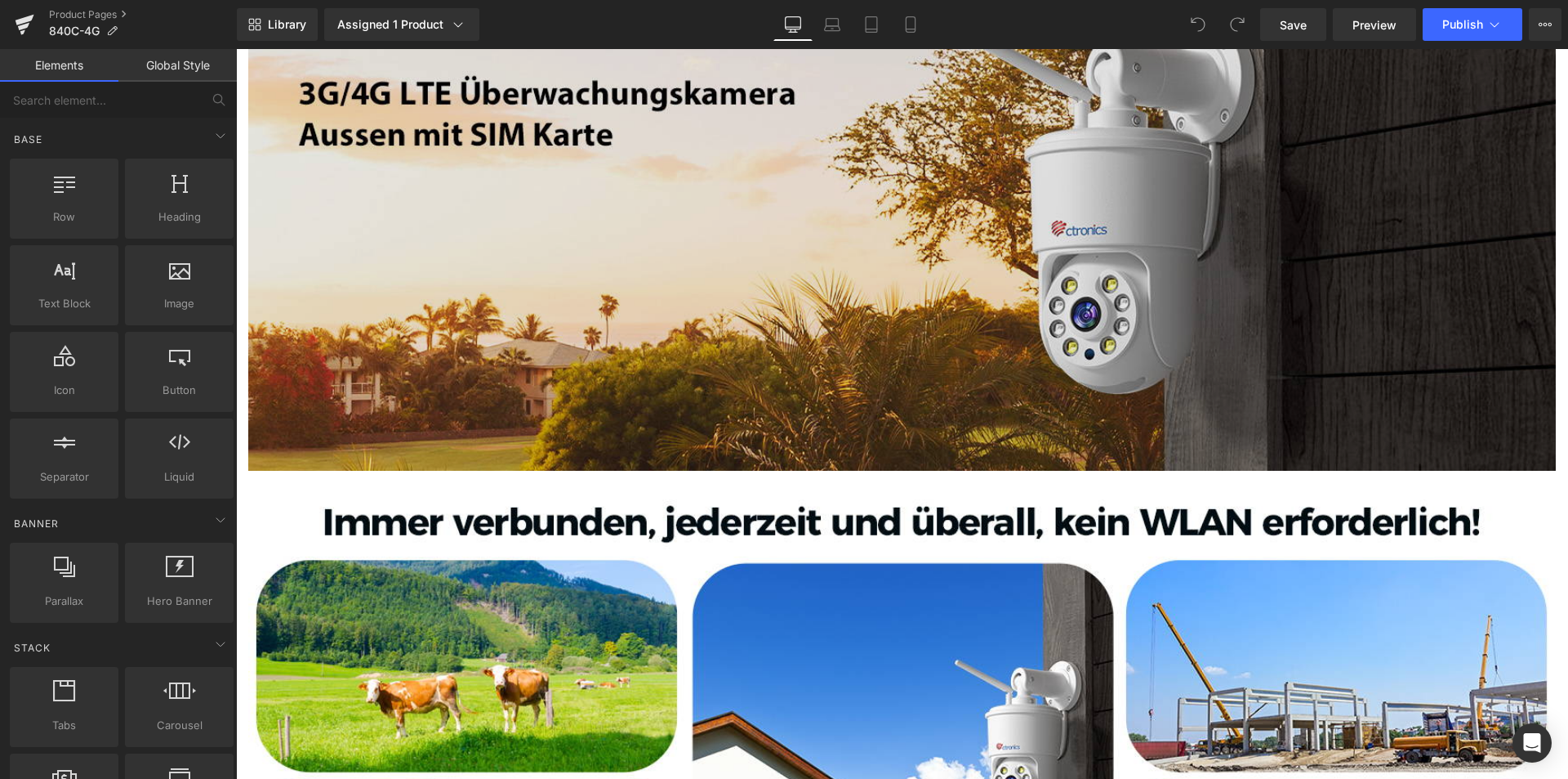
click at [856, 429] on img at bounding box center [902, 202] width 1308 height 536
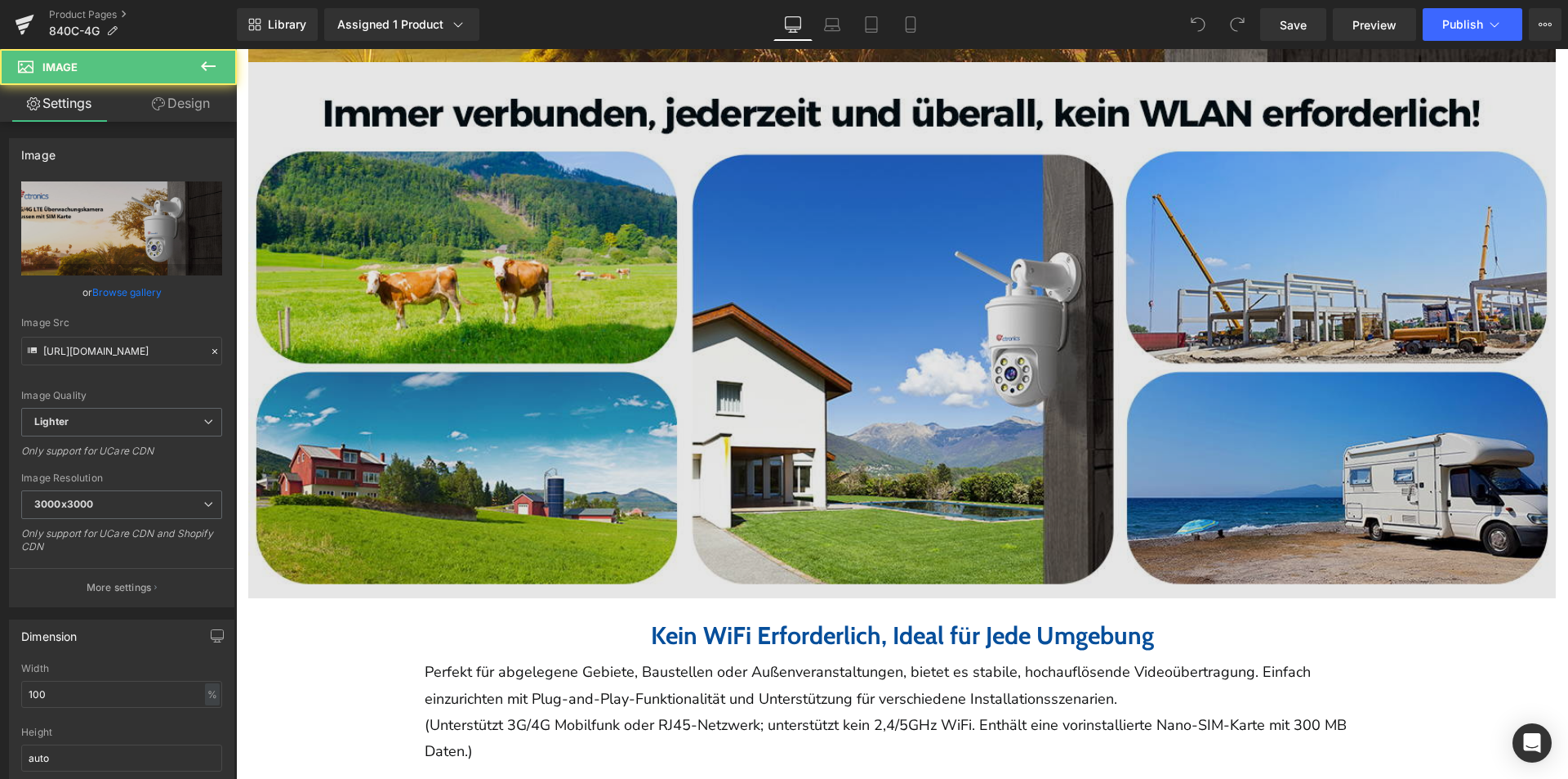
click at [852, 428] on img at bounding box center [902, 330] width 1308 height 536
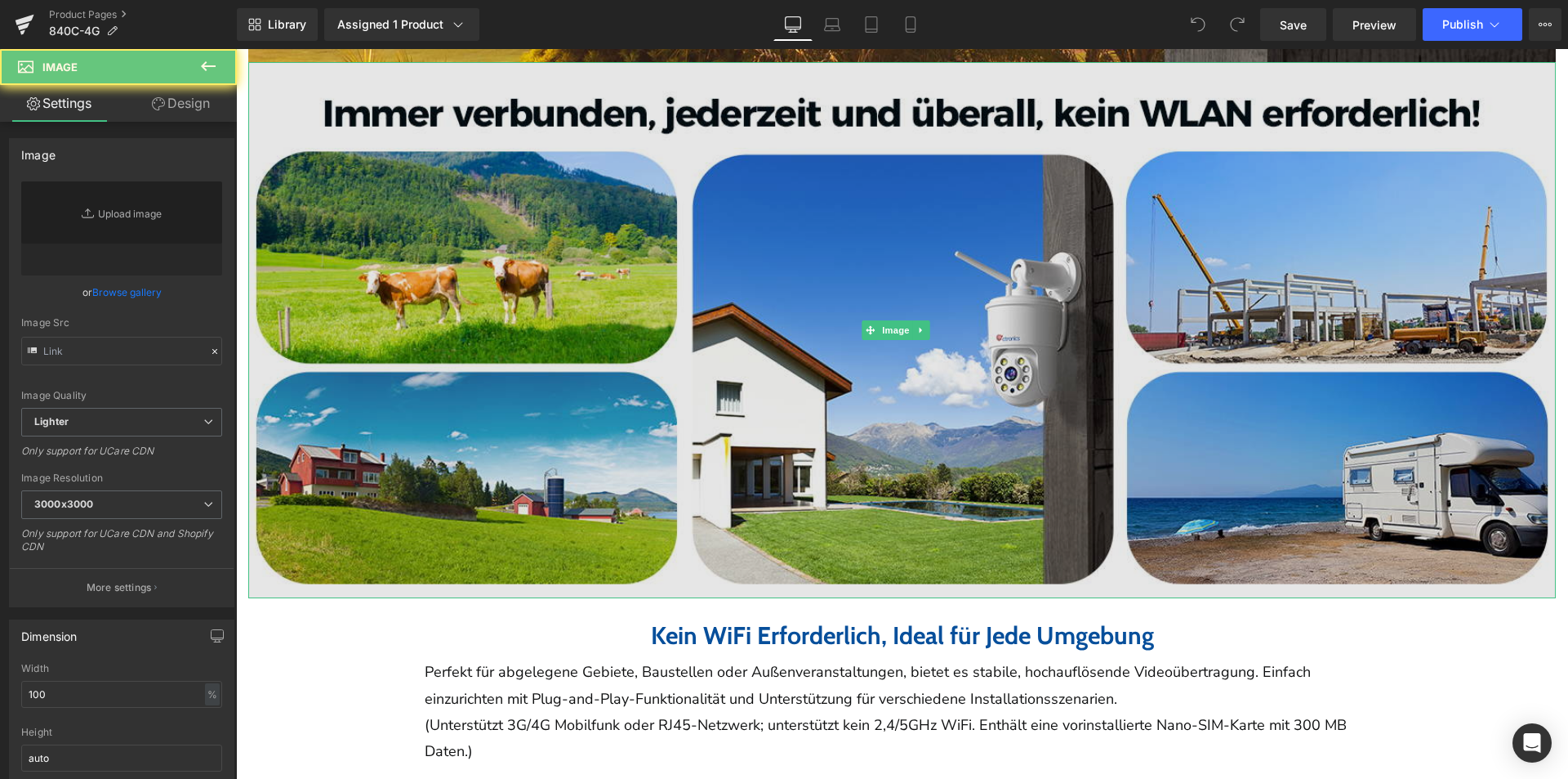
type input "https://ucarecdn.com/21d6793d-89e6-4cbc-9f5d-ae6c3bc090c3/-/format/auto/-/previ…"
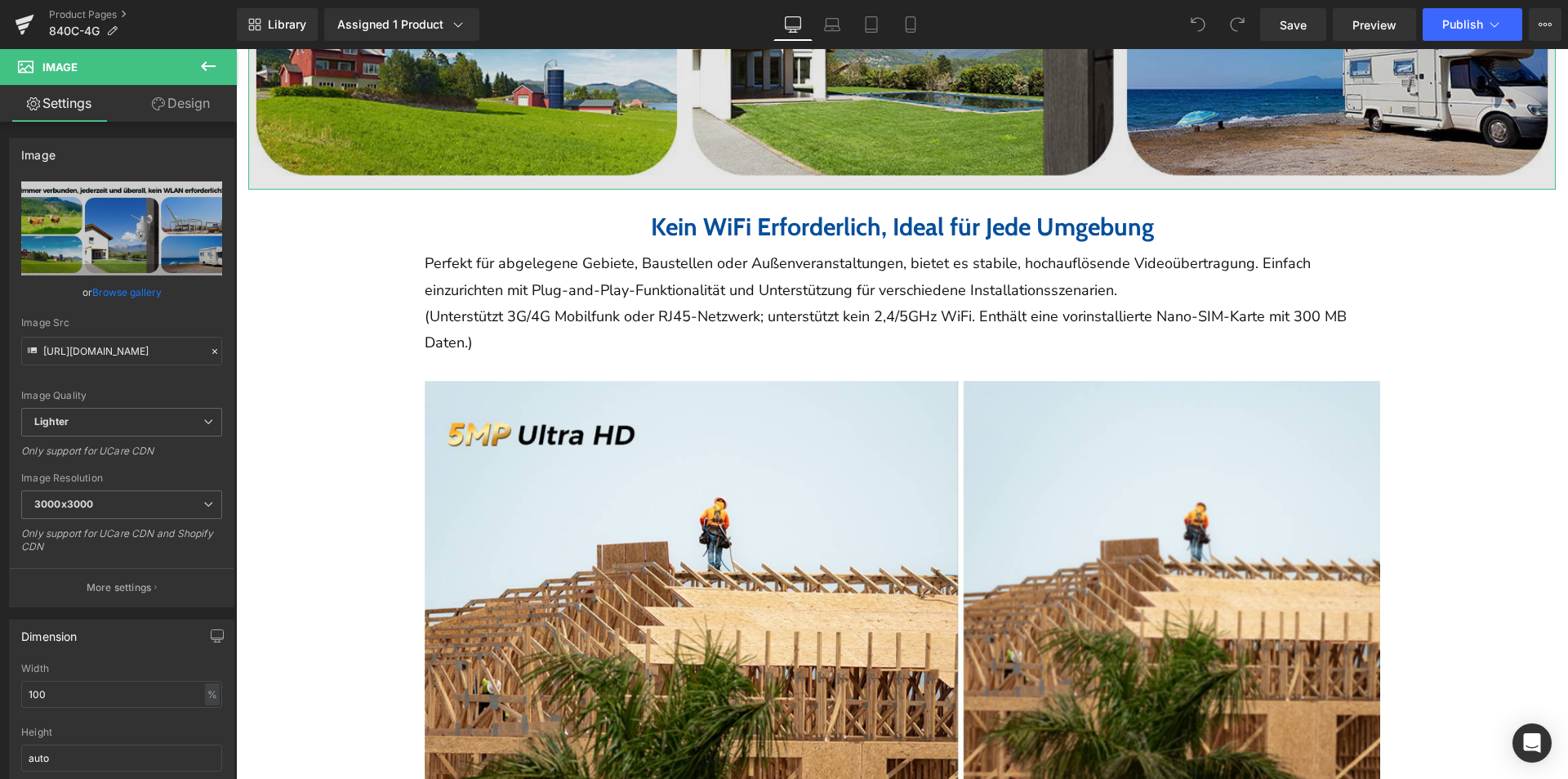
click at [846, 428] on img at bounding box center [915, 582] width 980 height 402
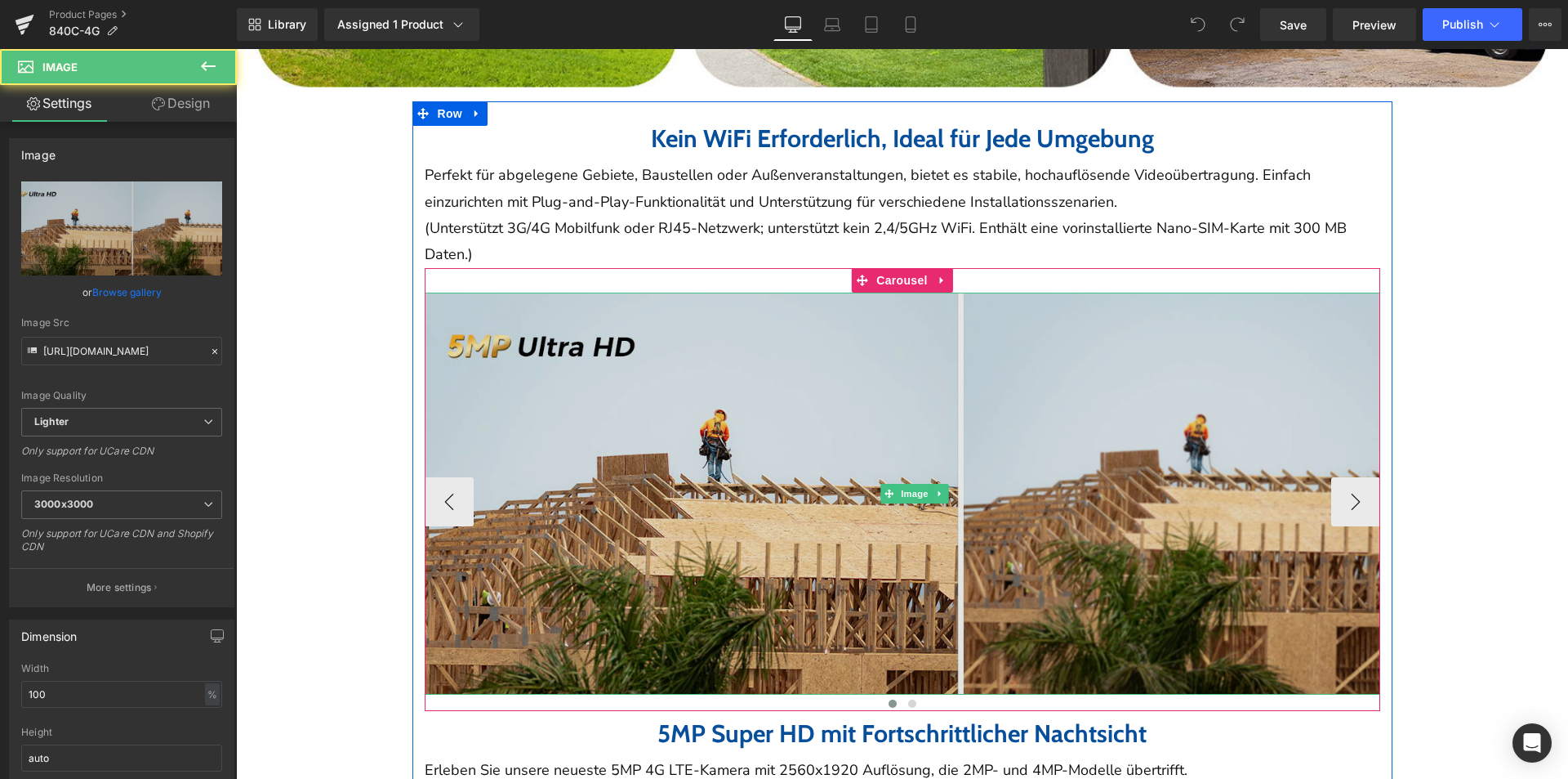
scroll to position [1879, 0]
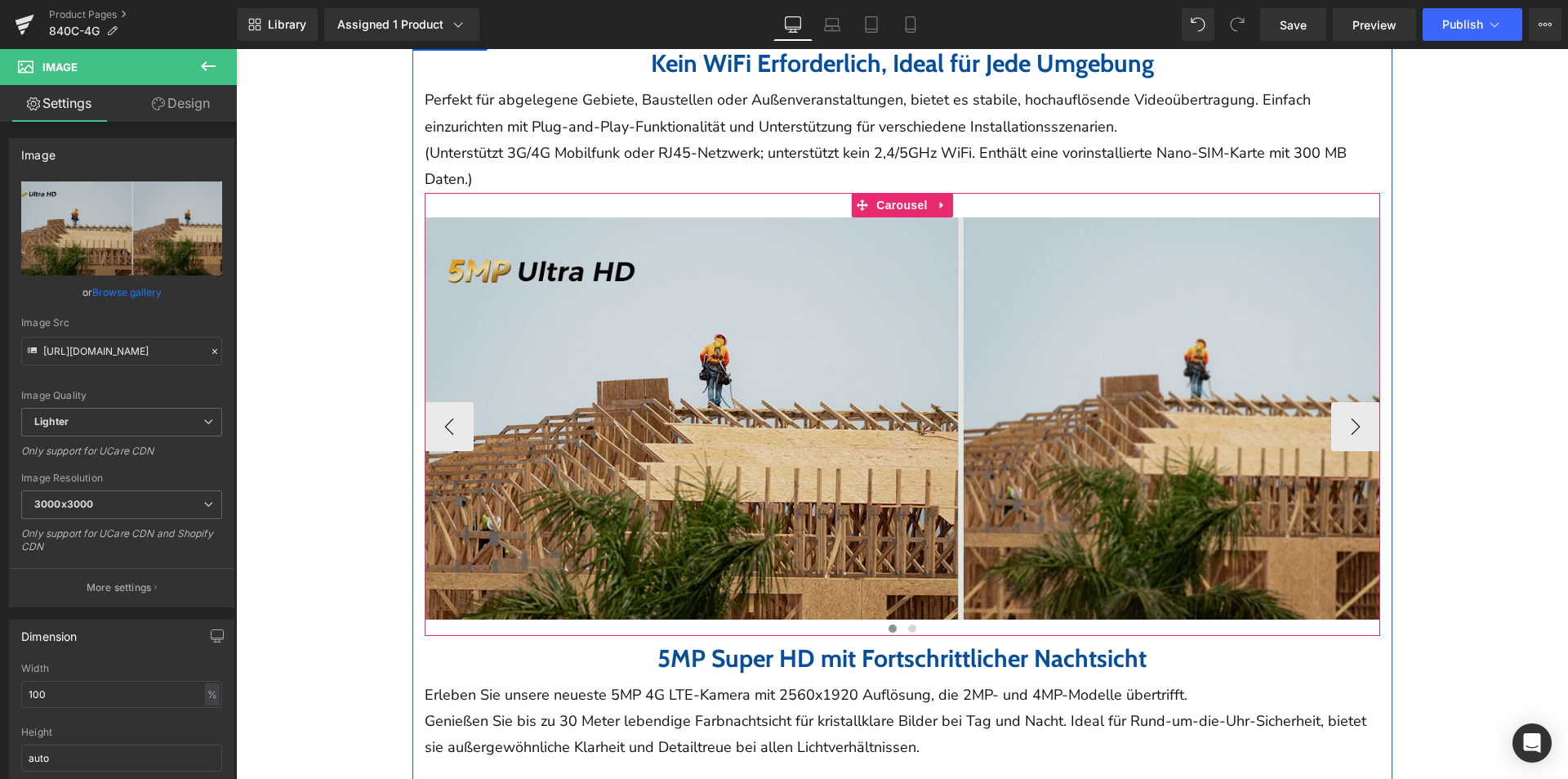
click at [905, 195] on span "Carousel" at bounding box center [901, 204] width 59 height 25
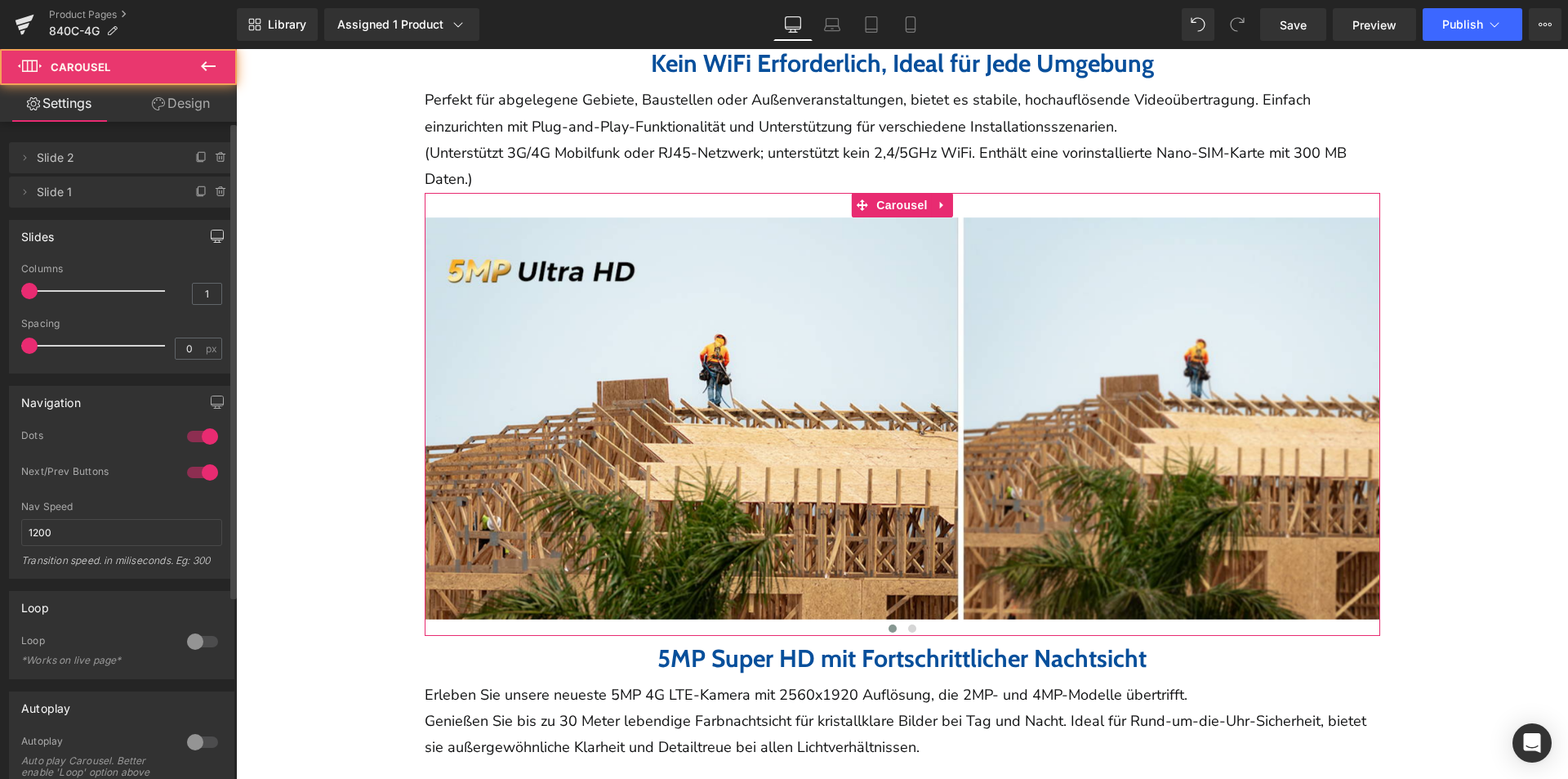
drag, startPoint x: 203, startPoint y: 236, endPoint x: 194, endPoint y: 240, distance: 9.8
click at [204, 236] on button "button" at bounding box center [217, 237] width 27 height 31
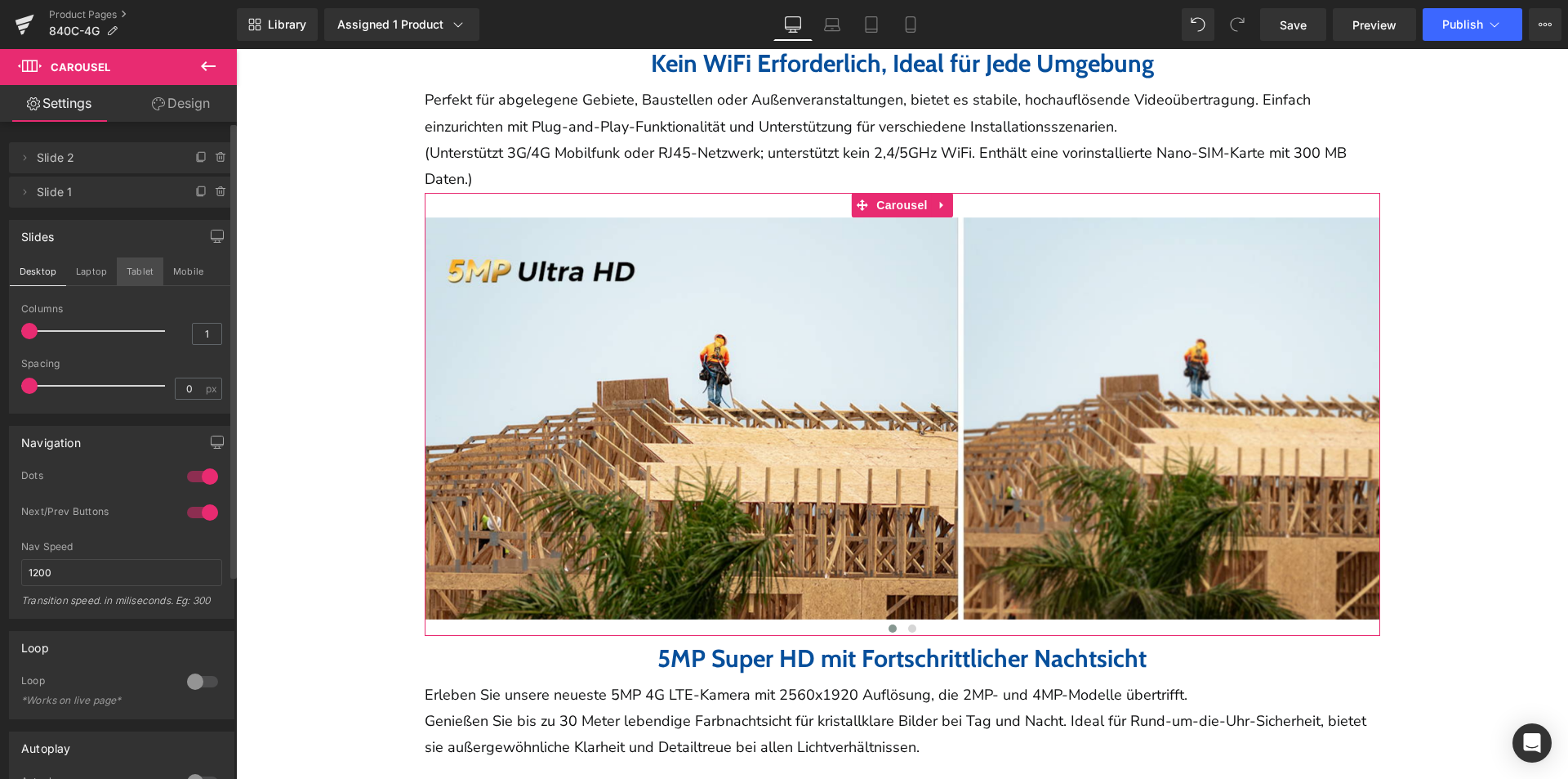
drag, startPoint x: 88, startPoint y: 274, endPoint x: 118, endPoint y: 280, distance: 30.6
click at [87, 275] on button "Laptop" at bounding box center [91, 271] width 51 height 28
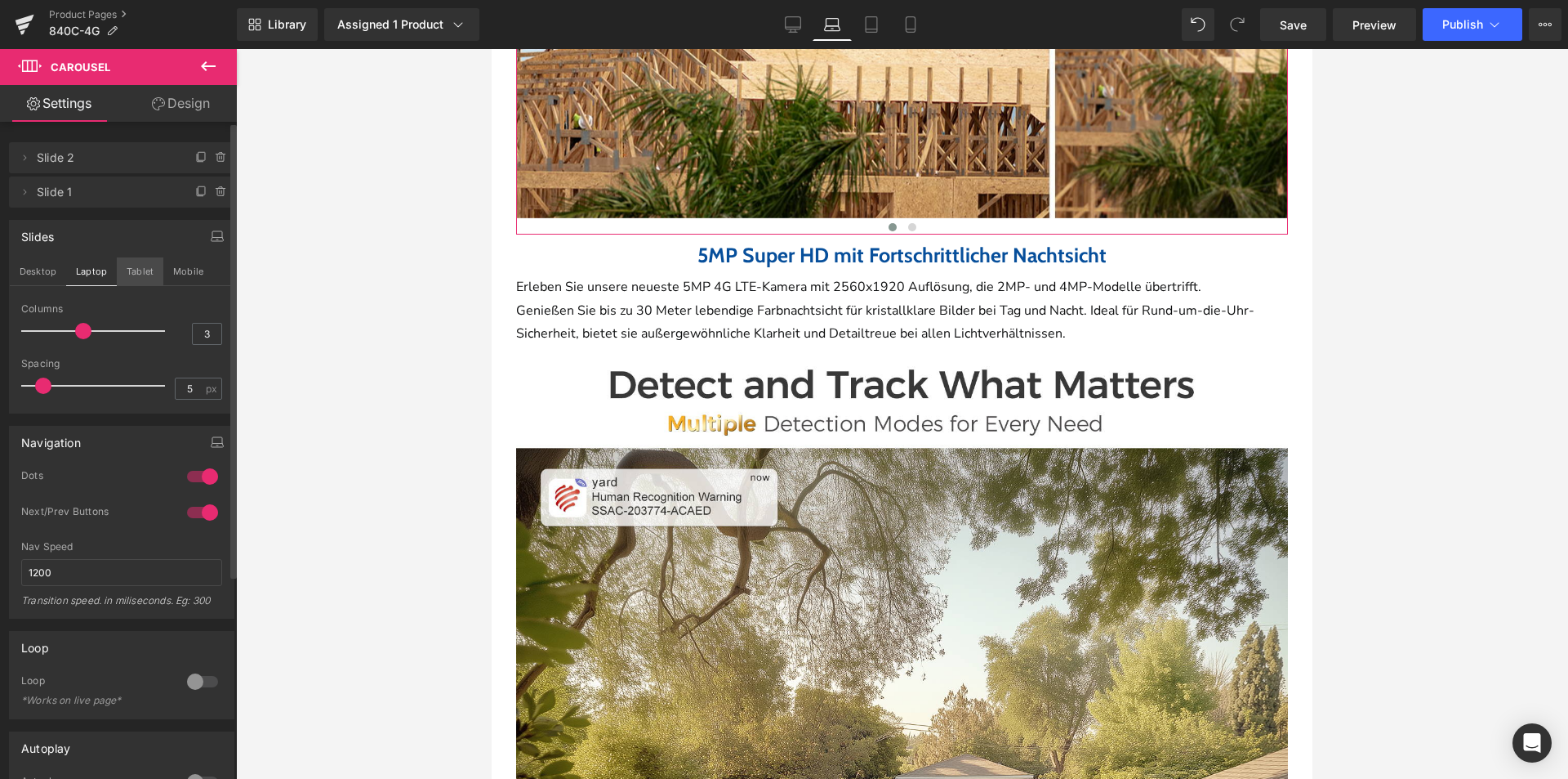
scroll to position [1367, 0]
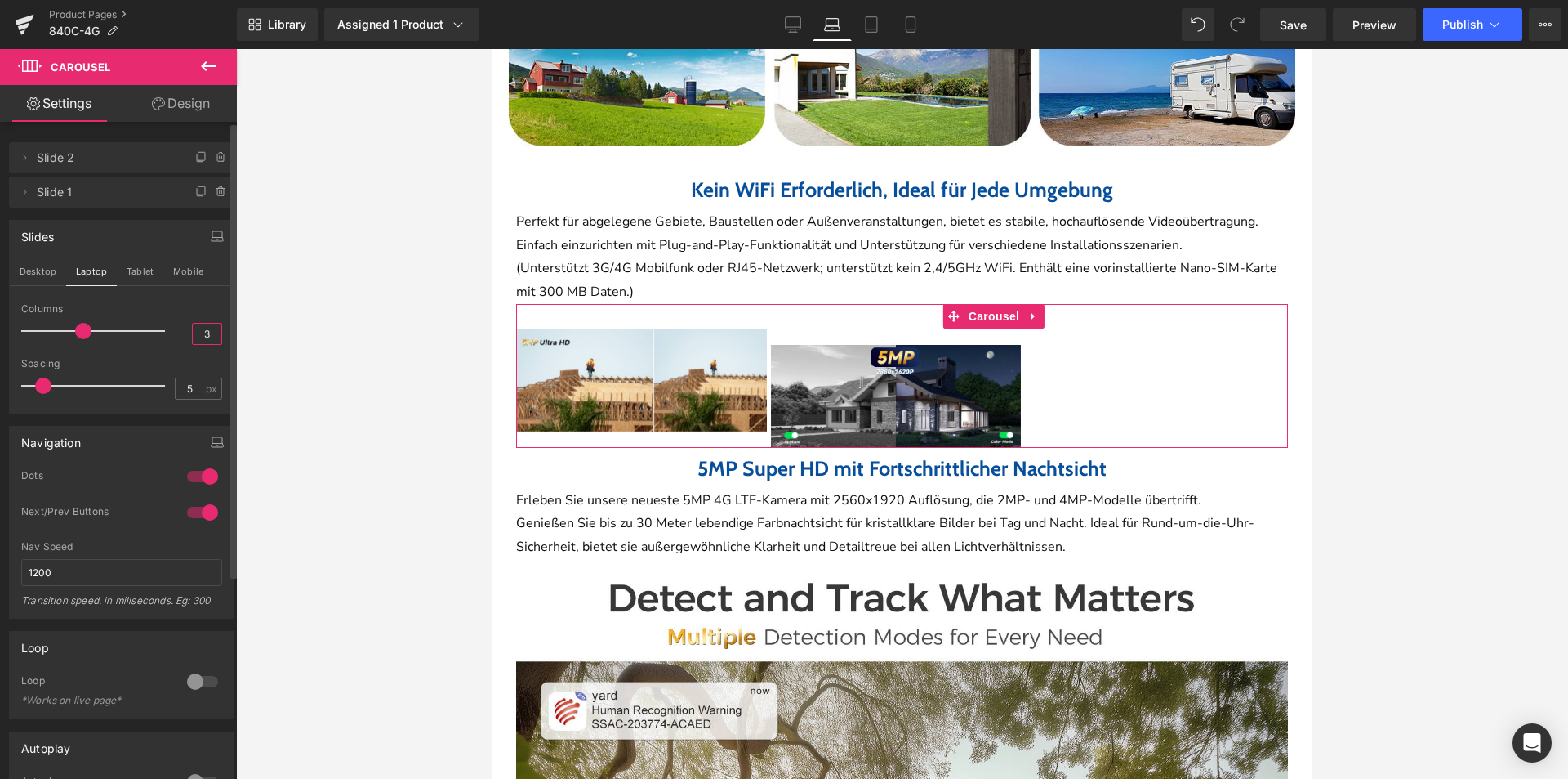
drag, startPoint x: 202, startPoint y: 333, endPoint x: 186, endPoint y: 340, distance: 17.5
click at [191, 340] on div "3" at bounding box center [206, 334] width 30 height 22
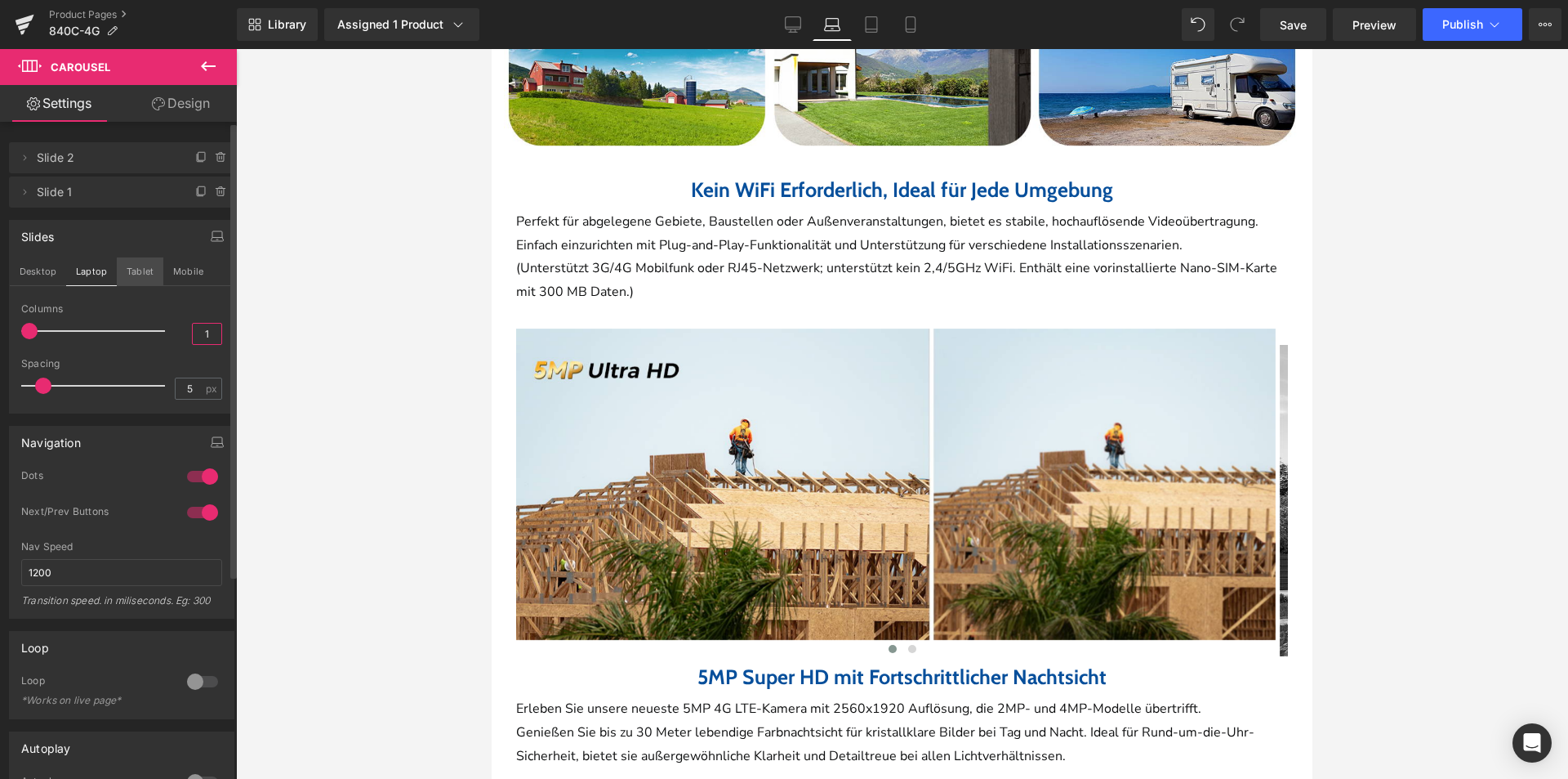
type input "1"
click at [134, 275] on button "Tablet" at bounding box center [139, 271] width 46 height 28
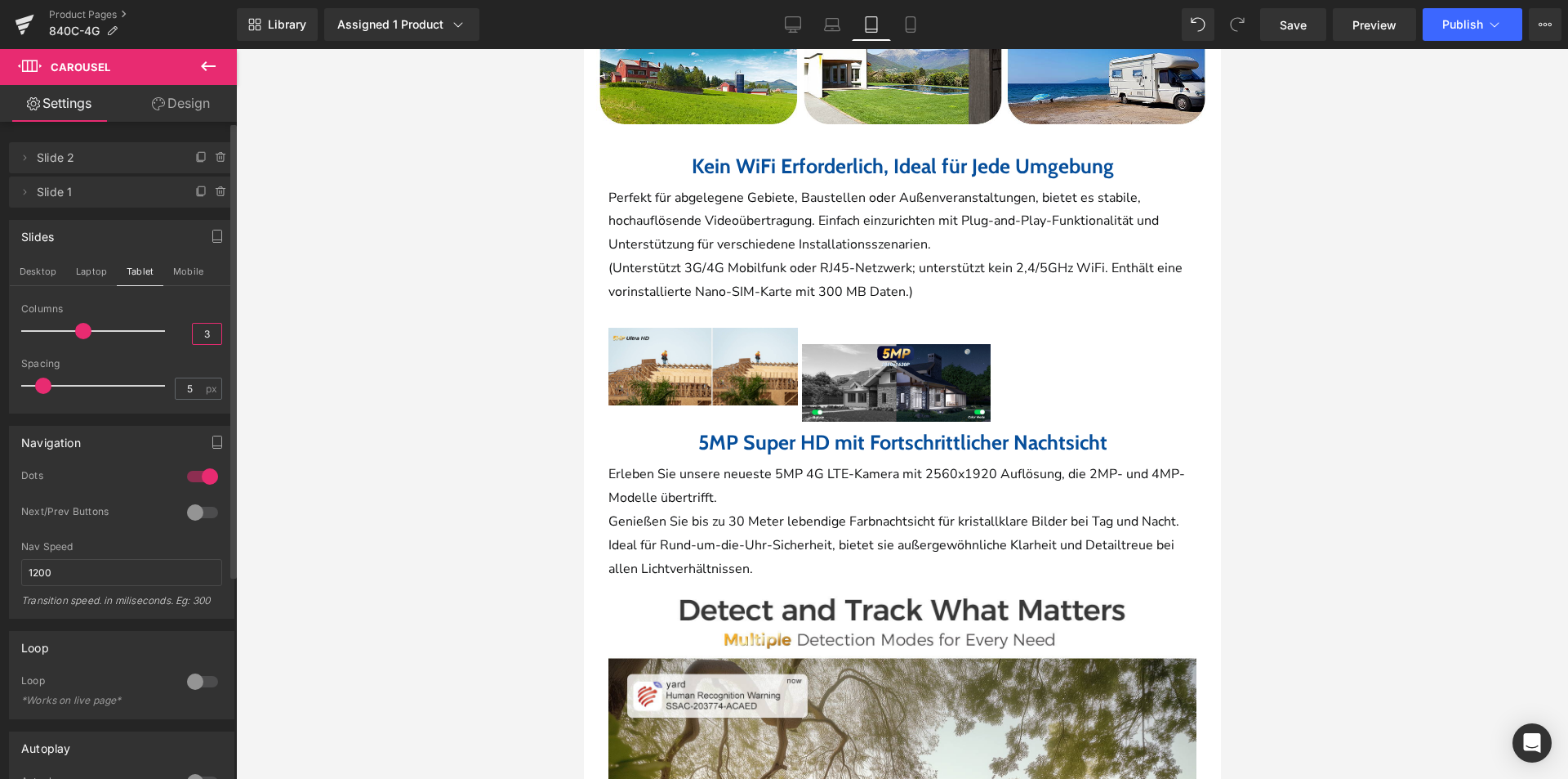
drag, startPoint x: 203, startPoint y: 336, endPoint x: 189, endPoint y: 338, distance: 14.1
click at [192, 336] on input "3" at bounding box center [206, 333] width 28 height 21
type input "1"
click at [403, 391] on div at bounding box center [901, 414] width 1332 height 730
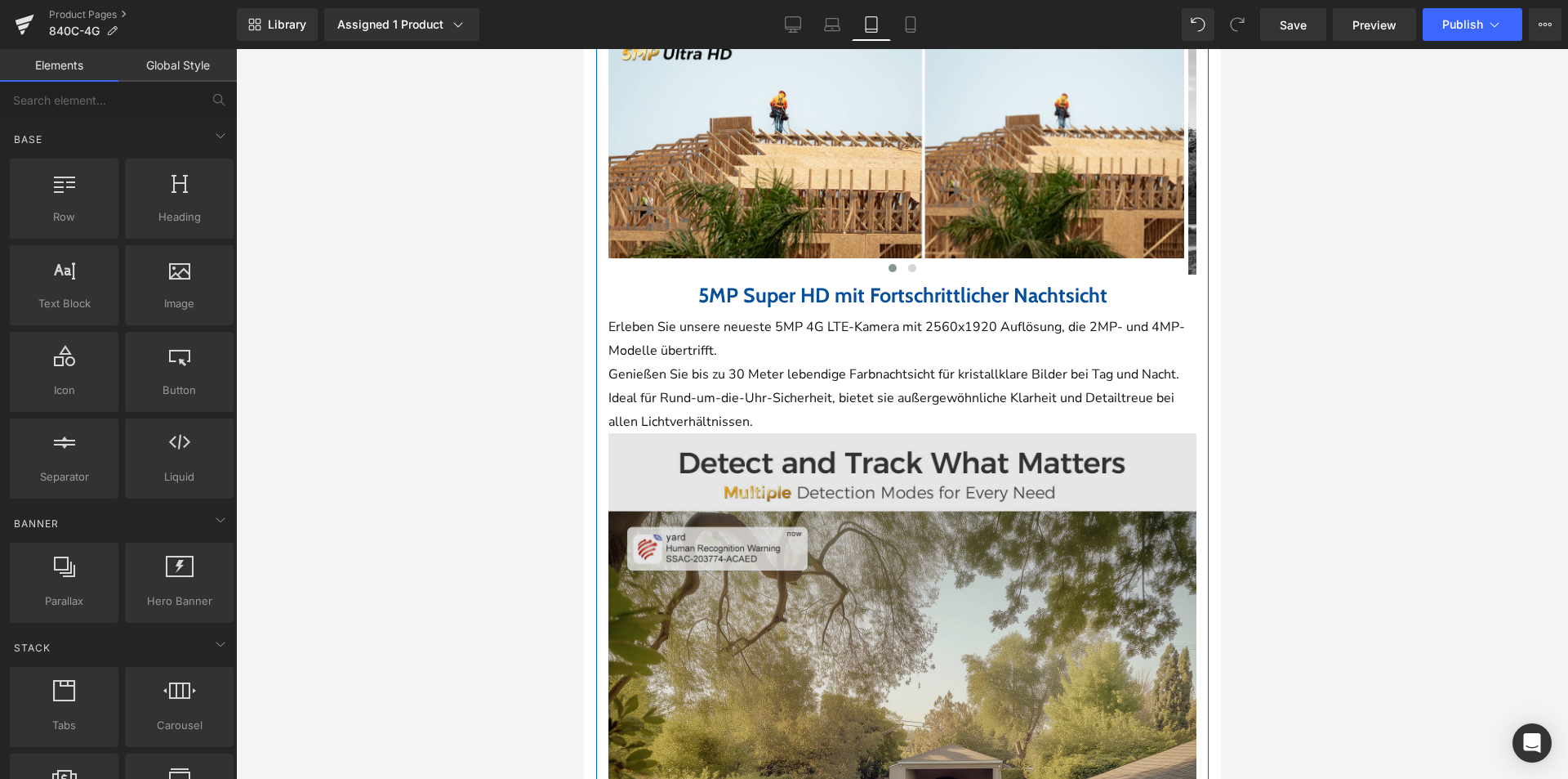
scroll to position [1772, 0]
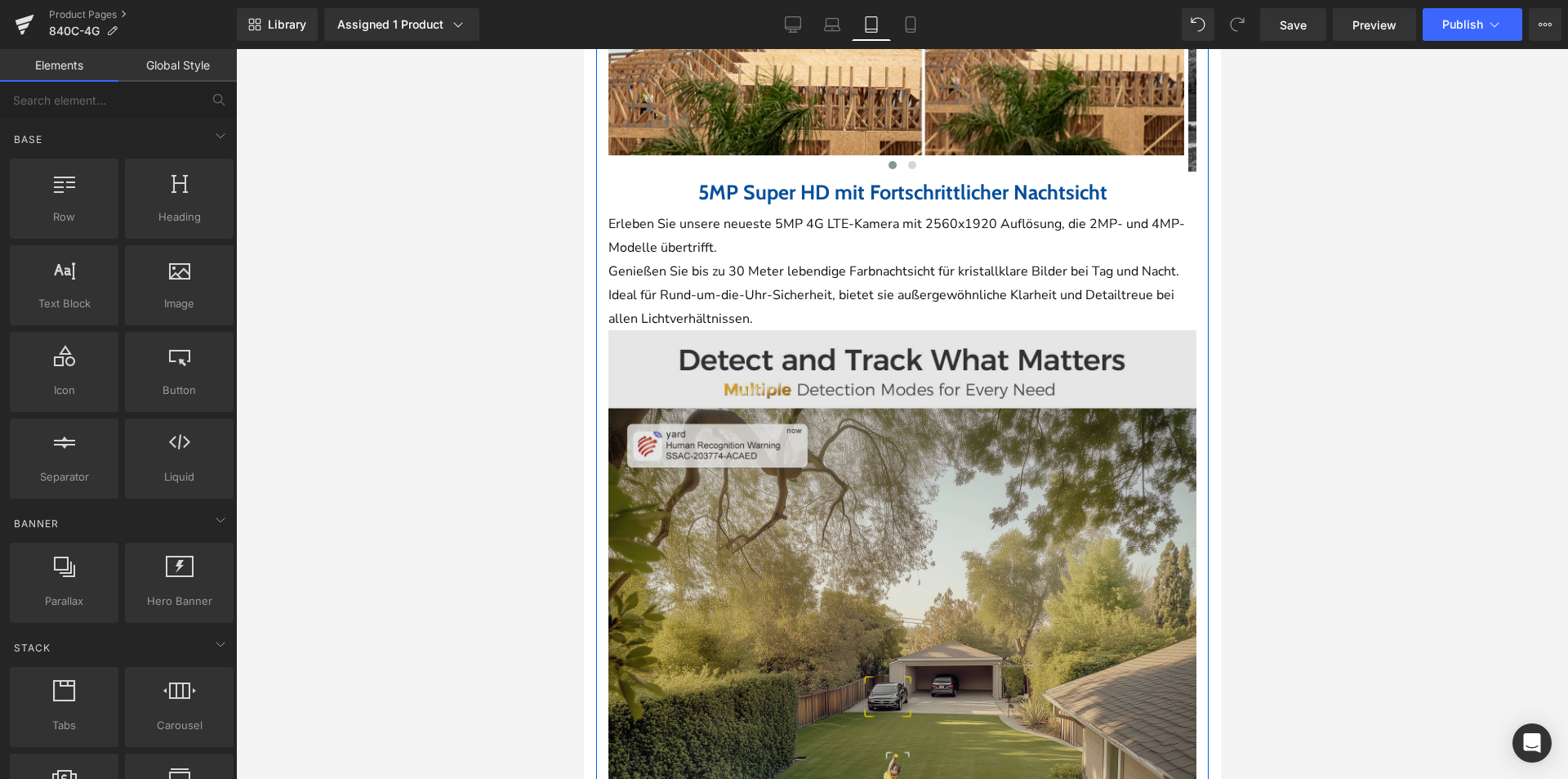
click at [918, 484] on img at bounding box center [901, 624] width 588 height 588
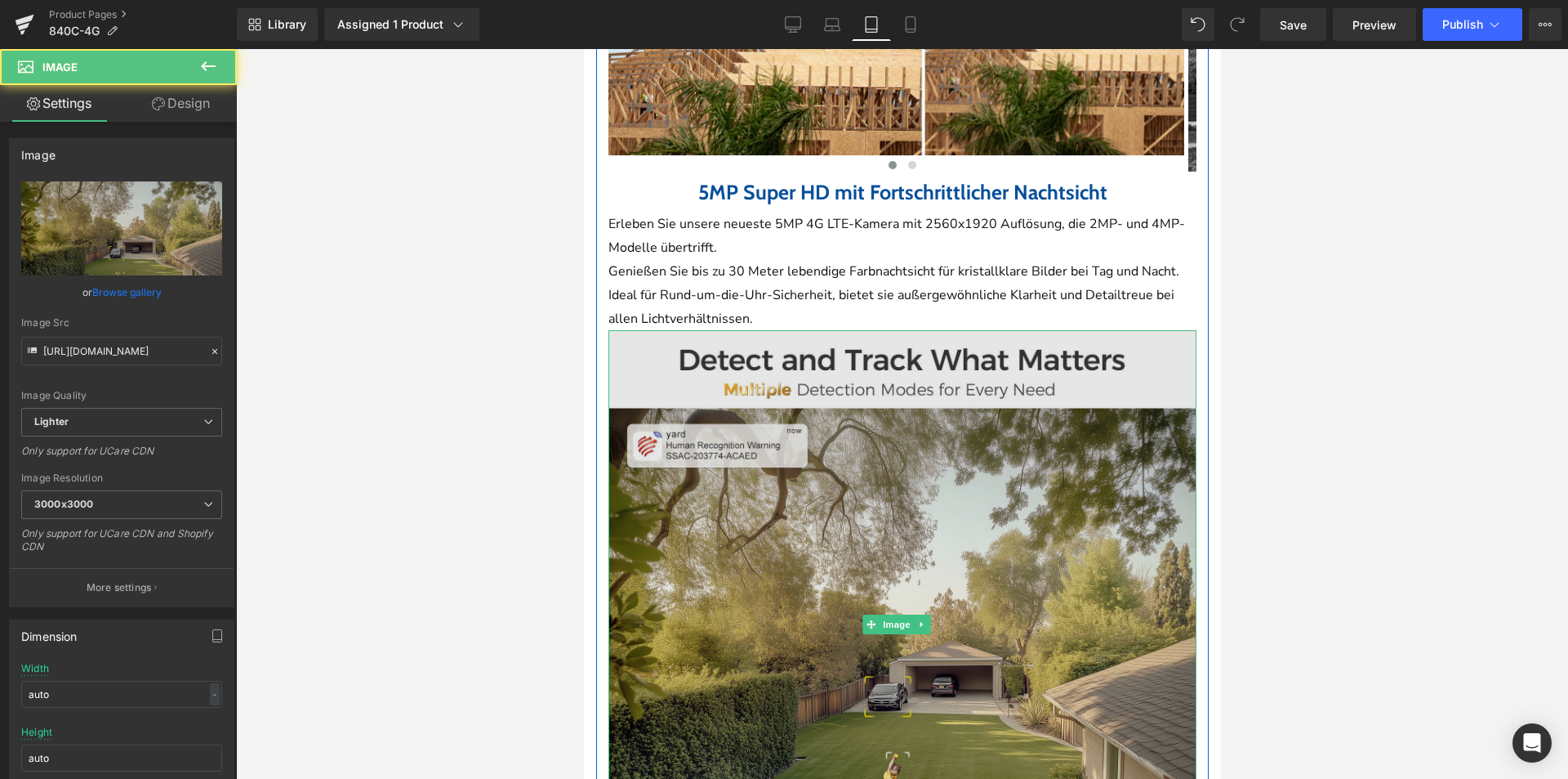
scroll to position [1528, 0]
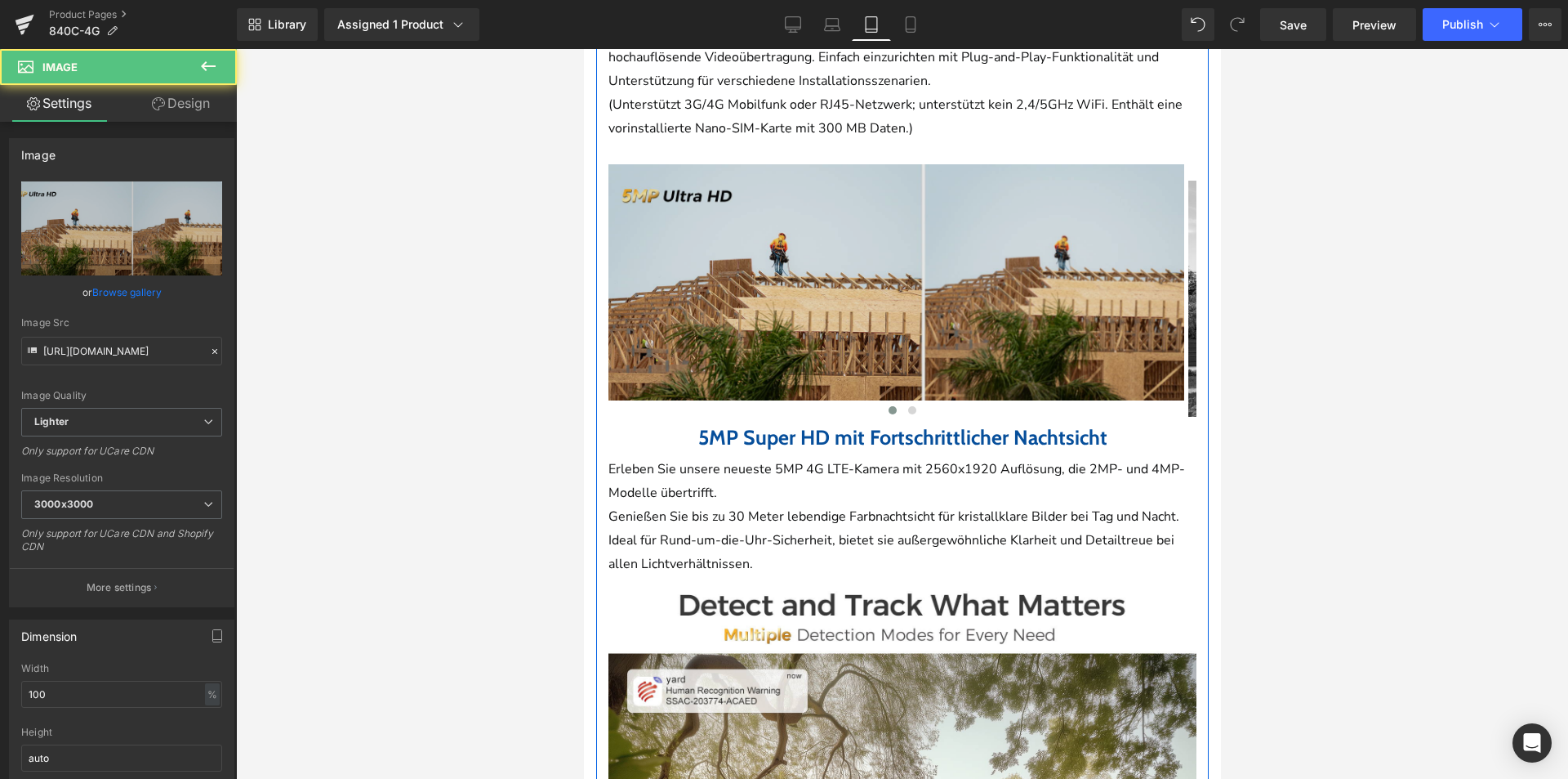
click at [893, 340] on img at bounding box center [895, 282] width 575 height 236
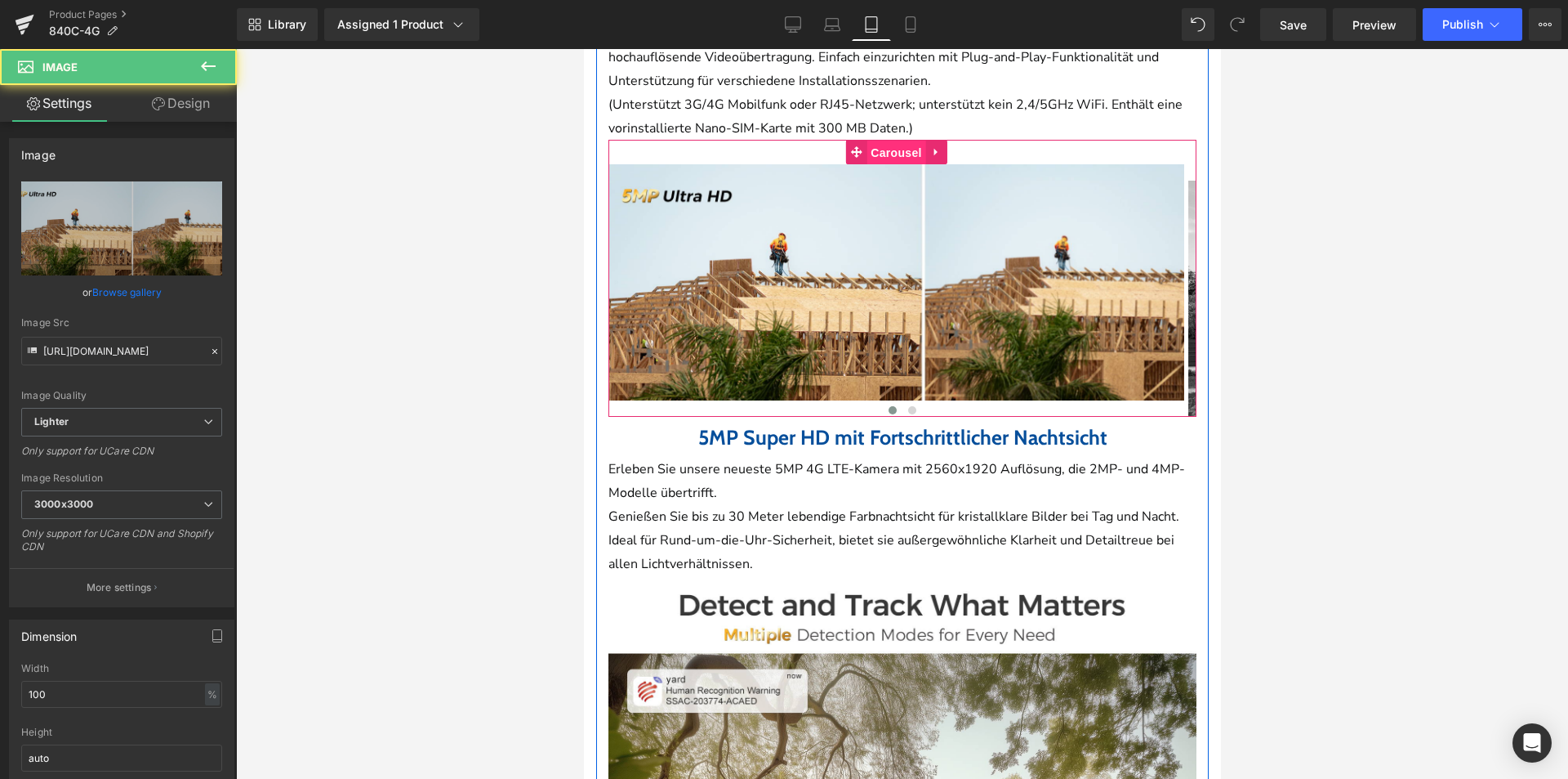
click at [903, 141] on span "Carousel" at bounding box center [895, 152] width 59 height 25
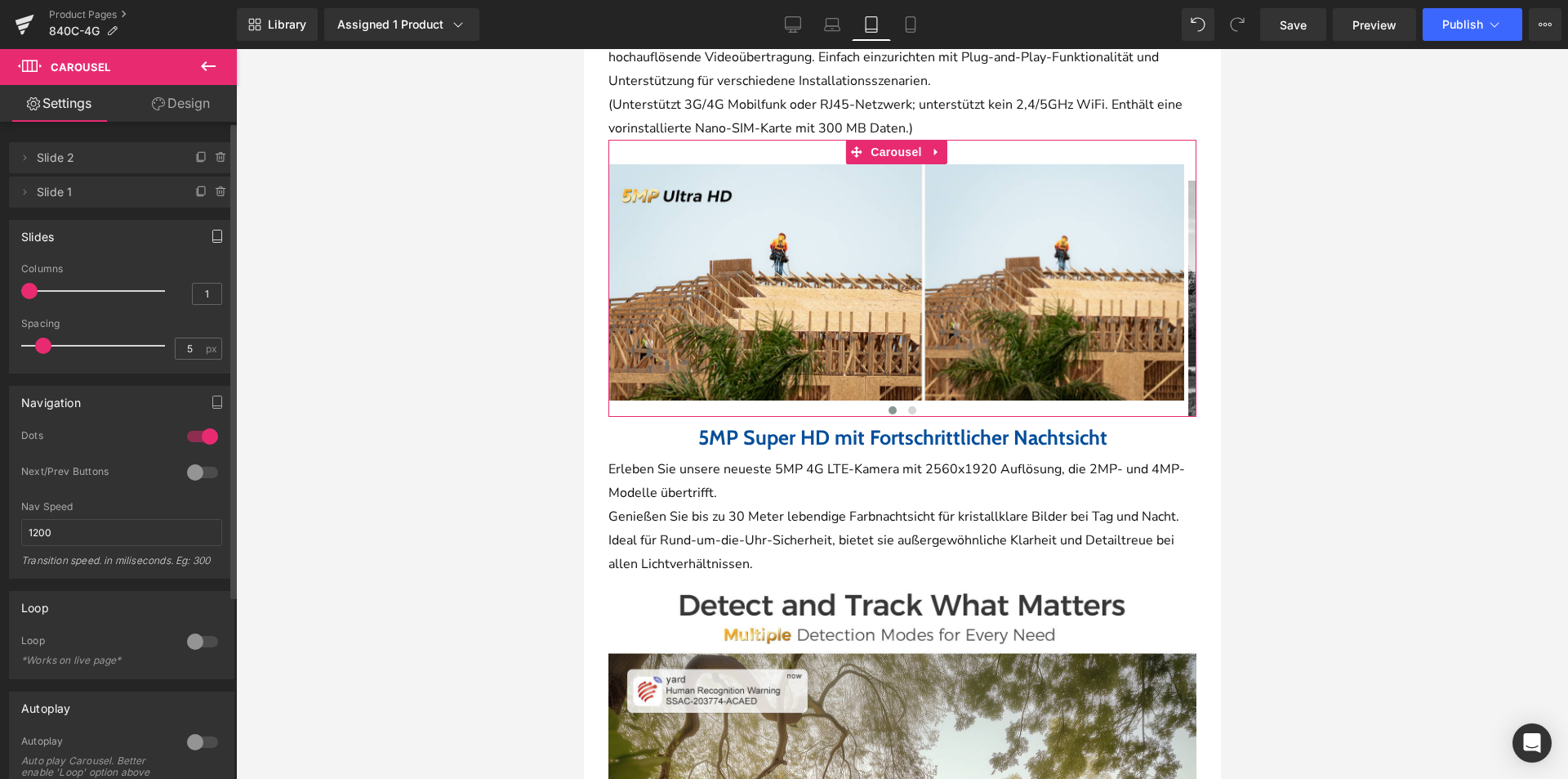
click at [211, 231] on icon "button" at bounding box center [217, 236] width 13 height 13
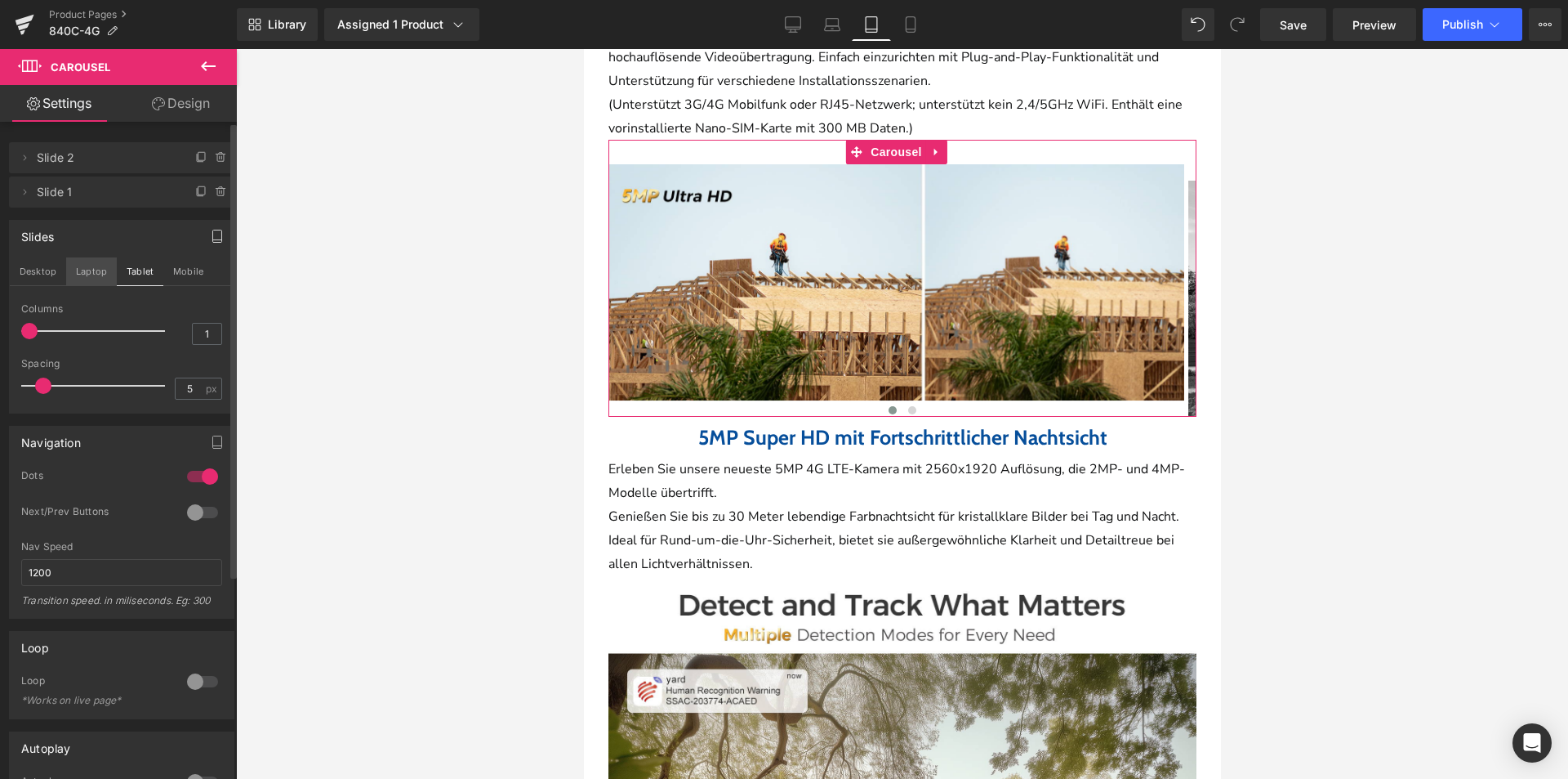
click at [81, 270] on button "Laptop" at bounding box center [91, 271] width 51 height 28
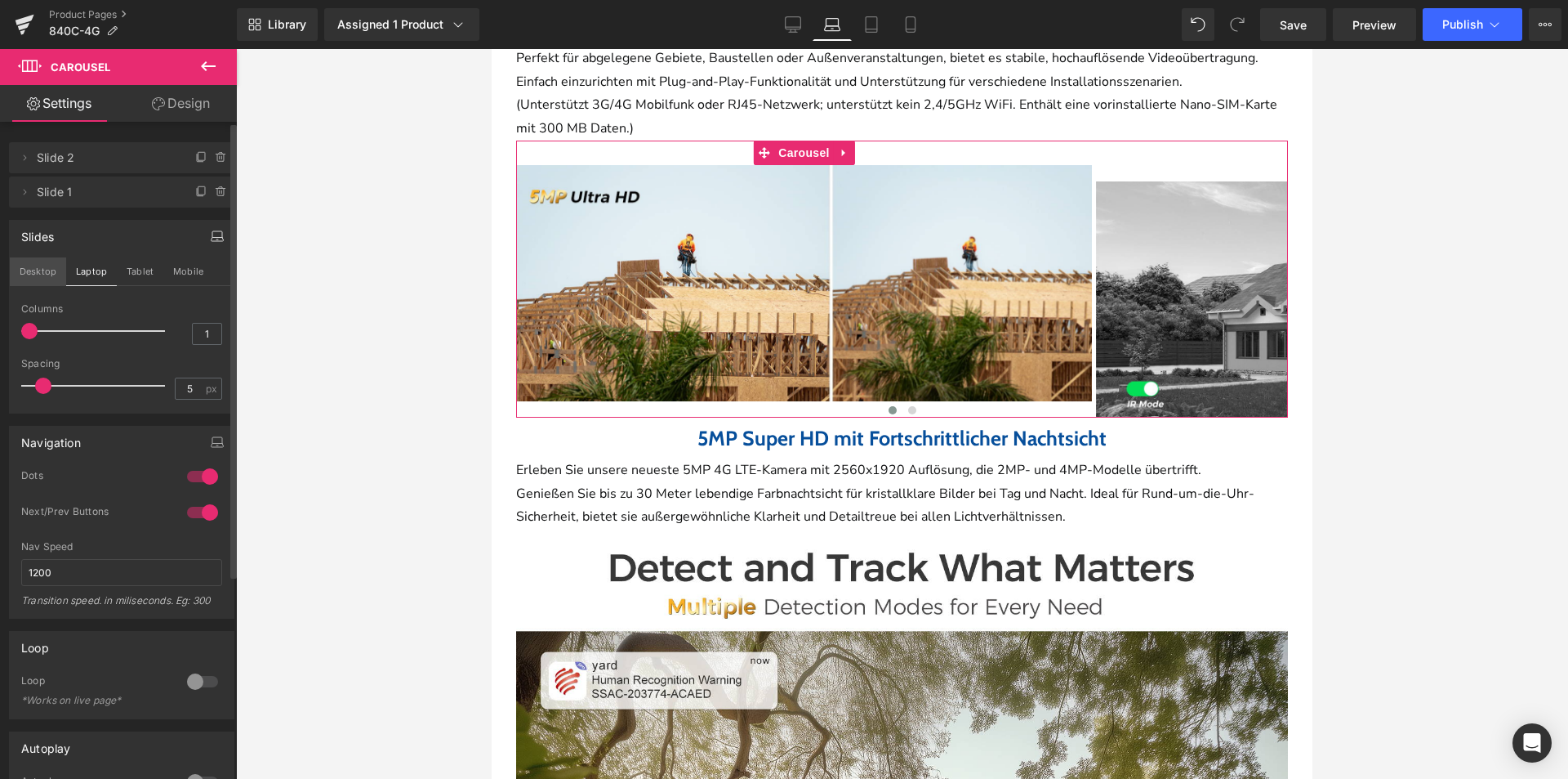
click at [44, 270] on button "Desktop" at bounding box center [37, 271] width 56 height 28
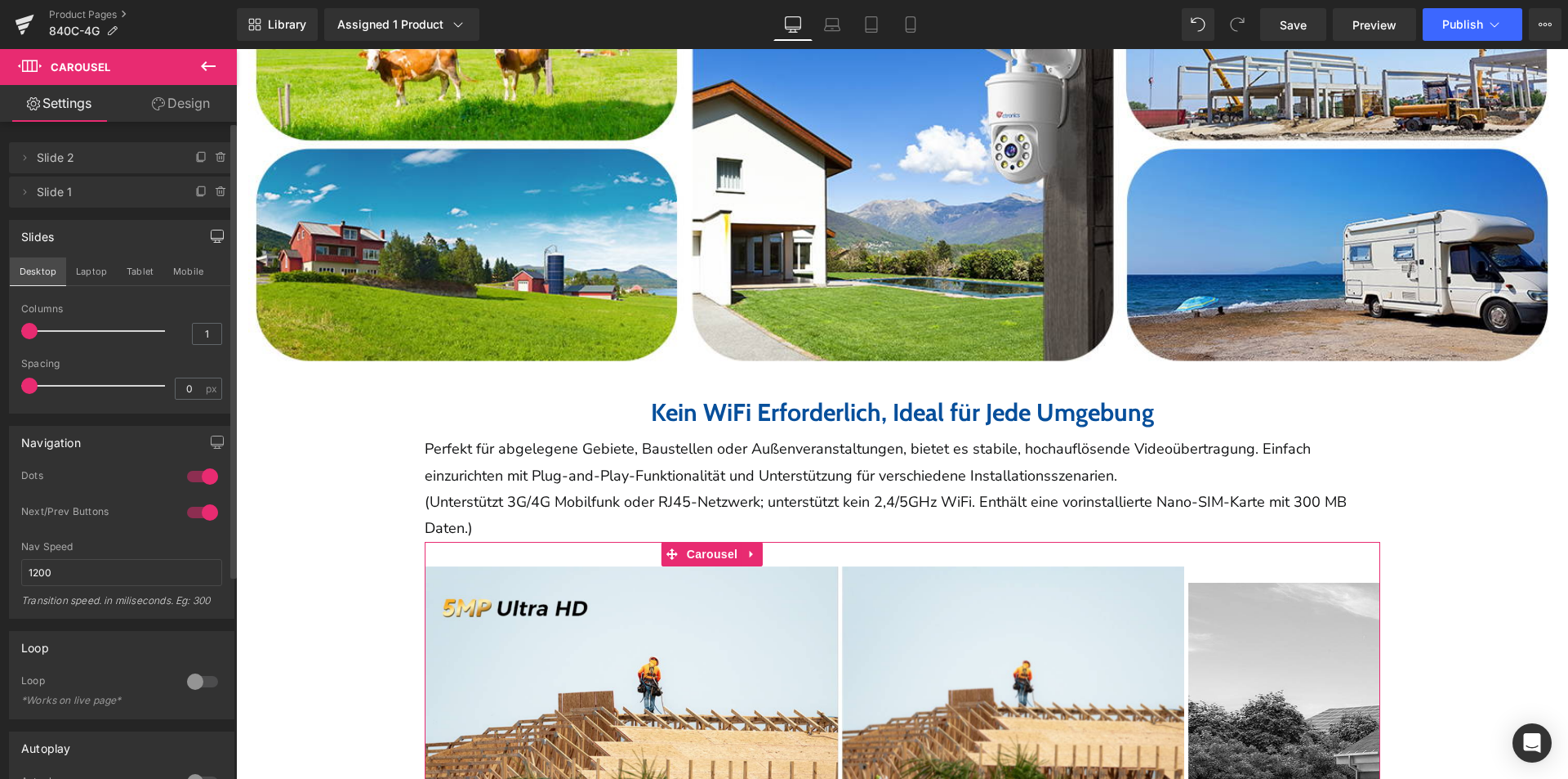
scroll to position [1932, 0]
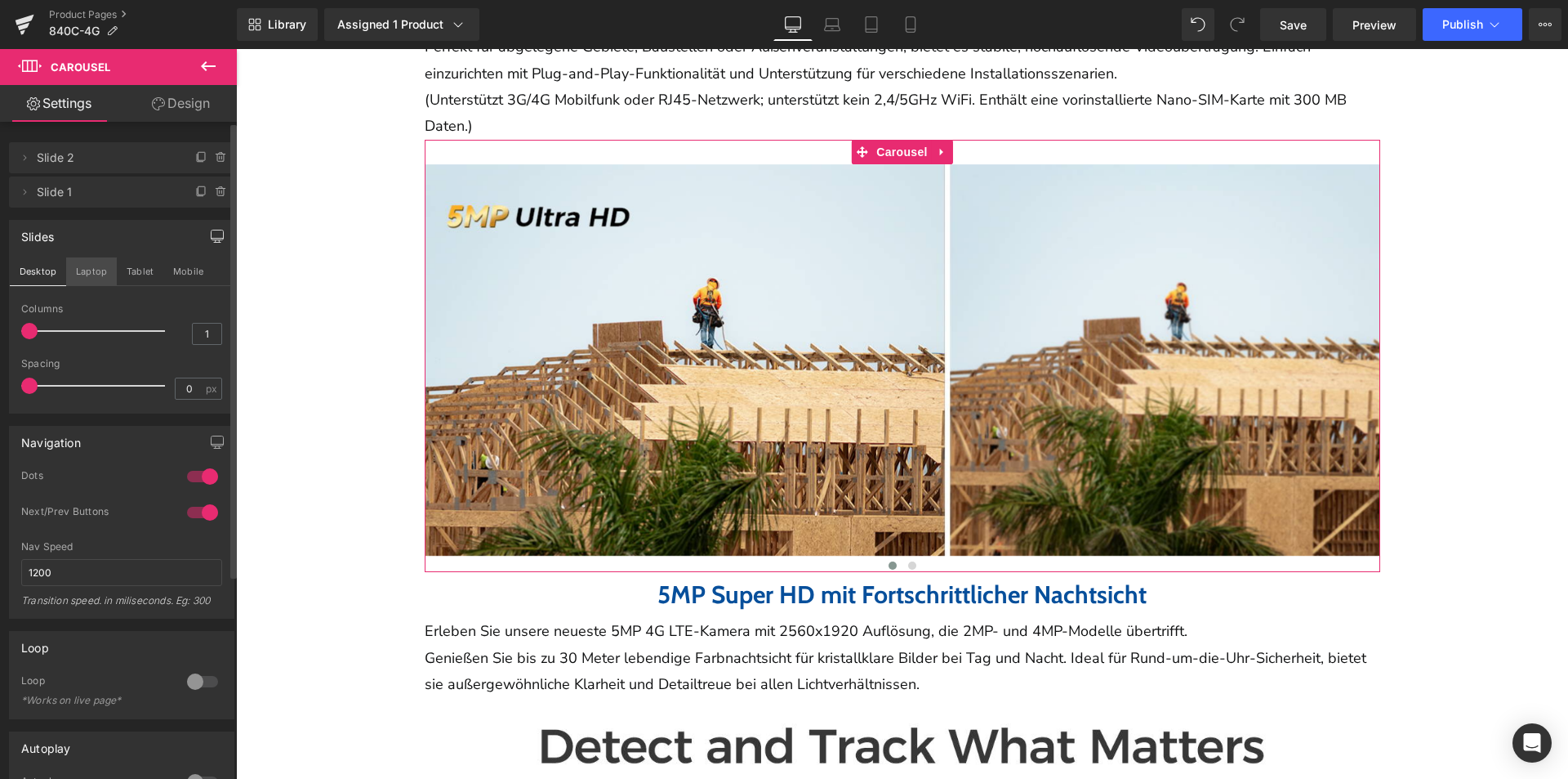
drag, startPoint x: 73, startPoint y: 269, endPoint x: 136, endPoint y: 274, distance: 63.2
click at [75, 269] on button "Laptop" at bounding box center [91, 271] width 51 height 28
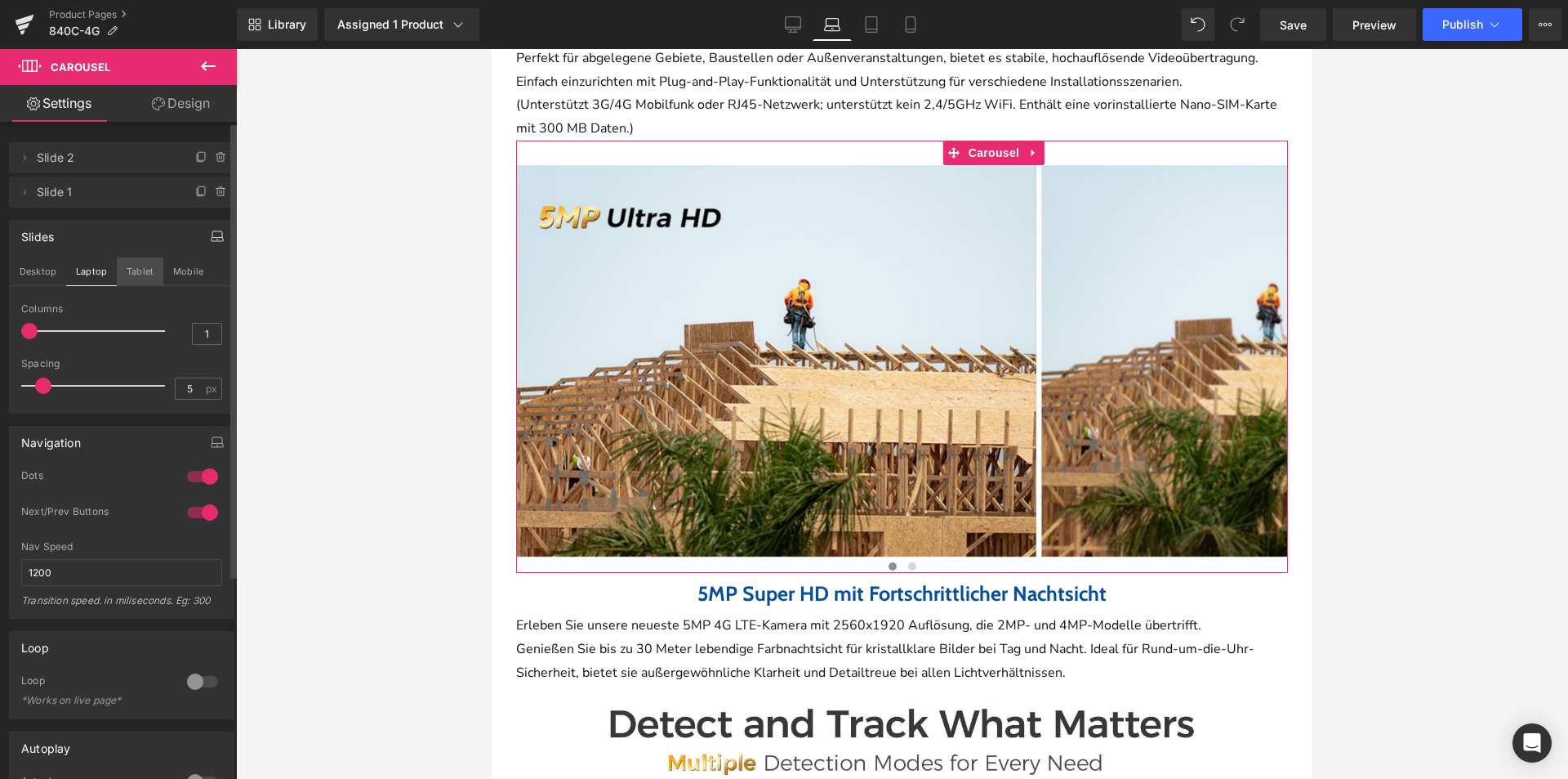
drag, startPoint x: 136, startPoint y: 274, endPoint x: 578, endPoint y: 482, distance: 488.5
click at [136, 275] on button "Tablet" at bounding box center [139, 271] width 46 height 28
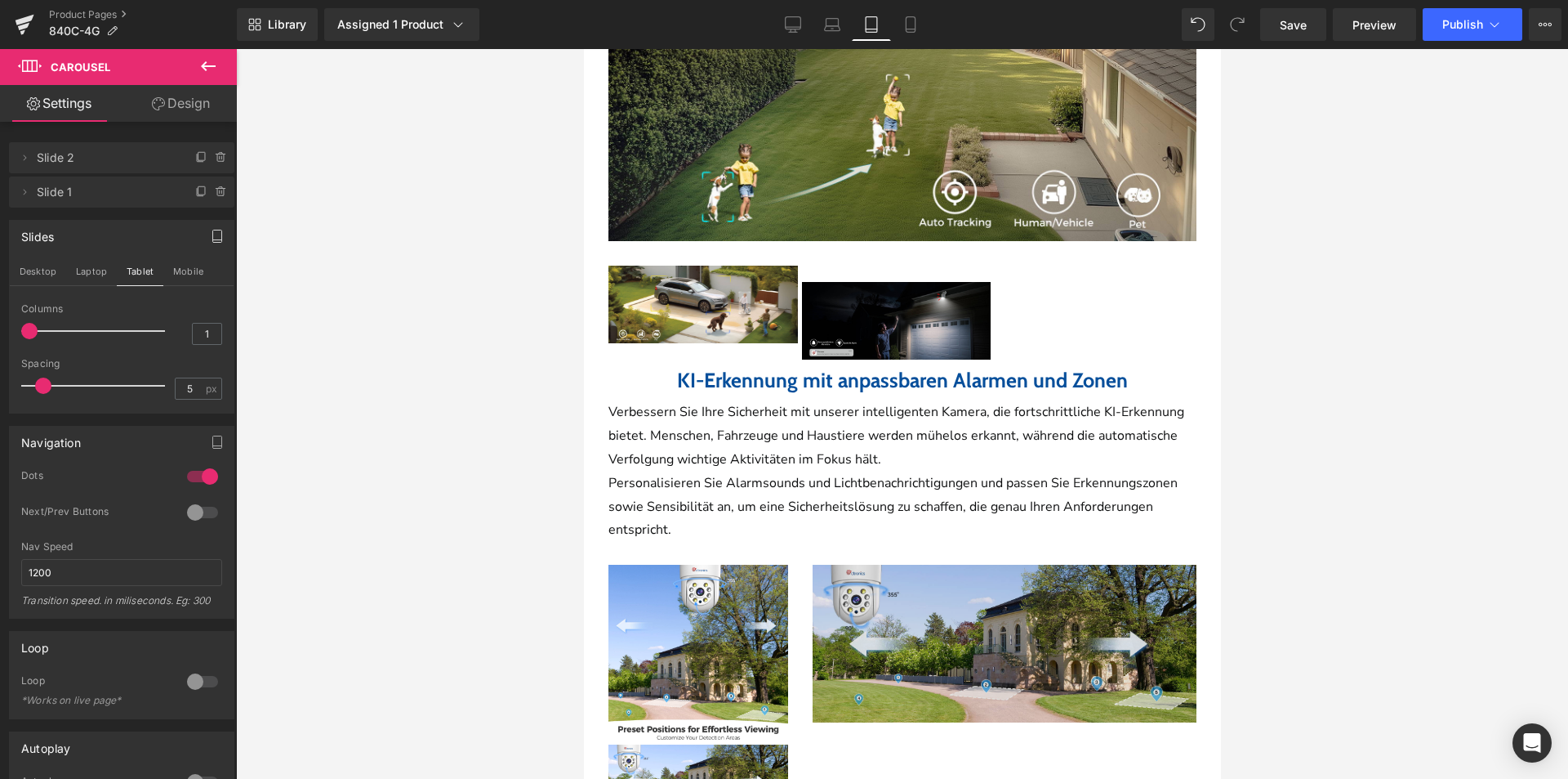
scroll to position [2589, 0]
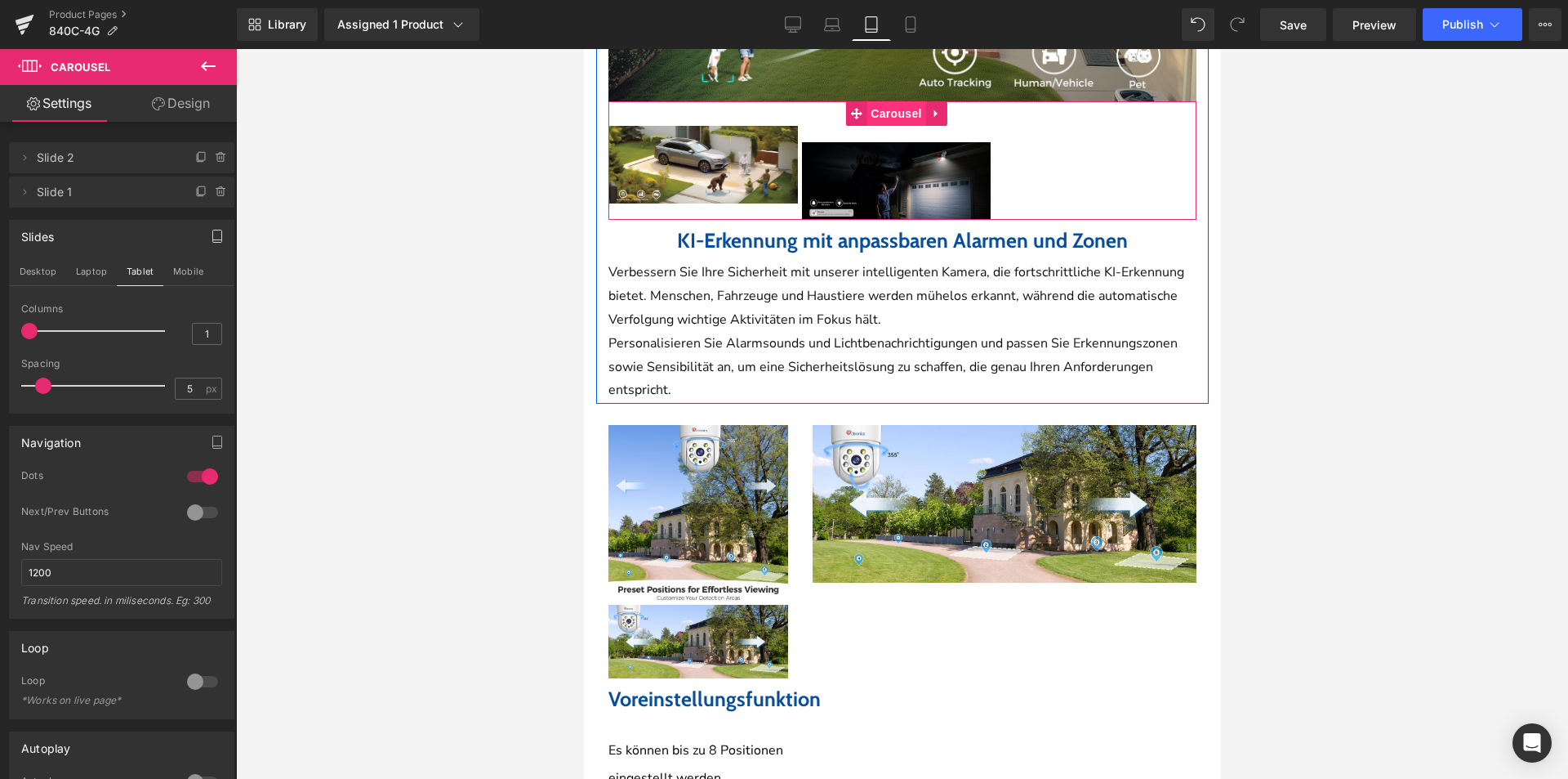
click at [896, 101] on span "Carousel" at bounding box center [895, 113] width 59 height 25
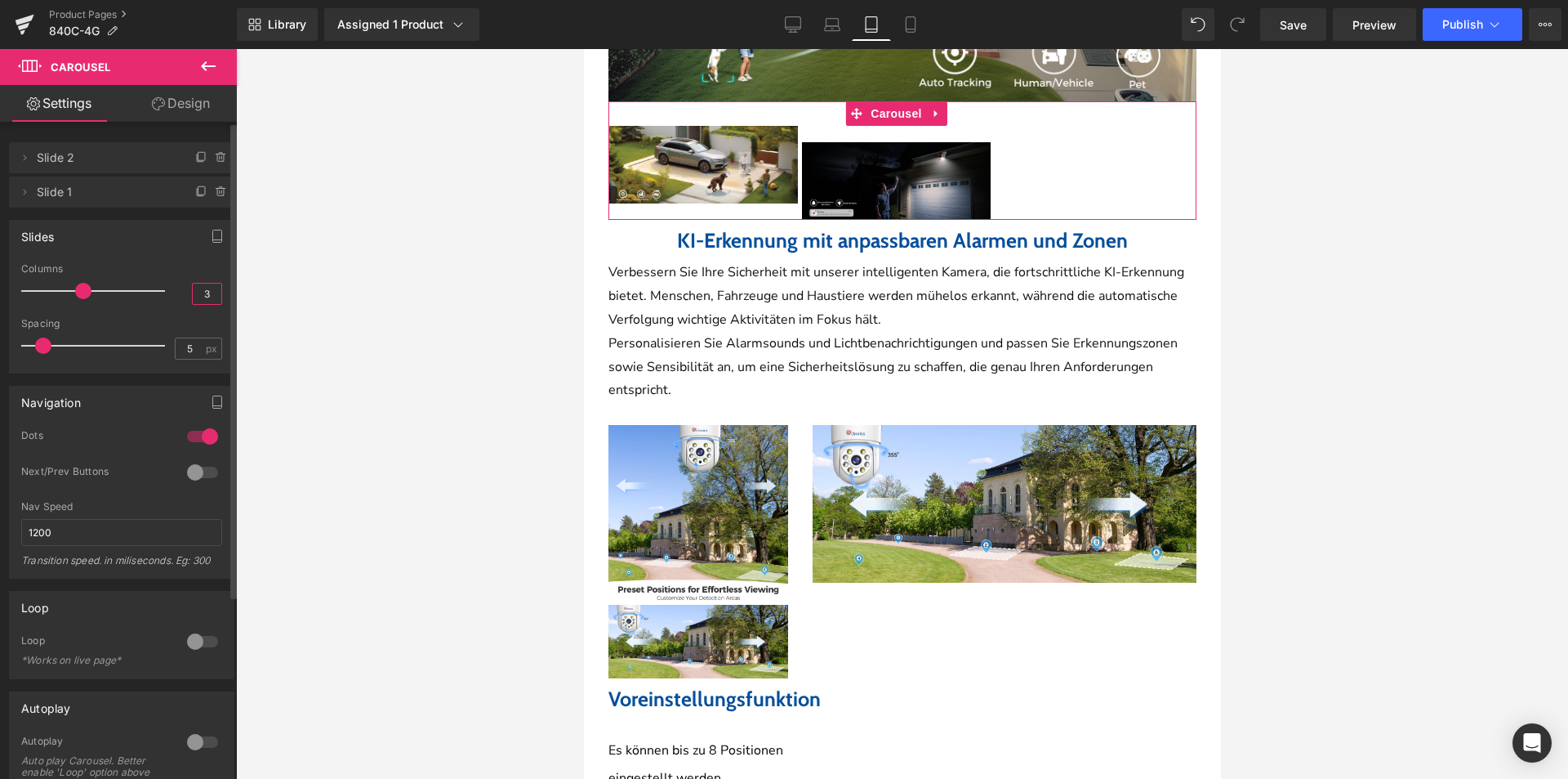
drag, startPoint x: 201, startPoint y: 288, endPoint x: 187, endPoint y: 288, distance: 14.0
click at [192, 288] on input "3" at bounding box center [206, 294] width 28 height 21
type input "1"
click at [211, 236] on icon "button" at bounding box center [217, 236] width 13 height 13
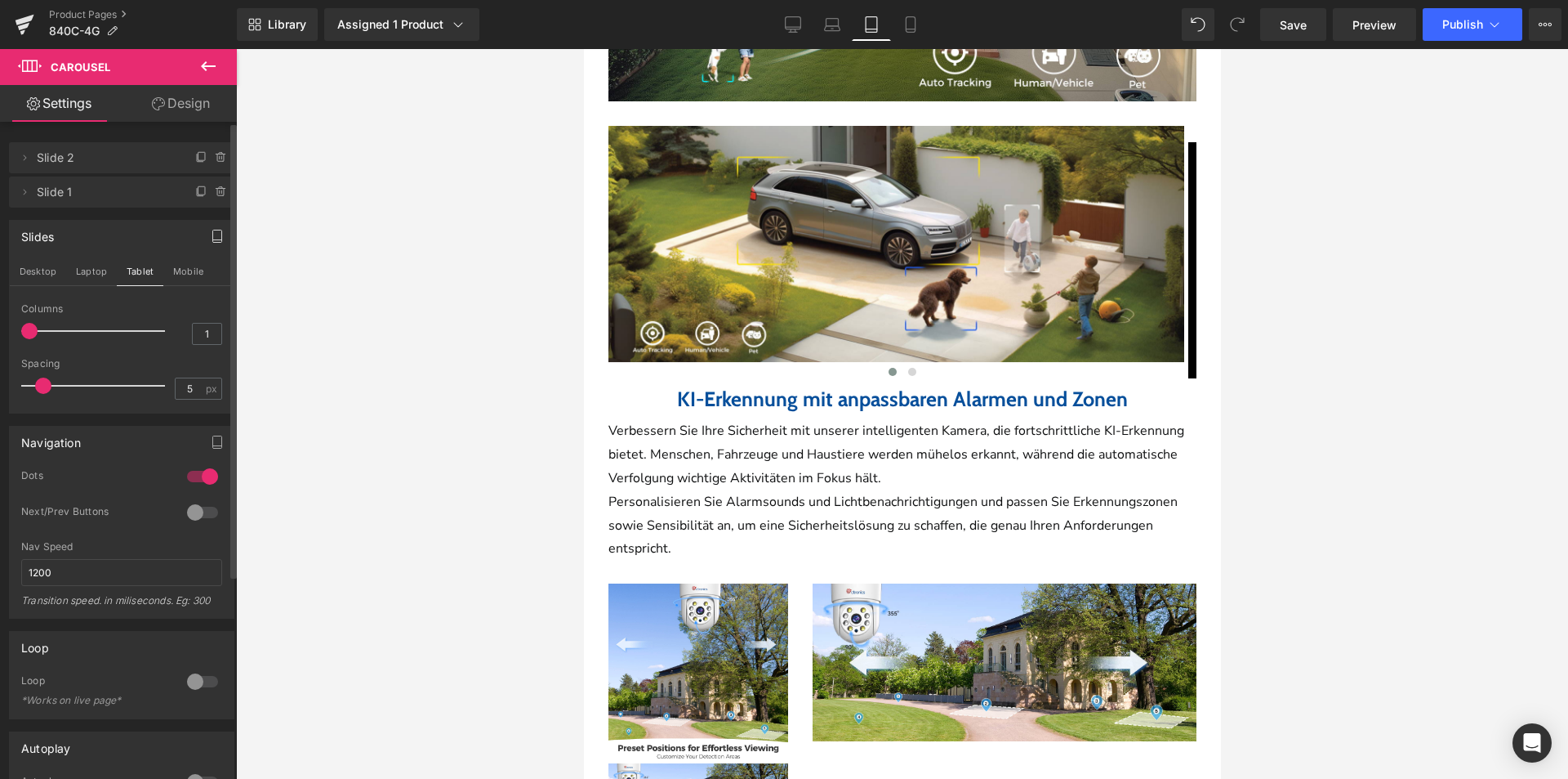
drag, startPoint x: 94, startPoint y: 270, endPoint x: 145, endPoint y: 308, distance: 63.6
click at [93, 271] on button "Laptop" at bounding box center [91, 271] width 51 height 28
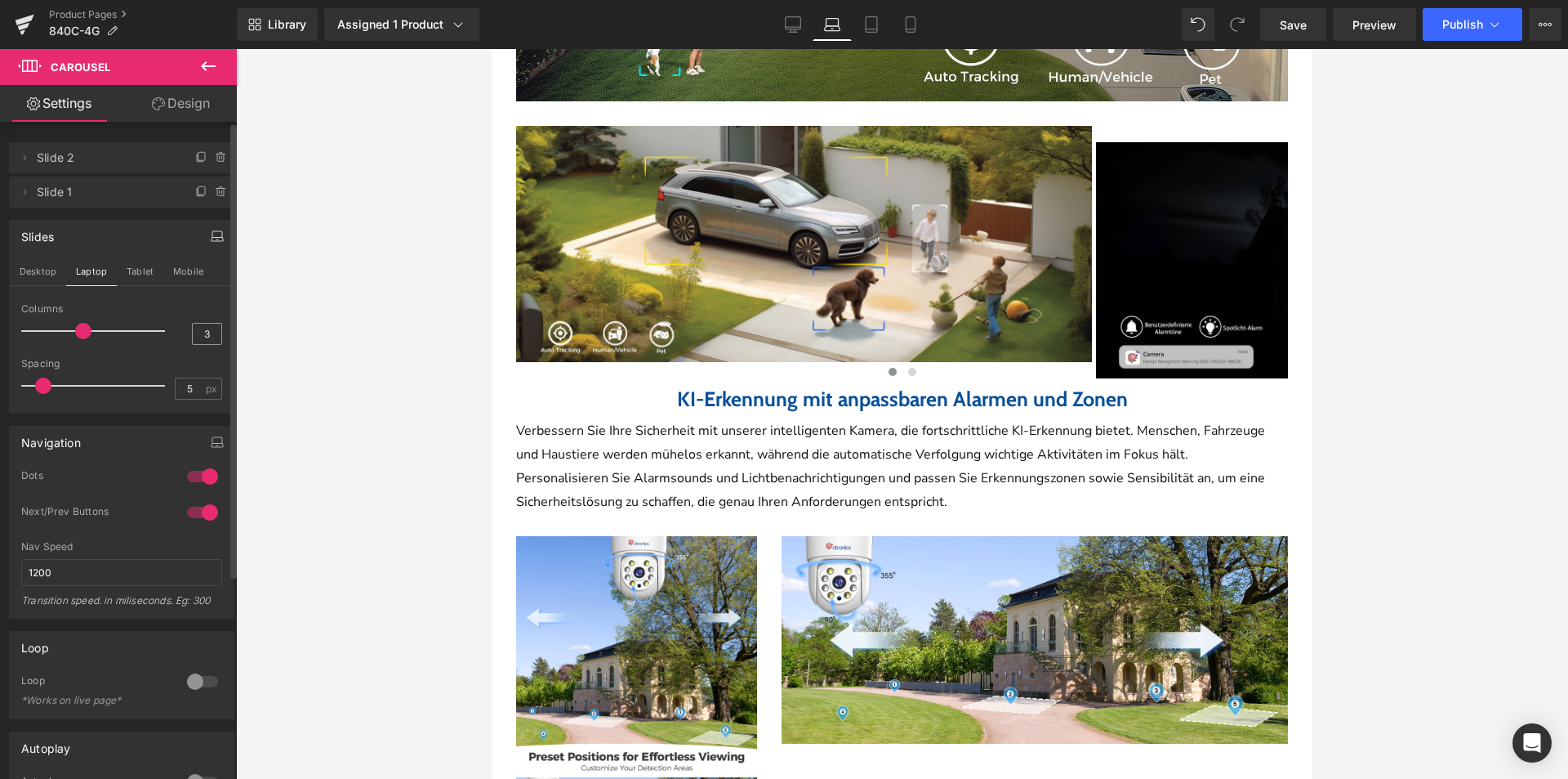
scroll to position [2806, 0]
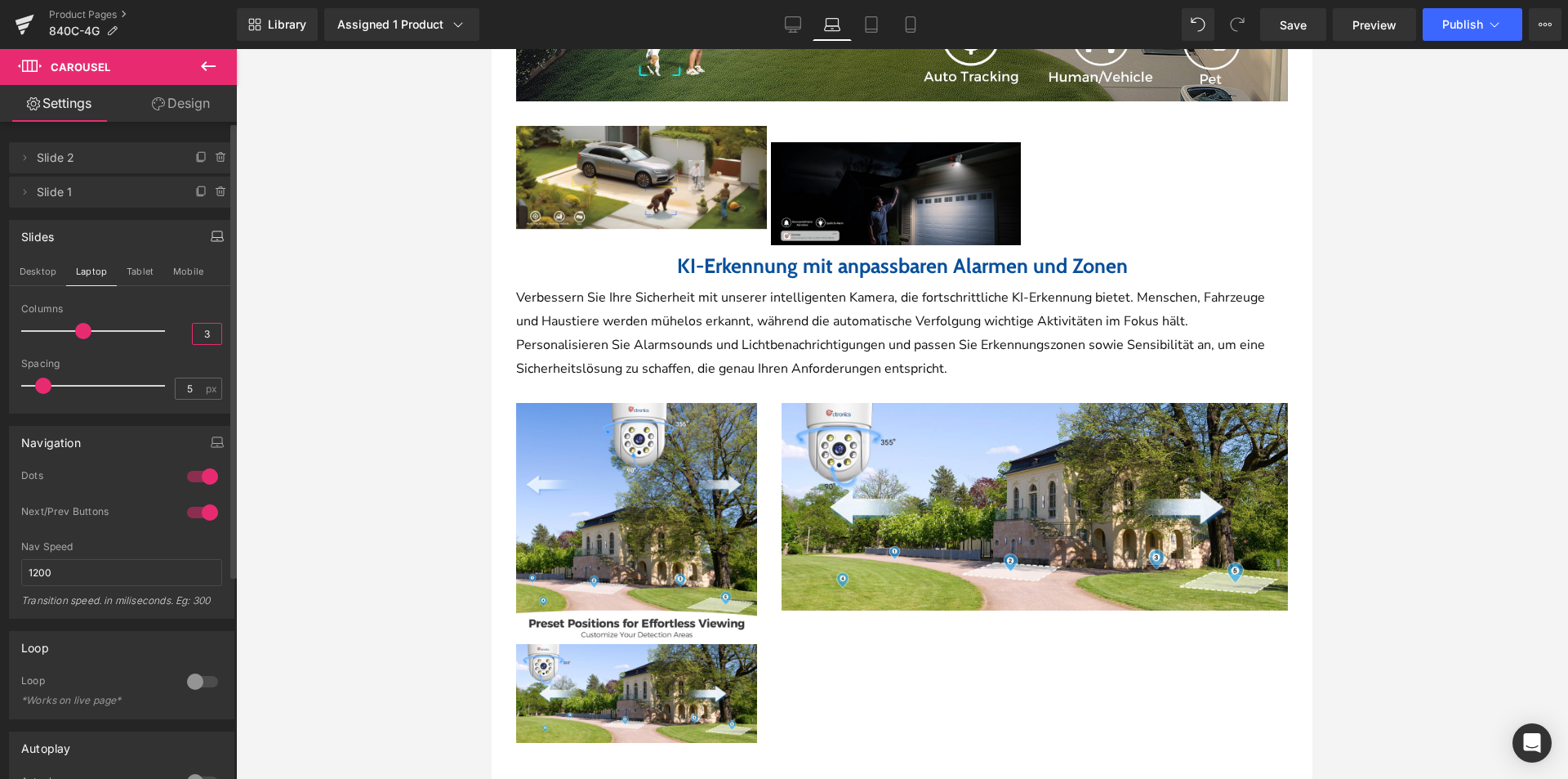
drag, startPoint x: 197, startPoint y: 333, endPoint x: 218, endPoint y: 339, distance: 21.8
click at [216, 338] on div "1 Columns 1 3 Columns 3 1 Columns 1 1 Columns 1 5px Spacing 5 px 5px Spacing 5 …" at bounding box center [122, 358] width 224 height 109
type input "1"
click at [376, 386] on div at bounding box center [901, 414] width 1332 height 730
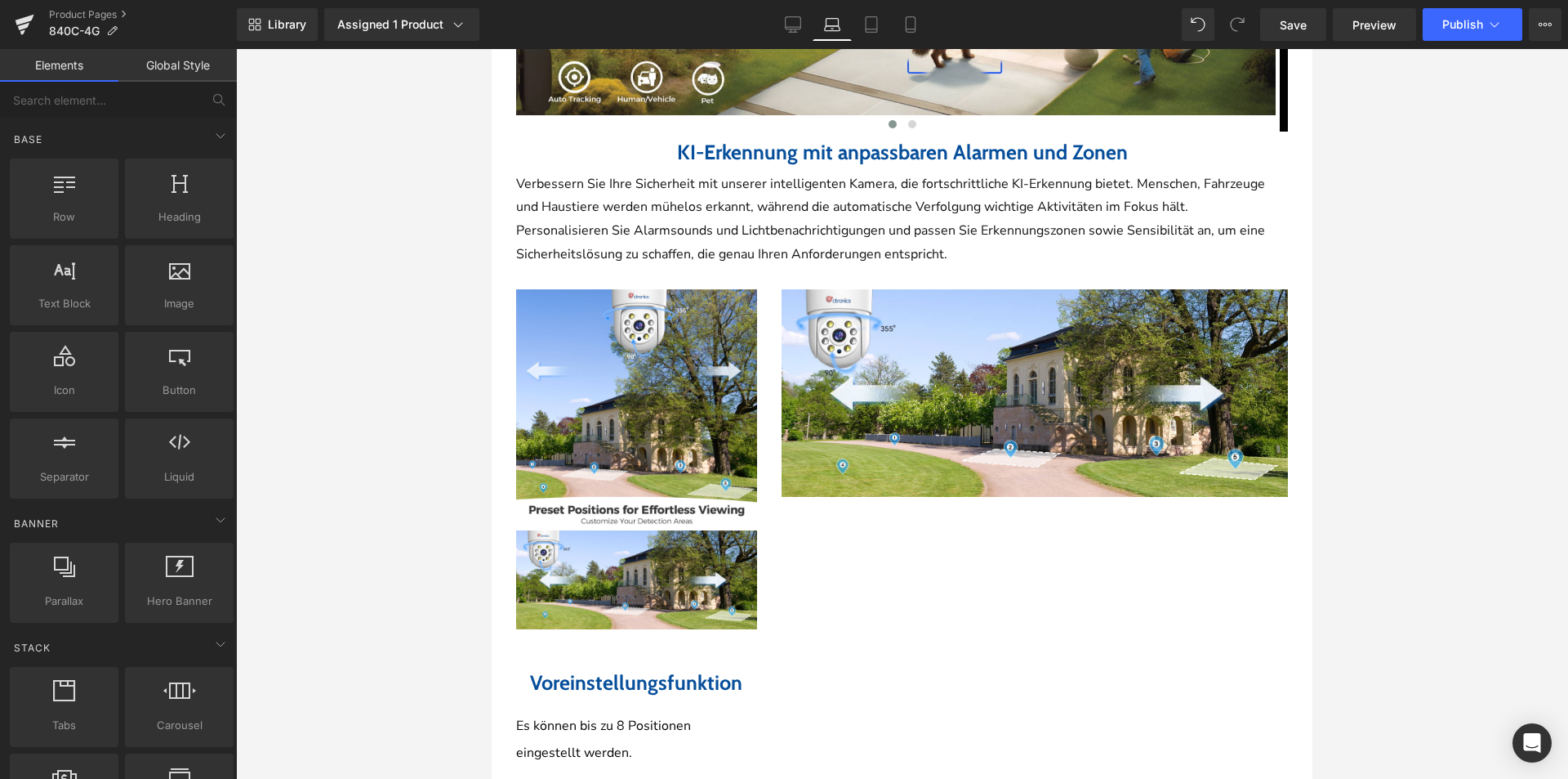
scroll to position [3132, 0]
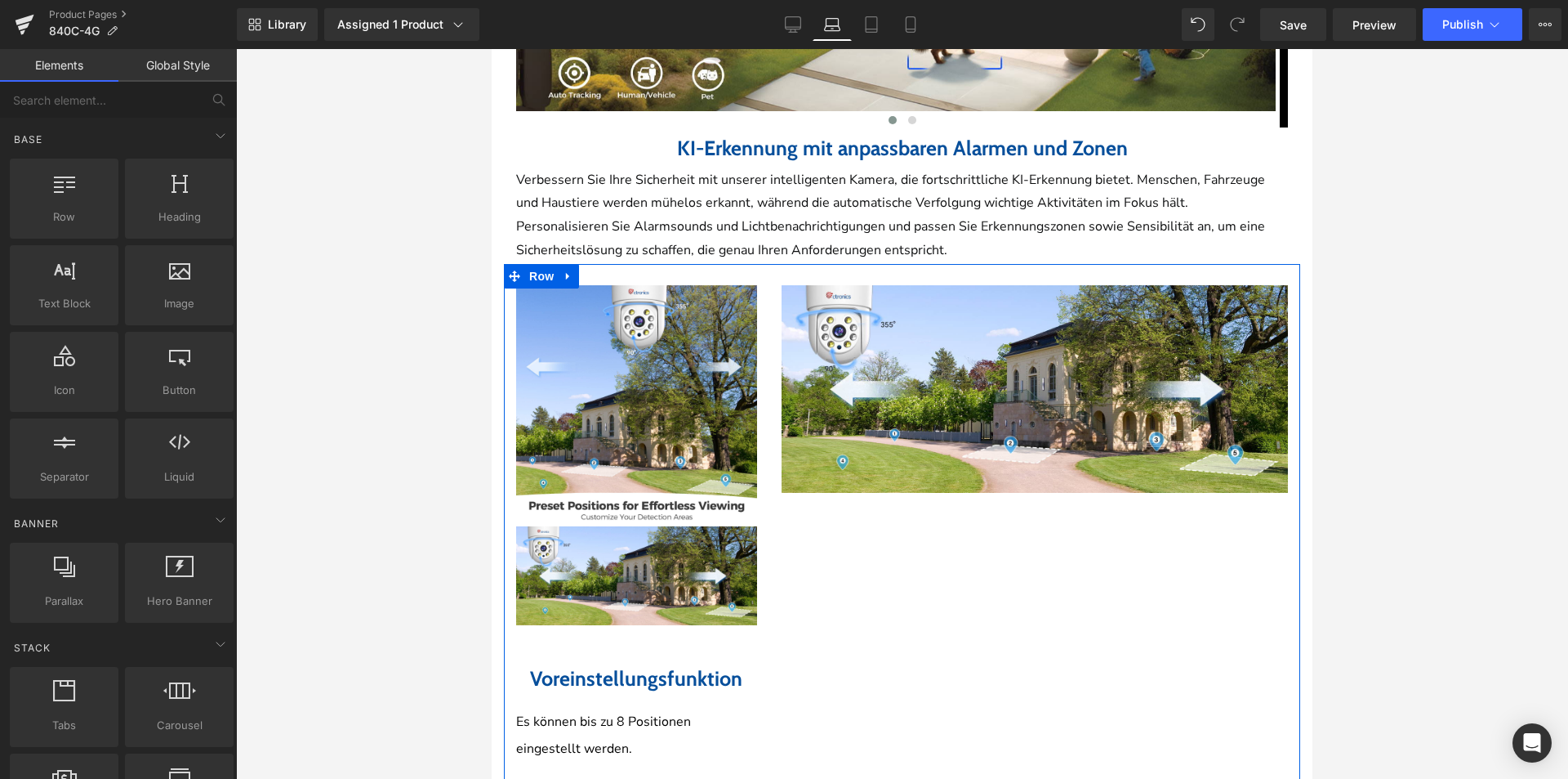
click at [925, 478] on div "Image Image Voreinstellungsfunktion Heading Es können bis zu 8 Positionen einge…" at bounding box center [901, 522] width 796 height 516
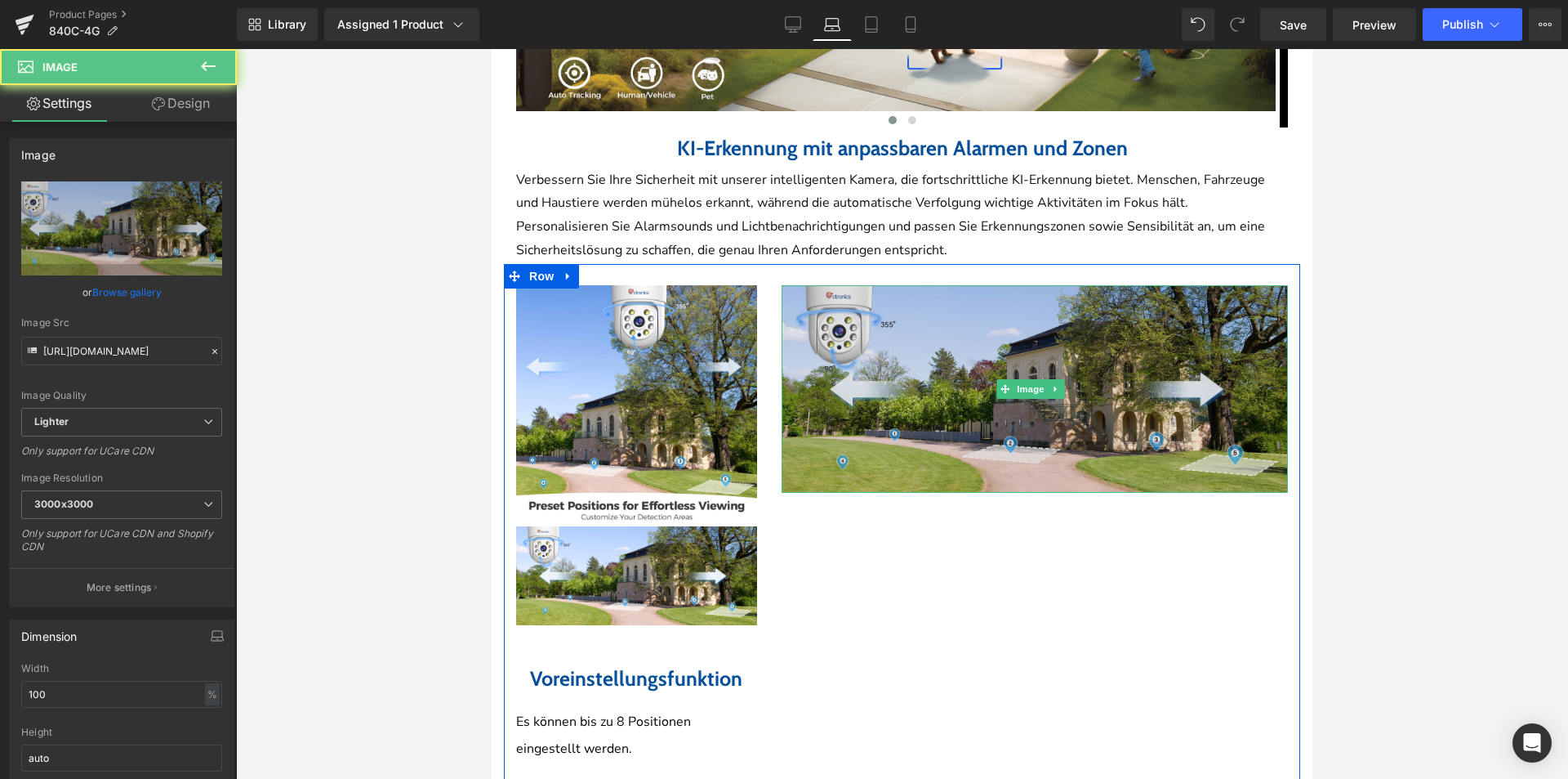
click at [838, 406] on img at bounding box center [1035, 388] width 507 height 207
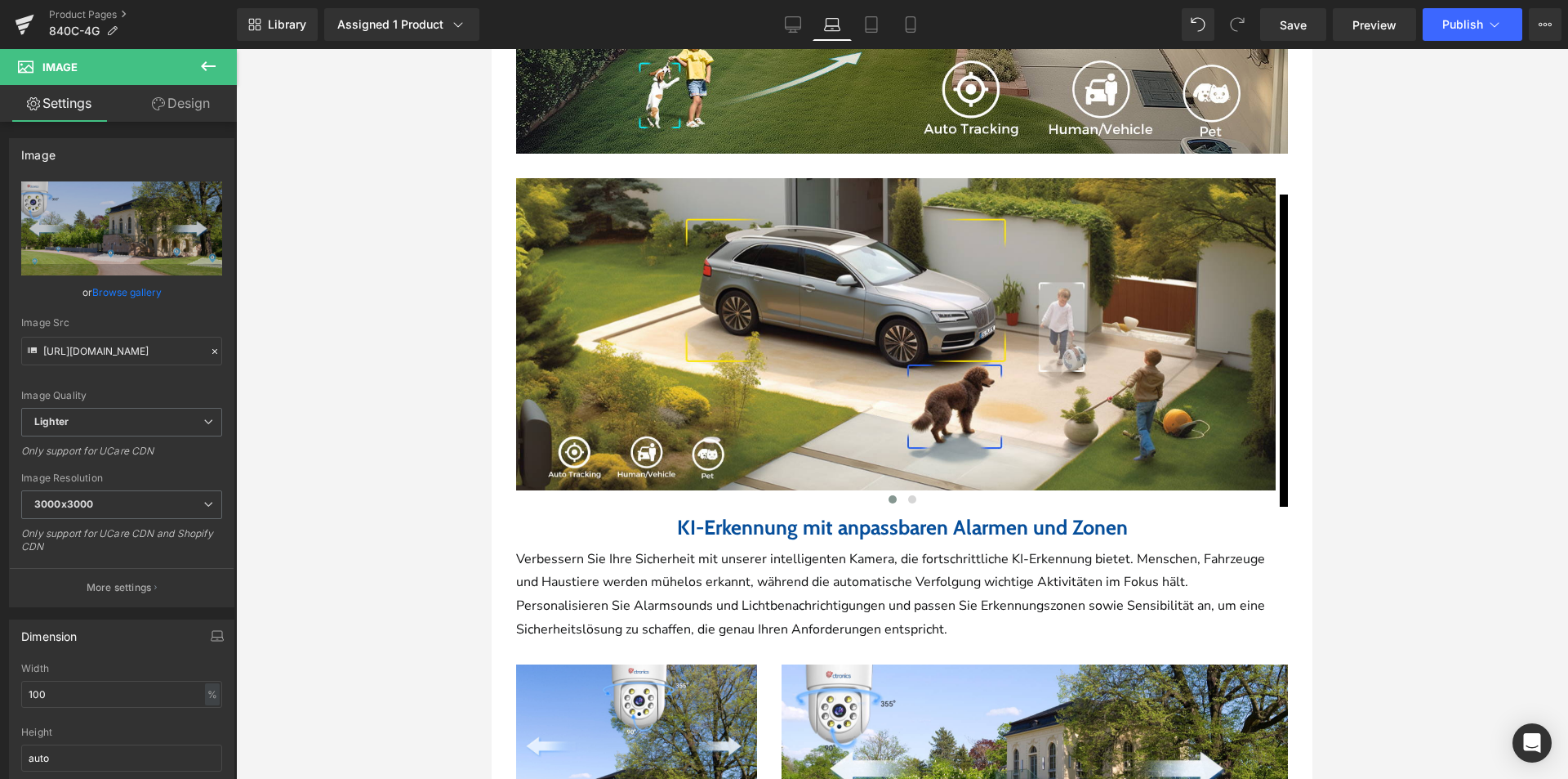
scroll to position [3050, 0]
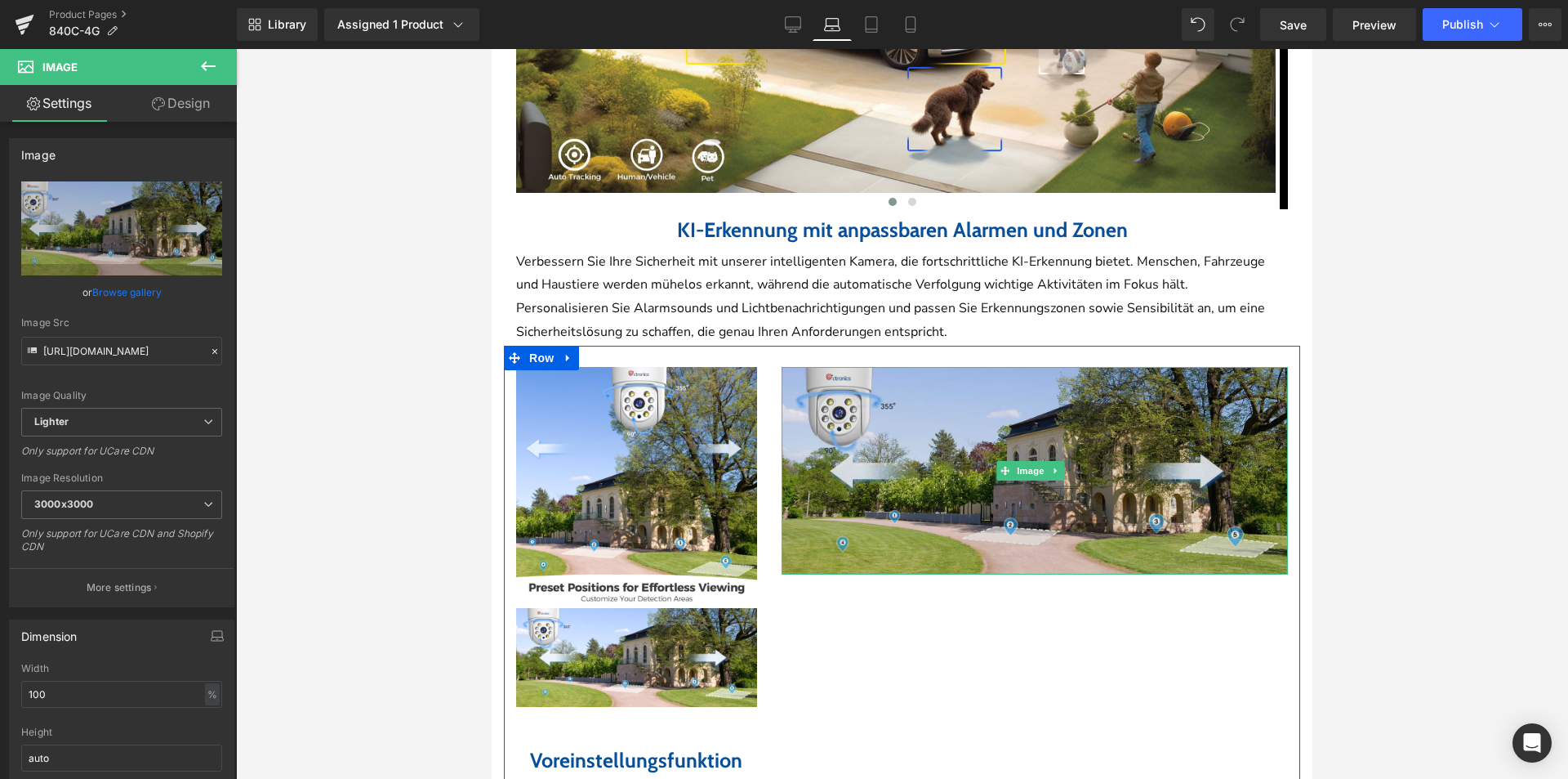
click at [883, 473] on img at bounding box center [1035, 470] width 507 height 207
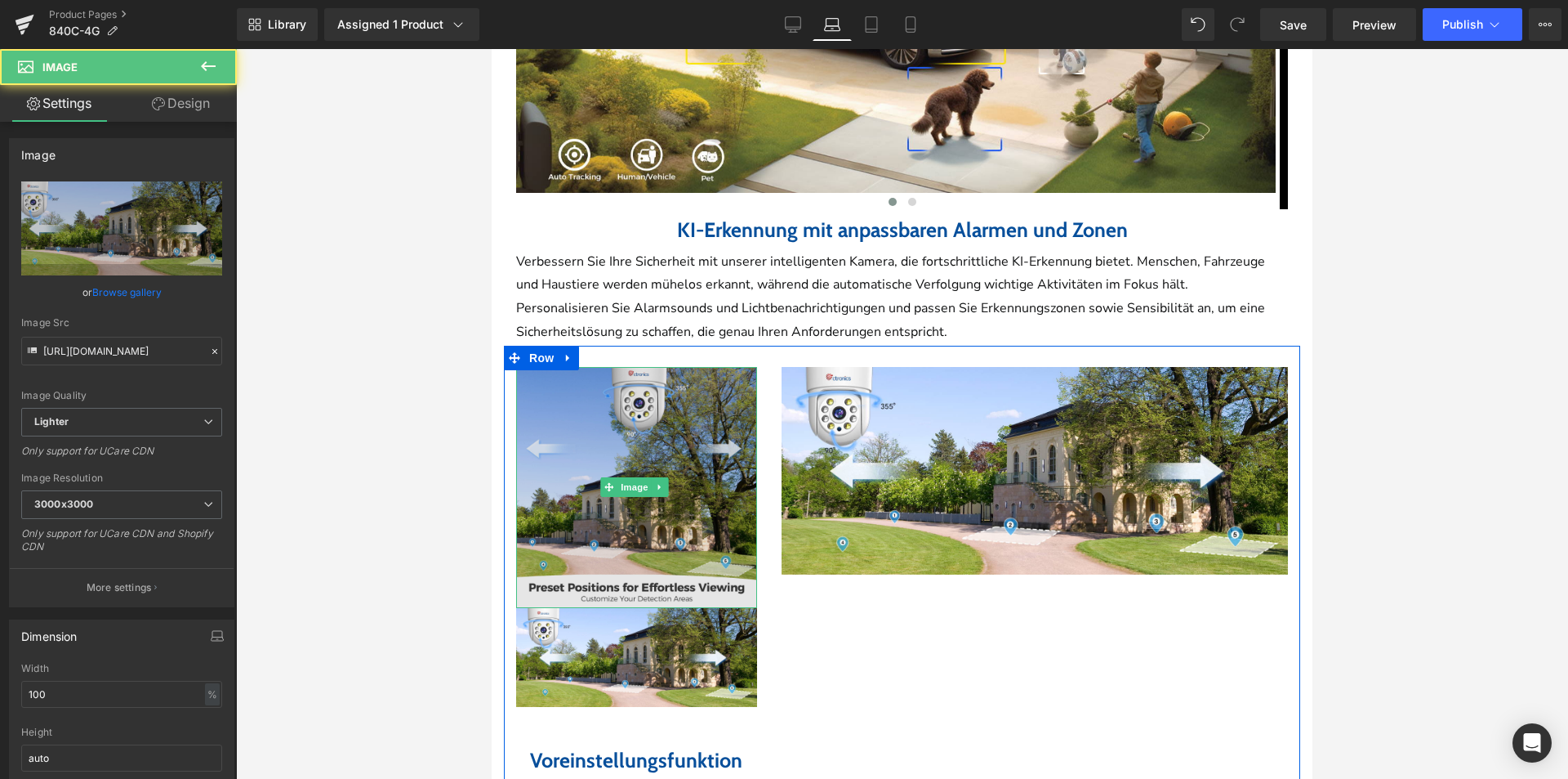
click at [667, 453] on img at bounding box center [636, 486] width 241 height 241
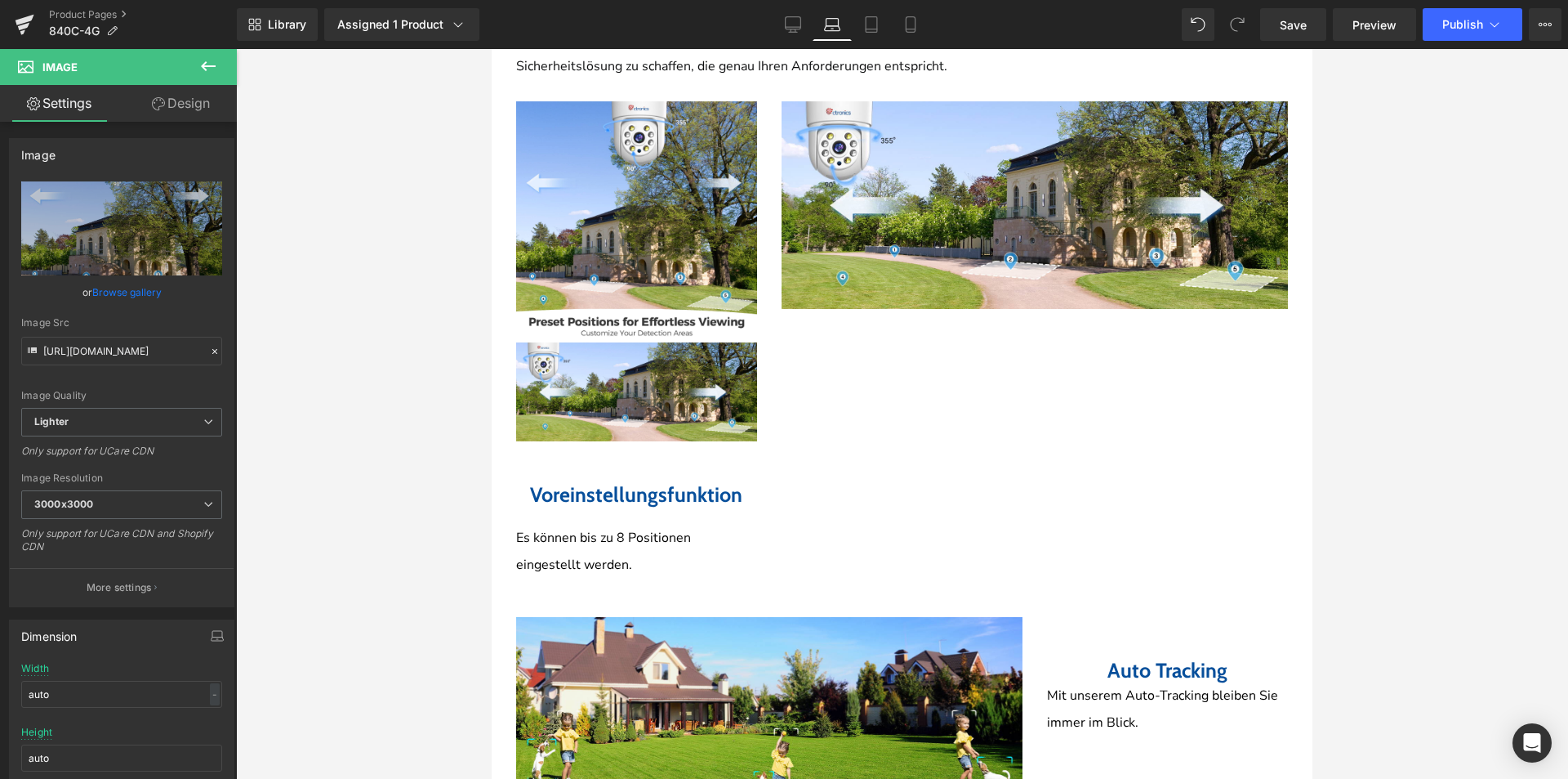
scroll to position [3296, 0]
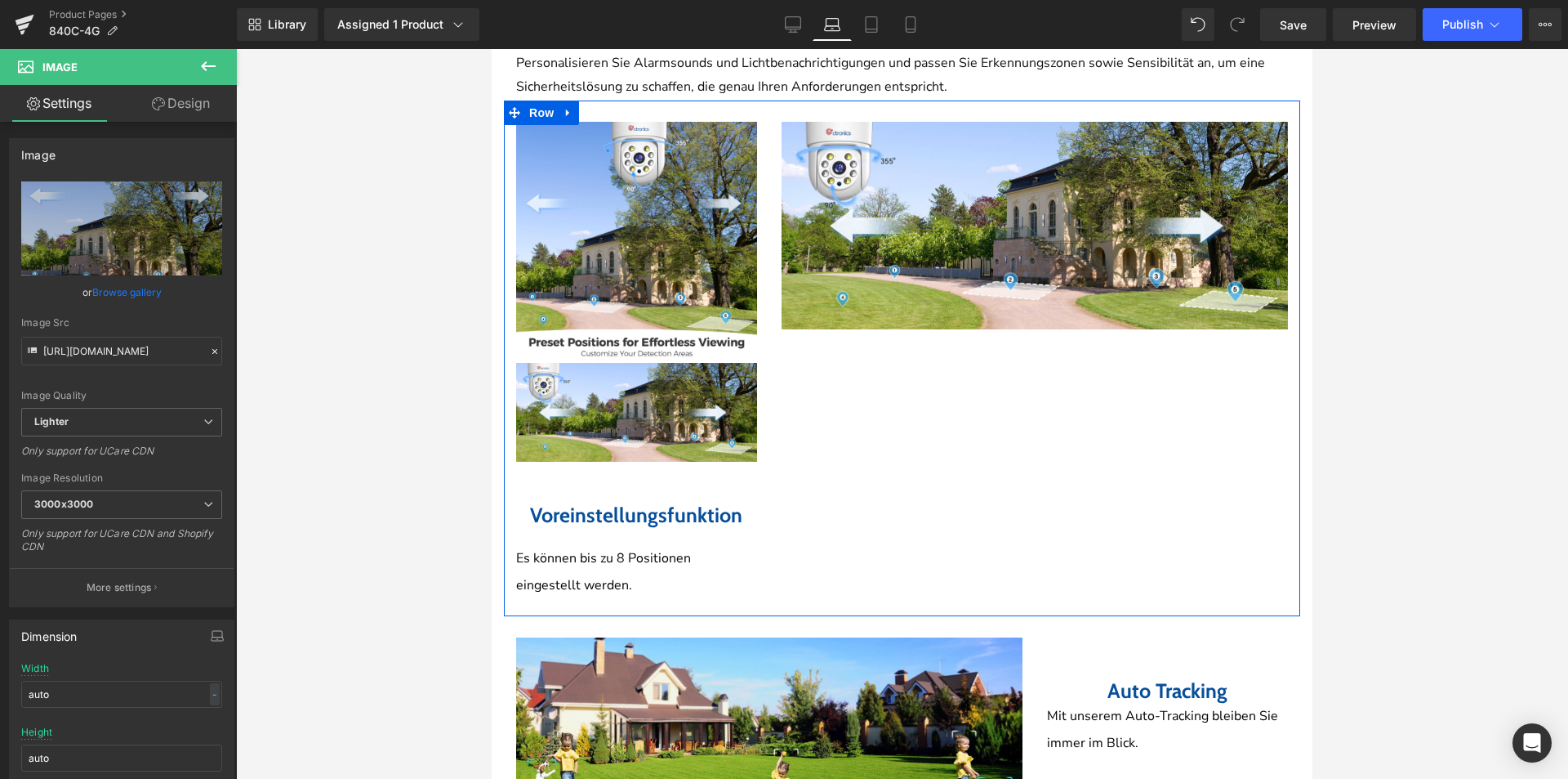
click at [903, 416] on div "Image Image Voreinstellungsfunktion Heading Es können bis zu 8 Positionen einge…" at bounding box center [901, 358] width 796 height 516
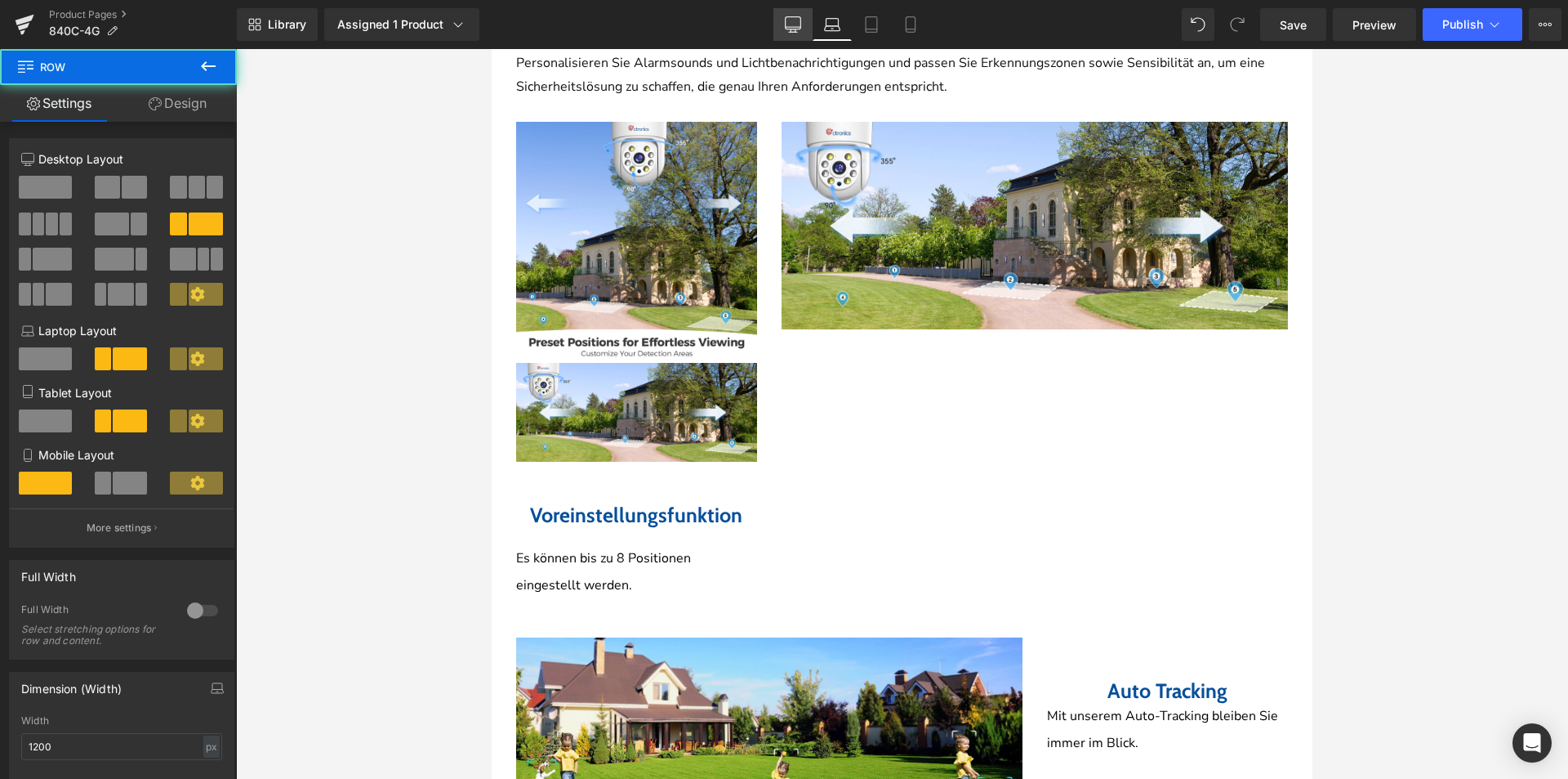
click at [803, 28] on link "Desktop" at bounding box center [793, 24] width 39 height 32
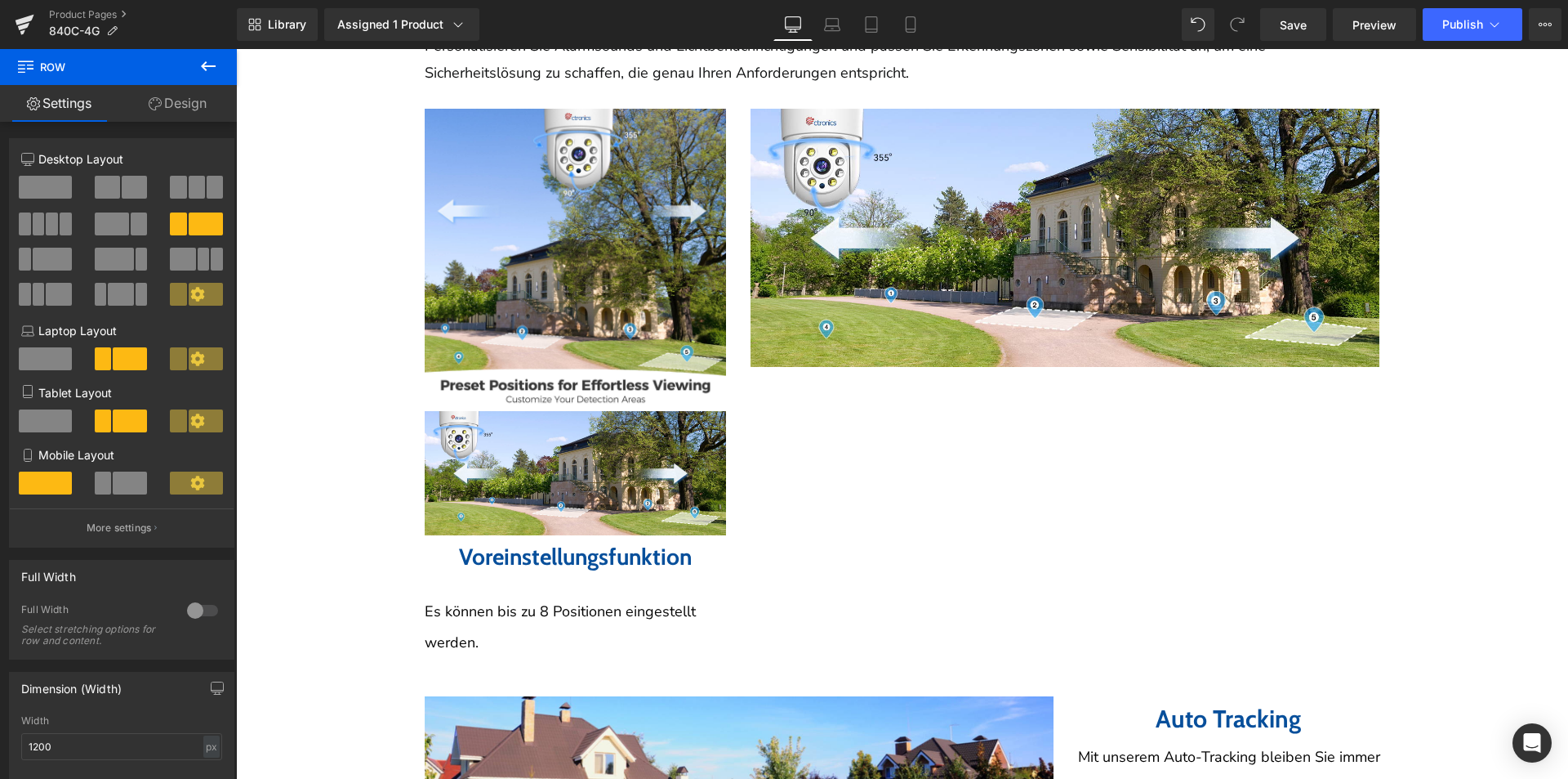
scroll to position [4085, 0]
click at [828, 37] on link "Laptop" at bounding box center [833, 24] width 39 height 32
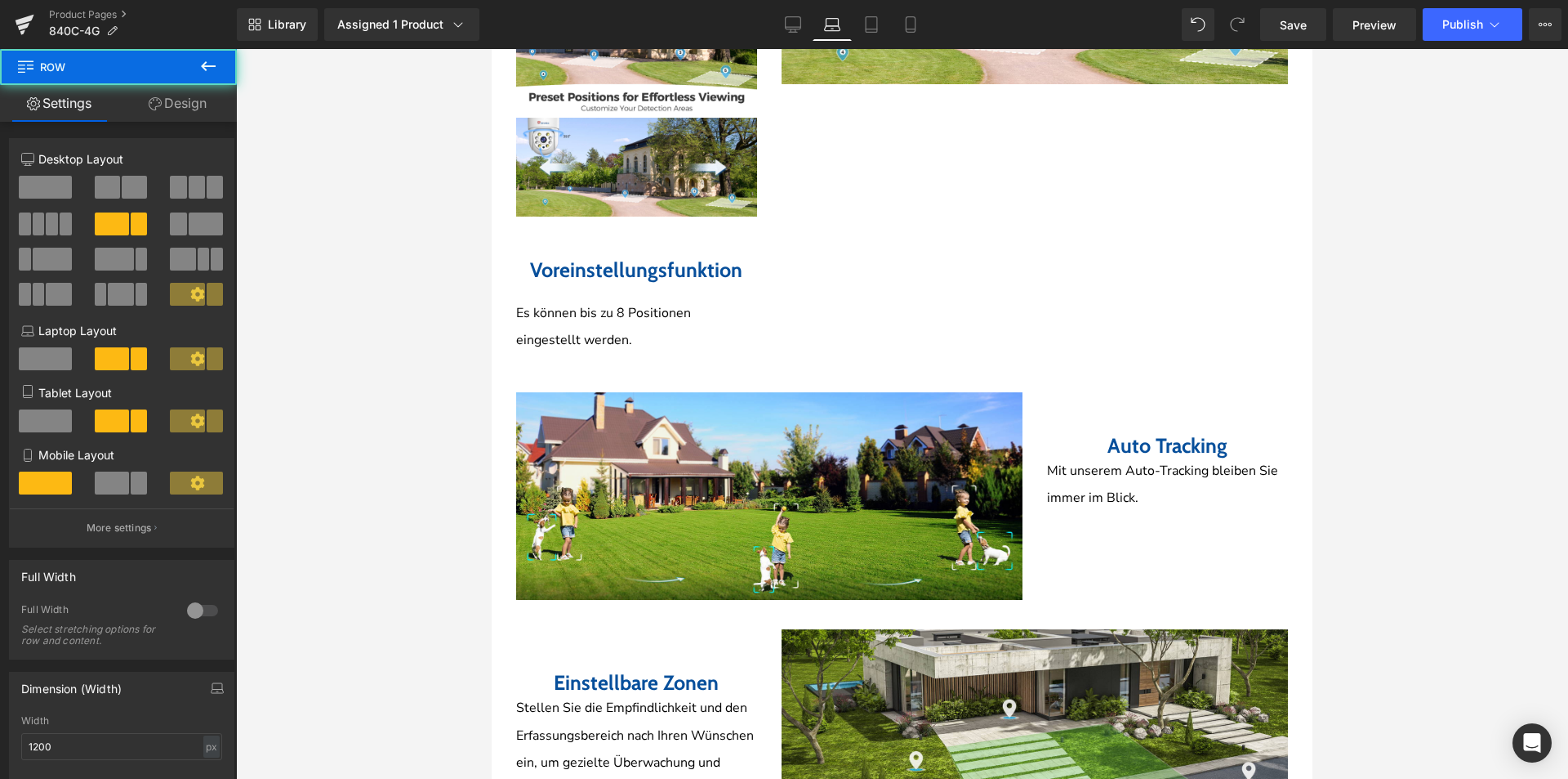
click at [1056, 505] on div "Image Auto Tracking Heading Mit unserem Auto-Tracking bleiben Sie immer im Blic…" at bounding box center [901, 489] width 796 height 237
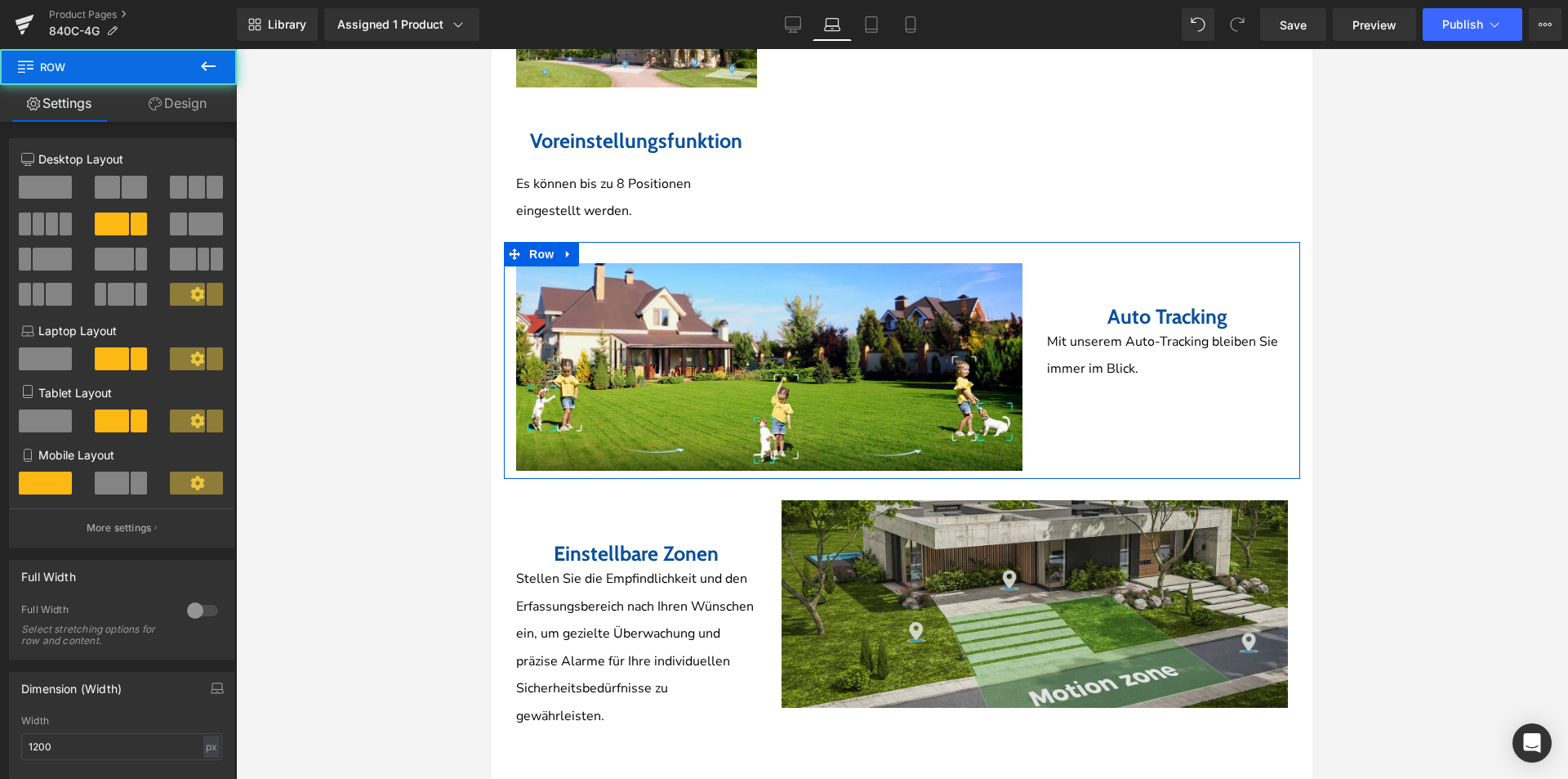
scroll to position [3786, 0]
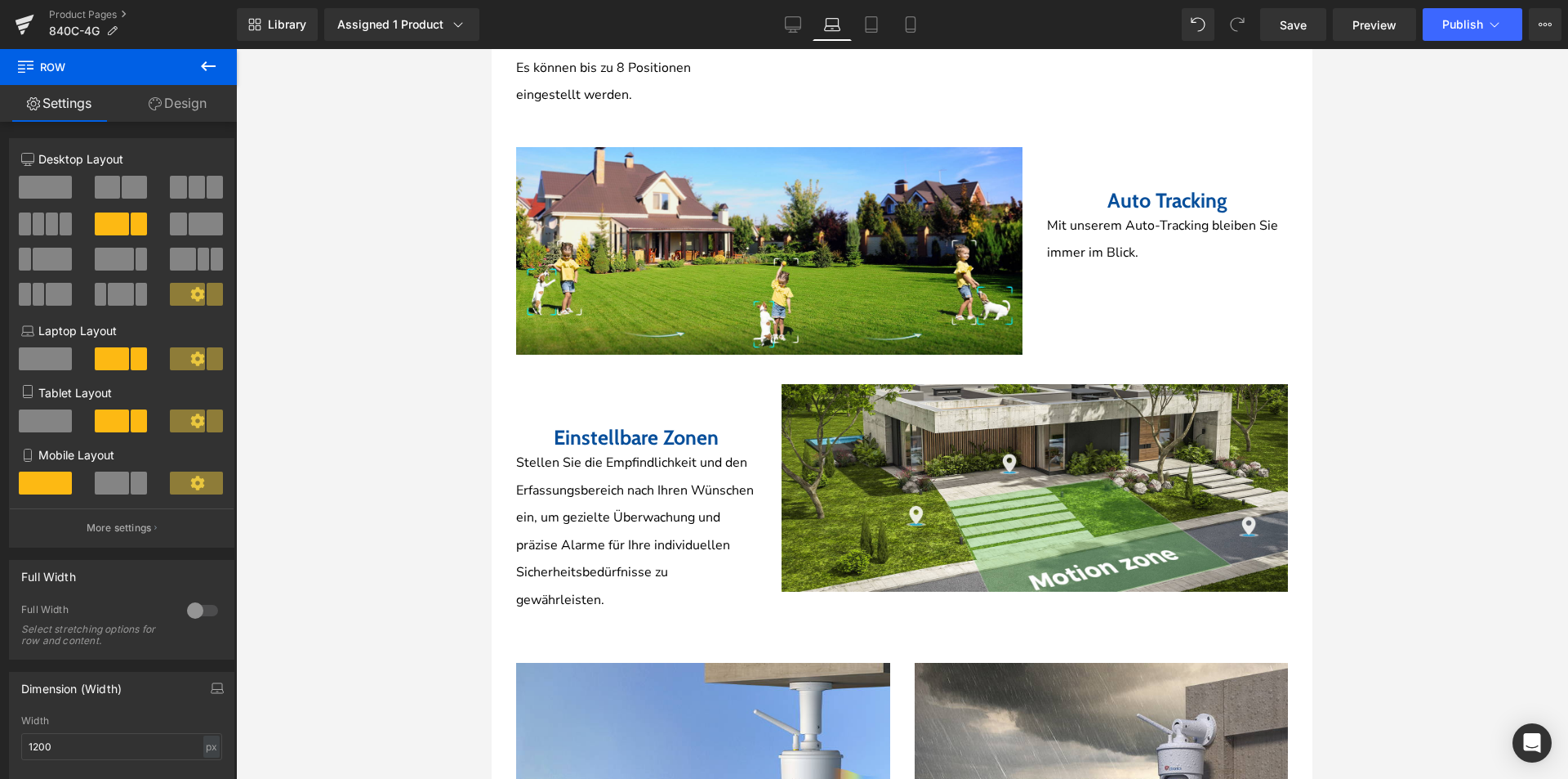
click at [773, 563] on div "Einstellbare Zonen Heading Stellen Sie die Empfindlichkeit und den Erfassungsbe…" at bounding box center [901, 496] width 796 height 268
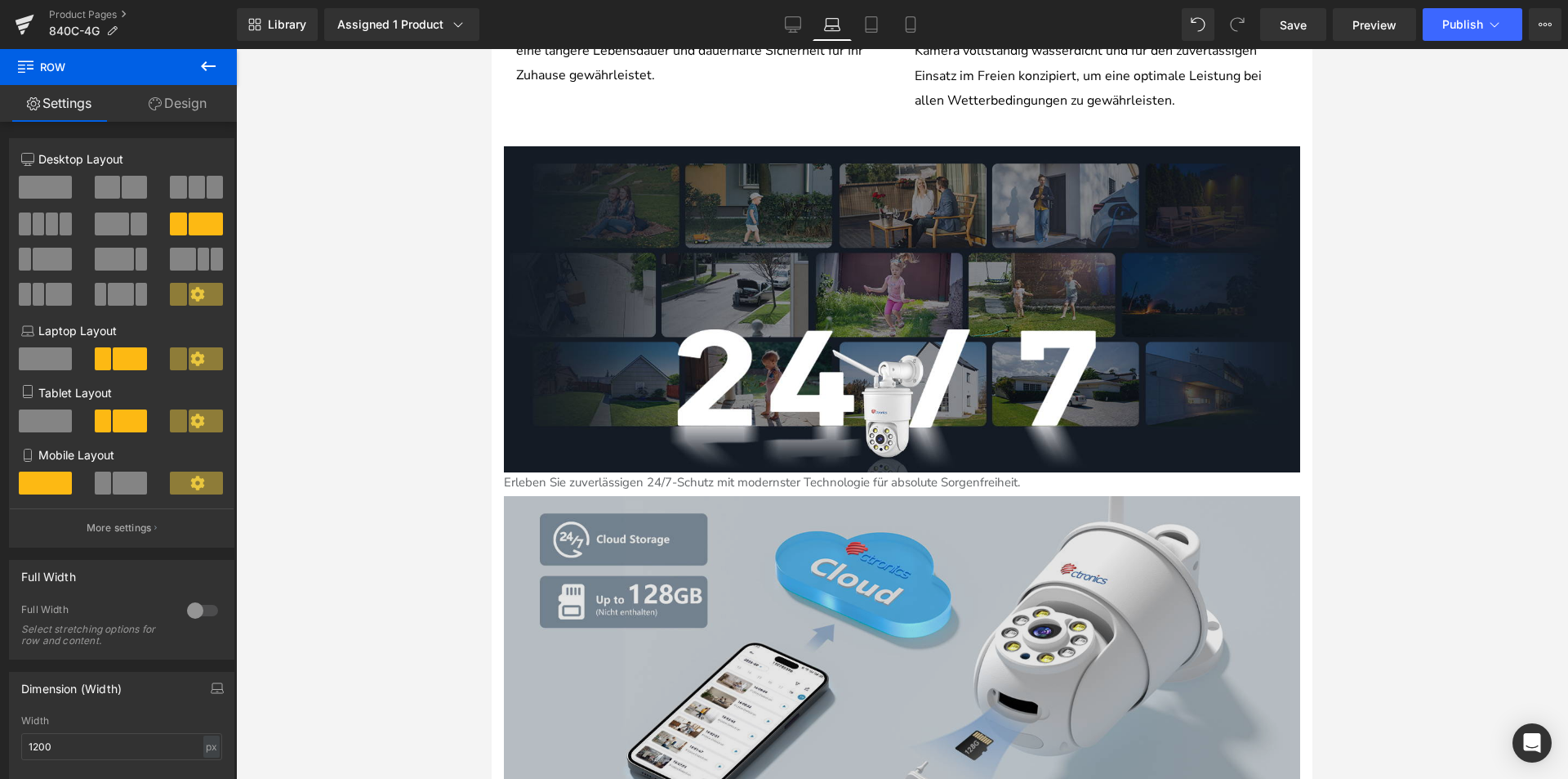
scroll to position [4766, 0]
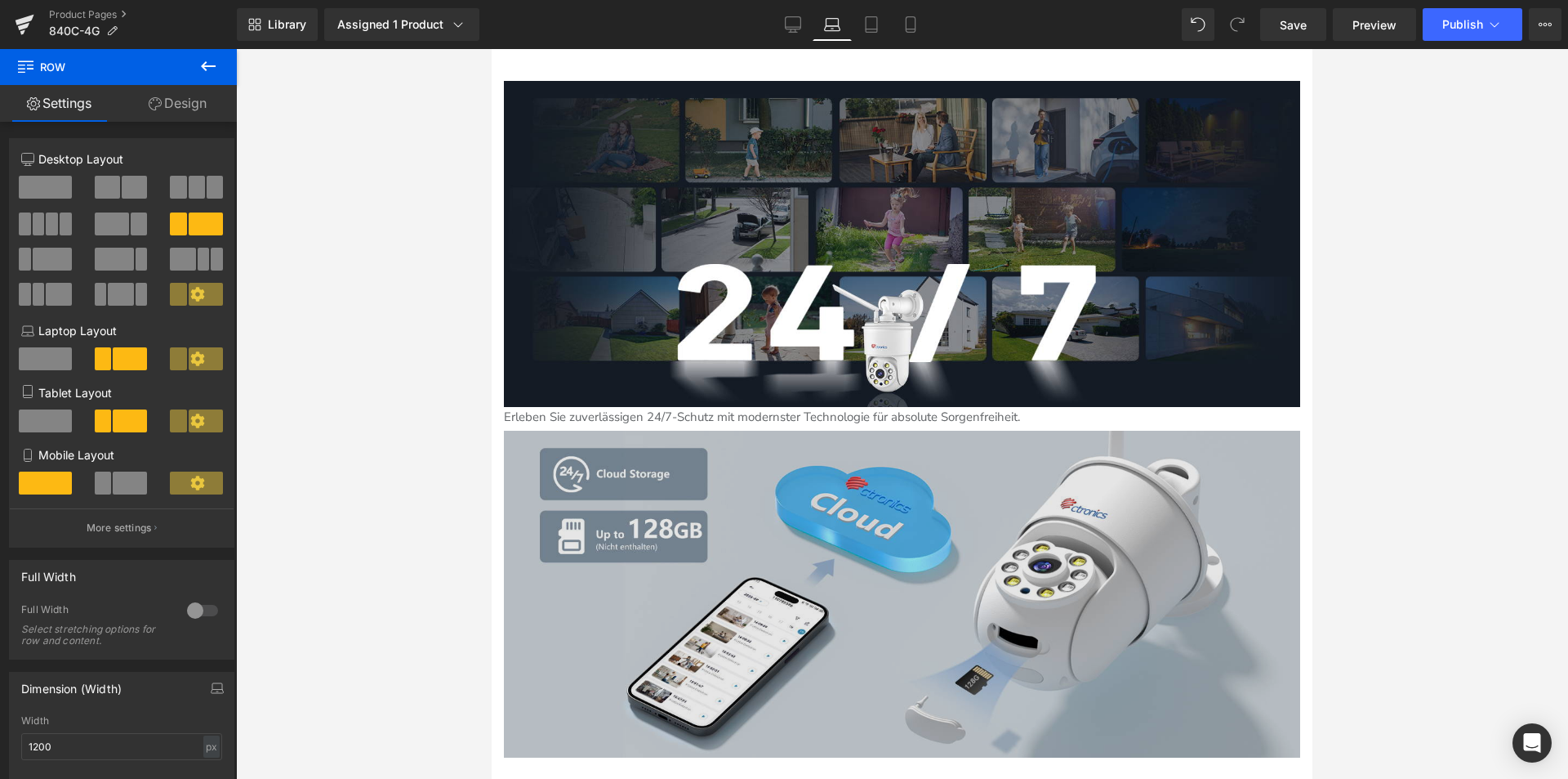
click at [969, 430] on img at bounding box center [901, 593] width 796 height 327
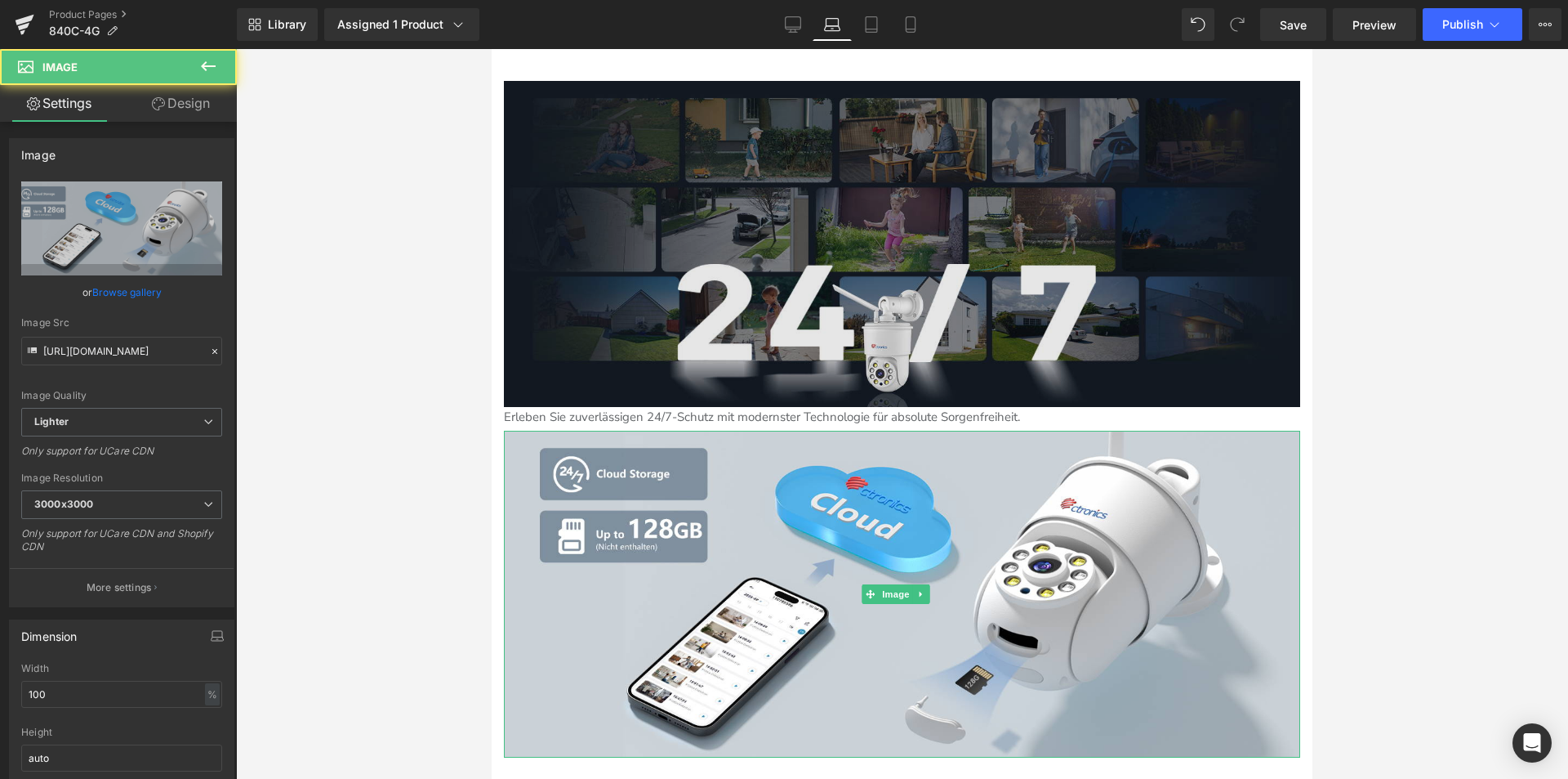
click at [969, 237] on img at bounding box center [901, 244] width 796 height 327
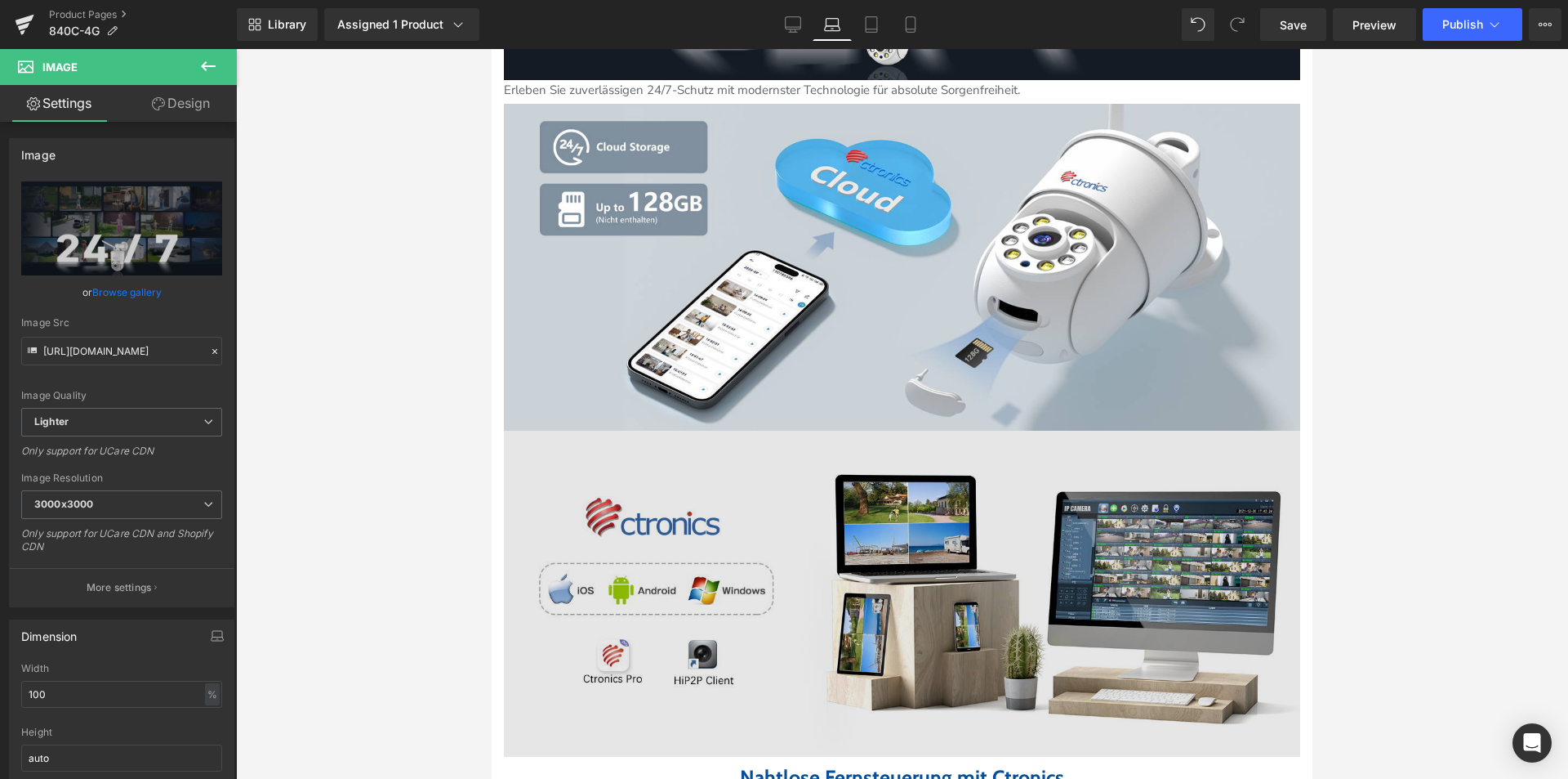
click at [884, 545] on div "Image" at bounding box center [901, 593] width 796 height 327
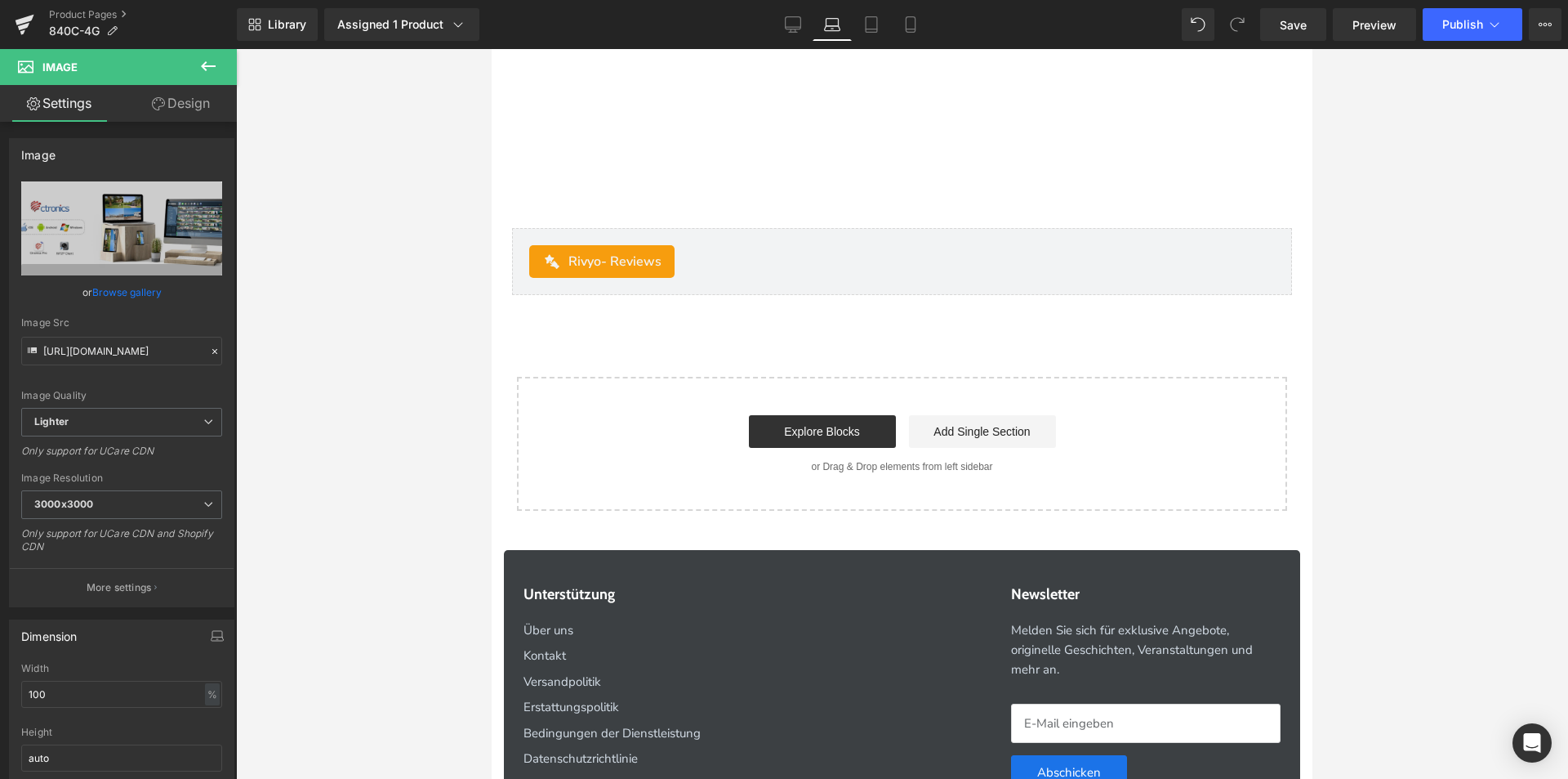
scroll to position [6727, 0]
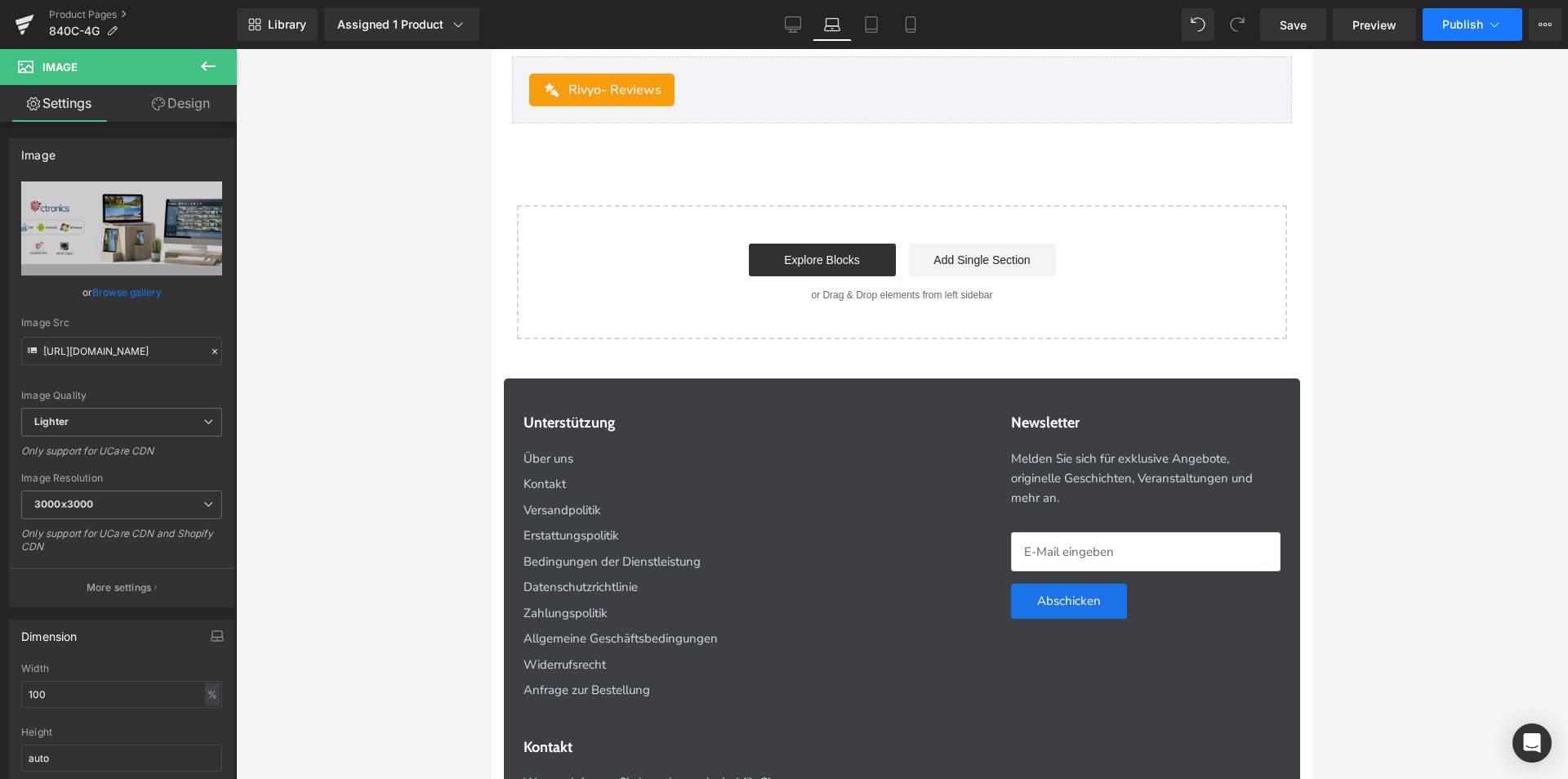
click at [1466, 17] on button "Publish" at bounding box center [1472, 24] width 99 height 32
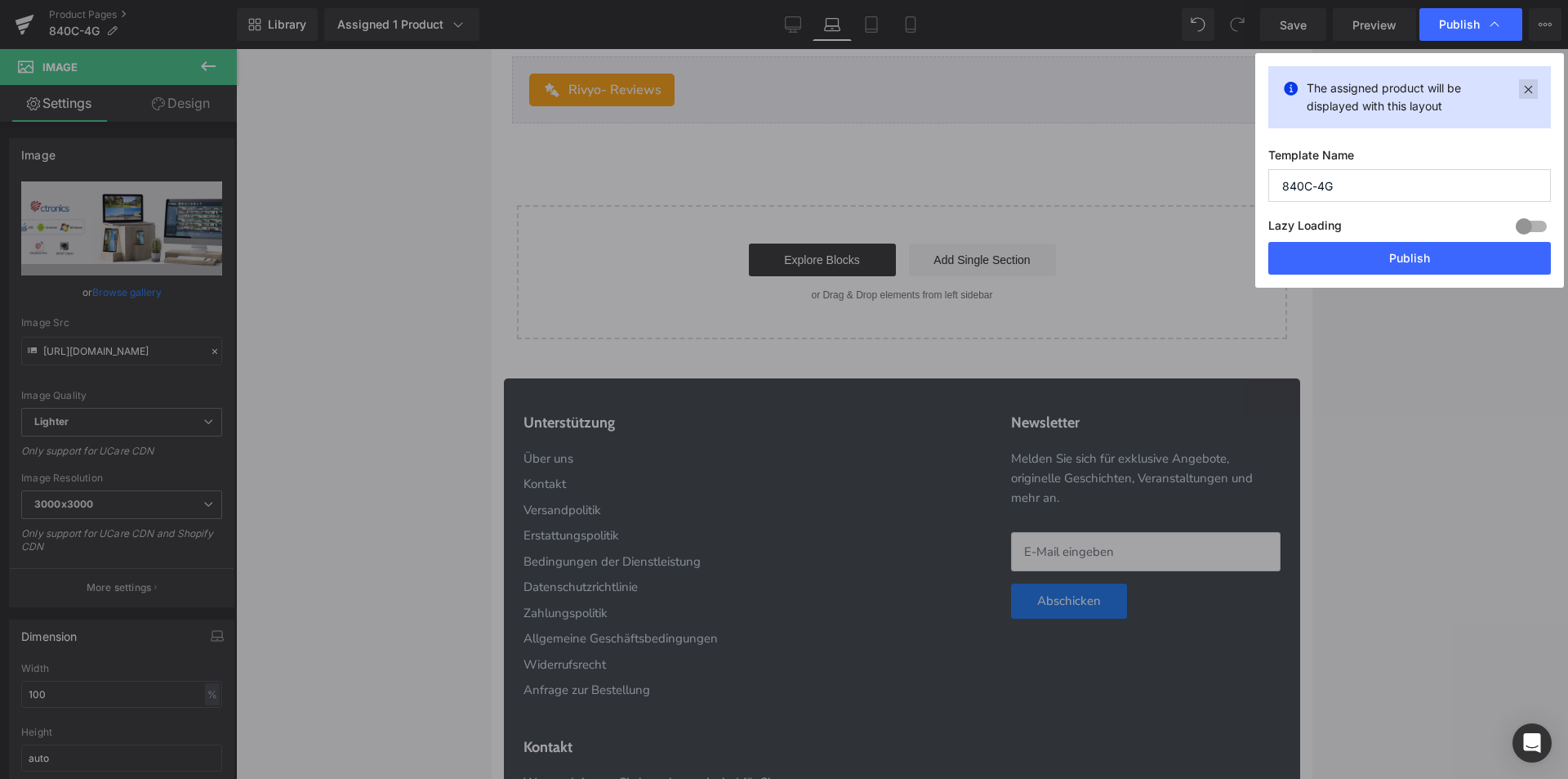
click at [1528, 85] on icon at bounding box center [1528, 89] width 19 height 20
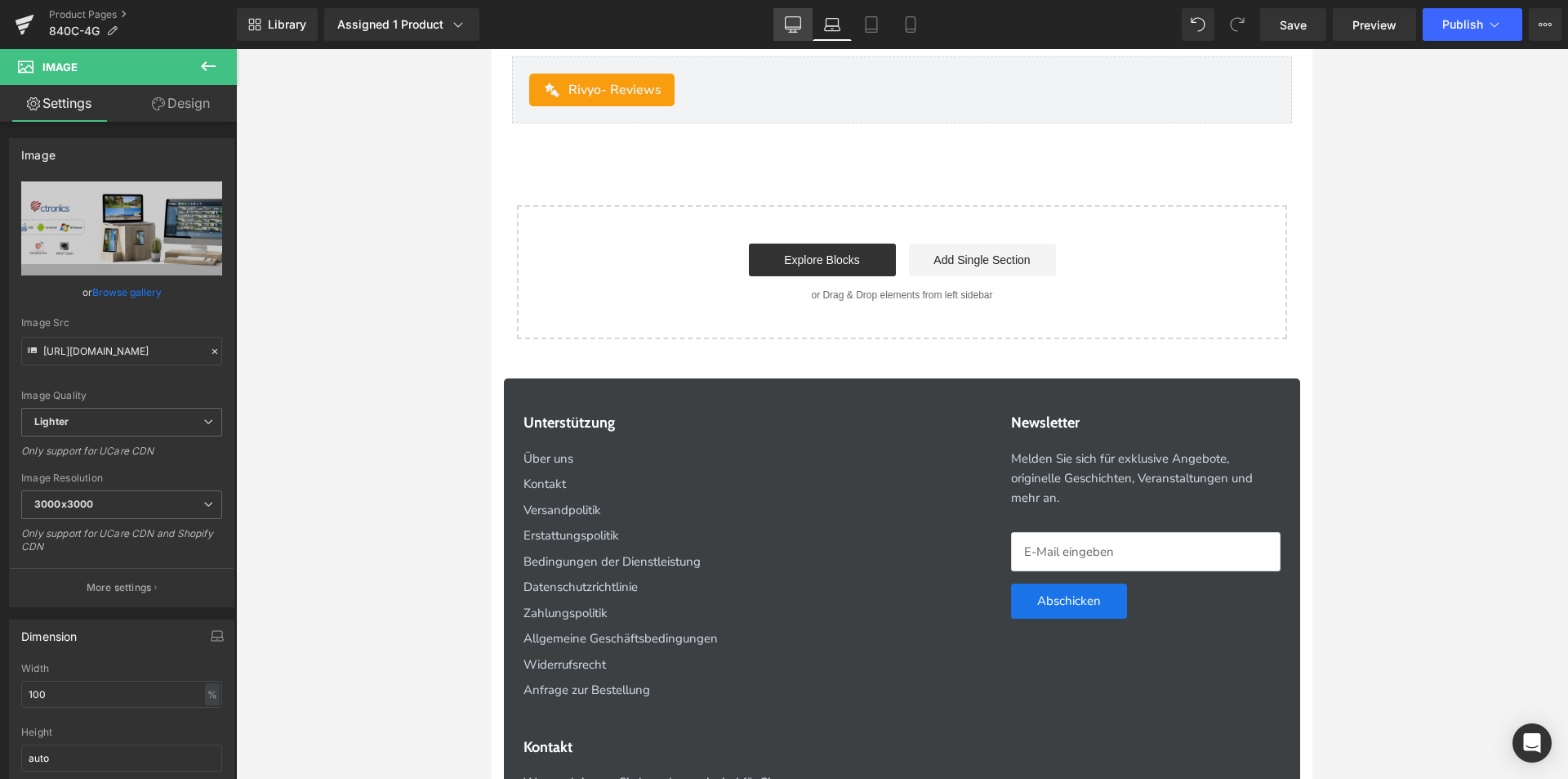
click at [788, 36] on link "Desktop" at bounding box center [793, 24] width 39 height 32
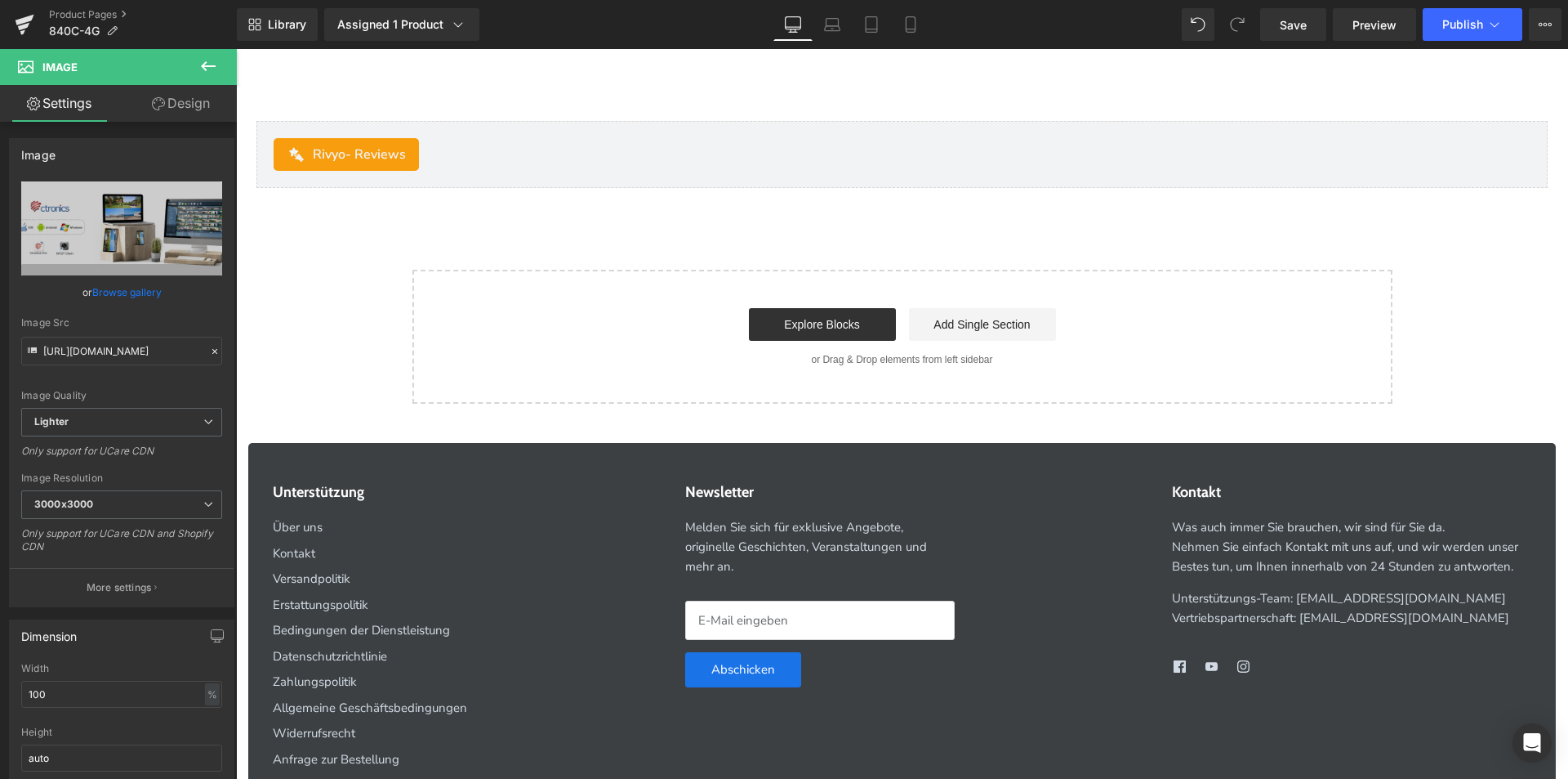
scroll to position [8661, 0]
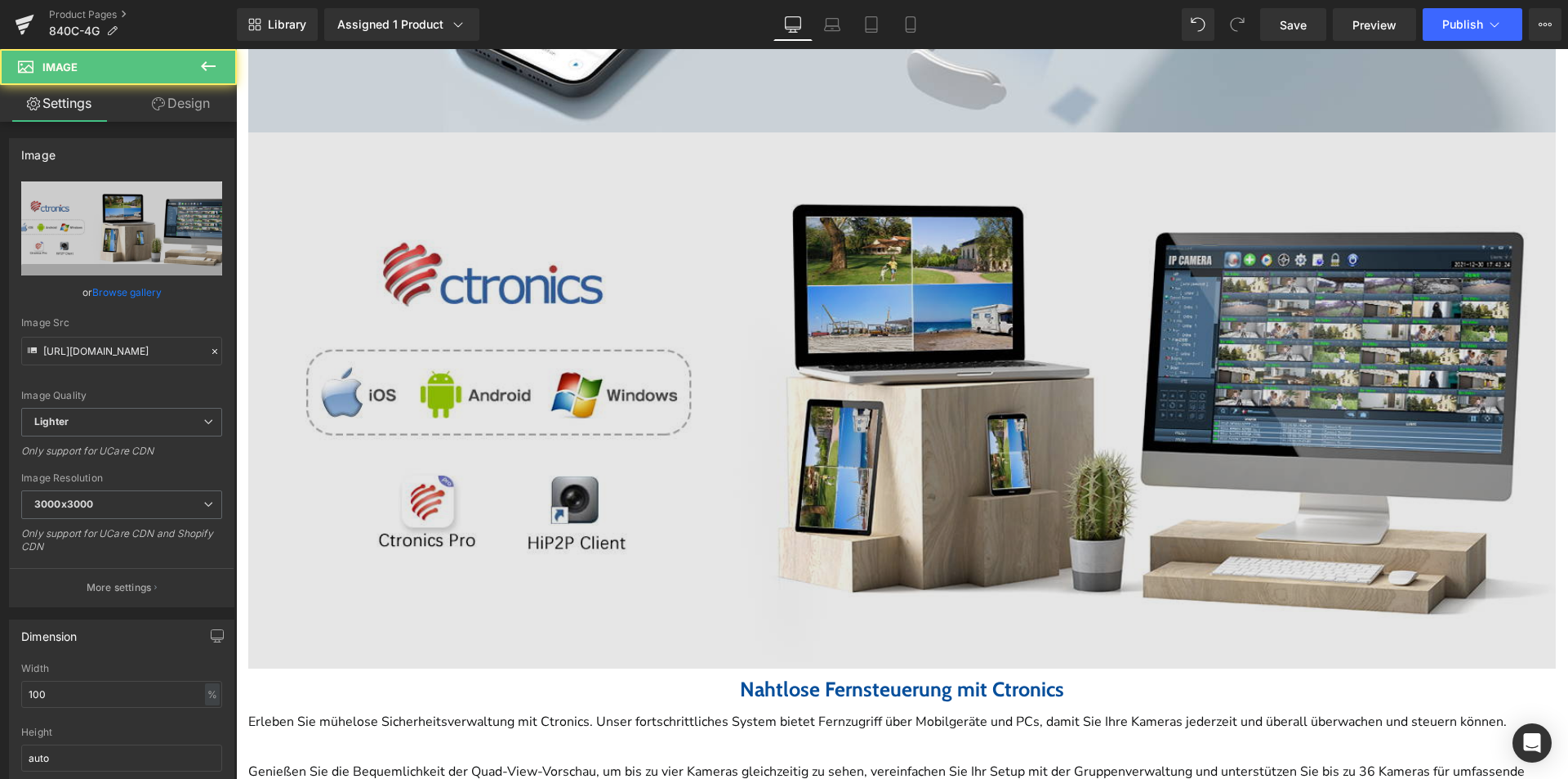
click at [858, 512] on img at bounding box center [902, 401] width 1308 height 536
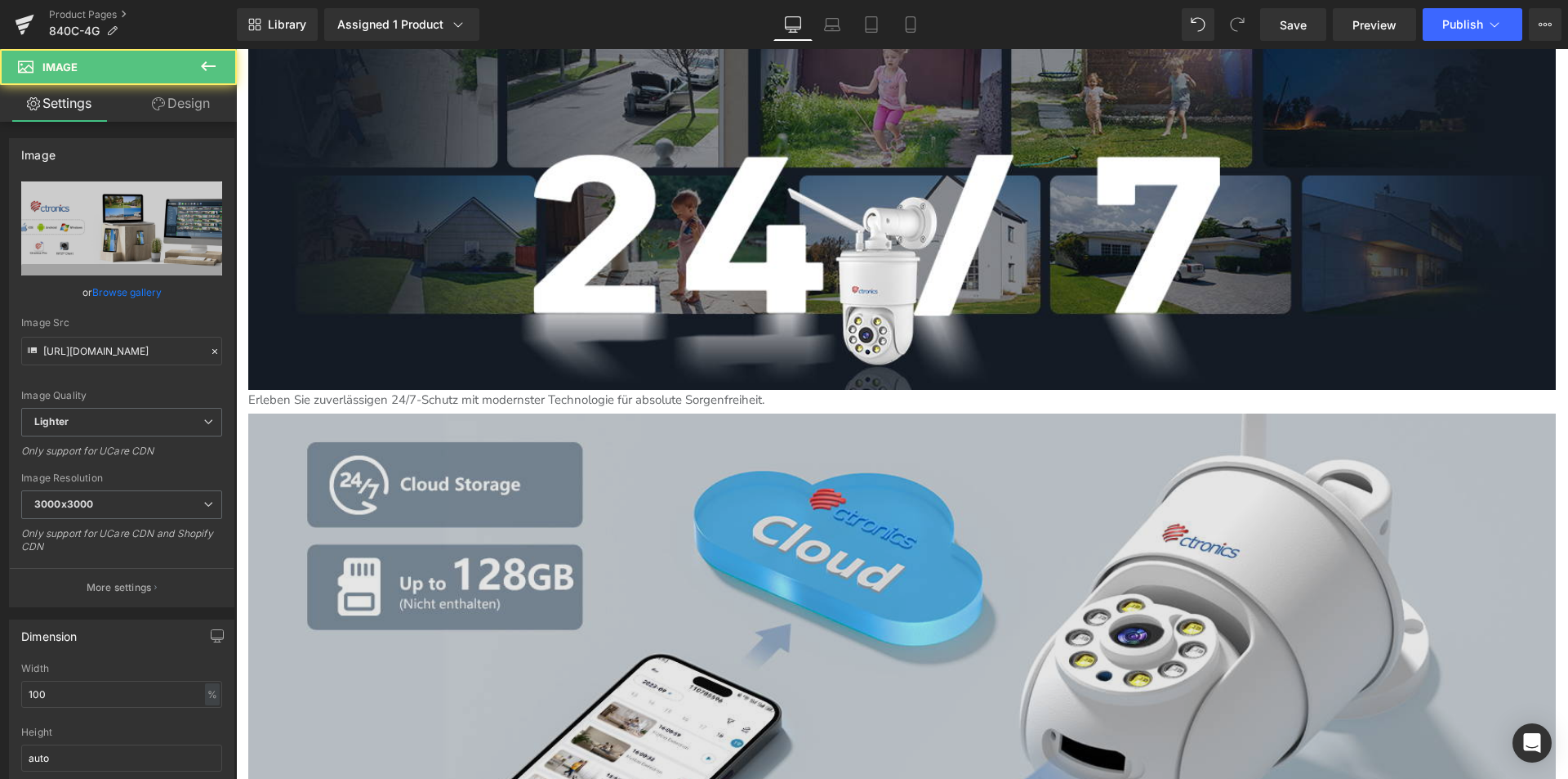
click at [856, 508] on img at bounding box center [902, 682] width 1308 height 536
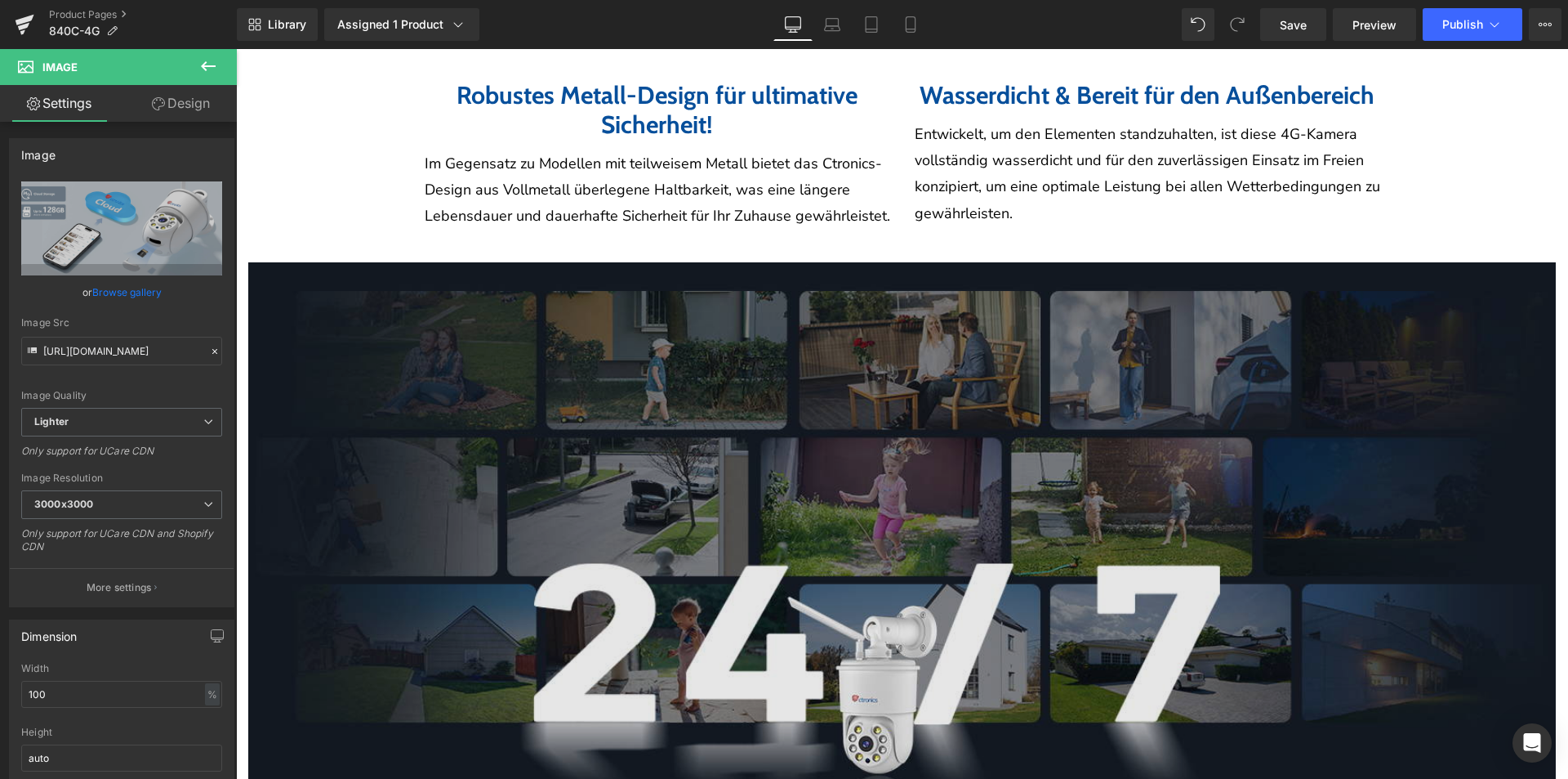
click at [856, 507] on img at bounding box center [902, 530] width 1308 height 536
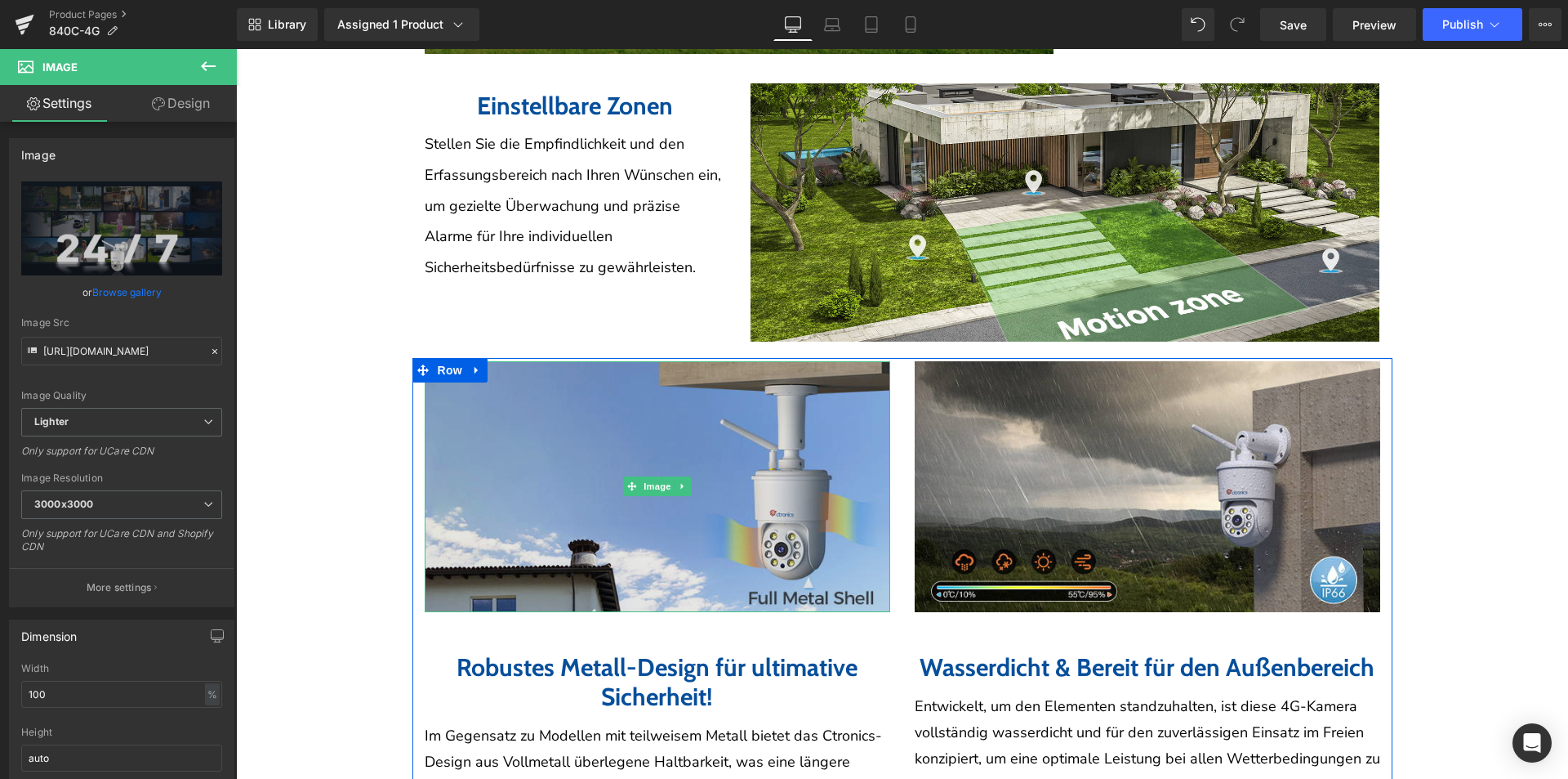
click at [839, 503] on img at bounding box center [658, 486] width 465 height 250
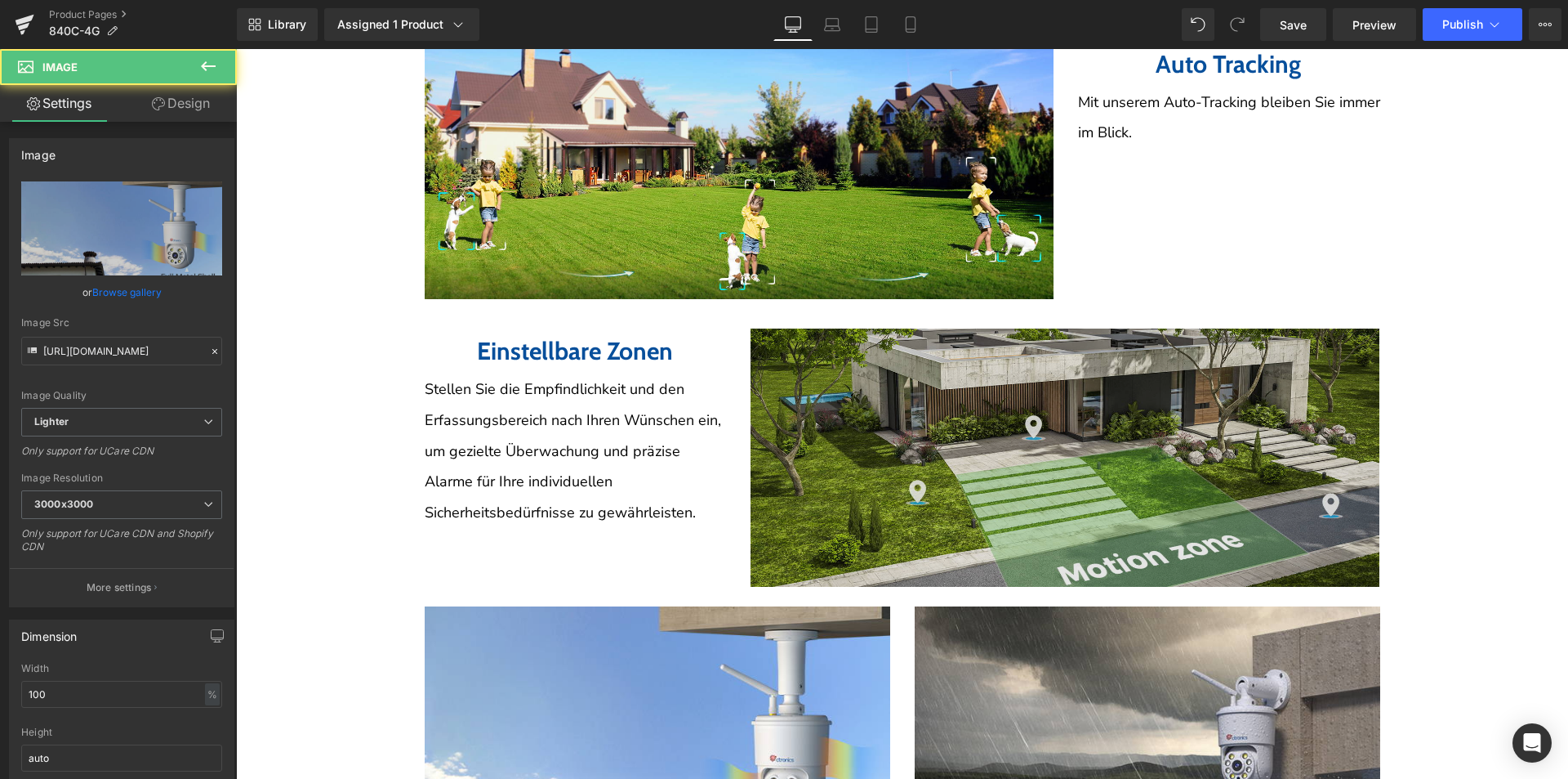
click at [852, 479] on img at bounding box center [1064, 457] width 628 height 258
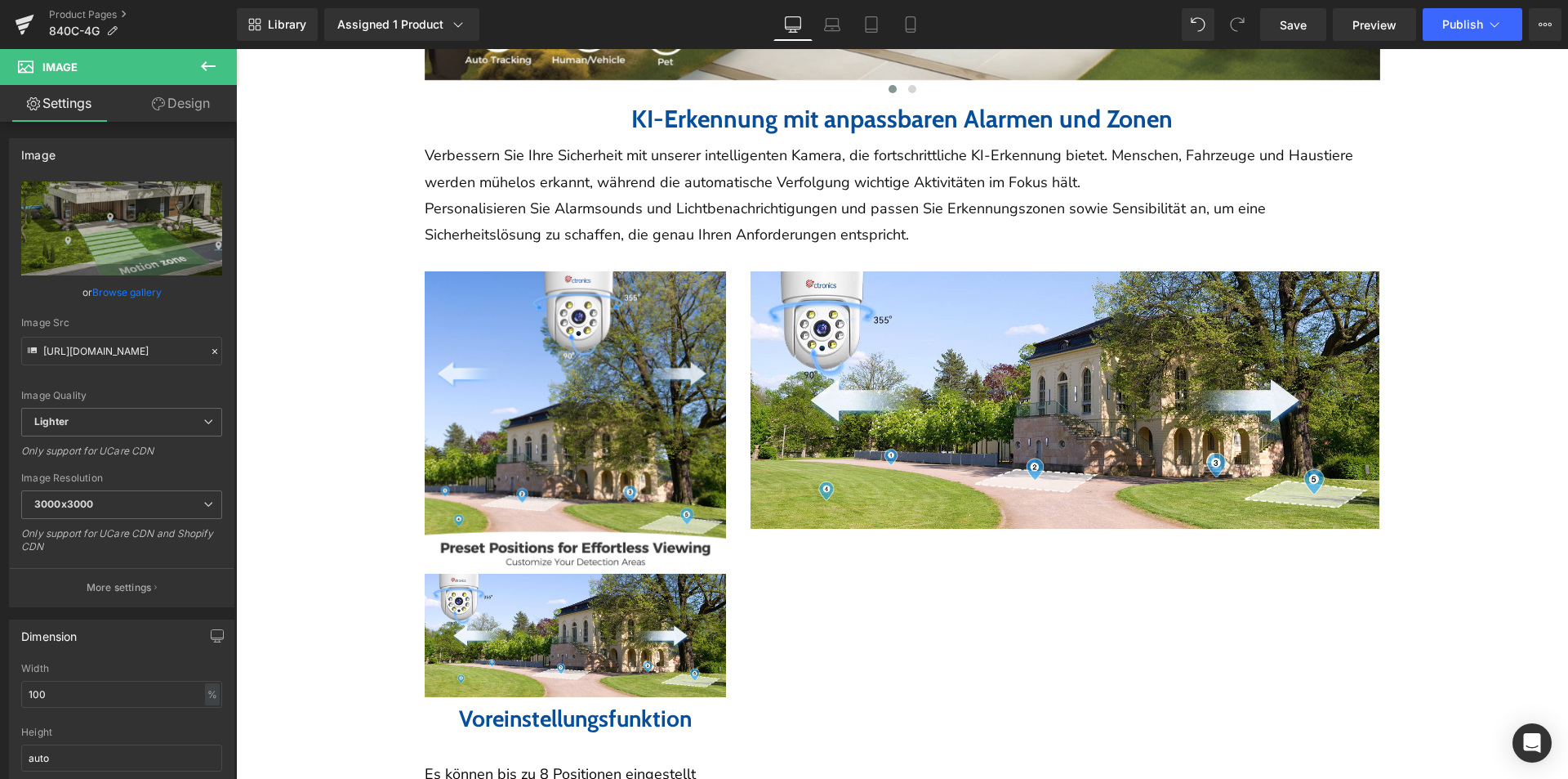
click at [852, 477] on img at bounding box center [1064, 400] width 628 height 258
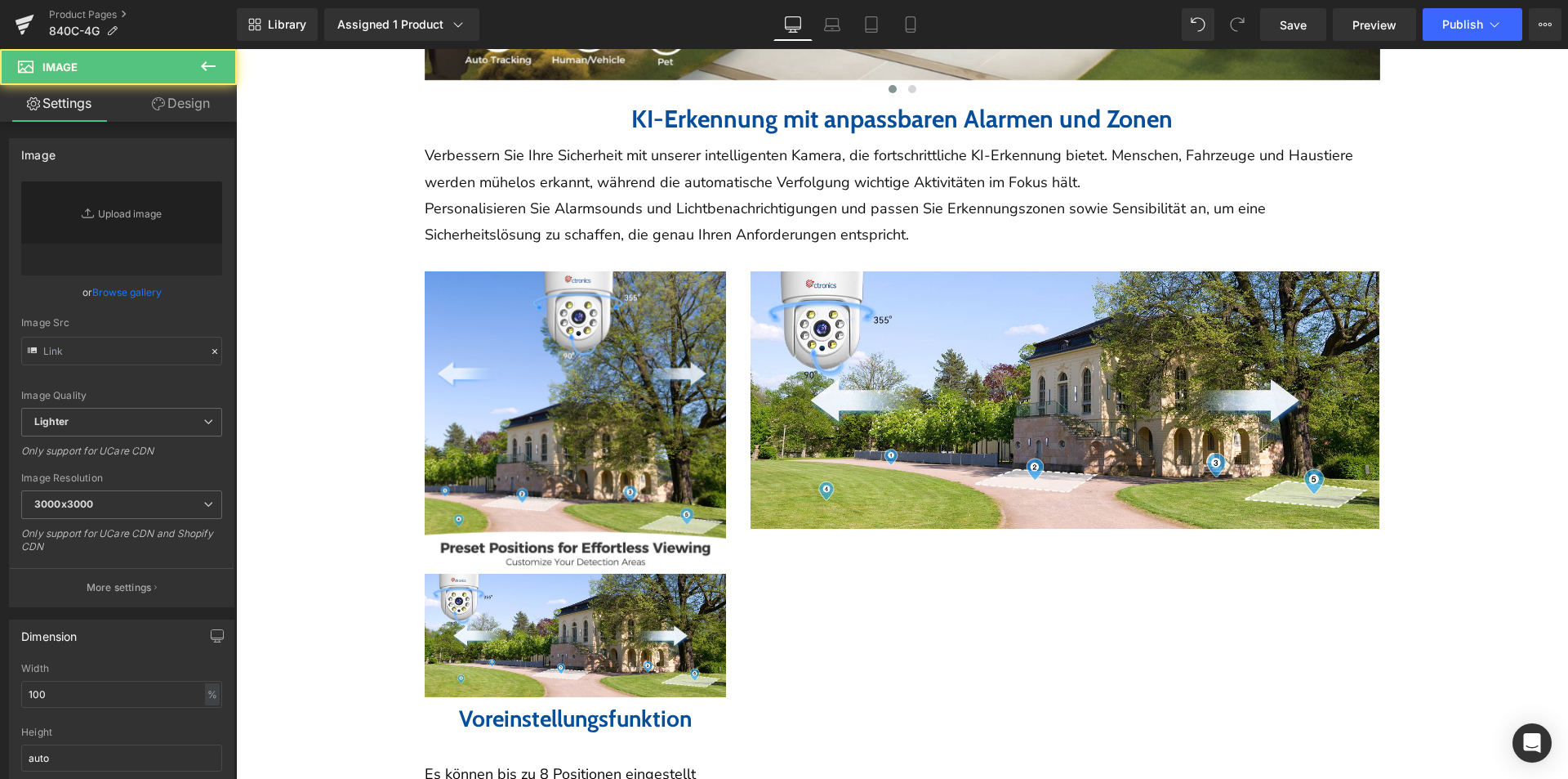
type input "https://ucarecdn.com/87420034-889f-42ba-917e-079261ca6070/-/format/auto/-/previ…"
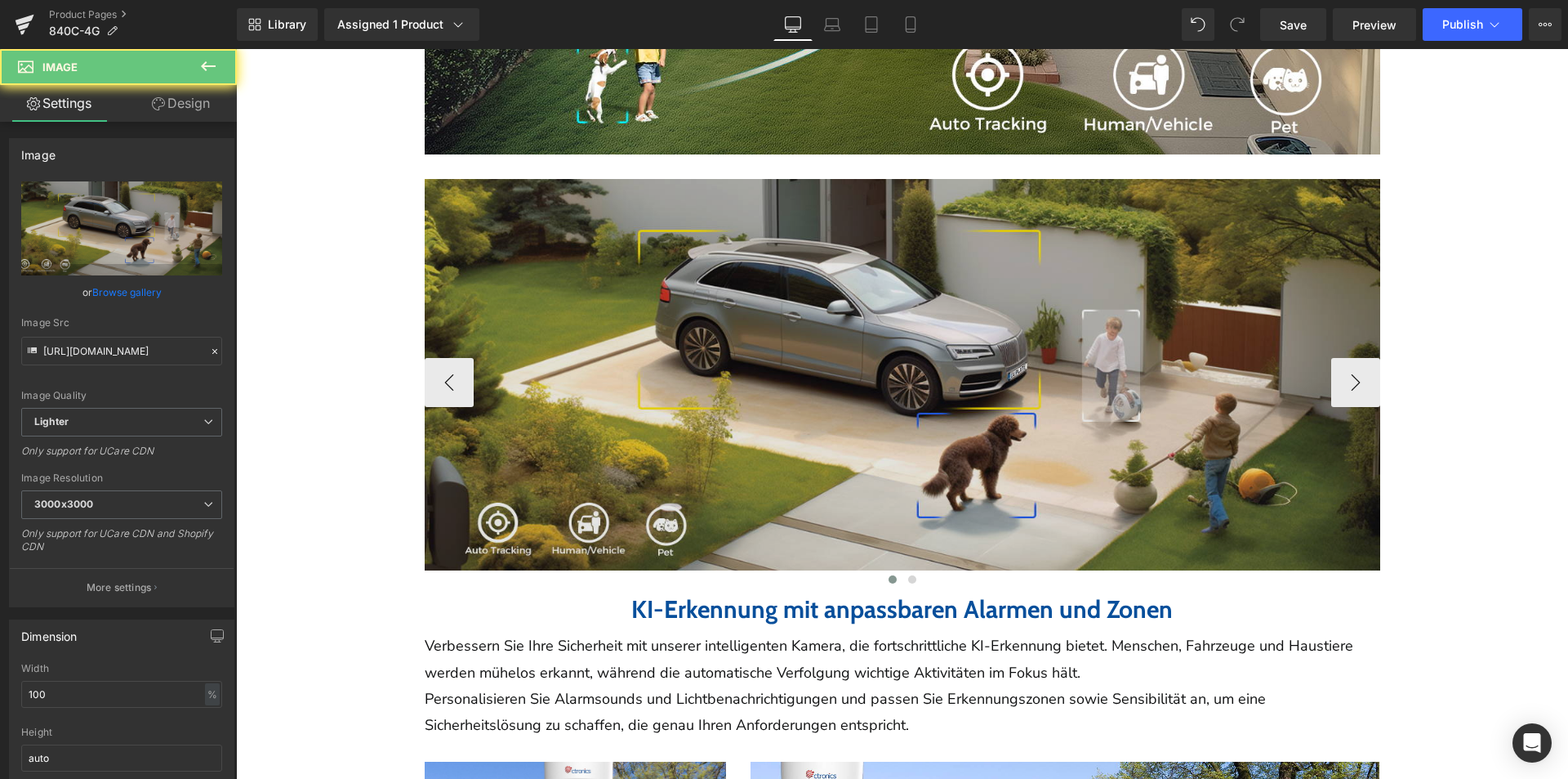
click at [854, 433] on img at bounding box center [902, 374] width 955 height 392
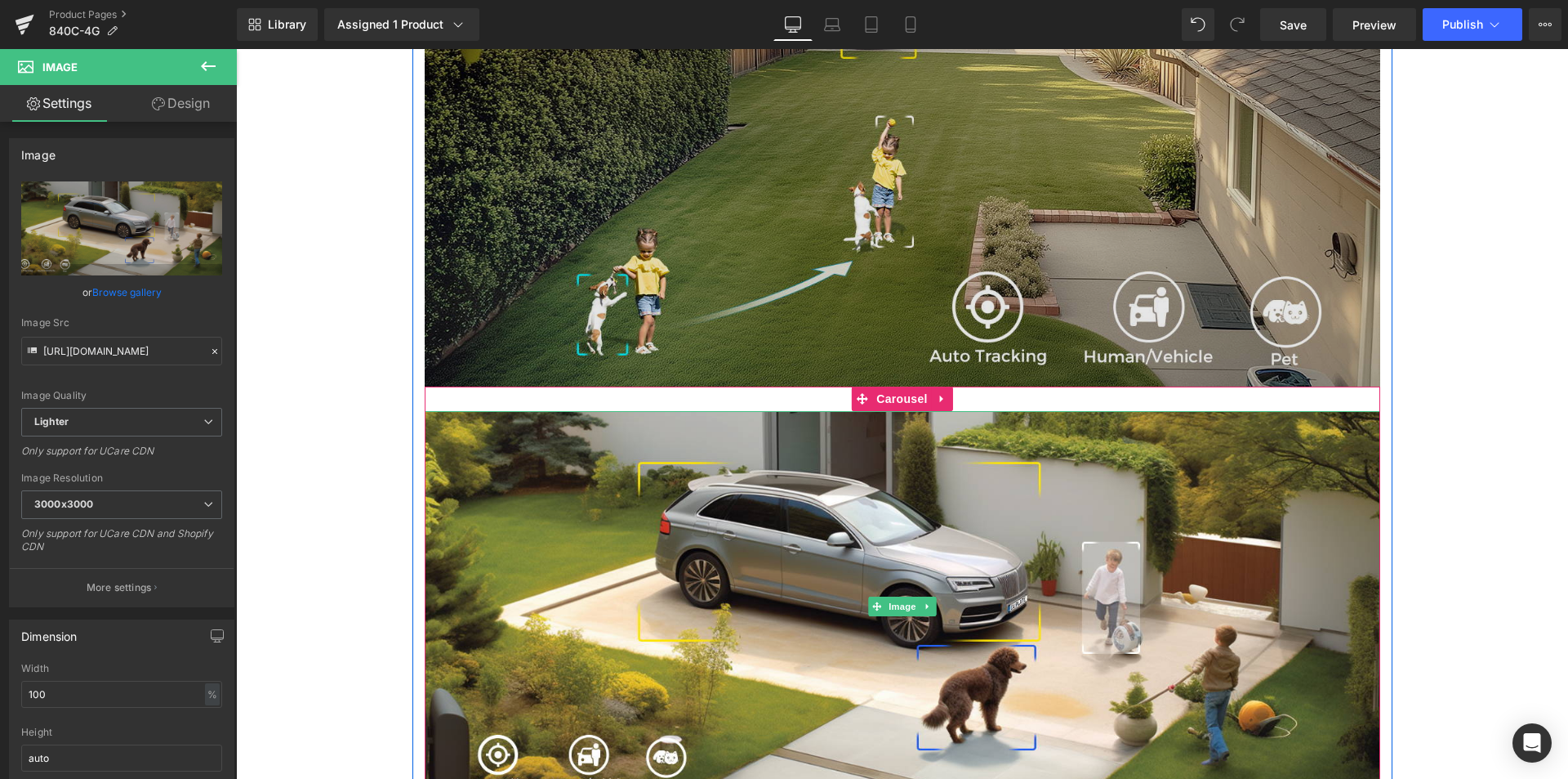
scroll to position [3187, 0]
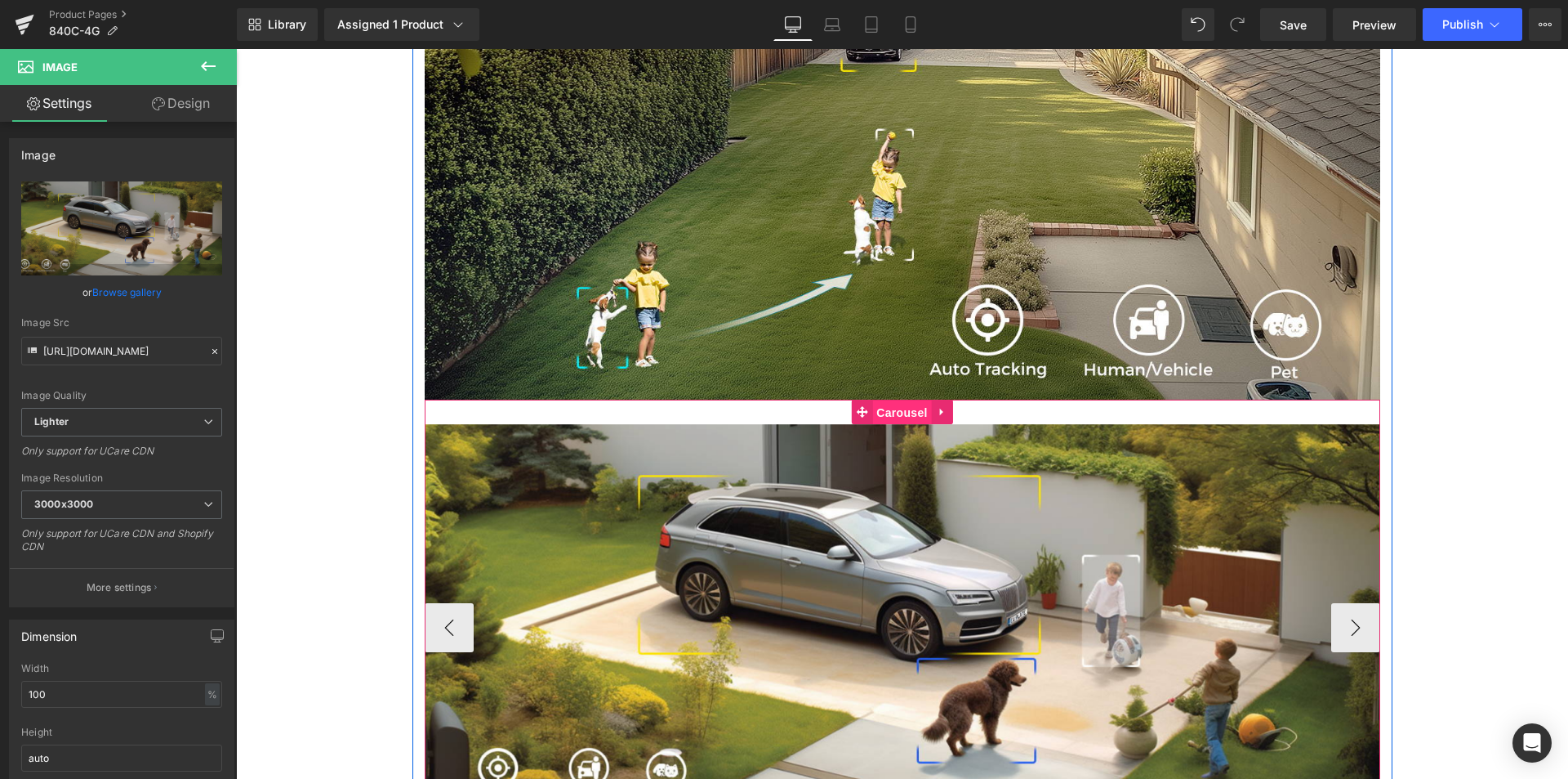
click at [900, 415] on span "Carousel" at bounding box center [901, 413] width 59 height 25
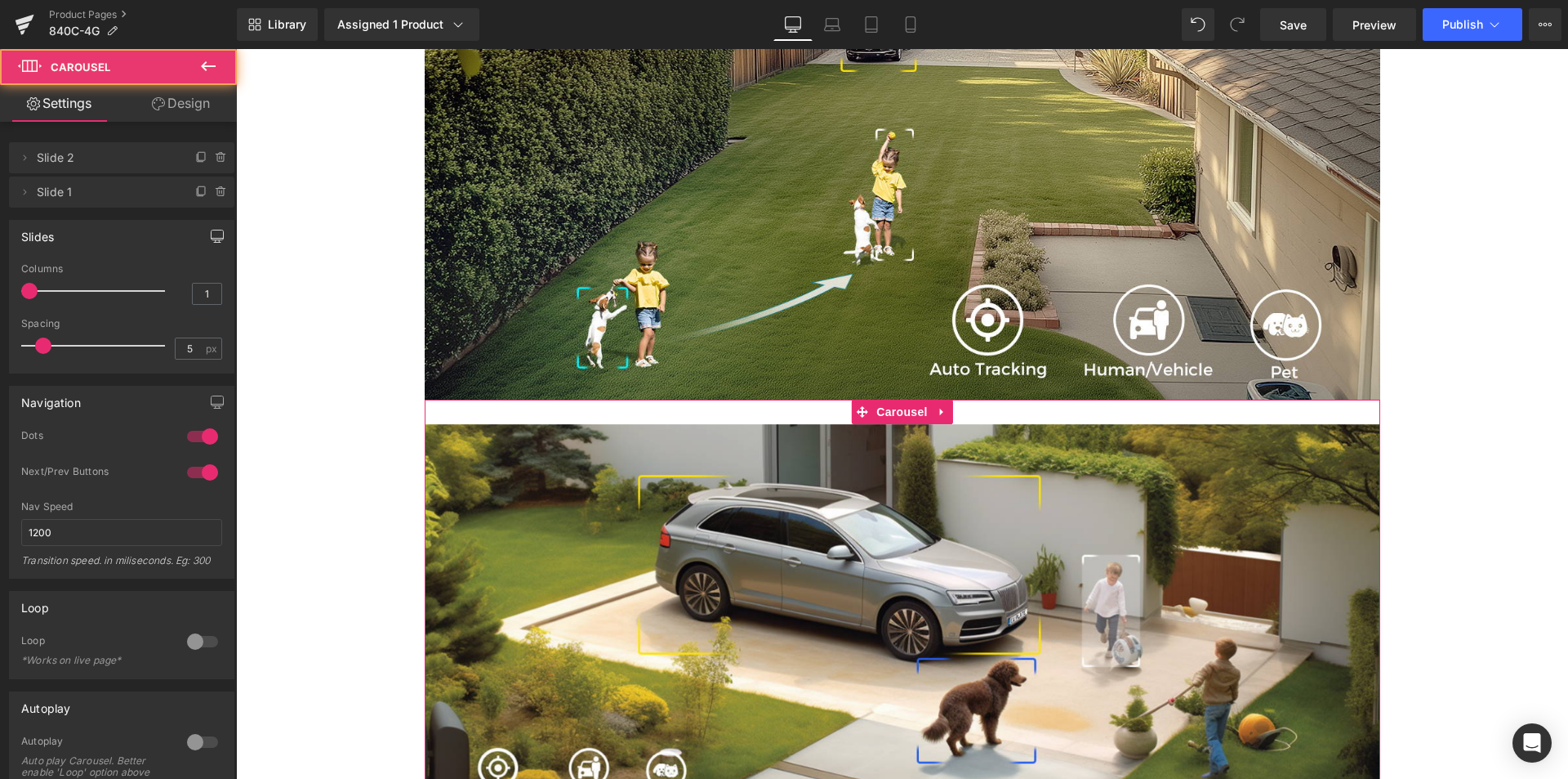
click at [204, 246] on button "button" at bounding box center [217, 237] width 27 height 31
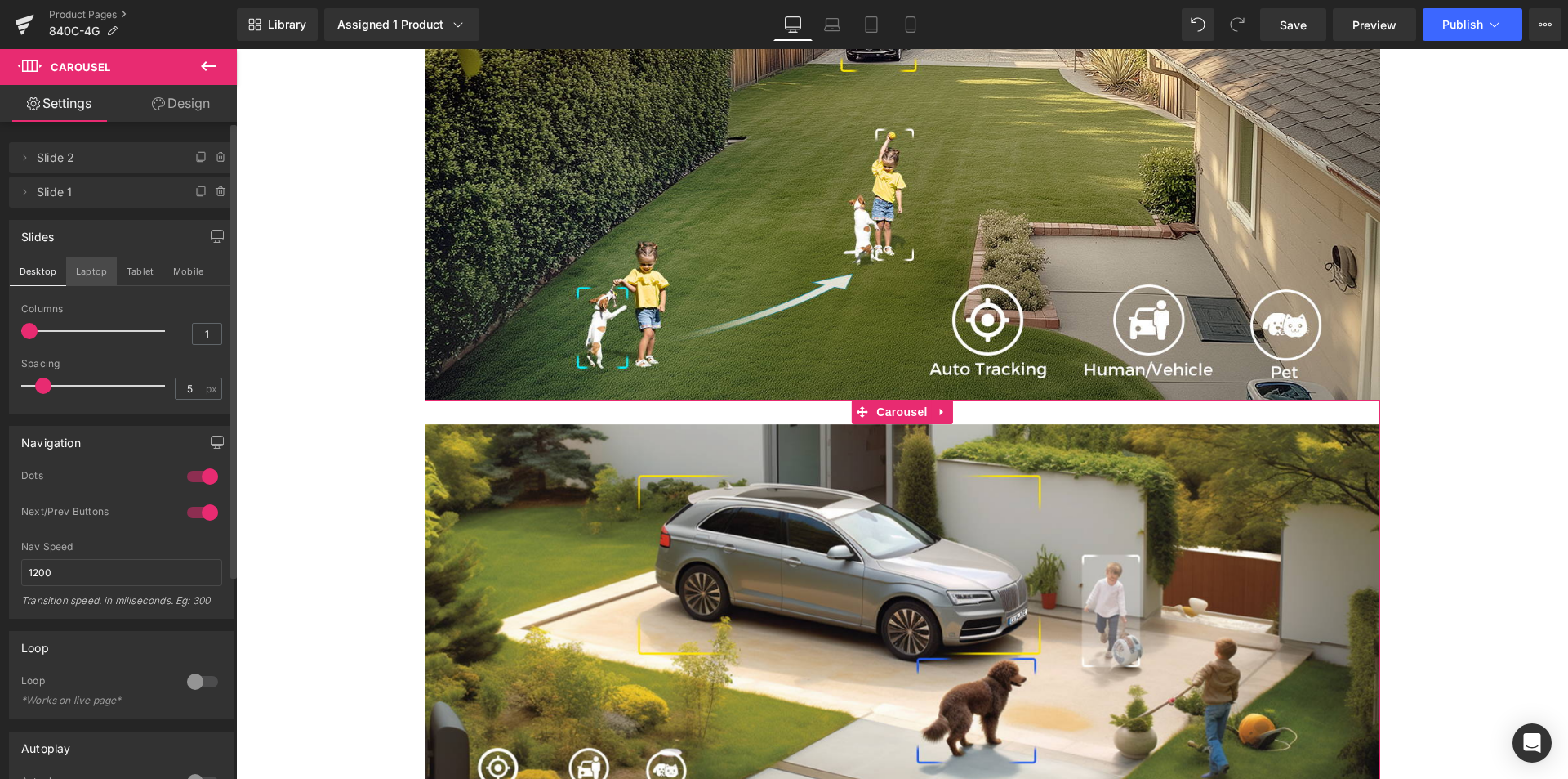
click at [76, 279] on button "Laptop" at bounding box center [91, 271] width 51 height 28
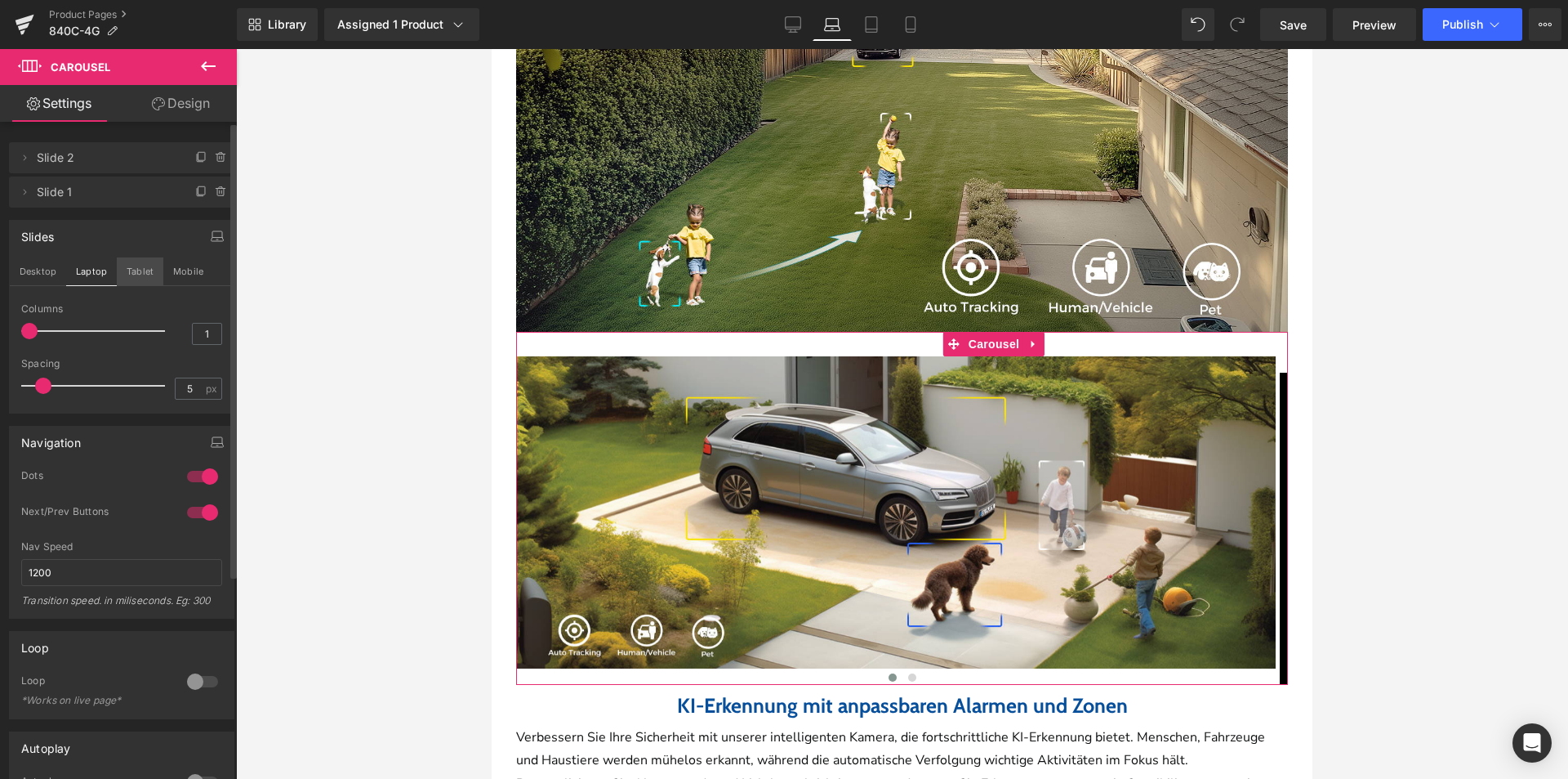
scroll to position [2494, 0]
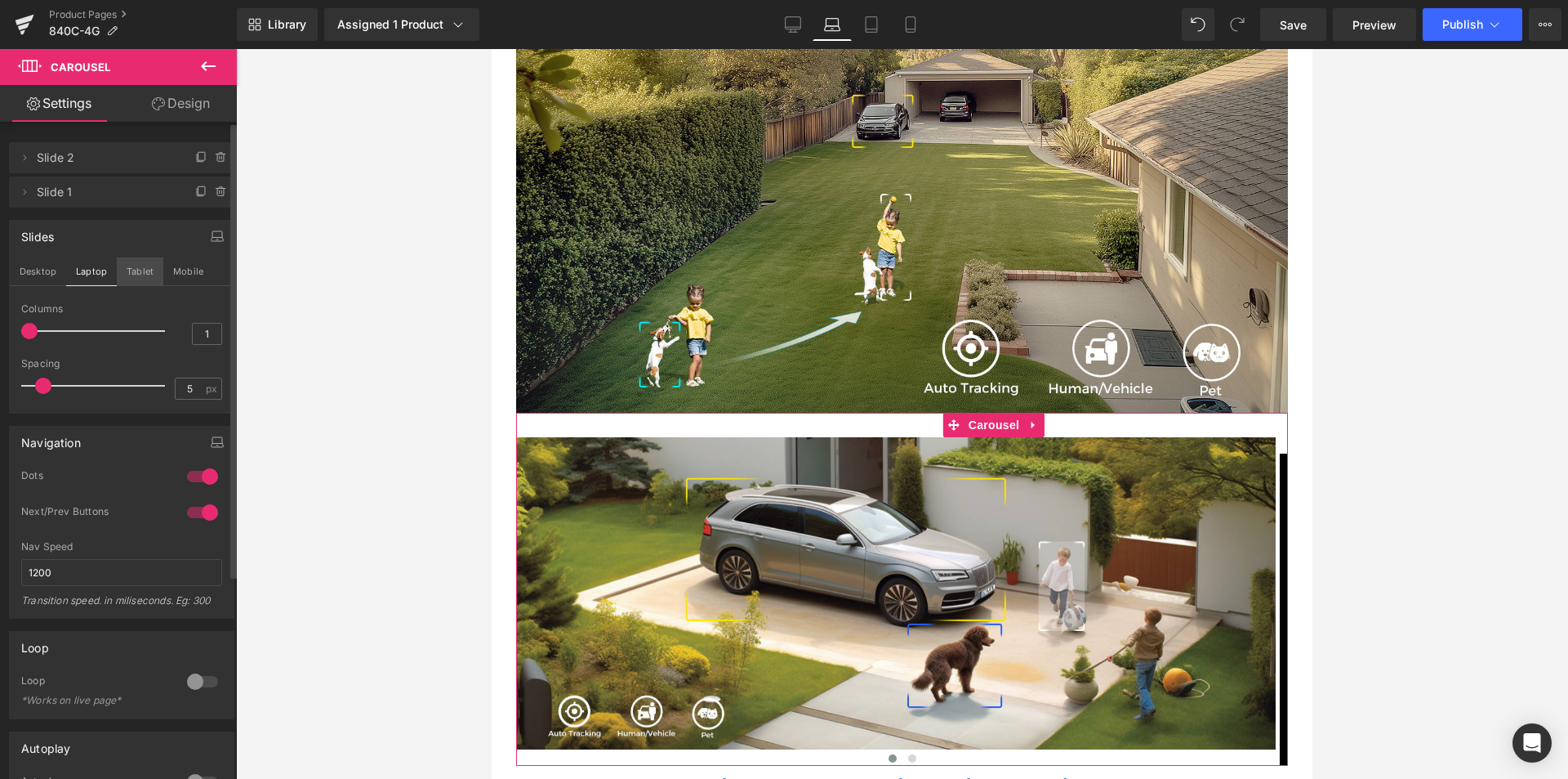
click at [117, 274] on button "Tablet" at bounding box center [139, 271] width 46 height 28
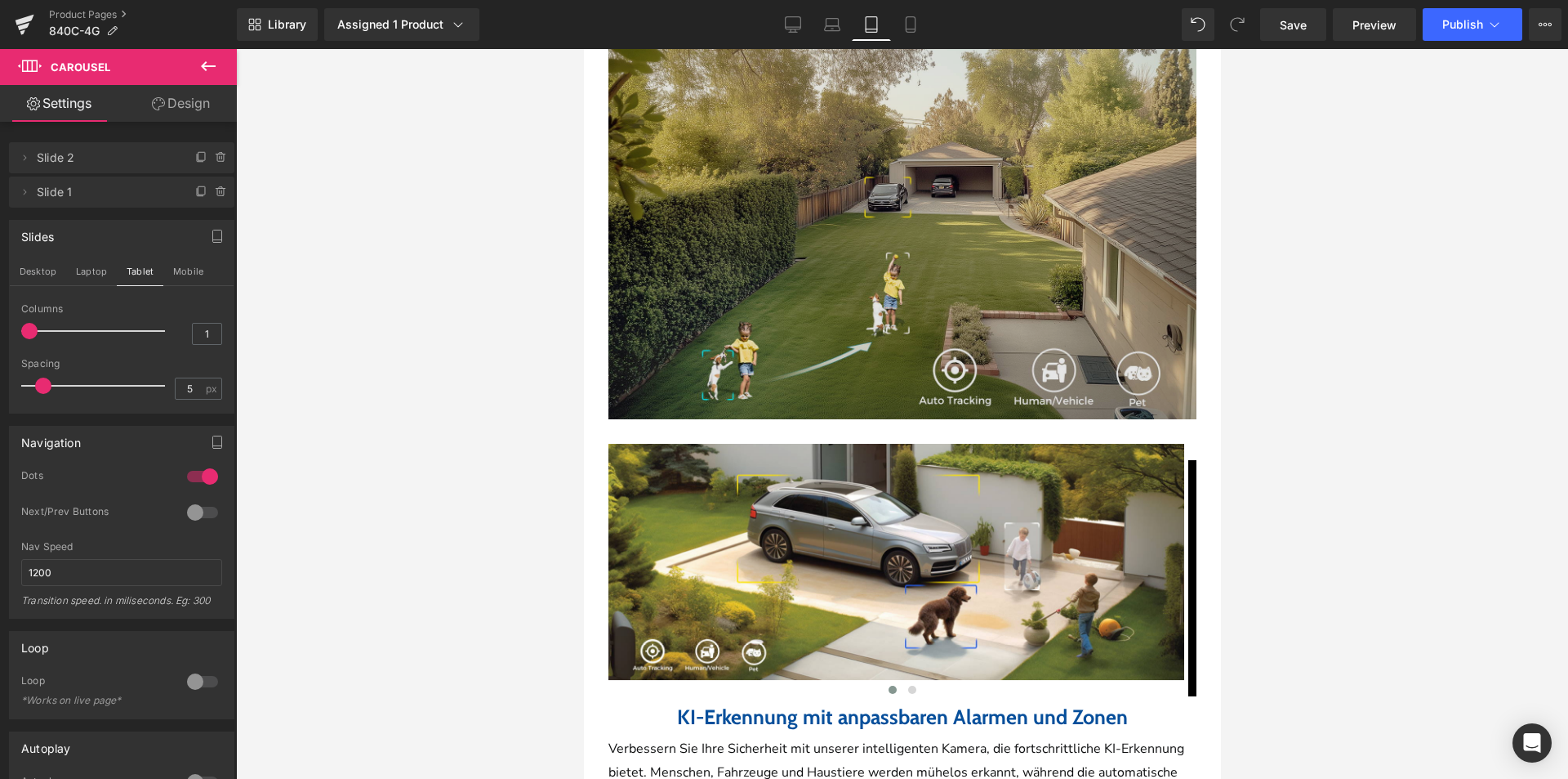
scroll to position [1951, 0]
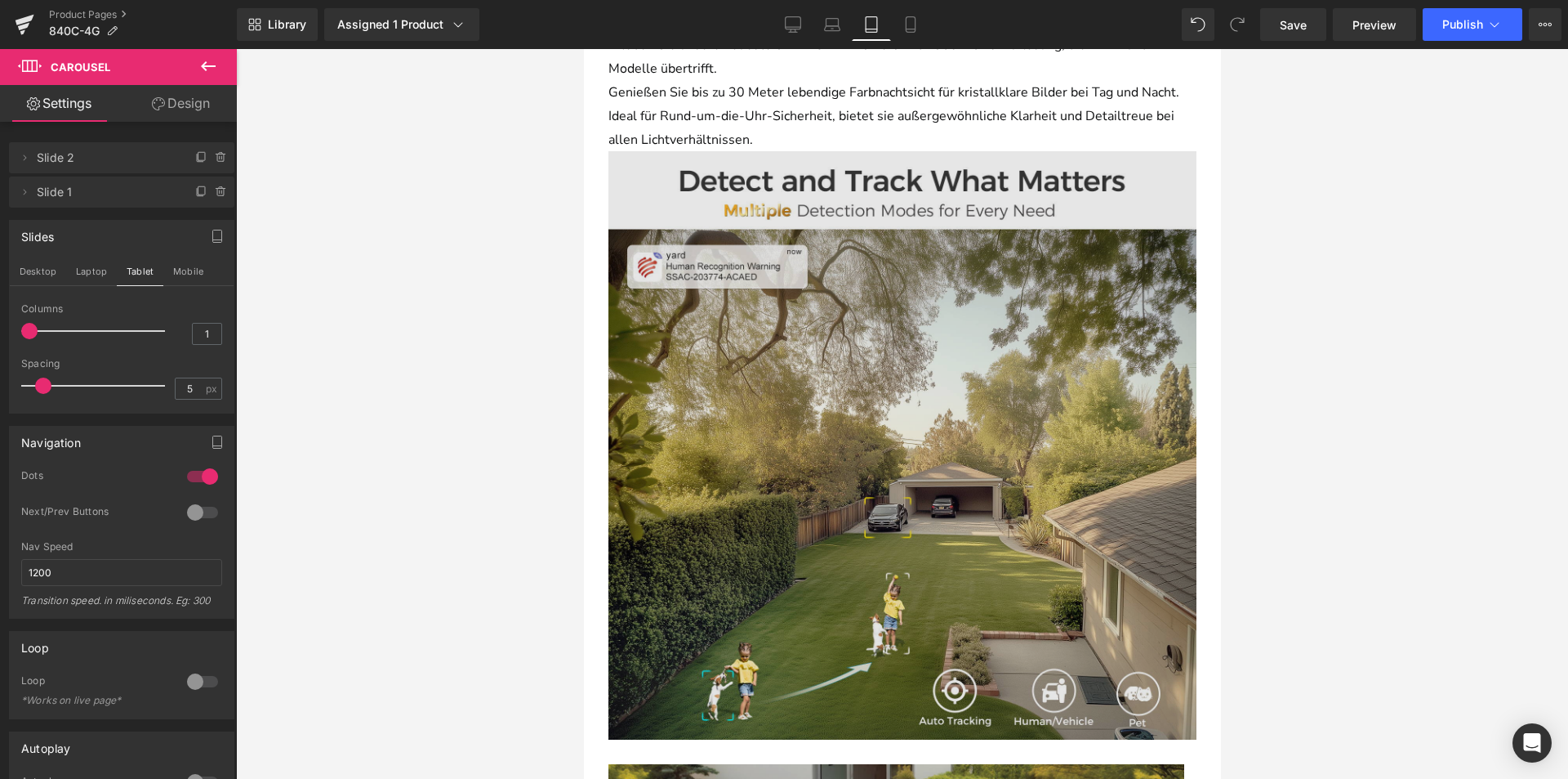
click at [765, 410] on img at bounding box center [901, 445] width 588 height 588
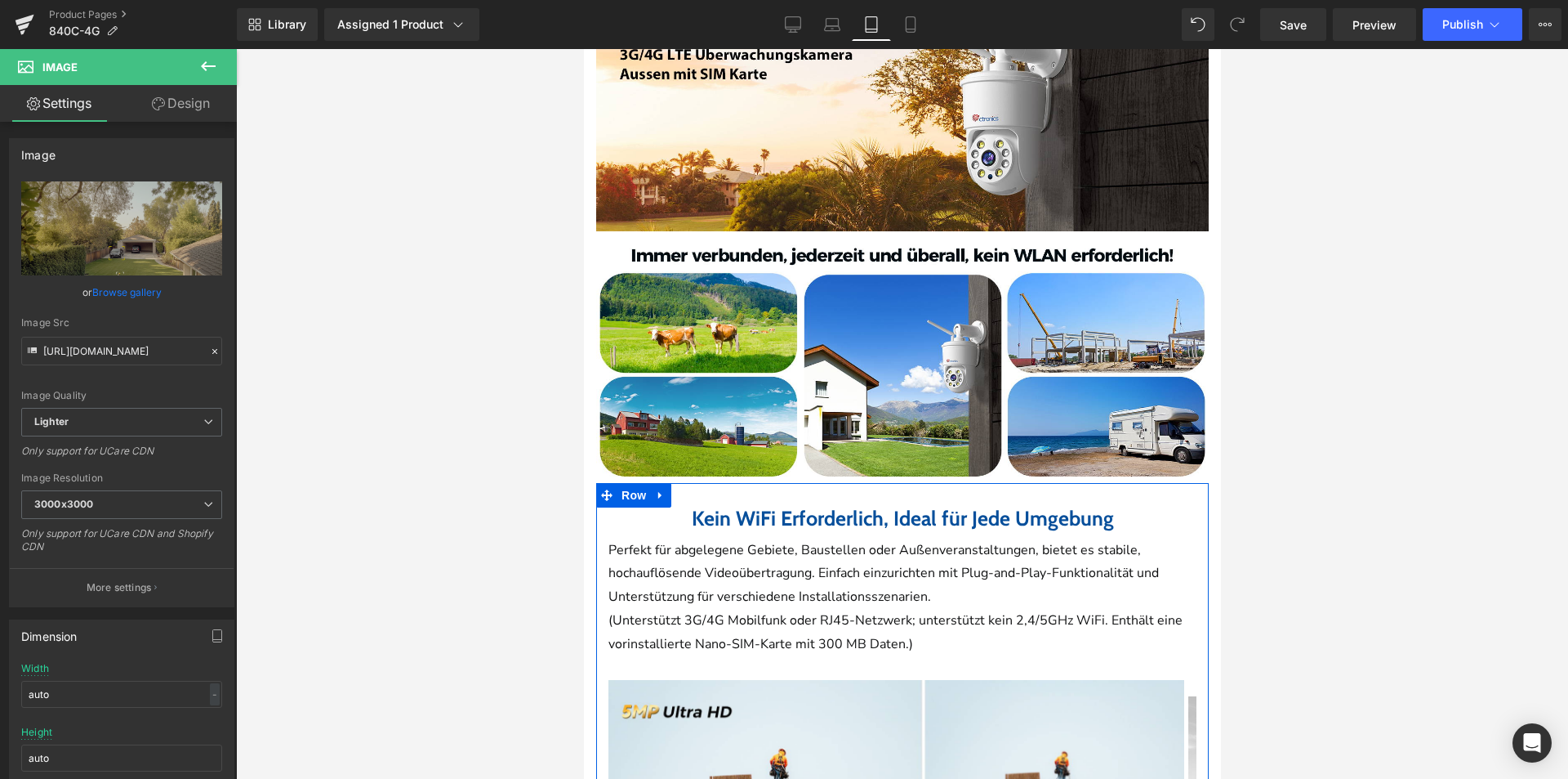
scroll to position [889, 0]
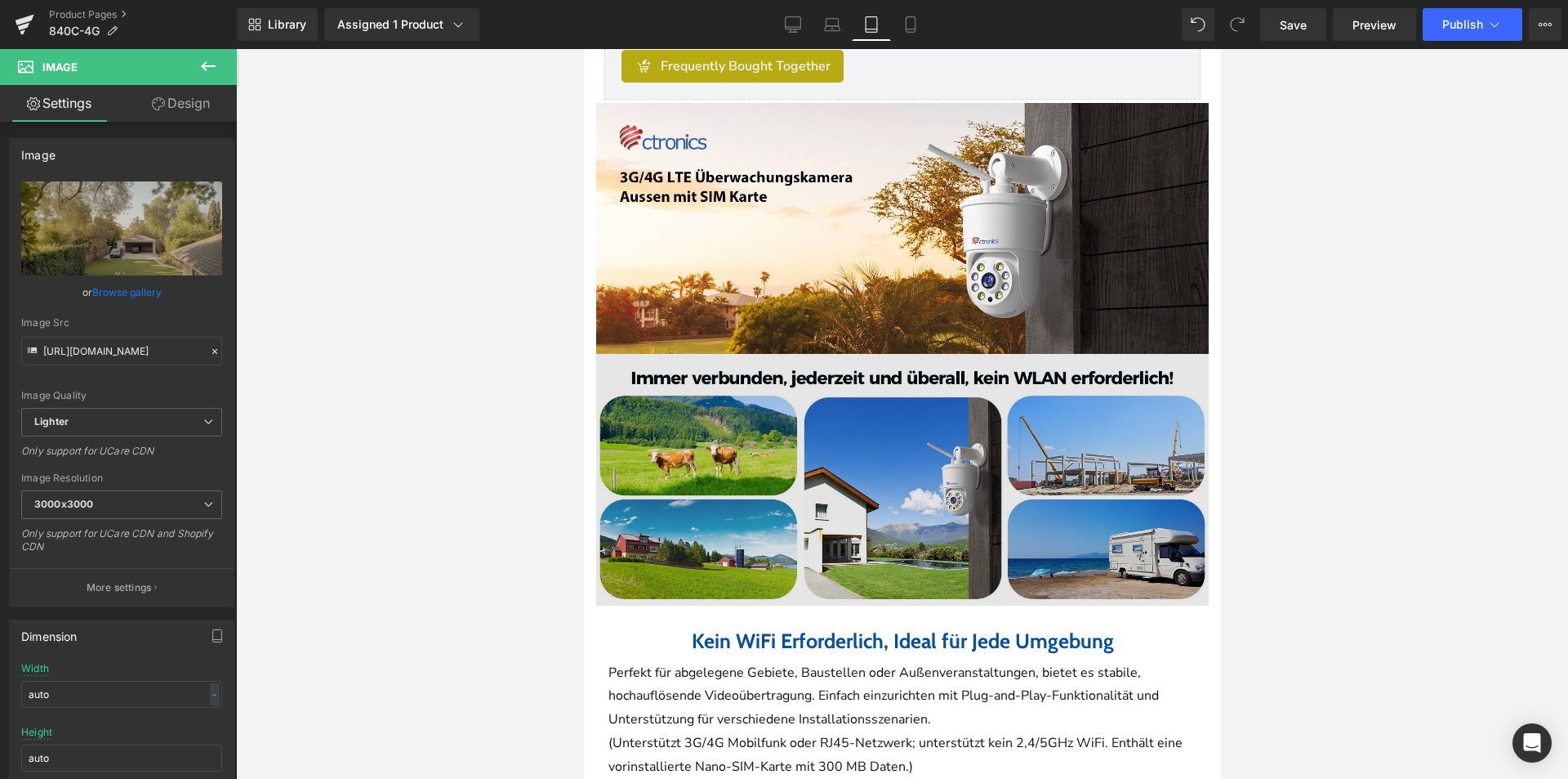
click at [807, 469] on img at bounding box center [901, 478] width 613 height 250
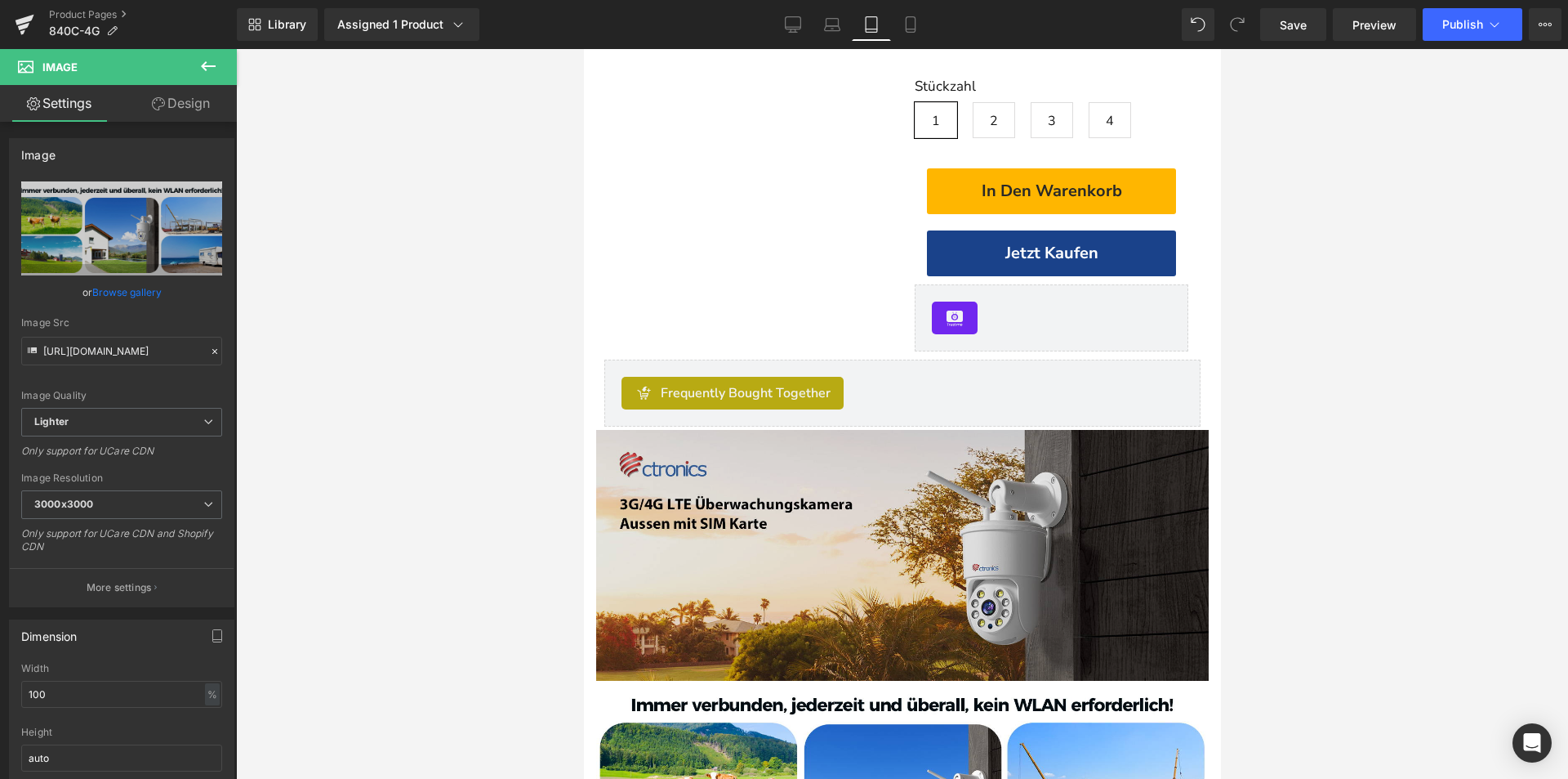
click at [883, 483] on img at bounding box center [901, 555] width 613 height 250
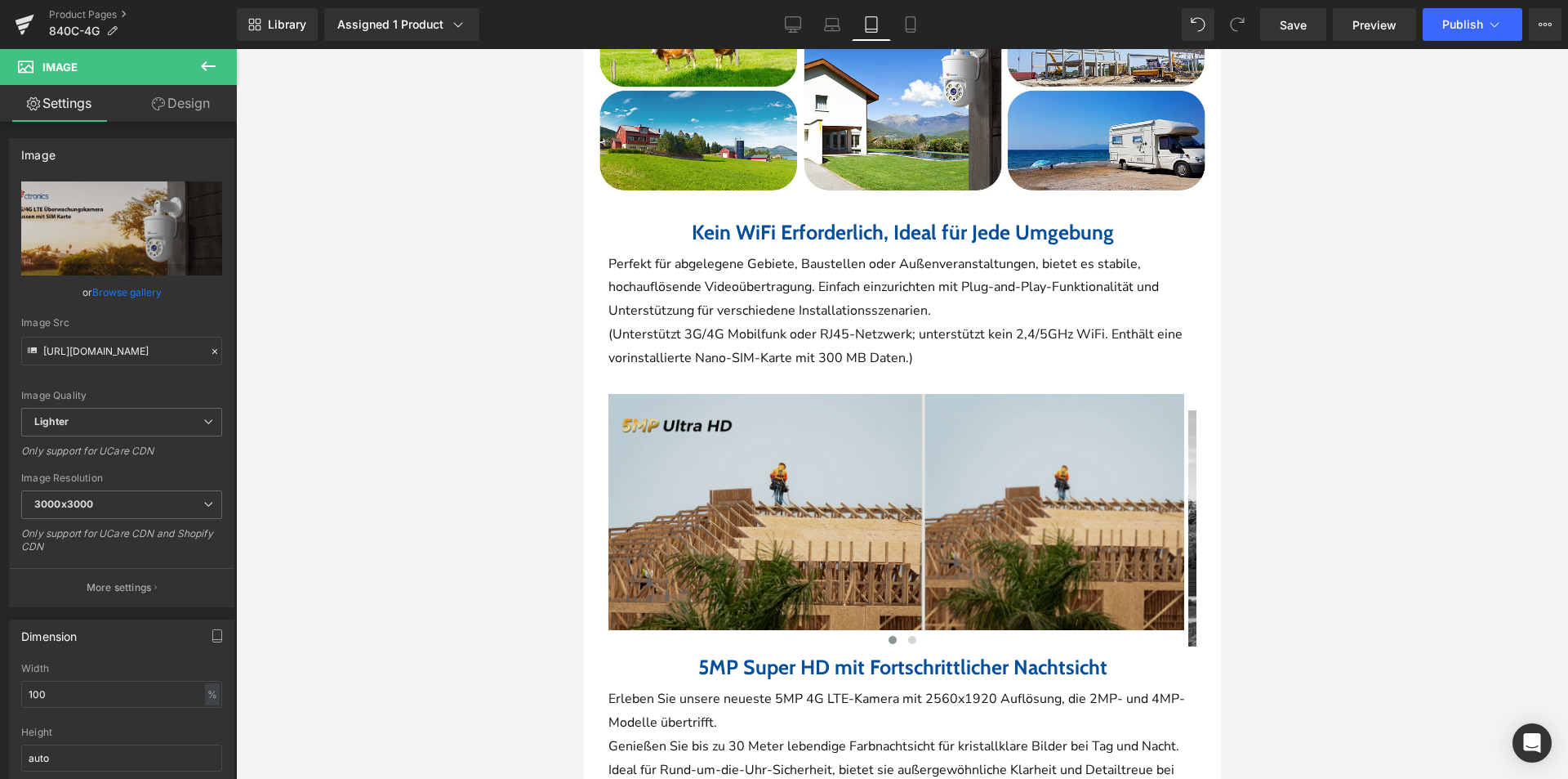
click at [868, 528] on img at bounding box center [895, 512] width 575 height 236
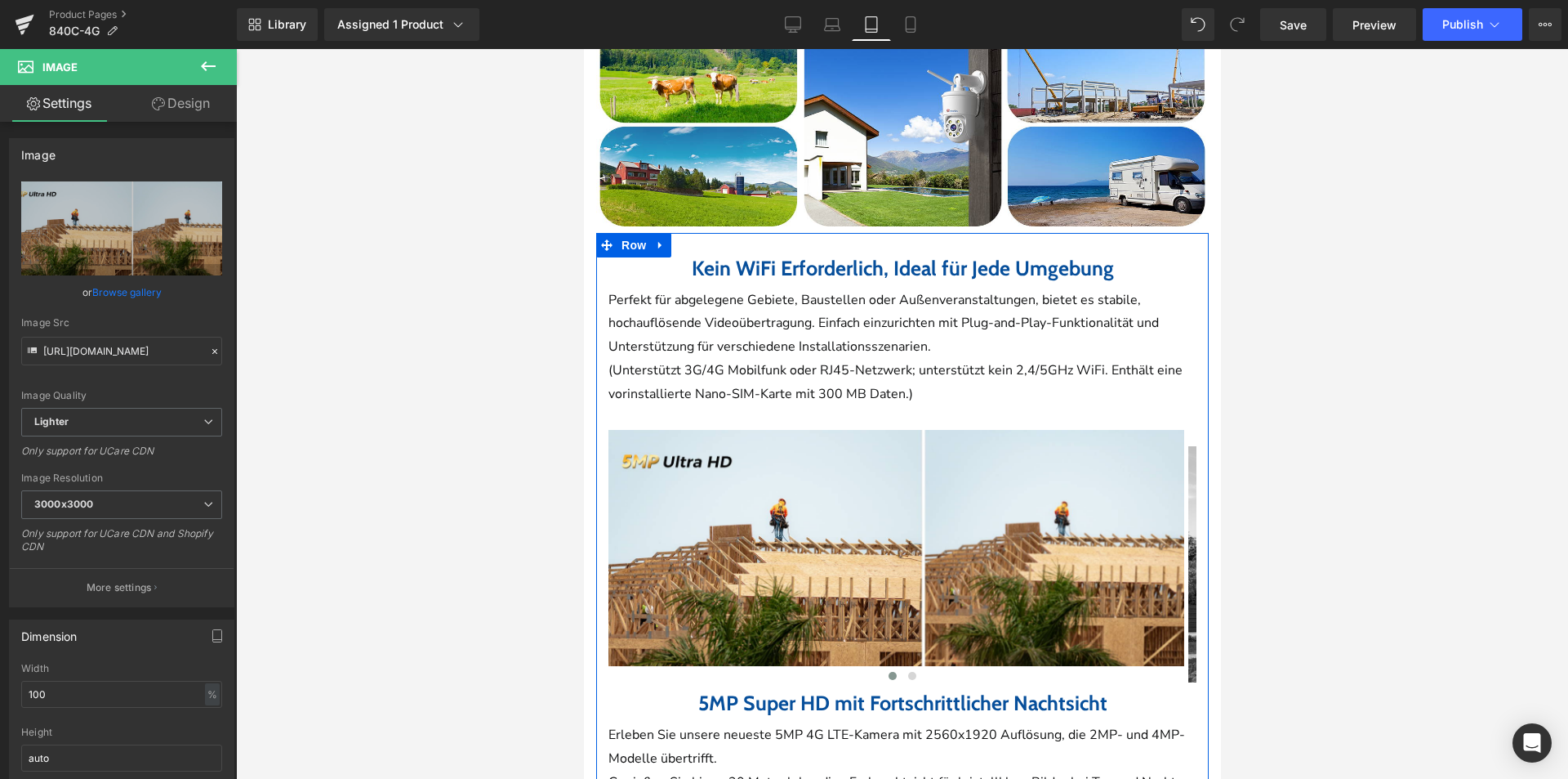
scroll to position [1379, 0]
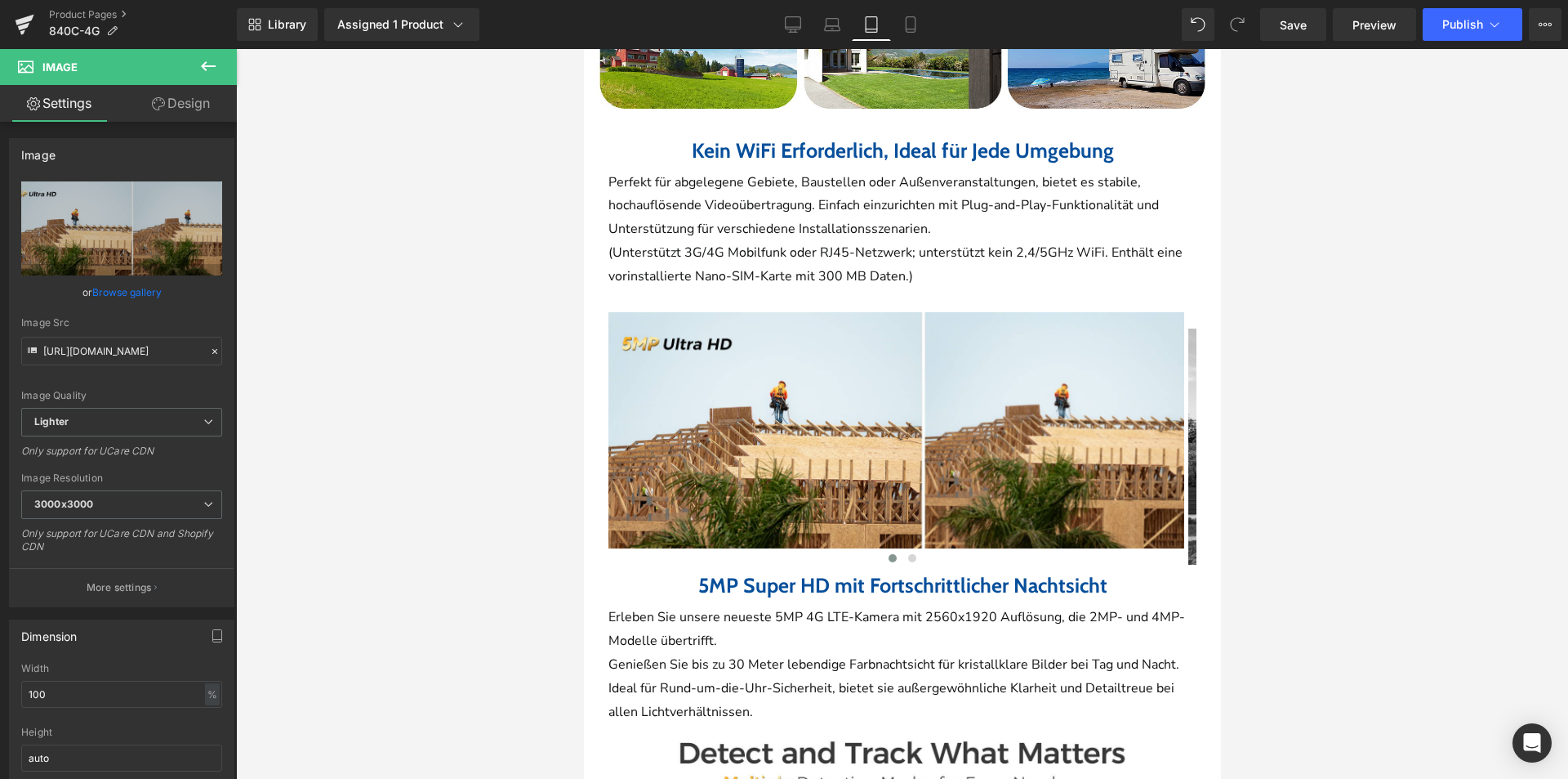
click at [1446, 46] on div "Library Assigned 1 Product Product Preview Ctronics【Vollmetall】5MP 4G LTE Überw…" at bounding box center [902, 25] width 1331 height 49
click at [1452, 28] on span "Publish" at bounding box center [1463, 24] width 41 height 13
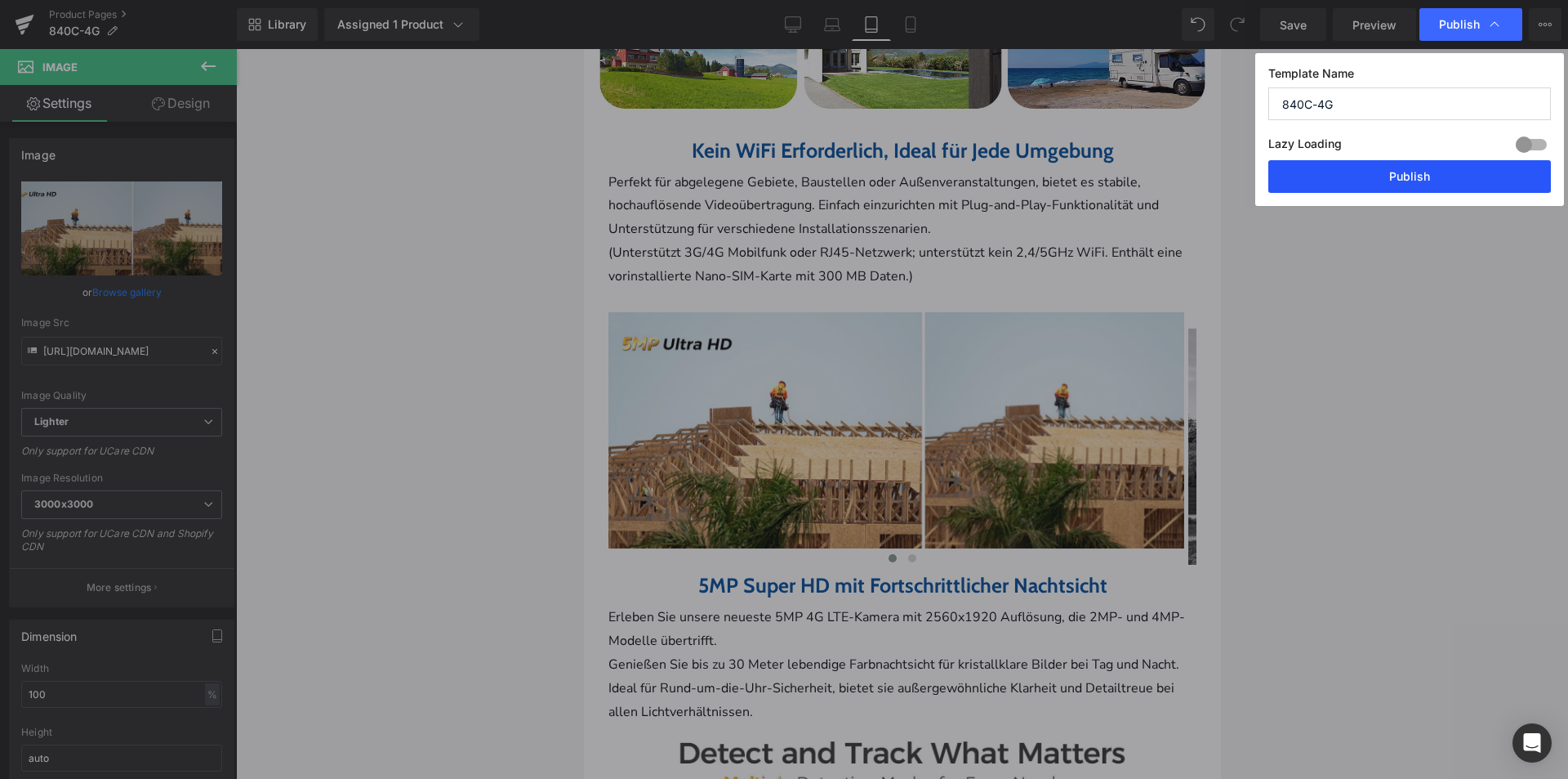
click at [1411, 161] on button "Publish" at bounding box center [1410, 176] width 283 height 32
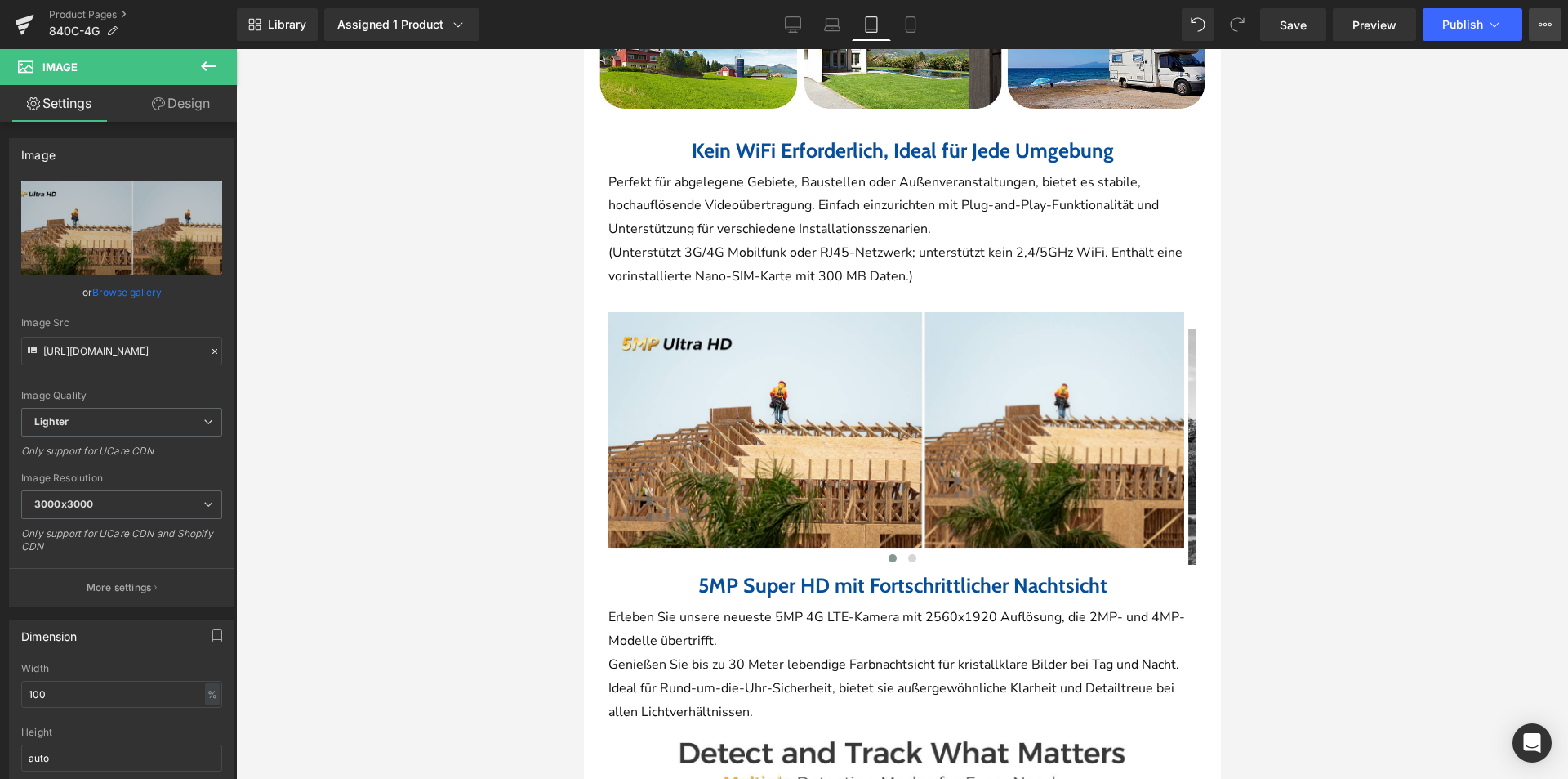
click at [1556, 22] on button "View Live Page View with current Template Save Template to Library Schedule Pub…" at bounding box center [1544, 24] width 32 height 32
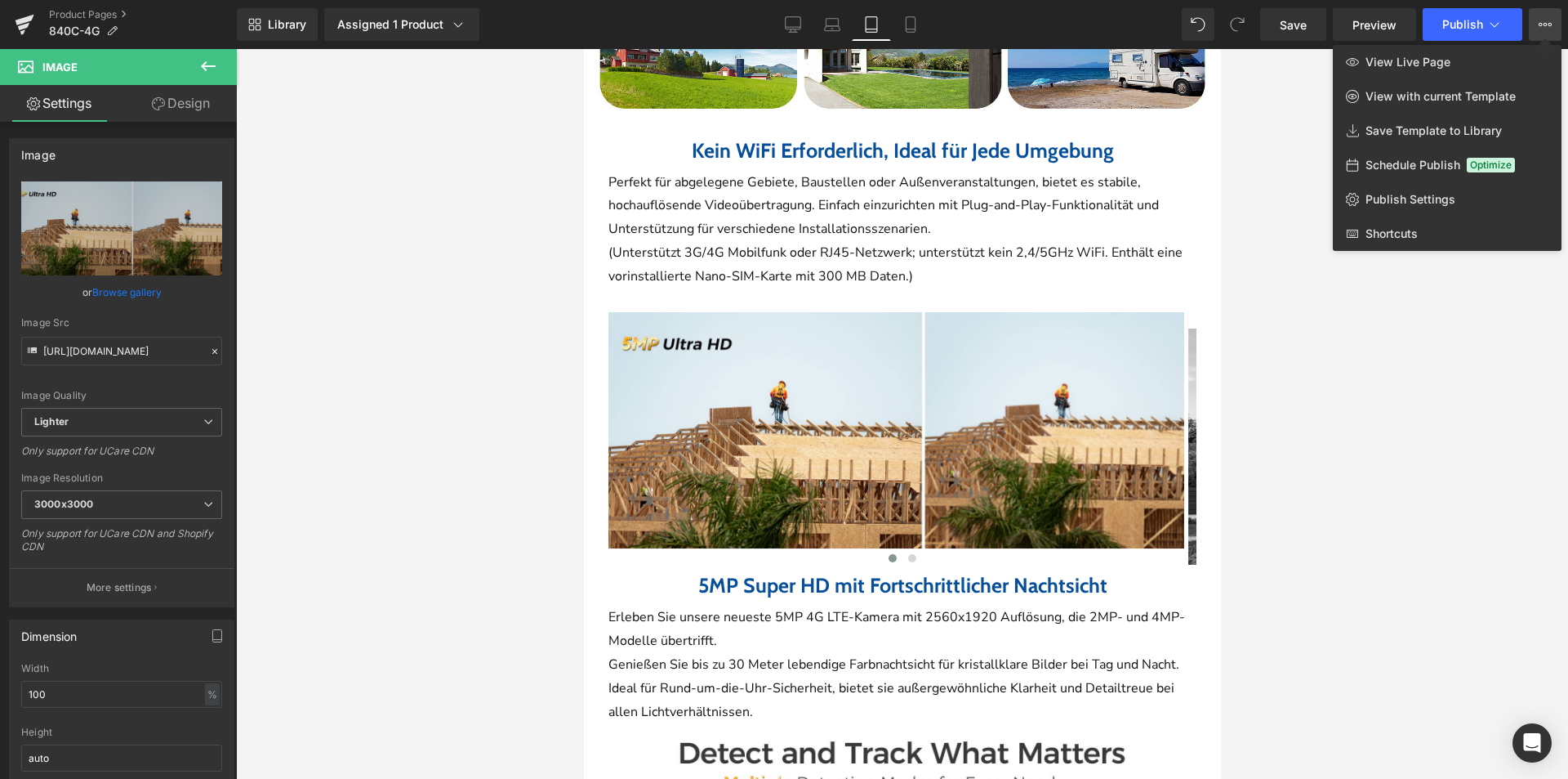
click at [1529, 67] on link "View Live Page" at bounding box center [1447, 62] width 229 height 34
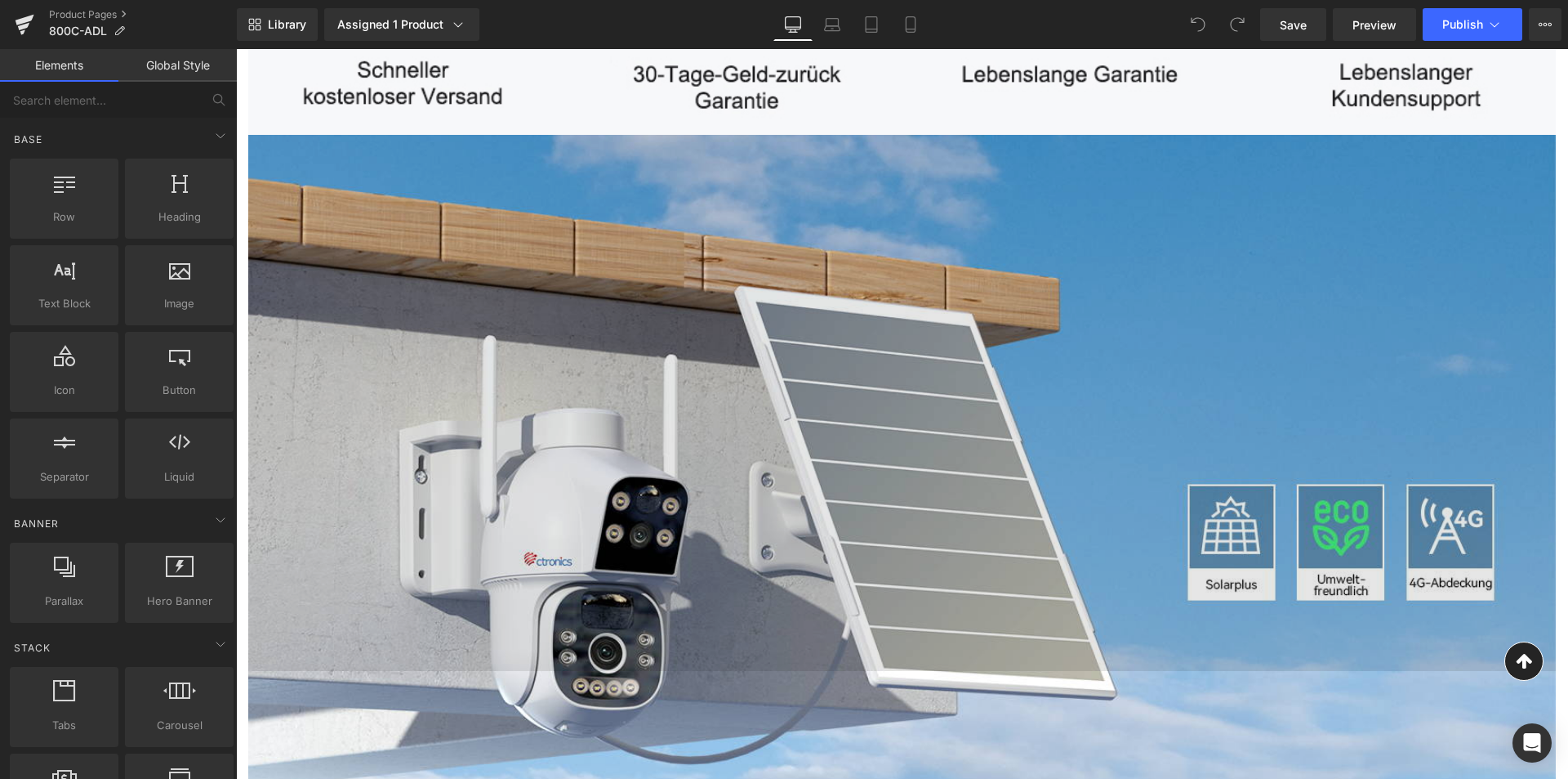
click at [962, 440] on img at bounding box center [902, 403] width 1308 height 536
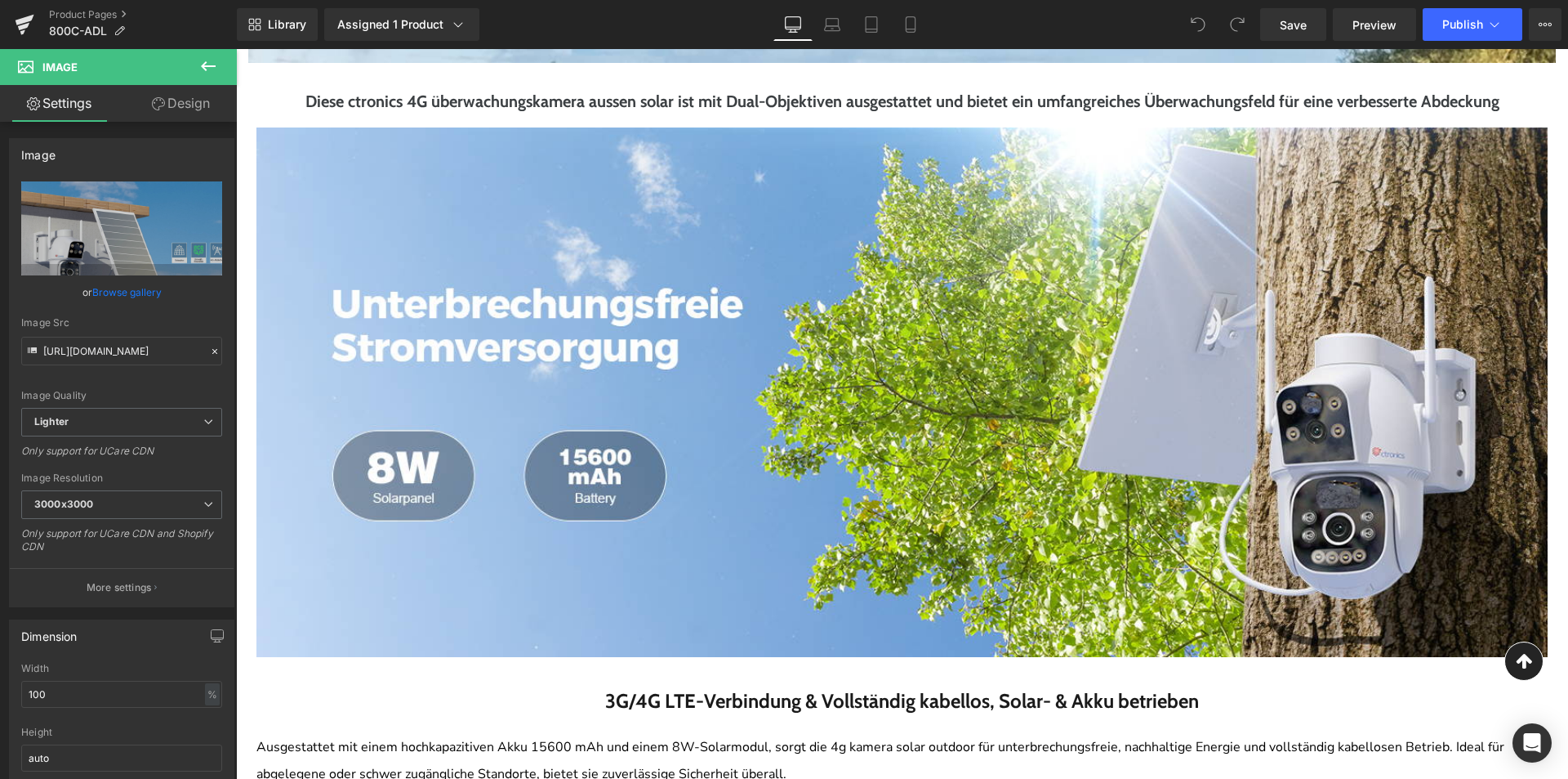
click at [962, 440] on img at bounding box center [901, 392] width 1291 height 529
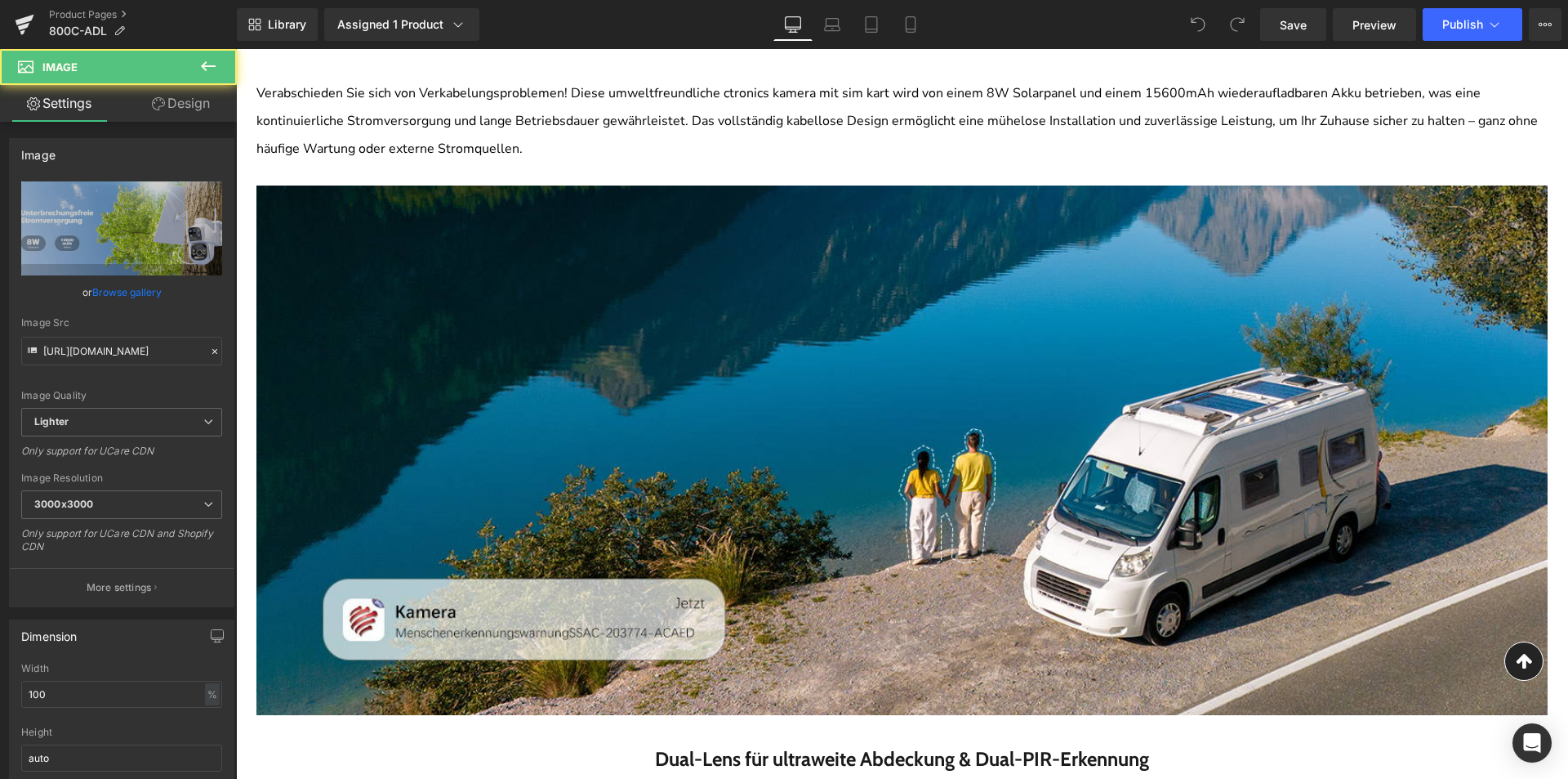
click at [962, 440] on img at bounding box center [901, 439] width 1291 height 552
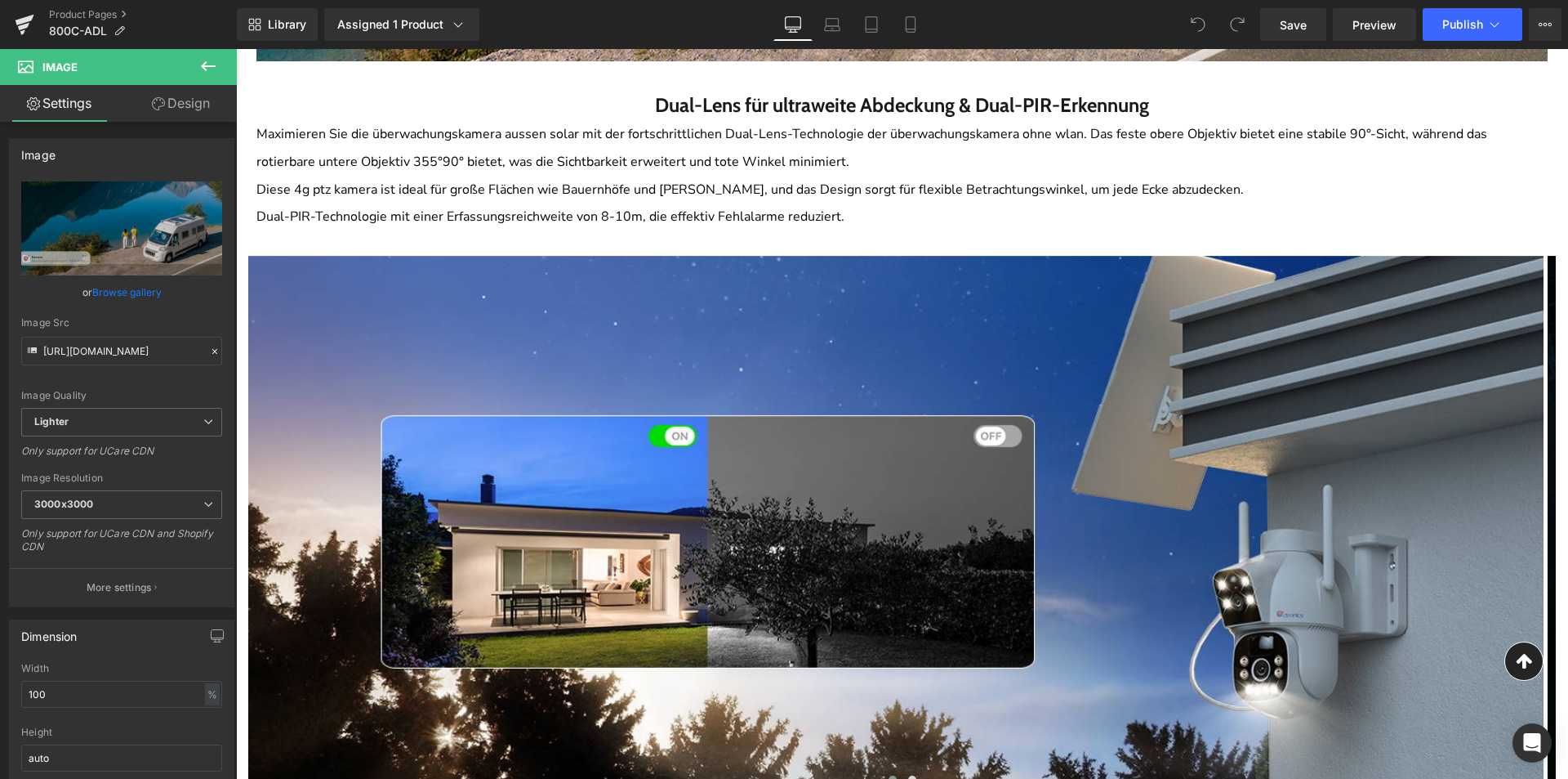
click at [962, 440] on img at bounding box center [895, 521] width 1295 height 531
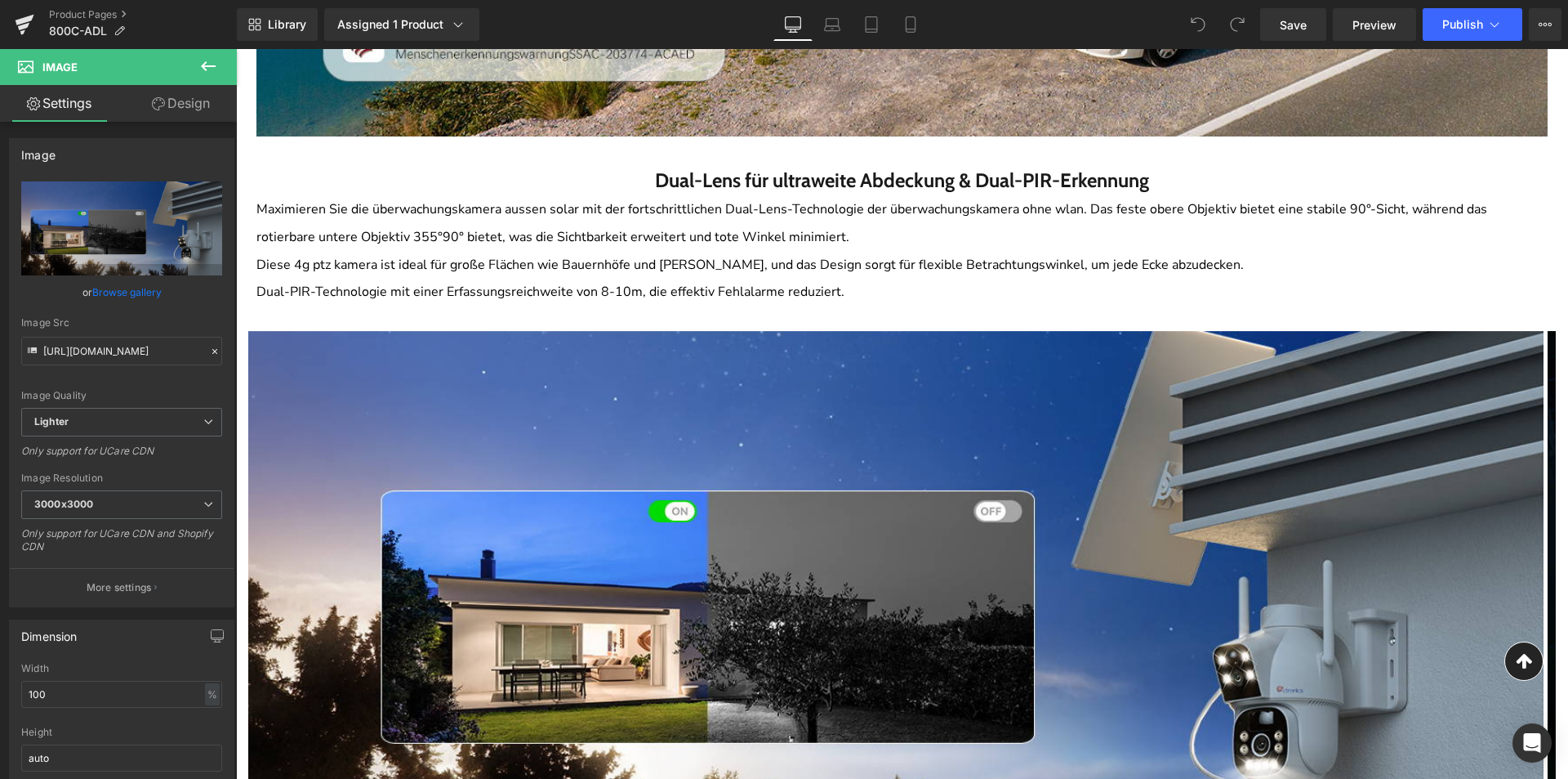
scroll to position [3514, 0]
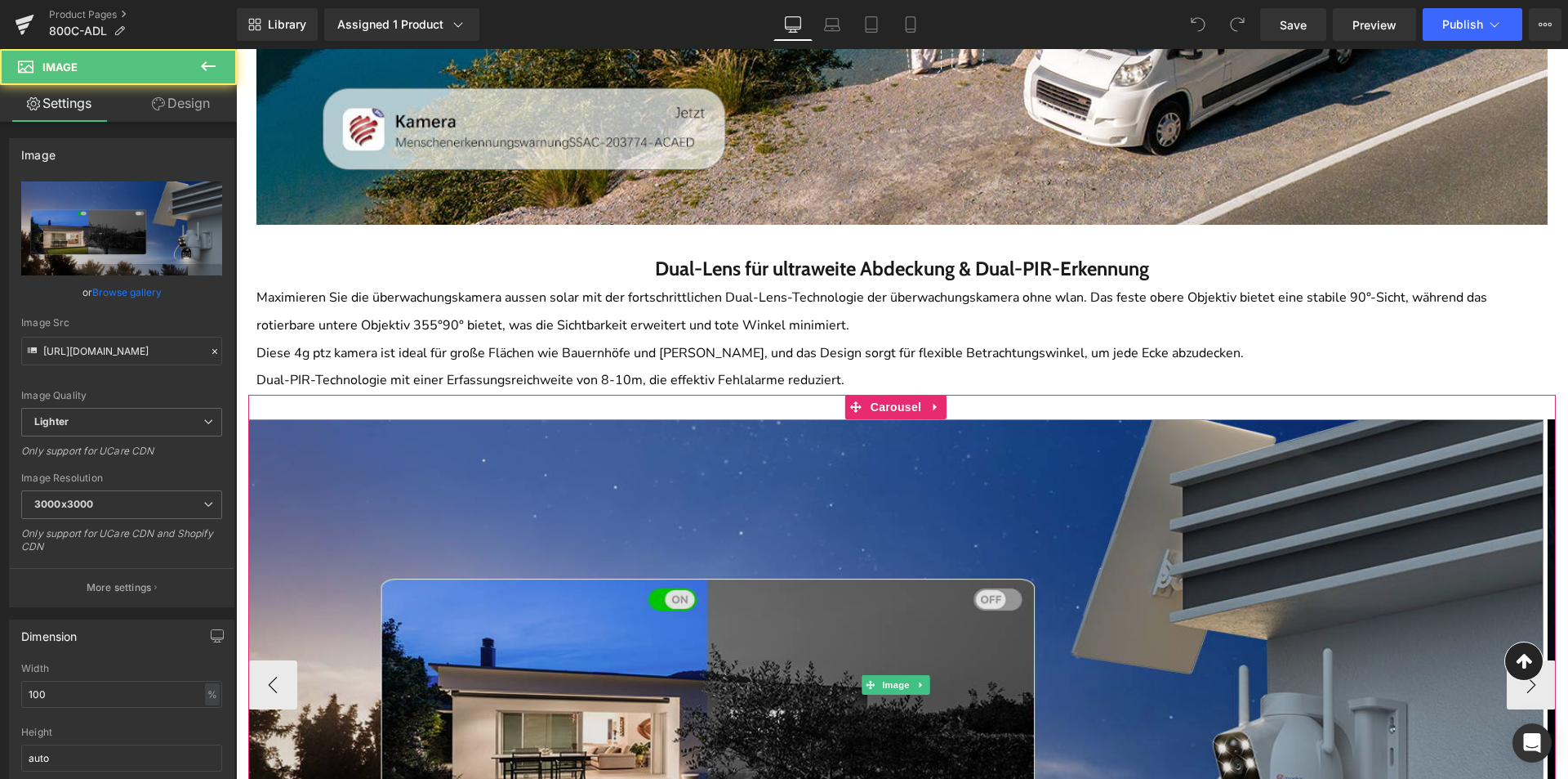
click at [853, 457] on img at bounding box center [895, 685] width 1295 height 531
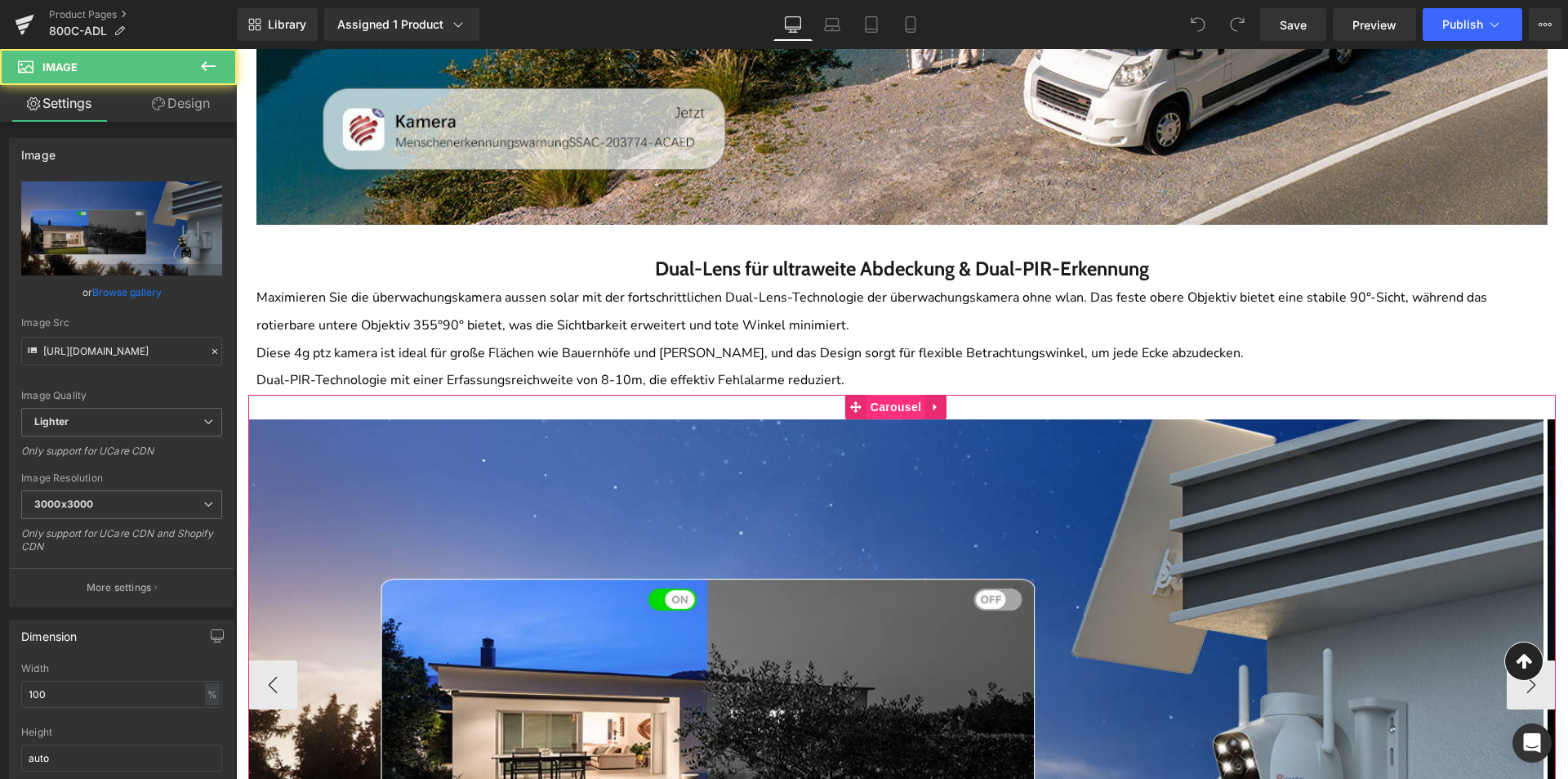
click at [877, 405] on span "Carousel" at bounding box center [896, 407] width 59 height 25
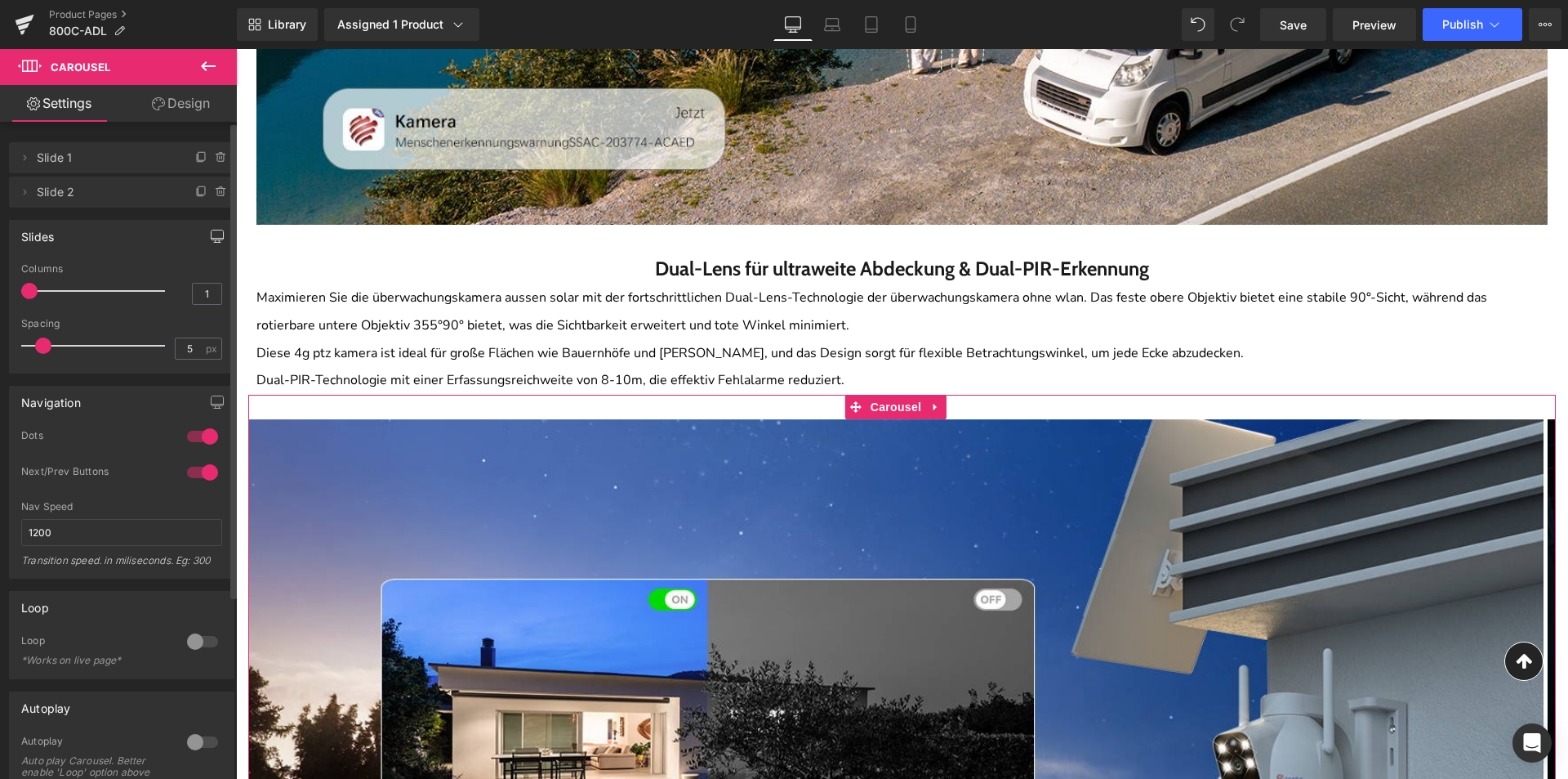
click at [211, 232] on icon "button" at bounding box center [217, 236] width 12 height 10
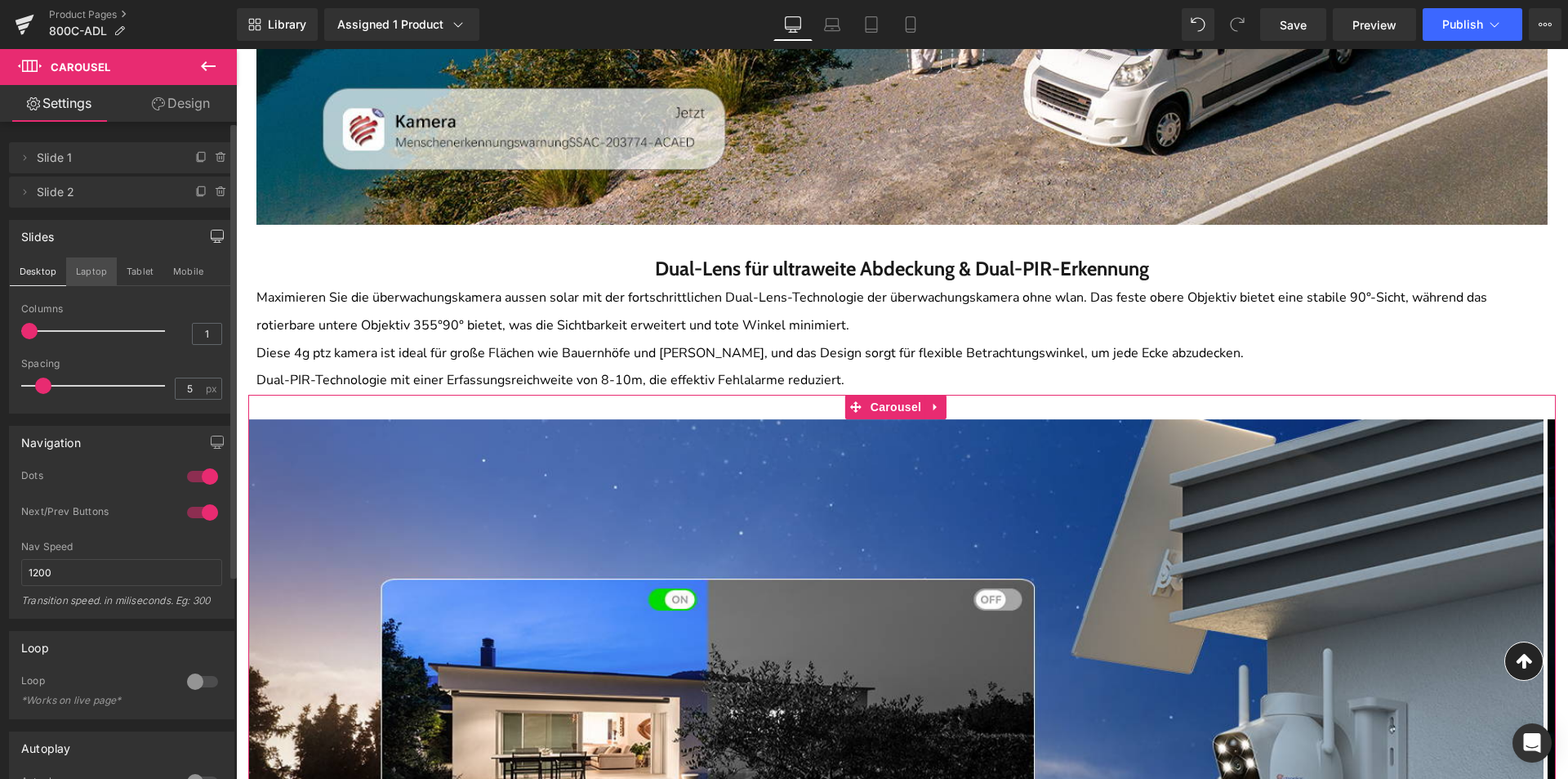
click at [82, 269] on button "Laptop" at bounding box center [91, 271] width 51 height 28
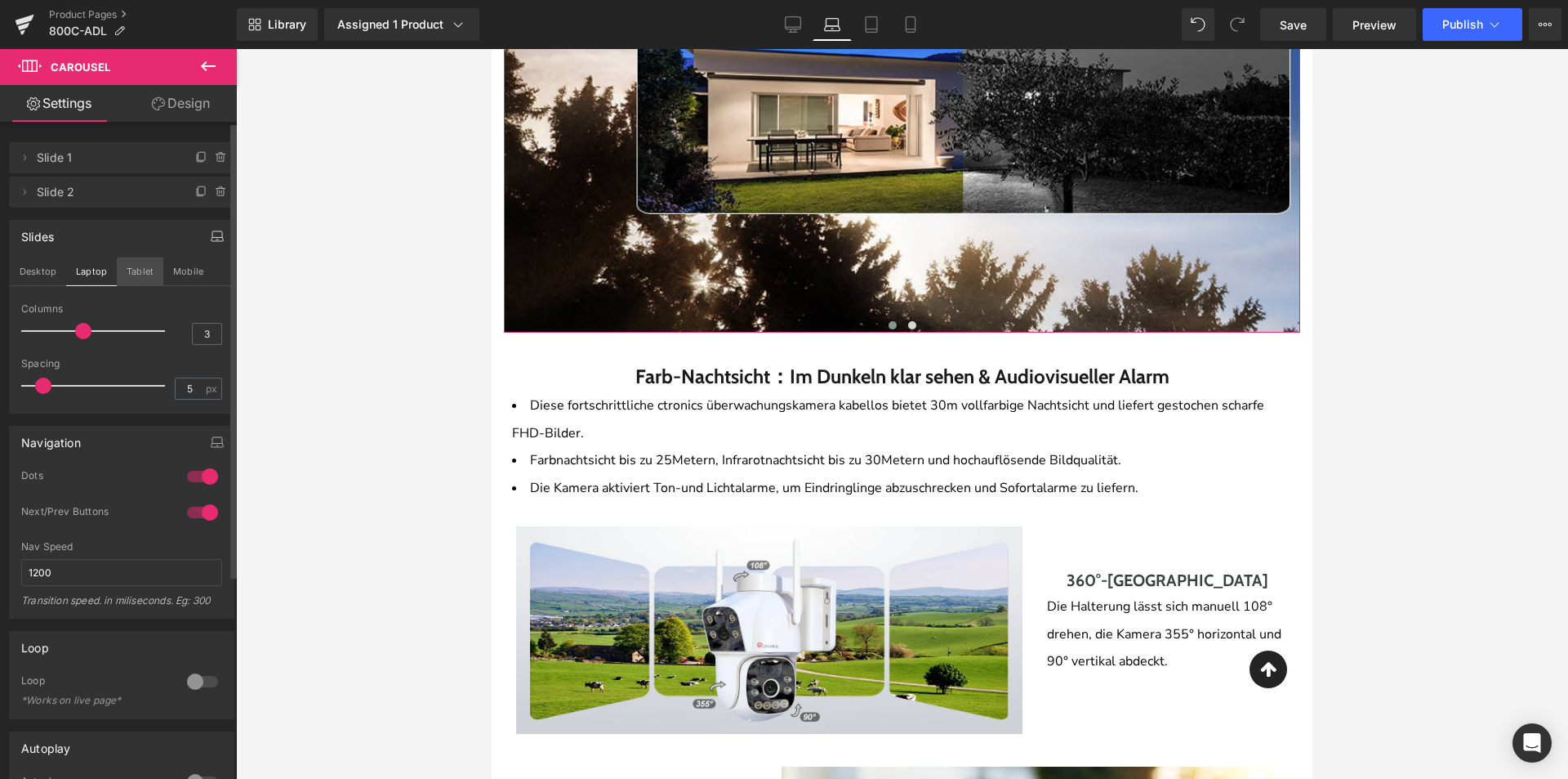
scroll to position [3005, 0]
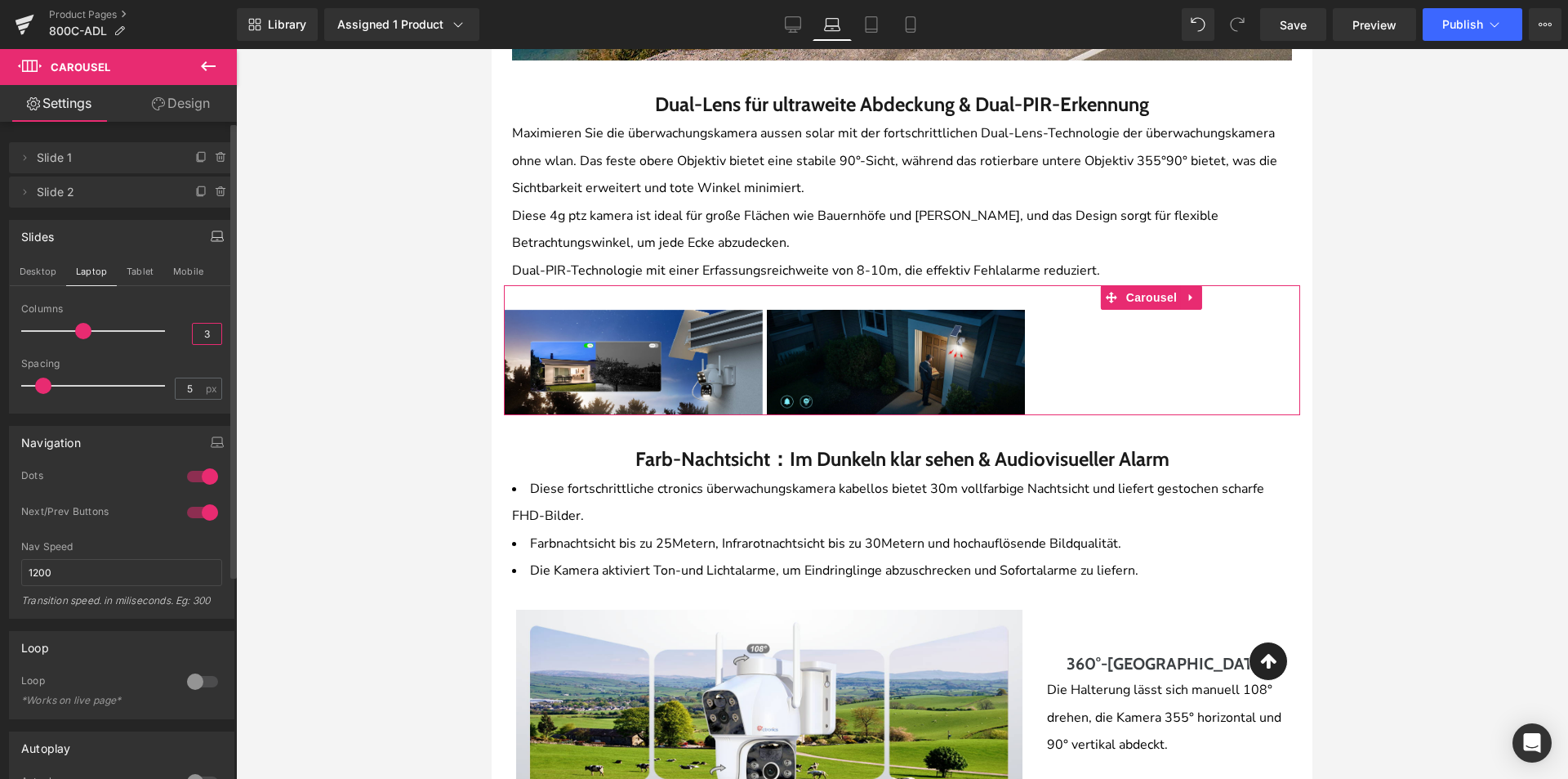
drag, startPoint x: 208, startPoint y: 334, endPoint x: 191, endPoint y: 337, distance: 17.3
click at [192, 337] on input "3" at bounding box center [206, 333] width 28 height 21
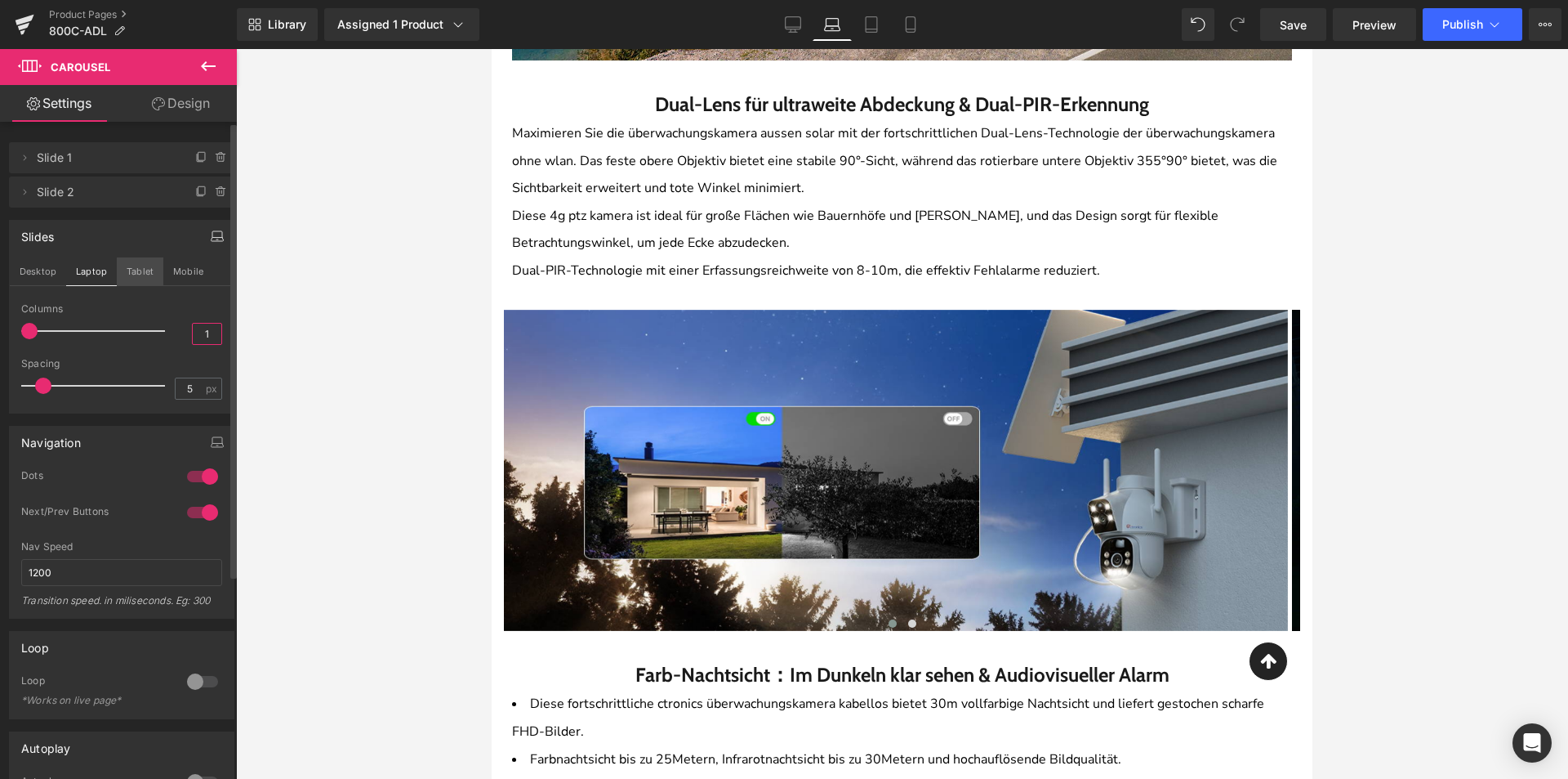
type input "1"
click at [119, 260] on button "Tablet" at bounding box center [139, 271] width 46 height 28
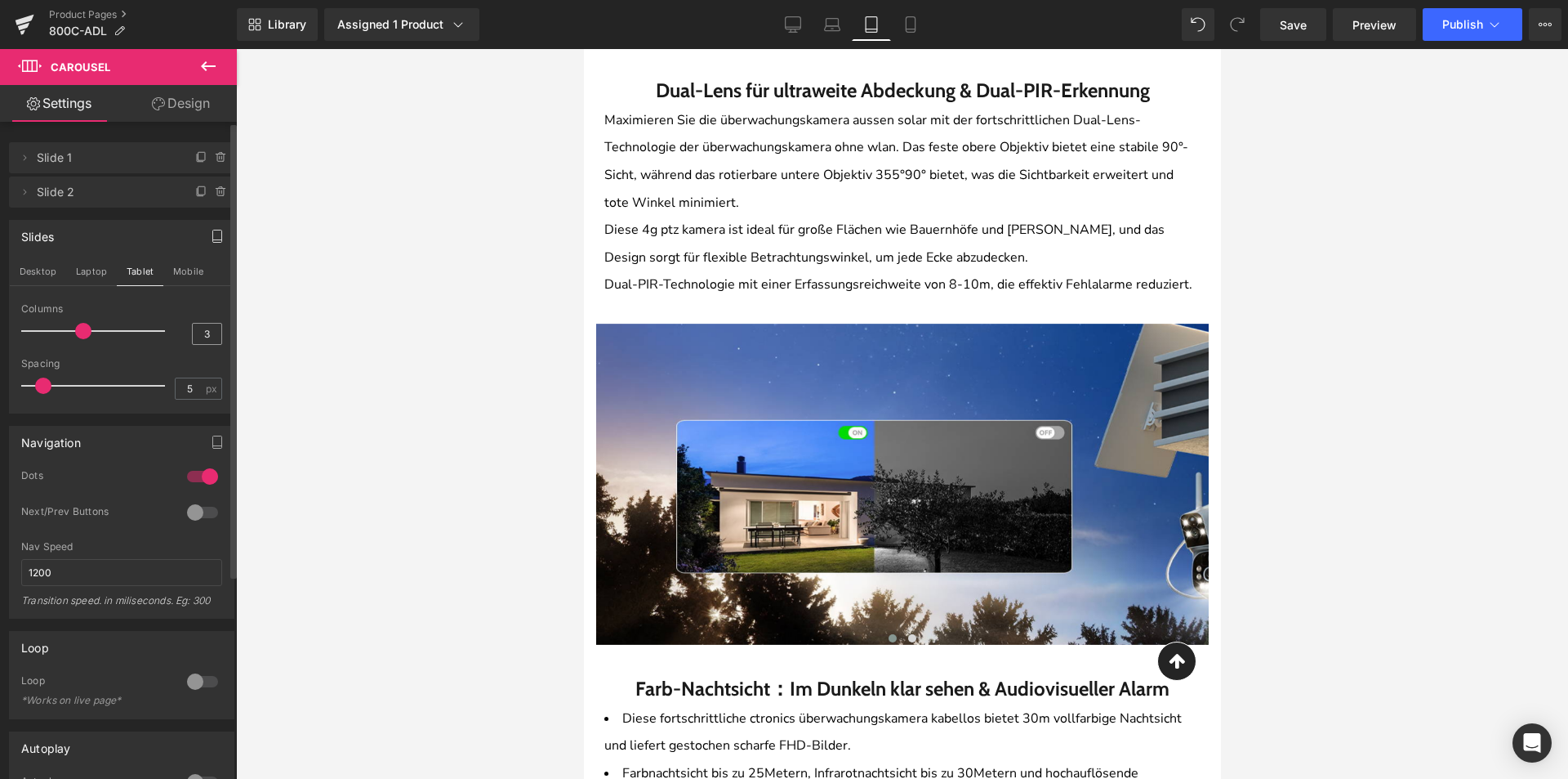
scroll to position [3594, 0]
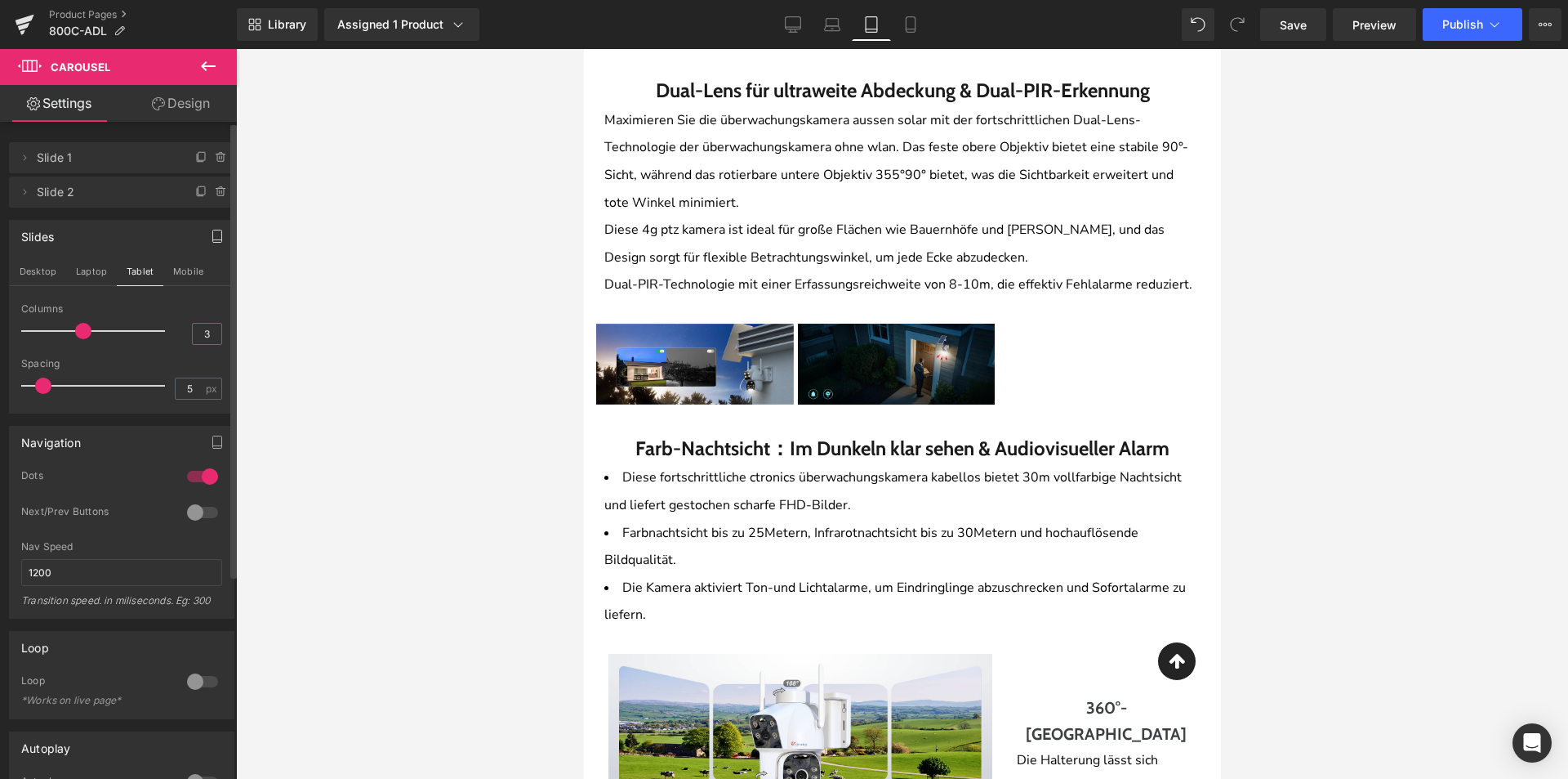
drag, startPoint x: 208, startPoint y: 328, endPoint x: 165, endPoint y: 333, distance: 43.3
click at [165, 333] on div "Columns 3" at bounding box center [122, 331] width 201 height 55
type input "1"
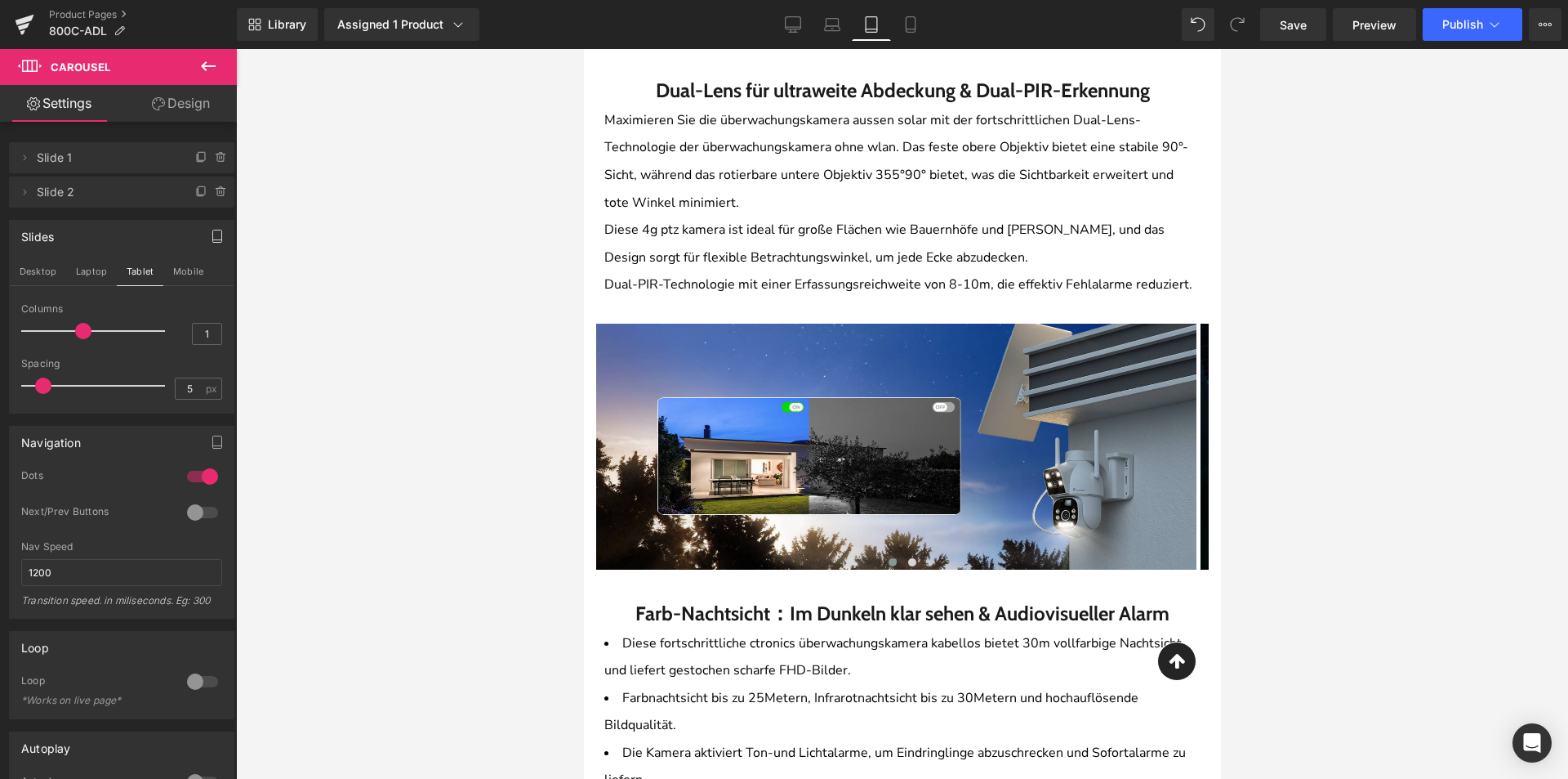
click at [359, 377] on div at bounding box center [901, 414] width 1332 height 730
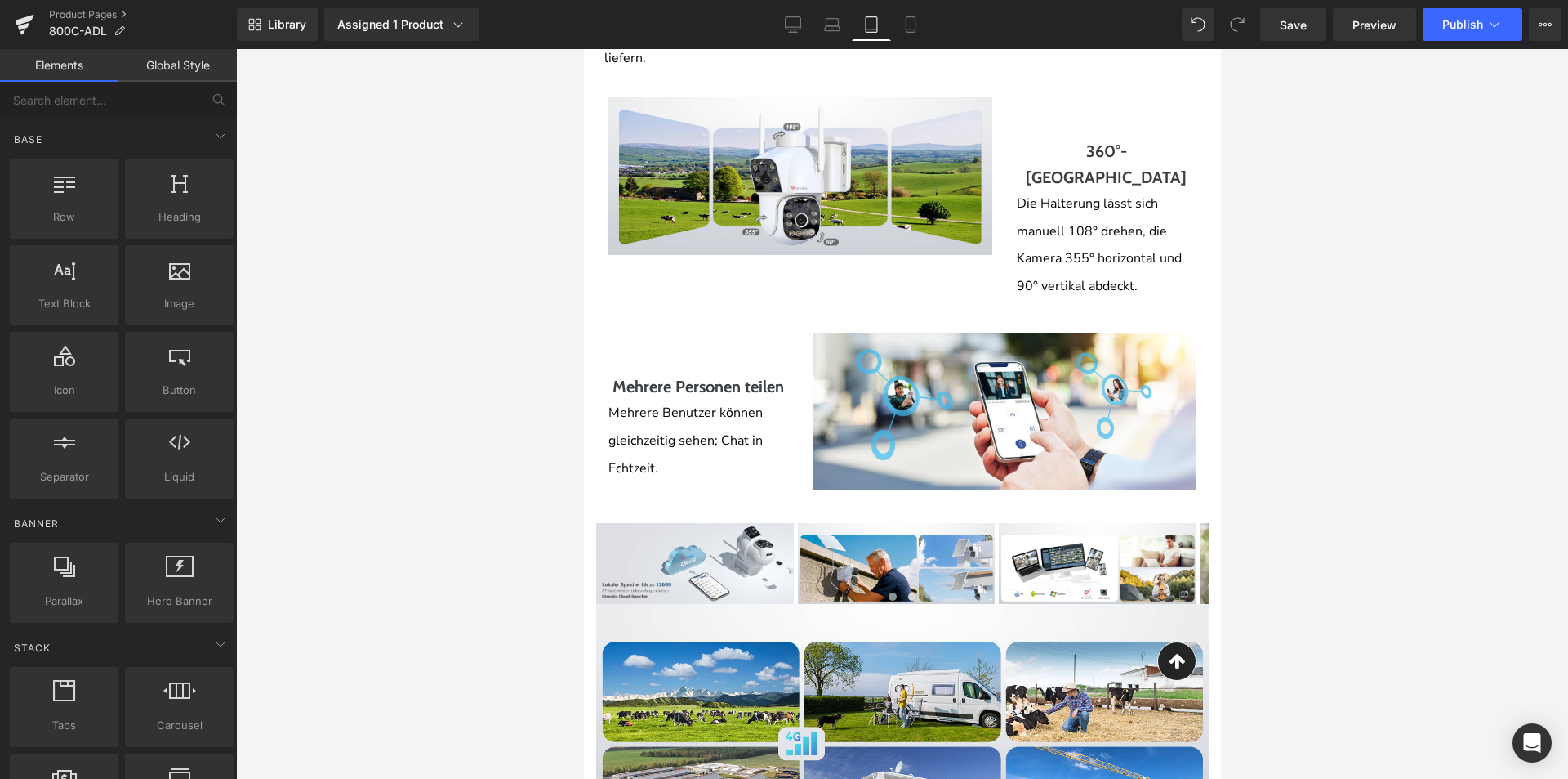
scroll to position [4330, 0]
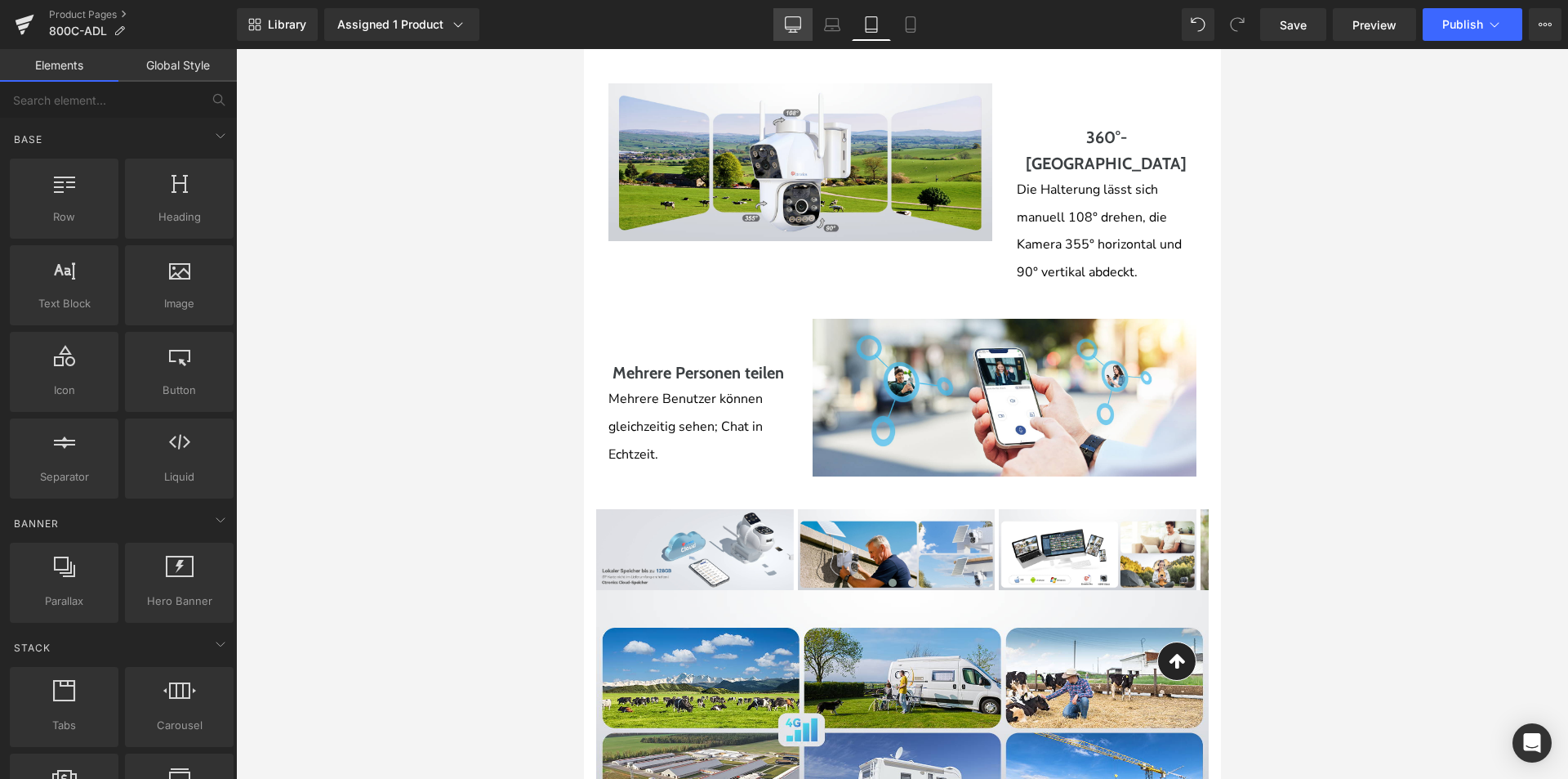
click at [795, 27] on icon at bounding box center [793, 27] width 16 height 0
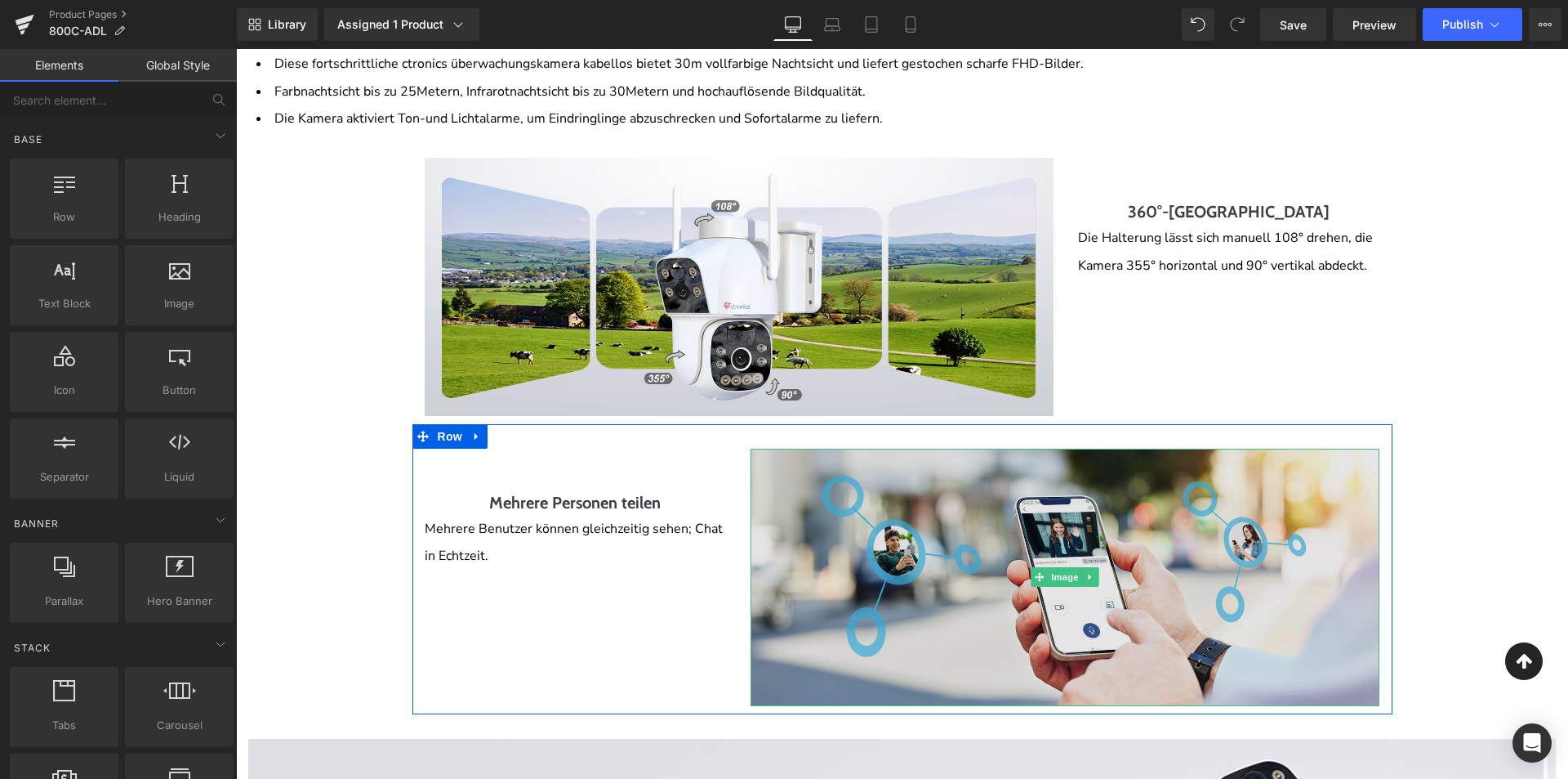
click at [760, 528] on img at bounding box center [1064, 578] width 628 height 258
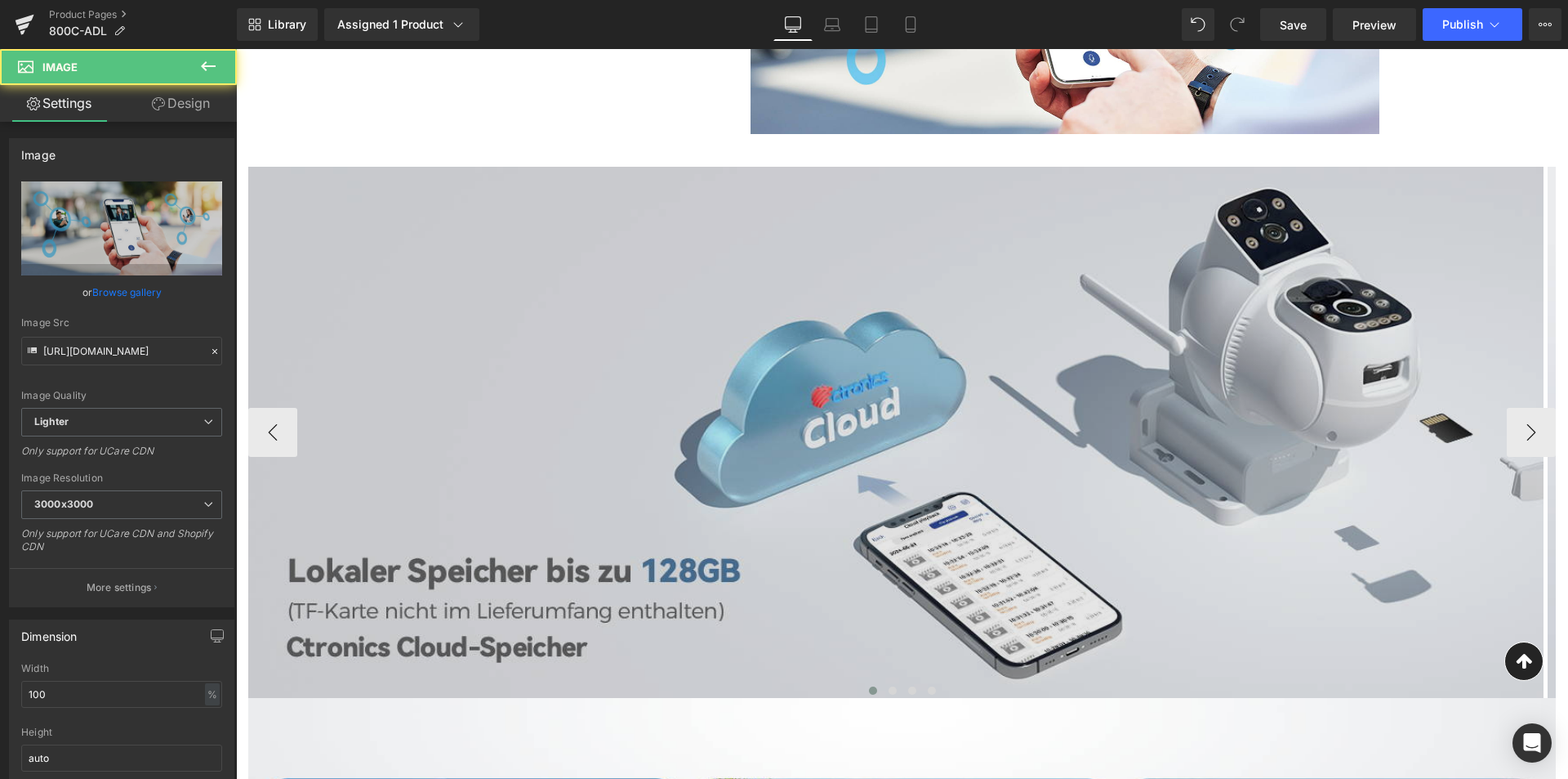
click at [750, 534] on img at bounding box center [895, 432] width 1295 height 531
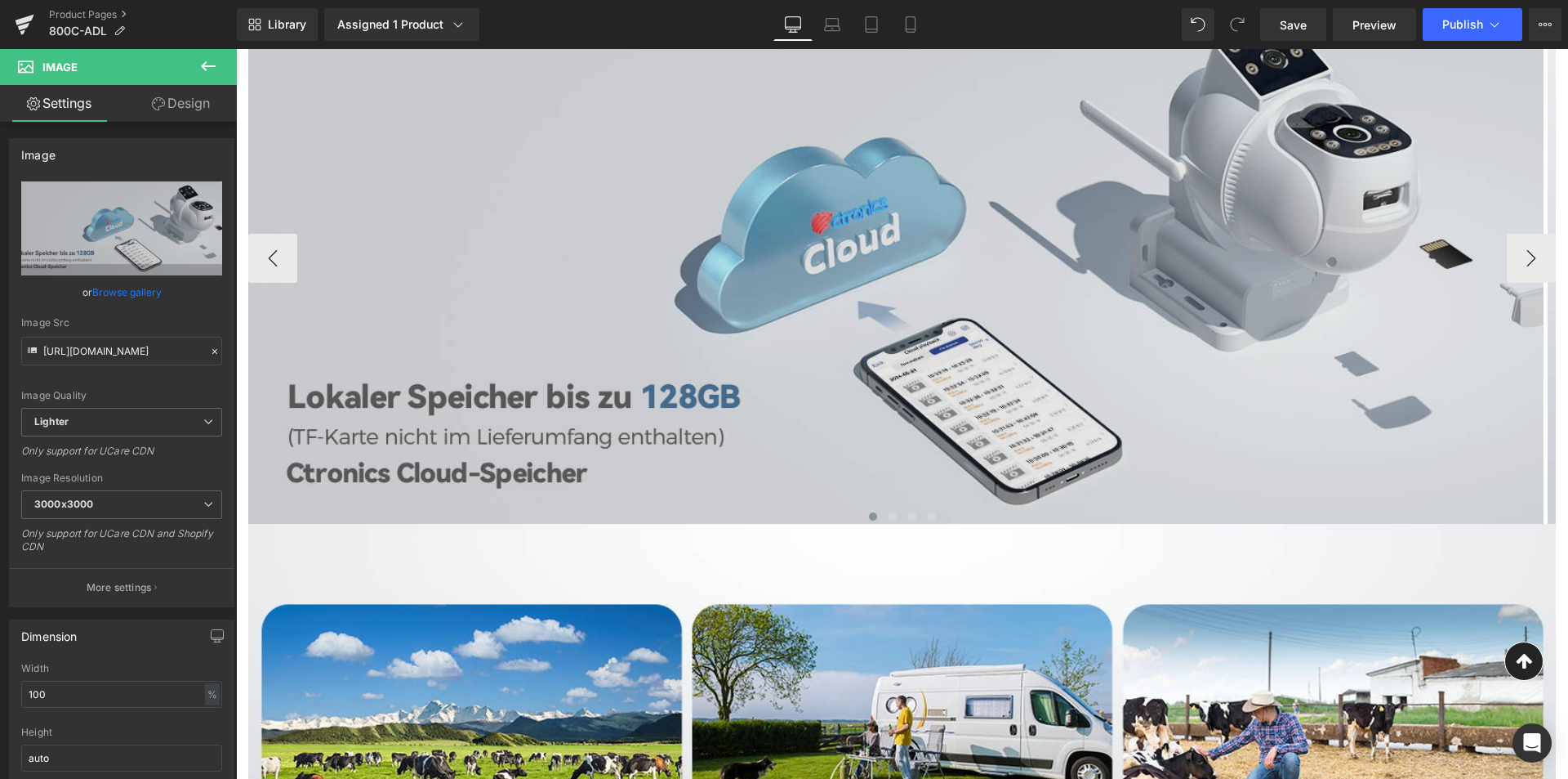
scroll to position [5045, 0]
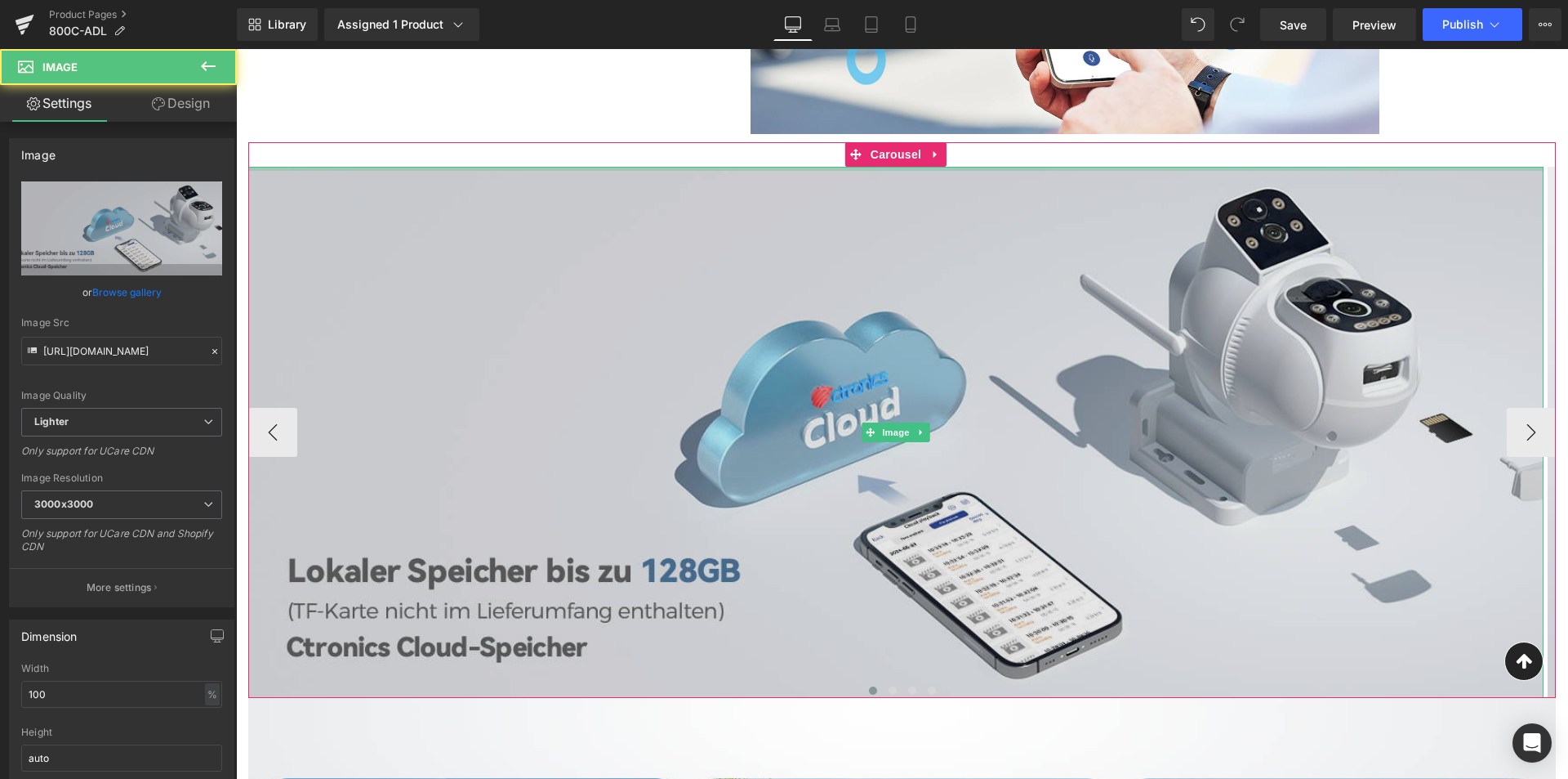
click at [854, 168] on div "Image" at bounding box center [895, 432] width 1295 height 531
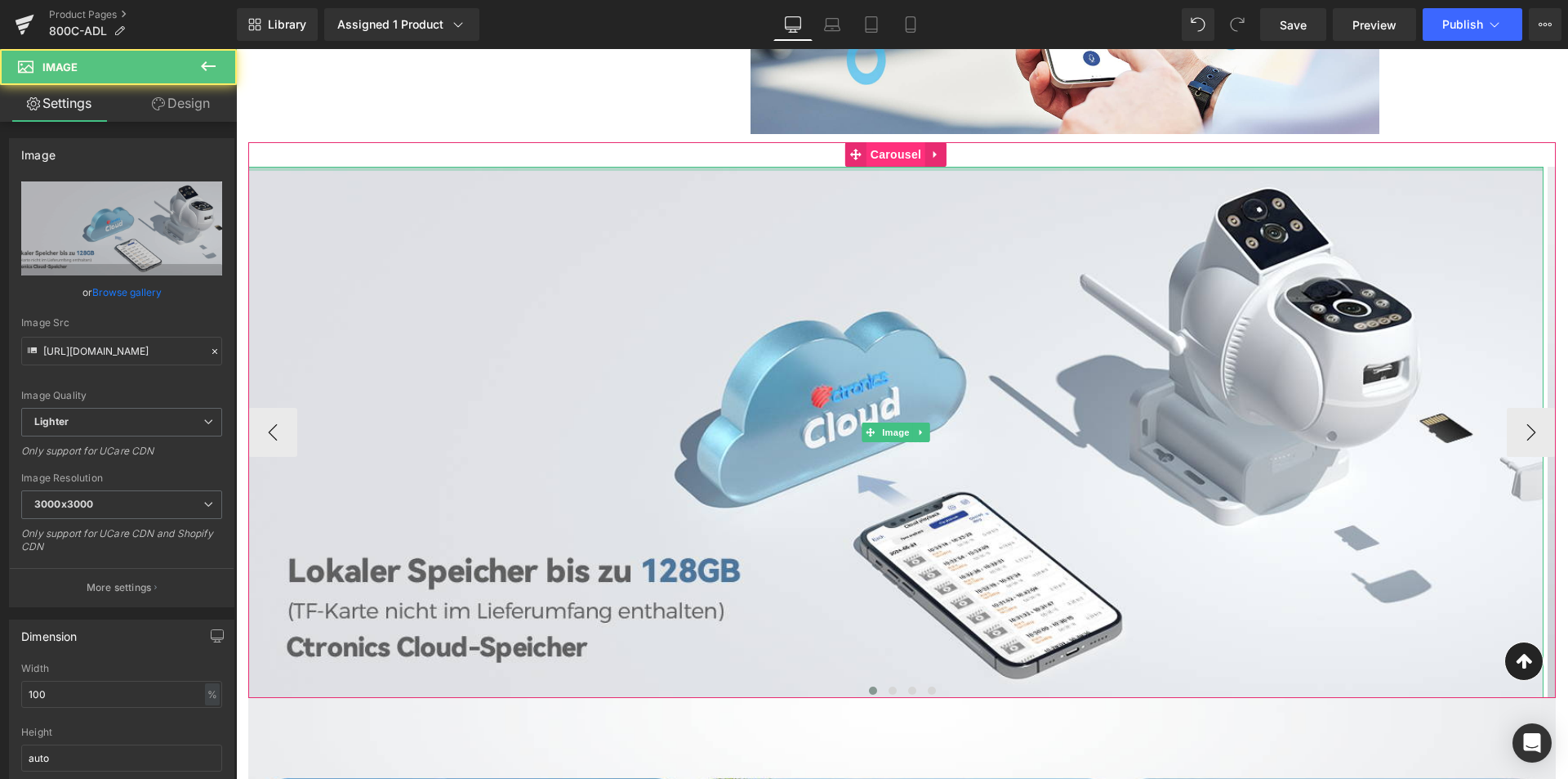
click at [880, 158] on span "Carousel" at bounding box center [896, 154] width 59 height 25
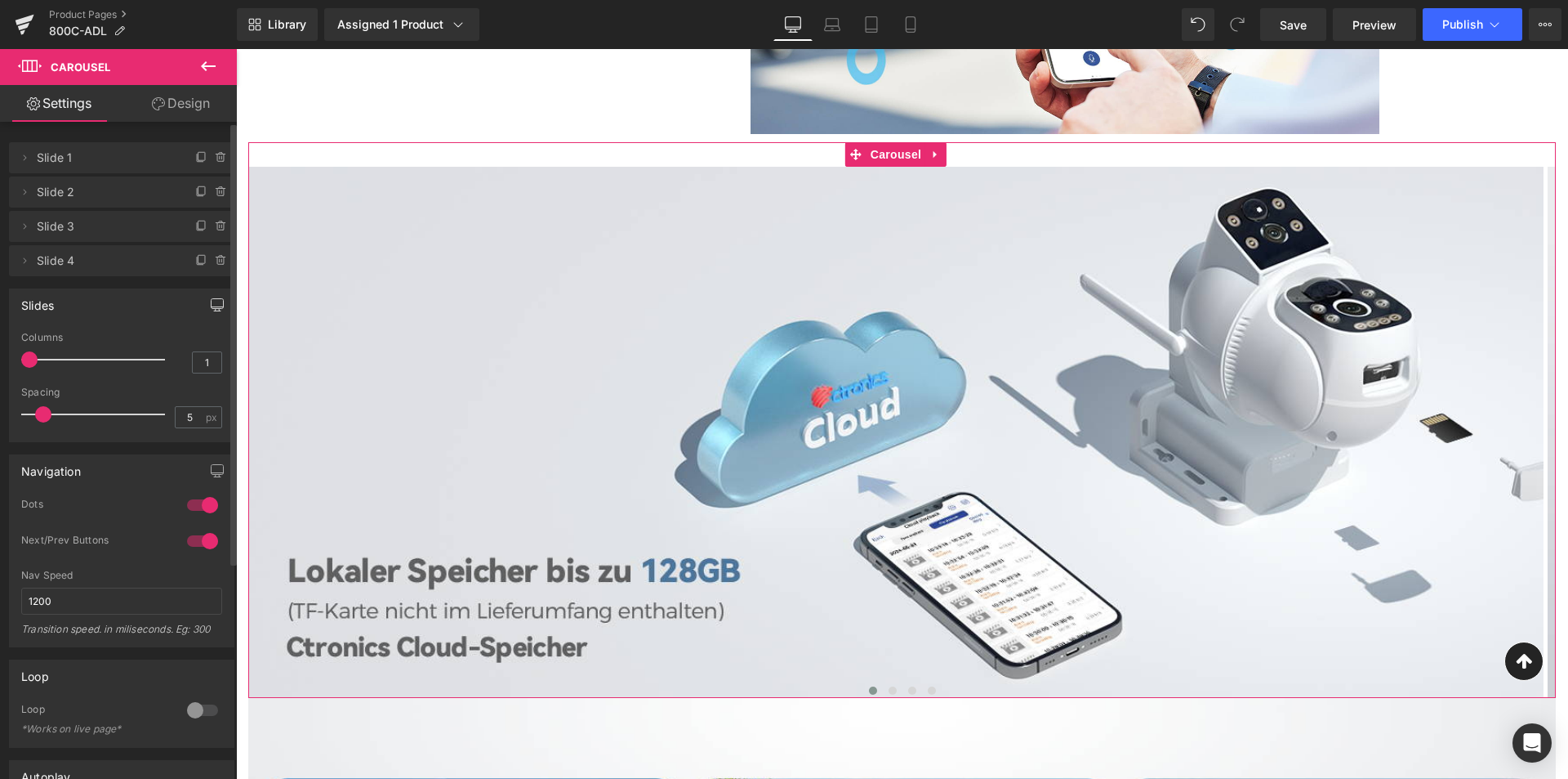
click at [212, 304] on icon "button" at bounding box center [217, 305] width 13 height 13
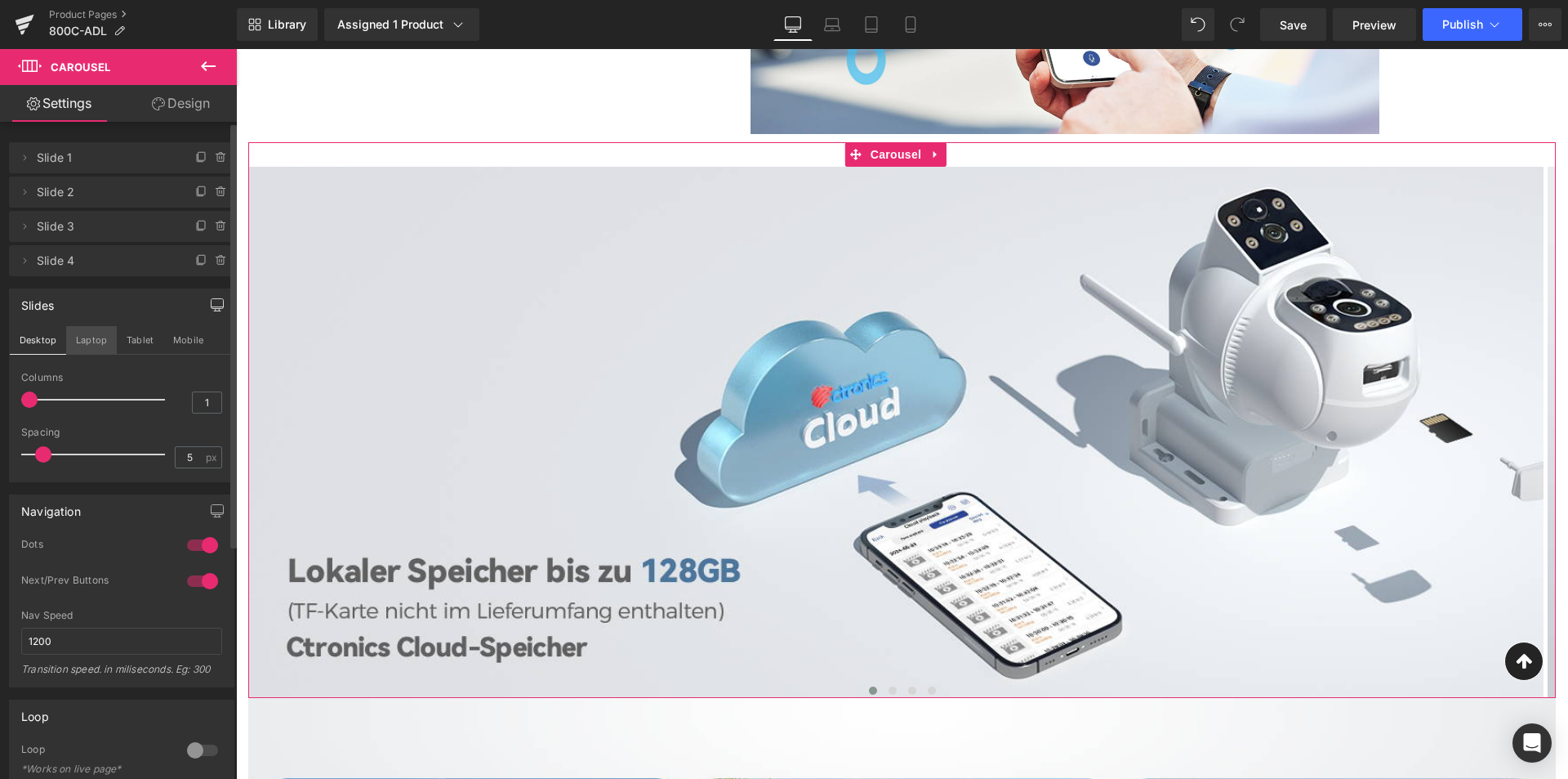
click at [78, 332] on button "Laptop" at bounding box center [91, 340] width 51 height 28
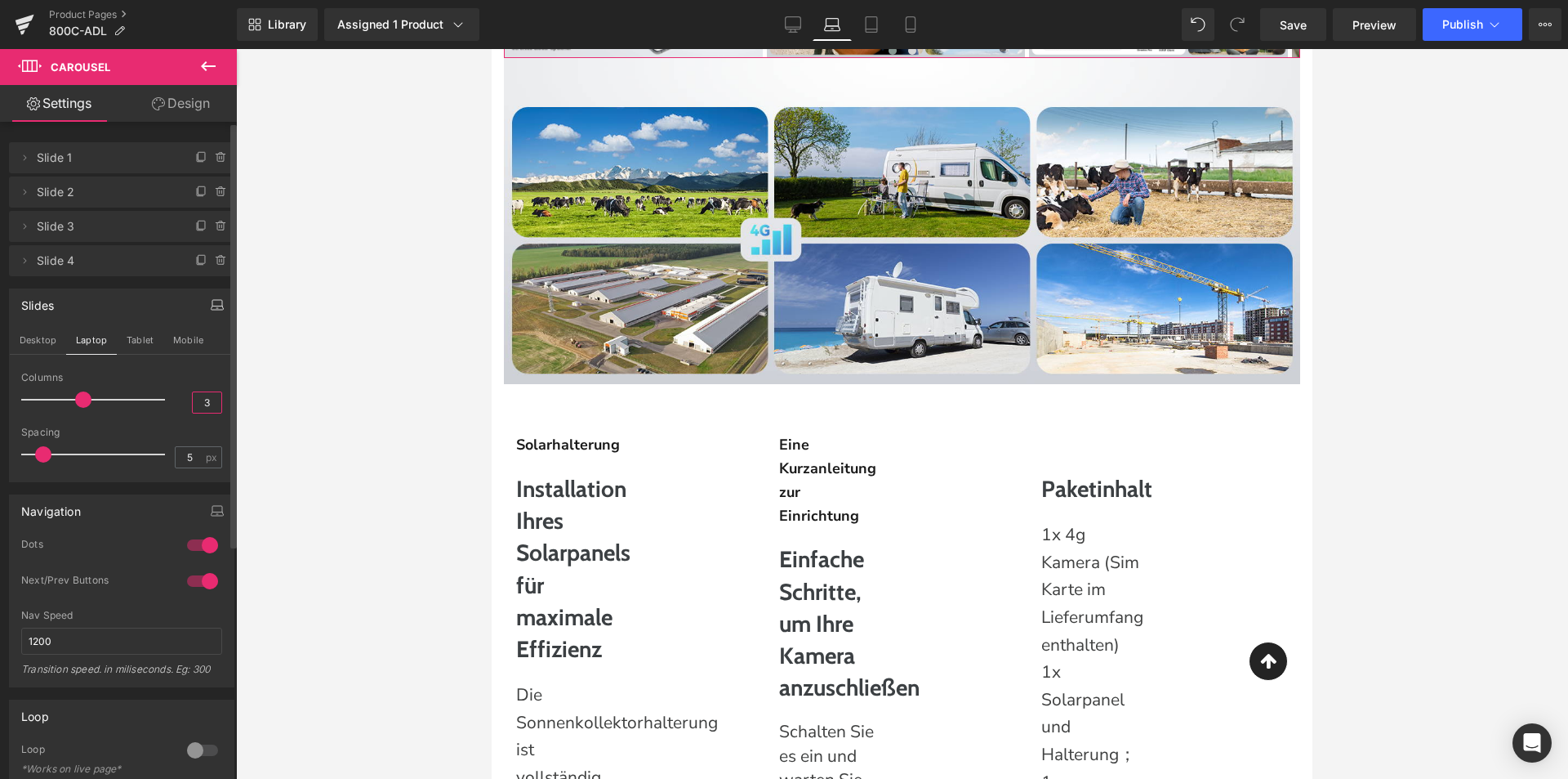
scroll to position [4150, 0]
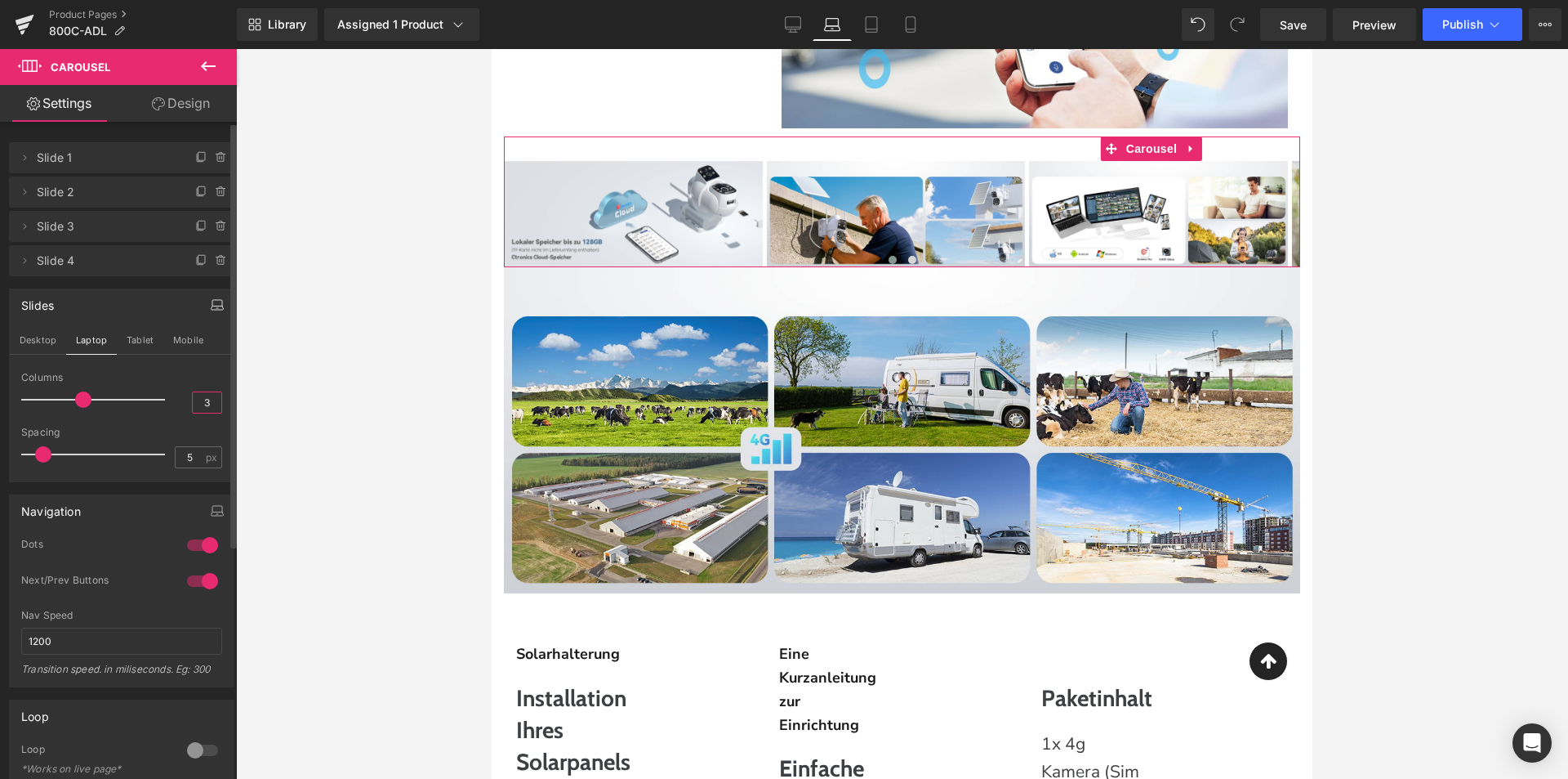
drag, startPoint x: 199, startPoint y: 405, endPoint x: 216, endPoint y: 404, distance: 17.0
click at [216, 404] on div "1 Columns 1 3 Columns 3 3 Columns 3 1 Columns 1 5px Spacing 5 px 5px Spacing 5 …" at bounding box center [122, 425] width 224 height 109
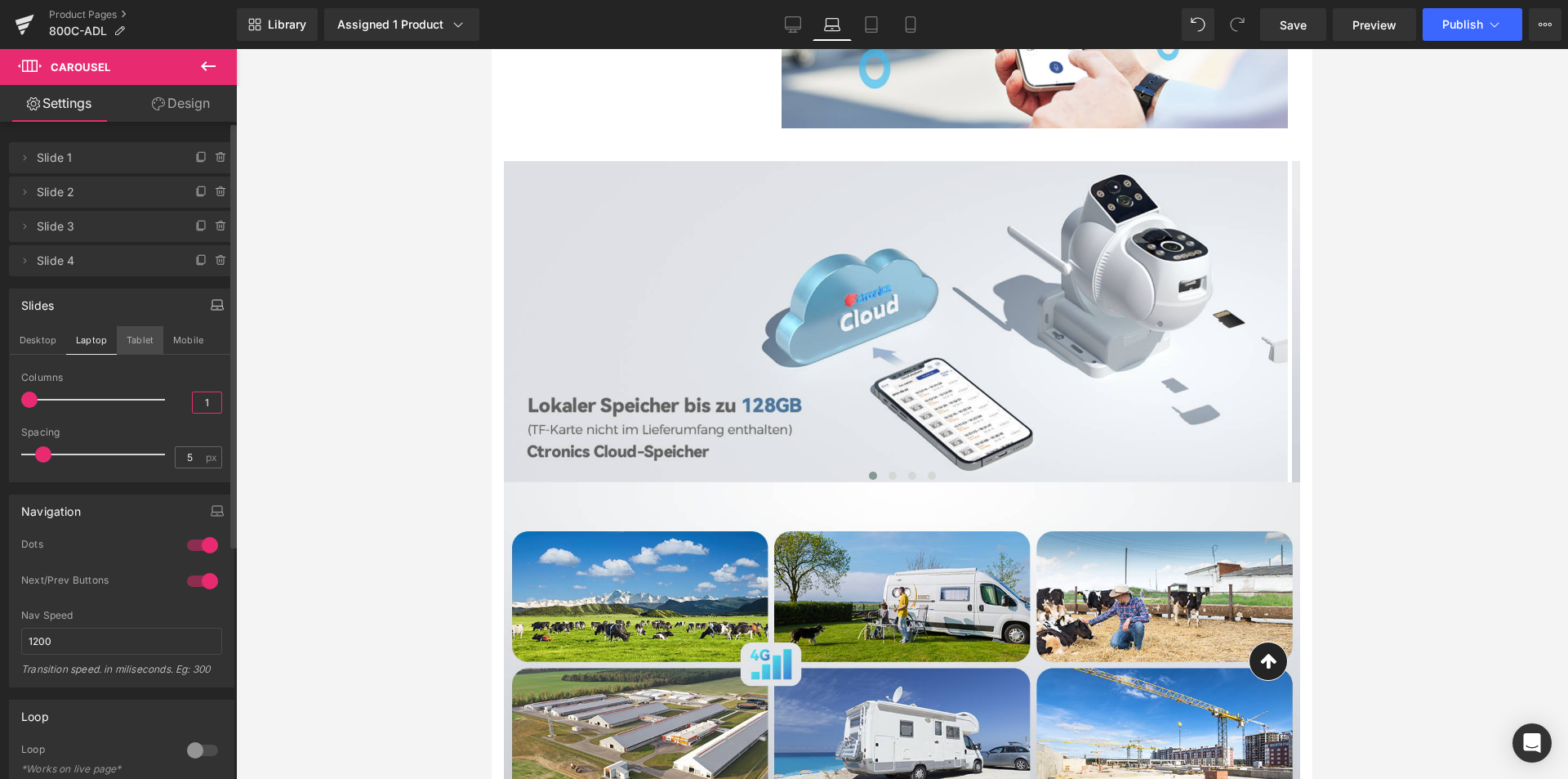
type input "1"
click at [138, 342] on button "Tablet" at bounding box center [139, 340] width 46 height 28
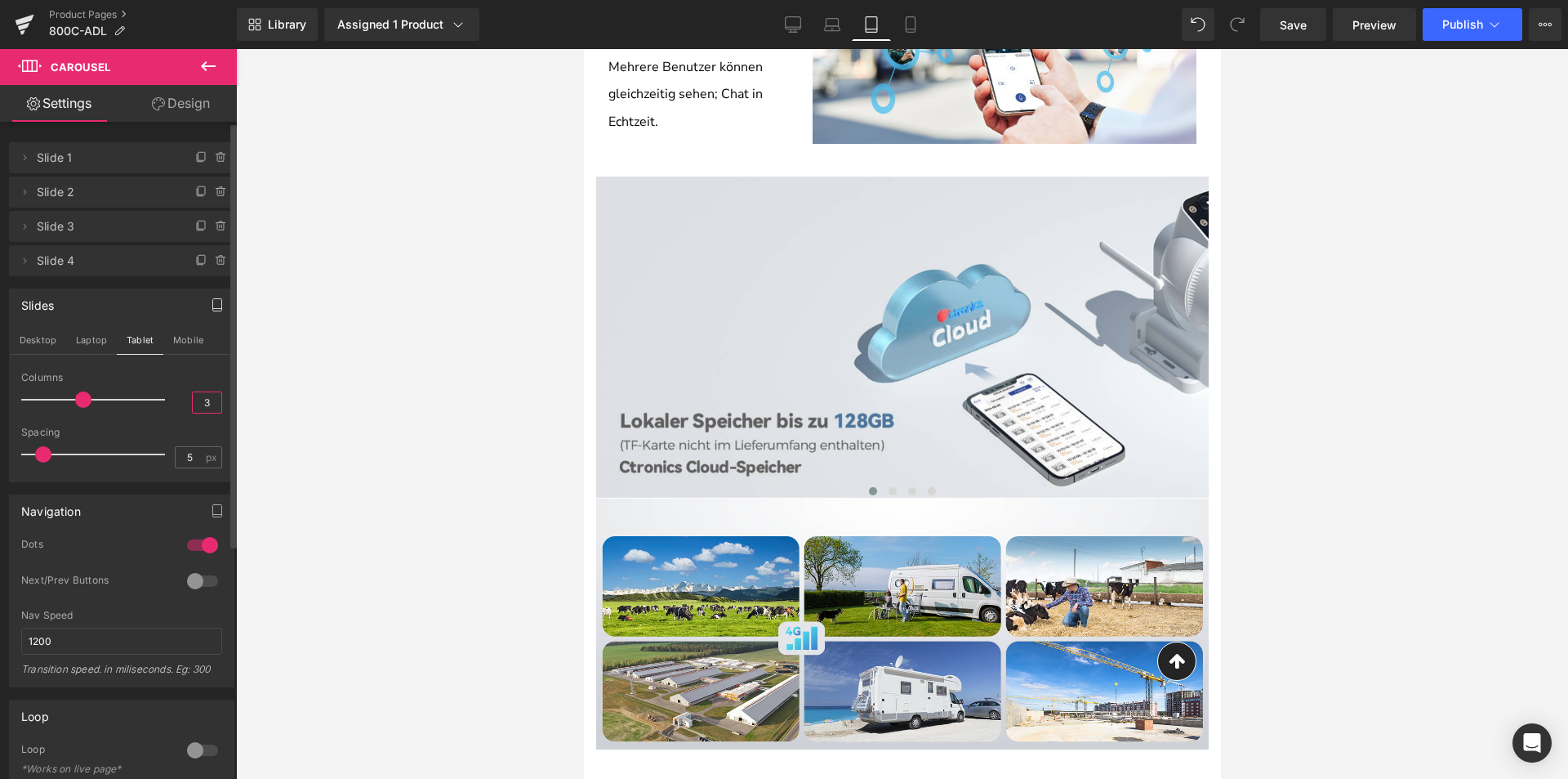
scroll to position [4662, 0]
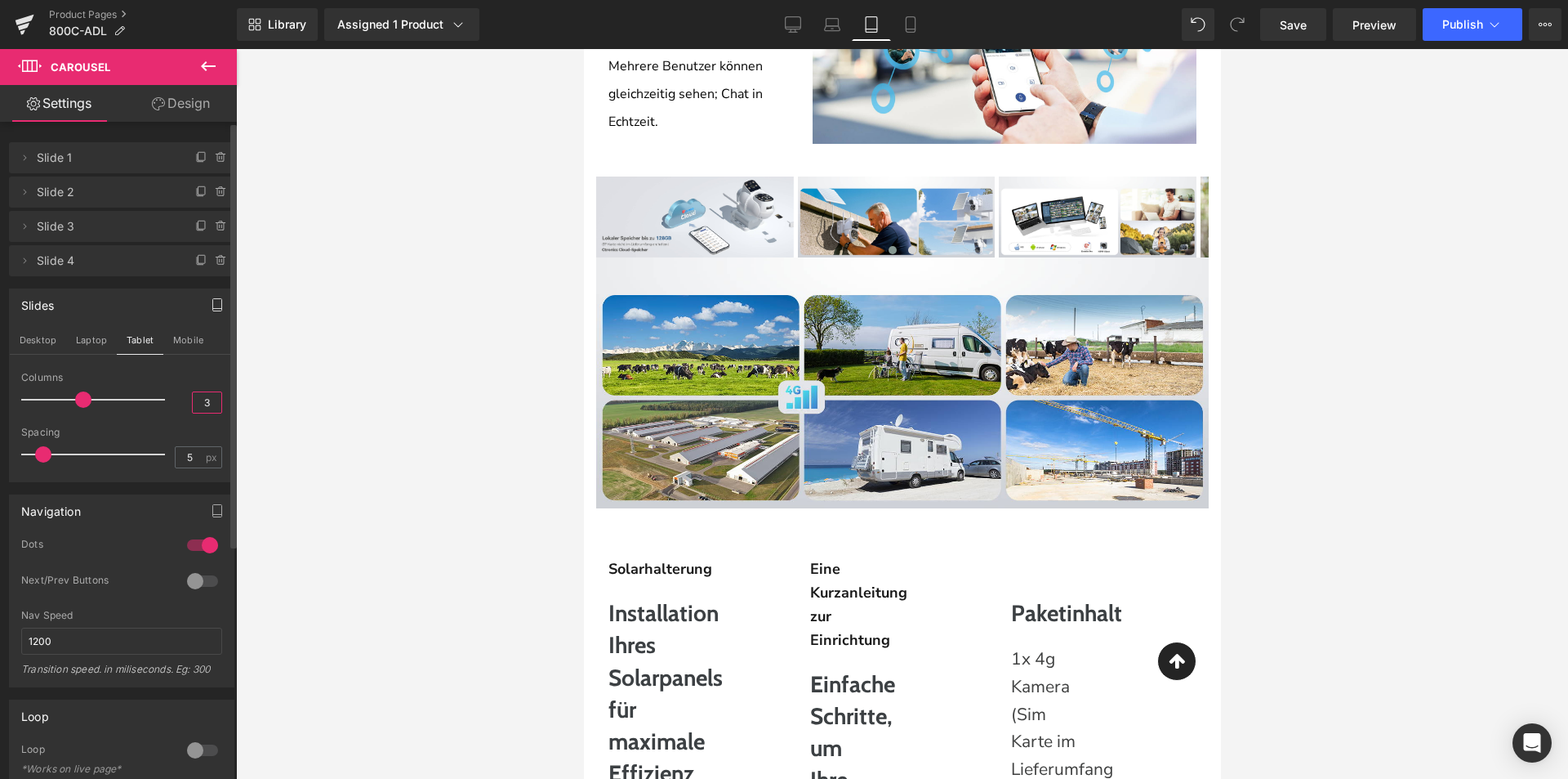
drag, startPoint x: 202, startPoint y: 406, endPoint x: 129, endPoint y: 391, distance: 74.5
click at [178, 406] on div "Columns 3" at bounding box center [122, 399] width 201 height 55
type input "1"
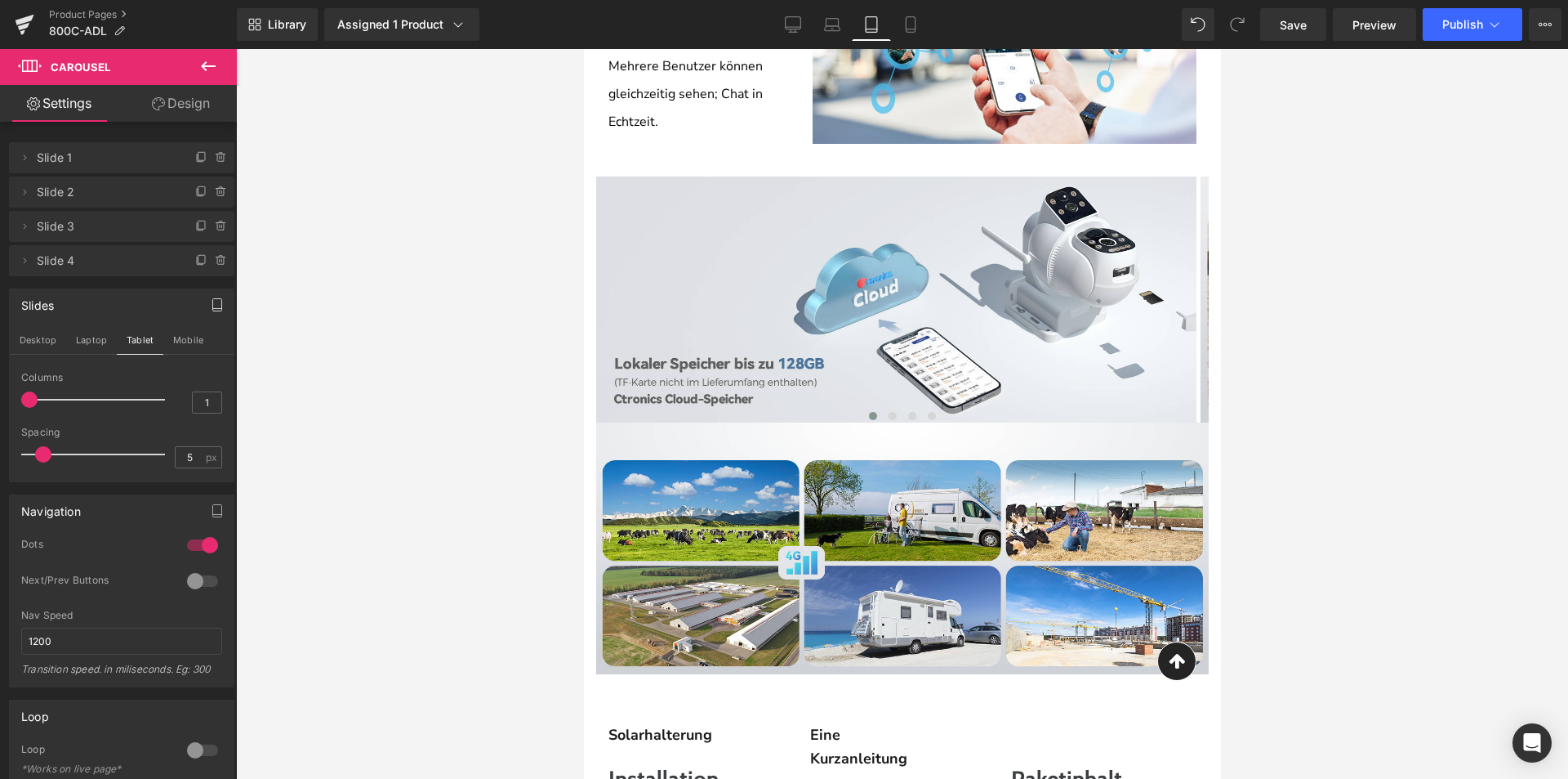
click at [463, 434] on div at bounding box center [901, 414] width 1332 height 730
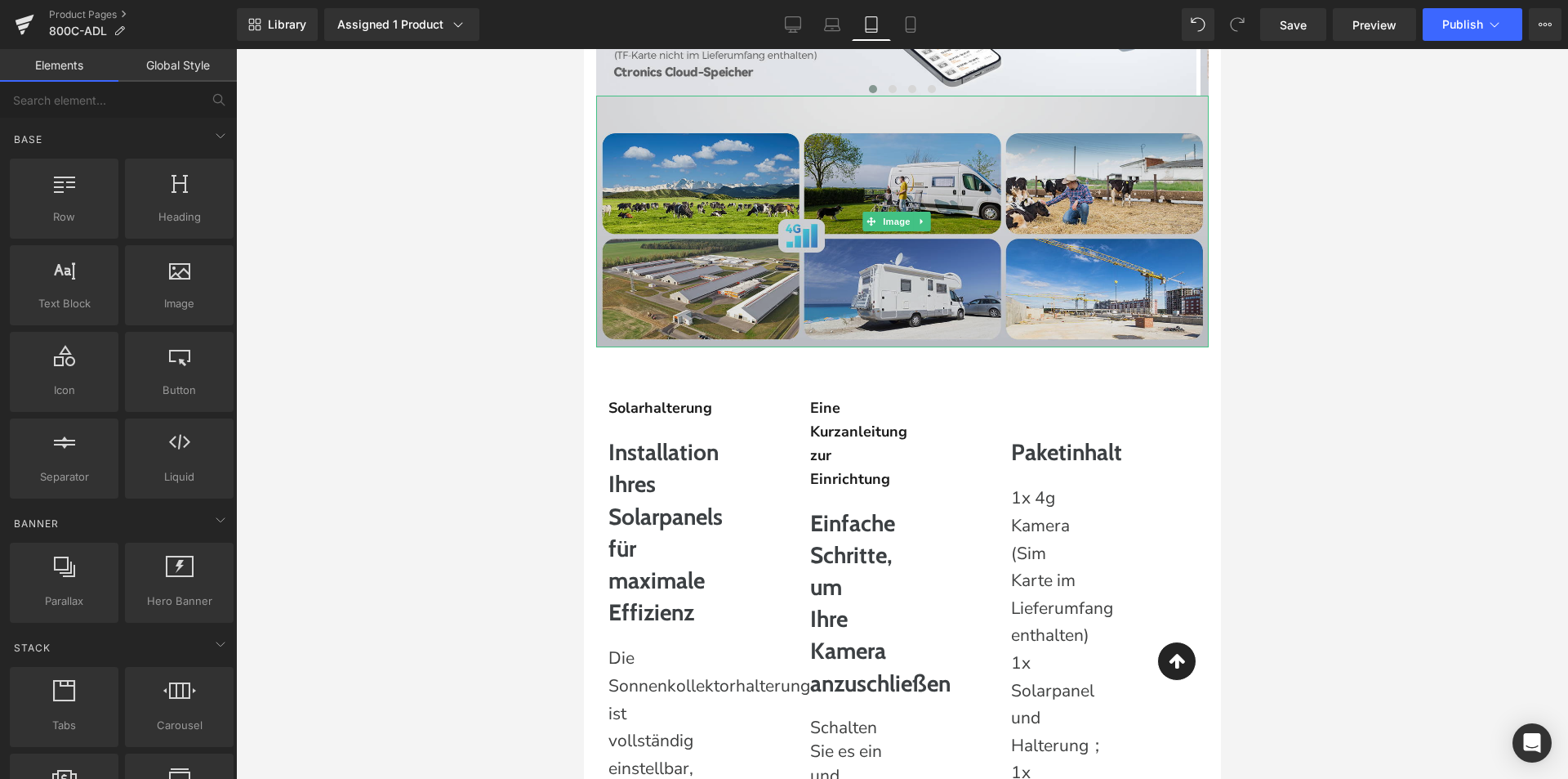
scroll to position [5235, 0]
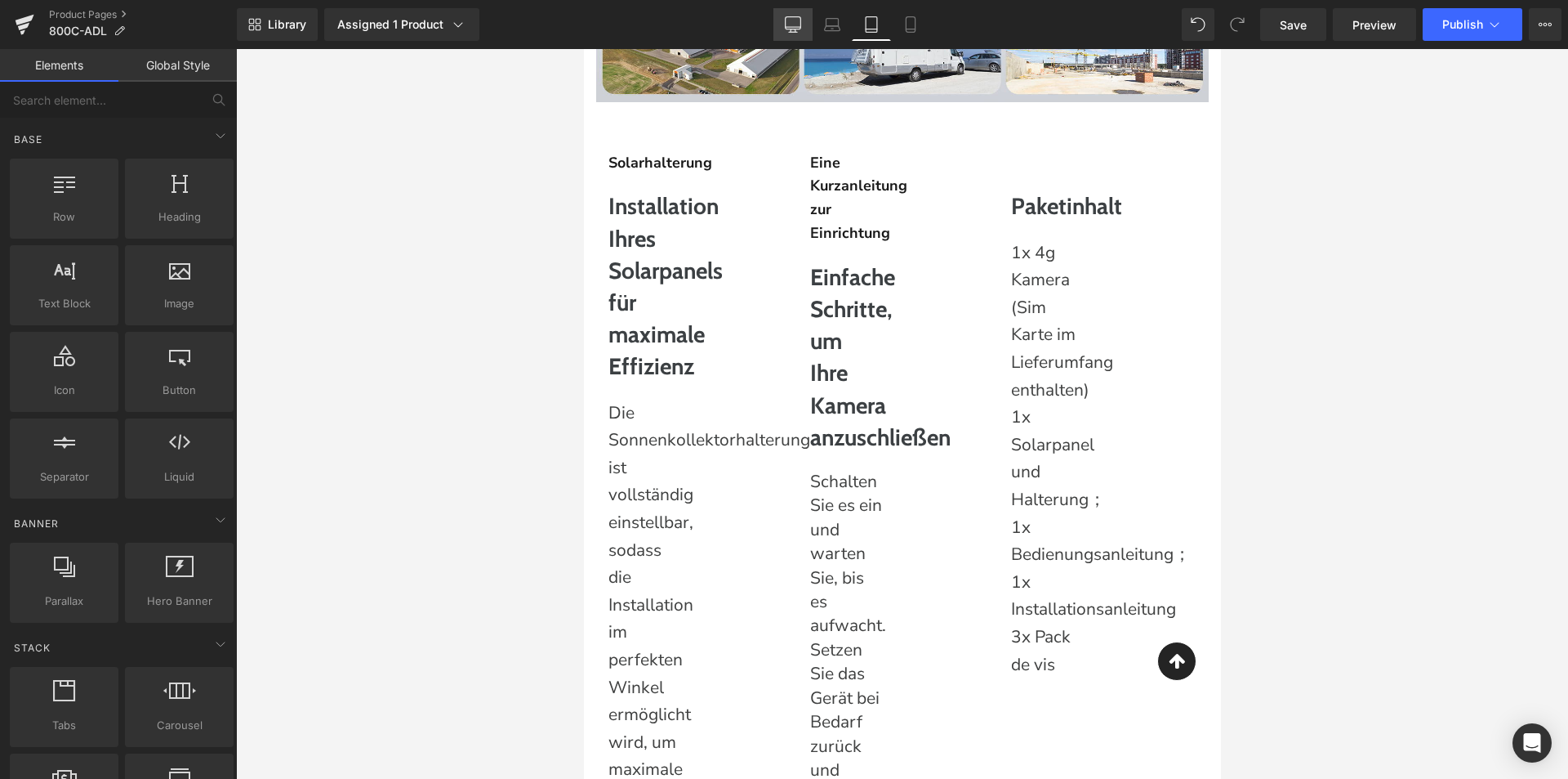
click at [781, 31] on link "Desktop" at bounding box center [793, 24] width 39 height 32
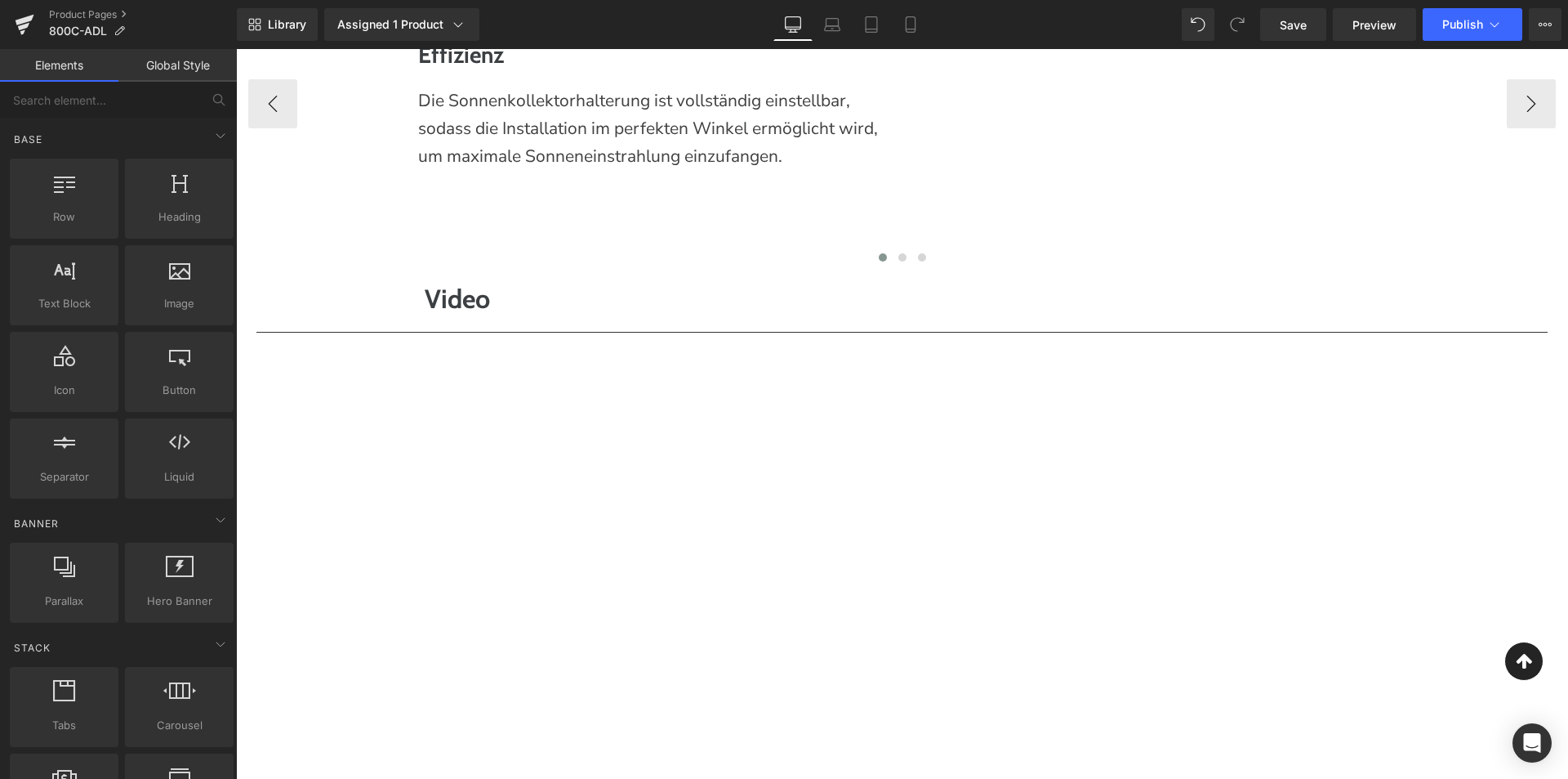
scroll to position [6141, 0]
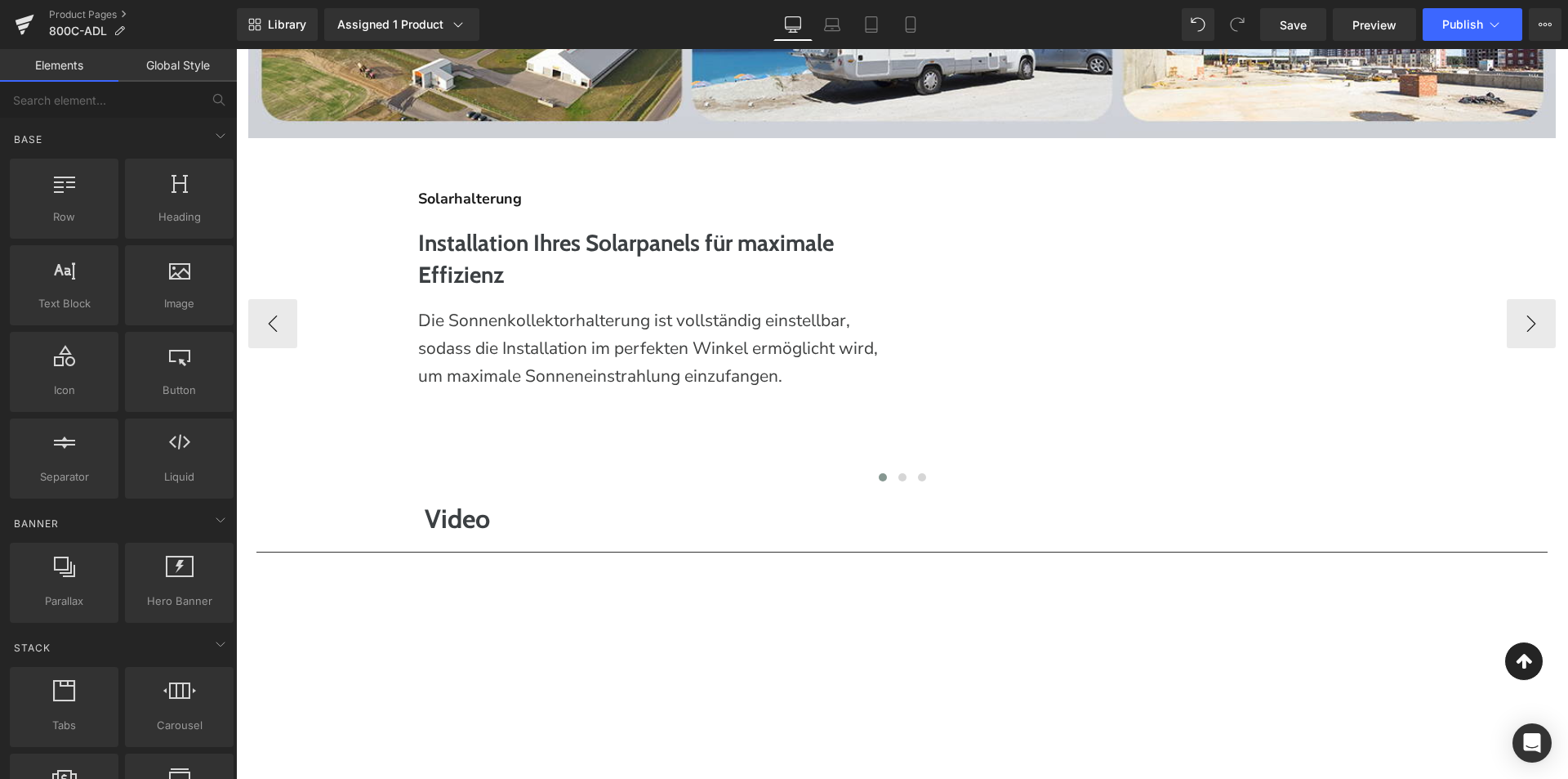
click at [658, 369] on span "Die Sonnenkollektorhalterung ist vollständig einstellbar, sodass die Installati…" at bounding box center [648, 347] width 460 height 78
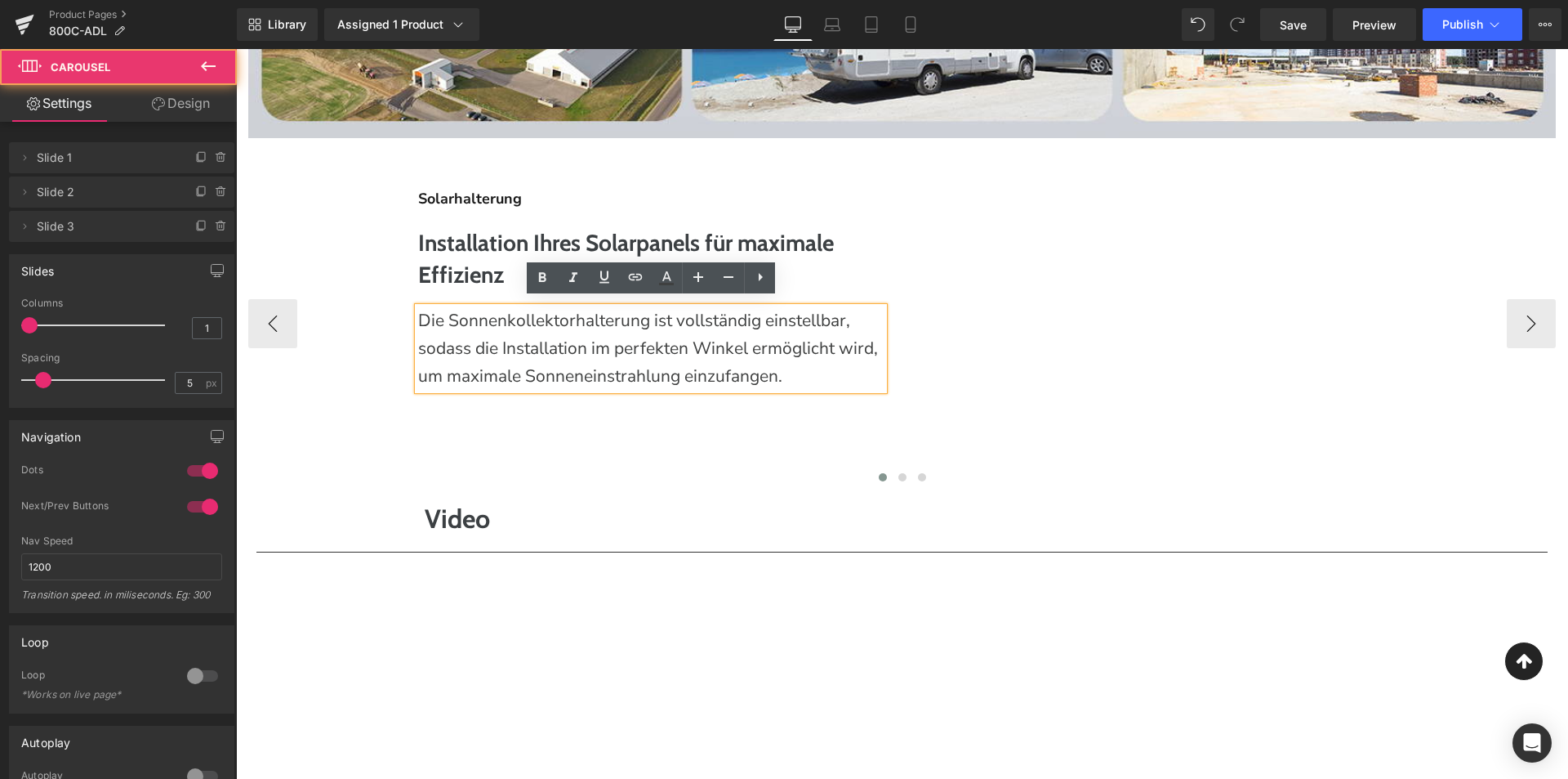
click at [897, 152] on div "Solarhalterung Text Block Installation Ihres Solarpanels für maximale Effizienz…" at bounding box center [902, 311] width 1308 height 346
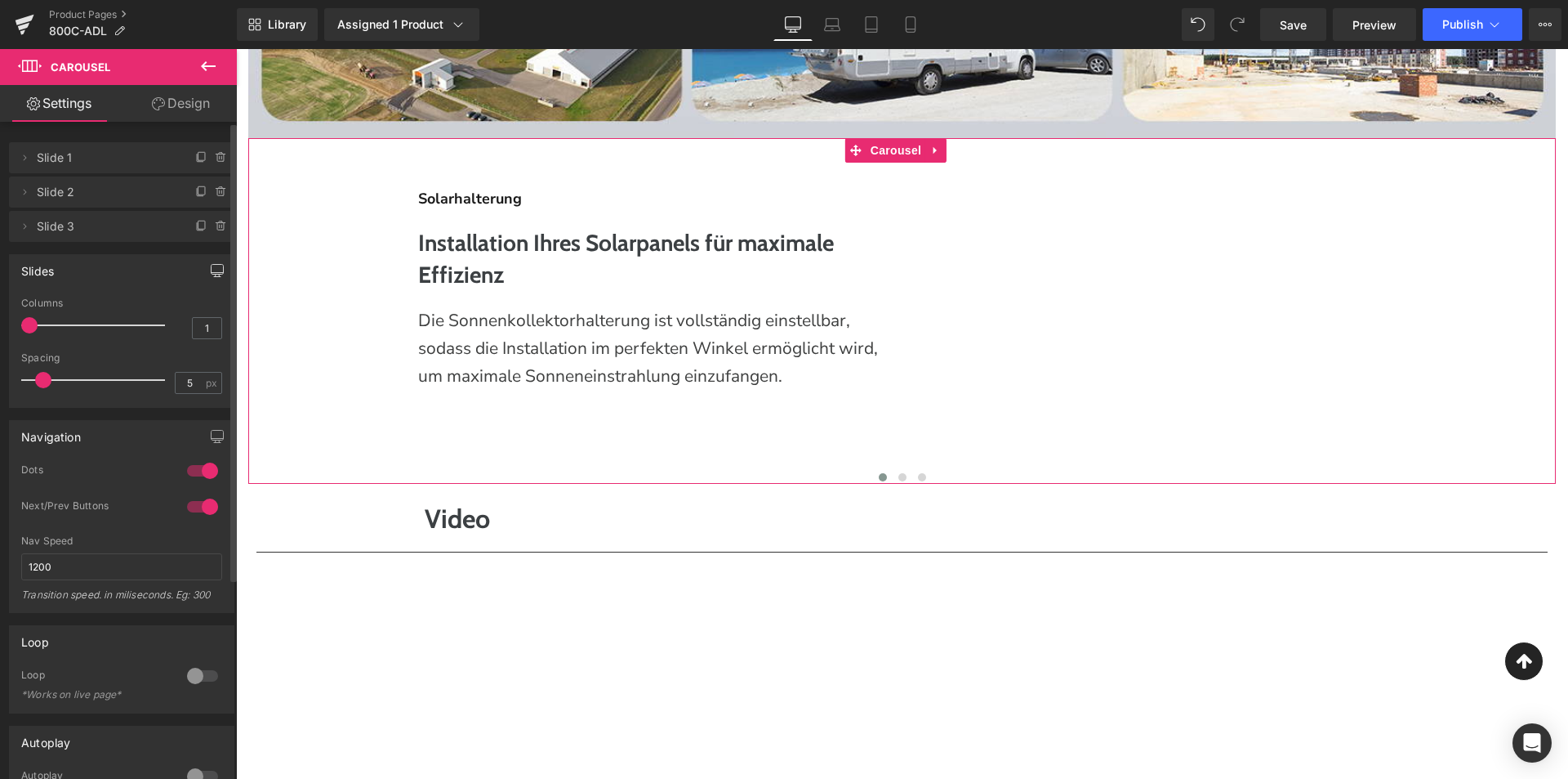
click at [207, 259] on button "button" at bounding box center [217, 271] width 27 height 31
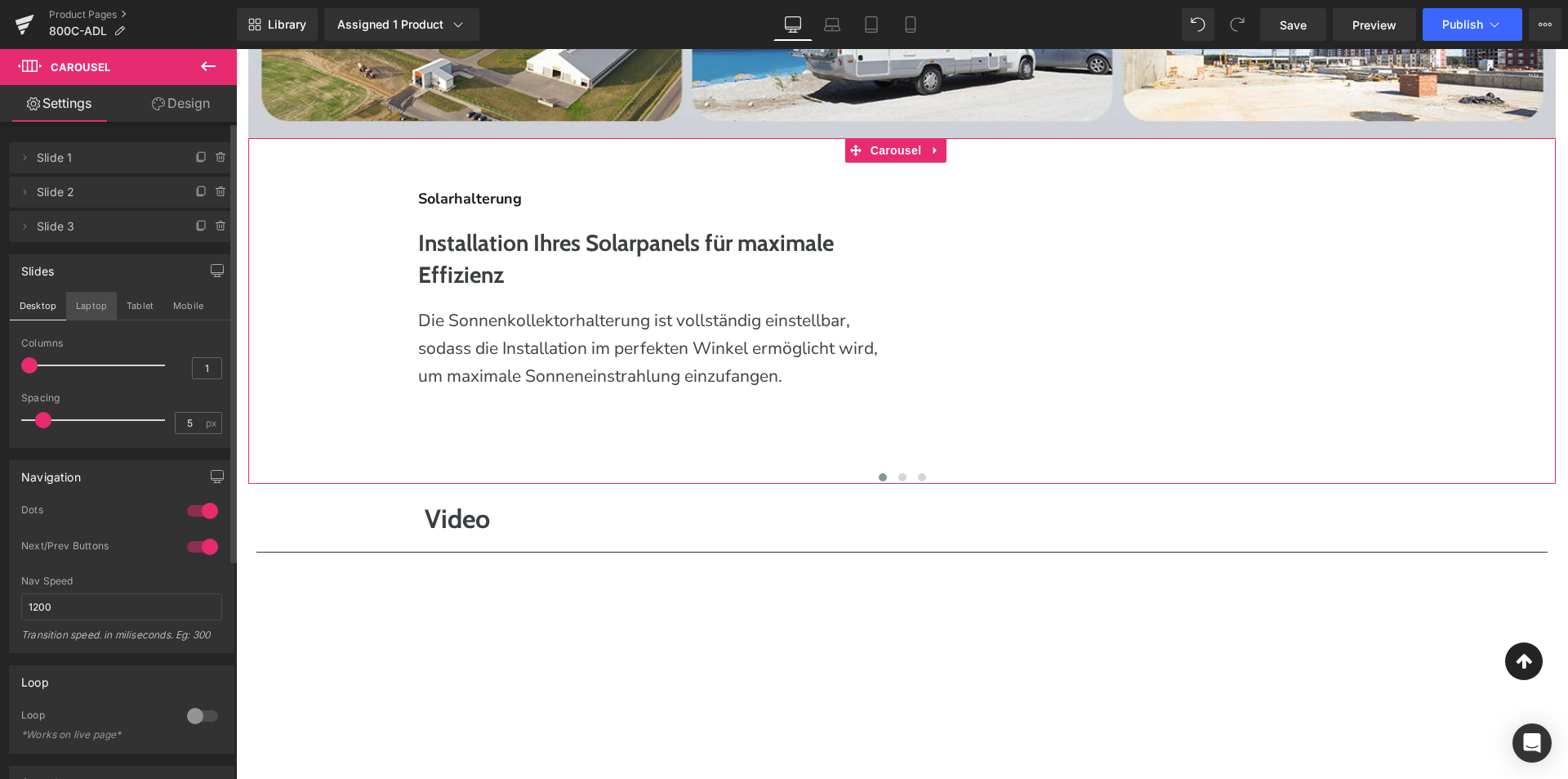
click at [76, 297] on button "Laptop" at bounding box center [91, 306] width 51 height 28
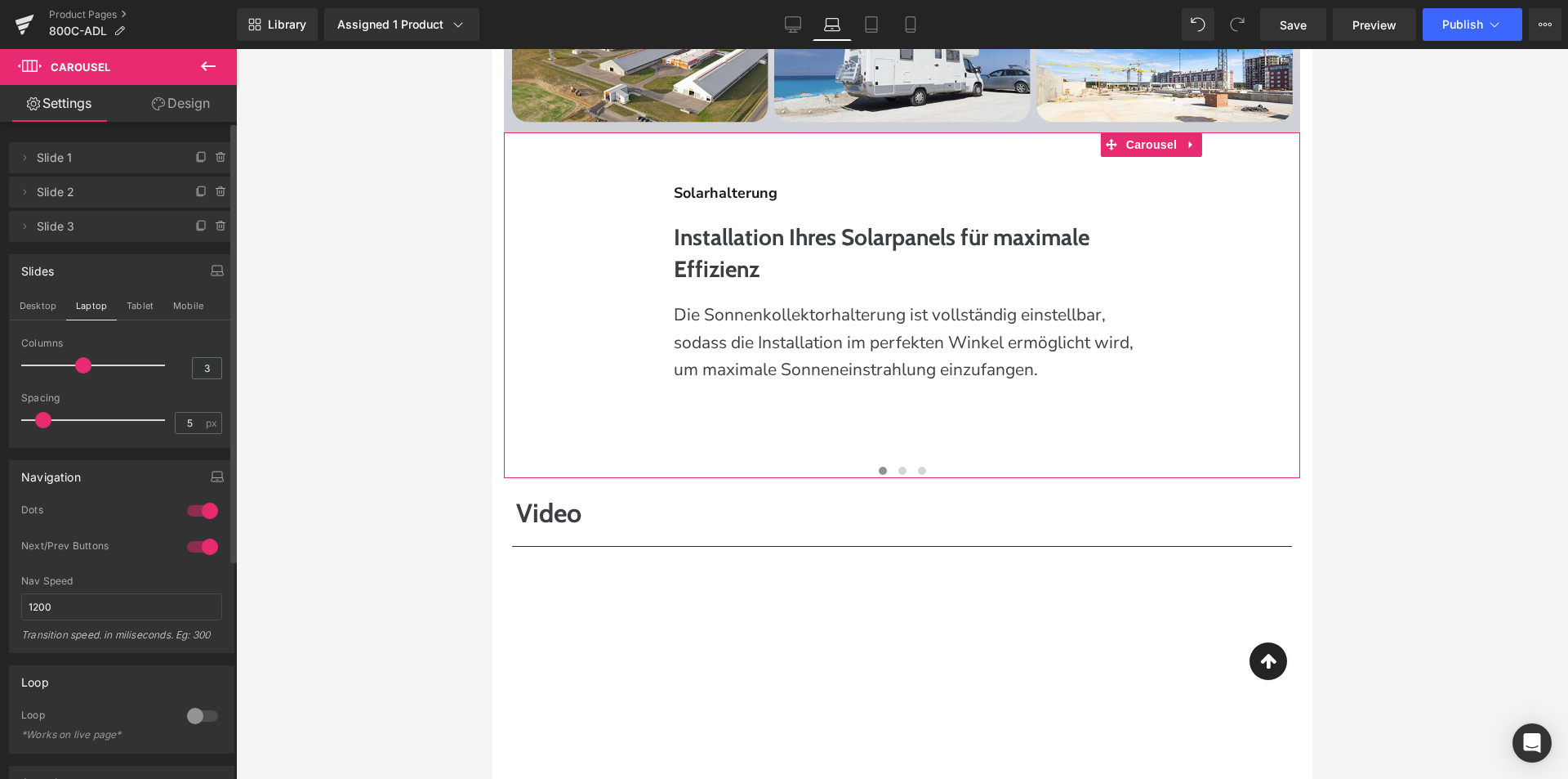
scroll to position [4826, 0]
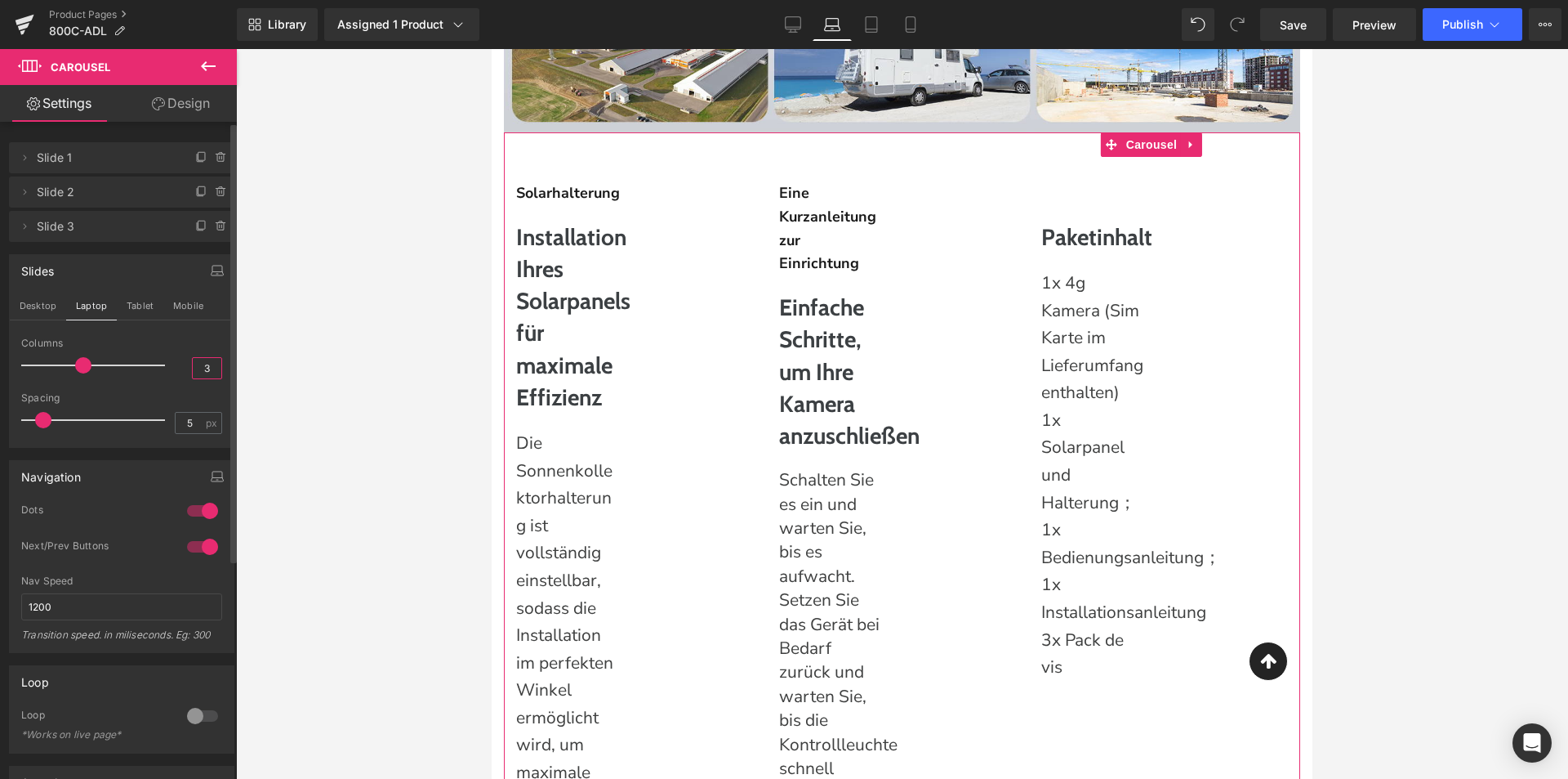
drag, startPoint x: 206, startPoint y: 374, endPoint x: 187, endPoint y: 373, distance: 19.0
click at [192, 373] on input "3" at bounding box center [206, 367] width 28 height 21
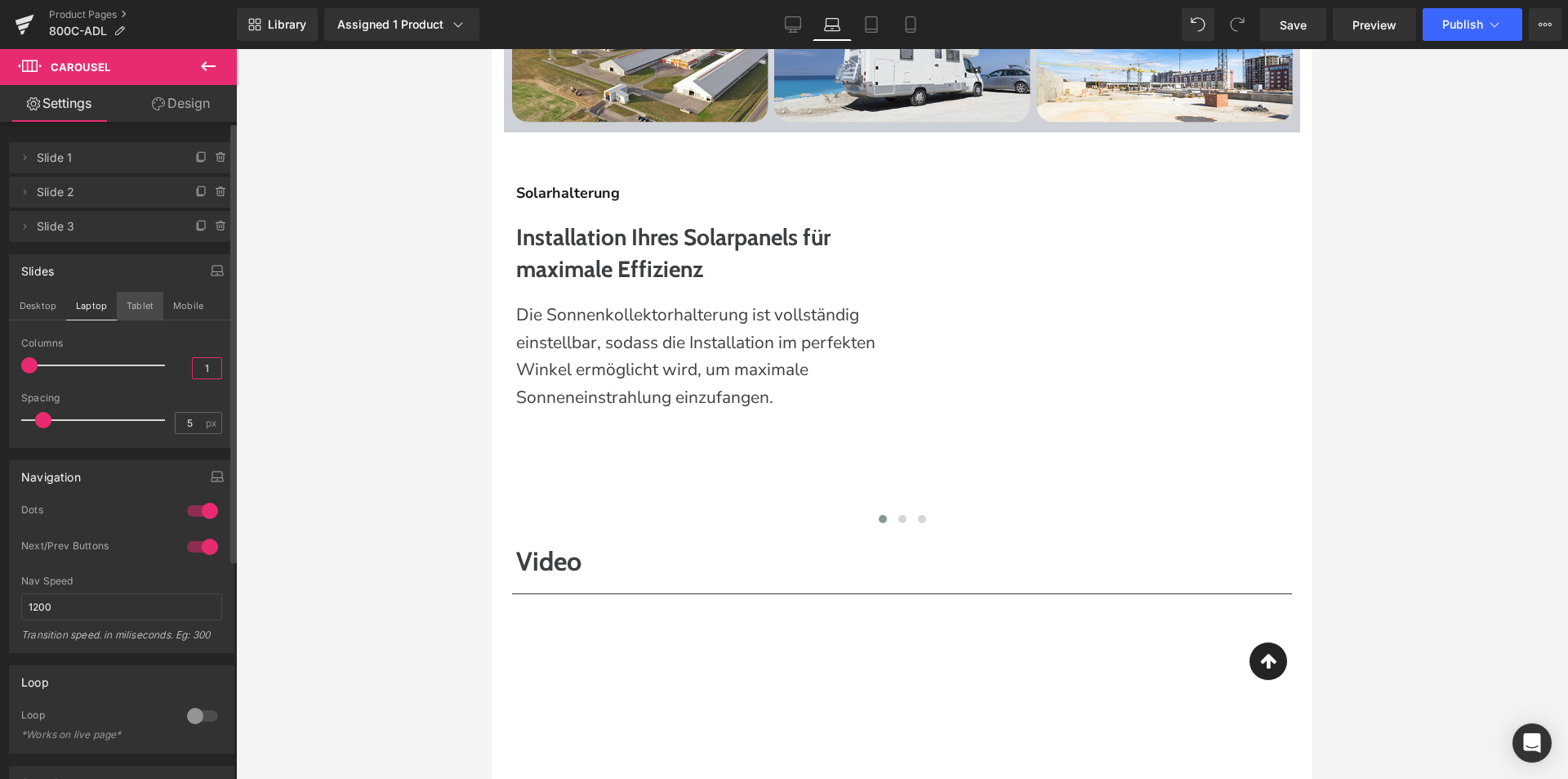
type input "1"
click at [142, 296] on button "Tablet" at bounding box center [139, 306] width 46 height 28
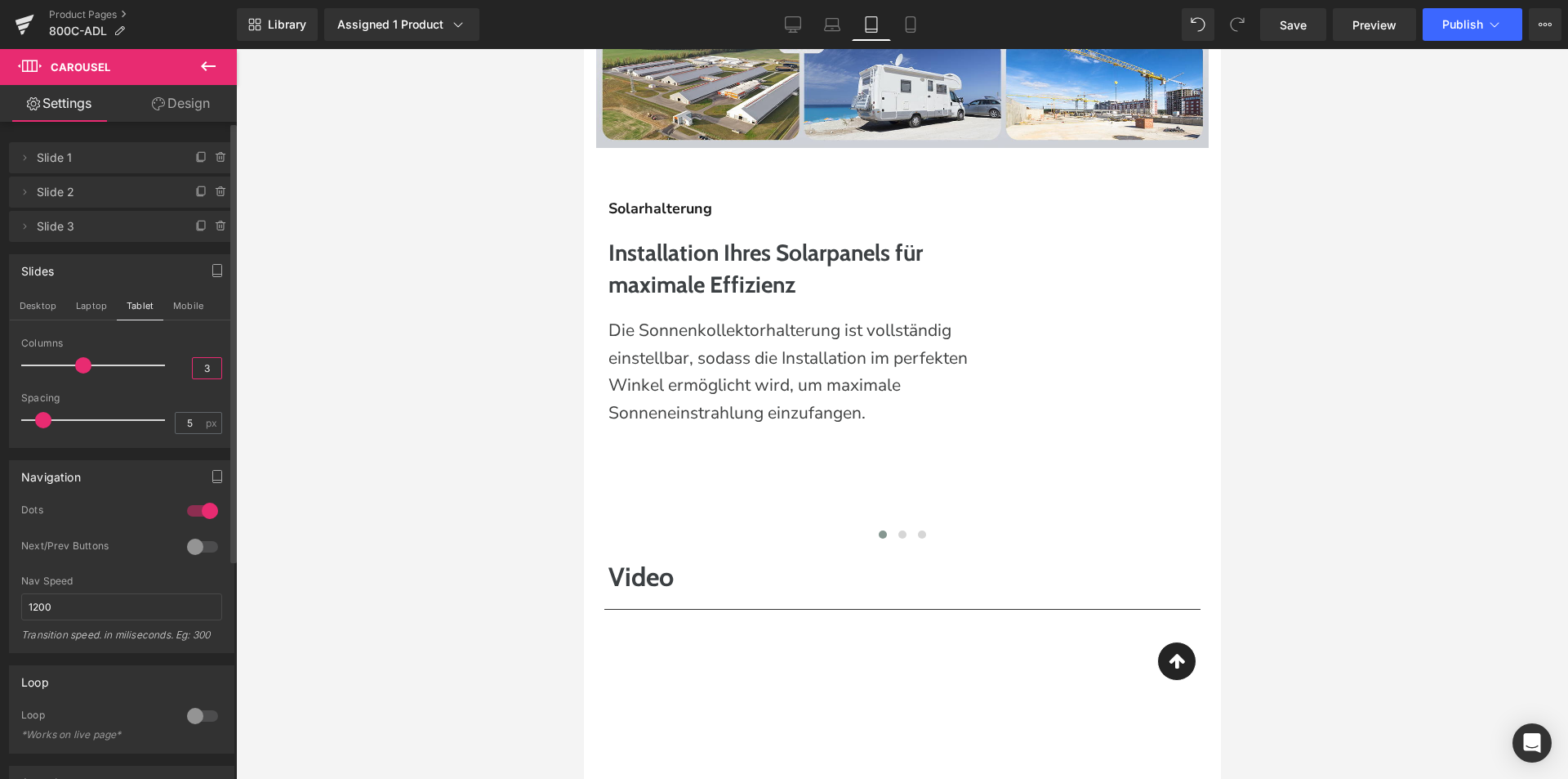
drag, startPoint x: 203, startPoint y: 362, endPoint x: 173, endPoint y: 367, distance: 30.4
click at [173, 367] on div "Columns 3" at bounding box center [122, 365] width 201 height 55
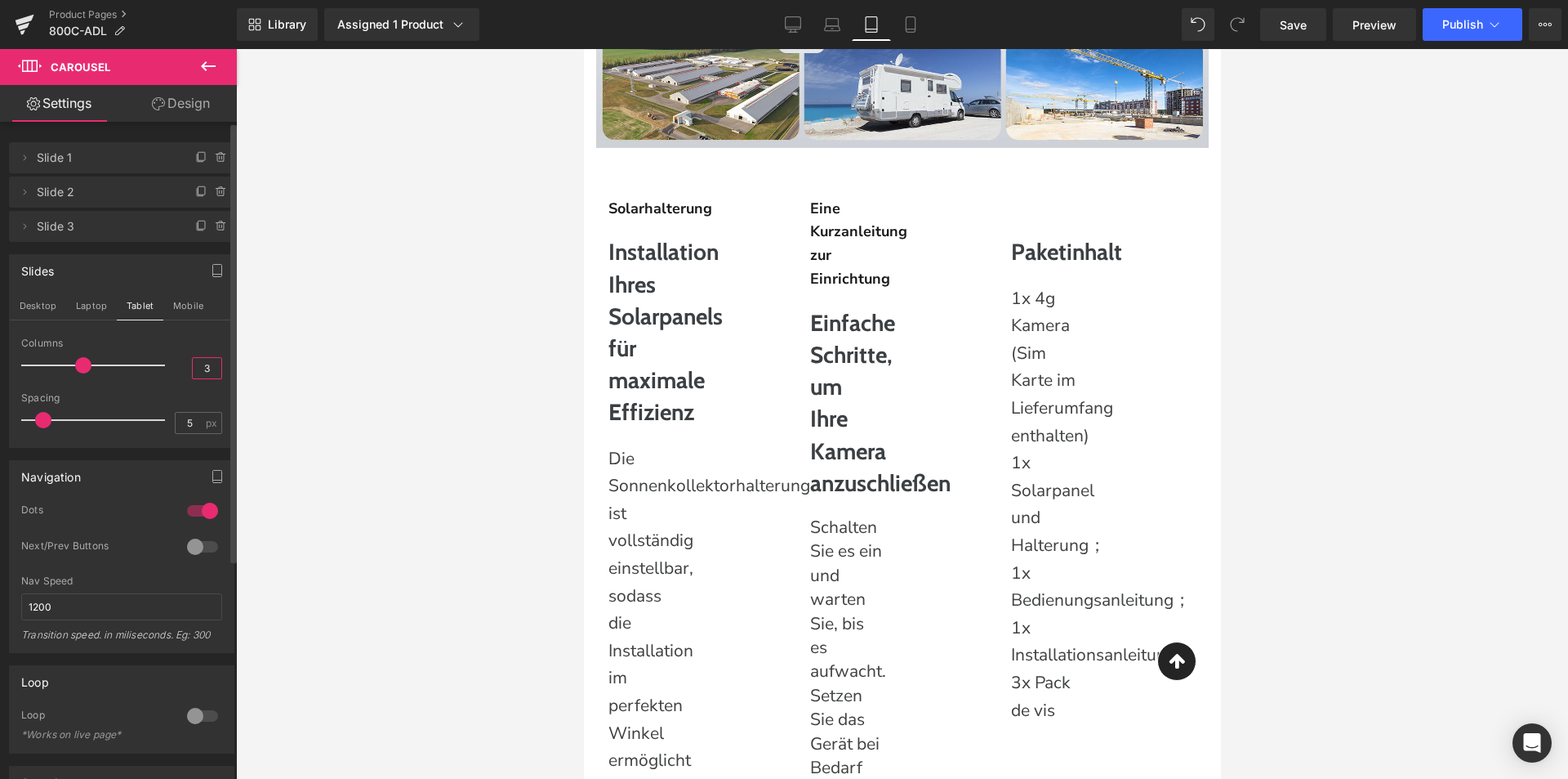
type input "1"
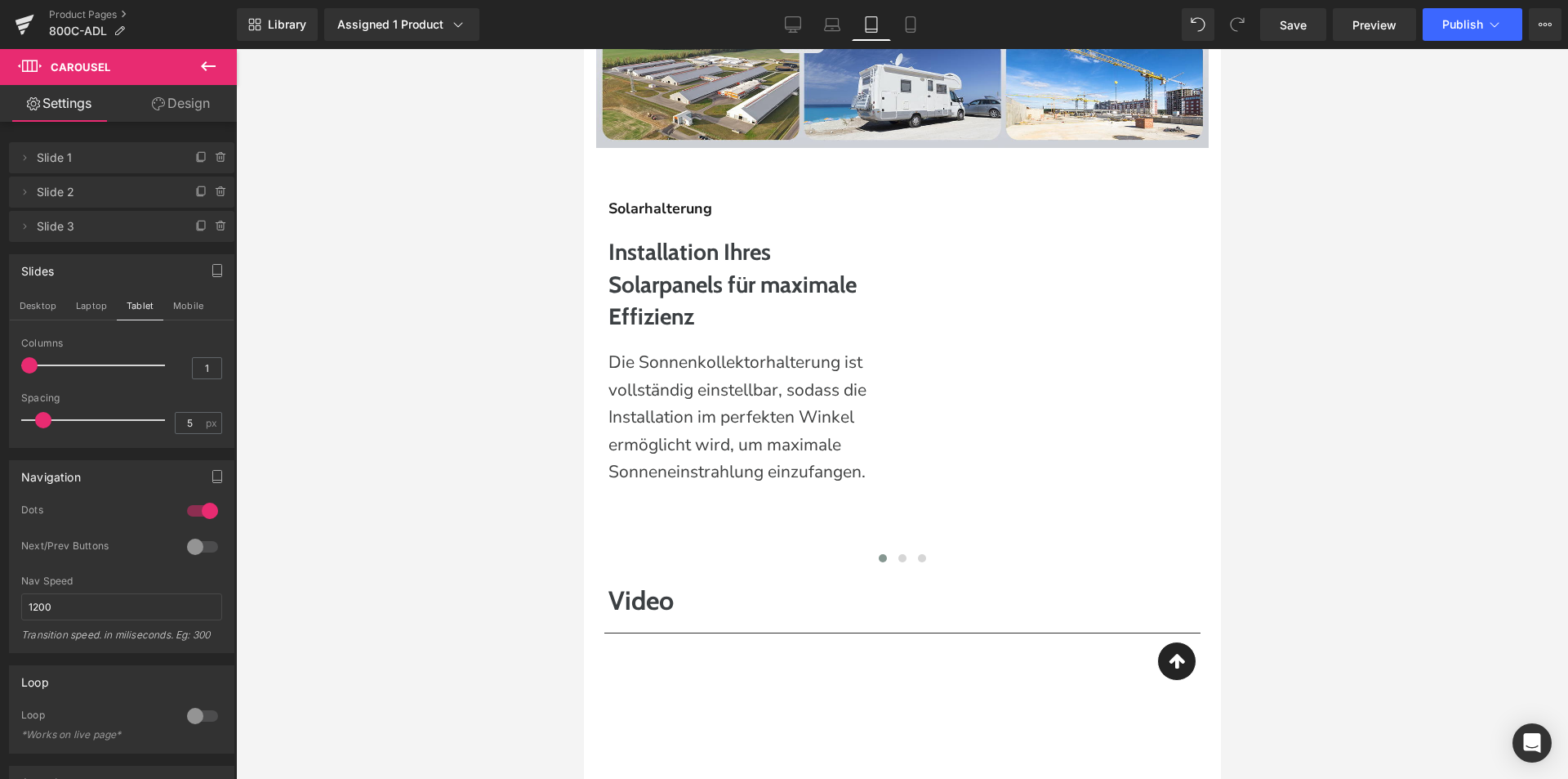
click at [452, 384] on div at bounding box center [901, 414] width 1332 height 730
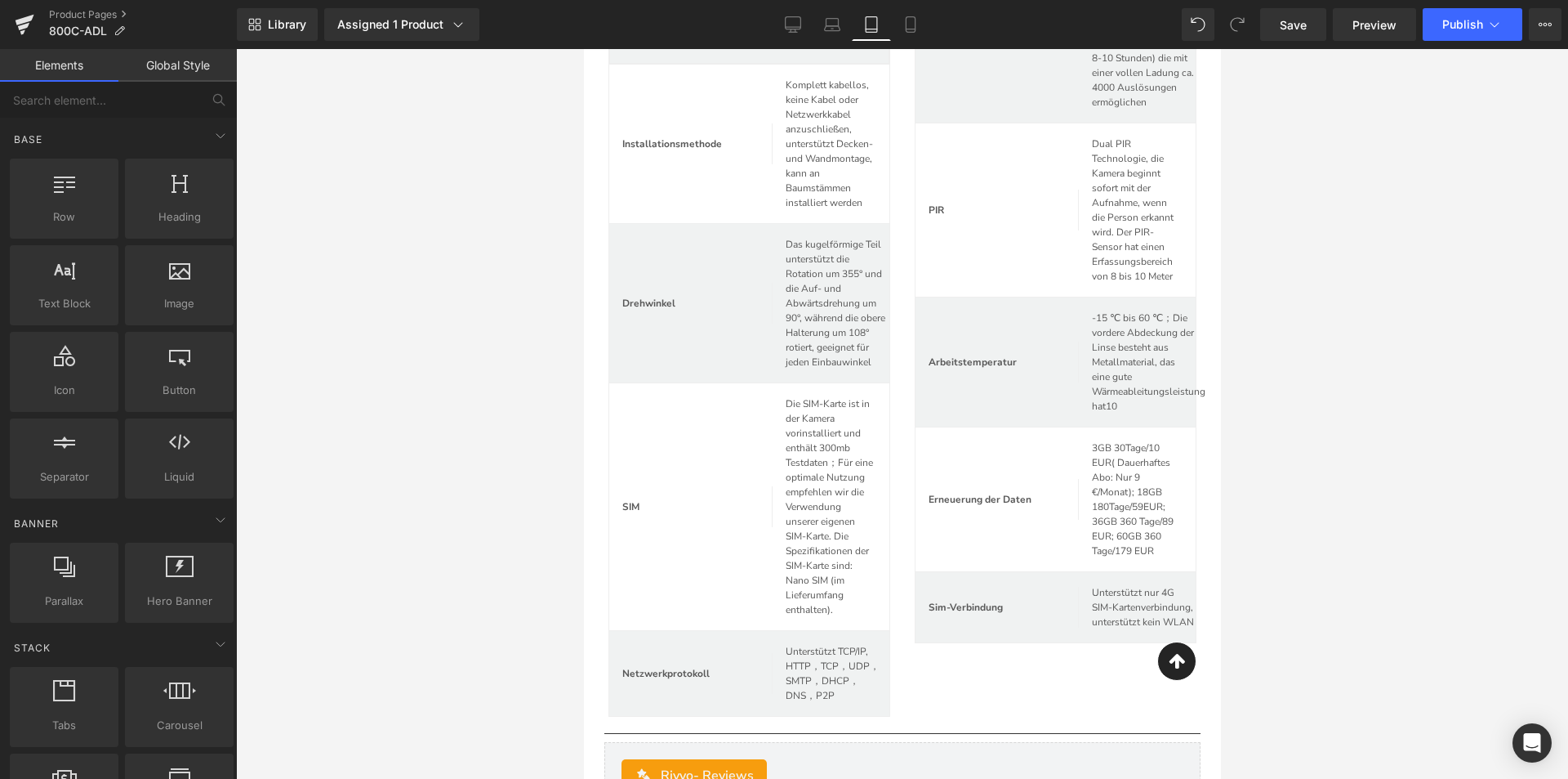
scroll to position [6905, 0]
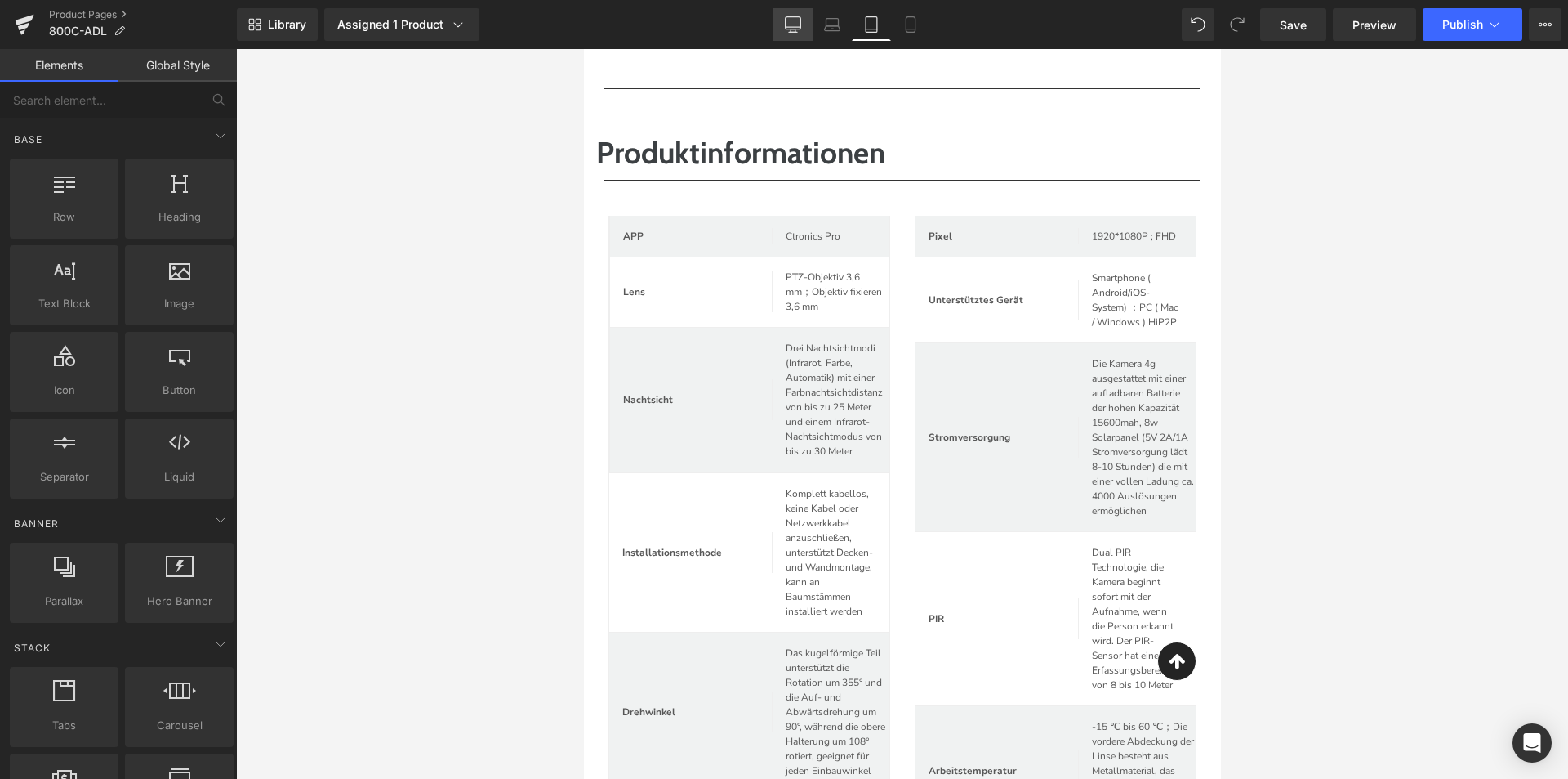
click at [794, 22] on icon at bounding box center [792, 25] width 17 height 17
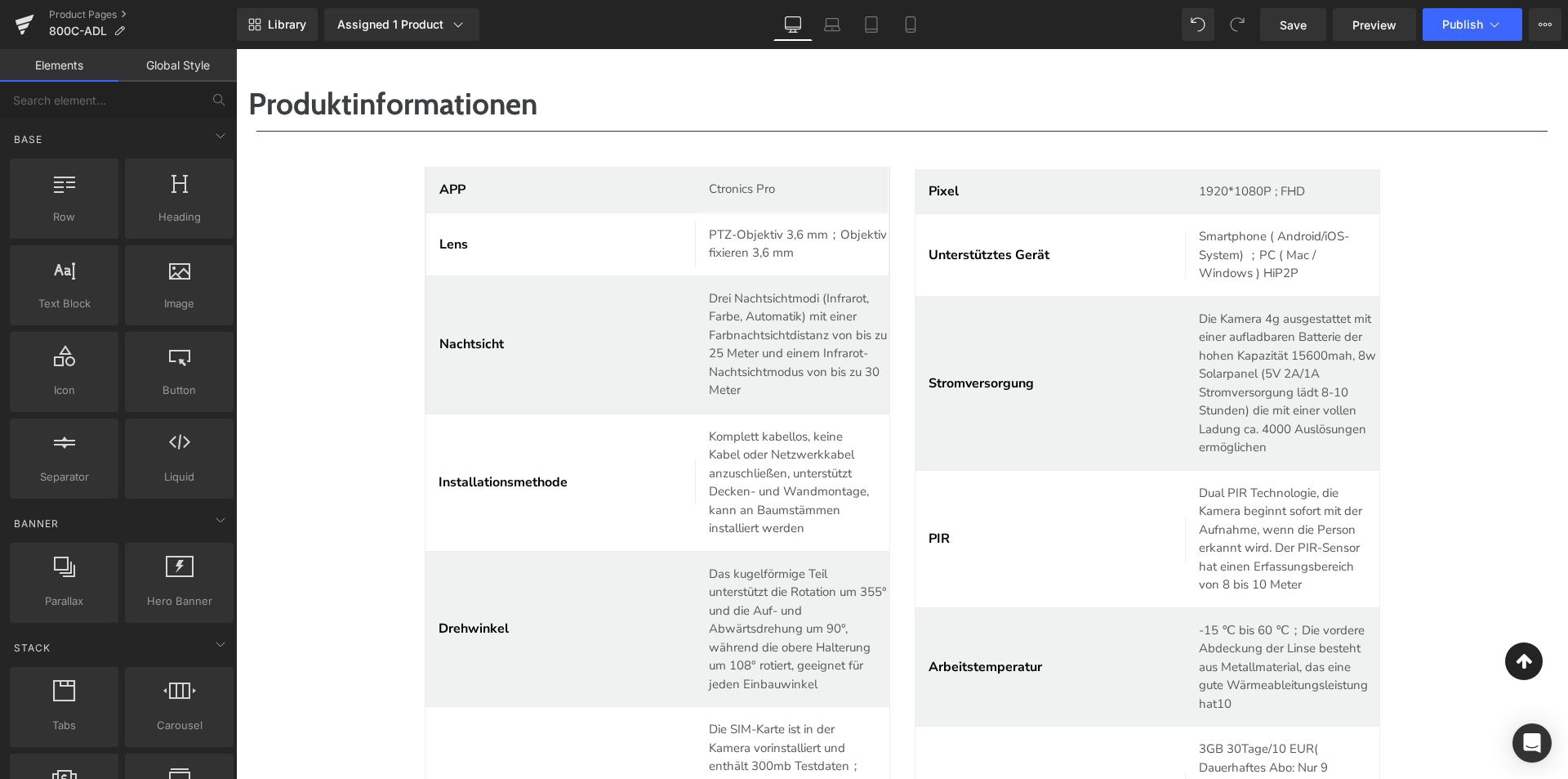
scroll to position [7367, 0]
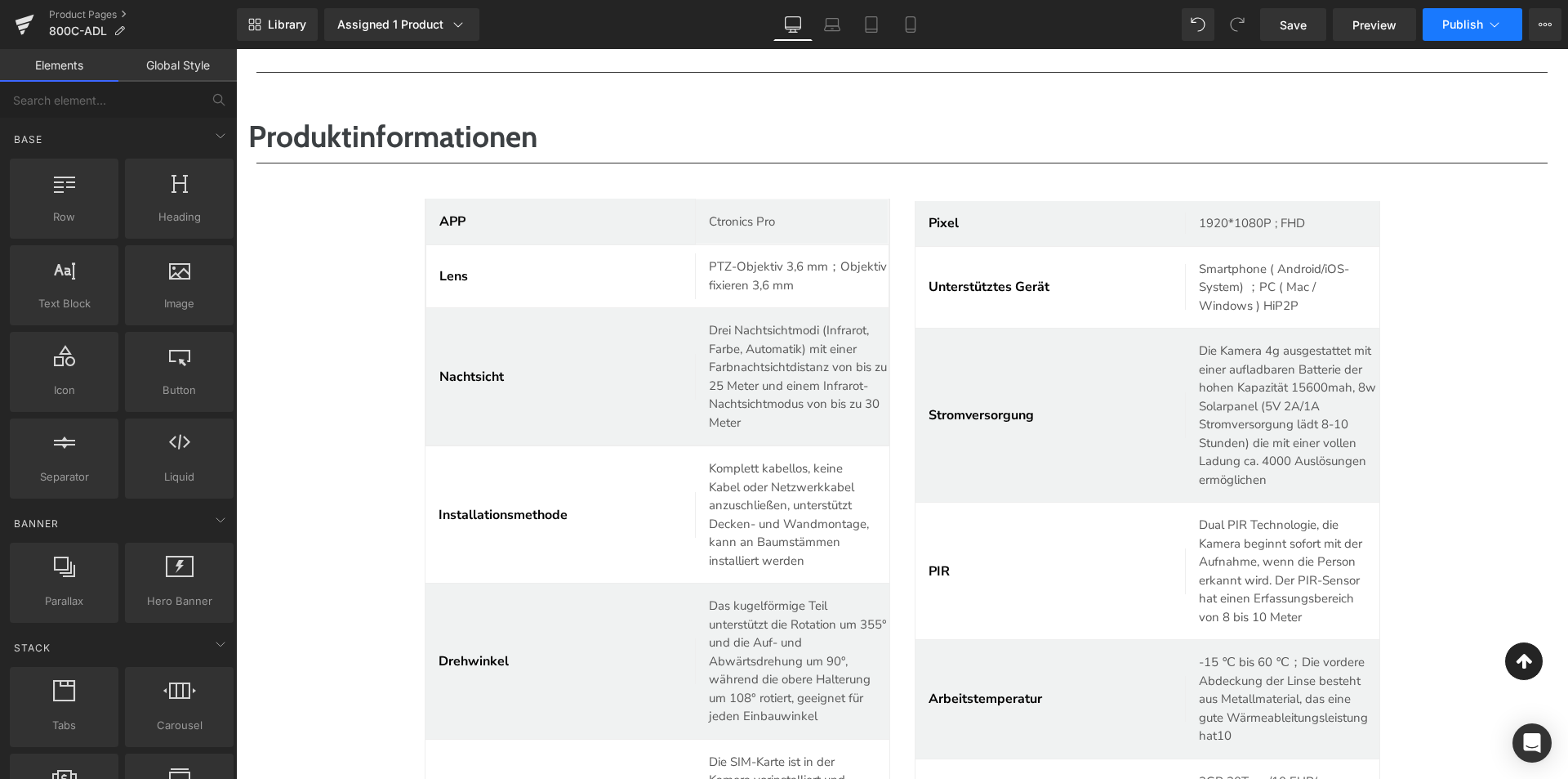
click at [1483, 30] on span "Publish" at bounding box center [1463, 24] width 41 height 13
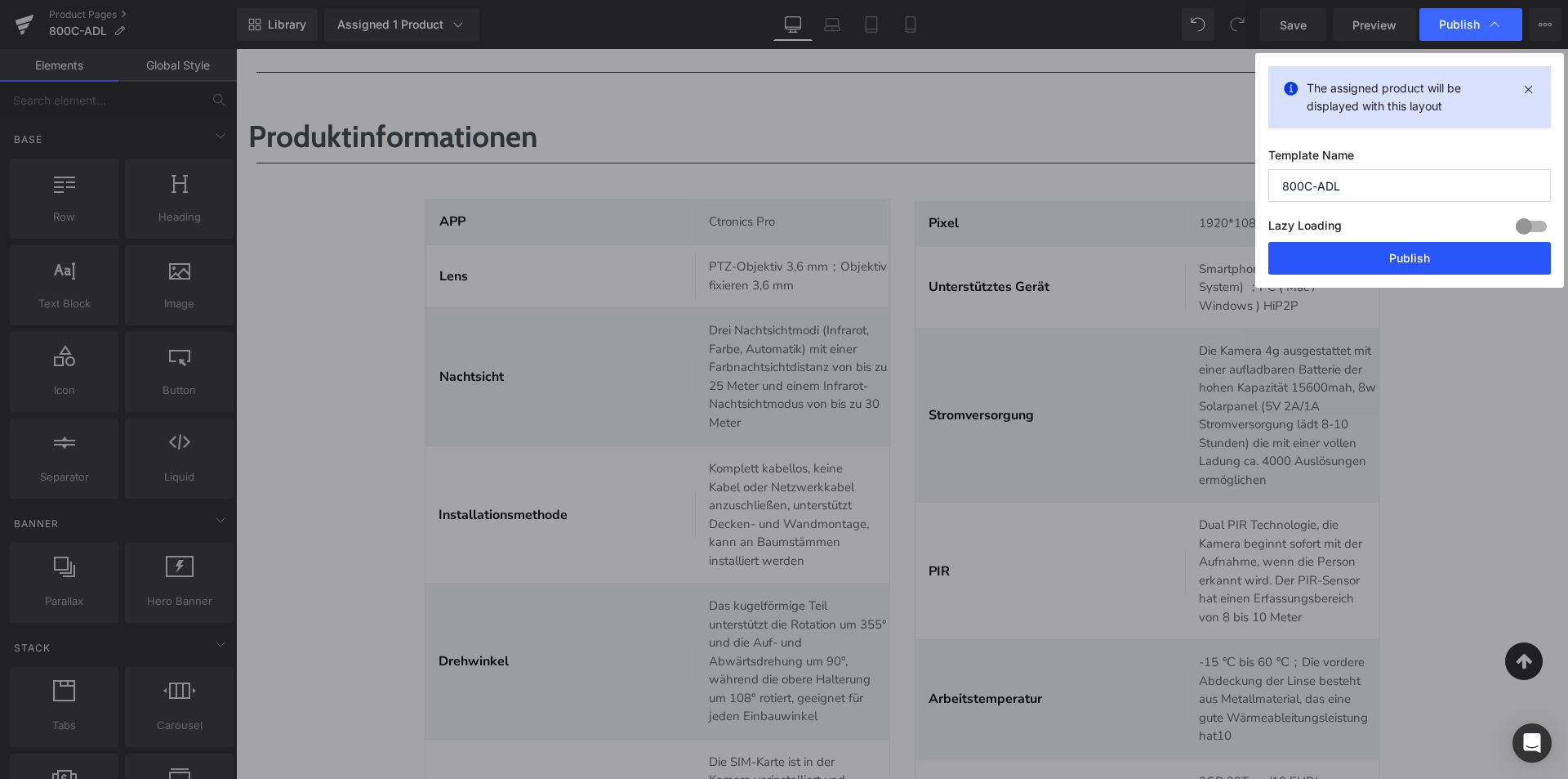
click at [1413, 252] on button "Publish" at bounding box center [1410, 257] width 283 height 32
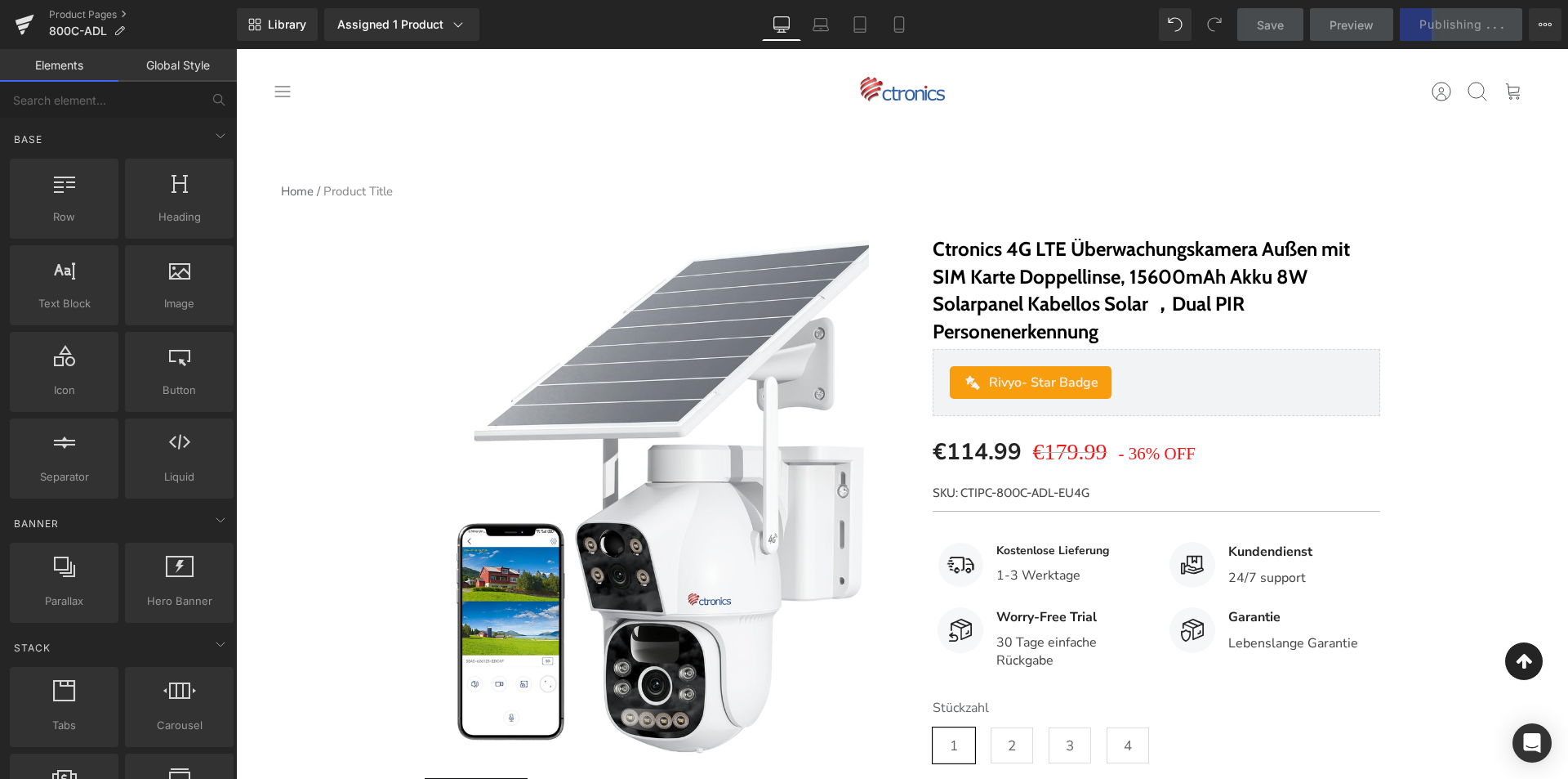
scroll to position [0, 0]
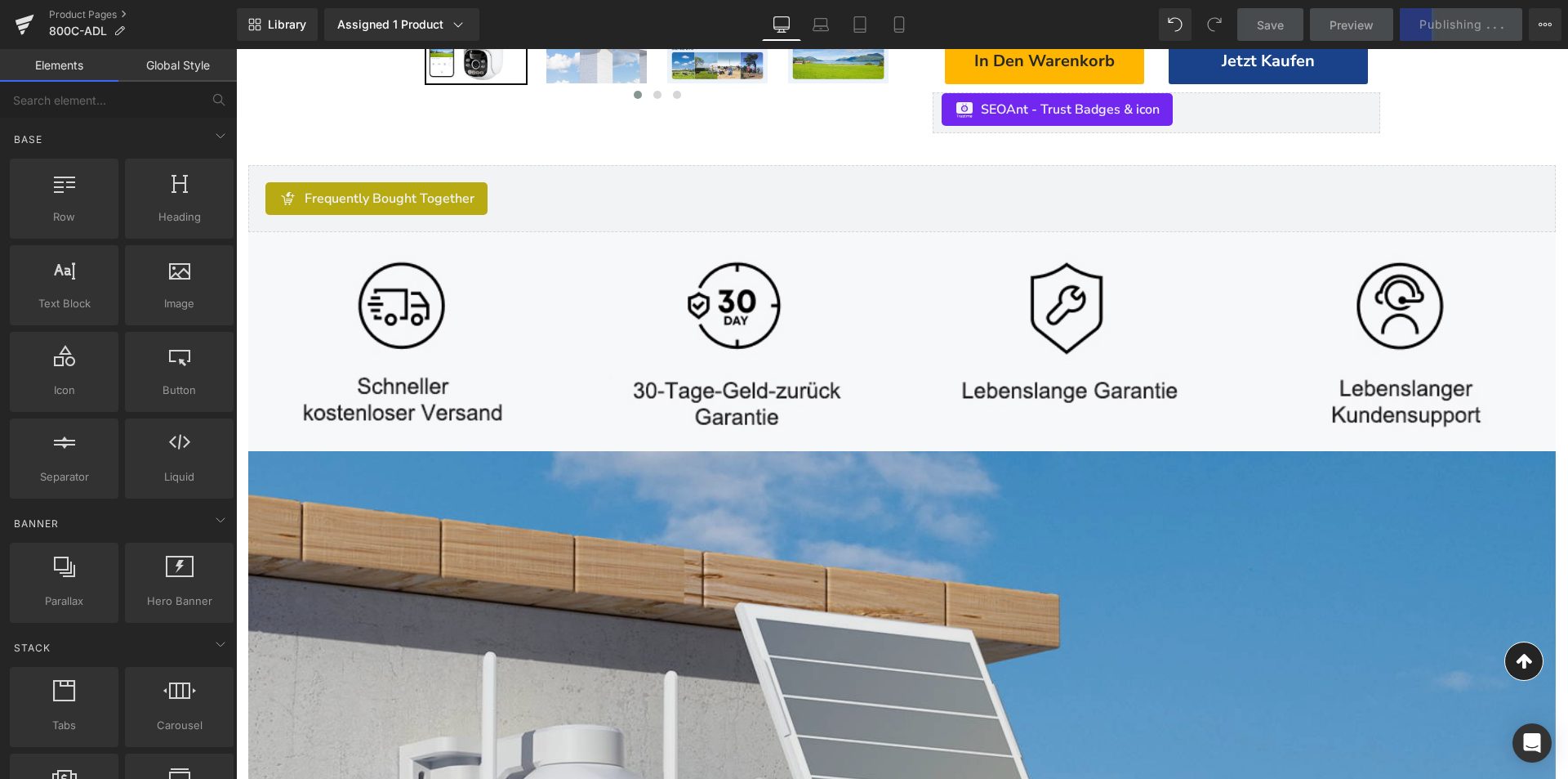
click at [876, 513] on img at bounding box center [902, 719] width 1308 height 536
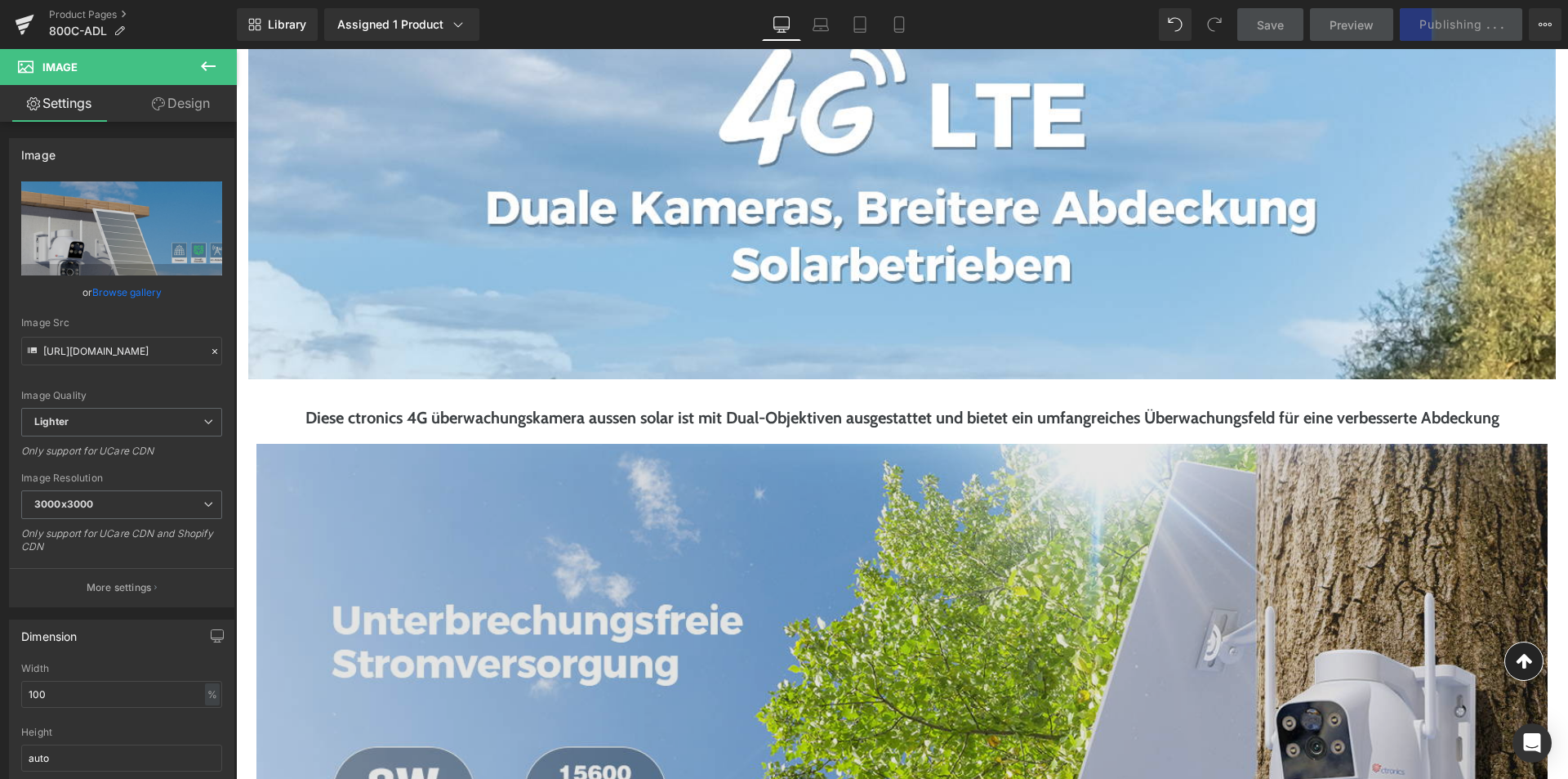
click at [873, 518] on img at bounding box center [901, 708] width 1291 height 529
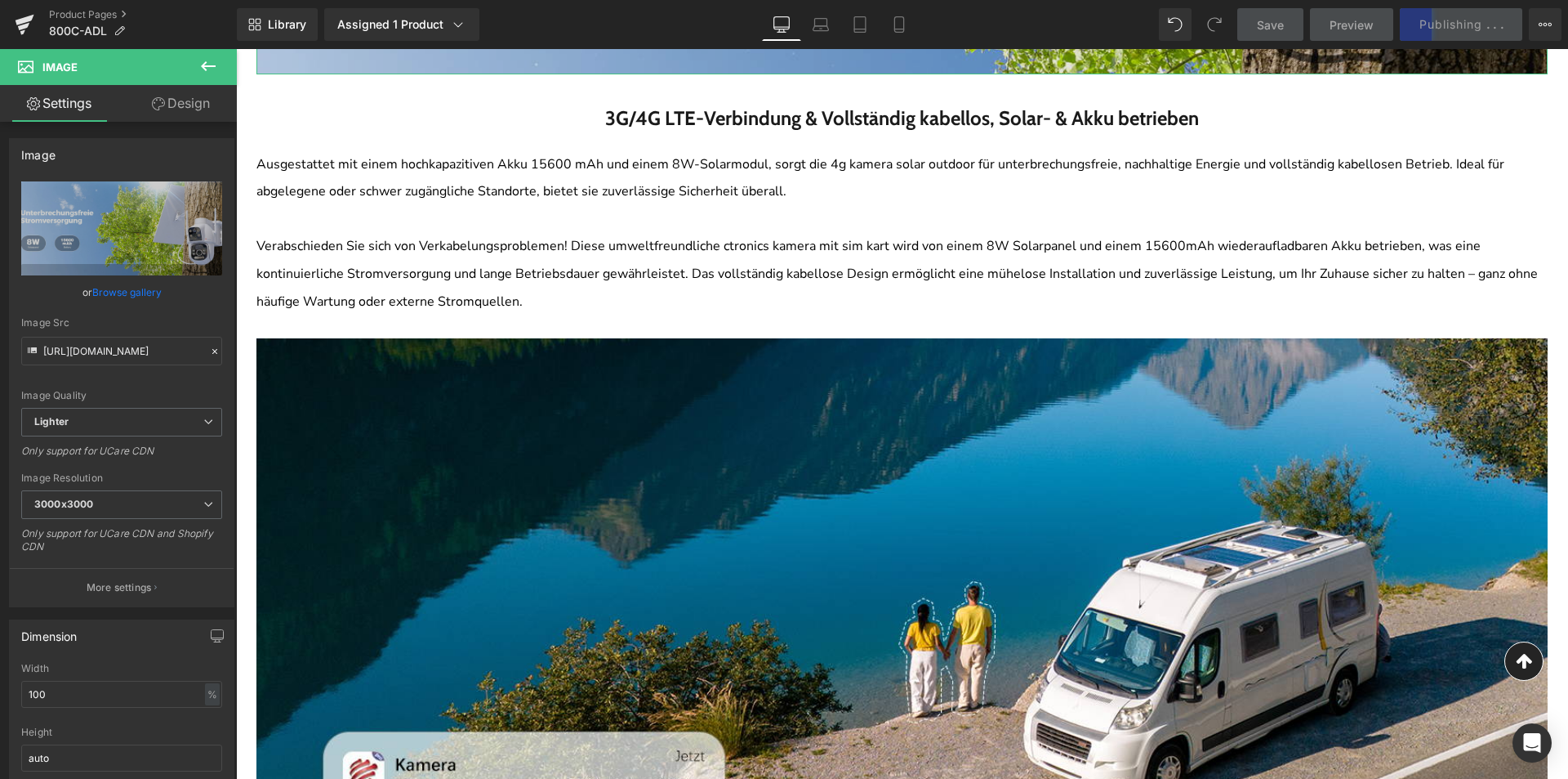
click at [872, 522] on img at bounding box center [901, 591] width 1291 height 552
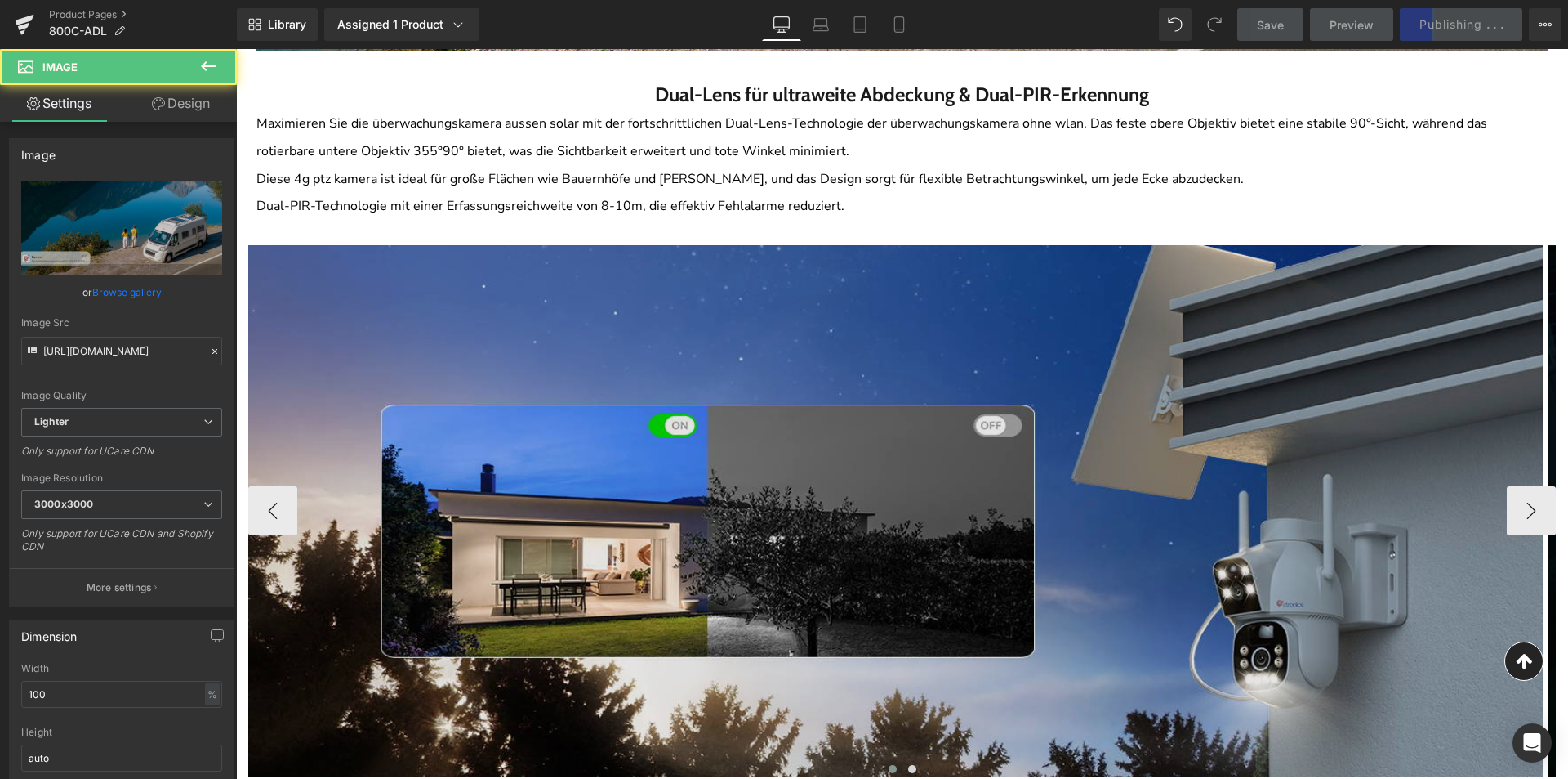
click at [870, 529] on img at bounding box center [895, 511] width 1295 height 531
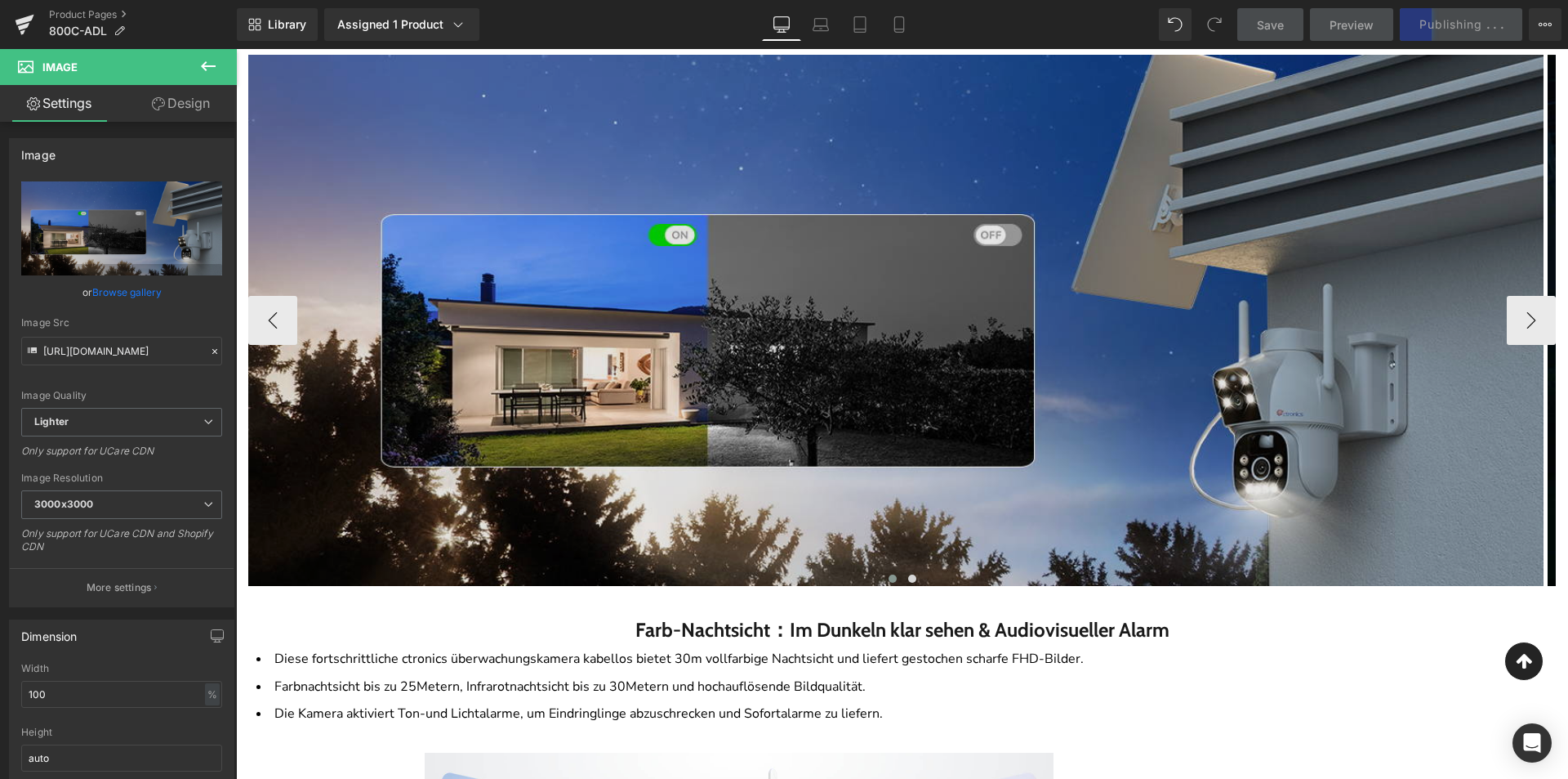
scroll to position [3688, 0]
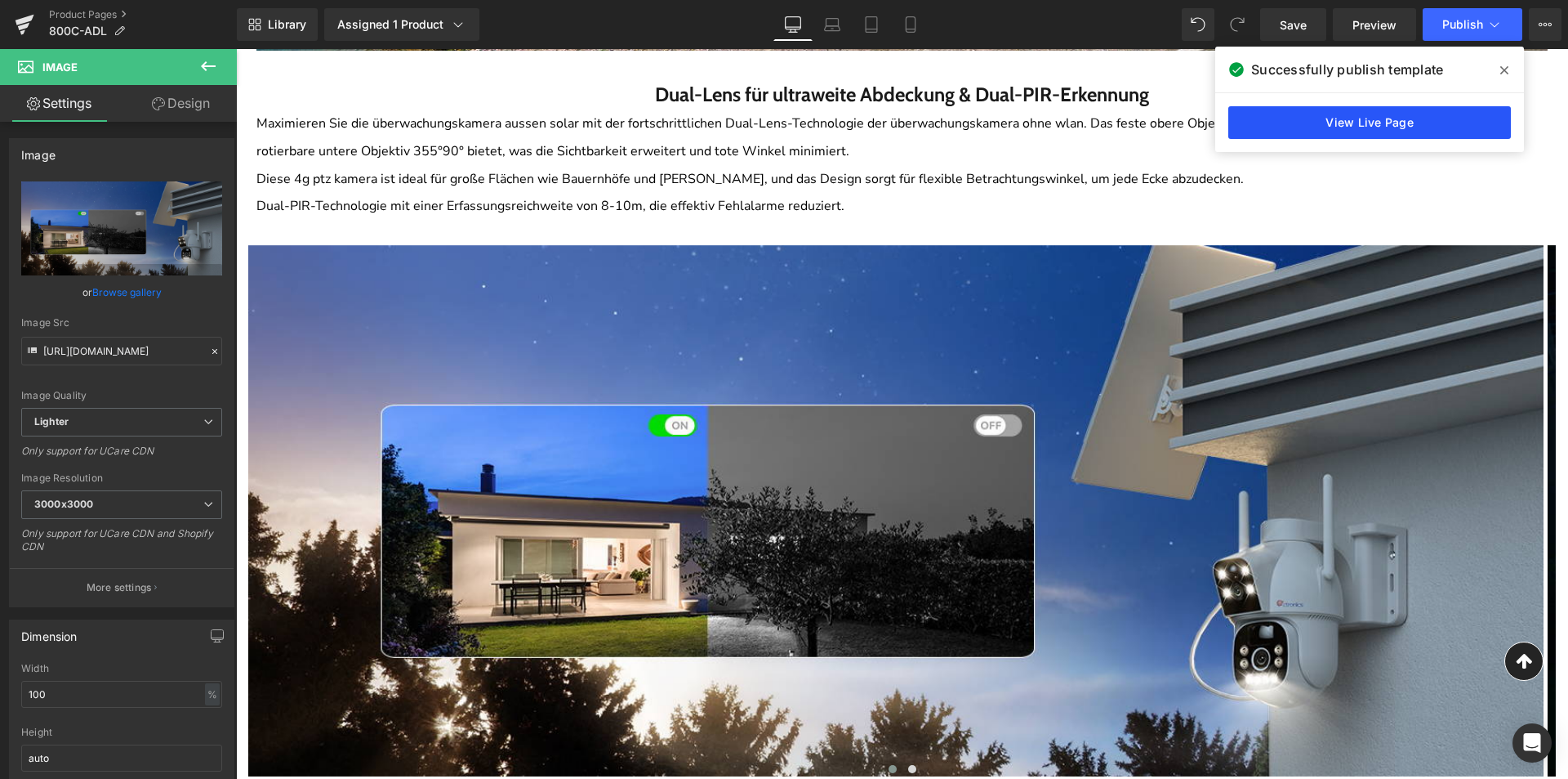
click at [1439, 123] on link "View Live Page" at bounding box center [1370, 122] width 283 height 32
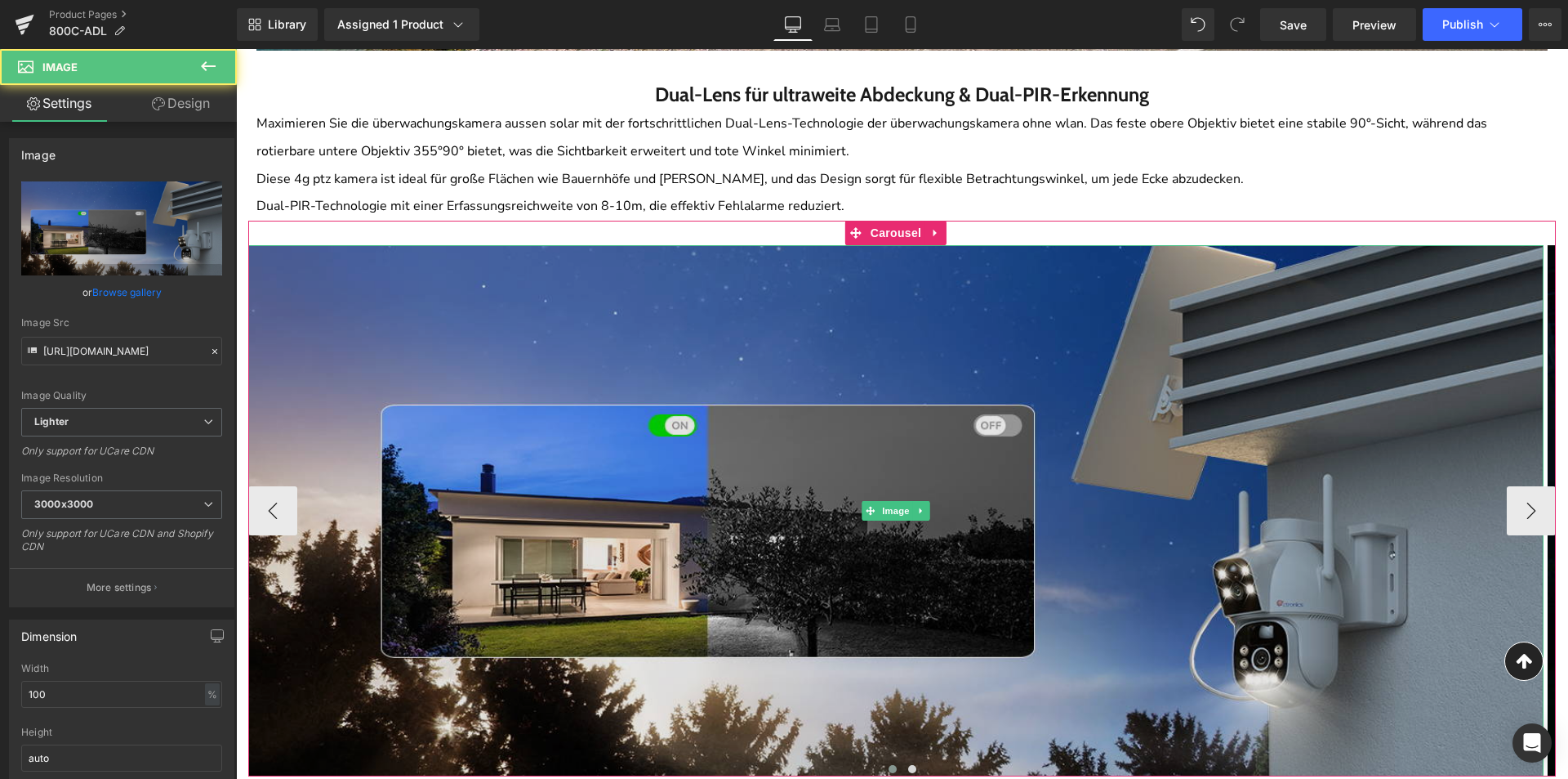
click at [898, 333] on img at bounding box center [895, 511] width 1295 height 531
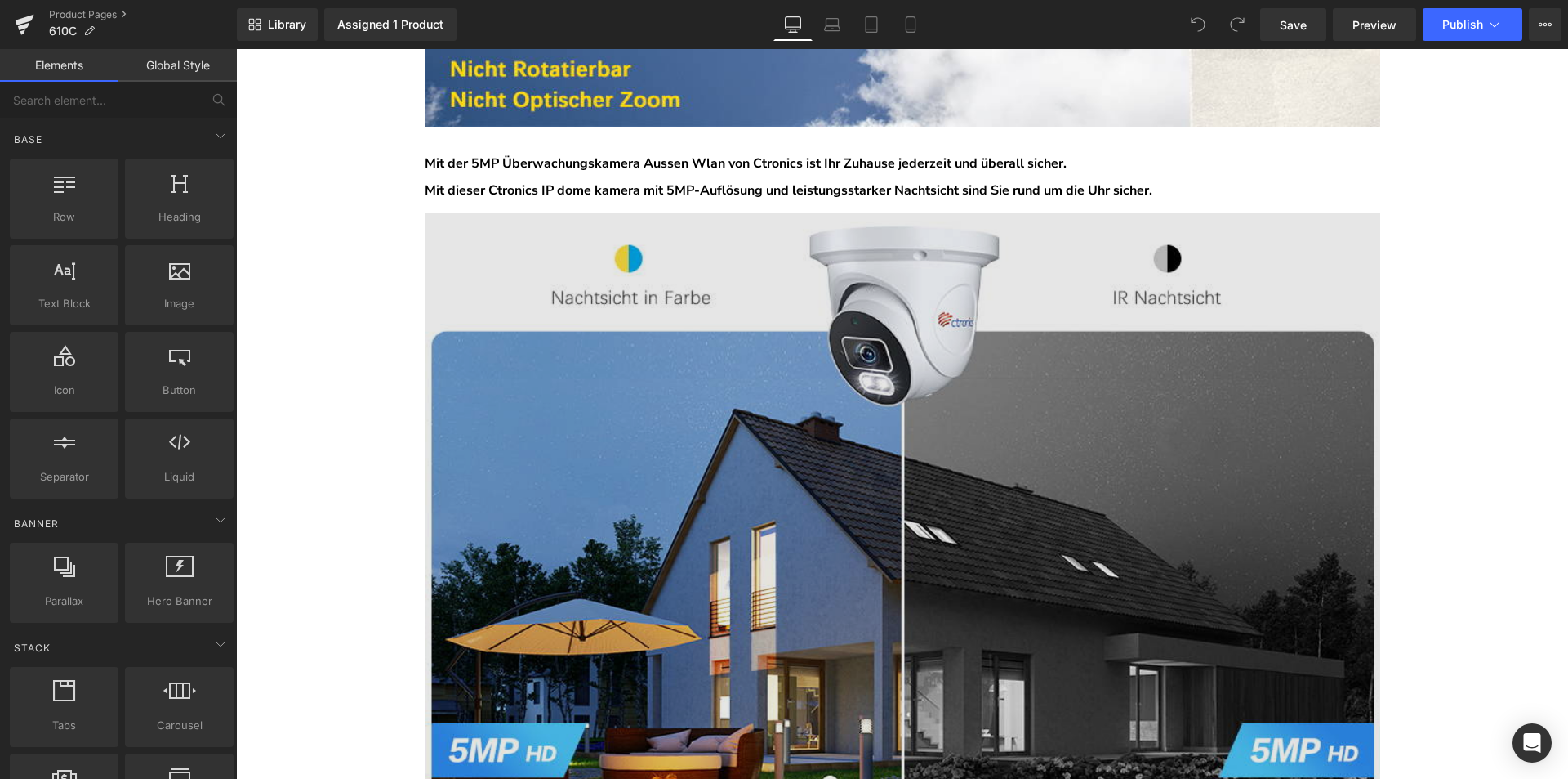
click at [876, 472] on img at bounding box center [902, 509] width 955 height 591
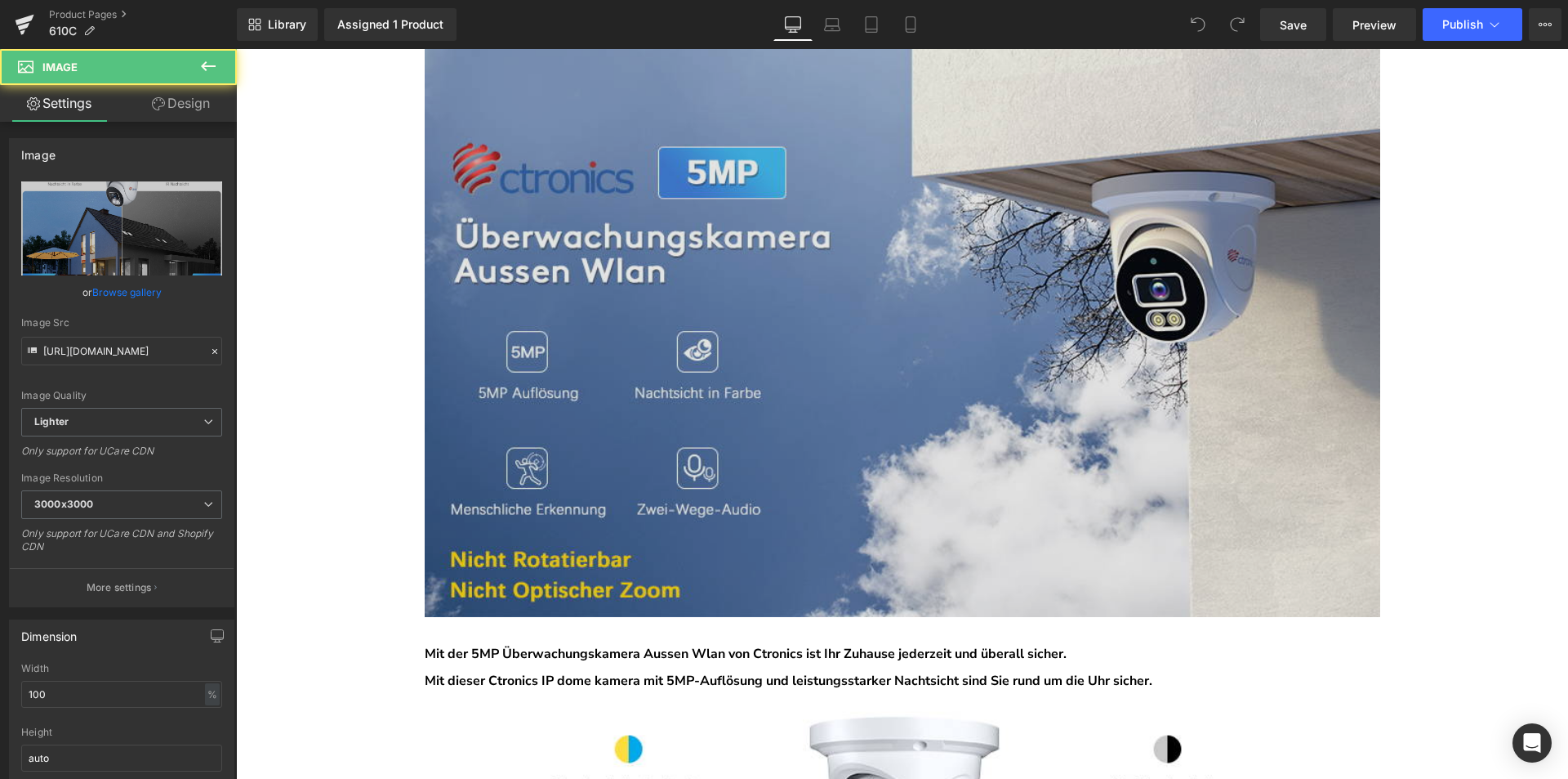
click at [867, 439] on img at bounding box center [902, 321] width 955 height 591
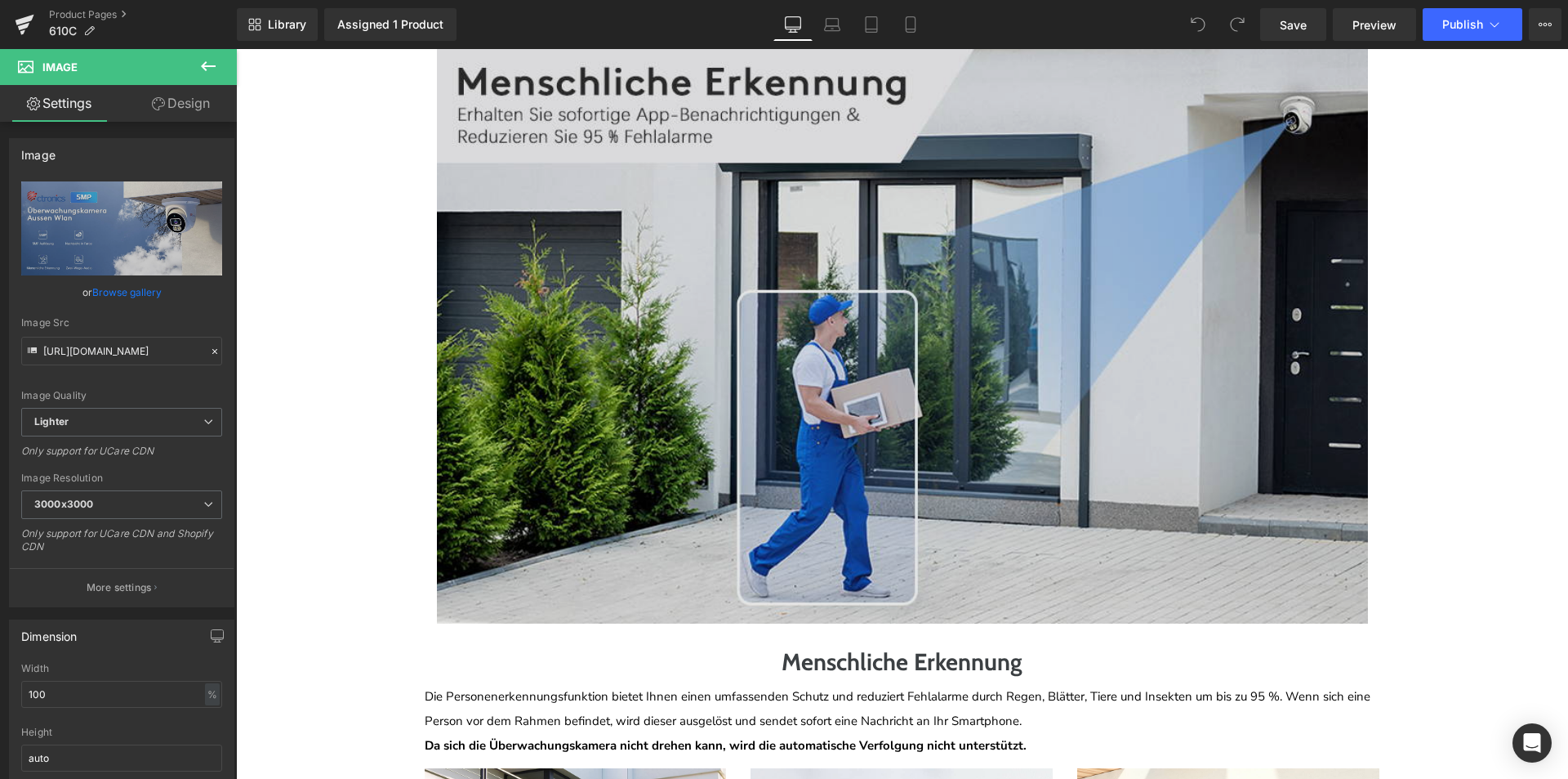
click at [862, 536] on img at bounding box center [902, 334] width 931 height 576
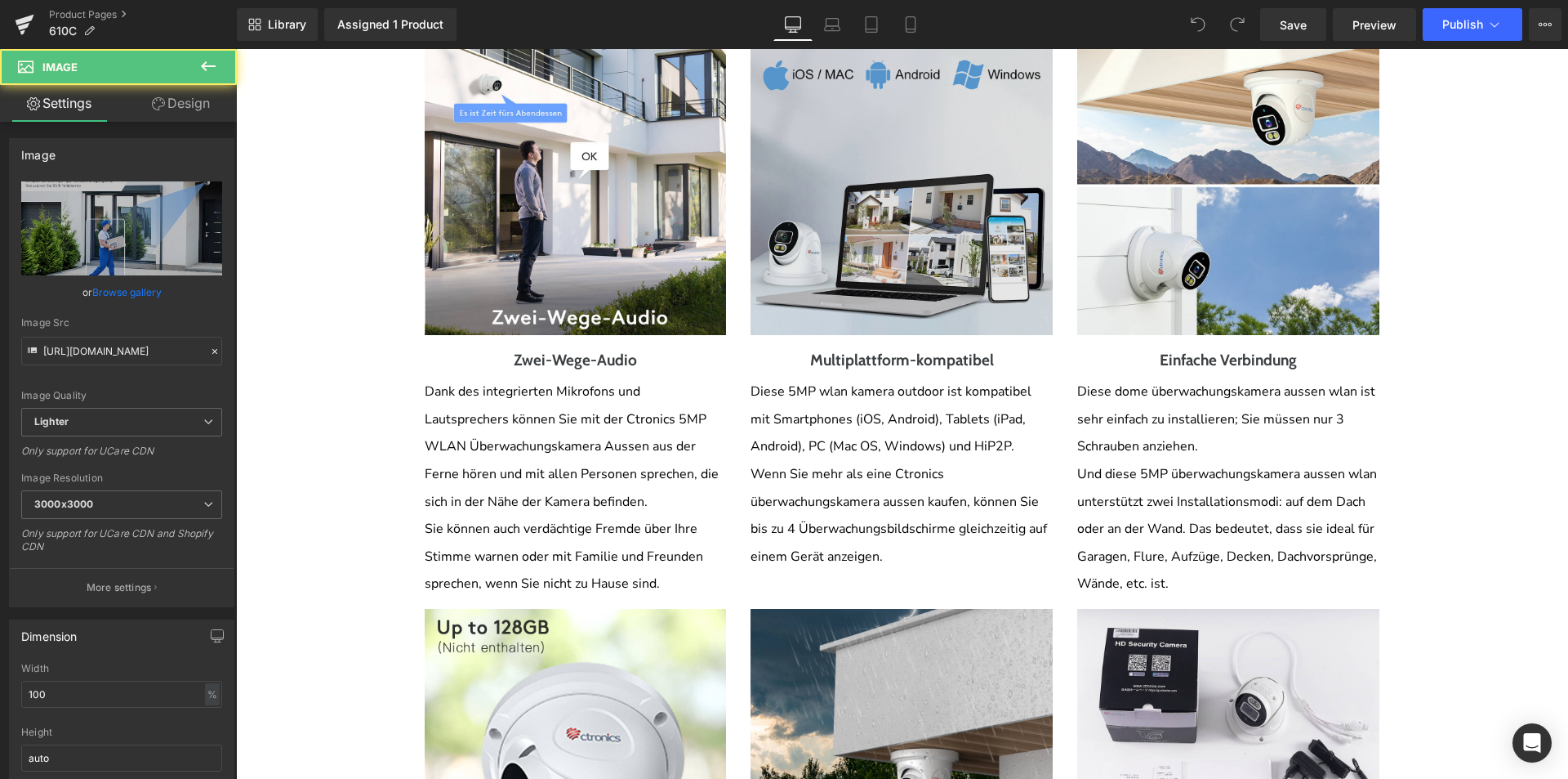
click at [884, 319] on img at bounding box center [901, 184] width 302 height 303
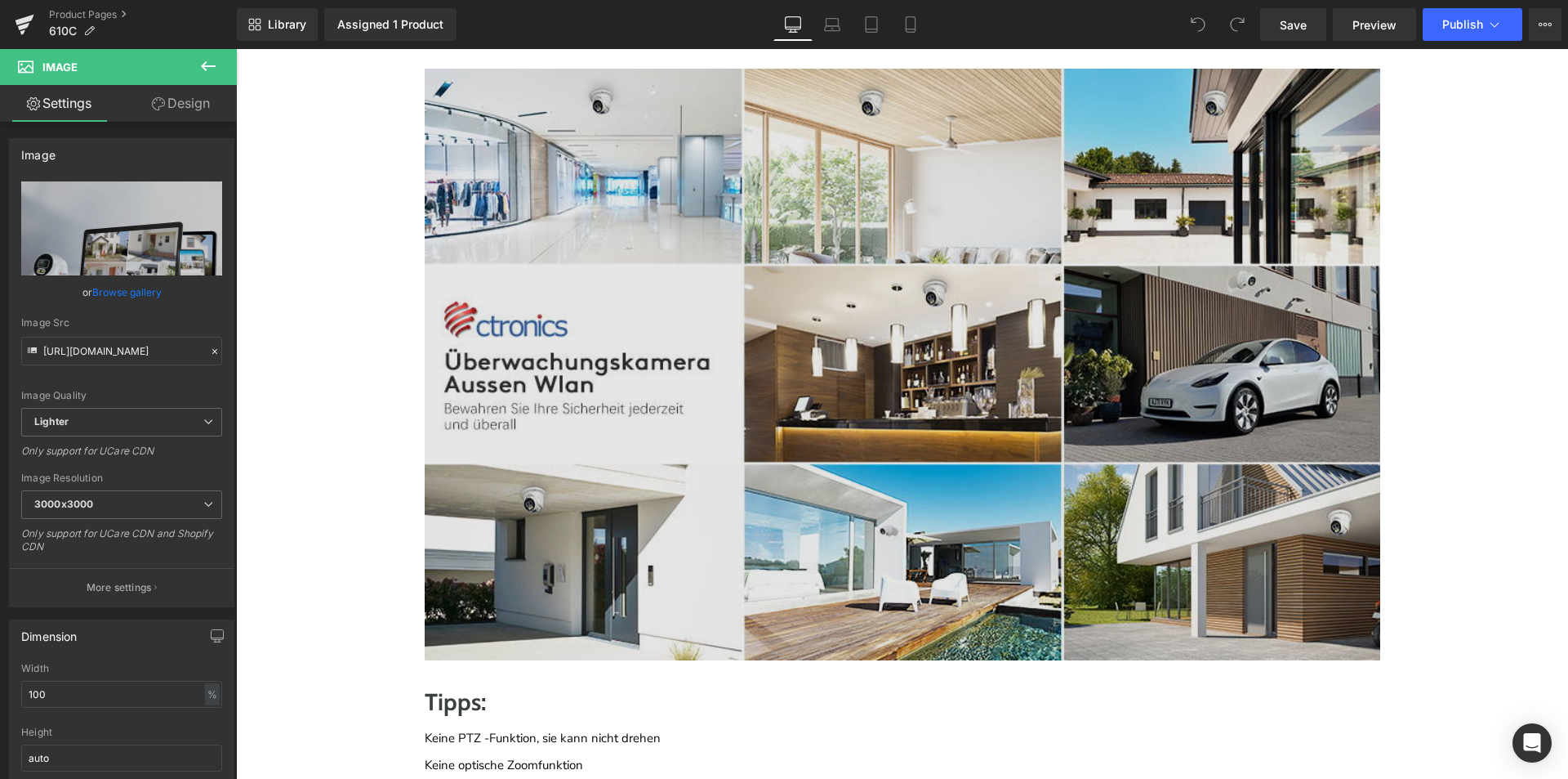
click at [862, 396] on img at bounding box center [902, 364] width 955 height 591
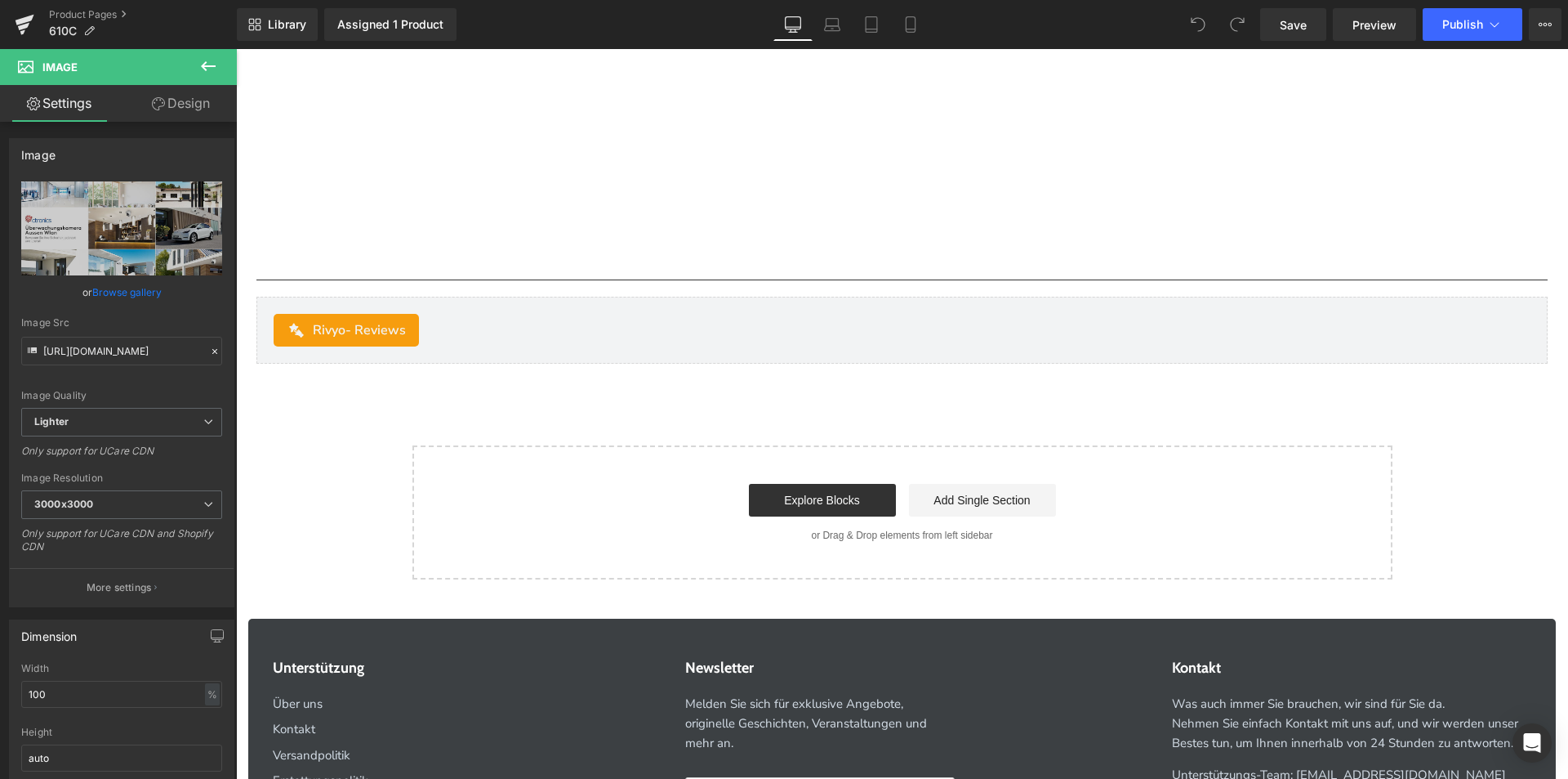
scroll to position [5147, 0]
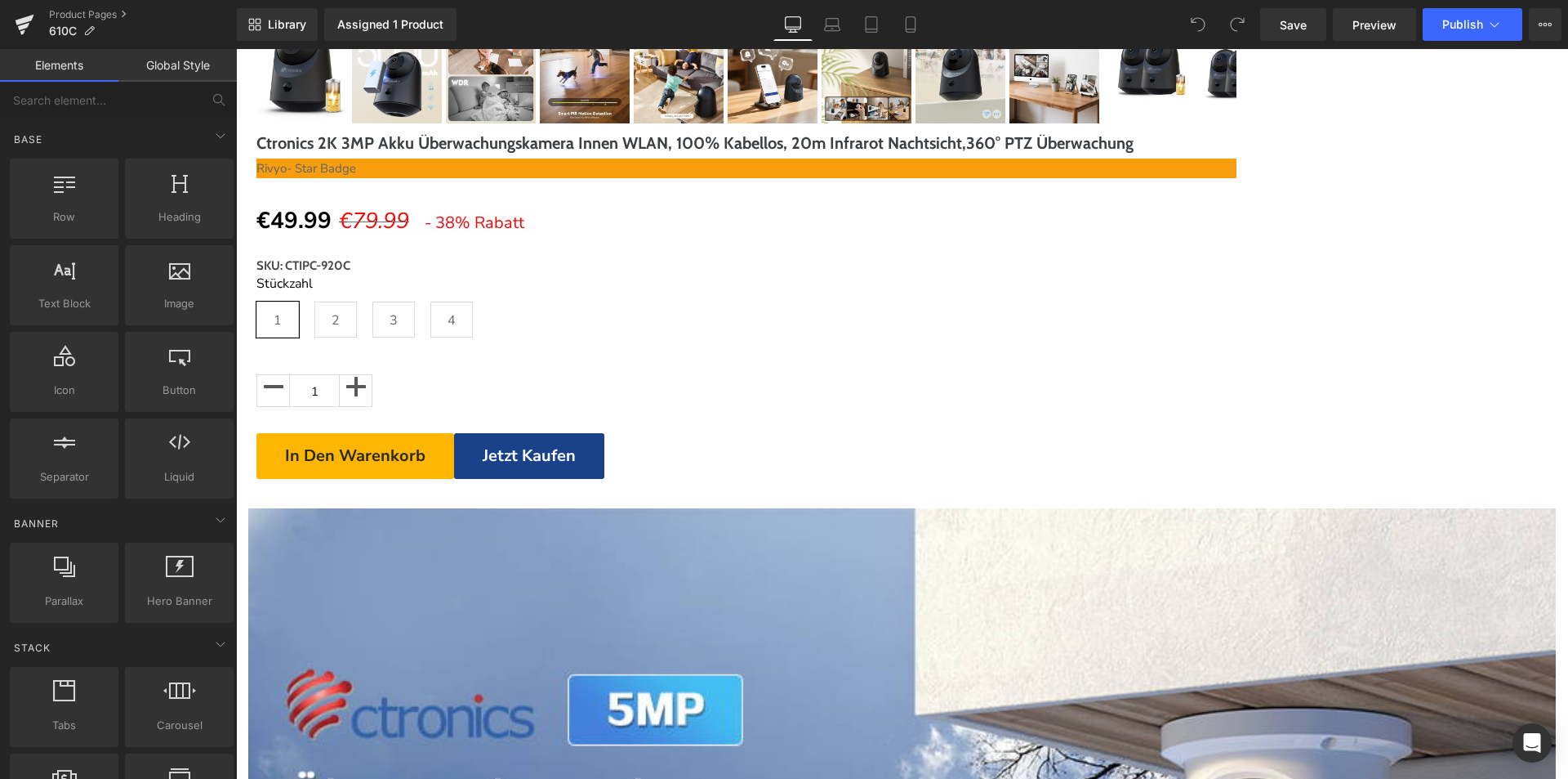
scroll to position [1226, 0]
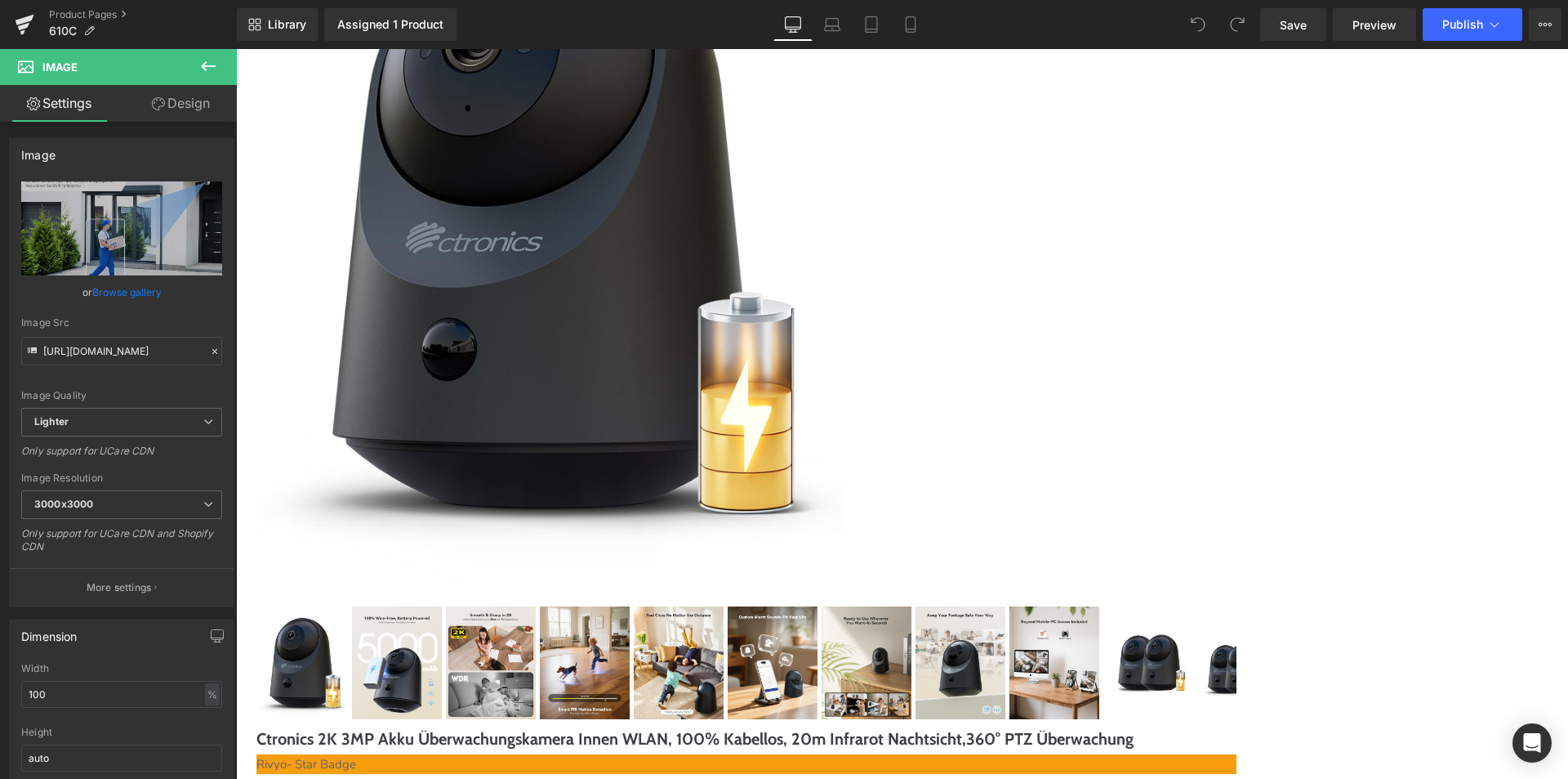
scroll to position [327, 0]
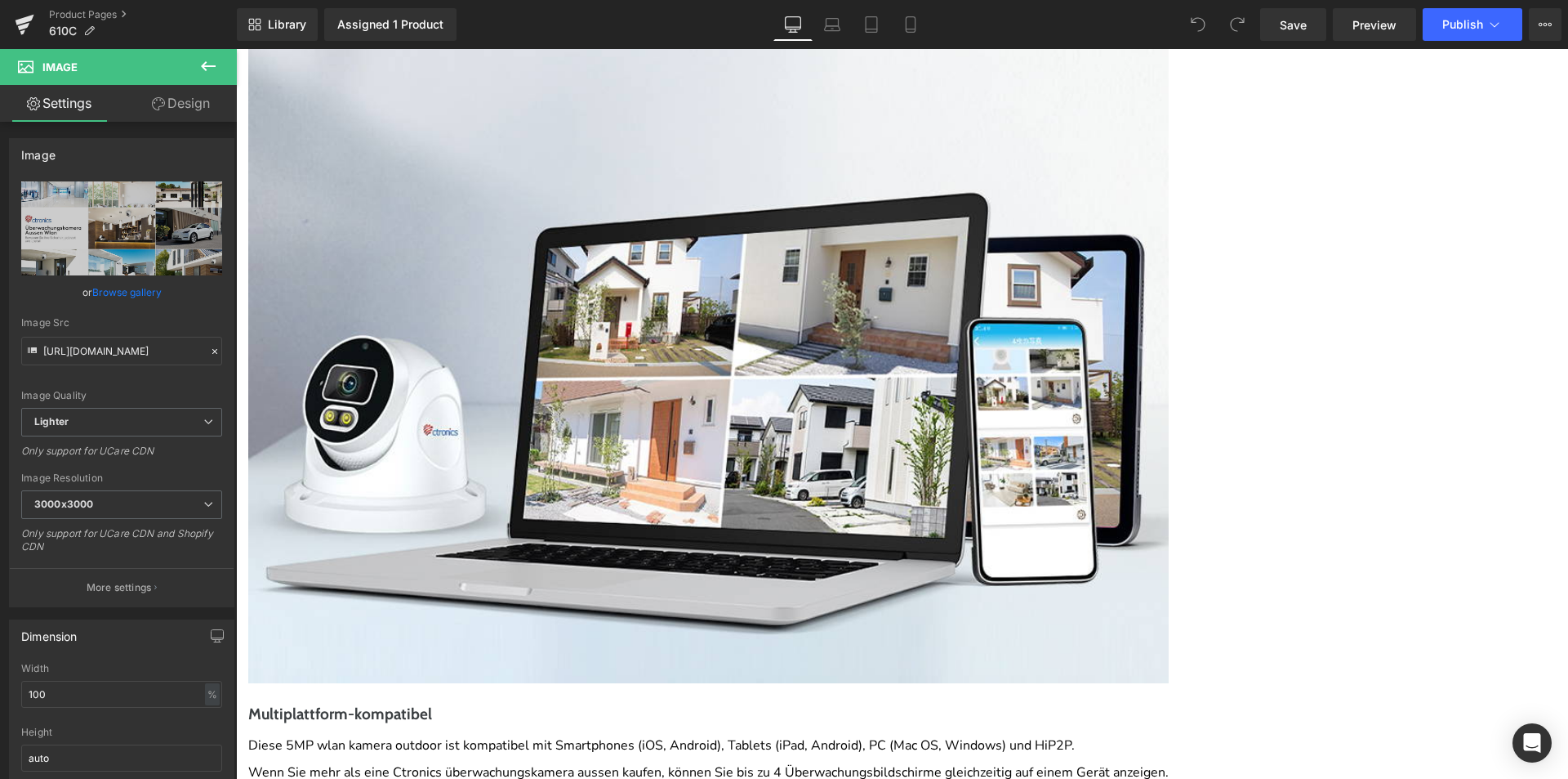
scroll to position [5312, 0]
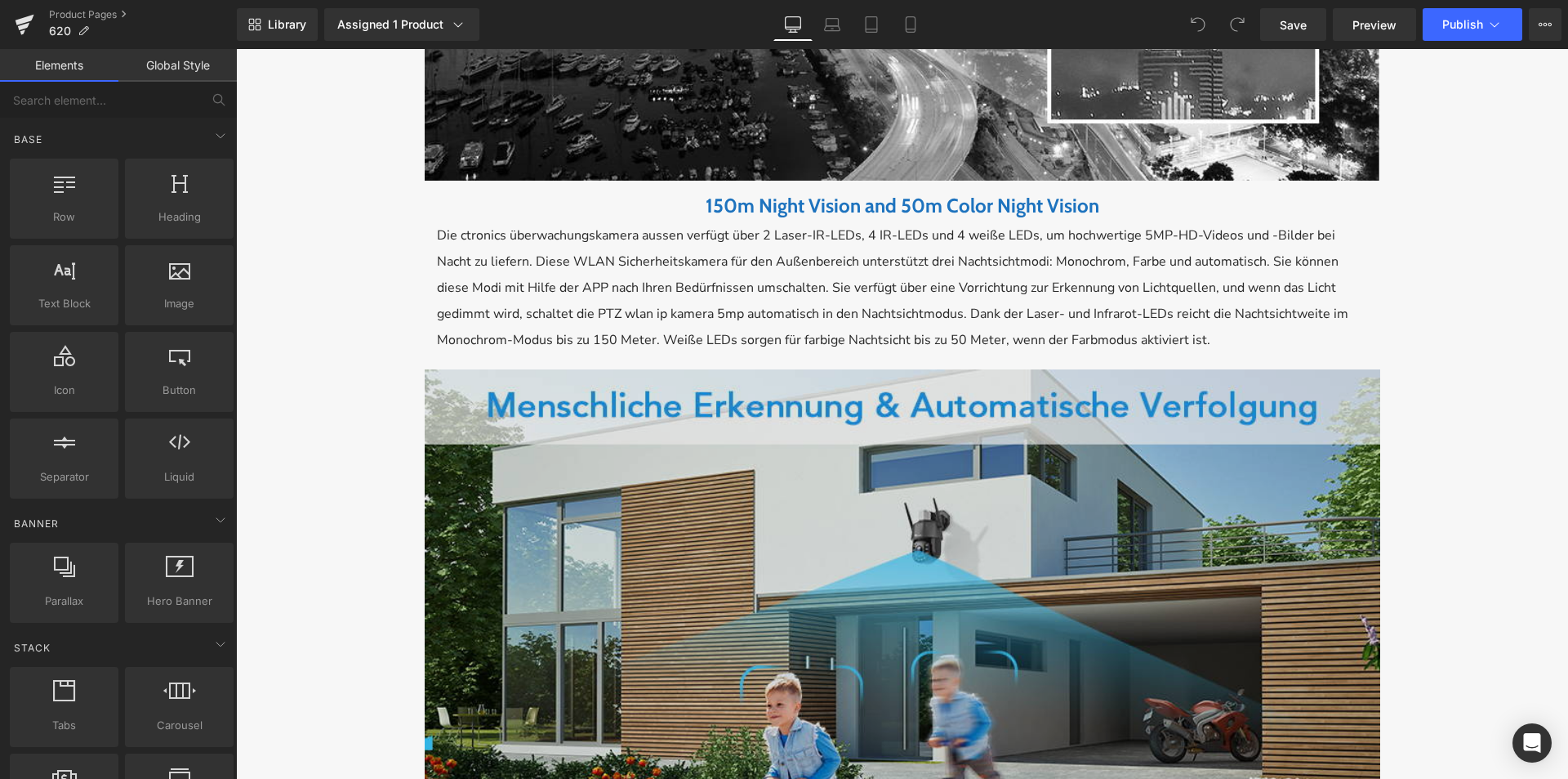
click at [1015, 442] on img at bounding box center [902, 665] width 955 height 591
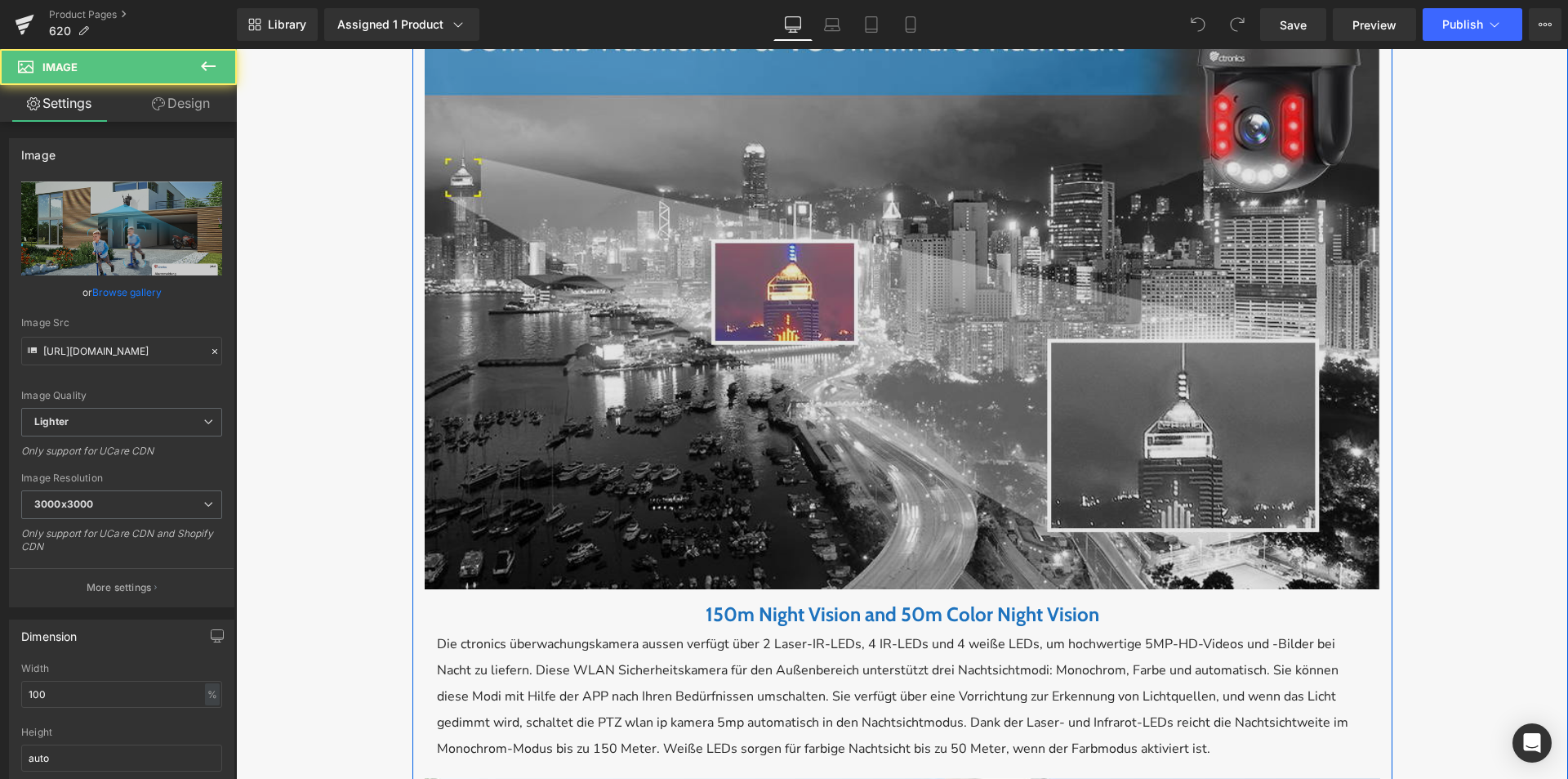
click at [973, 367] on img at bounding box center [902, 294] width 955 height 591
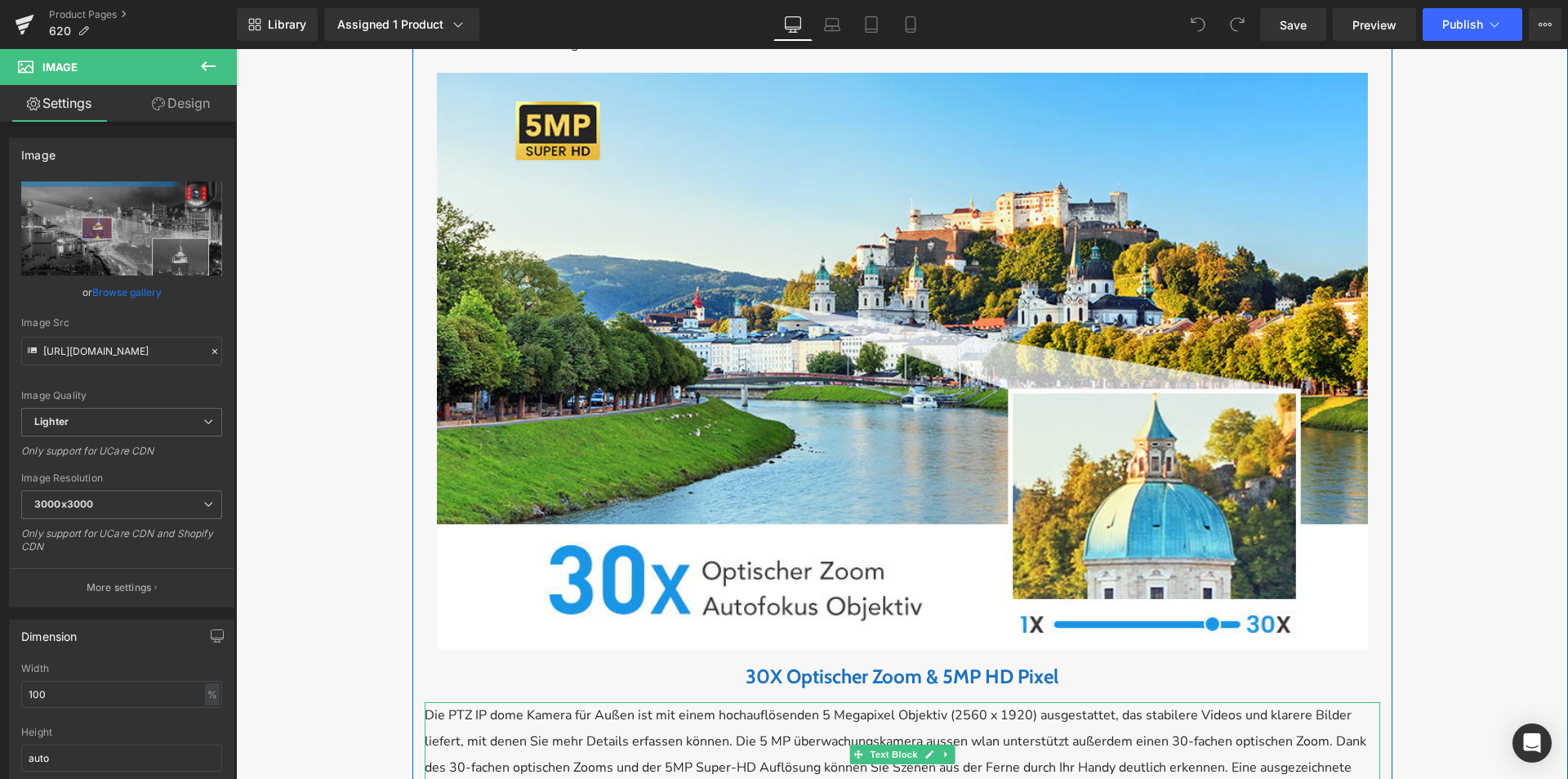
click at [961, 326] on img at bounding box center [902, 361] width 931 height 576
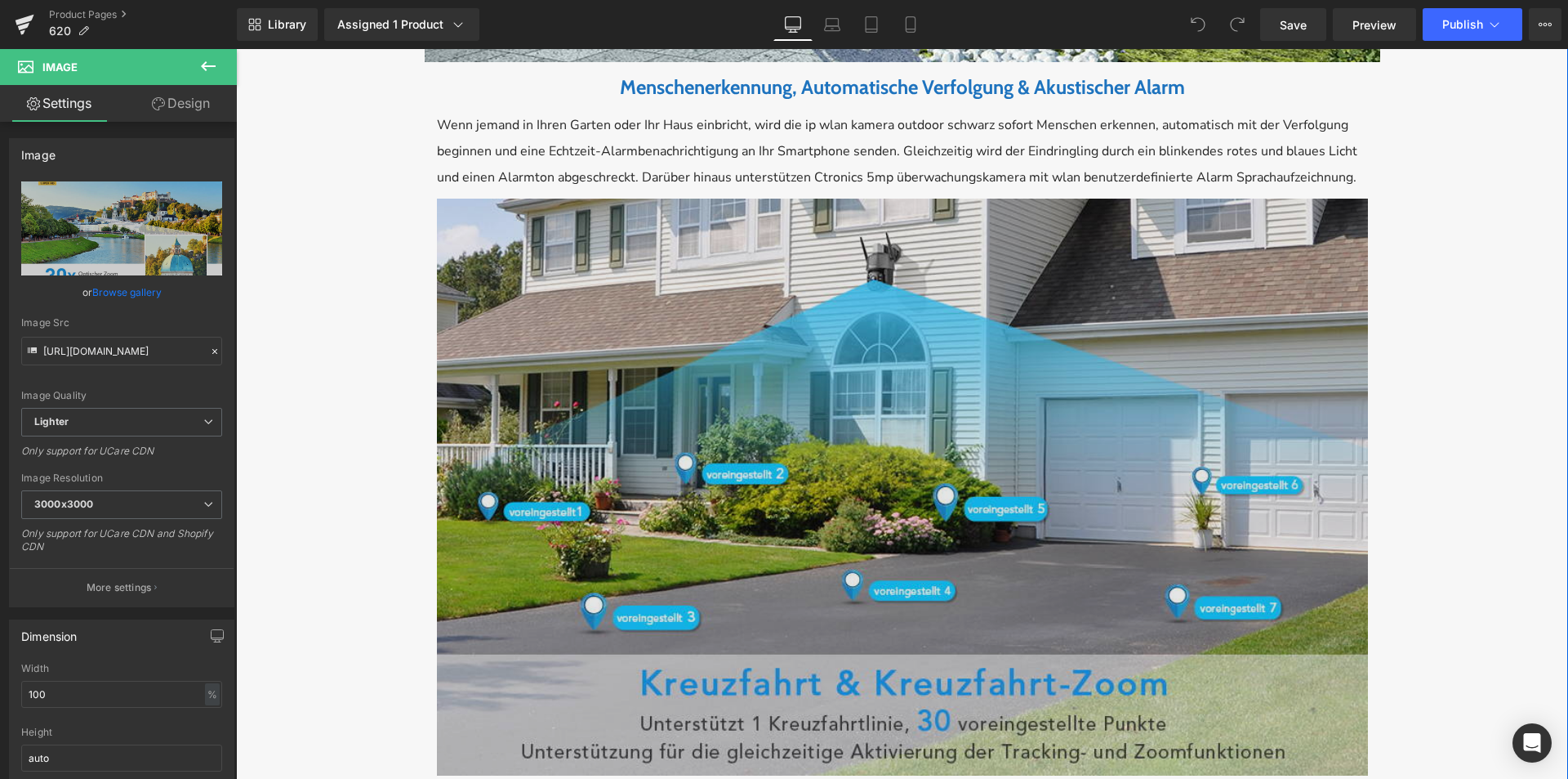
click at [935, 439] on img at bounding box center [902, 486] width 931 height 576
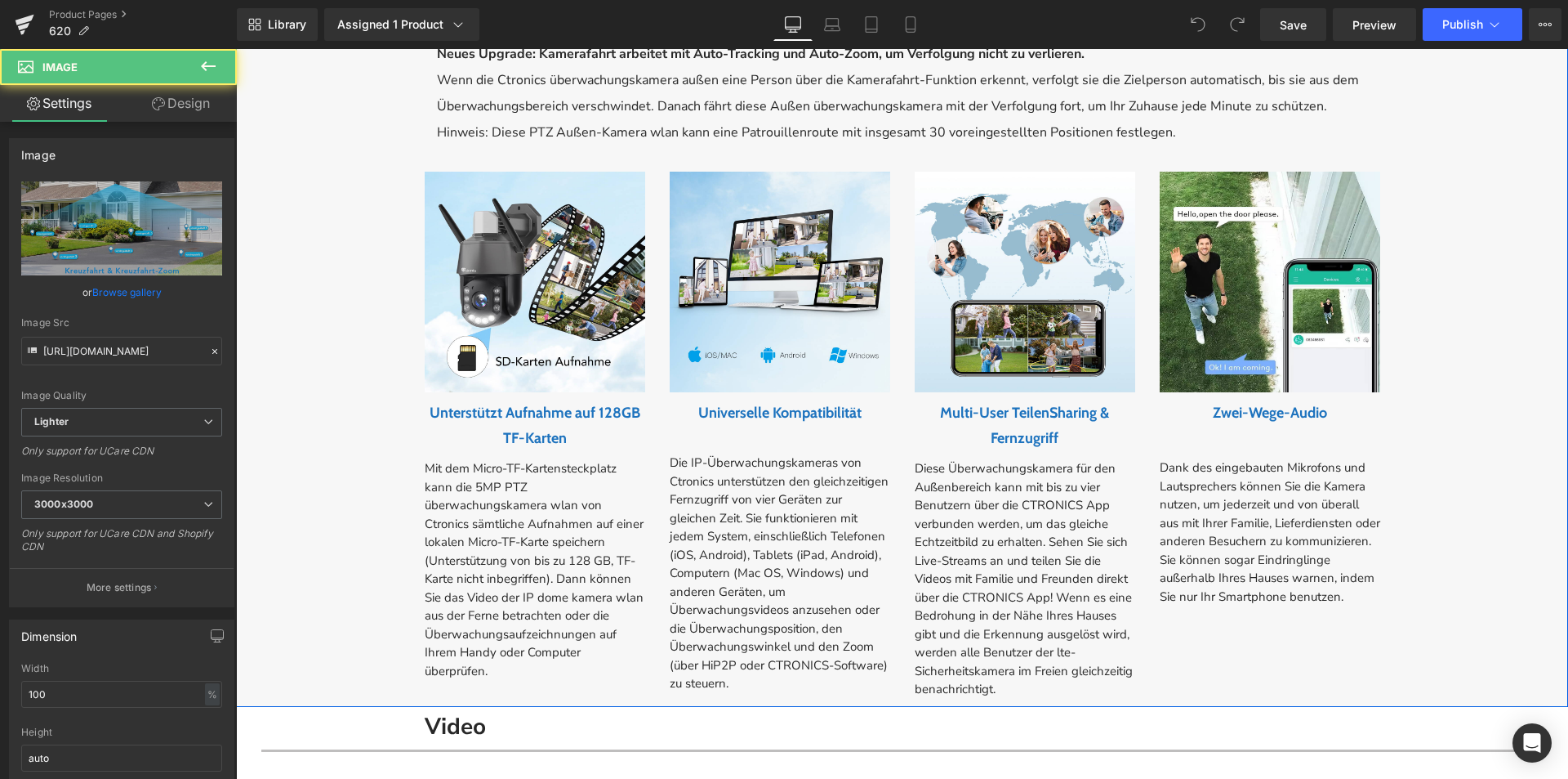
click at [934, 459] on div "Diese Überwachungskamera für den Außenbereich kann mit bis zu vier Benutzern üb…" at bounding box center [1025, 579] width 221 height 240
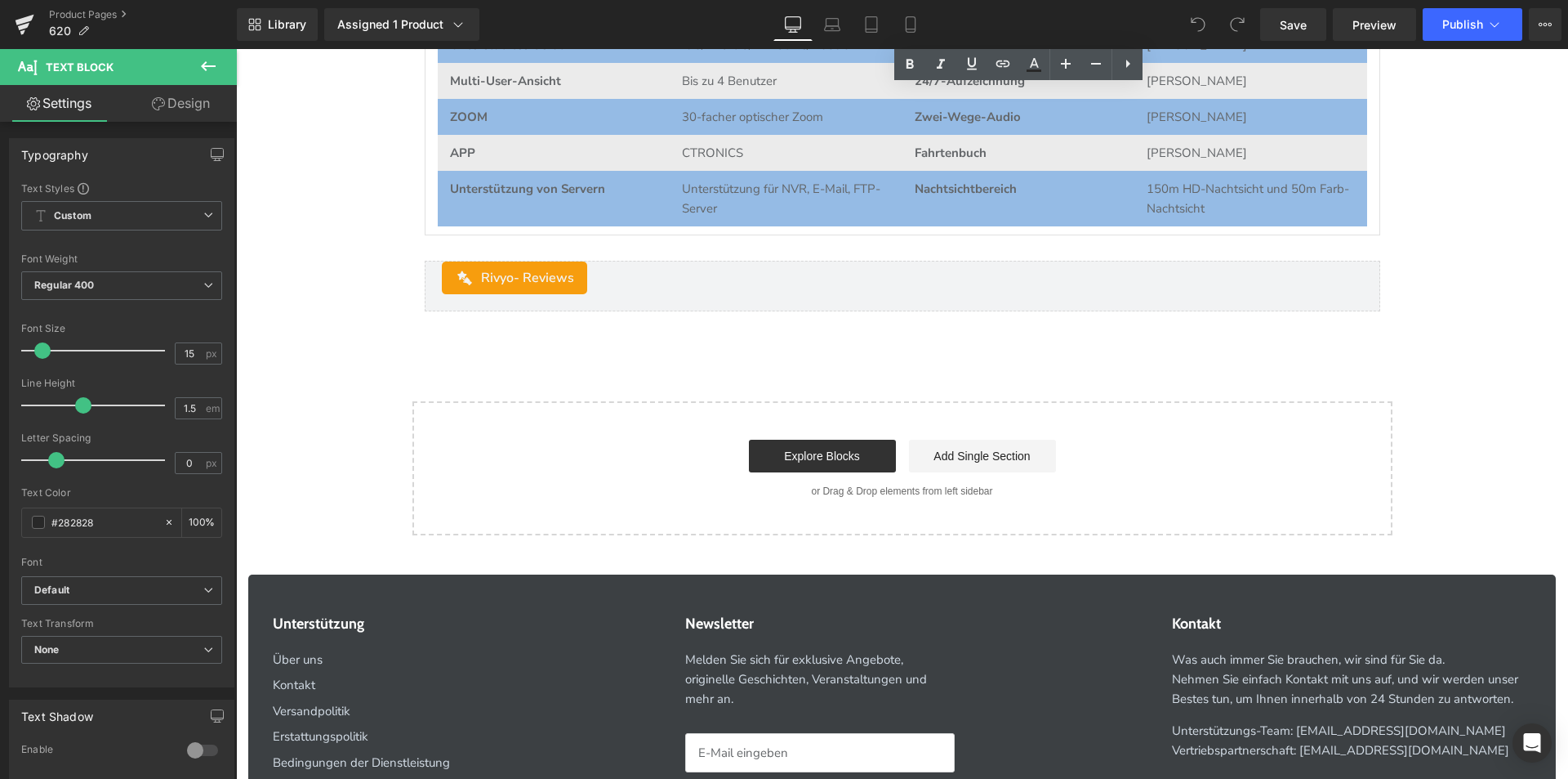
scroll to position [6619, 0]
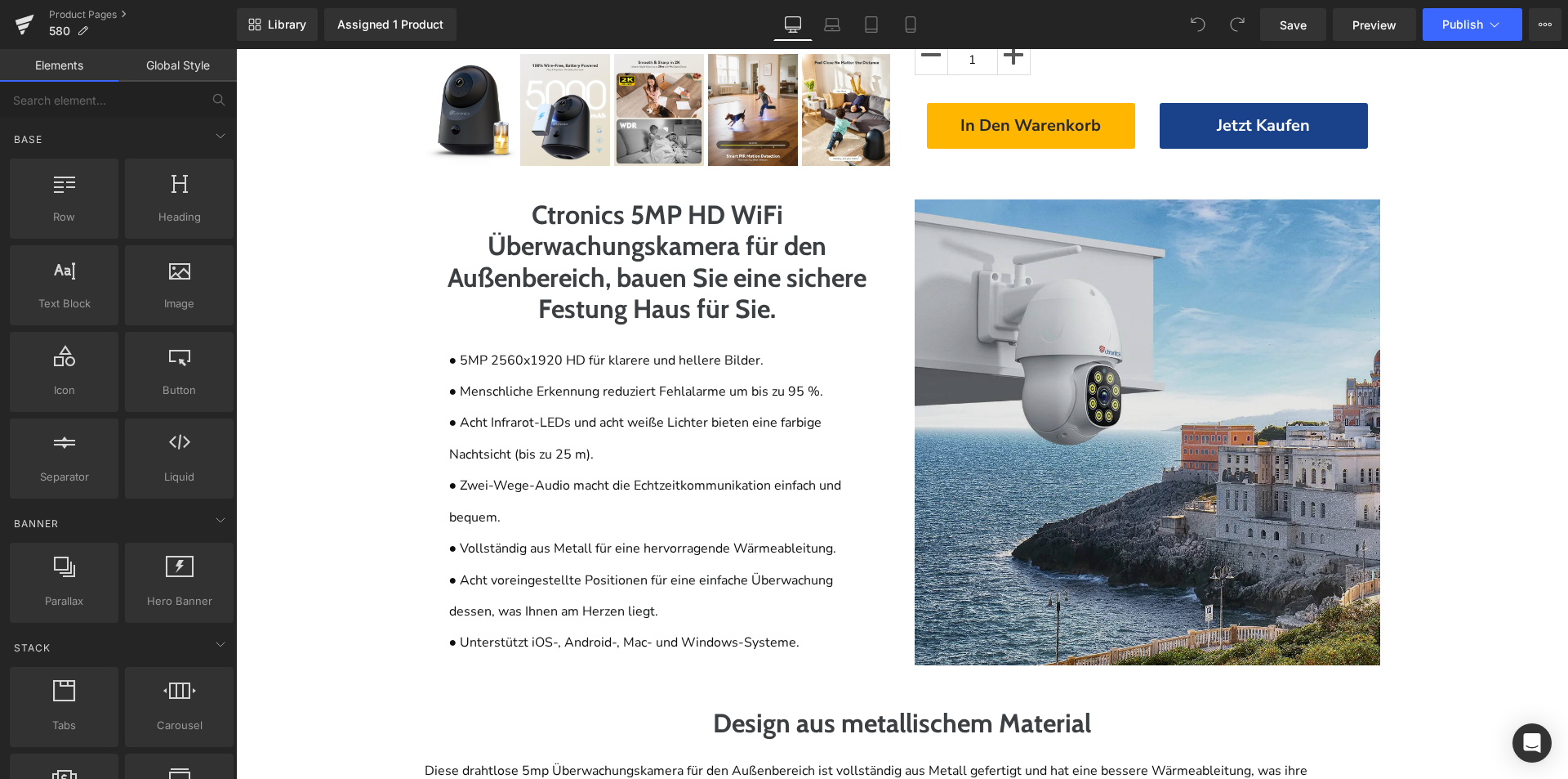
drag, startPoint x: 1027, startPoint y: 498, endPoint x: 1018, endPoint y: 505, distance: 11.4
click at [1027, 498] on img at bounding box center [1148, 432] width 465 height 466
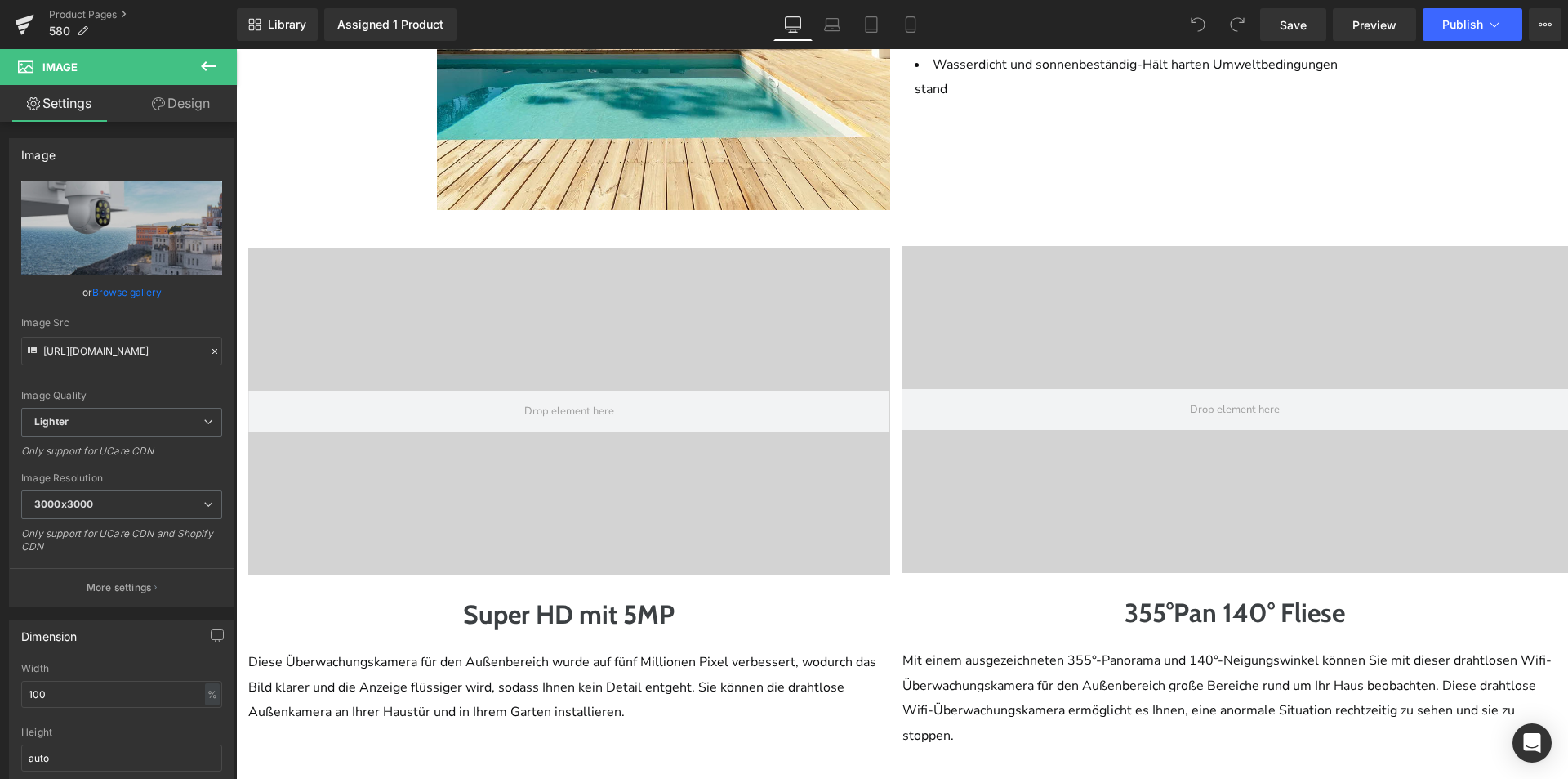
scroll to position [1798, 0]
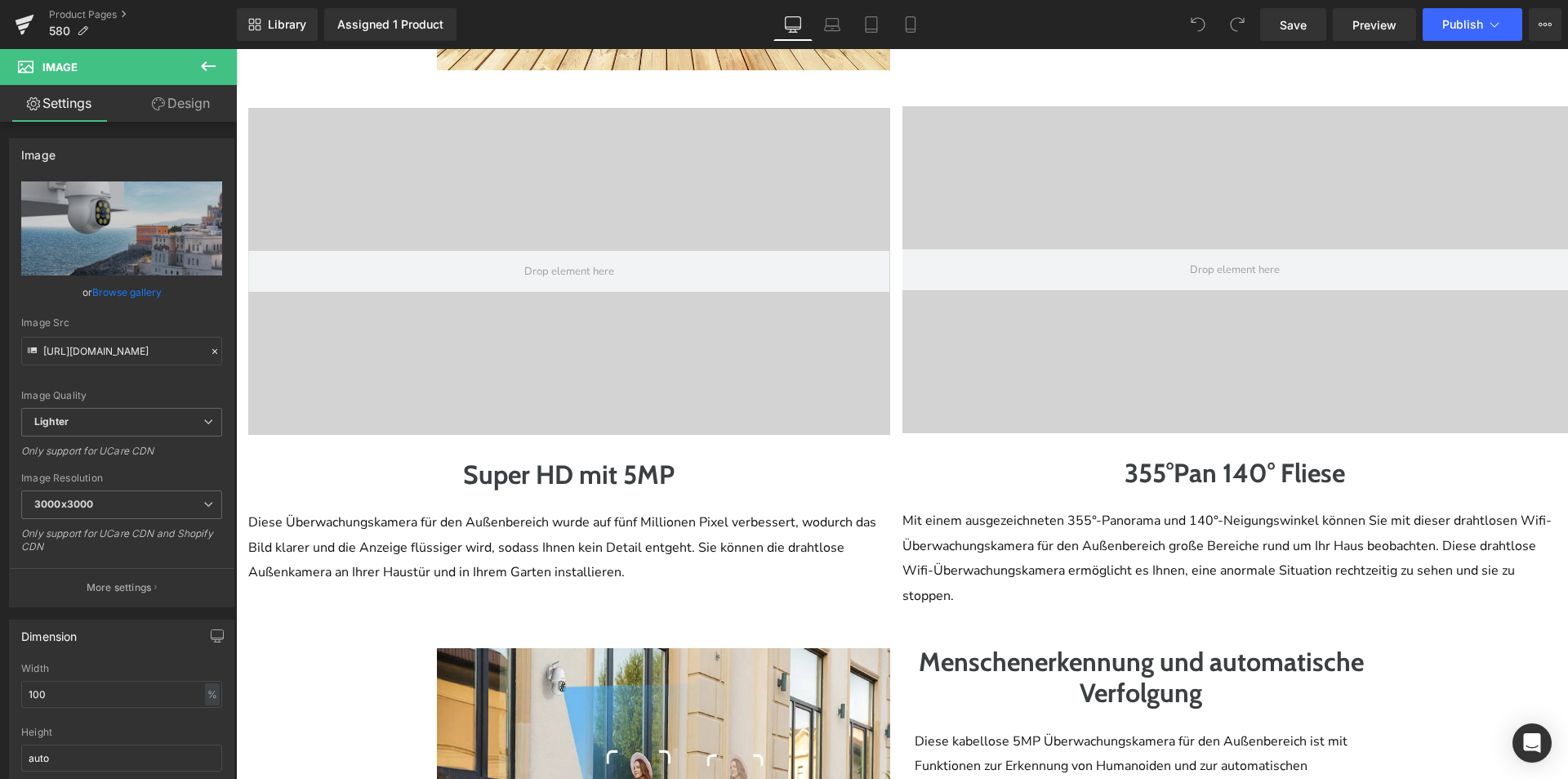
click at [1002, 384] on div at bounding box center [1235, 269] width 667 height 327
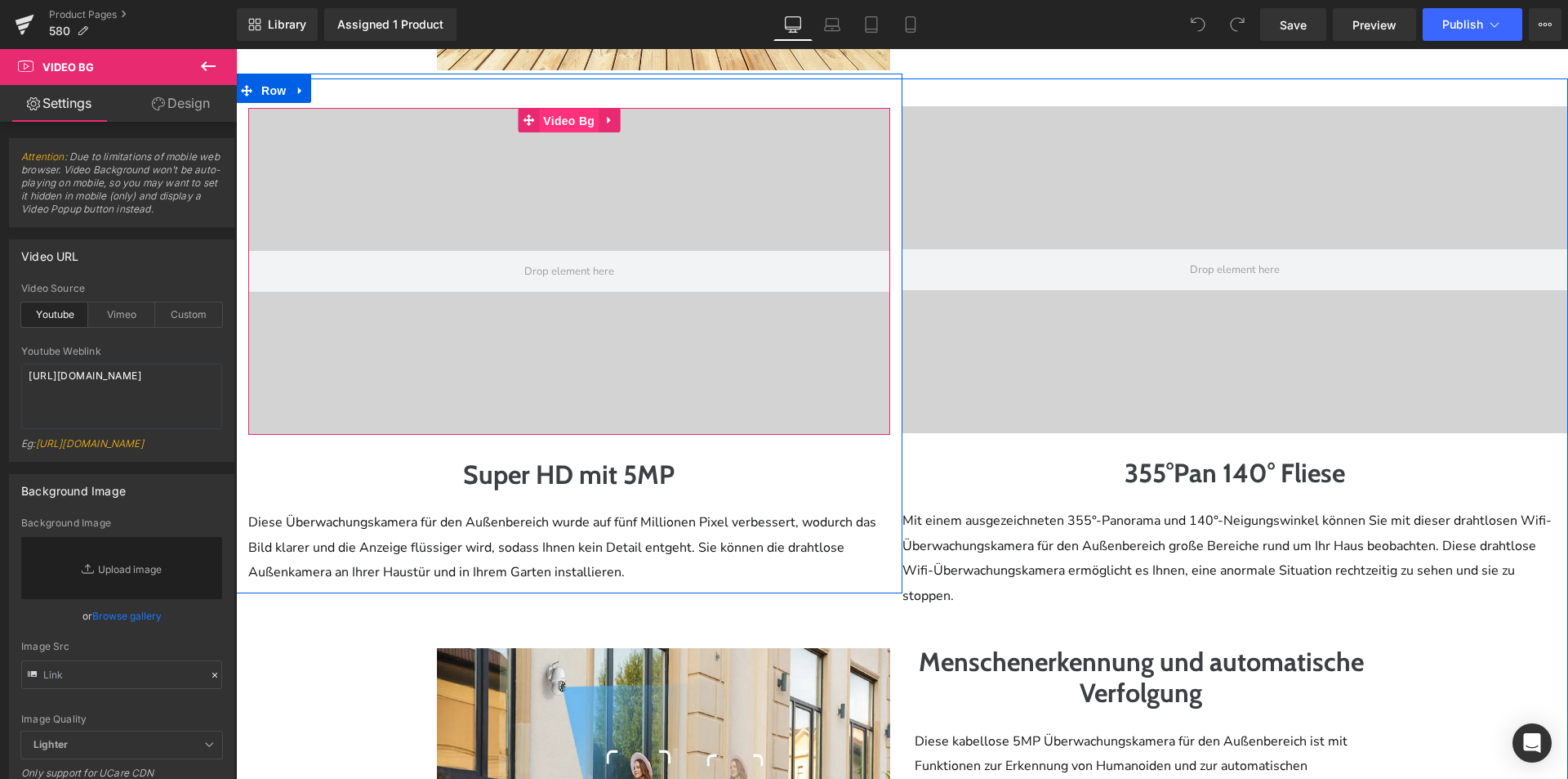
click at [552, 124] on span "Video Bg" at bounding box center [568, 121] width 60 height 25
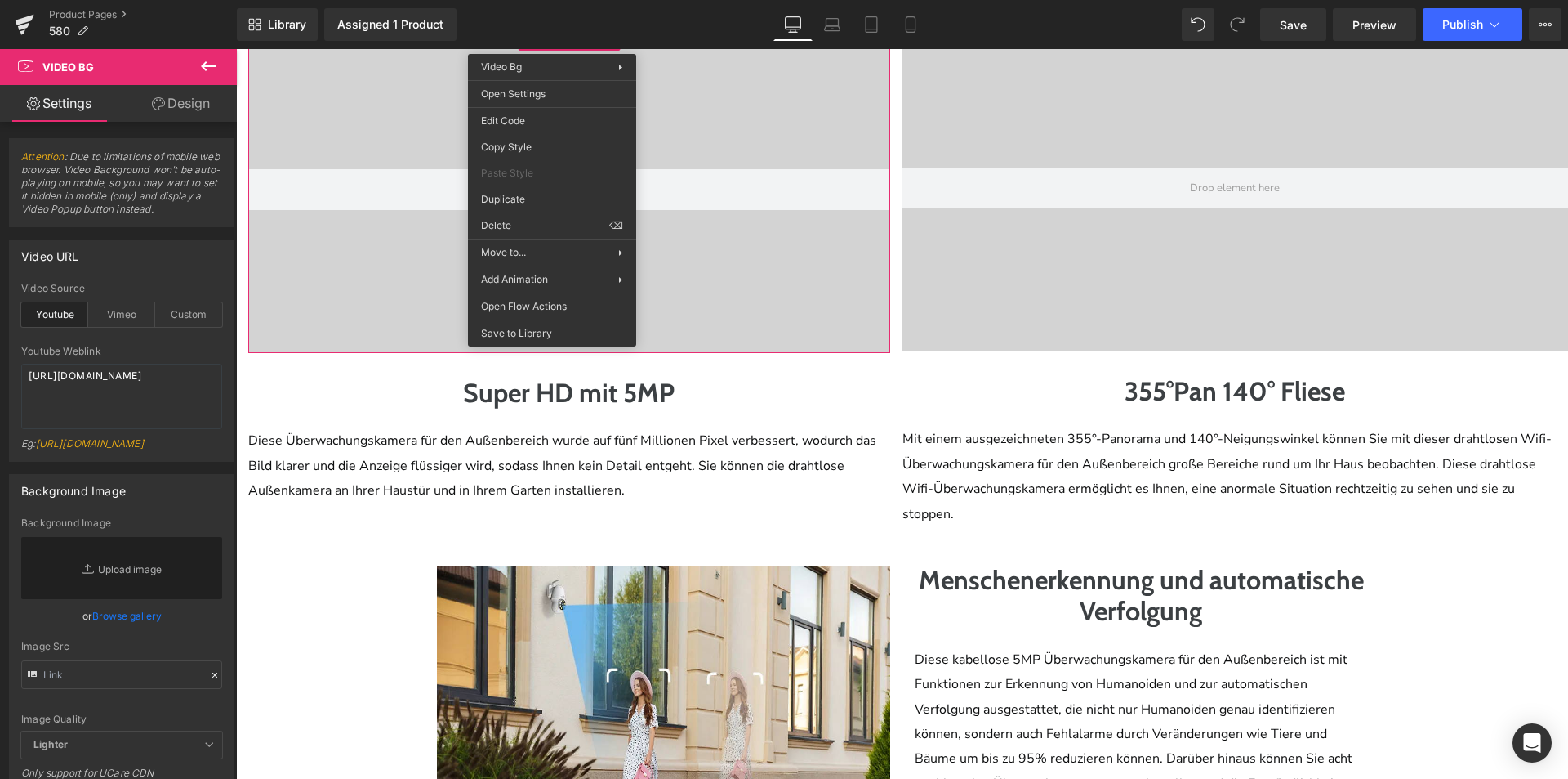
click at [736, 545] on p at bounding box center [664, 553] width 454 height 27
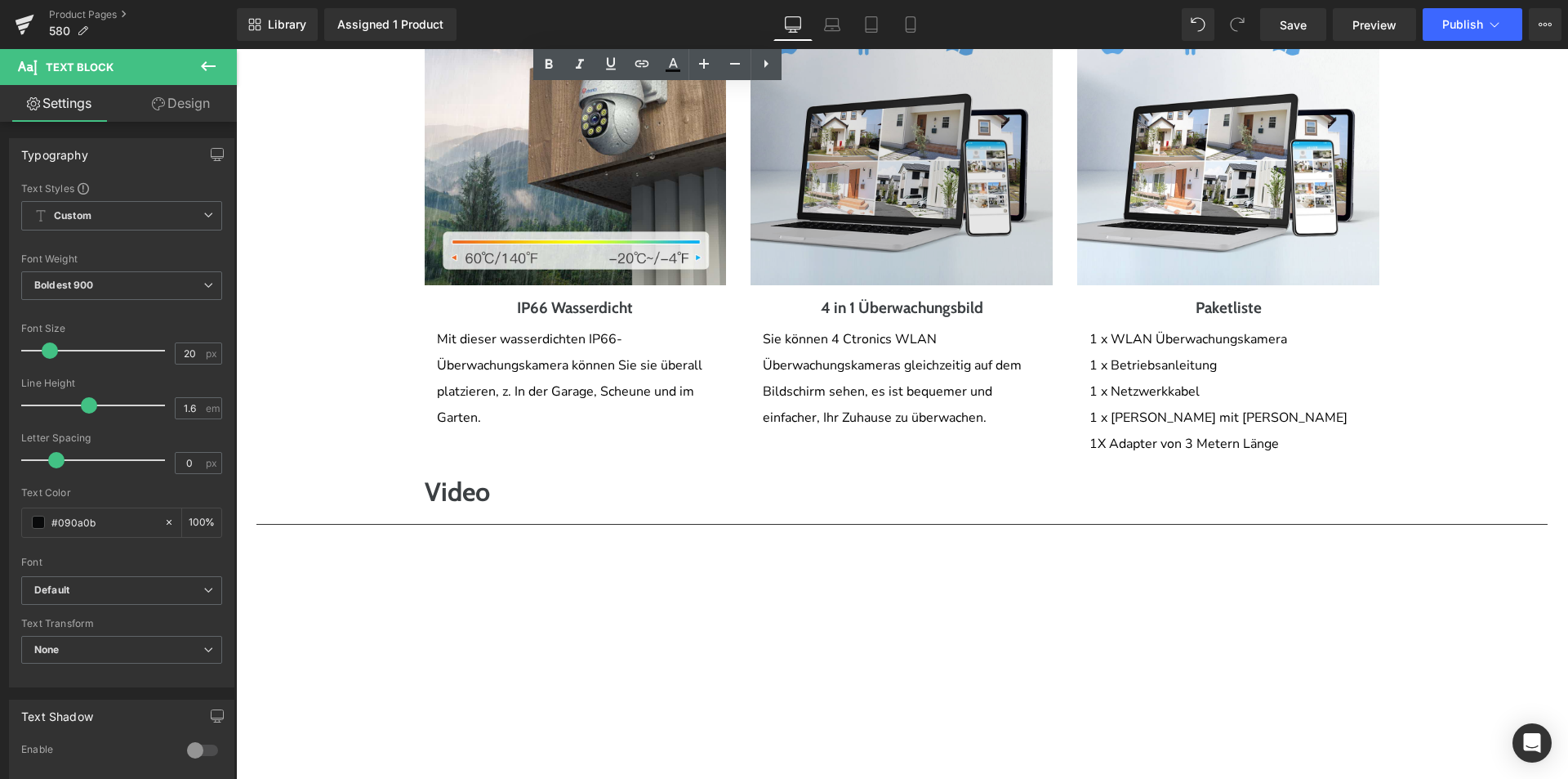
click at [809, 259] on img at bounding box center [901, 135] width 302 height 303
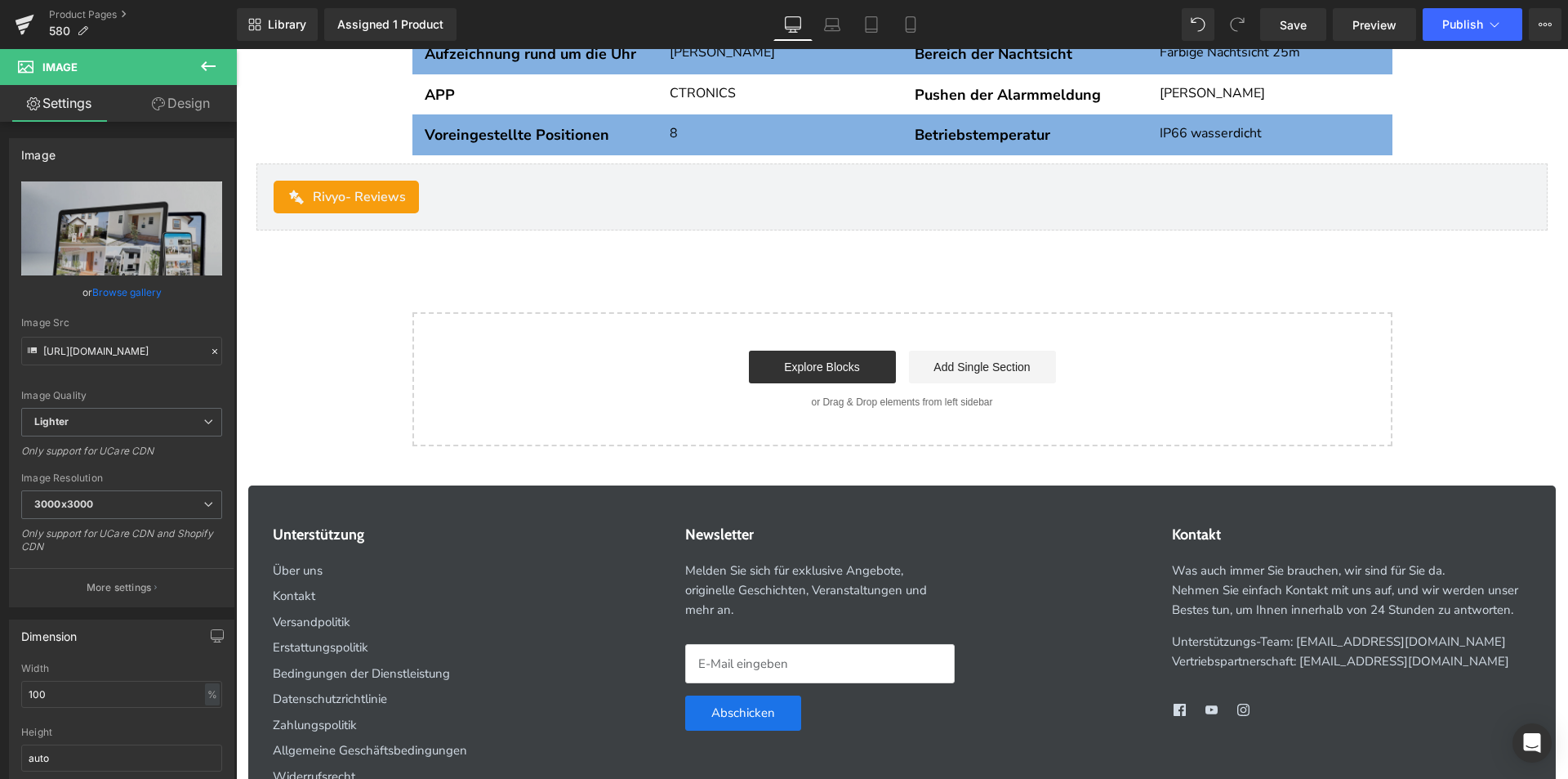
scroll to position [5230, 0]
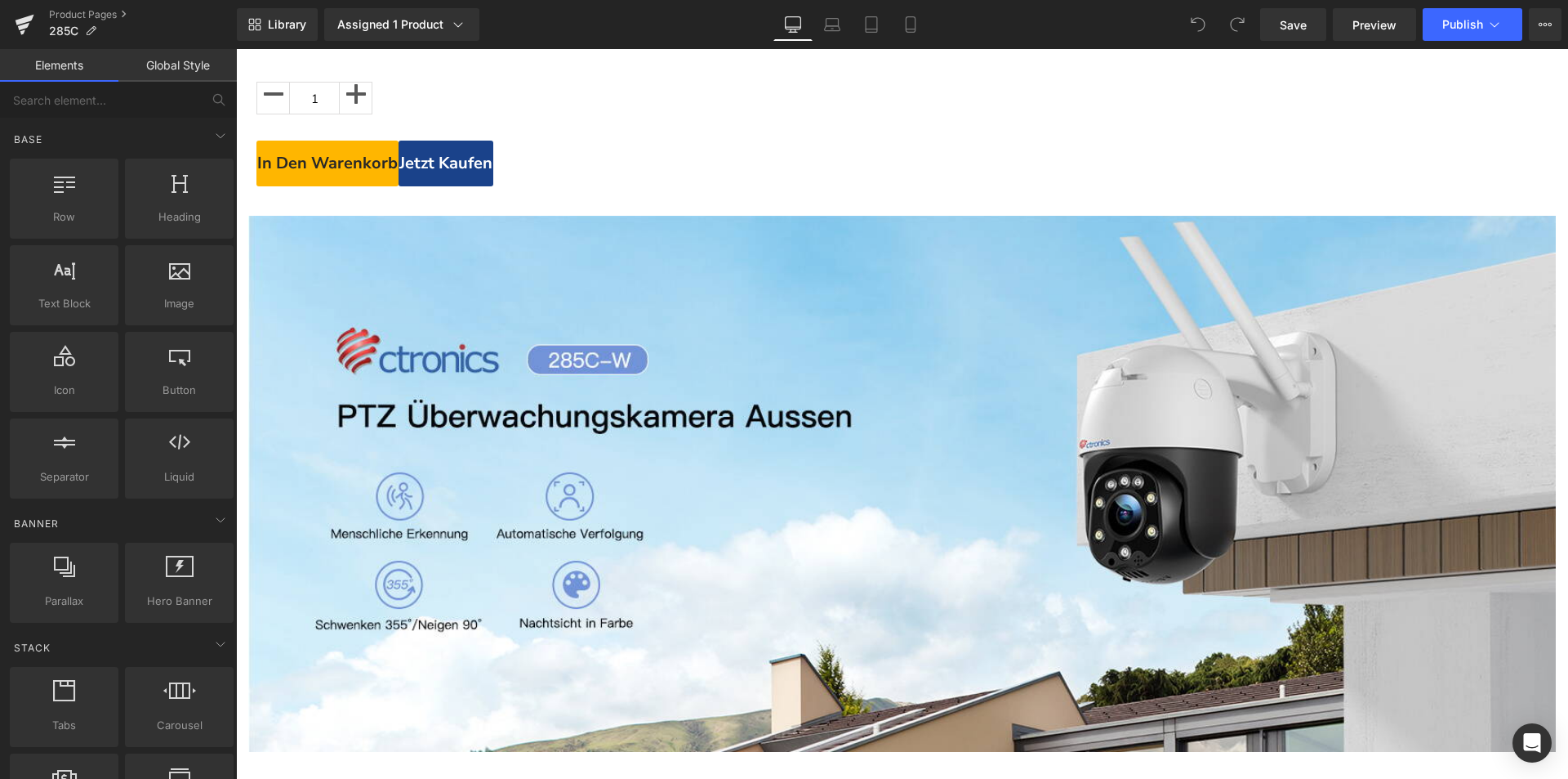
scroll to position [1389, 0]
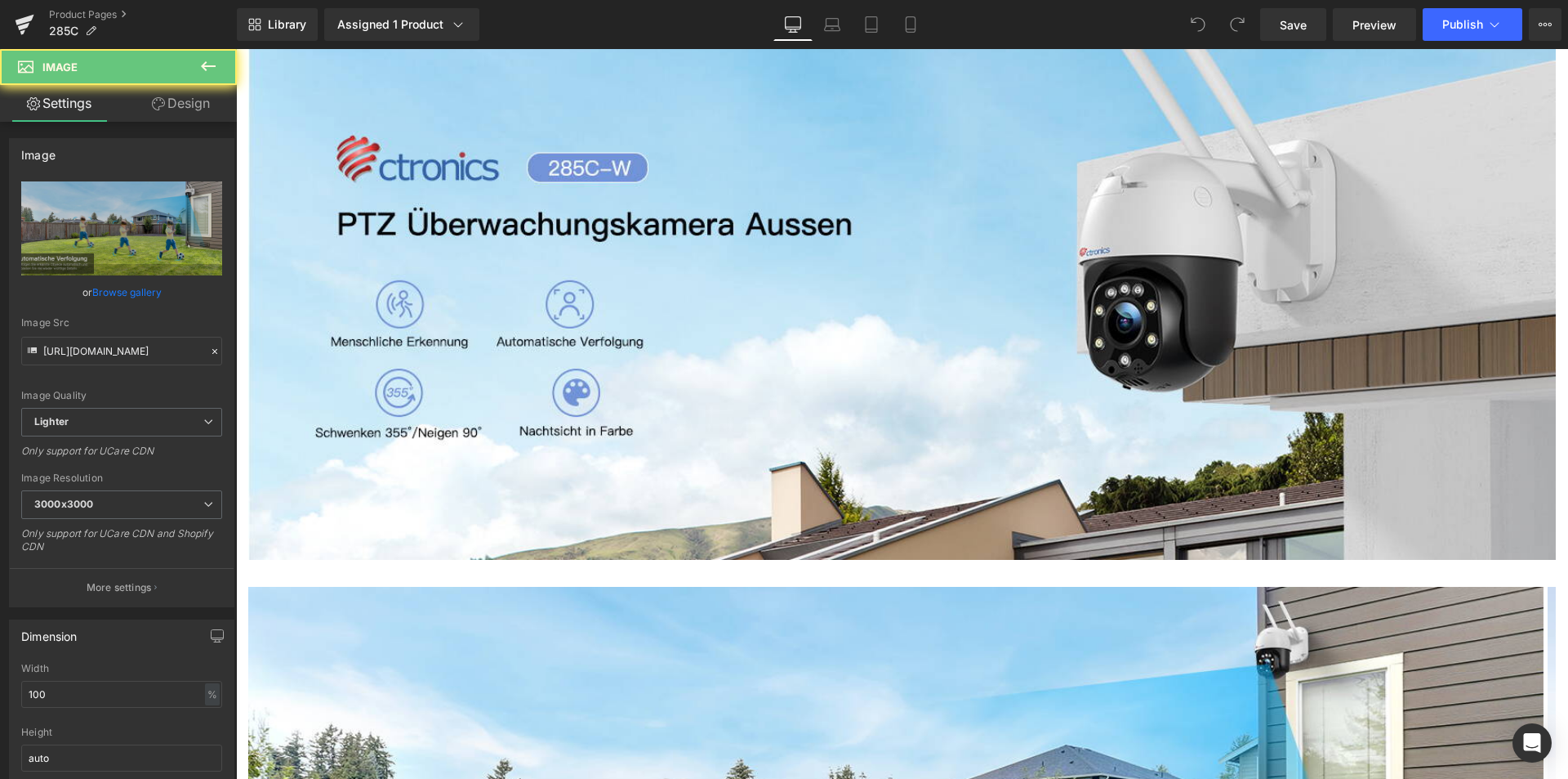
scroll to position [980, 0]
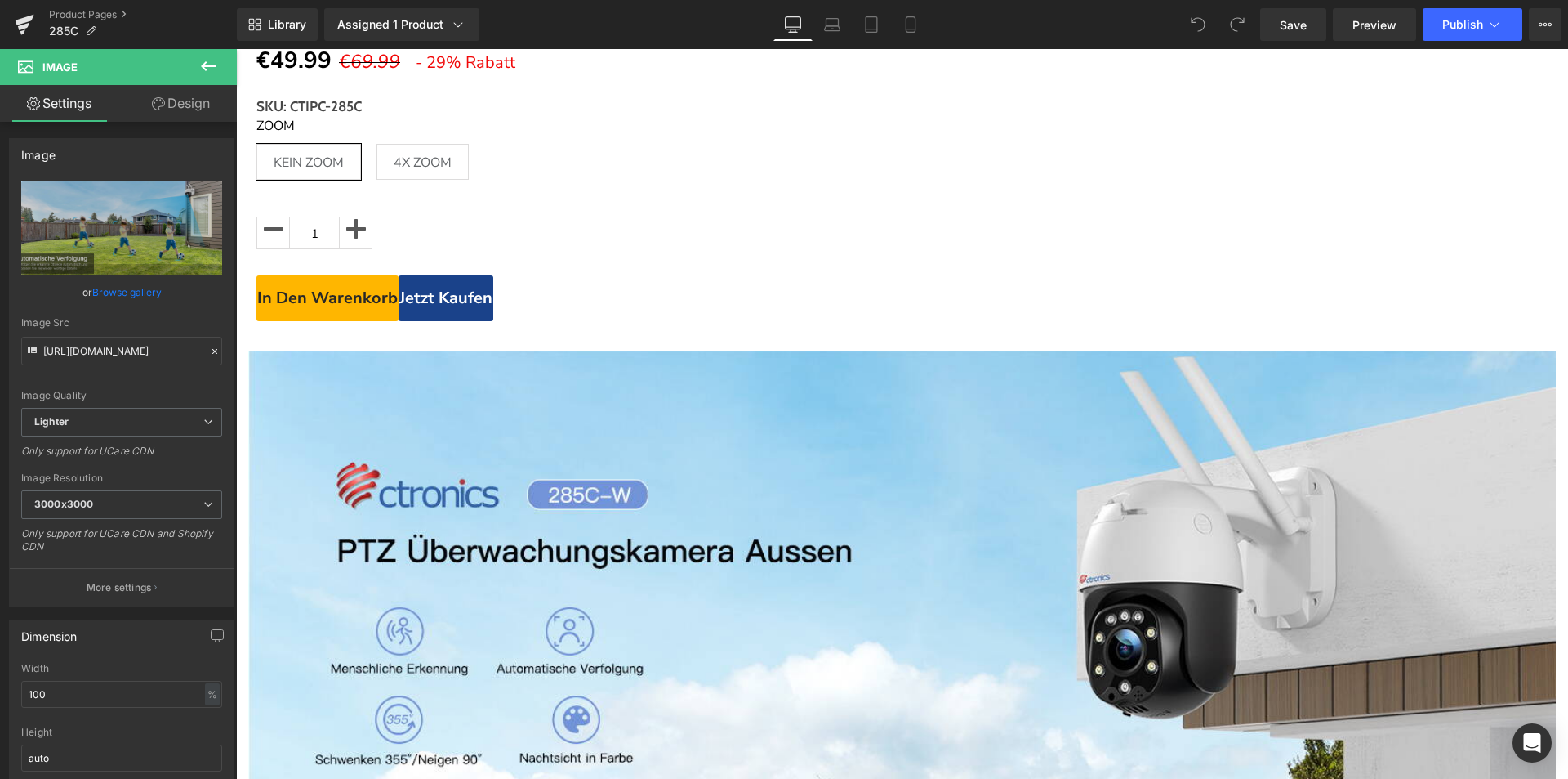
click at [236, 49] on span "Carousel" at bounding box center [236, 49] width 0 height 0
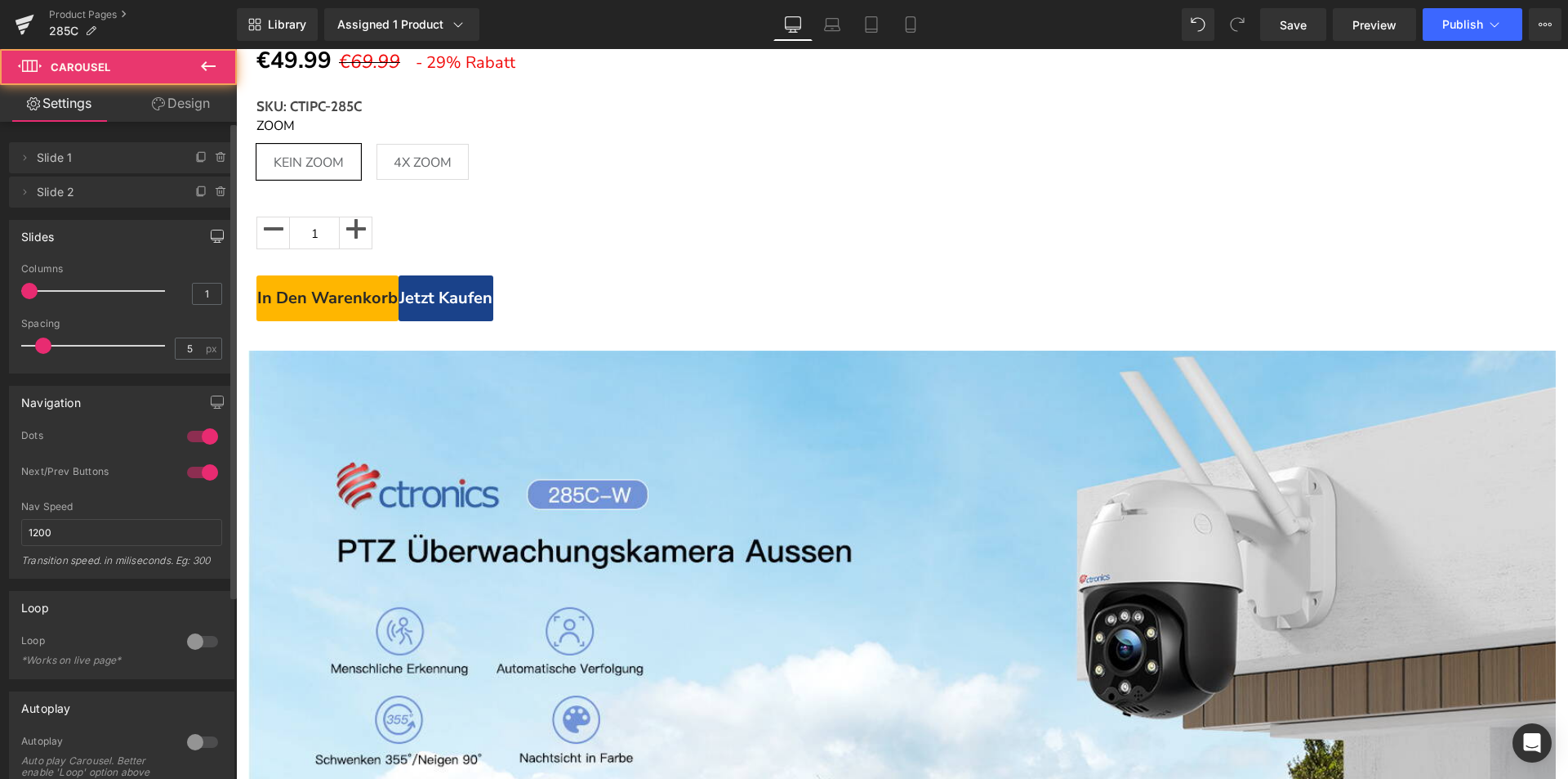
click at [211, 240] on icon "button" at bounding box center [217, 236] width 12 height 10
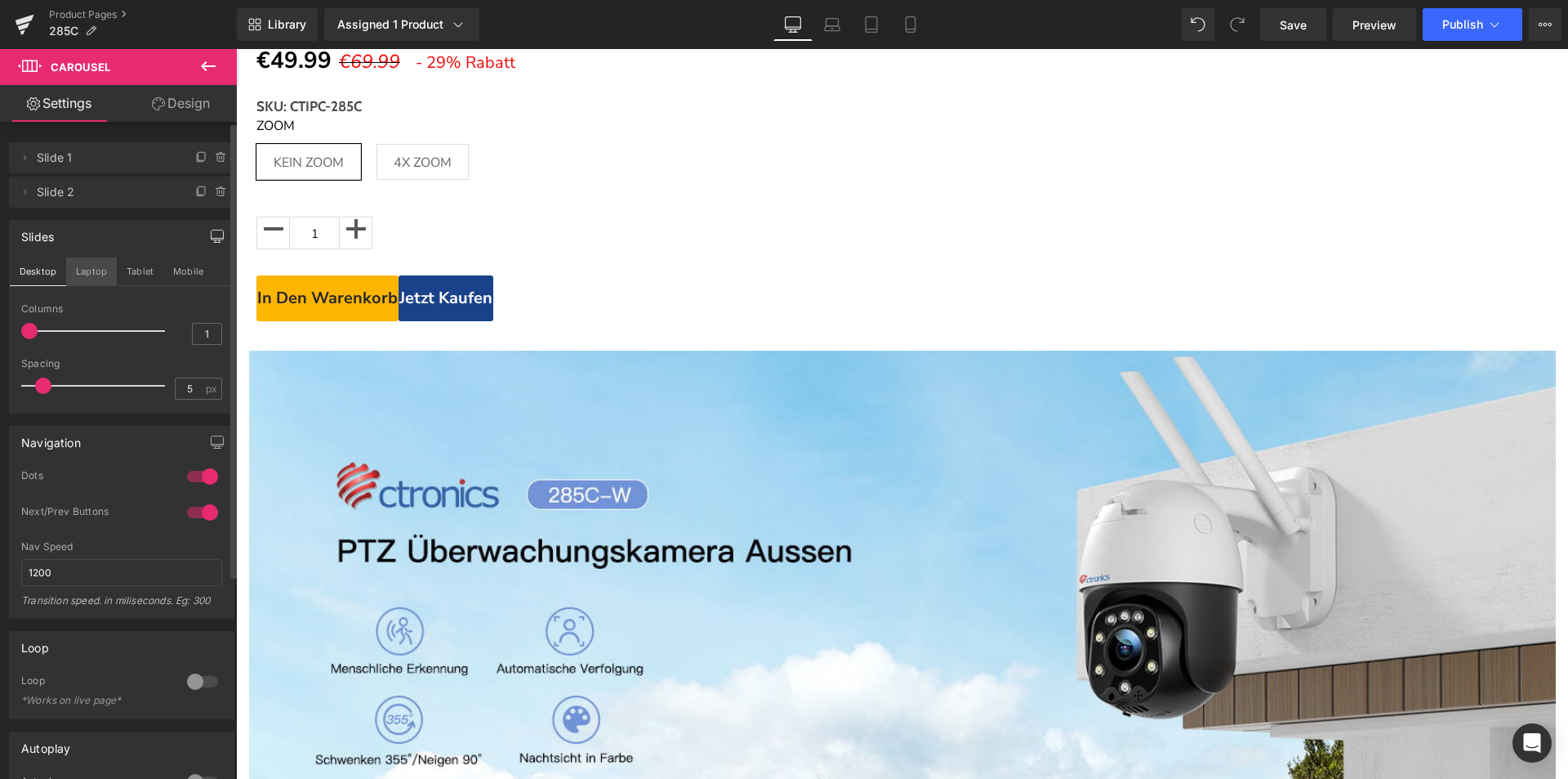
click at [96, 266] on button "Laptop" at bounding box center [91, 271] width 51 height 28
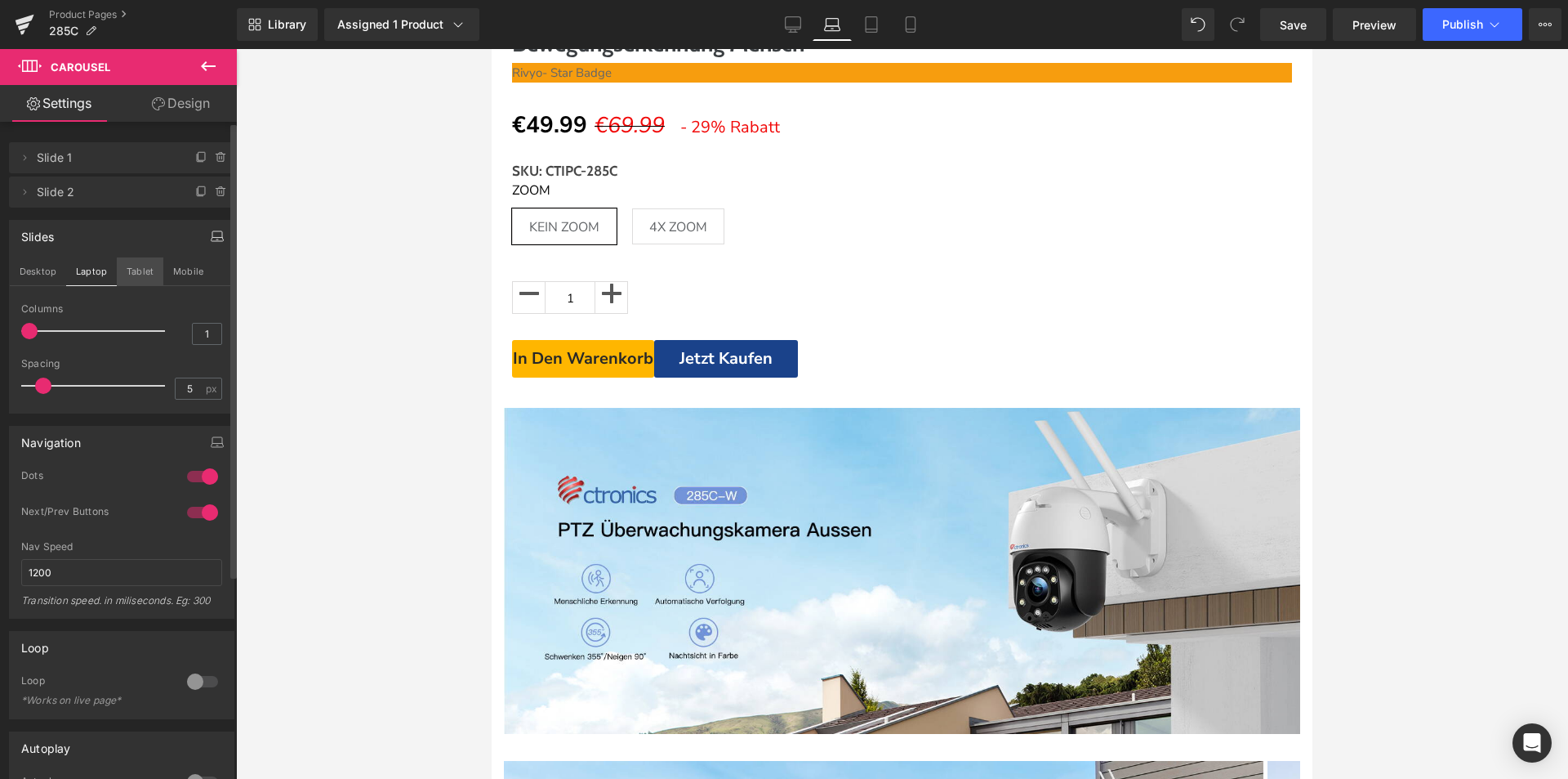
click at [130, 258] on button "Tablet" at bounding box center [139, 271] width 46 height 28
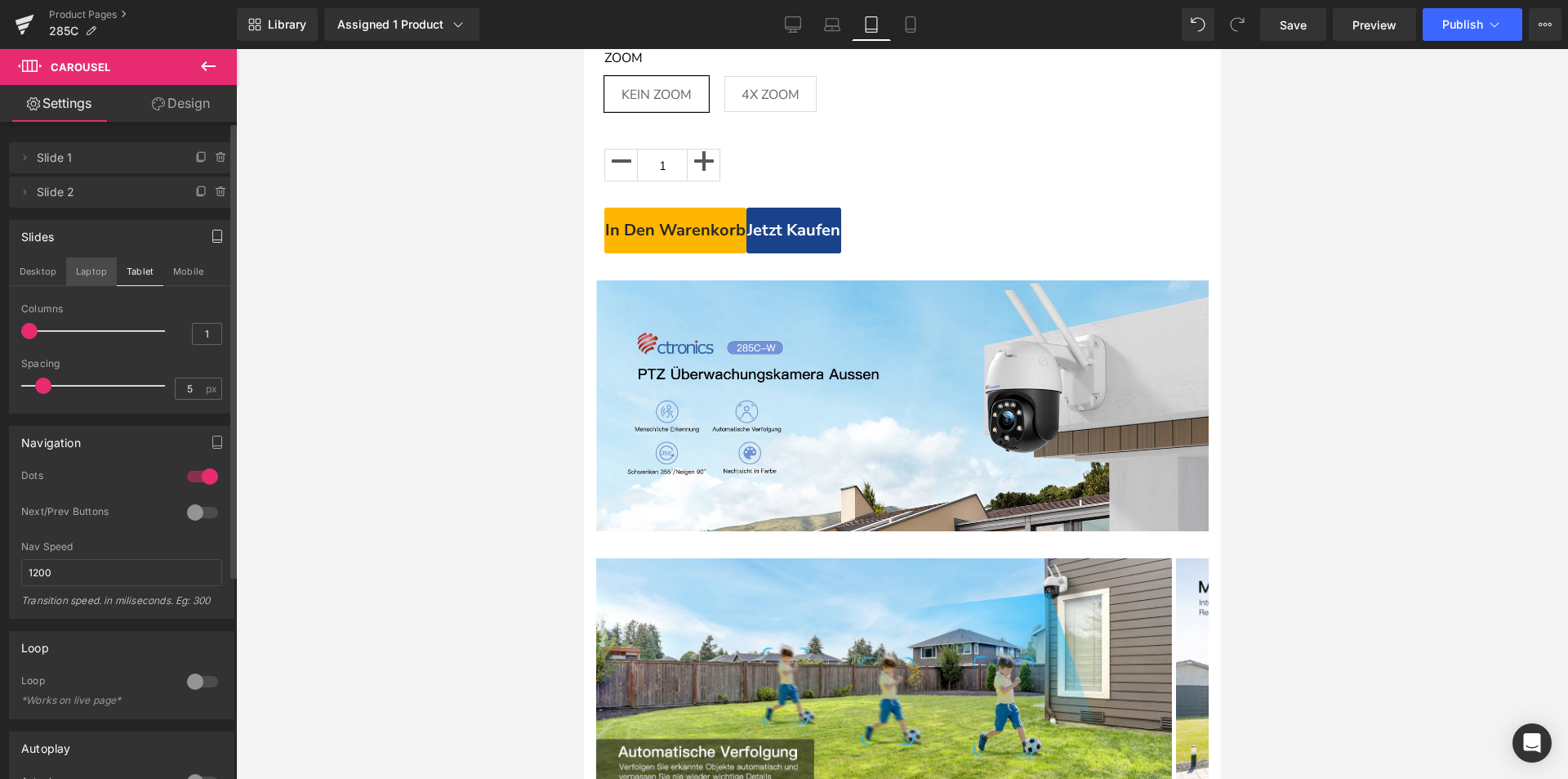
drag, startPoint x: 85, startPoint y: 274, endPoint x: 35, endPoint y: 274, distance: 50.0
click at [86, 274] on button "Laptop" at bounding box center [91, 271] width 51 height 28
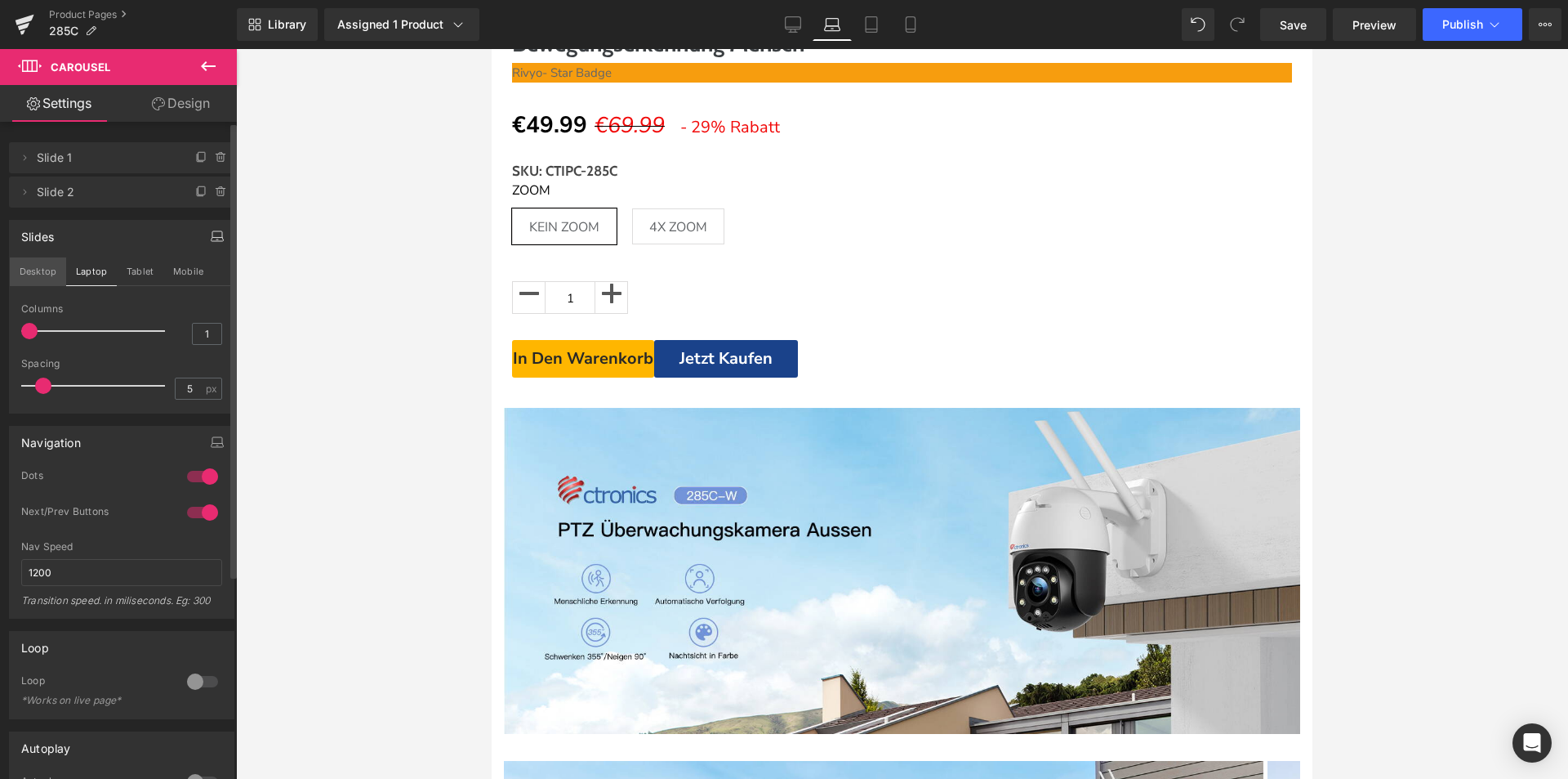
click at [31, 274] on button "Desktop" at bounding box center [37, 271] width 56 height 28
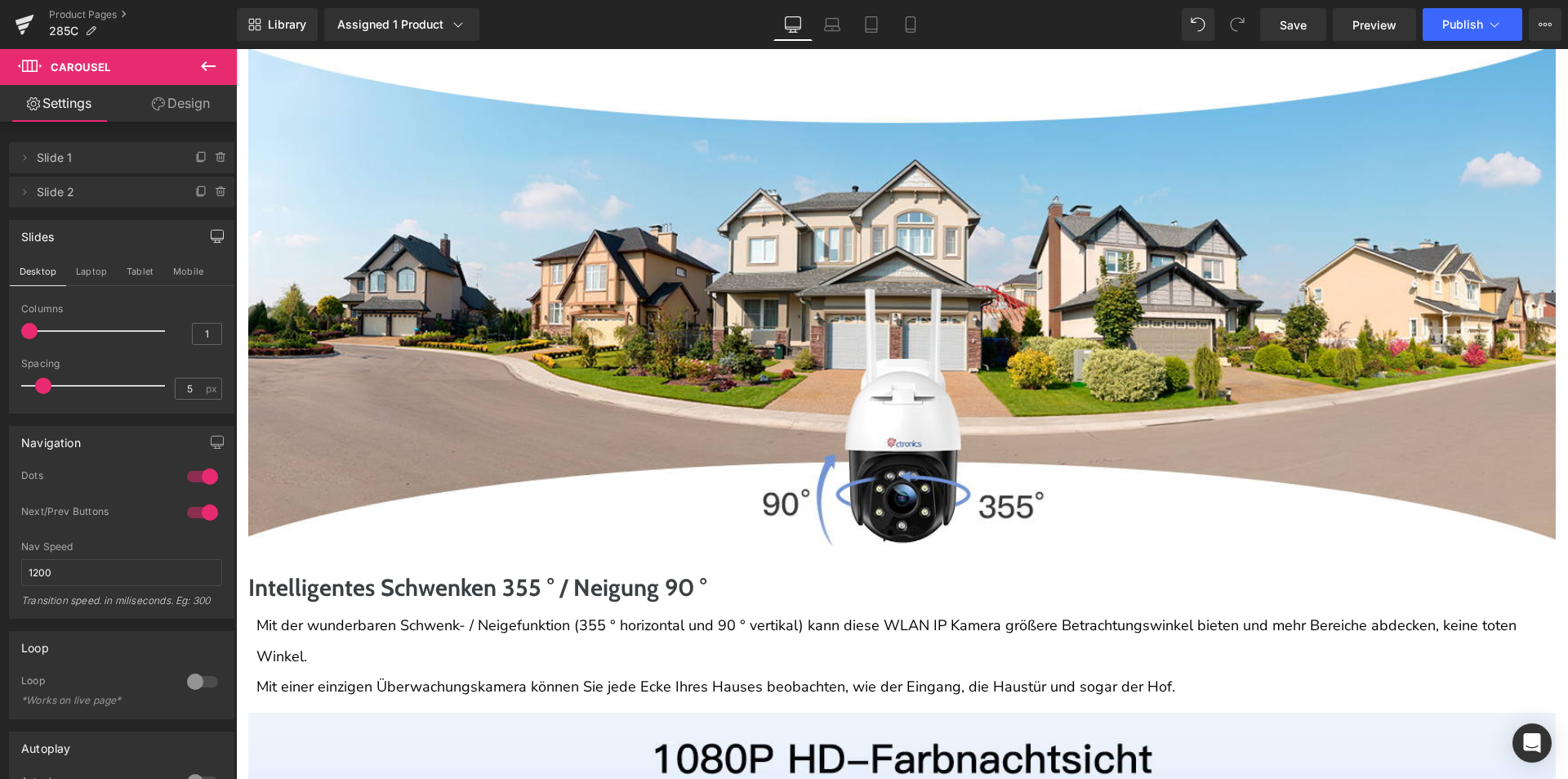
scroll to position [2506, 0]
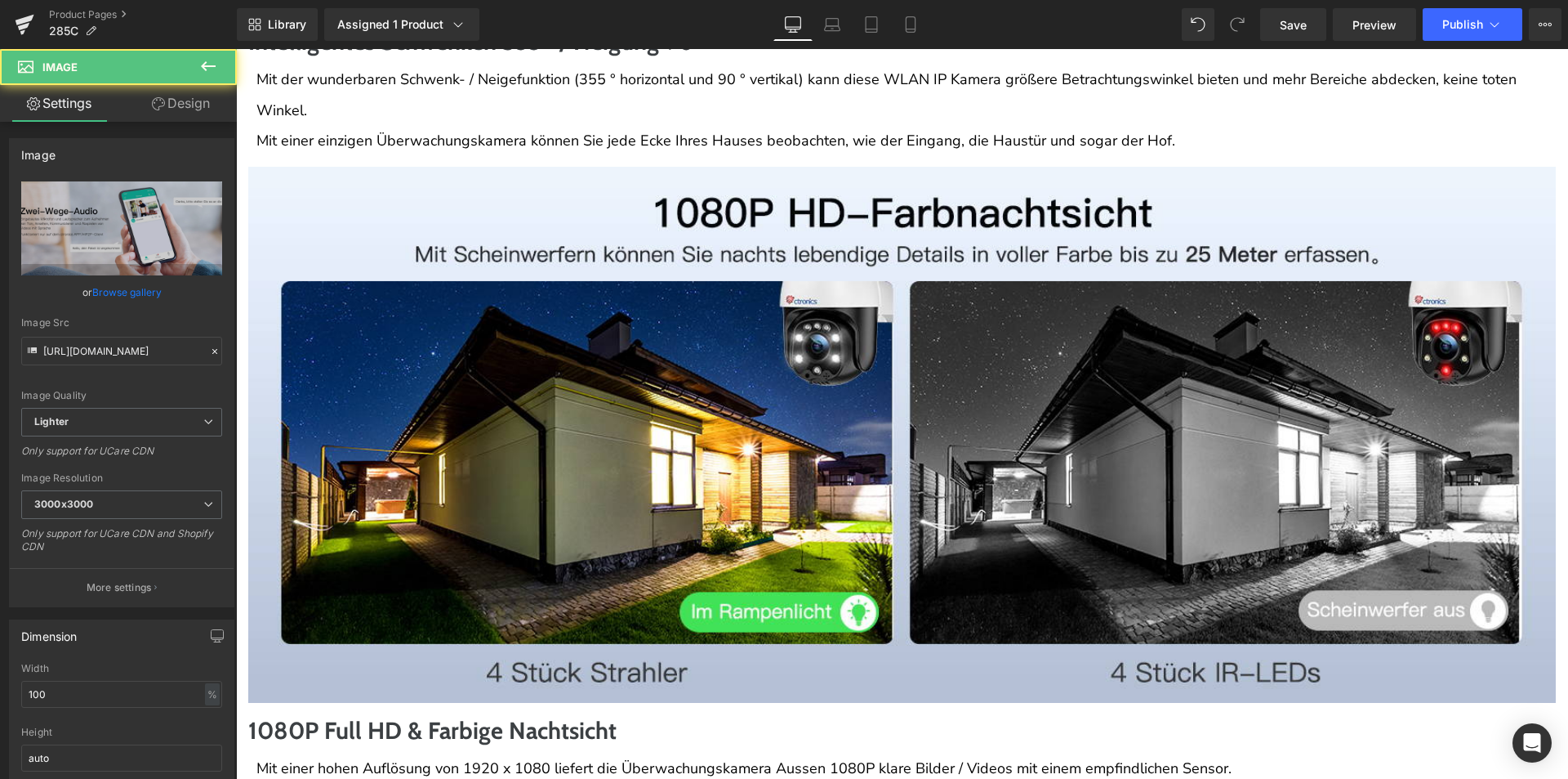
scroll to position [3160, 0]
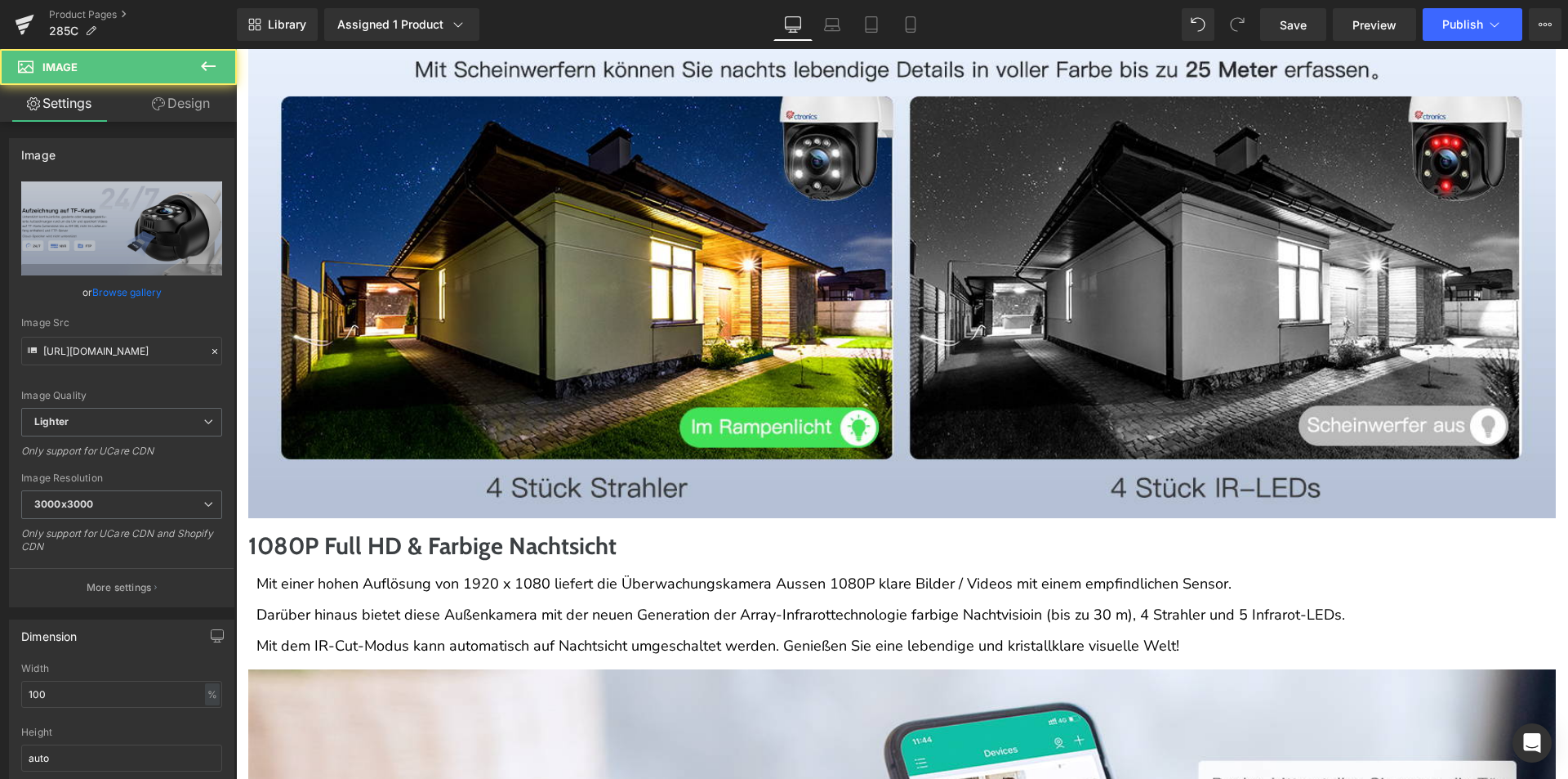
click at [236, 49] on span "Carousel" at bounding box center [236, 49] width 0 height 0
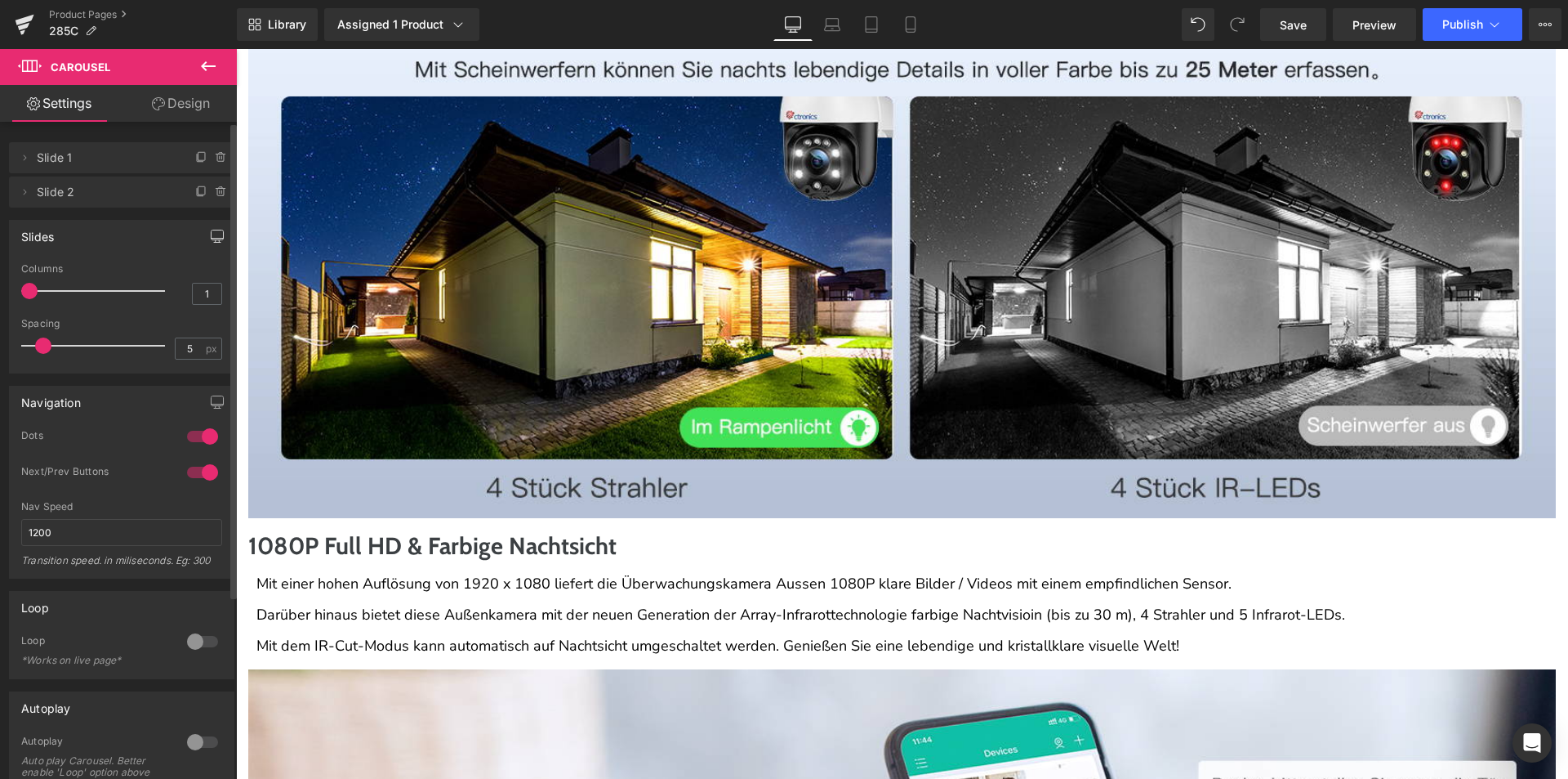
click at [204, 238] on button "button" at bounding box center [217, 237] width 27 height 31
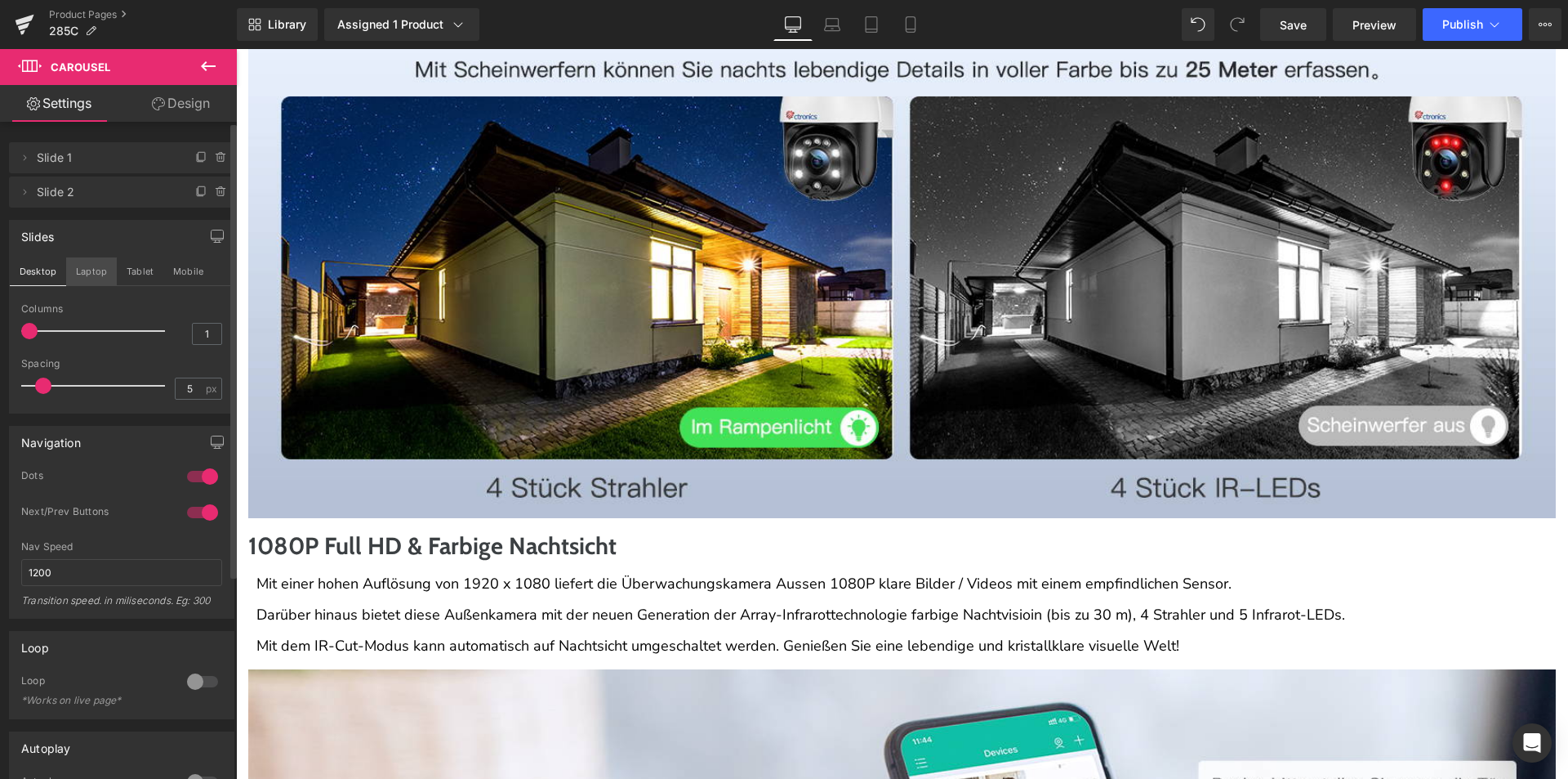
click at [82, 261] on button "Laptop" at bounding box center [91, 271] width 51 height 28
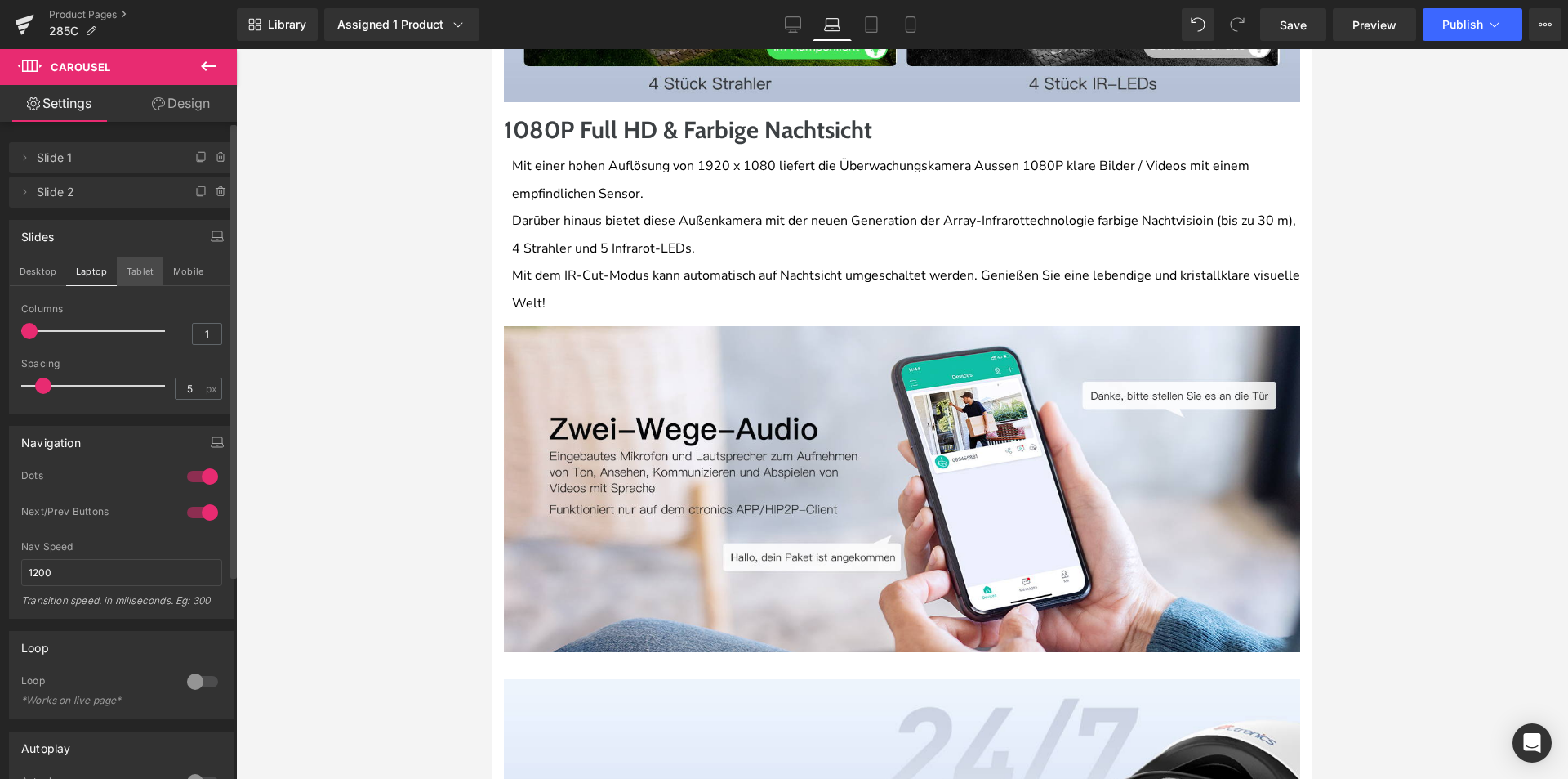
scroll to position [2795, 0]
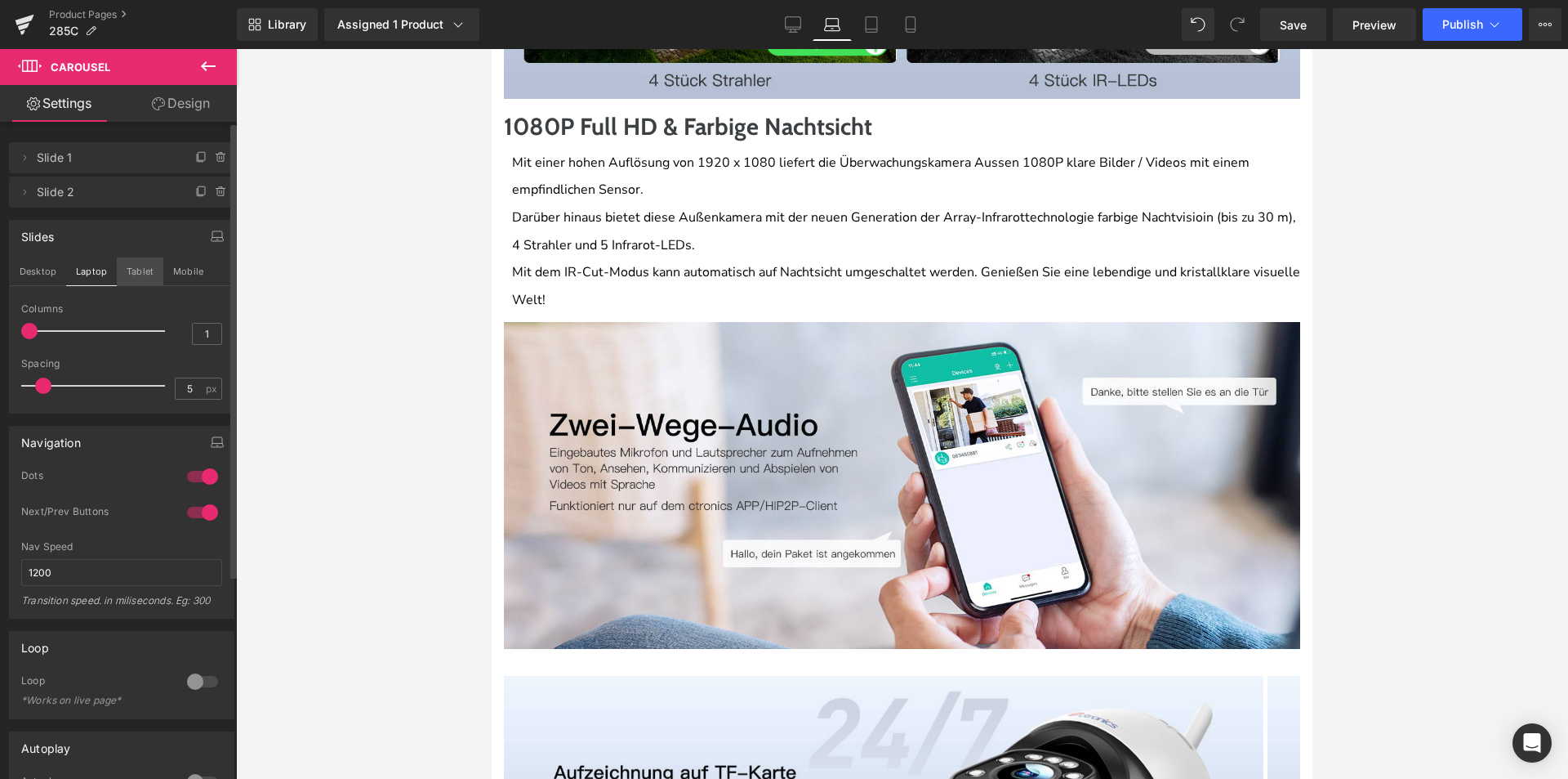
click at [125, 272] on button "Tablet" at bounding box center [139, 271] width 46 height 28
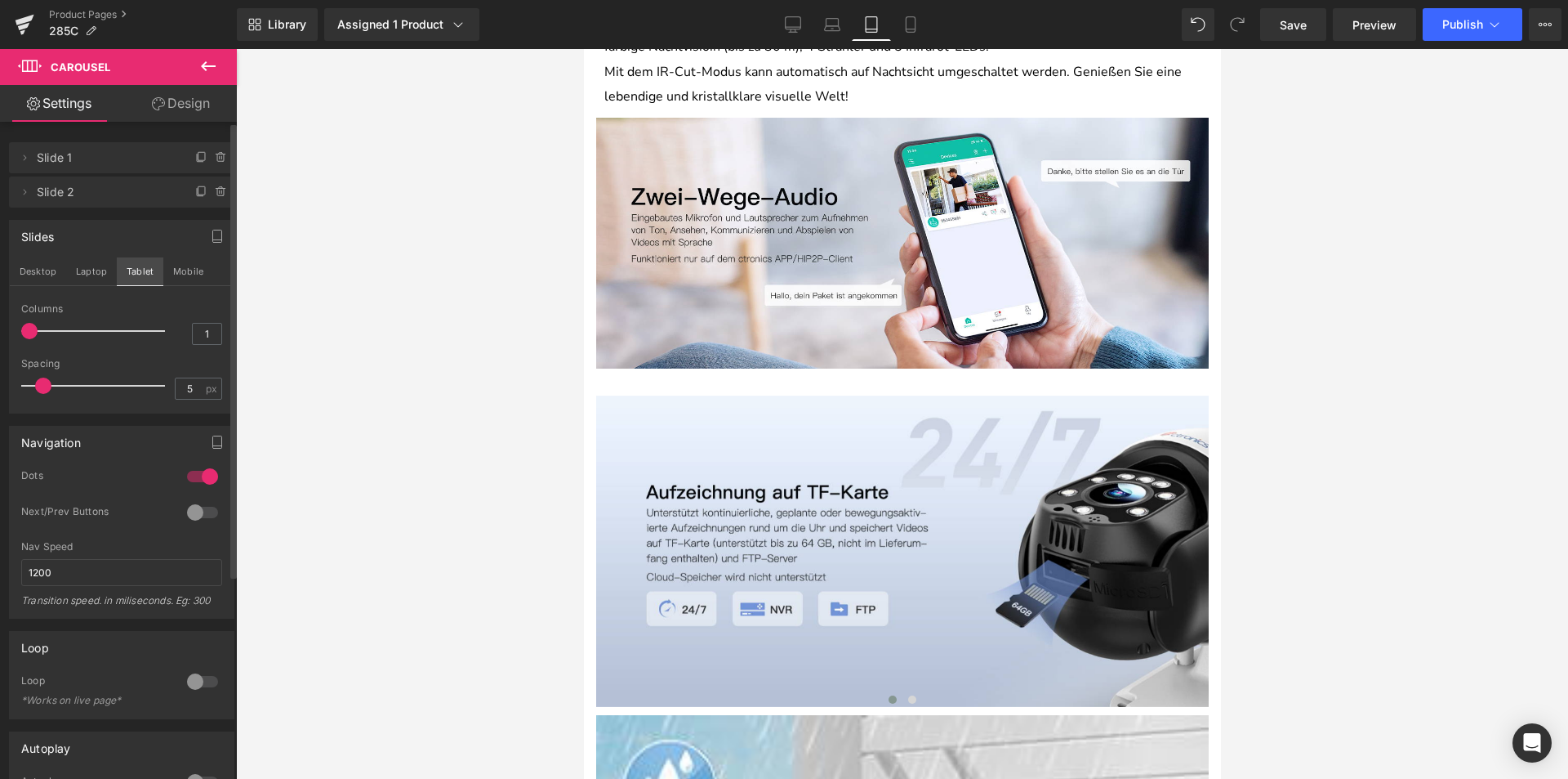
scroll to position [2596, 0]
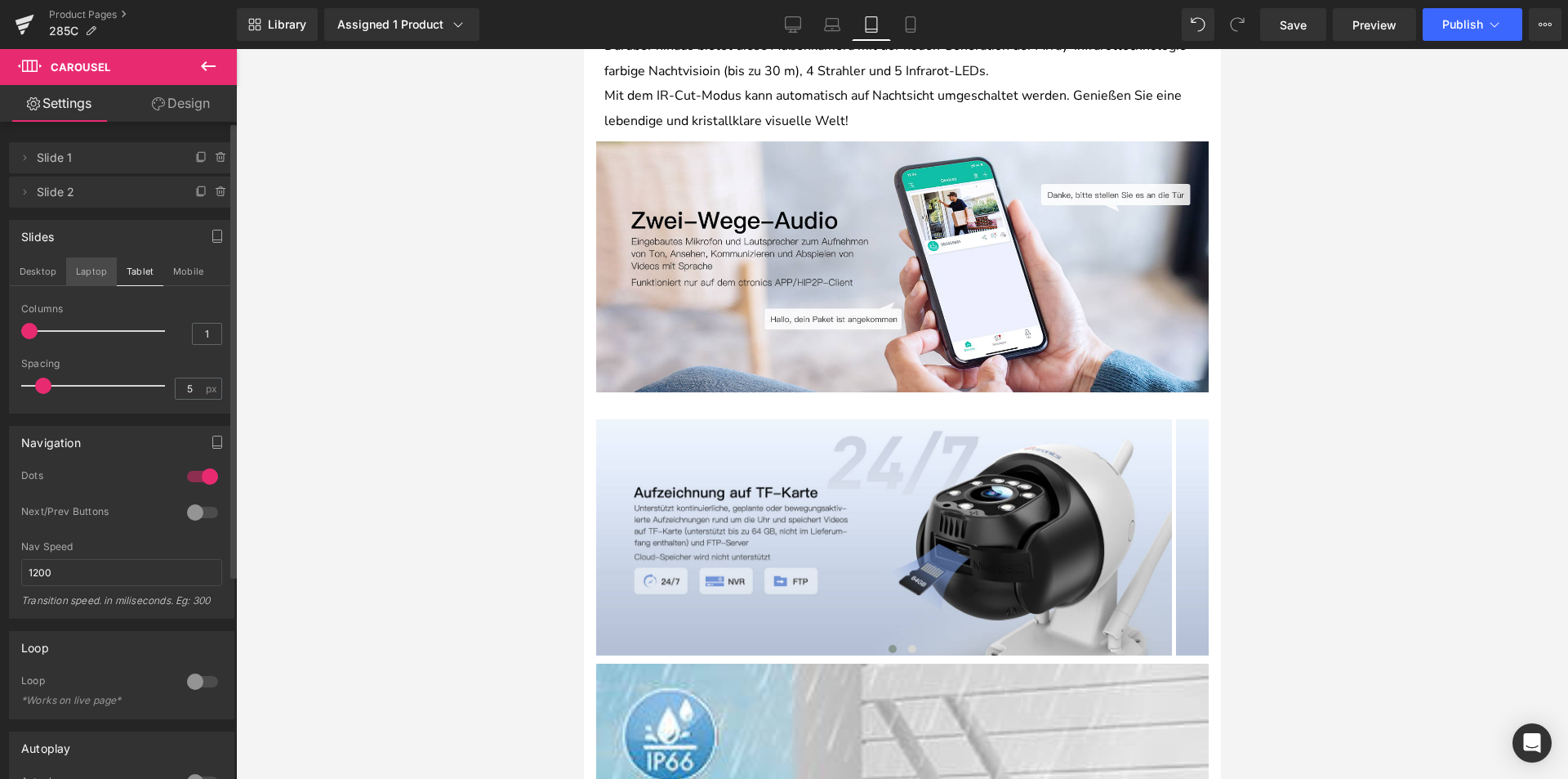
click at [104, 276] on button "Laptop" at bounding box center [91, 271] width 51 height 28
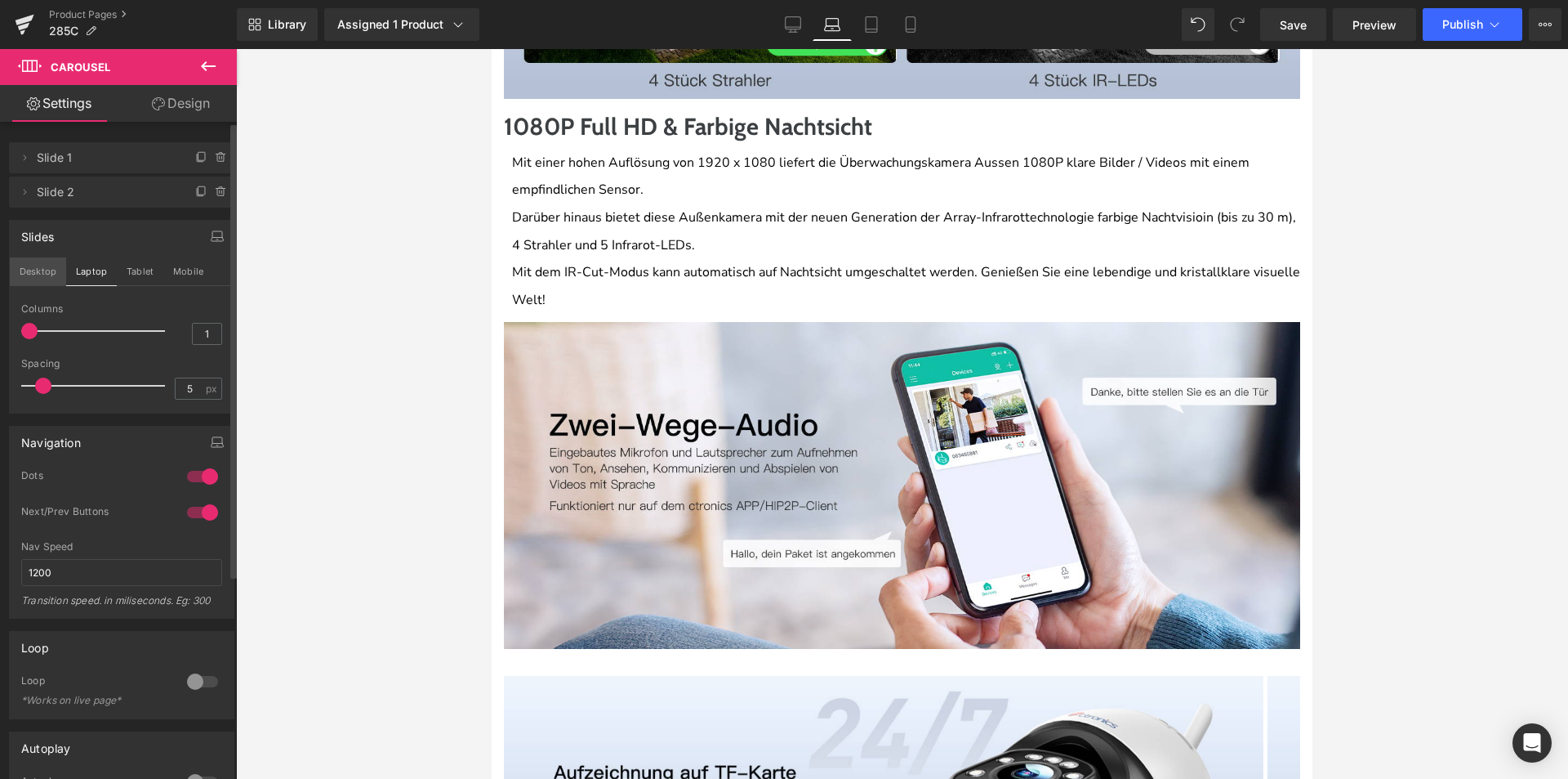
click at [36, 274] on button "Desktop" at bounding box center [37, 271] width 56 height 28
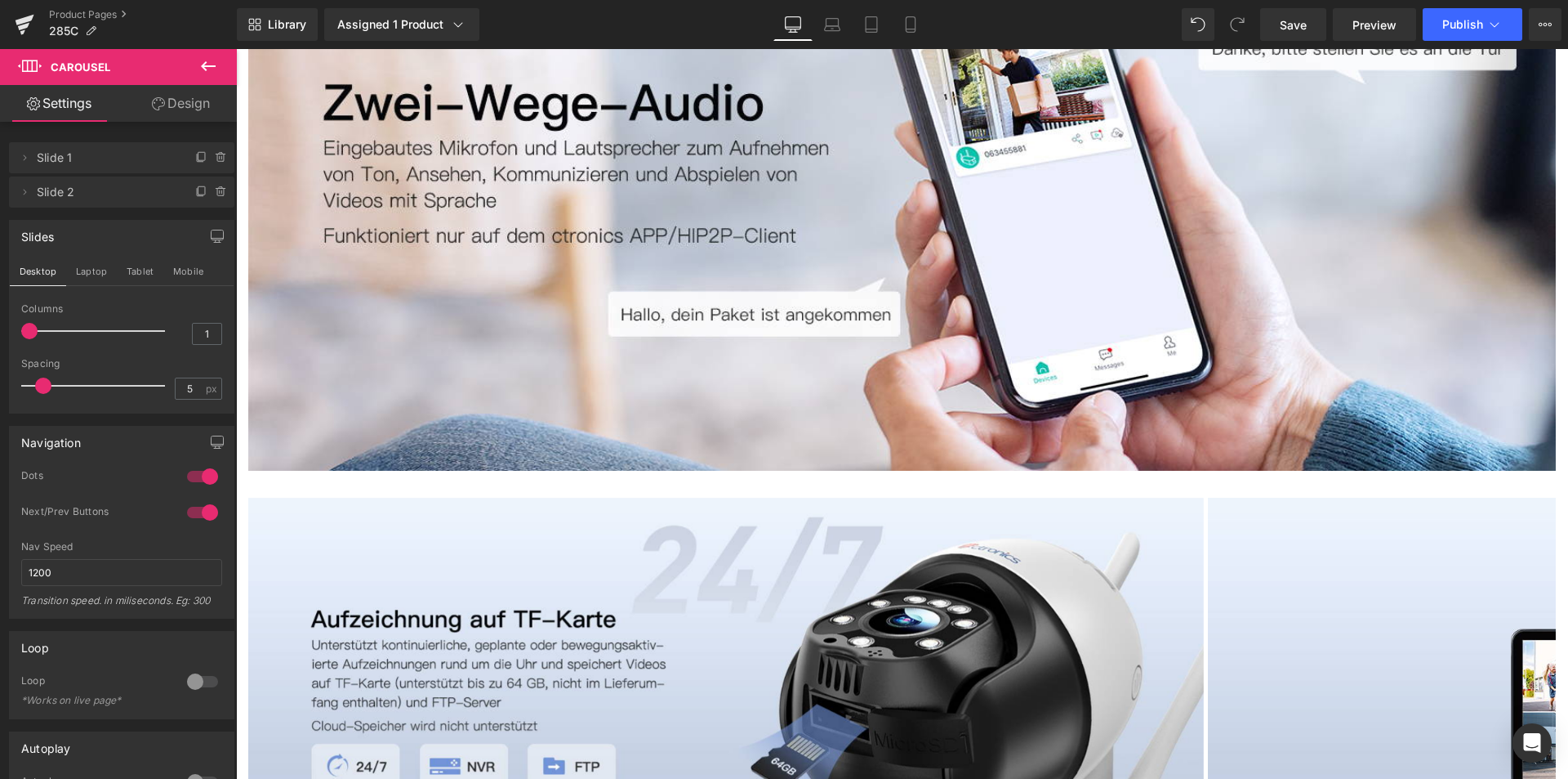
scroll to position [3486, 0]
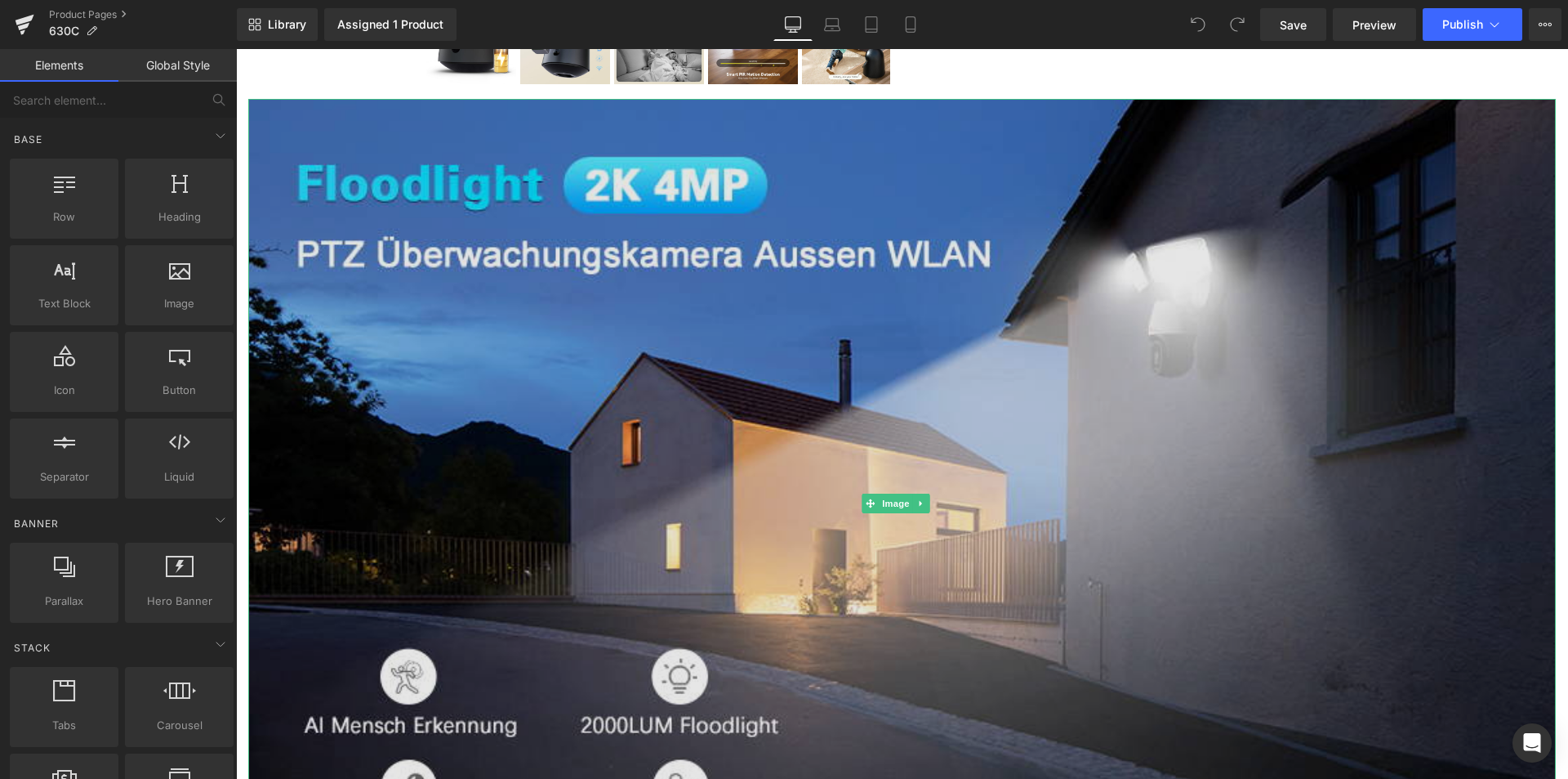
click at [759, 439] on img at bounding box center [902, 503] width 1308 height 808
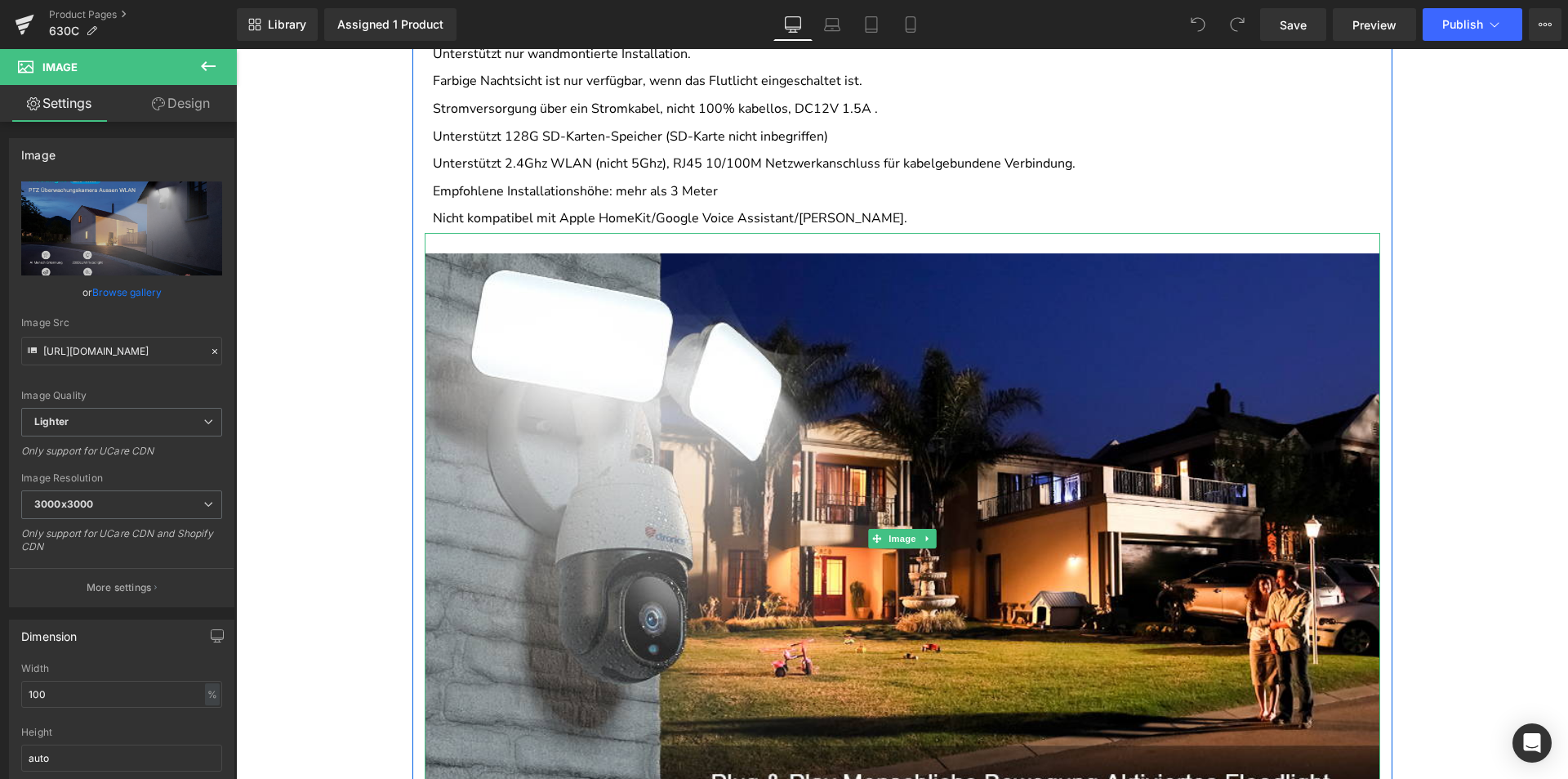
click at [758, 439] on img at bounding box center [902, 538] width 955 height 612
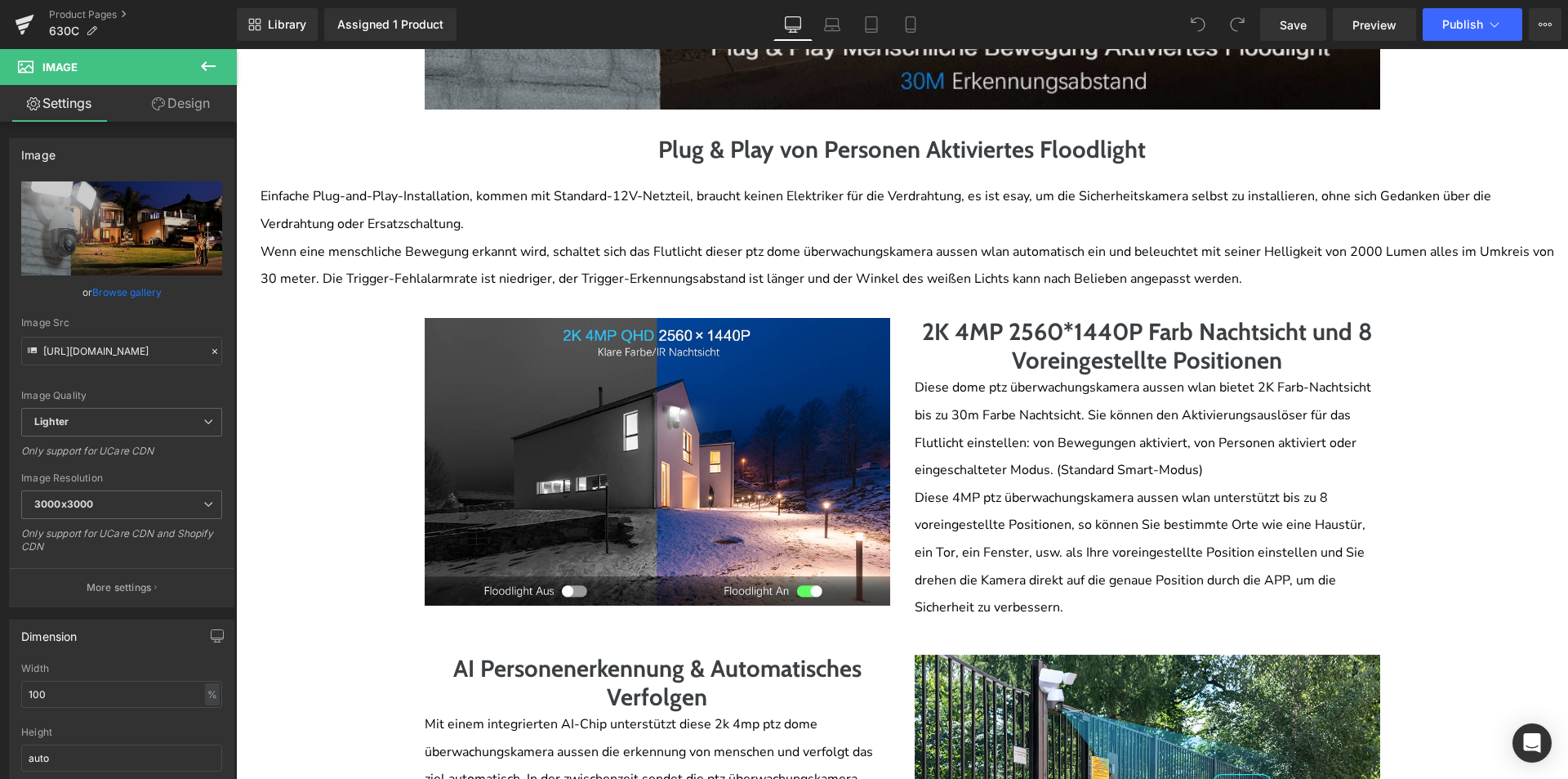
click at [756, 440] on img at bounding box center [658, 463] width 465 height 289
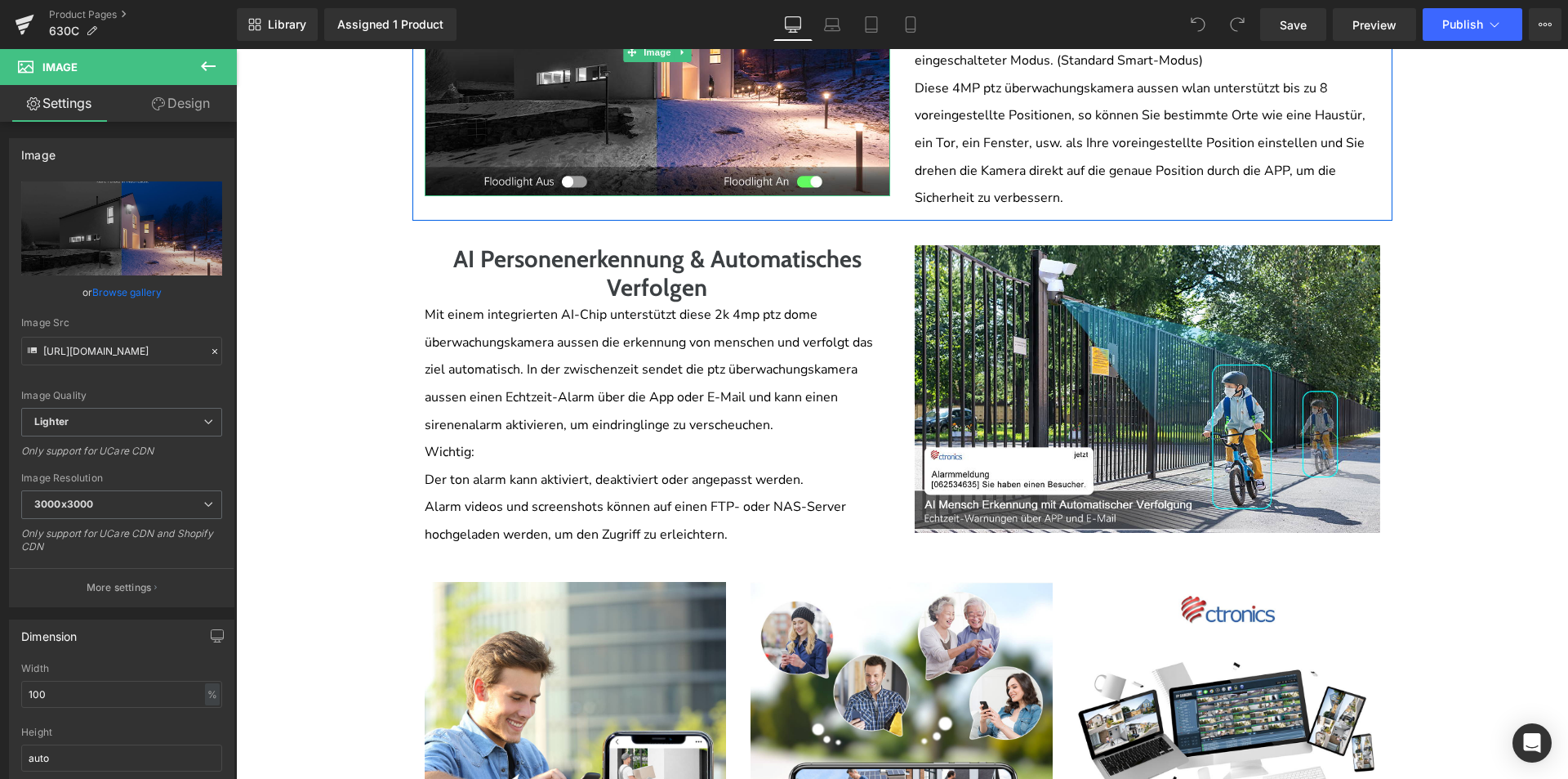
scroll to position [3268, 0]
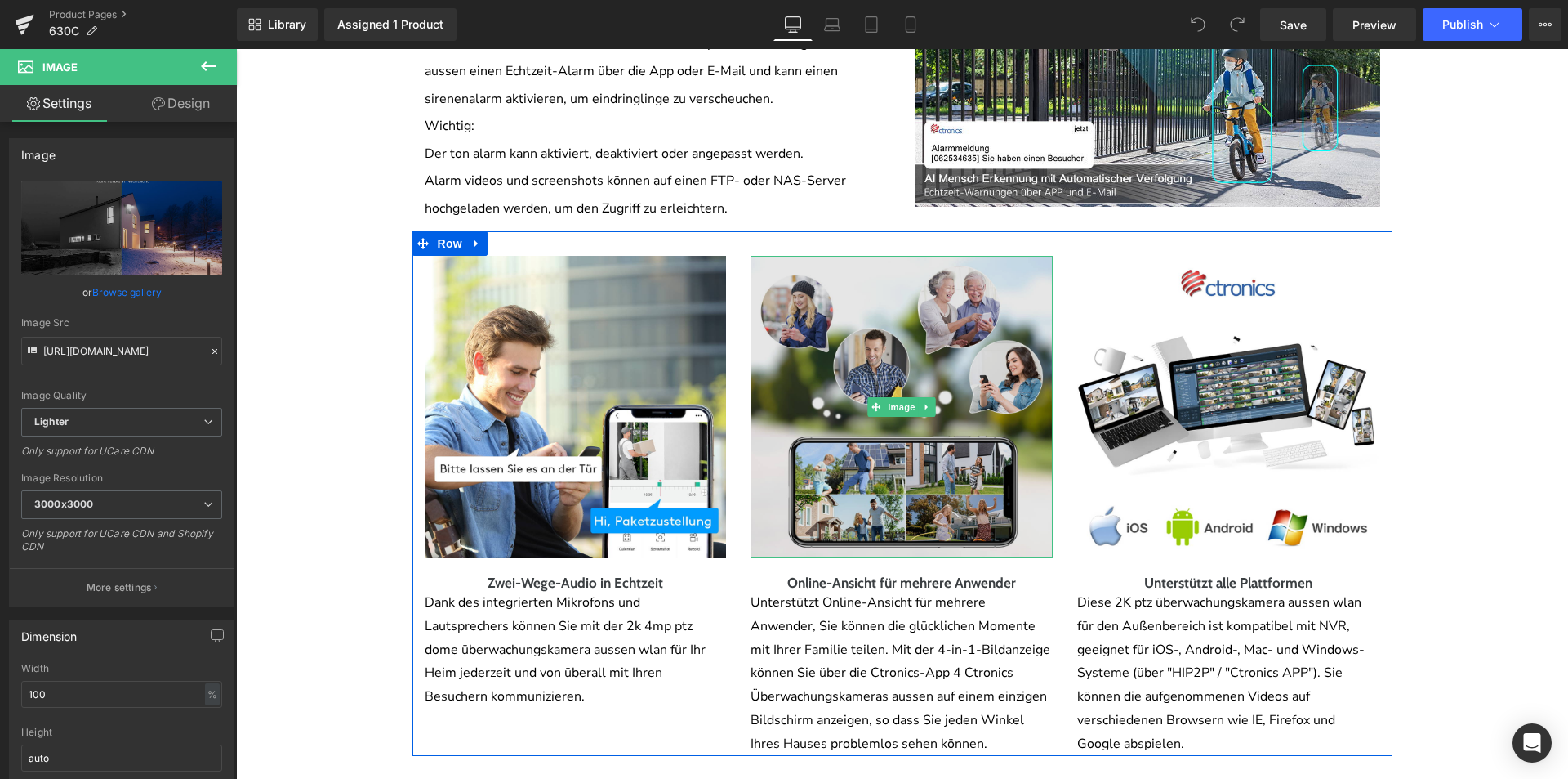
click at [842, 448] on img at bounding box center [901, 407] width 302 height 303
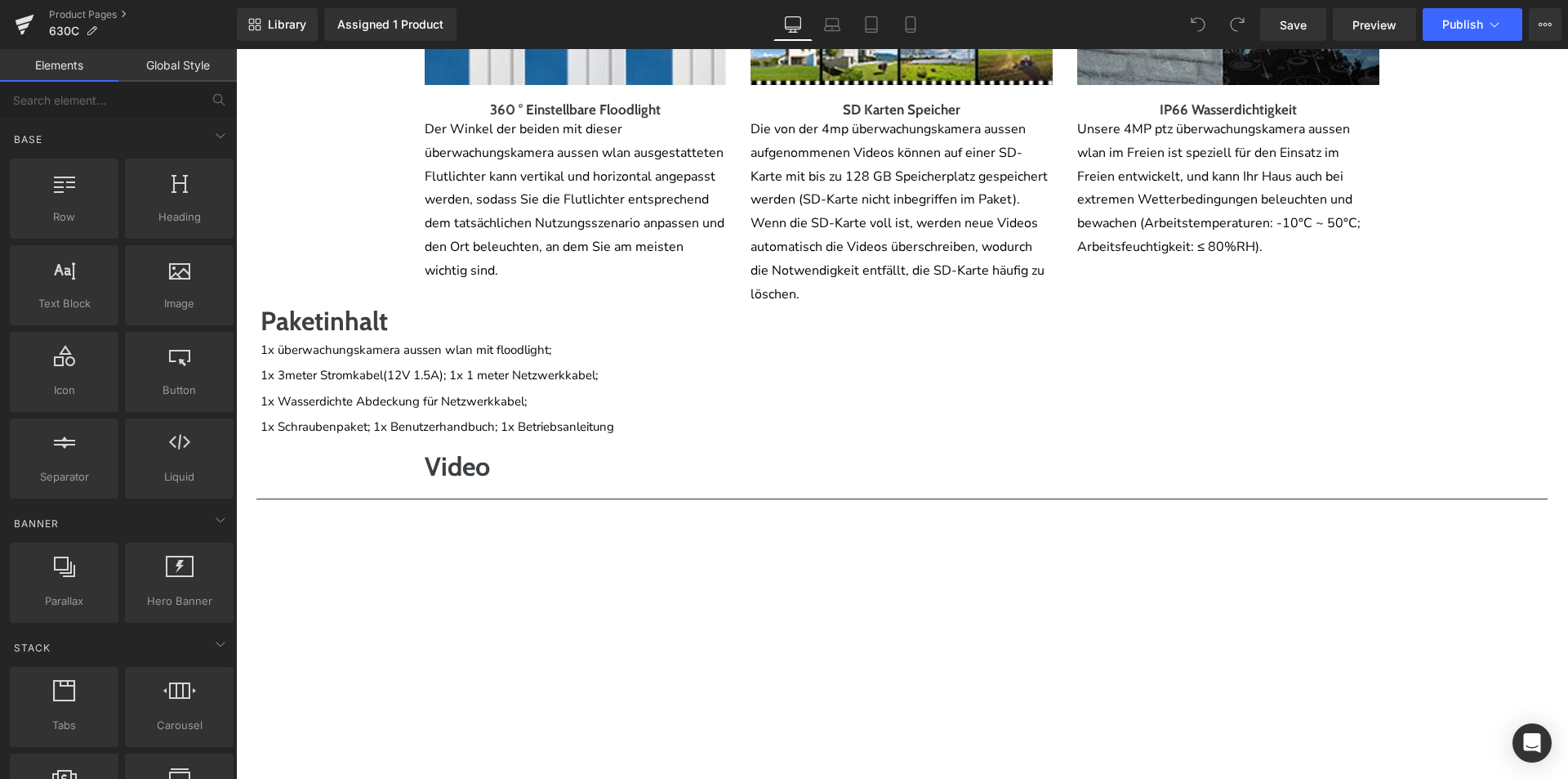
scroll to position [4096, 0]
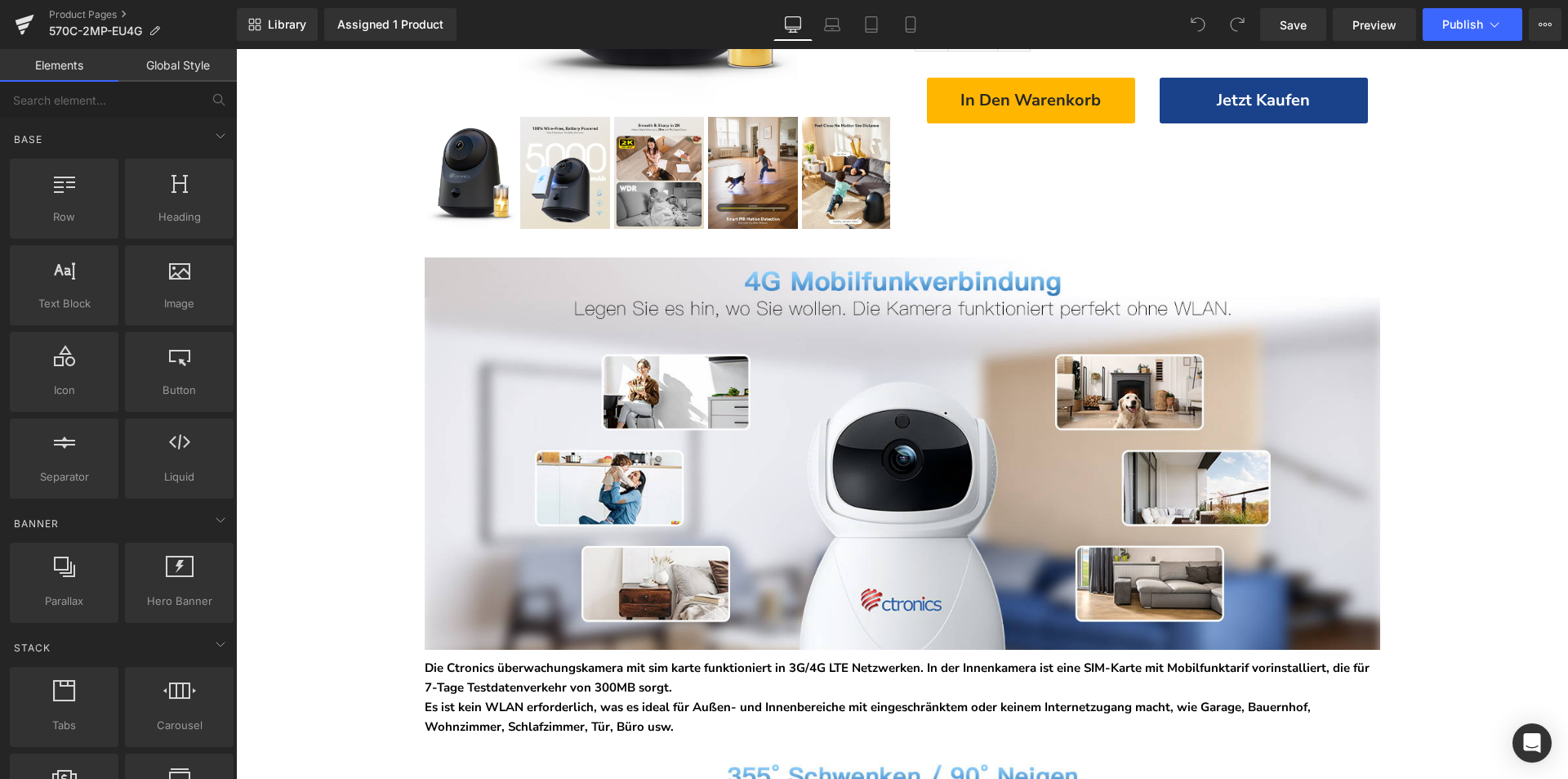
scroll to position [736, 0]
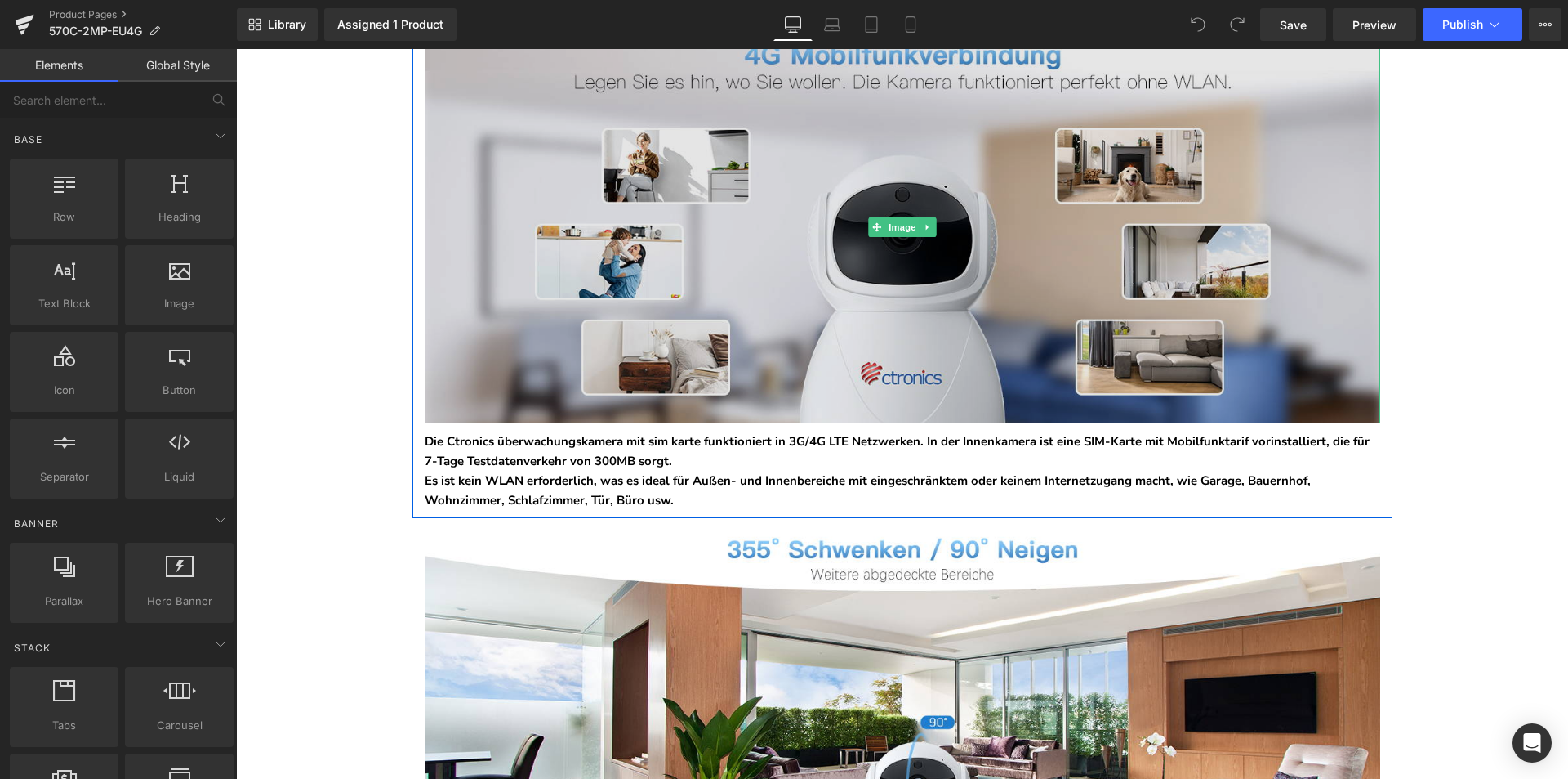
drag, startPoint x: 742, startPoint y: 350, endPoint x: 742, endPoint y: 368, distance: 18.0
click at [742, 350] on img at bounding box center [902, 227] width 955 height 392
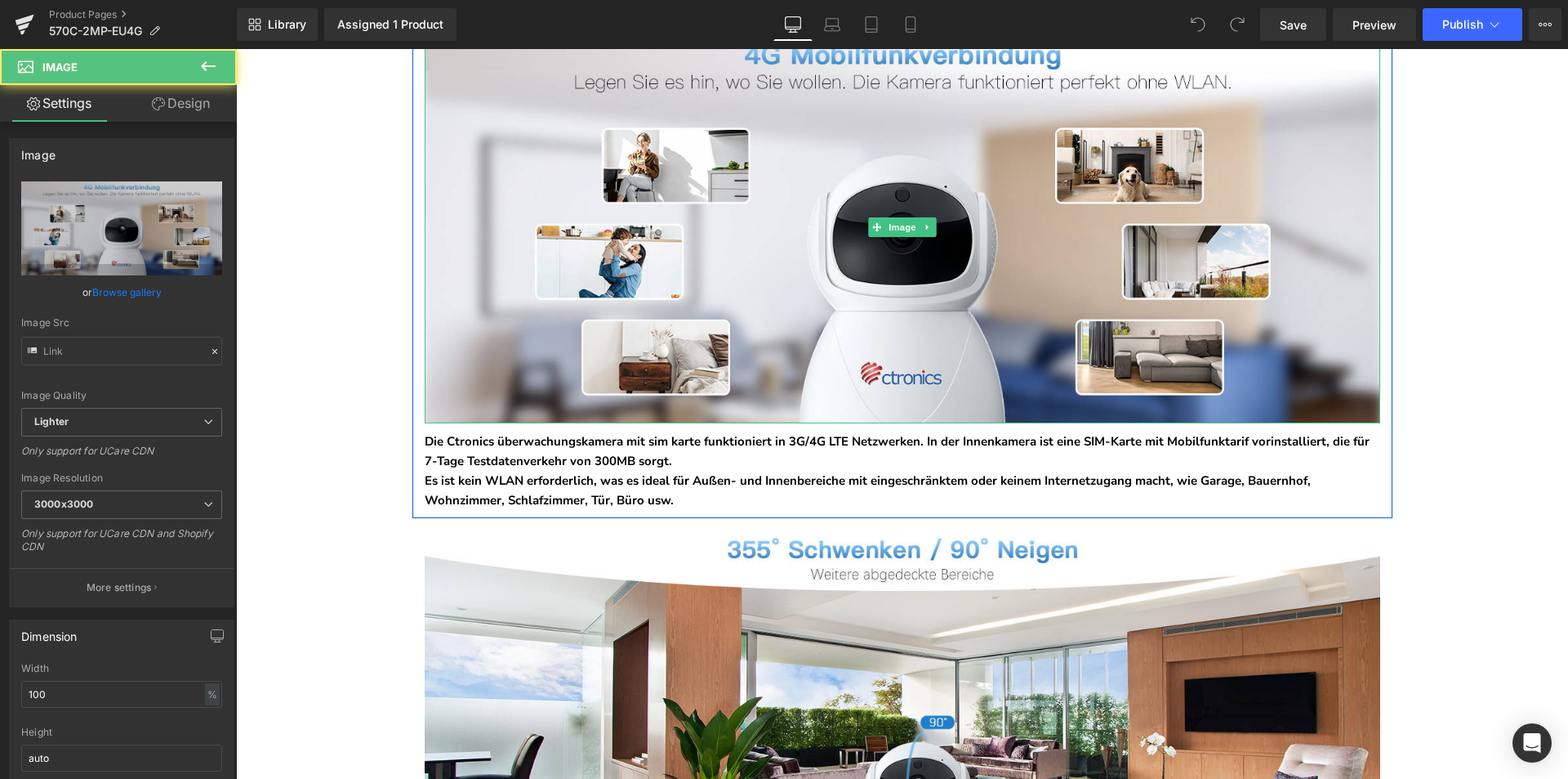
type input "https://ucarecdn.com/1ae01173-aa19-4df6-b542-7d14c353ea30/-/format/auto/-/previ…"
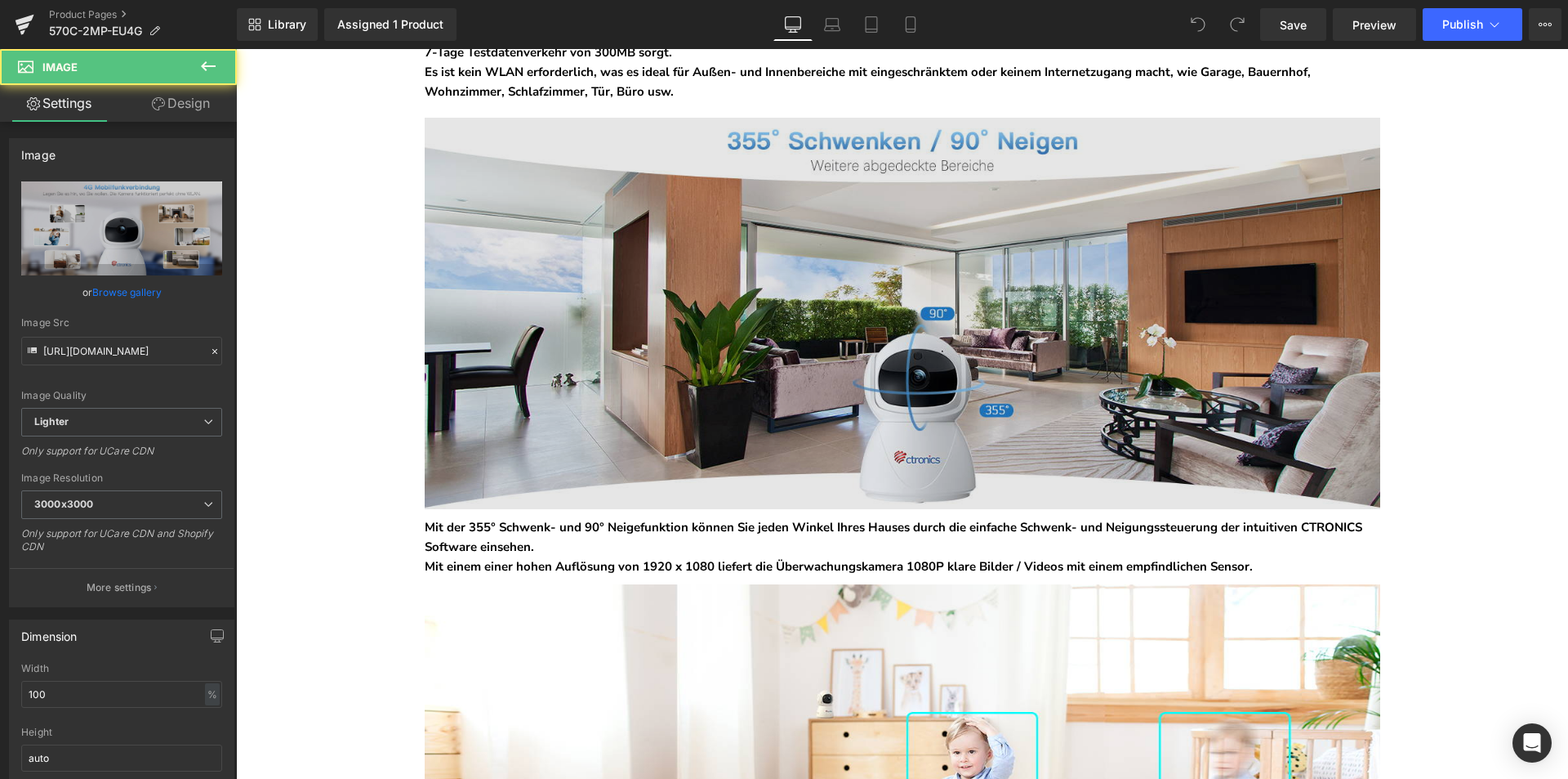
click at [742, 439] on img at bounding box center [902, 313] width 955 height 392
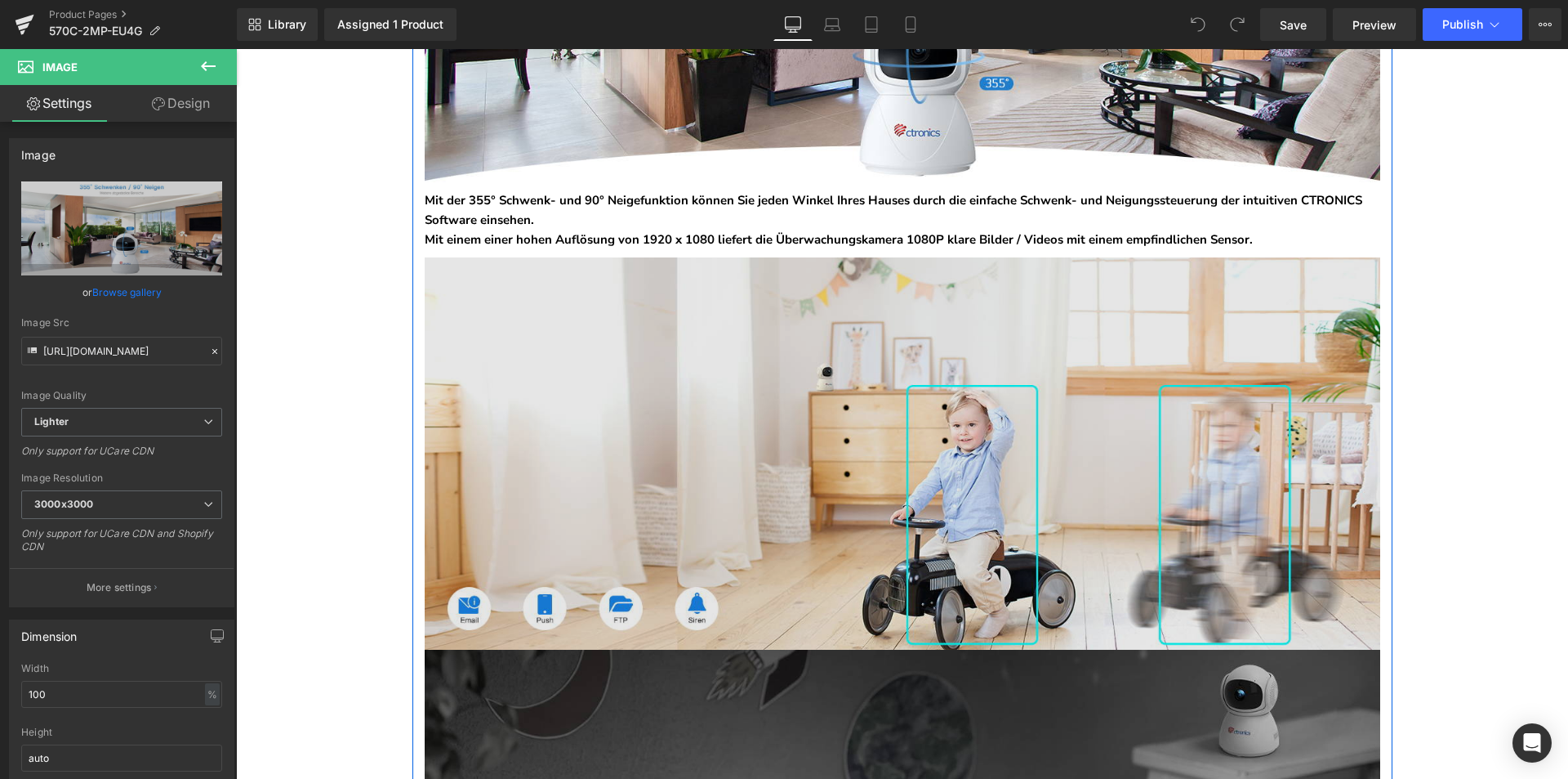
click at [741, 445] on img at bounding box center [902, 453] width 955 height 392
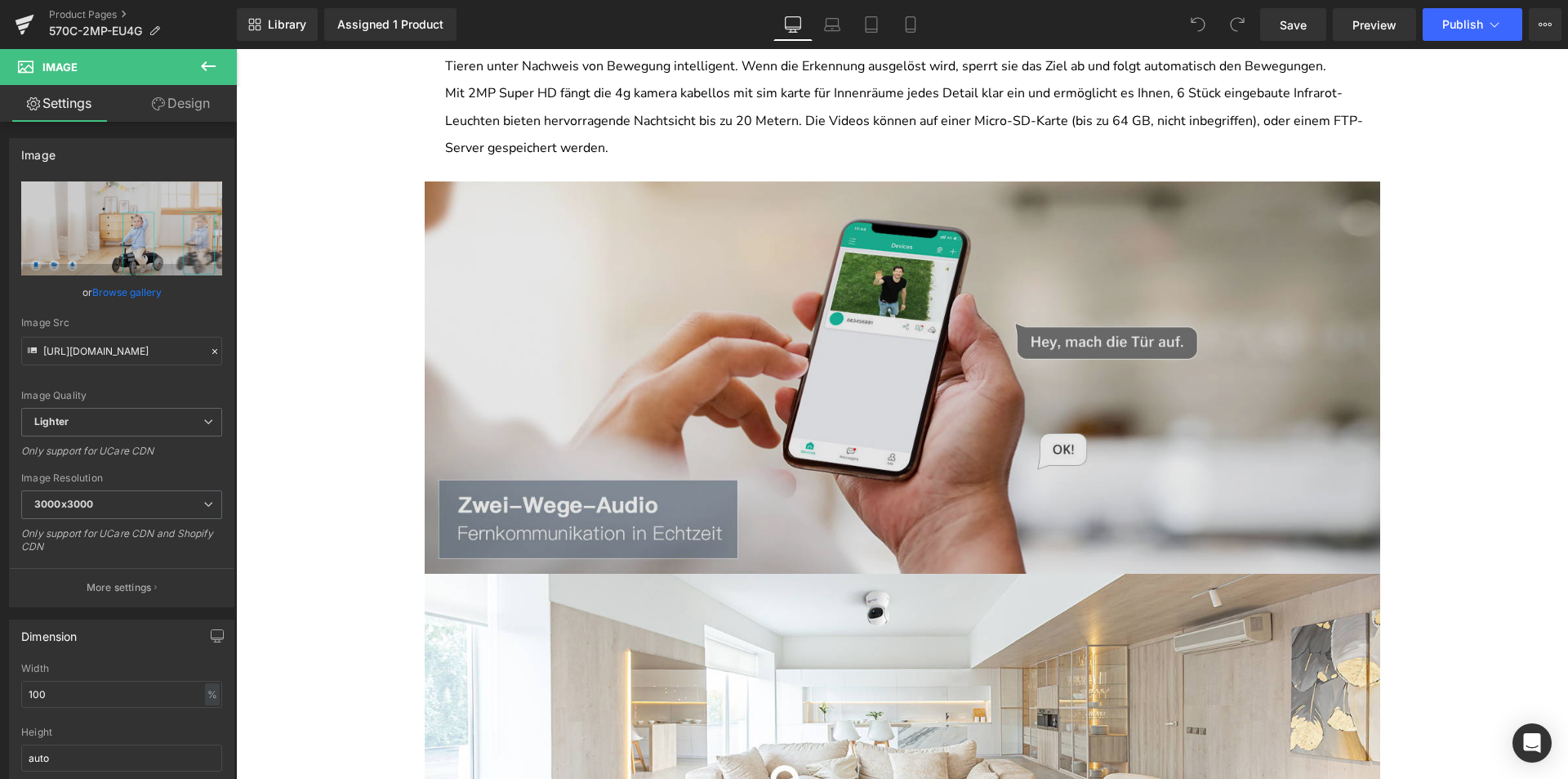
click at [741, 445] on img at bounding box center [902, 377] width 955 height 392
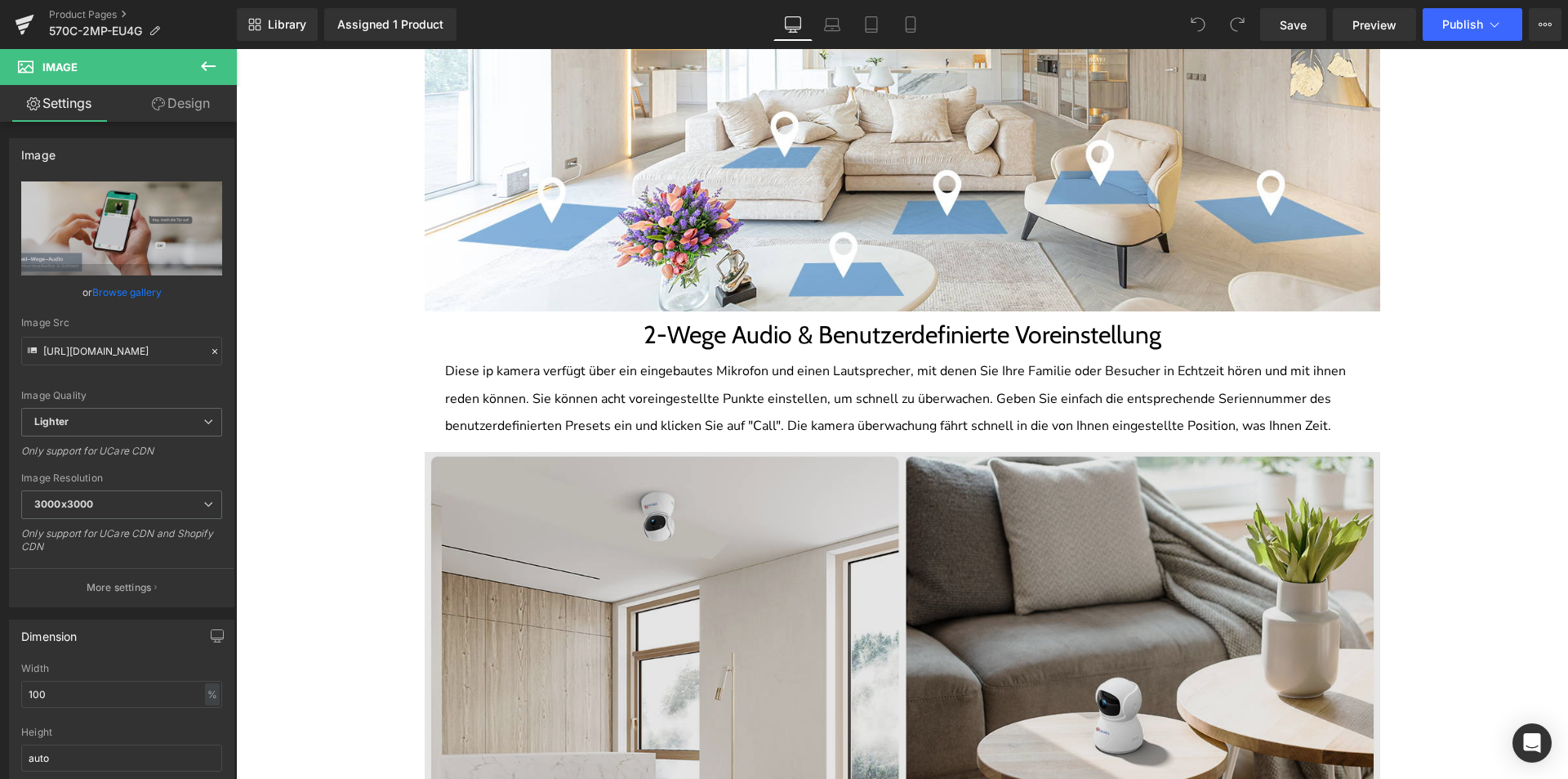
click at [735, 497] on img at bounding box center [902, 647] width 955 height 392
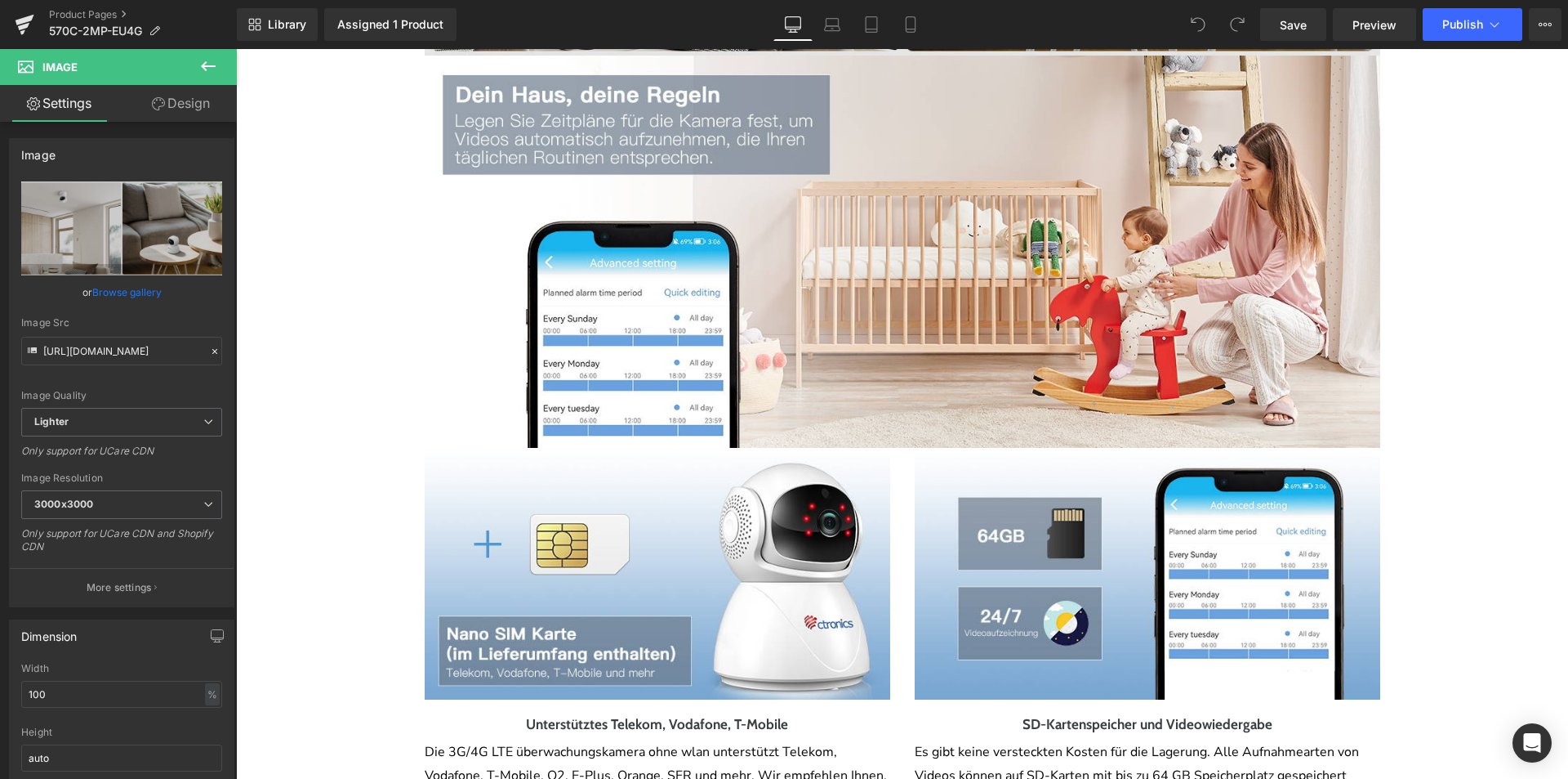
scroll to position [4167, 0]
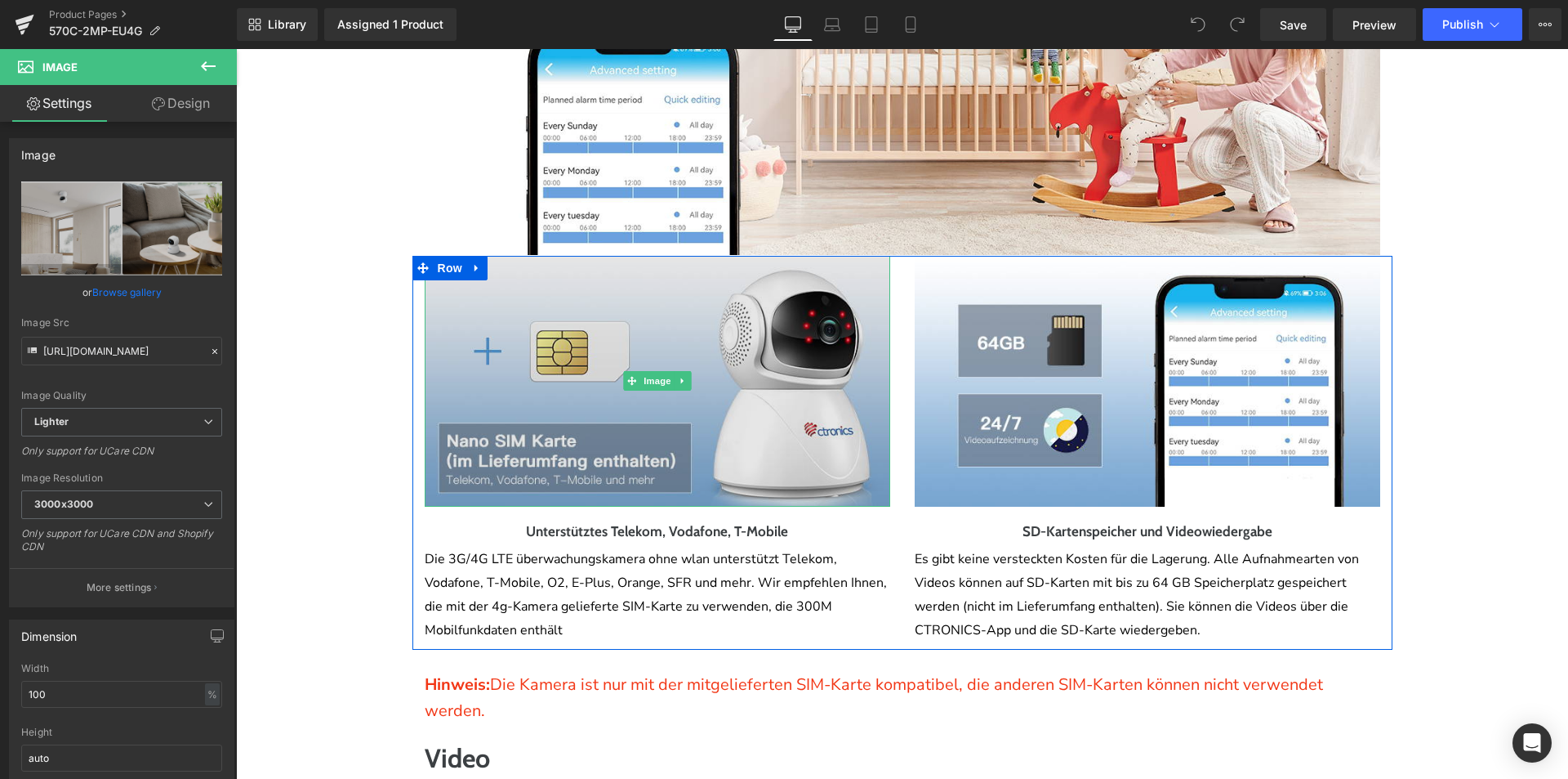
click at [739, 458] on img at bounding box center [658, 380] width 465 height 250
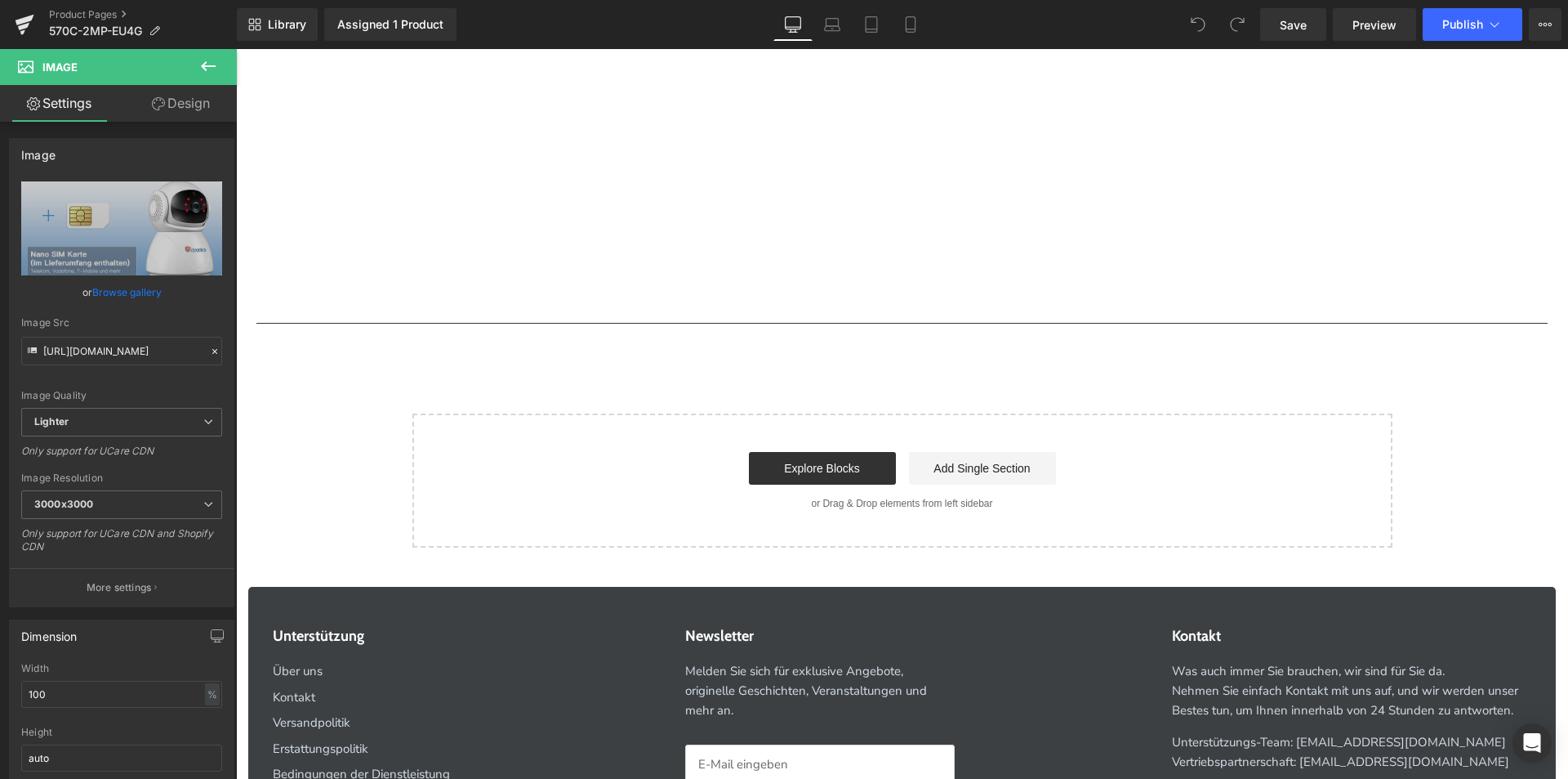
scroll to position [5451, 0]
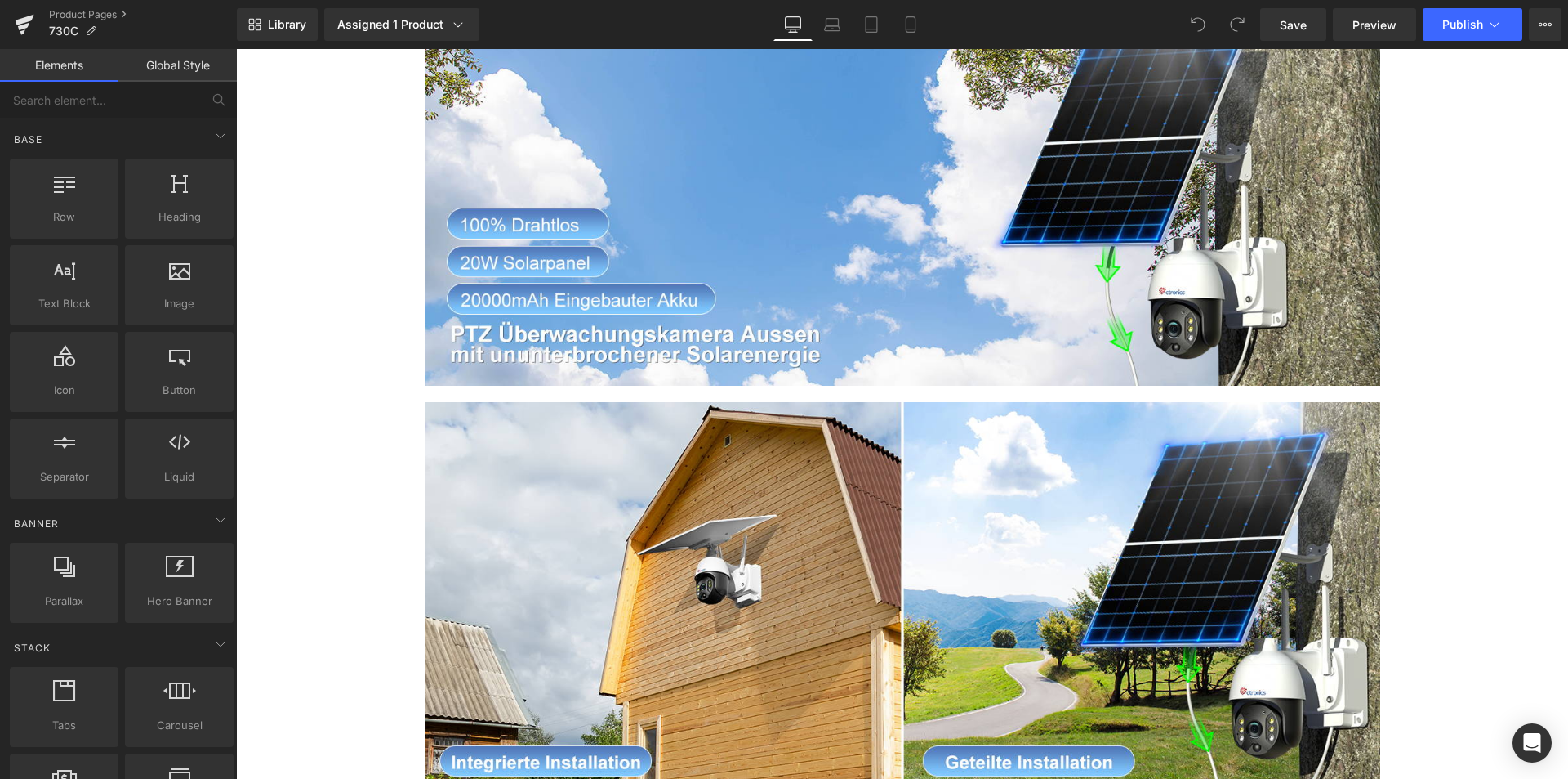
click at [810, 391] on div "Image Image Separate Installation oder Komplett-Installation Heading Nachdem Si…" at bounding box center [902, 730] width 980 height 1490
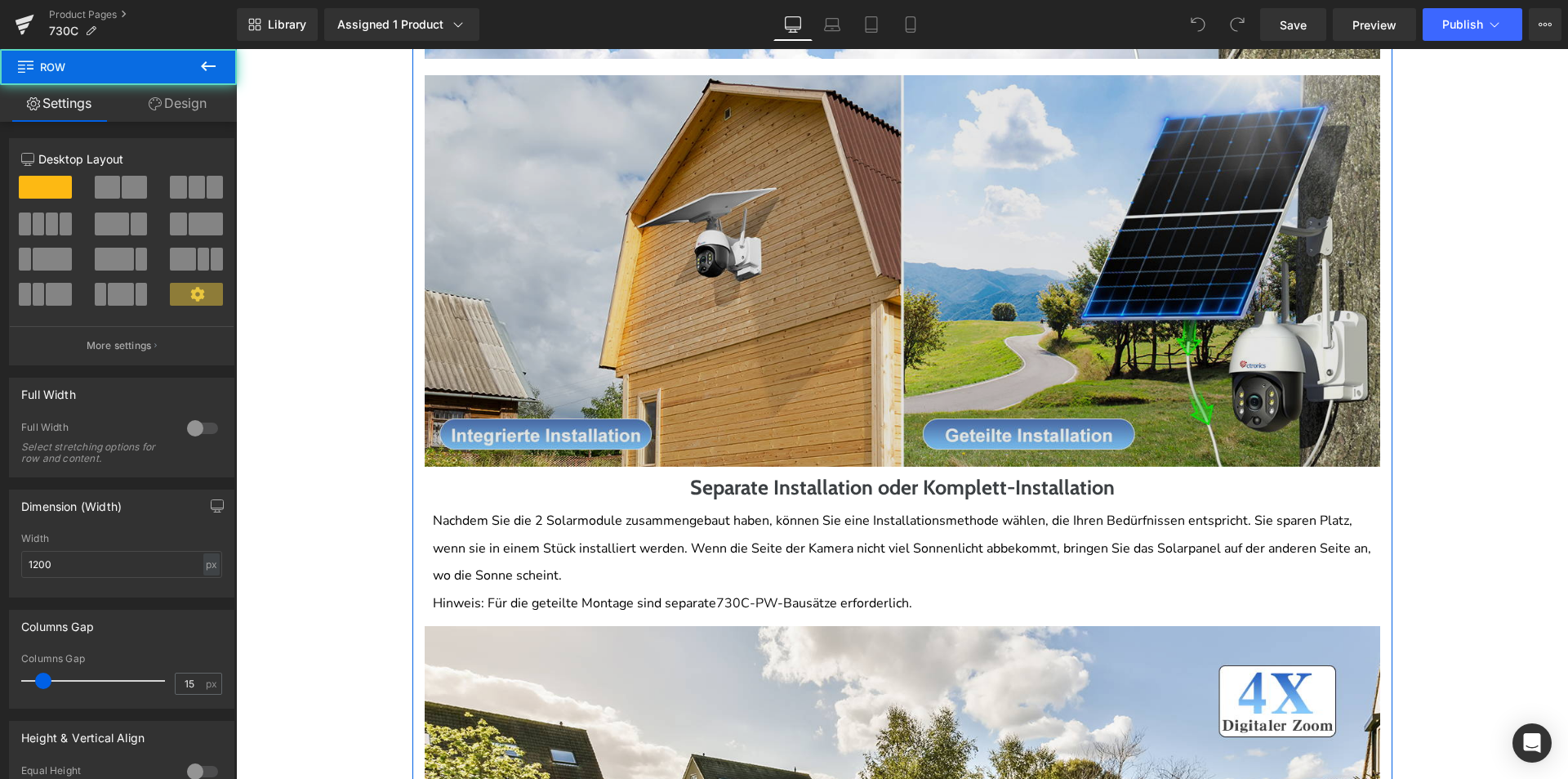
click at [818, 440] on img at bounding box center [902, 271] width 955 height 392
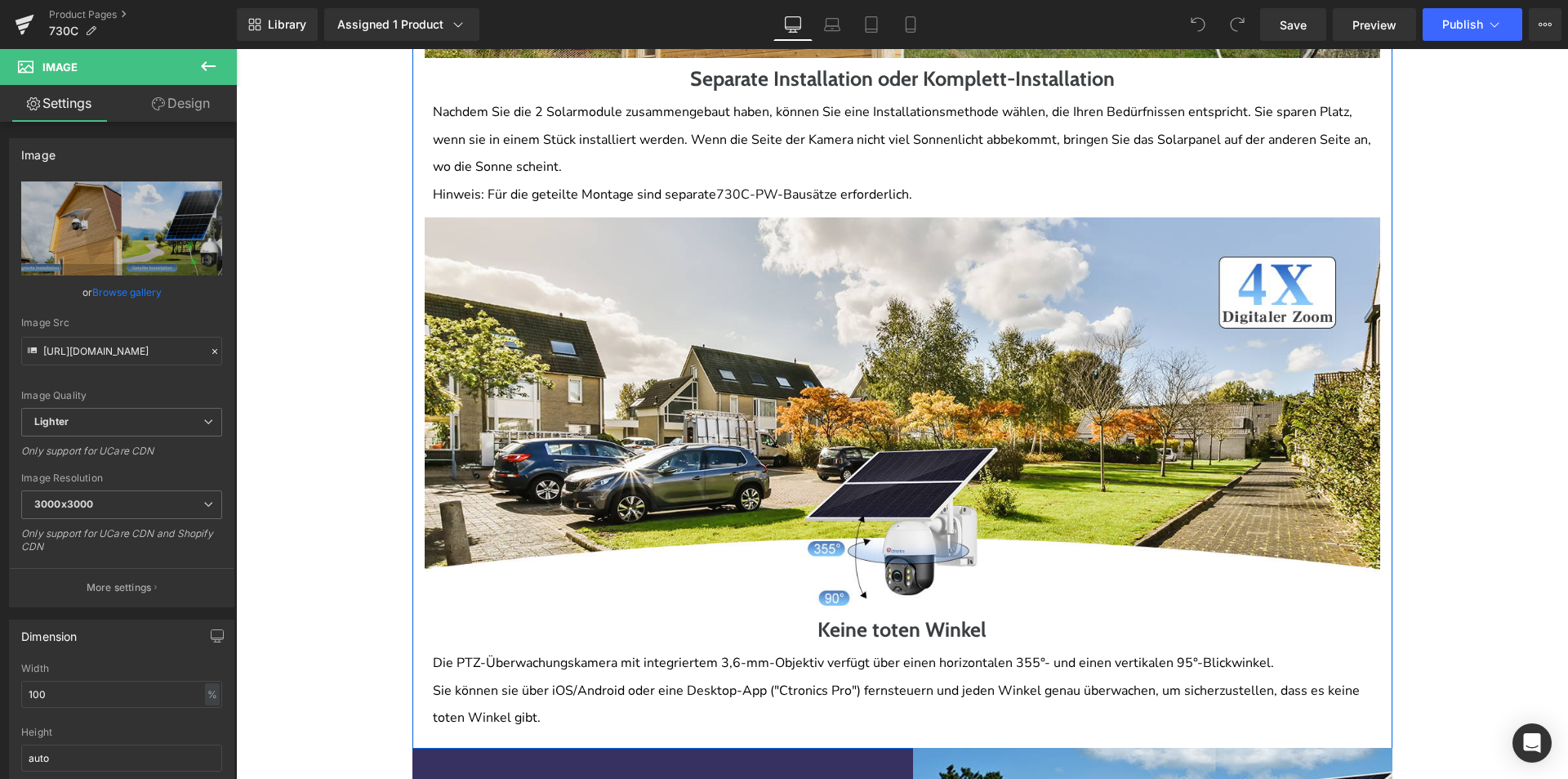
click at [818, 440] on img at bounding box center [902, 413] width 955 height 392
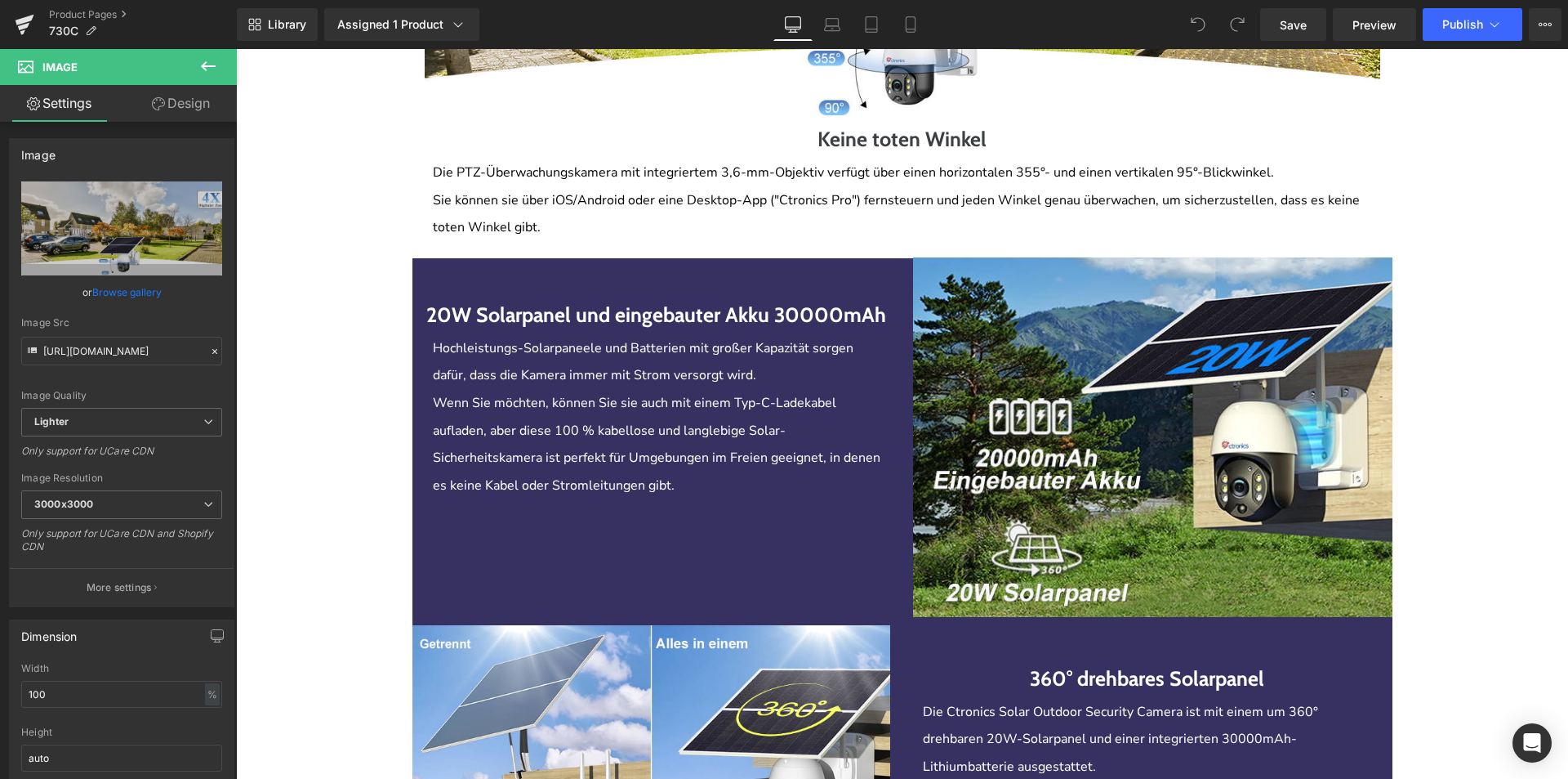
click at [818, 440] on div "Wenn Sie möchten, können Sie sie auch mit einem Typ-C-Ladekabel aufladen, aber …" at bounding box center [661, 444] width 457 height 109
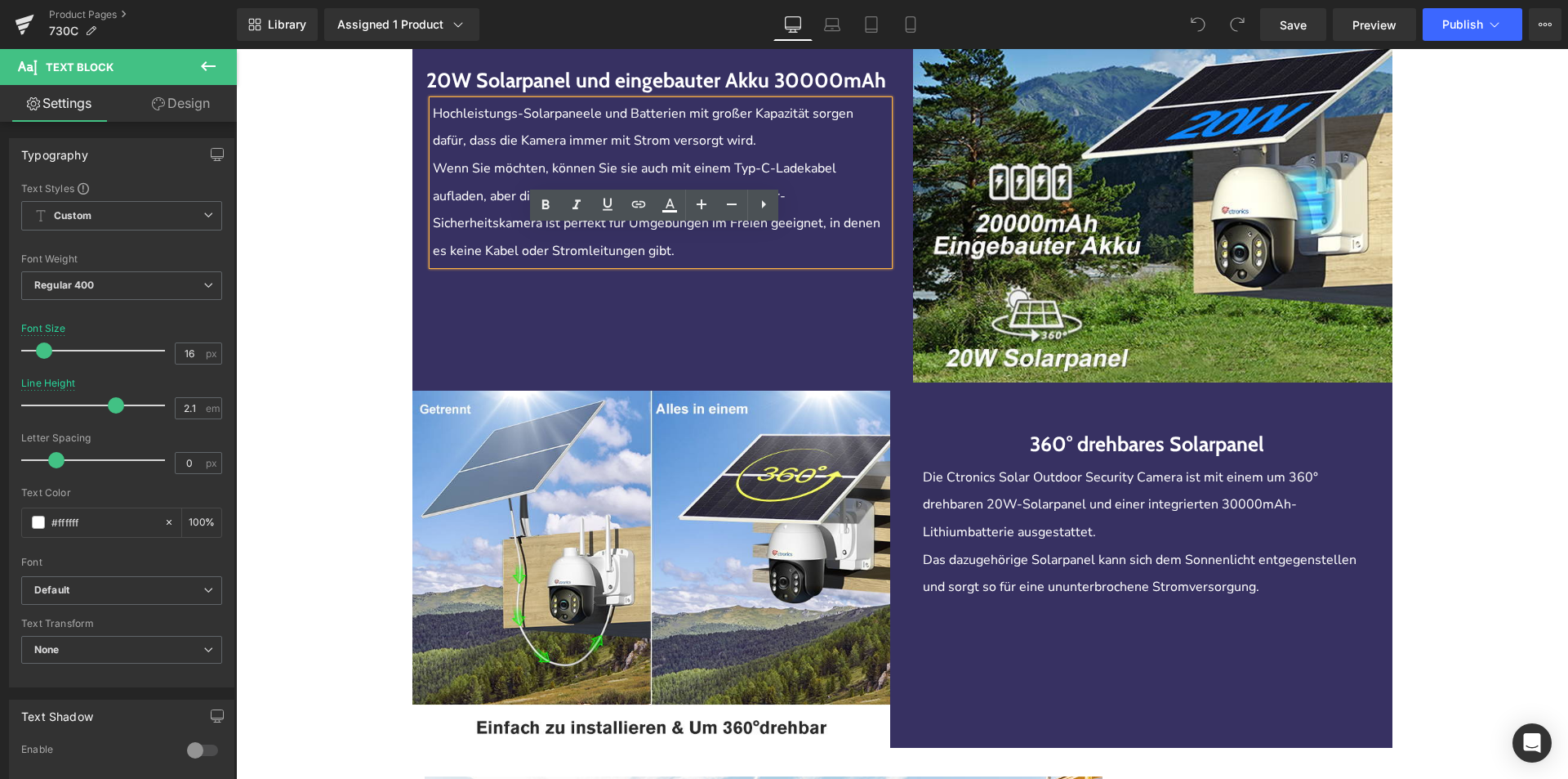
scroll to position [2043, 0]
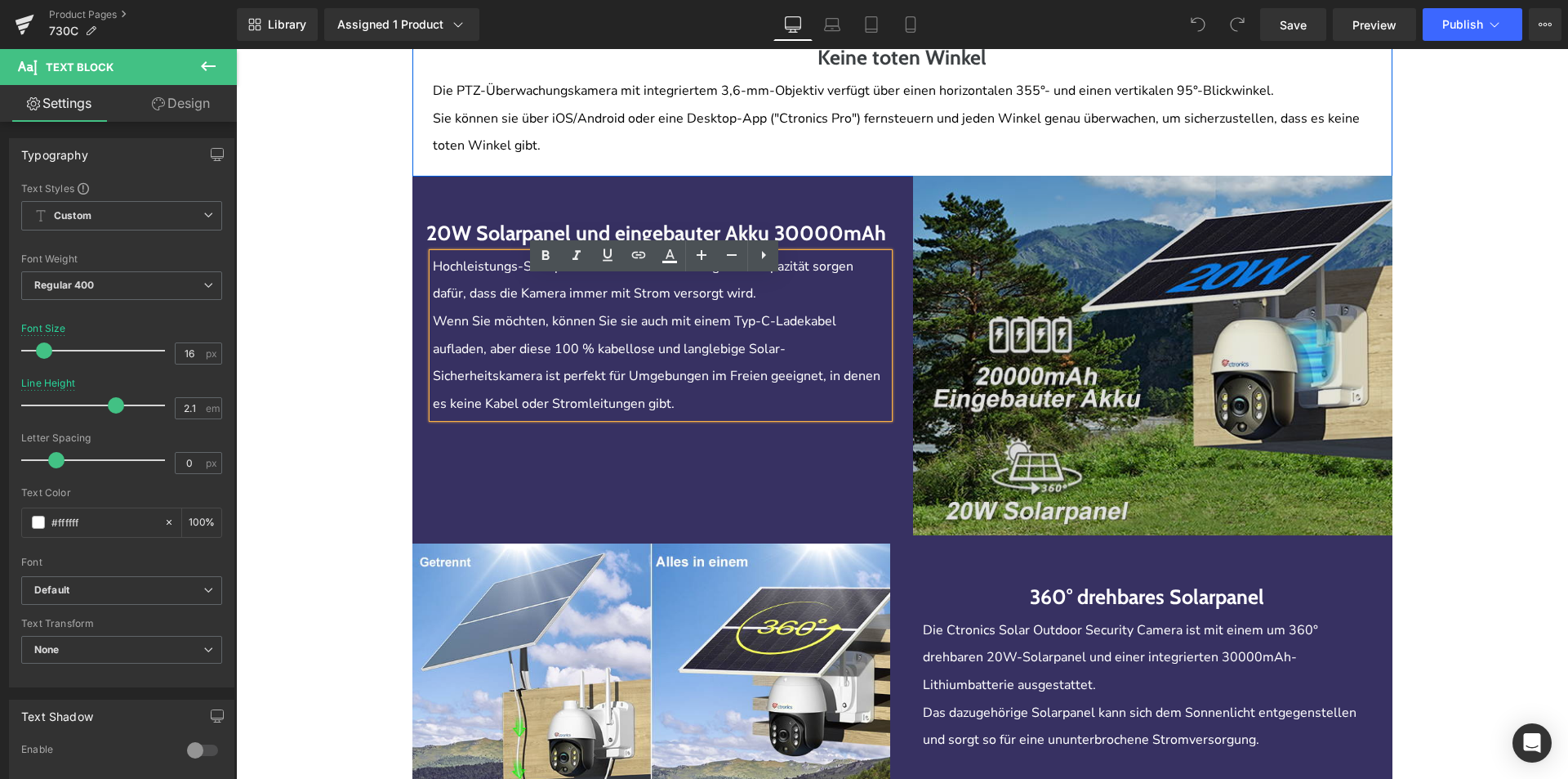
click at [913, 179] on div "Image" at bounding box center [1153, 356] width 479 height 360
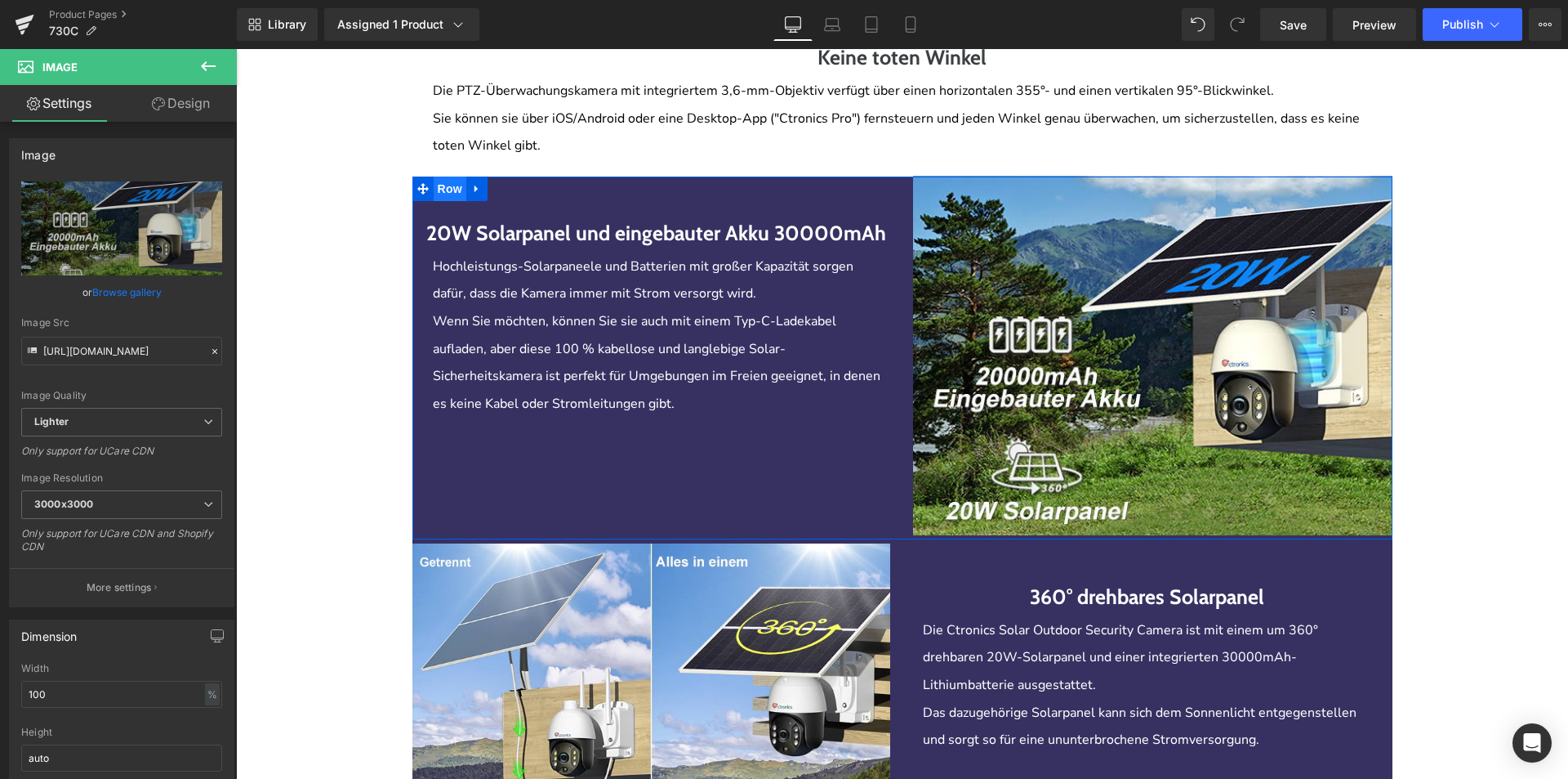
click at [434, 182] on span "Row" at bounding box center [450, 189] width 32 height 25
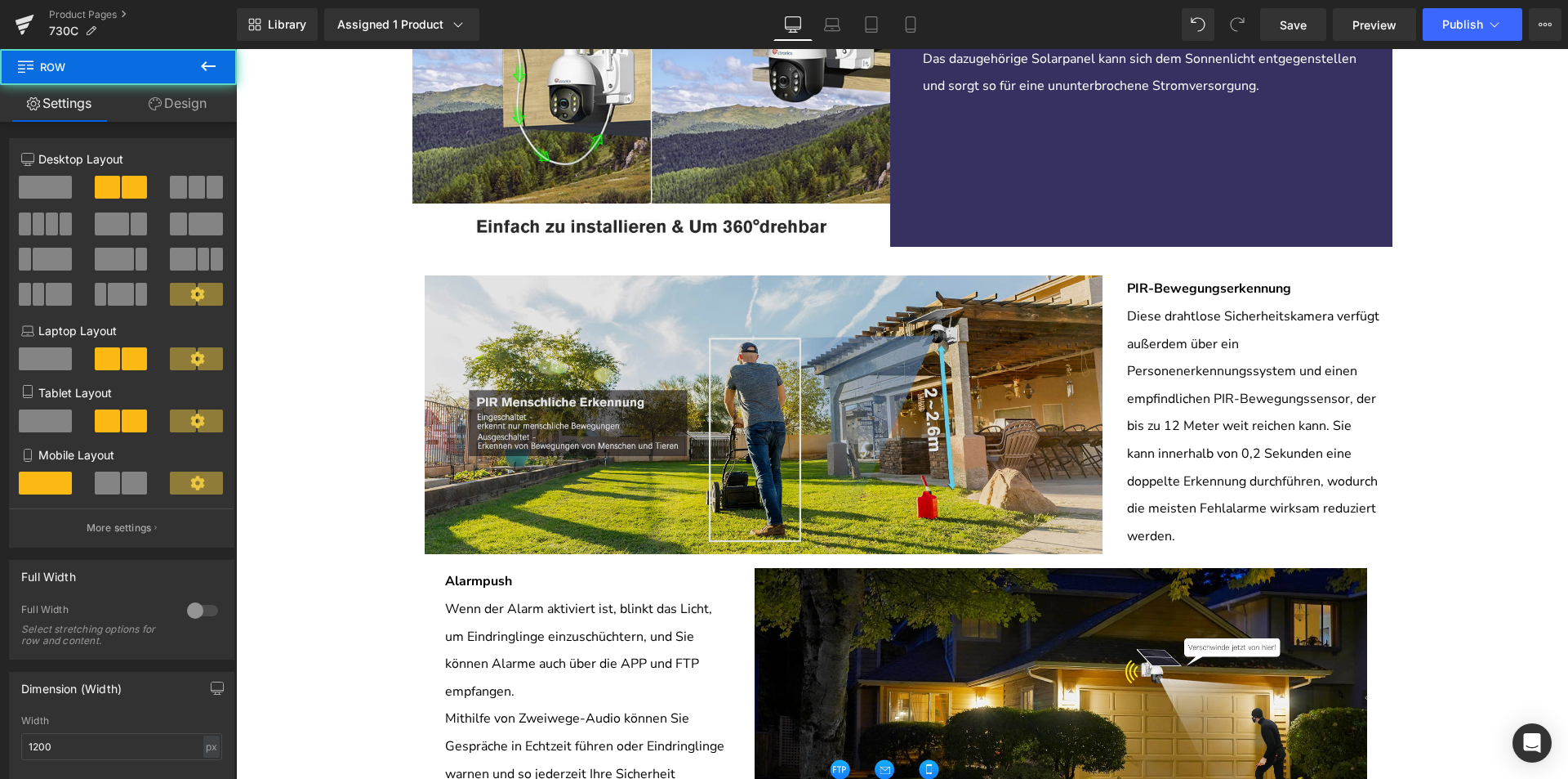
click at [877, 439] on img at bounding box center [764, 414] width 677 height 278
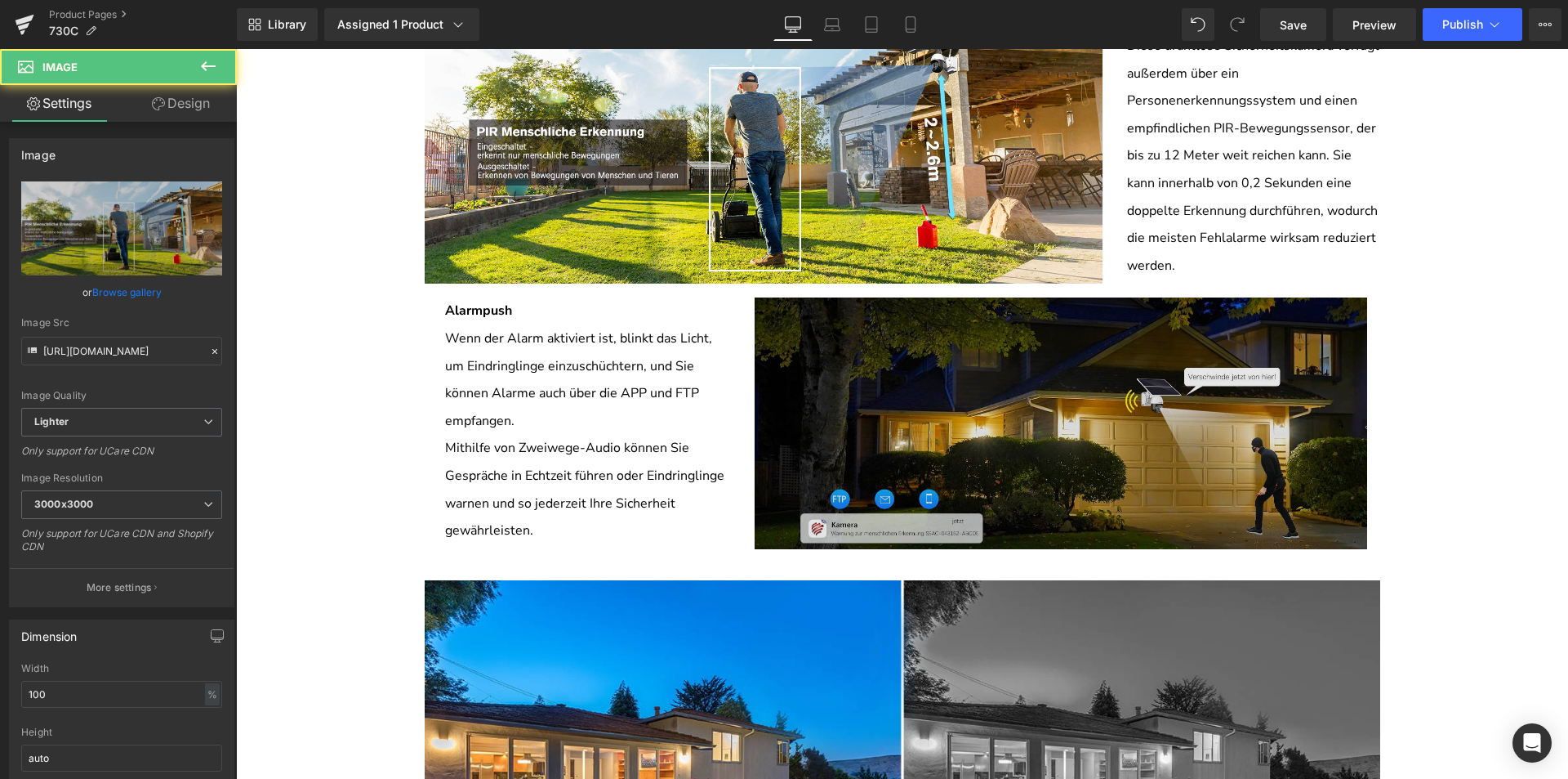
scroll to position [3105, 0]
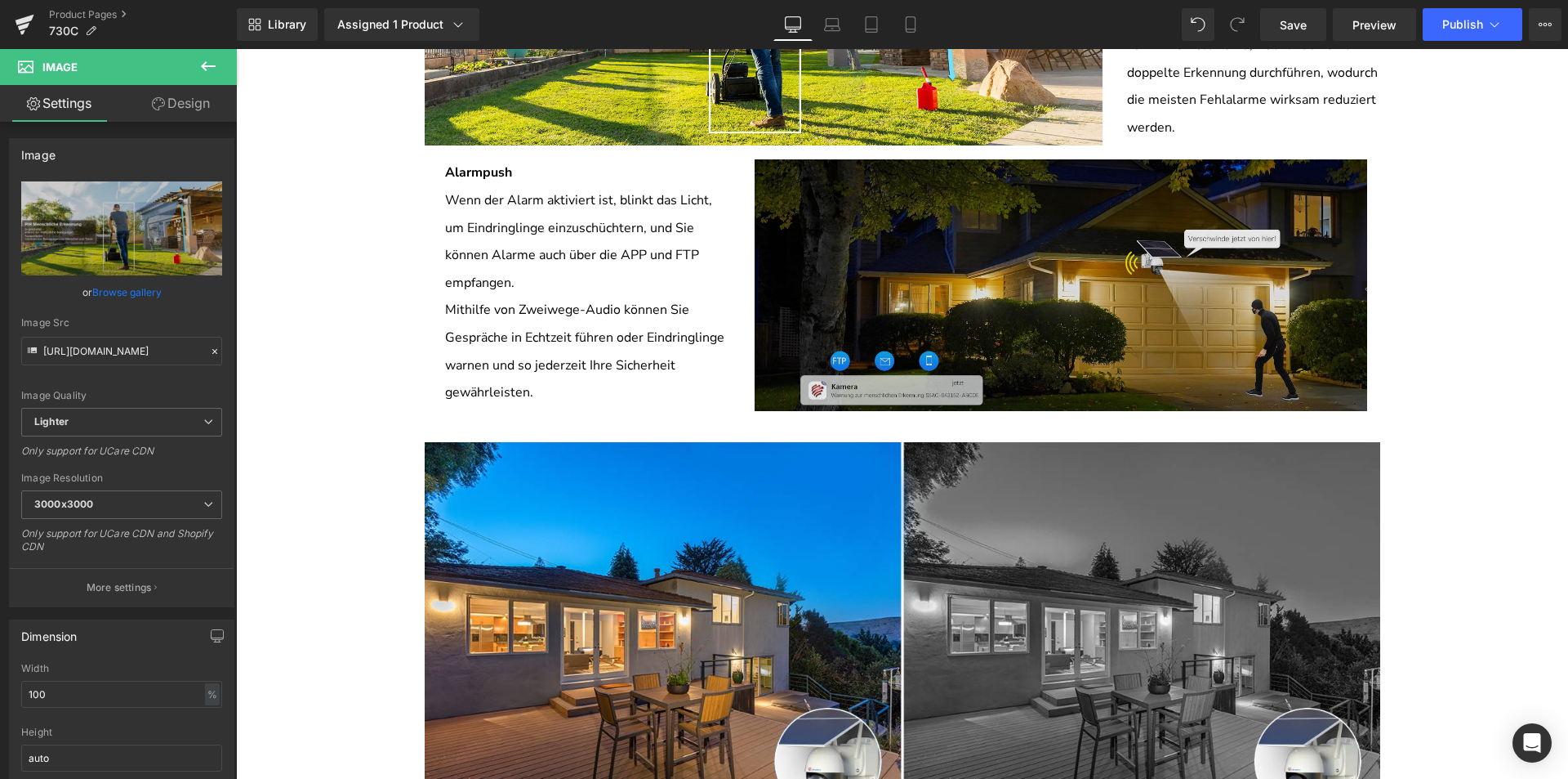
click at [913, 366] on img at bounding box center [1061, 284] width 613 height 250
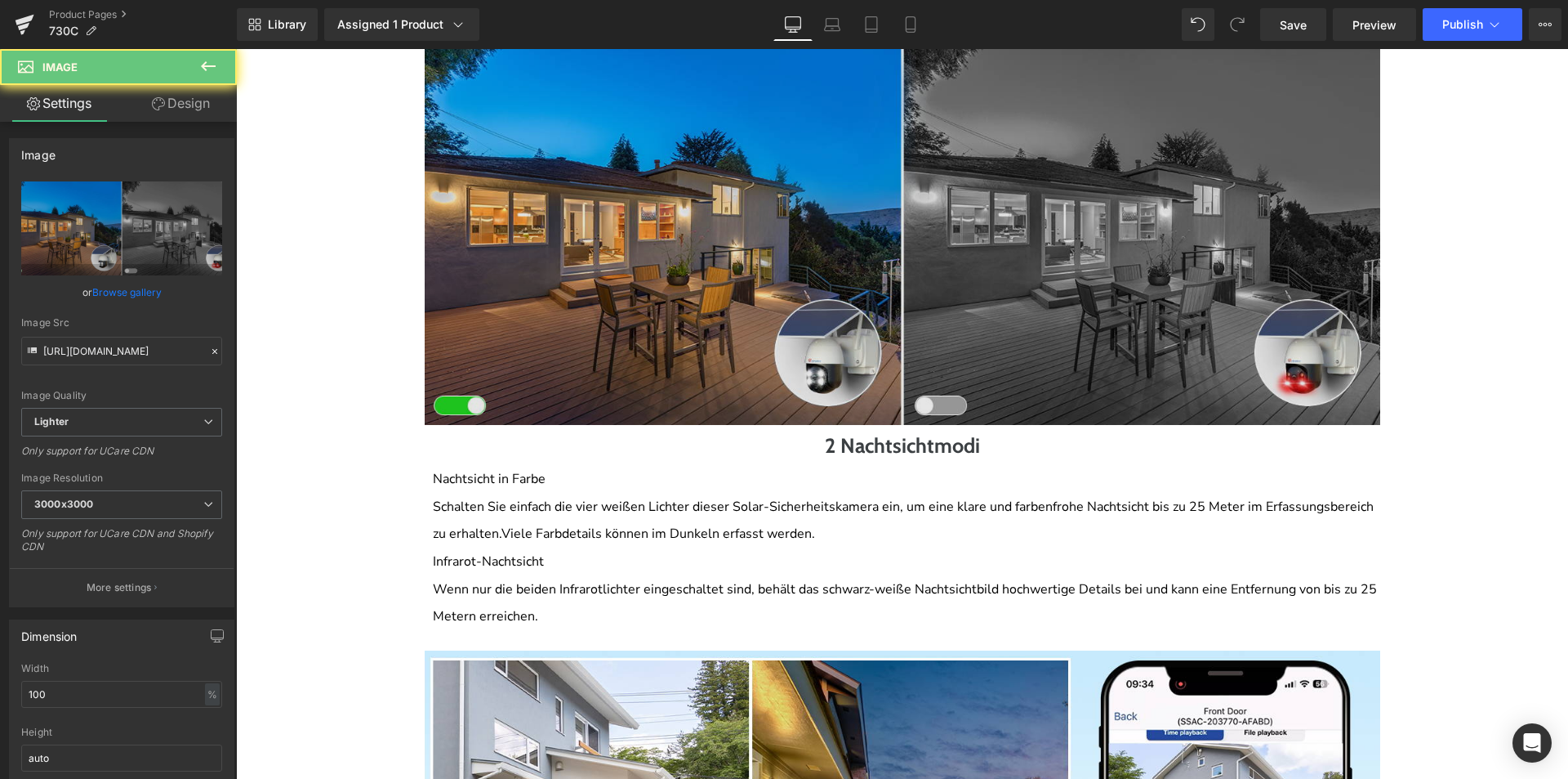
click at [953, 354] on img at bounding box center [902, 229] width 955 height 392
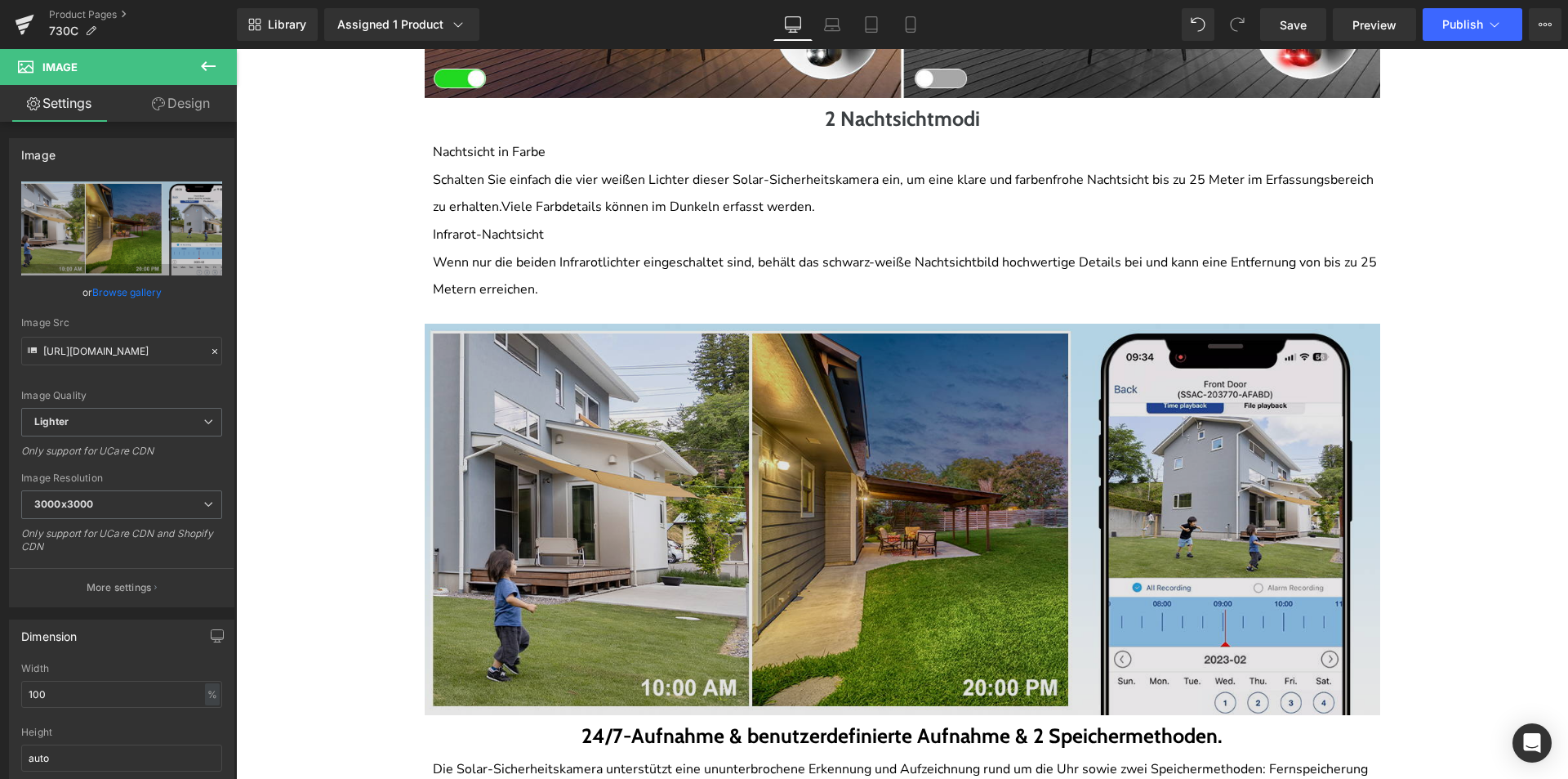
click at [926, 463] on img at bounding box center [902, 519] width 955 height 392
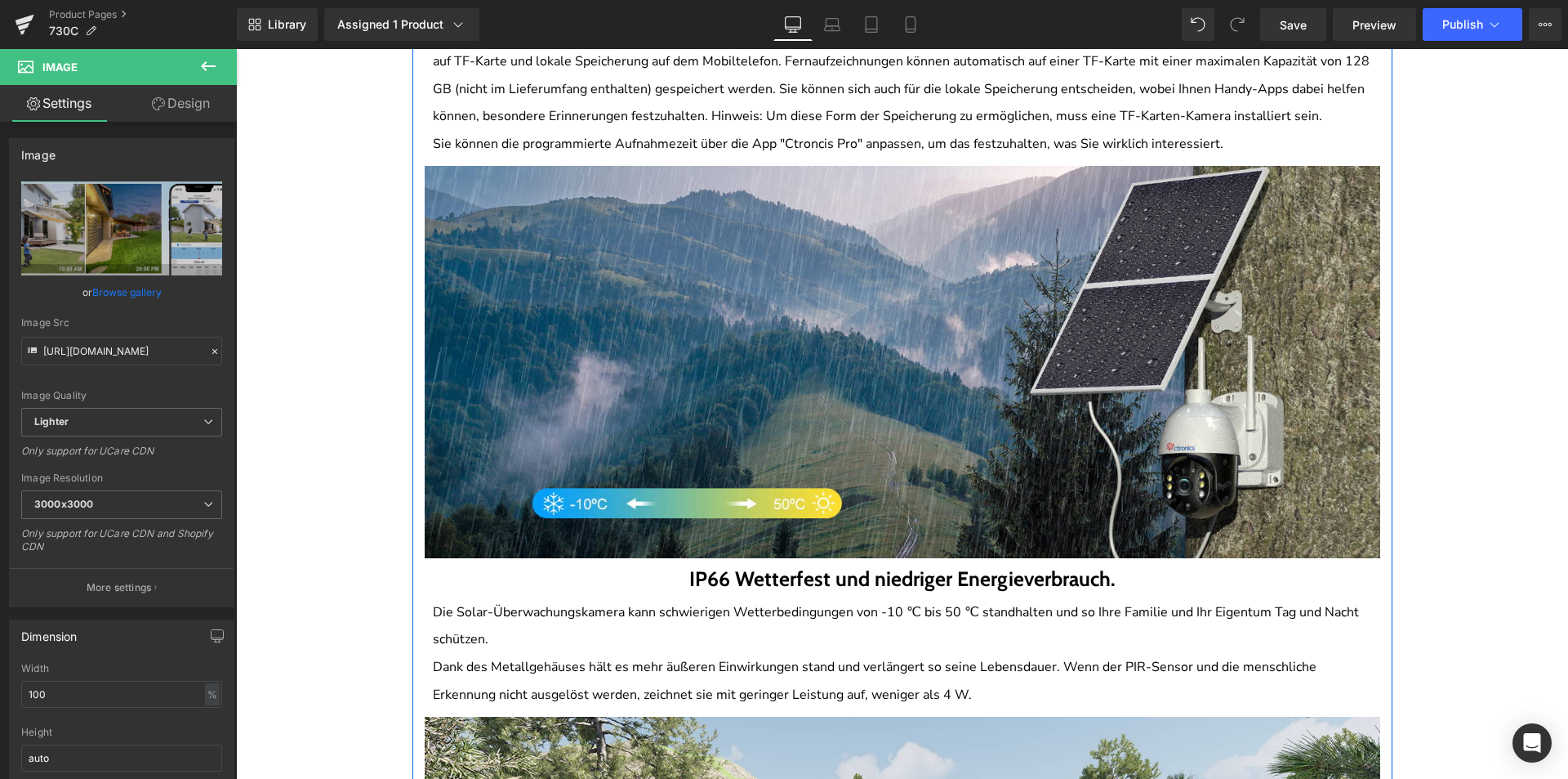
click at [925, 469] on img at bounding box center [902, 362] width 955 height 392
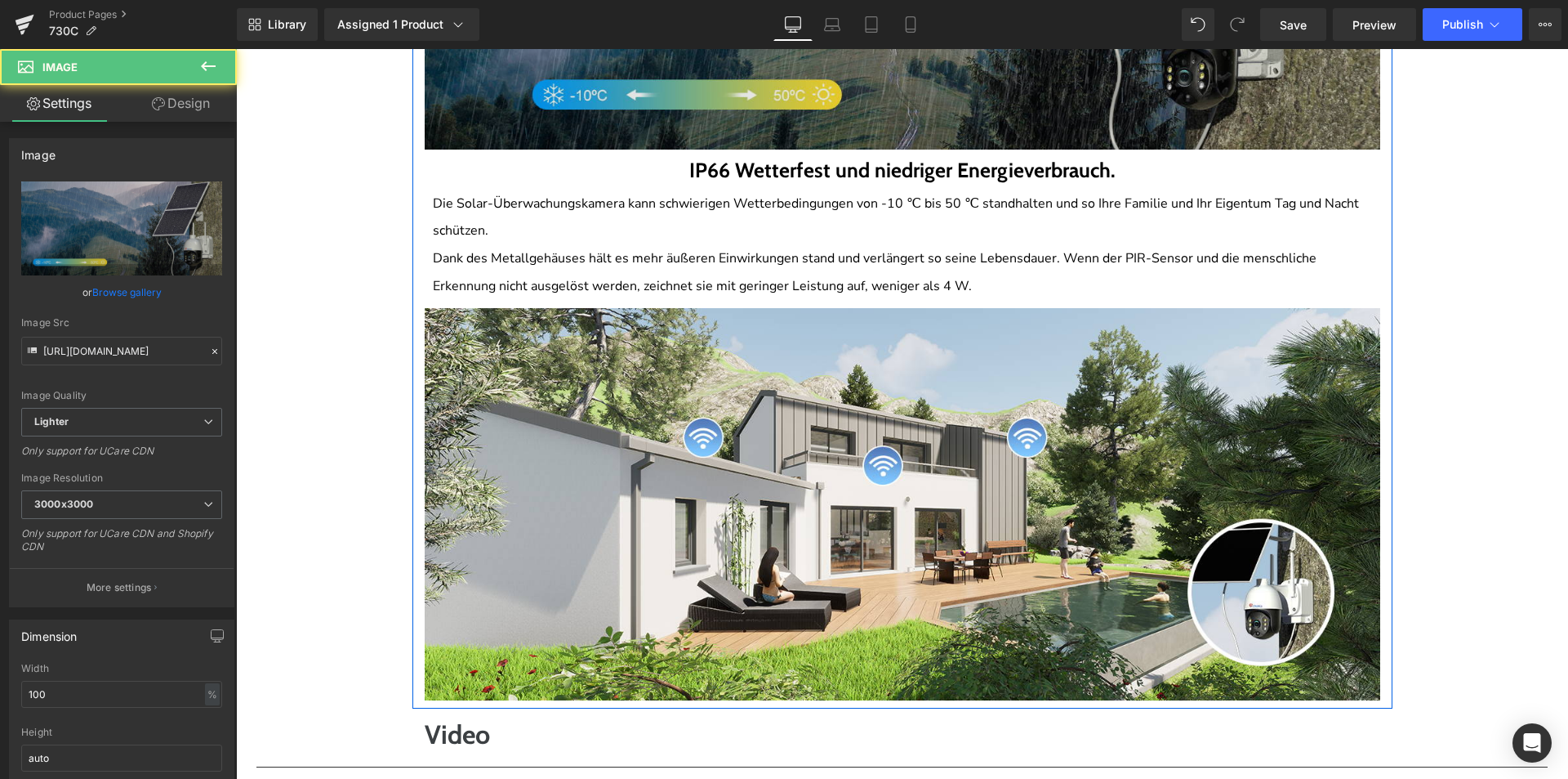
click at [924, 470] on img at bounding box center [902, 504] width 955 height 392
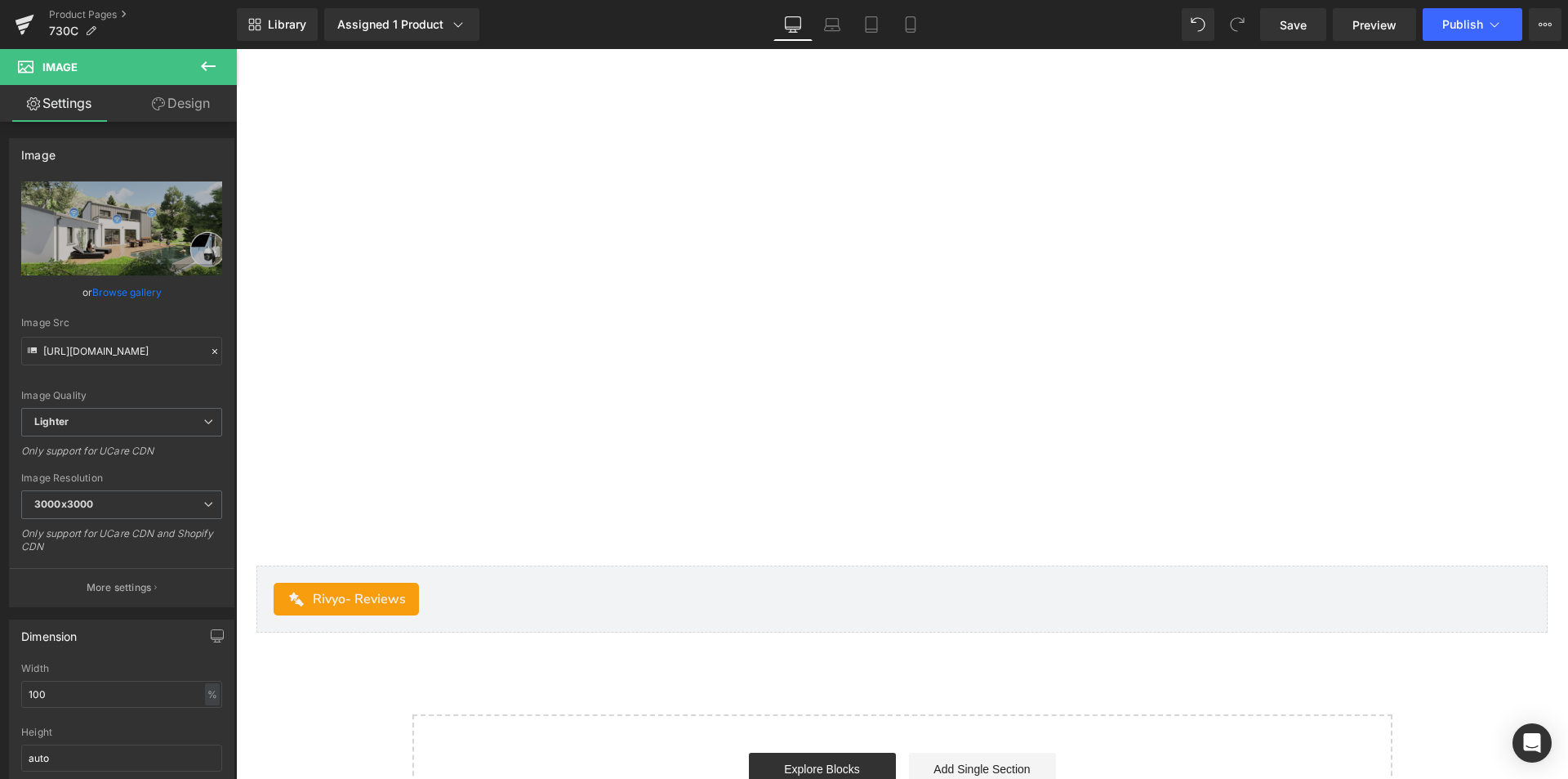
scroll to position [5720, 0]
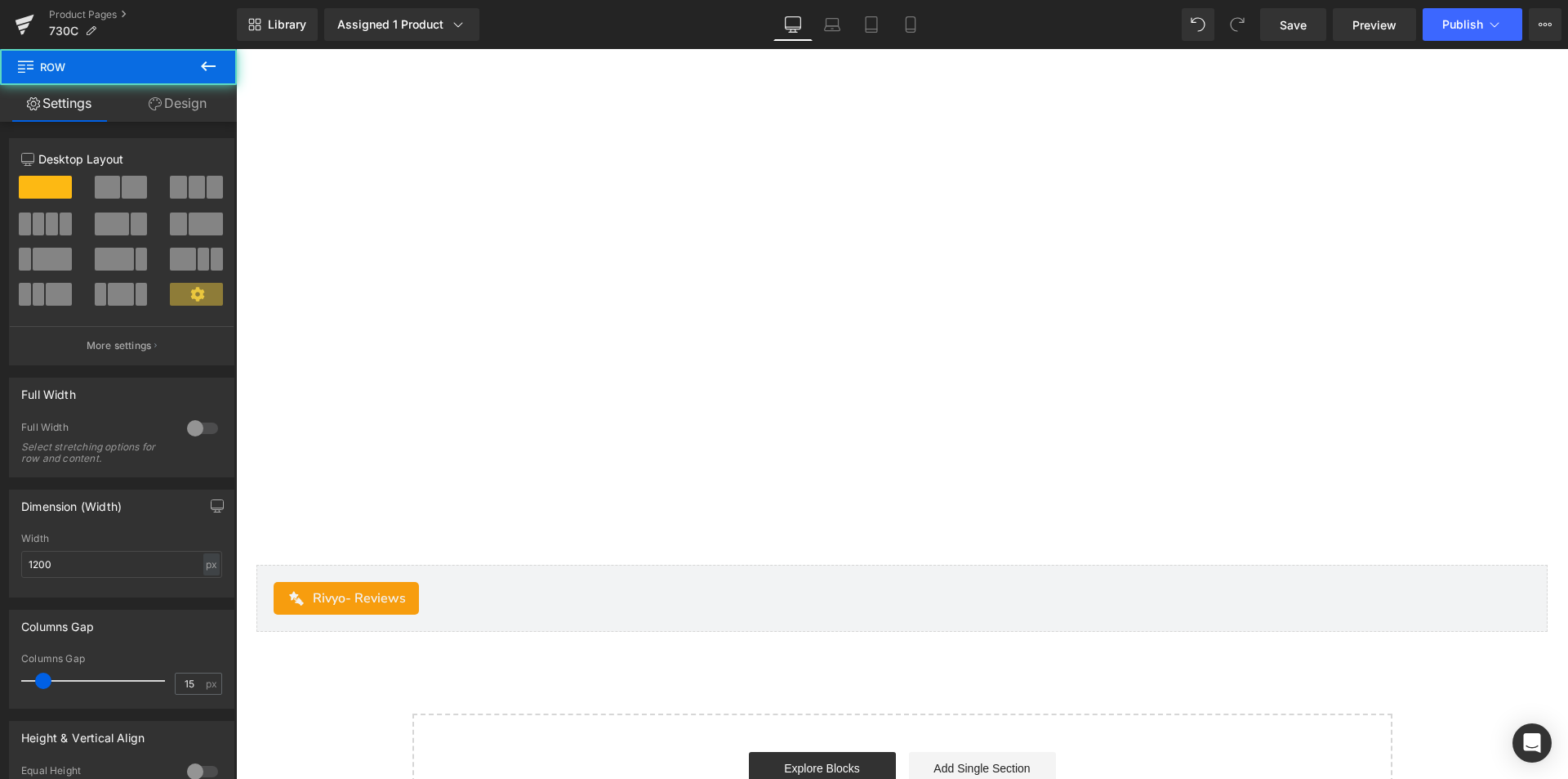
click at [433, 536] on div "Youtube" at bounding box center [902, 302] width 980 height 492
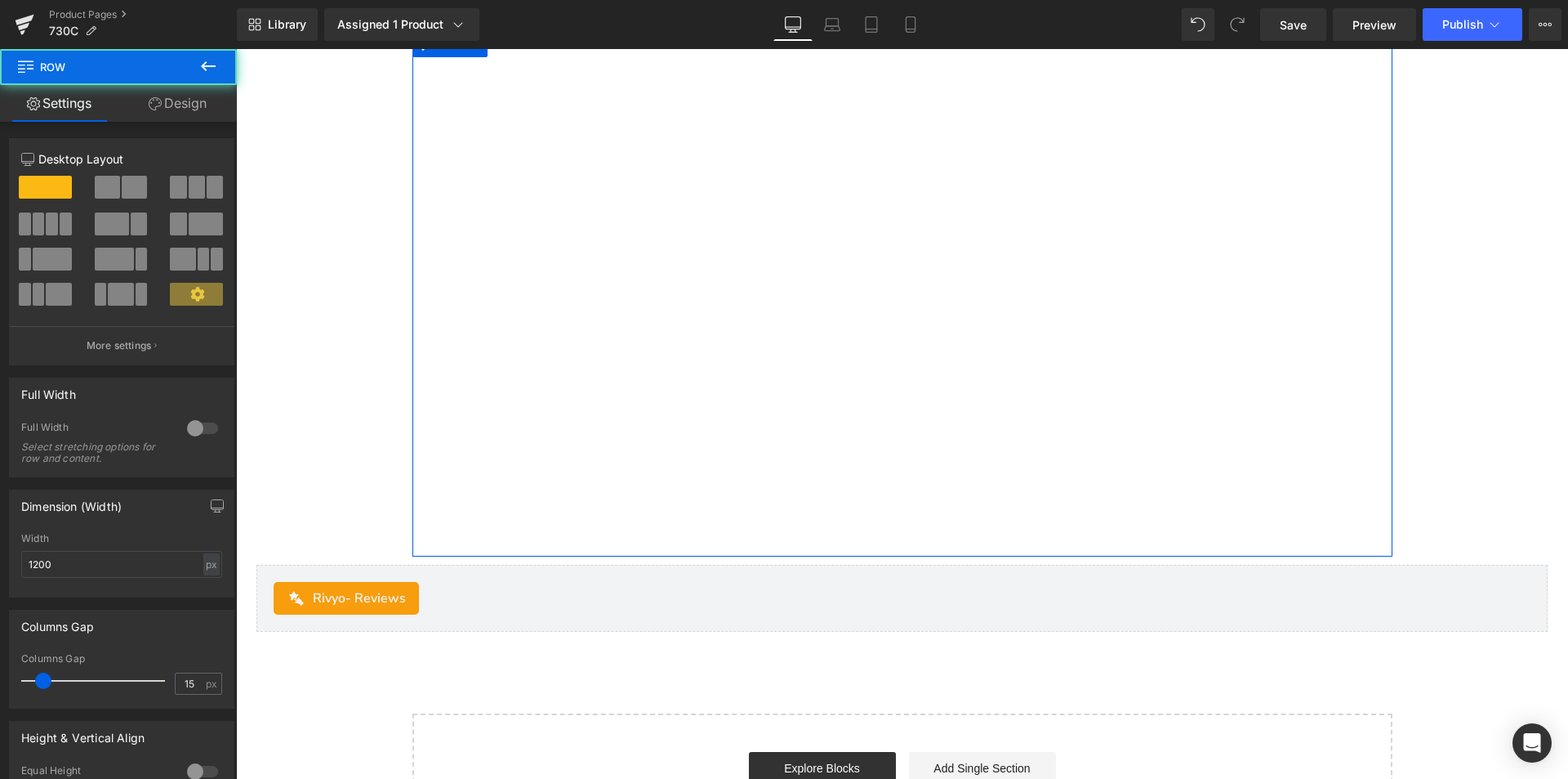
scroll to position [5393, 0]
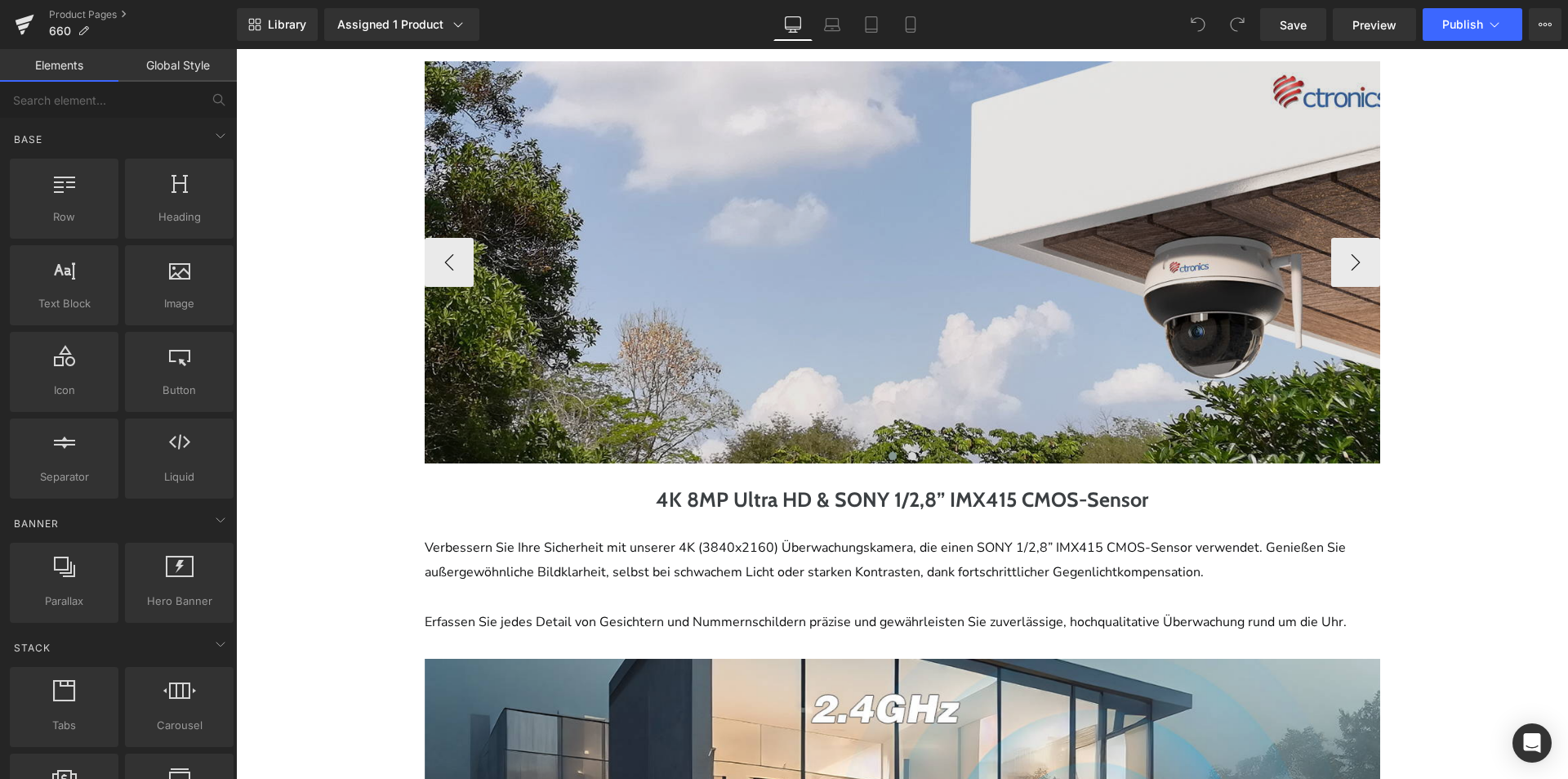
drag, startPoint x: 872, startPoint y: 396, endPoint x: 863, endPoint y: 394, distance: 9.2
click at [872, 396] on img at bounding box center [915, 261] width 980 height 402
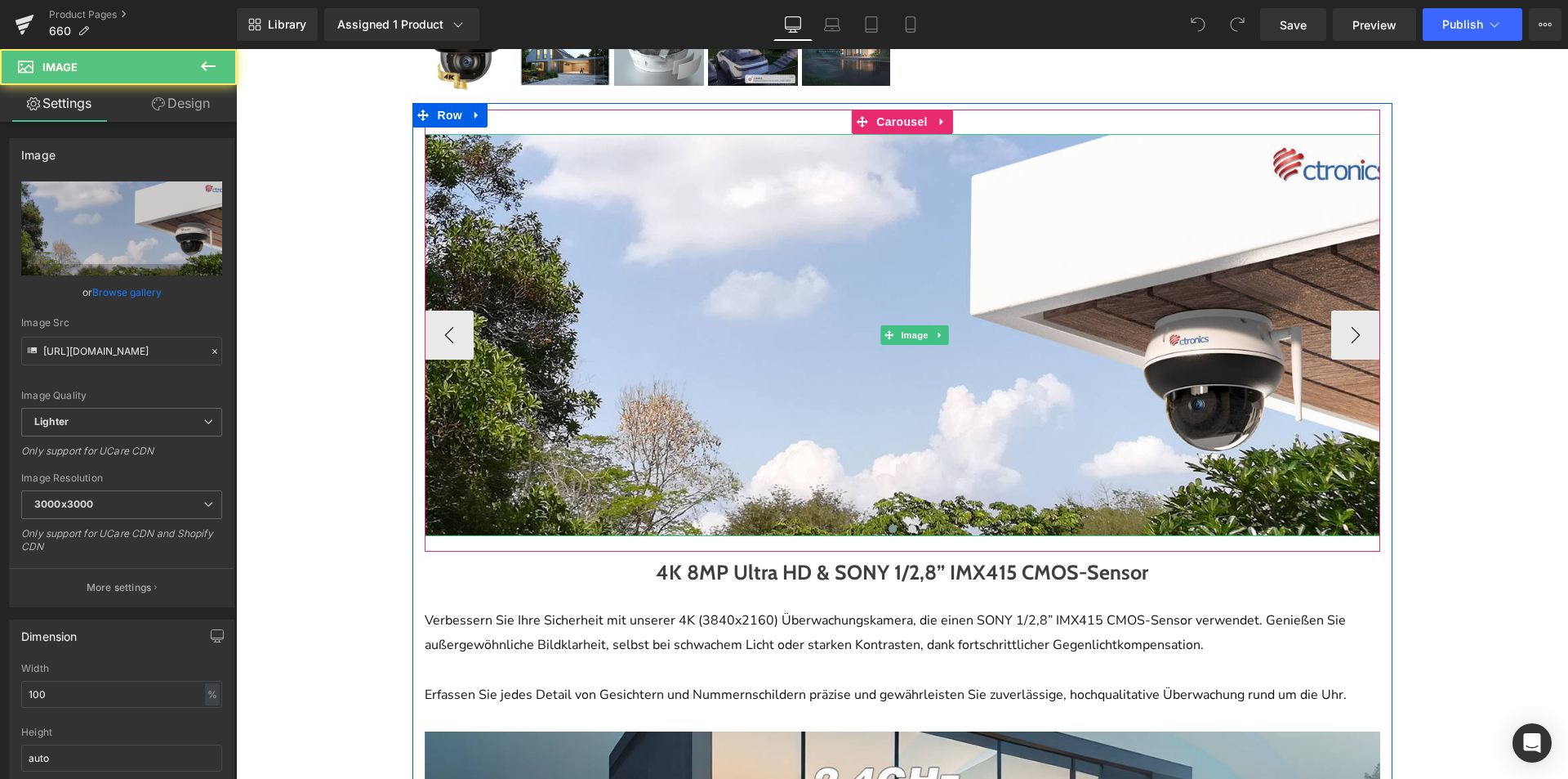
scroll to position [490, 0]
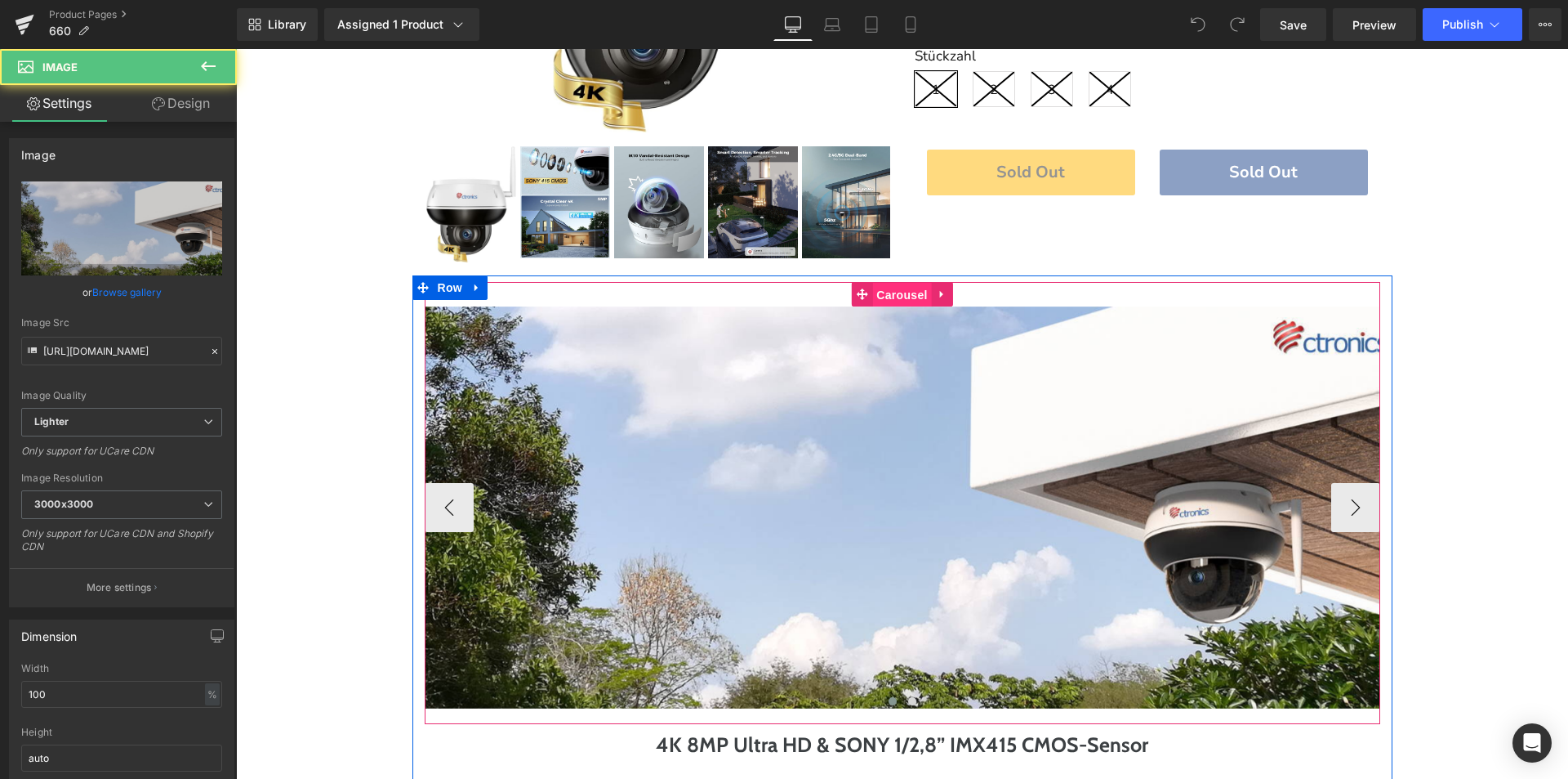
click at [906, 289] on span "Carousel" at bounding box center [901, 295] width 59 height 25
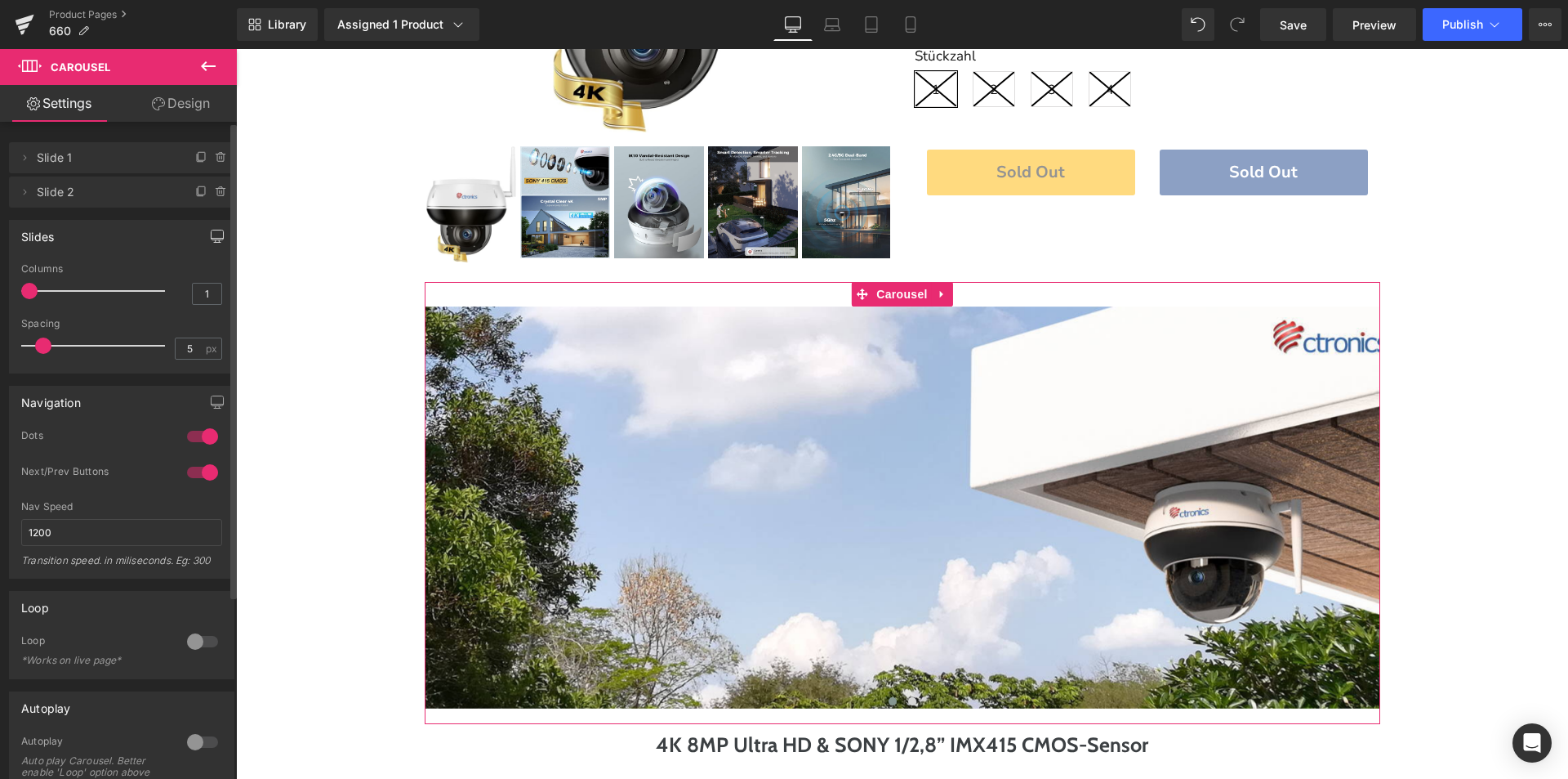
click at [217, 235] on button "button" at bounding box center [217, 237] width 27 height 31
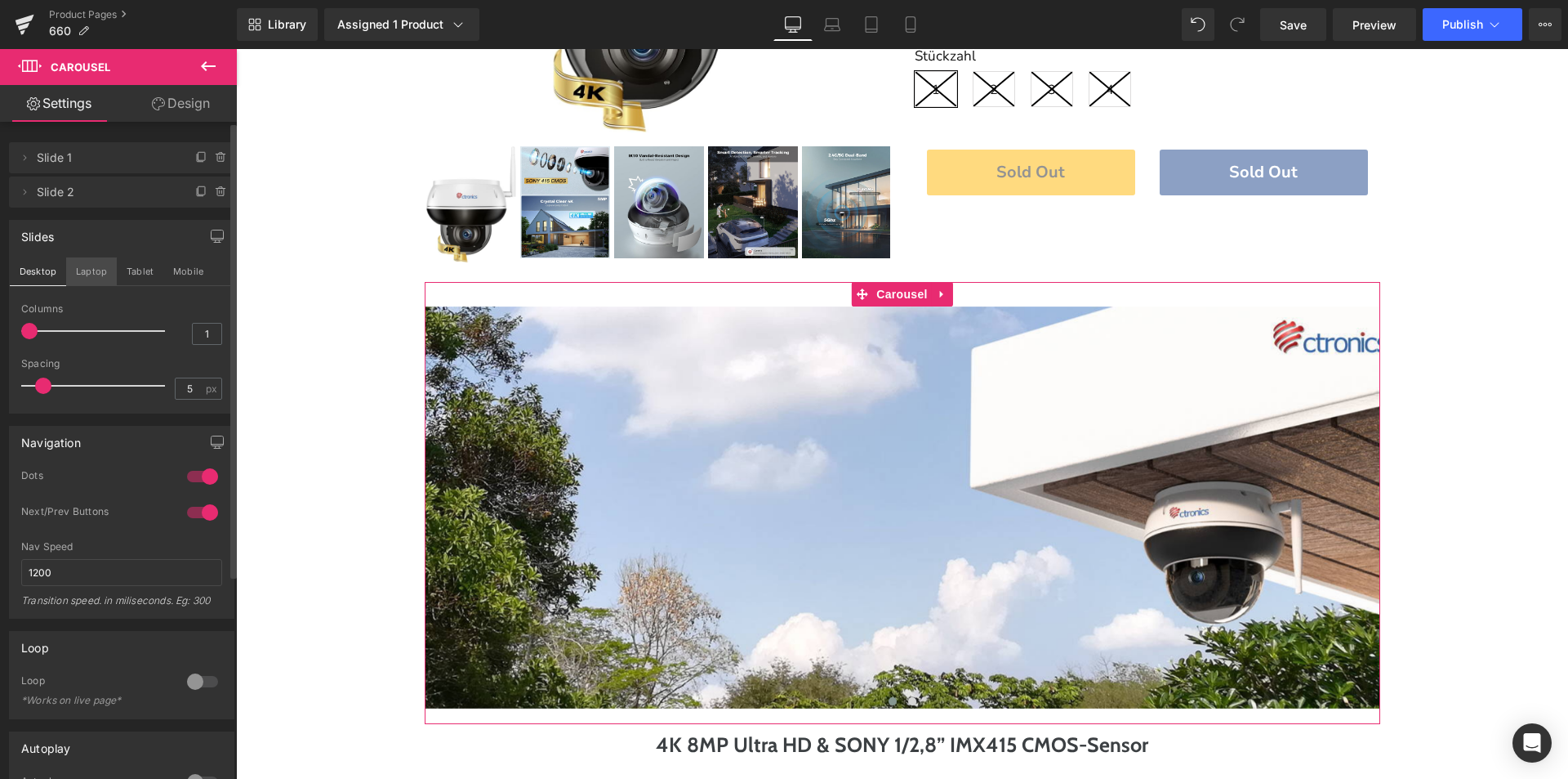
click at [87, 271] on button "Laptop" at bounding box center [91, 271] width 51 height 28
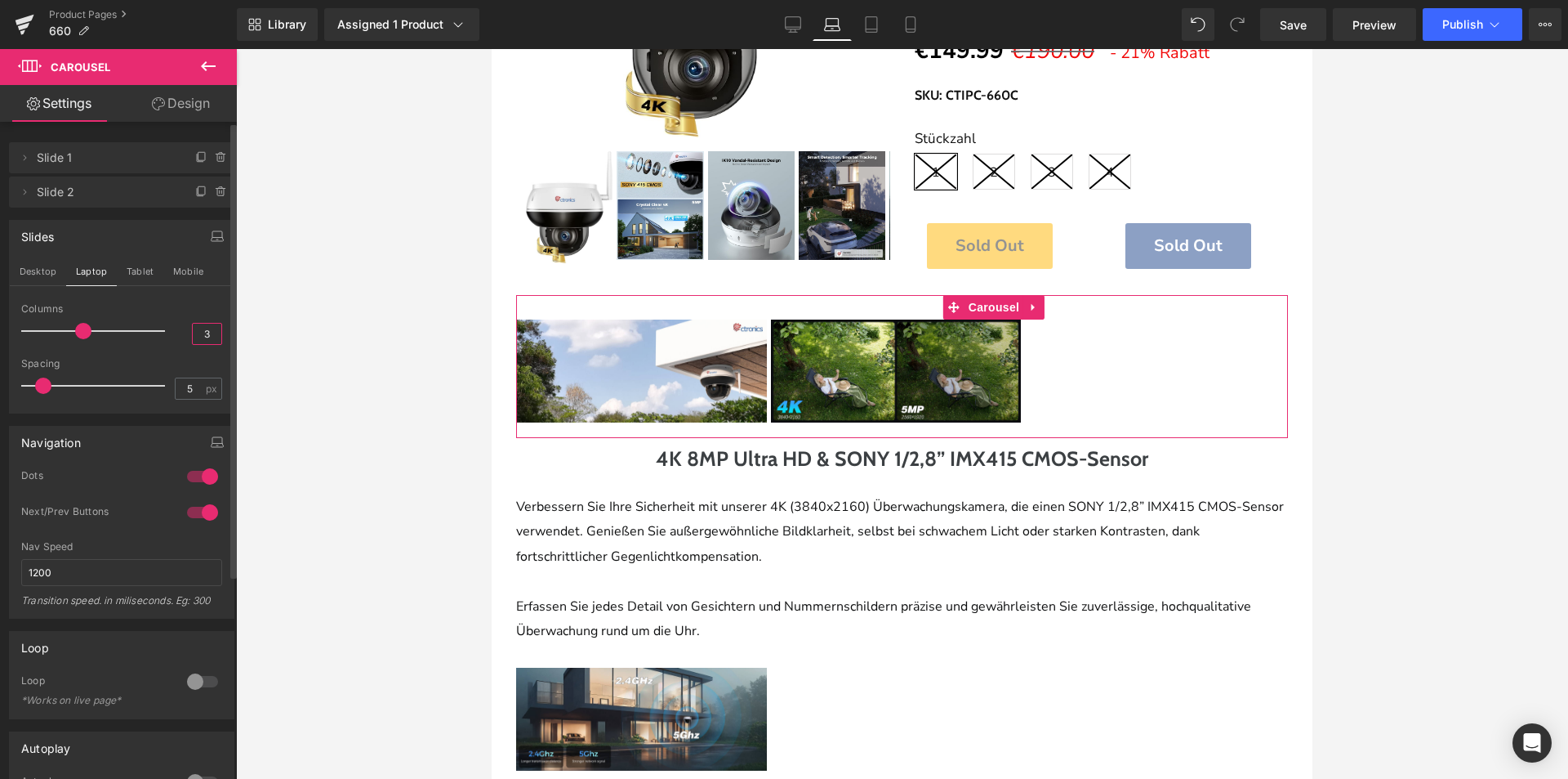
drag, startPoint x: 194, startPoint y: 333, endPoint x: 221, endPoint y: 339, distance: 27.7
click at [221, 339] on div "1 Columns 1 3 Columns 3 3 Columns 3 1 Columns 1 5px Spacing 5 px 5px Spacing 5 …" at bounding box center [122, 358] width 224 height 109
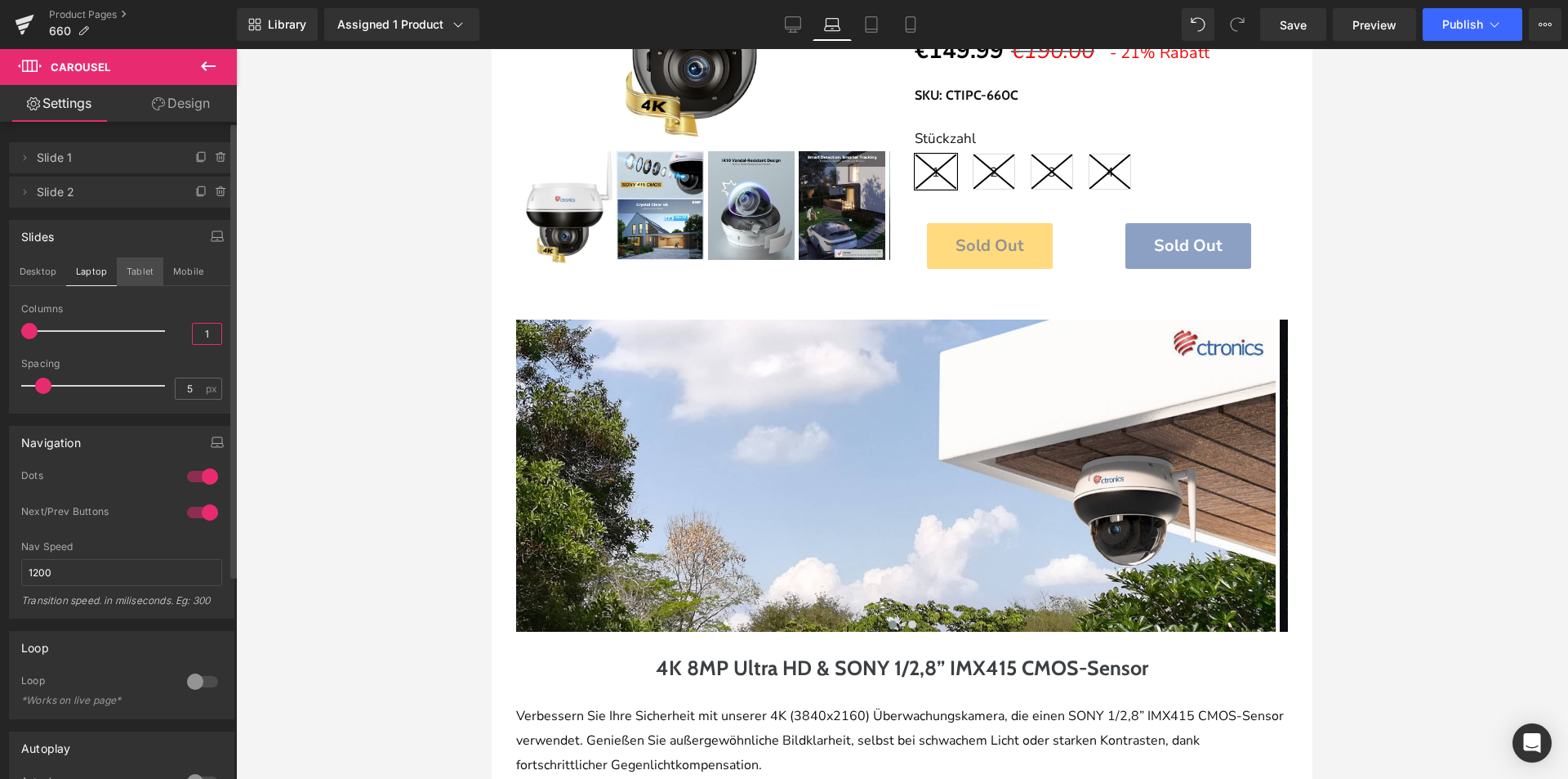
type input "1"
click at [143, 263] on button "Tablet" at bounding box center [139, 271] width 46 height 28
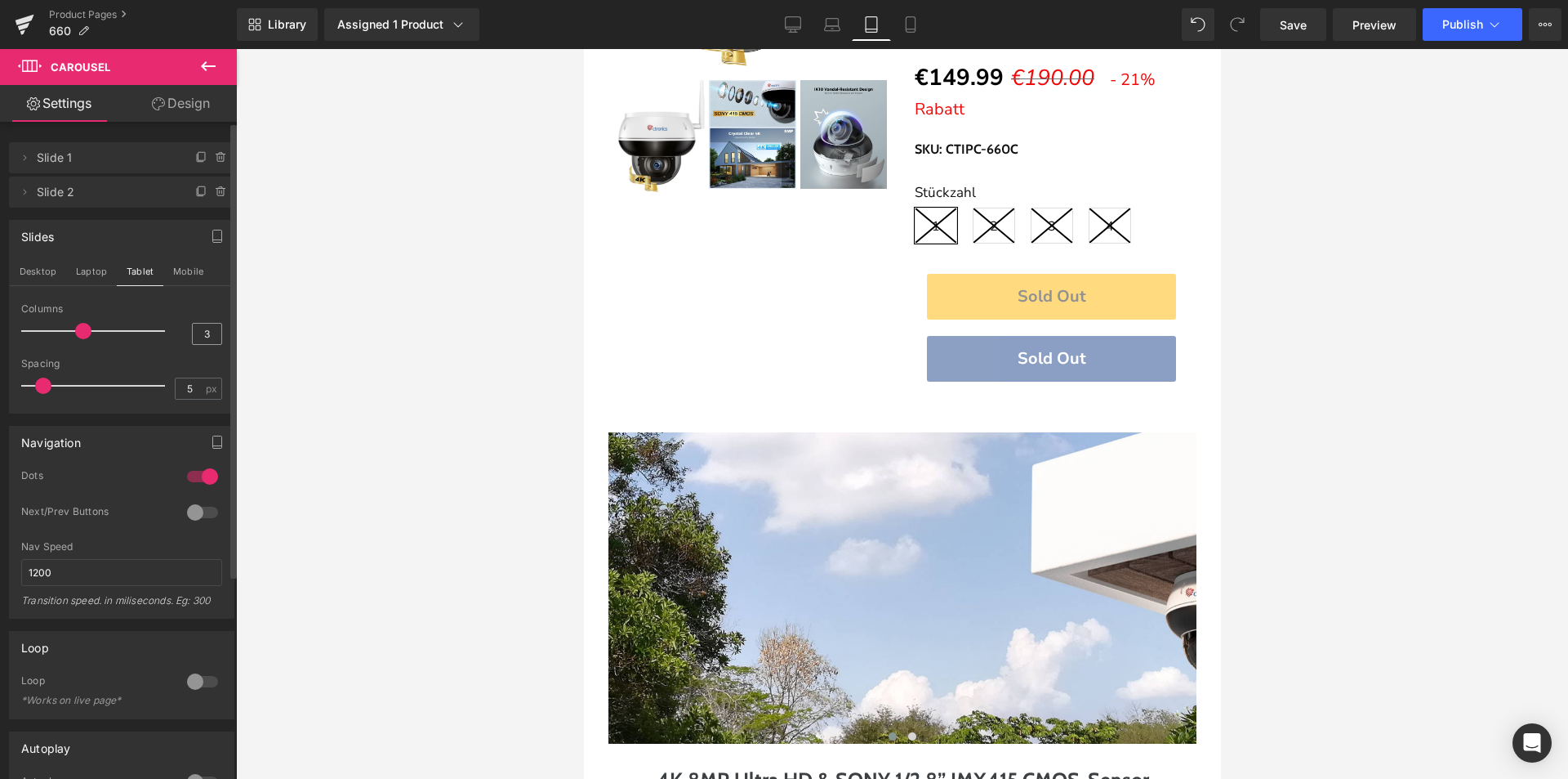
scroll to position [547, 0]
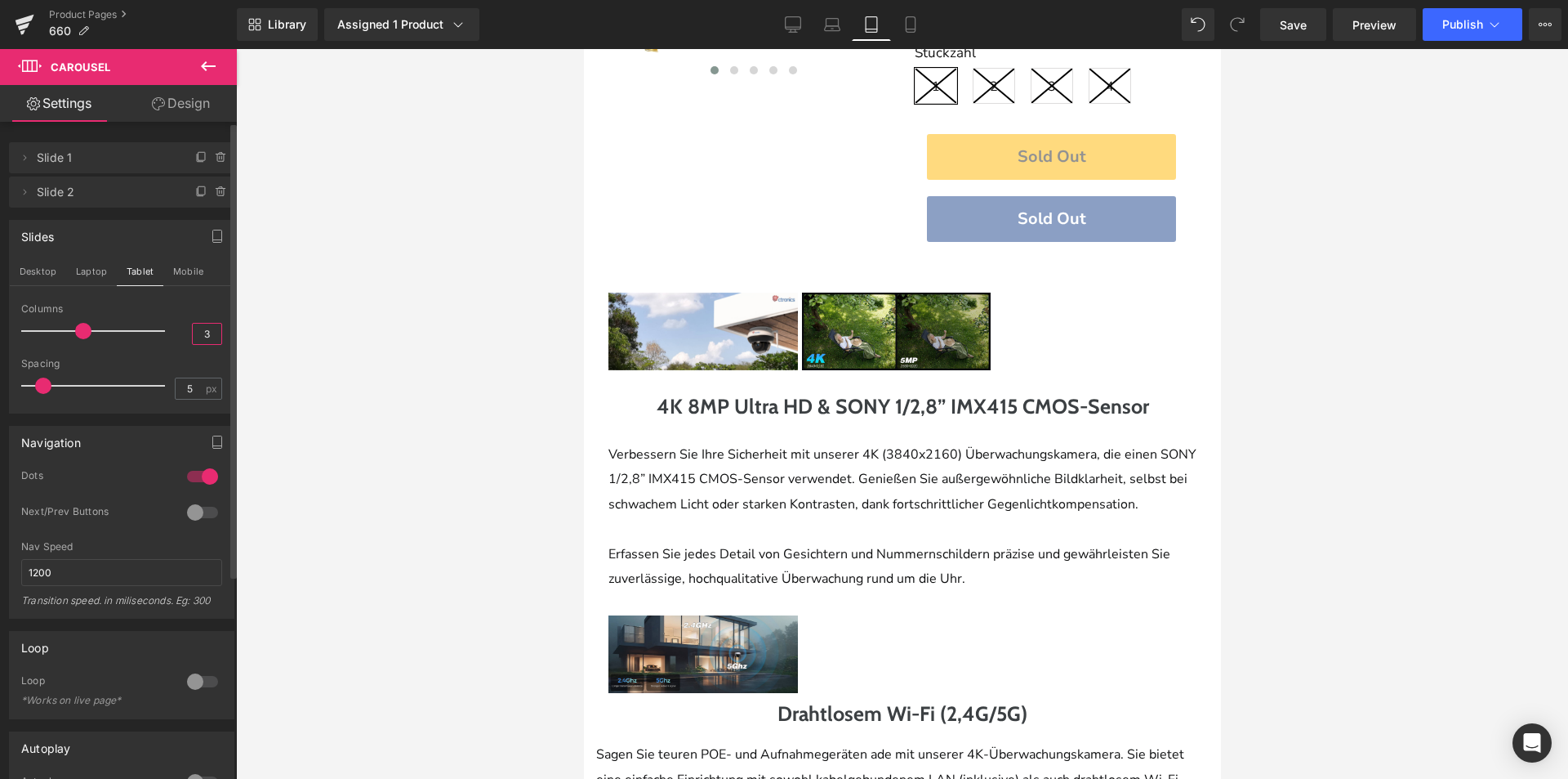
drag, startPoint x: 209, startPoint y: 338, endPoint x: 167, endPoint y: 338, distance: 42.0
click at [167, 338] on div "Columns 3" at bounding box center [122, 331] width 201 height 55
type input "1"
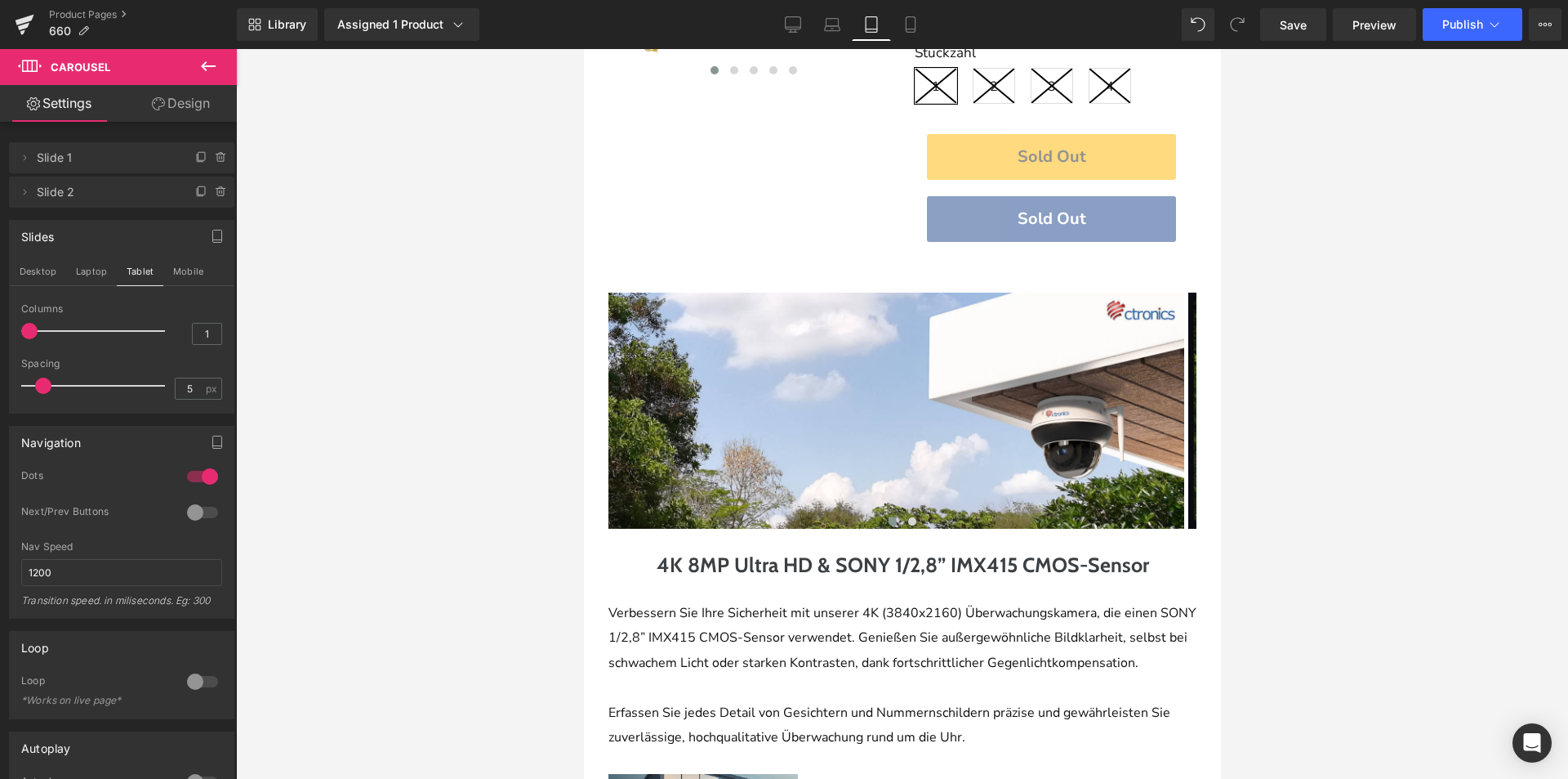
click at [425, 528] on div at bounding box center [901, 414] width 1332 height 730
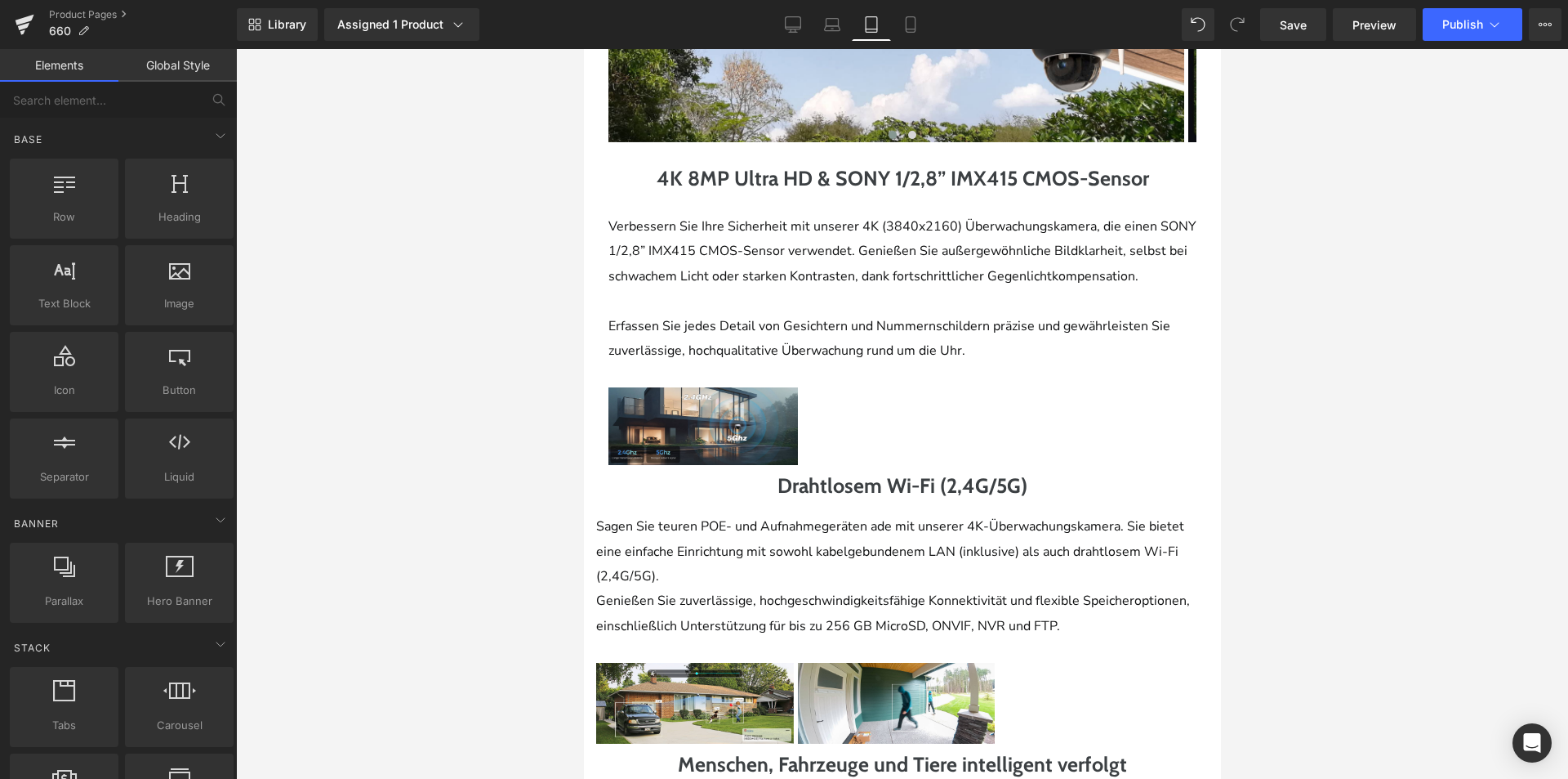
scroll to position [1037, 0]
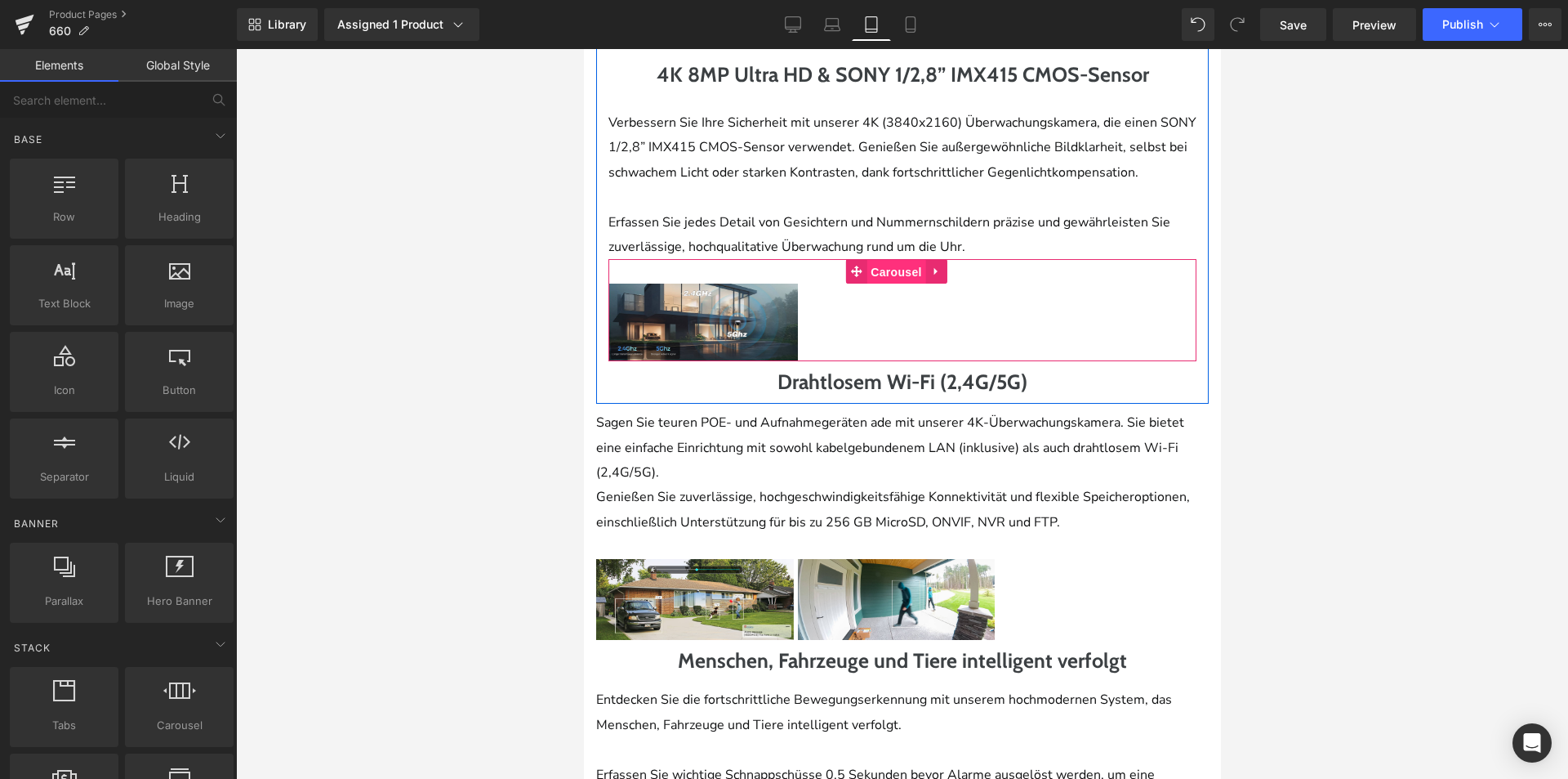
drag, startPoint x: 894, startPoint y: 321, endPoint x: 1073, endPoint y: 426, distance: 207.5
click at [894, 284] on span "Carousel" at bounding box center [895, 272] width 59 height 25
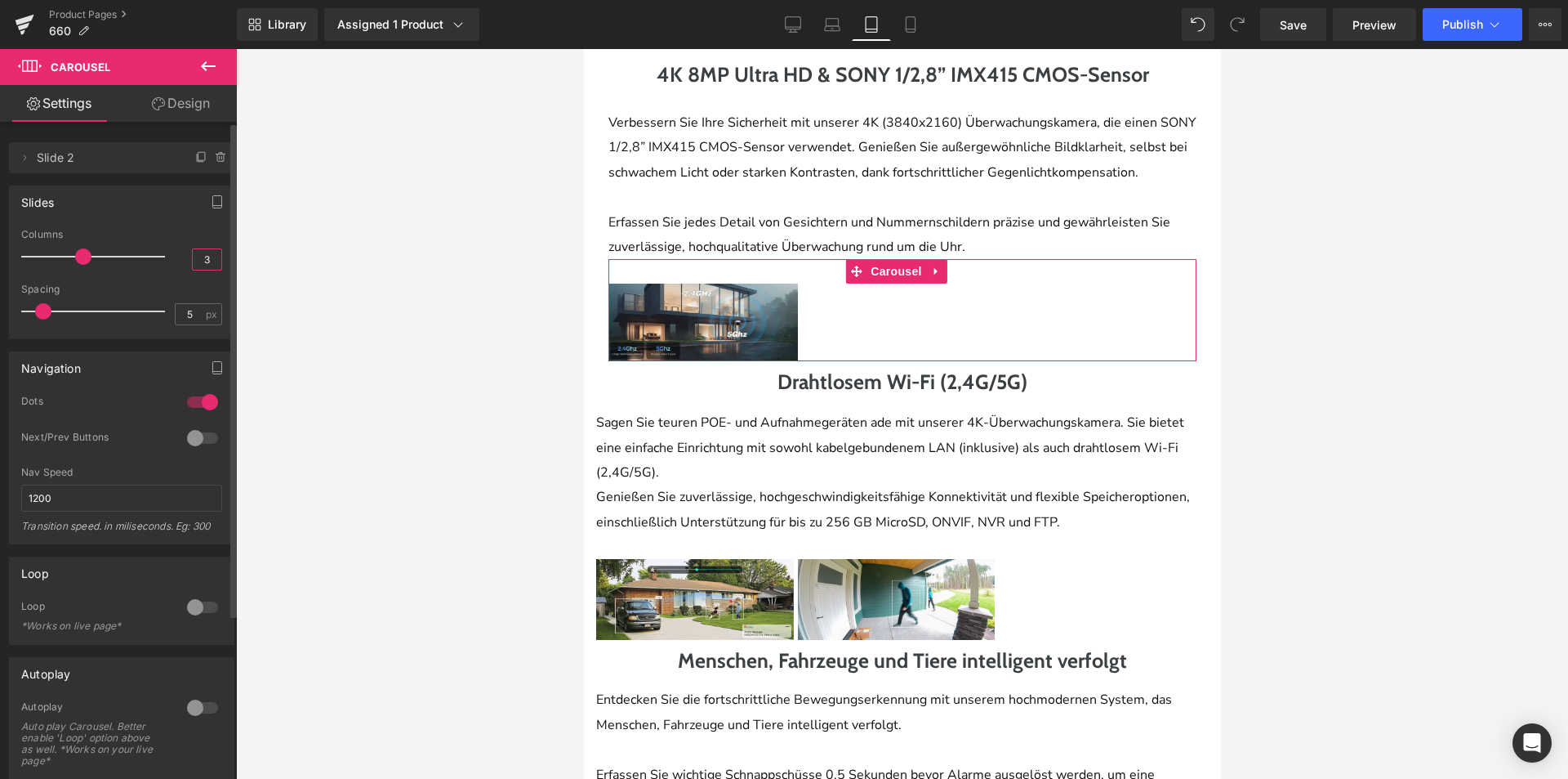
drag, startPoint x: 201, startPoint y: 253, endPoint x: 230, endPoint y: 260, distance: 29.8
click at [230, 260] on div "Slides 1 Columns 1 3 Columns 3 3 Columns 3 1 Columns 1 5px Spacing 5 px 5px Spa…" at bounding box center [122, 255] width 244 height 166
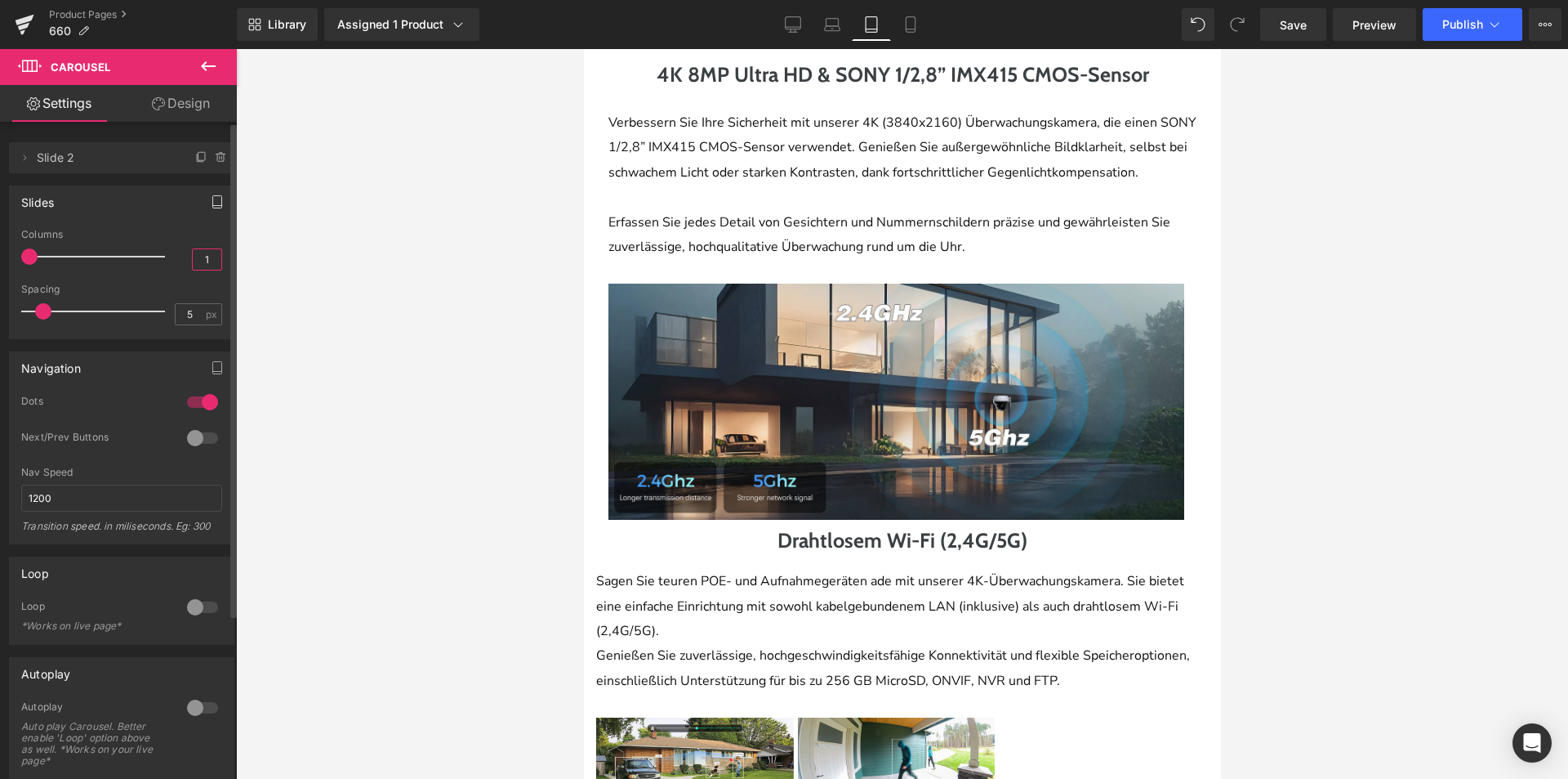
type input "1"
click at [211, 201] on icon "button" at bounding box center [217, 201] width 13 height 13
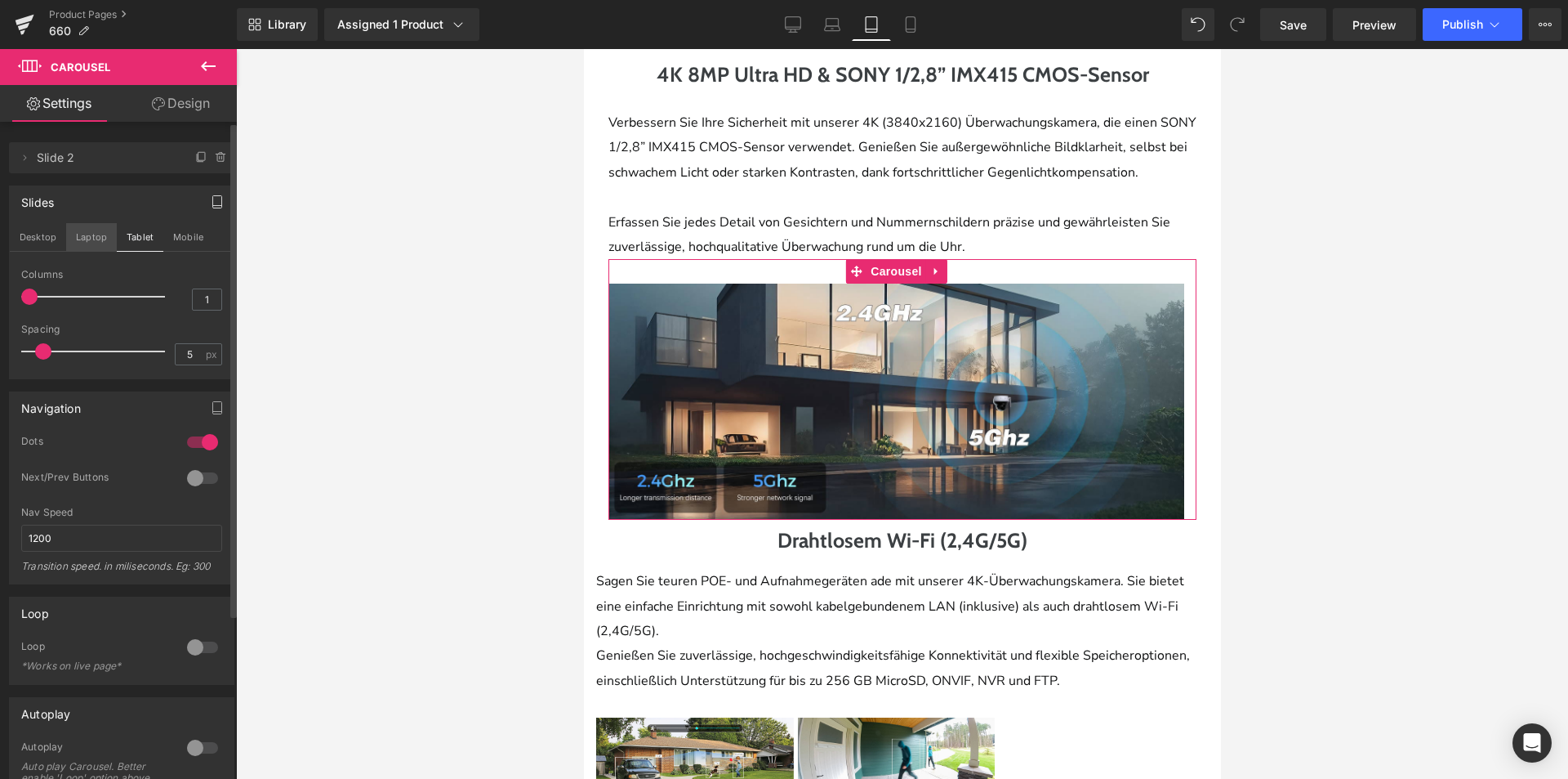
click at [101, 241] on button "Laptop" at bounding box center [91, 237] width 51 height 28
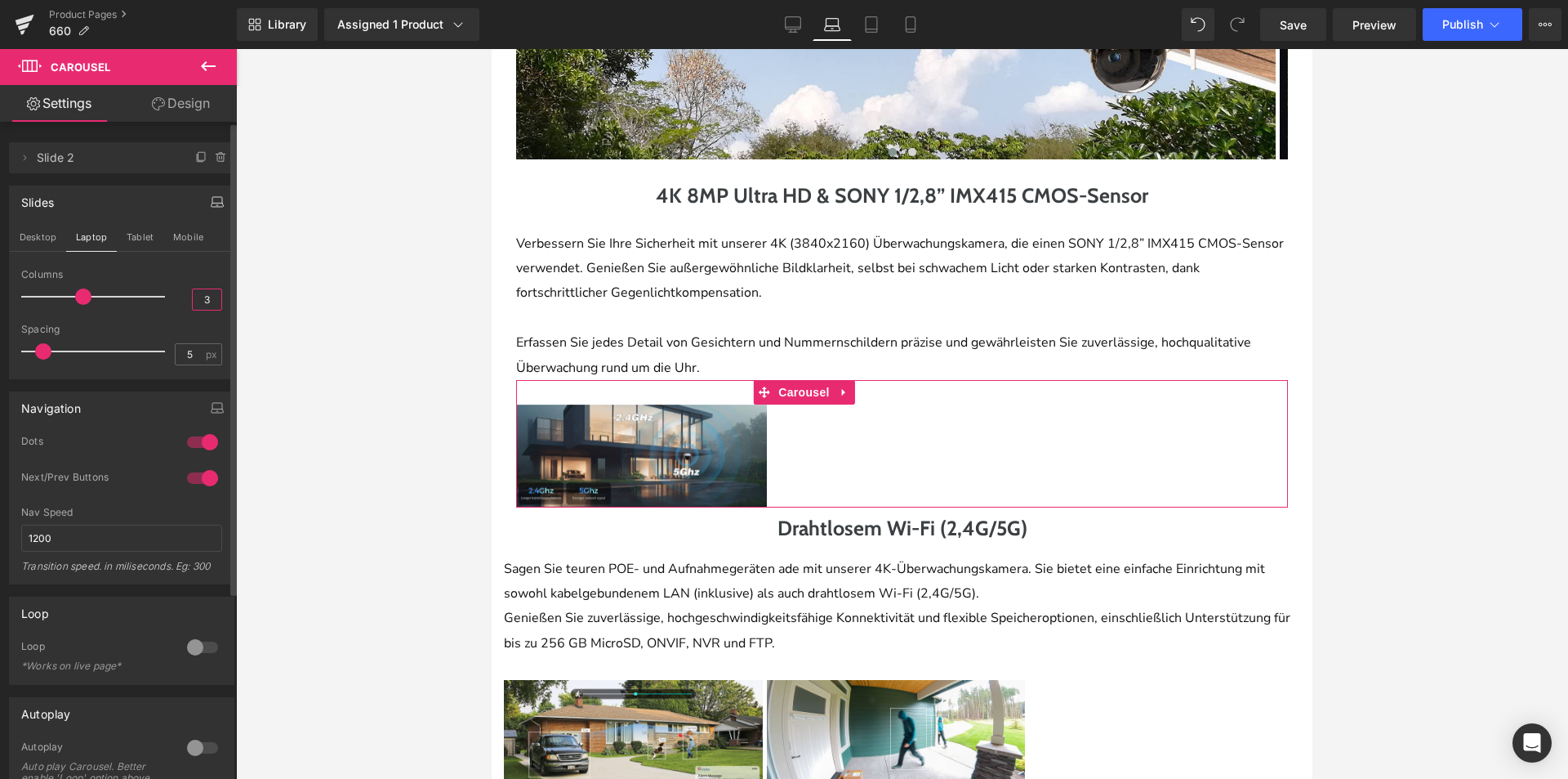
scroll to position [872, 0]
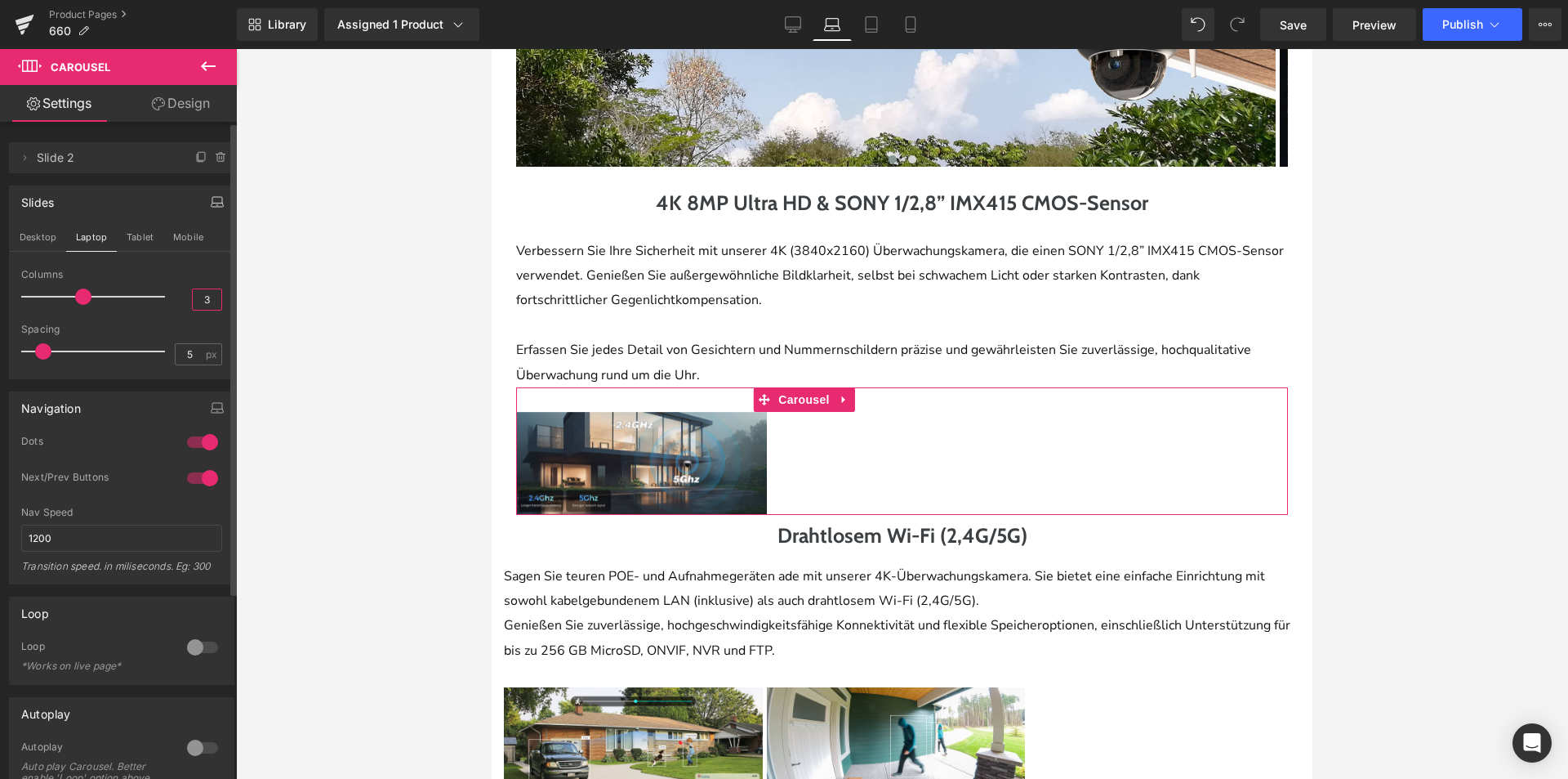
drag, startPoint x: 206, startPoint y: 302, endPoint x: 186, endPoint y: 304, distance: 20.1
click at [191, 304] on div "3" at bounding box center [206, 300] width 30 height 22
type input "1"
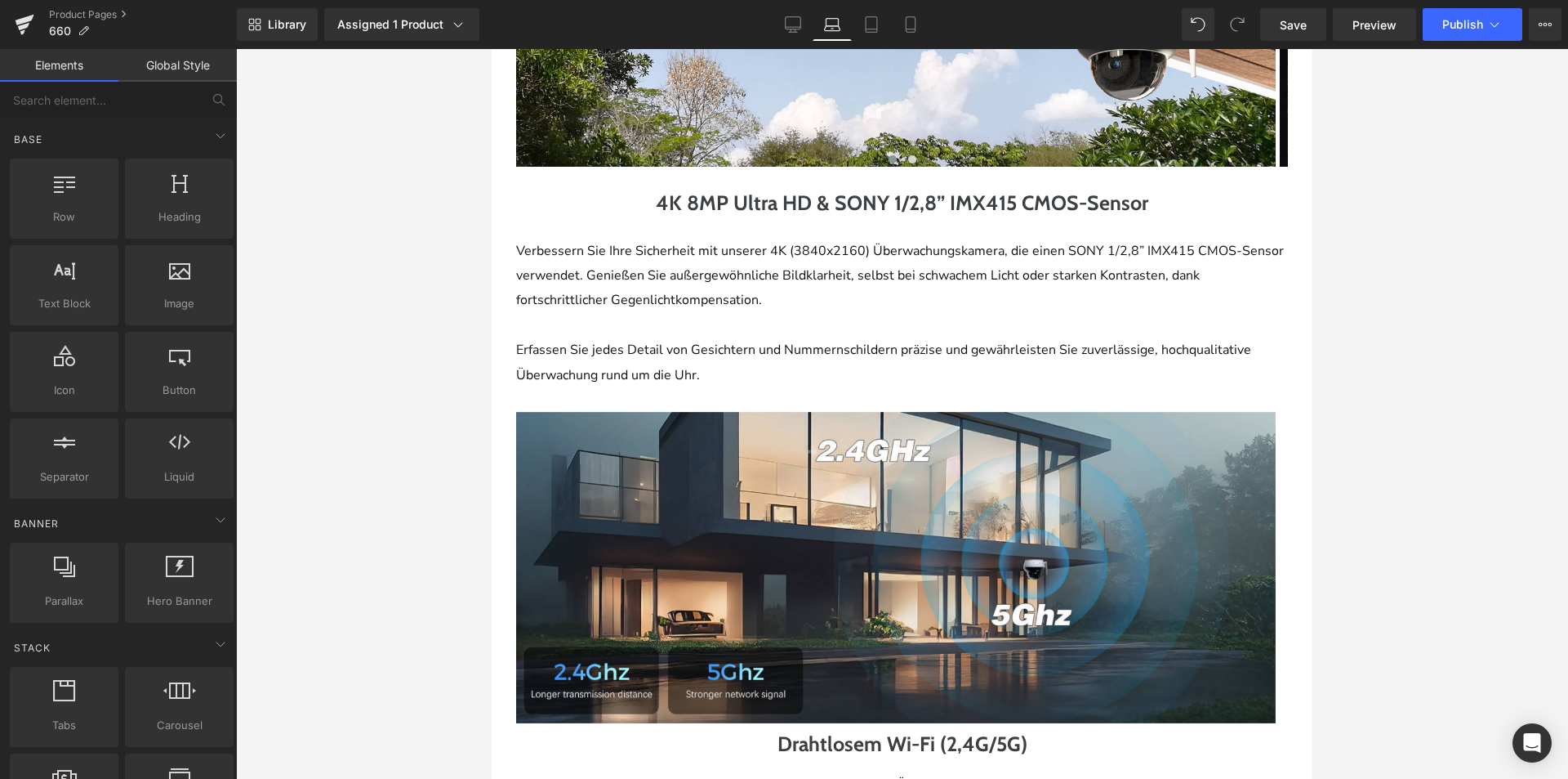
drag, startPoint x: 444, startPoint y: 461, endPoint x: 476, endPoint y: 473, distance: 34.2
click at [443, 463] on div at bounding box center [901, 414] width 1332 height 730
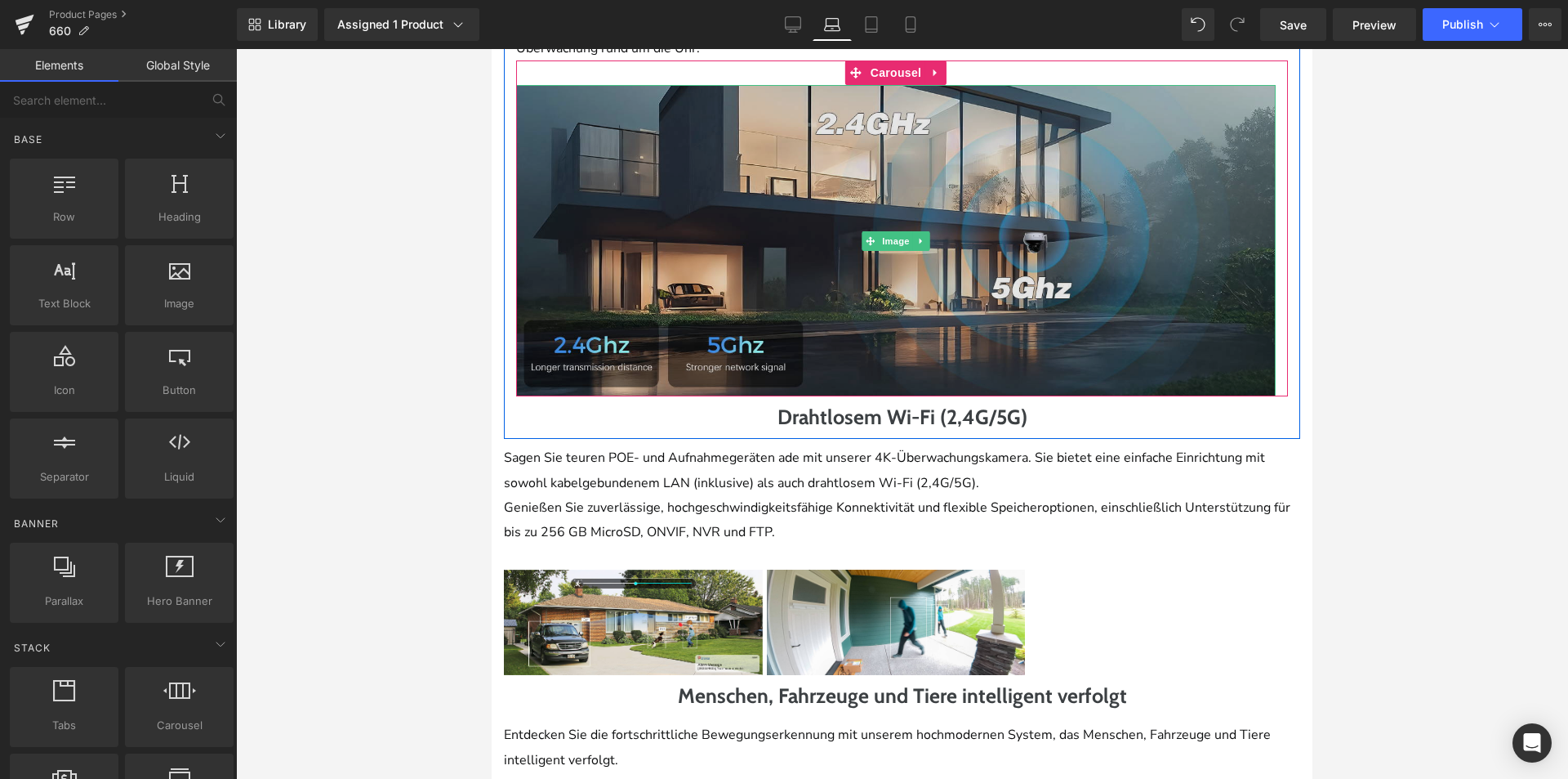
scroll to position [1527, 0]
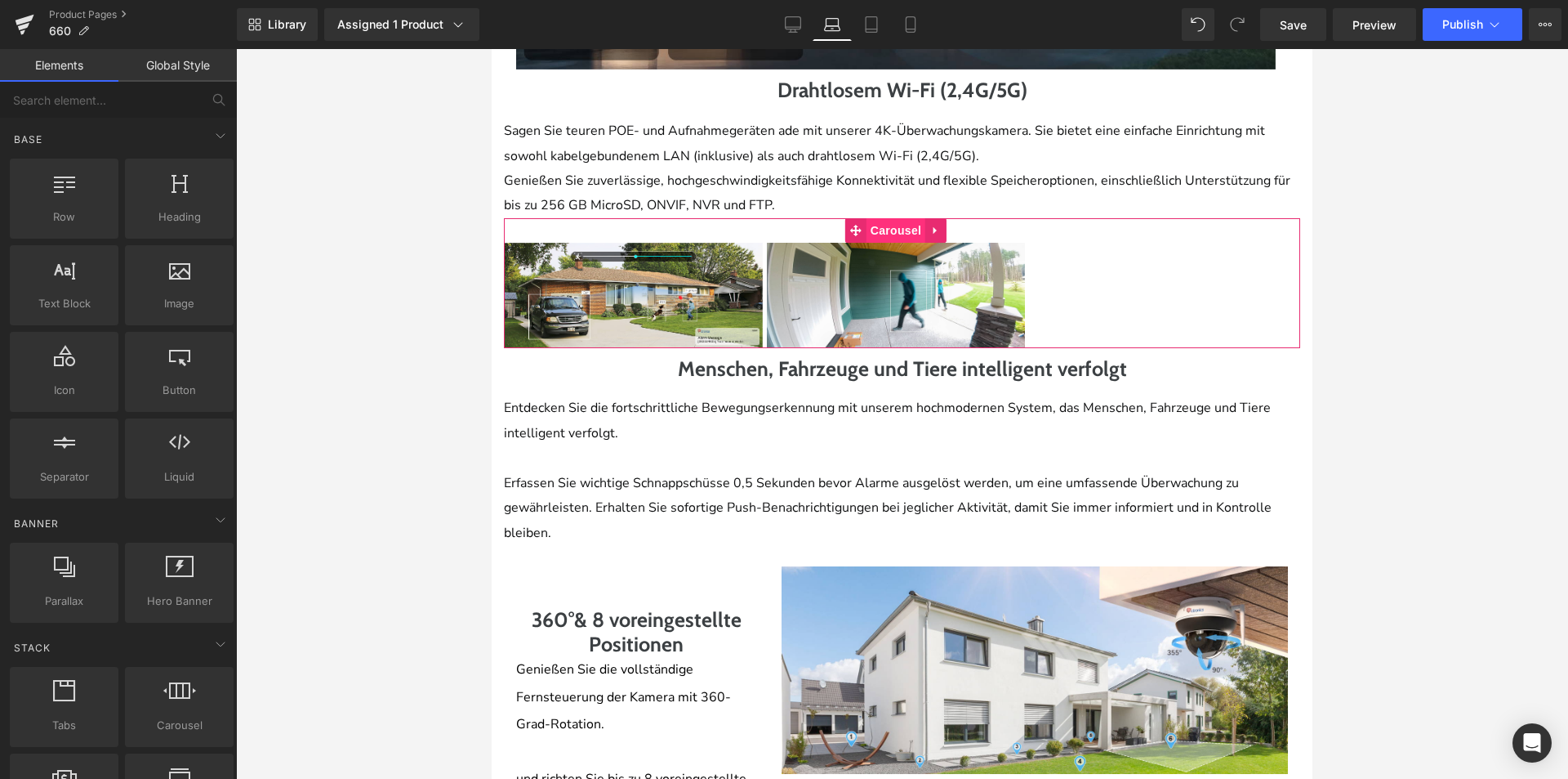
click at [895, 240] on span "Carousel" at bounding box center [896, 230] width 59 height 25
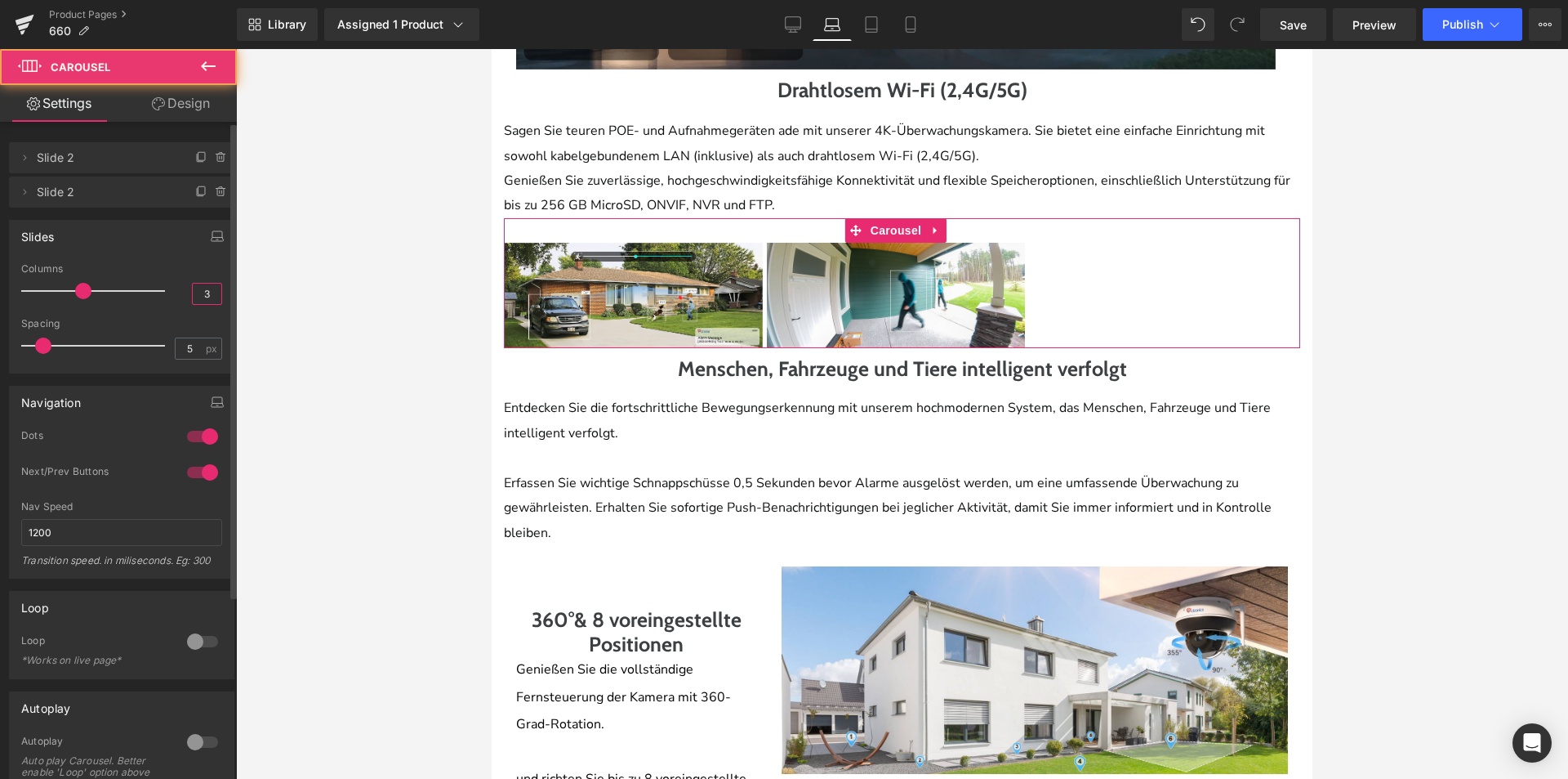
drag, startPoint x: 205, startPoint y: 292, endPoint x: 153, endPoint y: 299, distance: 52.5
click at [153, 299] on div "Columns 3" at bounding box center [122, 291] width 201 height 55
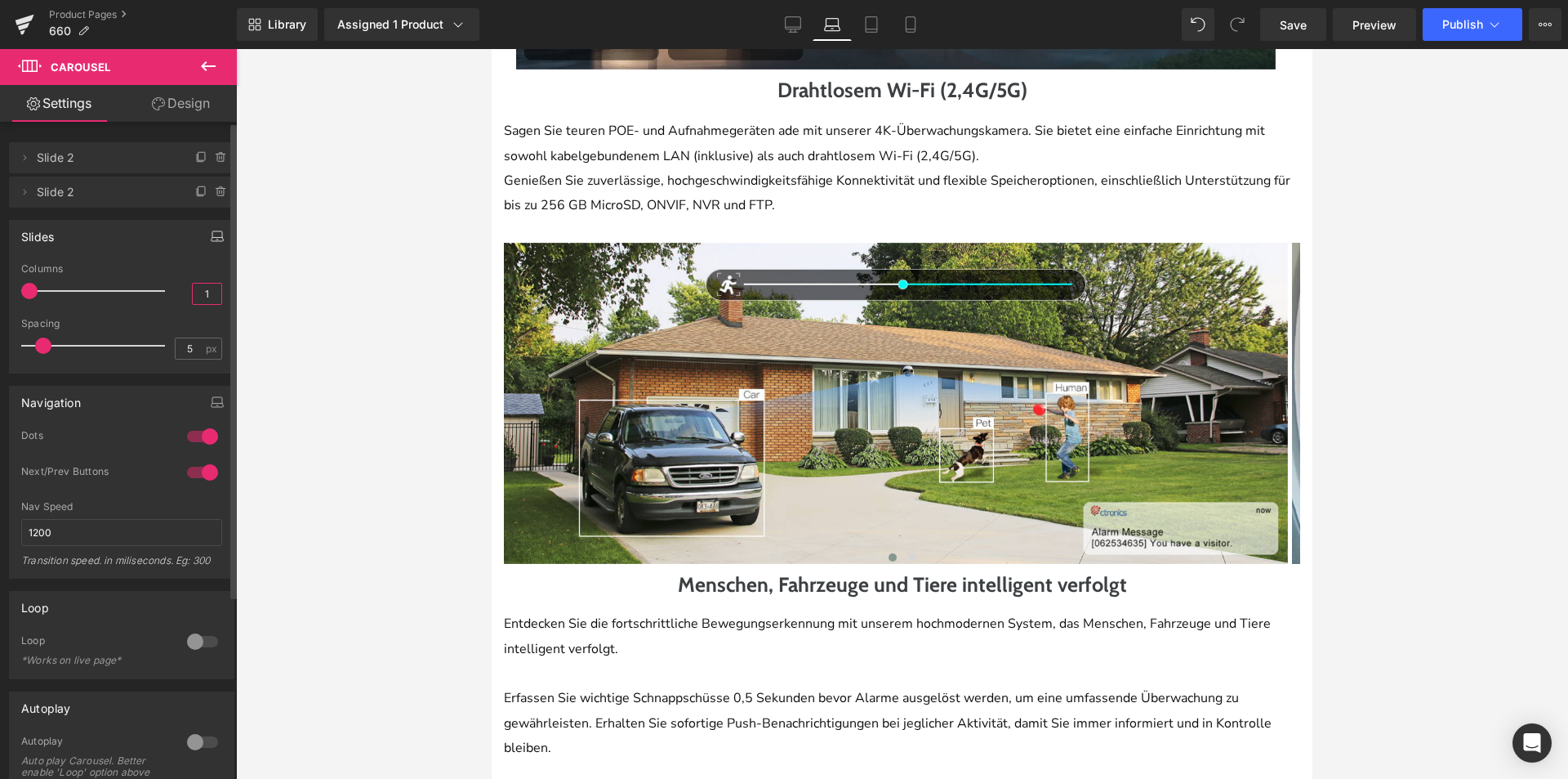
type input "1"
click at [217, 241] on button "button" at bounding box center [217, 237] width 27 height 31
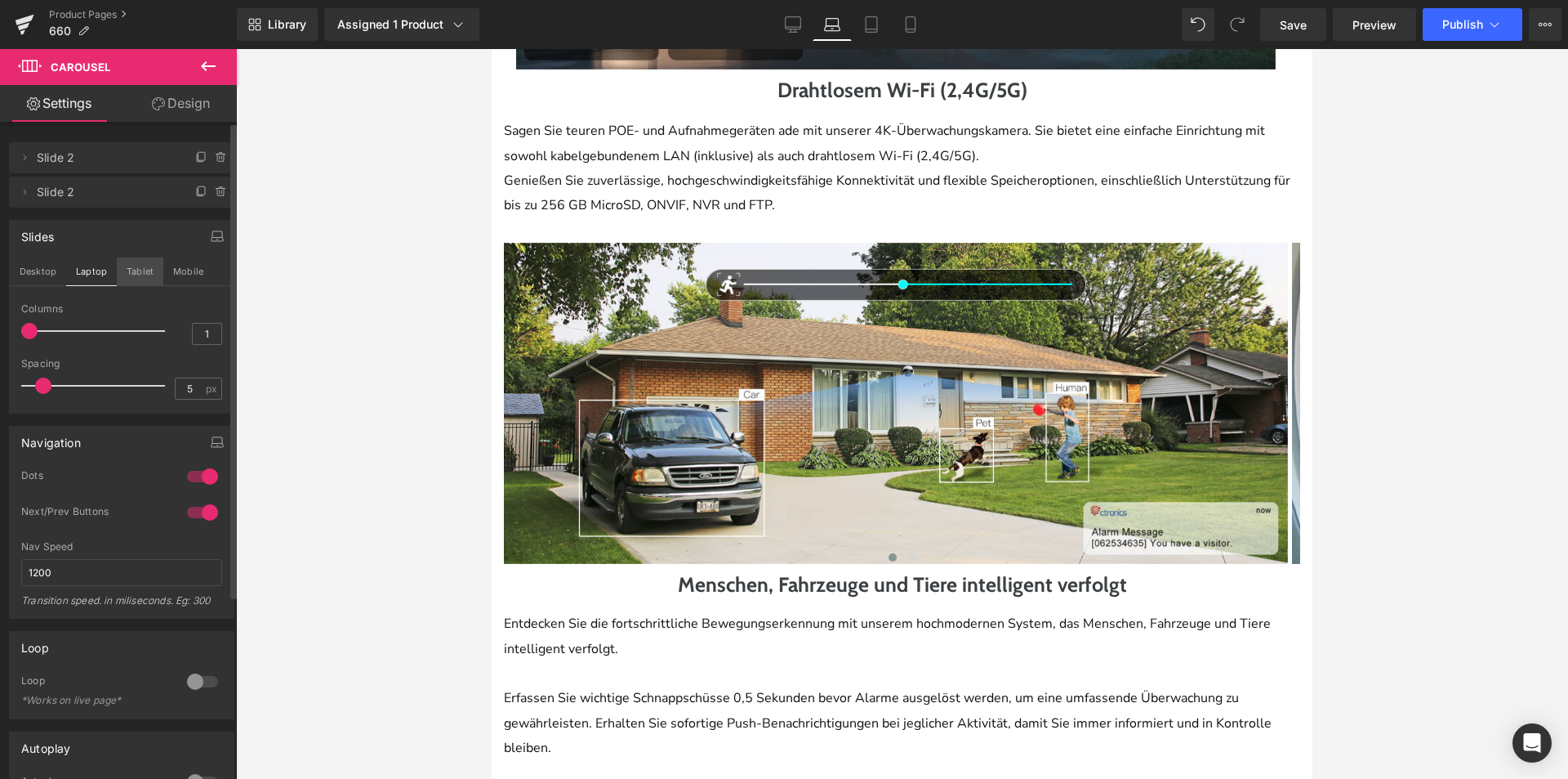
click at [147, 271] on button "Tablet" at bounding box center [139, 271] width 46 height 28
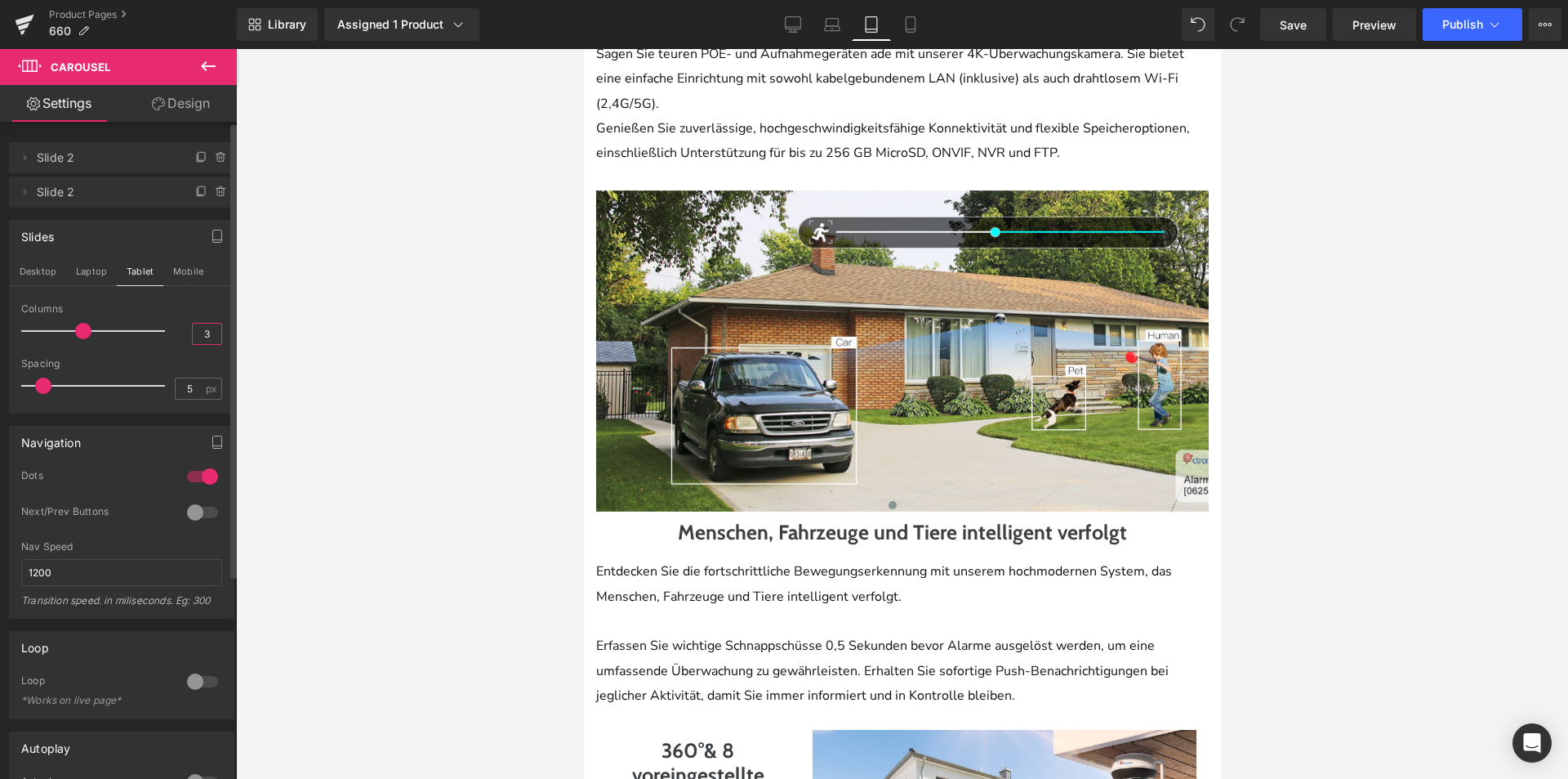
scroll to position [1565, 0]
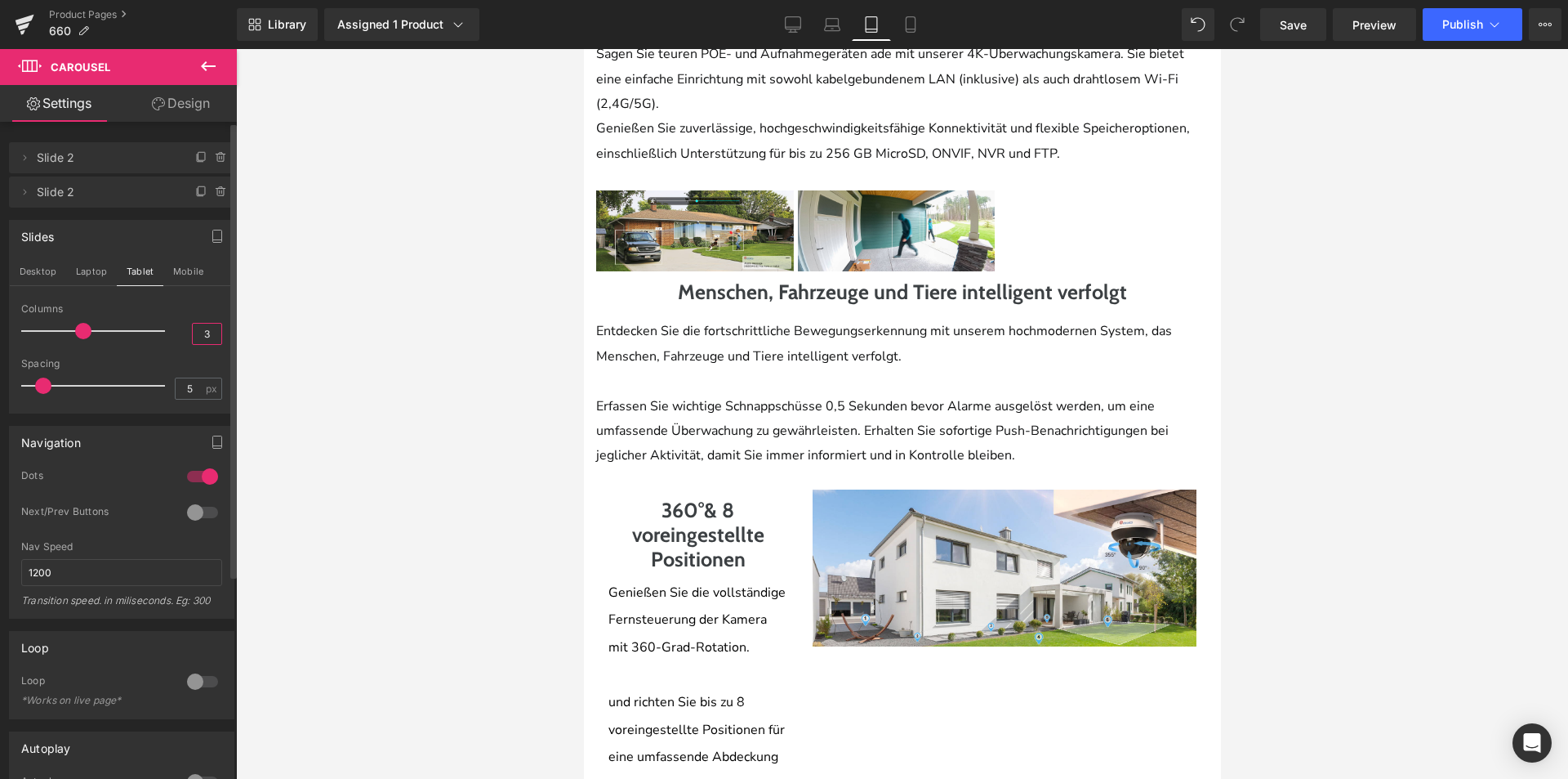
drag, startPoint x: 203, startPoint y: 330, endPoint x: 177, endPoint y: 336, distance: 26.7
click at [181, 334] on div "Columns 3" at bounding box center [122, 331] width 201 height 55
type input "1"
click at [390, 437] on div at bounding box center [901, 414] width 1332 height 730
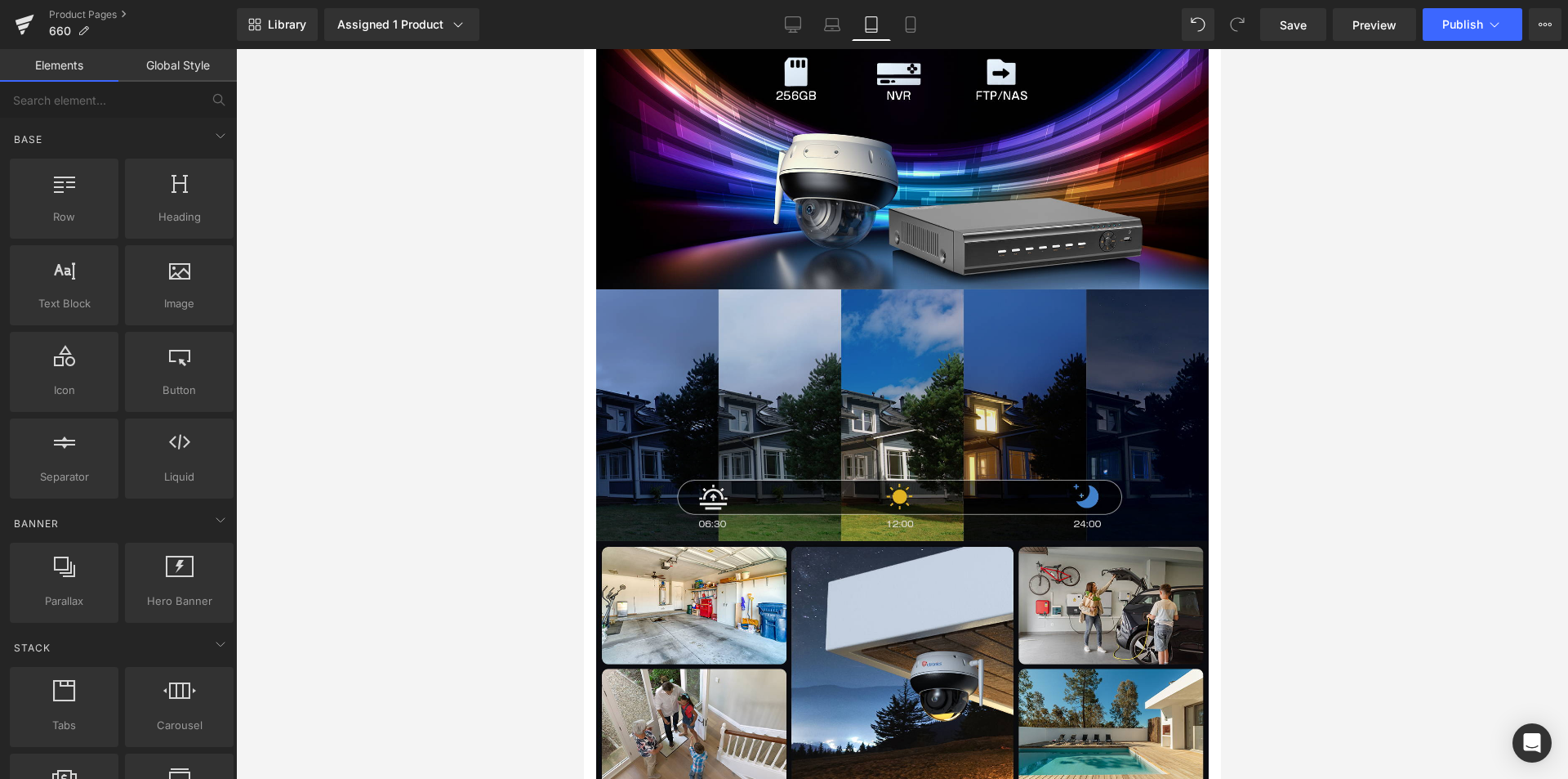
click at [911, 409] on img at bounding box center [901, 414] width 613 height 250
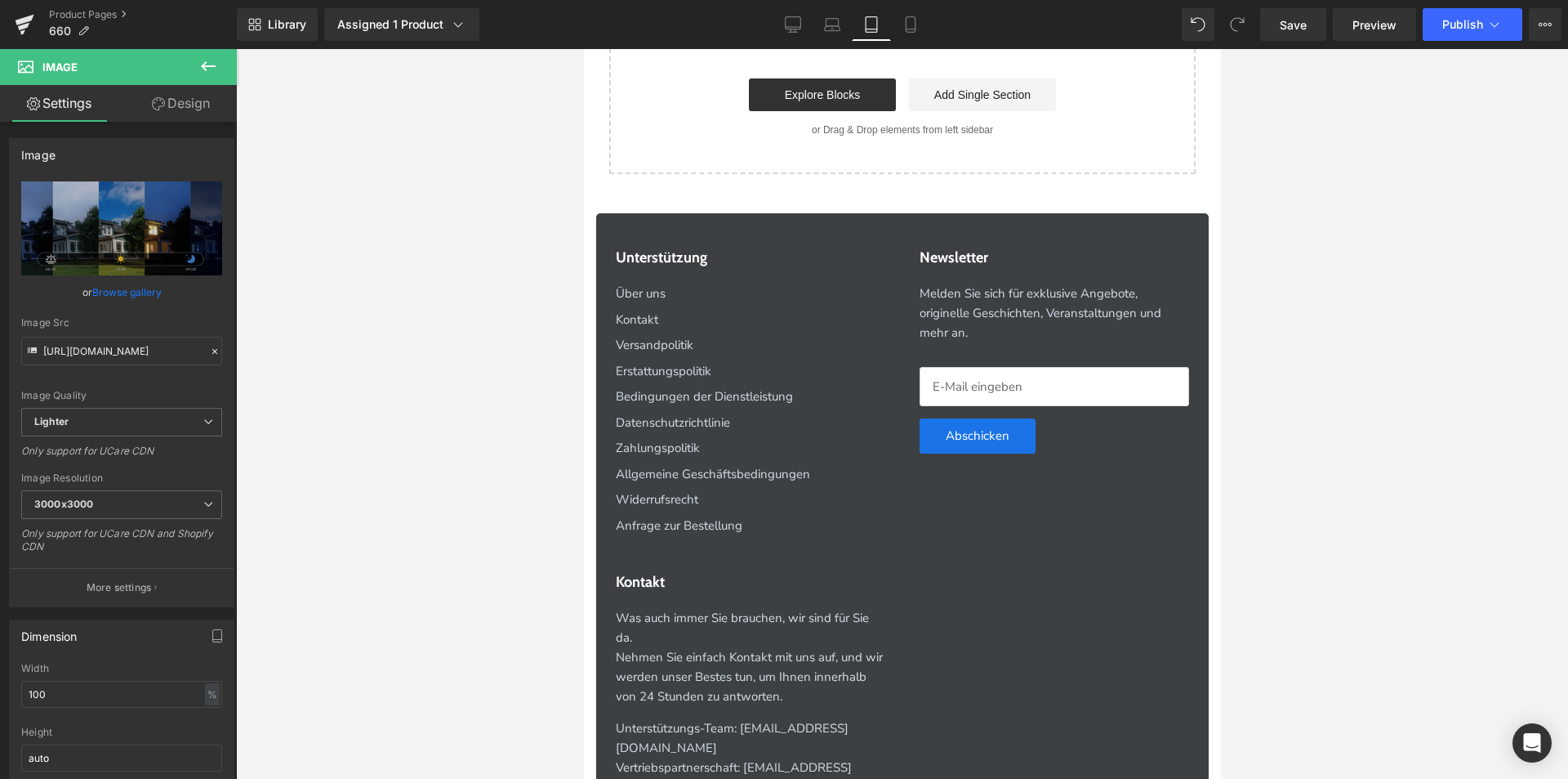
scroll to position [6059, 0]
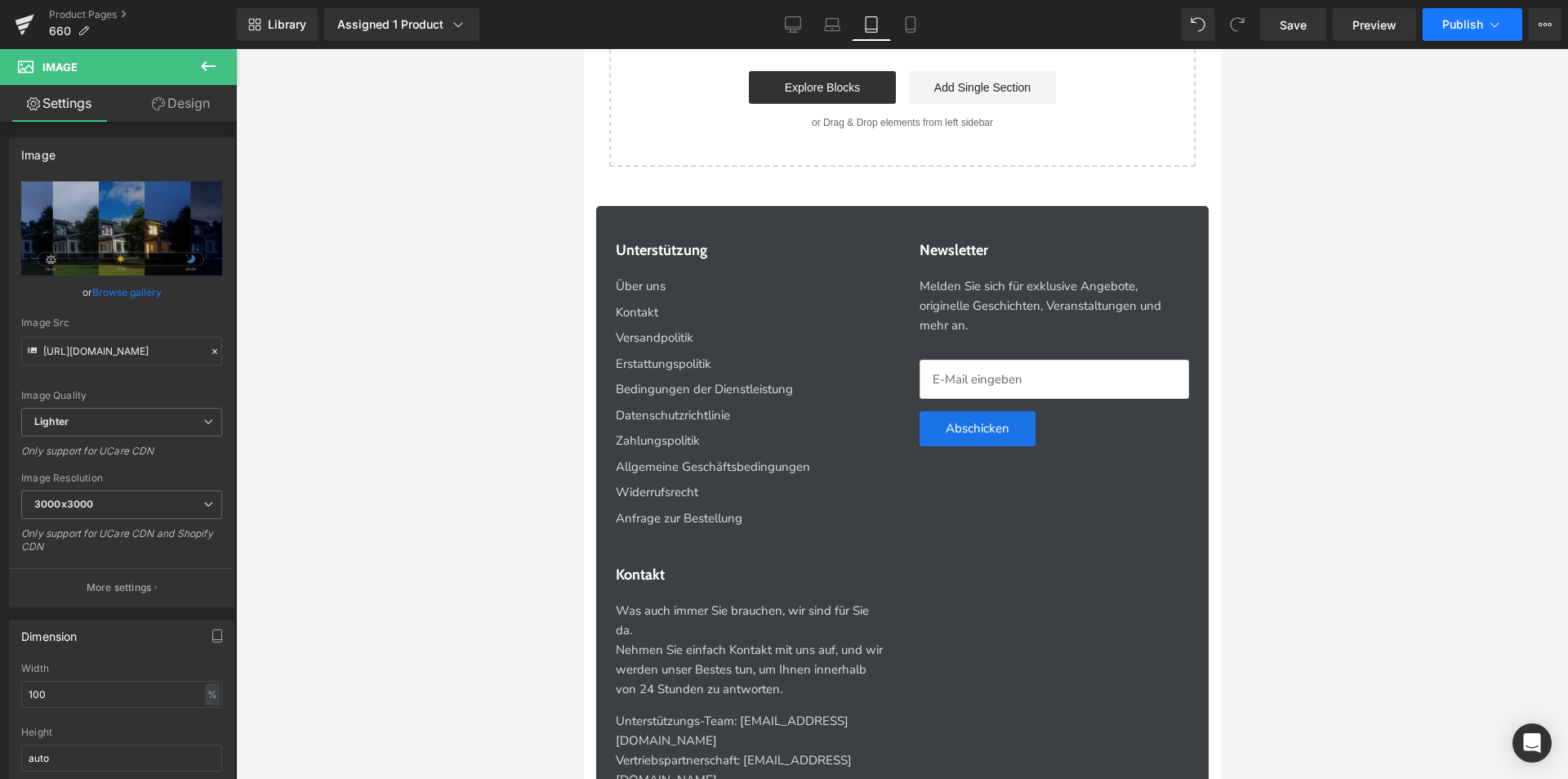
click at [1453, 22] on span "Publish" at bounding box center [1463, 24] width 41 height 13
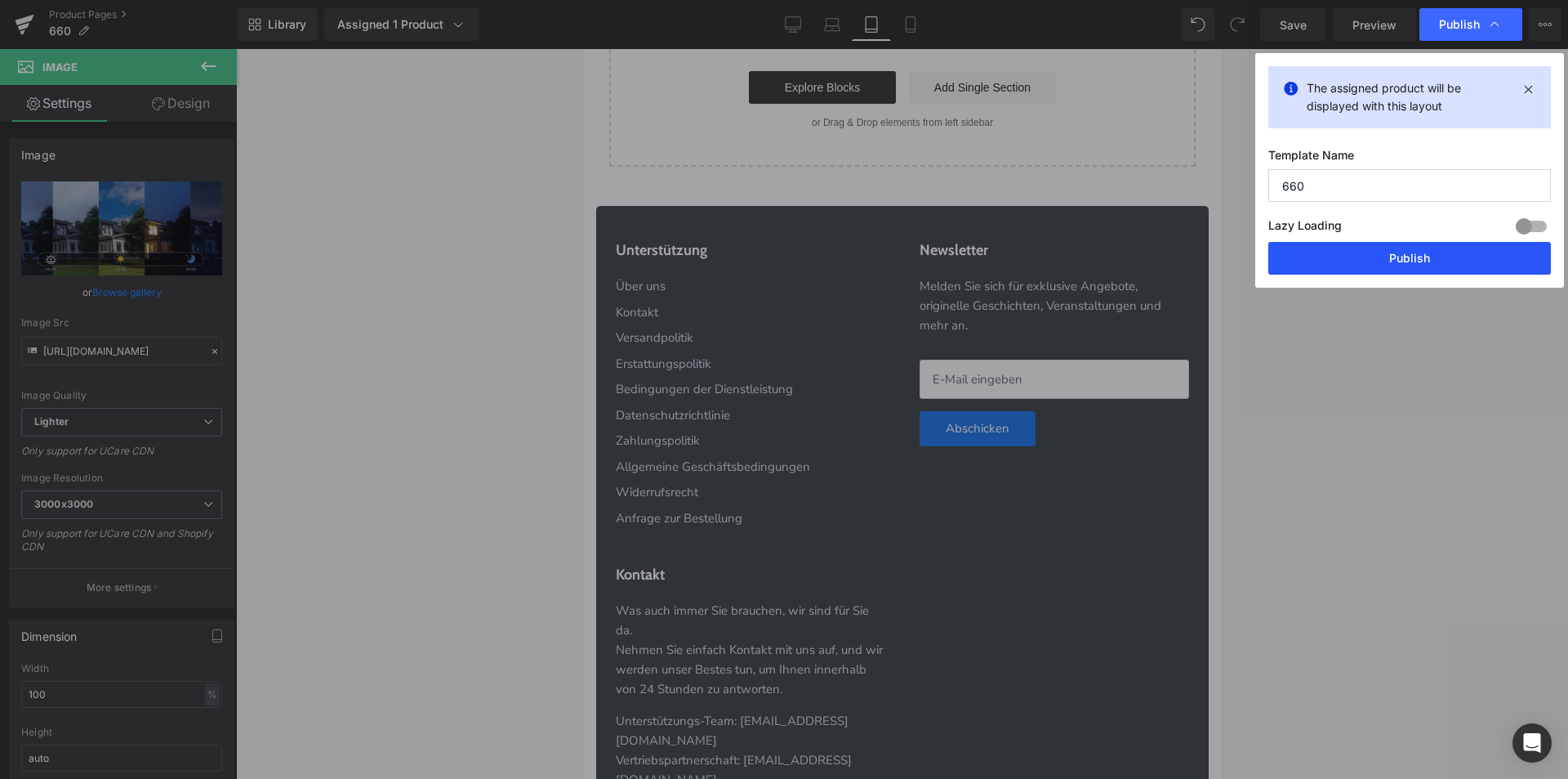
click at [1352, 255] on button "Publish" at bounding box center [1410, 257] width 283 height 32
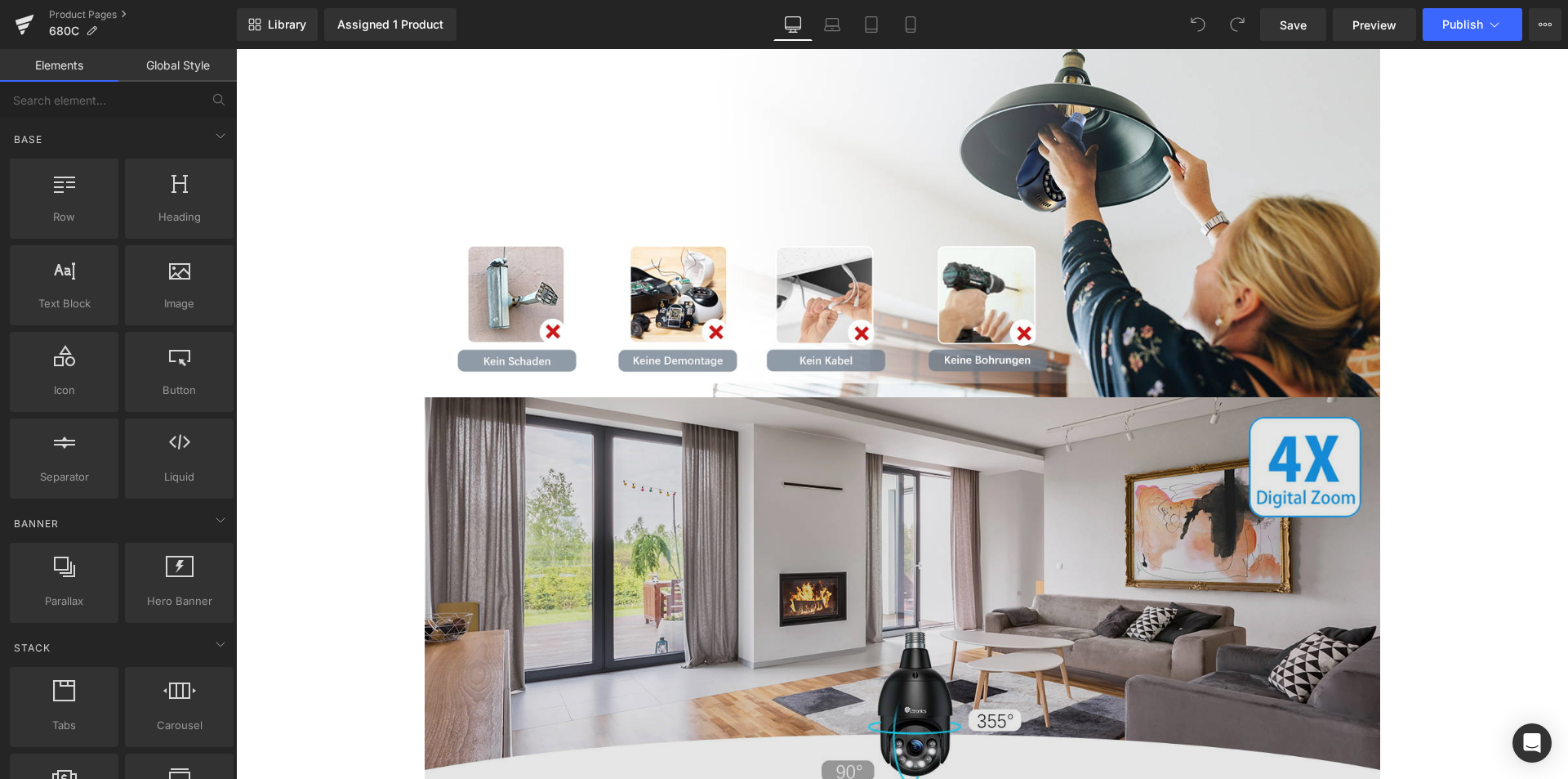
click at [763, 500] on img at bounding box center [902, 592] width 955 height 392
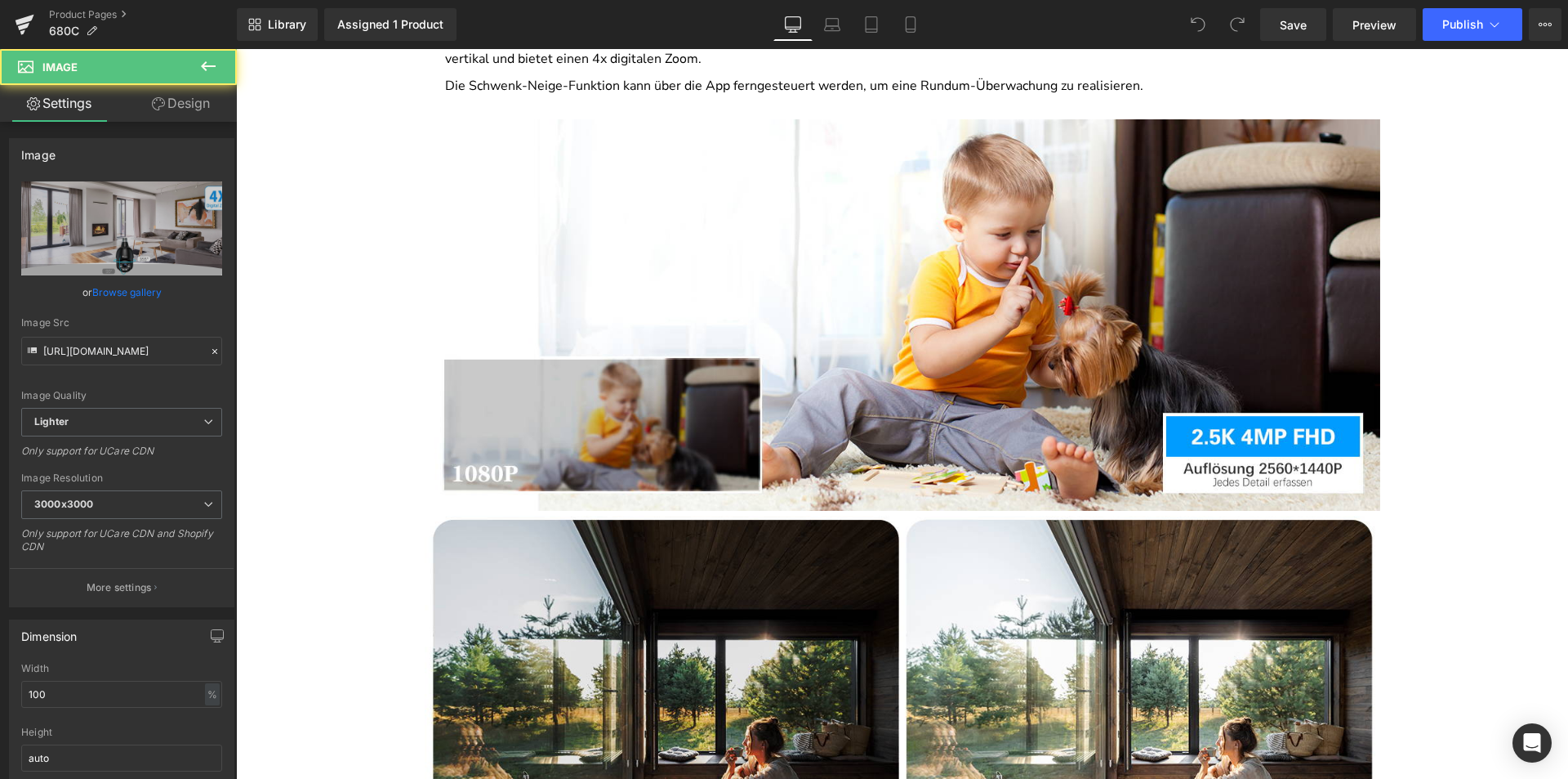
click at [762, 500] on img at bounding box center [902, 314] width 955 height 392
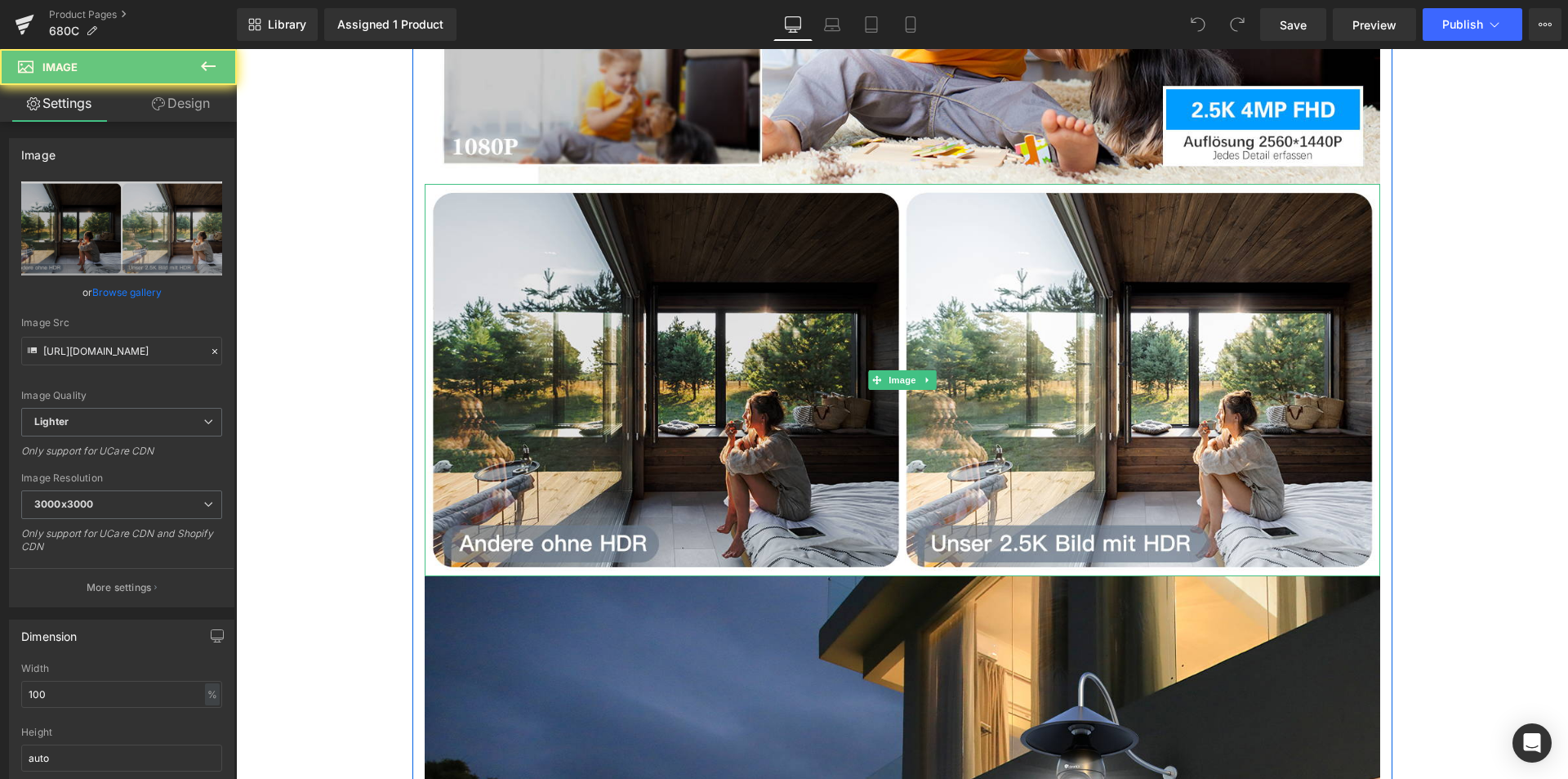
click at [762, 500] on img at bounding box center [902, 379] width 955 height 392
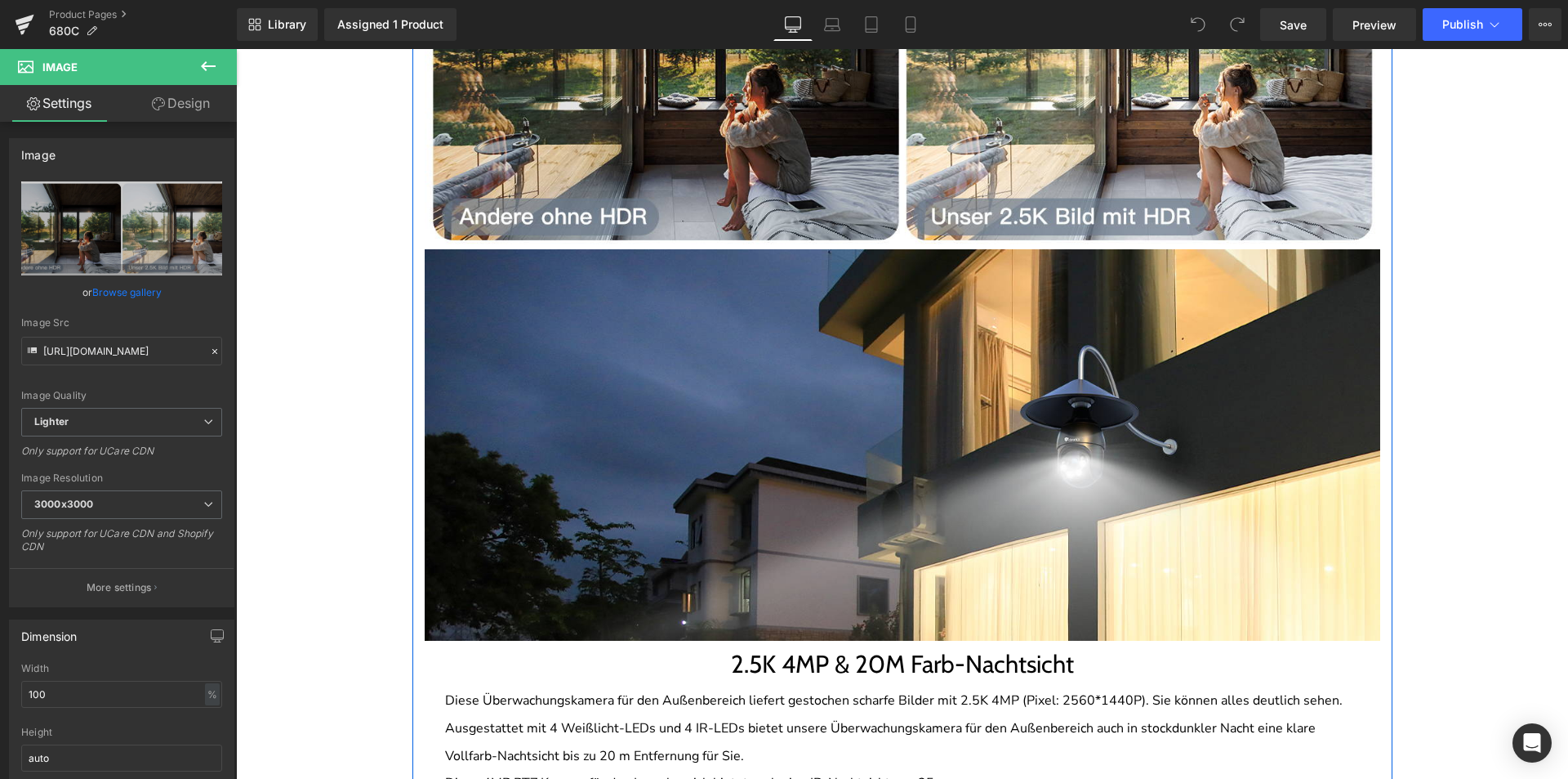
click at [762, 500] on img at bounding box center [902, 445] width 955 height 392
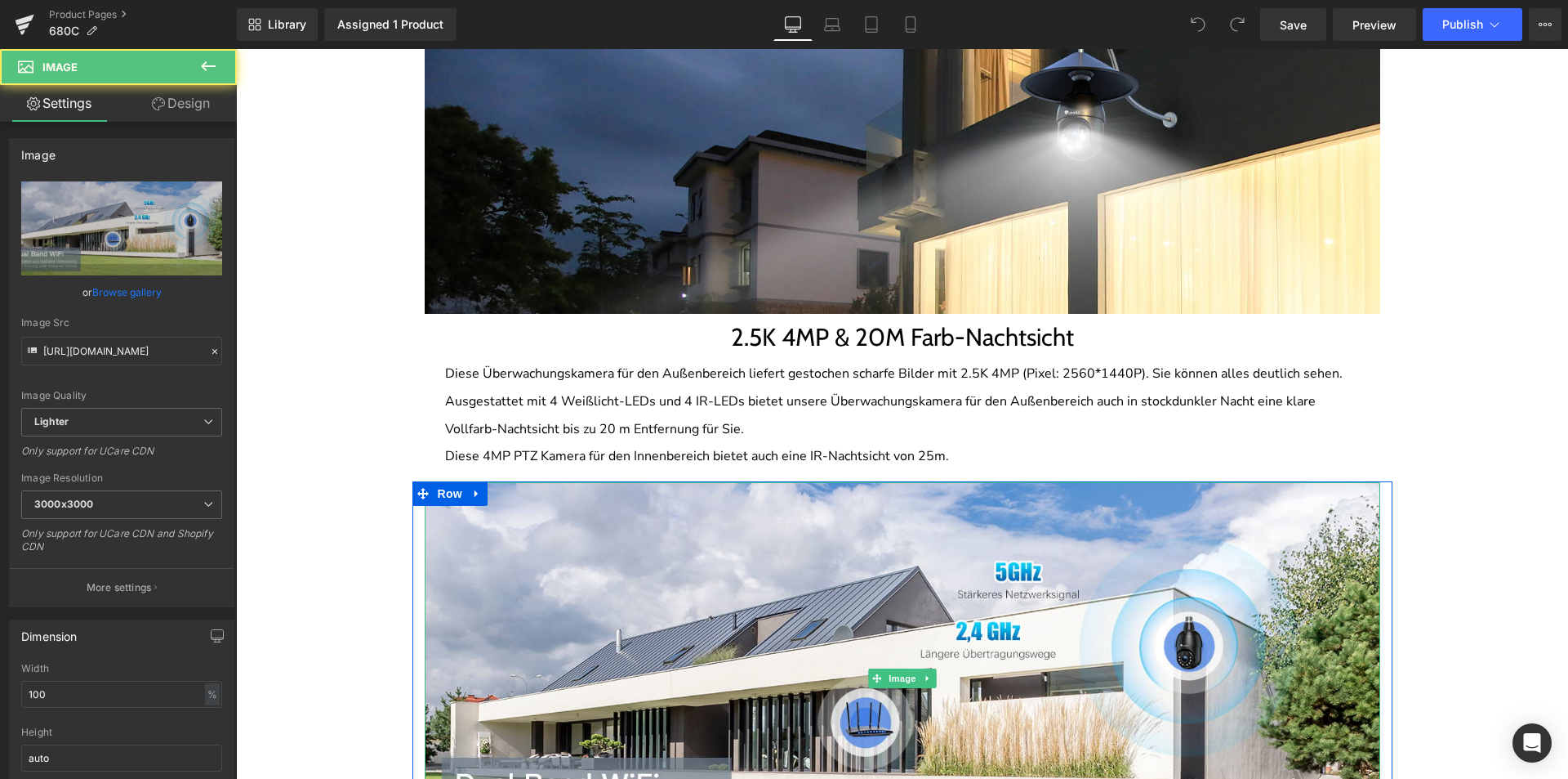
click at [762, 500] on img at bounding box center [902, 678] width 955 height 392
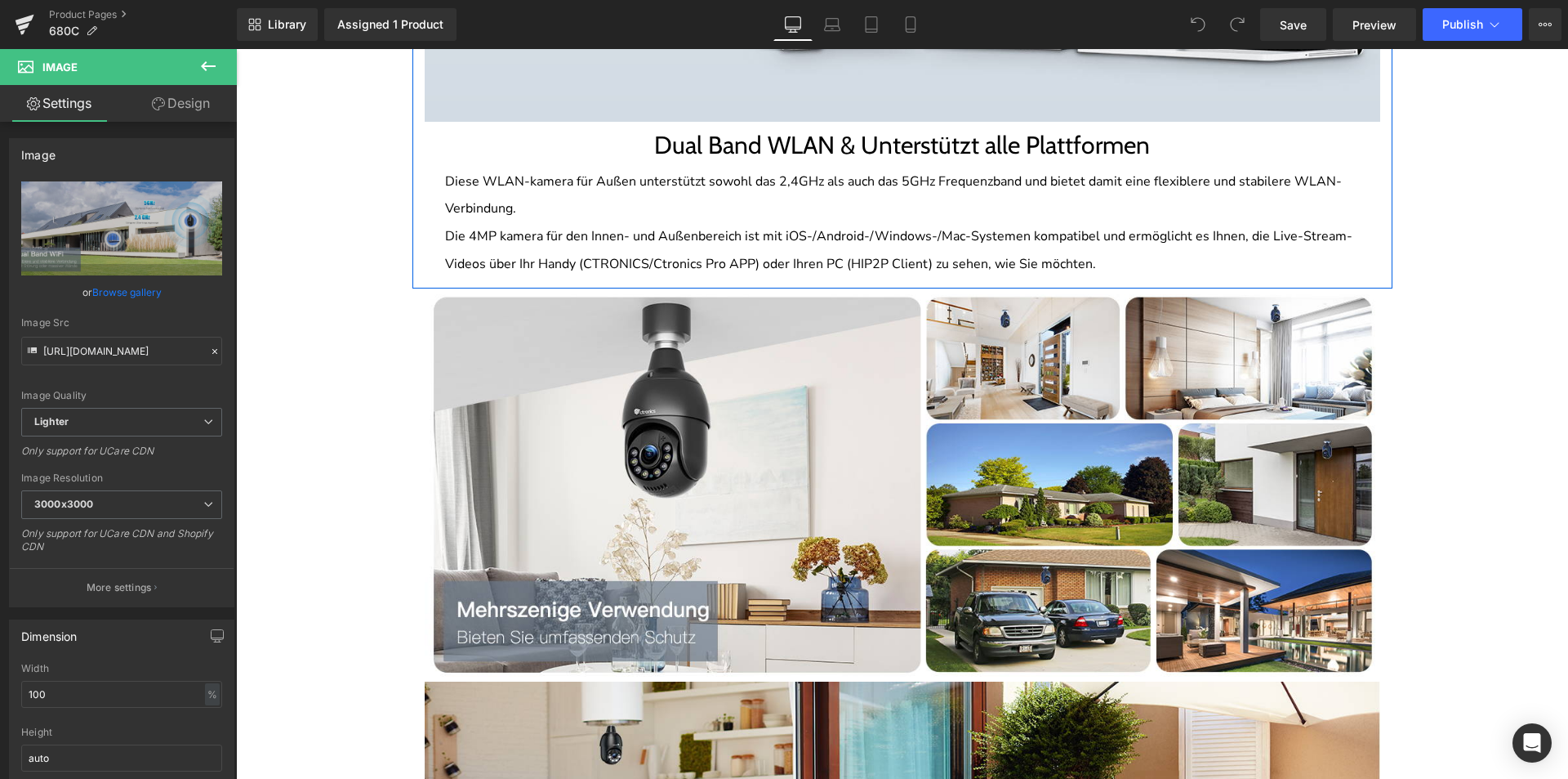
click at [762, 500] on img at bounding box center [902, 484] width 955 height 392
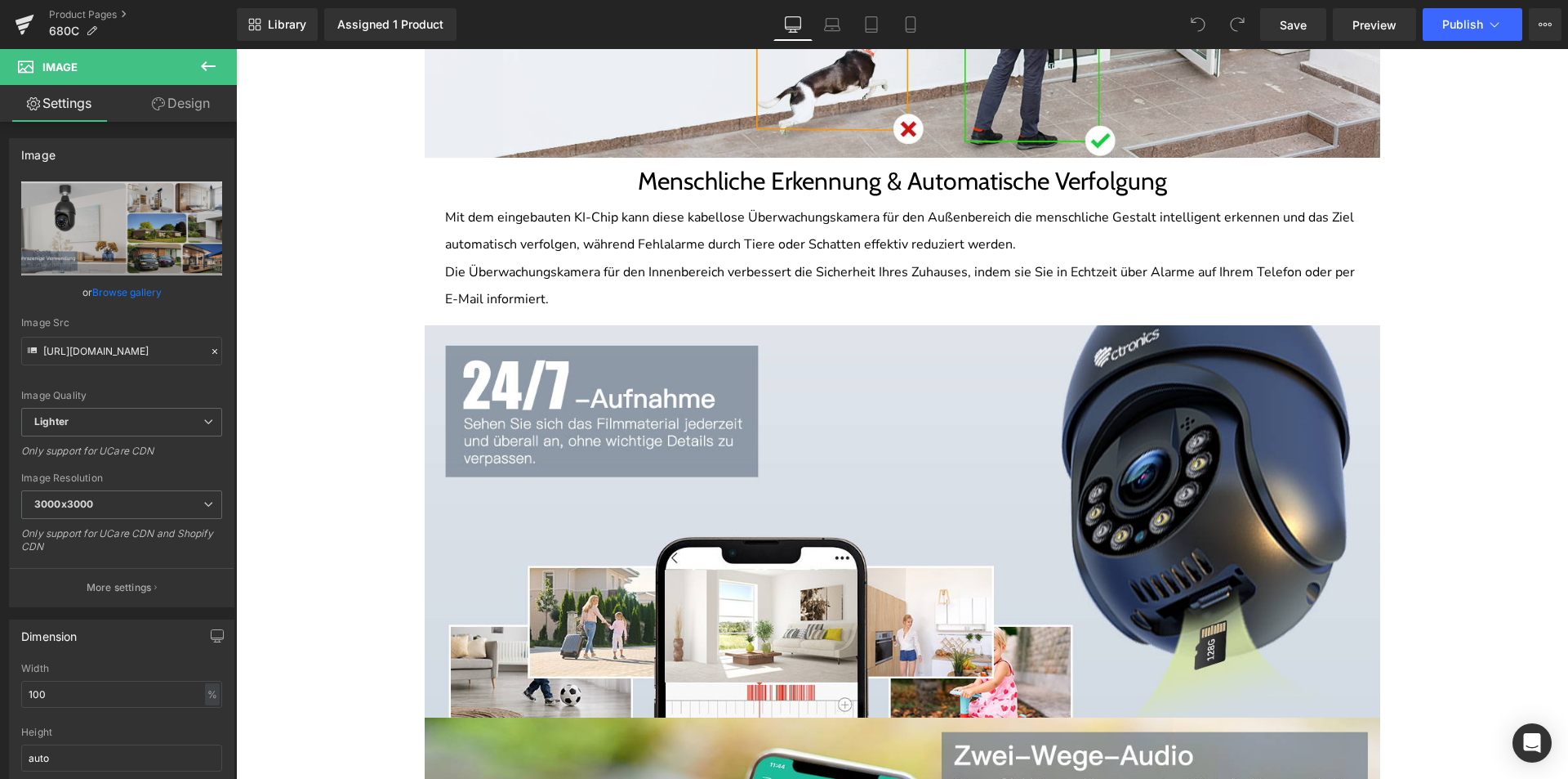
click at [762, 500] on img at bounding box center [902, 521] width 955 height 392
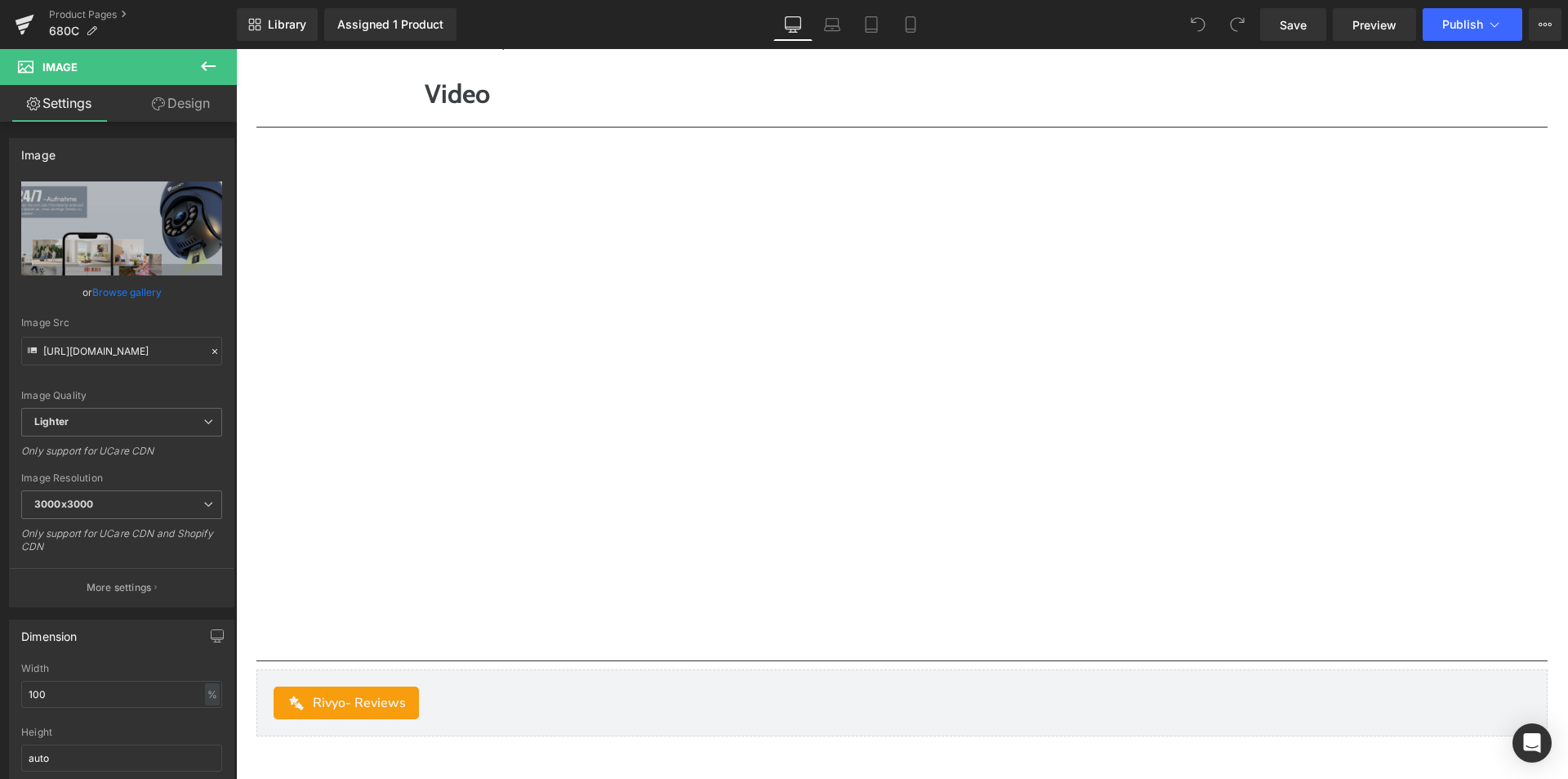
scroll to position [6455, 0]
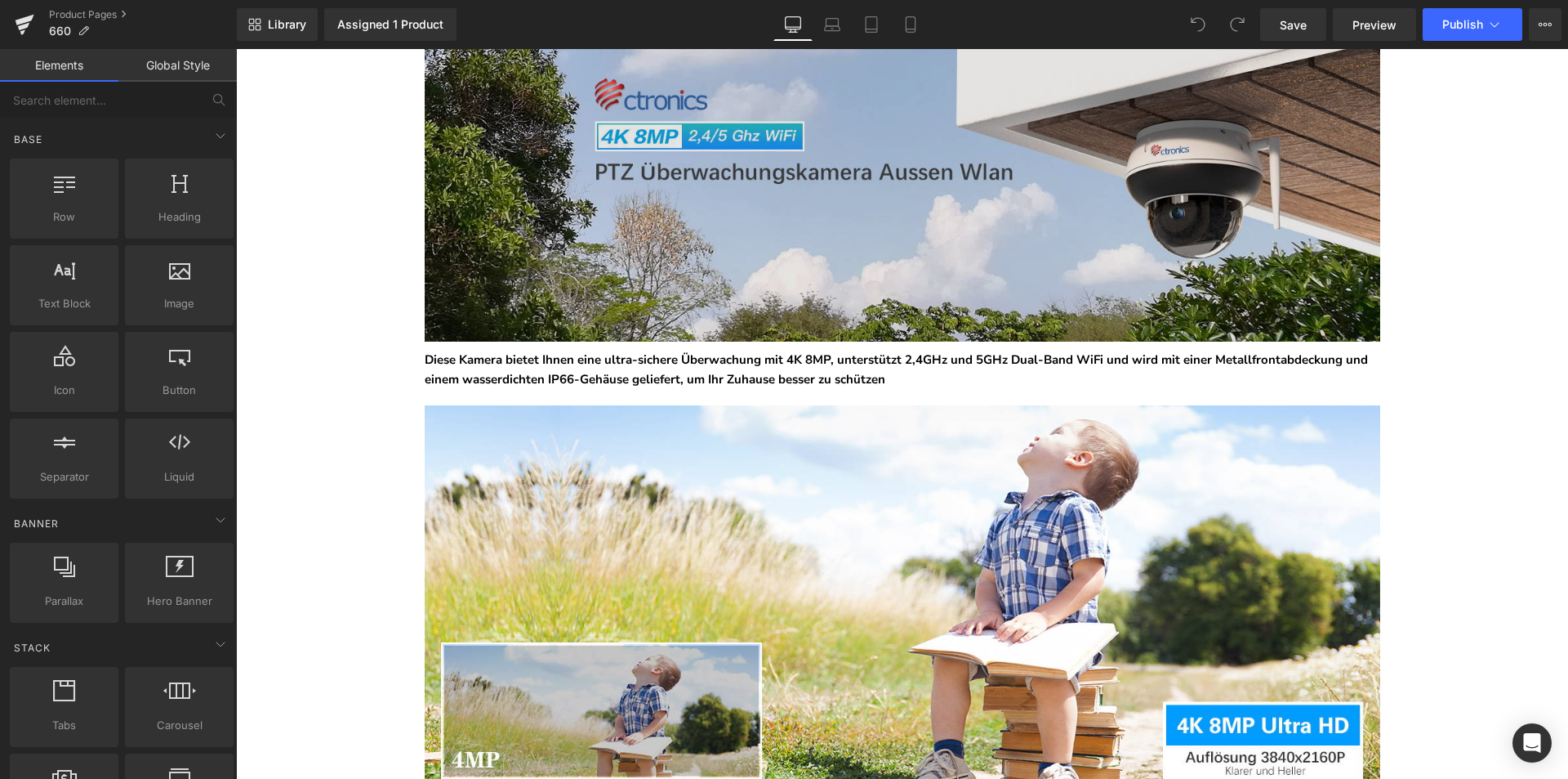
click at [808, 223] on img at bounding box center [902, 144] width 955 height 392
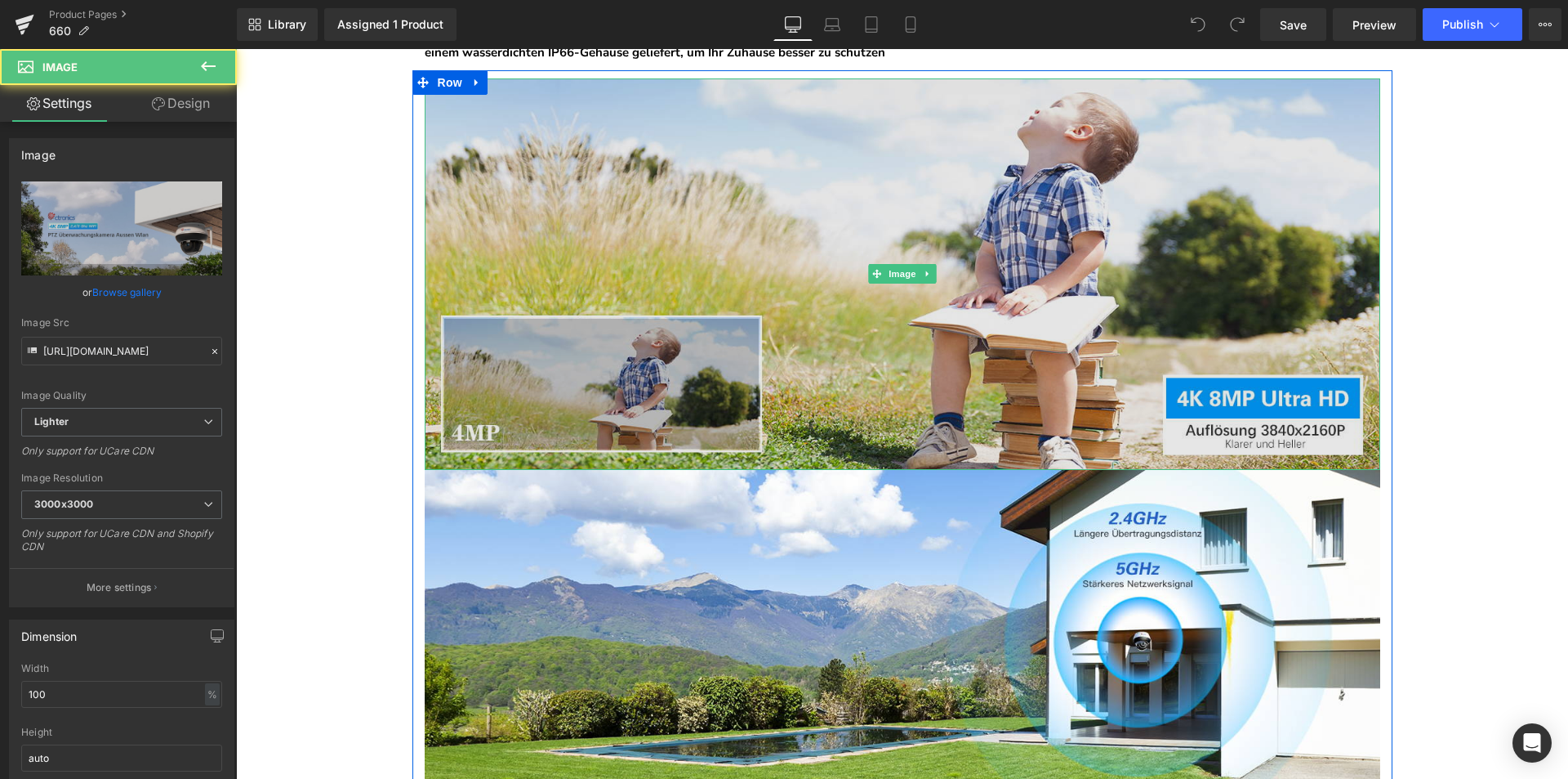
click at [794, 371] on img at bounding box center [902, 274] width 955 height 392
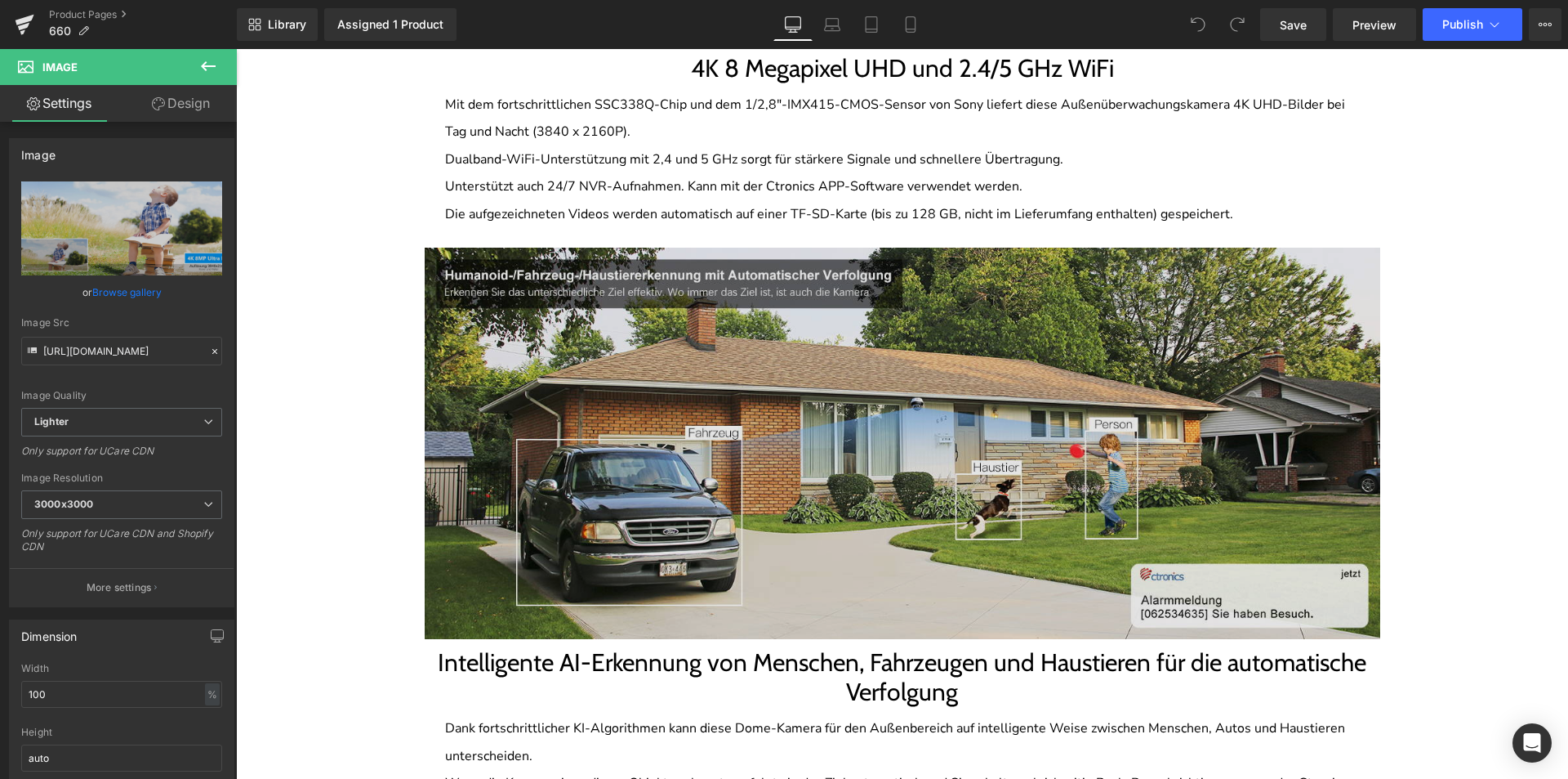
click at [782, 424] on img at bounding box center [902, 443] width 955 height 392
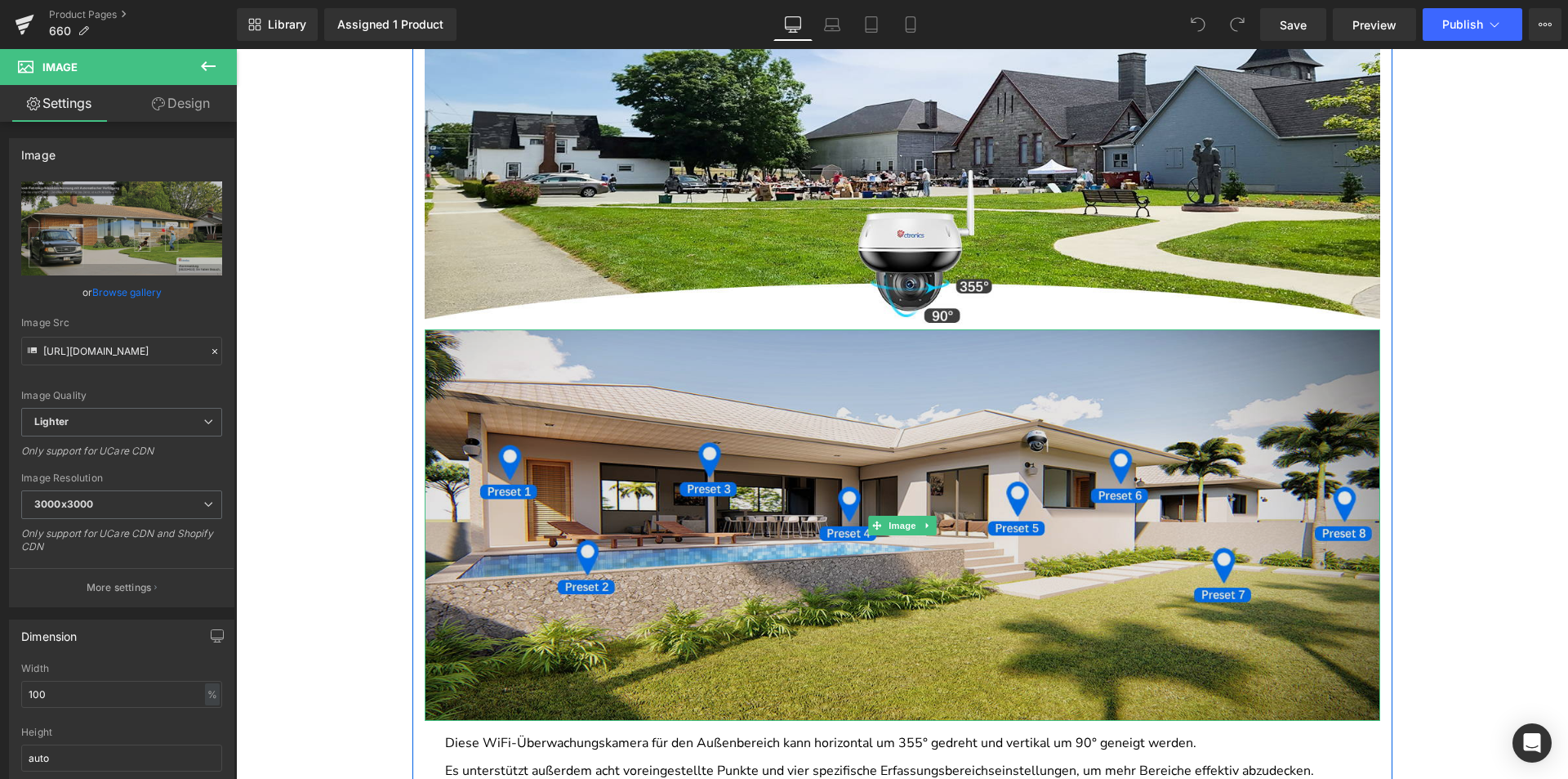
click at [780, 418] on img at bounding box center [902, 525] width 955 height 392
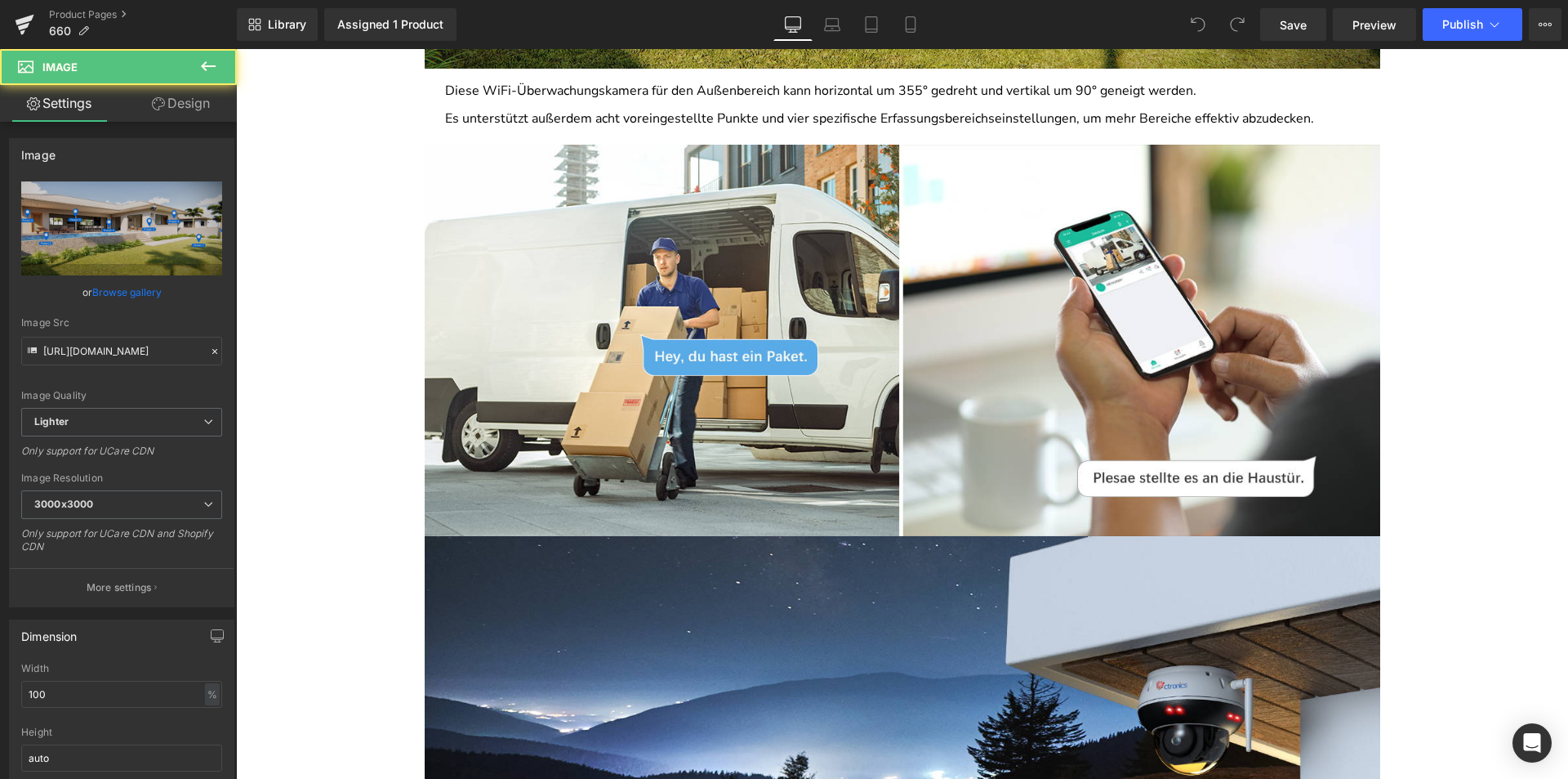
scroll to position [3677, 0]
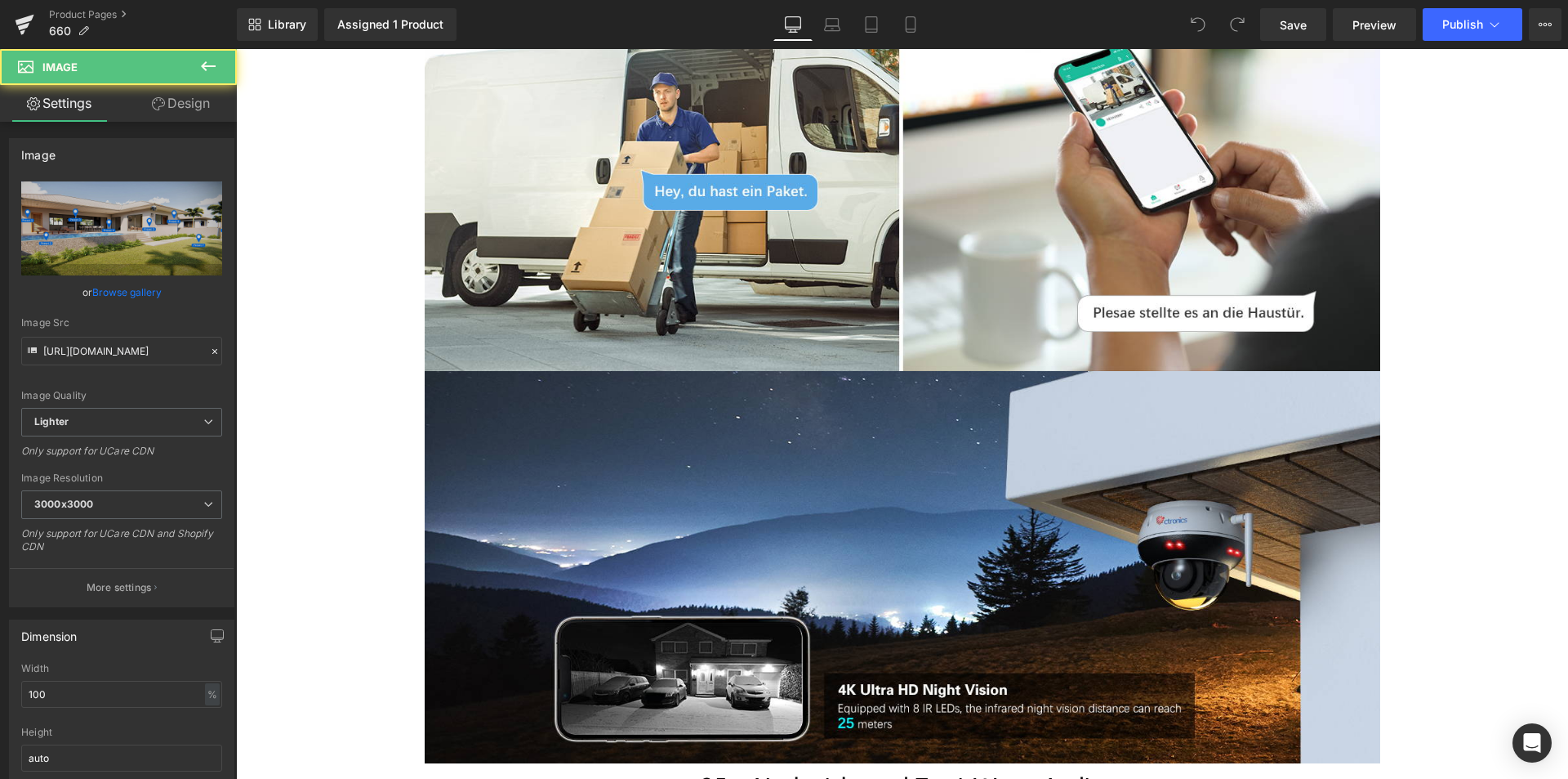
click at [780, 418] on img at bounding box center [902, 567] width 955 height 392
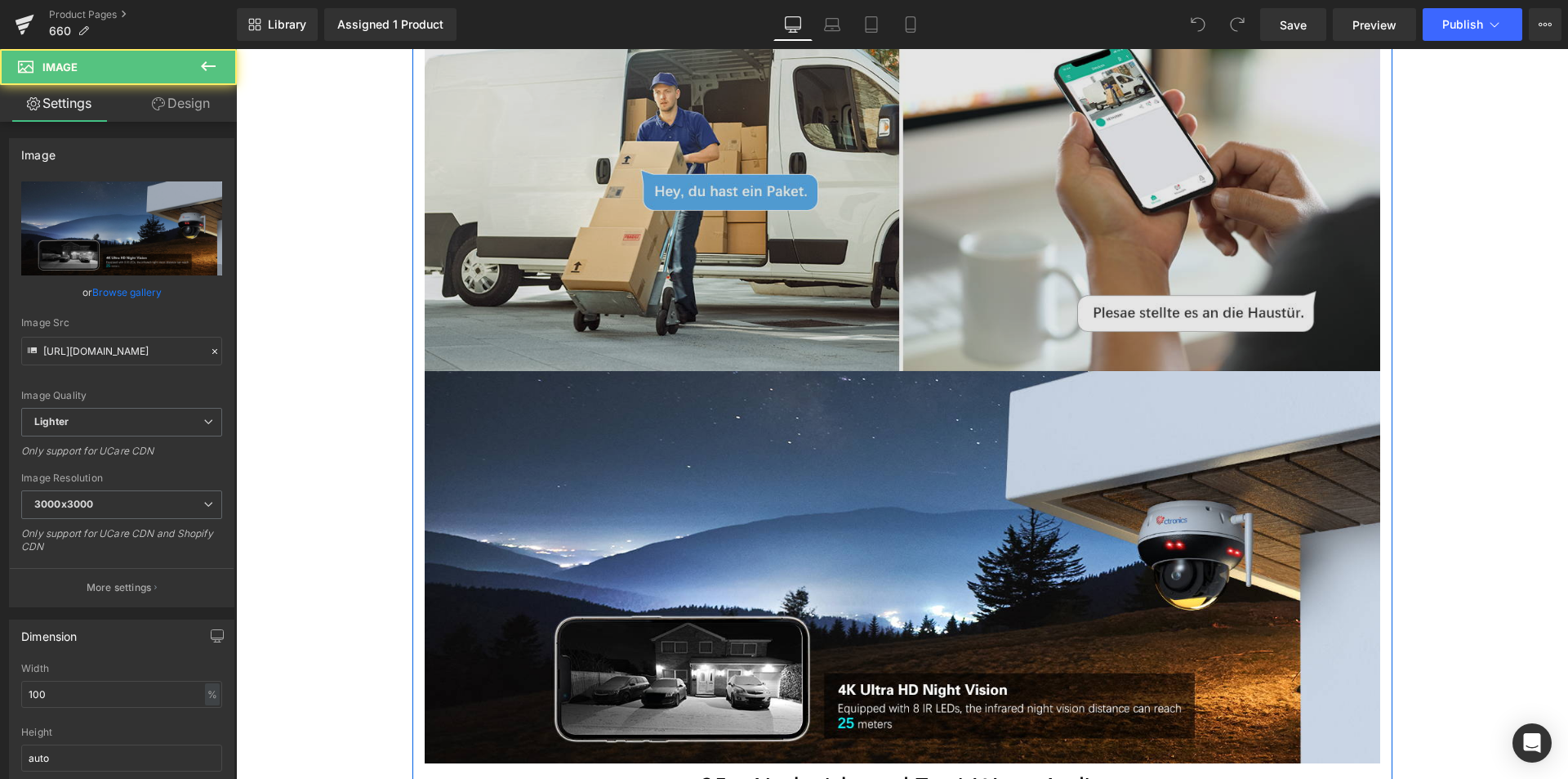
click at [807, 311] on img at bounding box center [902, 175] width 955 height 392
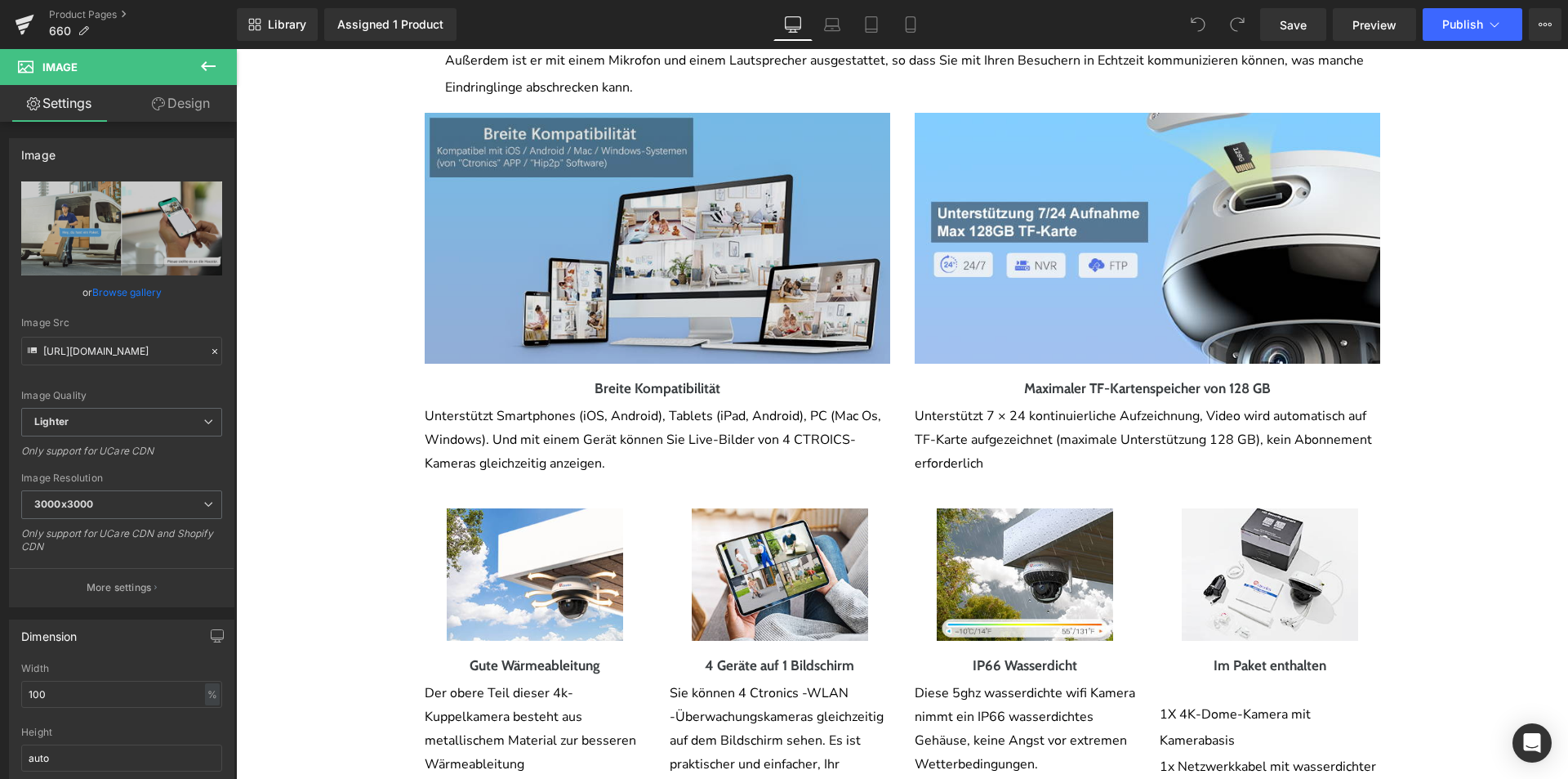
click at [819, 345] on img at bounding box center [658, 238] width 465 height 250
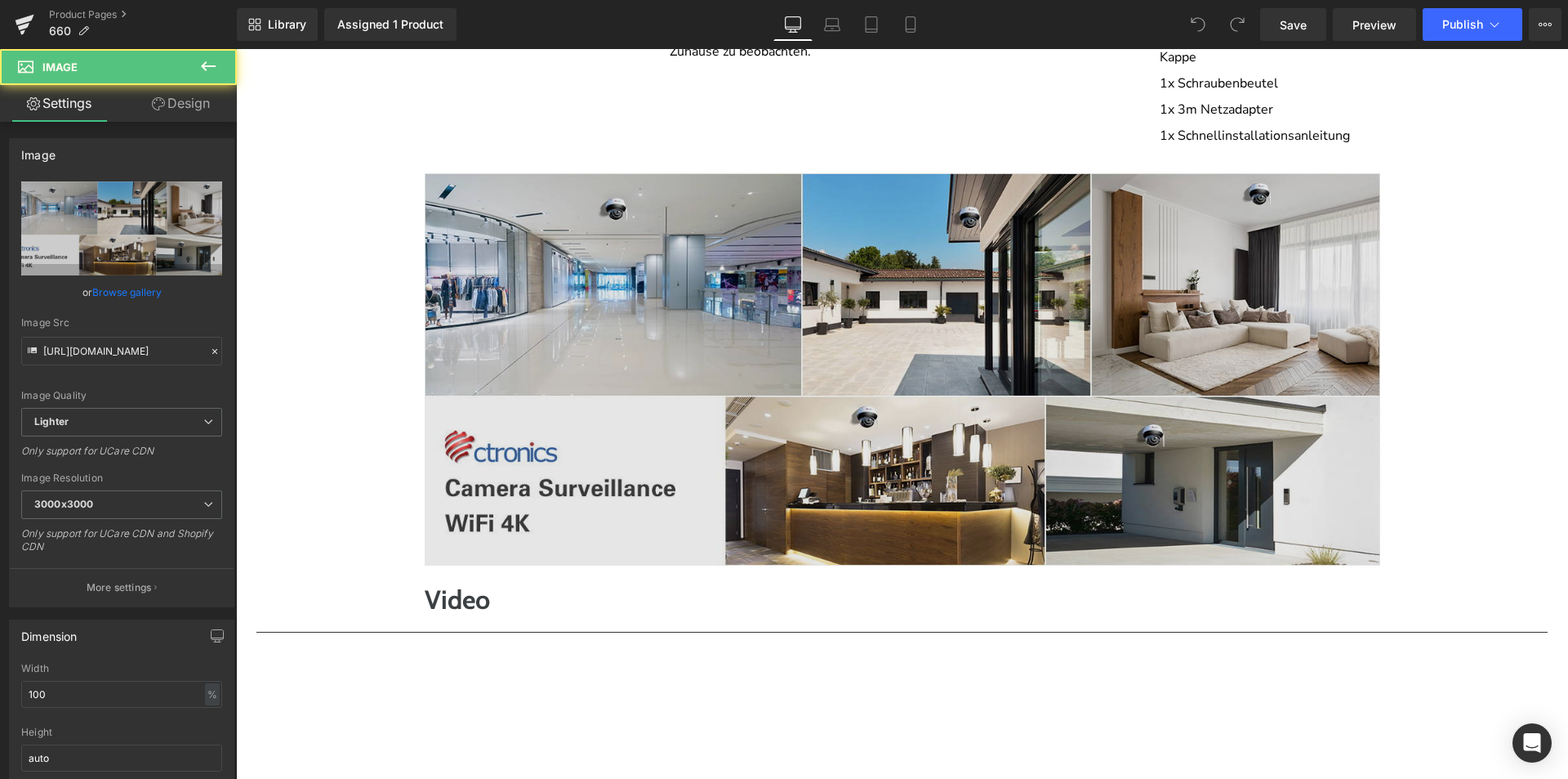
click at [780, 418] on img at bounding box center [902, 368] width 955 height 392
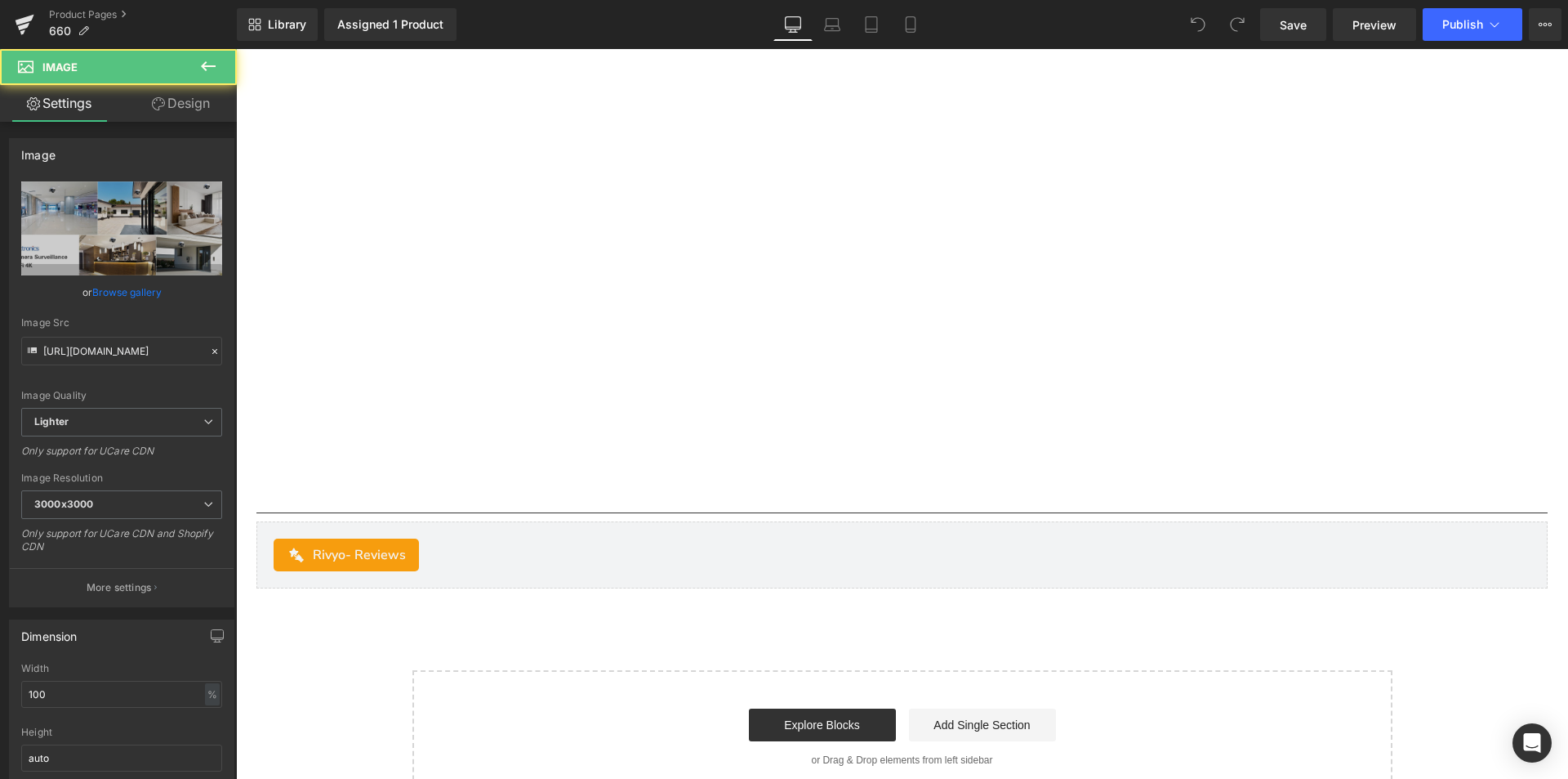
scroll to position [6210, 0]
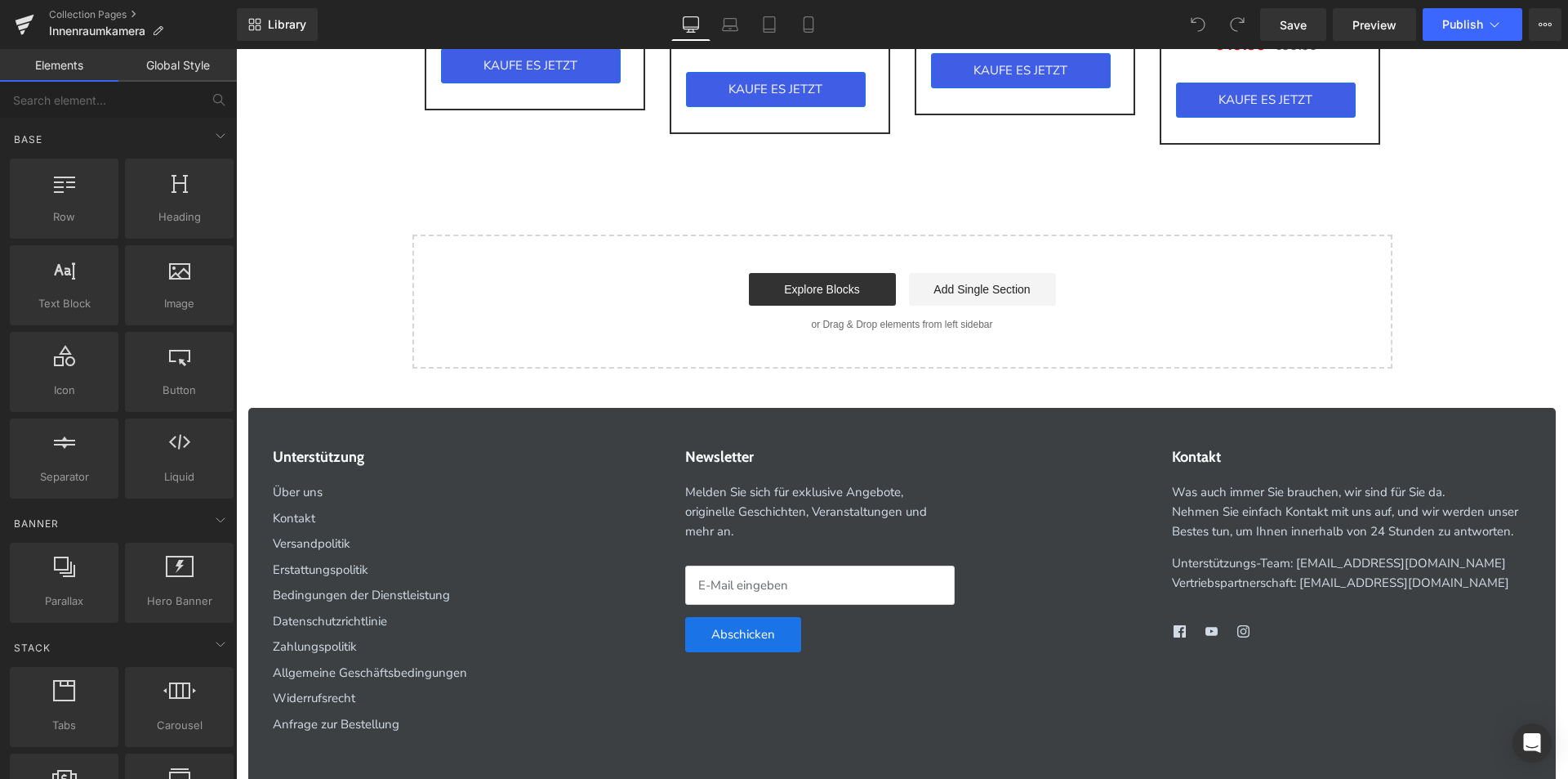
scroll to position [1123, 0]
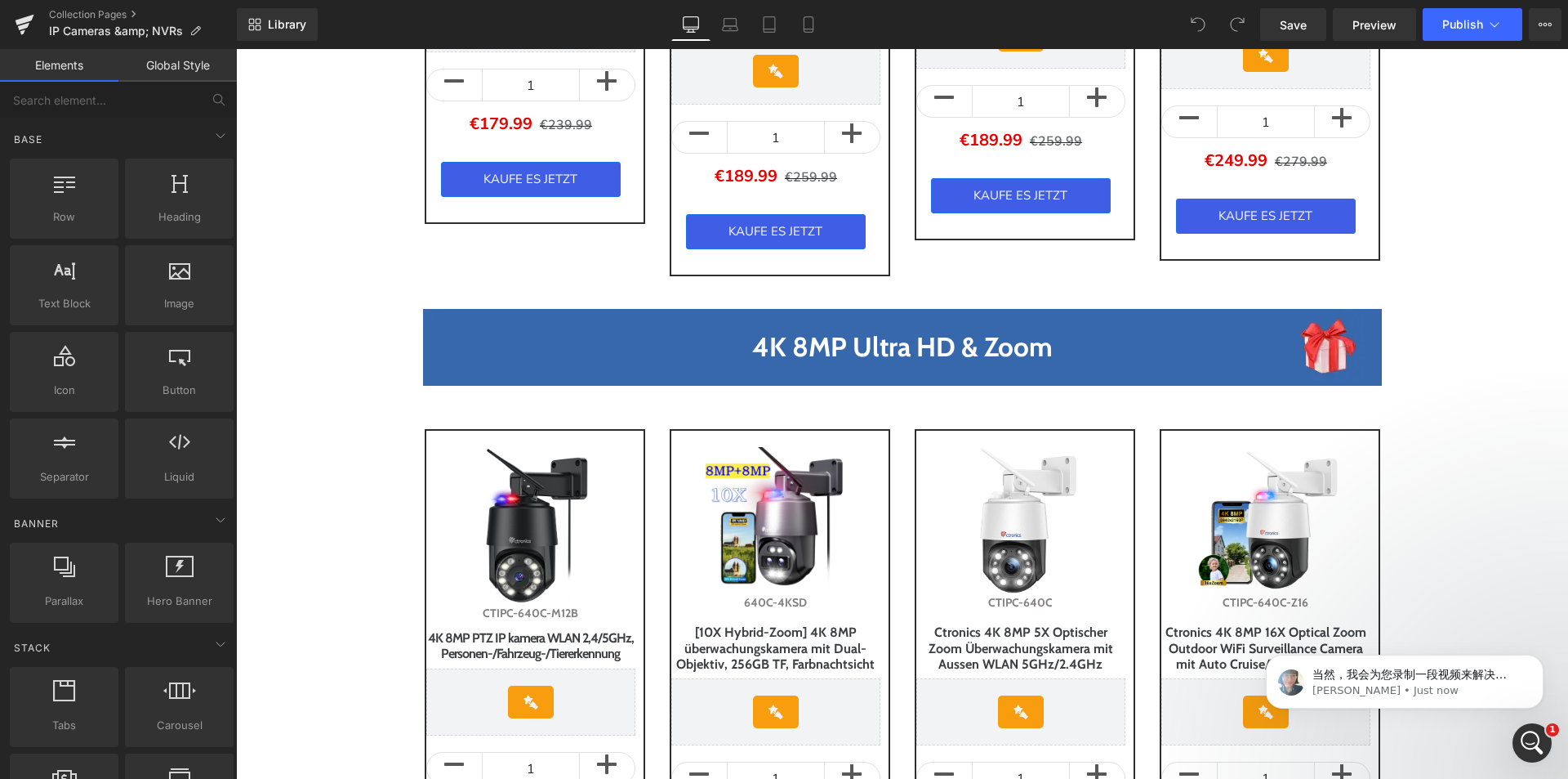
scroll to position [1062, 0]
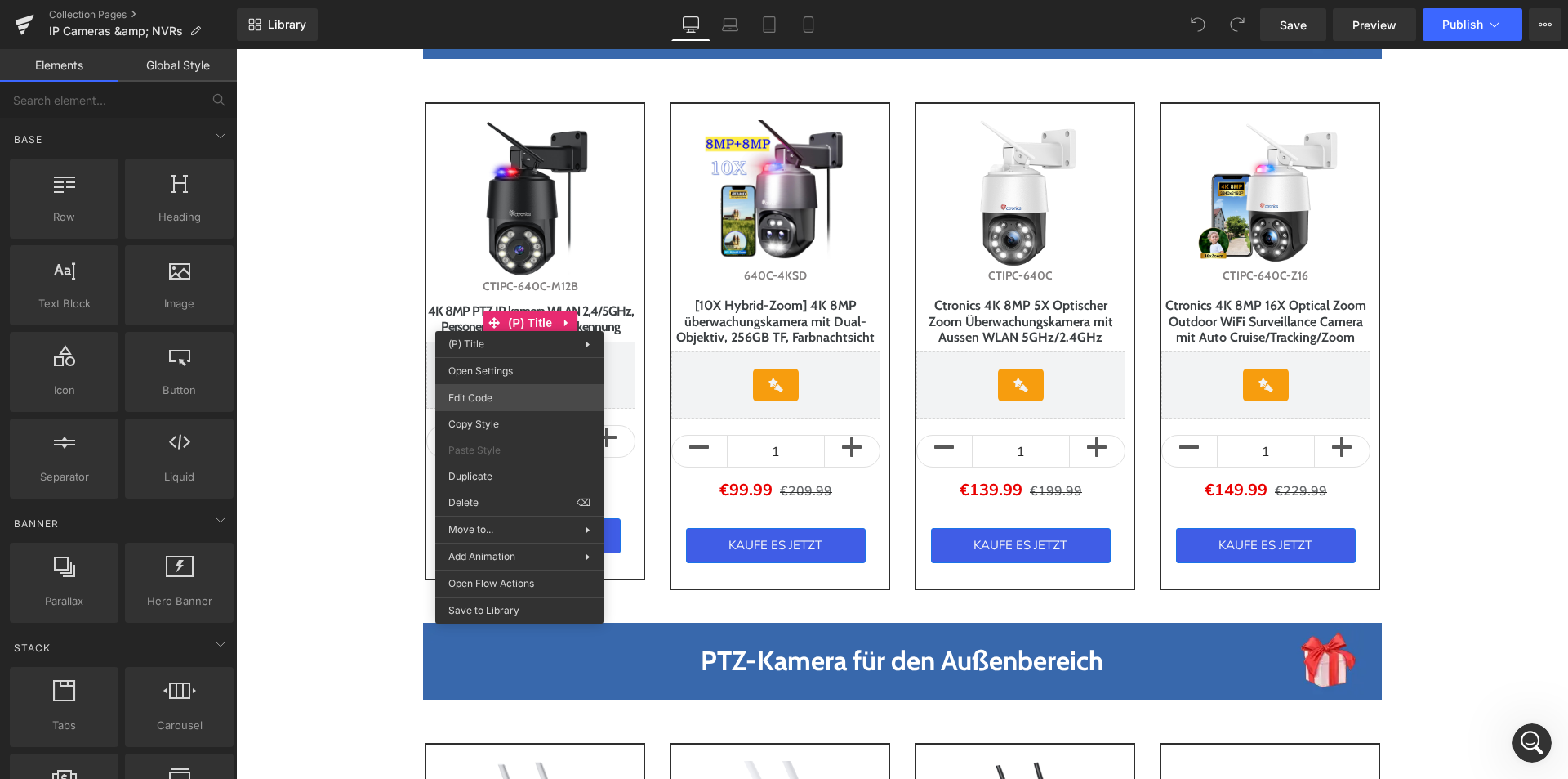
click at [542, 0] on div "You are previewing how the will restyle your page. You can not edit Elements in…" at bounding box center [784, 0] width 1568 height 0
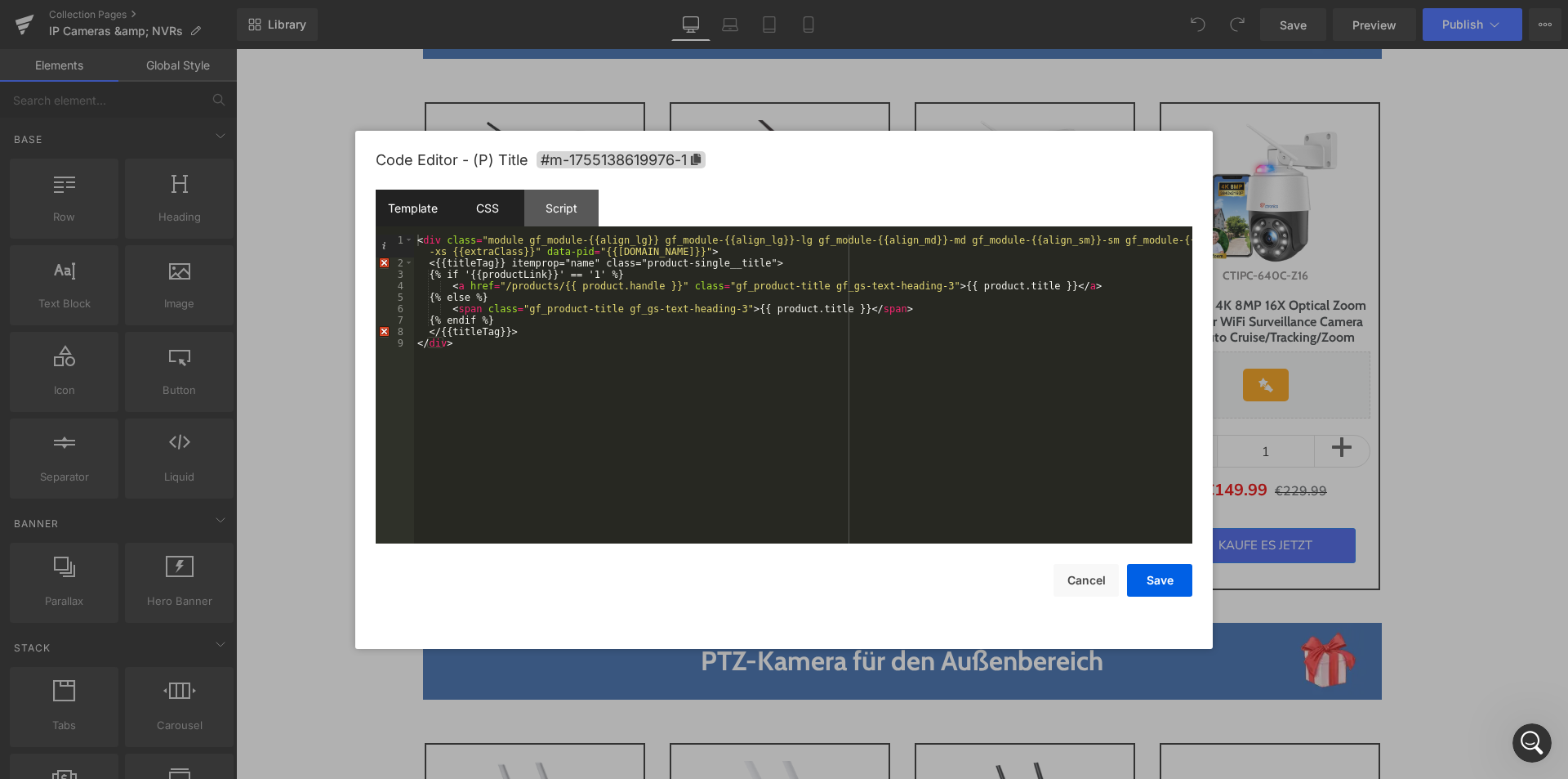
click at [483, 216] on div "CSS" at bounding box center [487, 207] width 75 height 36
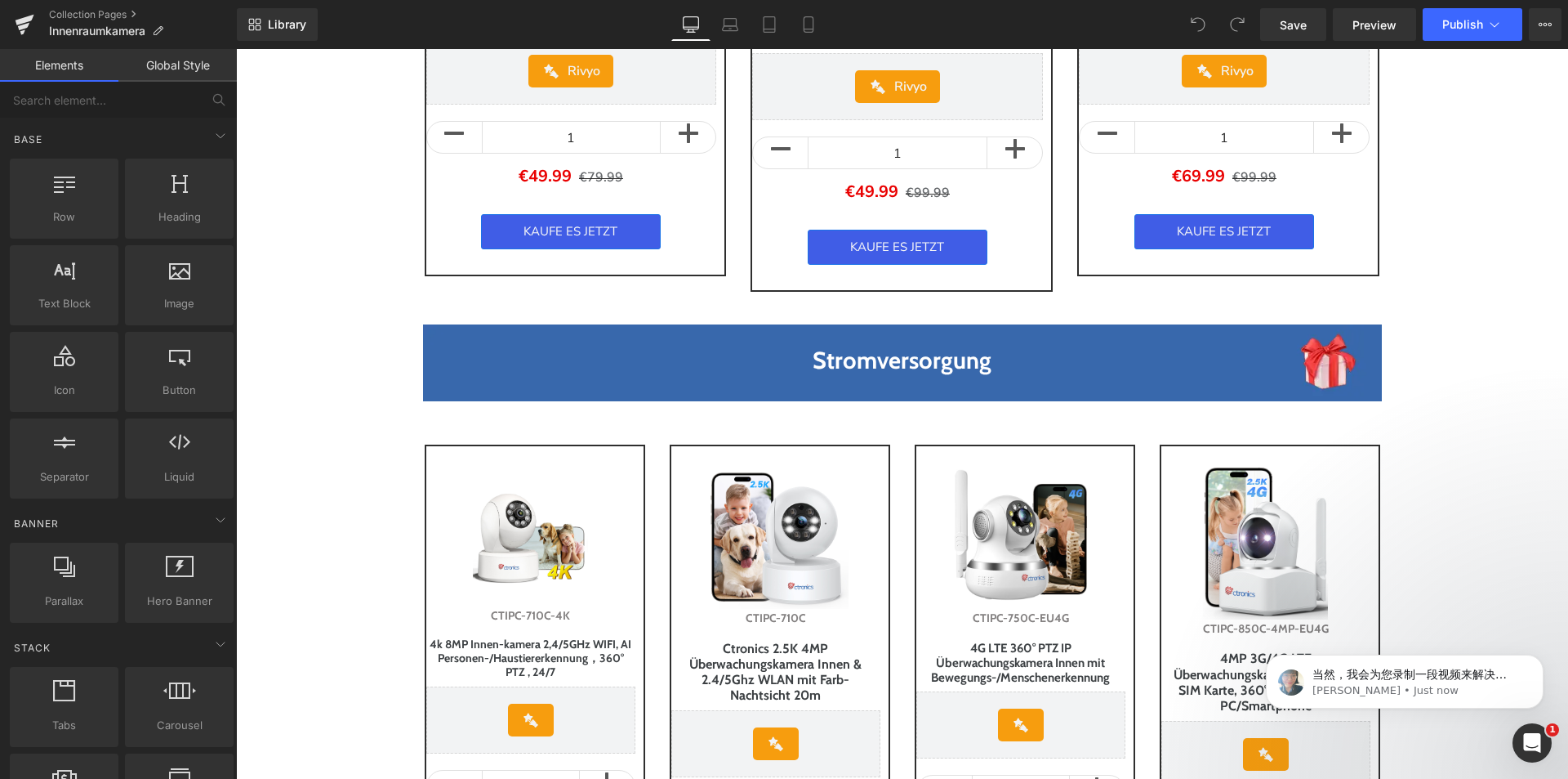
scroll to position [899, 0]
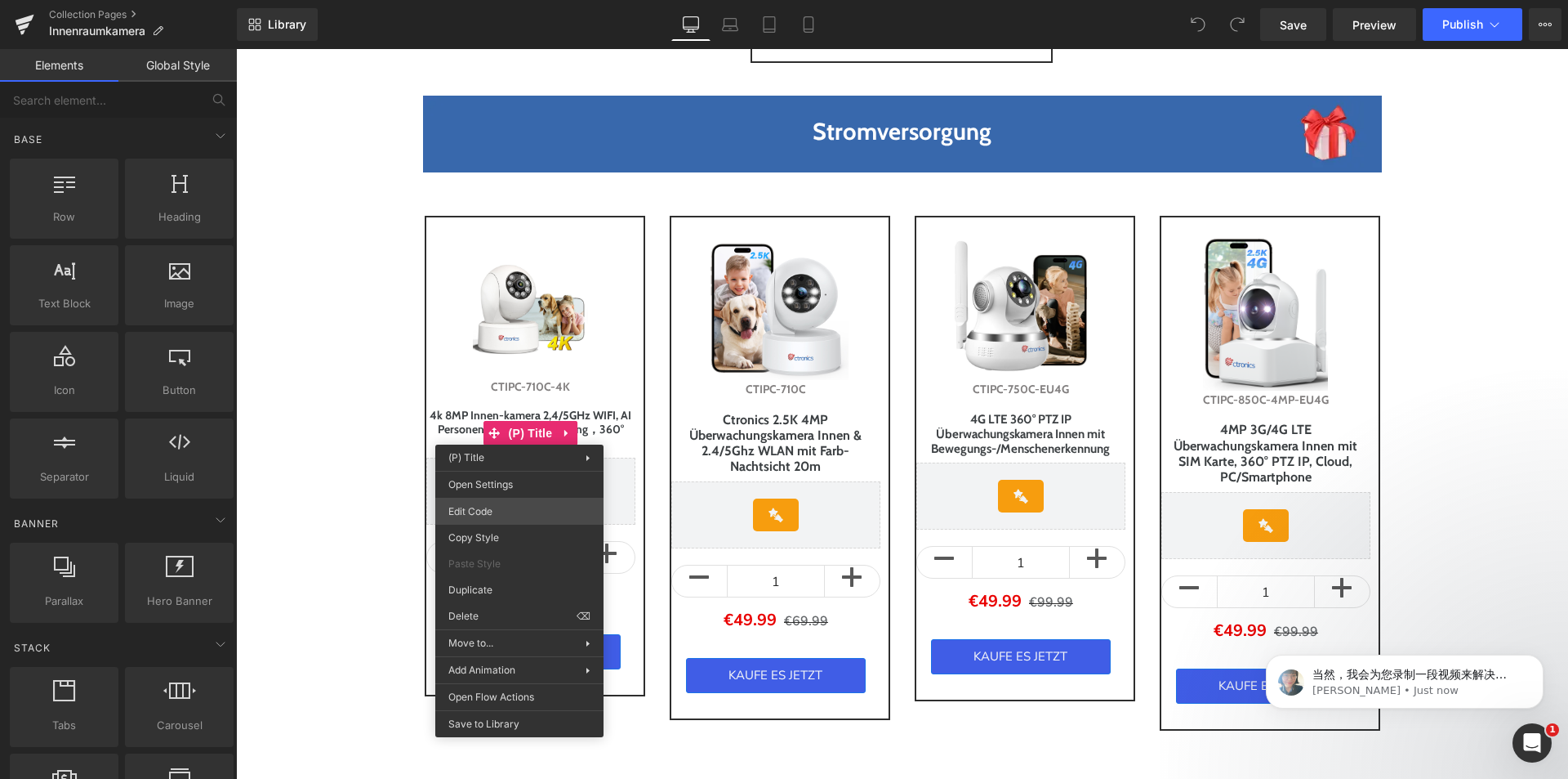
click at [526, 0] on div "You are previewing how the will restyle your page. You can not edit Elements in…" at bounding box center [784, 0] width 1568 height 0
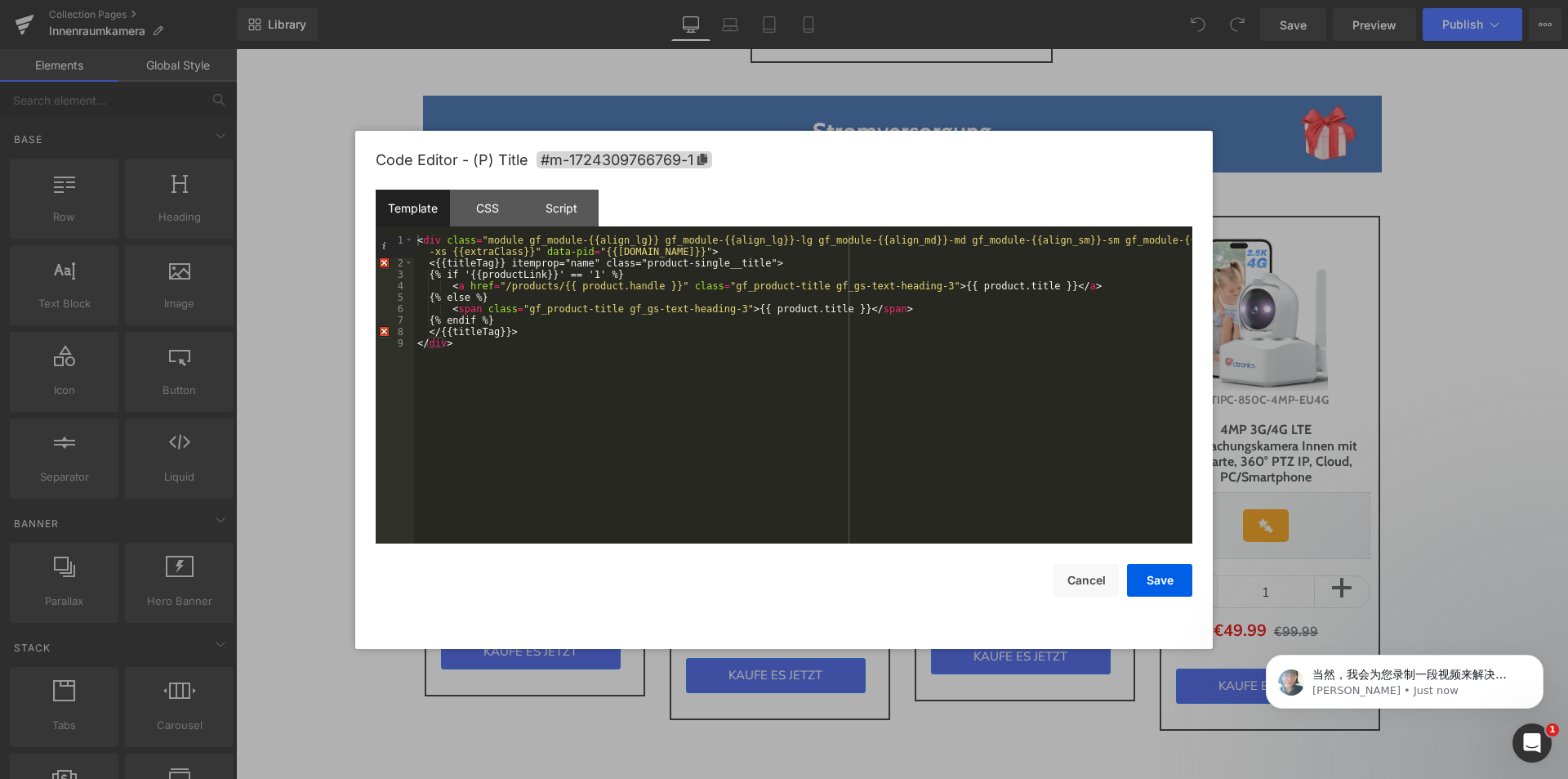
click at [494, 181] on div "Code Editor - (P) Title #m-1724309766769-1" at bounding box center [784, 160] width 817 height 59
click at [482, 199] on div "CSS" at bounding box center [487, 207] width 75 height 36
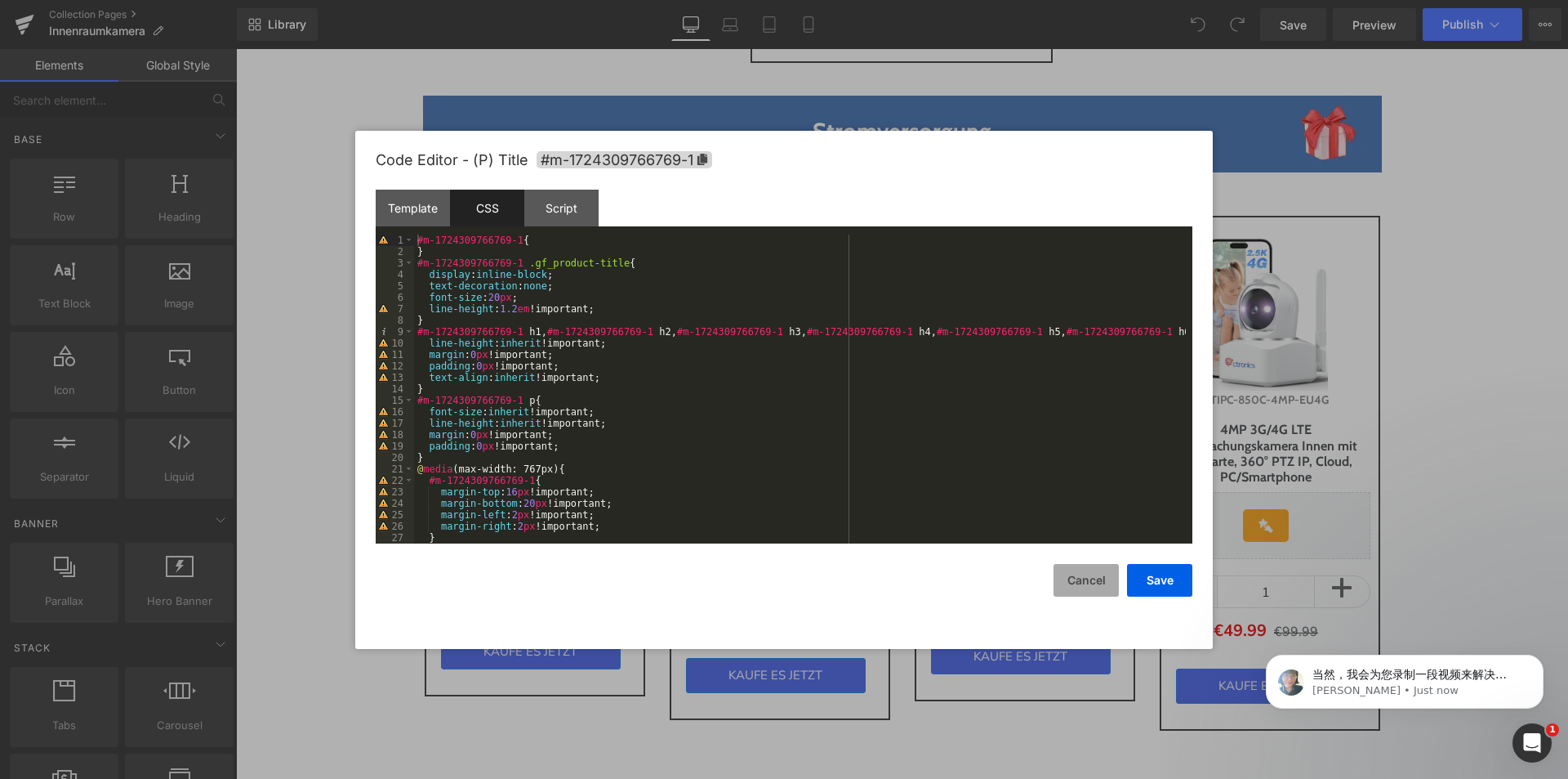
click at [1074, 589] on button "Cancel" at bounding box center [1086, 580] width 66 height 32
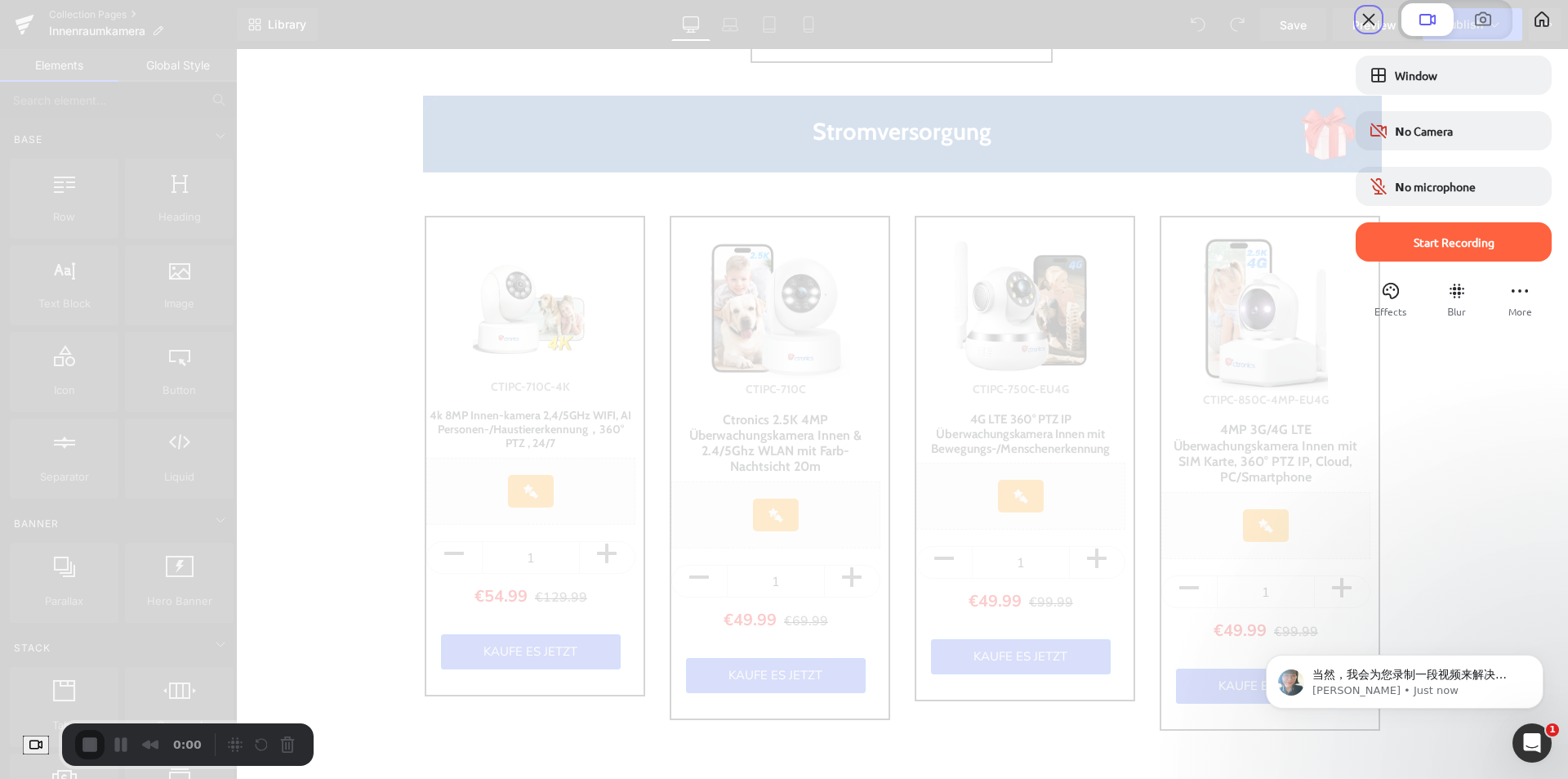
click at [1369, 85] on div "Recording options" at bounding box center [1381, 76] width 27 height 20
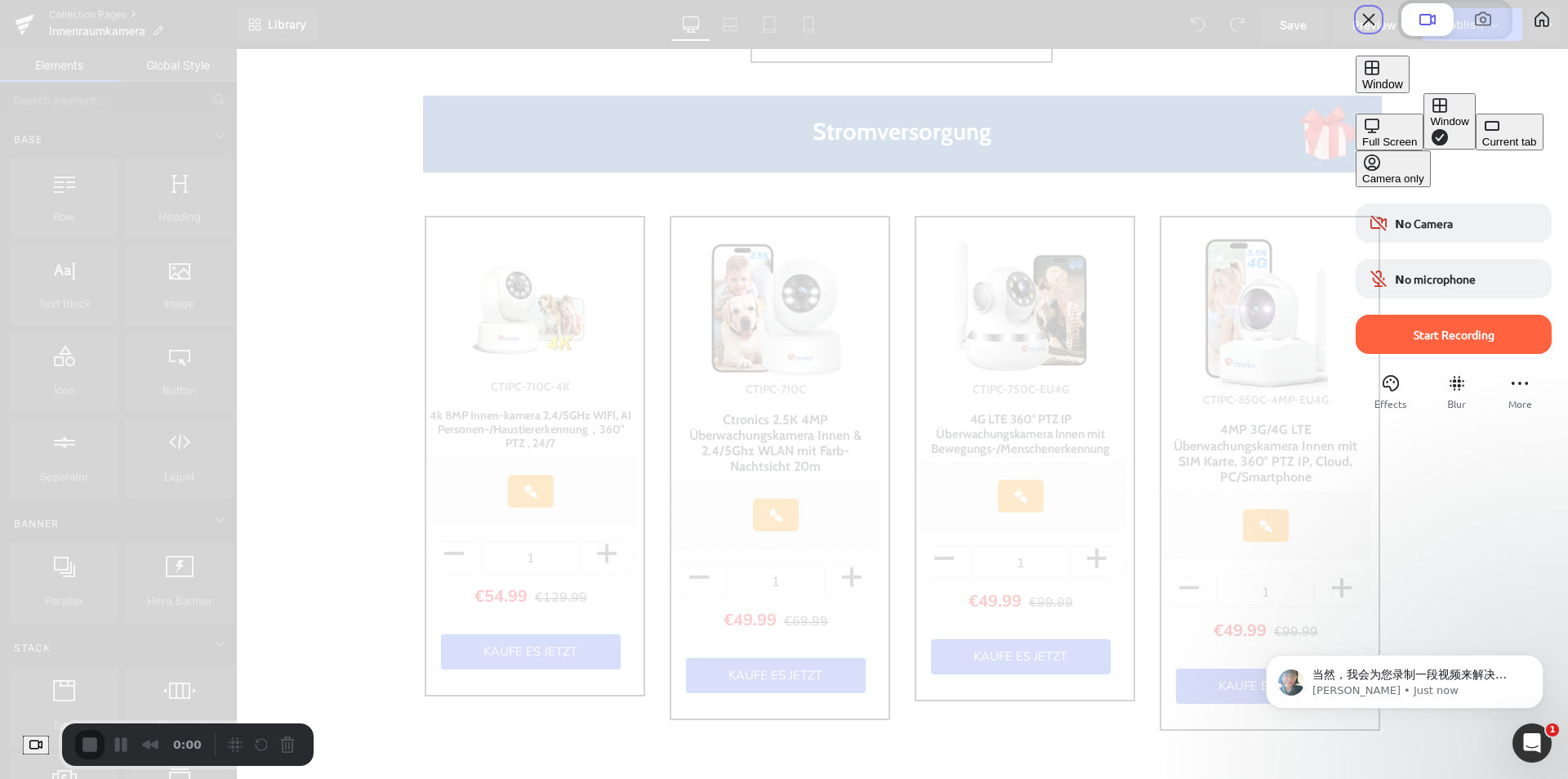
click at [1483, 148] on div "Current tab" at bounding box center [1510, 141] width 55 height 12
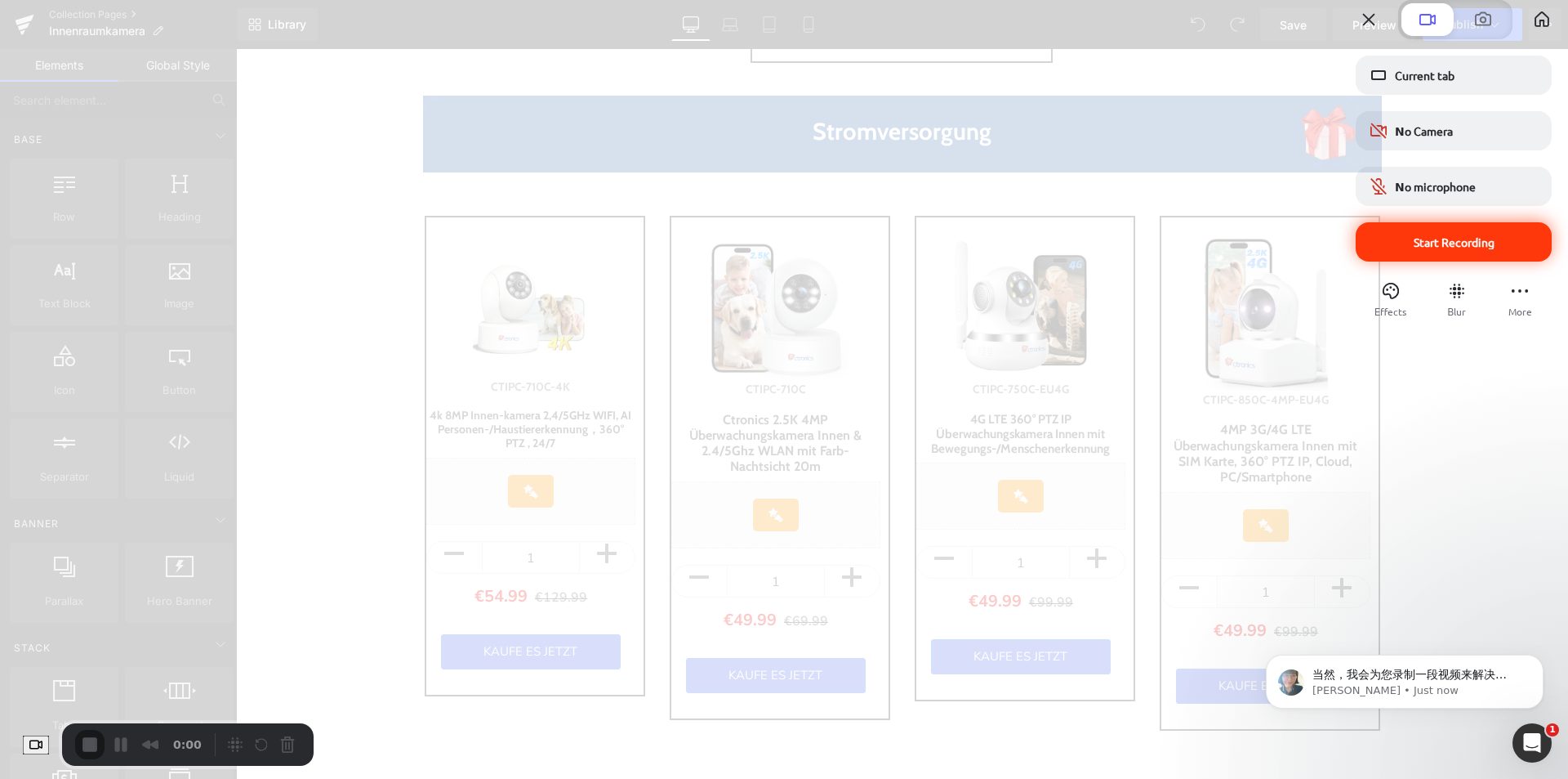
click at [1429, 250] on span "Start Recording" at bounding box center [1454, 242] width 81 height 15
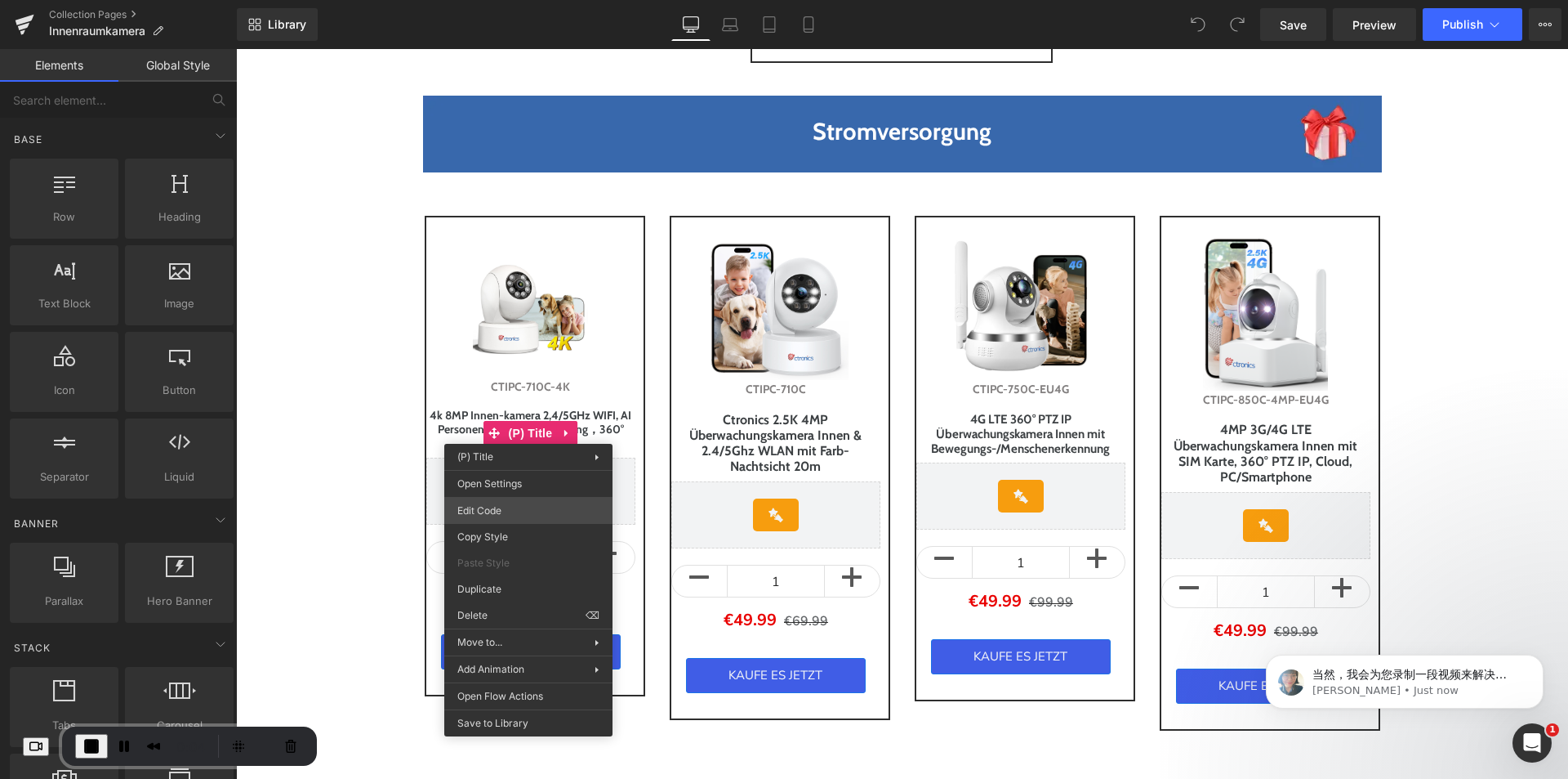
click at [510, 0] on div "You are previewing how the will restyle your page. You can not edit Elements in…" at bounding box center [784, 0] width 1568 height 0
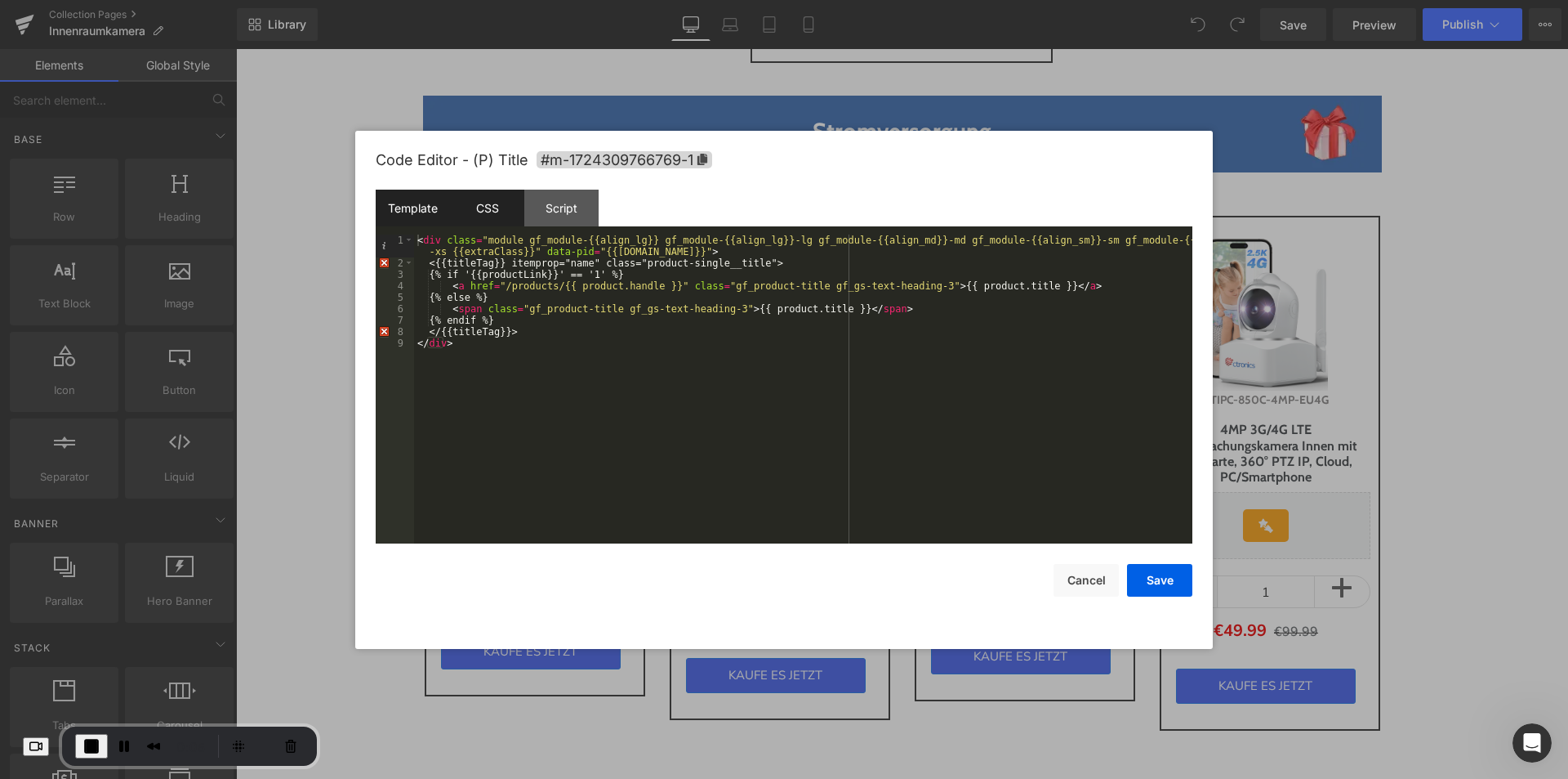
click at [497, 203] on div "CSS" at bounding box center [487, 207] width 75 height 36
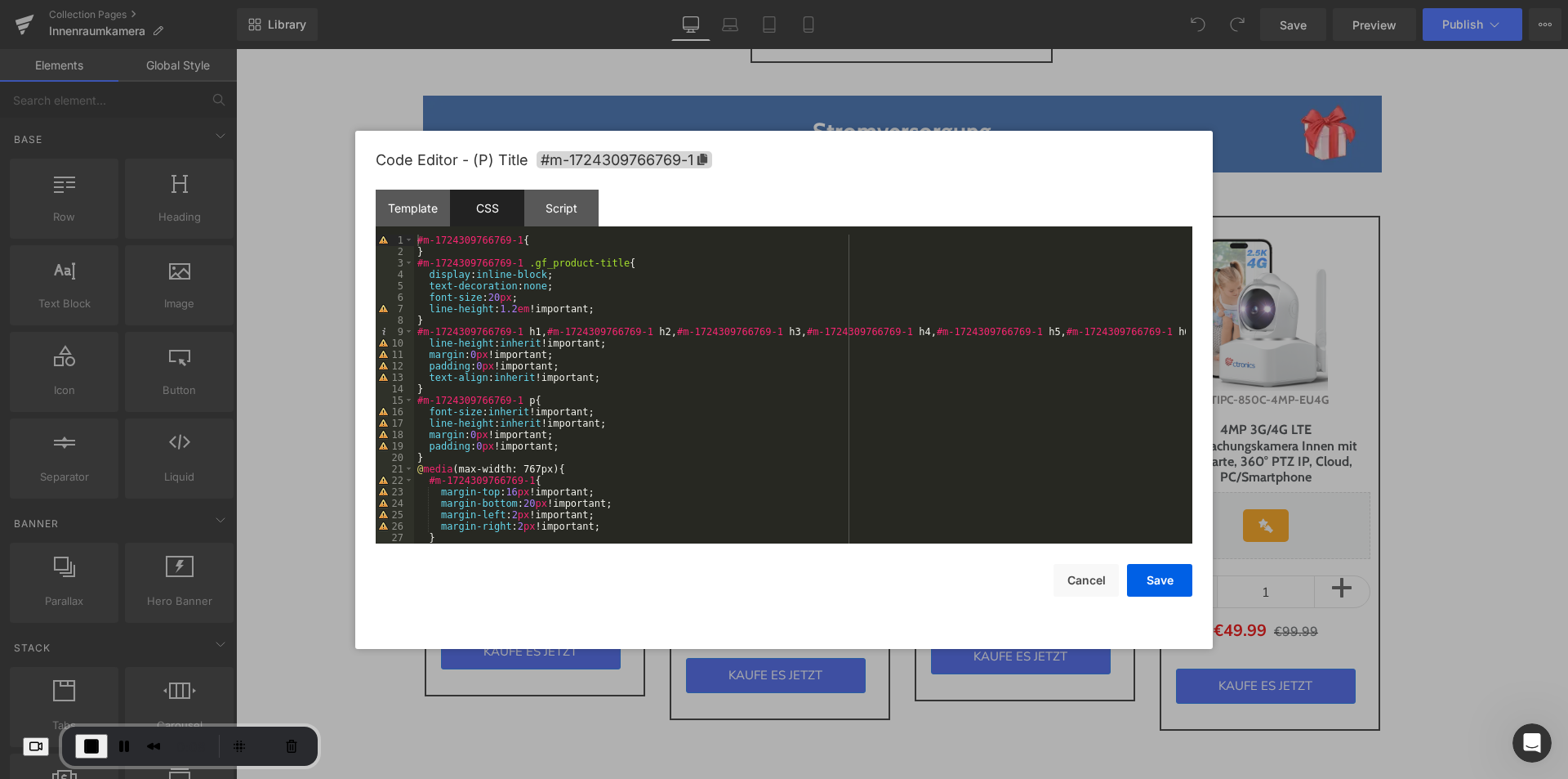
click at [536, 240] on div "#m-1724309766769-1 { } #m-1724309766769-1 .gf_product-title { display : inline-…" at bounding box center [800, 401] width 772 height 332
drag, startPoint x: 436, startPoint y: 246, endPoint x: 409, endPoint y: 238, distance: 28.2
click at [409, 238] on pre "1 2 3 4 5 6 7 8 9 10 11 12 13 14 15 16 17 18 19 20 21 22 23 24 25 26 27 28 #m-1…" at bounding box center [784, 389] width 817 height 308
click at [584, 250] on div "#m-1724309766769-1 { } #m-1724309766769-1 .gf_product-title { display : inline-…" at bounding box center [800, 389] width 772 height 308
click at [540, 239] on div "#m-1724309766769-1 { } #m-1724309766769-1 .gf_product-title { display : inline-…" at bounding box center [800, 401] width 772 height 332
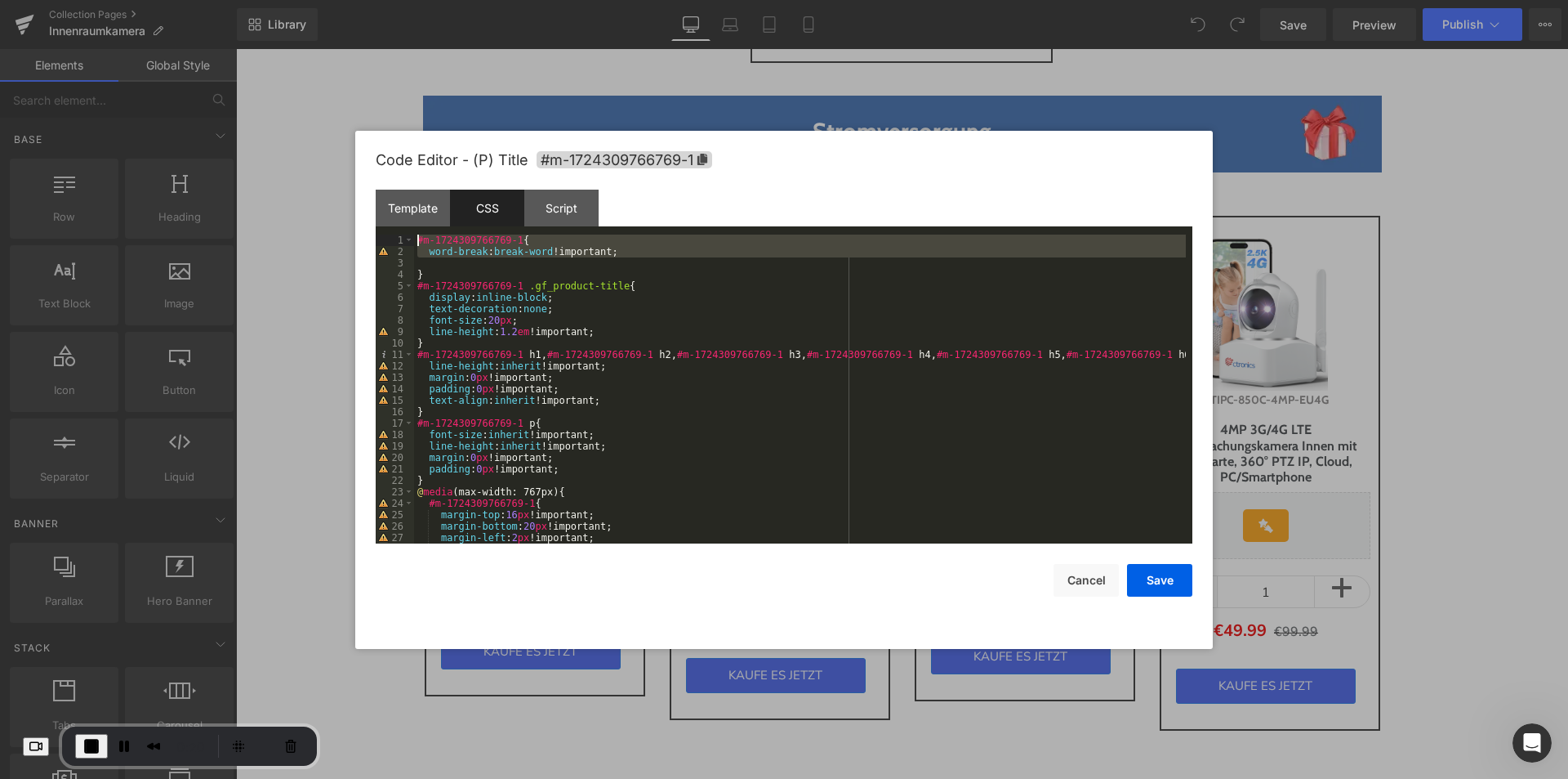
drag, startPoint x: 435, startPoint y: 262, endPoint x: 395, endPoint y: 233, distance: 49.4
click at [395, 233] on div "Template CSS Script Data 1 2 3 4 5 6 7 8 9 < div class = "module gf_module-{{al…" at bounding box center [784, 366] width 817 height 354
click at [429, 261] on div "#m-1724309766769-1 { word-break : break-word !important; } #m-1724309766769-1 .…" at bounding box center [800, 389] width 772 height 308
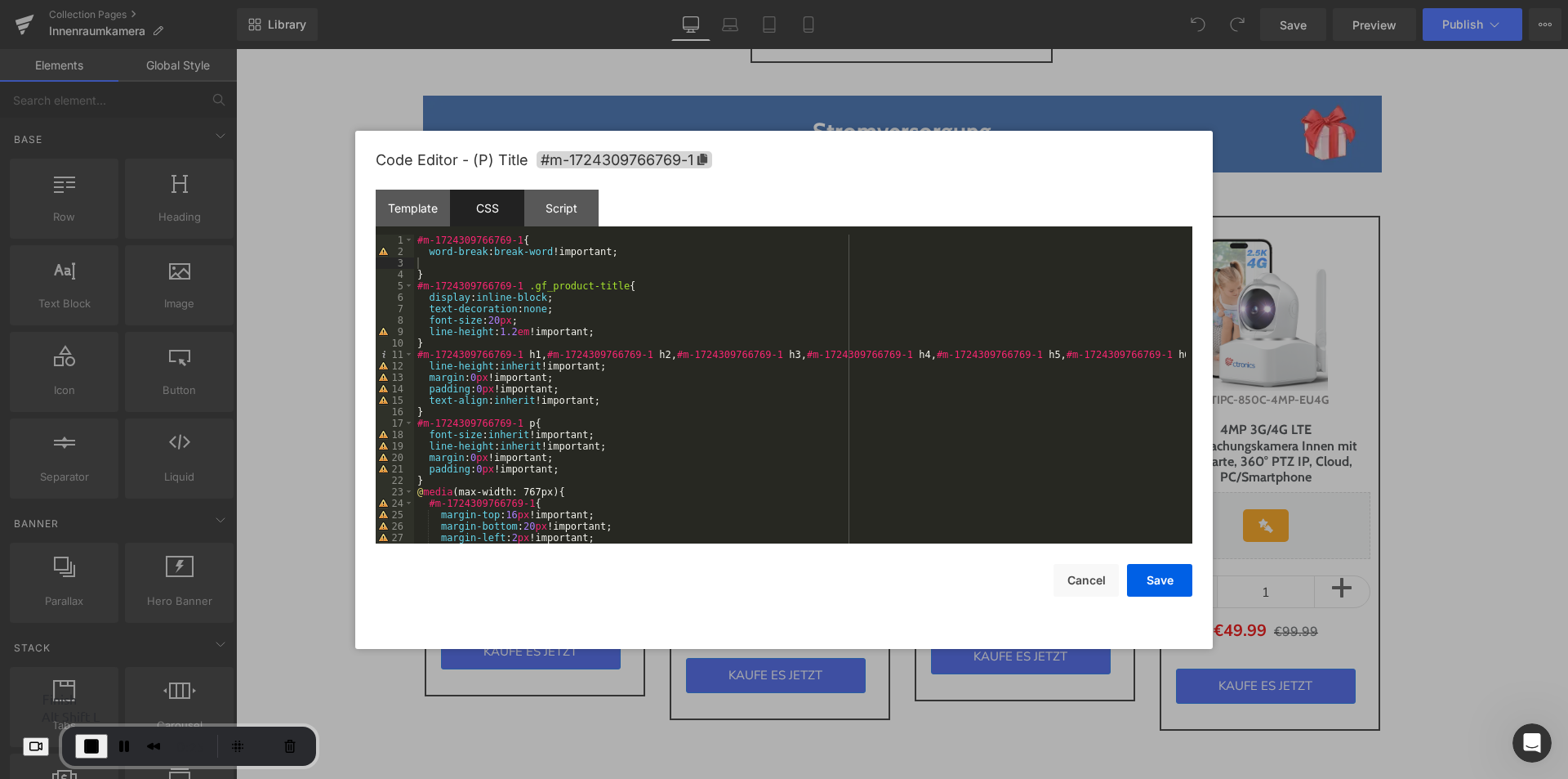
click at [101, 747] on span "End Recording" at bounding box center [91, 746] width 20 height 20
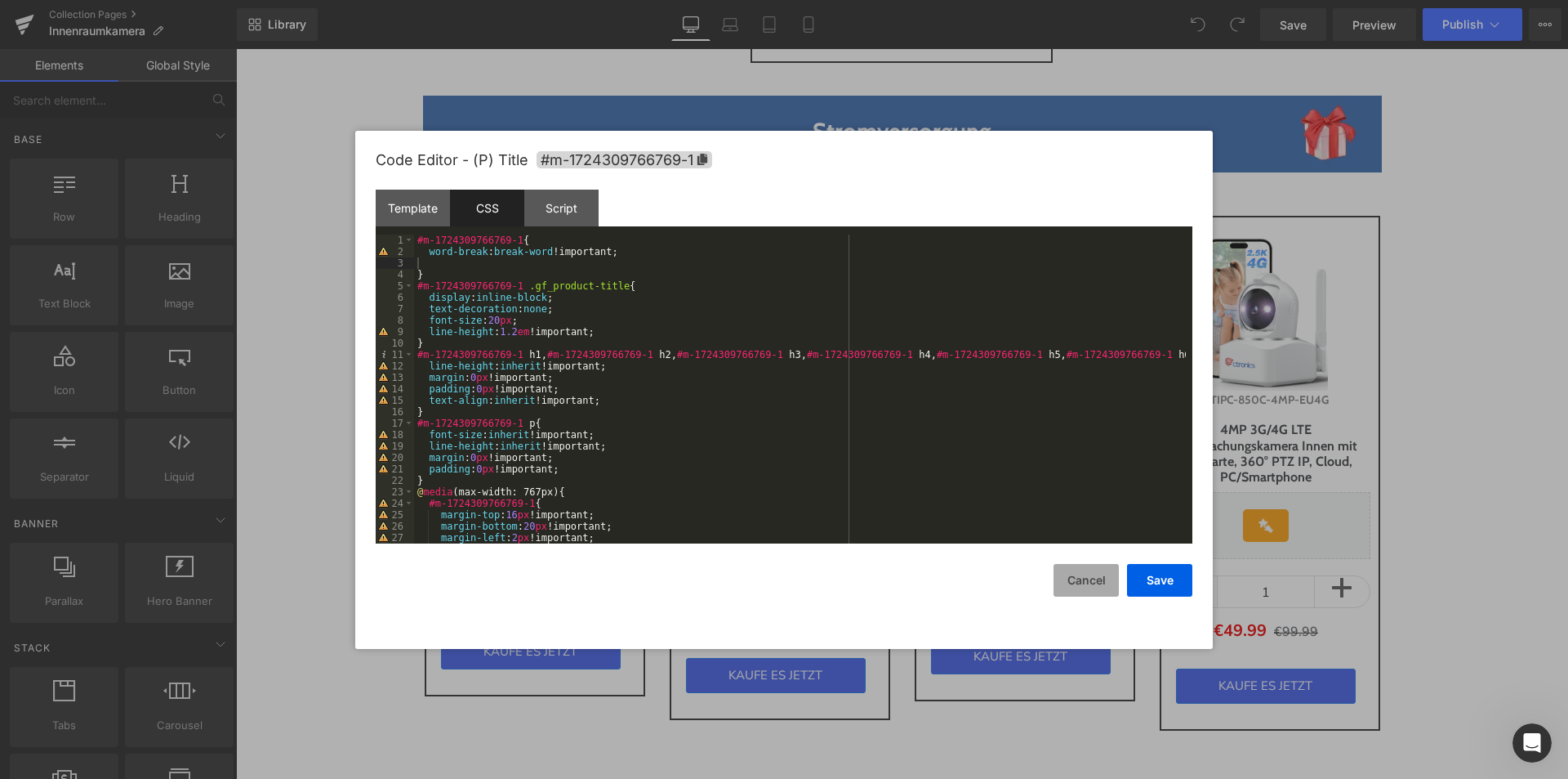
click at [1078, 580] on button "Cancel" at bounding box center [1086, 580] width 66 height 32
